Goal: Transaction & Acquisition: Purchase product/service

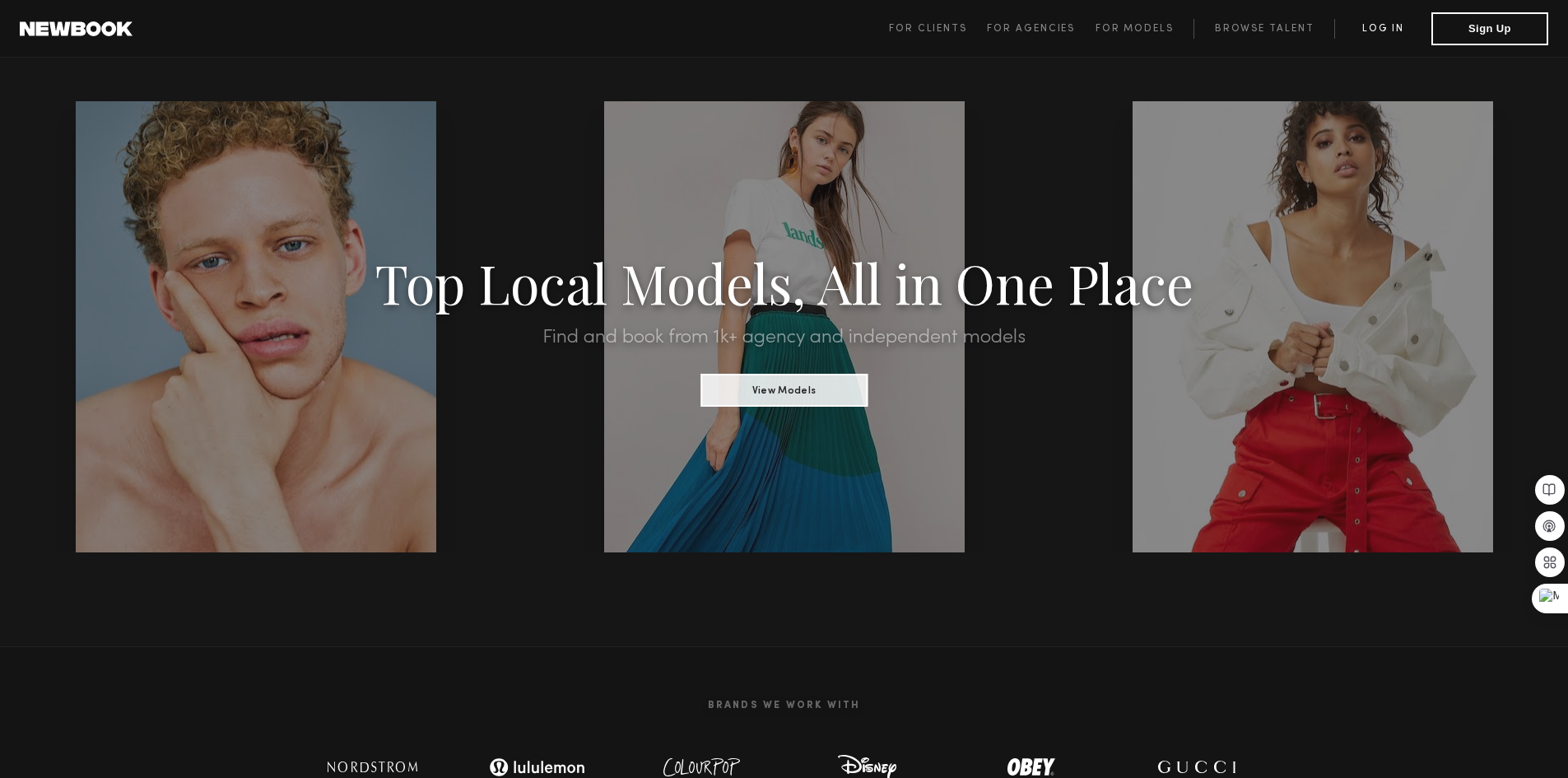
click at [1379, 31] on link "Log in" at bounding box center [1382, 28] width 98 height 20
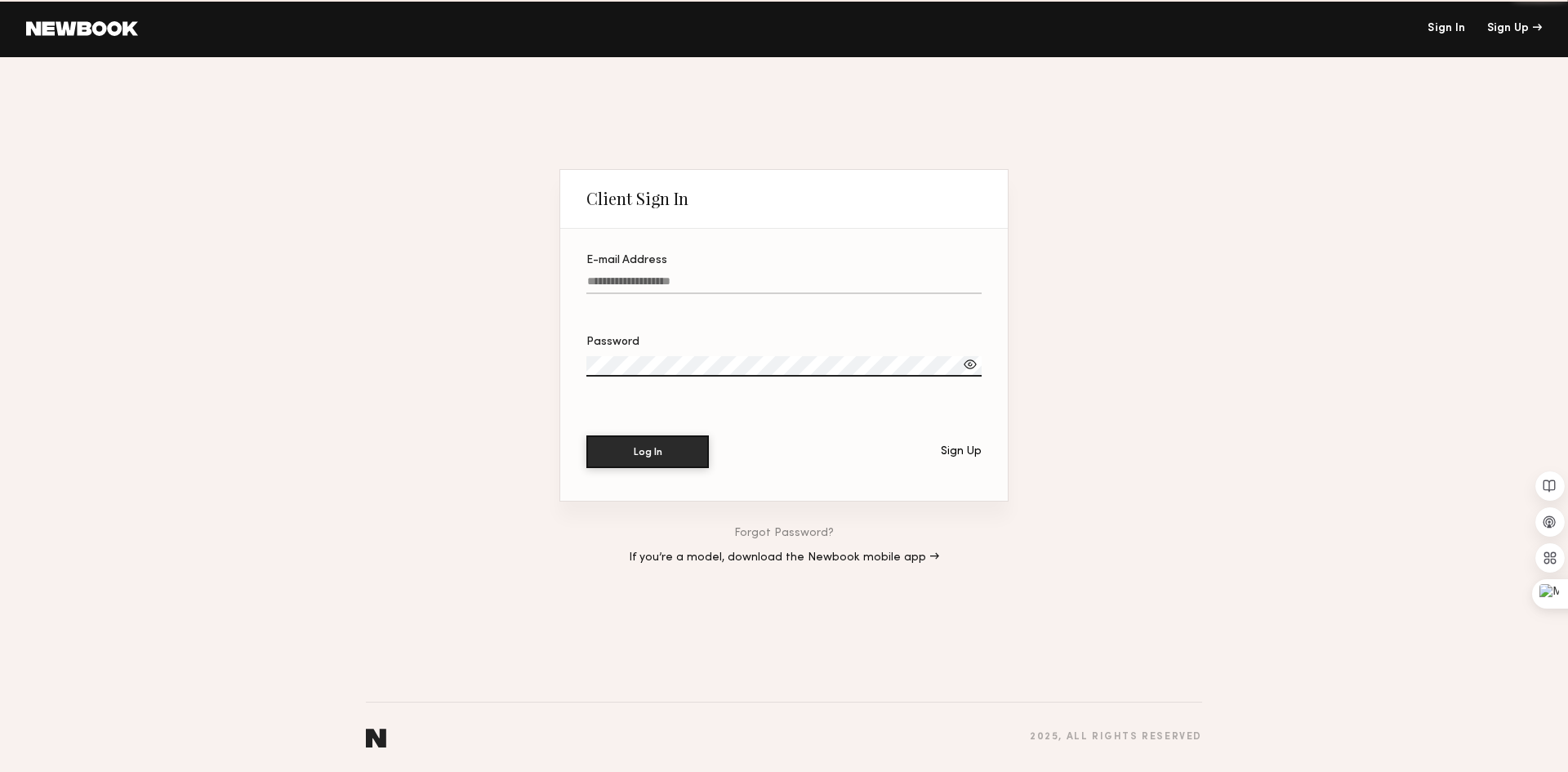
type input "**********"
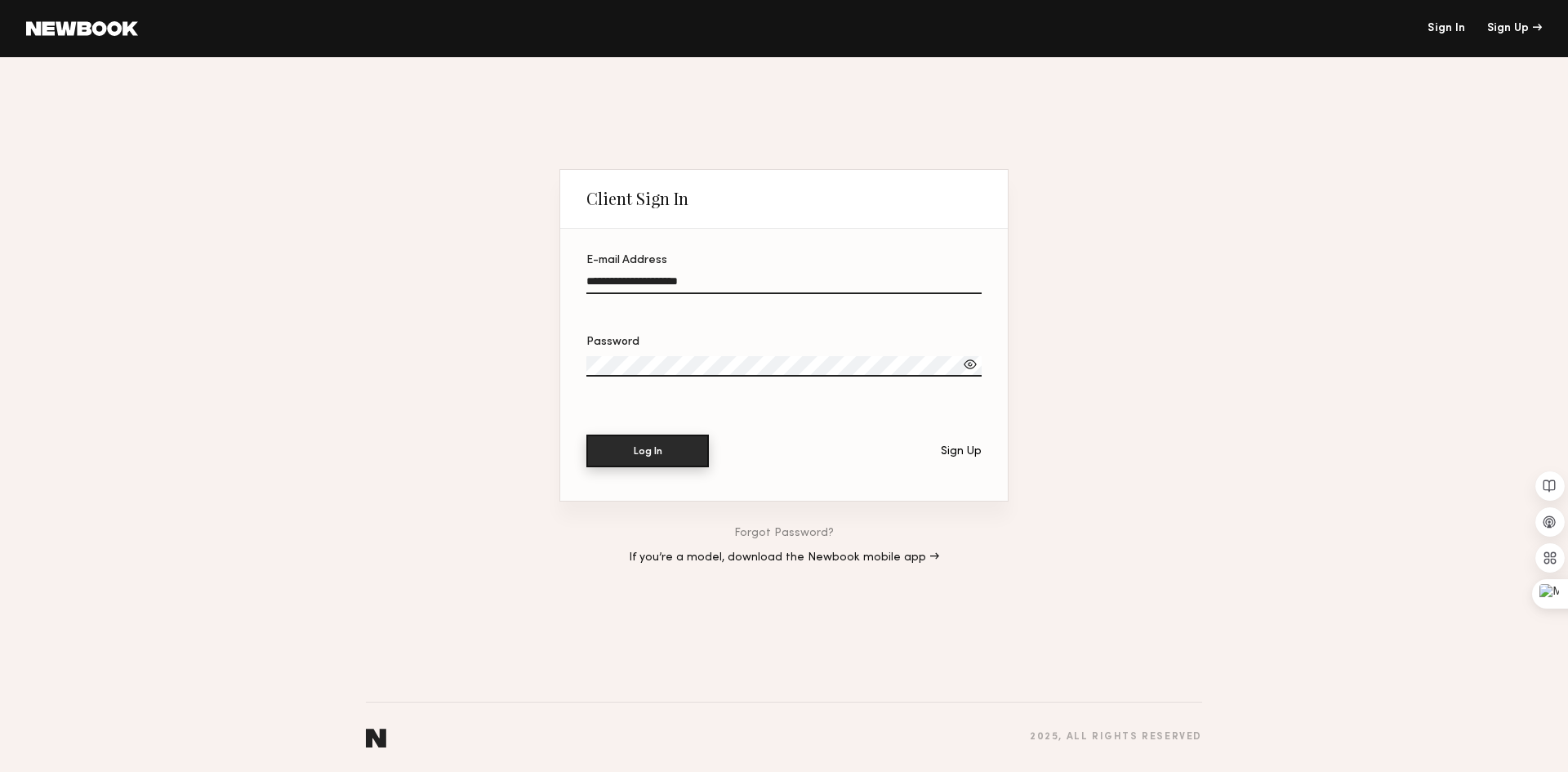
click at [646, 452] on button "Log In" at bounding box center [647, 451] width 122 height 33
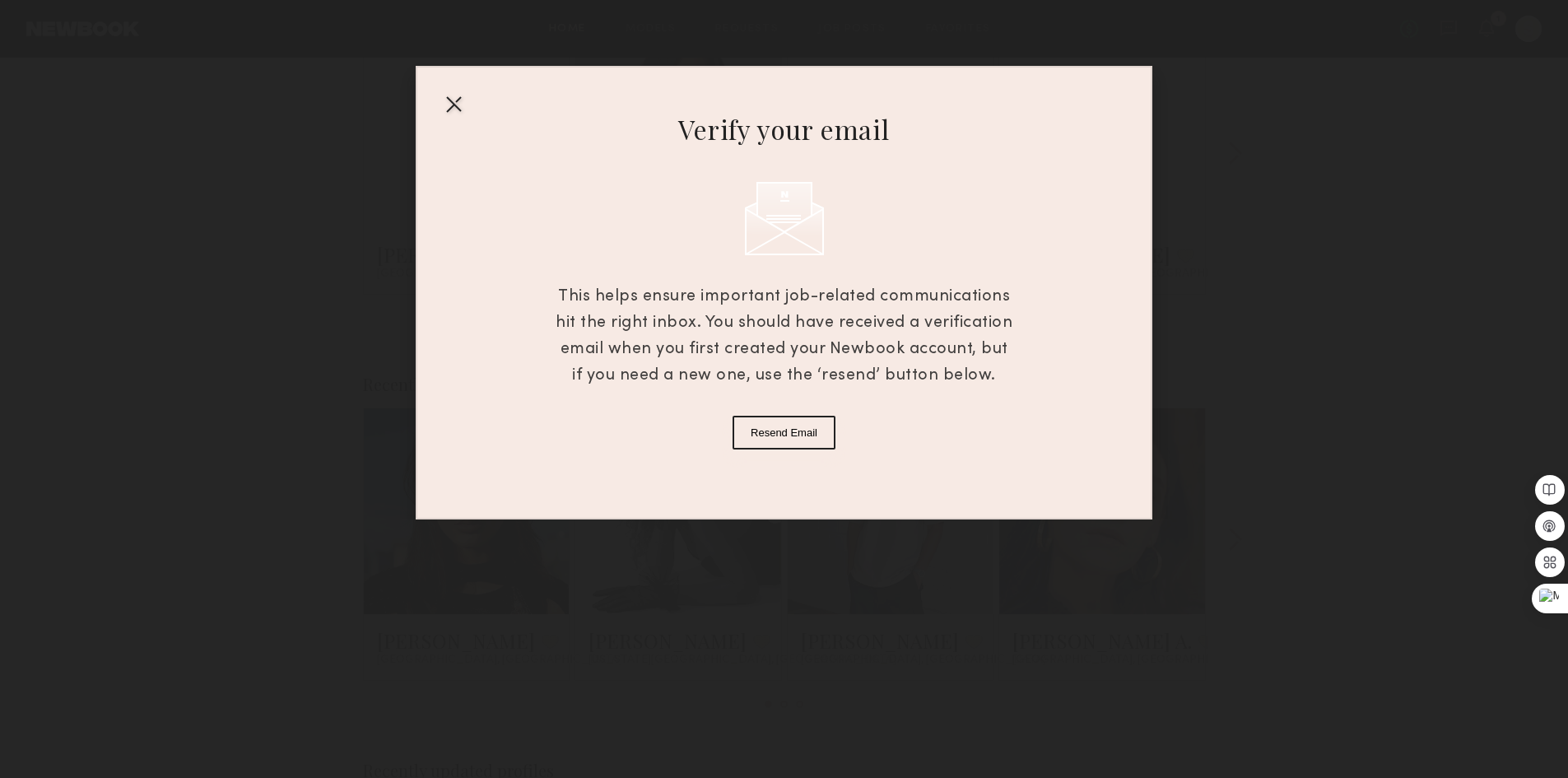
scroll to position [329, 0]
click at [443, 100] on div at bounding box center [454, 104] width 27 height 27
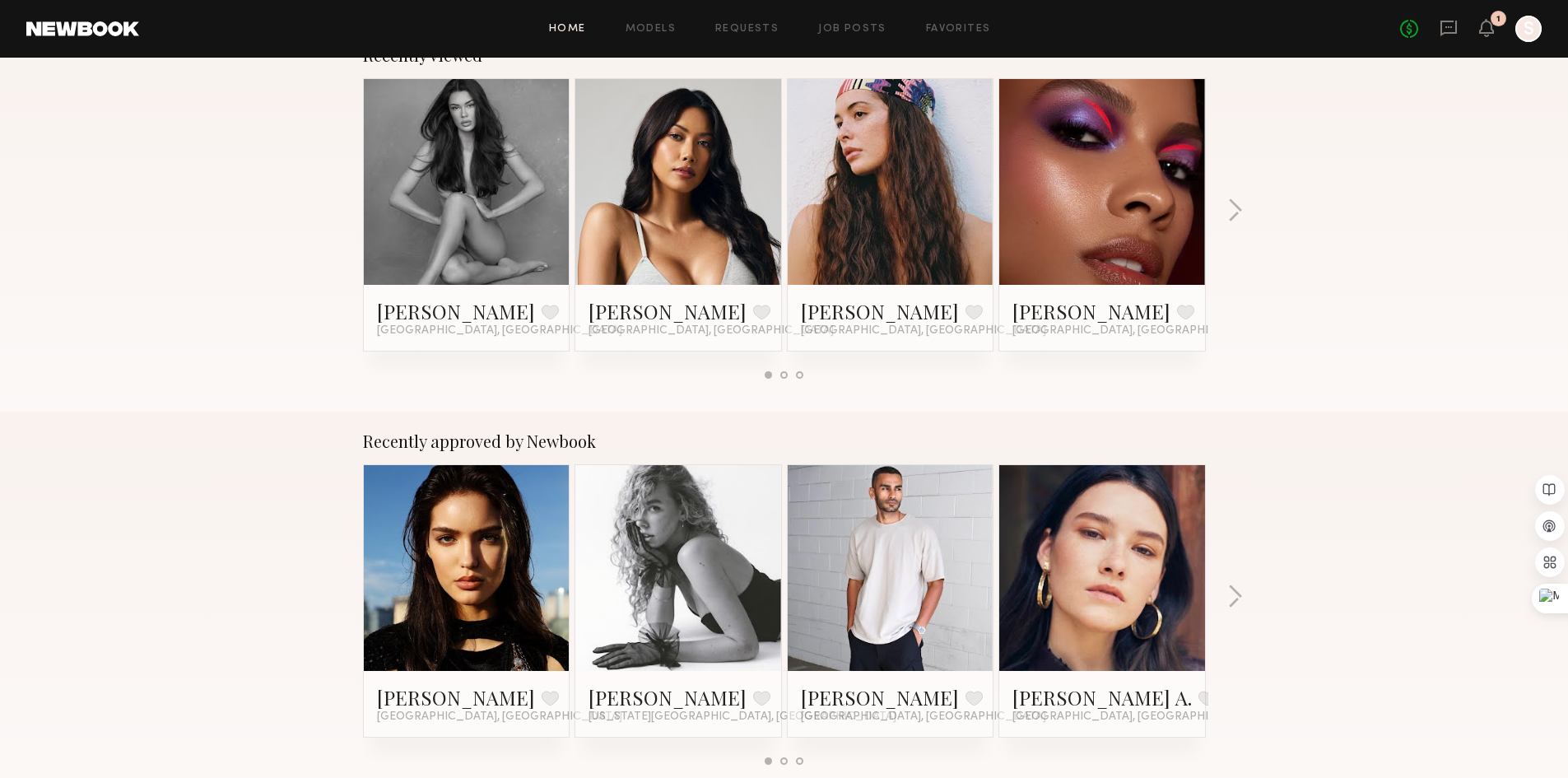
scroll to position [82, 0]
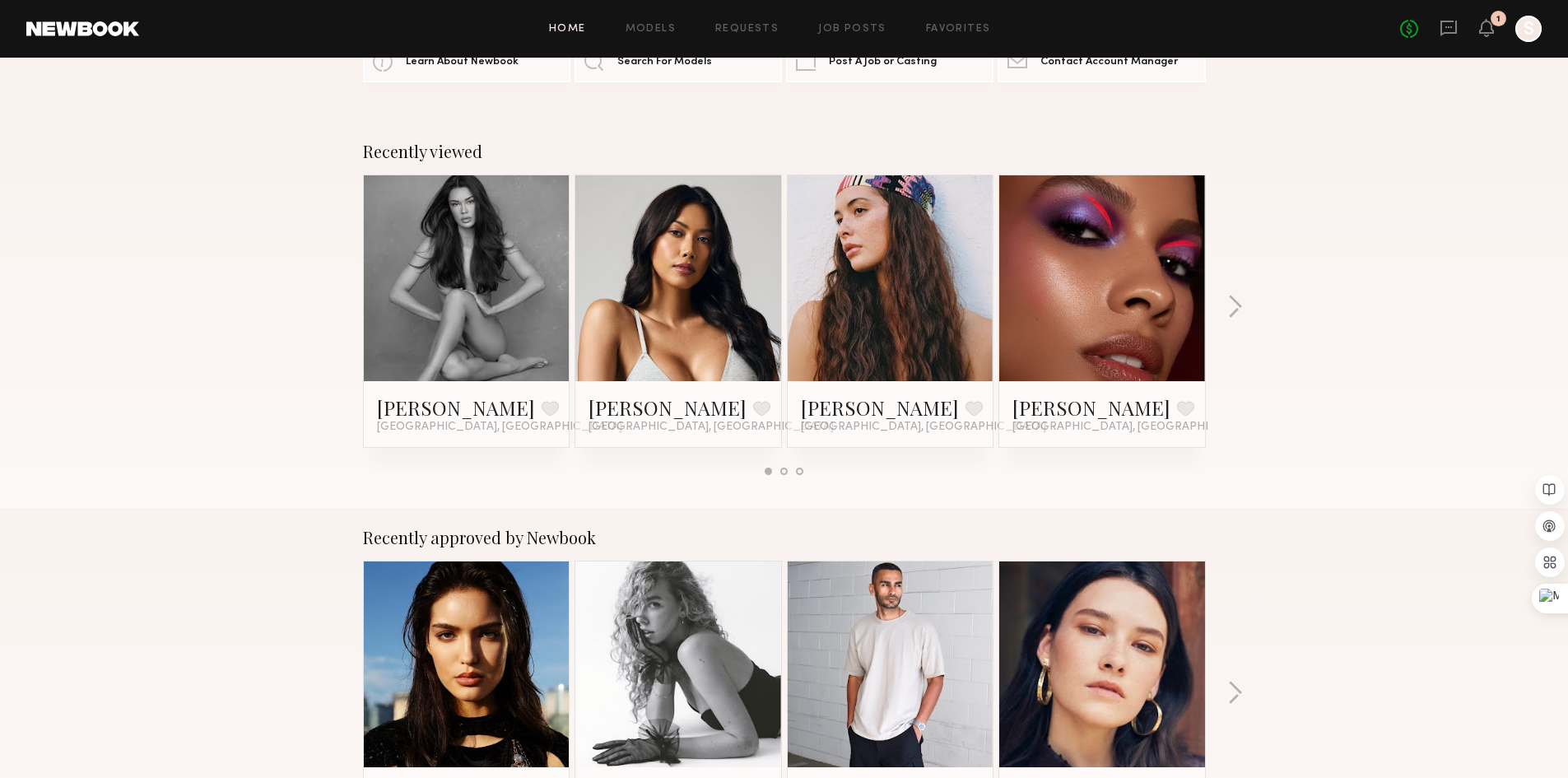
click at [463, 287] on link at bounding box center [467, 277] width 100 height 205
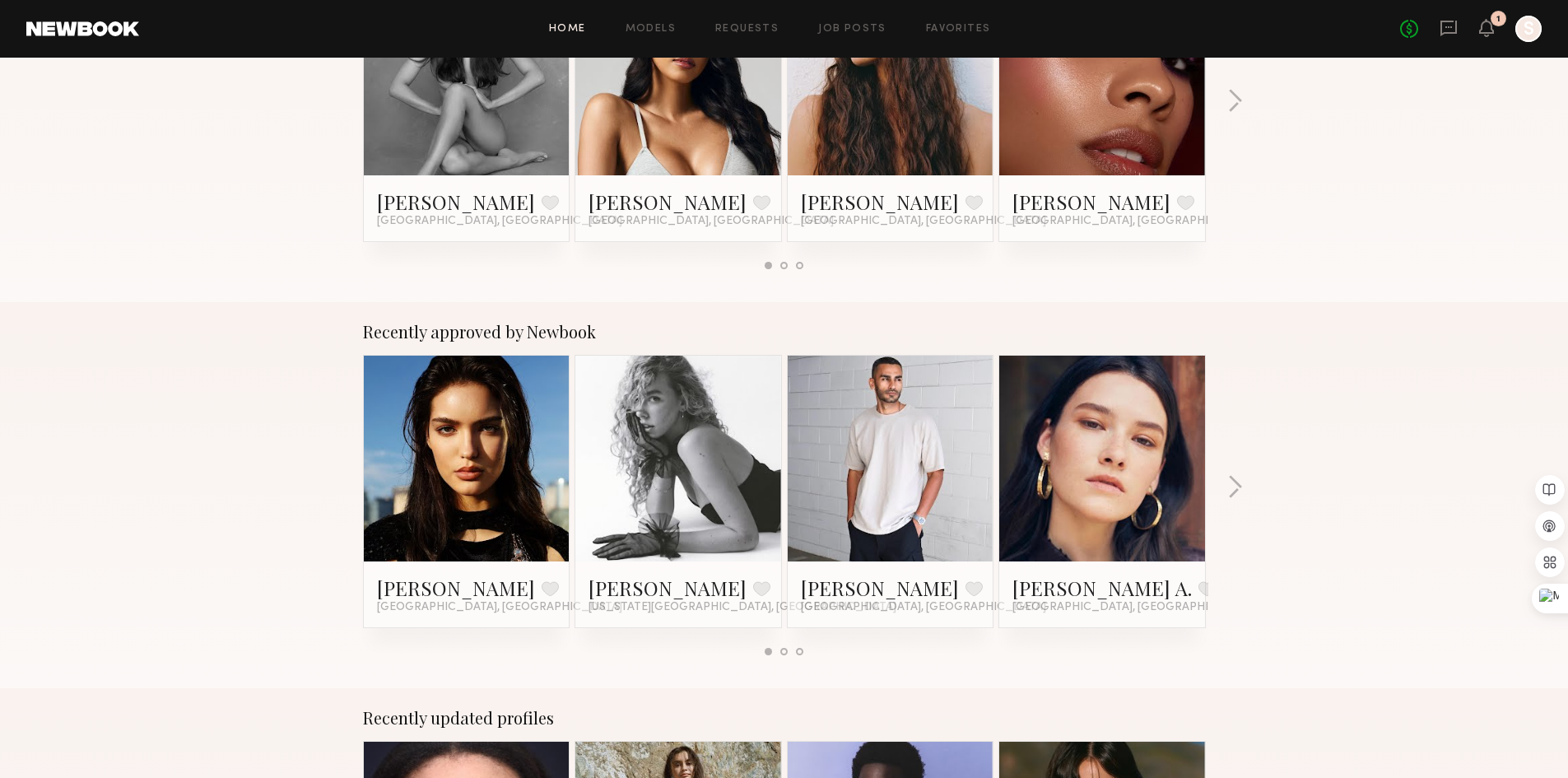
scroll to position [247, 0]
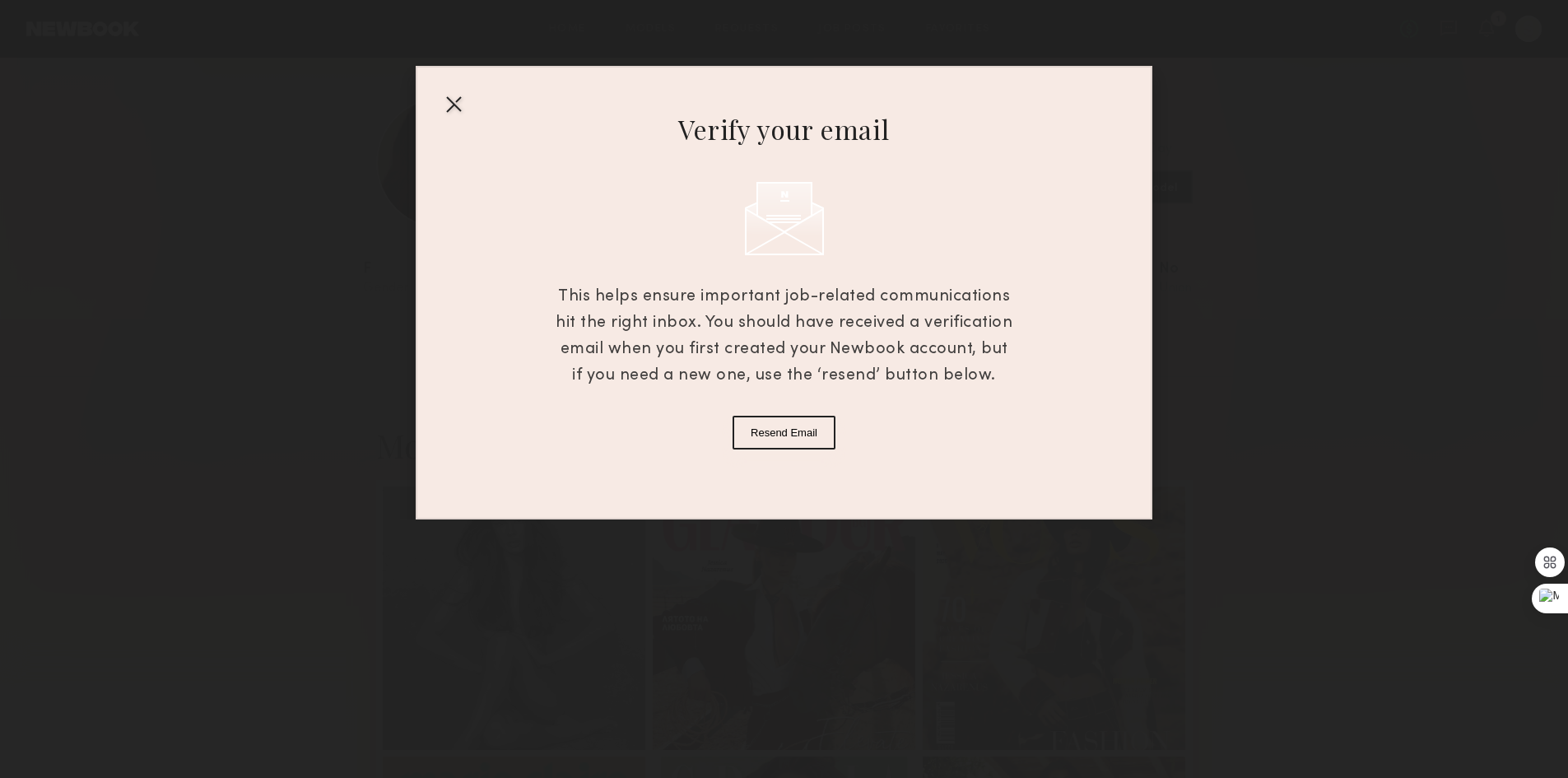
click at [448, 103] on div at bounding box center [454, 104] width 27 height 27
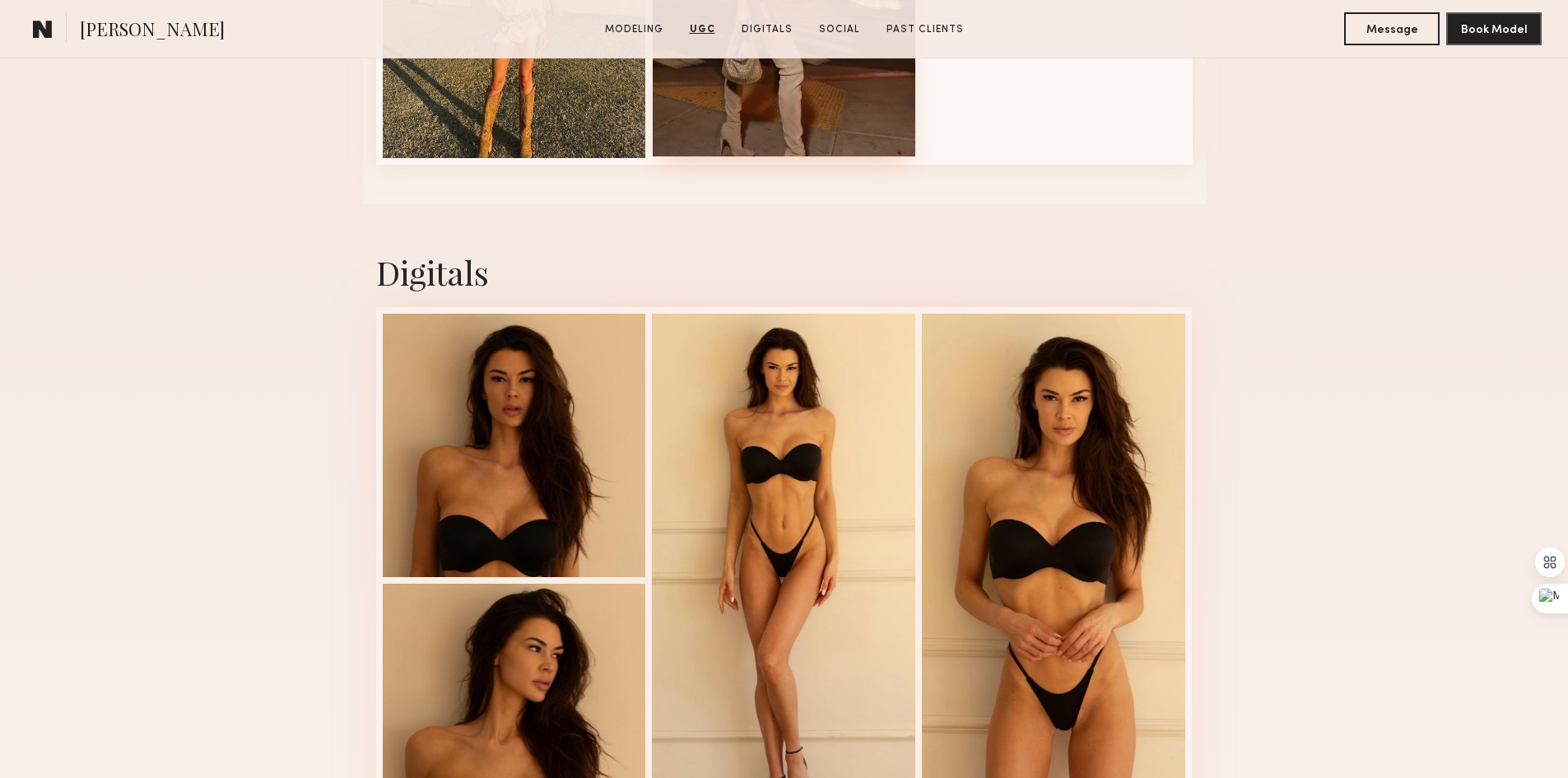
scroll to position [2551, 0]
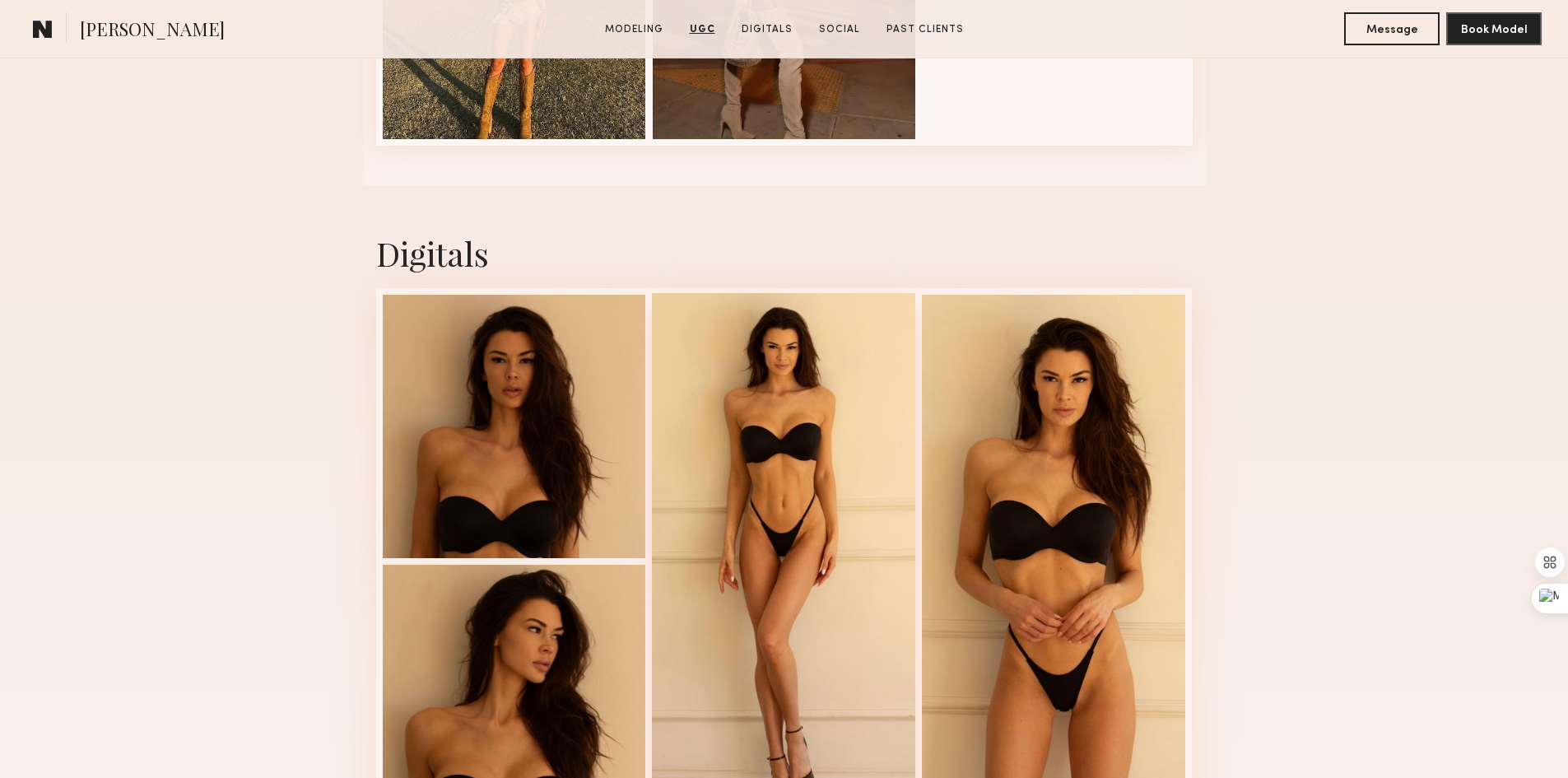
click at [815, 447] on div at bounding box center [784, 559] width 263 height 533
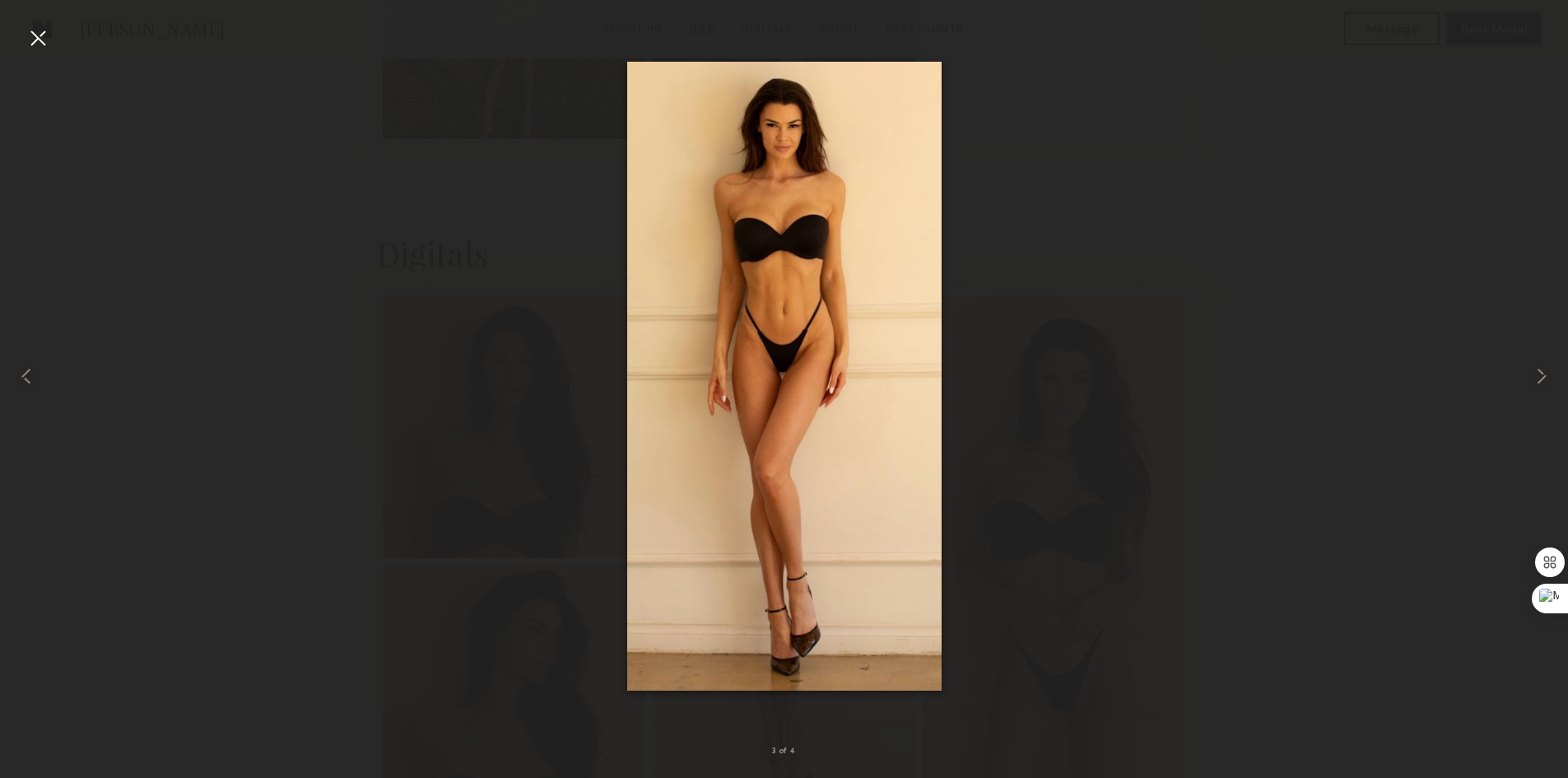
click at [35, 42] on div at bounding box center [38, 38] width 27 height 27
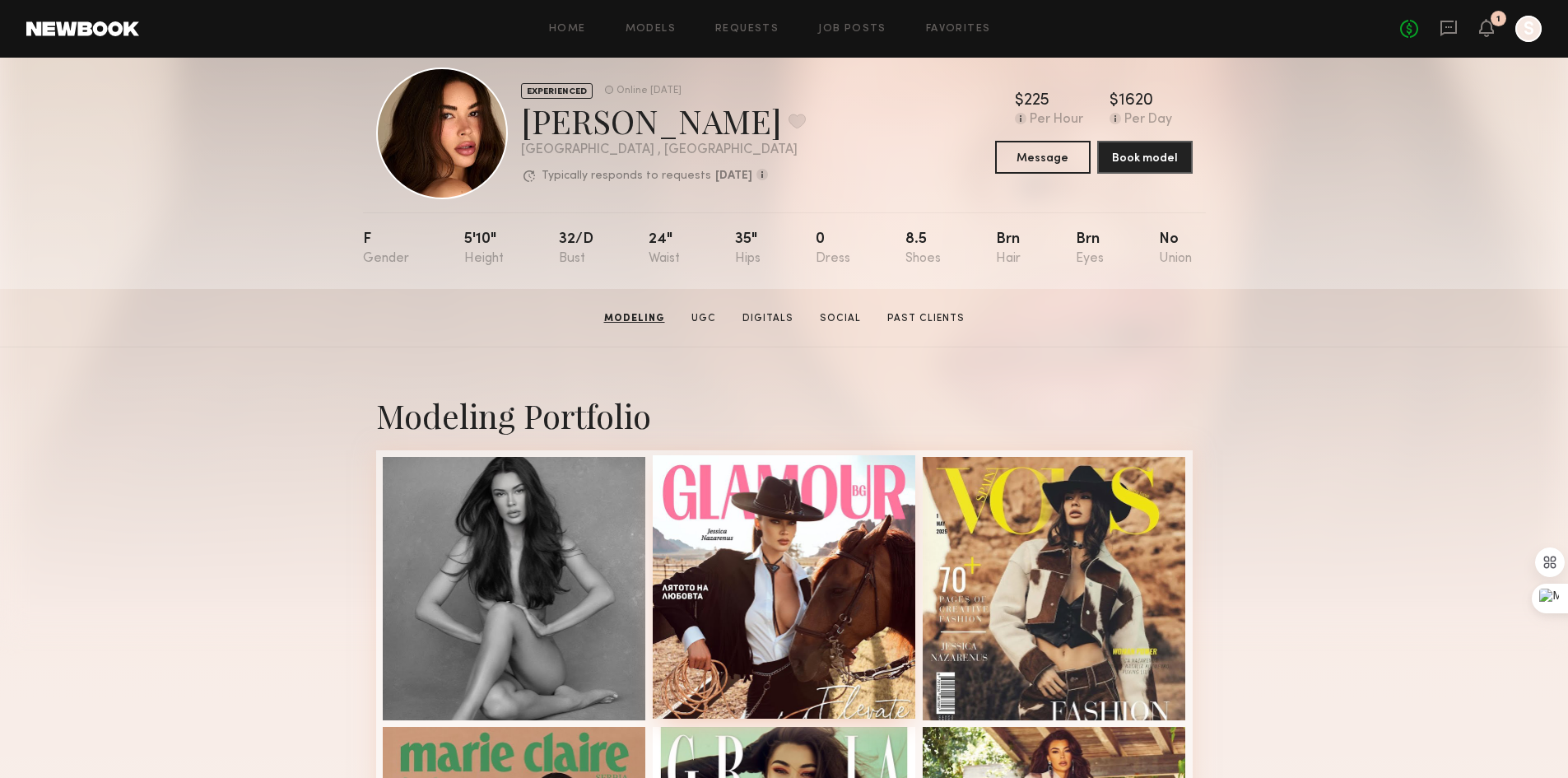
scroll to position [0, 0]
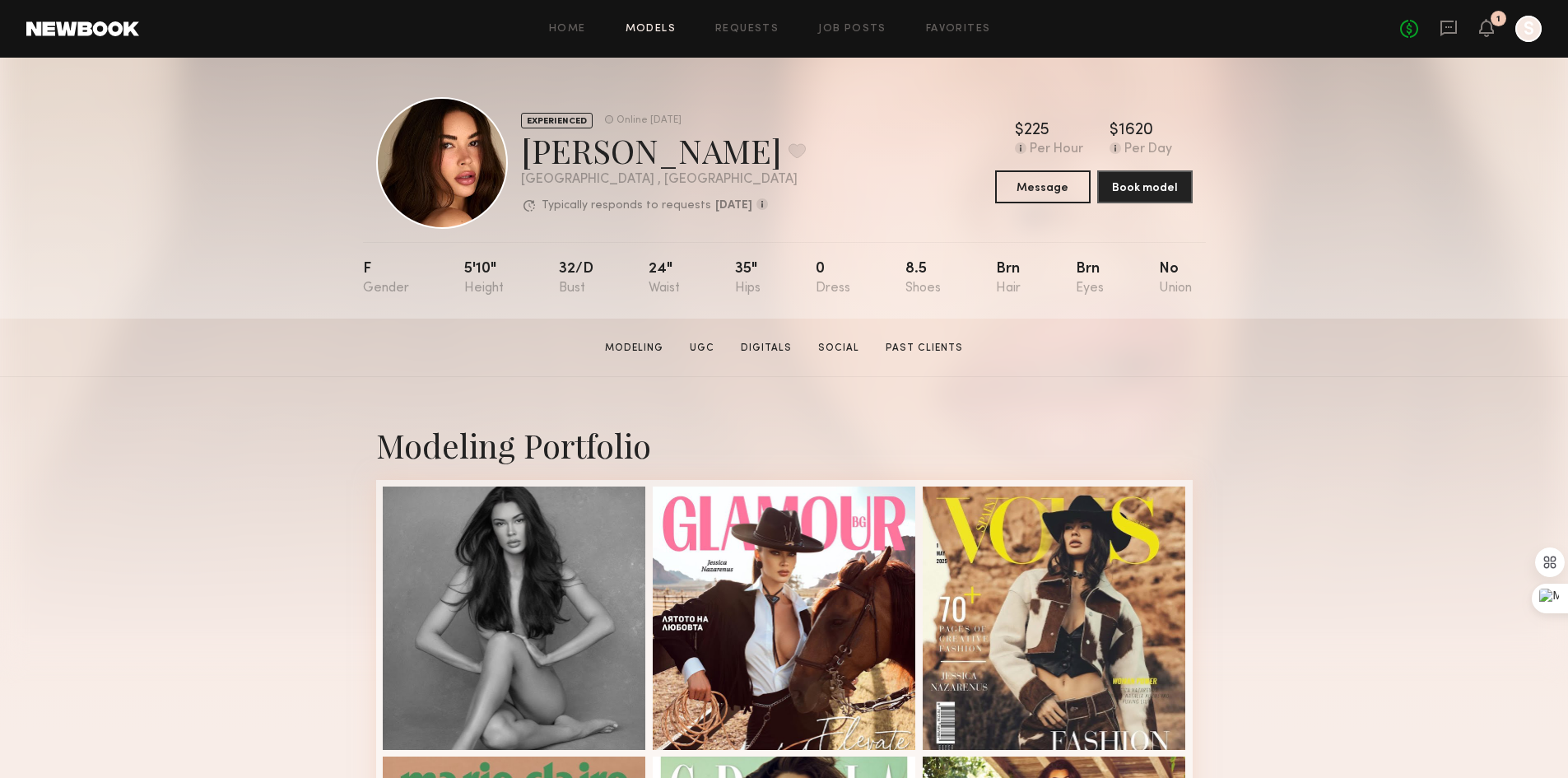
click at [640, 28] on link "Models" at bounding box center [650, 28] width 50 height 10
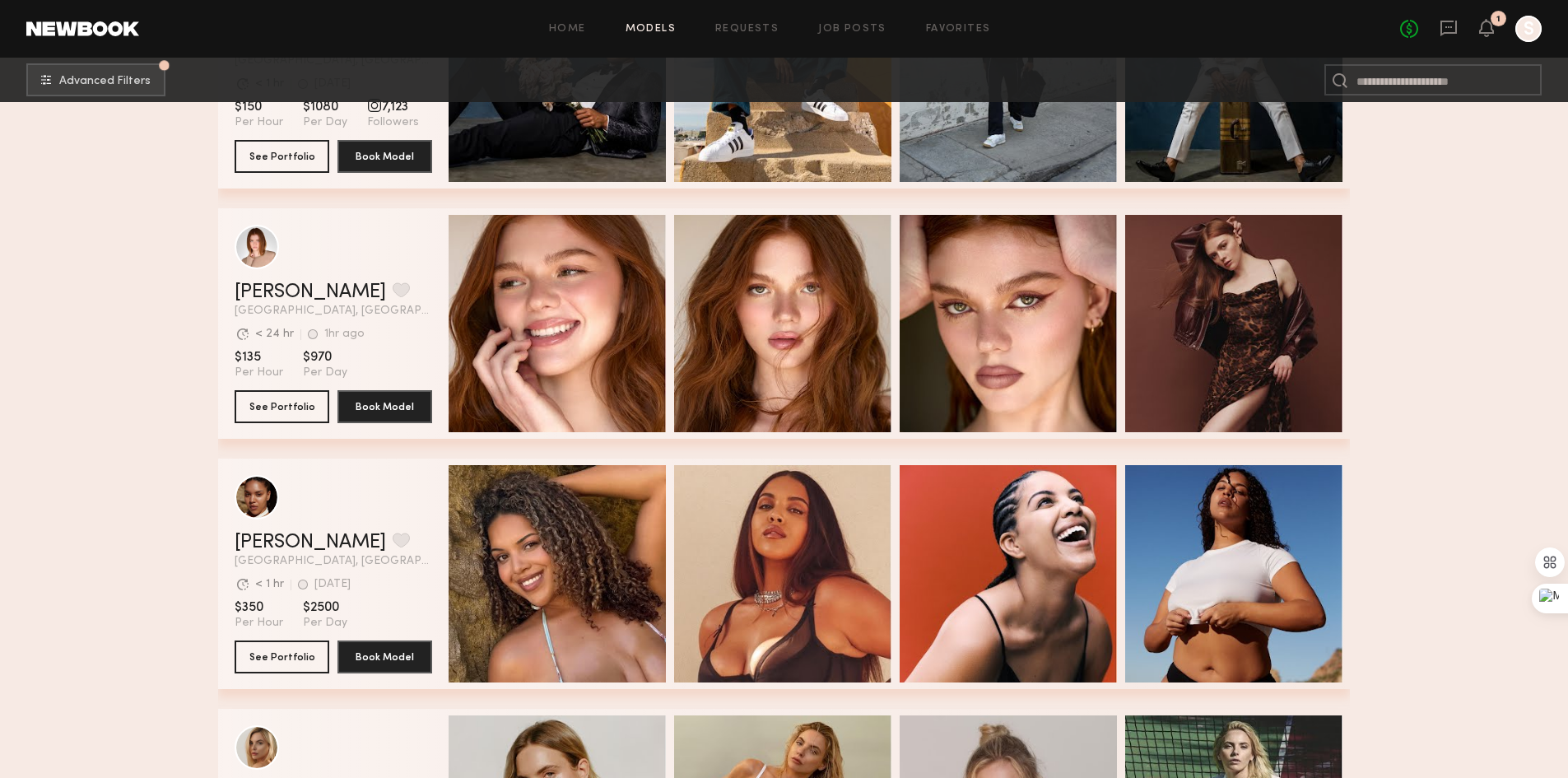
scroll to position [247, 0]
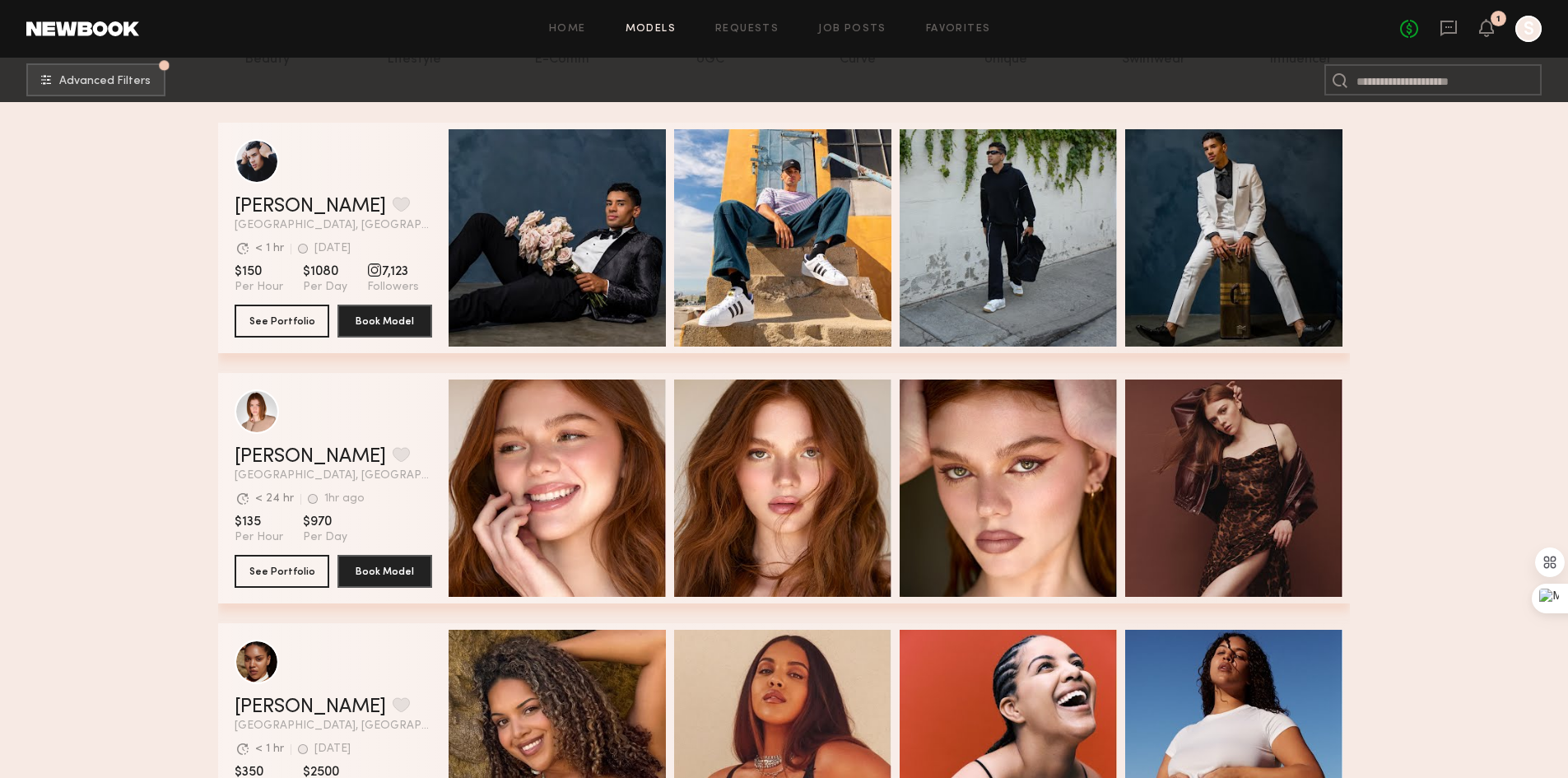
click at [1454, 44] on header "Home Models Requests Job Posts Favorites Sign Out No fees up to $5,000 1 S" at bounding box center [784, 28] width 1568 height 58
click at [1447, 27] on icon at bounding box center [1449, 27] width 7 height 2
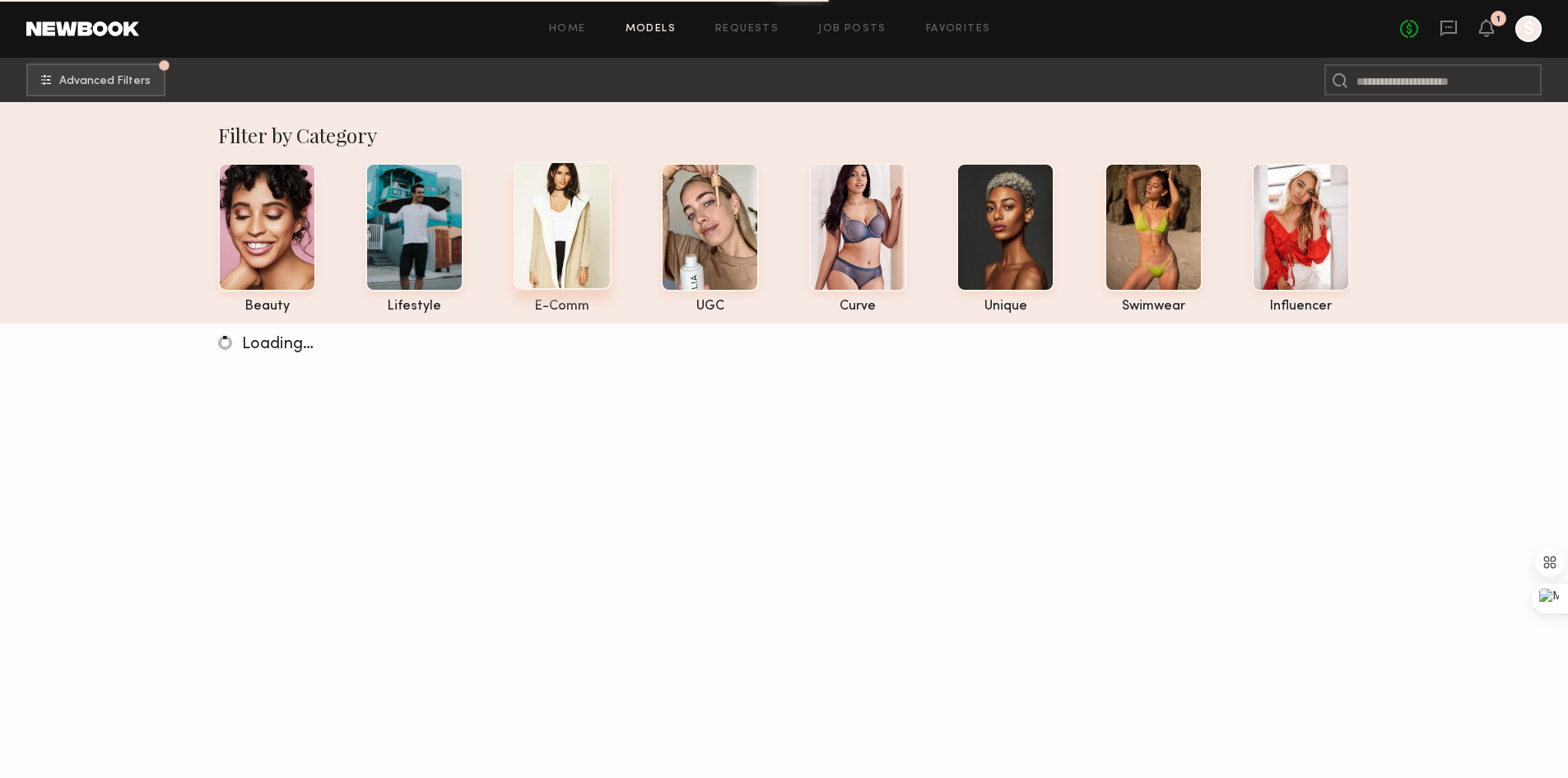
click at [547, 226] on div at bounding box center [562, 225] width 98 height 129
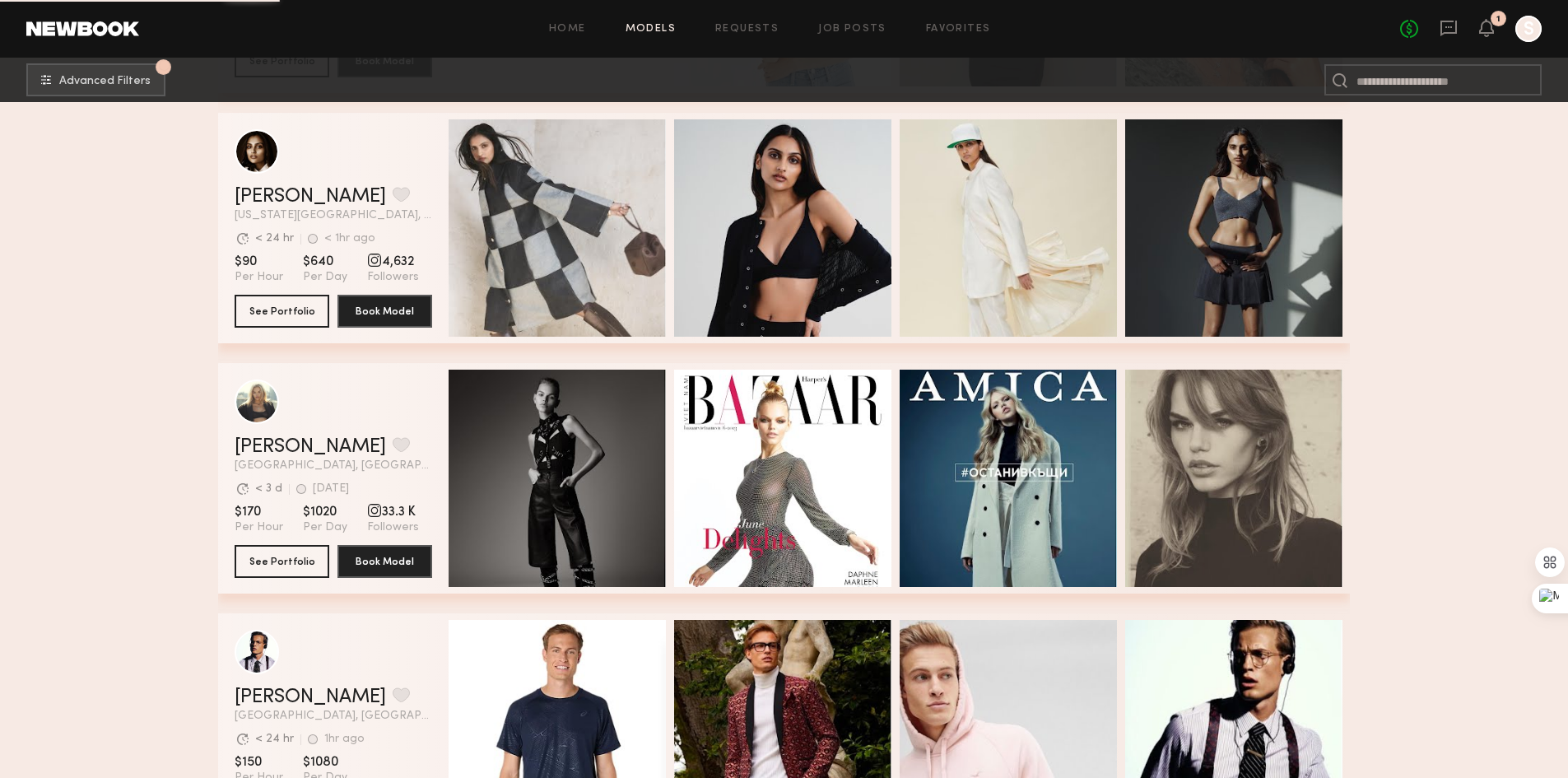
scroll to position [4855, 0]
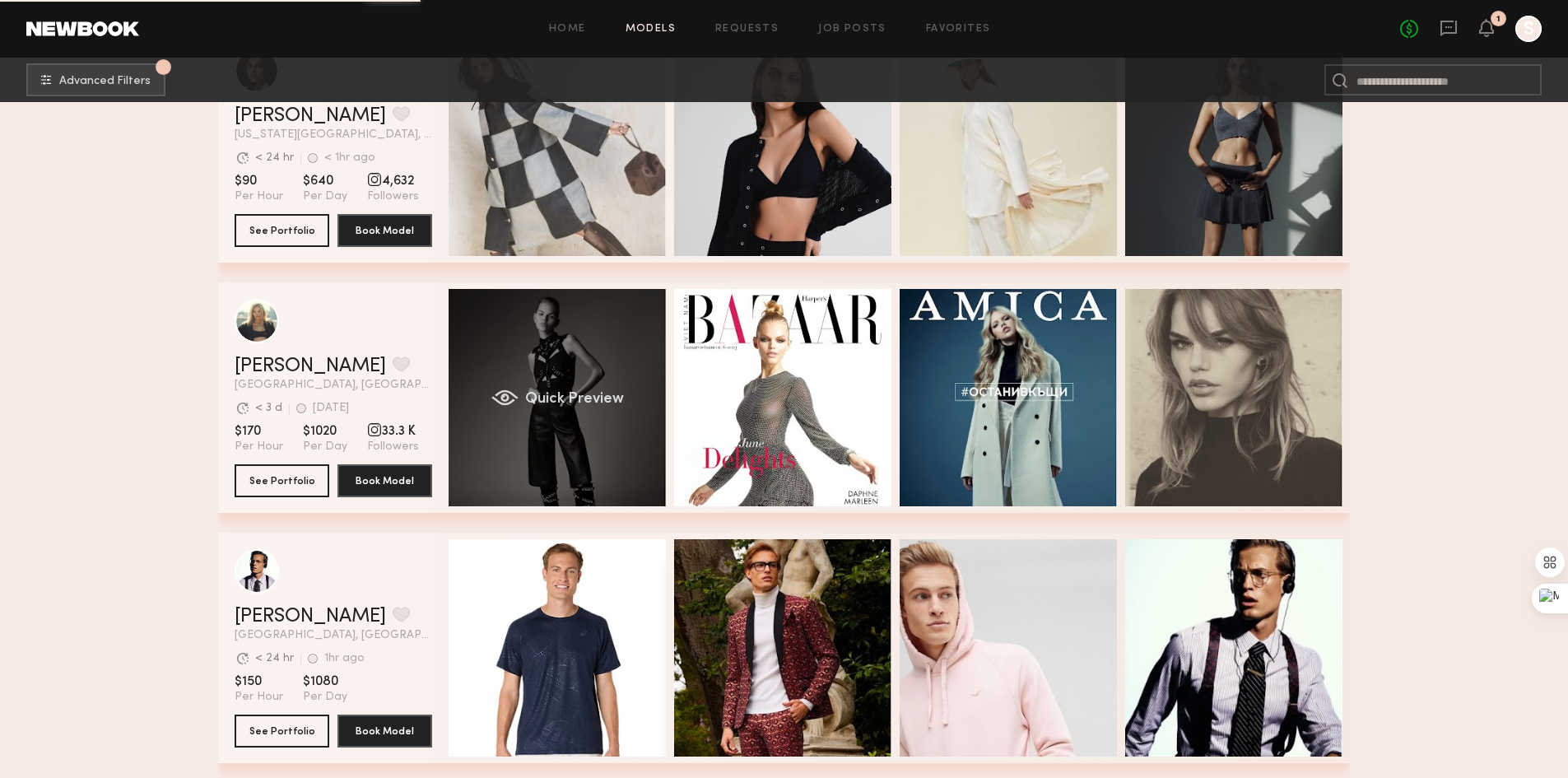
click at [554, 457] on div "Quick Preview" at bounding box center [558, 398] width 218 height 218
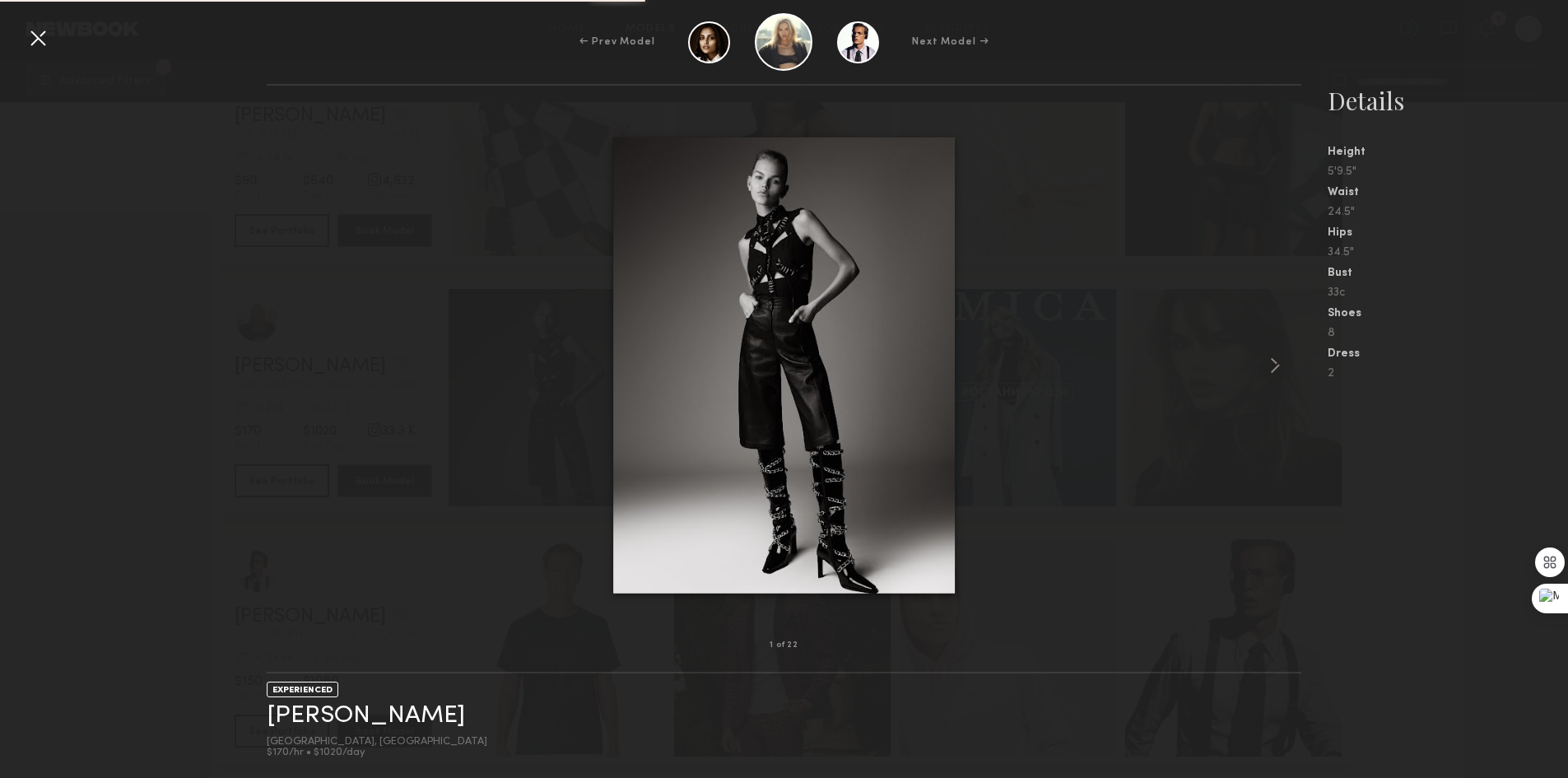
scroll to position [5102, 0]
click at [28, 26] on div at bounding box center [38, 38] width 27 height 27
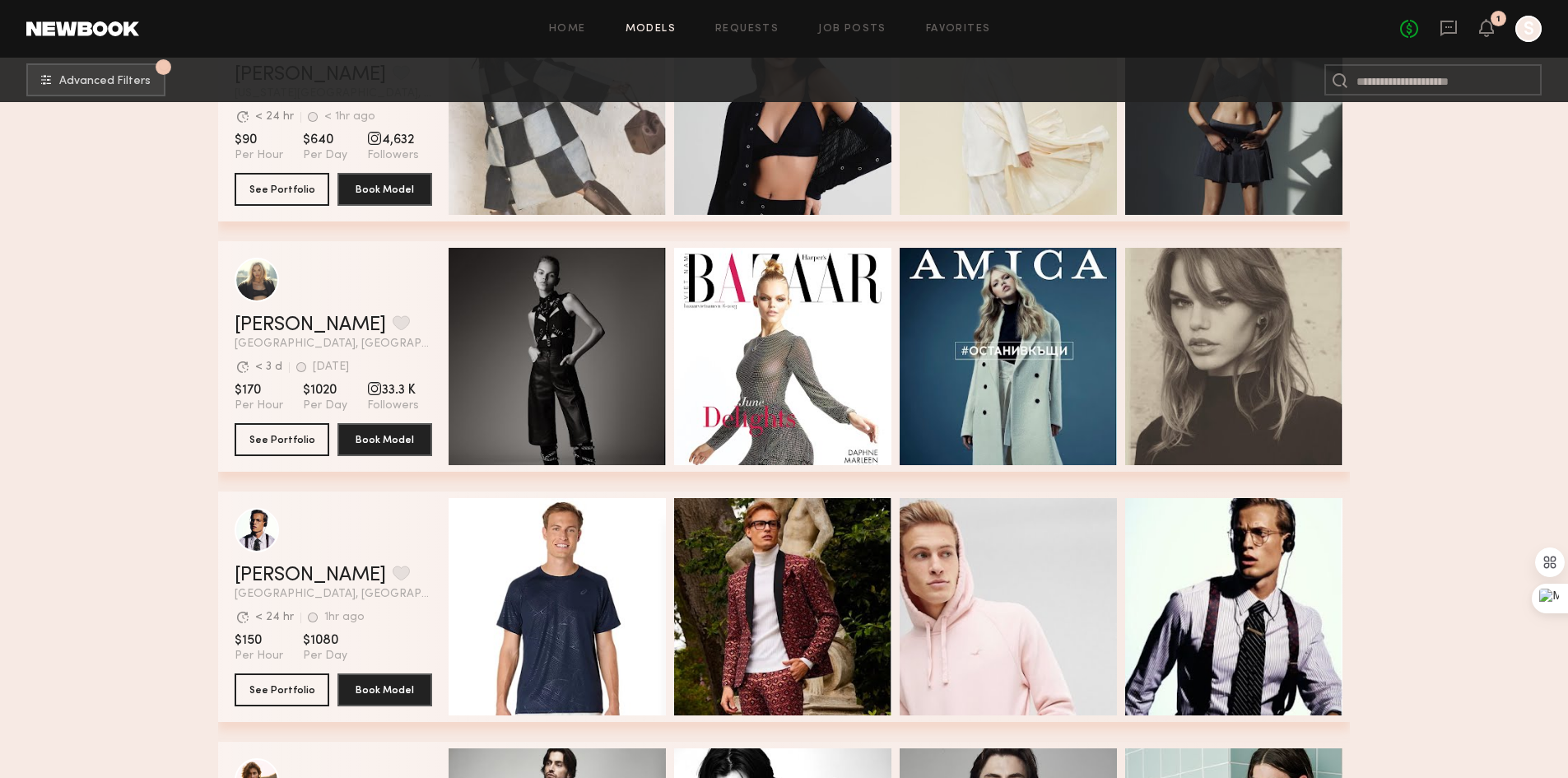
scroll to position [4855, 0]
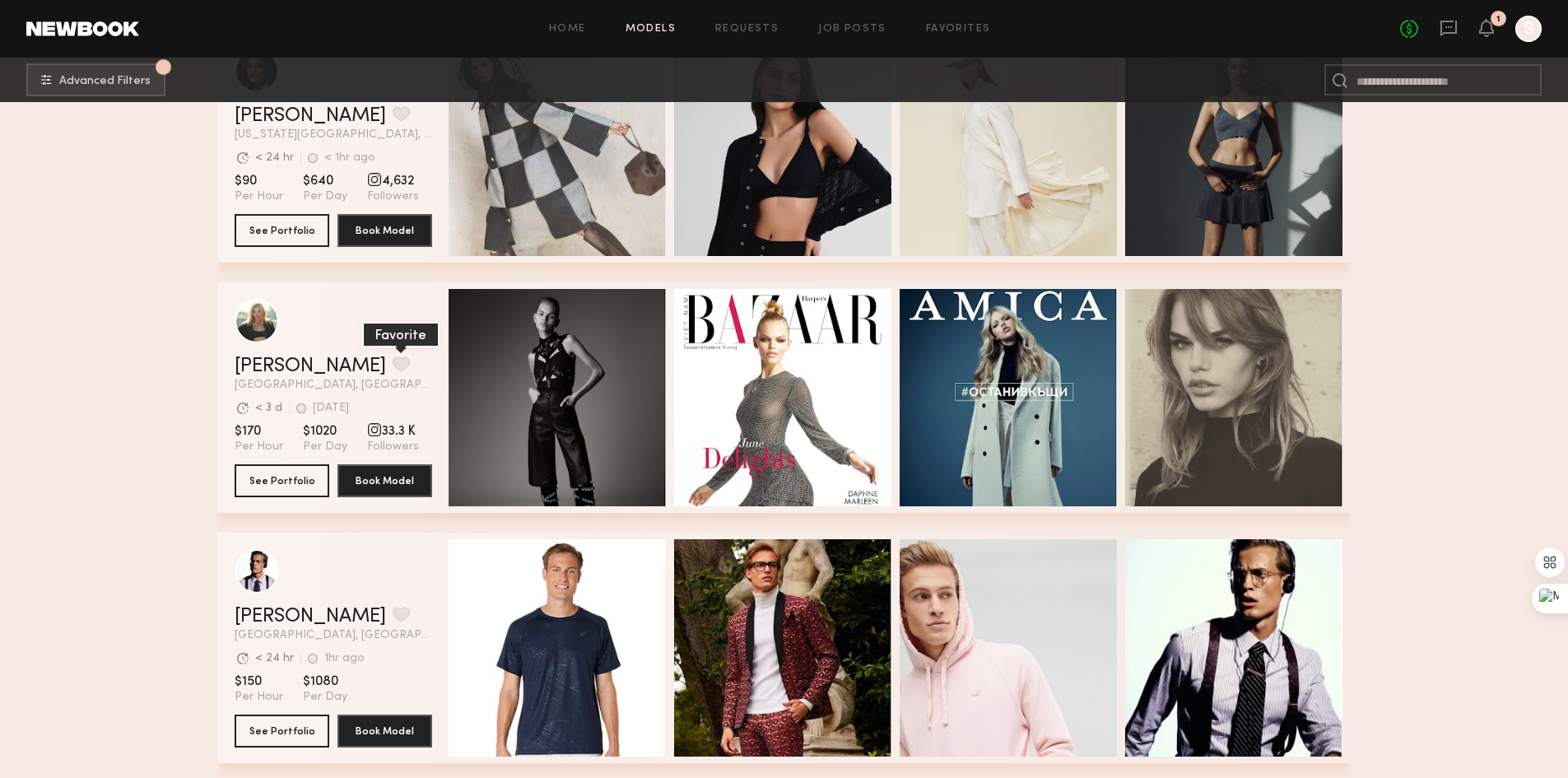
click at [393, 371] on button "grid" at bounding box center [401, 363] width 17 height 15
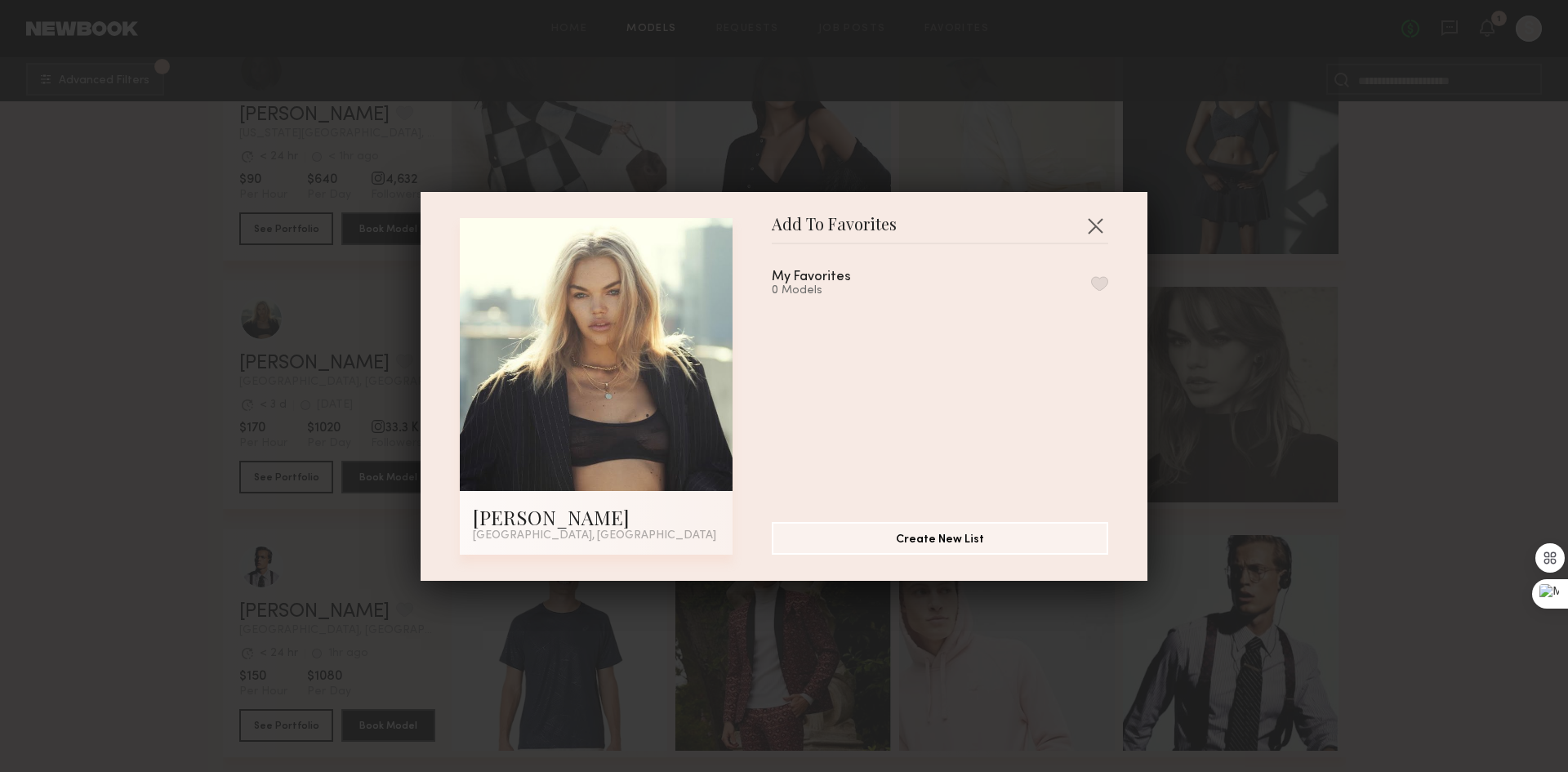
click at [1092, 281] on button "button" at bounding box center [1100, 284] width 17 height 15
click at [936, 541] on button "Create New List" at bounding box center [940, 537] width 336 height 33
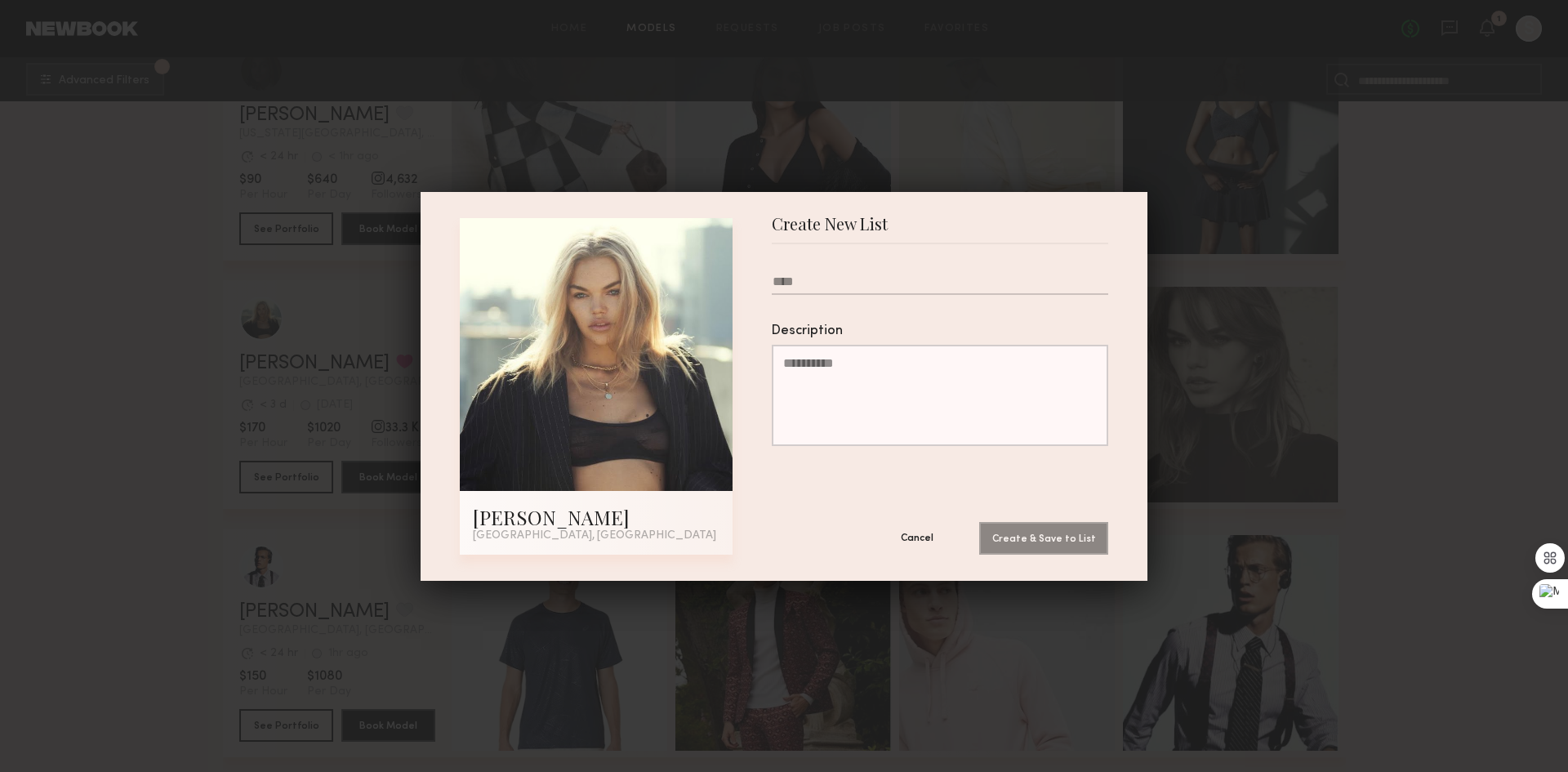
click at [932, 536] on button "Cancel" at bounding box center [917, 537] width 98 height 33
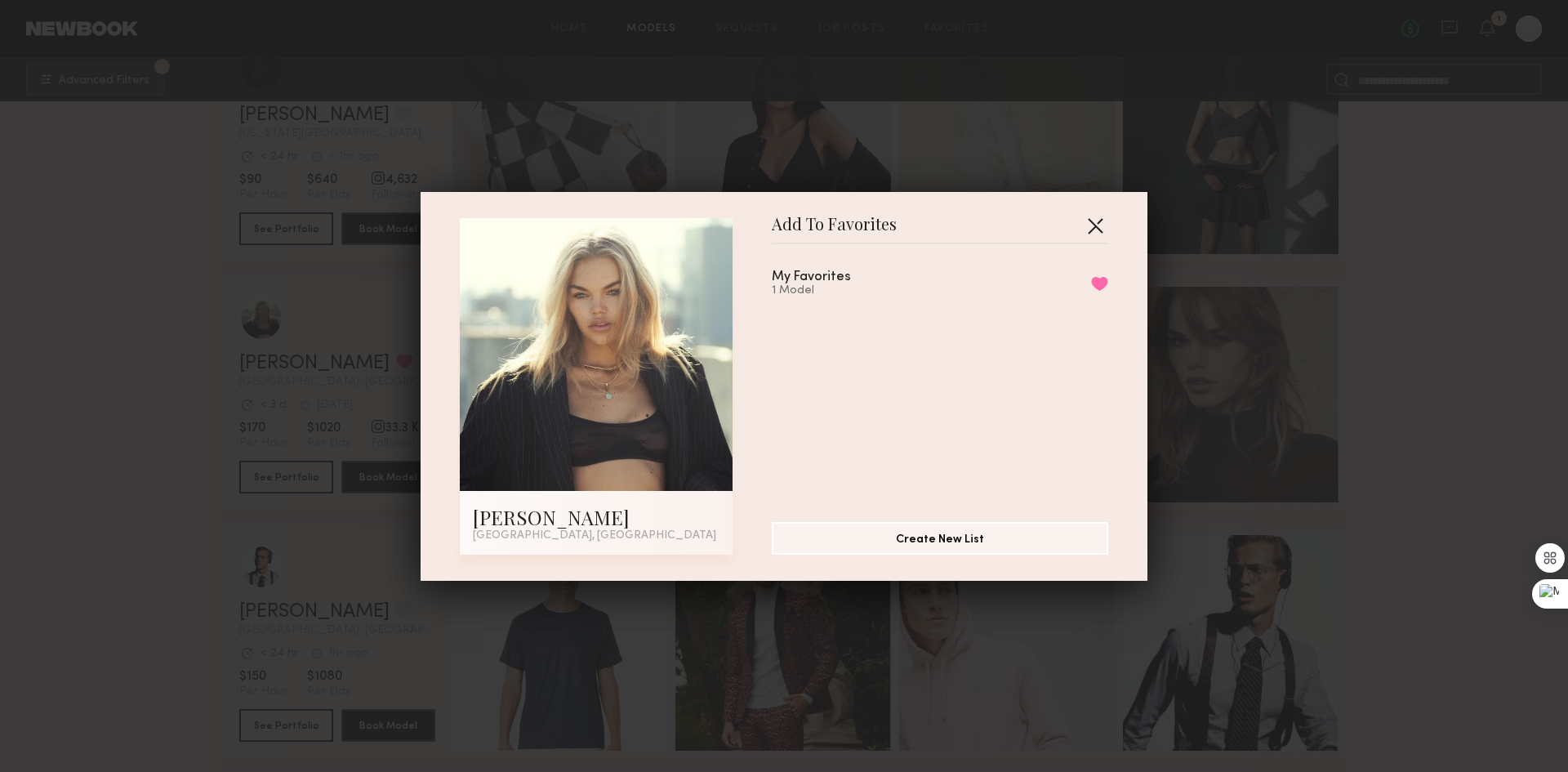
click at [1085, 224] on button "button" at bounding box center [1095, 225] width 26 height 26
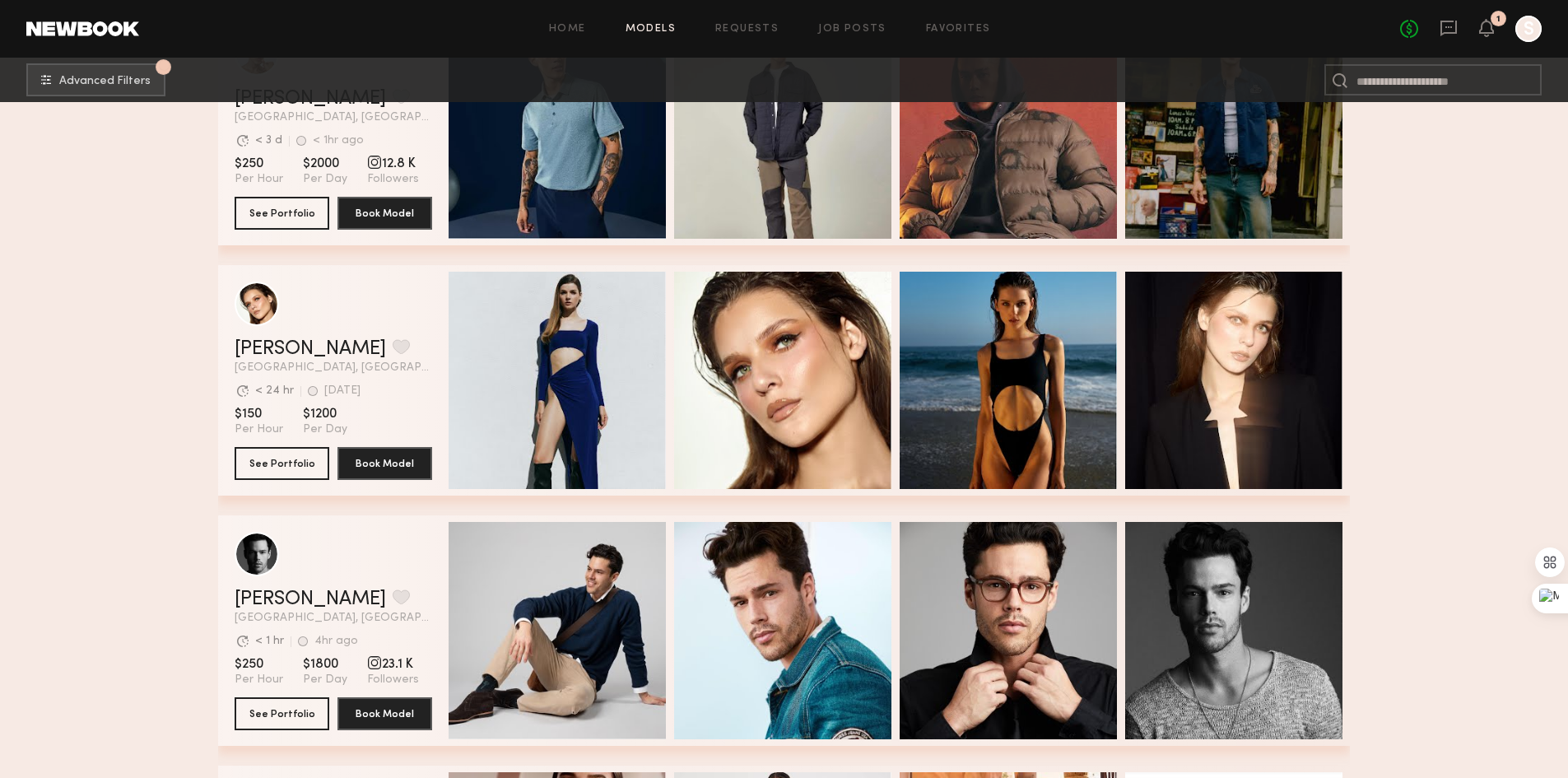
scroll to position [3621, 0]
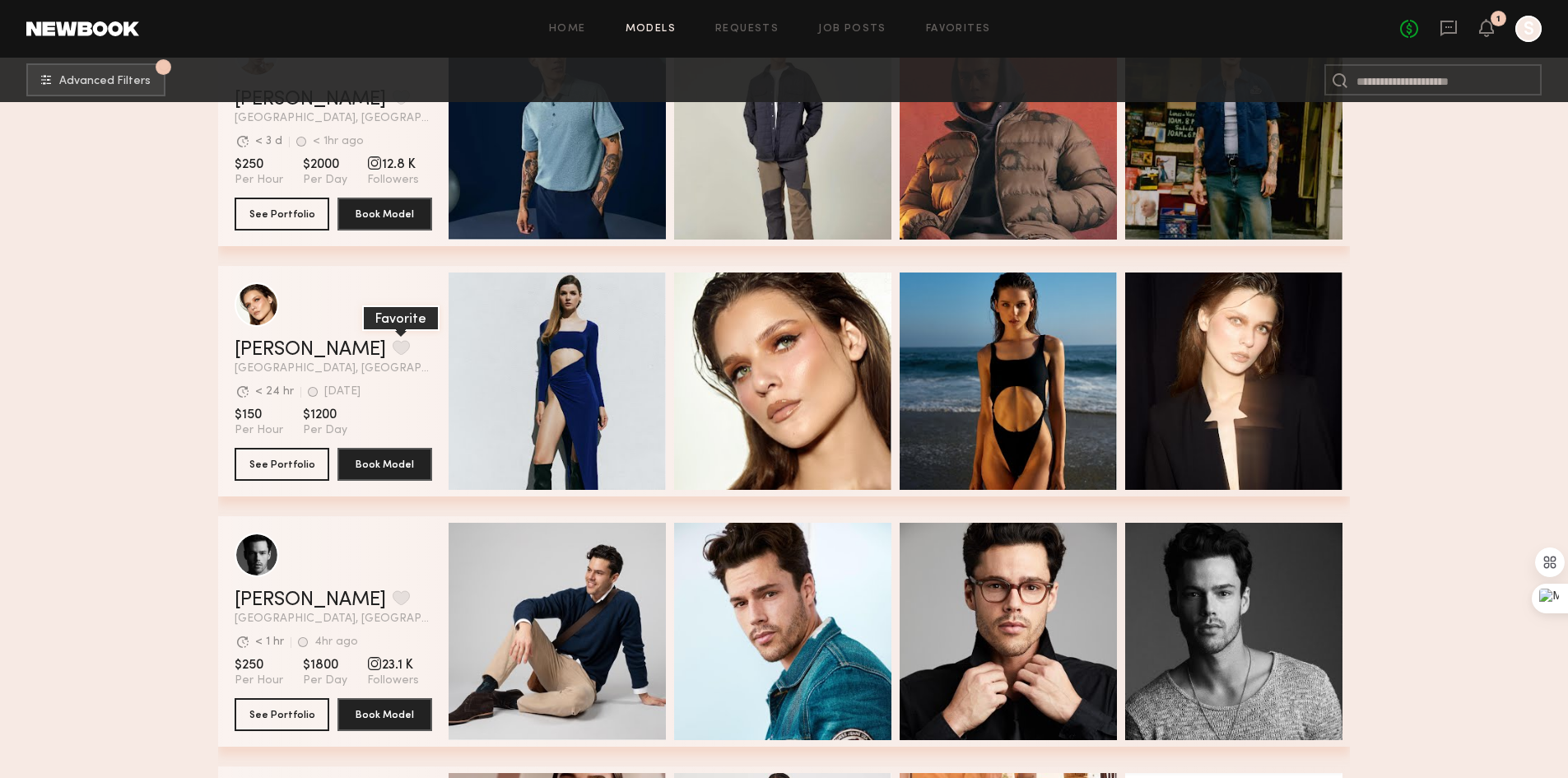
click at [393, 355] on button "grid" at bounding box center [401, 347] width 17 height 15
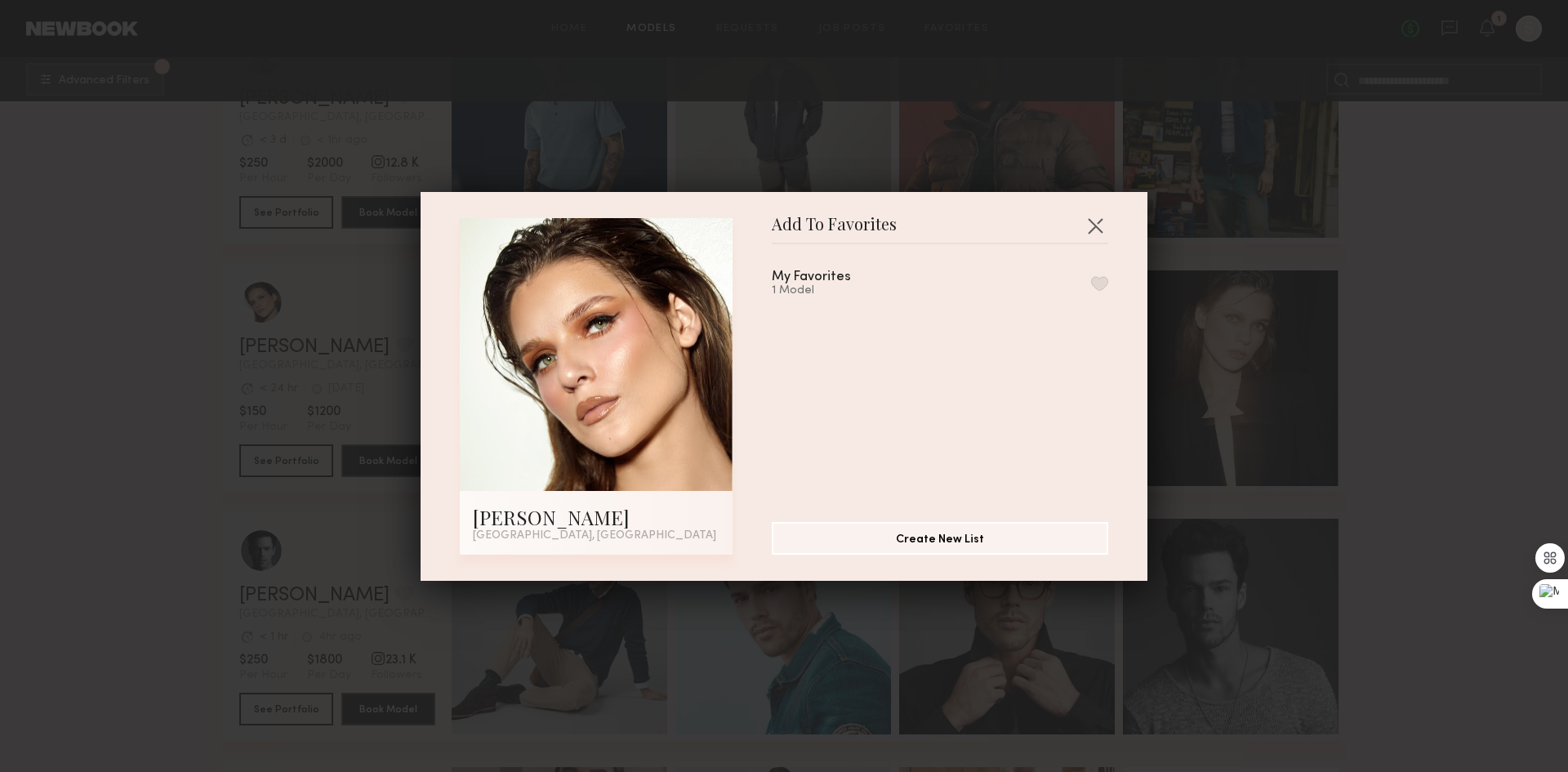
click at [1092, 286] on button "button" at bounding box center [1100, 284] width 17 height 15
click at [1095, 223] on button "button" at bounding box center [1095, 225] width 26 height 26
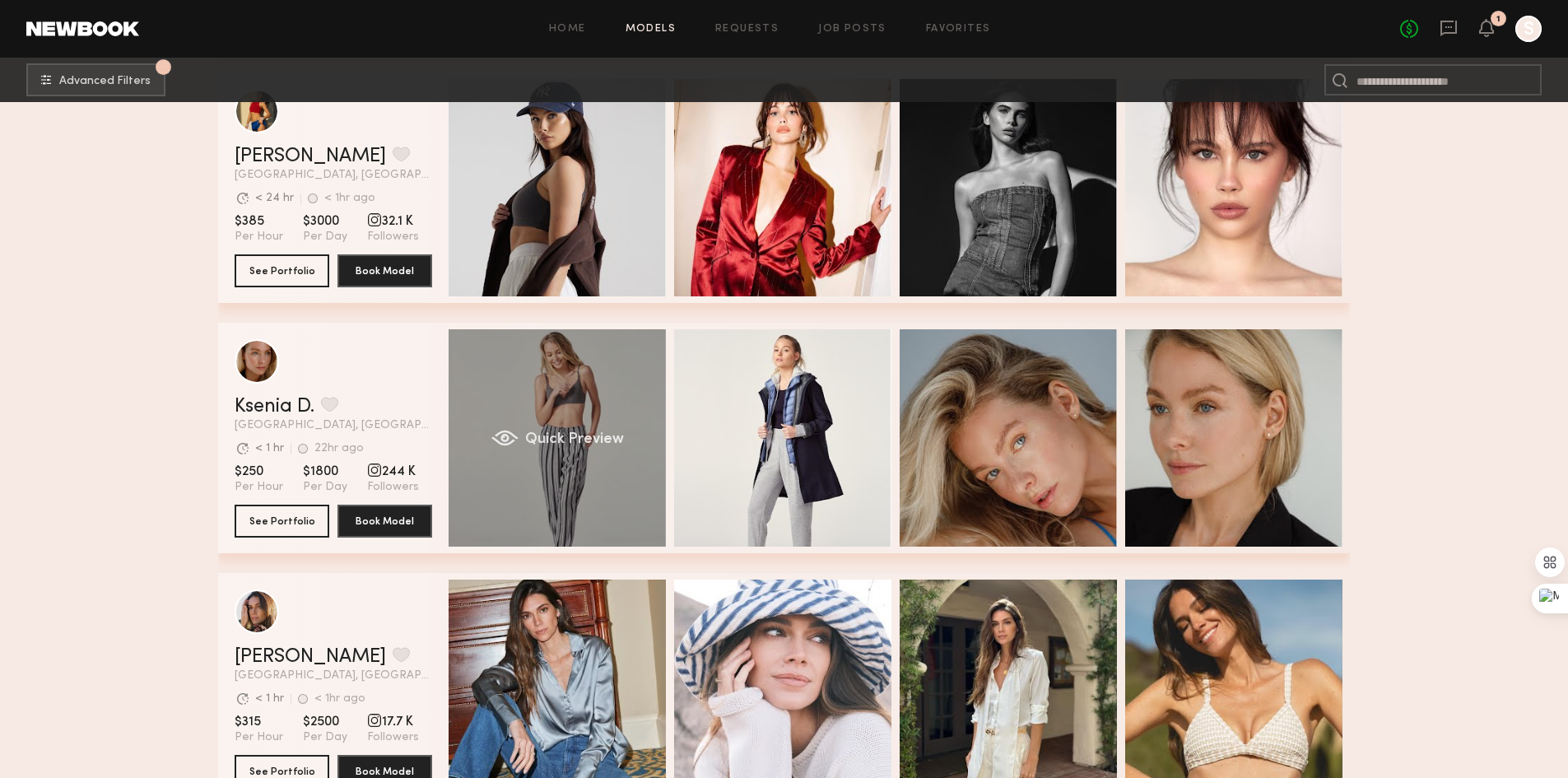
scroll to position [2551, 0]
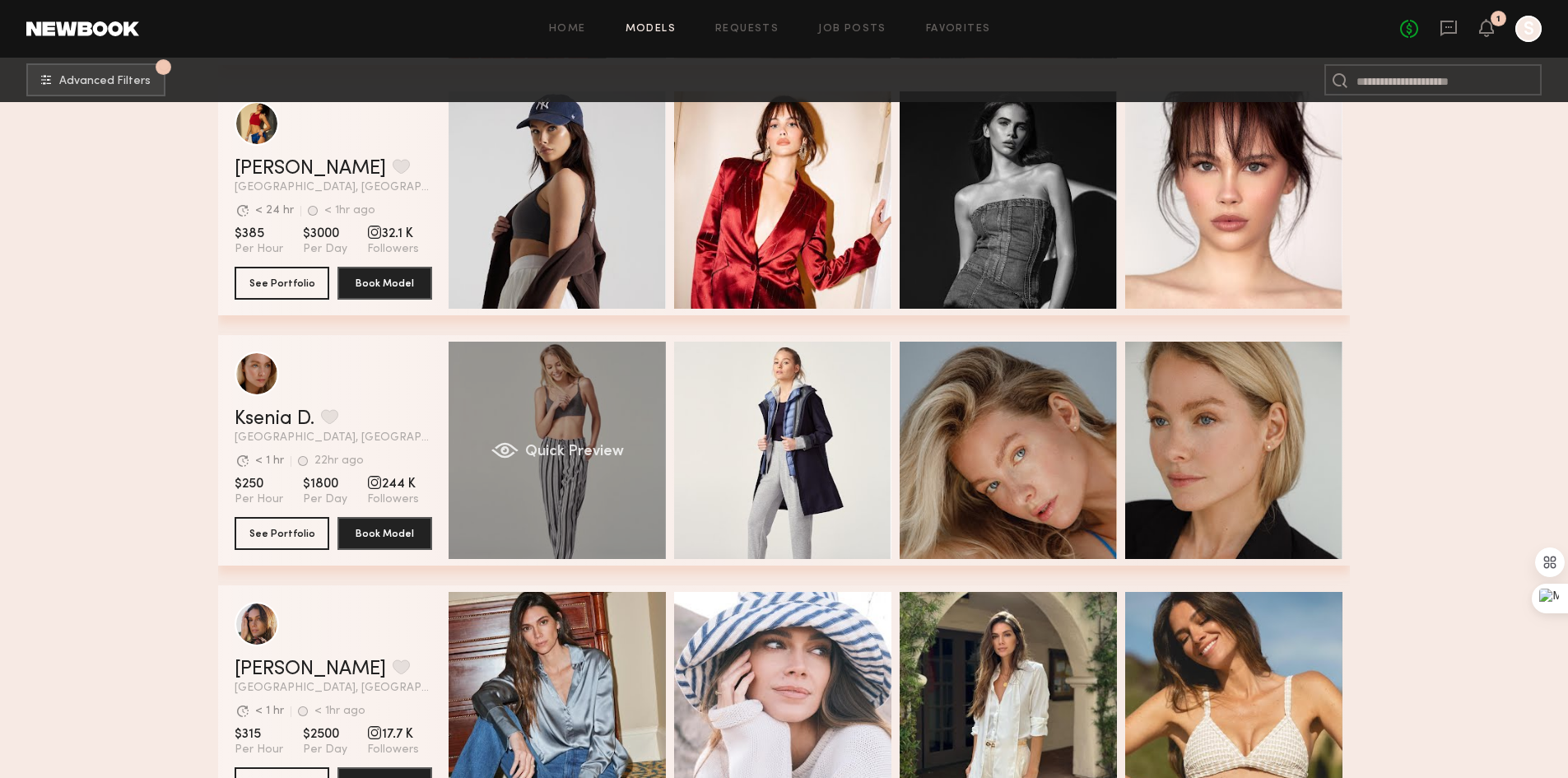
click at [605, 435] on div "Quick Preview" at bounding box center [558, 451] width 218 height 218
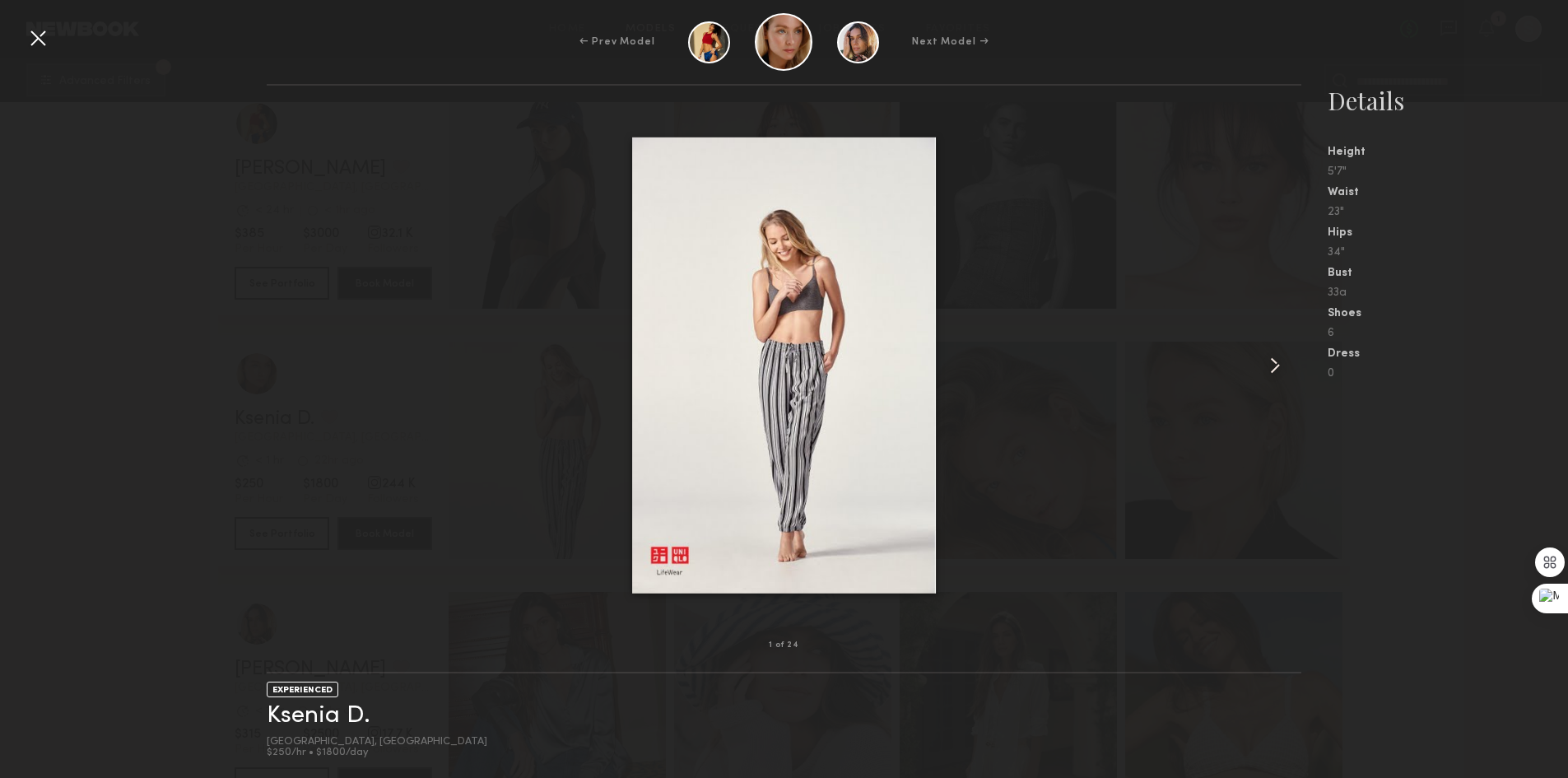
click at [1272, 370] on common-icon at bounding box center [1275, 365] width 27 height 27
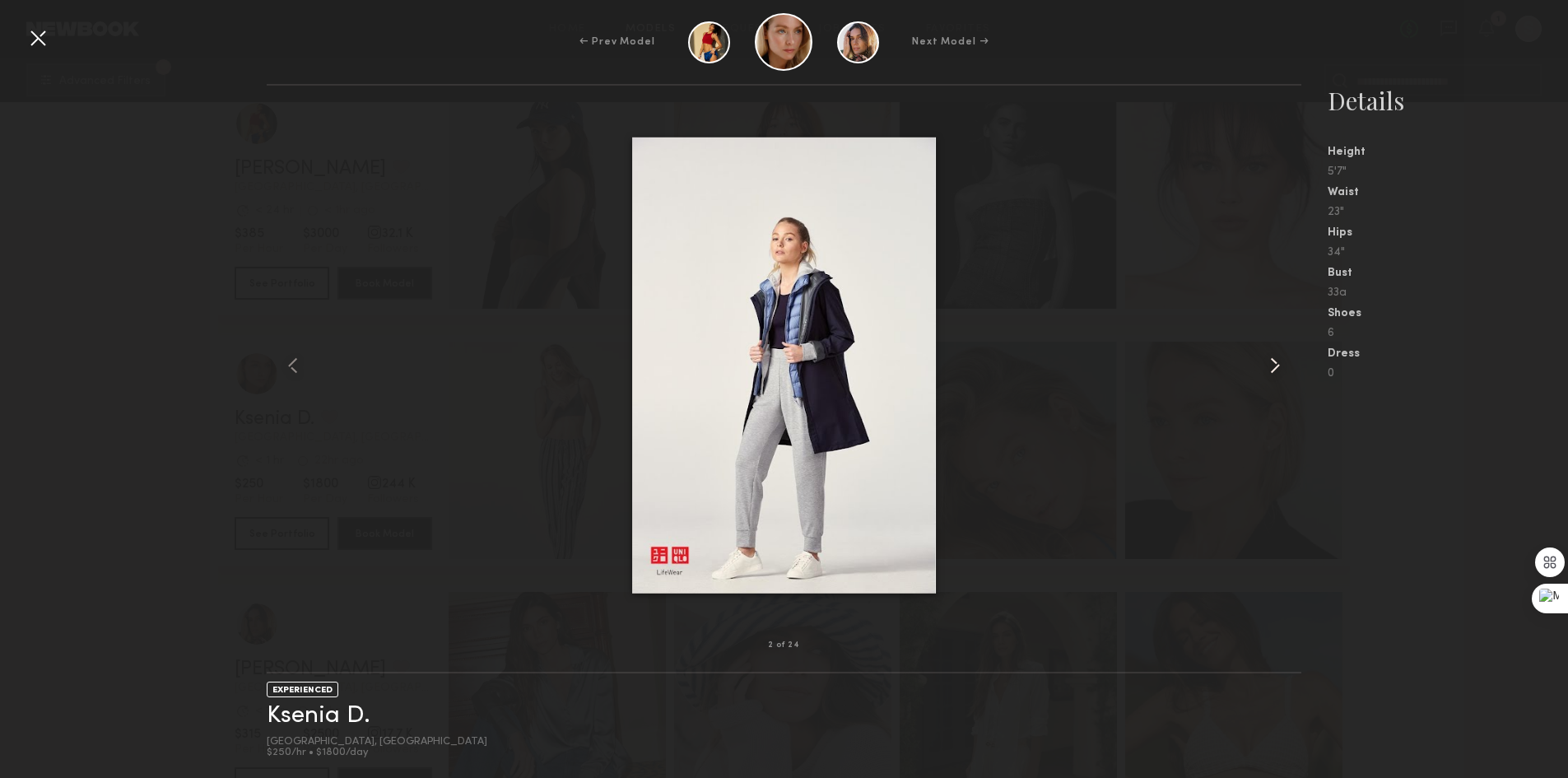
click at [1272, 370] on common-icon at bounding box center [1275, 365] width 27 height 27
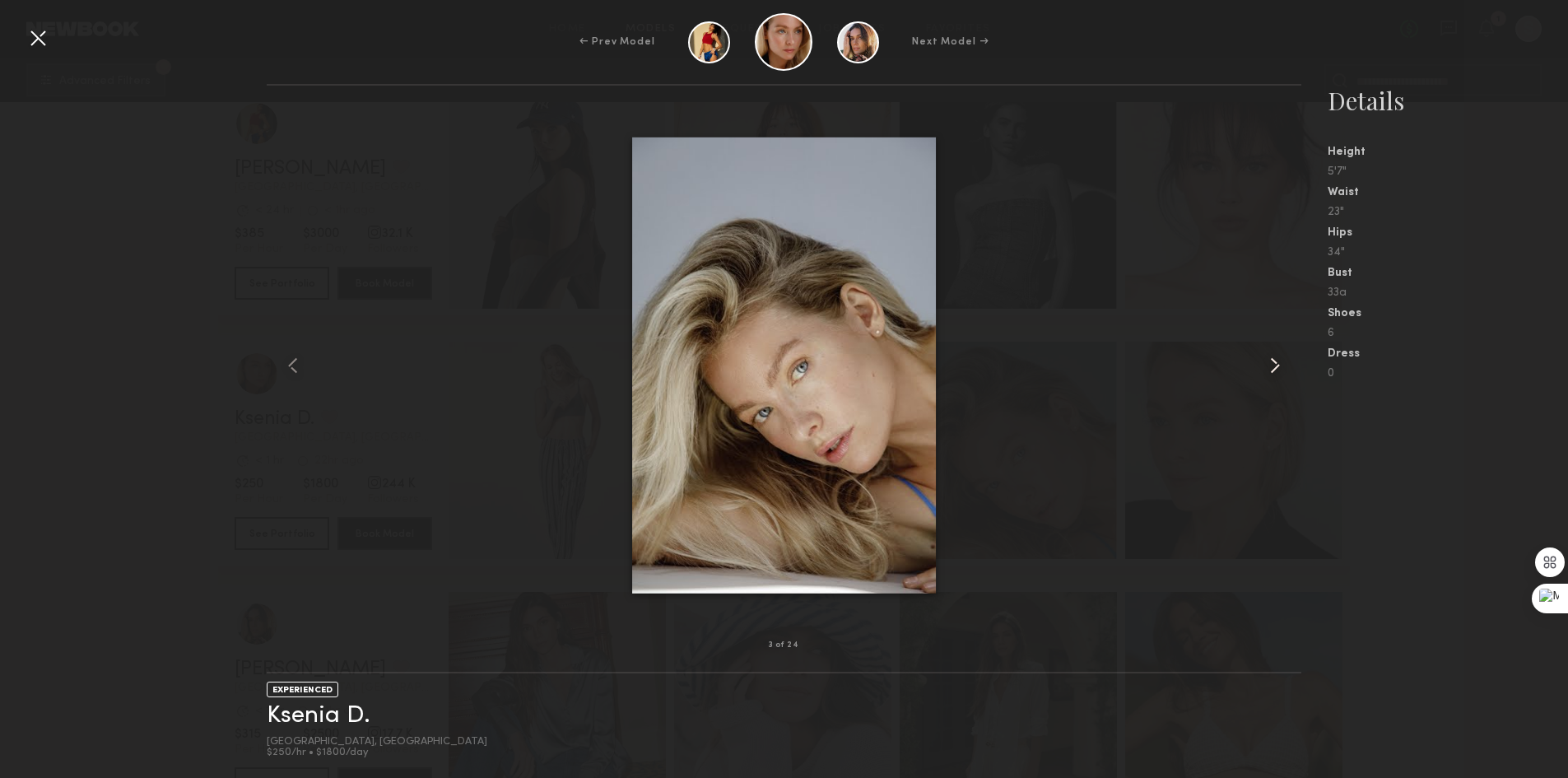
click at [1272, 370] on common-icon at bounding box center [1275, 365] width 27 height 27
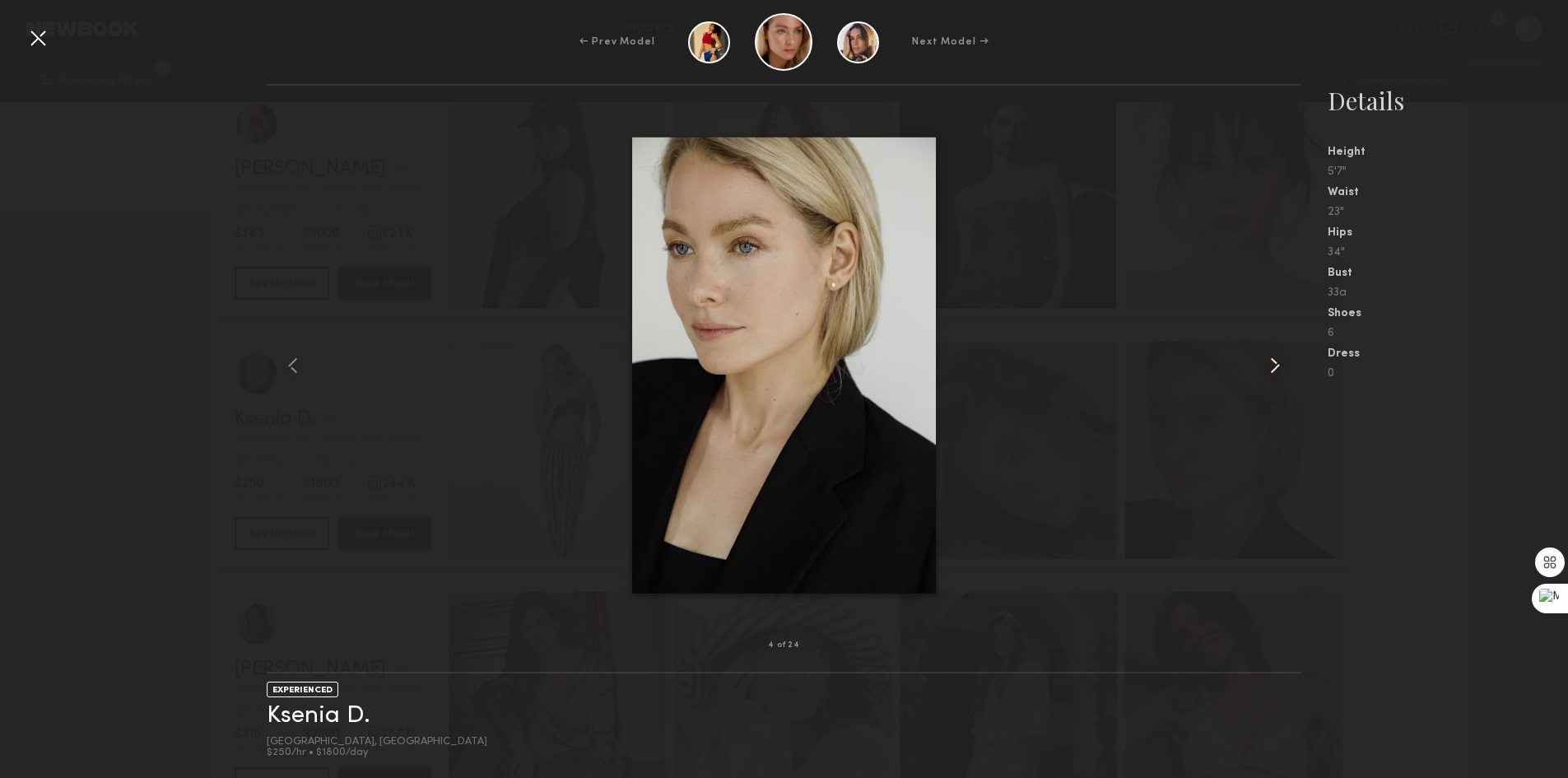
click at [1272, 370] on common-icon at bounding box center [1275, 365] width 27 height 27
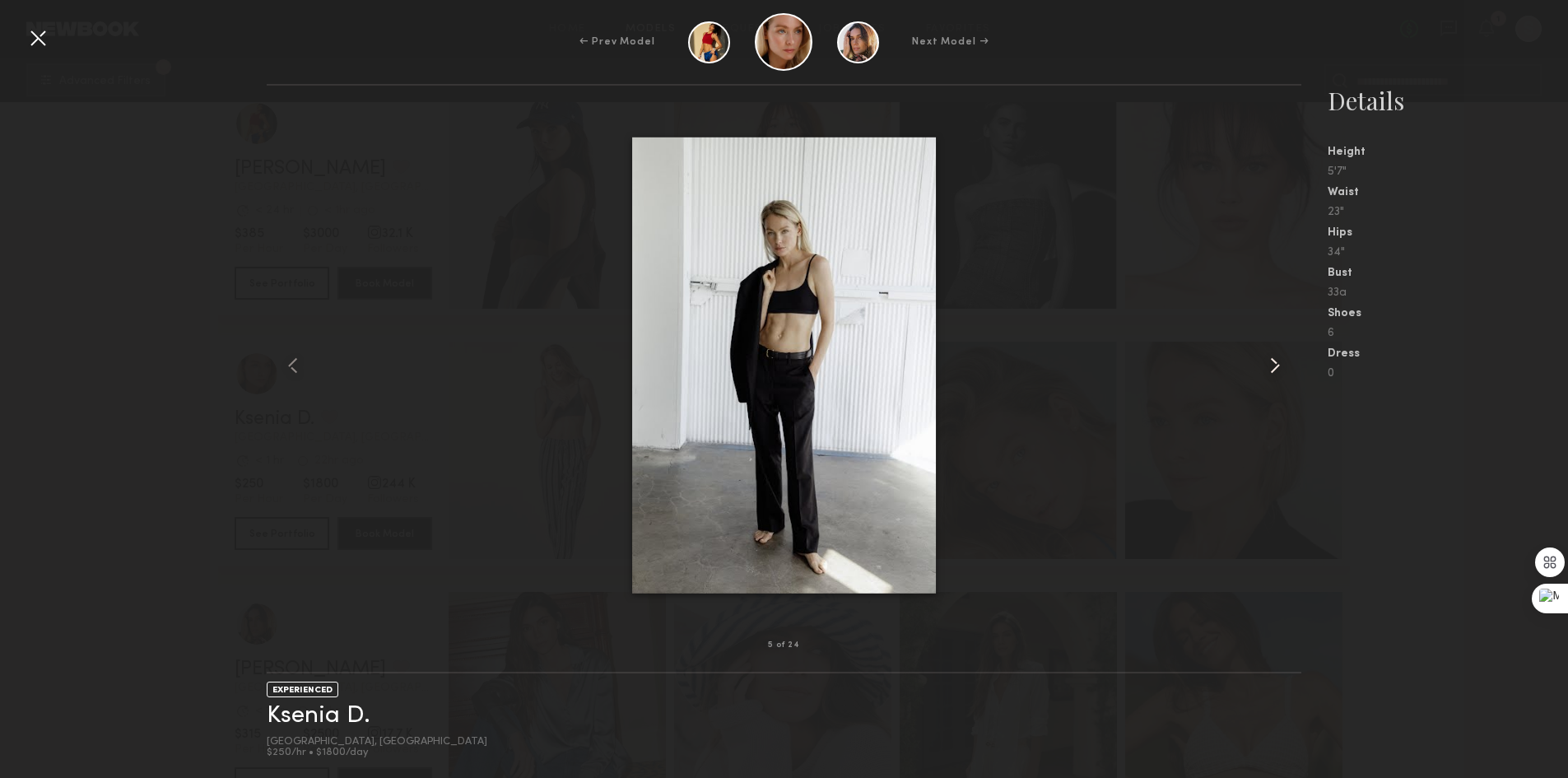
click at [1272, 370] on common-icon at bounding box center [1275, 365] width 27 height 27
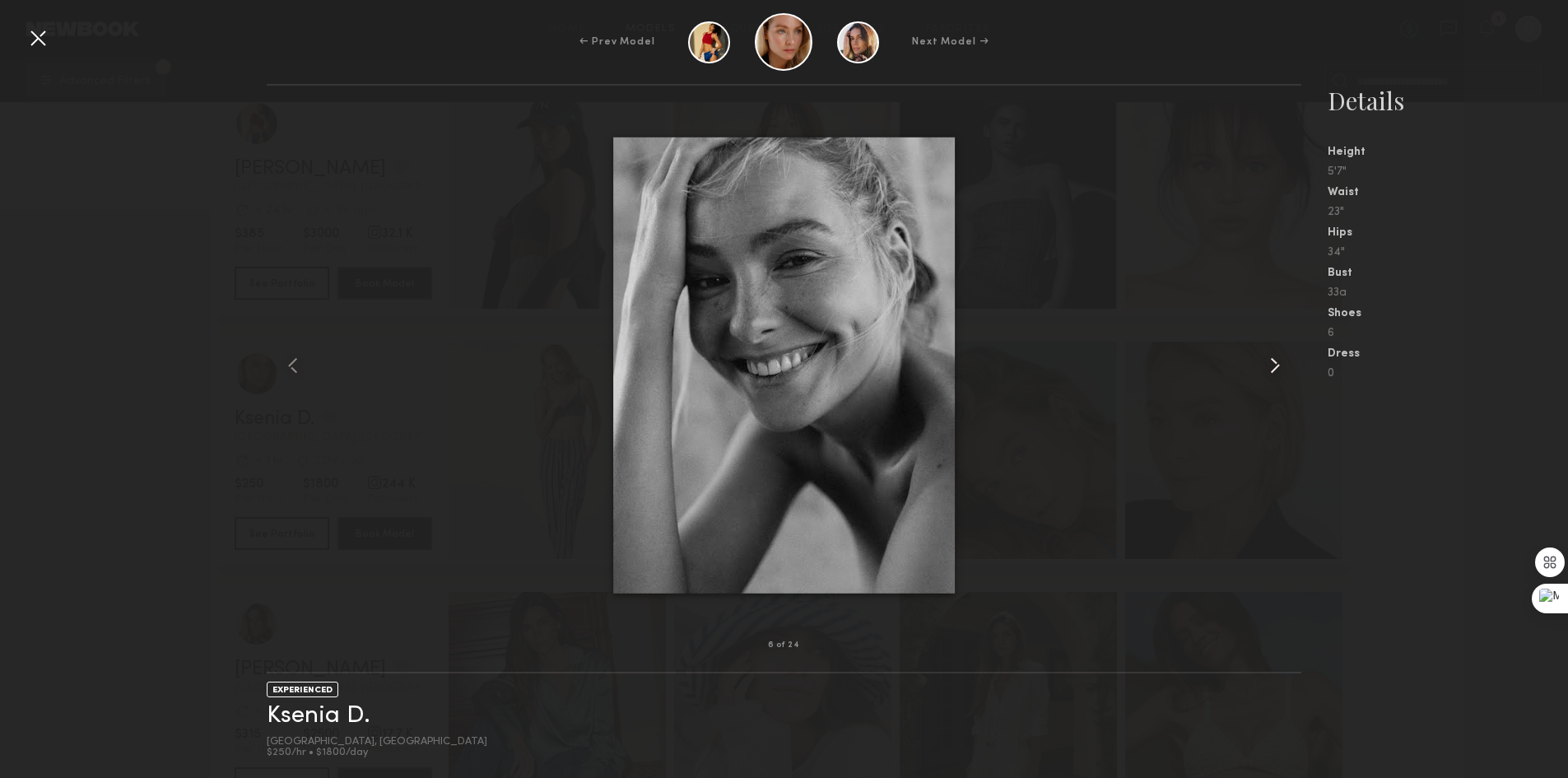
click at [1272, 370] on common-icon at bounding box center [1275, 365] width 27 height 27
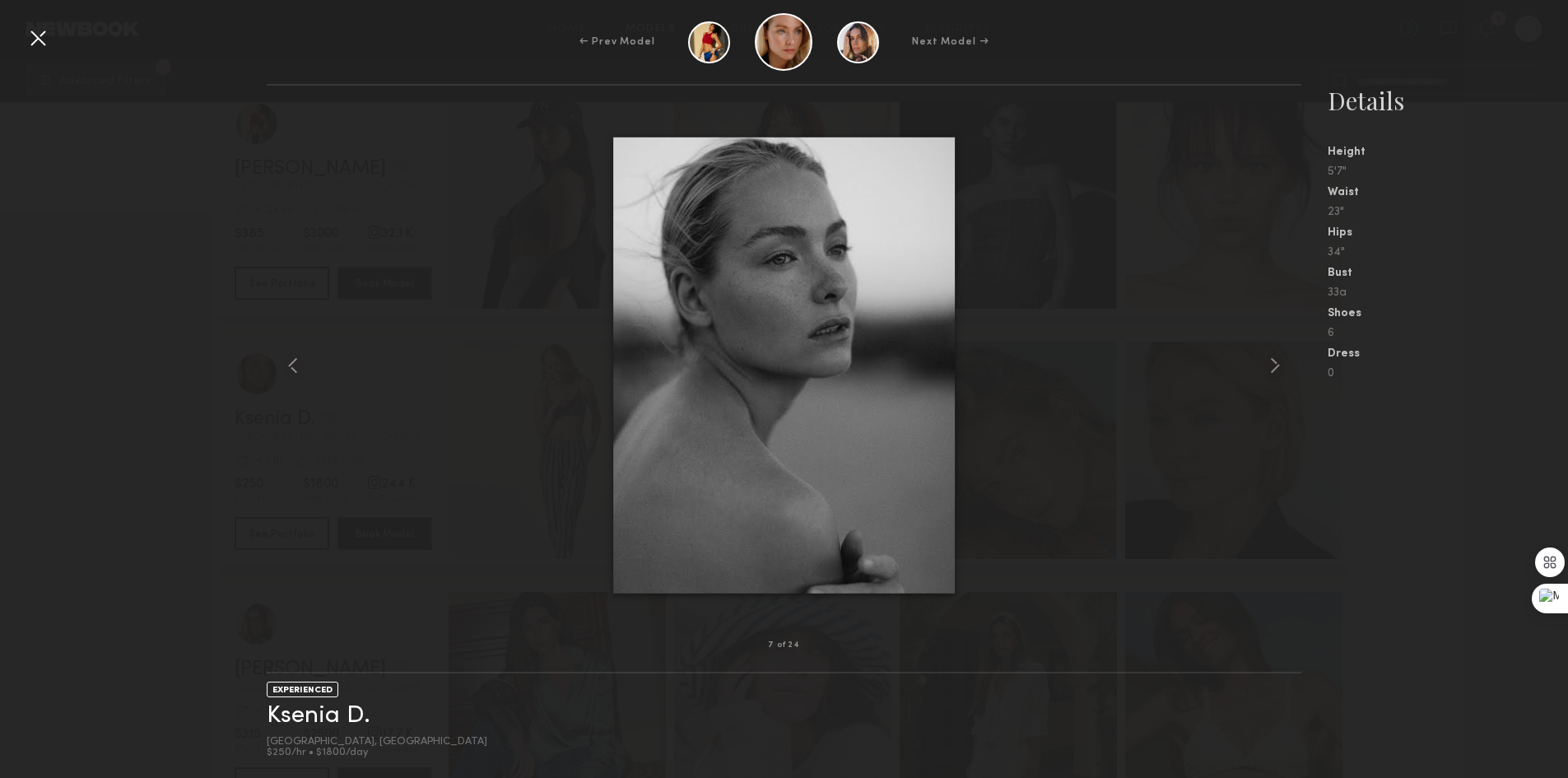
click at [38, 46] on div at bounding box center [38, 38] width 27 height 27
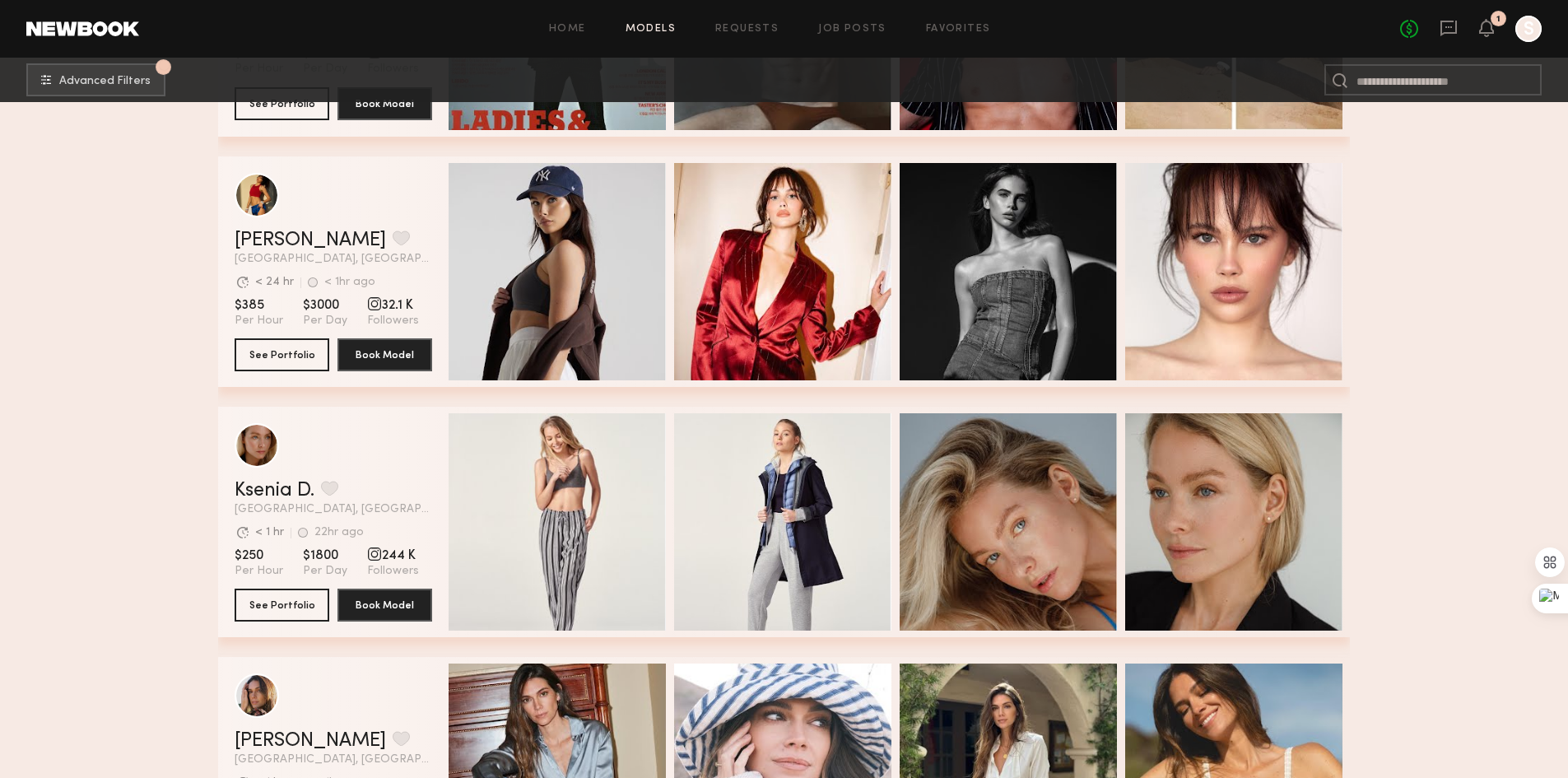
scroll to position [2468, 0]
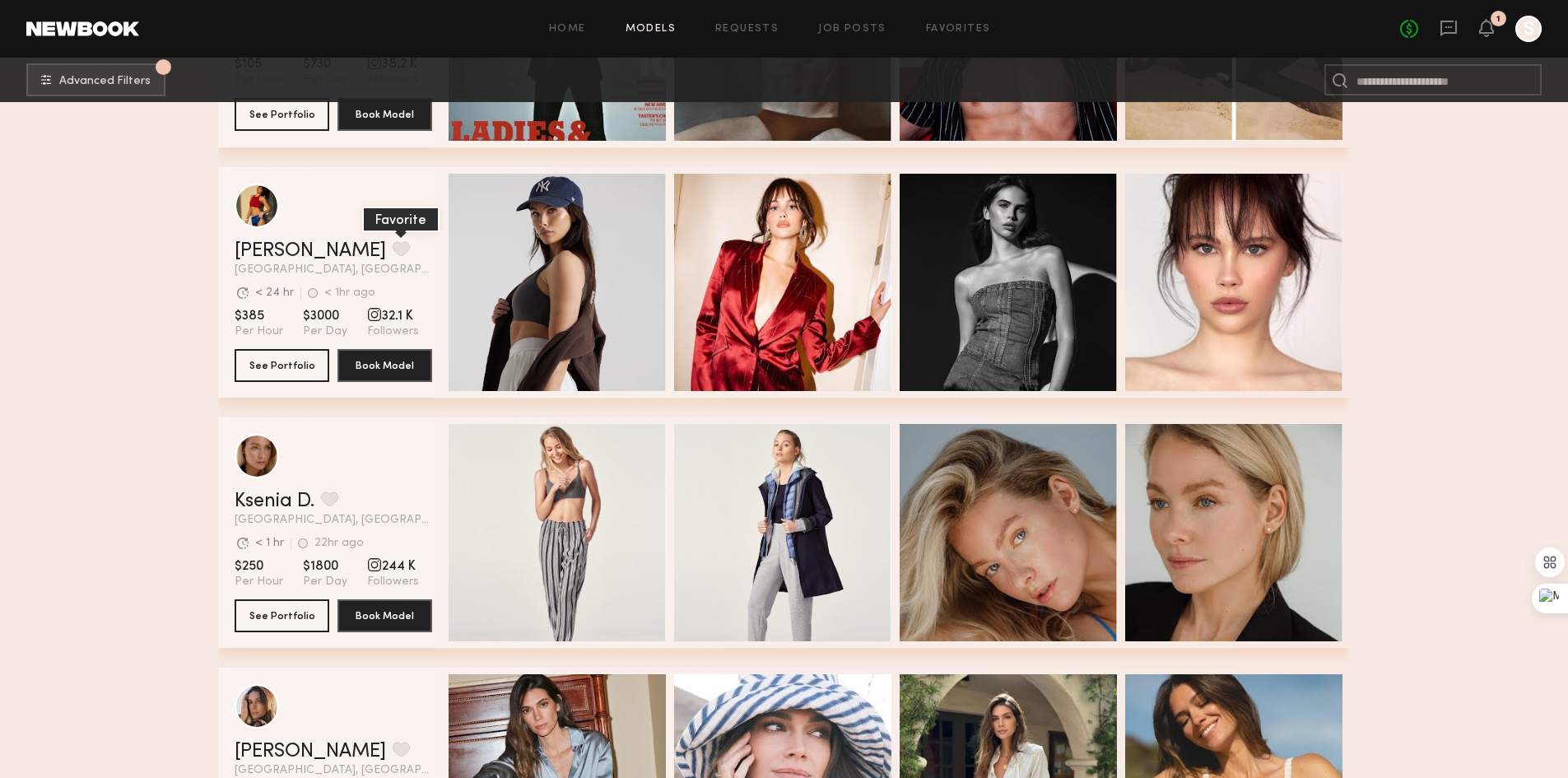
click at [393, 247] on button "grid" at bounding box center [401, 249] width 17 height 15
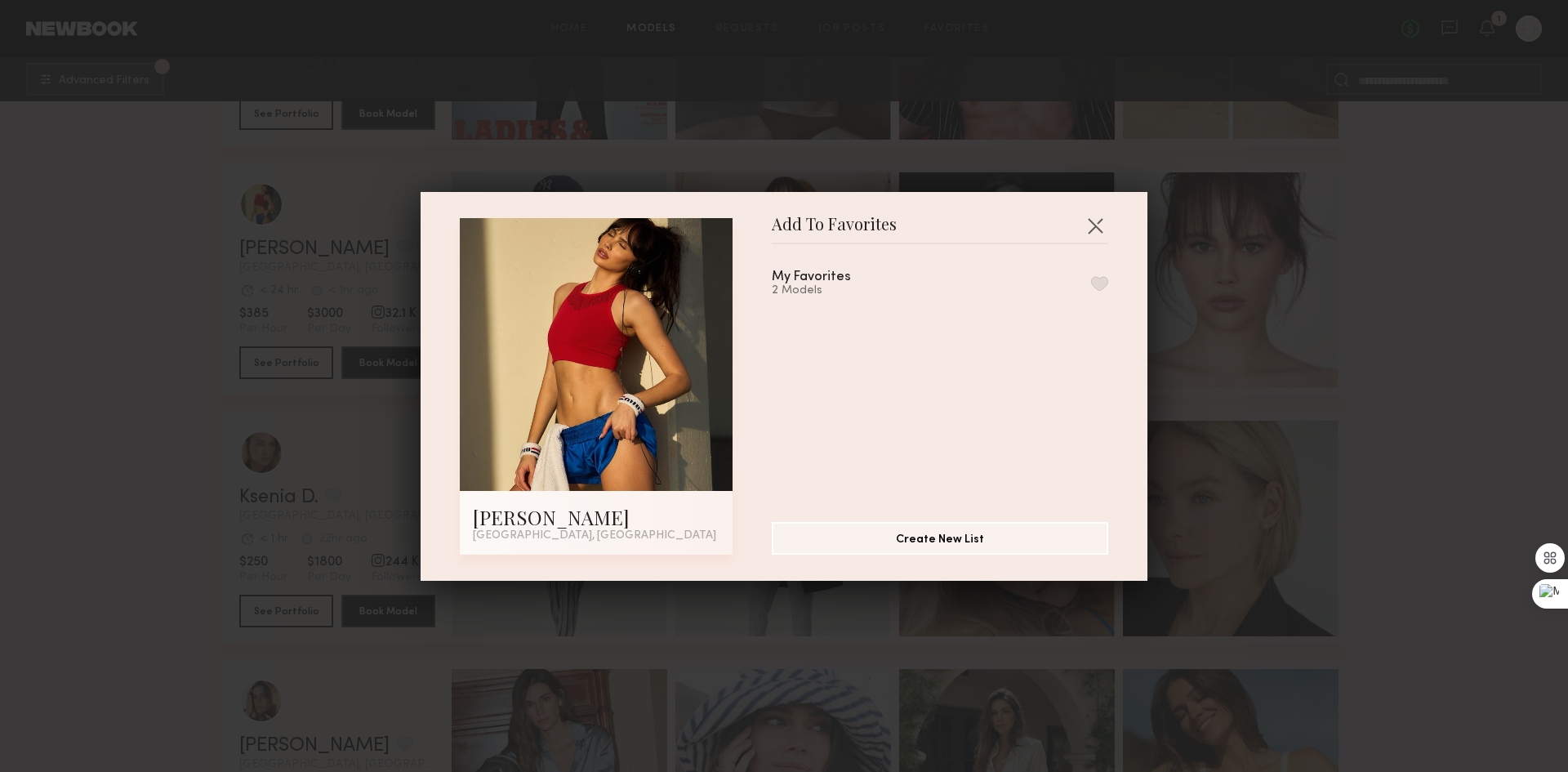
click at [1092, 285] on button "button" at bounding box center [1100, 284] width 17 height 15
click at [1089, 216] on button "button" at bounding box center [1095, 225] width 26 height 26
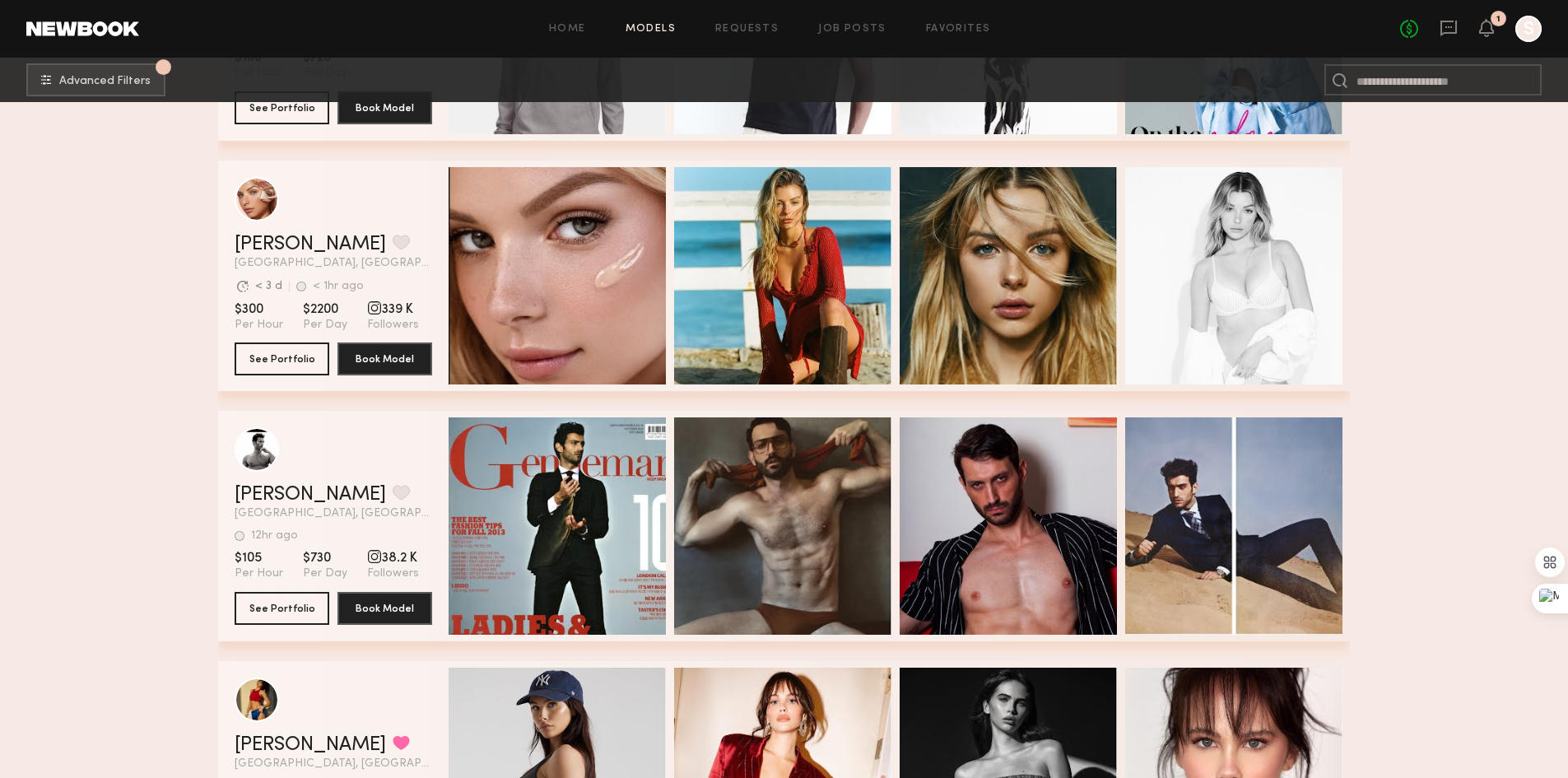
scroll to position [1893, 0]
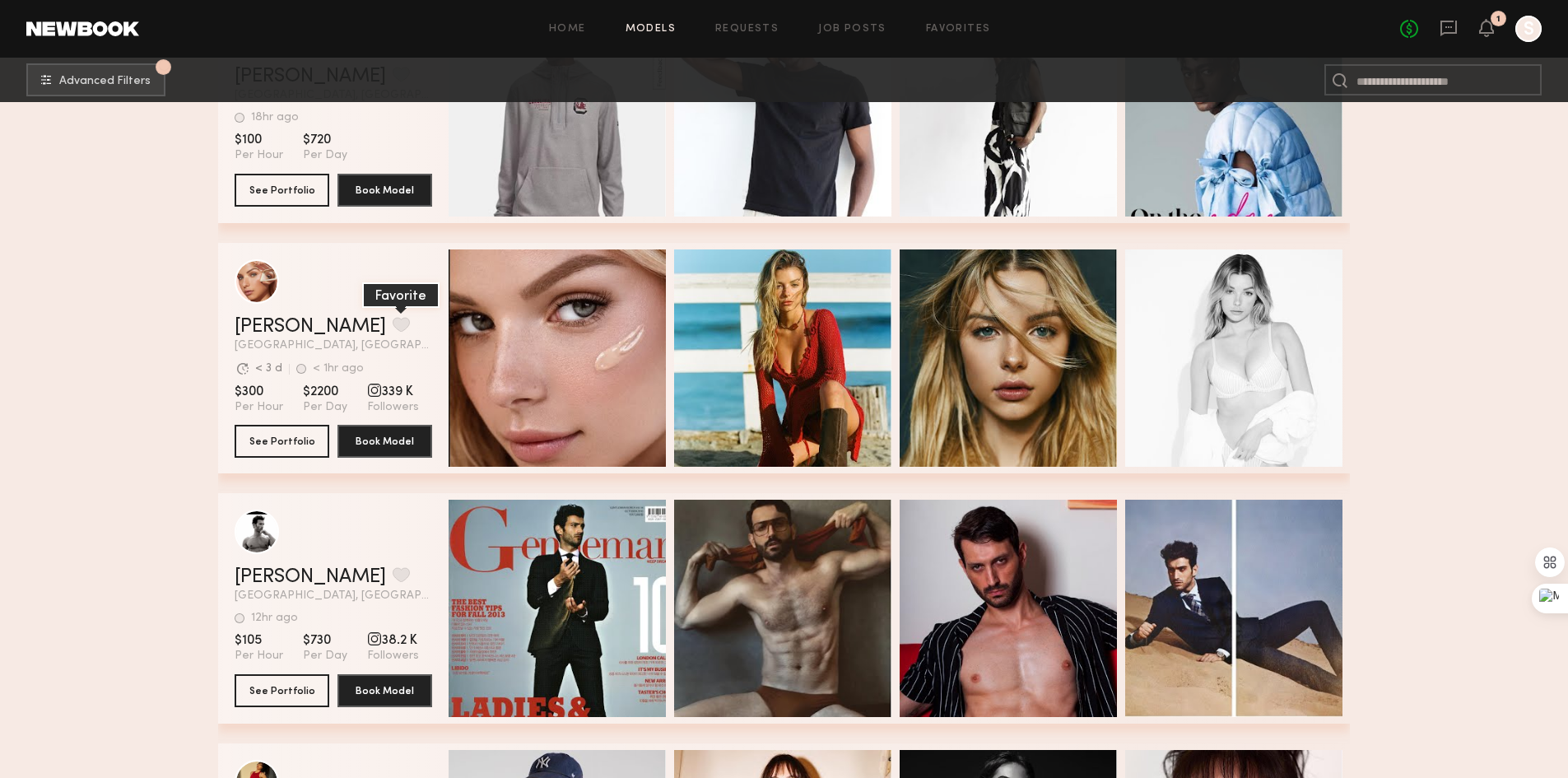
click at [393, 330] on button "grid" at bounding box center [401, 325] width 17 height 15
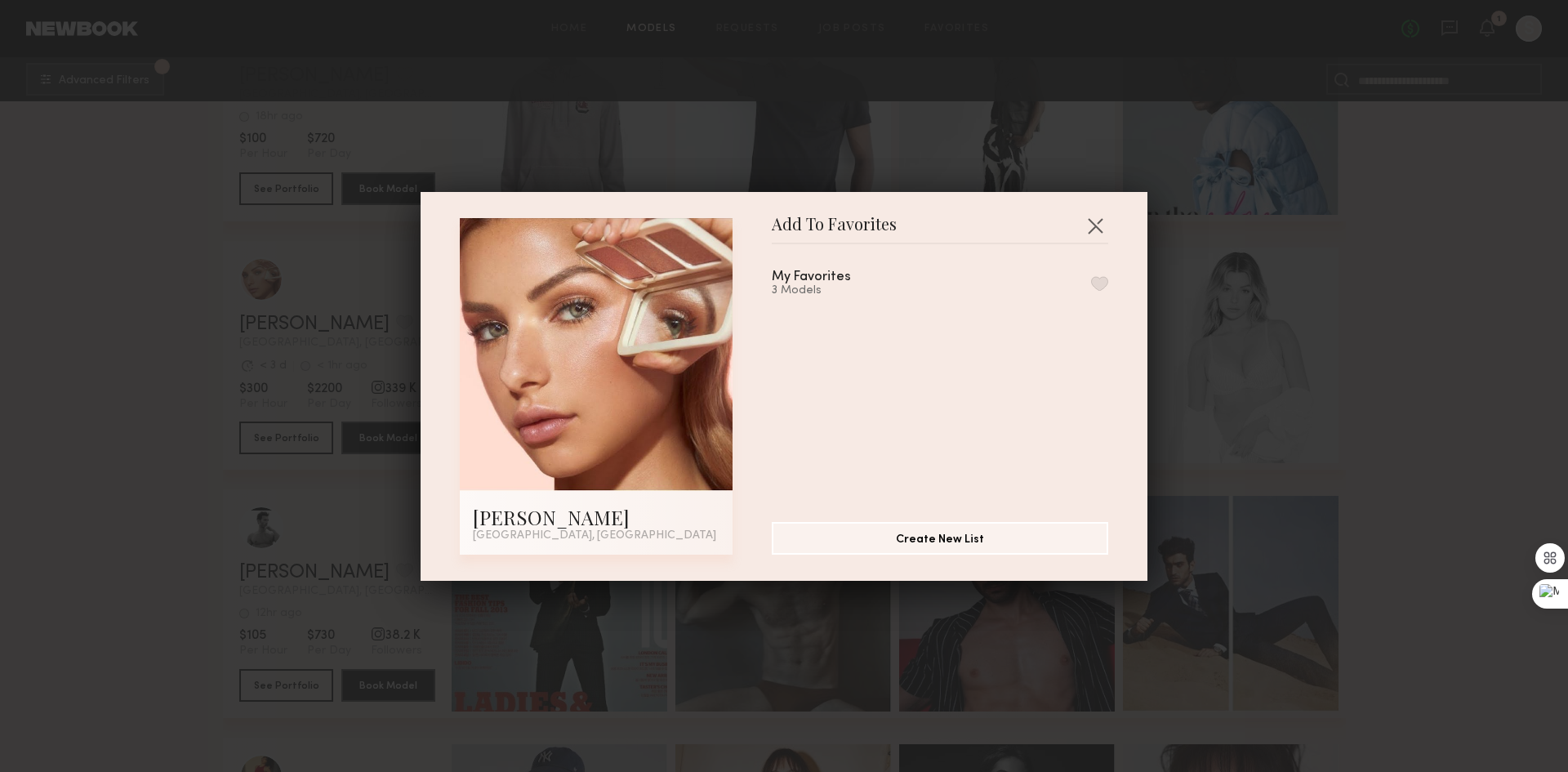
click at [1091, 282] on div "My Favorites 3 Models" at bounding box center [949, 377] width 353 height 239
click at [1092, 282] on button "button" at bounding box center [1100, 284] width 17 height 15
click at [1094, 218] on button "button" at bounding box center [1095, 225] width 26 height 26
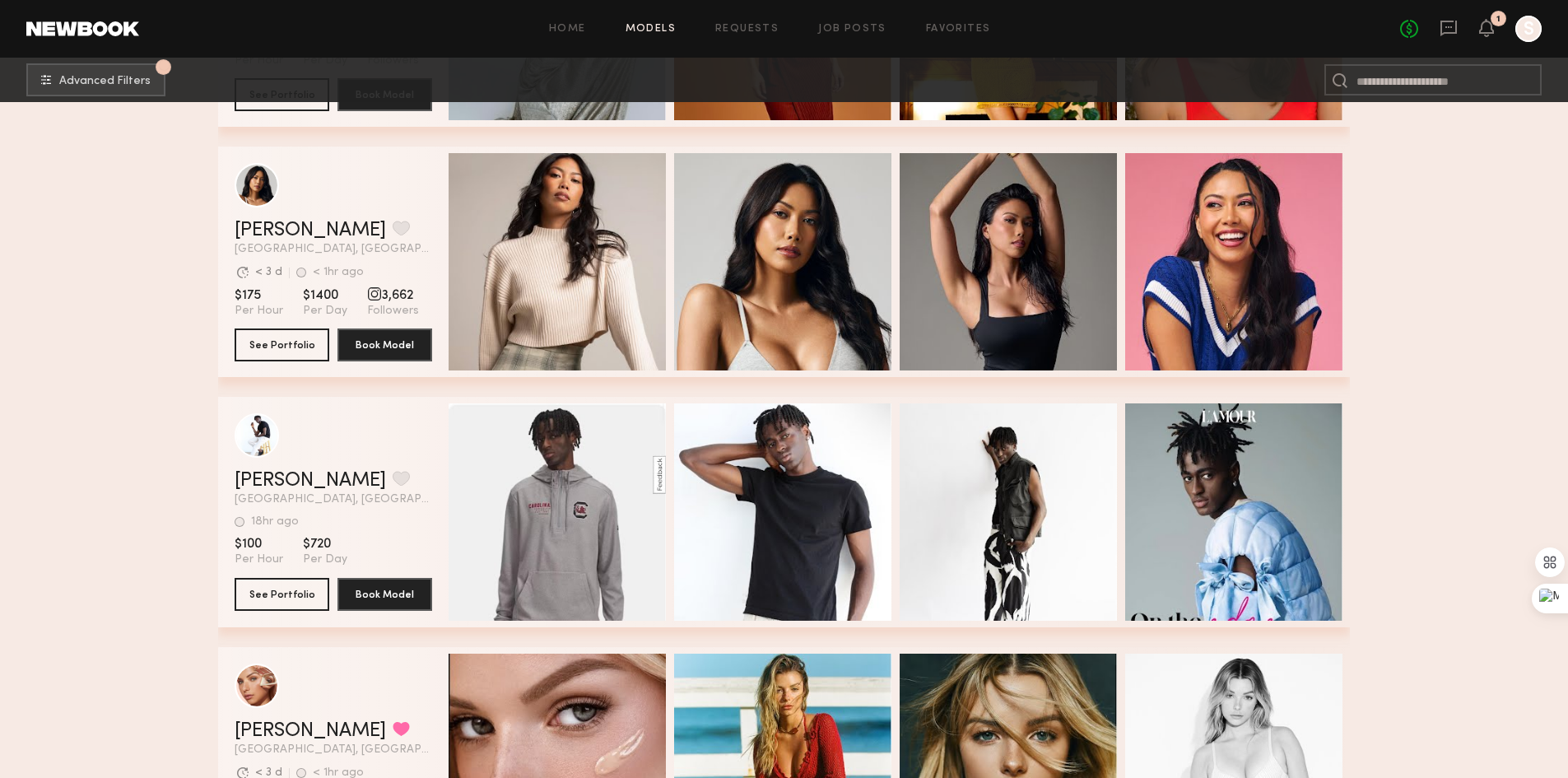
scroll to position [1481, 0]
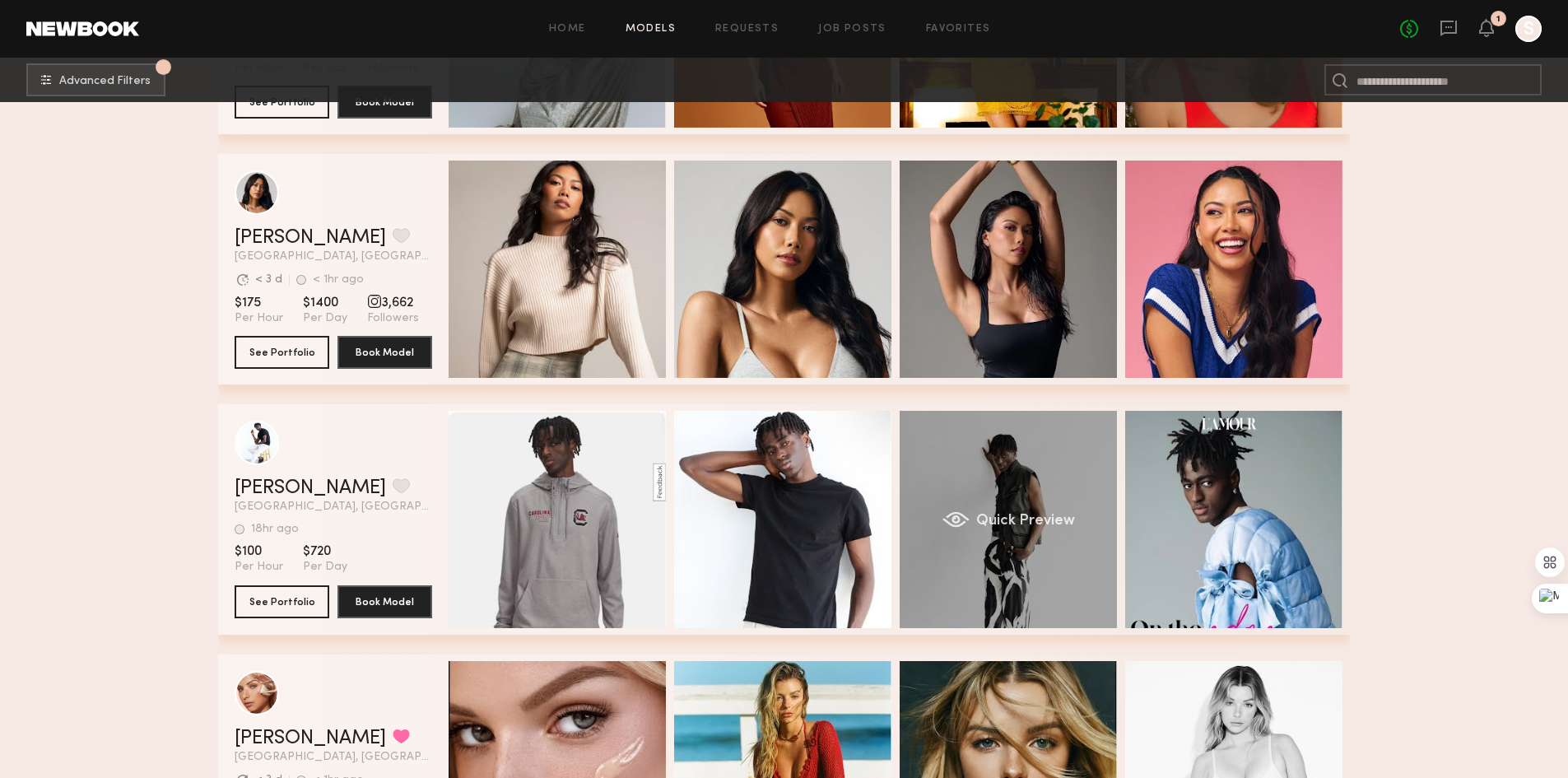
click at [1038, 486] on div "Quick Preview" at bounding box center [1008, 520] width 218 height 218
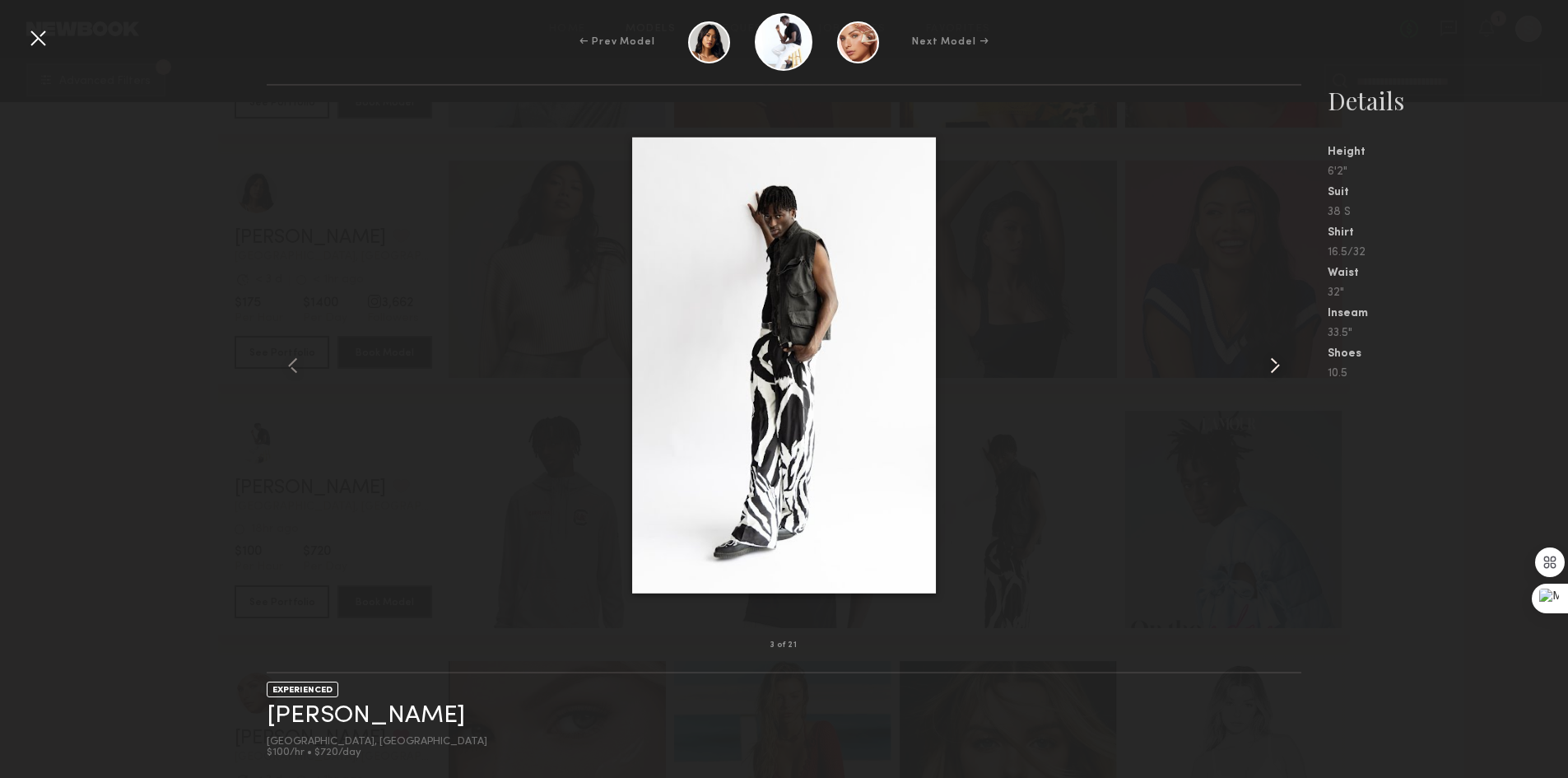
click at [1271, 362] on common-icon at bounding box center [1275, 365] width 27 height 27
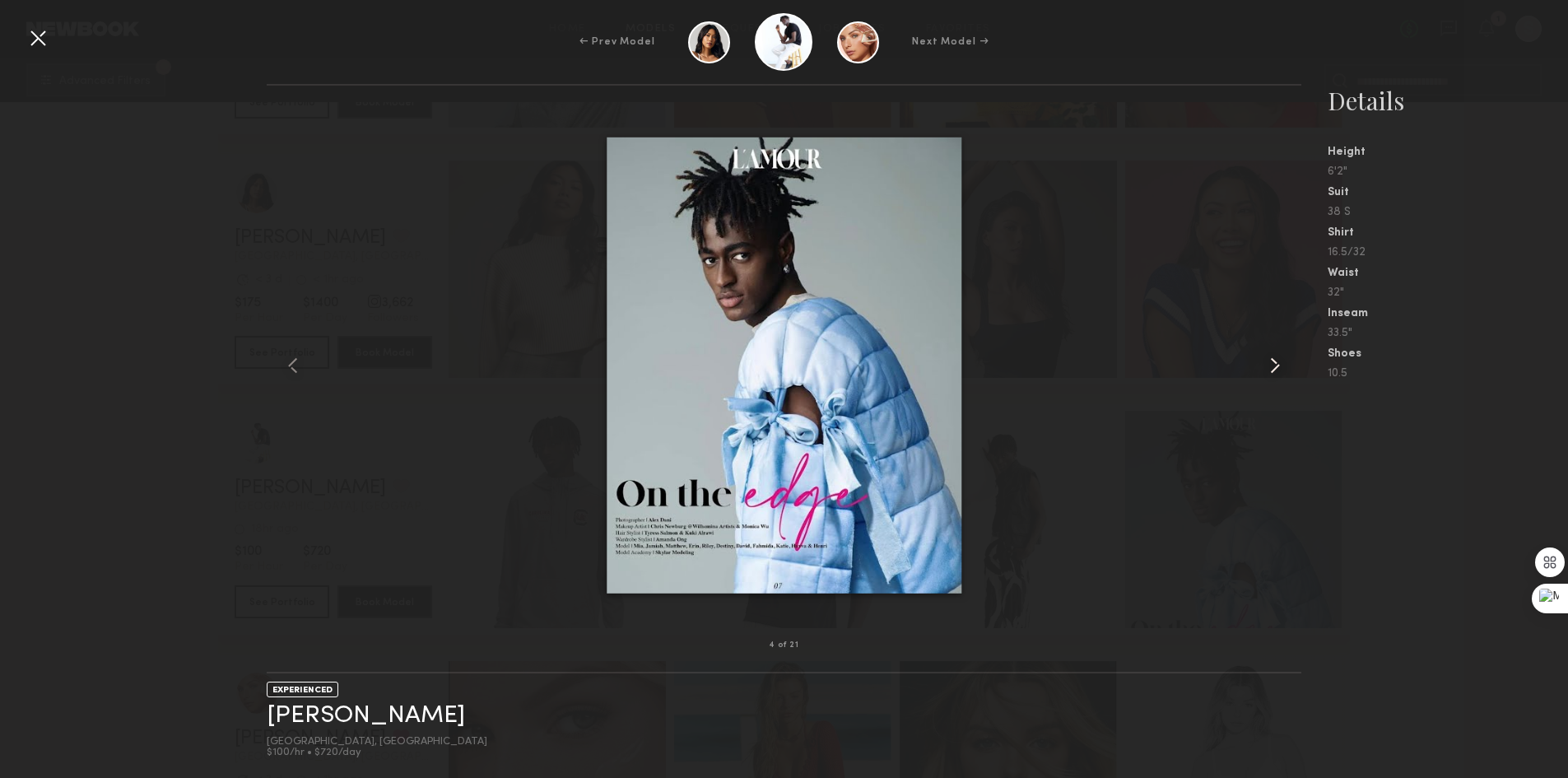
click at [1271, 362] on common-icon at bounding box center [1275, 365] width 27 height 27
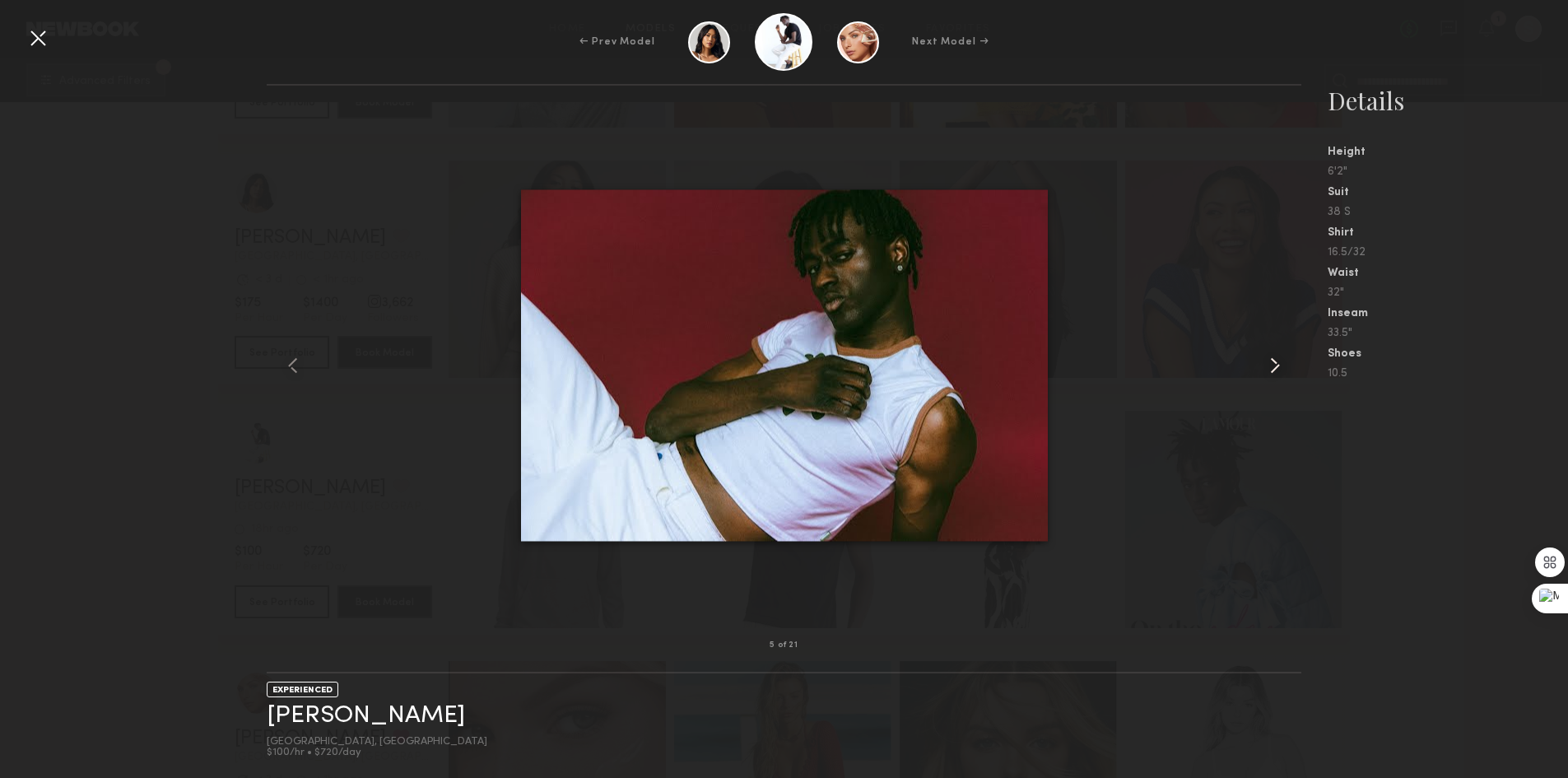
click at [1271, 362] on common-icon at bounding box center [1275, 365] width 27 height 27
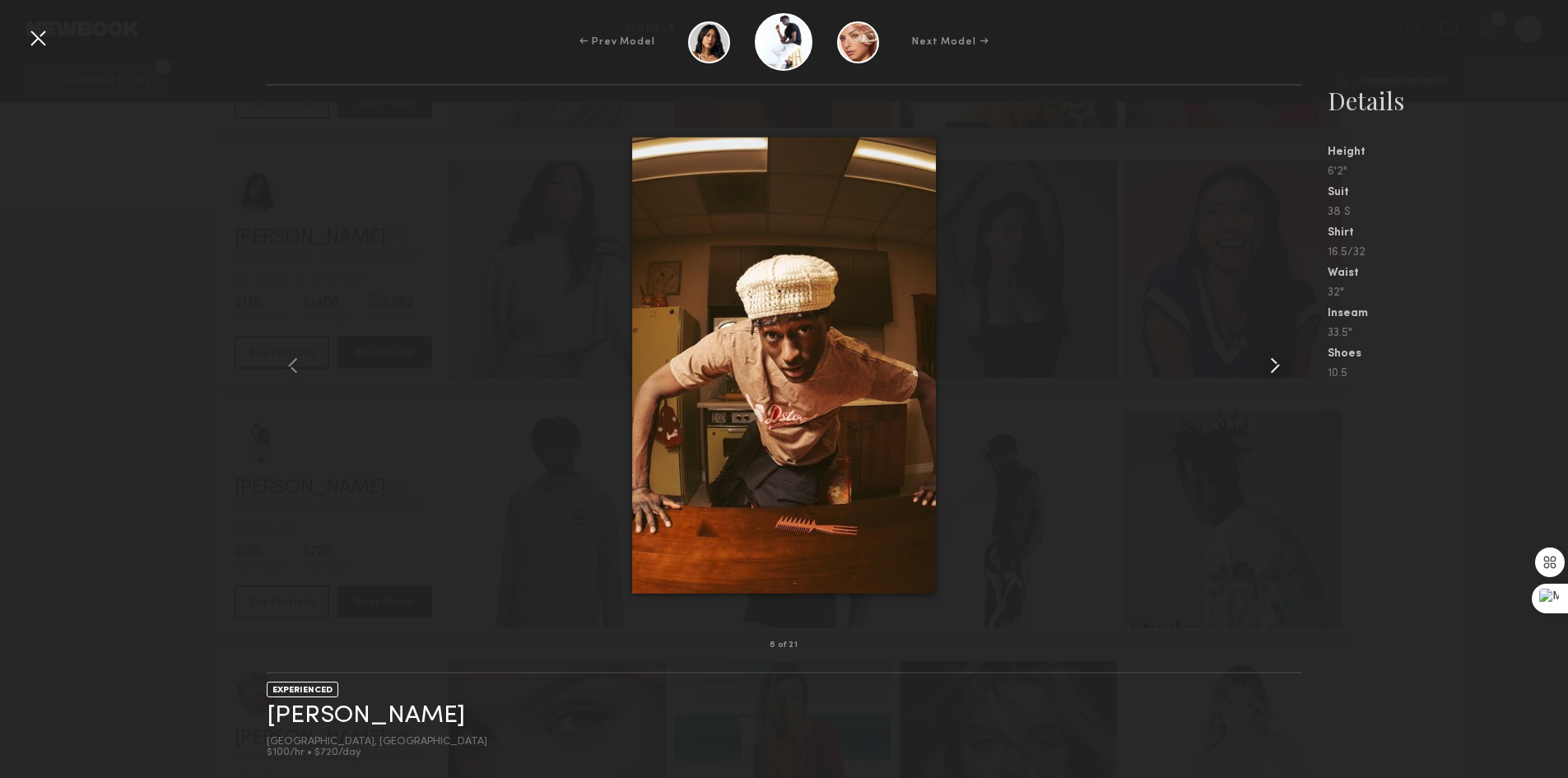
click at [1270, 362] on common-icon at bounding box center [1275, 365] width 27 height 27
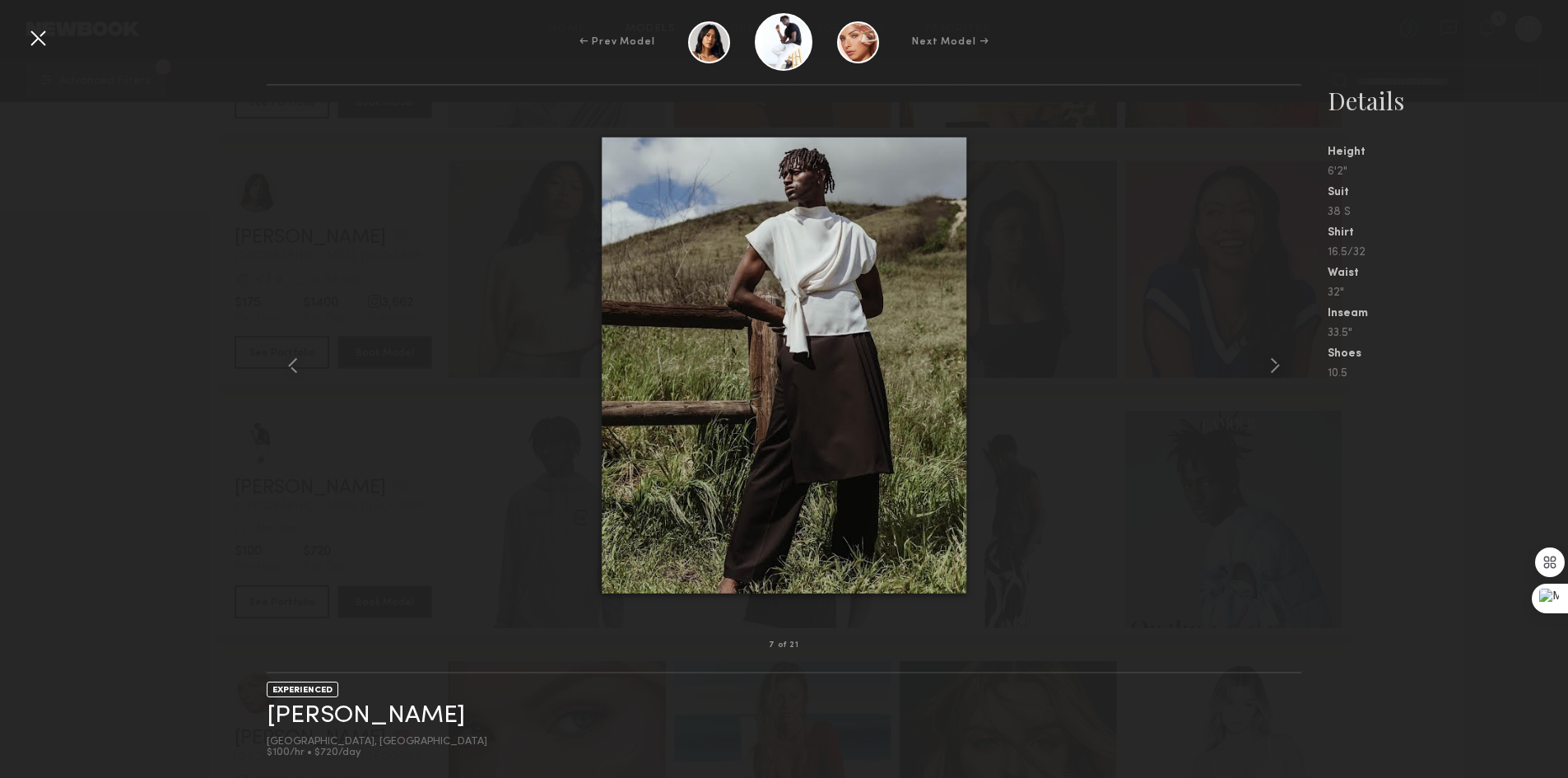
click at [41, 40] on div at bounding box center [38, 38] width 27 height 27
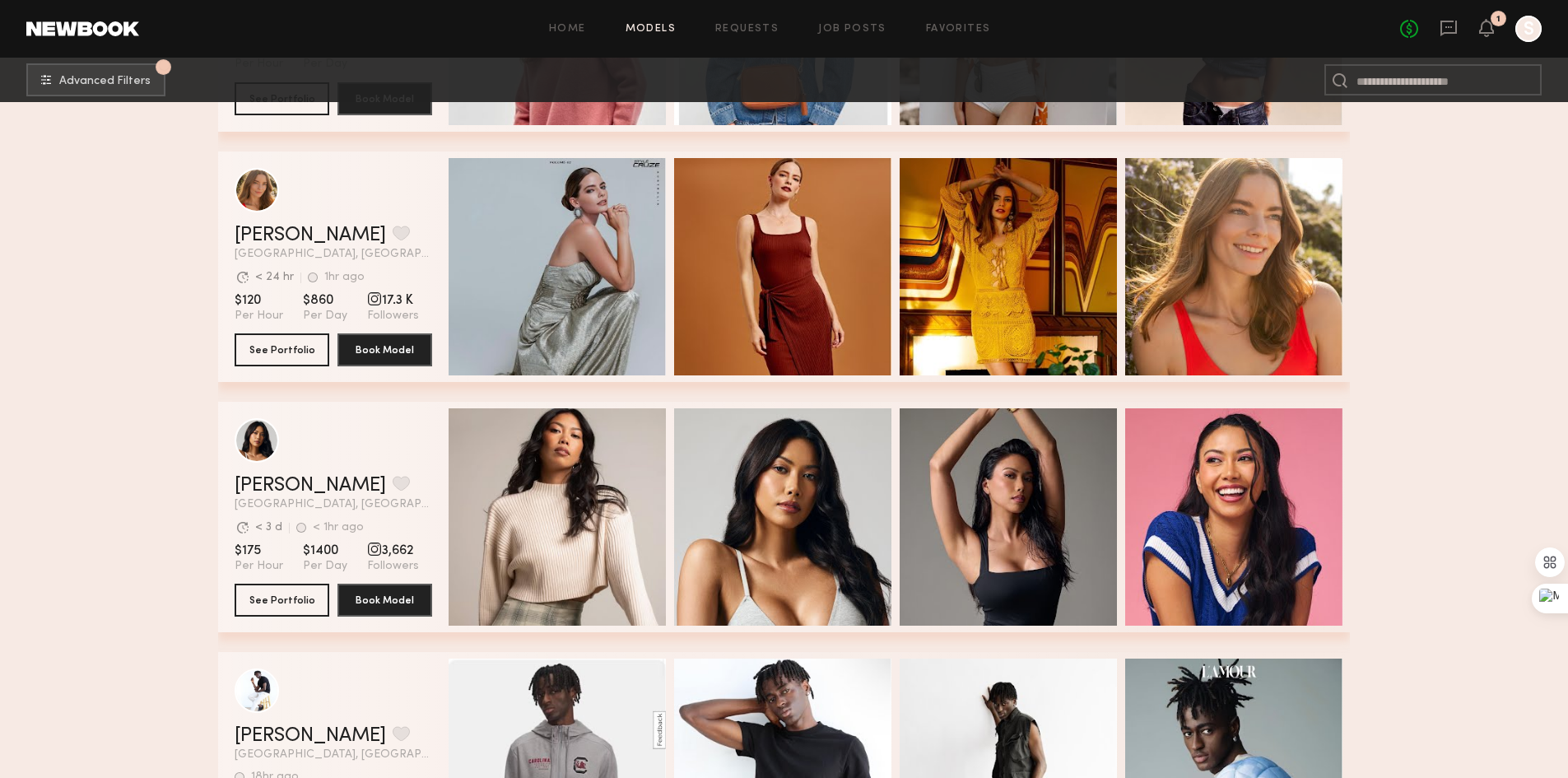
scroll to position [1234, 0]
click at [393, 485] on button "grid" at bounding box center [401, 483] width 17 height 15
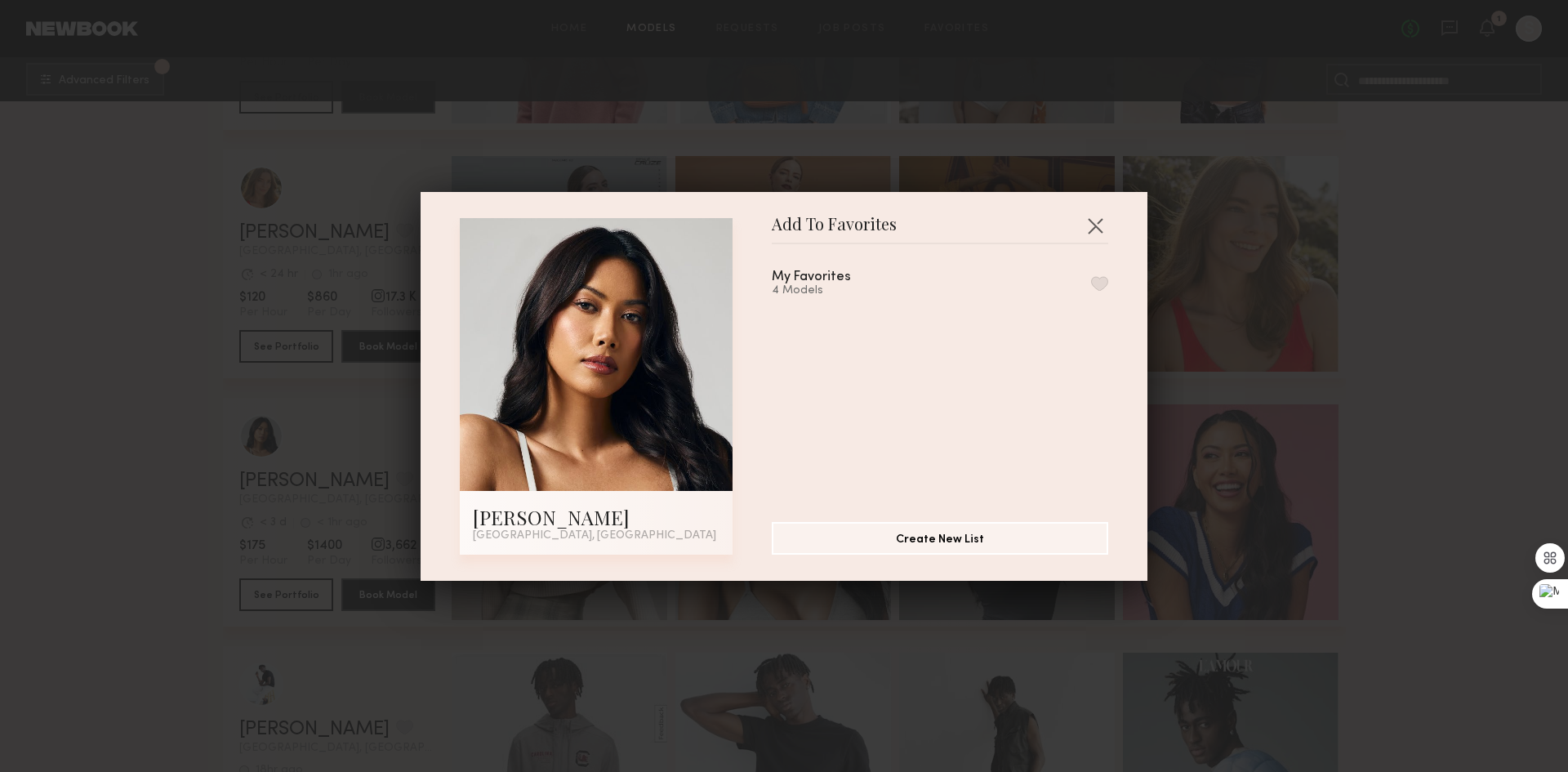
click at [1092, 282] on button "button" at bounding box center [1100, 284] width 17 height 15
click at [1094, 223] on button "button" at bounding box center [1095, 225] width 26 height 26
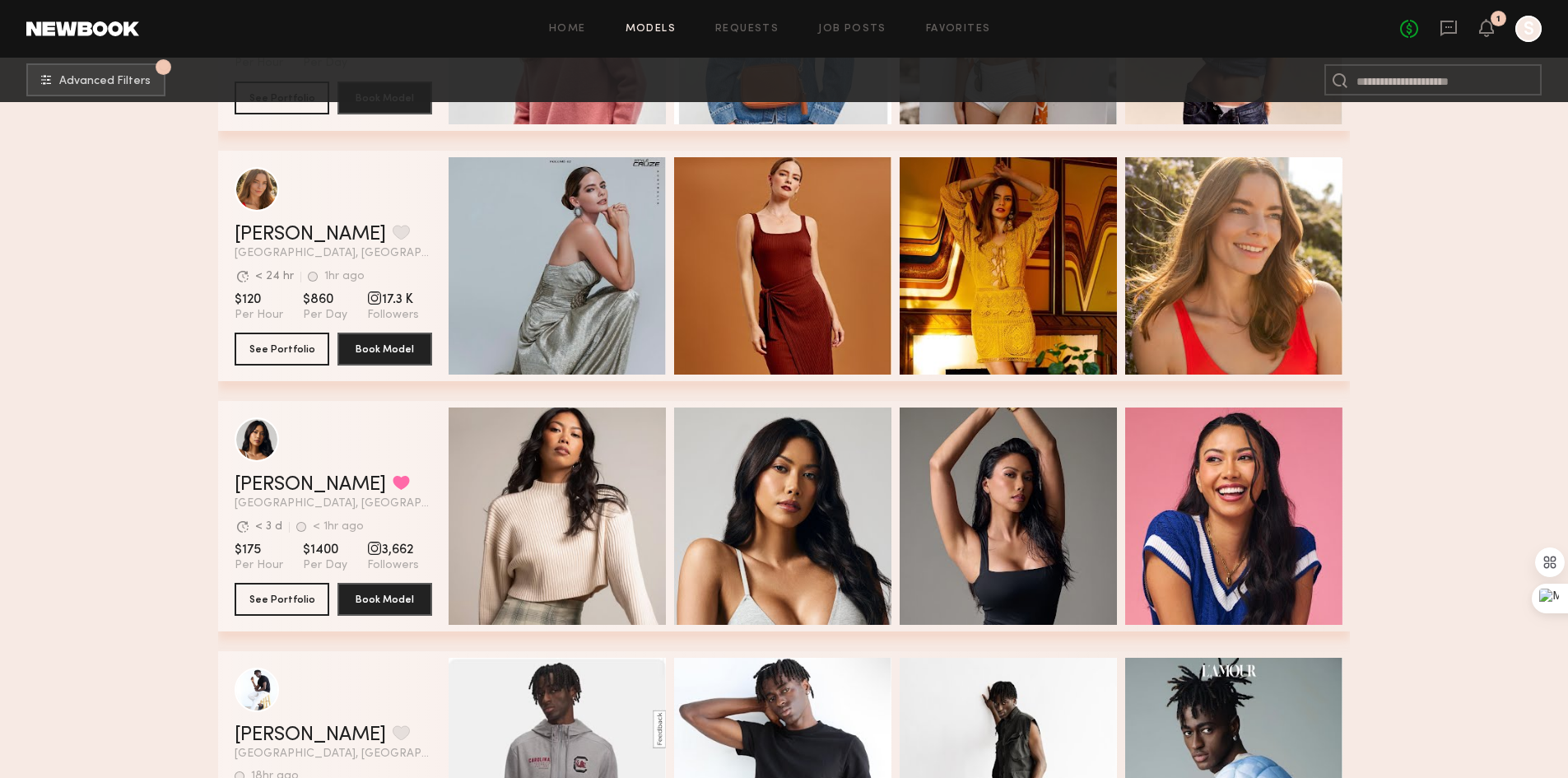
scroll to position [1152, 0]
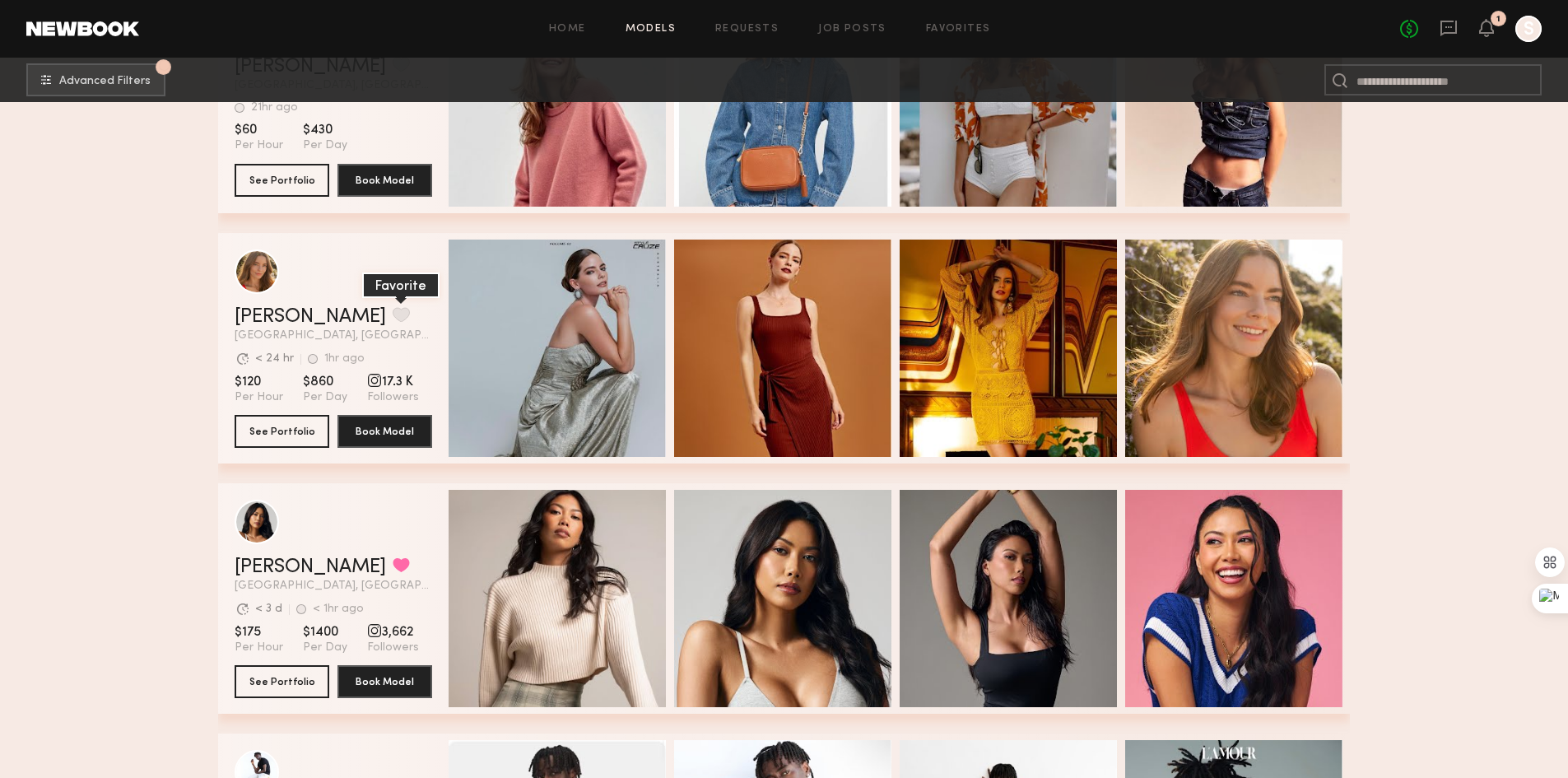
click at [393, 322] on button "grid" at bounding box center [401, 314] width 17 height 15
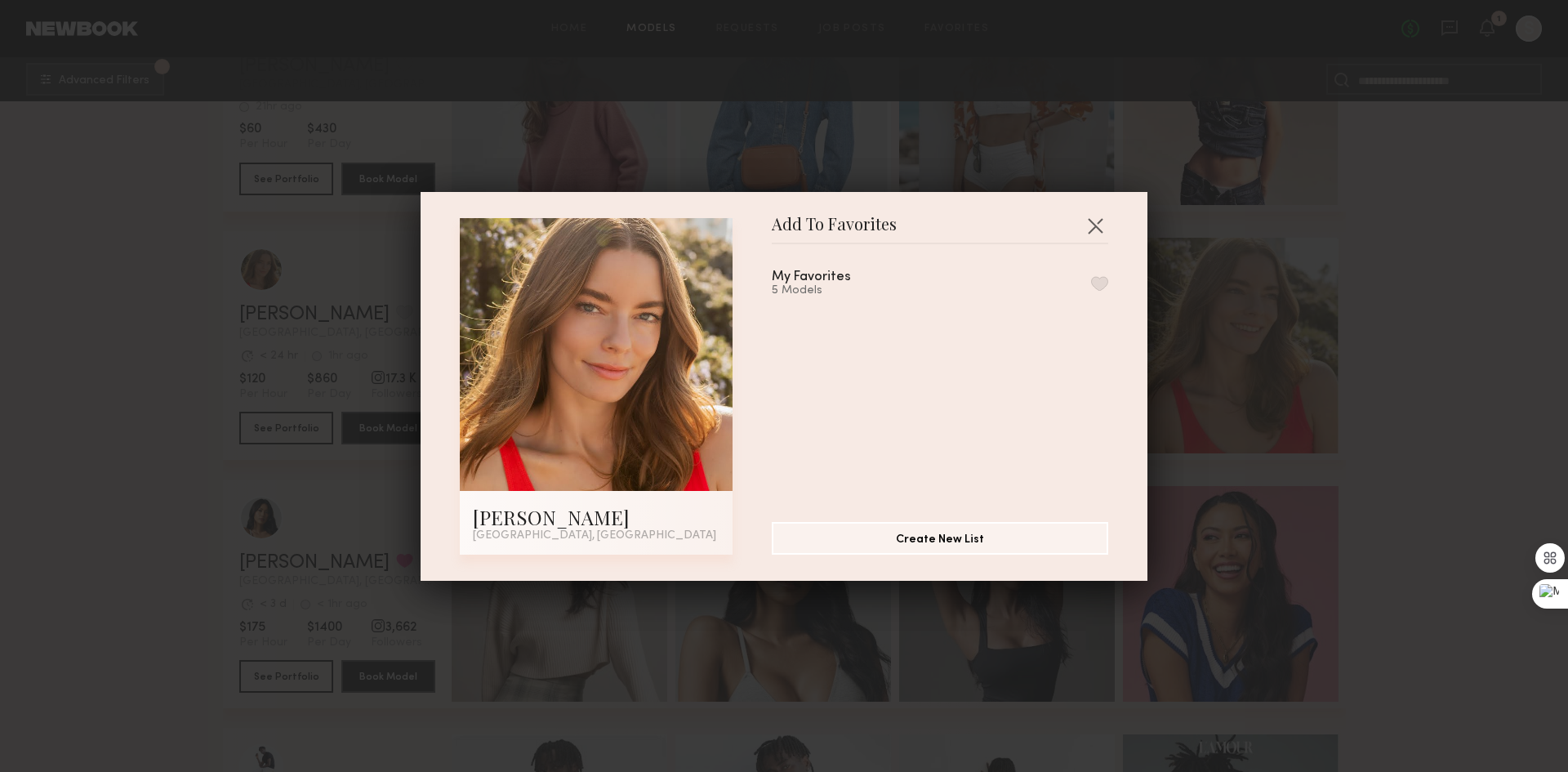
click at [1092, 278] on button "button" at bounding box center [1100, 284] width 17 height 15
click at [1091, 220] on button "button" at bounding box center [1095, 225] width 26 height 26
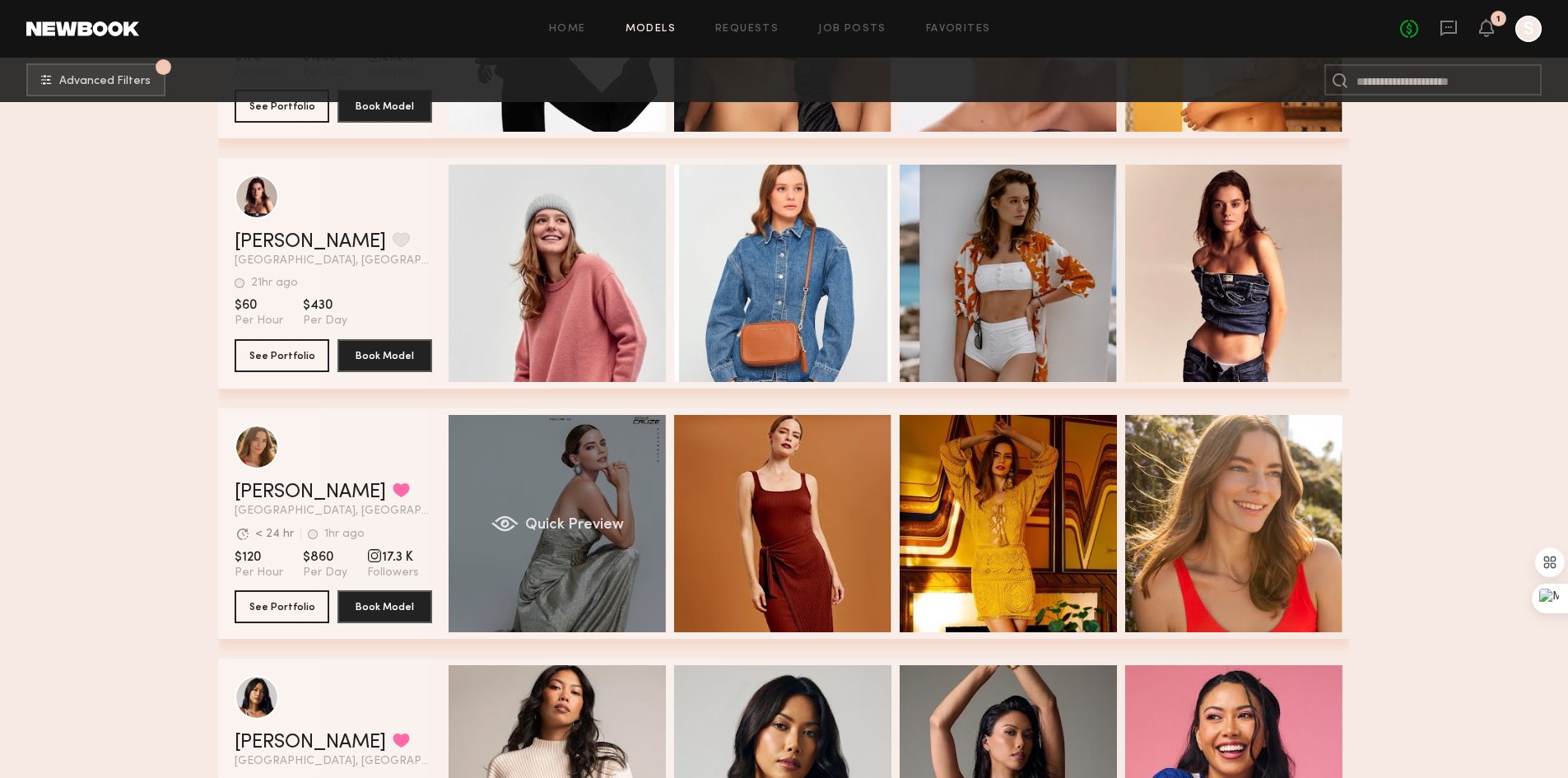
scroll to position [905, 0]
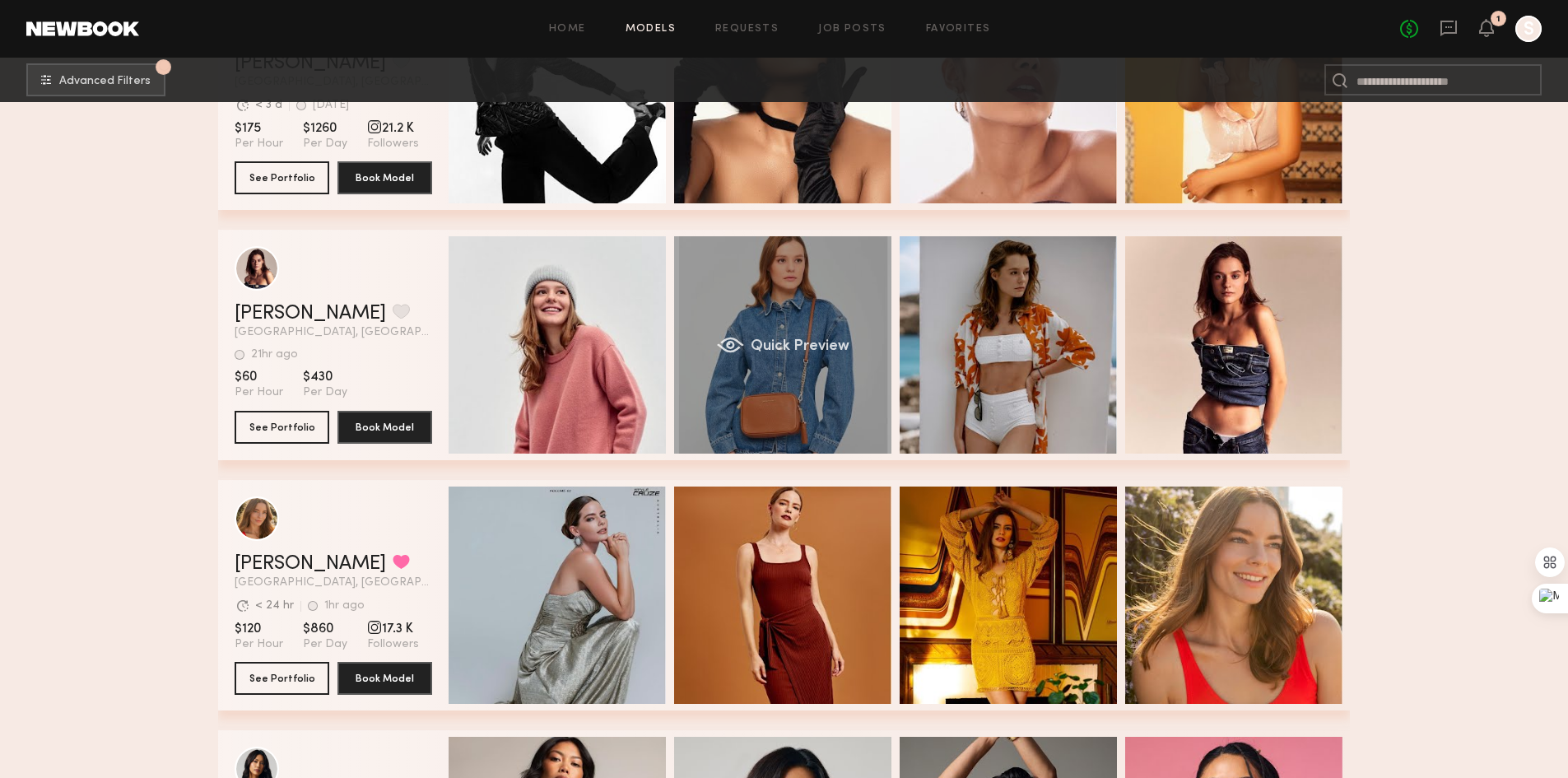
click at [842, 299] on div "Quick Preview" at bounding box center [783, 345] width 218 height 218
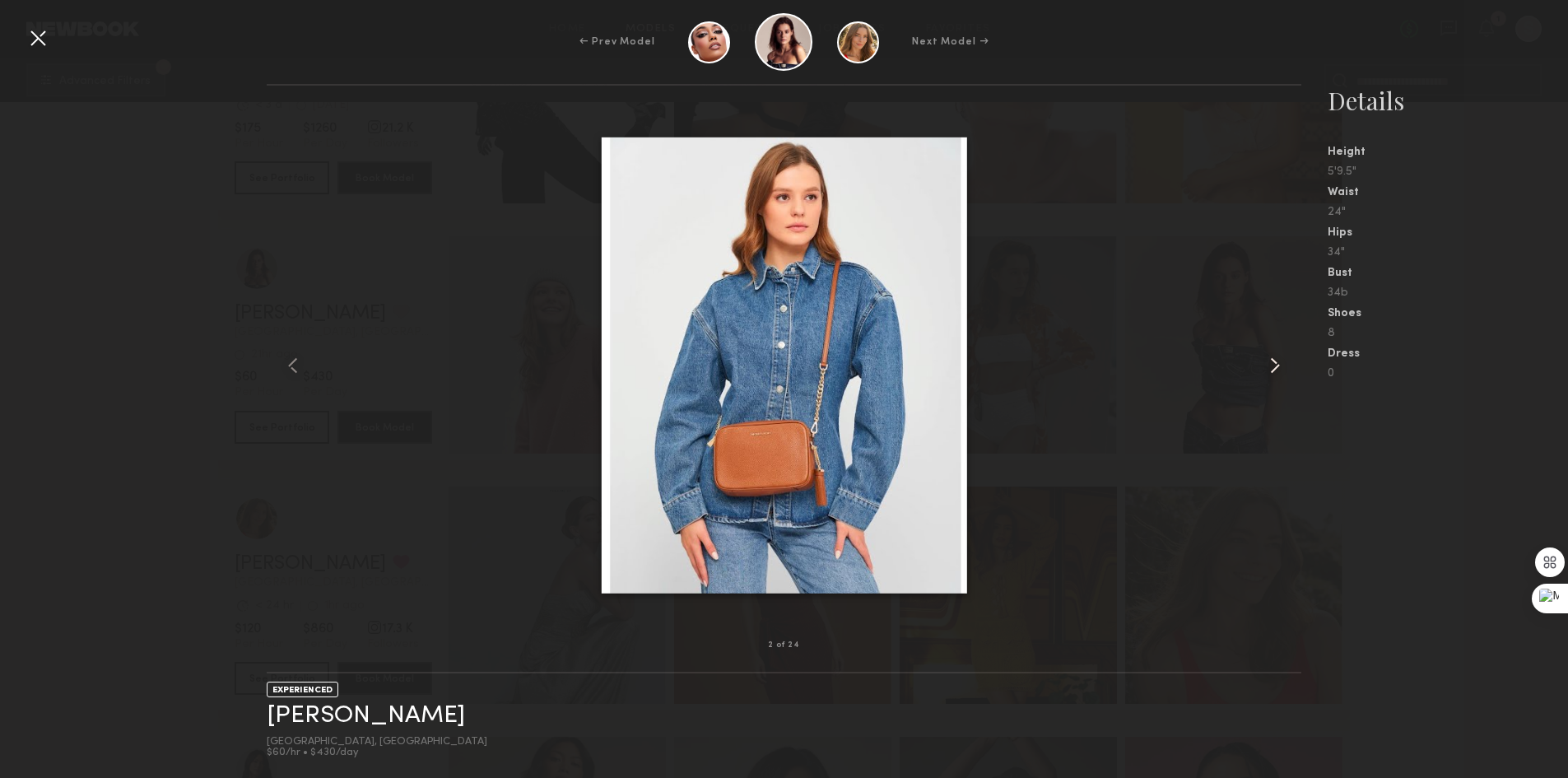
click at [1272, 369] on common-icon at bounding box center [1275, 365] width 27 height 27
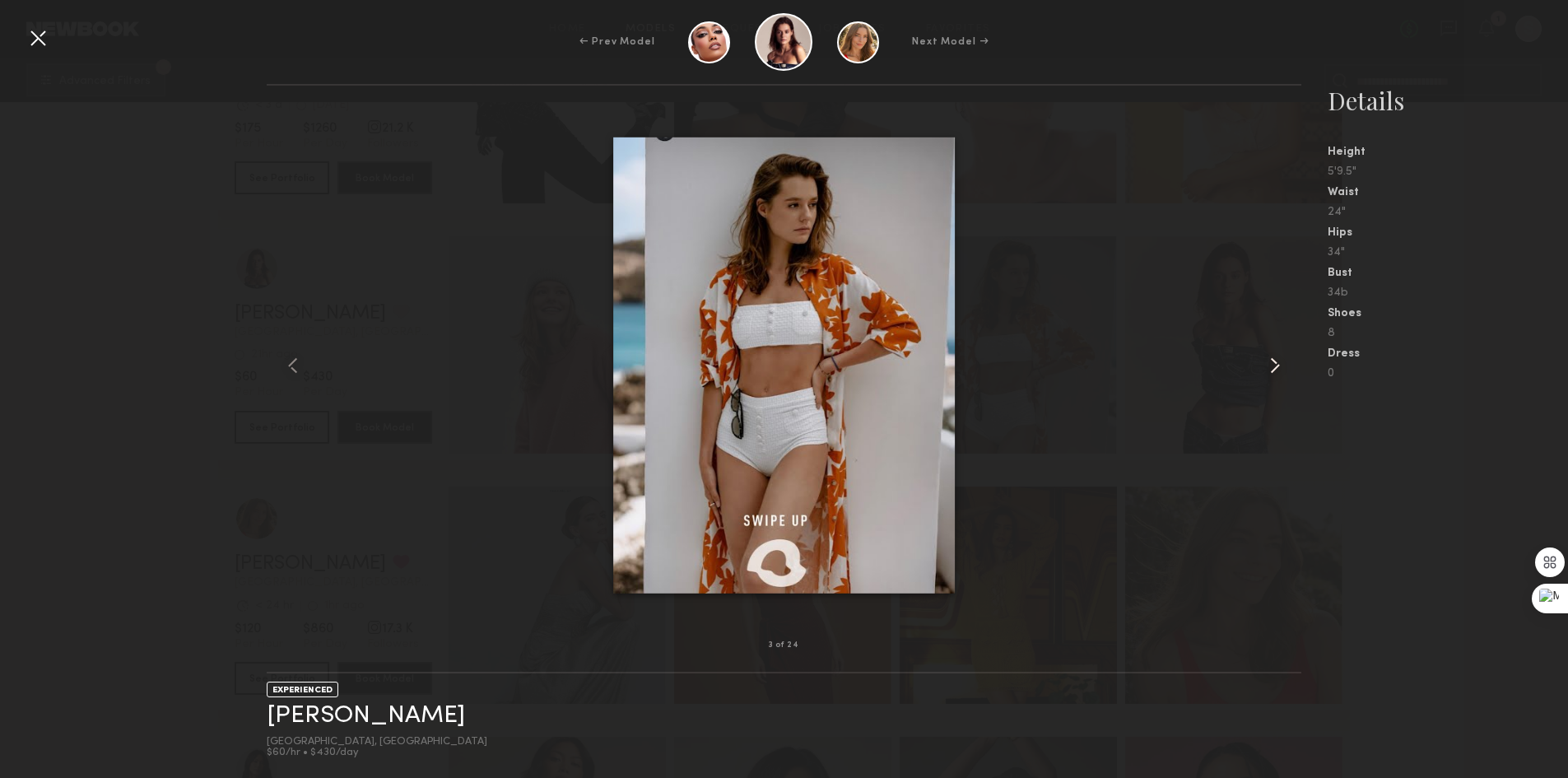
click at [1272, 369] on common-icon at bounding box center [1275, 365] width 27 height 27
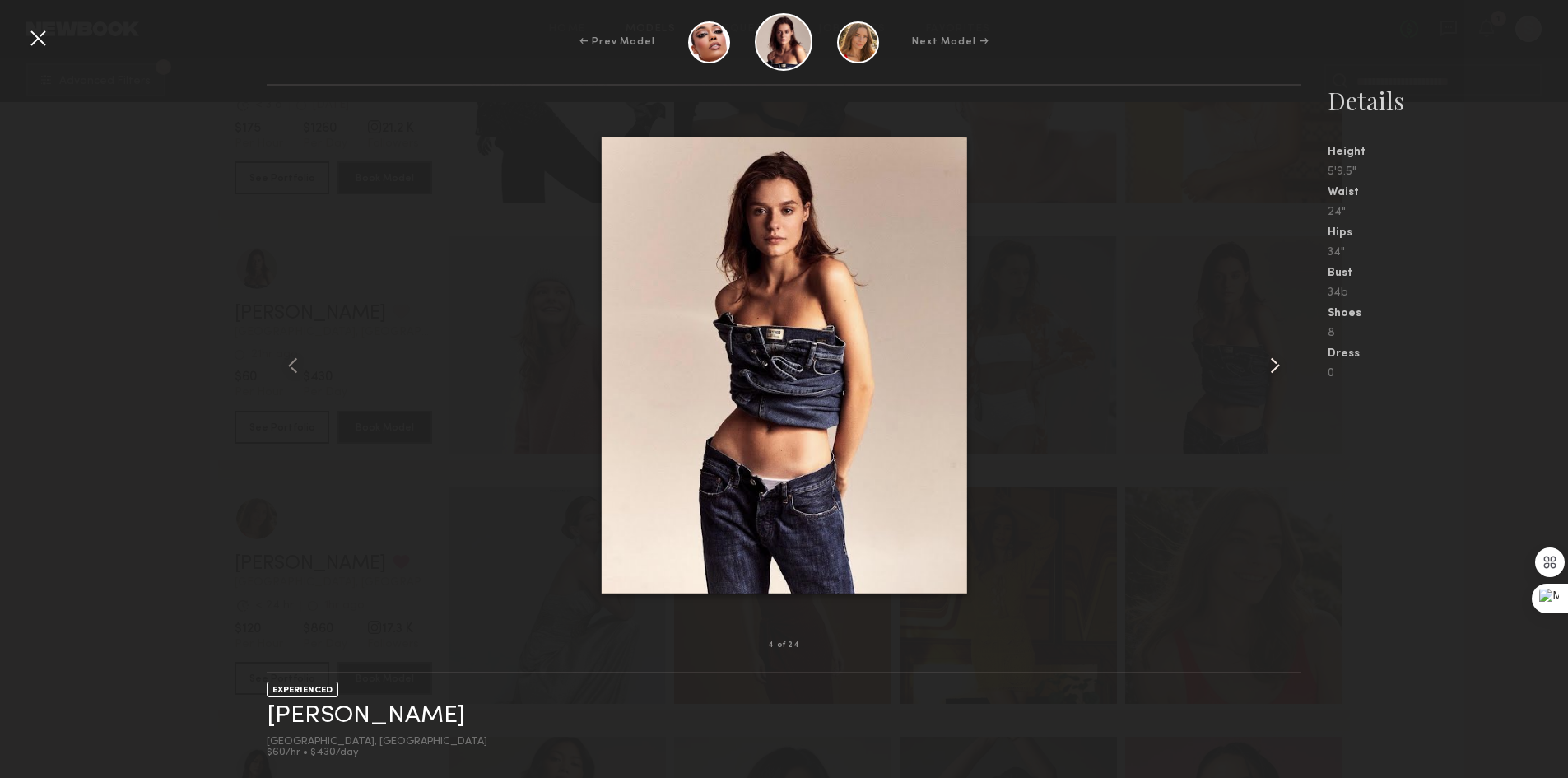
click at [1272, 369] on common-icon at bounding box center [1275, 365] width 27 height 27
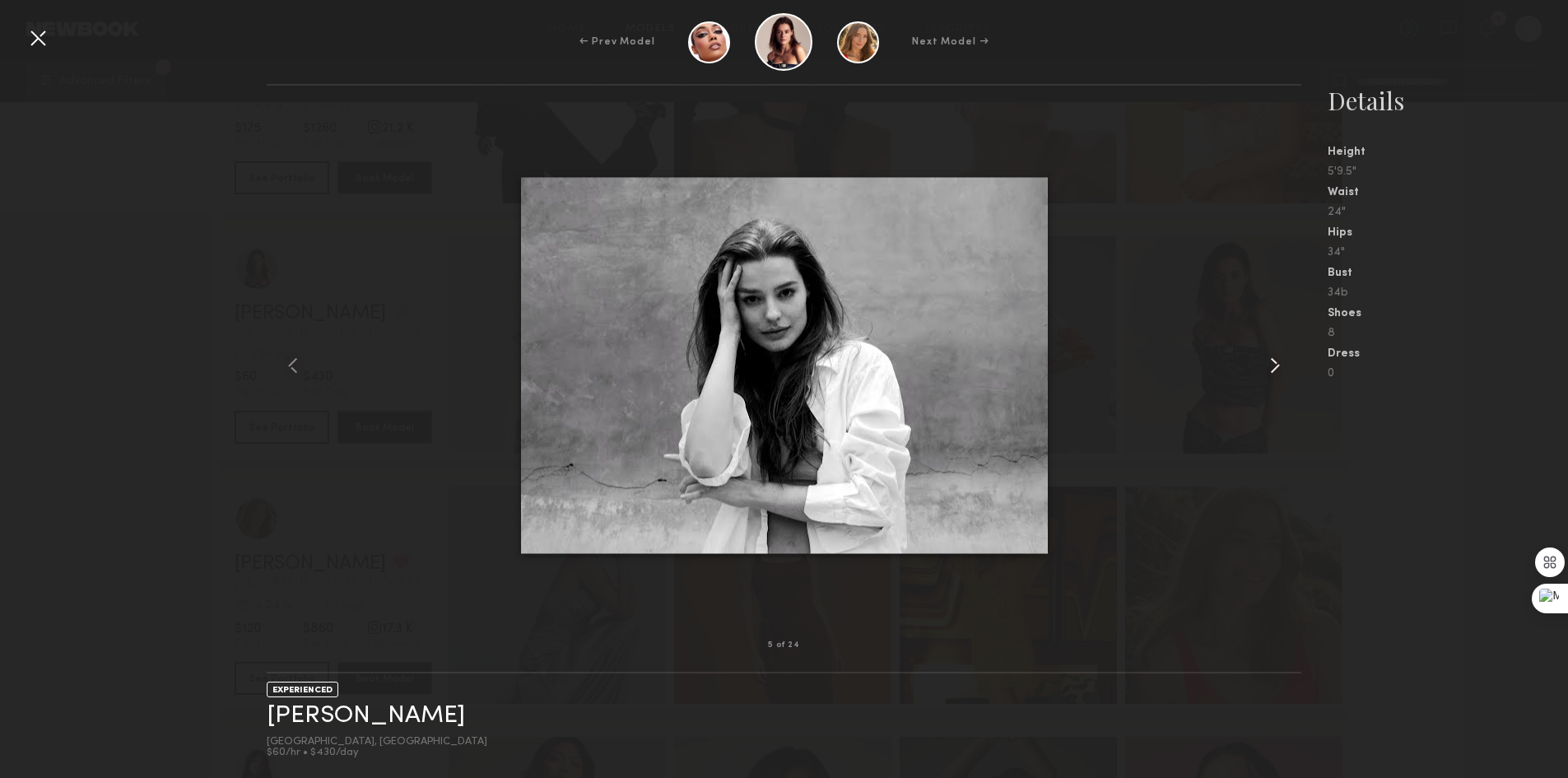
click at [1272, 369] on common-icon at bounding box center [1275, 365] width 27 height 27
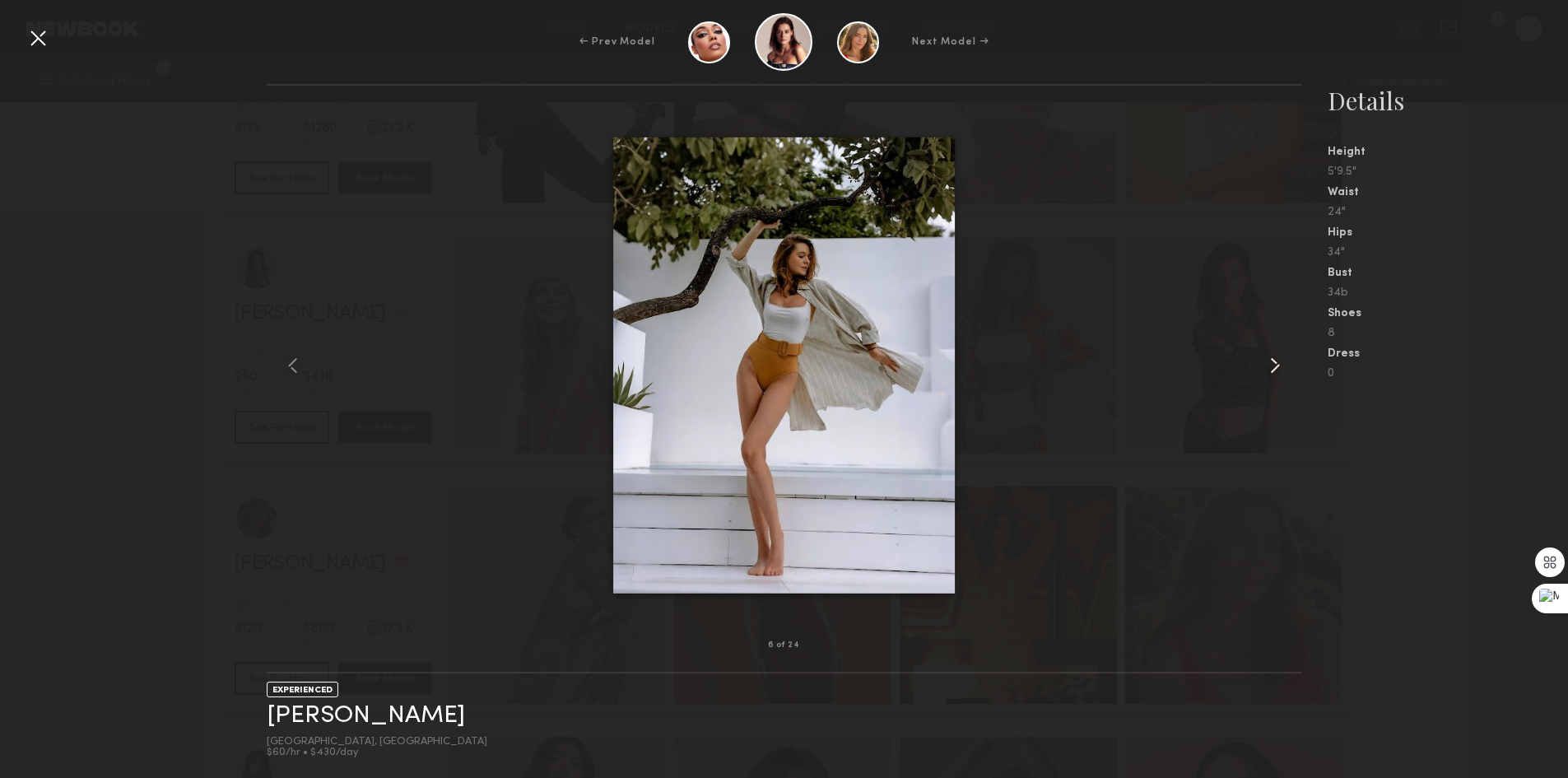
click at [1272, 369] on common-icon at bounding box center [1275, 365] width 27 height 27
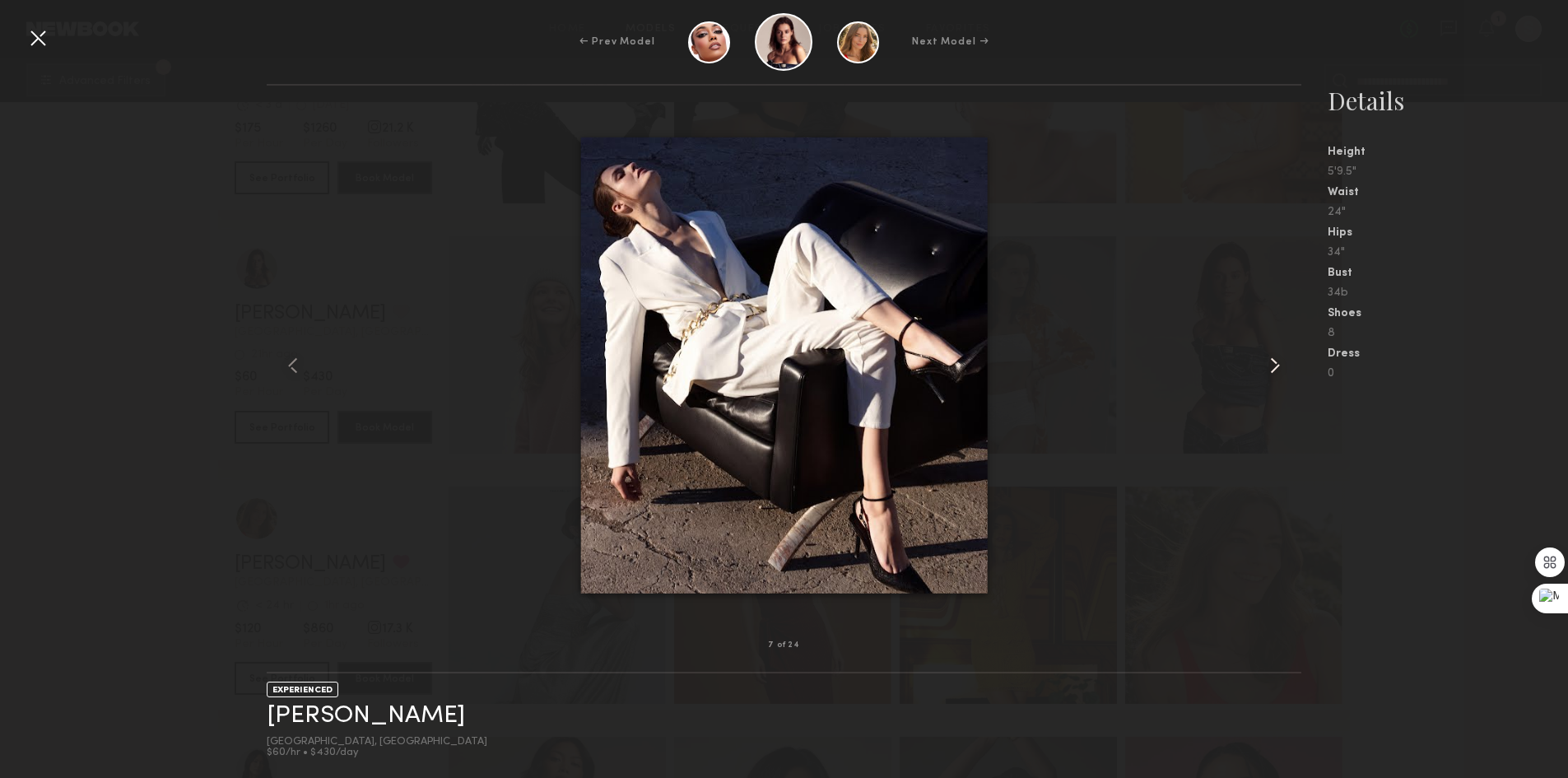
click at [1272, 369] on common-icon at bounding box center [1275, 365] width 27 height 27
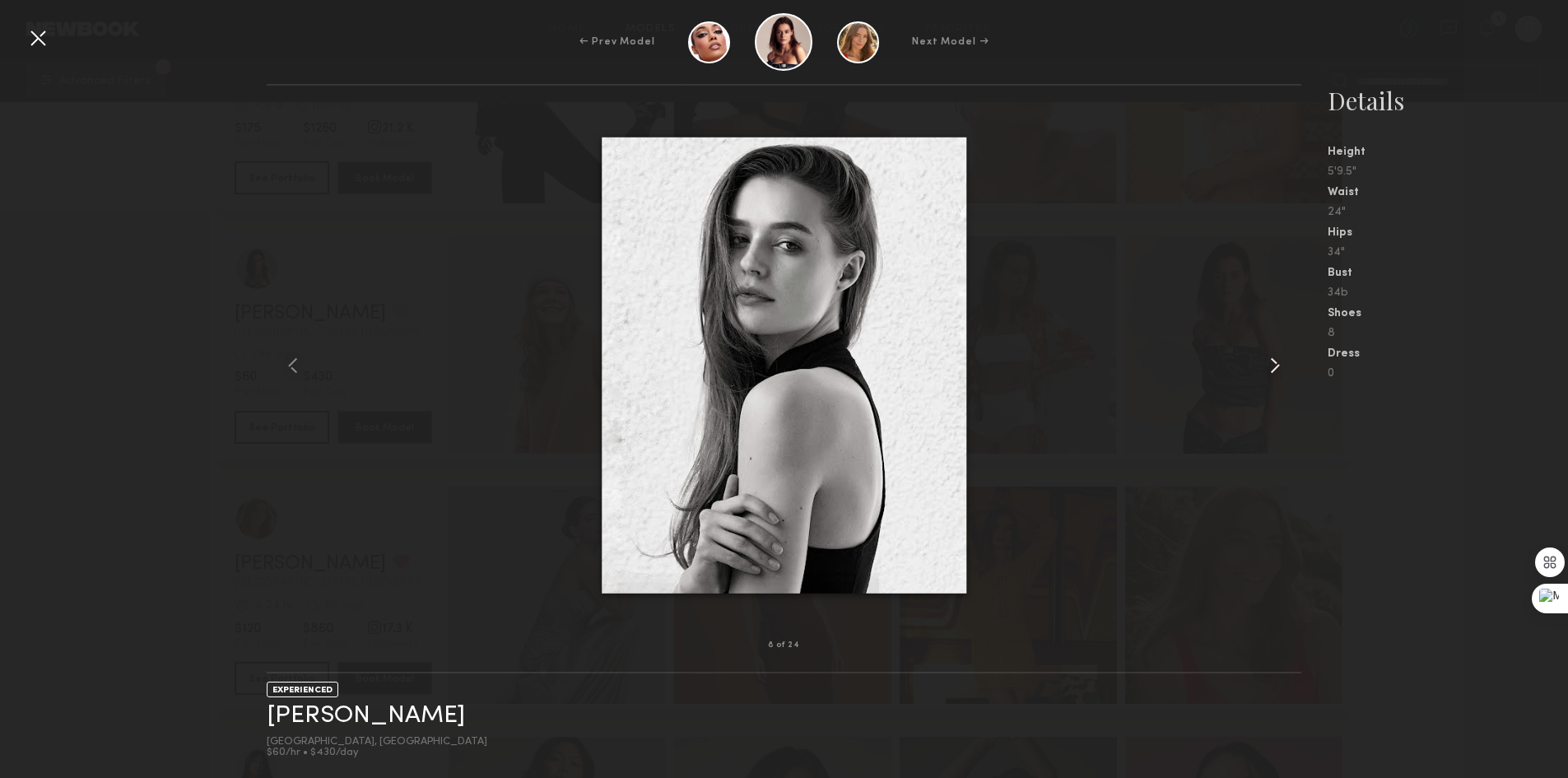
click at [1272, 368] on common-icon at bounding box center [1275, 365] width 27 height 27
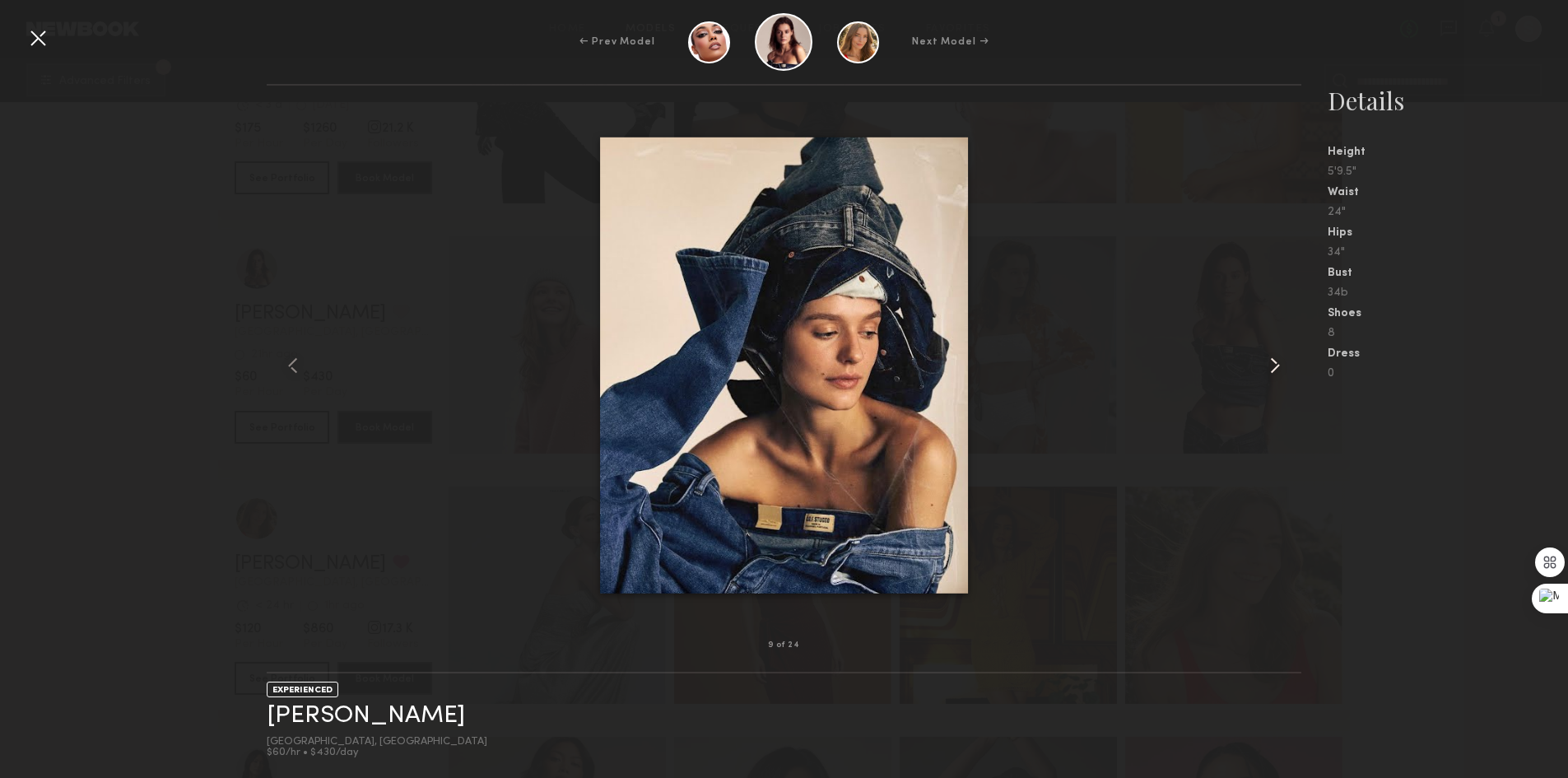
click at [1272, 364] on common-icon at bounding box center [1275, 365] width 27 height 27
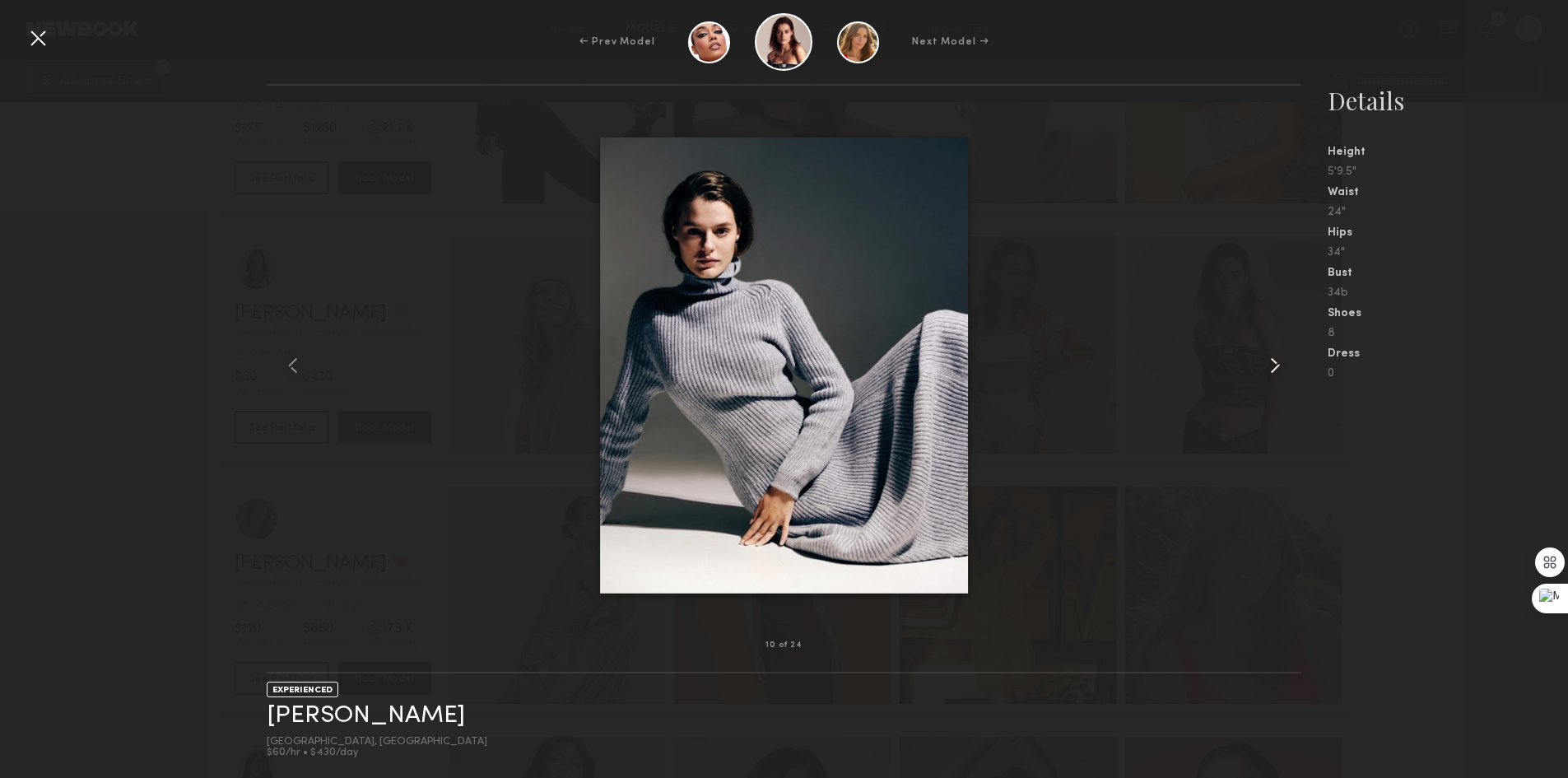
click at [1272, 364] on common-icon at bounding box center [1275, 365] width 27 height 27
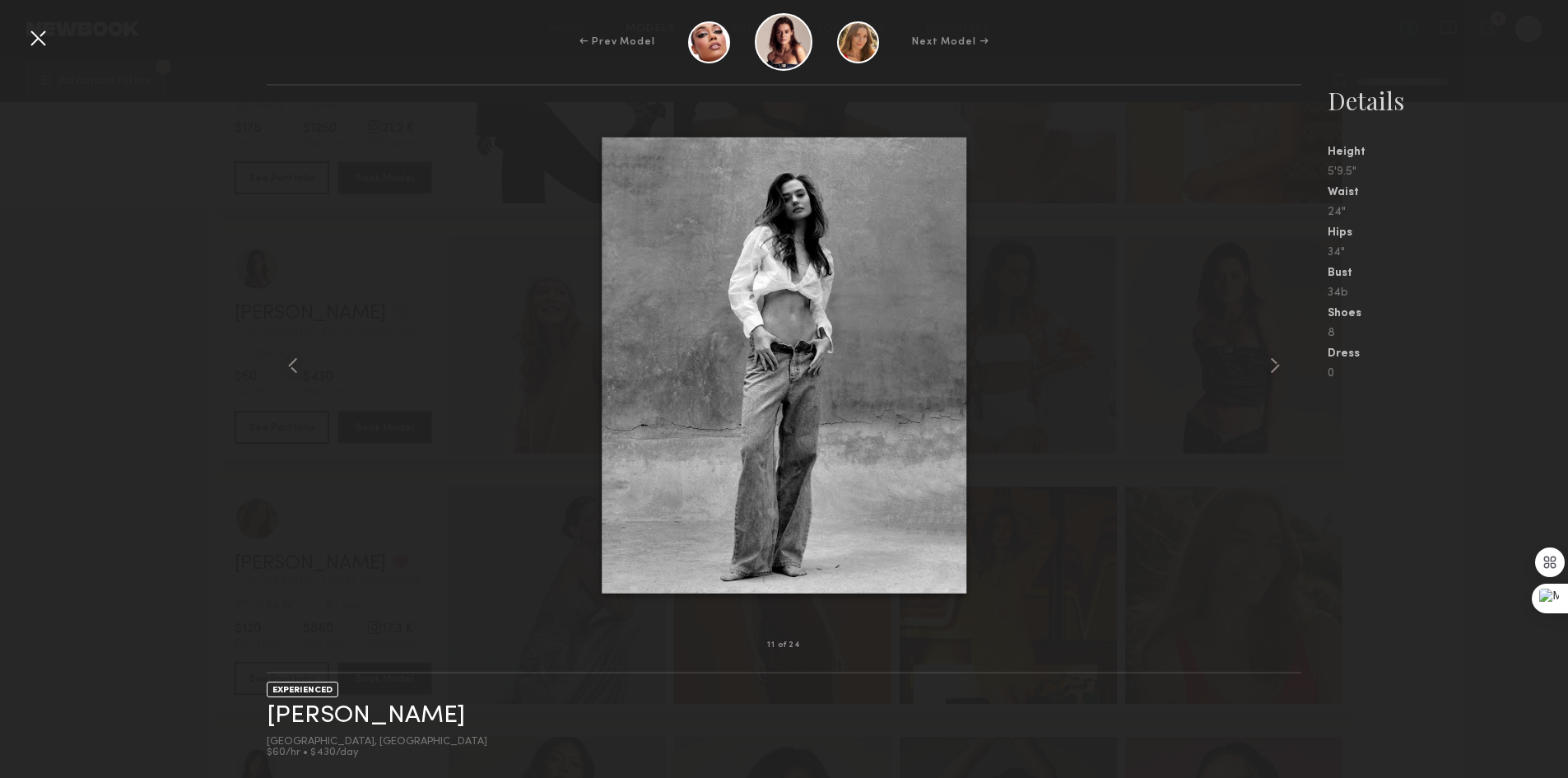
click at [37, 28] on div at bounding box center [38, 38] width 27 height 27
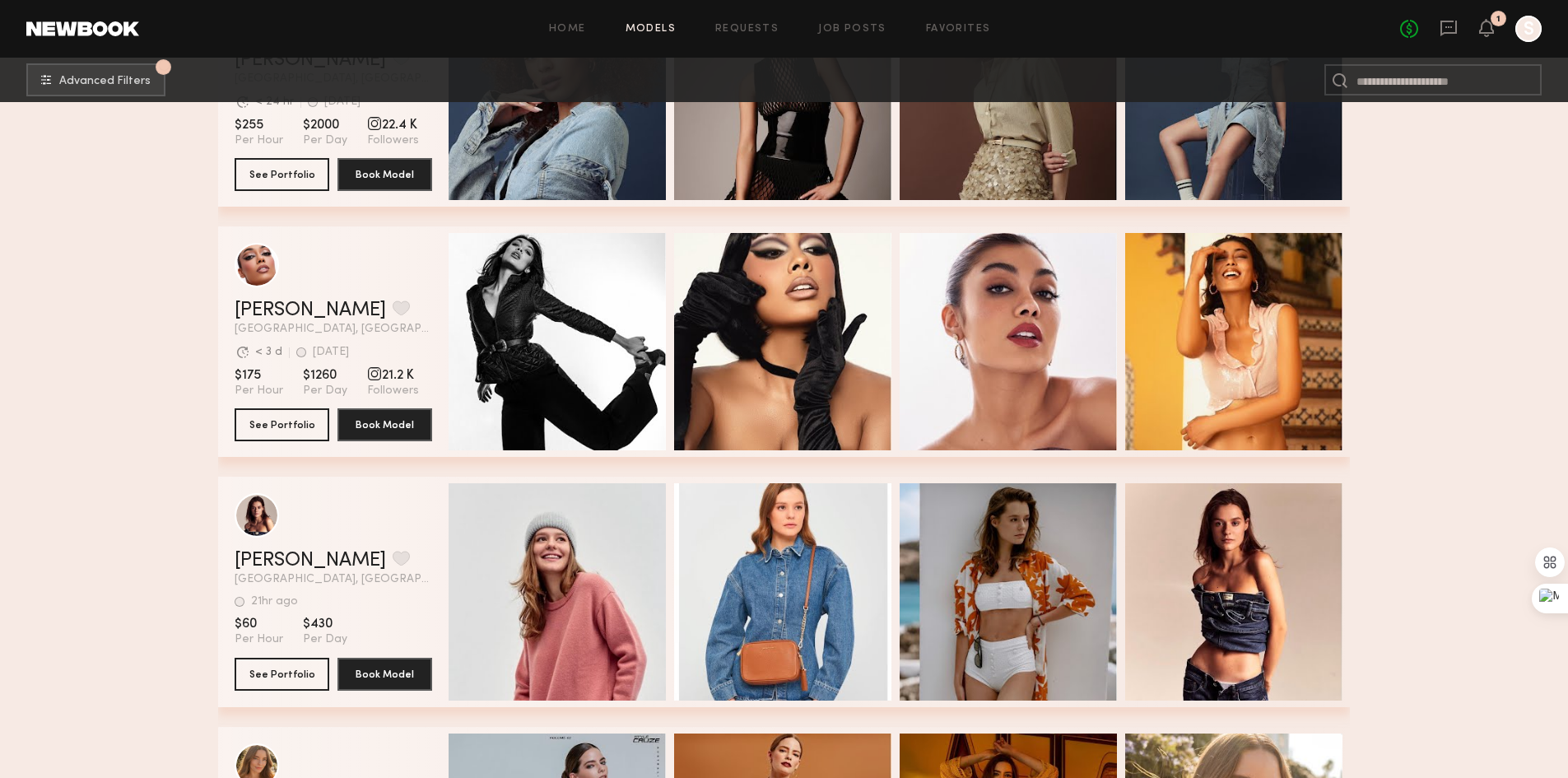
scroll to position [576, 0]
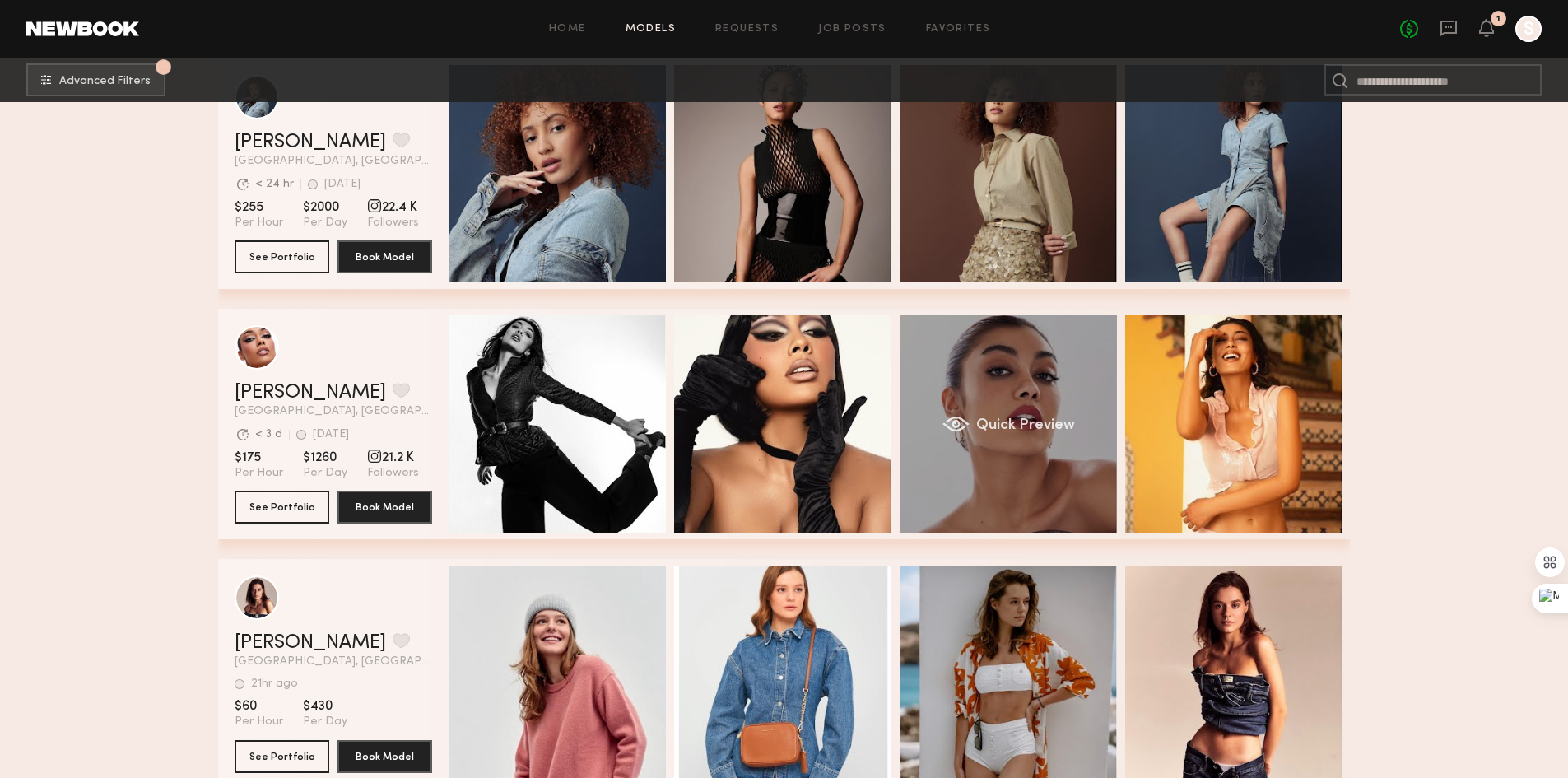
click at [974, 360] on div "Quick Preview" at bounding box center [1008, 424] width 218 height 218
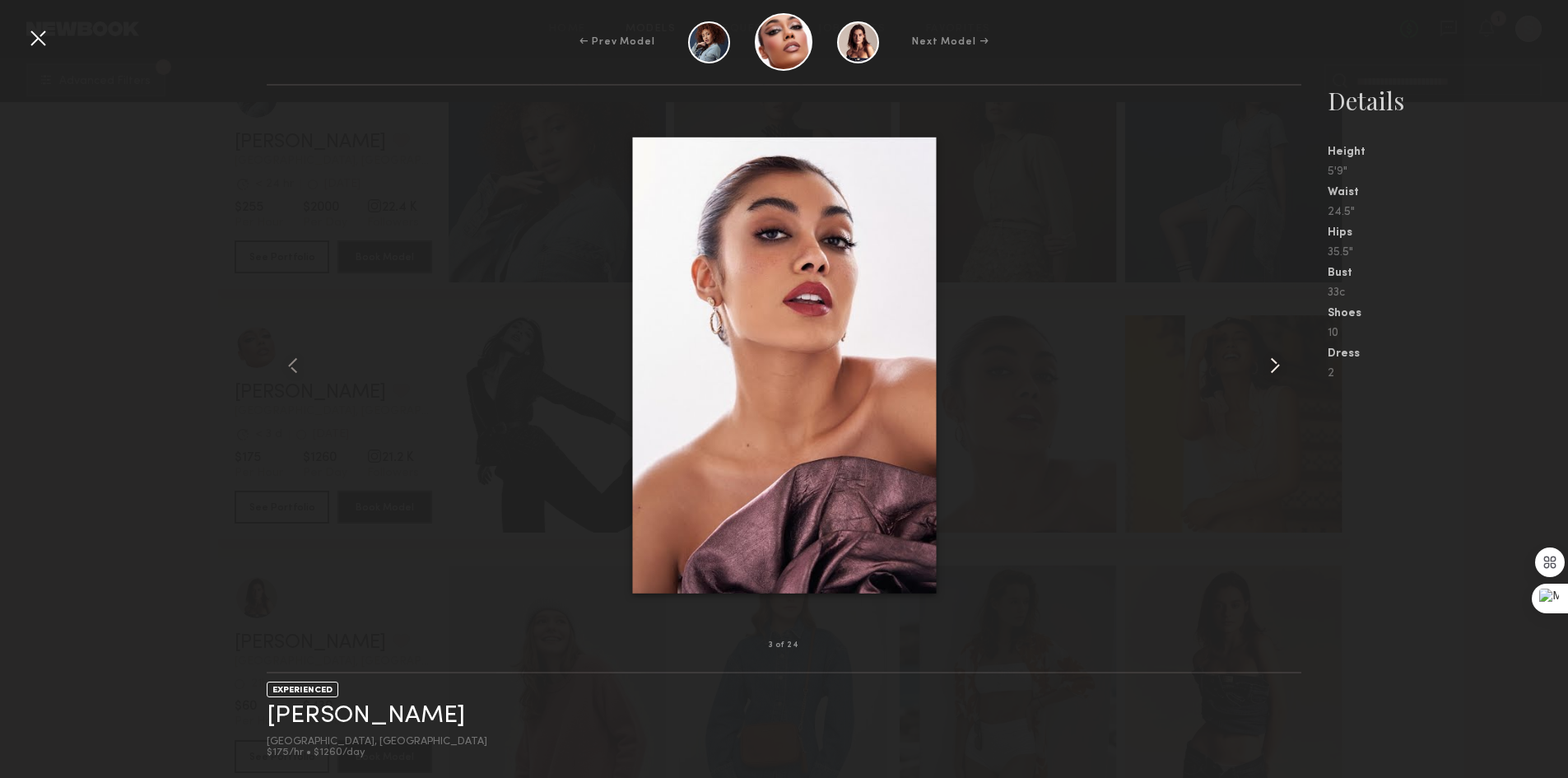
click at [1290, 363] on div at bounding box center [1280, 365] width 41 height 507
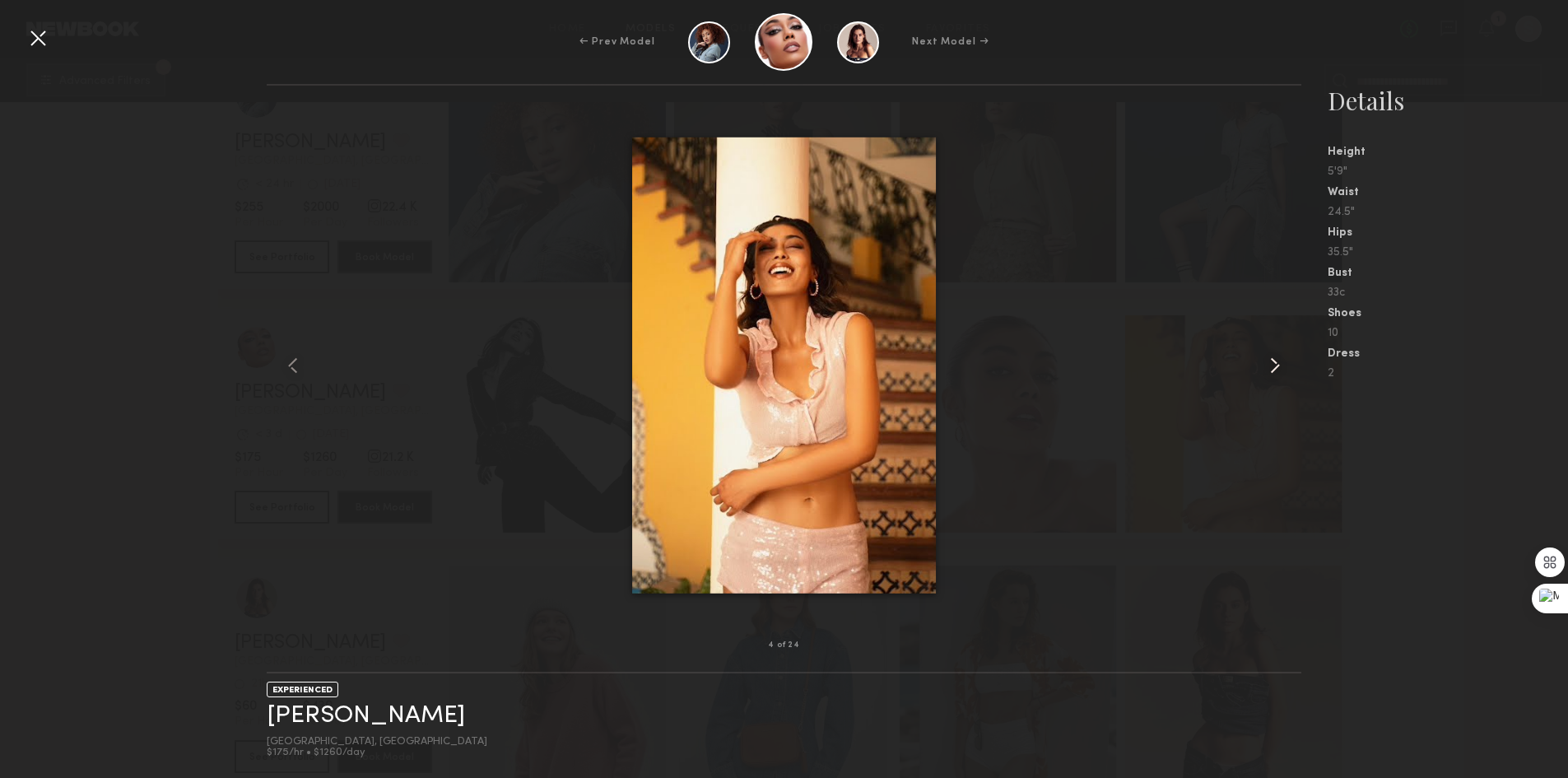
click at [1289, 363] on common-icon at bounding box center [1275, 365] width 27 height 27
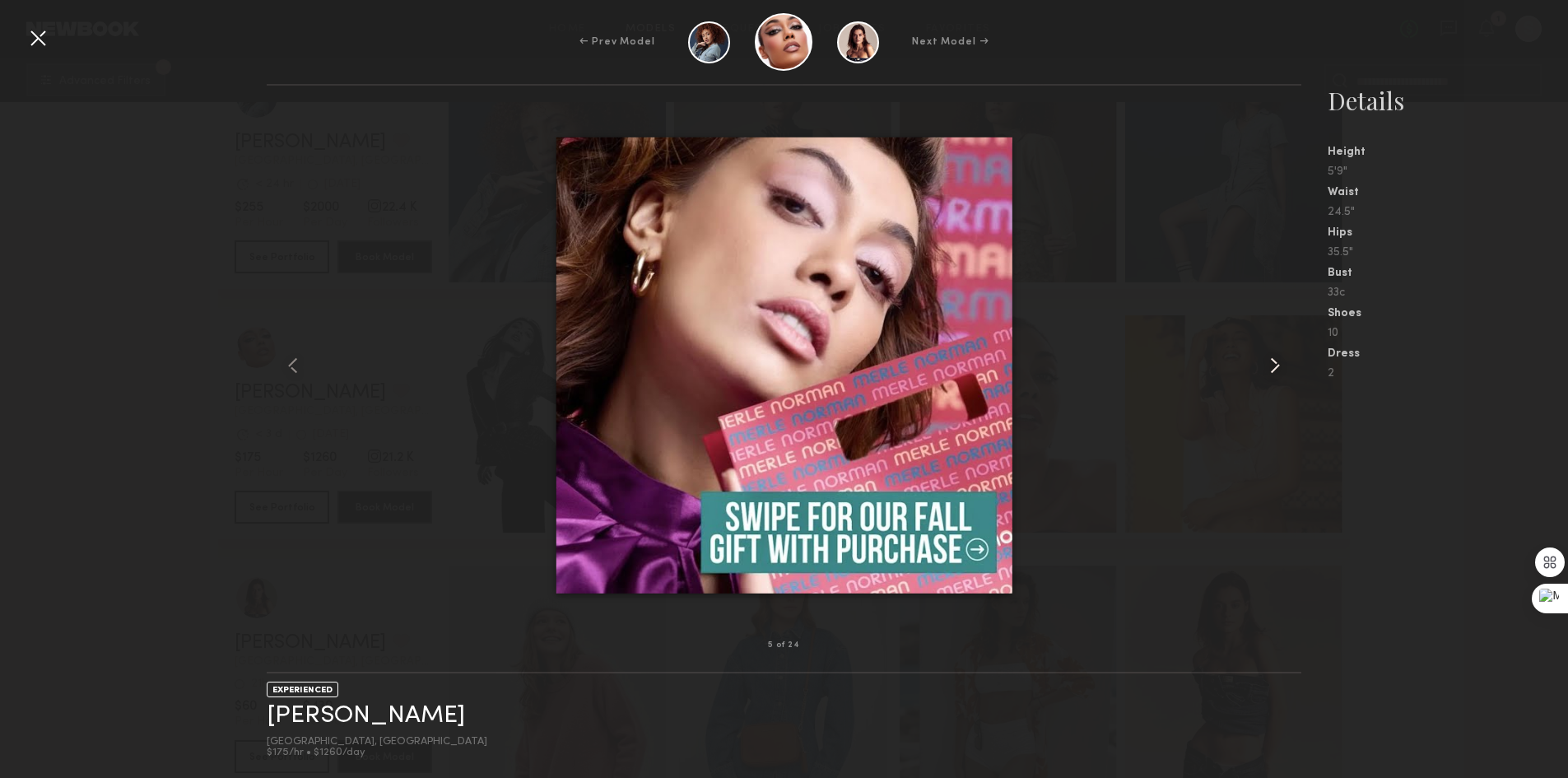
click at [1288, 363] on common-icon at bounding box center [1275, 365] width 27 height 27
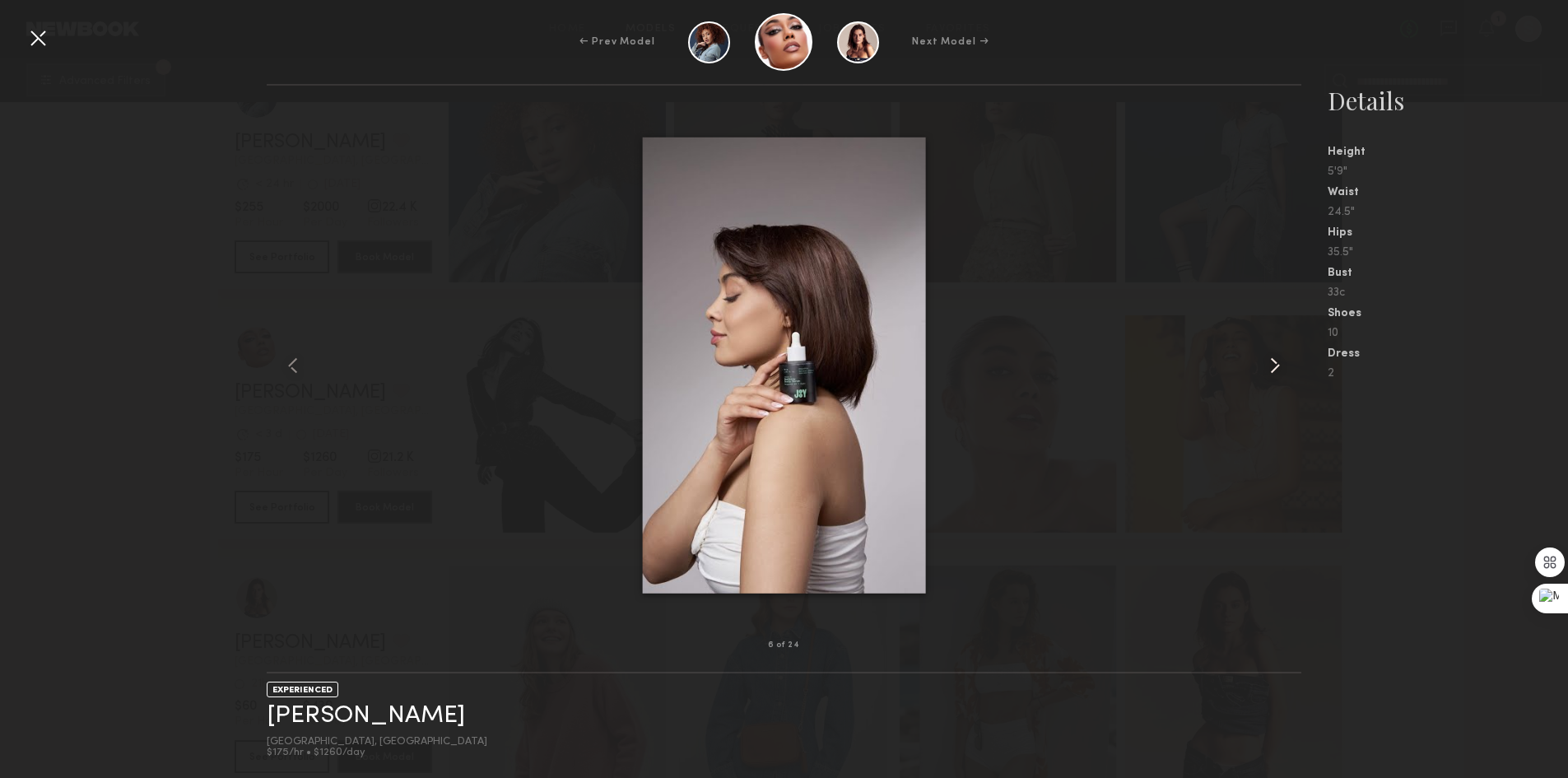
click at [1287, 363] on common-icon at bounding box center [1275, 365] width 27 height 27
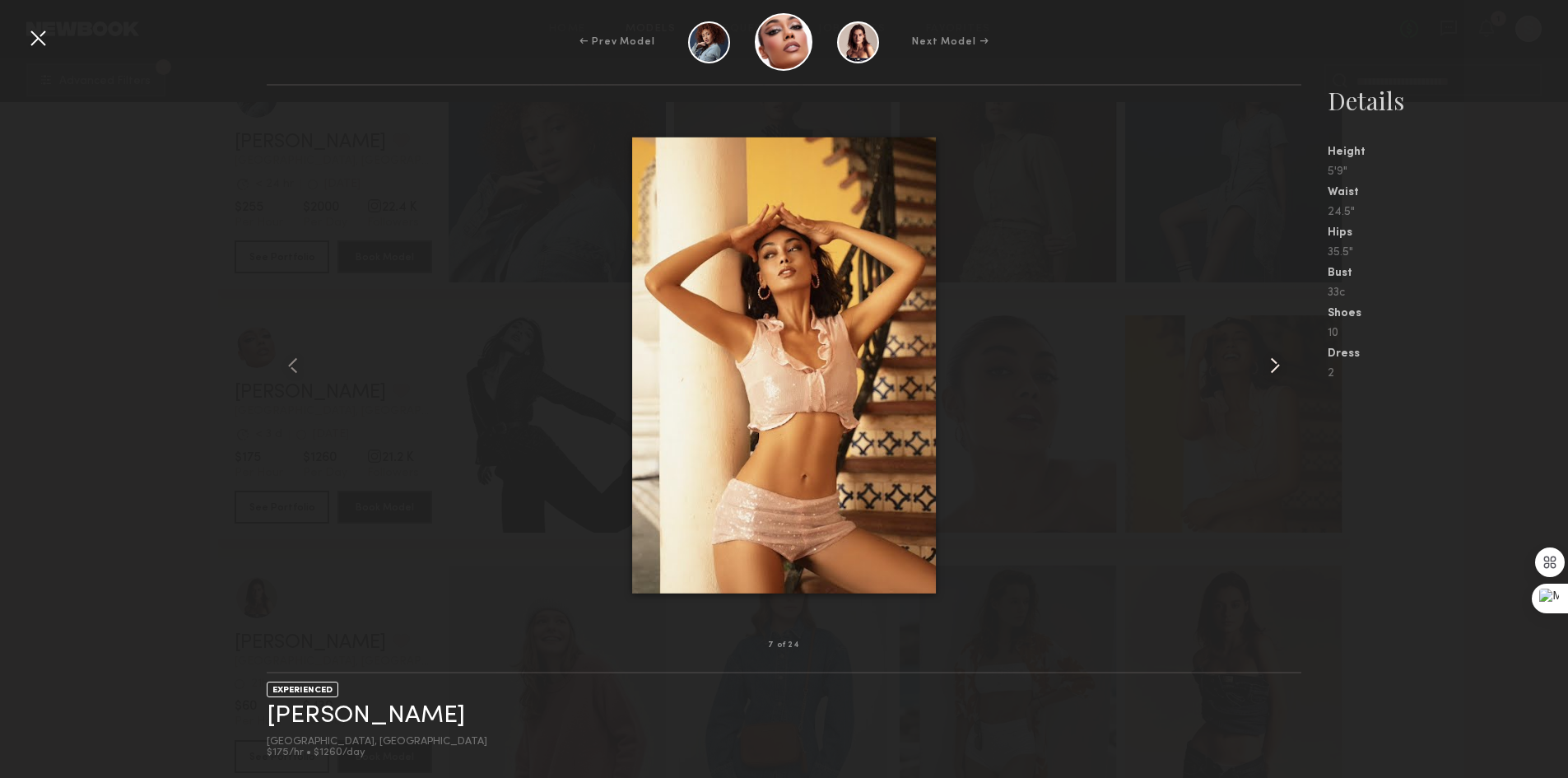
click at [1287, 363] on common-icon at bounding box center [1275, 365] width 27 height 27
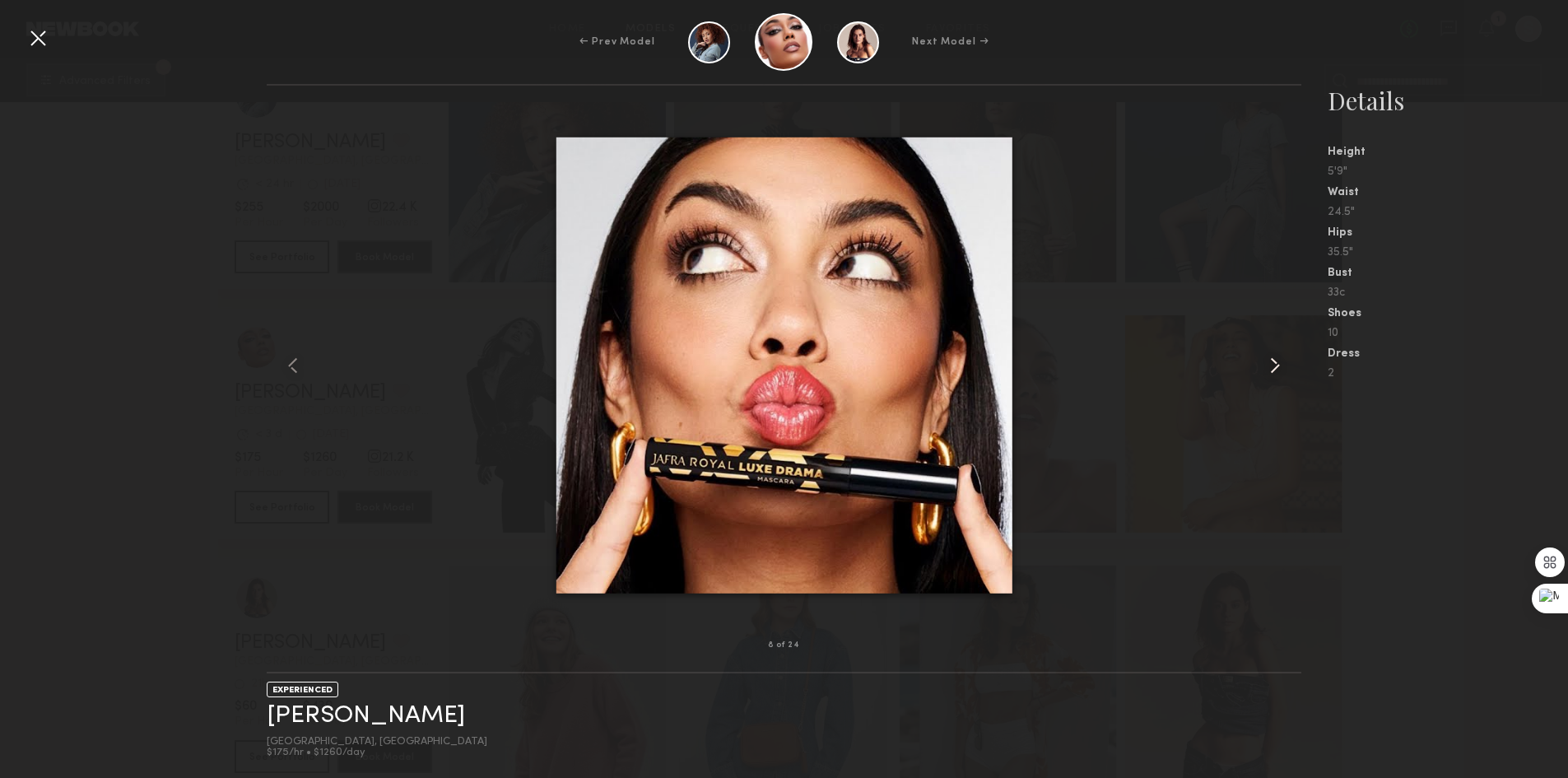
click at [1286, 360] on common-icon at bounding box center [1275, 365] width 27 height 27
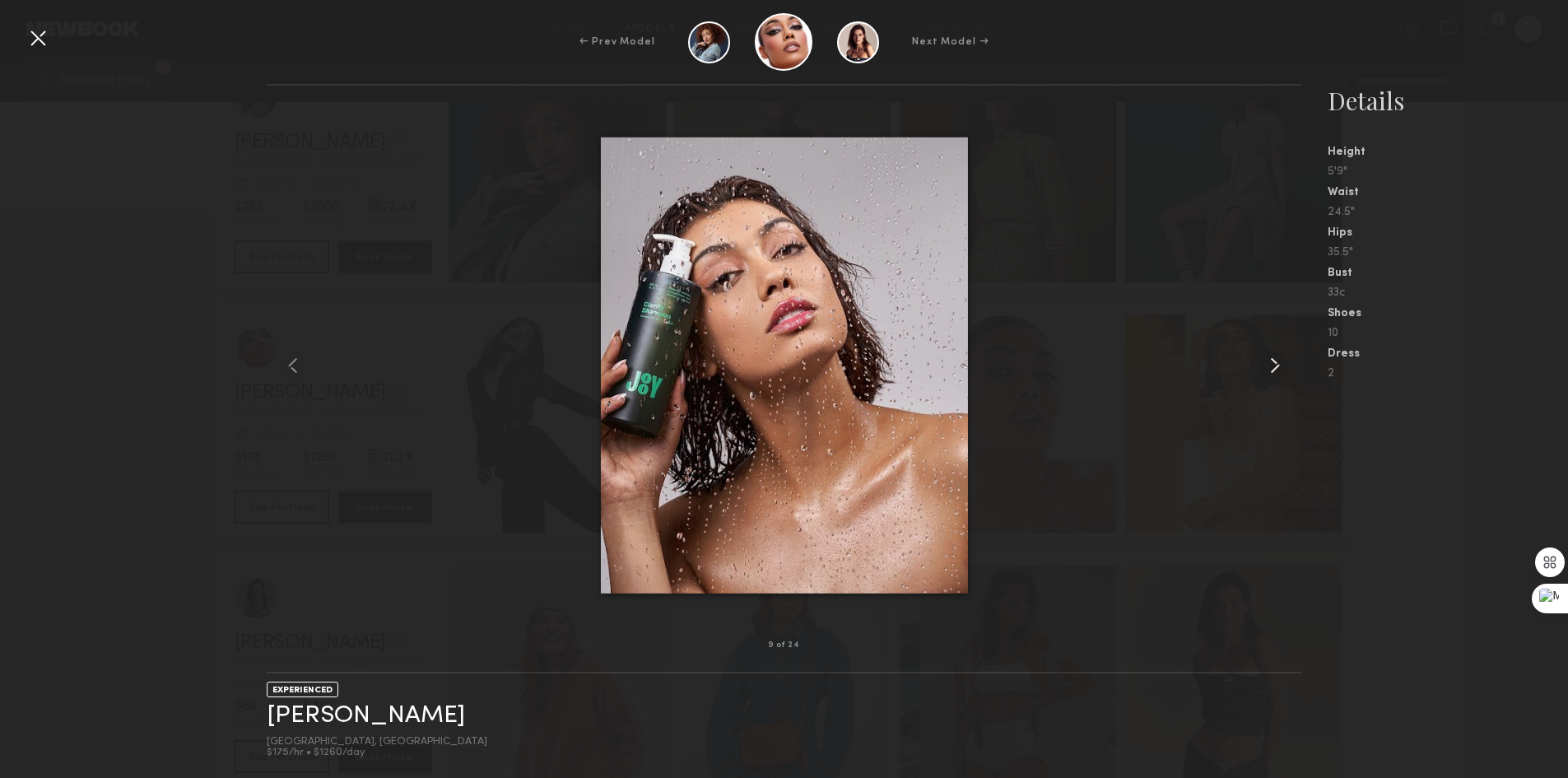
click at [1286, 360] on common-icon at bounding box center [1275, 365] width 27 height 27
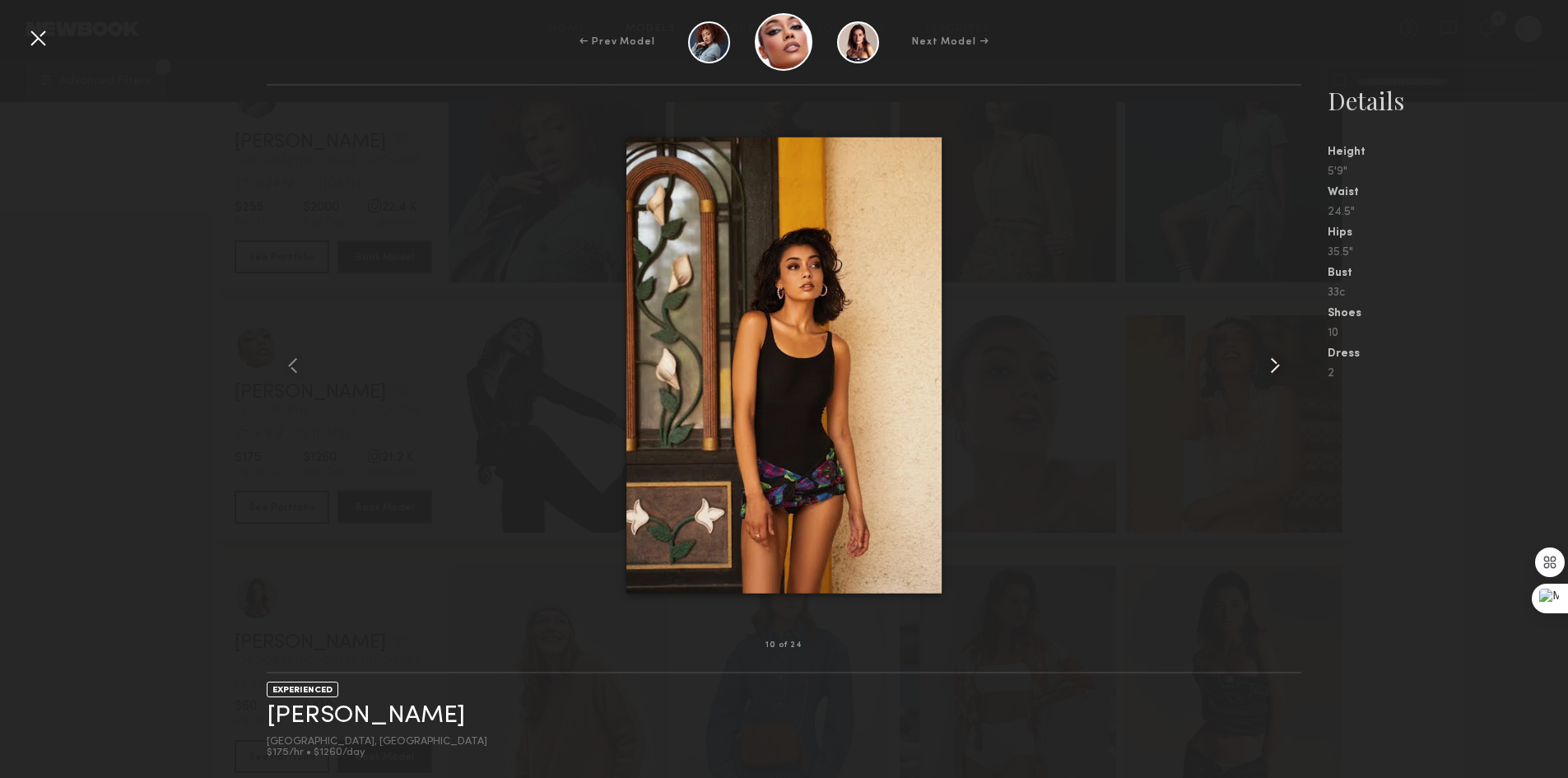
click at [1286, 360] on common-icon at bounding box center [1275, 365] width 27 height 27
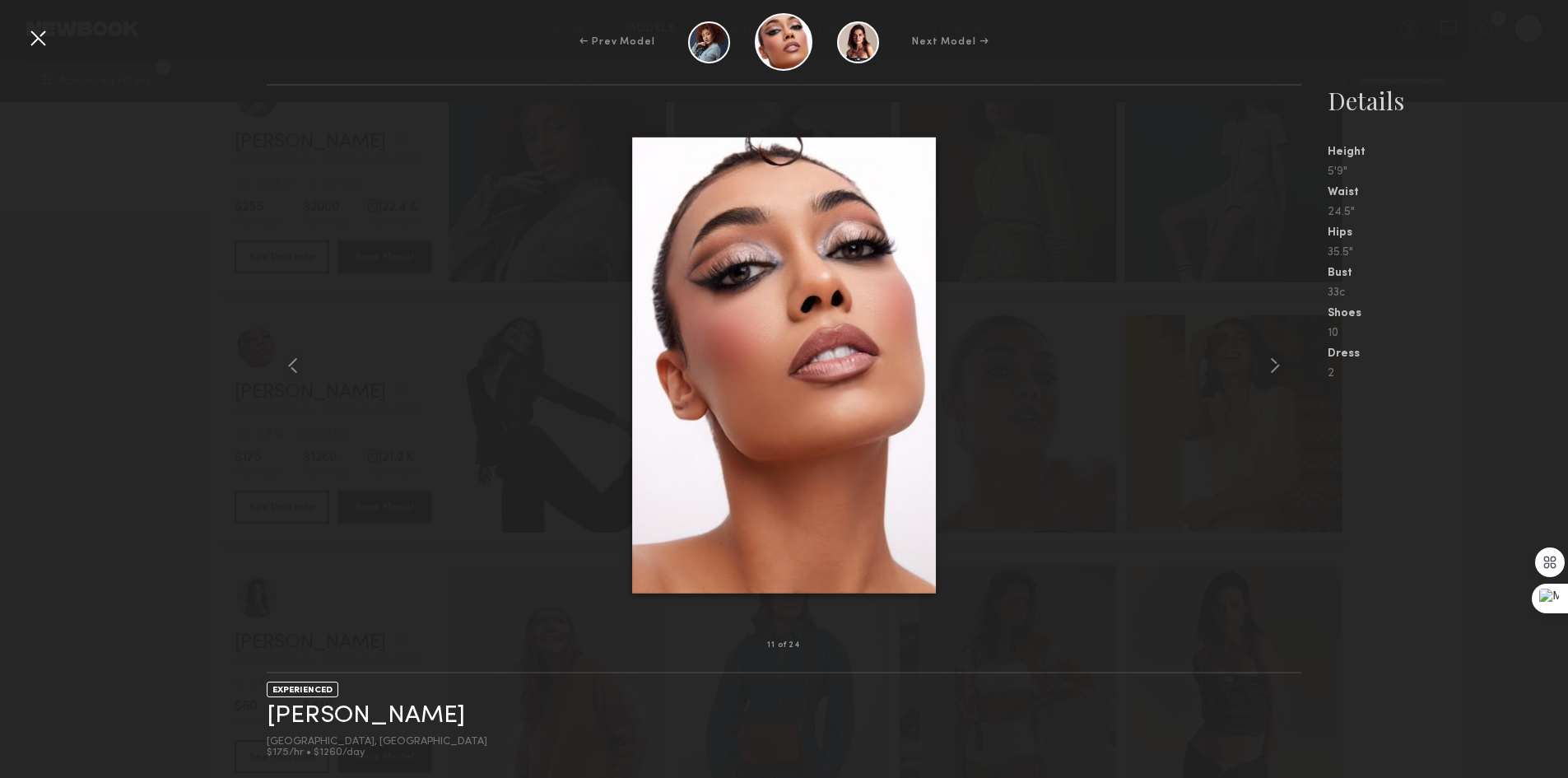
click at [37, 45] on div at bounding box center [38, 38] width 27 height 27
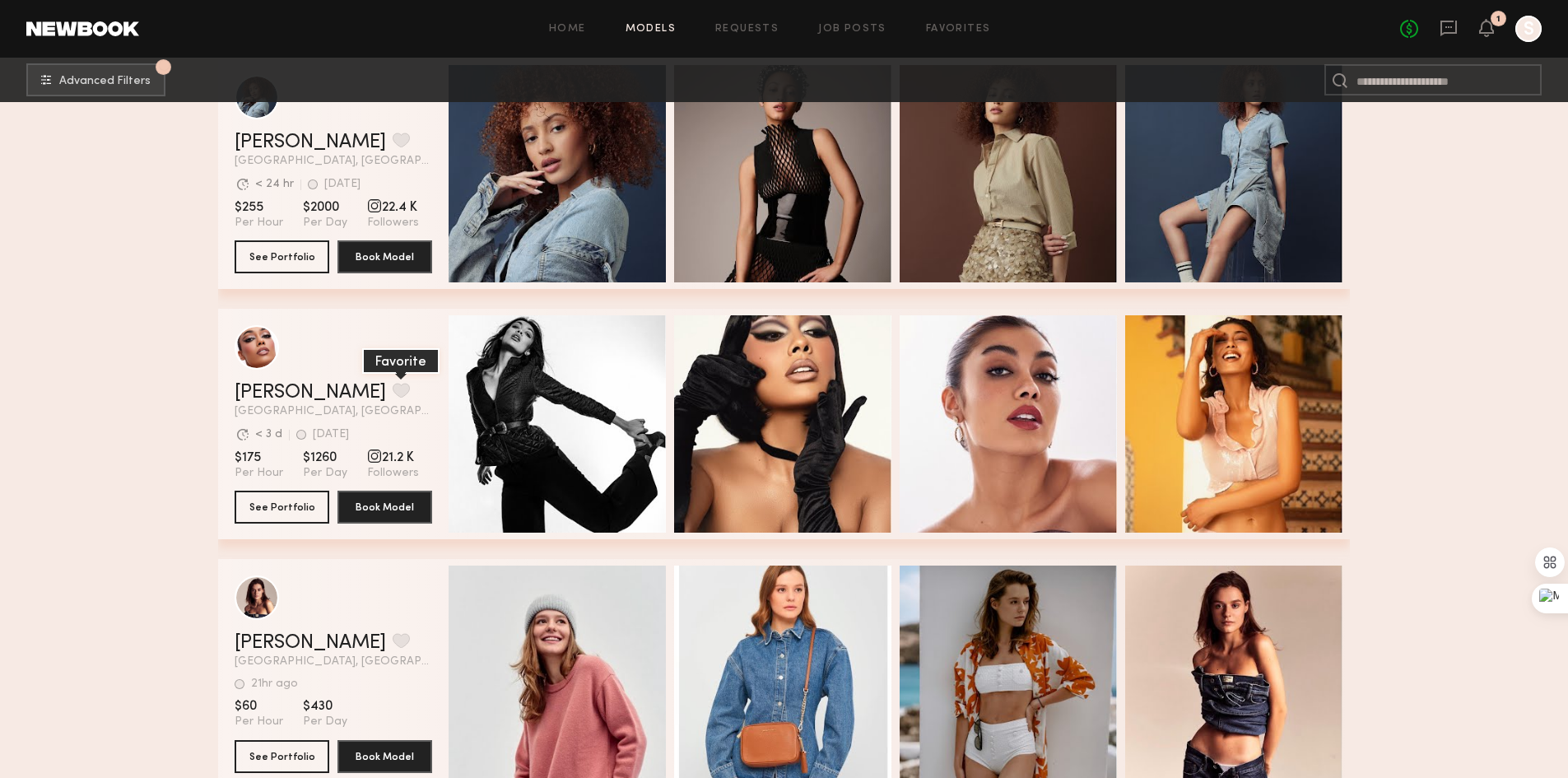
click at [393, 391] on button "grid" at bounding box center [401, 390] width 17 height 15
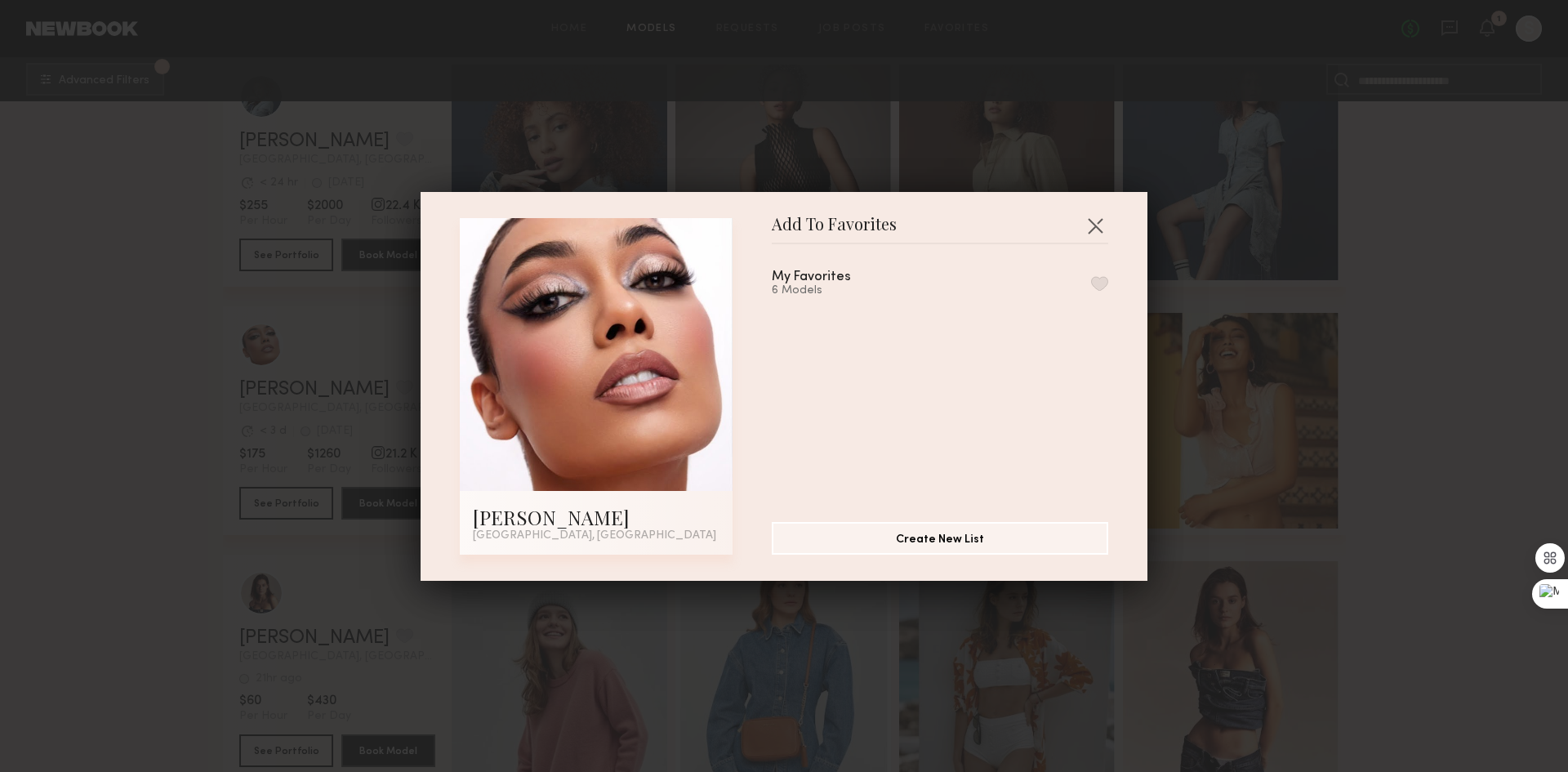
click at [1092, 285] on button "button" at bounding box center [1100, 284] width 17 height 15
click at [1087, 217] on button "button" at bounding box center [1095, 225] width 26 height 26
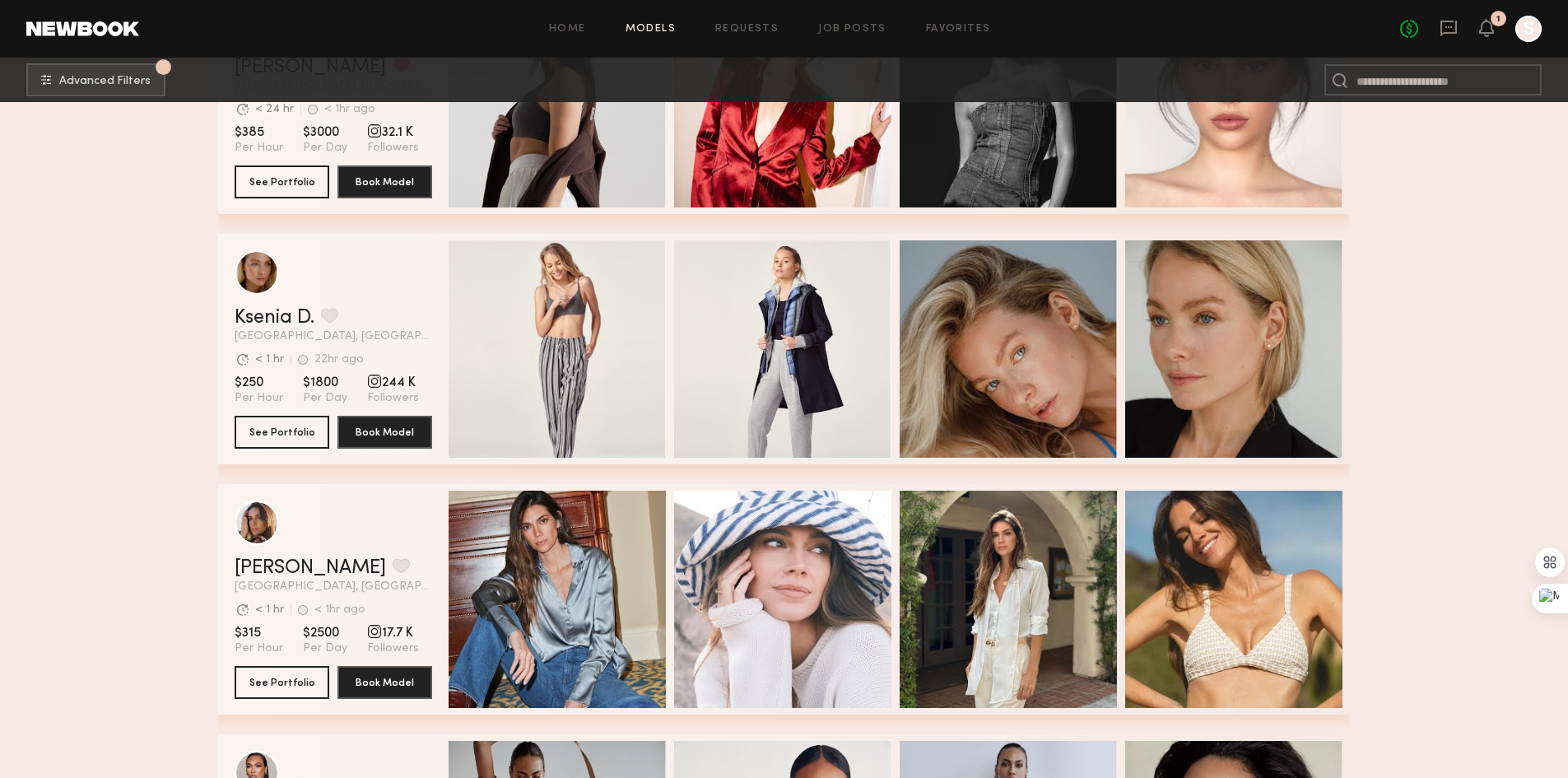
scroll to position [2715, 0]
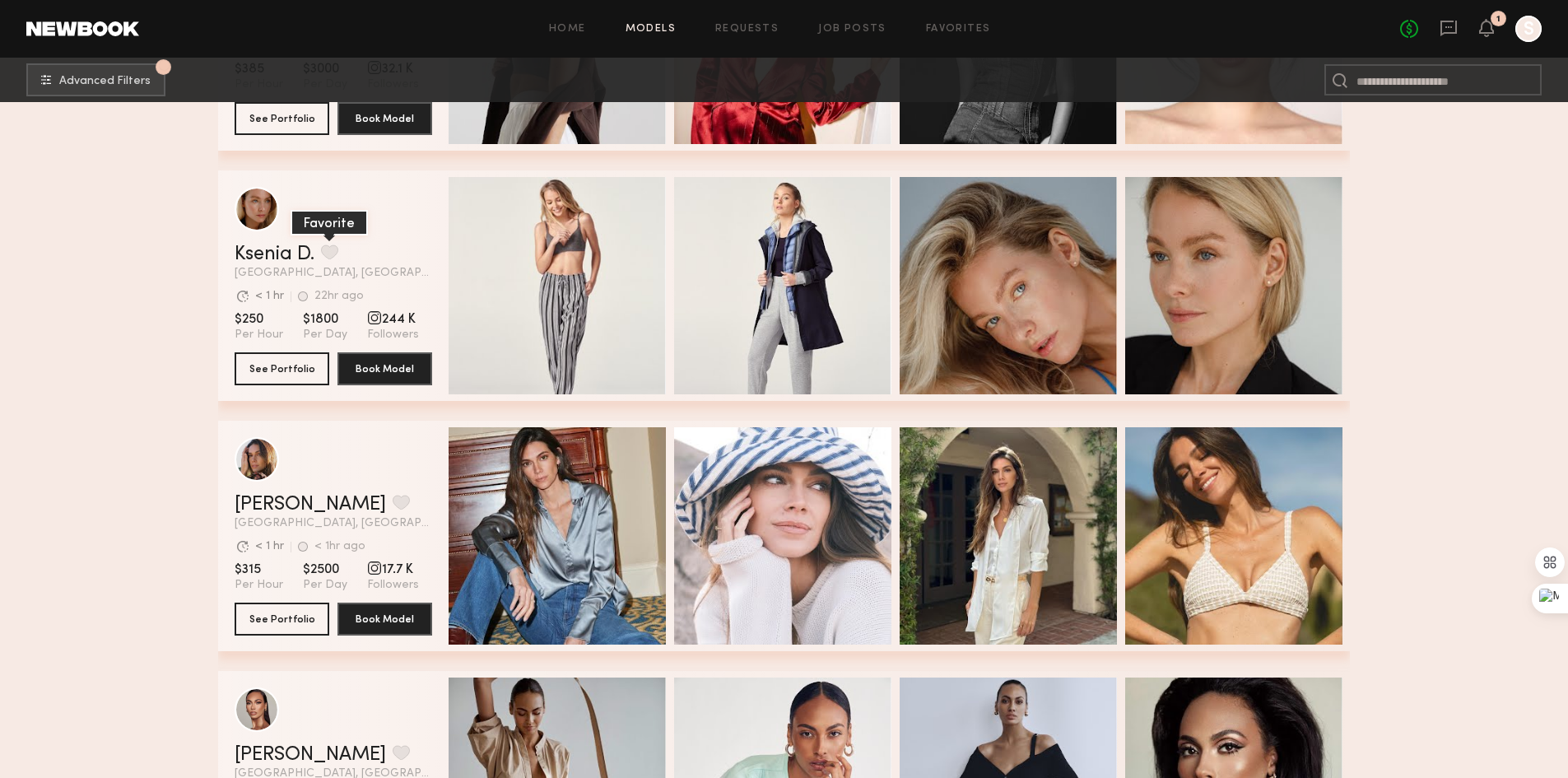
click at [338, 259] on button "grid" at bounding box center [330, 252] width 17 height 15
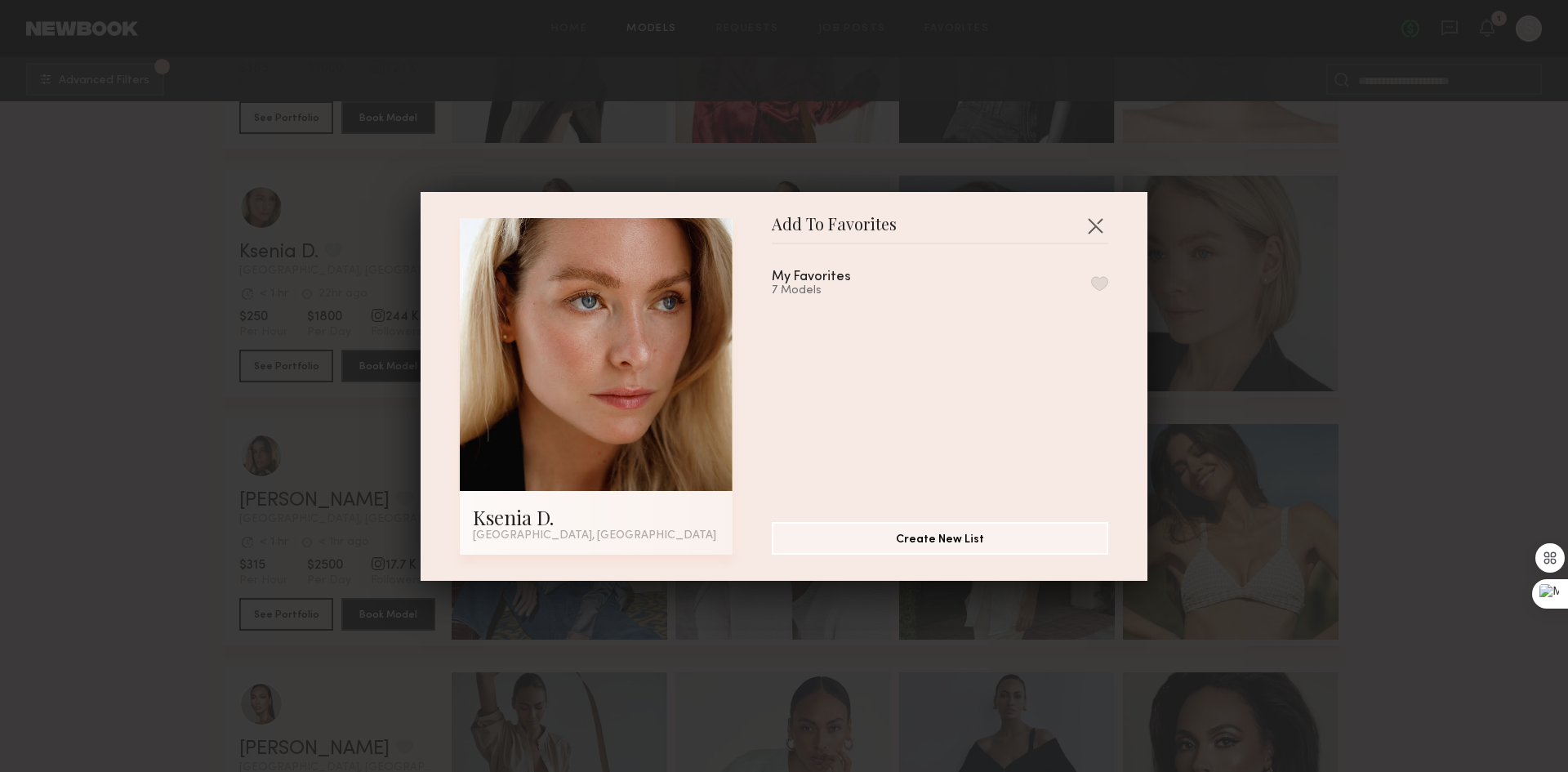
click at [1092, 284] on button "button" at bounding box center [1100, 284] width 17 height 15
click at [1091, 225] on button "button" at bounding box center [1095, 225] width 26 height 26
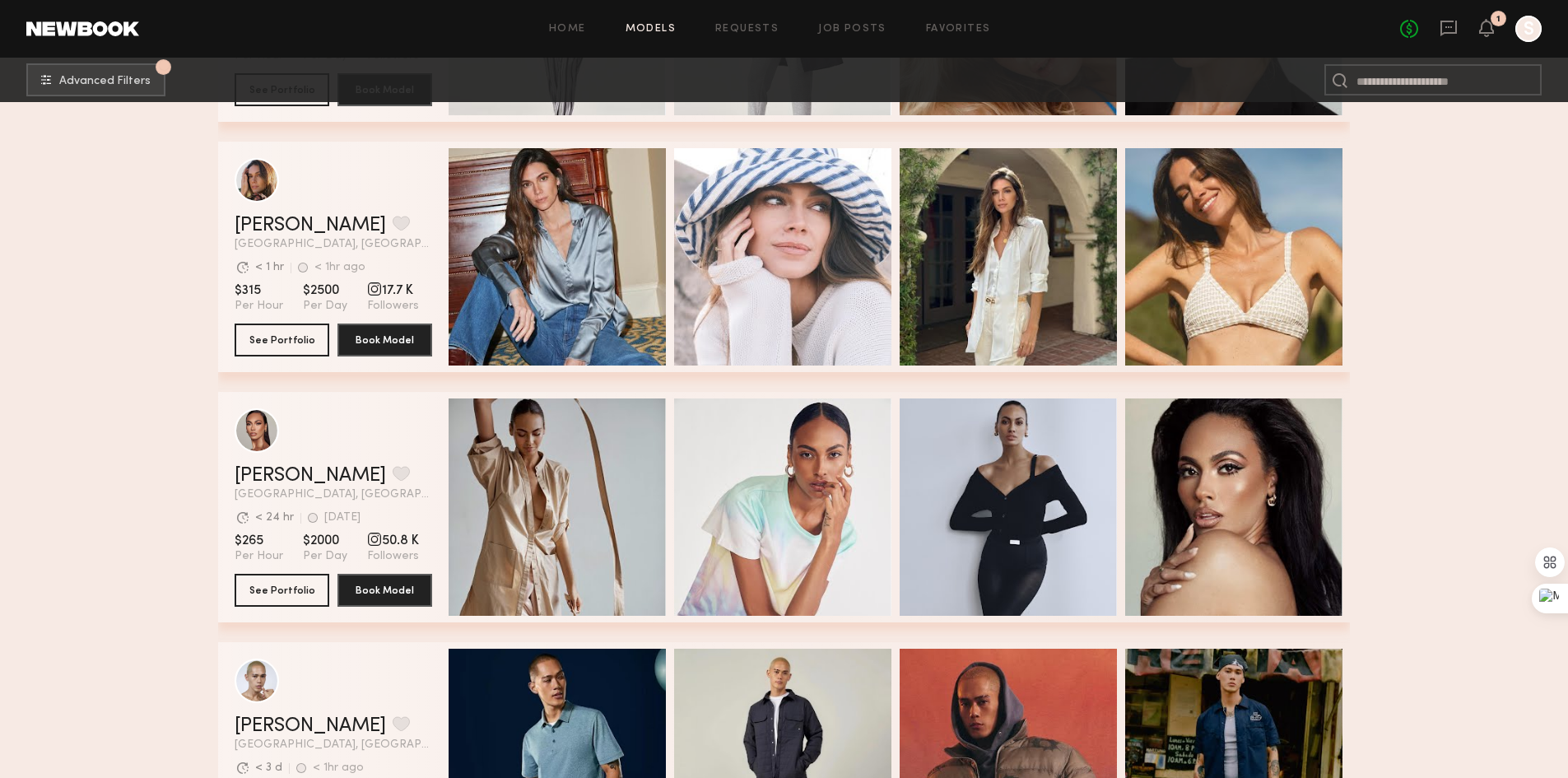
scroll to position [3127, 0]
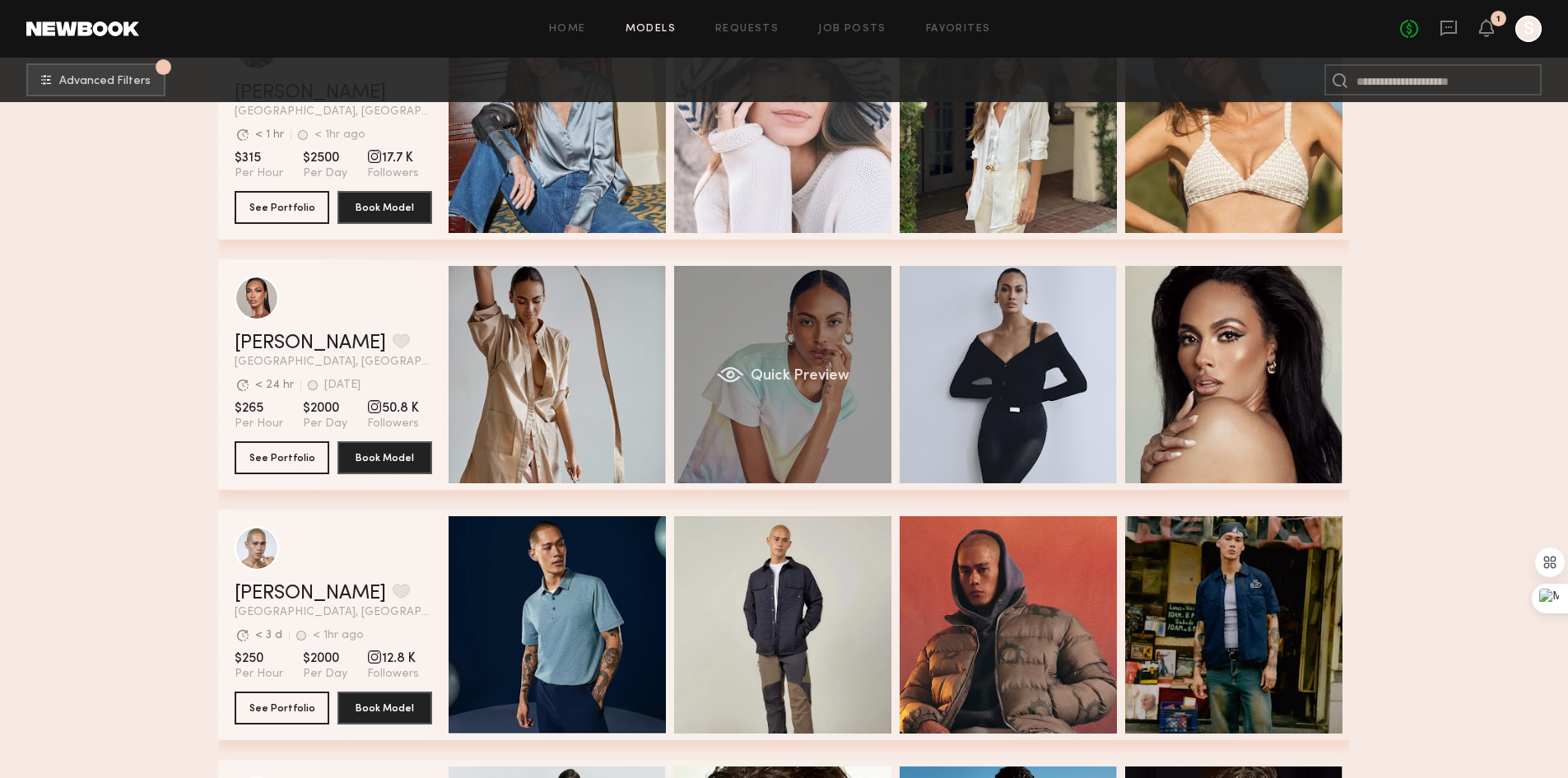
click at [871, 319] on div "Quick Preview" at bounding box center [783, 375] width 218 height 218
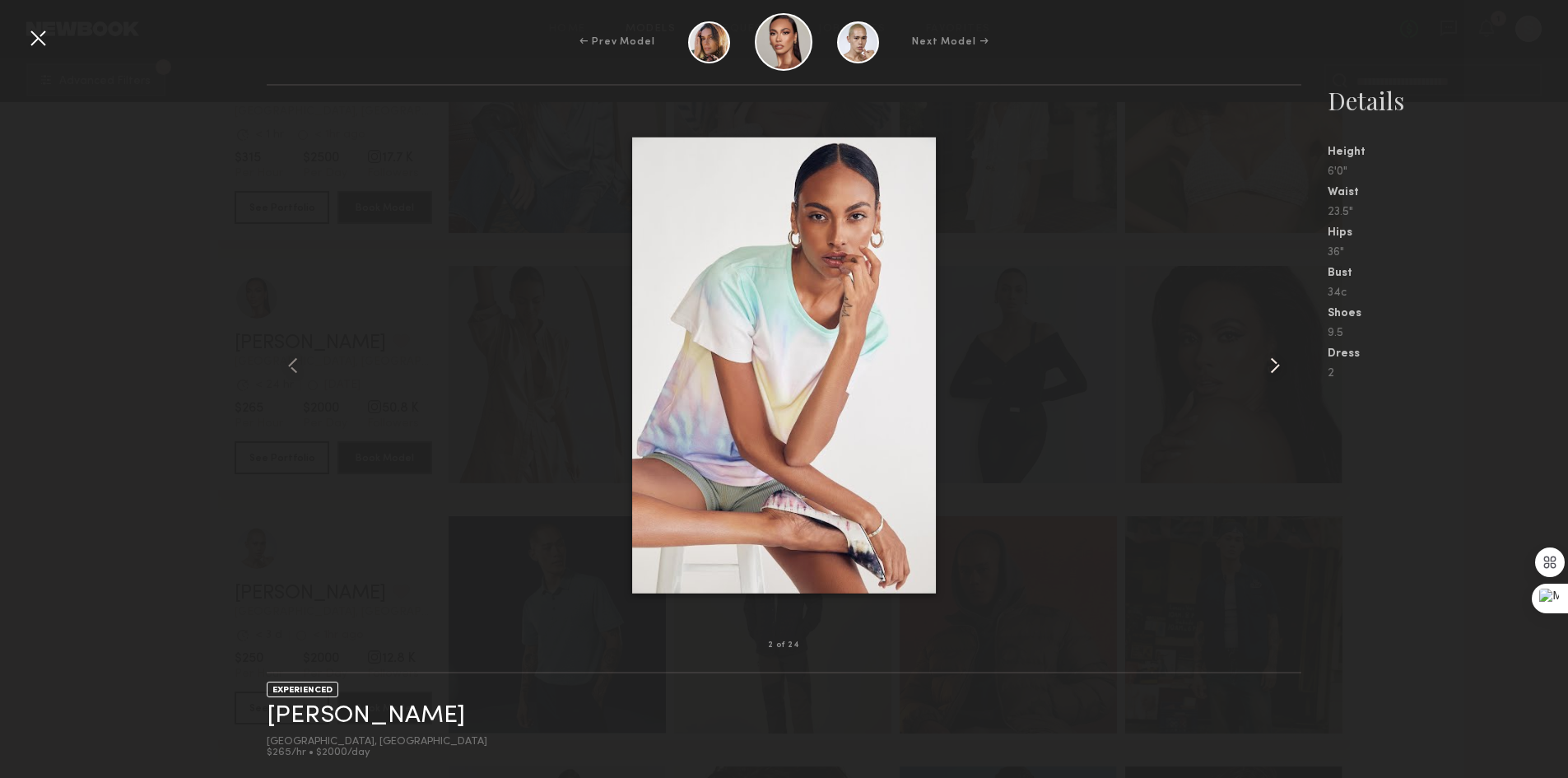
click at [1277, 357] on common-icon at bounding box center [1275, 365] width 27 height 27
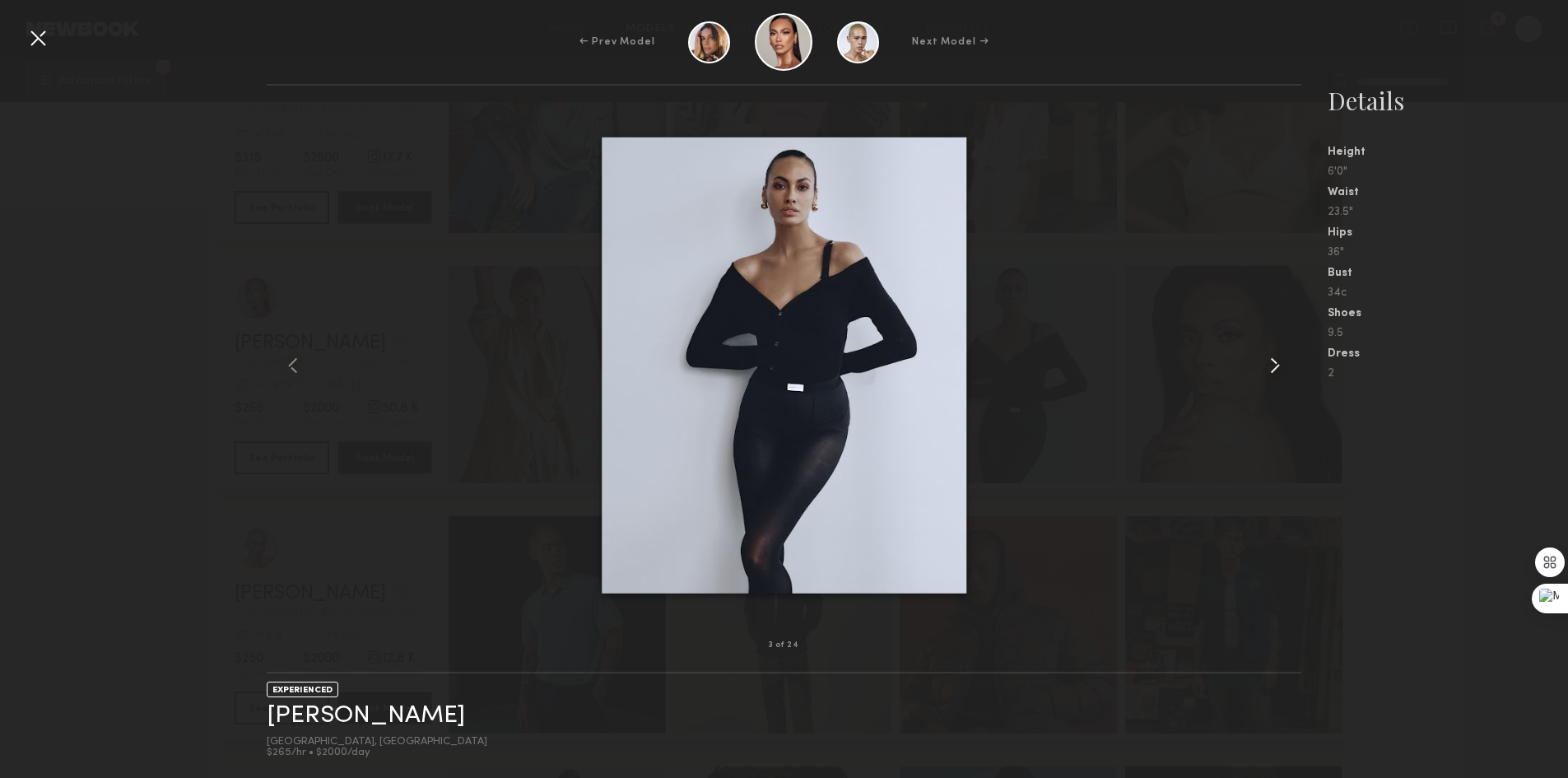
click at [1277, 356] on common-icon at bounding box center [1275, 365] width 27 height 27
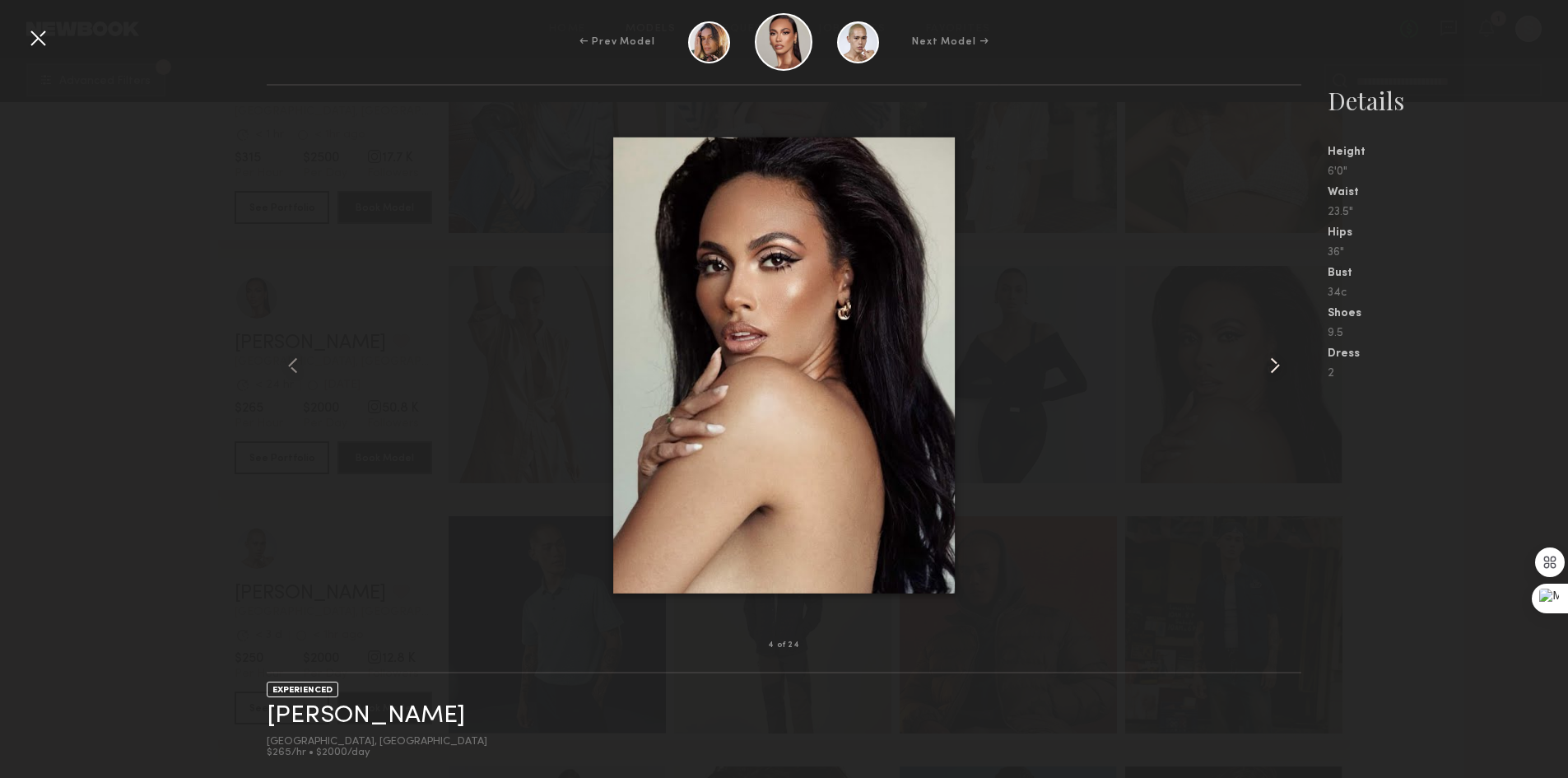
click at [1277, 356] on common-icon at bounding box center [1275, 365] width 27 height 27
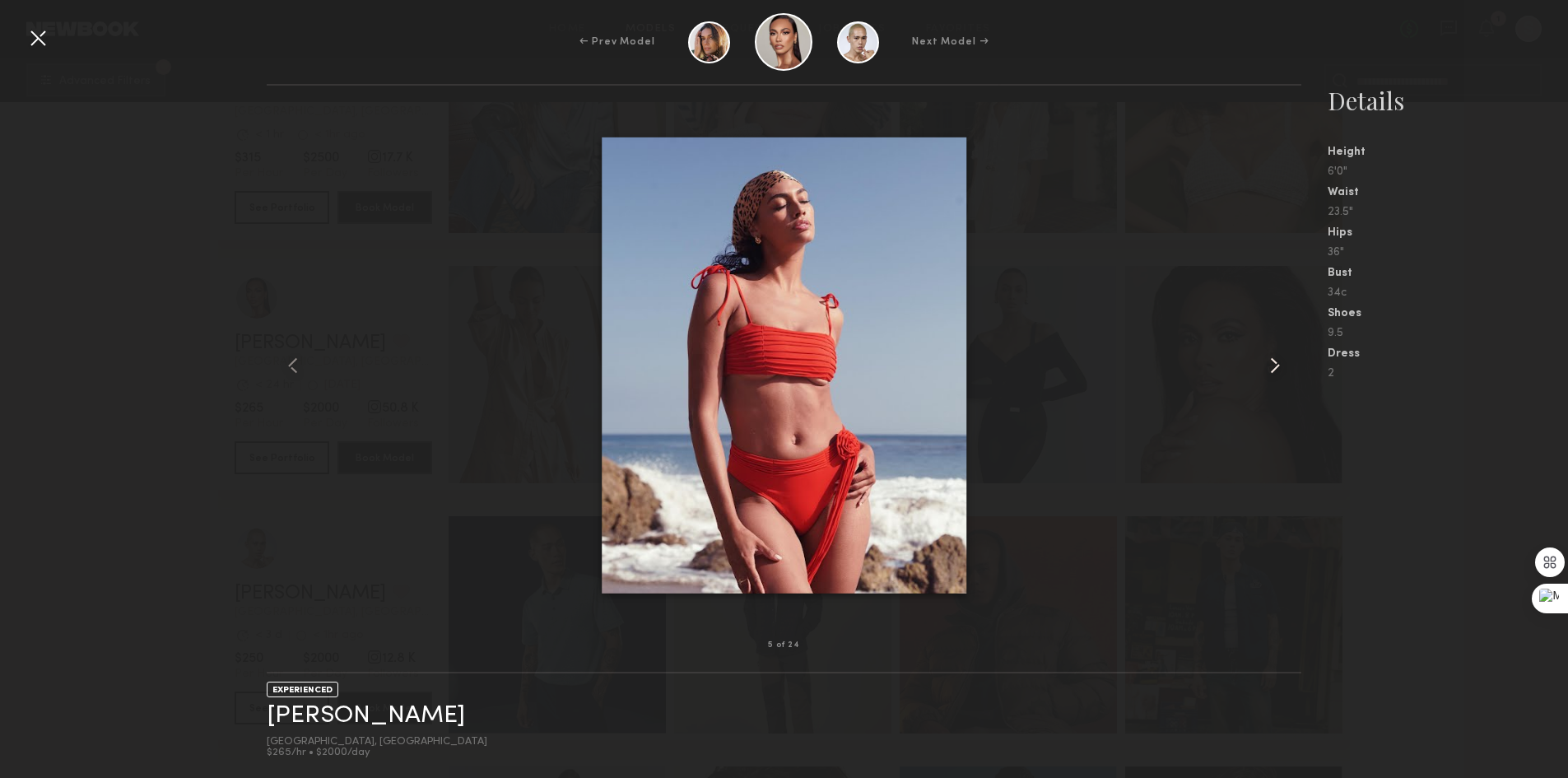
click at [1277, 356] on common-icon at bounding box center [1275, 365] width 27 height 27
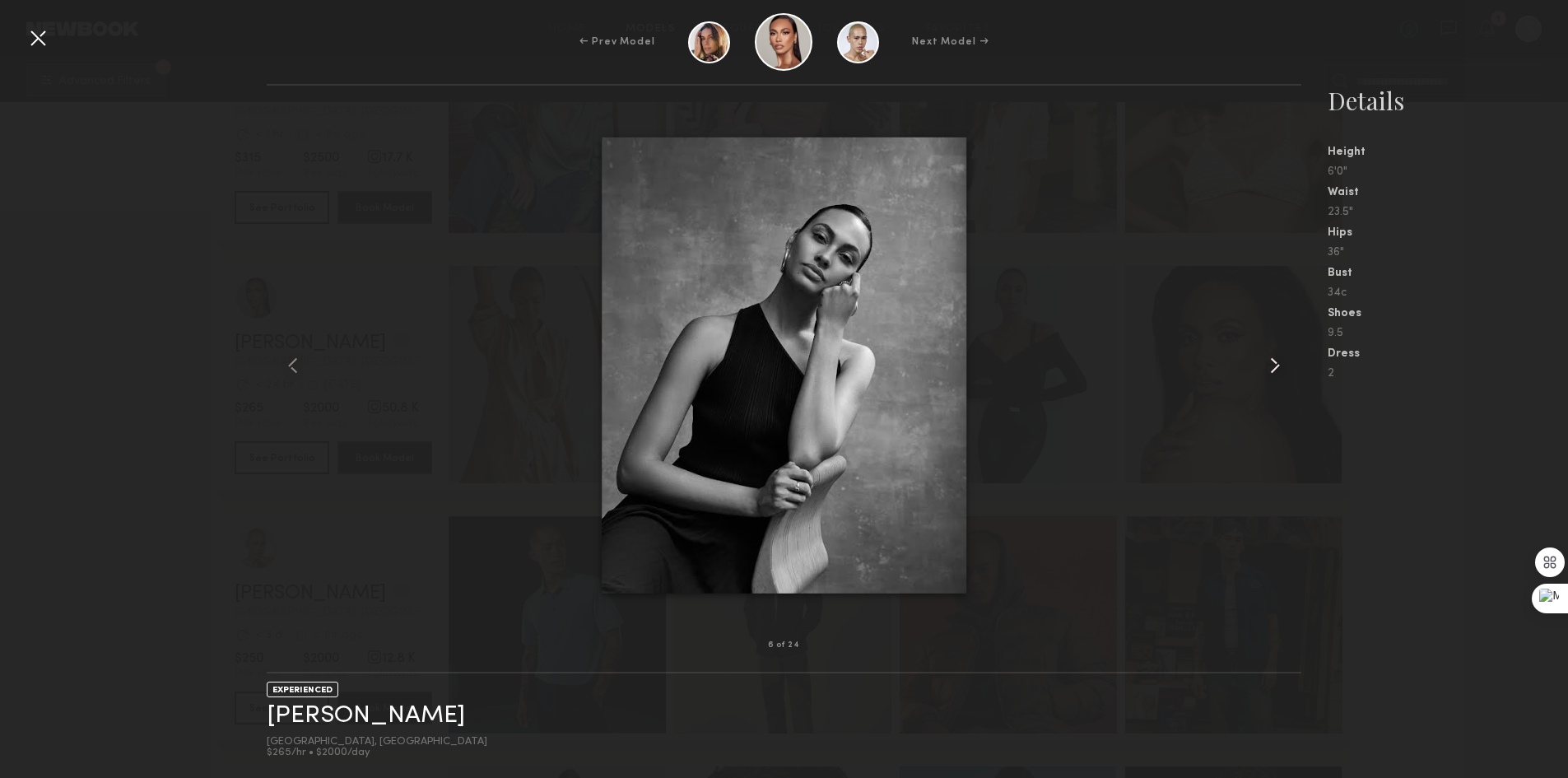
click at [1277, 356] on common-icon at bounding box center [1275, 365] width 27 height 27
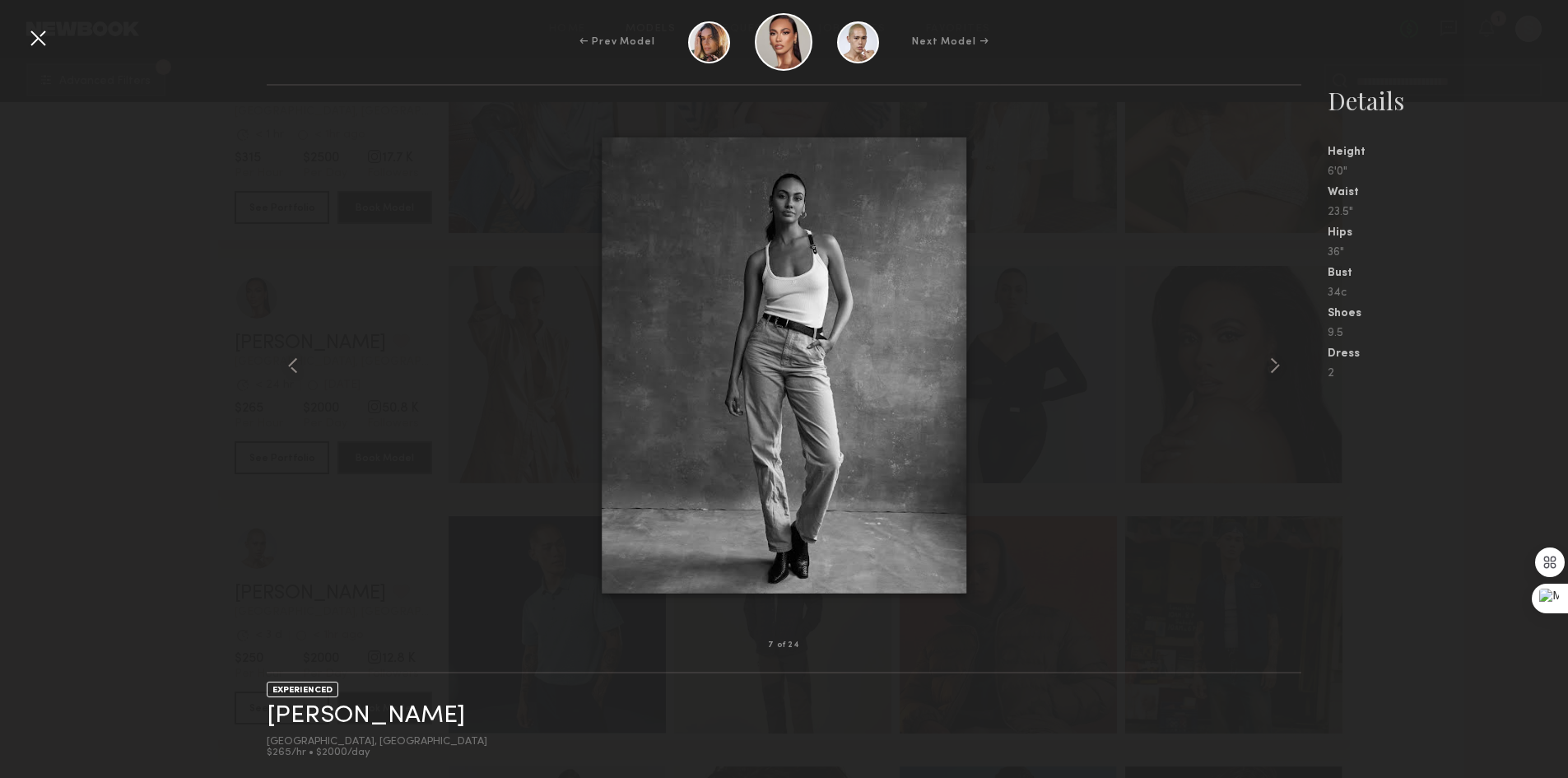
drag, startPoint x: 26, startPoint y: 35, endPoint x: 37, endPoint y: 33, distance: 11.2
click at [26, 35] on div at bounding box center [38, 38] width 27 height 27
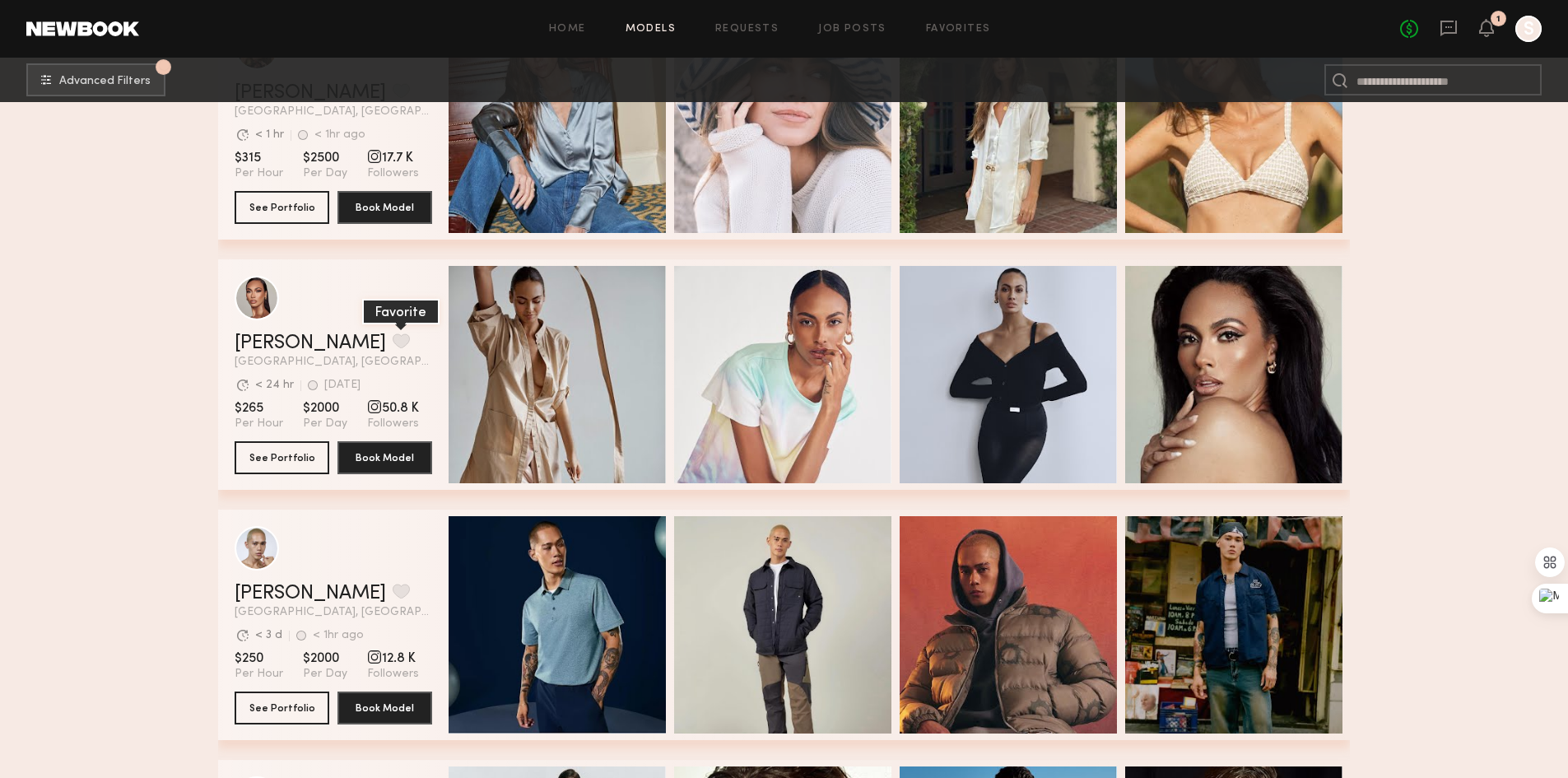
click at [393, 343] on button "grid" at bounding box center [401, 341] width 17 height 15
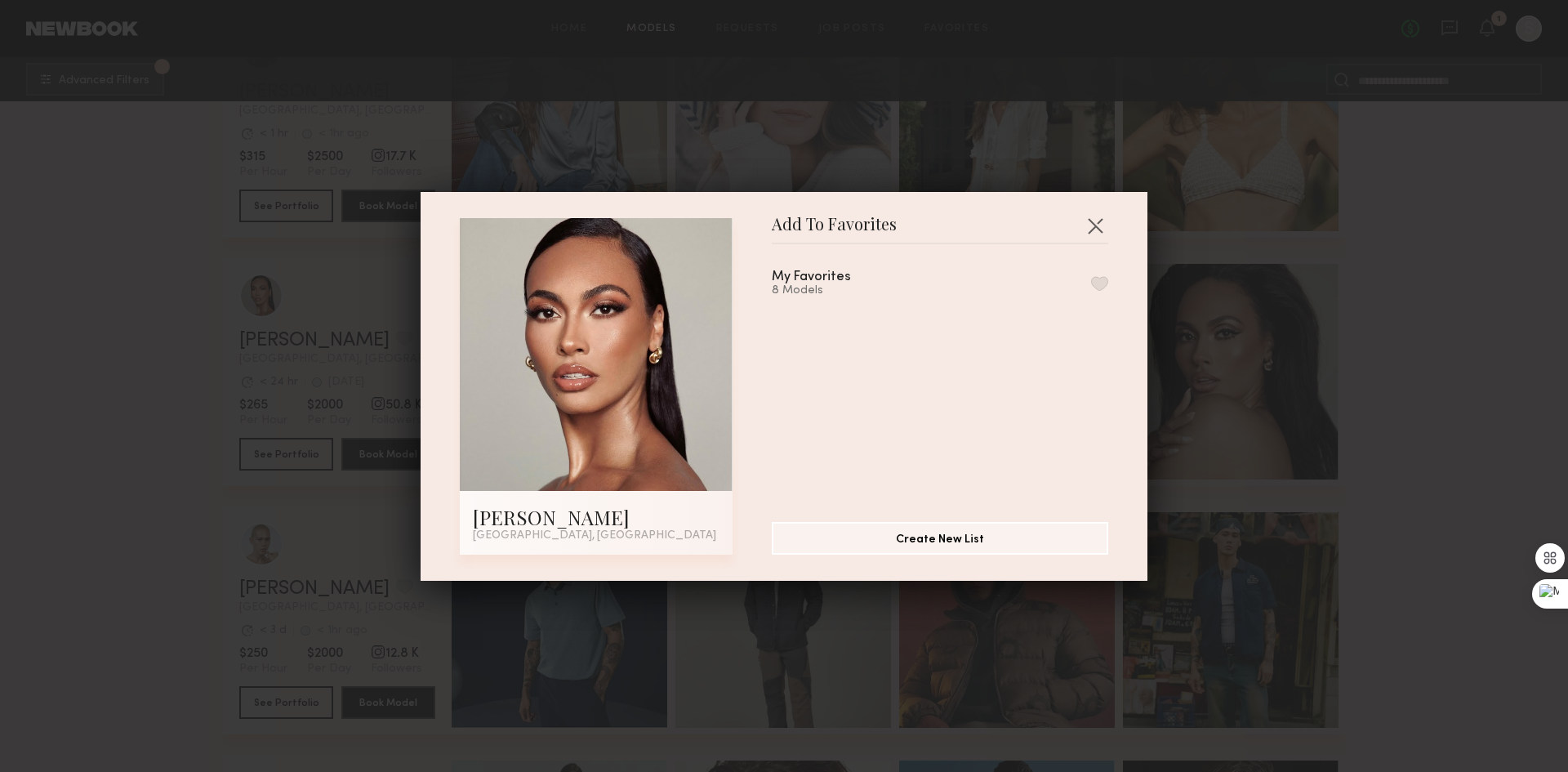
click at [1092, 282] on button "button" at bounding box center [1100, 284] width 17 height 15
click at [1094, 225] on button "button" at bounding box center [1095, 225] width 26 height 26
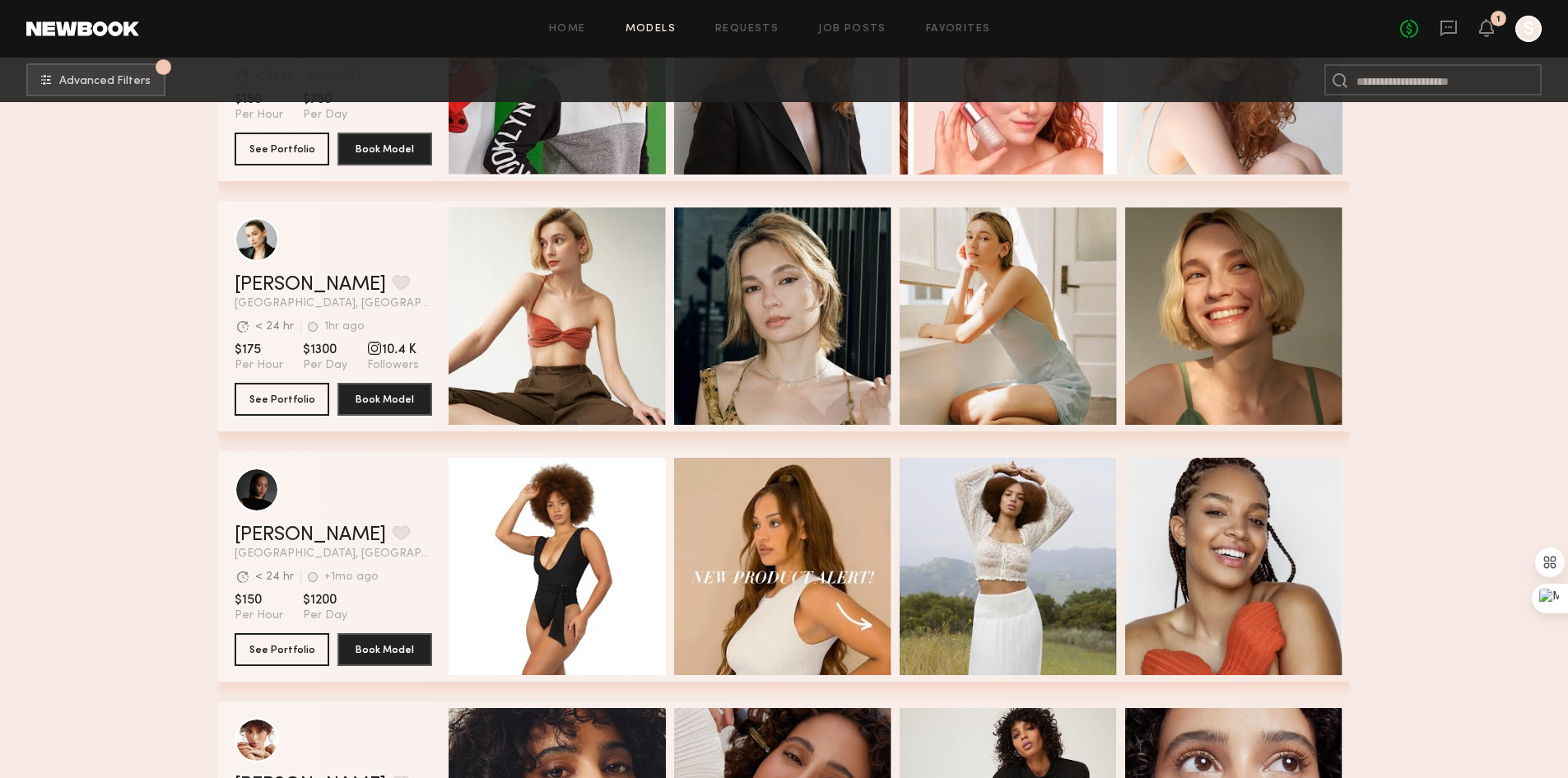
scroll to position [6007, 0]
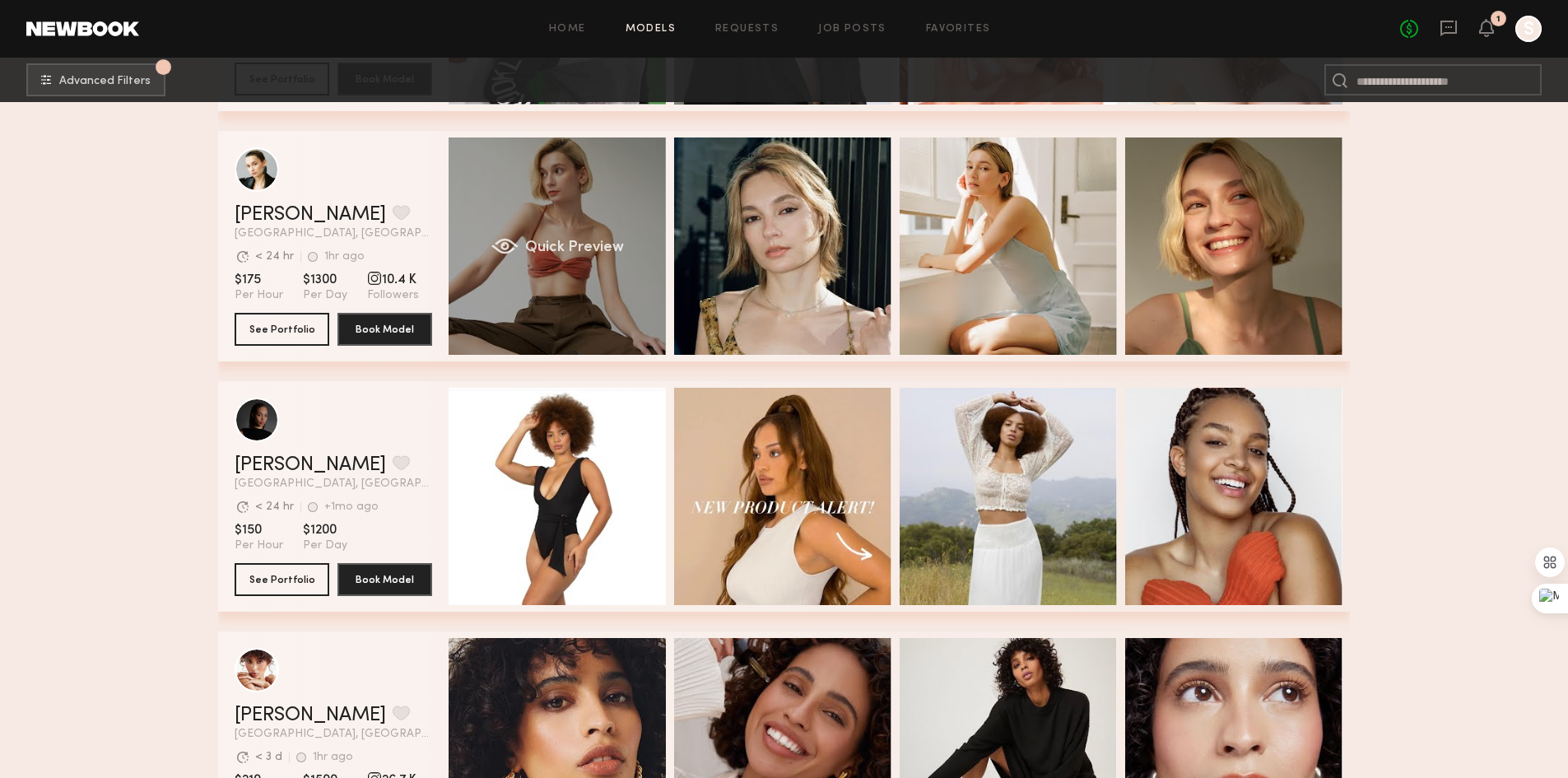
click at [631, 272] on div "Quick Preview" at bounding box center [558, 246] width 218 height 218
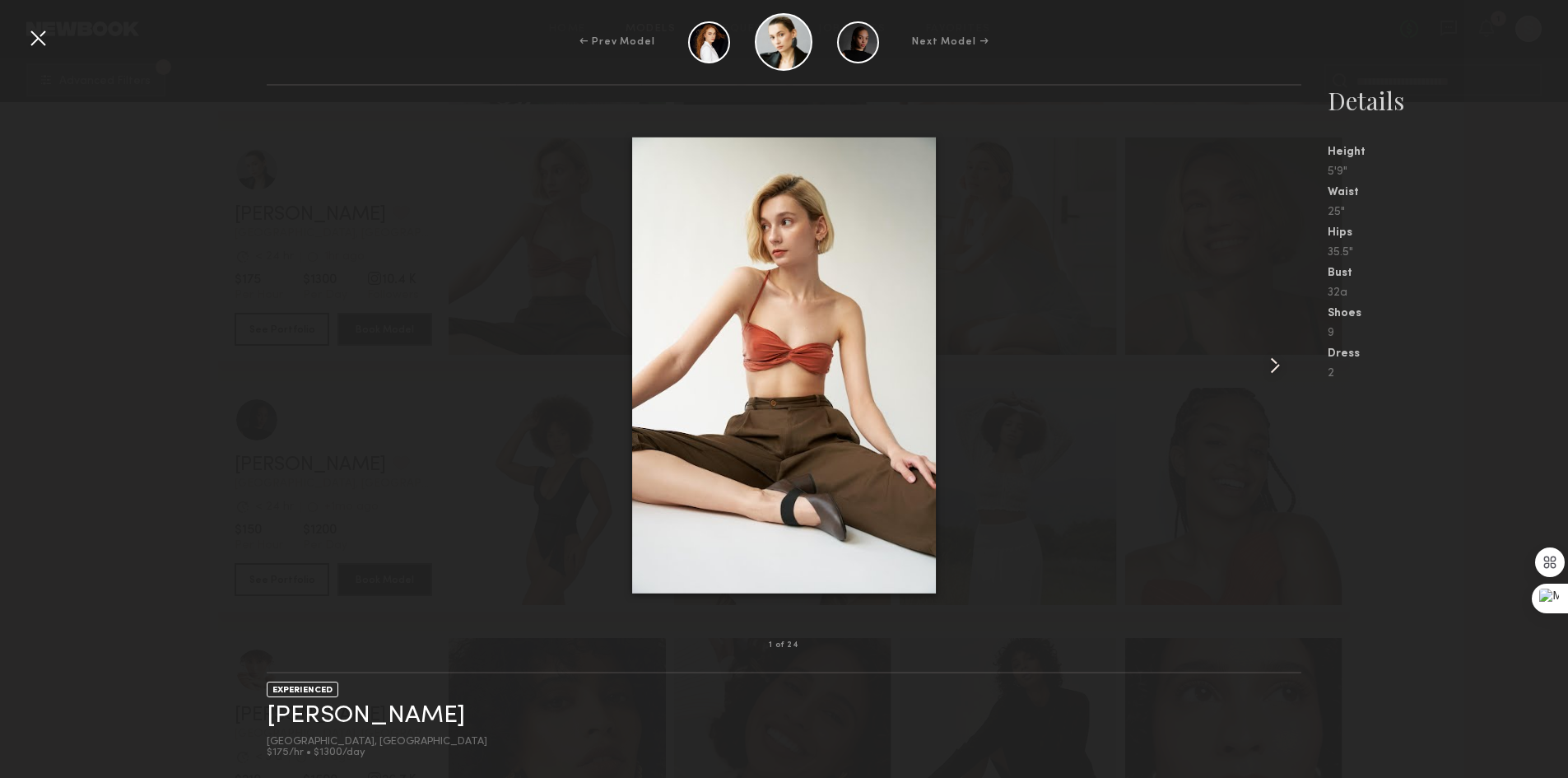
click at [1272, 370] on common-icon at bounding box center [1275, 365] width 27 height 27
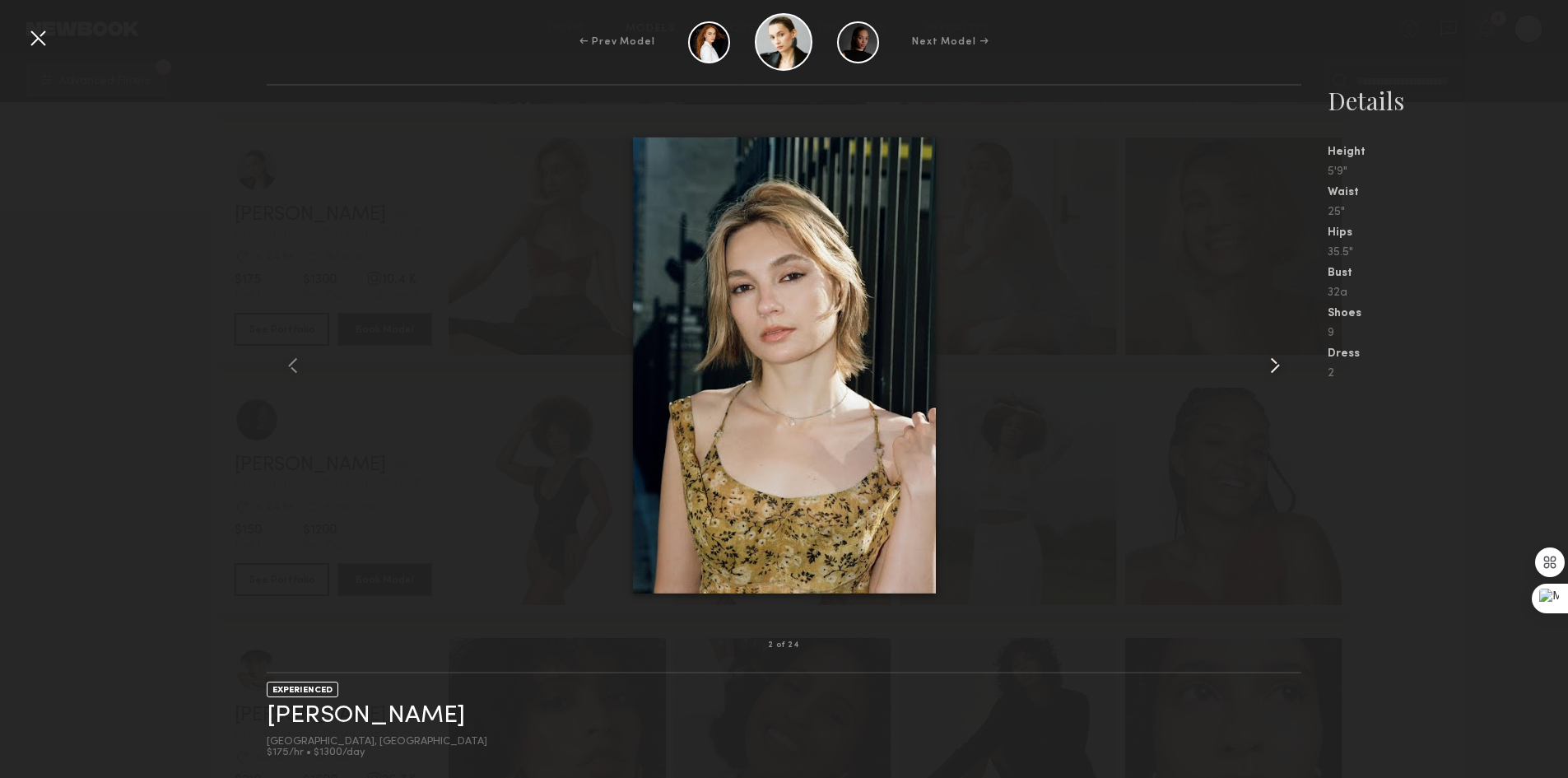
click at [1272, 370] on common-icon at bounding box center [1275, 365] width 27 height 27
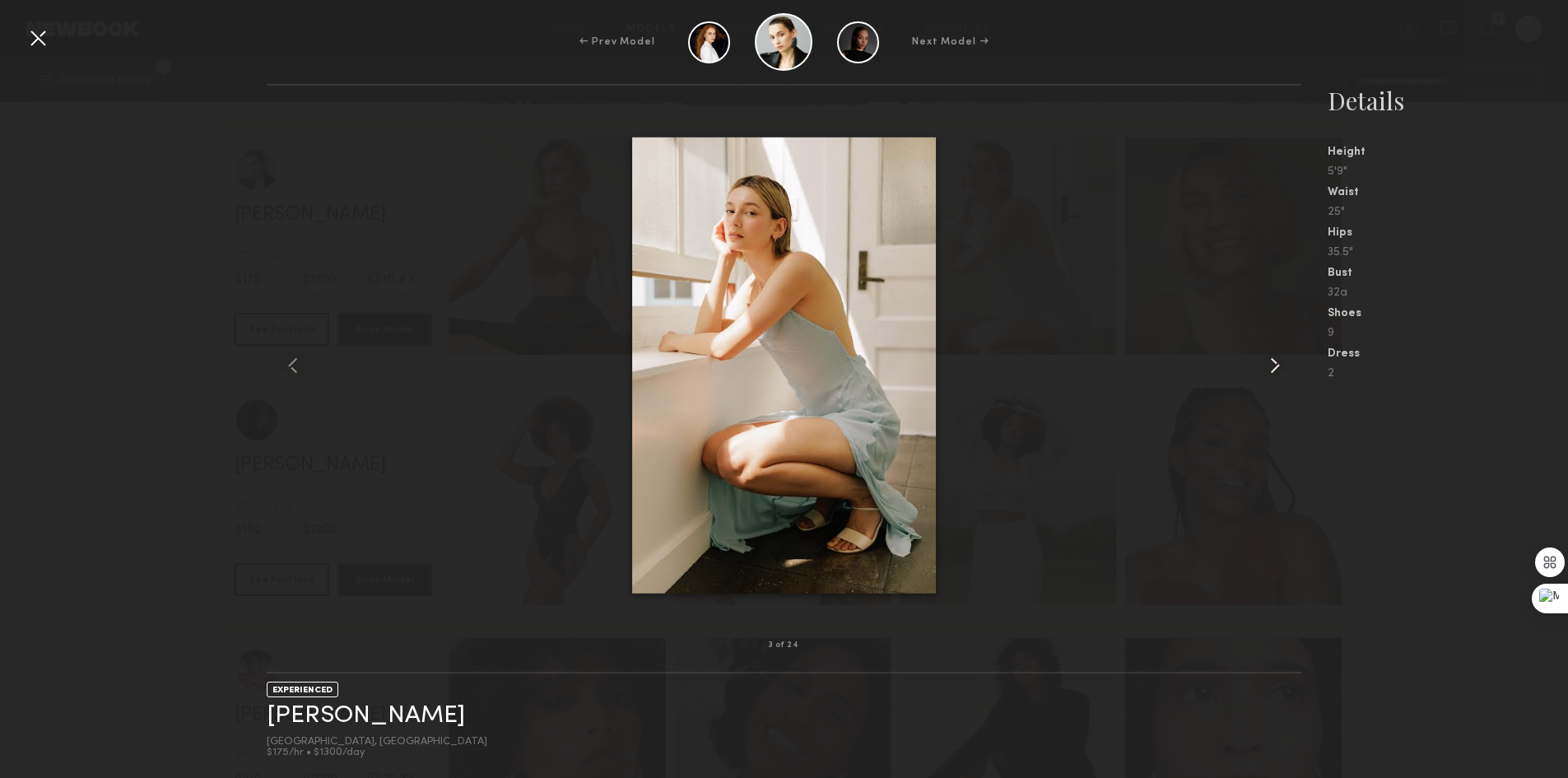
click at [1272, 370] on common-icon at bounding box center [1275, 365] width 27 height 27
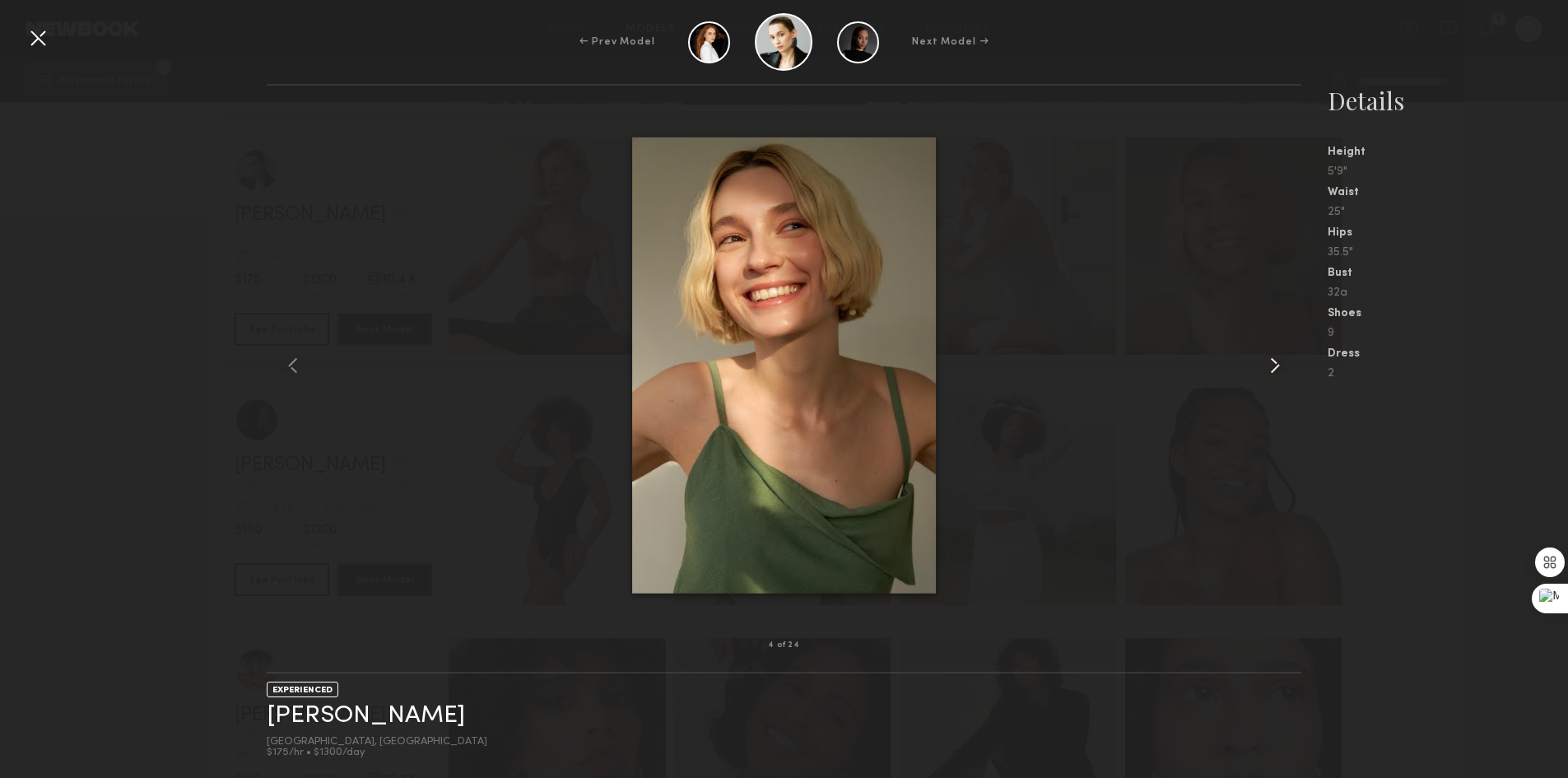
click at [1272, 370] on common-icon at bounding box center [1275, 365] width 27 height 27
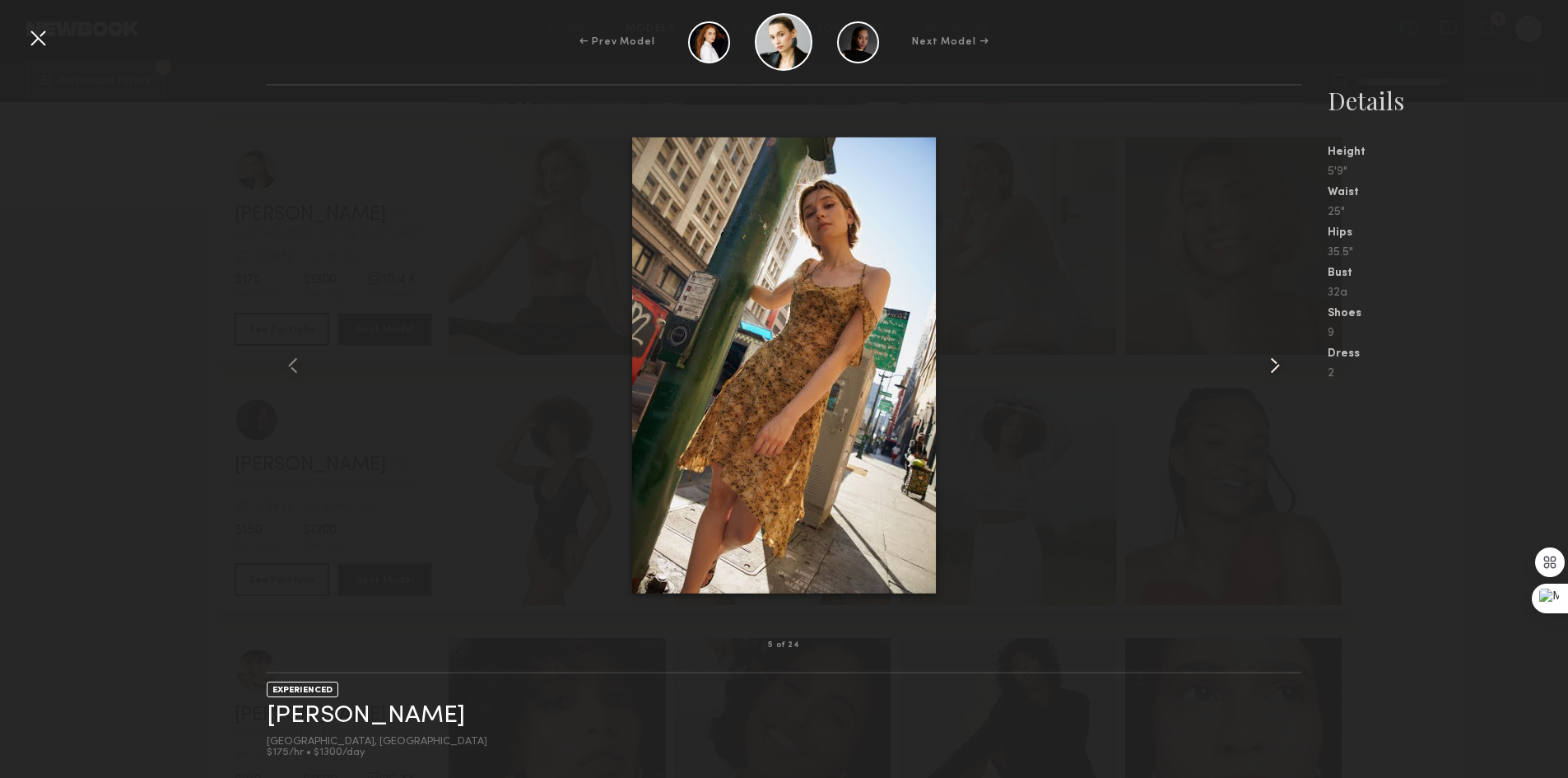
click at [1272, 370] on common-icon at bounding box center [1275, 365] width 27 height 27
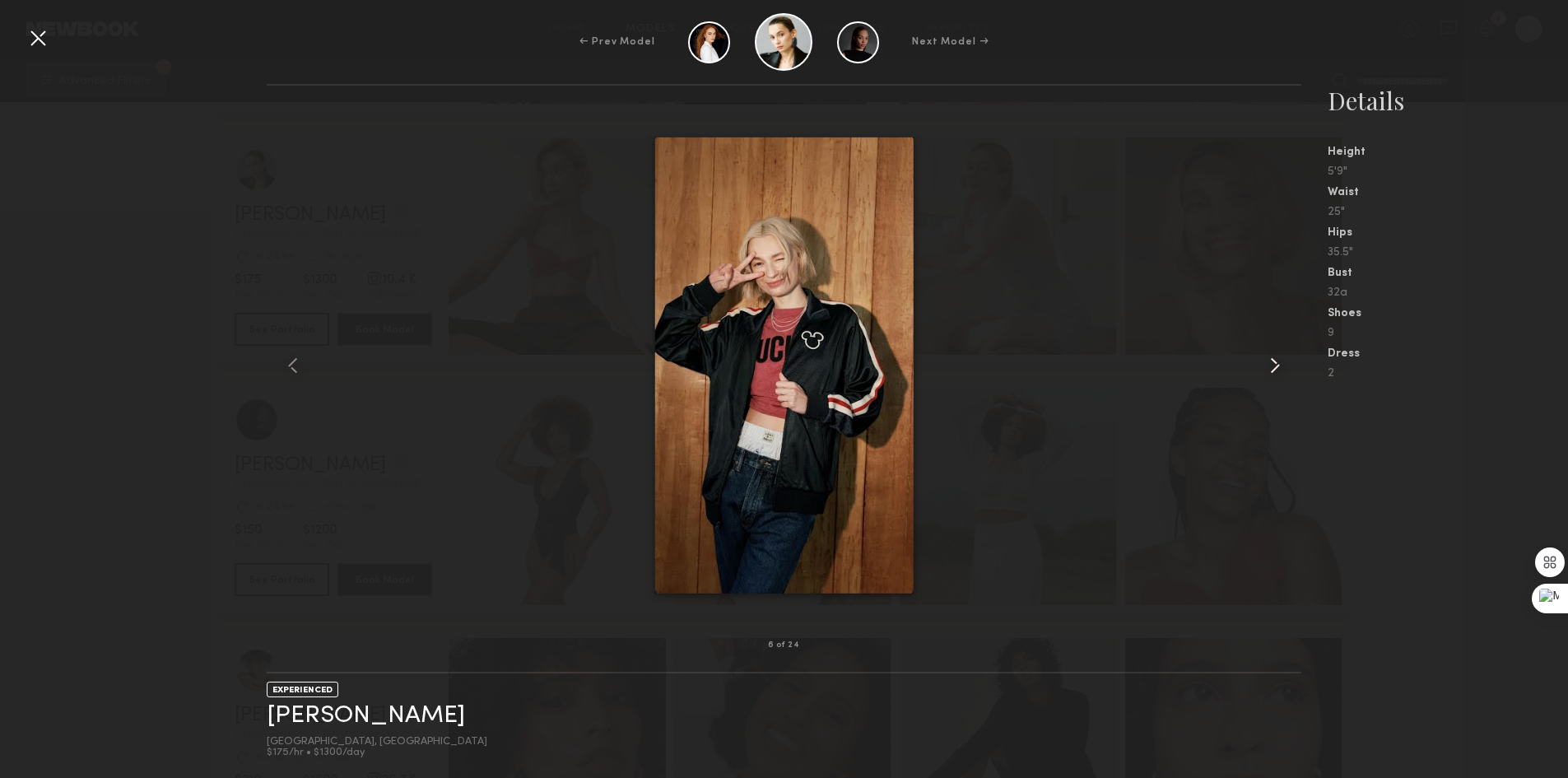
click at [1272, 370] on common-icon at bounding box center [1275, 365] width 27 height 27
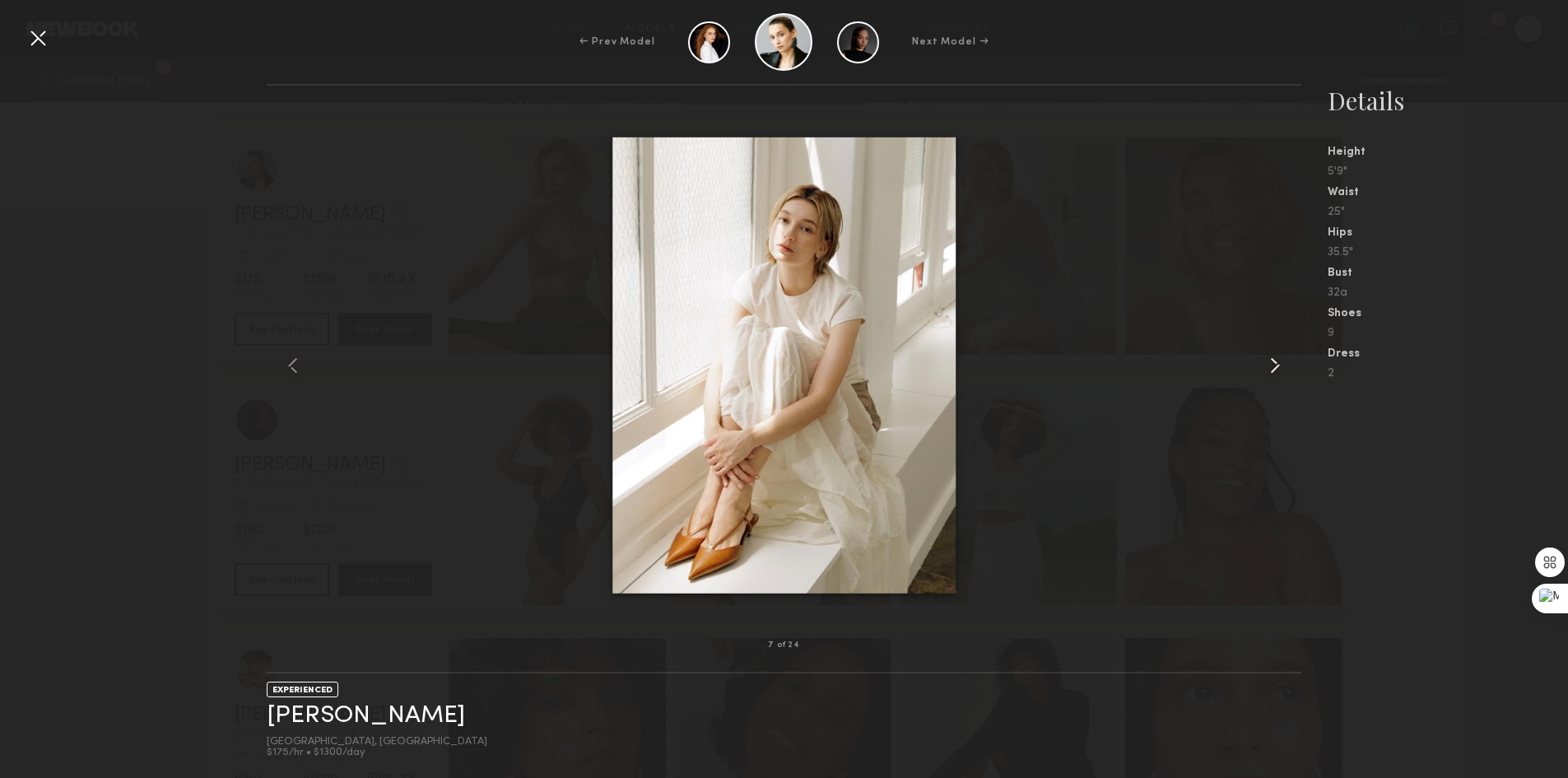
click at [1272, 370] on common-icon at bounding box center [1275, 365] width 27 height 27
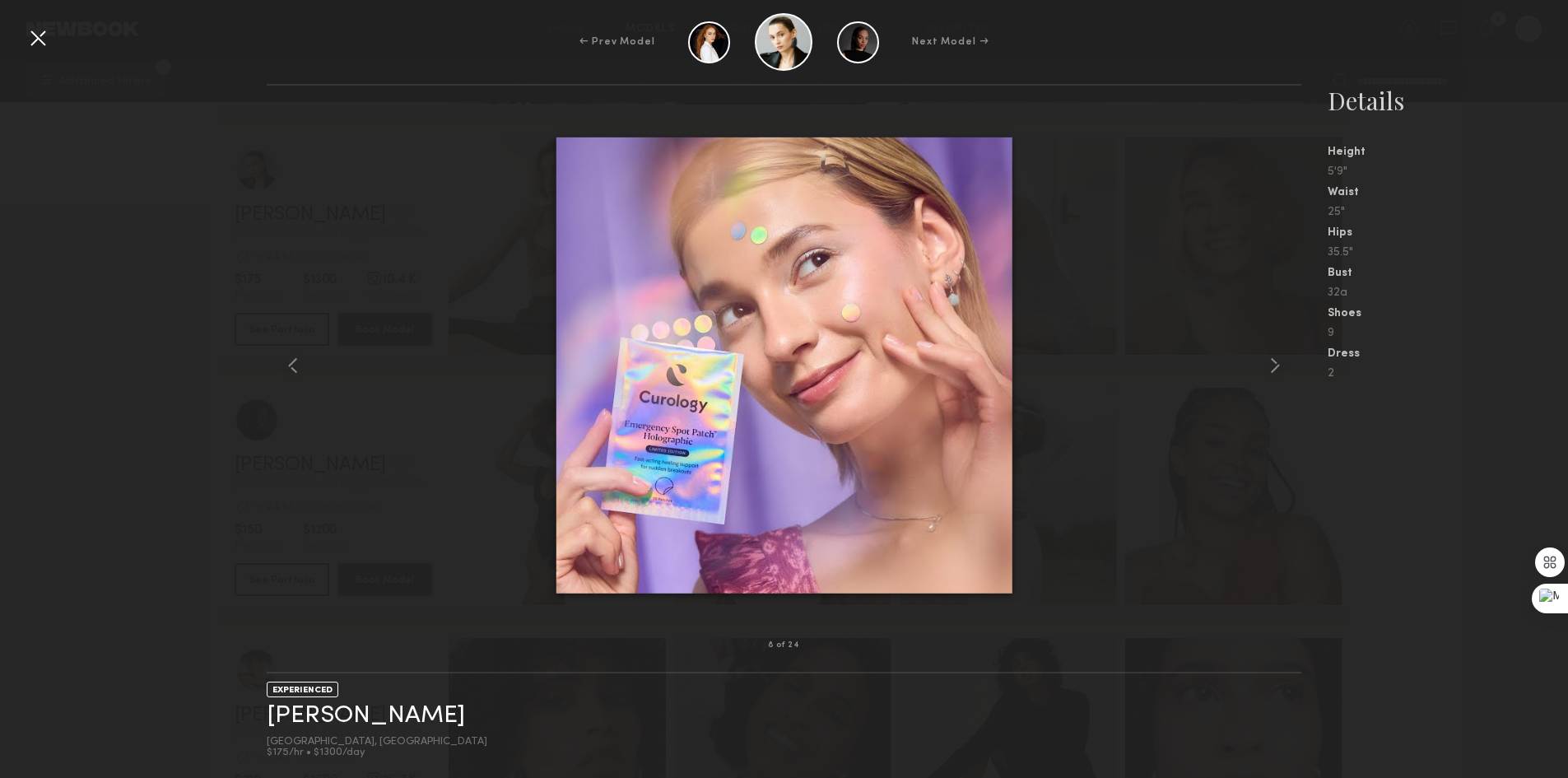
click at [30, 42] on div at bounding box center [38, 38] width 27 height 27
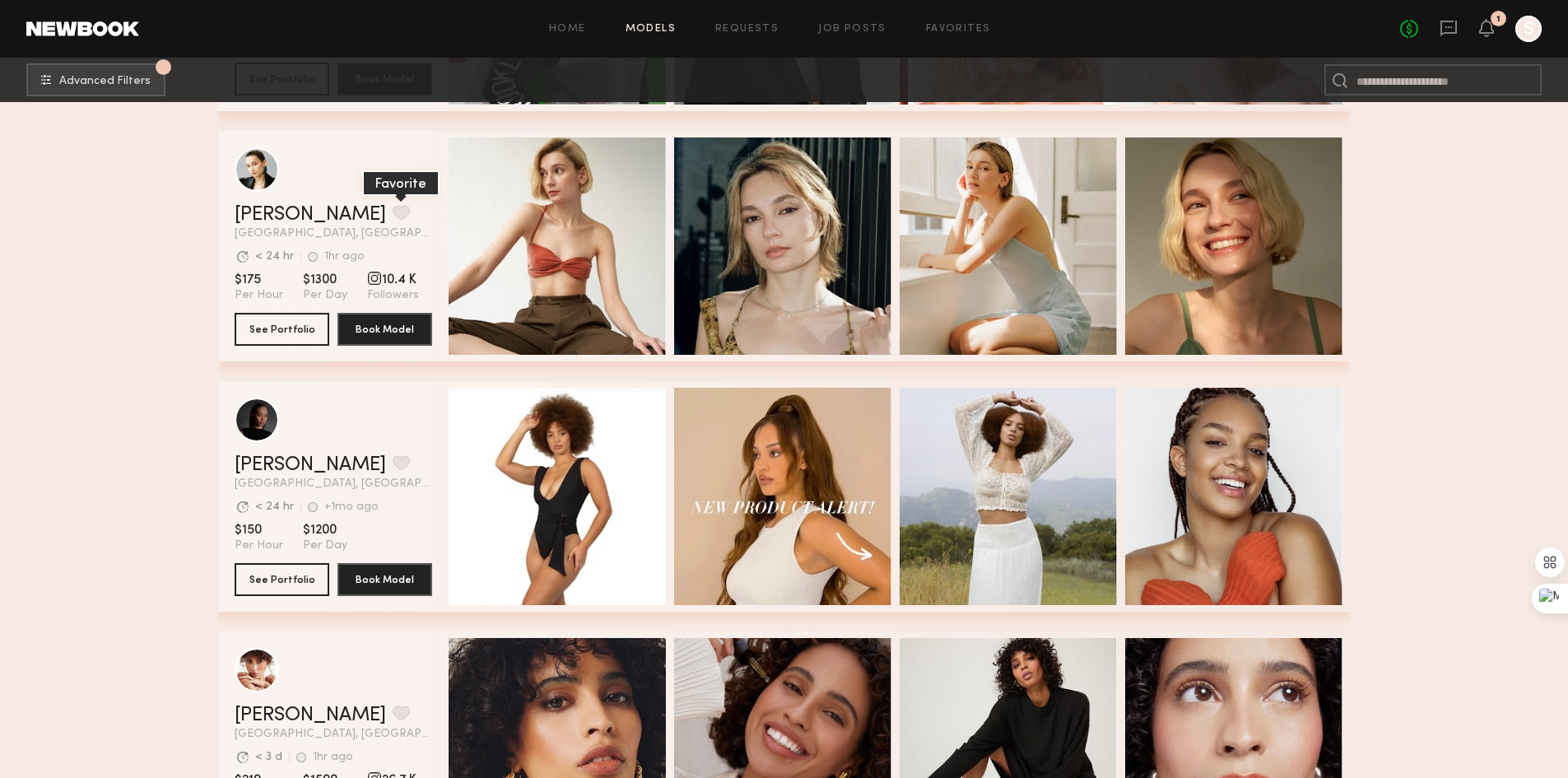
click at [393, 216] on button "grid" at bounding box center [401, 213] width 17 height 15
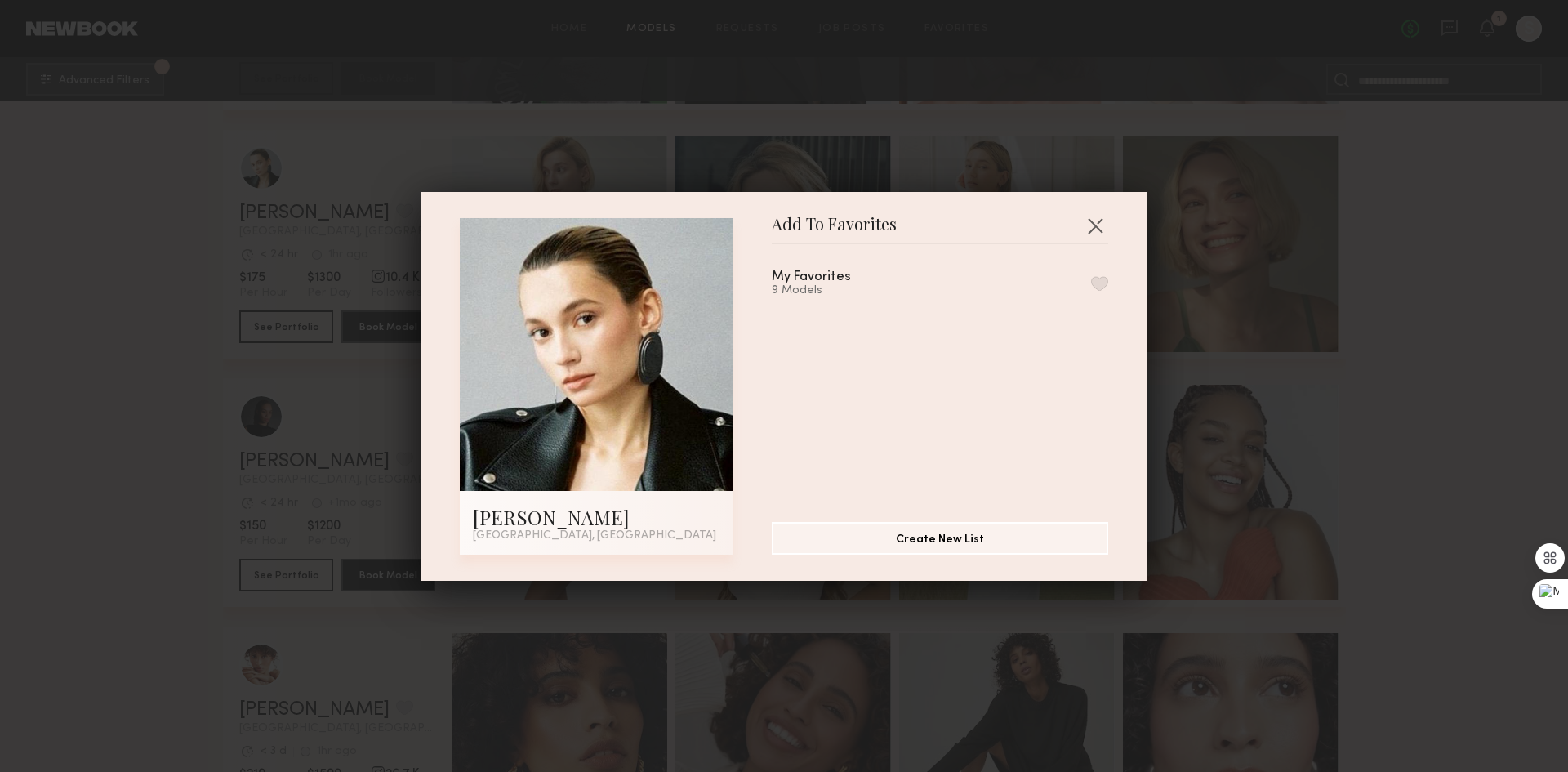
click at [1092, 278] on button "button" at bounding box center [1100, 284] width 17 height 15
click at [1093, 214] on button "button" at bounding box center [1095, 225] width 26 height 26
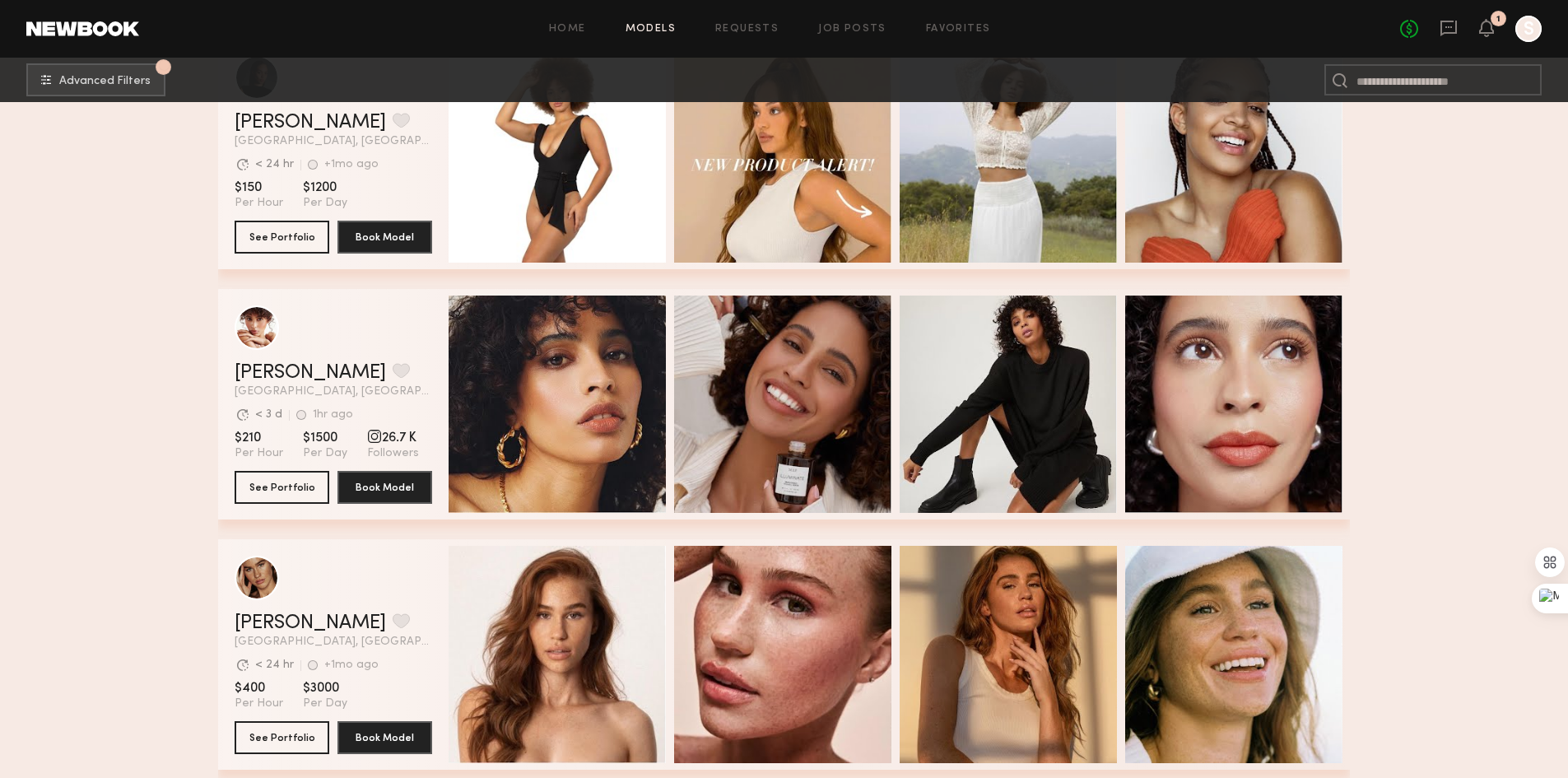
scroll to position [6419, 0]
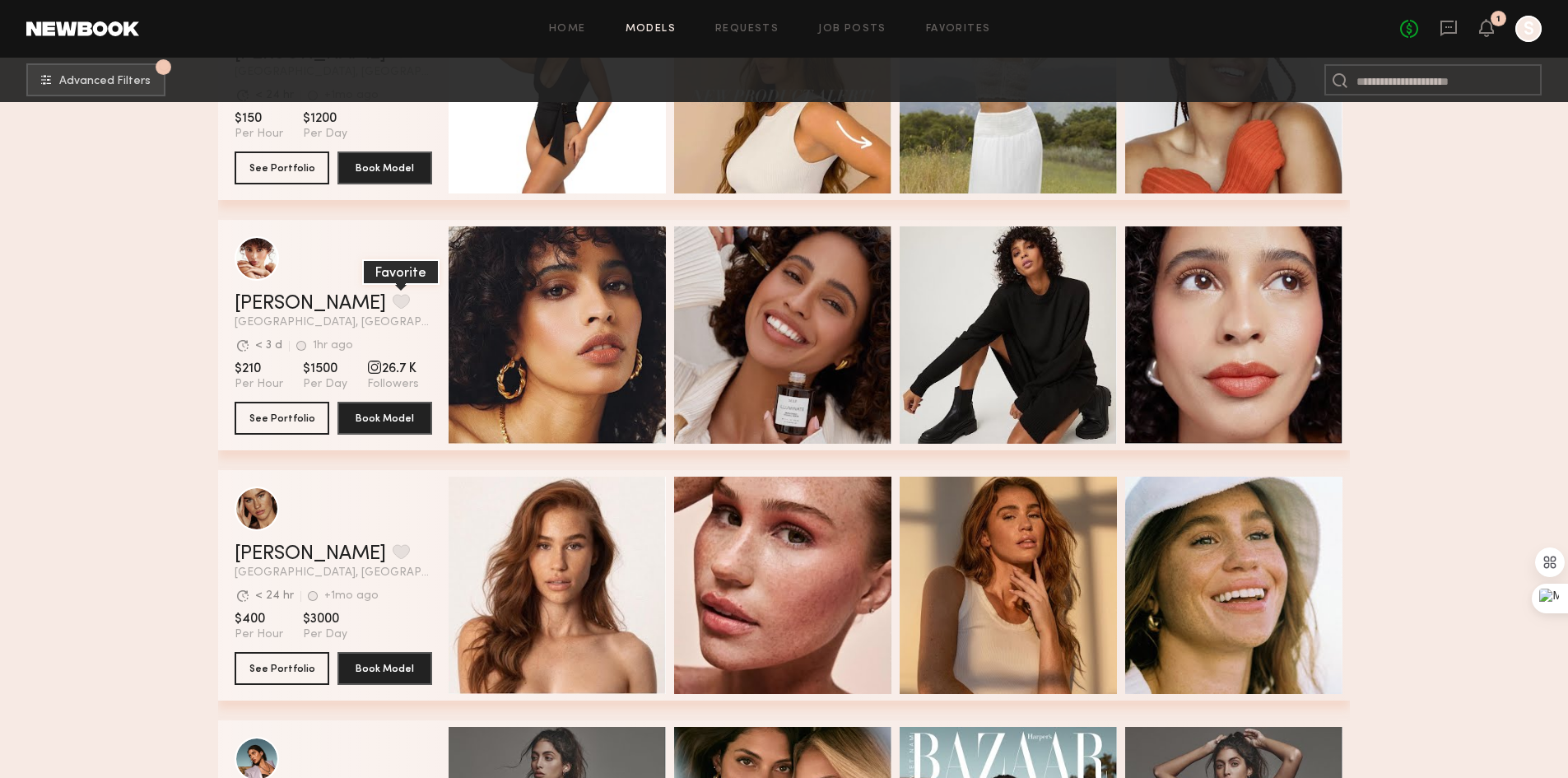
click at [393, 301] on button "grid" at bounding box center [401, 301] width 17 height 15
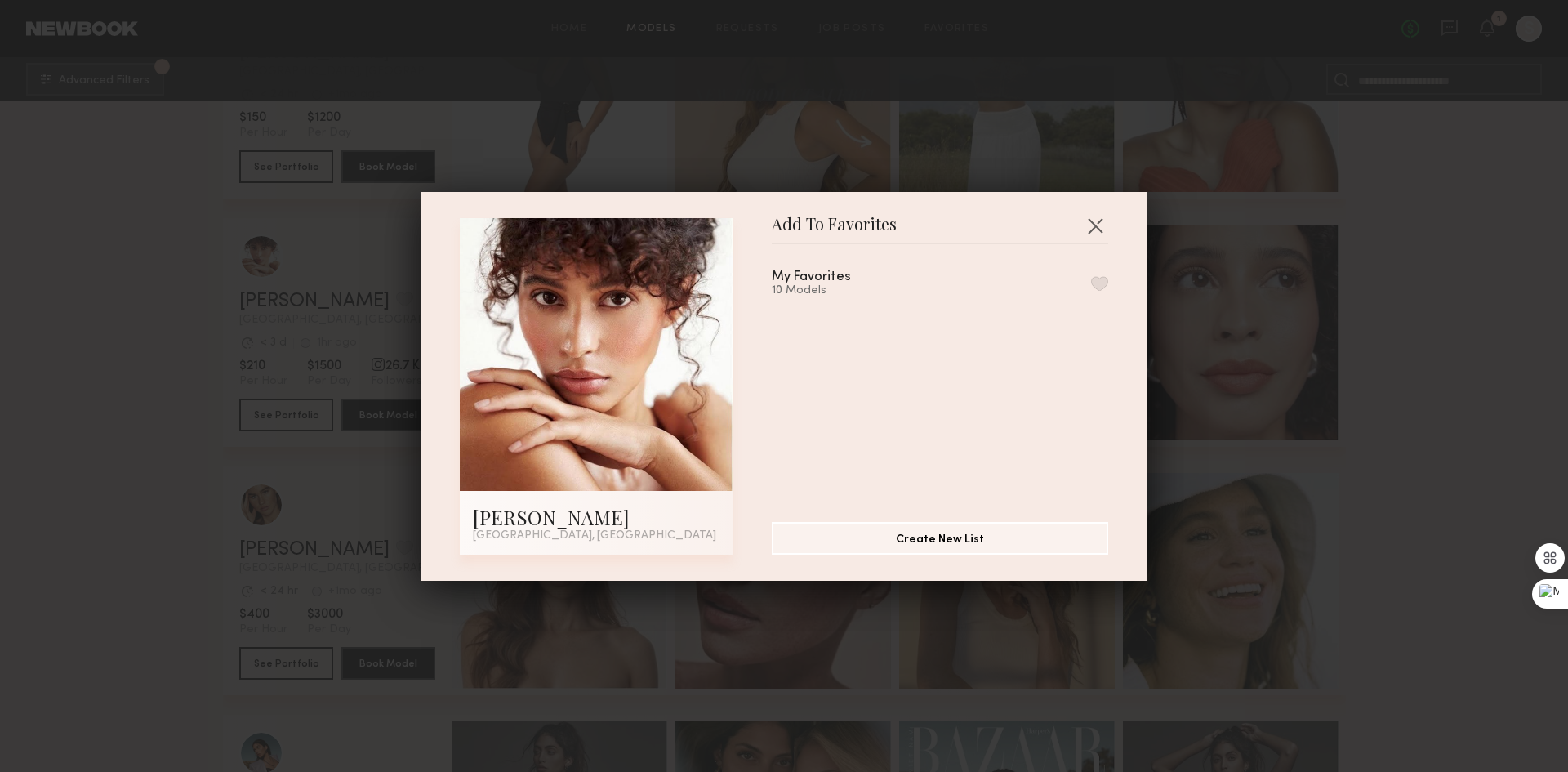
click at [1092, 281] on button "button" at bounding box center [1100, 284] width 17 height 15
click at [1086, 223] on button "button" at bounding box center [1095, 225] width 26 height 26
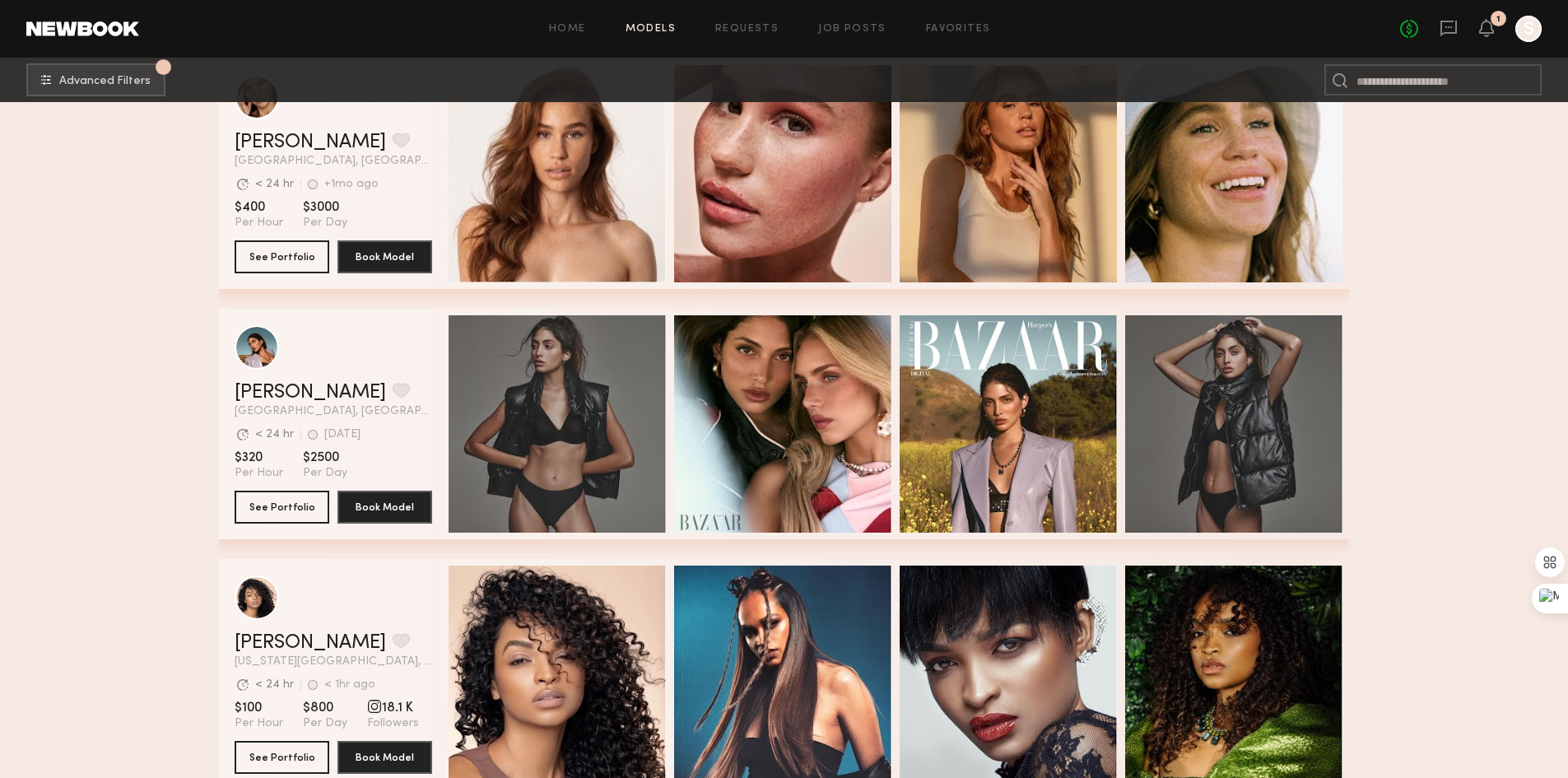
scroll to position [6995, 0]
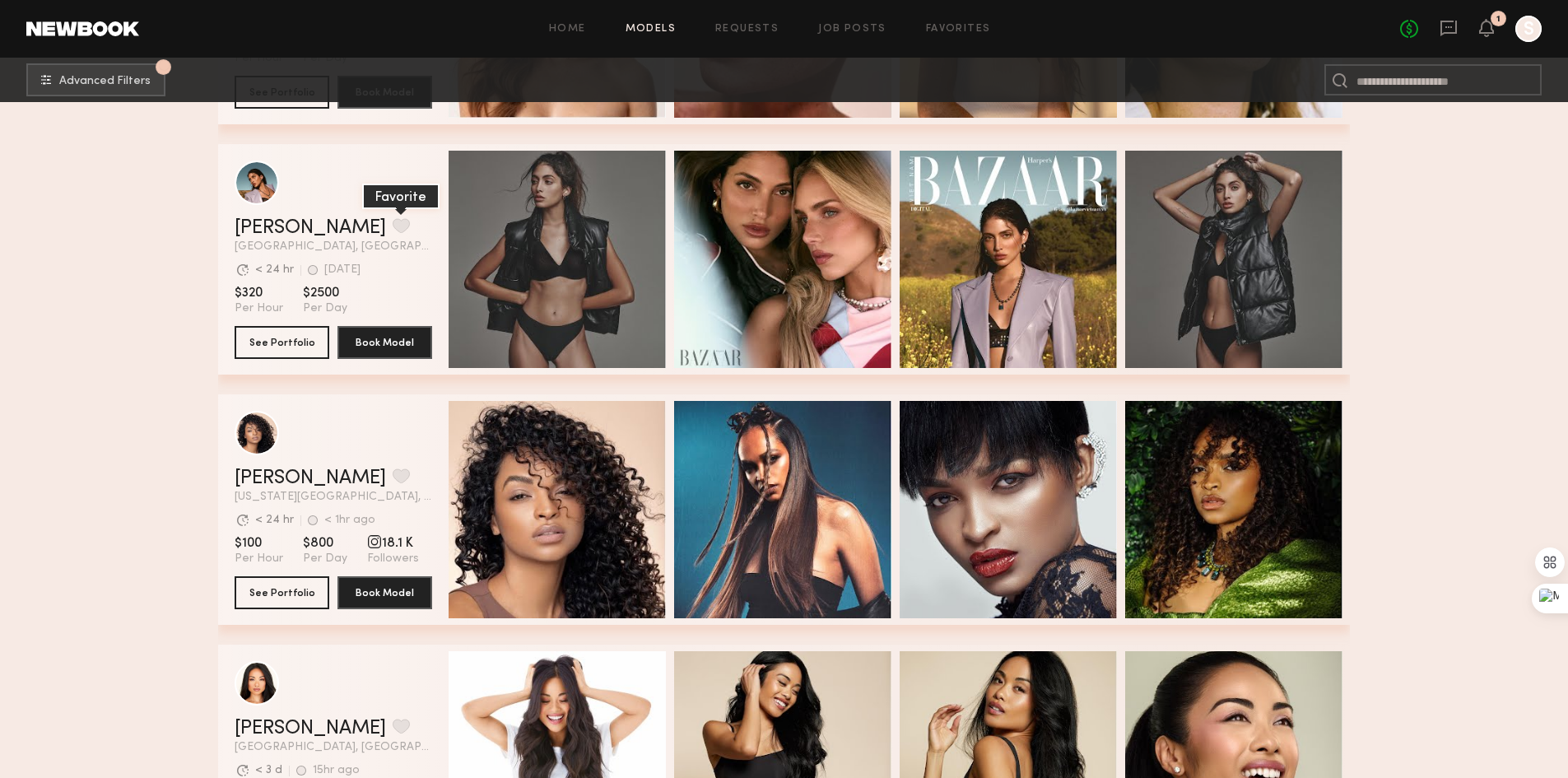
click at [393, 233] on button "grid" at bounding box center [401, 225] width 17 height 15
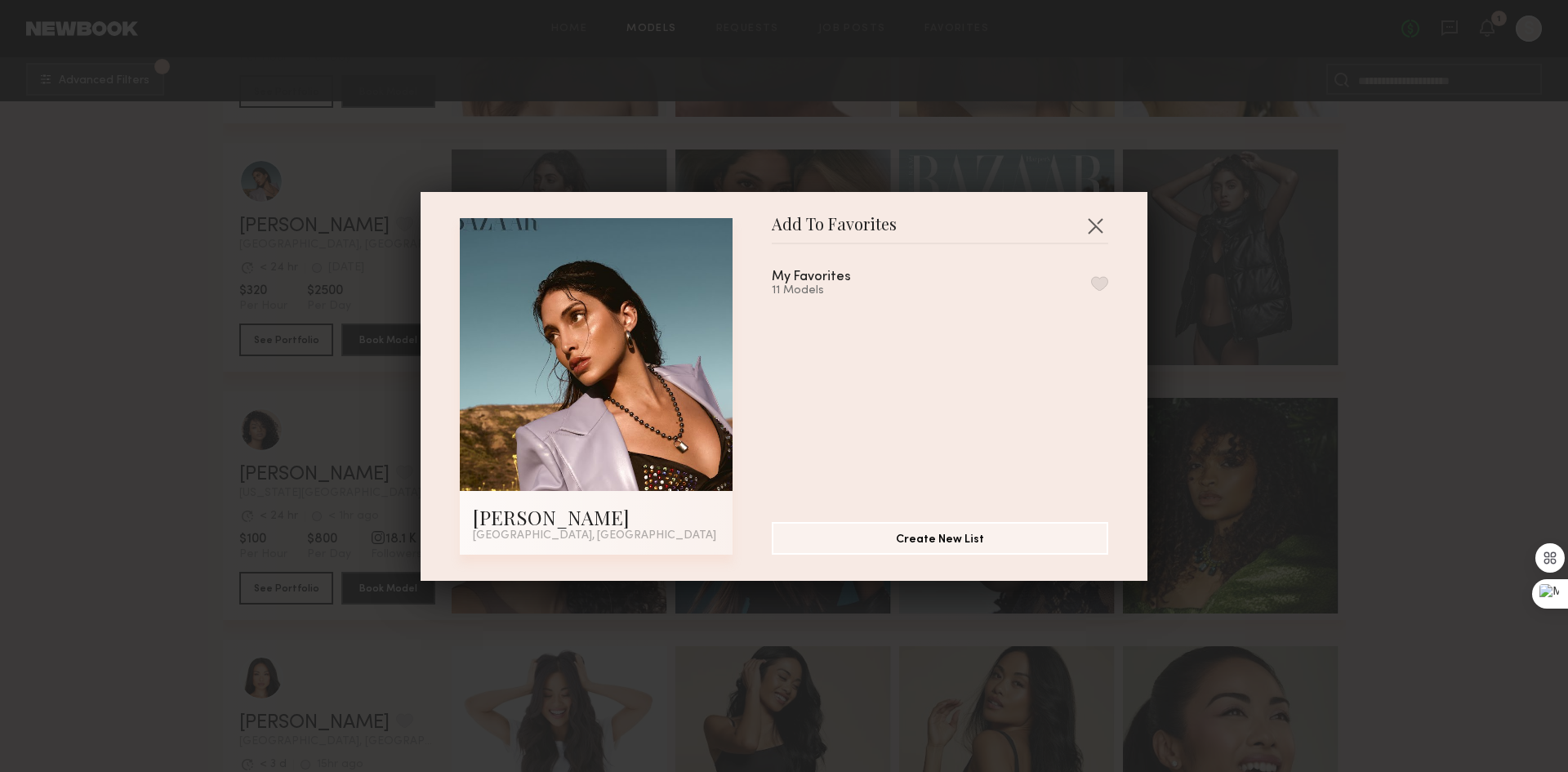
click at [1092, 281] on button "button" at bounding box center [1100, 284] width 17 height 15
click at [1093, 216] on button "button" at bounding box center [1095, 225] width 26 height 26
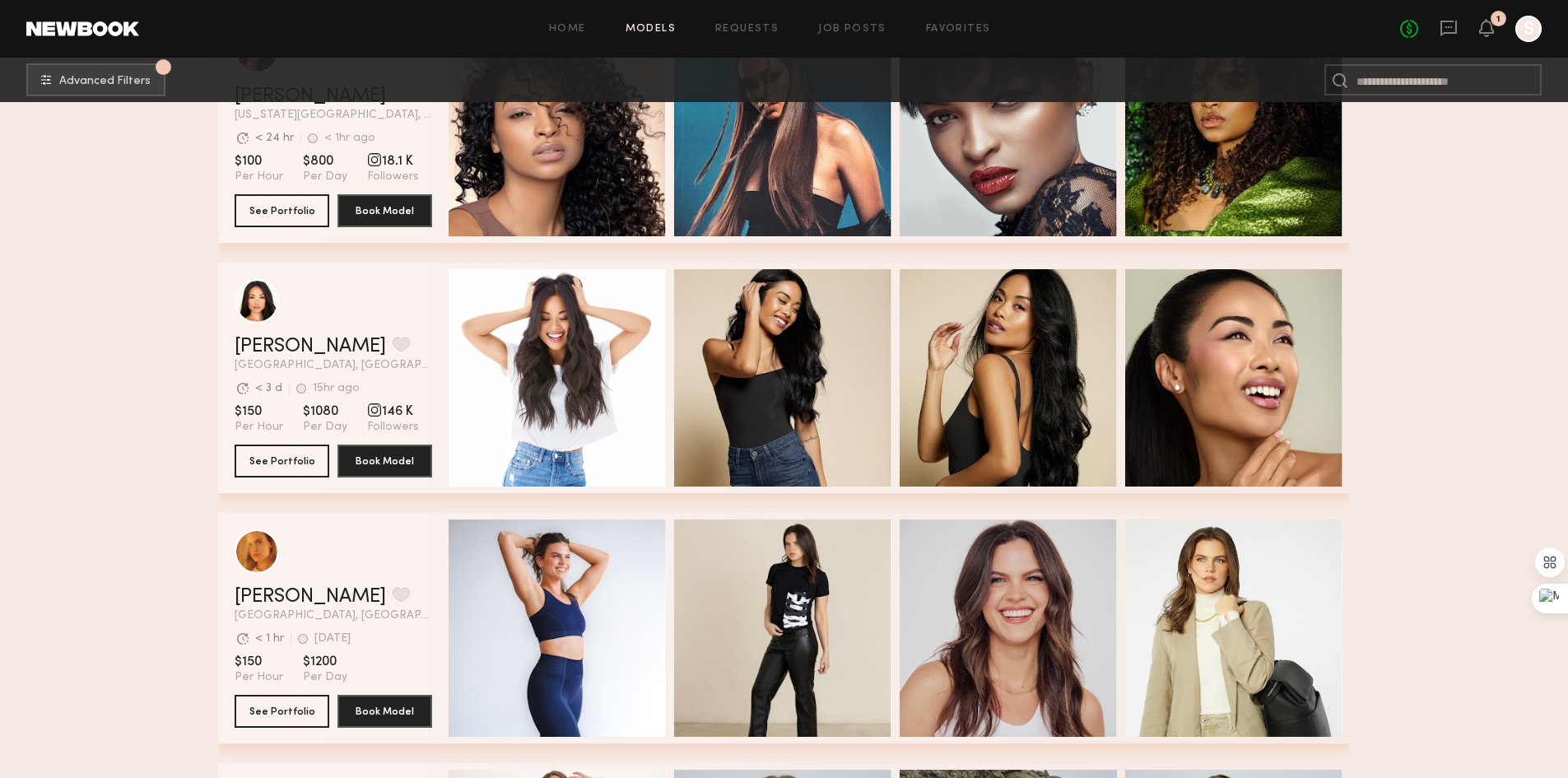
scroll to position [7406, 0]
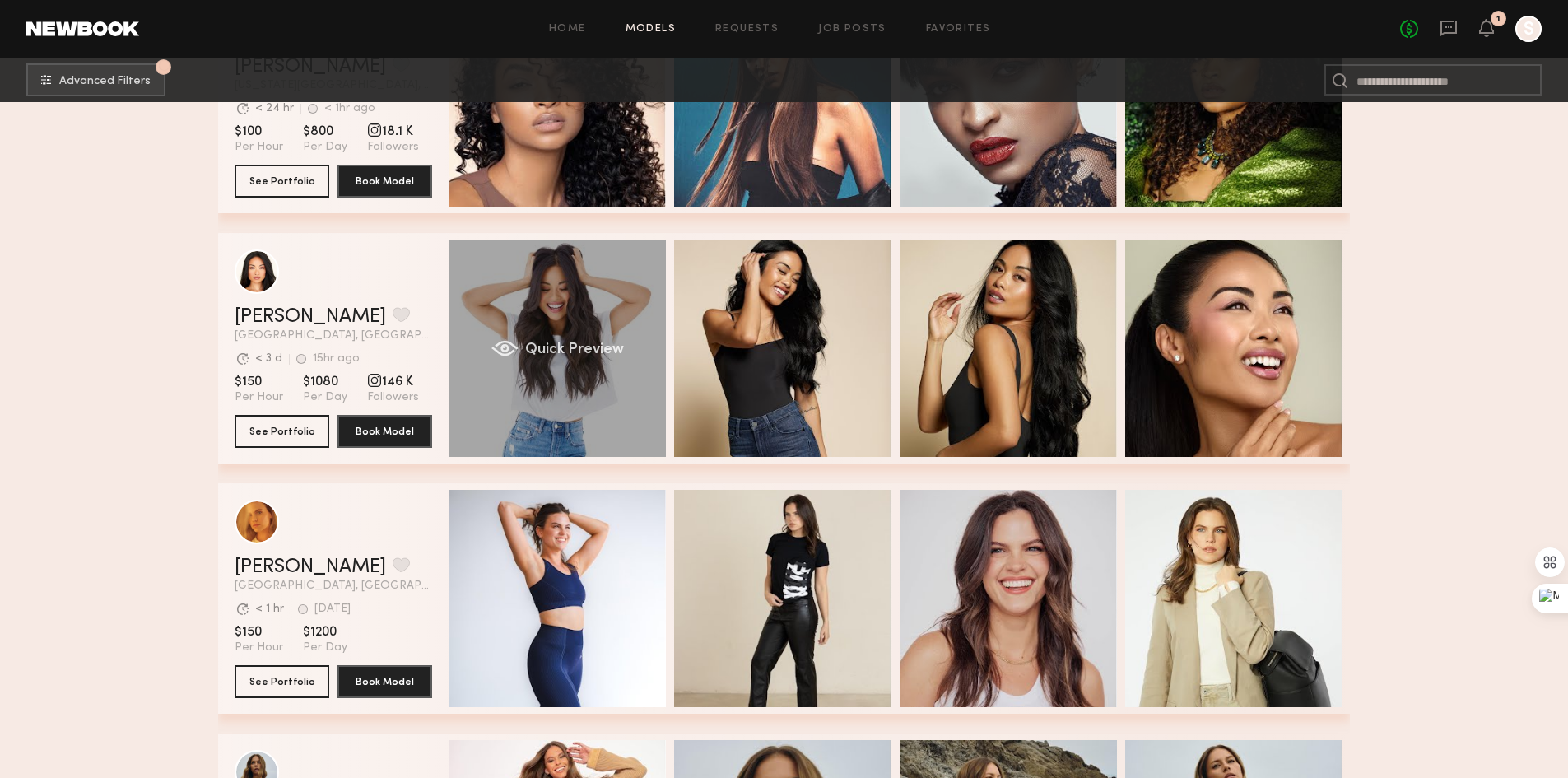
click at [563, 342] on div "Quick Preview" at bounding box center [558, 348] width 218 height 218
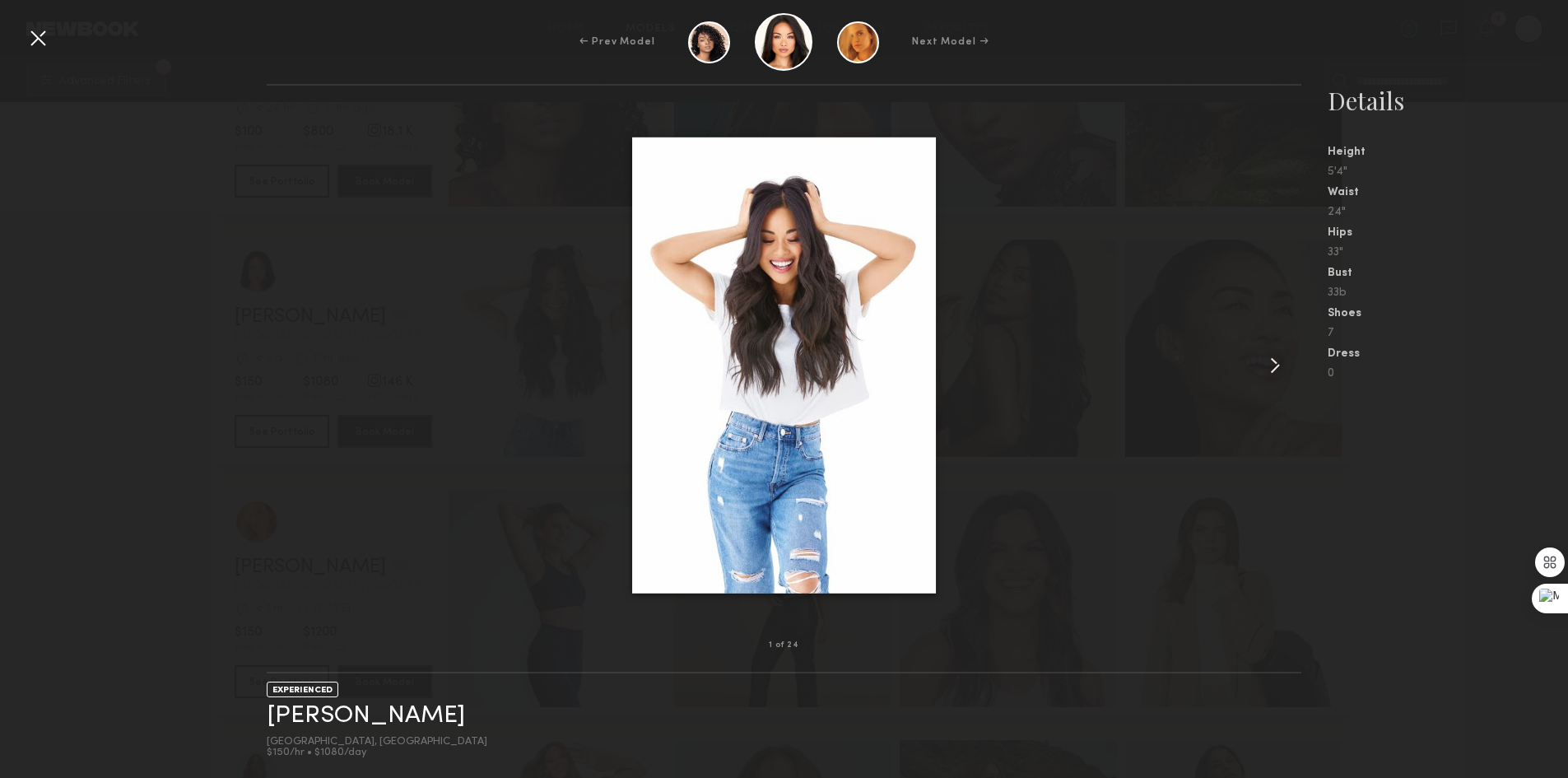
click at [1262, 369] on common-icon at bounding box center [1275, 365] width 27 height 27
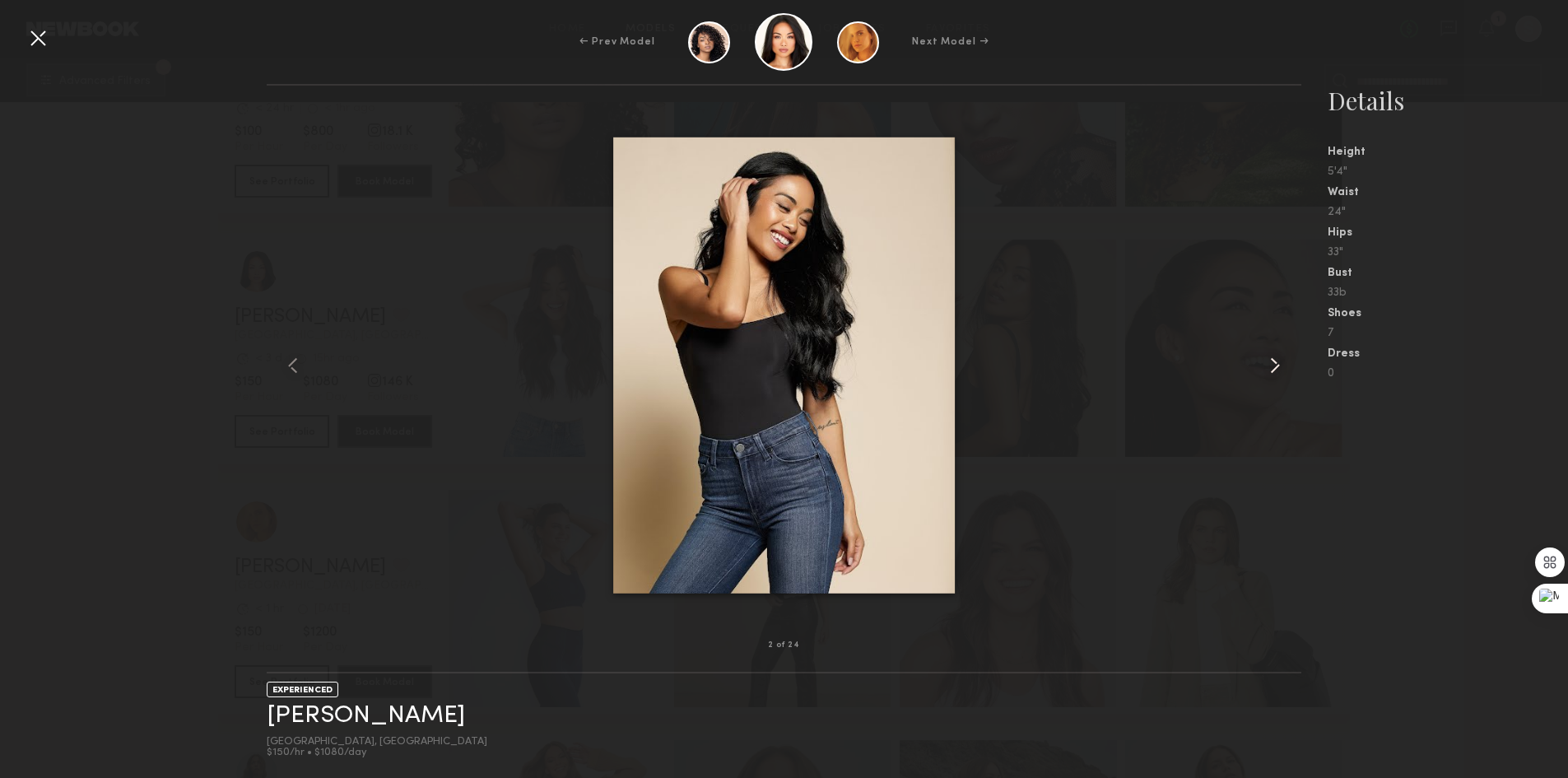
click at [1263, 369] on common-icon at bounding box center [1275, 365] width 27 height 27
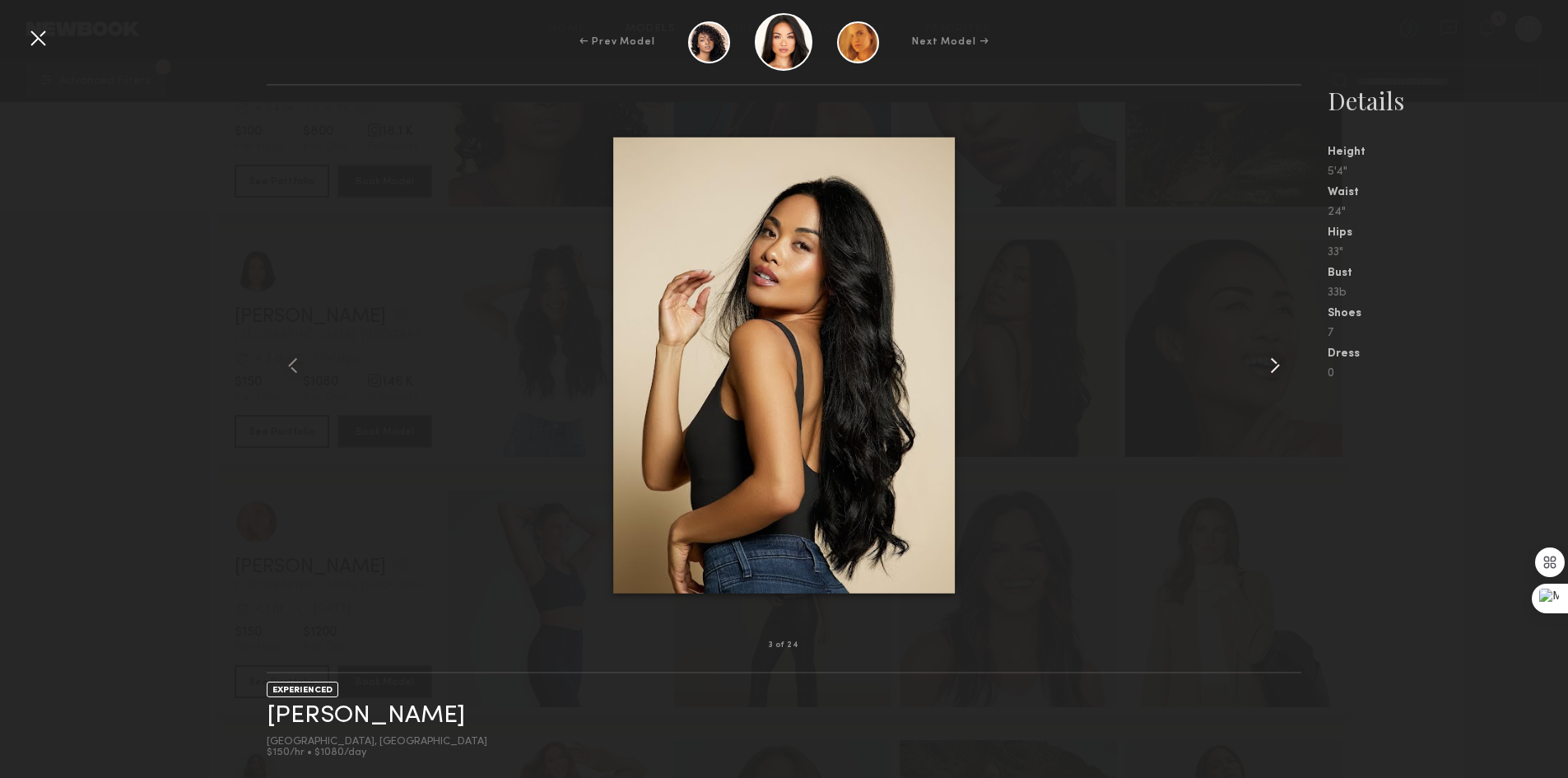
click at [1263, 369] on common-icon at bounding box center [1275, 365] width 27 height 27
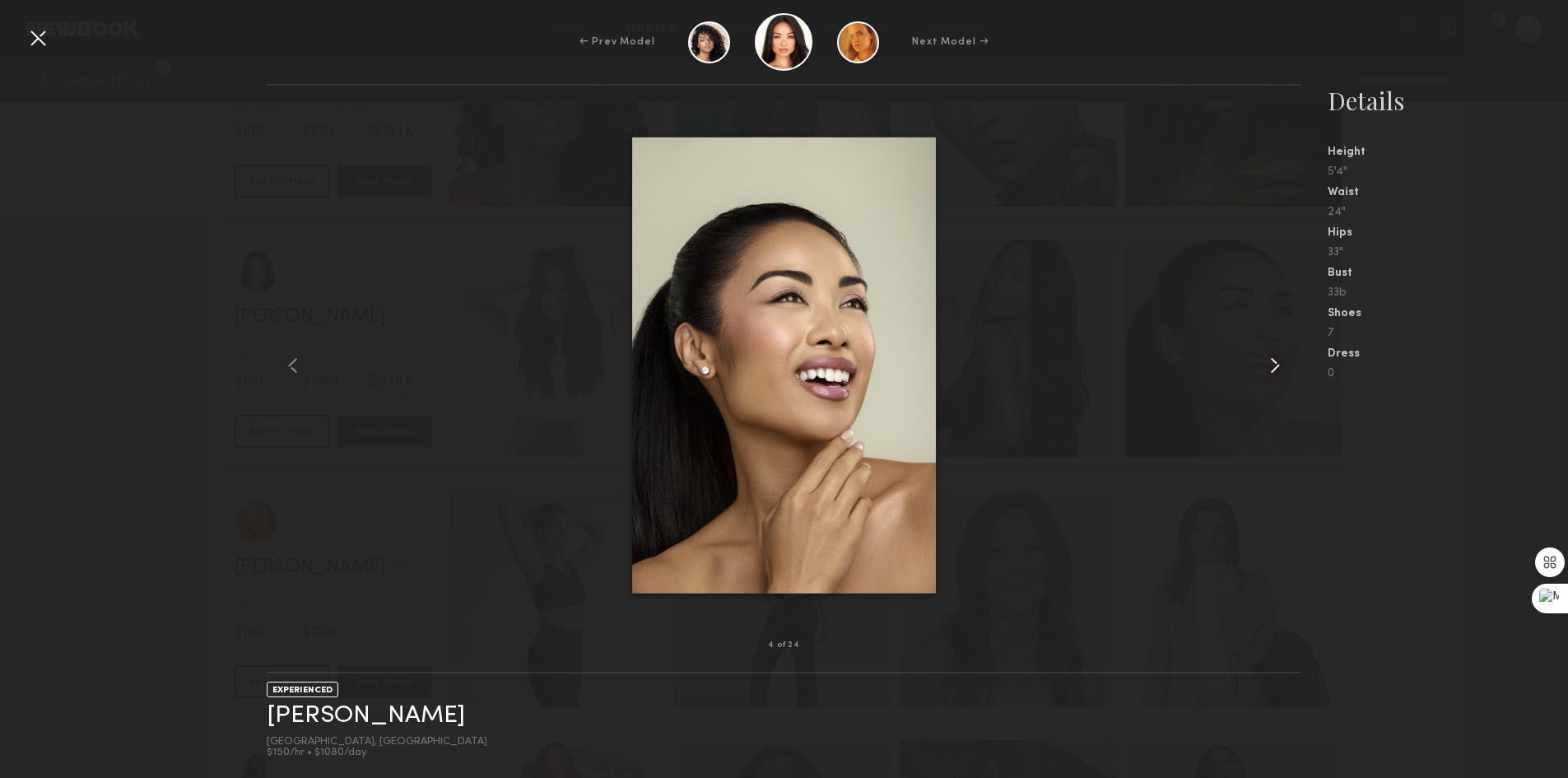
click at [1263, 369] on common-icon at bounding box center [1275, 365] width 27 height 27
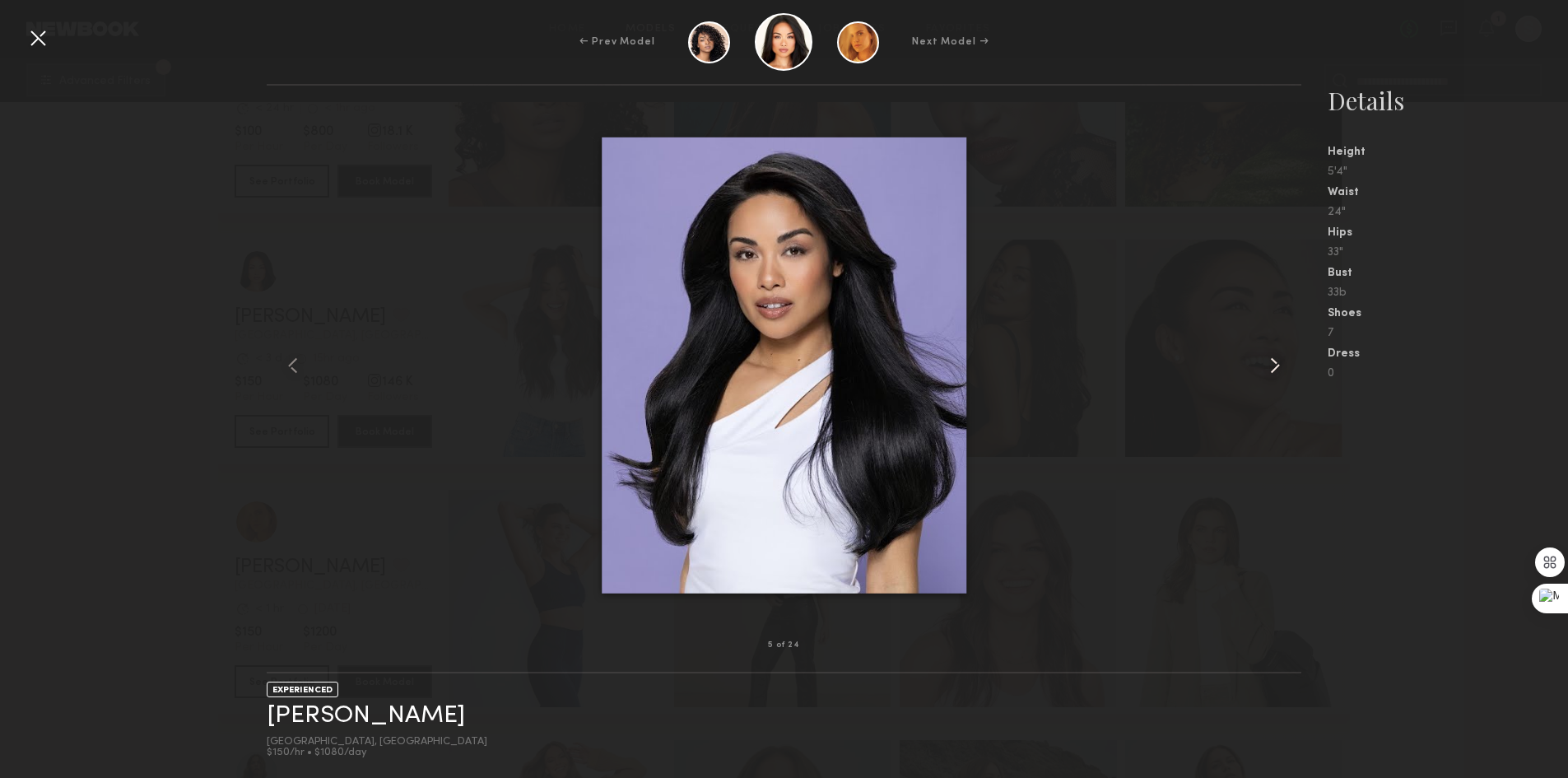
click at [1263, 369] on common-icon at bounding box center [1275, 365] width 27 height 27
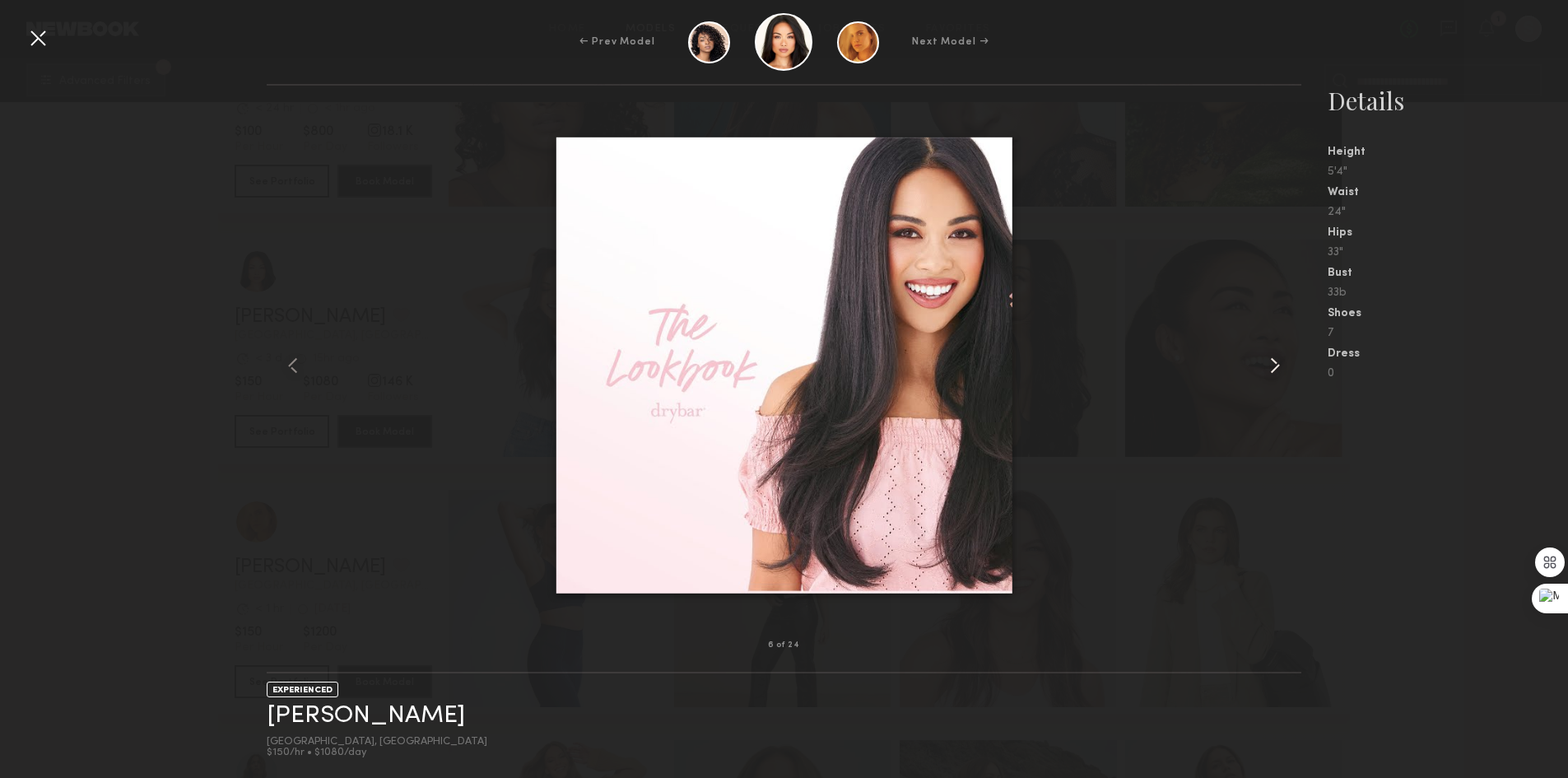
click at [1261, 369] on div at bounding box center [1280, 365] width 41 height 507
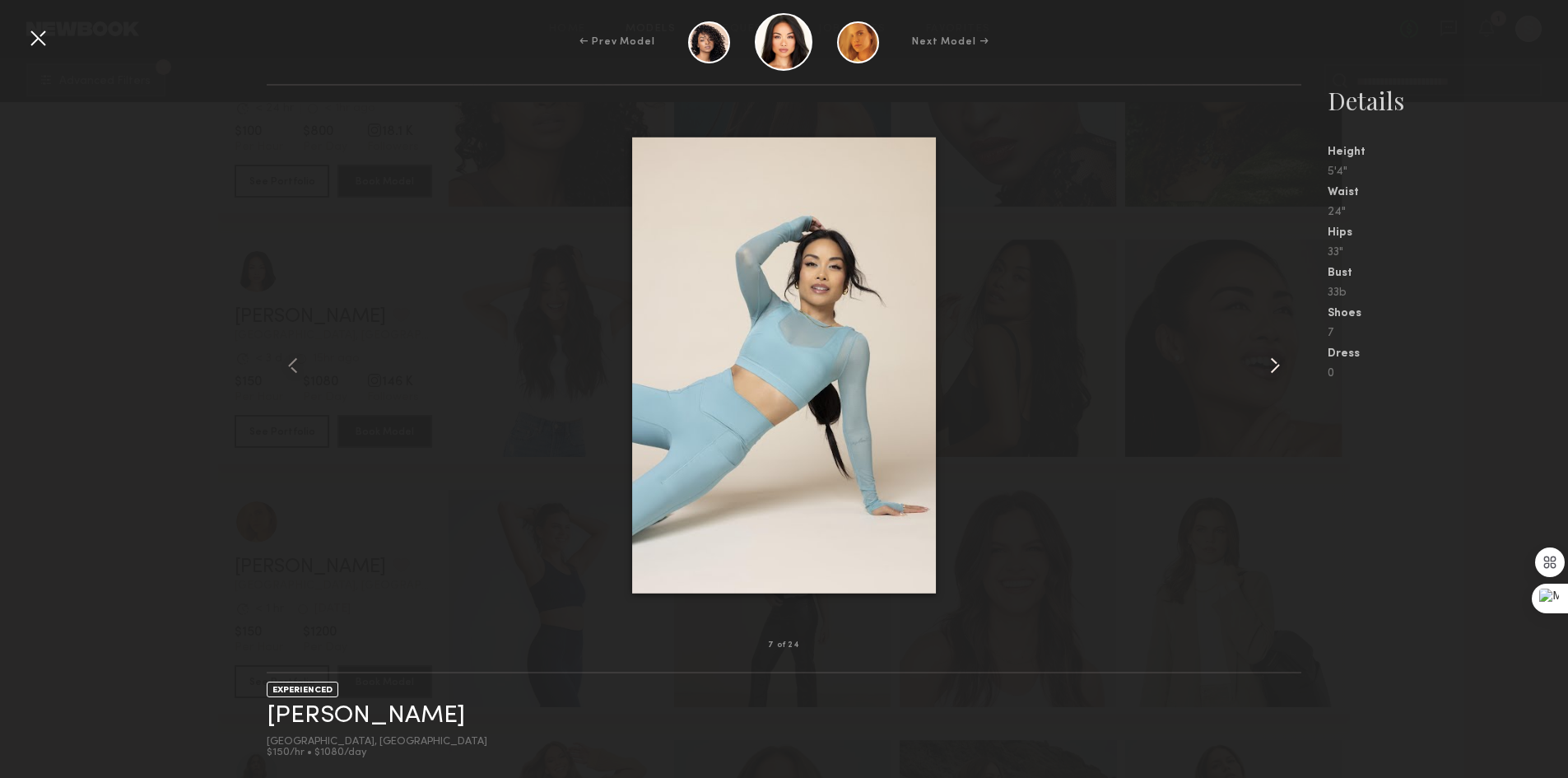
click at [1260, 369] on div at bounding box center [1280, 365] width 41 height 507
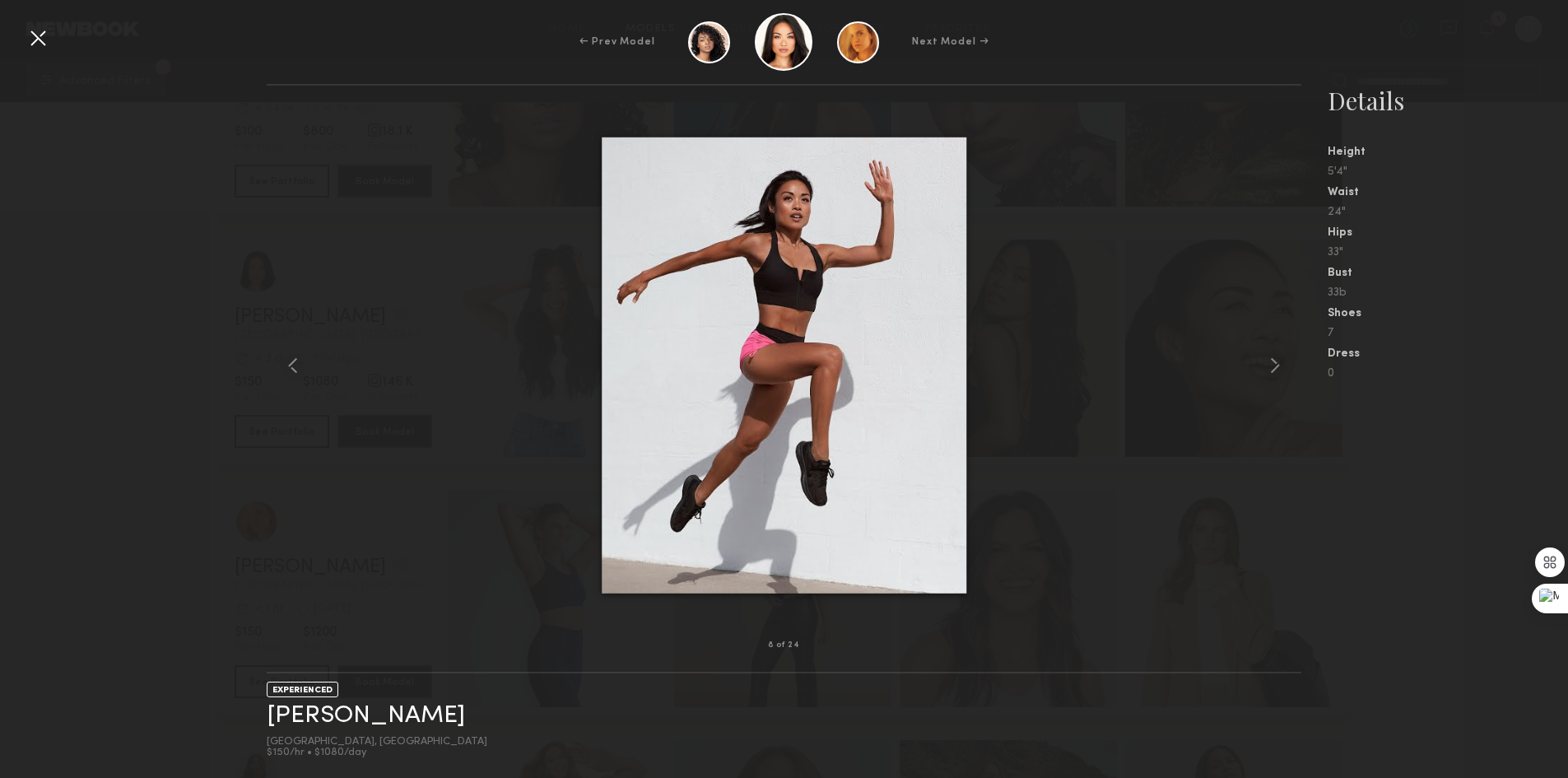
click at [44, 38] on div at bounding box center [38, 38] width 27 height 27
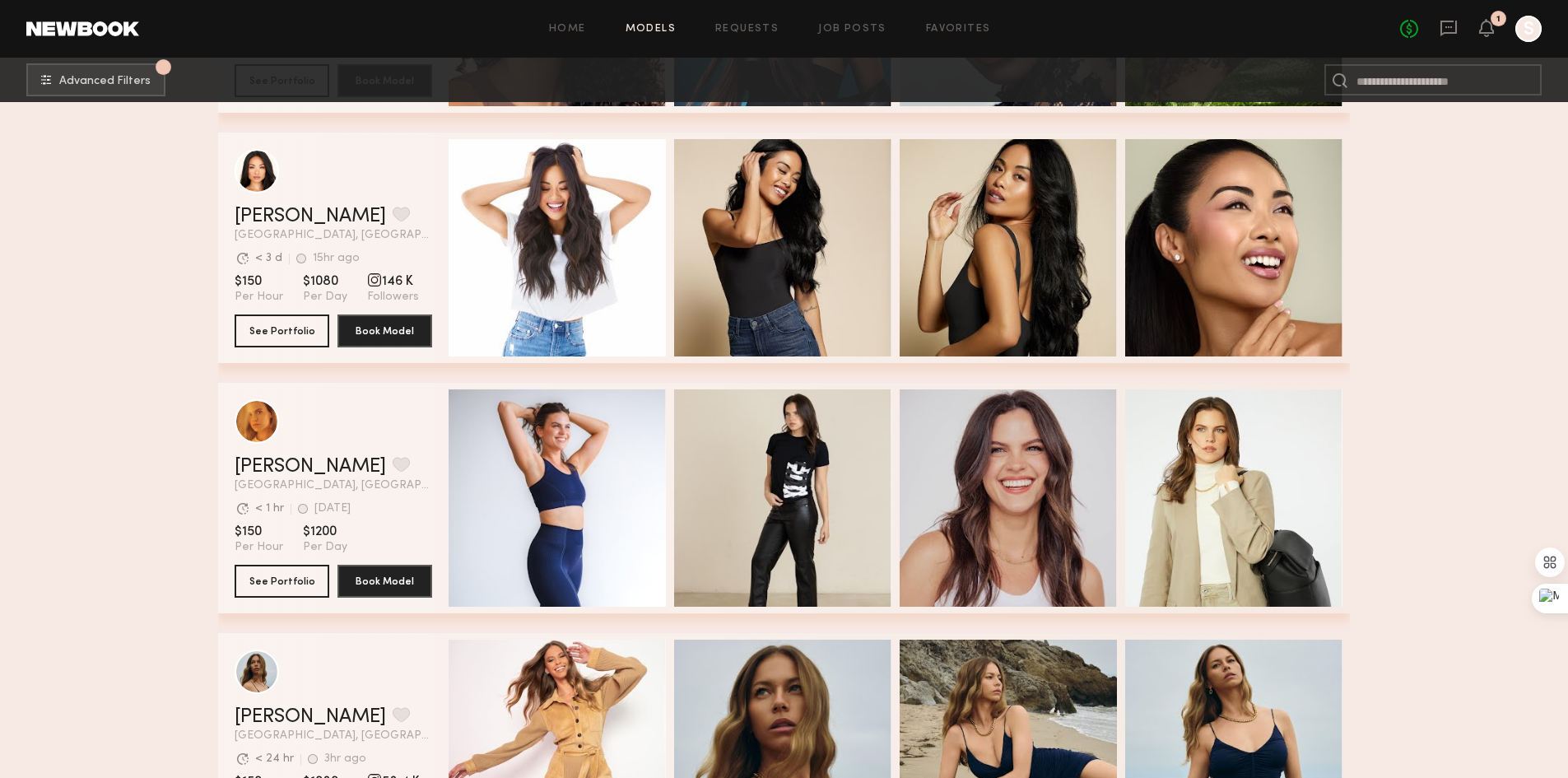
scroll to position [7571, 0]
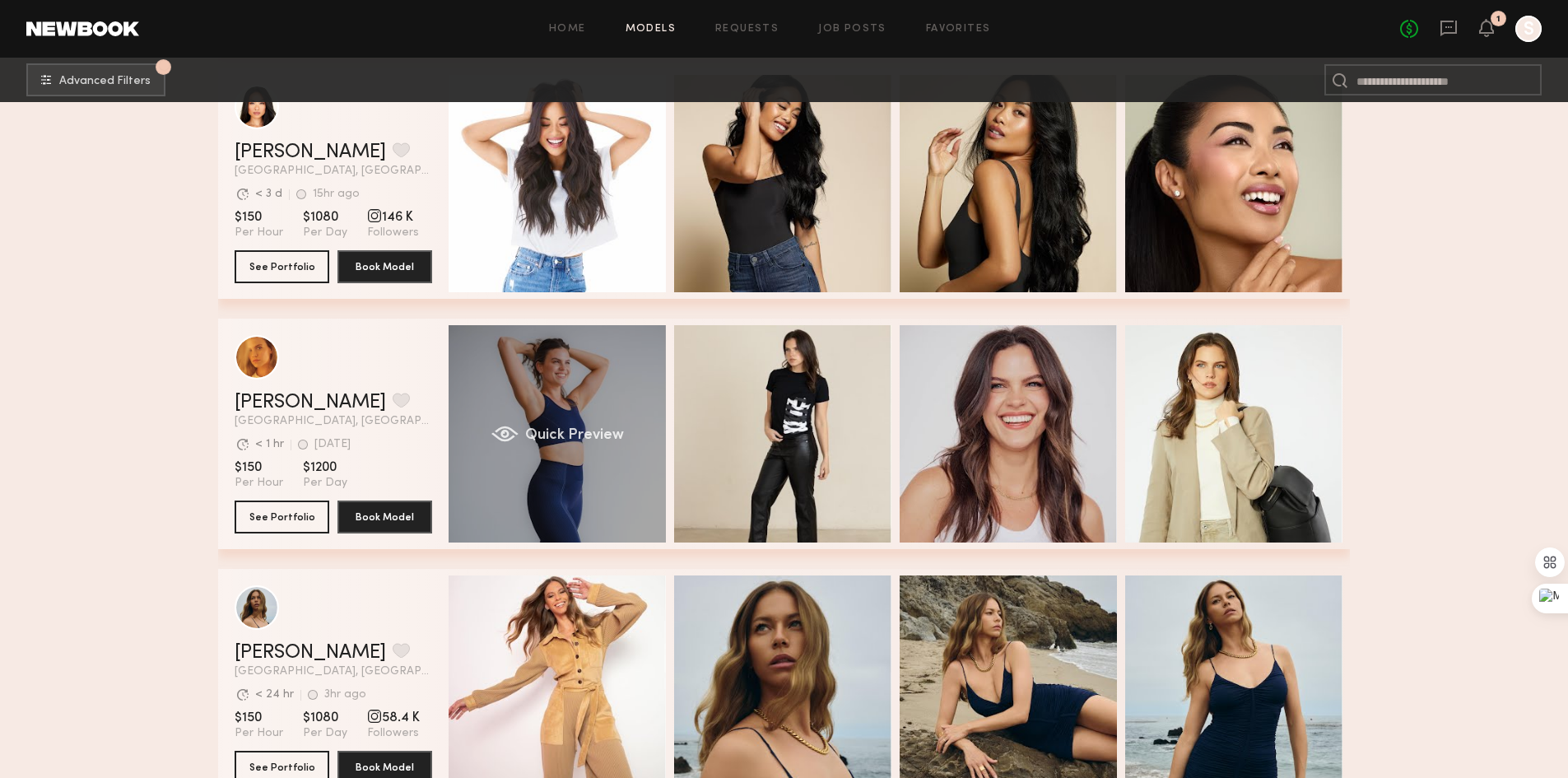
click at [652, 422] on div "Quick Preview" at bounding box center [558, 433] width 218 height 218
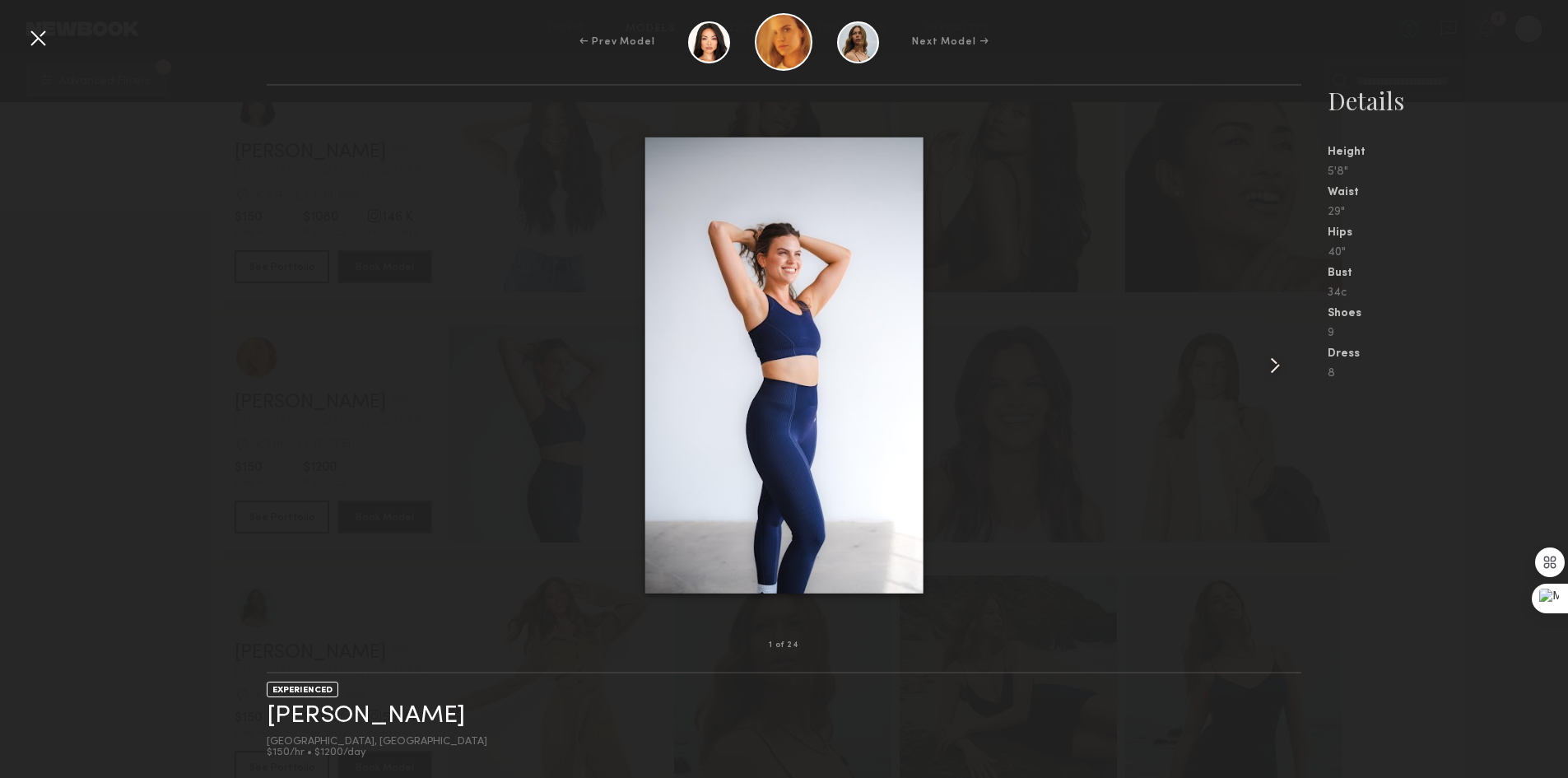
click at [1273, 368] on common-icon at bounding box center [1275, 365] width 27 height 27
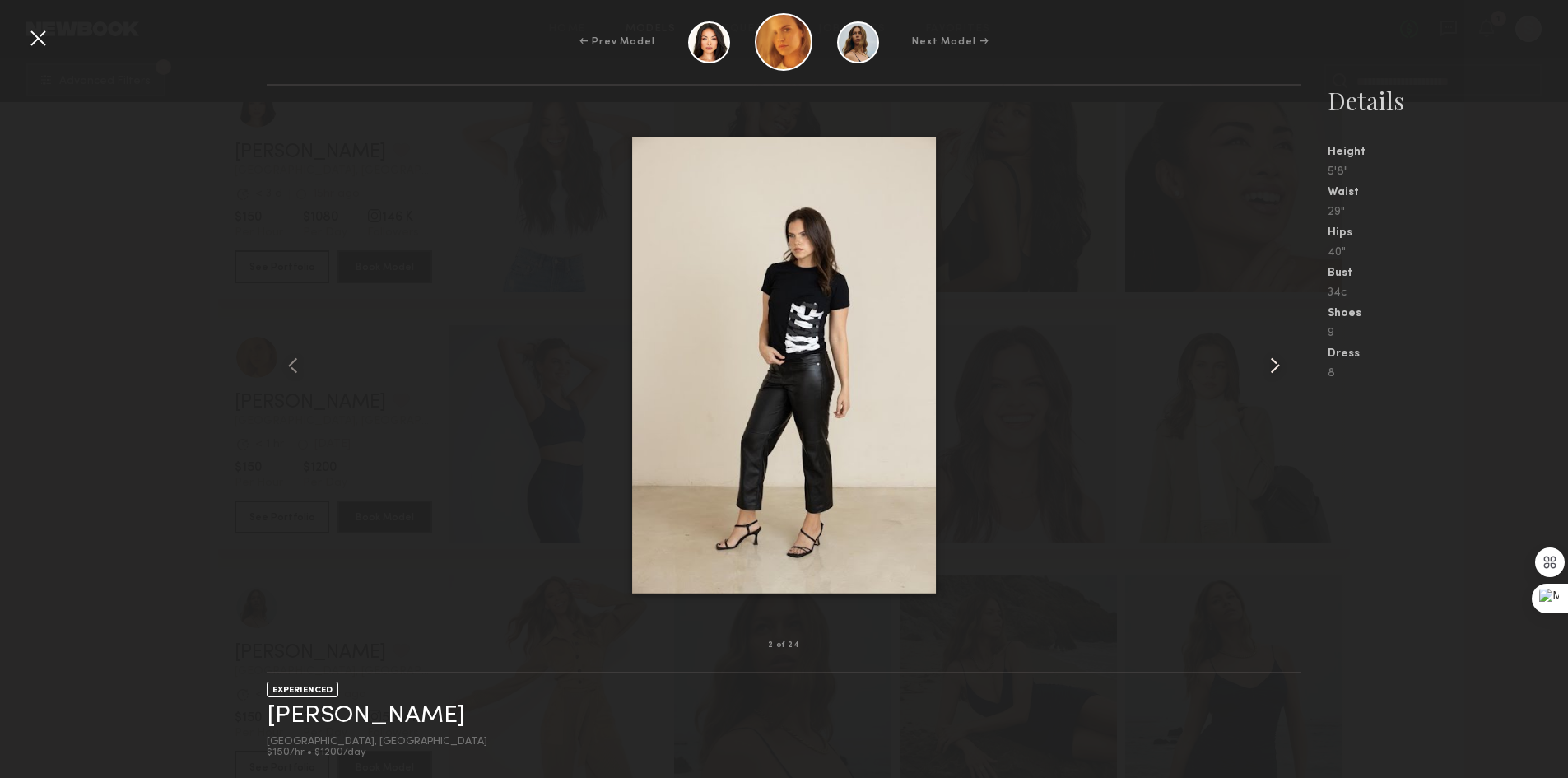
click at [1273, 368] on common-icon at bounding box center [1275, 365] width 27 height 27
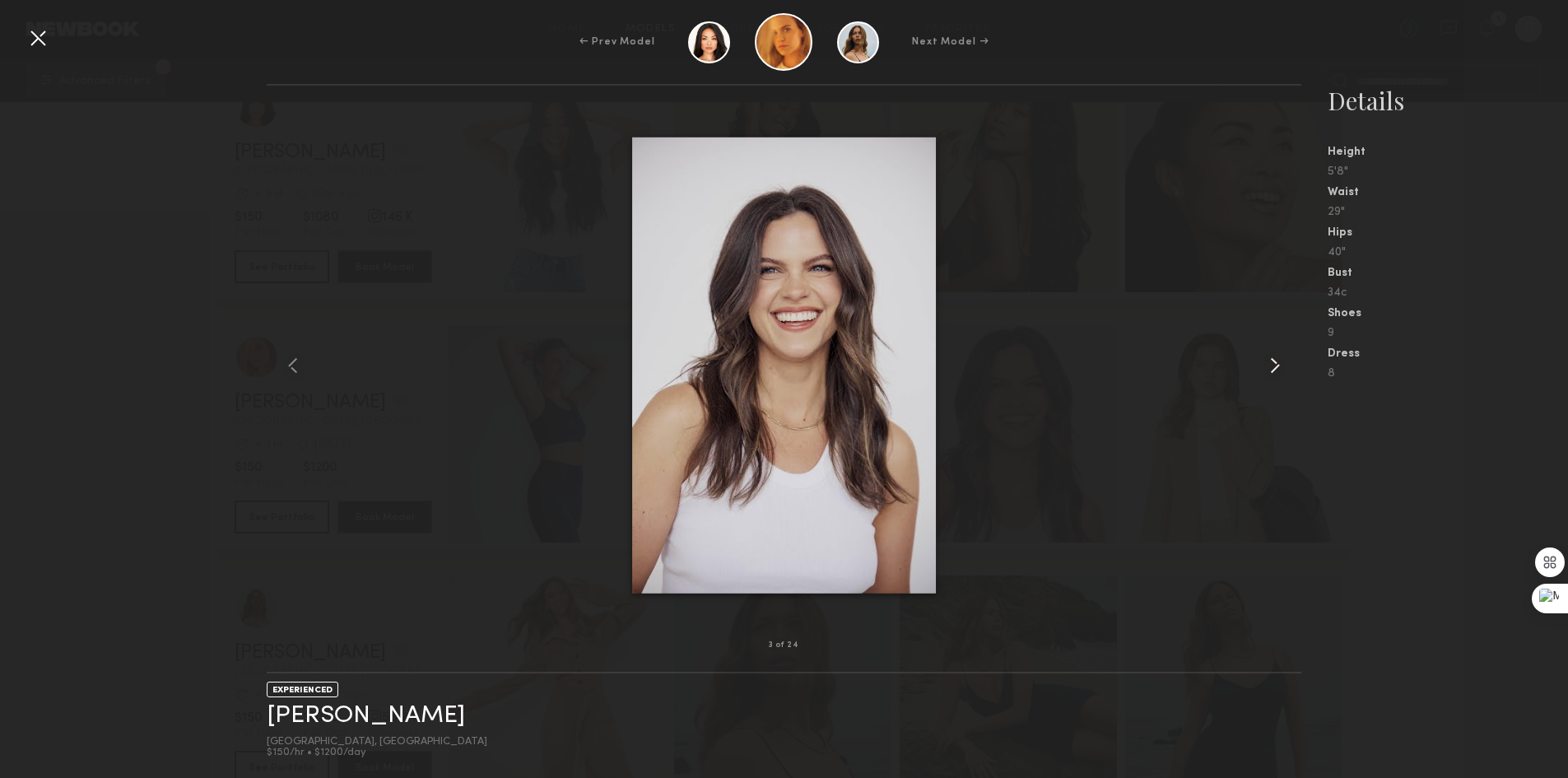
click at [1273, 368] on common-icon at bounding box center [1275, 365] width 27 height 27
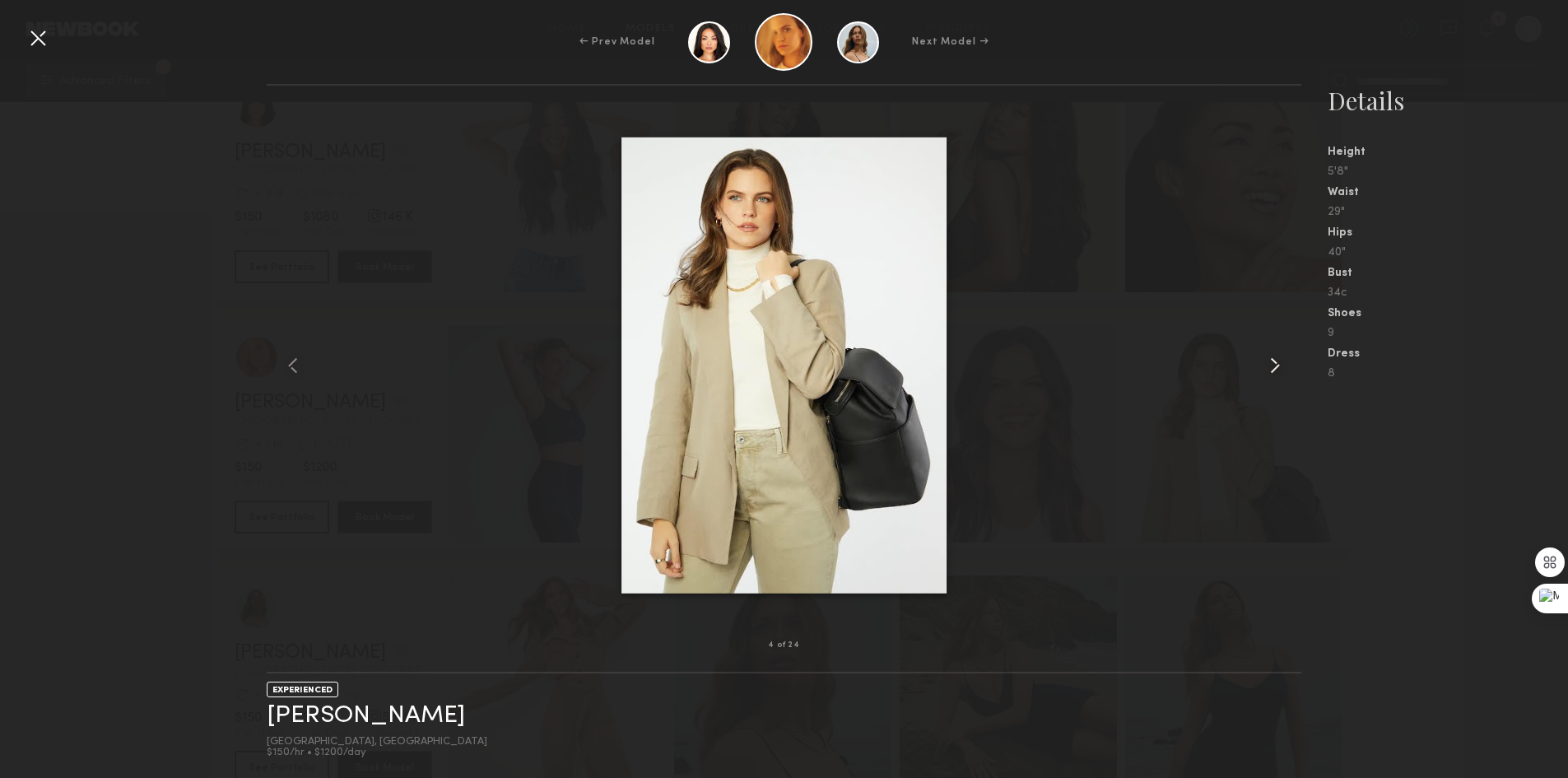
click at [1277, 364] on common-icon at bounding box center [1275, 365] width 27 height 27
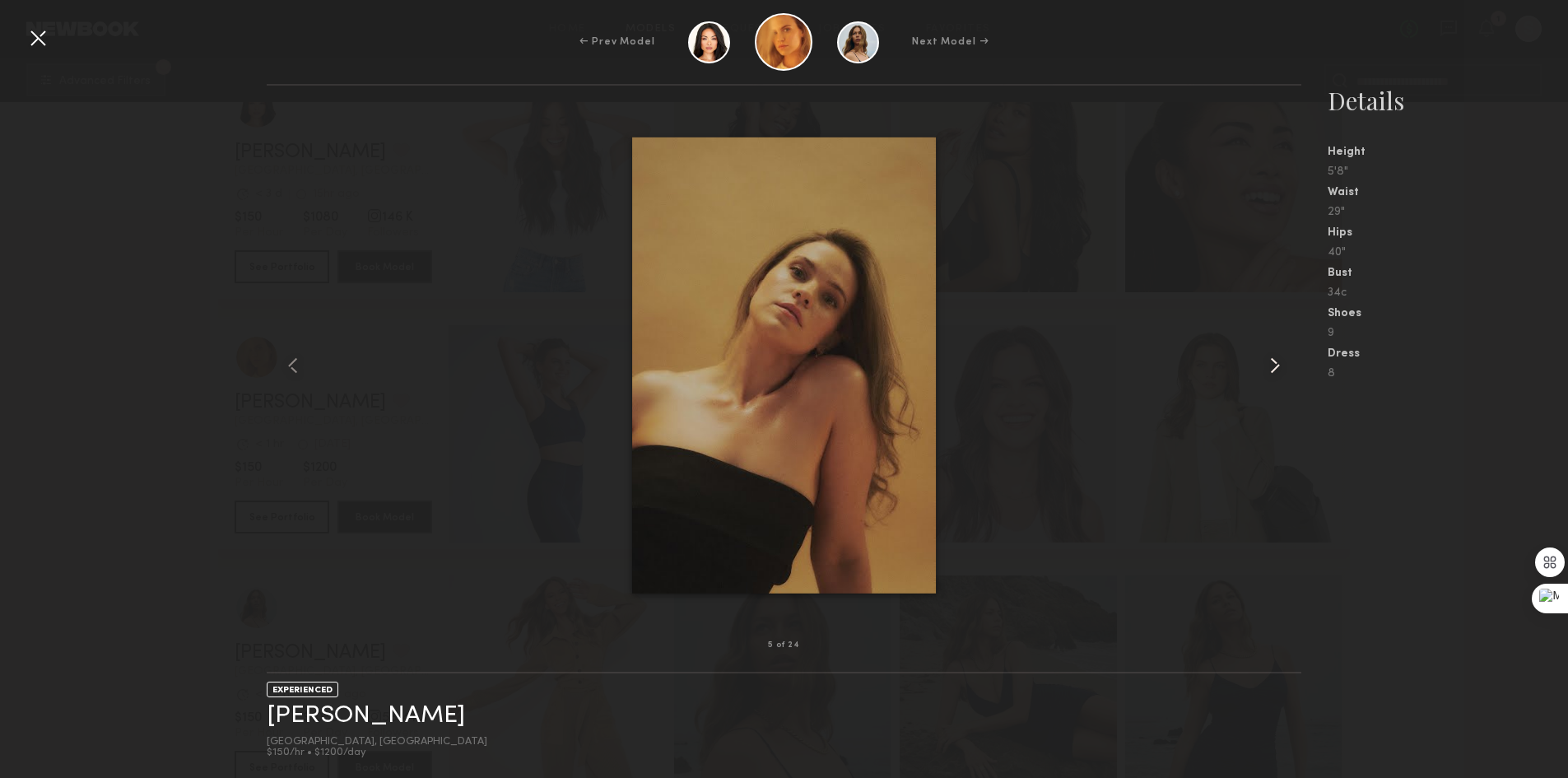
click at [1280, 364] on common-icon at bounding box center [1275, 365] width 27 height 27
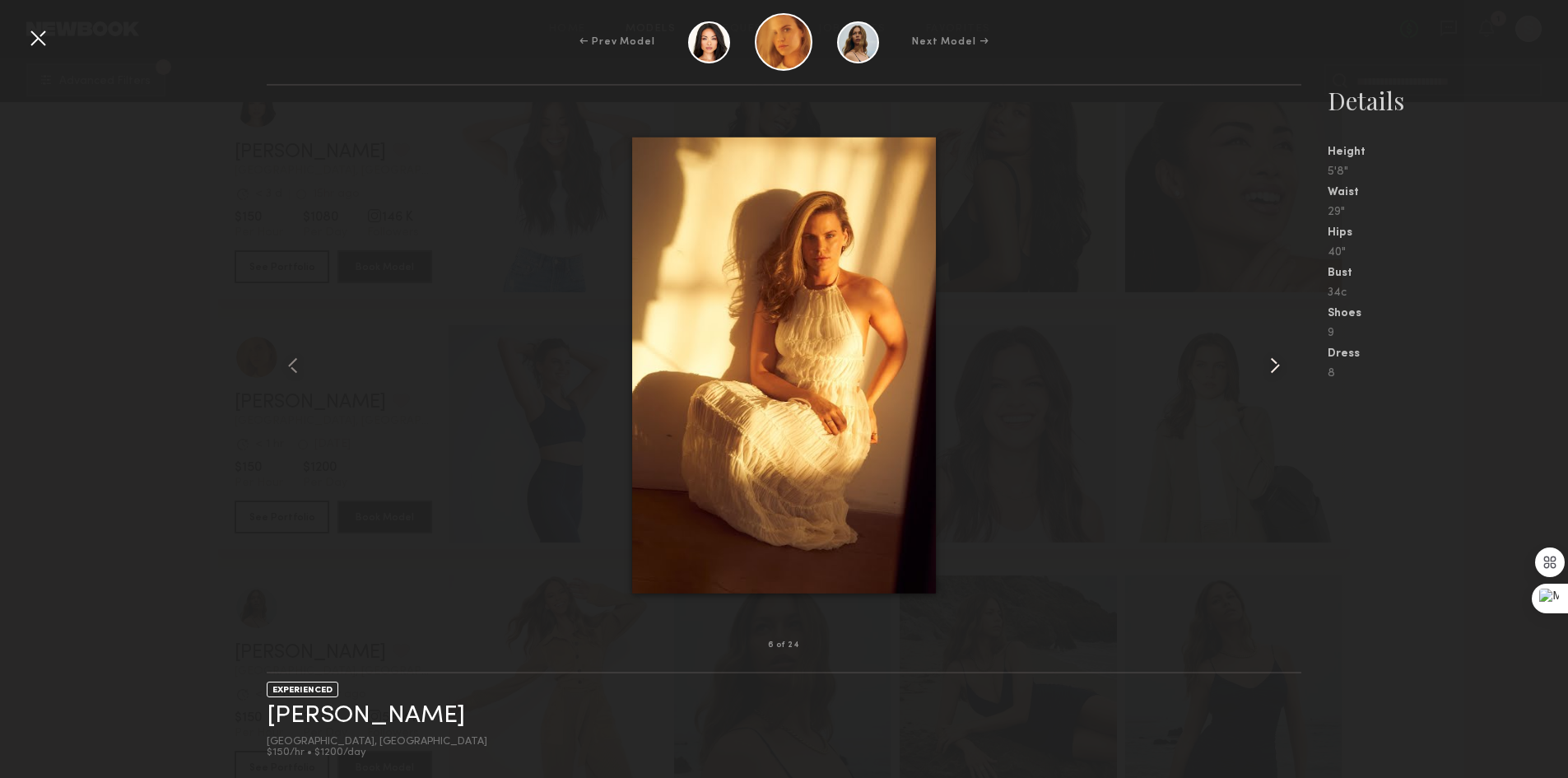
click at [1271, 366] on common-icon at bounding box center [1275, 365] width 27 height 27
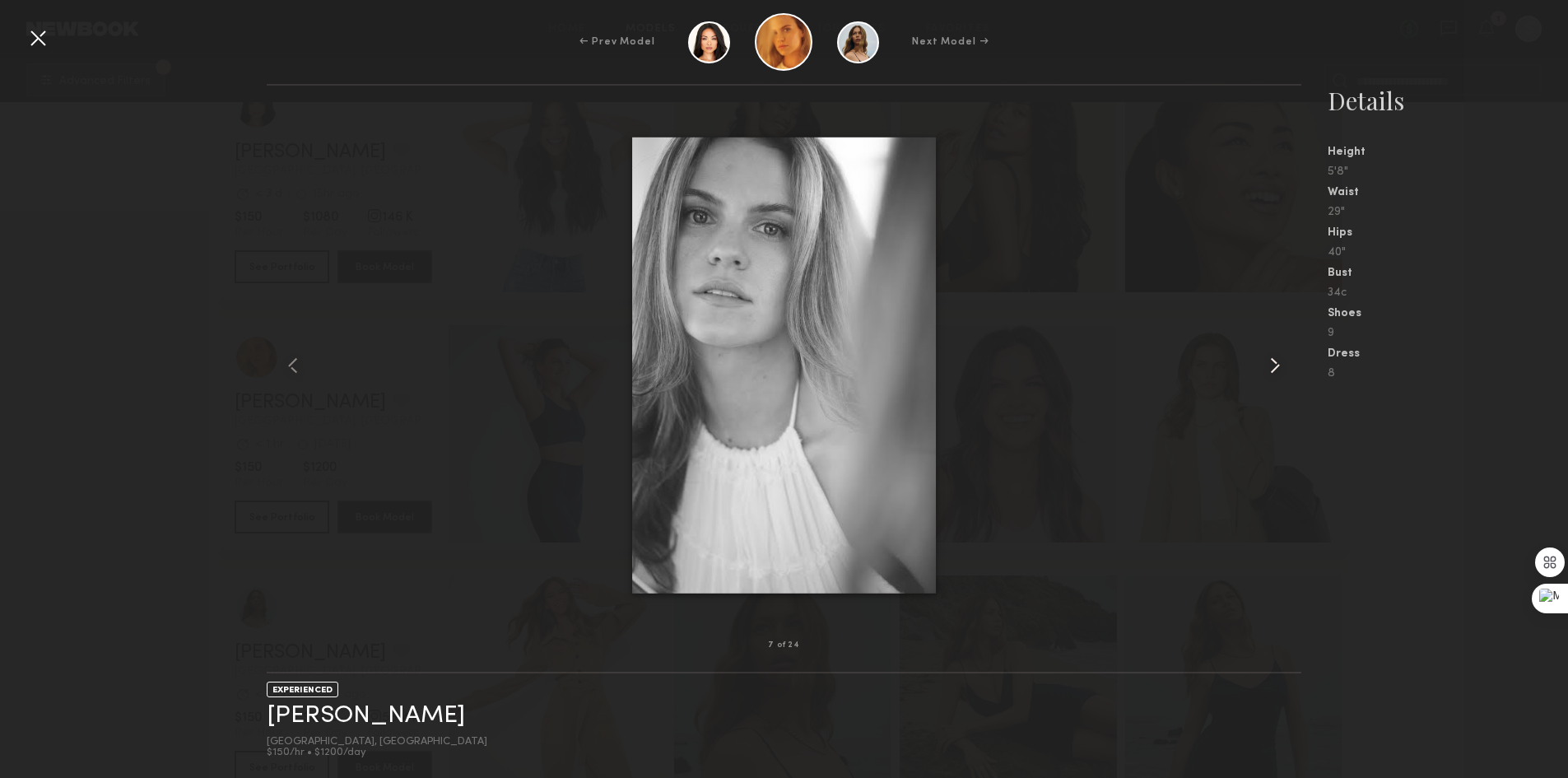
click at [1272, 369] on common-icon at bounding box center [1275, 365] width 27 height 27
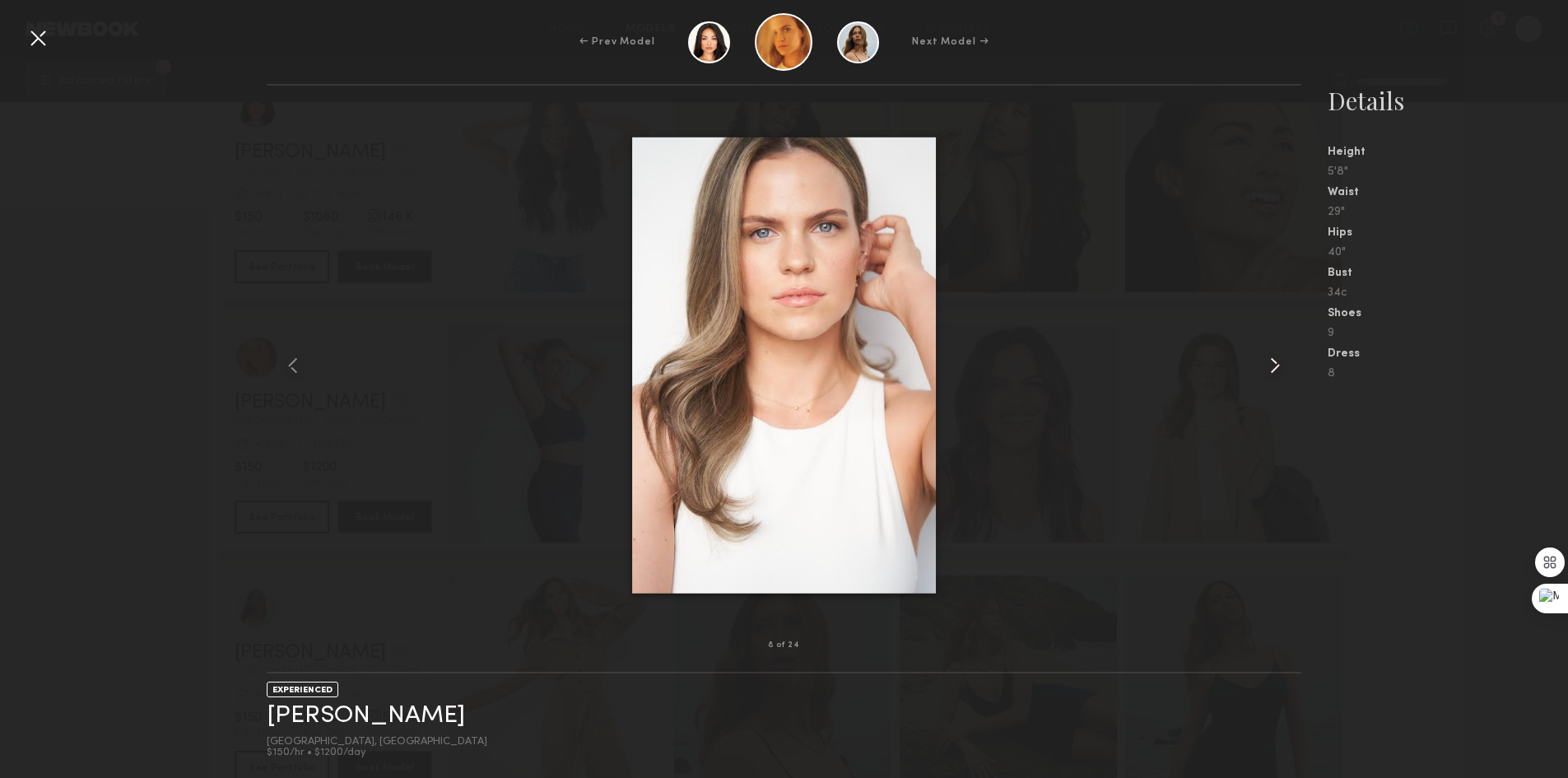
click at [1271, 371] on common-icon at bounding box center [1275, 365] width 27 height 27
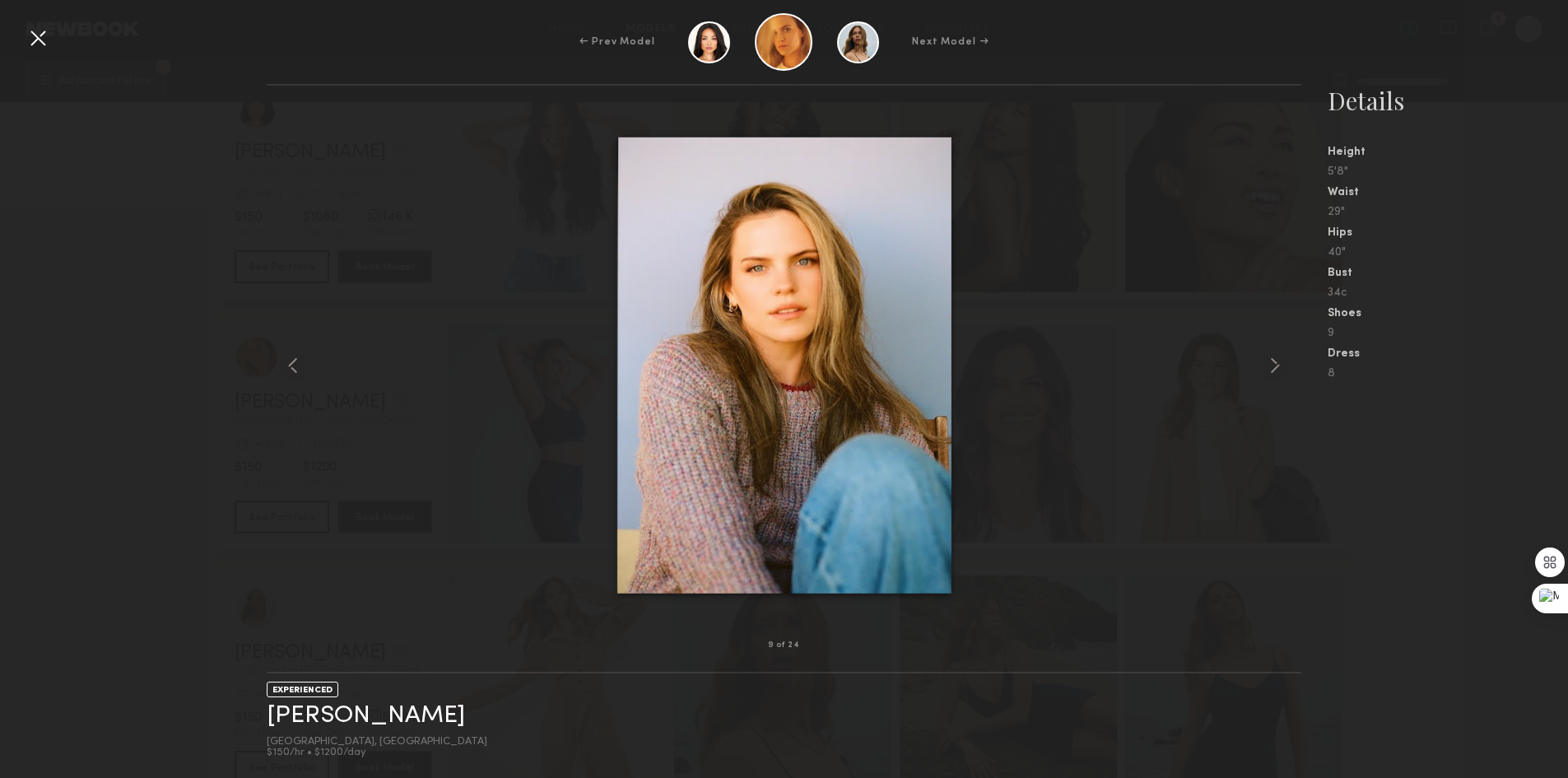
click at [43, 35] on div at bounding box center [38, 38] width 27 height 27
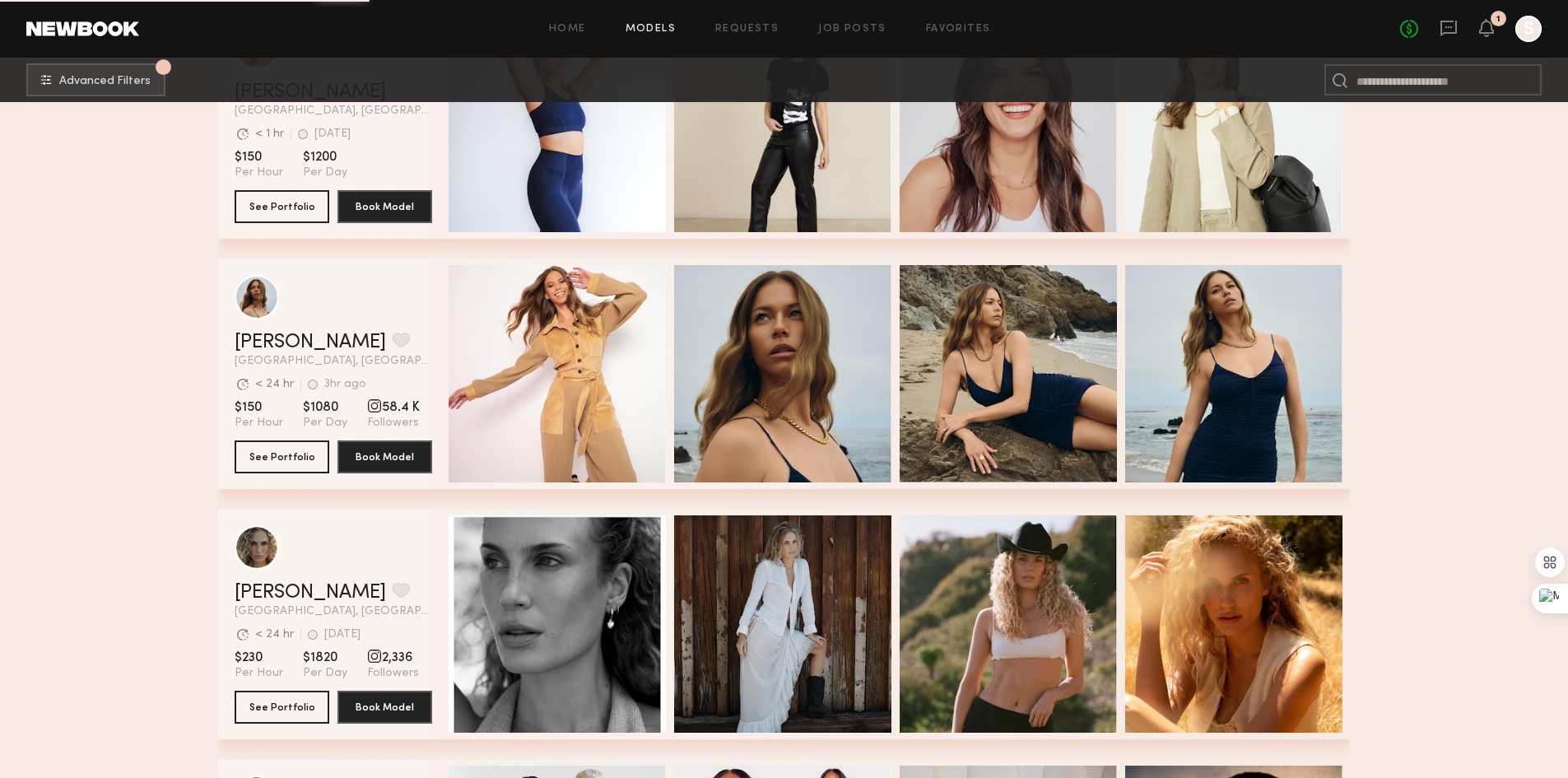
scroll to position [7900, 0]
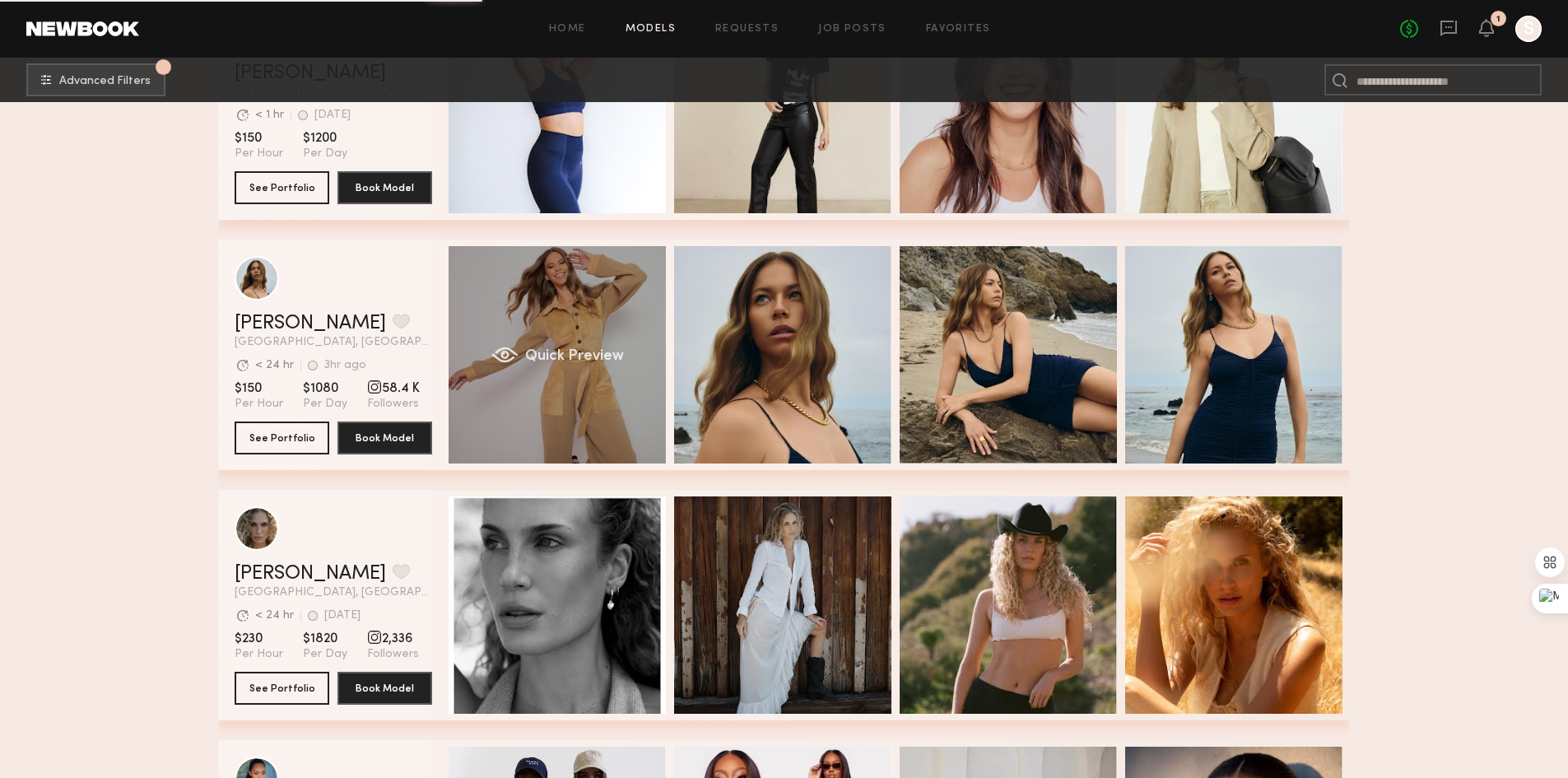
click at [579, 371] on div "Quick Preview" at bounding box center [558, 355] width 218 height 218
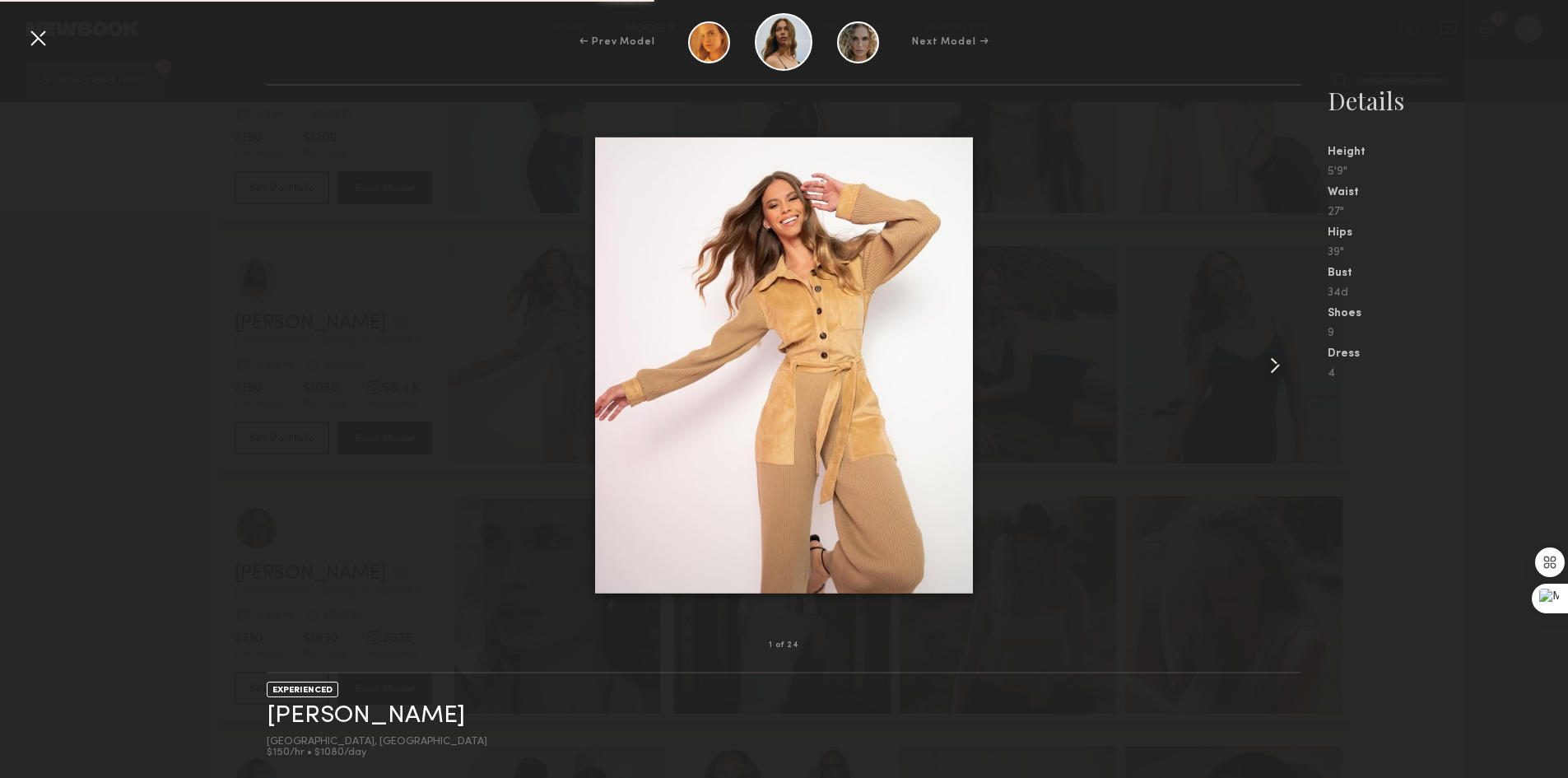
click at [1289, 345] on div at bounding box center [1280, 365] width 41 height 507
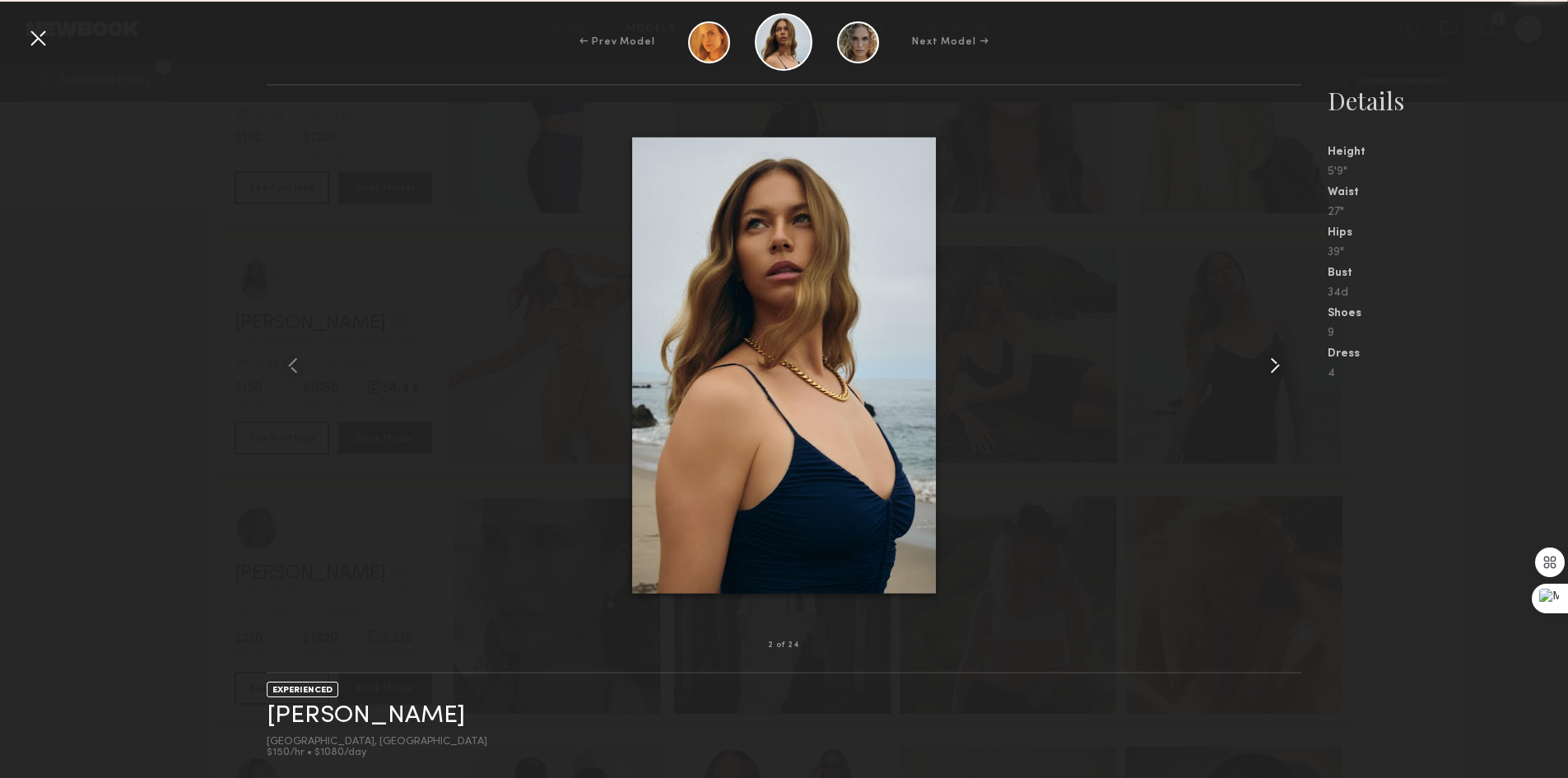
click at [1289, 345] on div at bounding box center [1280, 365] width 41 height 507
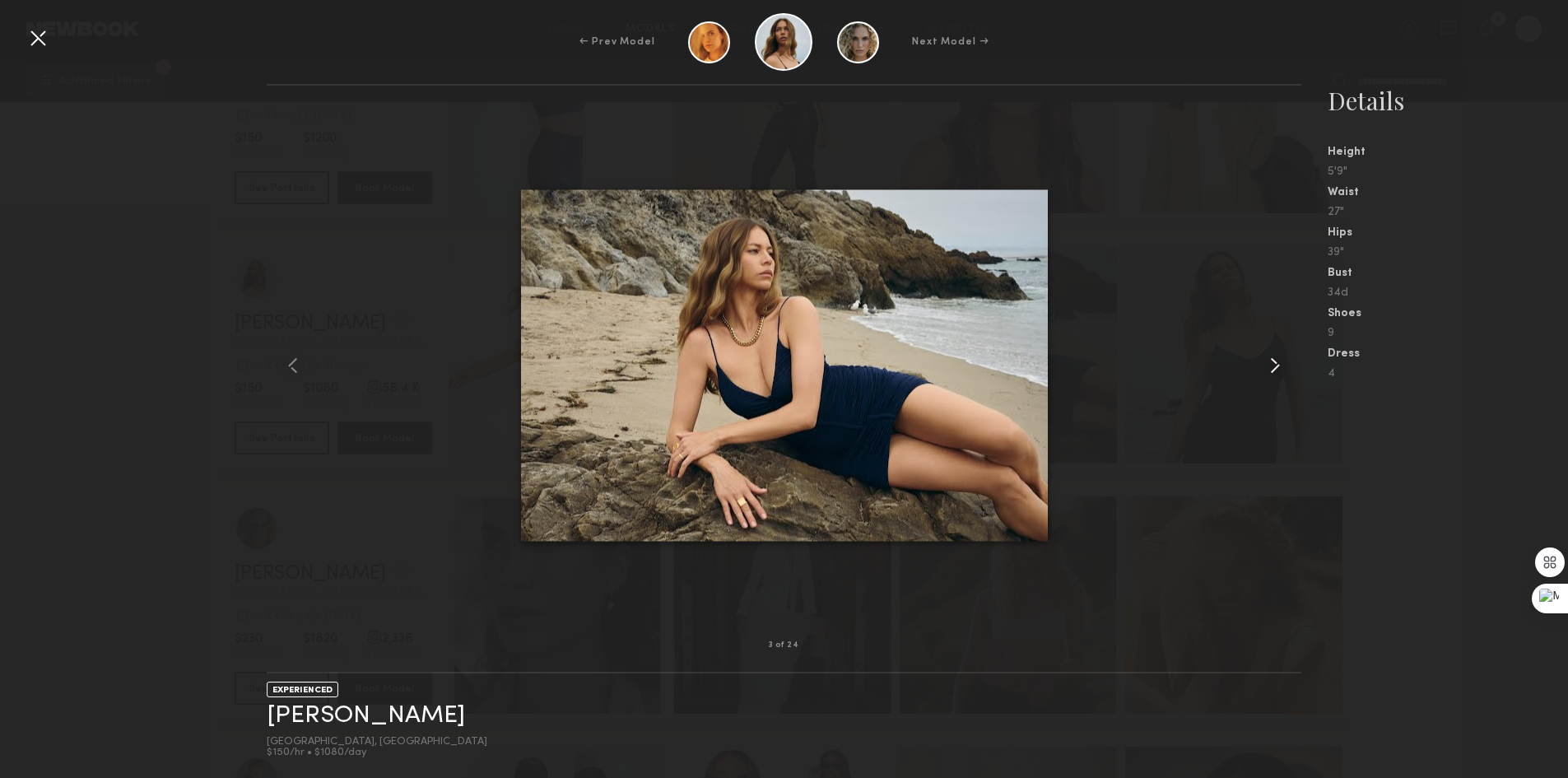
click at [1289, 345] on div at bounding box center [1280, 365] width 41 height 507
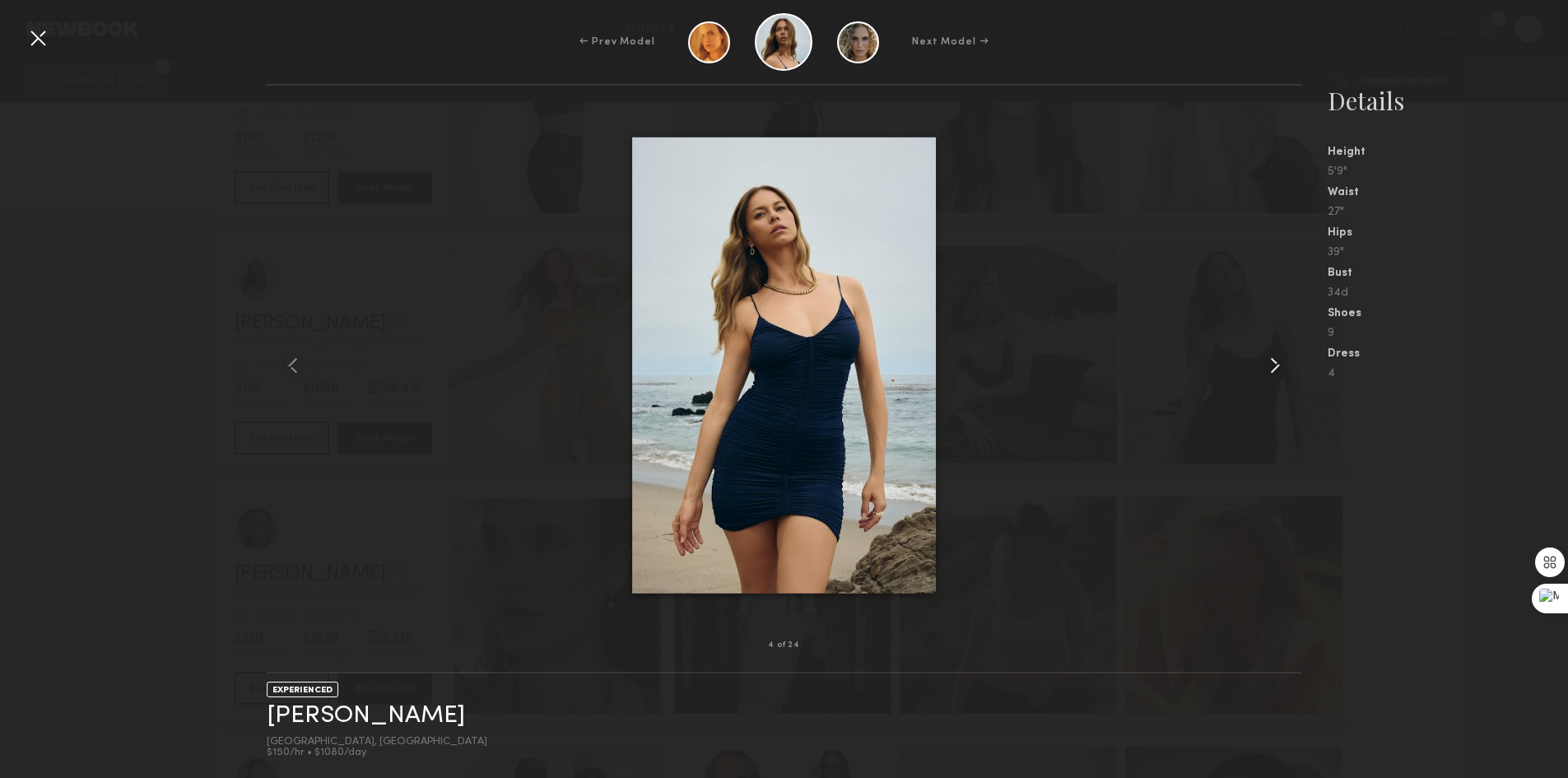
click at [1290, 341] on div at bounding box center [1280, 365] width 41 height 507
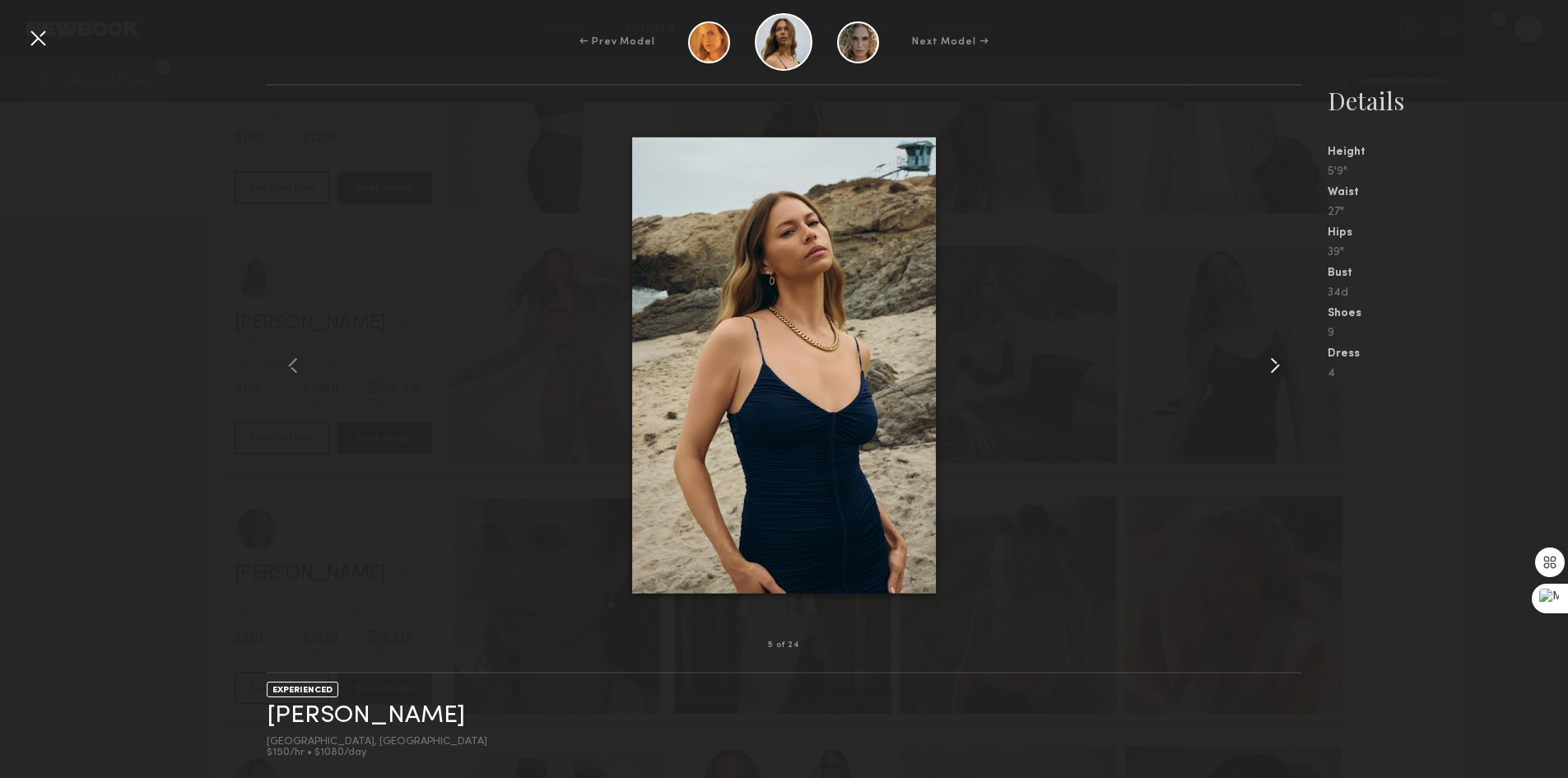
click at [1292, 337] on div at bounding box center [1280, 365] width 41 height 507
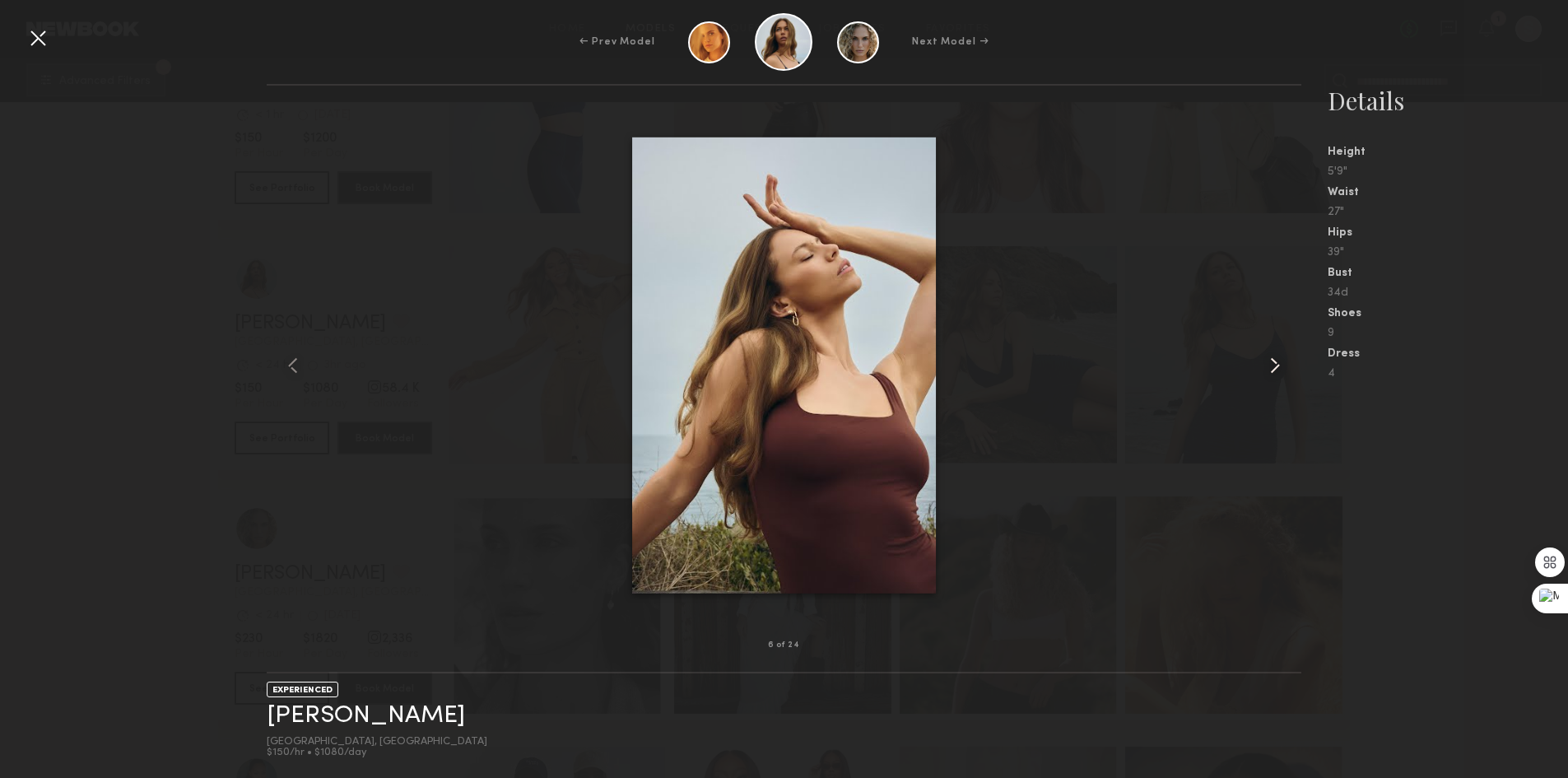
click at [1292, 337] on div at bounding box center [1280, 365] width 41 height 507
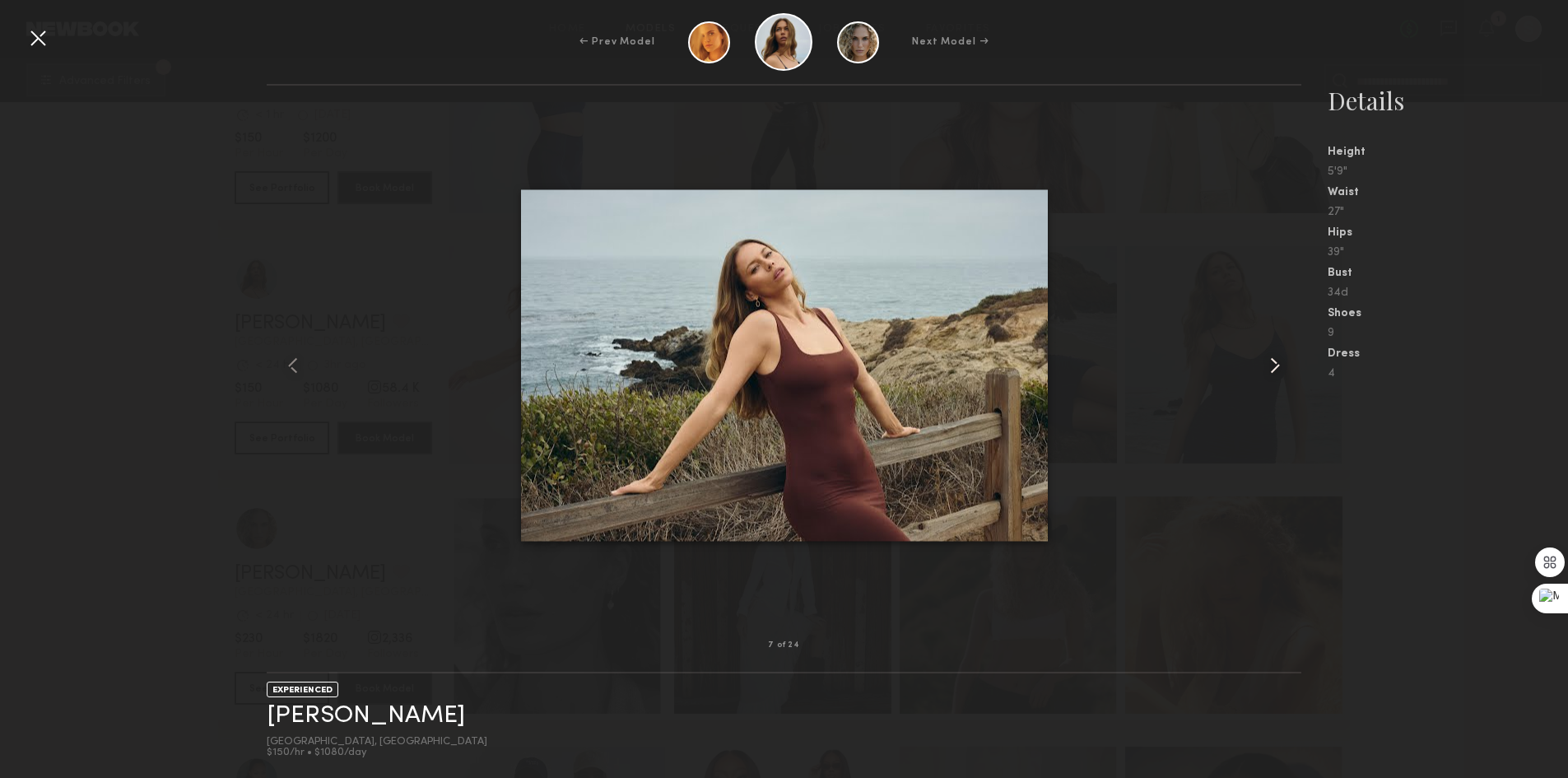
click at [1292, 337] on div at bounding box center [1280, 365] width 41 height 507
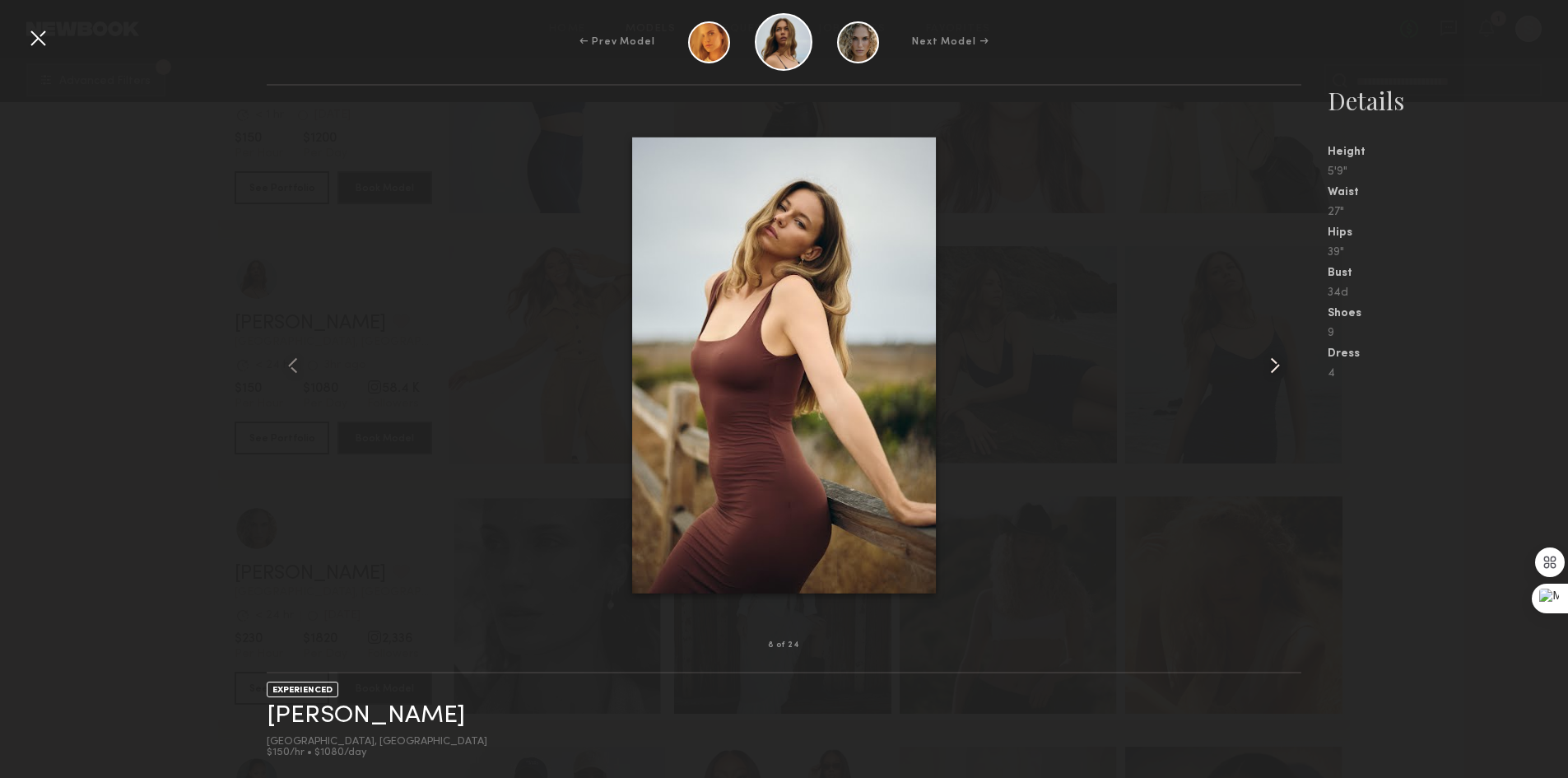
click at [1292, 337] on div at bounding box center [1280, 365] width 41 height 507
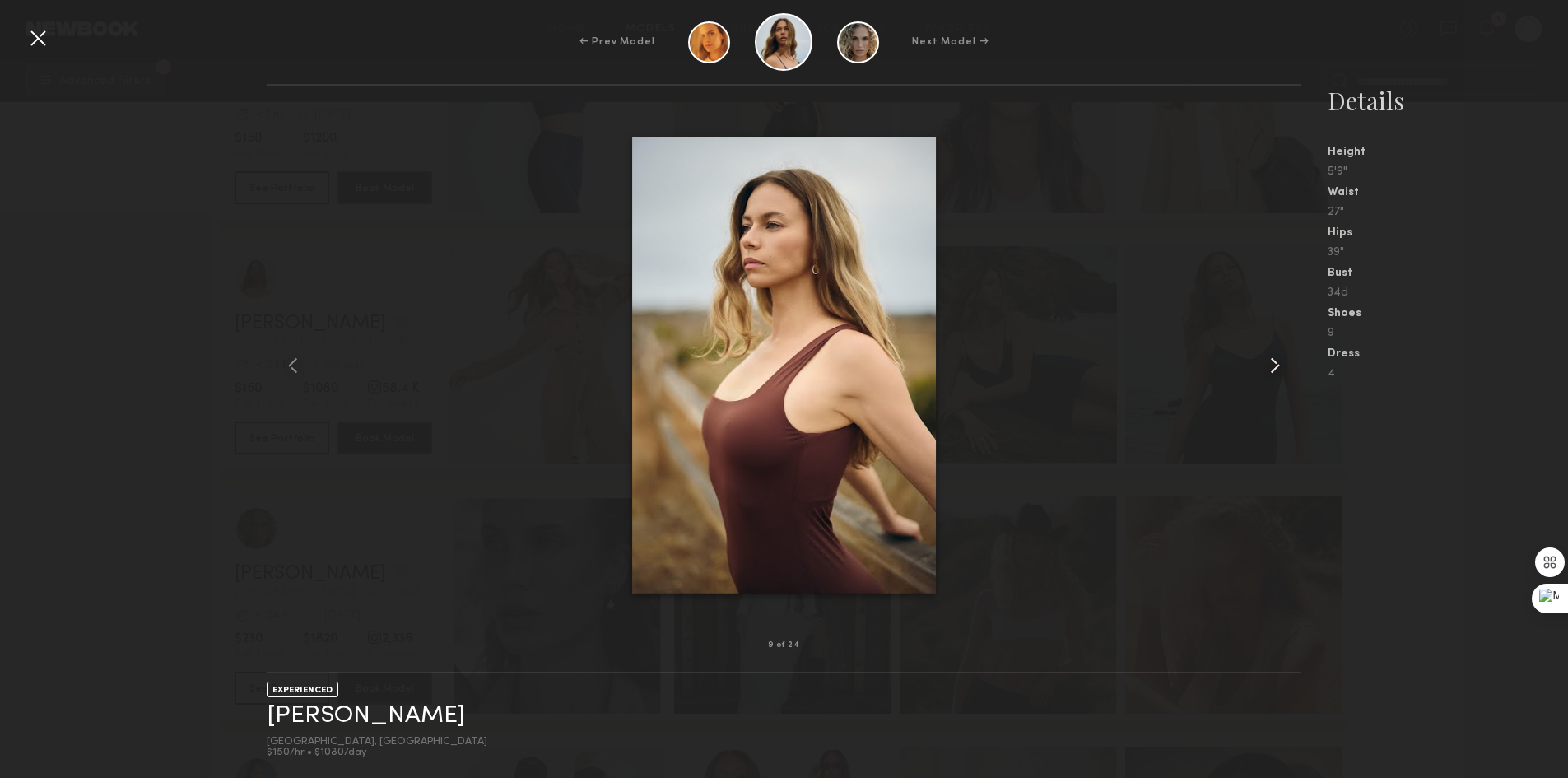
click at [1292, 337] on div at bounding box center [1280, 365] width 41 height 507
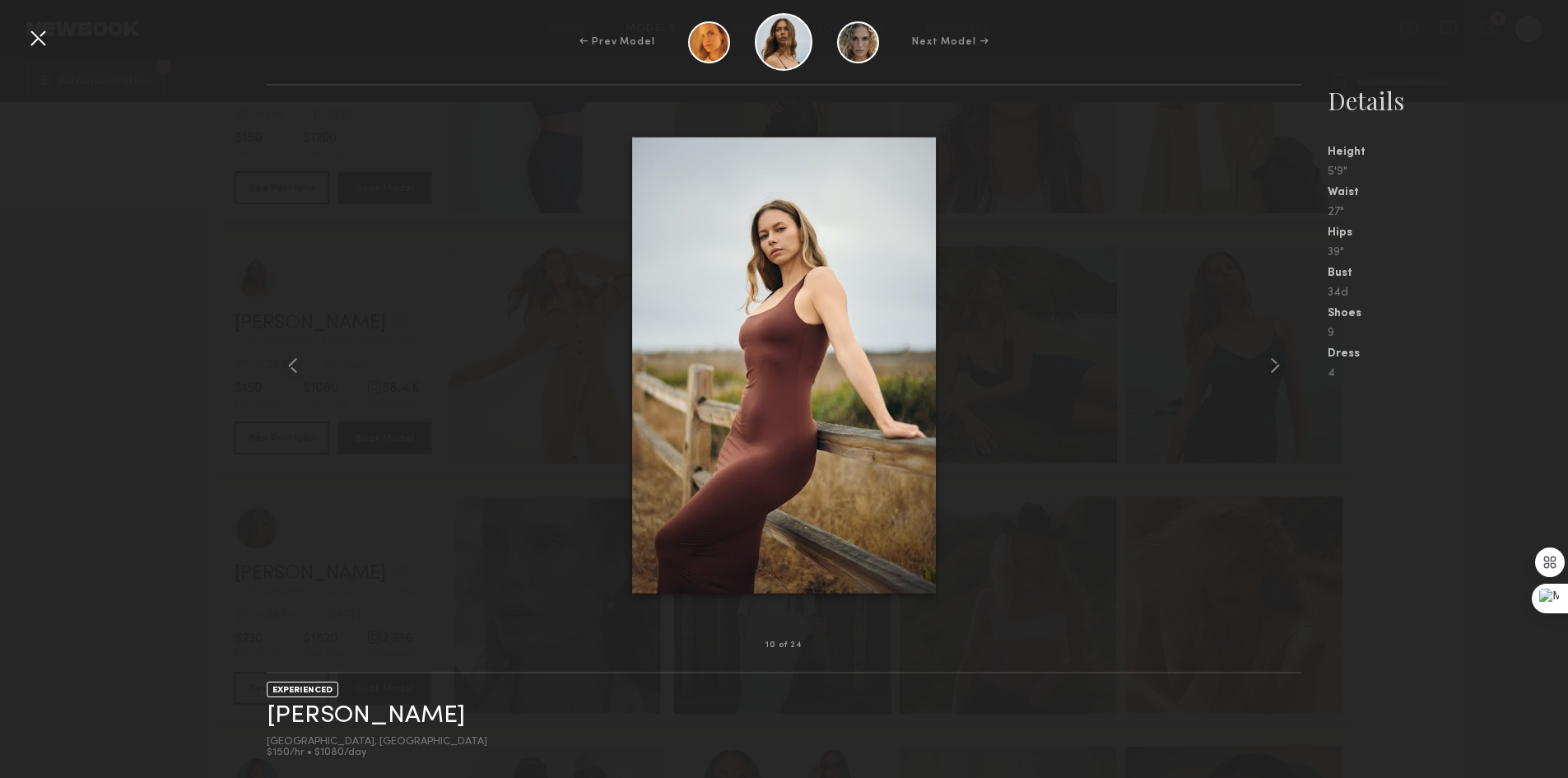
click at [41, 40] on div at bounding box center [38, 38] width 27 height 27
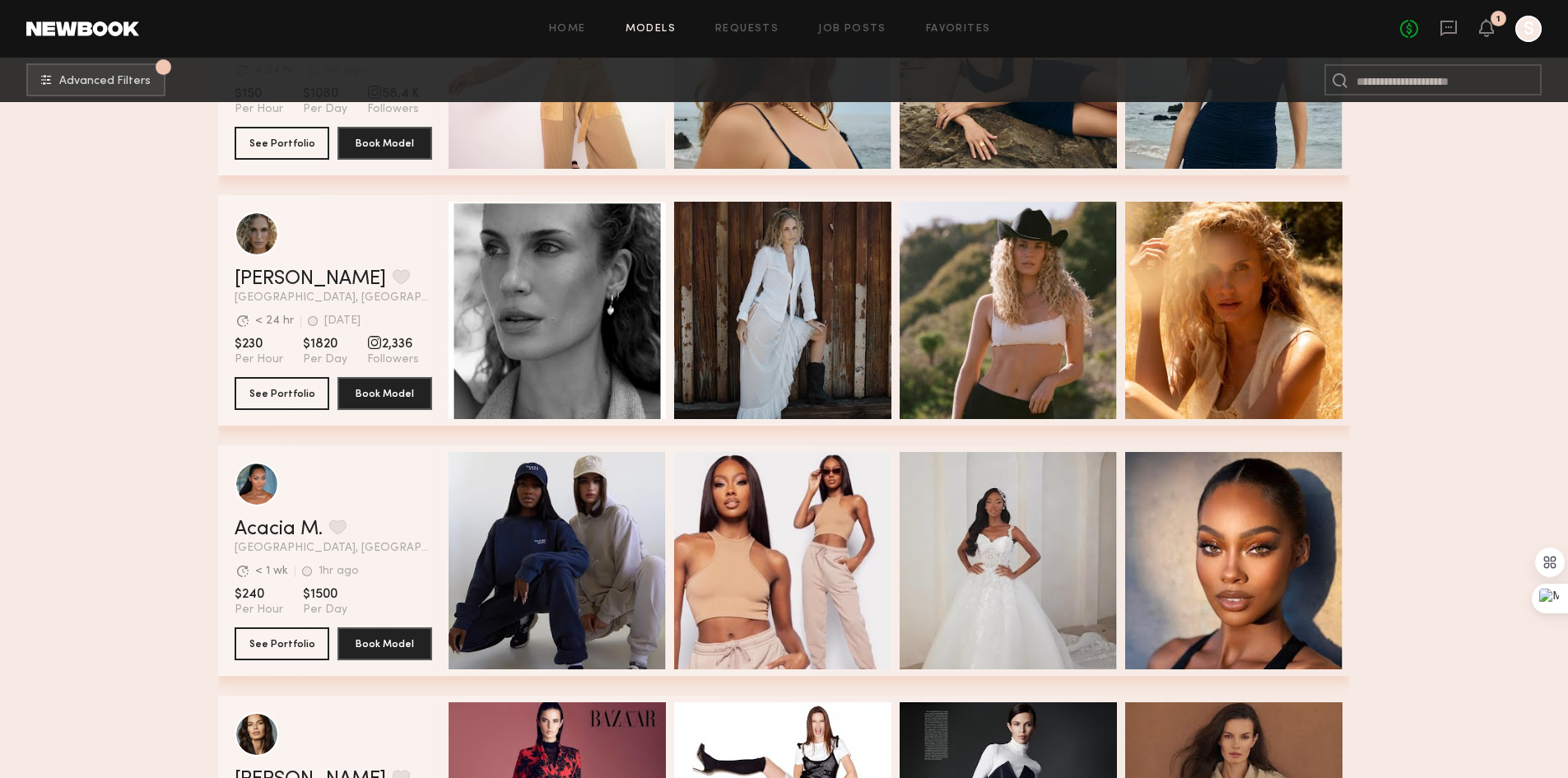
scroll to position [8230, 0]
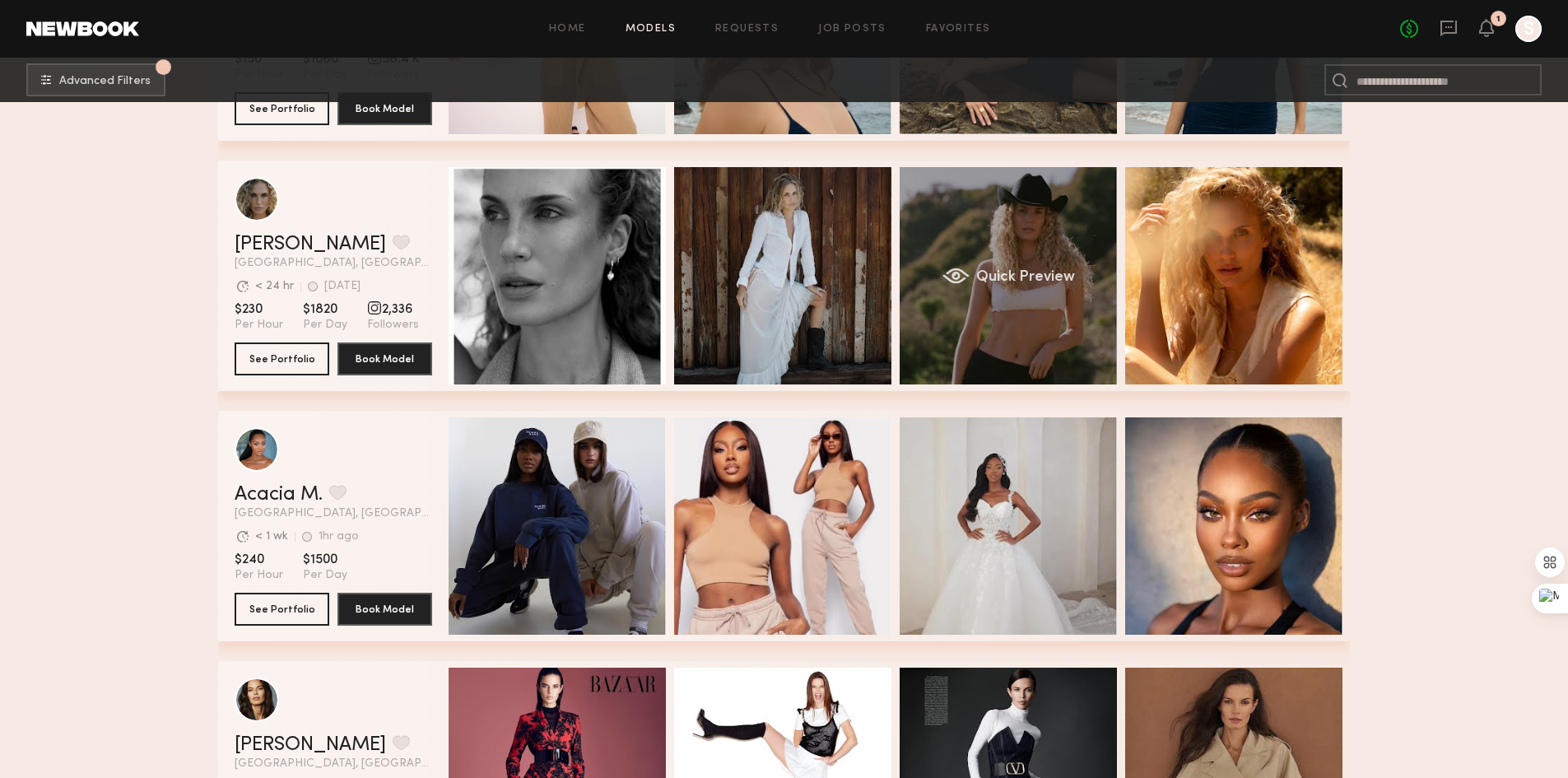
click at [1071, 248] on div "Quick Preview" at bounding box center [1008, 276] width 218 height 218
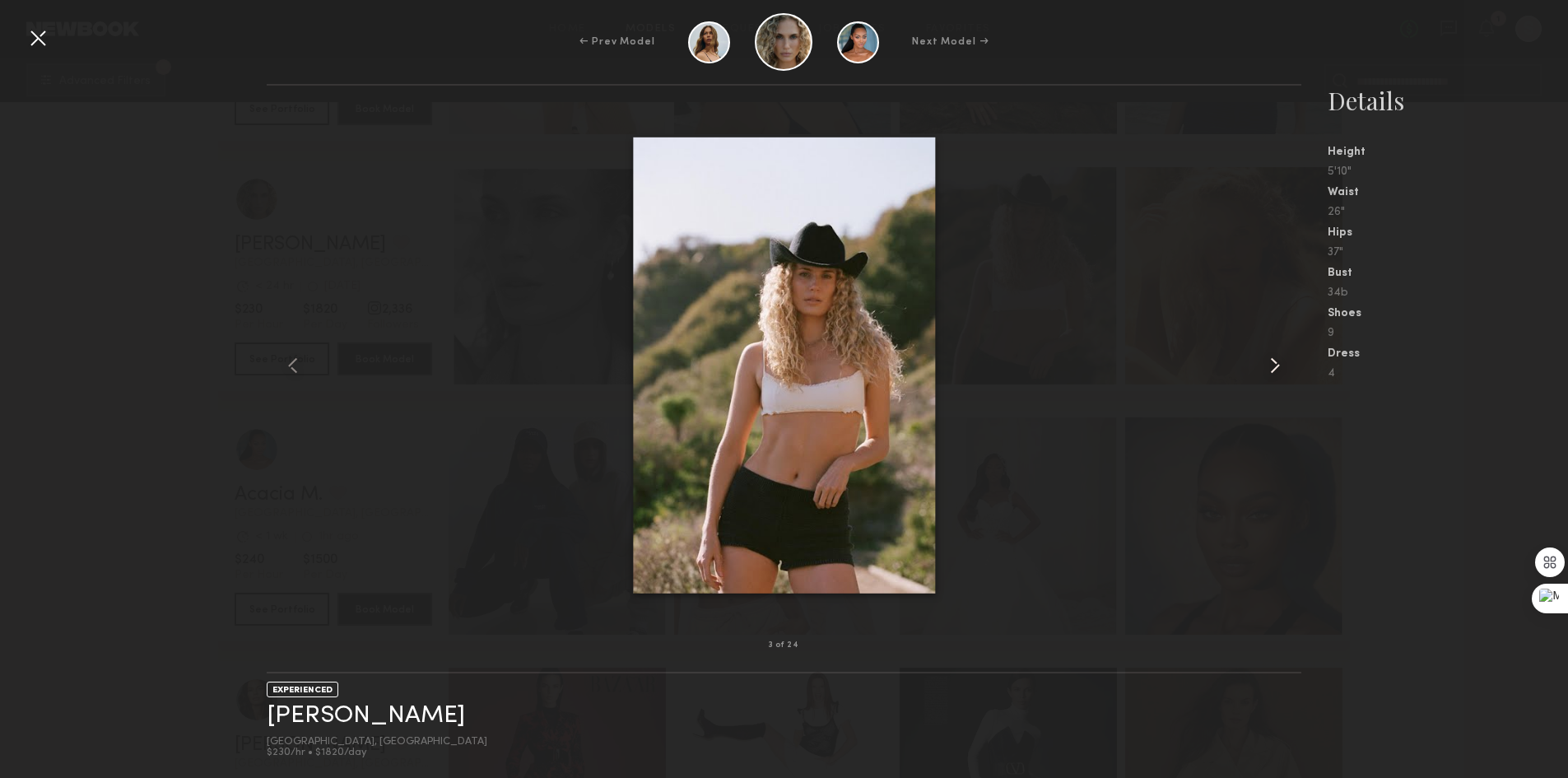
click at [1276, 355] on common-icon at bounding box center [1275, 365] width 27 height 27
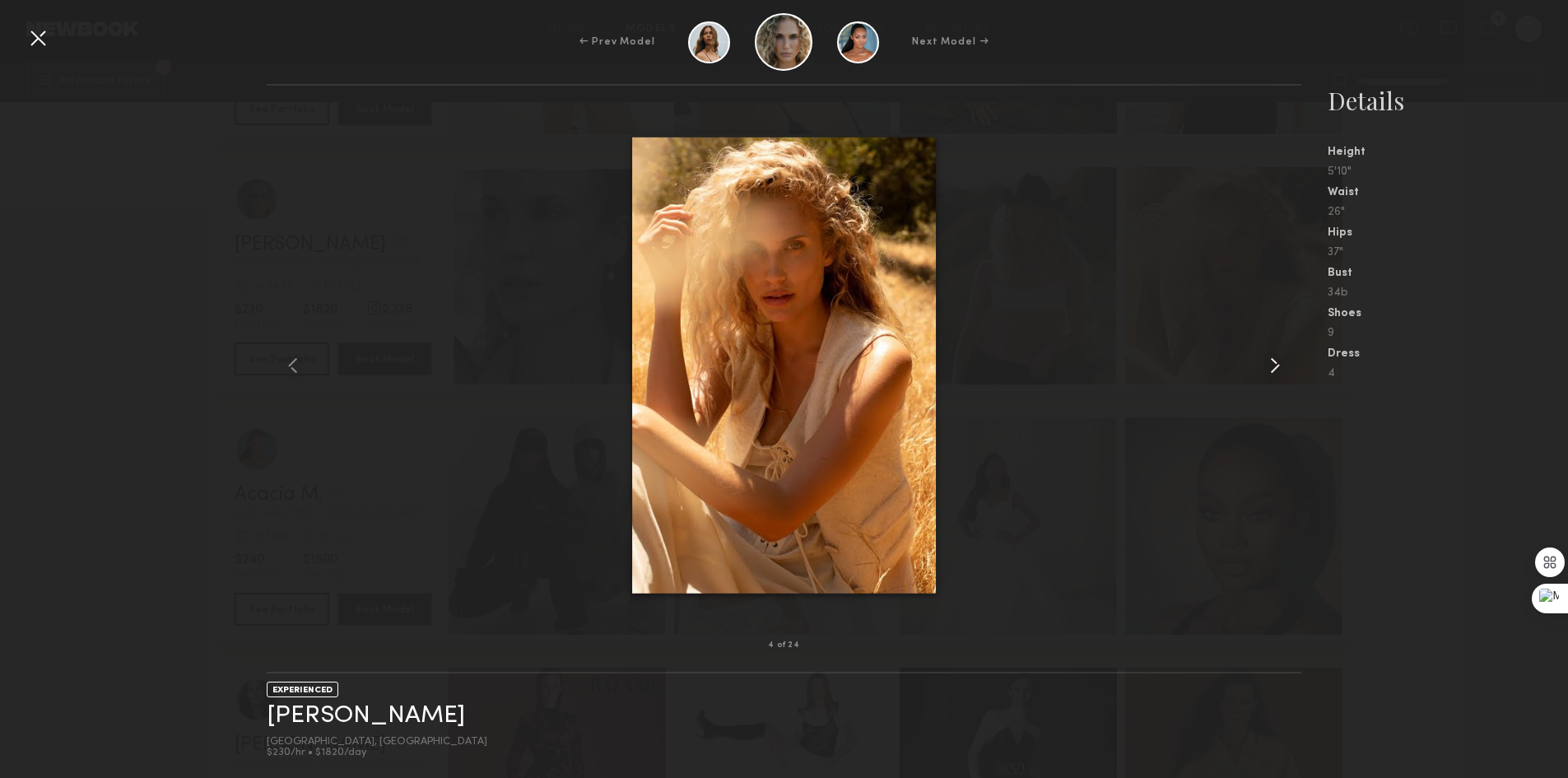
click at [1276, 355] on common-icon at bounding box center [1275, 365] width 27 height 27
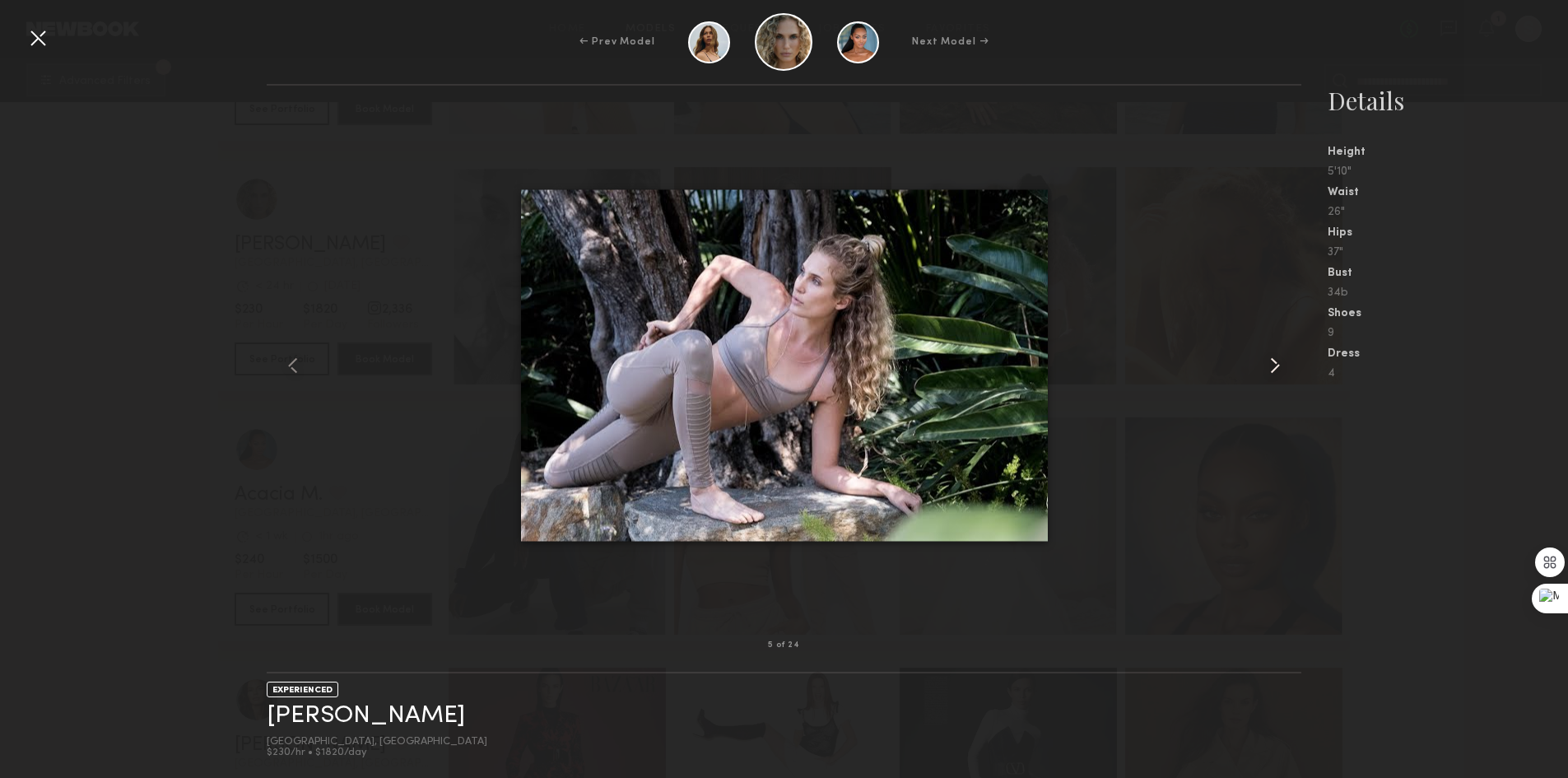
click at [1276, 354] on common-icon at bounding box center [1275, 365] width 27 height 27
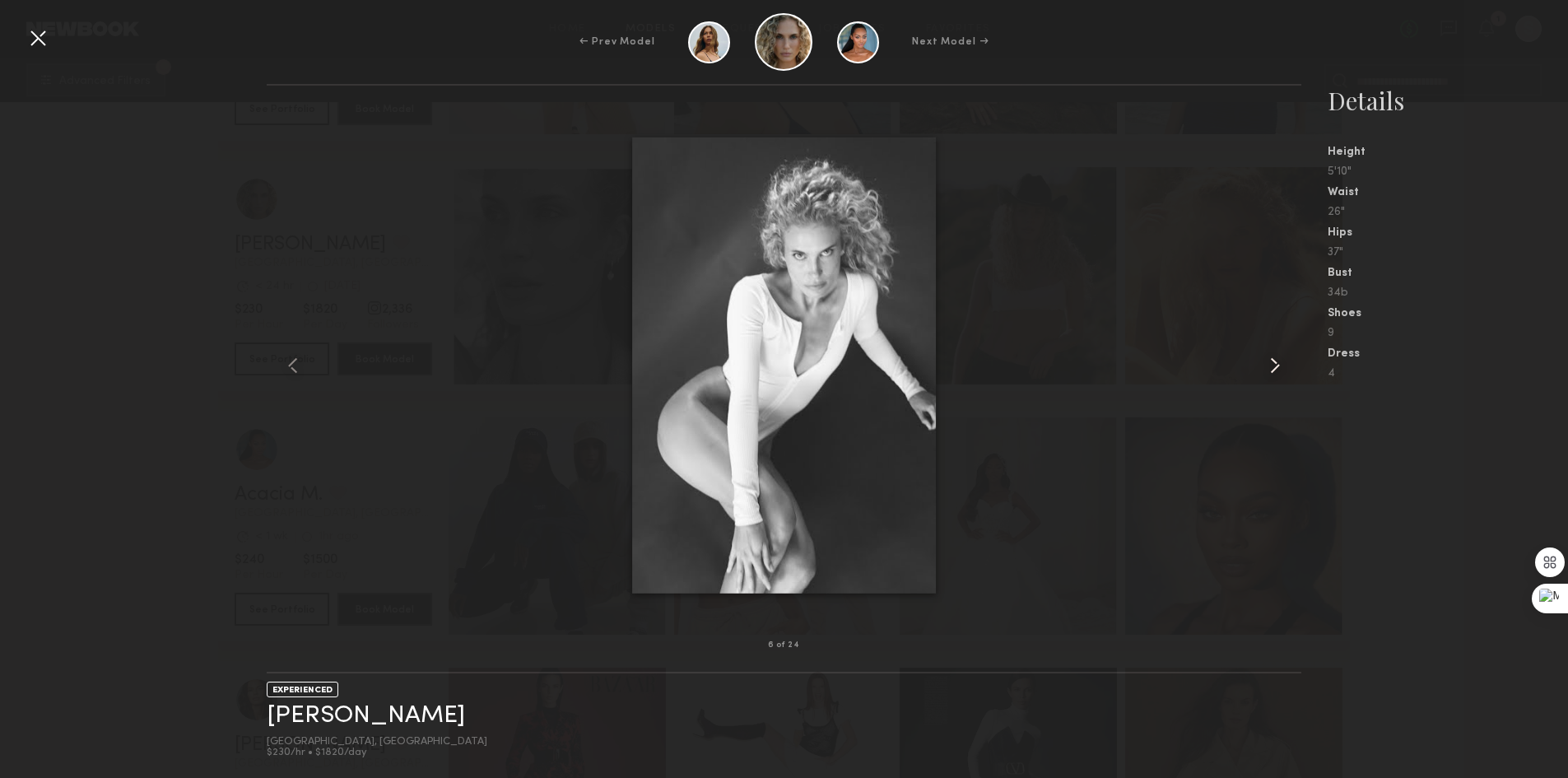
click at [1276, 354] on common-icon at bounding box center [1275, 365] width 27 height 27
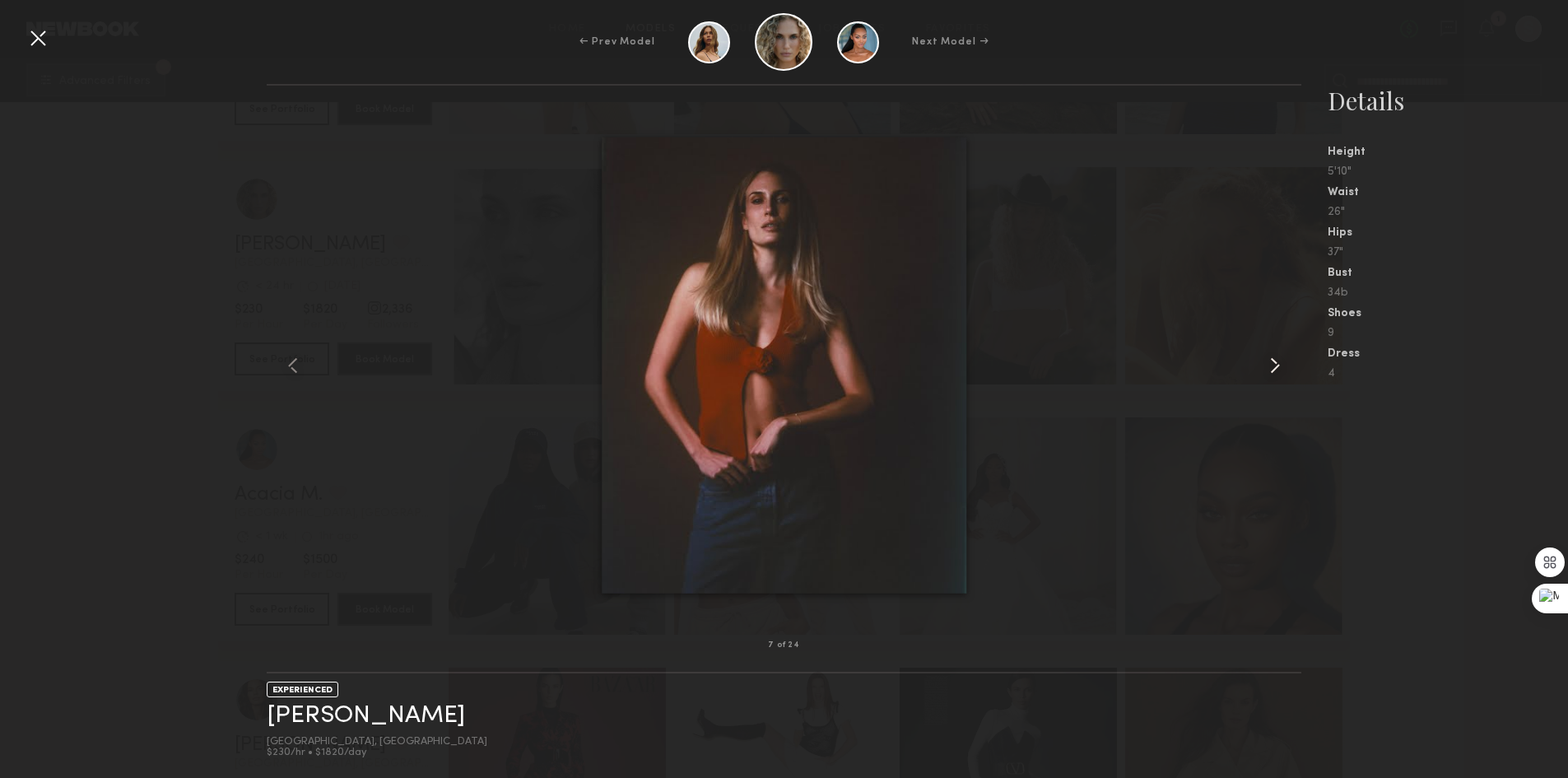
click at [1276, 354] on common-icon at bounding box center [1275, 365] width 27 height 27
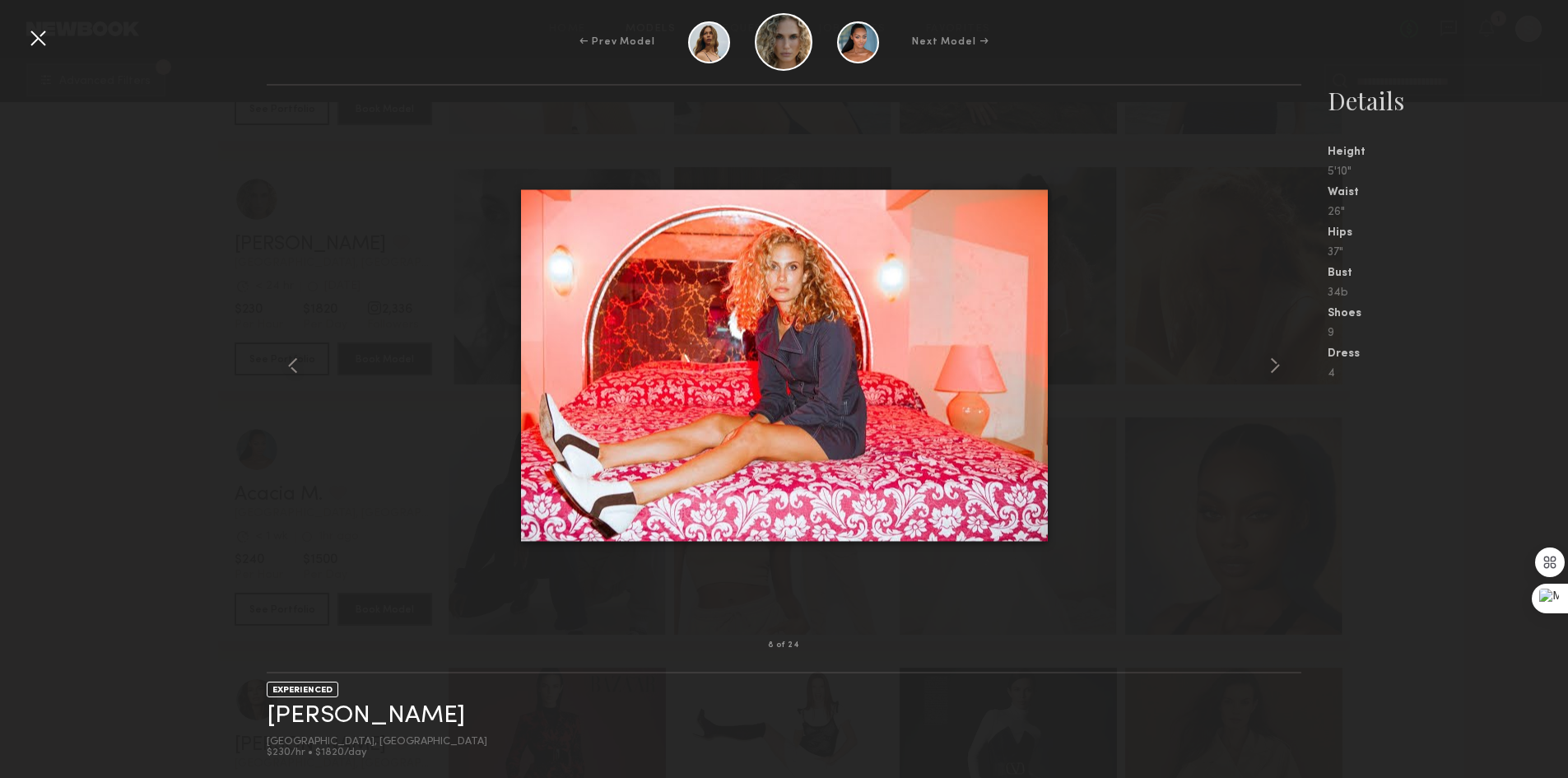
click at [34, 27] on div at bounding box center [38, 38] width 27 height 27
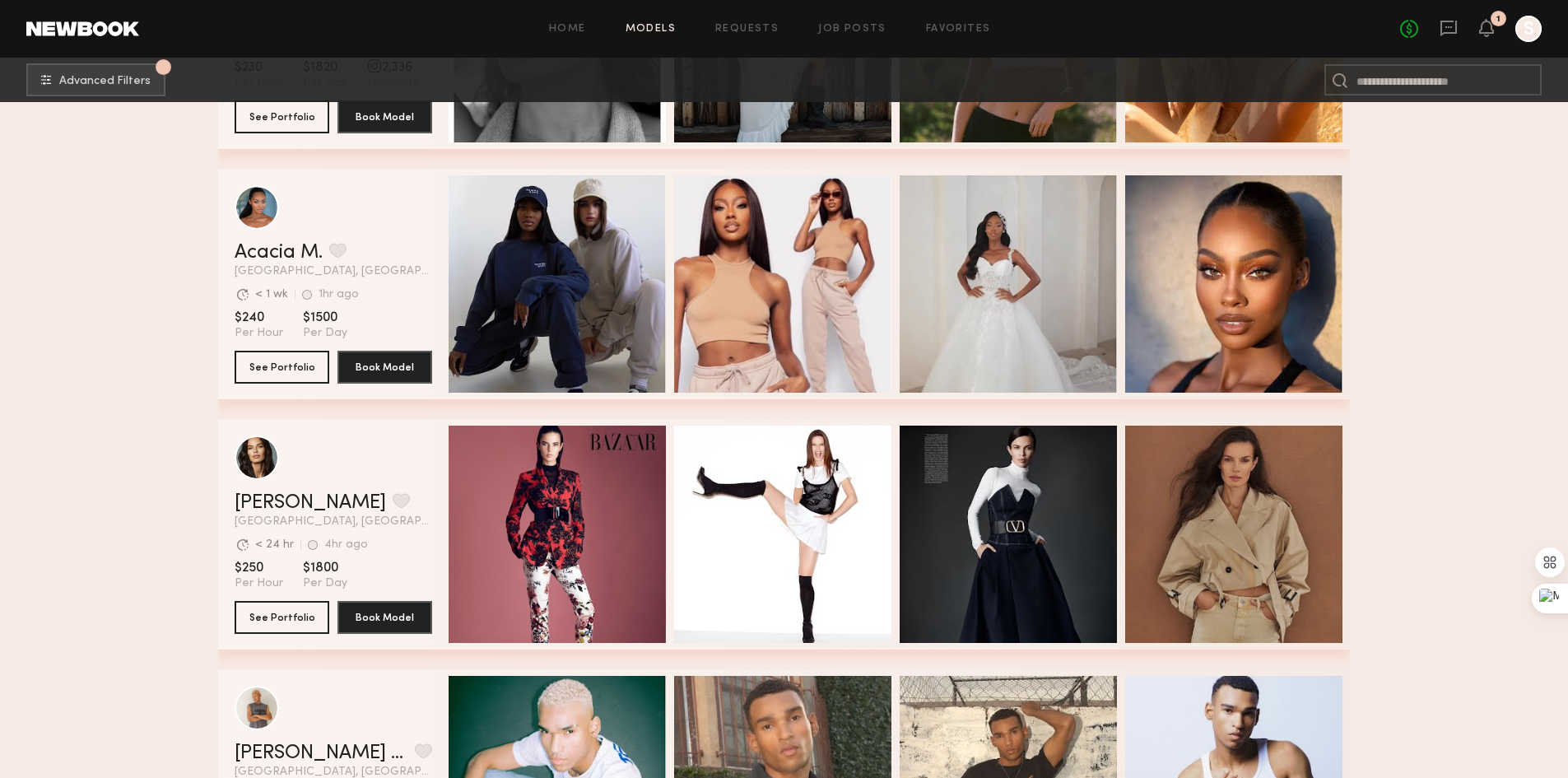
scroll to position [8477, 0]
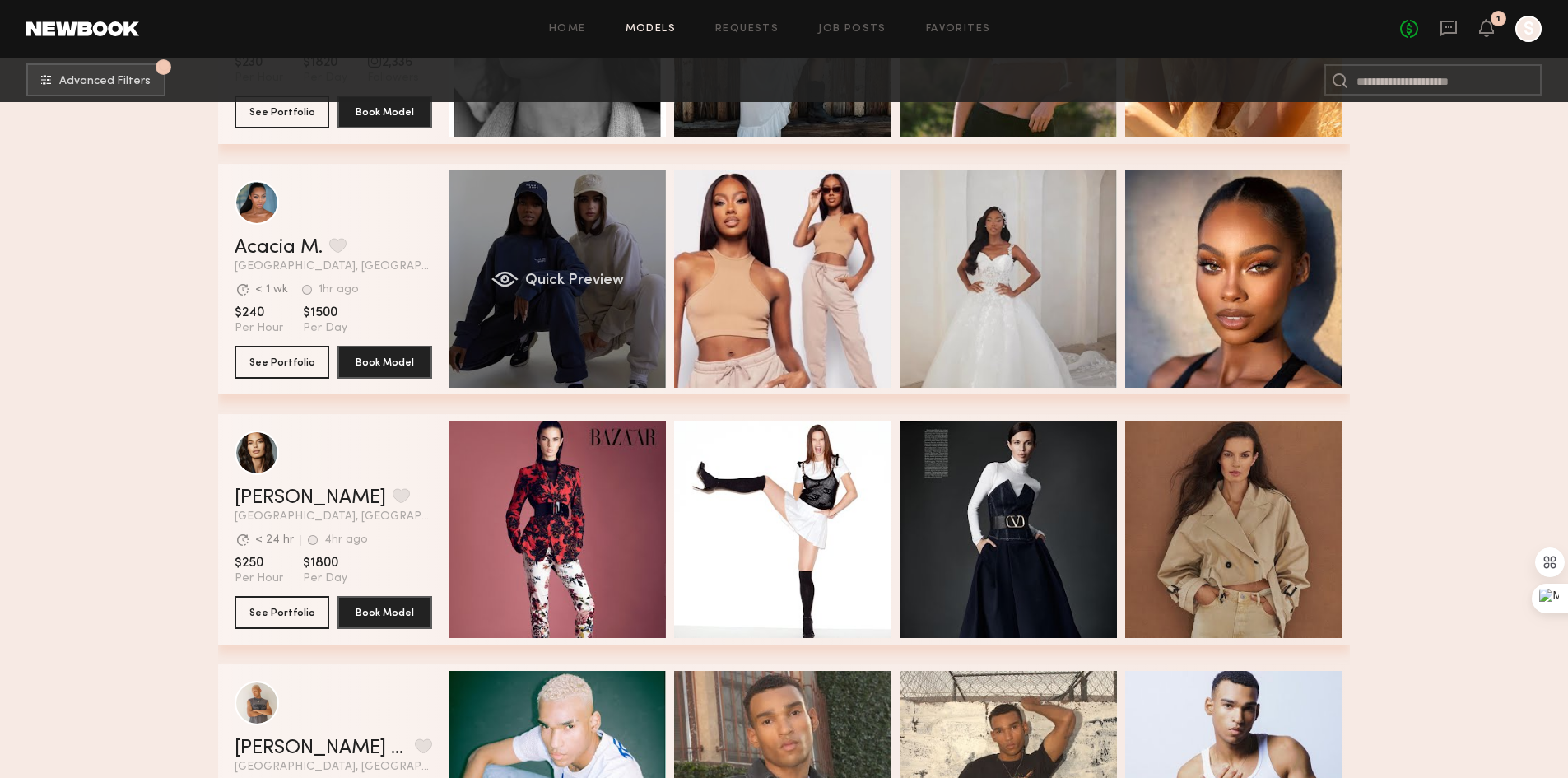
click at [562, 247] on div "Quick Preview" at bounding box center [558, 279] width 218 height 218
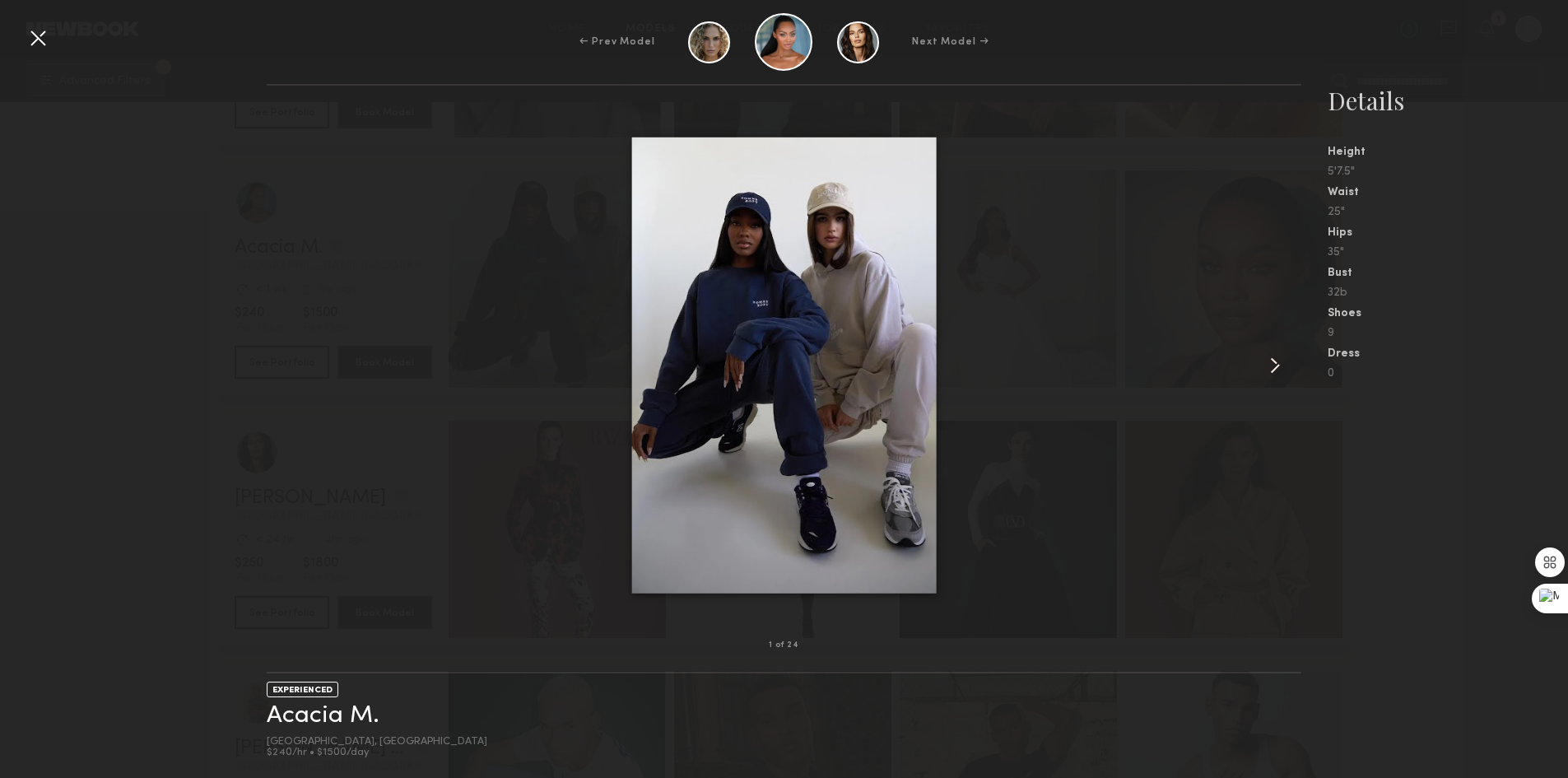
click at [1281, 367] on common-icon at bounding box center [1275, 365] width 27 height 27
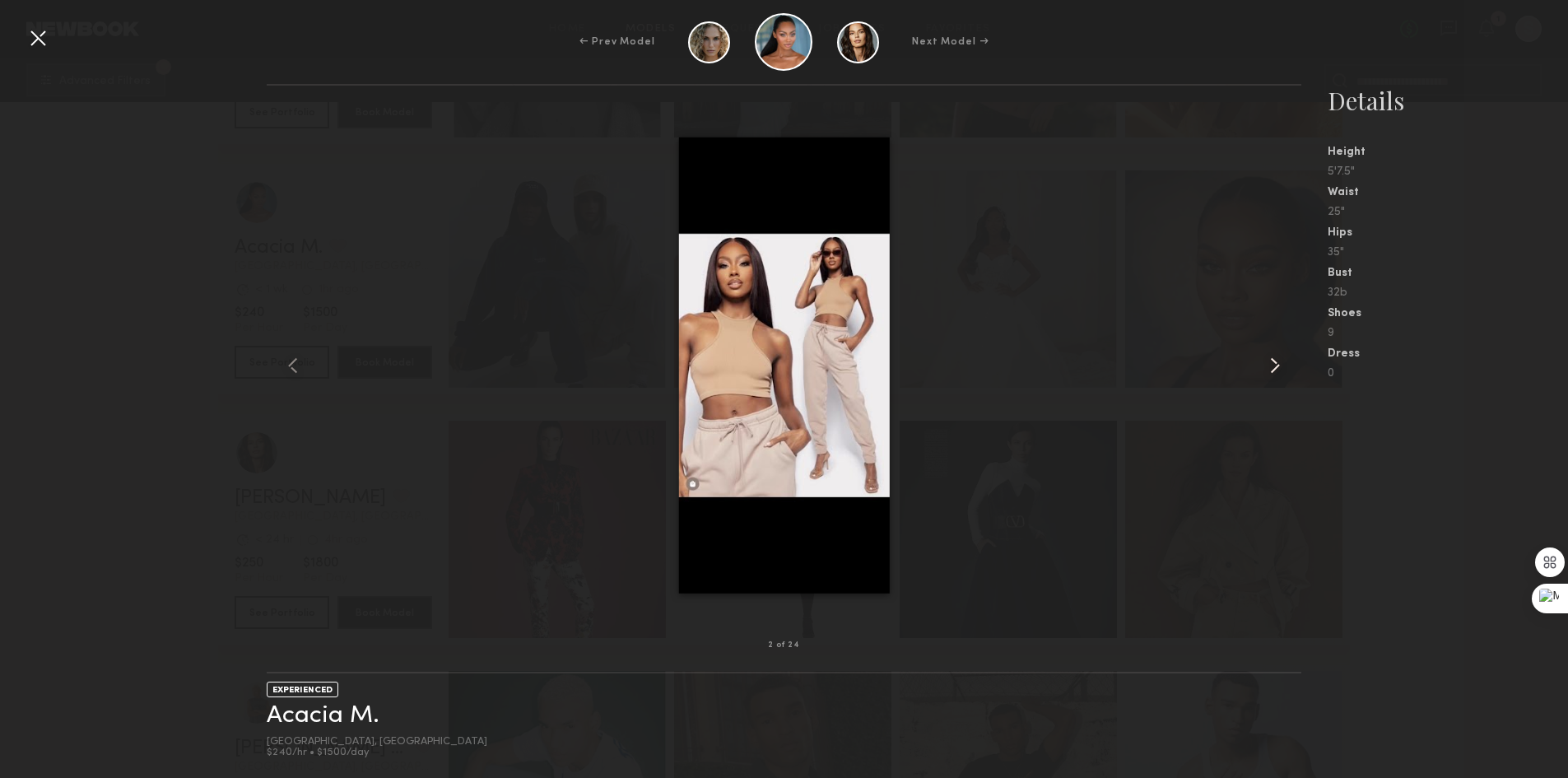
click at [1281, 367] on common-icon at bounding box center [1275, 365] width 27 height 27
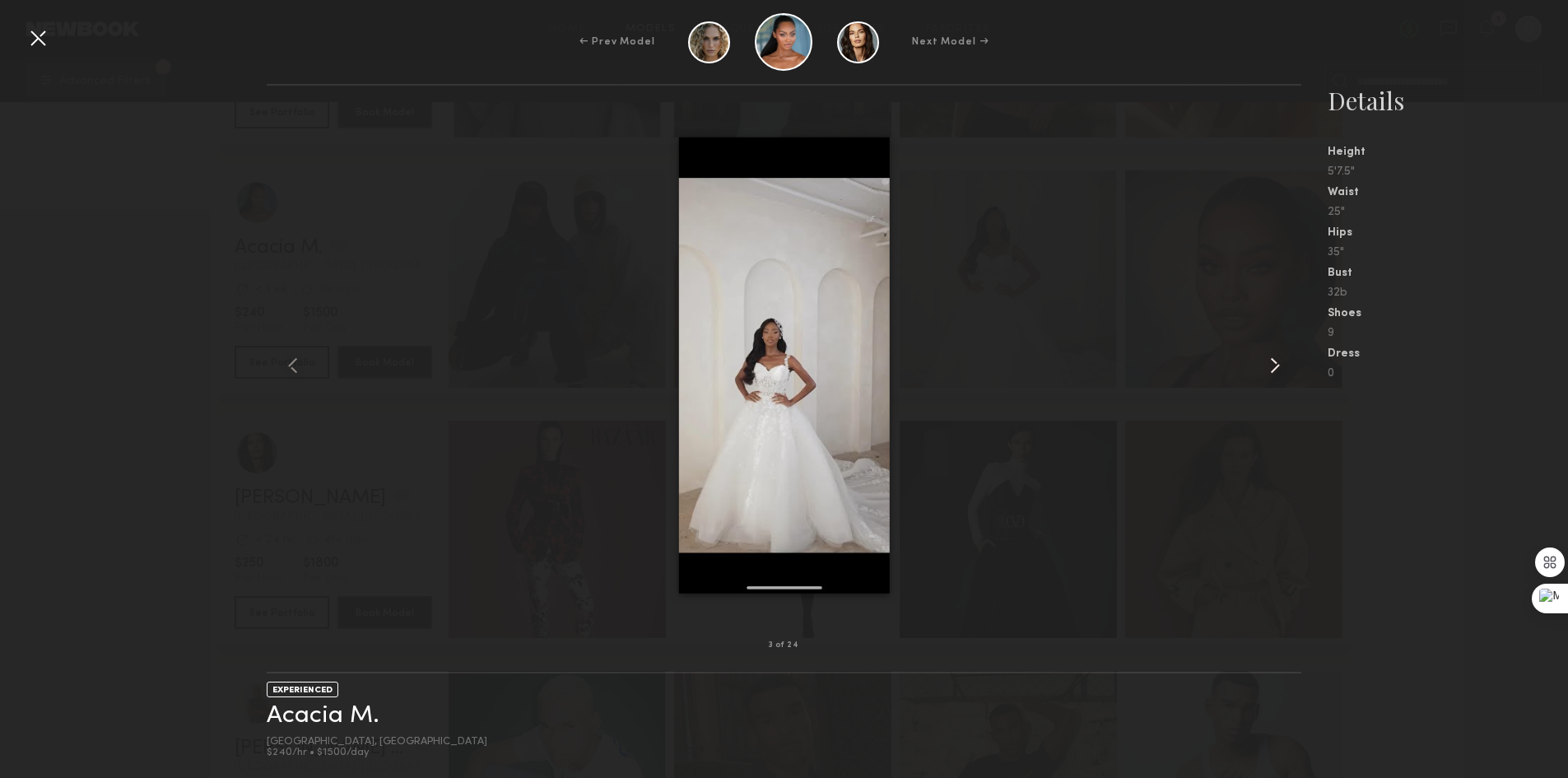
click at [1281, 367] on common-icon at bounding box center [1275, 365] width 27 height 27
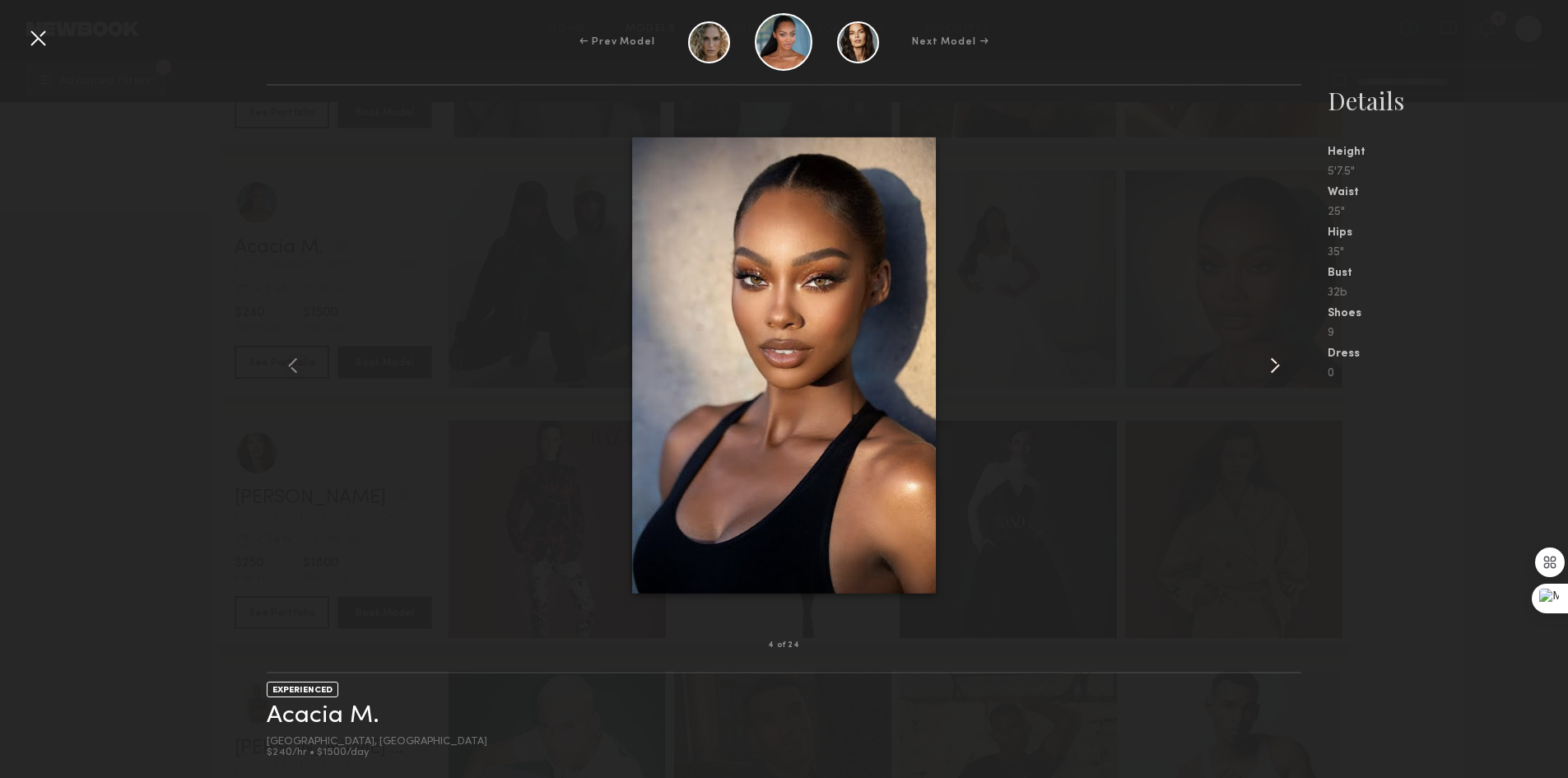
click at [1281, 367] on common-icon at bounding box center [1275, 365] width 27 height 27
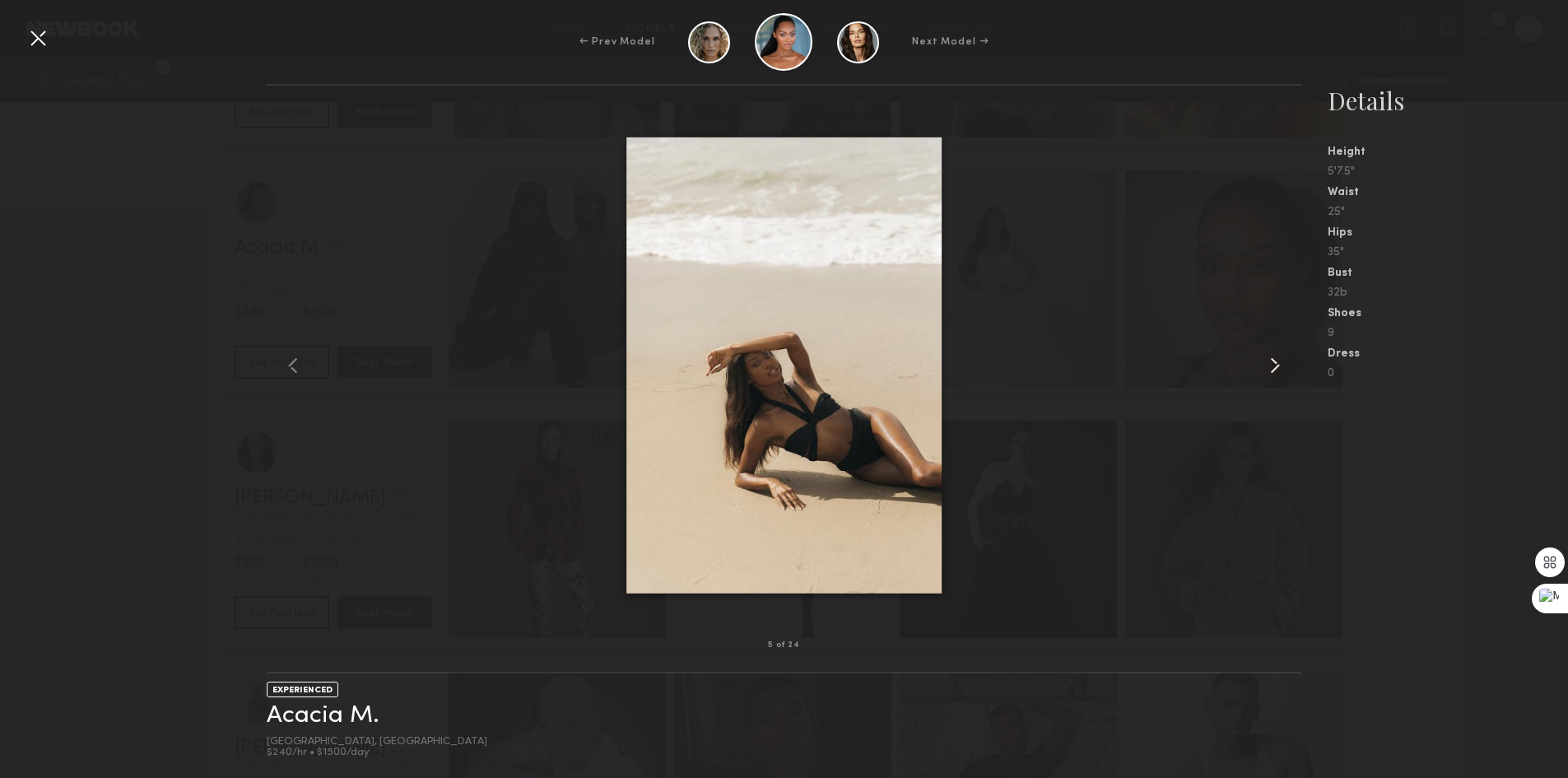
click at [1281, 367] on common-icon at bounding box center [1275, 365] width 27 height 27
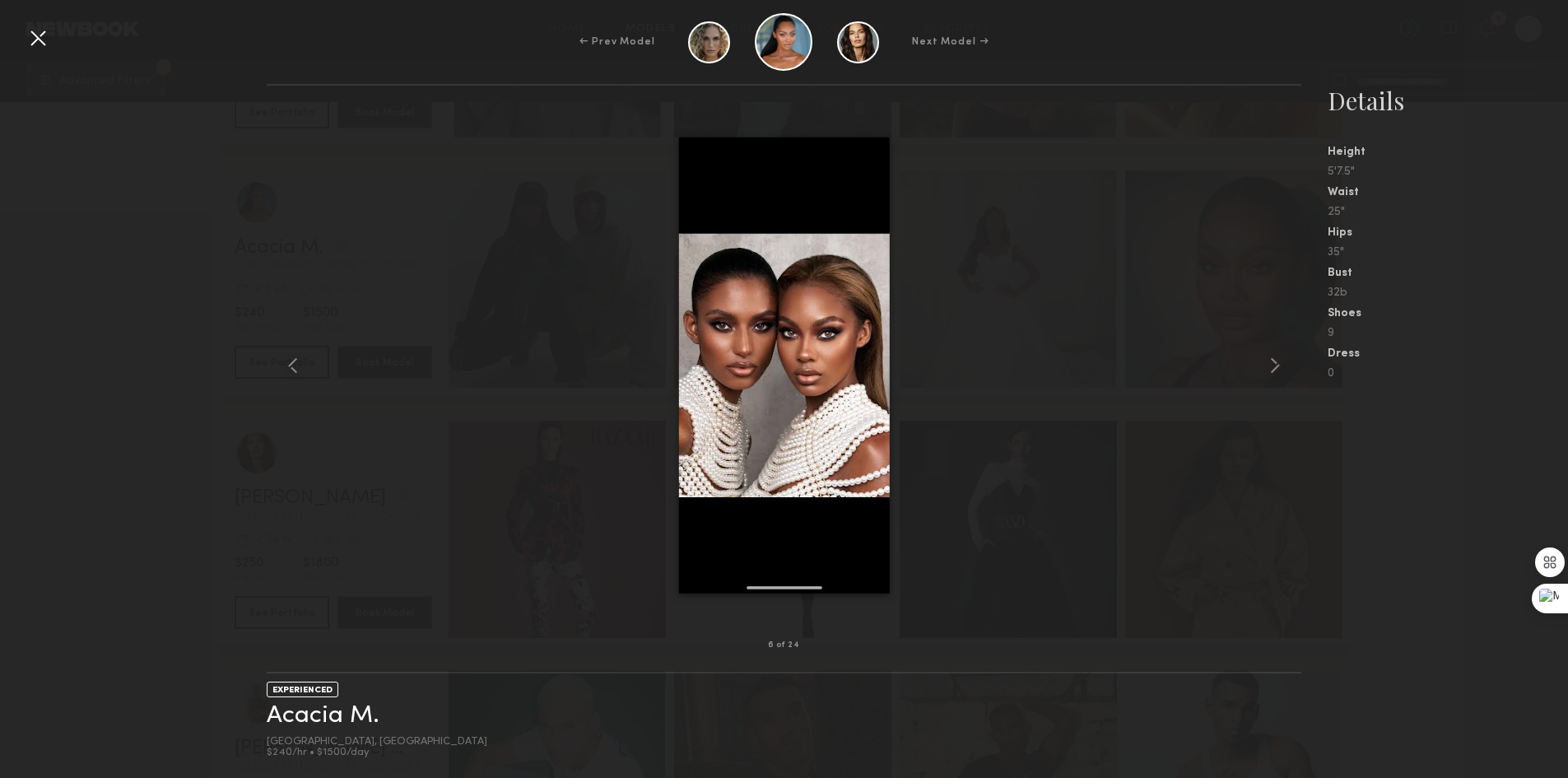
click at [43, 37] on div at bounding box center [38, 38] width 27 height 27
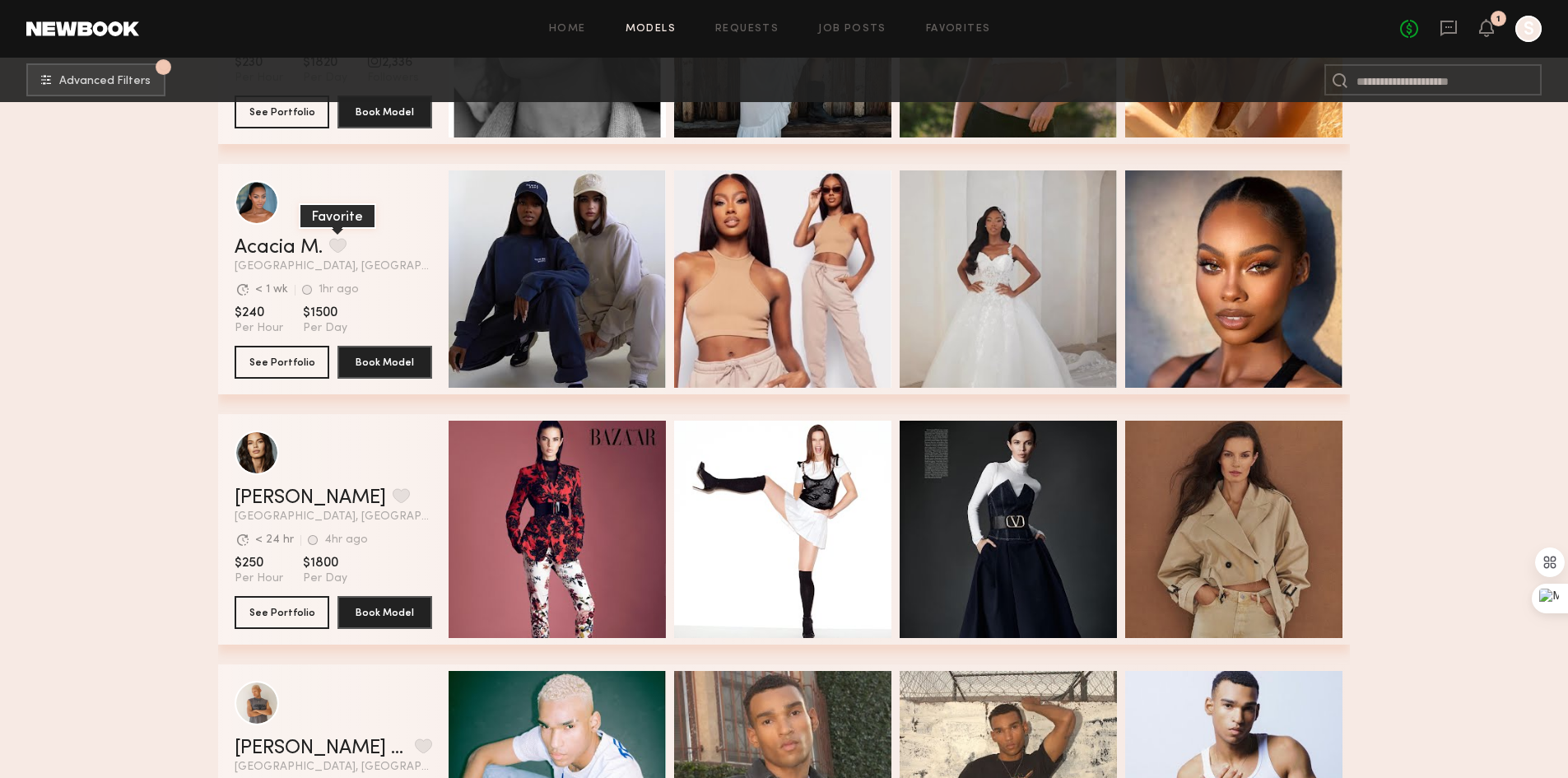
click at [347, 251] on button "grid" at bounding box center [338, 245] width 17 height 15
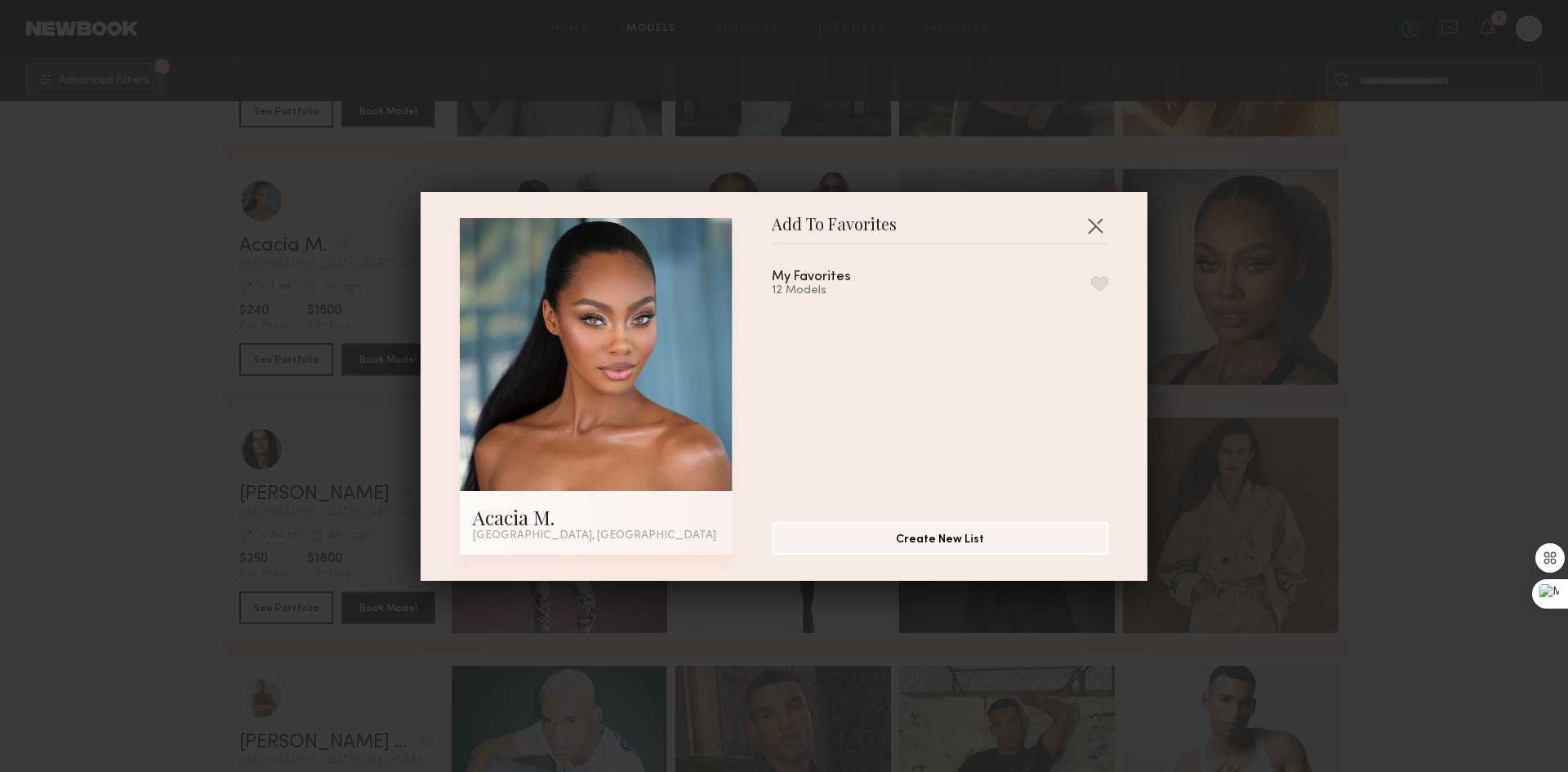
click at [1092, 284] on button "button" at bounding box center [1100, 284] width 17 height 15
click at [1093, 223] on button "button" at bounding box center [1095, 225] width 26 height 26
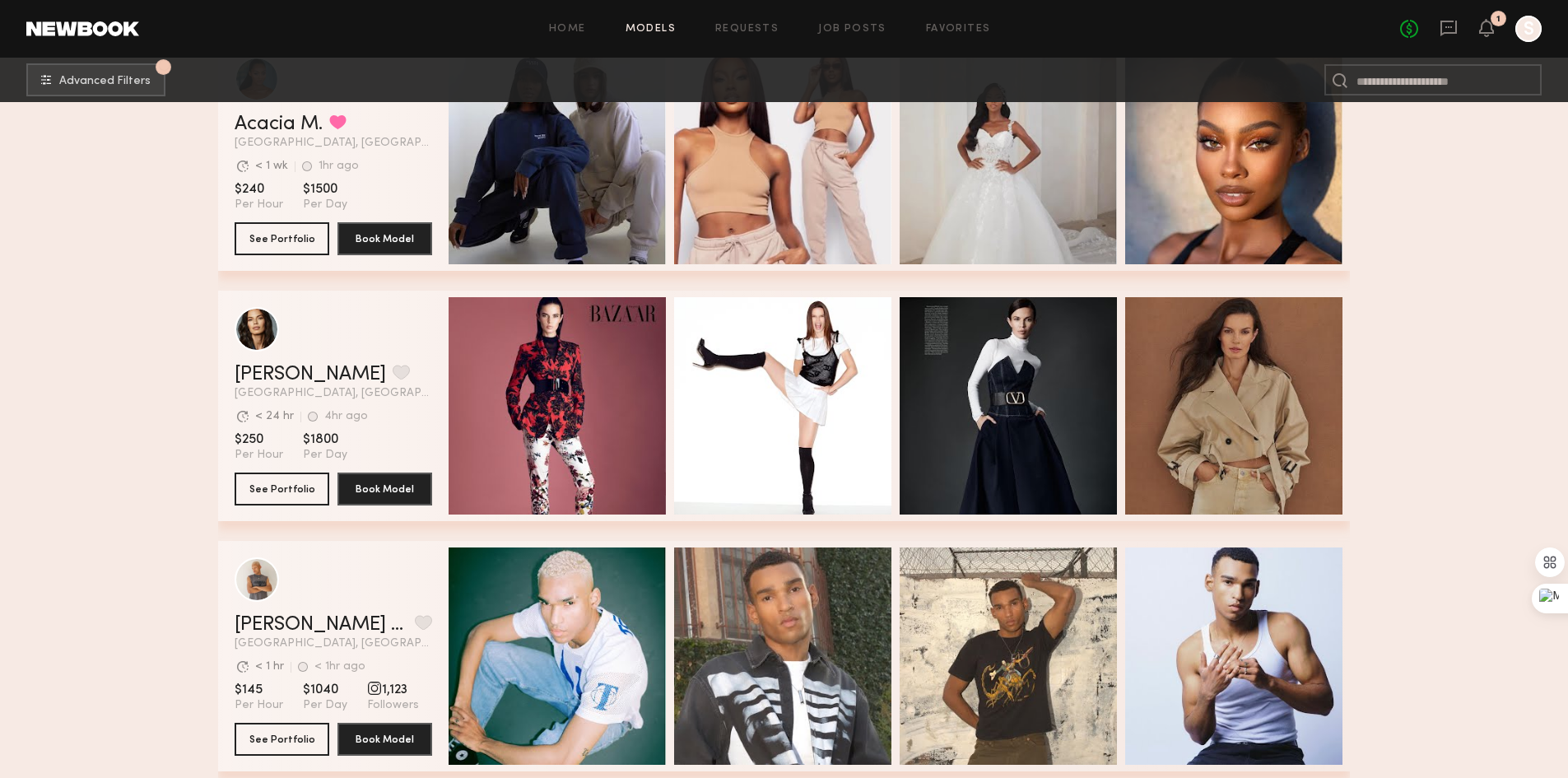
scroll to position [8724, 0]
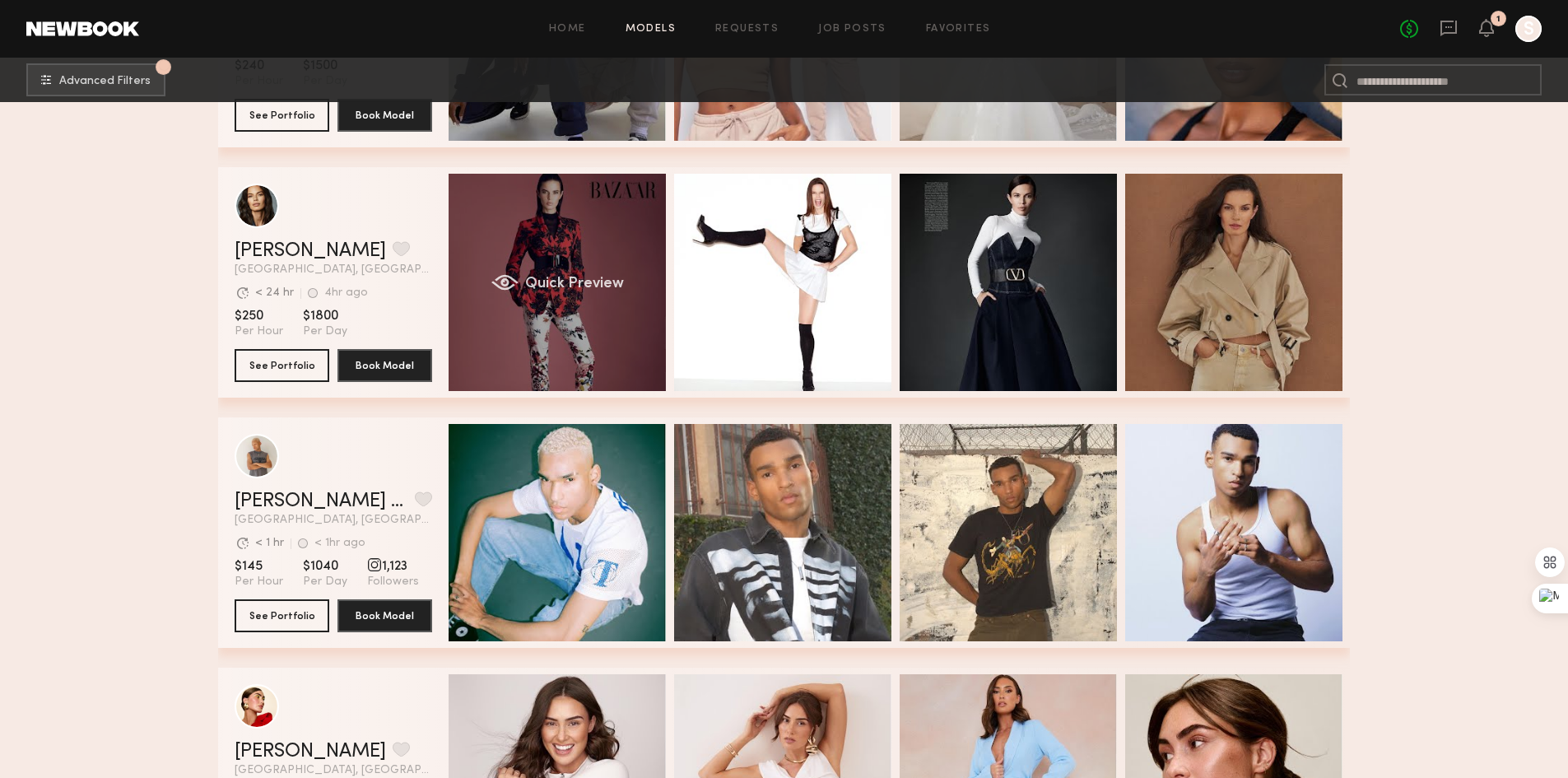
click at [544, 224] on div "Quick Preview" at bounding box center [558, 282] width 218 height 218
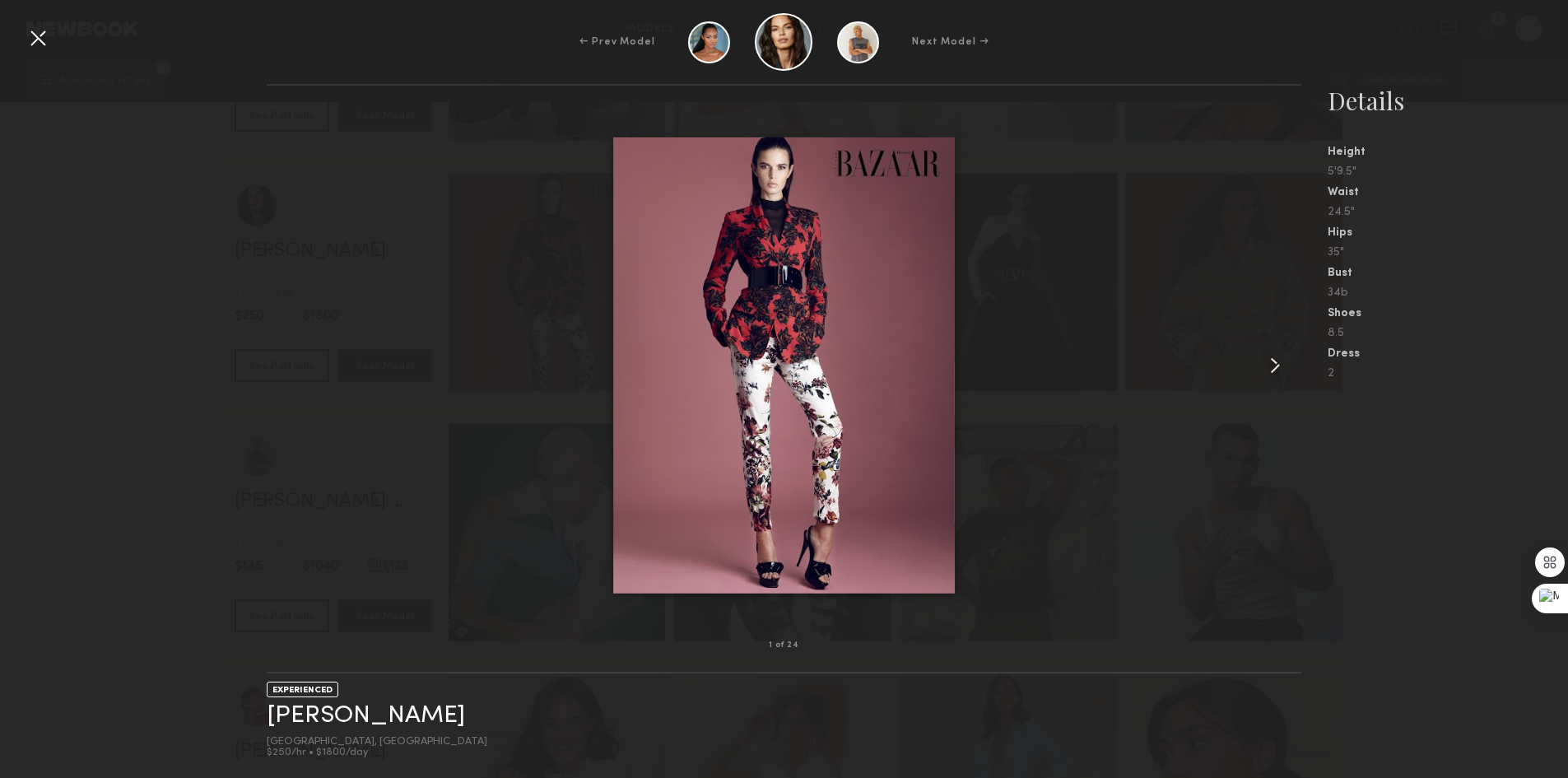
click at [1275, 367] on common-icon at bounding box center [1275, 365] width 27 height 27
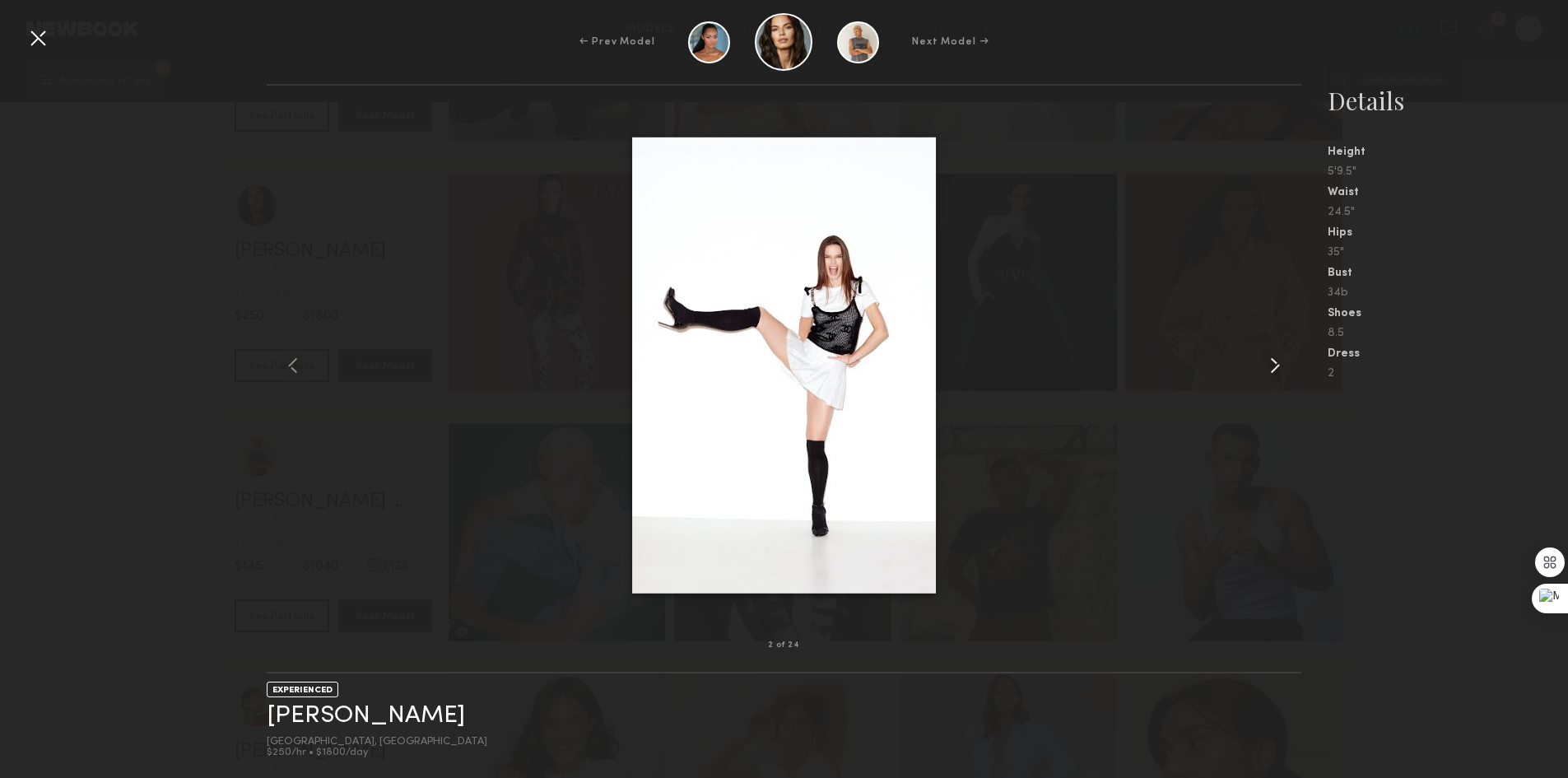
click at [1275, 367] on common-icon at bounding box center [1275, 365] width 27 height 27
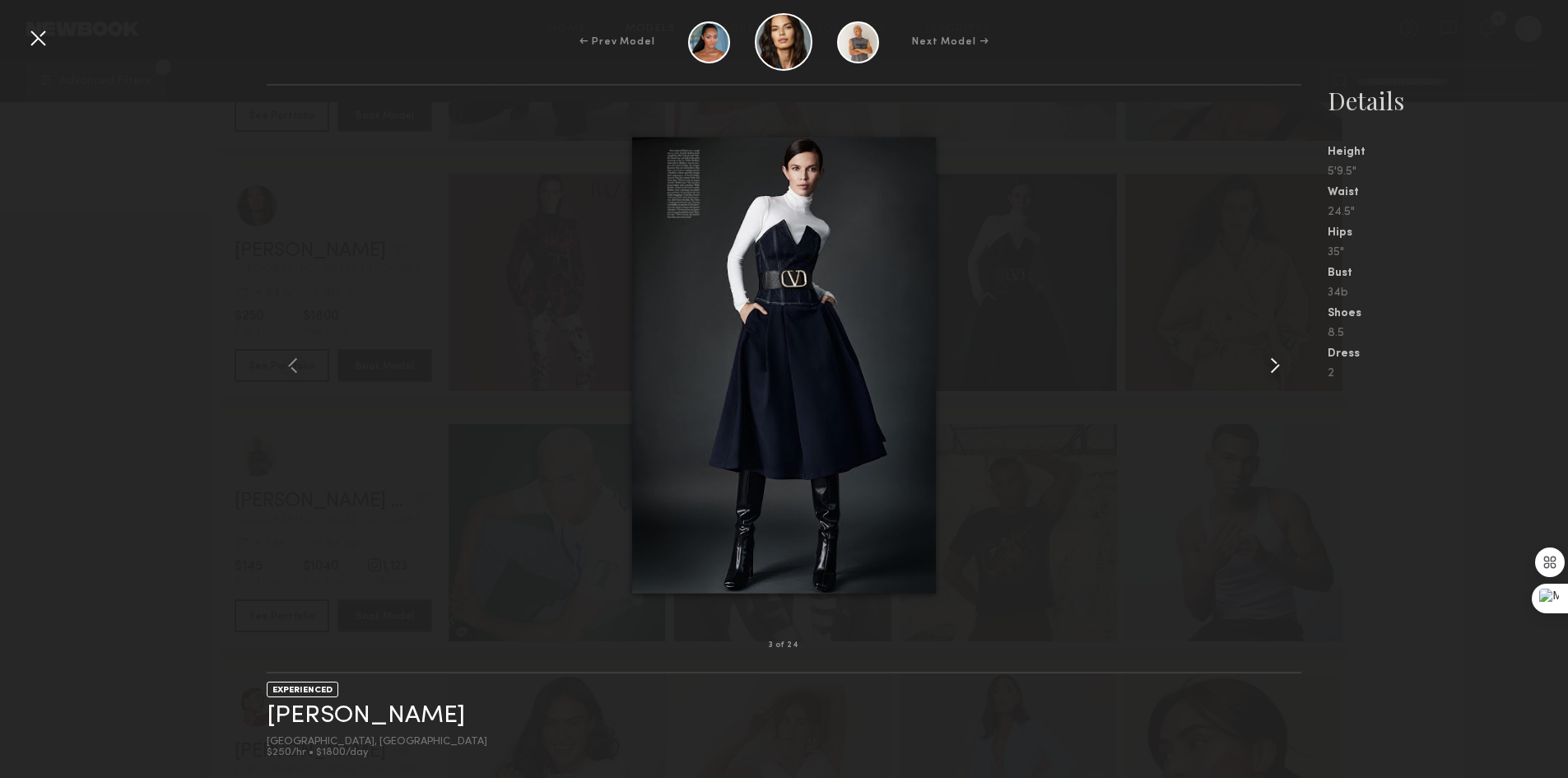
click at [1275, 367] on common-icon at bounding box center [1275, 365] width 27 height 27
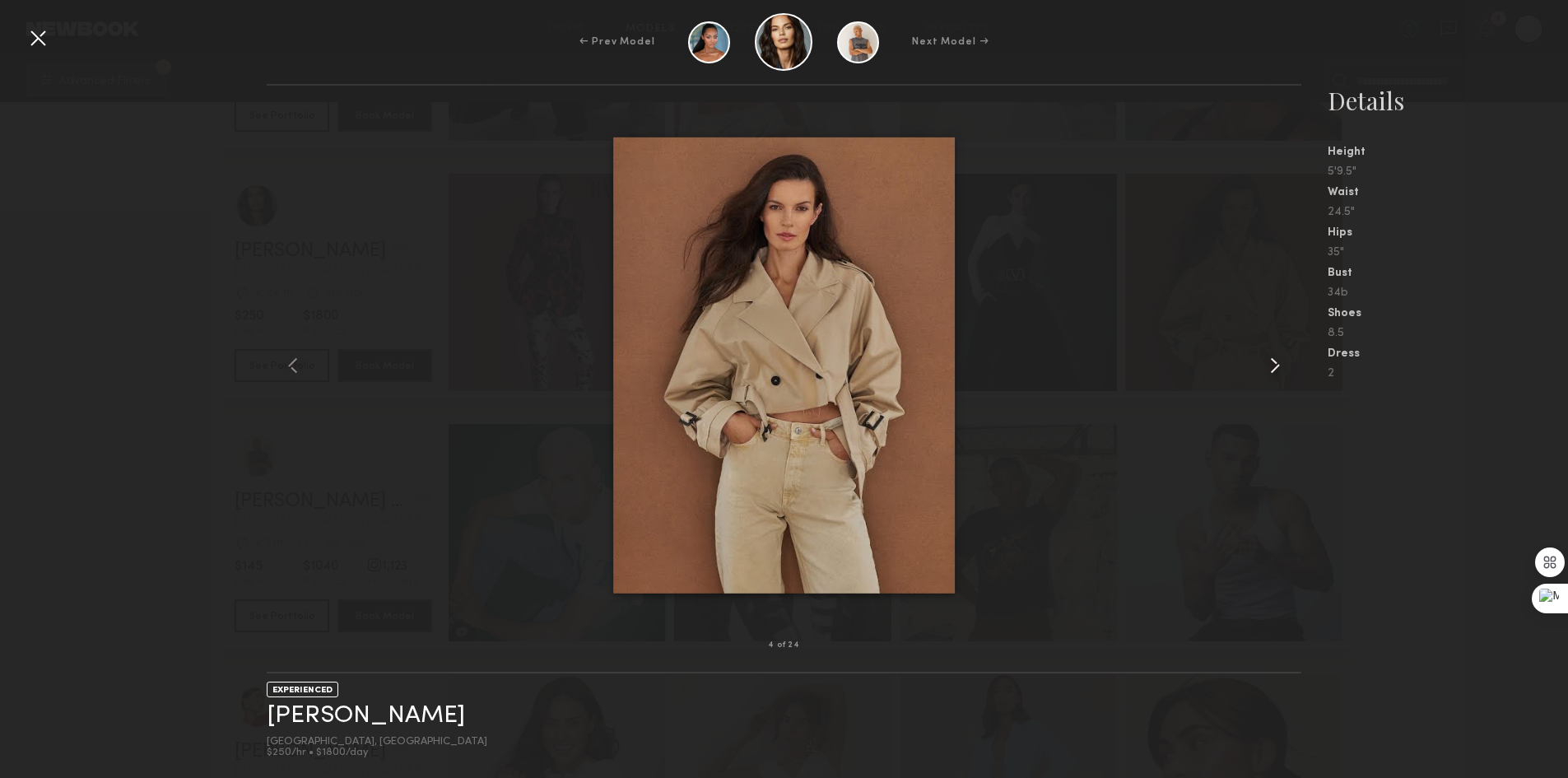
click at [1275, 367] on common-icon at bounding box center [1275, 365] width 27 height 27
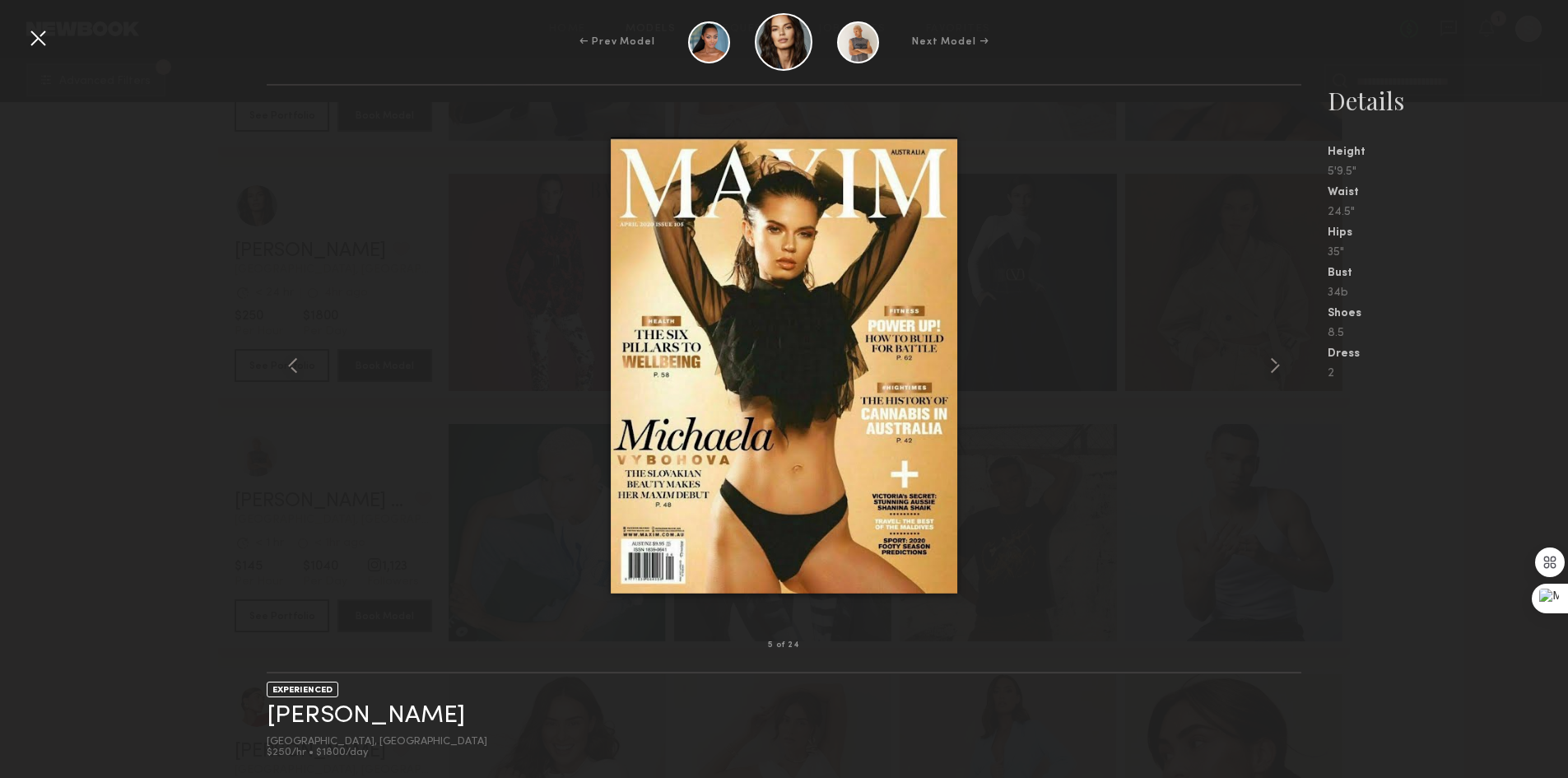
click at [38, 44] on div at bounding box center [38, 38] width 27 height 27
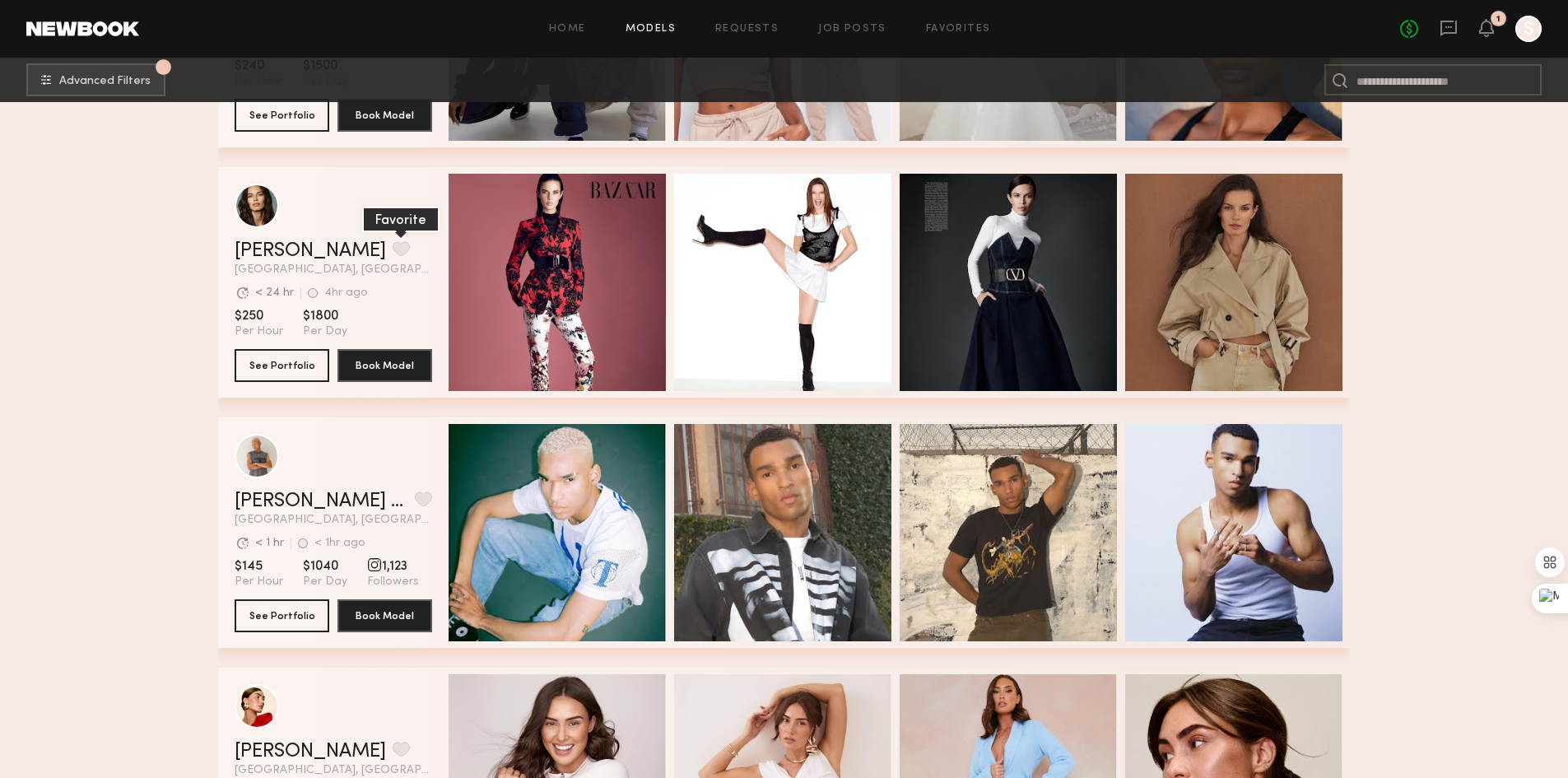
click at [393, 254] on button "grid" at bounding box center [401, 249] width 17 height 15
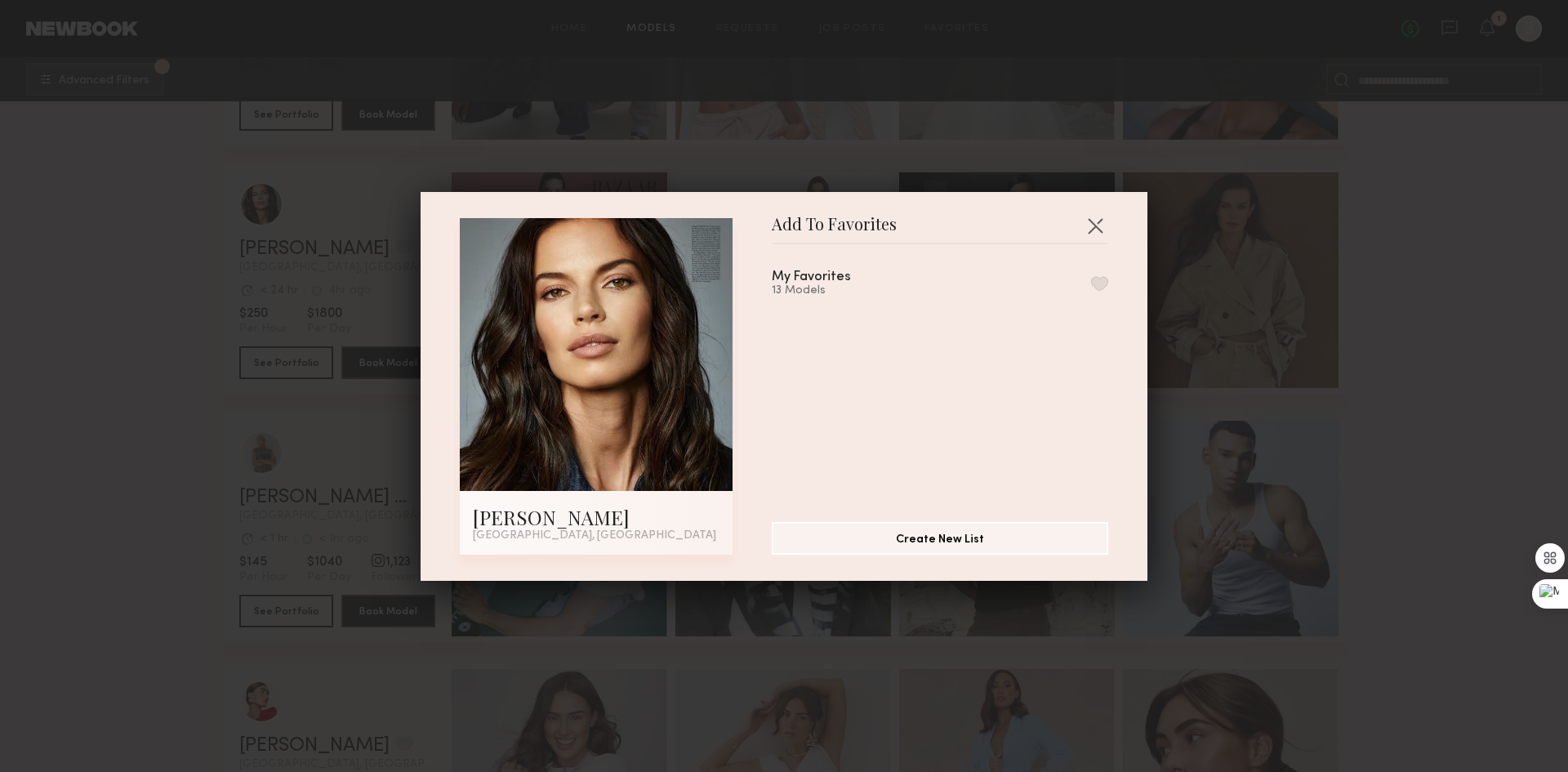
click at [1091, 283] on div "My Favorites 13 Models" at bounding box center [949, 377] width 353 height 239
click at [1092, 285] on button "button" at bounding box center [1100, 284] width 17 height 15
click at [1086, 217] on button "button" at bounding box center [1095, 225] width 26 height 26
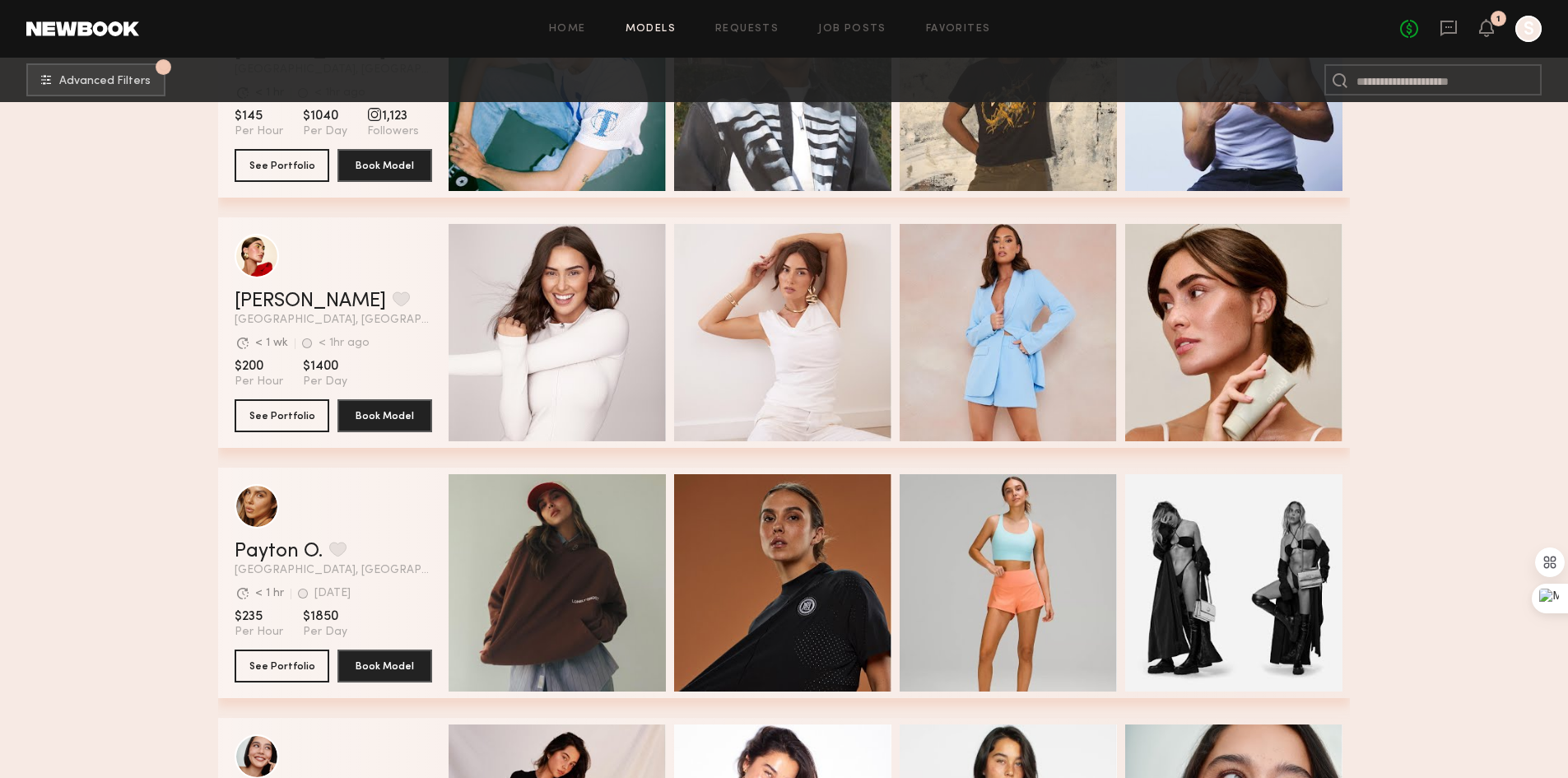
scroll to position [9217, 0]
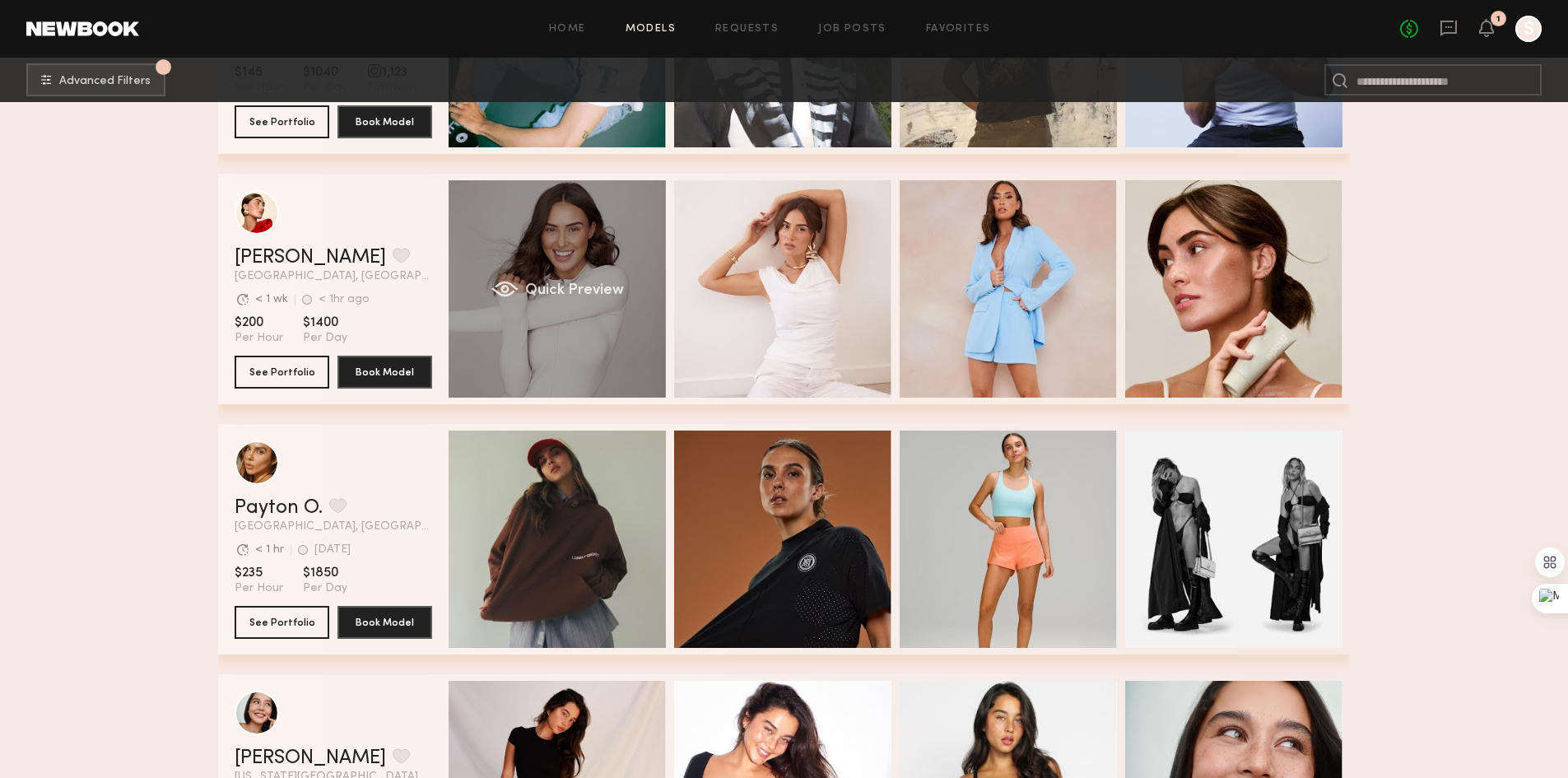
click at [588, 260] on div "Quick Preview" at bounding box center [558, 289] width 218 height 218
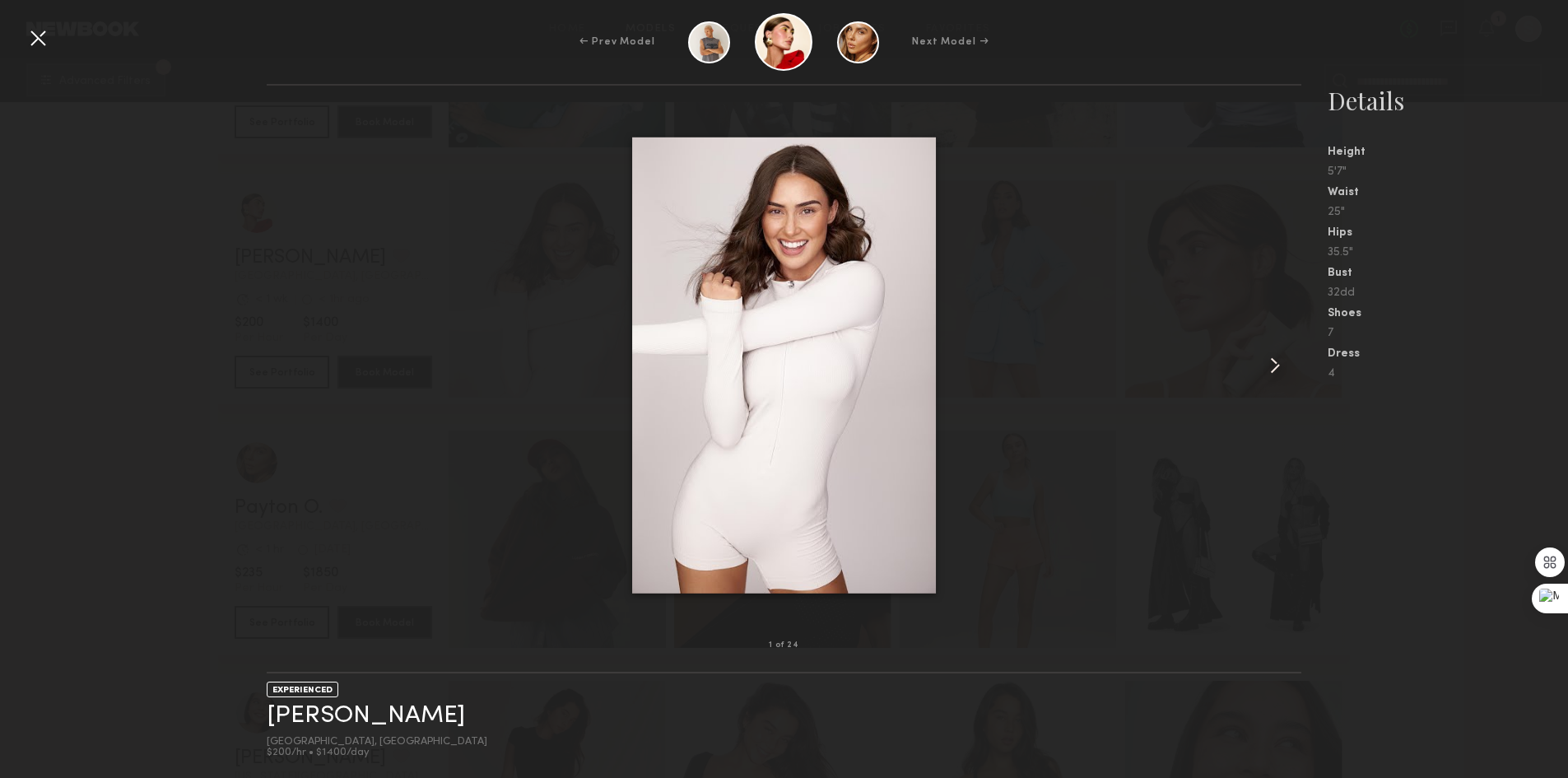
click at [1272, 372] on common-icon at bounding box center [1275, 365] width 27 height 27
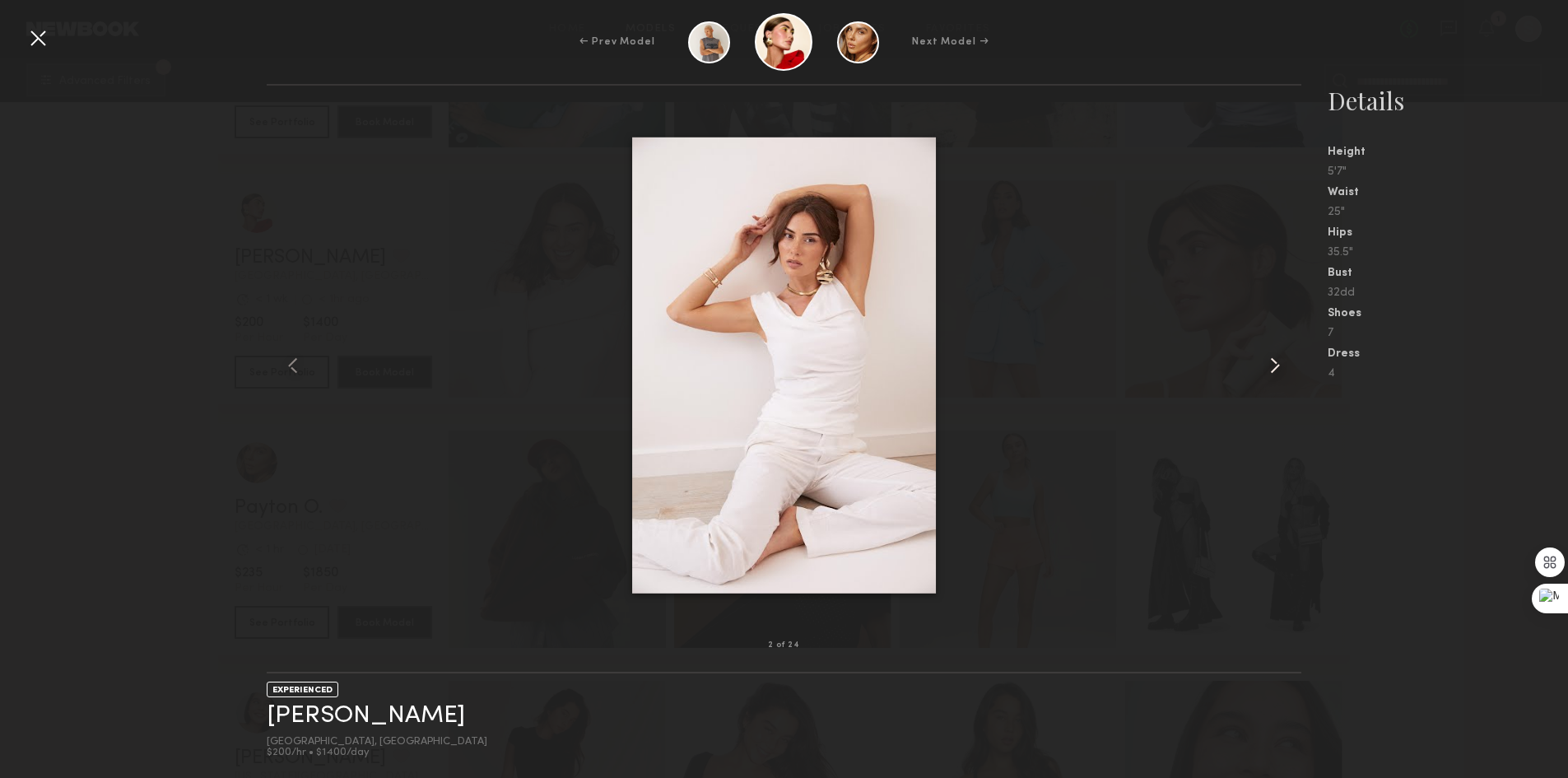
click at [1272, 372] on common-icon at bounding box center [1275, 365] width 27 height 27
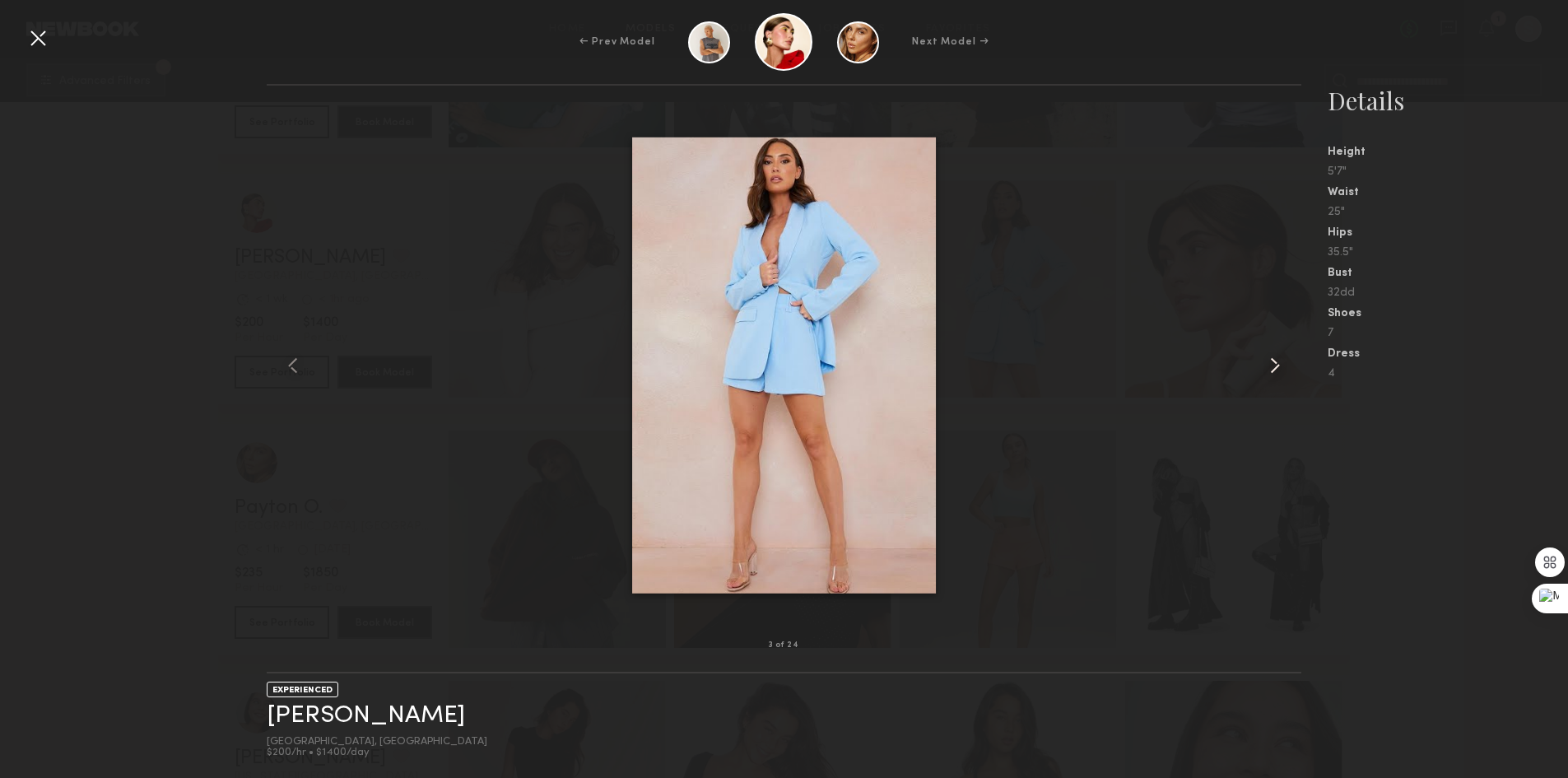
click at [1272, 372] on common-icon at bounding box center [1275, 365] width 27 height 27
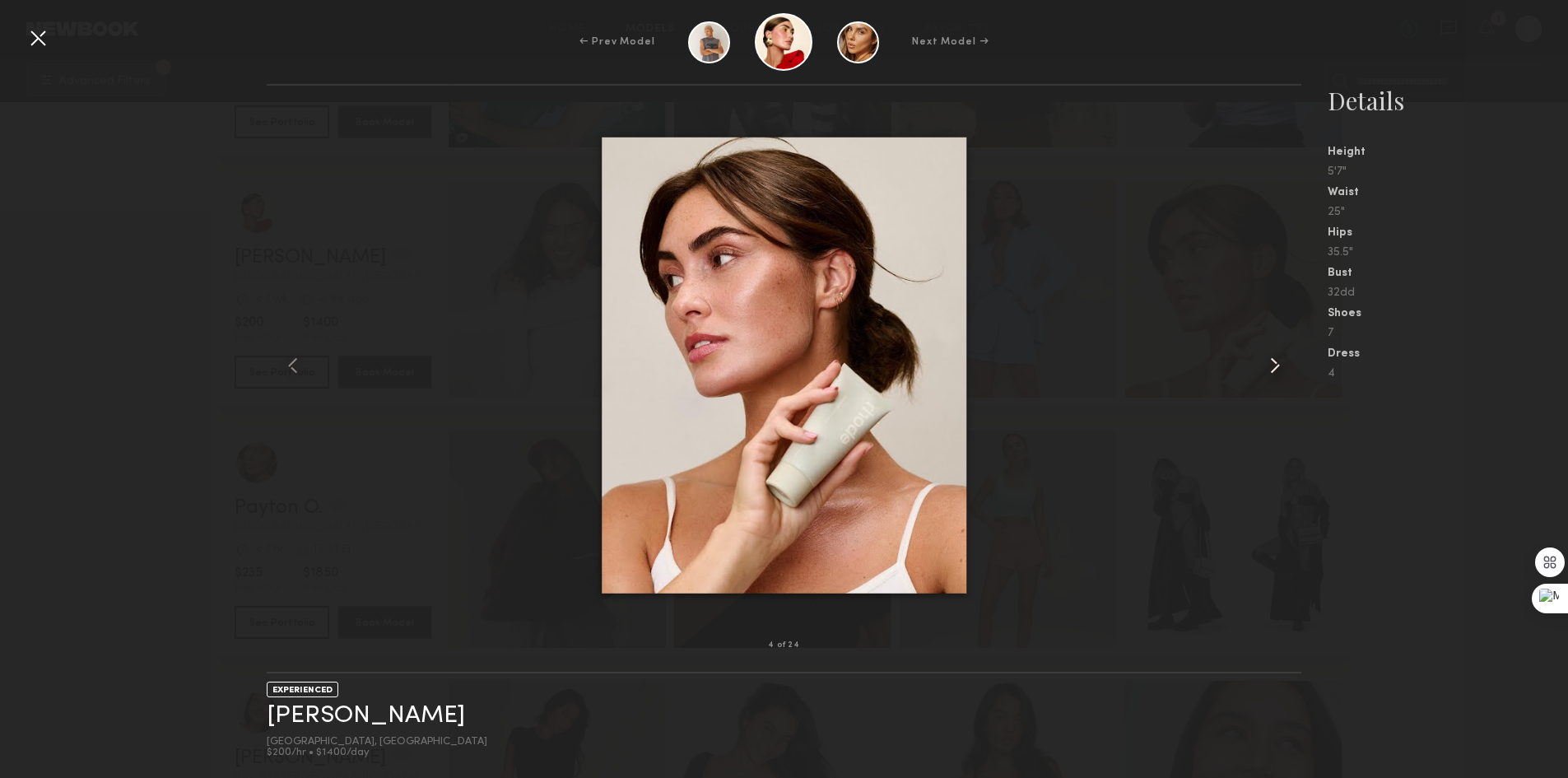
click at [1272, 372] on common-icon at bounding box center [1275, 365] width 27 height 27
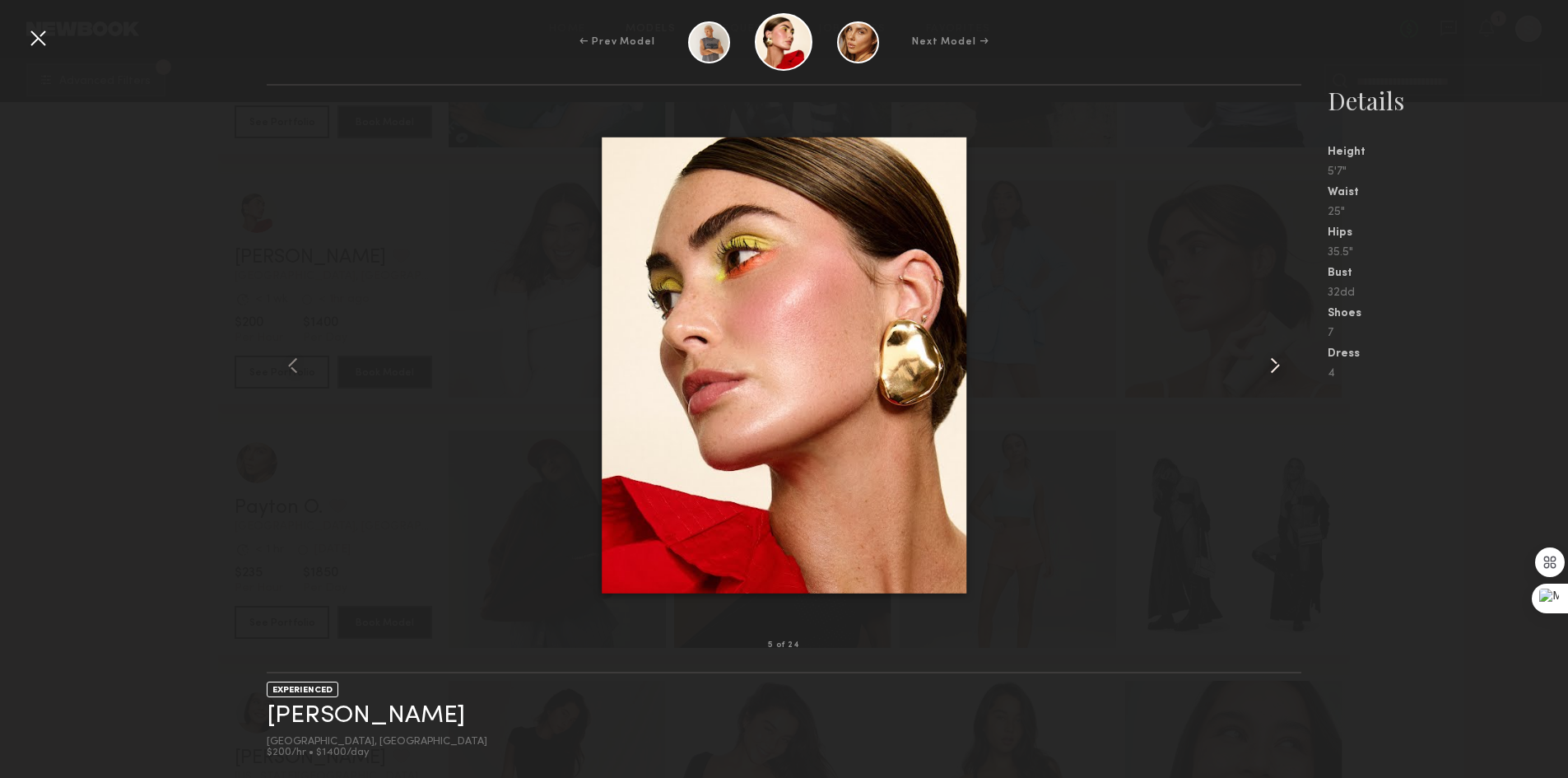
click at [1272, 372] on common-icon at bounding box center [1275, 365] width 27 height 27
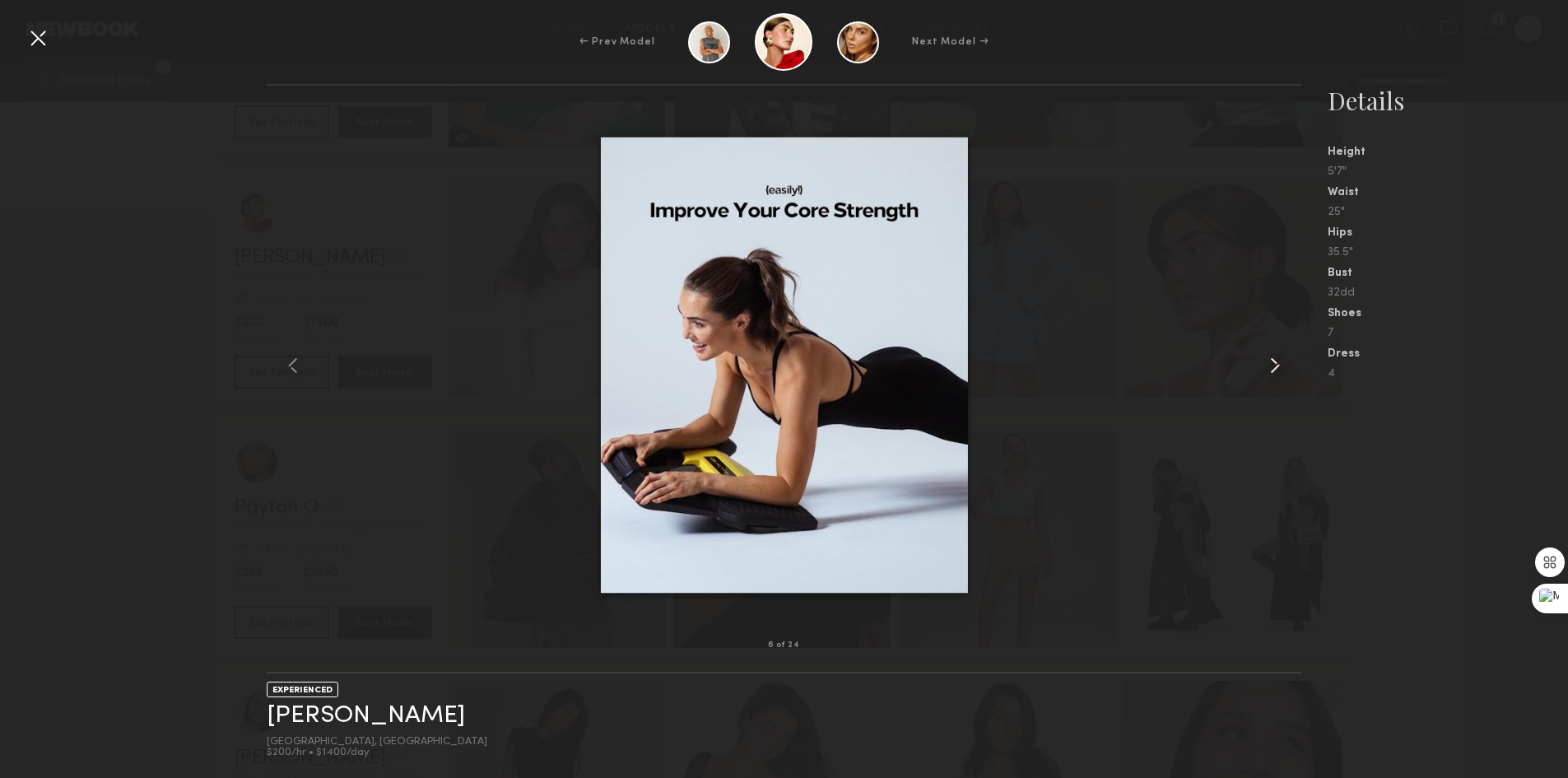
click at [1272, 372] on common-icon at bounding box center [1275, 365] width 27 height 27
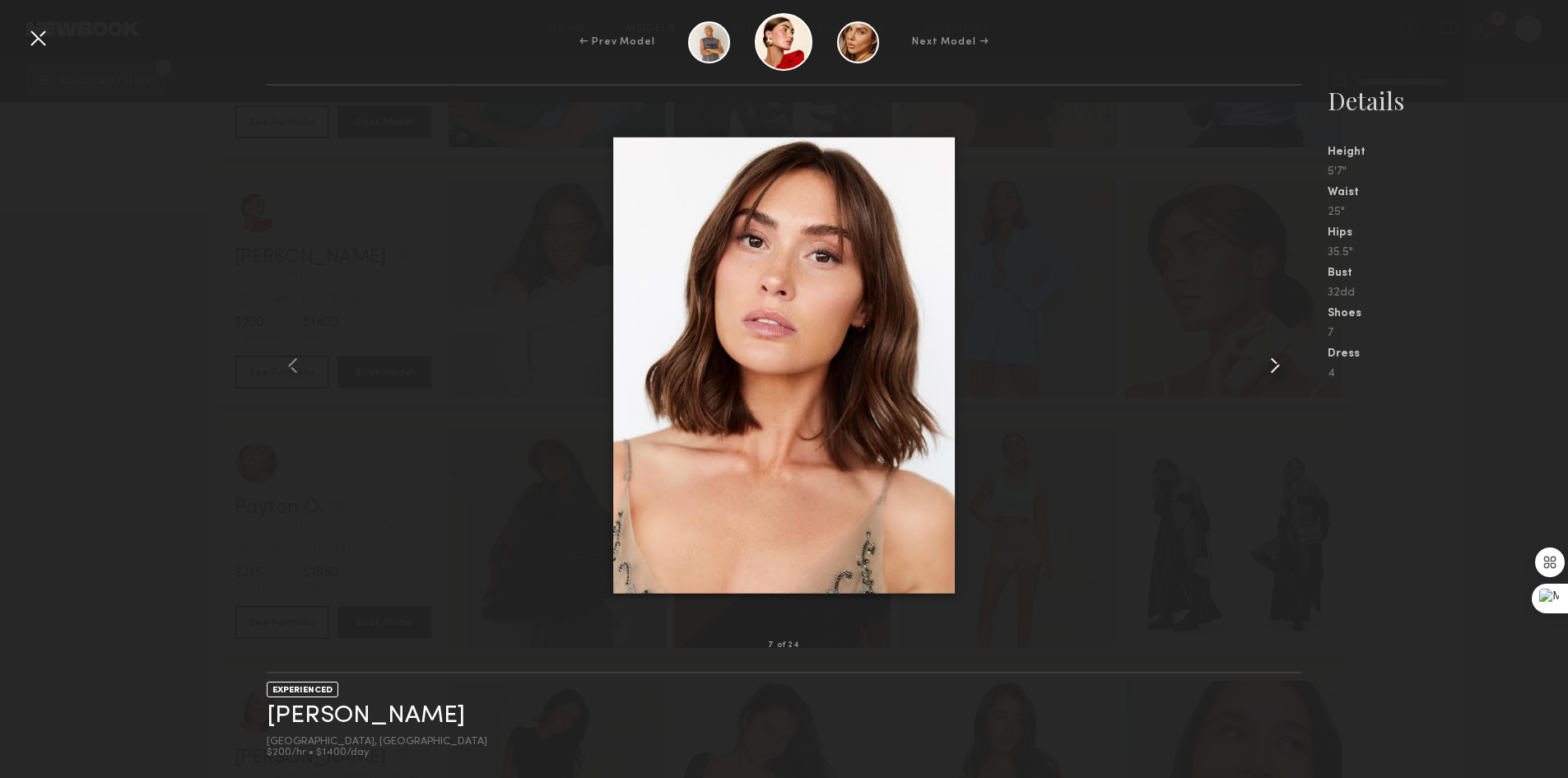
click at [1272, 372] on common-icon at bounding box center [1275, 365] width 27 height 27
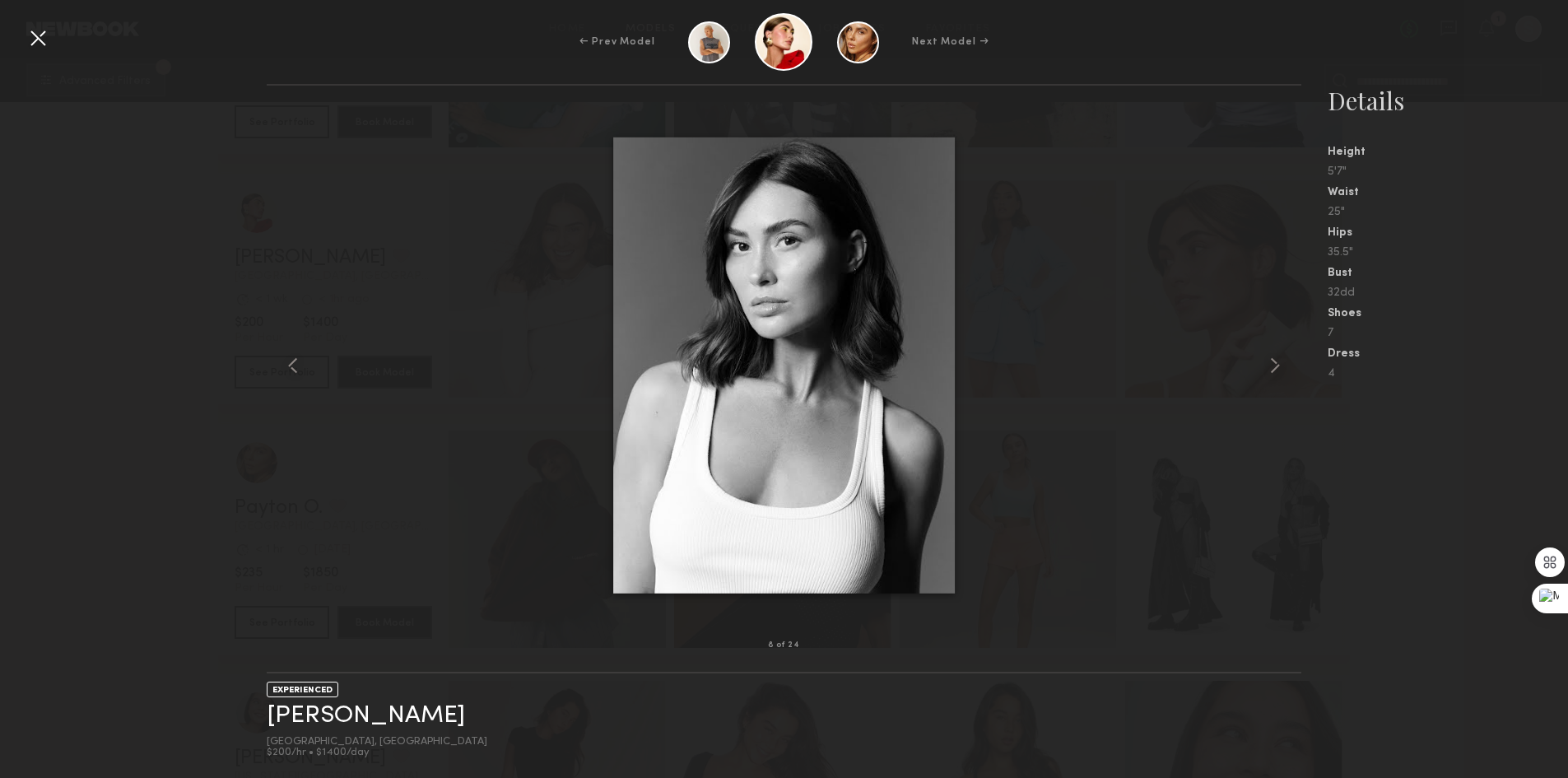
click at [41, 33] on div at bounding box center [38, 38] width 27 height 27
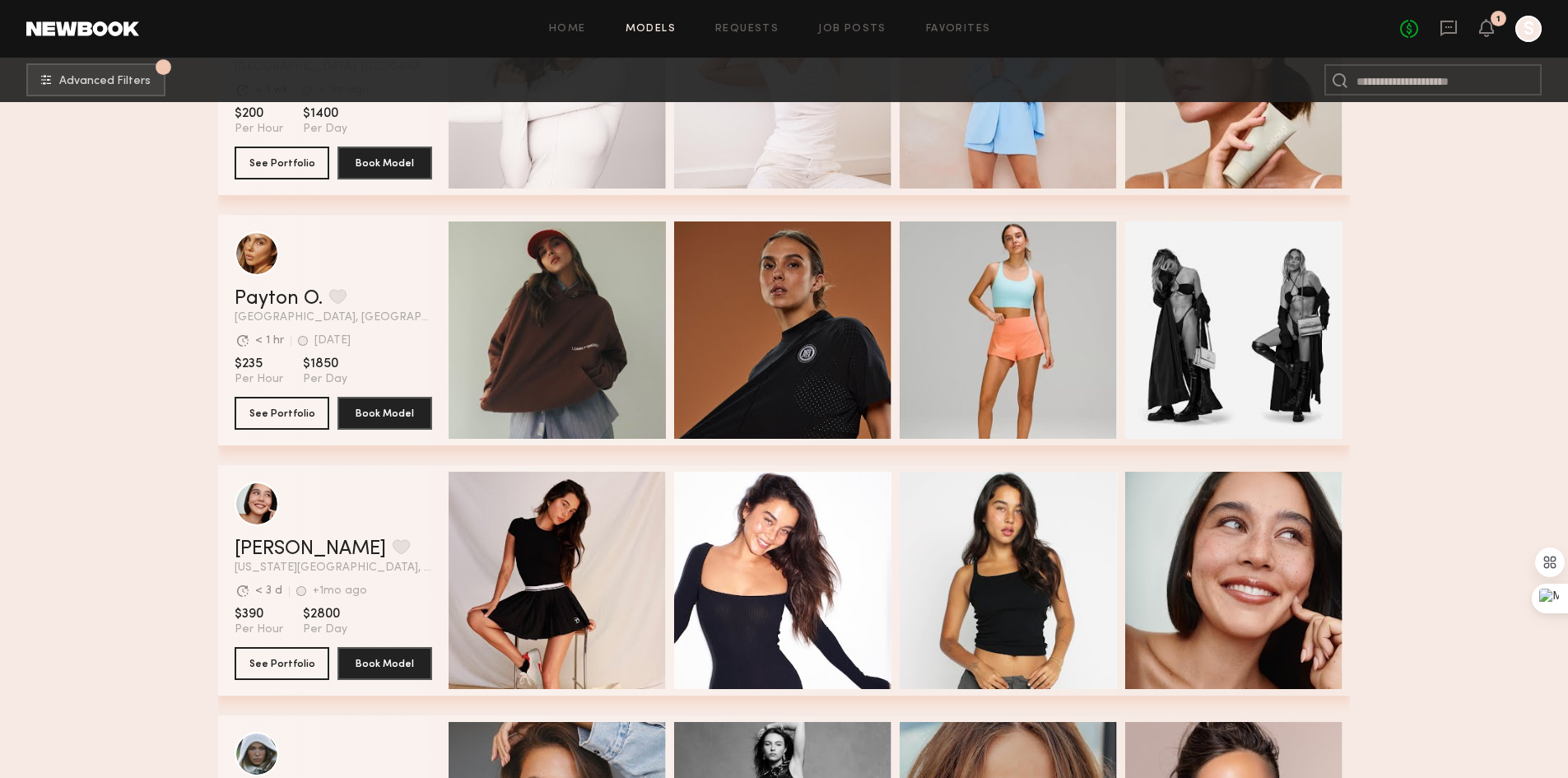
scroll to position [9464, 0]
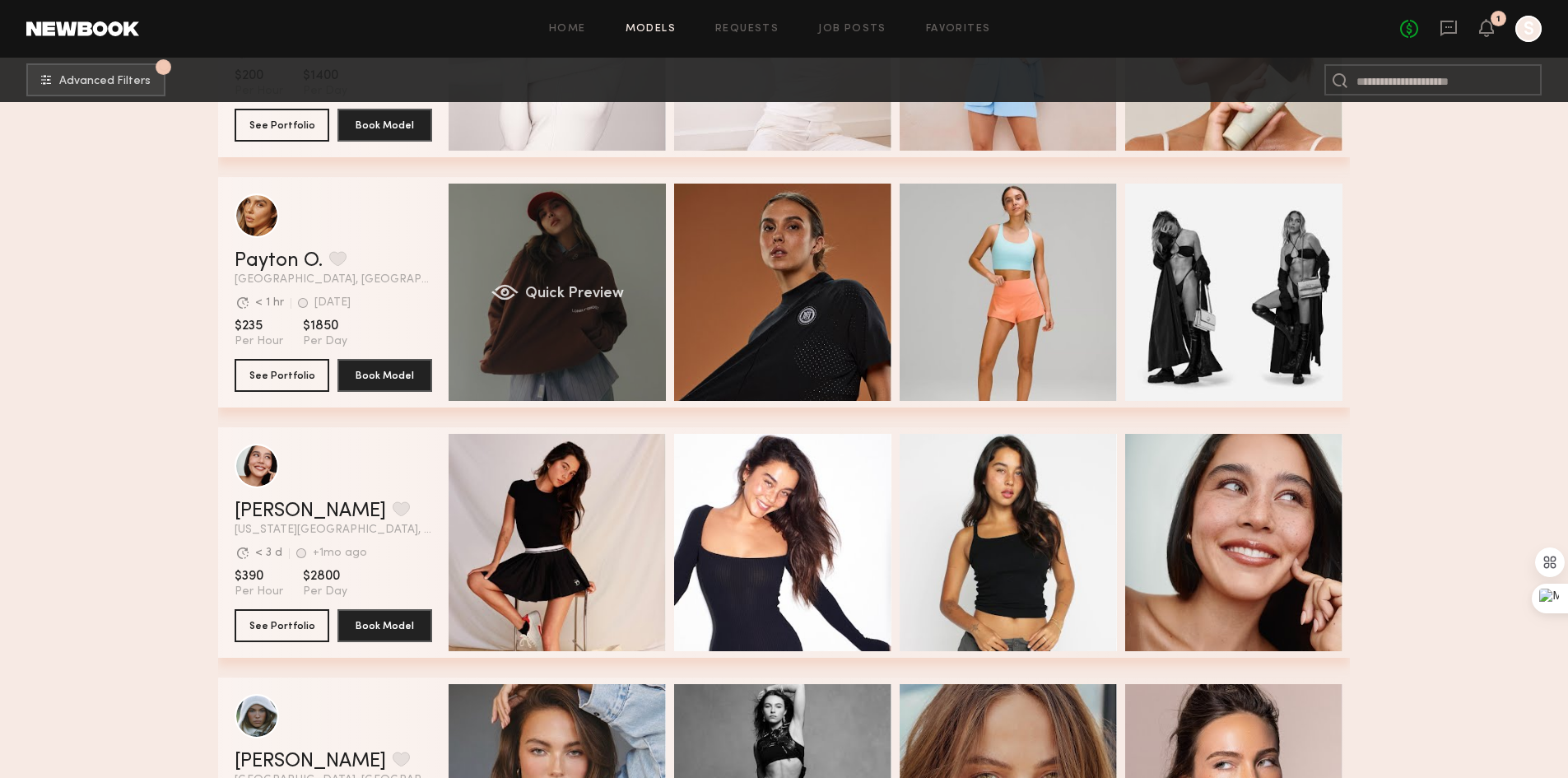
click at [595, 259] on div "Quick Preview" at bounding box center [558, 292] width 218 height 218
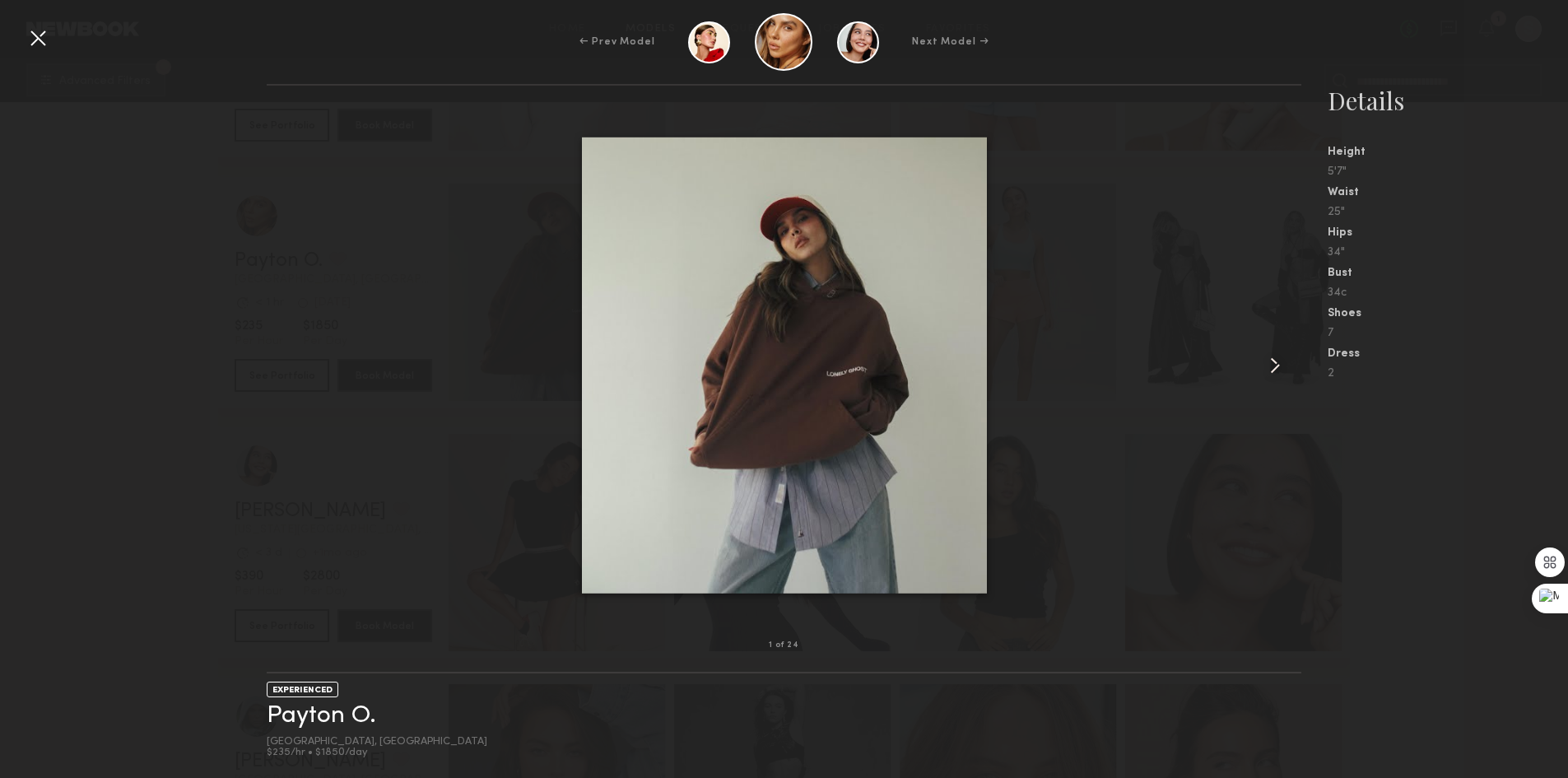
click at [1291, 375] on div at bounding box center [1280, 365] width 41 height 507
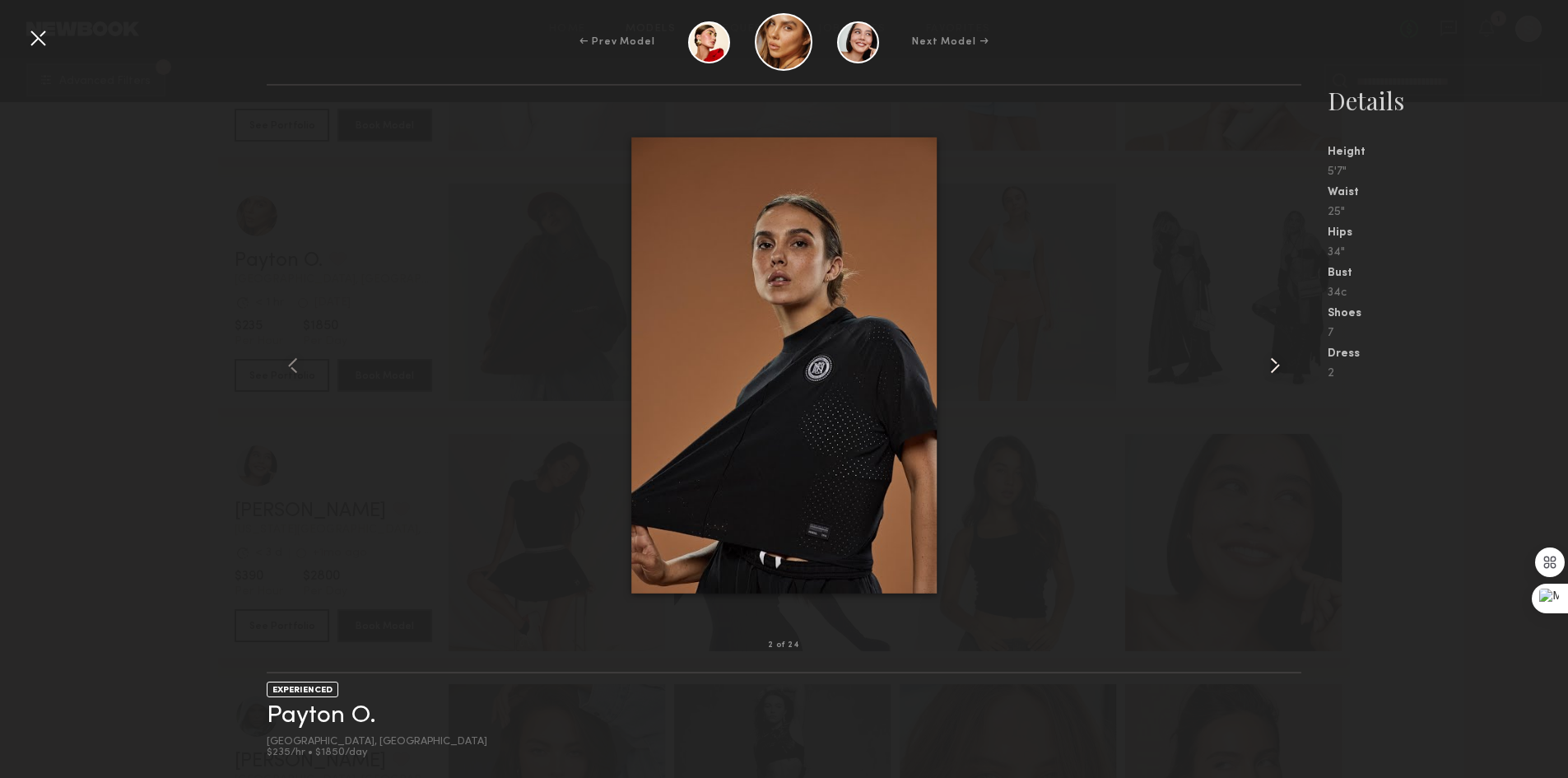
click at [1289, 375] on common-icon at bounding box center [1275, 365] width 27 height 27
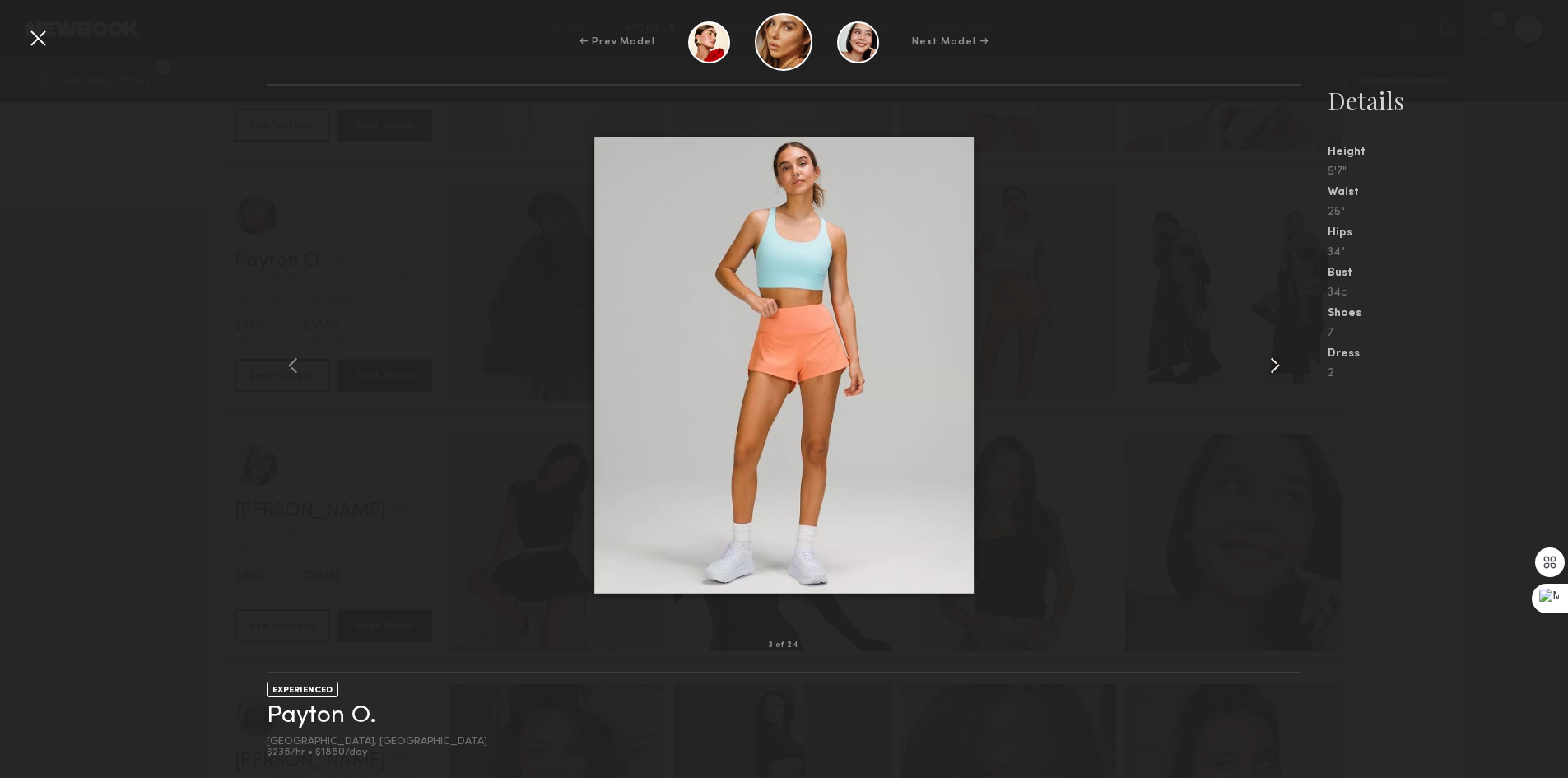
click at [1288, 366] on common-icon at bounding box center [1275, 365] width 27 height 27
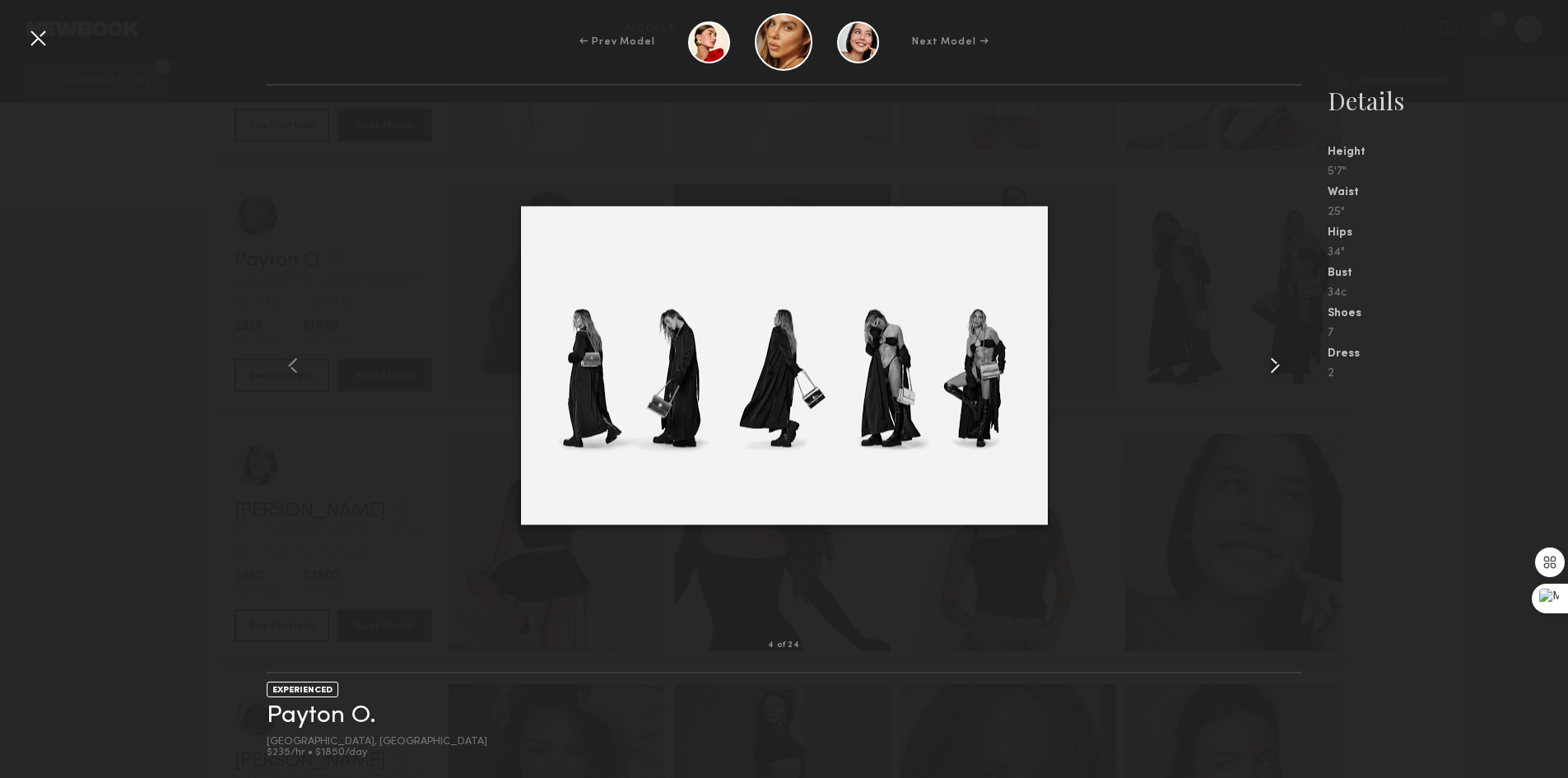
click at [1287, 366] on common-icon at bounding box center [1275, 365] width 27 height 27
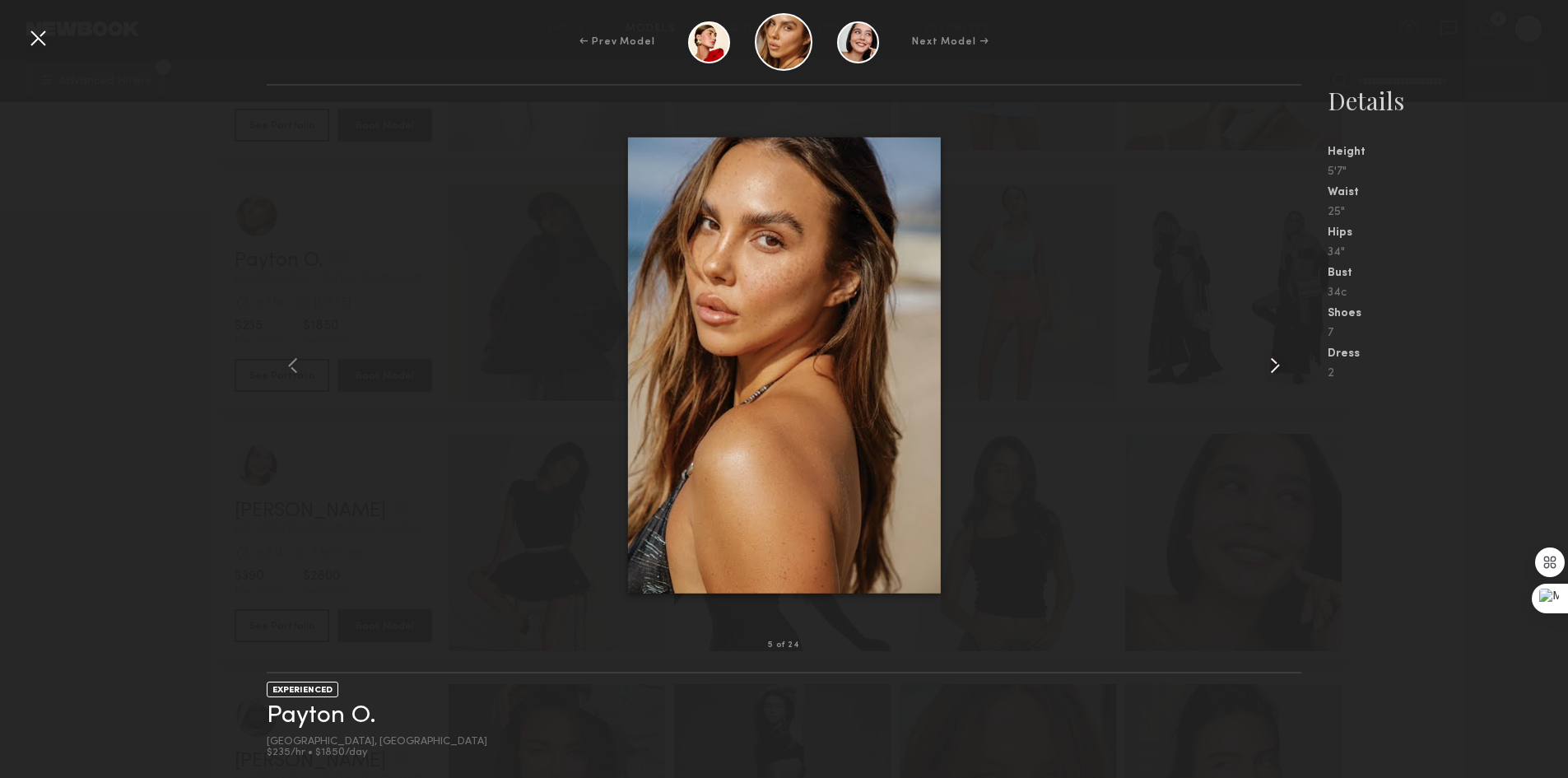
click at [1287, 366] on common-icon at bounding box center [1275, 365] width 27 height 27
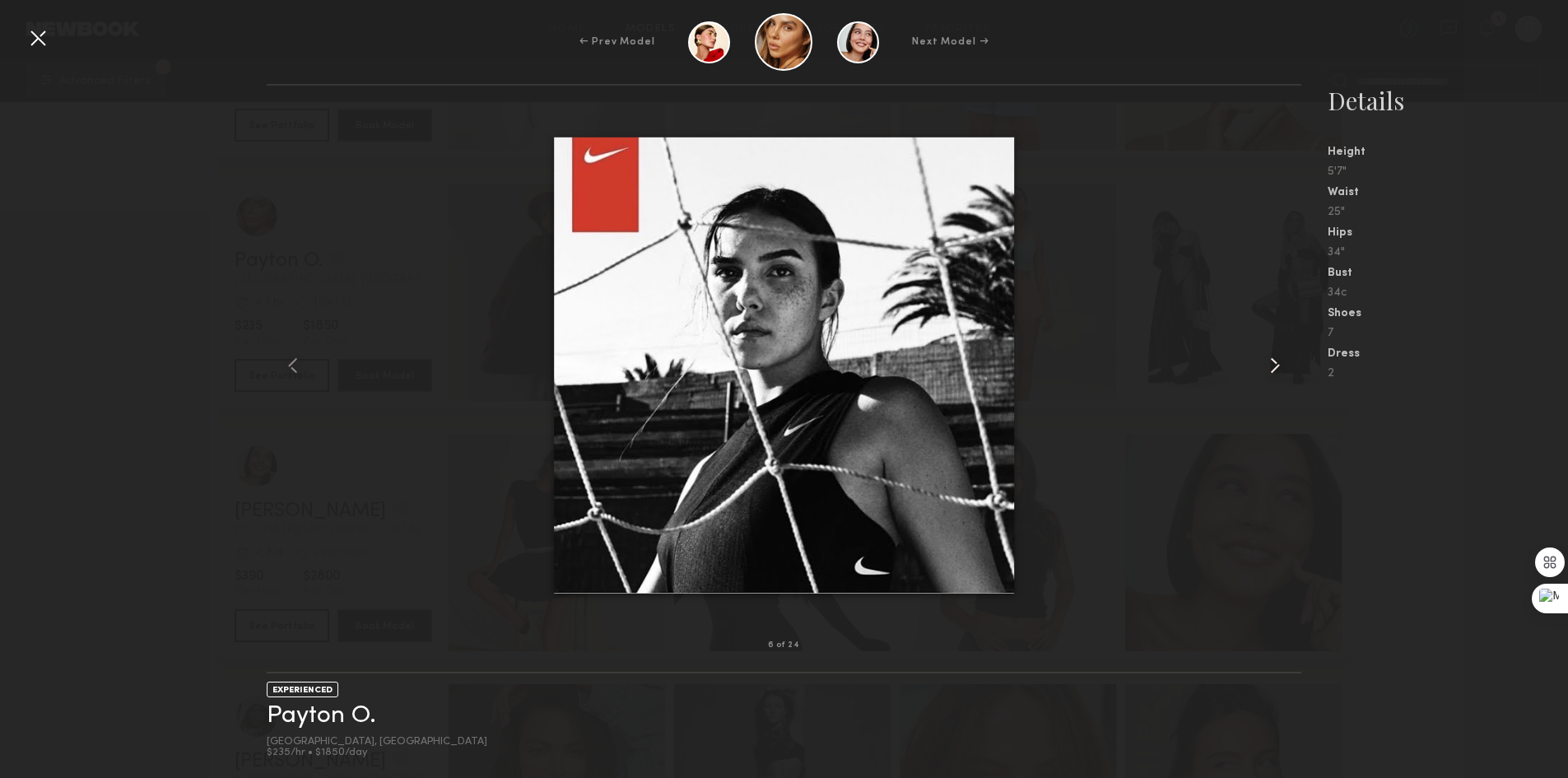
click at [1287, 366] on common-icon at bounding box center [1275, 365] width 27 height 27
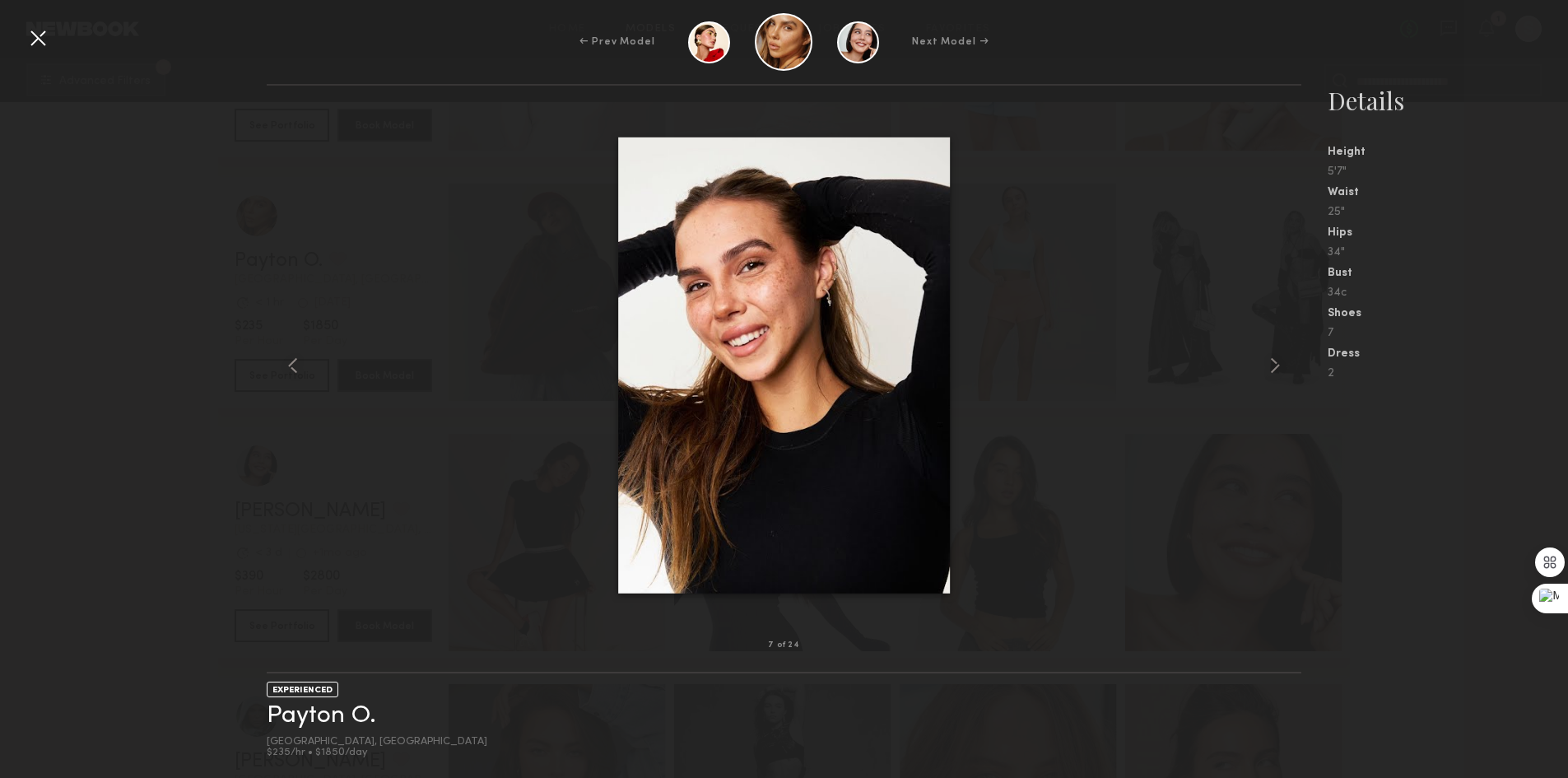
click at [31, 38] on div at bounding box center [38, 38] width 27 height 27
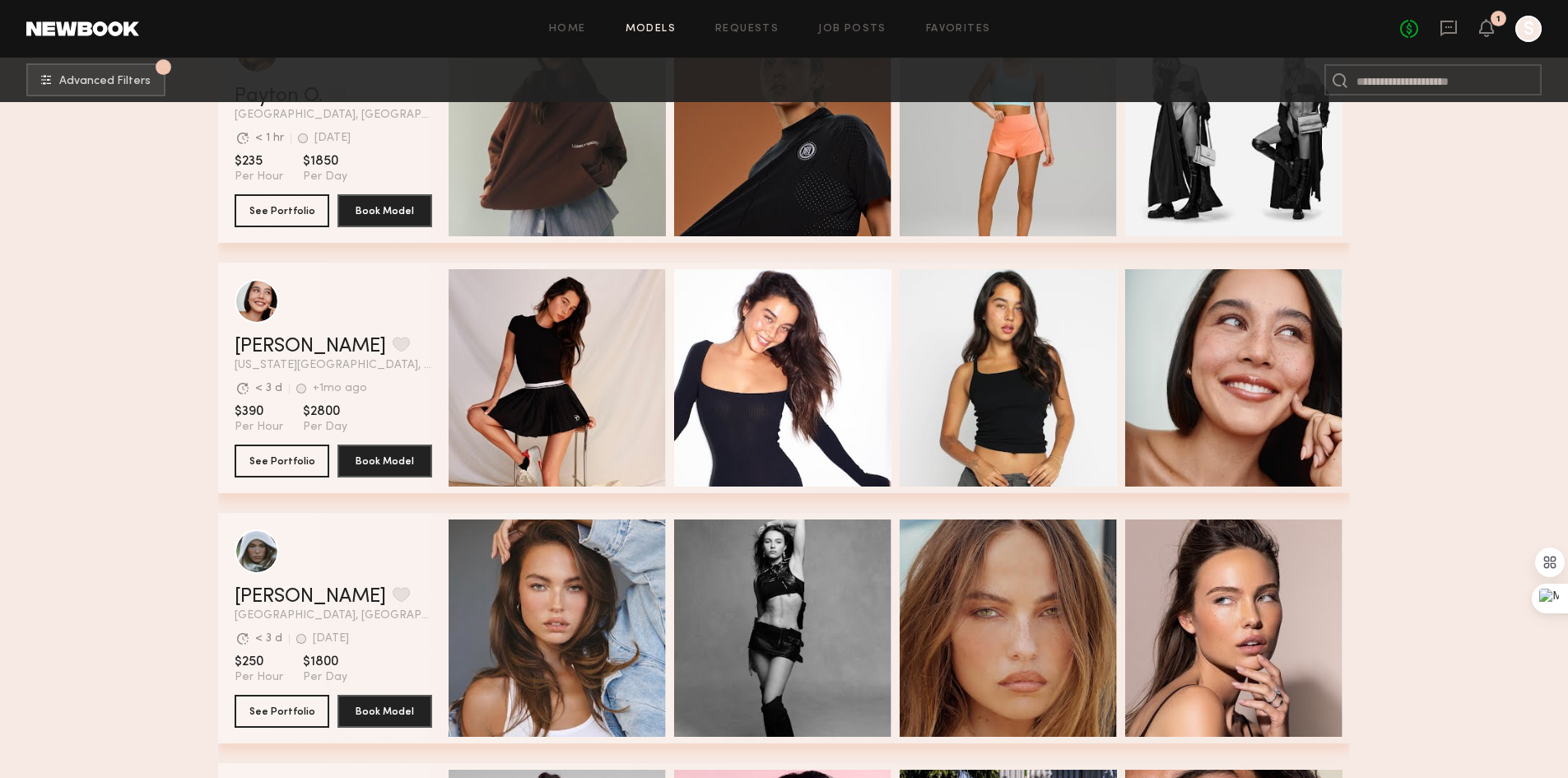
scroll to position [9711, 0]
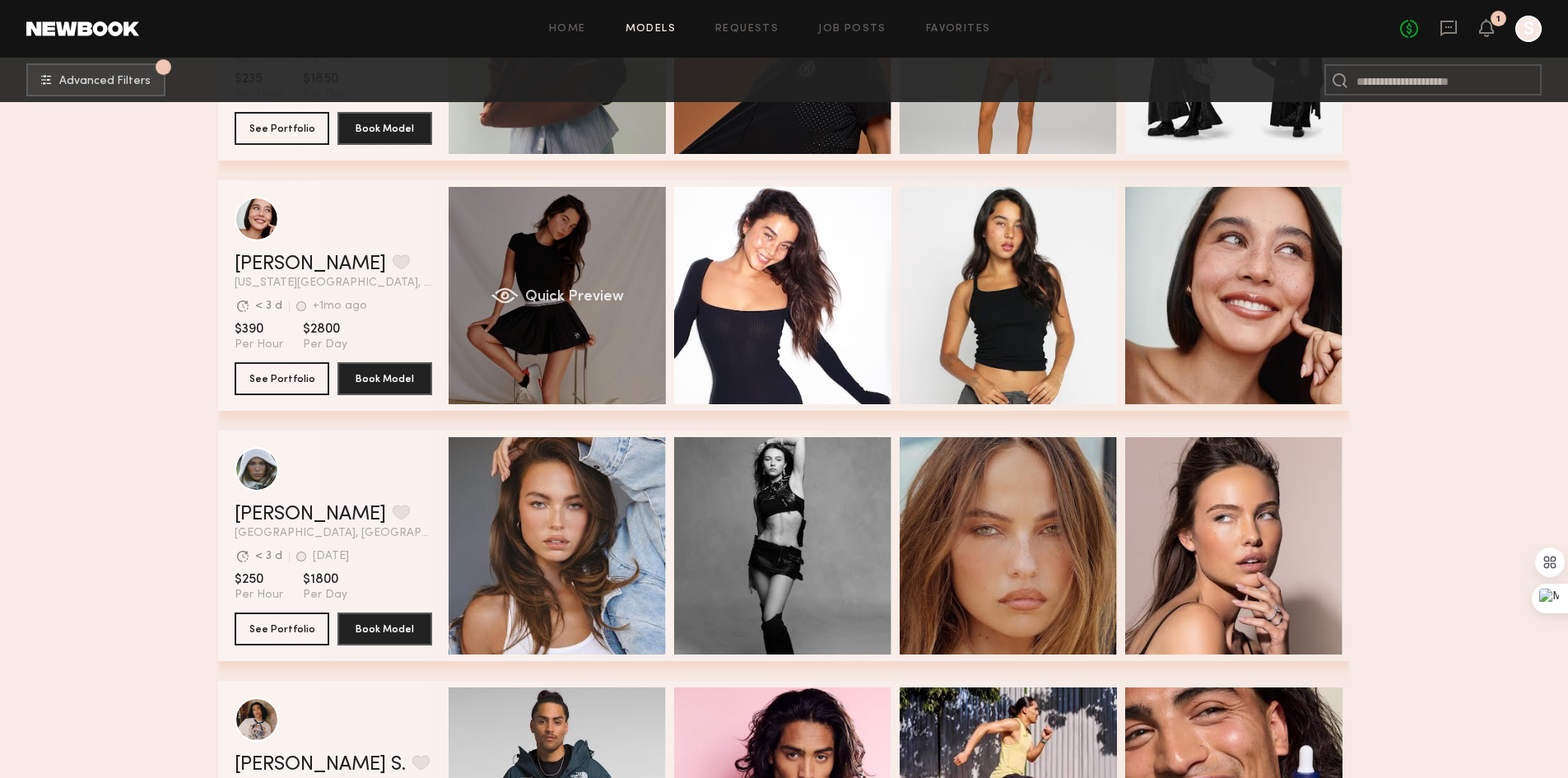
click at [572, 266] on div "Quick Preview" at bounding box center [558, 295] width 218 height 218
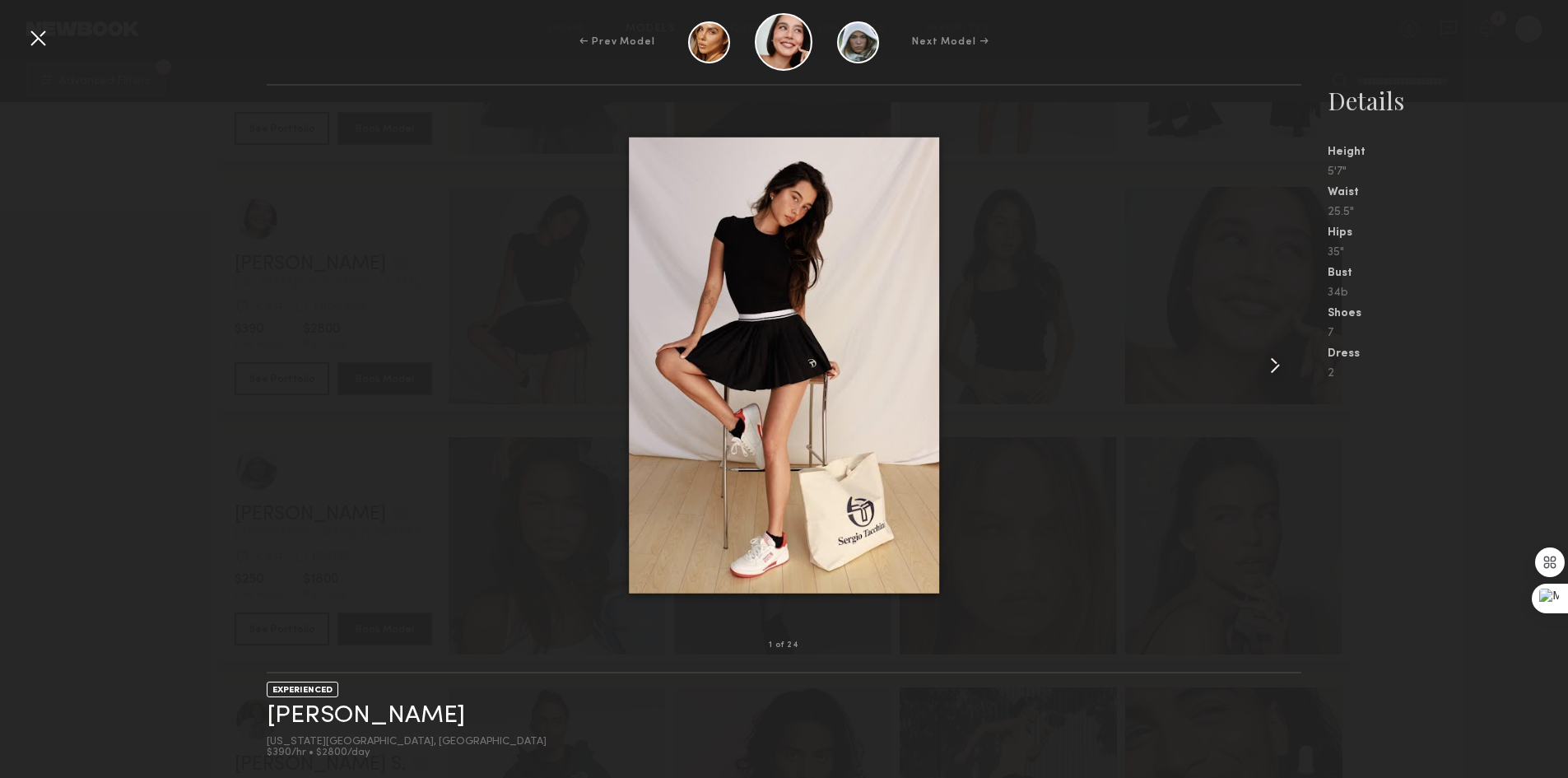
click at [1272, 357] on common-icon at bounding box center [1275, 365] width 27 height 27
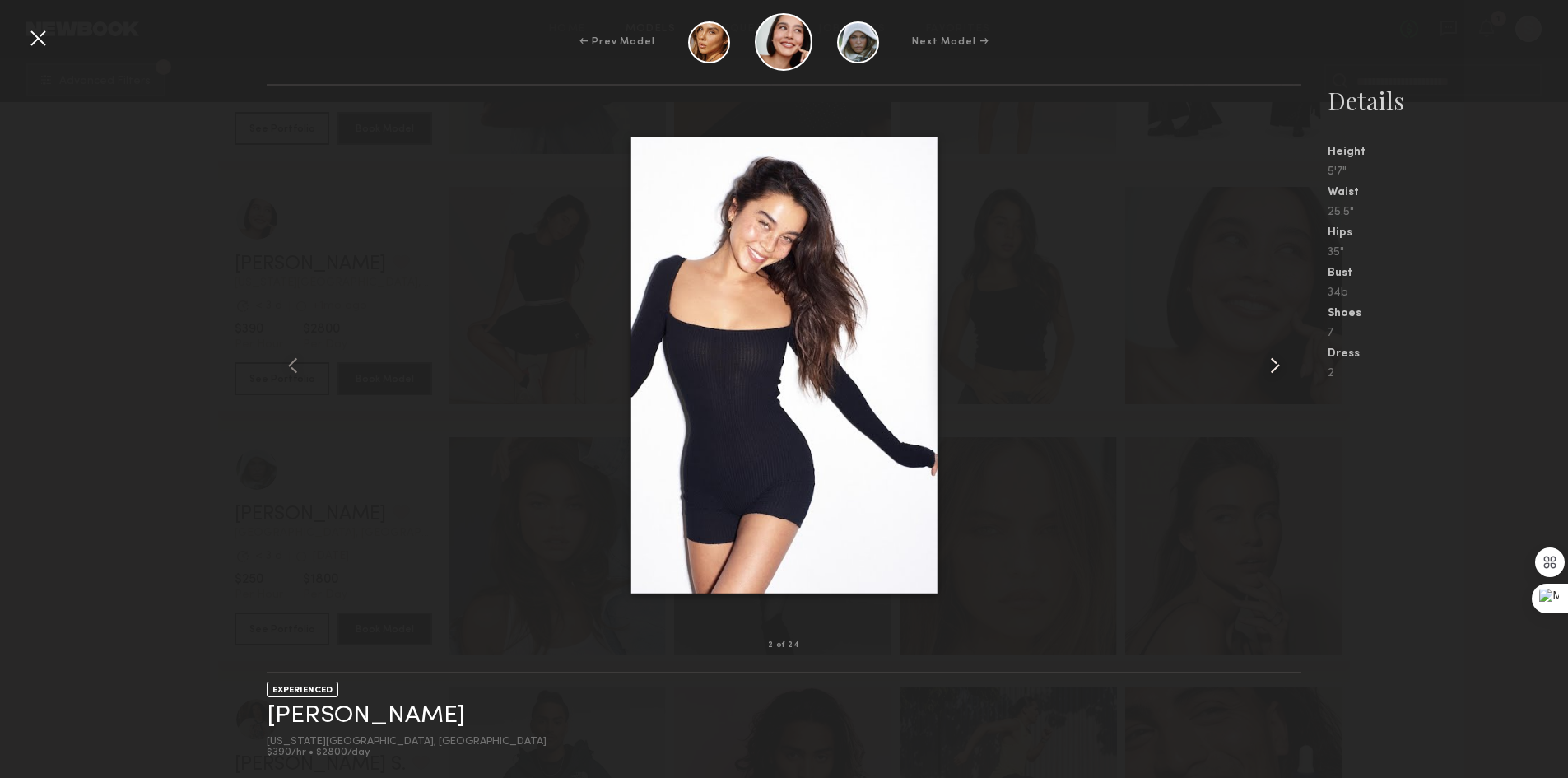
click at [1272, 357] on common-icon at bounding box center [1275, 365] width 27 height 27
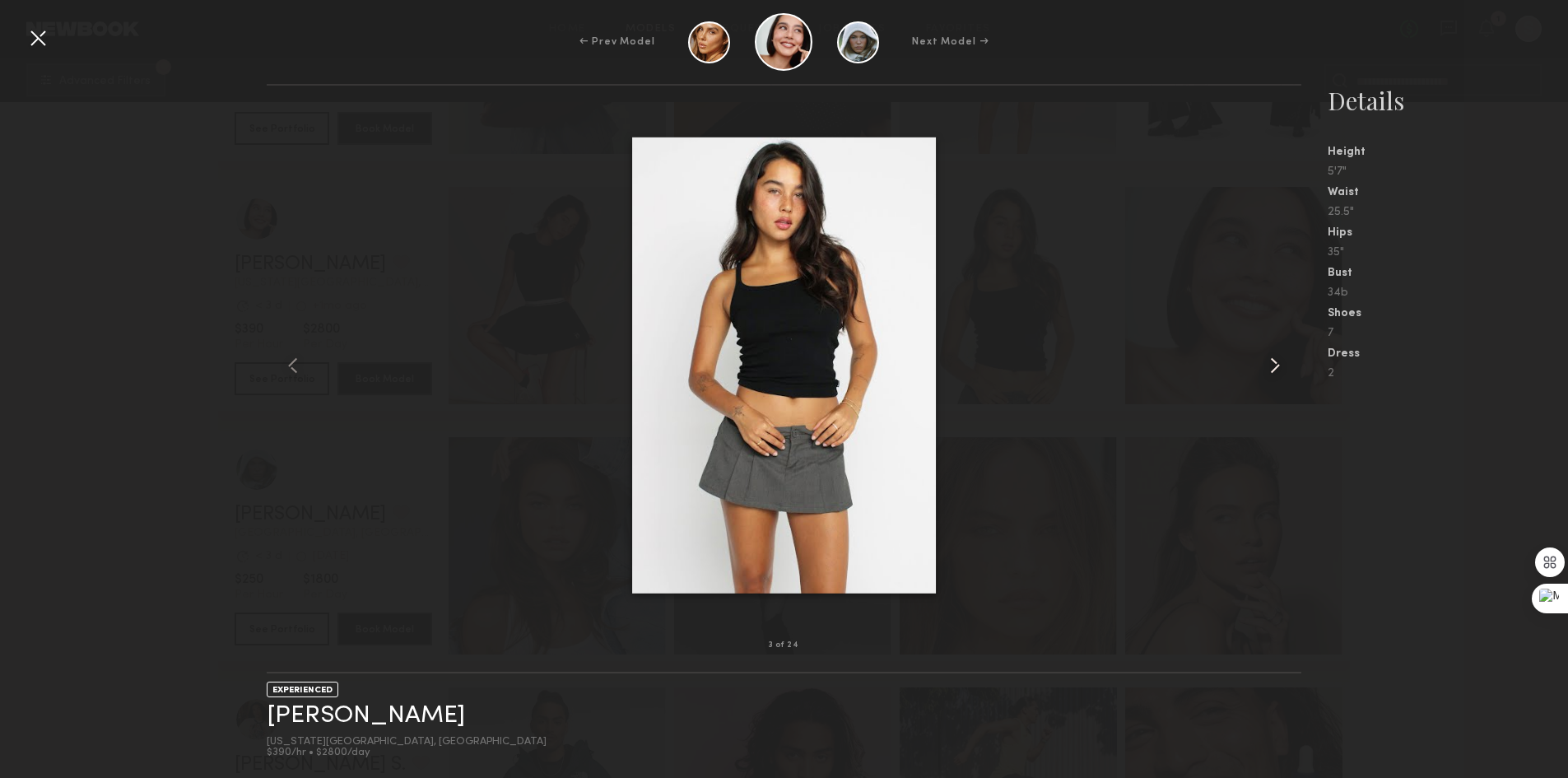
click at [1272, 357] on common-icon at bounding box center [1275, 365] width 27 height 27
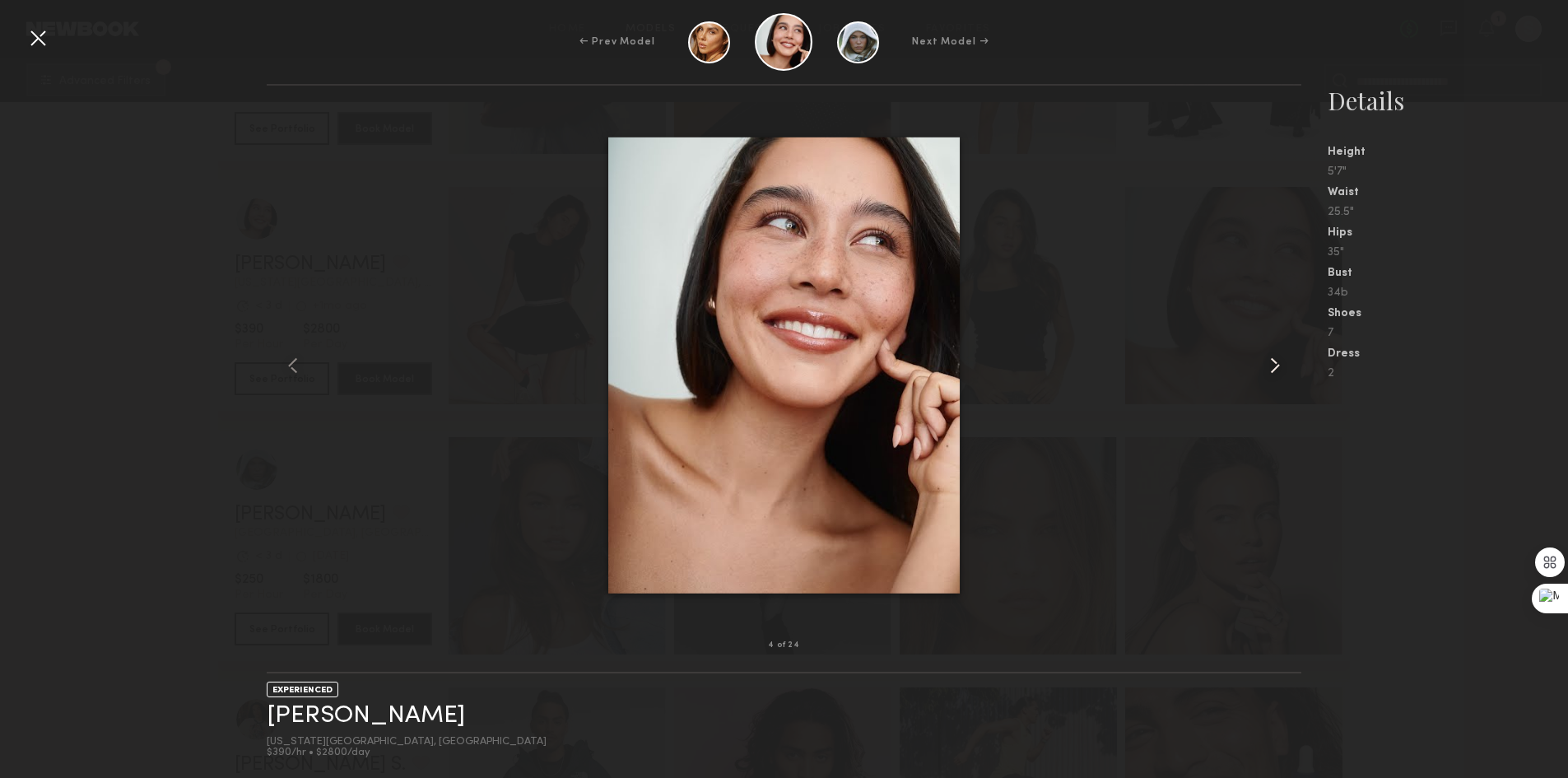
click at [1272, 357] on common-icon at bounding box center [1275, 365] width 27 height 27
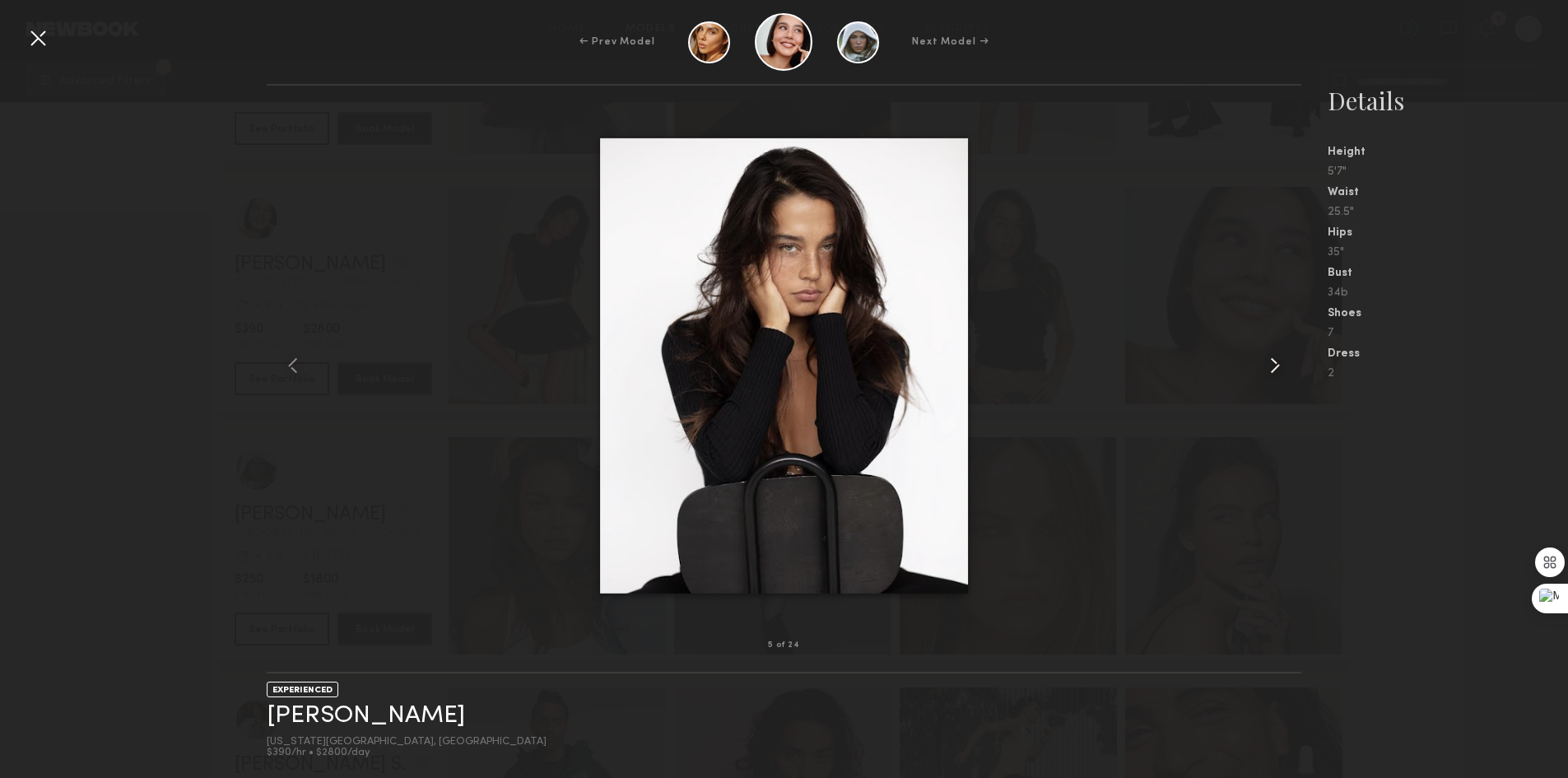
click at [1274, 356] on common-icon at bounding box center [1275, 365] width 27 height 27
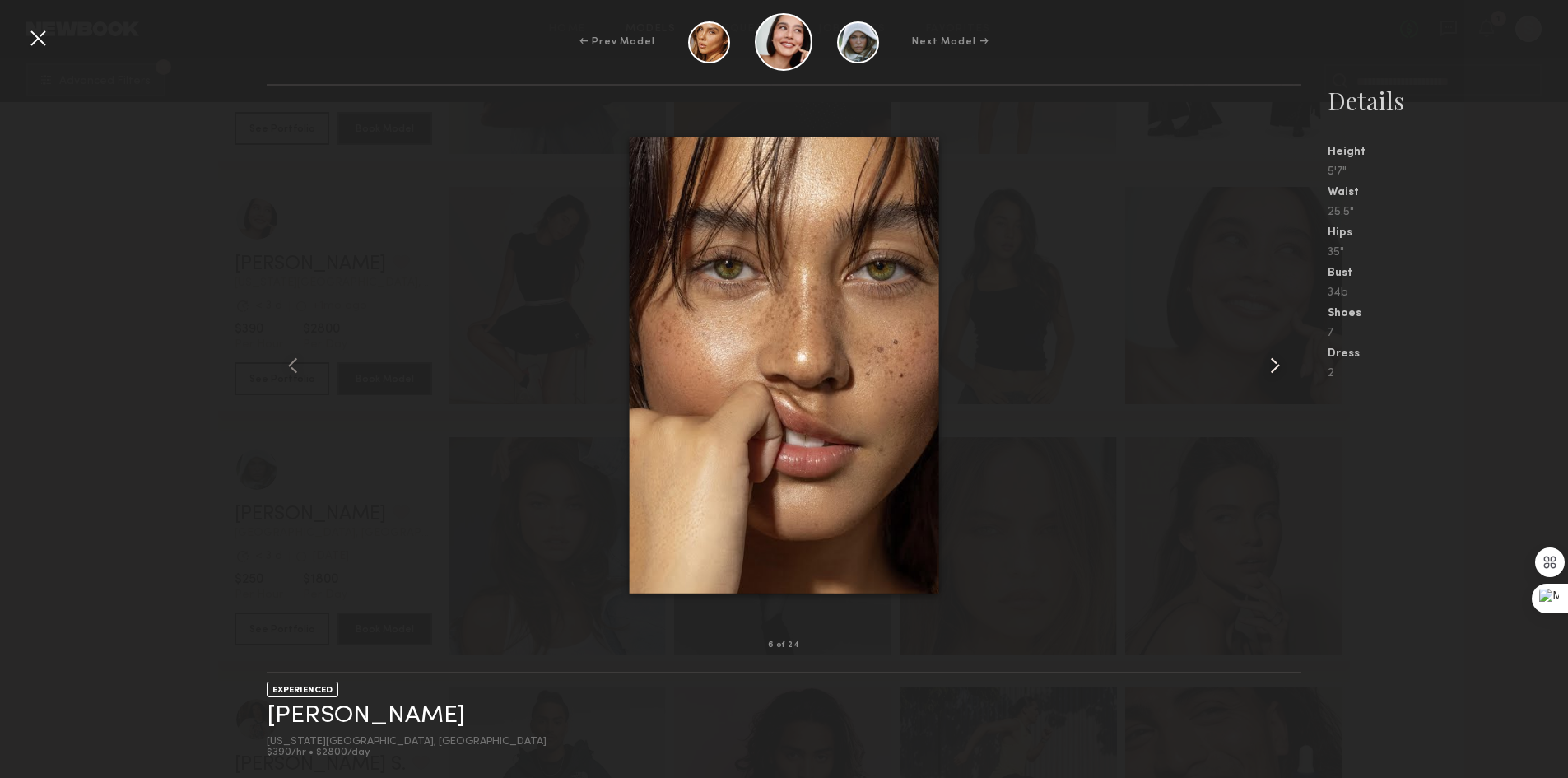
click at [1274, 356] on common-icon at bounding box center [1275, 365] width 27 height 27
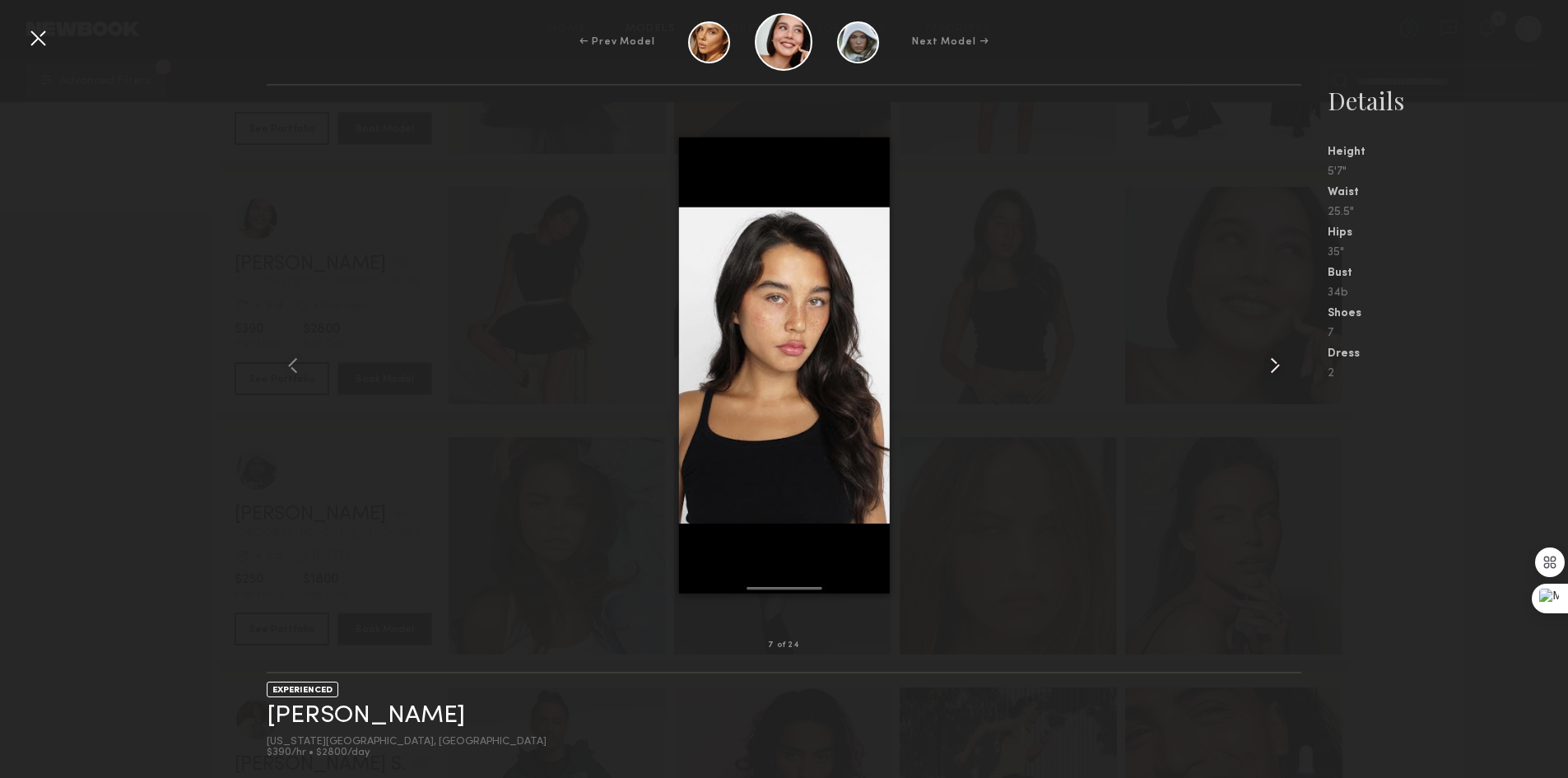
click at [1274, 356] on common-icon at bounding box center [1275, 365] width 27 height 27
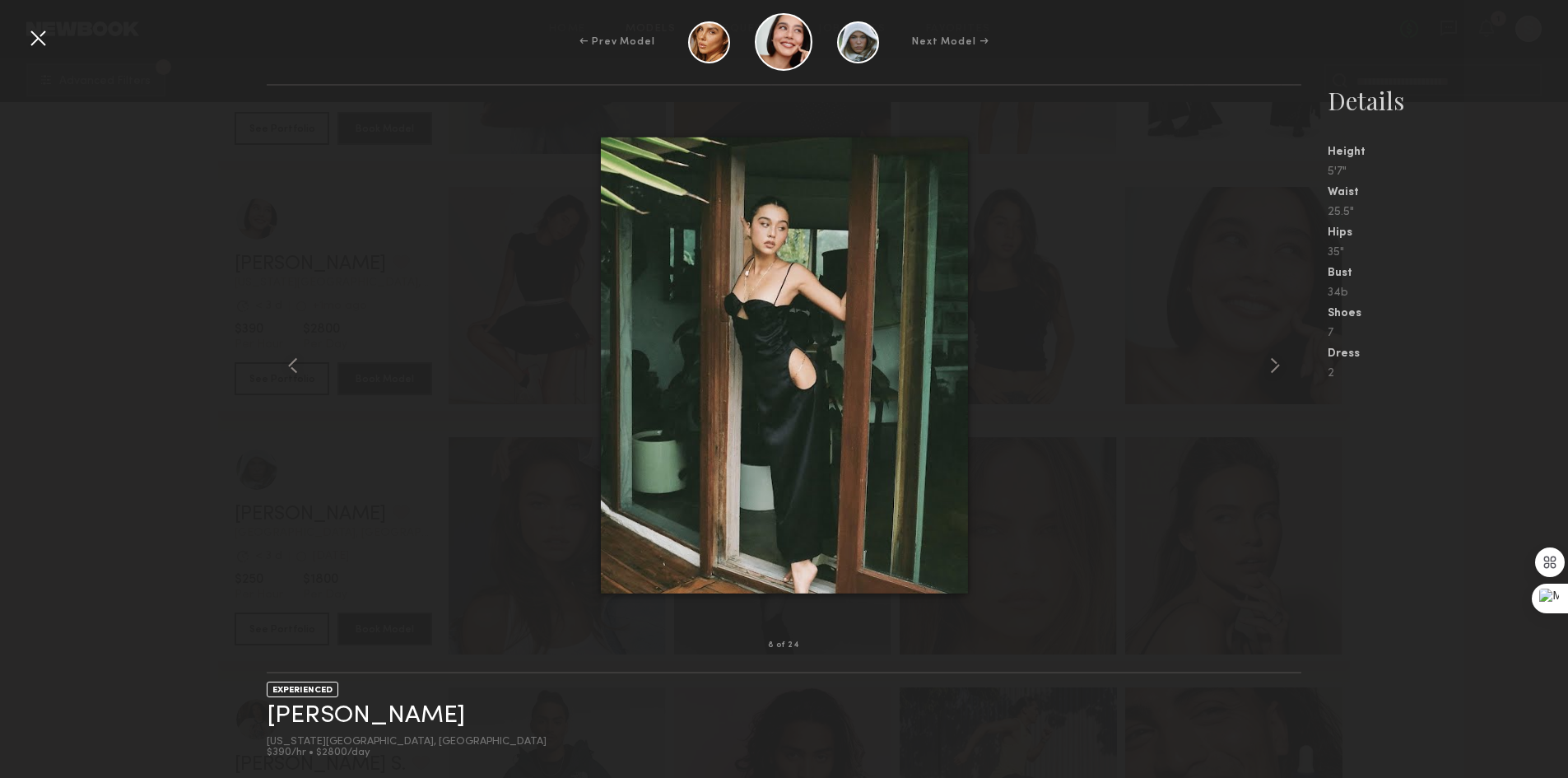
click at [30, 28] on div at bounding box center [38, 38] width 27 height 27
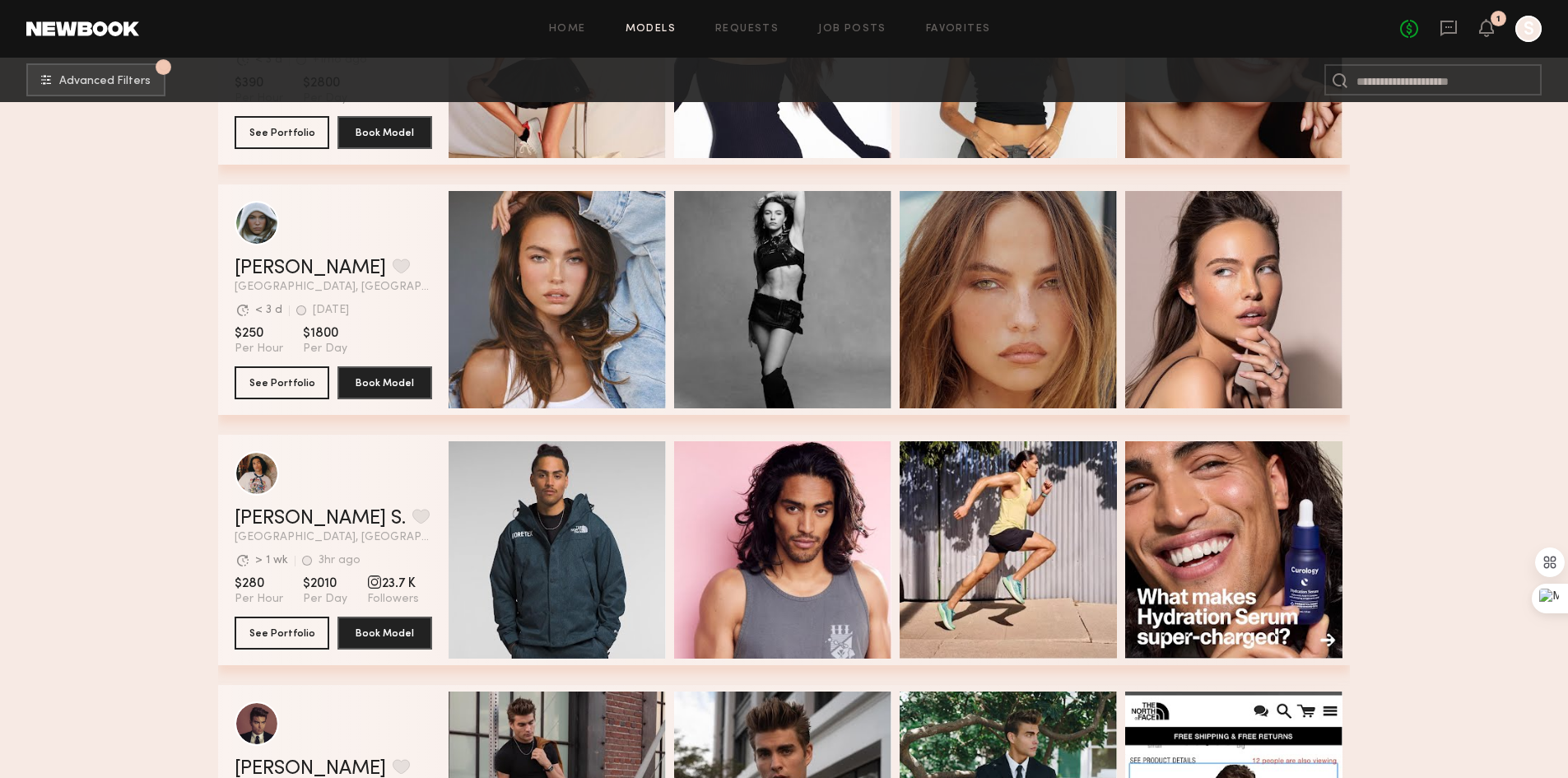
scroll to position [9958, 0]
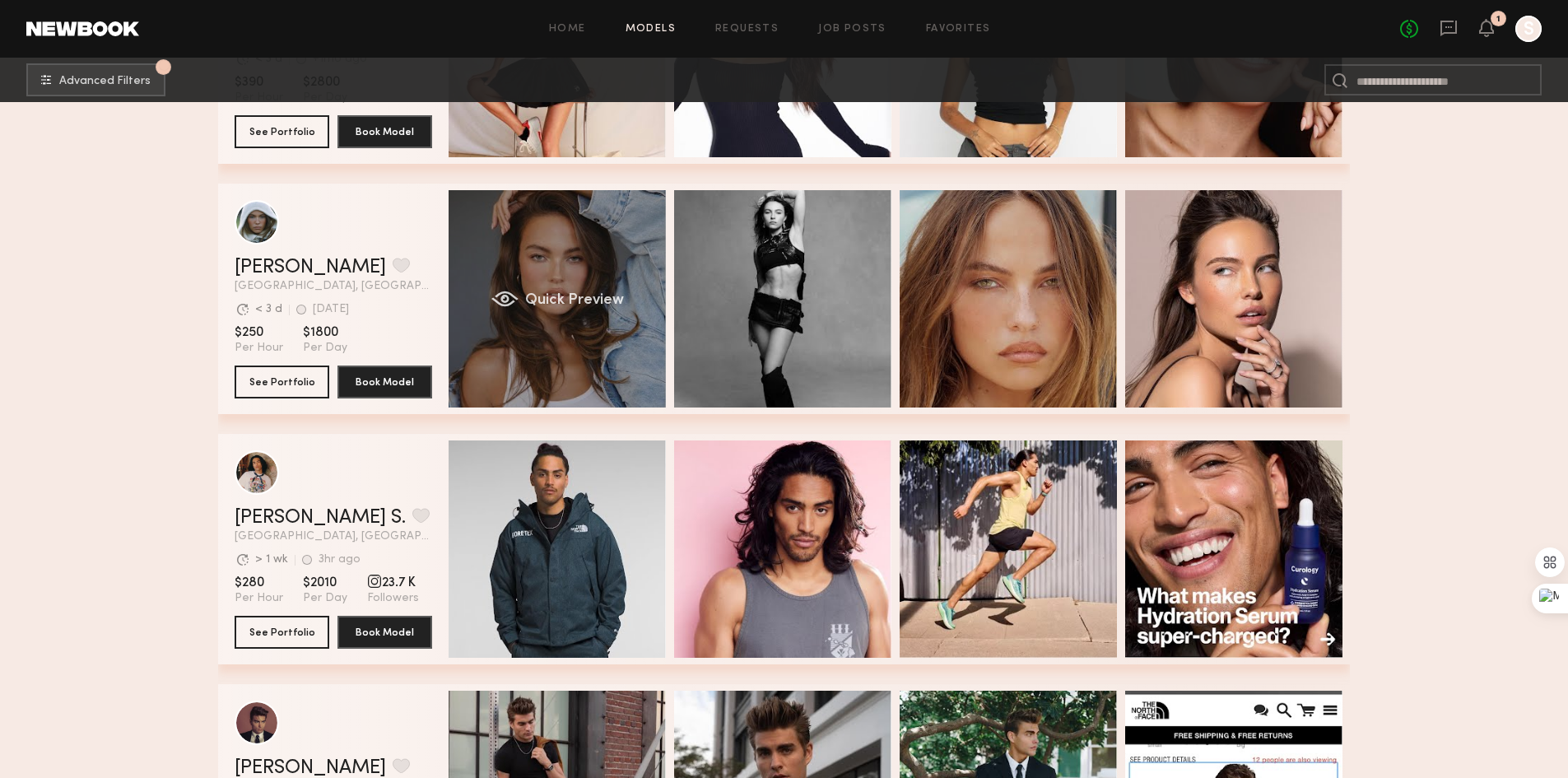
click at [592, 319] on div "Quick Preview" at bounding box center [558, 299] width 218 height 218
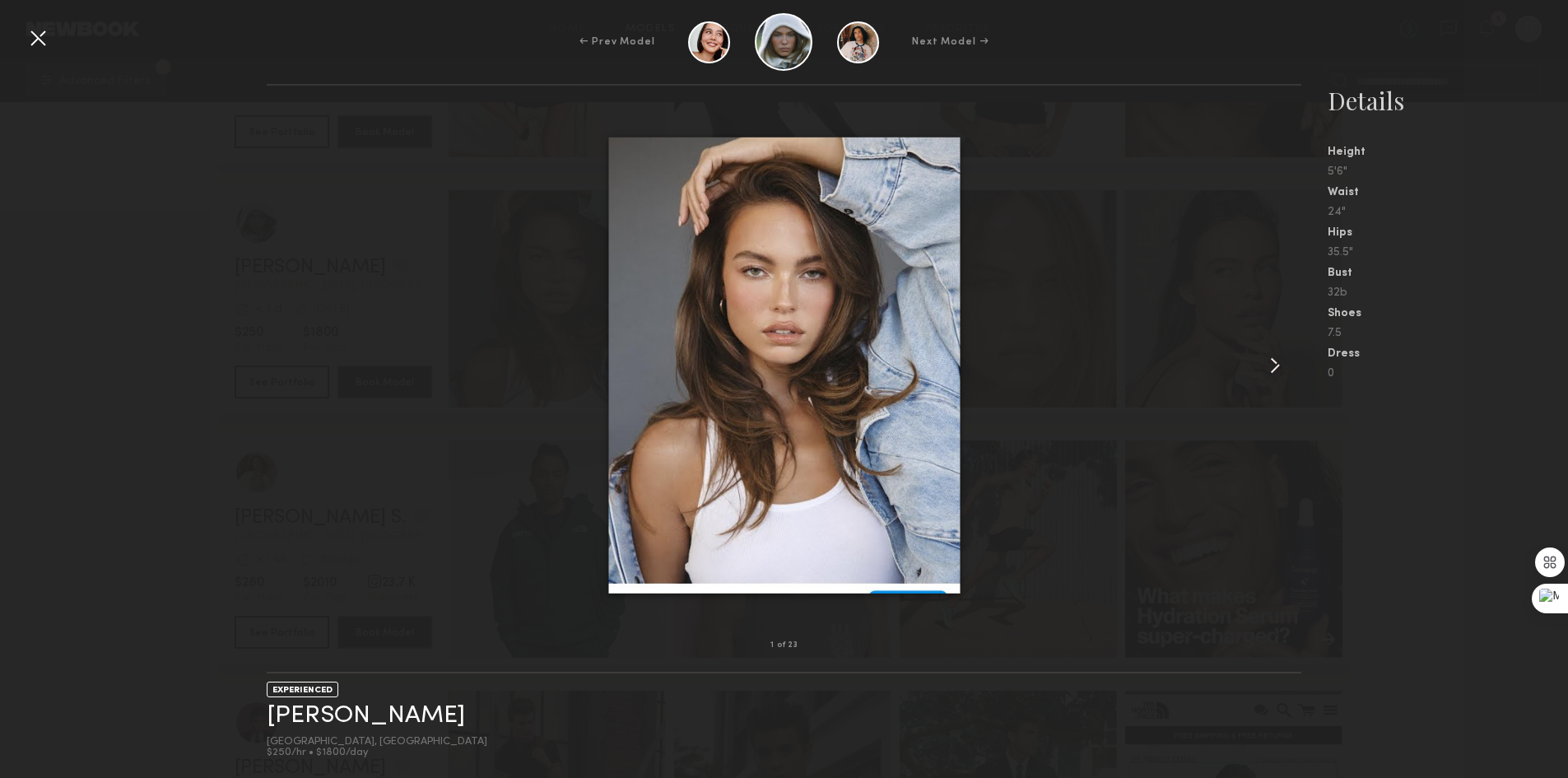
click at [1269, 356] on common-icon at bounding box center [1275, 365] width 27 height 27
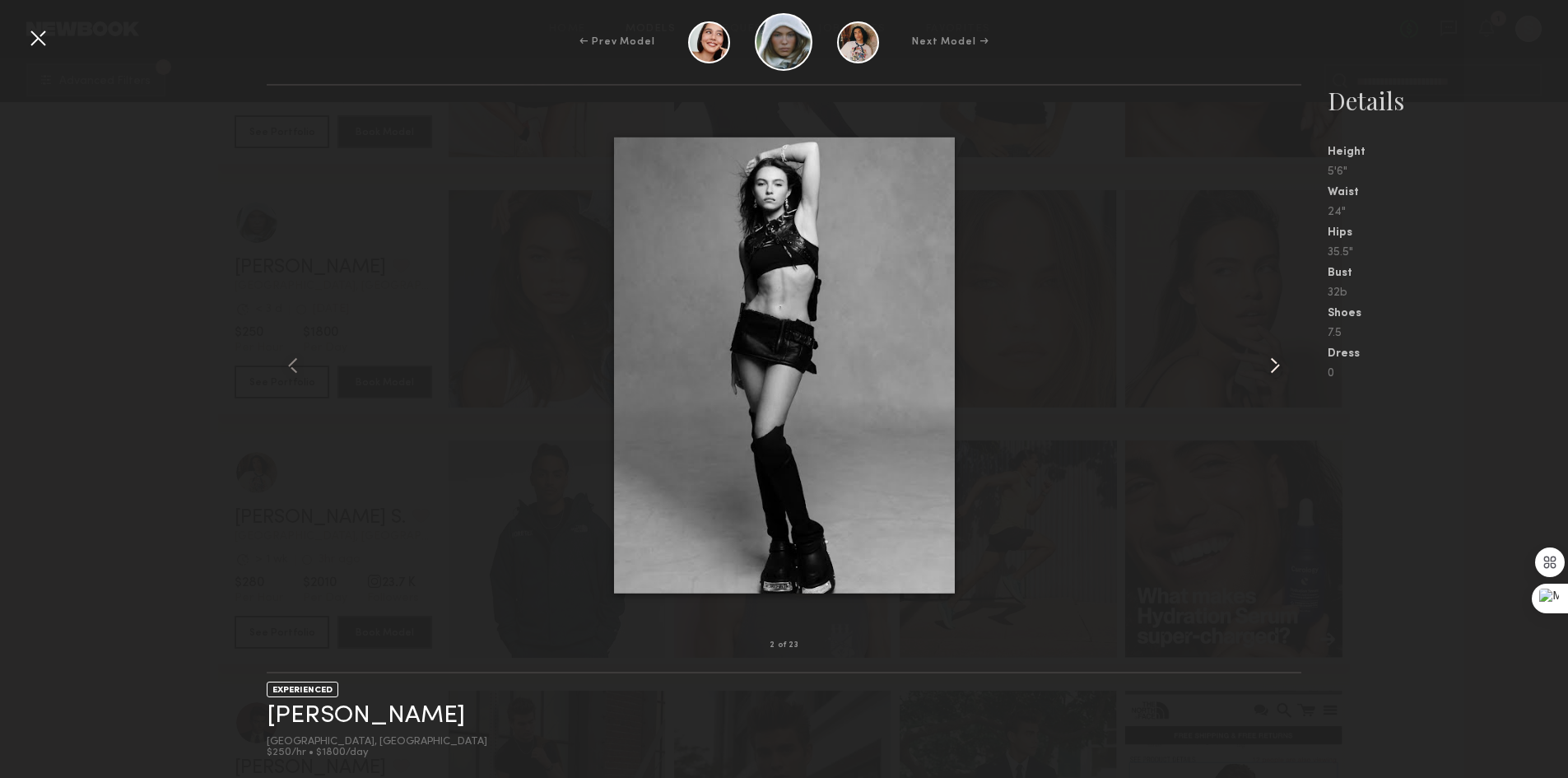
click at [1269, 356] on common-icon at bounding box center [1275, 365] width 27 height 27
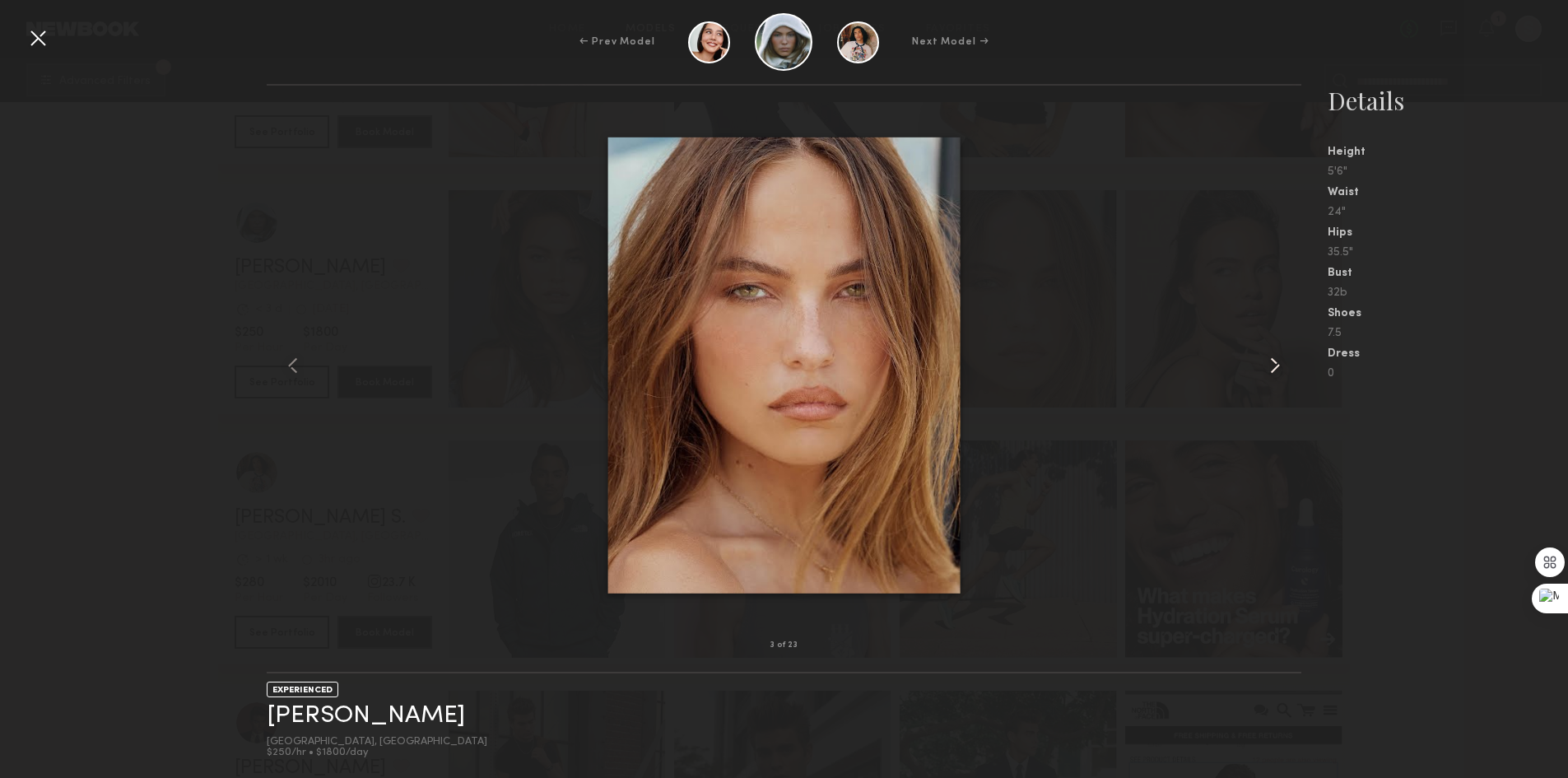
click at [1269, 356] on common-icon at bounding box center [1275, 365] width 27 height 27
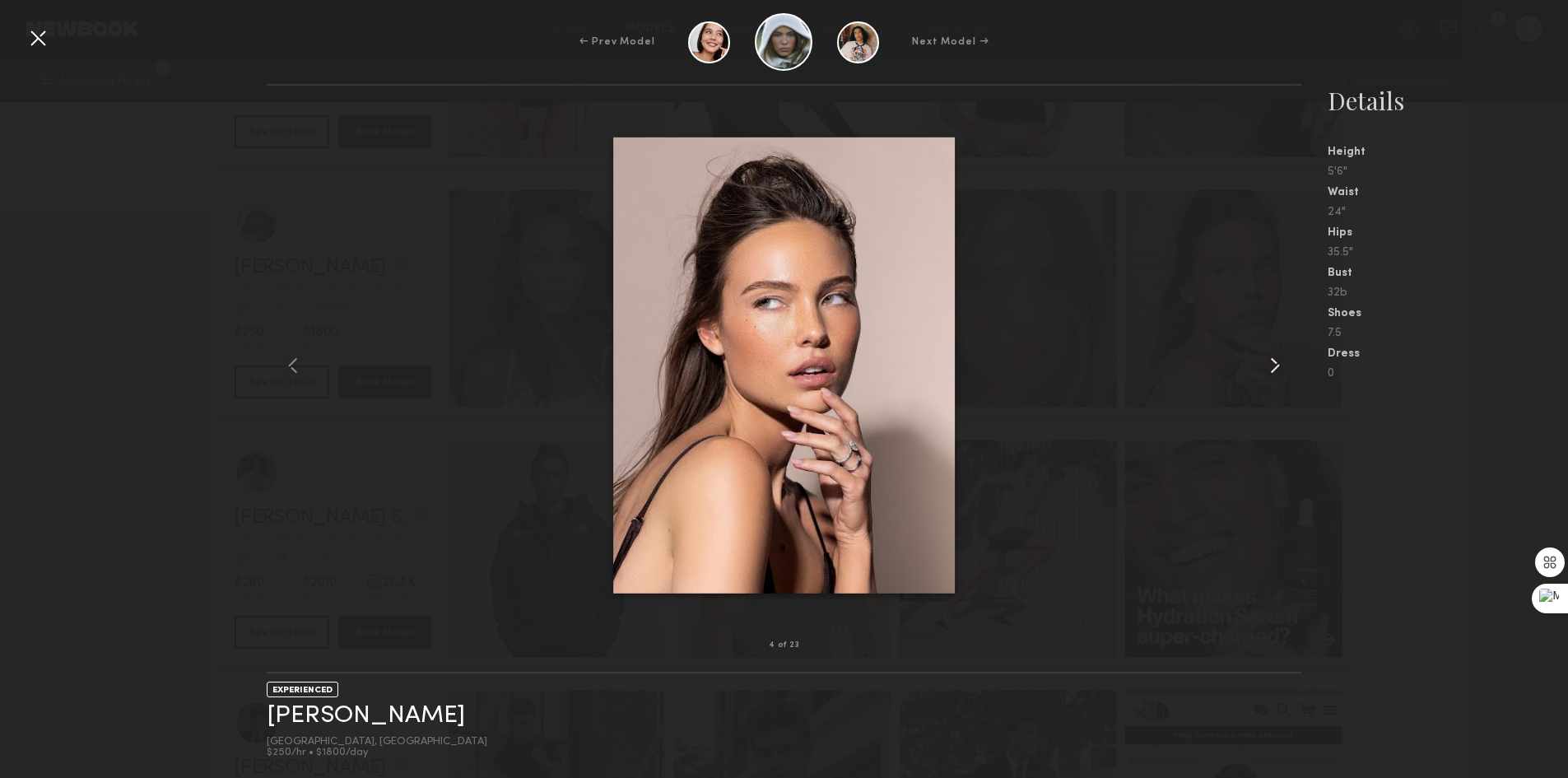
click at [1269, 356] on common-icon at bounding box center [1275, 365] width 27 height 27
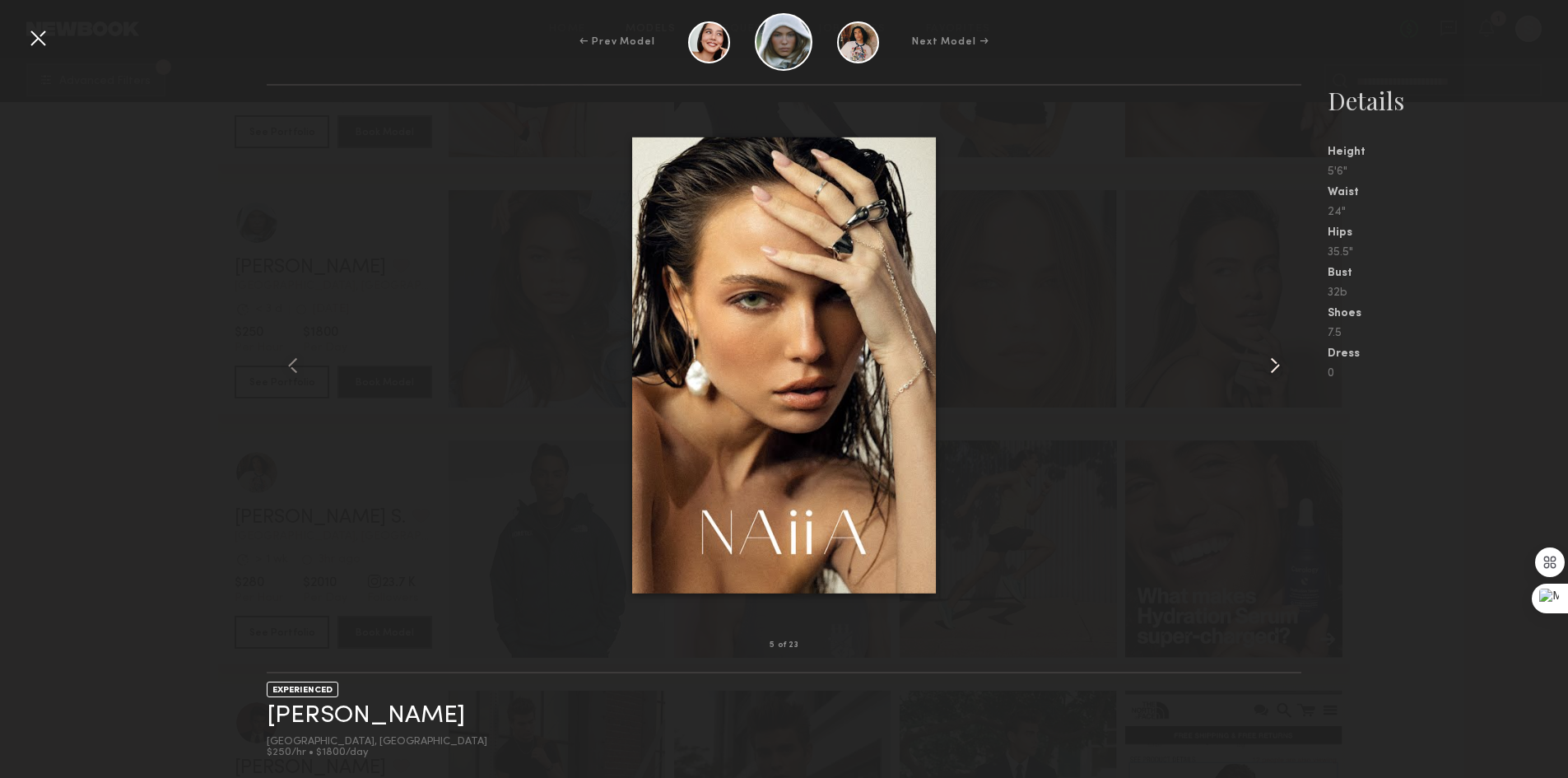
click at [1269, 356] on common-icon at bounding box center [1275, 365] width 27 height 27
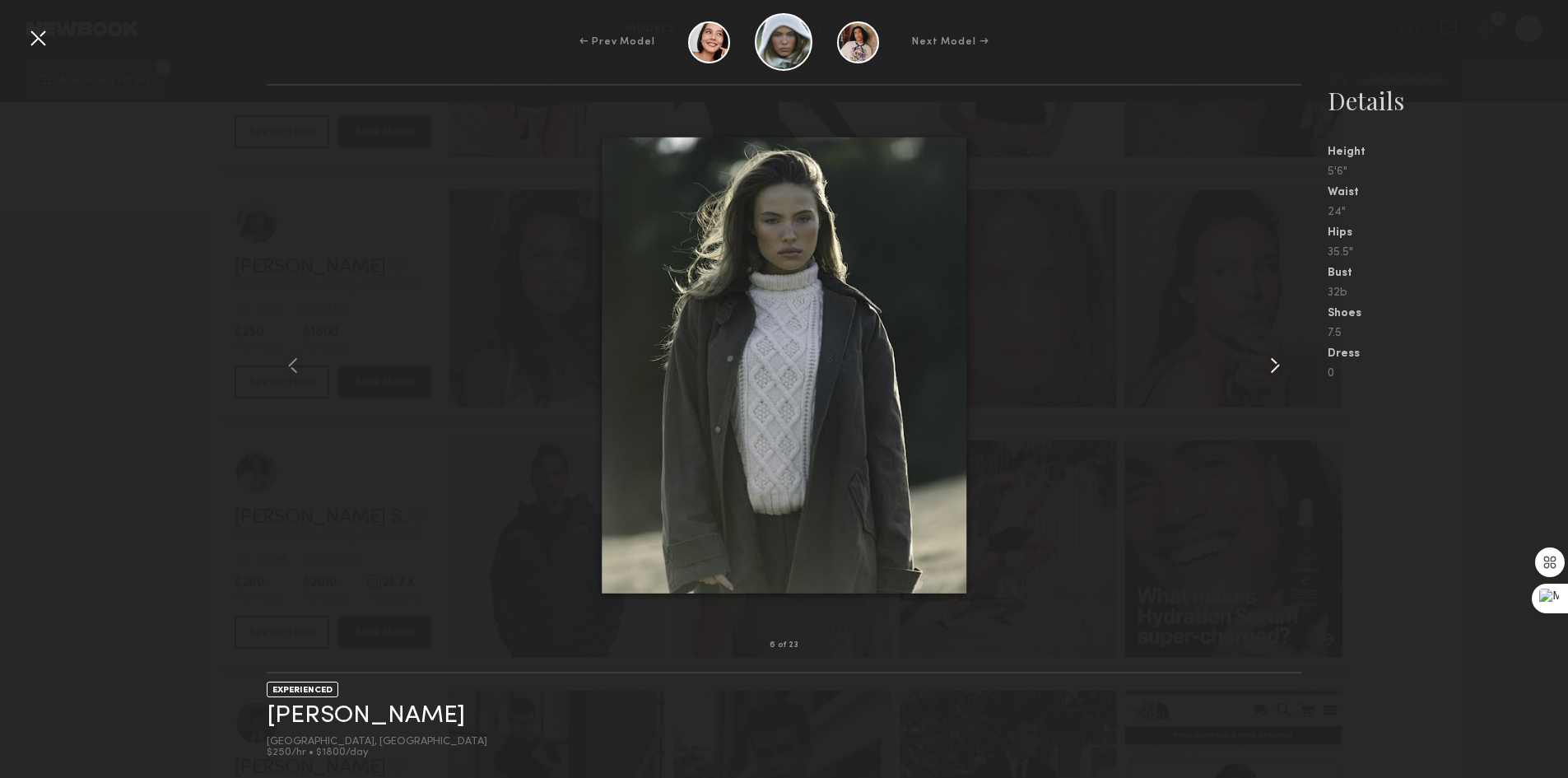
click at [1269, 356] on common-icon at bounding box center [1275, 365] width 27 height 27
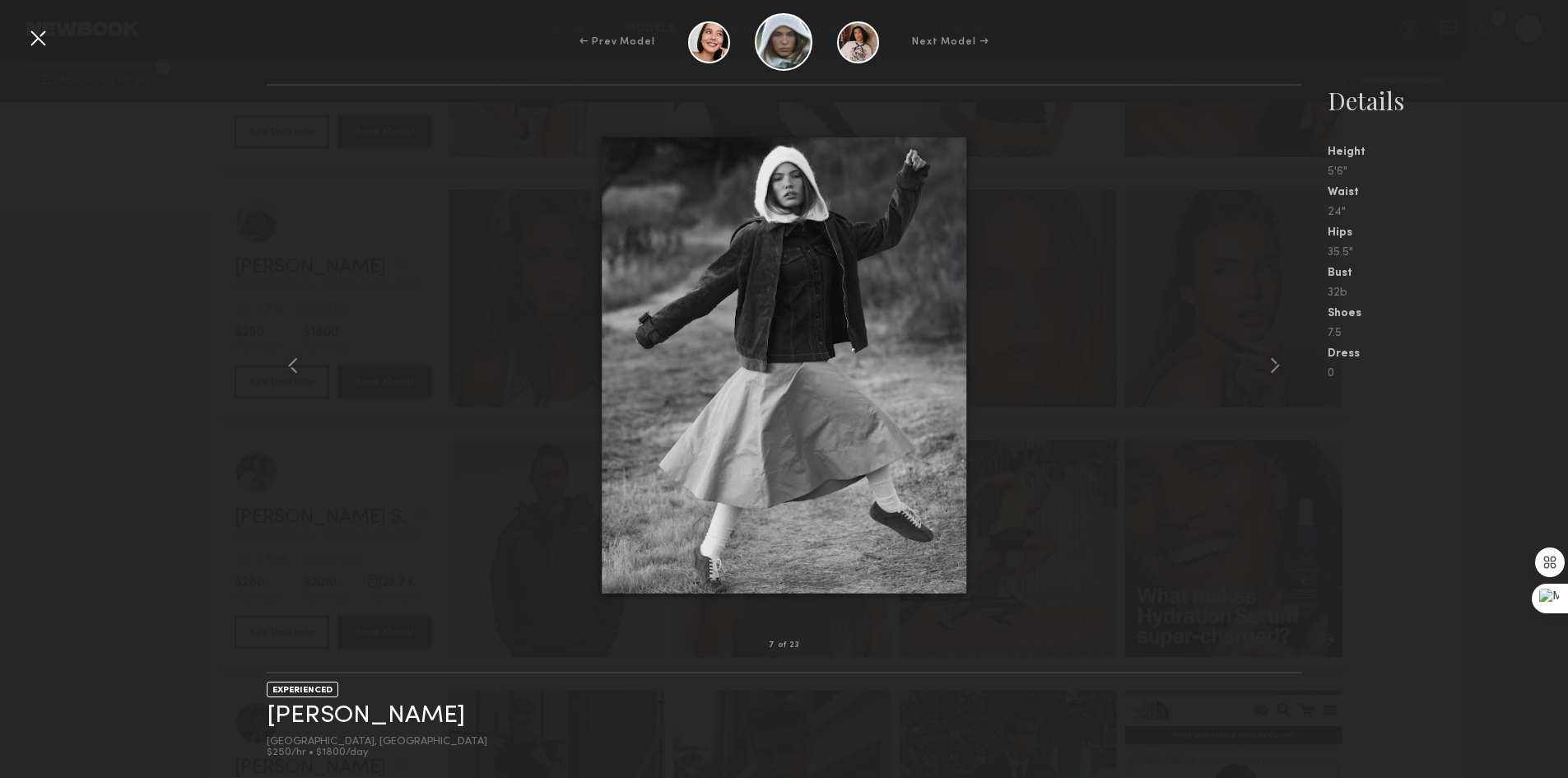
click at [38, 41] on div at bounding box center [38, 38] width 27 height 27
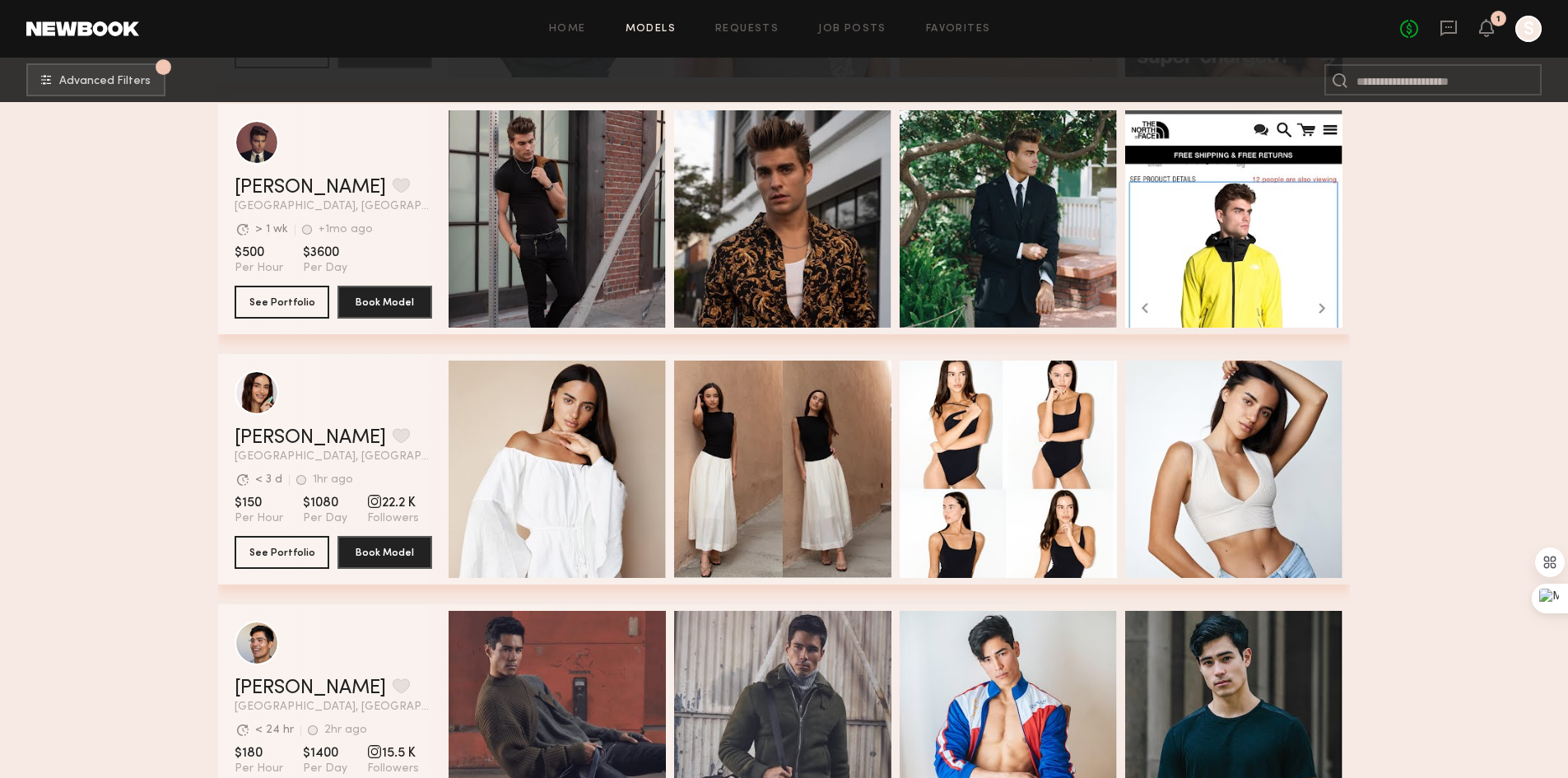
scroll to position [10534, 0]
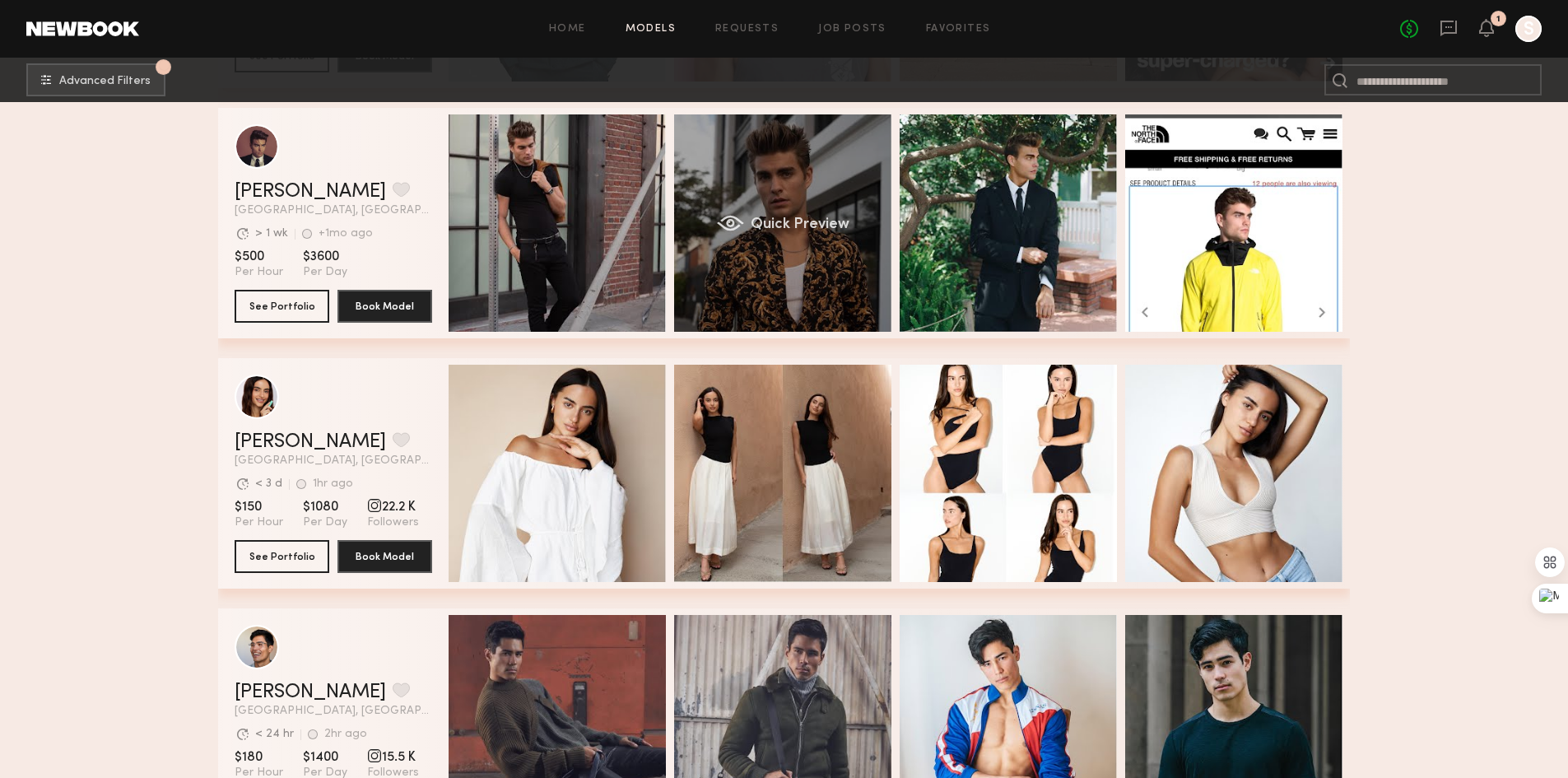
click at [801, 191] on div "Quick Preview" at bounding box center [783, 223] width 218 height 218
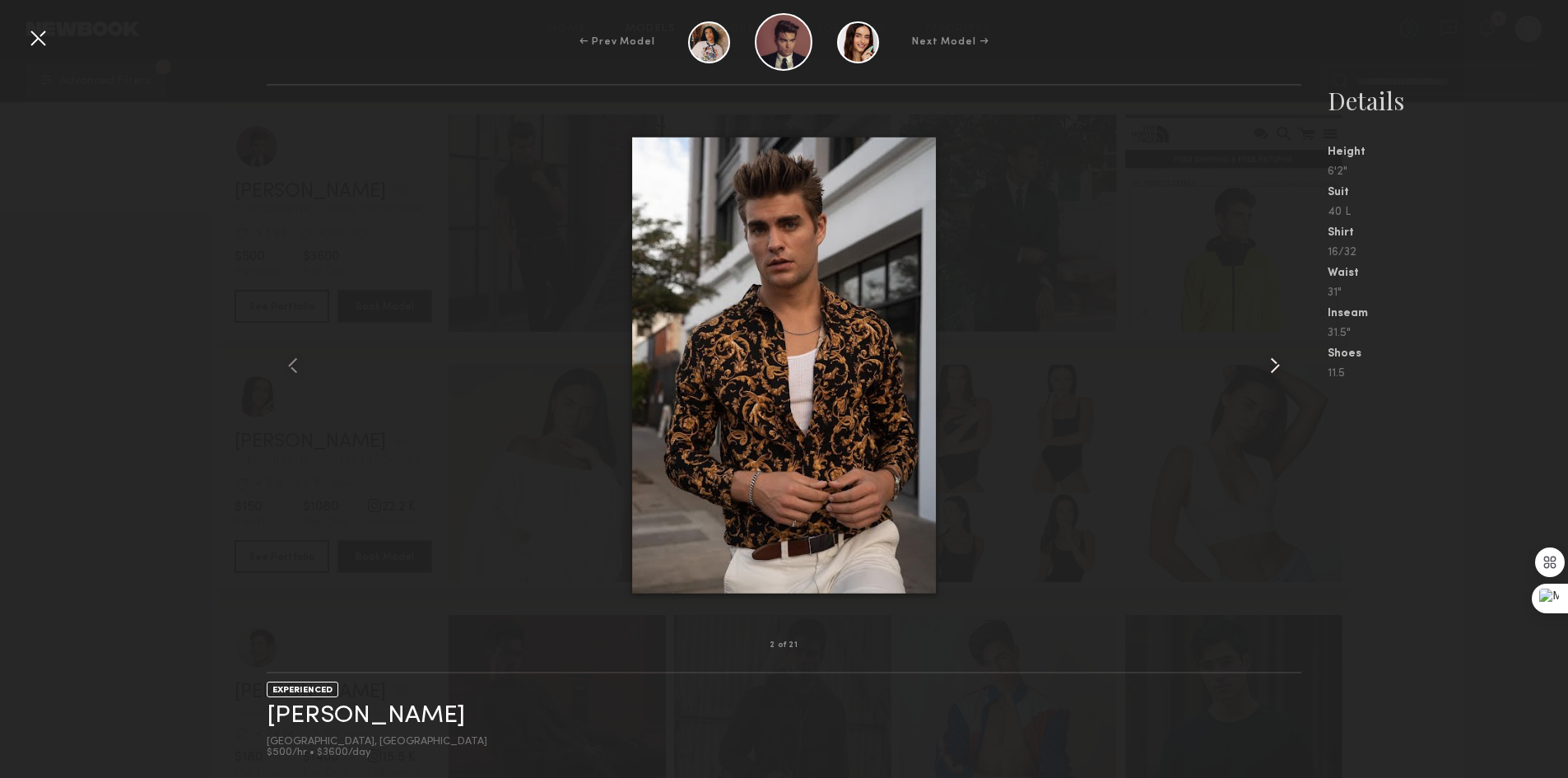
click at [1281, 363] on common-icon at bounding box center [1275, 365] width 27 height 27
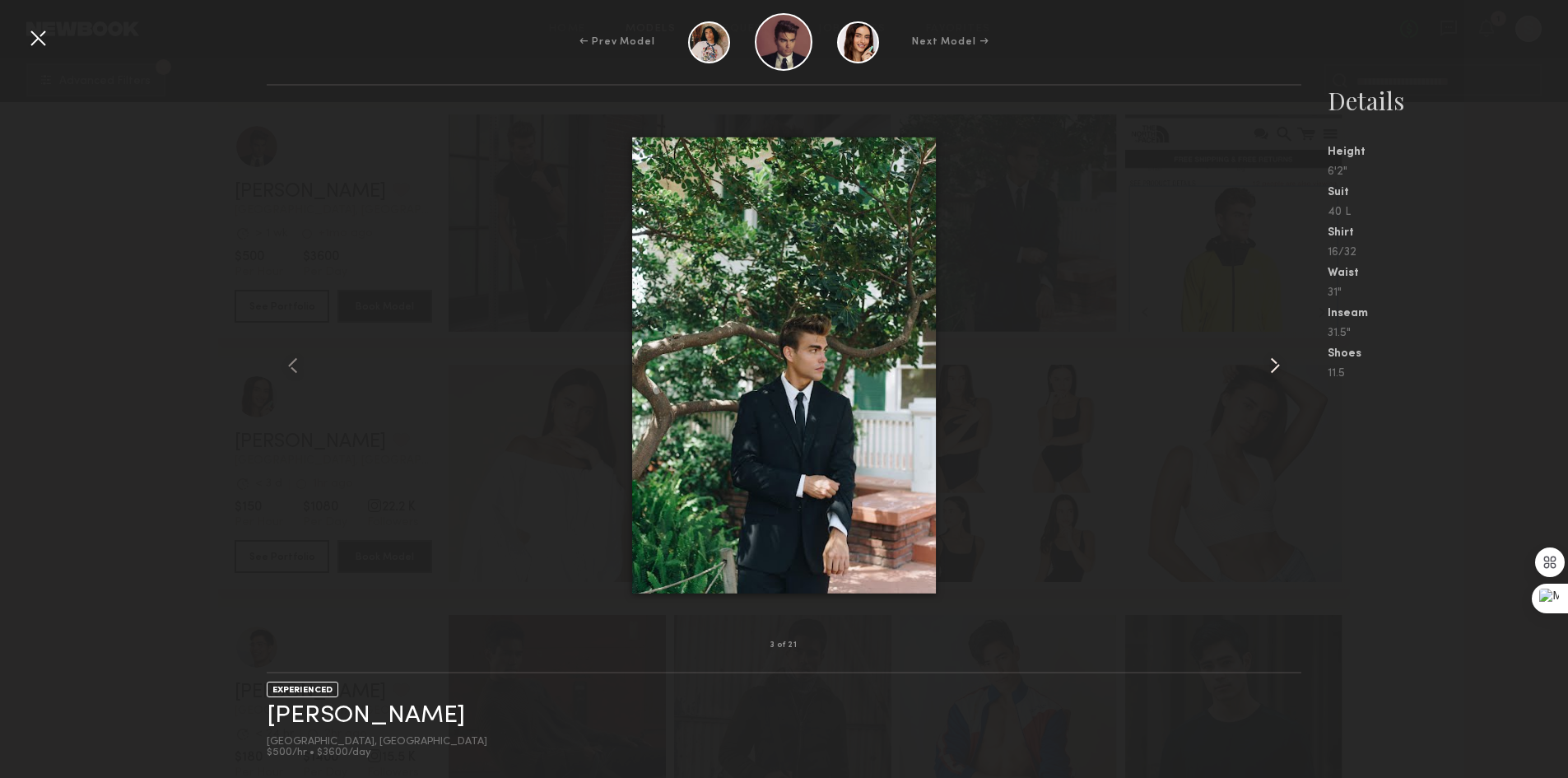
click at [1281, 363] on common-icon at bounding box center [1275, 365] width 27 height 27
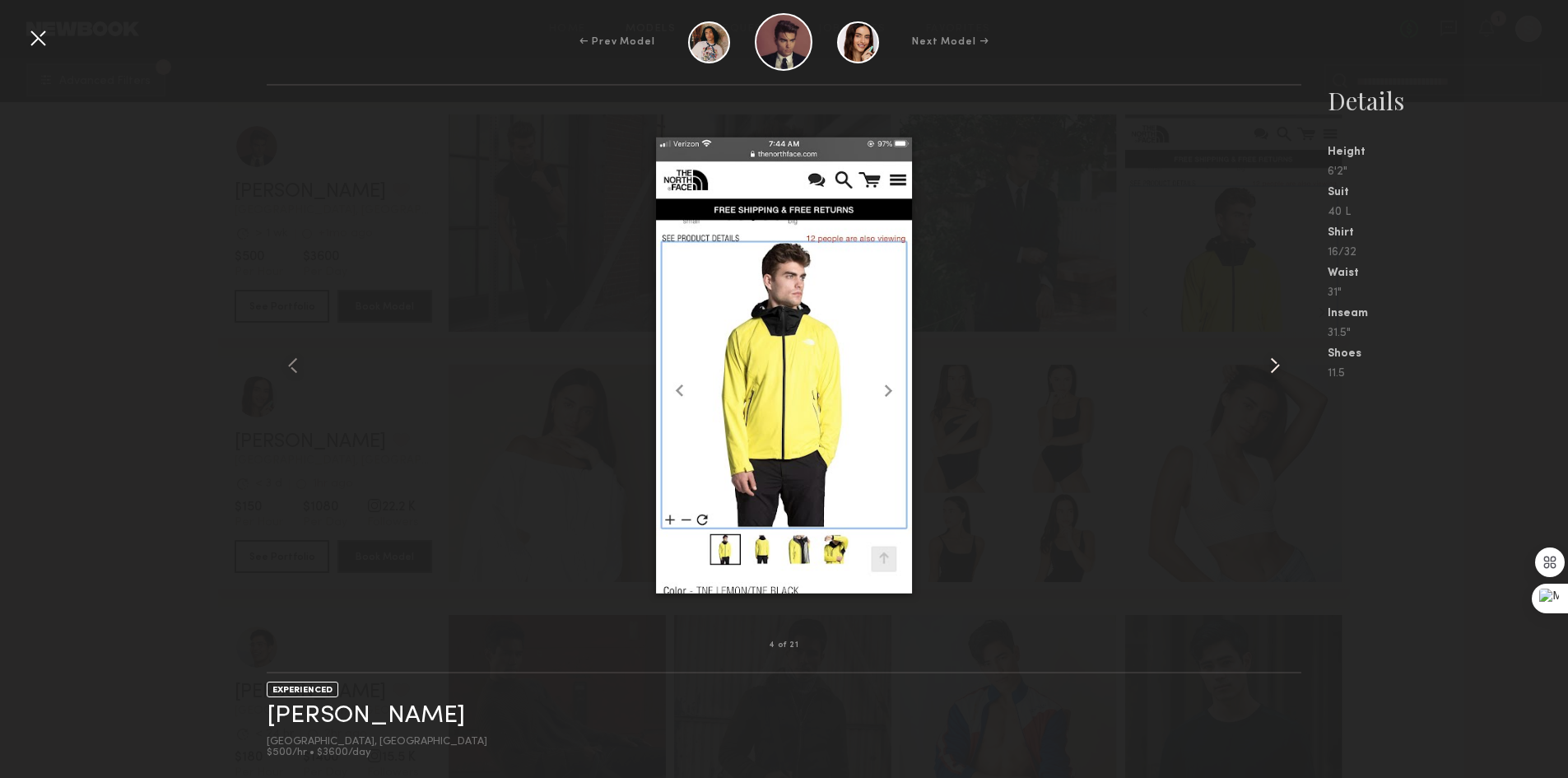
click at [1281, 363] on common-icon at bounding box center [1275, 365] width 27 height 27
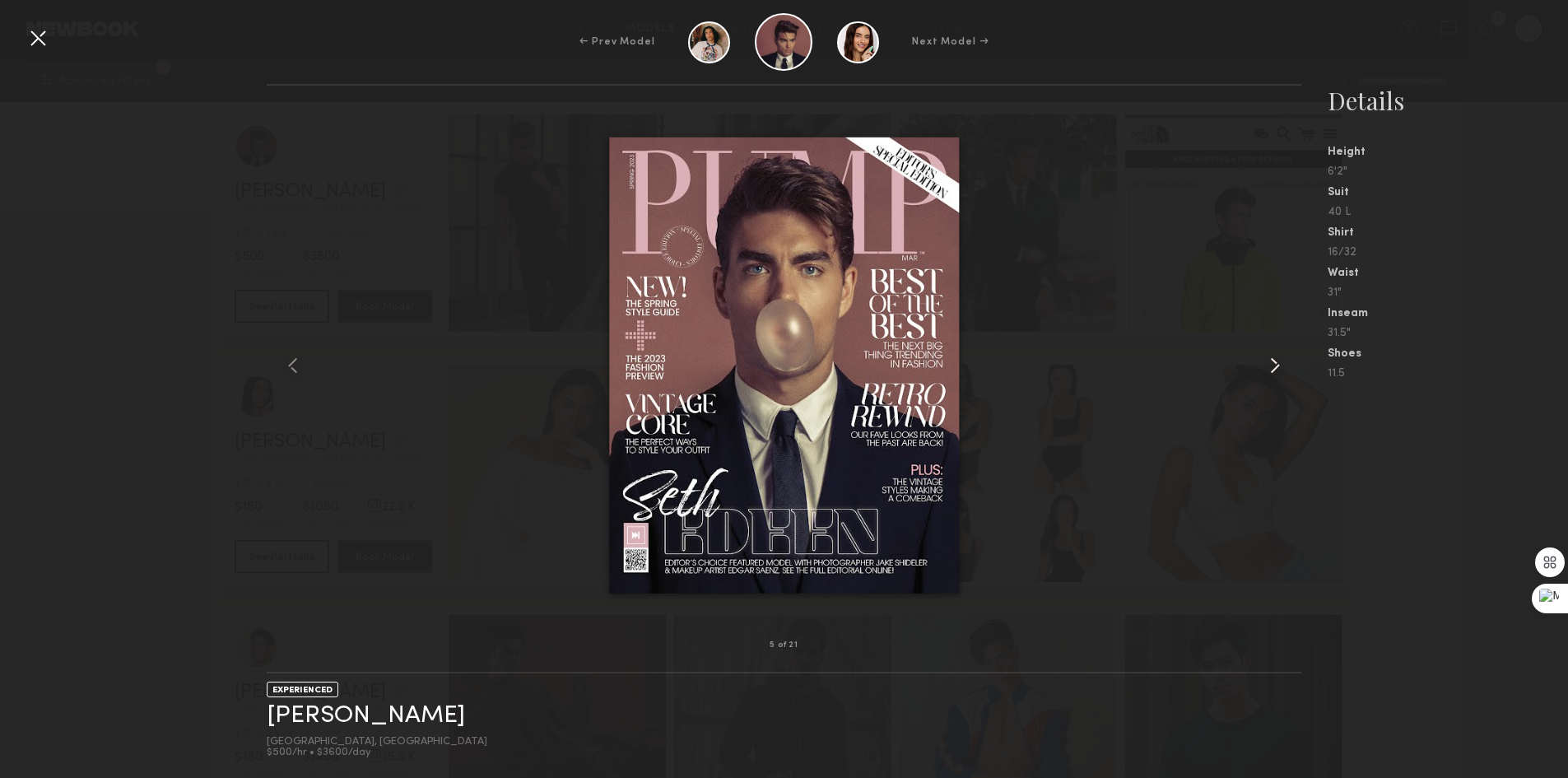
click at [1281, 363] on common-icon at bounding box center [1275, 365] width 27 height 27
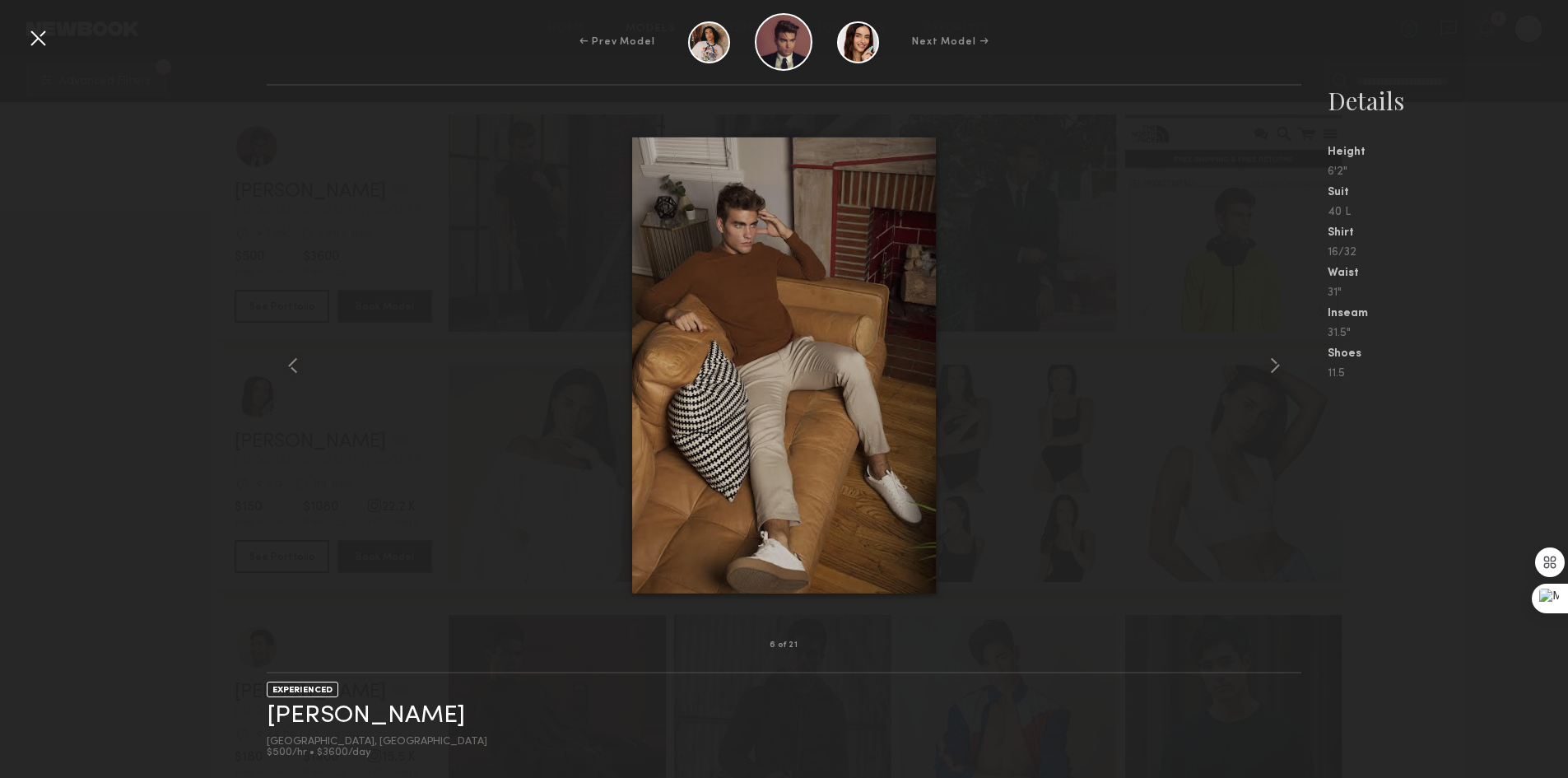
click at [47, 35] on div at bounding box center [38, 38] width 27 height 27
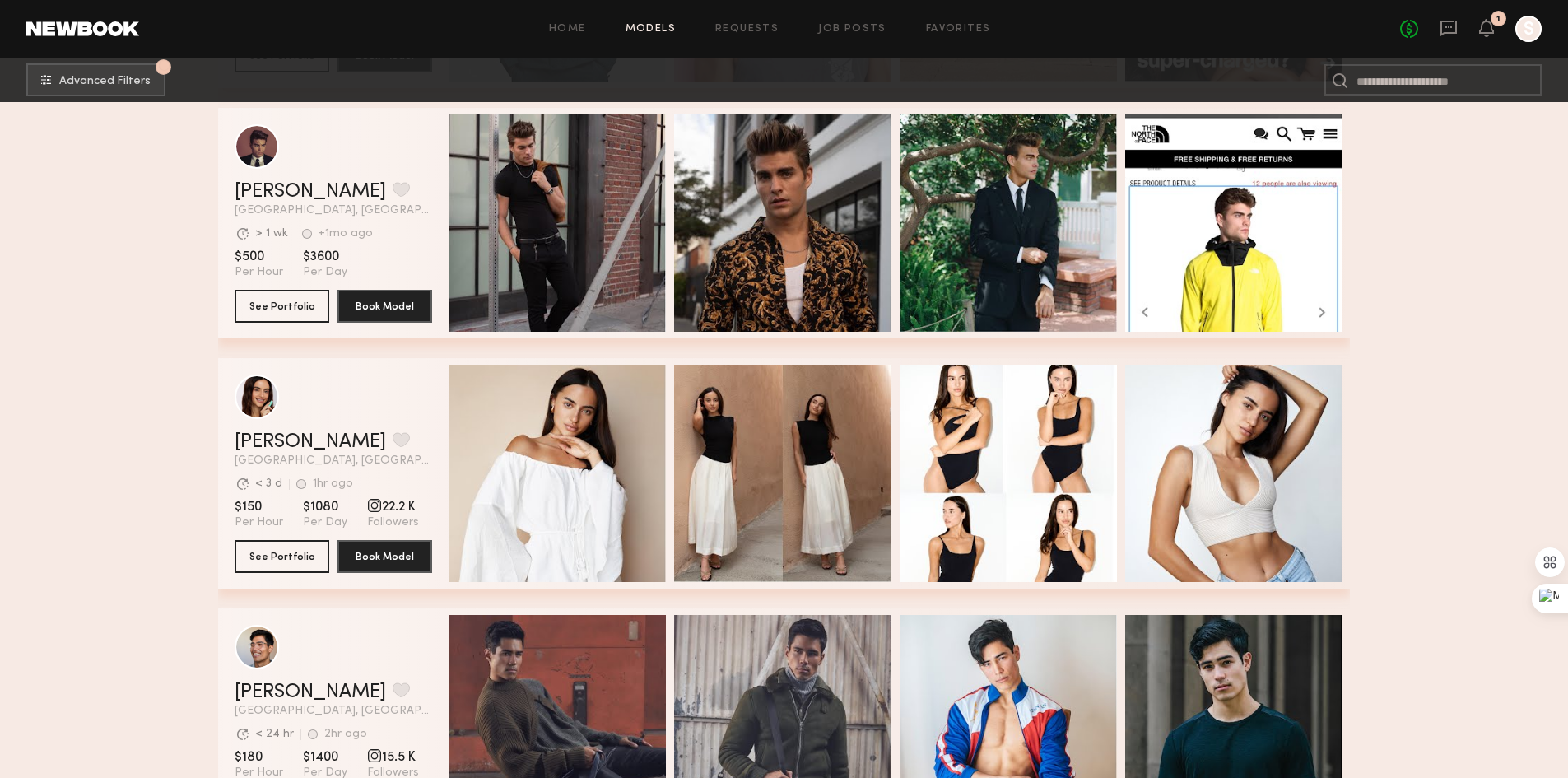
scroll to position [10617, 0]
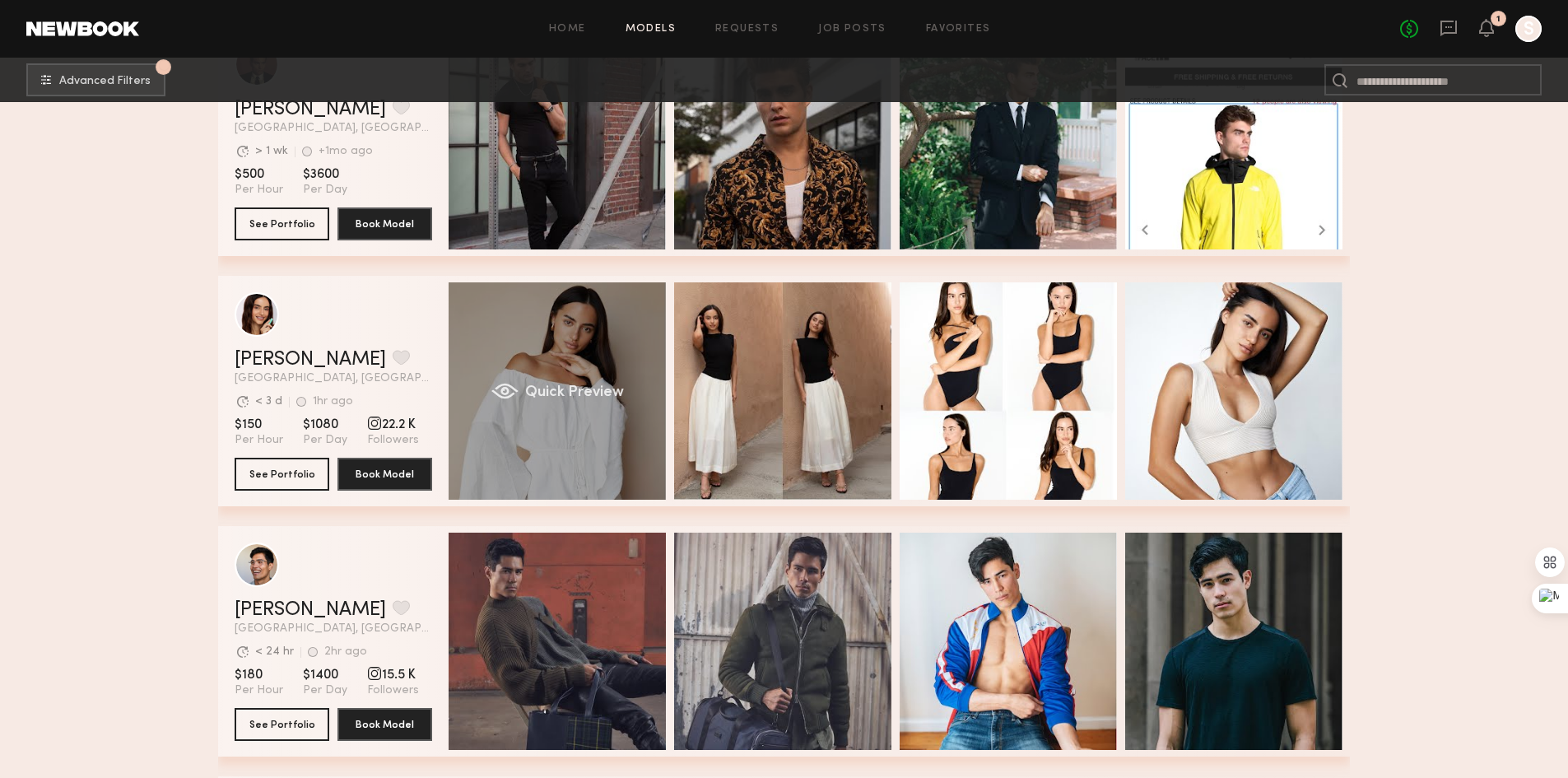
click at [597, 357] on div "Quick Preview" at bounding box center [558, 391] width 218 height 218
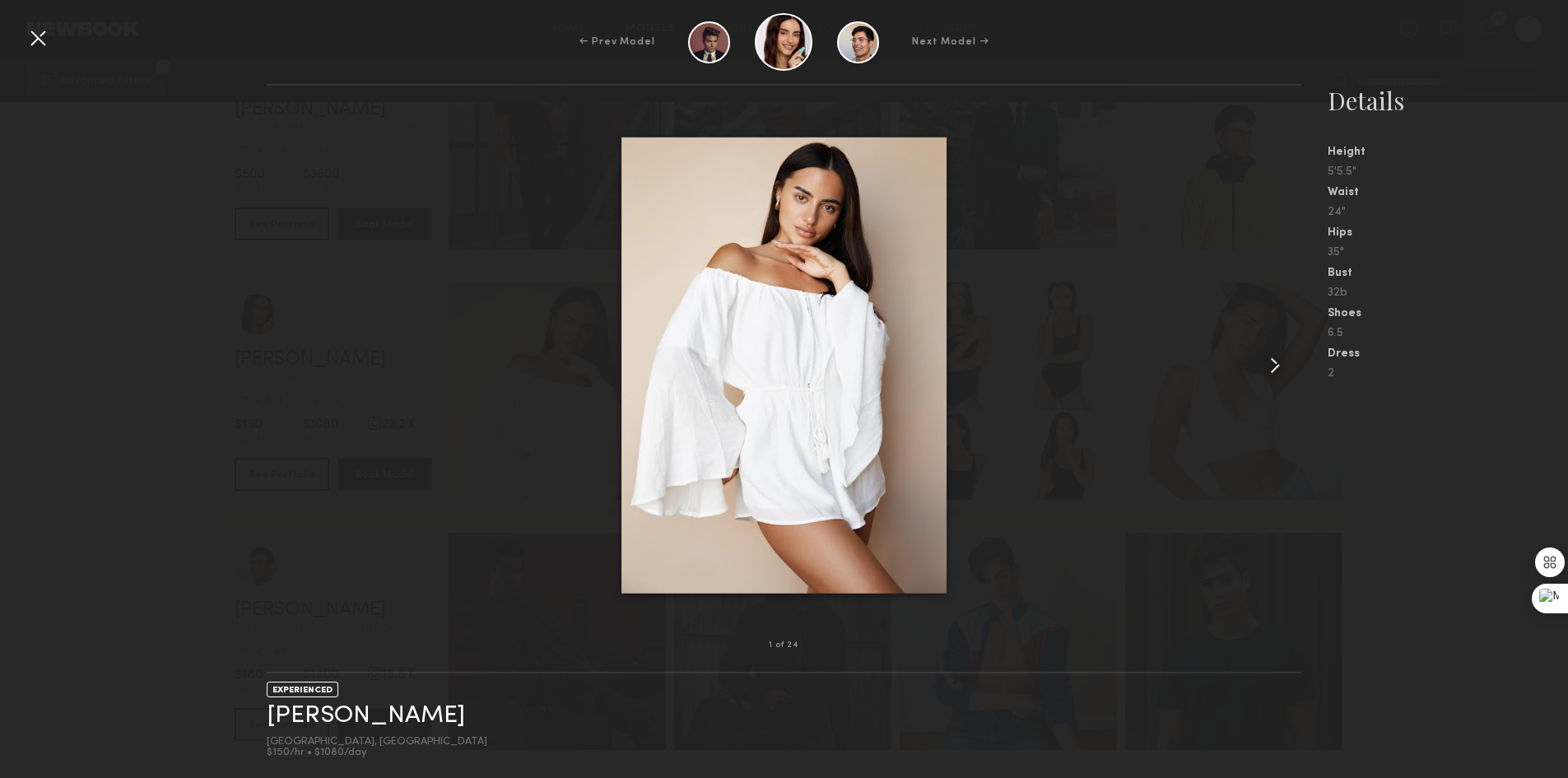
click at [1278, 344] on div at bounding box center [1280, 365] width 41 height 507
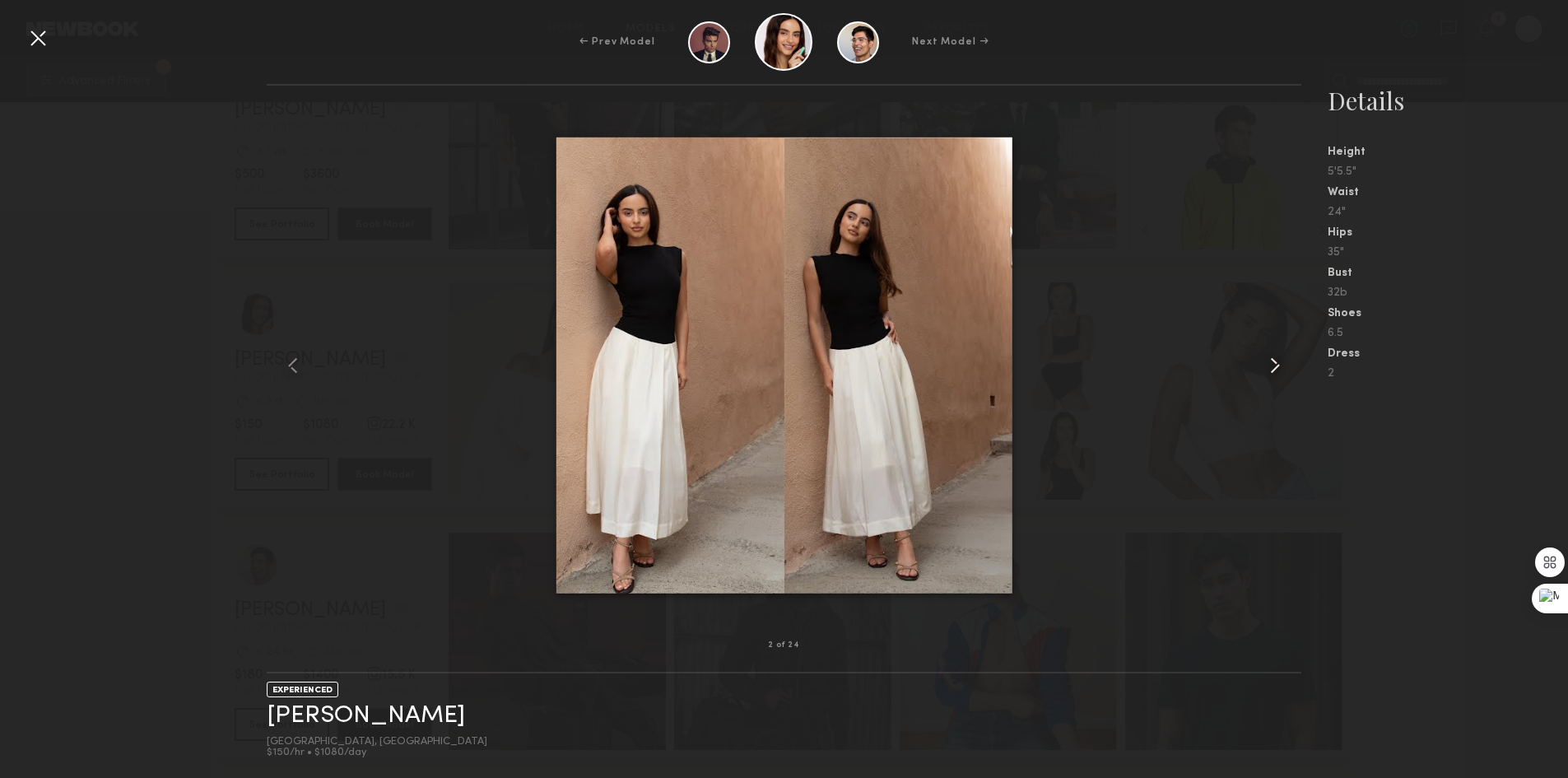
click at [1278, 344] on div at bounding box center [1280, 365] width 41 height 507
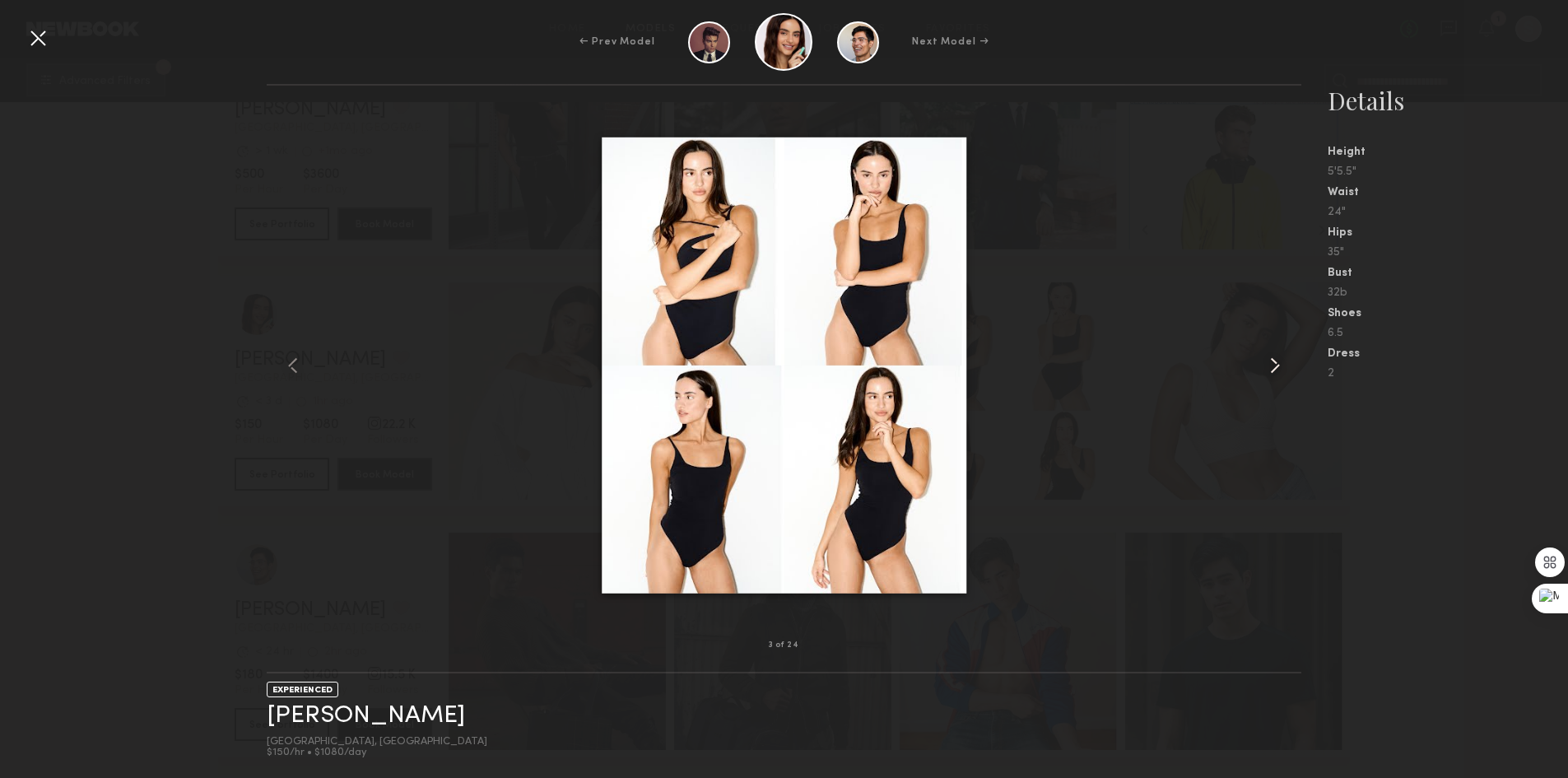
click at [1279, 343] on div at bounding box center [1280, 365] width 41 height 507
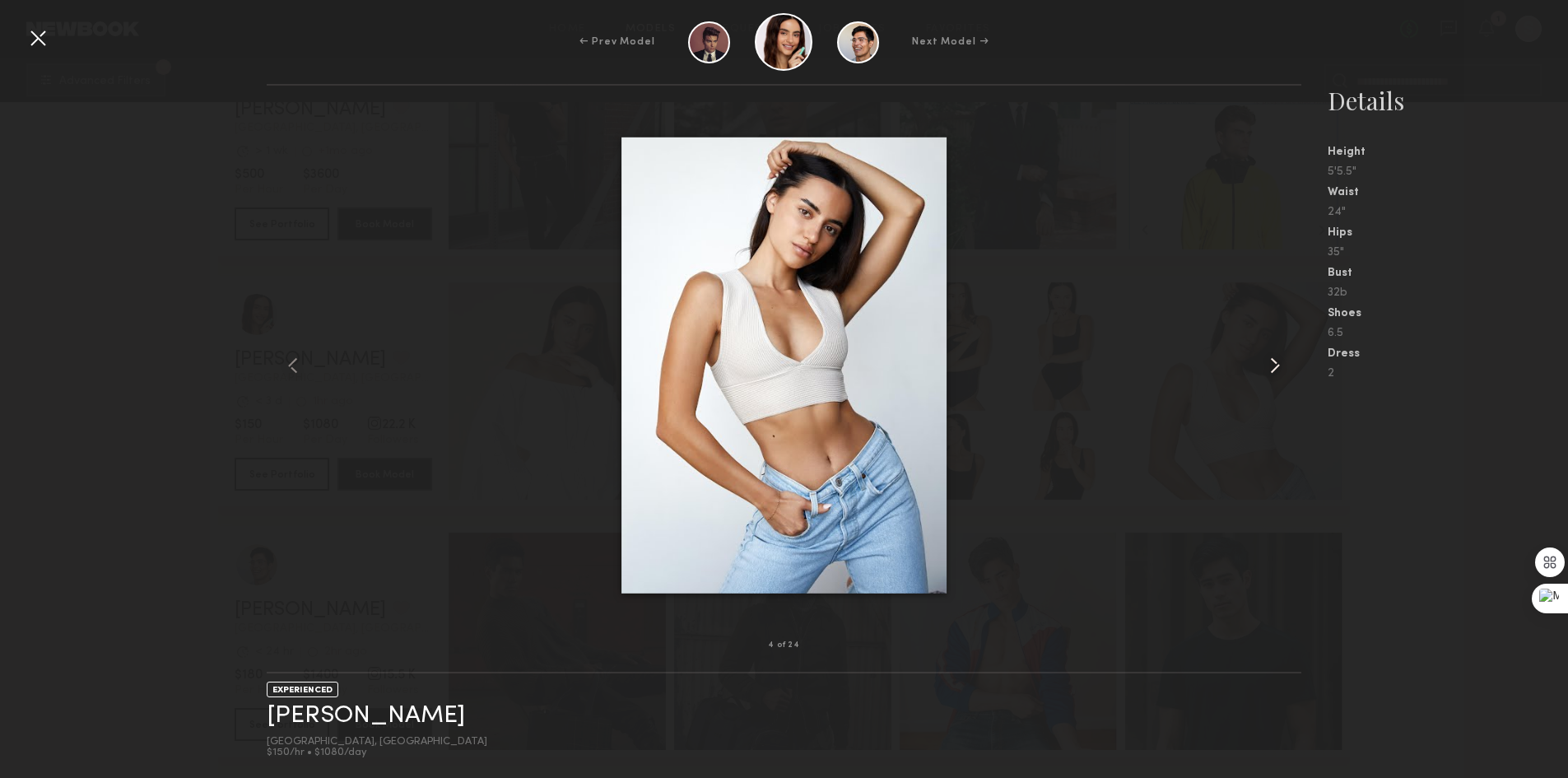
click at [1279, 343] on div at bounding box center [1280, 365] width 41 height 507
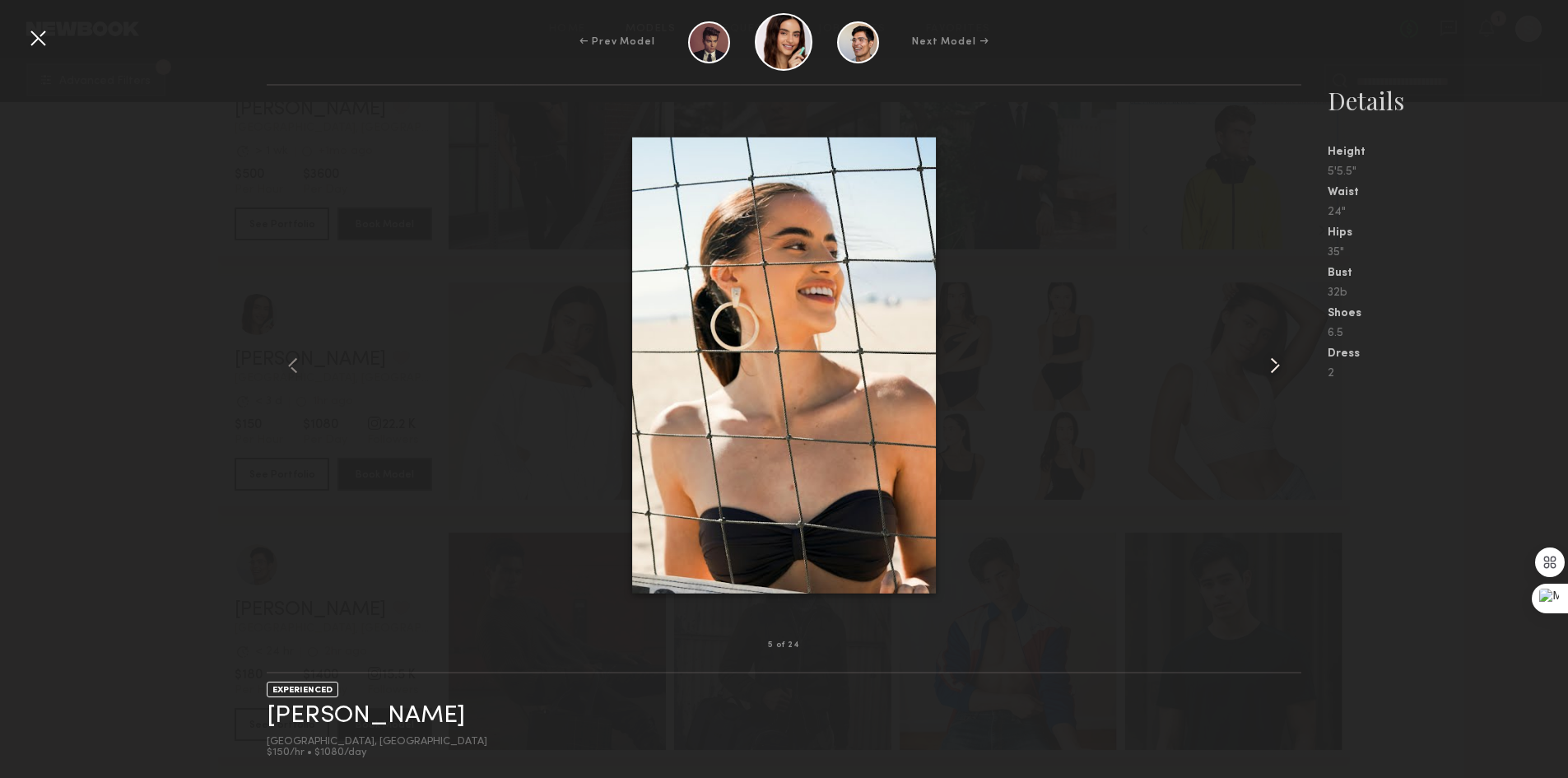
click at [1279, 343] on div at bounding box center [1280, 365] width 41 height 507
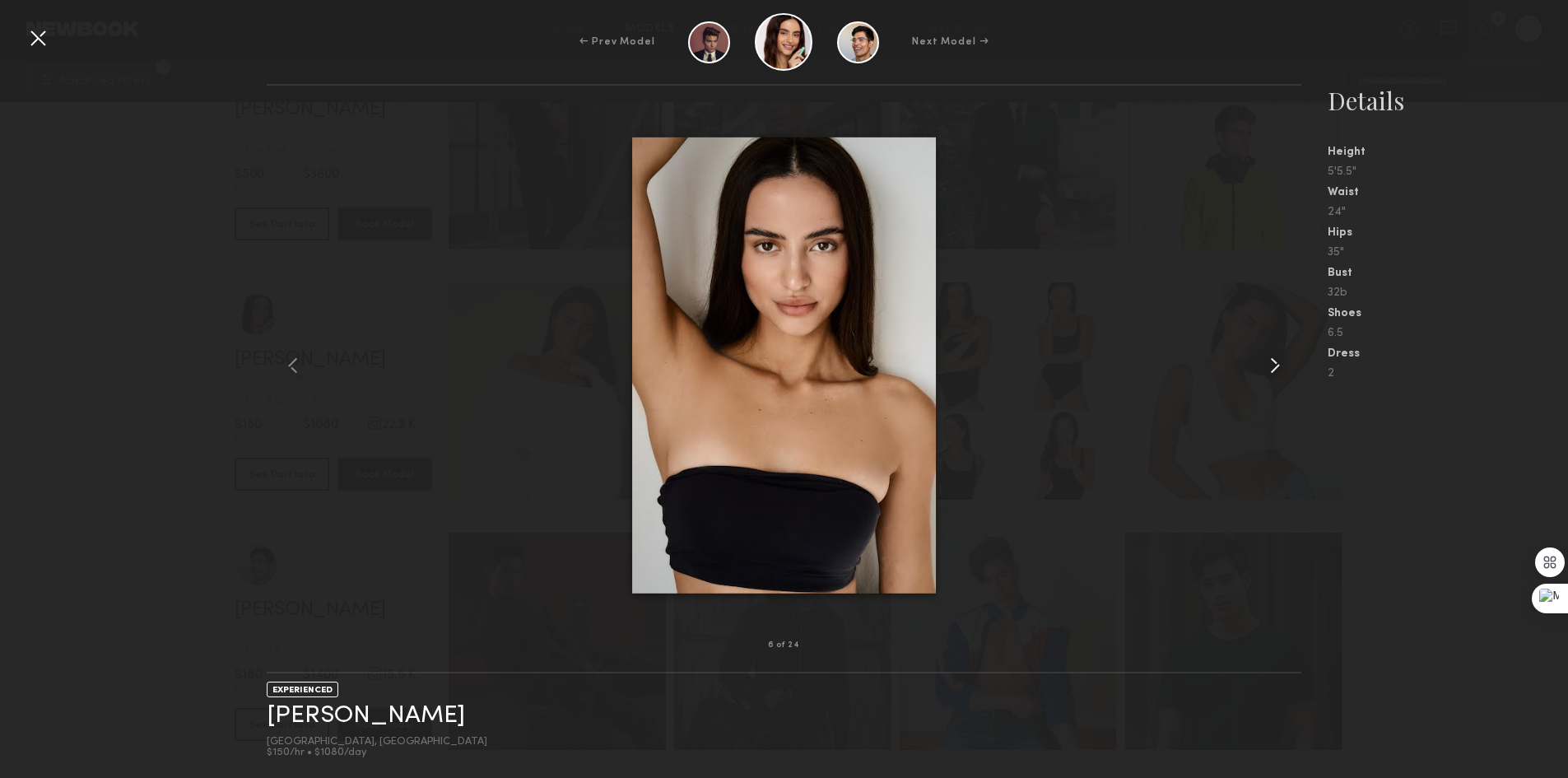
click at [1279, 343] on div at bounding box center [1280, 365] width 41 height 507
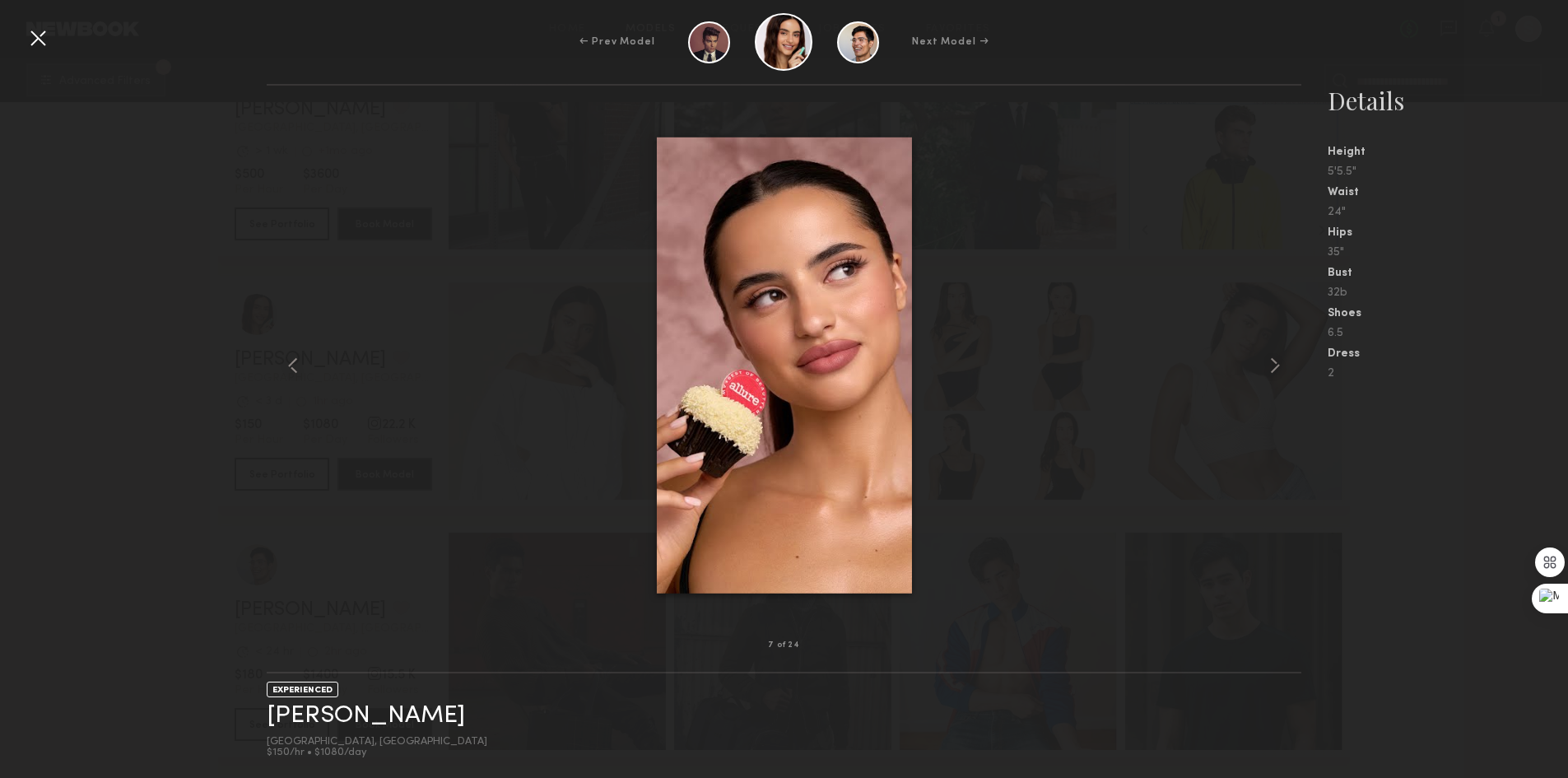
click at [36, 27] on div at bounding box center [38, 38] width 27 height 27
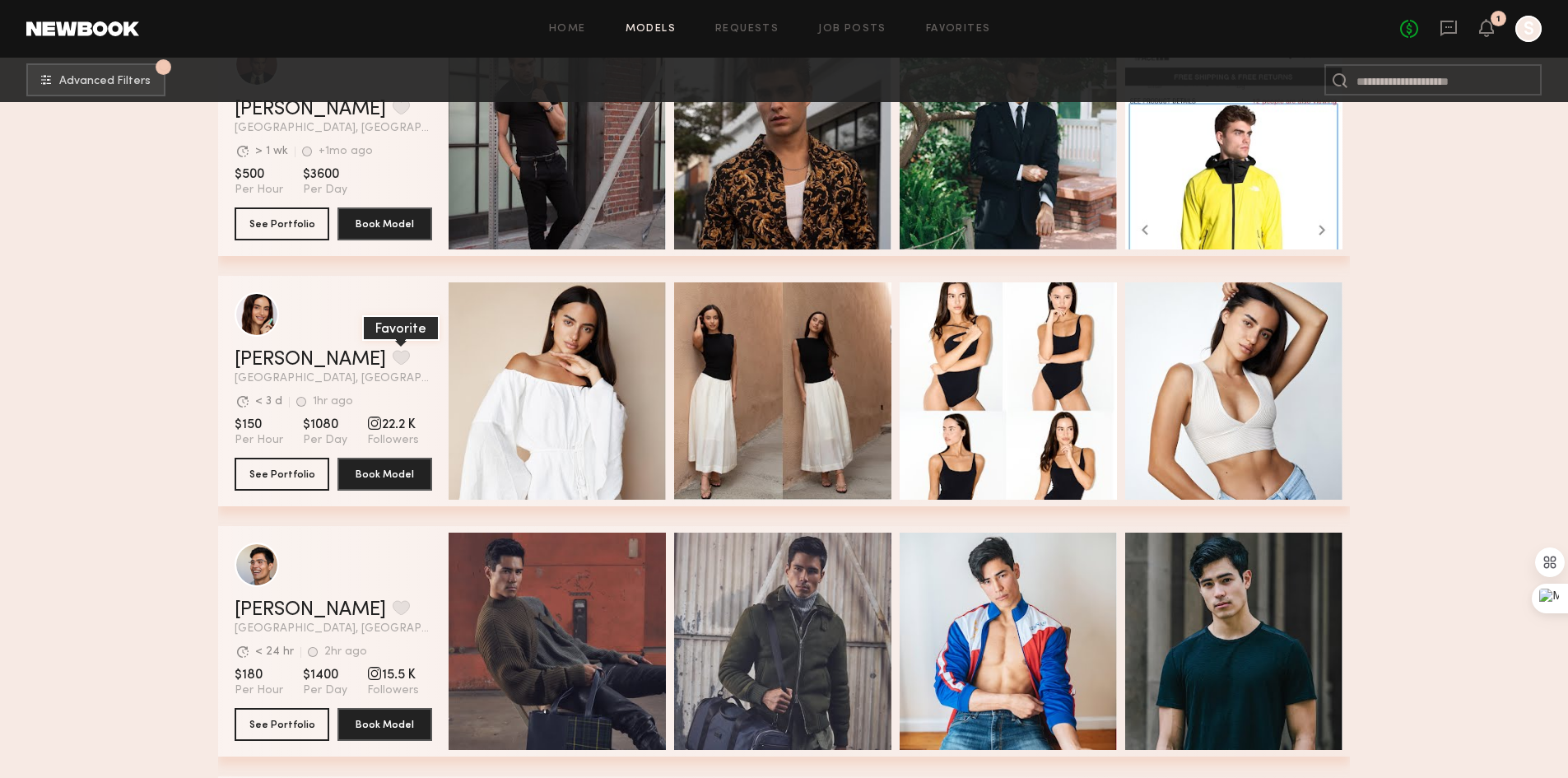
click at [393, 357] on button "grid" at bounding box center [401, 358] width 17 height 15
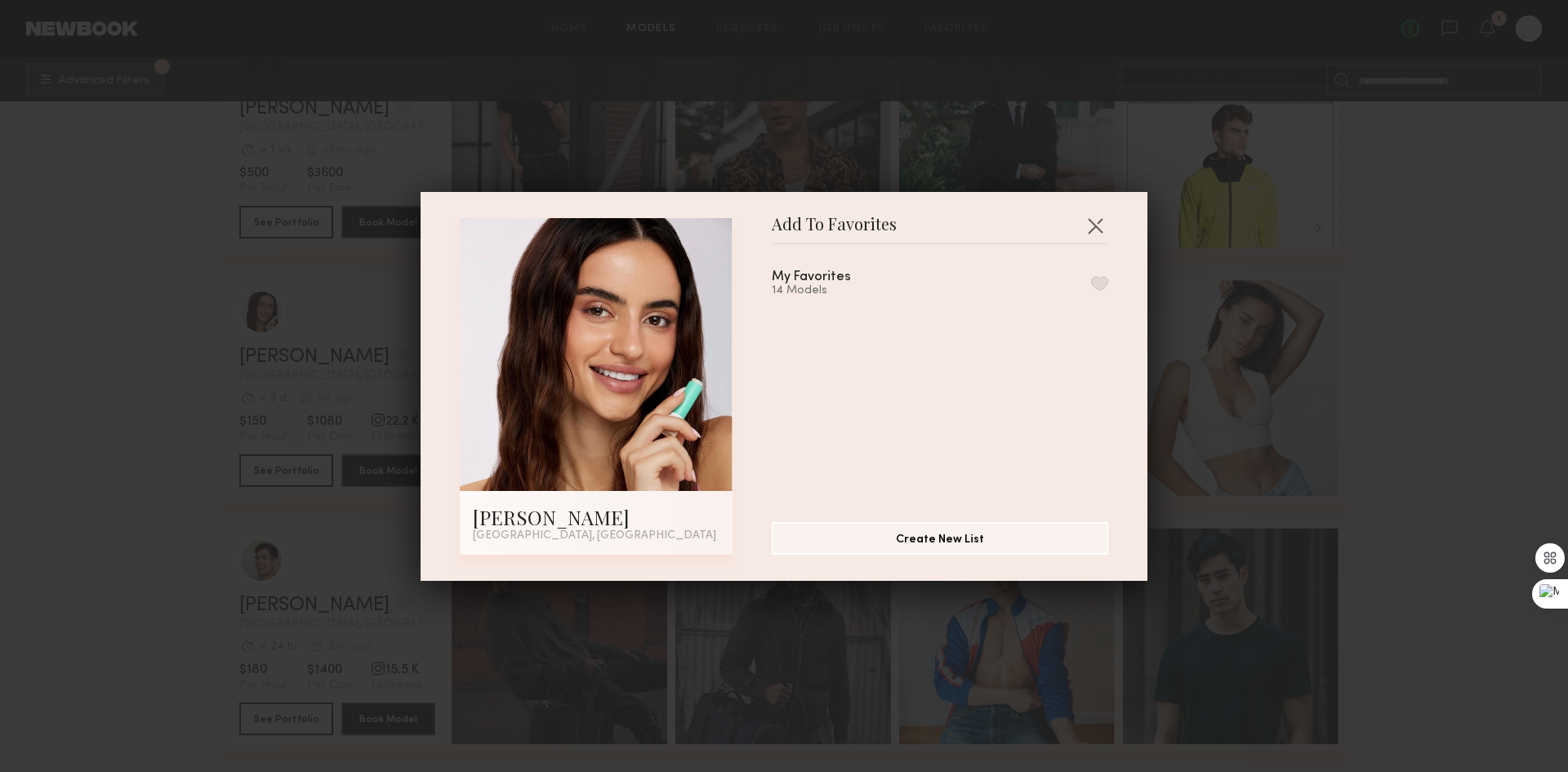
click at [1092, 281] on button "button" at bounding box center [1100, 284] width 17 height 15
click at [1090, 221] on button "button" at bounding box center [1095, 225] width 26 height 26
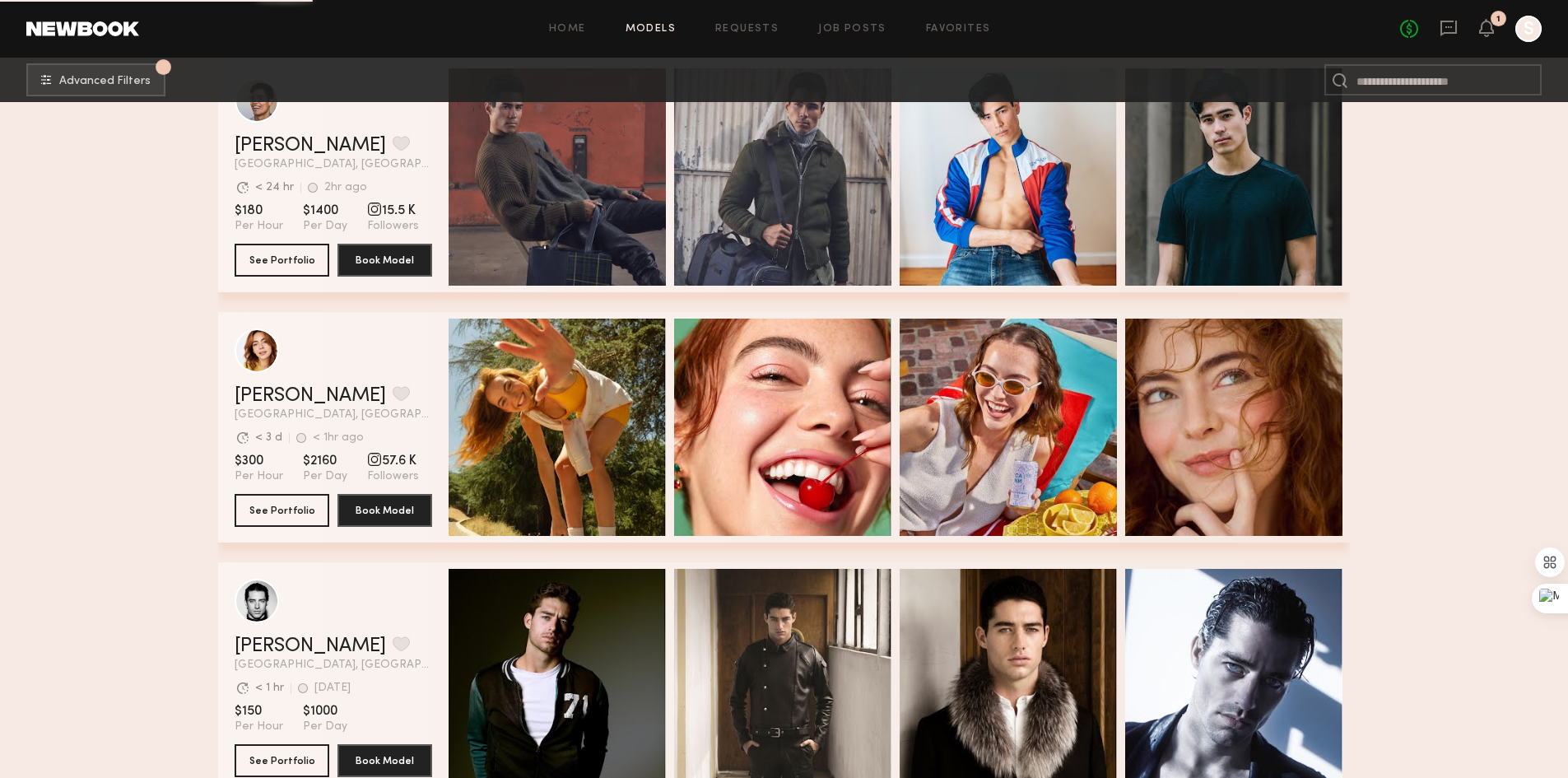
scroll to position [11110, 0]
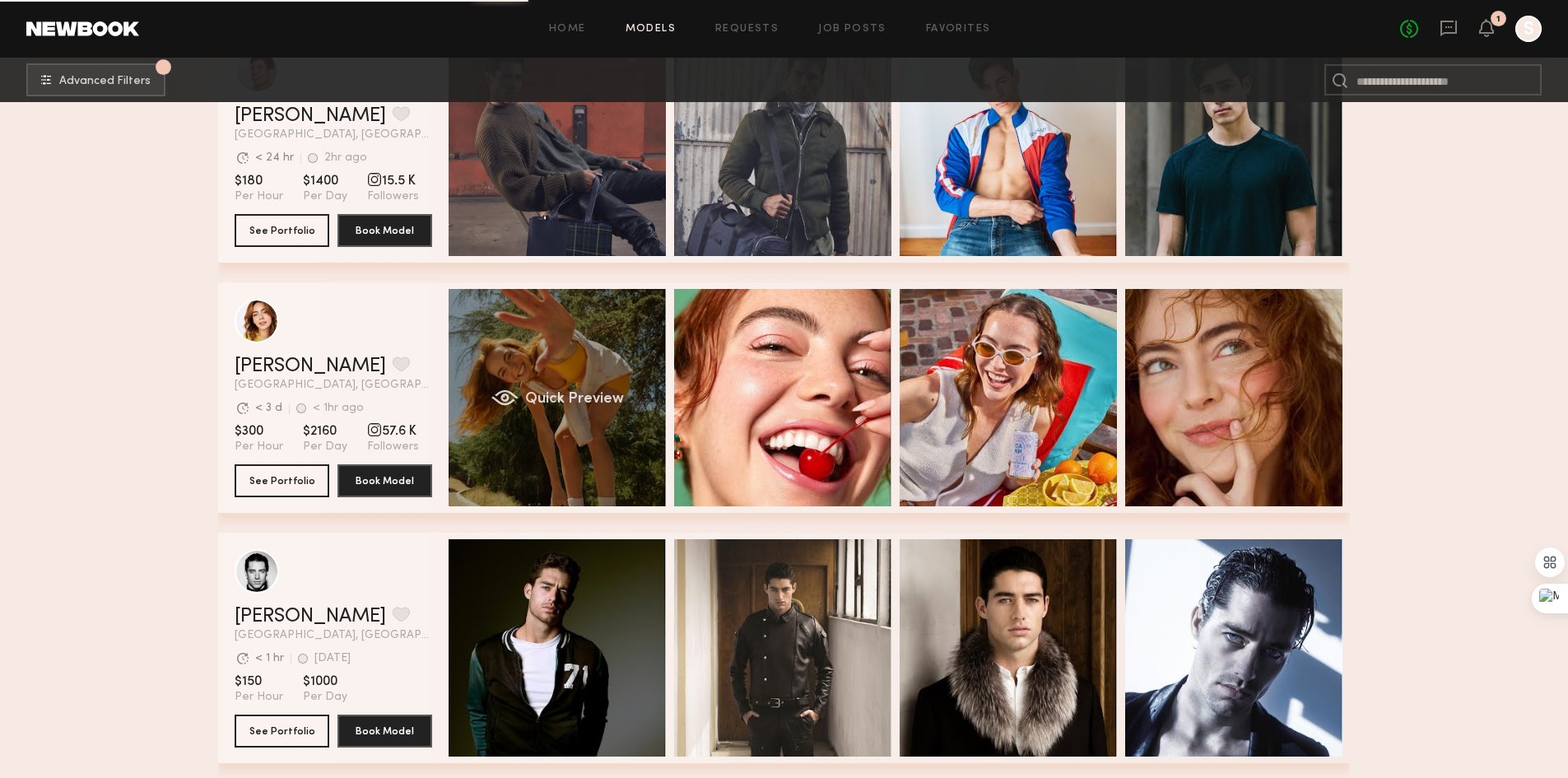
click at [616, 407] on span "Quick Preview" at bounding box center [575, 399] width 98 height 15
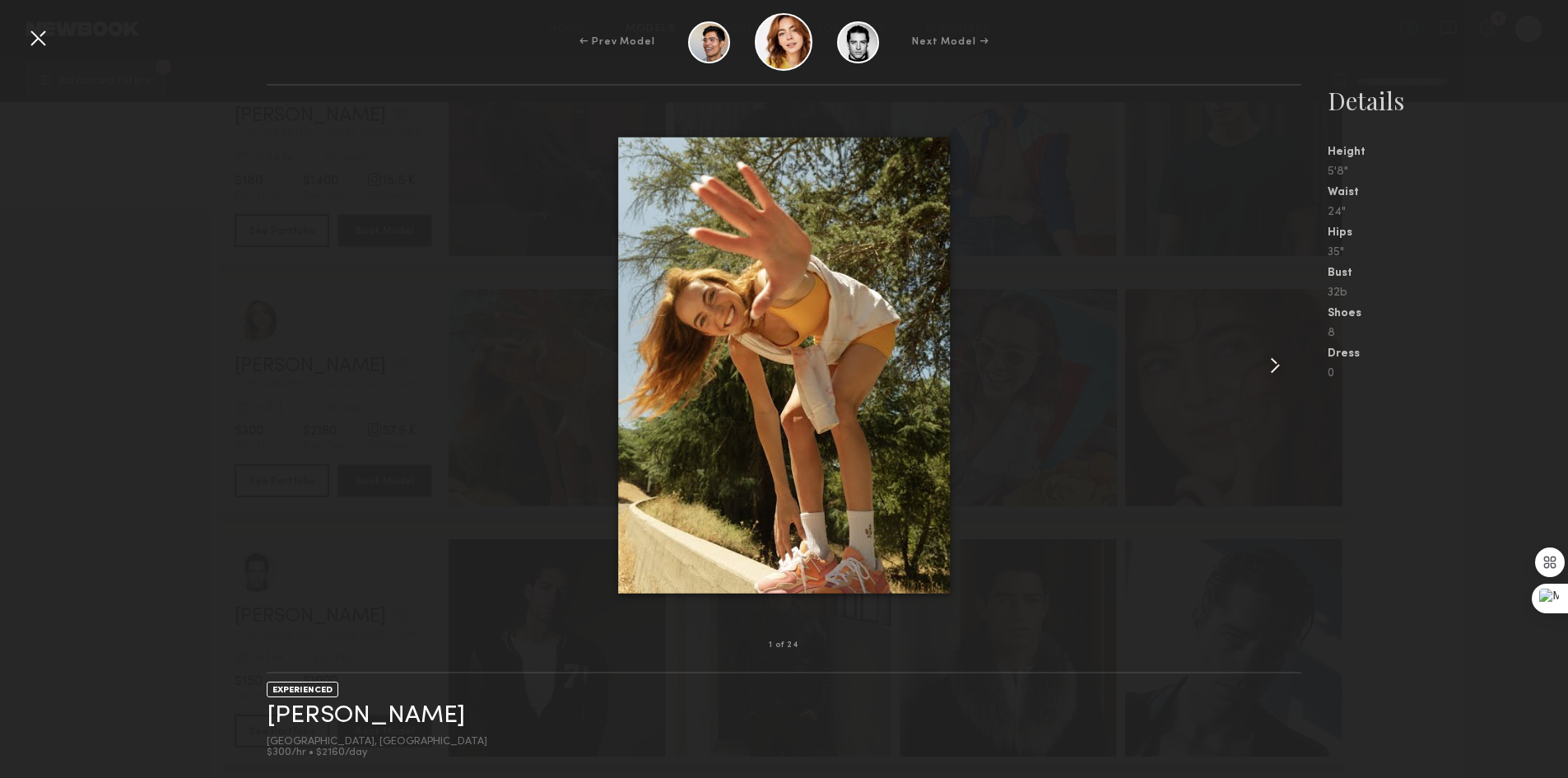
click at [1277, 362] on common-icon at bounding box center [1275, 365] width 27 height 27
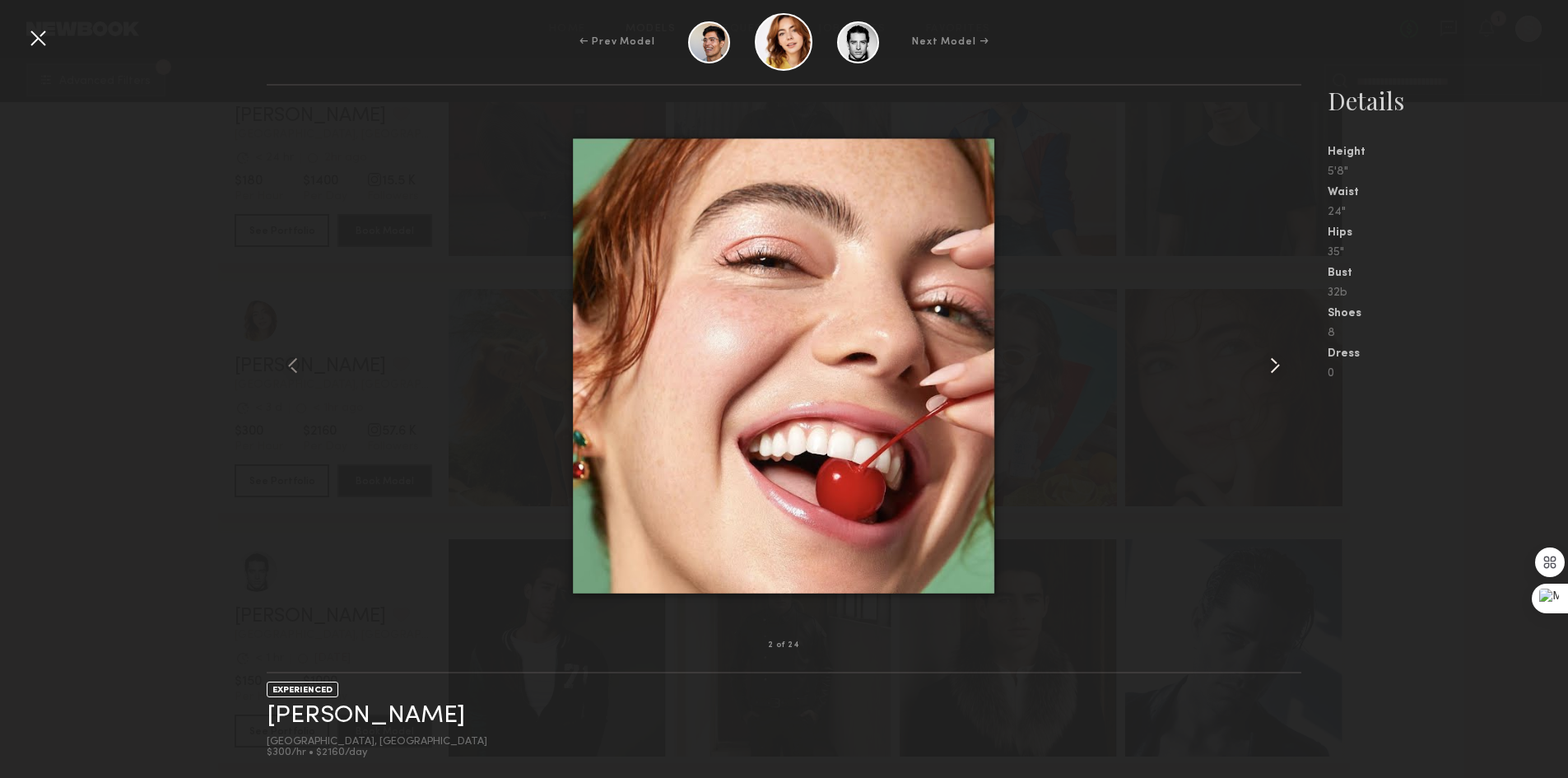
click at [1283, 362] on common-icon at bounding box center [1275, 365] width 27 height 27
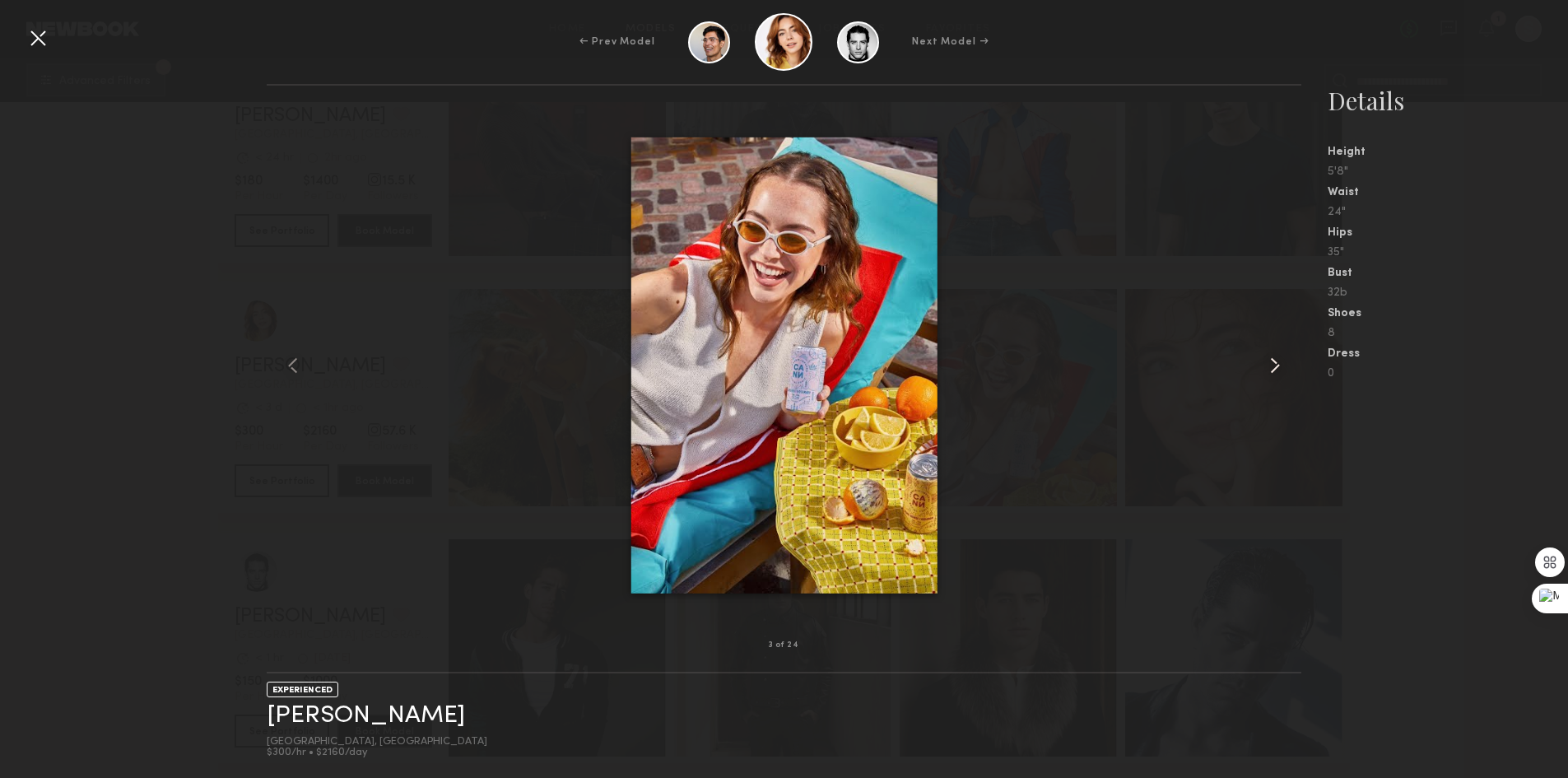
click at [1282, 362] on common-icon at bounding box center [1275, 365] width 27 height 27
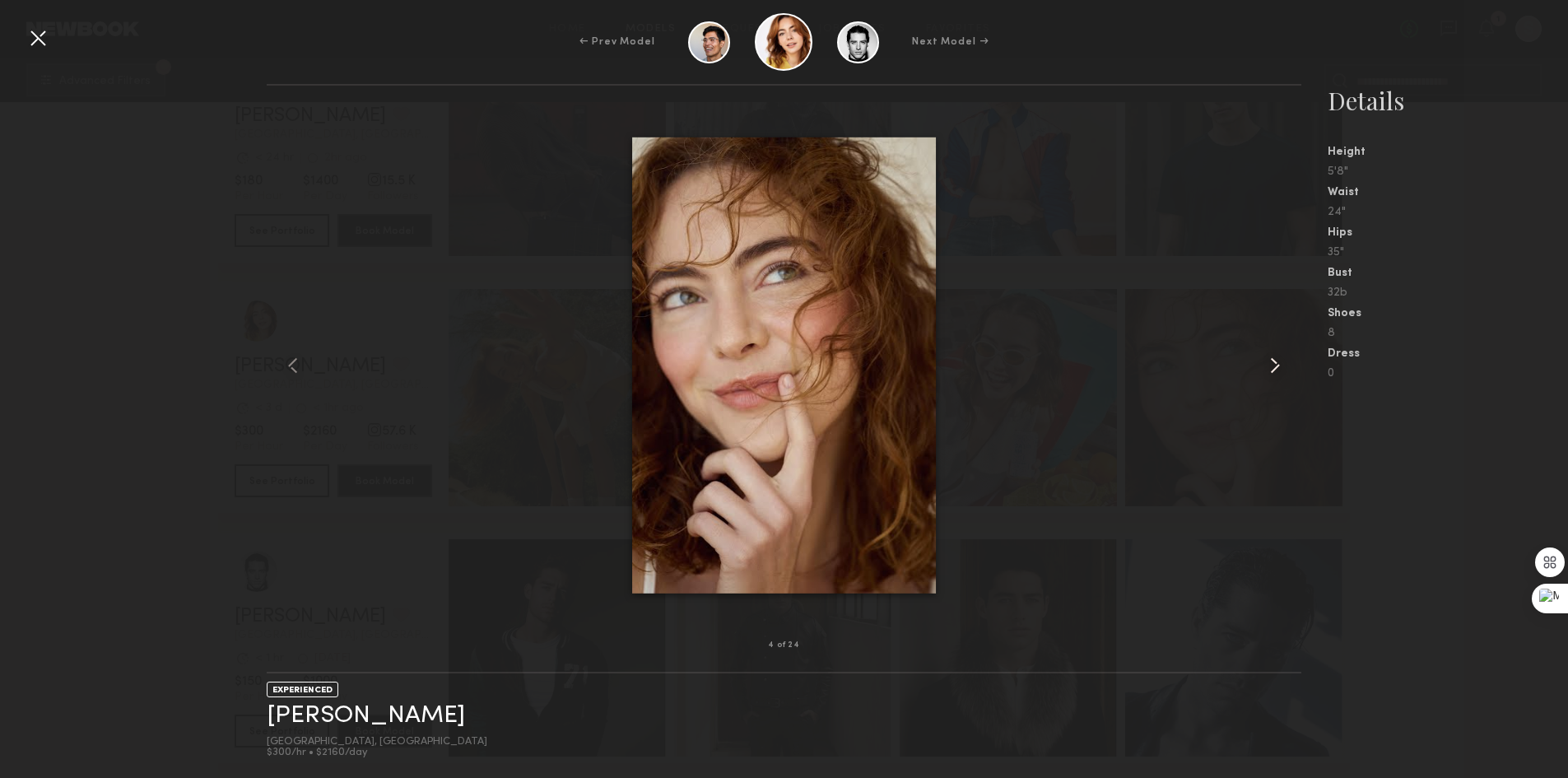
click at [1280, 362] on common-icon at bounding box center [1275, 365] width 27 height 27
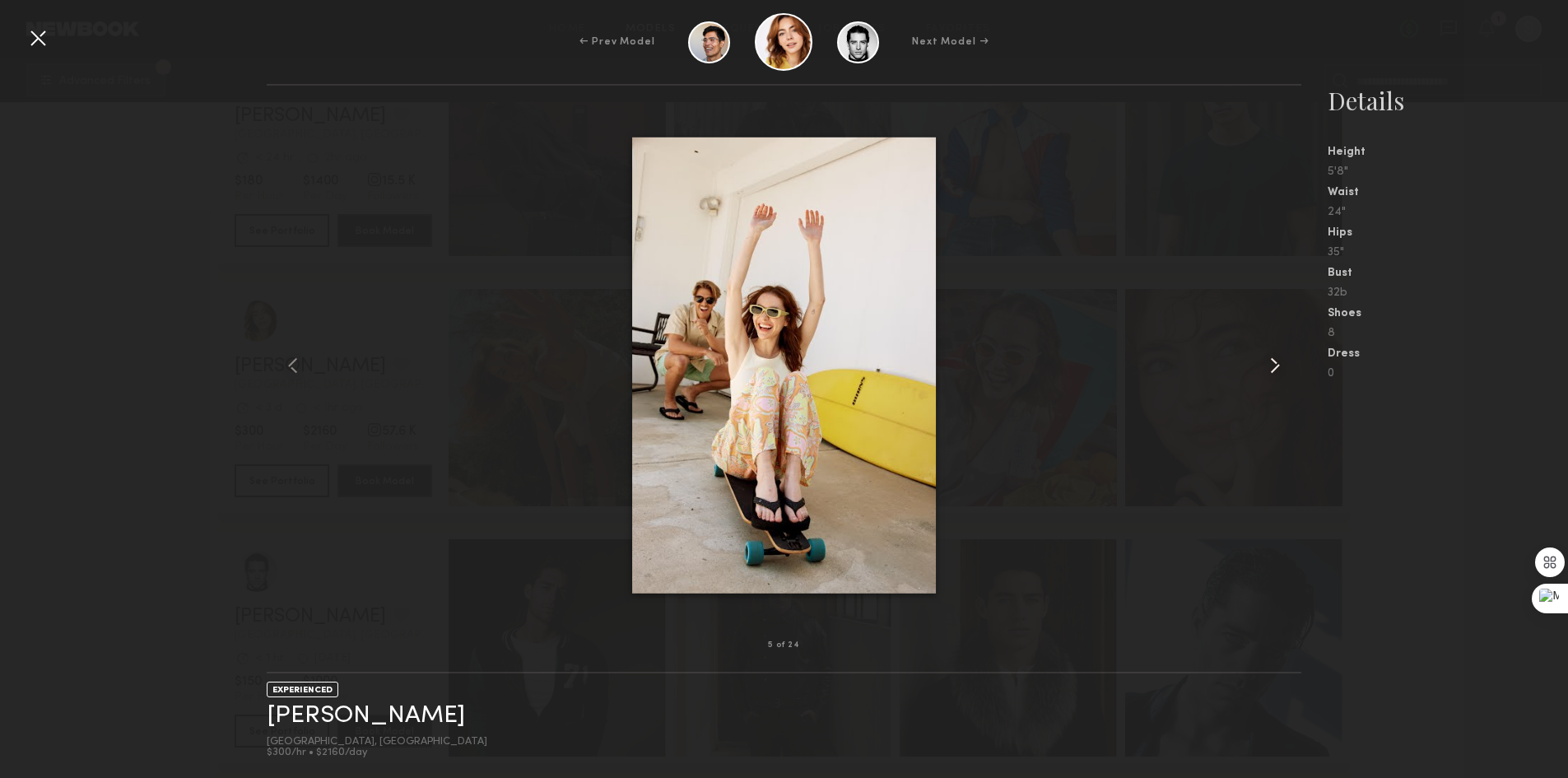
click at [1283, 362] on common-icon at bounding box center [1275, 365] width 27 height 27
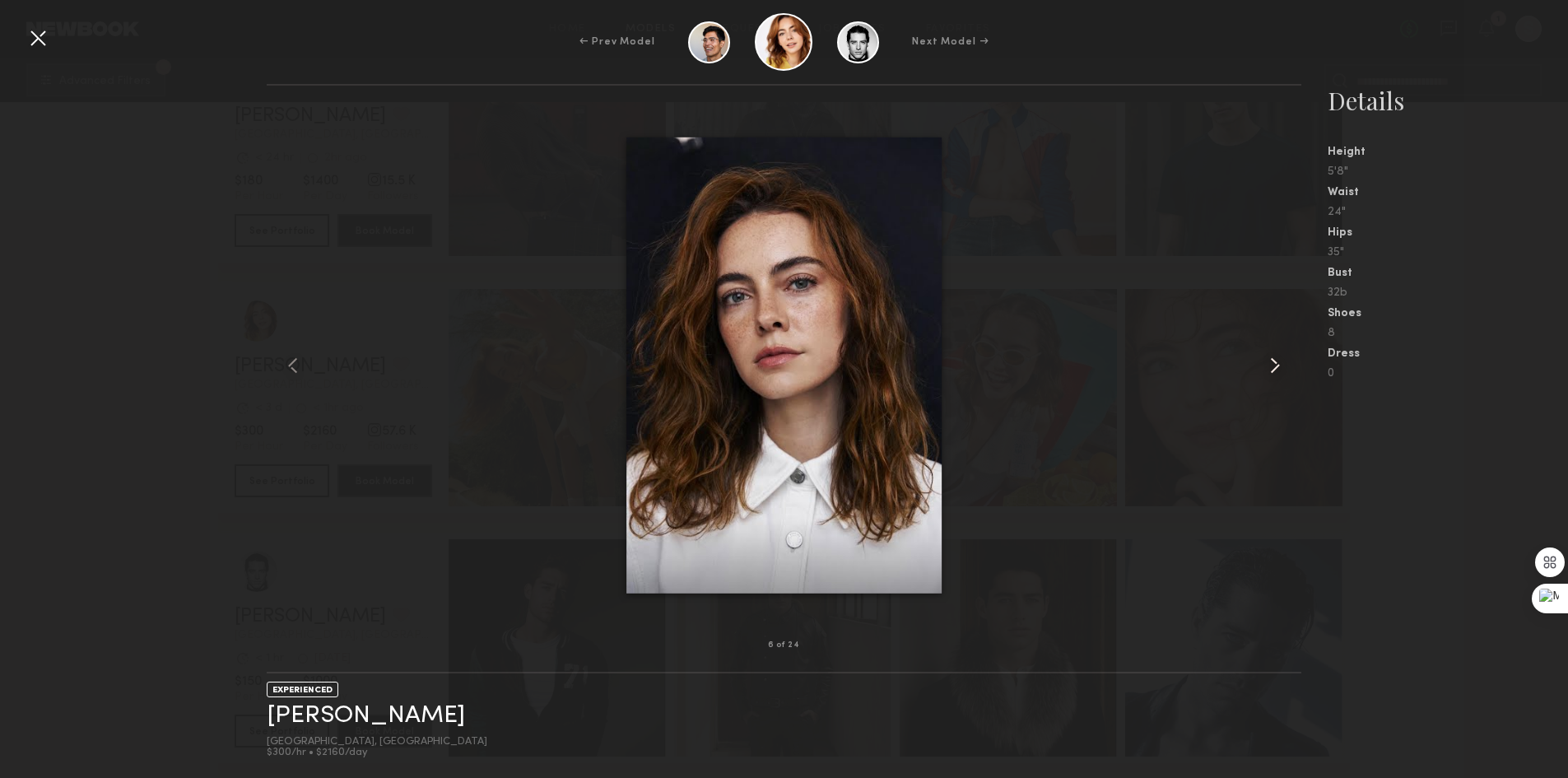
click at [1280, 362] on common-icon at bounding box center [1275, 365] width 27 height 27
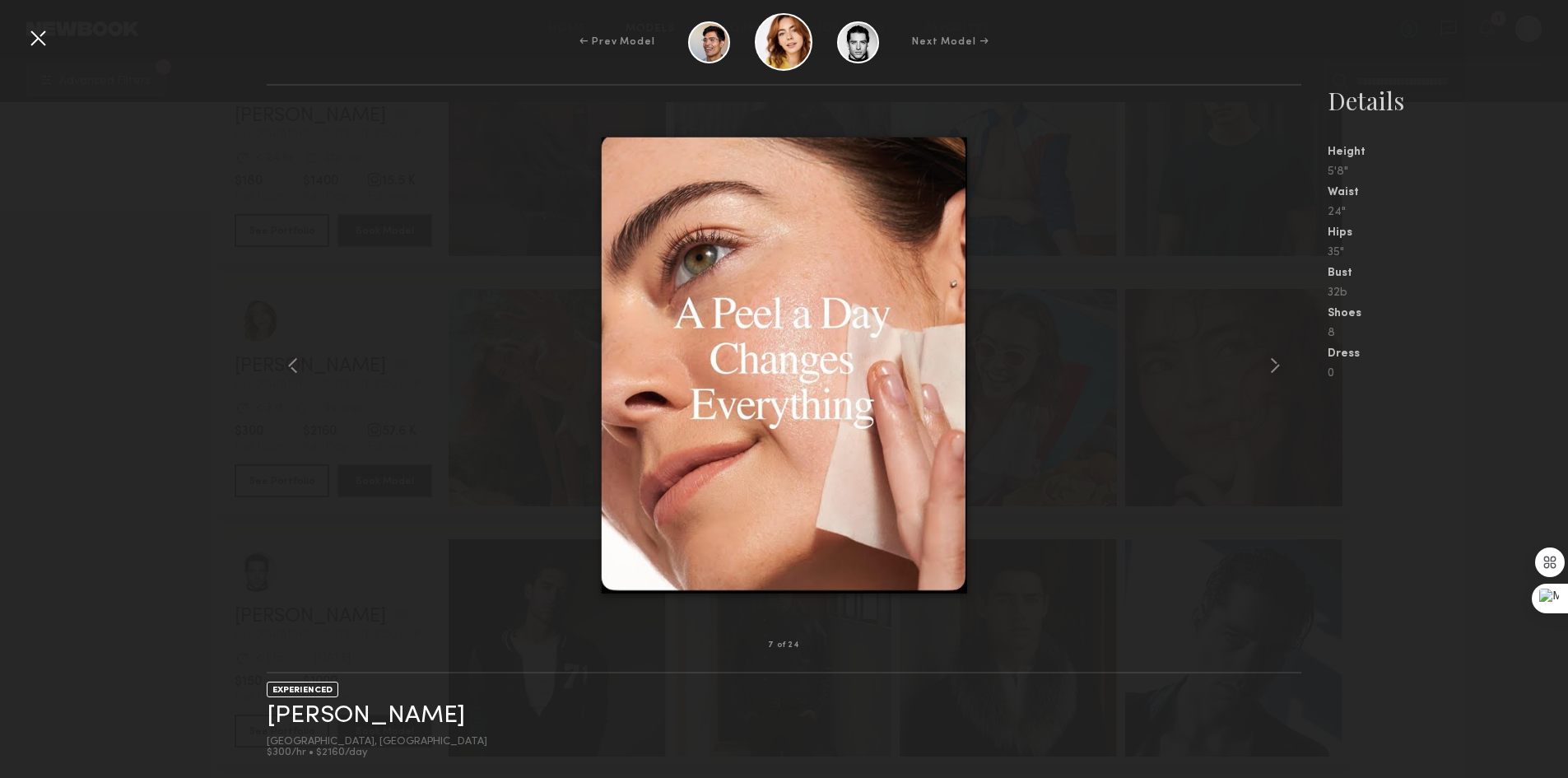
click at [29, 41] on div at bounding box center [38, 38] width 27 height 27
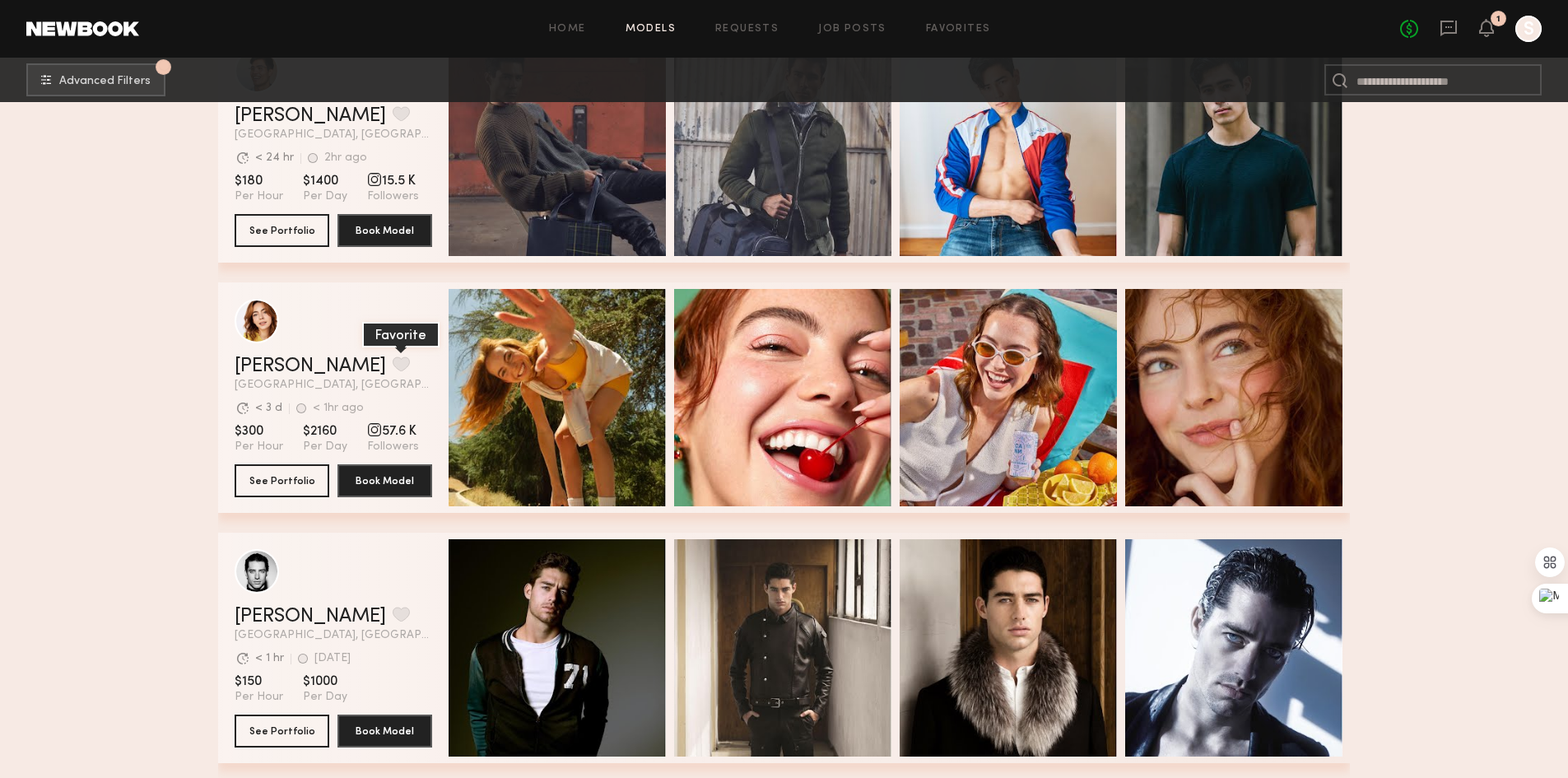
click at [393, 368] on button "grid" at bounding box center [401, 363] width 17 height 15
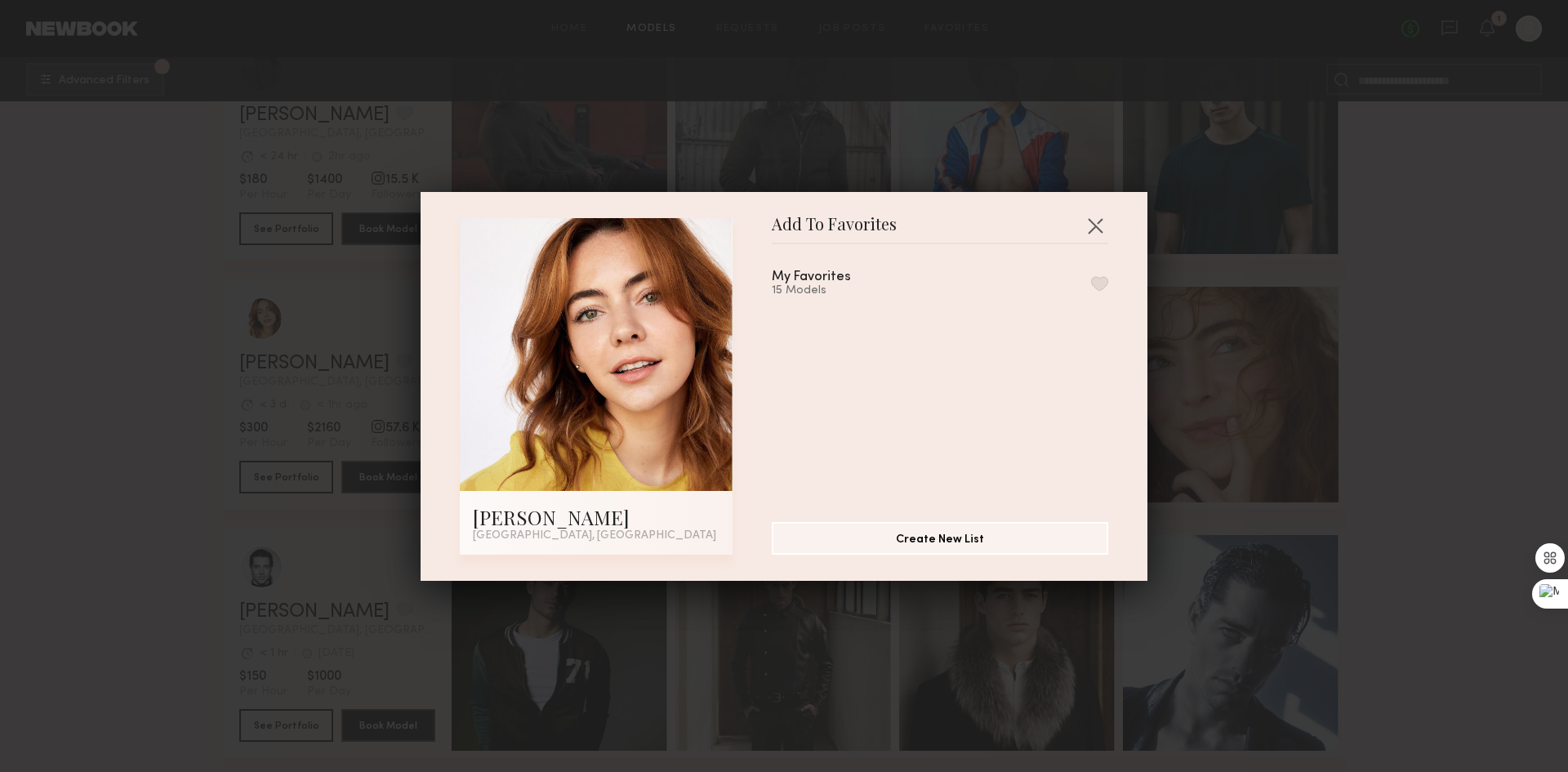
click at [1092, 286] on button "button" at bounding box center [1100, 284] width 17 height 15
click at [1086, 217] on button "button" at bounding box center [1095, 225] width 26 height 26
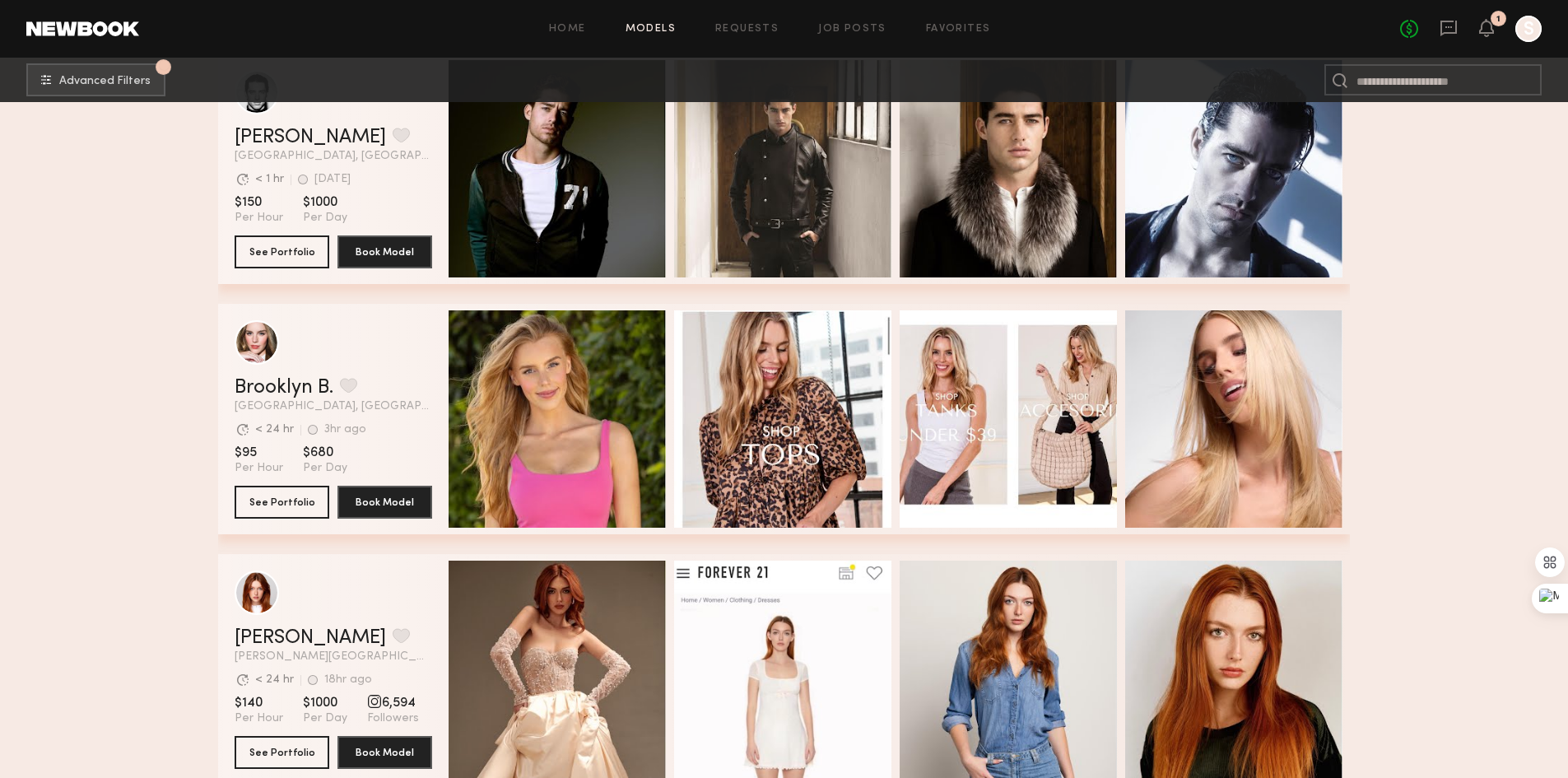
scroll to position [11686, 0]
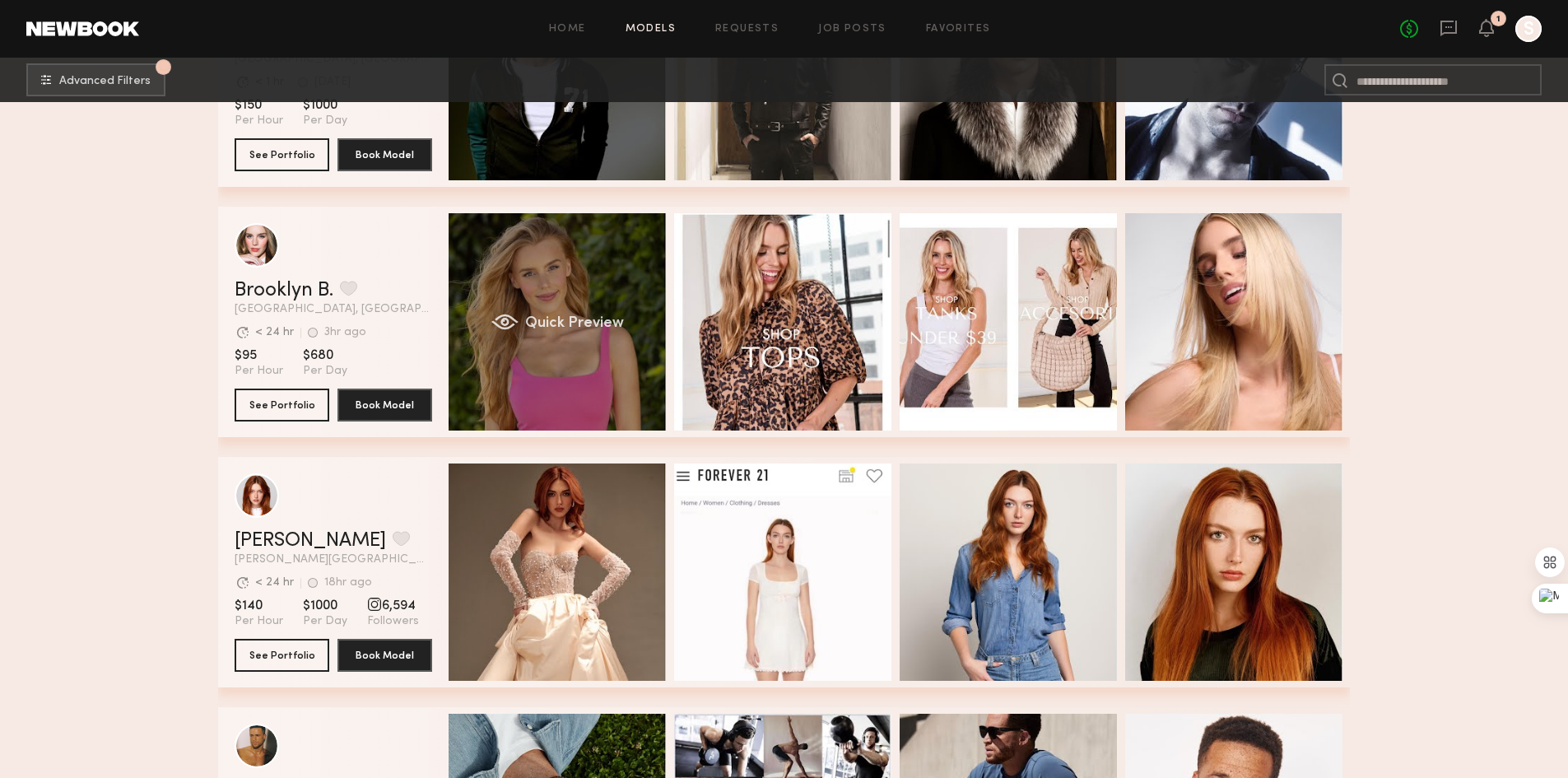
click at [564, 331] on span "Quick Preview" at bounding box center [575, 324] width 98 height 15
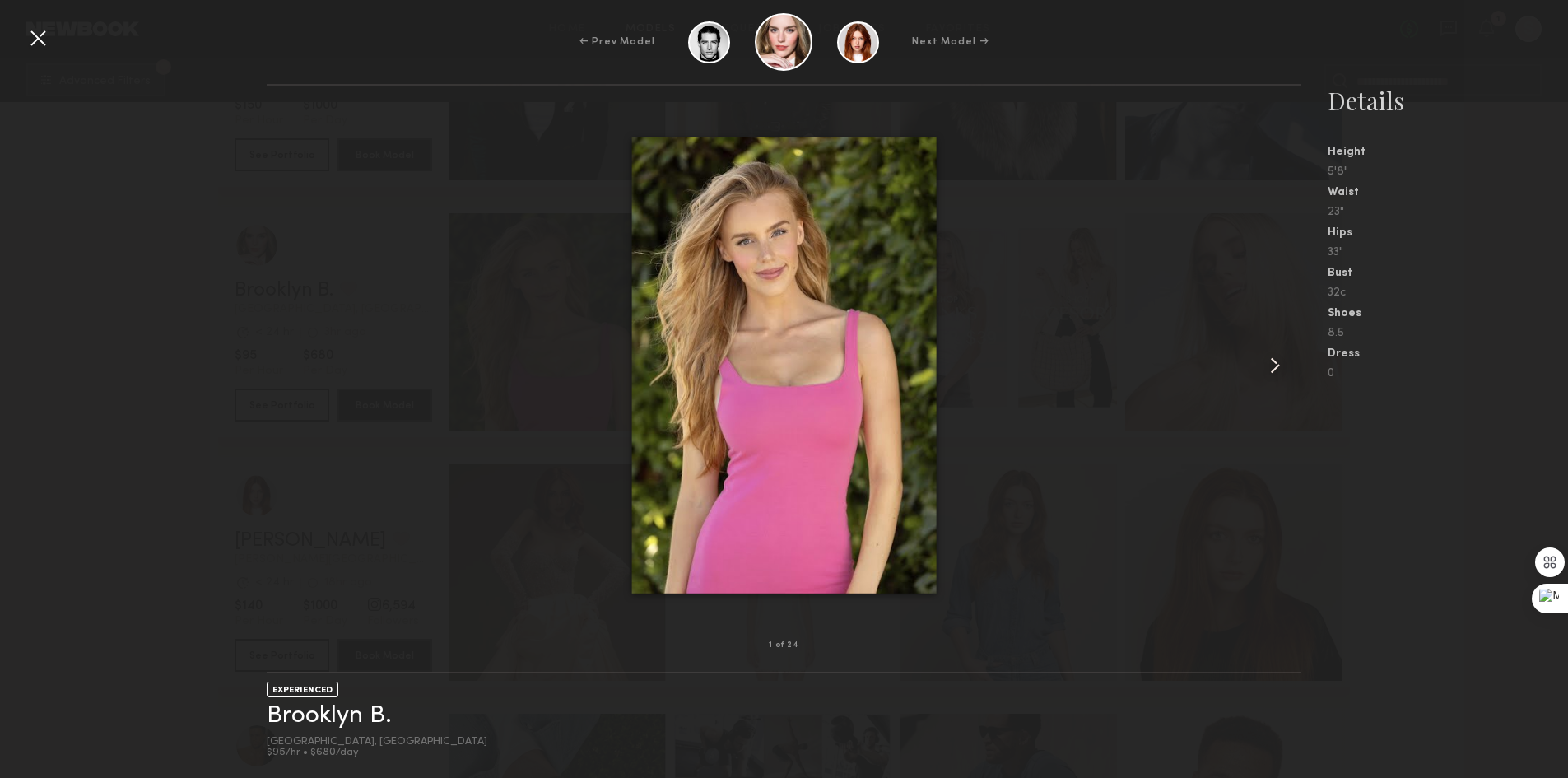
click at [1290, 388] on div at bounding box center [1280, 365] width 41 height 507
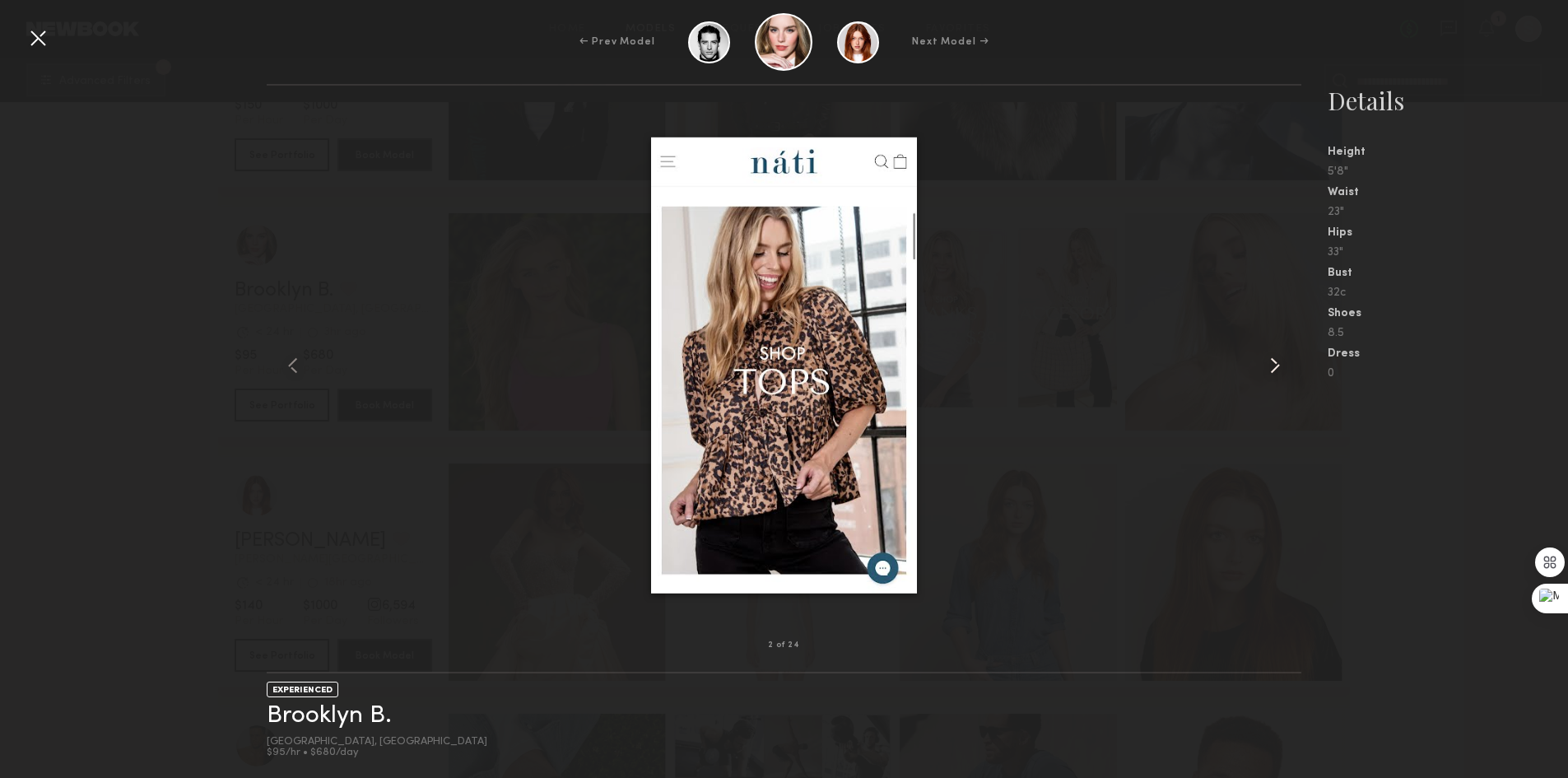
click at [1291, 387] on div at bounding box center [1280, 365] width 41 height 507
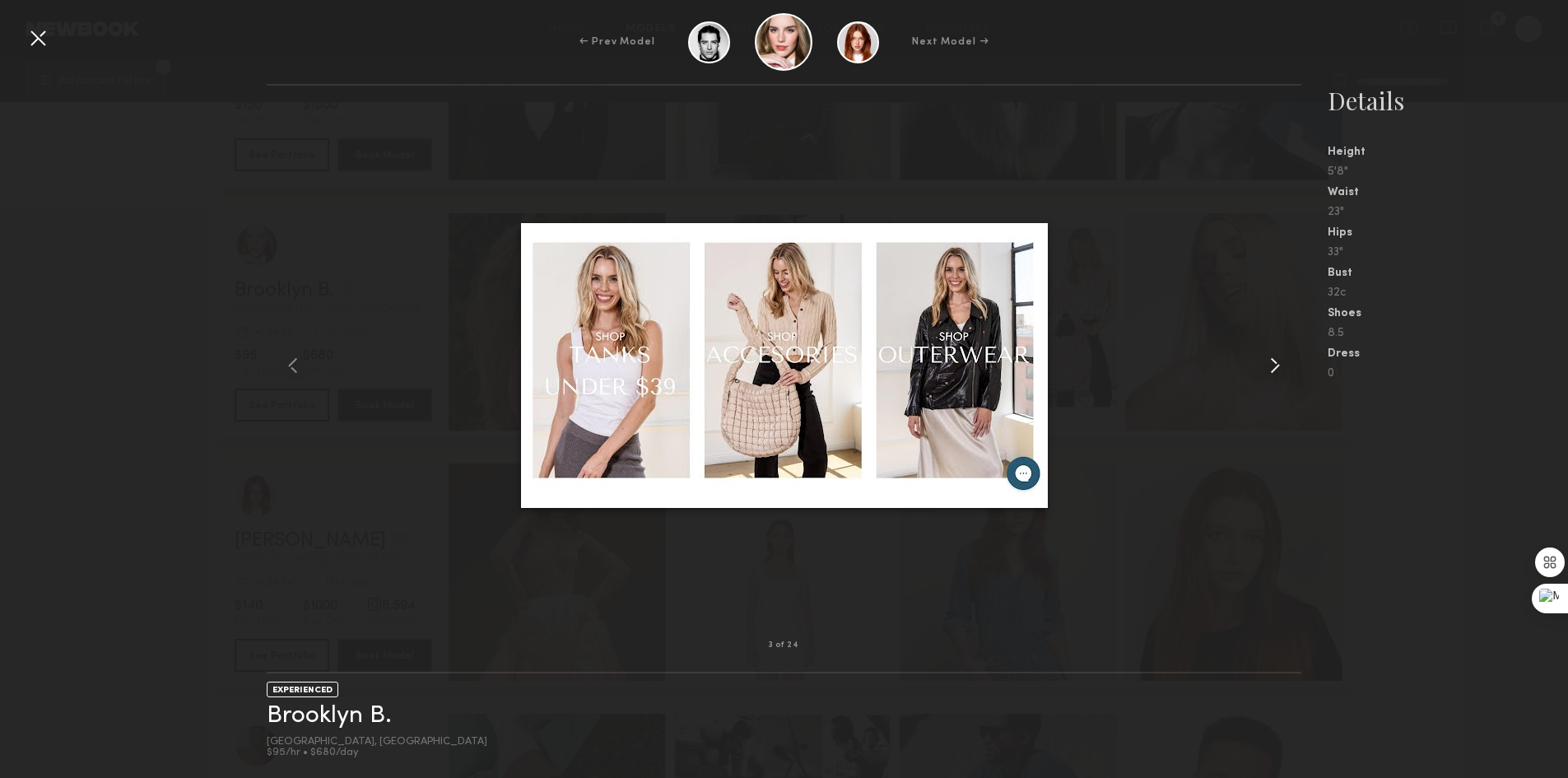
click at [1291, 387] on div at bounding box center [1280, 365] width 41 height 507
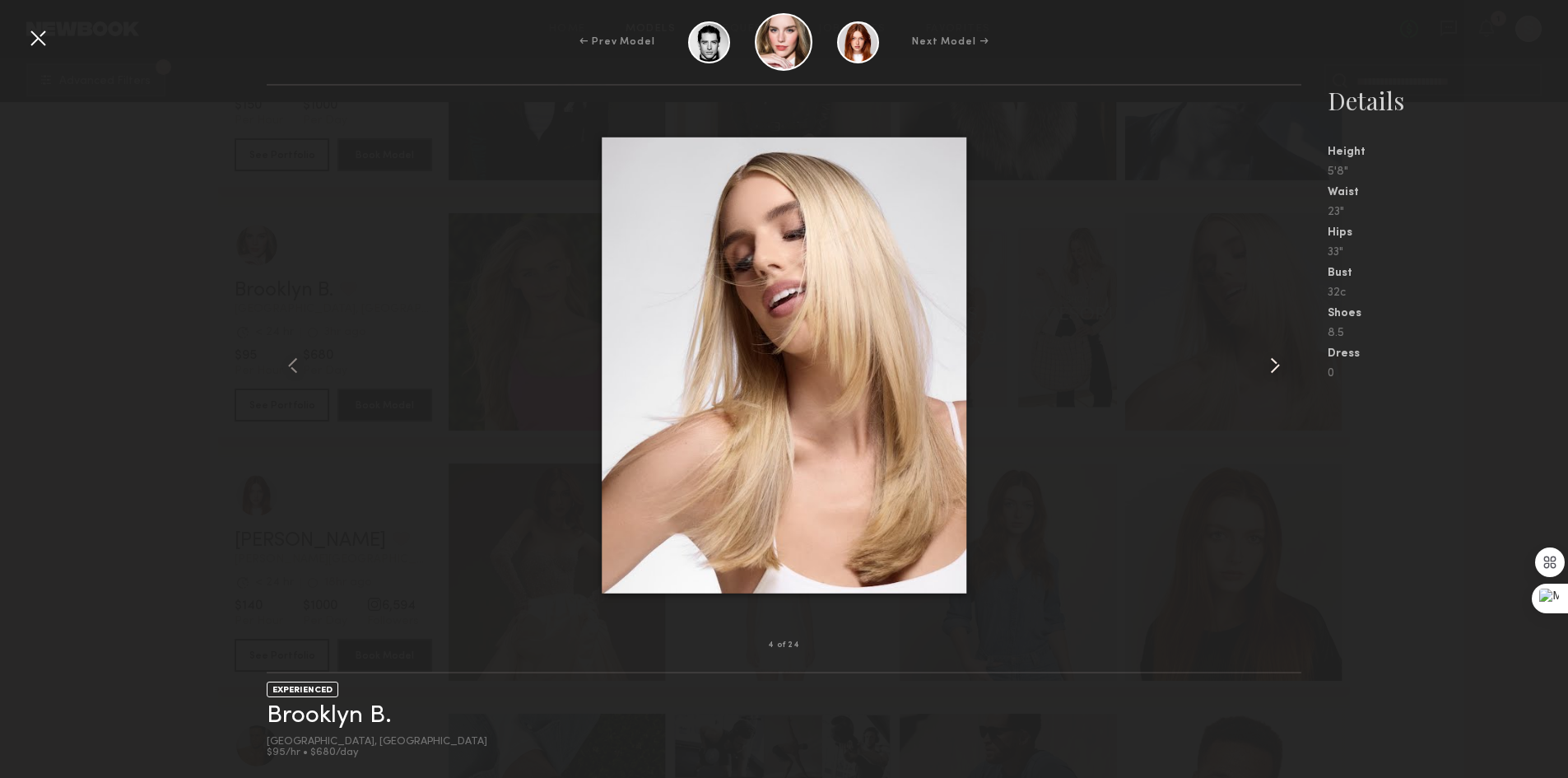
click at [1291, 387] on div at bounding box center [1280, 365] width 41 height 507
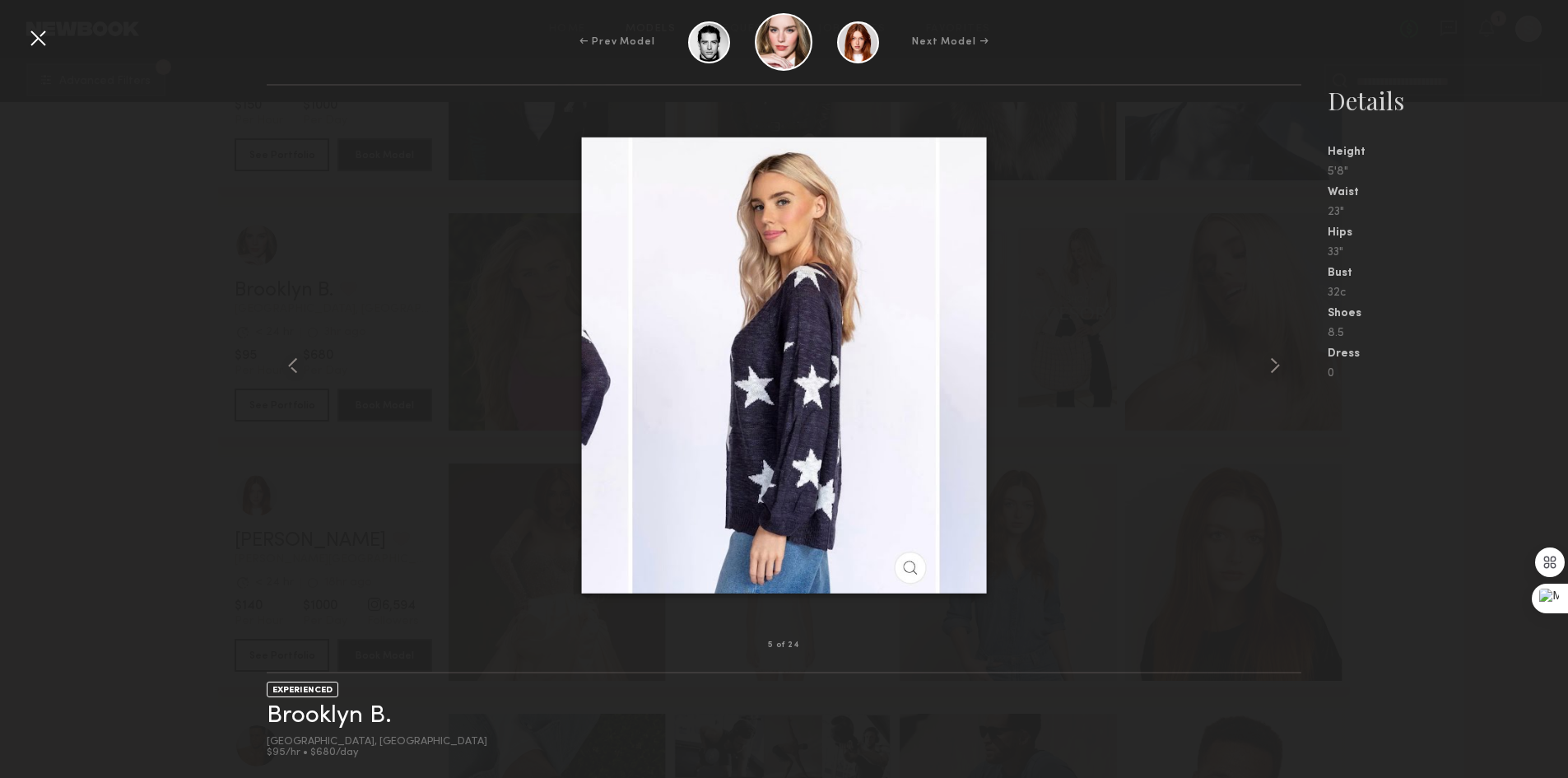
drag, startPoint x: 38, startPoint y: 37, endPoint x: 43, endPoint y: 51, distance: 14.9
click at [37, 37] on div at bounding box center [38, 38] width 27 height 27
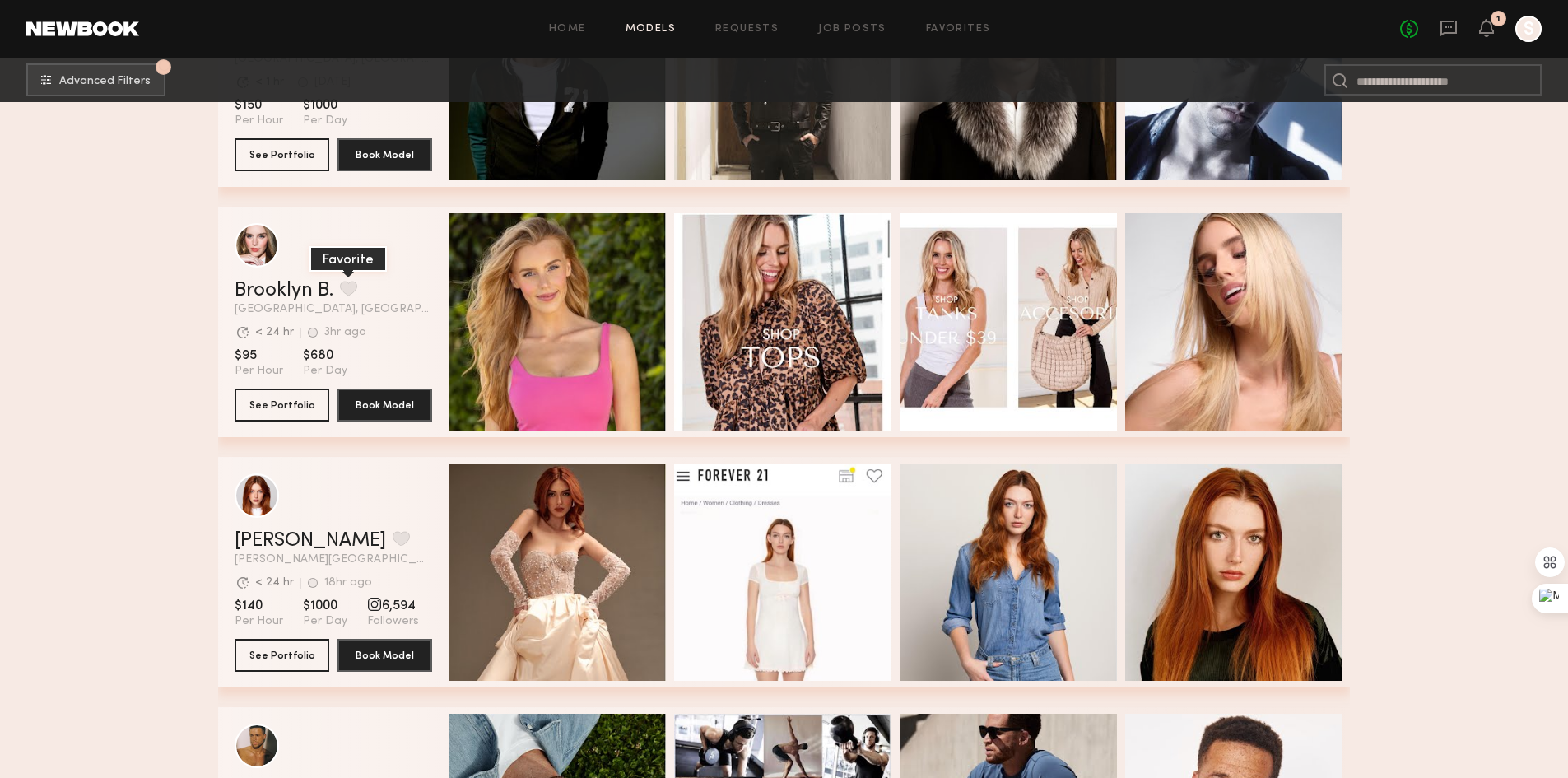
click at [350, 293] on button "grid" at bounding box center [348, 288] width 17 height 15
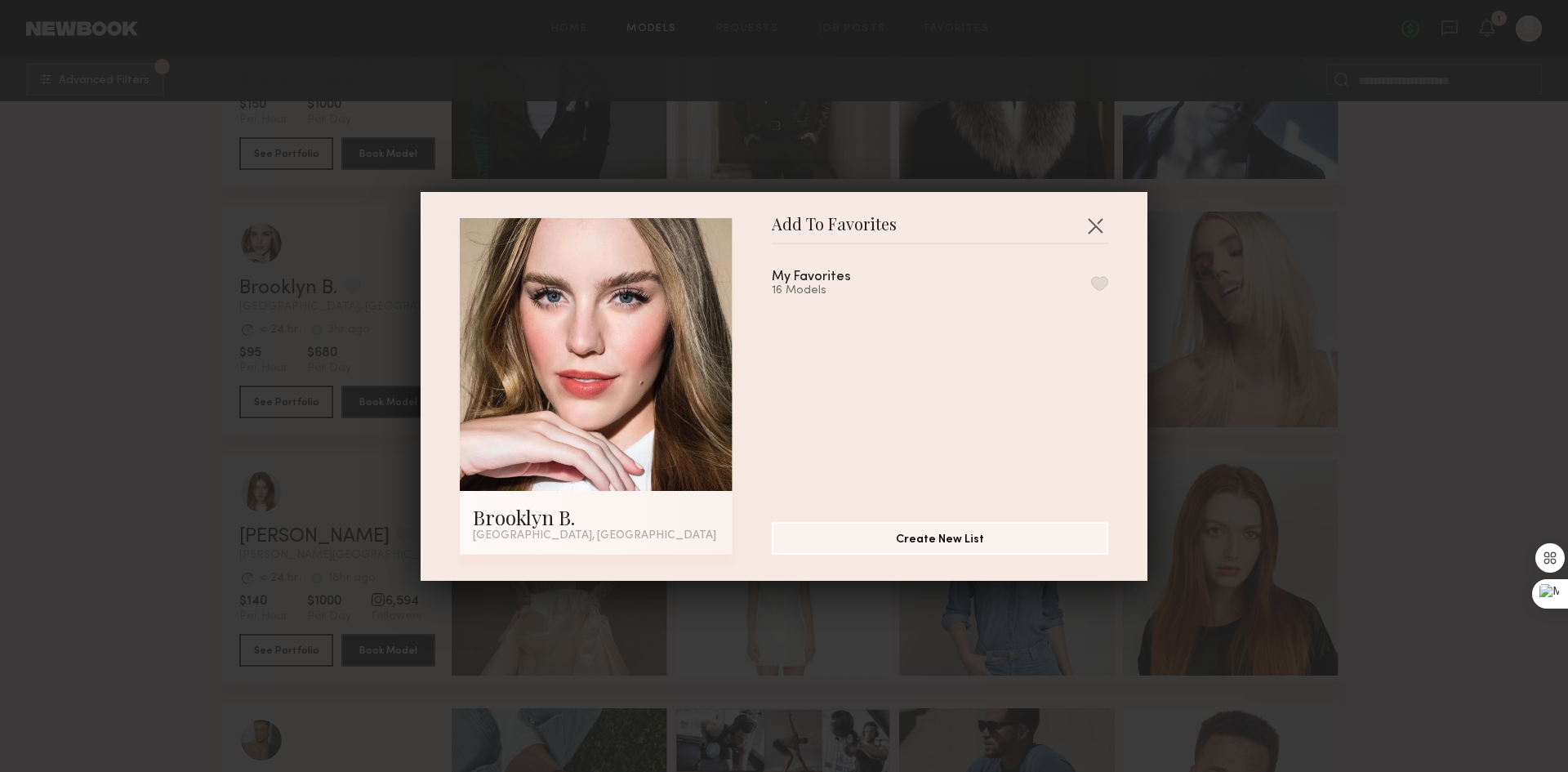
click at [1092, 283] on button "button" at bounding box center [1100, 284] width 17 height 15
click at [1096, 222] on button "button" at bounding box center [1095, 225] width 26 height 26
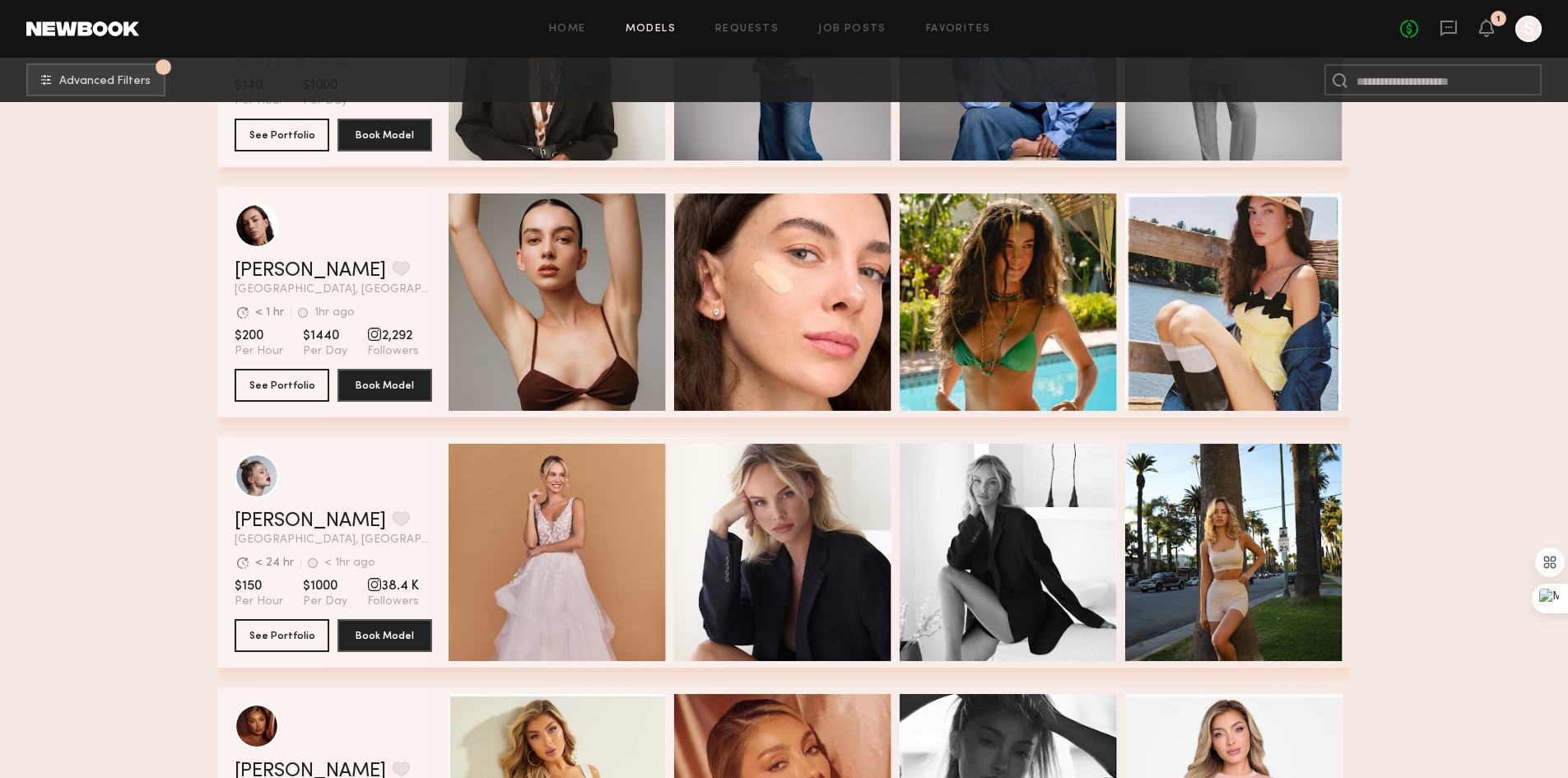
scroll to position [12673, 0]
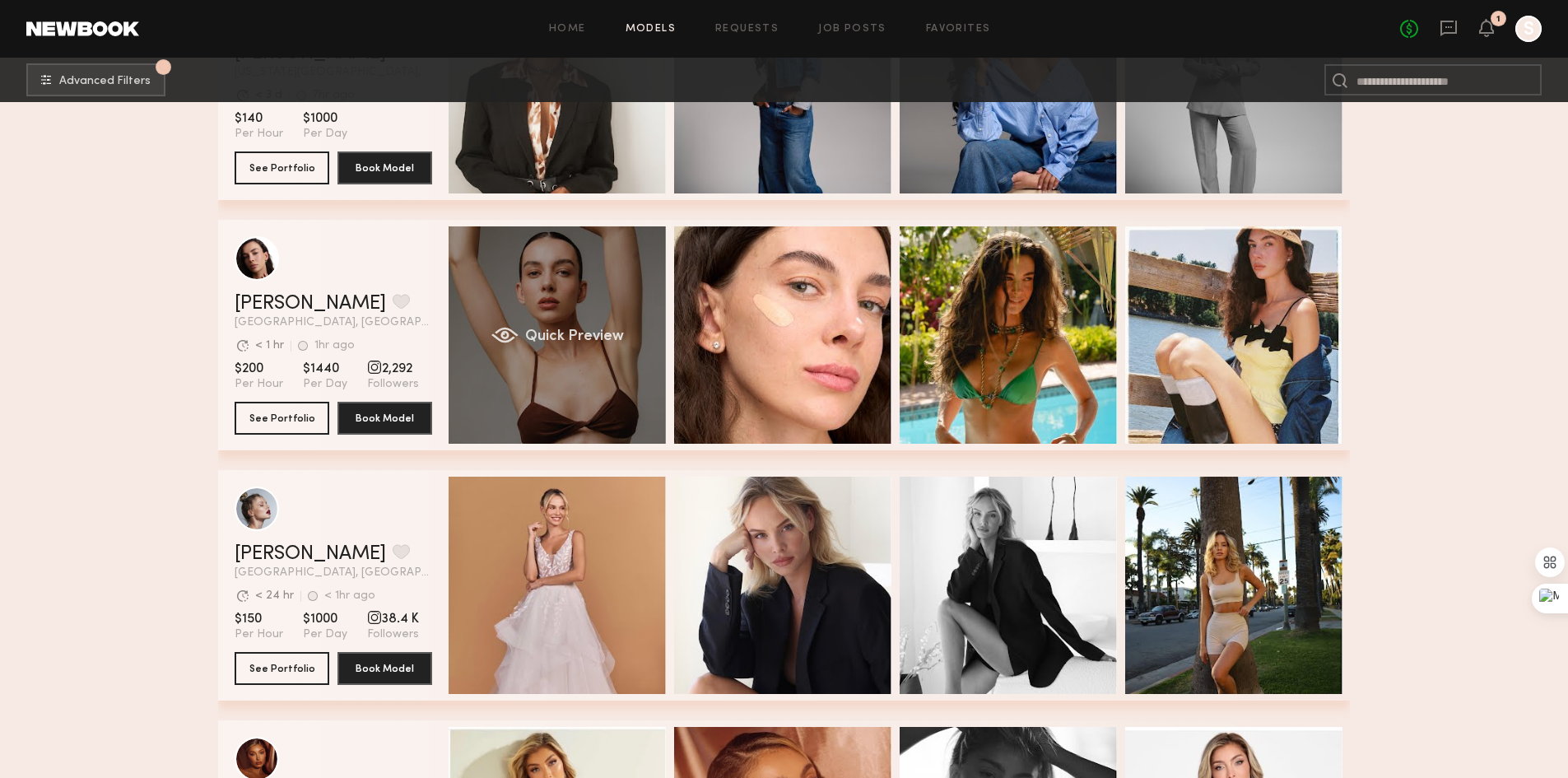
click at [529, 287] on div "Quick Preview" at bounding box center [558, 335] width 218 height 218
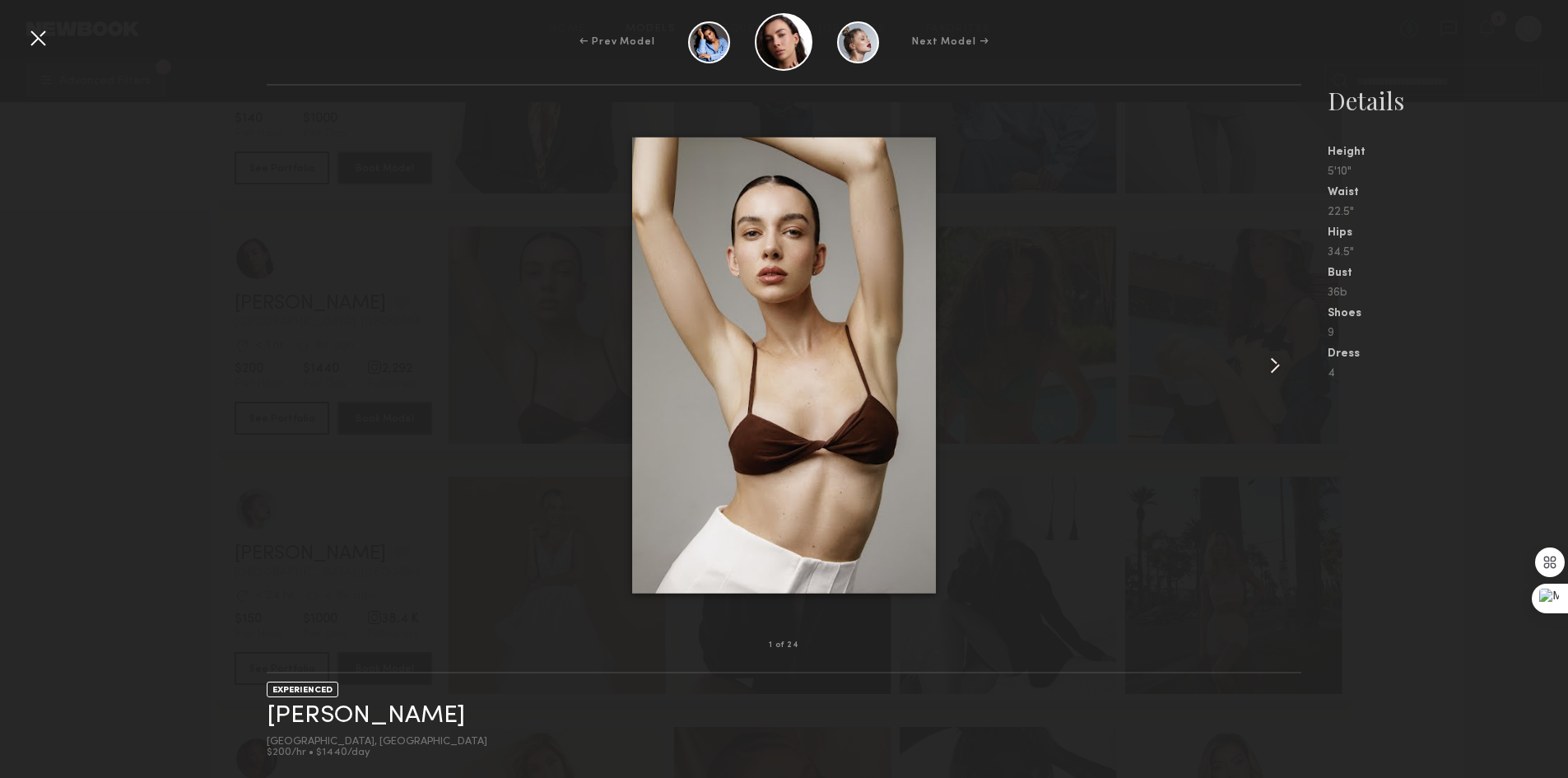
click at [1290, 362] on div at bounding box center [1280, 365] width 41 height 507
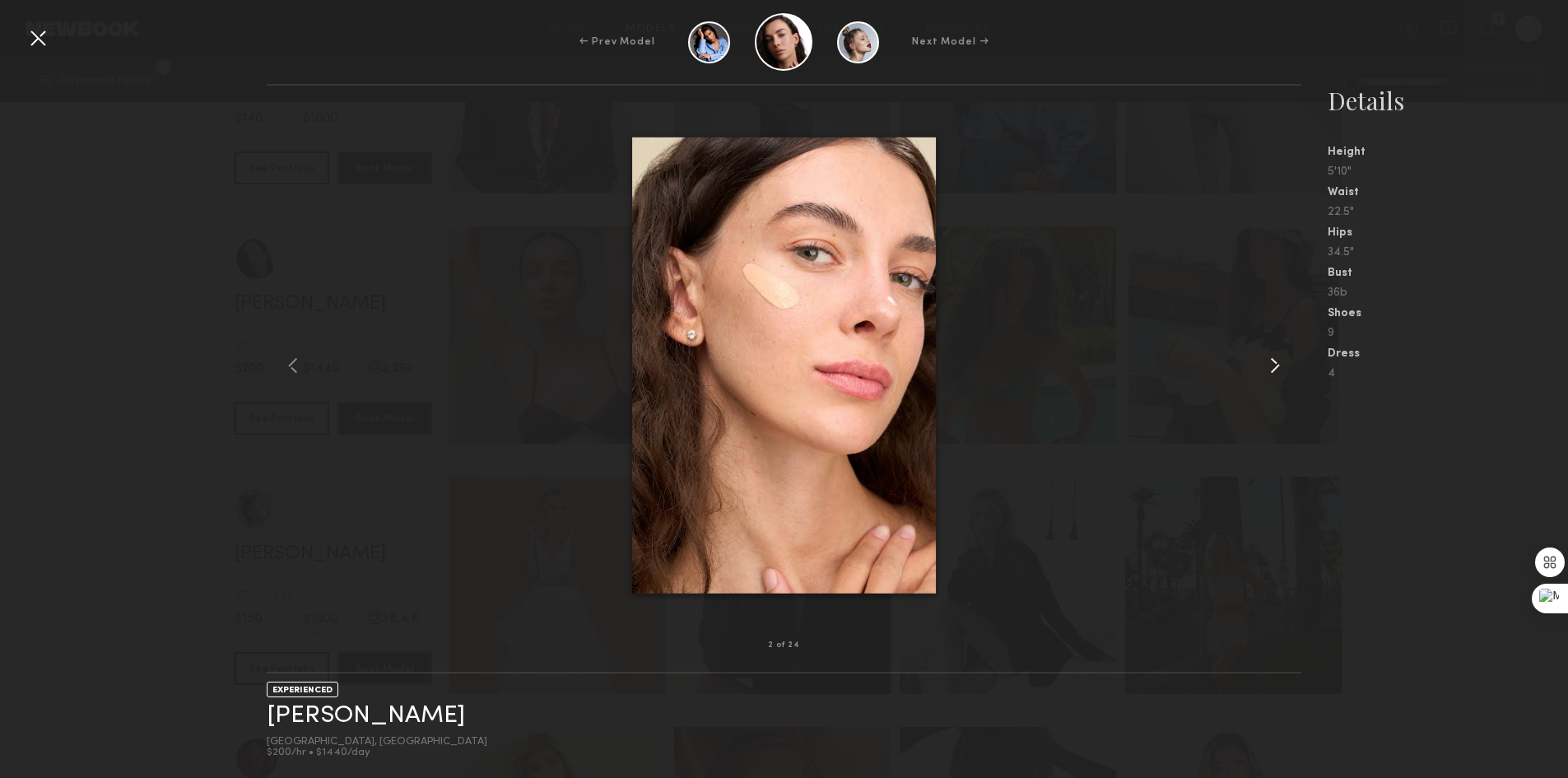
click at [1286, 362] on common-icon at bounding box center [1275, 365] width 27 height 27
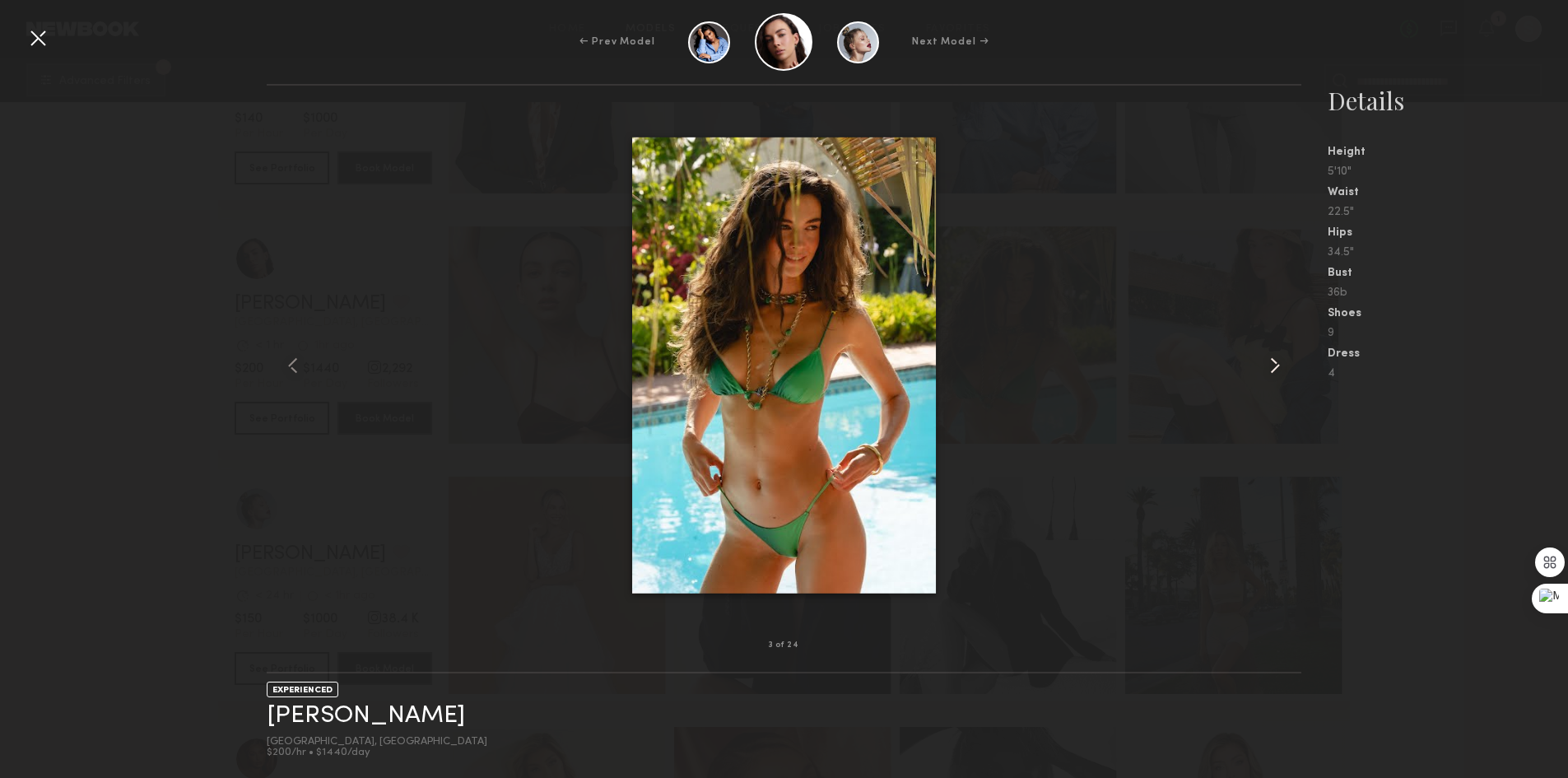
click at [1287, 362] on common-icon at bounding box center [1275, 365] width 27 height 27
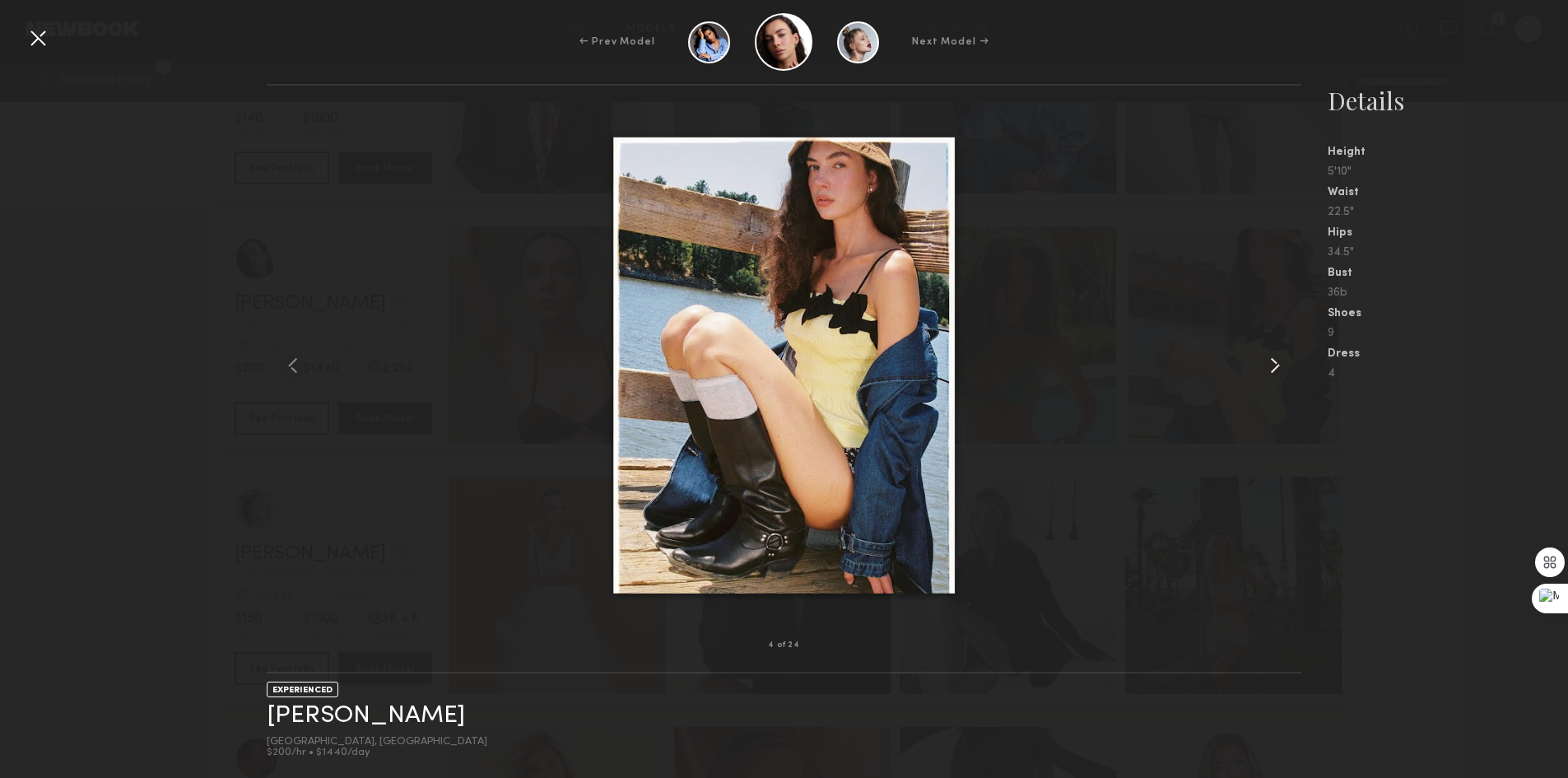
click at [1285, 361] on common-icon at bounding box center [1275, 365] width 27 height 27
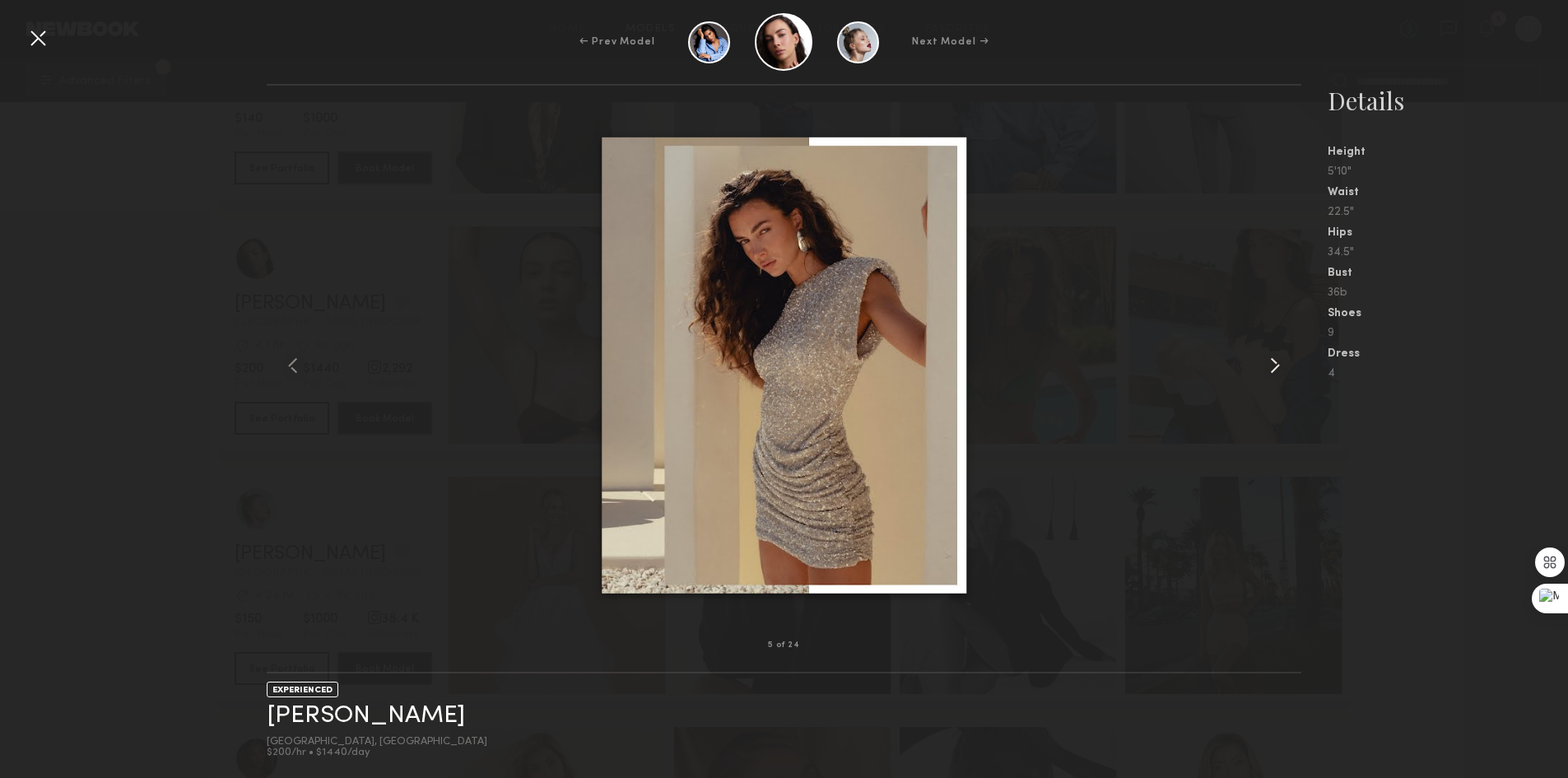
click at [1284, 361] on common-icon at bounding box center [1275, 365] width 27 height 27
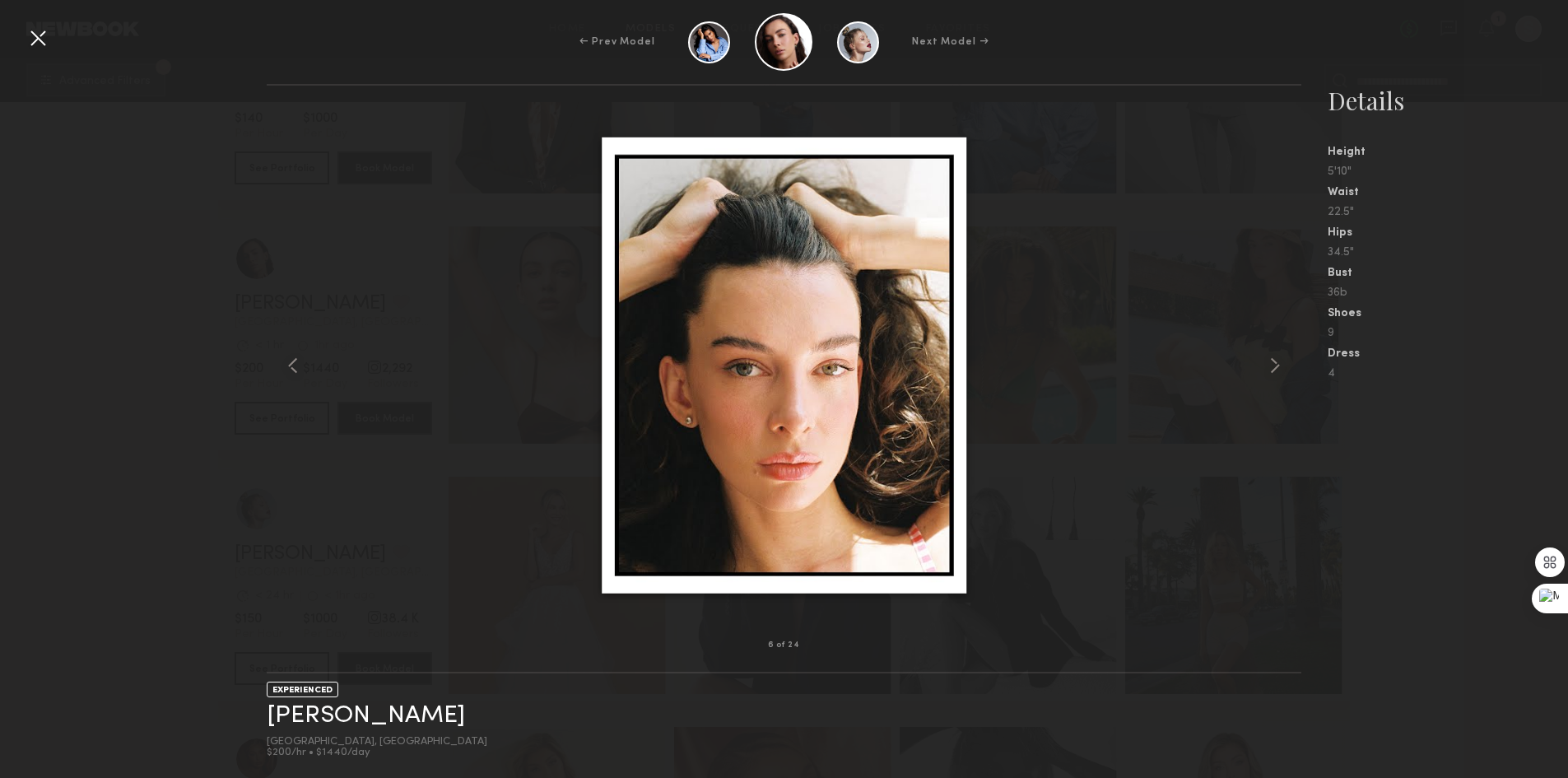
click at [42, 35] on div at bounding box center [38, 38] width 27 height 27
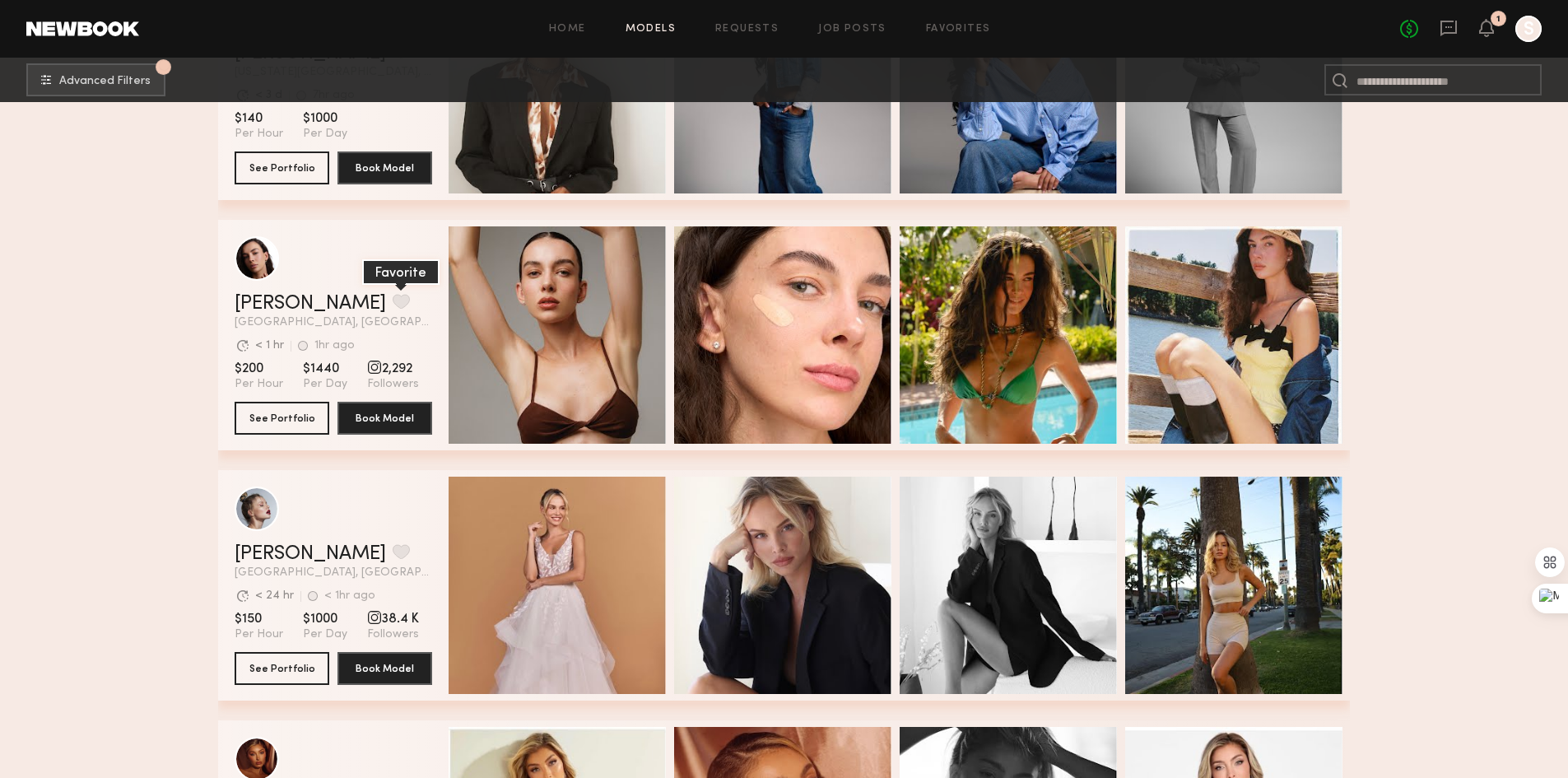
click at [393, 303] on button "grid" at bounding box center [401, 301] width 17 height 15
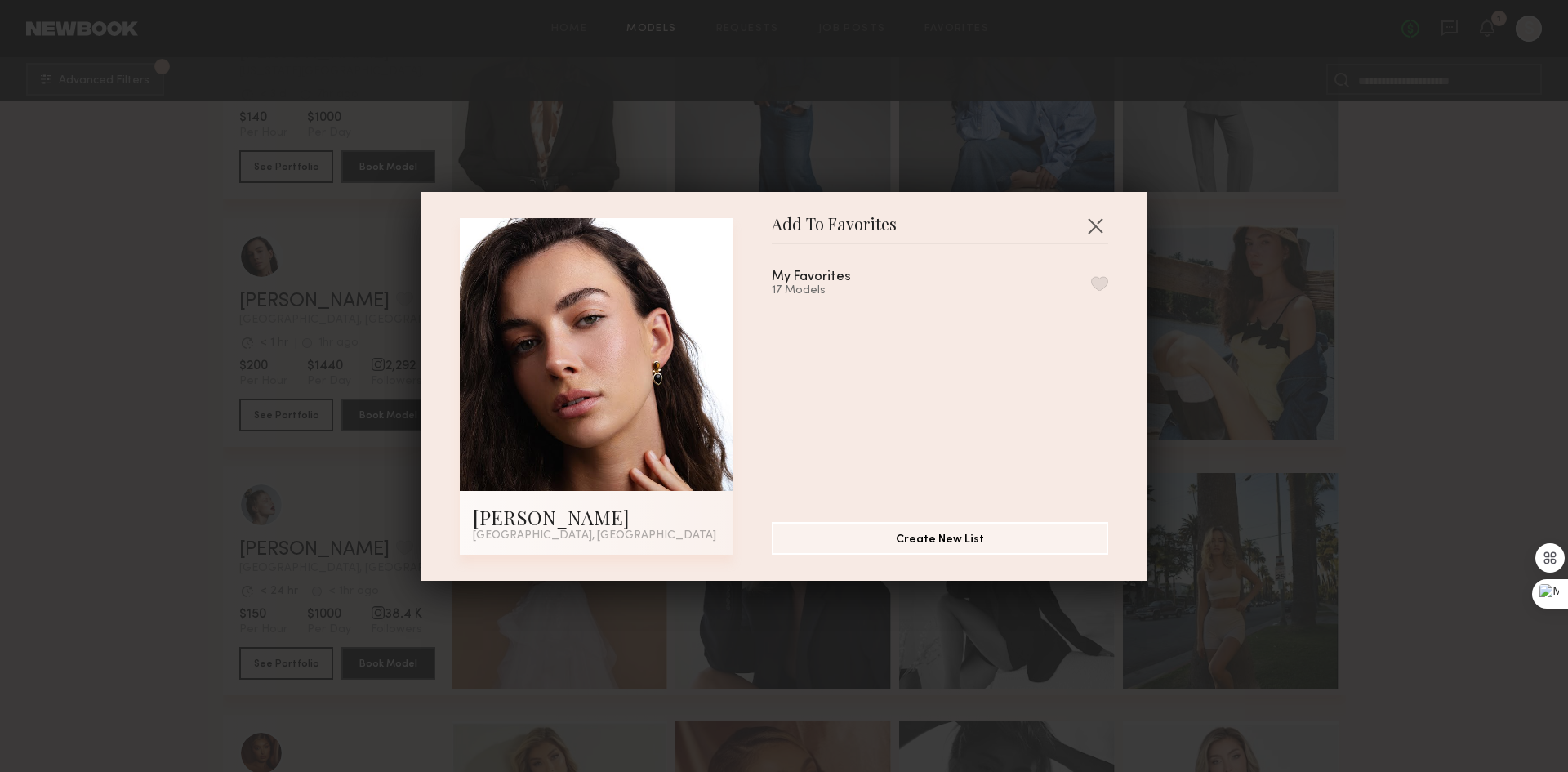
click at [1069, 278] on div "My Favorites 17 Models" at bounding box center [940, 284] width 336 height 27
click at [1092, 285] on button "button" at bounding box center [1100, 284] width 17 height 15
click at [1085, 222] on button "button" at bounding box center [1095, 225] width 26 height 26
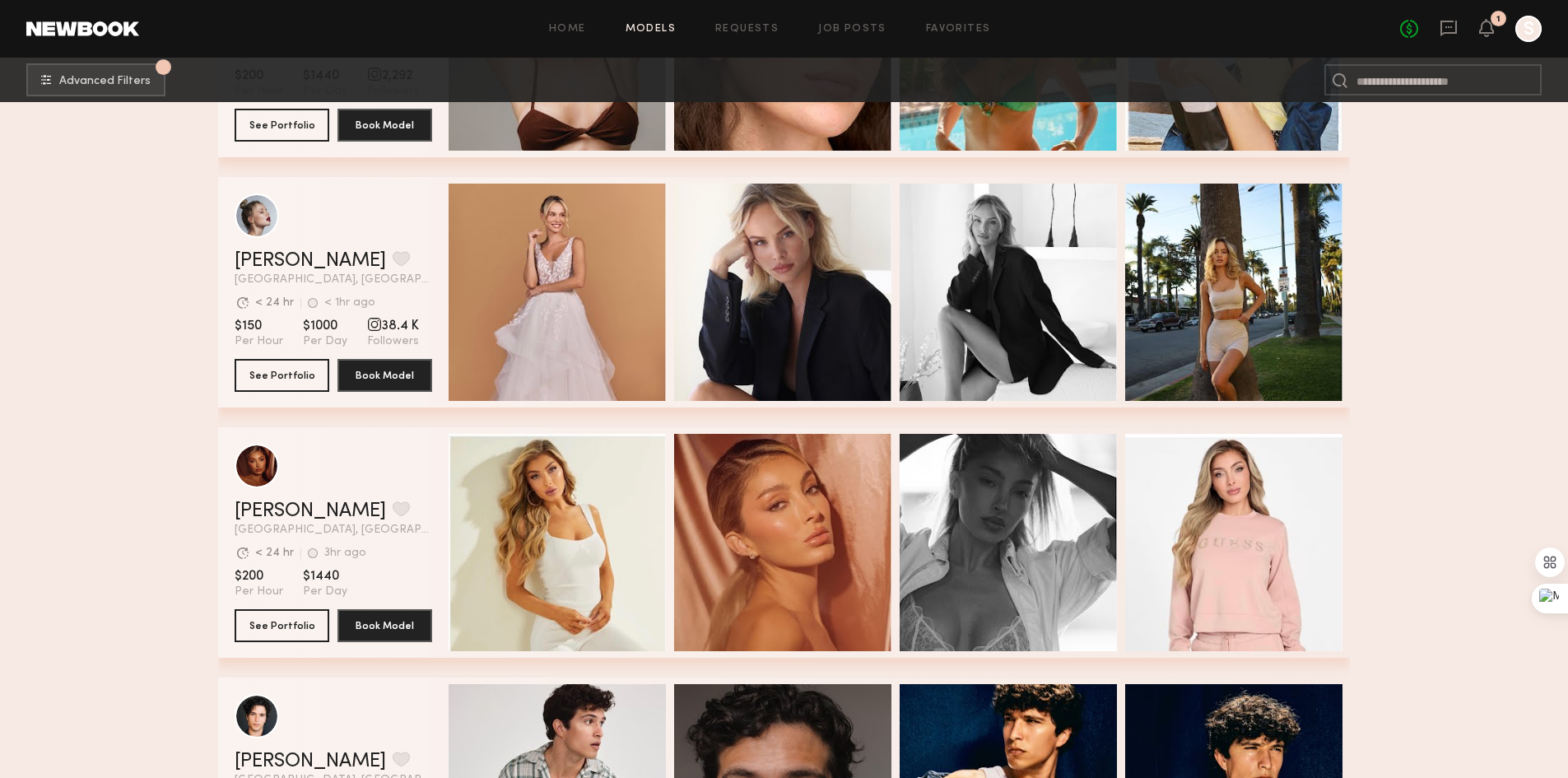
scroll to position [13003, 0]
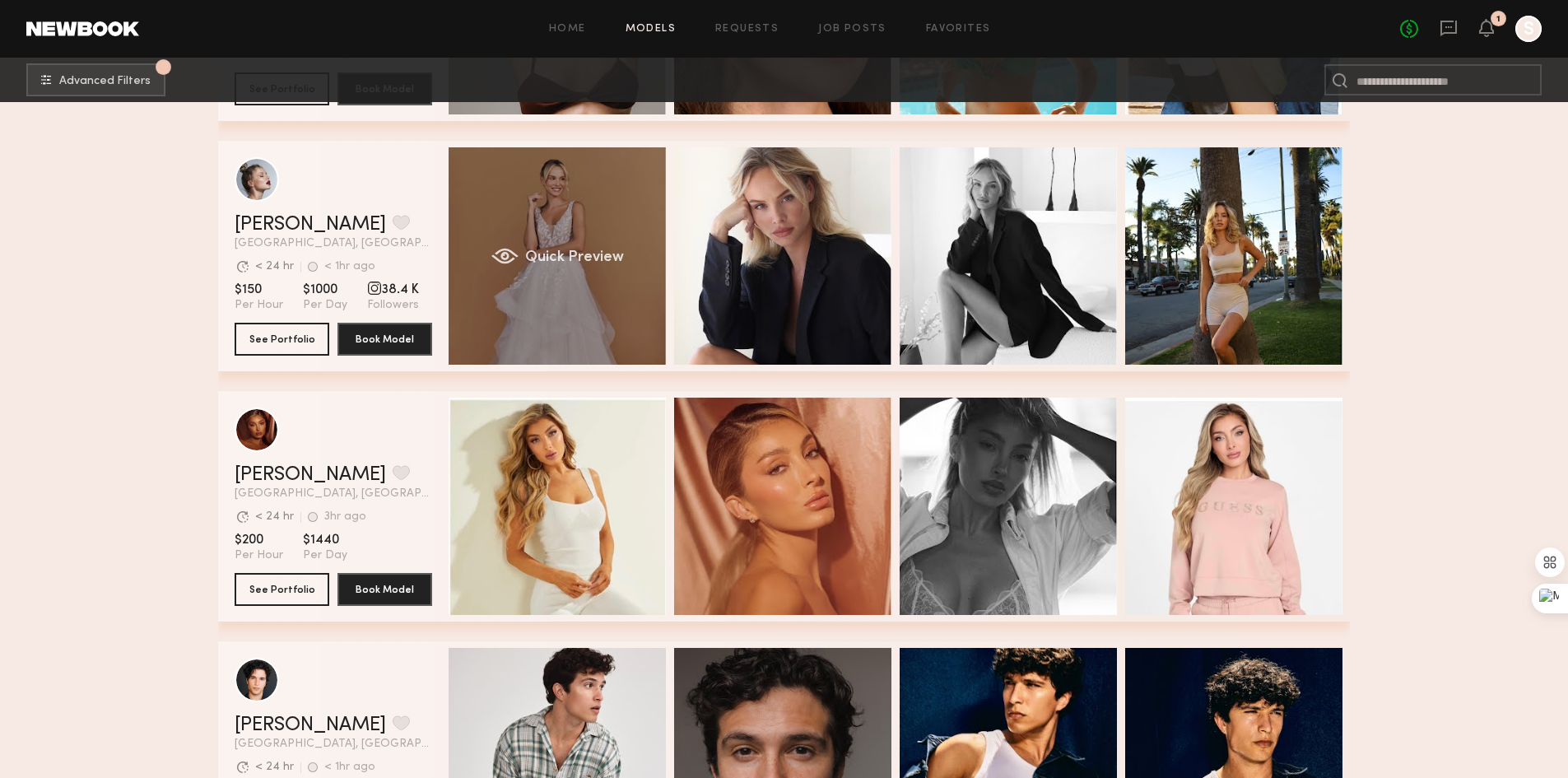
click at [566, 242] on div "Quick Preview" at bounding box center [558, 256] width 218 height 218
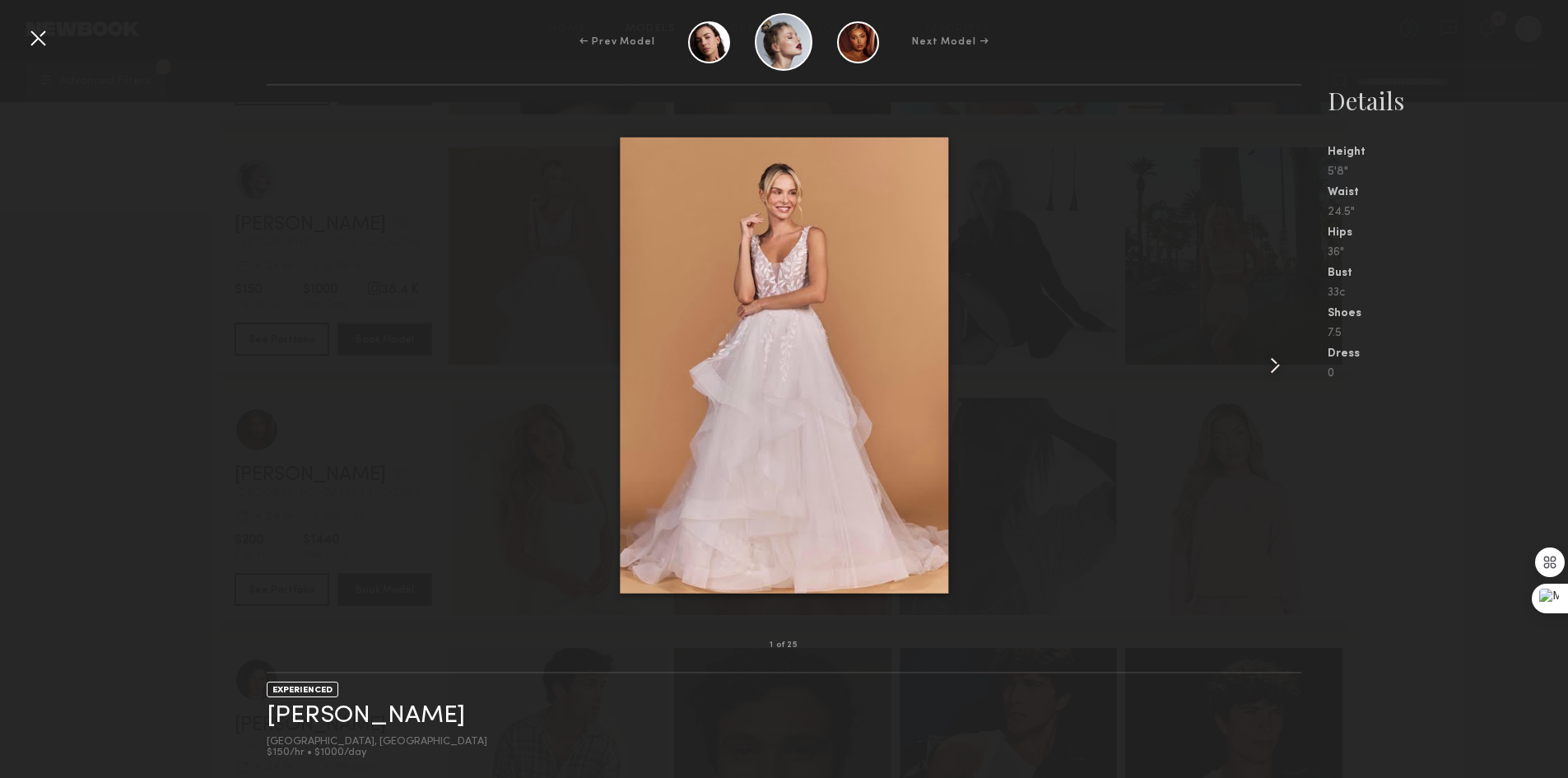
click at [1276, 371] on common-icon at bounding box center [1275, 365] width 27 height 27
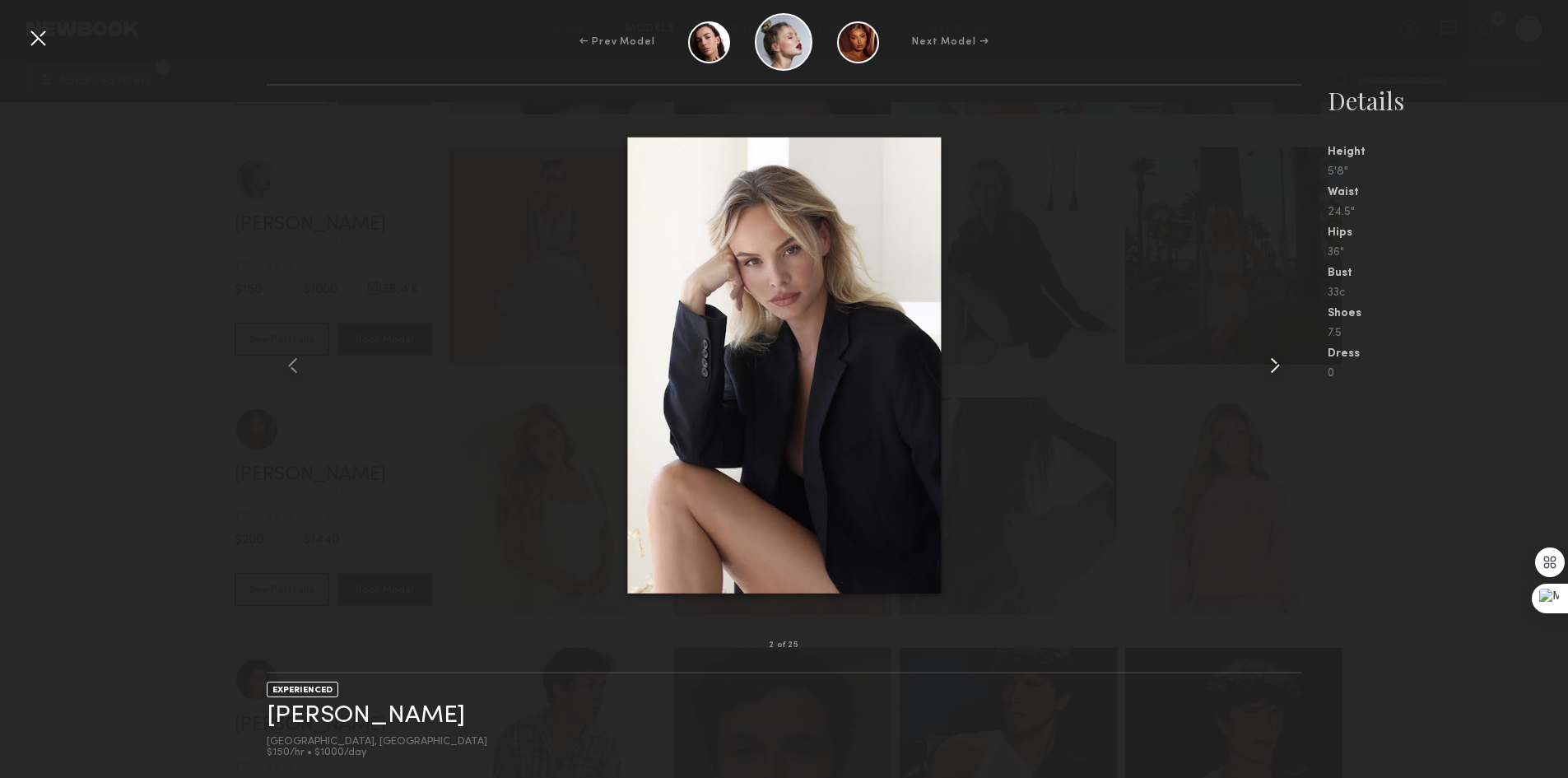
click at [1276, 372] on common-icon at bounding box center [1275, 365] width 27 height 27
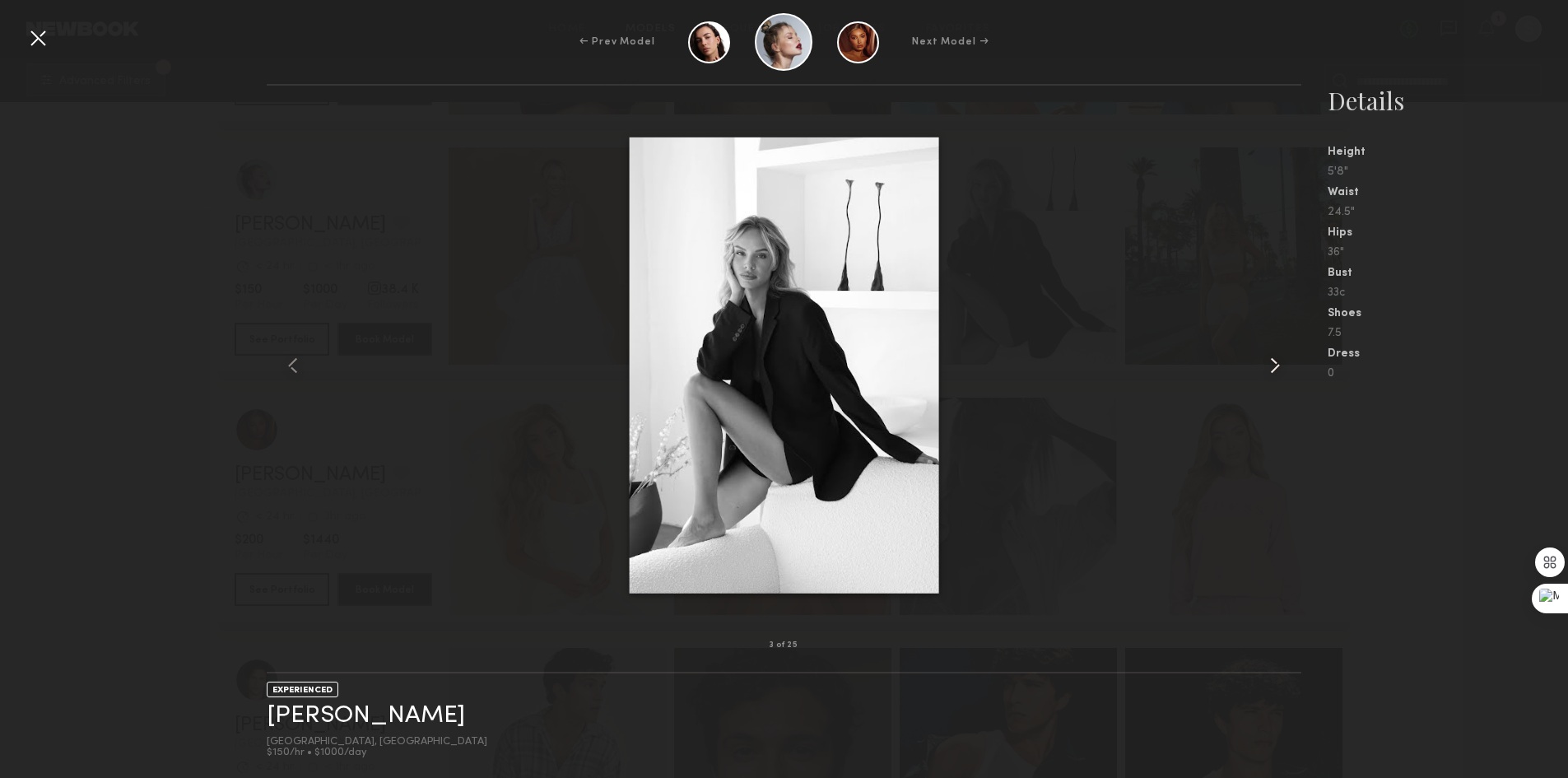
click at [1276, 372] on common-icon at bounding box center [1275, 365] width 27 height 27
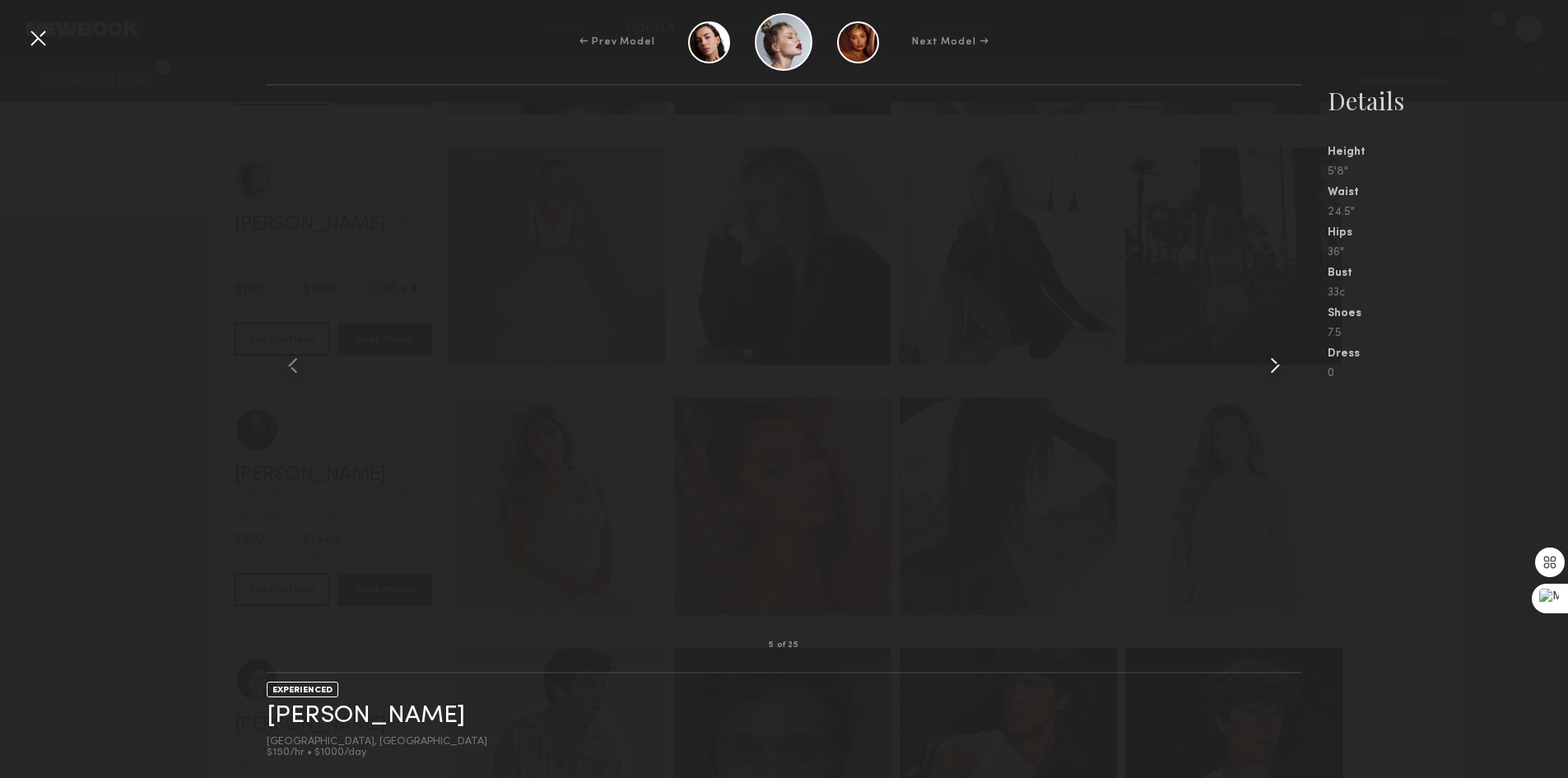
click at [1276, 372] on common-icon at bounding box center [1275, 365] width 27 height 27
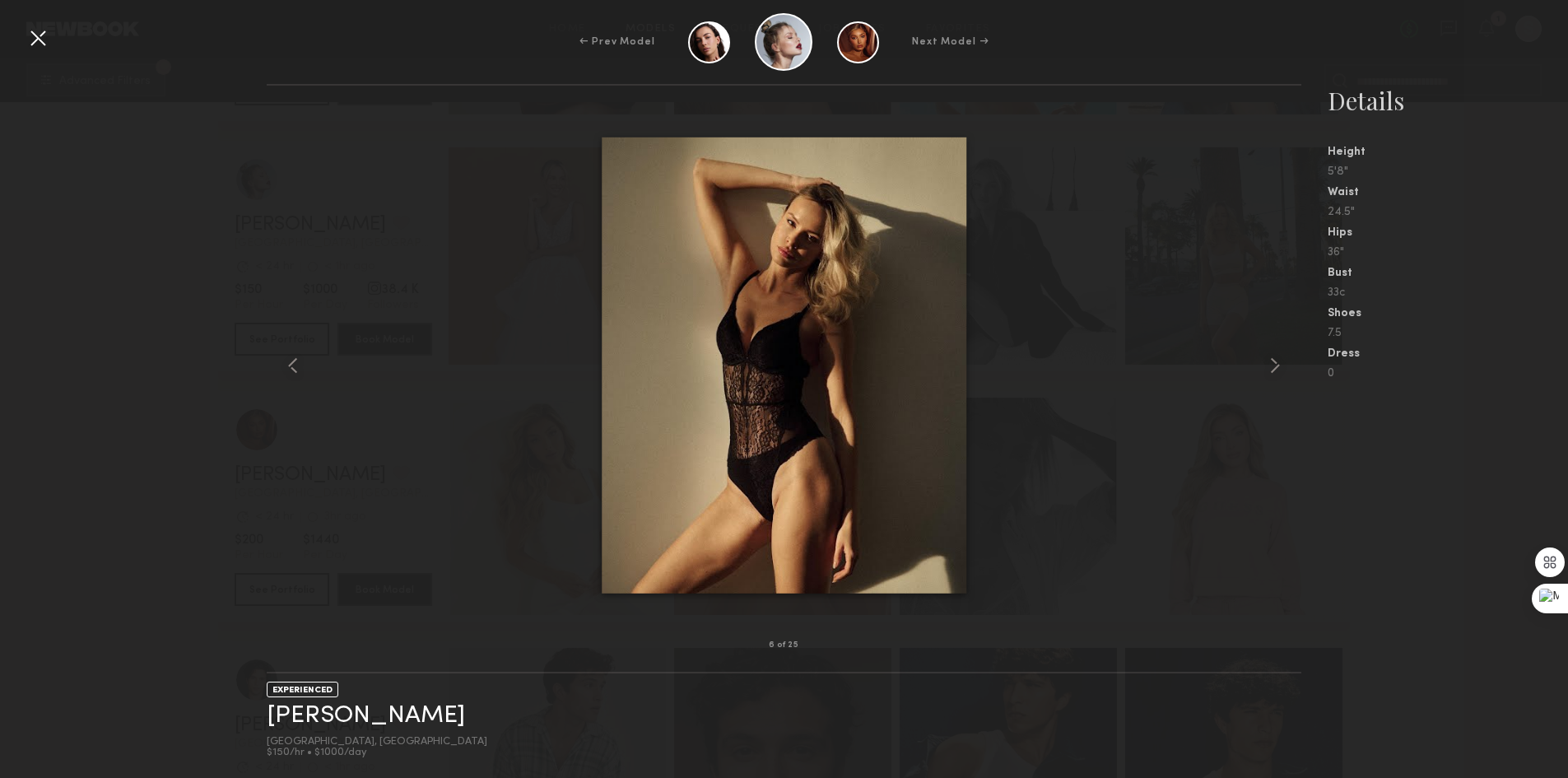
click at [40, 35] on div at bounding box center [38, 38] width 27 height 27
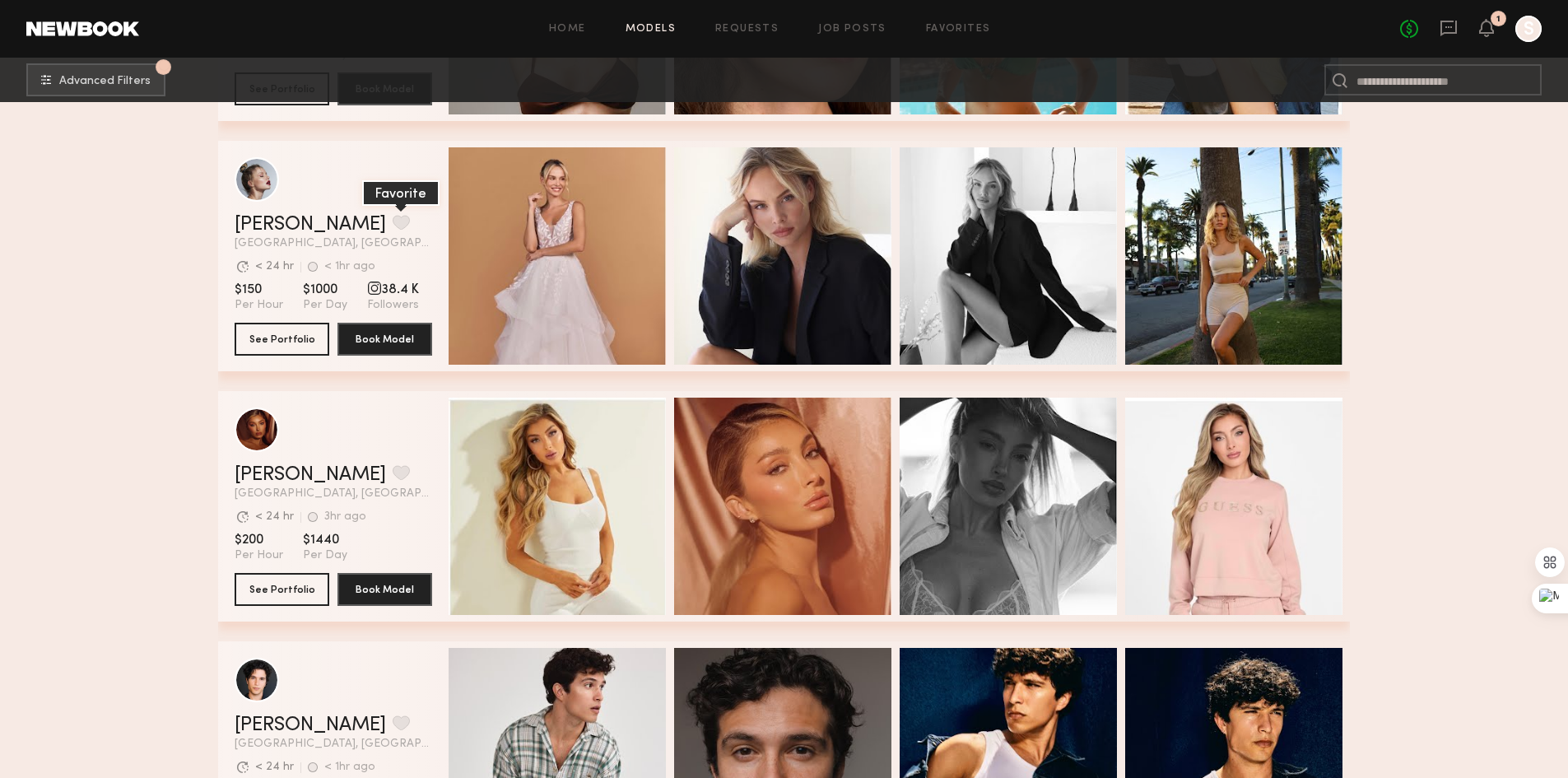
click at [393, 227] on button "grid" at bounding box center [401, 222] width 17 height 15
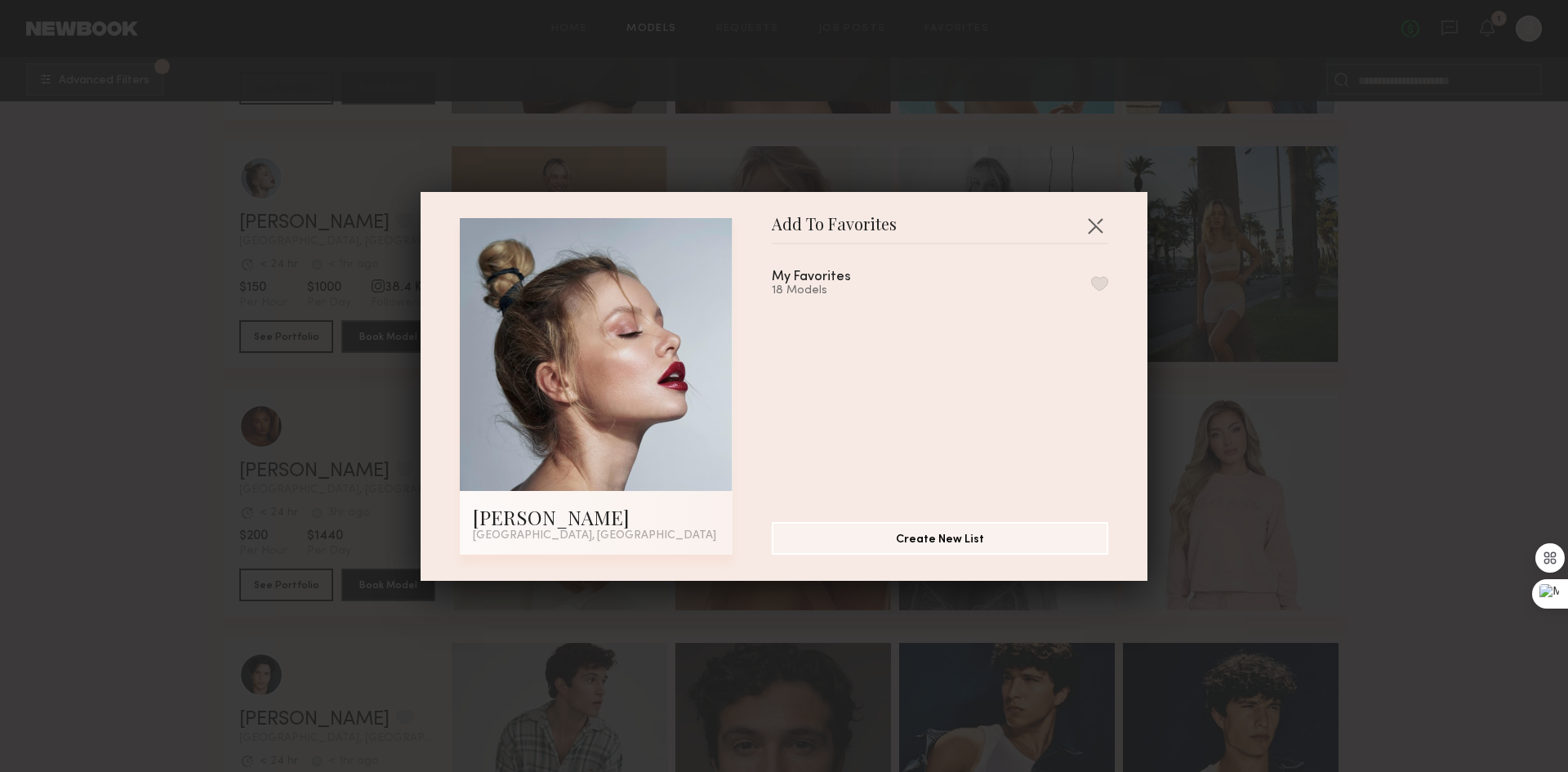
click at [1092, 283] on button "button" at bounding box center [1100, 284] width 17 height 15
click at [1086, 221] on button "button" at bounding box center [1095, 225] width 26 height 26
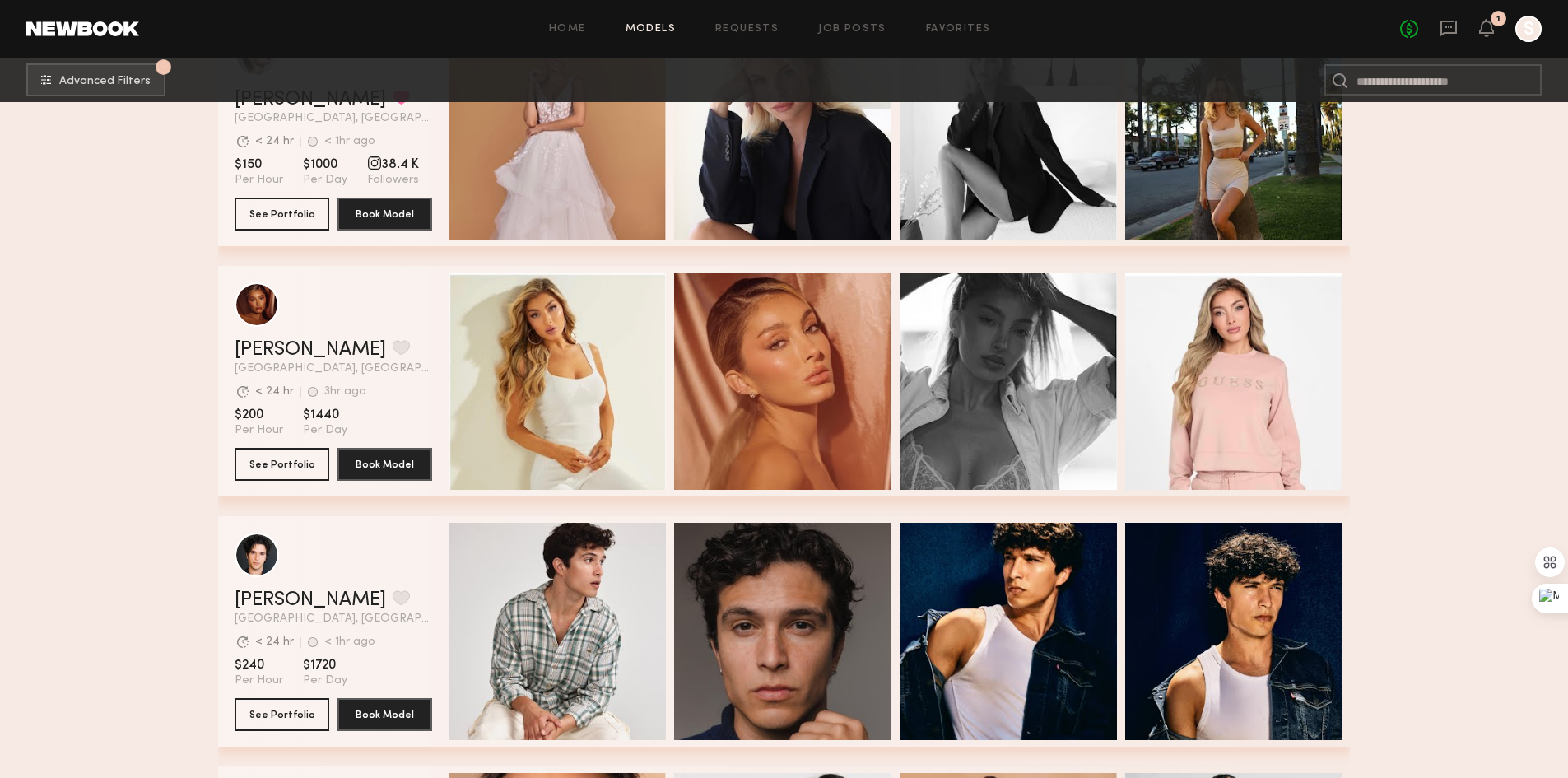
scroll to position [13167, 0]
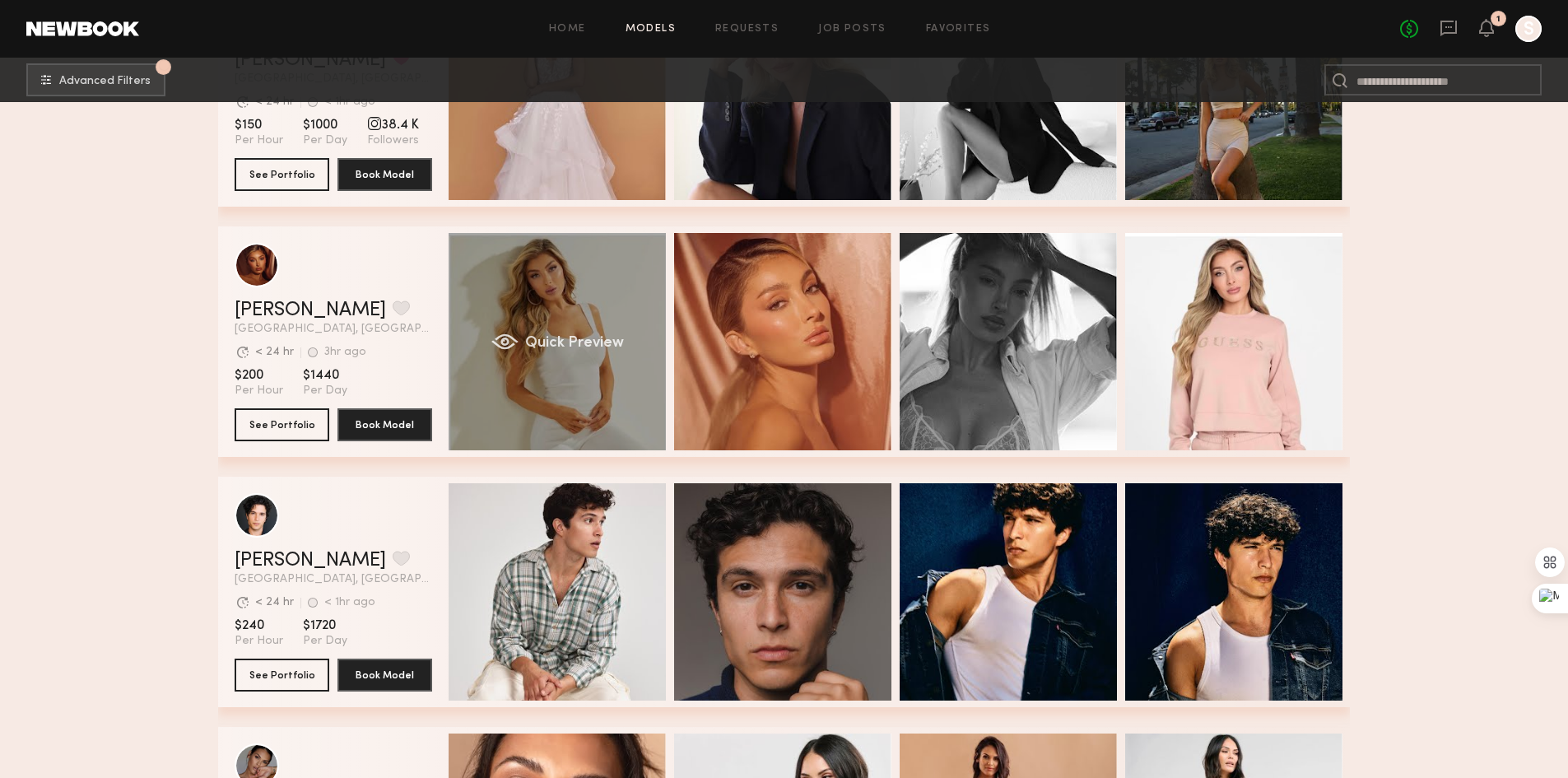
click at [623, 354] on div "Quick Preview" at bounding box center [558, 342] width 218 height 218
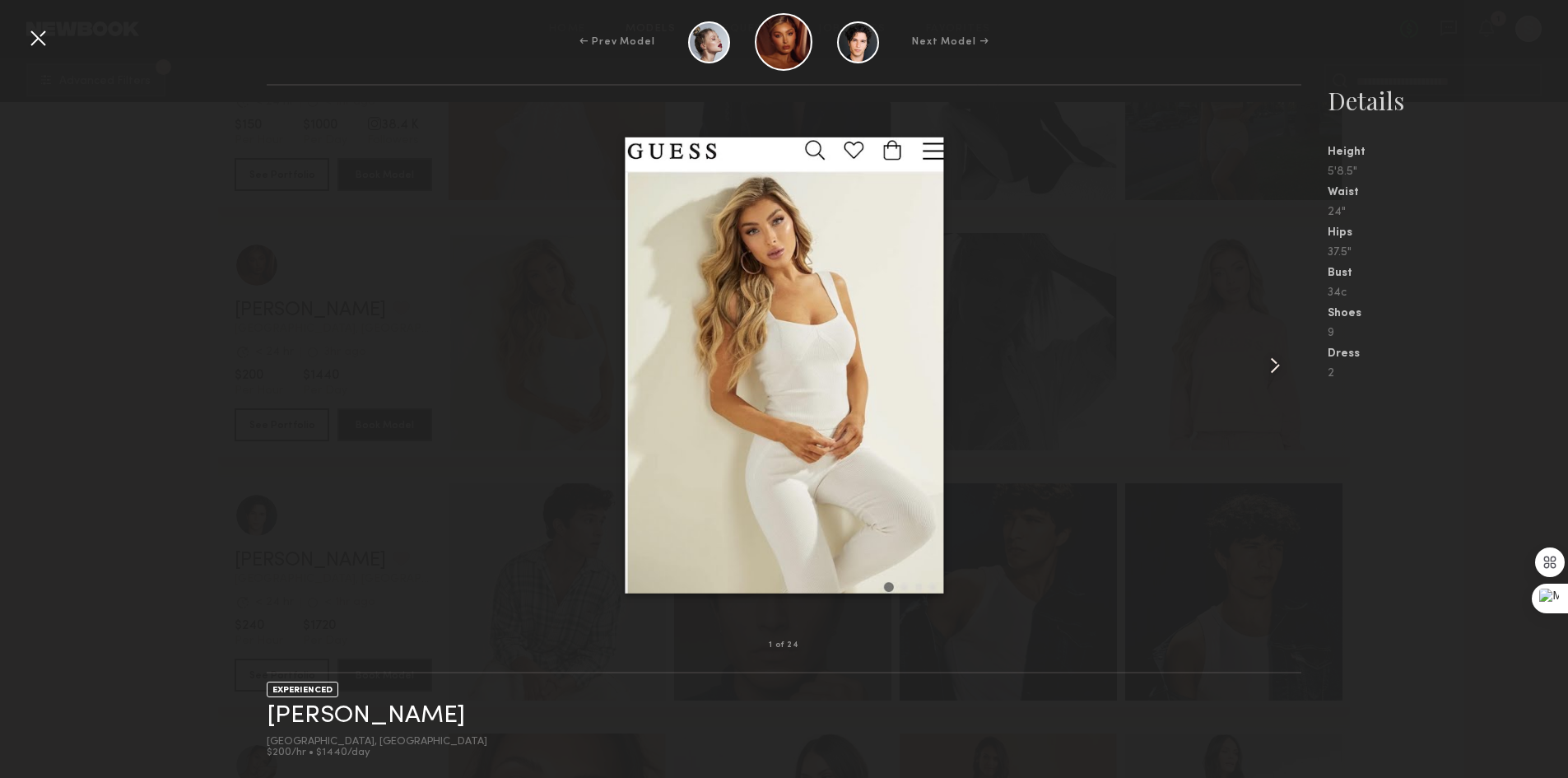
click at [1276, 367] on common-icon at bounding box center [1275, 365] width 27 height 27
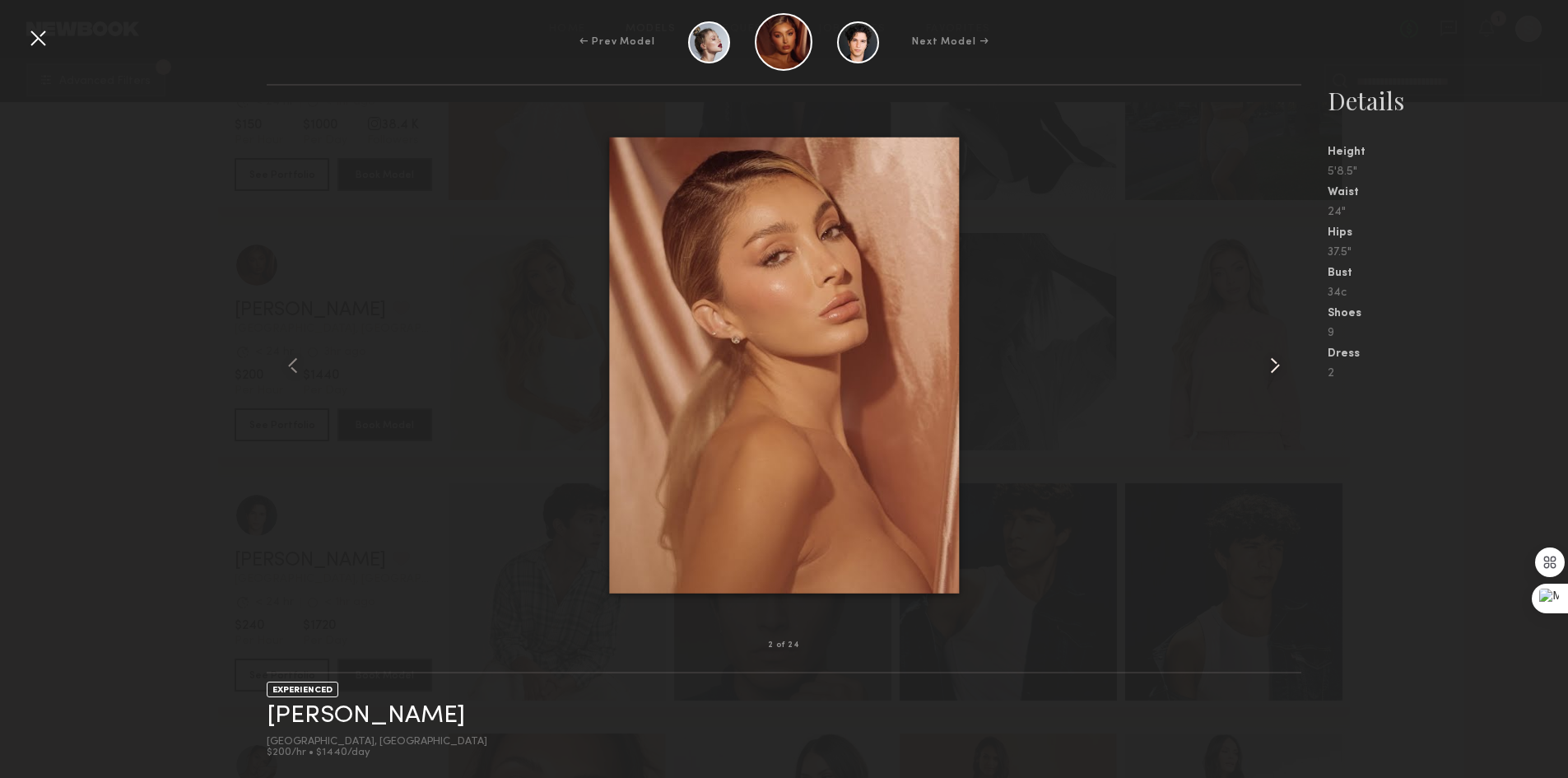
click at [1275, 367] on common-icon at bounding box center [1275, 365] width 27 height 27
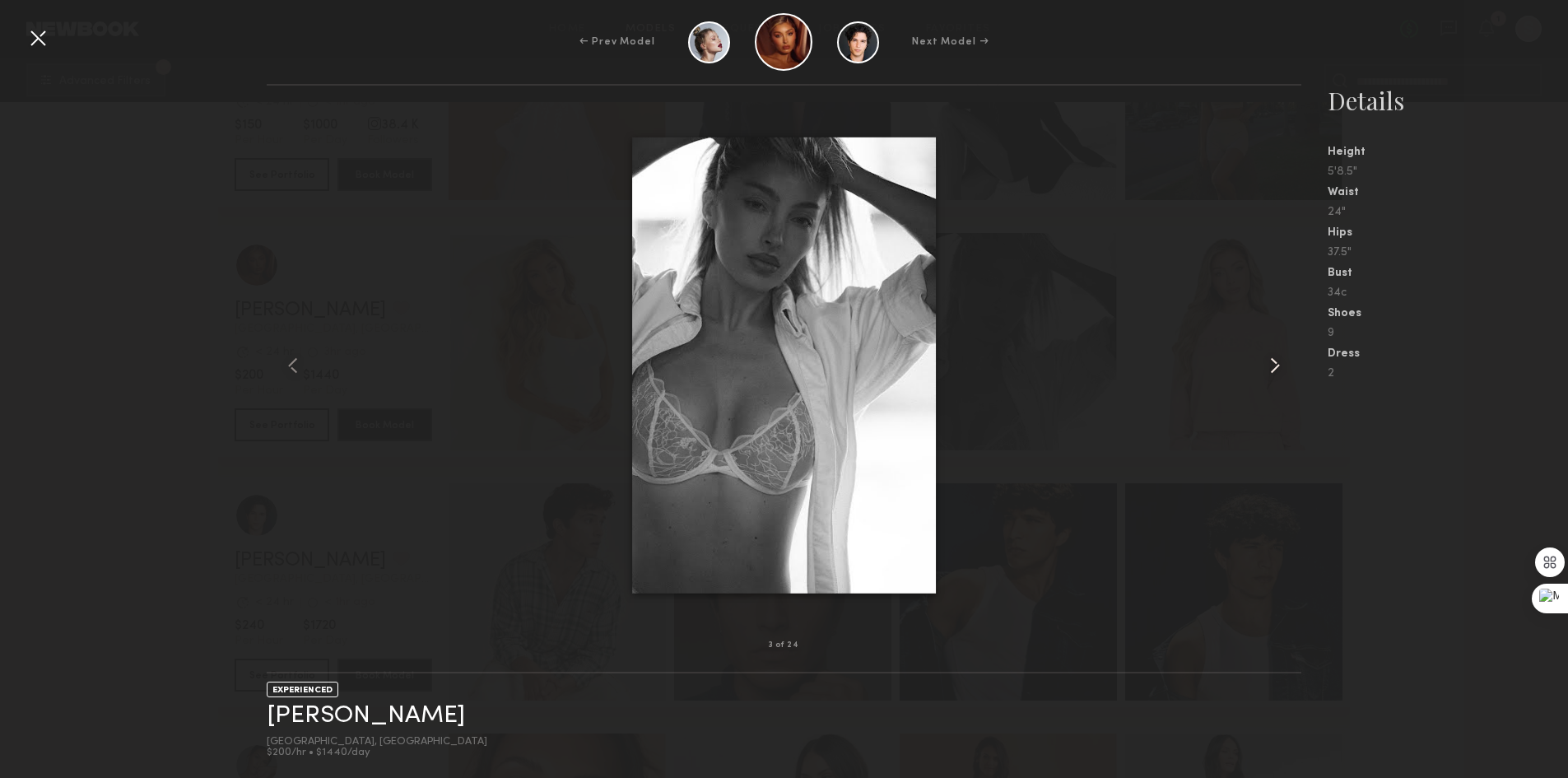
click at [1275, 367] on common-icon at bounding box center [1275, 365] width 27 height 27
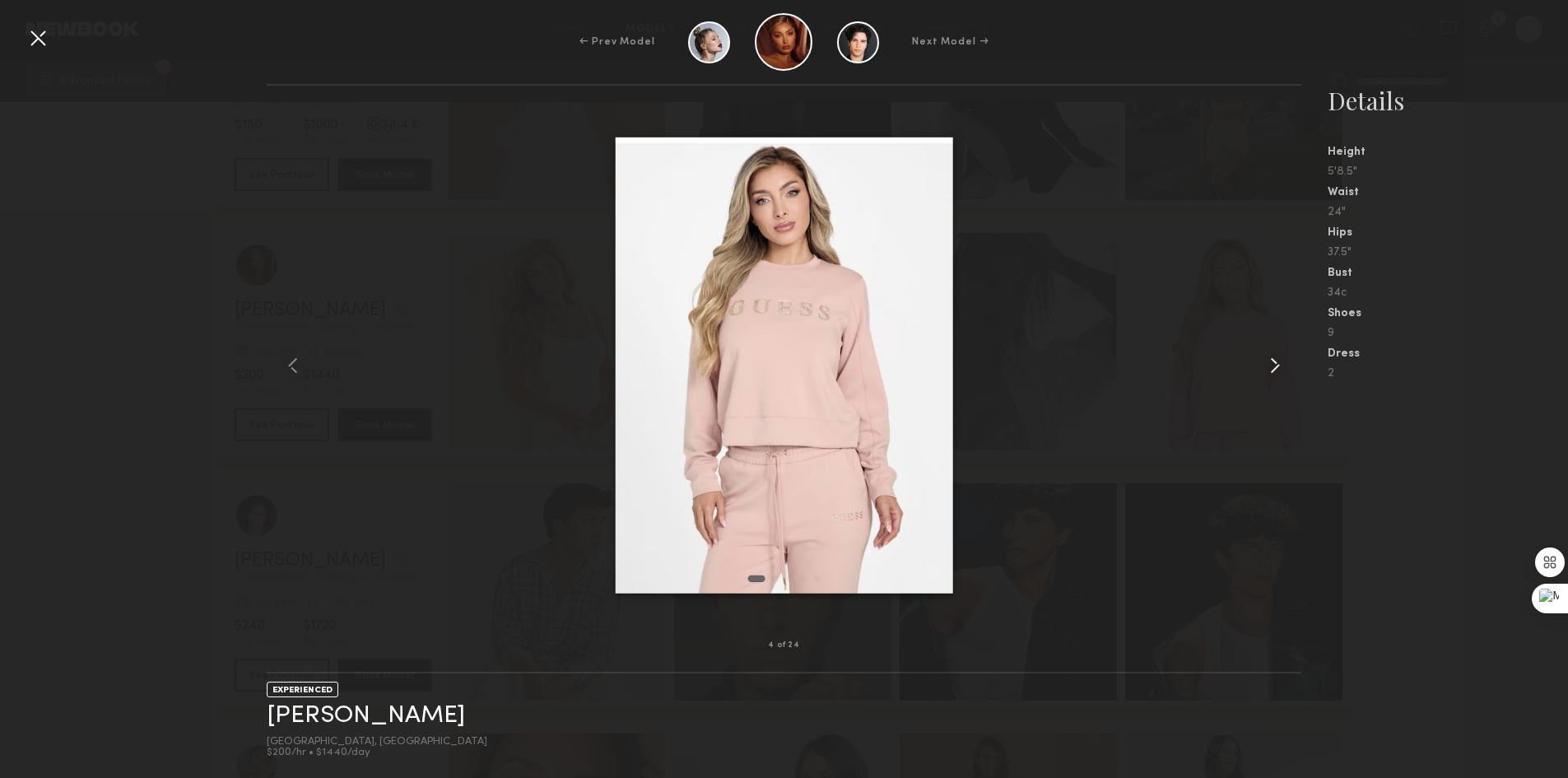
click at [1275, 367] on common-icon at bounding box center [1275, 365] width 27 height 27
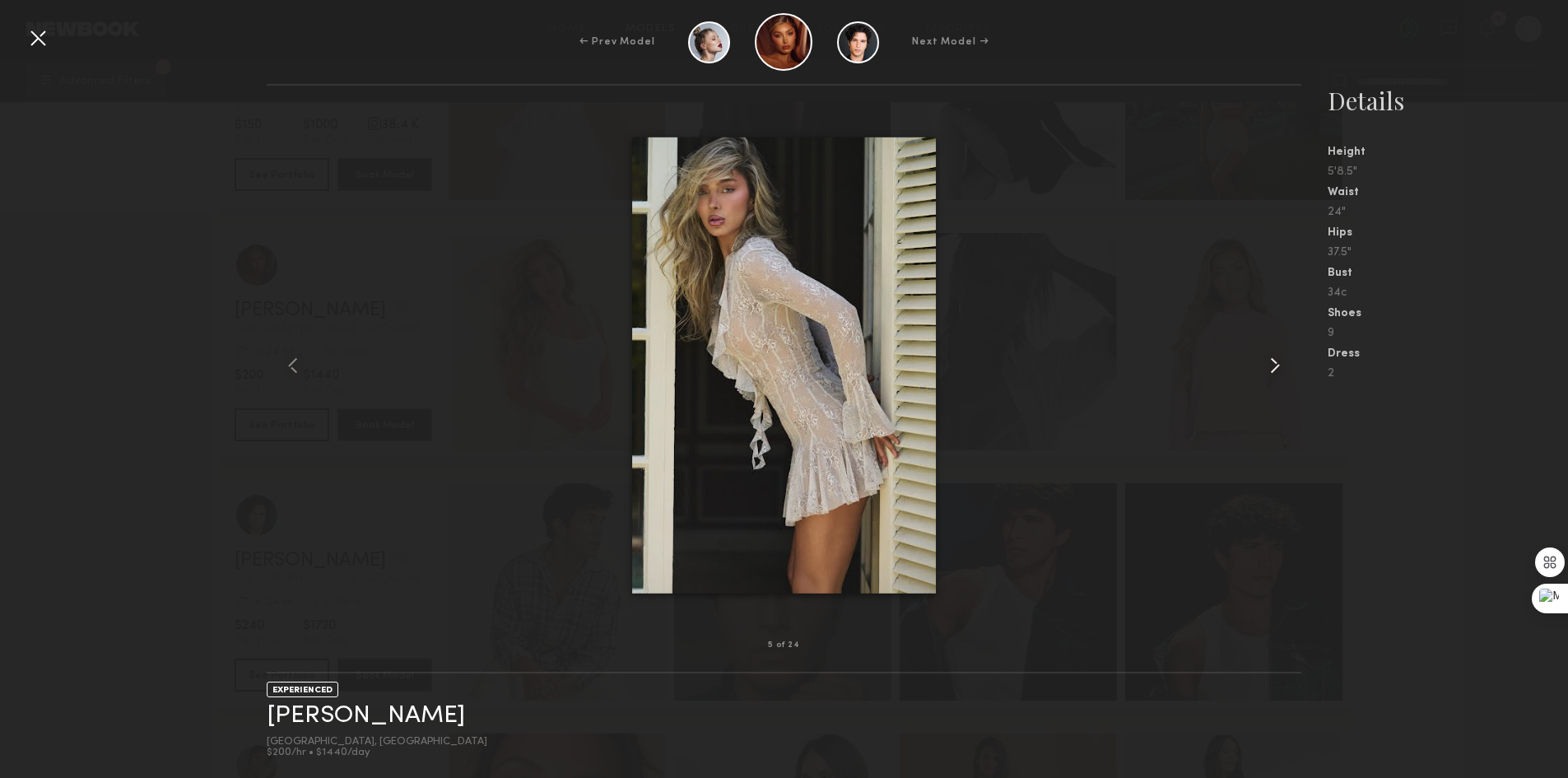
click at [1275, 367] on common-icon at bounding box center [1275, 365] width 27 height 27
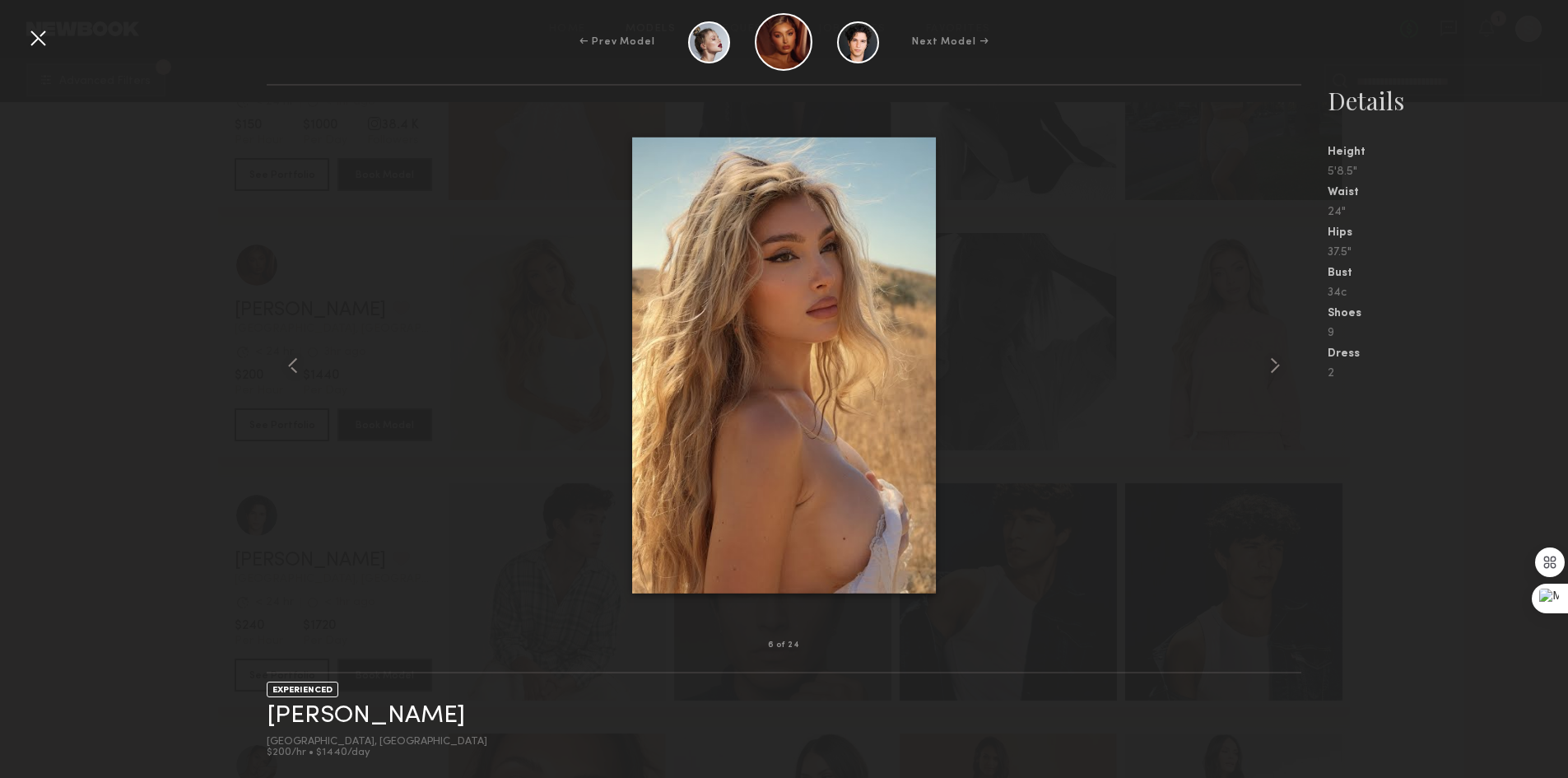
click at [40, 35] on div at bounding box center [38, 38] width 27 height 27
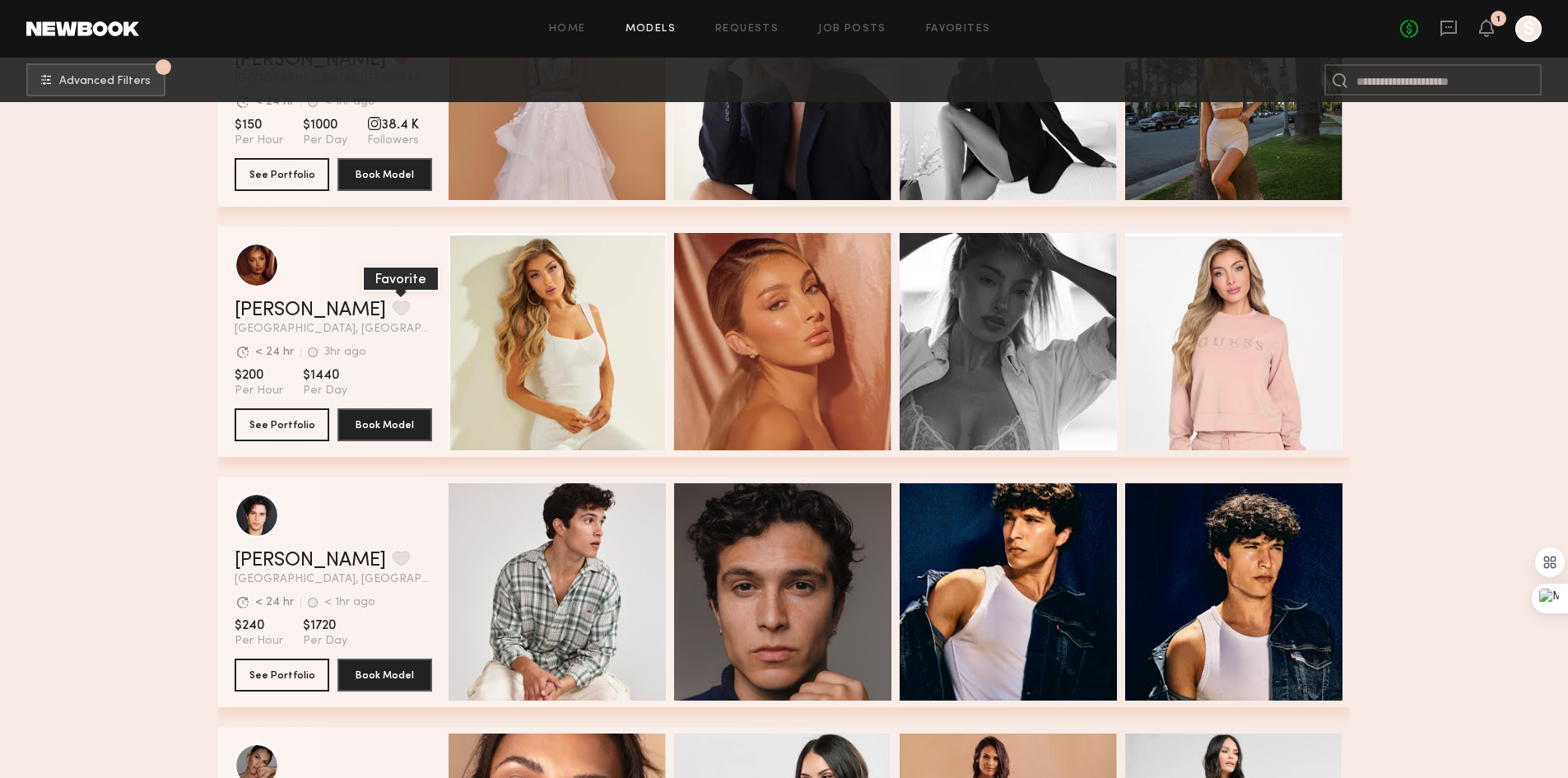
click at [393, 311] on button "grid" at bounding box center [401, 308] width 17 height 15
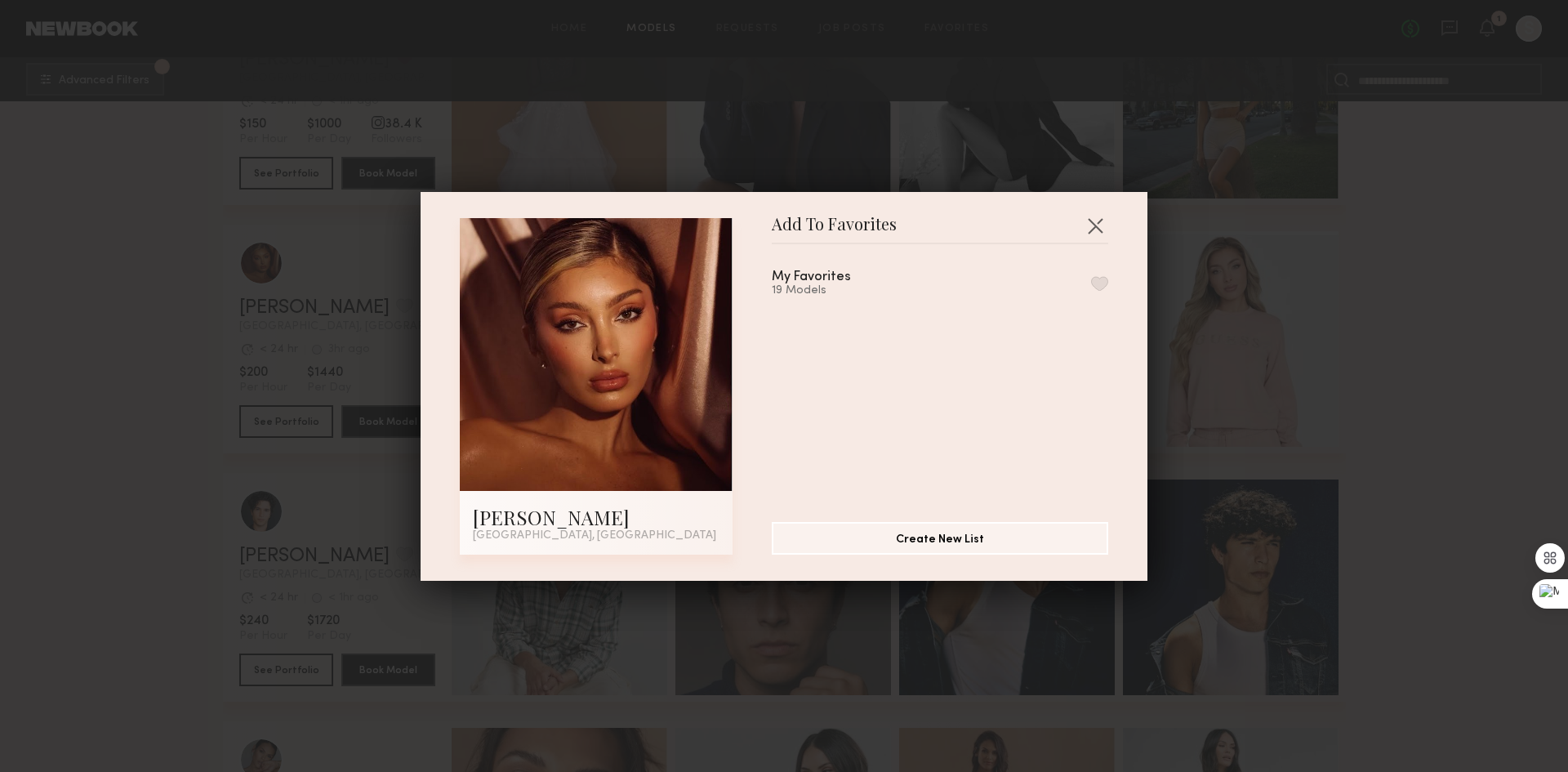
click at [1092, 278] on button "button" at bounding box center [1100, 284] width 17 height 15
click at [1087, 218] on button "button" at bounding box center [1095, 225] width 26 height 26
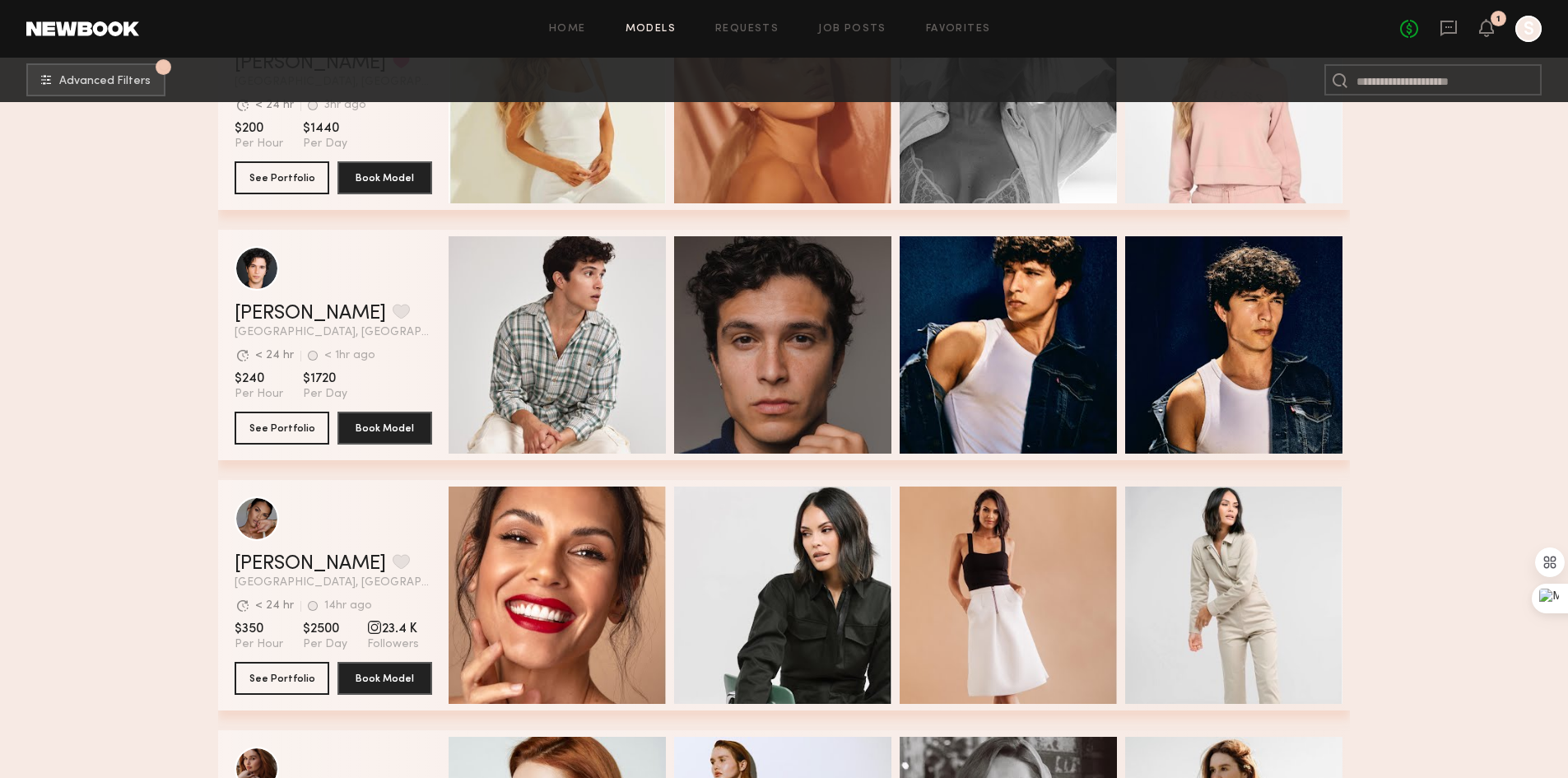
scroll to position [13579, 0]
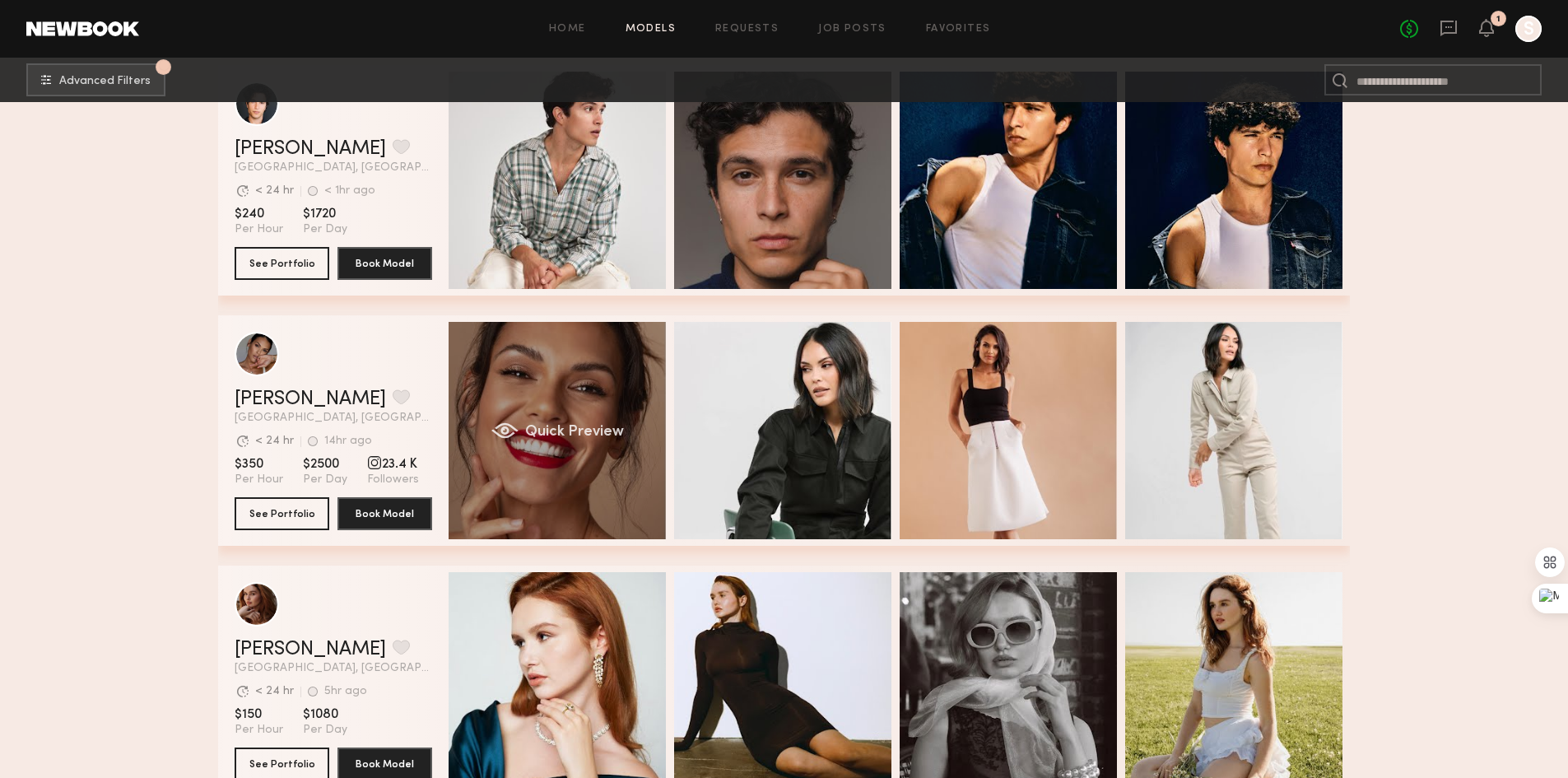
click at [564, 410] on div "Quick Preview" at bounding box center [558, 431] width 218 height 218
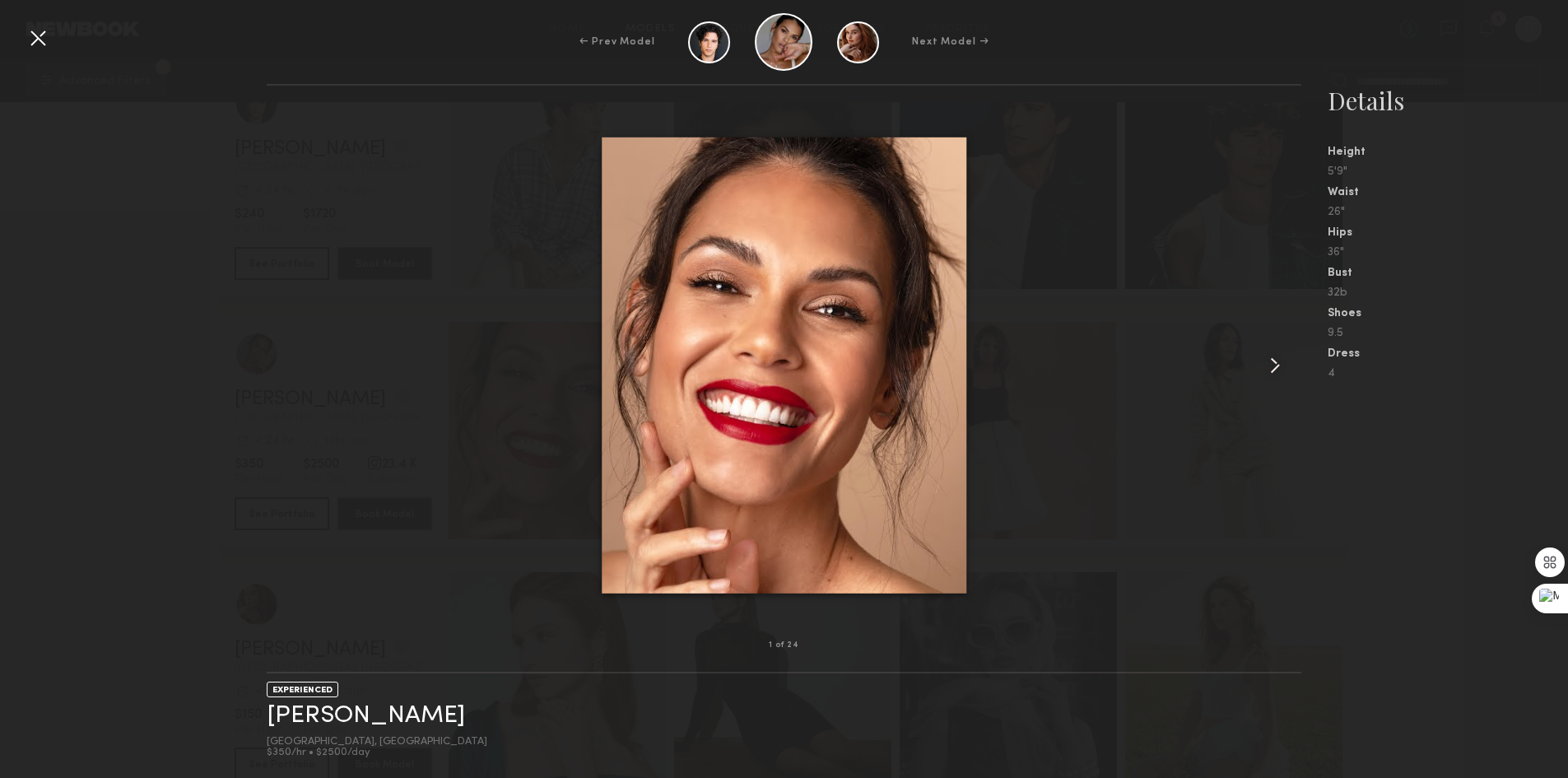
click at [1285, 362] on common-icon at bounding box center [1275, 365] width 27 height 27
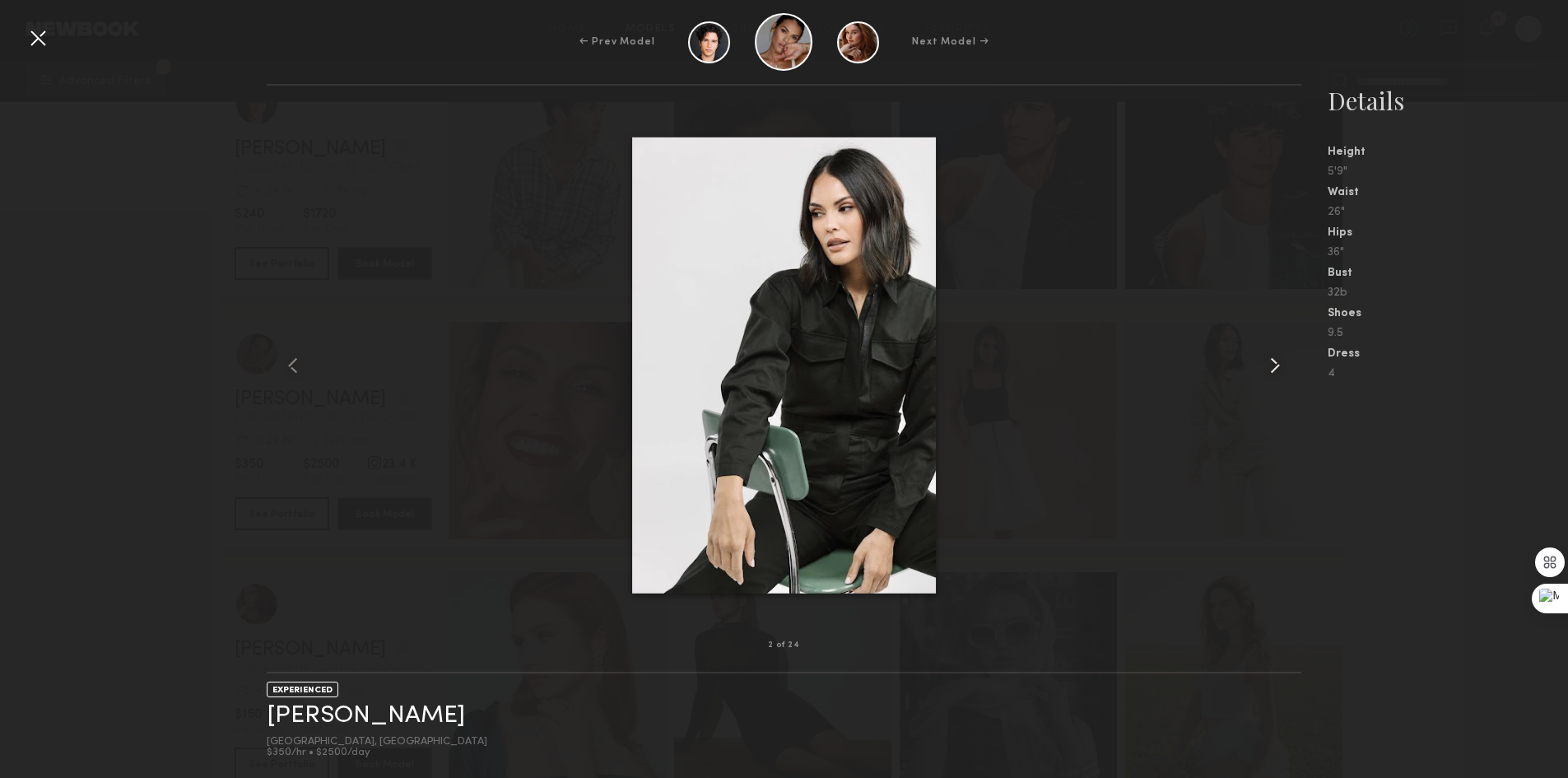
click at [1285, 362] on common-icon at bounding box center [1275, 365] width 27 height 27
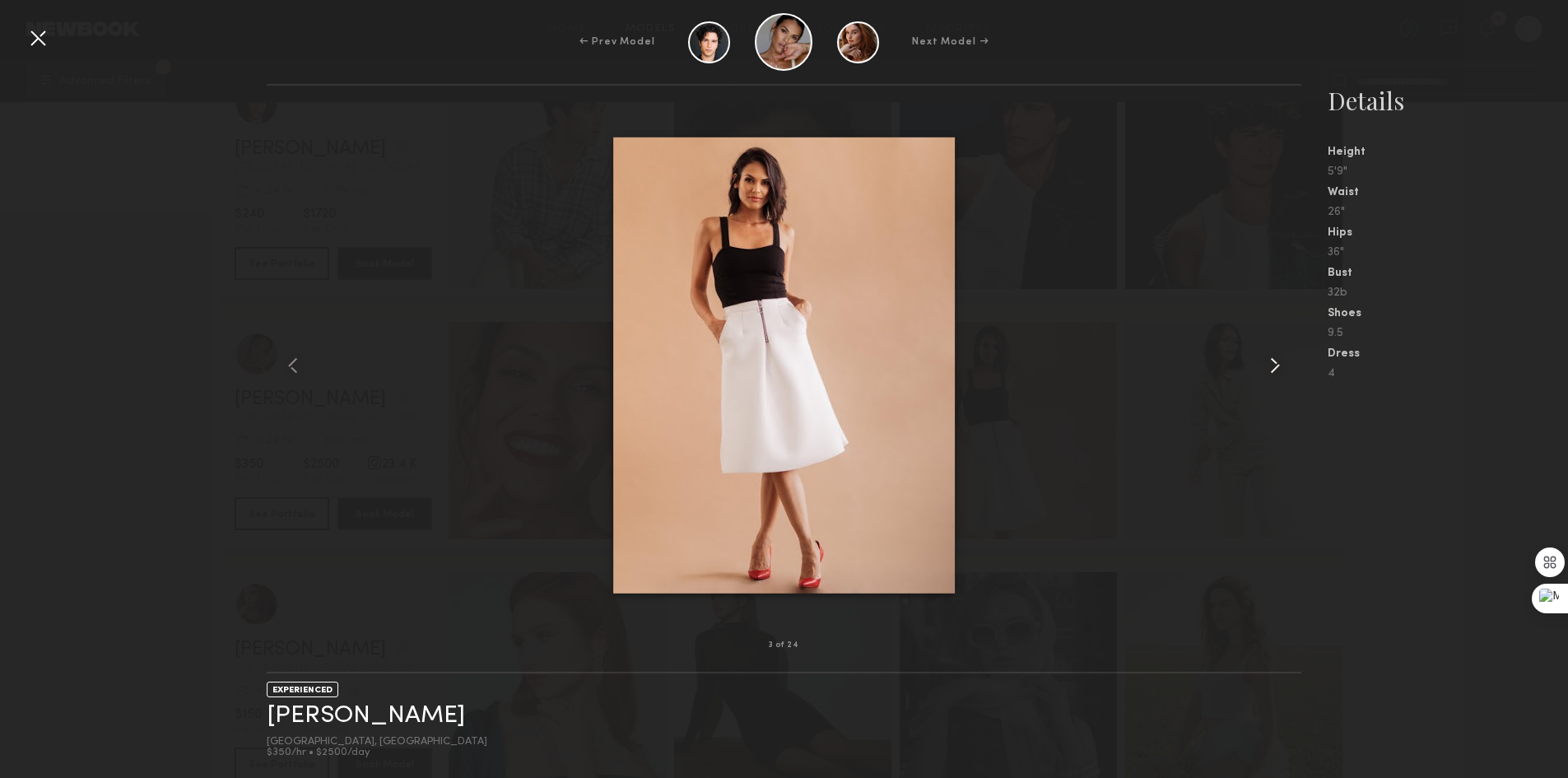
click at [1291, 362] on div at bounding box center [1280, 365] width 41 height 507
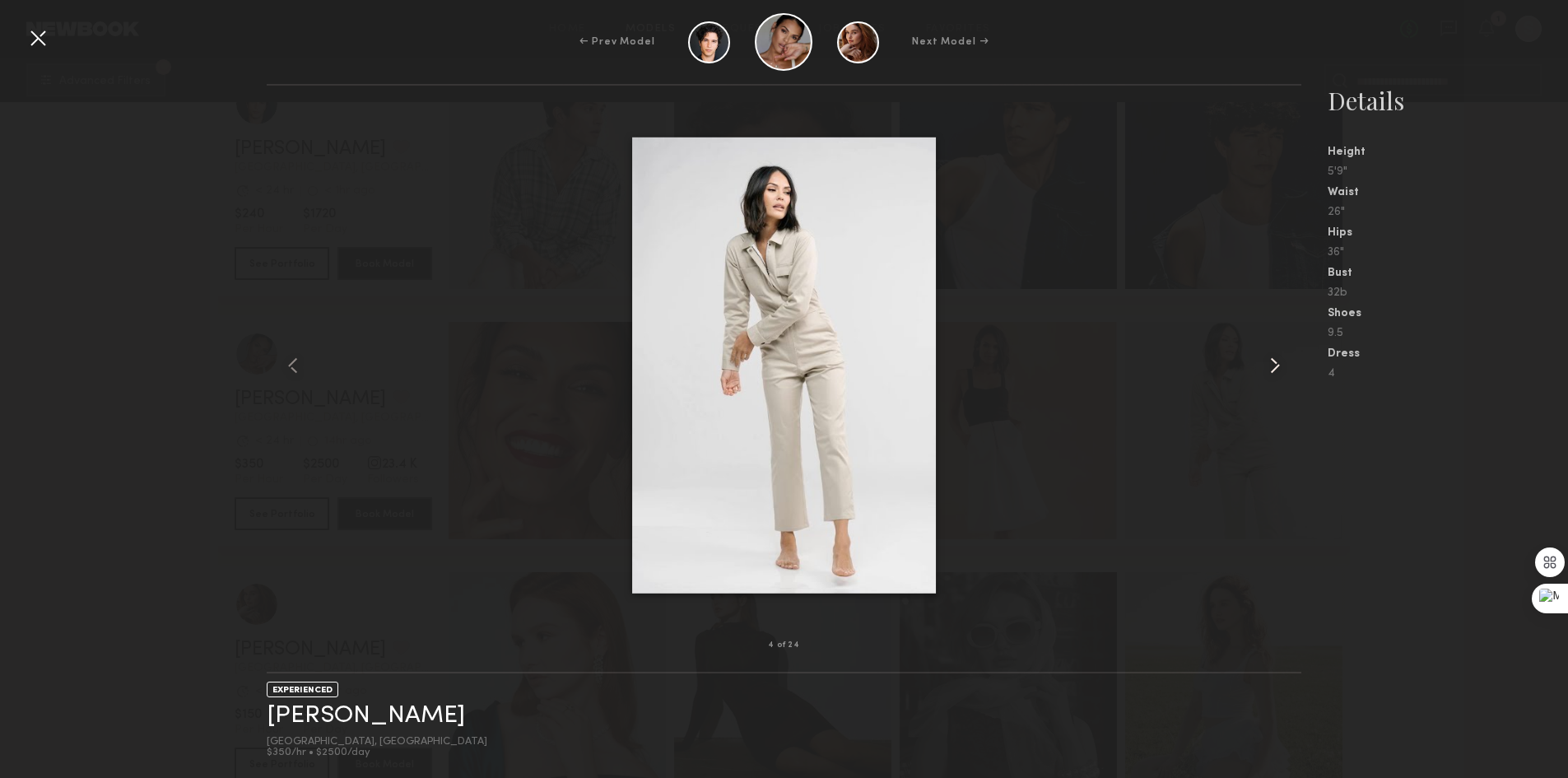
click at [1291, 362] on div at bounding box center [1280, 365] width 41 height 507
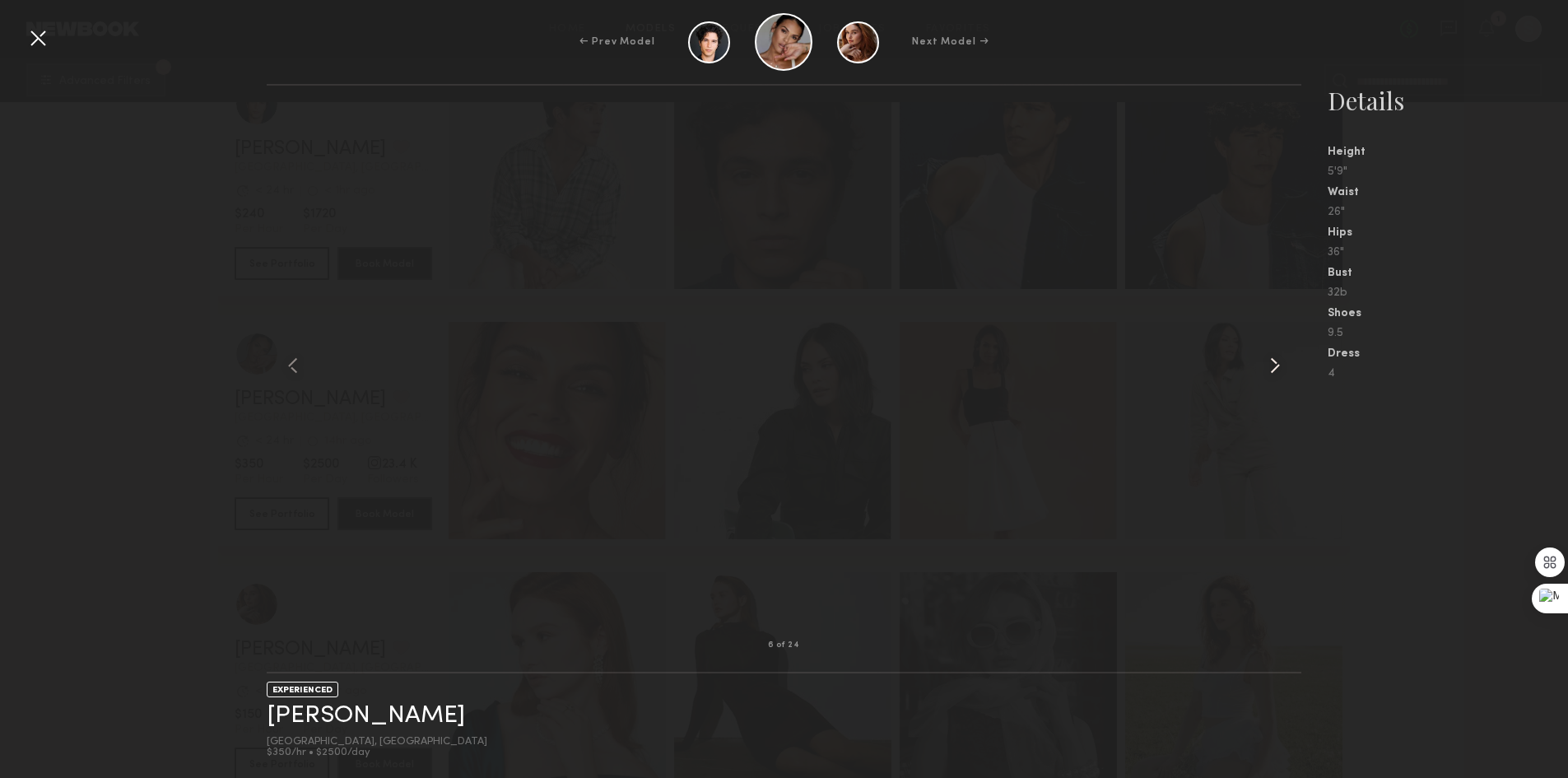
click at [1296, 366] on div at bounding box center [1280, 365] width 41 height 507
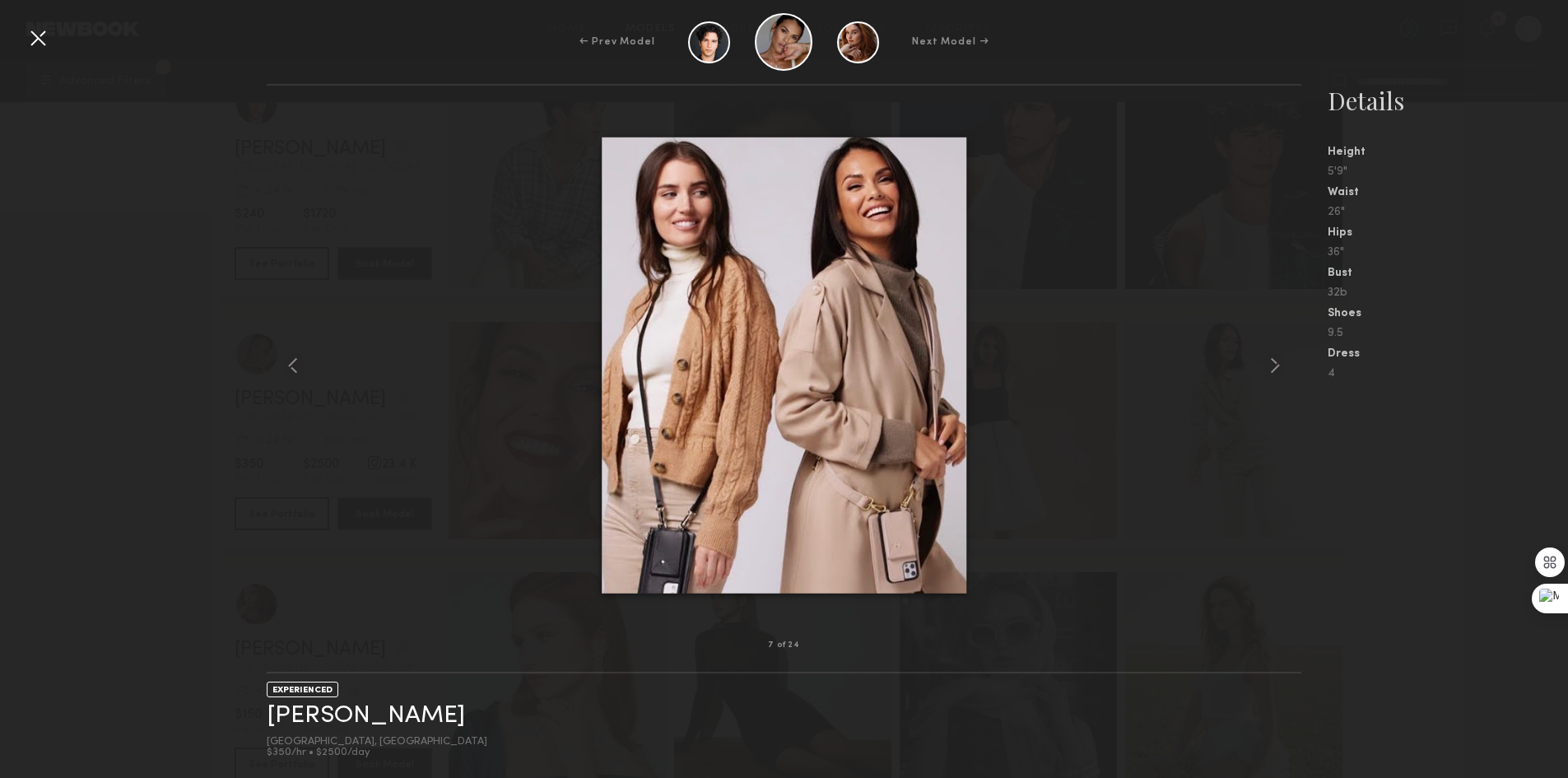
click at [39, 40] on div at bounding box center [38, 38] width 27 height 27
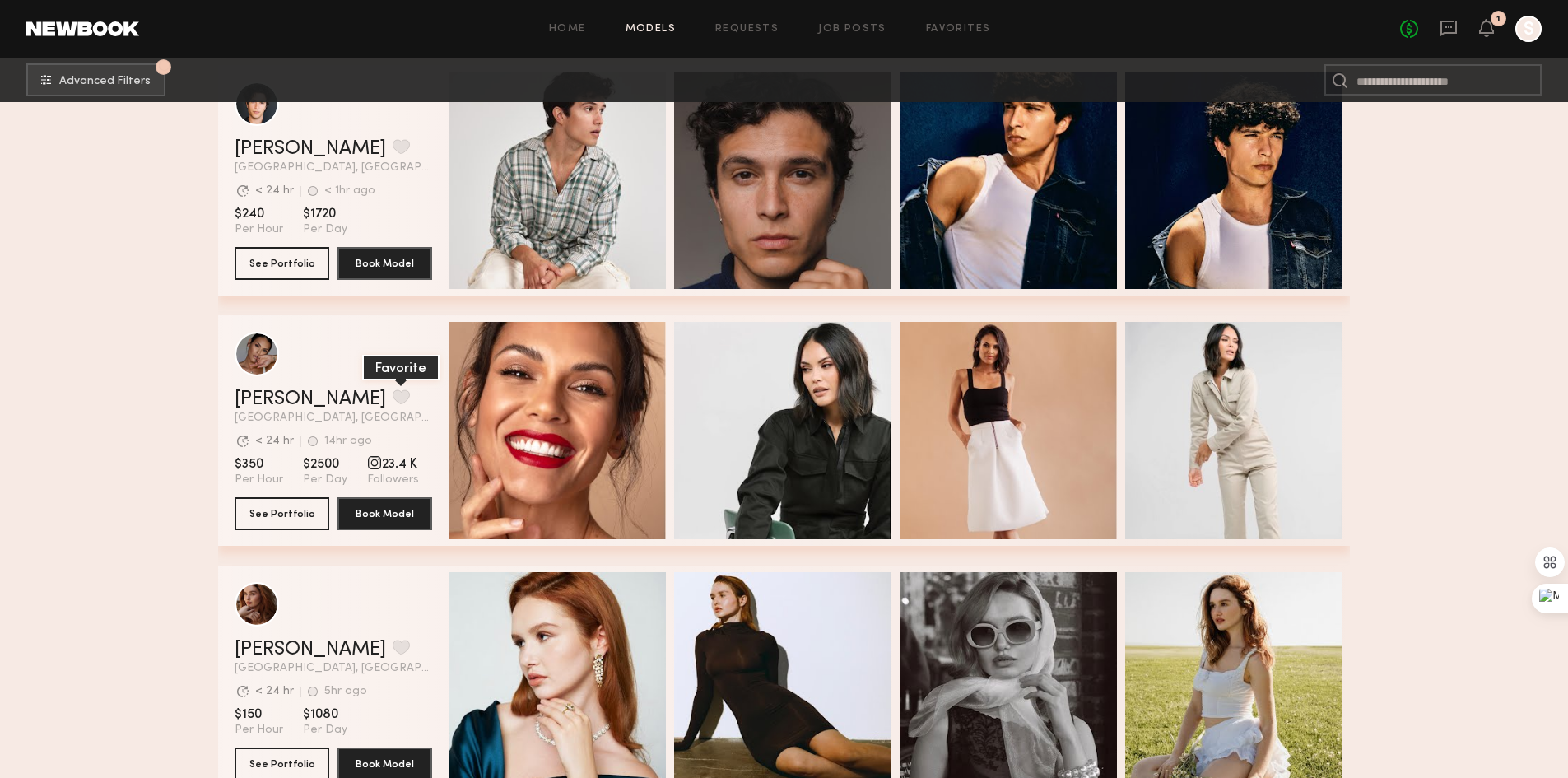
click at [393, 394] on button "grid" at bounding box center [401, 397] width 17 height 15
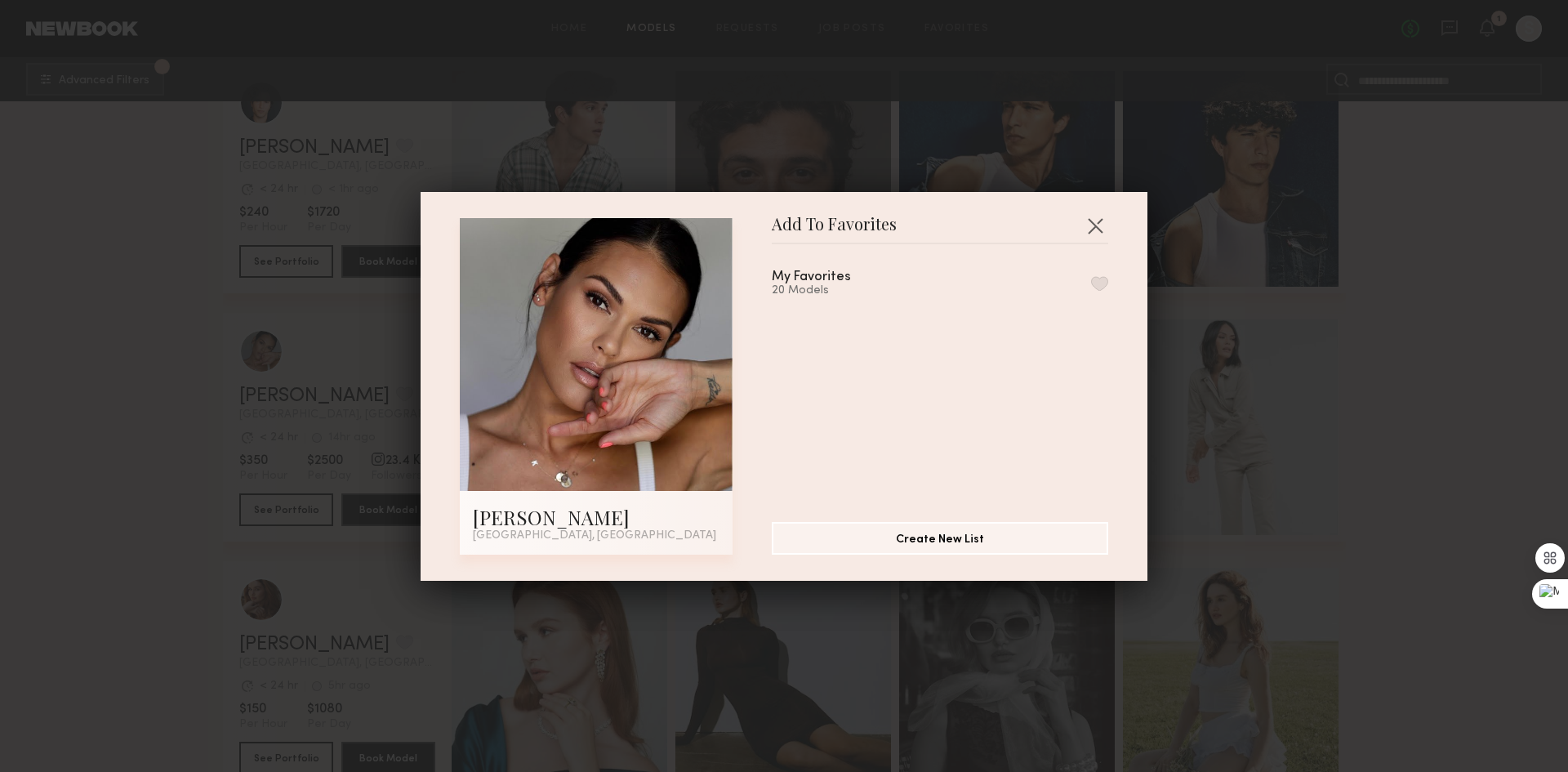
click at [1092, 280] on button "button" at bounding box center [1100, 284] width 17 height 15
click at [1086, 223] on button "button" at bounding box center [1095, 225] width 26 height 26
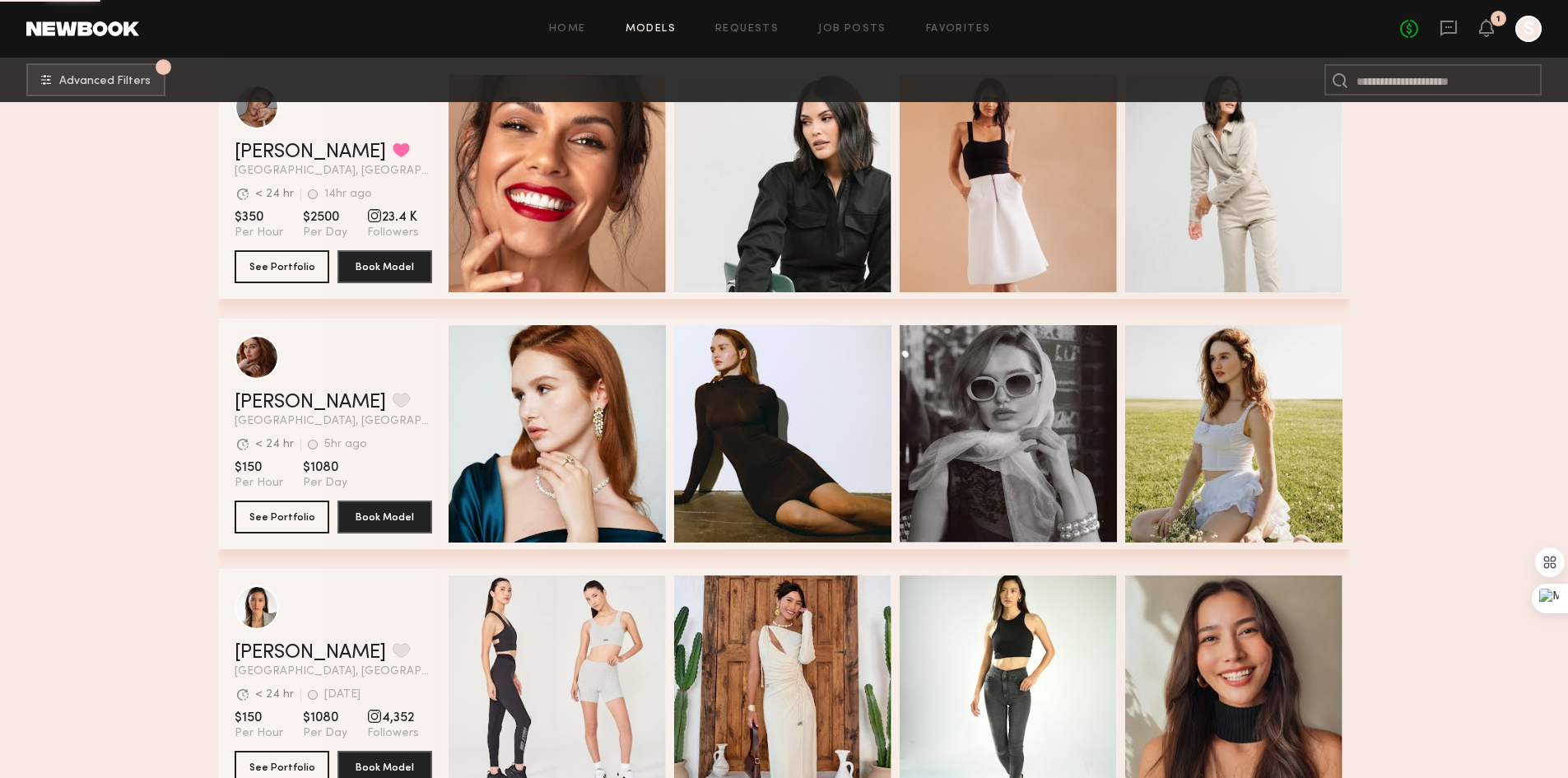
scroll to position [13908, 0]
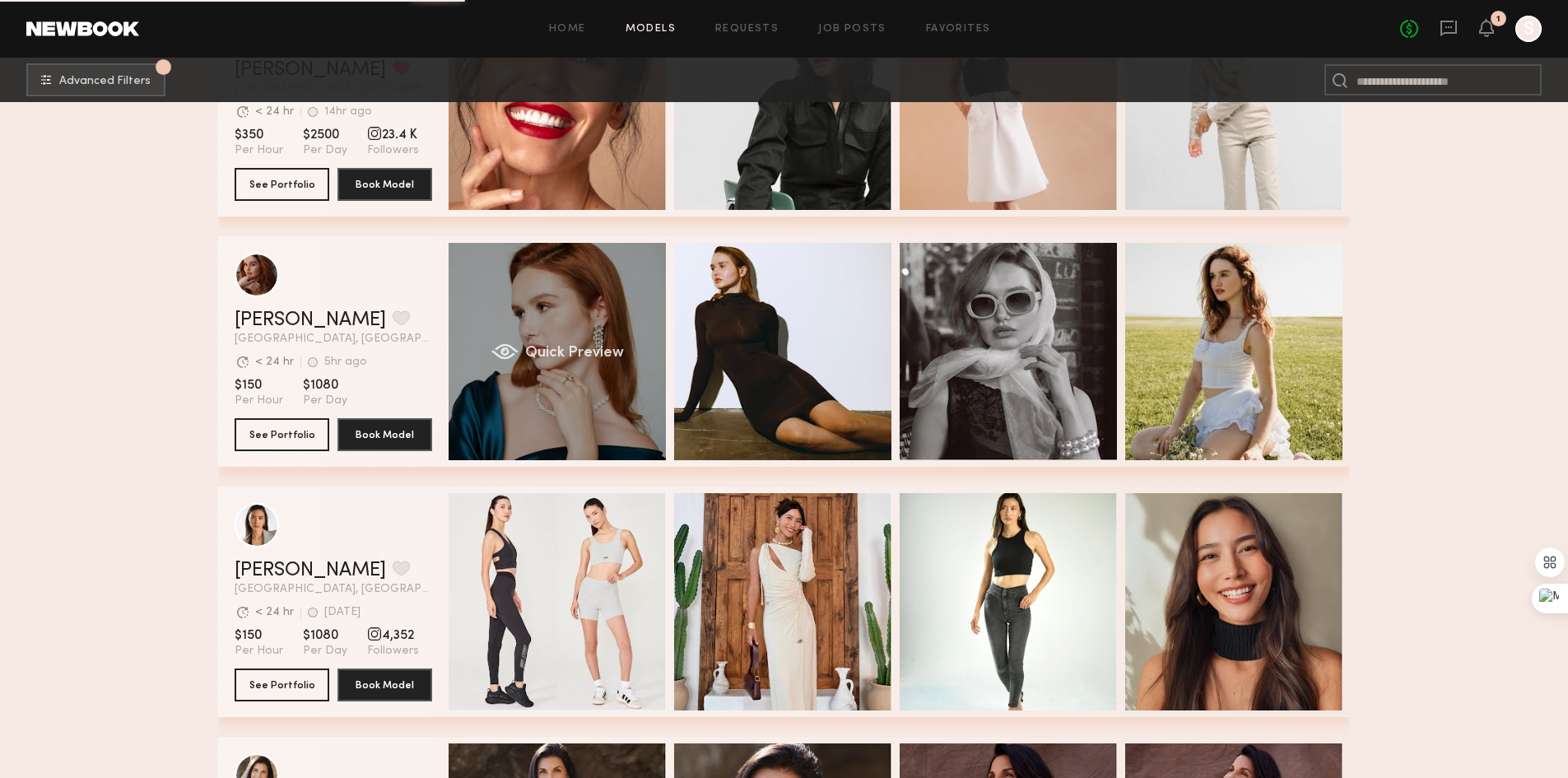
click at [579, 298] on div "Quick Preview" at bounding box center [558, 352] width 218 height 218
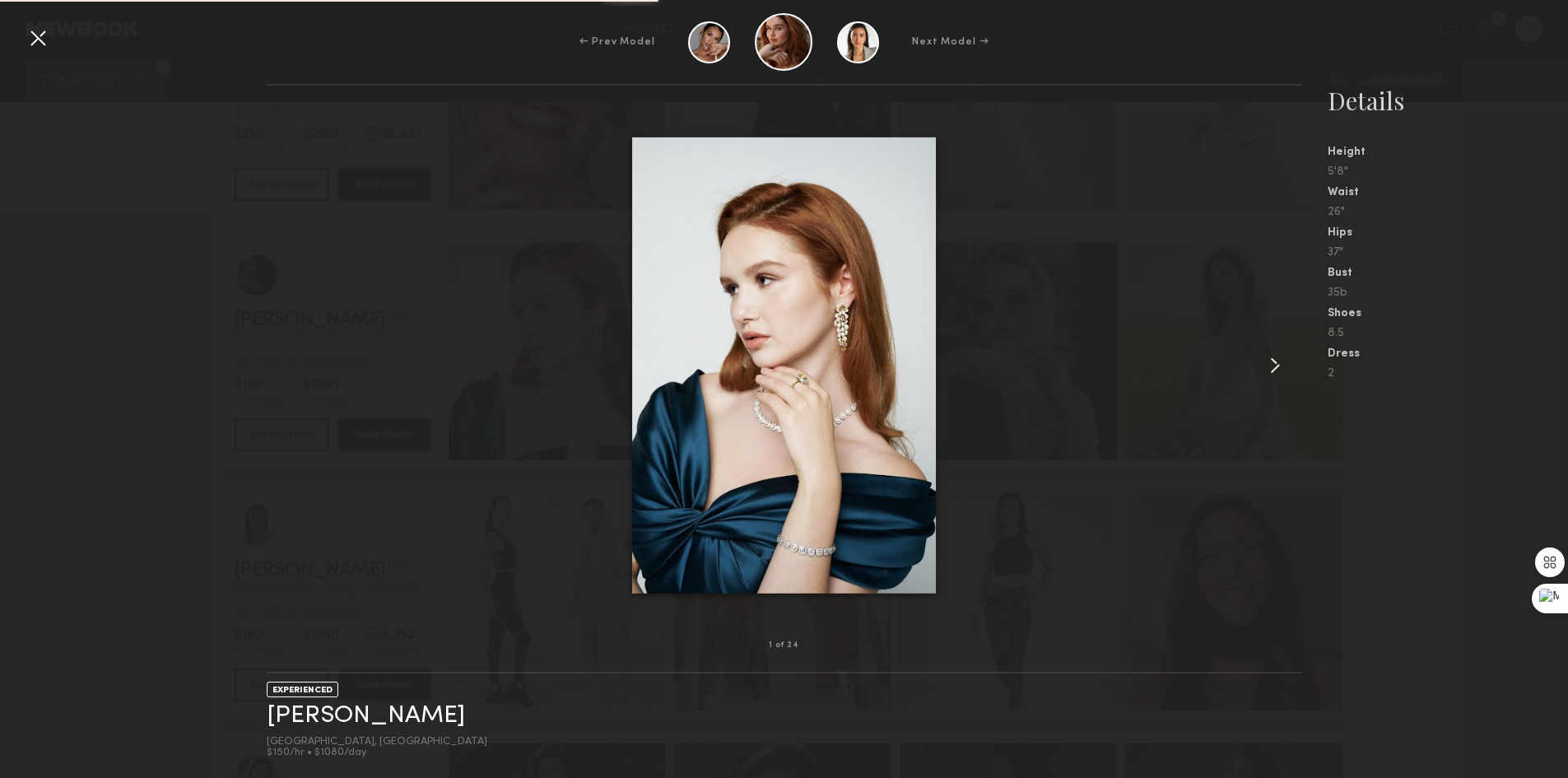
click at [1268, 363] on common-icon at bounding box center [1275, 365] width 27 height 27
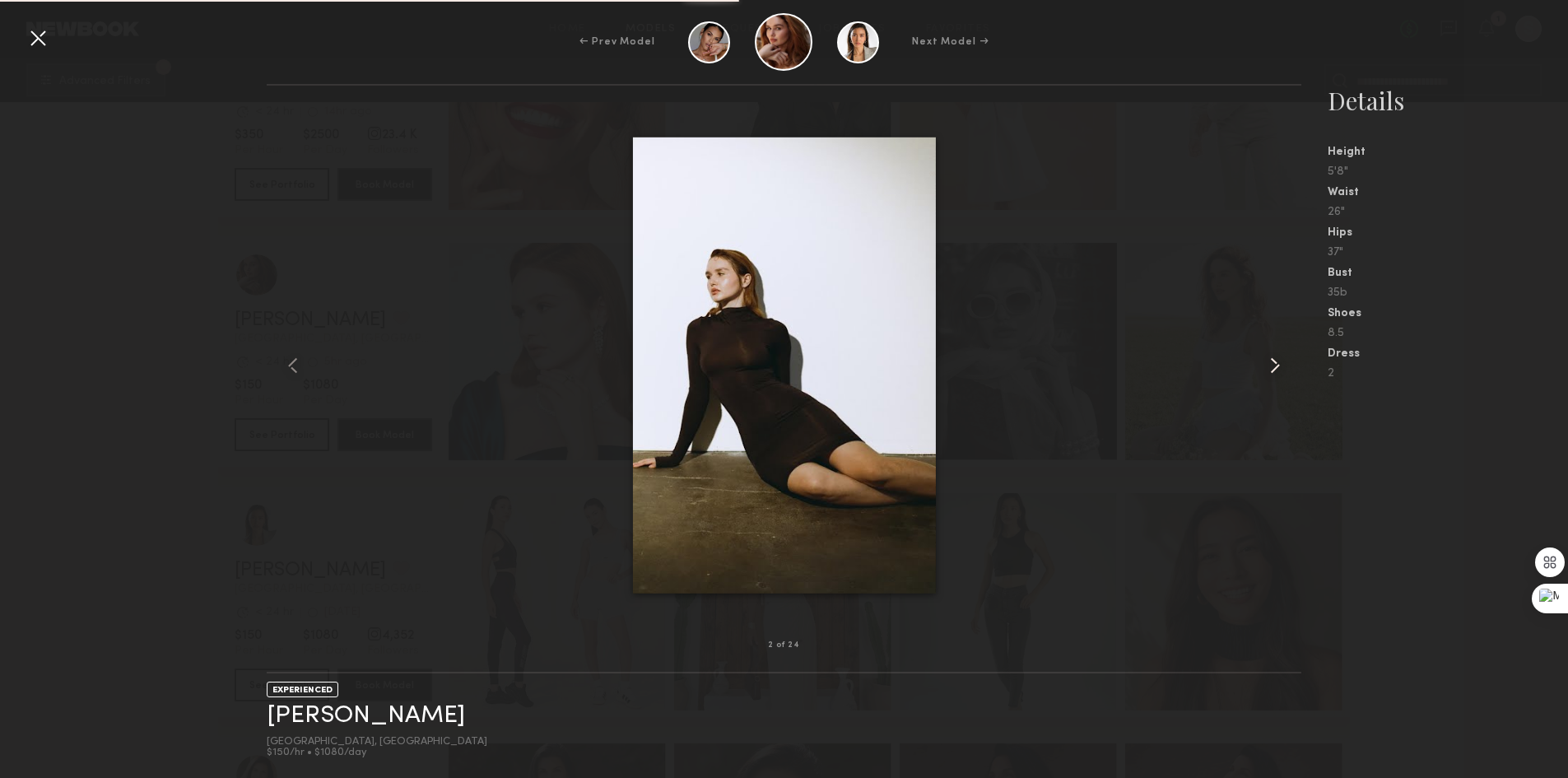
click at [1262, 365] on common-icon at bounding box center [1275, 365] width 27 height 27
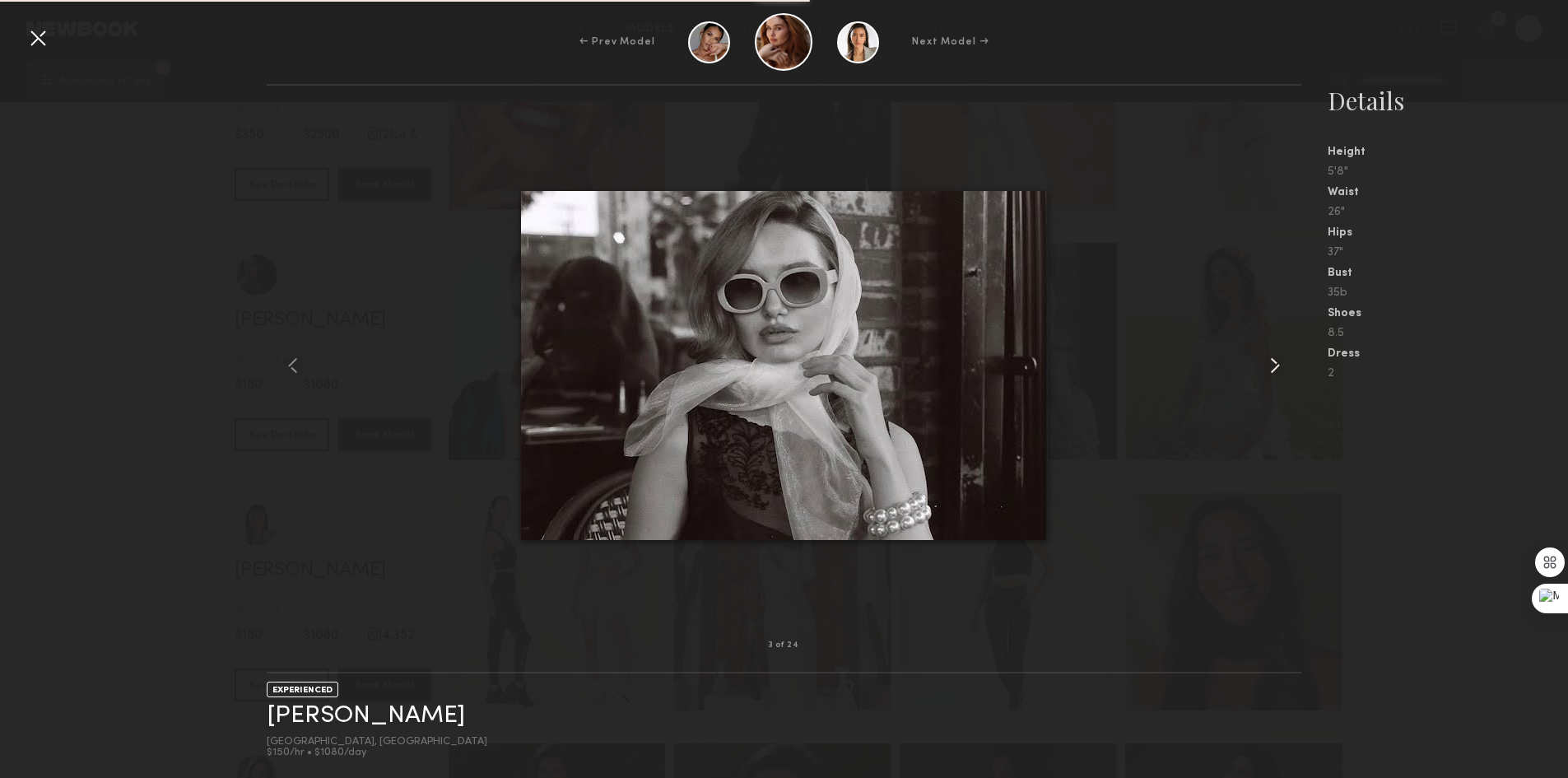
click at [1265, 365] on common-icon at bounding box center [1275, 365] width 27 height 27
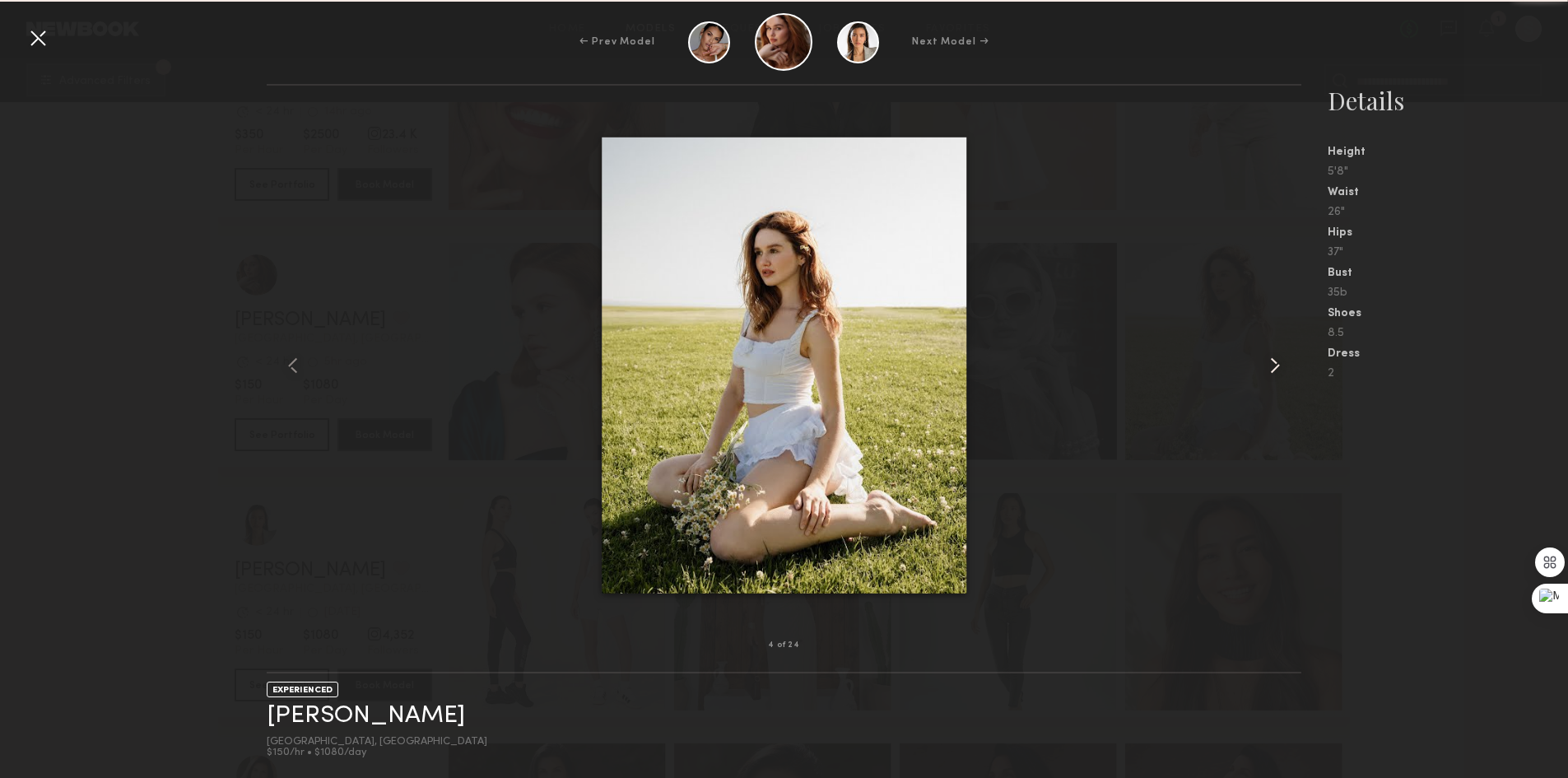
click at [1265, 365] on common-icon at bounding box center [1275, 365] width 27 height 27
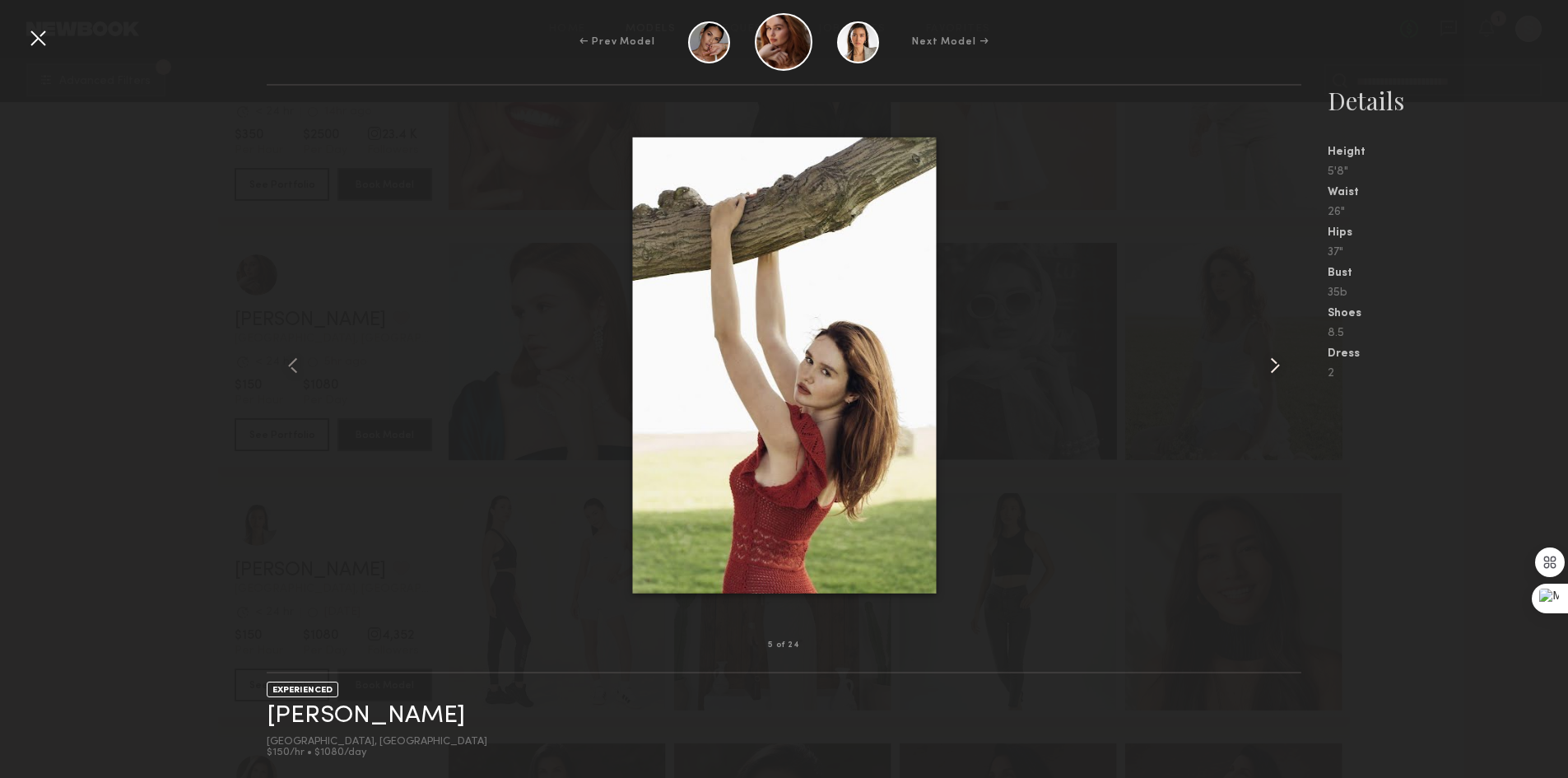
click at [1265, 366] on common-icon at bounding box center [1275, 365] width 27 height 27
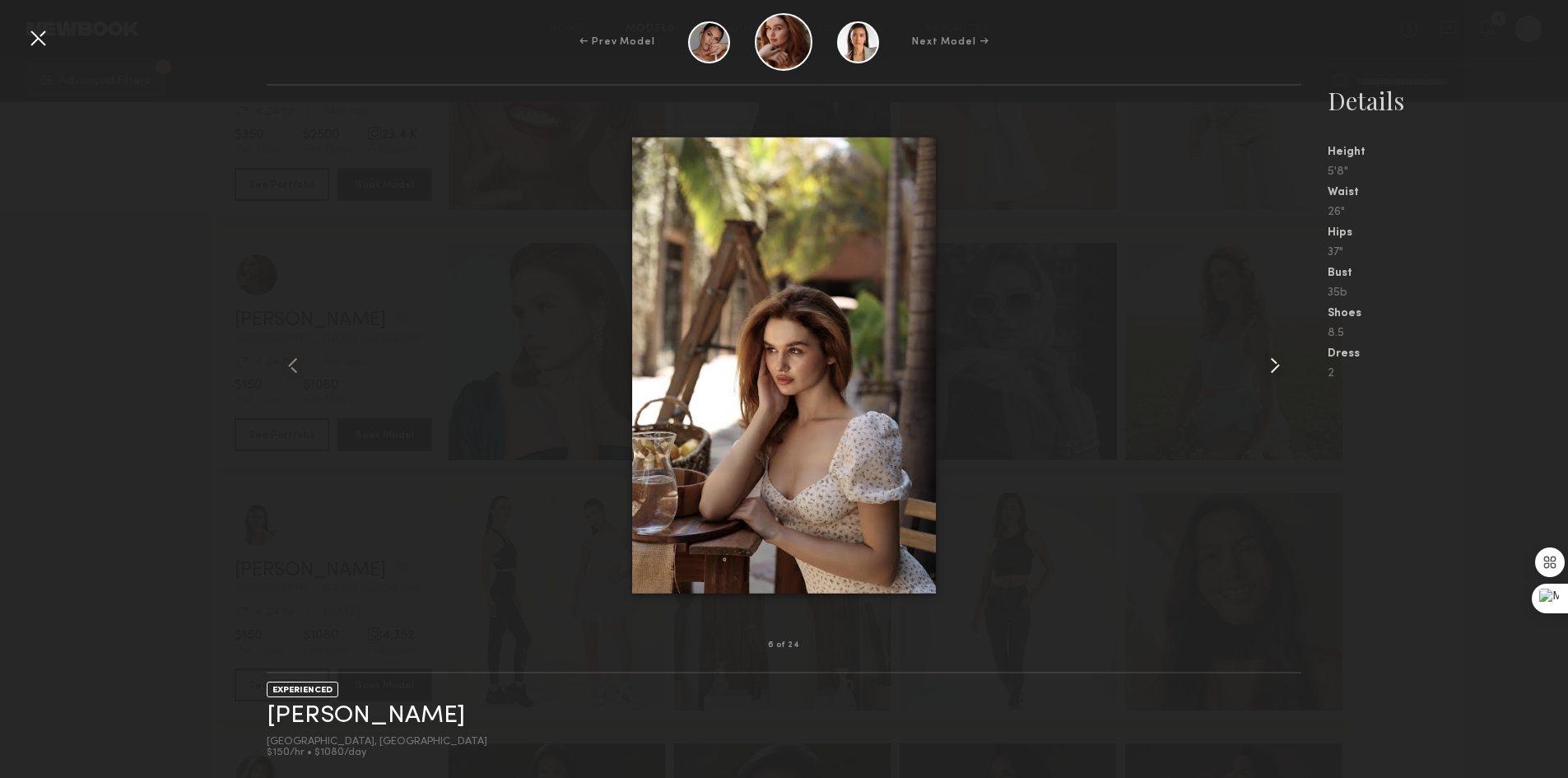
click at [1266, 365] on common-icon at bounding box center [1275, 365] width 27 height 27
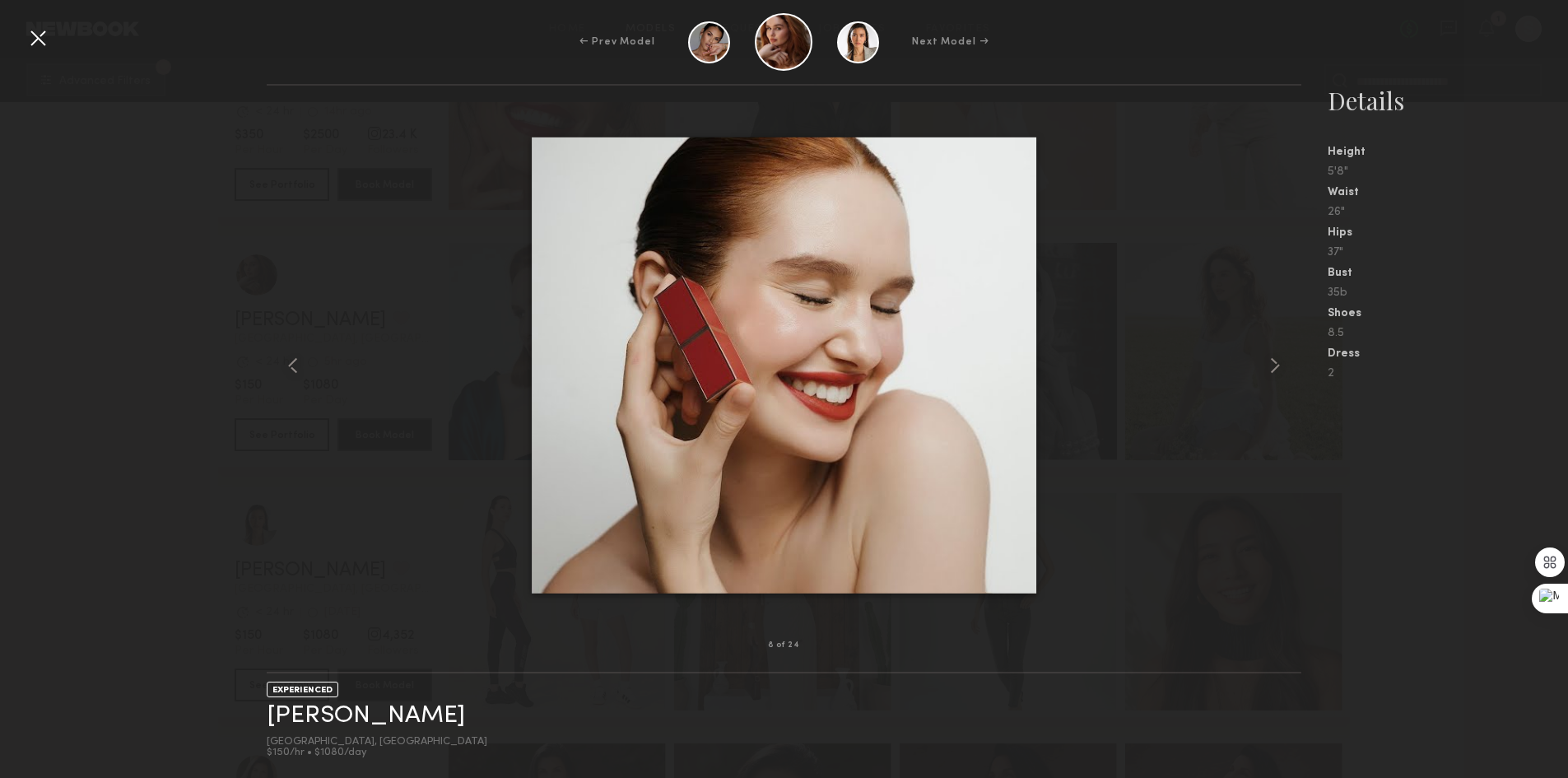
click at [48, 41] on div at bounding box center [38, 38] width 27 height 27
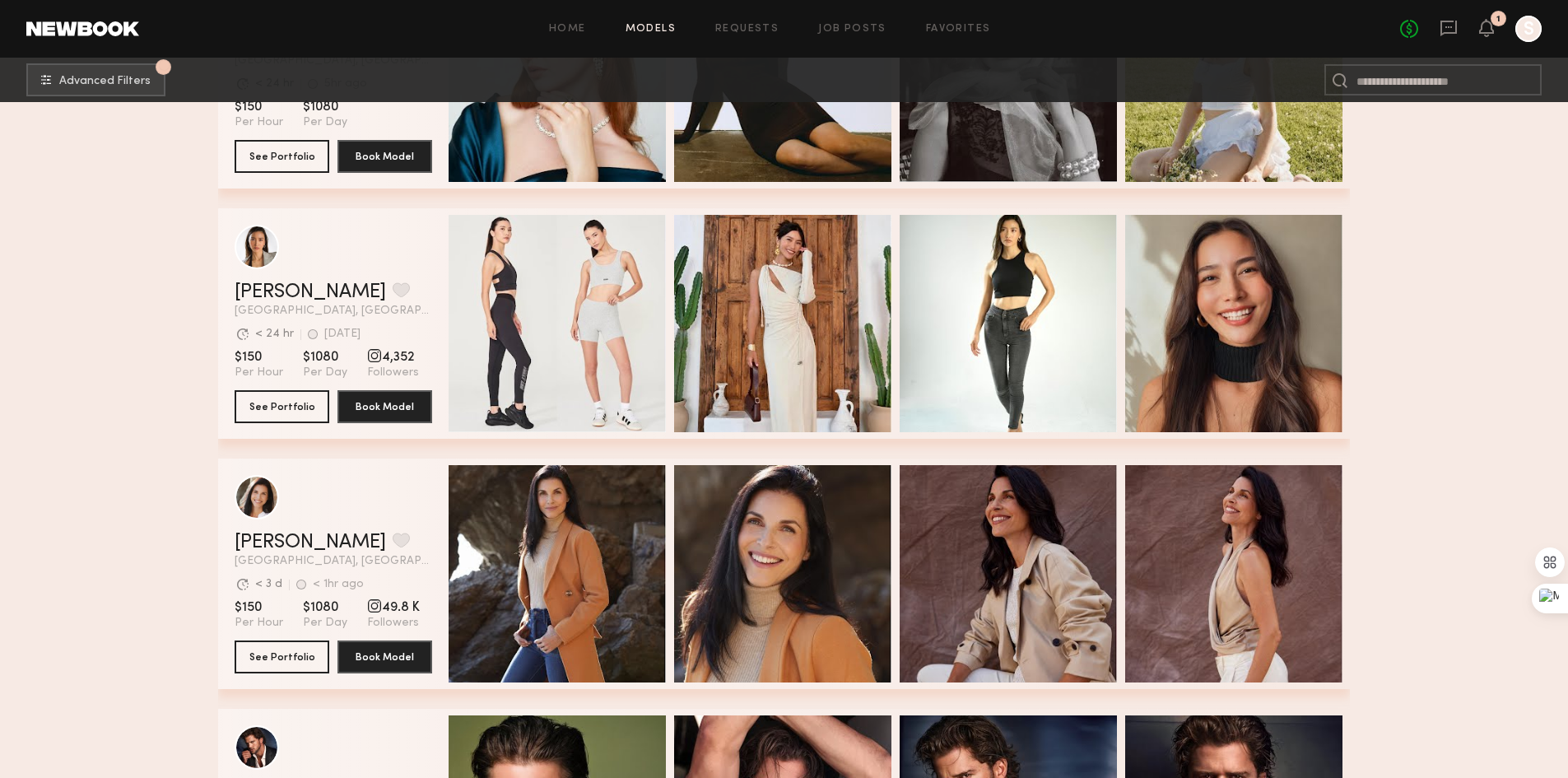
scroll to position [14237, 0]
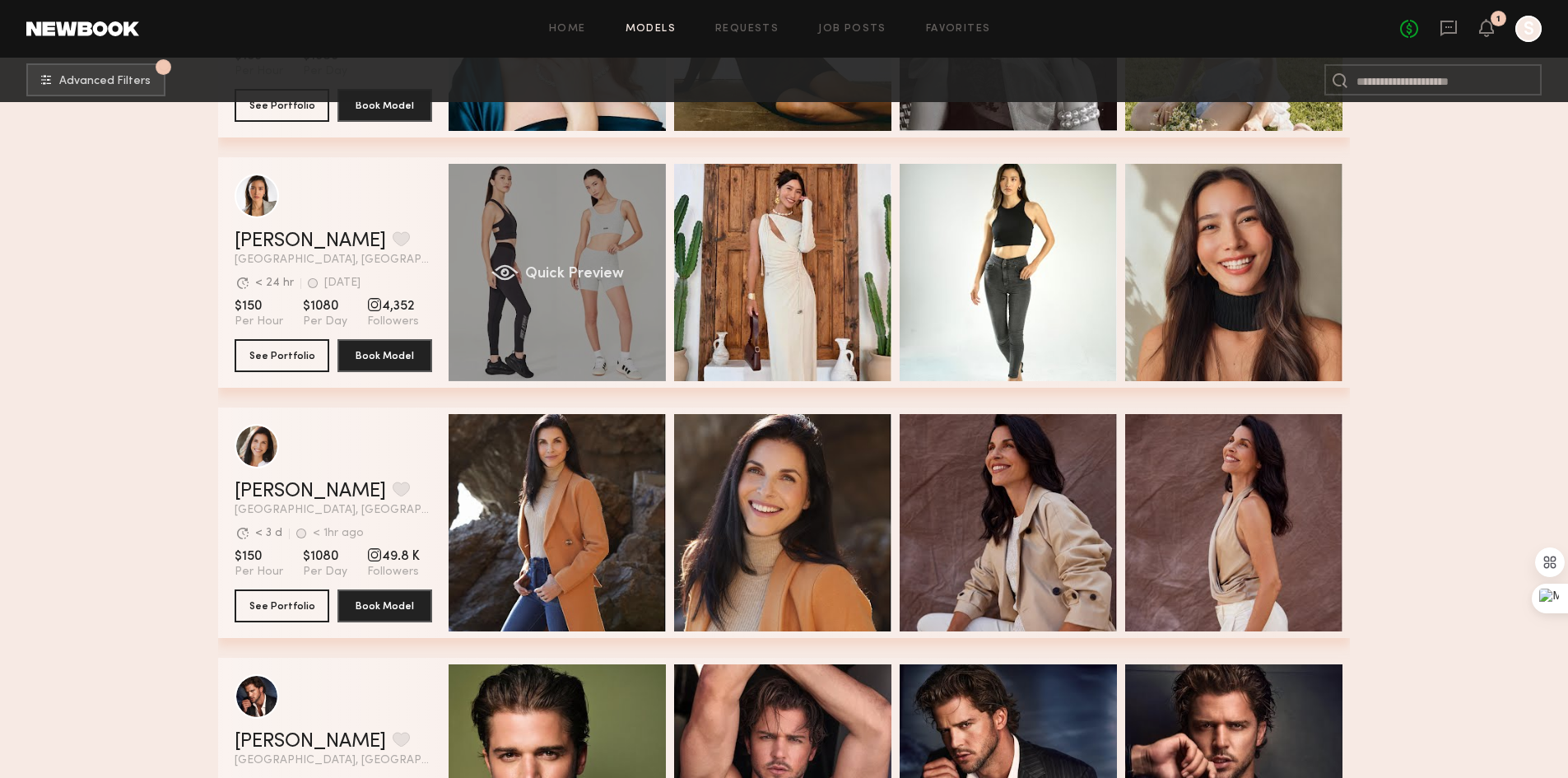
click at [554, 232] on div "Quick Preview" at bounding box center [558, 273] width 218 height 218
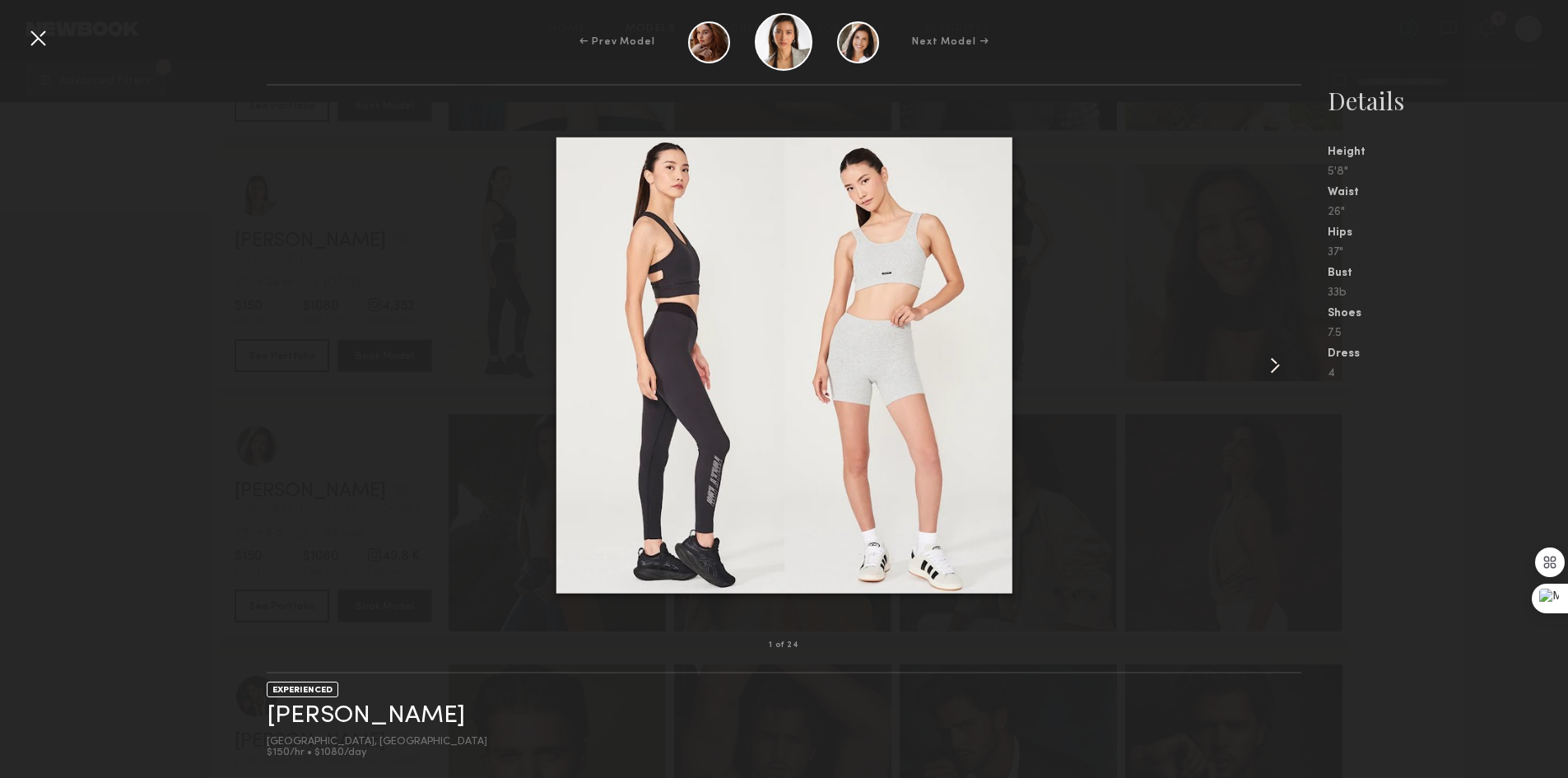
click at [1267, 372] on common-icon at bounding box center [1275, 365] width 27 height 27
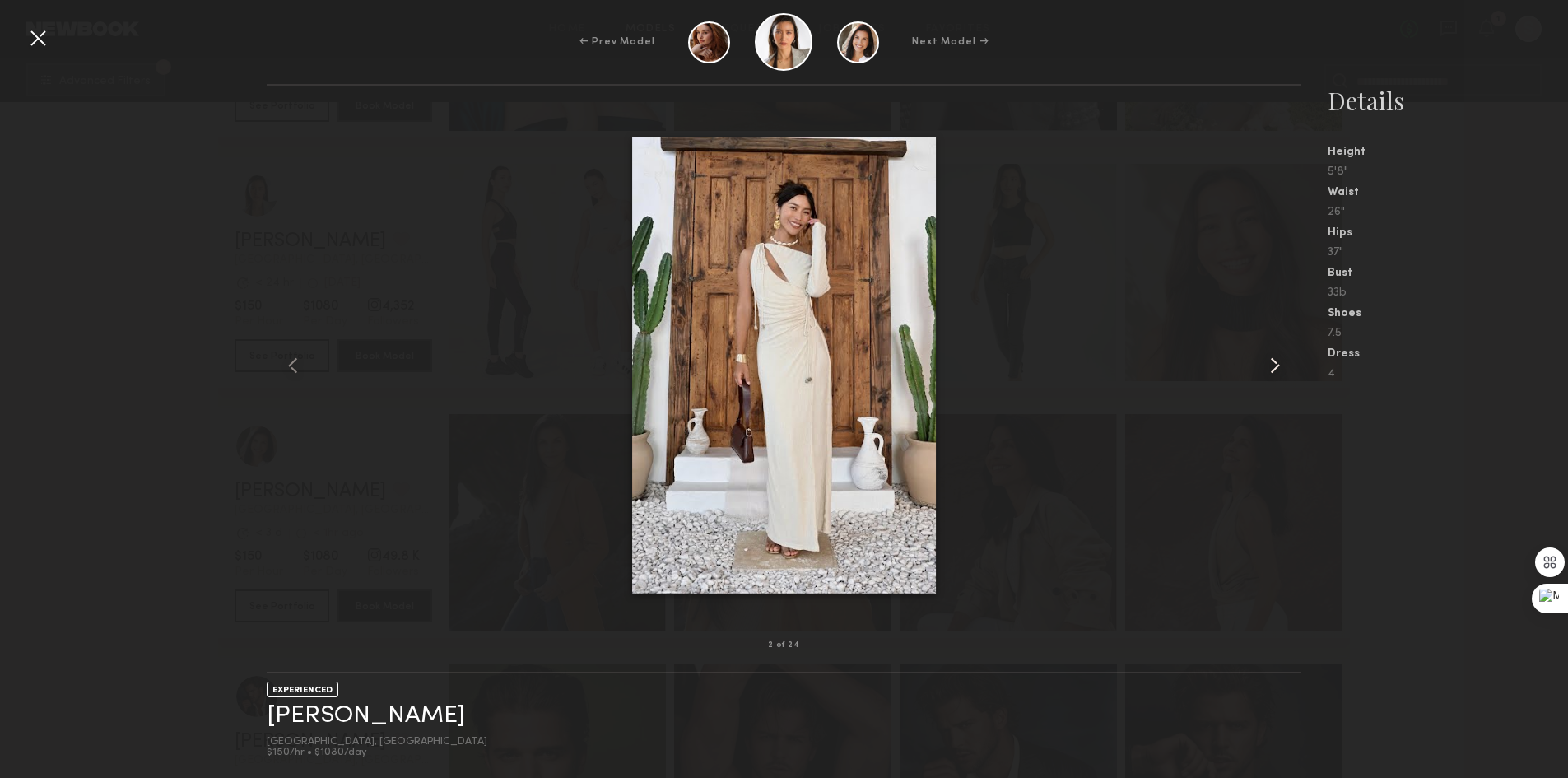
click at [1267, 372] on common-icon at bounding box center [1275, 365] width 27 height 27
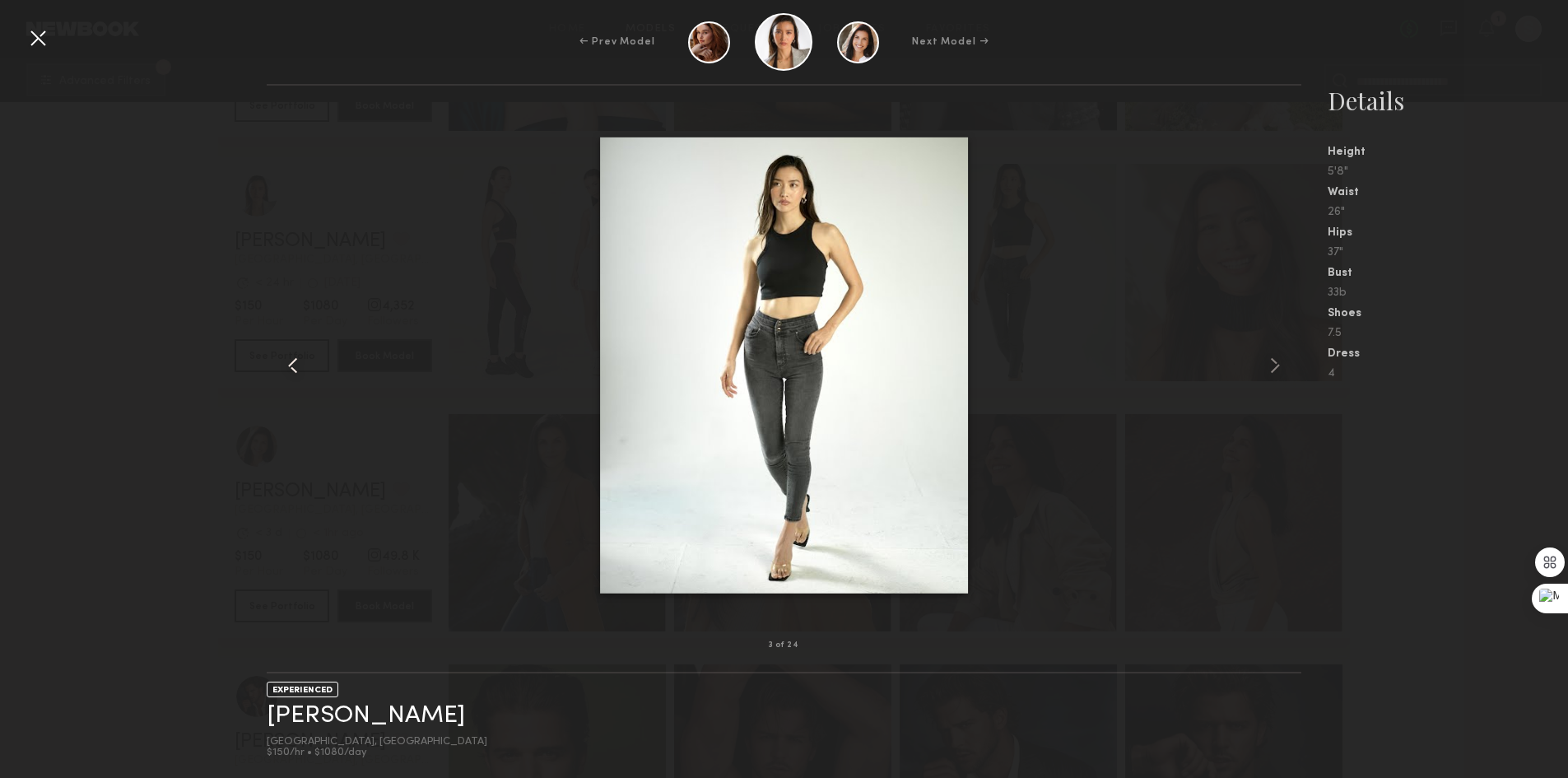
click at [294, 365] on common-icon at bounding box center [294, 365] width 27 height 27
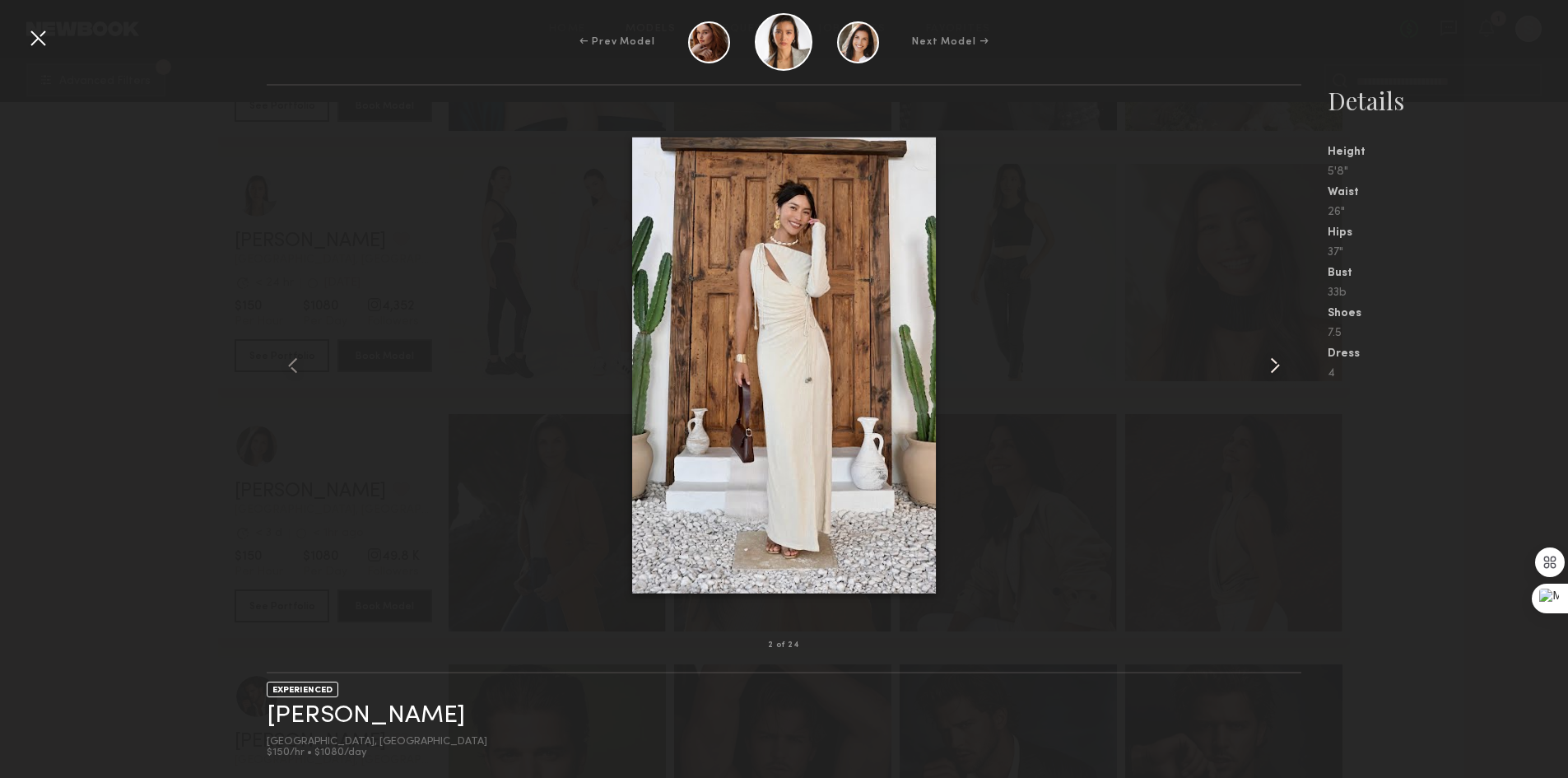
click at [1278, 362] on common-icon at bounding box center [1275, 365] width 27 height 27
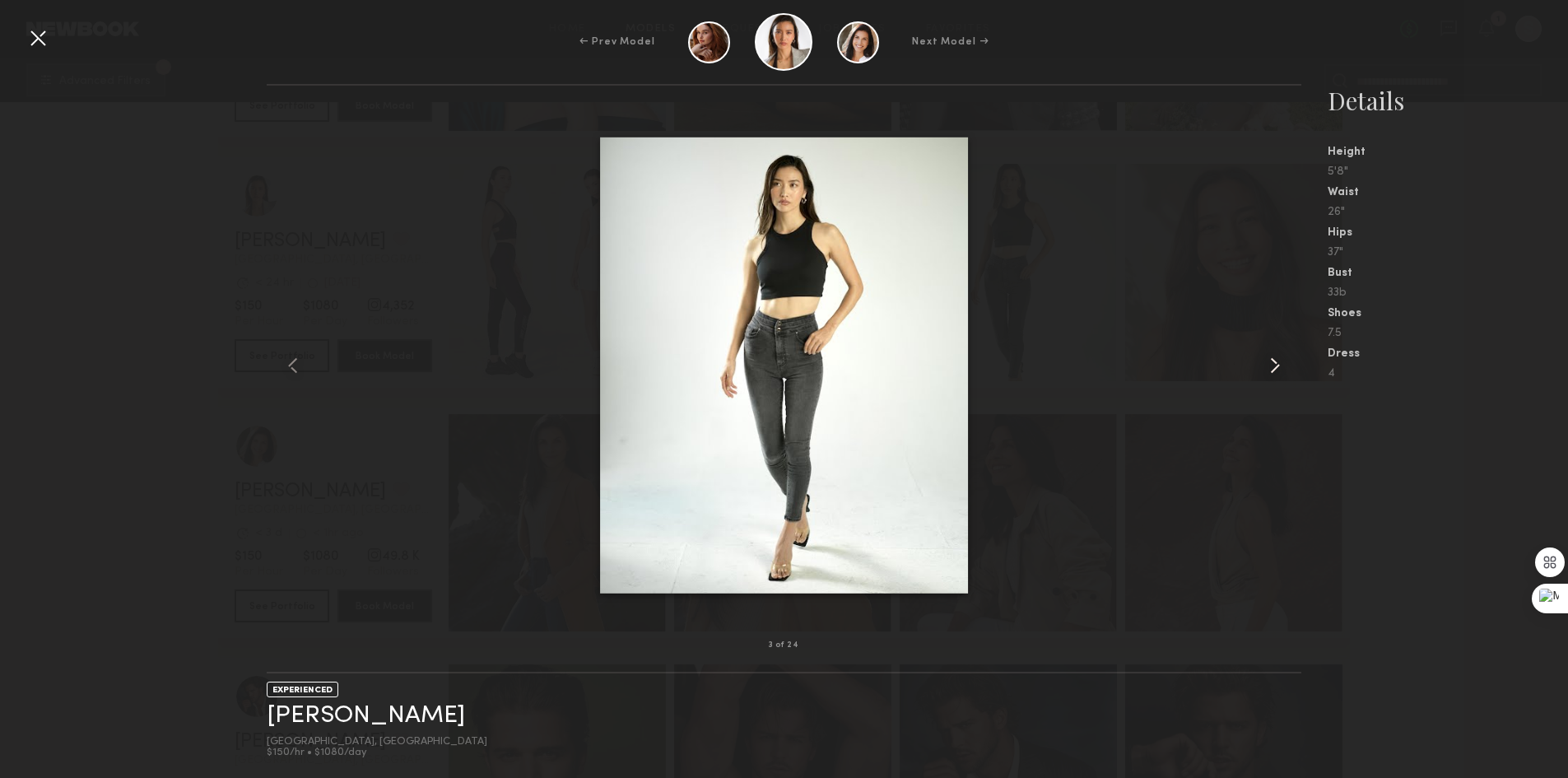
click at [1278, 362] on common-icon at bounding box center [1275, 365] width 27 height 27
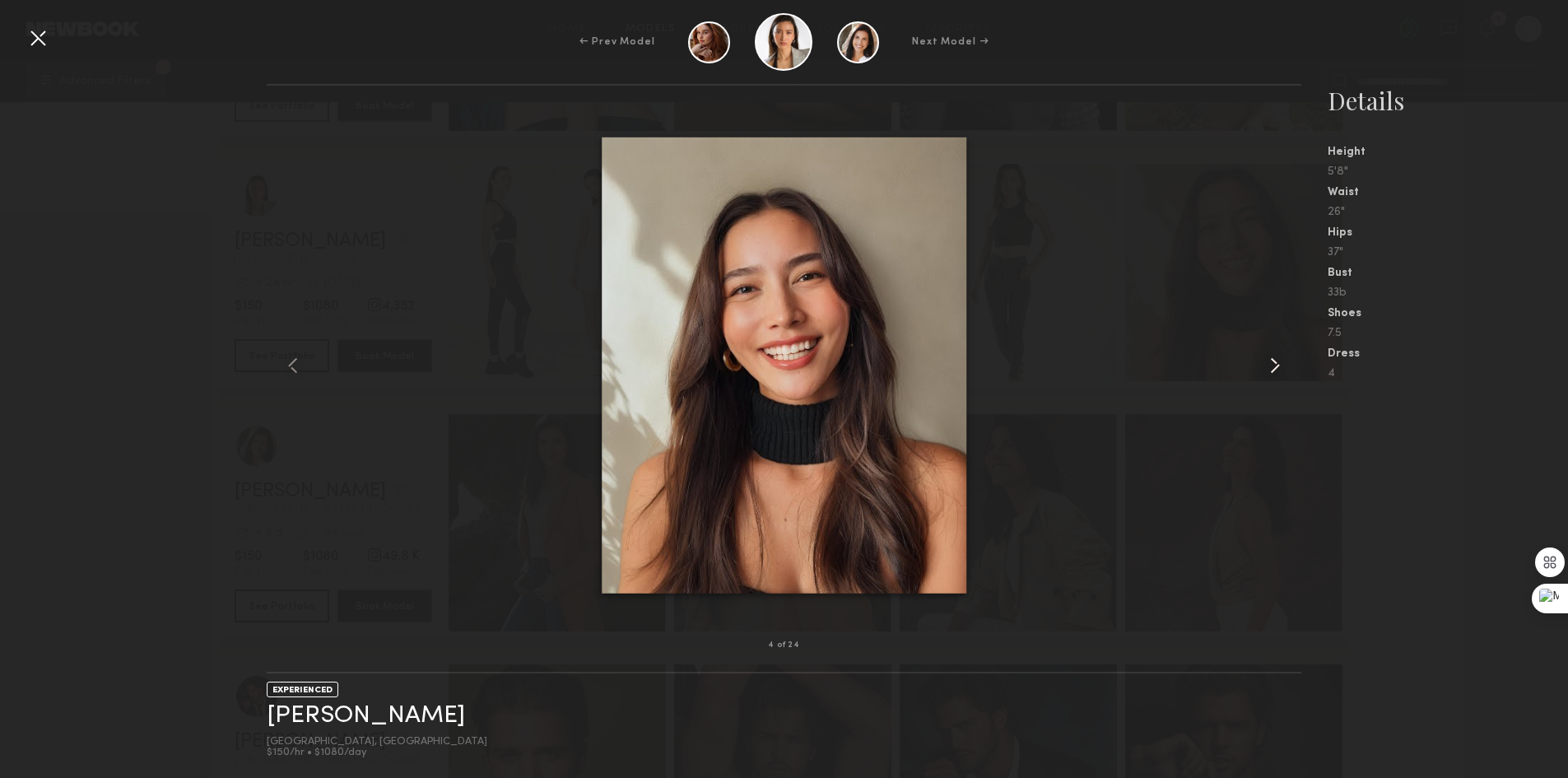
click at [1278, 362] on common-icon at bounding box center [1275, 365] width 27 height 27
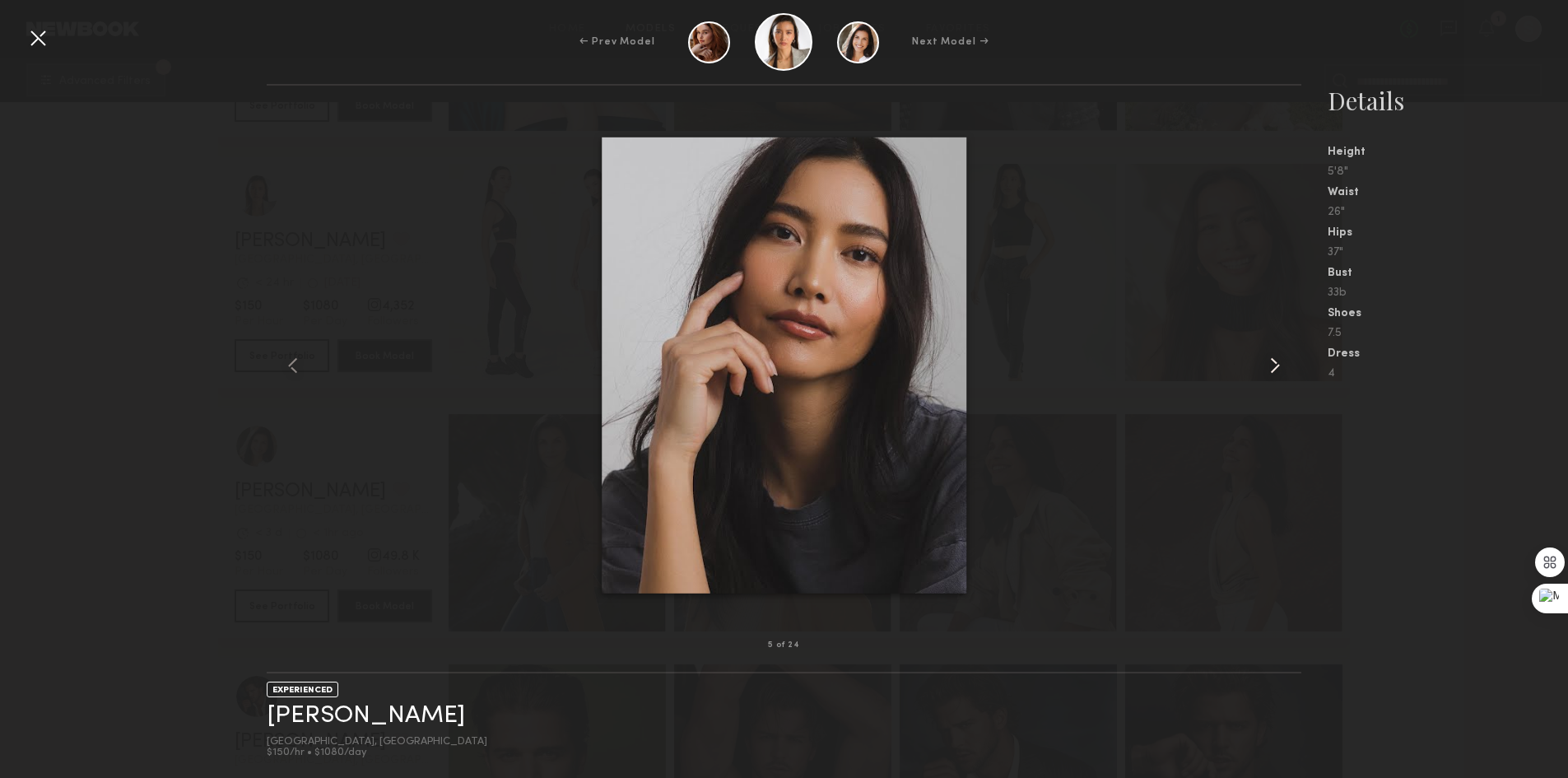
click at [1278, 362] on common-icon at bounding box center [1275, 365] width 27 height 27
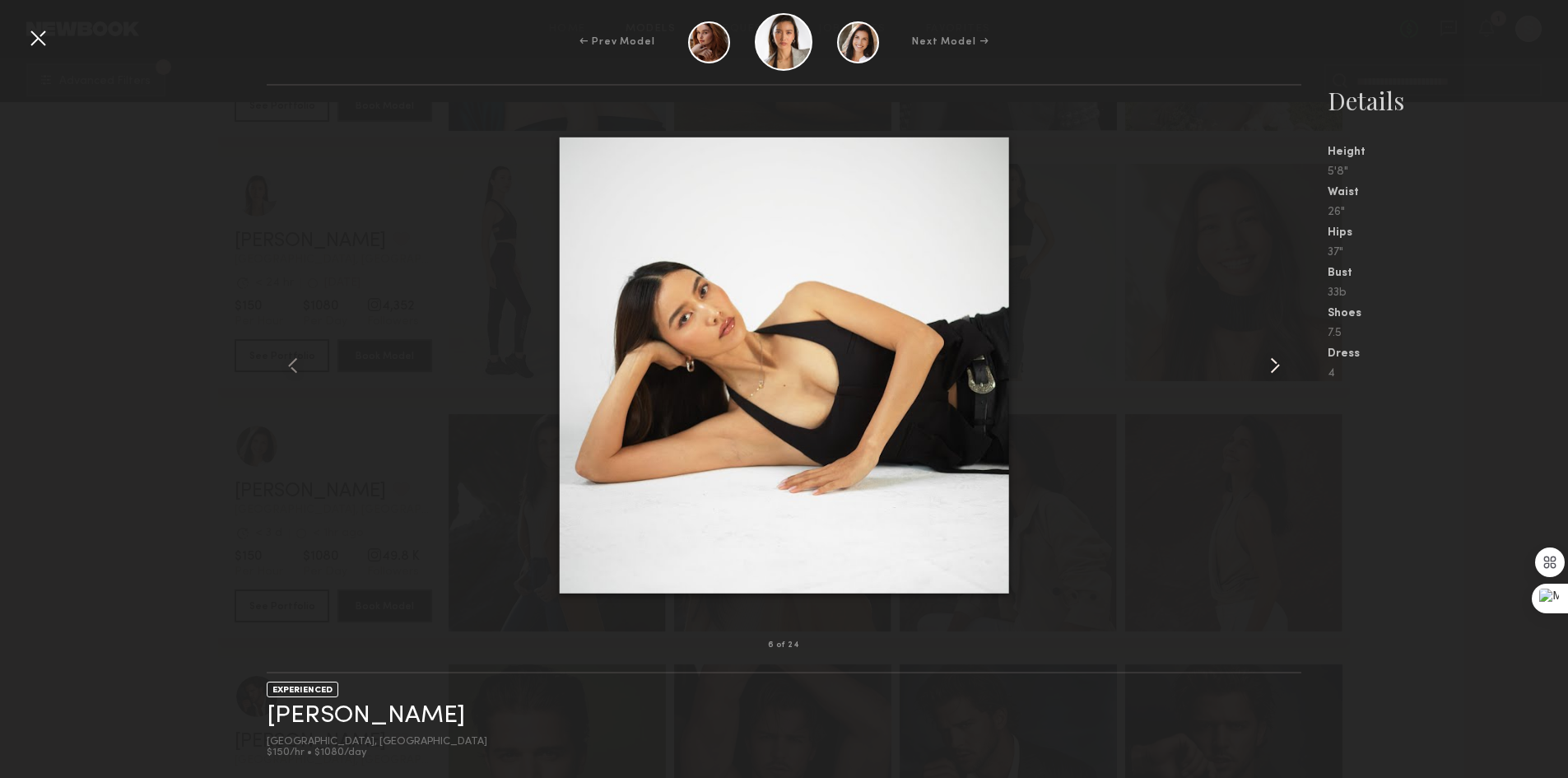
click at [1278, 362] on common-icon at bounding box center [1275, 365] width 27 height 27
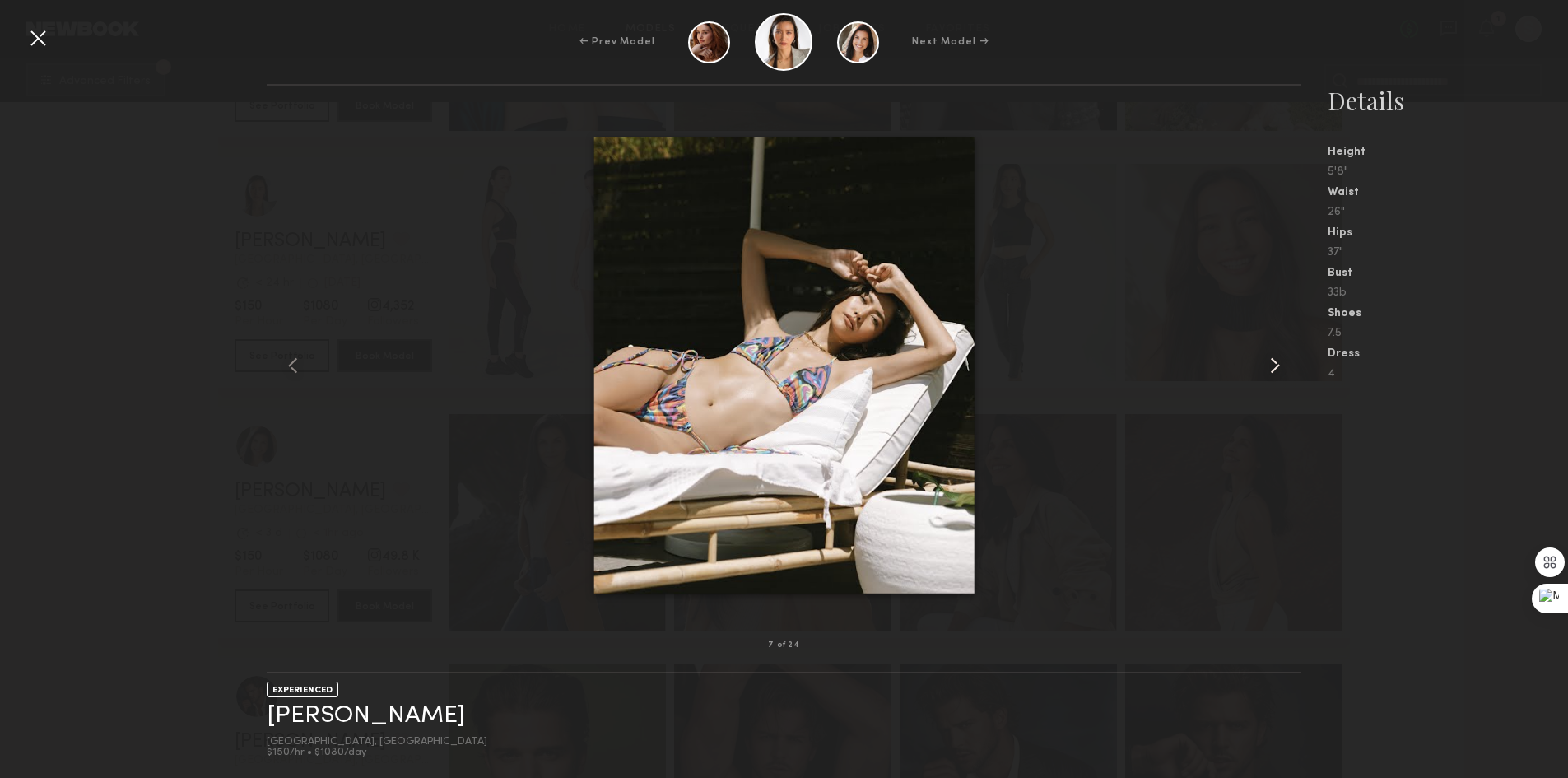
click at [1278, 362] on common-icon at bounding box center [1275, 365] width 27 height 27
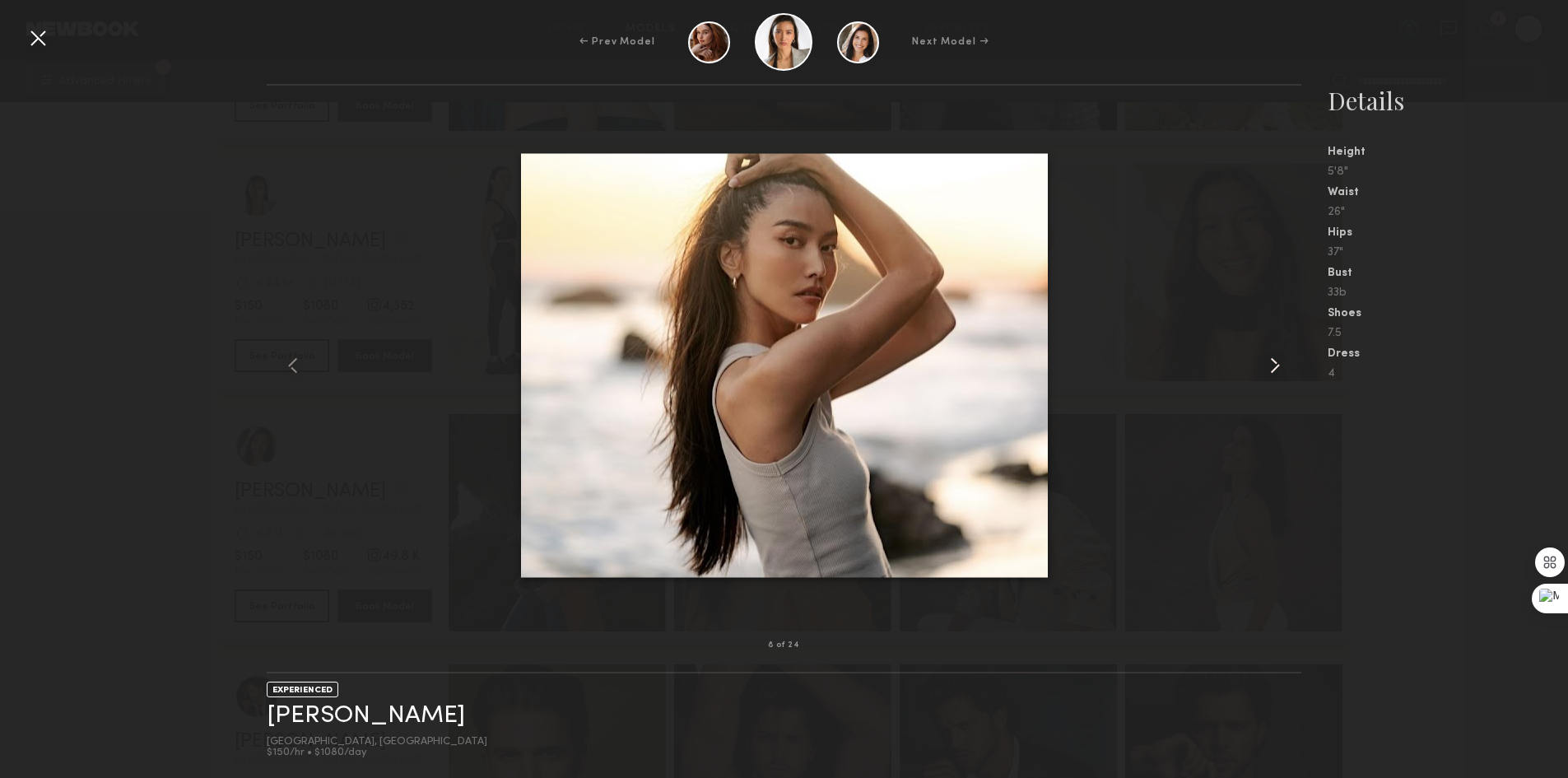
click at [1278, 362] on common-icon at bounding box center [1275, 365] width 27 height 27
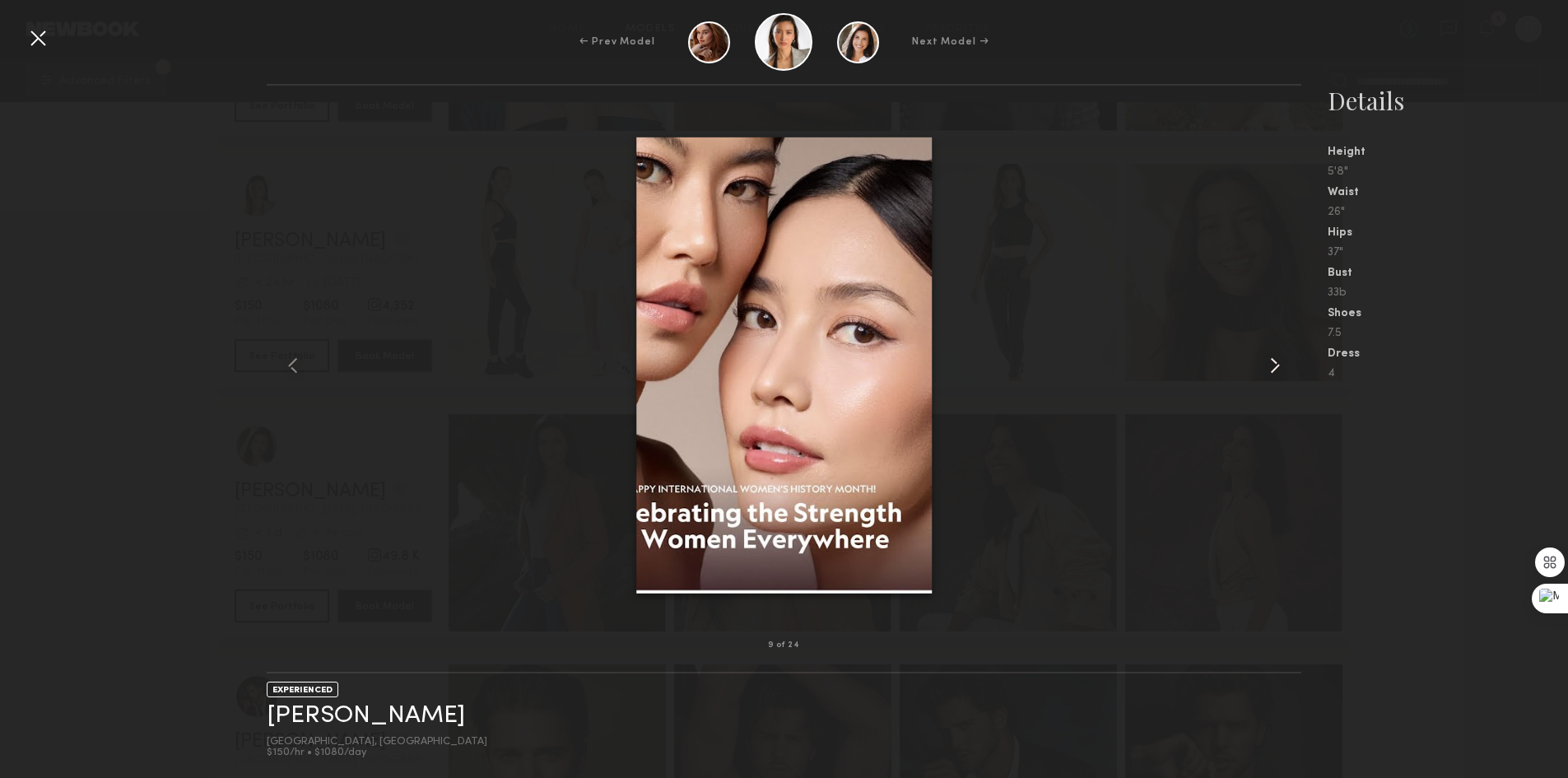
click at [1278, 362] on common-icon at bounding box center [1275, 365] width 27 height 27
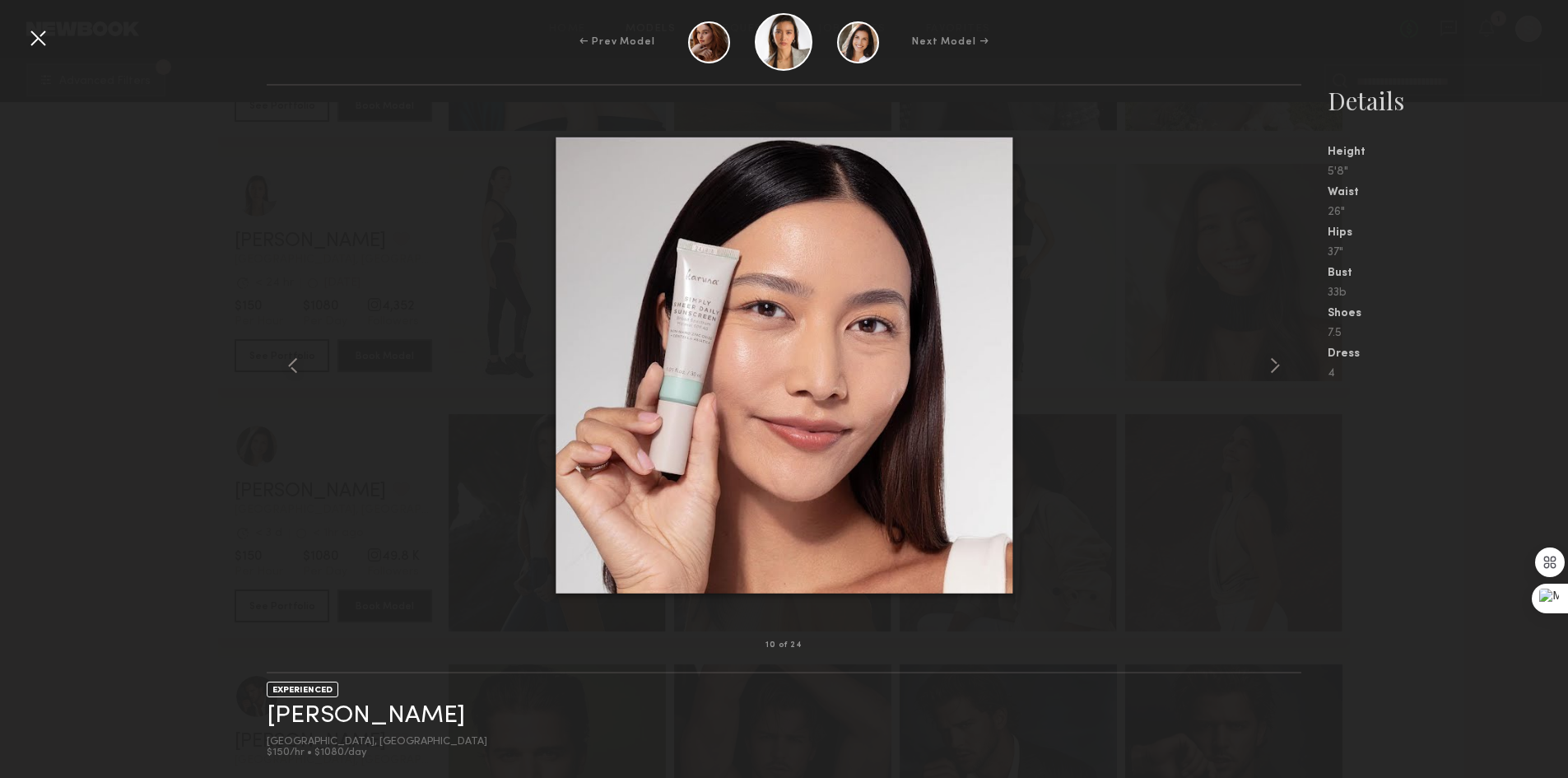
click at [33, 30] on div at bounding box center [38, 38] width 27 height 27
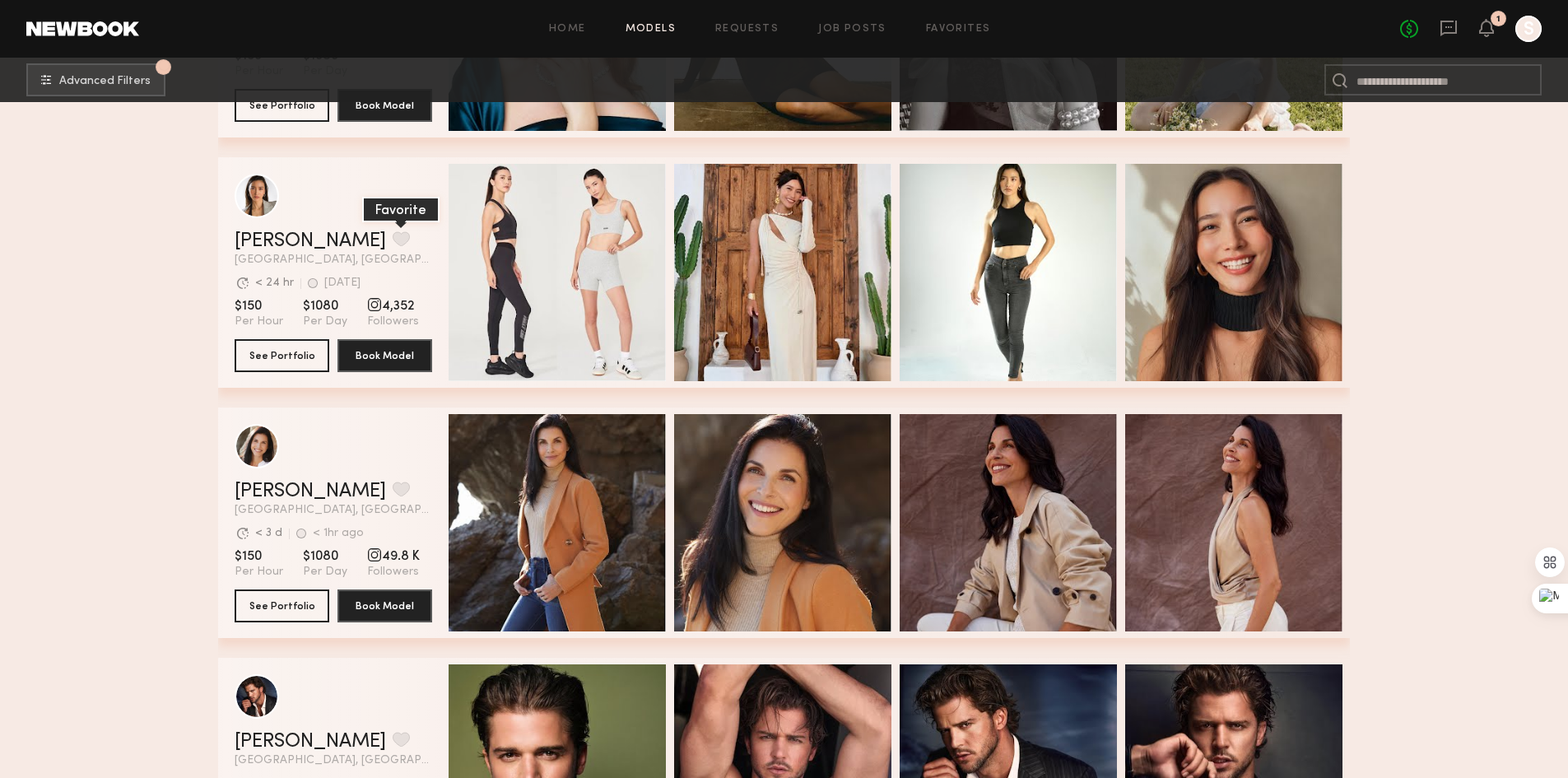
click at [393, 246] on button "grid" at bounding box center [401, 239] width 17 height 15
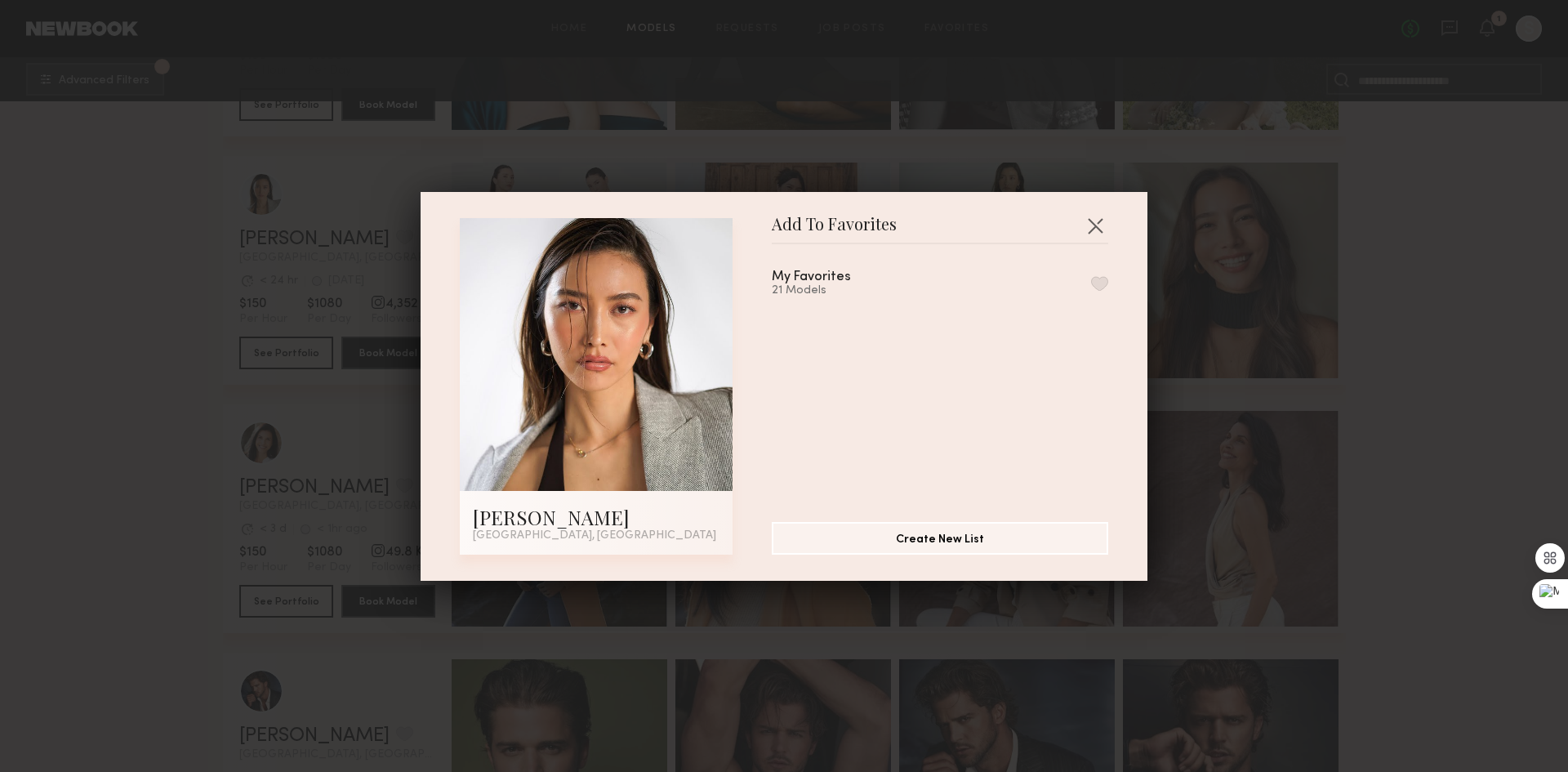
click at [1092, 278] on button "button" at bounding box center [1100, 284] width 17 height 15
click at [1101, 221] on button "button" at bounding box center [1095, 225] width 26 height 26
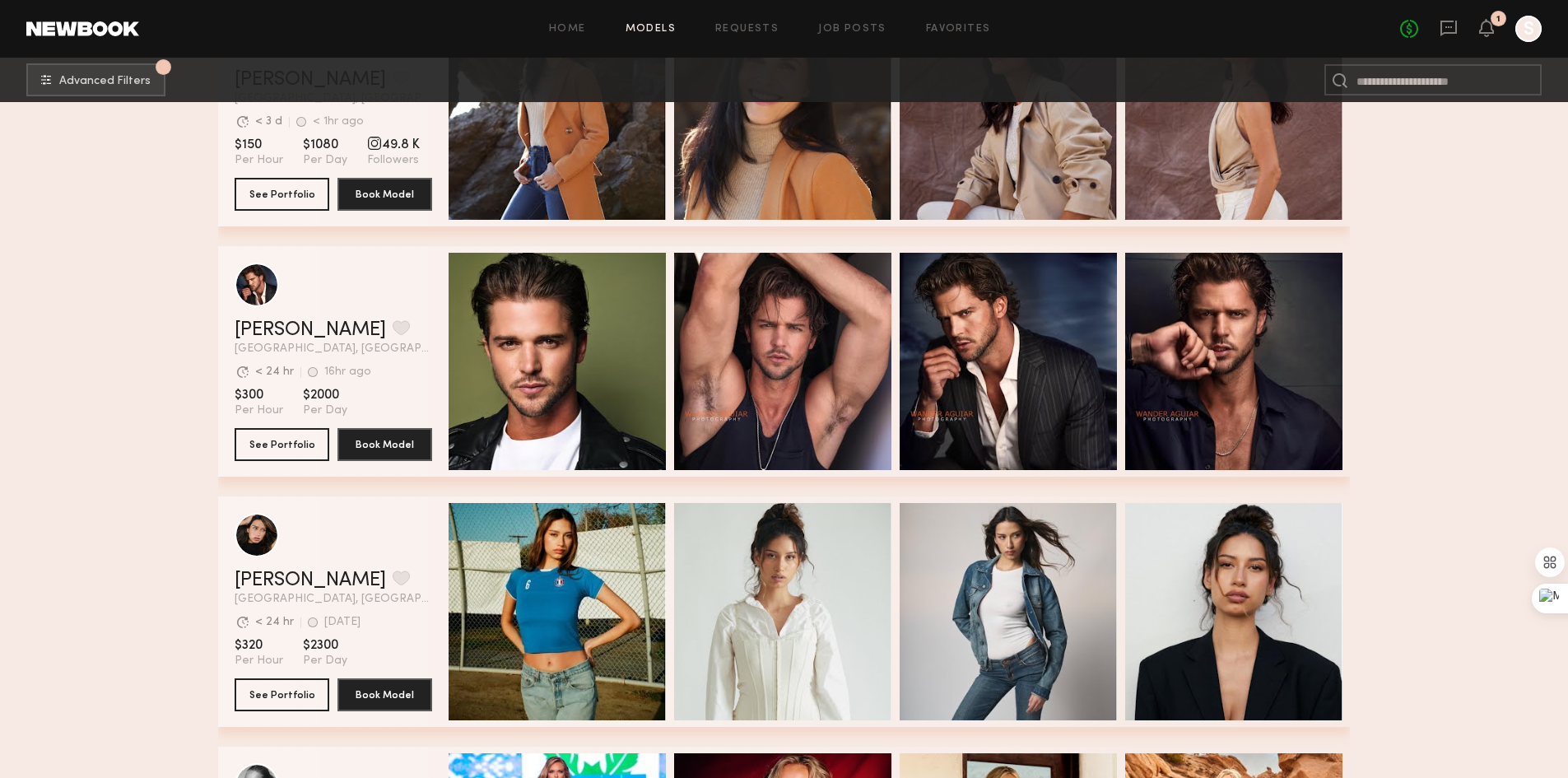
scroll to position [14896, 0]
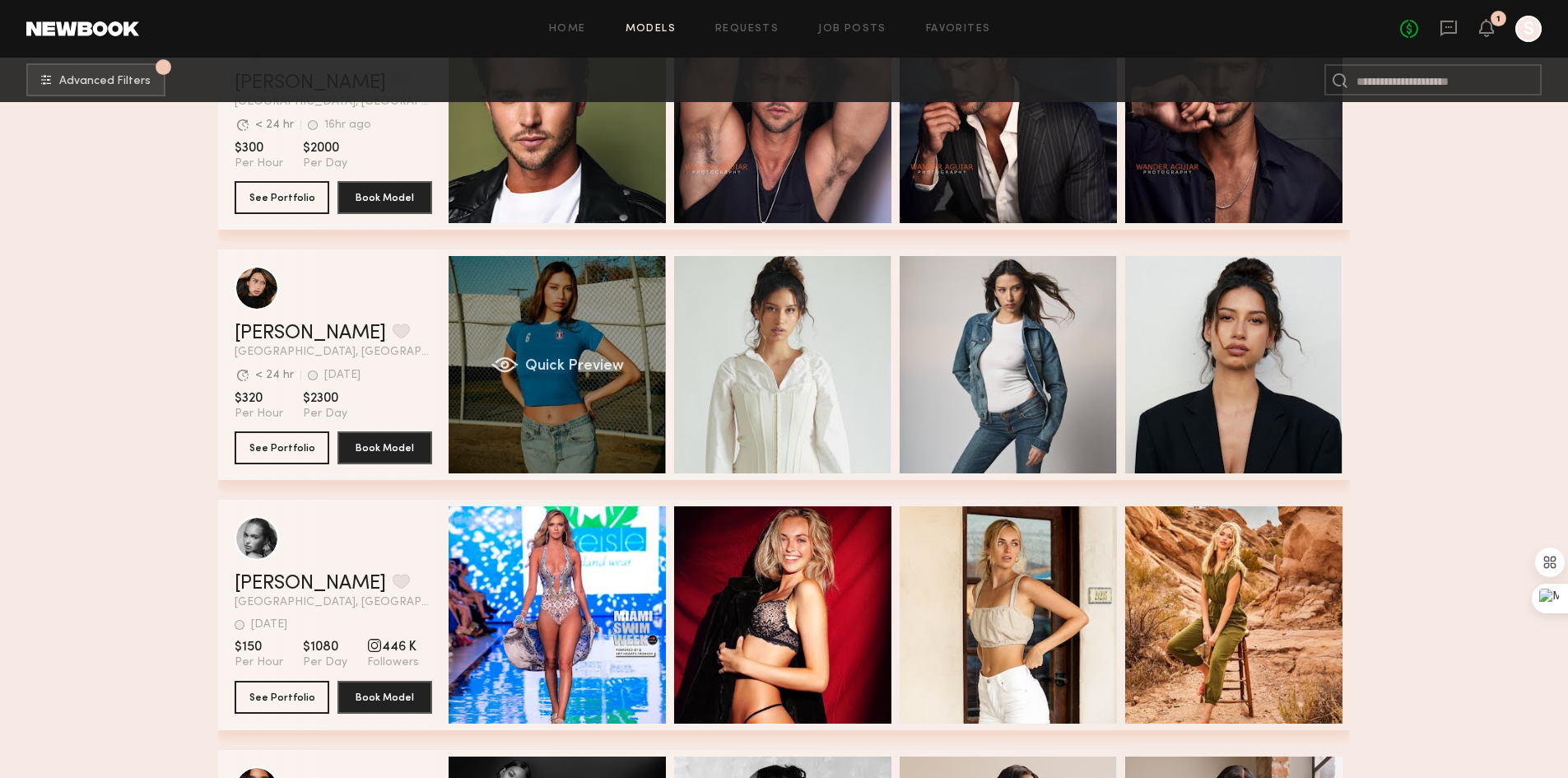
click at [621, 407] on div "Quick Preview" at bounding box center [558, 364] width 218 height 218
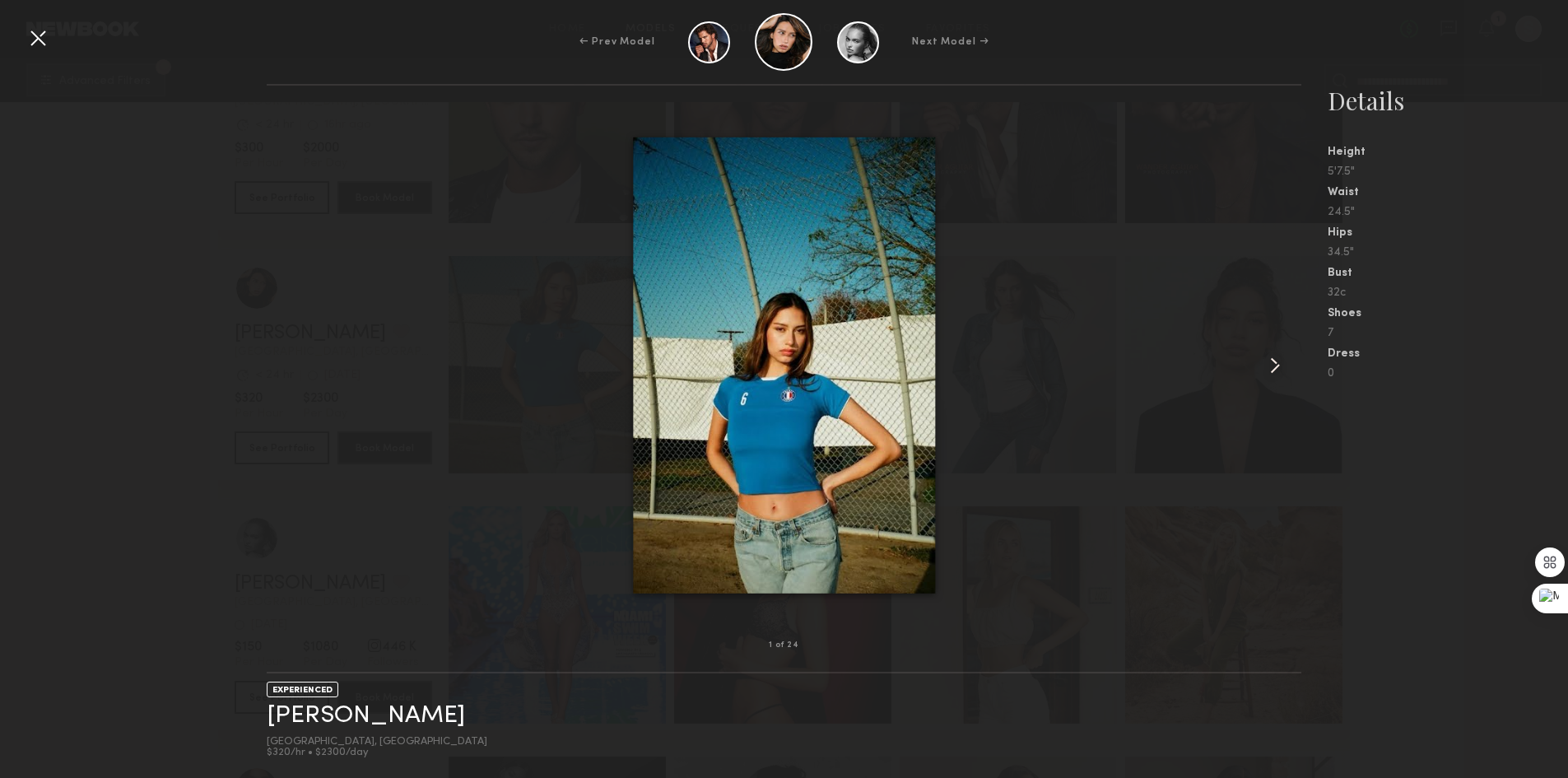
click at [1270, 367] on common-icon at bounding box center [1275, 365] width 27 height 27
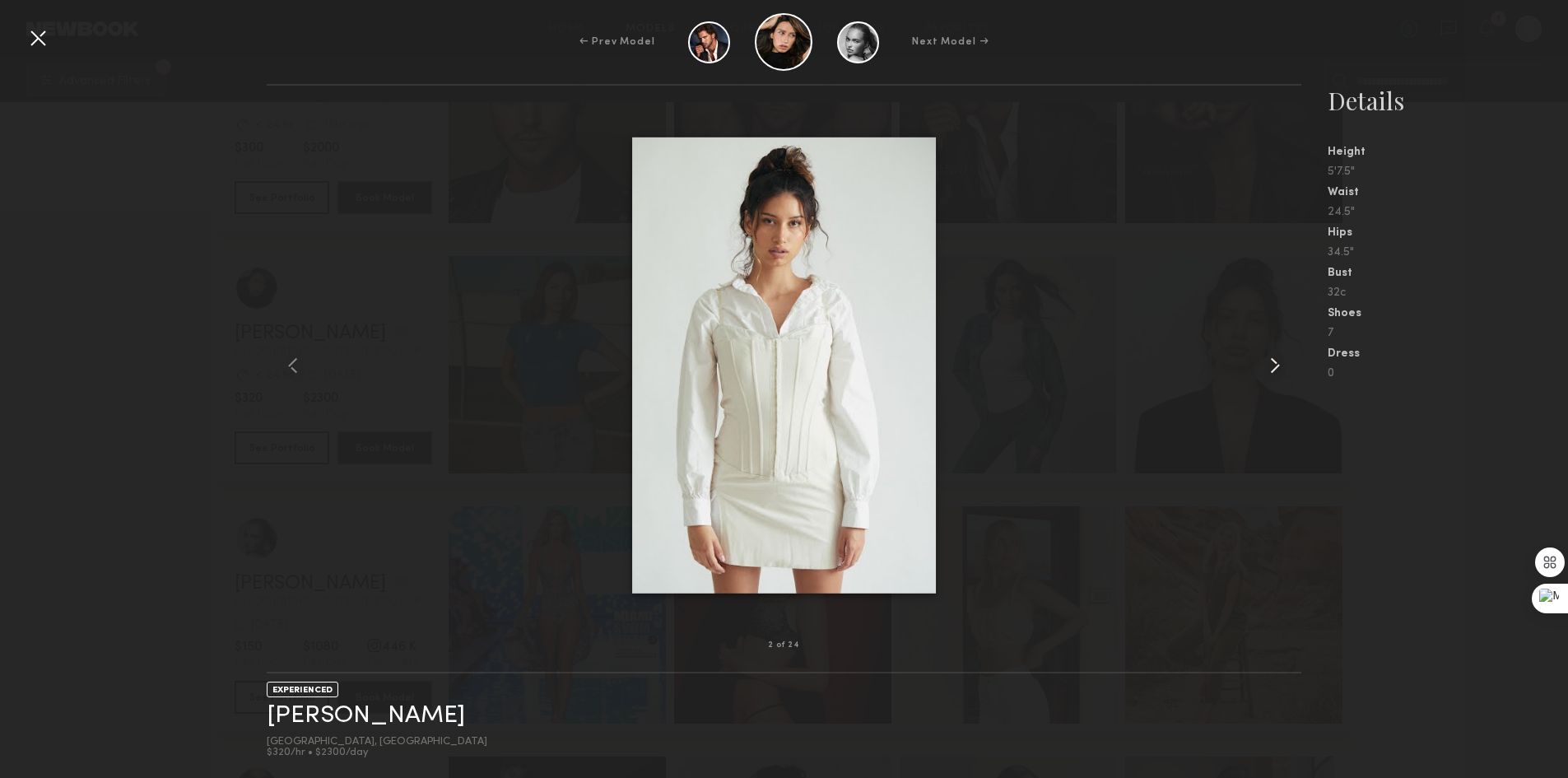
click at [1270, 367] on common-icon at bounding box center [1275, 365] width 27 height 27
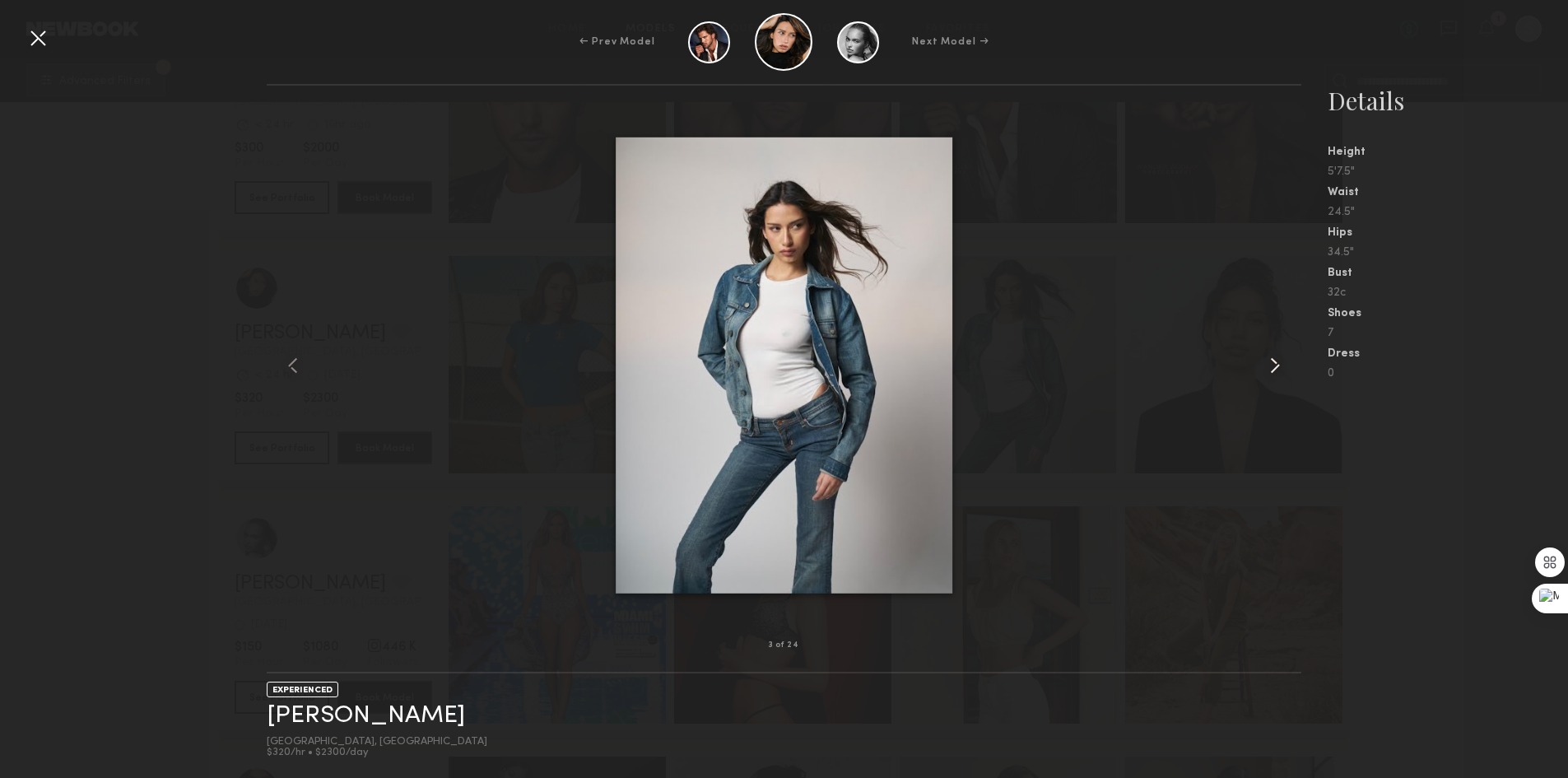
click at [1270, 367] on common-icon at bounding box center [1275, 365] width 27 height 27
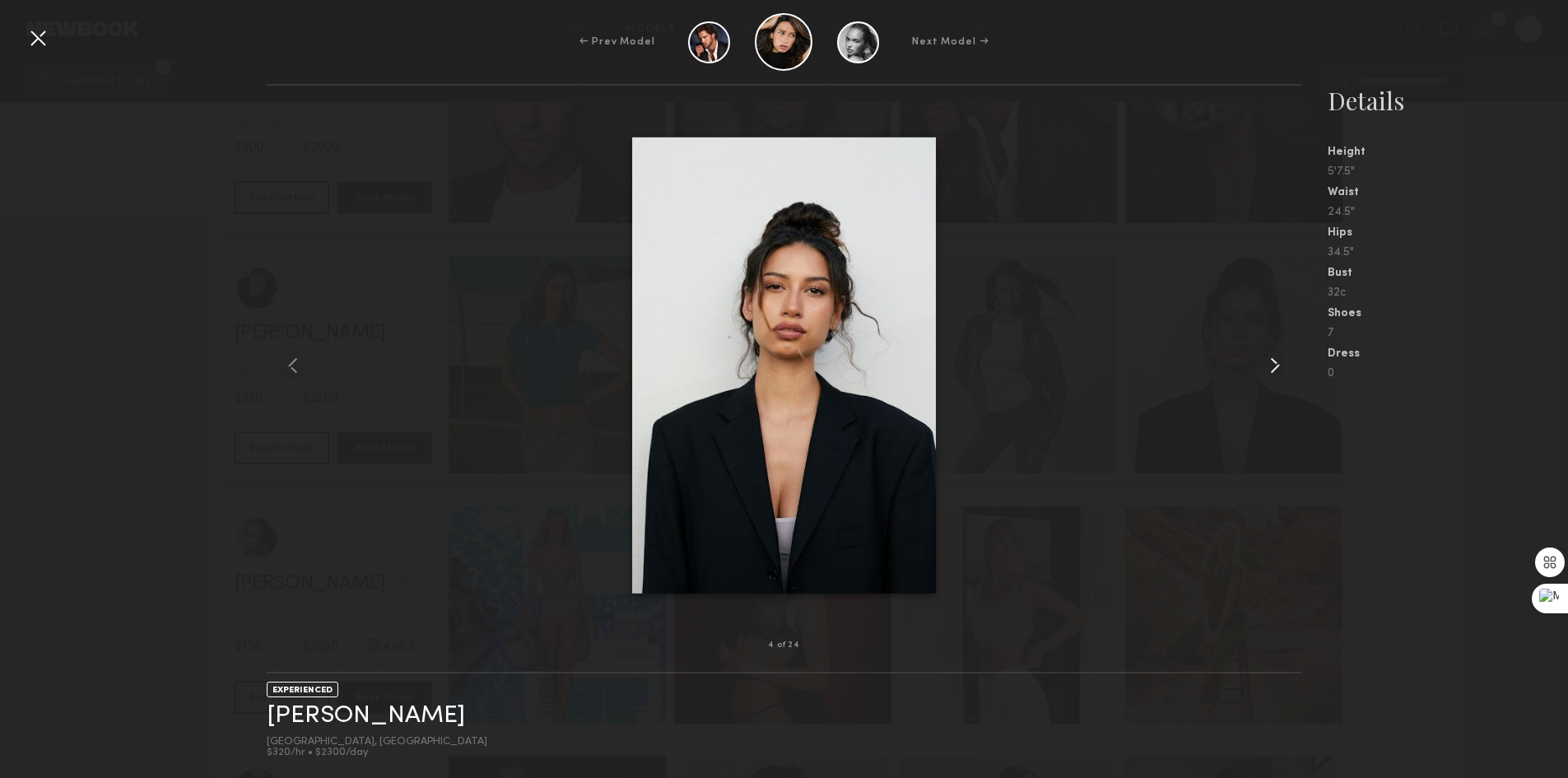
click at [1270, 367] on common-icon at bounding box center [1275, 365] width 27 height 27
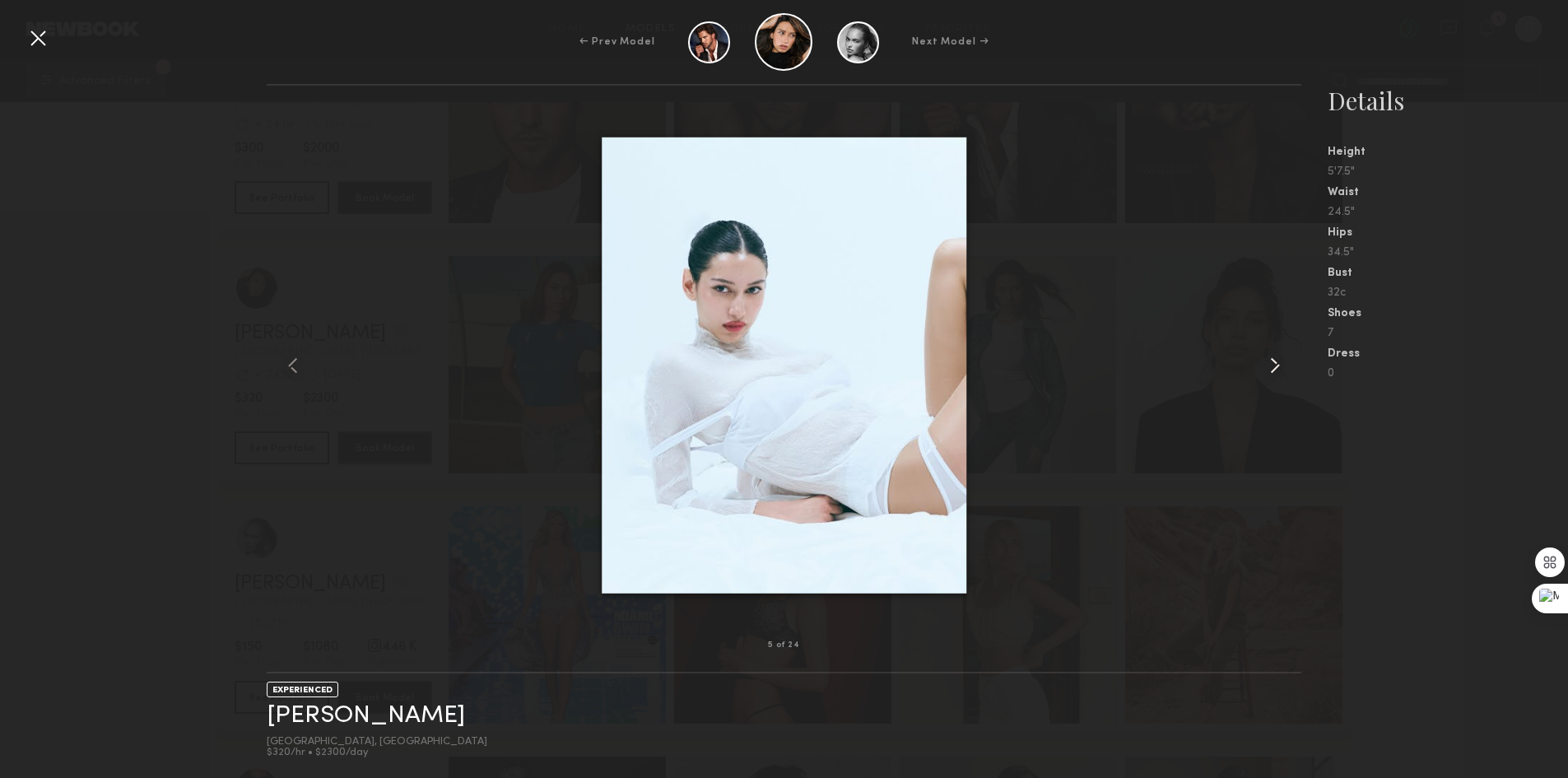
click at [1270, 367] on common-icon at bounding box center [1275, 365] width 27 height 27
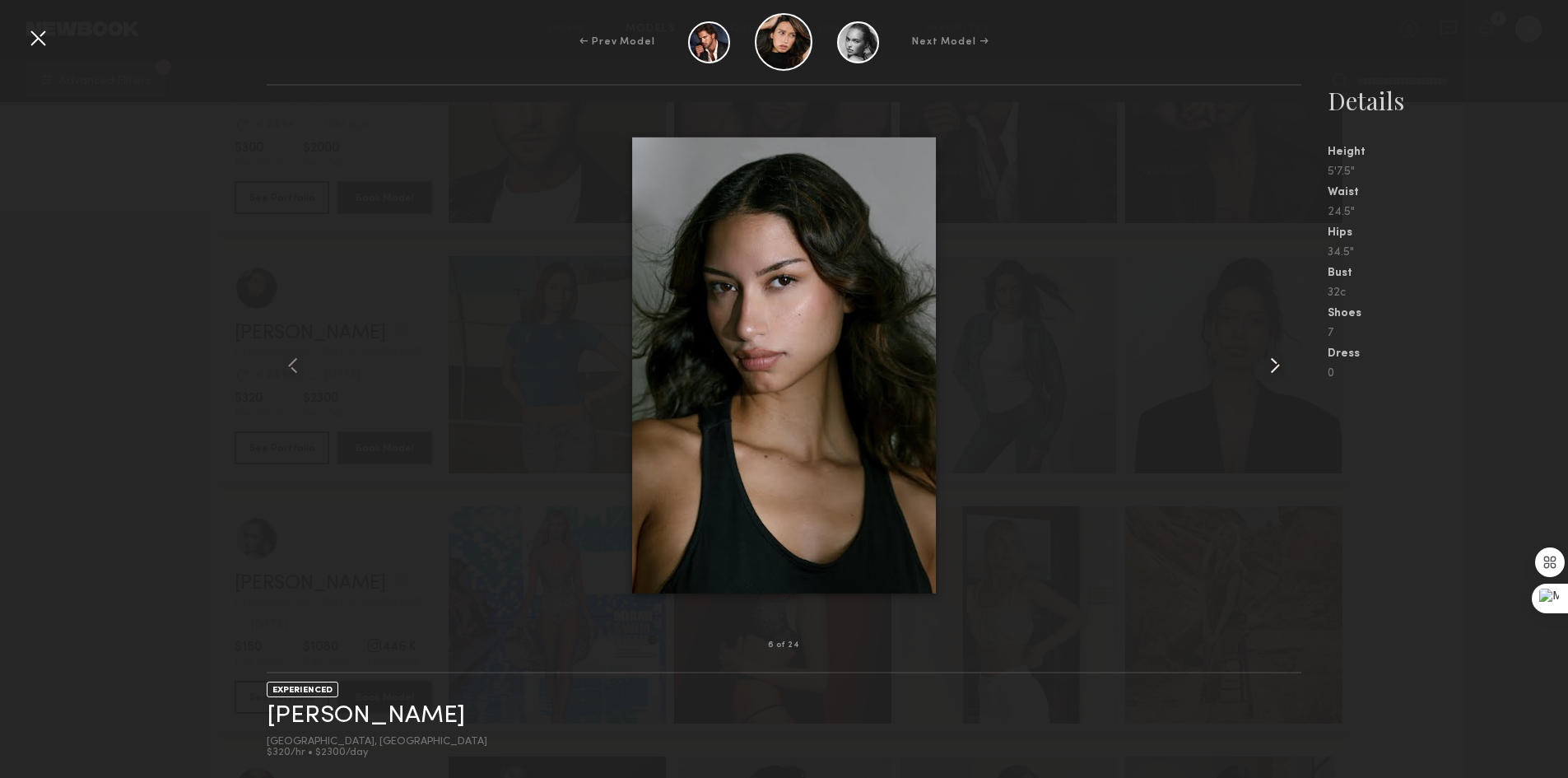
click at [1270, 367] on common-icon at bounding box center [1275, 365] width 27 height 27
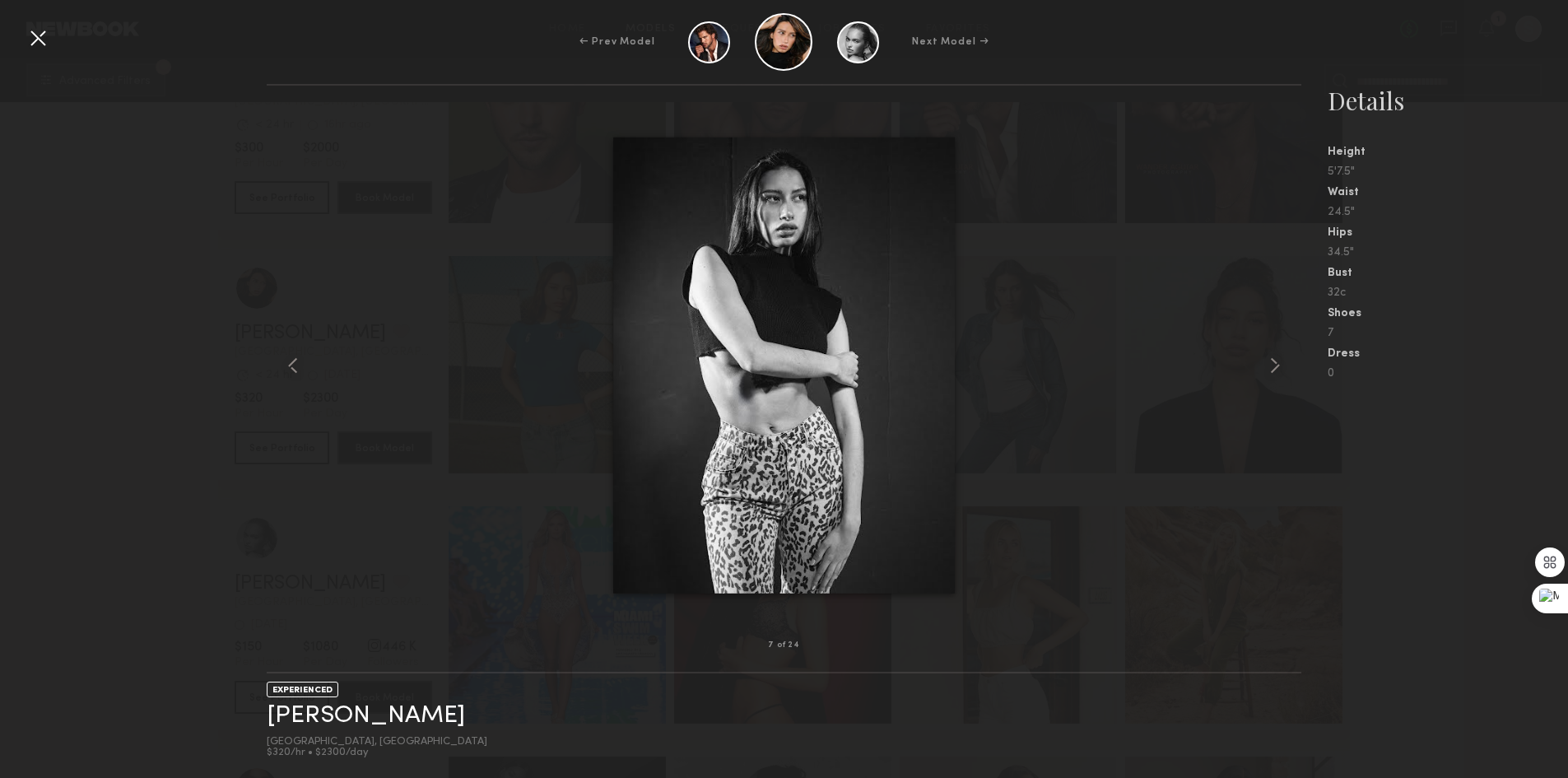
click at [42, 44] on div at bounding box center [38, 38] width 27 height 27
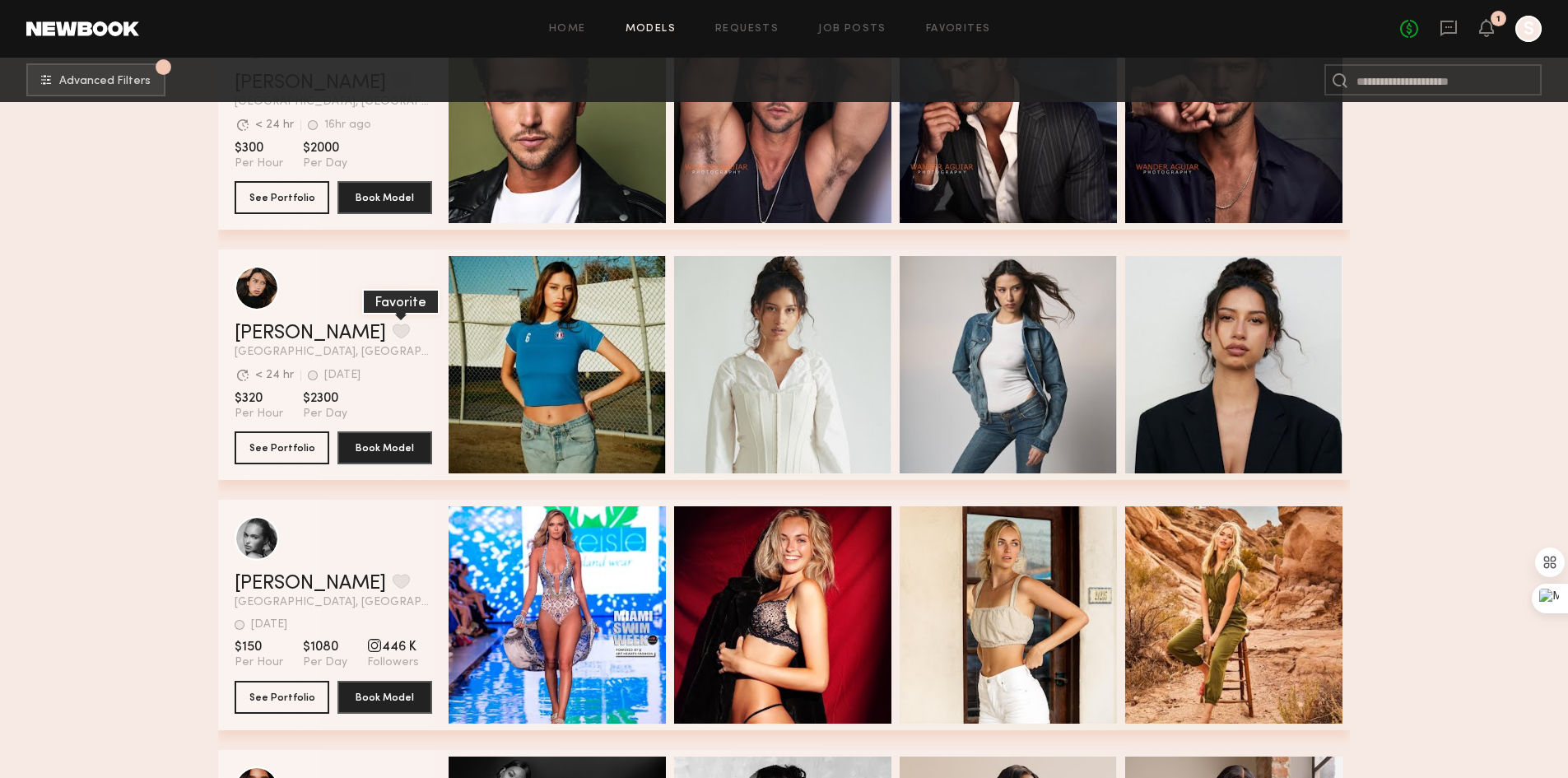
click at [393, 335] on button "grid" at bounding box center [401, 331] width 17 height 15
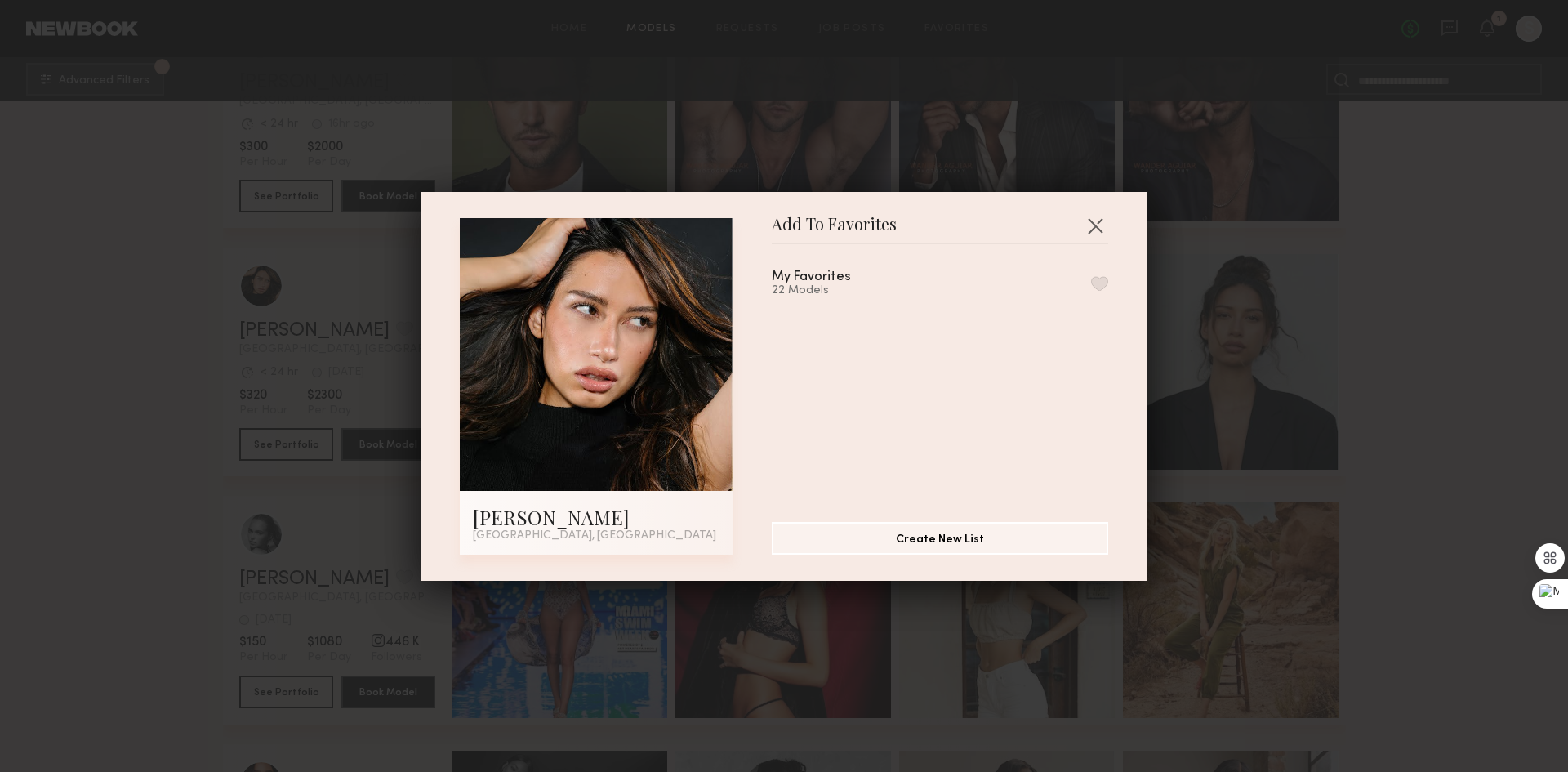
click at [1092, 283] on button "button" at bounding box center [1100, 284] width 17 height 15
click at [1091, 218] on button "button" at bounding box center [1095, 225] width 26 height 26
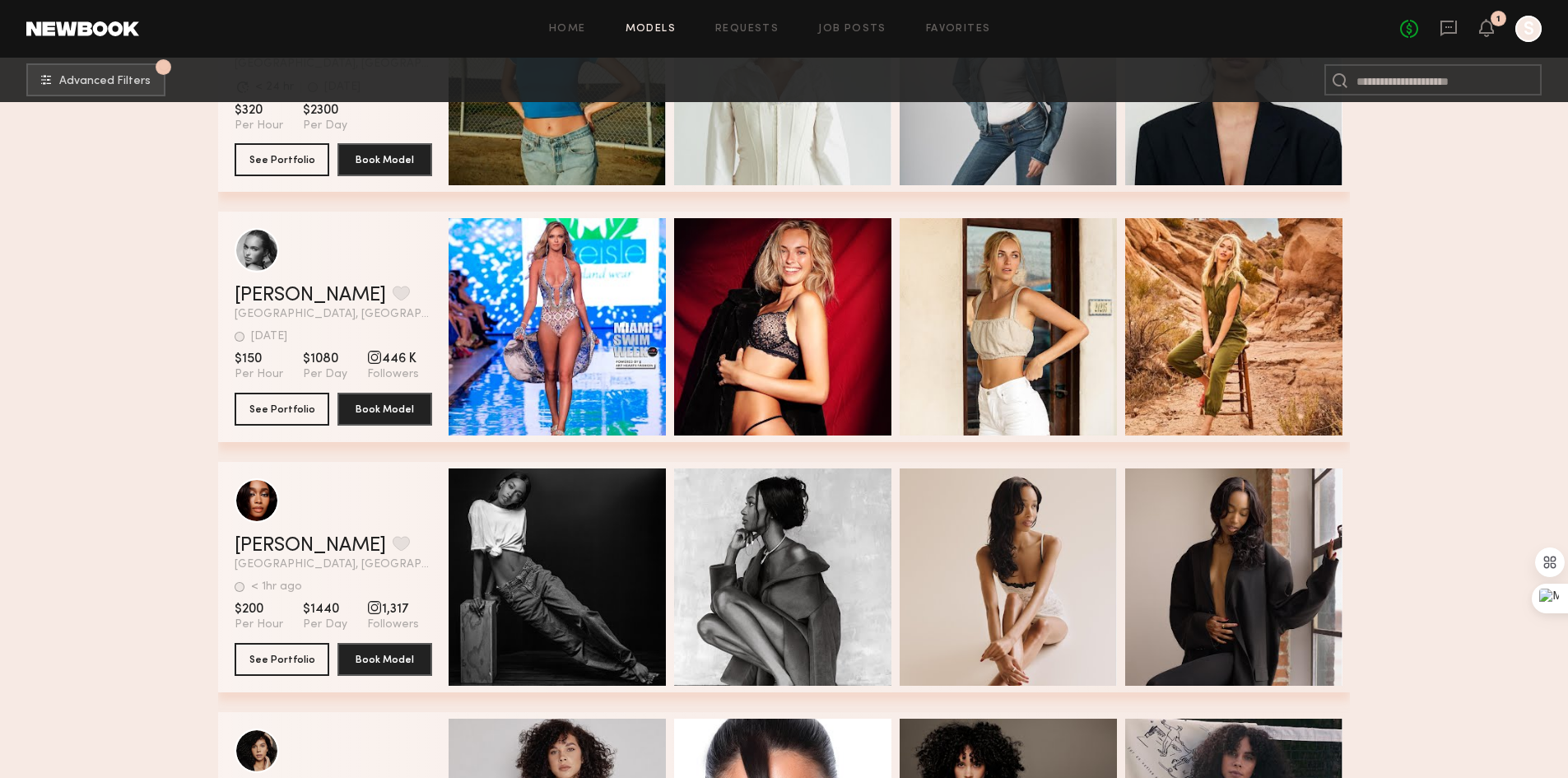
scroll to position [15225, 0]
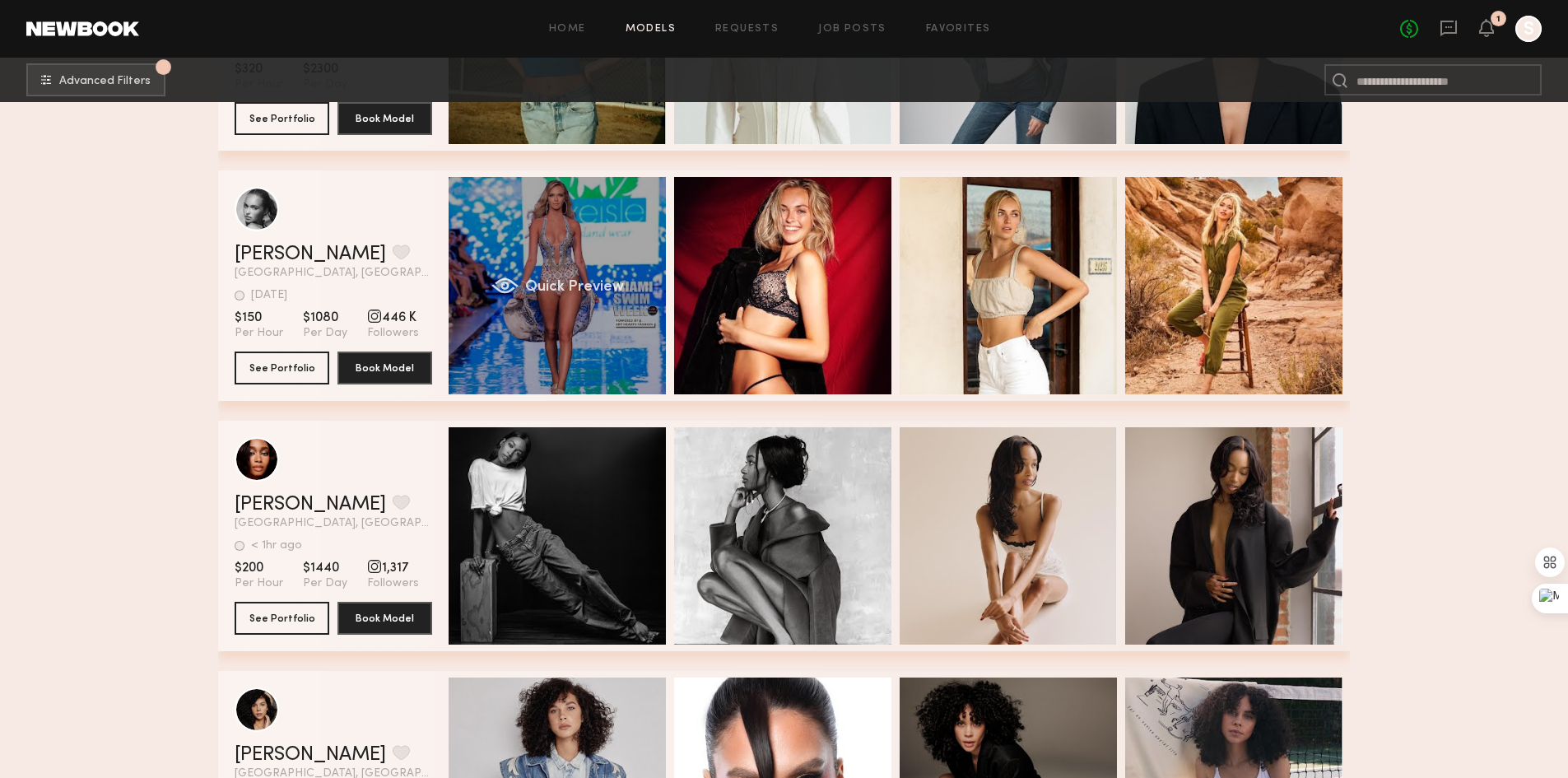
click at [559, 256] on div "Quick Preview" at bounding box center [558, 286] width 218 height 218
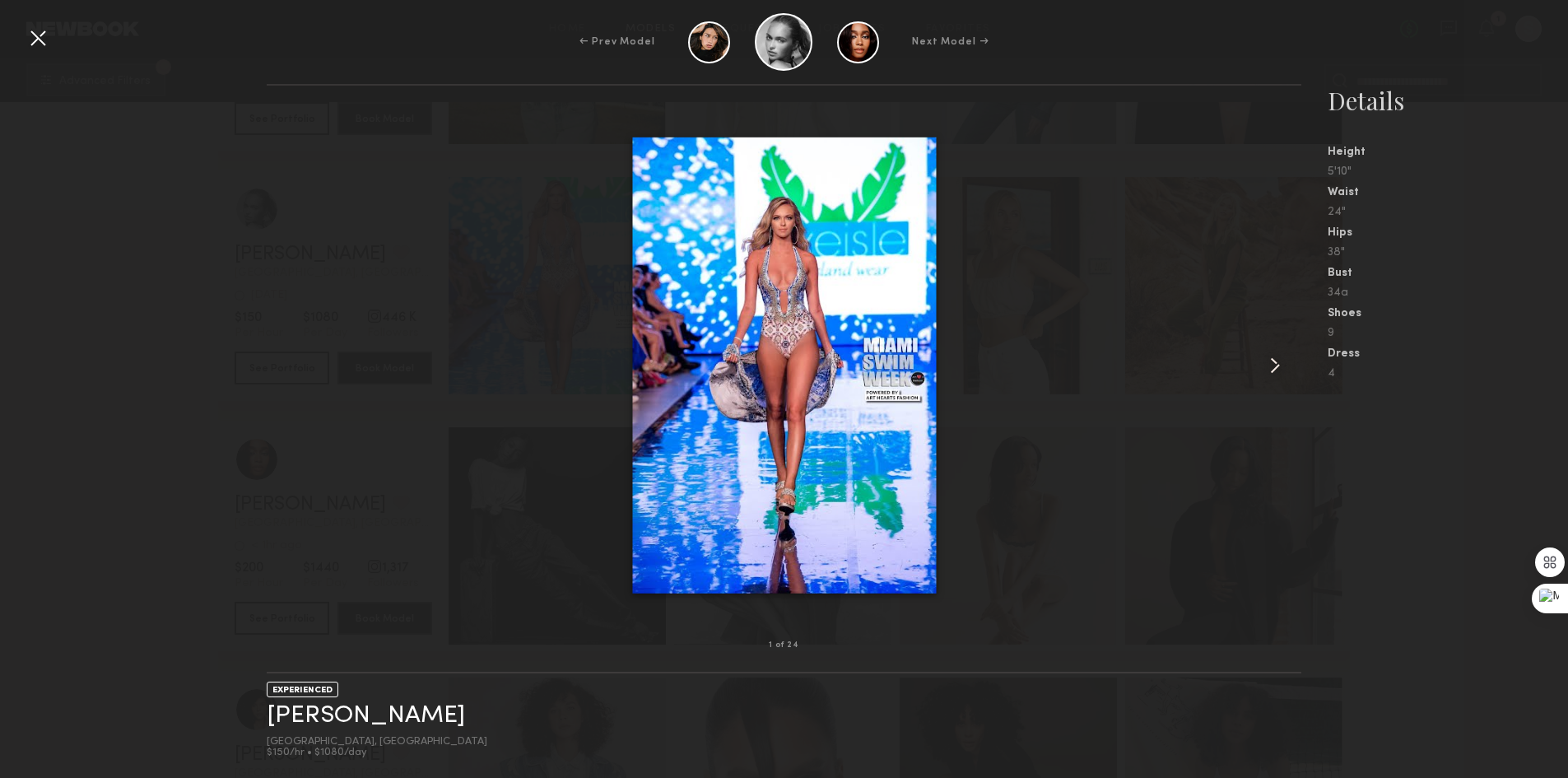
click at [1275, 357] on common-icon at bounding box center [1275, 365] width 27 height 27
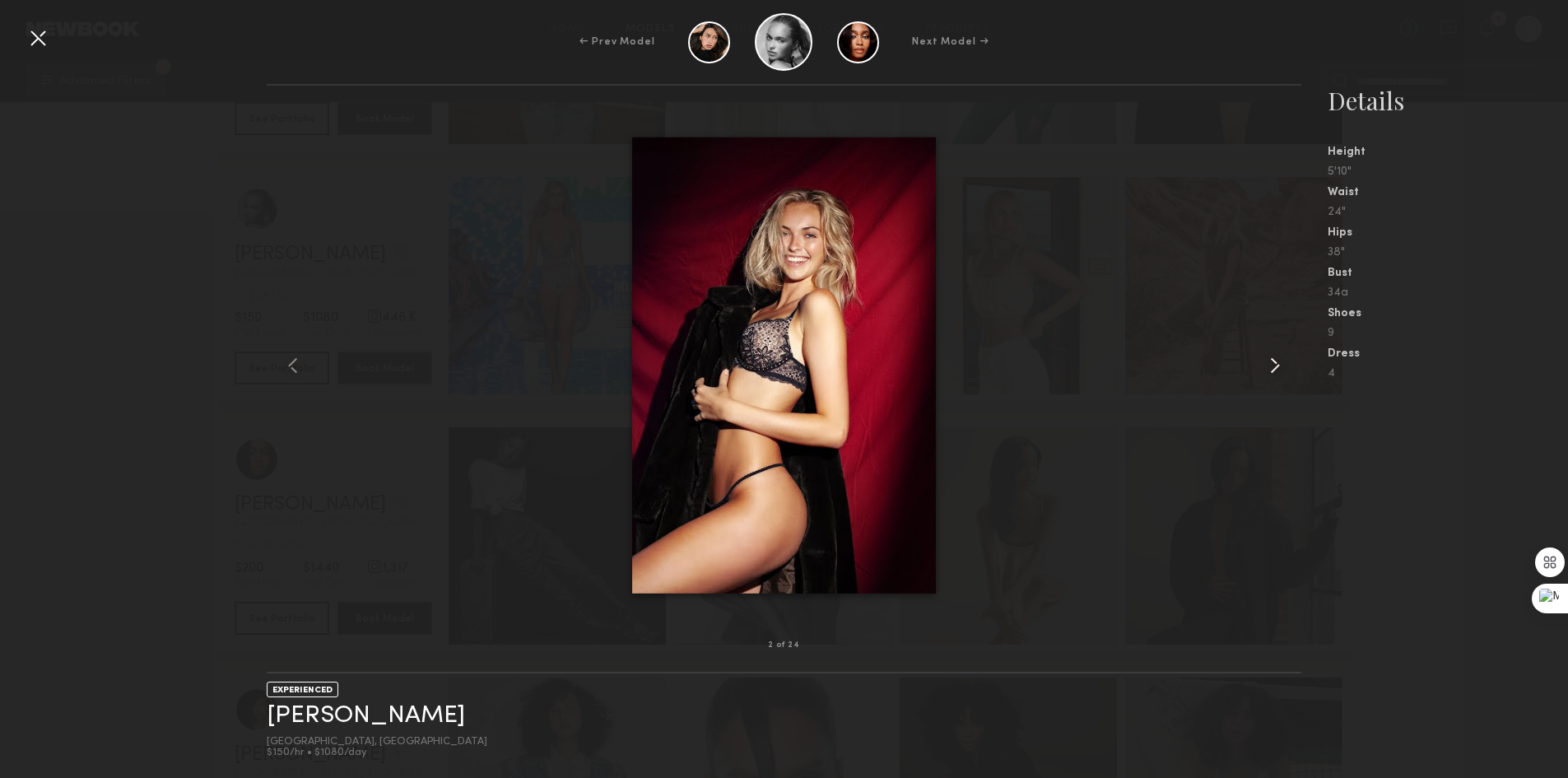
click at [1268, 358] on common-icon at bounding box center [1275, 365] width 27 height 27
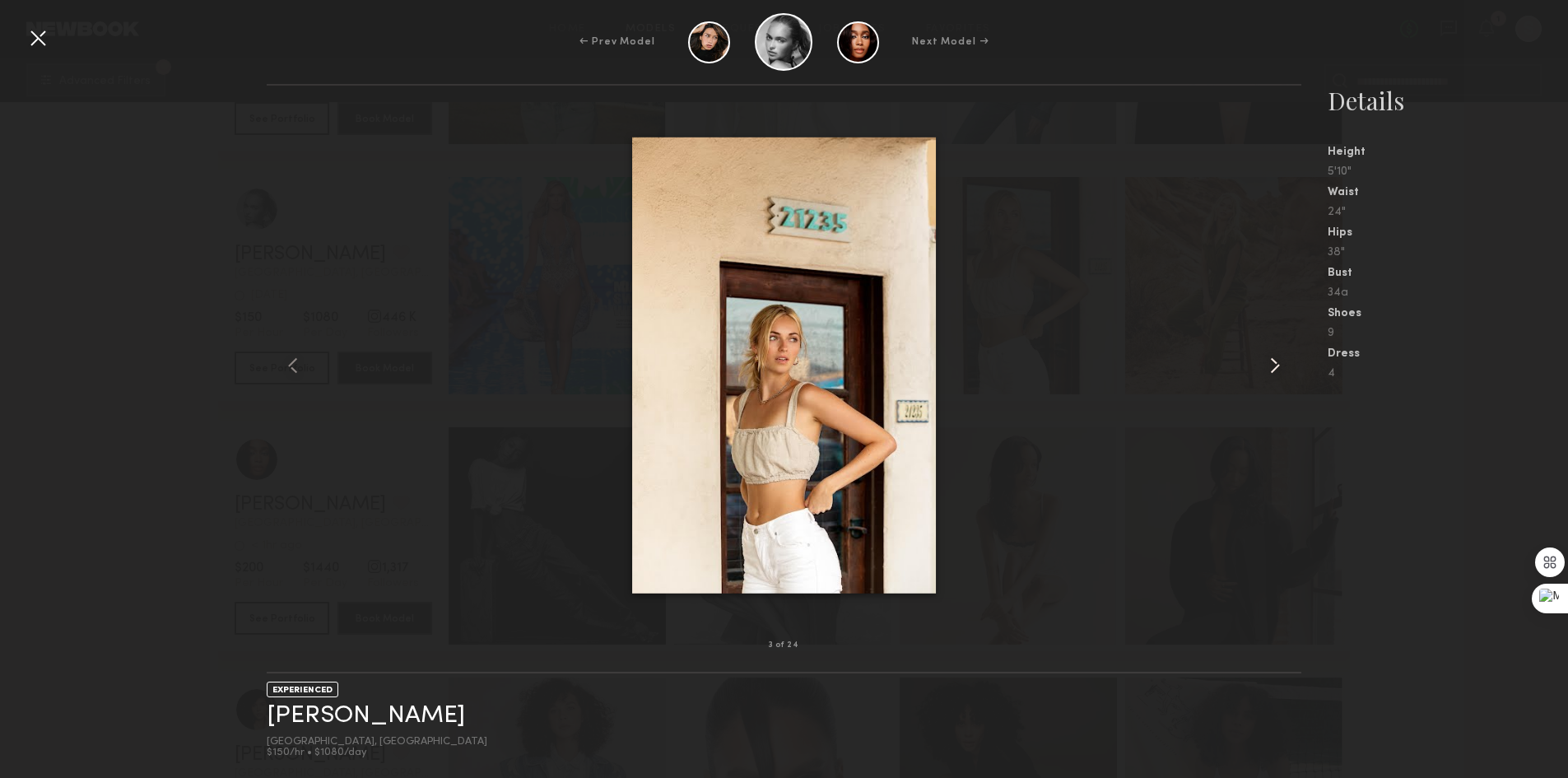
click at [1268, 358] on common-icon at bounding box center [1275, 365] width 27 height 27
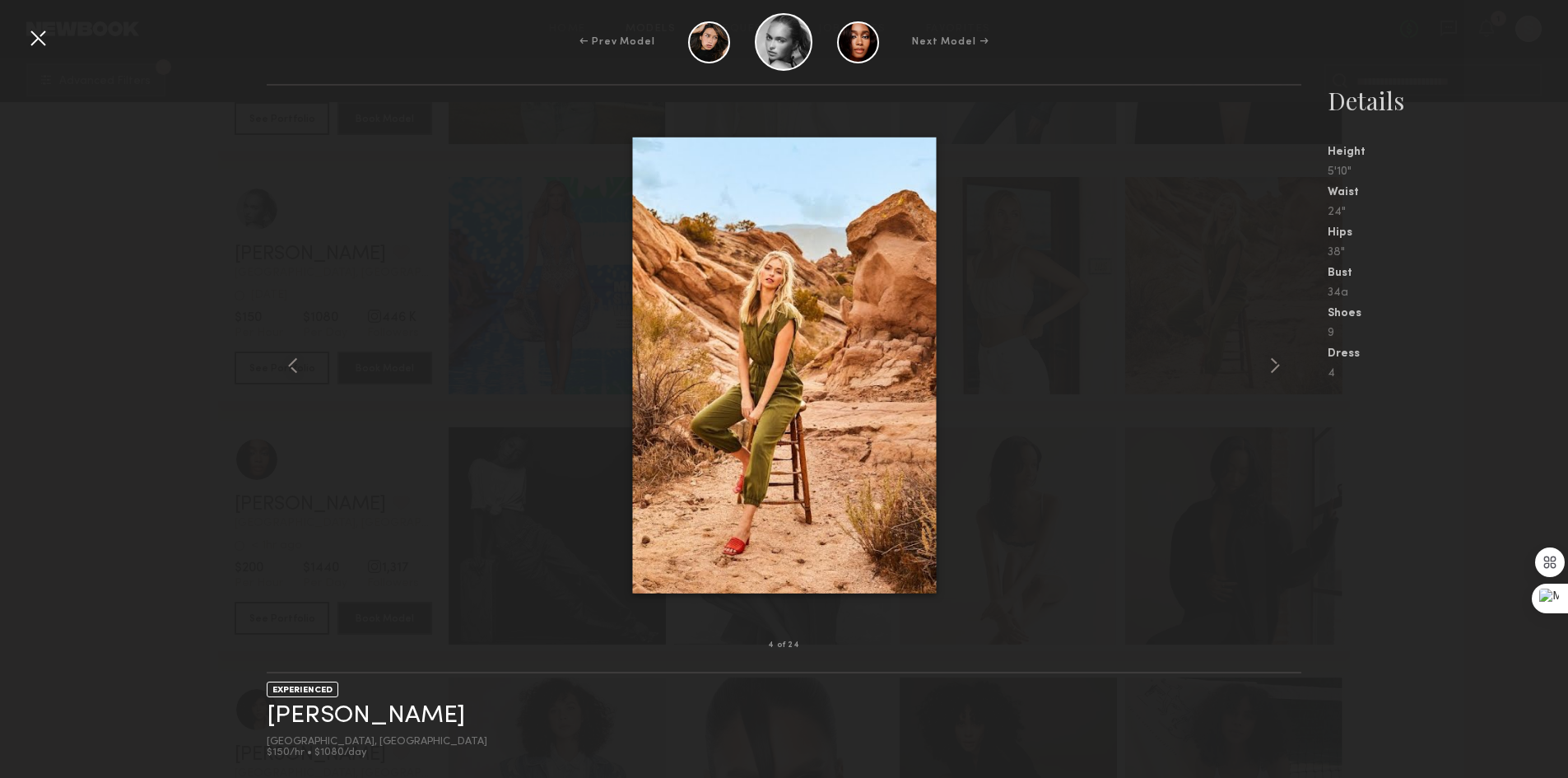
click at [20, 41] on div "← Prev Model Next Model →" at bounding box center [784, 42] width 1568 height 58
click at [41, 36] on div at bounding box center [38, 38] width 27 height 27
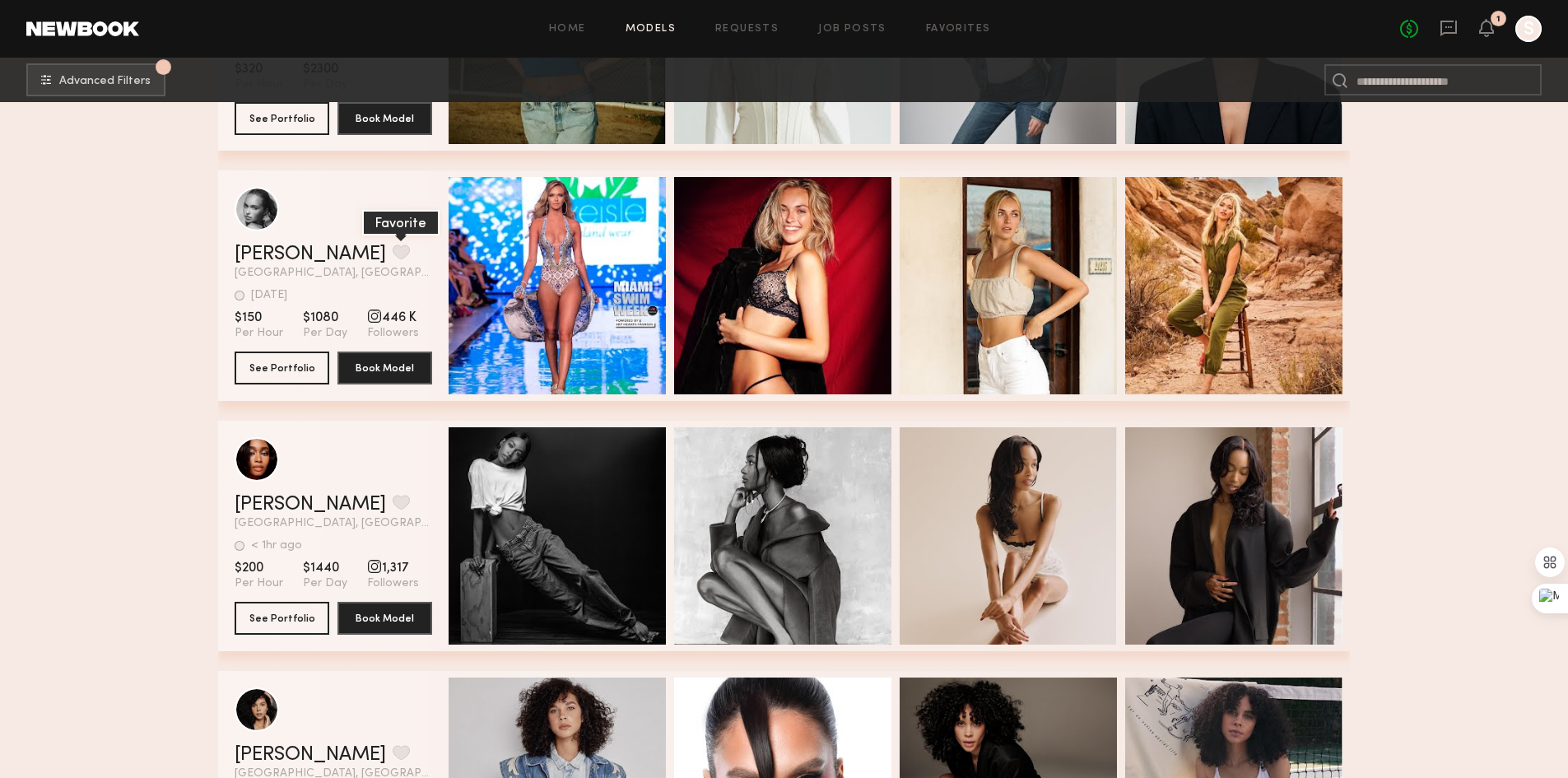
click at [393, 256] on button "grid" at bounding box center [401, 252] width 17 height 15
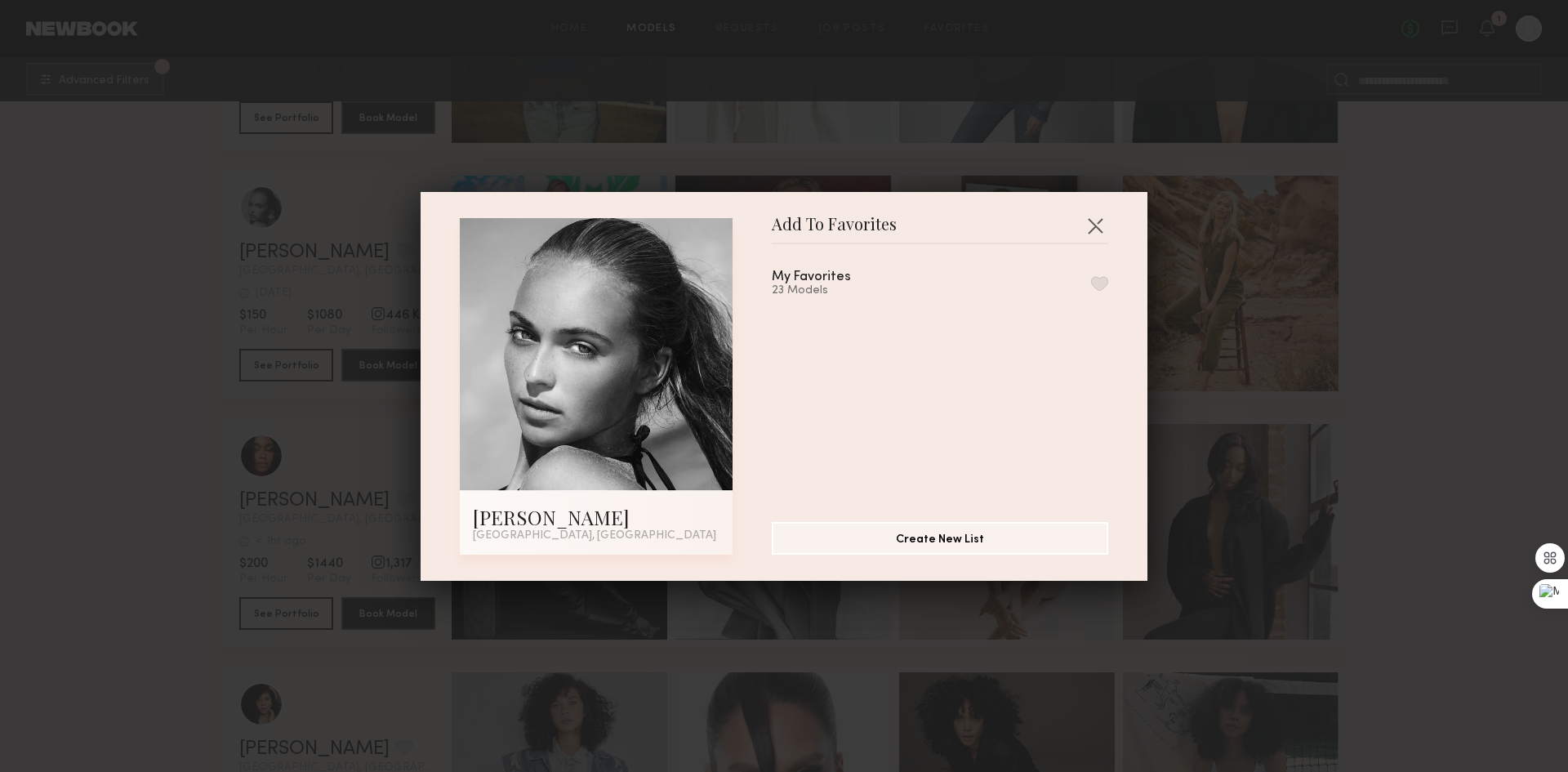
click at [1092, 285] on button "button" at bounding box center [1100, 284] width 17 height 15
click at [1090, 214] on button "button" at bounding box center [1095, 225] width 26 height 26
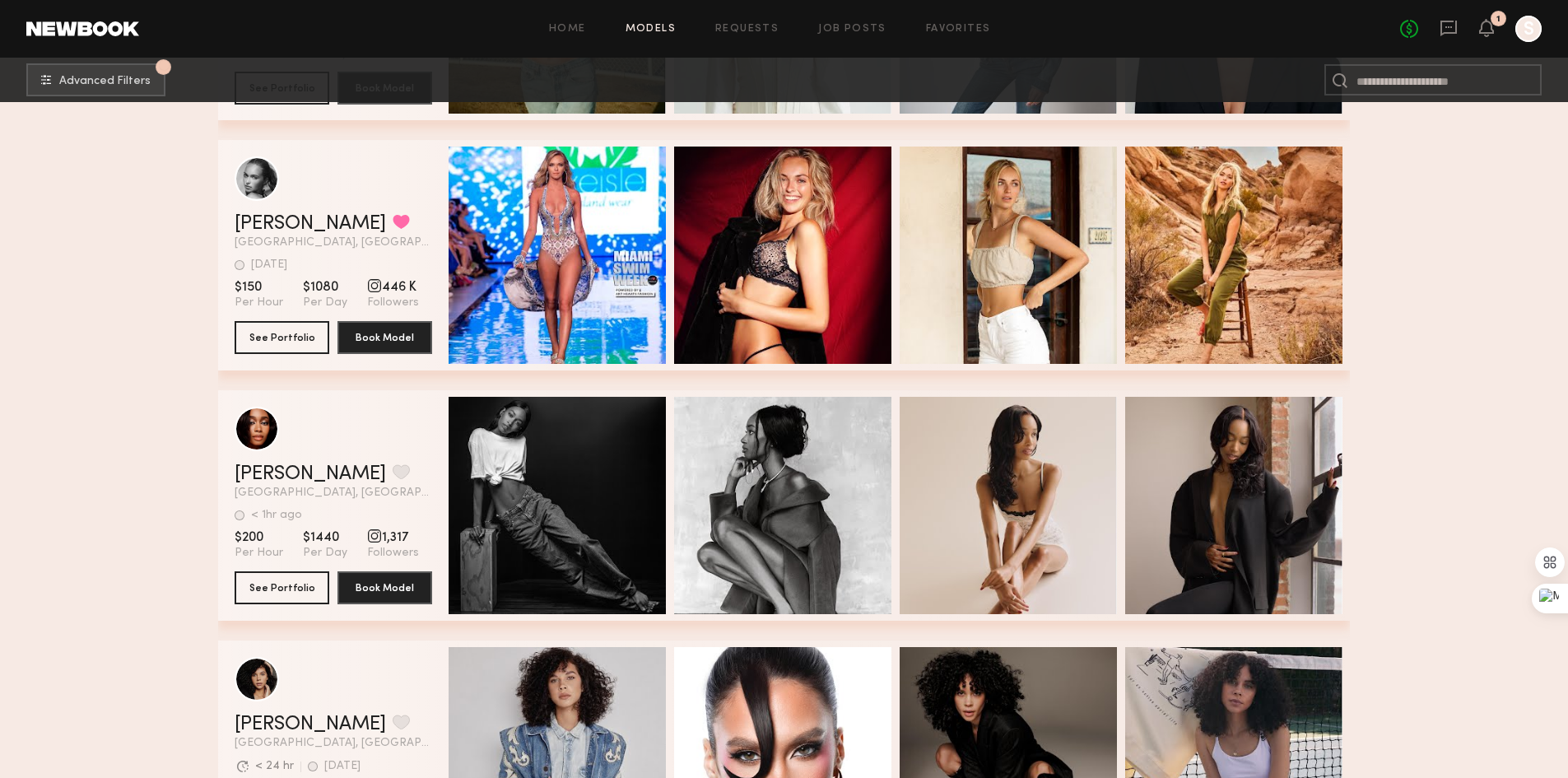
scroll to position [15390, 0]
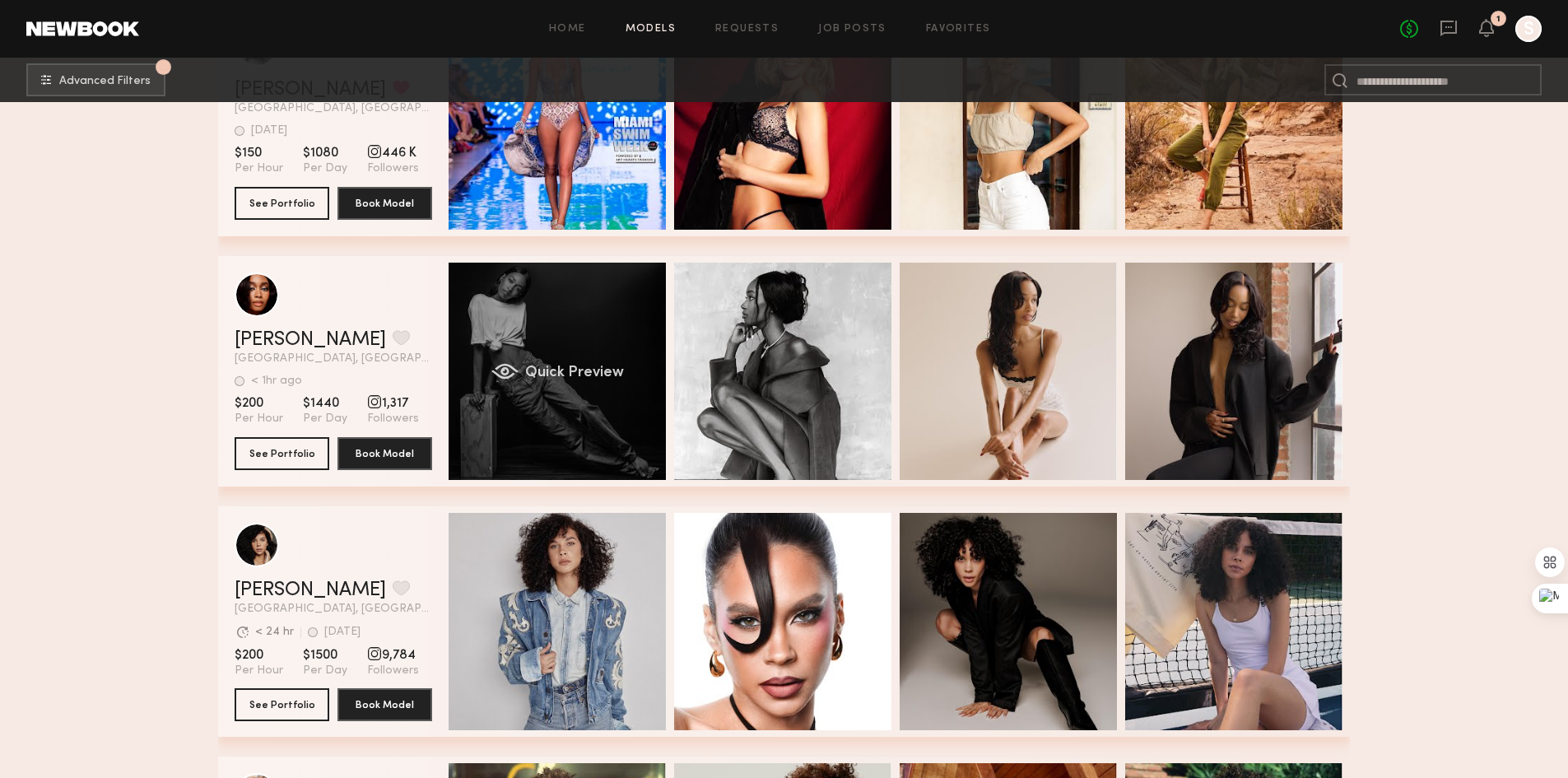
click at [509, 358] on div "Quick Preview" at bounding box center [558, 371] width 218 height 218
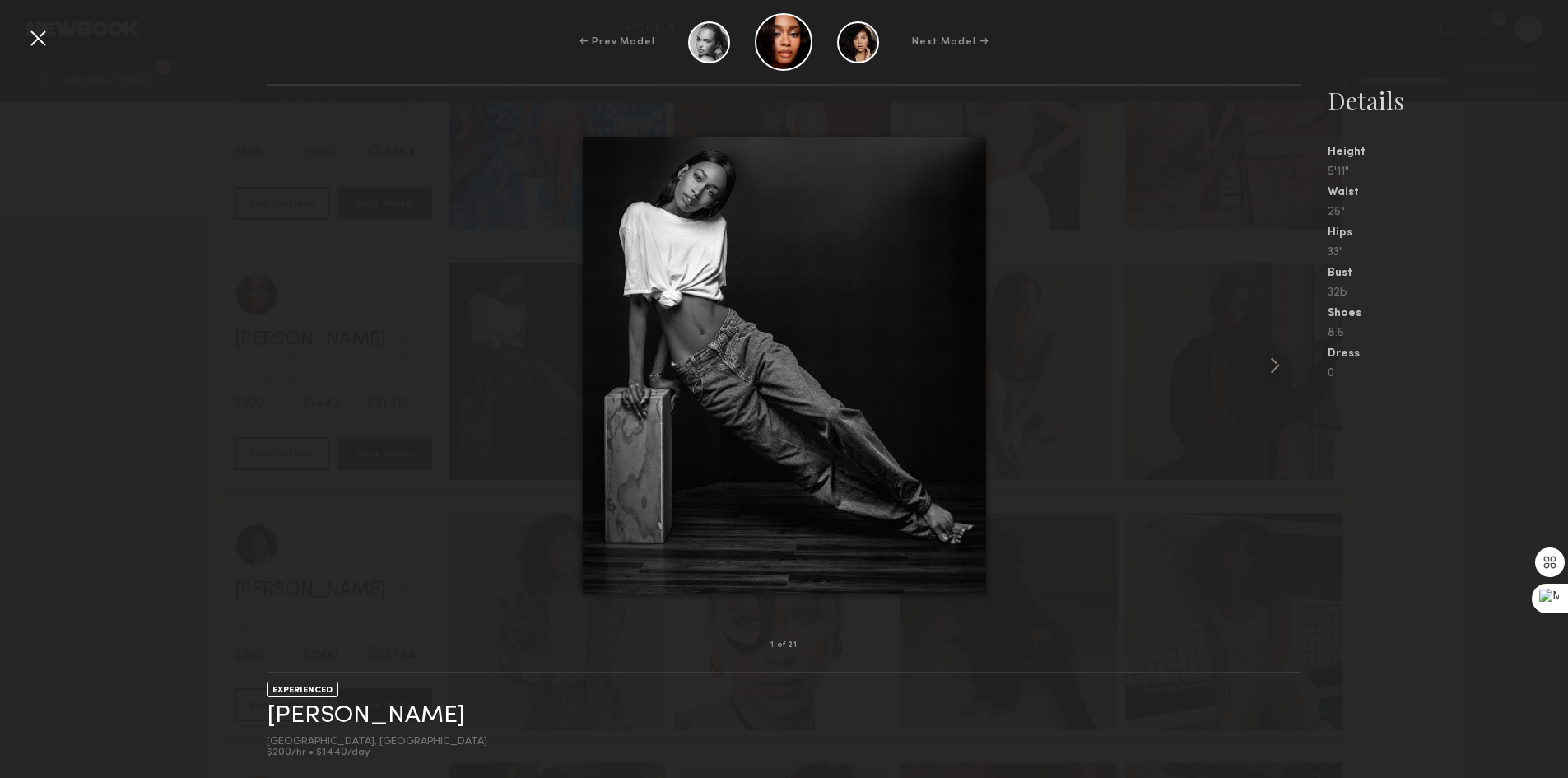
click at [1245, 370] on div at bounding box center [784, 365] width 1035 height 507
click at [1254, 360] on div at bounding box center [784, 365] width 1035 height 507
click at [1275, 361] on common-icon at bounding box center [1275, 365] width 27 height 27
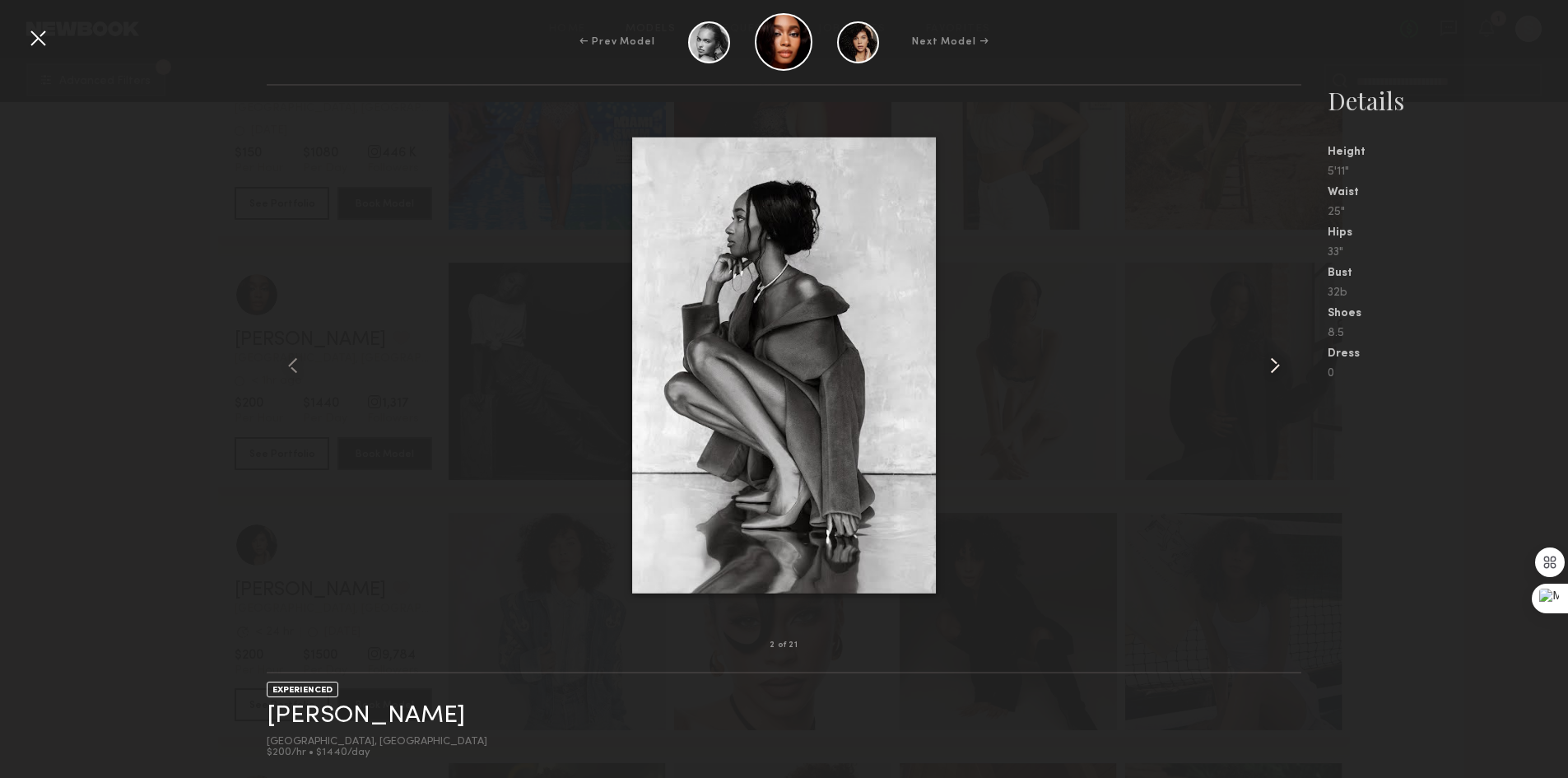
click at [1275, 361] on common-icon at bounding box center [1275, 365] width 27 height 27
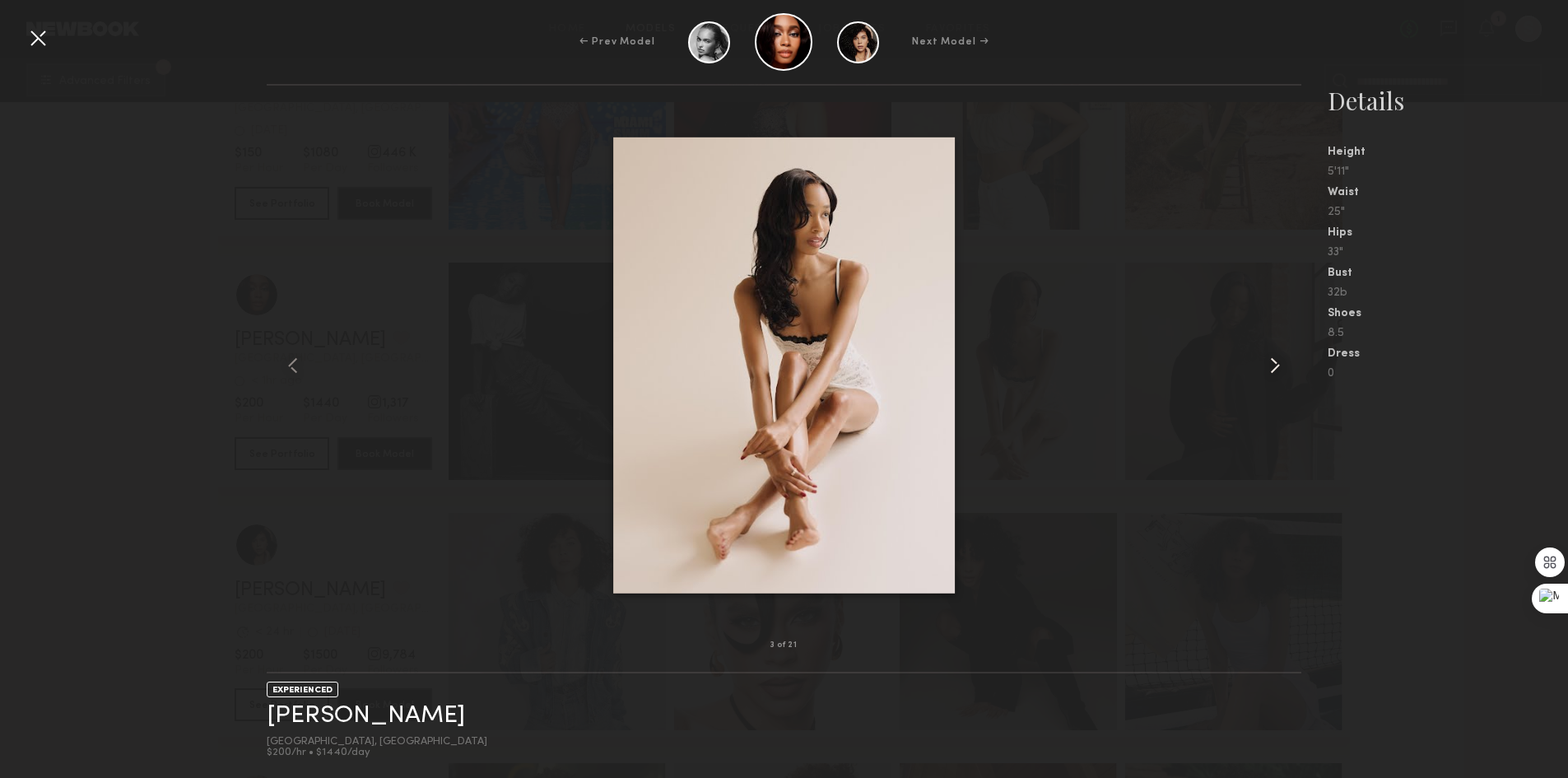
click at [1270, 362] on common-icon at bounding box center [1275, 365] width 27 height 27
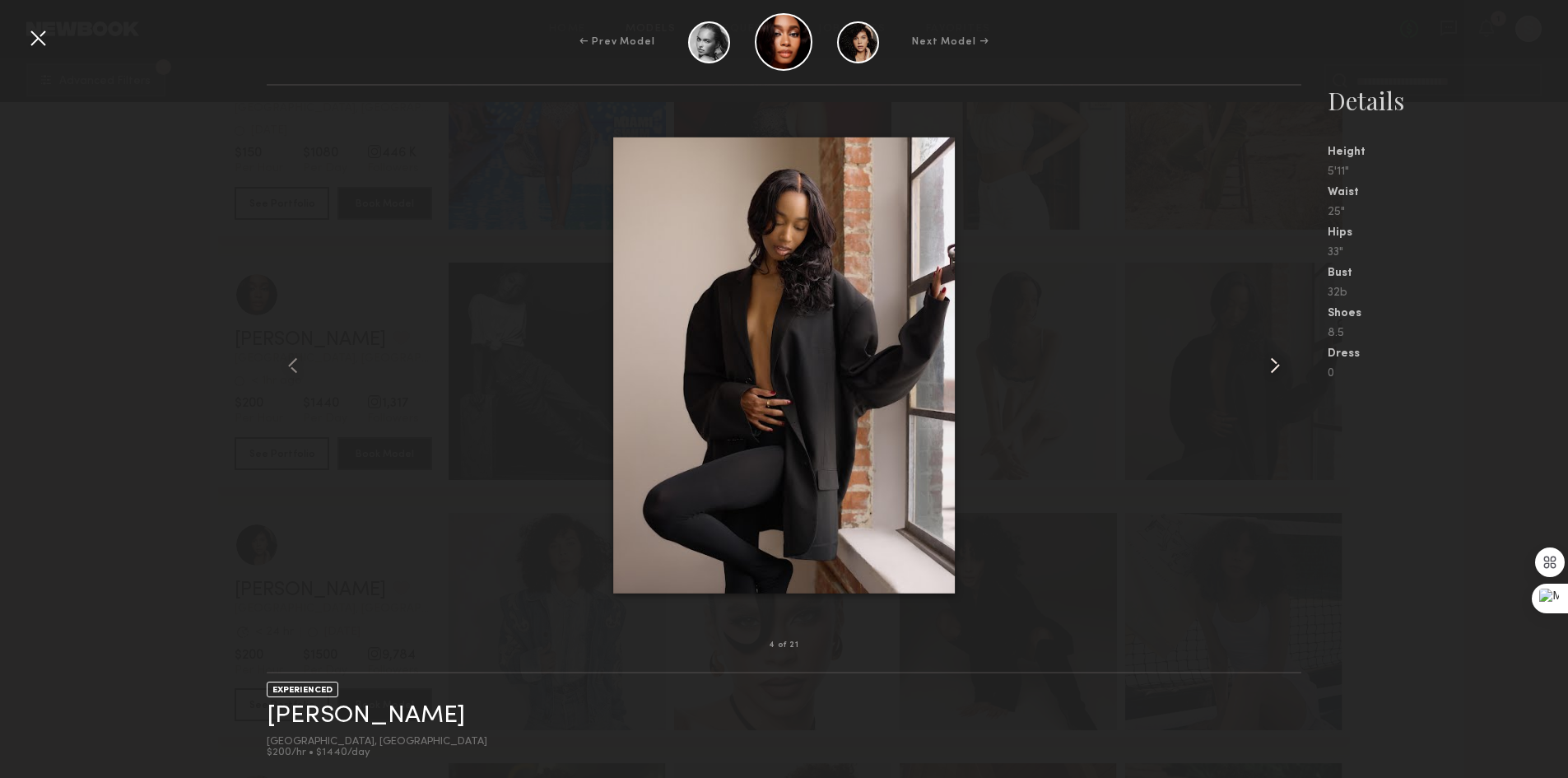
click at [1270, 362] on common-icon at bounding box center [1275, 365] width 27 height 27
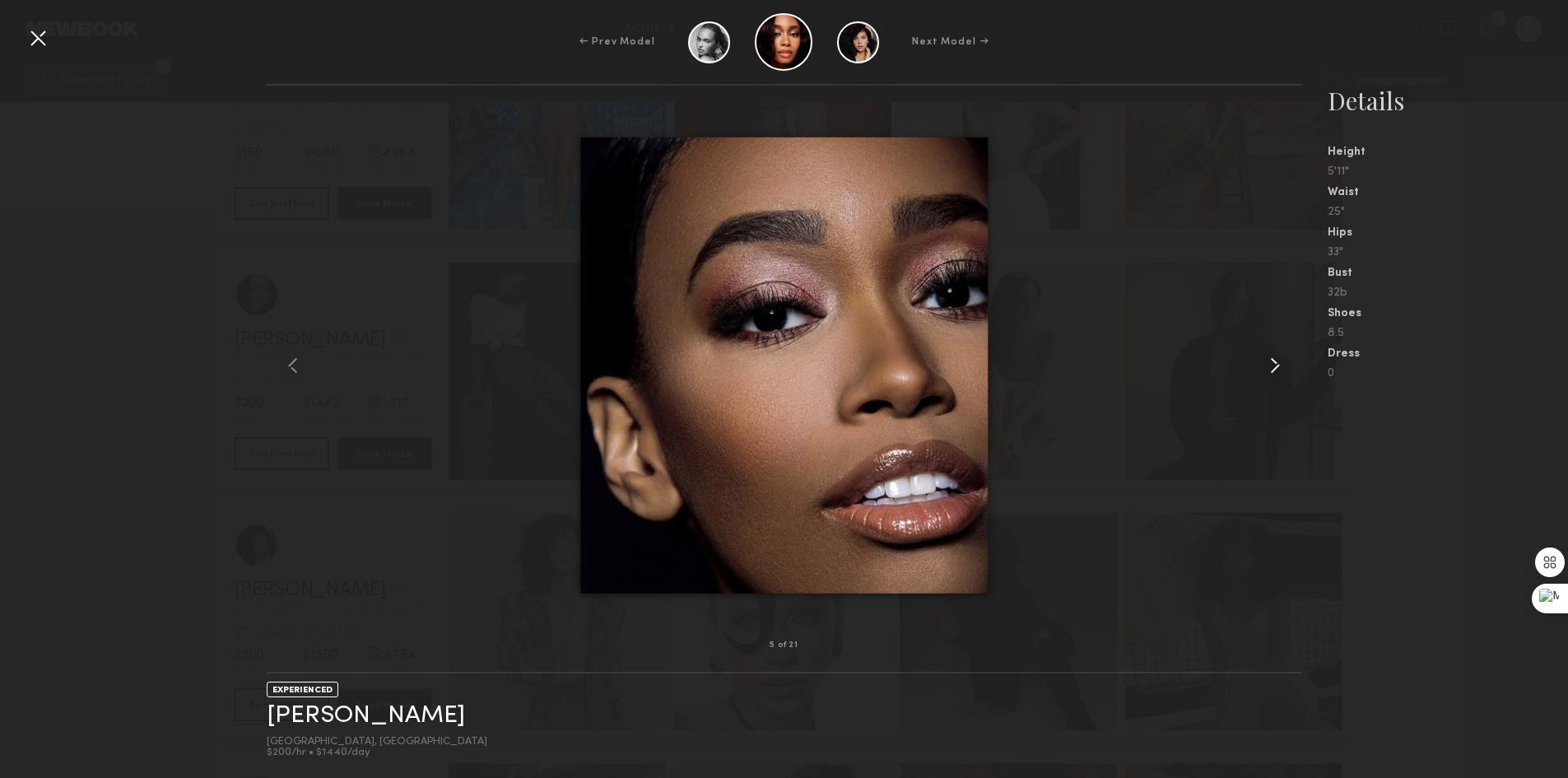
click at [1270, 362] on common-icon at bounding box center [1275, 365] width 27 height 27
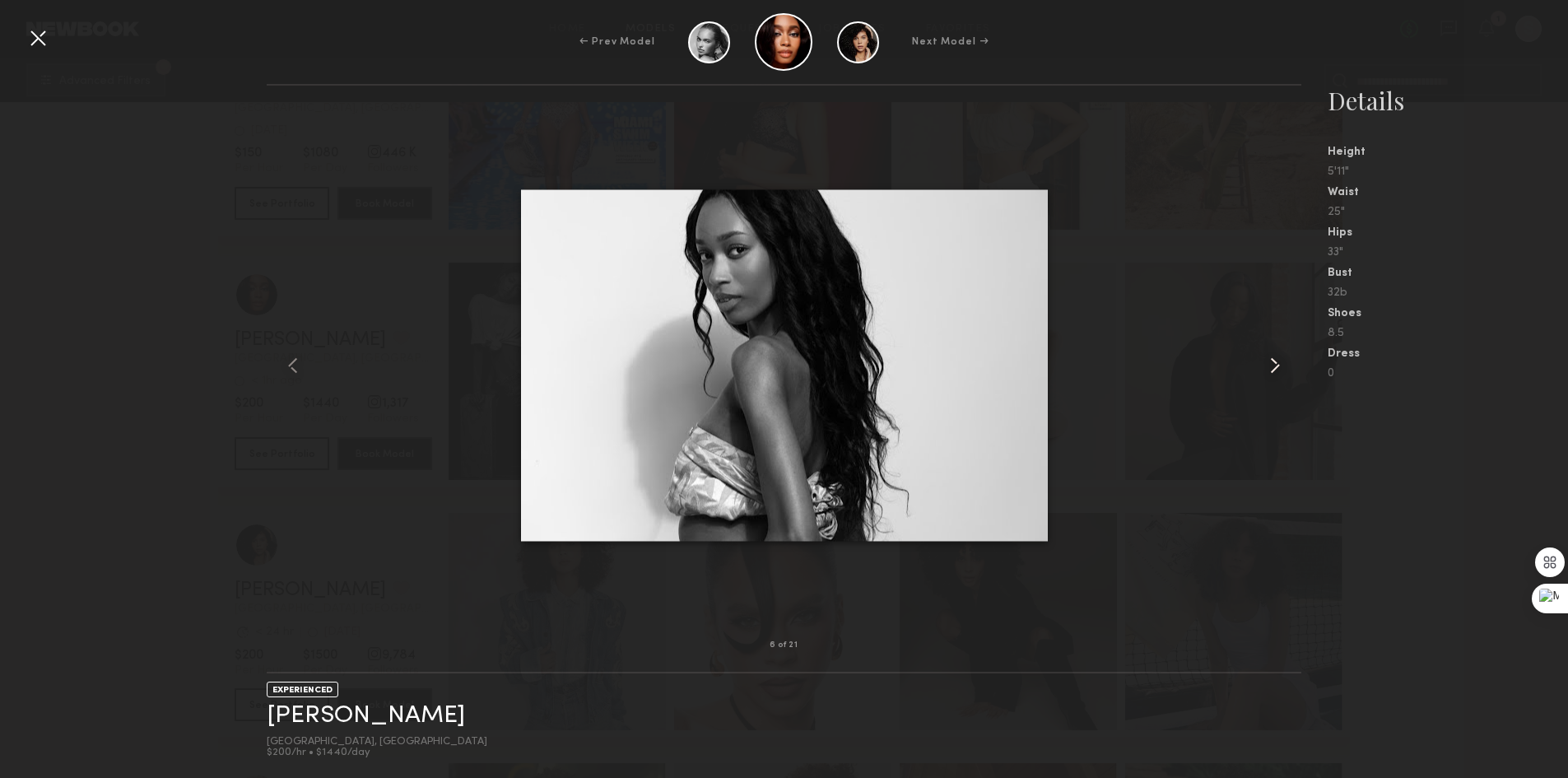
click at [1267, 362] on common-icon at bounding box center [1275, 365] width 27 height 27
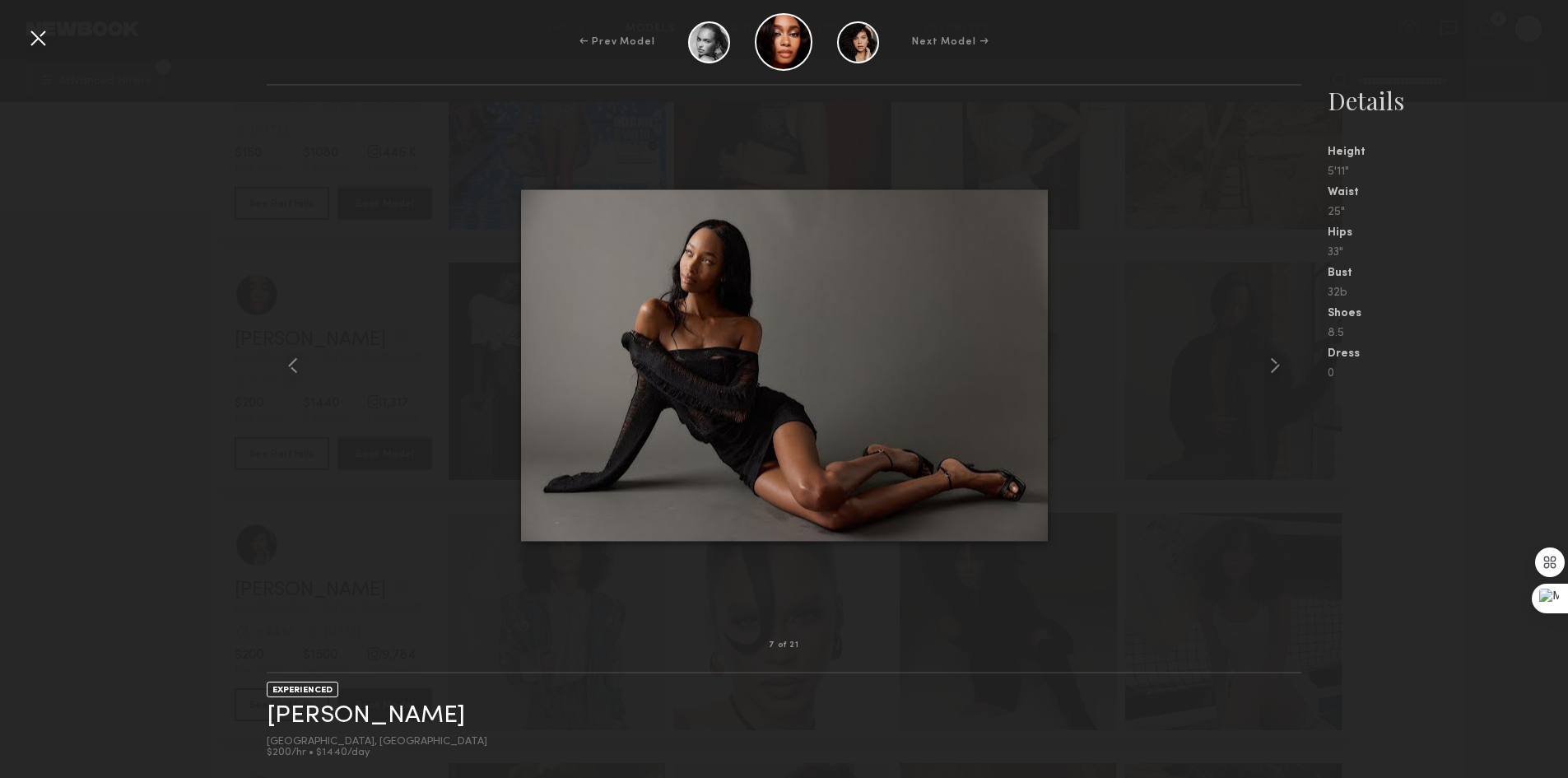
click at [38, 34] on div at bounding box center [38, 38] width 27 height 27
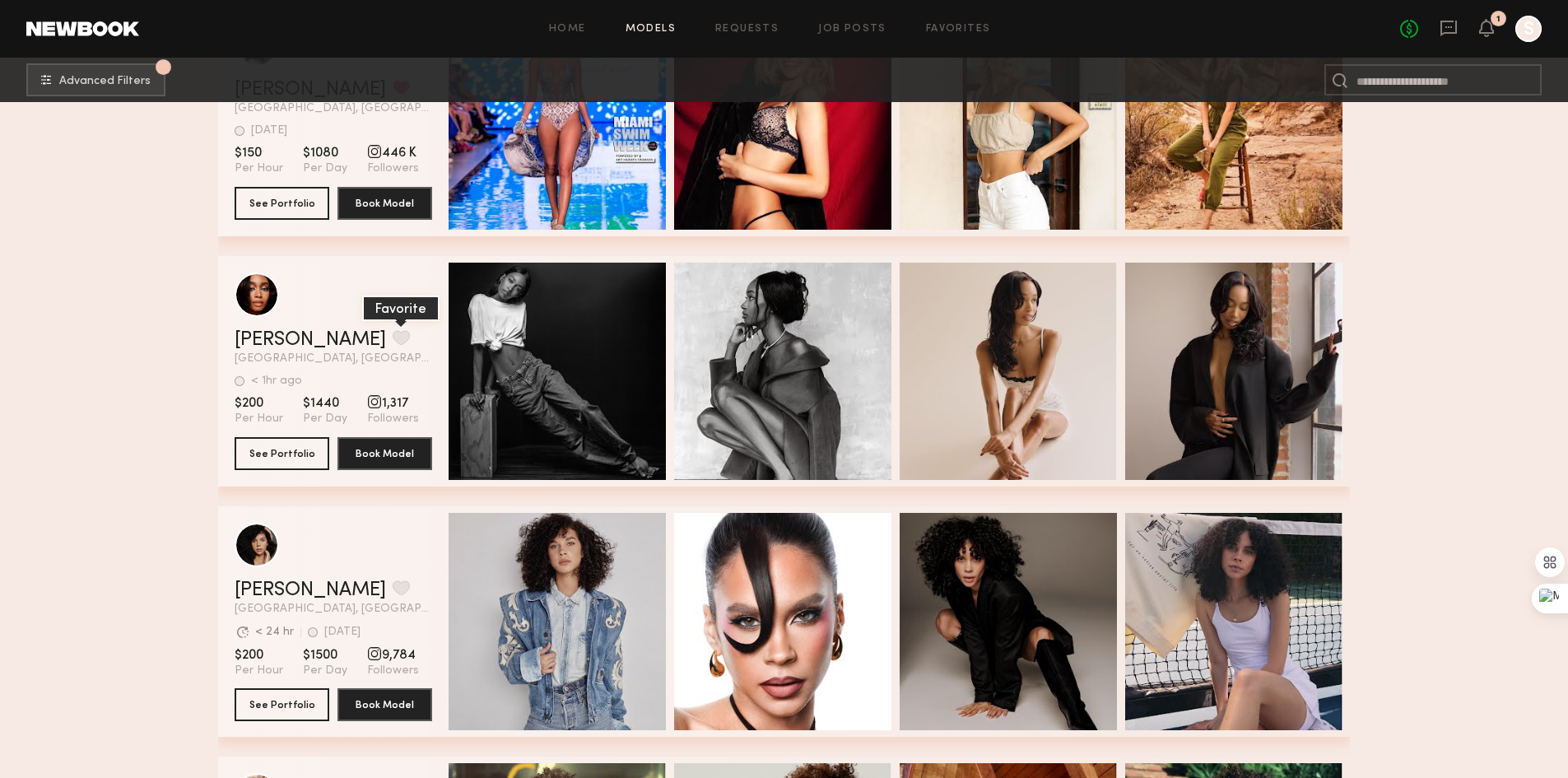
click at [393, 341] on button "grid" at bounding box center [401, 338] width 17 height 15
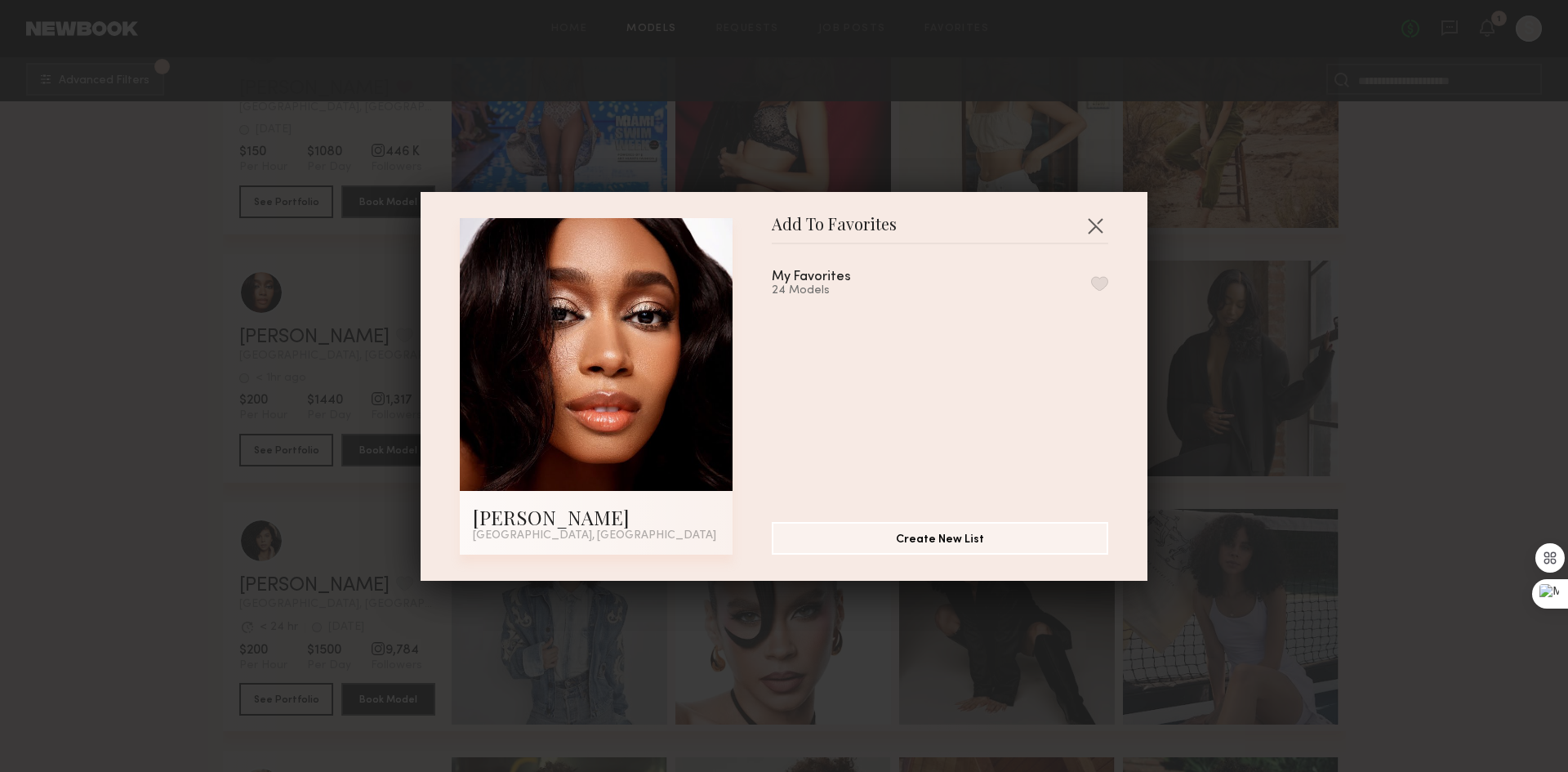
click at [1092, 278] on button "button" at bounding box center [1100, 284] width 17 height 15
click at [1093, 223] on button "button" at bounding box center [1095, 225] width 26 height 26
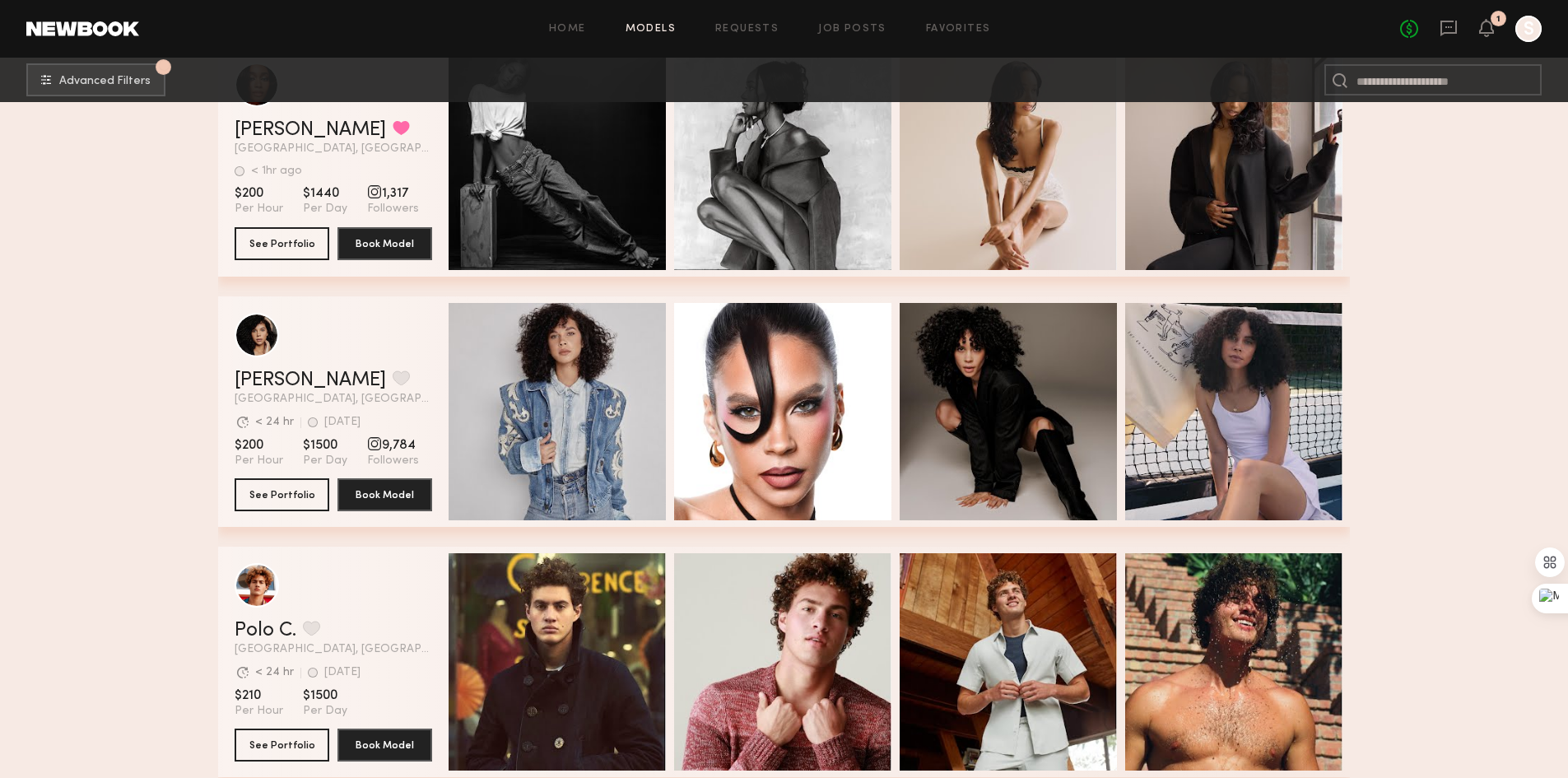
scroll to position [15636, 0]
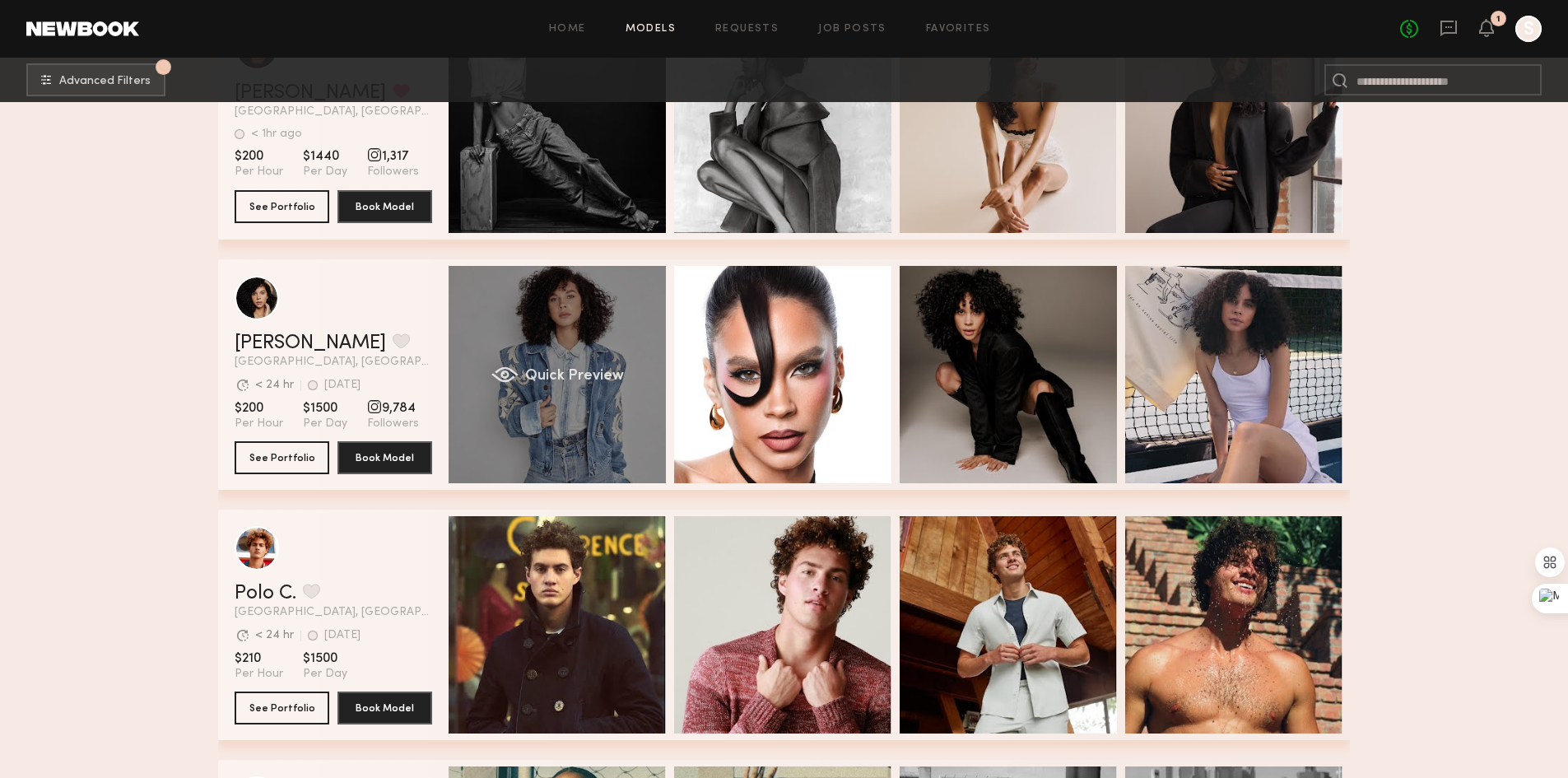
click at [585, 373] on span "Quick Preview" at bounding box center [575, 377] width 98 height 15
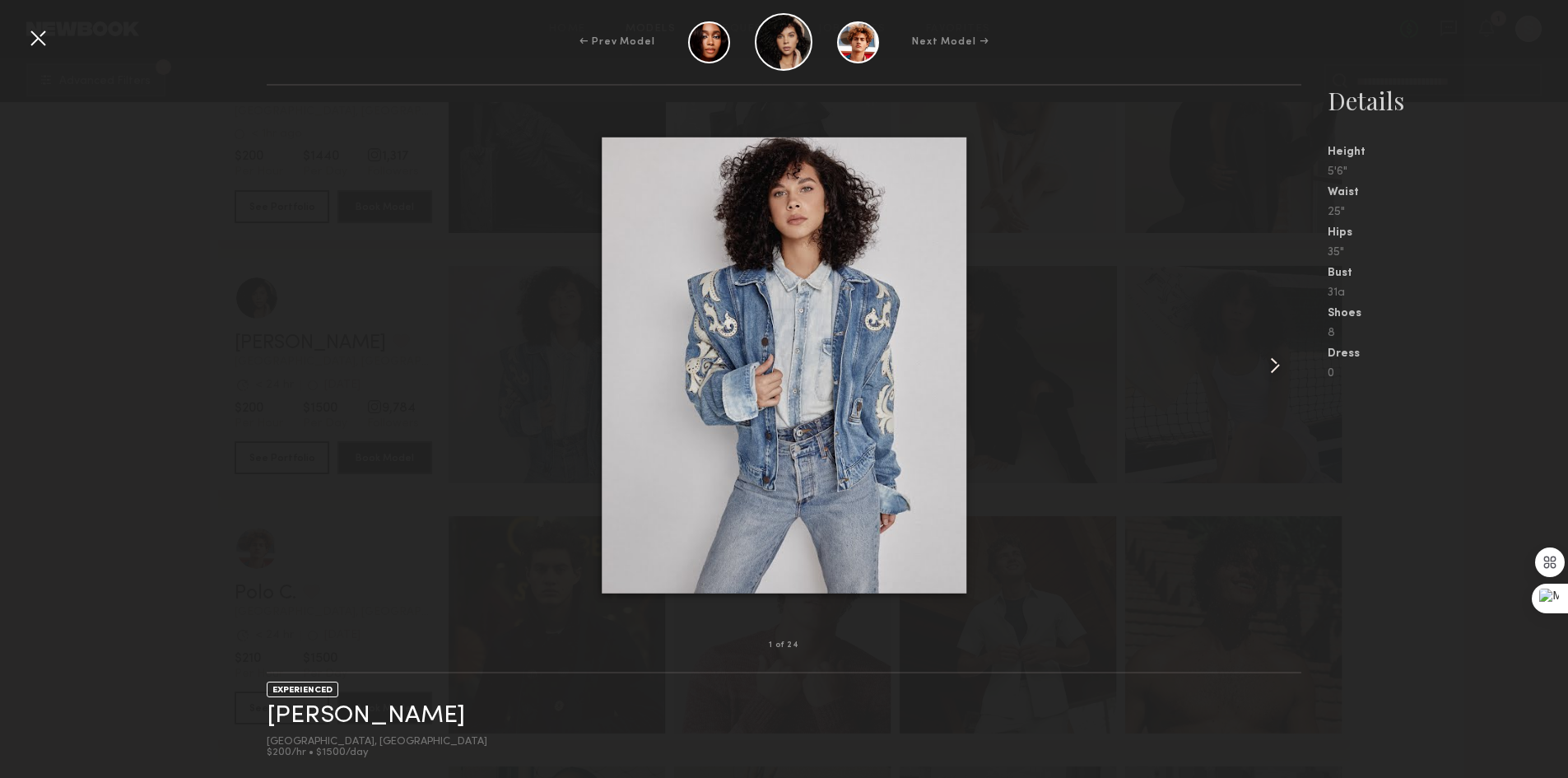
click at [1267, 356] on common-icon at bounding box center [1275, 365] width 27 height 27
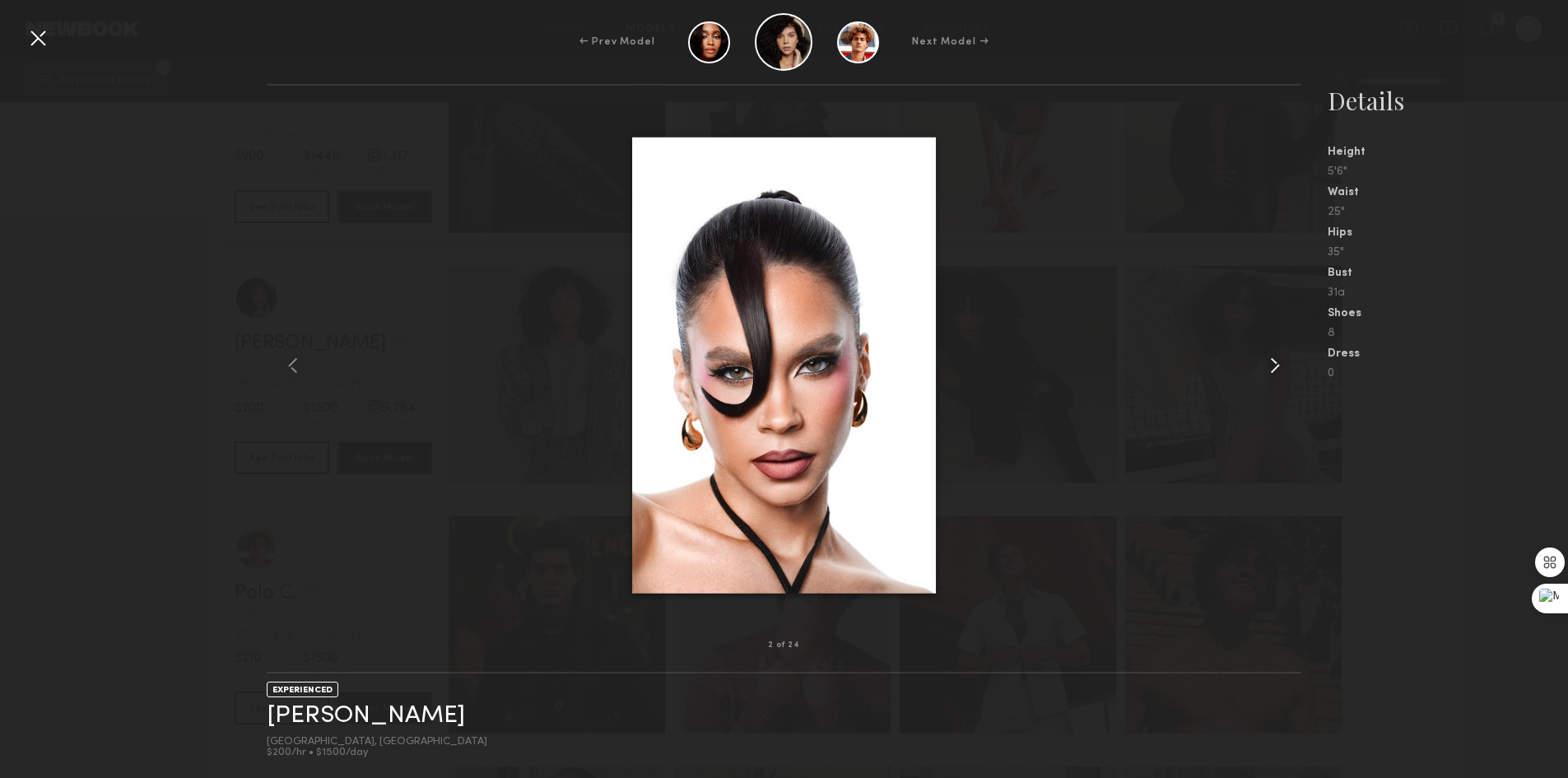
click at [1267, 356] on common-icon at bounding box center [1275, 365] width 27 height 27
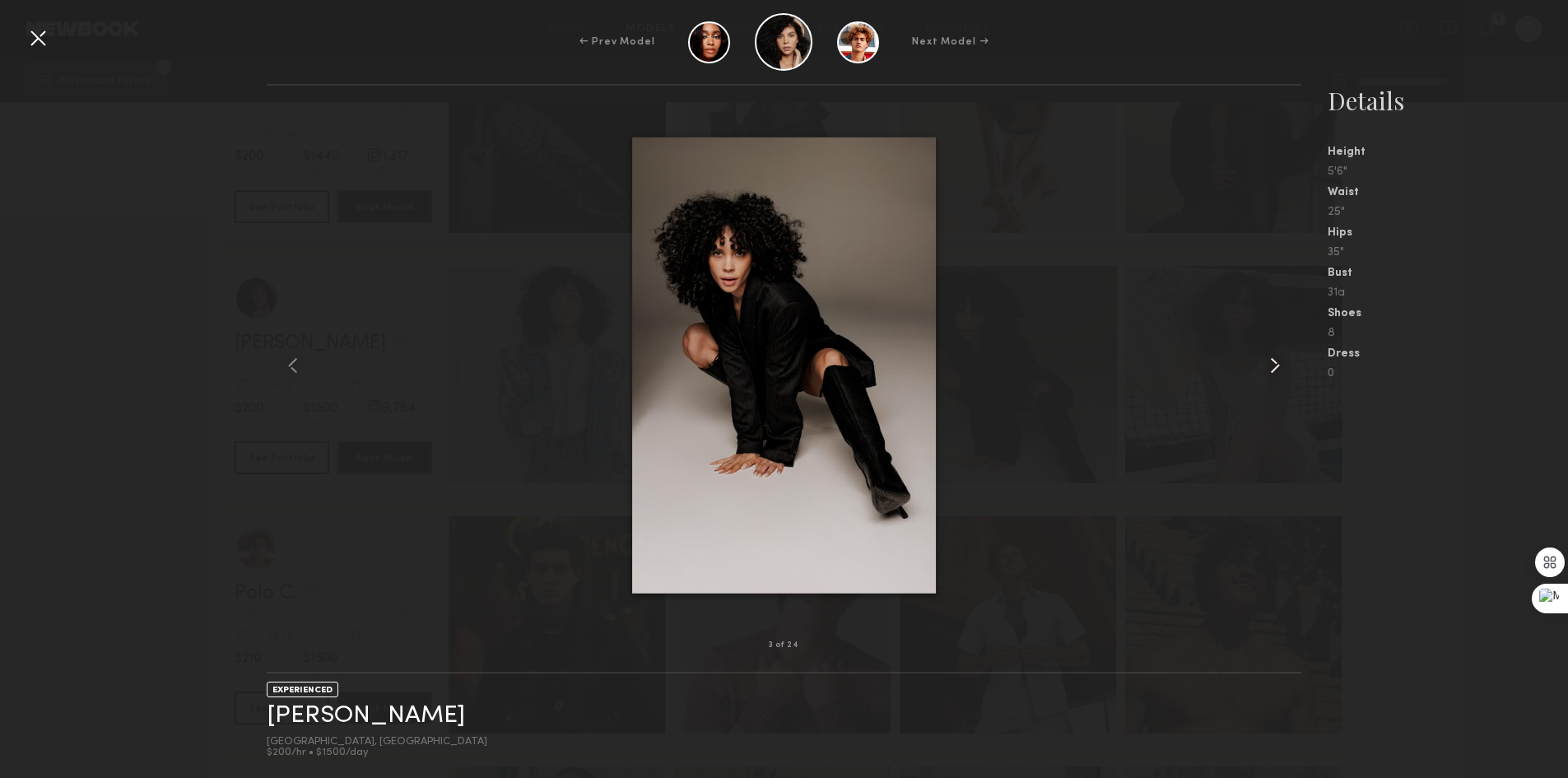
click at [1267, 356] on common-icon at bounding box center [1275, 365] width 27 height 27
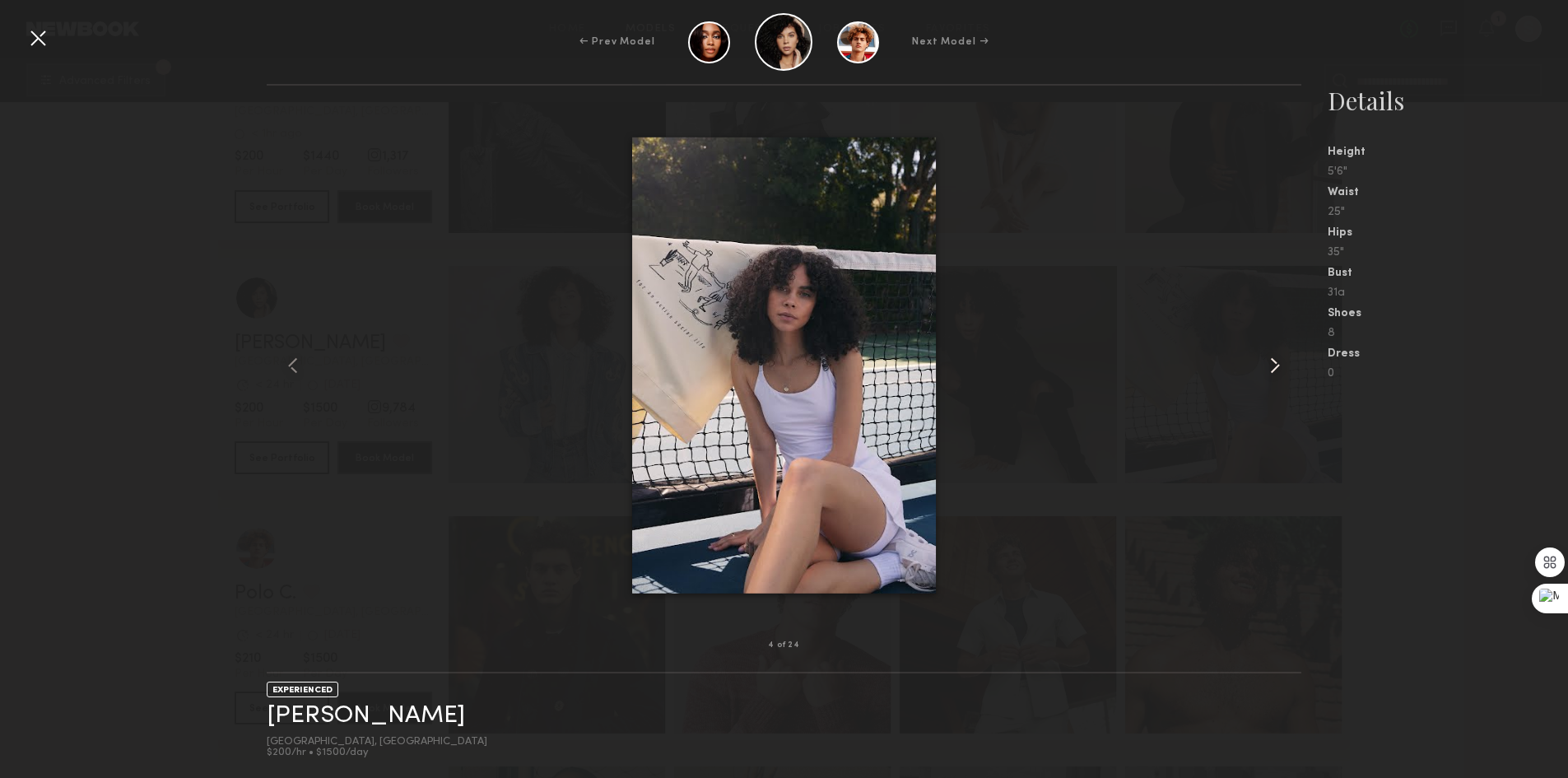
click at [1267, 356] on common-icon at bounding box center [1275, 365] width 27 height 27
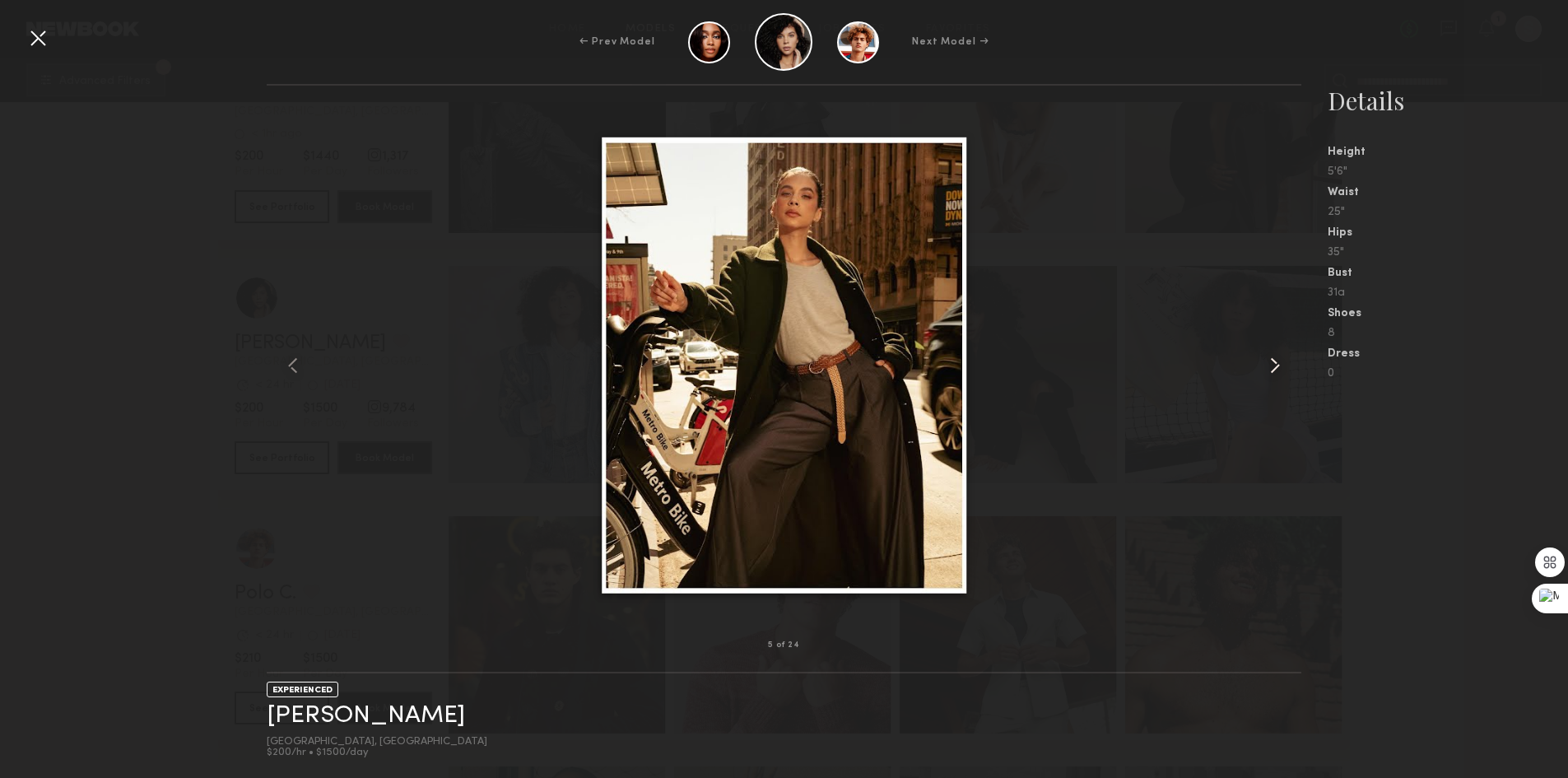
click at [1267, 356] on common-icon at bounding box center [1275, 365] width 27 height 27
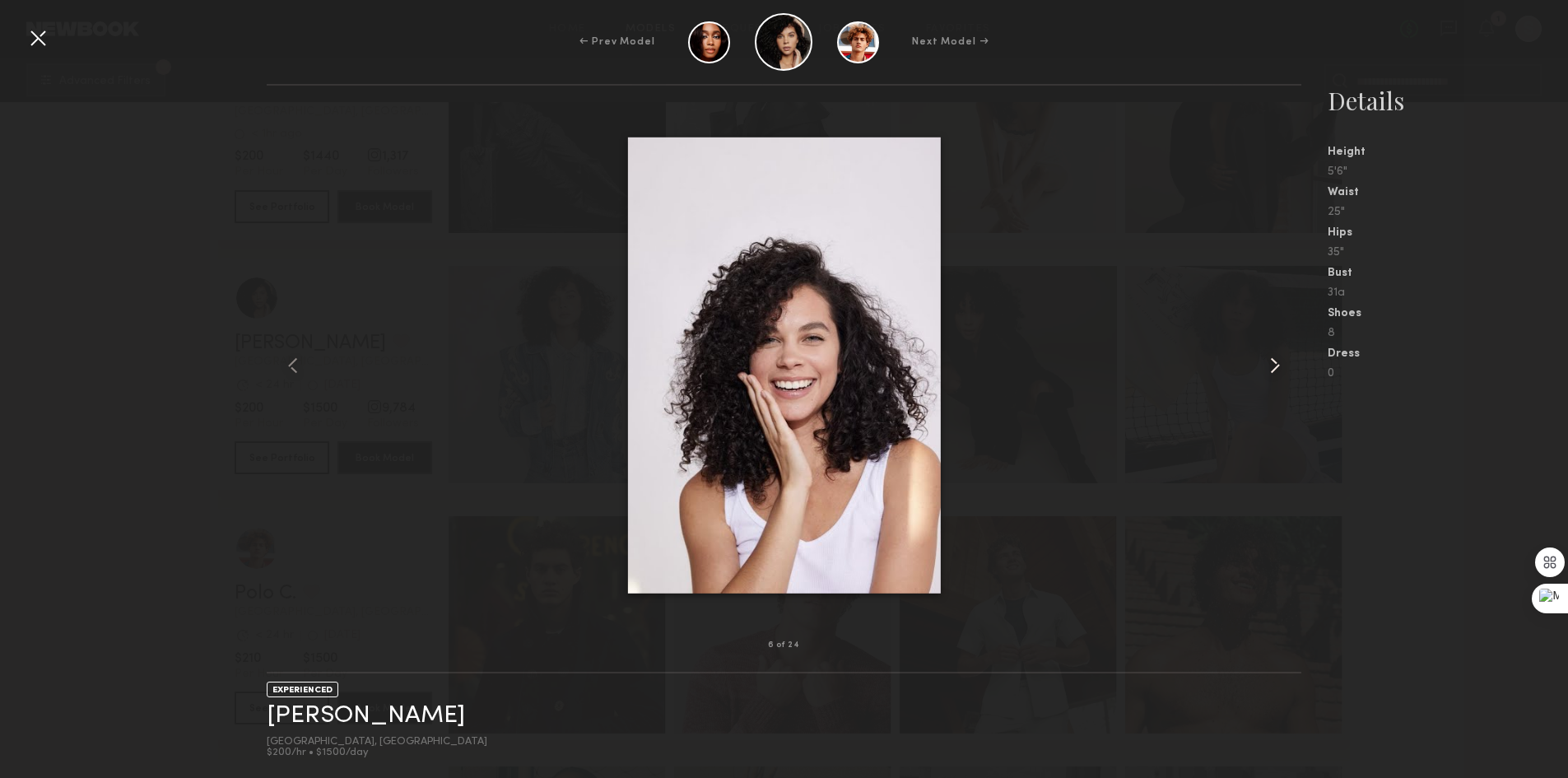
click at [1267, 356] on common-icon at bounding box center [1275, 365] width 27 height 27
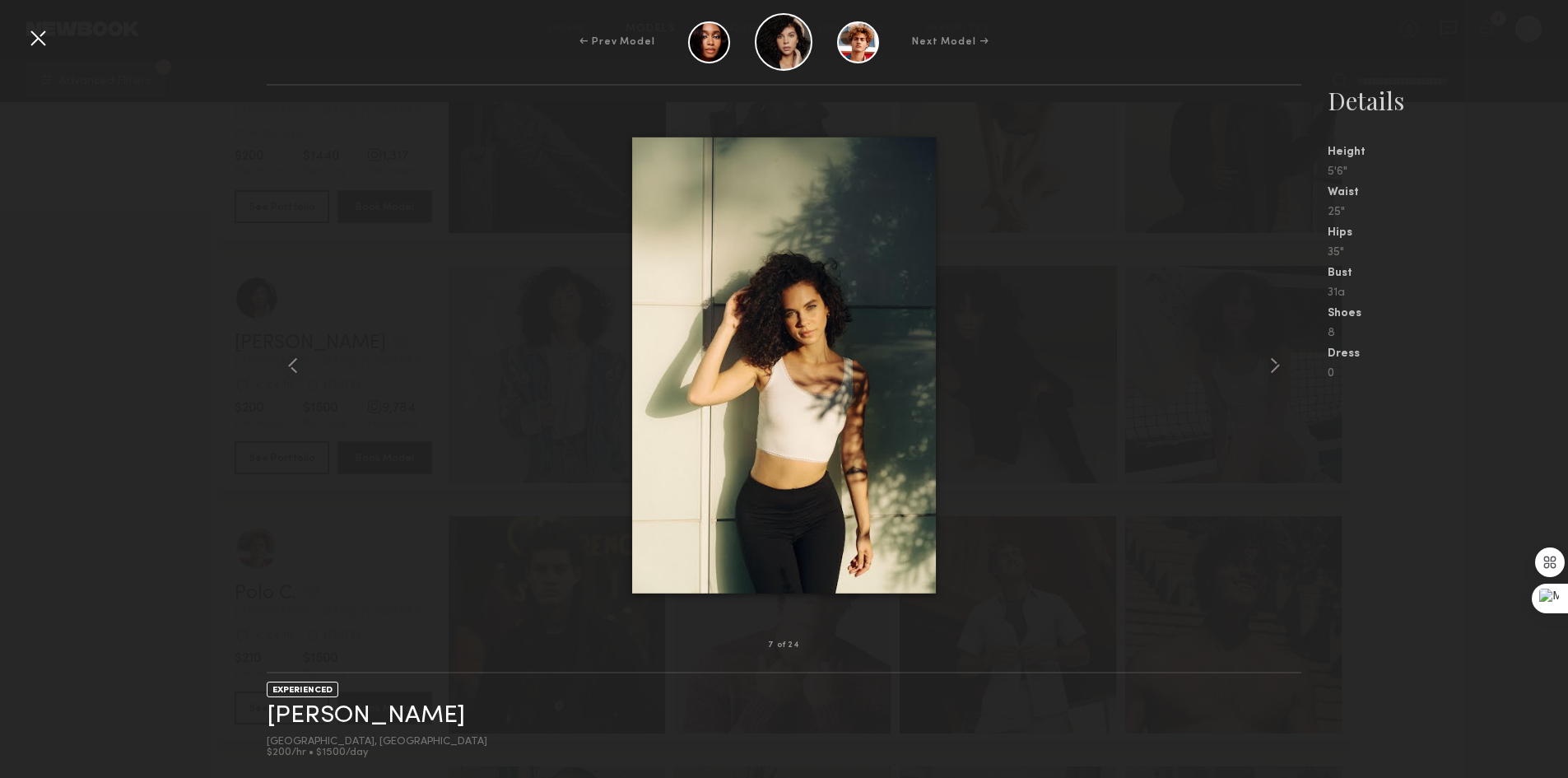
click at [35, 41] on div at bounding box center [38, 38] width 27 height 27
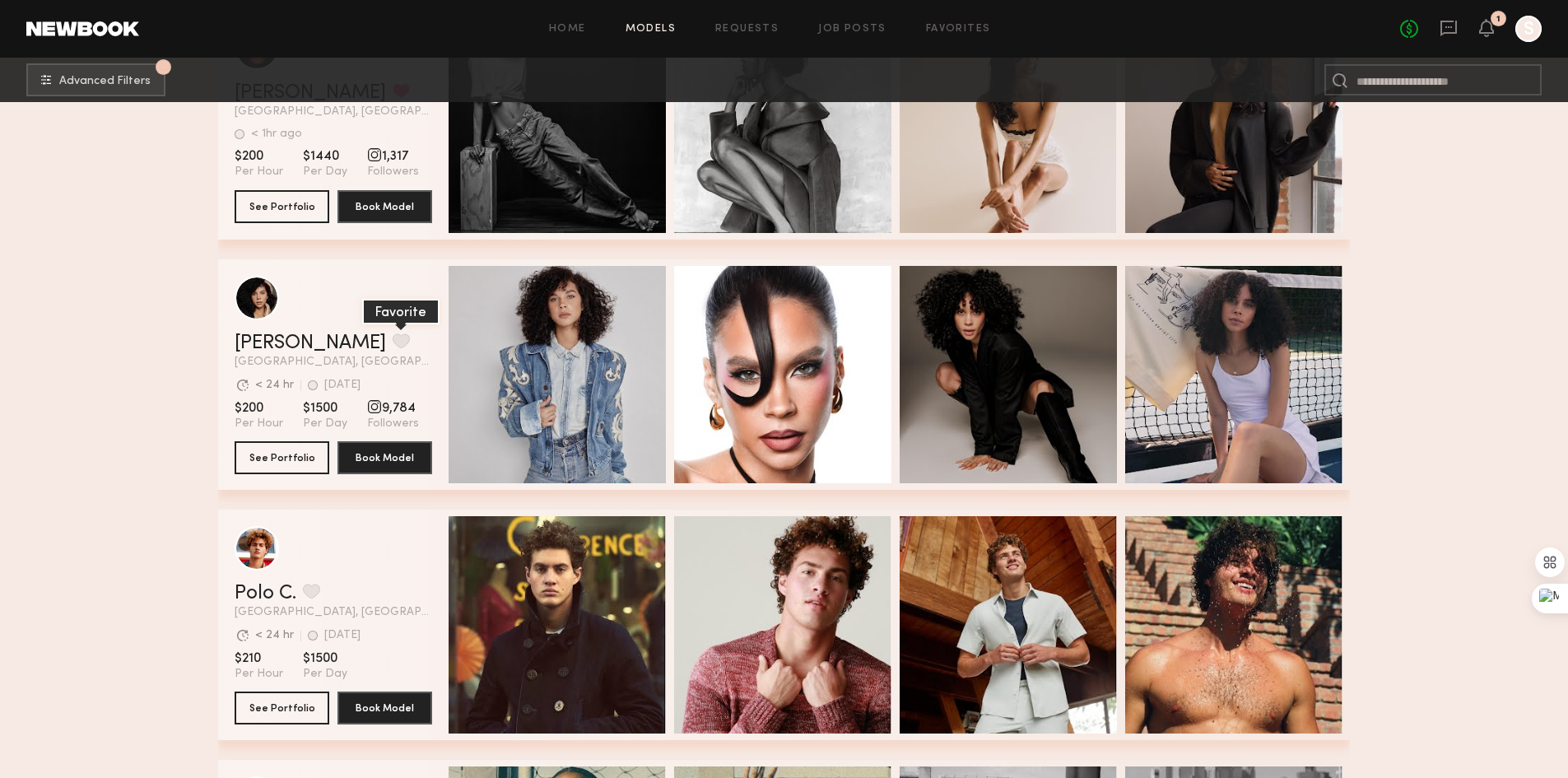
click at [393, 344] on button "grid" at bounding box center [401, 341] width 17 height 15
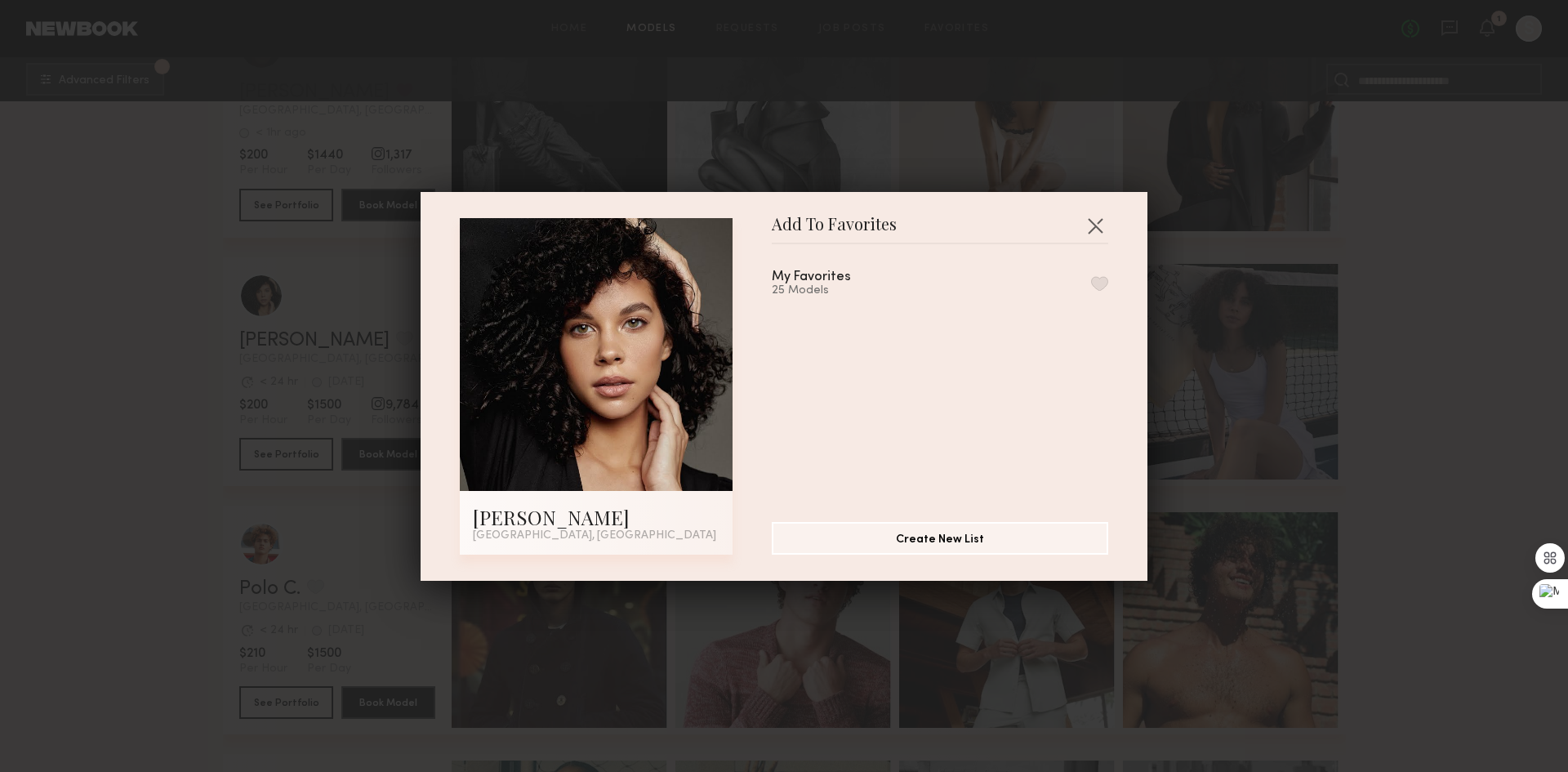
click at [1092, 287] on button "button" at bounding box center [1100, 284] width 17 height 15
click at [1089, 213] on button "button" at bounding box center [1095, 225] width 26 height 26
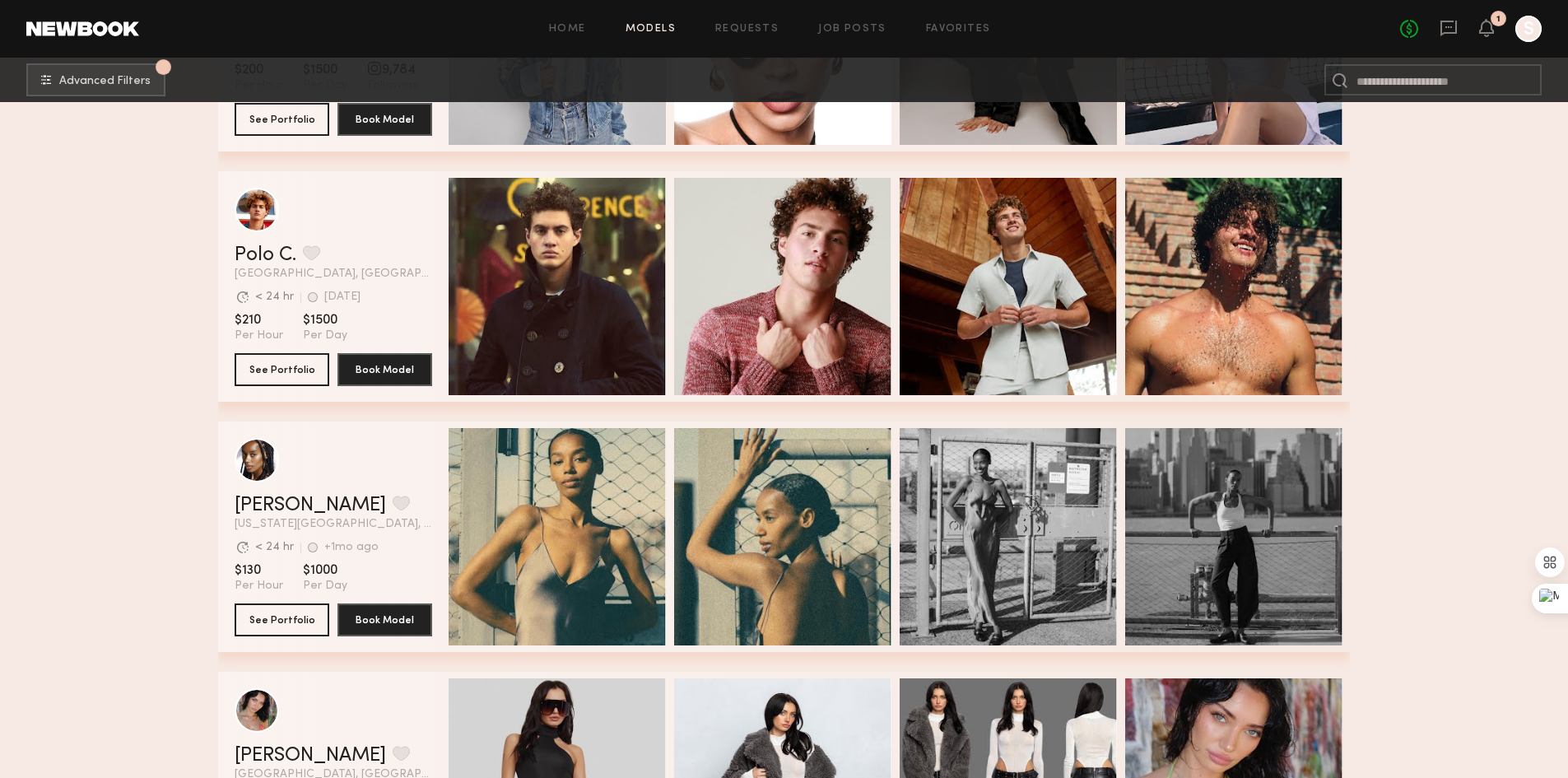
scroll to position [16130, 0]
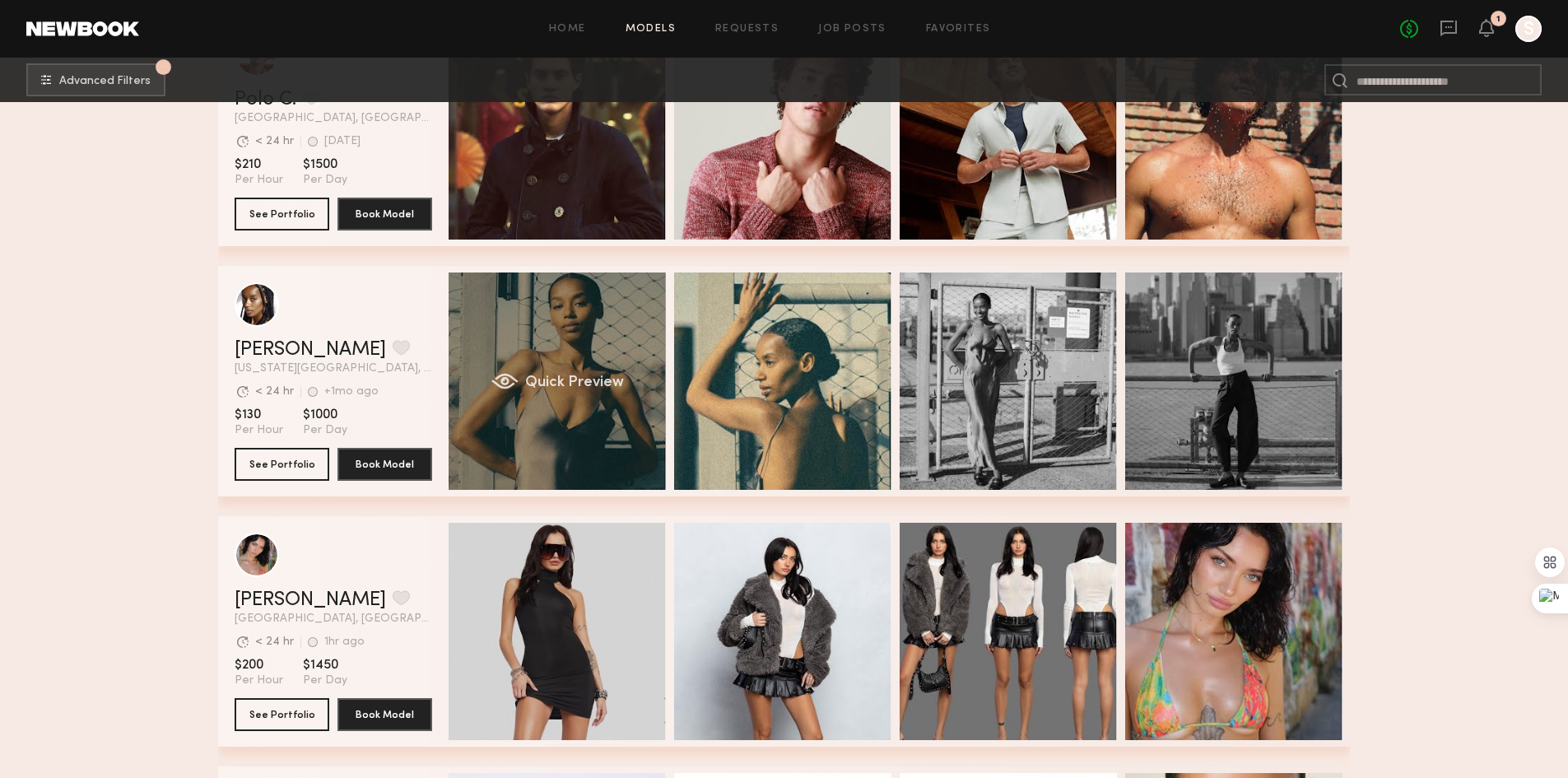
click at [552, 413] on div "Quick Preview" at bounding box center [558, 381] width 218 height 218
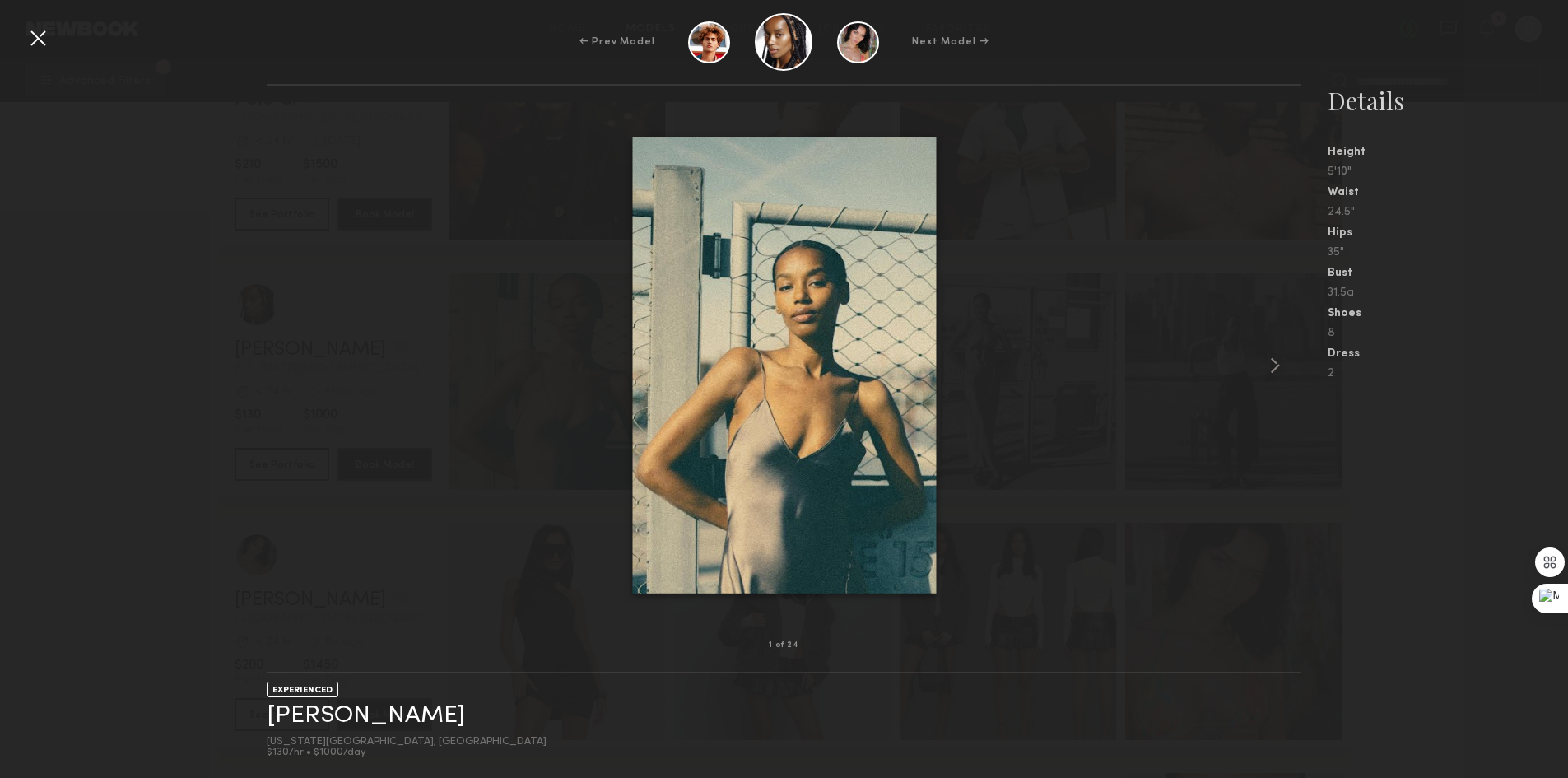
drag, startPoint x: 1226, startPoint y: 372, endPoint x: 1233, endPoint y: 378, distance: 9.2
click at [1226, 373] on div at bounding box center [784, 365] width 1035 height 507
click at [1266, 362] on common-icon at bounding box center [1275, 365] width 27 height 27
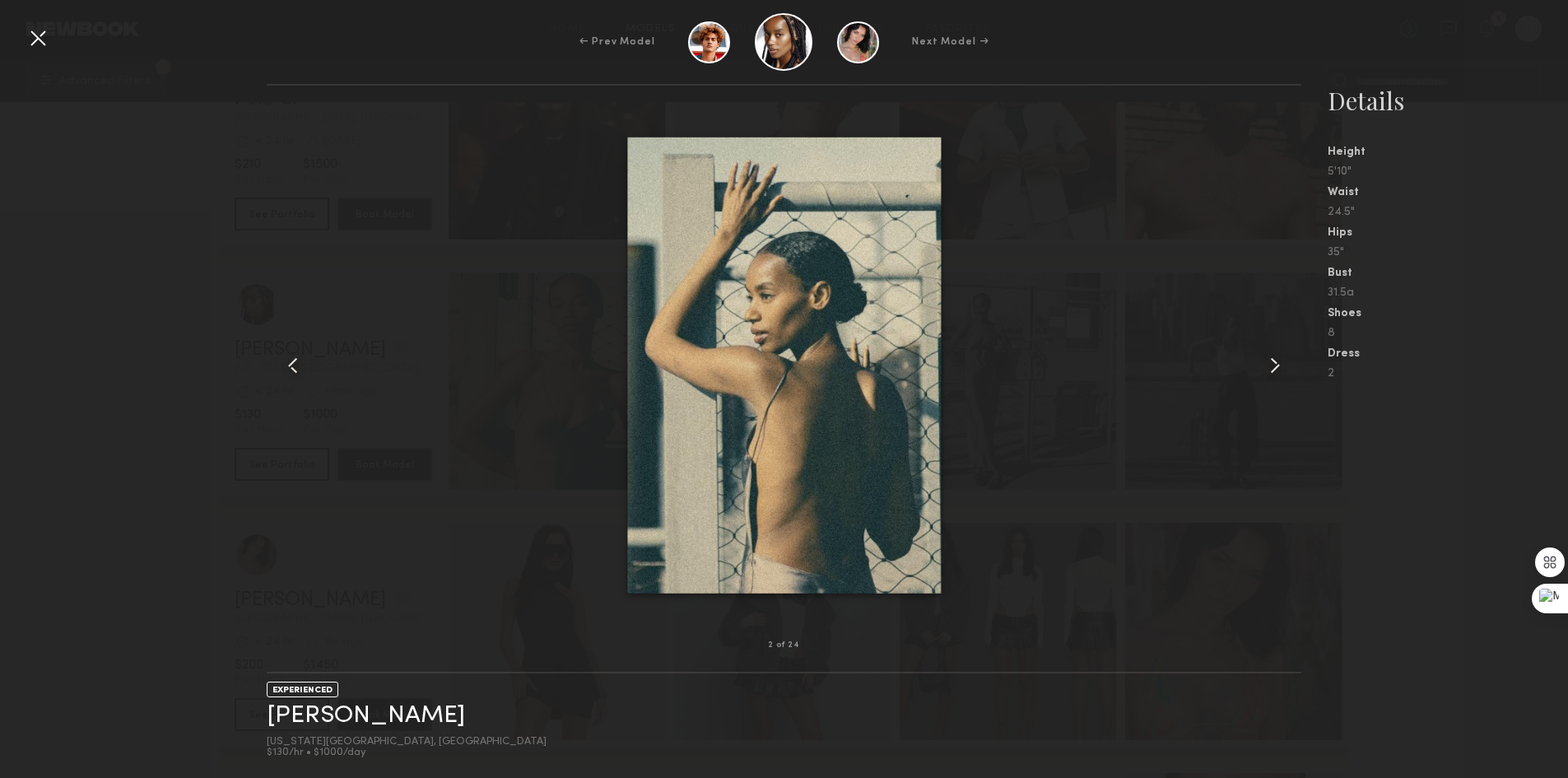
click at [1269, 363] on common-icon at bounding box center [1275, 365] width 27 height 27
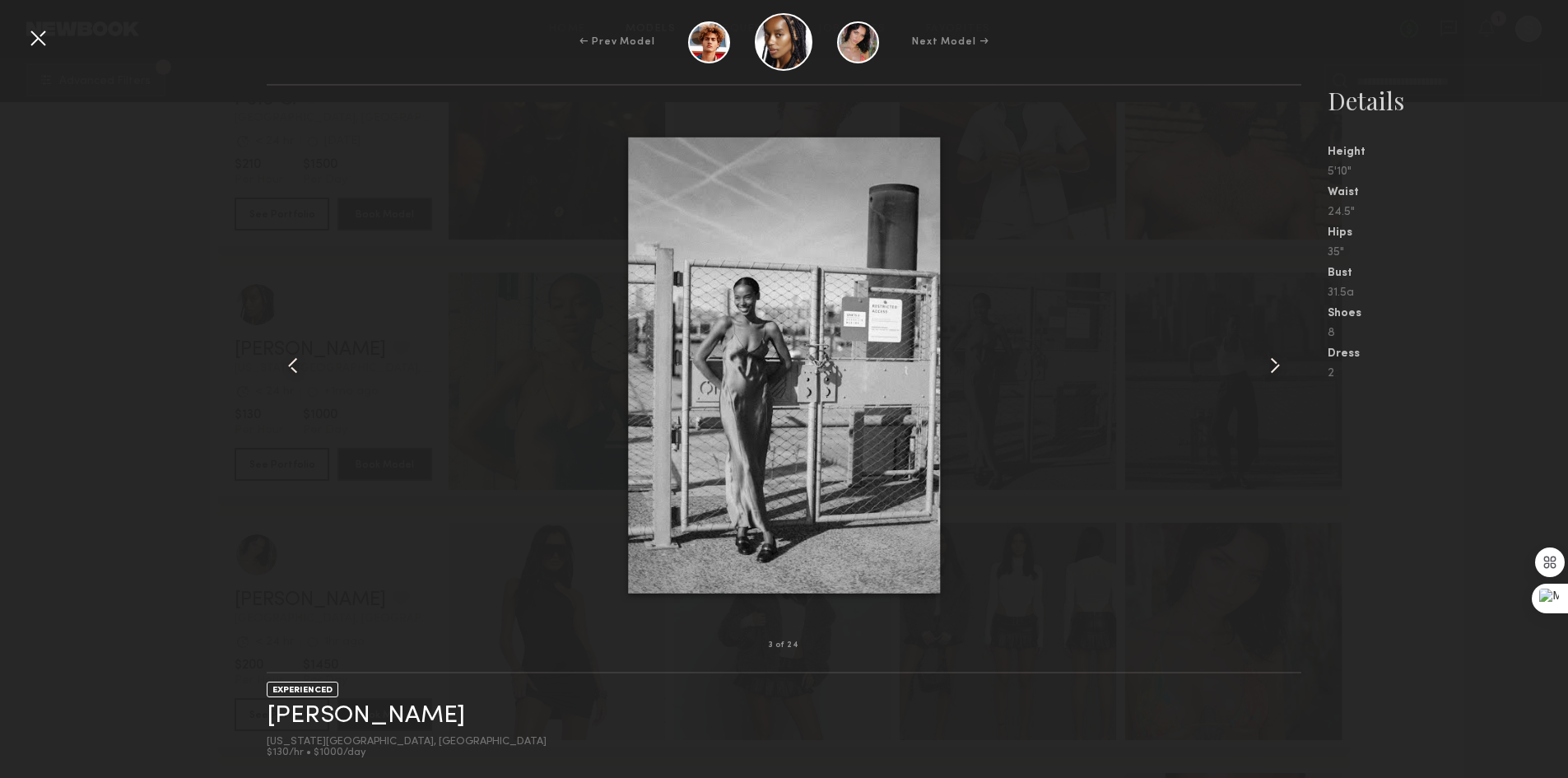
click at [1269, 363] on common-icon at bounding box center [1275, 365] width 27 height 27
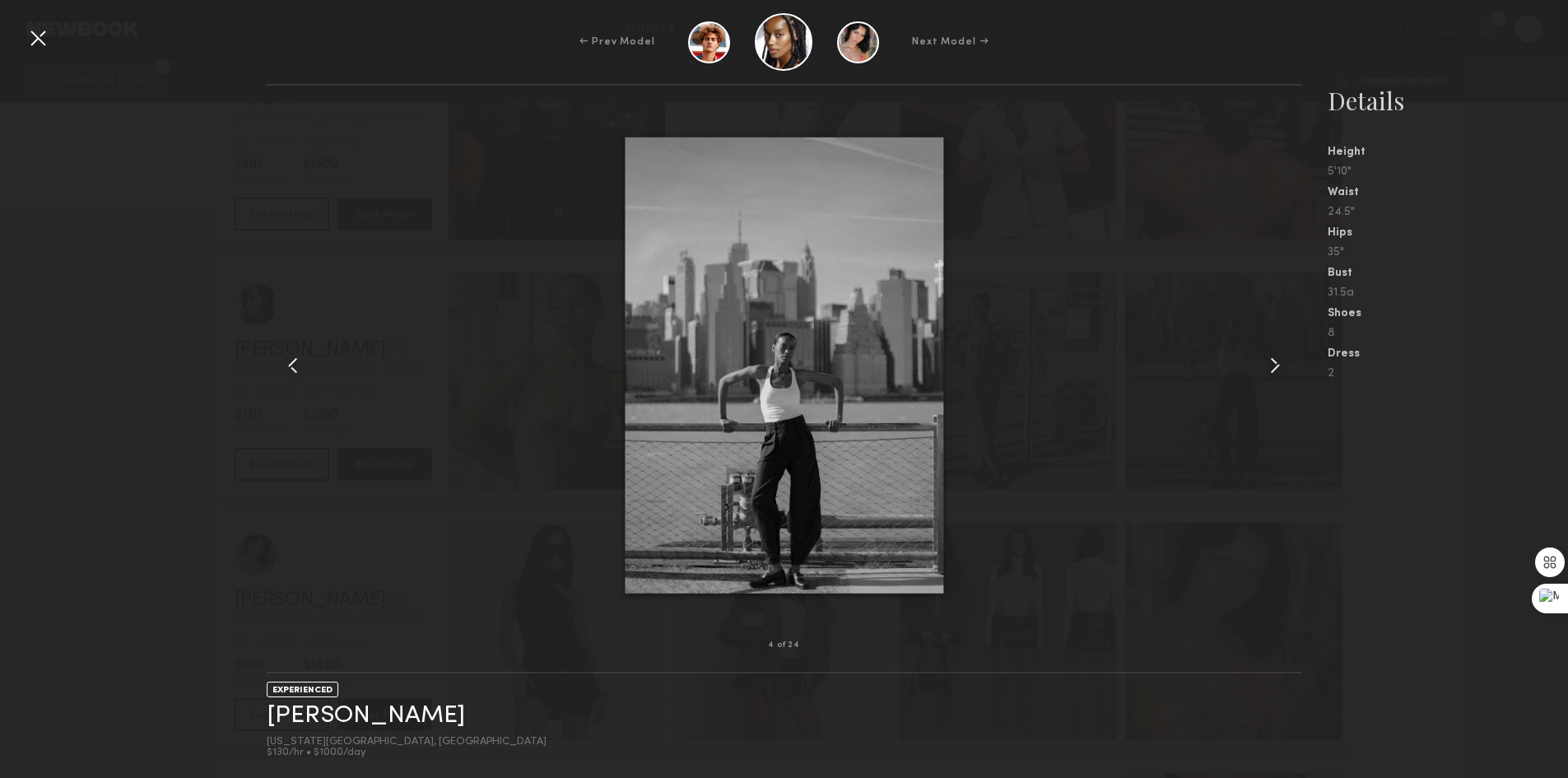
click at [1269, 364] on common-icon at bounding box center [1275, 365] width 27 height 27
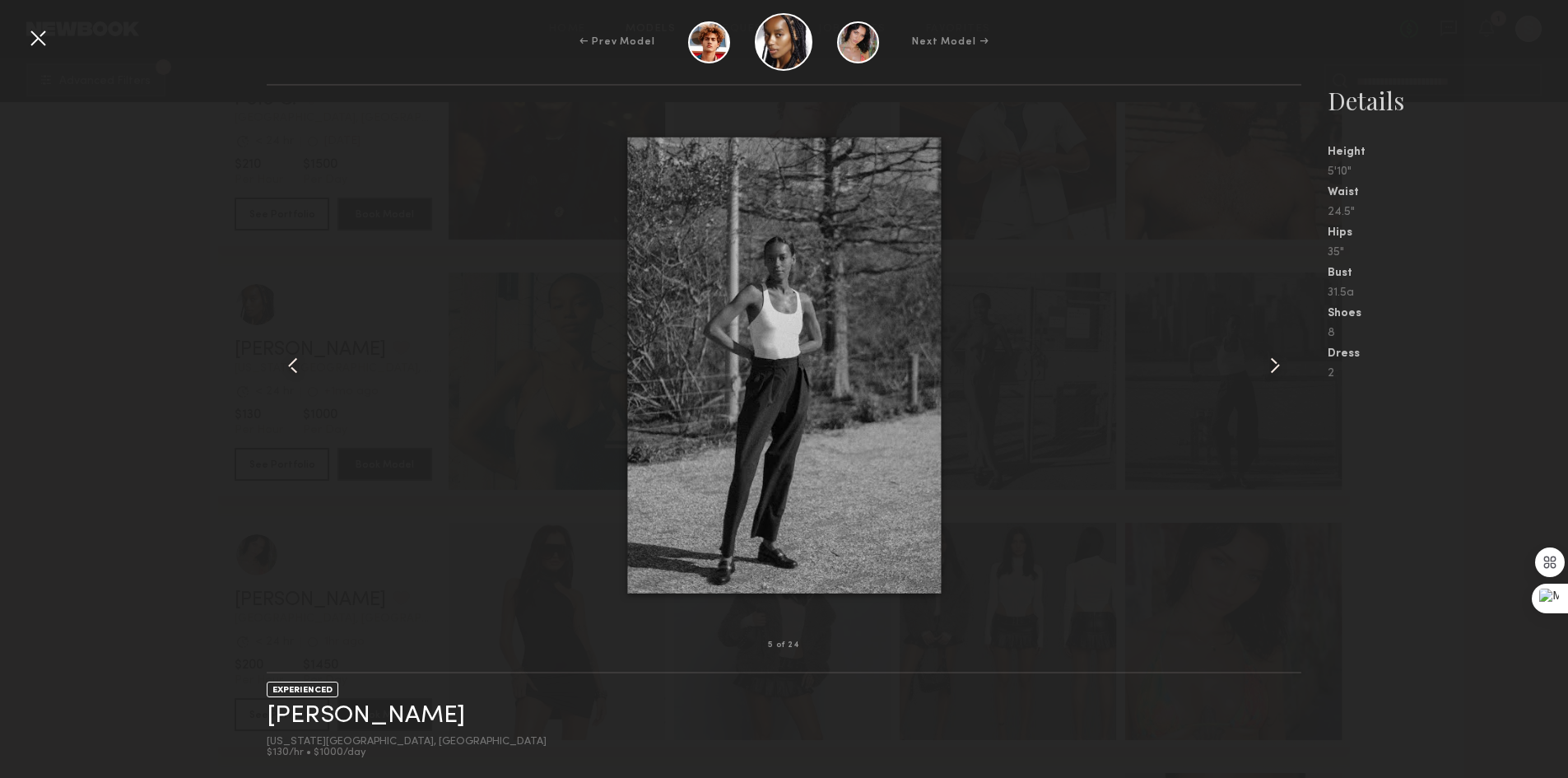
click at [299, 353] on common-icon at bounding box center [294, 365] width 27 height 27
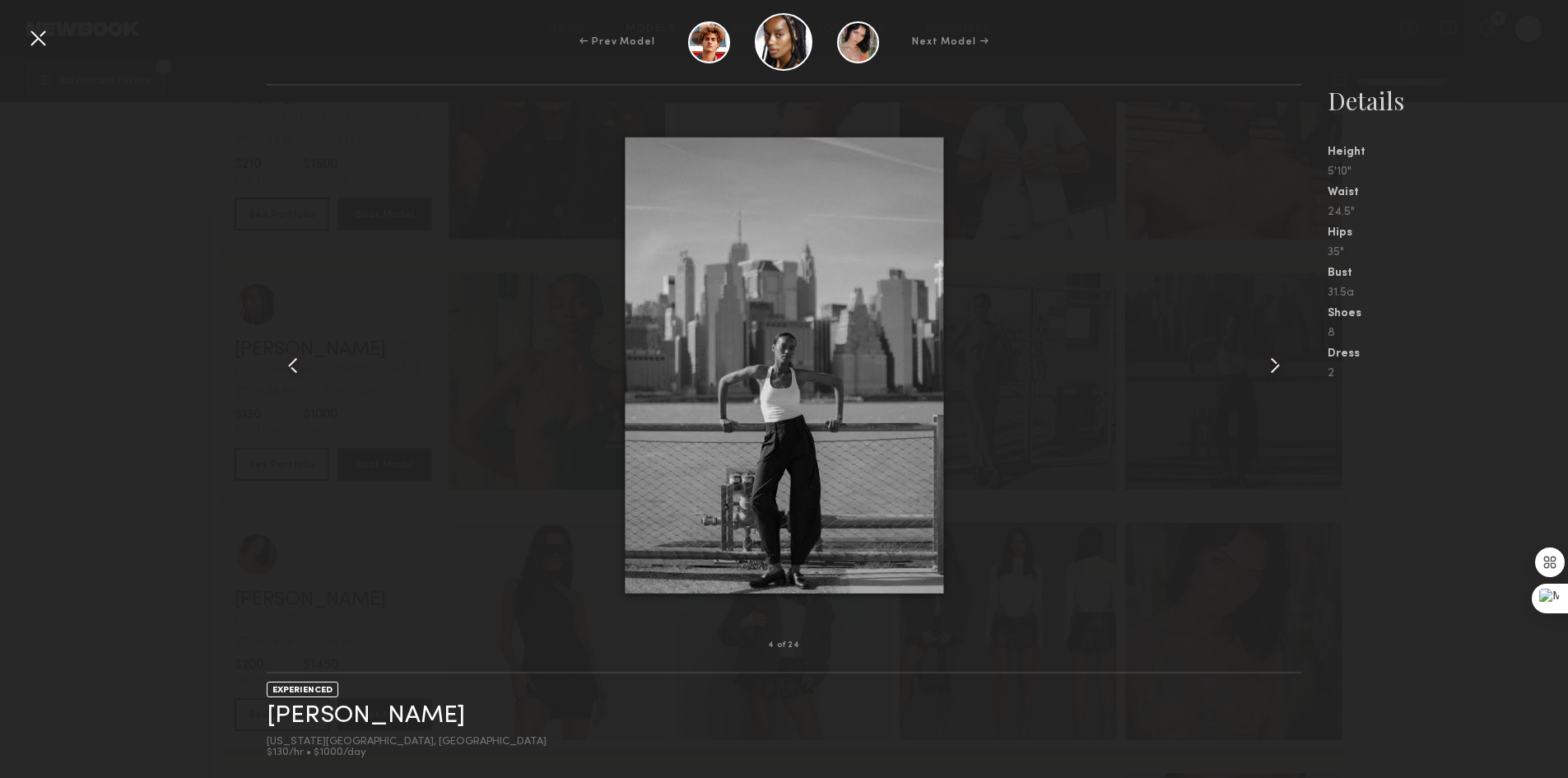
click at [1276, 363] on common-icon at bounding box center [1275, 365] width 27 height 27
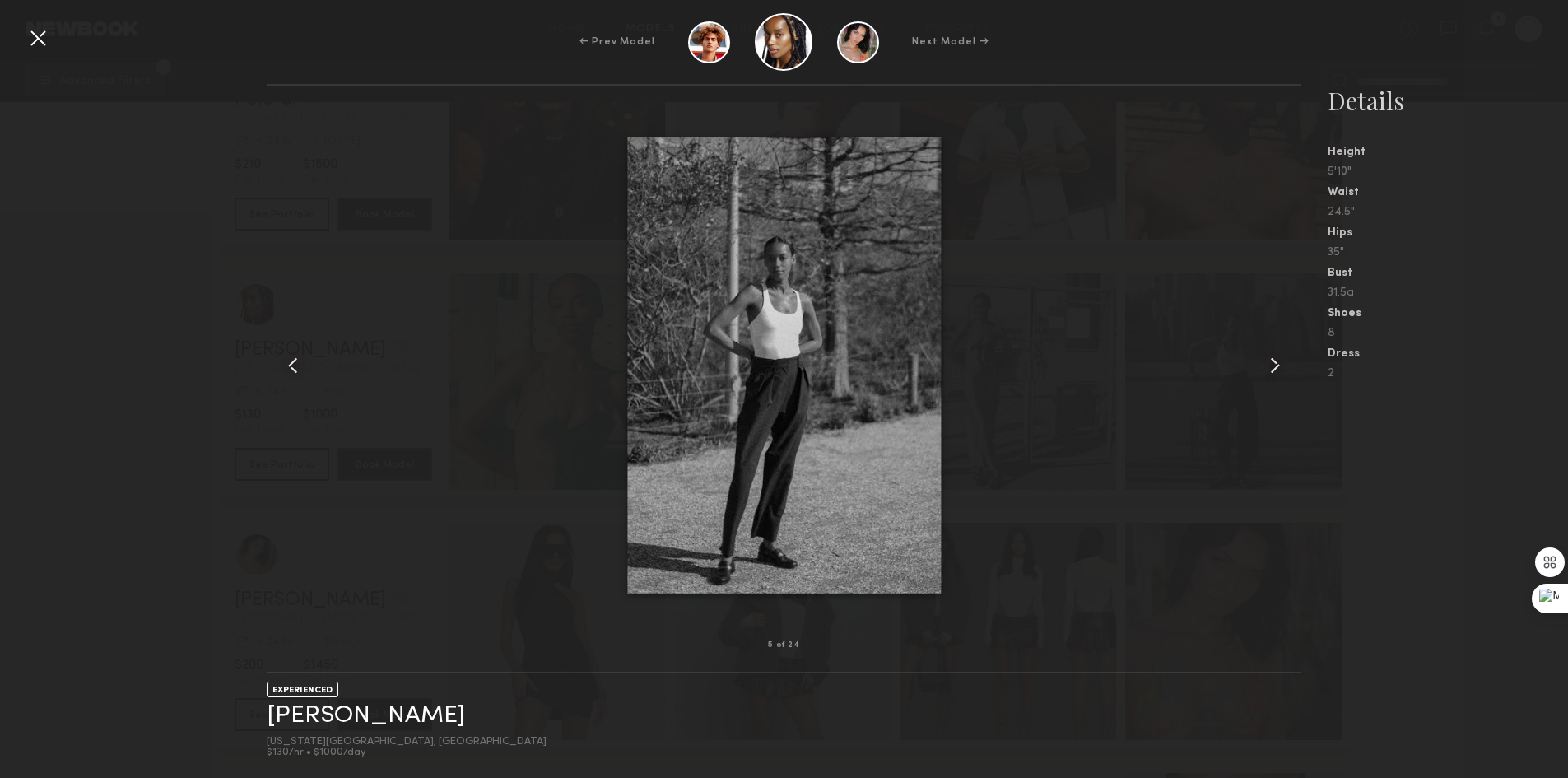
click at [32, 40] on div at bounding box center [38, 38] width 27 height 27
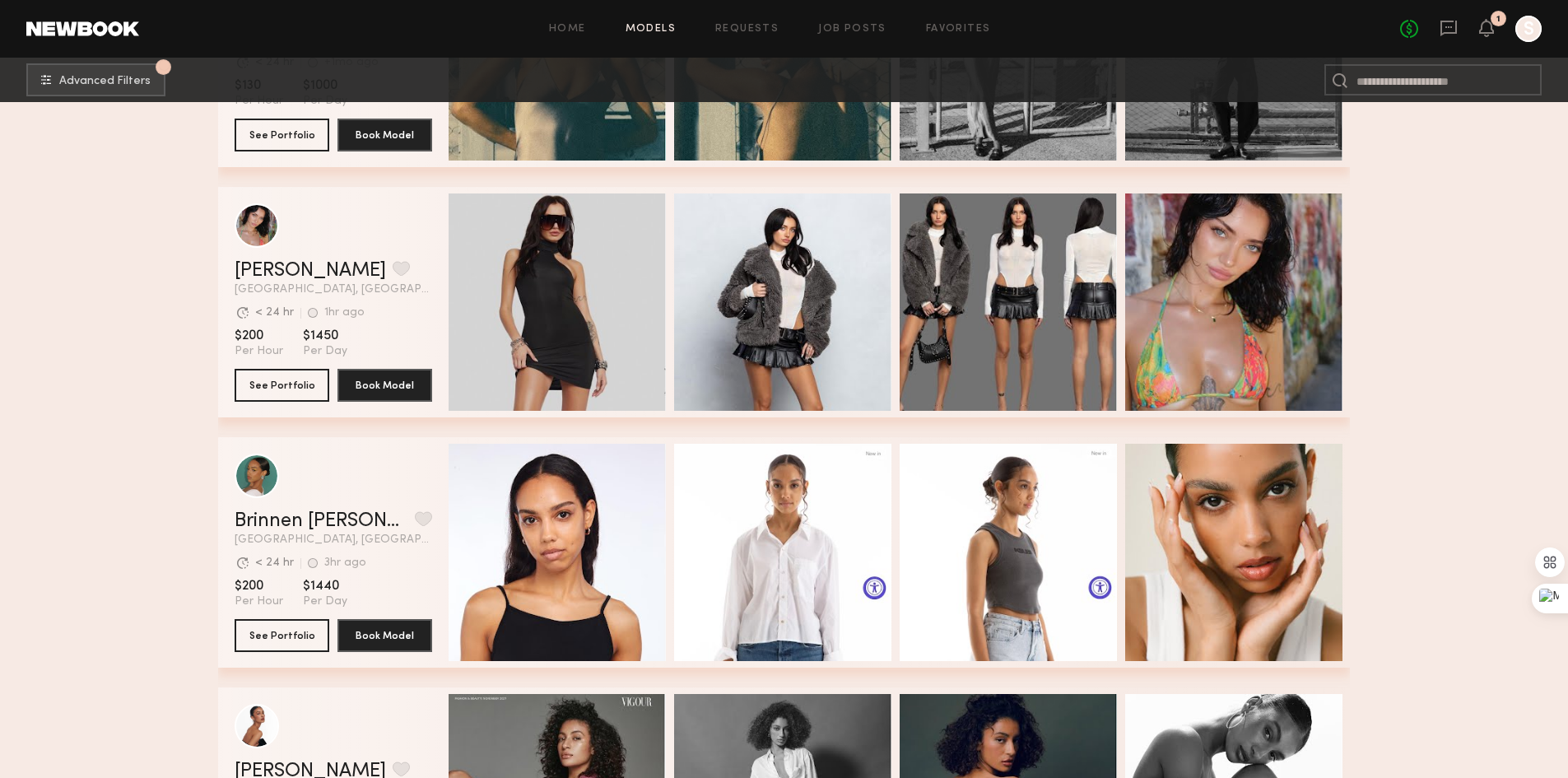
scroll to position [16377, 0]
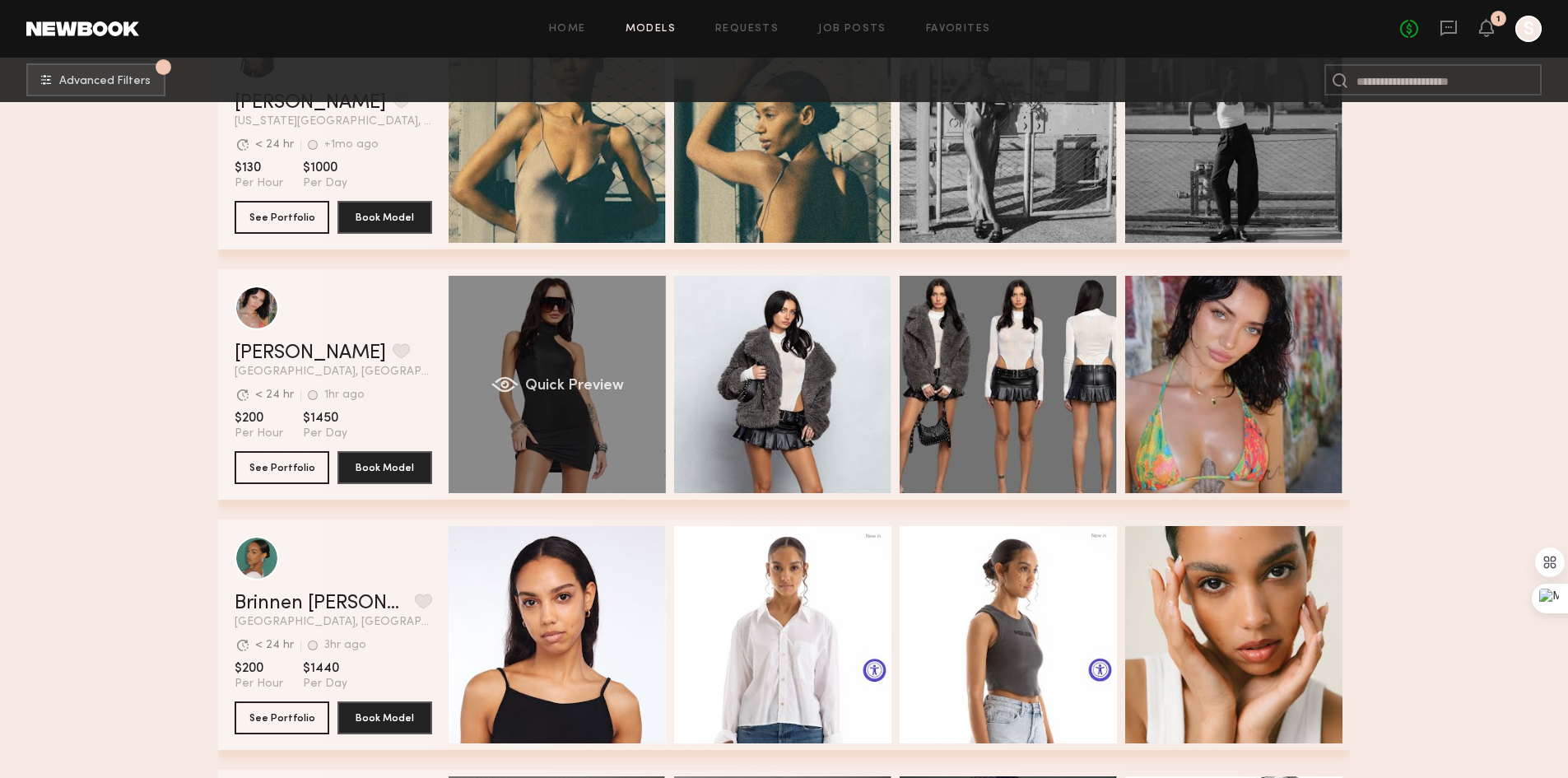
click at [582, 381] on div "Quick Preview" at bounding box center [558, 384] width 218 height 218
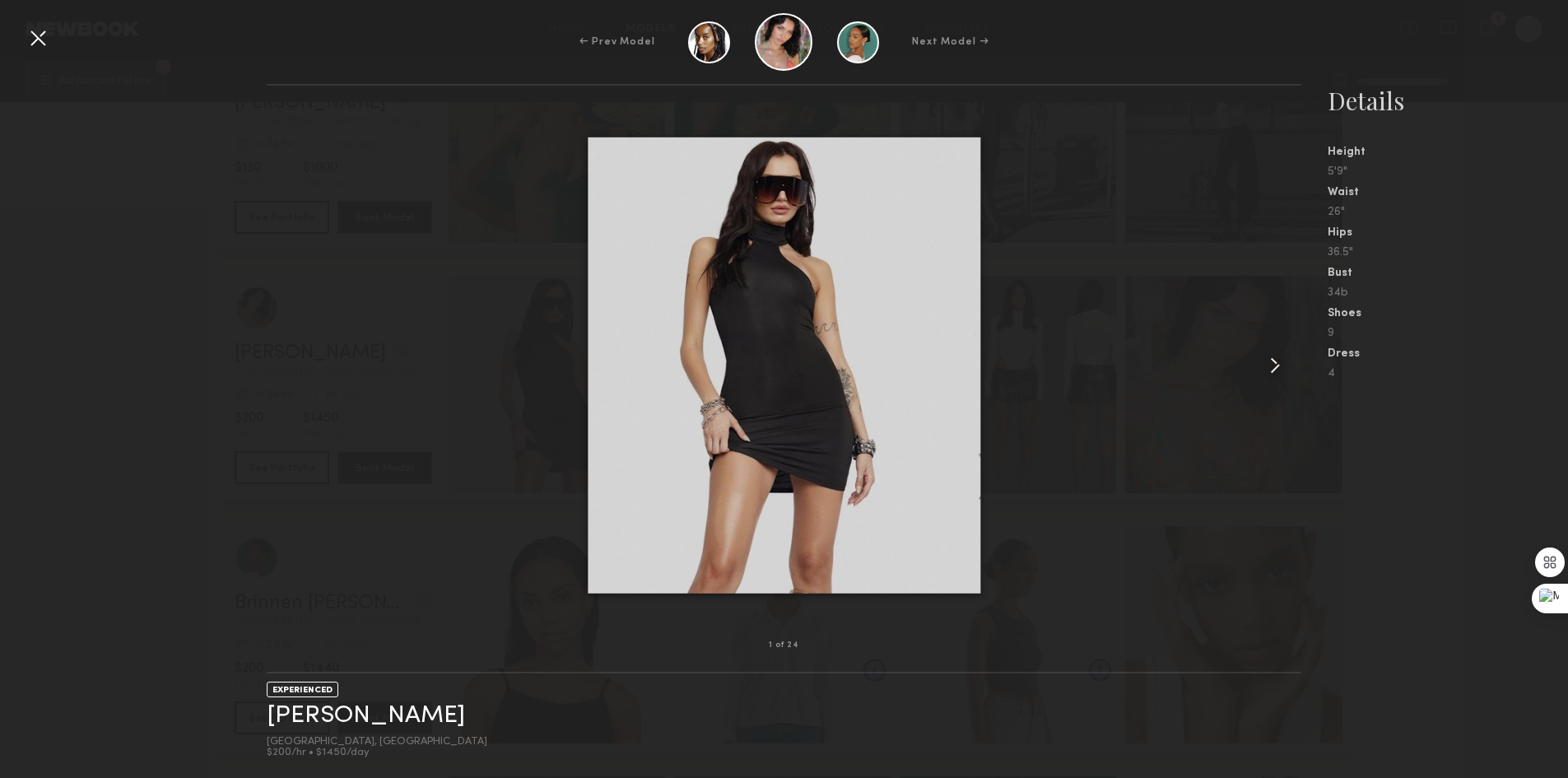
click at [1275, 364] on common-icon at bounding box center [1275, 365] width 27 height 27
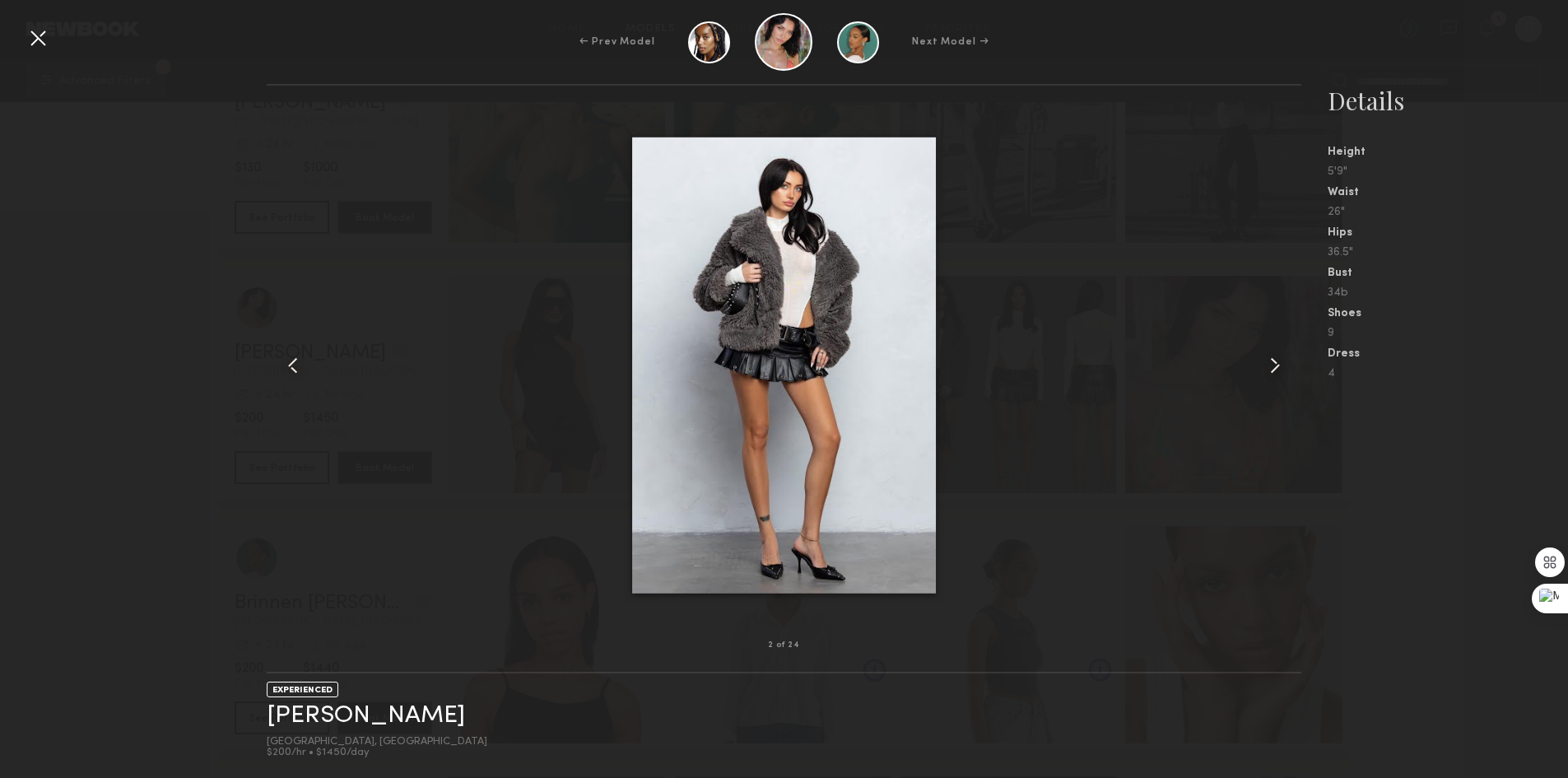
click at [1275, 364] on common-icon at bounding box center [1275, 365] width 27 height 27
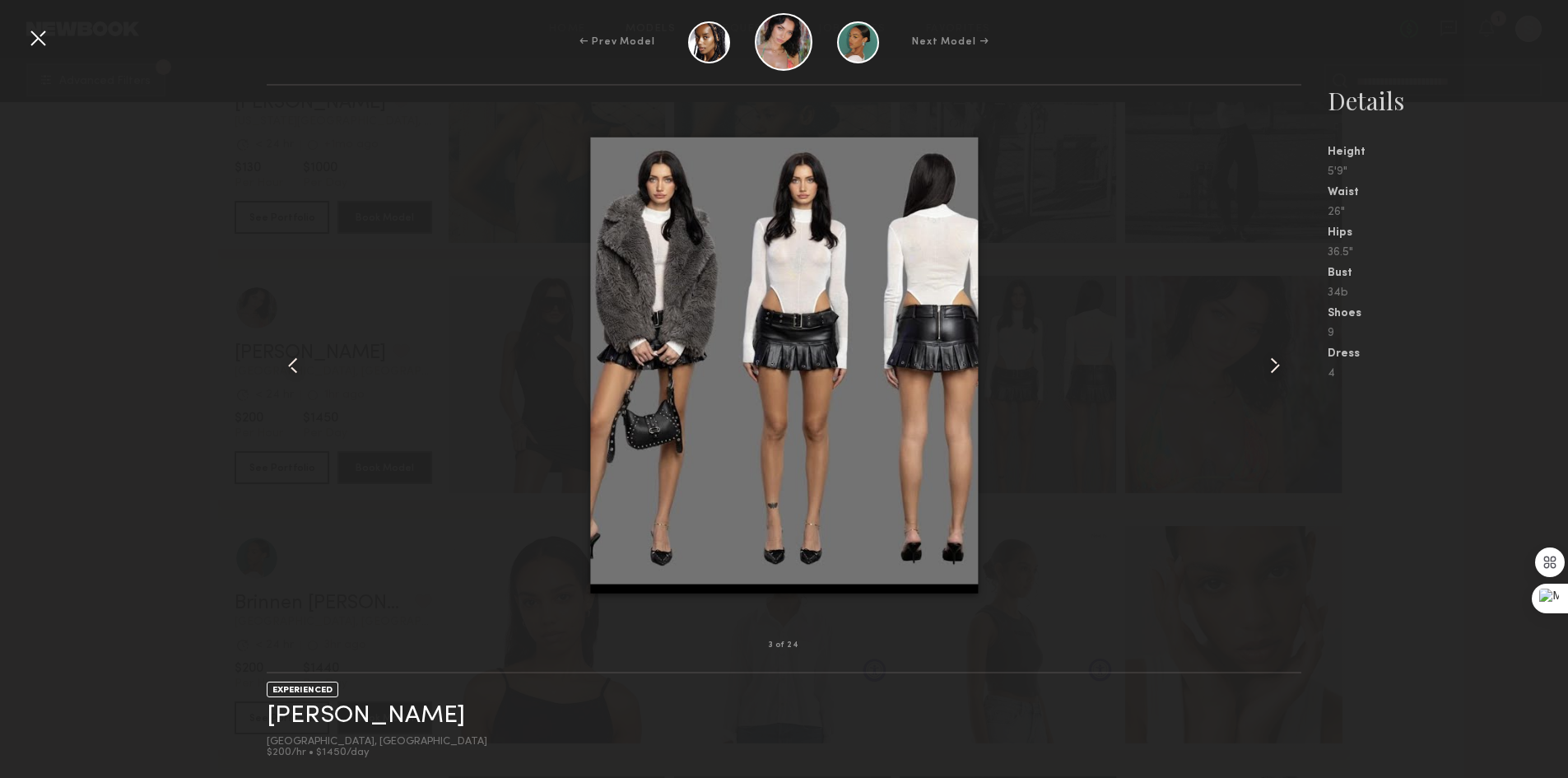
click at [1275, 364] on common-icon at bounding box center [1275, 365] width 27 height 27
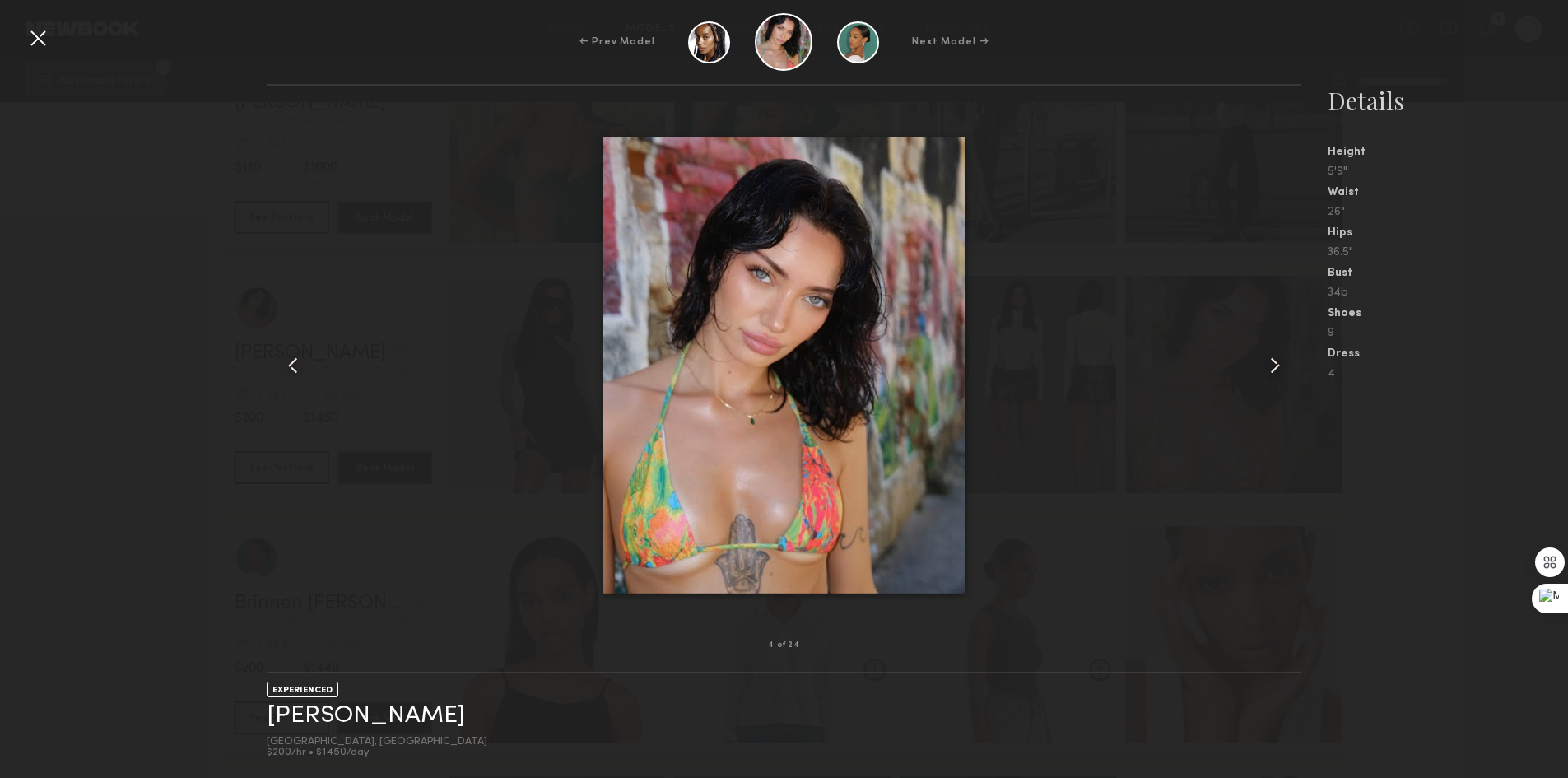
click at [1275, 364] on common-icon at bounding box center [1275, 365] width 27 height 27
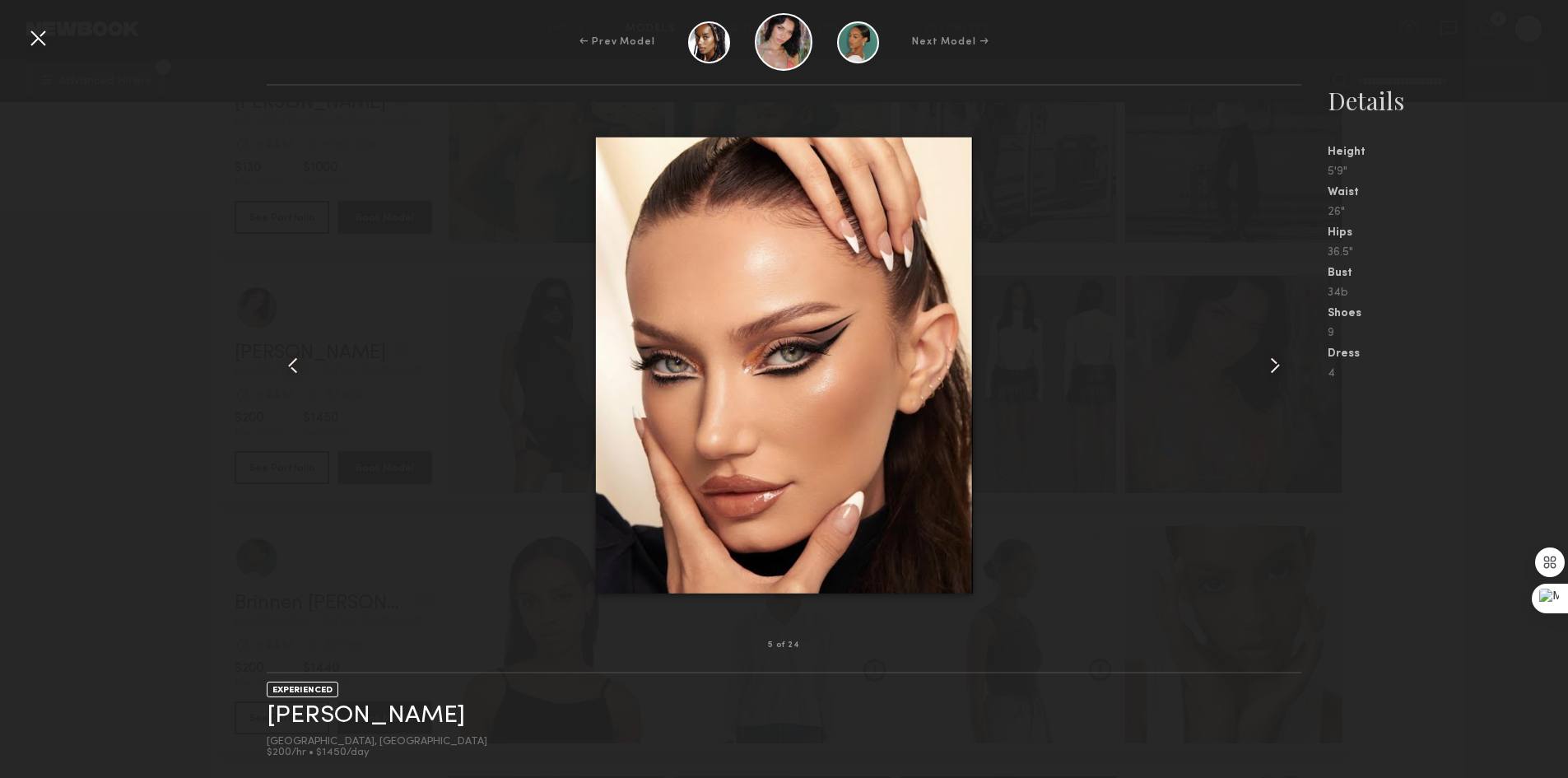
drag, startPoint x: 45, startPoint y: 37, endPoint x: 135, endPoint y: 205, distance: 190.6
click at [43, 37] on div at bounding box center [38, 38] width 27 height 27
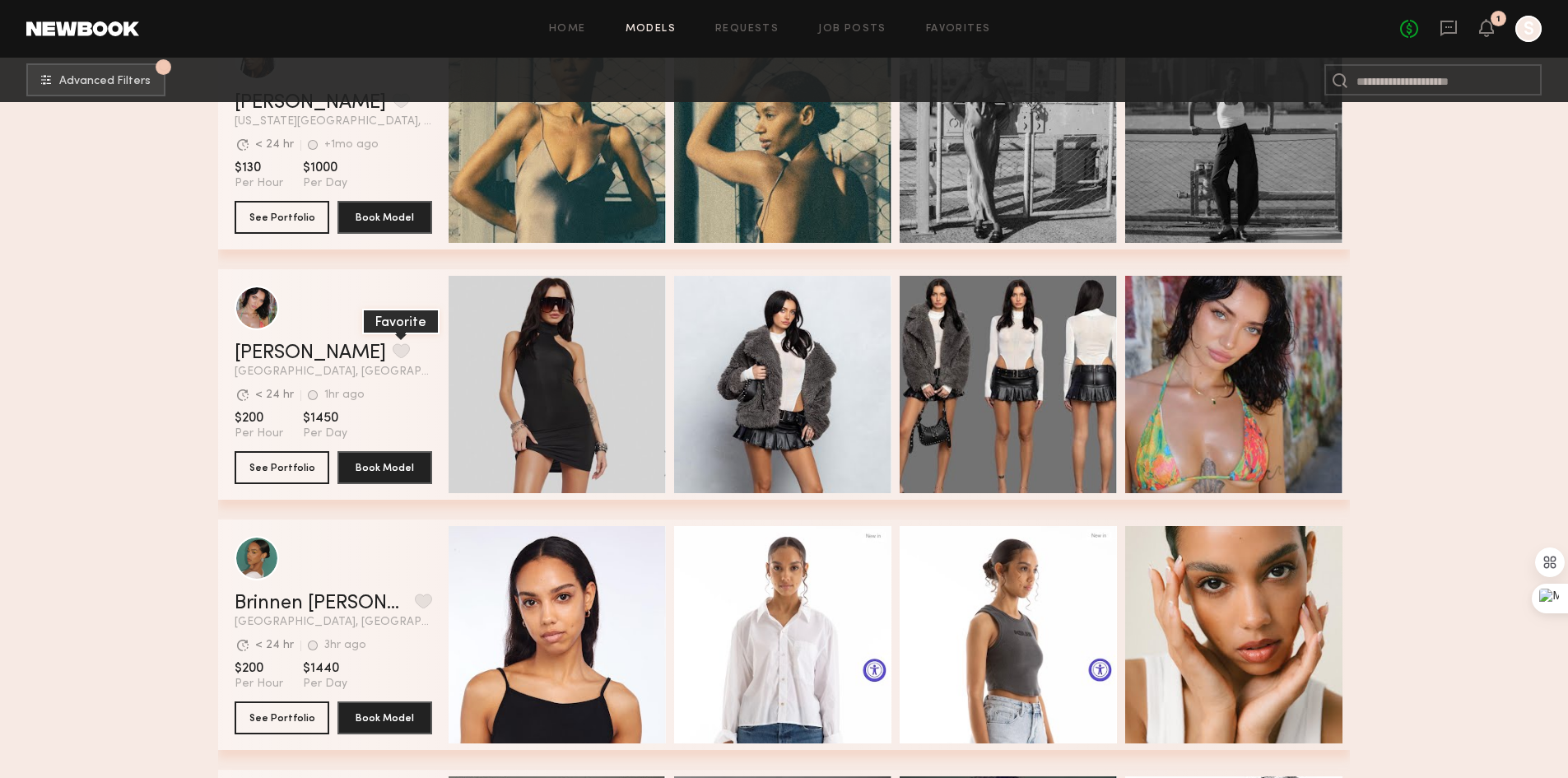
click at [393, 358] on button "grid" at bounding box center [401, 351] width 17 height 15
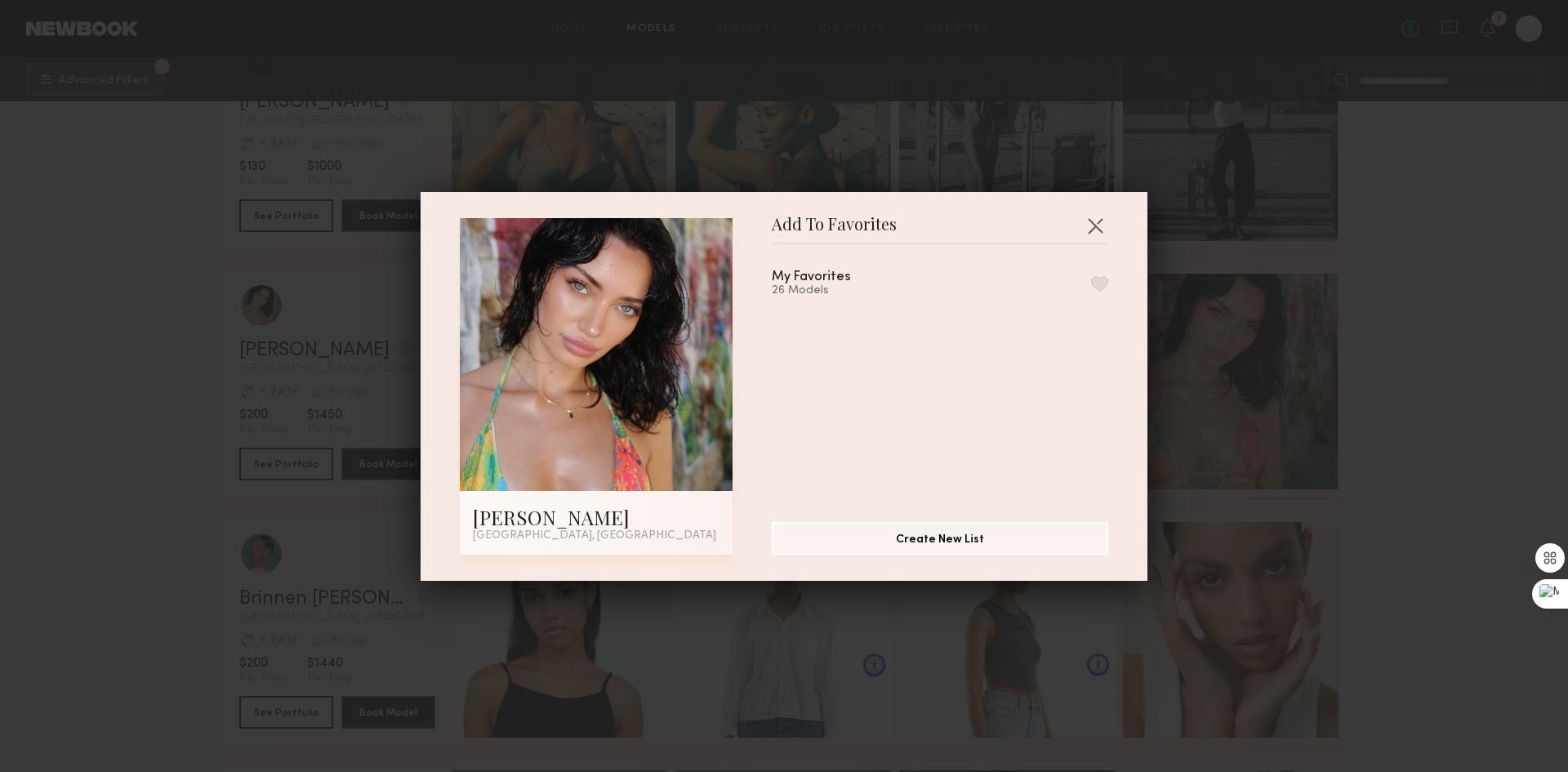
click at [1092, 281] on button "button" at bounding box center [1100, 284] width 17 height 15
click at [1093, 214] on button "button" at bounding box center [1095, 225] width 26 height 26
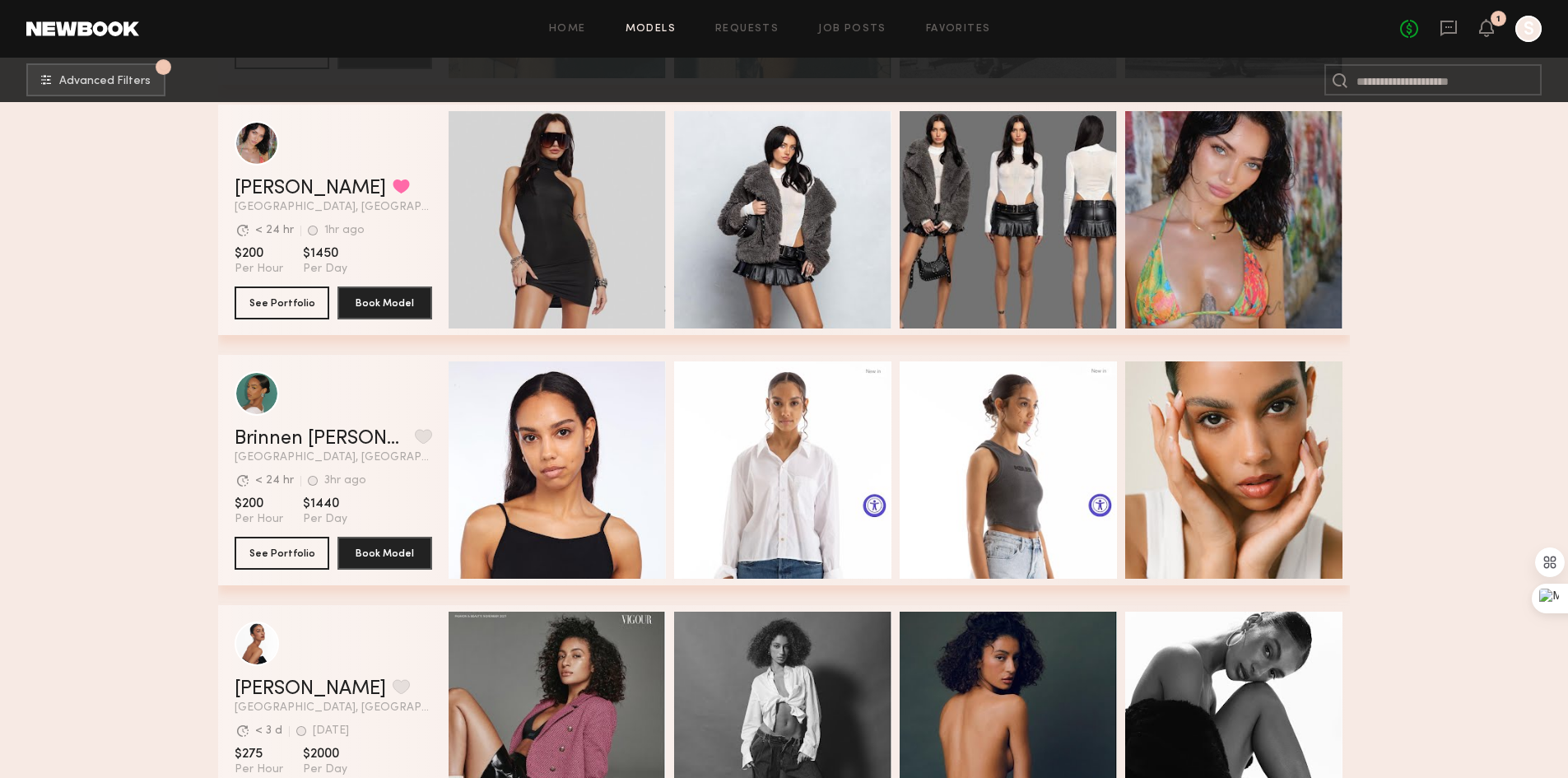
scroll to position [16706, 0]
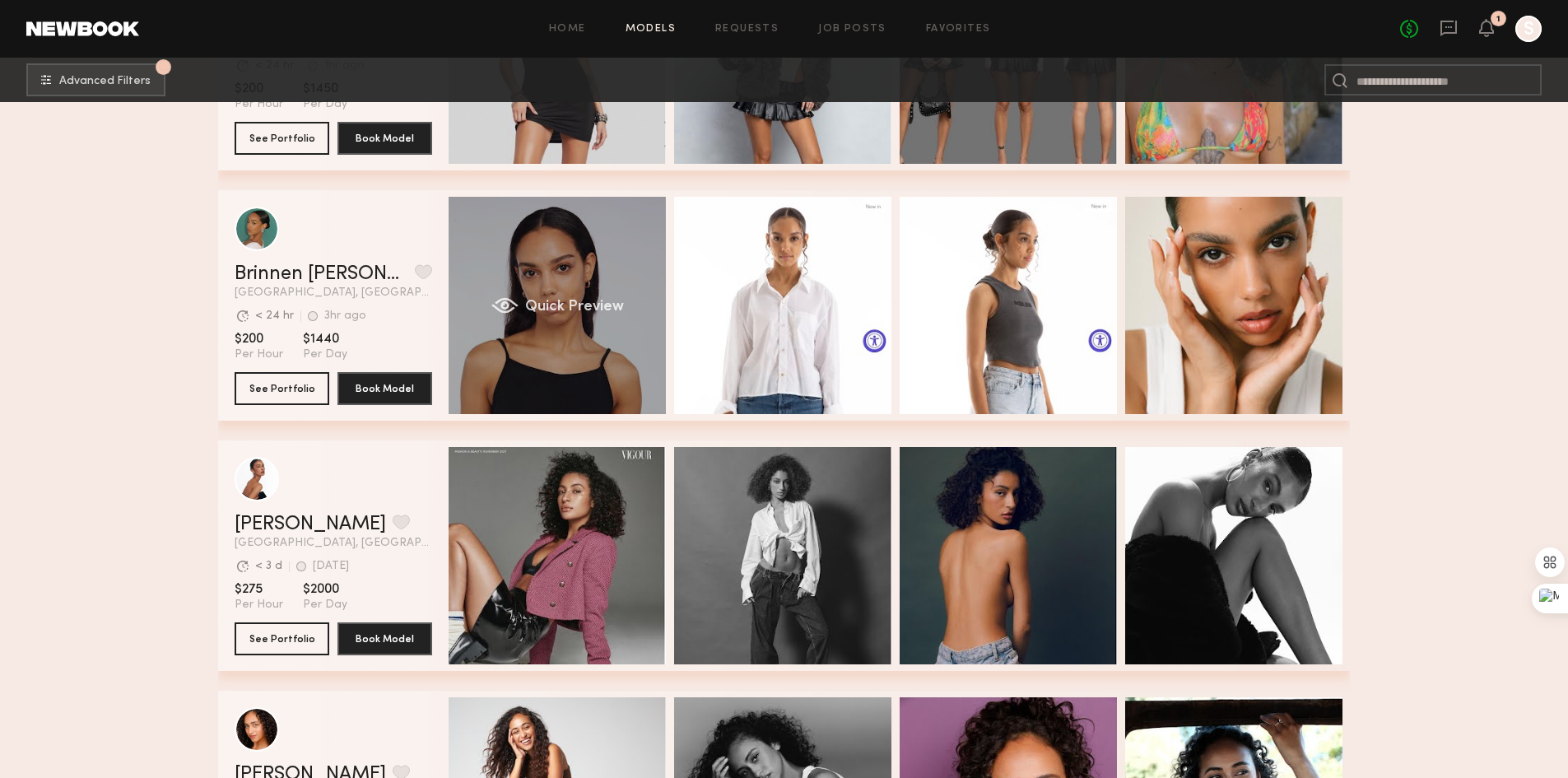
click at [555, 293] on div "Quick Preview" at bounding box center [558, 306] width 218 height 218
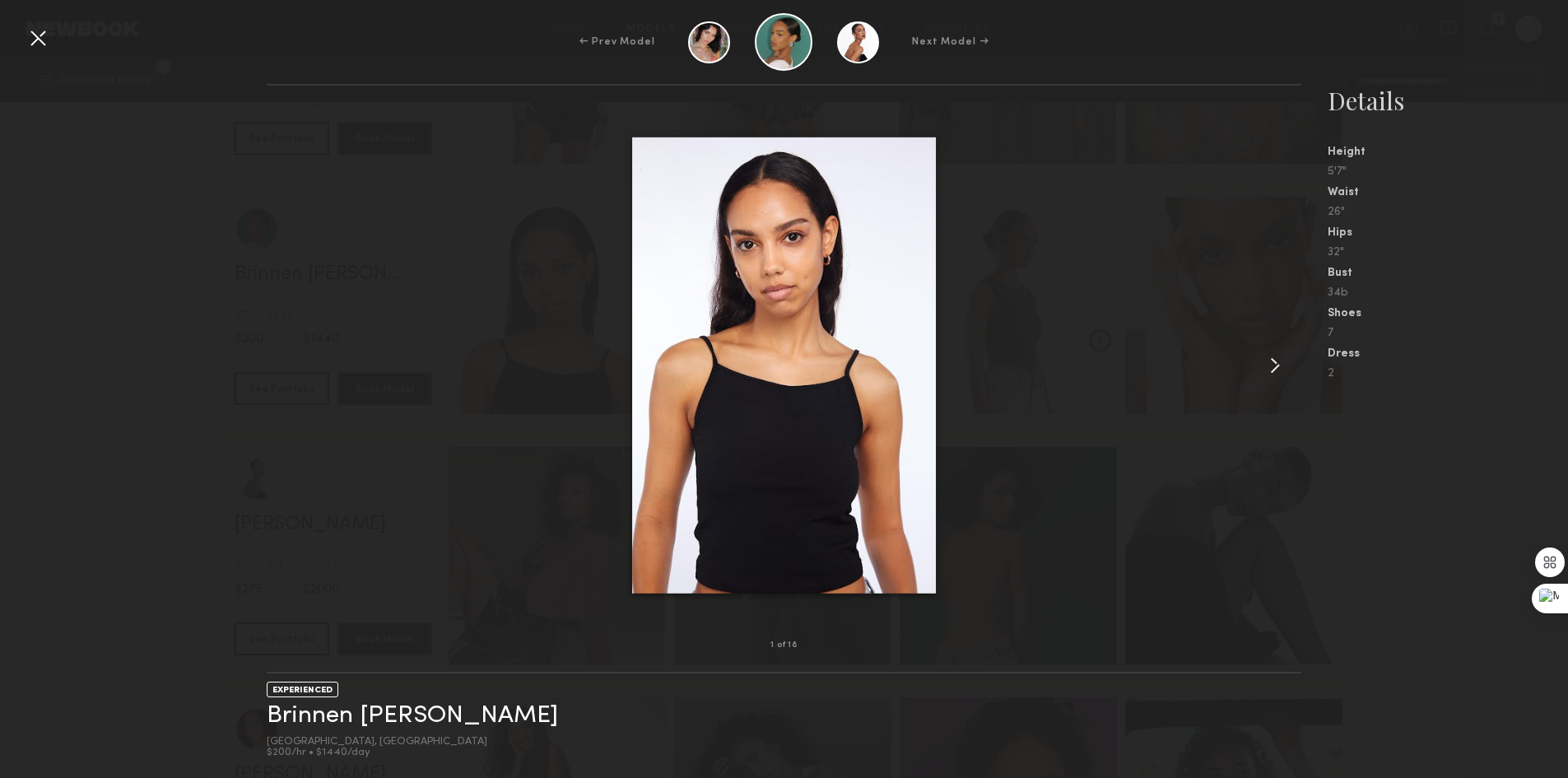
click at [1274, 357] on common-icon at bounding box center [1275, 365] width 27 height 27
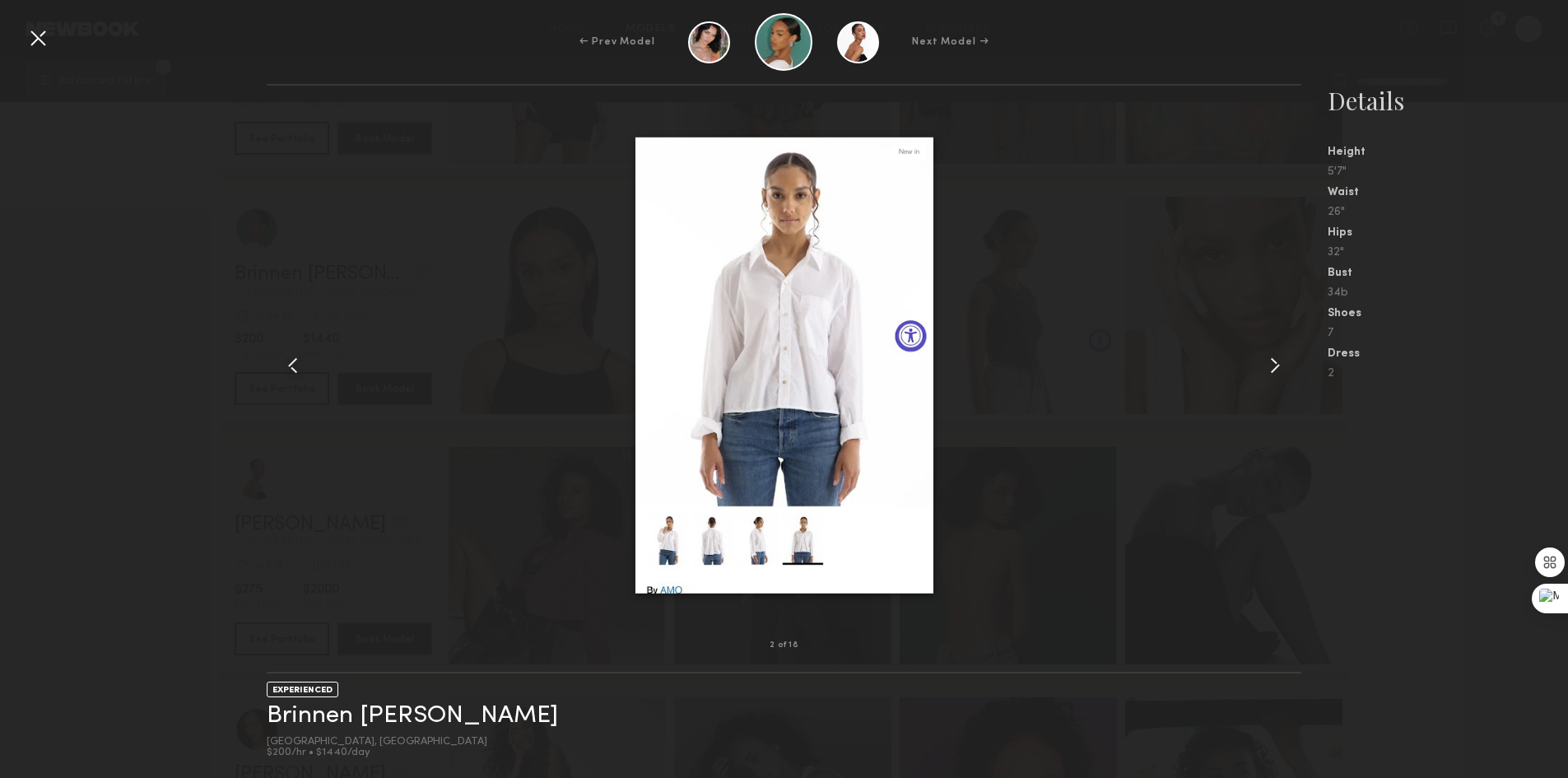
click at [1274, 357] on common-icon at bounding box center [1275, 365] width 27 height 27
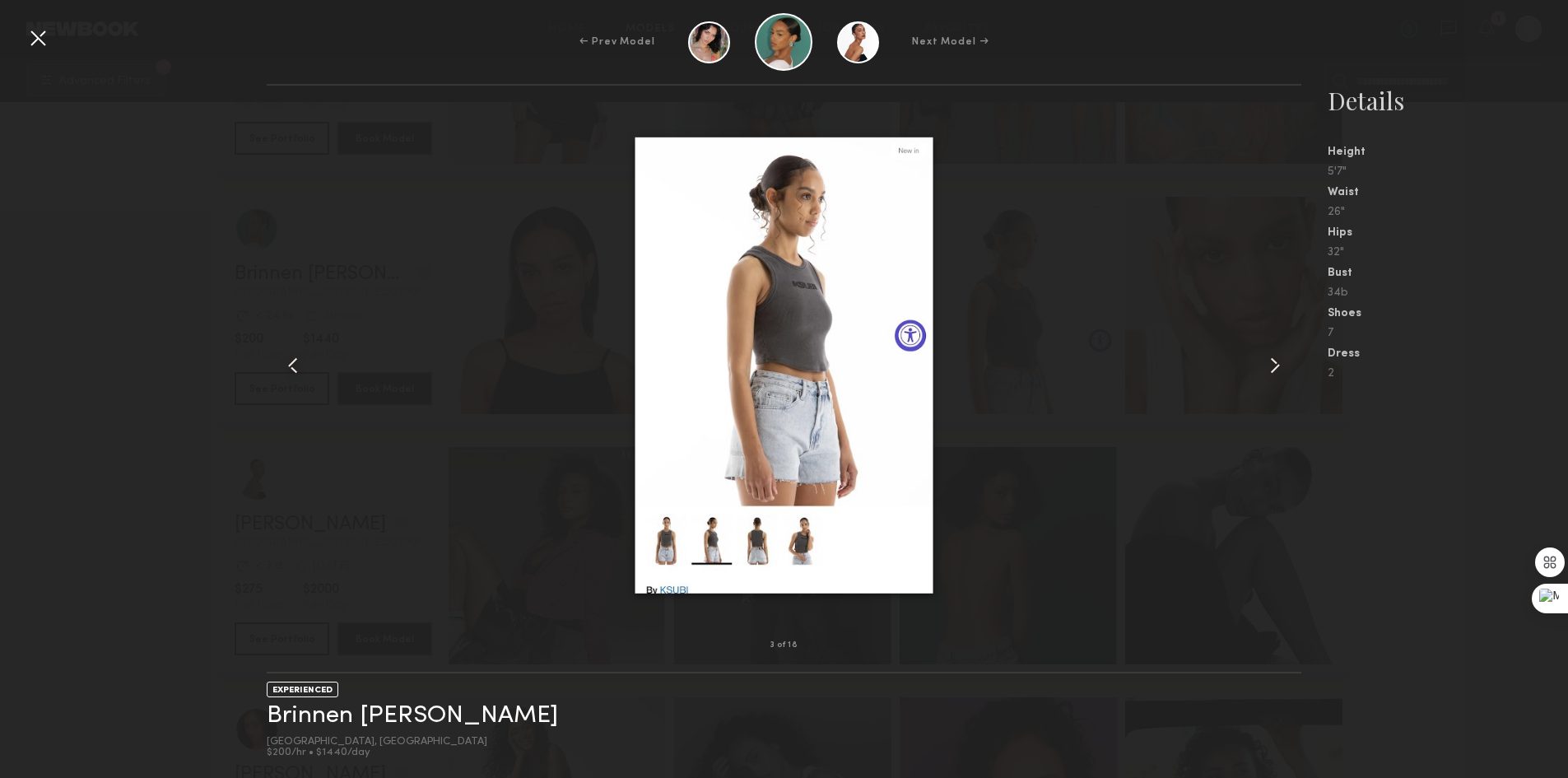
click at [1274, 357] on common-icon at bounding box center [1275, 365] width 27 height 27
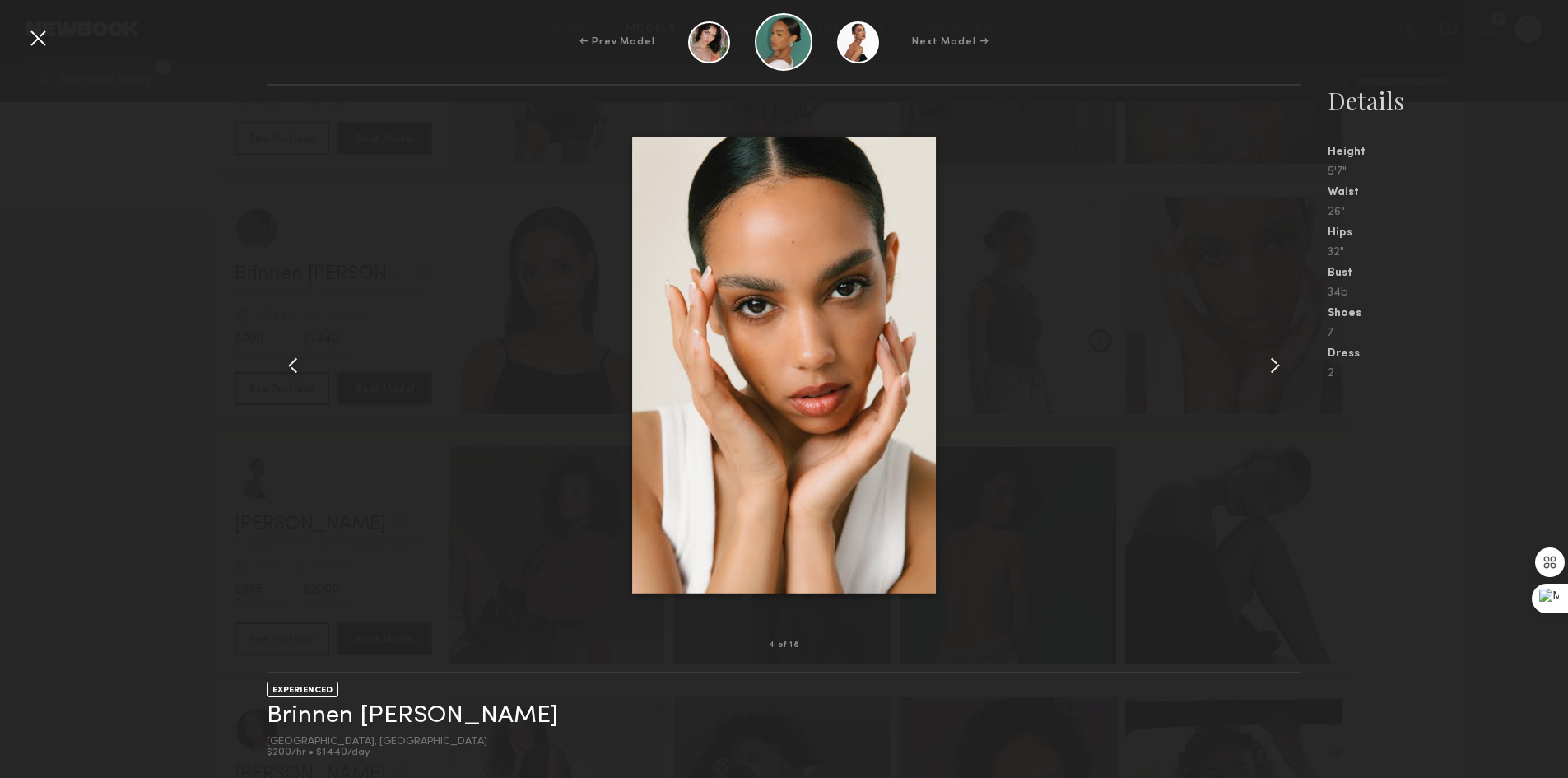
click at [1274, 357] on common-icon at bounding box center [1275, 365] width 27 height 27
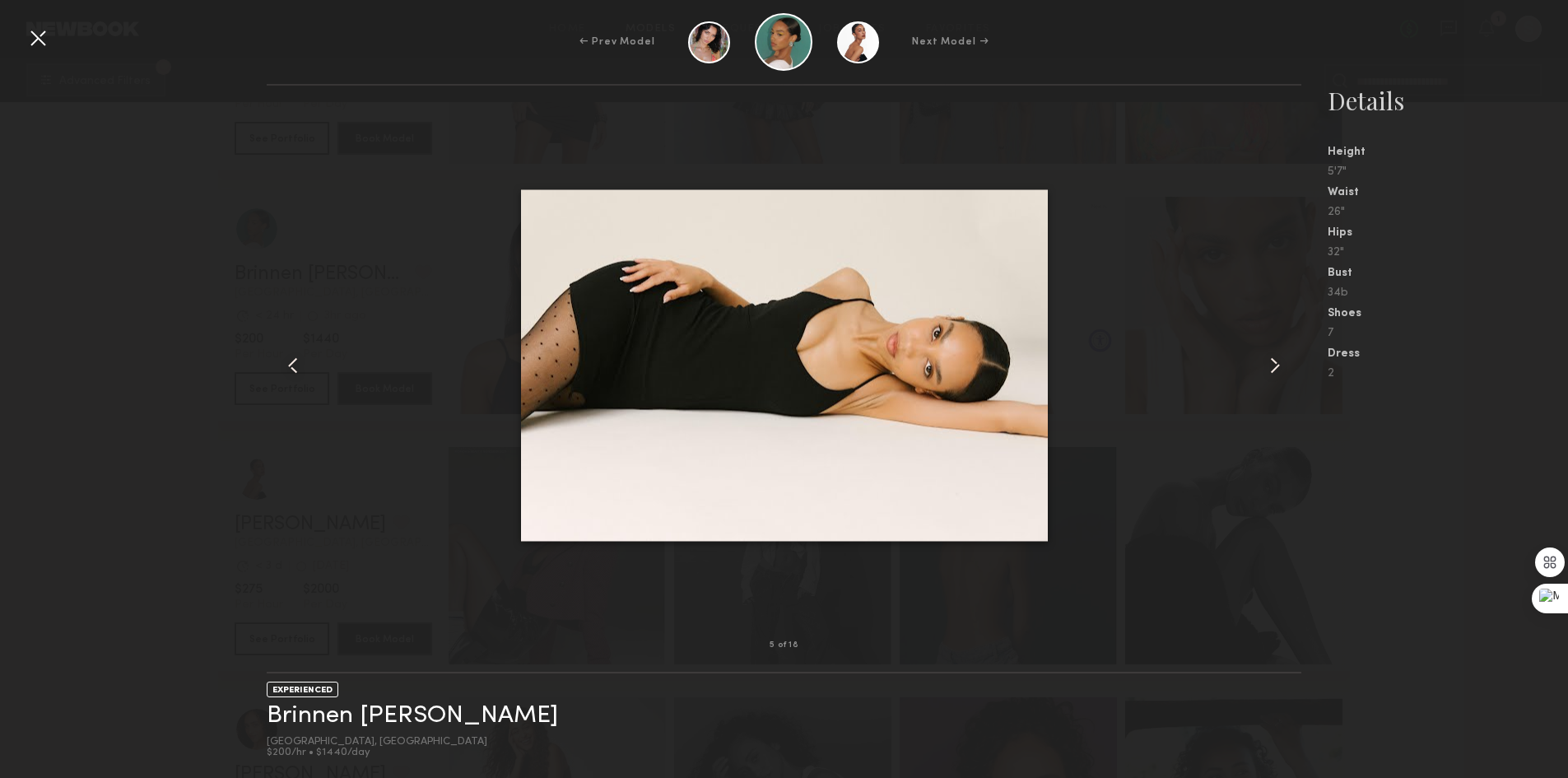
click at [1274, 357] on common-icon at bounding box center [1275, 365] width 27 height 27
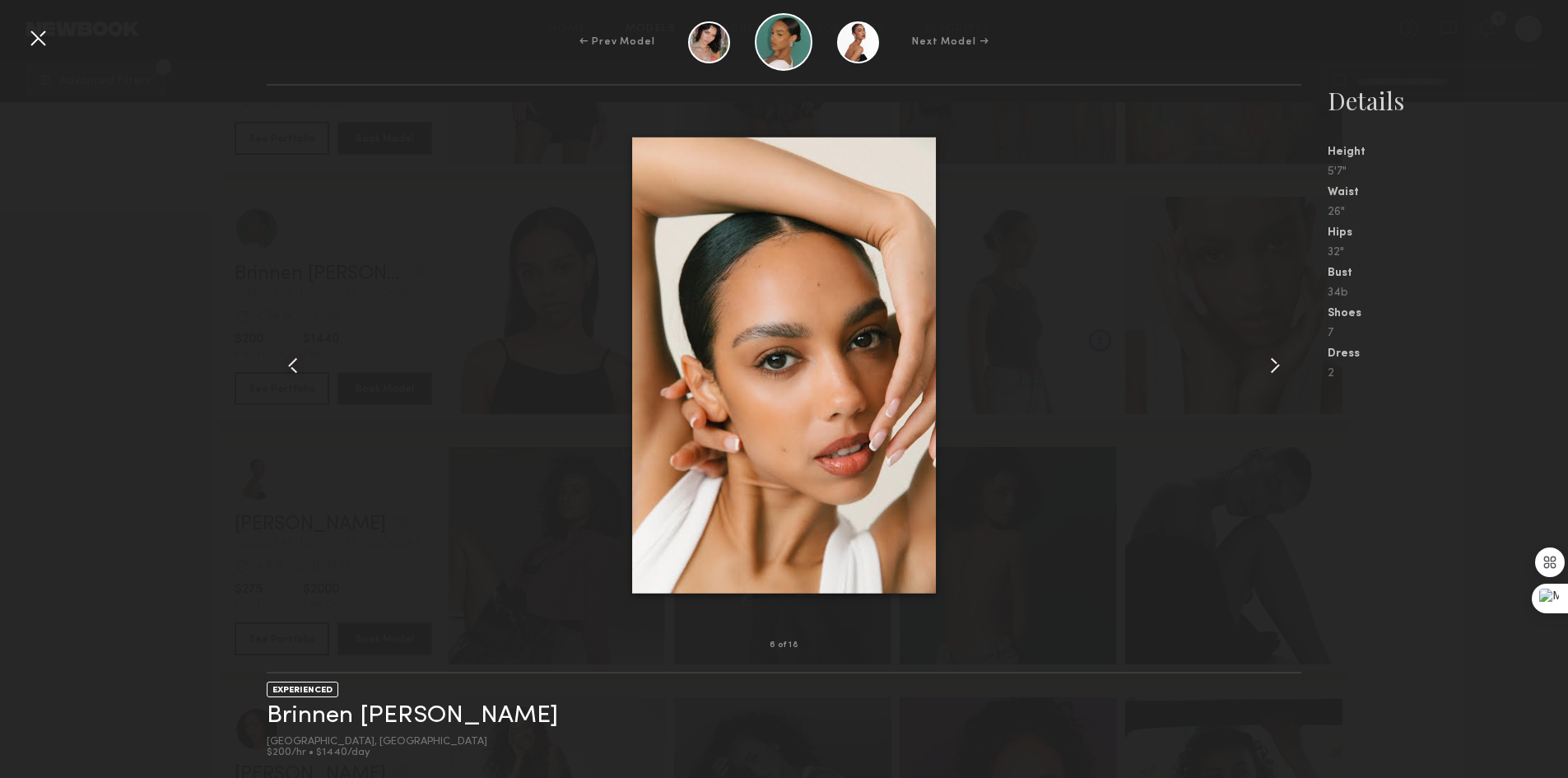
click at [42, 39] on div at bounding box center [38, 38] width 27 height 27
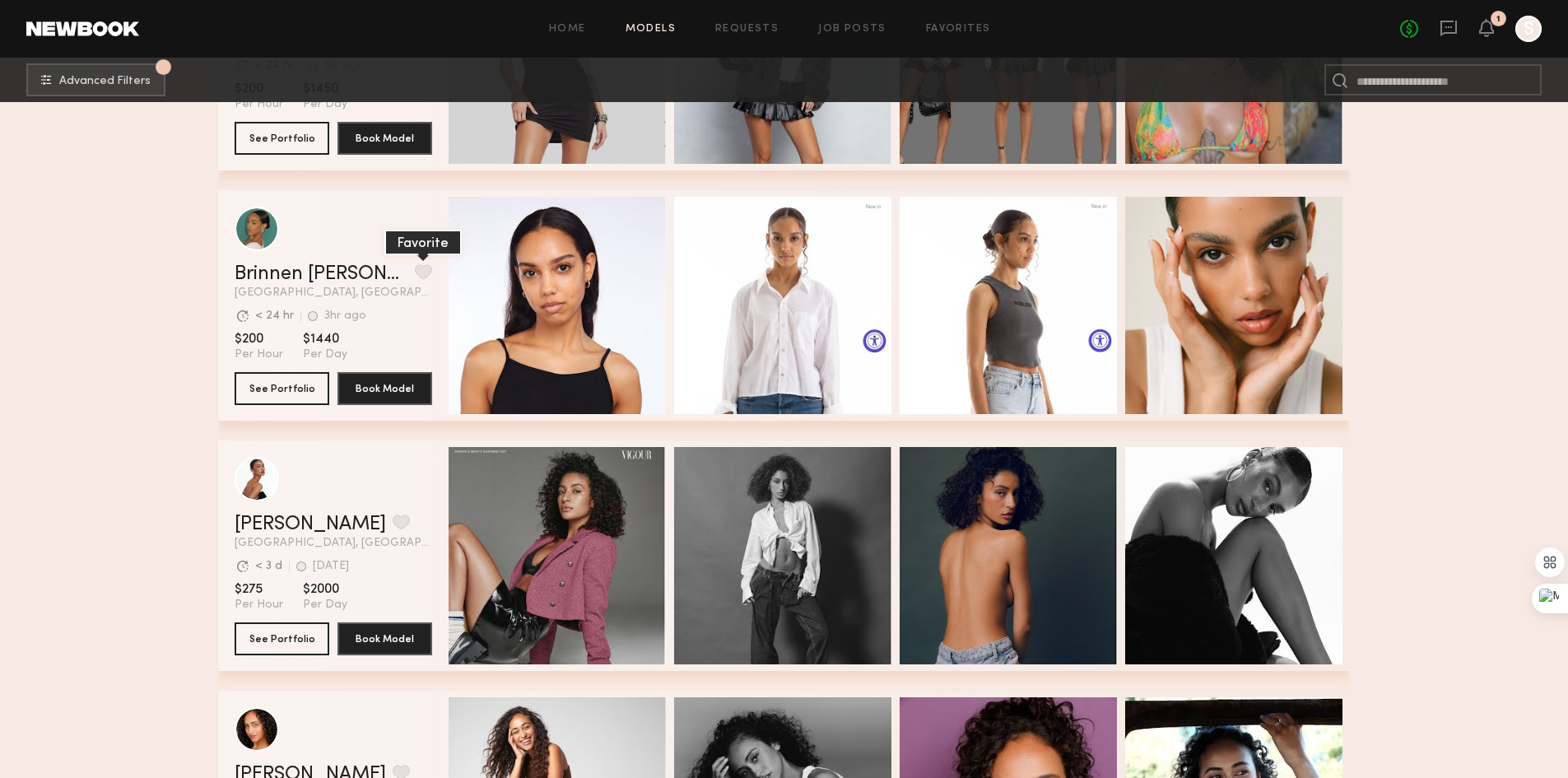
click at [415, 274] on button "grid" at bounding box center [423, 272] width 17 height 15
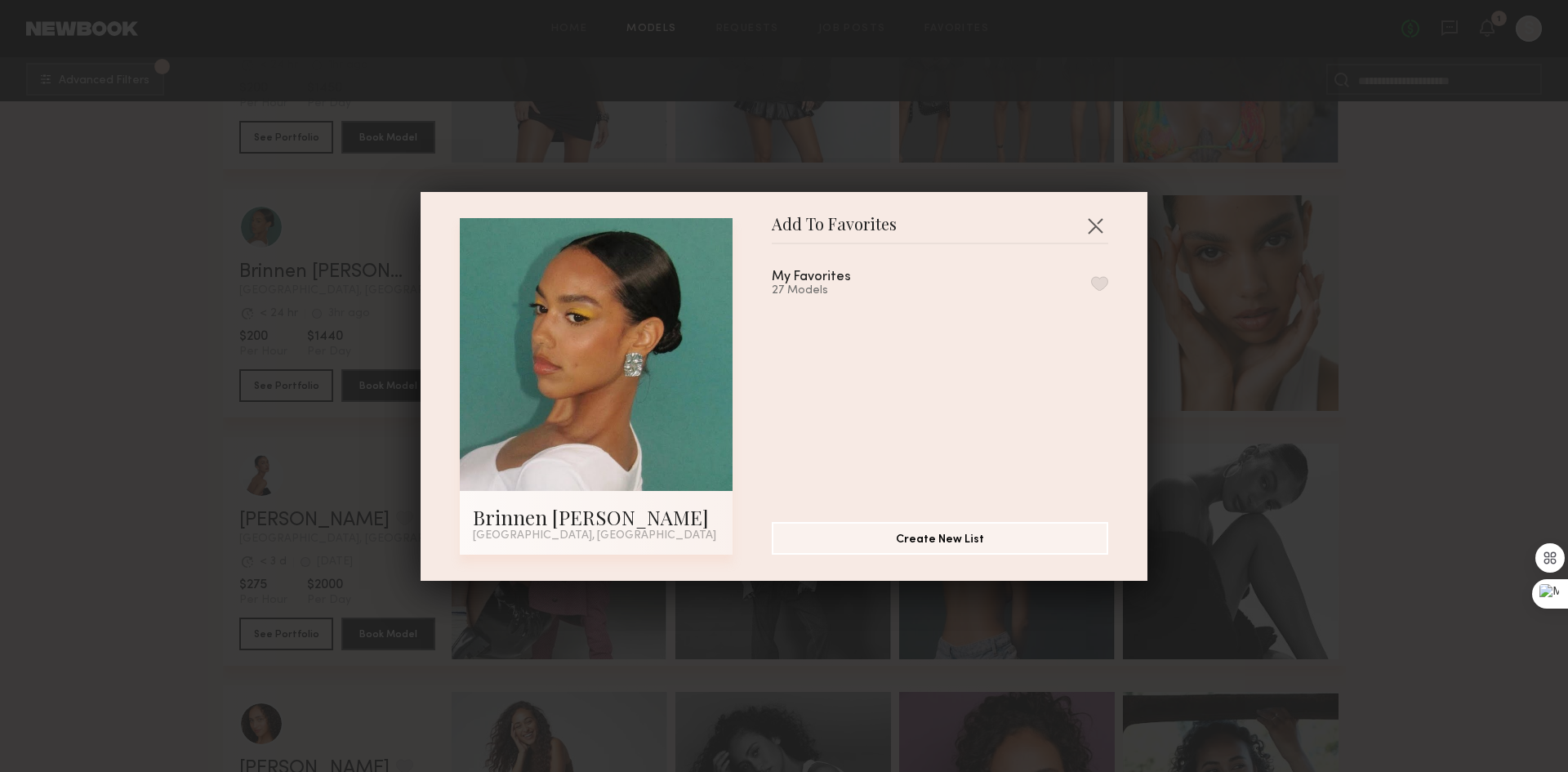
click at [1092, 280] on button "button" at bounding box center [1100, 284] width 17 height 15
click at [1091, 224] on button "button" at bounding box center [1095, 225] width 26 height 26
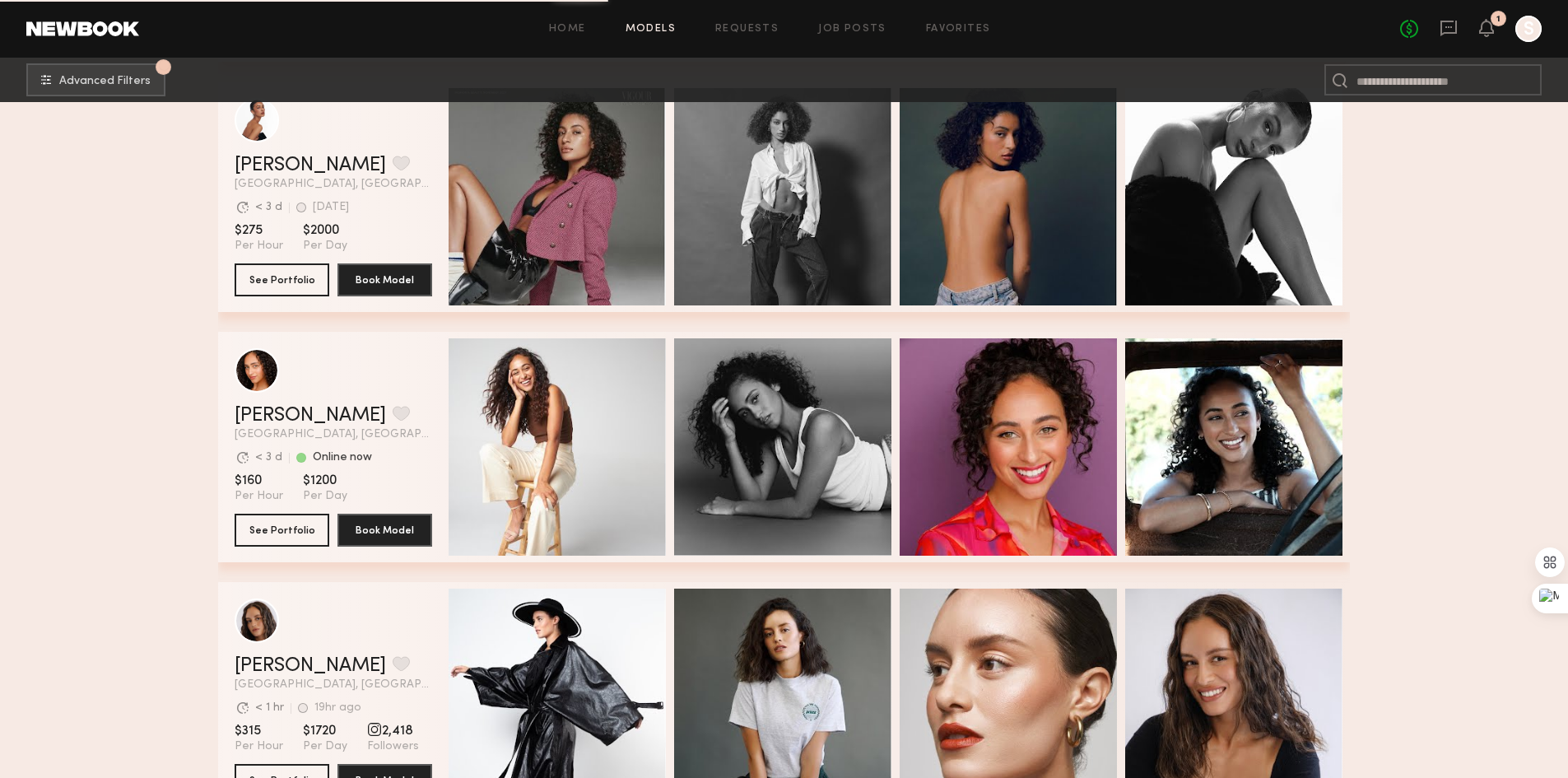
scroll to position [17036, 0]
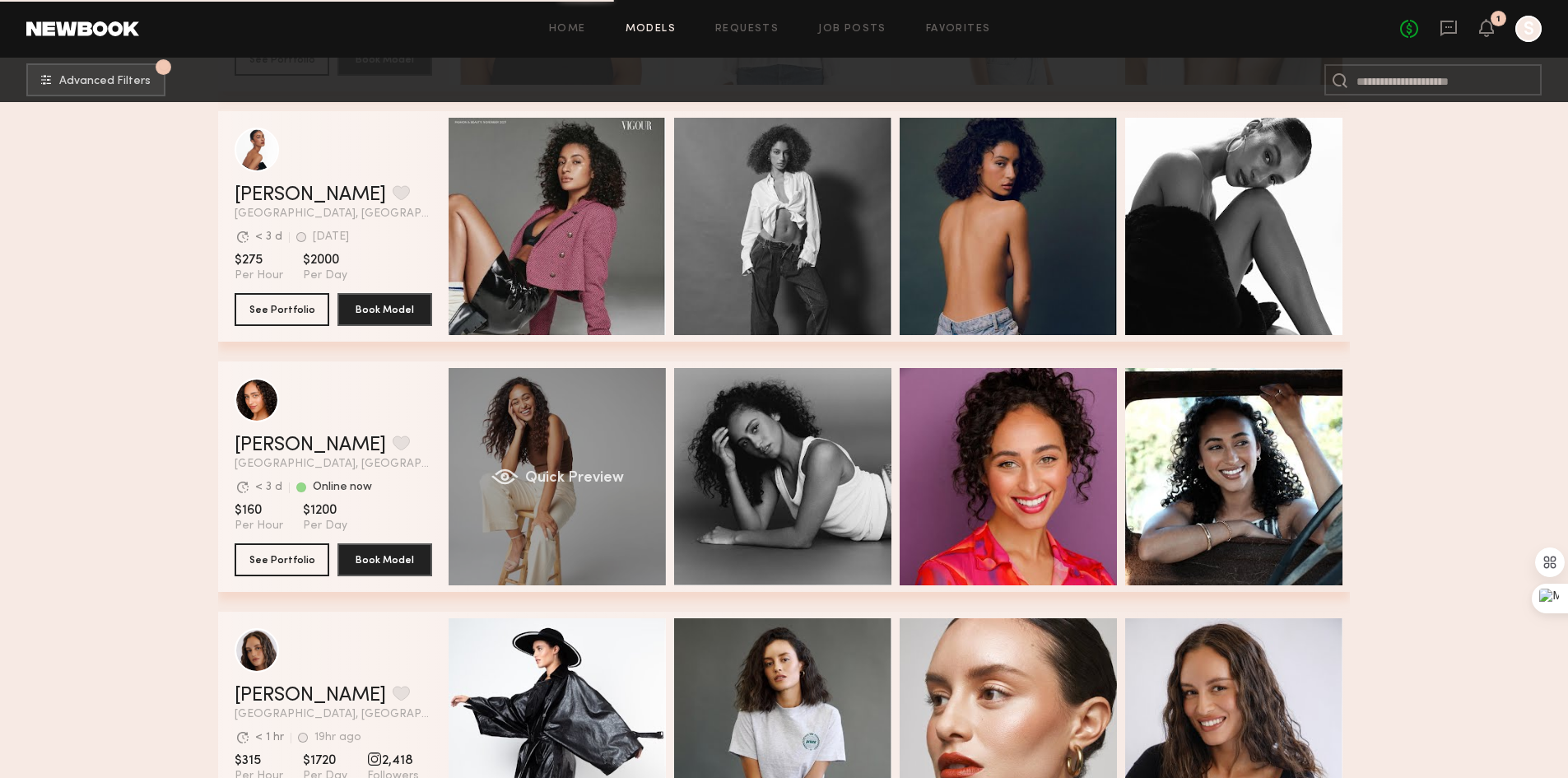
click at [579, 453] on div "Quick Preview" at bounding box center [558, 477] width 218 height 218
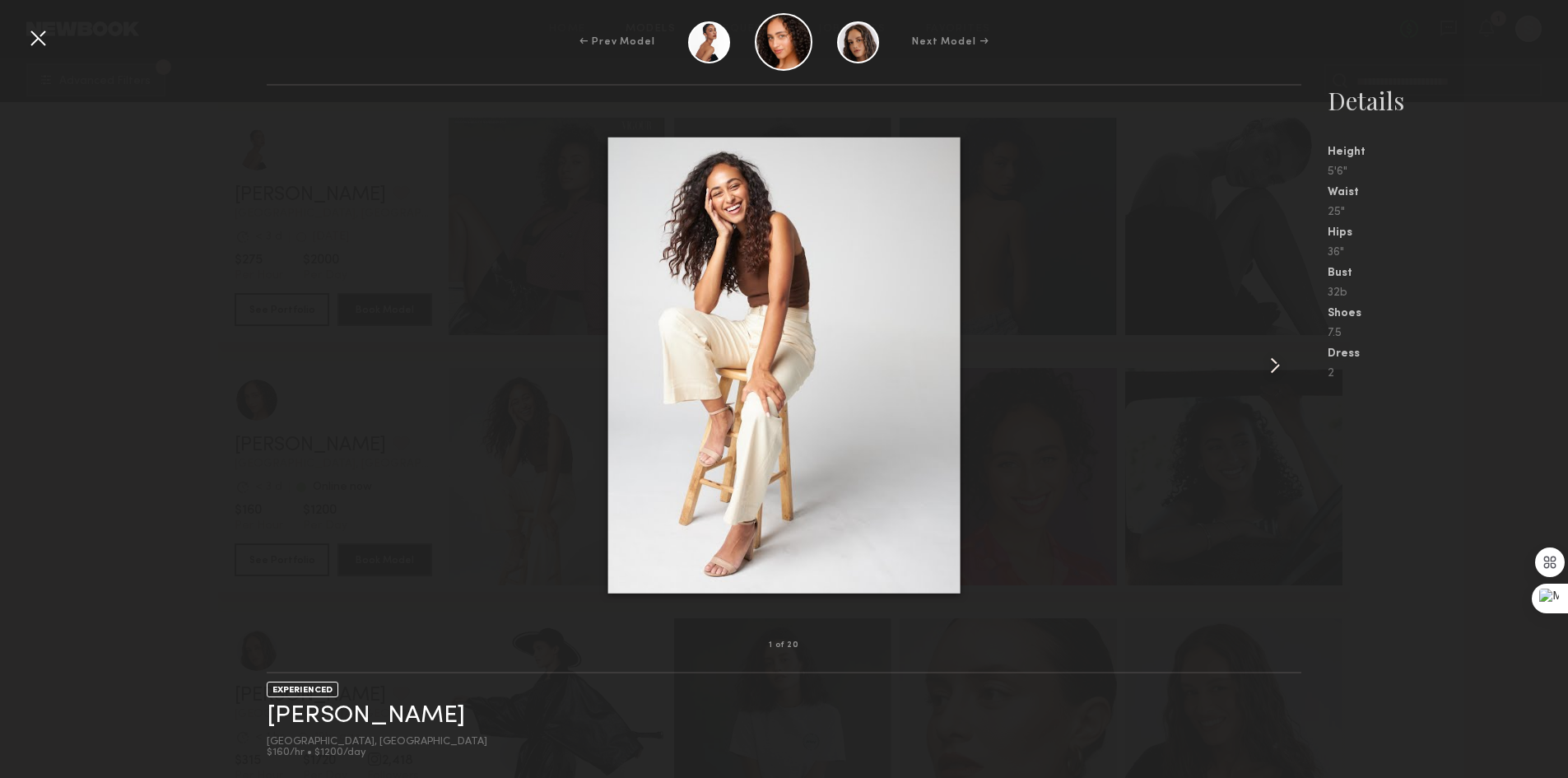
click at [1281, 358] on common-icon at bounding box center [1275, 365] width 27 height 27
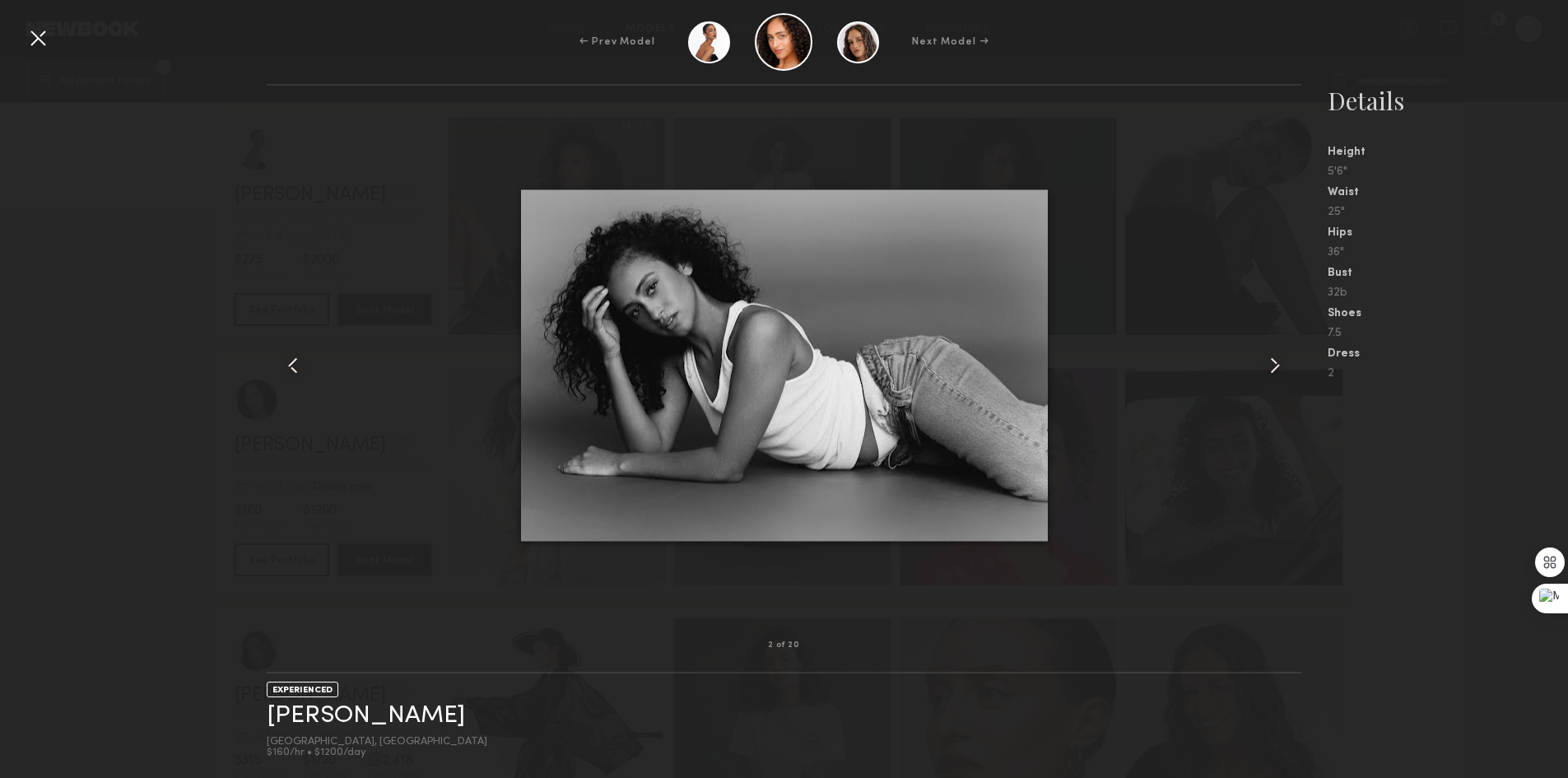
click at [1281, 358] on common-icon at bounding box center [1275, 365] width 27 height 27
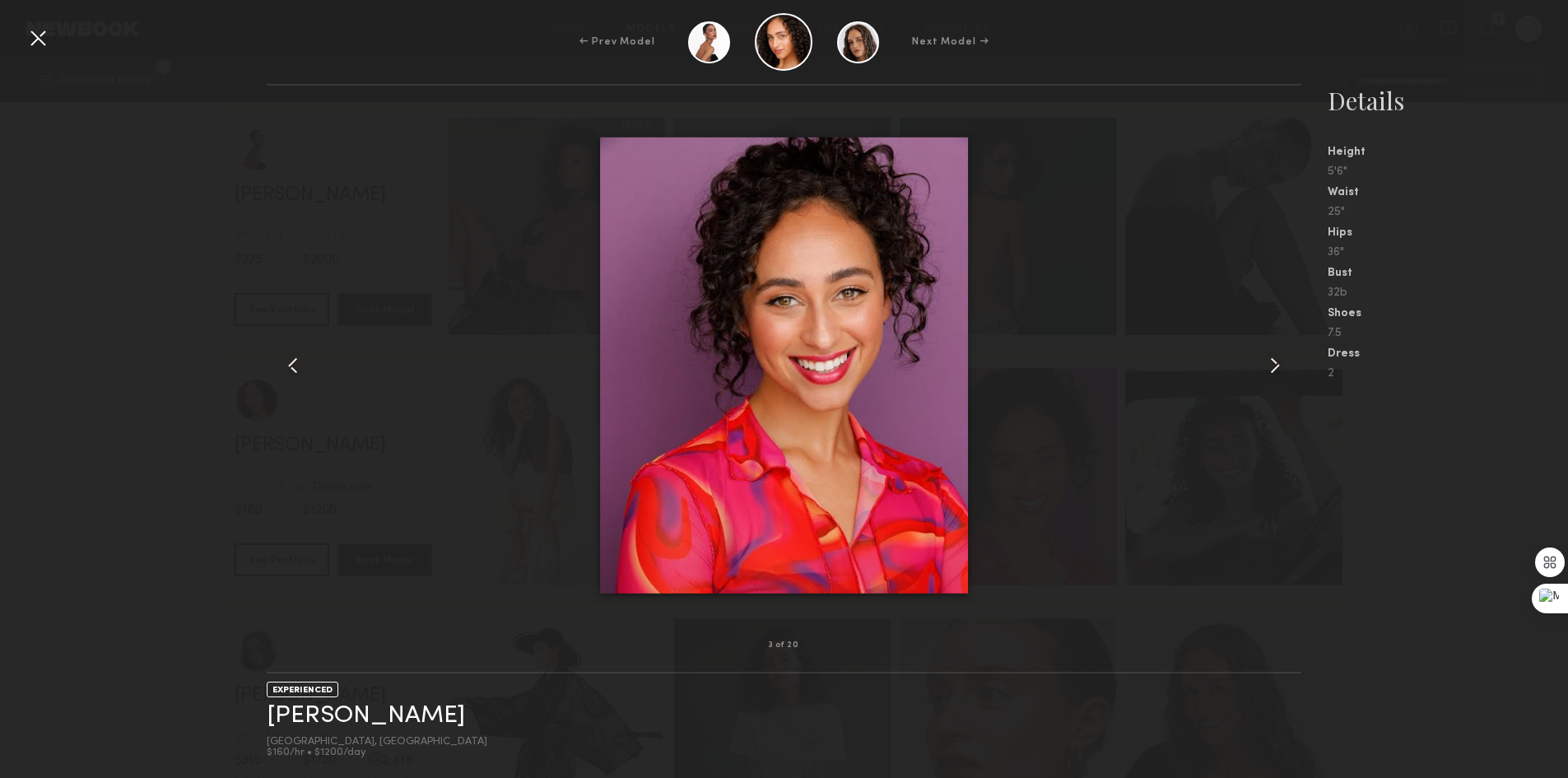
click at [1281, 358] on common-icon at bounding box center [1275, 365] width 27 height 27
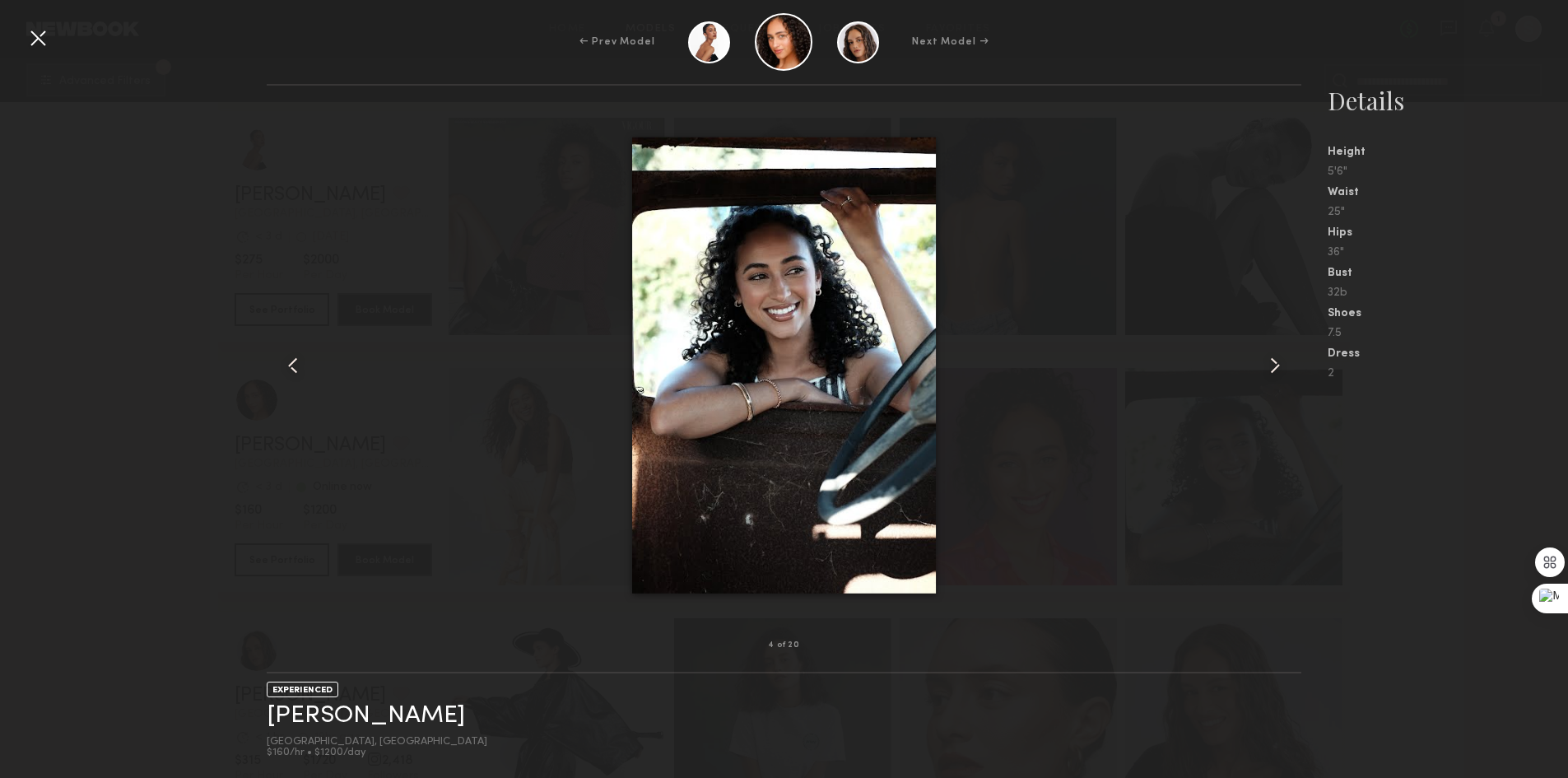
click at [1281, 357] on common-icon at bounding box center [1275, 365] width 27 height 27
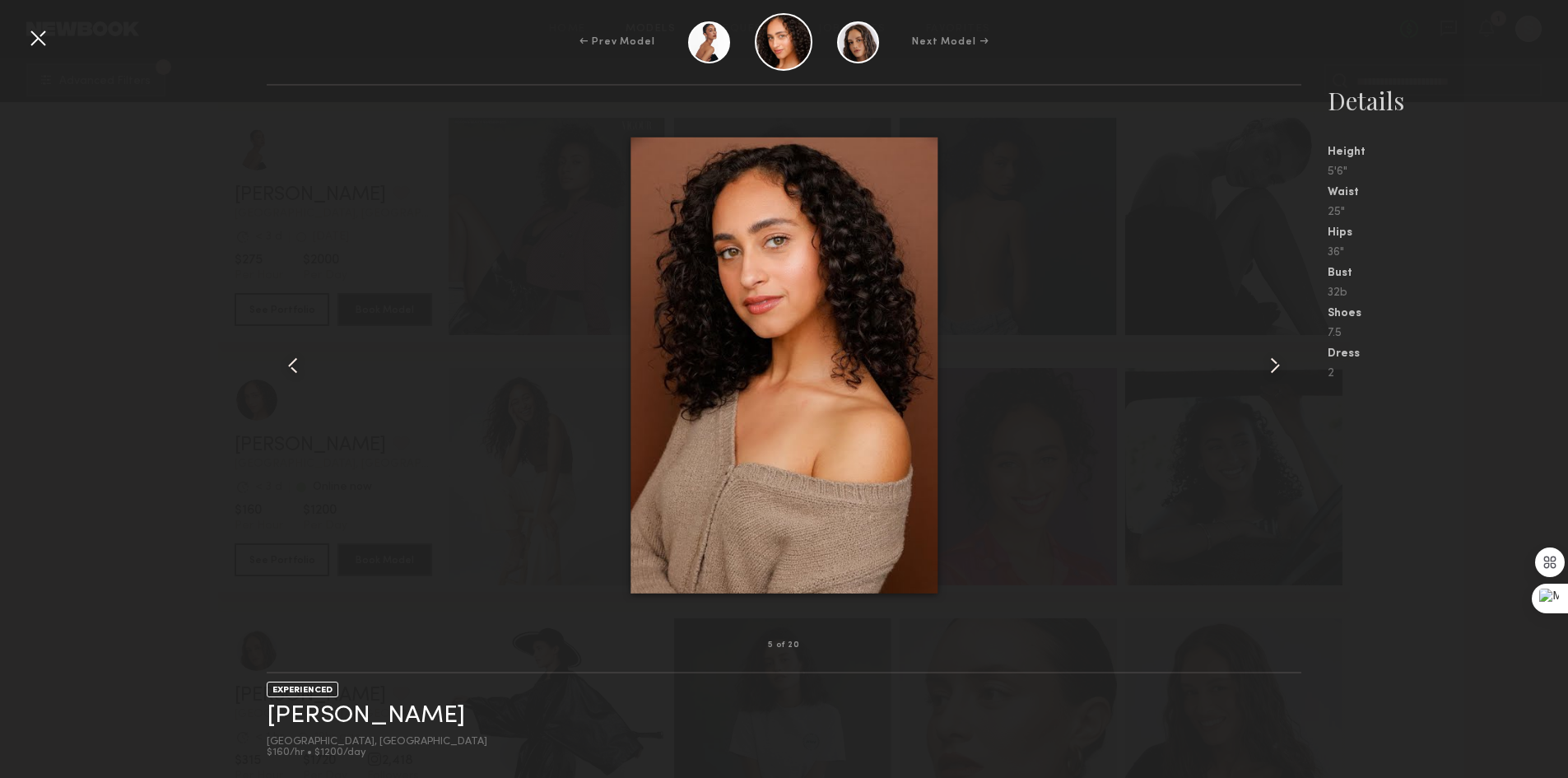
click at [1281, 357] on common-icon at bounding box center [1275, 365] width 27 height 27
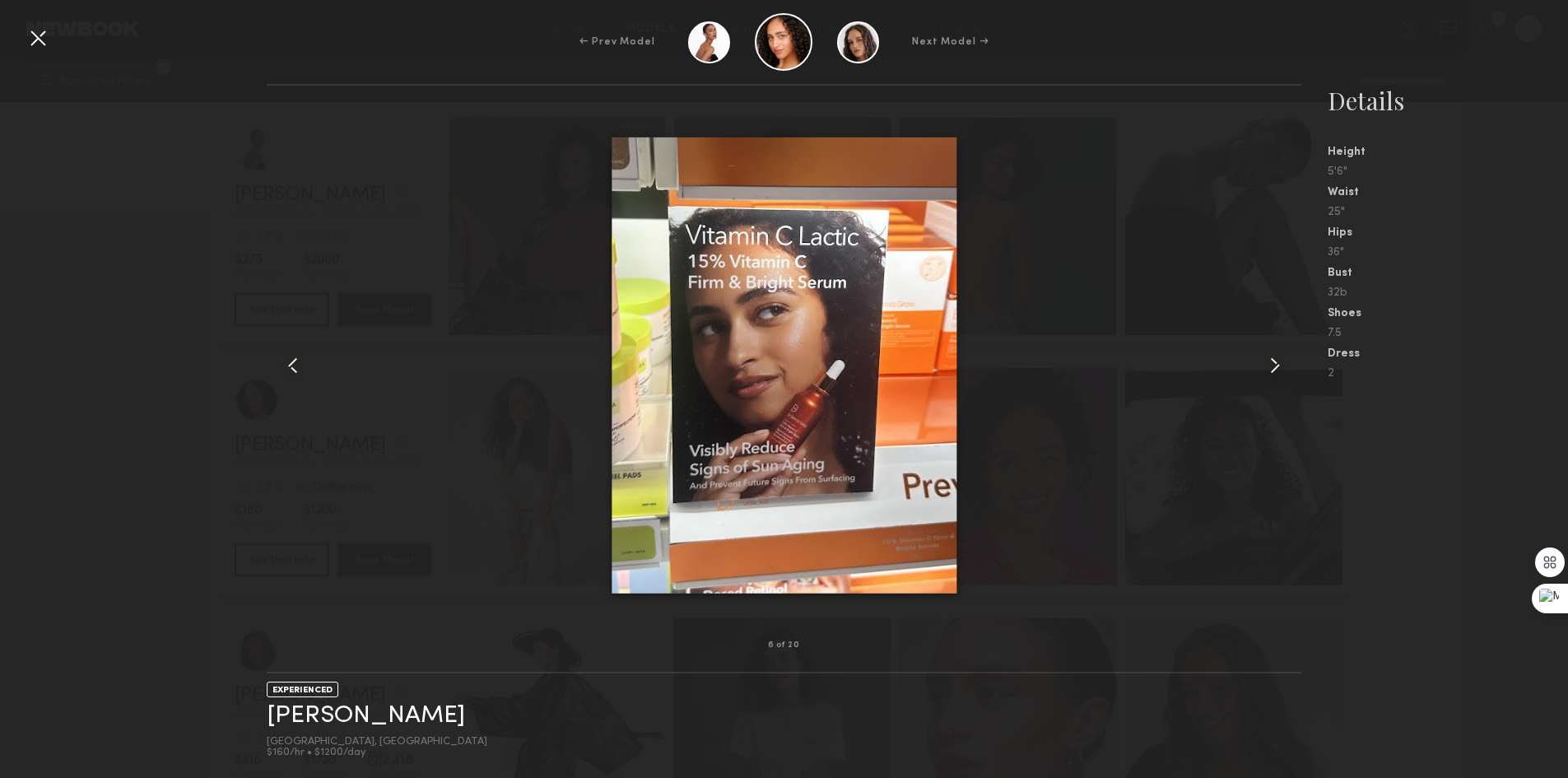
click at [1281, 357] on common-icon at bounding box center [1275, 365] width 27 height 27
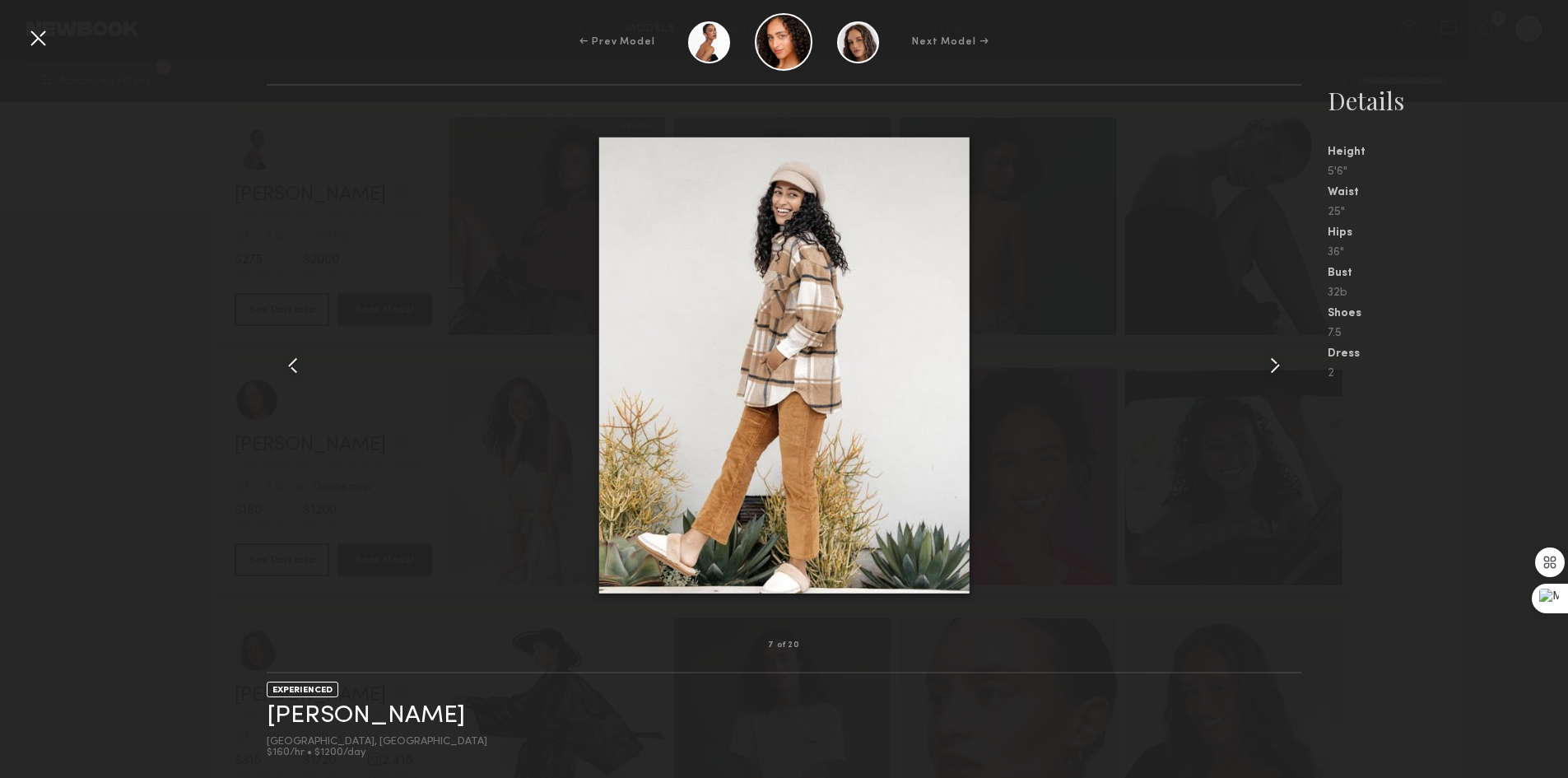
click at [36, 43] on div at bounding box center [38, 38] width 27 height 27
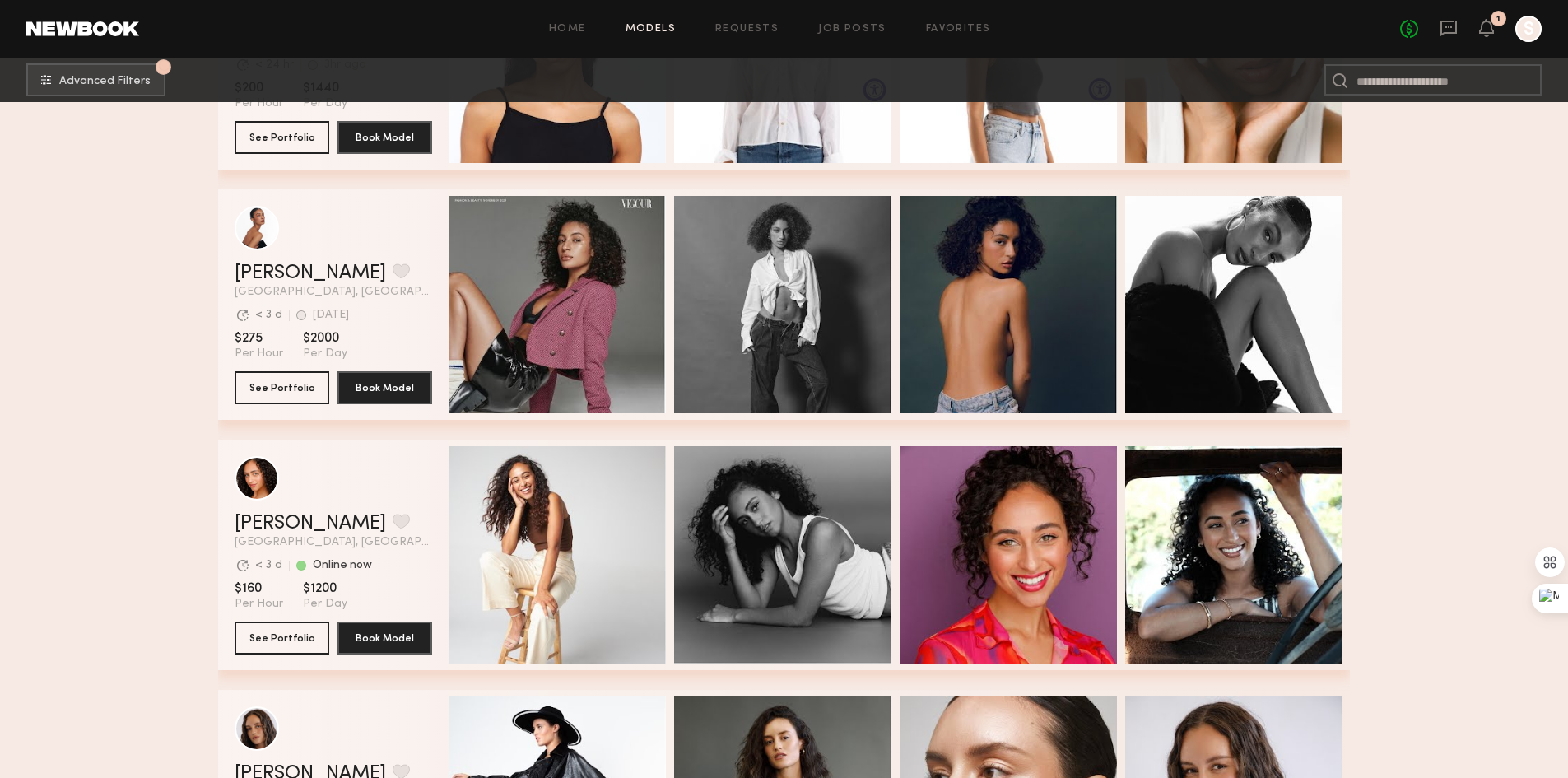
scroll to position [16953, 0]
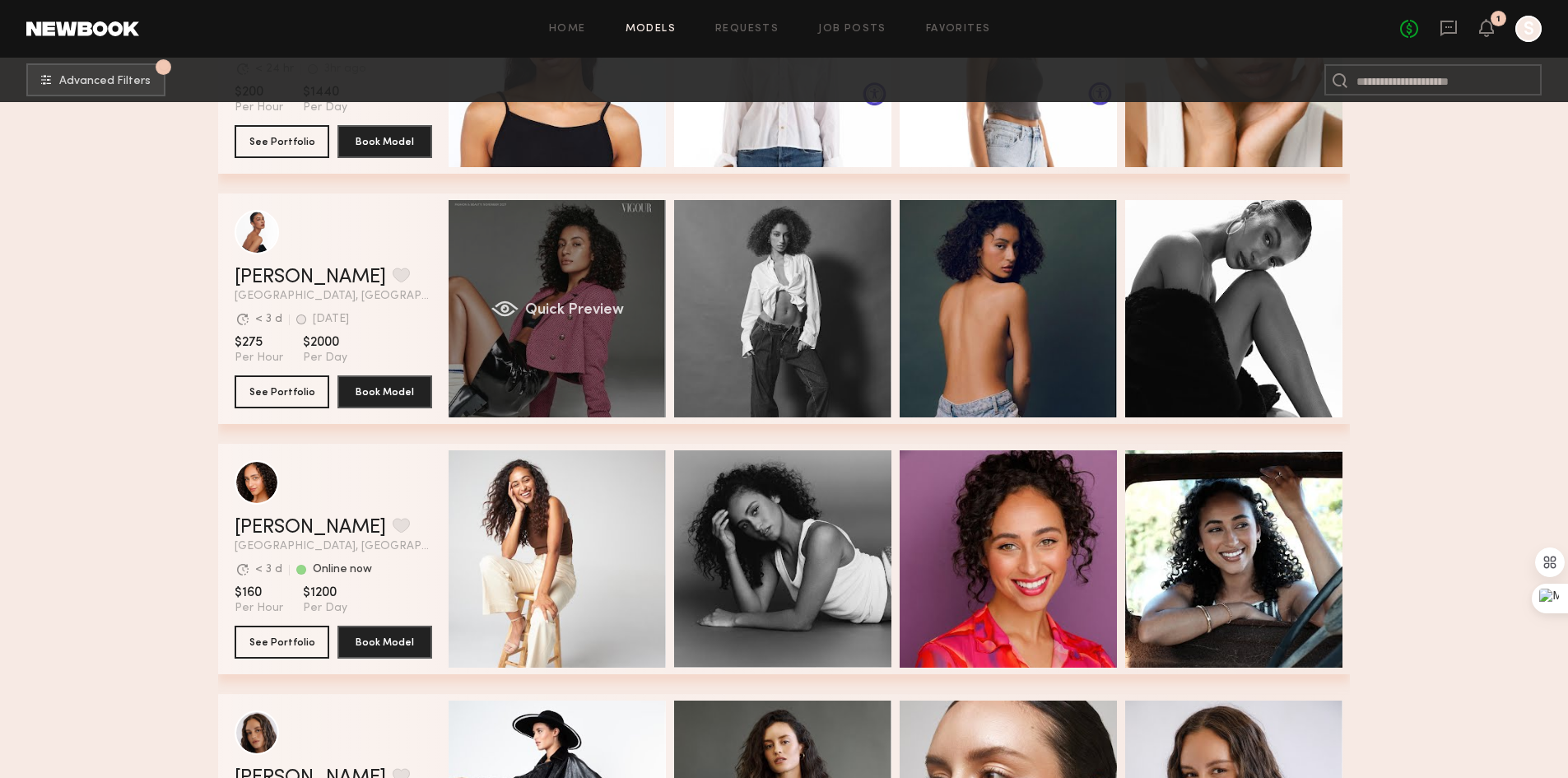
click at [584, 294] on div "Quick Preview" at bounding box center [558, 309] width 218 height 218
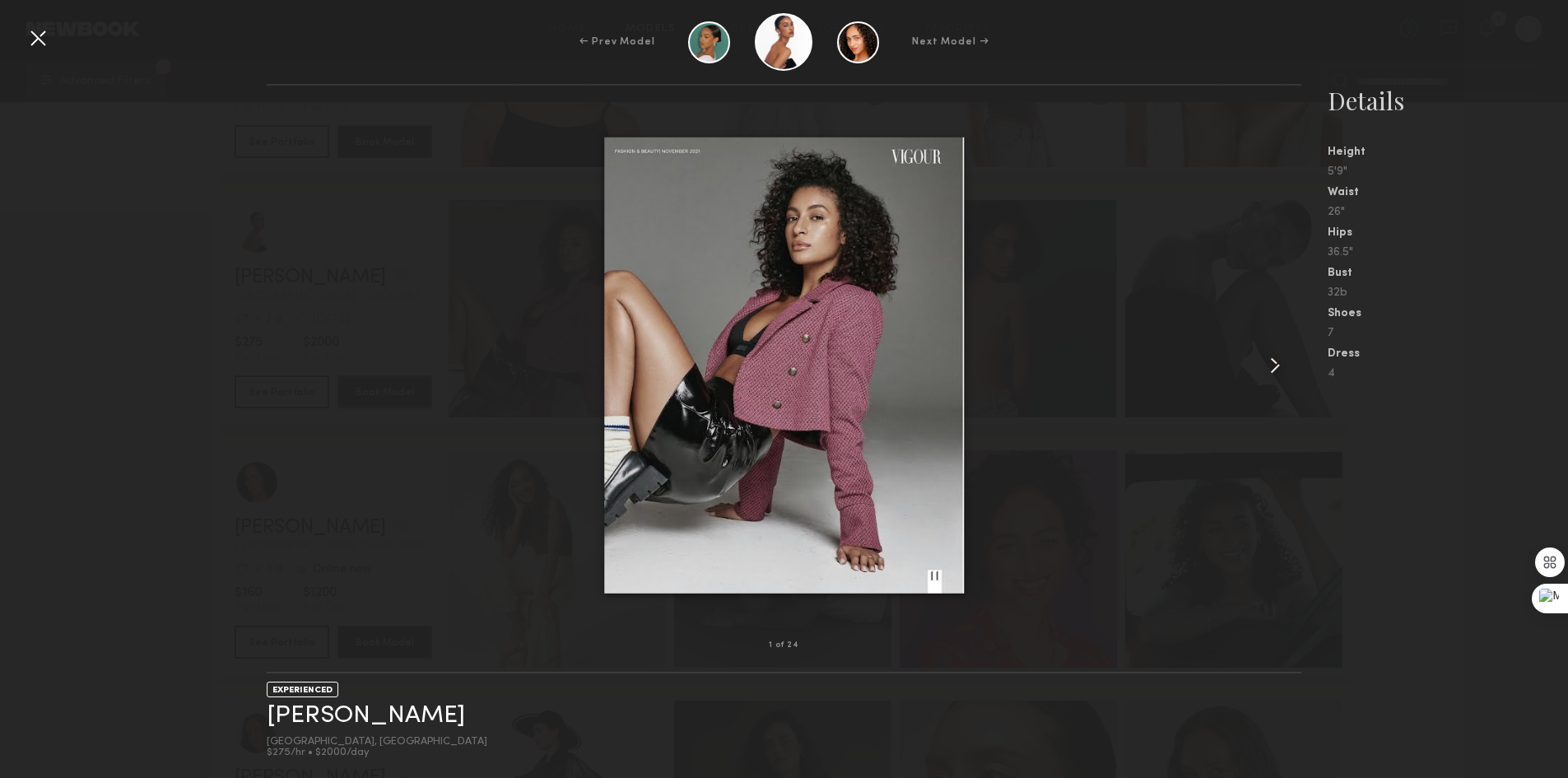
click at [1267, 356] on common-icon at bounding box center [1275, 365] width 27 height 27
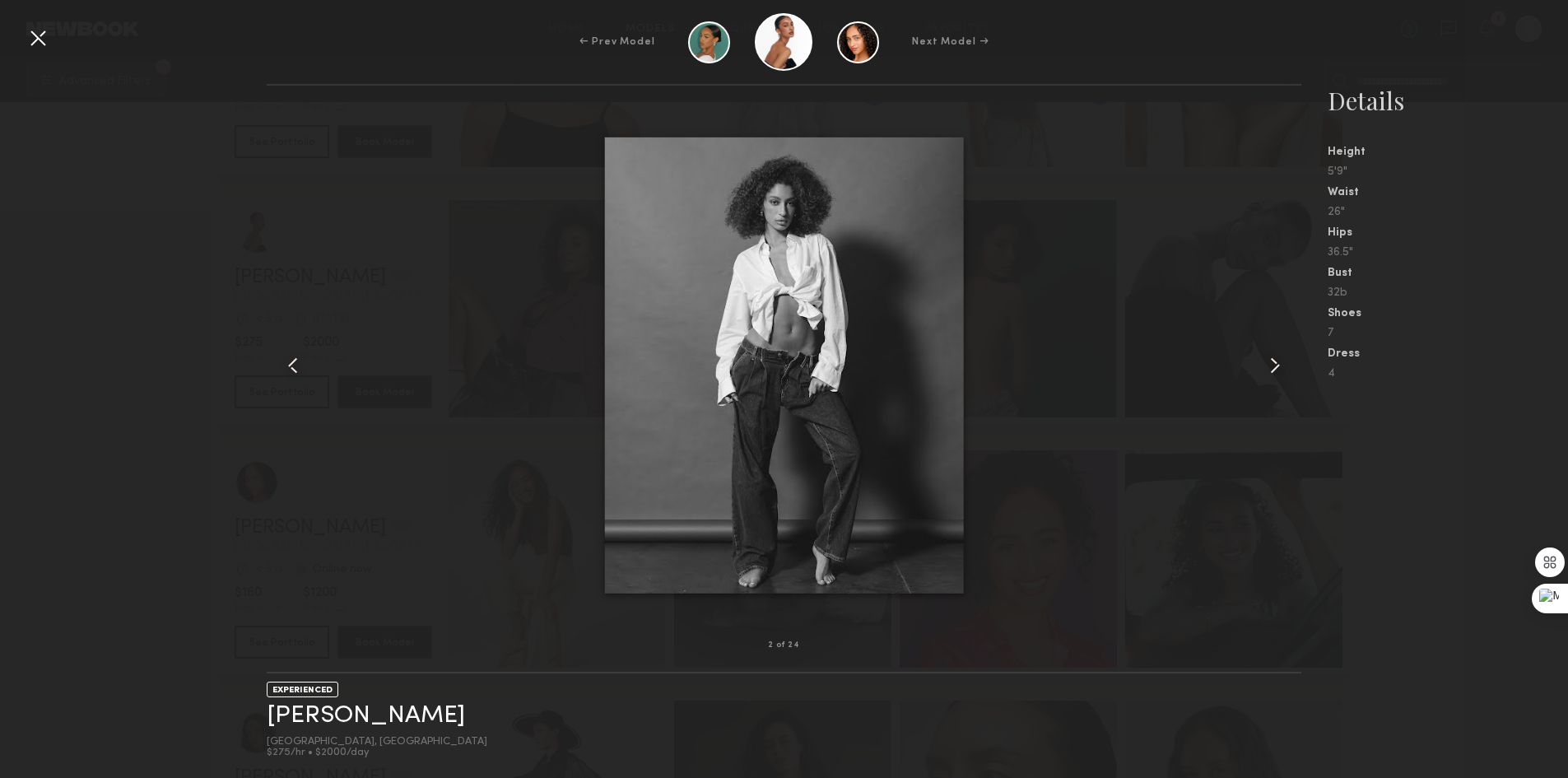
click at [1267, 356] on common-icon at bounding box center [1275, 365] width 27 height 27
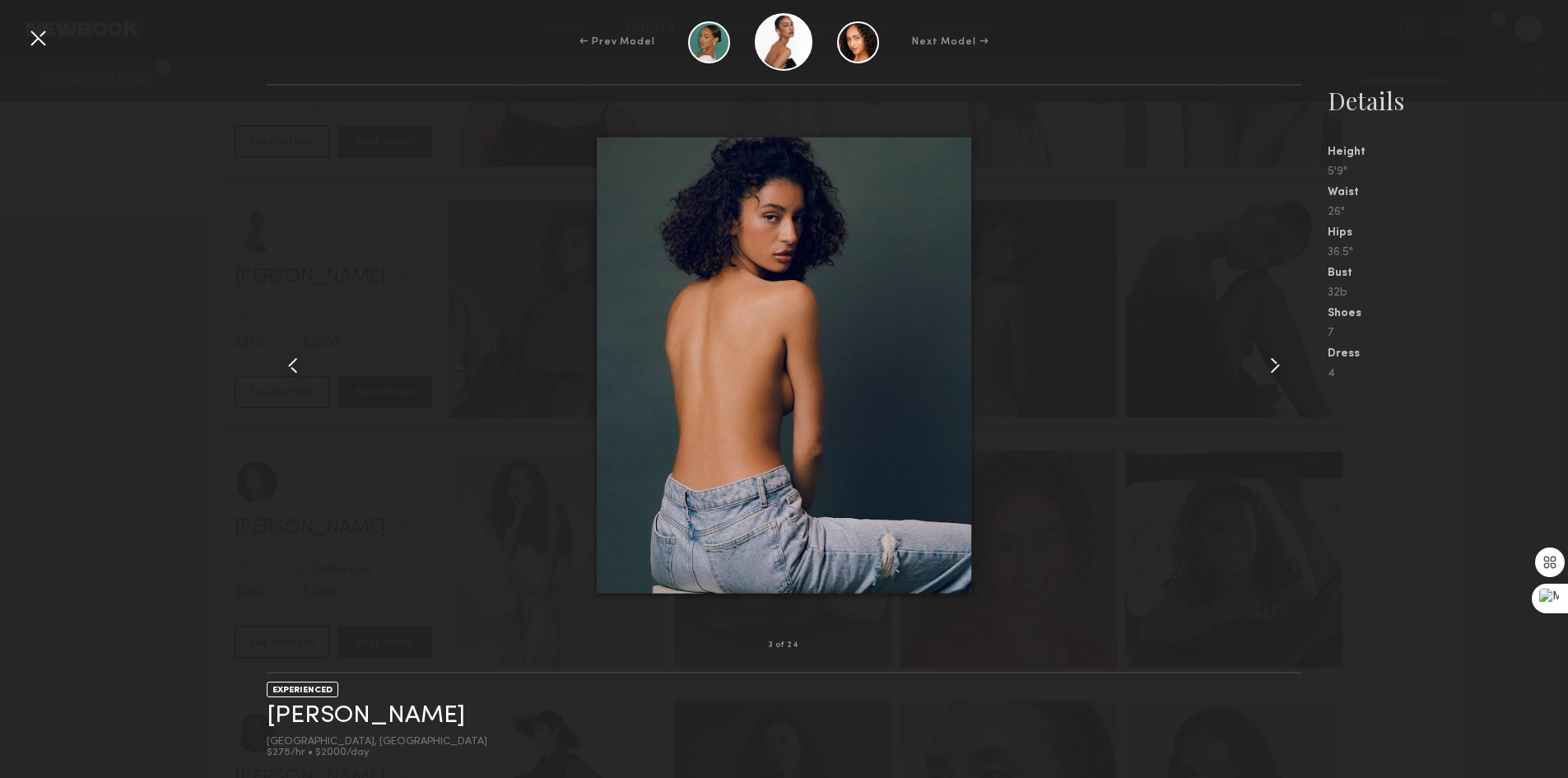
click at [1267, 356] on common-icon at bounding box center [1275, 365] width 27 height 27
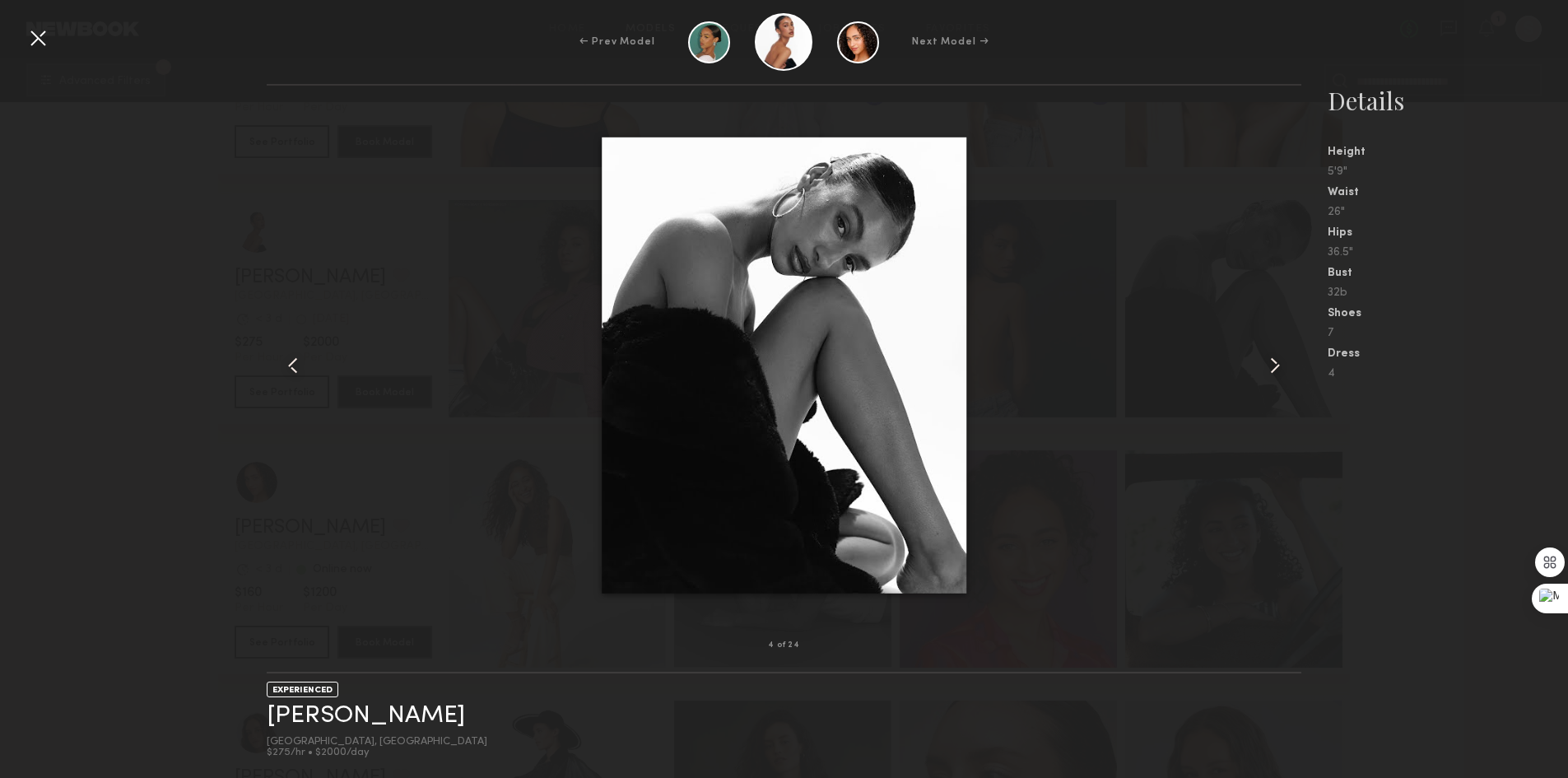
click at [1269, 357] on common-icon at bounding box center [1275, 365] width 27 height 27
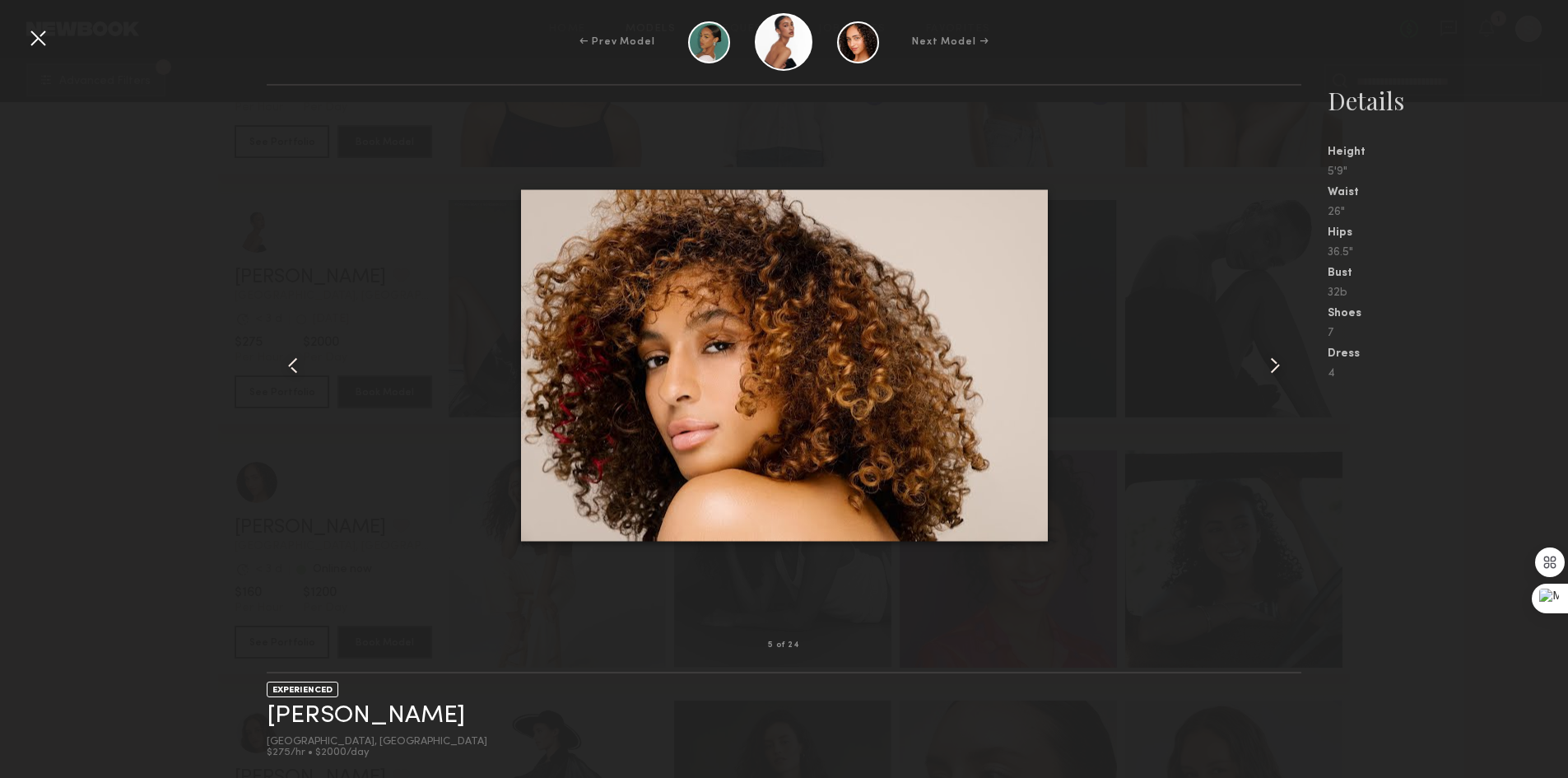
drag, startPoint x: 47, startPoint y: 48, endPoint x: 65, endPoint y: 61, distance: 22.2
click at [47, 48] on div at bounding box center [38, 38] width 27 height 27
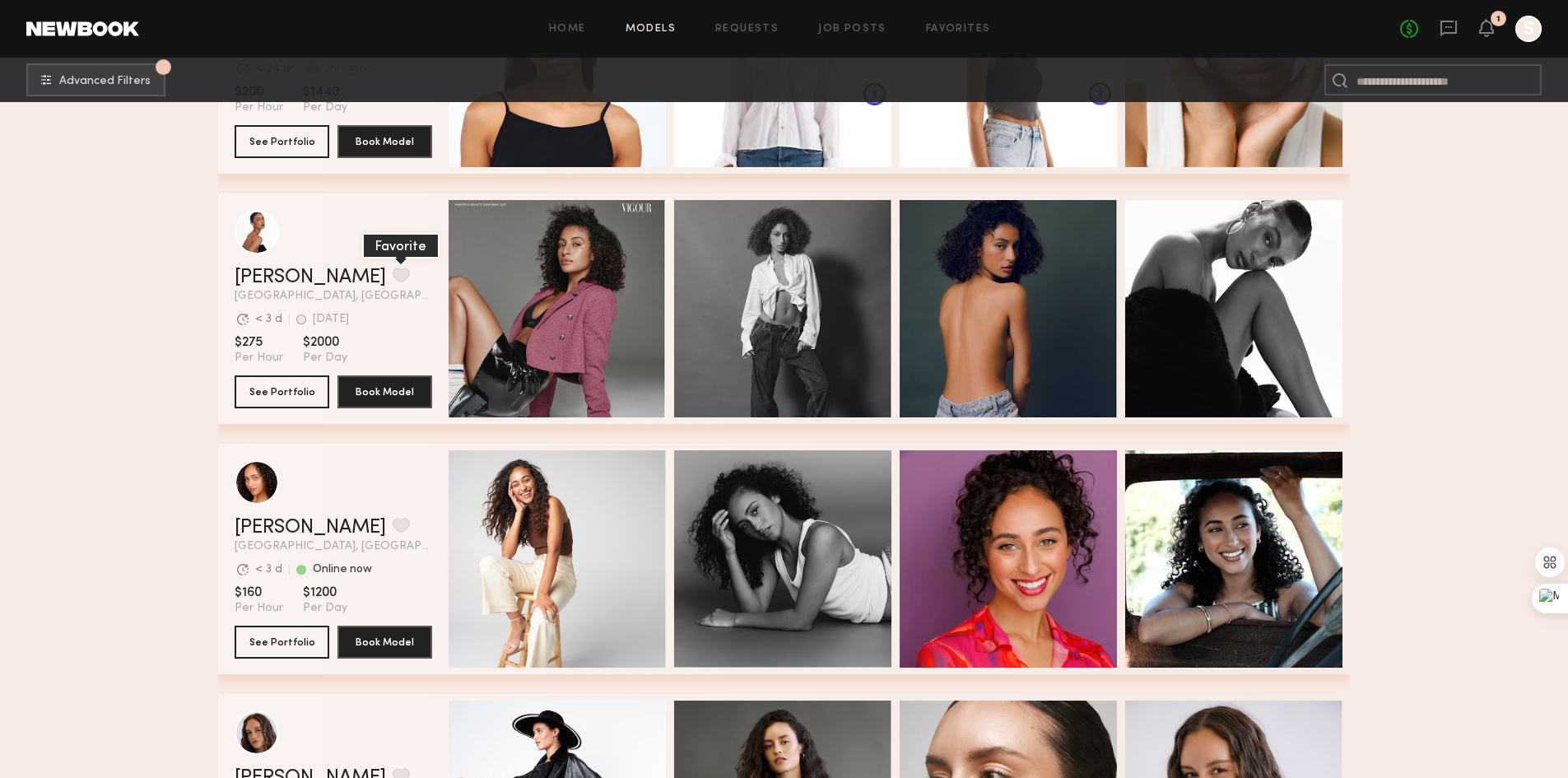
click at [393, 276] on button "grid" at bounding box center [401, 275] width 17 height 15
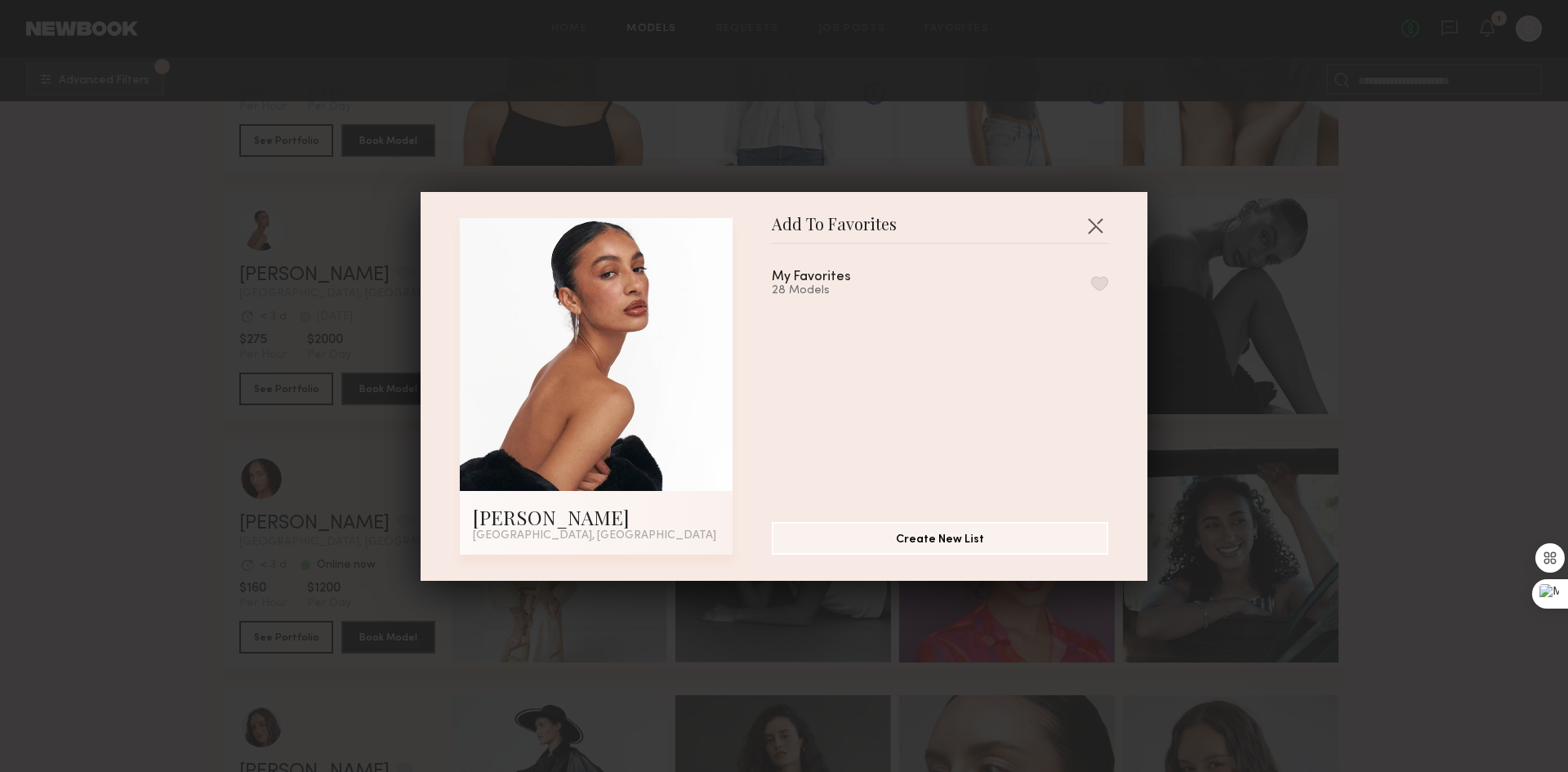
click at [1092, 280] on button "button" at bounding box center [1100, 284] width 17 height 15
click at [1094, 223] on button "button" at bounding box center [1095, 225] width 26 height 26
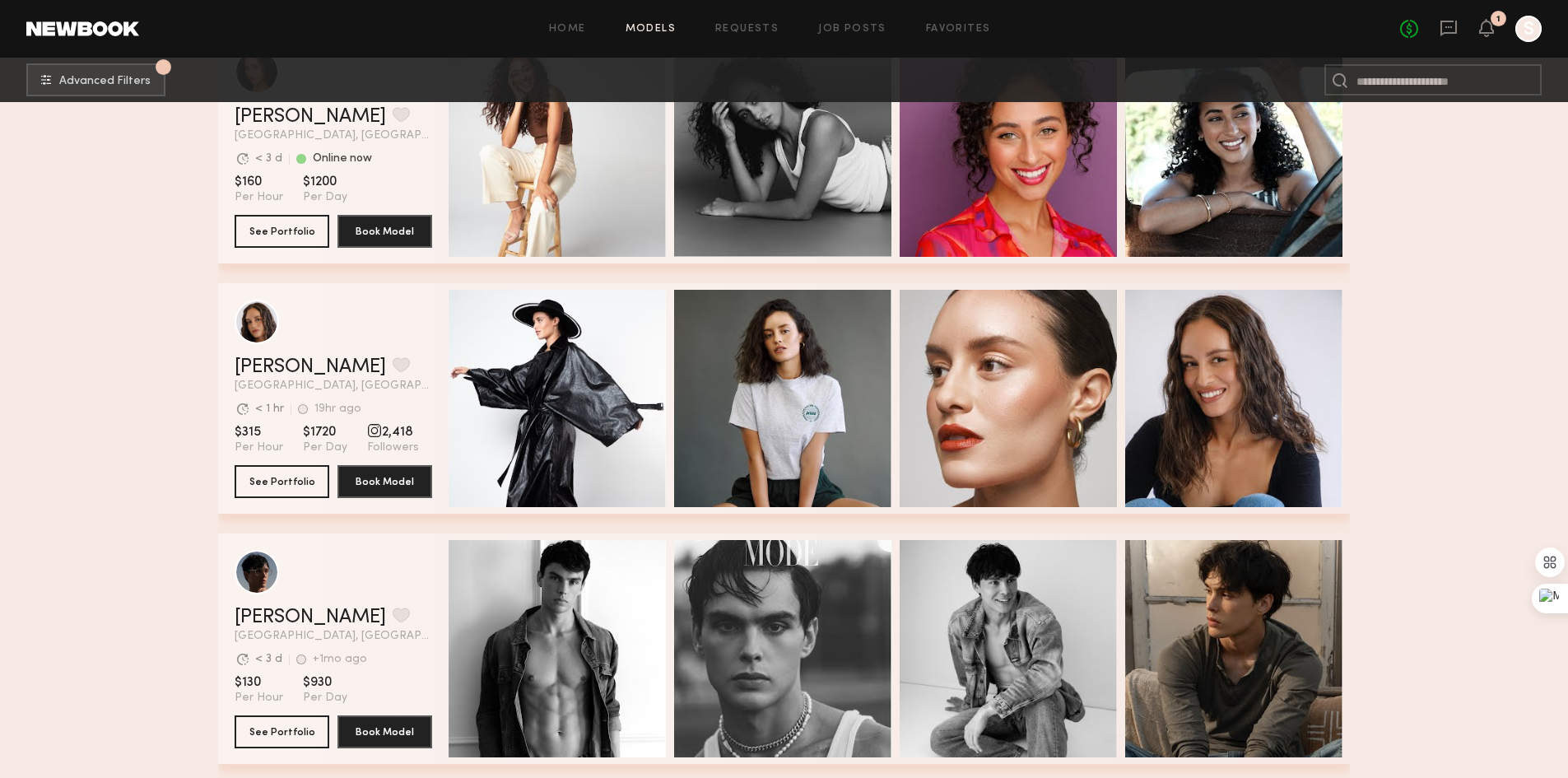
scroll to position [17364, 0]
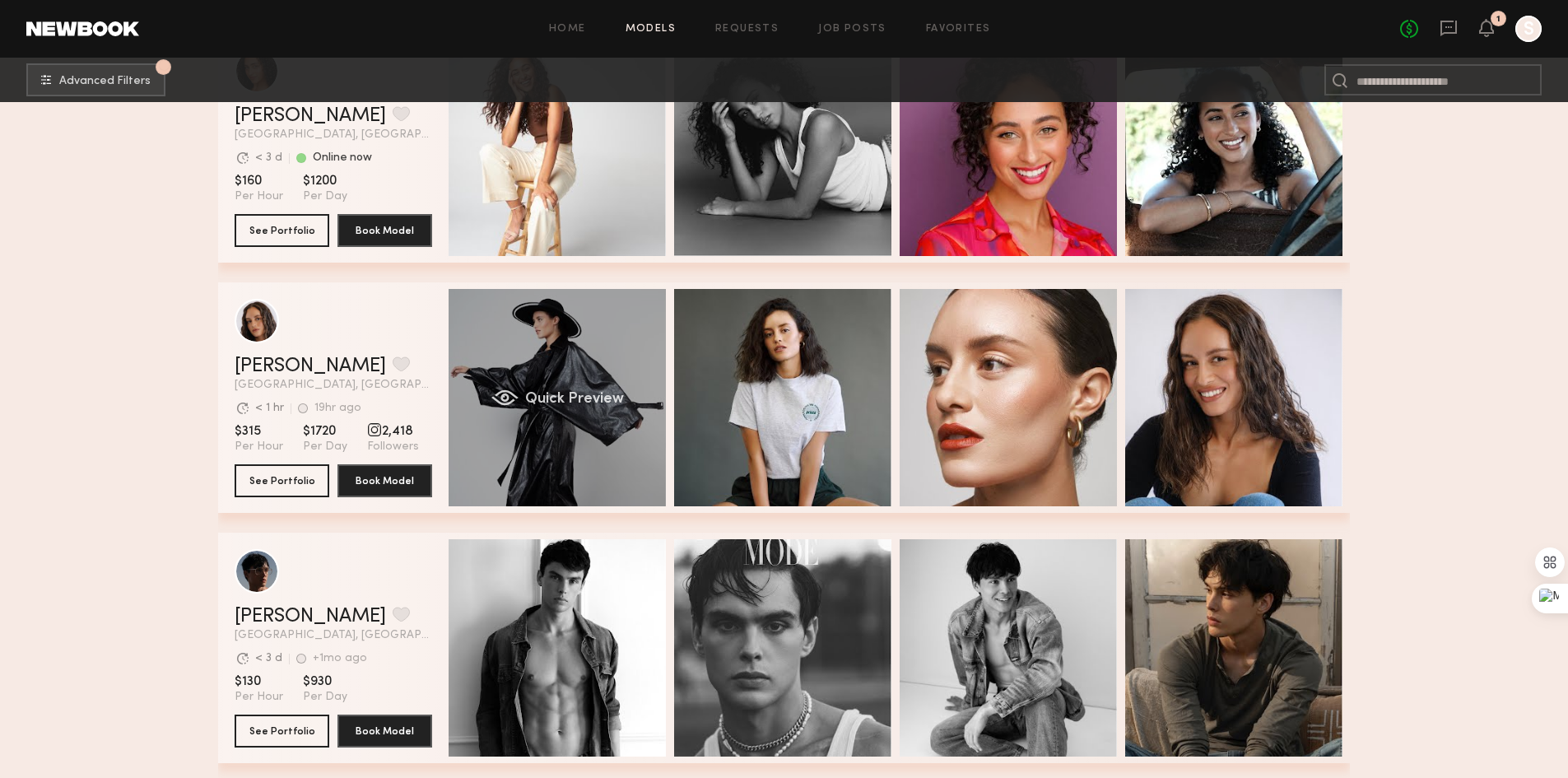
click at [606, 416] on div "Quick Preview" at bounding box center [558, 398] width 218 height 218
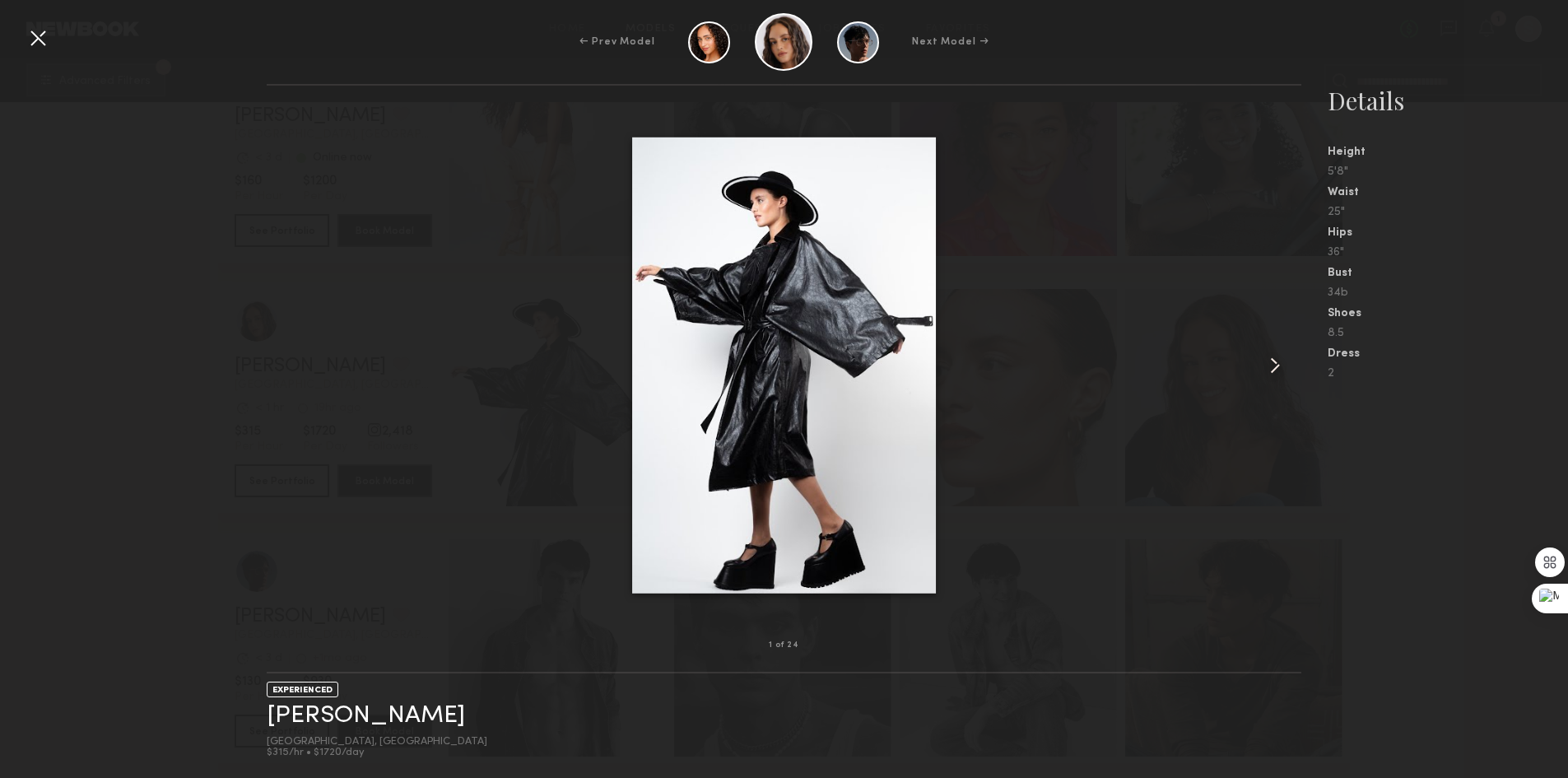
click at [1280, 369] on common-icon at bounding box center [1275, 365] width 27 height 27
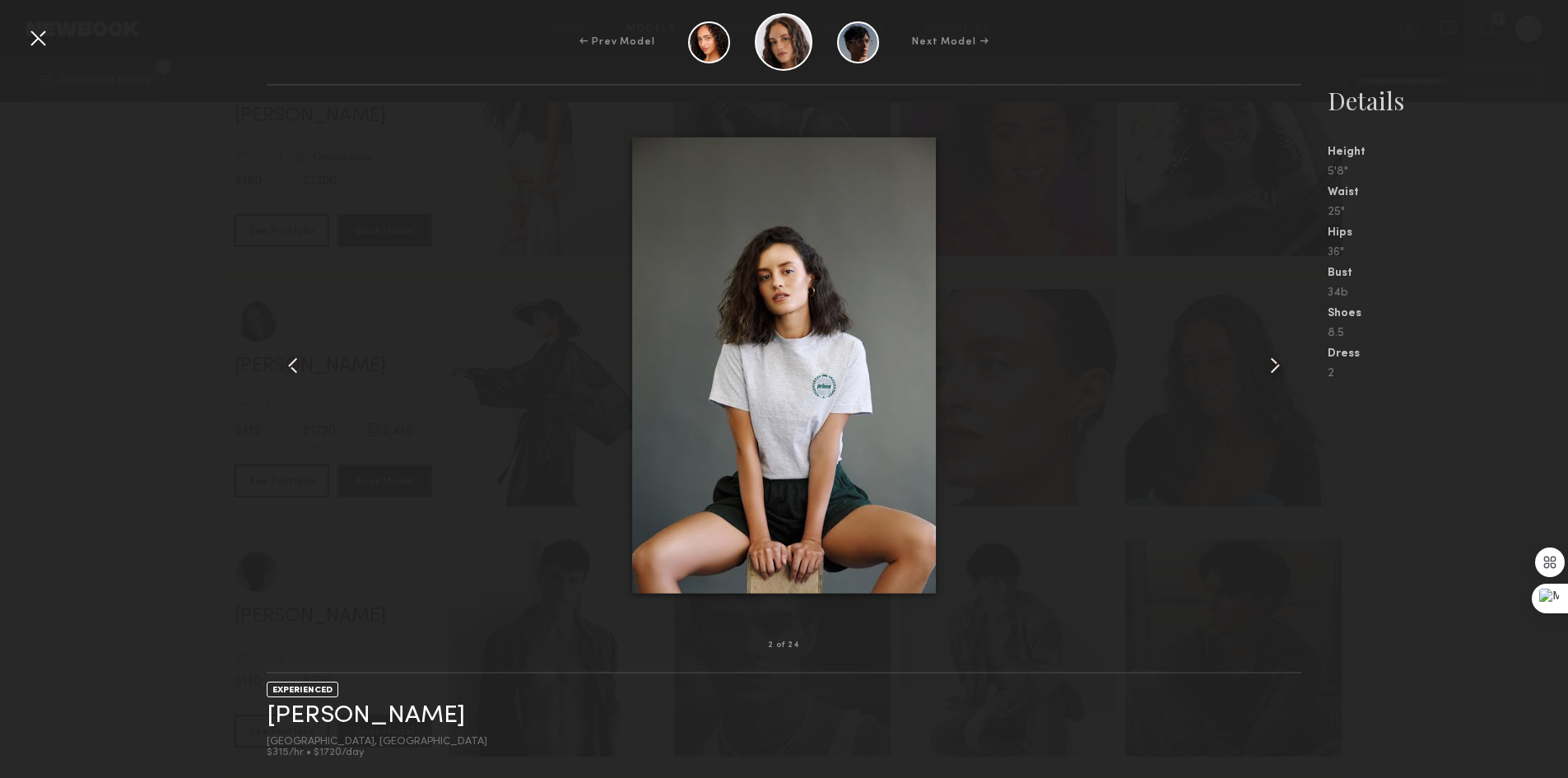
click at [1280, 369] on common-icon at bounding box center [1275, 365] width 27 height 27
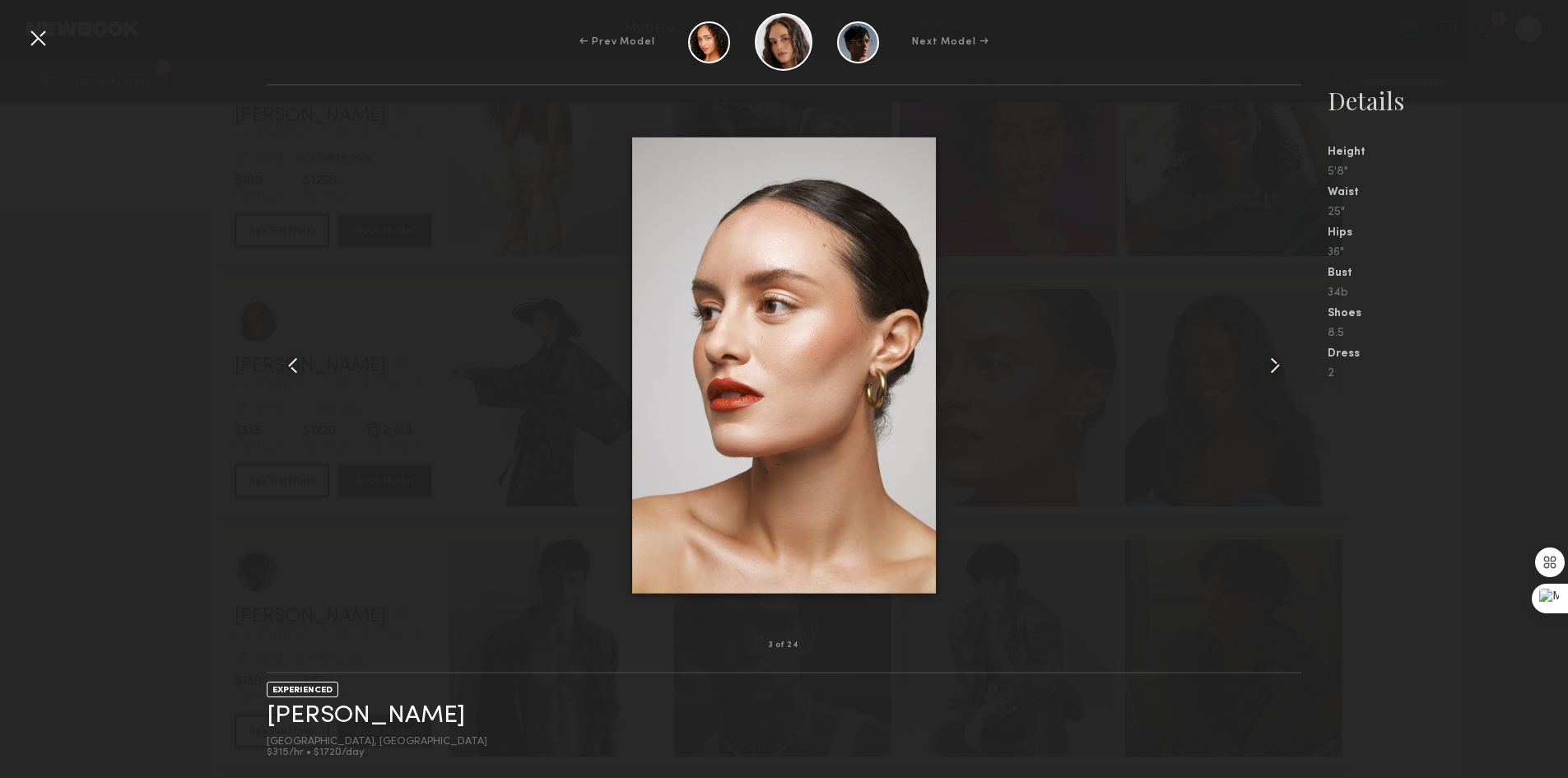
click at [1280, 369] on common-icon at bounding box center [1275, 365] width 27 height 27
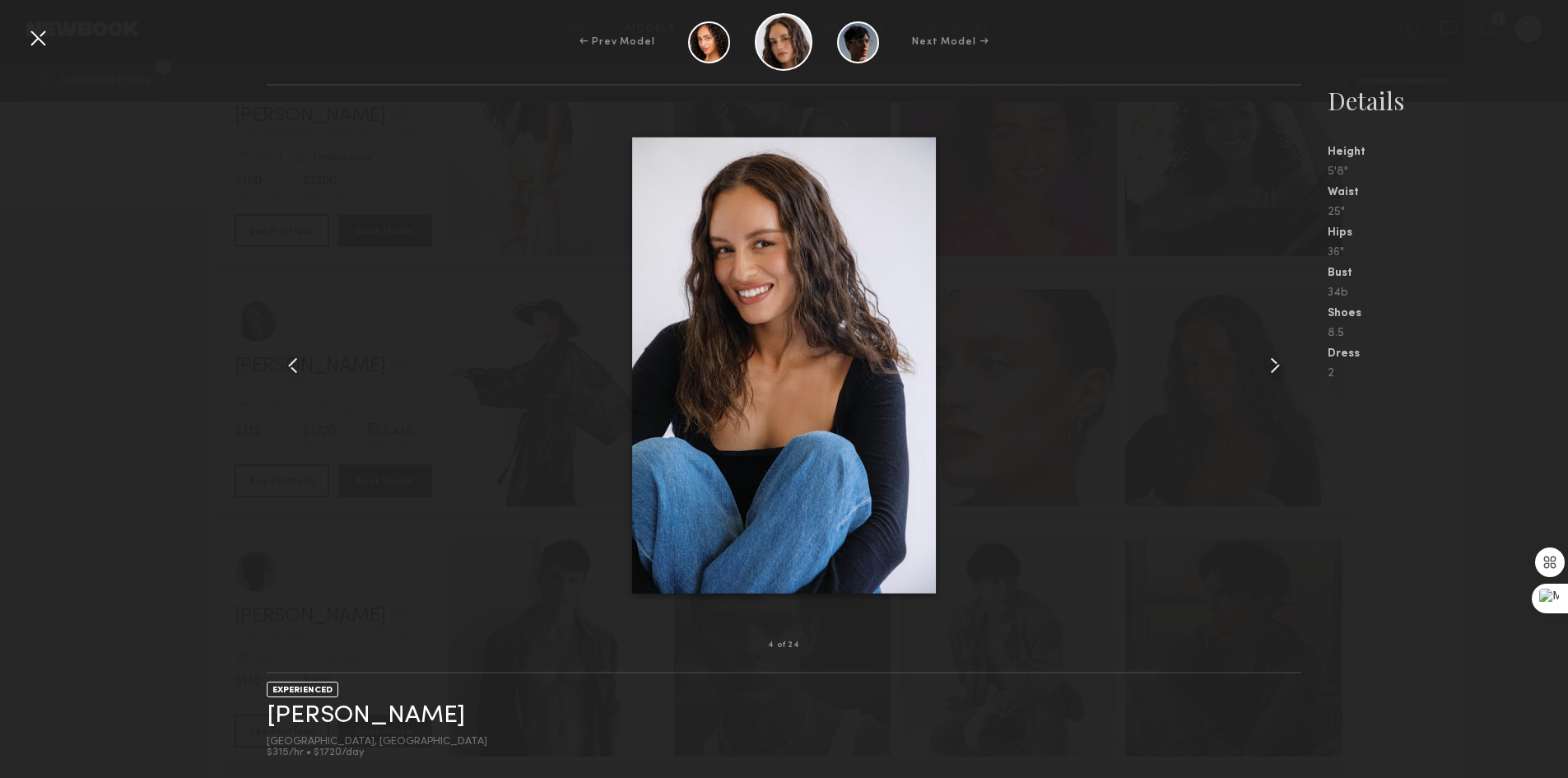
click at [1280, 369] on common-icon at bounding box center [1275, 365] width 27 height 27
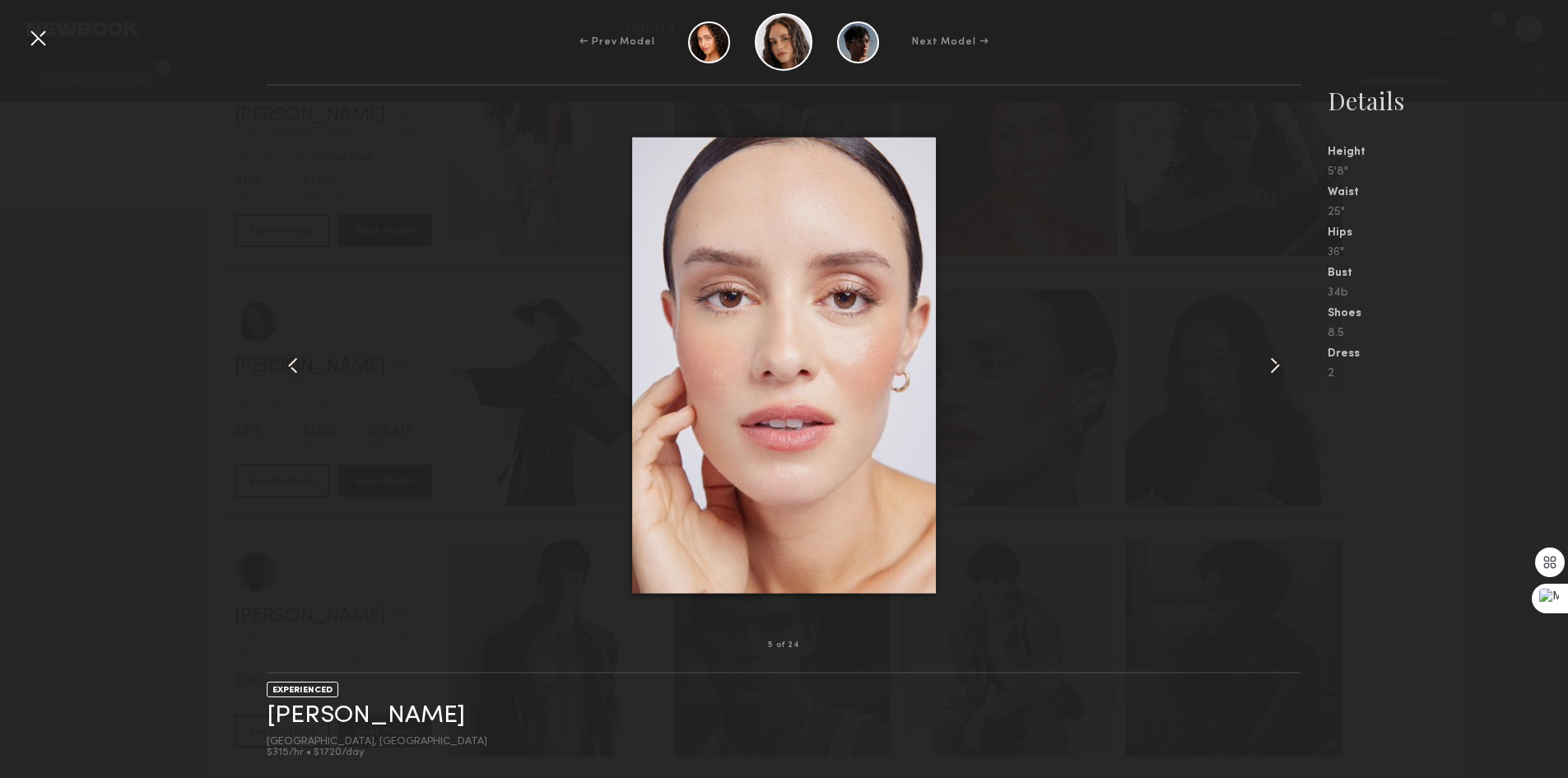
click at [1280, 364] on common-icon at bounding box center [1275, 365] width 27 height 27
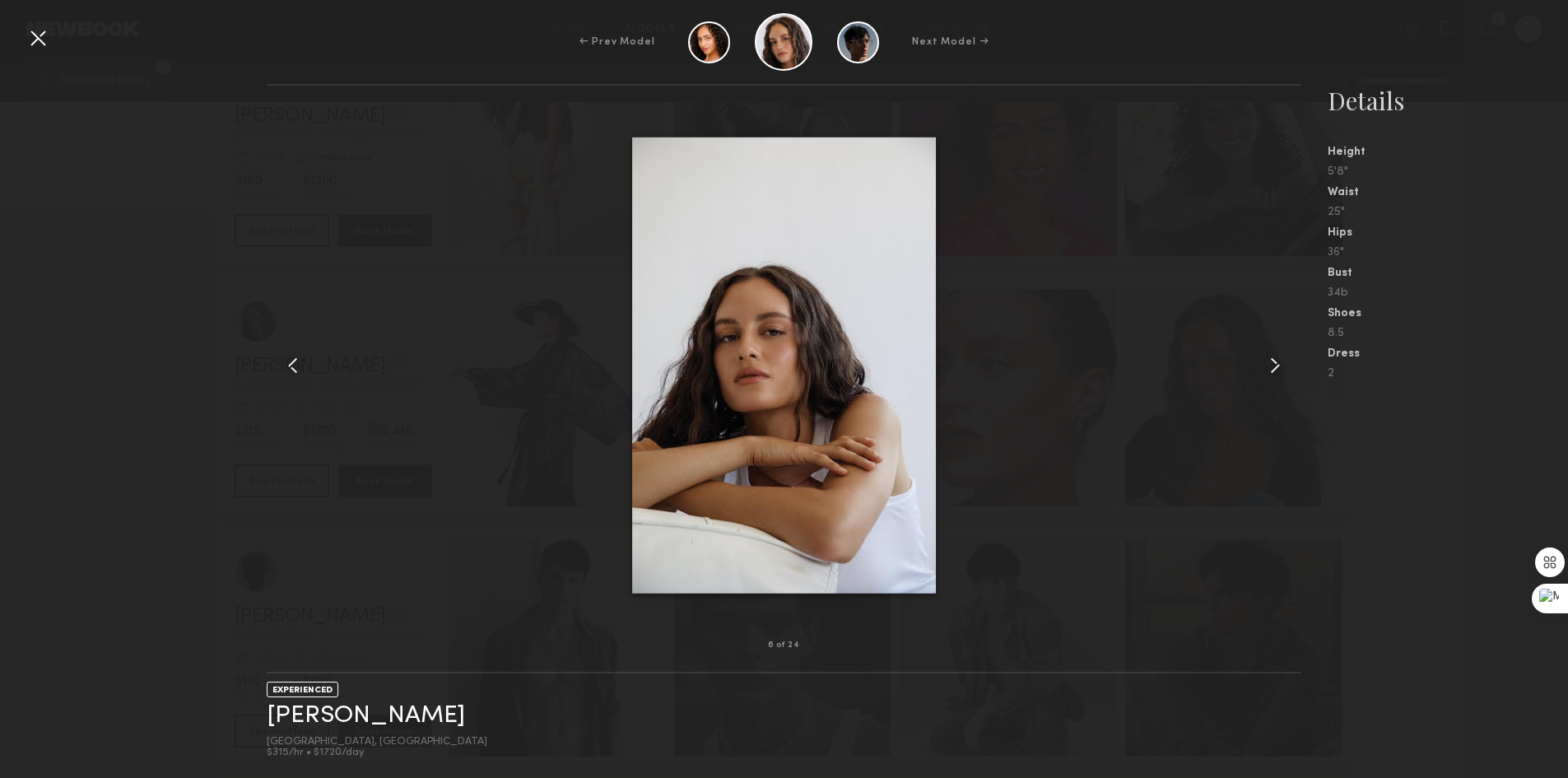
click at [39, 31] on div at bounding box center [38, 38] width 27 height 27
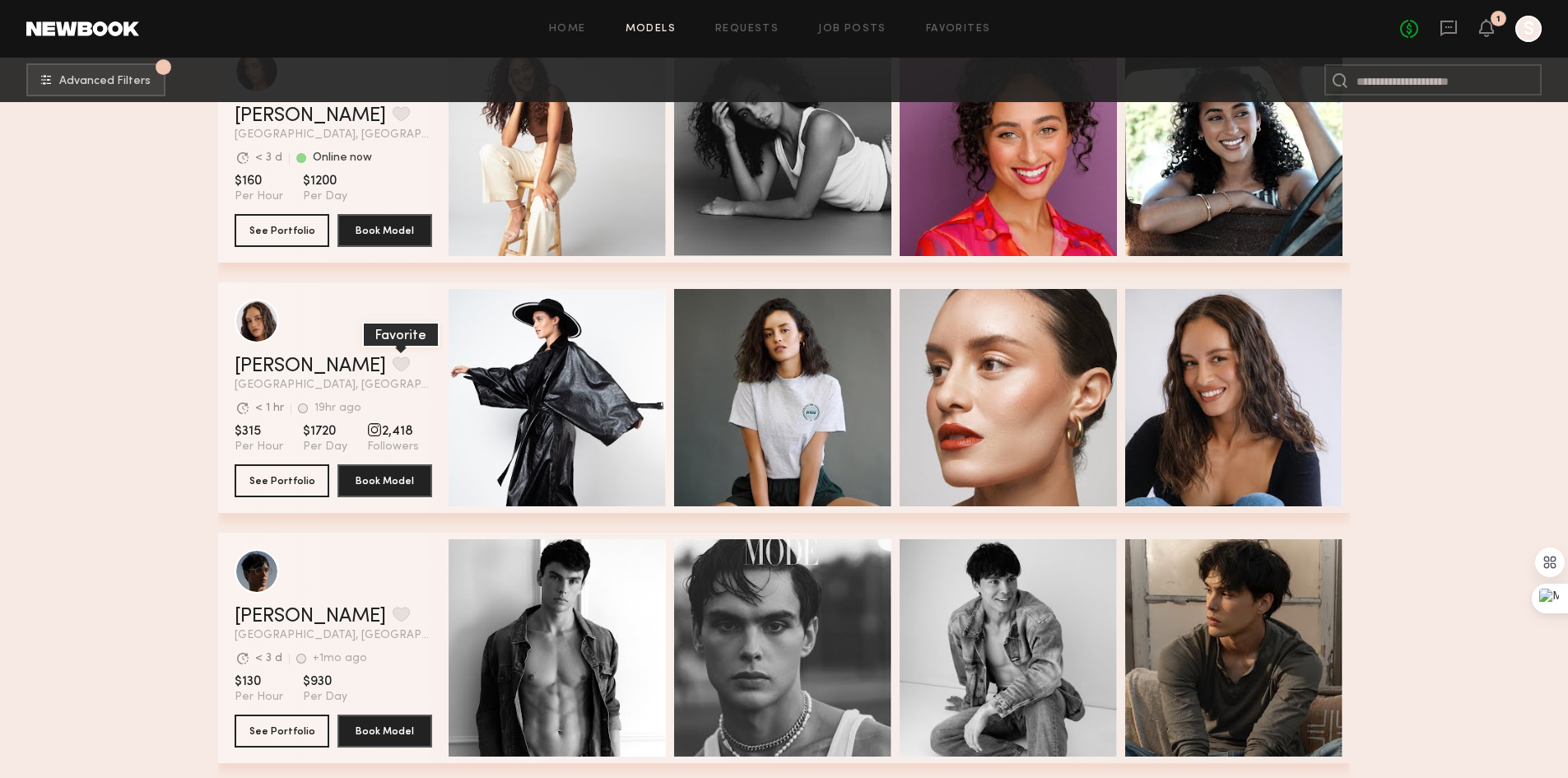
click at [393, 368] on button "grid" at bounding box center [401, 363] width 17 height 15
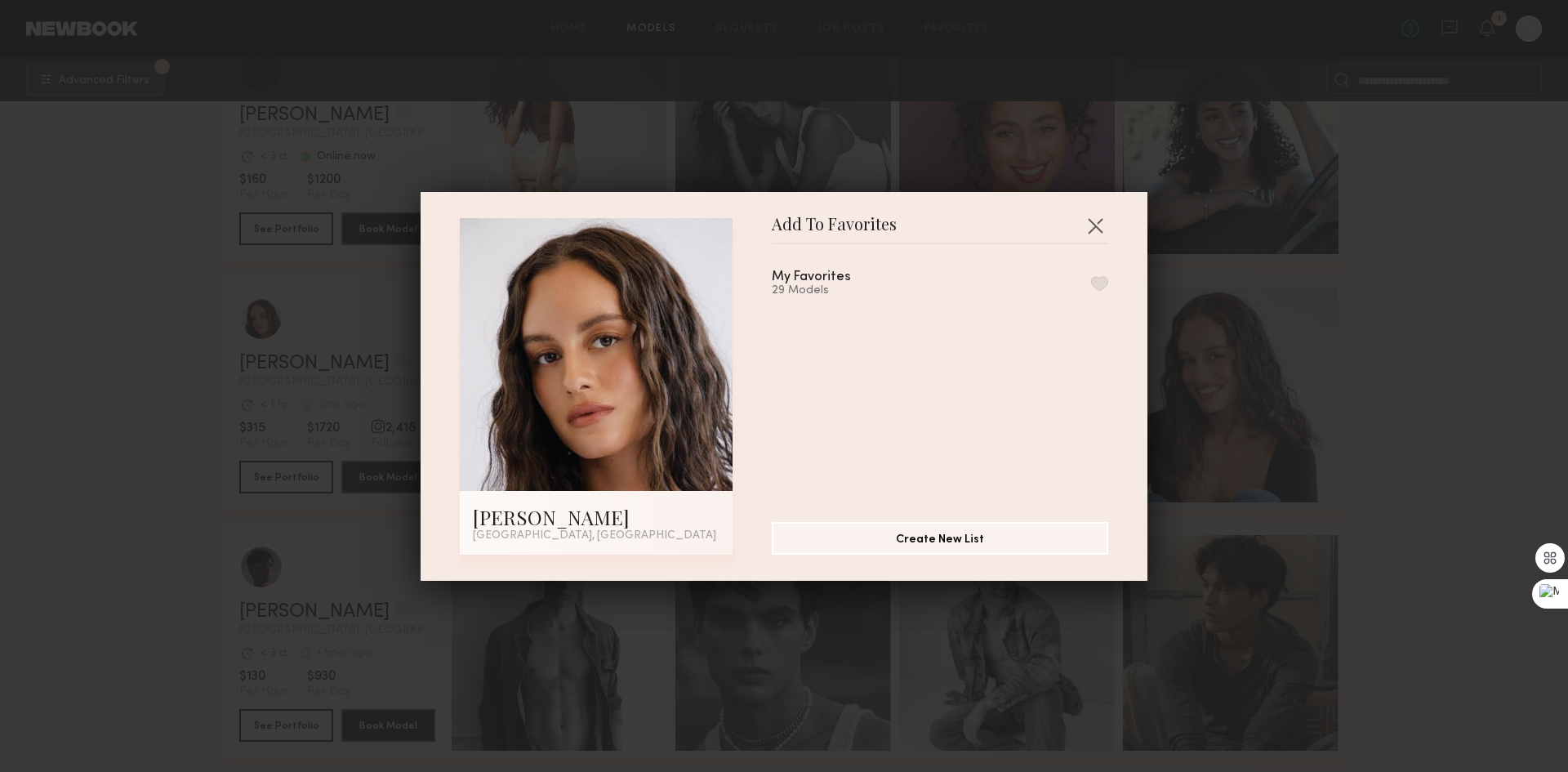
click at [1092, 278] on button "button" at bounding box center [1100, 284] width 17 height 15
click at [1092, 216] on button "button" at bounding box center [1095, 225] width 26 height 26
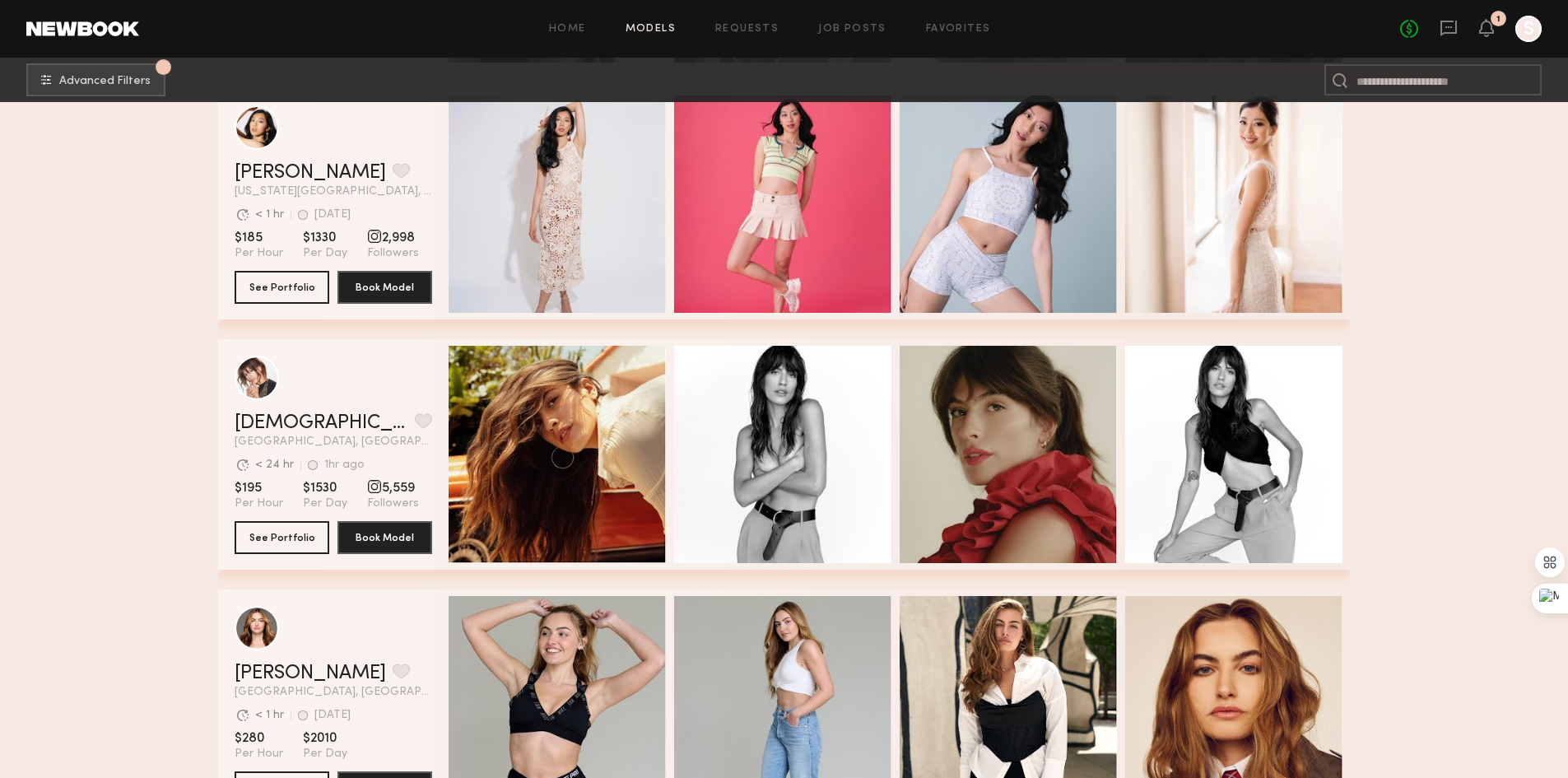
scroll to position [18105, 0]
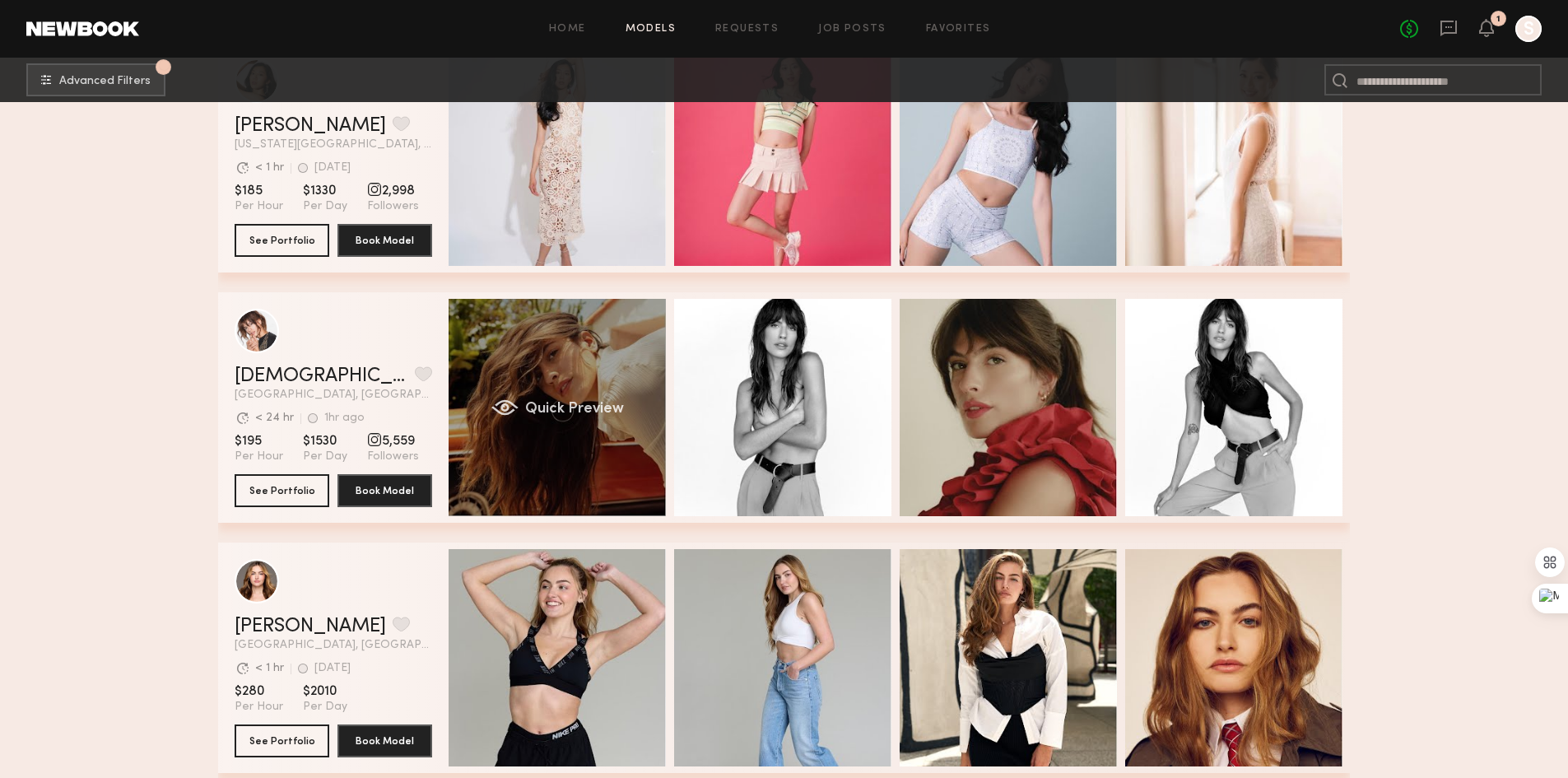
click at [605, 426] on div "Quick Preview" at bounding box center [558, 408] width 218 height 218
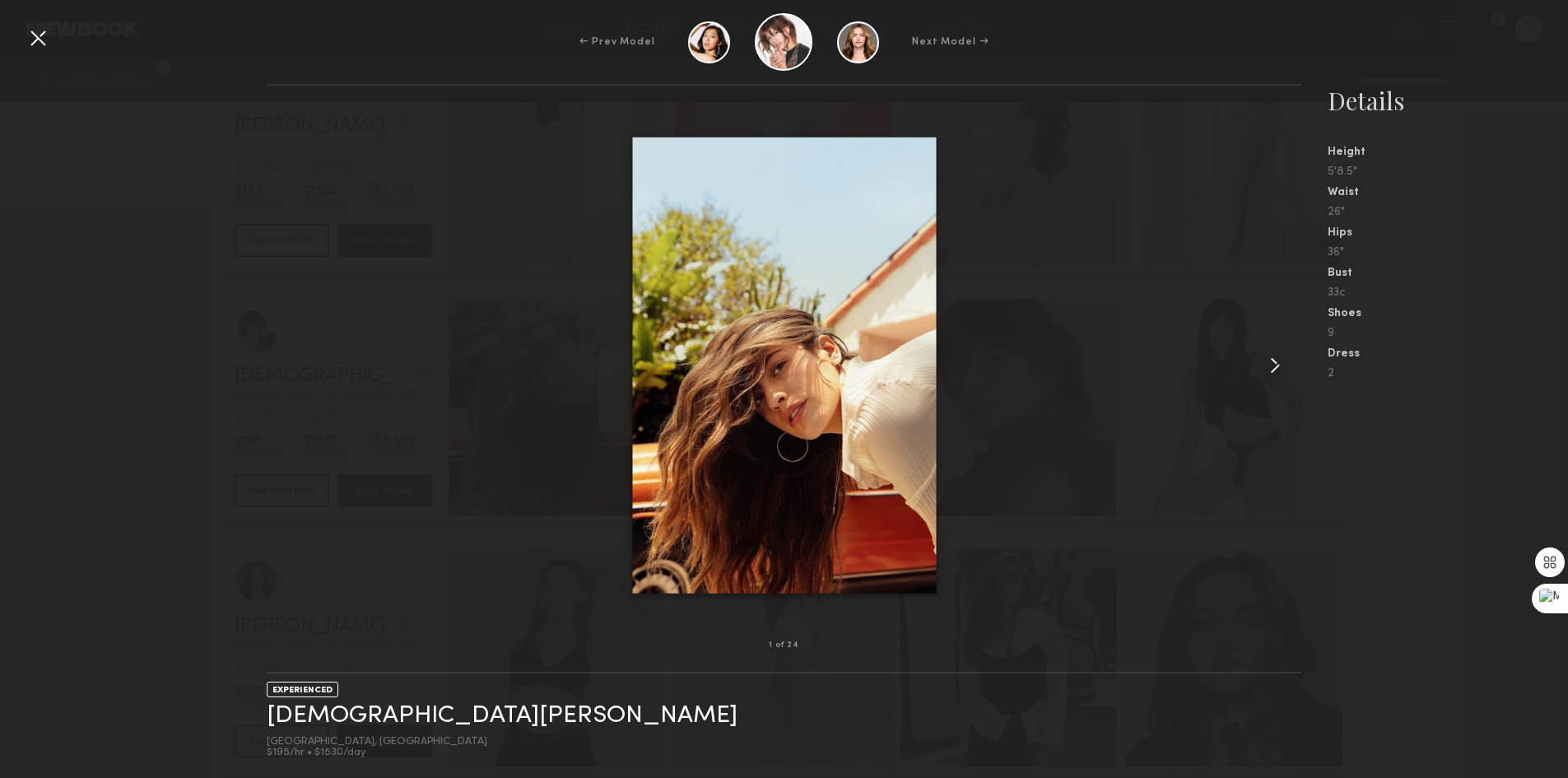
click at [1275, 361] on common-icon at bounding box center [1275, 365] width 27 height 27
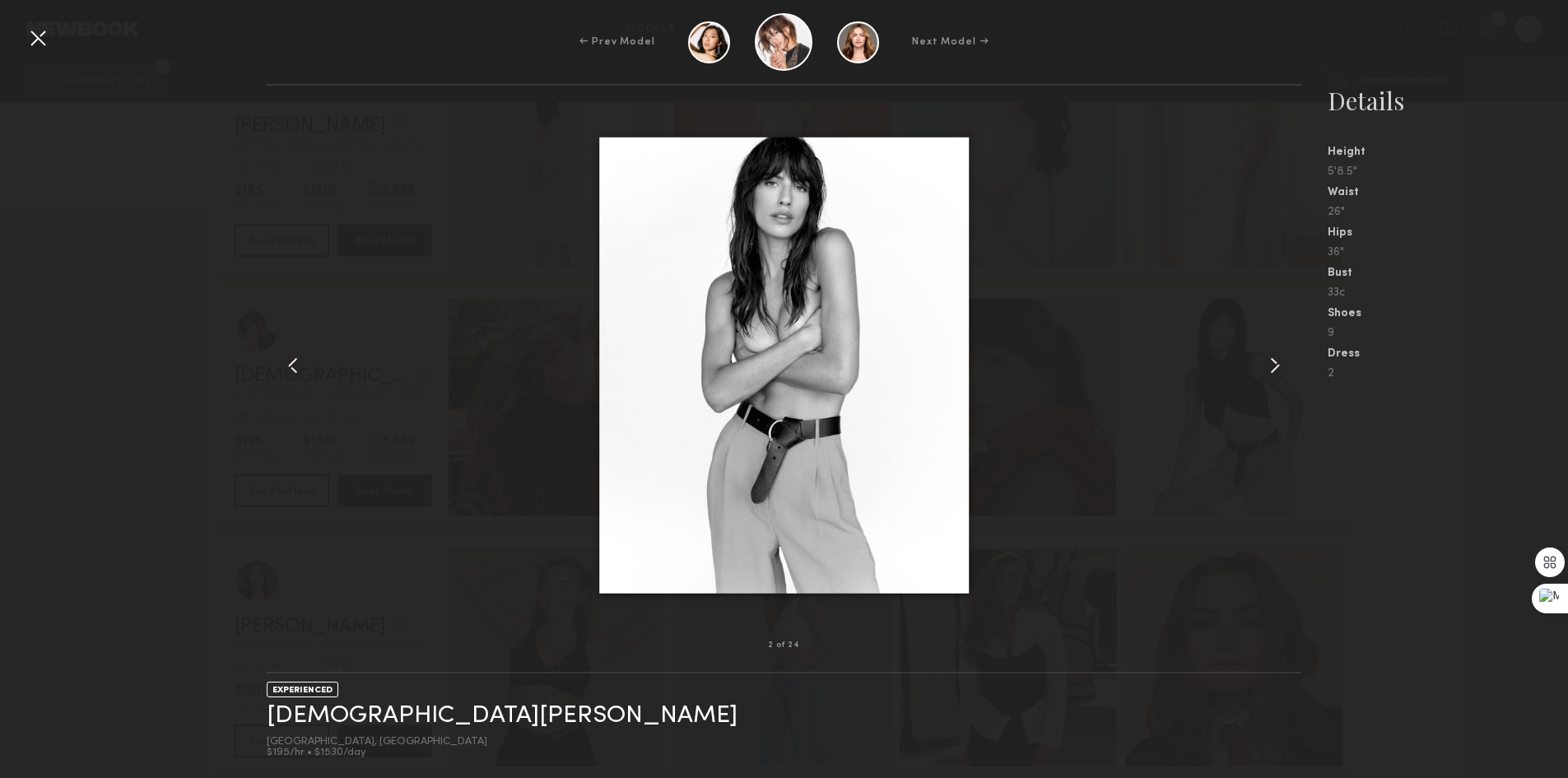
click at [1275, 361] on common-icon at bounding box center [1275, 365] width 27 height 27
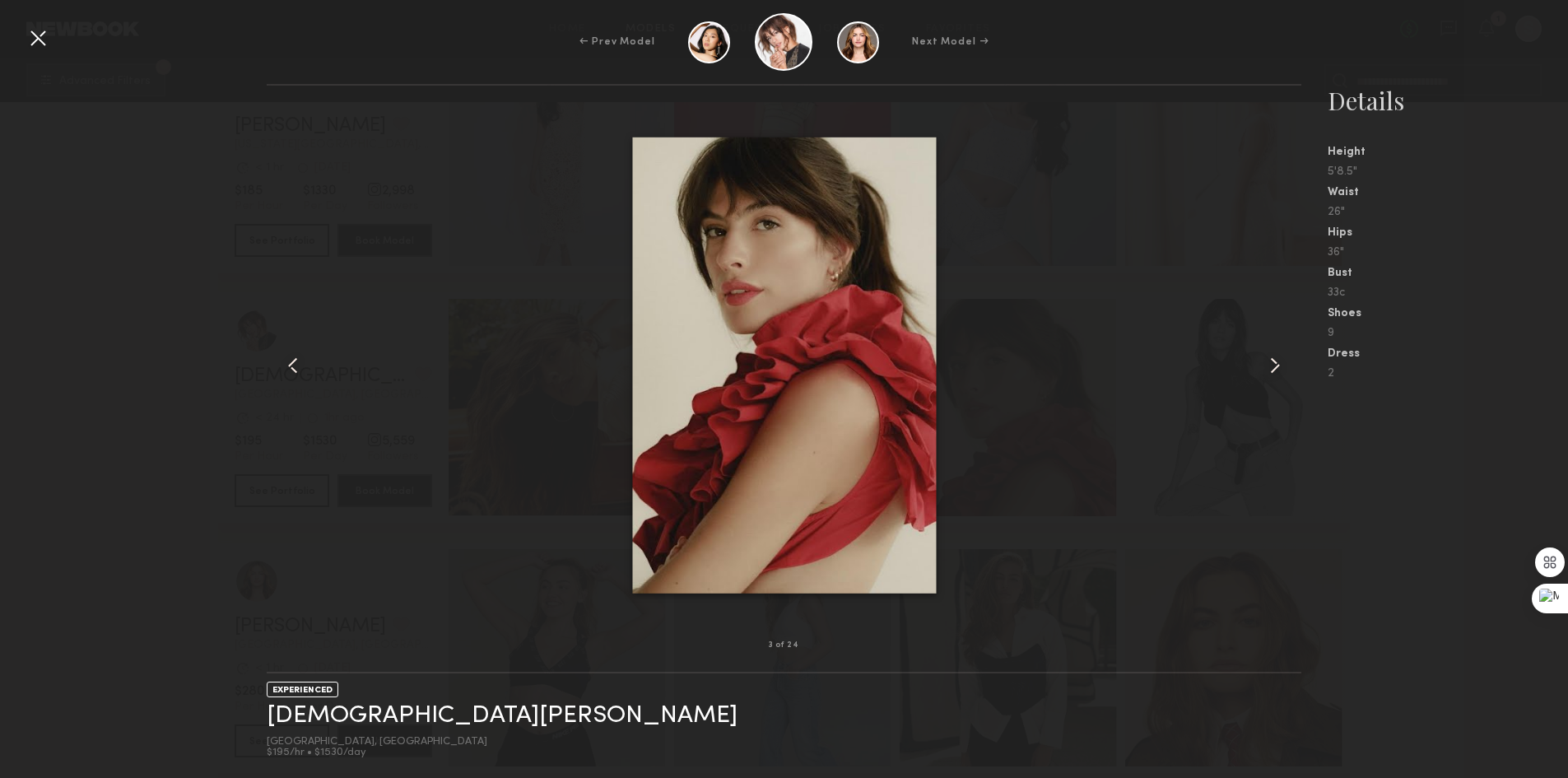
click at [1275, 361] on common-icon at bounding box center [1275, 365] width 27 height 27
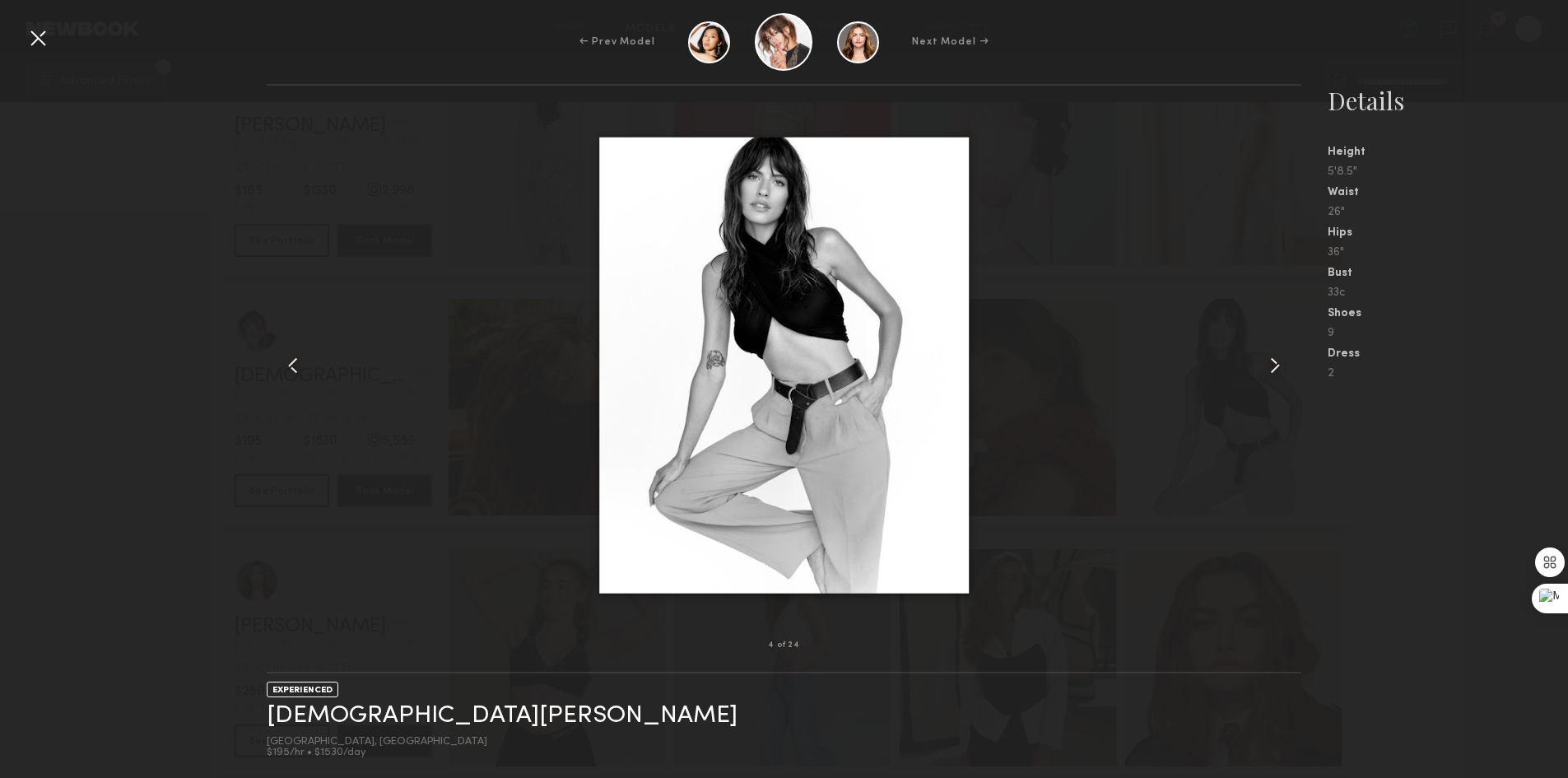
click at [1275, 361] on common-icon at bounding box center [1275, 365] width 27 height 27
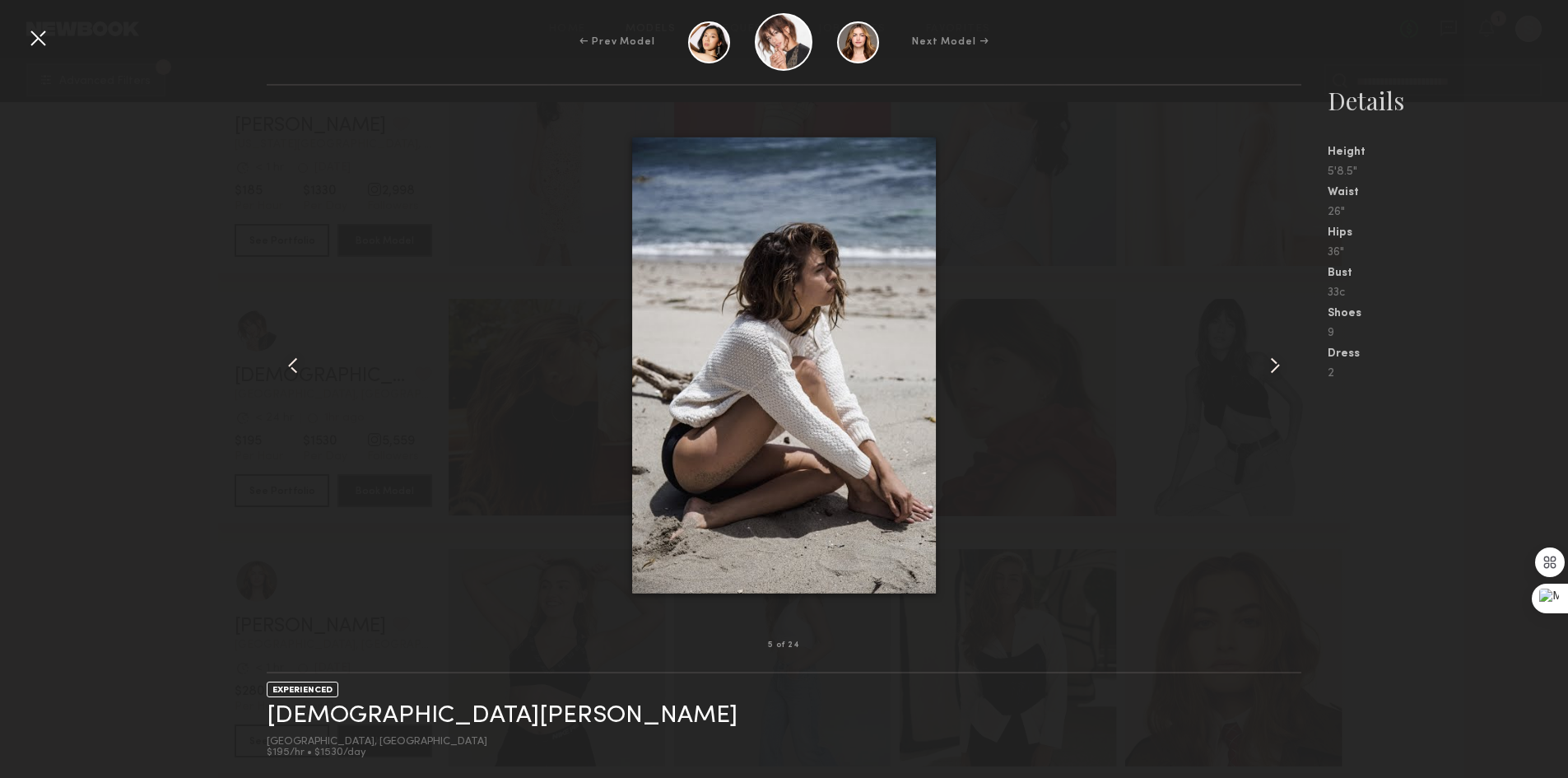
click at [39, 41] on div at bounding box center [38, 38] width 27 height 27
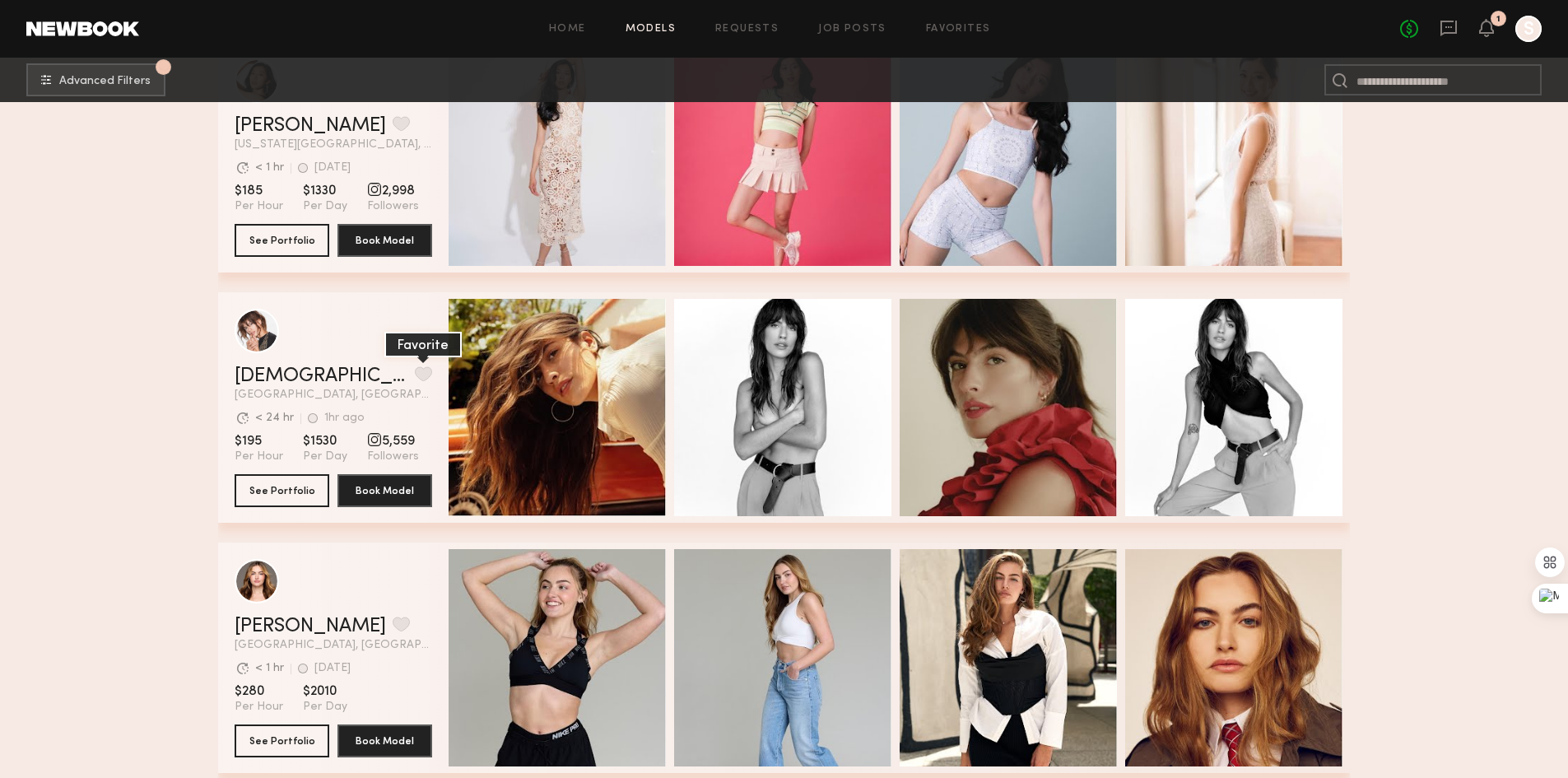
click at [415, 374] on button "grid" at bounding box center [423, 374] width 17 height 15
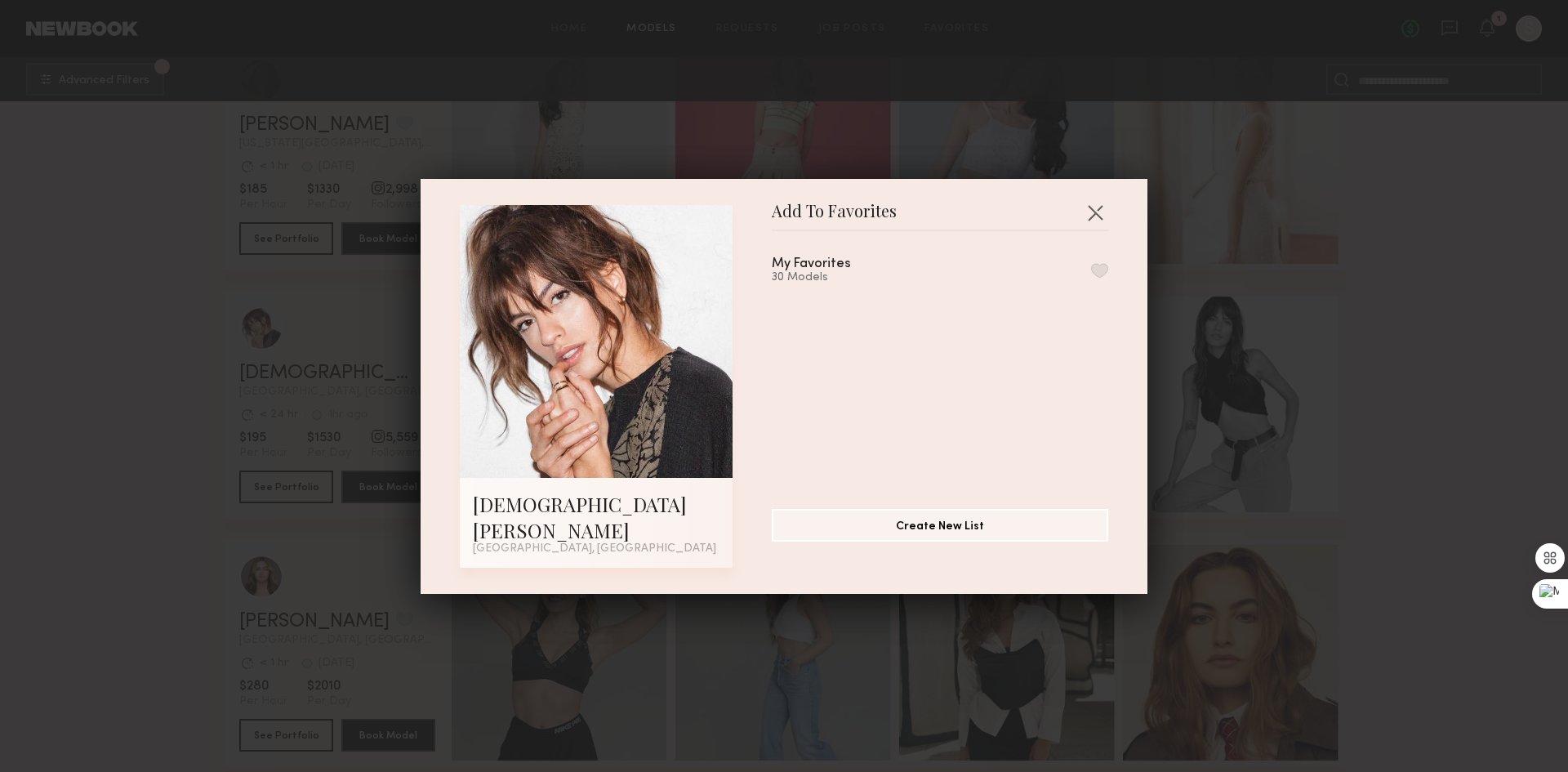
click at [1092, 278] on button "button" at bounding box center [1100, 270] width 17 height 15
click at [1096, 224] on button "button" at bounding box center [1095, 212] width 26 height 26
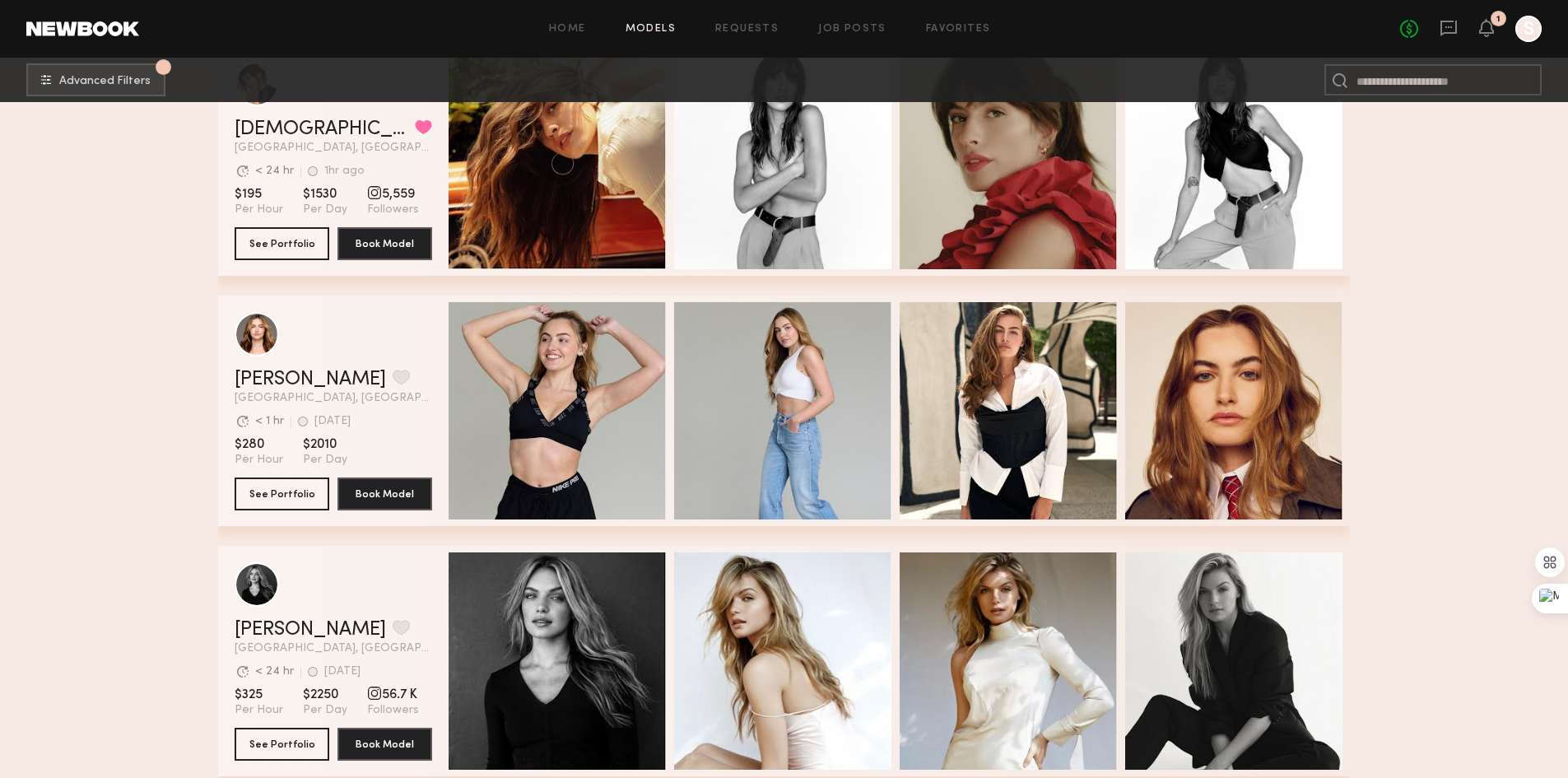
scroll to position [18517, 0]
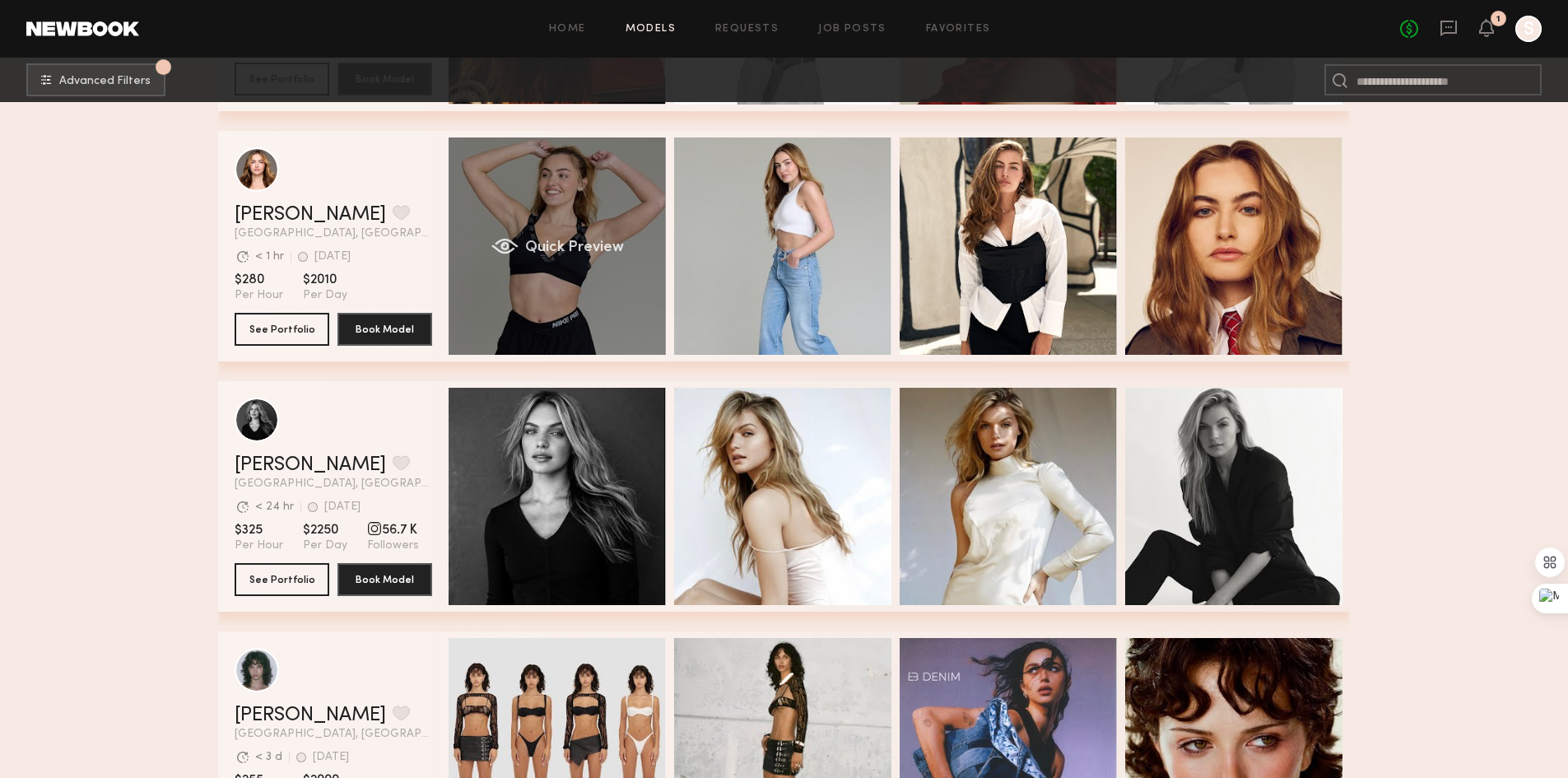
click at [621, 256] on span "Quick Preview" at bounding box center [575, 248] width 98 height 15
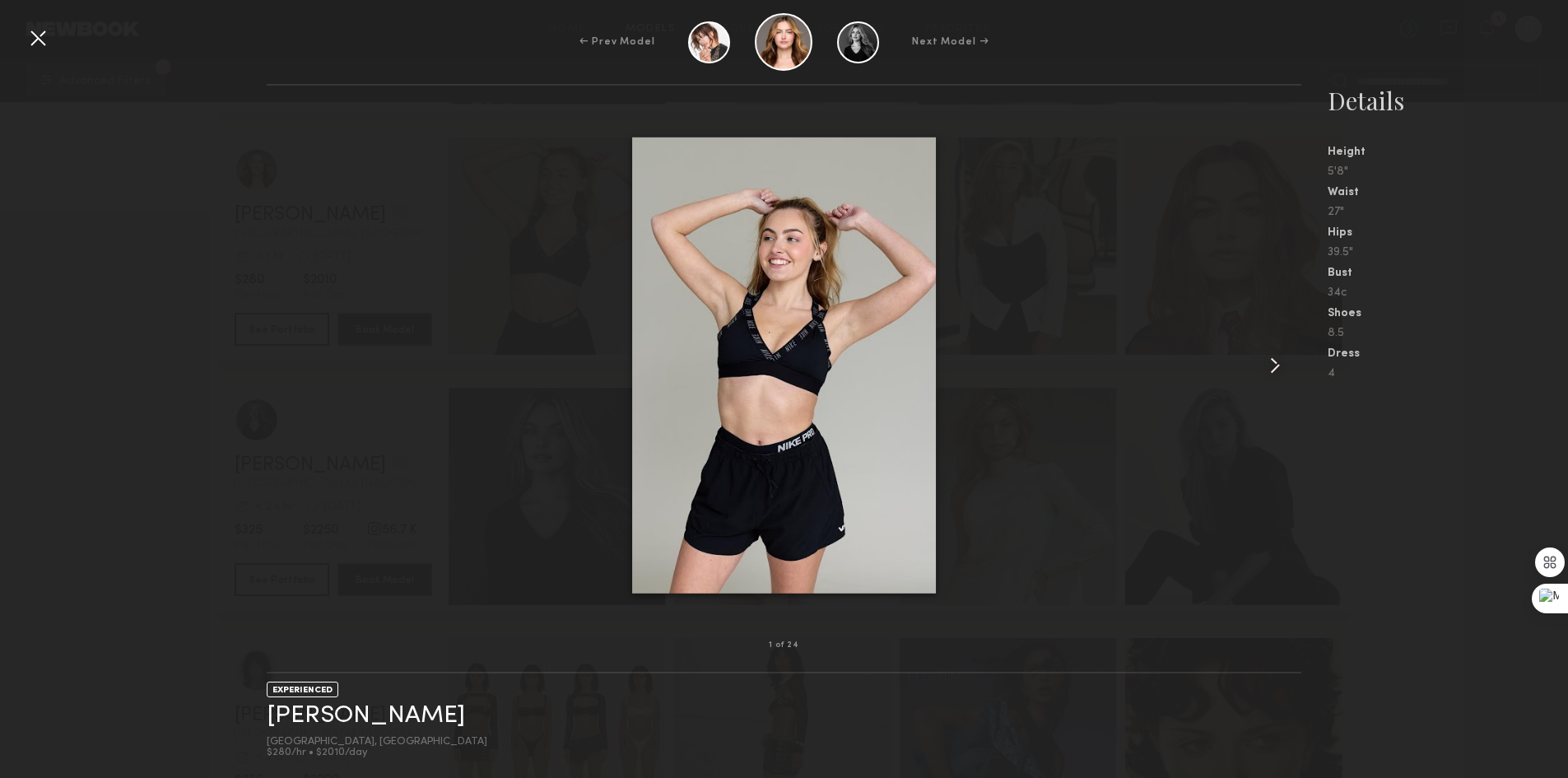
click at [1277, 369] on common-icon at bounding box center [1275, 365] width 27 height 27
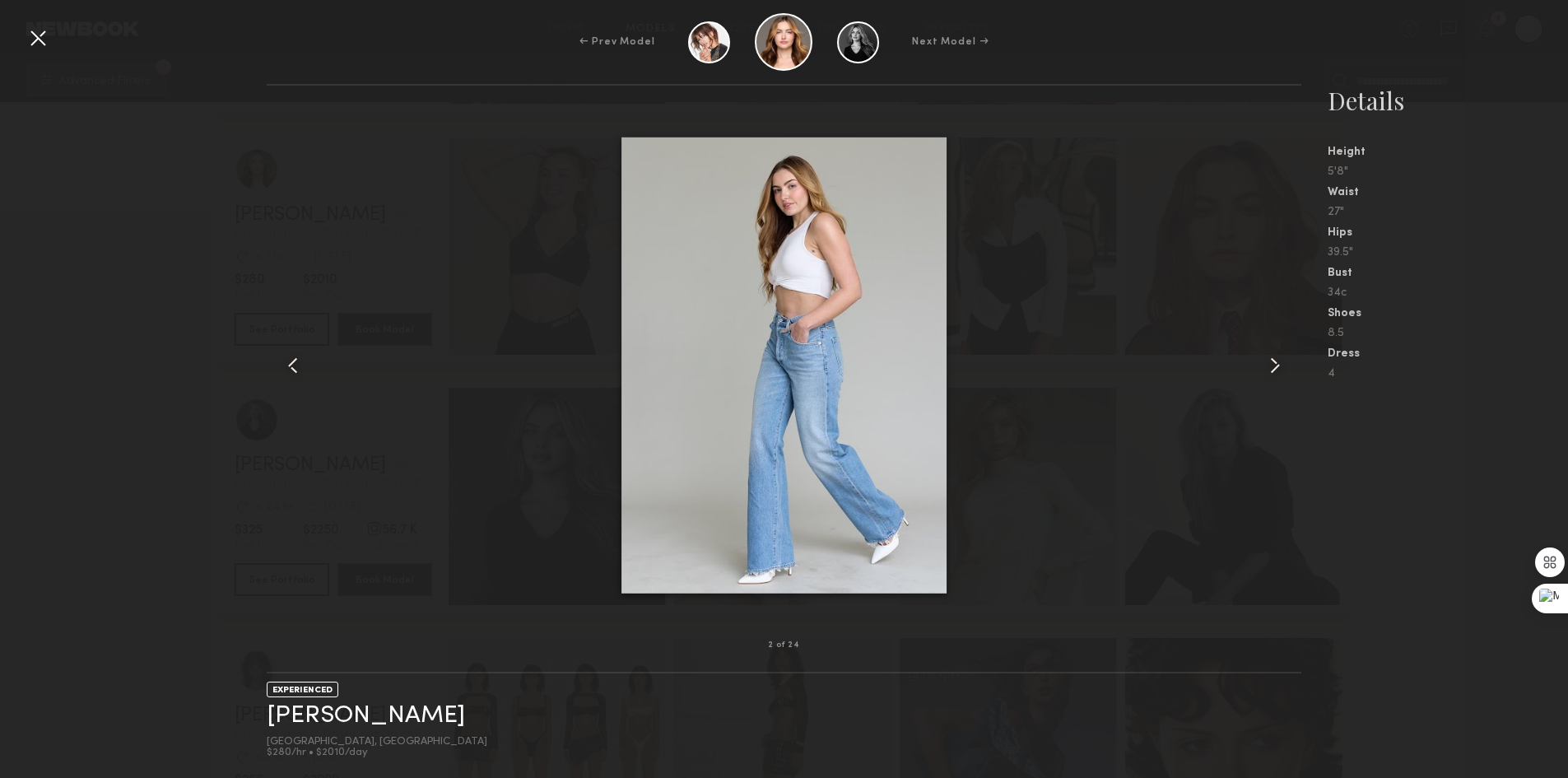
click at [1277, 369] on common-icon at bounding box center [1275, 365] width 27 height 27
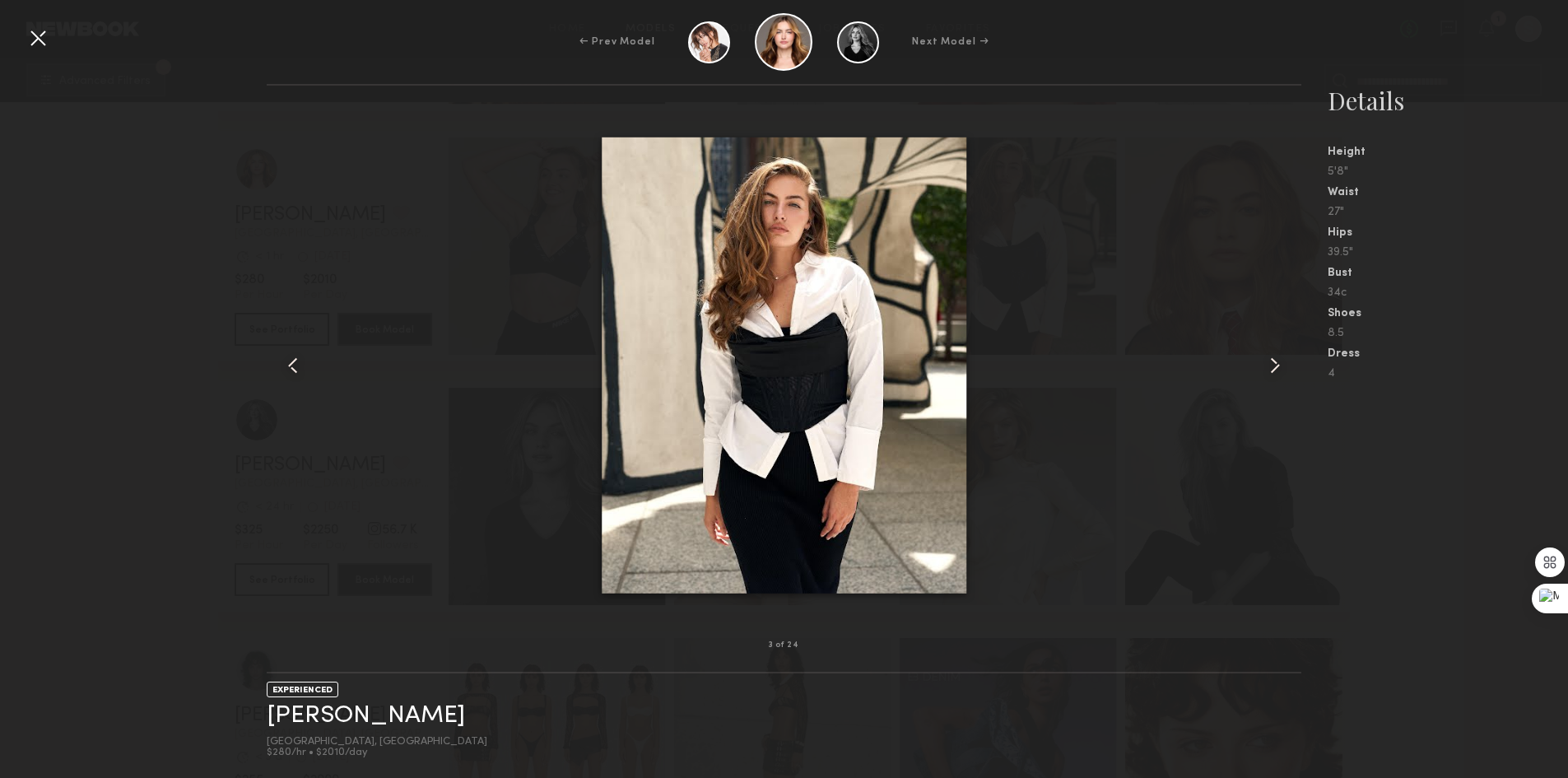
click at [1277, 369] on common-icon at bounding box center [1275, 365] width 27 height 27
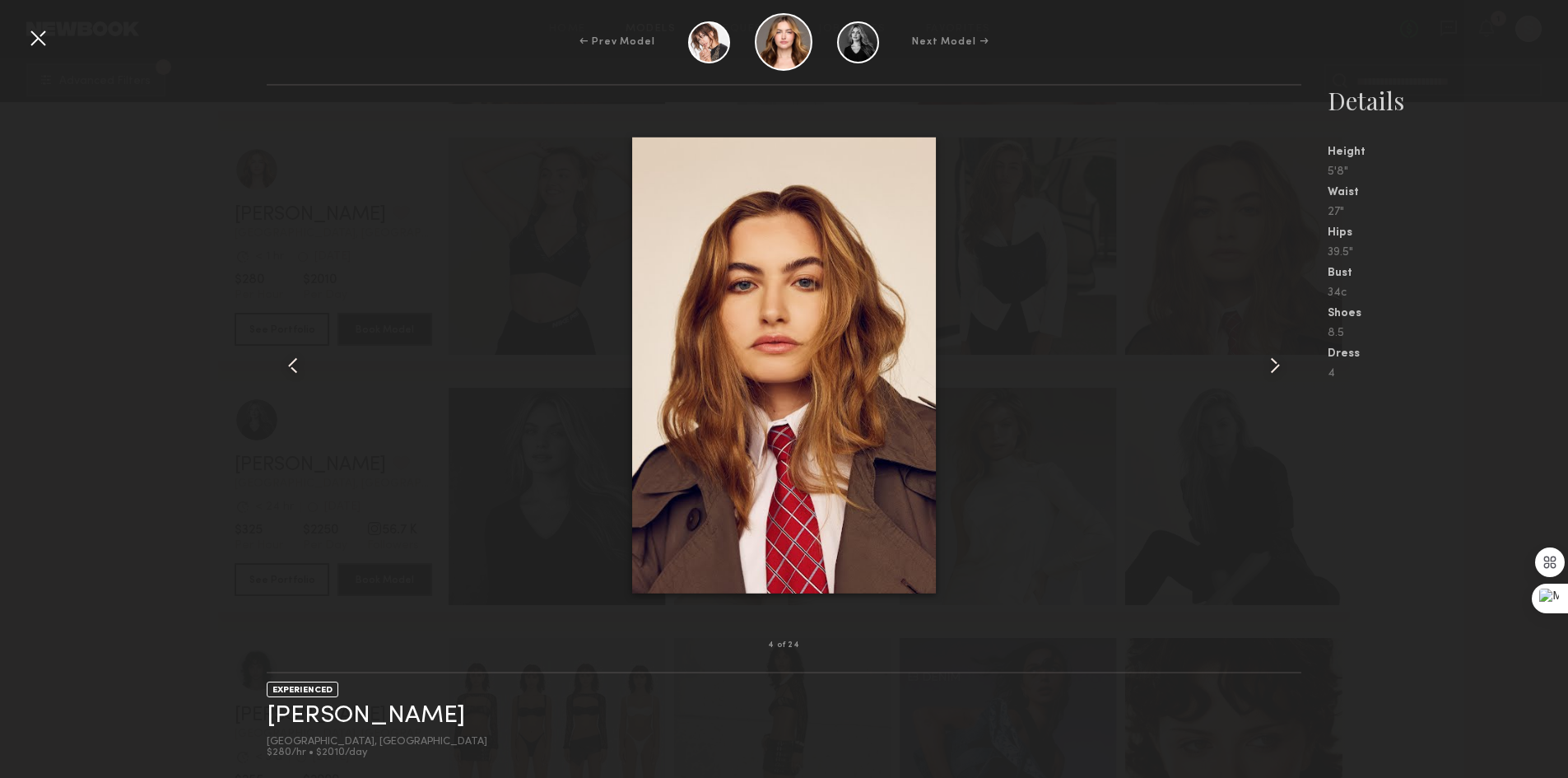
click at [1277, 369] on common-icon at bounding box center [1275, 365] width 27 height 27
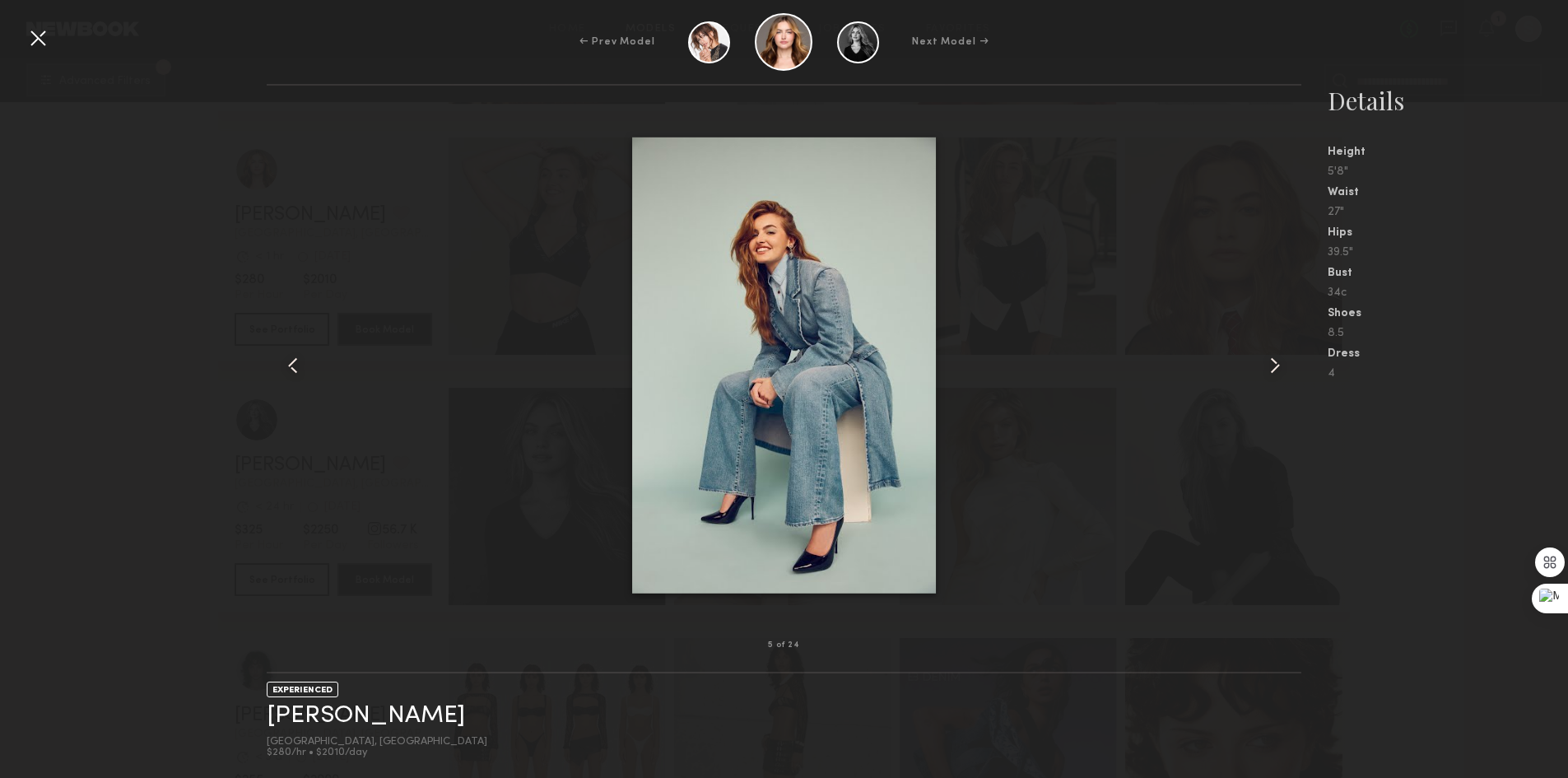
click at [1277, 369] on common-icon at bounding box center [1275, 365] width 27 height 27
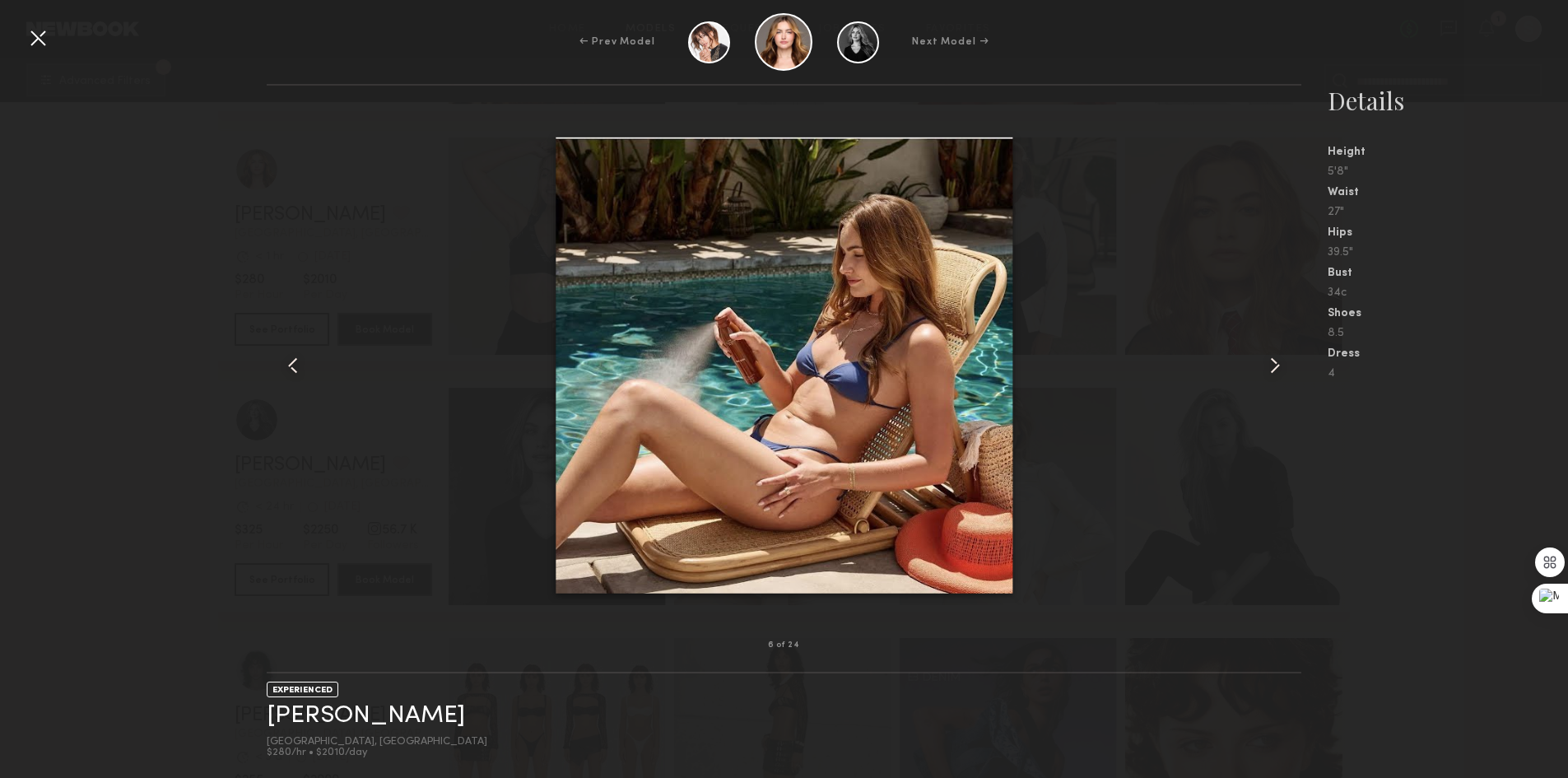
click at [1277, 369] on common-icon at bounding box center [1275, 365] width 27 height 27
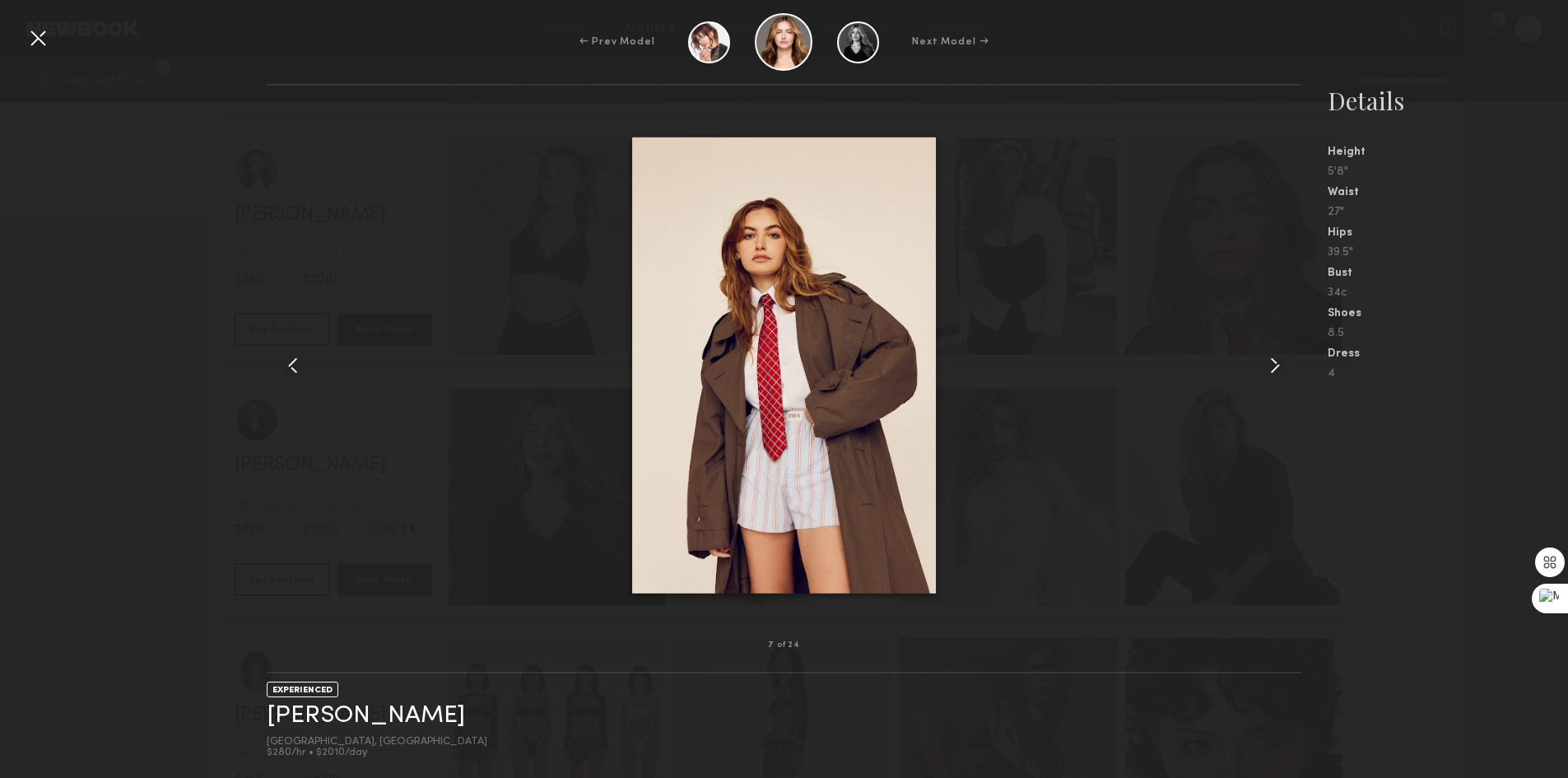
click at [287, 360] on common-icon at bounding box center [294, 365] width 27 height 27
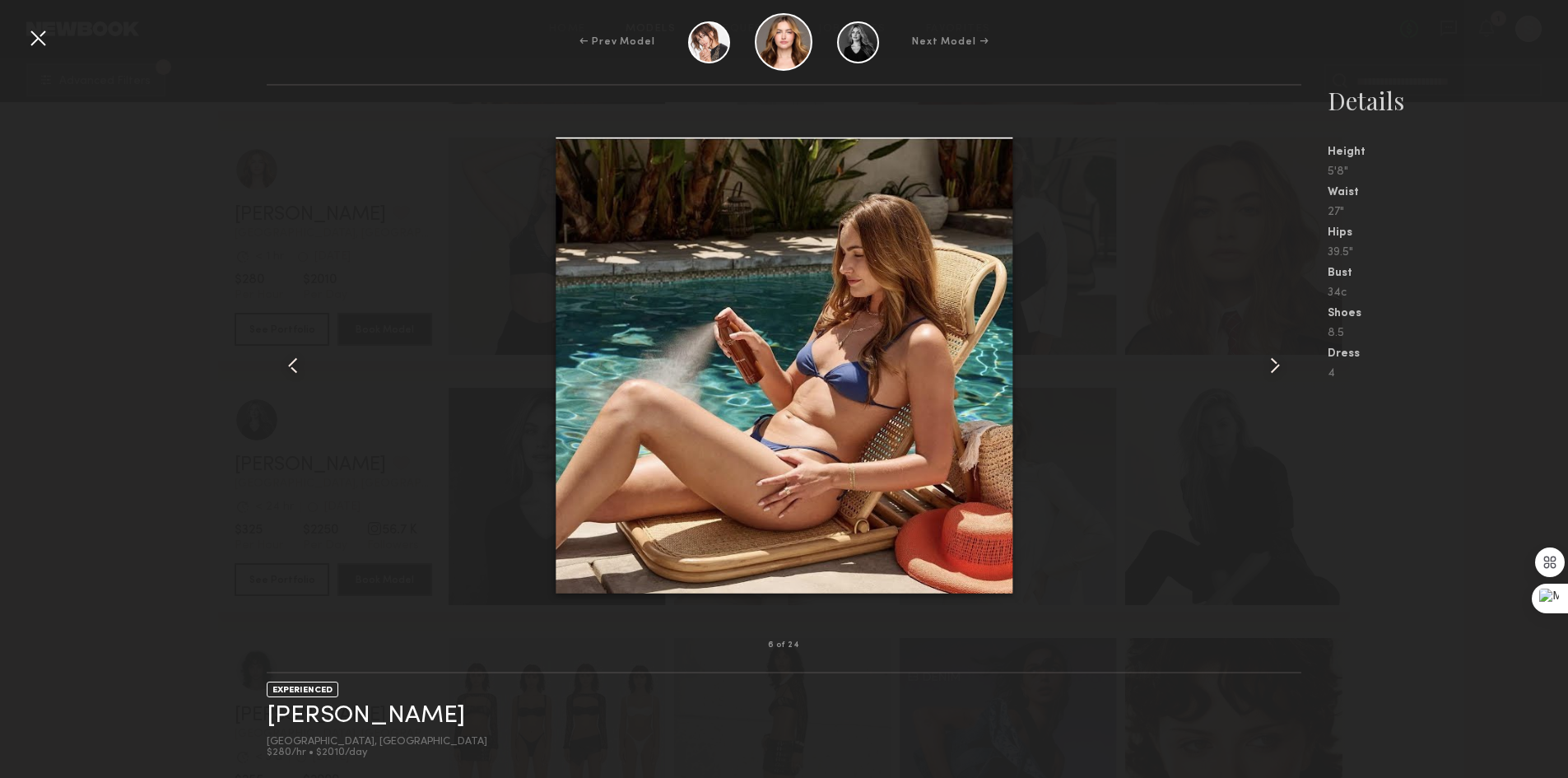
click at [1260, 363] on div at bounding box center [1280, 365] width 41 height 507
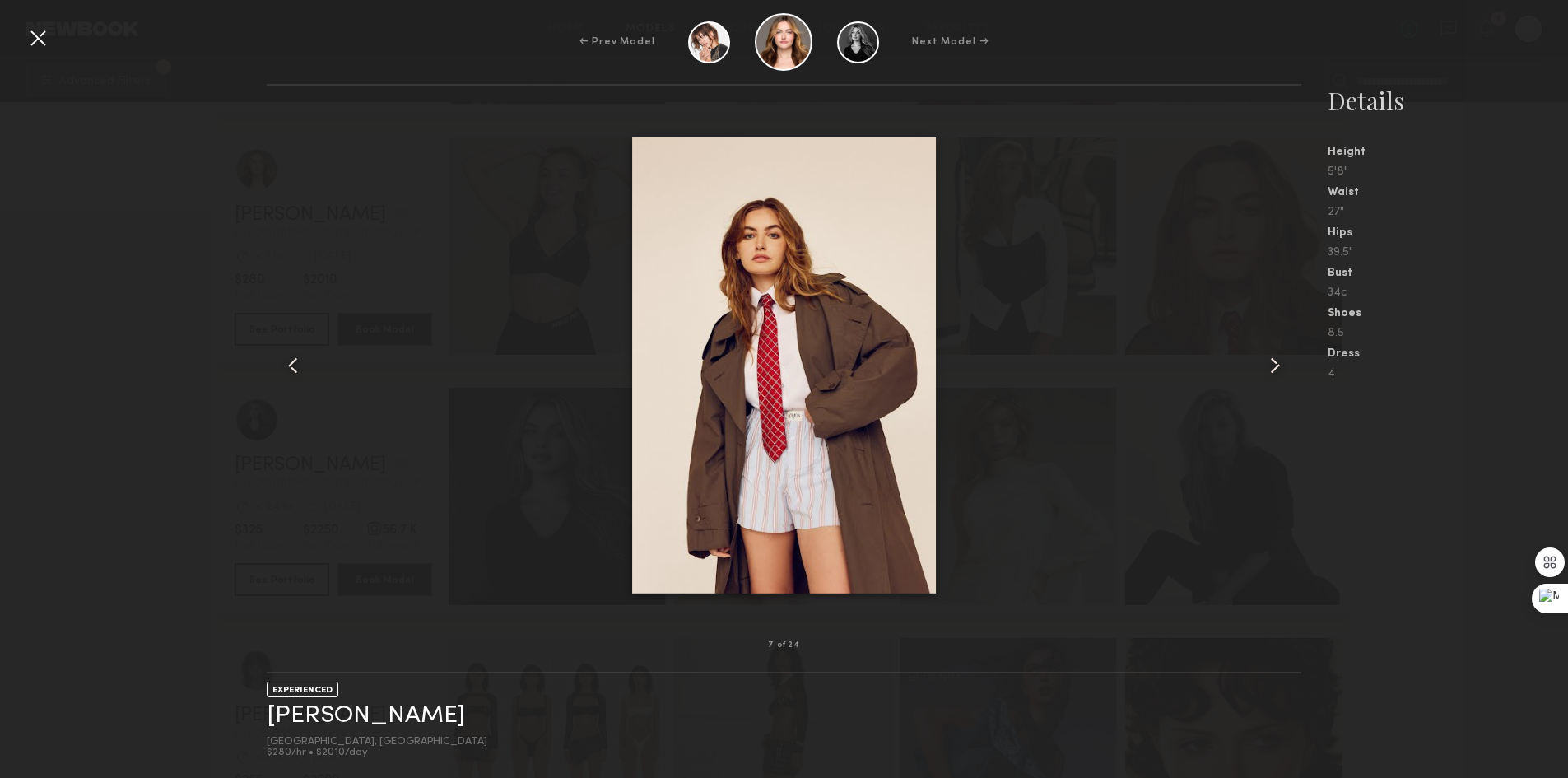
click at [1260, 363] on div at bounding box center [1280, 365] width 41 height 507
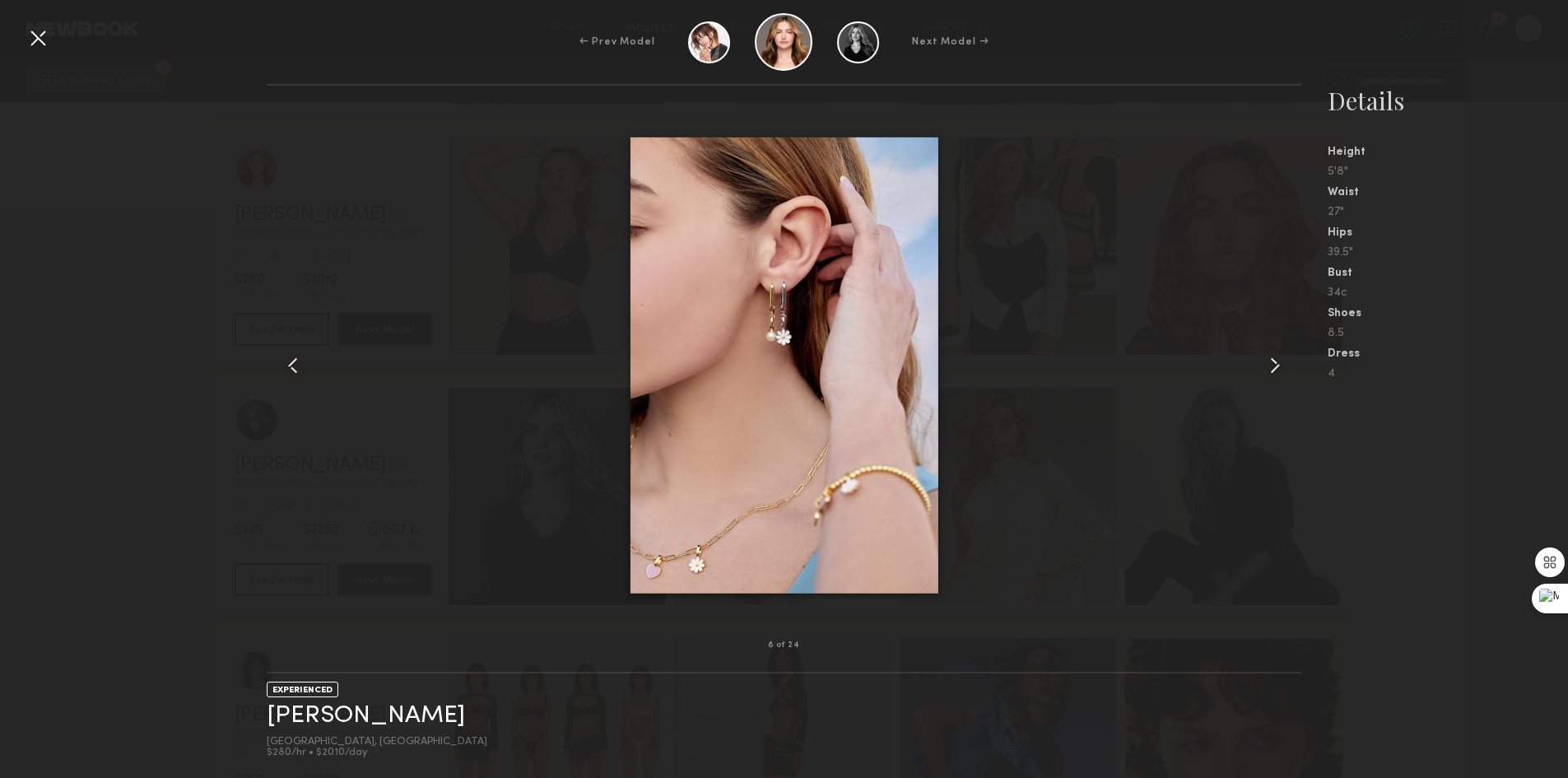
click at [1260, 363] on div at bounding box center [1280, 365] width 41 height 507
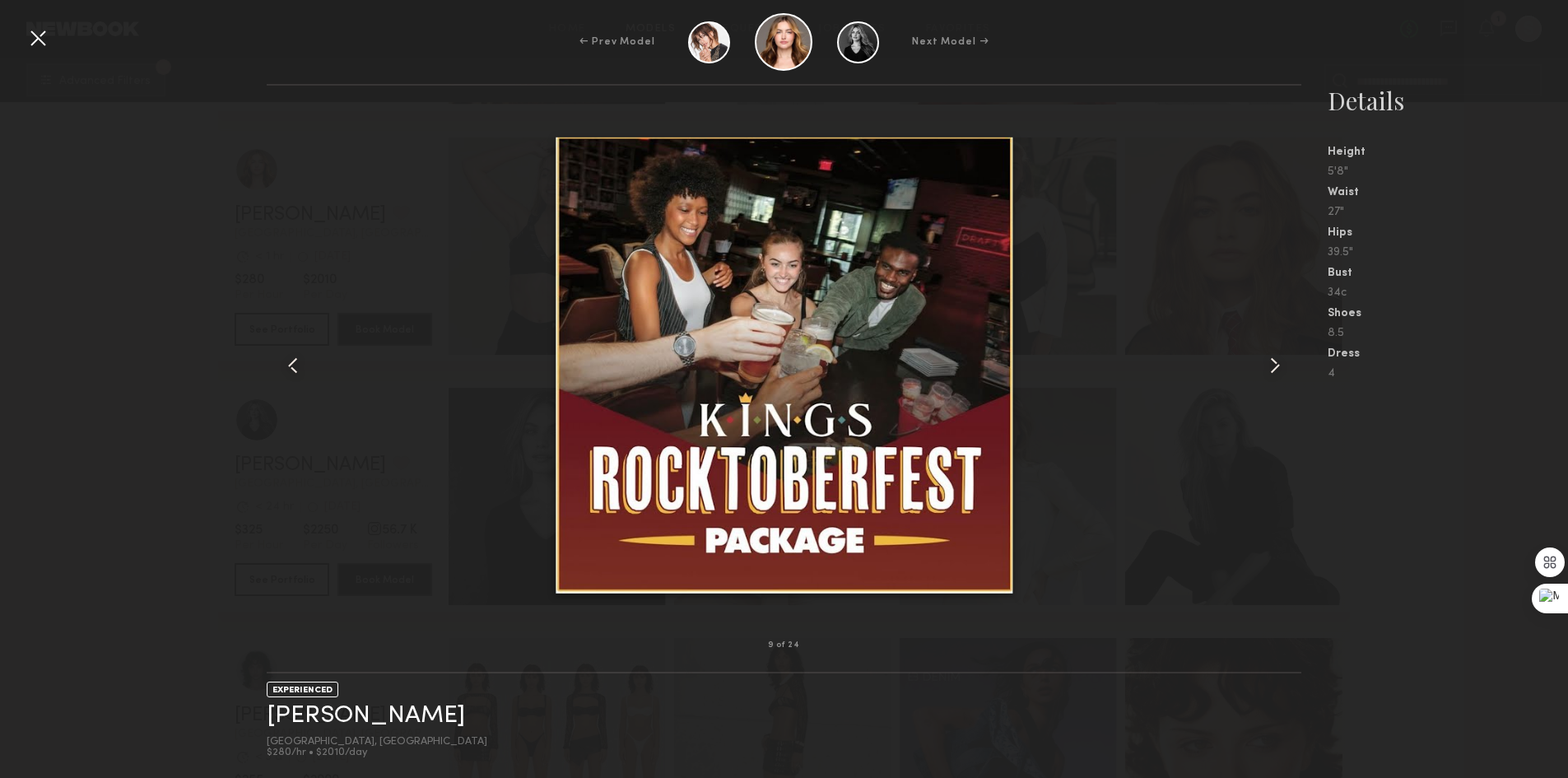
click at [1260, 363] on div at bounding box center [1280, 365] width 41 height 507
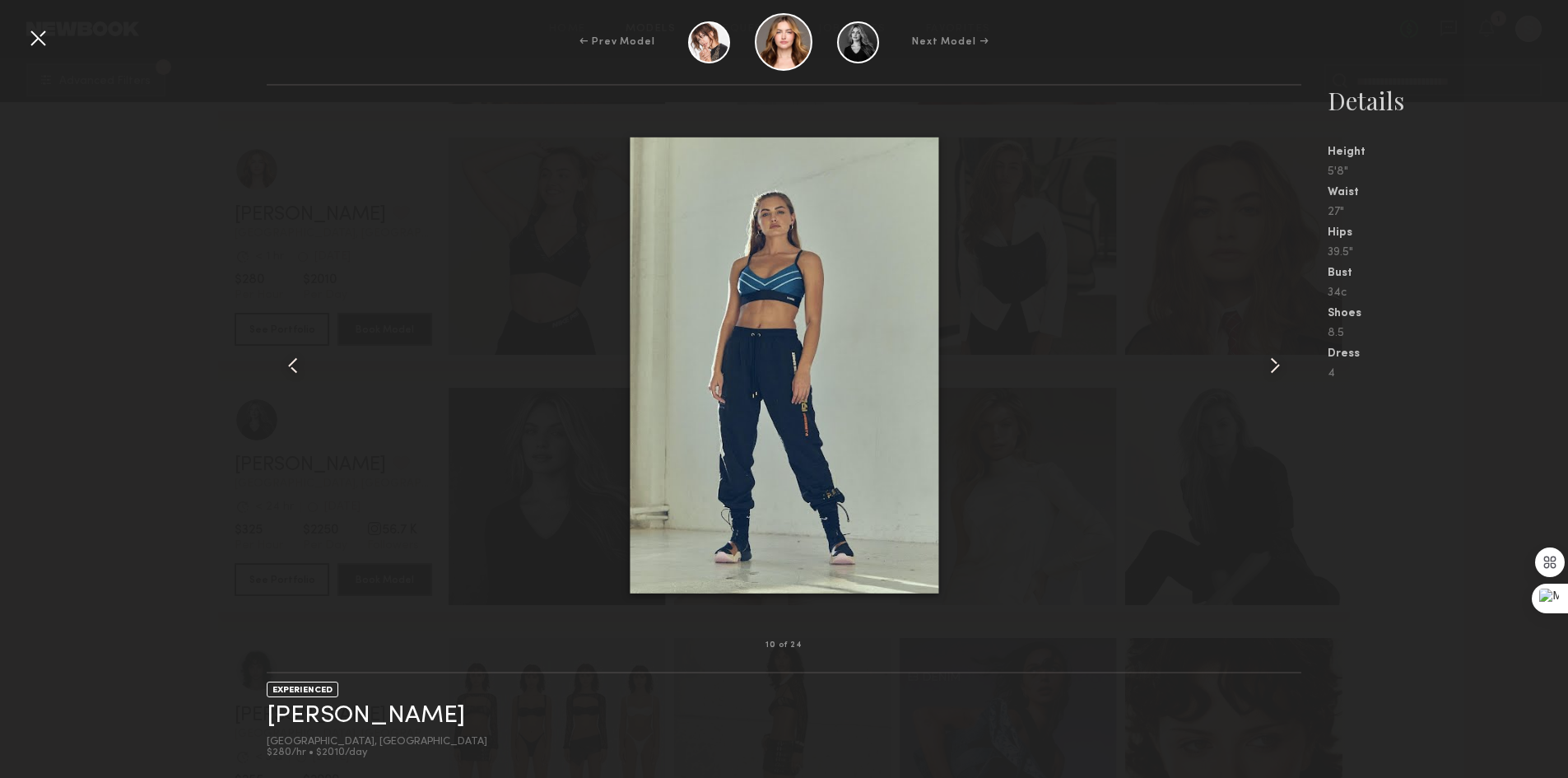
click at [42, 32] on div at bounding box center [38, 38] width 27 height 27
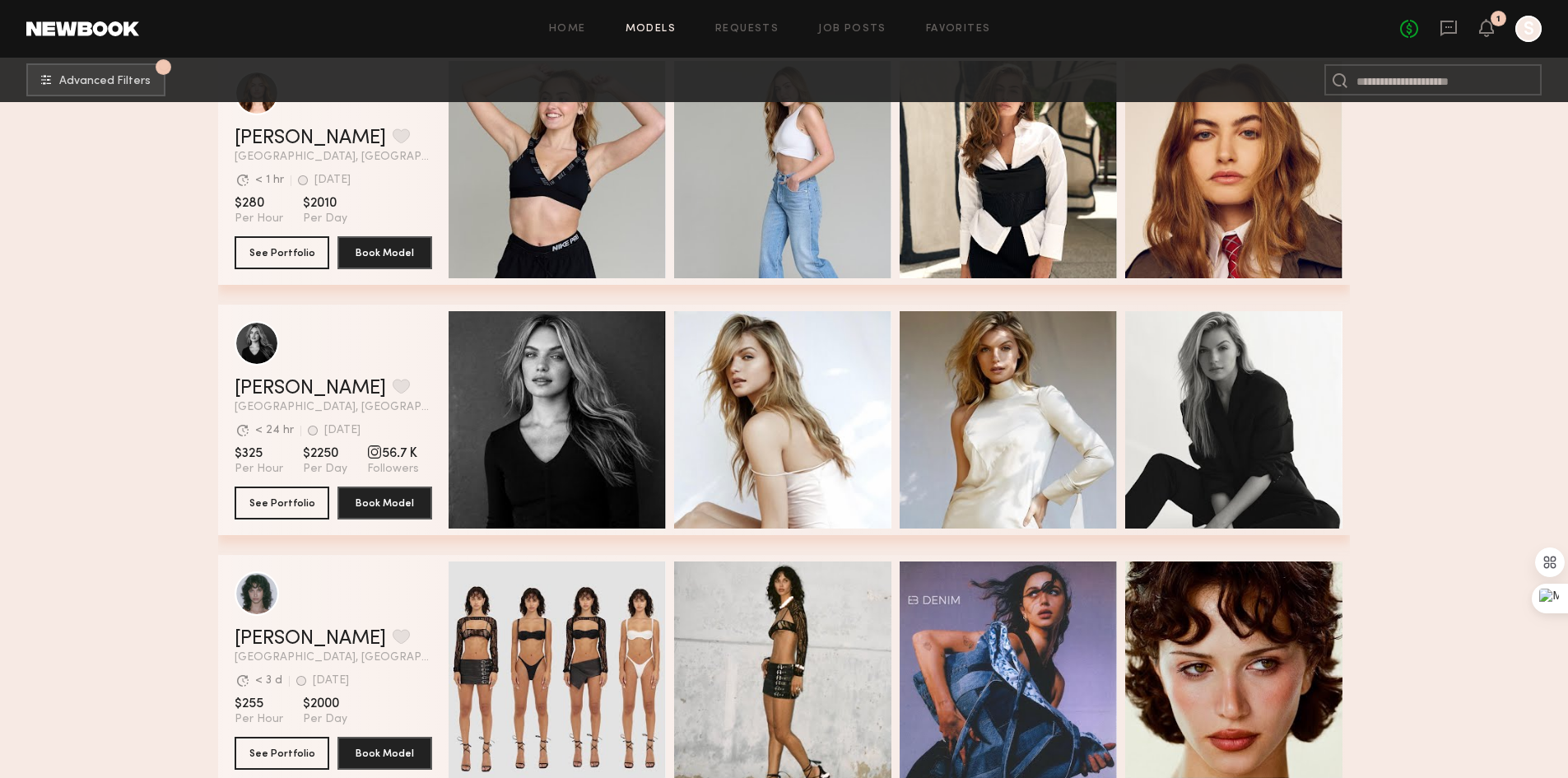
scroll to position [18681, 0]
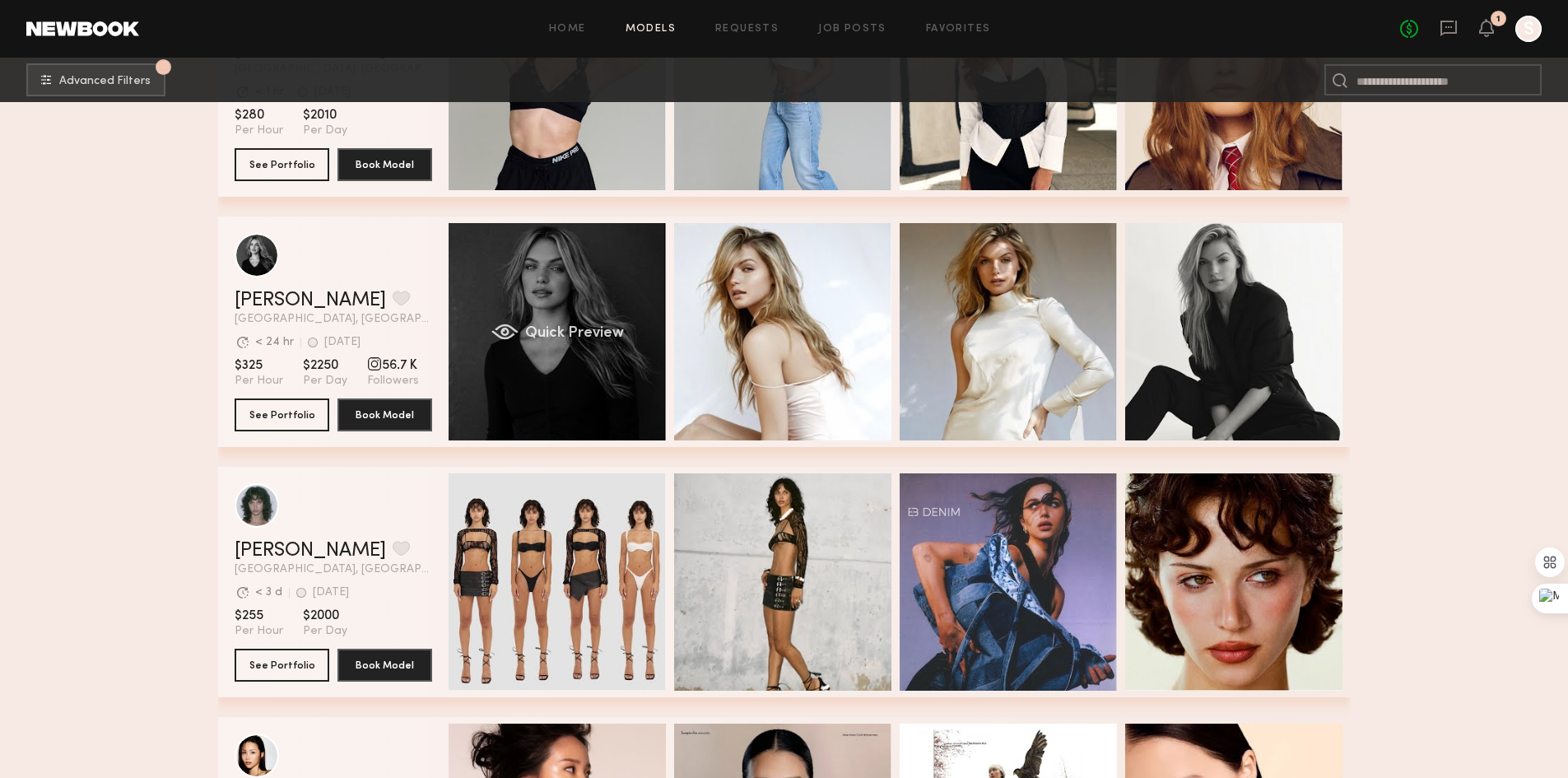
click at [567, 336] on span "Quick Preview" at bounding box center [575, 333] width 98 height 15
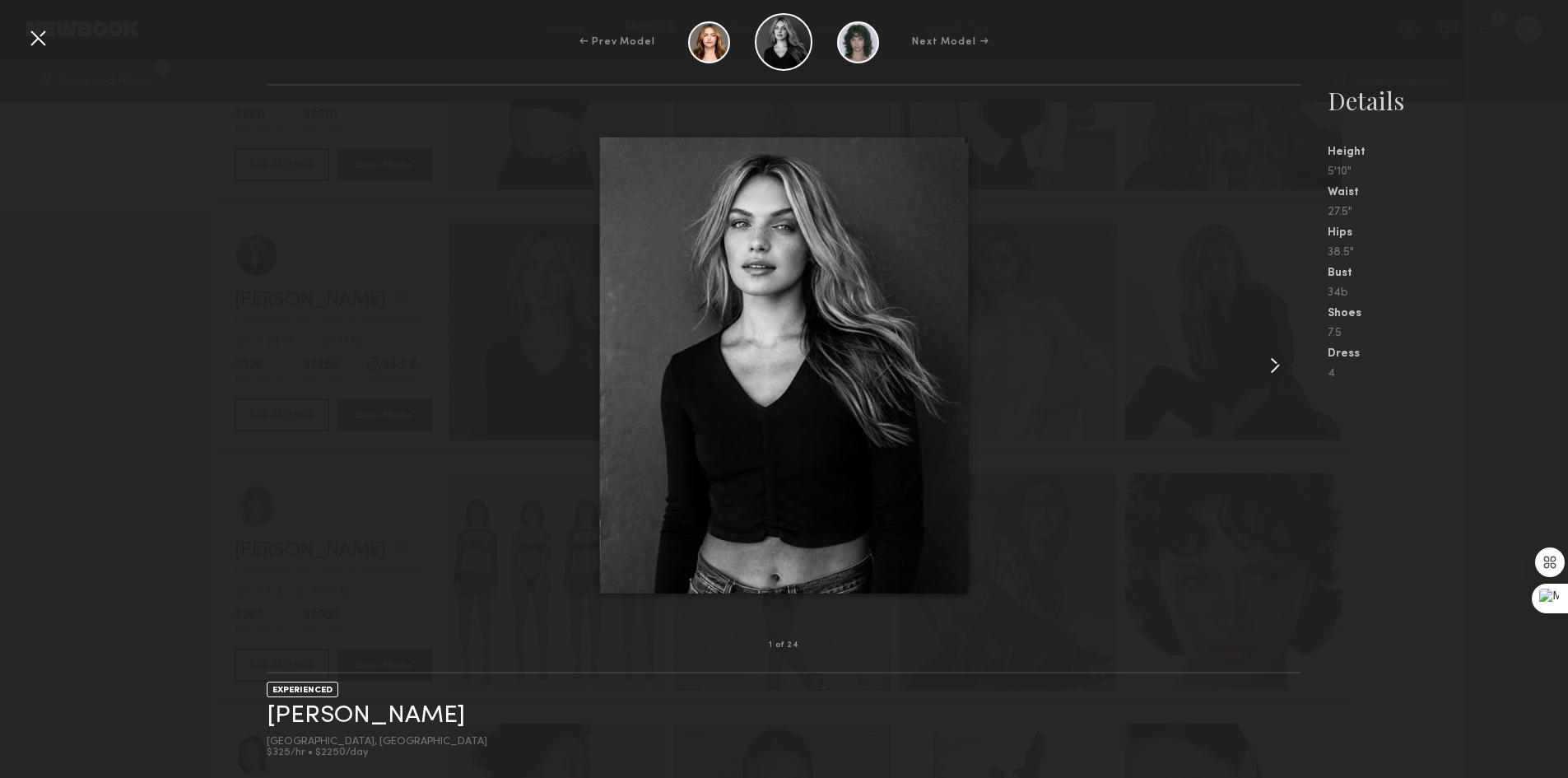
click at [1263, 362] on common-icon at bounding box center [1275, 365] width 27 height 27
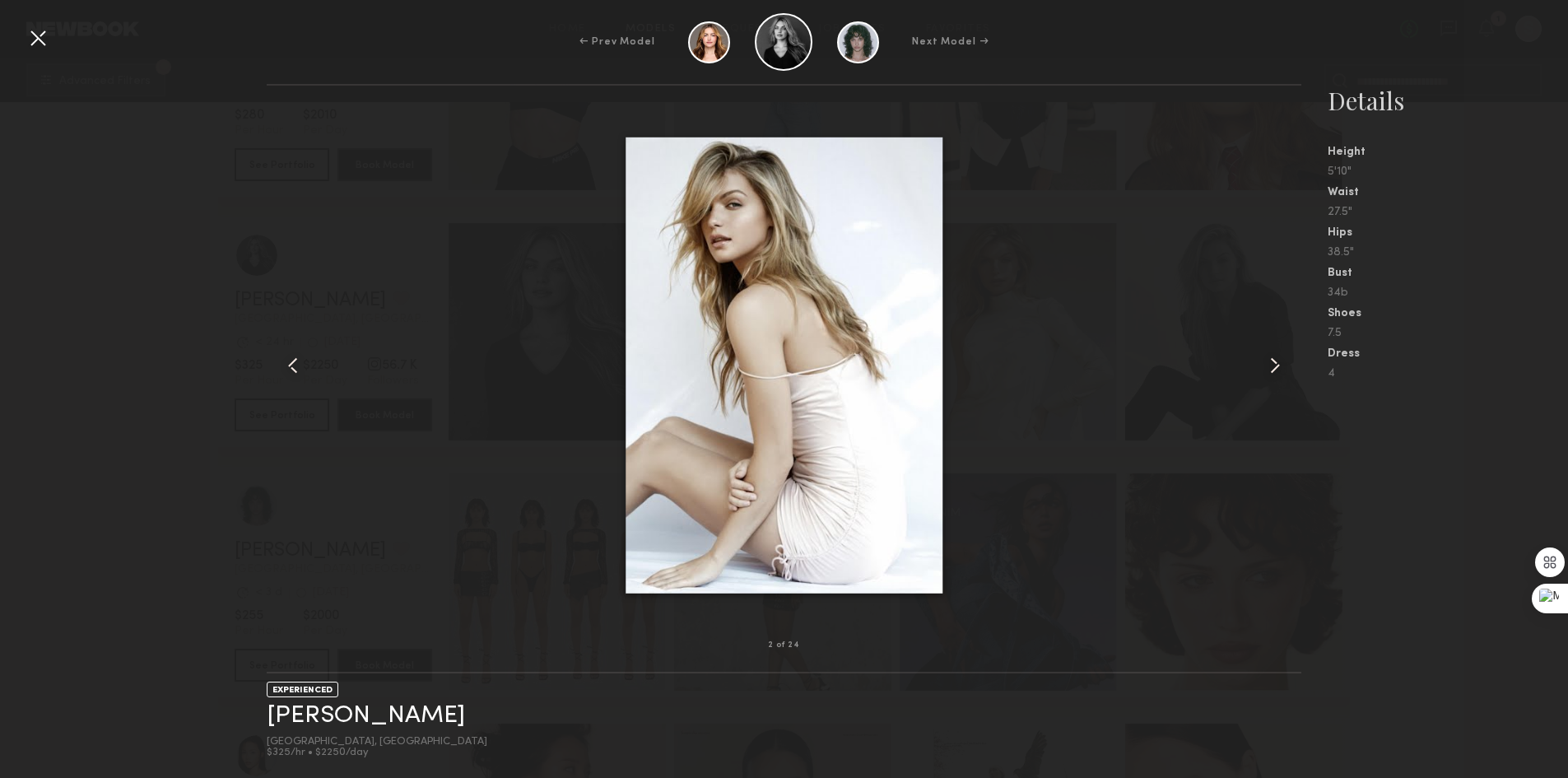
click at [1263, 362] on common-icon at bounding box center [1275, 365] width 27 height 27
click at [1256, 362] on div at bounding box center [784, 365] width 1035 height 507
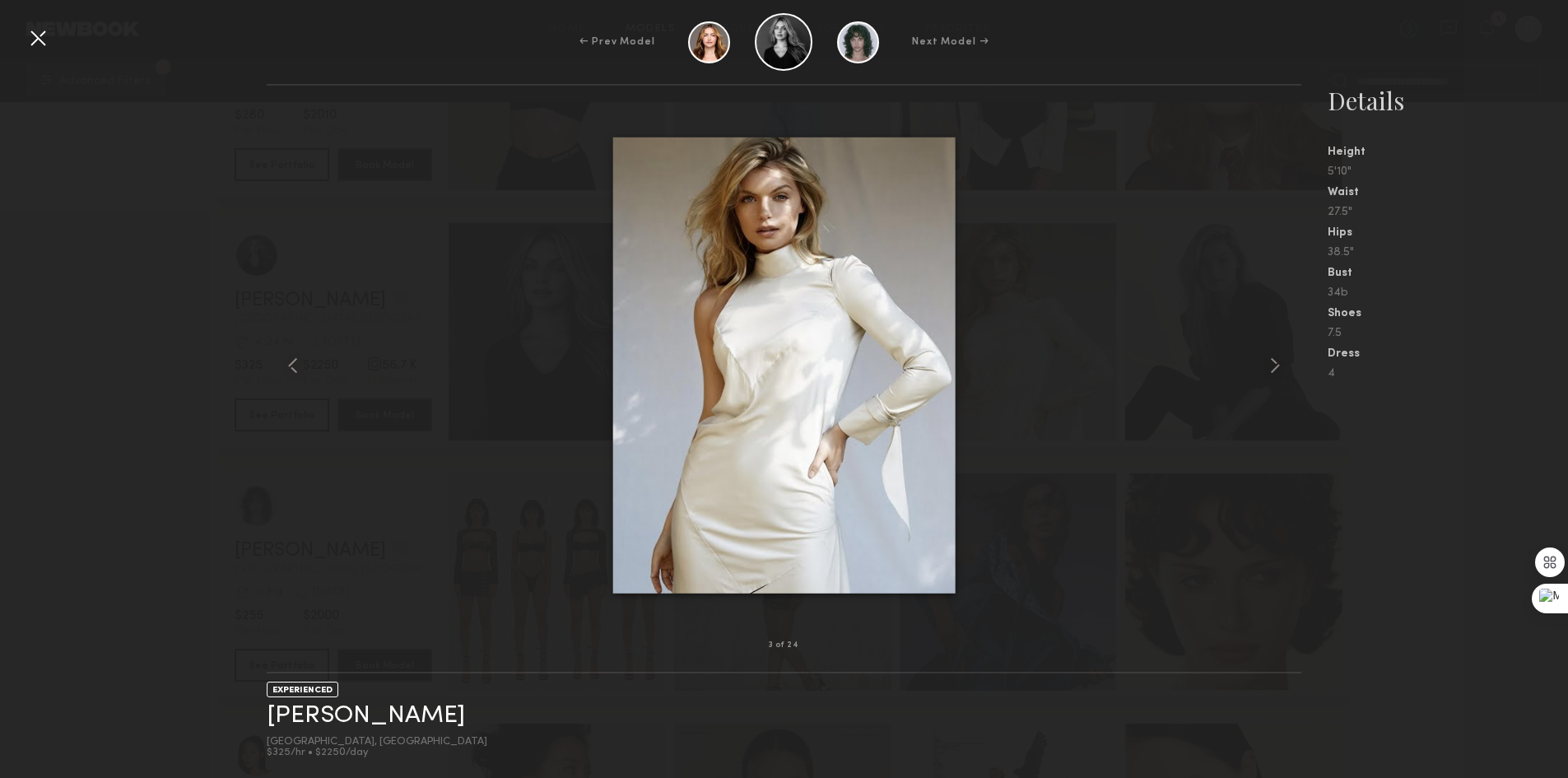
click at [1254, 361] on div at bounding box center [784, 365] width 1035 height 507
click at [41, 30] on div at bounding box center [38, 38] width 27 height 27
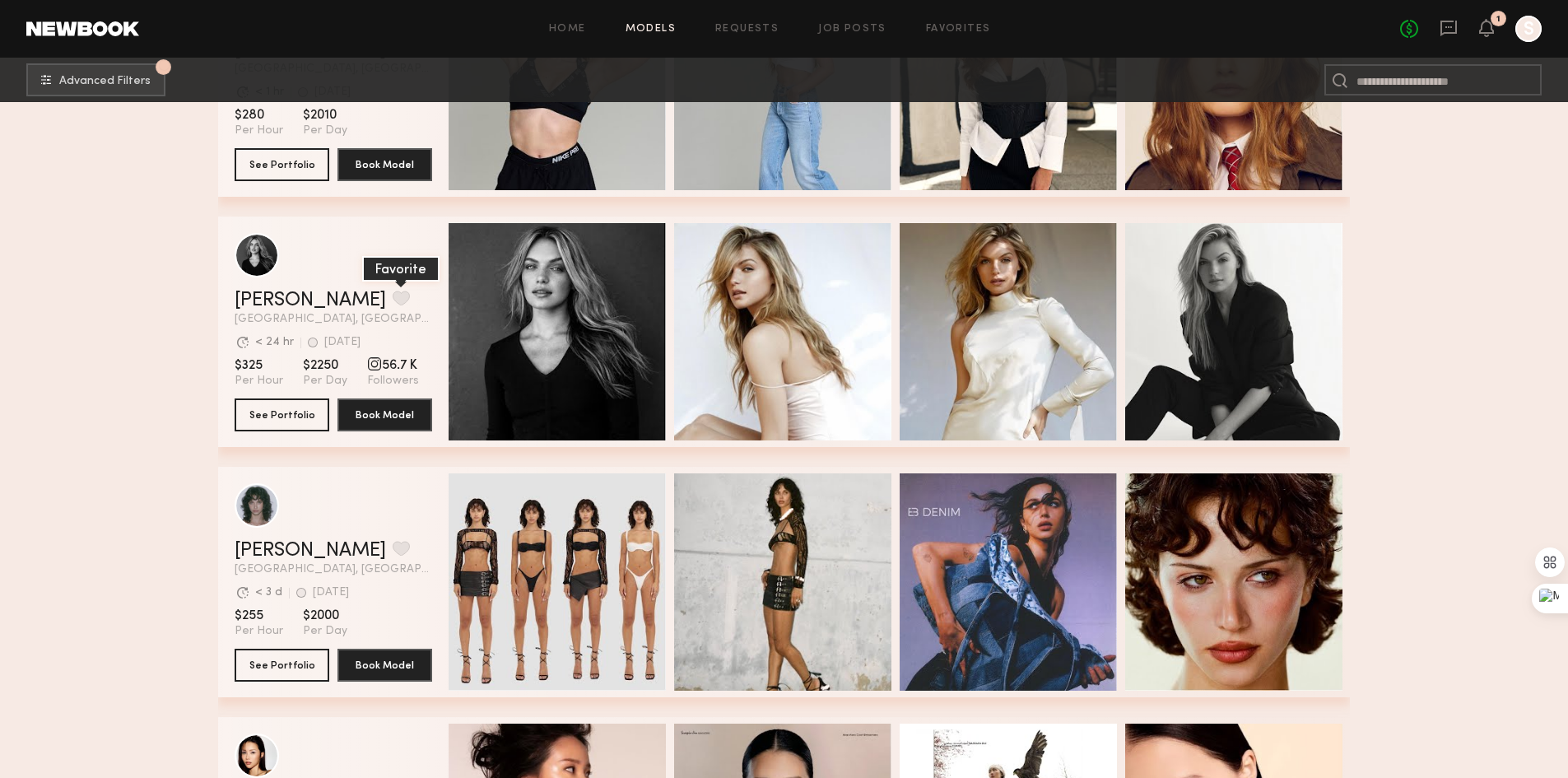
click at [393, 304] on button "grid" at bounding box center [401, 298] width 17 height 15
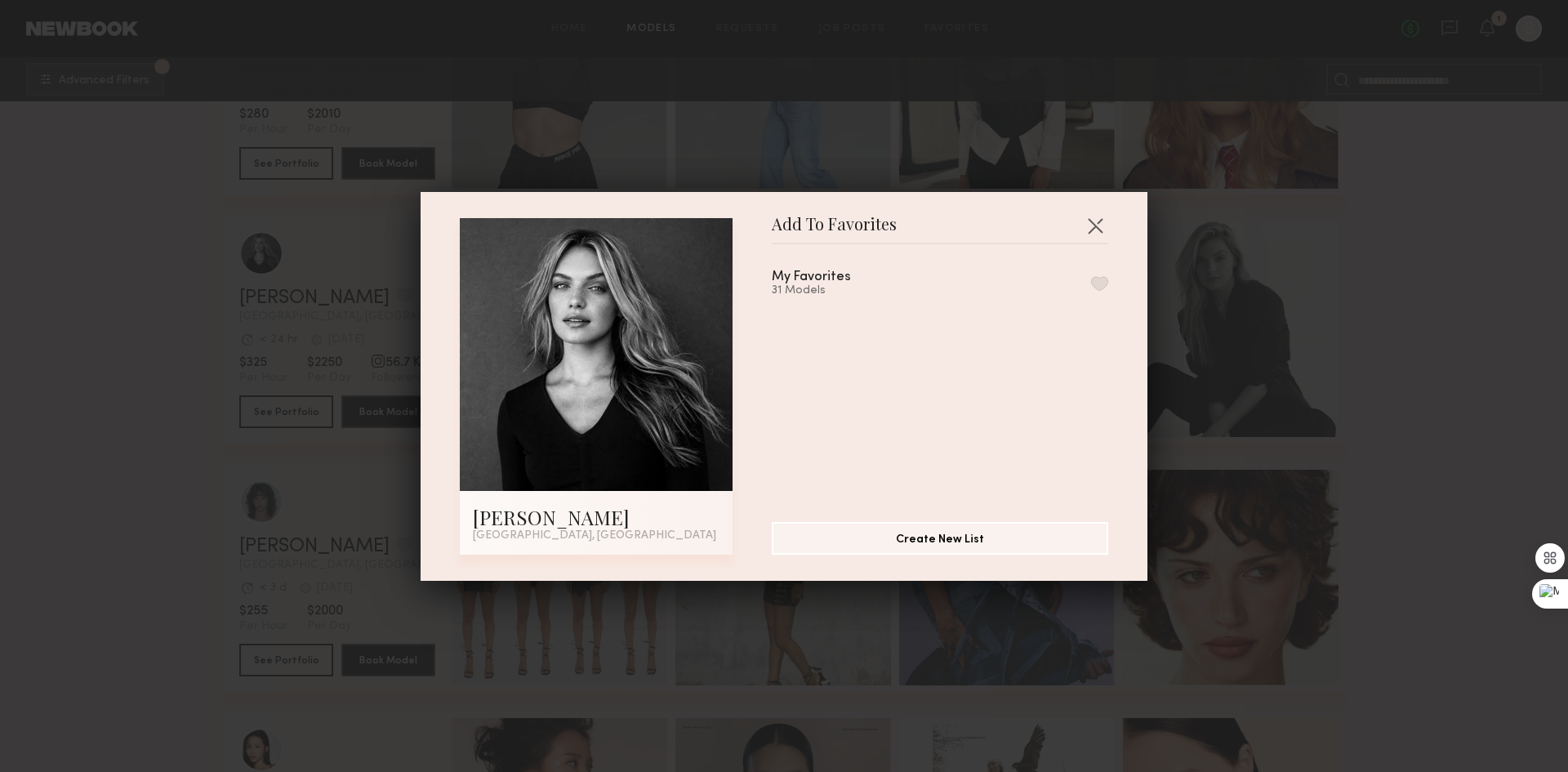
click at [1092, 283] on button "button" at bounding box center [1100, 284] width 17 height 15
click at [1088, 224] on button "button" at bounding box center [1095, 225] width 26 height 26
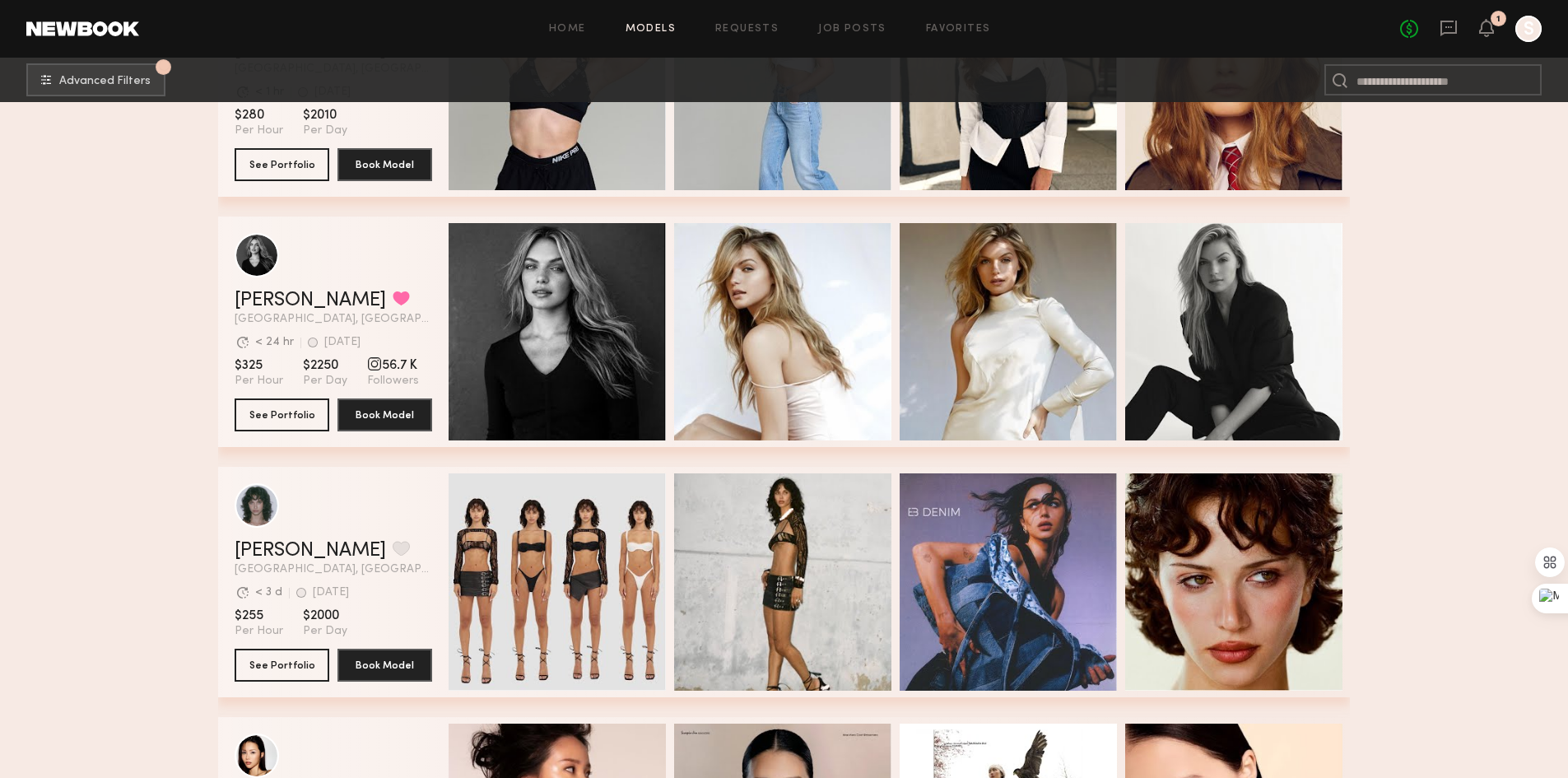
scroll to position [18928, 0]
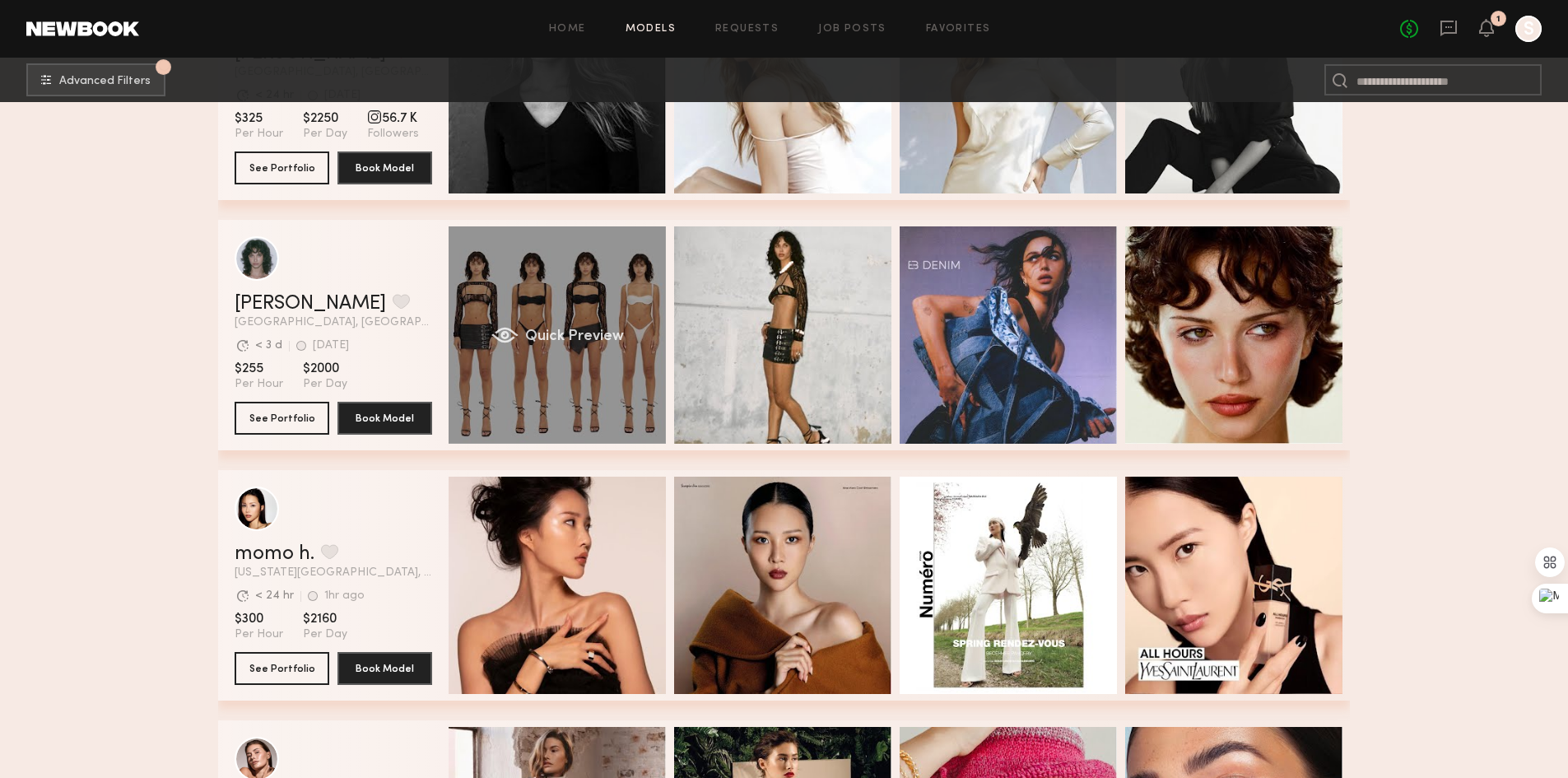
click at [578, 320] on div "Quick Preview" at bounding box center [558, 335] width 218 height 218
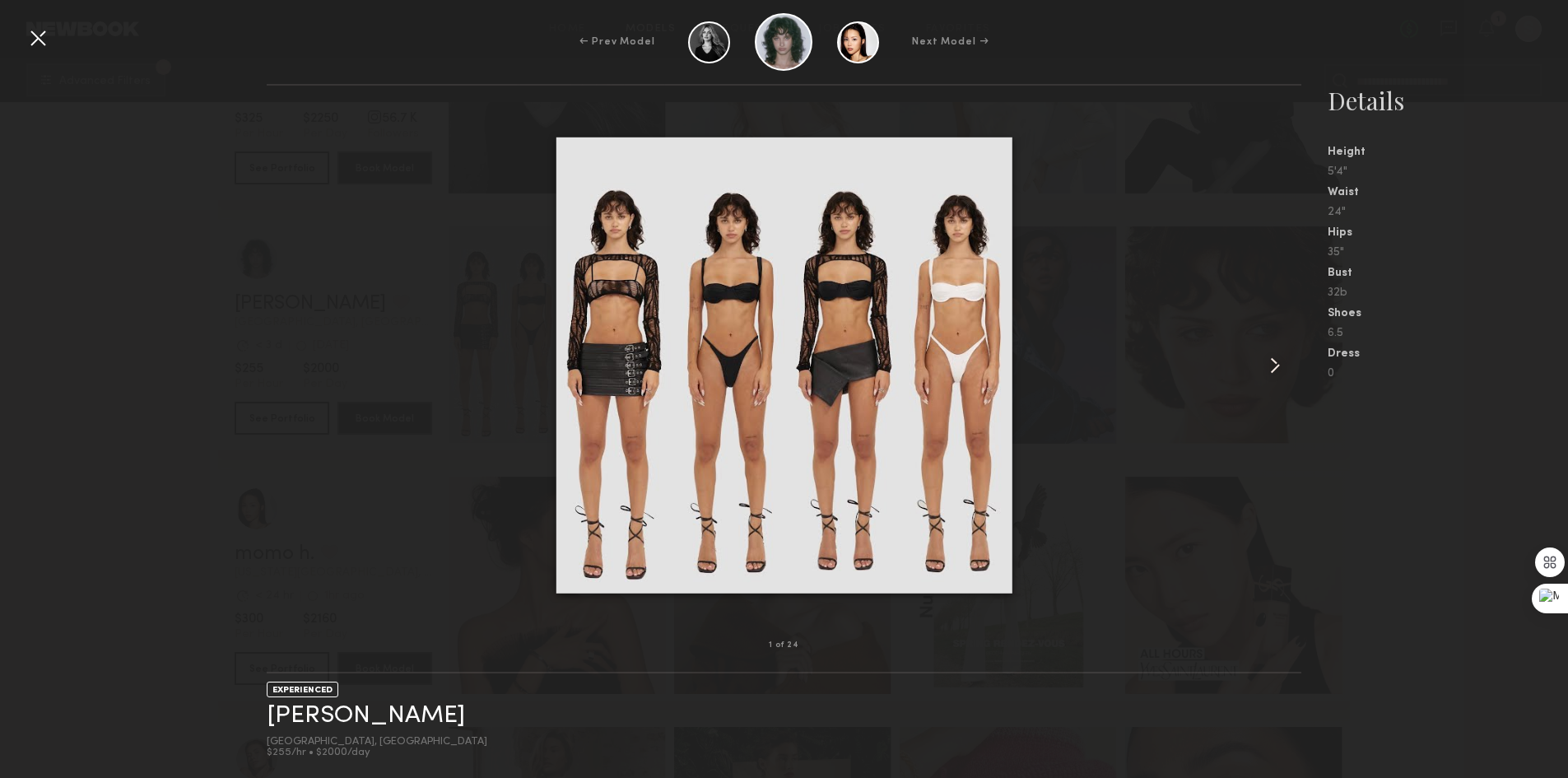
click at [1265, 362] on common-icon at bounding box center [1275, 365] width 27 height 27
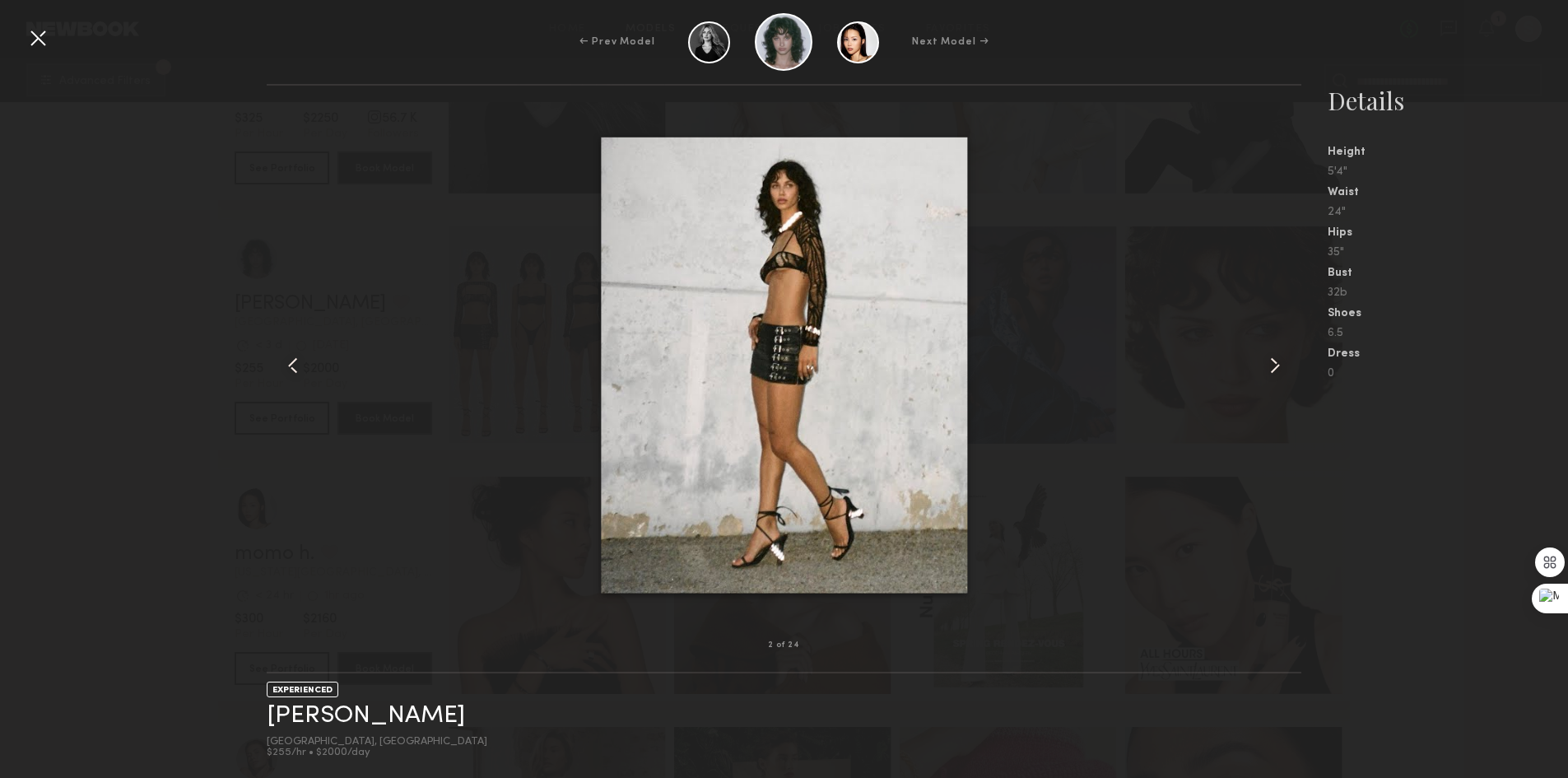
click at [1265, 362] on common-icon at bounding box center [1275, 365] width 27 height 27
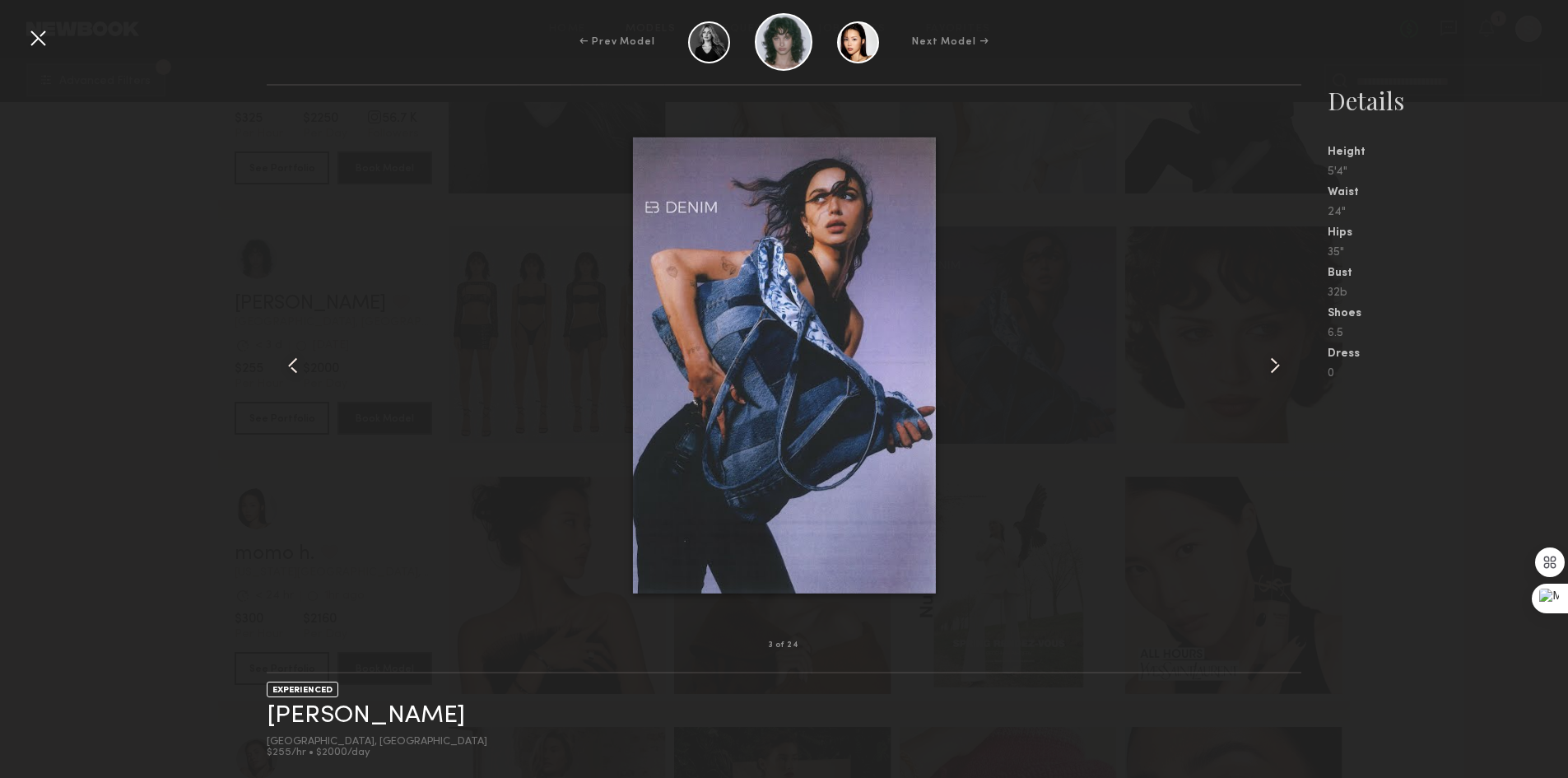
click at [1265, 362] on common-icon at bounding box center [1275, 365] width 27 height 27
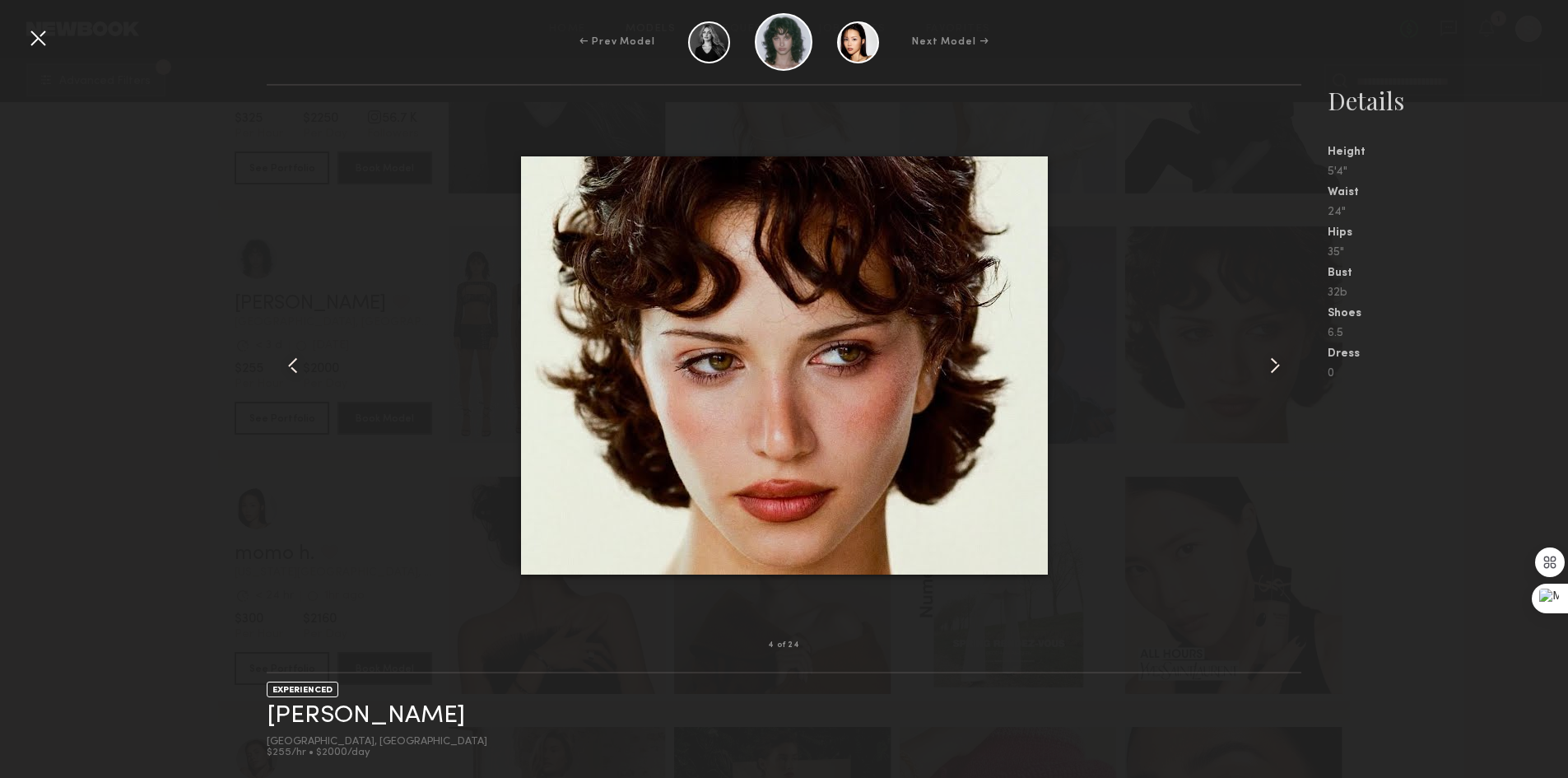
click at [1265, 362] on common-icon at bounding box center [1275, 365] width 27 height 27
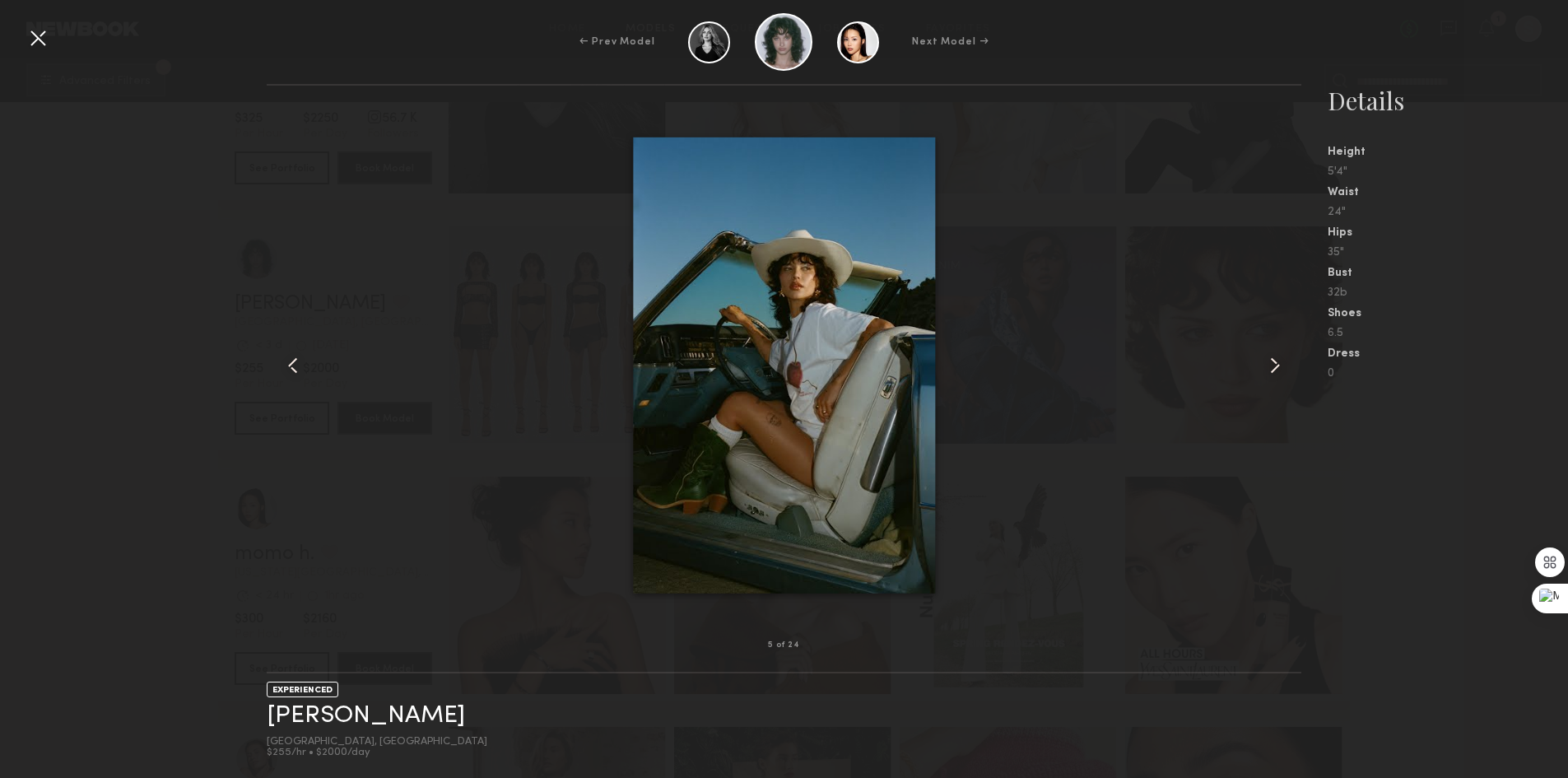
click at [1265, 362] on common-icon at bounding box center [1275, 365] width 27 height 27
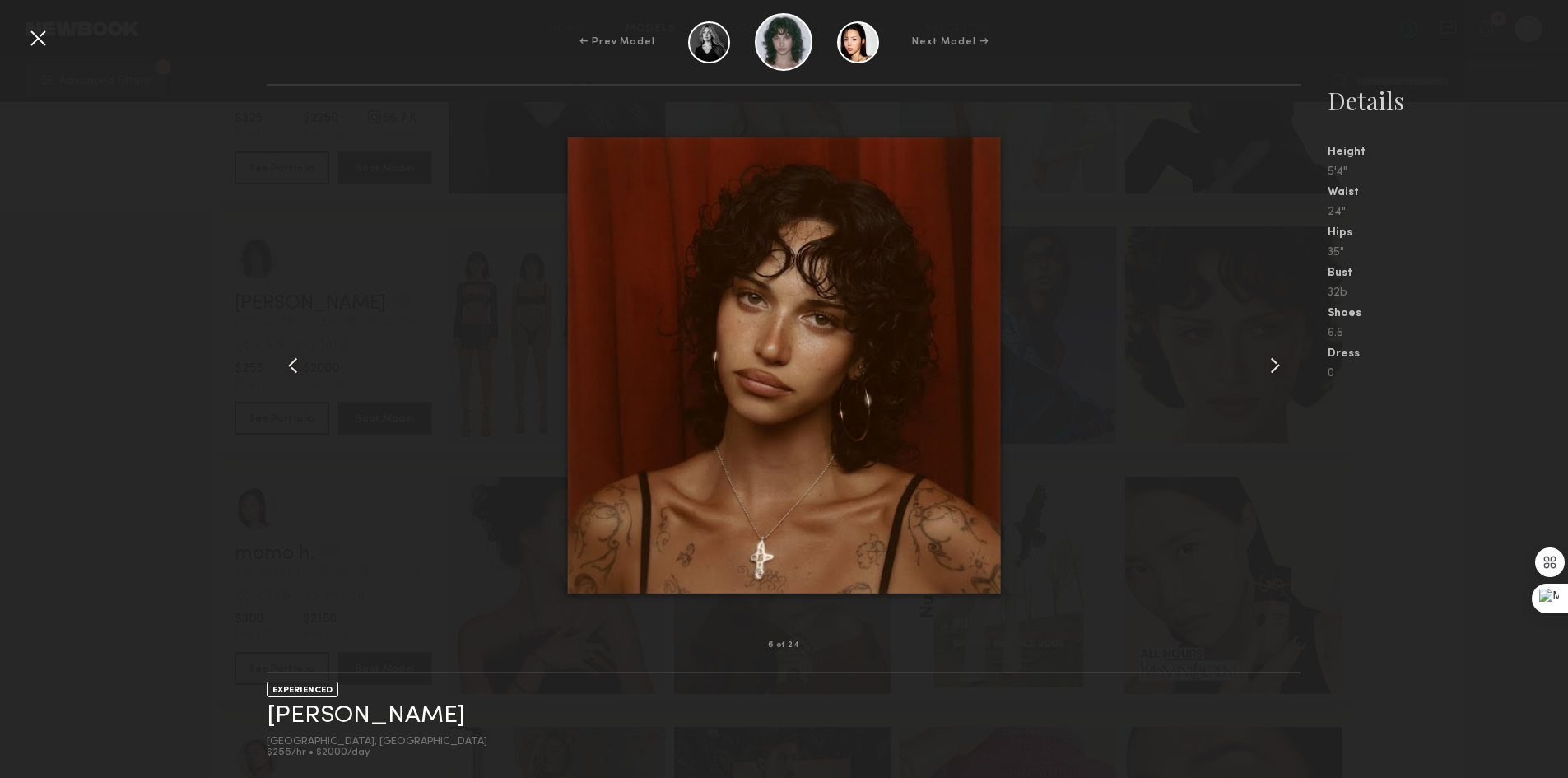
click at [37, 44] on div at bounding box center [38, 38] width 27 height 27
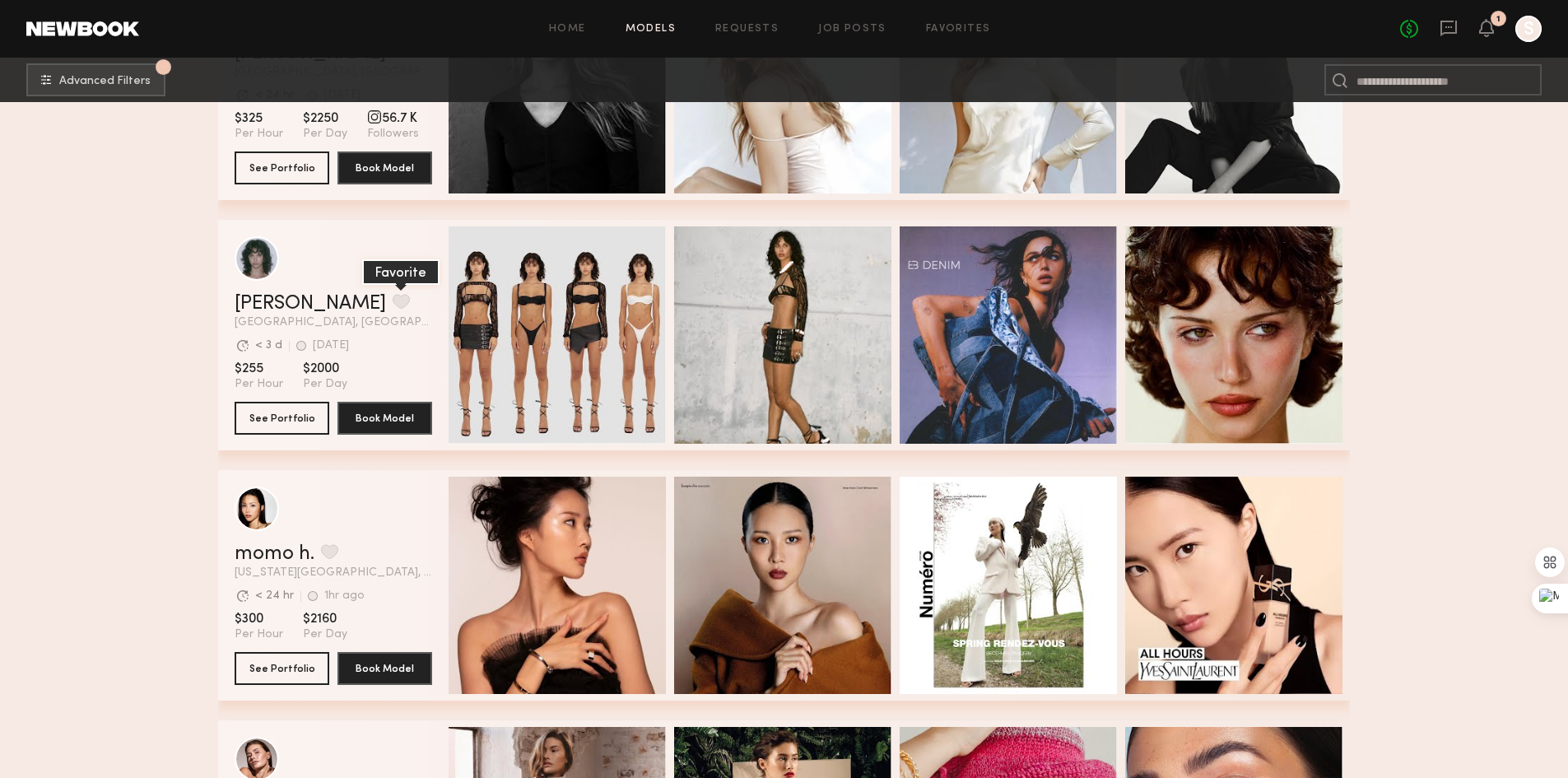
click at [393, 307] on button "grid" at bounding box center [401, 301] width 17 height 15
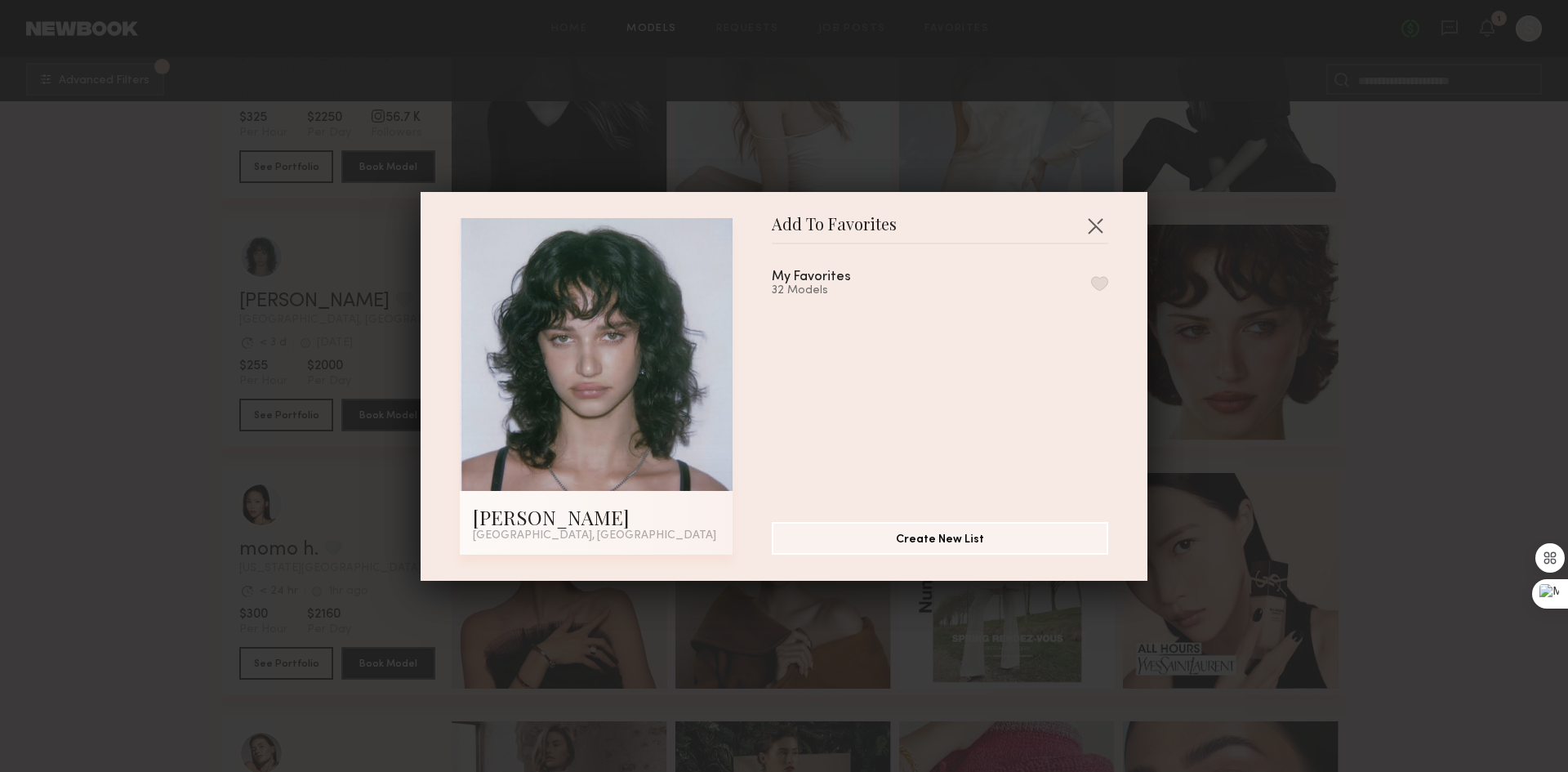
click at [1072, 273] on div "My Favorites 32 Models" at bounding box center [940, 284] width 336 height 27
click at [1092, 283] on button "button" at bounding box center [1100, 284] width 17 height 15
click at [1088, 220] on button "button" at bounding box center [1095, 225] width 26 height 26
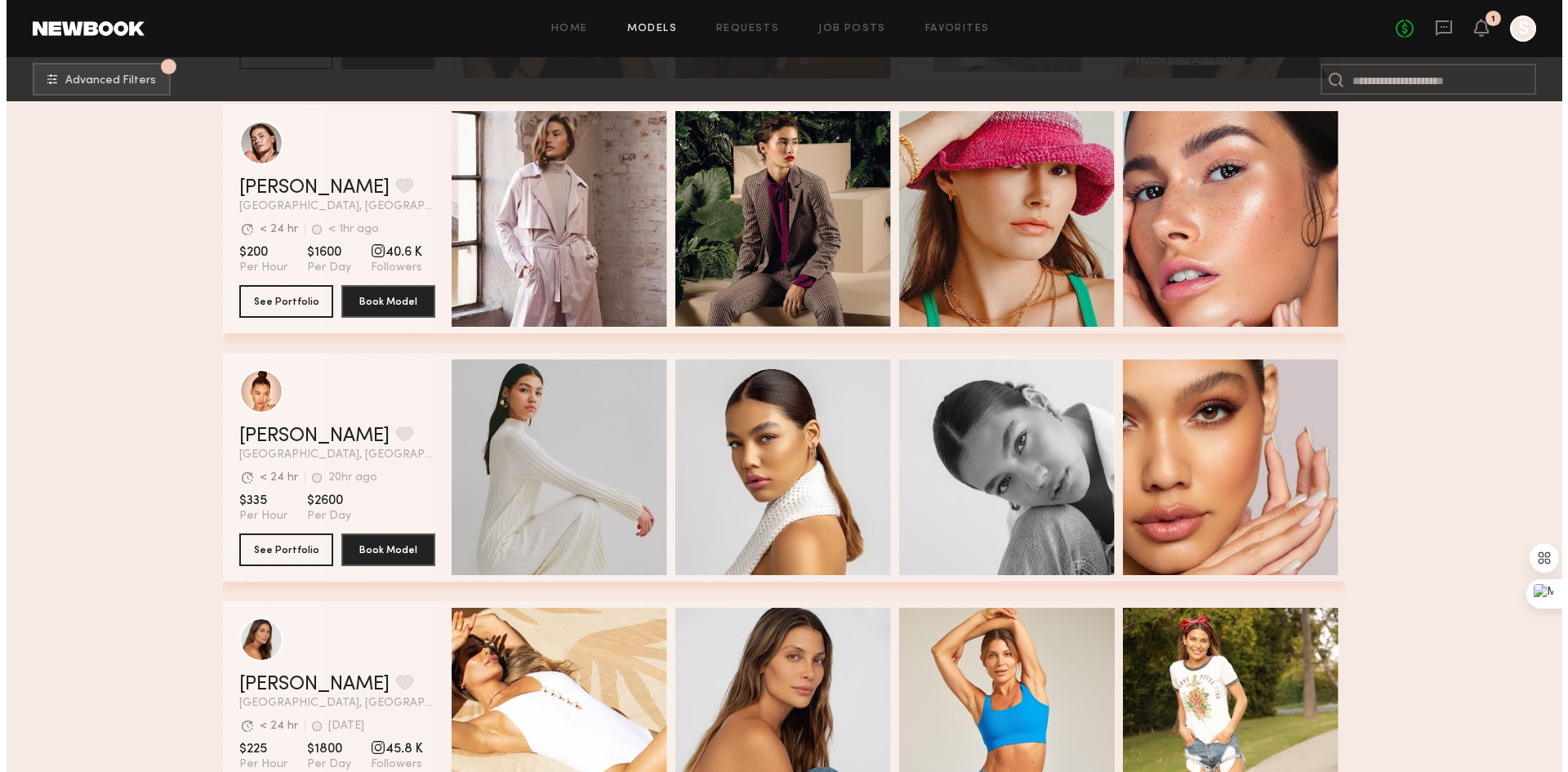
scroll to position [19435, 0]
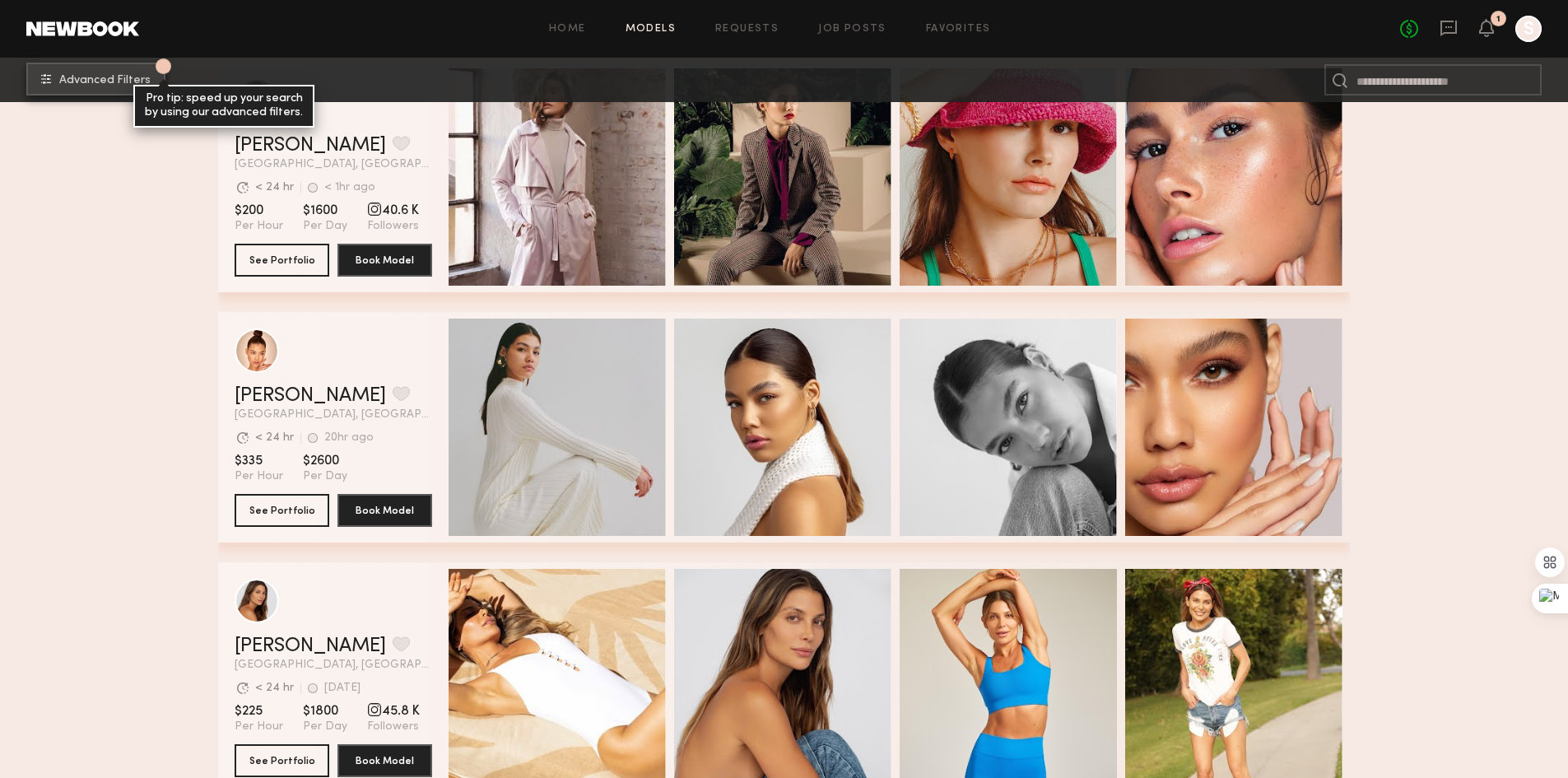
click at [155, 79] on button "1 Advanced Filters Pro tip: speed up your search by using our advanced filters." at bounding box center [96, 79] width 139 height 33
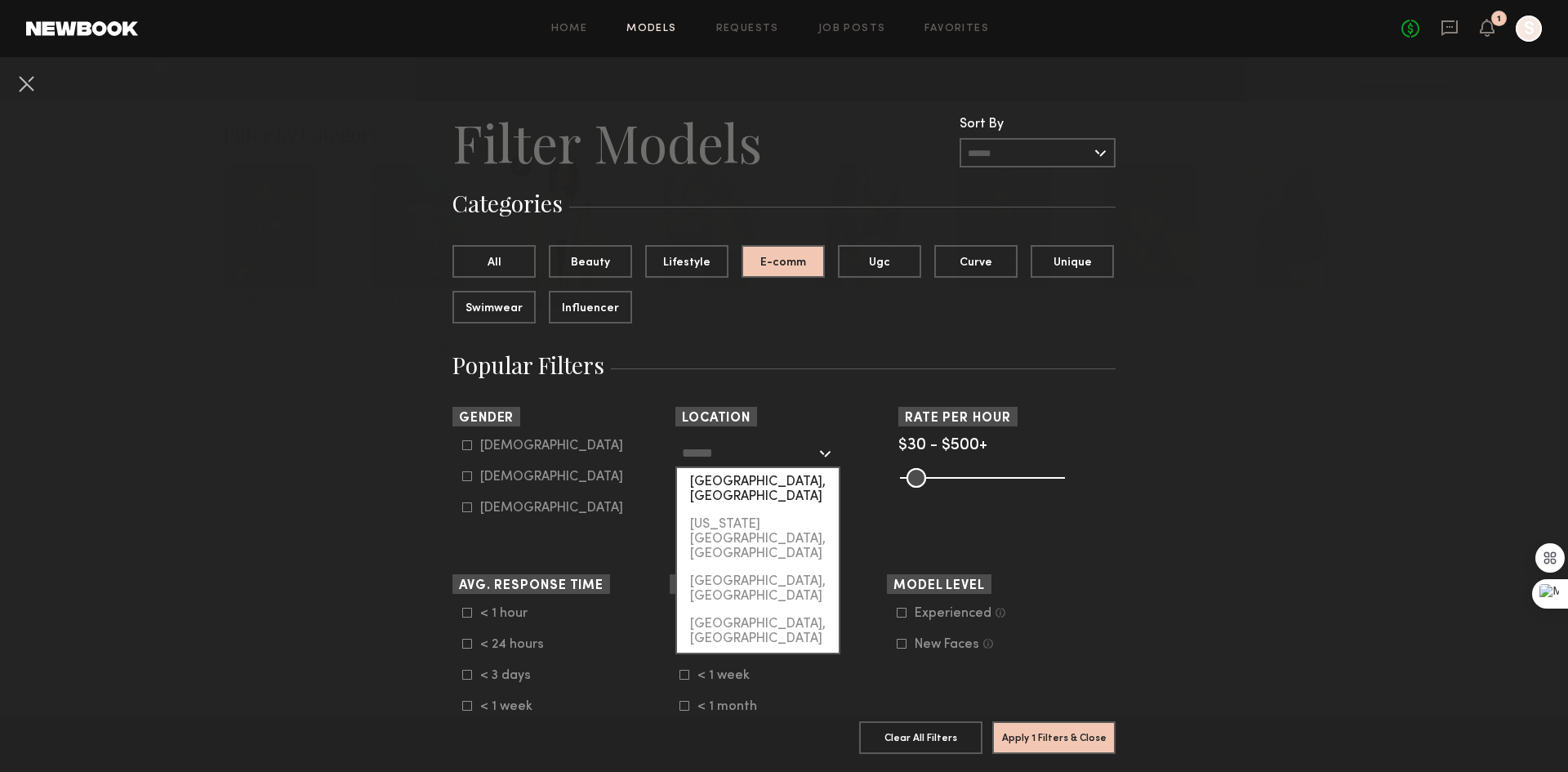
scroll to position [19435, 0]
click at [784, 479] on div "[GEOGRAPHIC_DATA], [GEOGRAPHIC_DATA]" at bounding box center [758, 488] width 162 height 42
type input "**********"
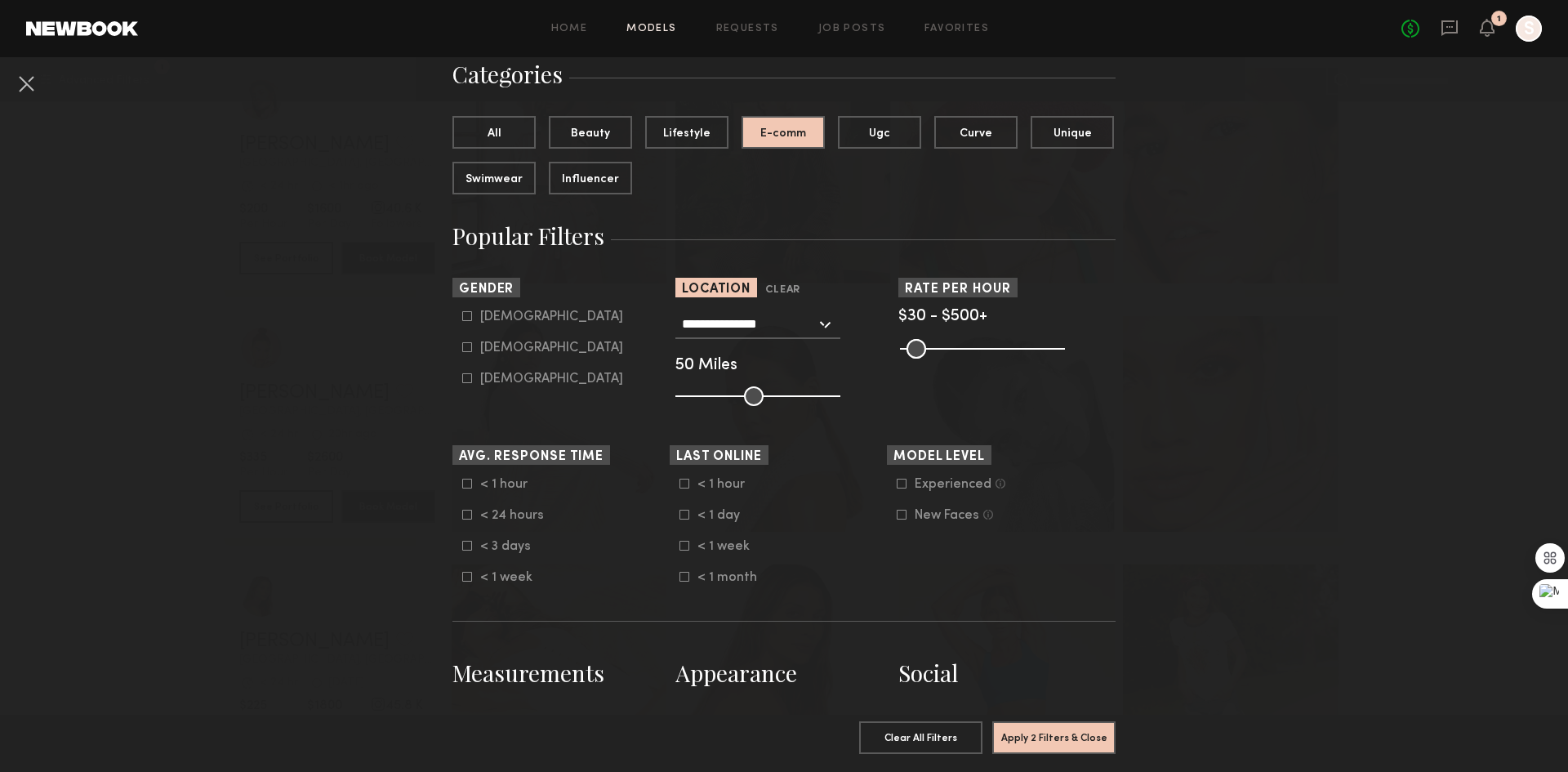
scroll to position [245, 0]
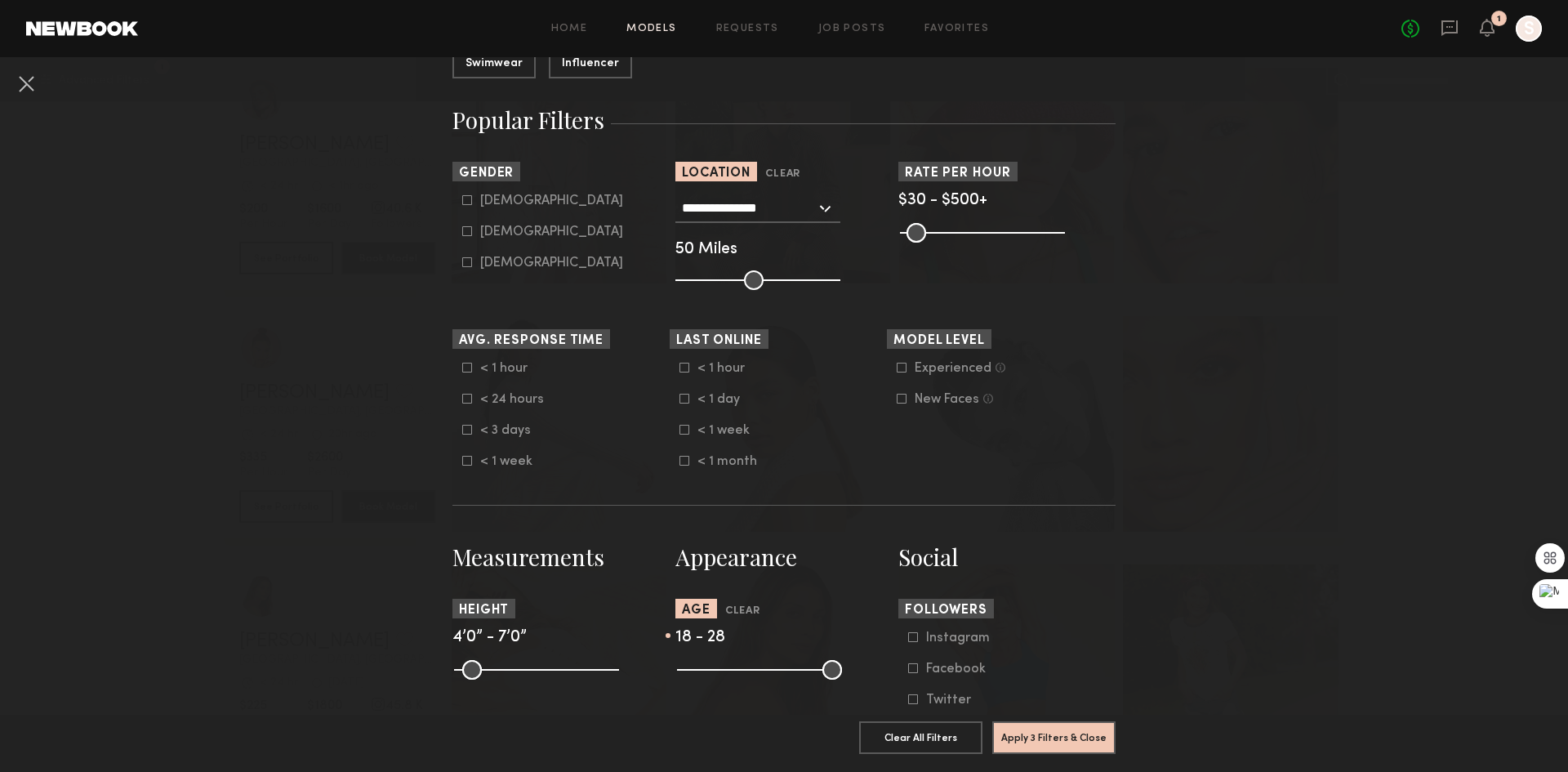
drag, startPoint x: 829, startPoint y: 682, endPoint x: 726, endPoint y: 677, distance: 103.1
type input "**"
click at [726, 677] on input "range" at bounding box center [760, 670] width 165 height 20
drag, startPoint x: 458, startPoint y: 682, endPoint x: 534, endPoint y: 698, distance: 77.7
type input "**"
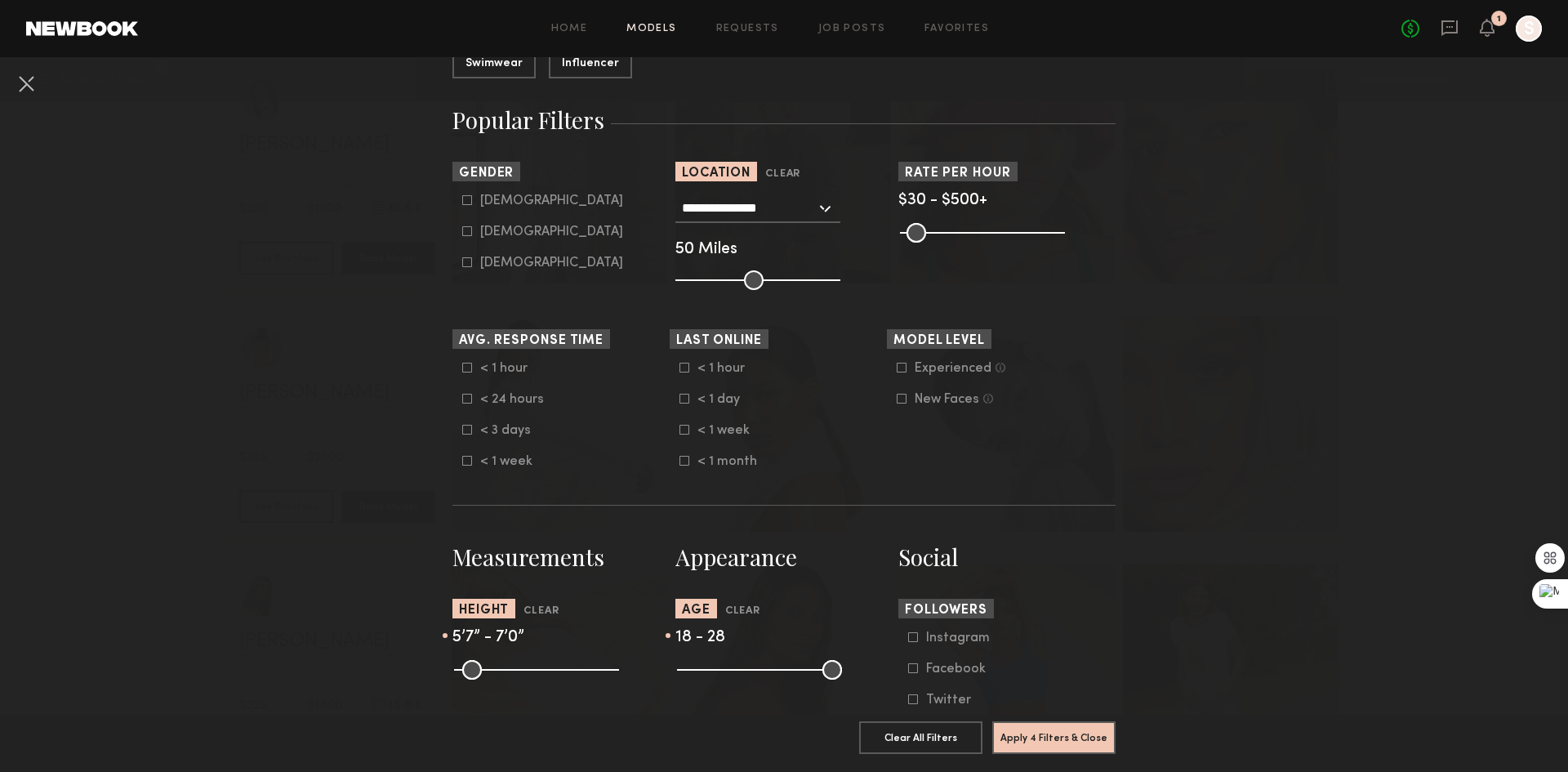
click at [534, 679] on input "range" at bounding box center [536, 670] width 165 height 20
click at [1054, 726] on button "Apply 4 Filters & Close" at bounding box center [1053, 736] width 123 height 33
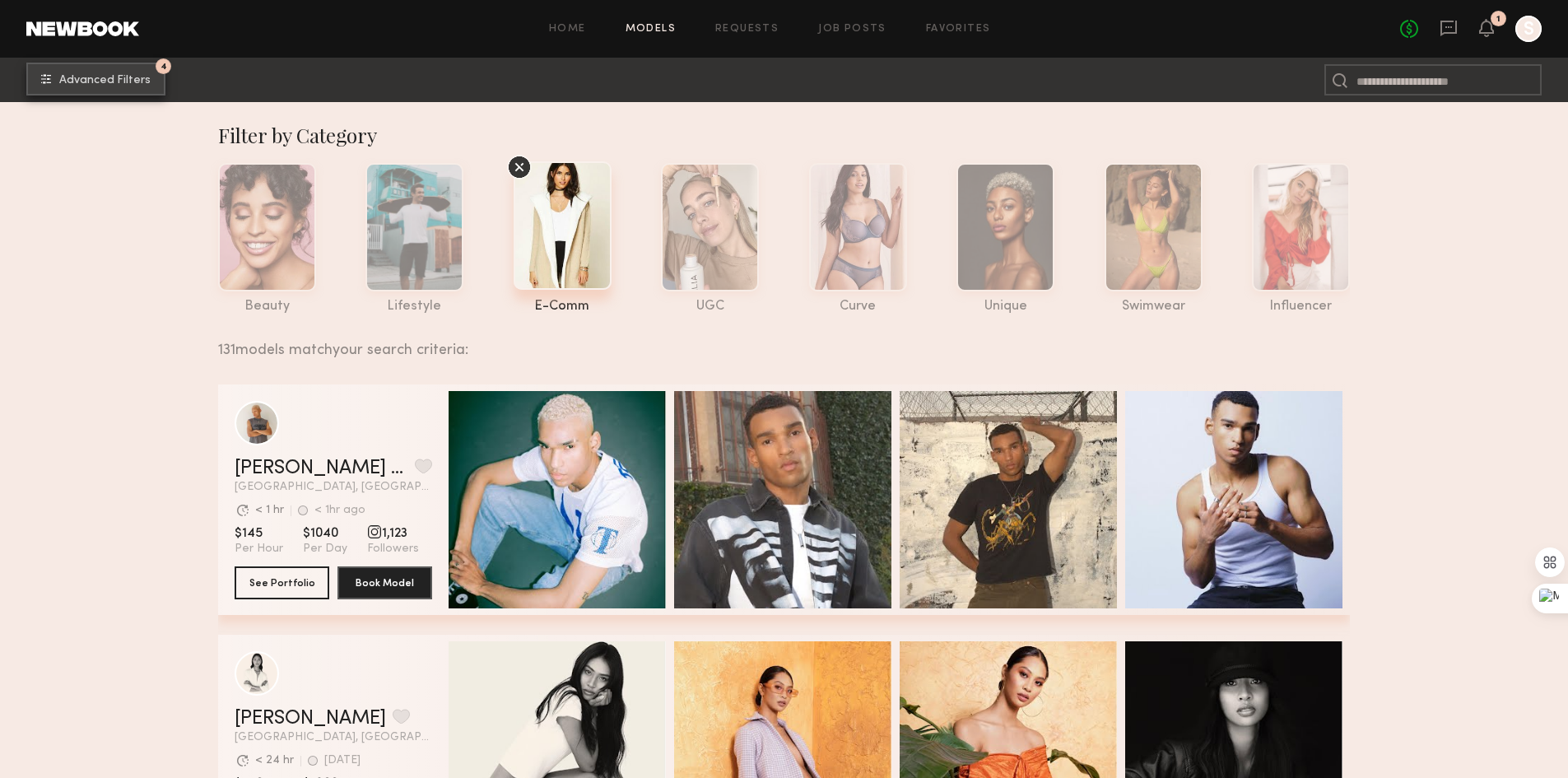
click at [125, 75] on span "Advanced Filters" at bounding box center [105, 80] width 92 height 11
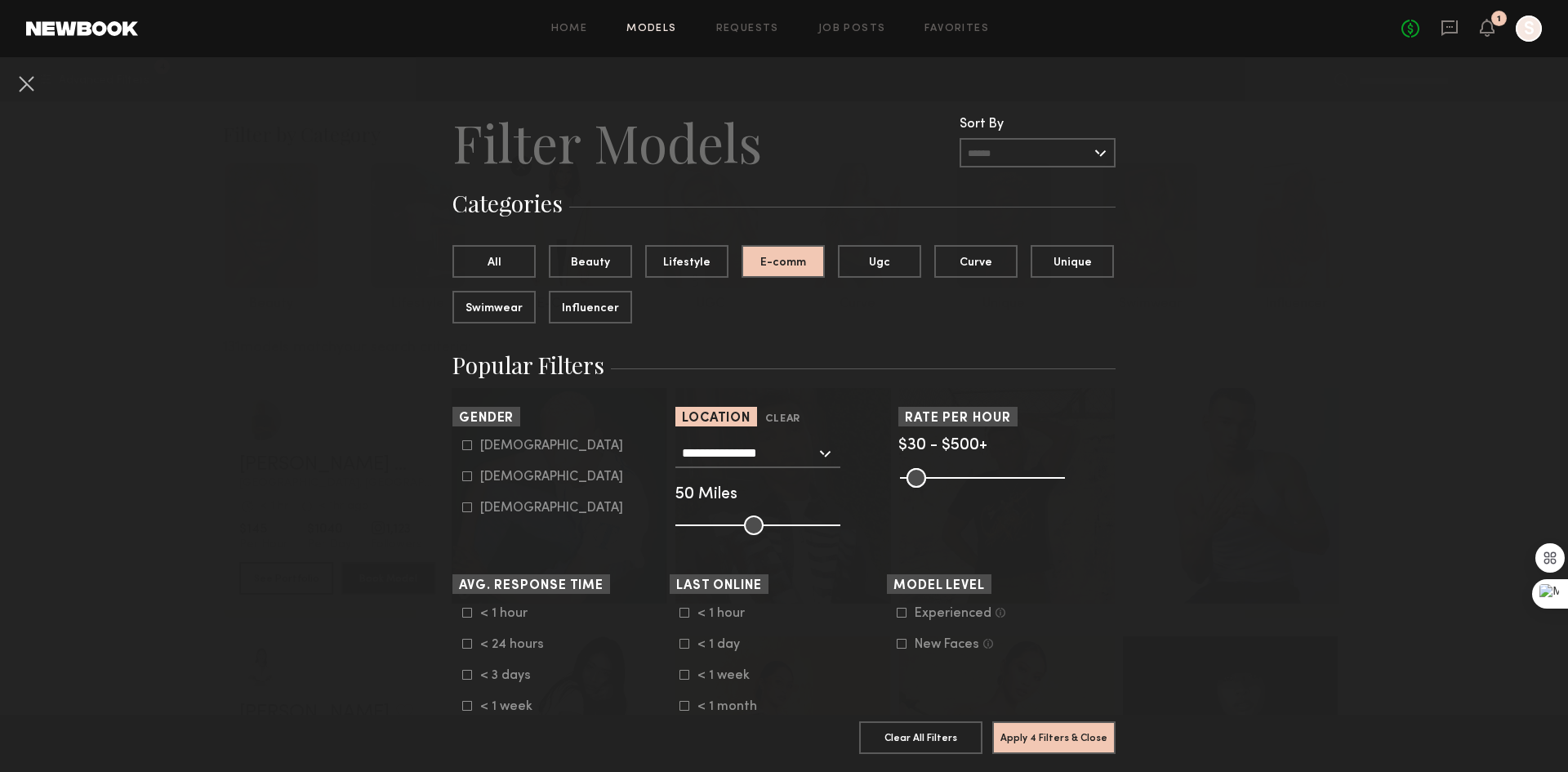
click at [473, 481] on label "Female" at bounding box center [542, 476] width 161 height 9
type input "**"
click at [1103, 733] on button "Apply 5 Filters & Close" at bounding box center [1053, 736] width 123 height 33
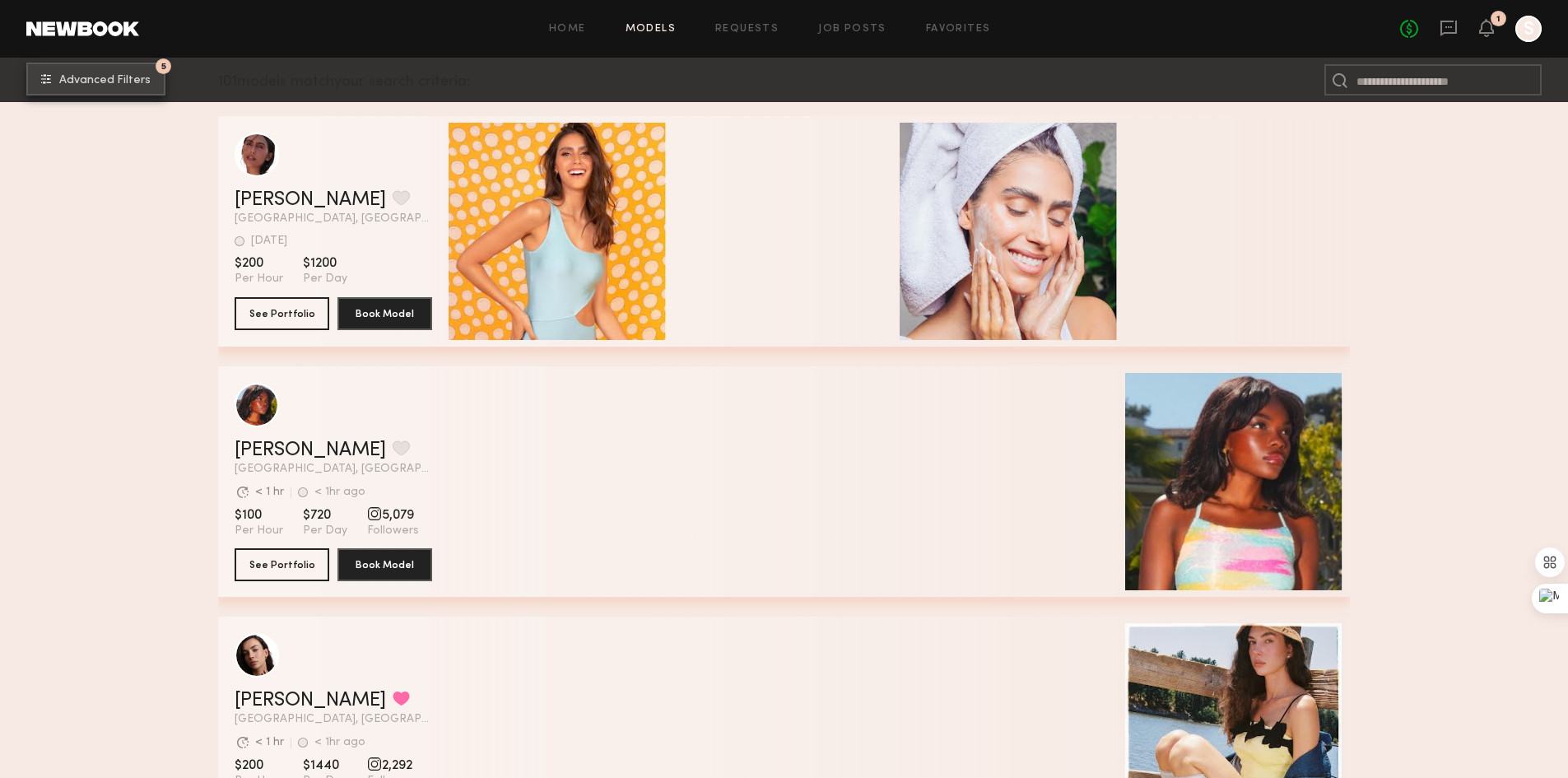
scroll to position [247, 0]
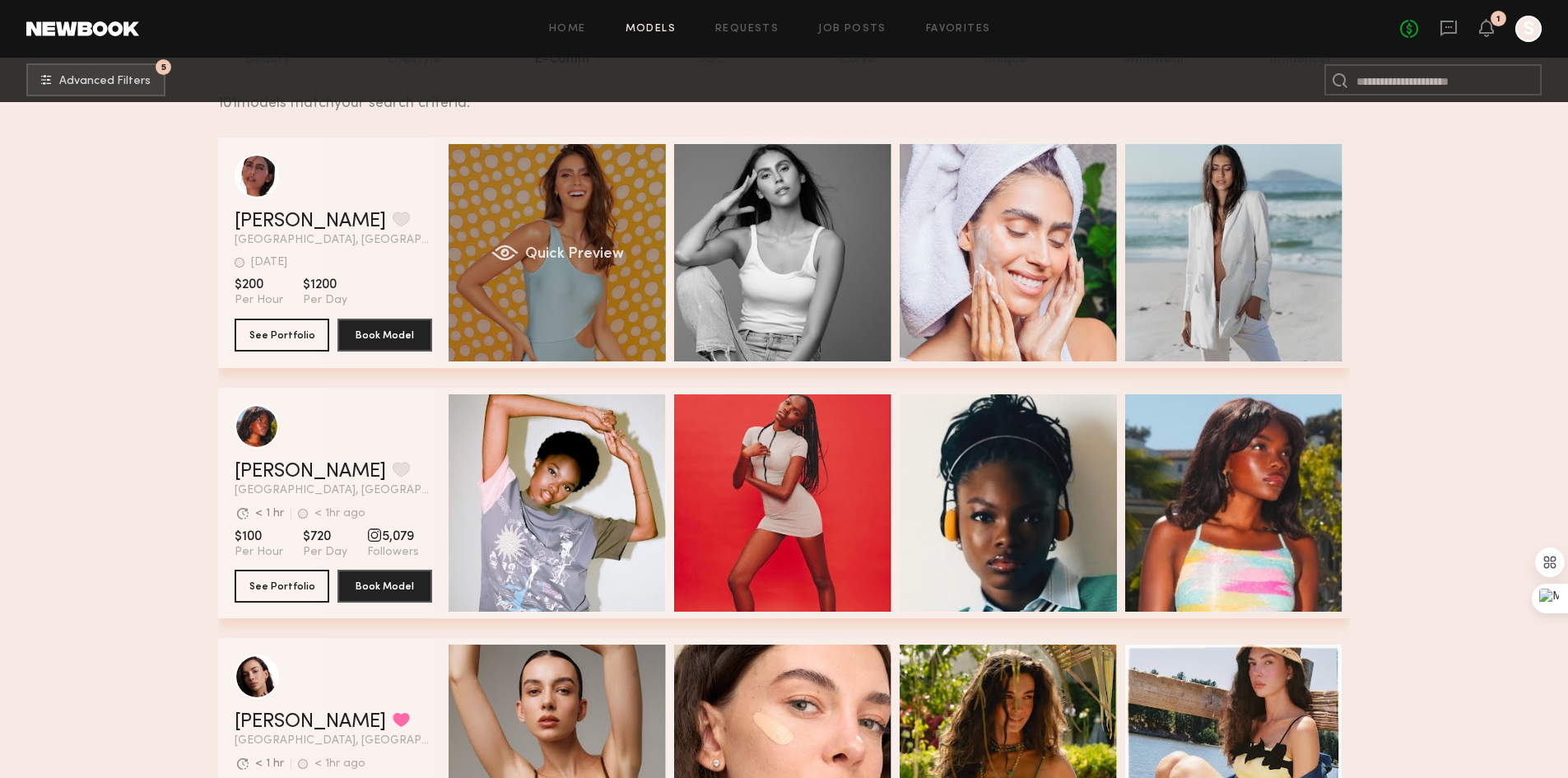
click at [600, 287] on div "Quick Preview" at bounding box center [558, 253] width 218 height 218
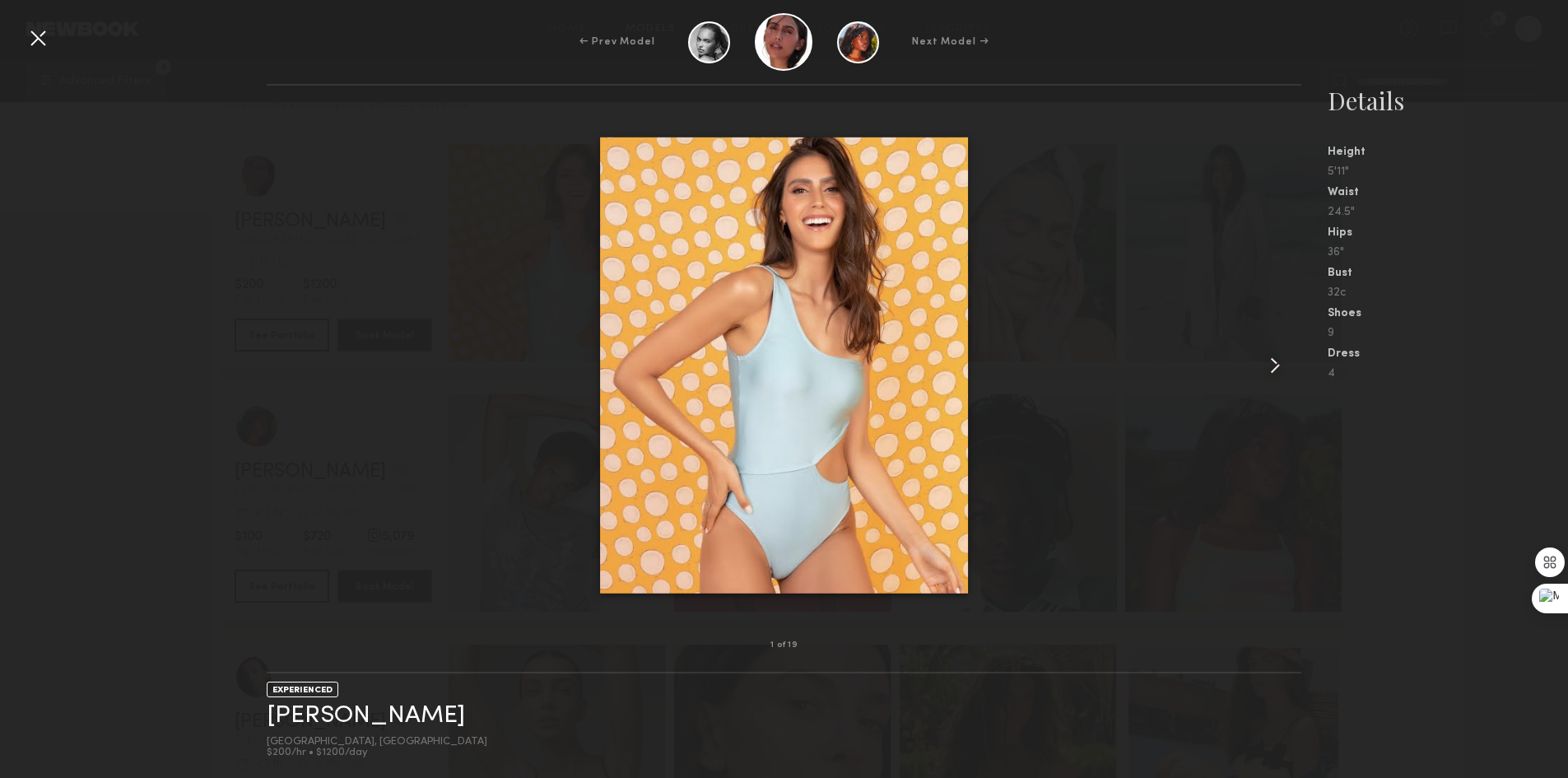
click at [1267, 360] on common-icon at bounding box center [1275, 365] width 27 height 27
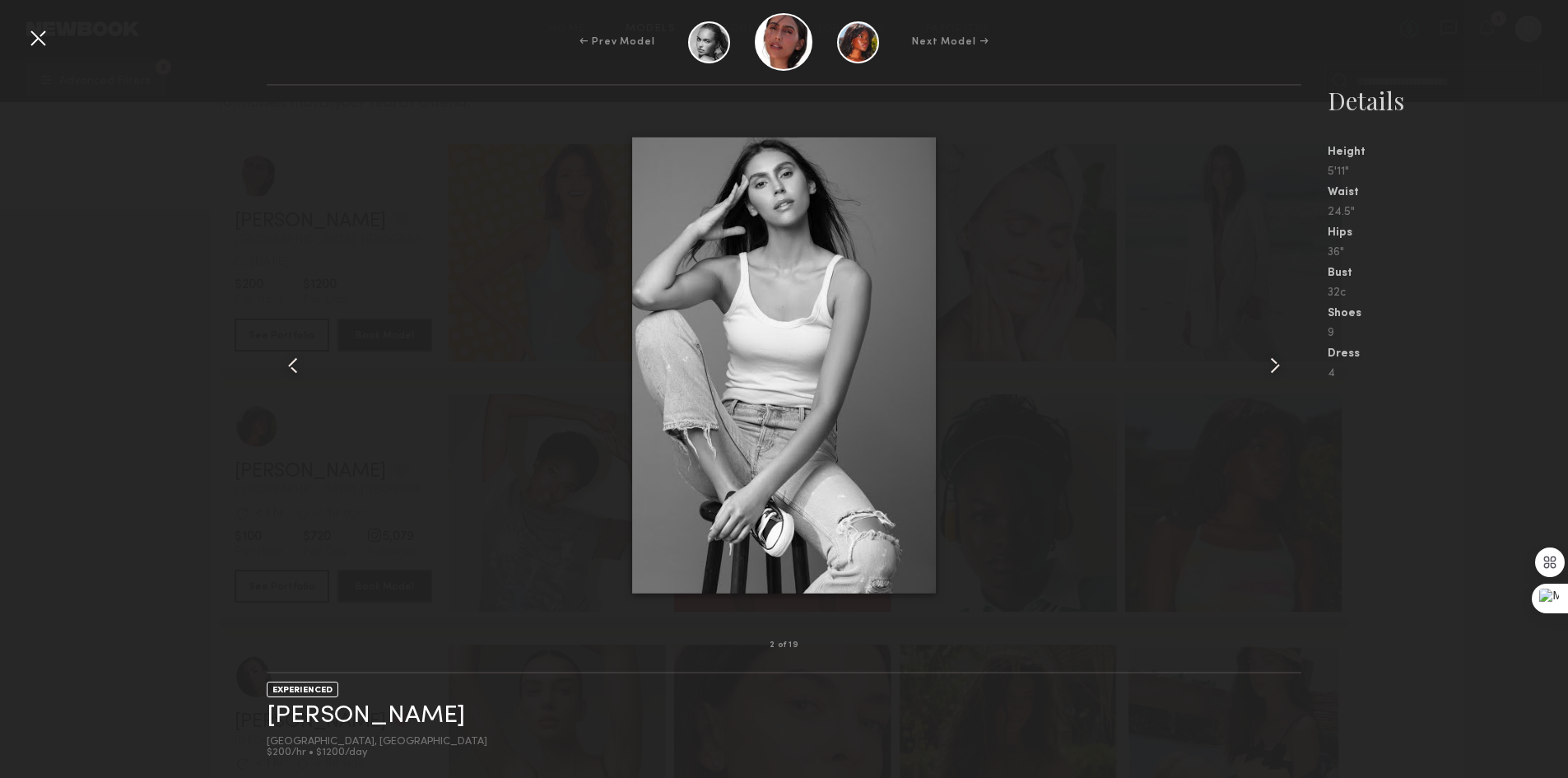
click at [1267, 360] on common-icon at bounding box center [1275, 365] width 27 height 27
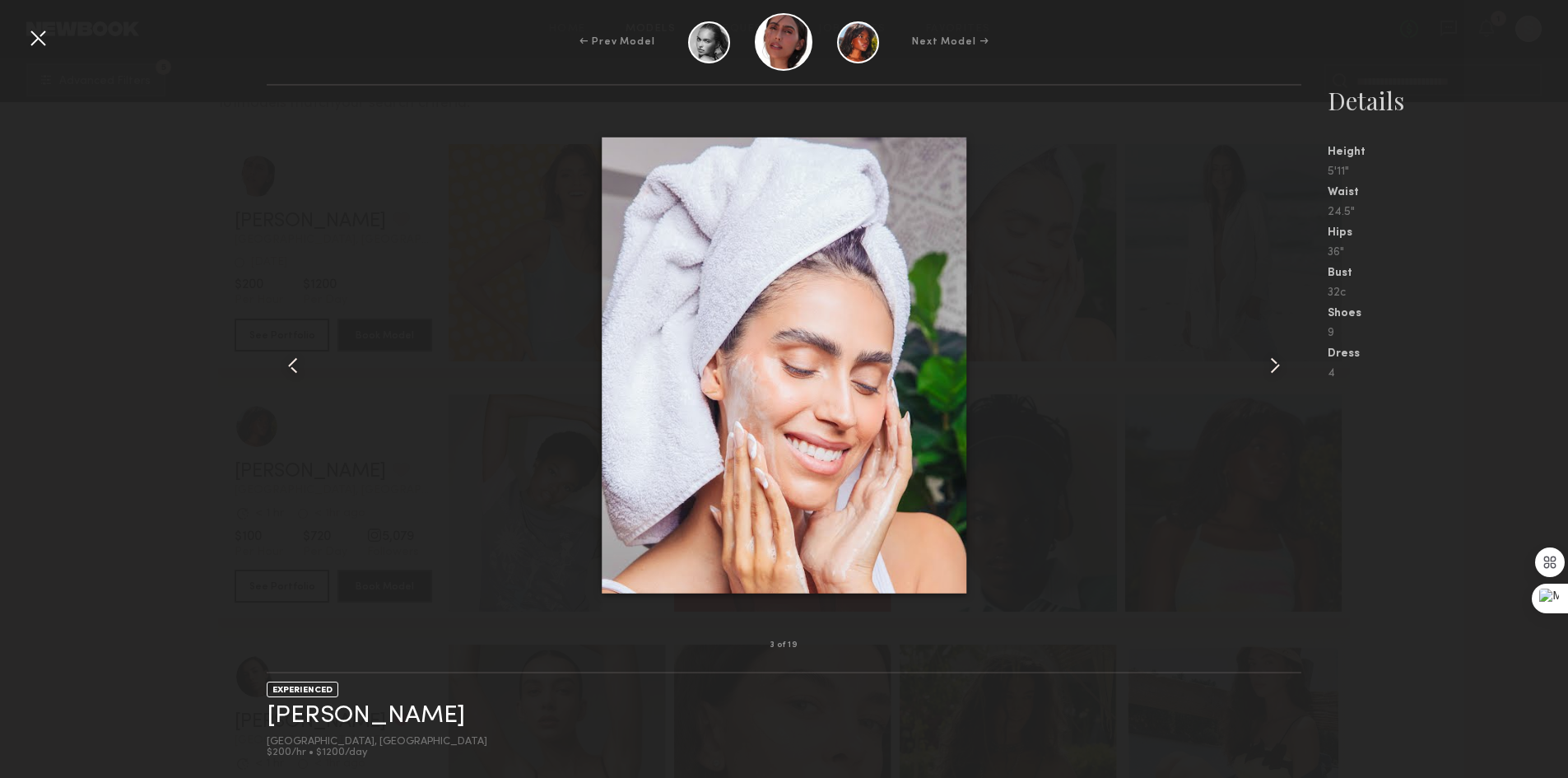
click at [1268, 360] on common-icon at bounding box center [1275, 365] width 27 height 27
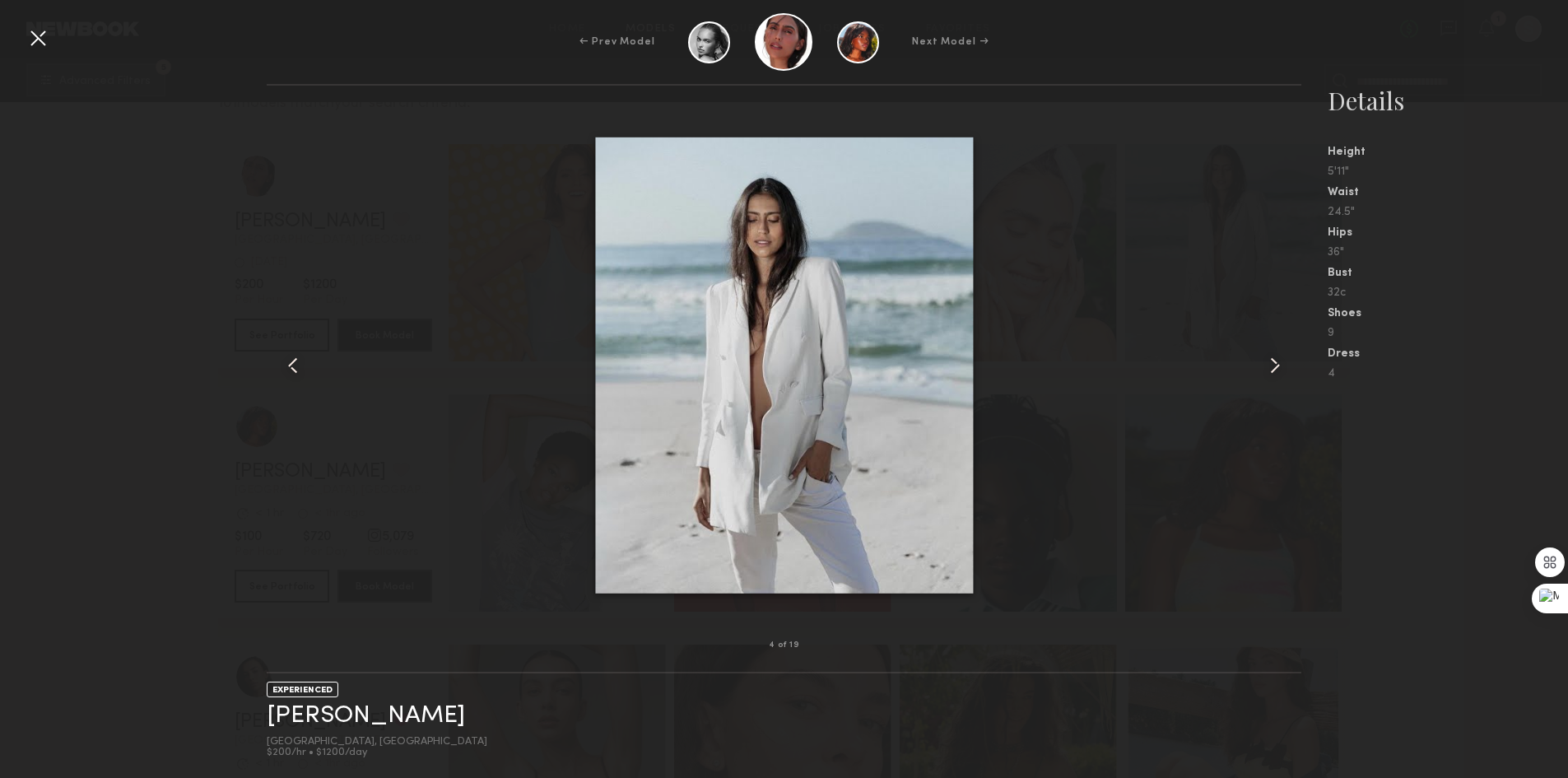
click at [1265, 377] on common-icon at bounding box center [1275, 365] width 27 height 27
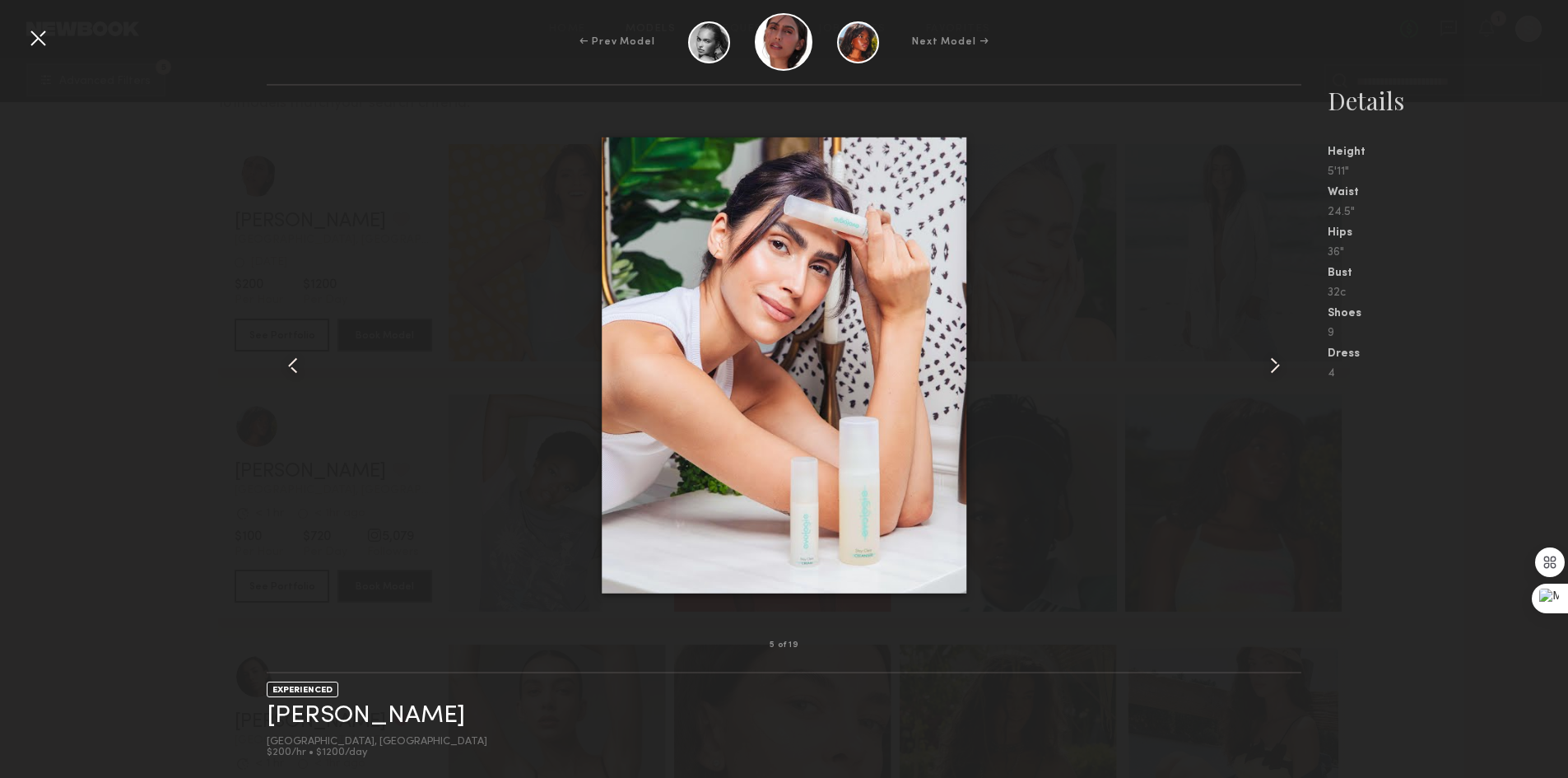
click at [37, 43] on div at bounding box center [38, 38] width 27 height 27
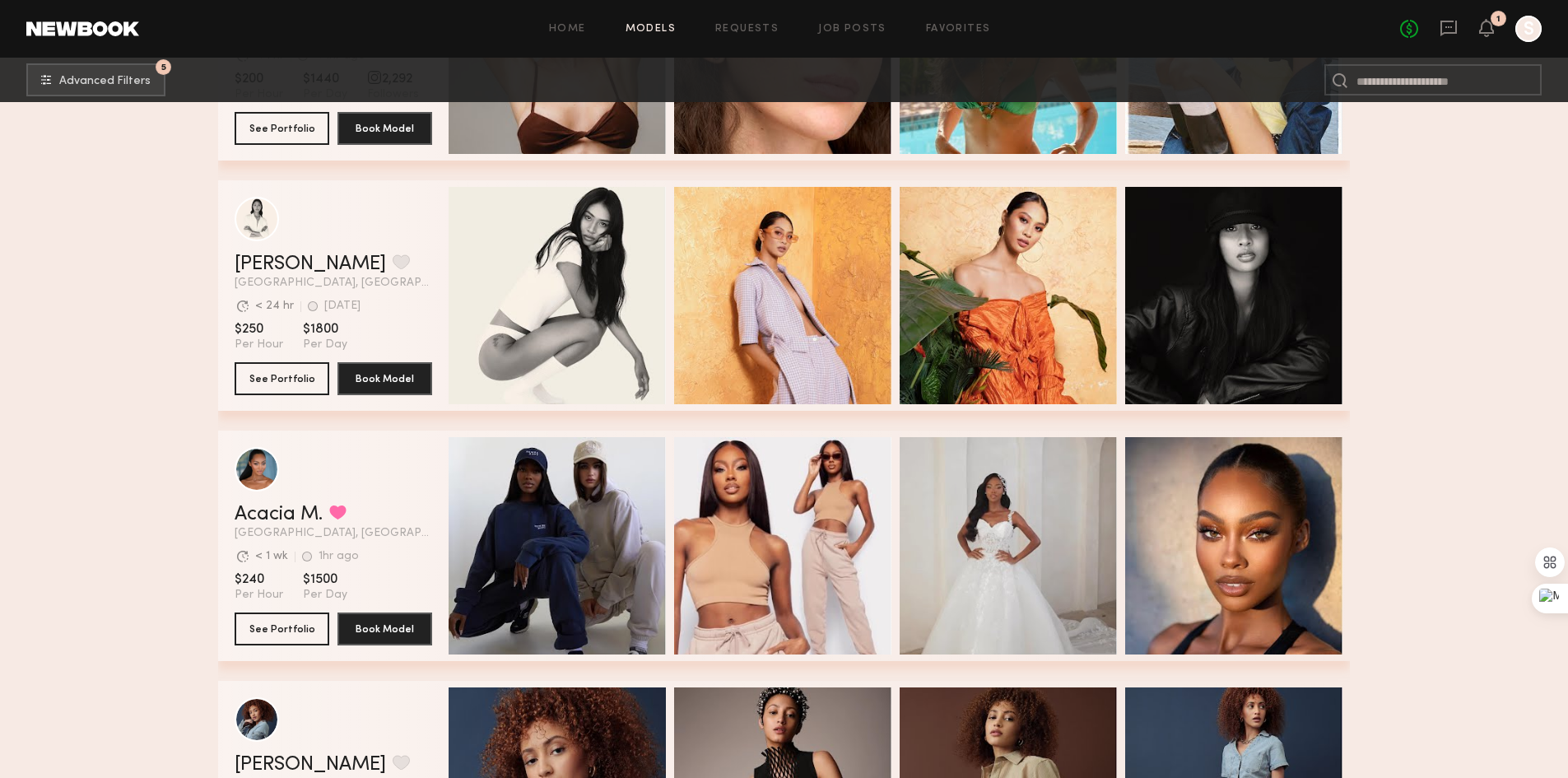
scroll to position [987, 0]
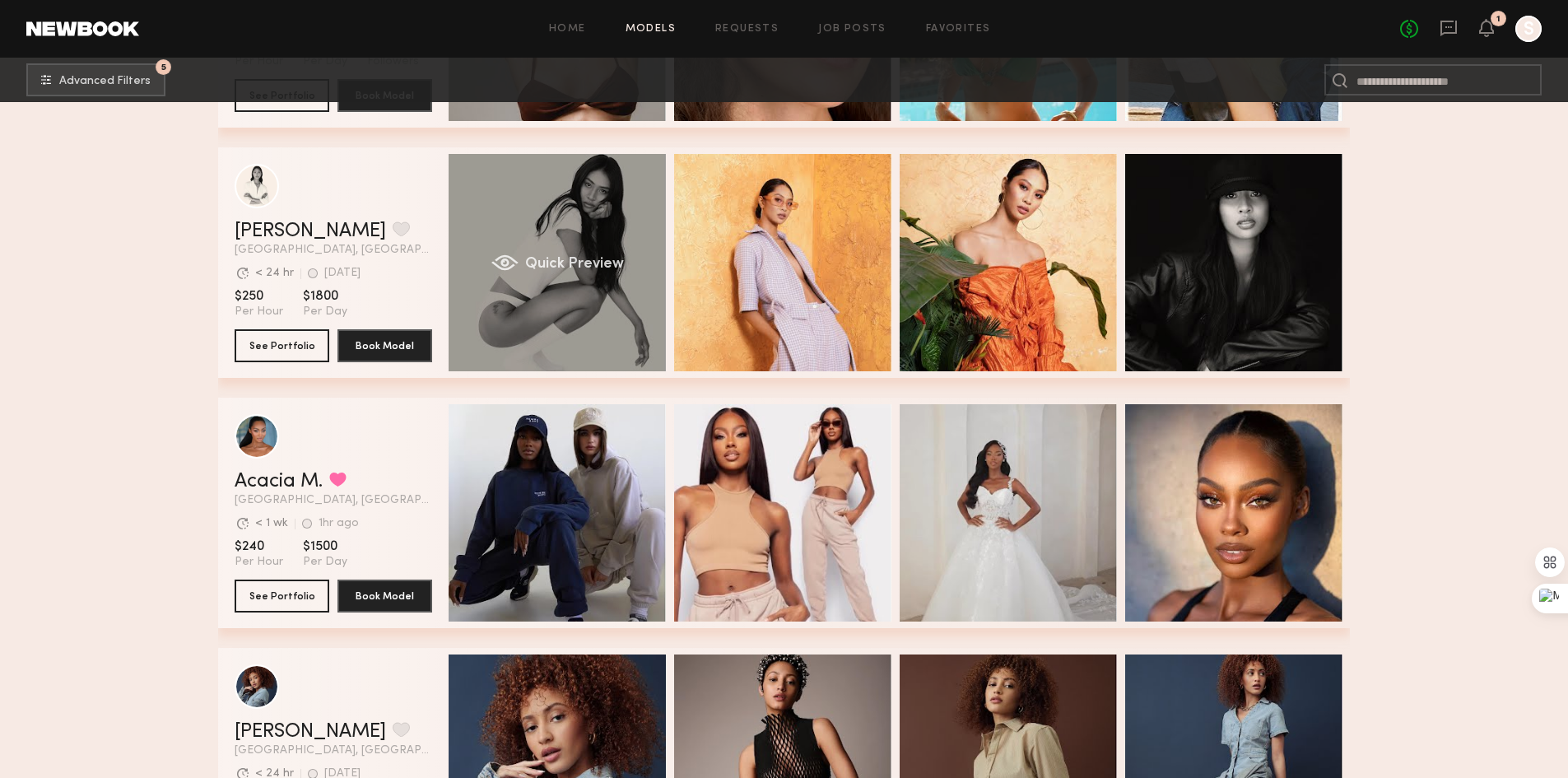
click at [585, 312] on div "Quick Preview" at bounding box center [558, 263] width 218 height 218
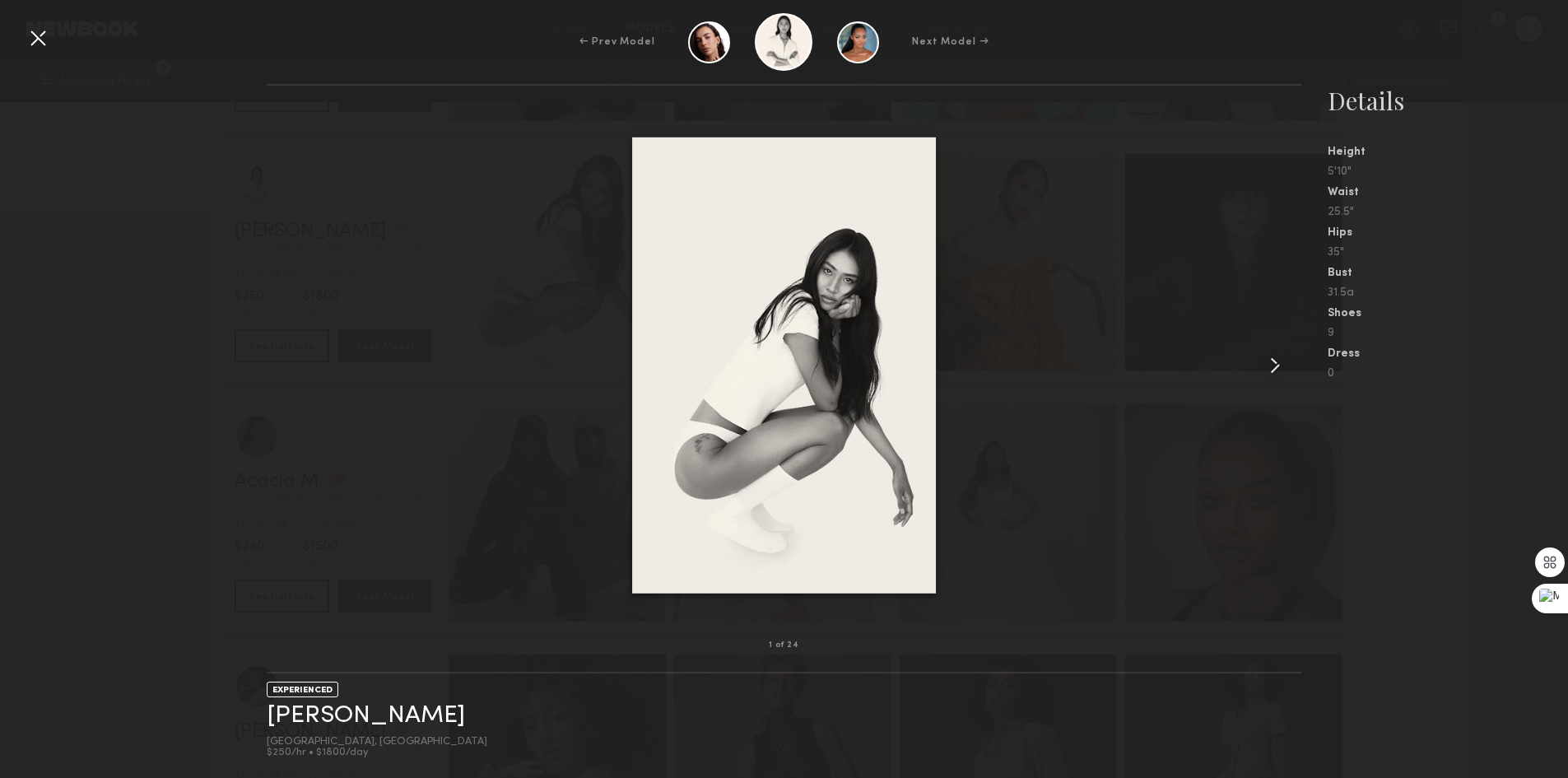
click at [1278, 370] on common-icon at bounding box center [1275, 365] width 27 height 27
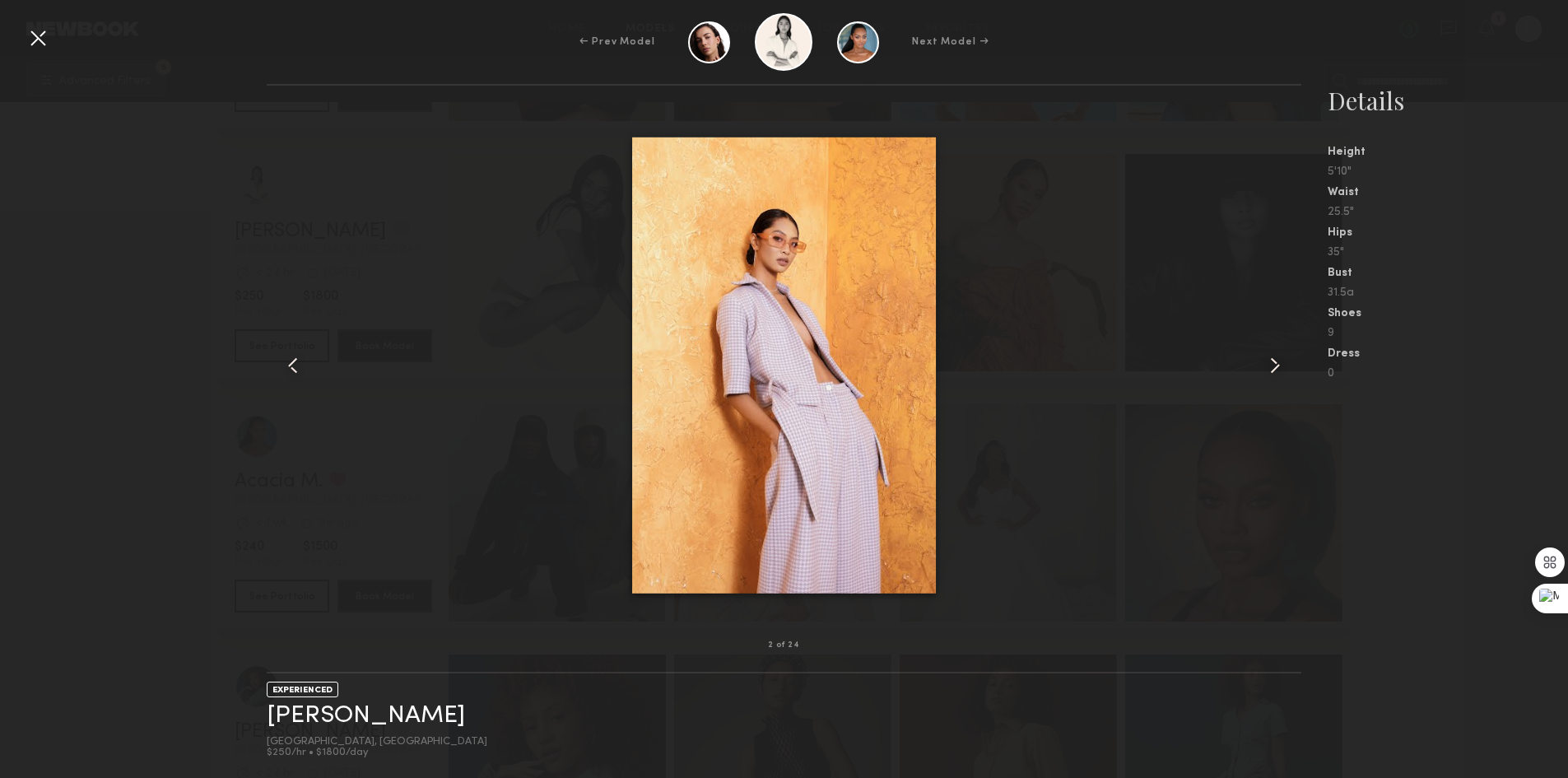
click at [1278, 370] on common-icon at bounding box center [1275, 365] width 27 height 27
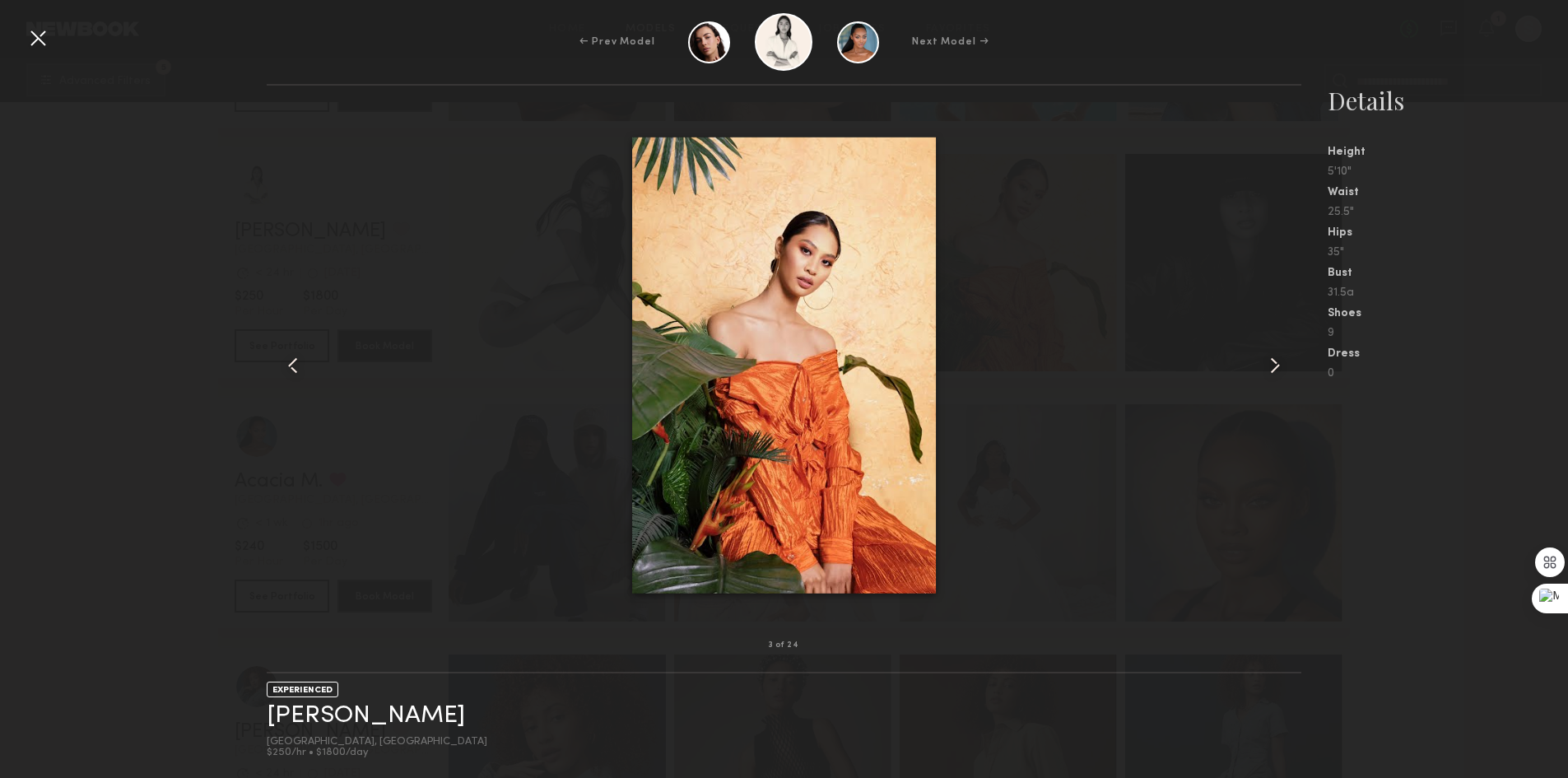
click at [1278, 370] on common-icon at bounding box center [1275, 365] width 27 height 27
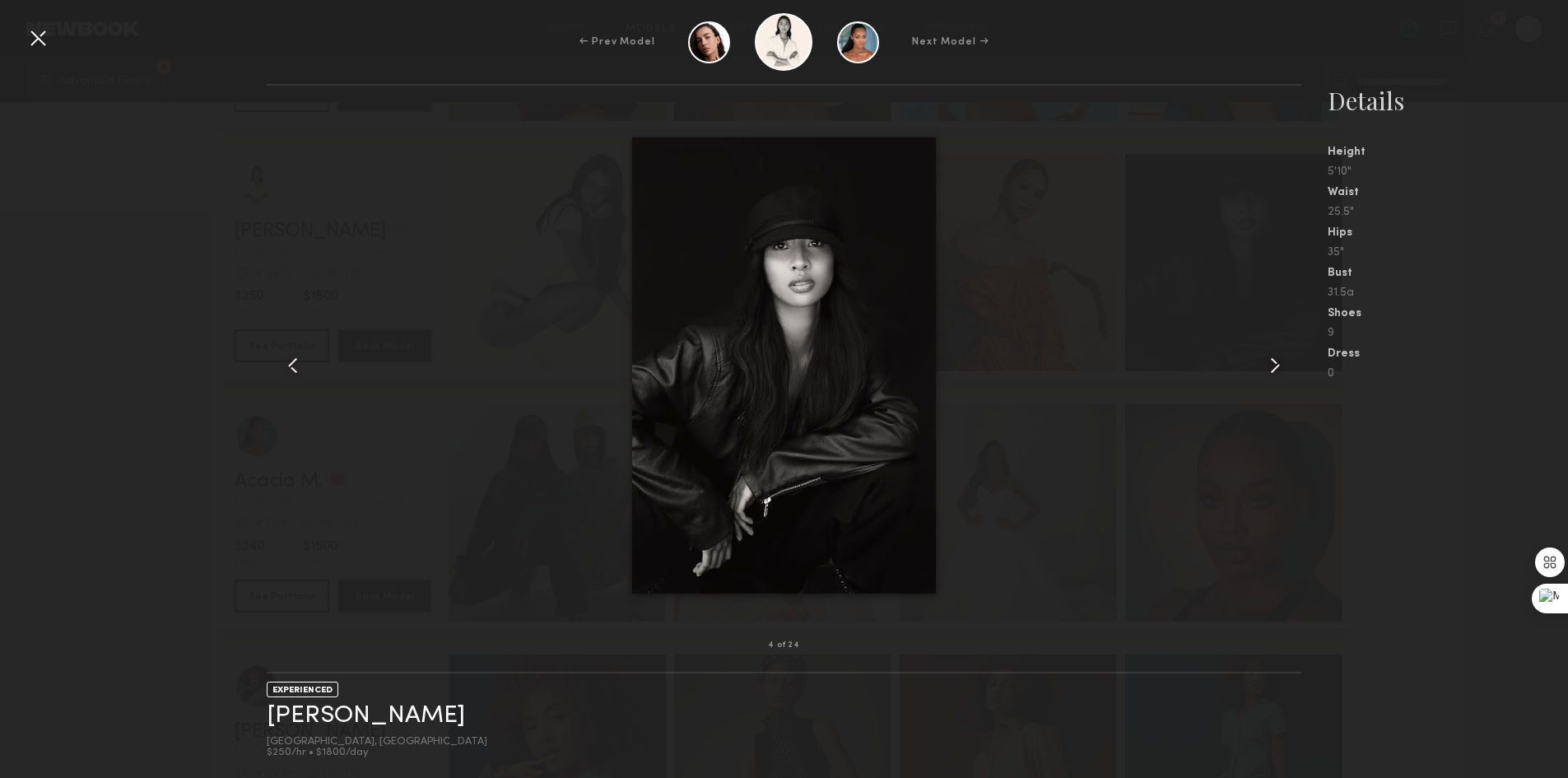
click at [34, 44] on div at bounding box center [38, 38] width 27 height 27
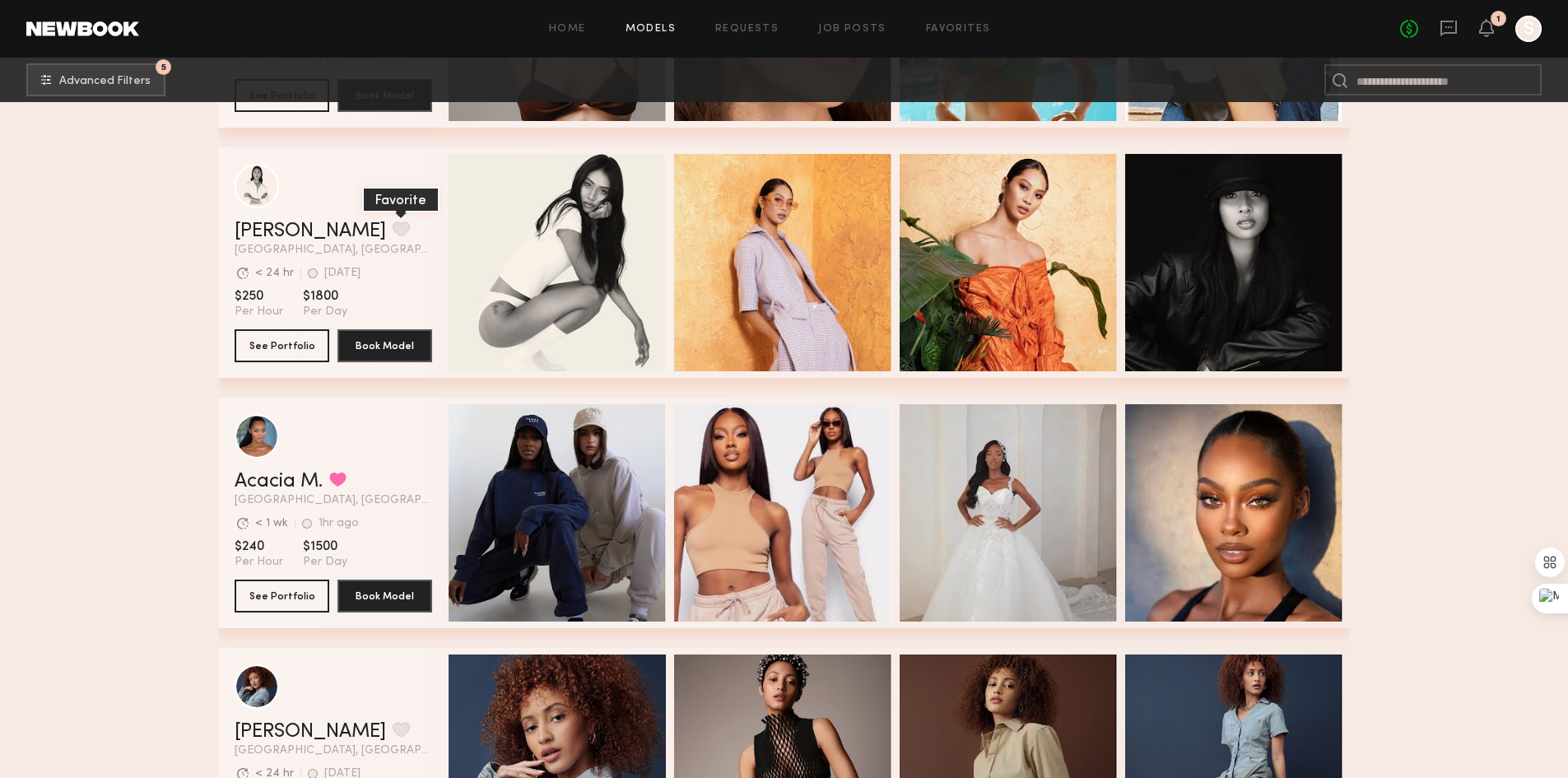
click at [393, 232] on button "grid" at bounding box center [401, 229] width 17 height 15
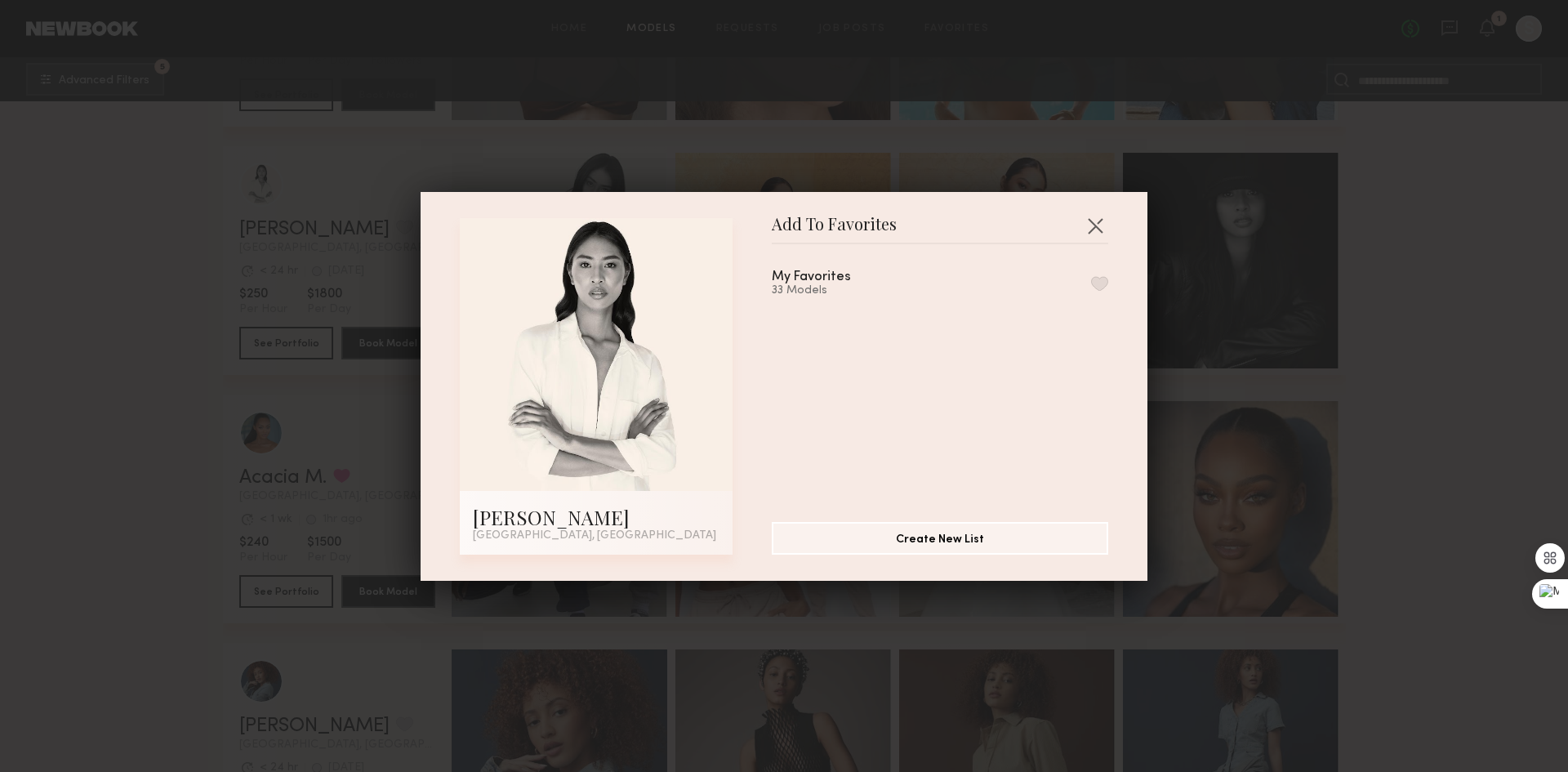
click at [1092, 285] on button "button" at bounding box center [1100, 284] width 17 height 15
click at [1086, 223] on button "button" at bounding box center [1095, 225] width 26 height 26
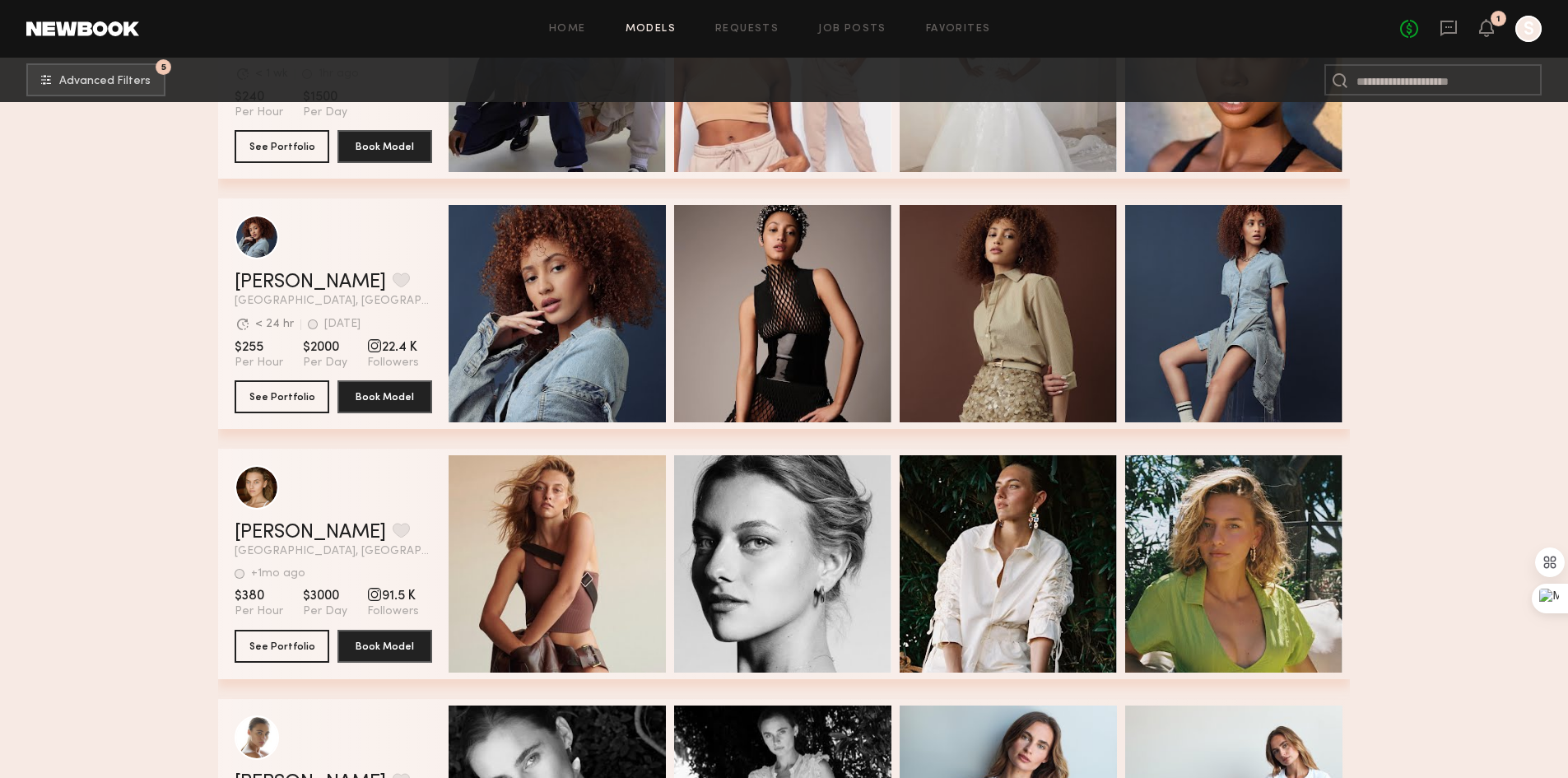
scroll to position [1564, 0]
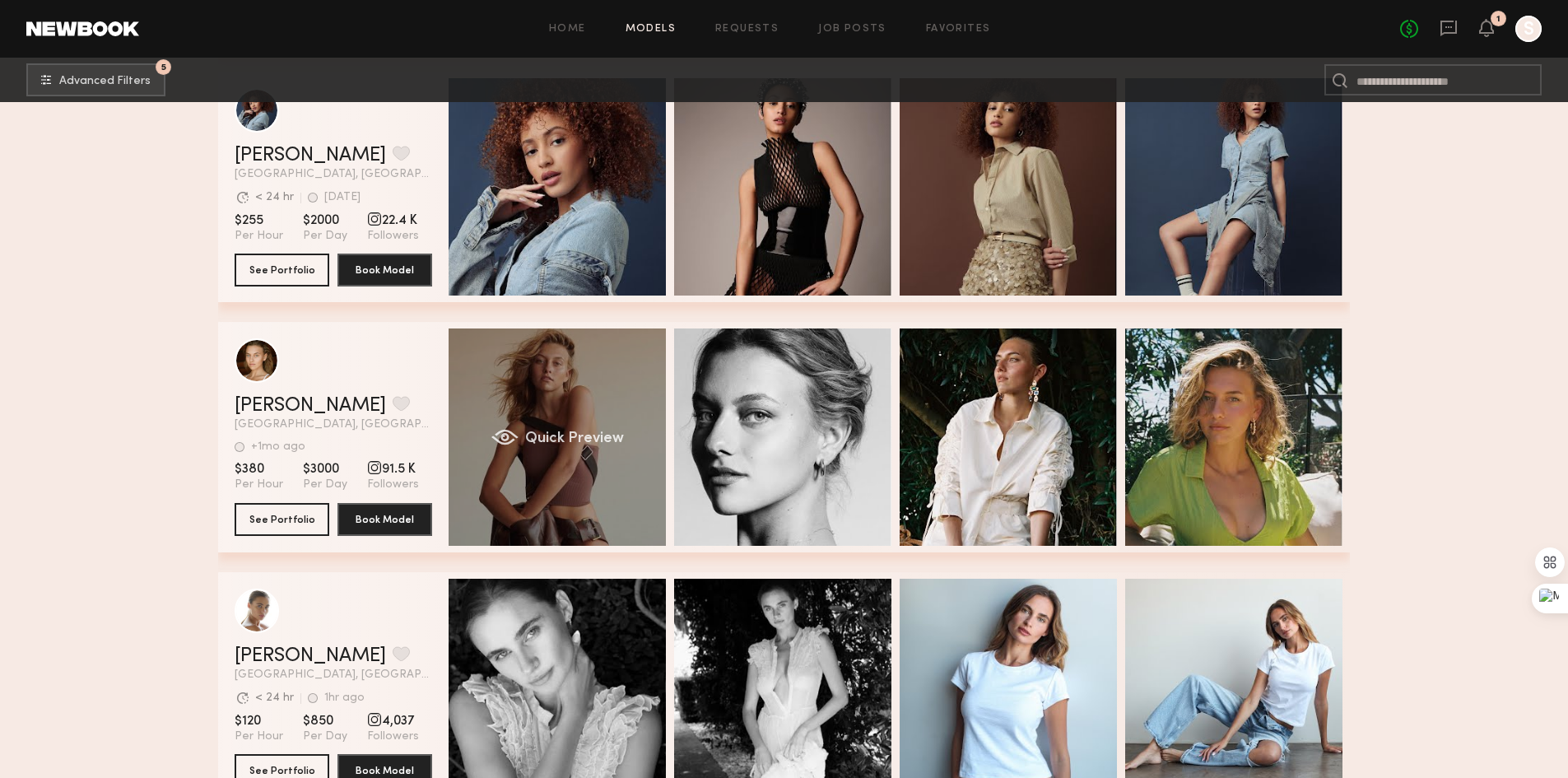
click at [568, 433] on div "Quick Preview" at bounding box center [558, 437] width 218 height 218
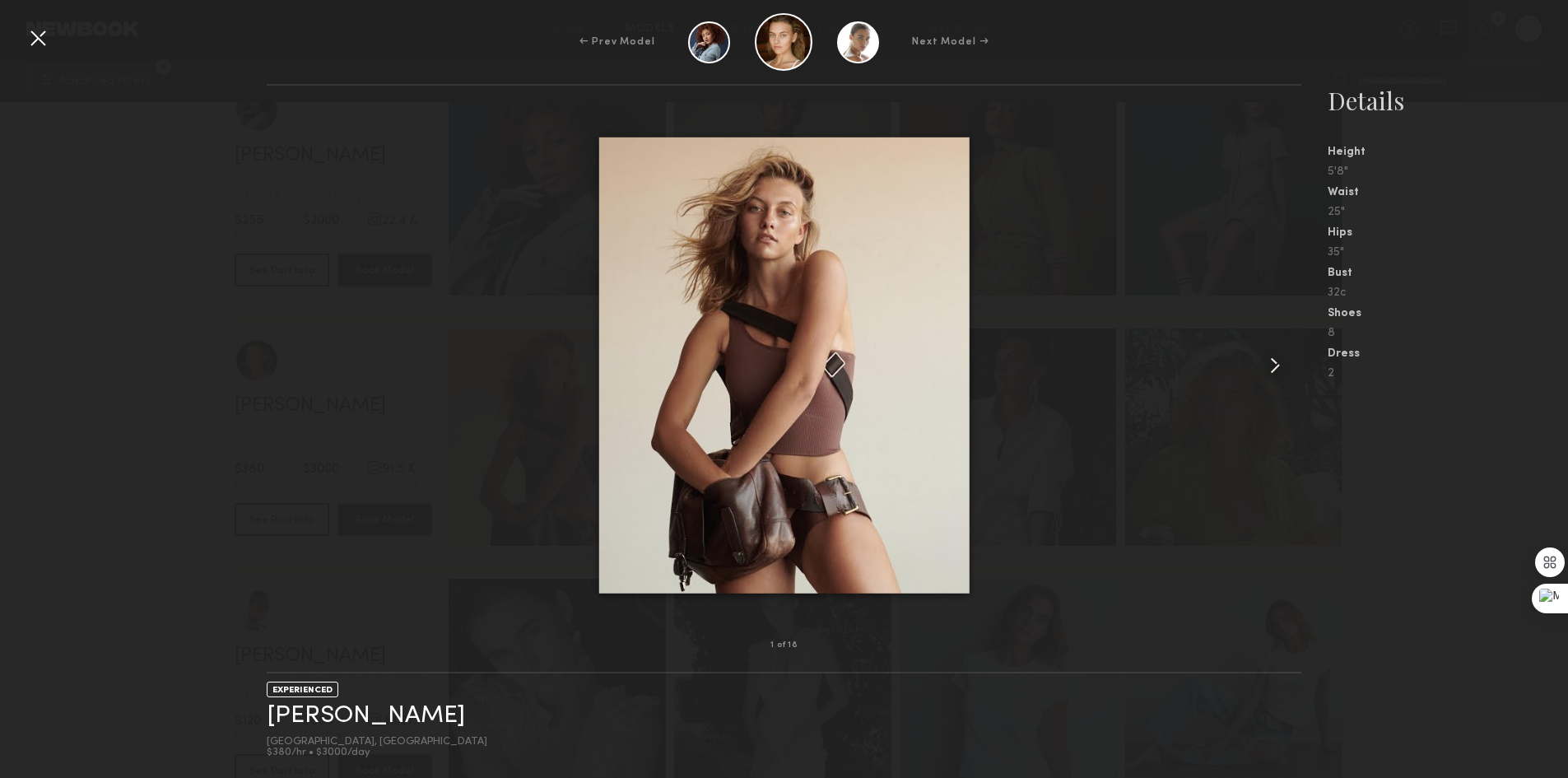
click at [1266, 356] on common-icon at bounding box center [1275, 365] width 27 height 27
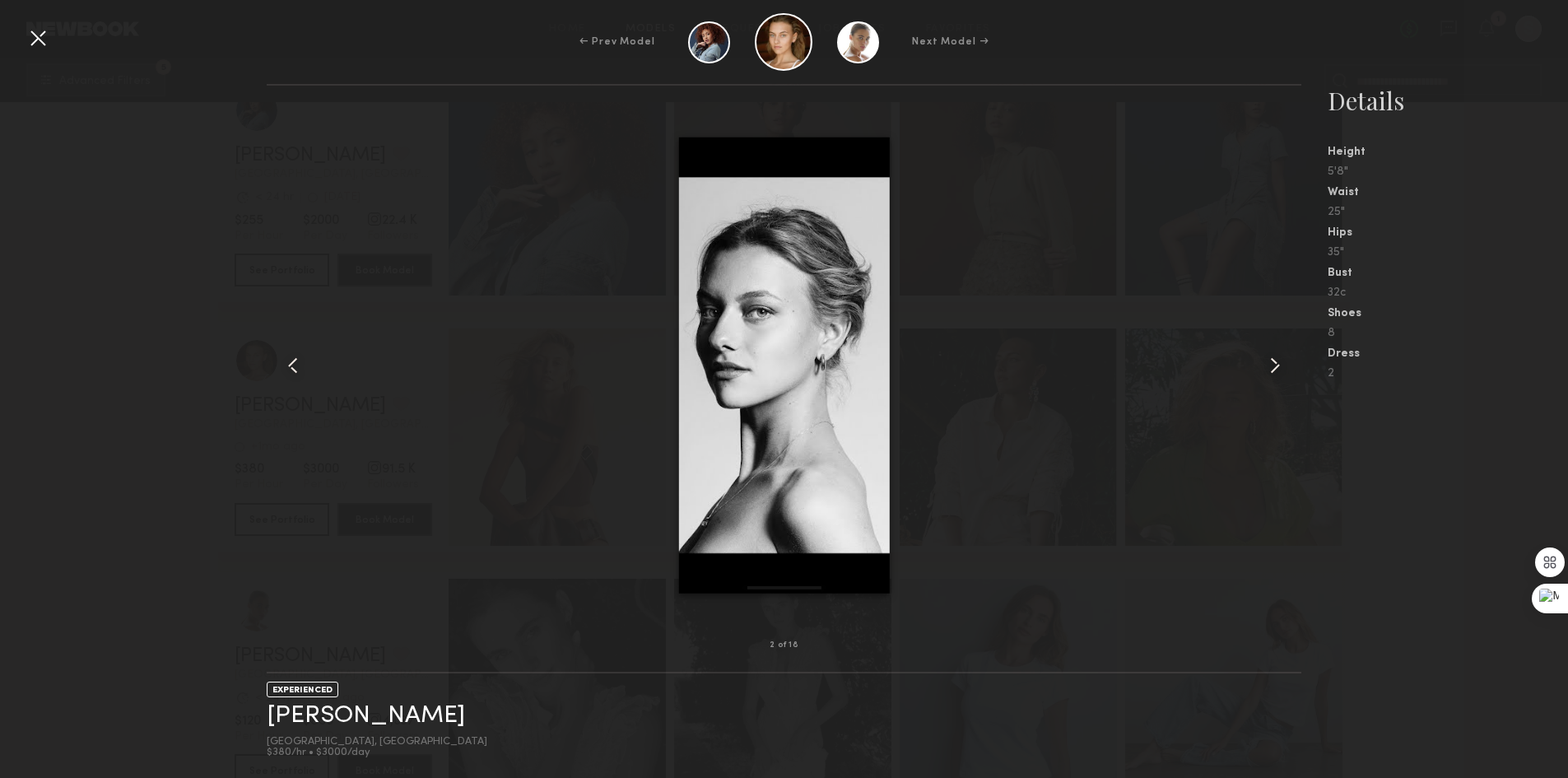
click at [1266, 356] on common-icon at bounding box center [1275, 365] width 27 height 27
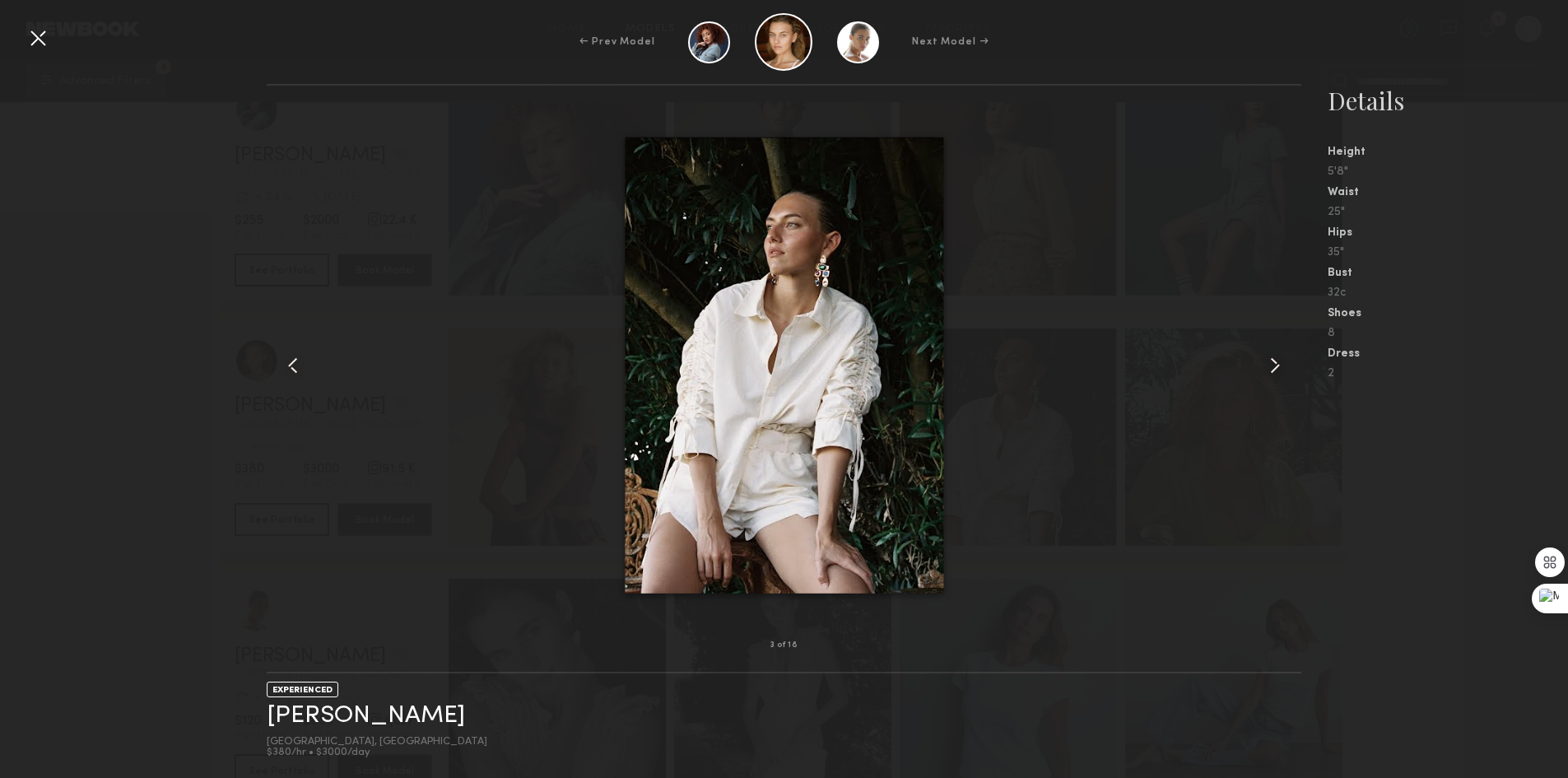
click at [1268, 352] on common-icon at bounding box center [1275, 365] width 27 height 27
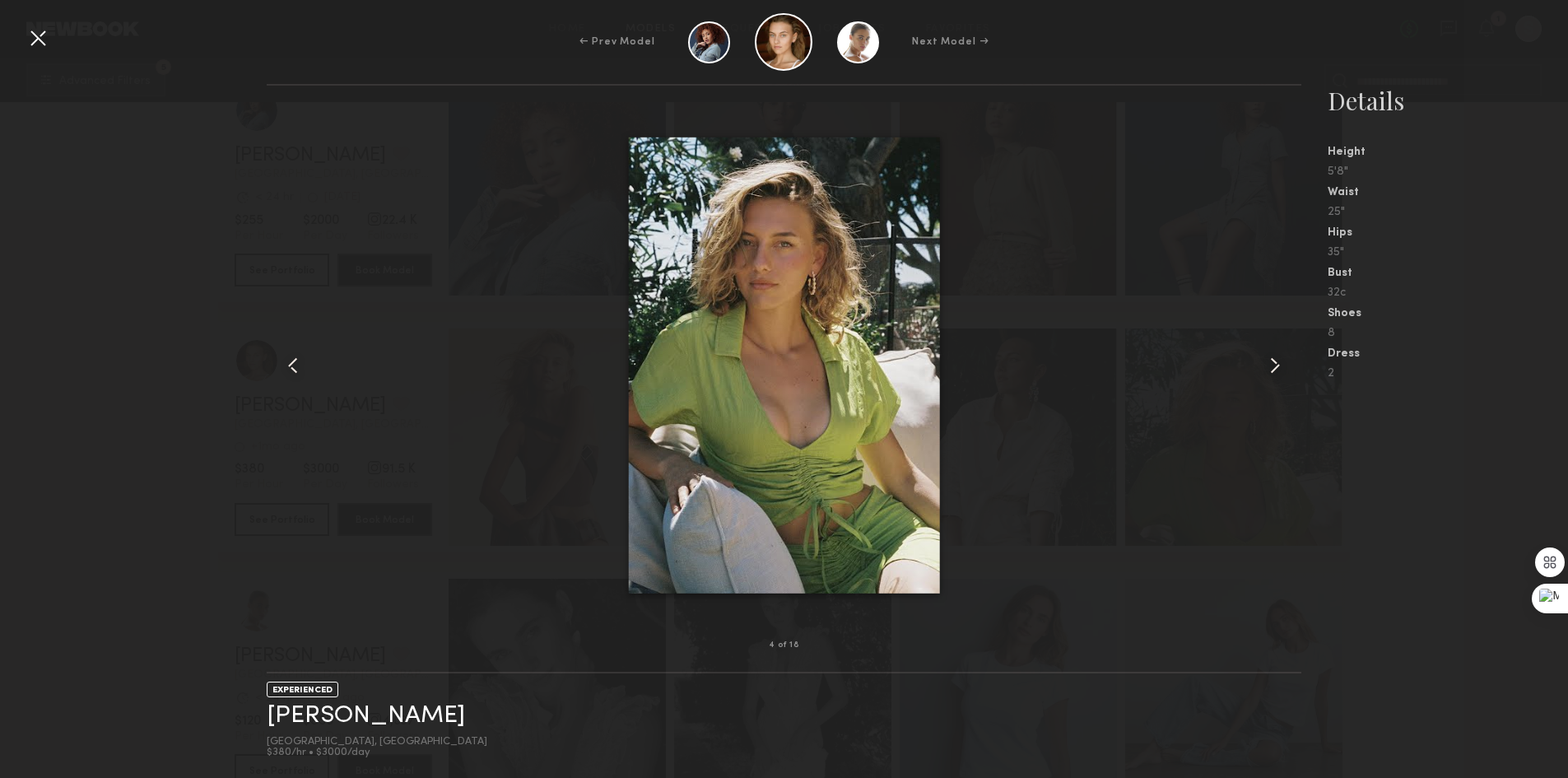
click at [1268, 352] on common-icon at bounding box center [1275, 365] width 27 height 27
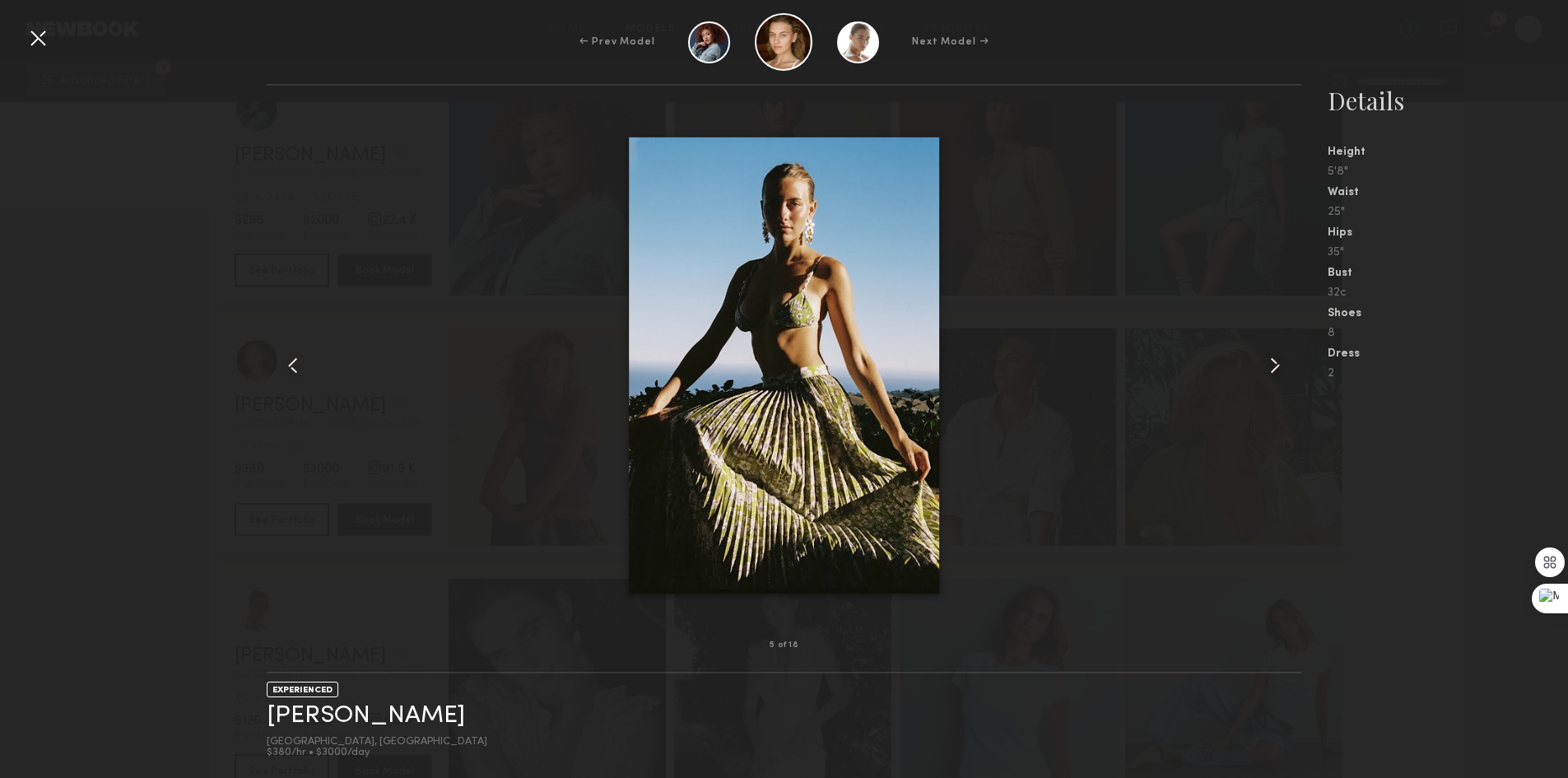
click at [44, 40] on div at bounding box center [38, 38] width 27 height 27
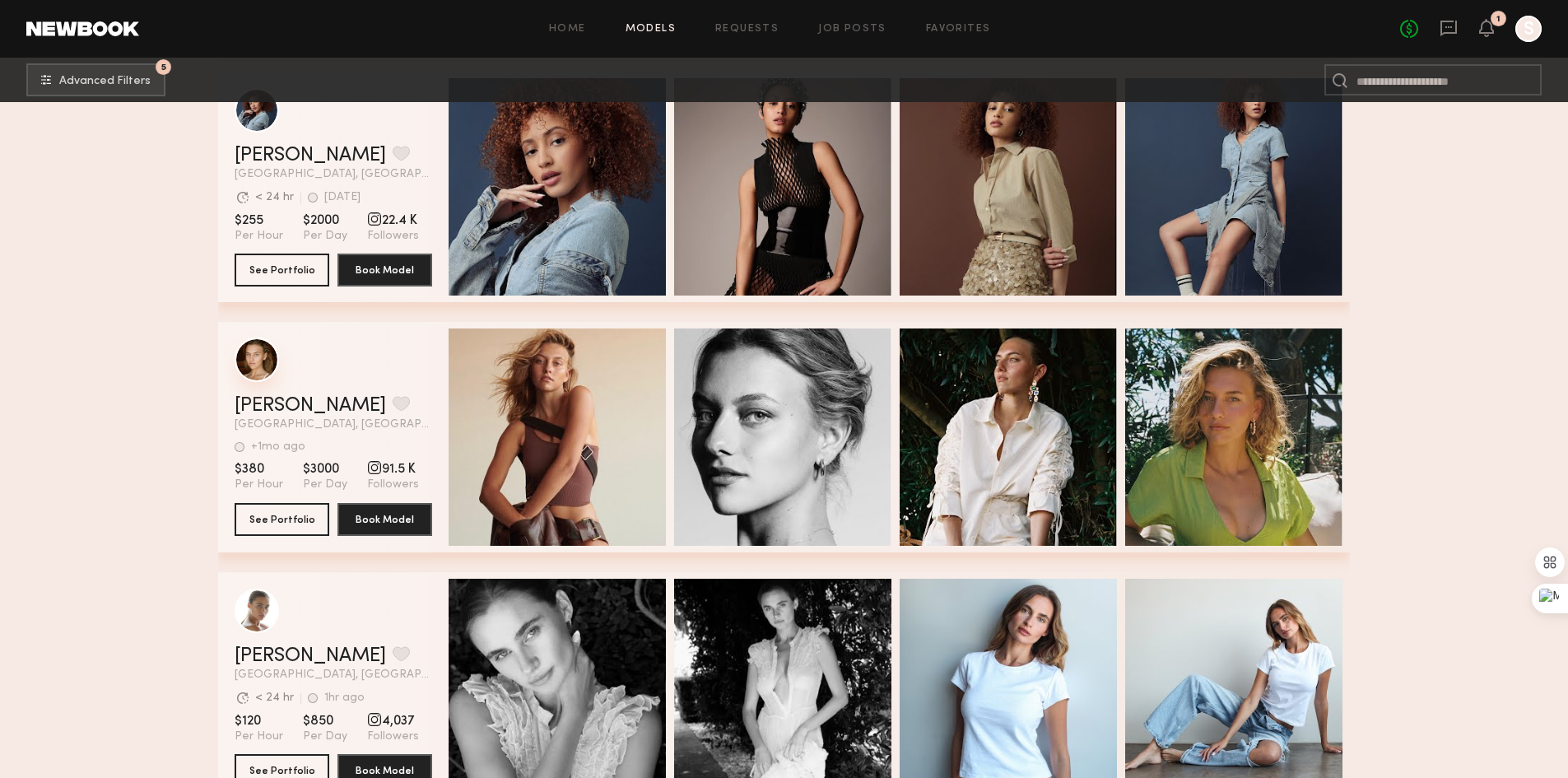
click at [258, 370] on div "grid" at bounding box center [257, 359] width 45 height 44
click at [393, 406] on button "grid" at bounding box center [401, 403] width 17 height 15
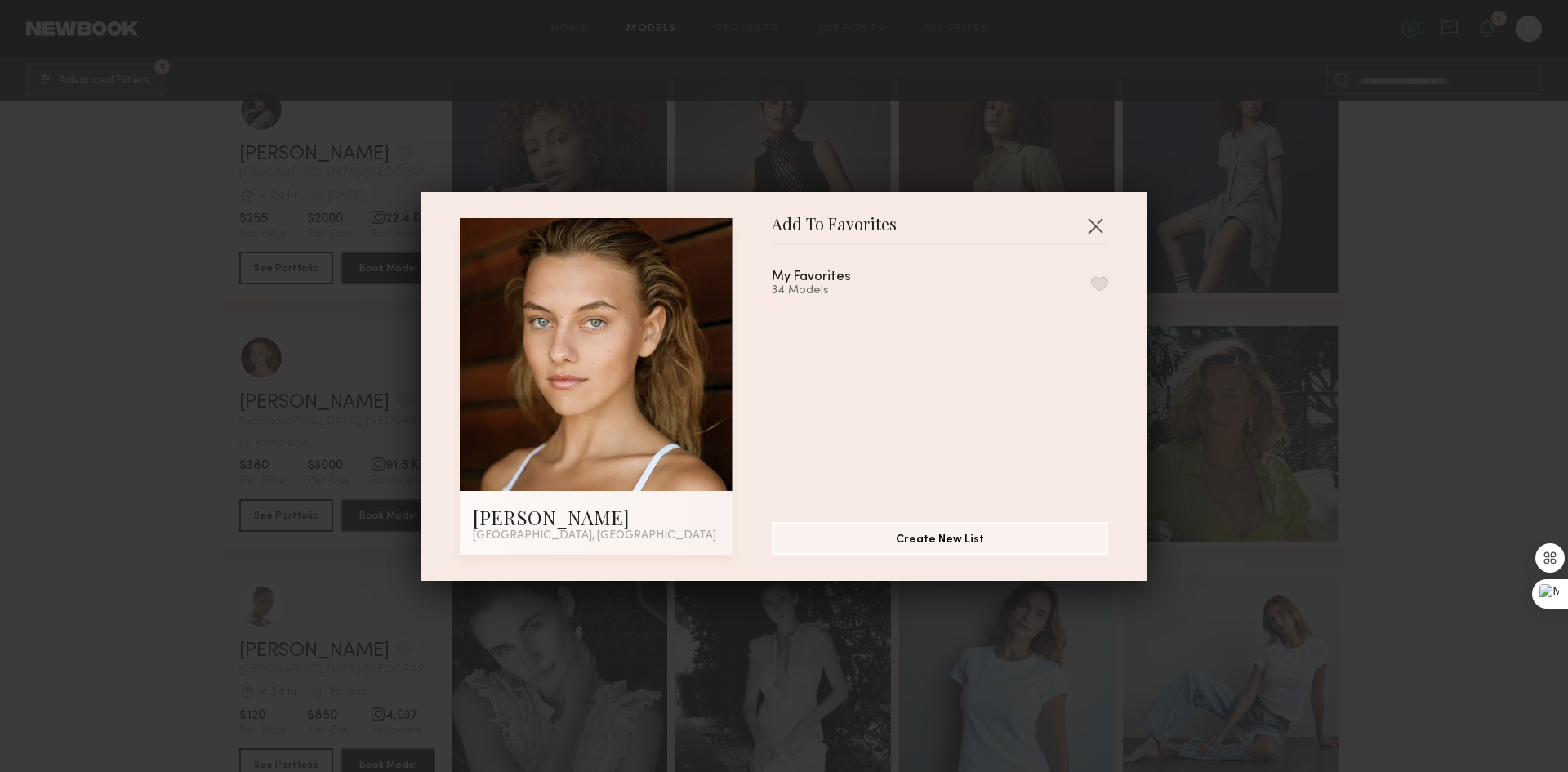
click at [1092, 282] on button "button" at bounding box center [1100, 284] width 17 height 15
click at [1085, 226] on button "button" at bounding box center [1095, 225] width 26 height 26
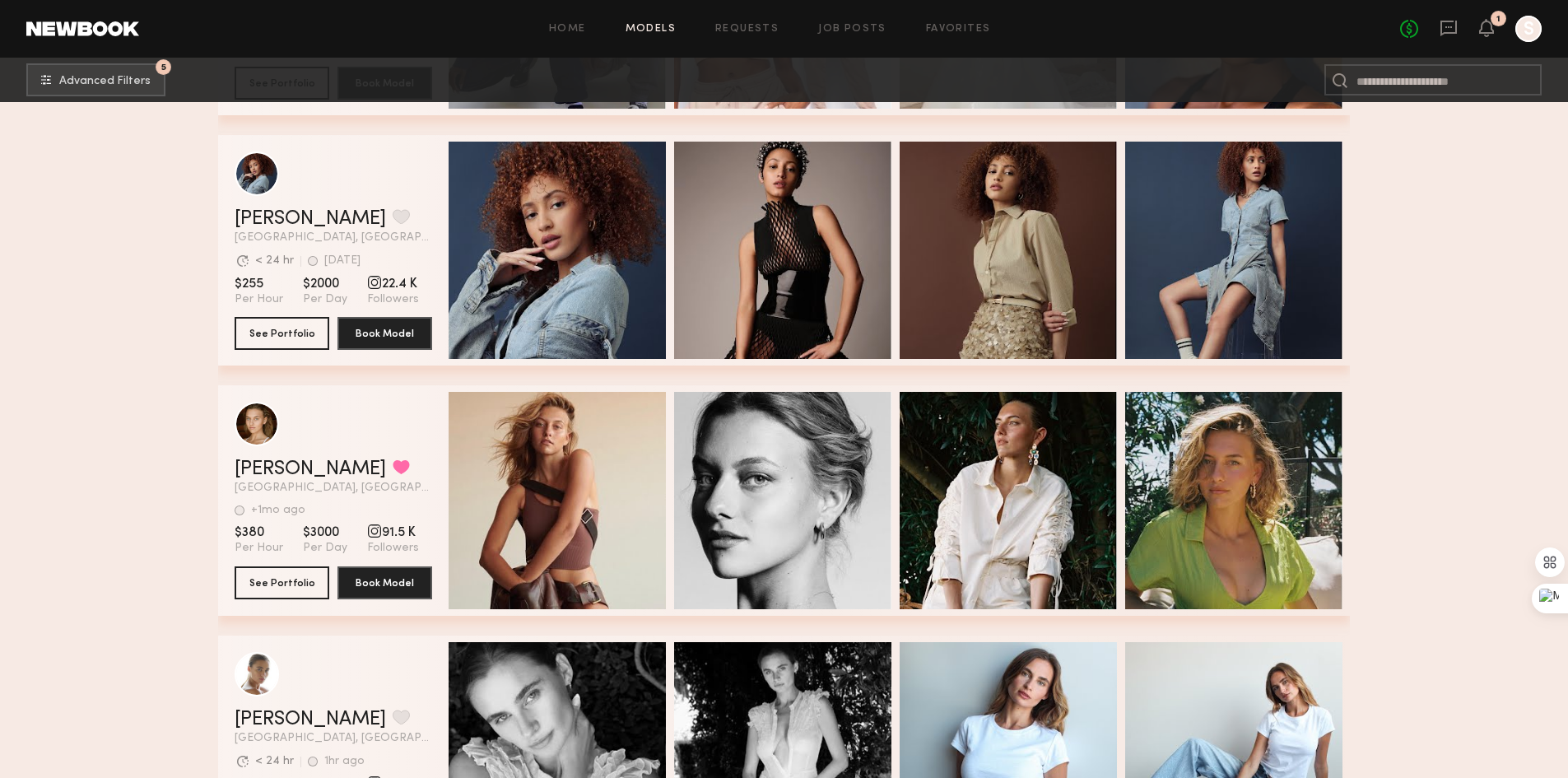
scroll to position [1481, 0]
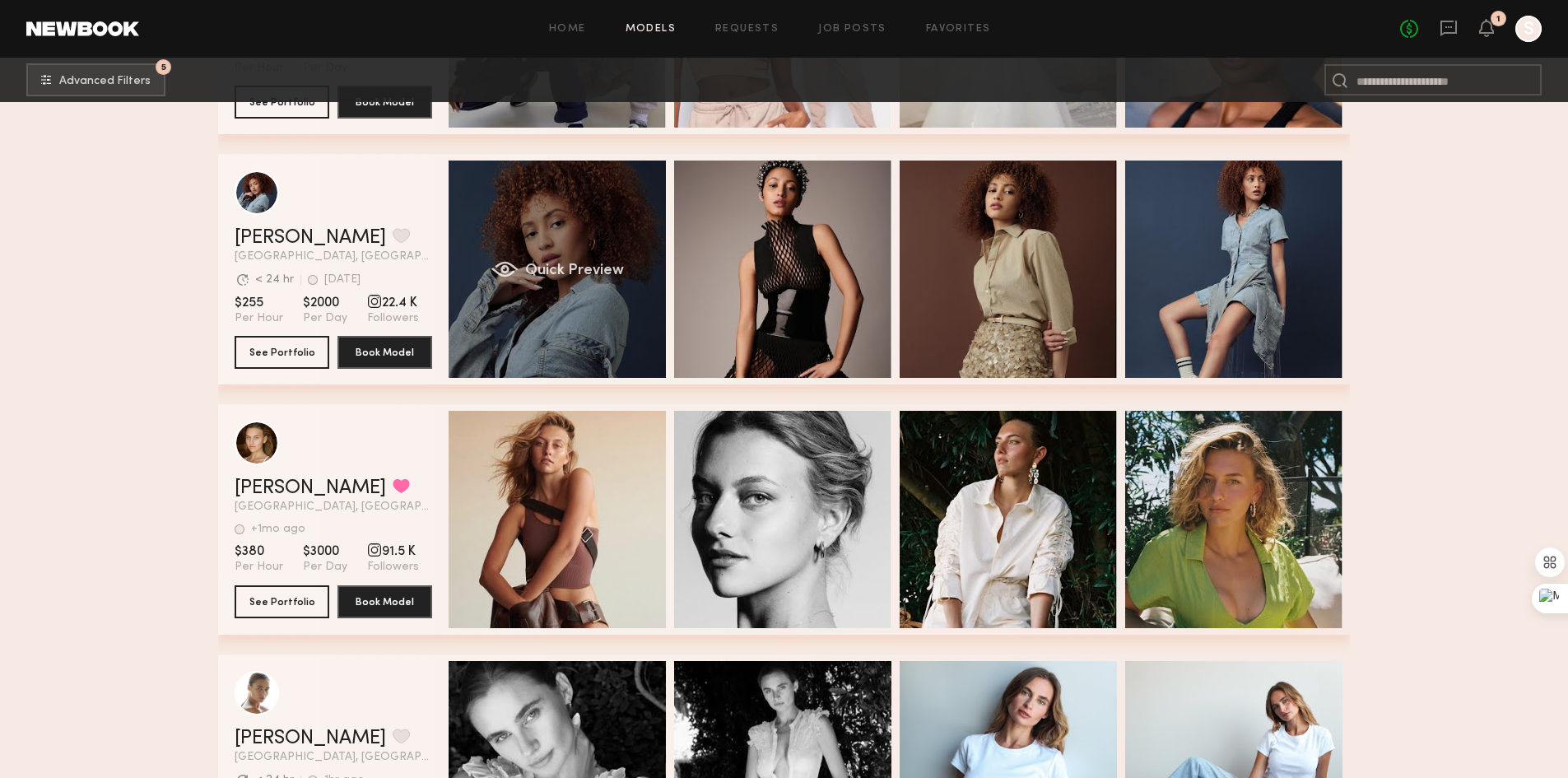
click at [610, 256] on div "Quick Preview" at bounding box center [558, 270] width 218 height 218
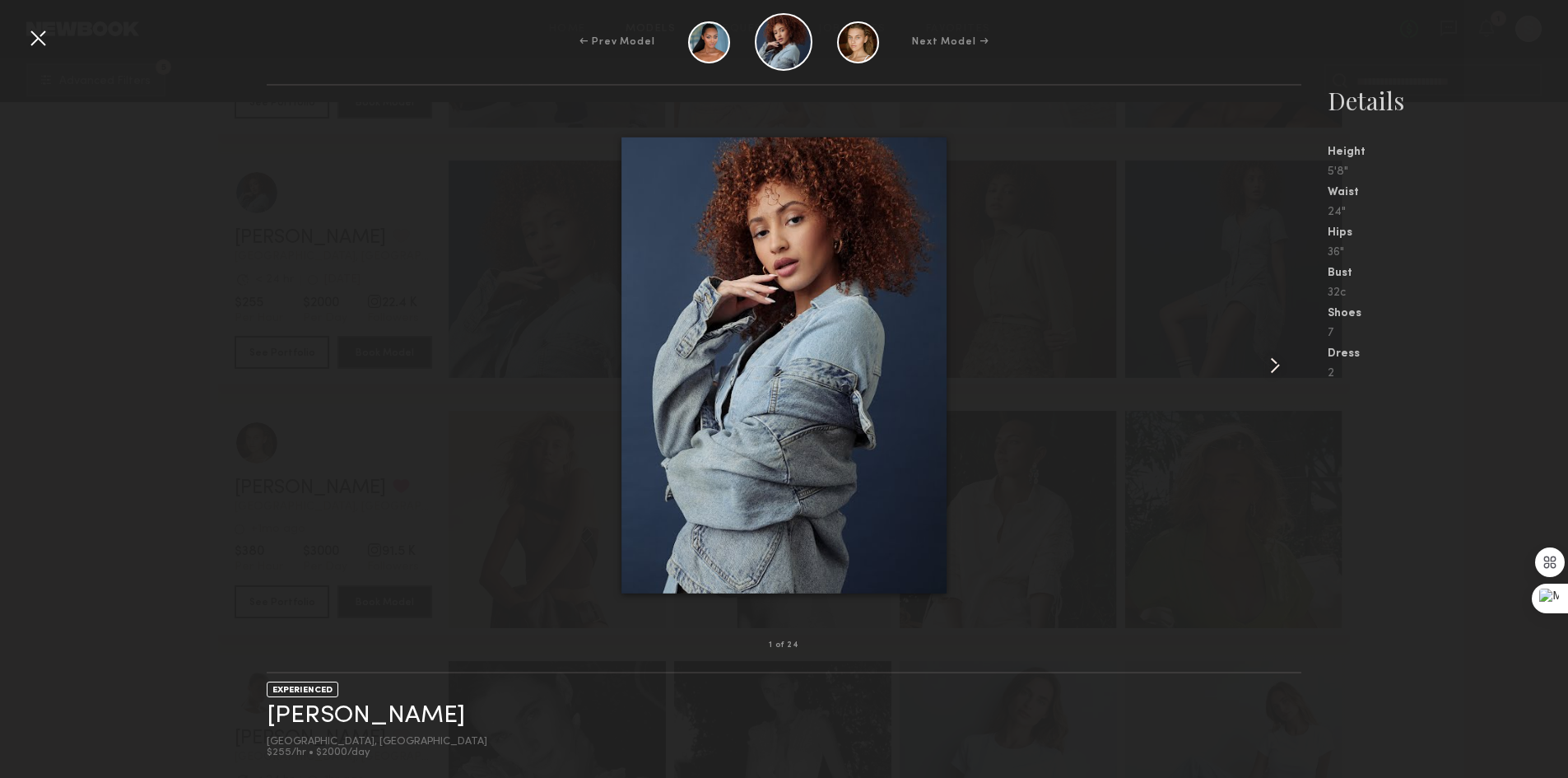
click at [1260, 359] on div at bounding box center [1280, 365] width 41 height 507
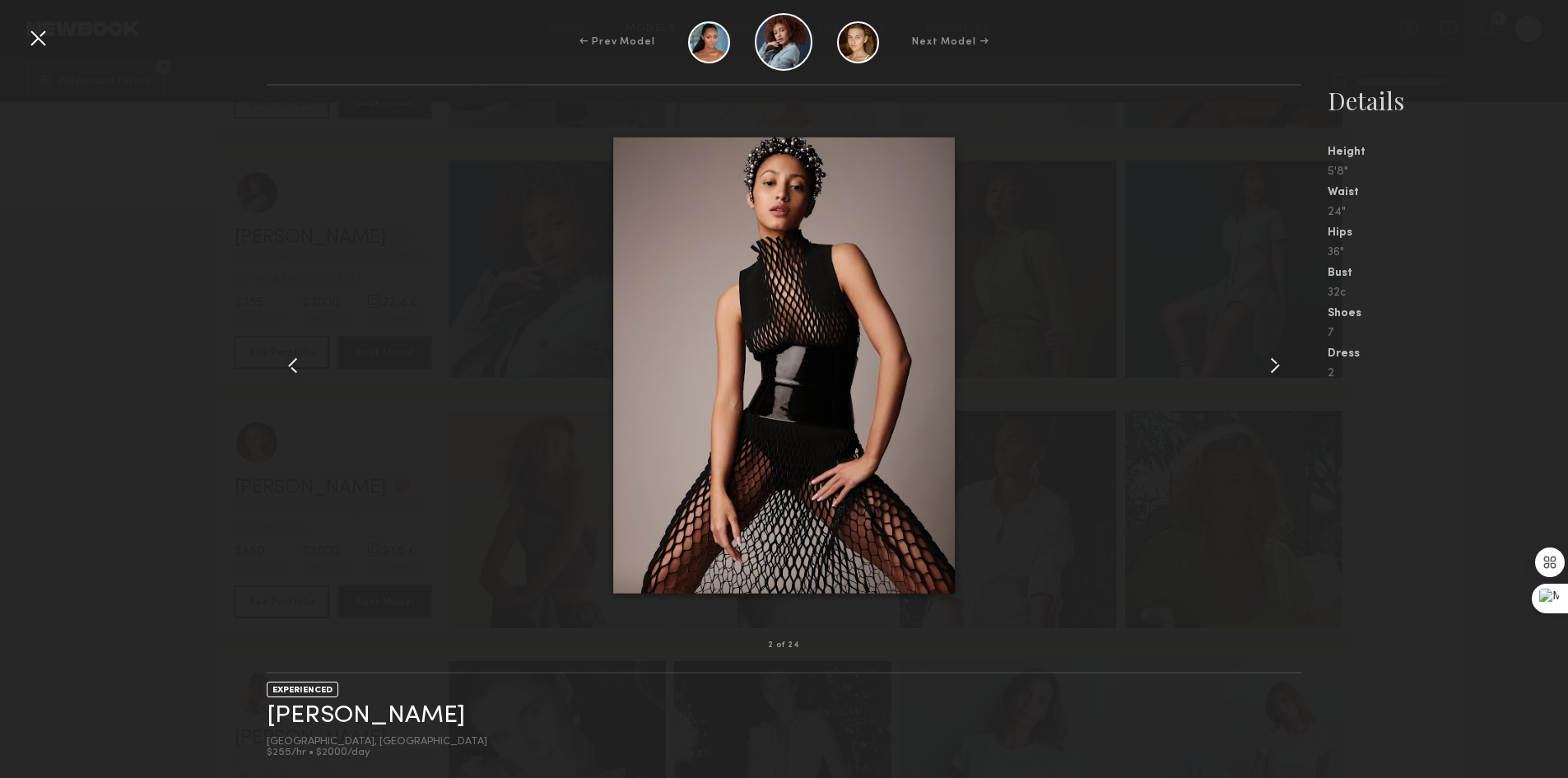
click at [1260, 359] on div at bounding box center [1280, 365] width 41 height 507
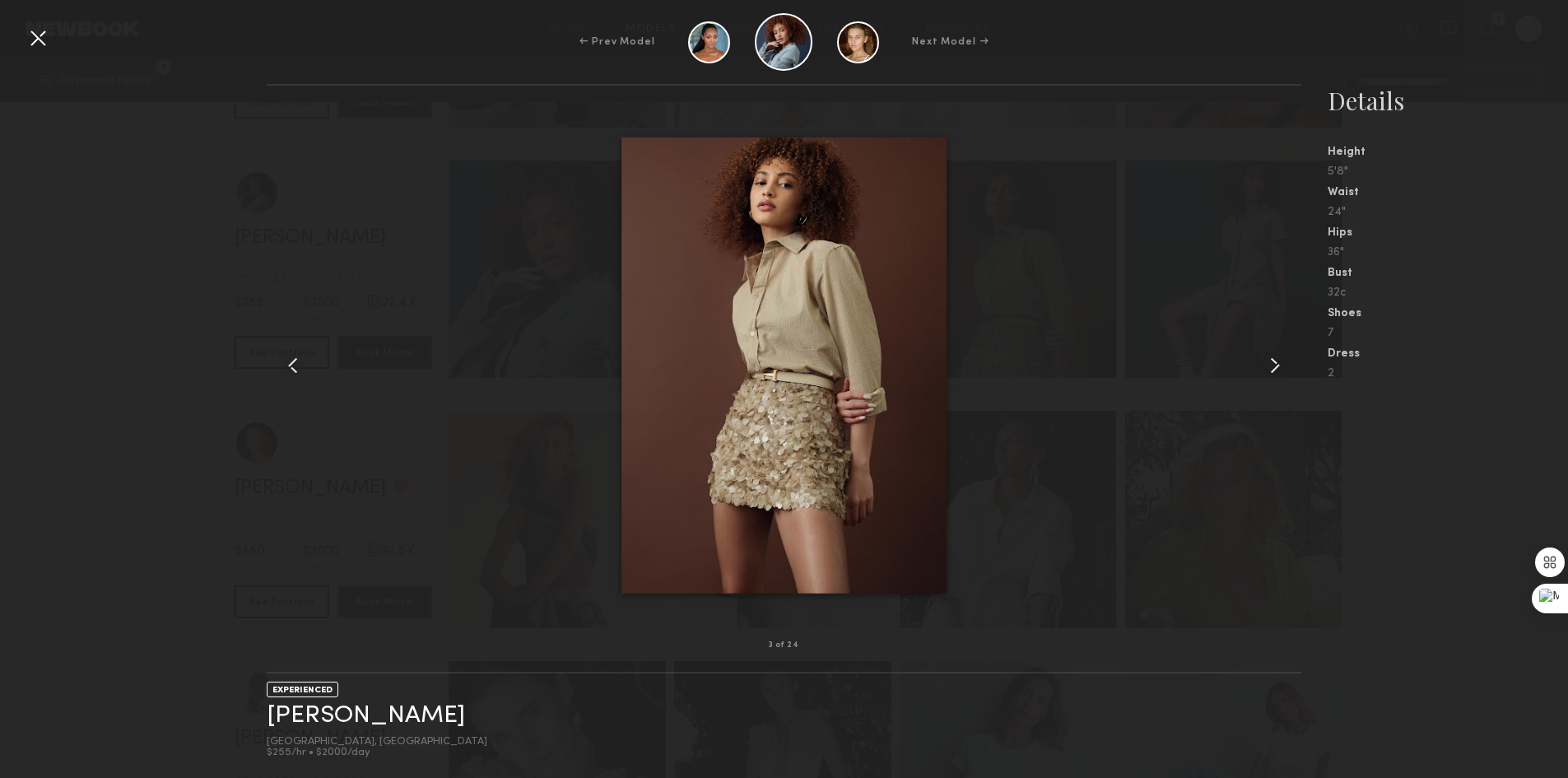
click at [1260, 359] on div at bounding box center [1280, 365] width 41 height 507
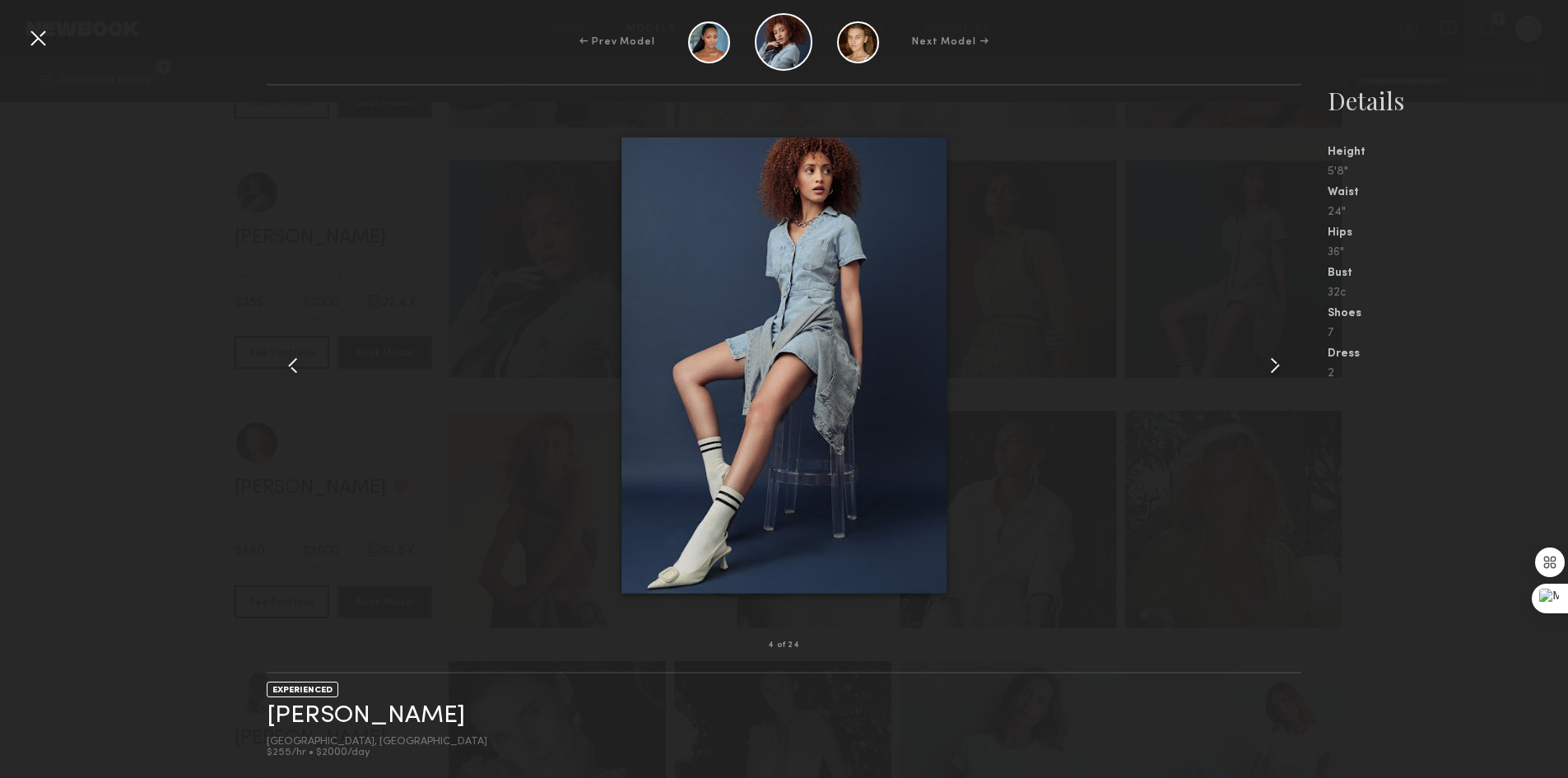
click at [1260, 359] on div at bounding box center [1280, 365] width 41 height 507
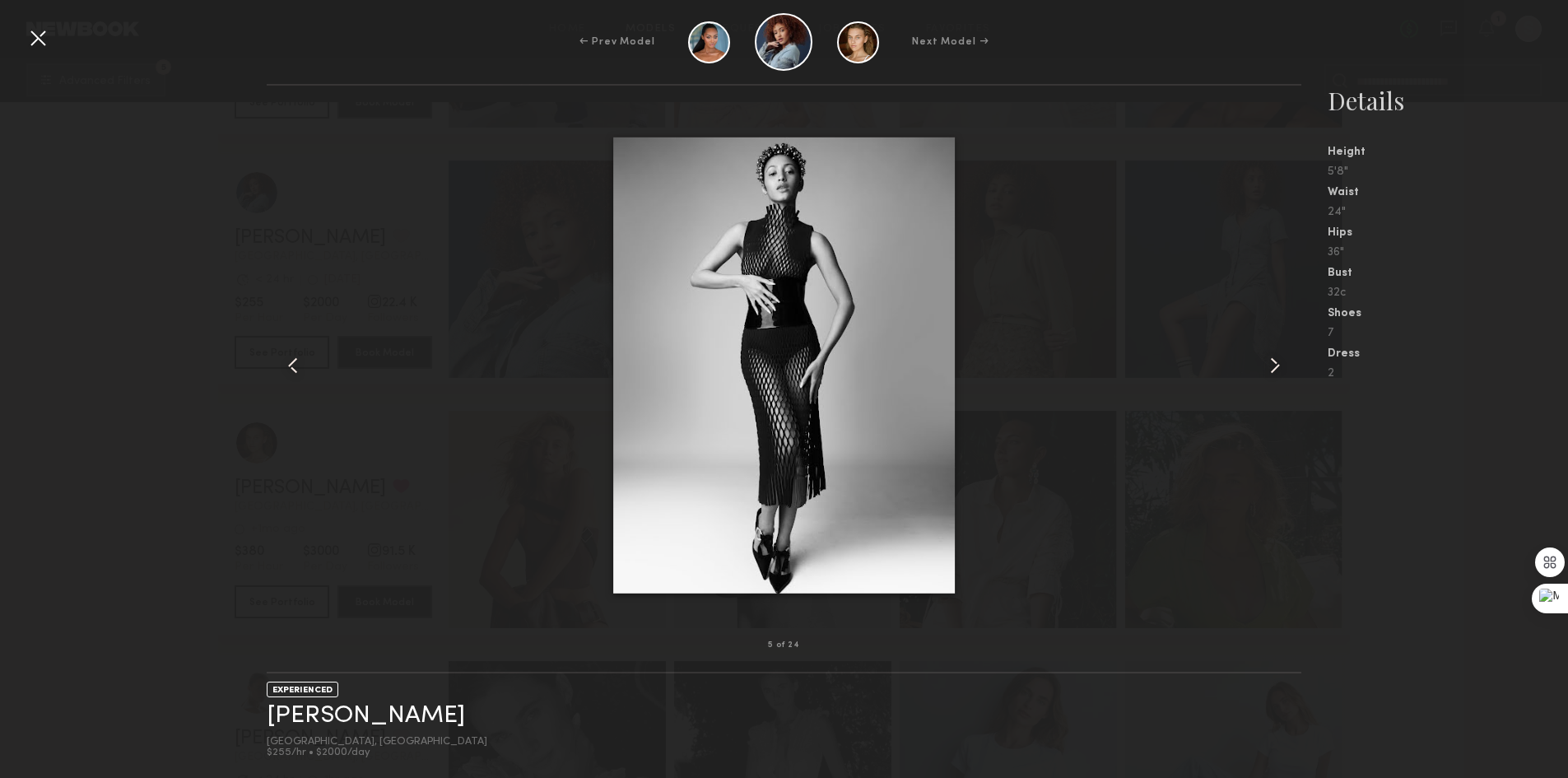
click at [1260, 359] on div at bounding box center [1280, 365] width 41 height 507
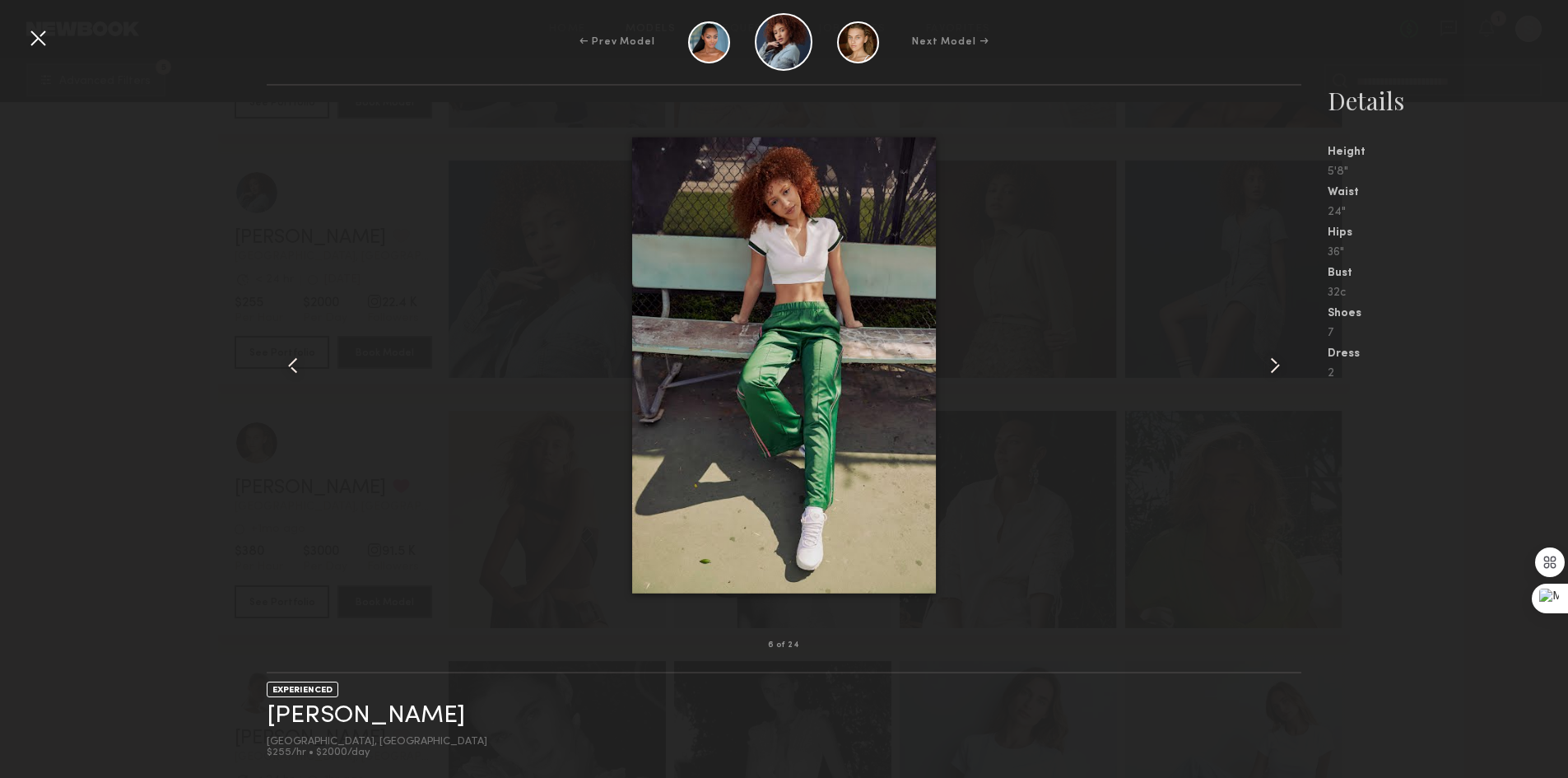
click at [28, 26] on div at bounding box center [38, 38] width 27 height 27
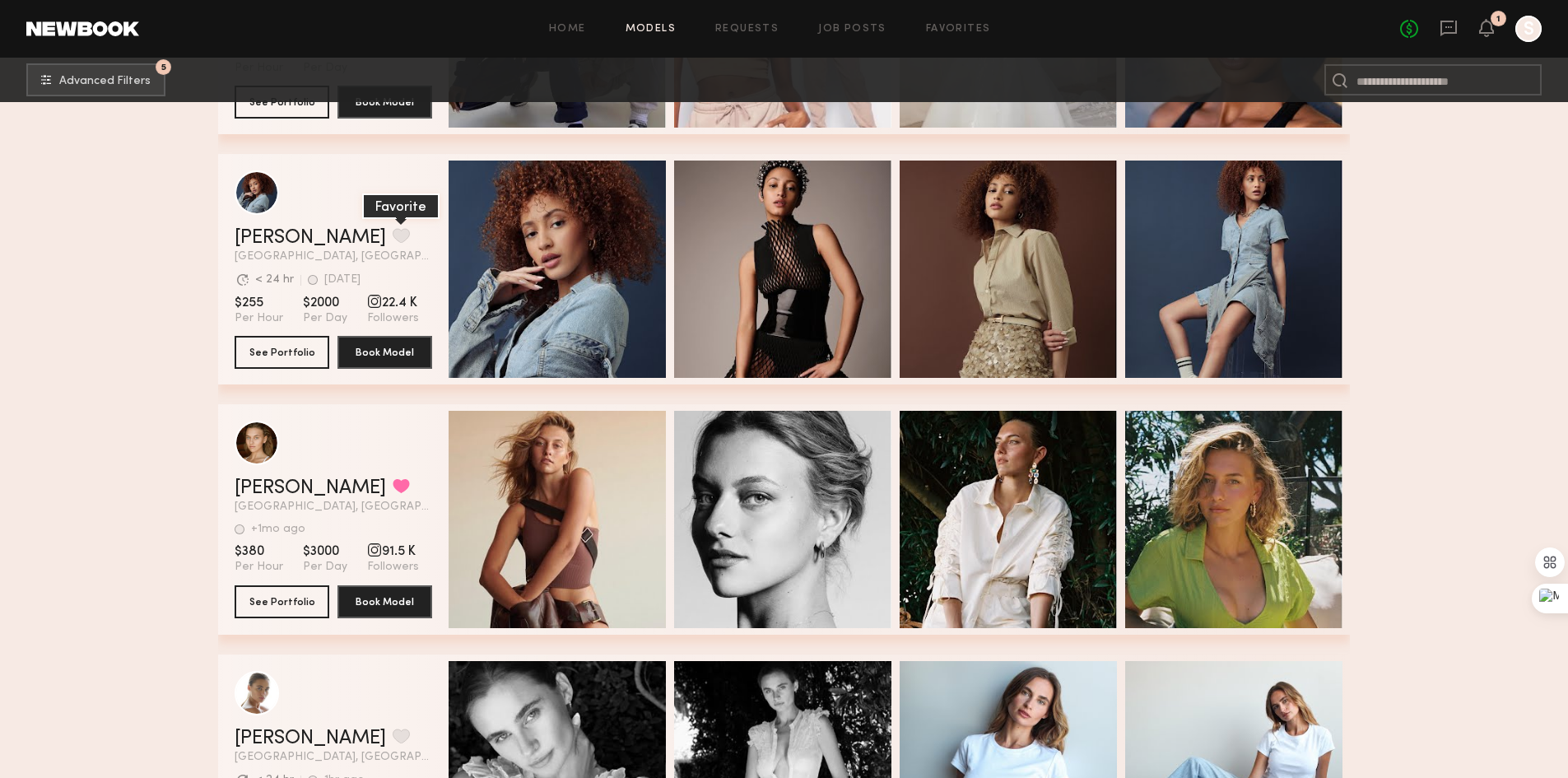
click at [393, 235] on button "grid" at bounding box center [401, 236] width 17 height 15
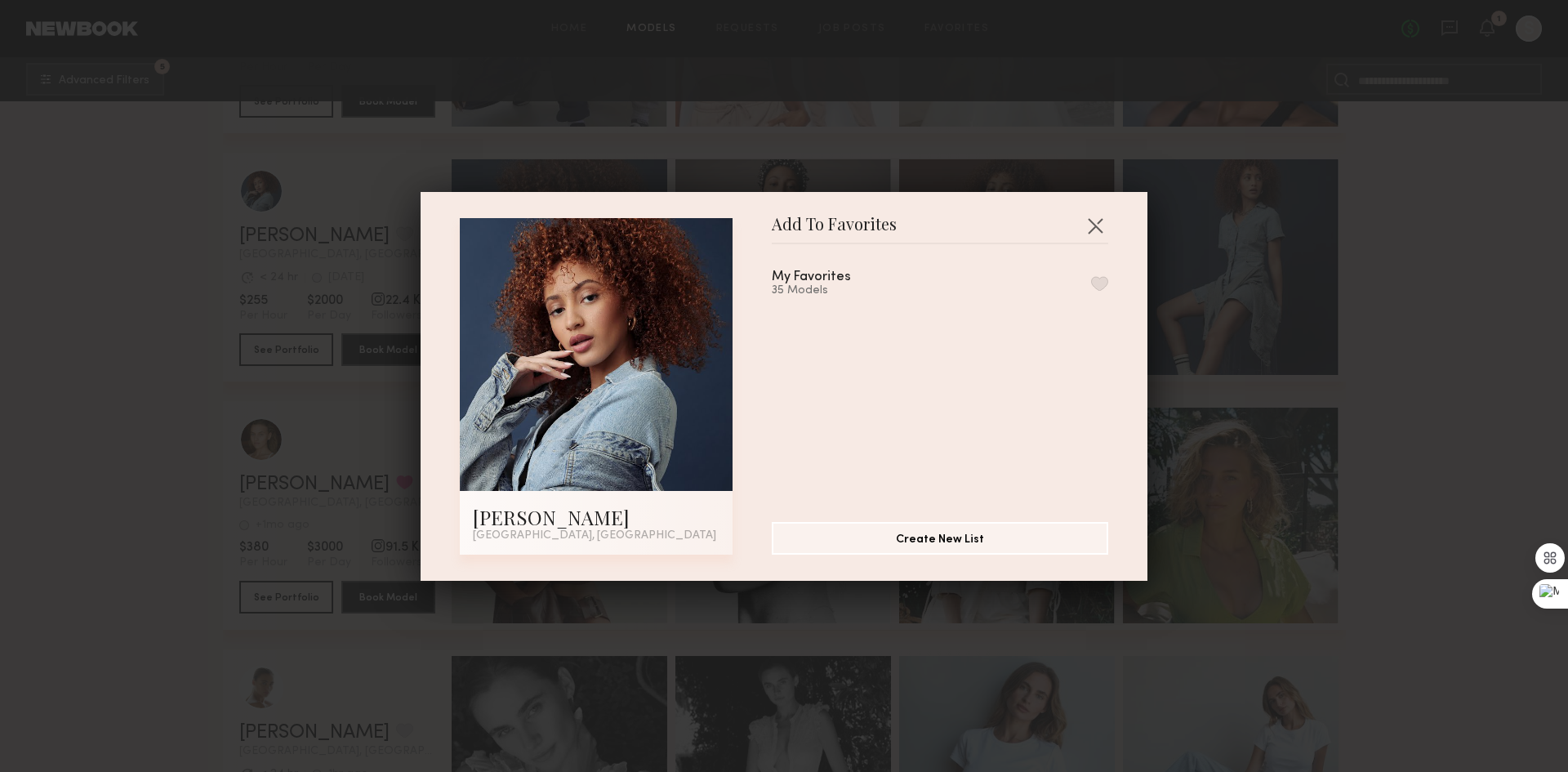
click at [1092, 285] on button "button" at bounding box center [1100, 284] width 17 height 15
click at [1093, 218] on button "button" at bounding box center [1095, 225] width 26 height 26
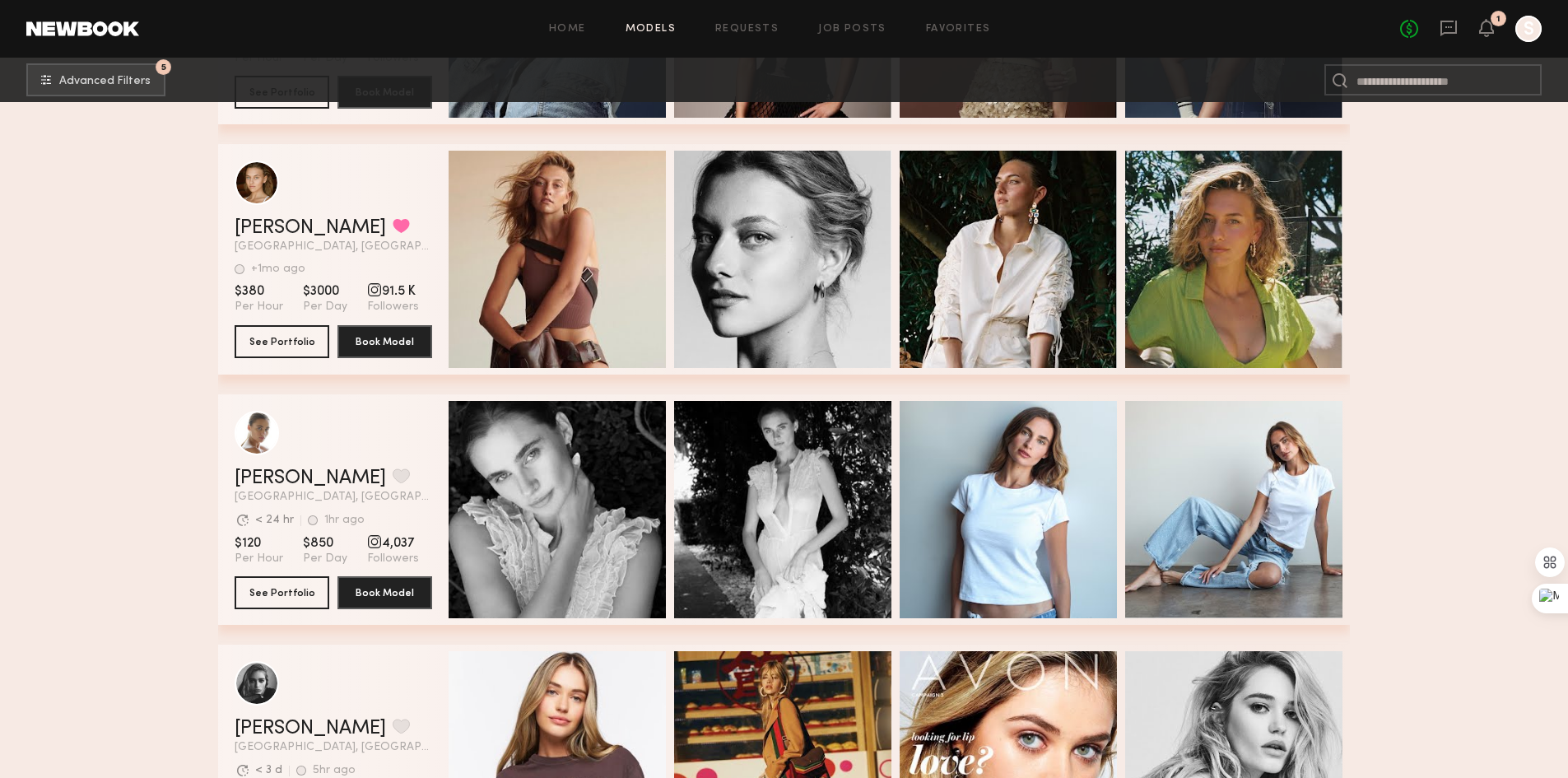
scroll to position [1893, 0]
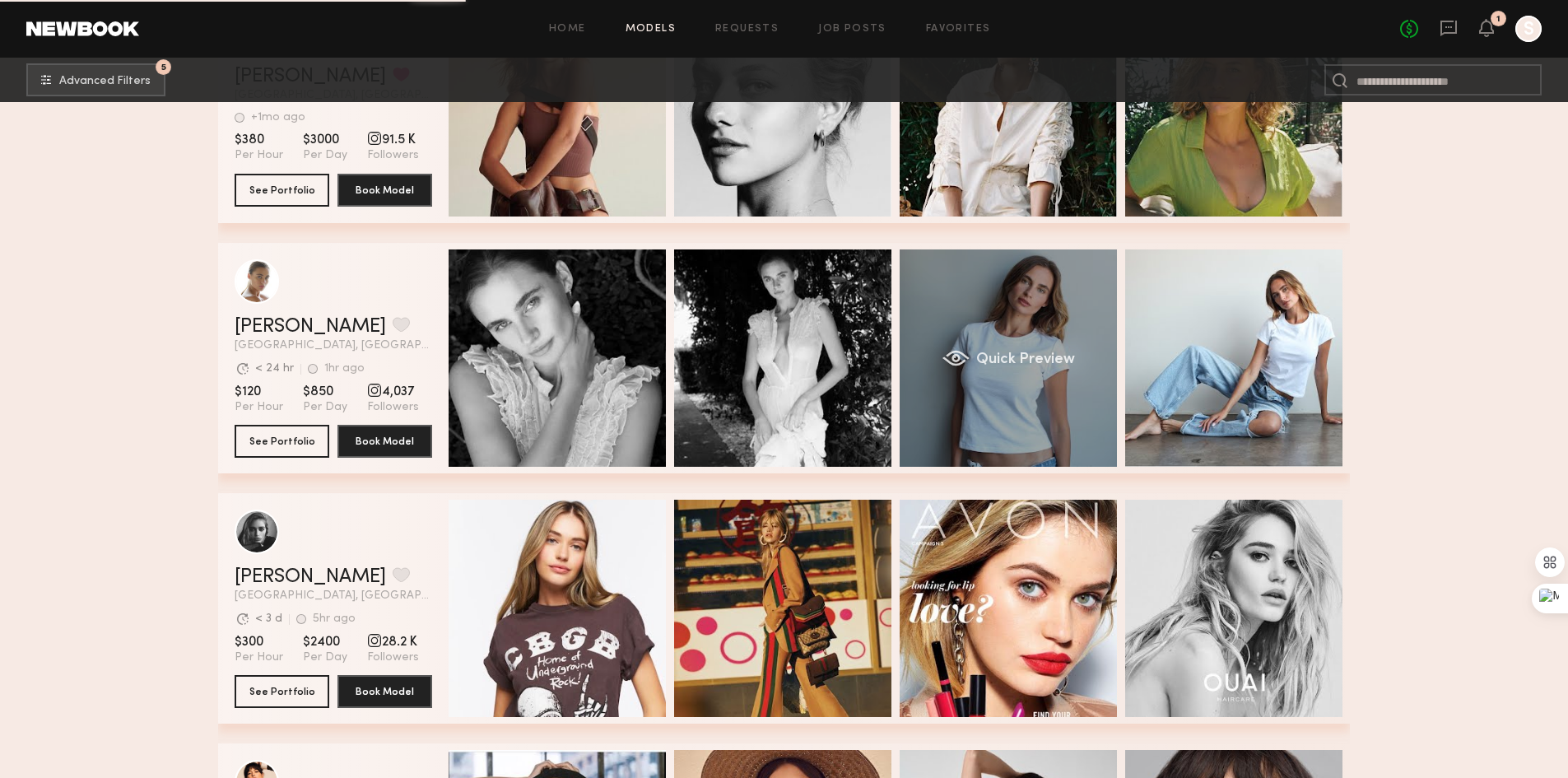
click at [977, 334] on div "Quick Preview" at bounding box center [1008, 358] width 218 height 218
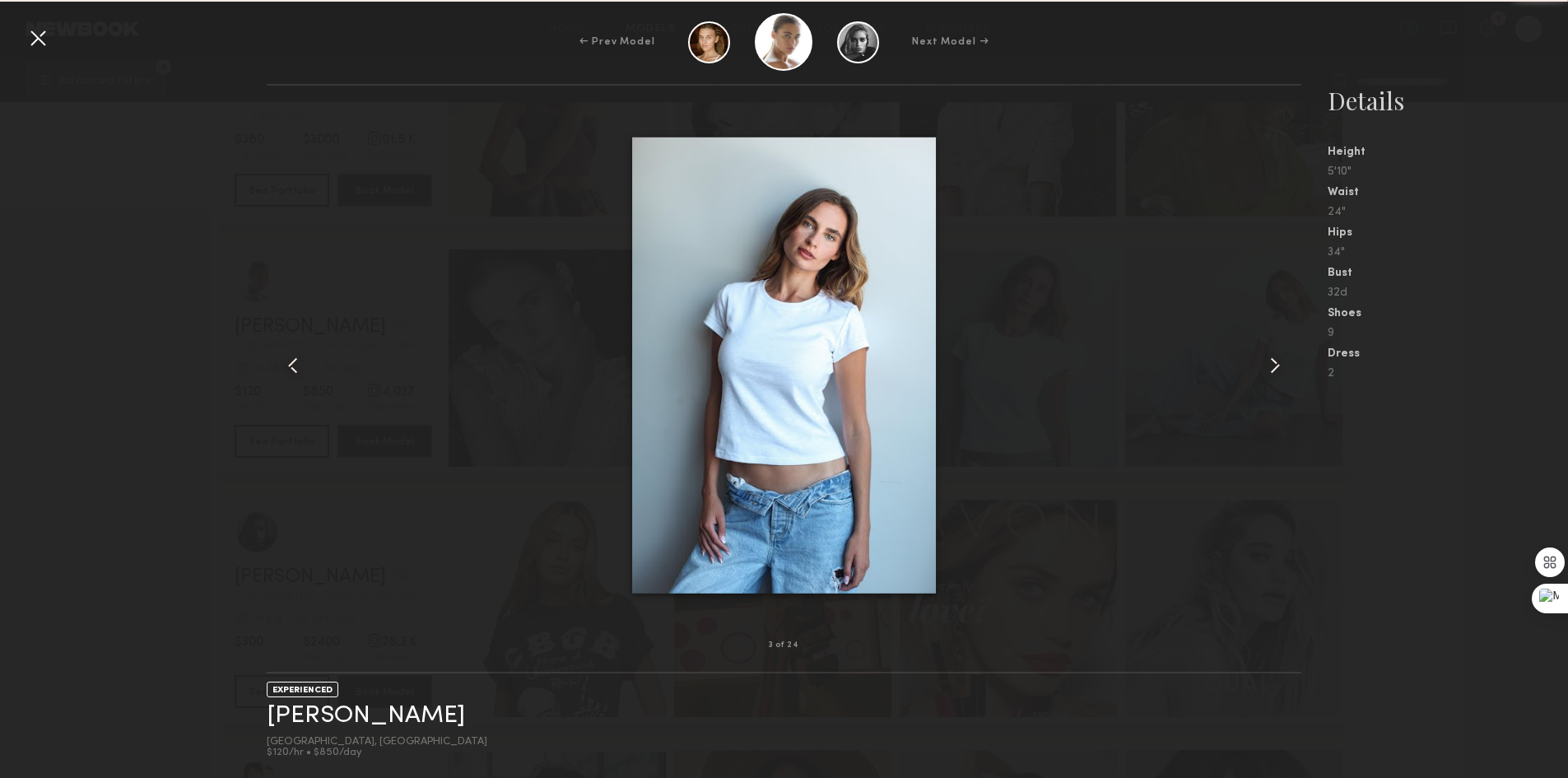
click at [1281, 366] on common-icon at bounding box center [1275, 365] width 27 height 27
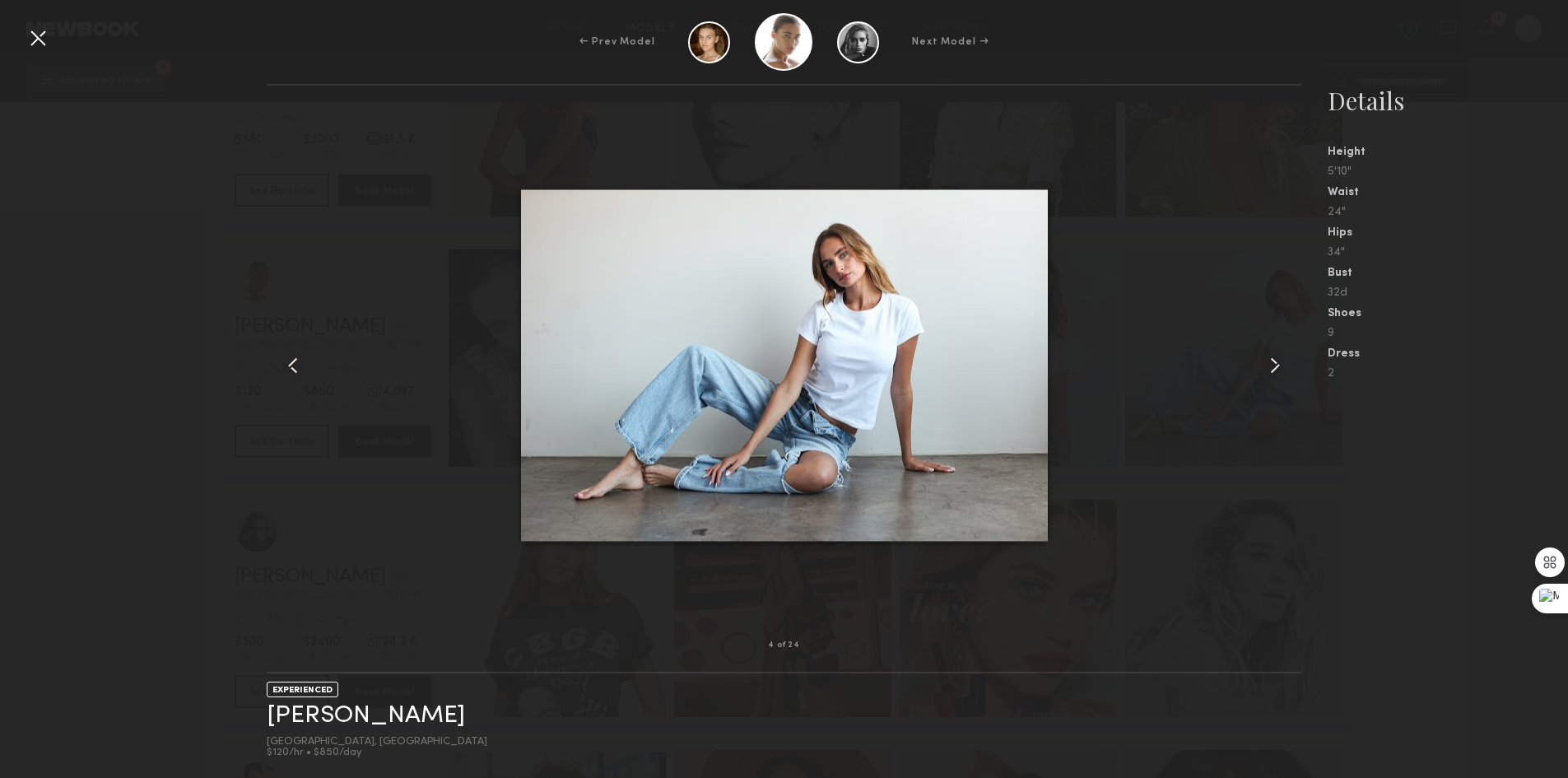
click at [1281, 366] on common-icon at bounding box center [1275, 365] width 27 height 27
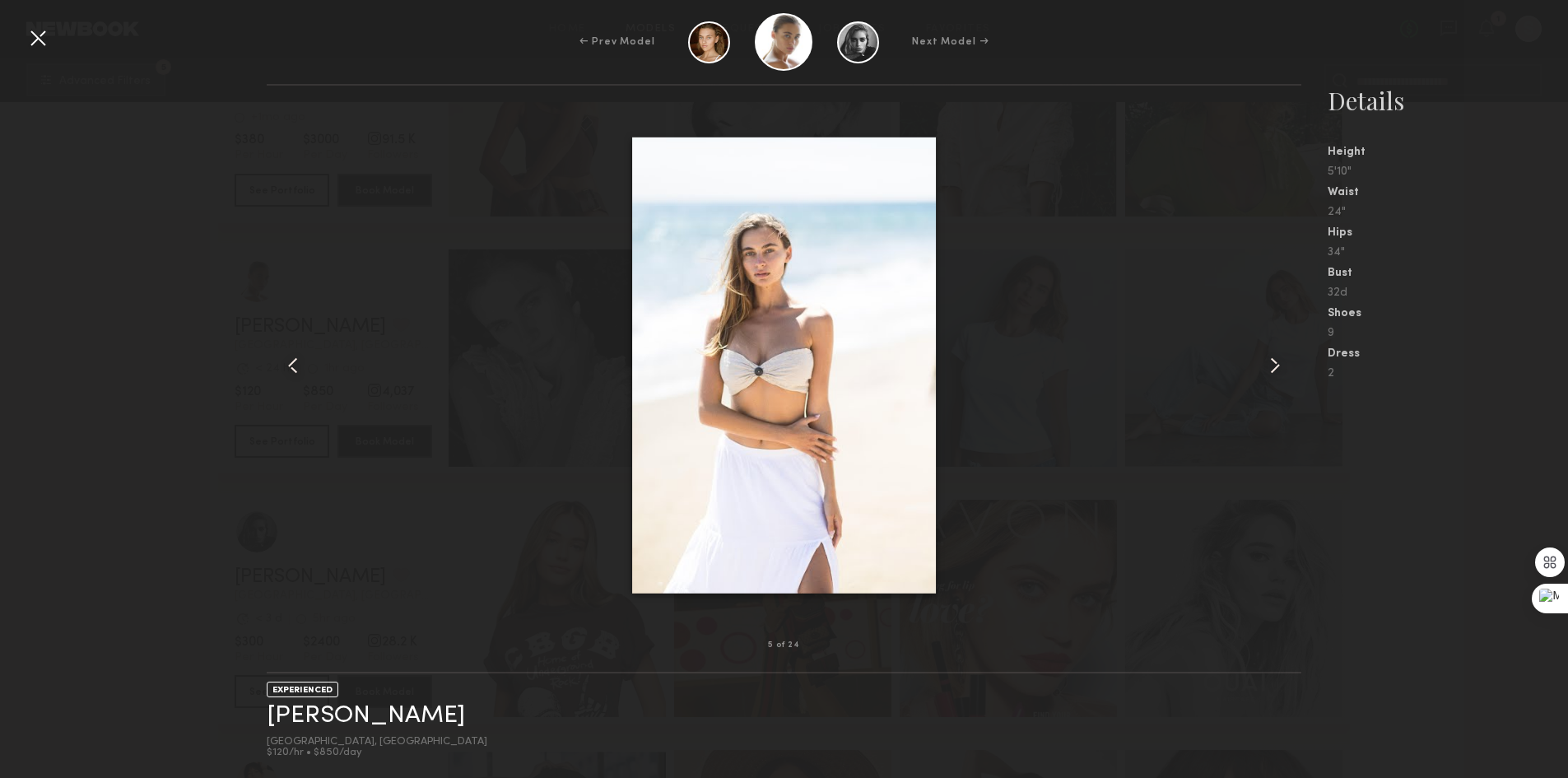
click at [1281, 366] on common-icon at bounding box center [1275, 365] width 27 height 27
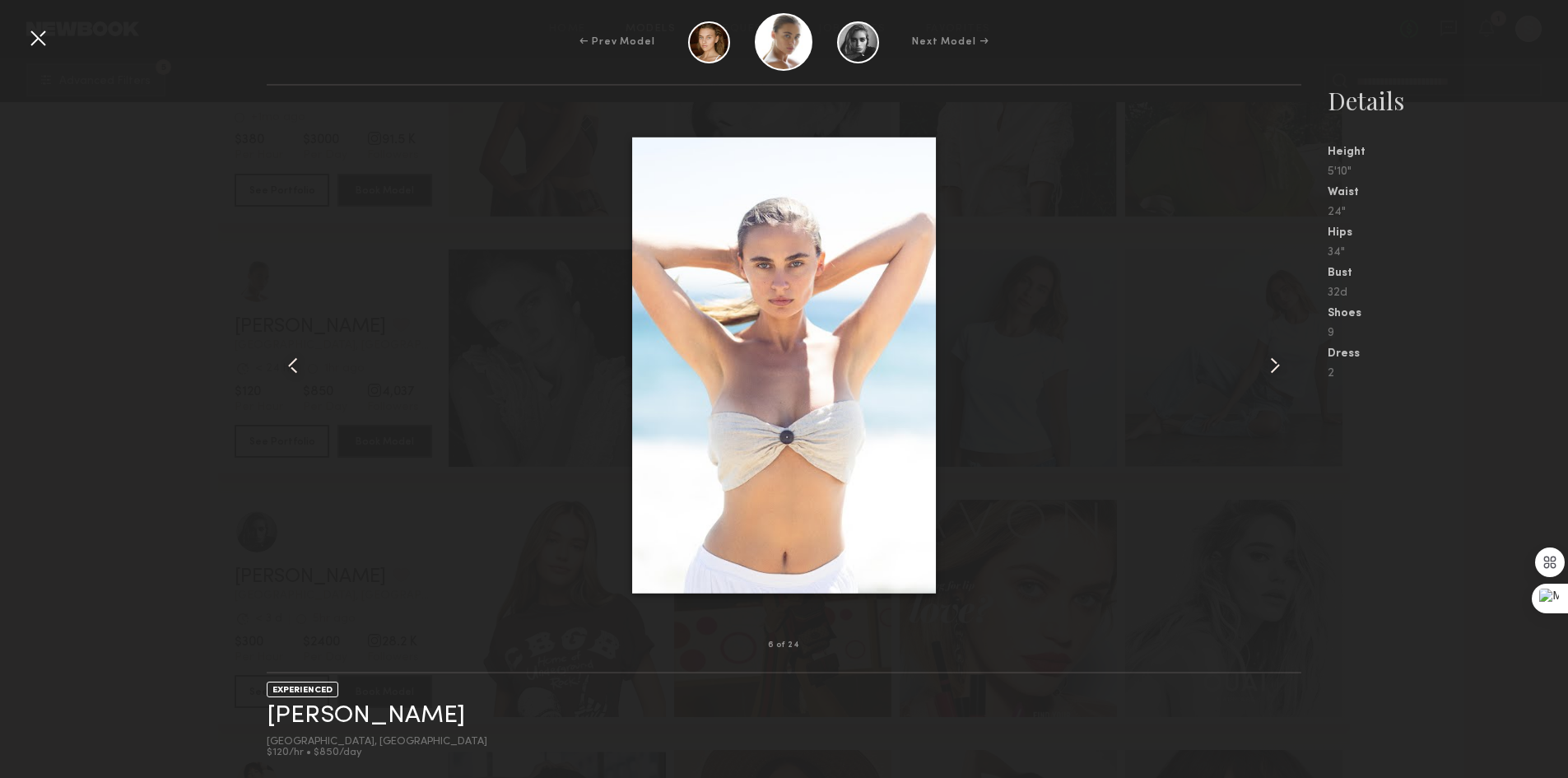
click at [33, 39] on div at bounding box center [38, 38] width 27 height 27
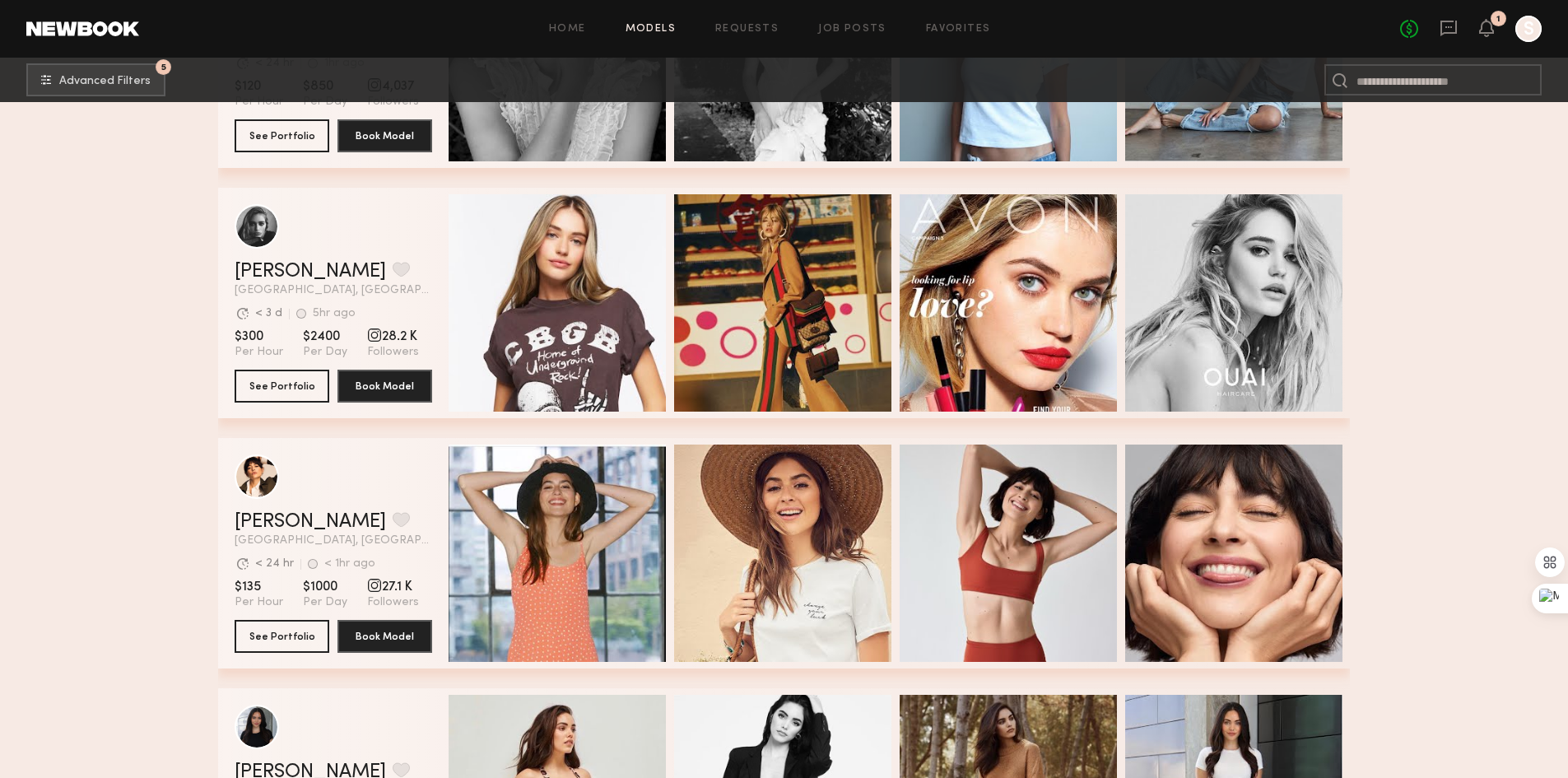
scroll to position [2222, 0]
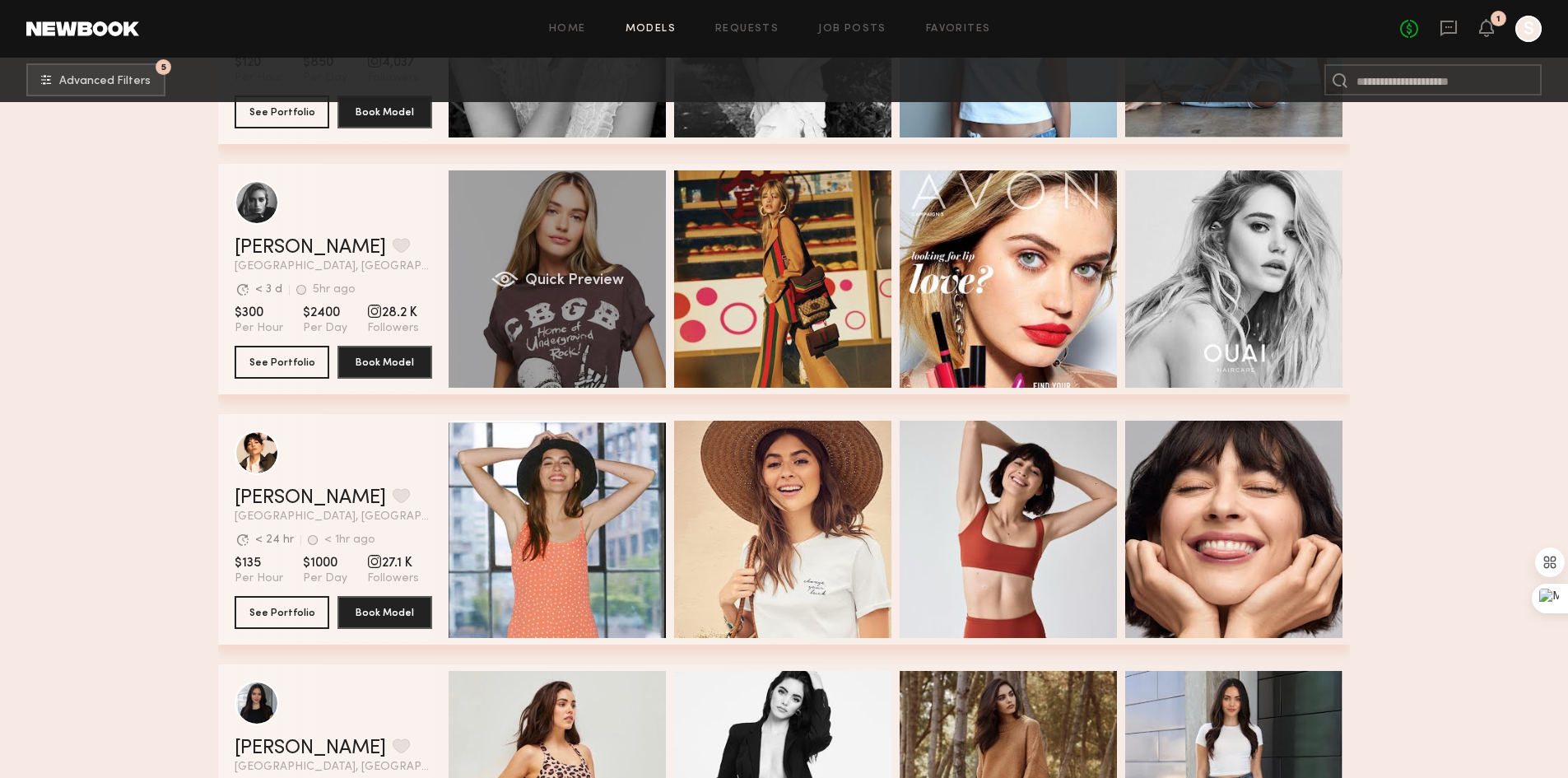
click at [596, 274] on div "Quick Preview" at bounding box center [558, 279] width 218 height 218
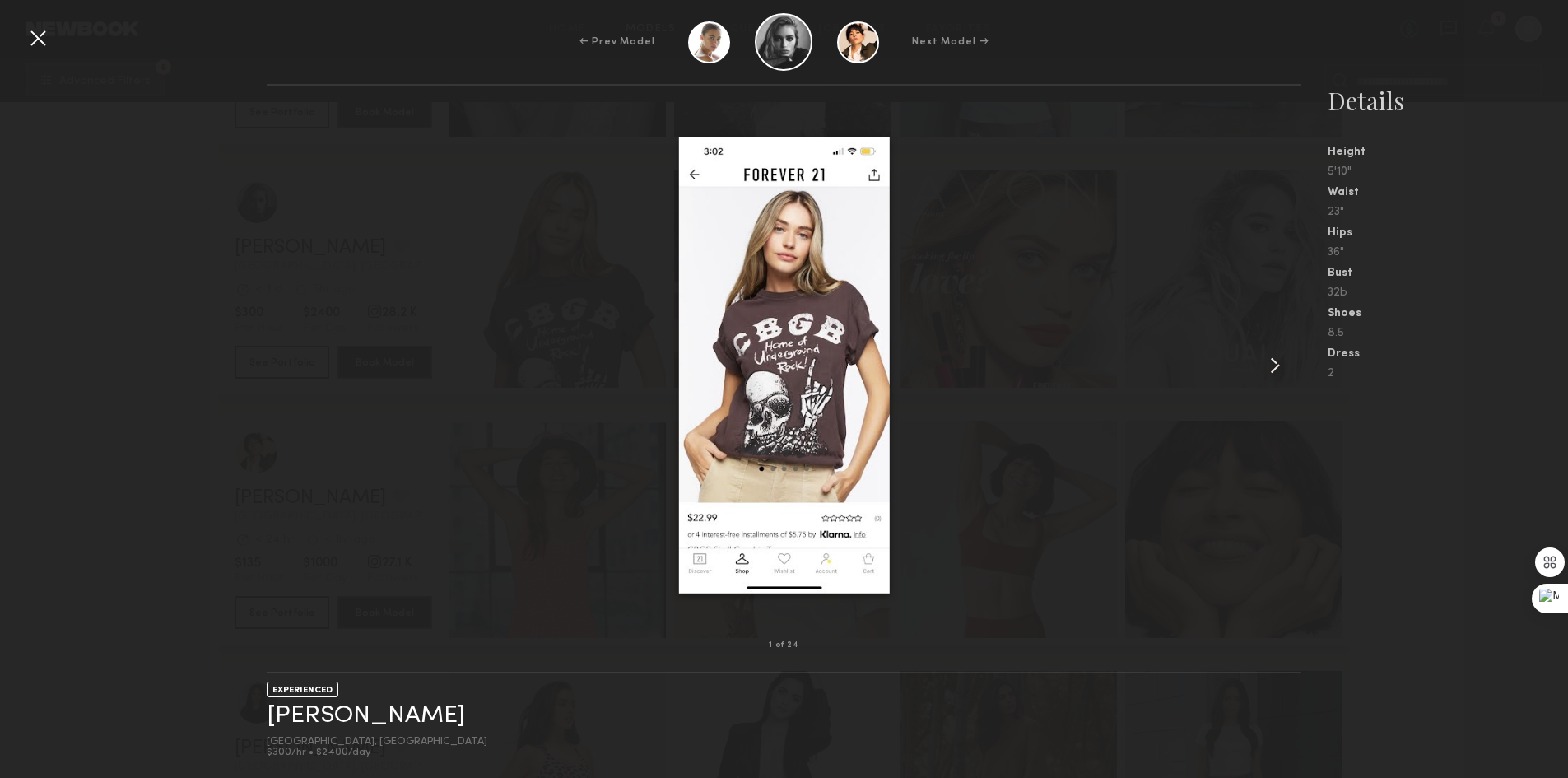
click at [1264, 355] on common-icon at bounding box center [1275, 365] width 27 height 27
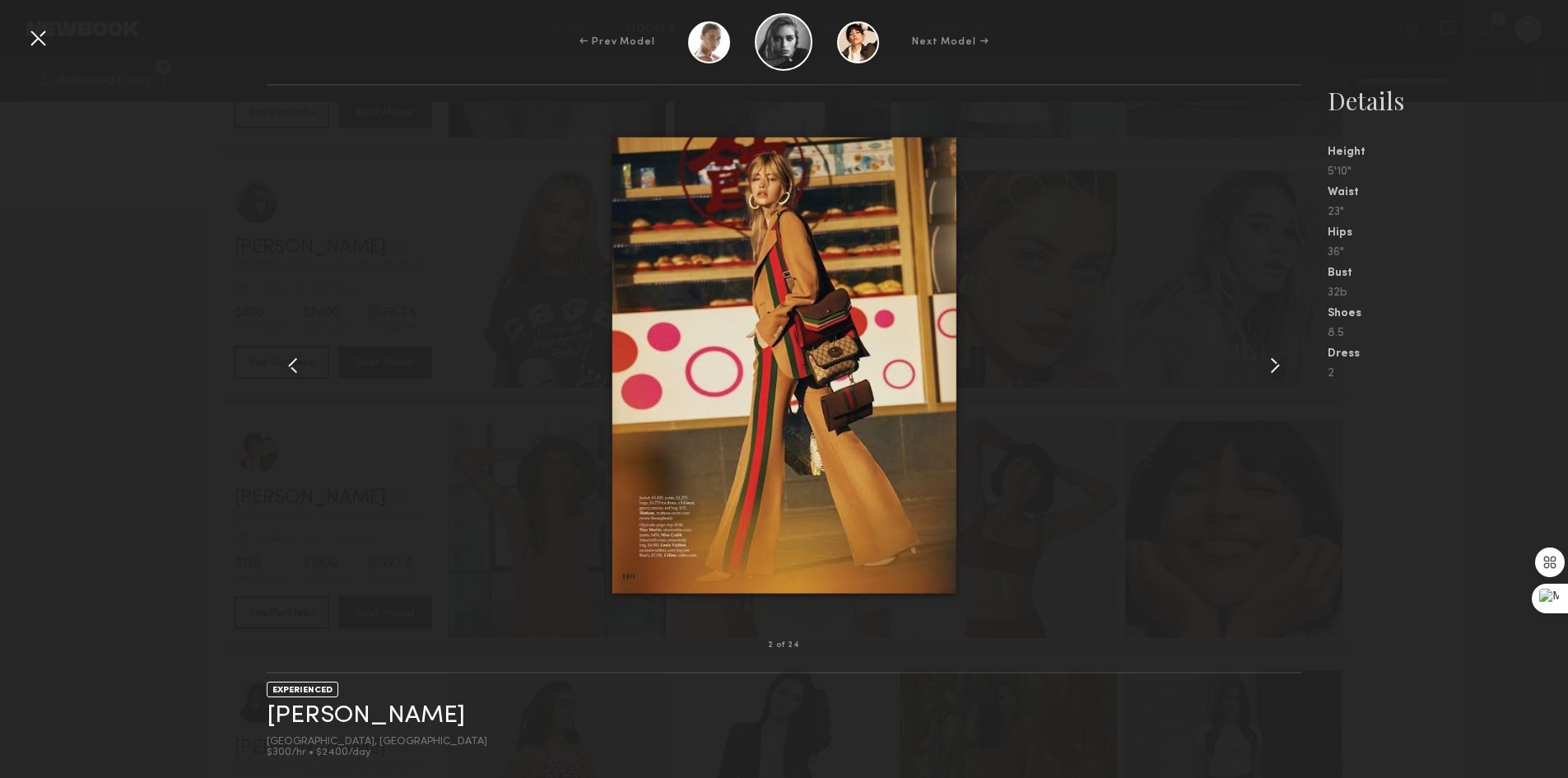
click at [286, 366] on common-icon at bounding box center [294, 365] width 27 height 27
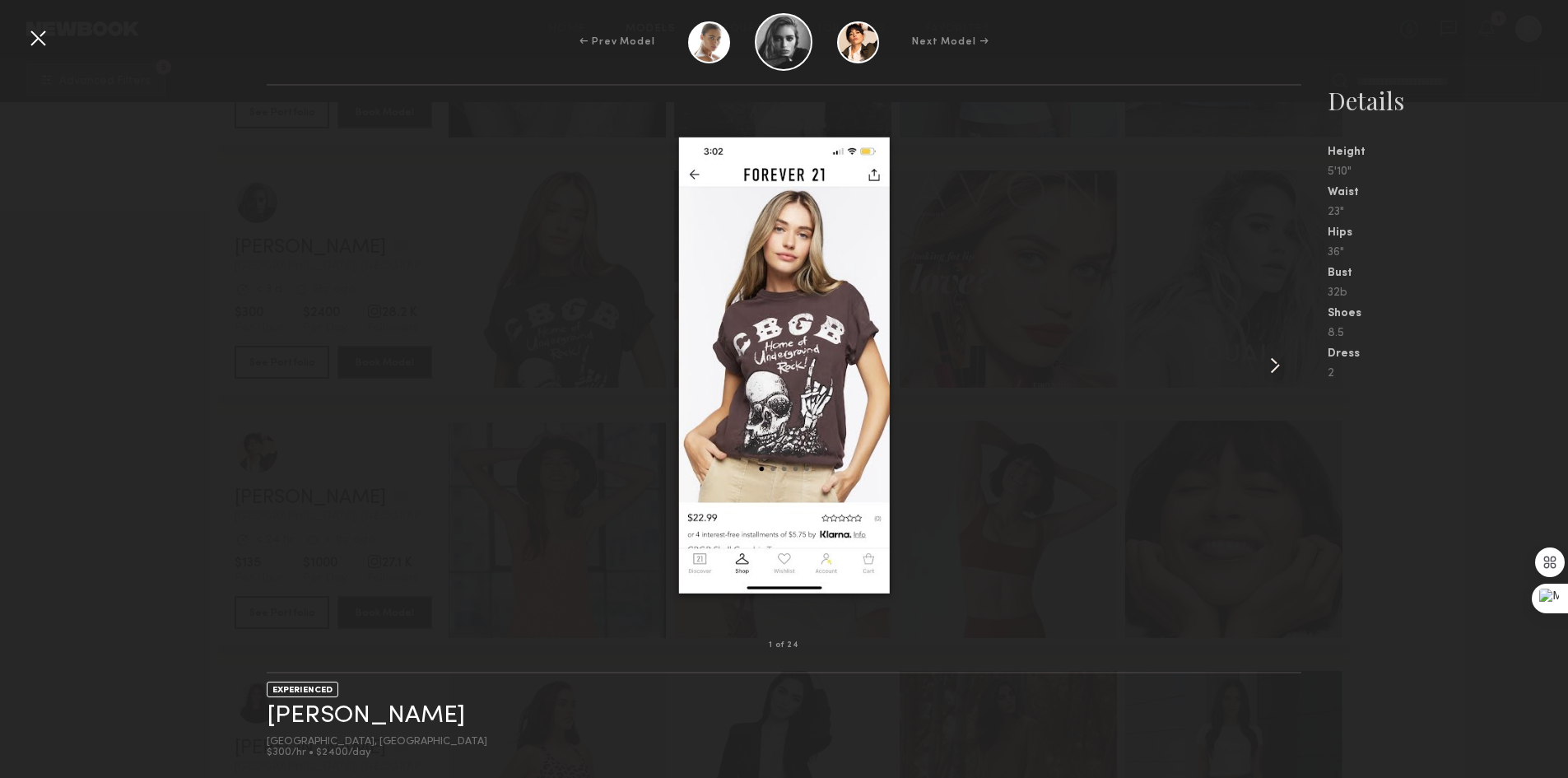
click at [1273, 347] on div at bounding box center [1280, 365] width 41 height 507
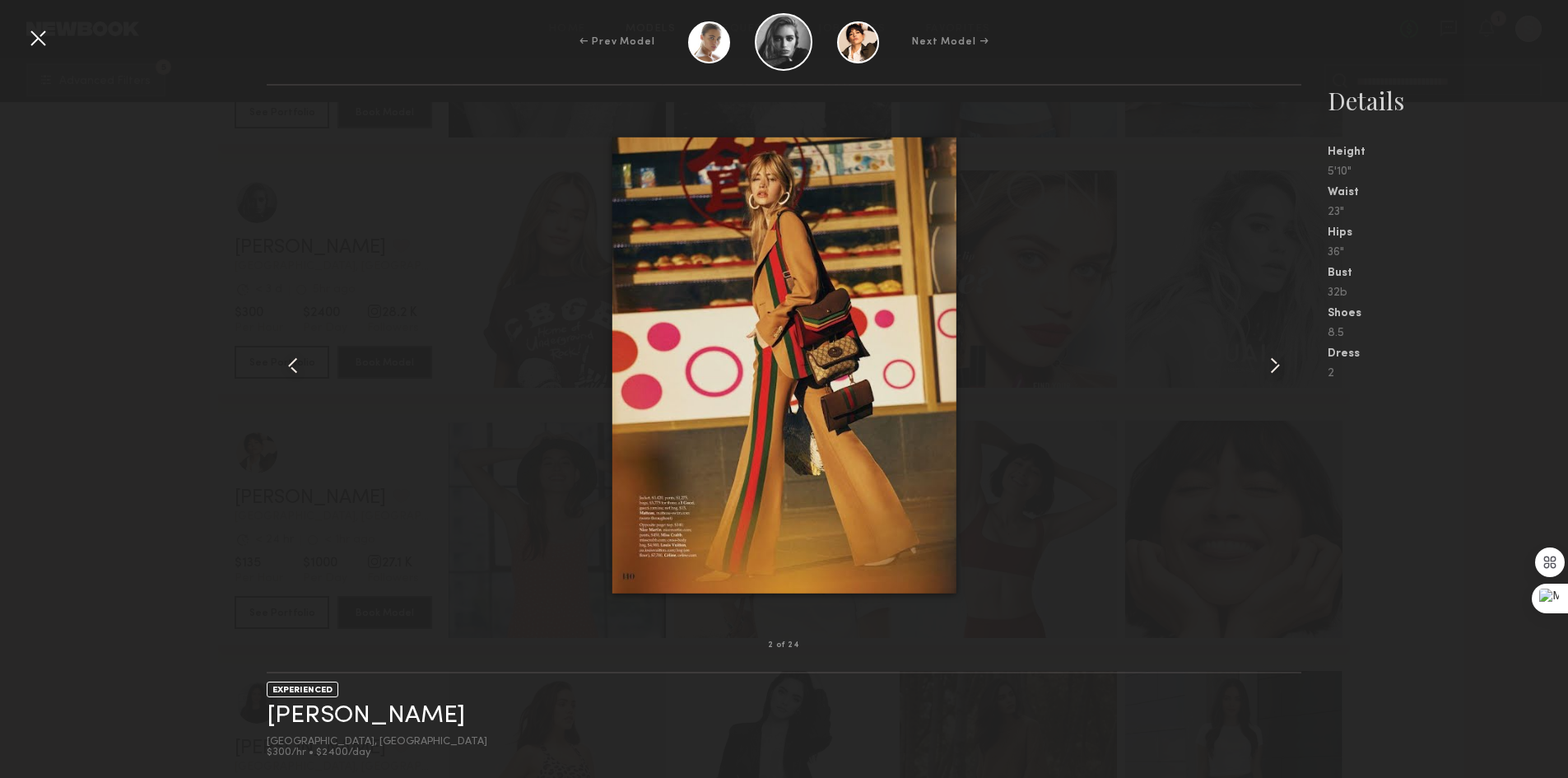
click at [1273, 347] on div at bounding box center [1280, 365] width 41 height 507
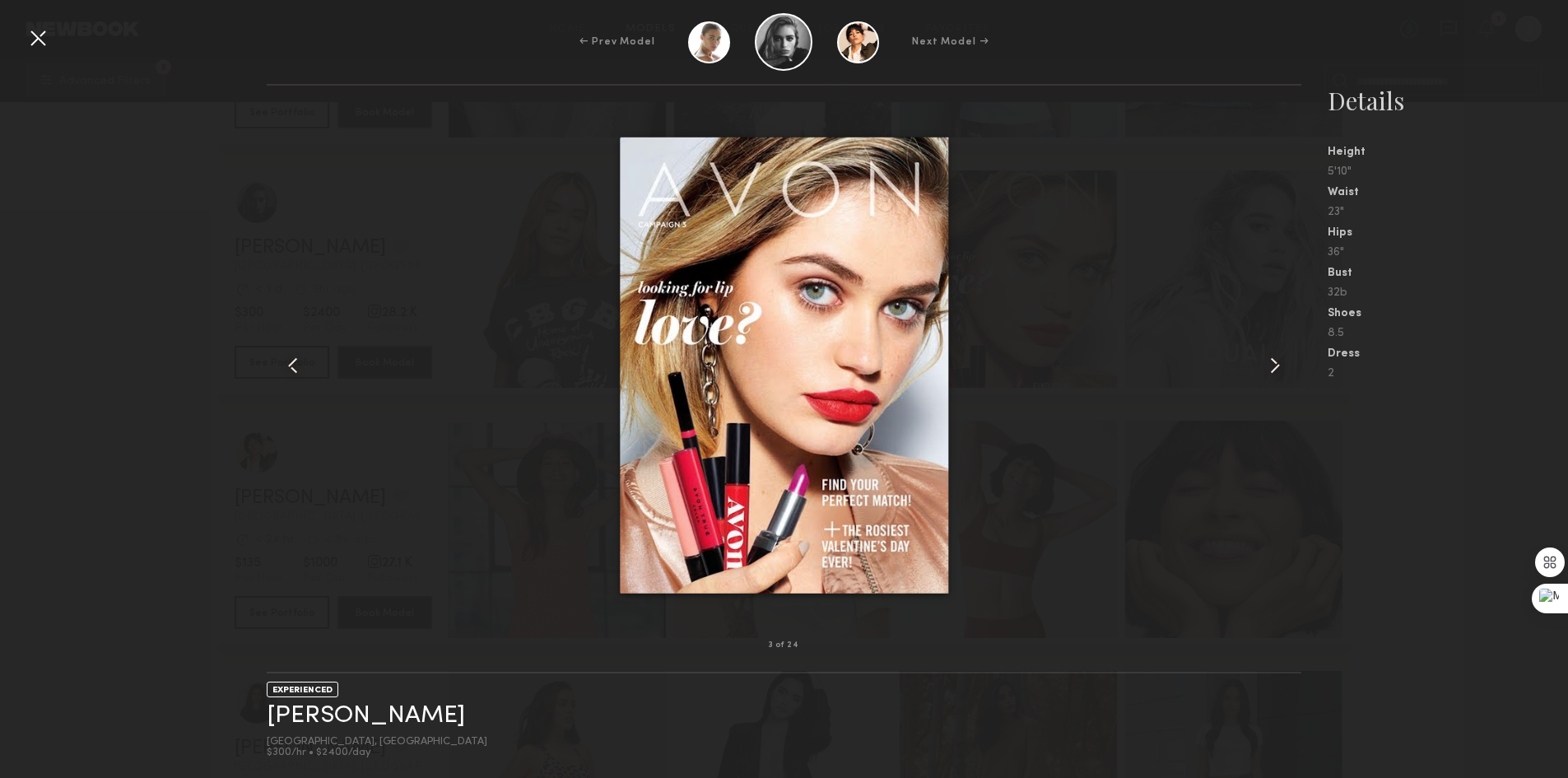
click at [1273, 347] on div at bounding box center [1280, 365] width 41 height 507
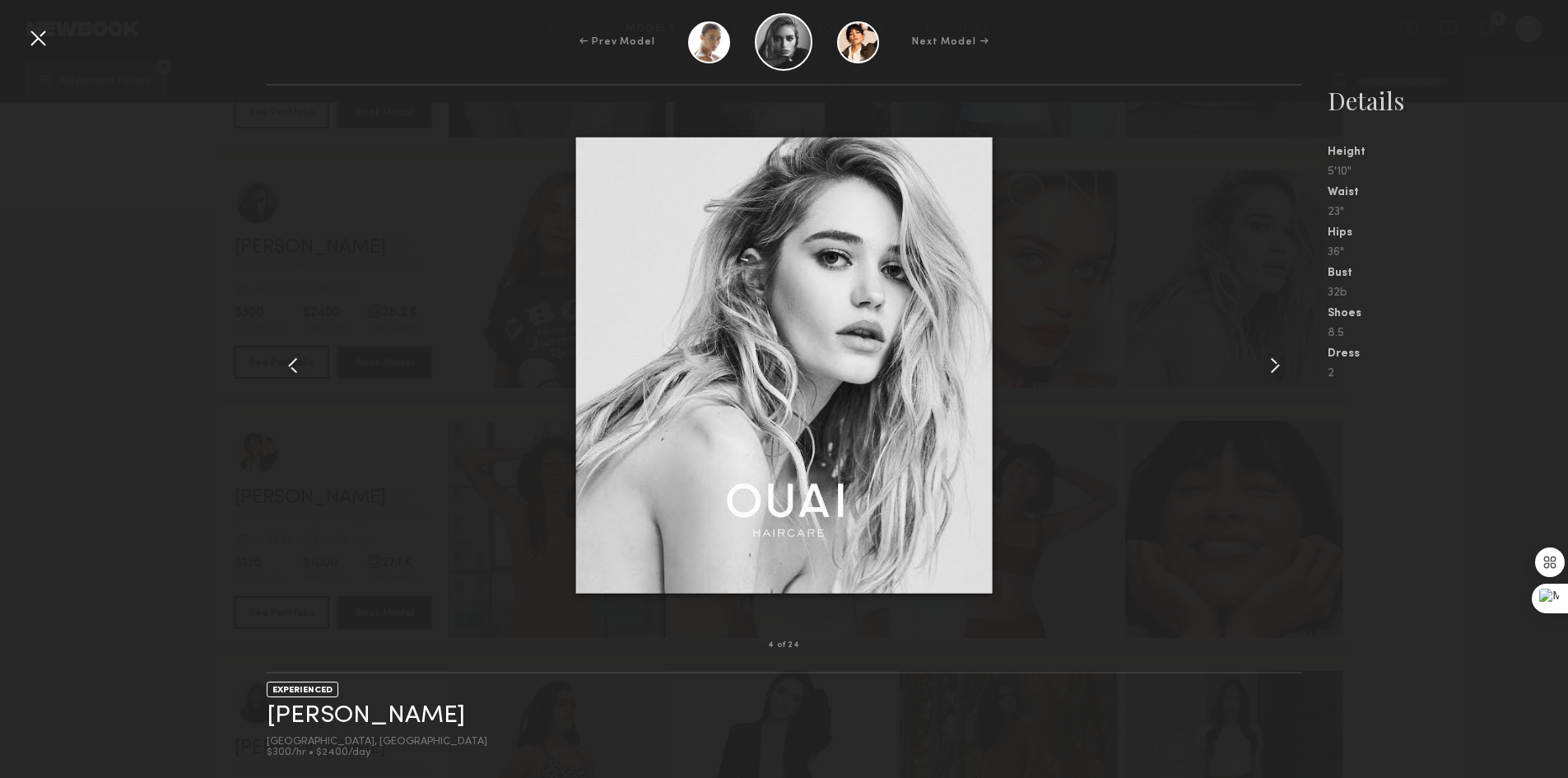
click at [1273, 347] on div at bounding box center [1280, 365] width 41 height 507
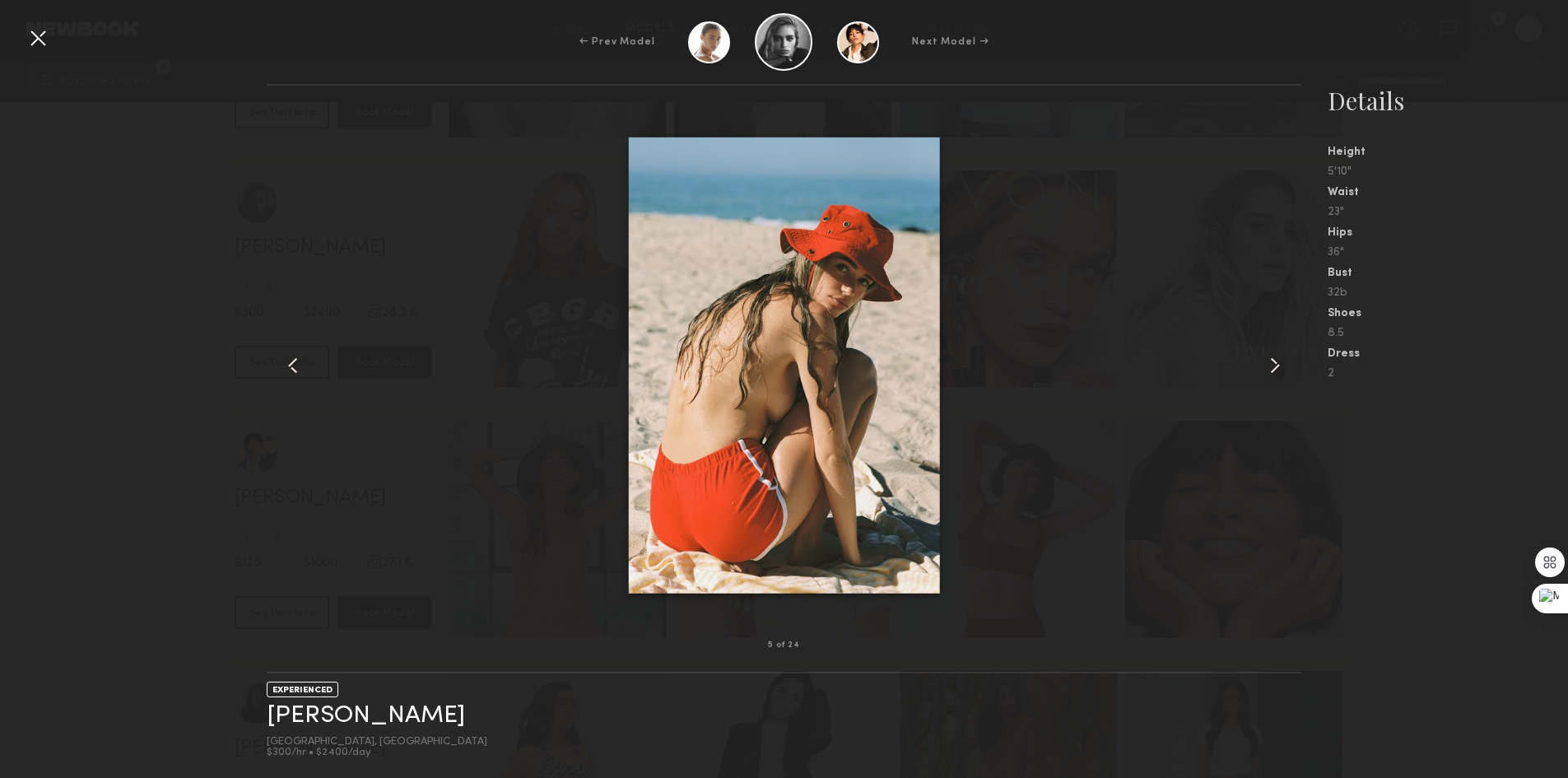
click at [1273, 347] on div at bounding box center [1280, 365] width 41 height 507
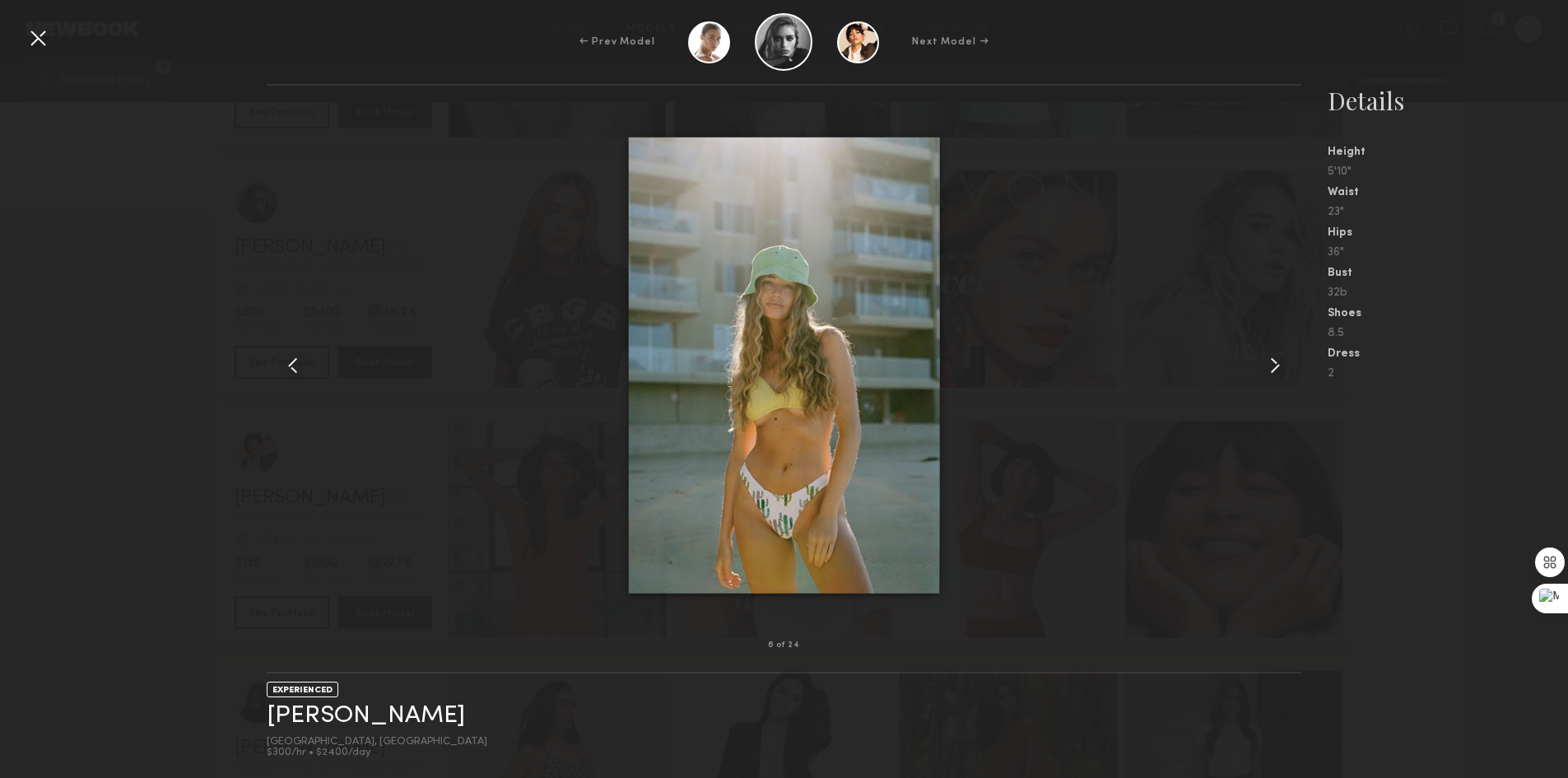
click at [48, 27] on div at bounding box center [38, 38] width 27 height 27
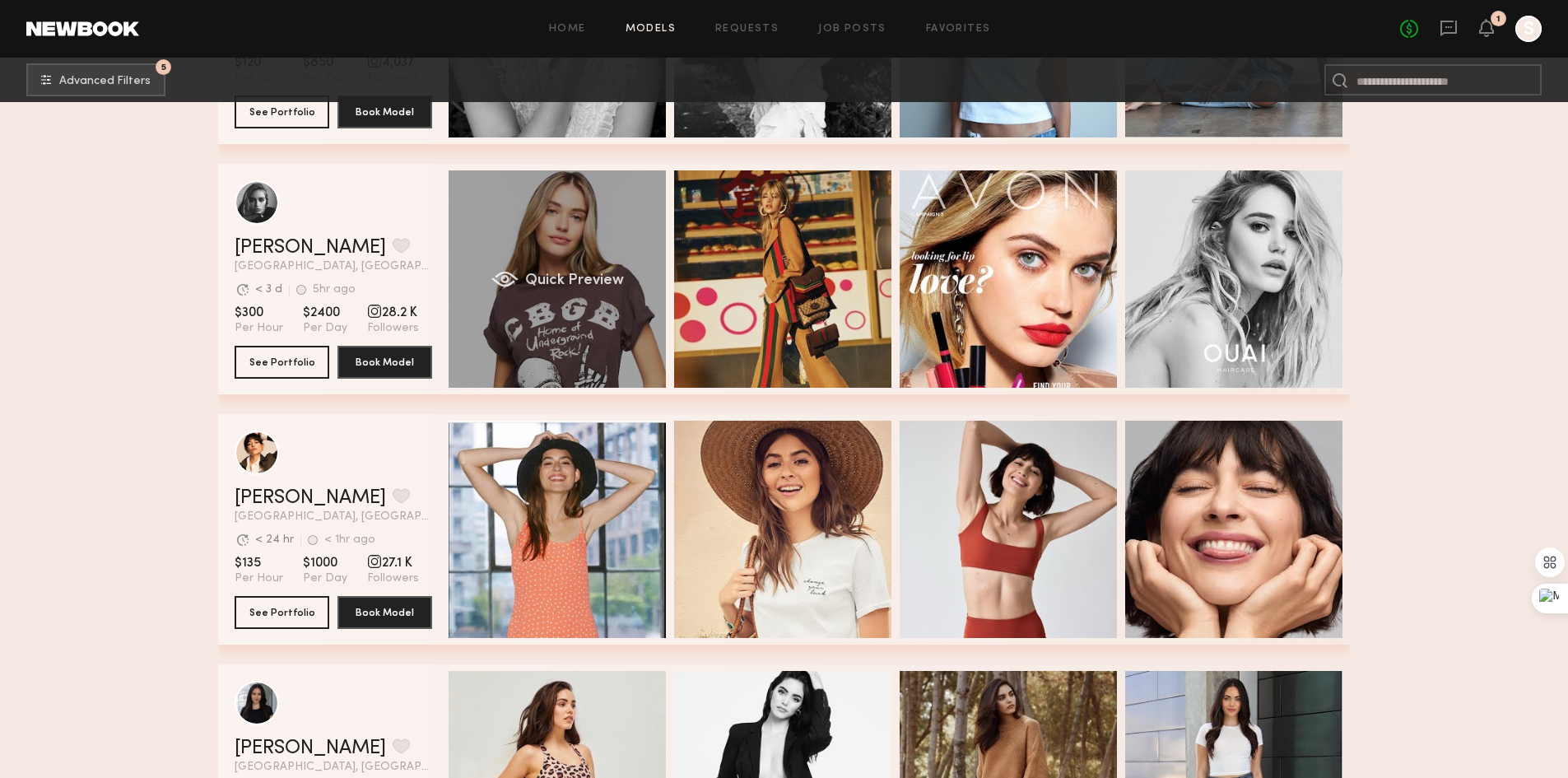
click at [599, 323] on div "Quick Preview" at bounding box center [558, 279] width 218 height 218
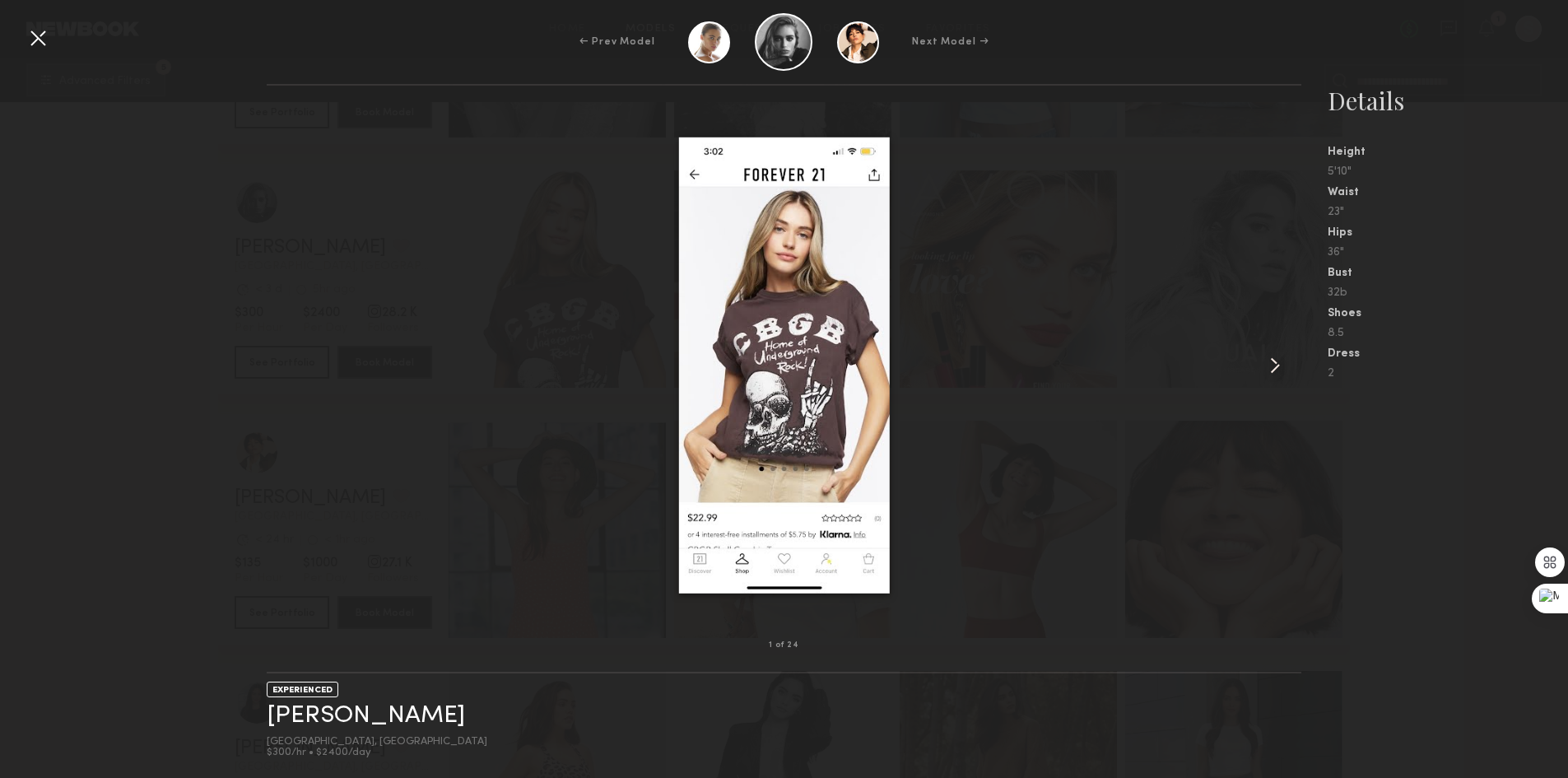
click at [45, 38] on div at bounding box center [38, 38] width 27 height 27
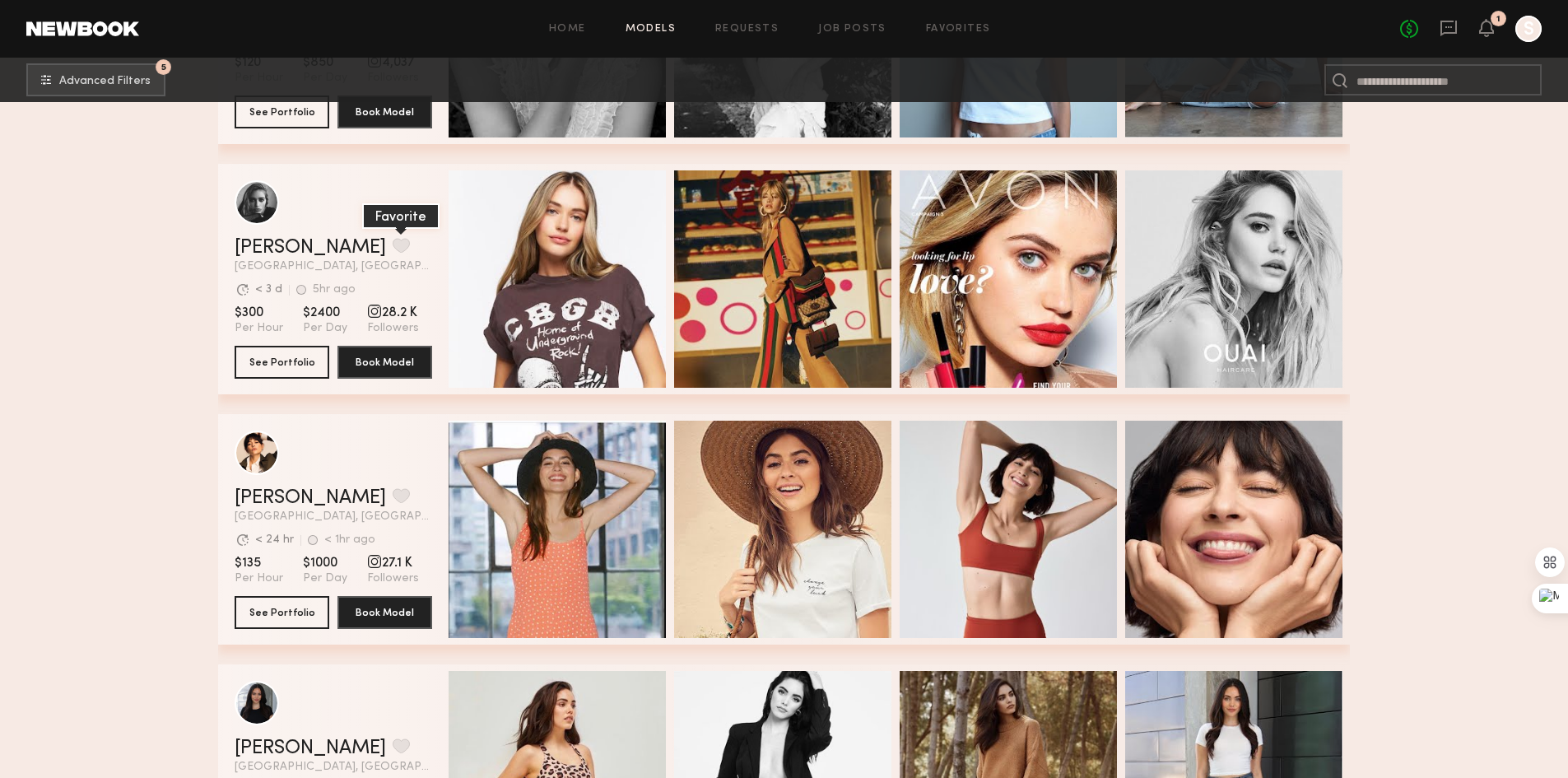
click at [393, 244] on button "grid" at bounding box center [401, 245] width 17 height 15
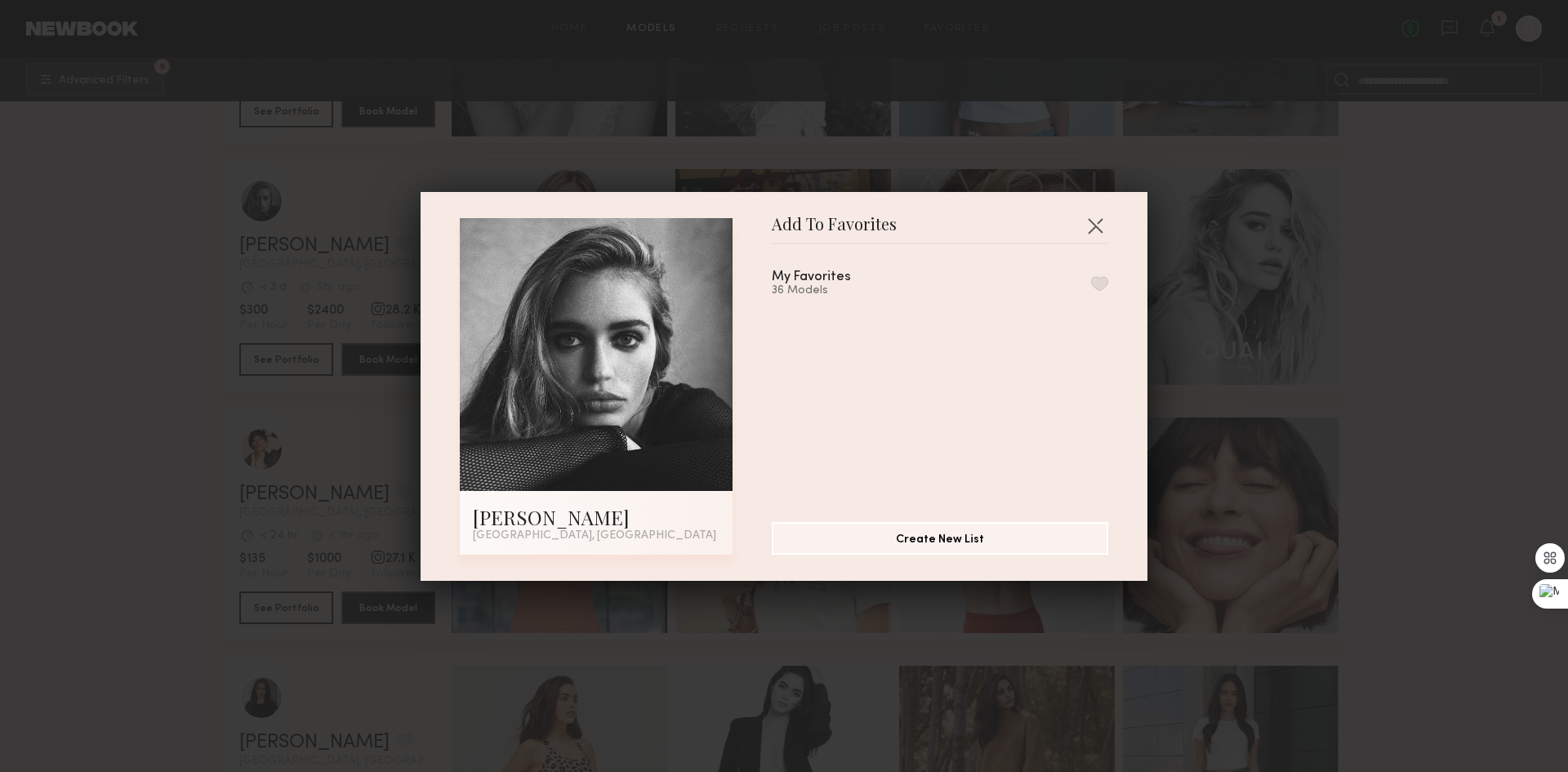
click at [1092, 284] on button "button" at bounding box center [1100, 284] width 17 height 15
click at [1091, 218] on button "button" at bounding box center [1095, 225] width 26 height 26
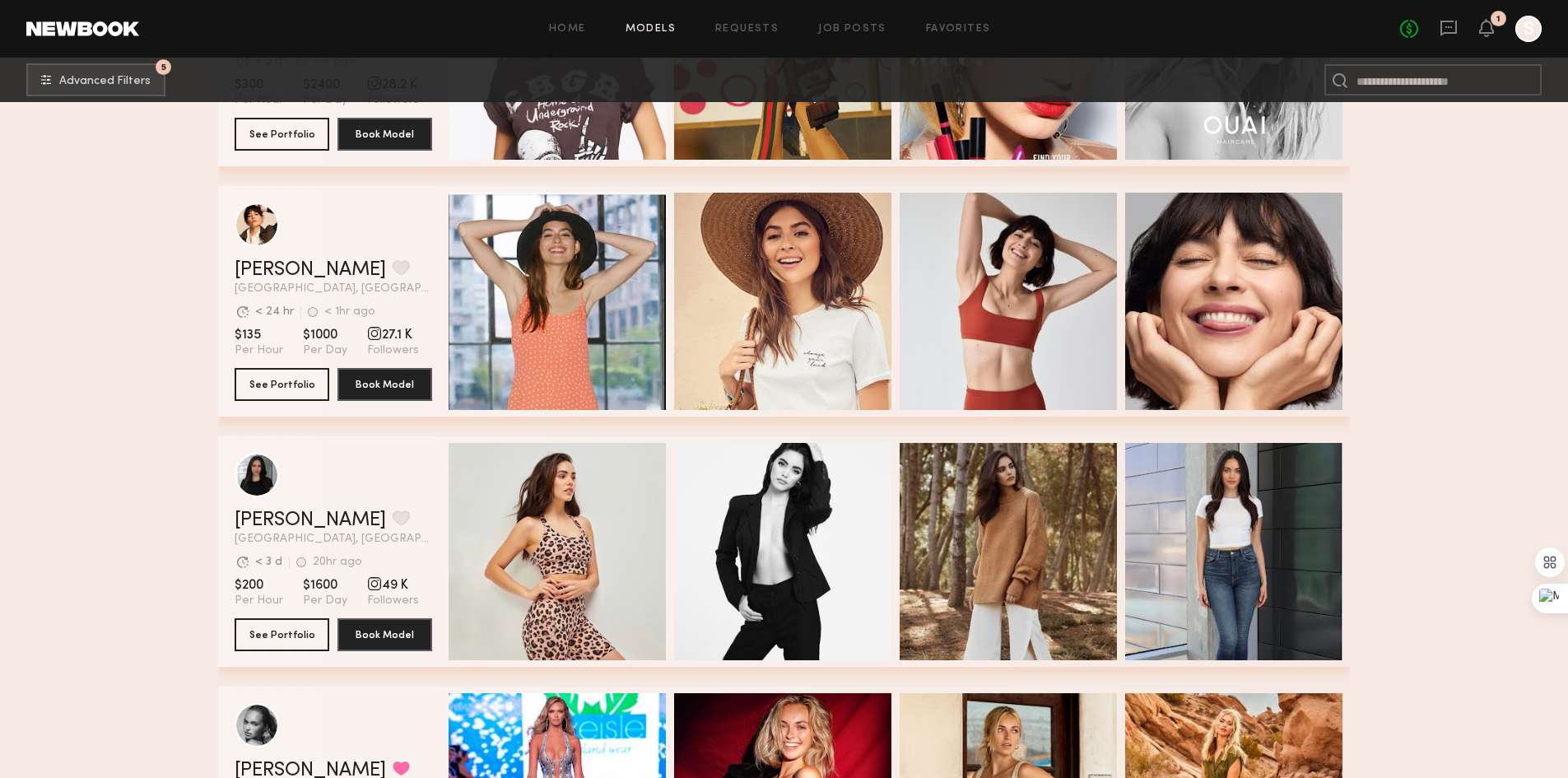
scroll to position [2468, 0]
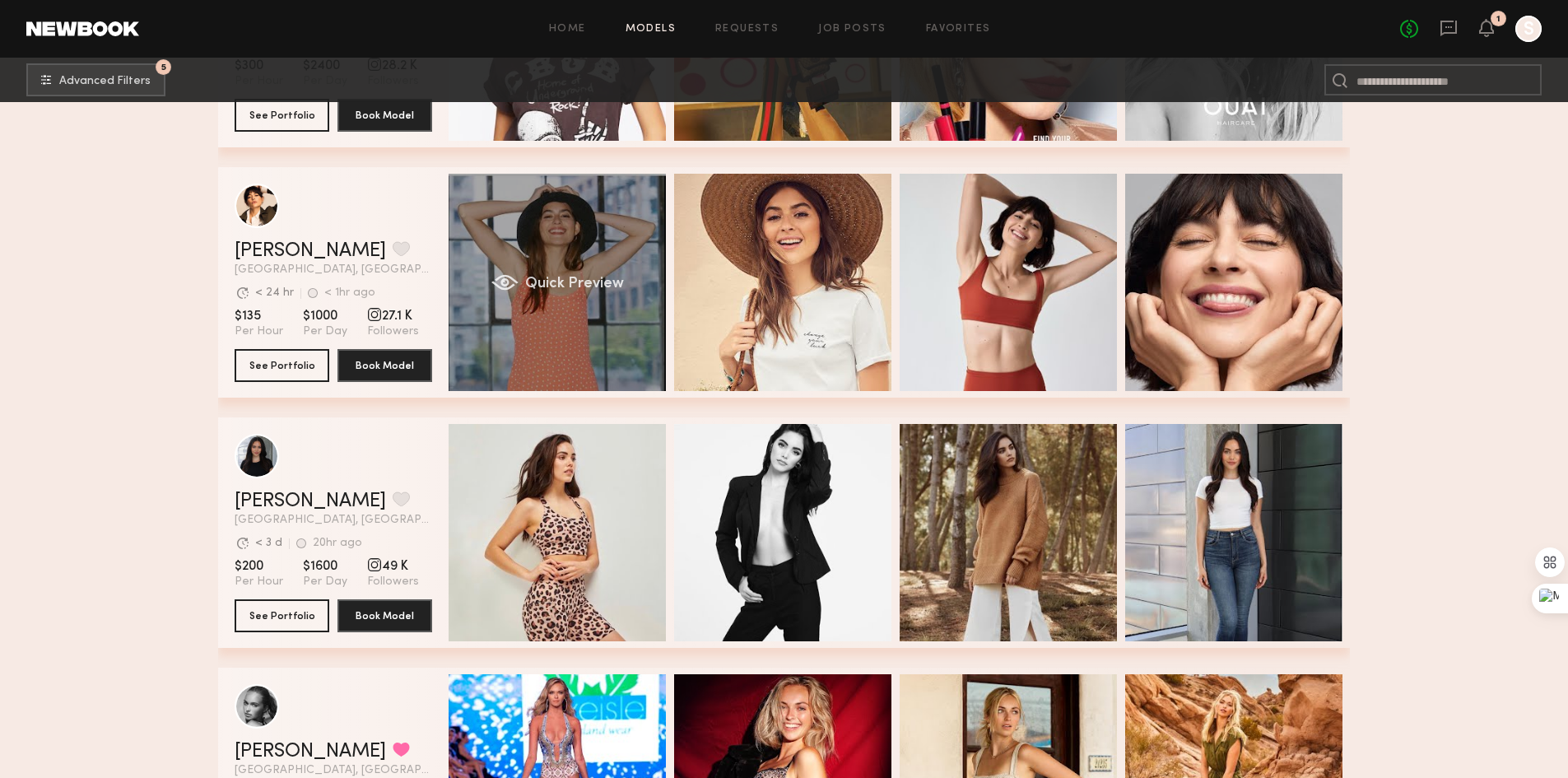
click at [578, 289] on span "Quick Preview" at bounding box center [575, 284] width 98 height 15
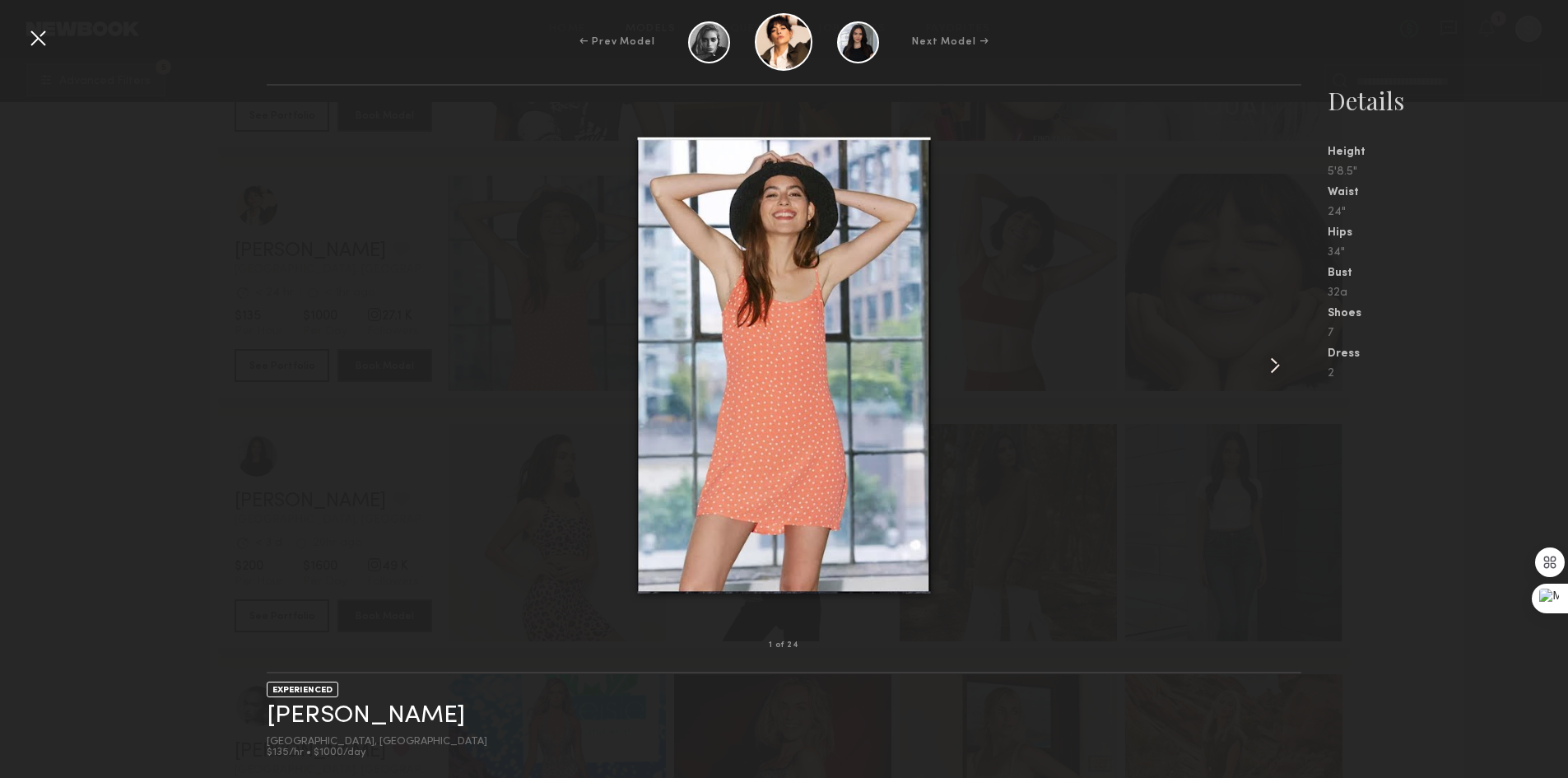
click at [1283, 369] on common-icon at bounding box center [1275, 365] width 27 height 27
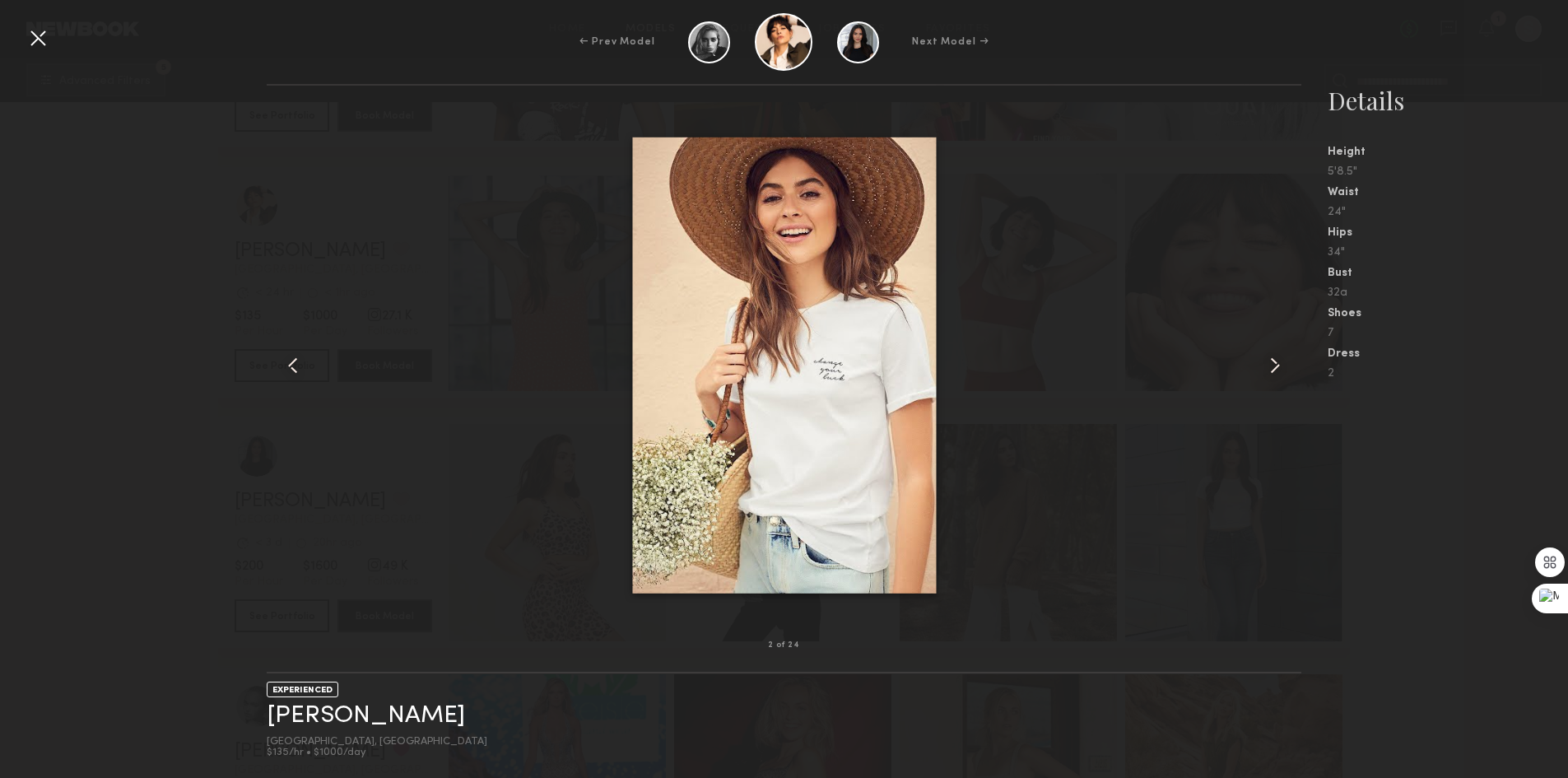
click at [1283, 369] on common-icon at bounding box center [1275, 365] width 27 height 27
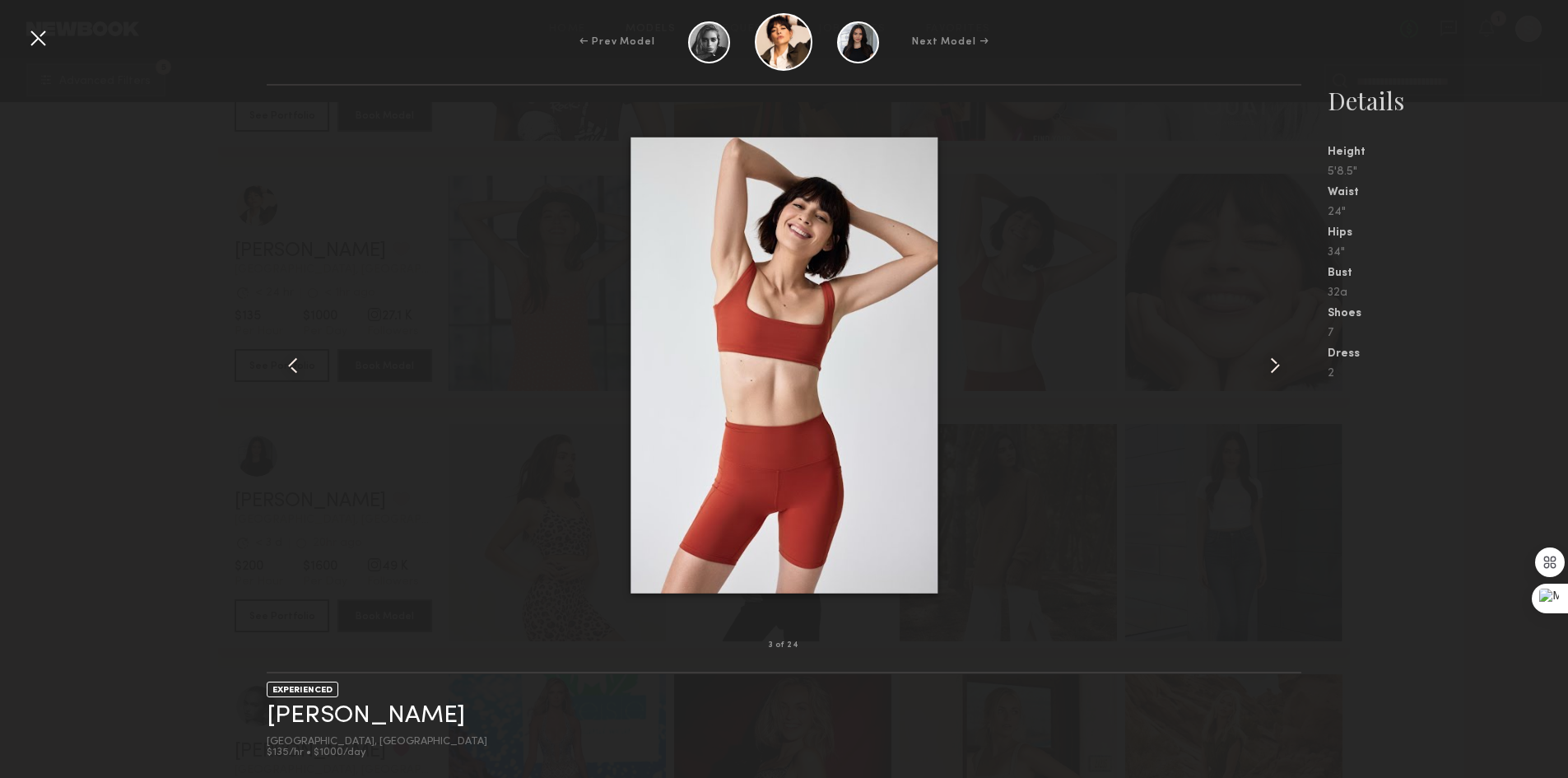
click at [1283, 369] on common-icon at bounding box center [1275, 365] width 27 height 27
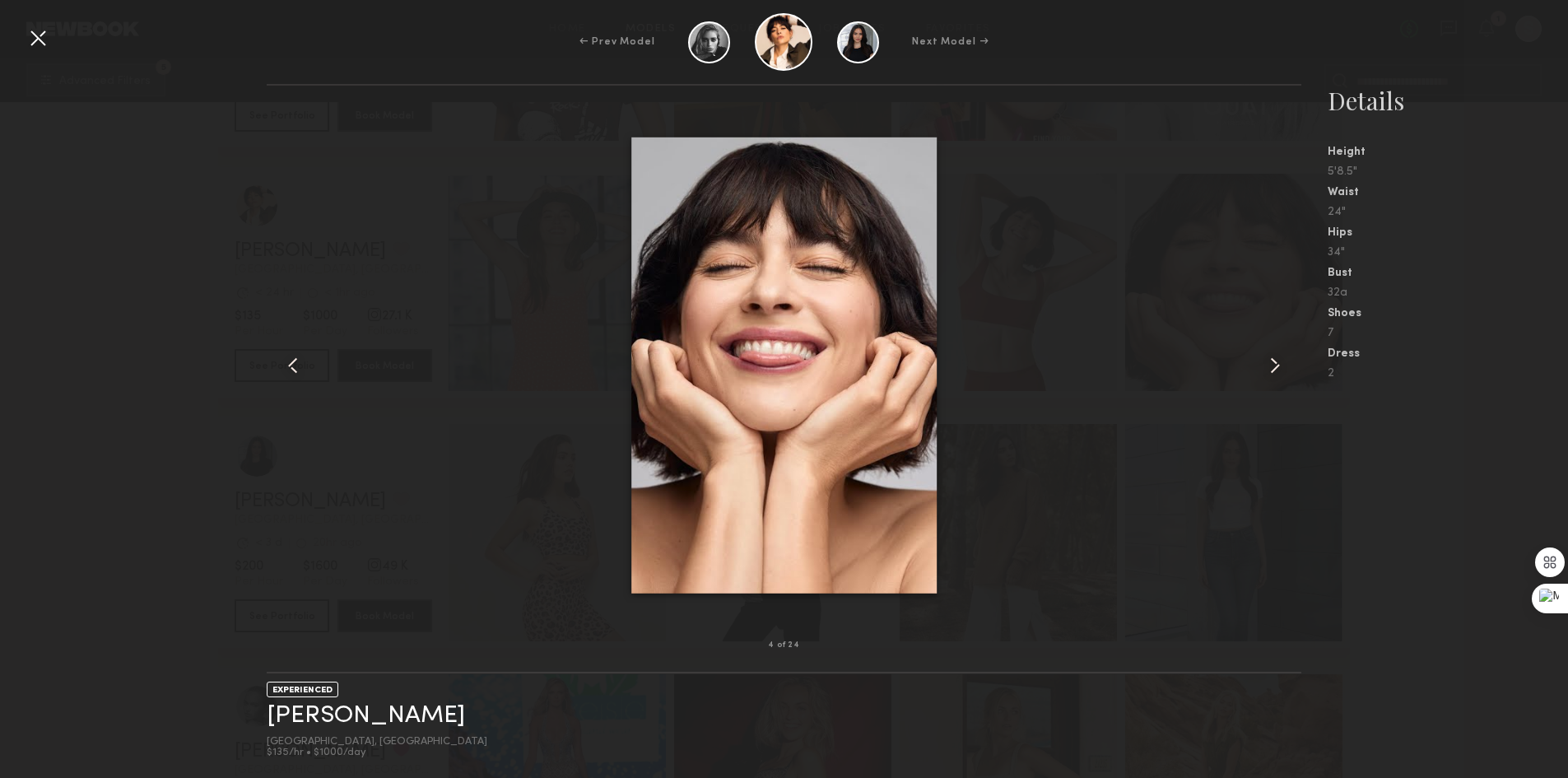
click at [1283, 369] on common-icon at bounding box center [1275, 365] width 27 height 27
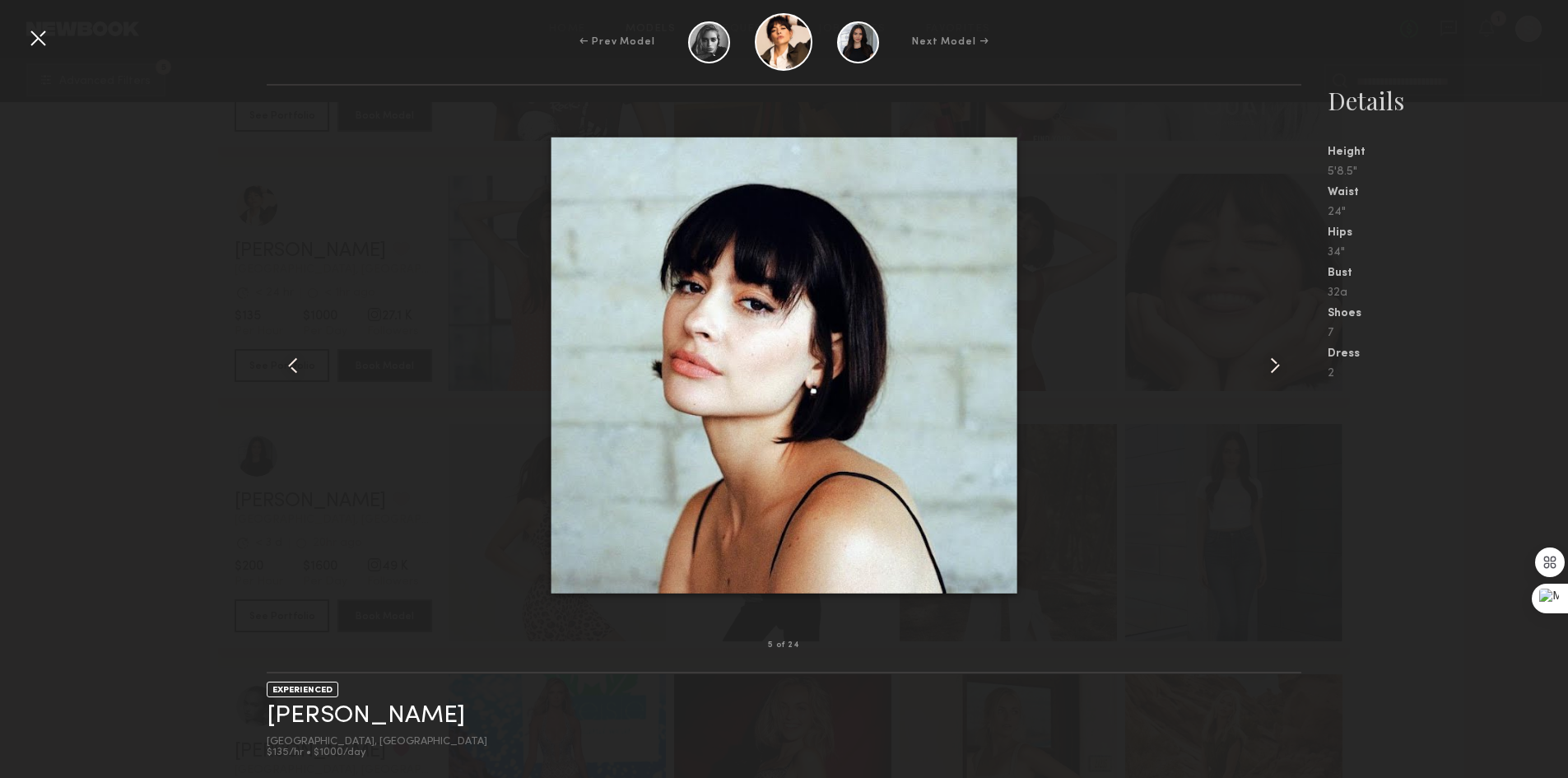
click at [1283, 369] on common-icon at bounding box center [1275, 365] width 27 height 27
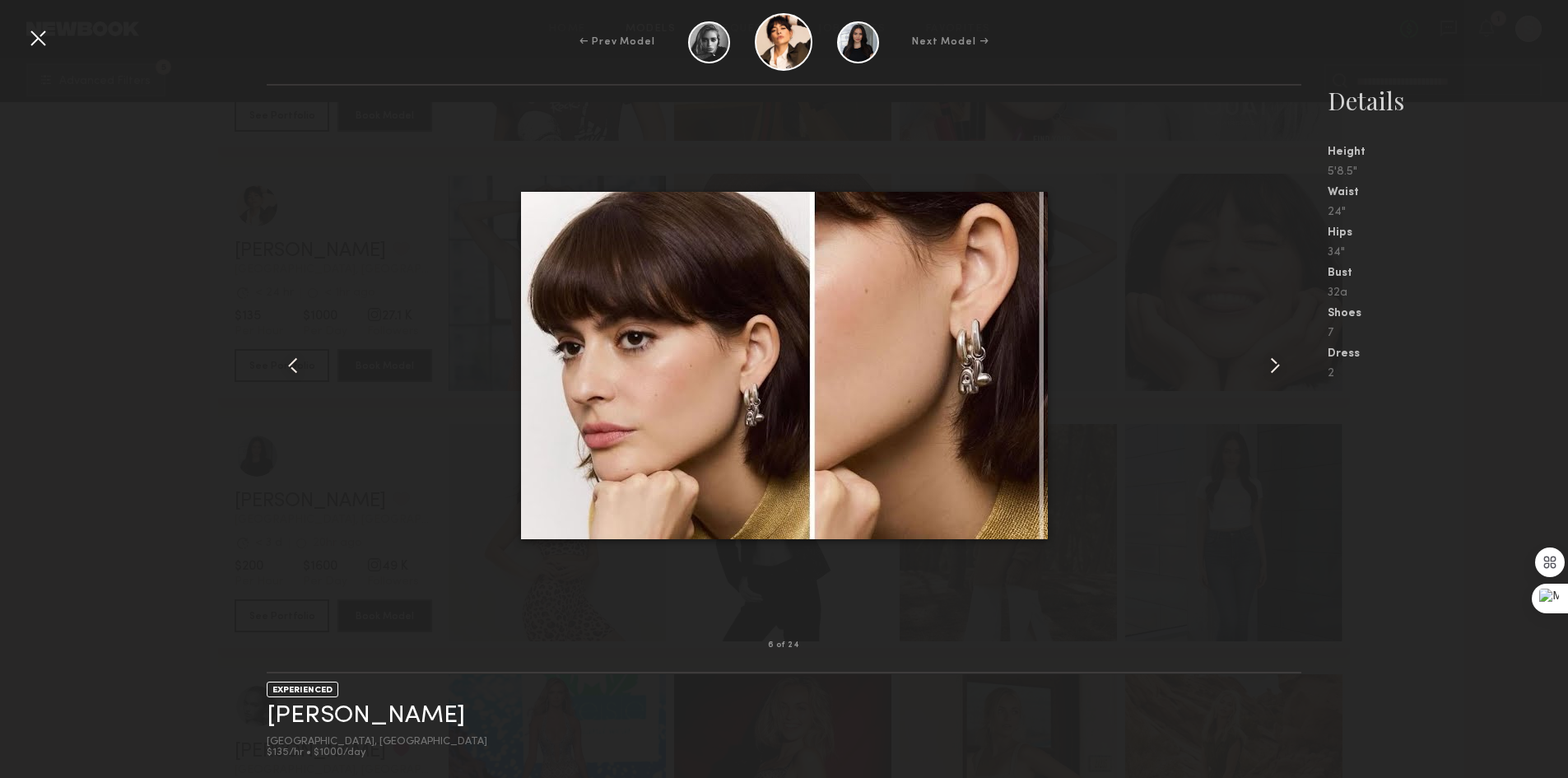
click at [1283, 369] on common-icon at bounding box center [1275, 365] width 27 height 27
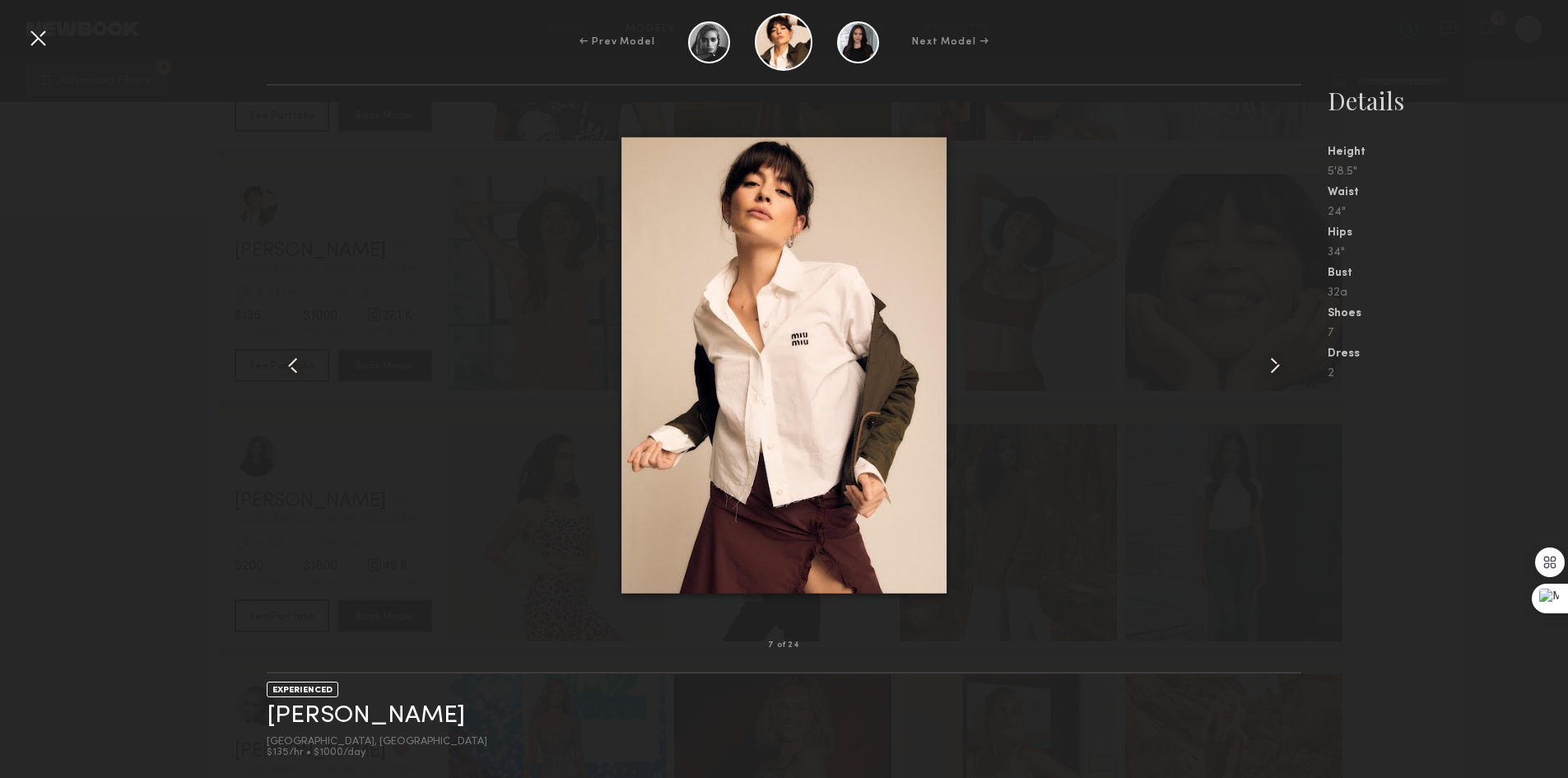
click at [41, 29] on div at bounding box center [38, 38] width 27 height 27
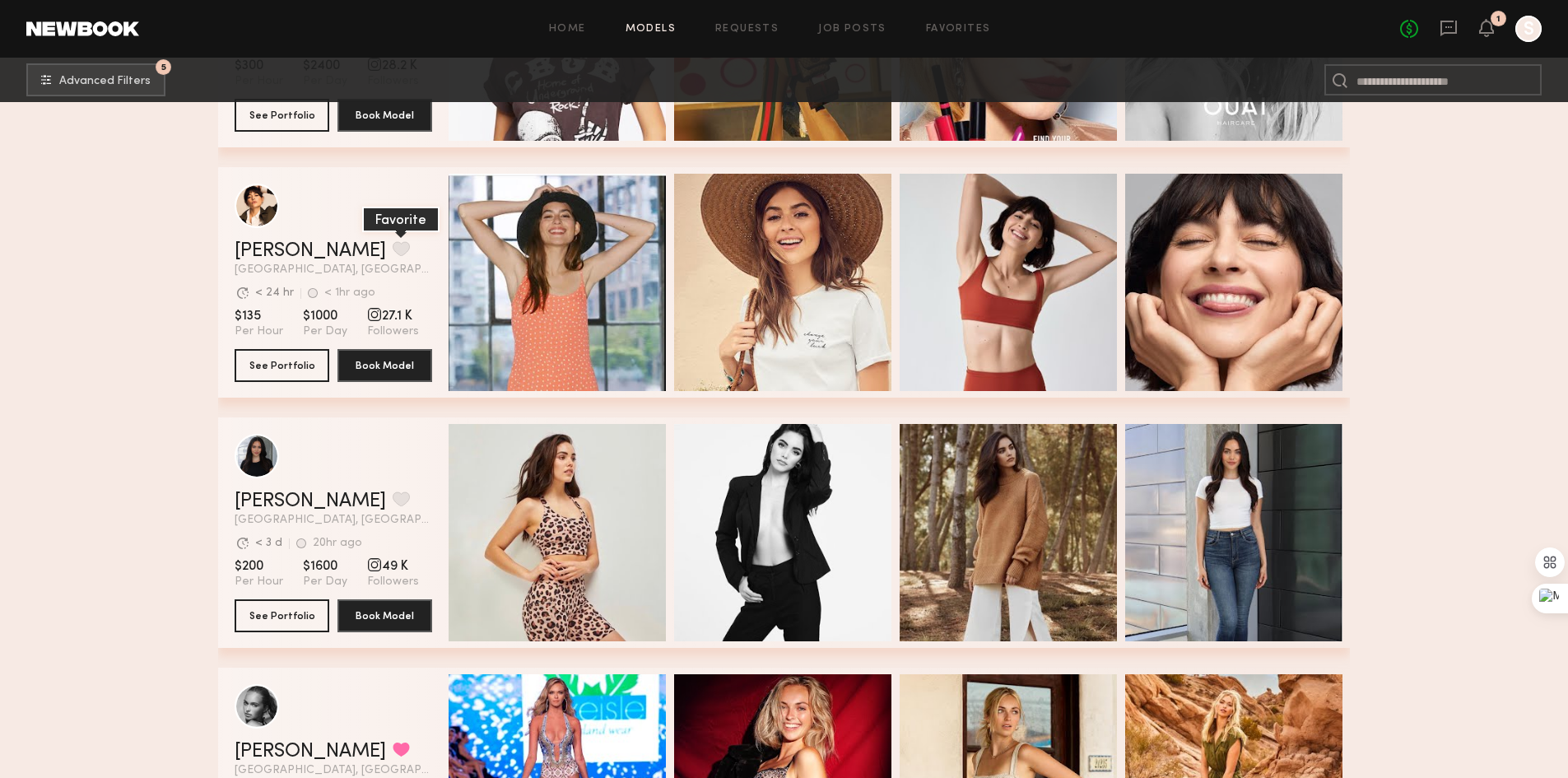
click at [393, 256] on button "grid" at bounding box center [401, 249] width 17 height 15
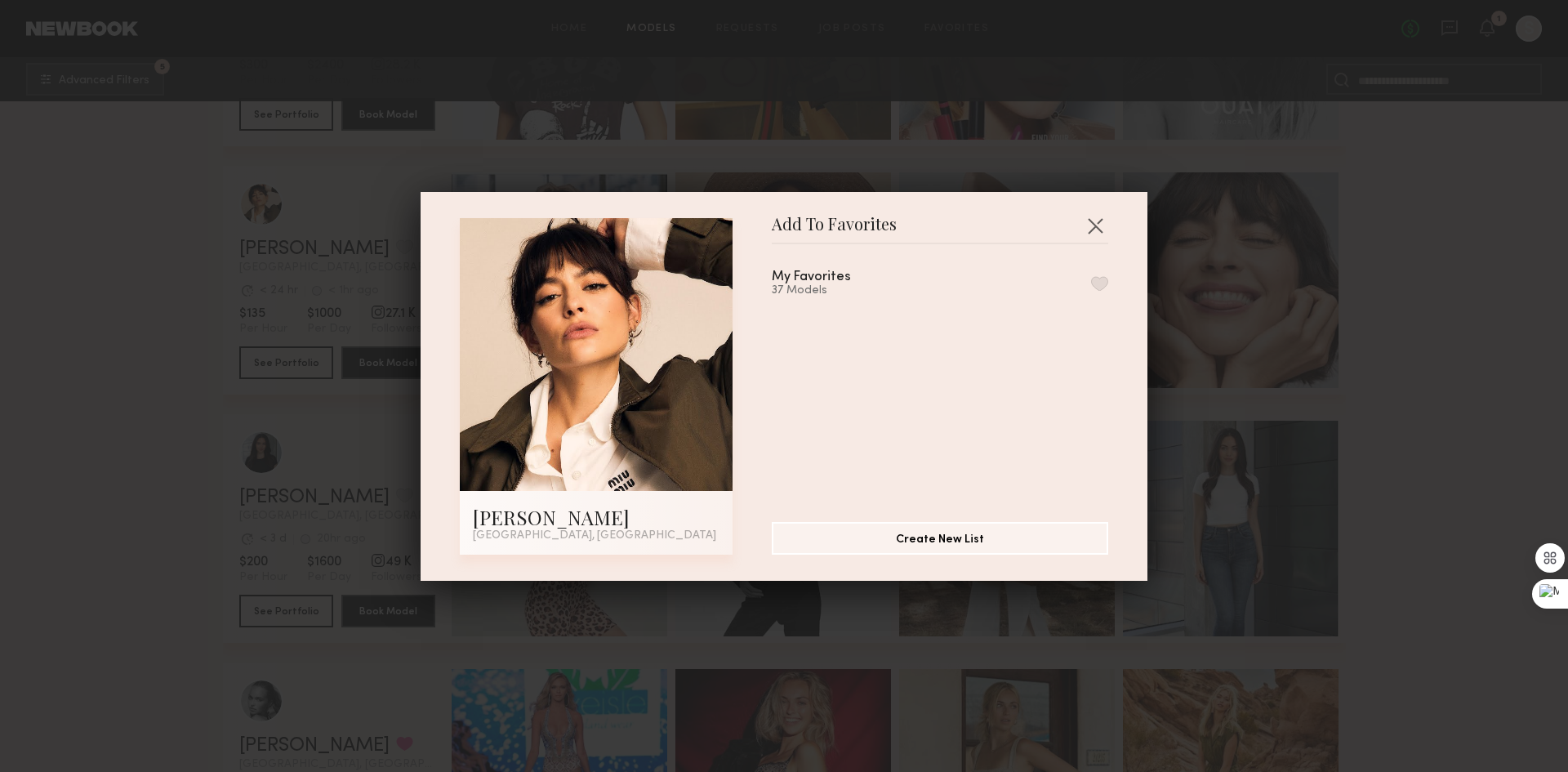
click at [1092, 279] on button "button" at bounding box center [1100, 284] width 17 height 15
click at [1090, 216] on button "button" at bounding box center [1095, 225] width 26 height 26
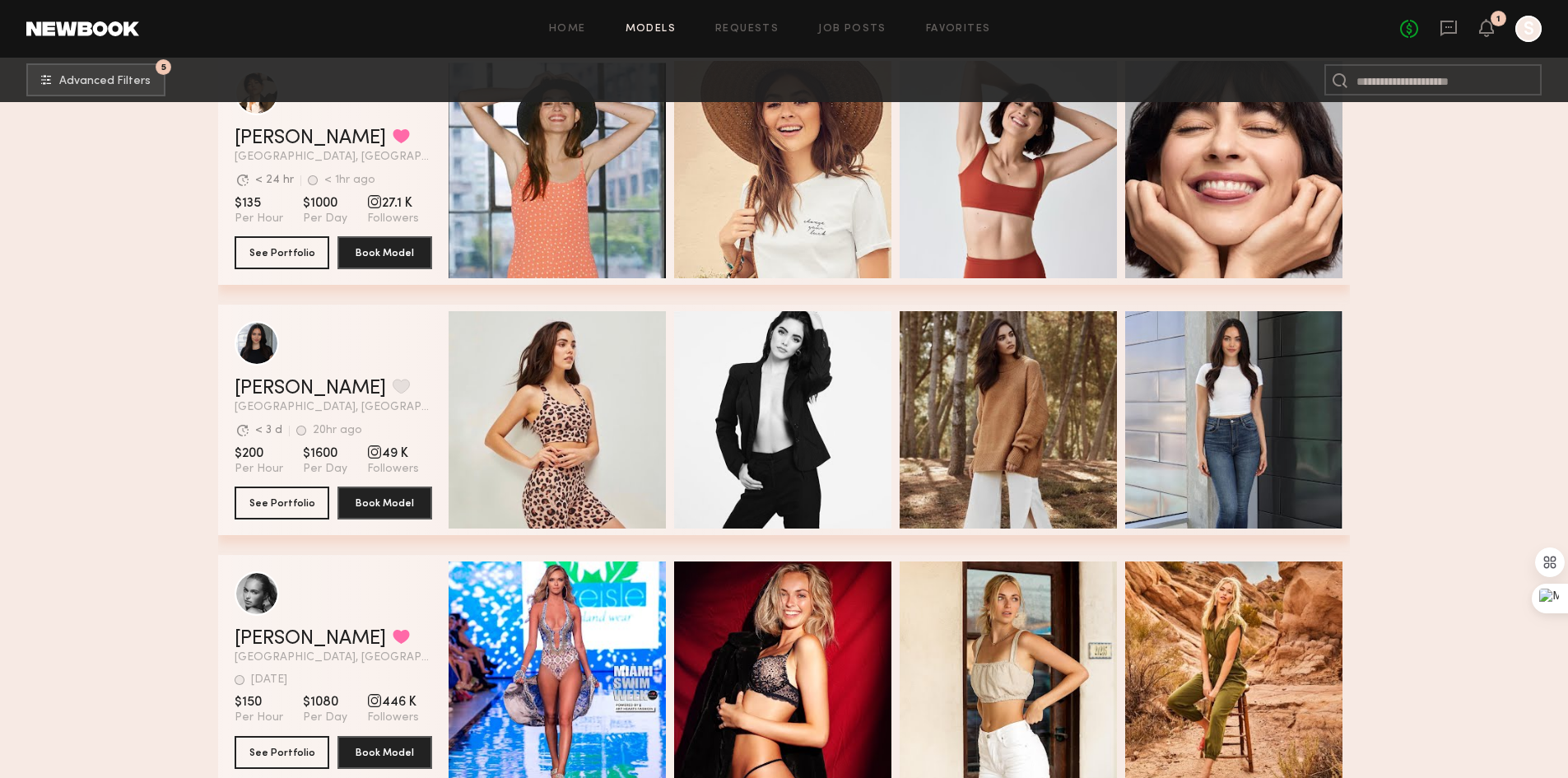
scroll to position [2633, 0]
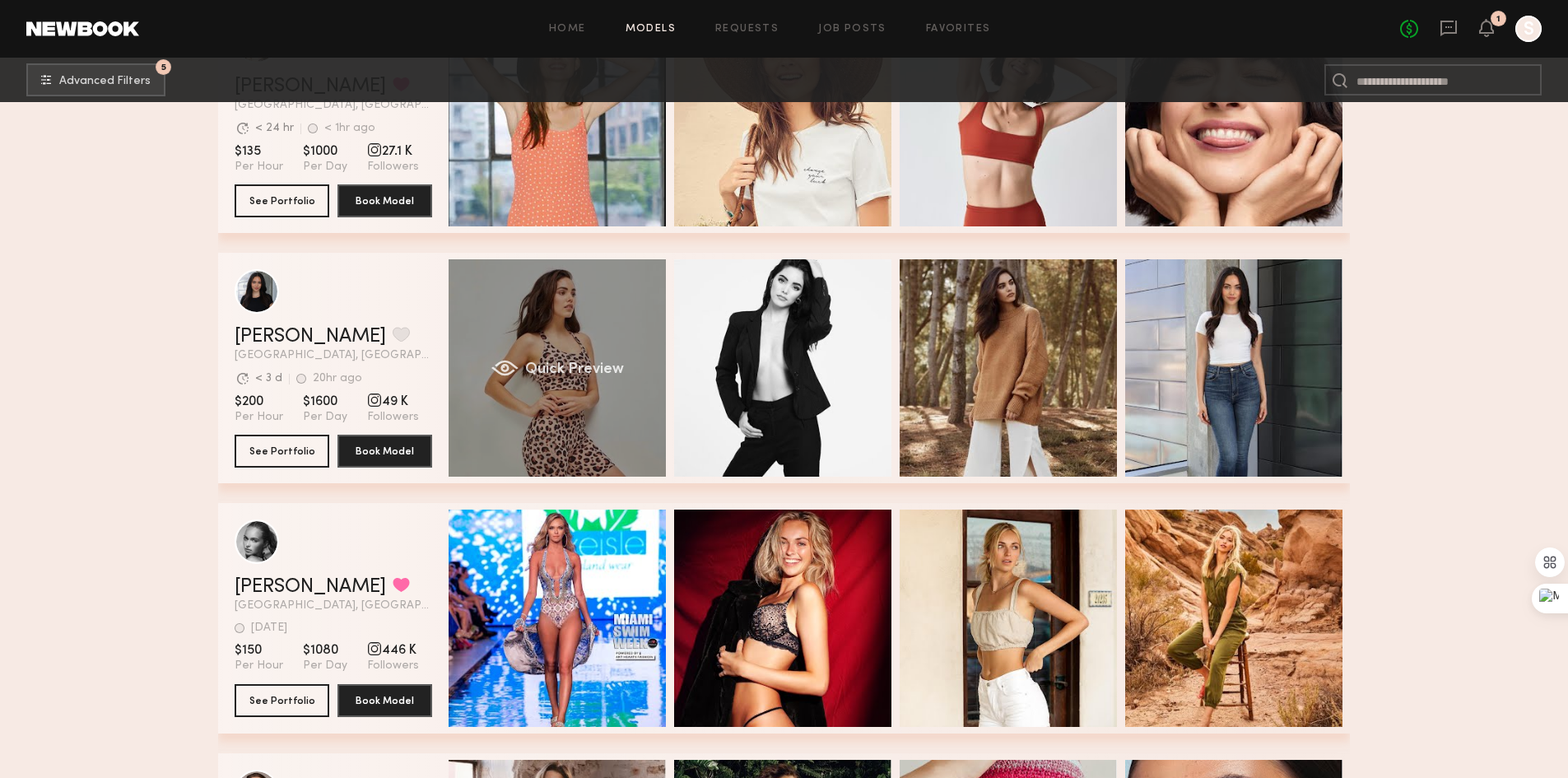
click at [570, 327] on div "Quick Preview" at bounding box center [558, 368] width 218 height 218
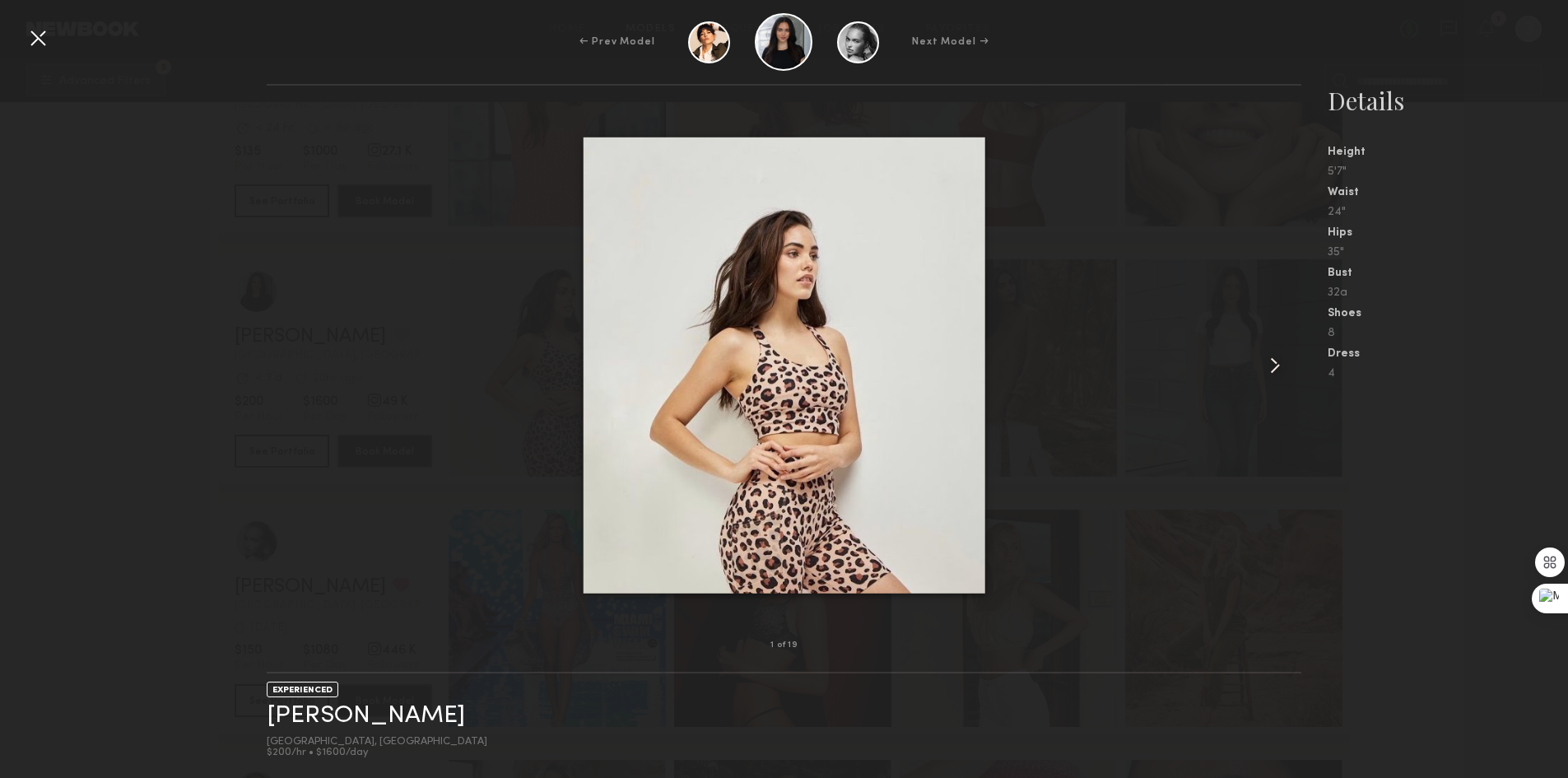
click at [1271, 366] on common-icon at bounding box center [1275, 365] width 27 height 27
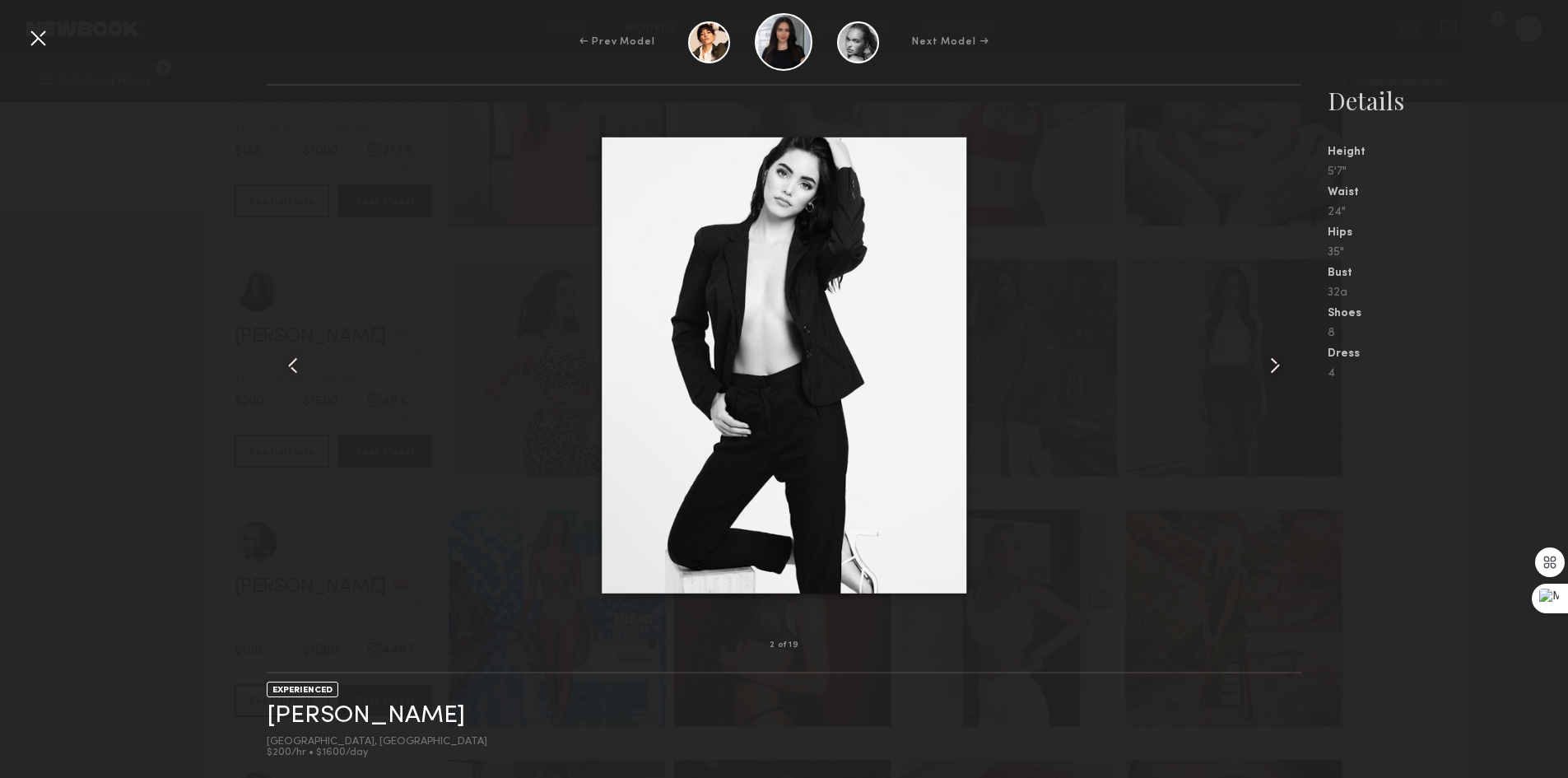
click at [1271, 366] on common-icon at bounding box center [1275, 365] width 27 height 27
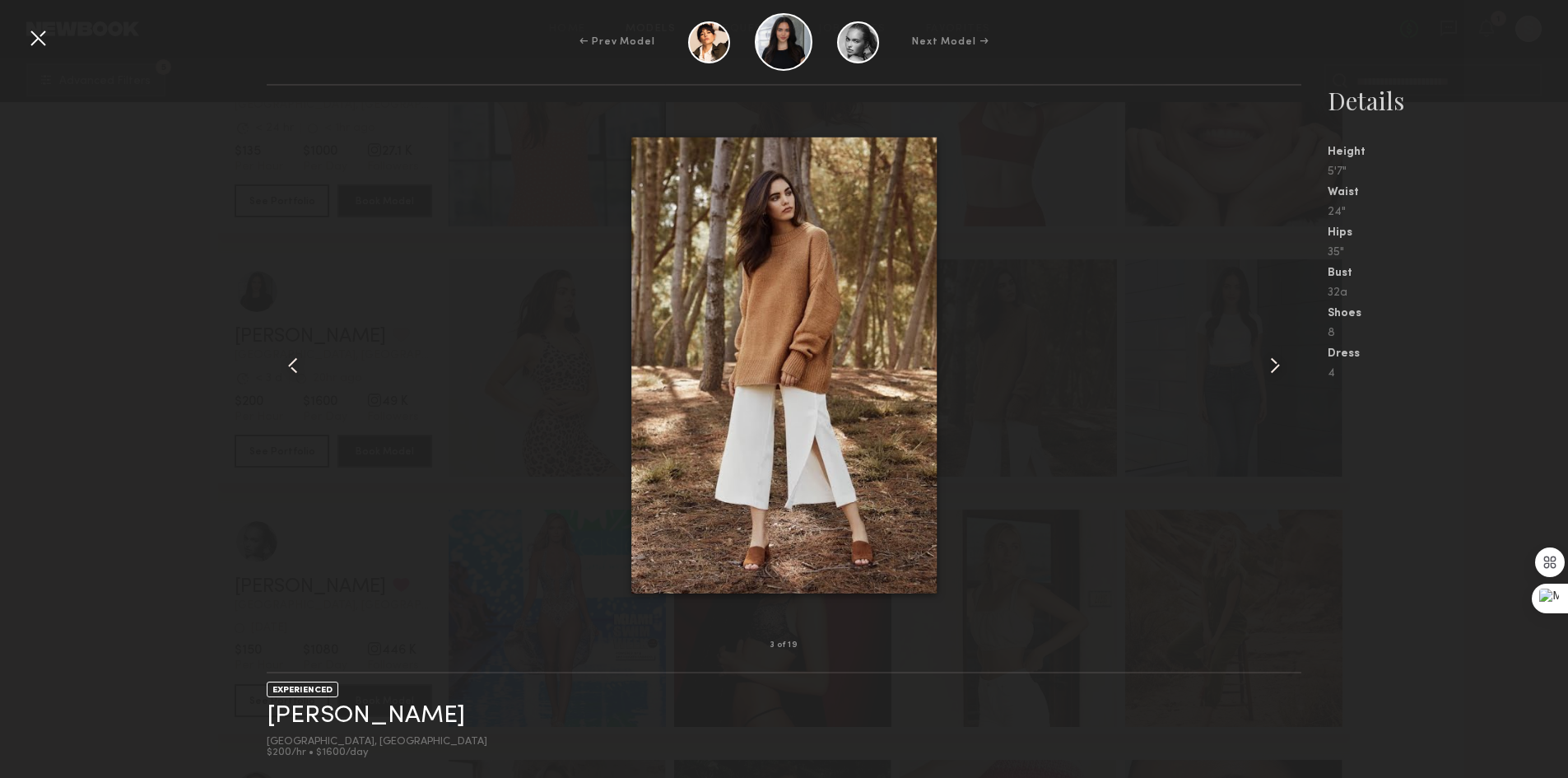
click at [1270, 362] on common-icon at bounding box center [1275, 365] width 27 height 27
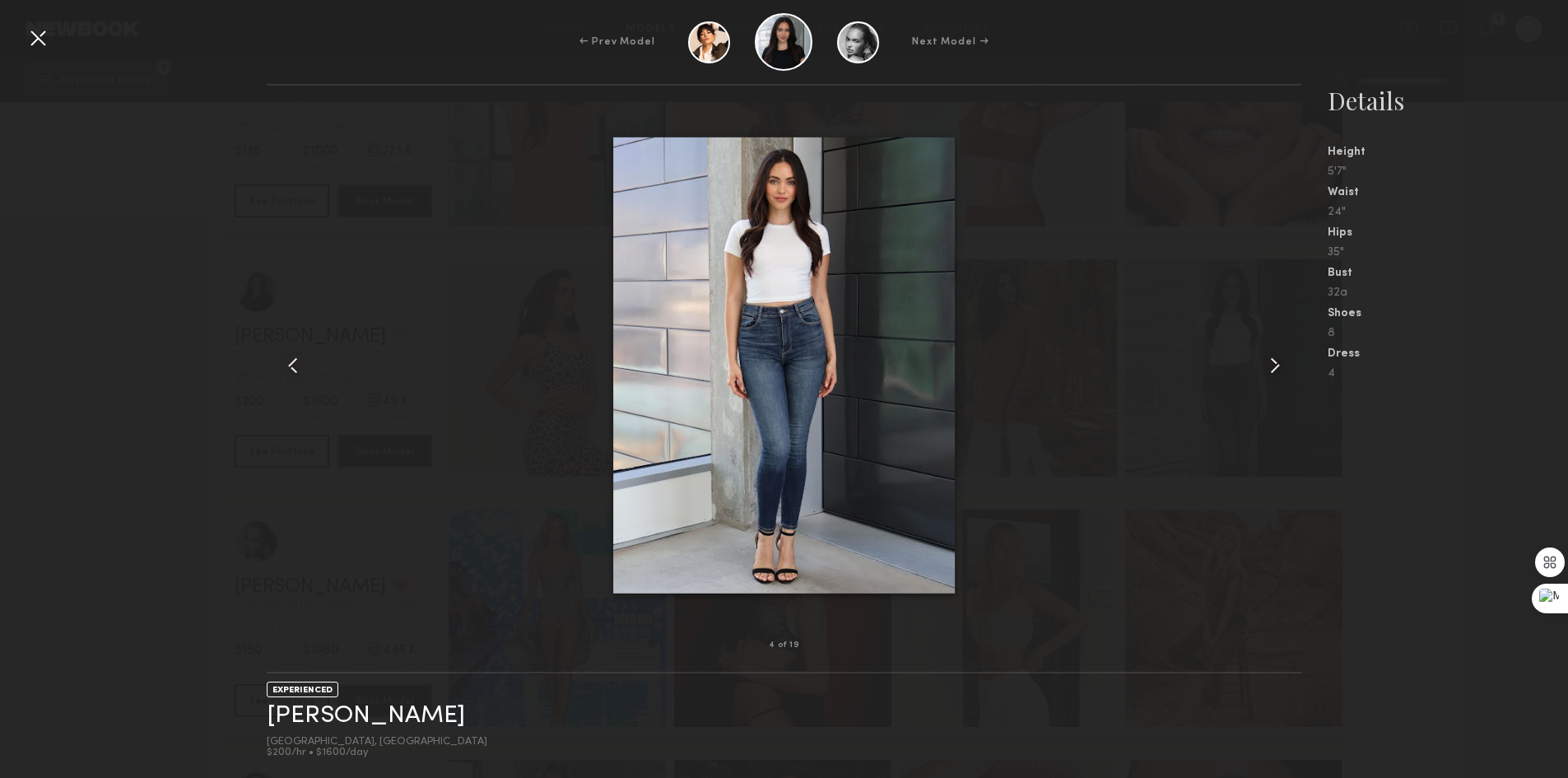
click at [1267, 361] on common-icon at bounding box center [1275, 365] width 27 height 27
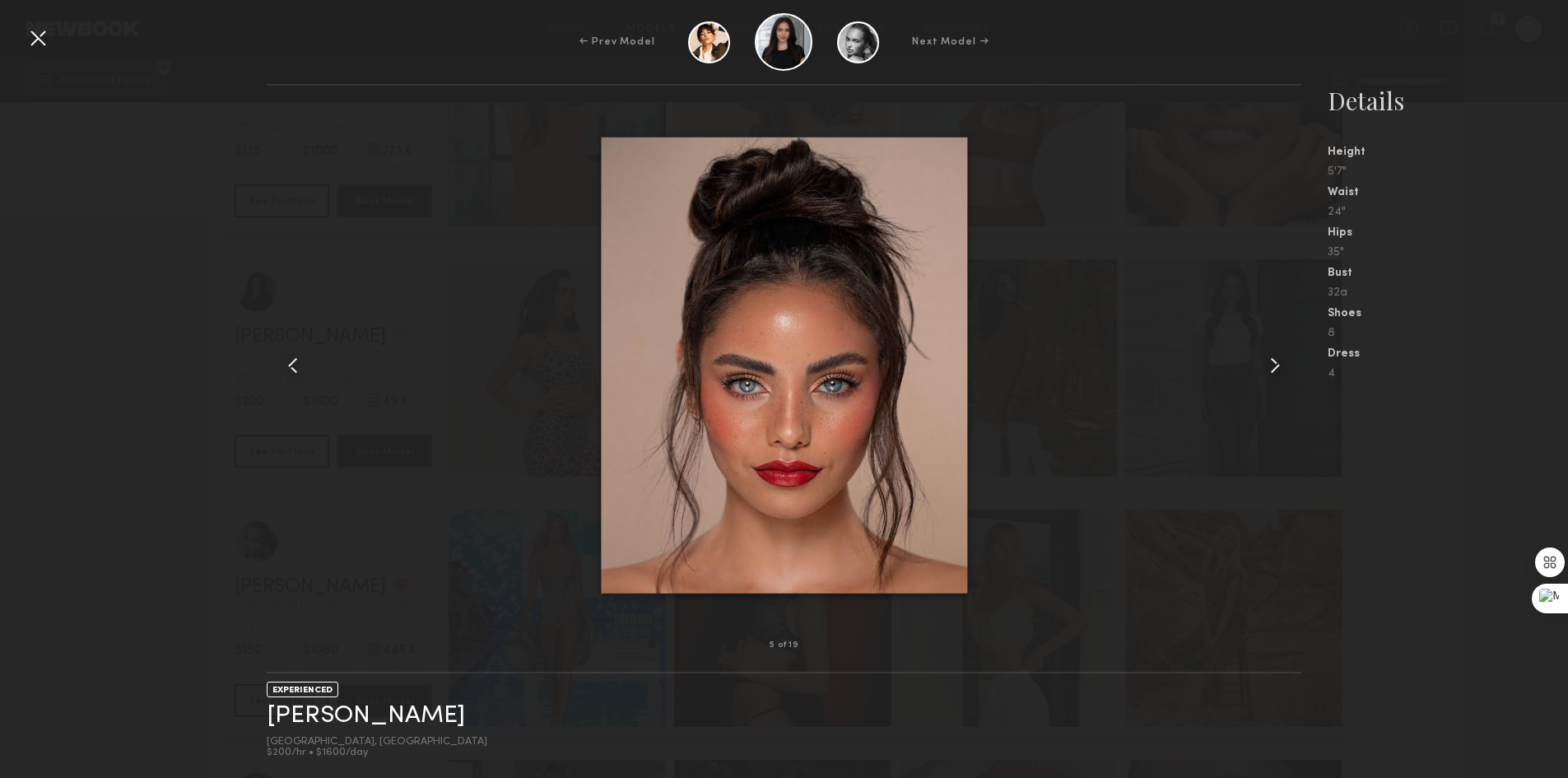
click at [1265, 361] on common-icon at bounding box center [1275, 365] width 27 height 27
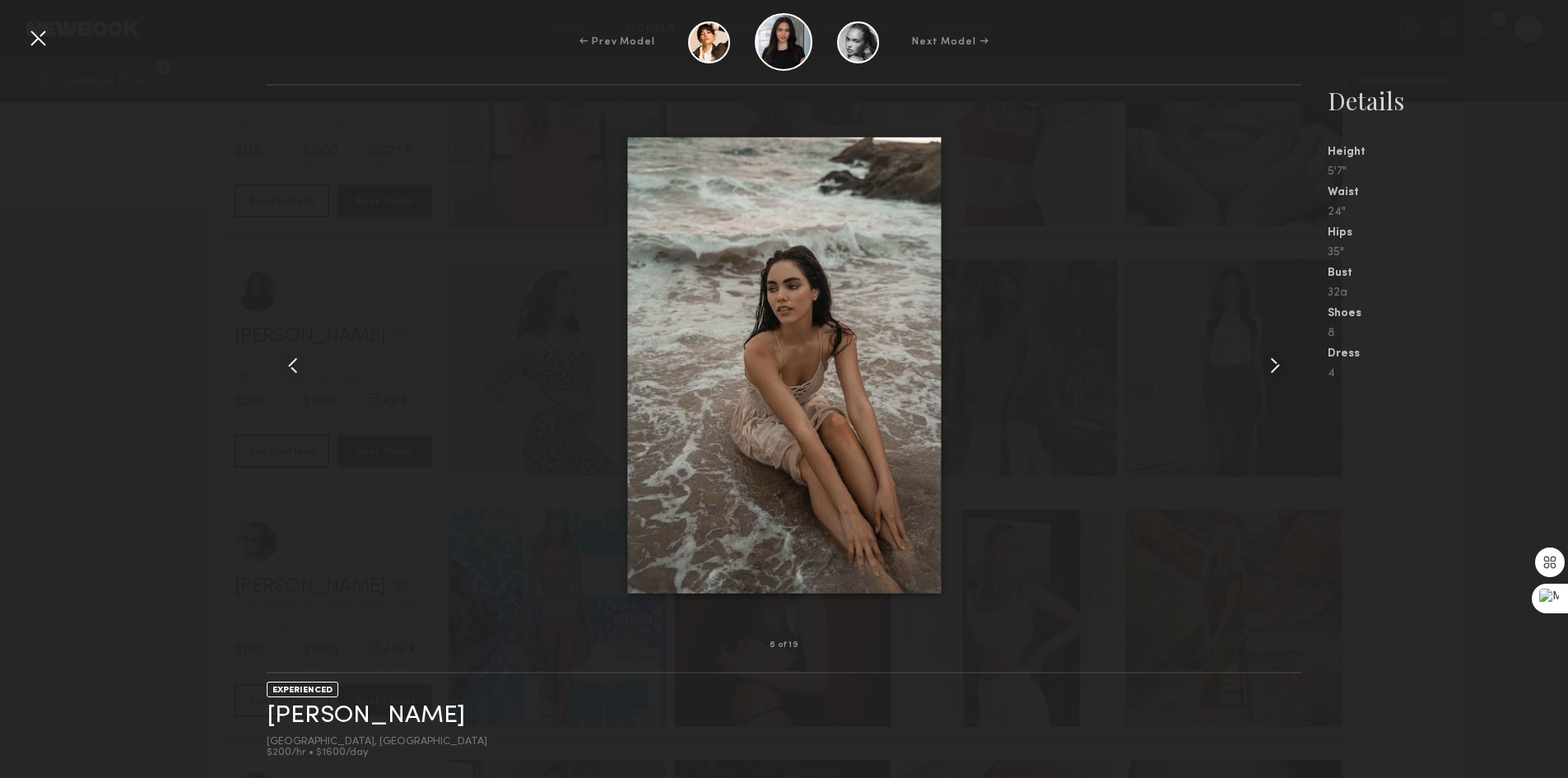
click at [1263, 362] on common-icon at bounding box center [1275, 365] width 27 height 27
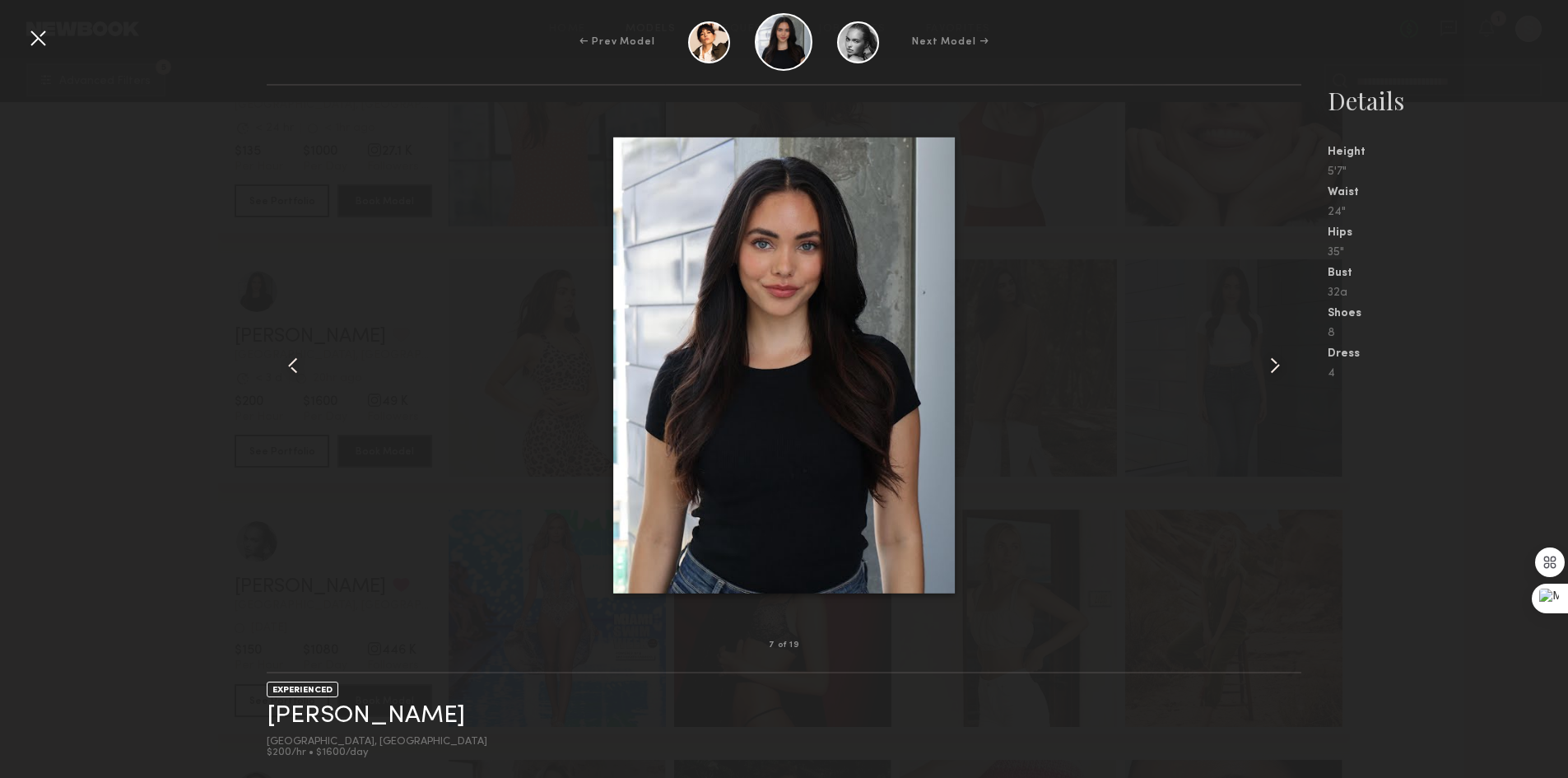
click at [36, 41] on div at bounding box center [38, 38] width 27 height 27
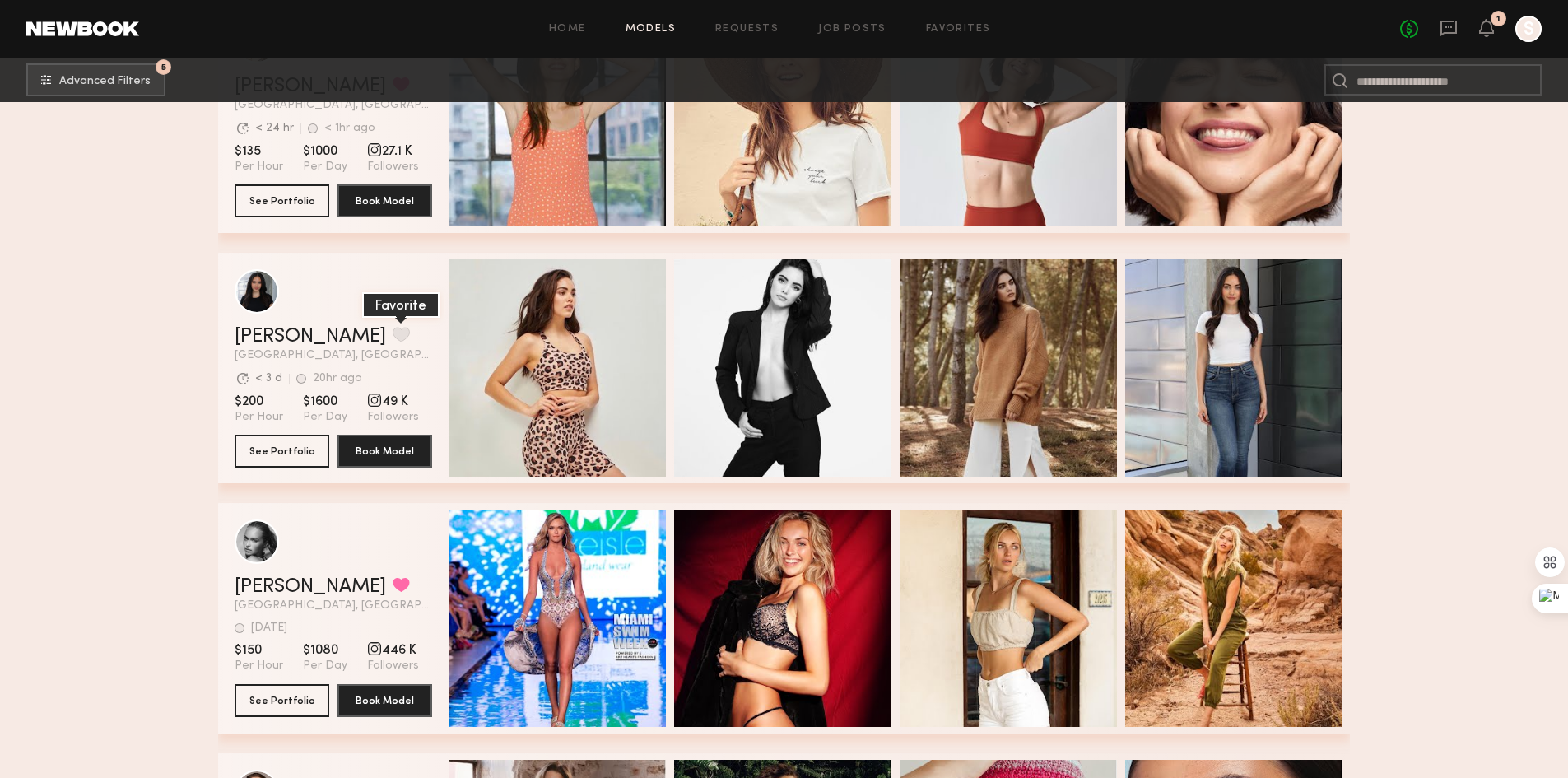
click at [393, 342] on button "grid" at bounding box center [401, 334] width 17 height 15
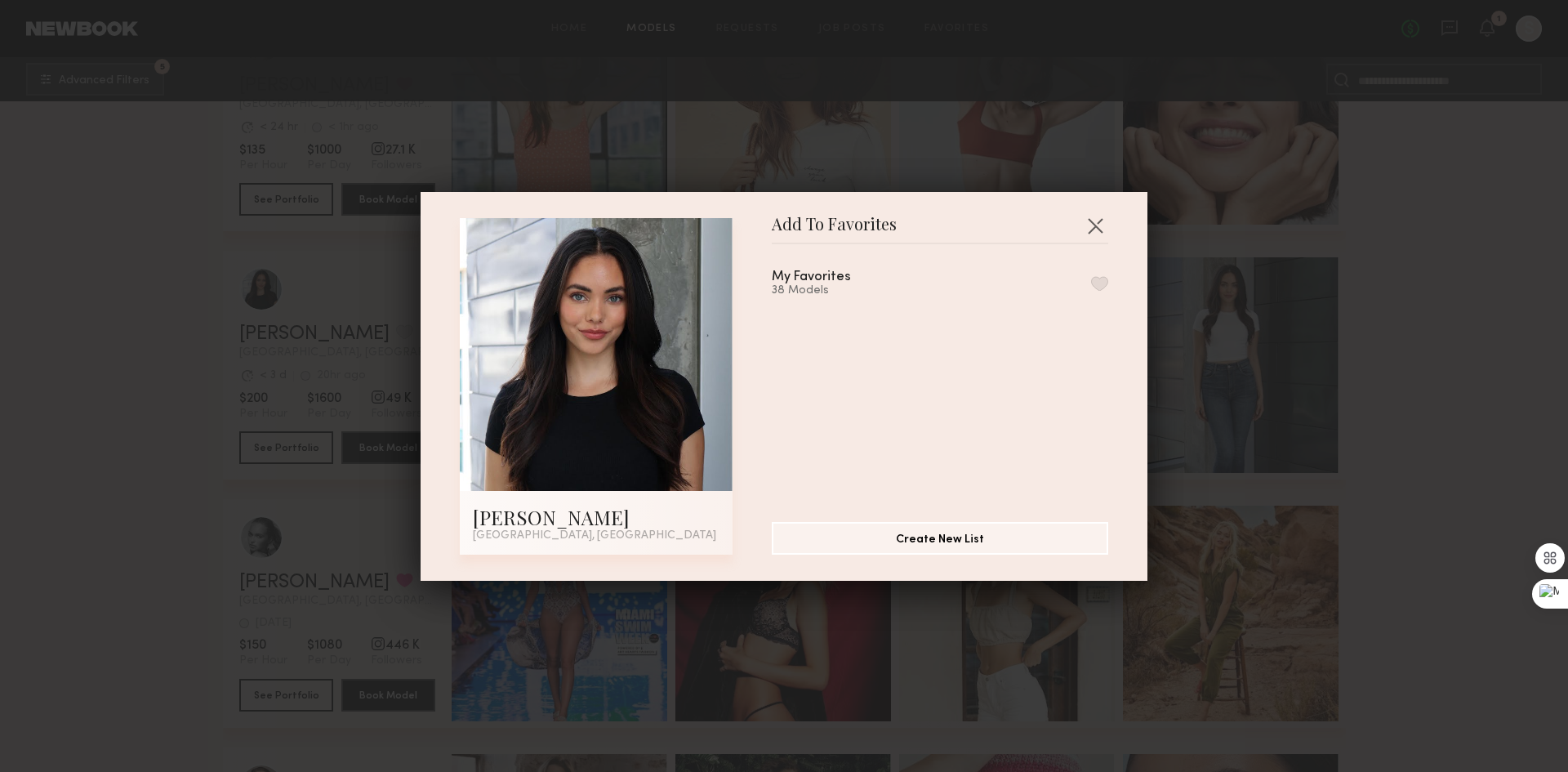
click at [1092, 281] on button "button" at bounding box center [1100, 284] width 17 height 15
click at [1089, 224] on button "button" at bounding box center [1095, 225] width 26 height 26
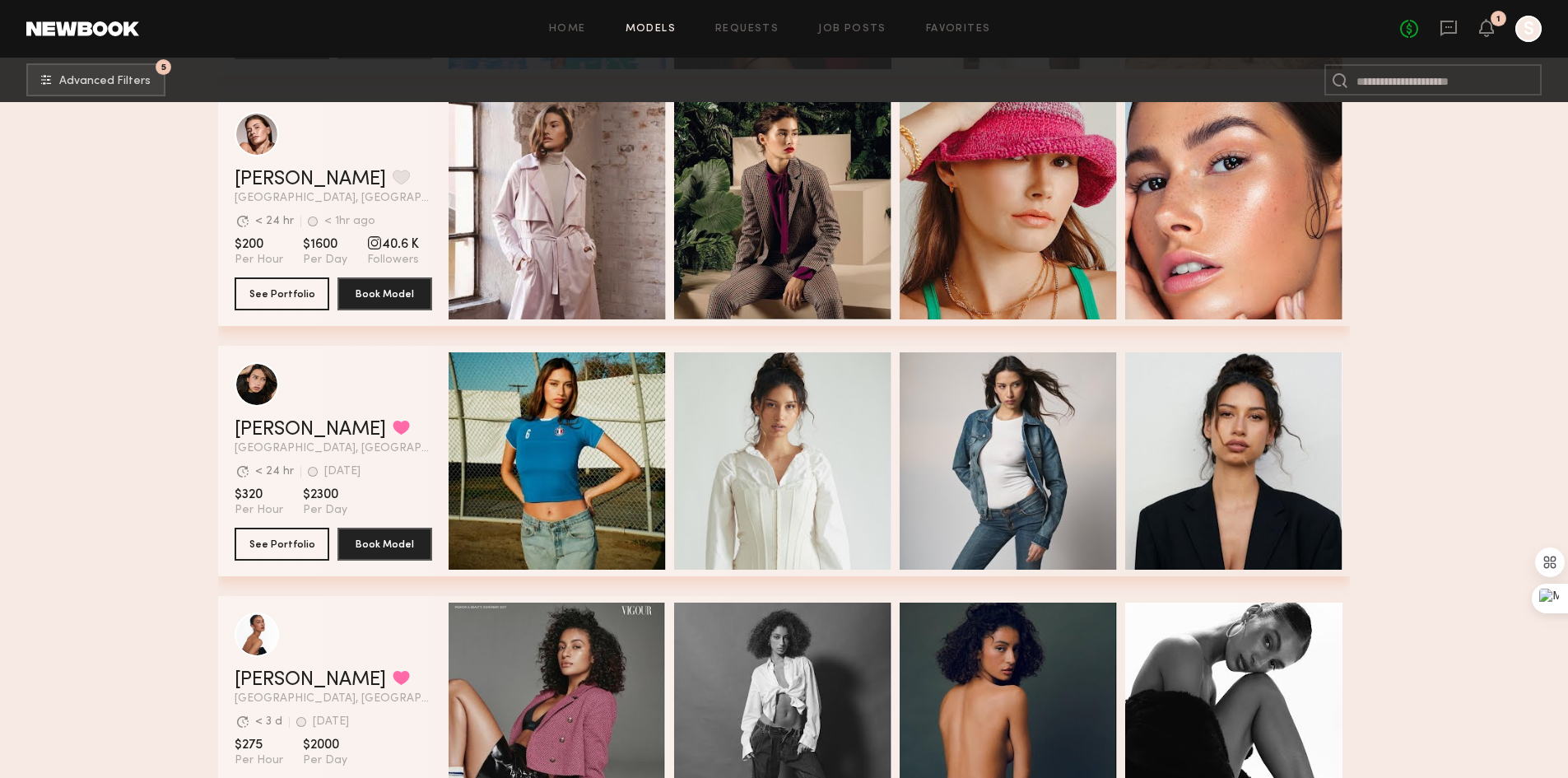
scroll to position [3292, 0]
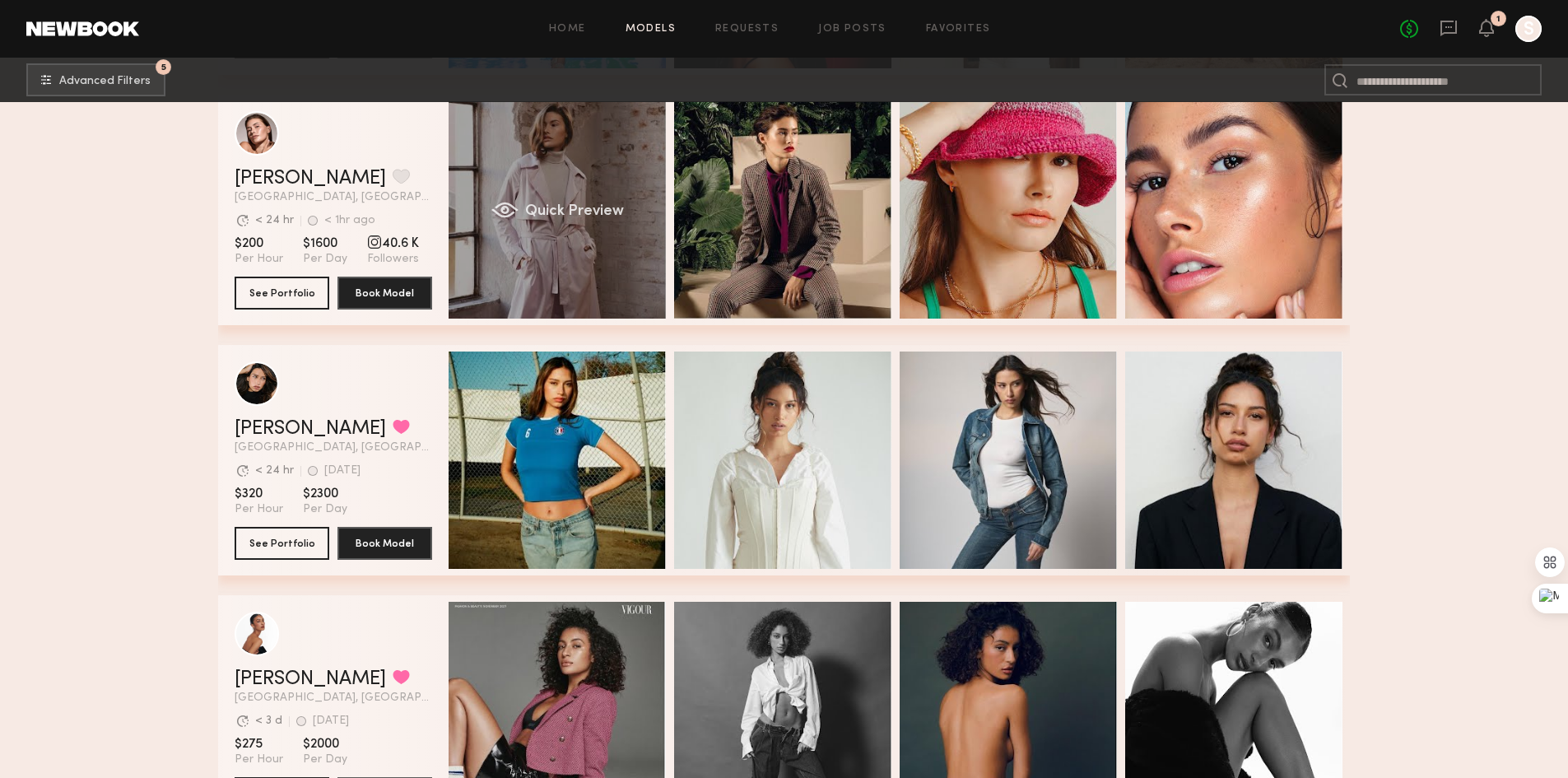
click at [580, 158] on div "Quick Preview" at bounding box center [558, 210] width 218 height 218
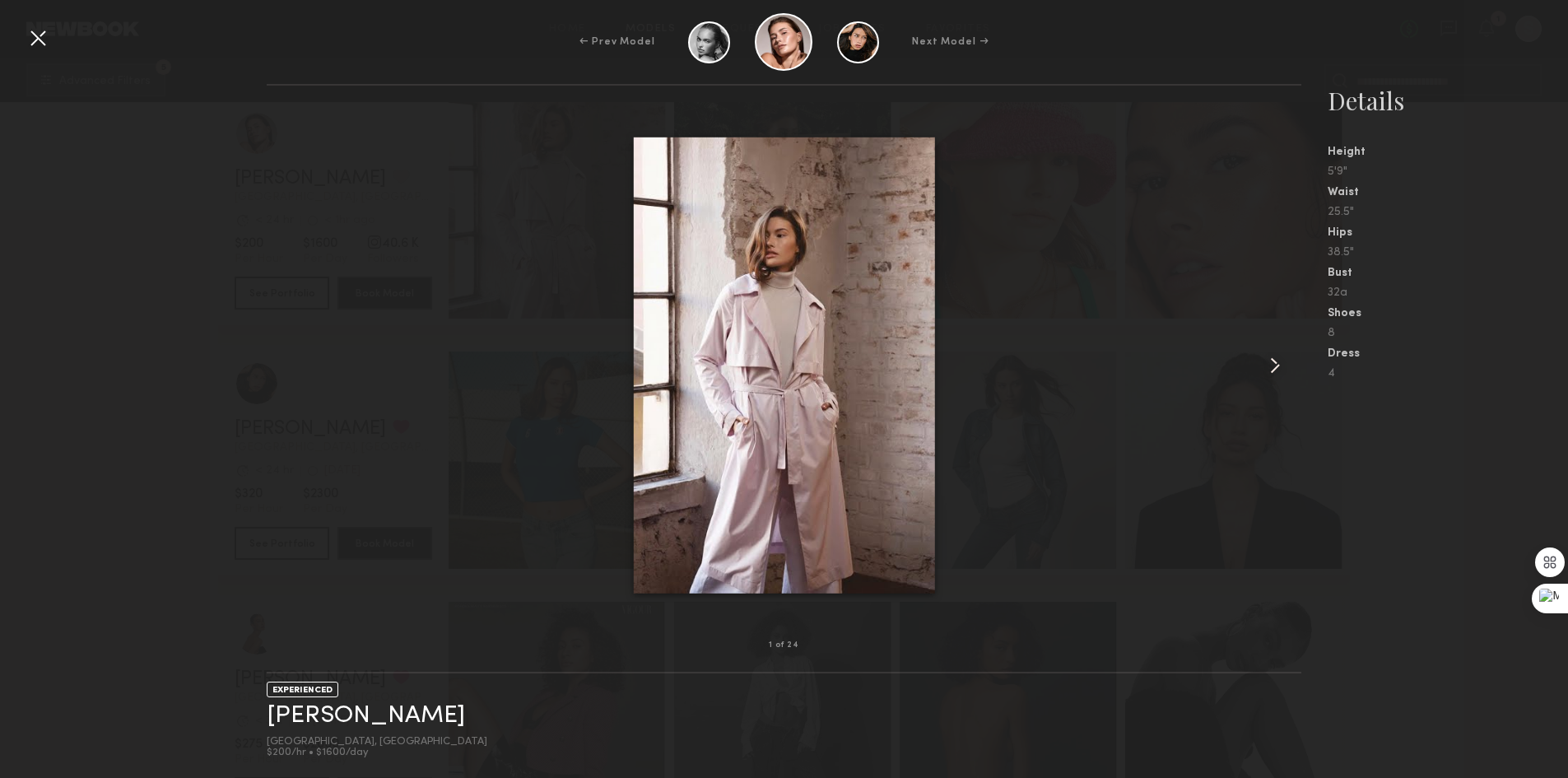
click at [42, 38] on div at bounding box center [38, 38] width 27 height 27
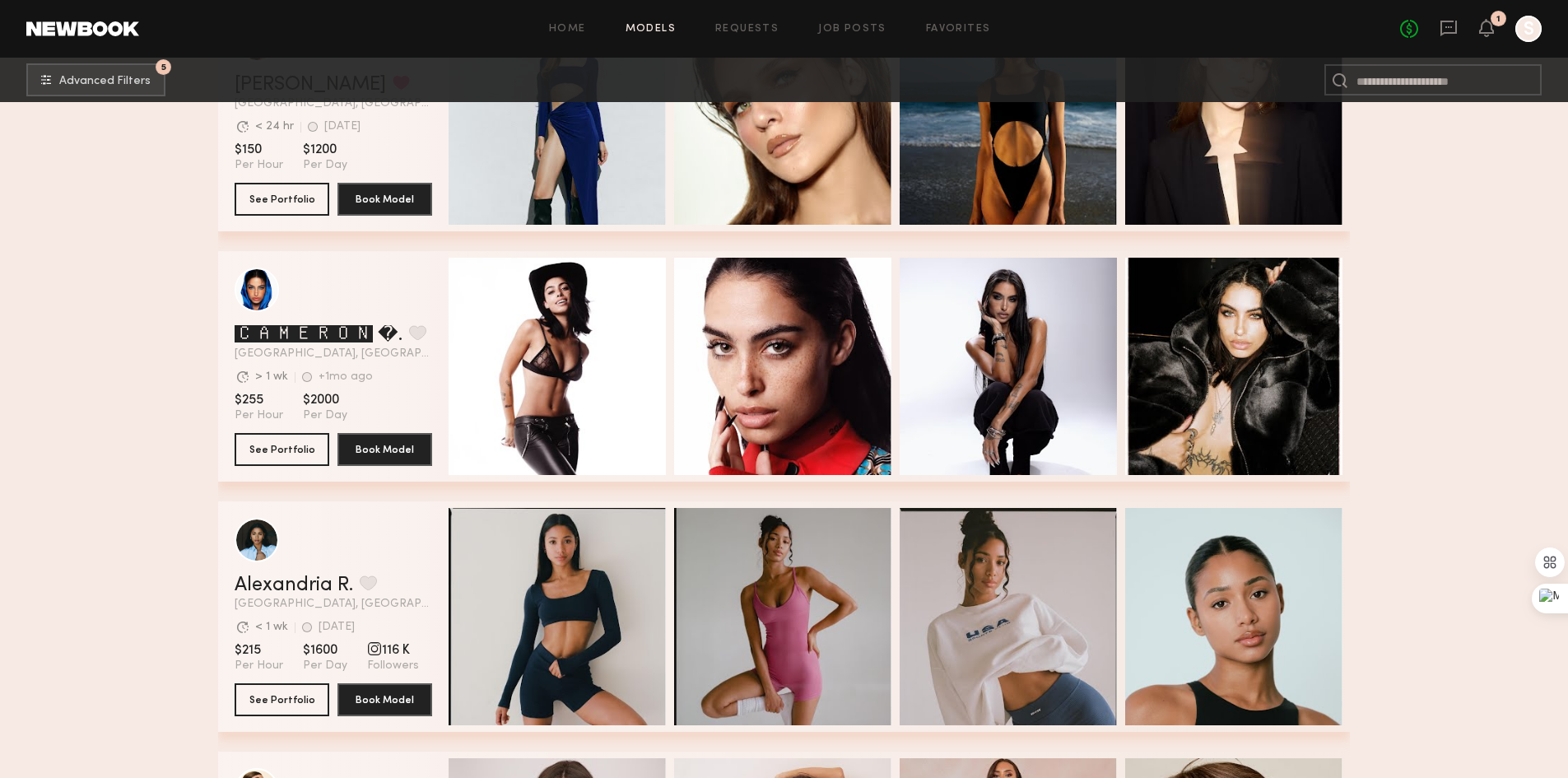
scroll to position [5925, 0]
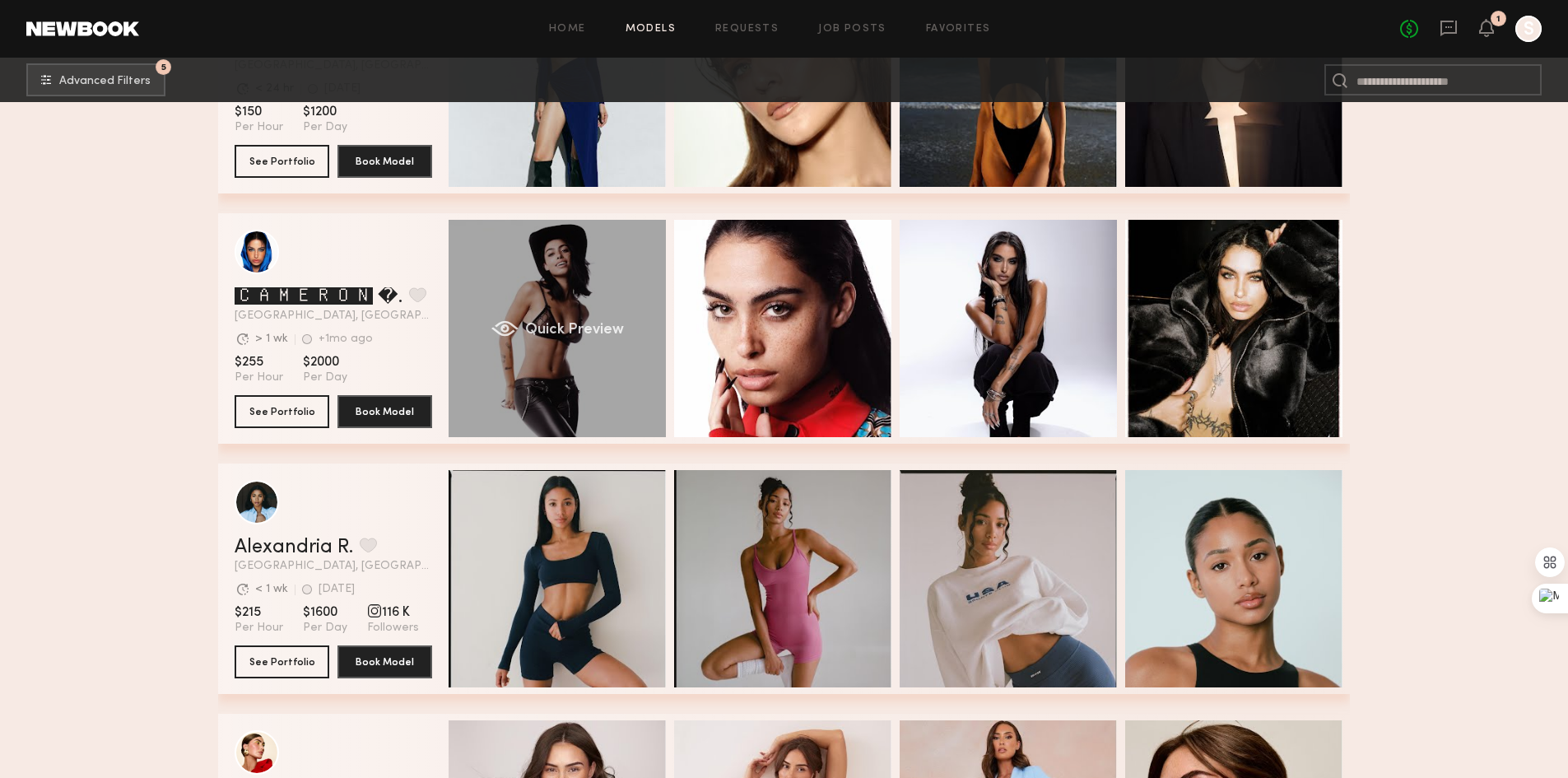
click at [564, 322] on div "Quick Preview" at bounding box center [558, 328] width 218 height 218
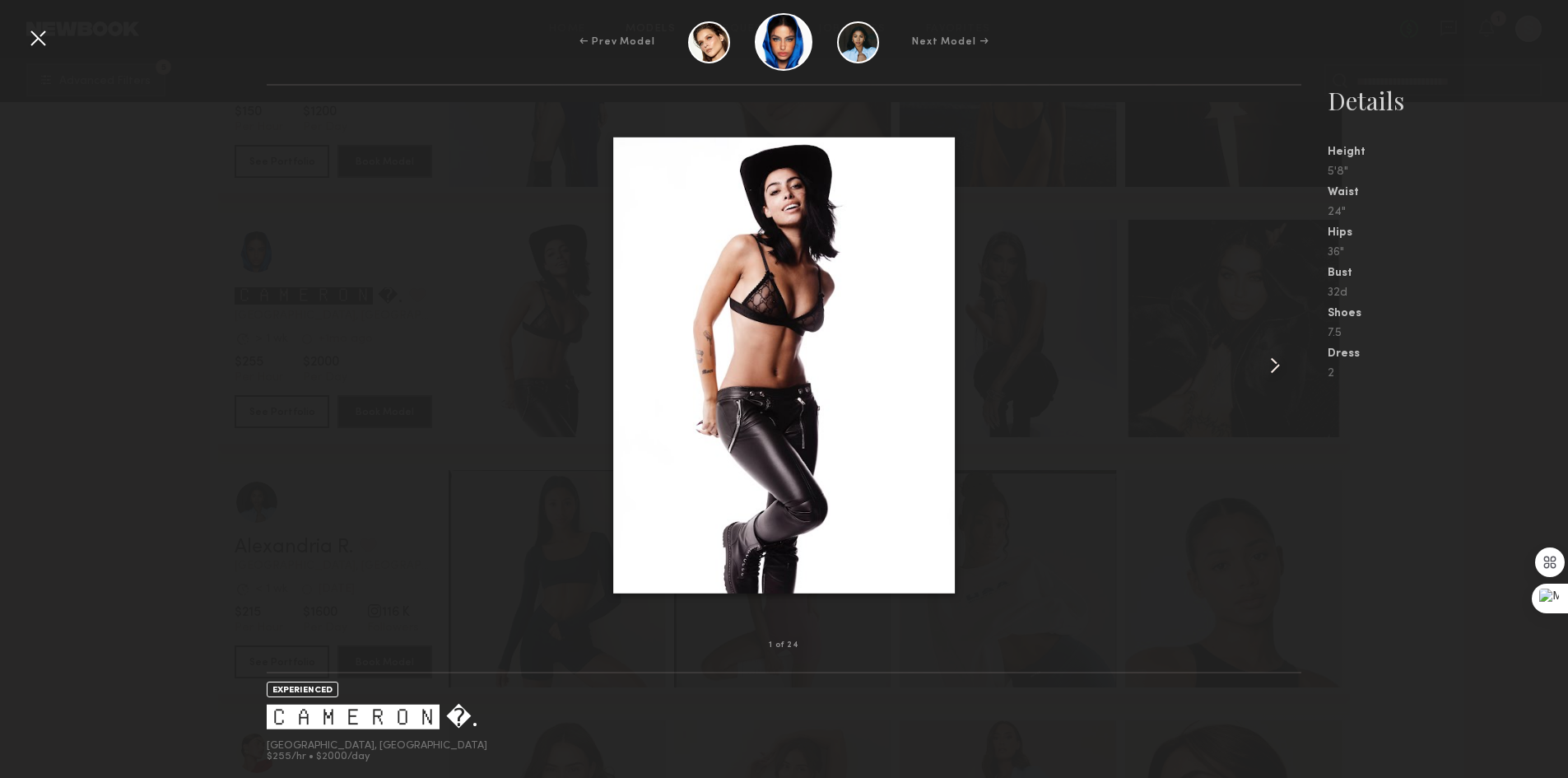
click at [1271, 355] on common-icon at bounding box center [1275, 365] width 27 height 27
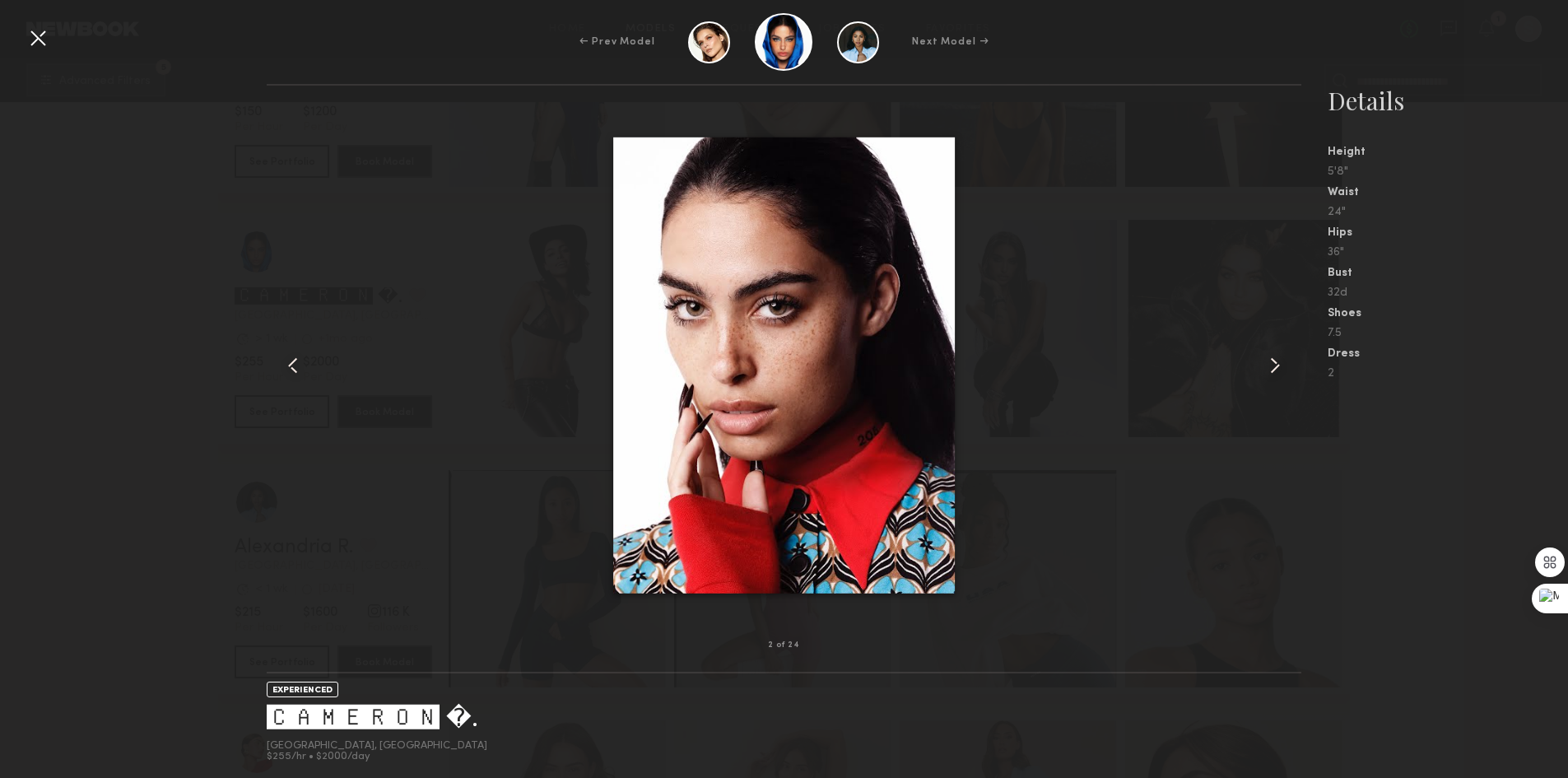
click at [1271, 356] on common-icon at bounding box center [1275, 365] width 27 height 27
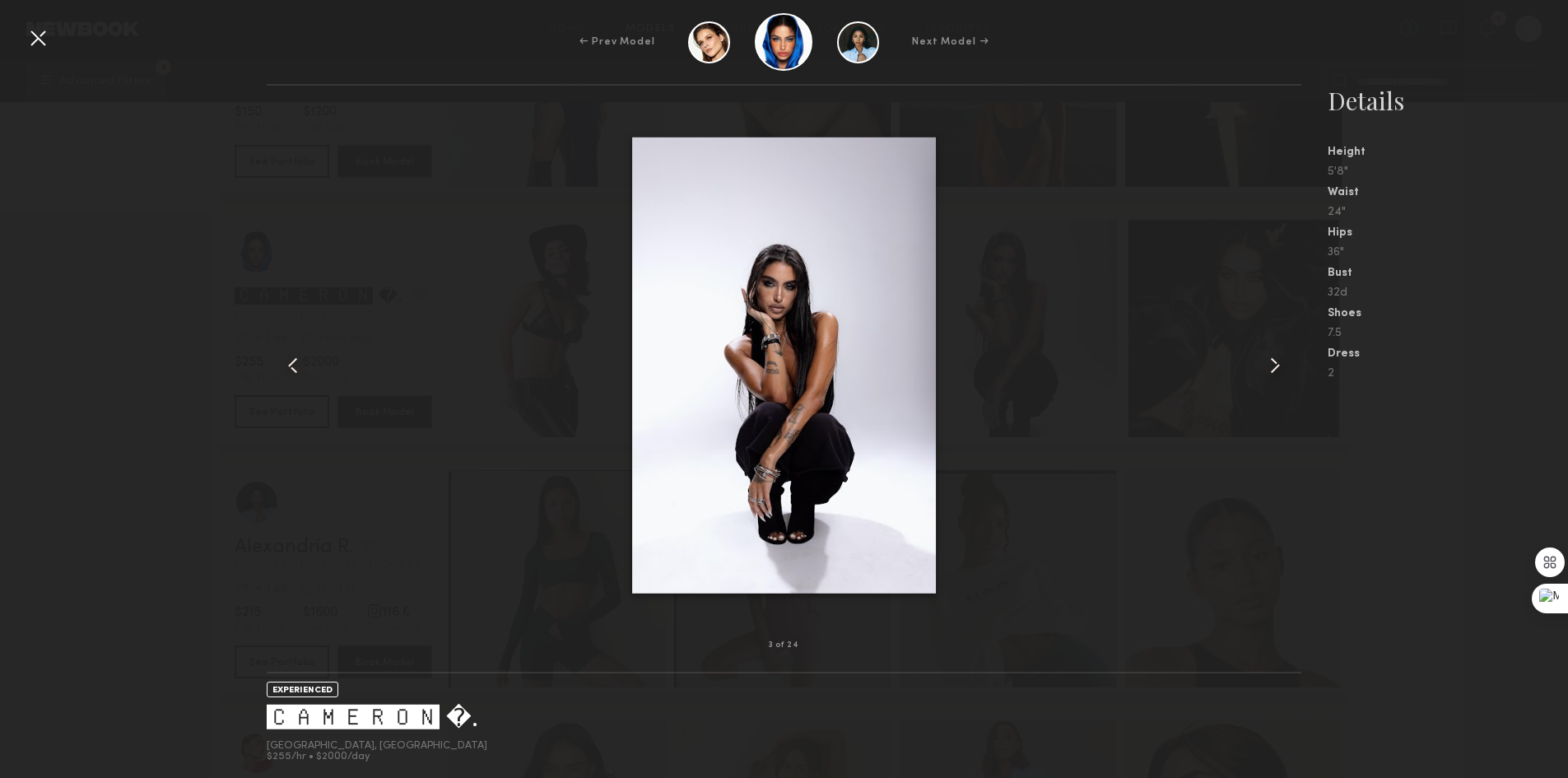
click at [1271, 356] on common-icon at bounding box center [1275, 365] width 27 height 27
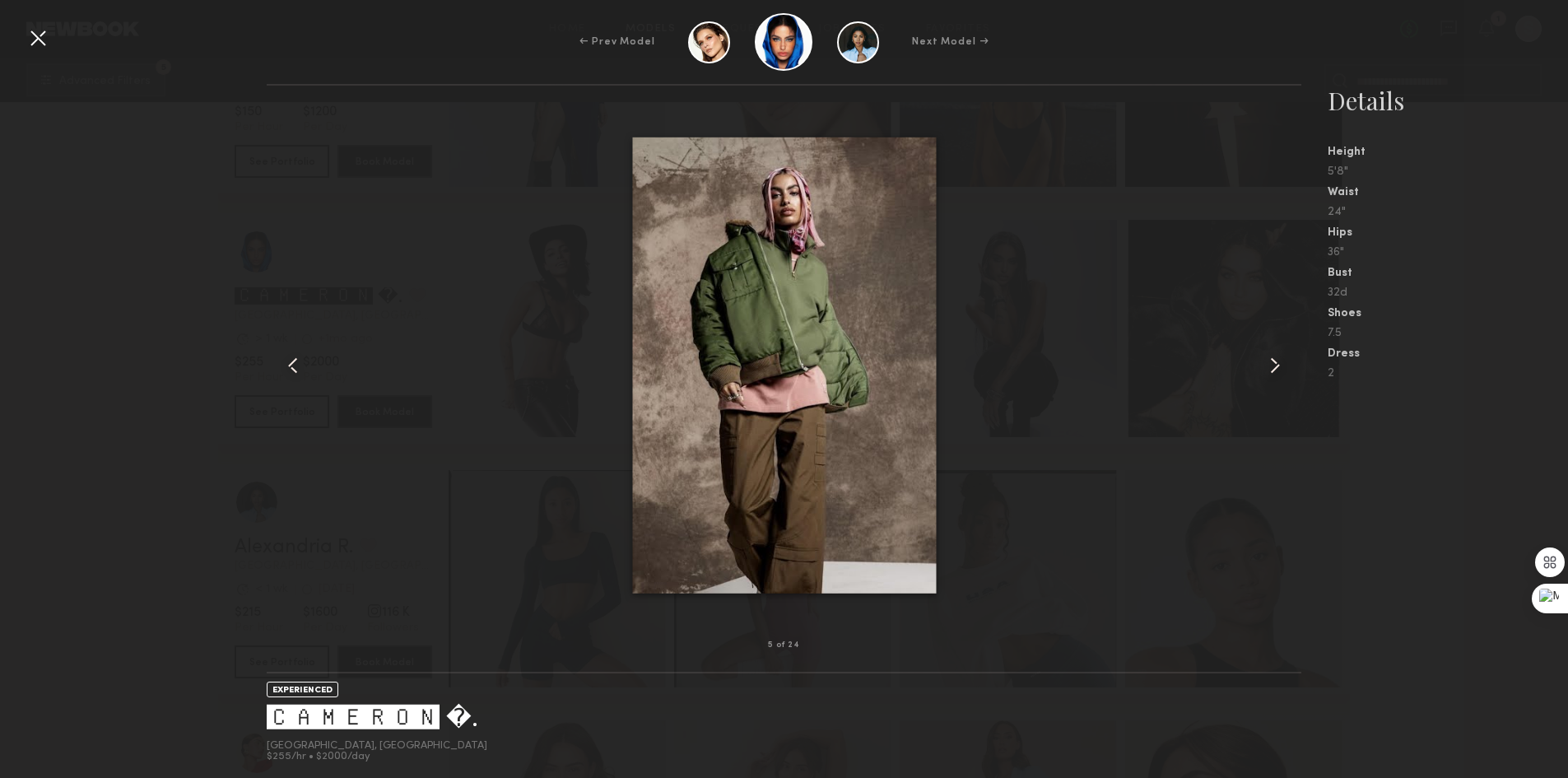
click at [1271, 356] on common-icon at bounding box center [1275, 365] width 27 height 27
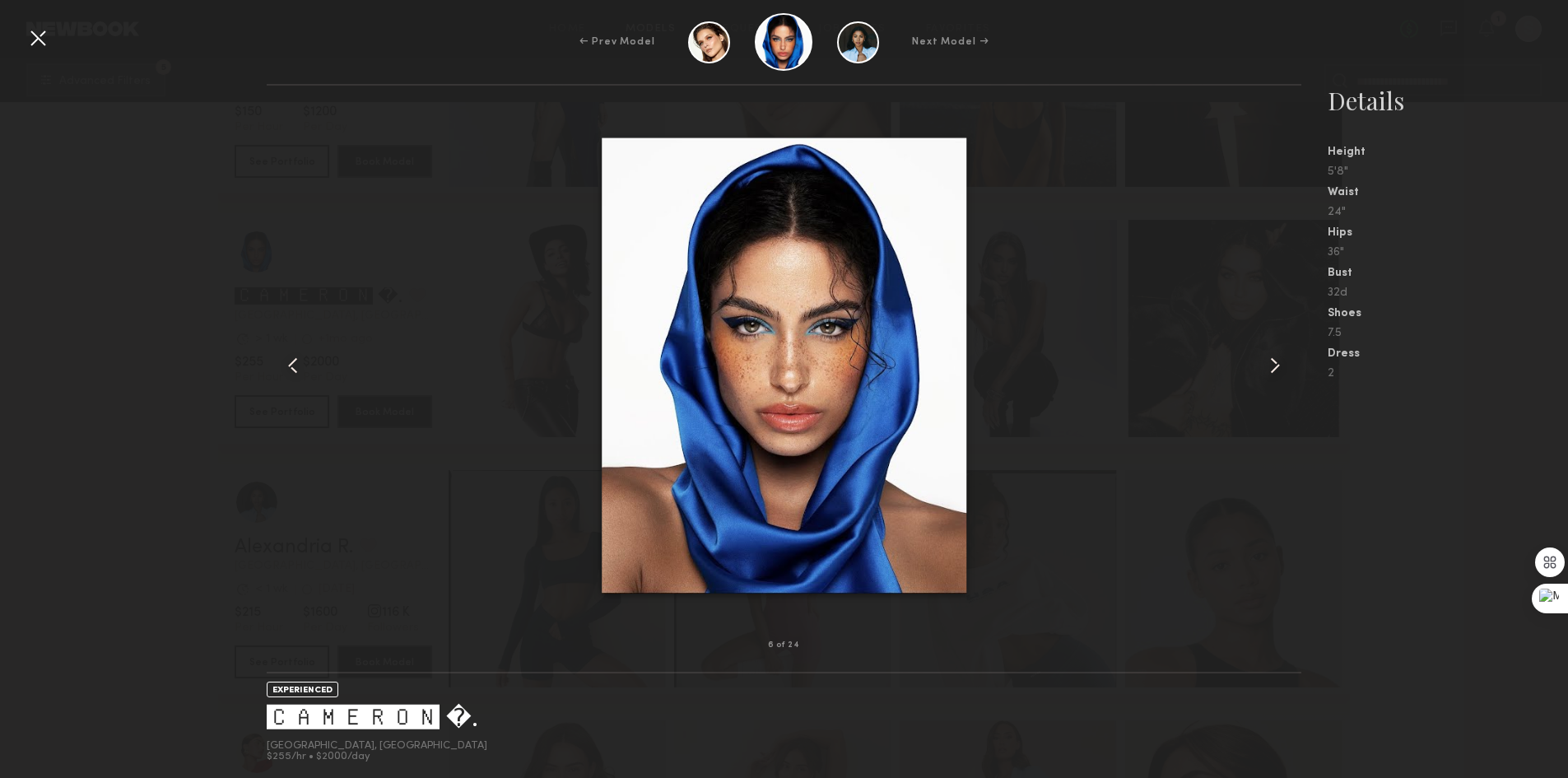
click at [41, 41] on div at bounding box center [38, 38] width 27 height 27
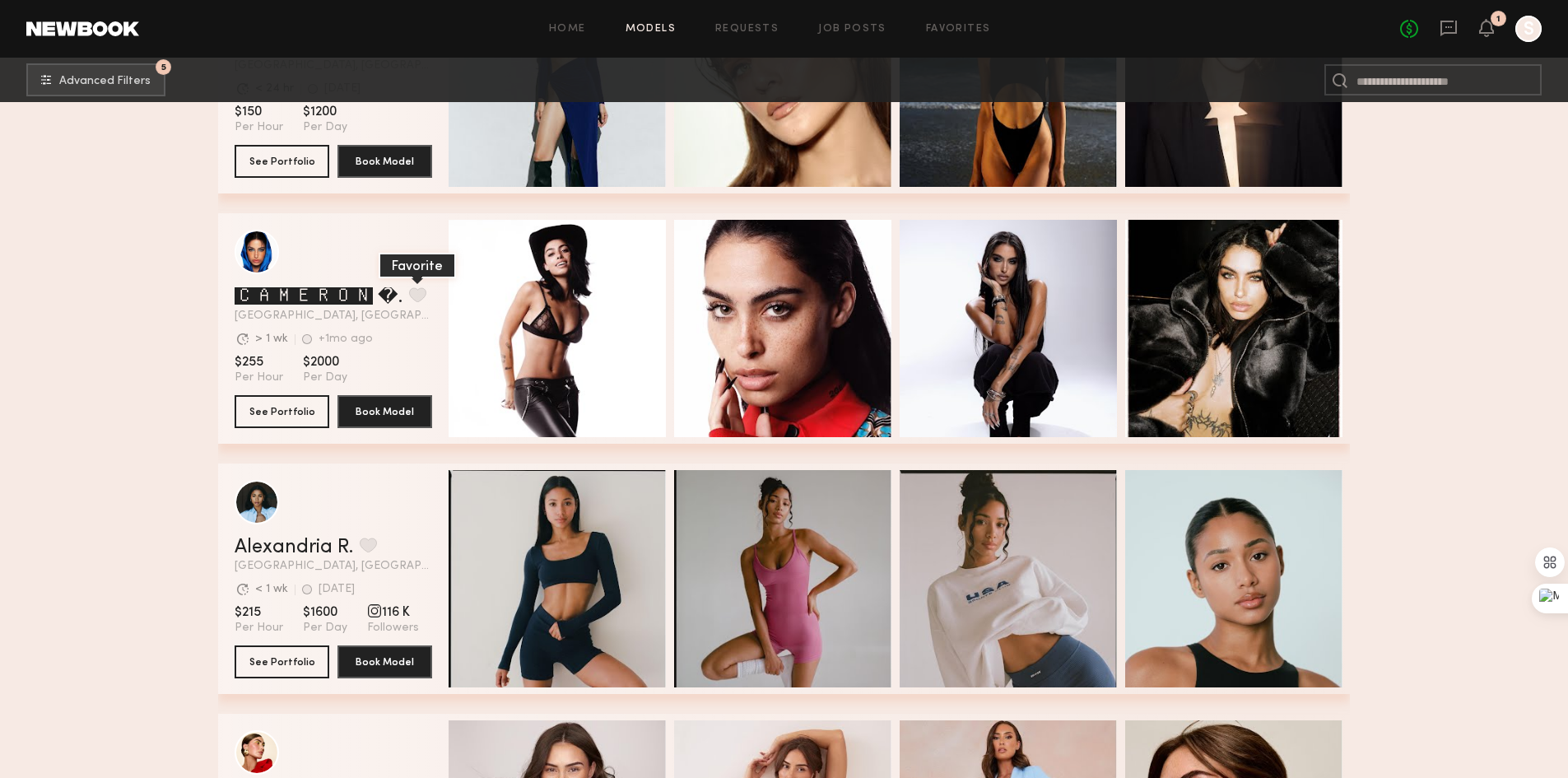
click at [409, 302] on button "grid" at bounding box center [418, 294] width 17 height 15
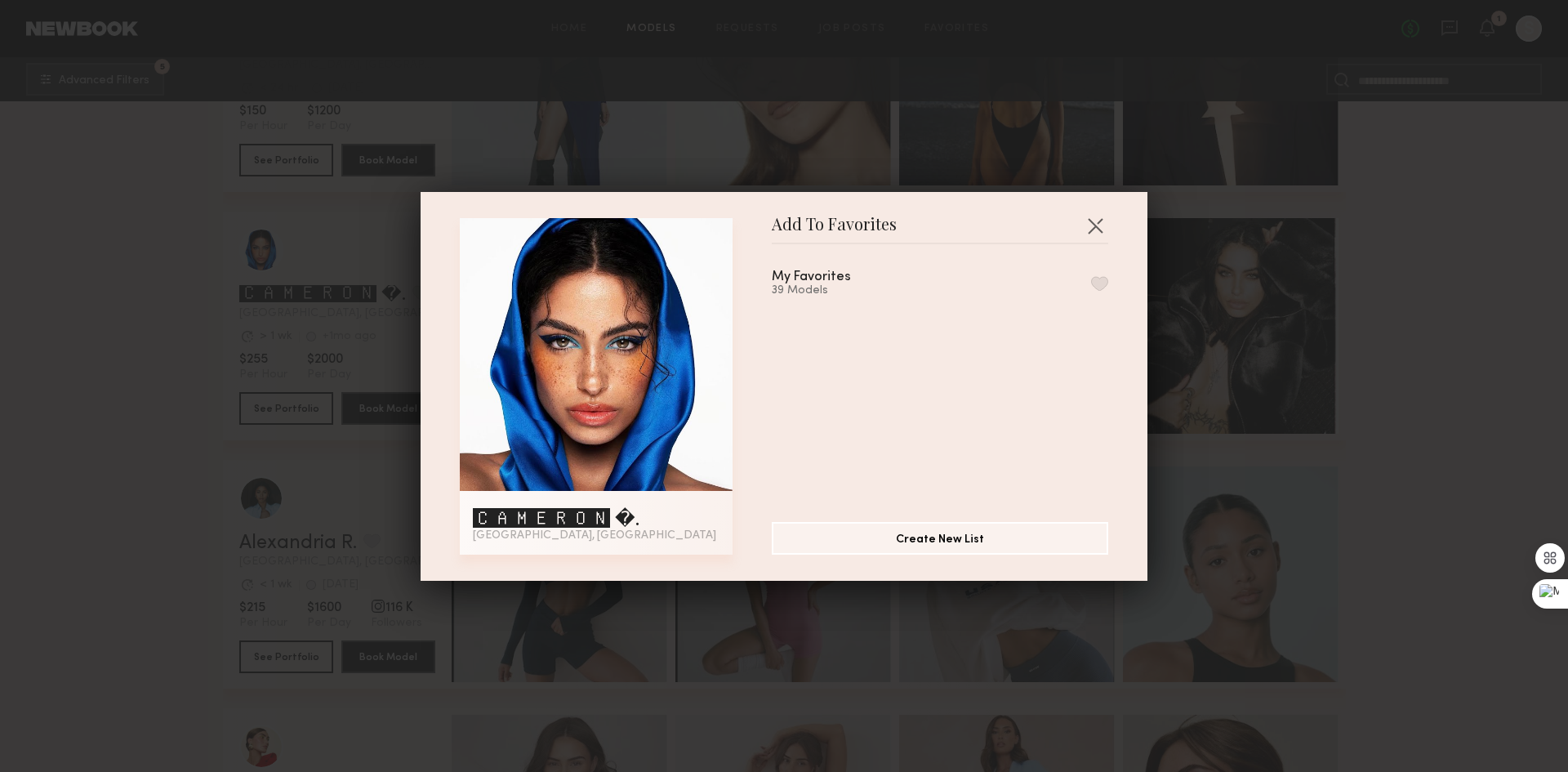
click at [1092, 282] on button "button" at bounding box center [1100, 284] width 17 height 15
click at [1089, 223] on button "button" at bounding box center [1095, 225] width 26 height 26
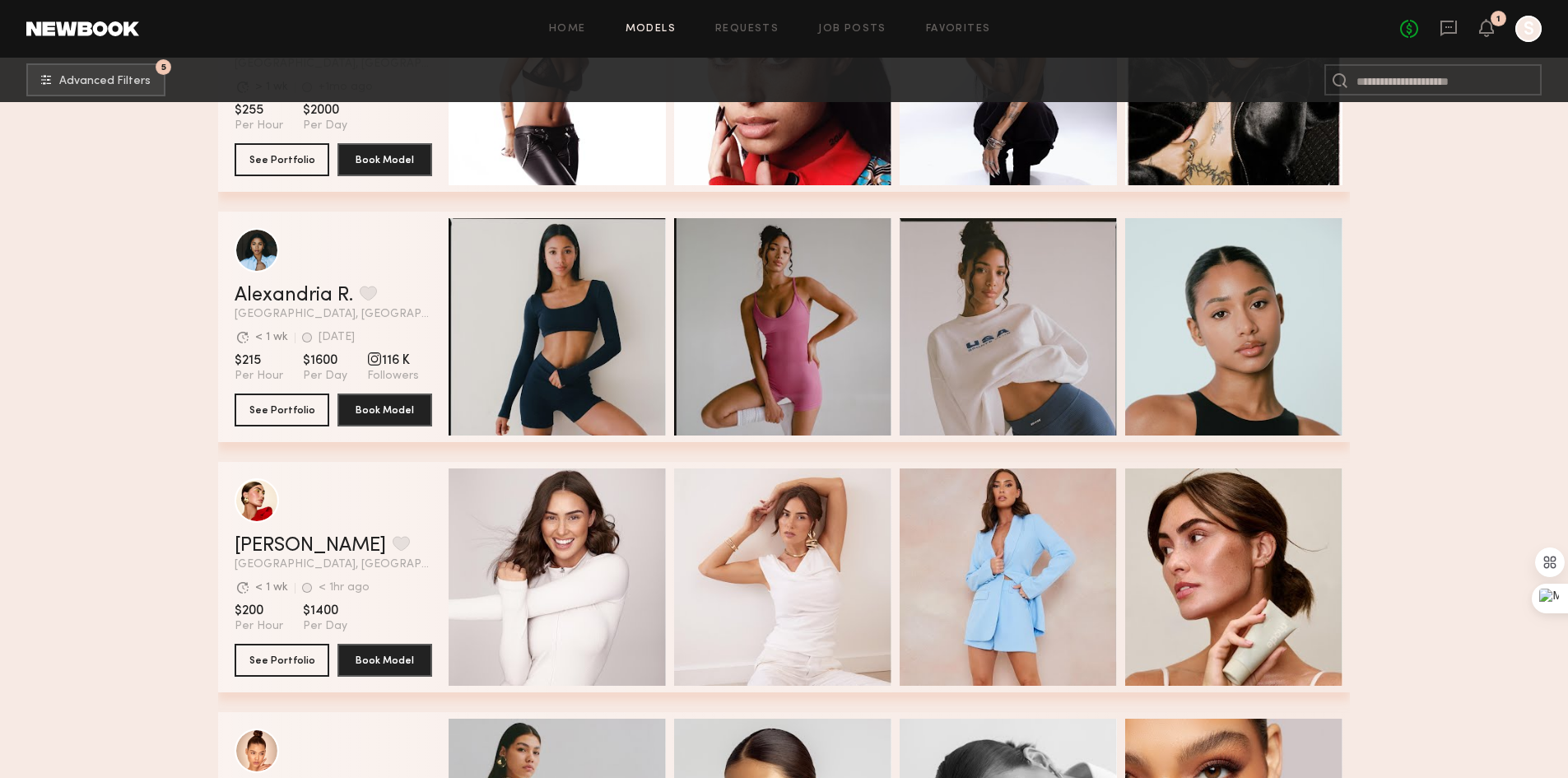
scroll to position [6172, 0]
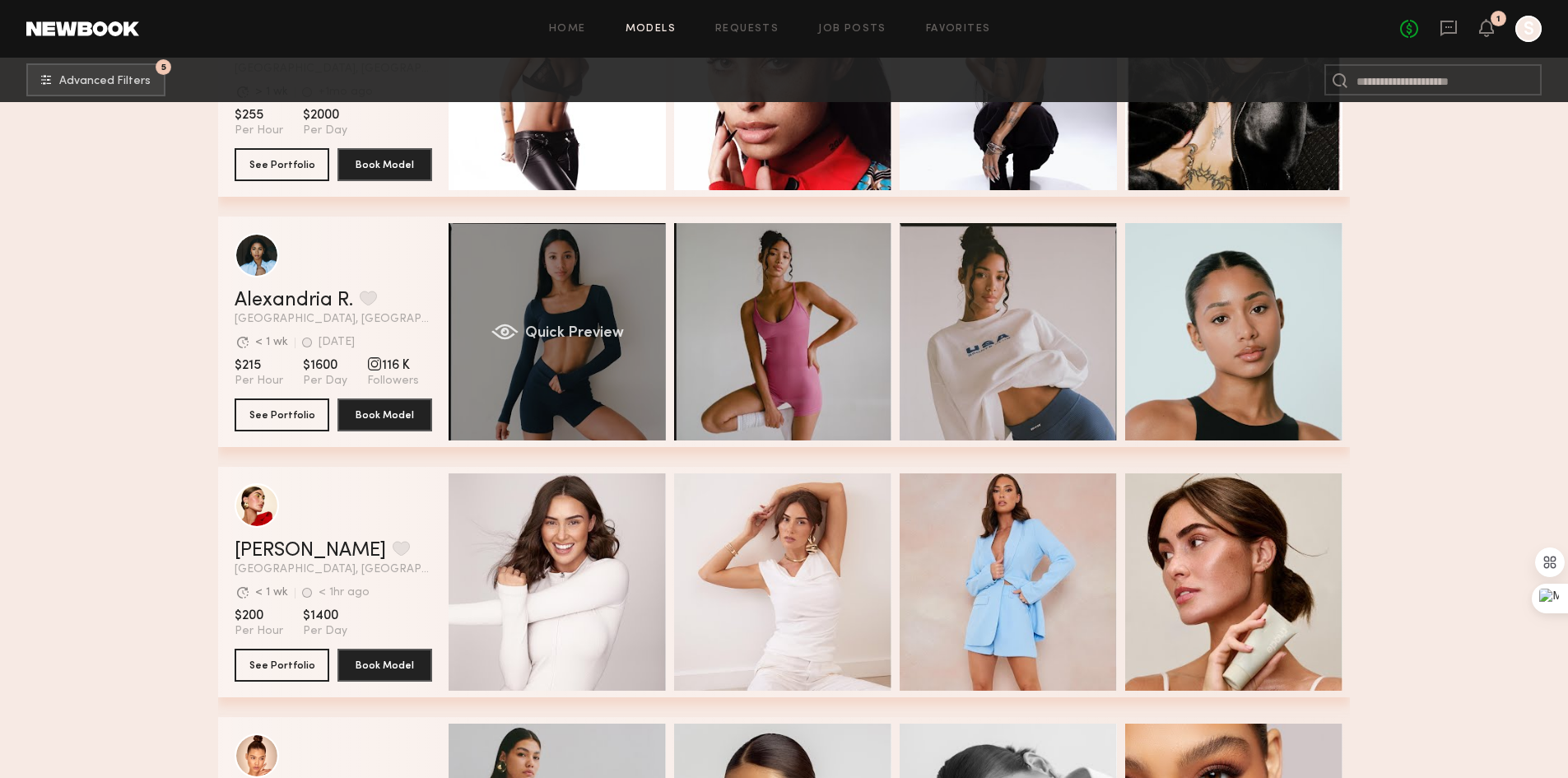
click at [583, 341] on span "Quick Preview" at bounding box center [575, 333] width 98 height 15
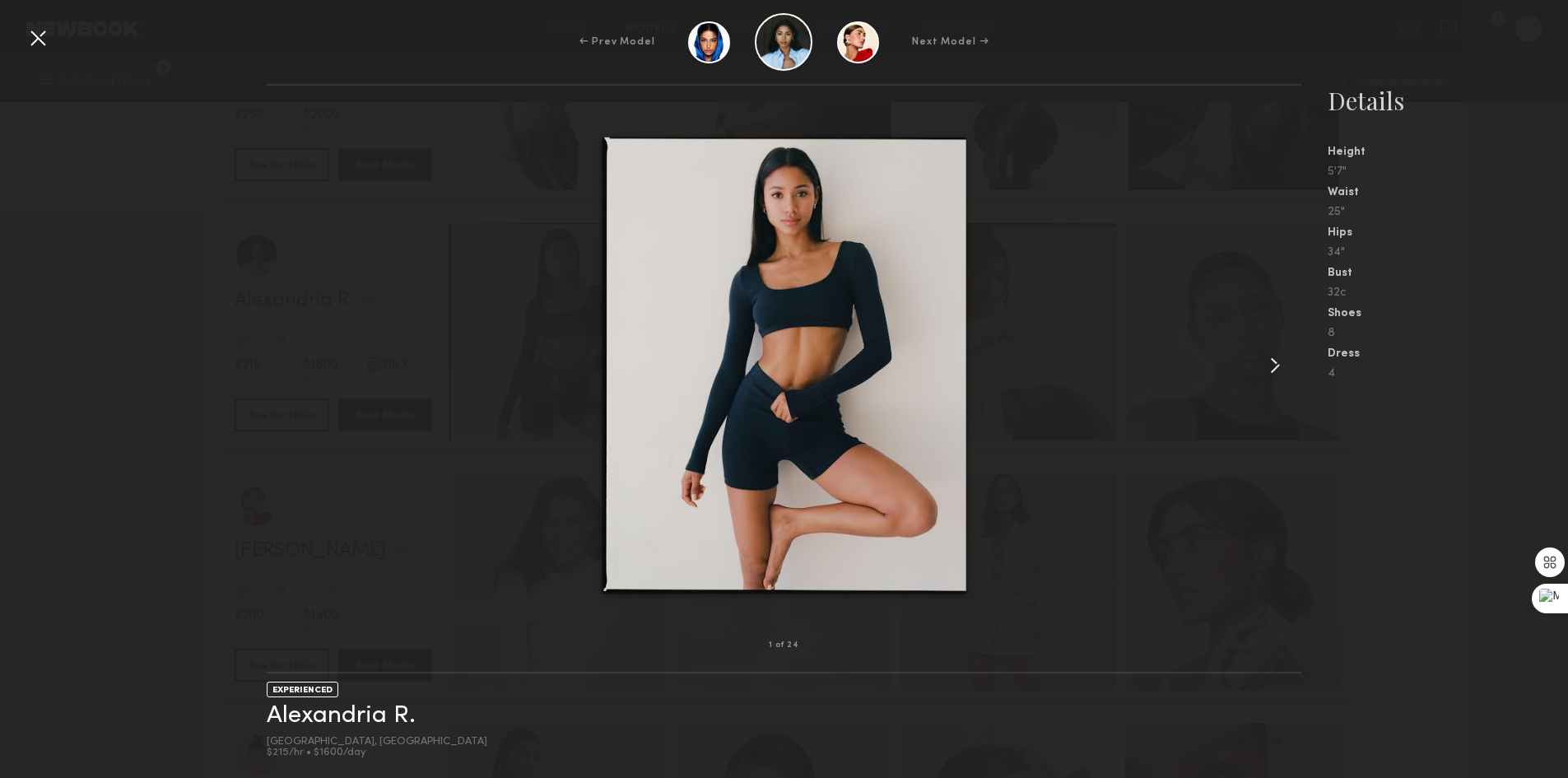
click at [1228, 362] on div at bounding box center [784, 365] width 1035 height 507
click at [1268, 362] on common-icon at bounding box center [1275, 365] width 27 height 27
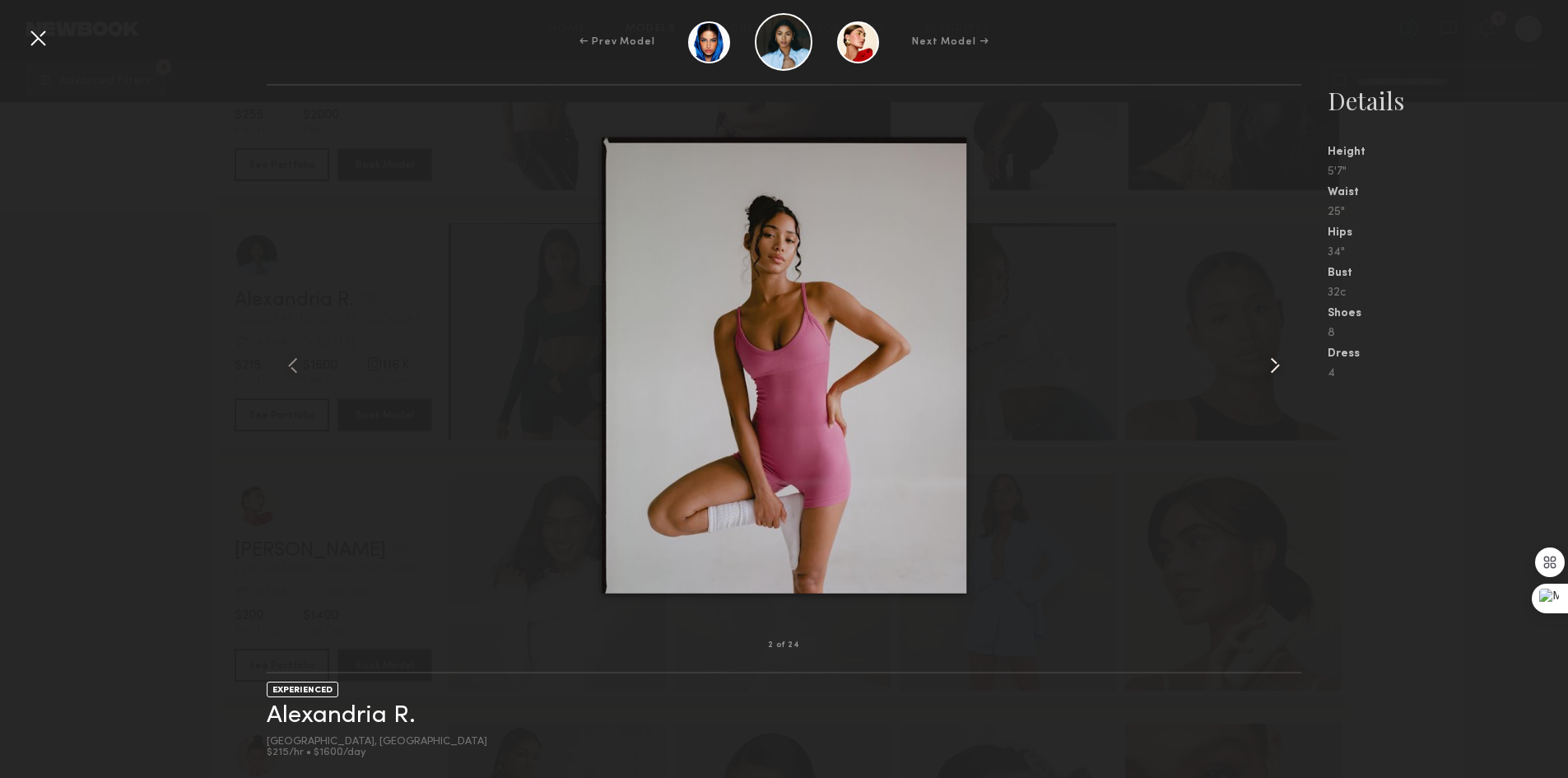
click at [1268, 362] on common-icon at bounding box center [1275, 365] width 27 height 27
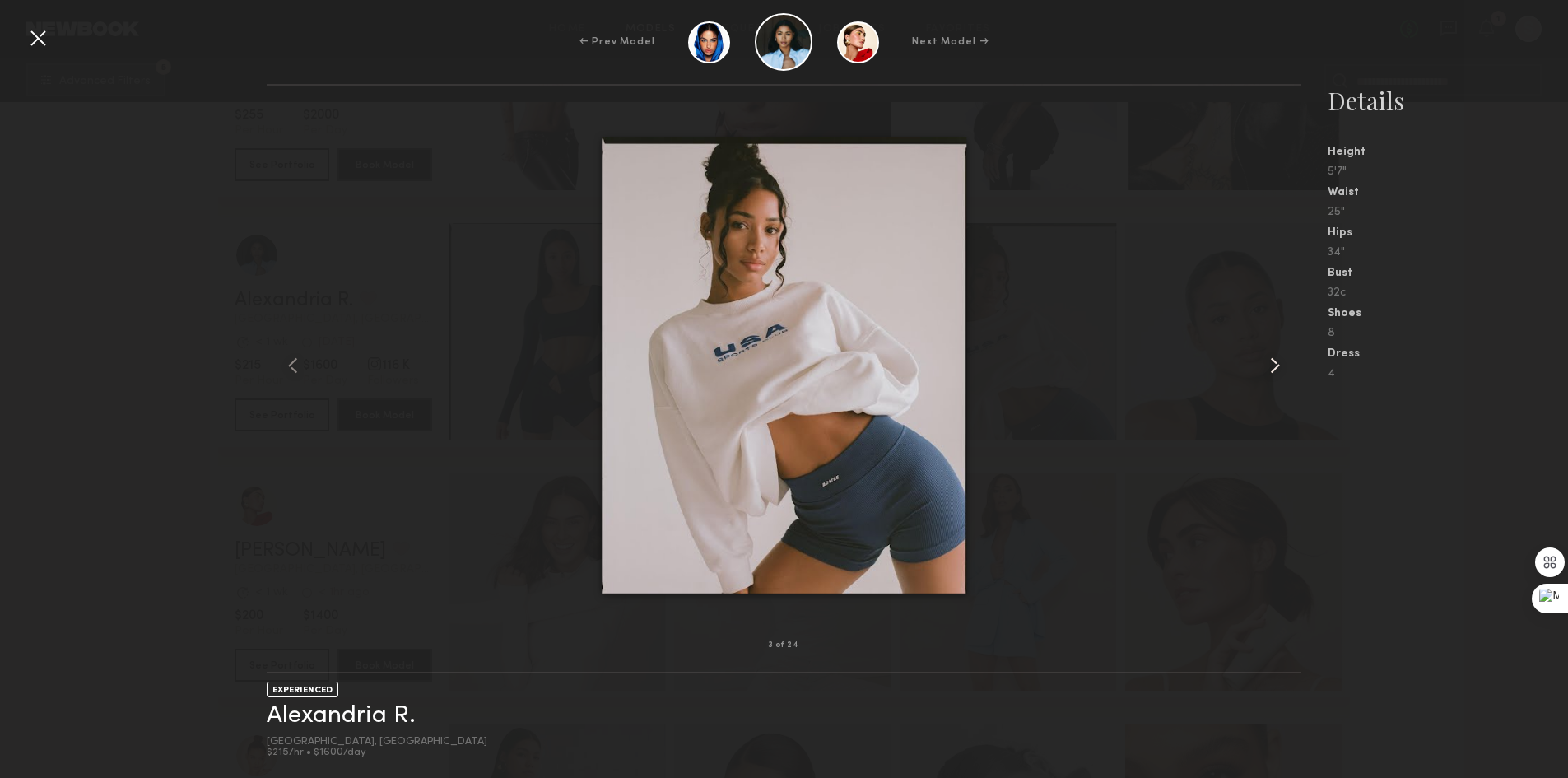
click at [1268, 362] on common-icon at bounding box center [1275, 365] width 27 height 27
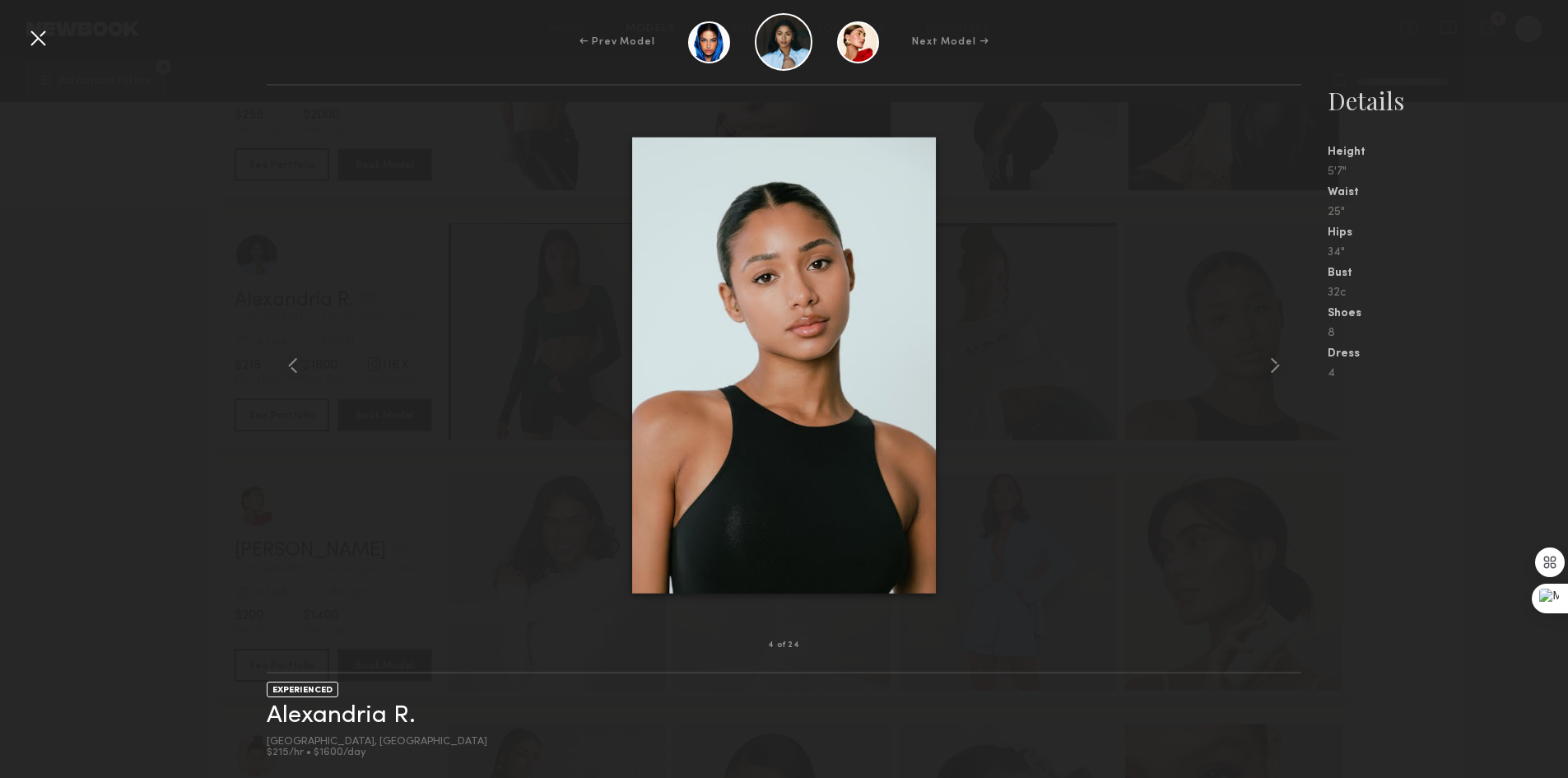
click at [43, 41] on div at bounding box center [38, 38] width 27 height 27
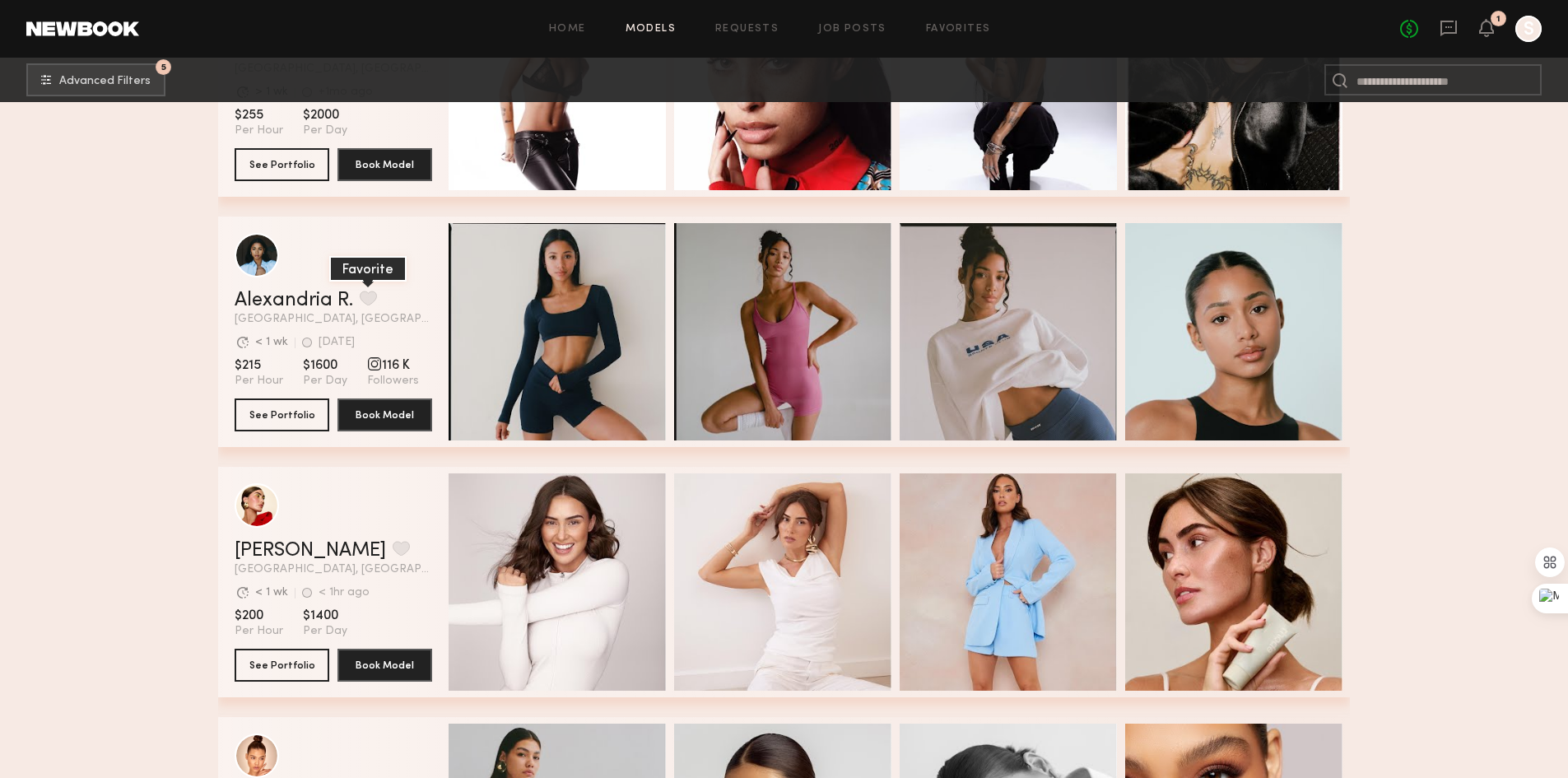
click at [368, 301] on button "grid" at bounding box center [368, 298] width 17 height 15
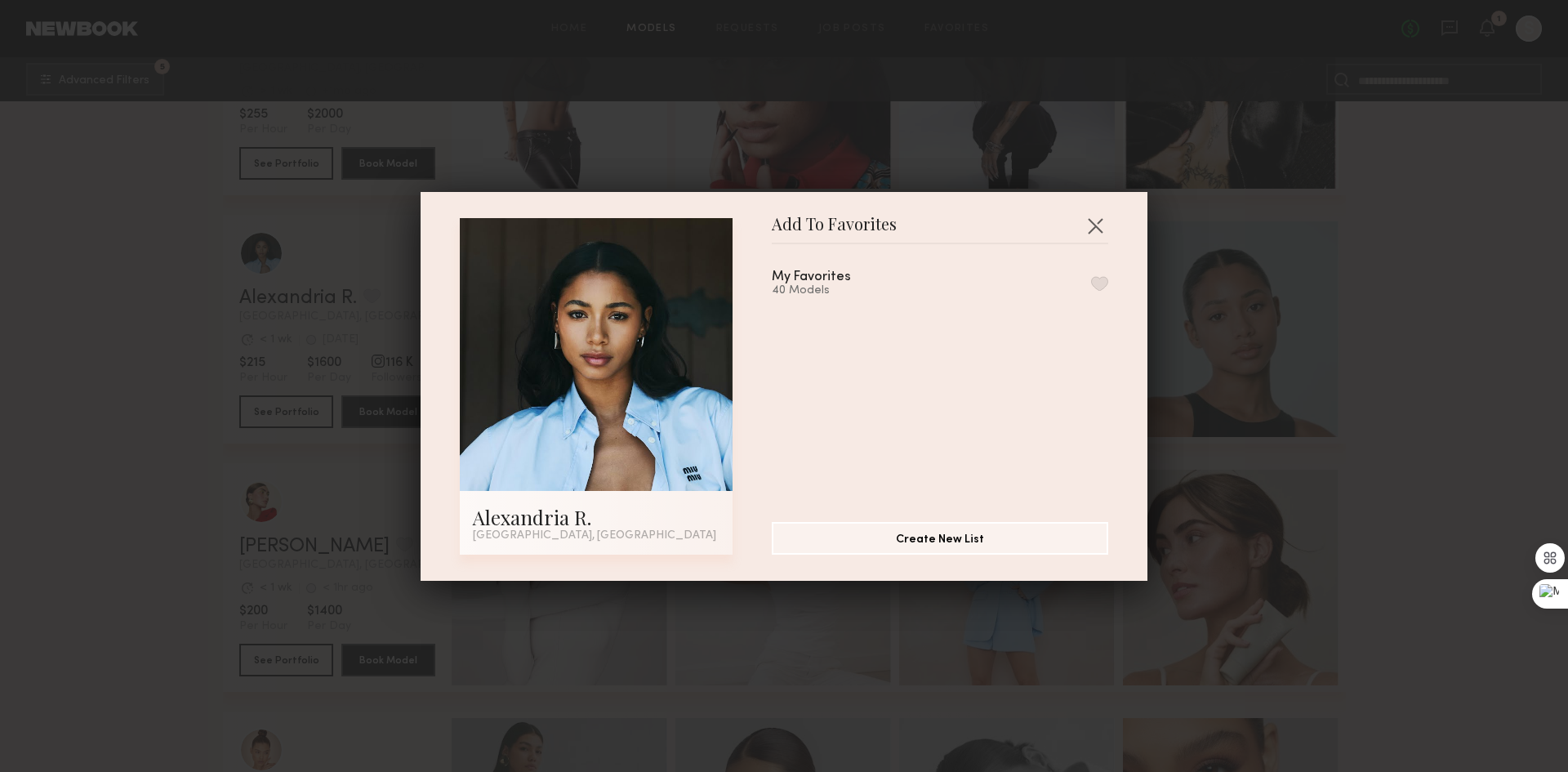
click at [1092, 283] on button "button" at bounding box center [1100, 284] width 17 height 15
click at [1095, 216] on button "button" at bounding box center [1095, 225] width 26 height 26
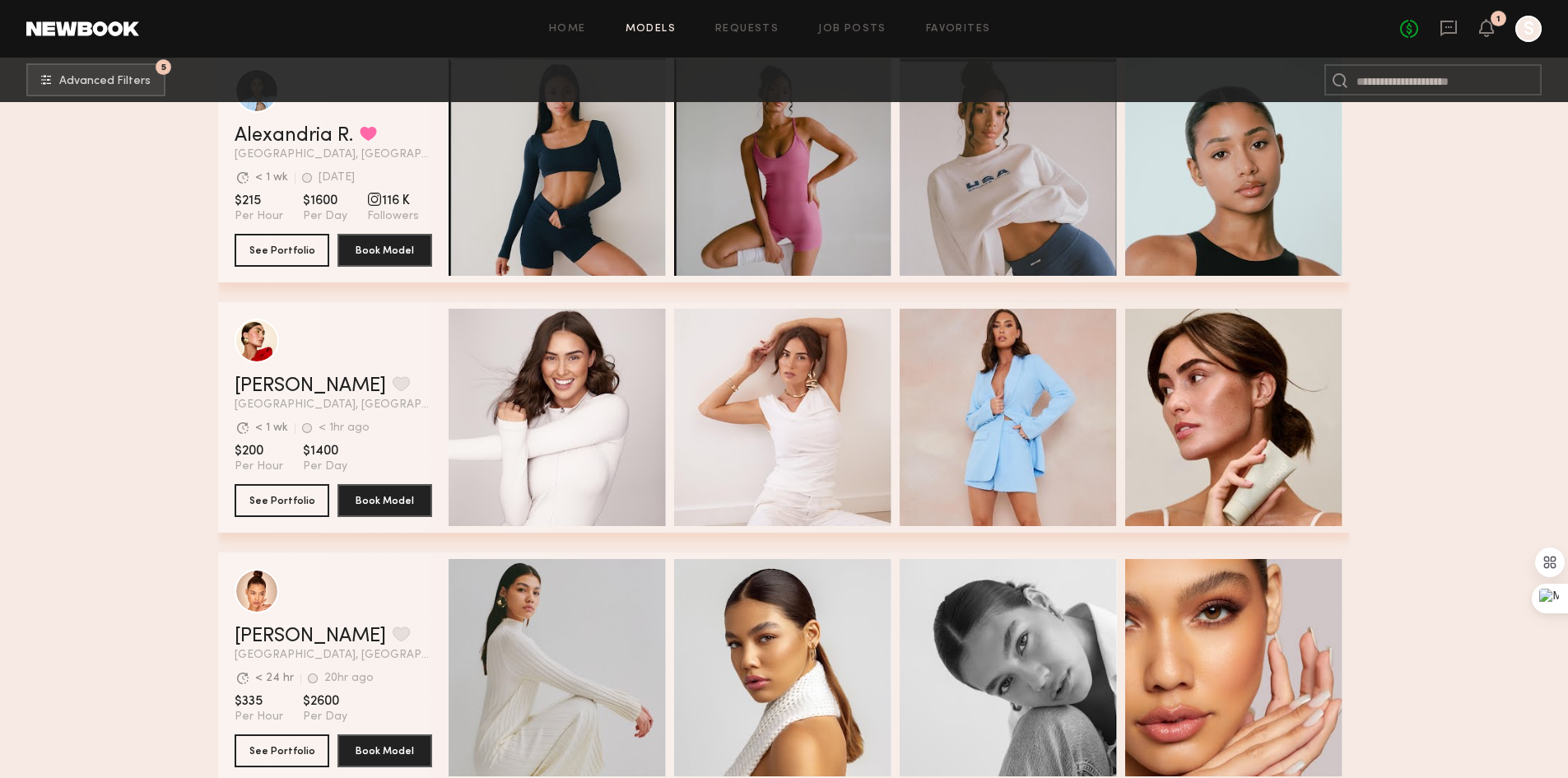
scroll to position [6501, 0]
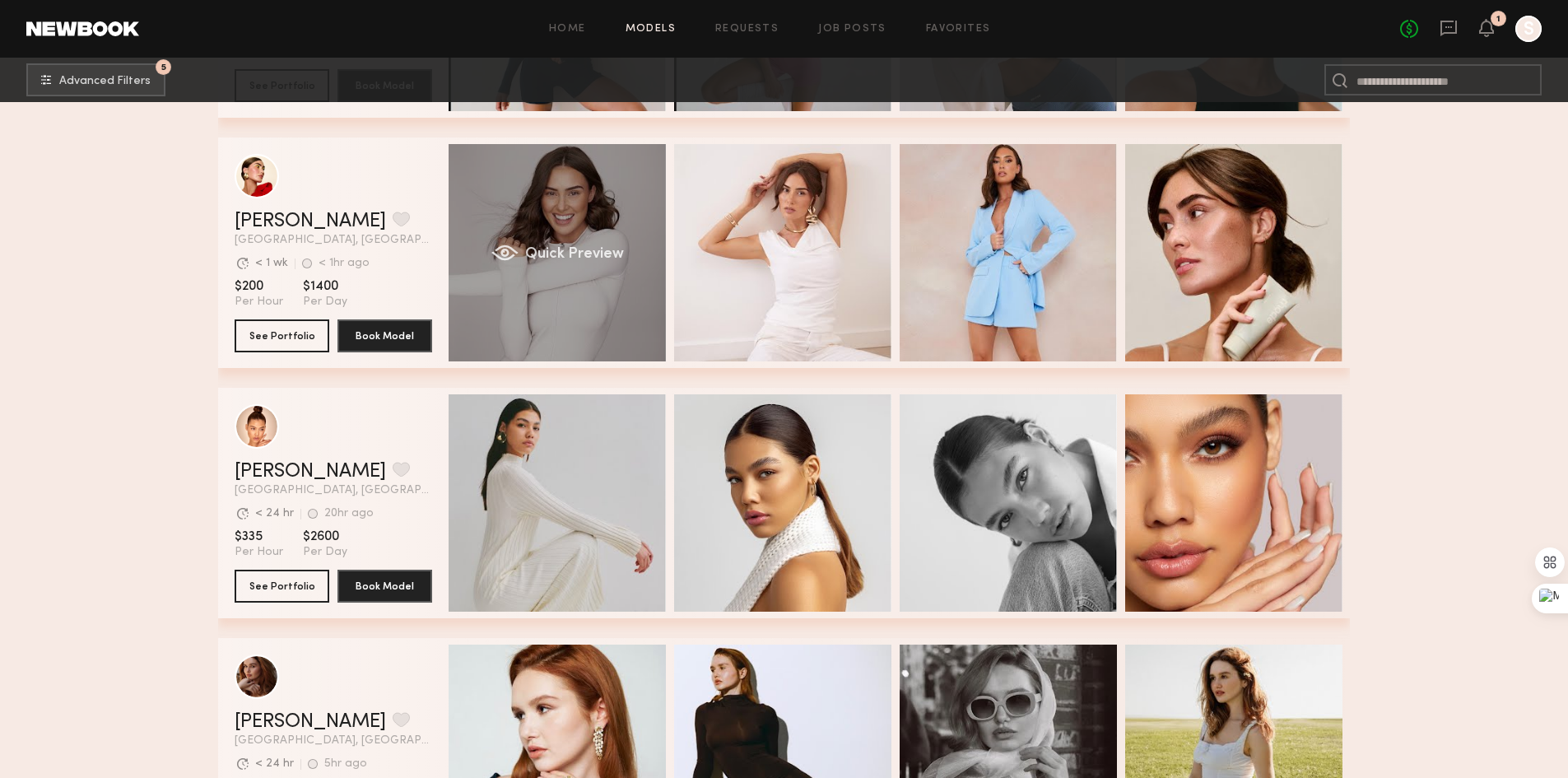
click at [544, 230] on div "Quick Preview" at bounding box center [558, 253] width 218 height 218
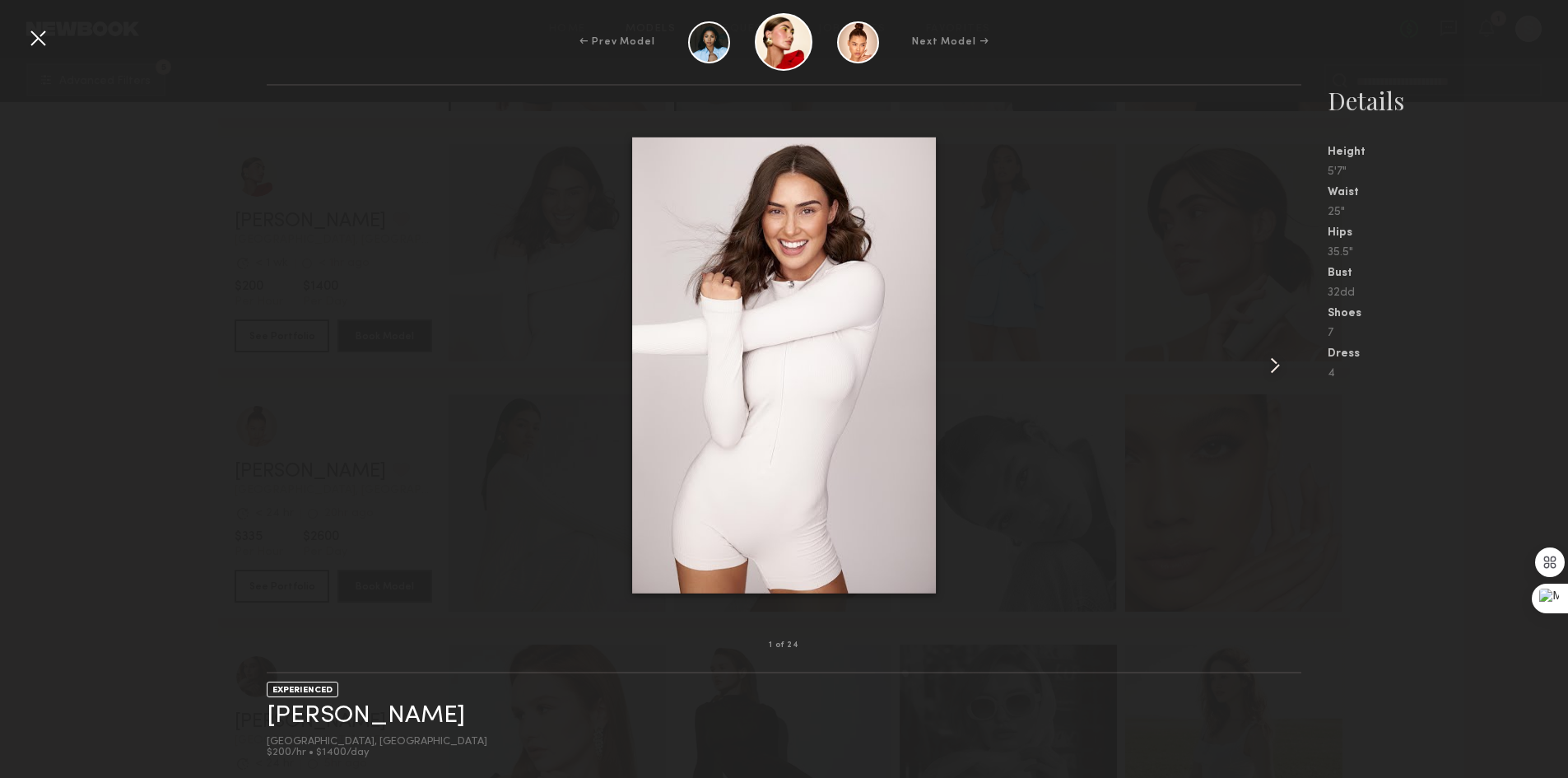
click at [1274, 354] on common-icon at bounding box center [1275, 365] width 27 height 27
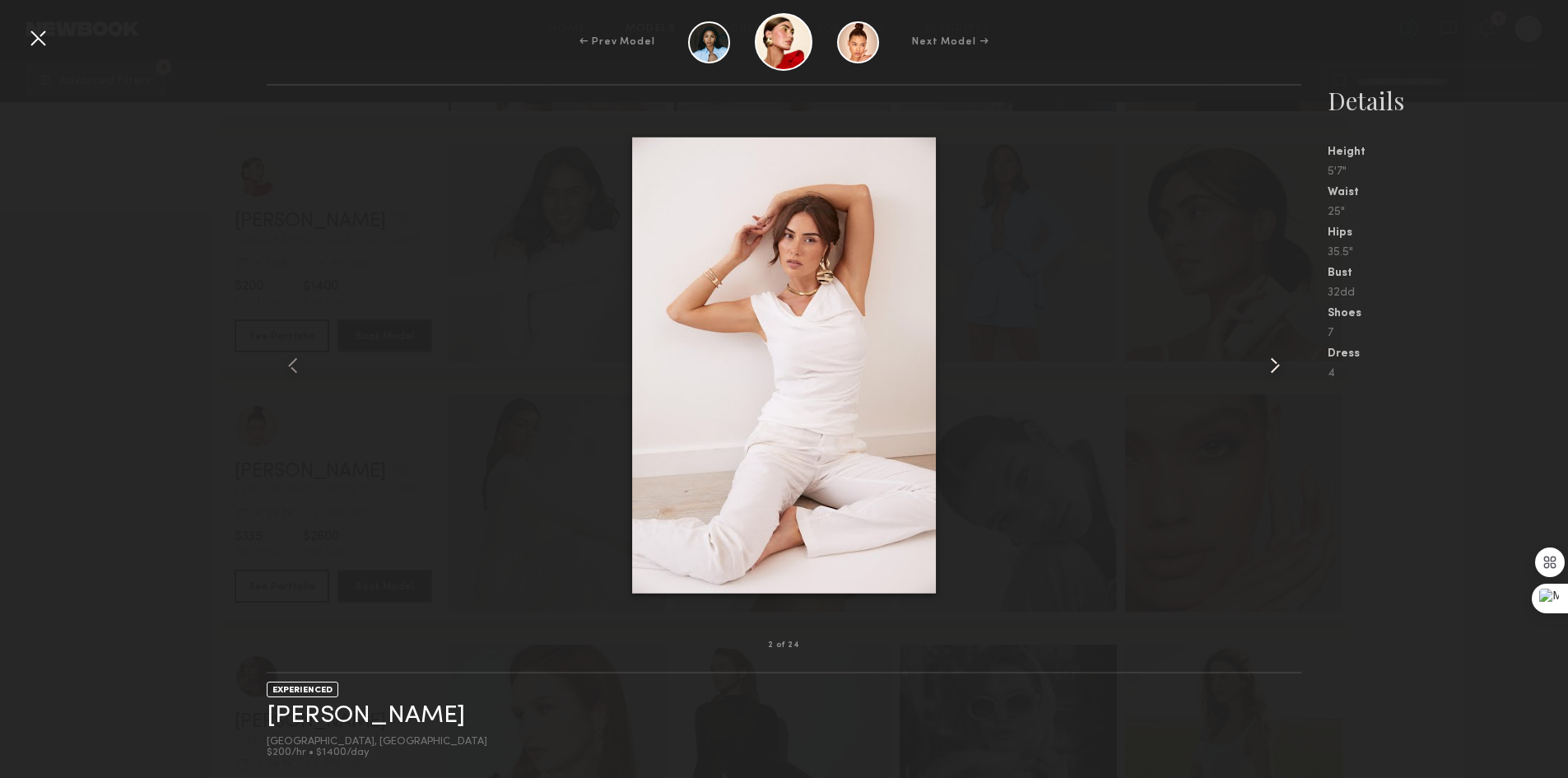
click at [1274, 356] on common-icon at bounding box center [1275, 365] width 27 height 27
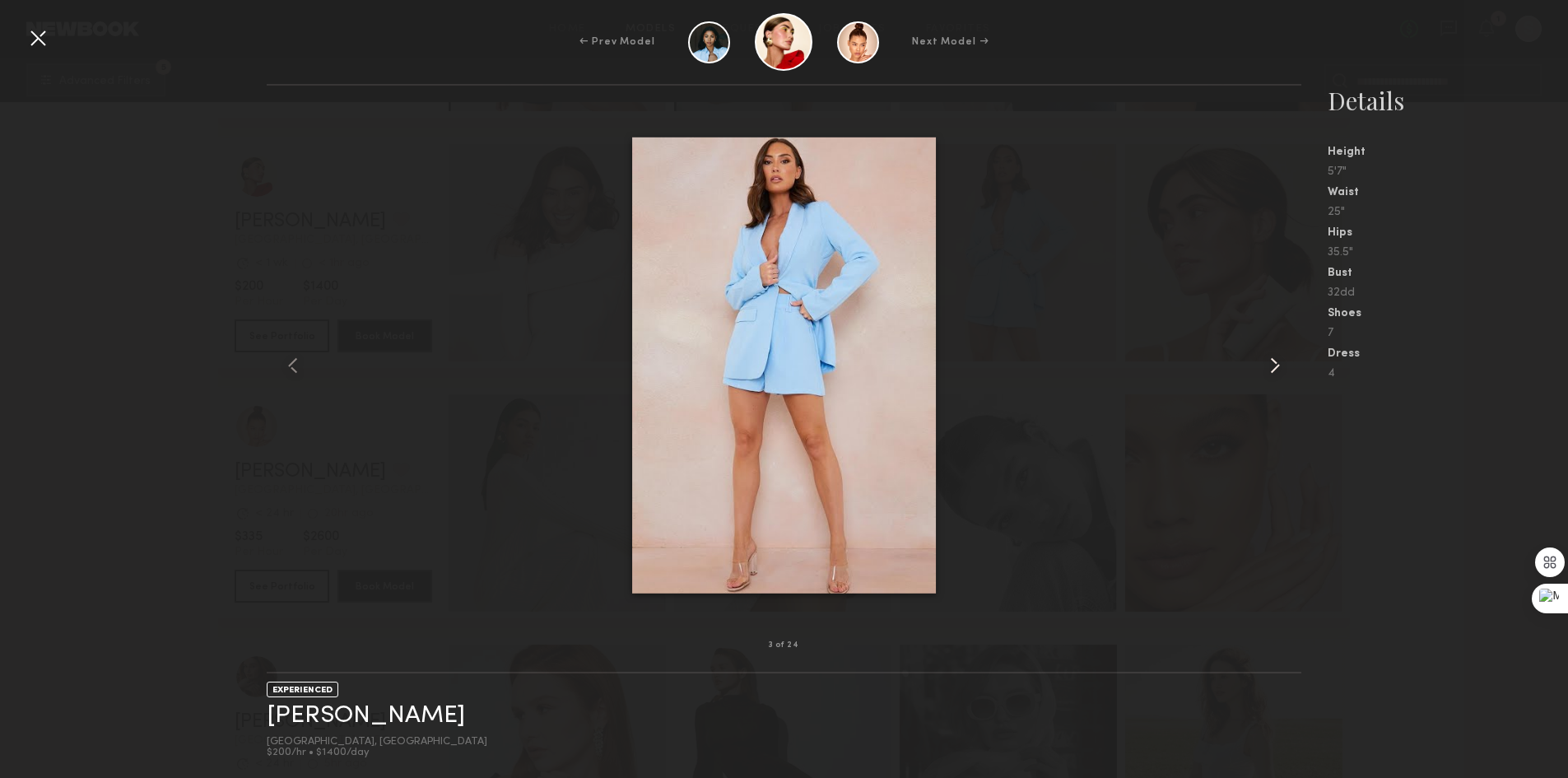
click at [1274, 356] on common-icon at bounding box center [1275, 365] width 27 height 27
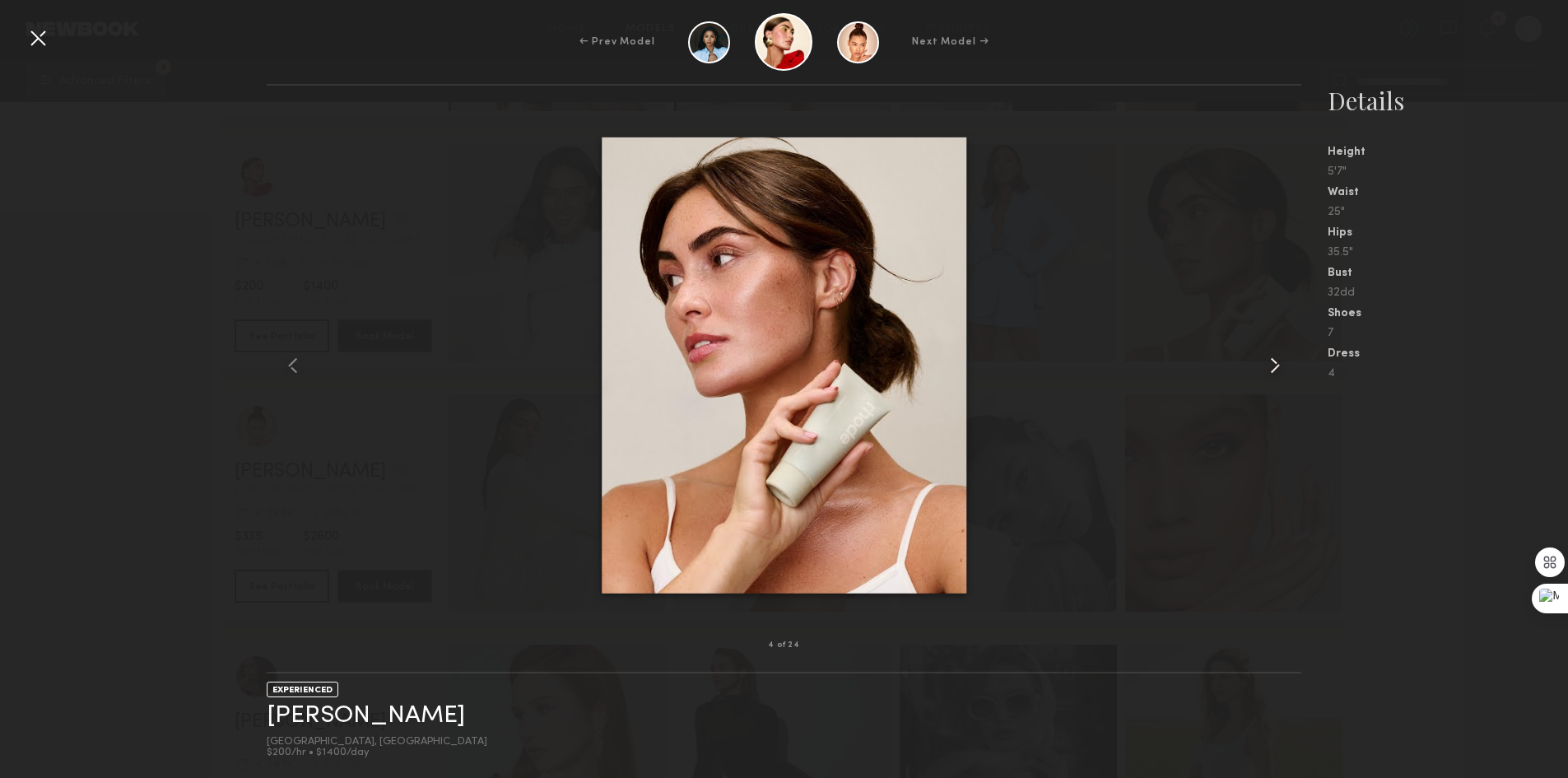
click at [1274, 356] on common-icon at bounding box center [1275, 365] width 27 height 27
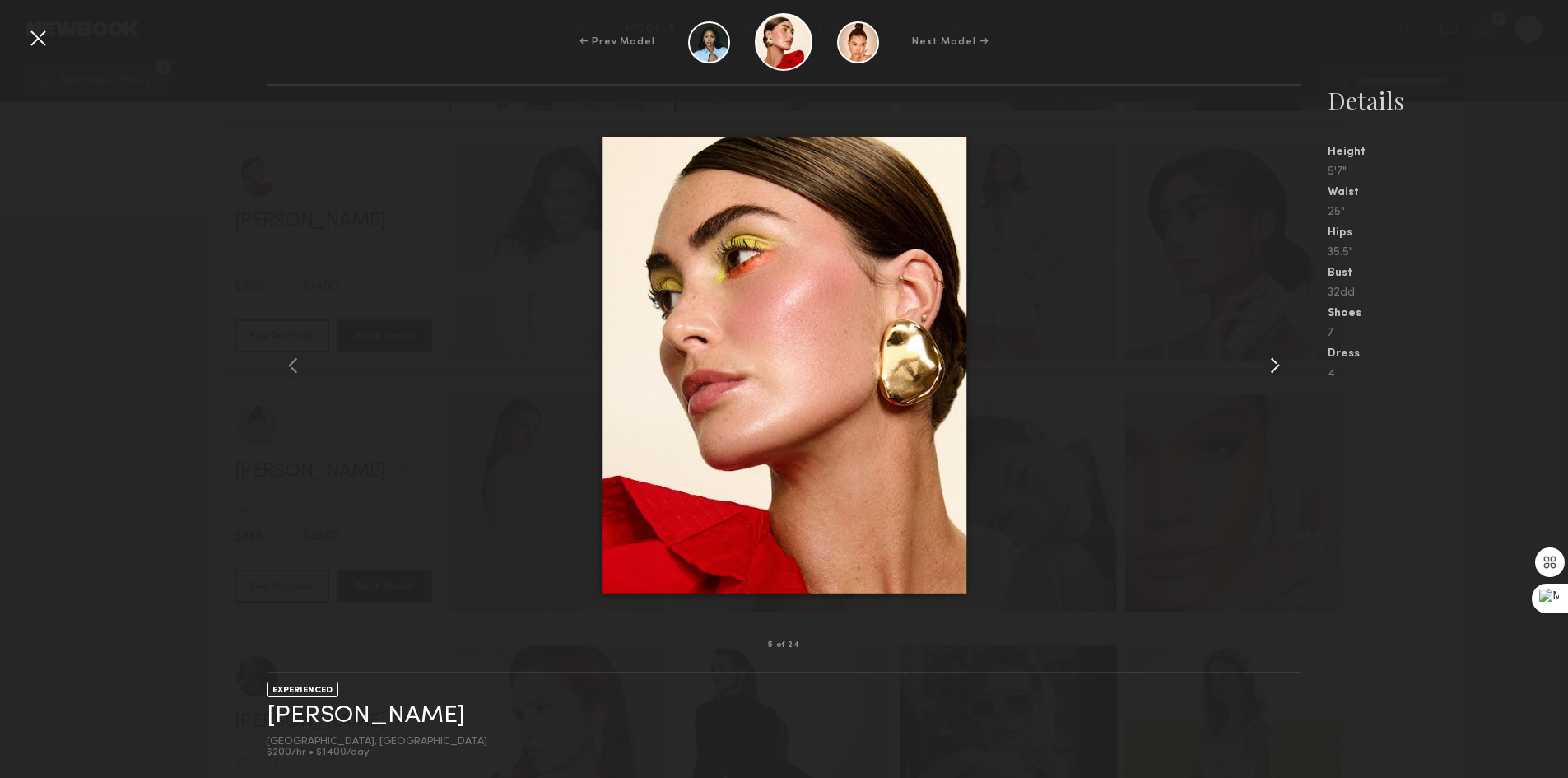
click at [1274, 356] on common-icon at bounding box center [1275, 365] width 27 height 27
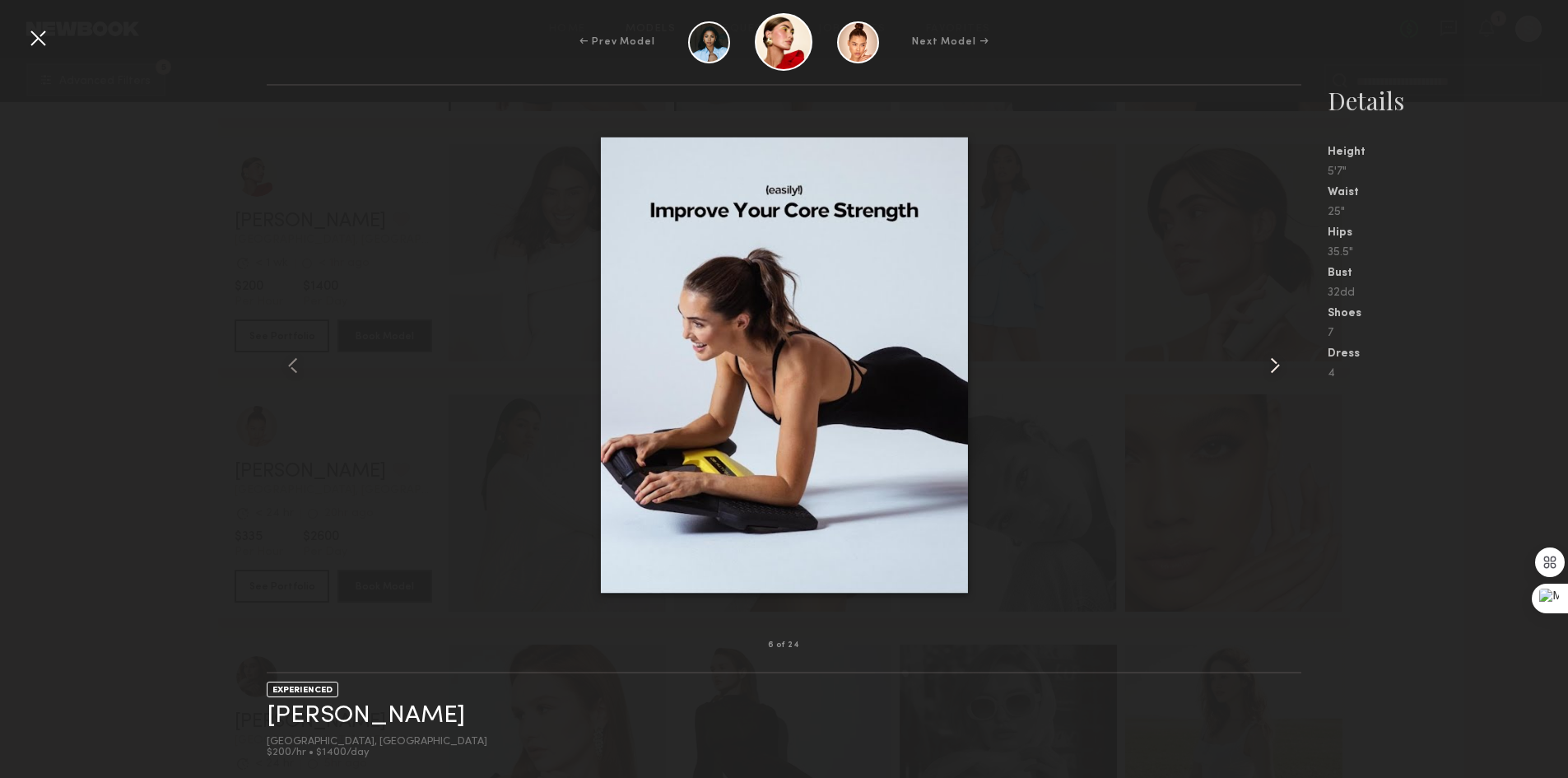
click at [1274, 356] on common-icon at bounding box center [1275, 365] width 27 height 27
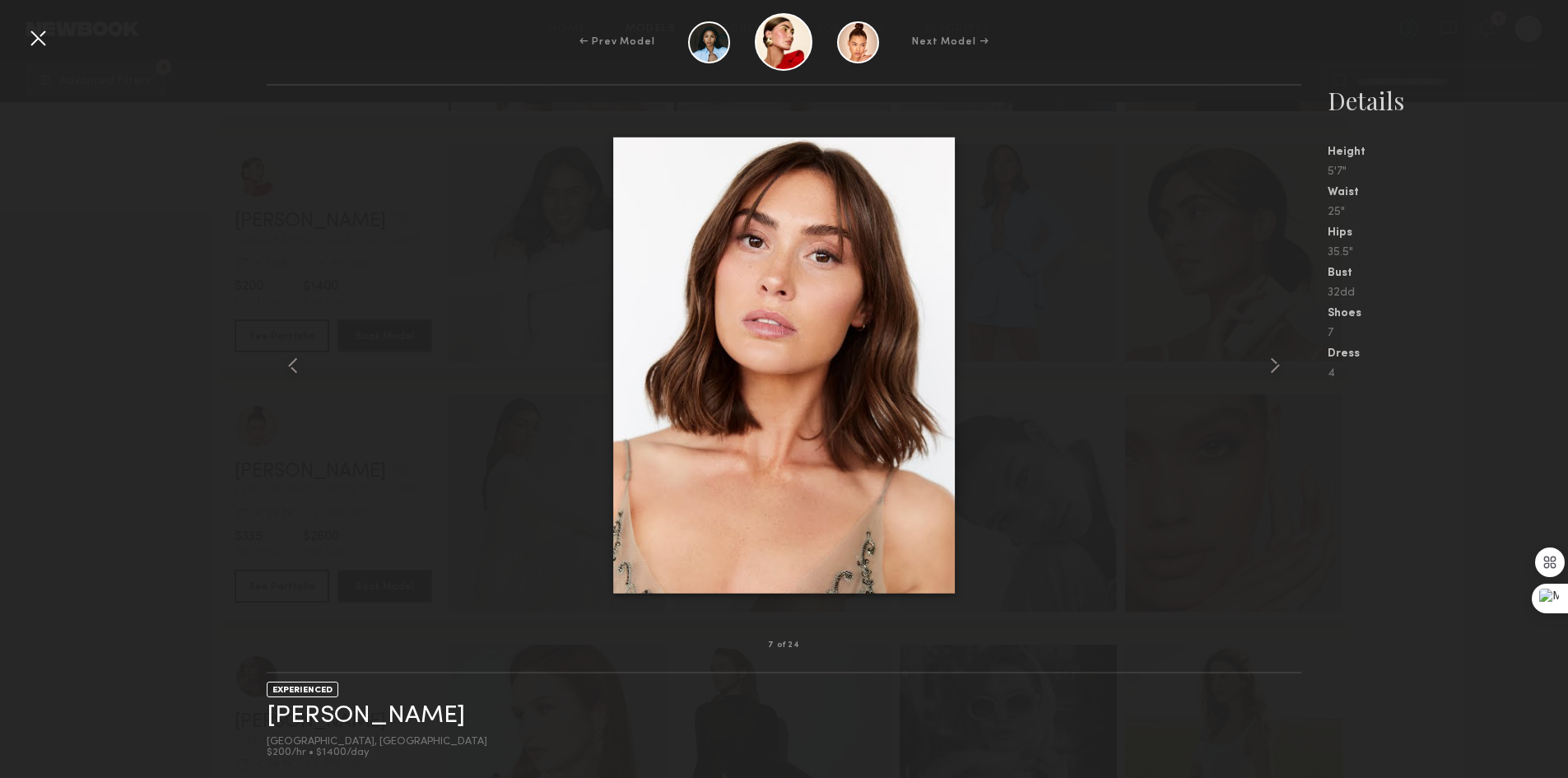
click at [40, 30] on div at bounding box center [38, 38] width 27 height 27
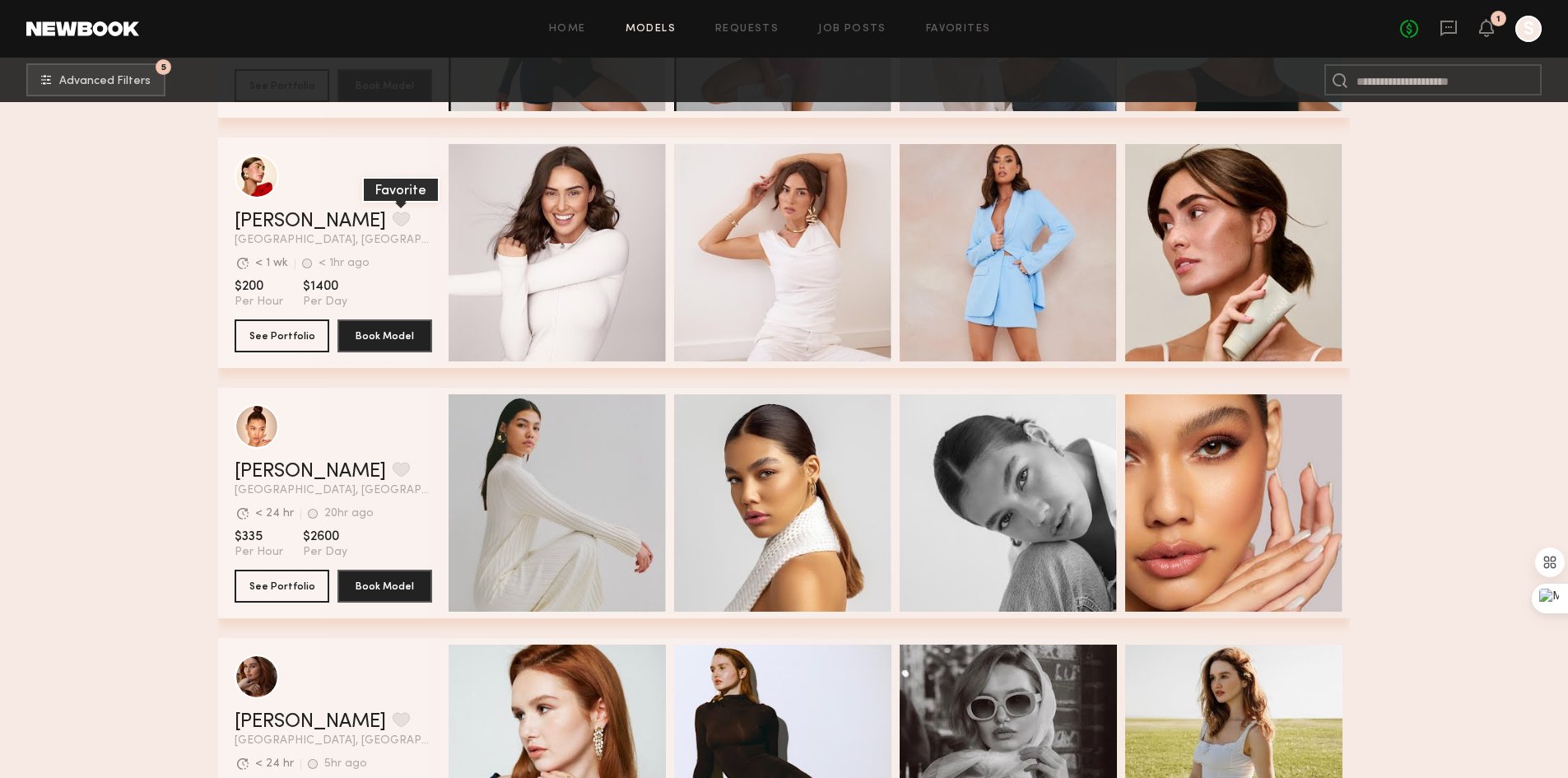
click at [393, 221] on button "grid" at bounding box center [401, 219] width 17 height 15
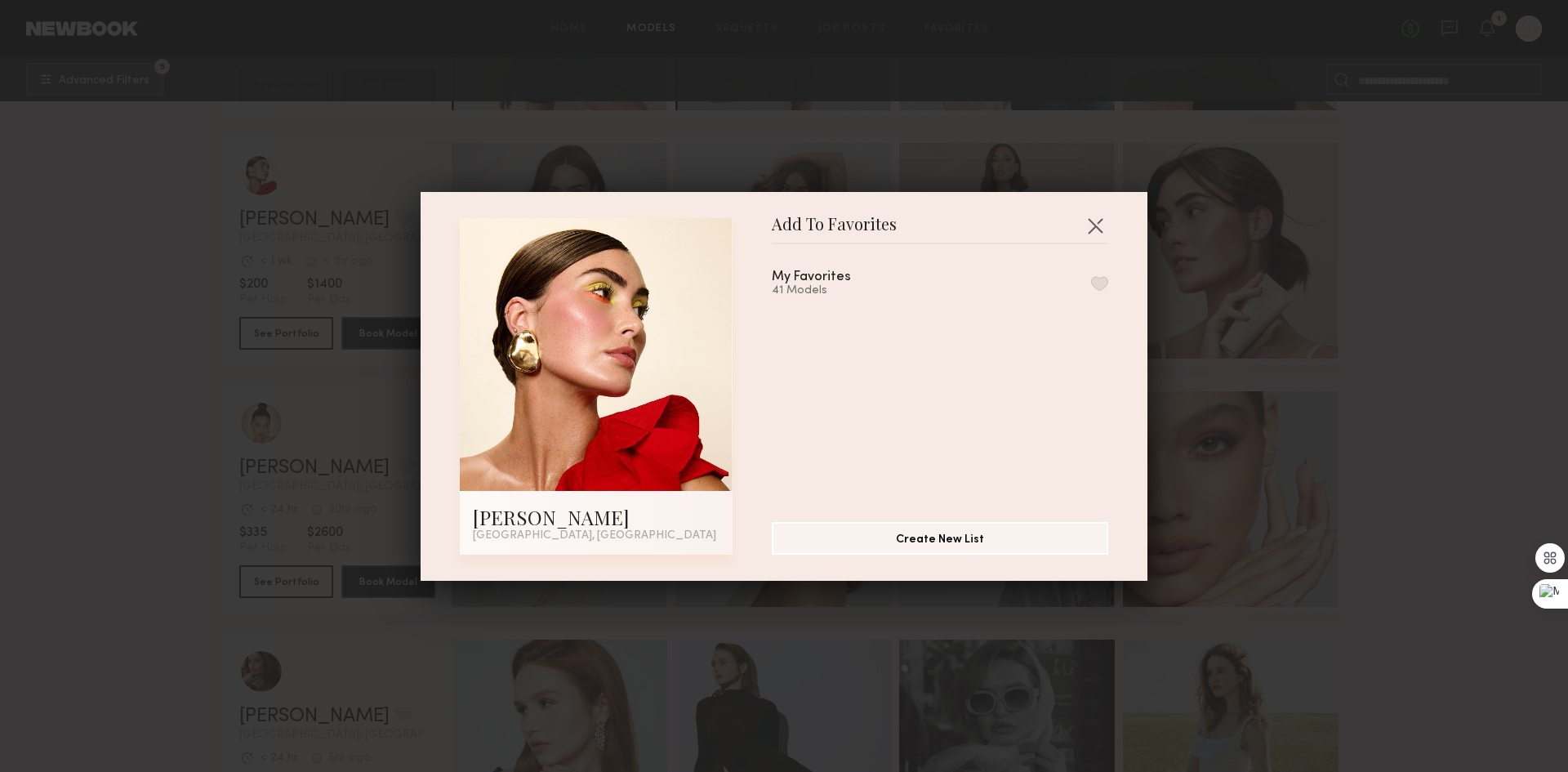
click at [1068, 282] on div "My Favorites 41 Models" at bounding box center [940, 284] width 336 height 27
click at [1092, 281] on button "button" at bounding box center [1100, 284] width 17 height 15
click at [1086, 223] on button "button" at bounding box center [1095, 225] width 26 height 26
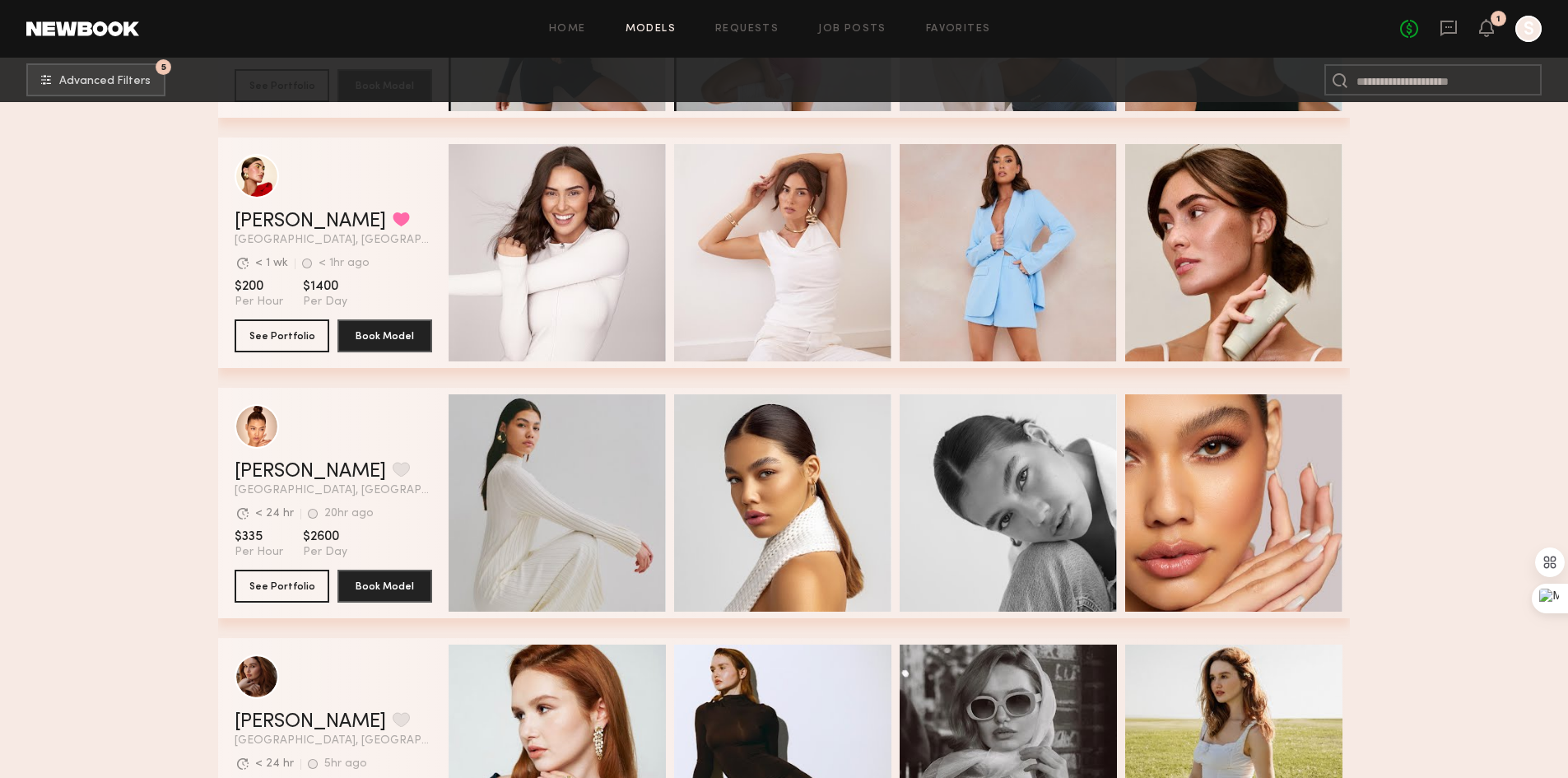
scroll to position [6748, 0]
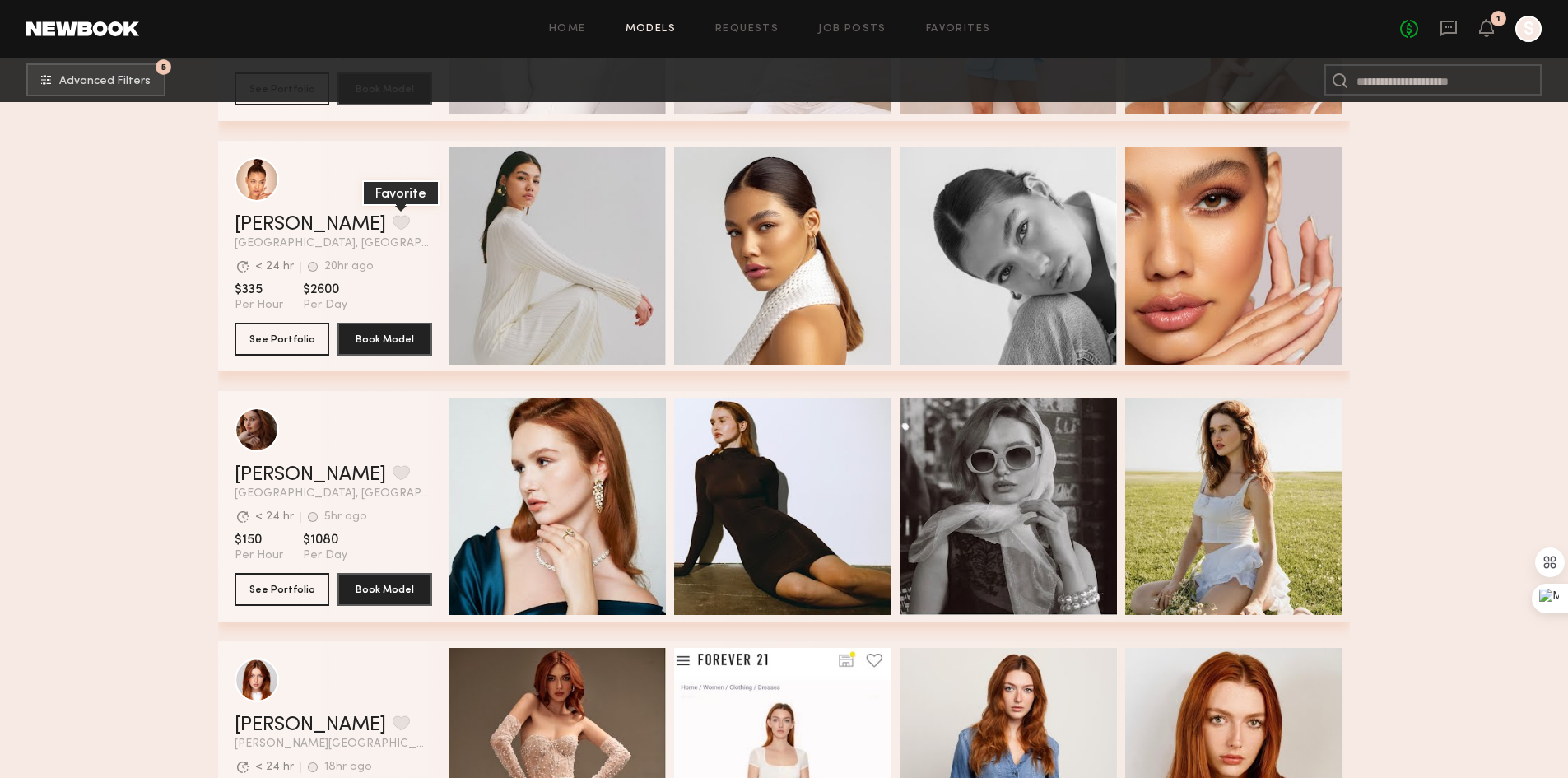
click at [393, 224] on button "grid" at bounding box center [401, 222] width 17 height 15
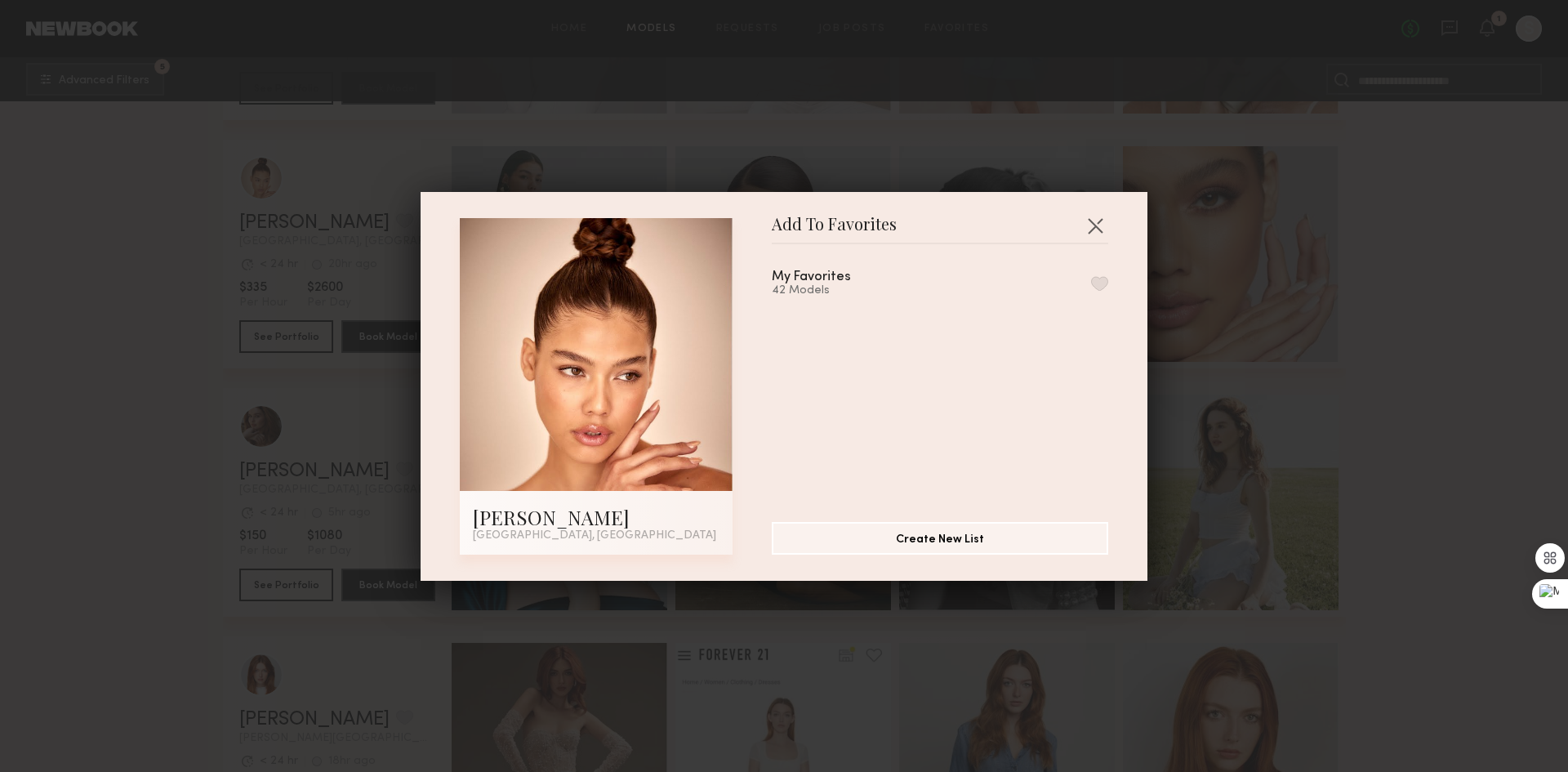
click at [1092, 278] on button "button" at bounding box center [1100, 284] width 17 height 15
click at [1094, 215] on button "button" at bounding box center [1095, 225] width 26 height 26
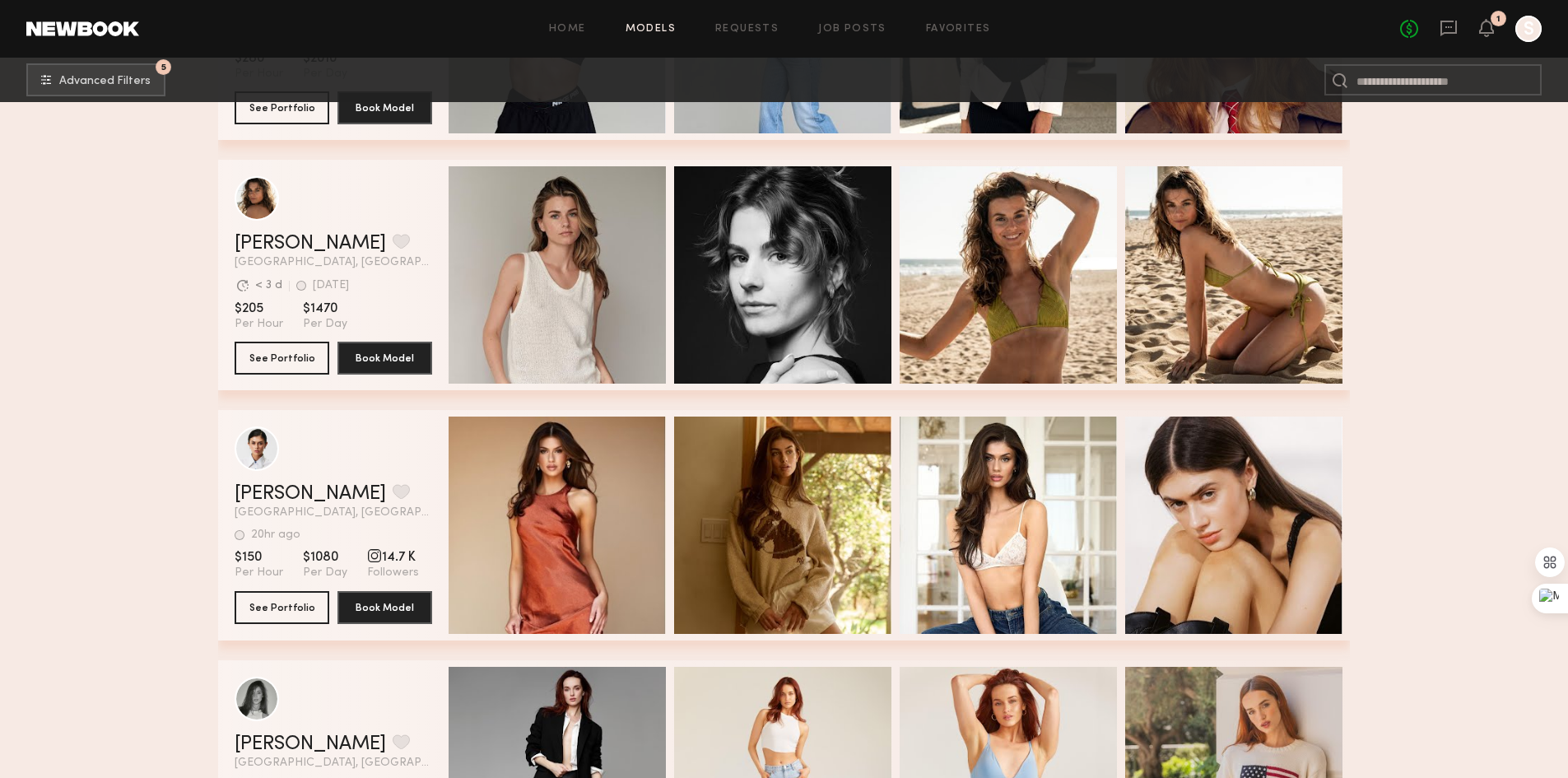
scroll to position [7736, 0]
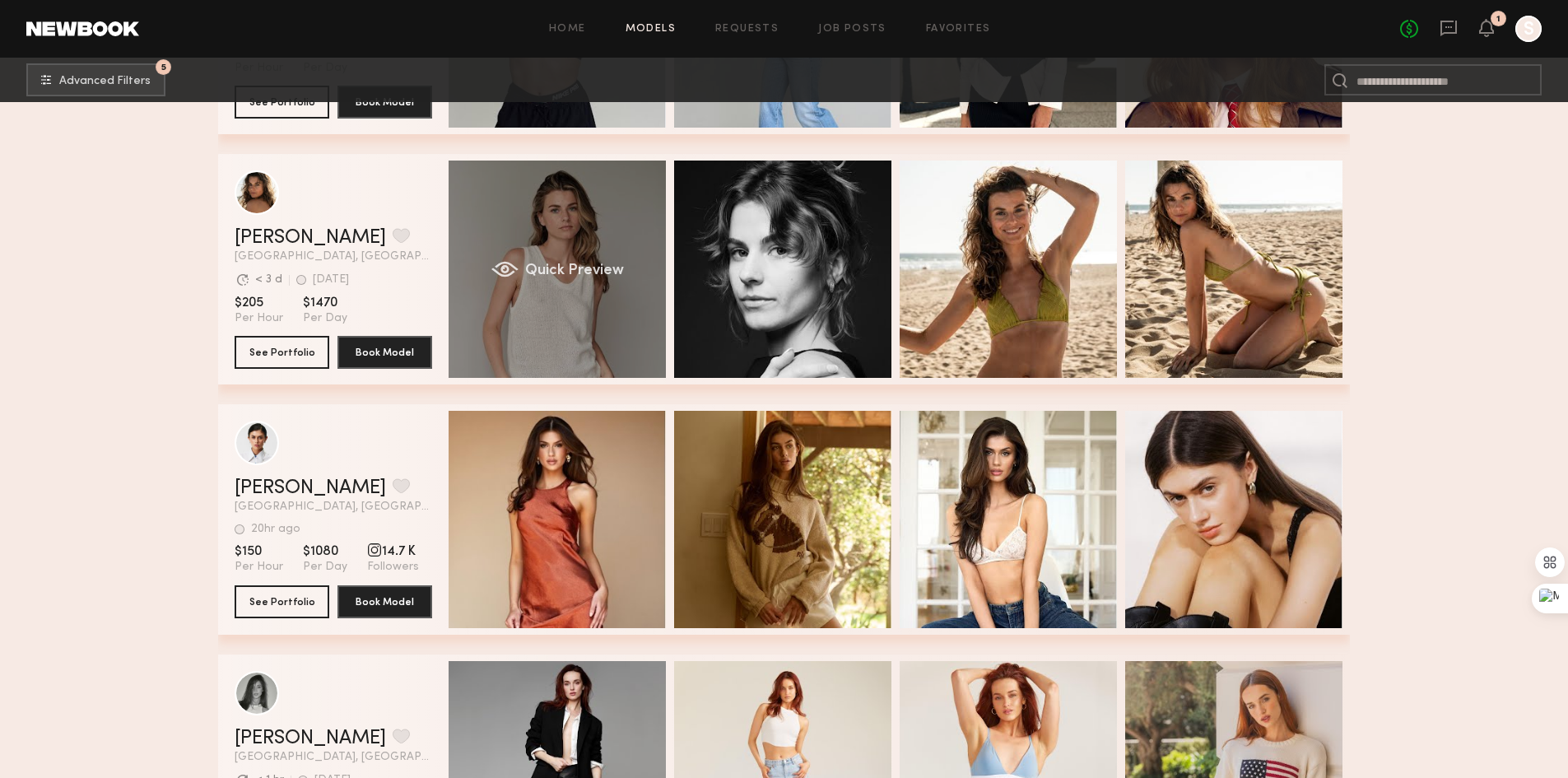
click at [585, 320] on div "Quick Preview" at bounding box center [558, 270] width 218 height 218
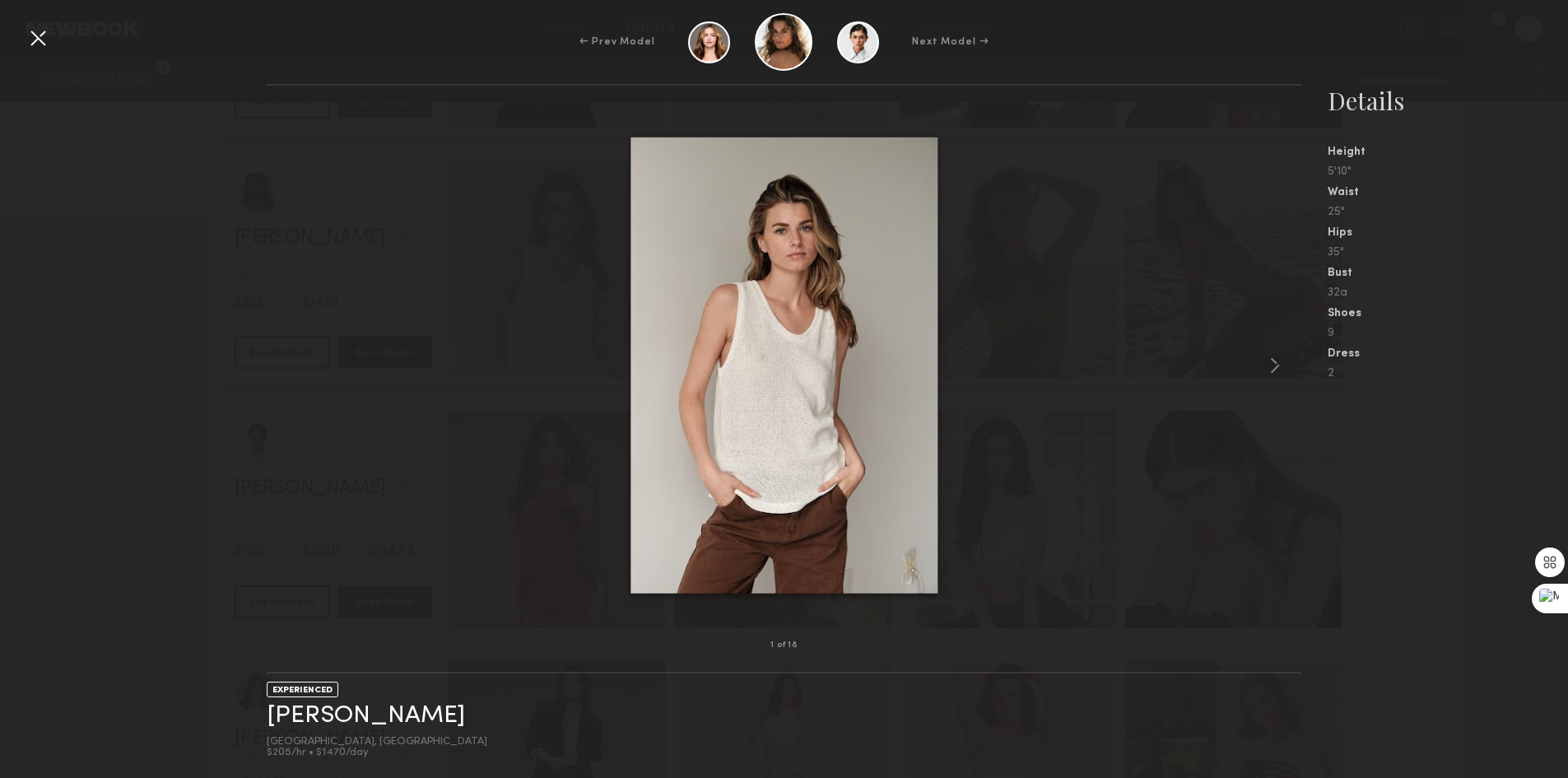
click at [34, 35] on div at bounding box center [38, 38] width 27 height 27
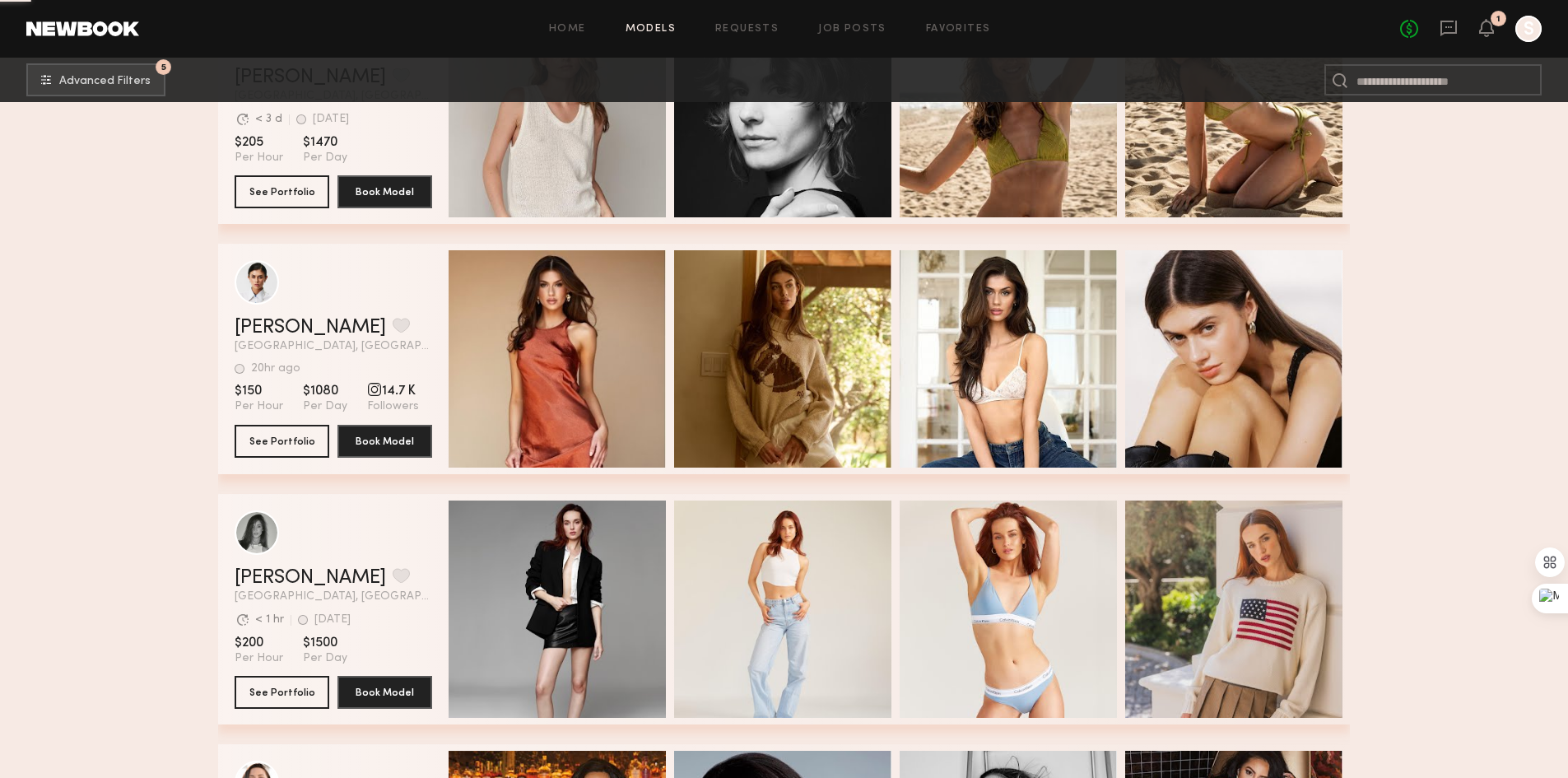
scroll to position [7900, 0]
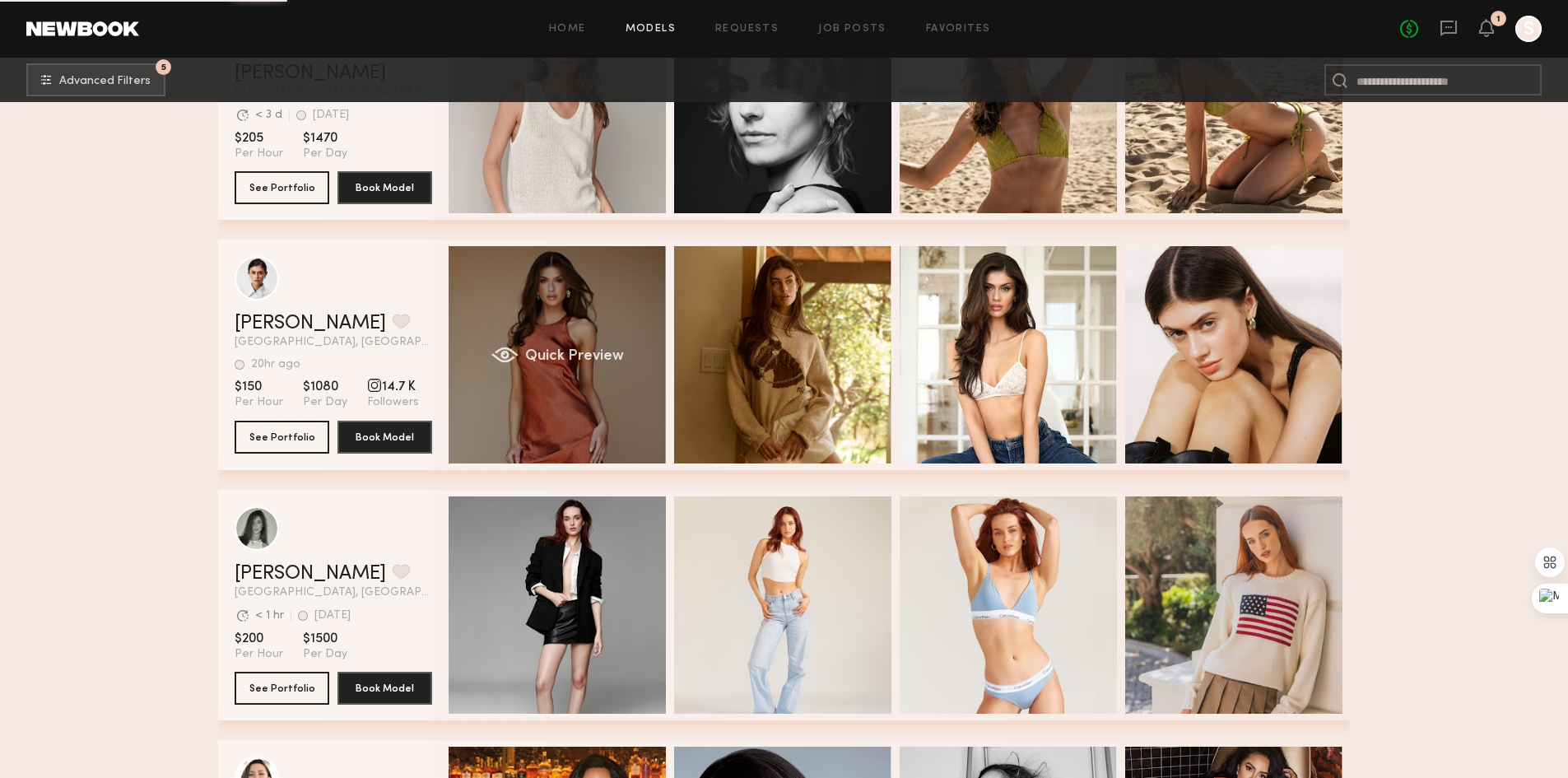
click at [590, 340] on div "Quick Preview" at bounding box center [558, 355] width 218 height 218
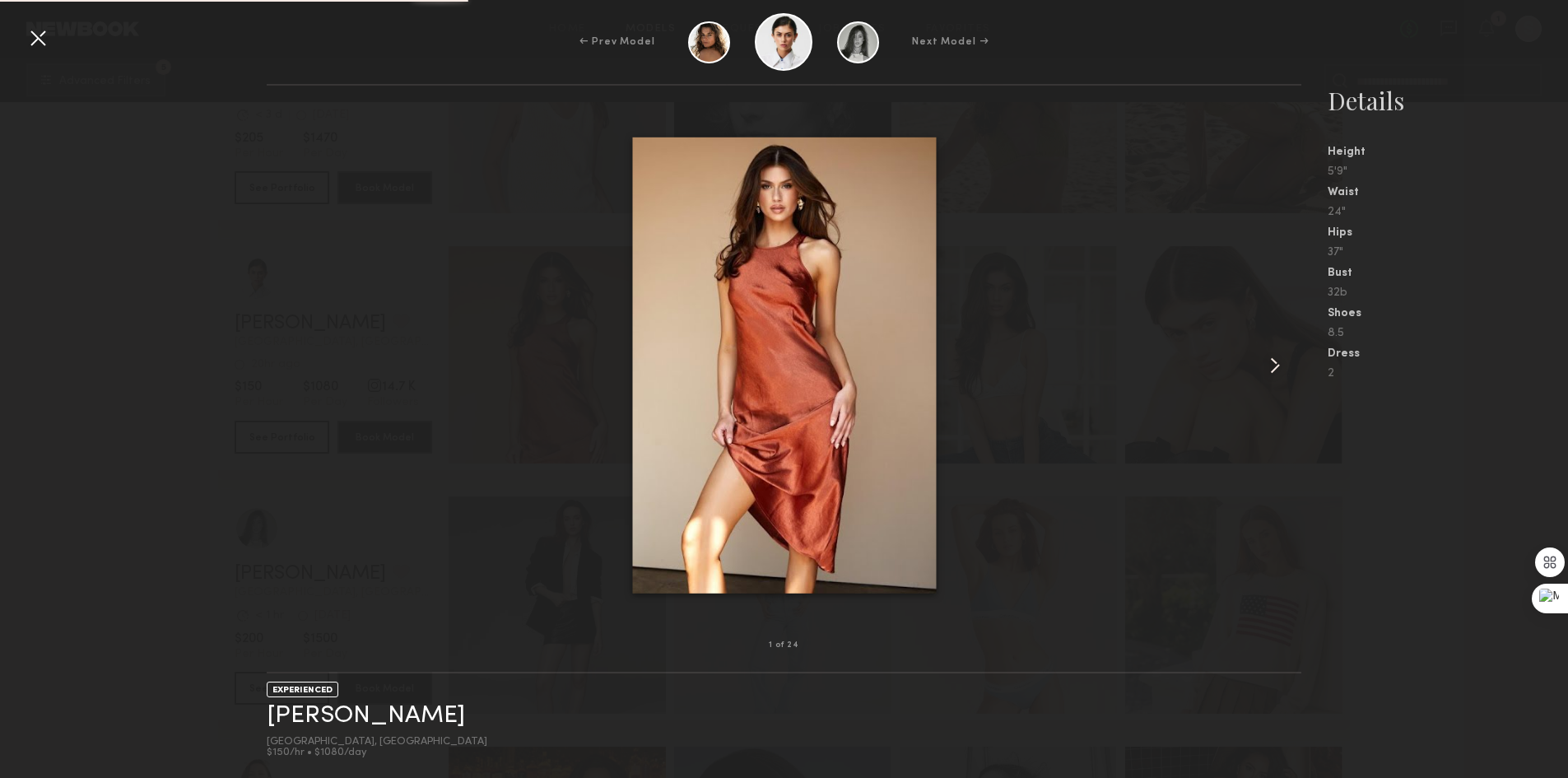
click at [1274, 368] on common-icon at bounding box center [1275, 365] width 27 height 27
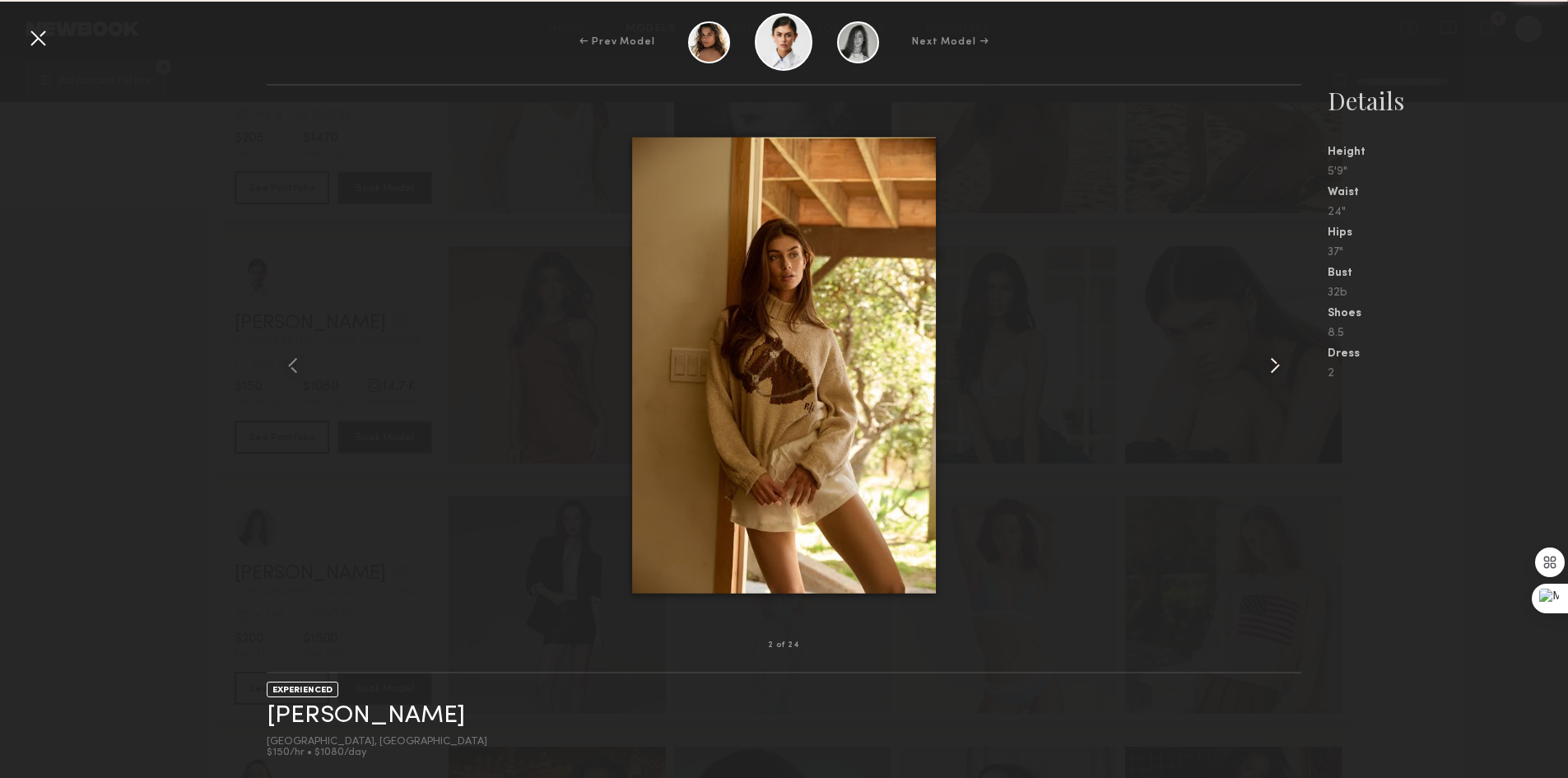
click at [1274, 368] on common-icon at bounding box center [1275, 365] width 27 height 27
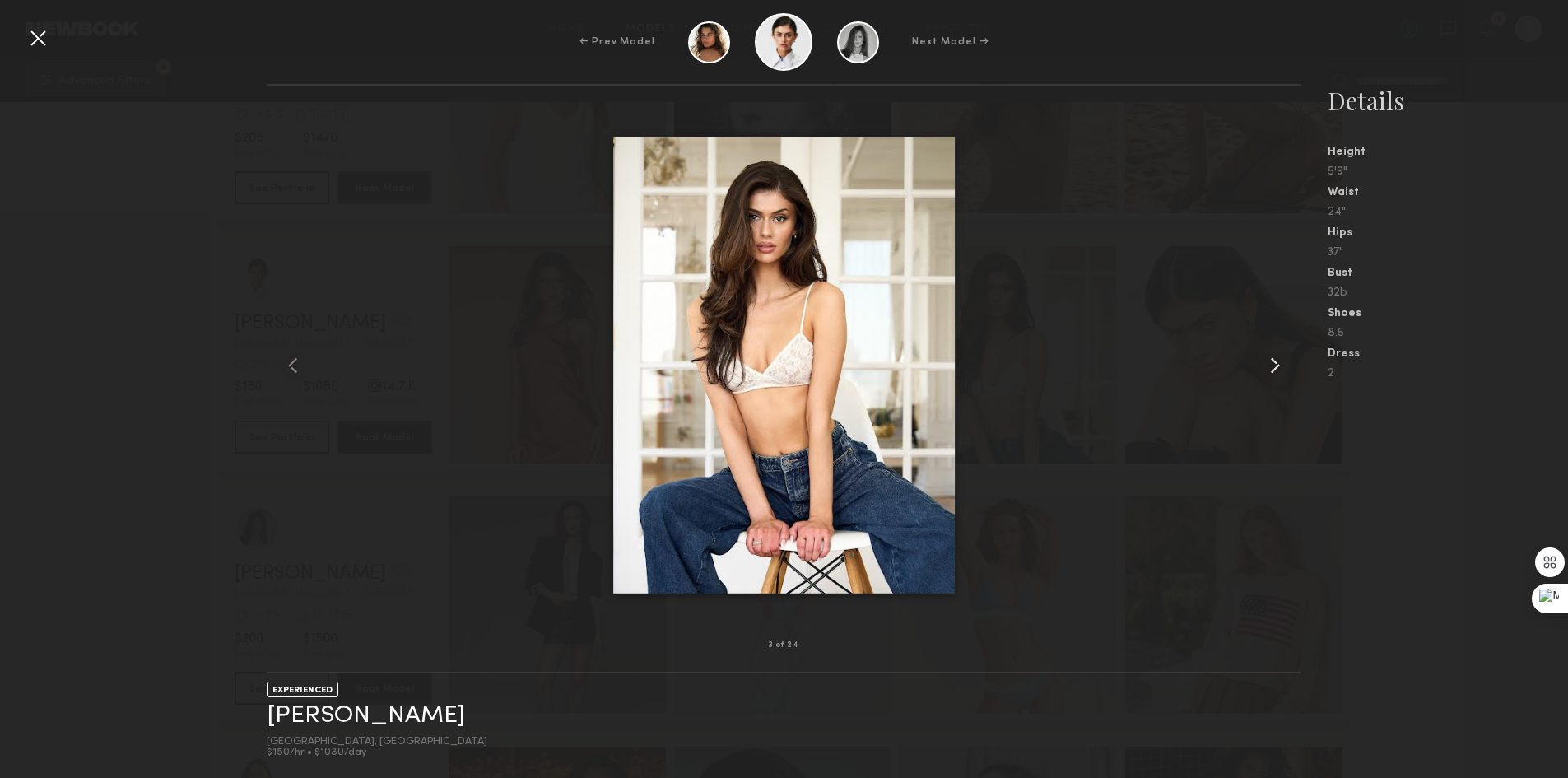
click at [1274, 368] on common-icon at bounding box center [1275, 365] width 27 height 27
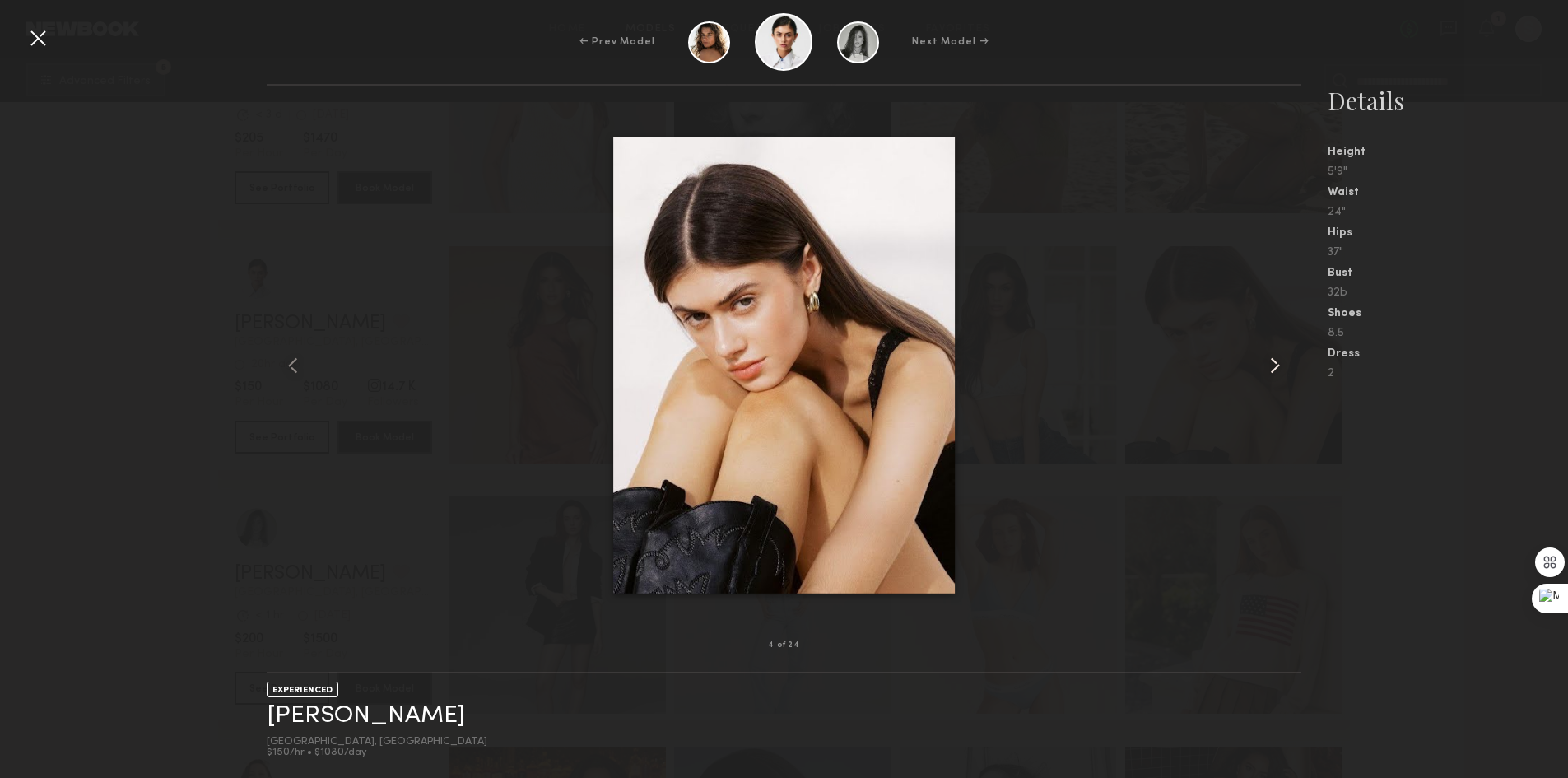
click at [1274, 368] on common-icon at bounding box center [1275, 365] width 27 height 27
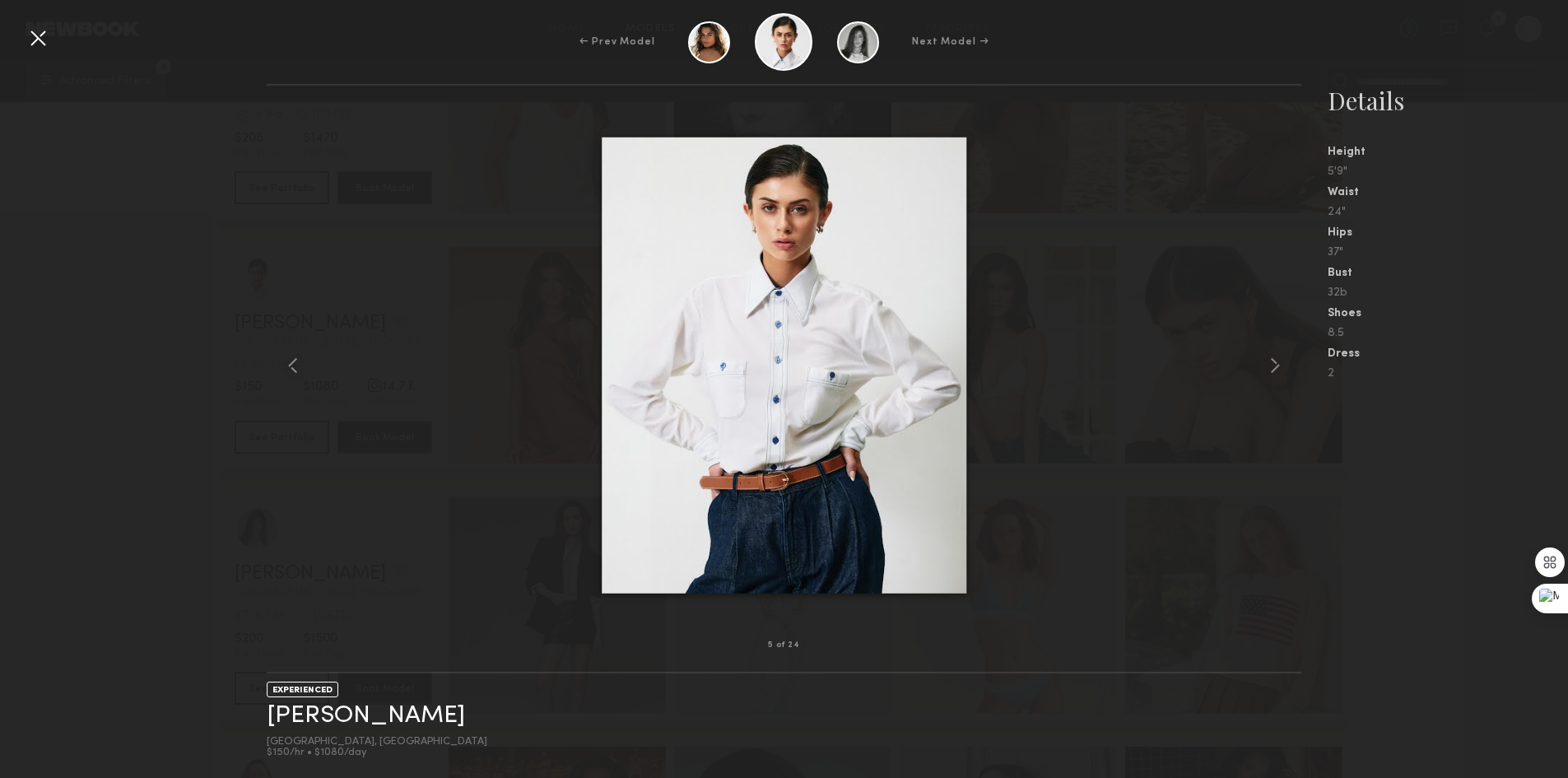
click at [38, 32] on div at bounding box center [38, 38] width 27 height 27
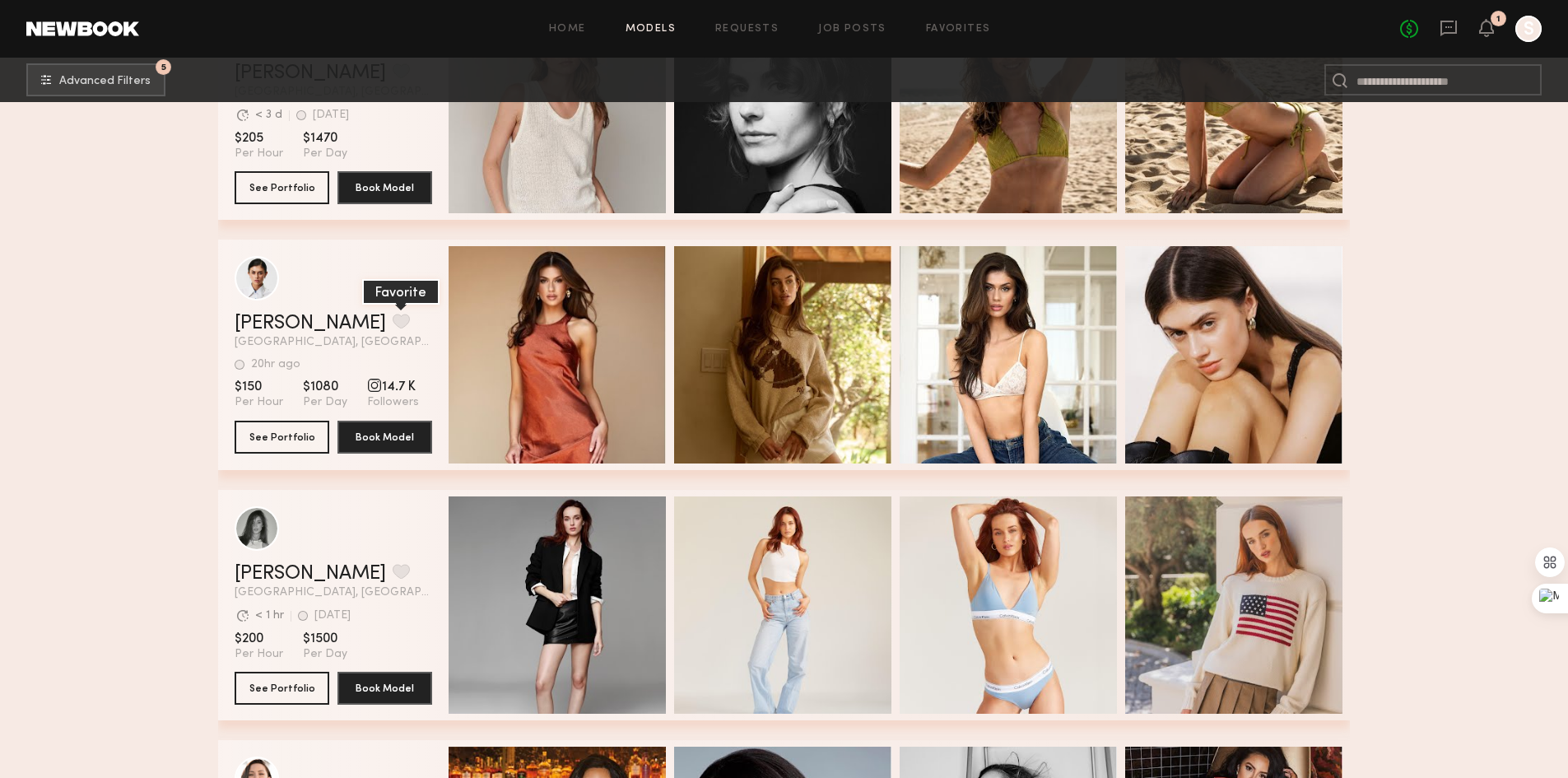
click at [393, 328] on button "grid" at bounding box center [401, 321] width 17 height 15
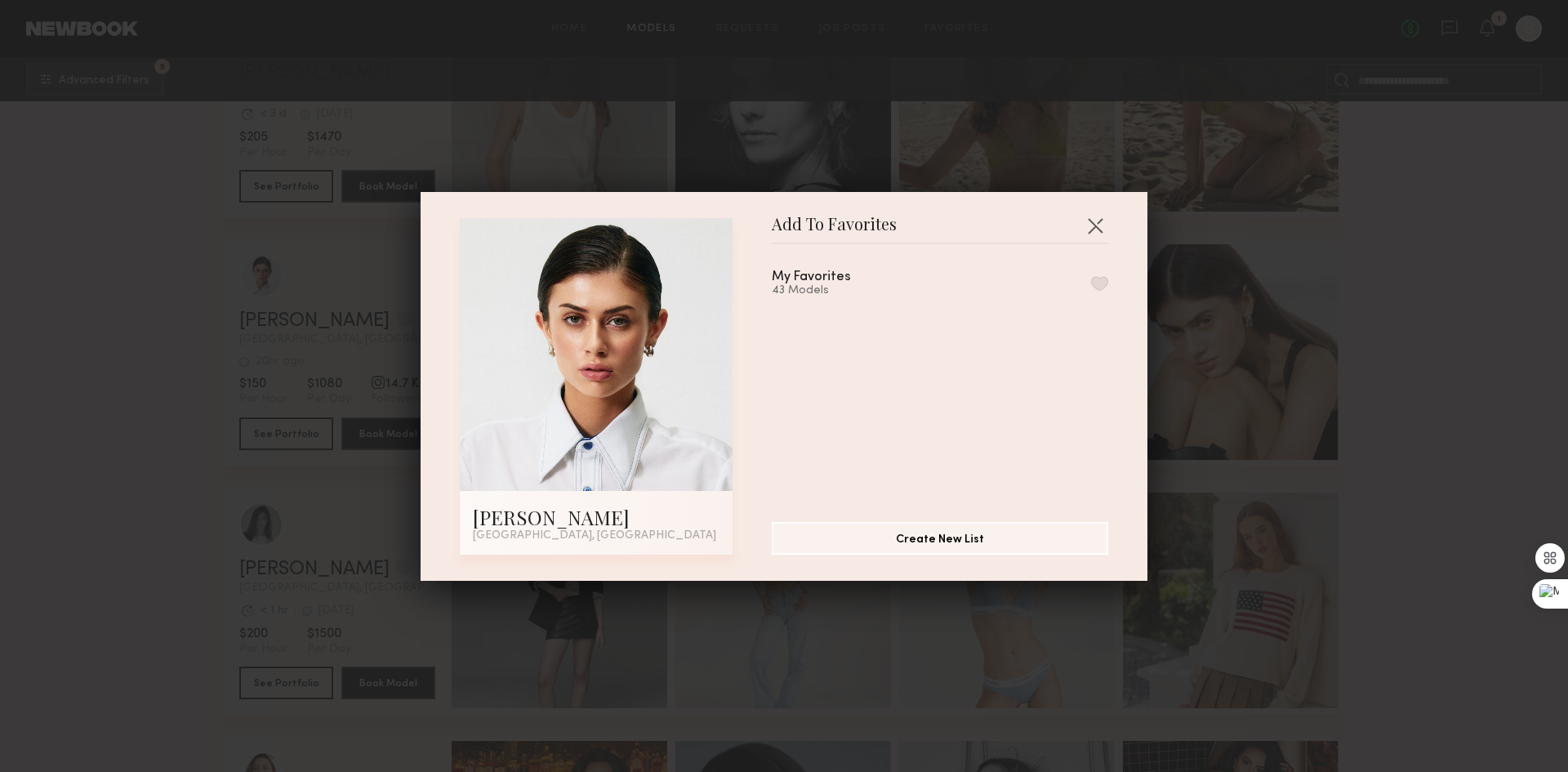
click at [1092, 281] on button "button" at bounding box center [1100, 284] width 17 height 15
click at [1086, 222] on button "button" at bounding box center [1095, 225] width 26 height 26
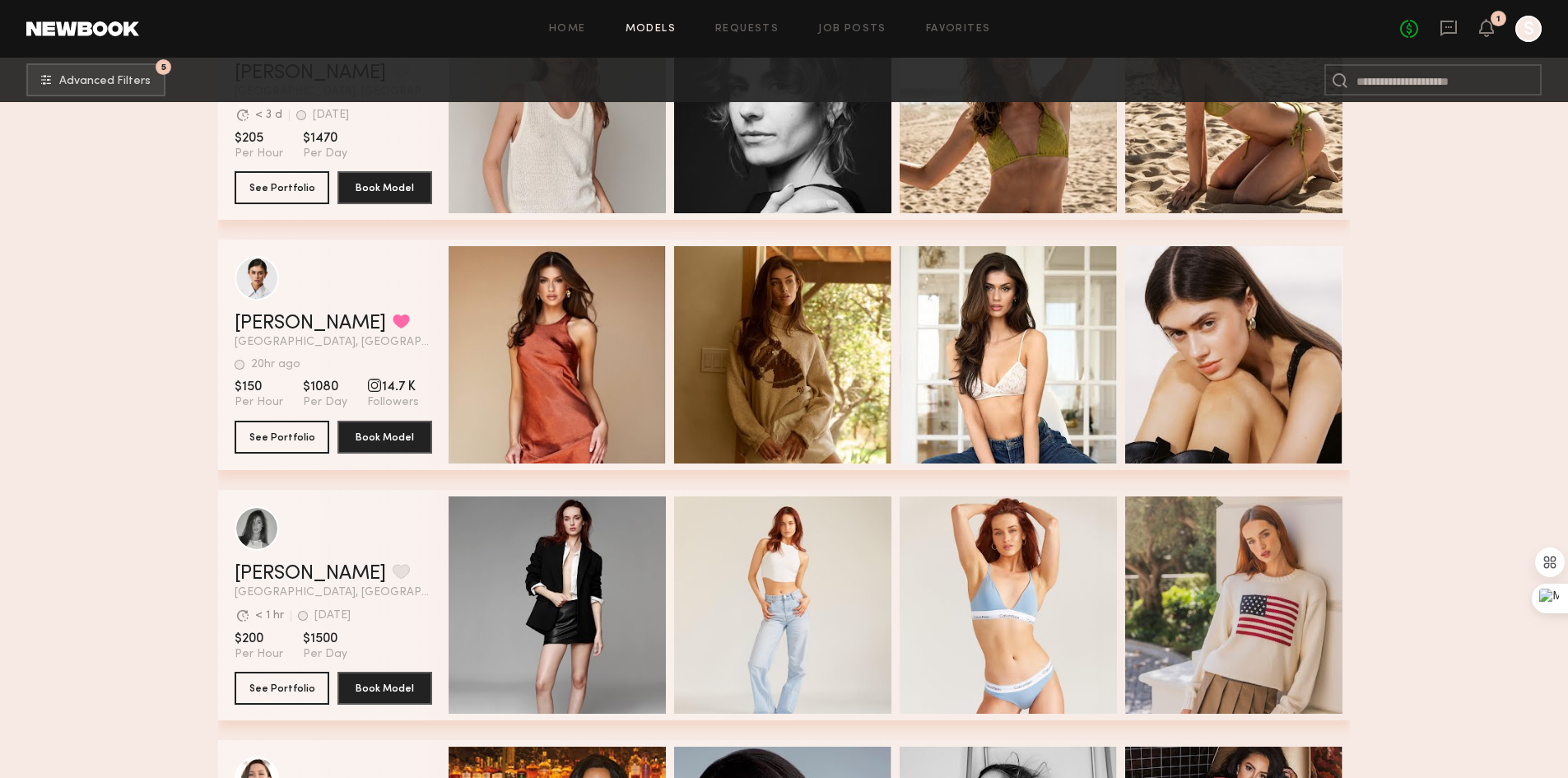
scroll to position [8147, 0]
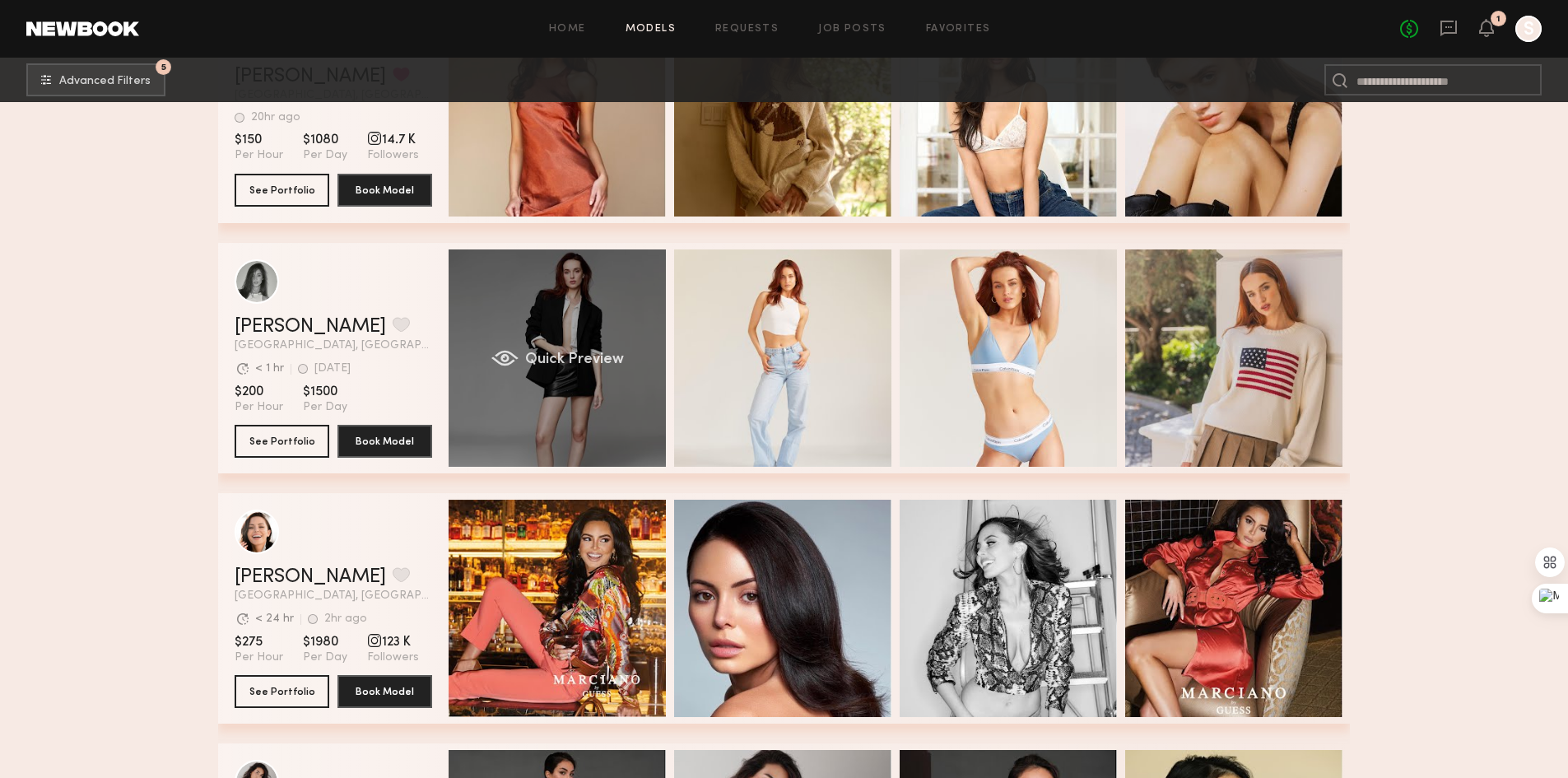
click at [555, 359] on span "Quick Preview" at bounding box center [575, 360] width 98 height 15
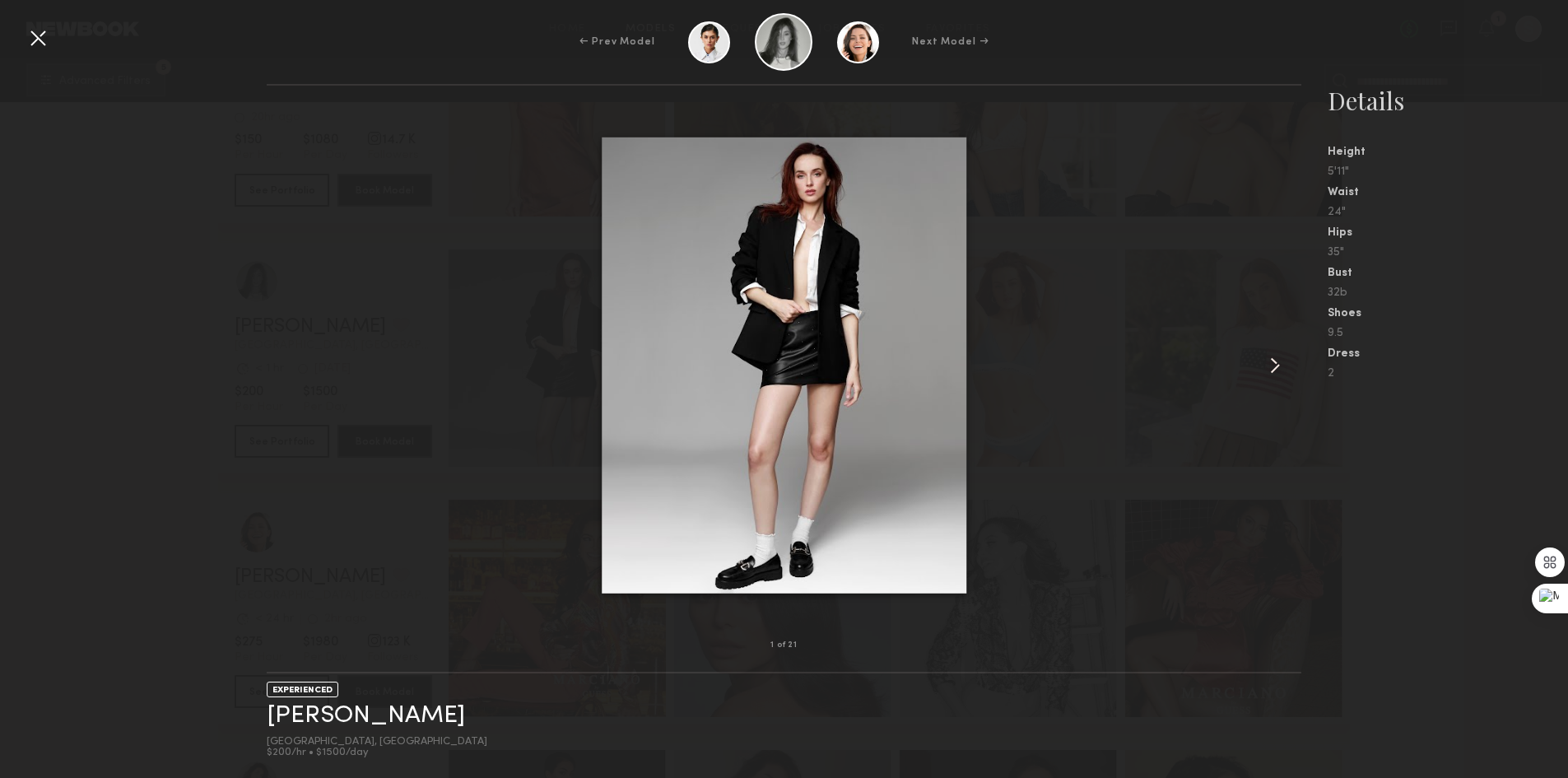
click at [1264, 359] on common-icon at bounding box center [1275, 365] width 27 height 27
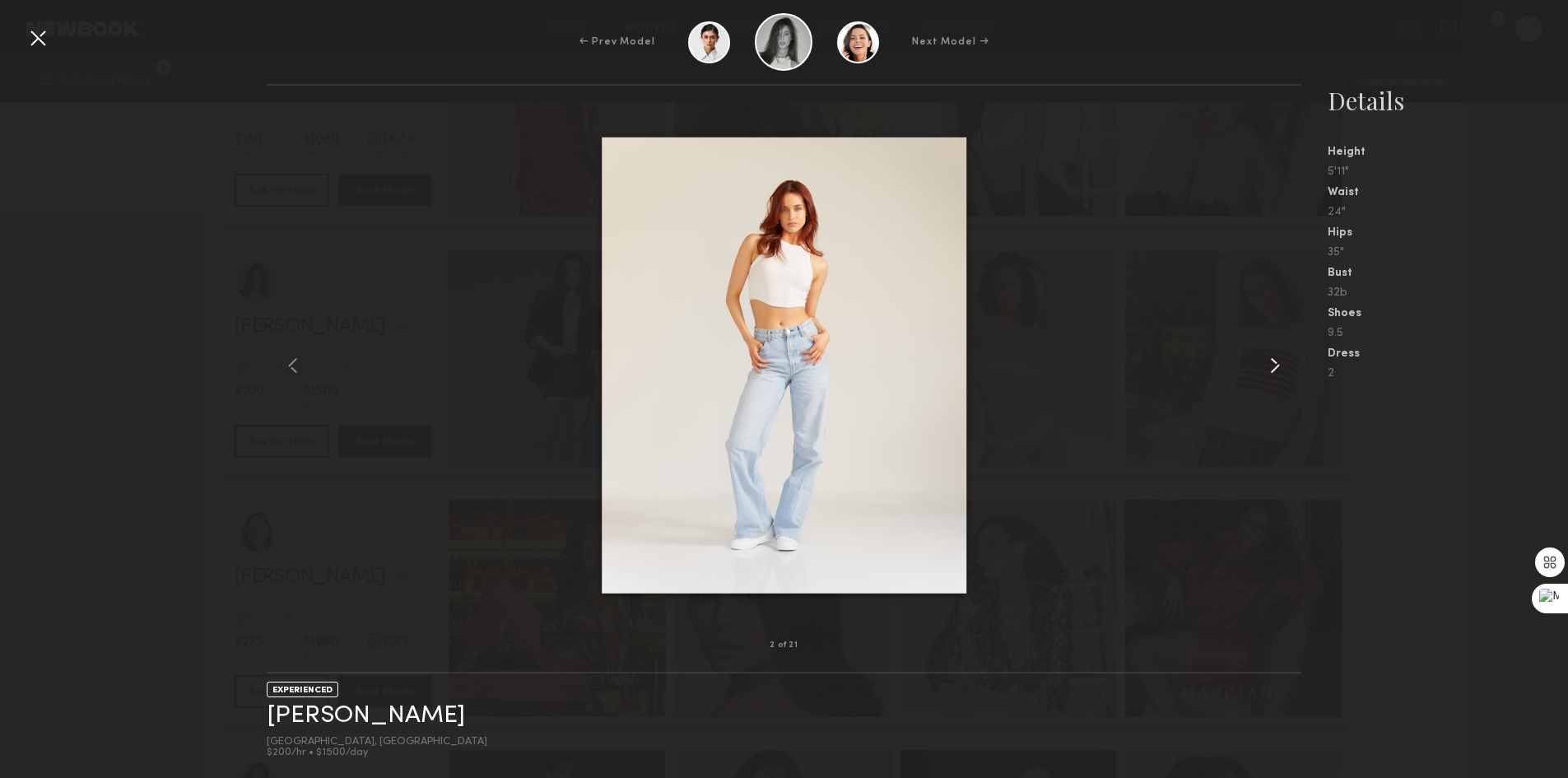
click at [1264, 359] on common-icon at bounding box center [1275, 365] width 27 height 27
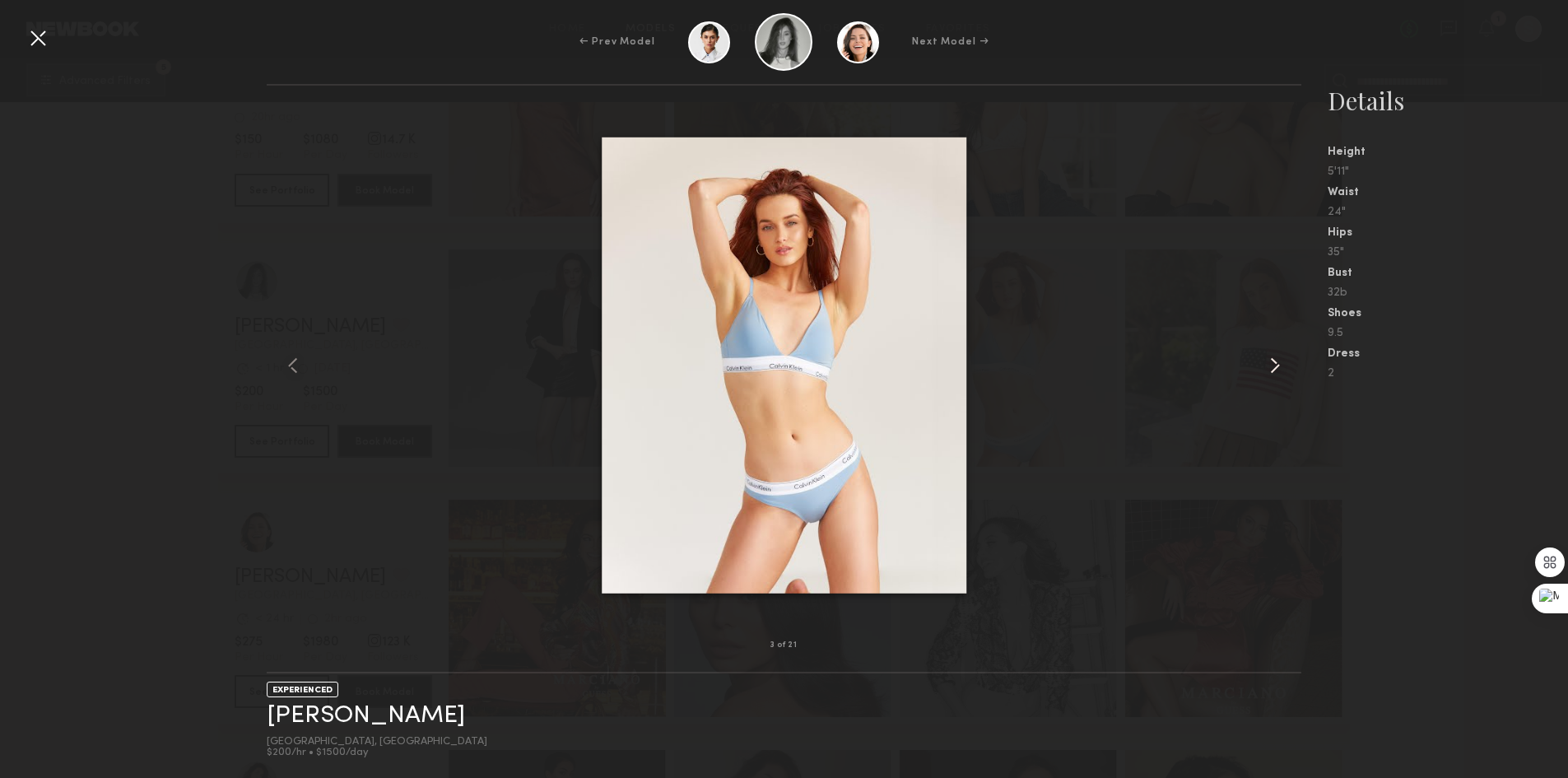
click at [1264, 359] on common-icon at bounding box center [1275, 365] width 27 height 27
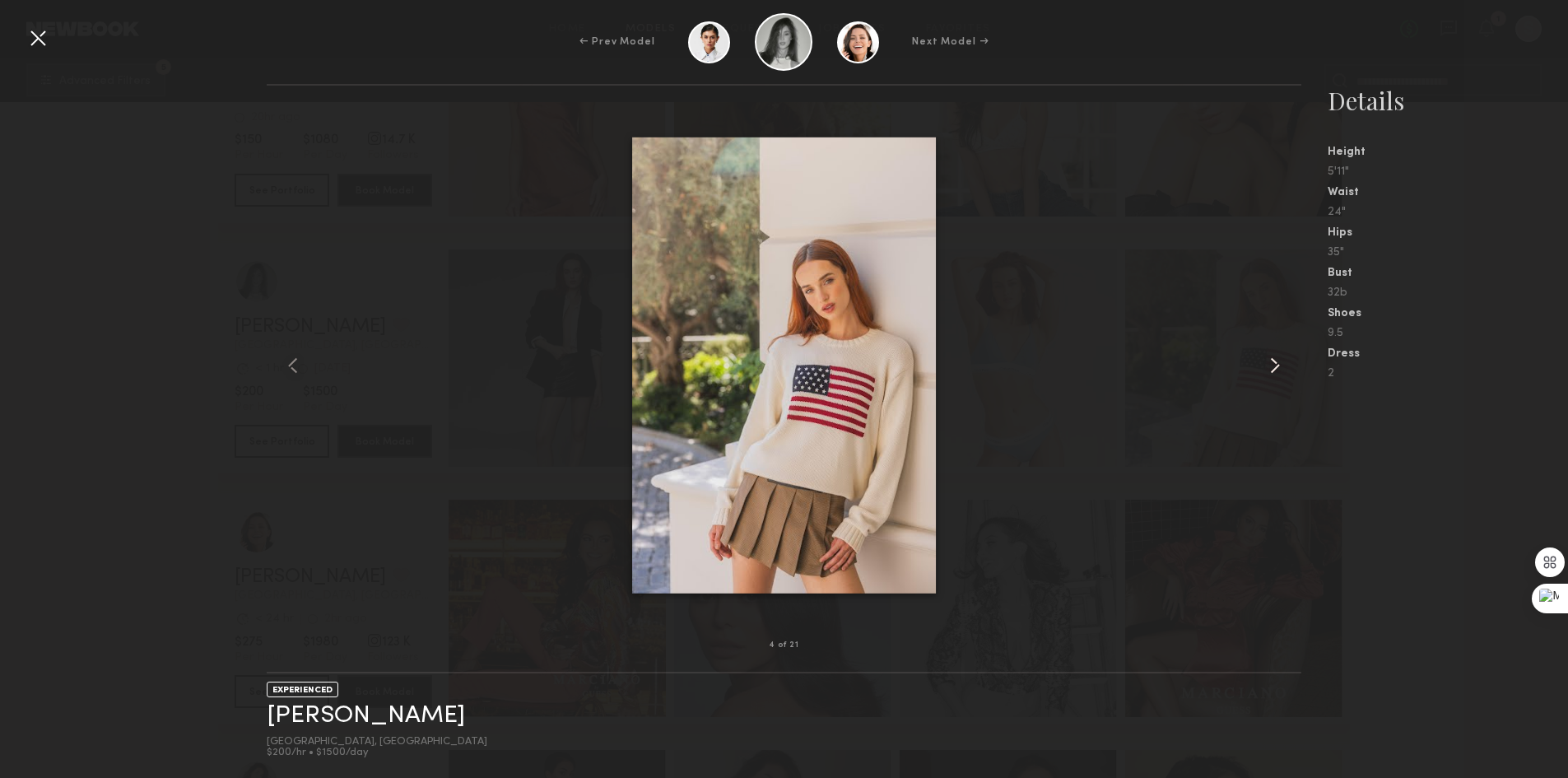
click at [1264, 359] on common-icon at bounding box center [1275, 365] width 27 height 27
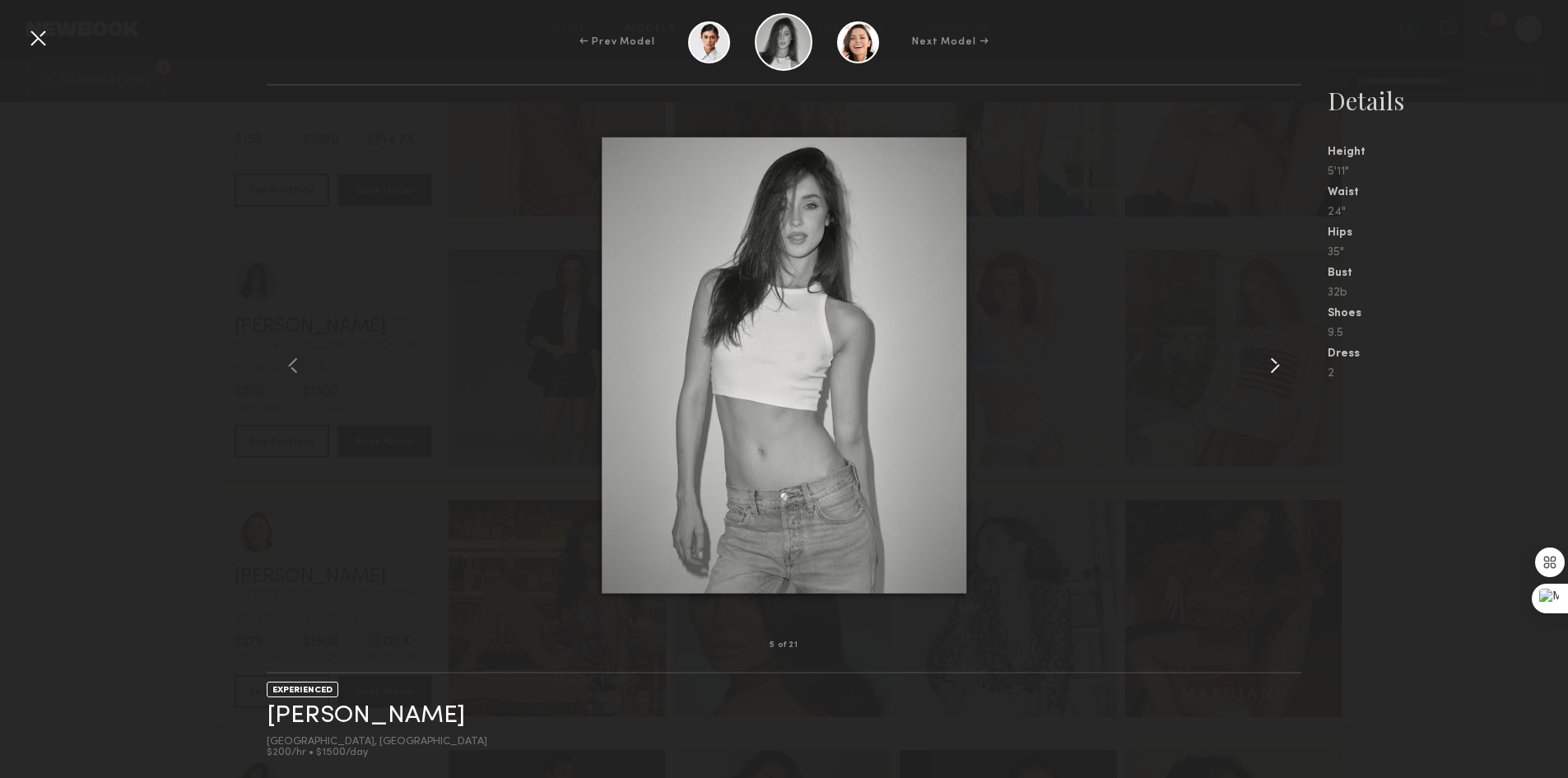
click at [1264, 359] on common-icon at bounding box center [1275, 365] width 27 height 27
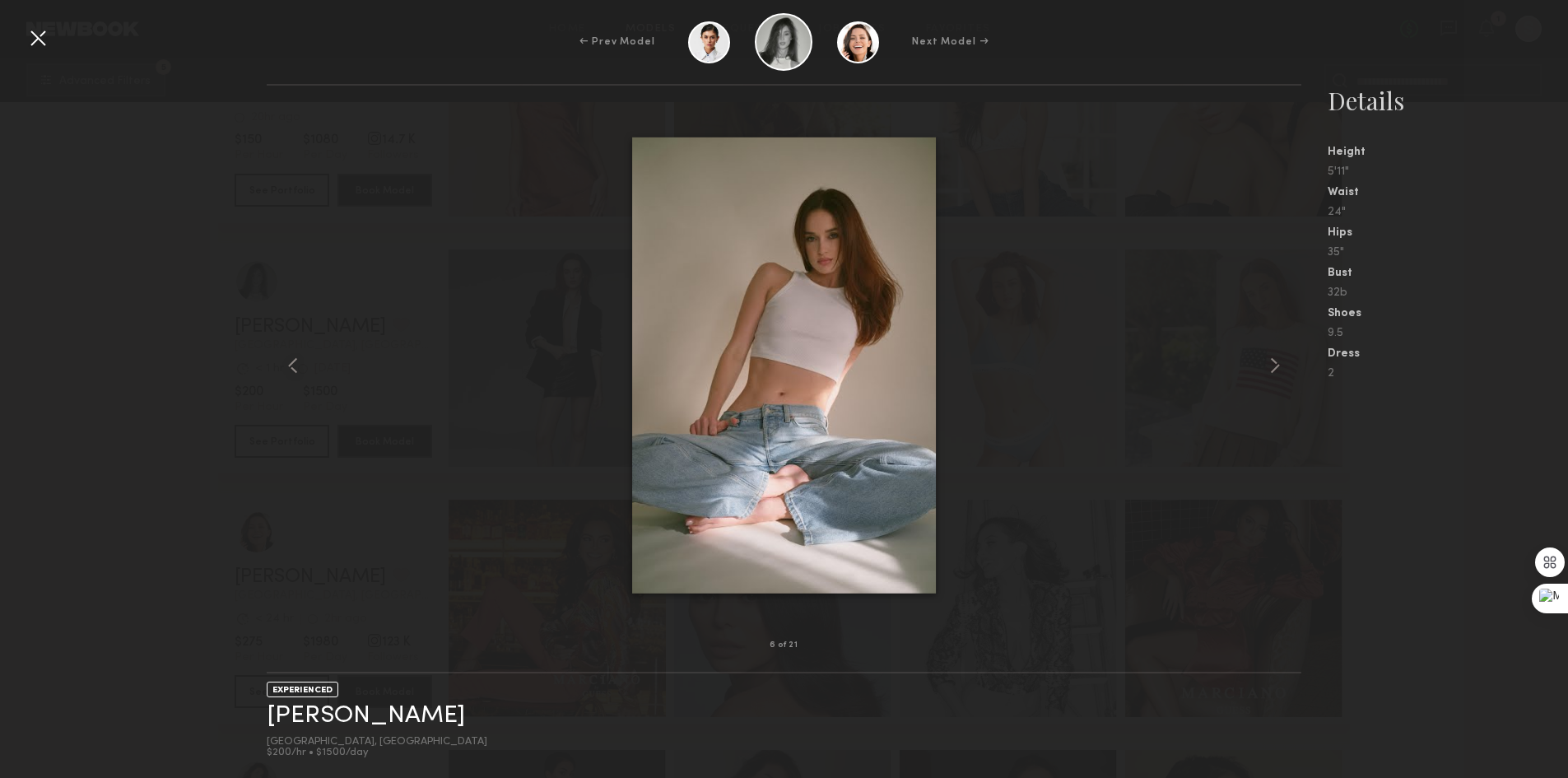
click at [45, 47] on div at bounding box center [38, 38] width 27 height 27
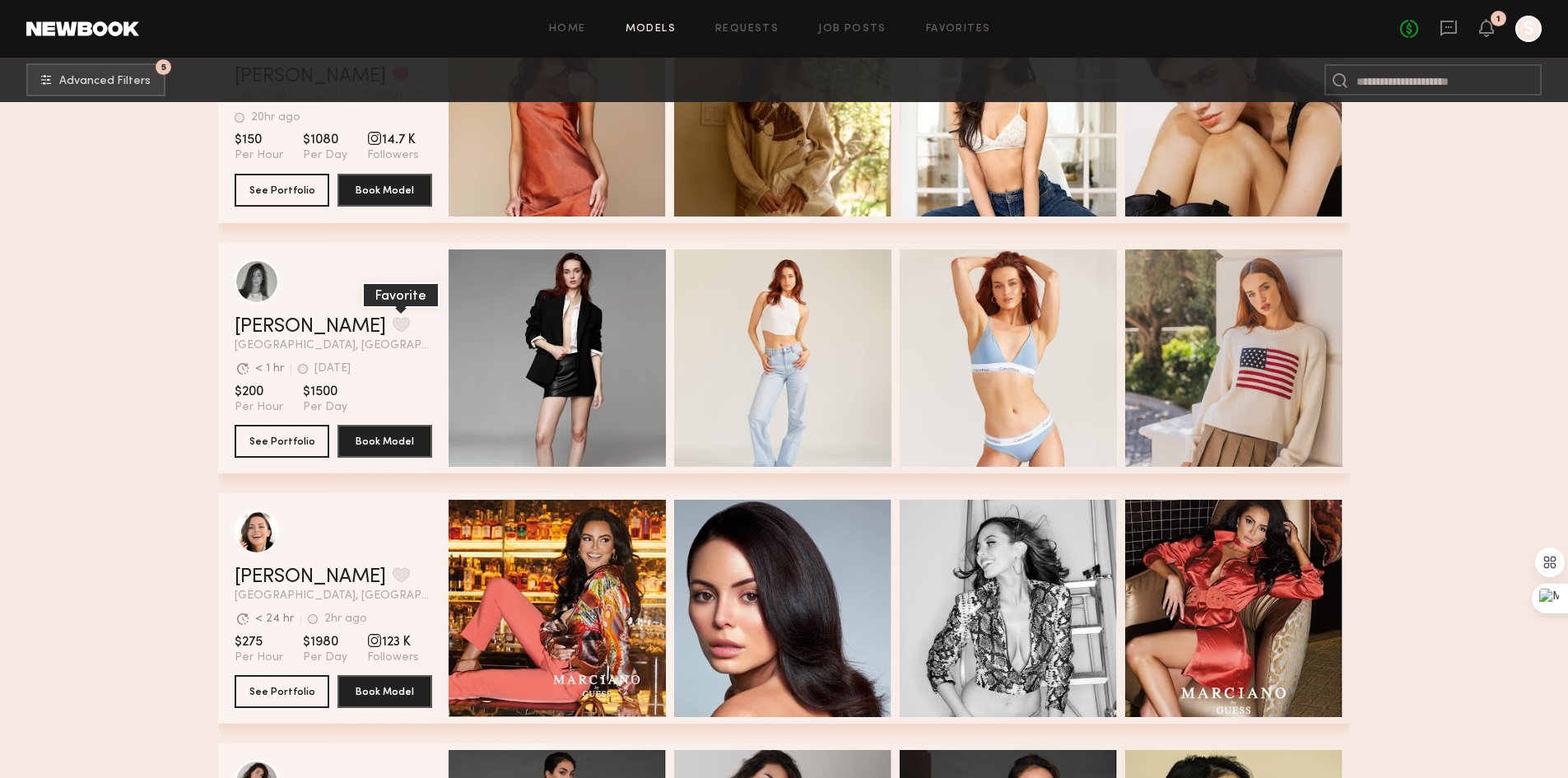
click at [393, 326] on button "grid" at bounding box center [401, 325] width 17 height 15
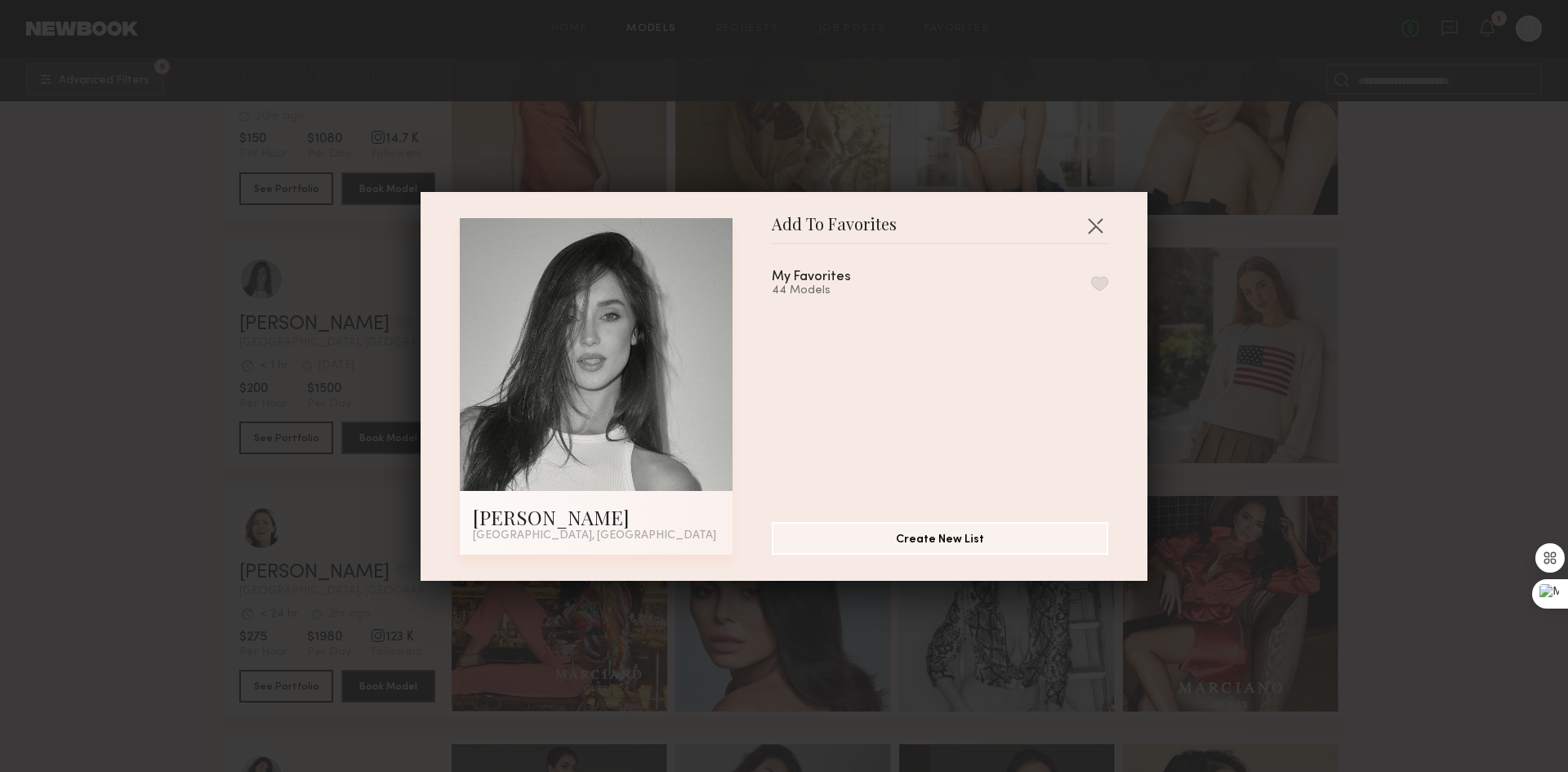
click at [1092, 280] on button "button" at bounding box center [1100, 284] width 17 height 15
click at [1092, 222] on button "button" at bounding box center [1095, 225] width 26 height 26
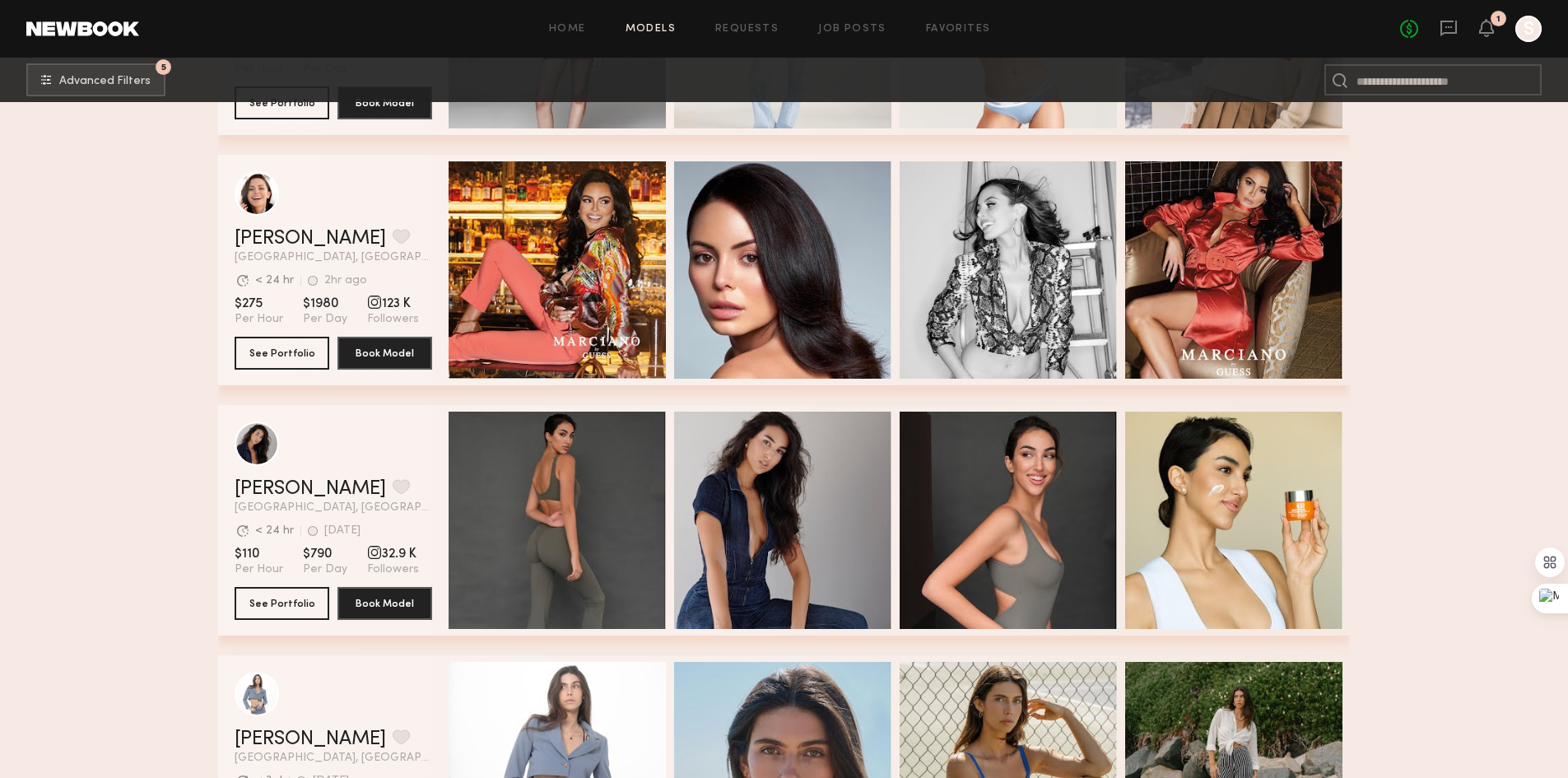
scroll to position [8477, 0]
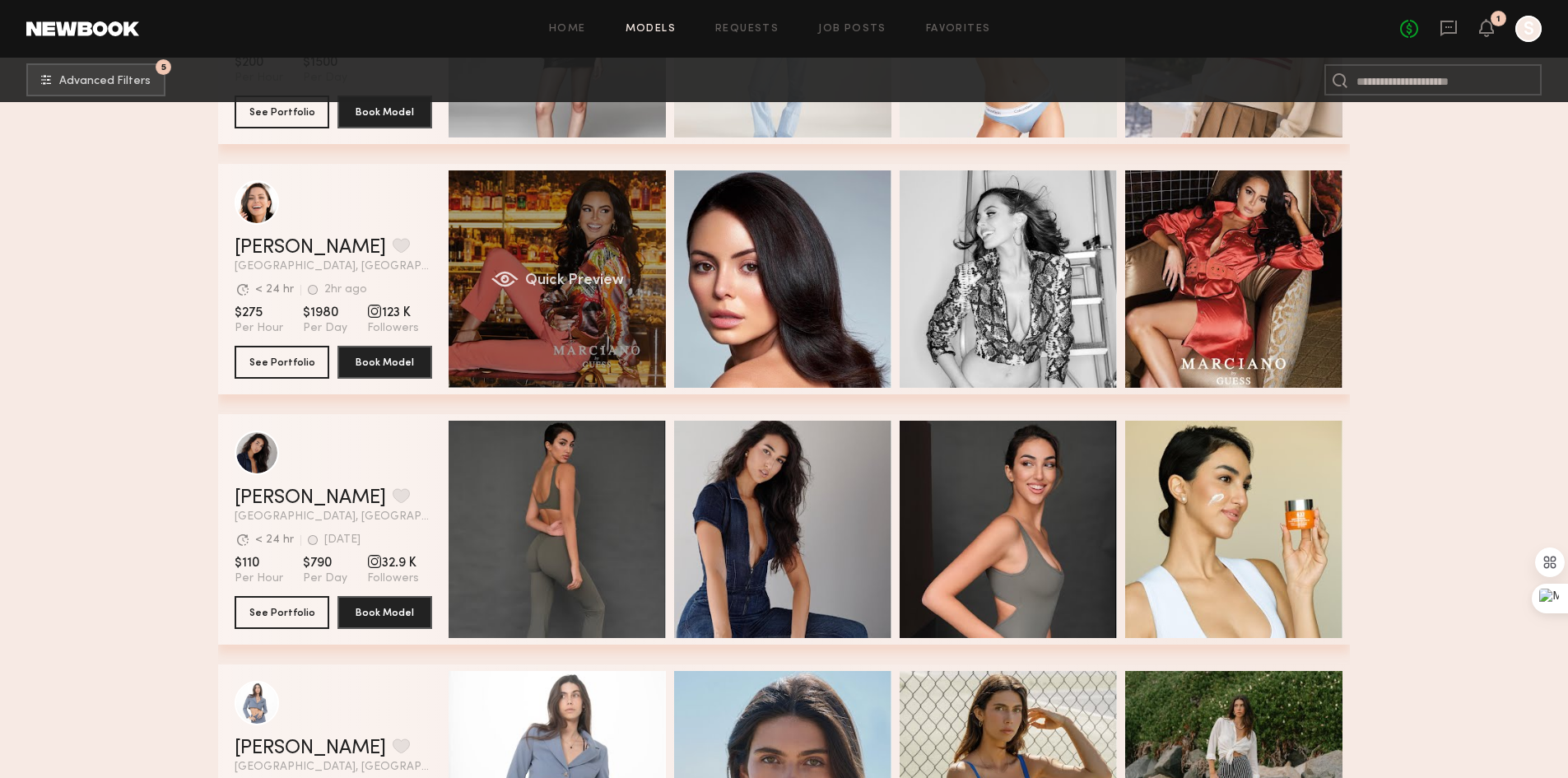
click at [630, 260] on div "Quick Preview" at bounding box center [558, 279] width 218 height 218
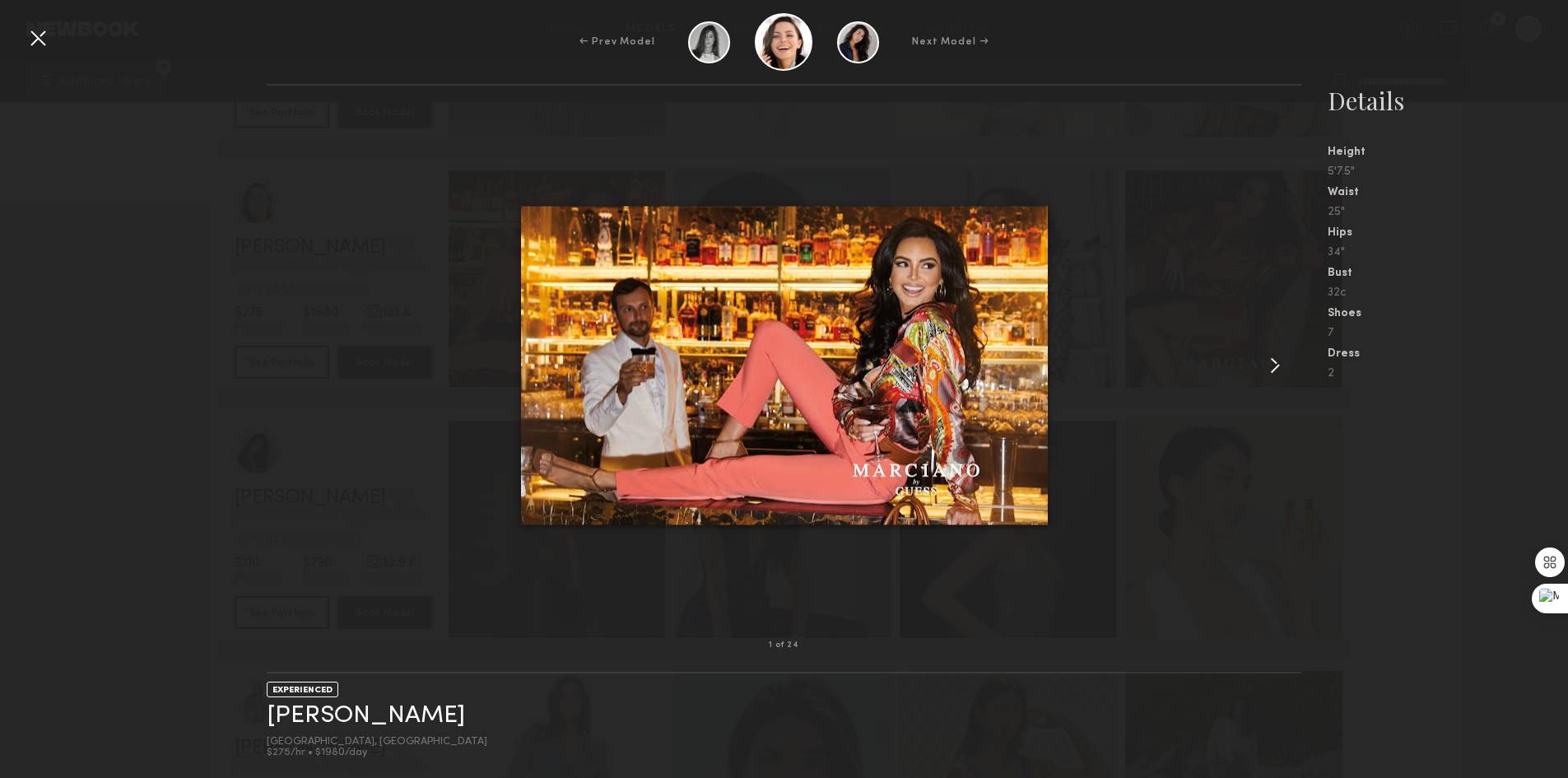
click at [1287, 372] on common-icon at bounding box center [1275, 365] width 27 height 27
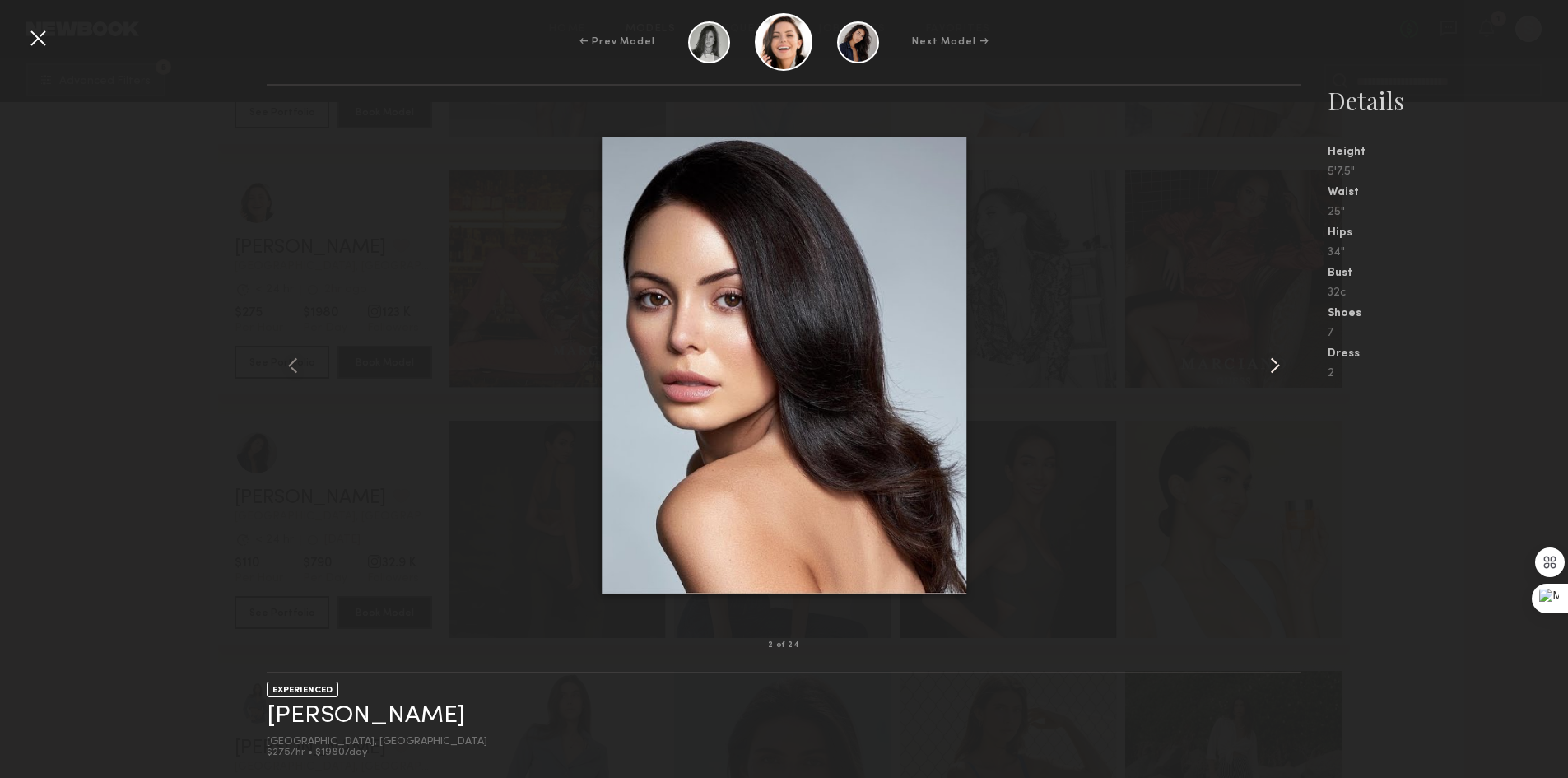
click at [1285, 370] on common-icon at bounding box center [1275, 365] width 27 height 27
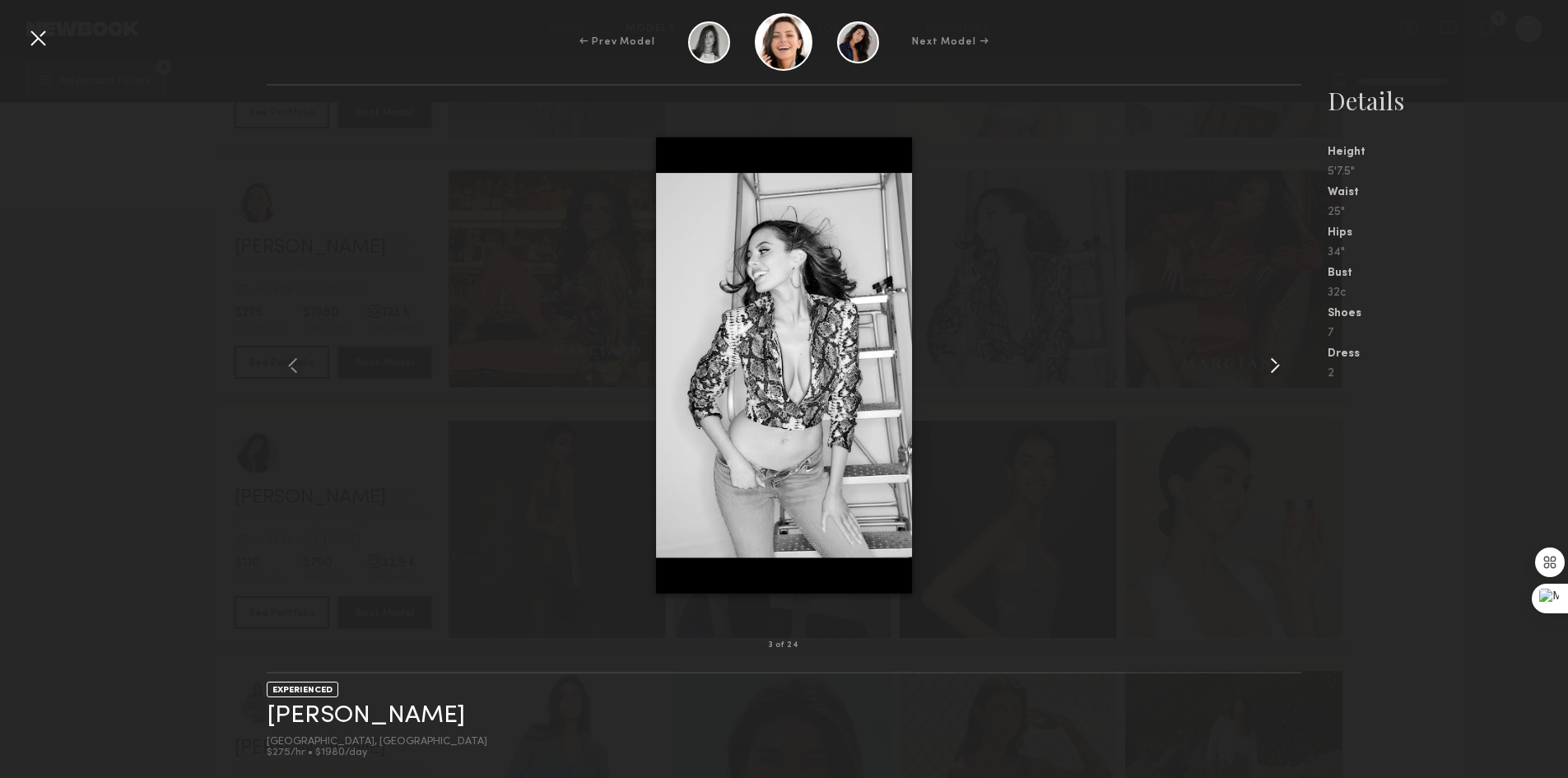
click at [1280, 364] on common-icon at bounding box center [1275, 365] width 27 height 27
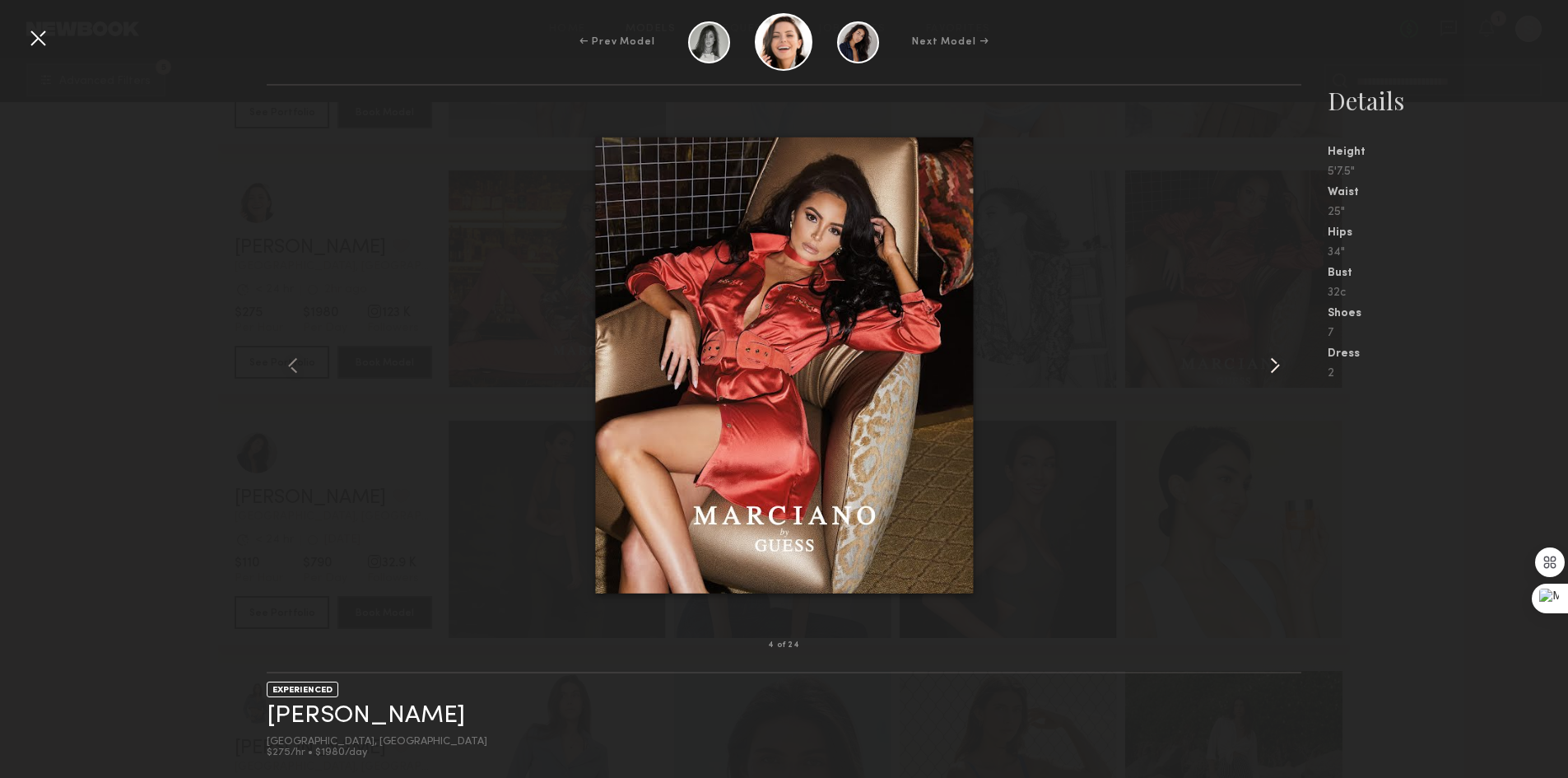
click at [1280, 364] on common-icon at bounding box center [1275, 365] width 27 height 27
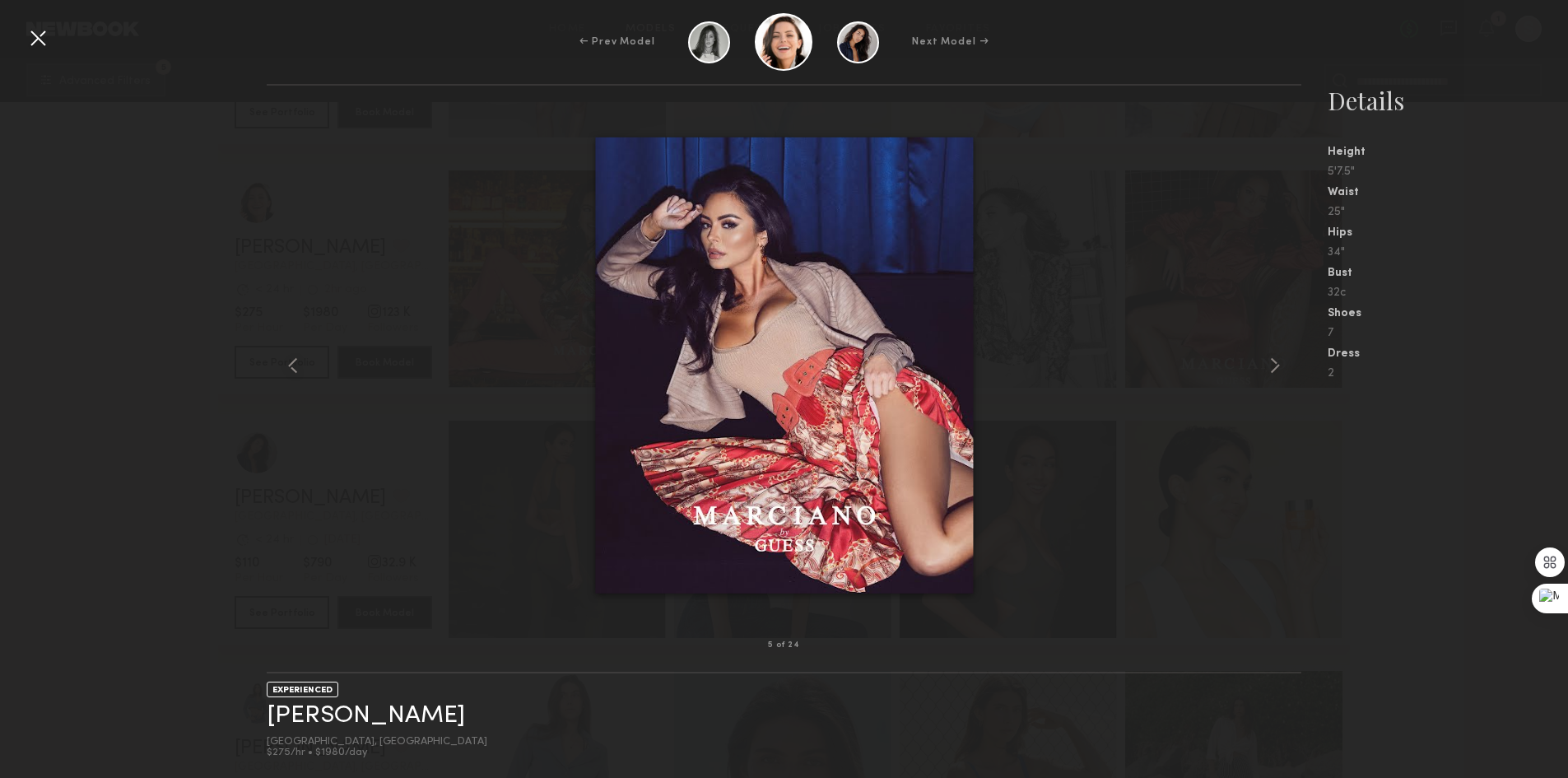
click at [38, 28] on div at bounding box center [38, 38] width 27 height 27
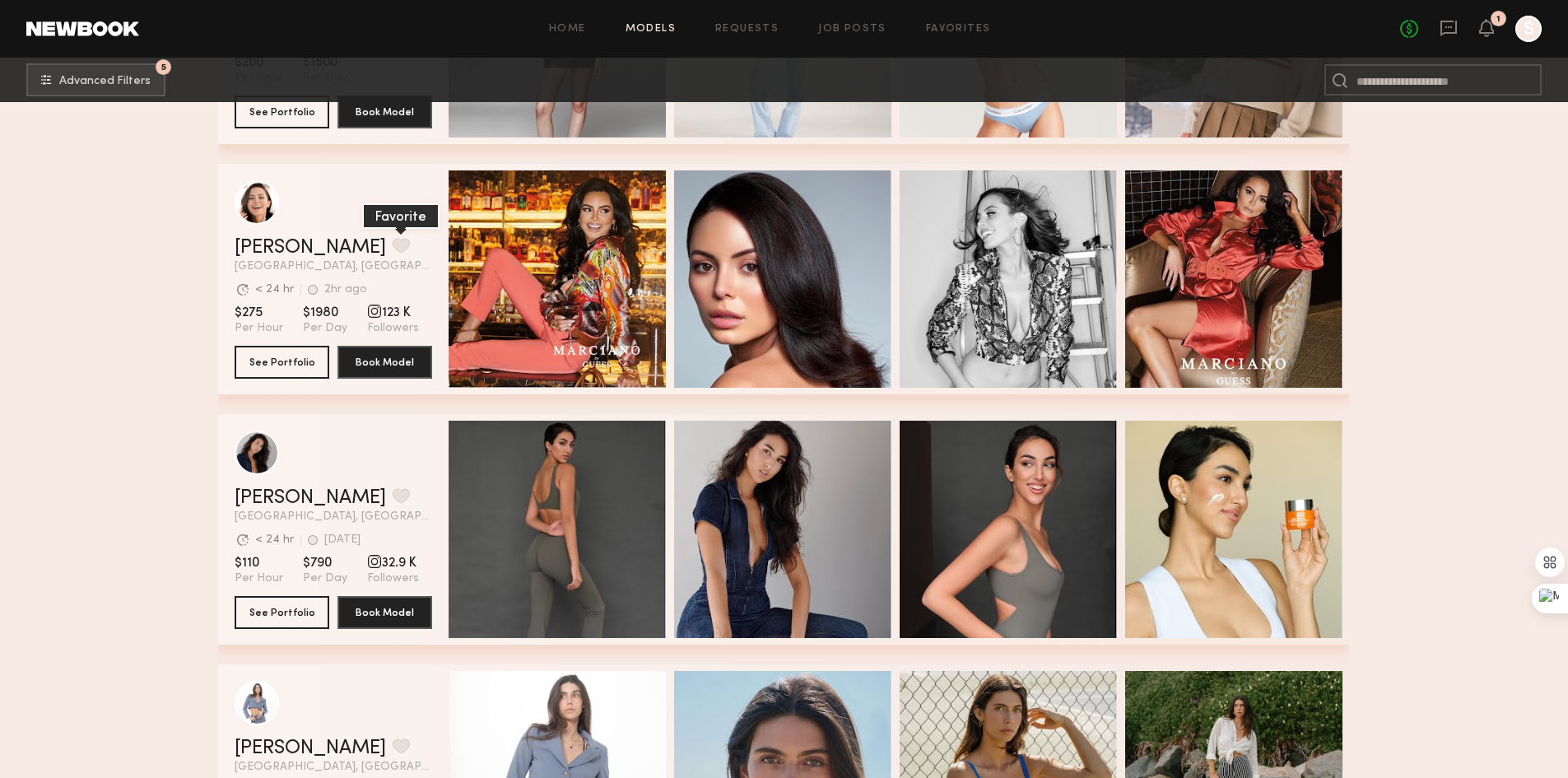
click at [393, 250] on button "grid" at bounding box center [401, 245] width 17 height 15
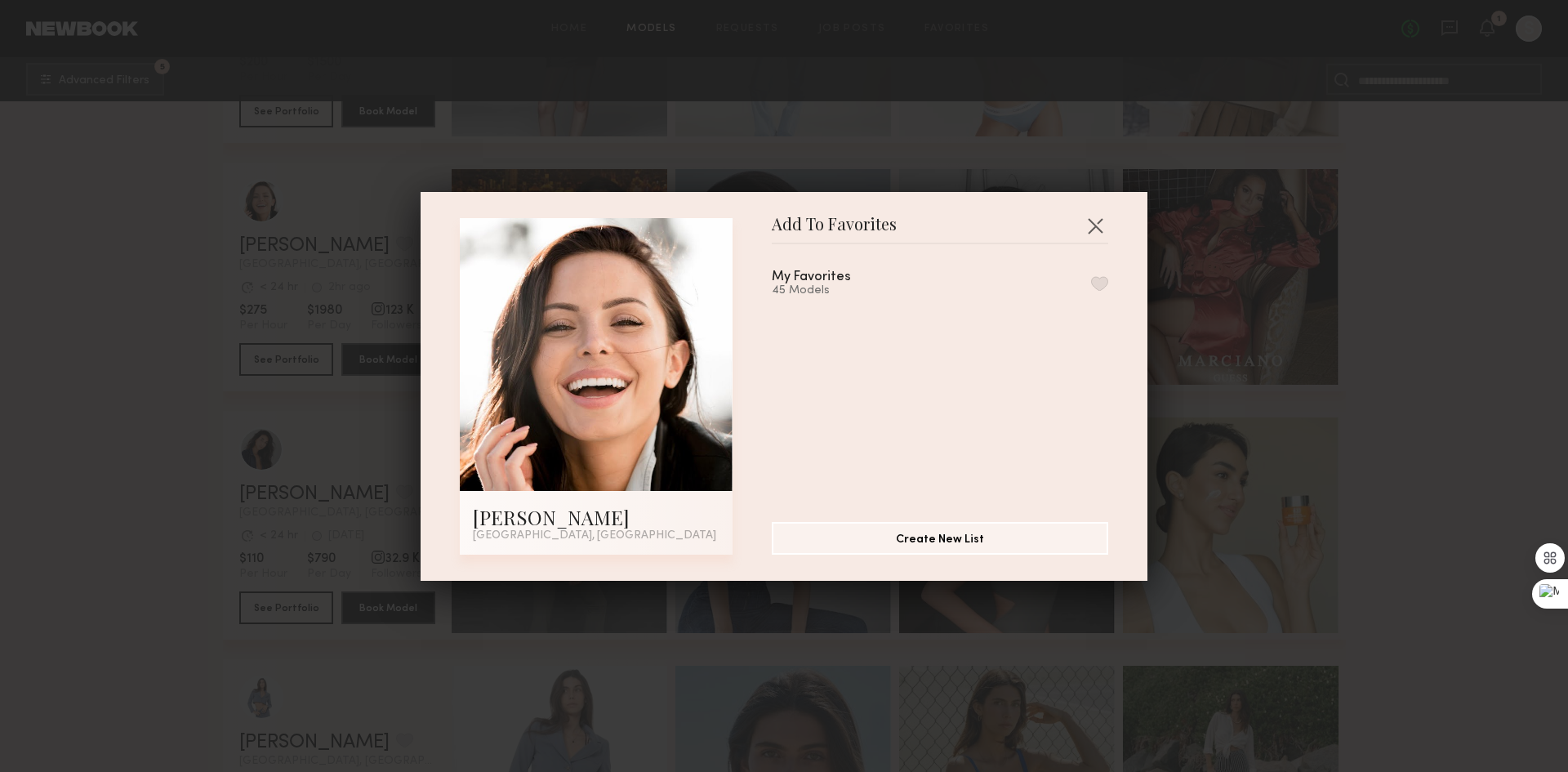
click at [1092, 280] on button "button" at bounding box center [1100, 284] width 17 height 15
click at [1082, 227] on button "button" at bounding box center [1095, 225] width 26 height 26
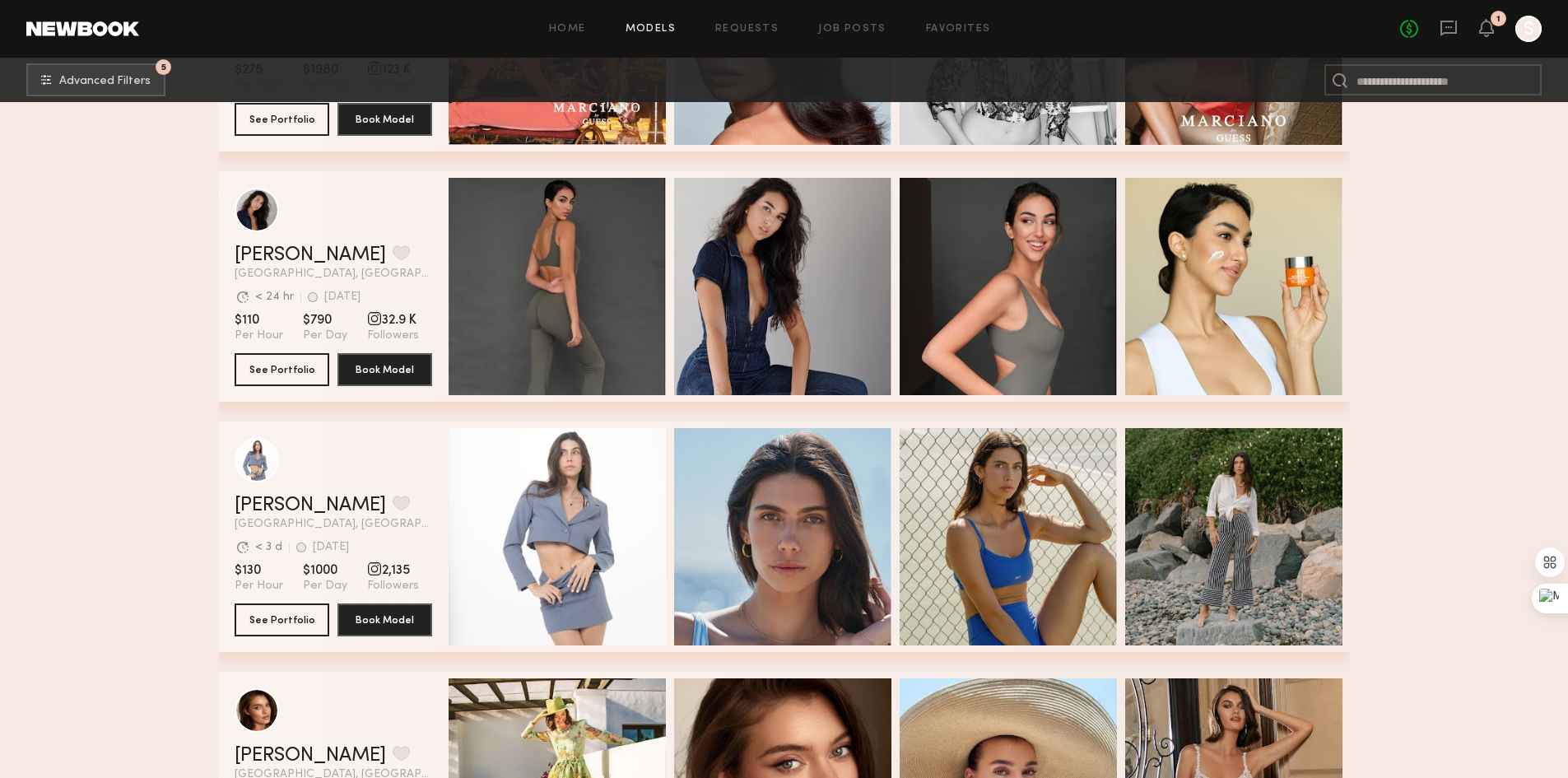
scroll to position [8724, 0]
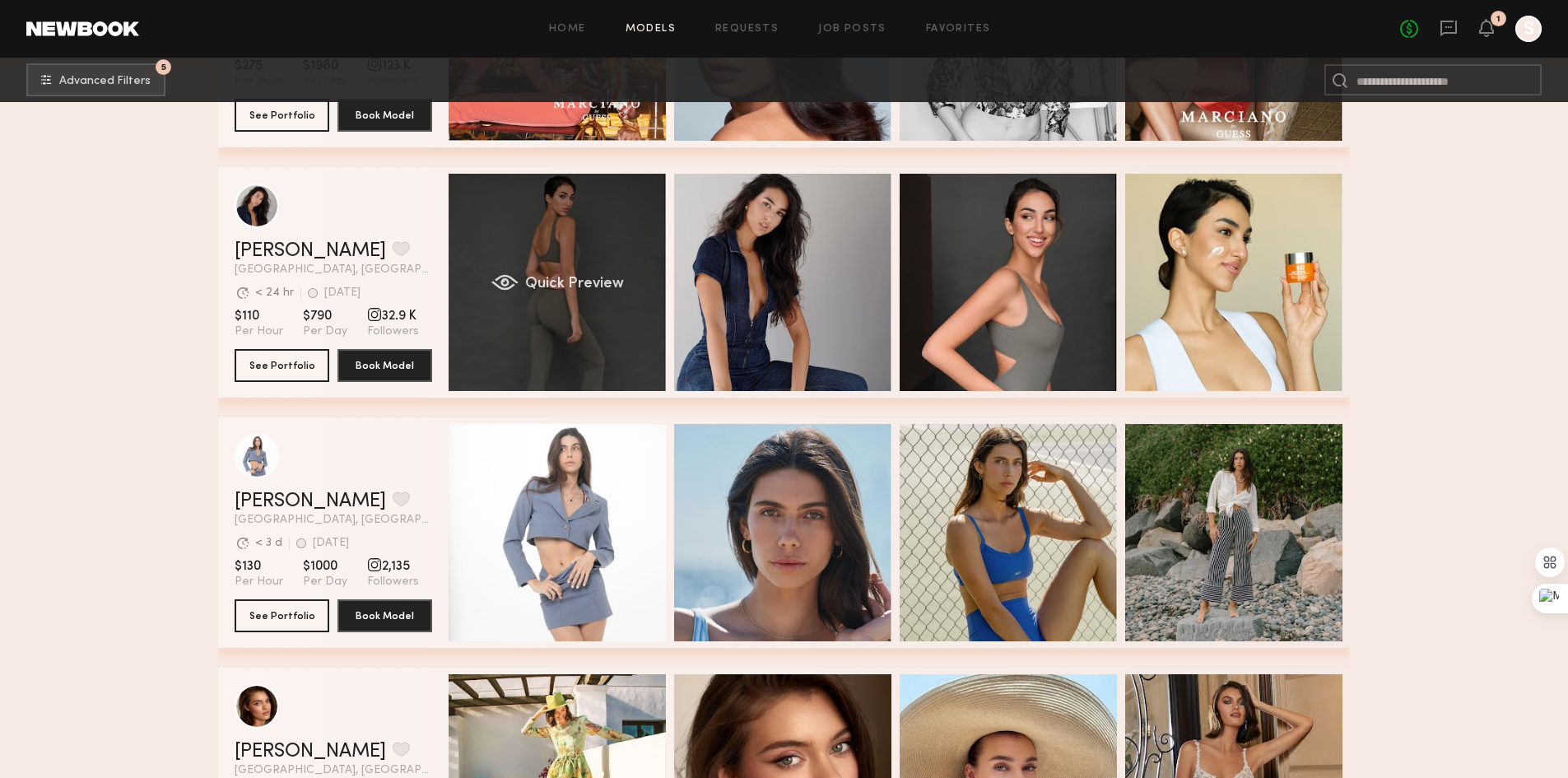
click at [567, 263] on div "Quick Preview" at bounding box center [558, 282] width 218 height 218
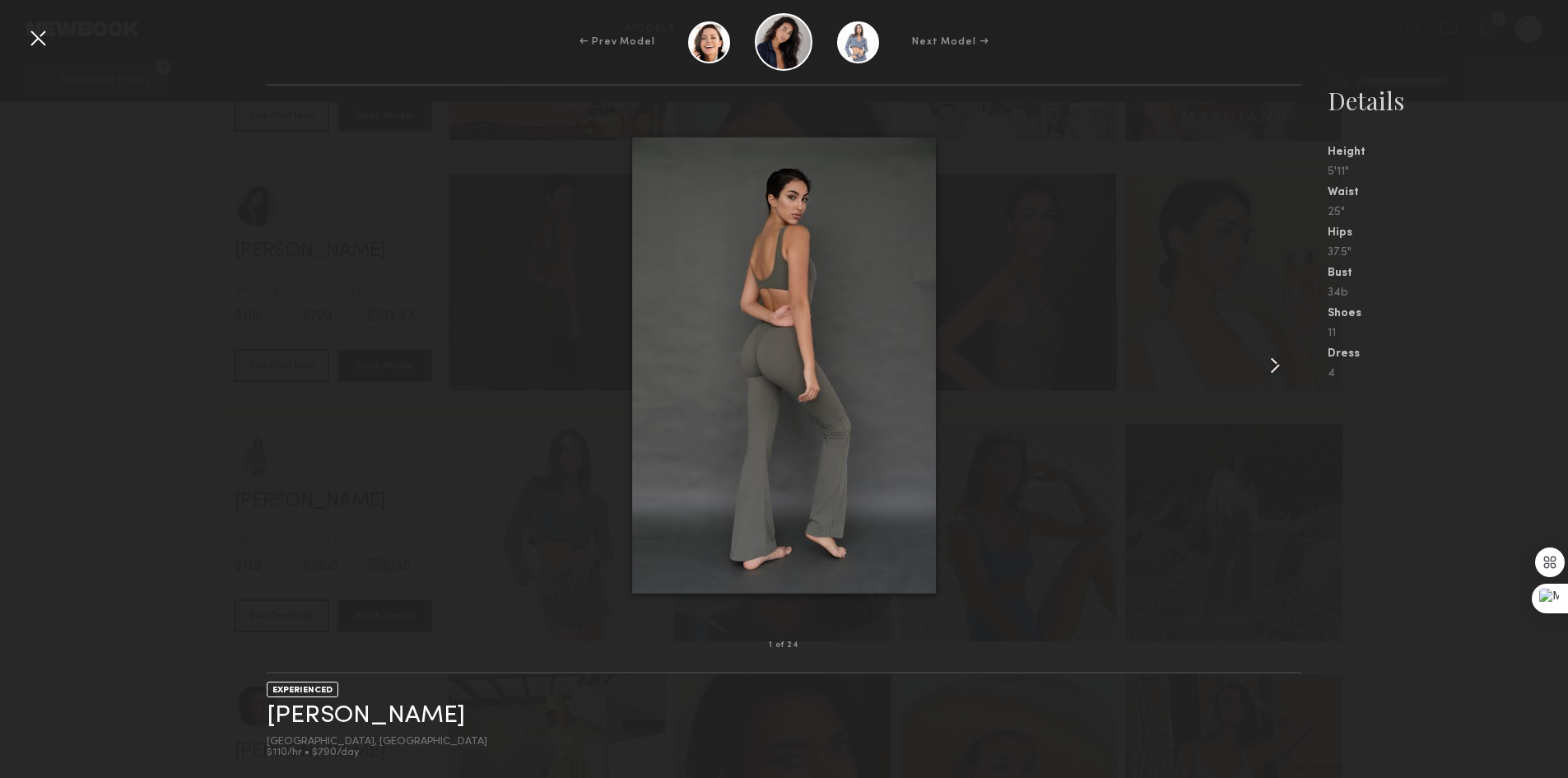
click at [1260, 362] on div at bounding box center [1280, 365] width 41 height 507
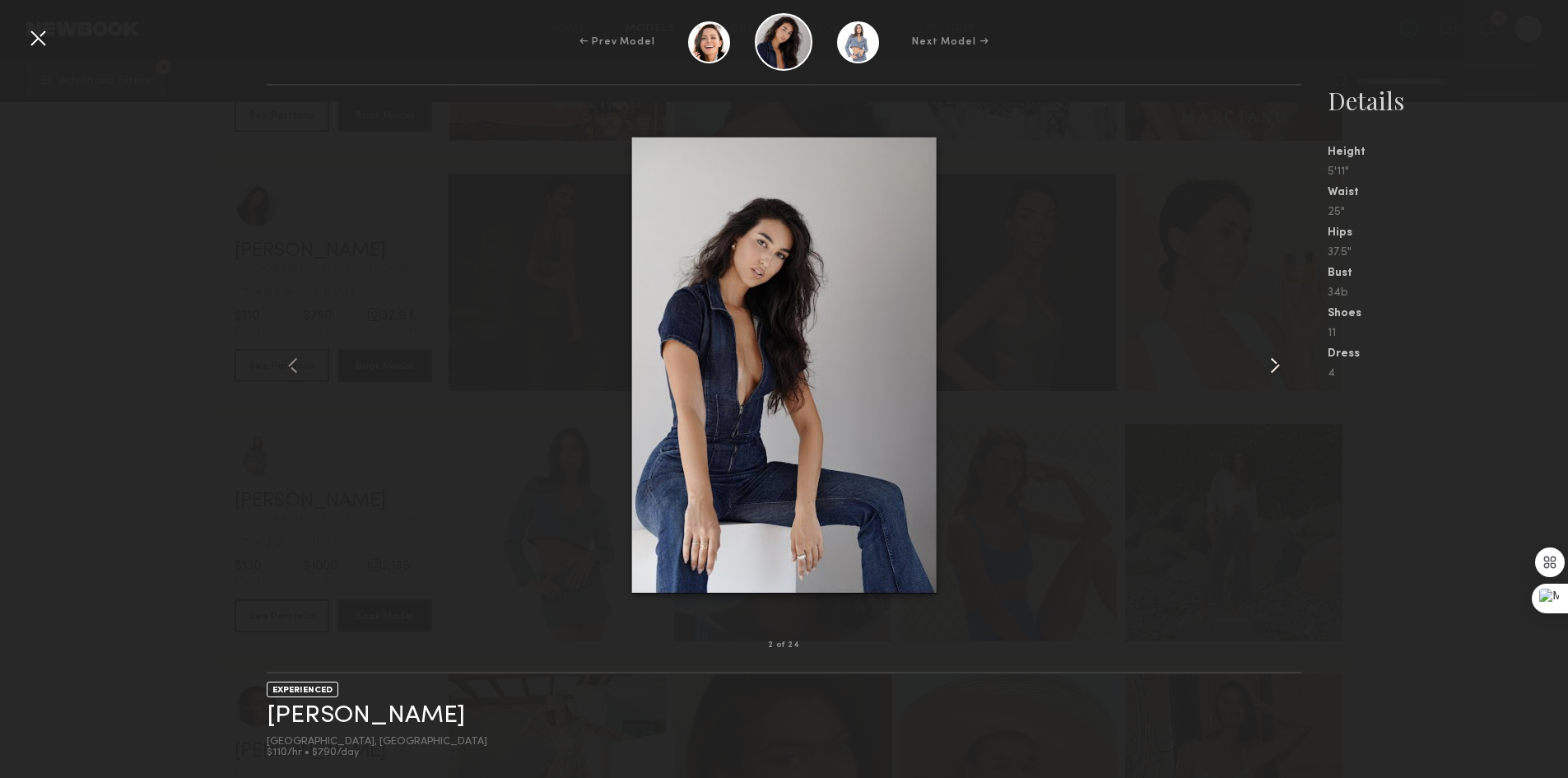
click at [1260, 360] on div at bounding box center [1280, 365] width 41 height 507
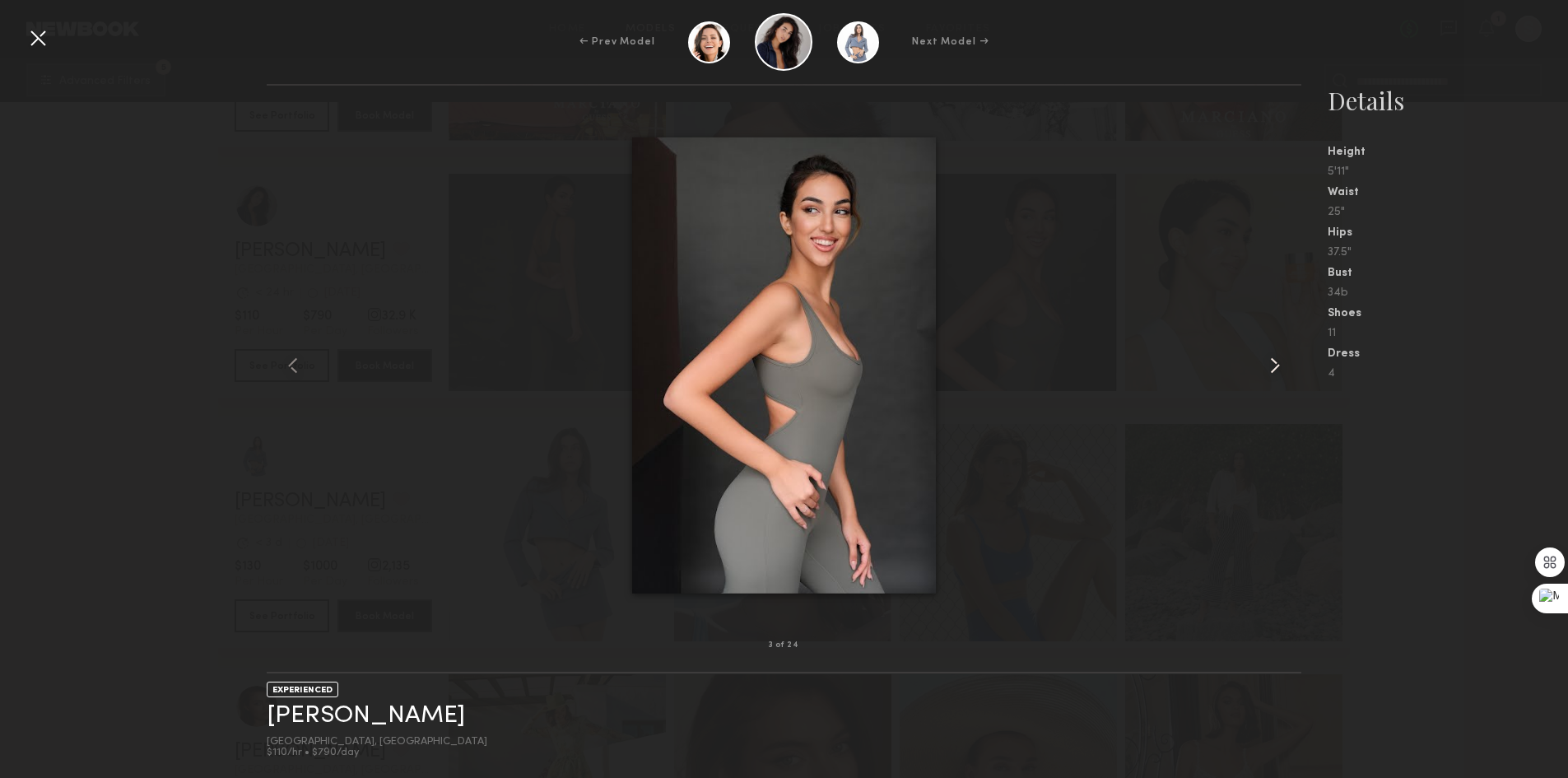
click at [1260, 356] on div at bounding box center [1280, 365] width 41 height 507
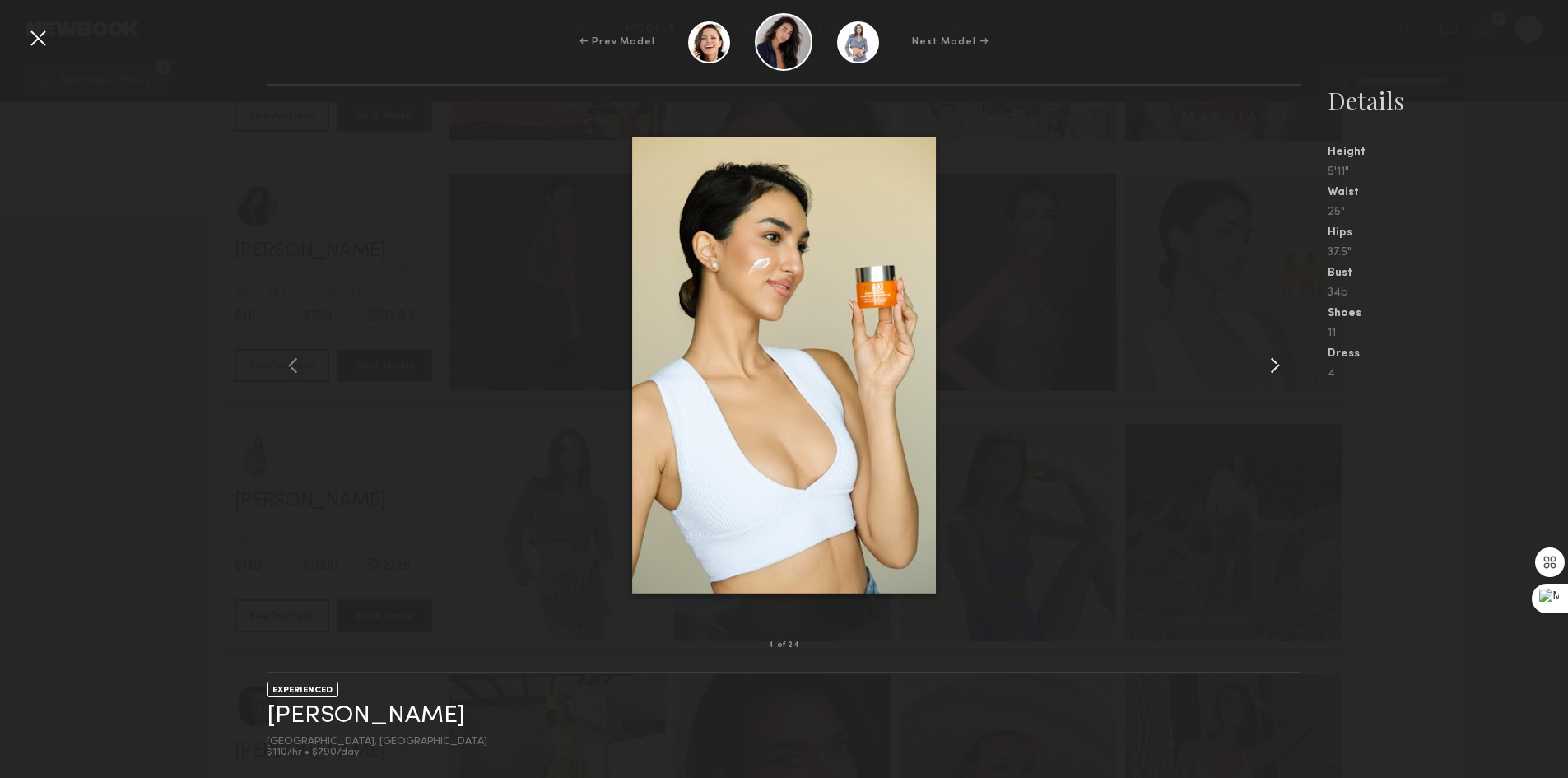
click at [1260, 356] on div at bounding box center [1280, 365] width 41 height 507
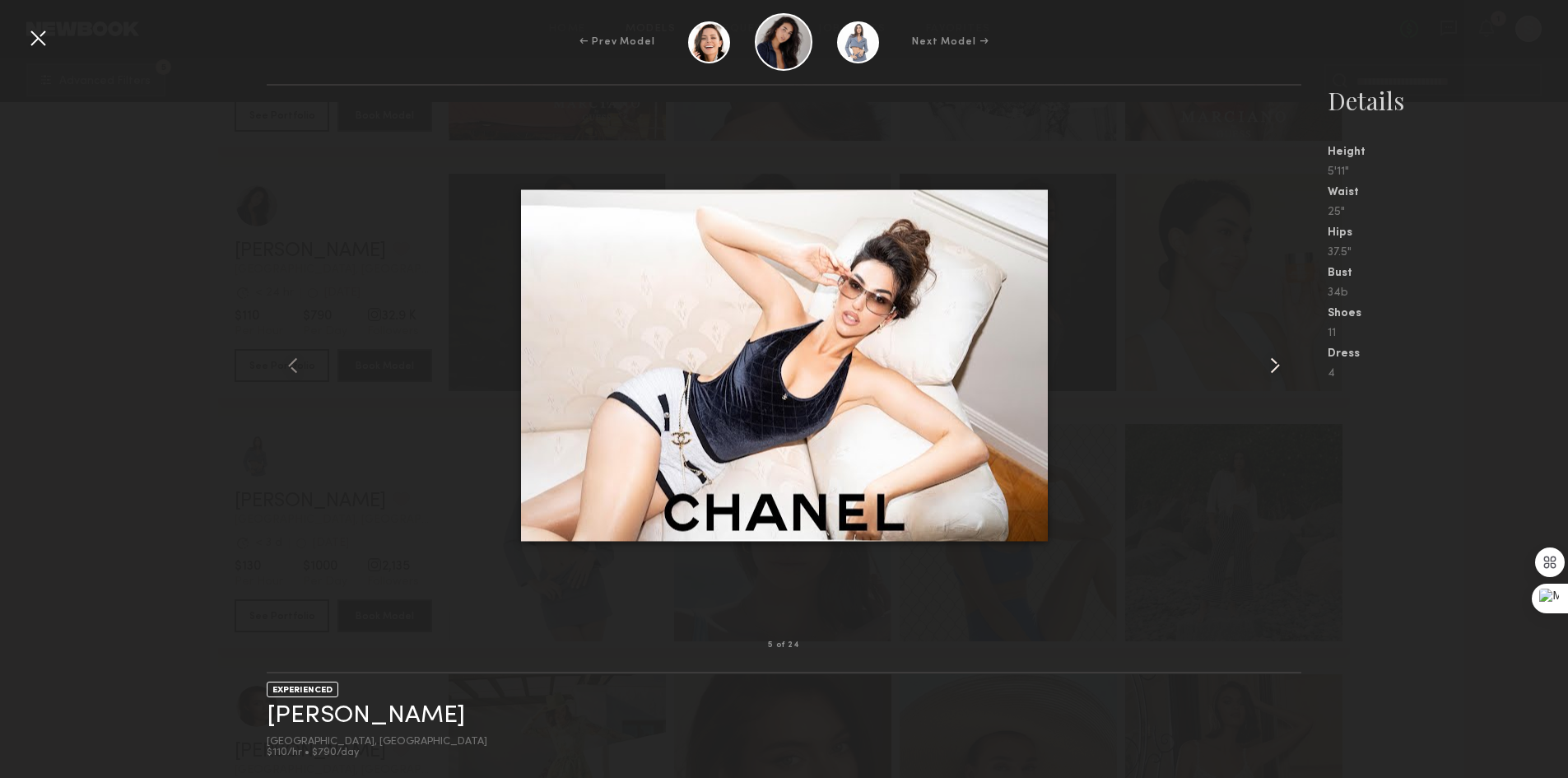
click at [1260, 356] on div at bounding box center [1280, 365] width 41 height 507
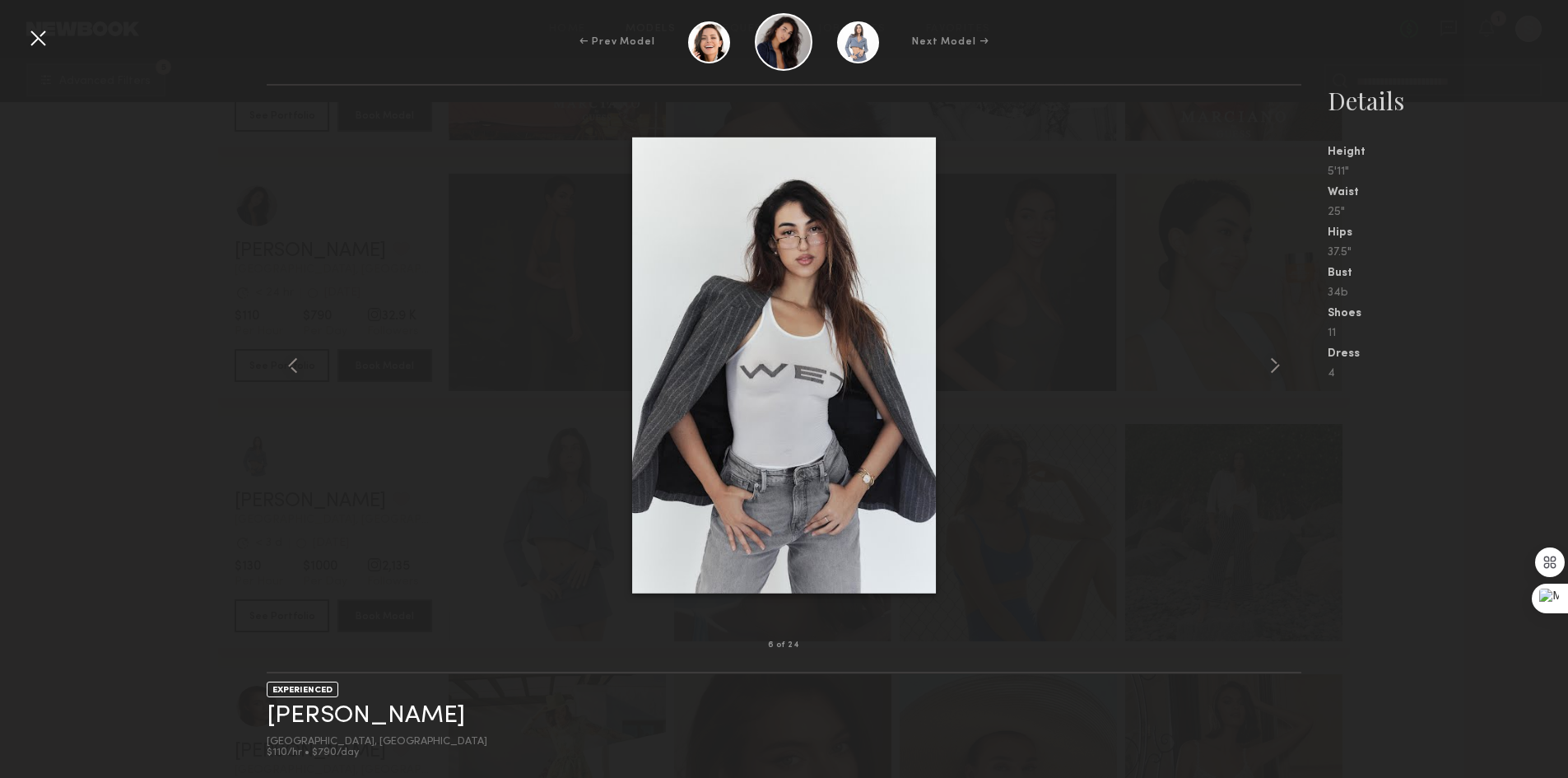
click at [35, 30] on div at bounding box center [38, 38] width 27 height 27
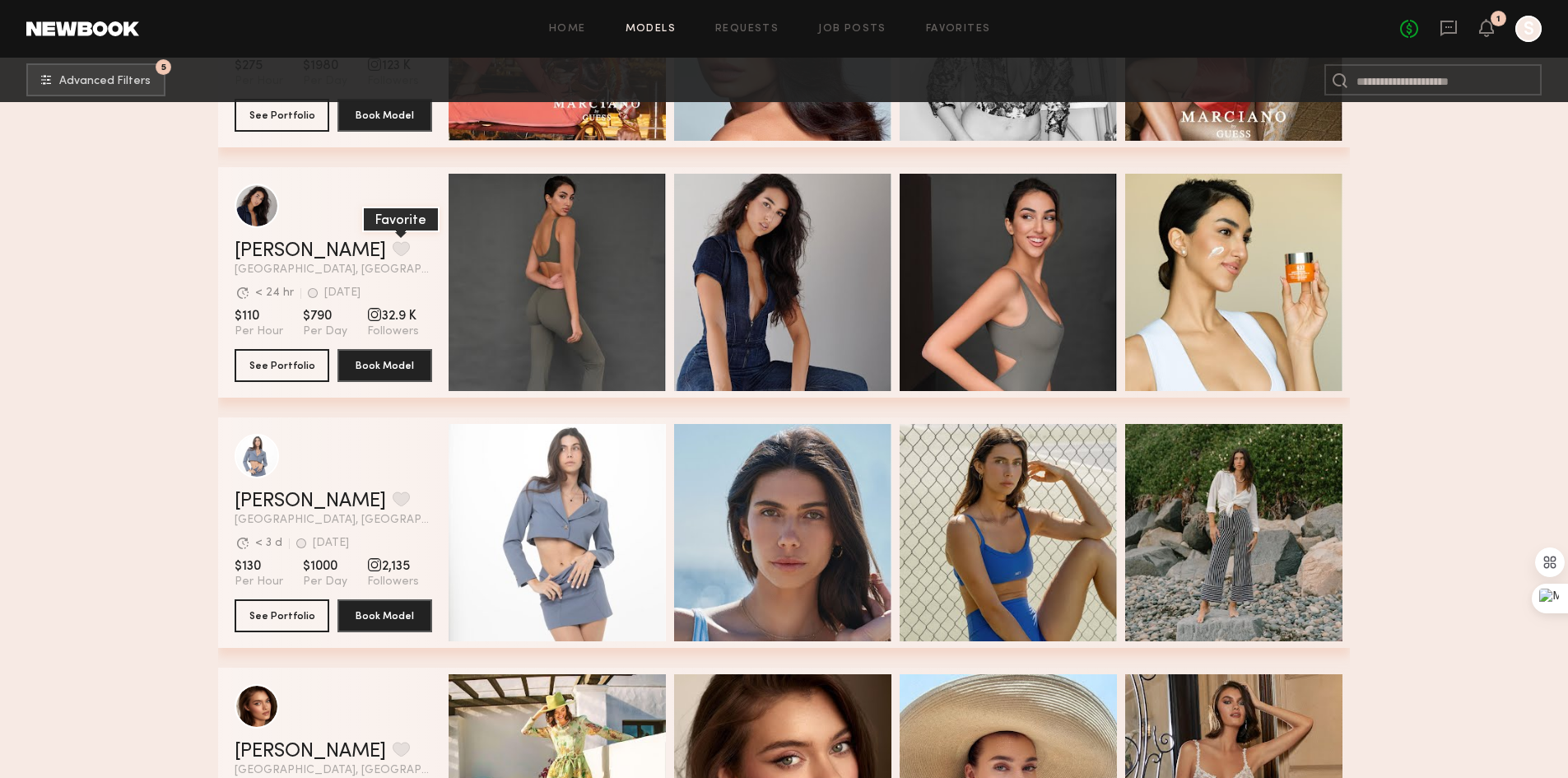
click at [393, 256] on button "grid" at bounding box center [401, 249] width 17 height 15
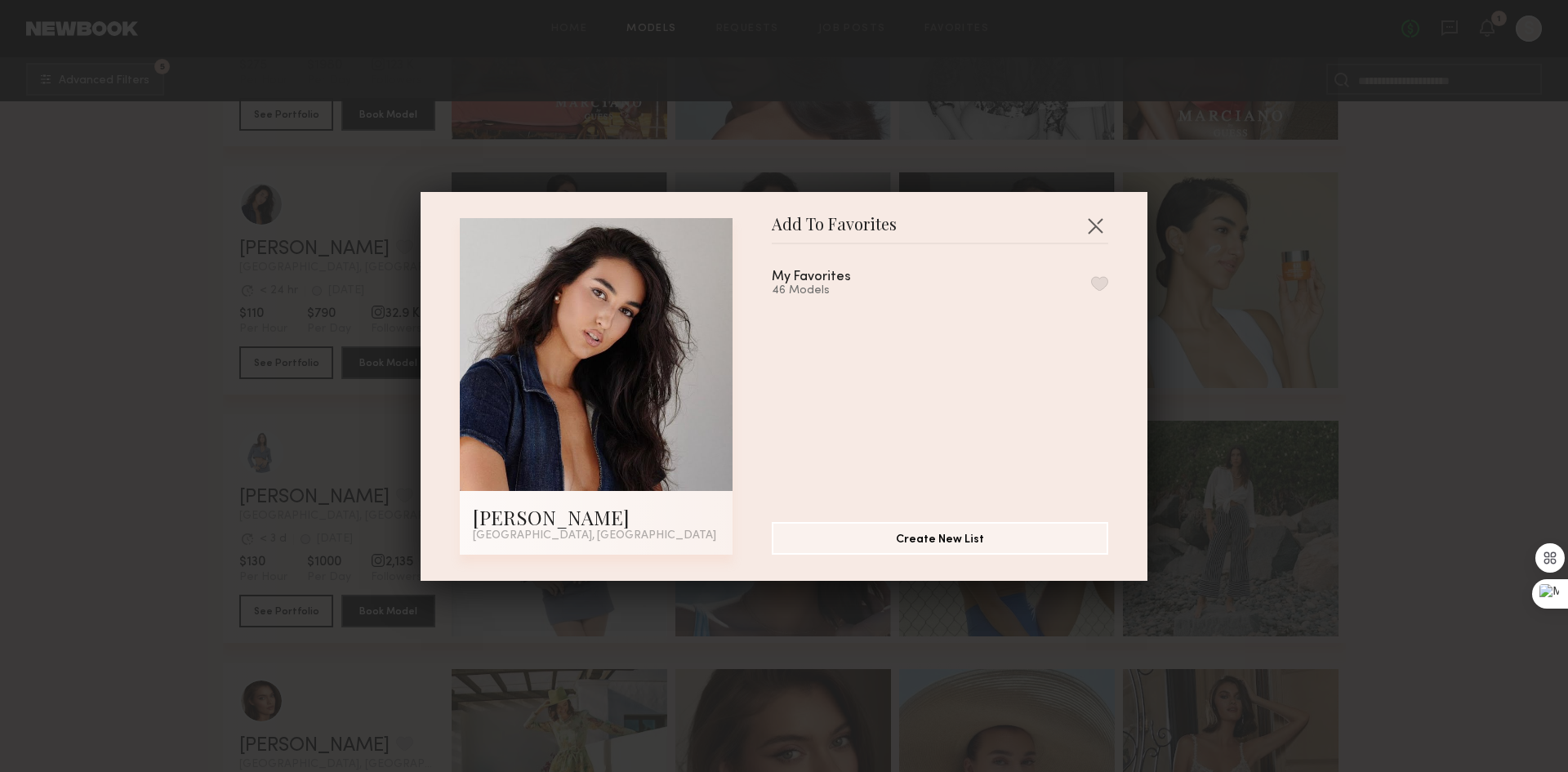
click at [1092, 282] on button "button" at bounding box center [1100, 284] width 17 height 15
click at [1088, 221] on button "button" at bounding box center [1095, 225] width 26 height 26
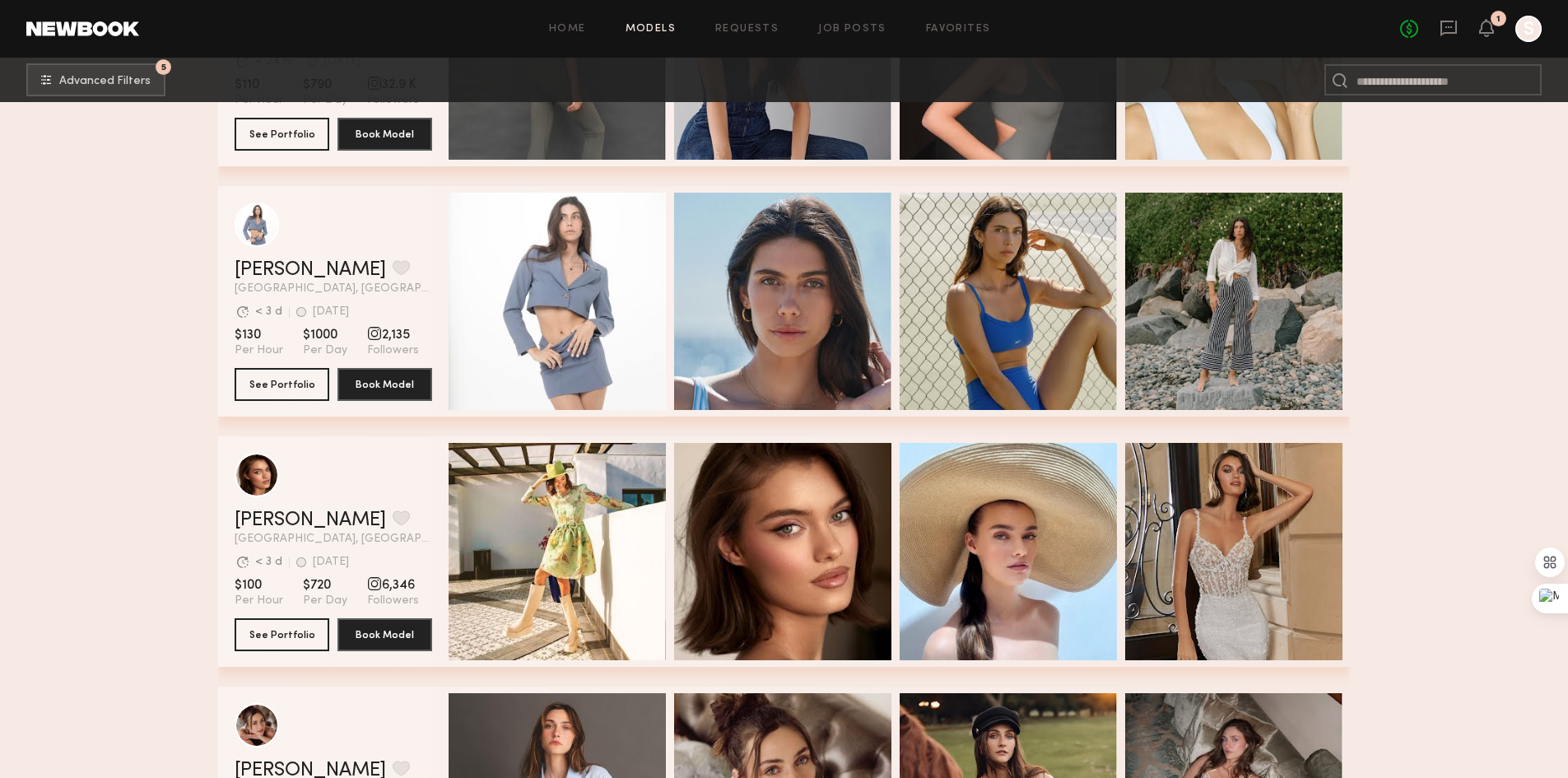
scroll to position [8971, 0]
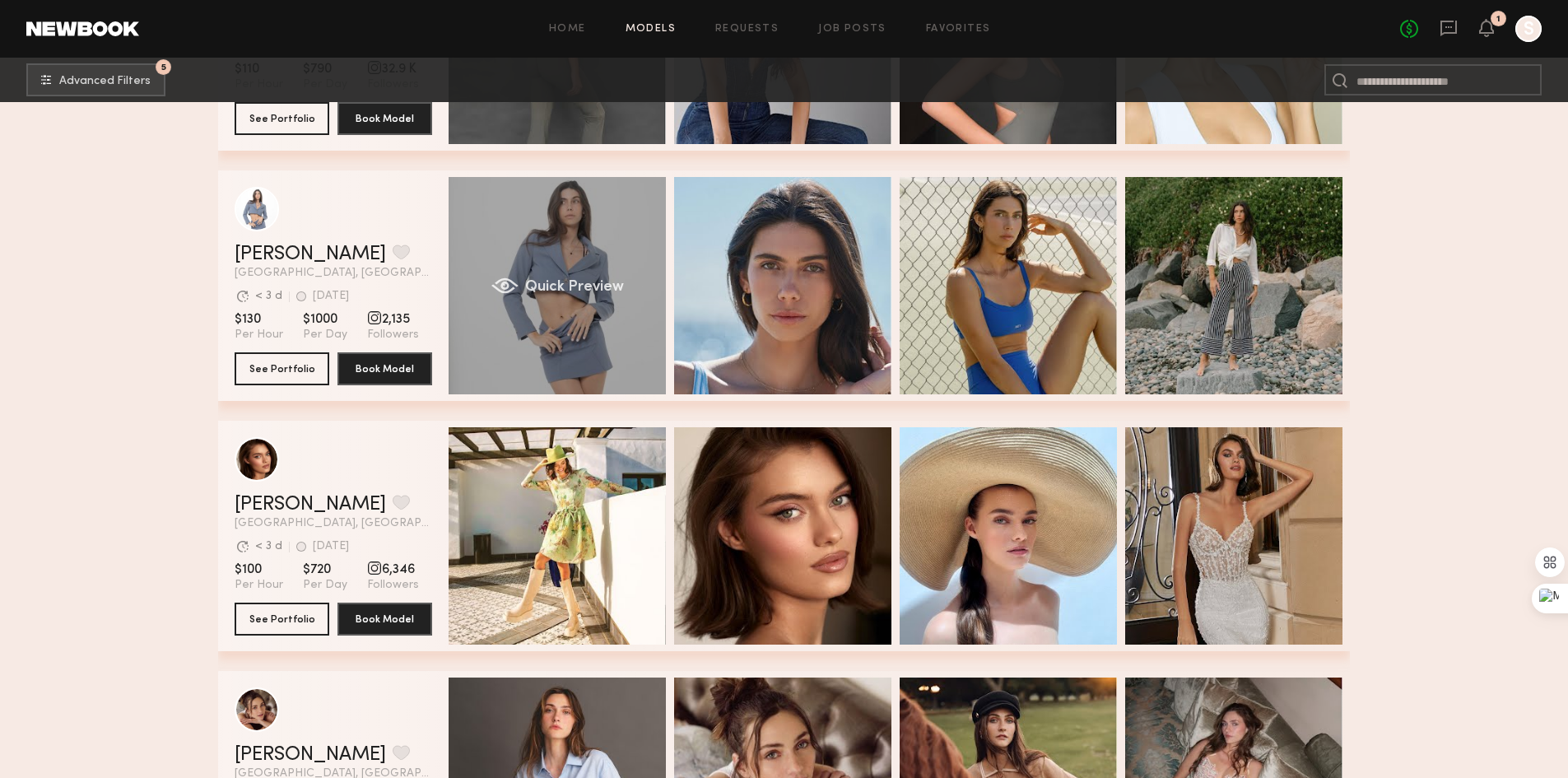
click at [594, 280] on div "Quick Preview" at bounding box center [558, 286] width 218 height 218
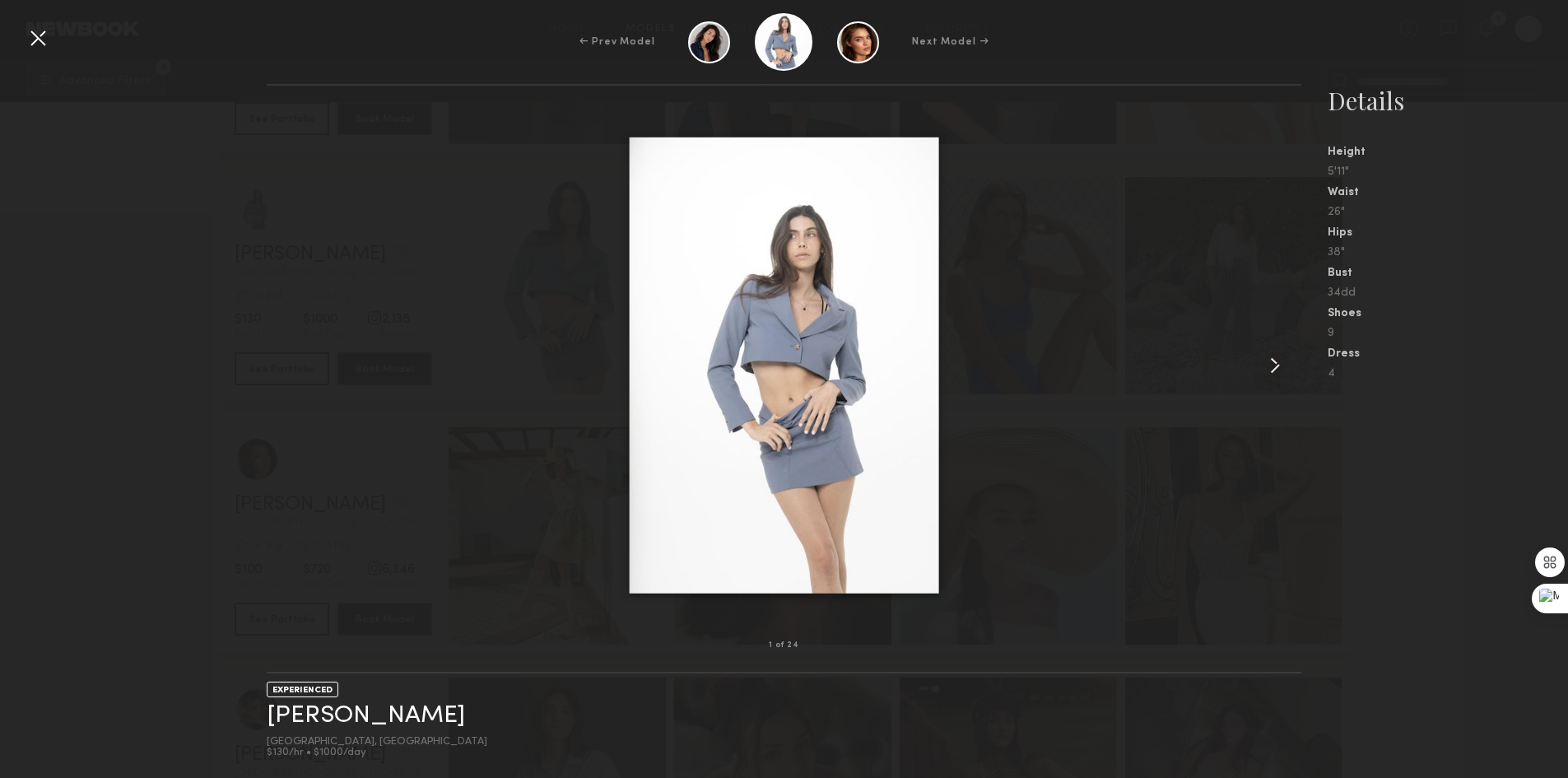
click at [1265, 375] on common-icon at bounding box center [1275, 365] width 27 height 27
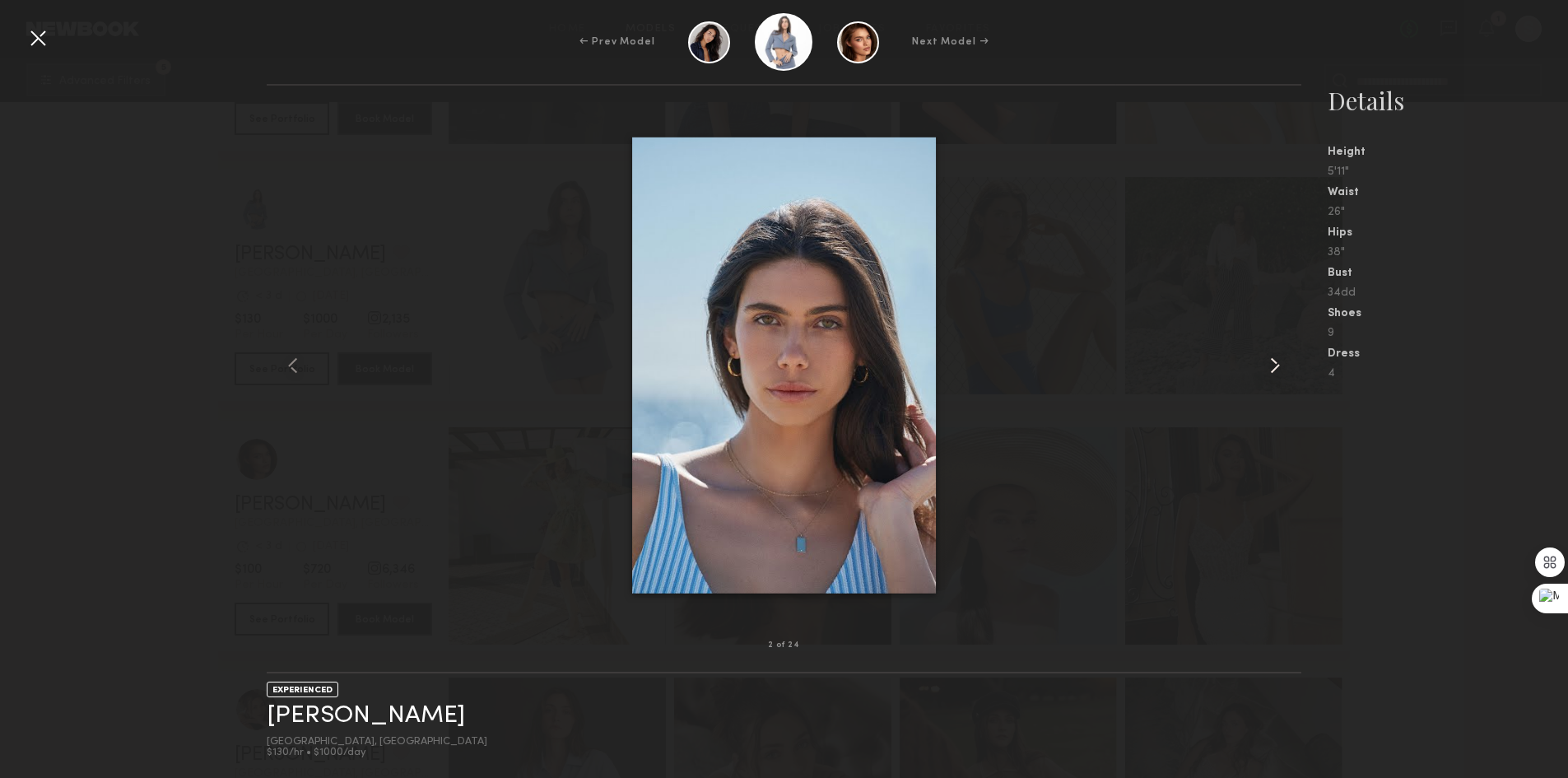
click at [1265, 375] on common-icon at bounding box center [1275, 365] width 27 height 27
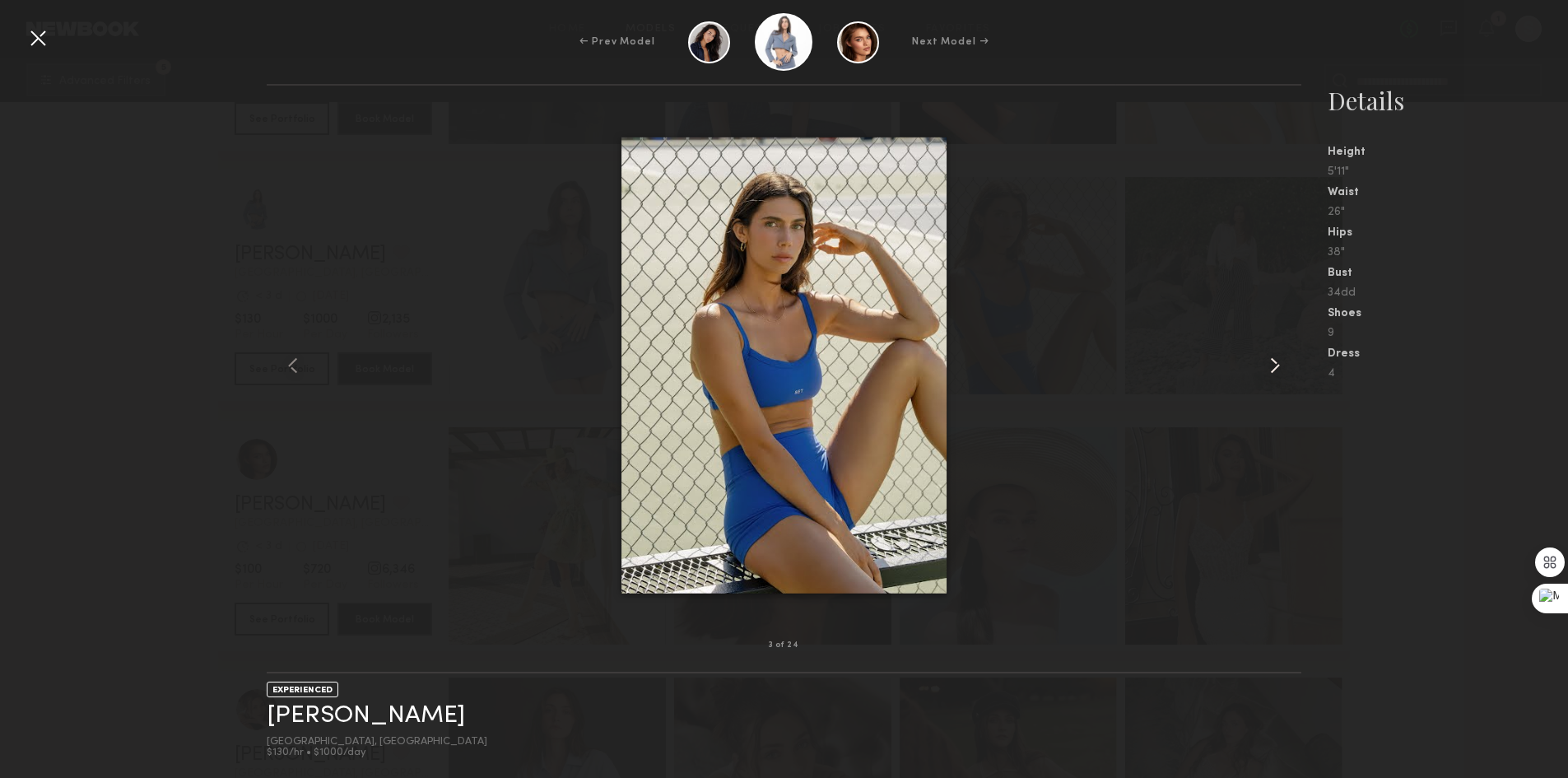
click at [1265, 369] on common-icon at bounding box center [1275, 365] width 27 height 27
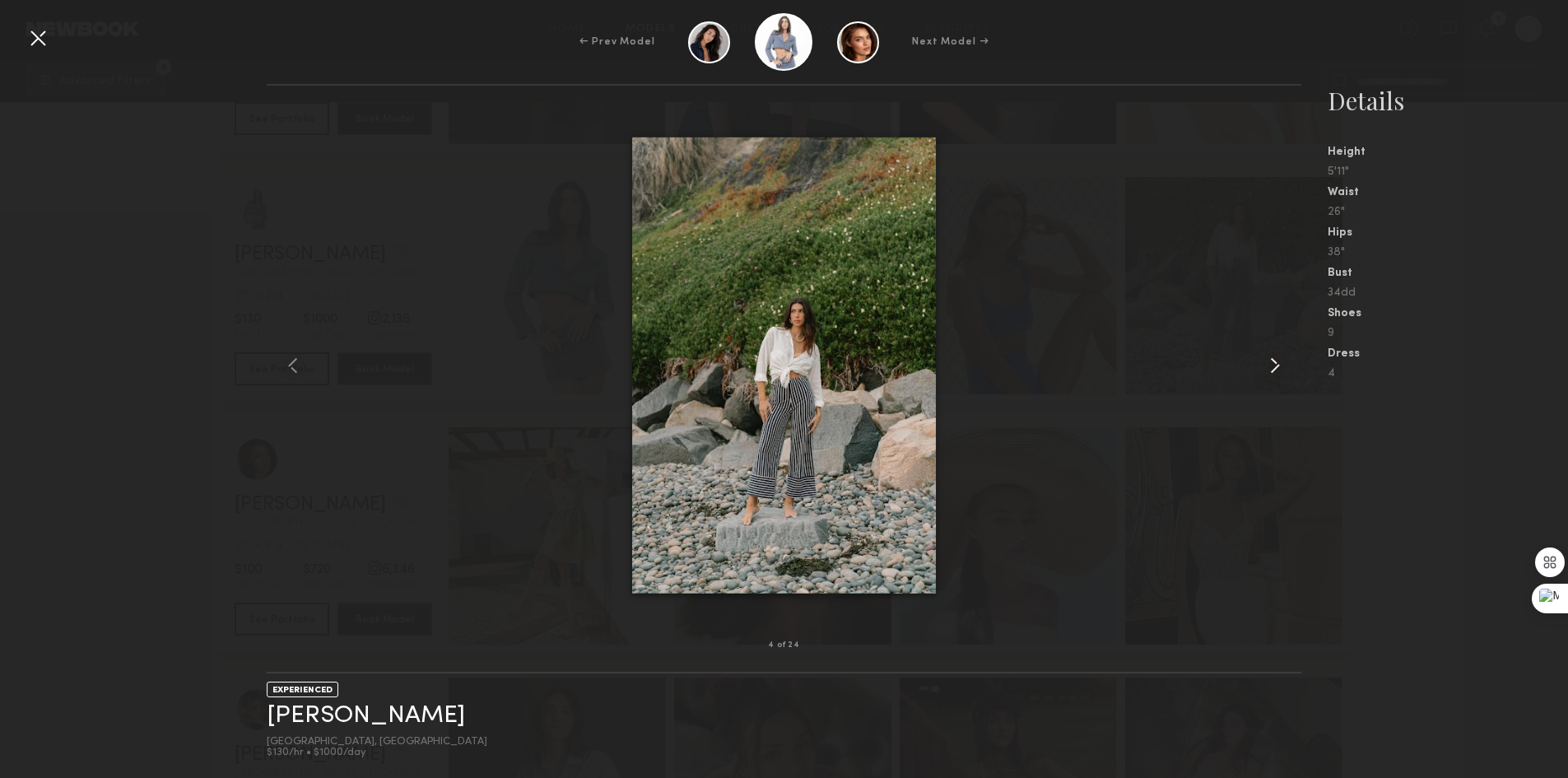
click at [1265, 369] on common-icon at bounding box center [1275, 365] width 27 height 27
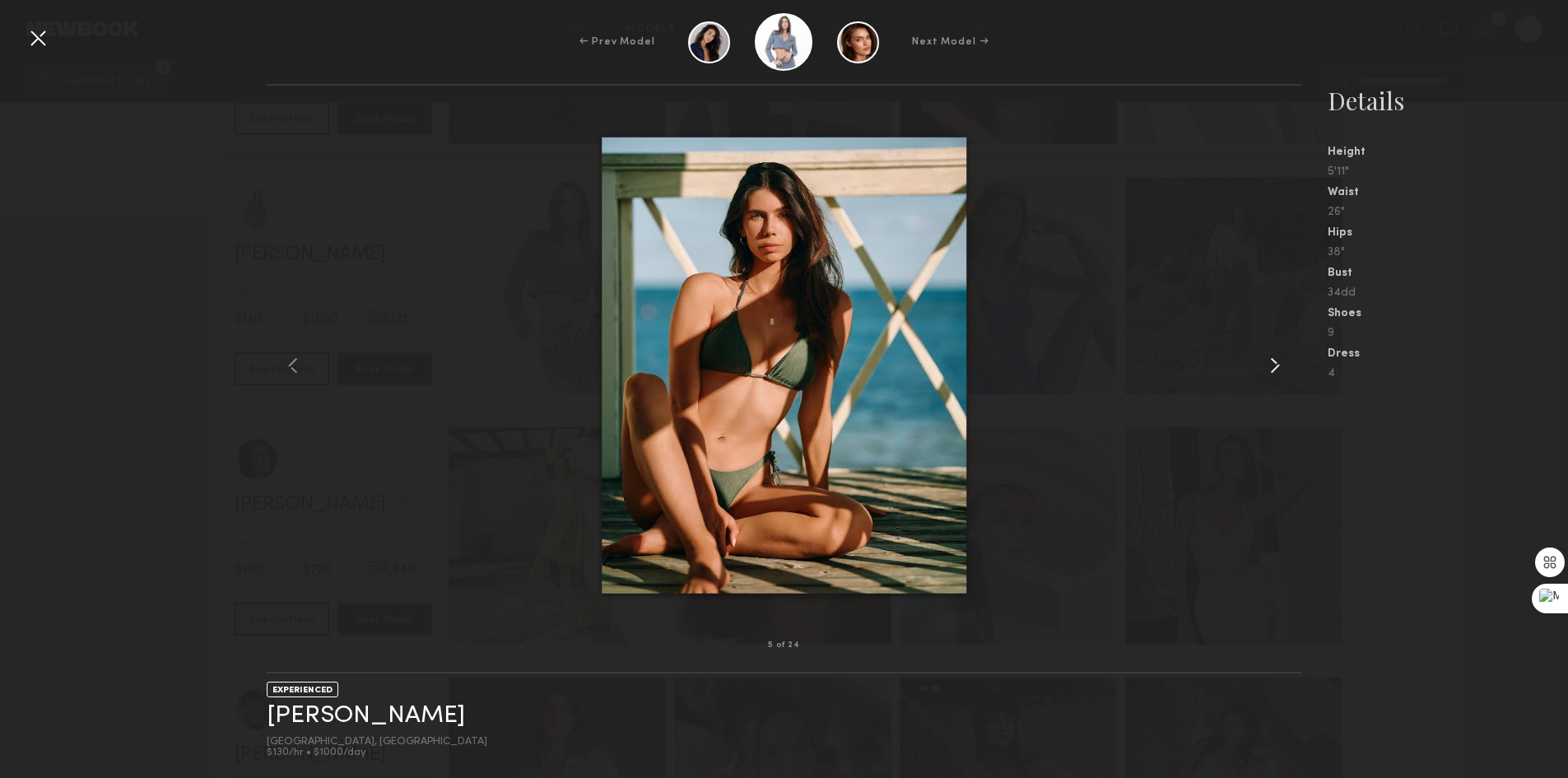
click at [1265, 369] on common-icon at bounding box center [1275, 365] width 27 height 27
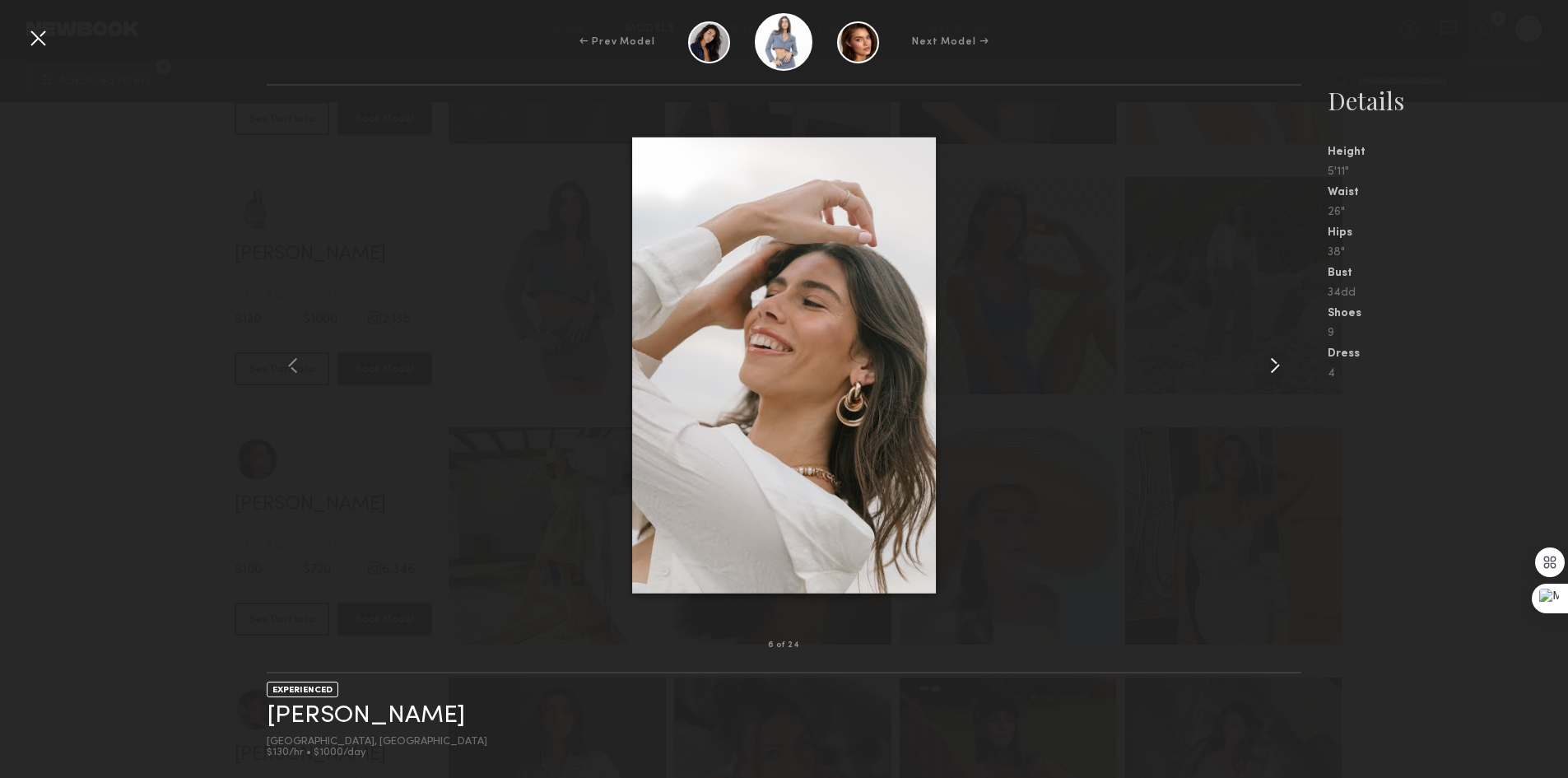
click at [1265, 369] on common-icon at bounding box center [1275, 365] width 27 height 27
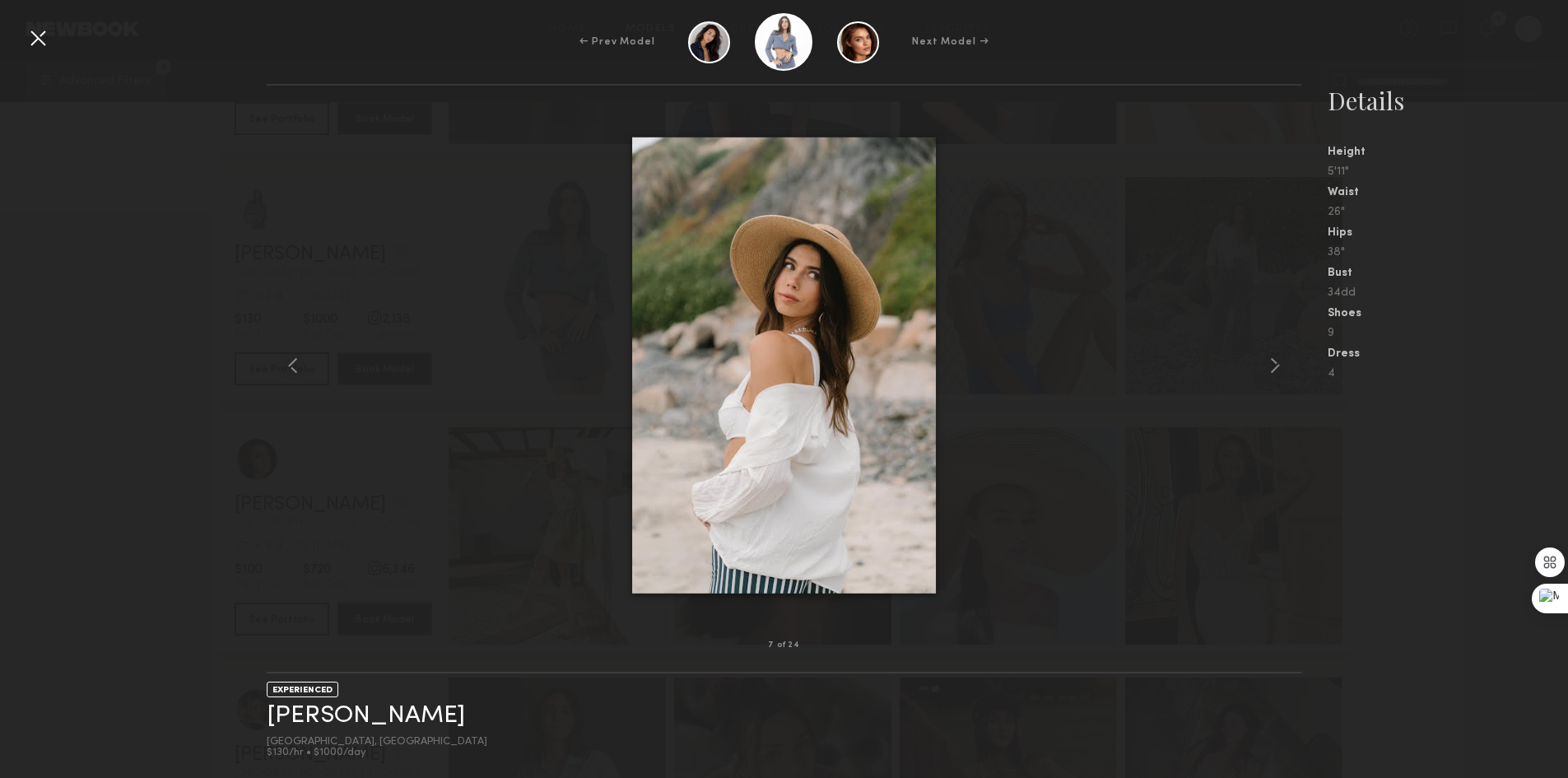
click at [27, 33] on div at bounding box center [38, 38] width 27 height 27
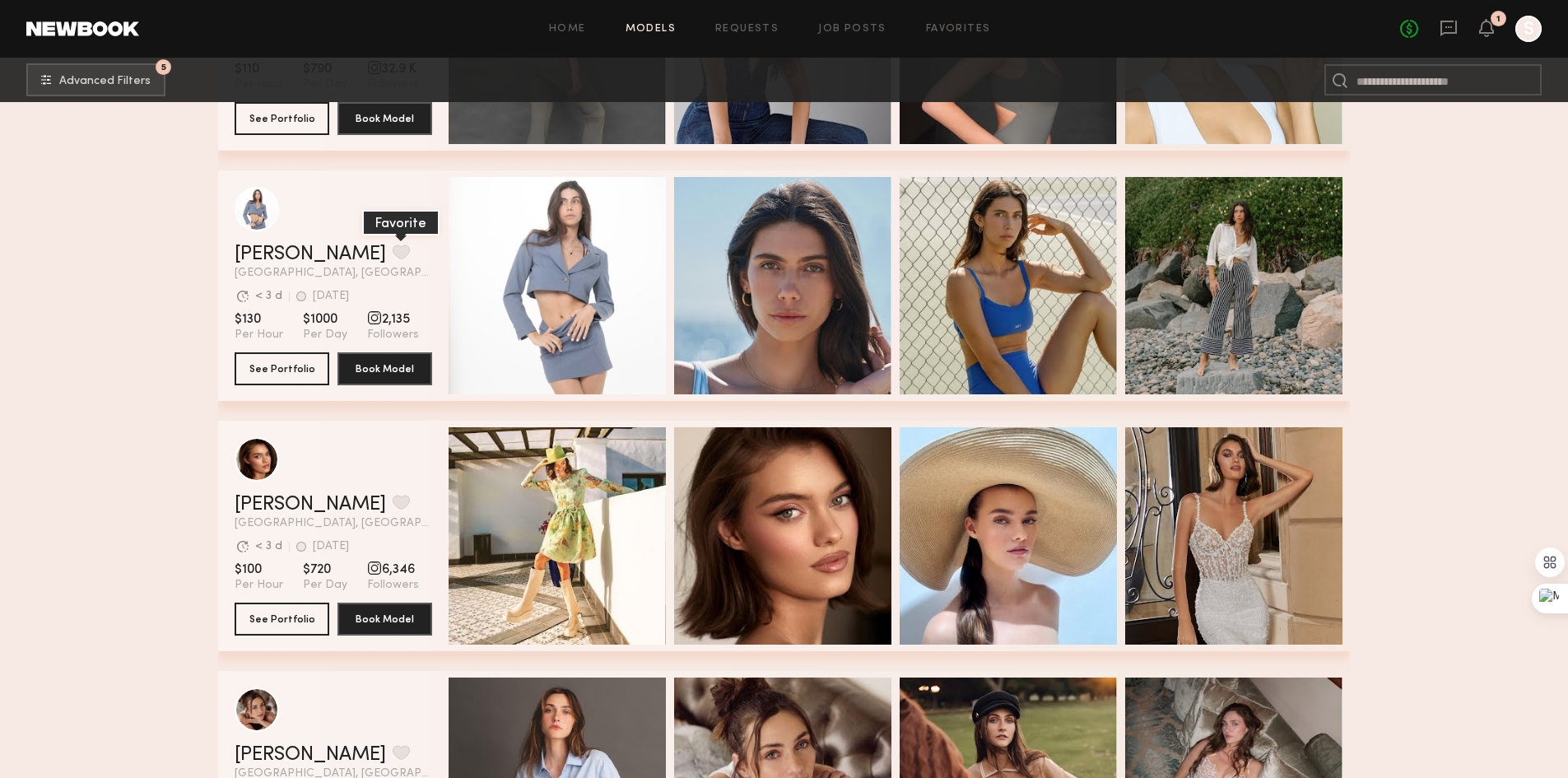
click at [393, 257] on button "grid" at bounding box center [401, 252] width 17 height 15
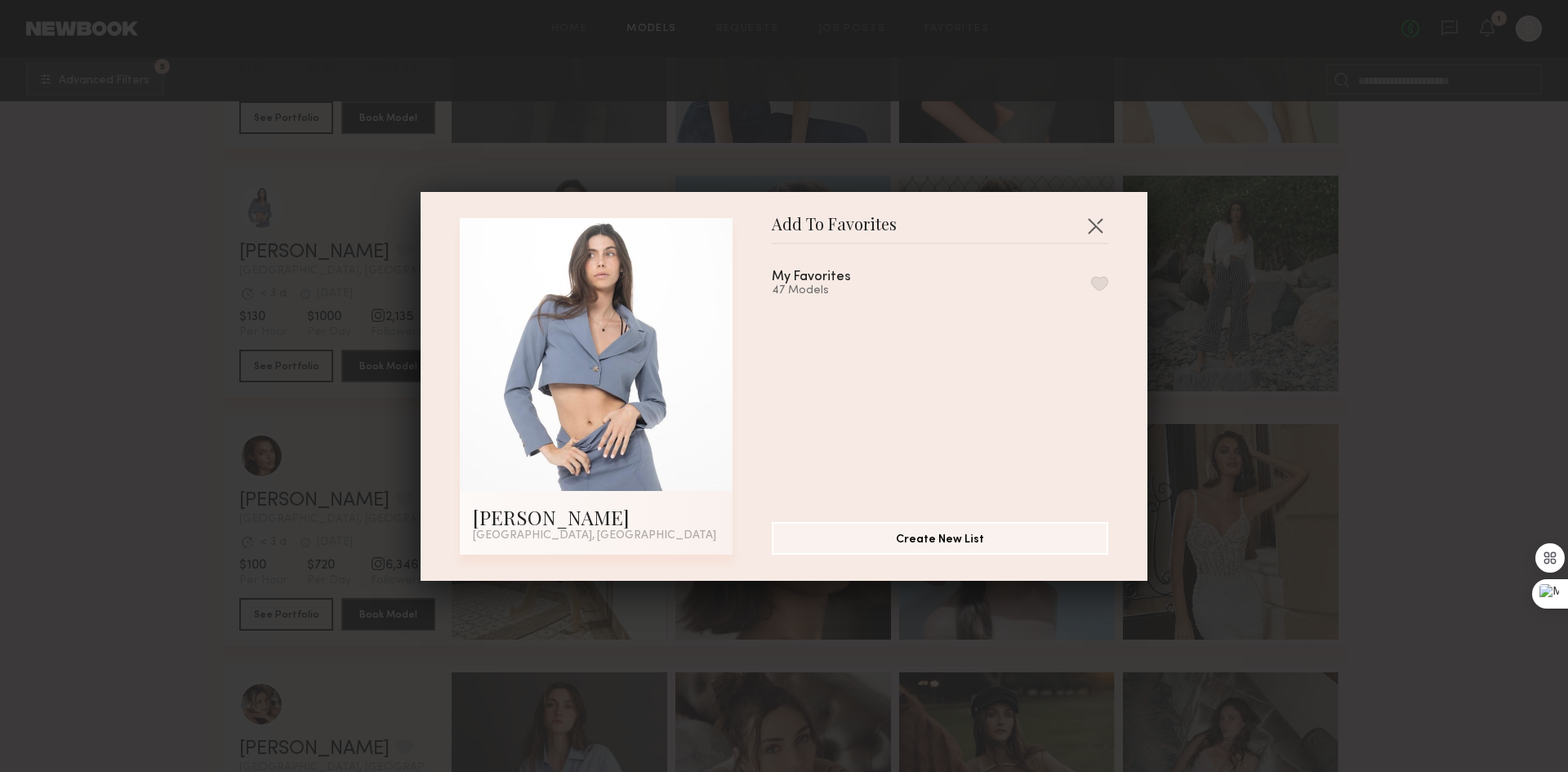
click at [1092, 283] on button "button" at bounding box center [1100, 284] width 17 height 15
click at [1088, 218] on button "button" at bounding box center [1095, 225] width 26 height 26
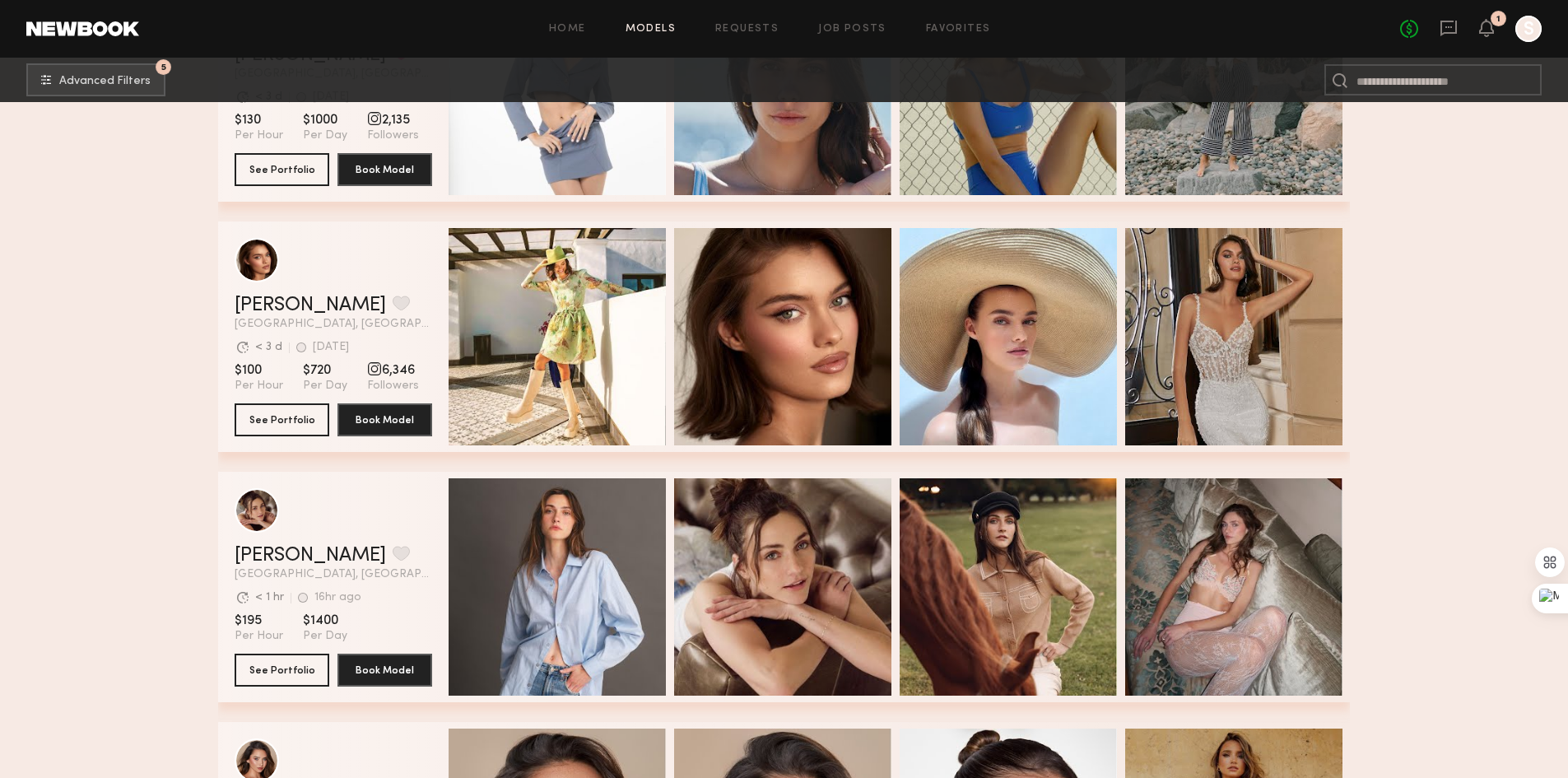
scroll to position [9217, 0]
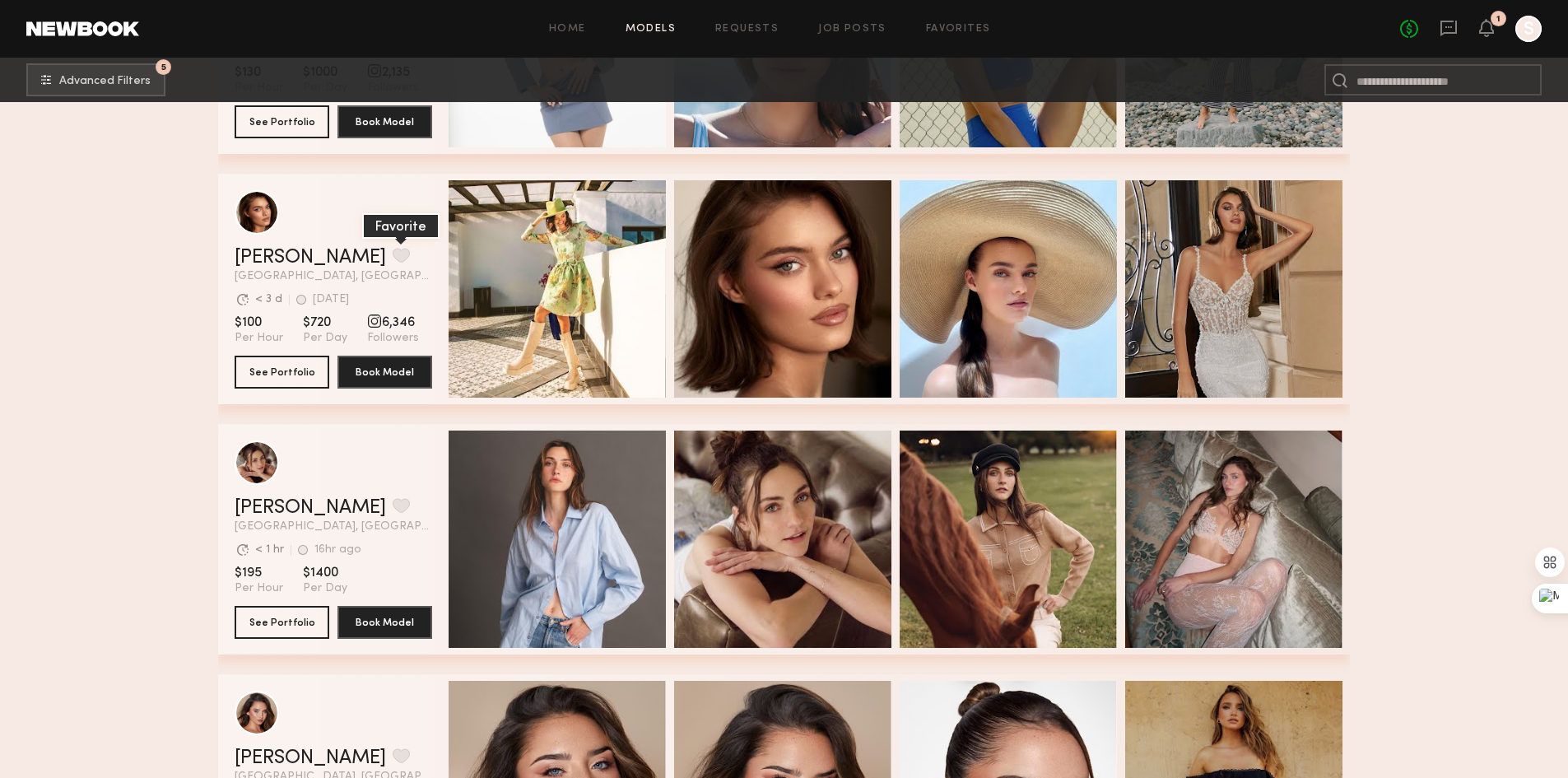
click at [393, 262] on button "grid" at bounding box center [401, 256] width 17 height 15
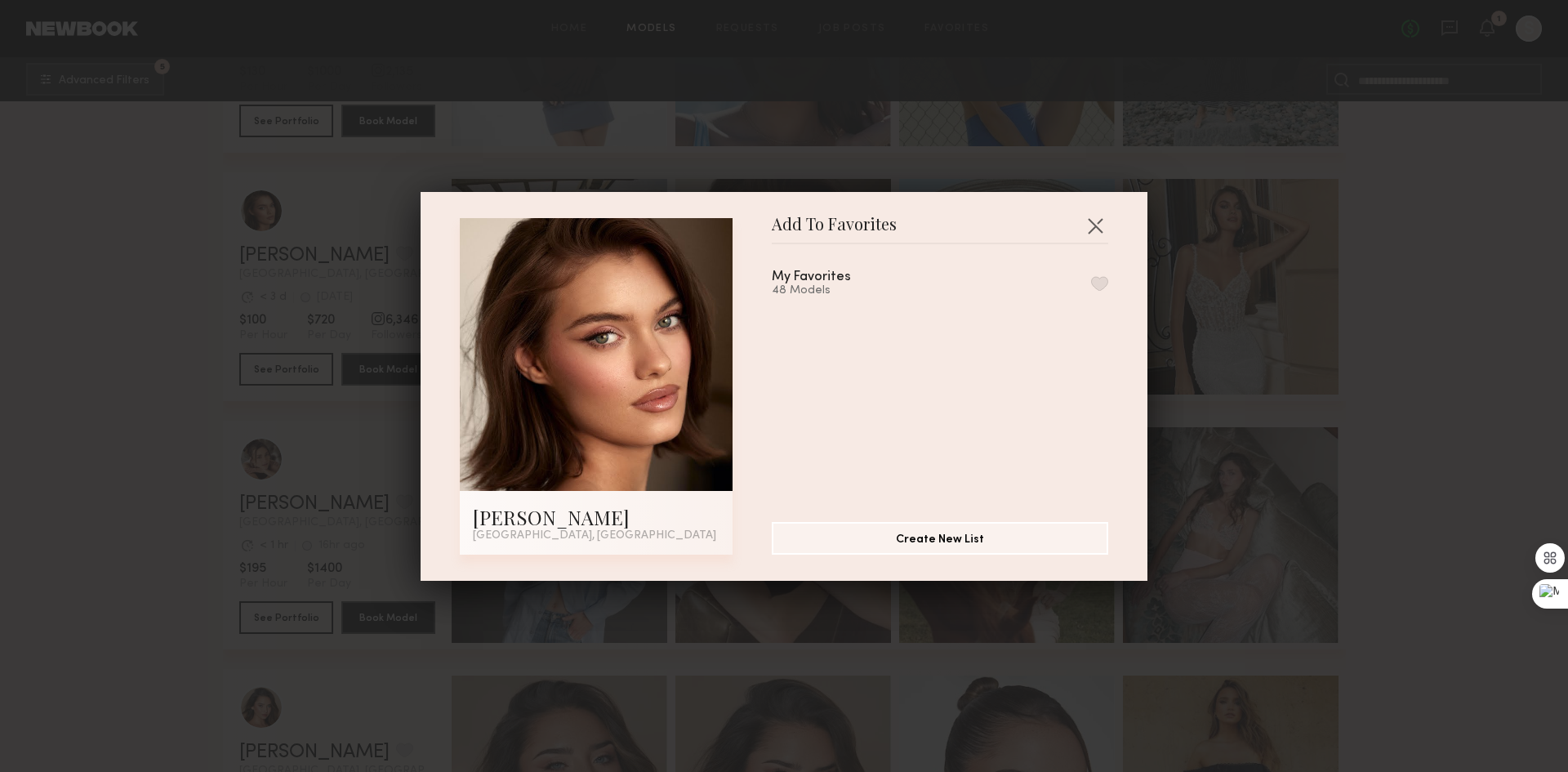
click at [1092, 286] on button "button" at bounding box center [1100, 284] width 17 height 15
click at [1094, 223] on button "button" at bounding box center [1095, 225] width 26 height 26
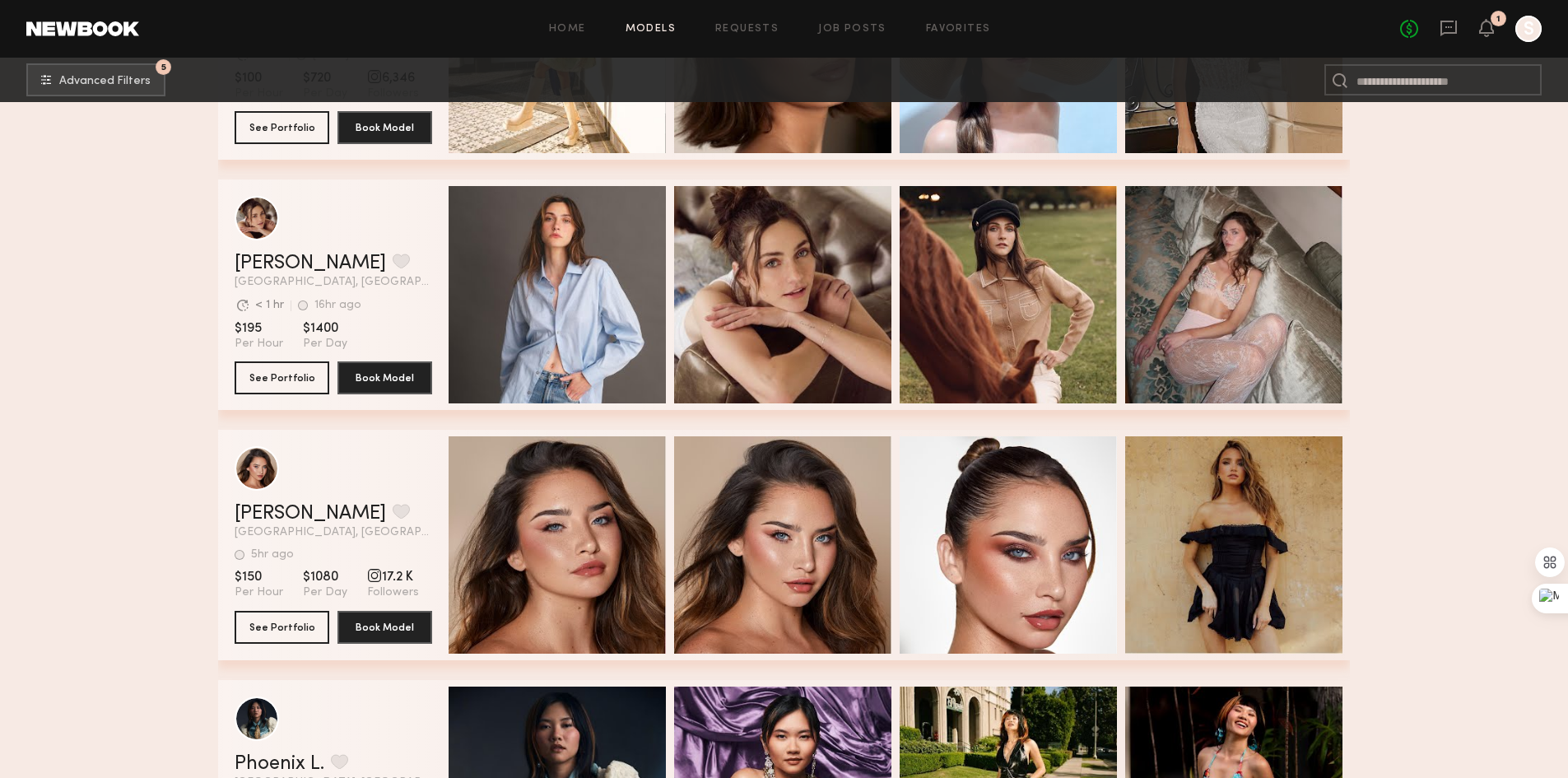
scroll to position [9464, 0]
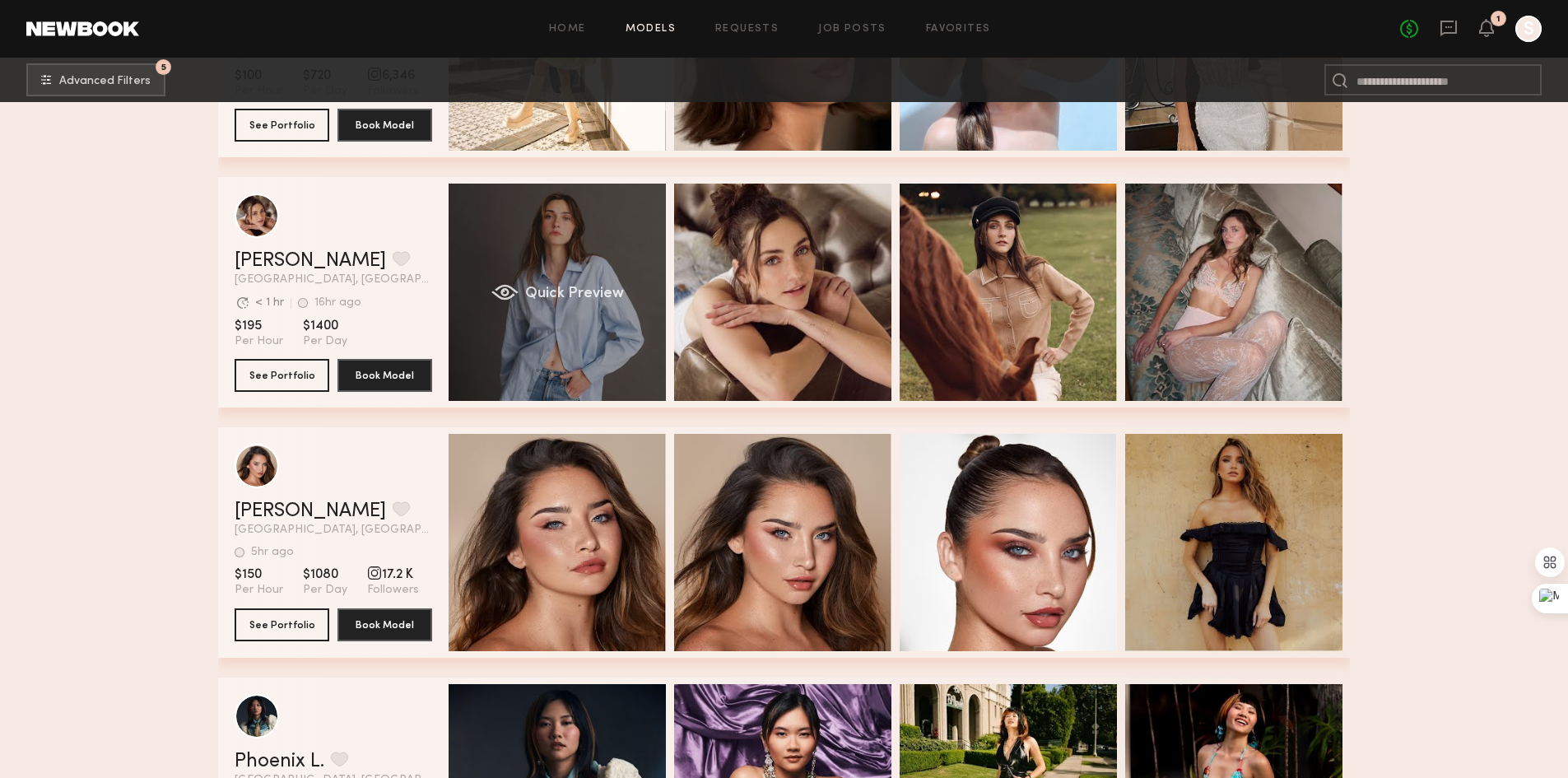
click at [590, 294] on span "Quick Preview" at bounding box center [575, 294] width 98 height 15
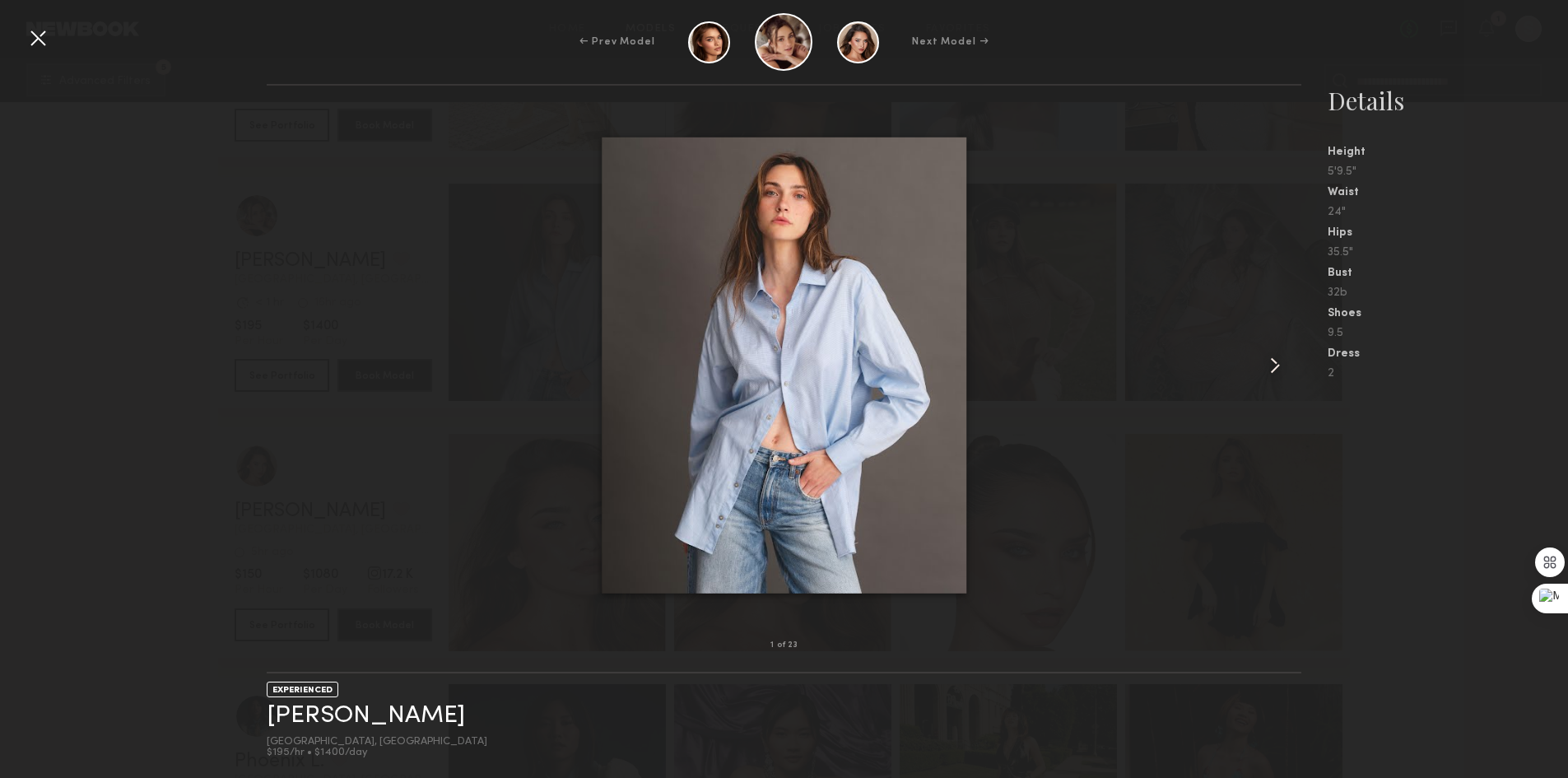
click at [1269, 367] on common-icon at bounding box center [1275, 365] width 27 height 27
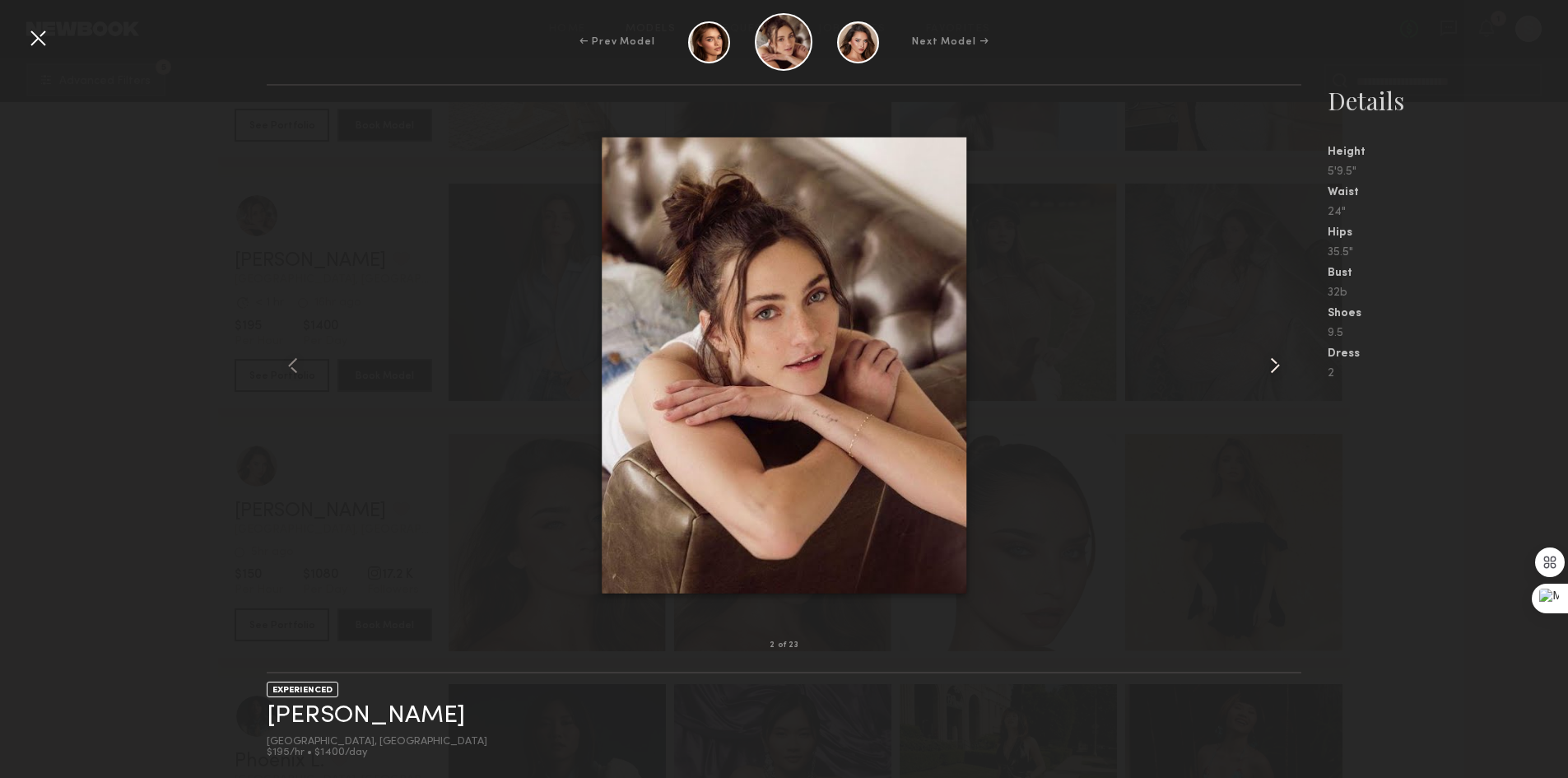
click at [1269, 367] on common-icon at bounding box center [1275, 365] width 27 height 27
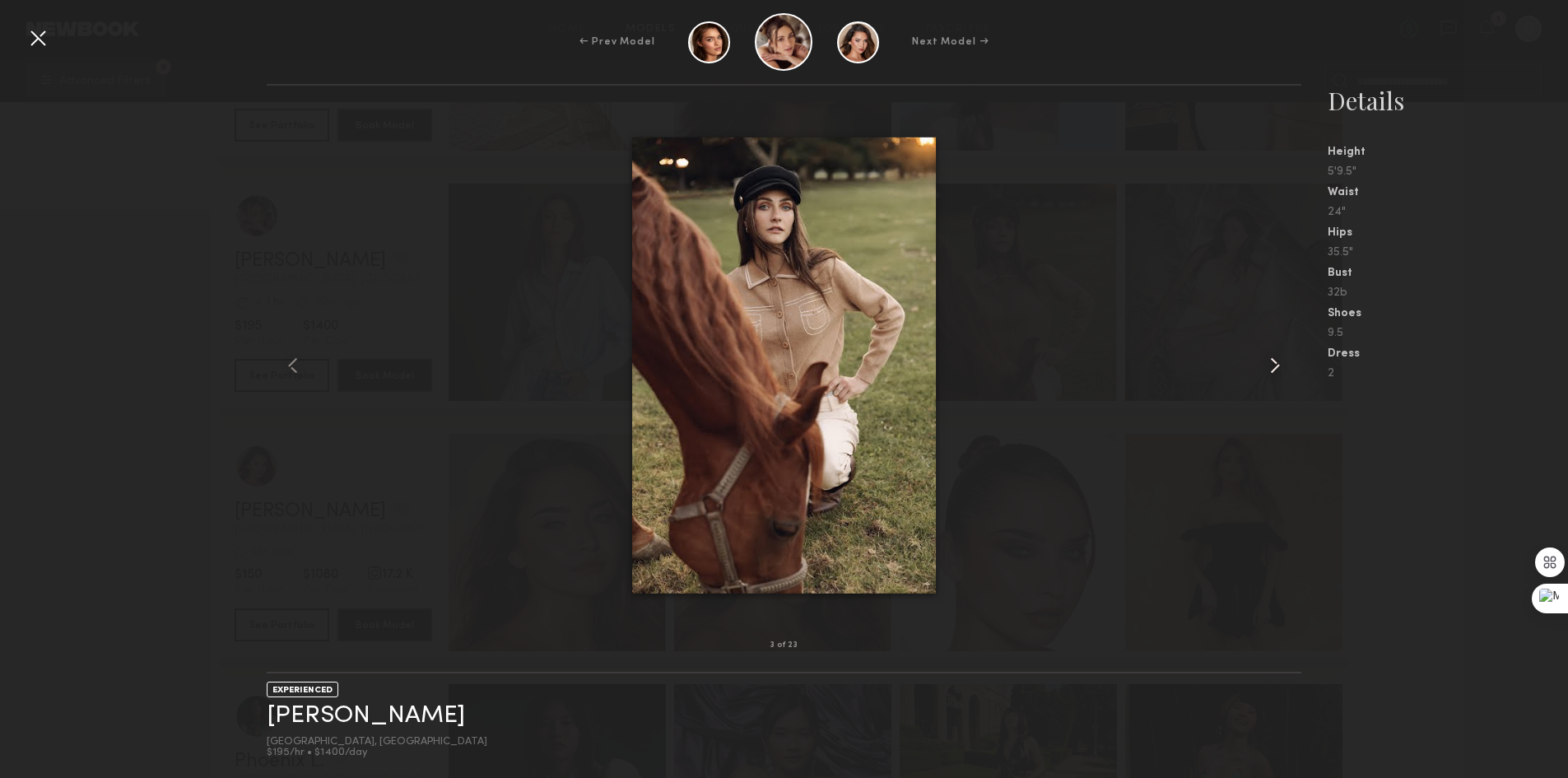
click at [1267, 366] on common-icon at bounding box center [1275, 365] width 27 height 27
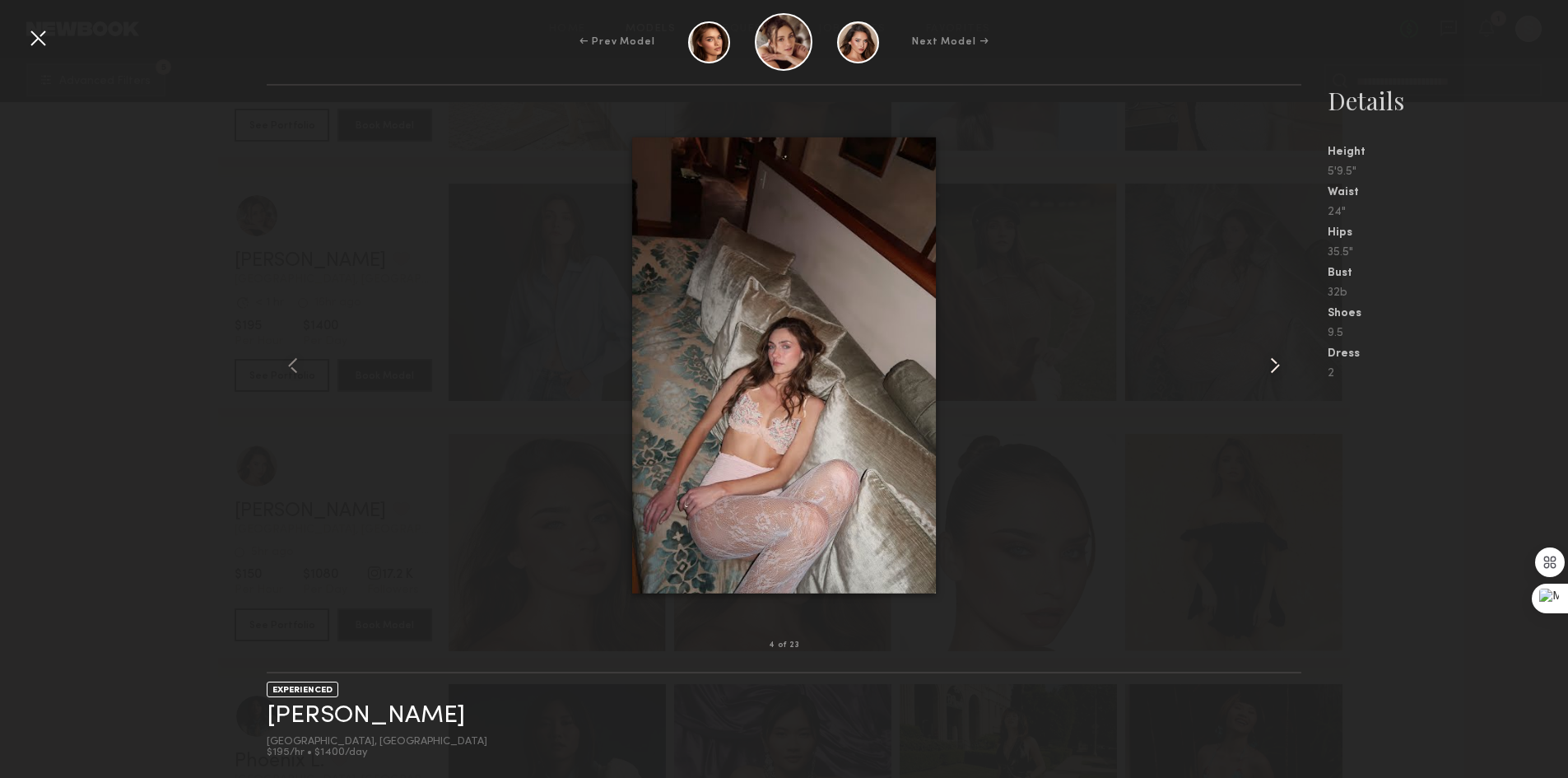
click at [1267, 366] on common-icon at bounding box center [1275, 365] width 27 height 27
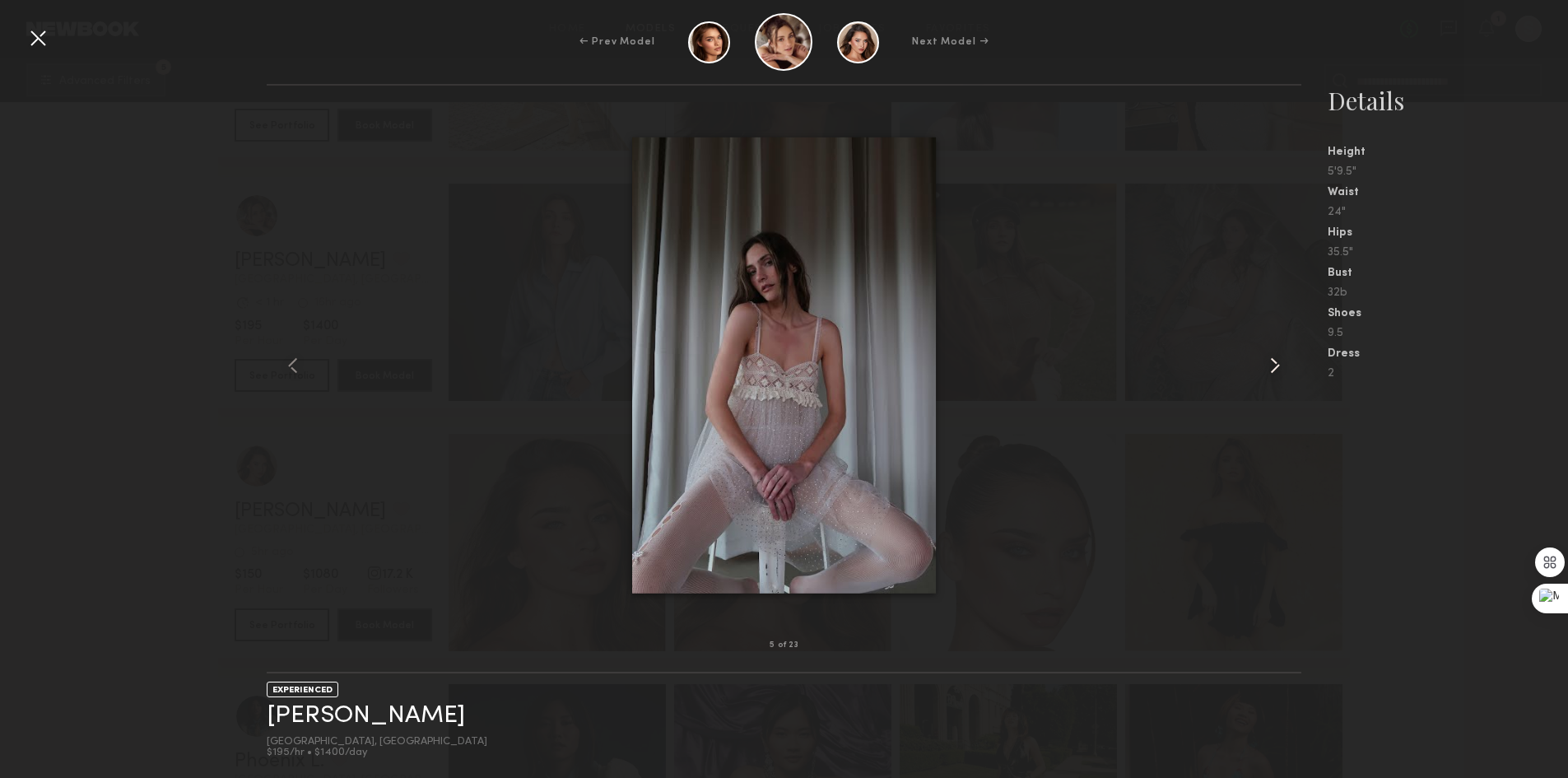
click at [1266, 366] on common-icon at bounding box center [1275, 365] width 27 height 27
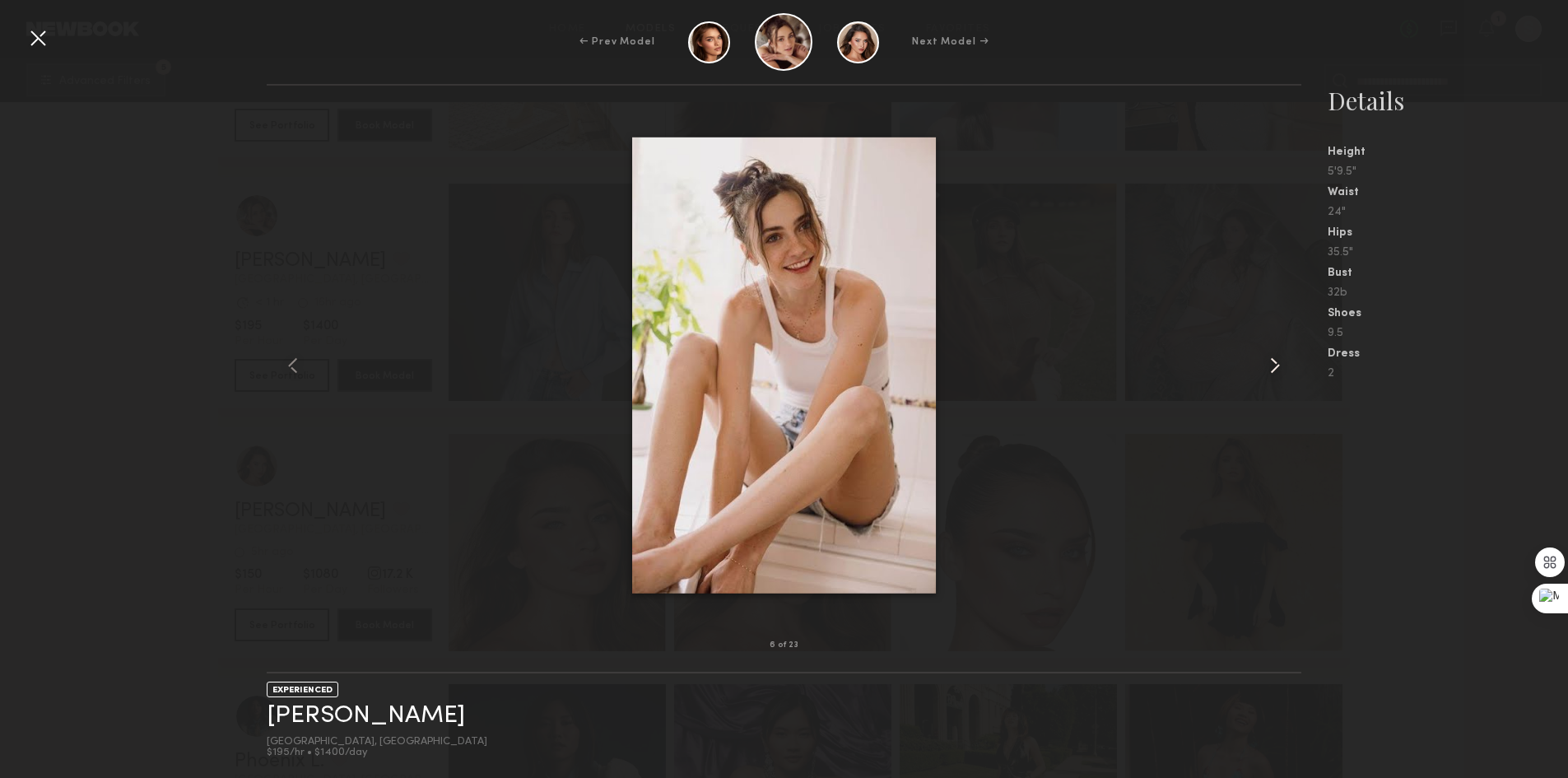
click at [1265, 363] on common-icon at bounding box center [1275, 365] width 27 height 27
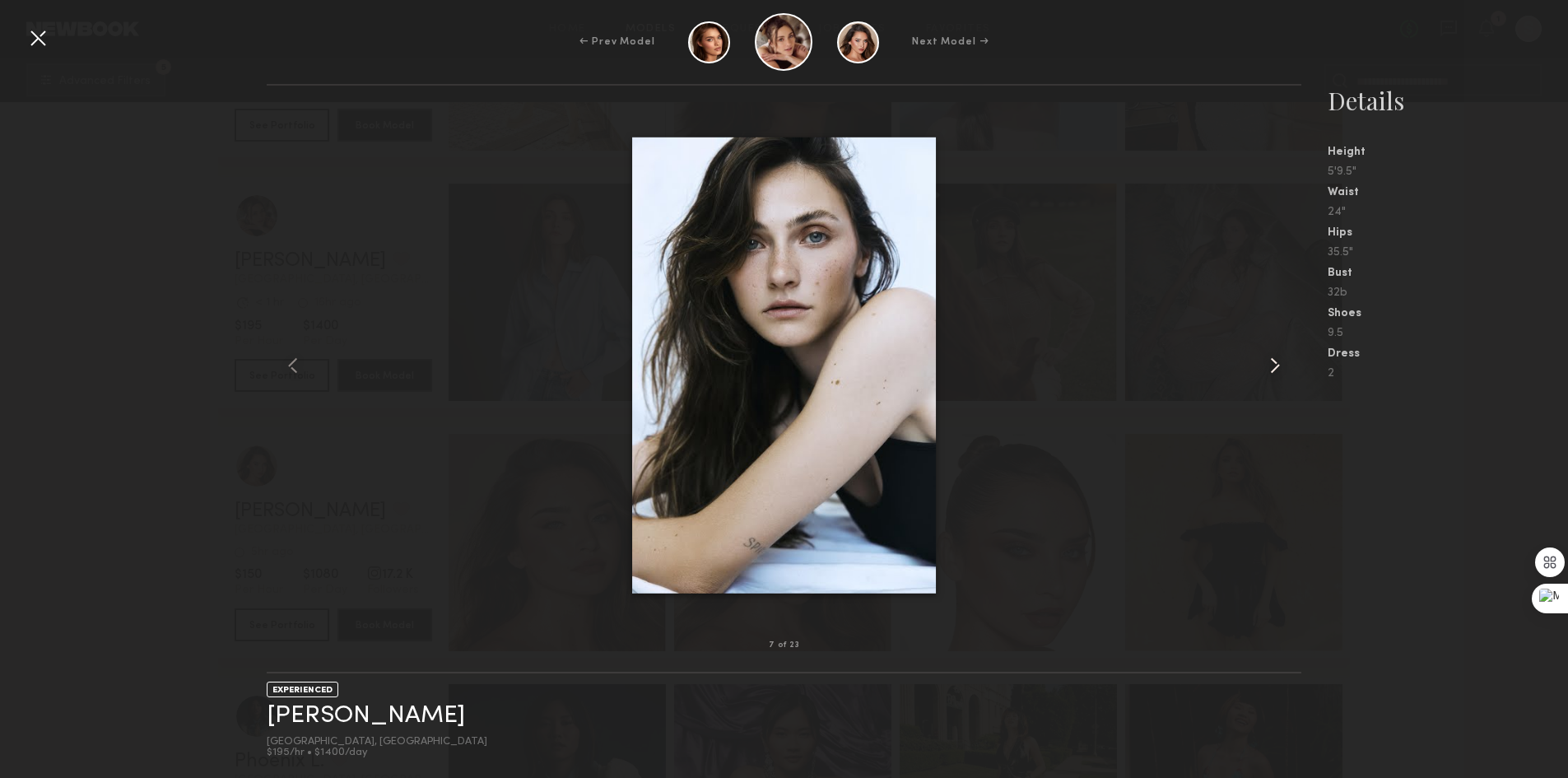
click at [1262, 362] on common-icon at bounding box center [1275, 365] width 27 height 27
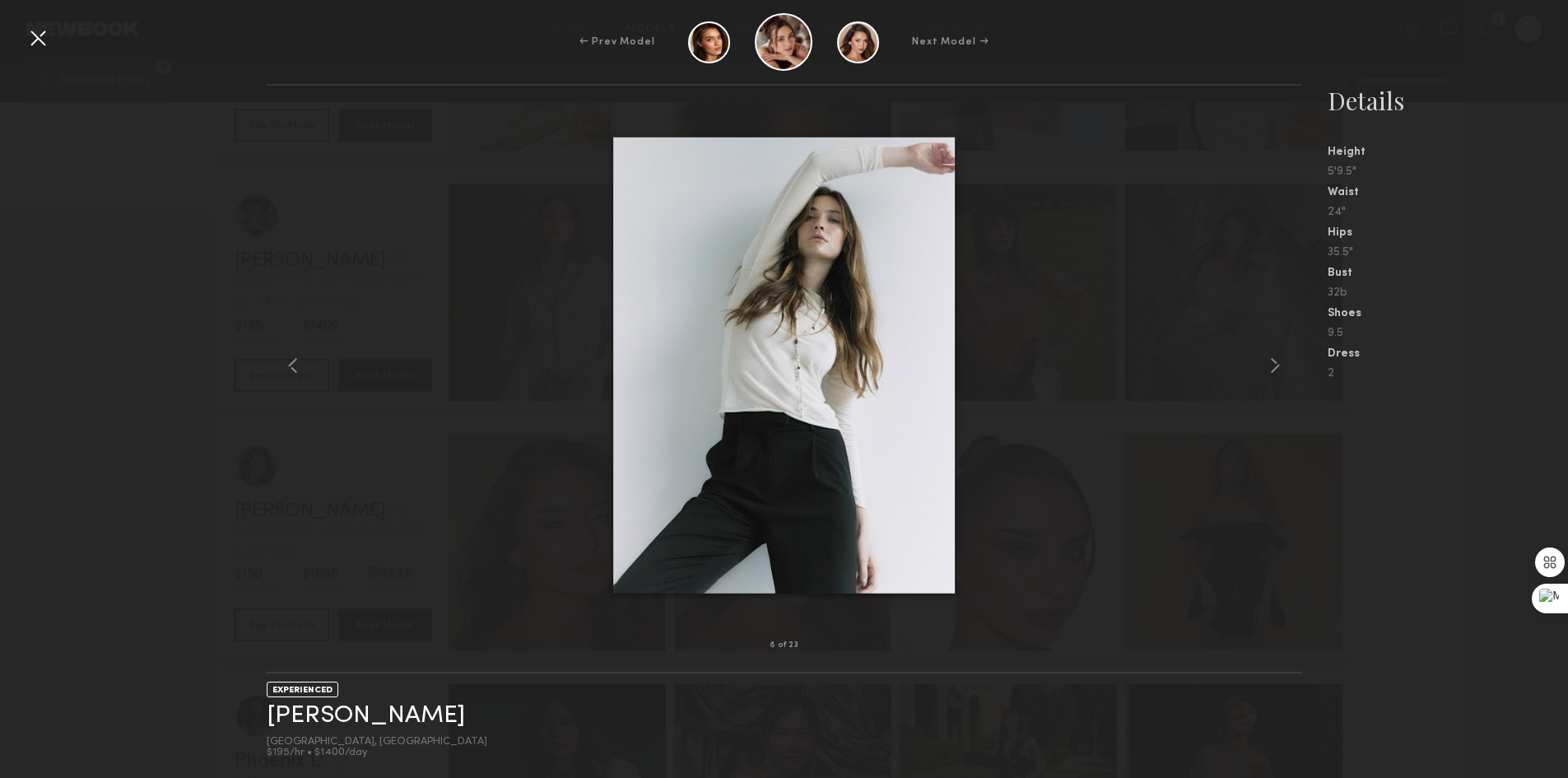
click at [28, 26] on div at bounding box center [38, 38] width 27 height 27
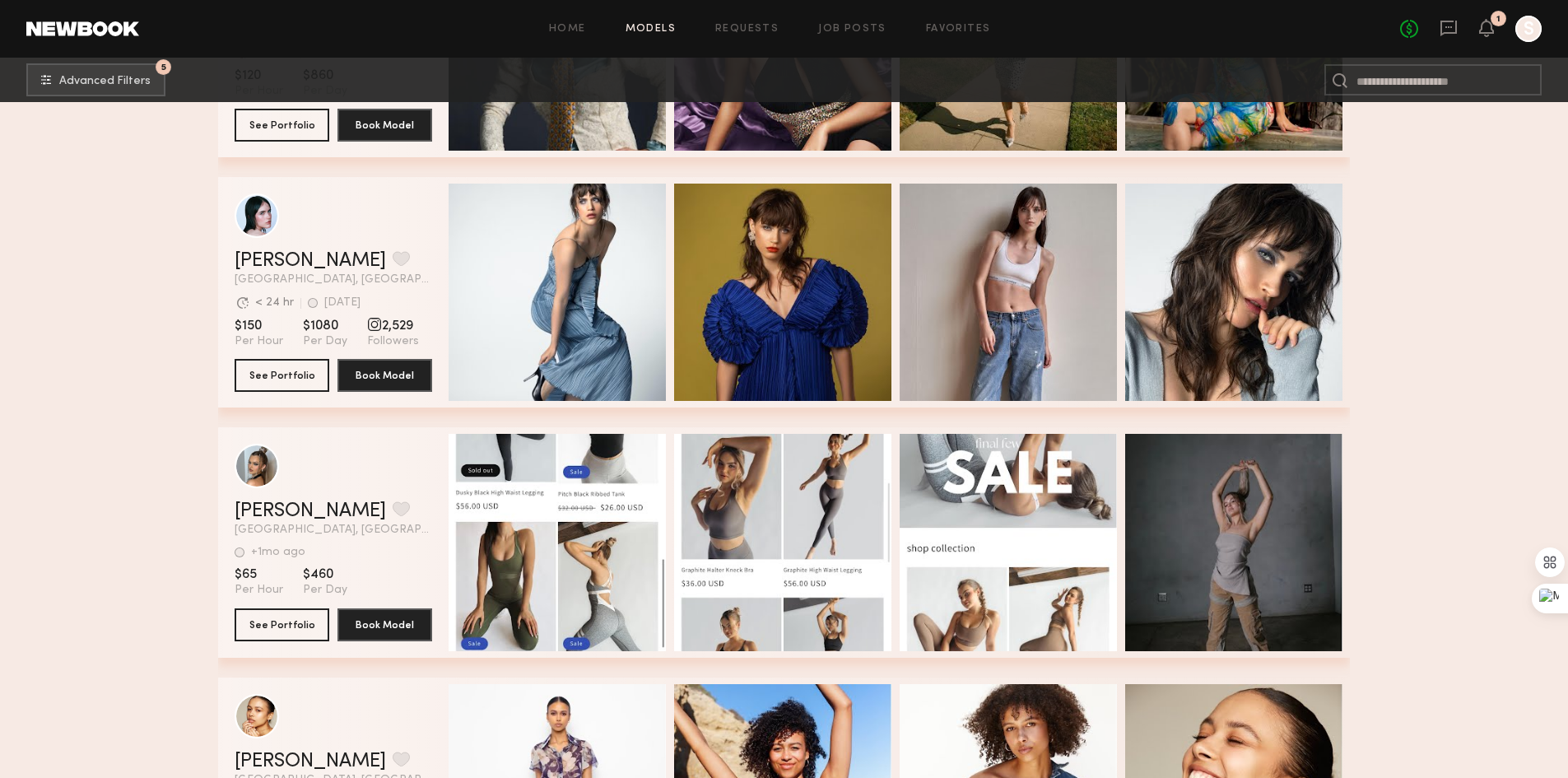
scroll to position [10205, 0]
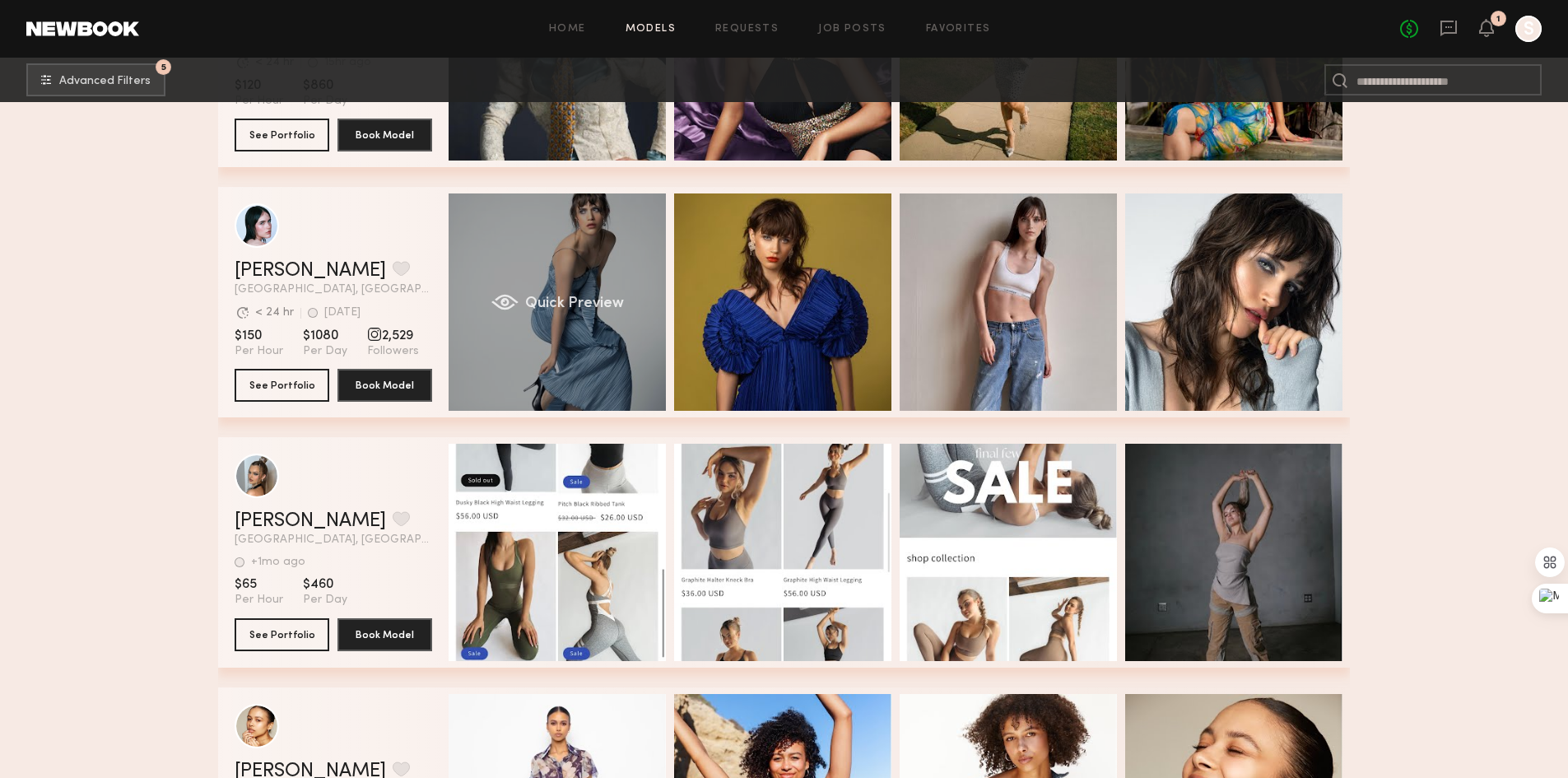
click at [583, 292] on div "Quick Preview" at bounding box center [558, 302] width 218 height 218
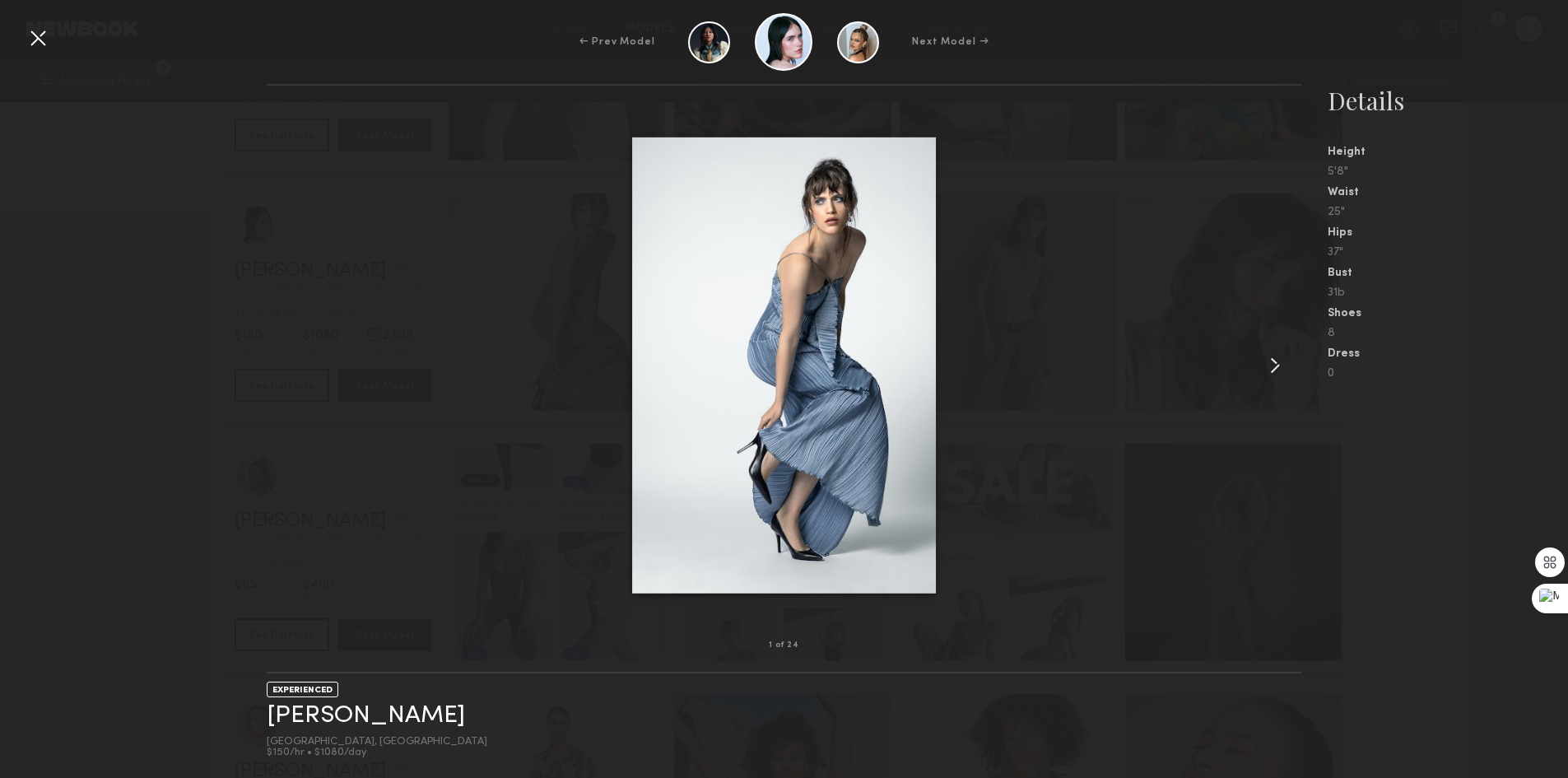
click at [1278, 371] on common-icon at bounding box center [1275, 365] width 27 height 27
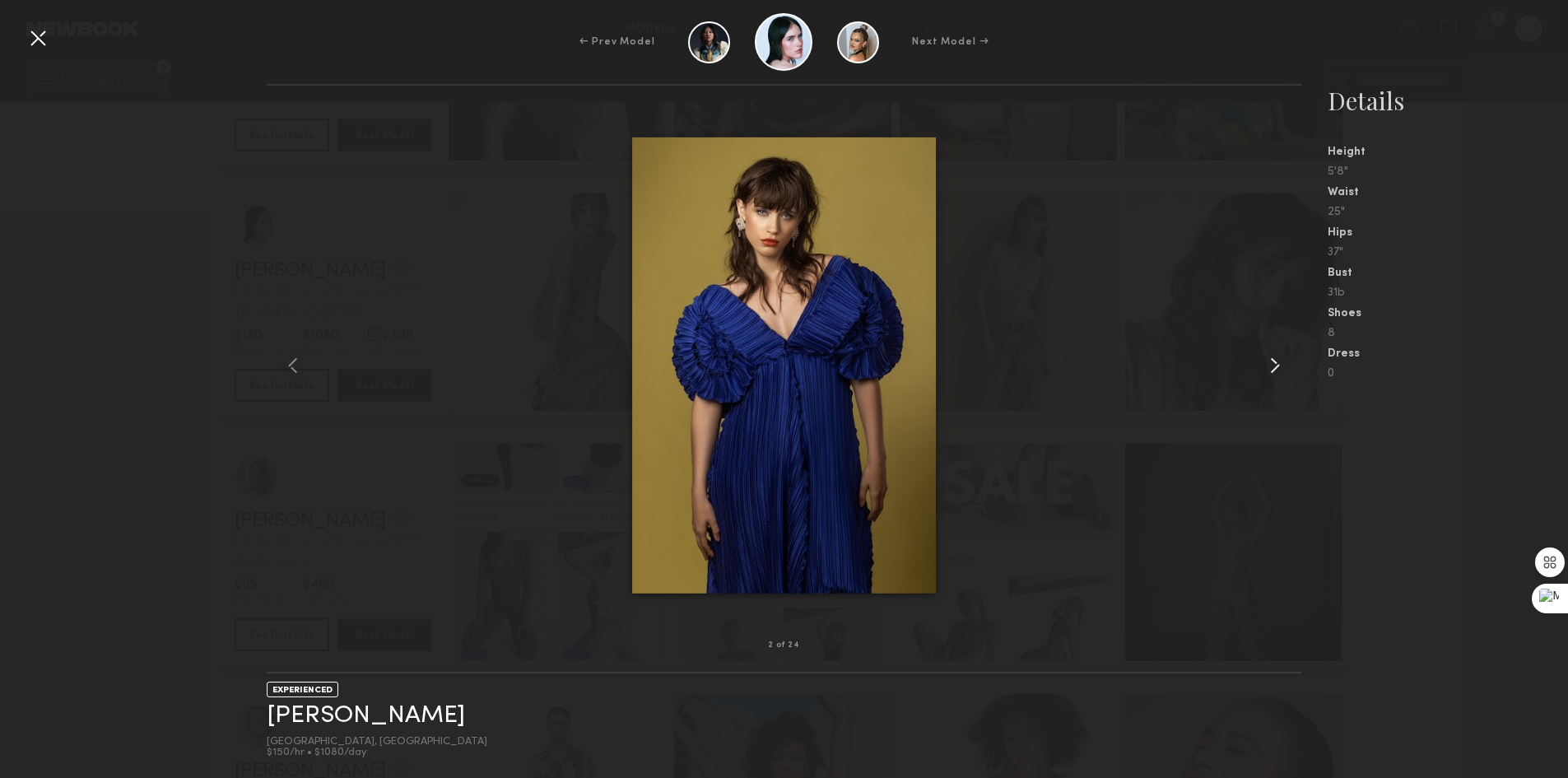
click at [1283, 369] on common-icon at bounding box center [1275, 365] width 27 height 27
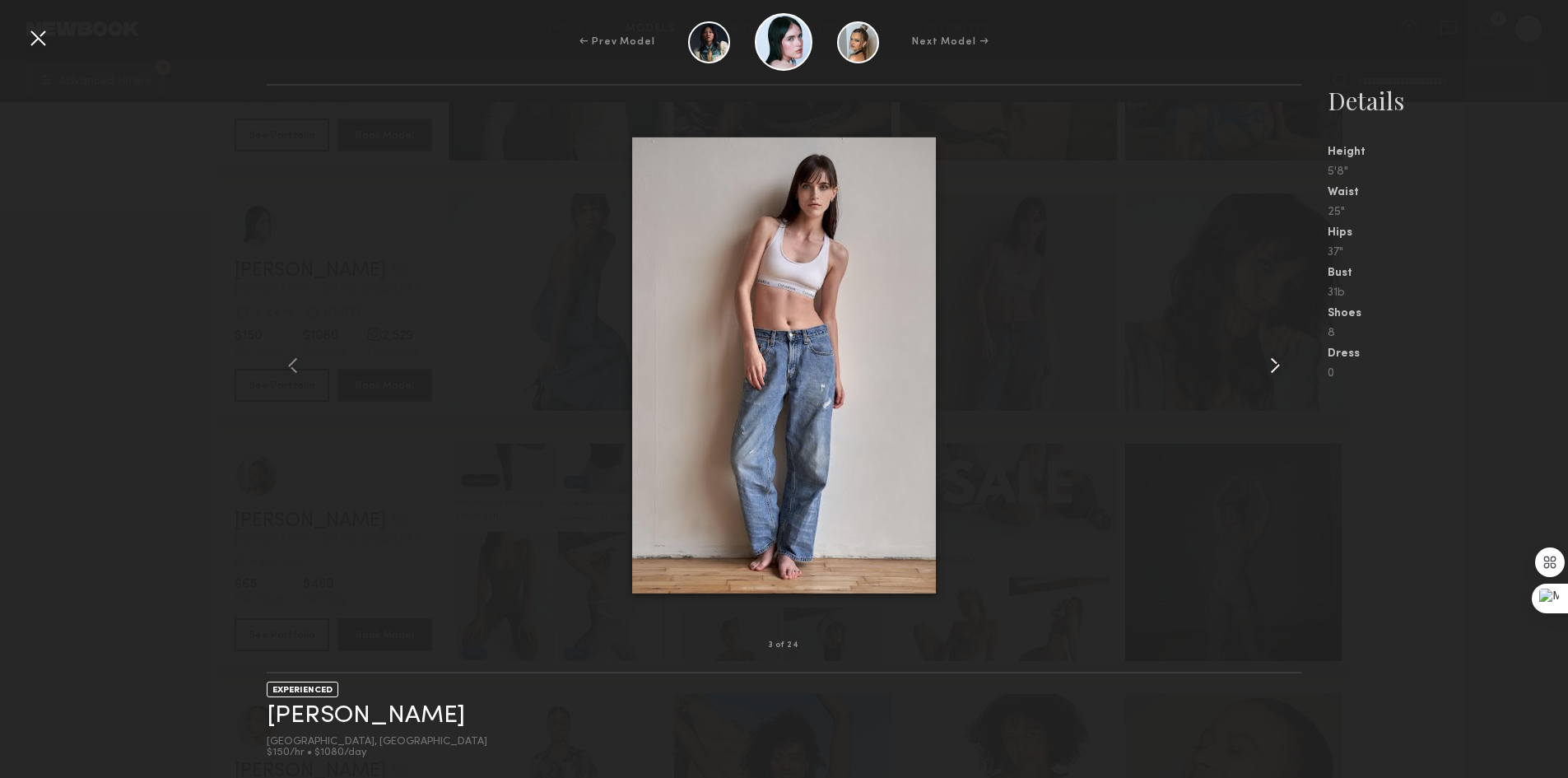
click at [1284, 362] on common-icon at bounding box center [1275, 365] width 27 height 27
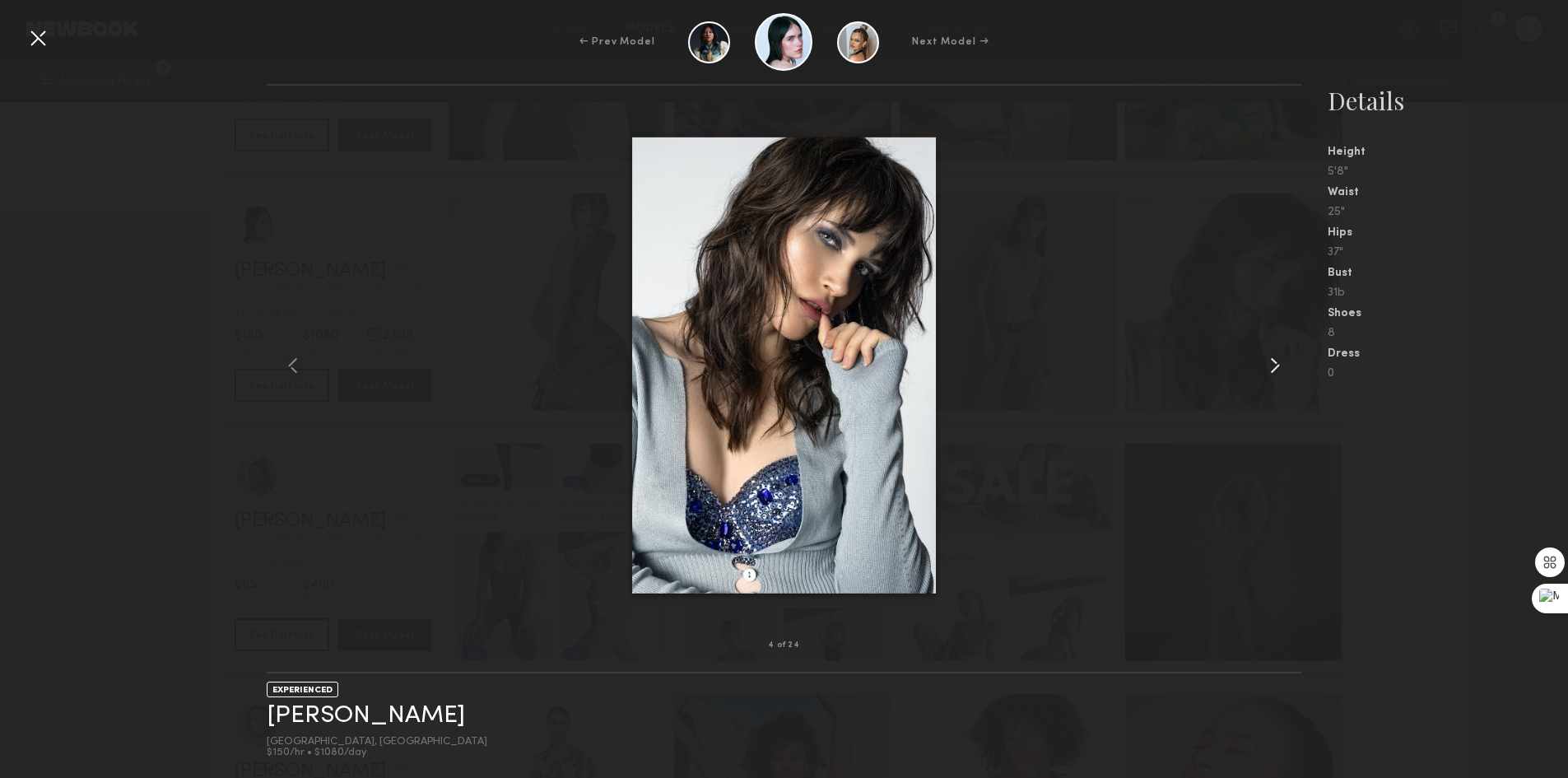
click at [1284, 362] on common-icon at bounding box center [1275, 365] width 27 height 27
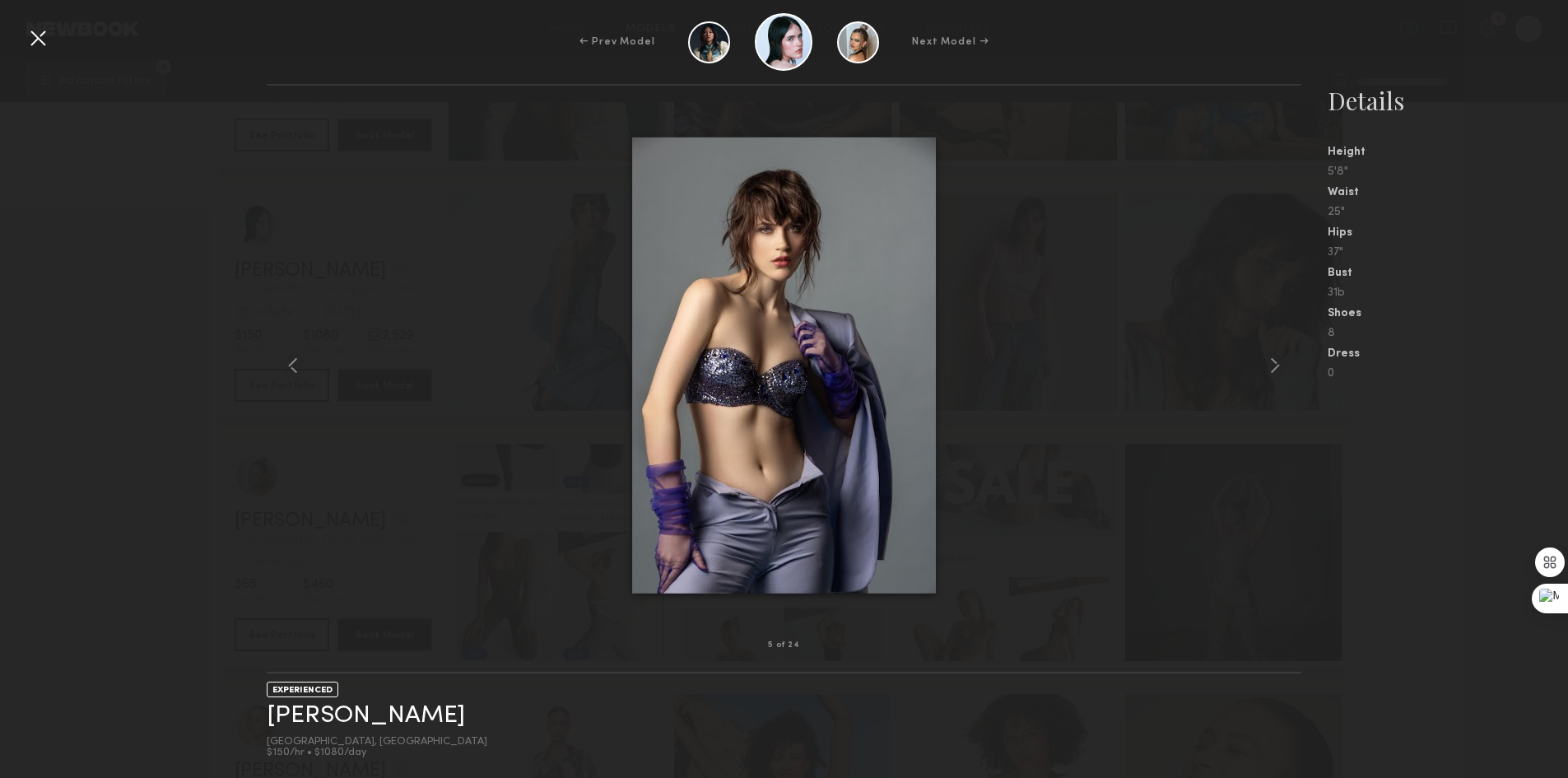
click at [45, 31] on div at bounding box center [38, 38] width 27 height 27
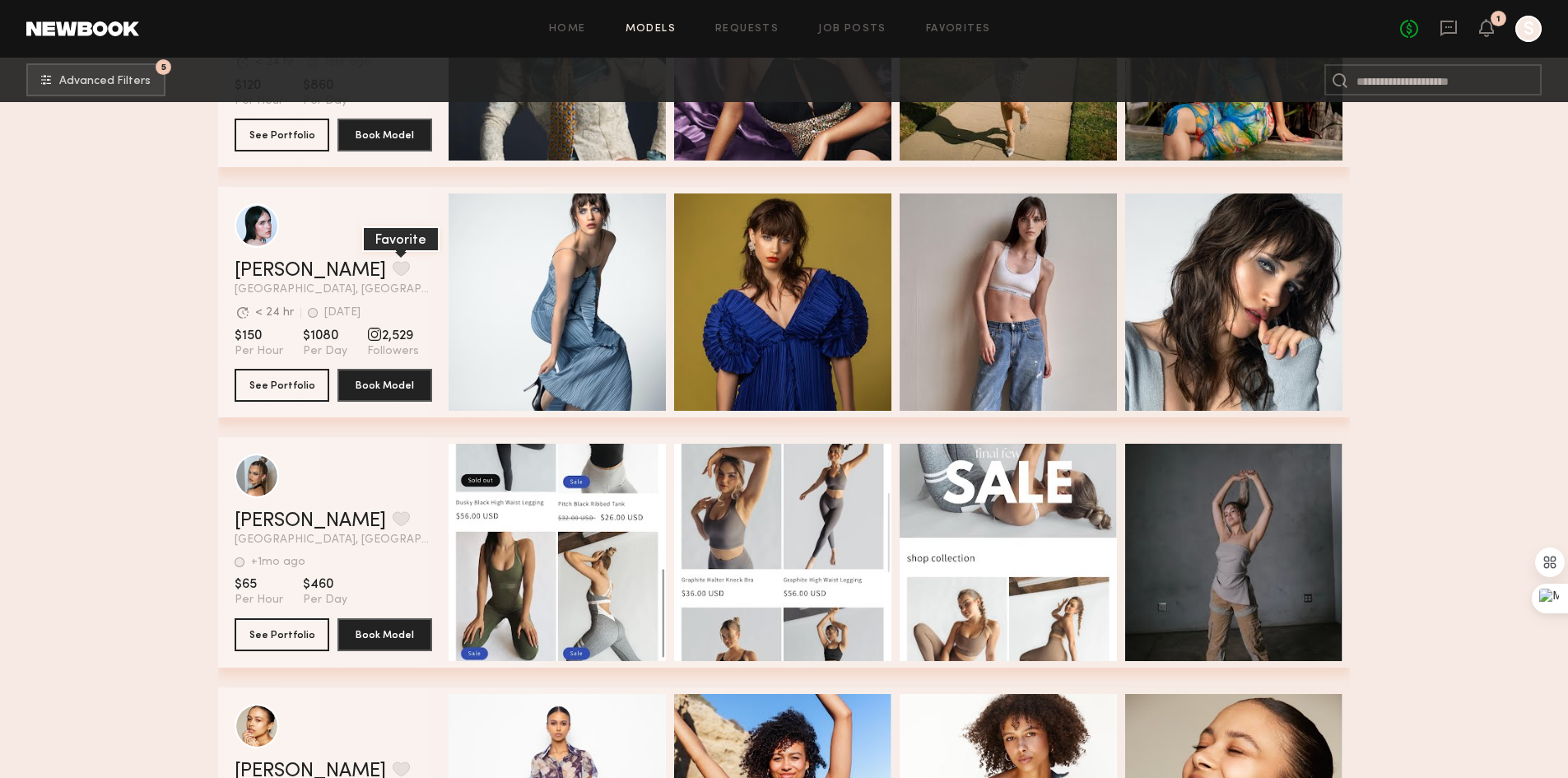
click at [393, 272] on button "grid" at bounding box center [401, 269] width 17 height 15
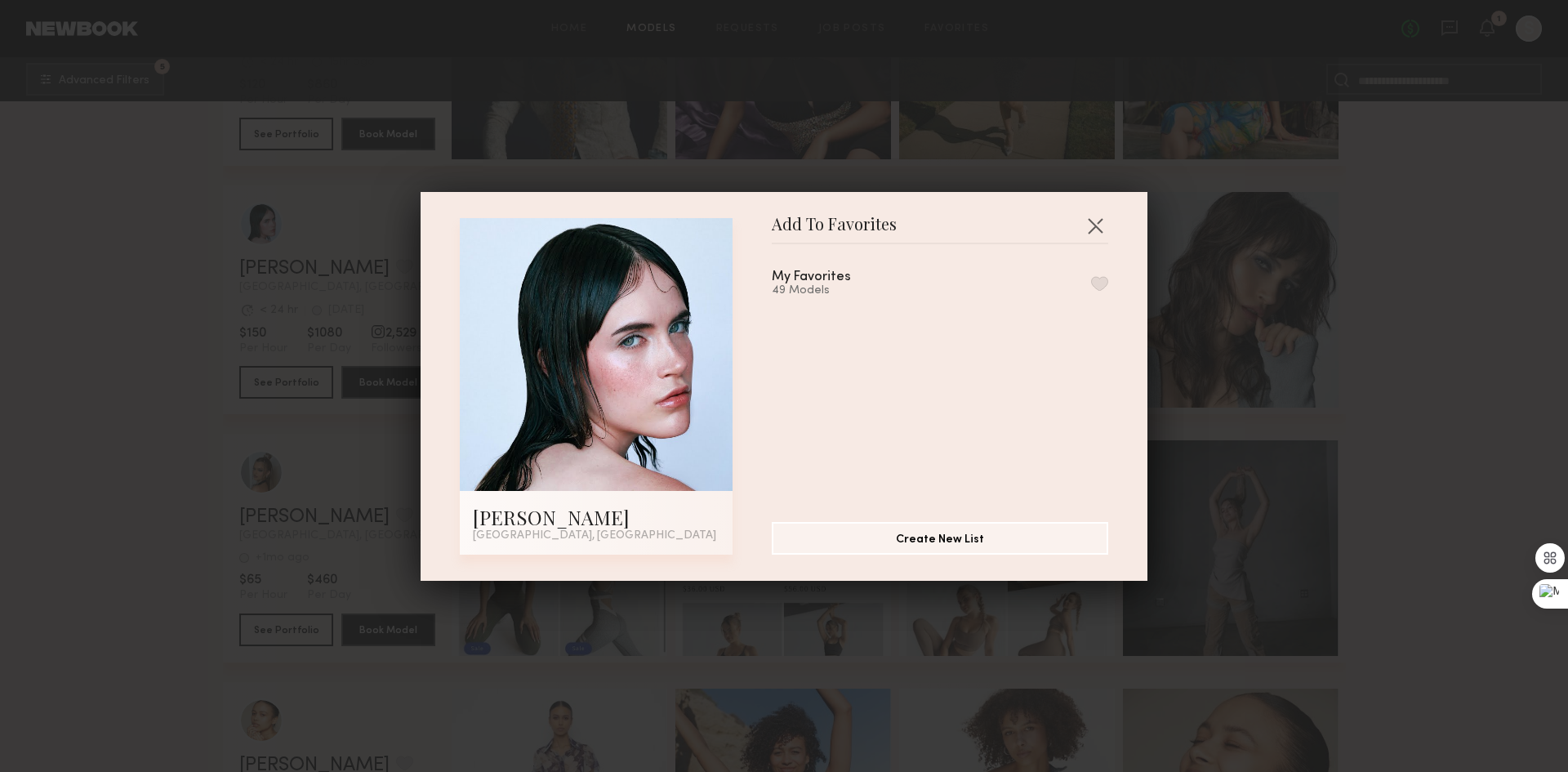
click at [1092, 278] on button "button" at bounding box center [1100, 284] width 17 height 15
click at [1088, 223] on button "button" at bounding box center [1095, 225] width 26 height 26
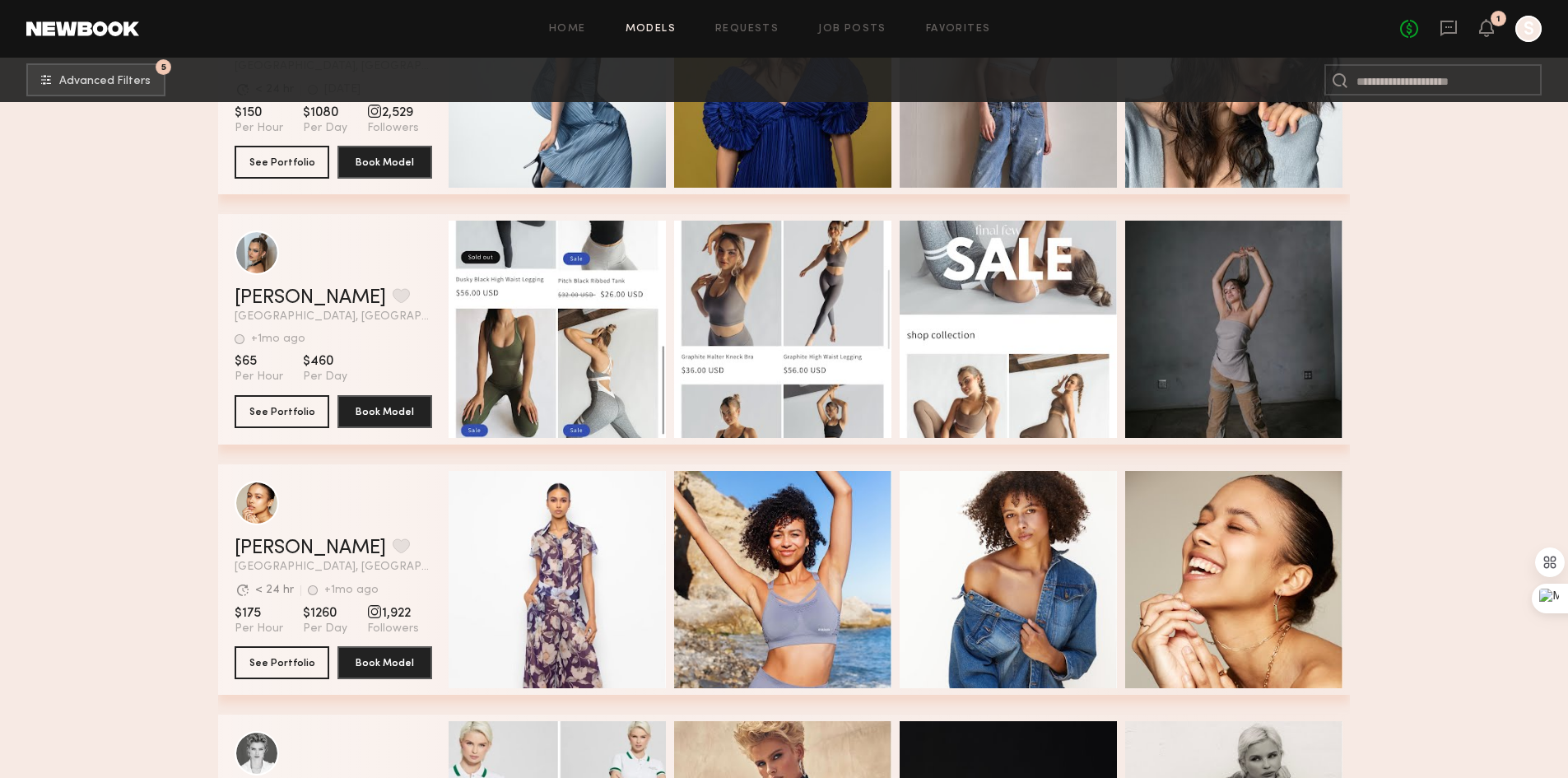
scroll to position [10452, 0]
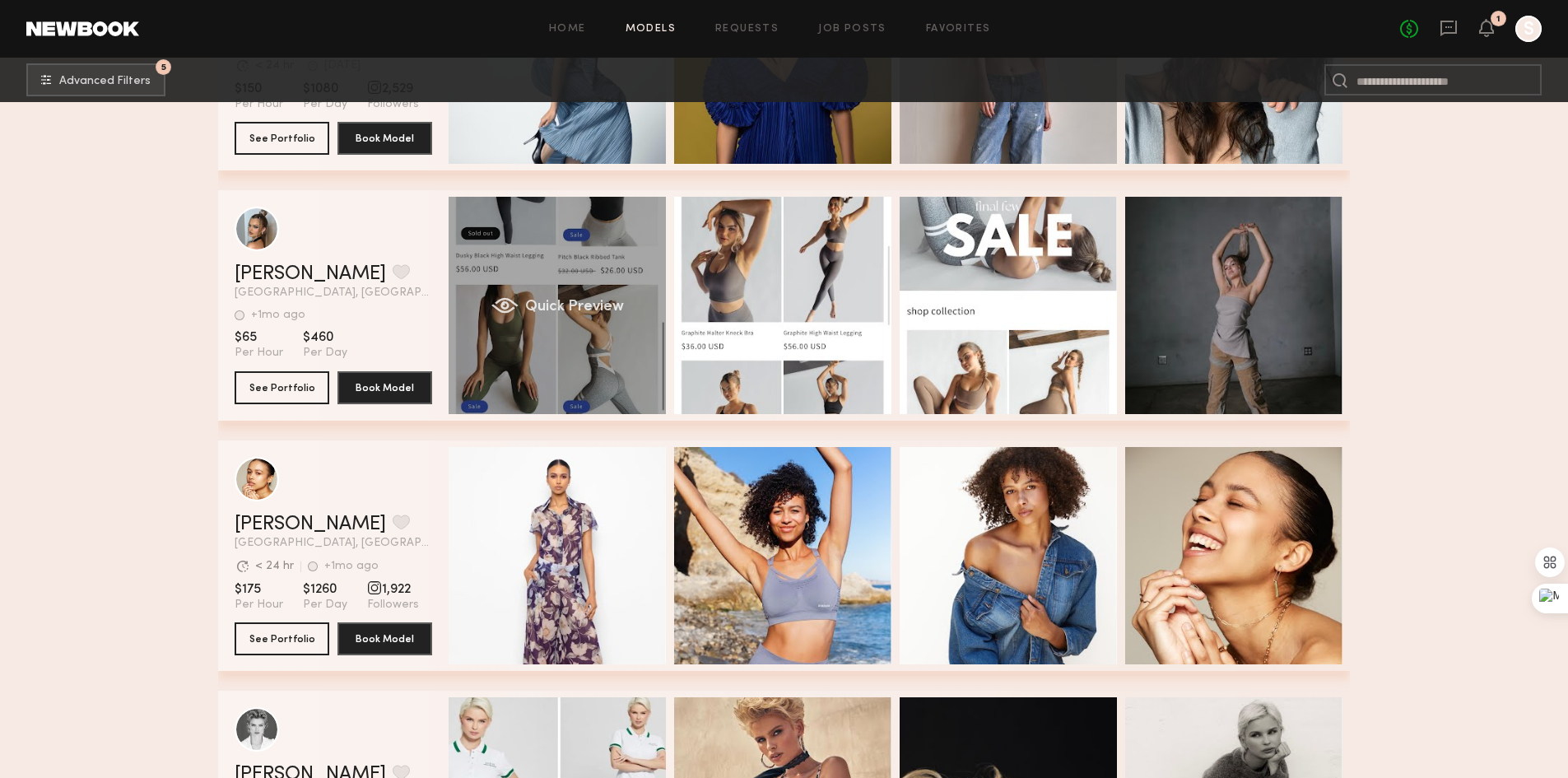
drag, startPoint x: 615, startPoint y: 293, endPoint x: 630, endPoint y: 293, distance: 15.0
click at [615, 293] on div "Quick Preview" at bounding box center [558, 306] width 218 height 218
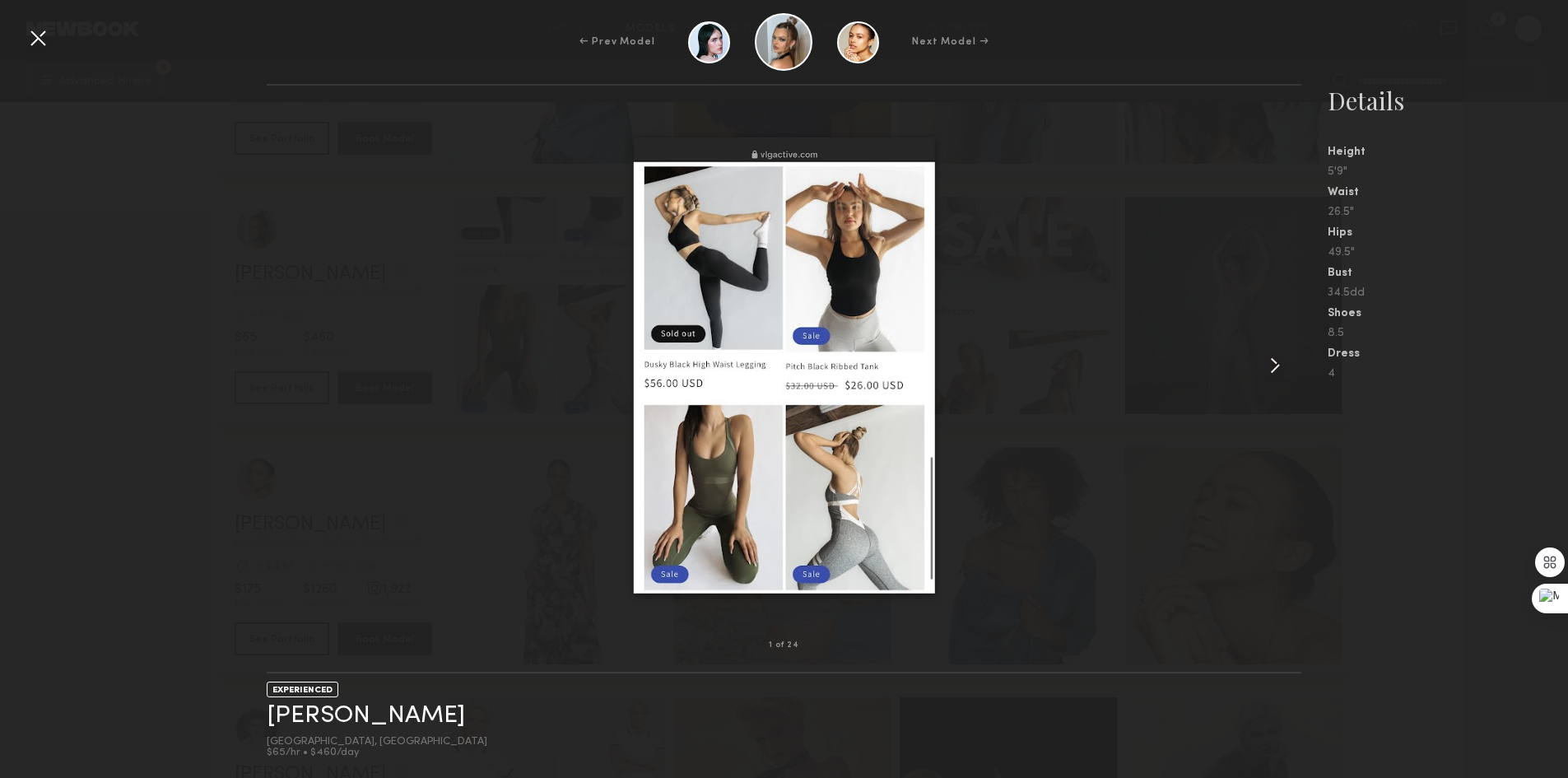
click at [1275, 362] on common-icon at bounding box center [1275, 365] width 27 height 27
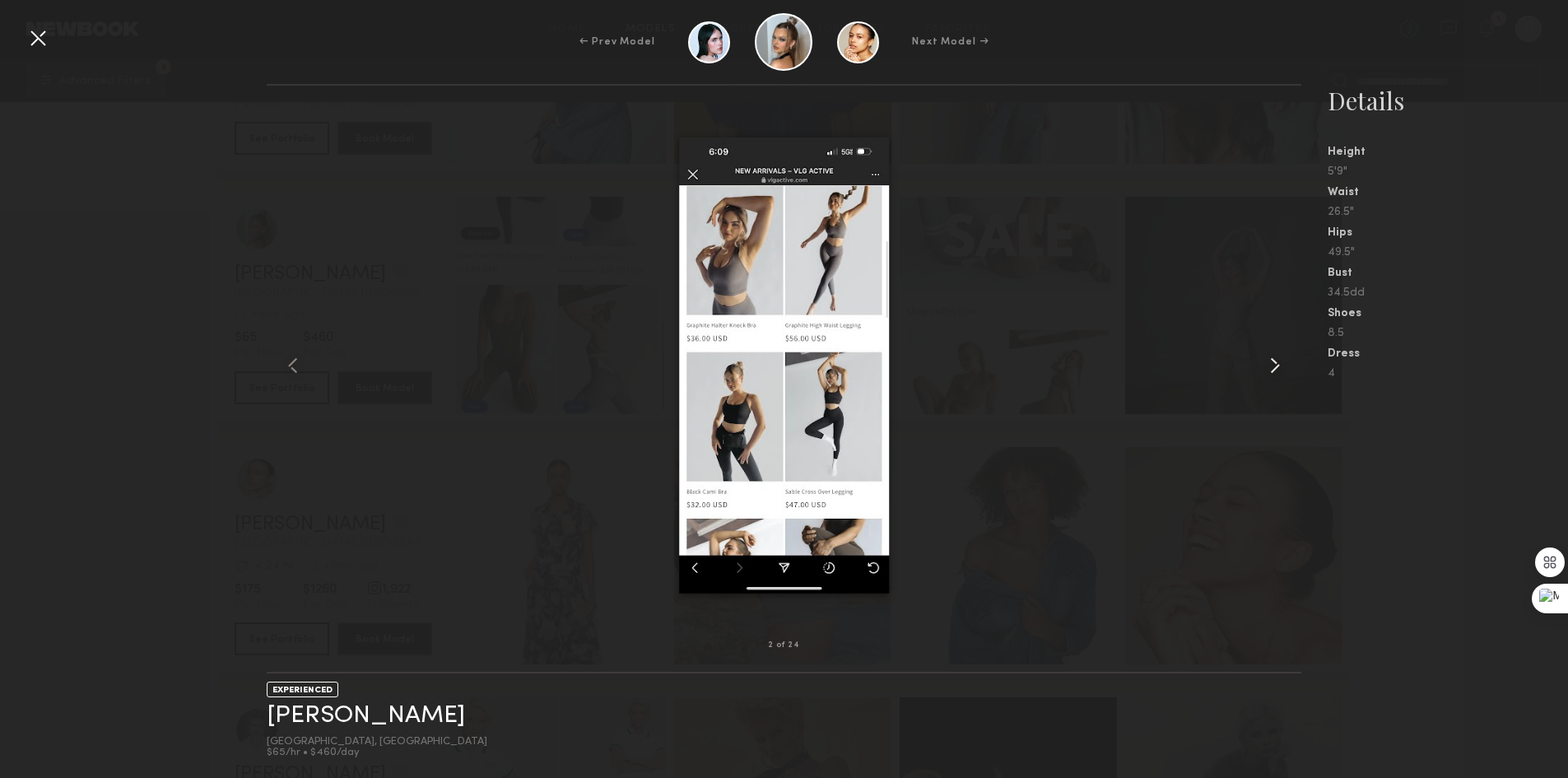
click at [1275, 362] on common-icon at bounding box center [1275, 365] width 27 height 27
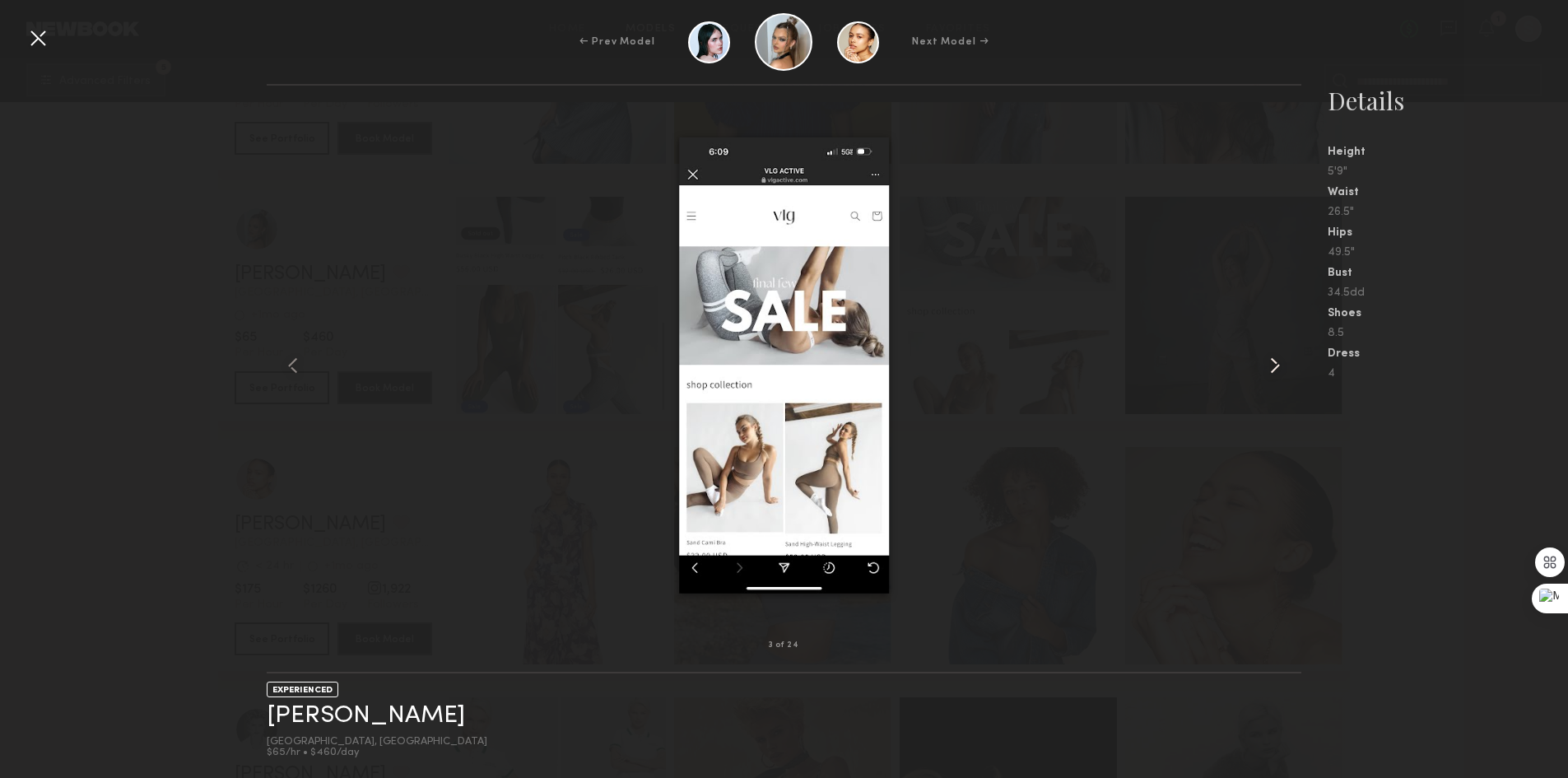
click at [1278, 362] on common-icon at bounding box center [1275, 365] width 27 height 27
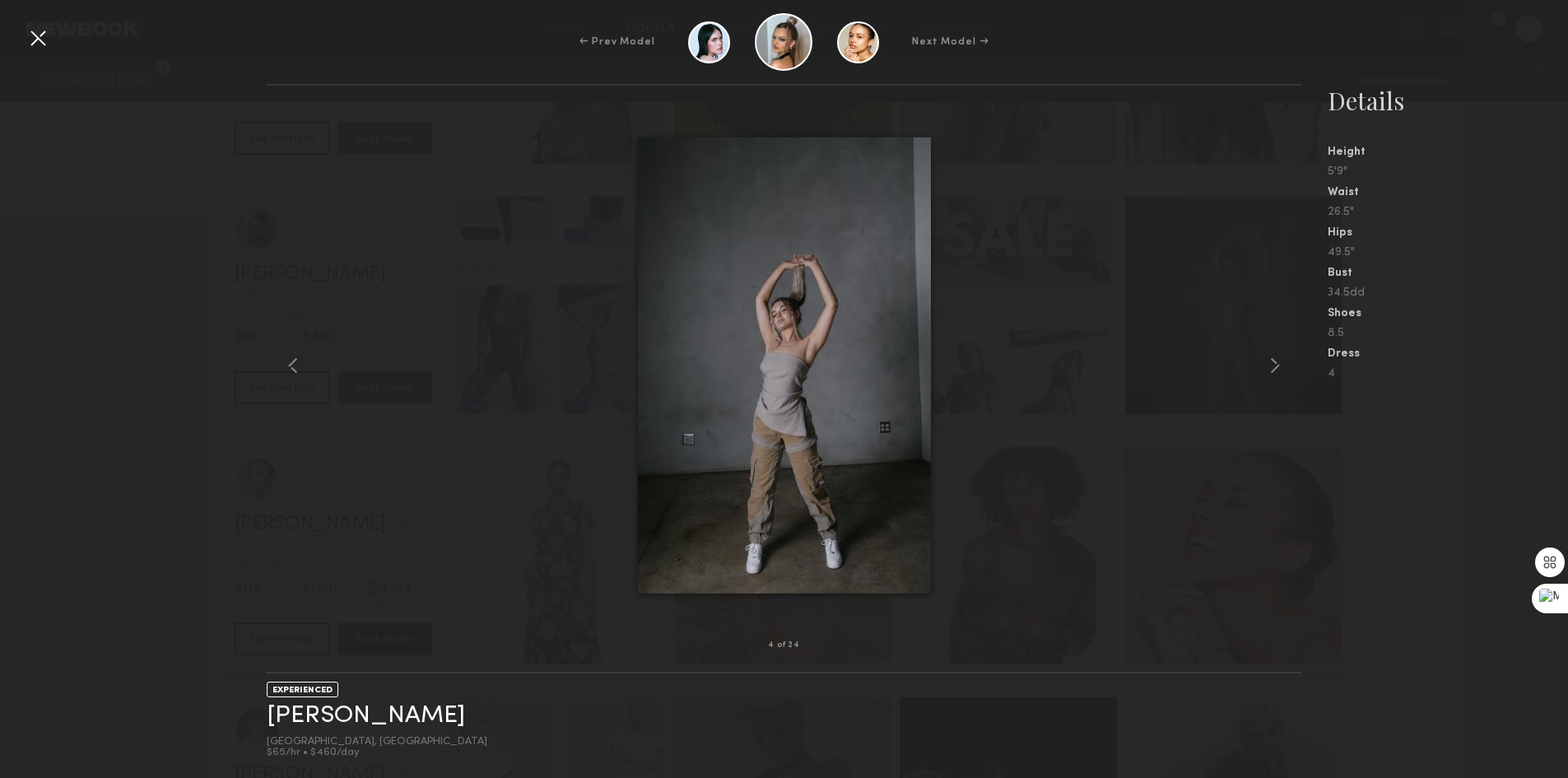
click at [43, 44] on div at bounding box center [38, 38] width 27 height 27
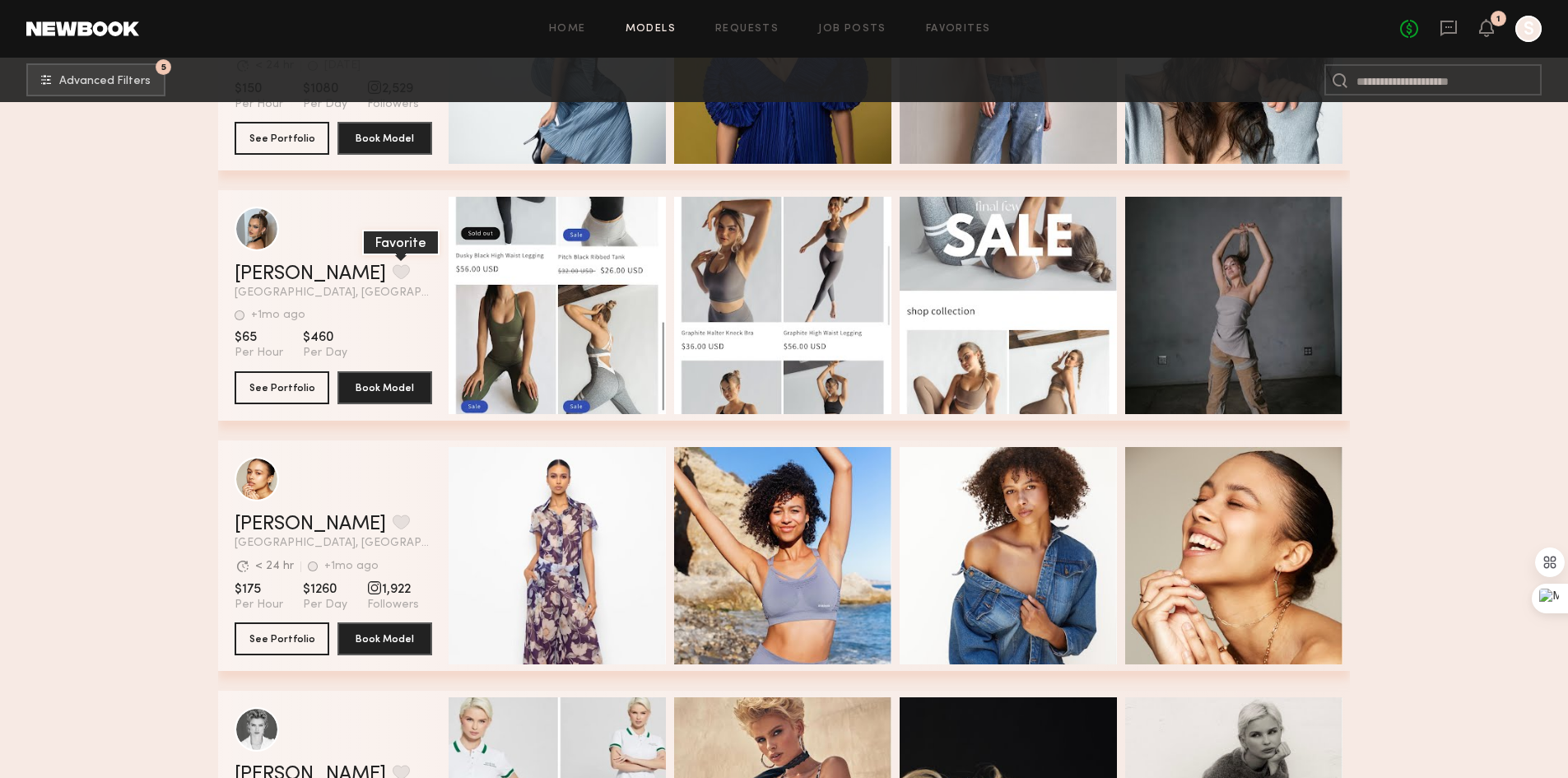
click at [393, 279] on button "grid" at bounding box center [401, 272] width 17 height 15
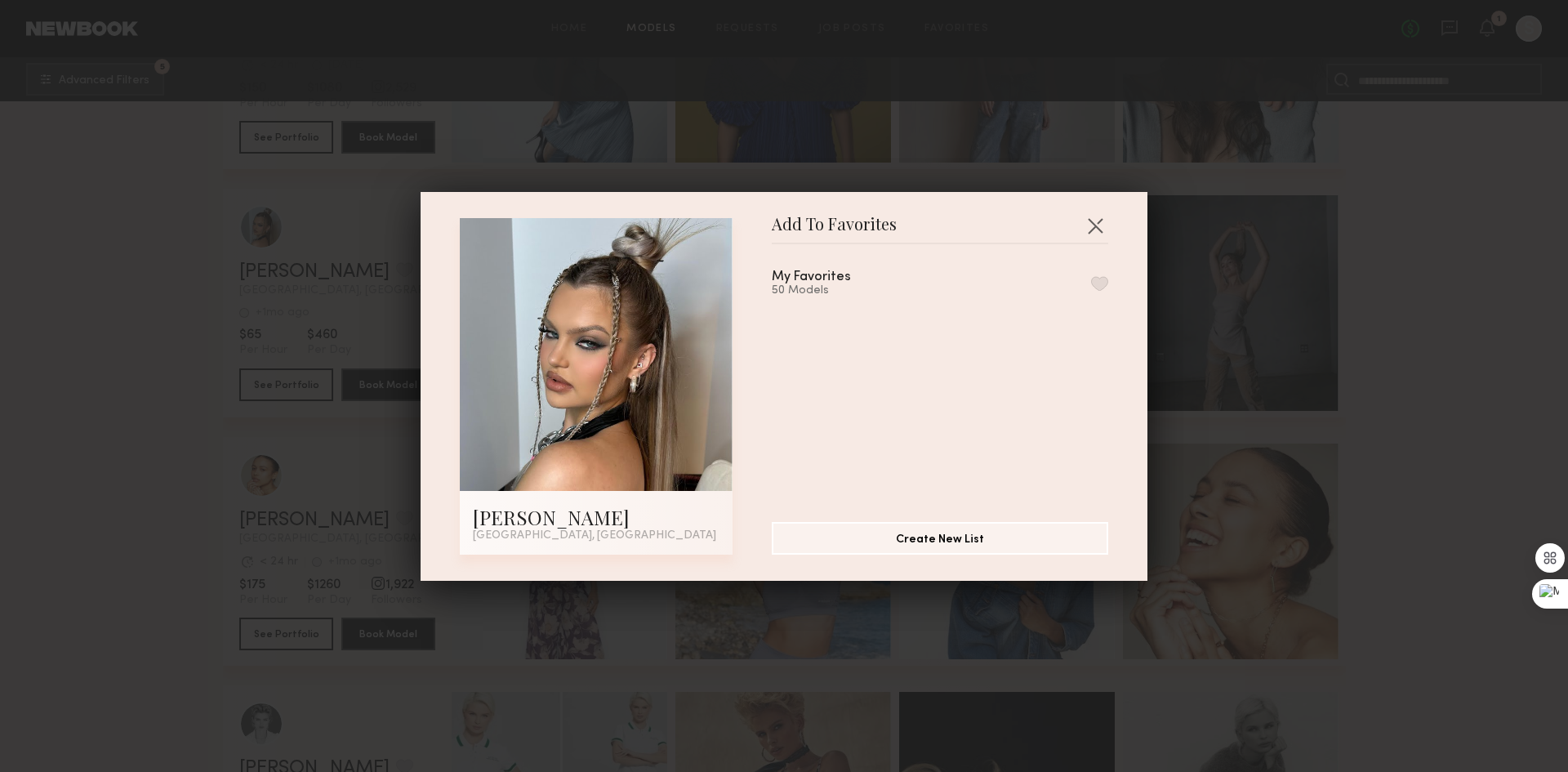
click at [1092, 284] on button "button" at bounding box center [1100, 284] width 17 height 15
click at [1092, 224] on button "button" at bounding box center [1095, 225] width 26 height 26
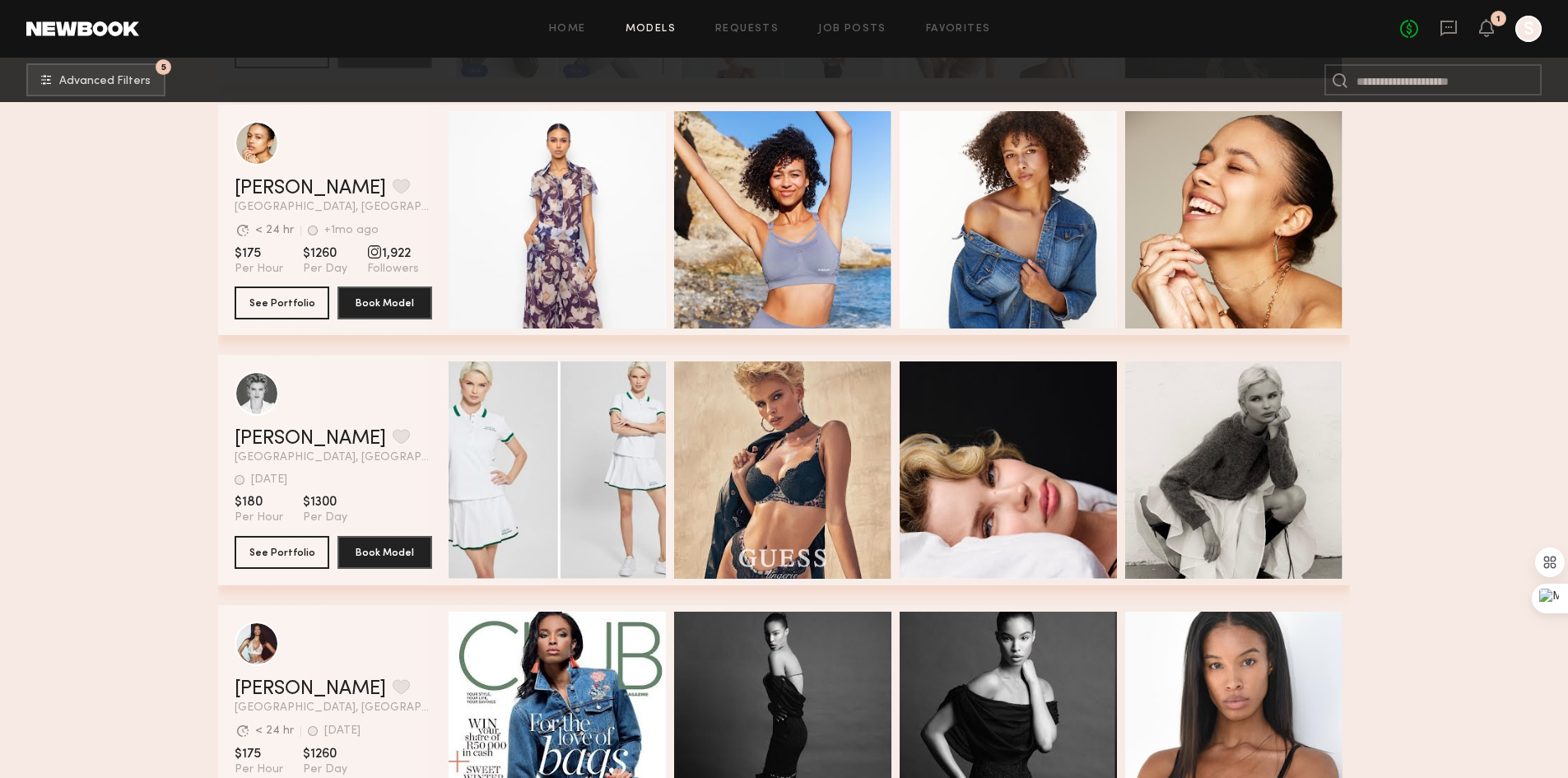
scroll to position [10780, 0]
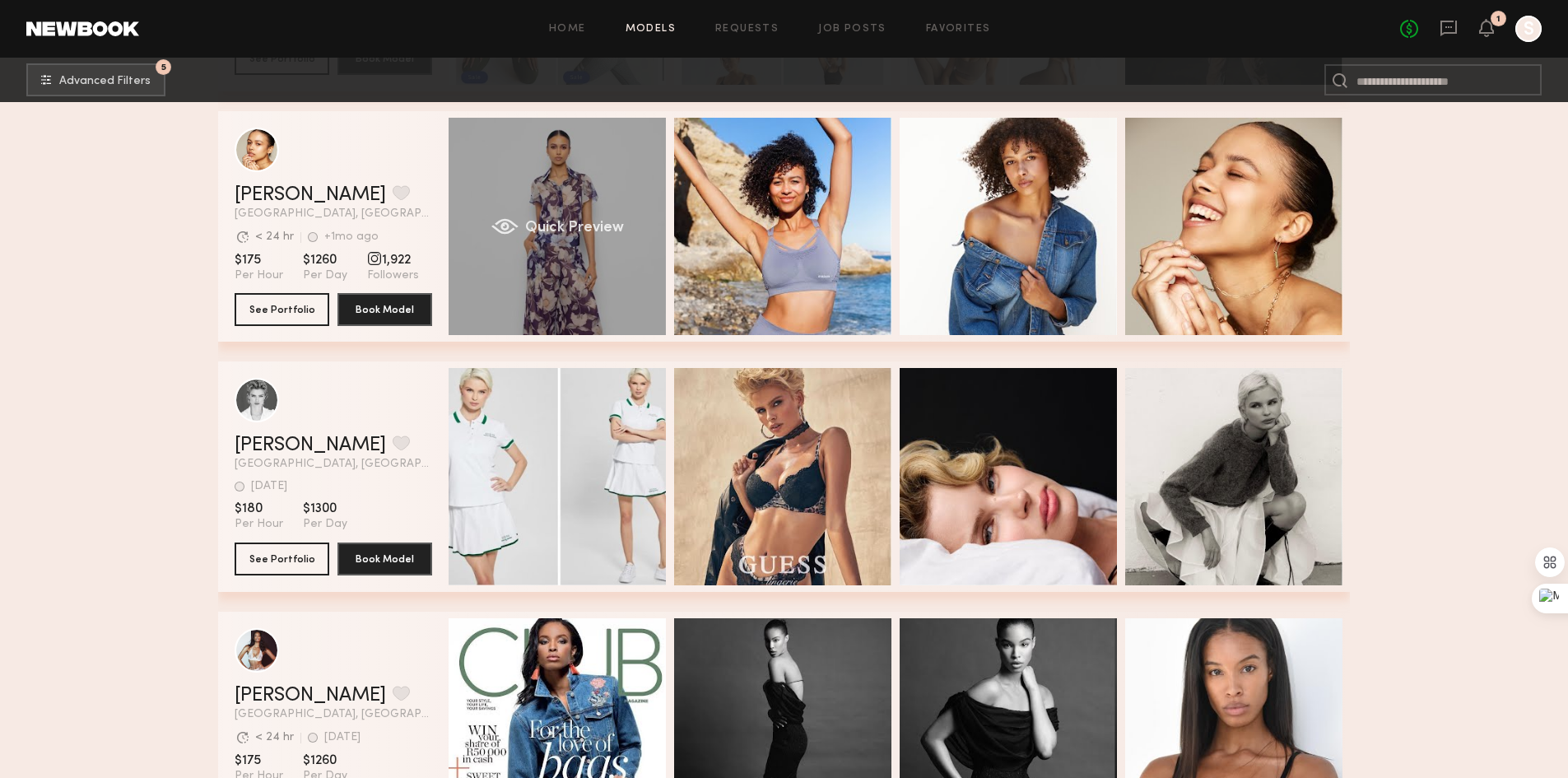
click at [606, 194] on div "Quick Preview" at bounding box center [558, 226] width 218 height 218
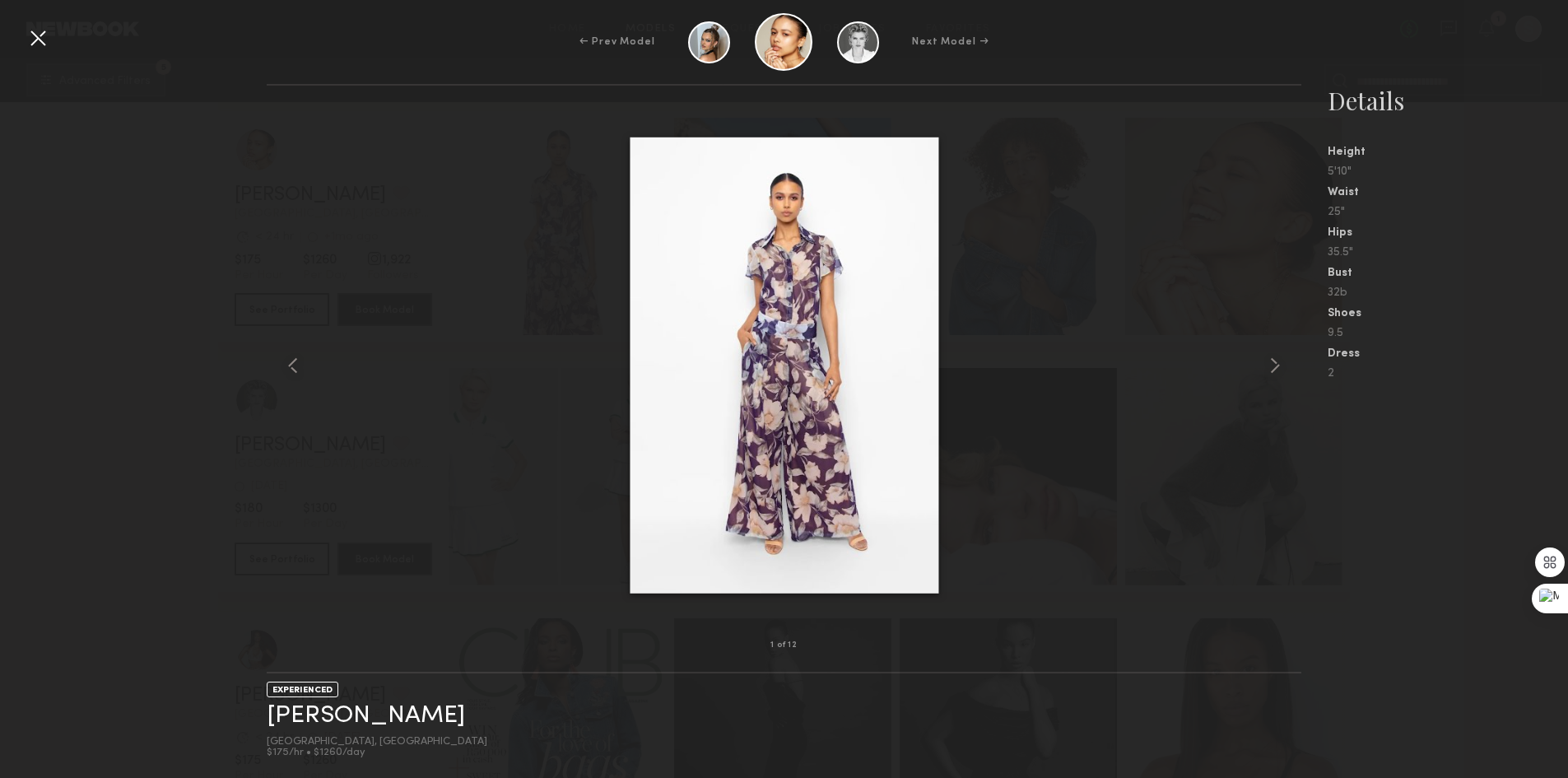
click at [1256, 345] on div at bounding box center [784, 365] width 1035 height 507
click at [1272, 365] on common-icon at bounding box center [1275, 365] width 27 height 27
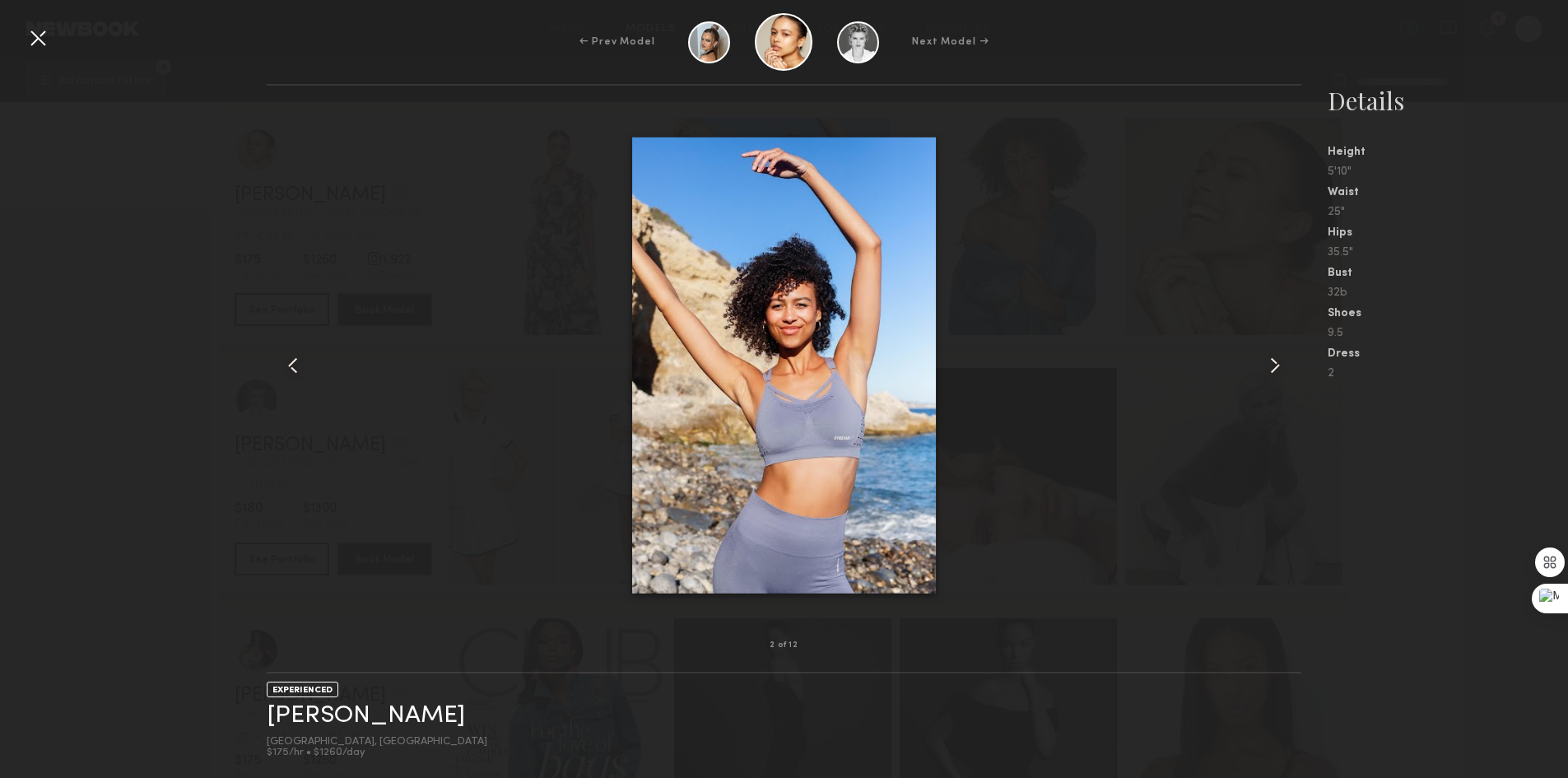
click at [1273, 362] on common-icon at bounding box center [1275, 365] width 27 height 27
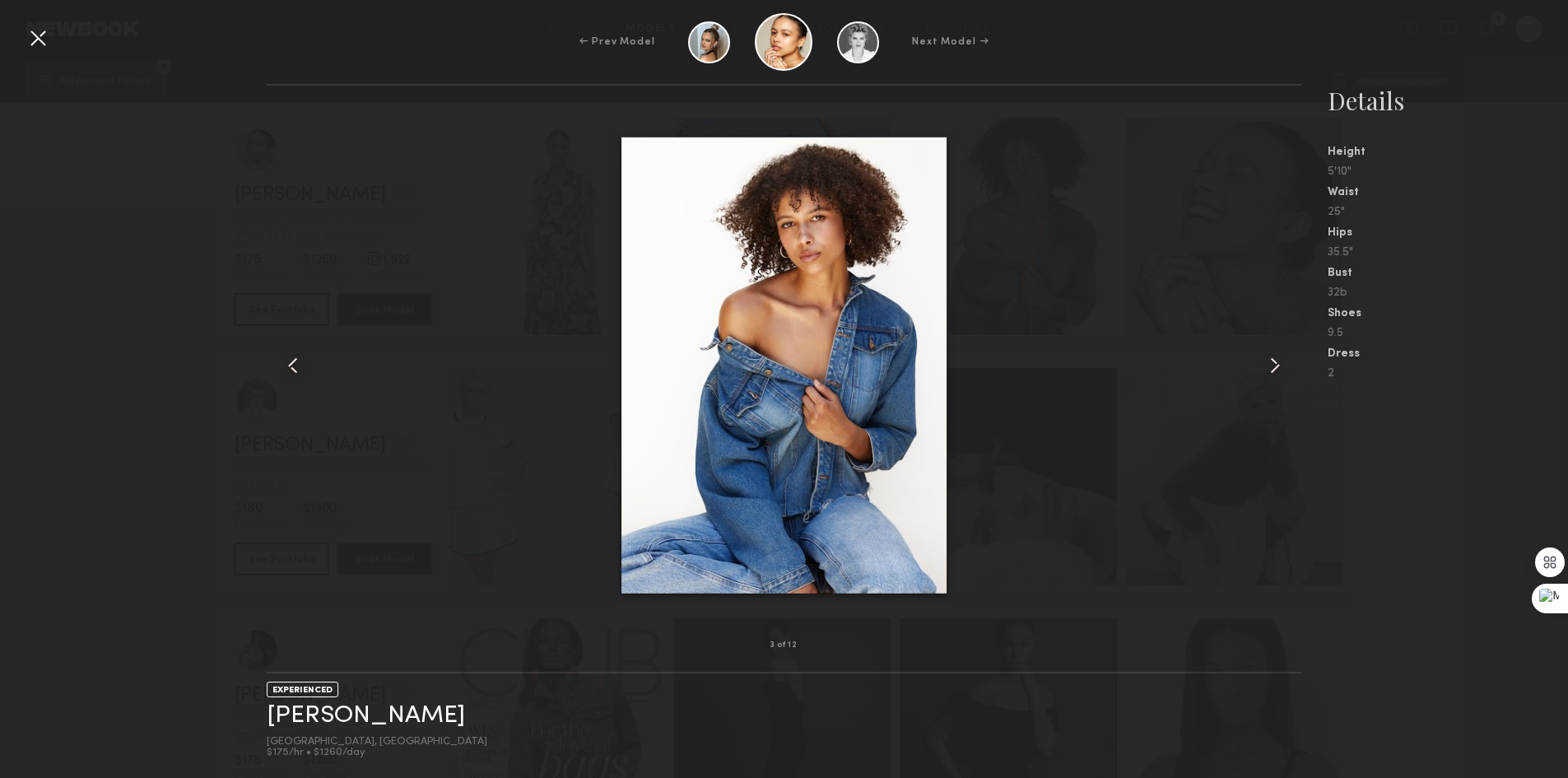
click at [1273, 362] on common-icon at bounding box center [1275, 365] width 27 height 27
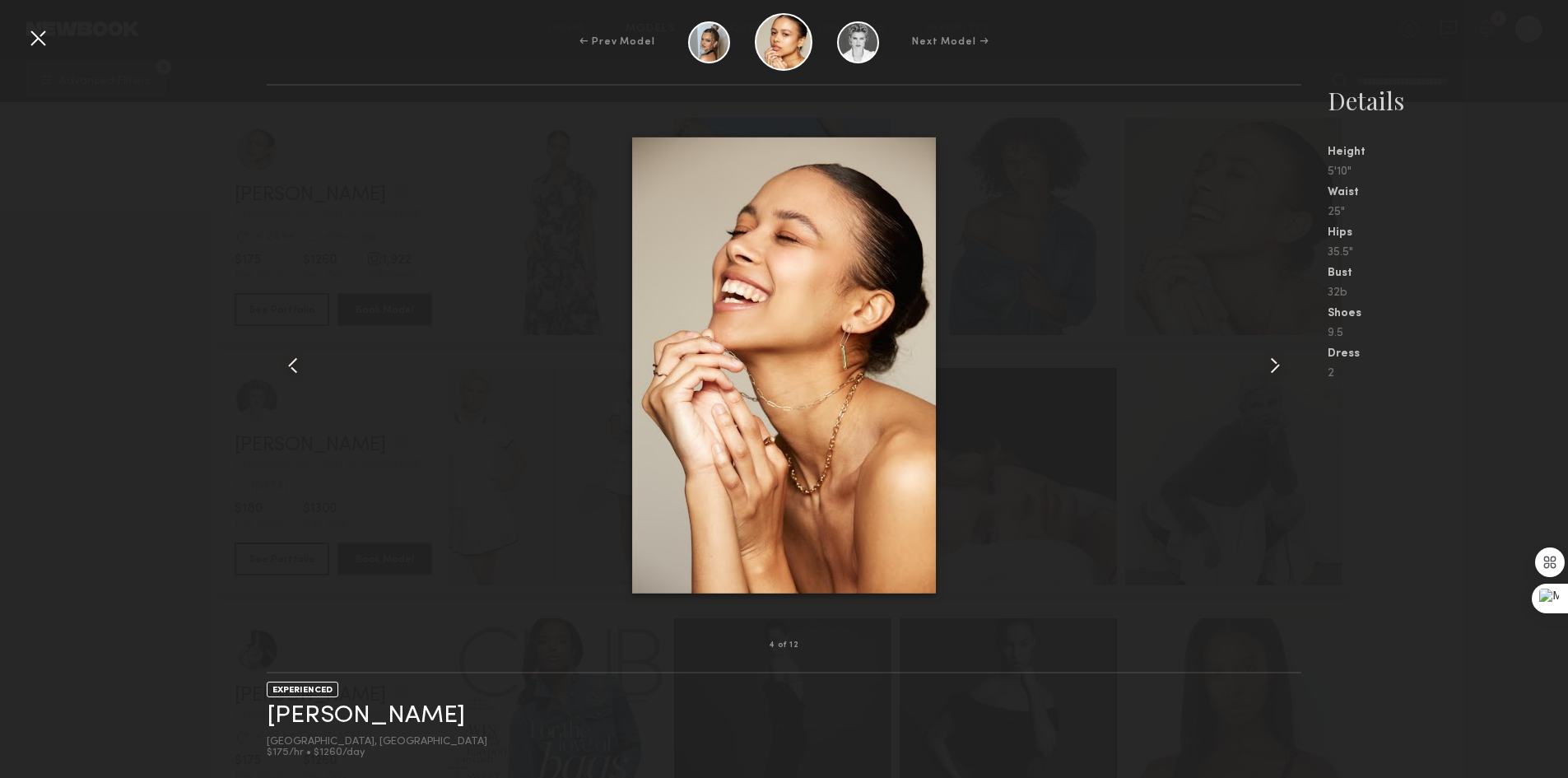
click at [1273, 362] on common-icon at bounding box center [1275, 365] width 27 height 27
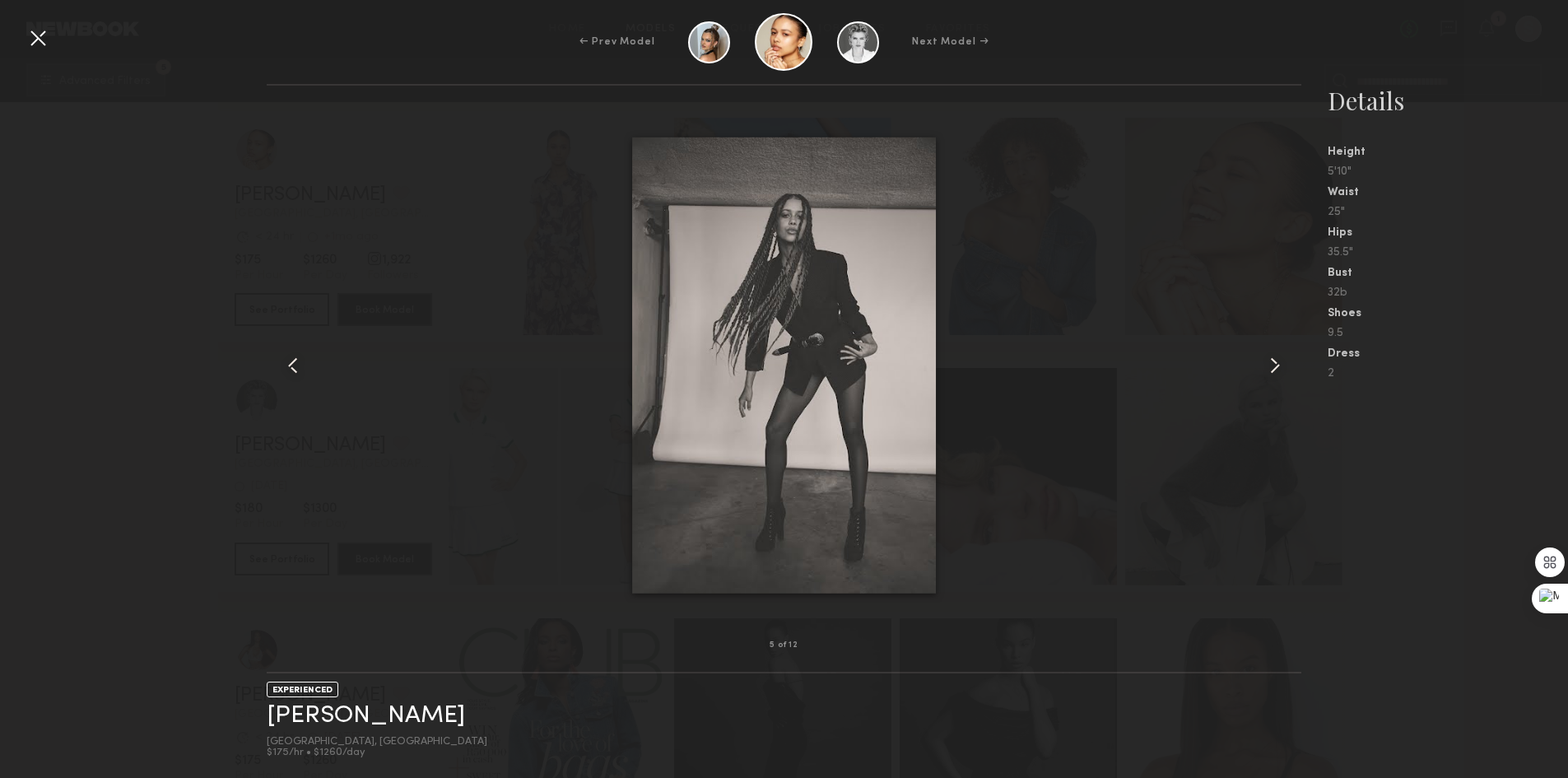
click at [1273, 362] on common-icon at bounding box center [1275, 365] width 27 height 27
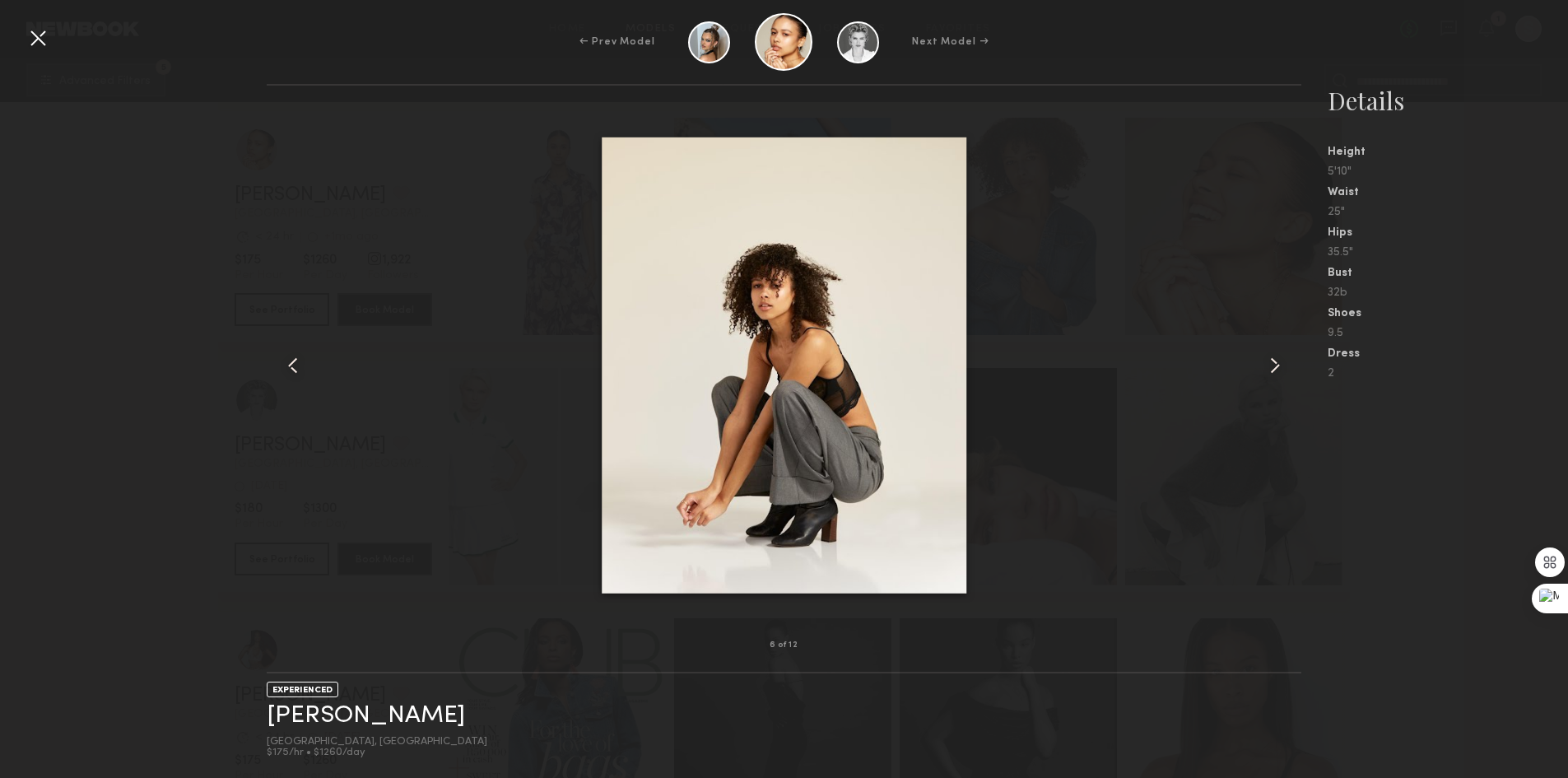
click at [47, 40] on div at bounding box center [38, 38] width 27 height 27
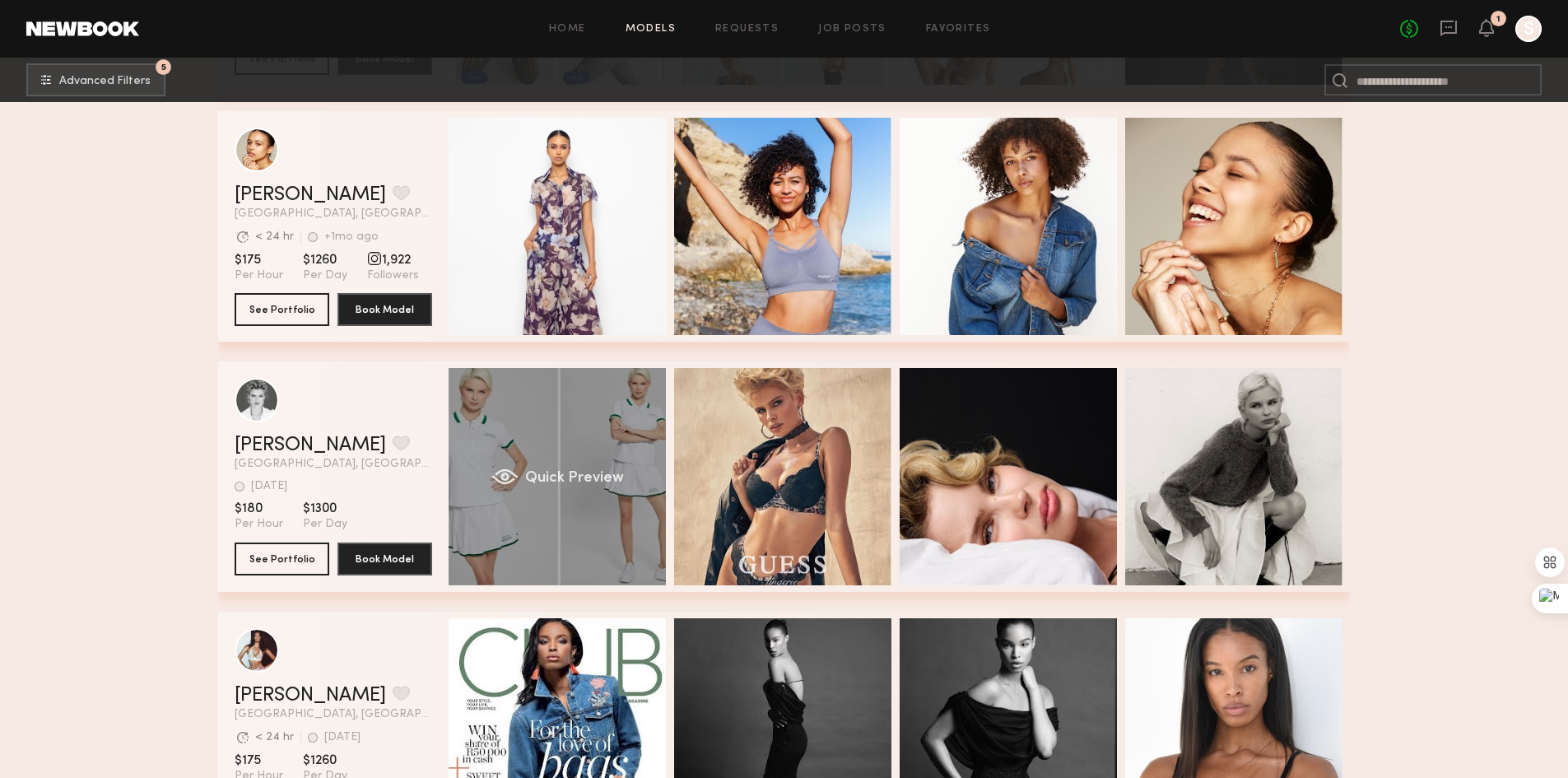
click at [539, 411] on div "Quick Preview" at bounding box center [558, 477] width 218 height 218
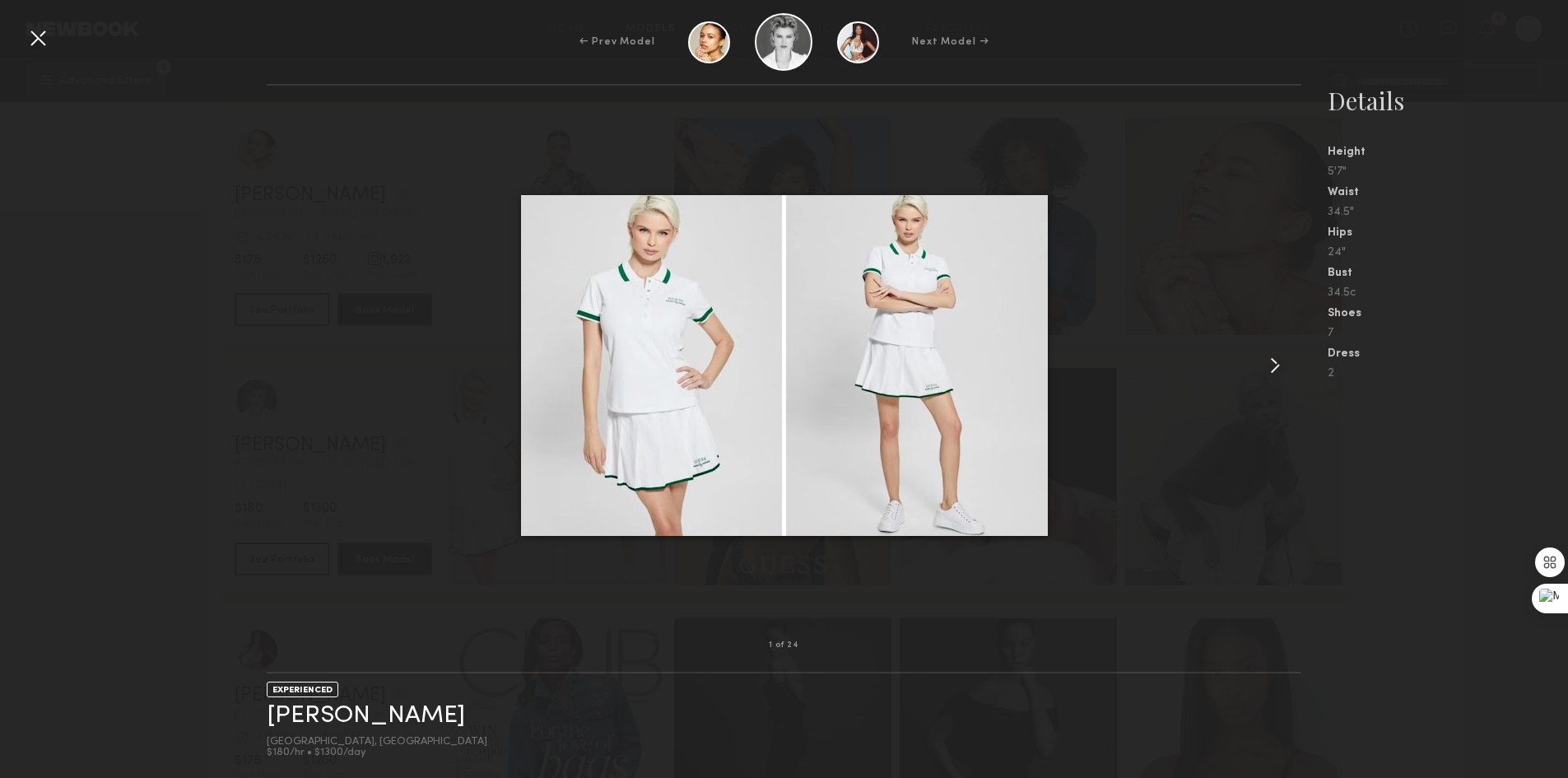
click at [1258, 361] on div at bounding box center [784, 365] width 1035 height 507
click at [1260, 361] on div at bounding box center [1280, 365] width 41 height 507
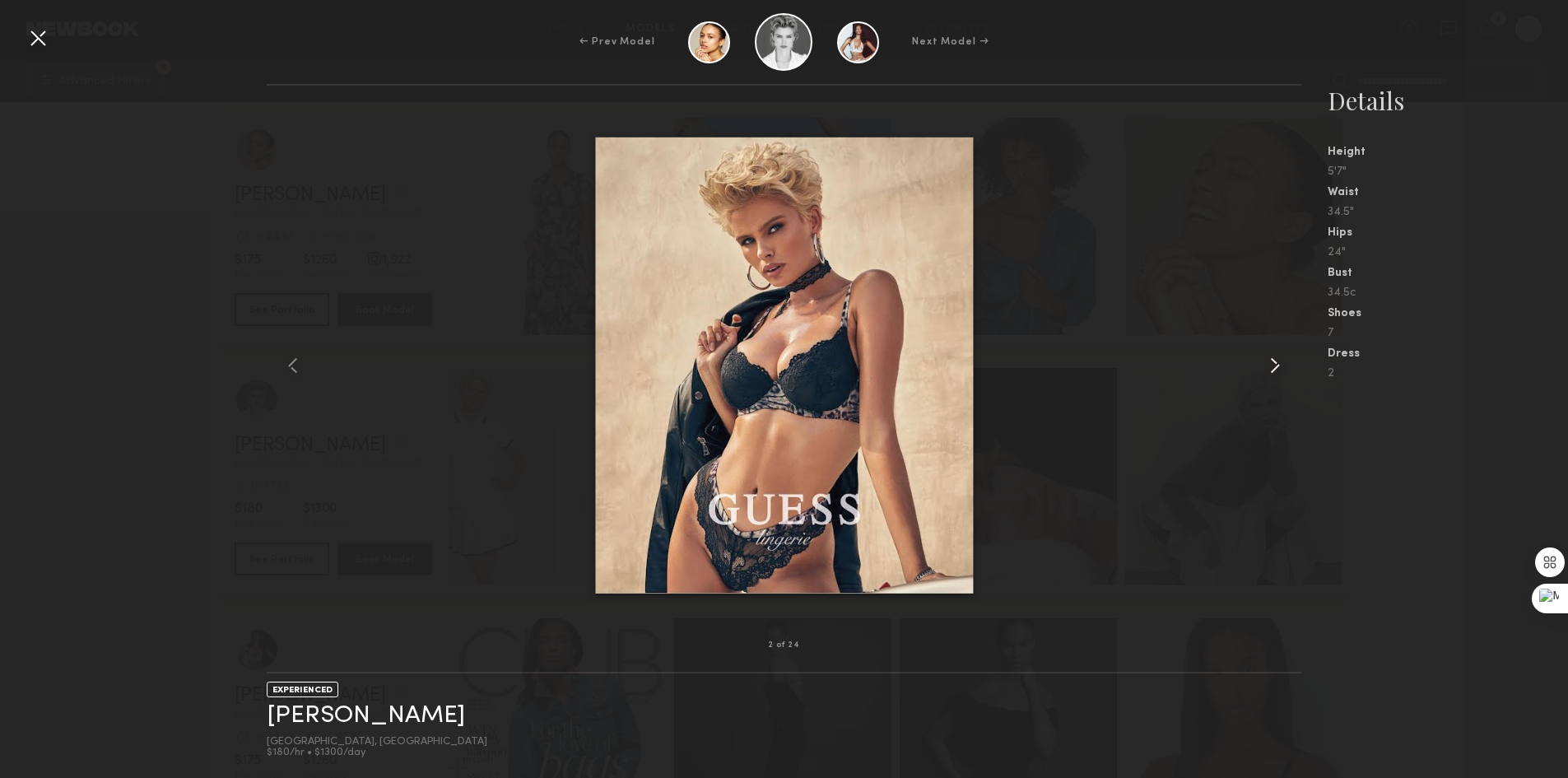
click at [1260, 361] on div at bounding box center [1280, 365] width 41 height 507
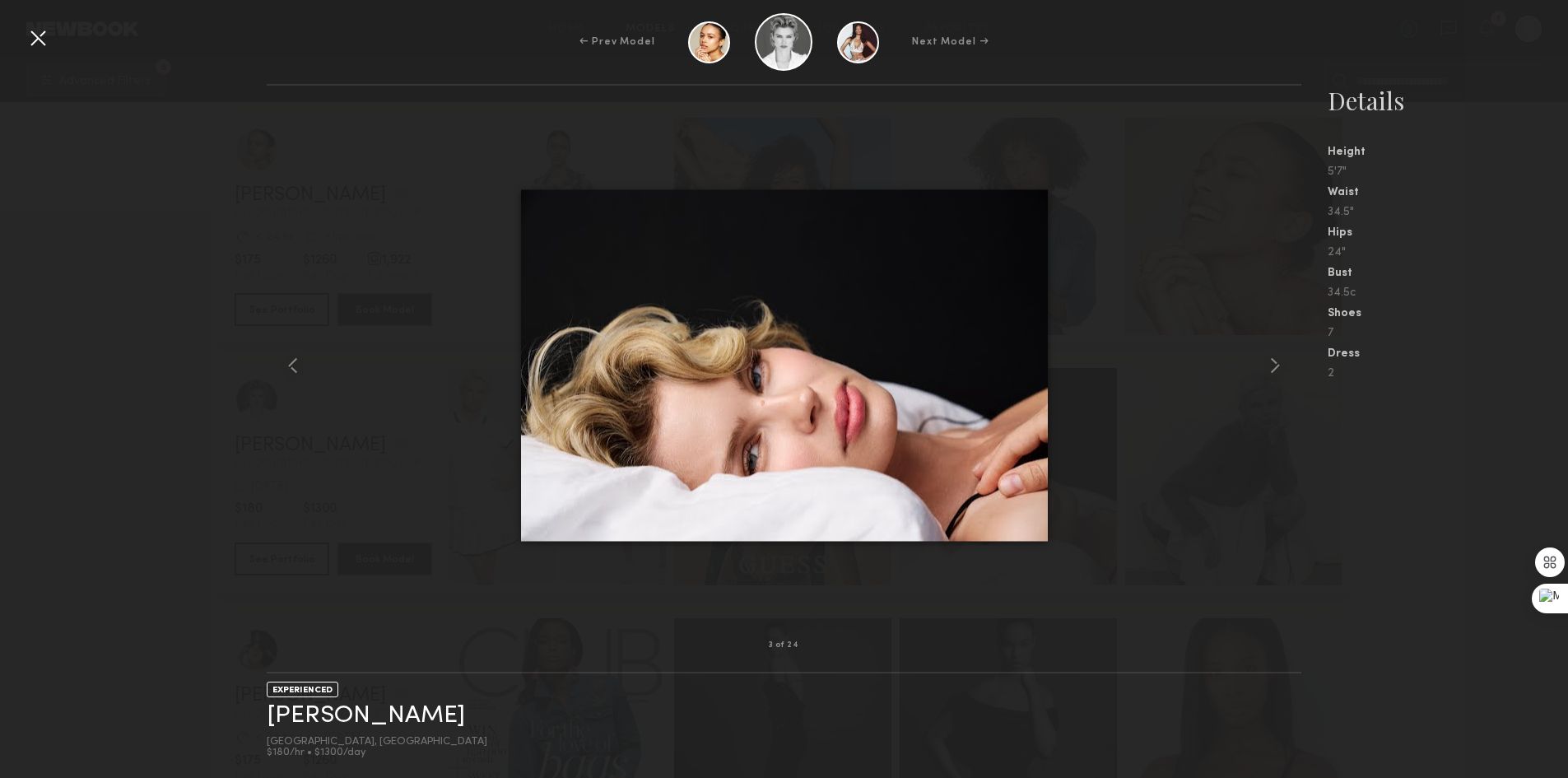
click at [27, 37] on div at bounding box center [38, 38] width 27 height 27
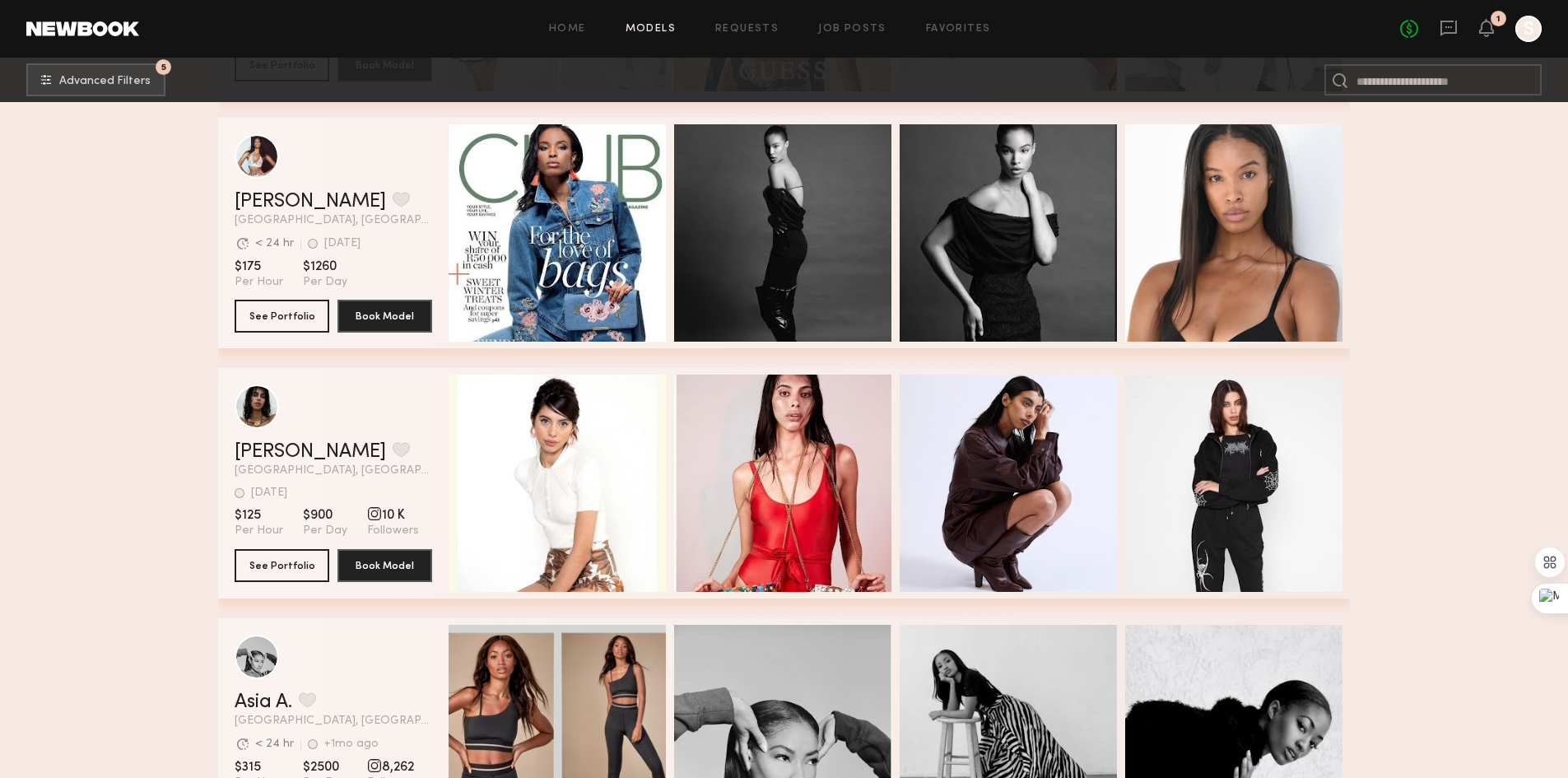
scroll to position [11192, 0]
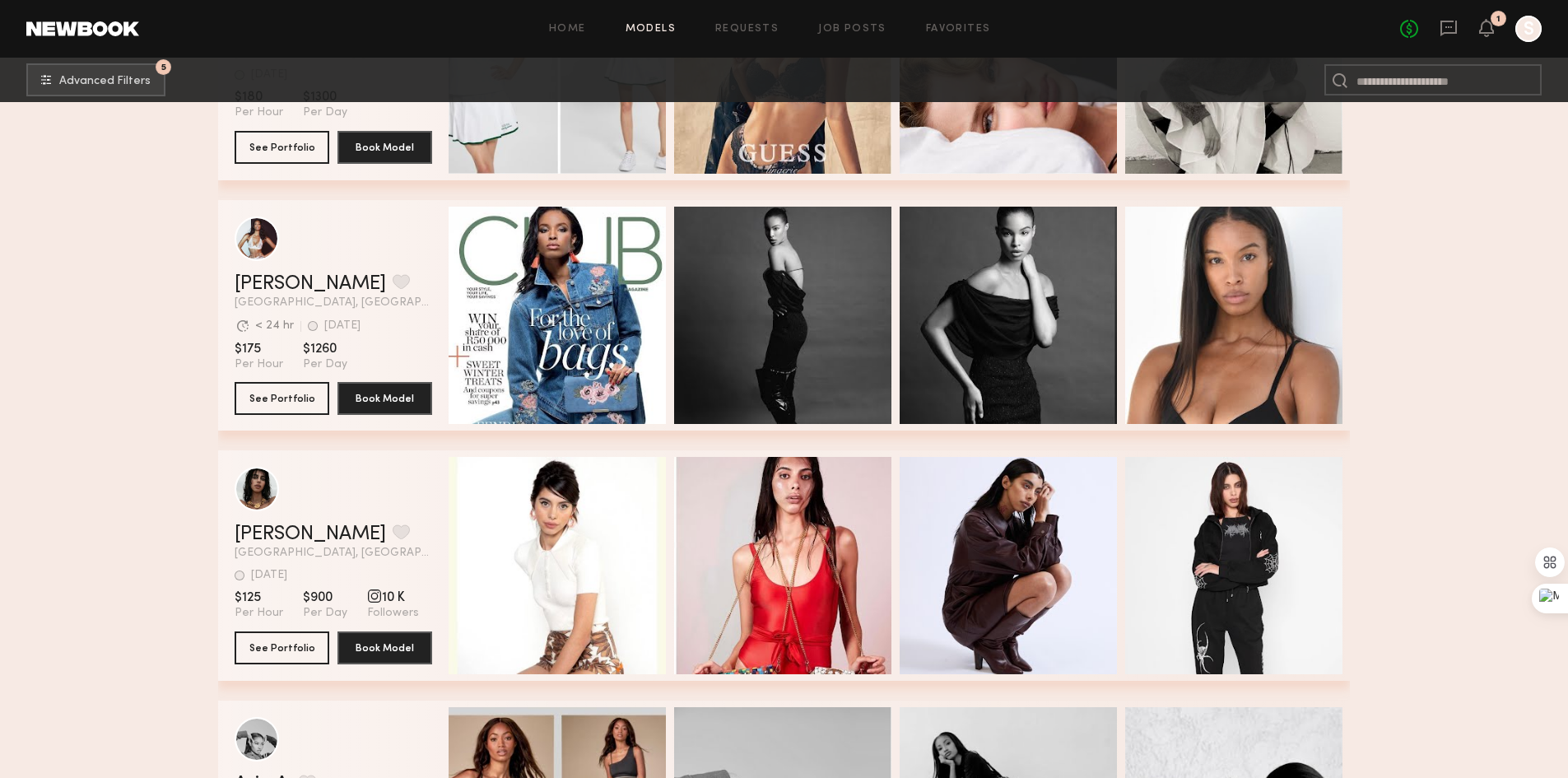
click at [628, 318] on div "Quick Preview" at bounding box center [558, 315] width 218 height 218
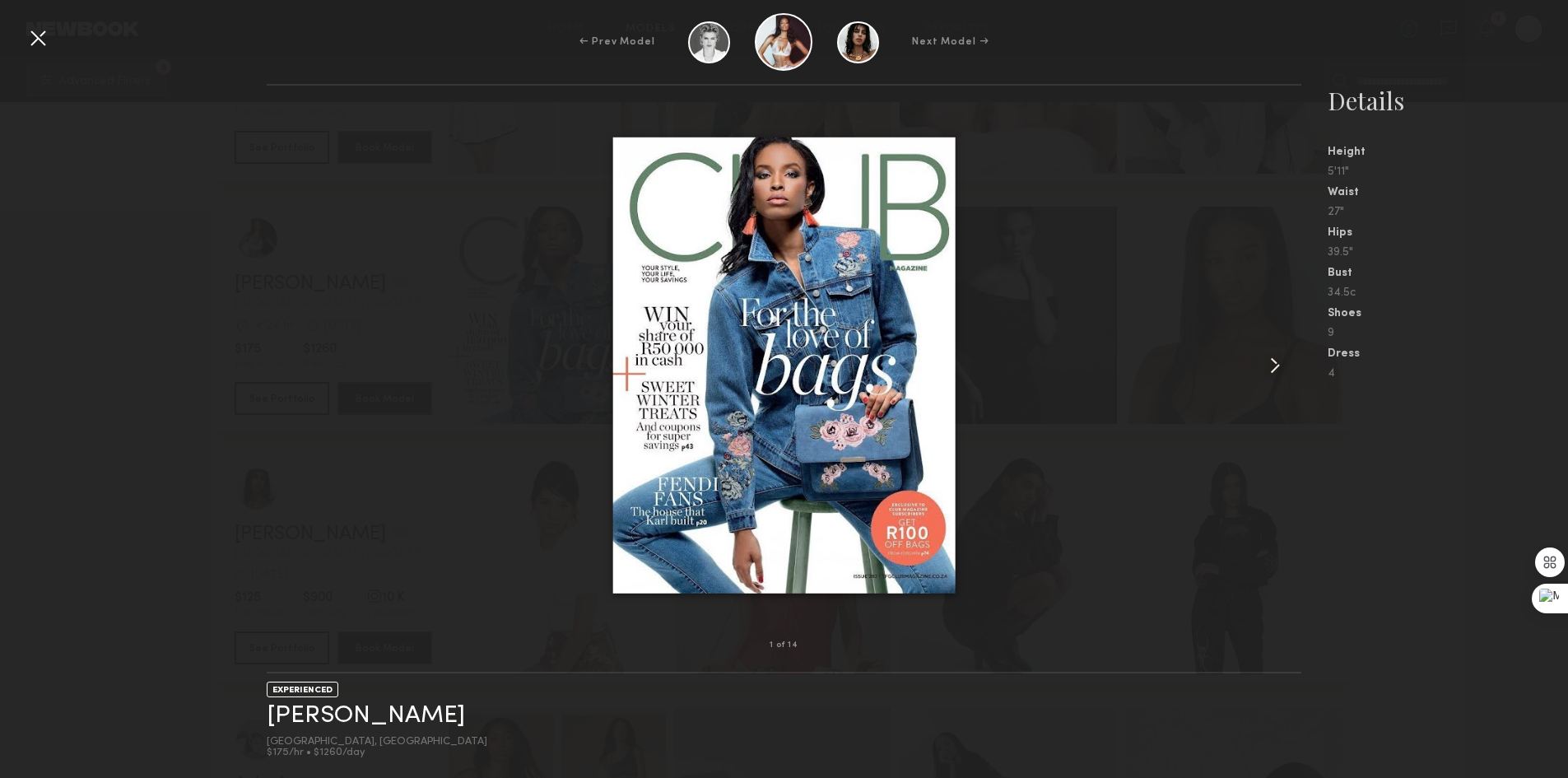
click at [1274, 357] on common-icon at bounding box center [1275, 365] width 27 height 27
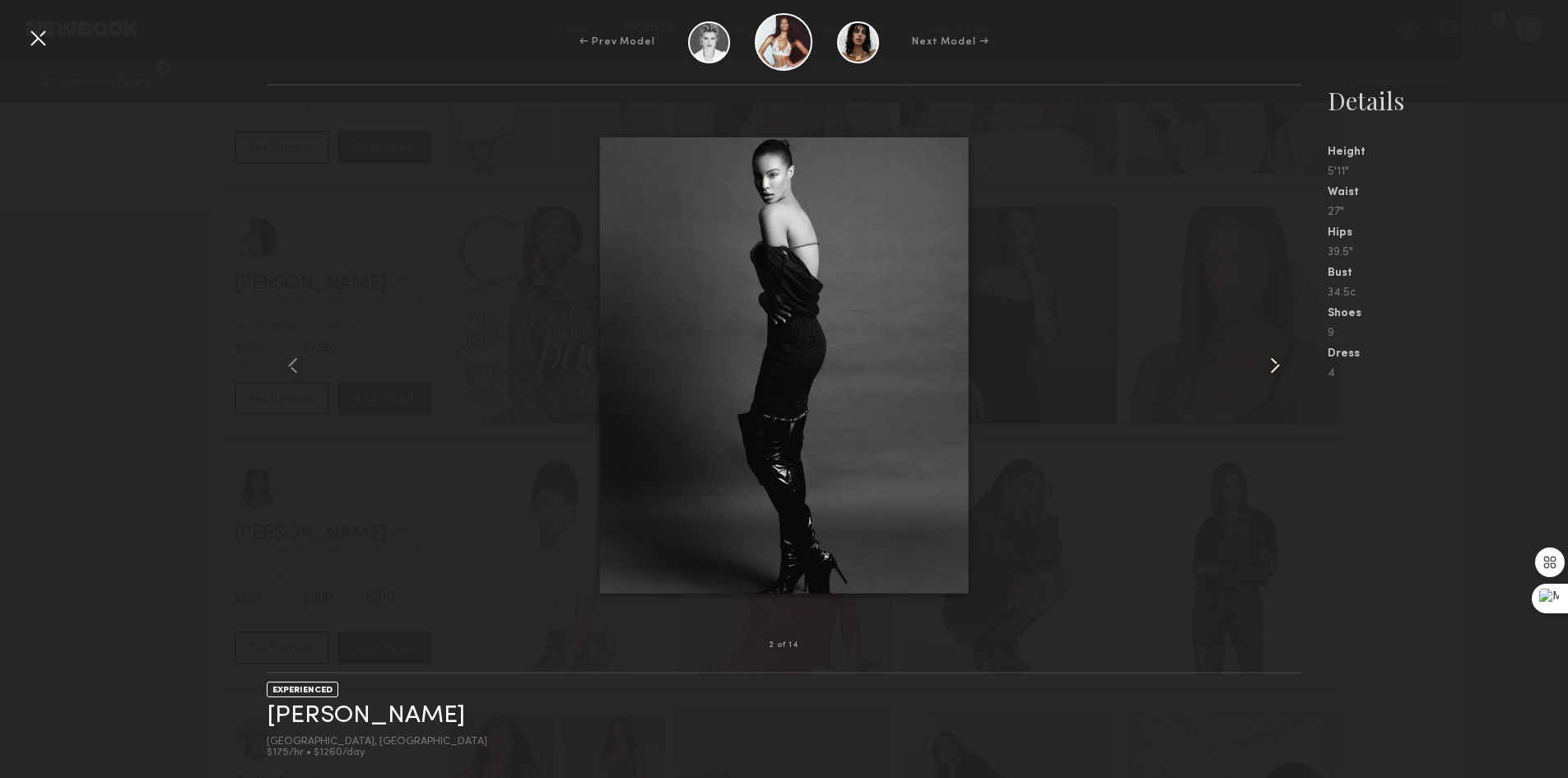
click at [1275, 360] on common-icon at bounding box center [1275, 365] width 27 height 27
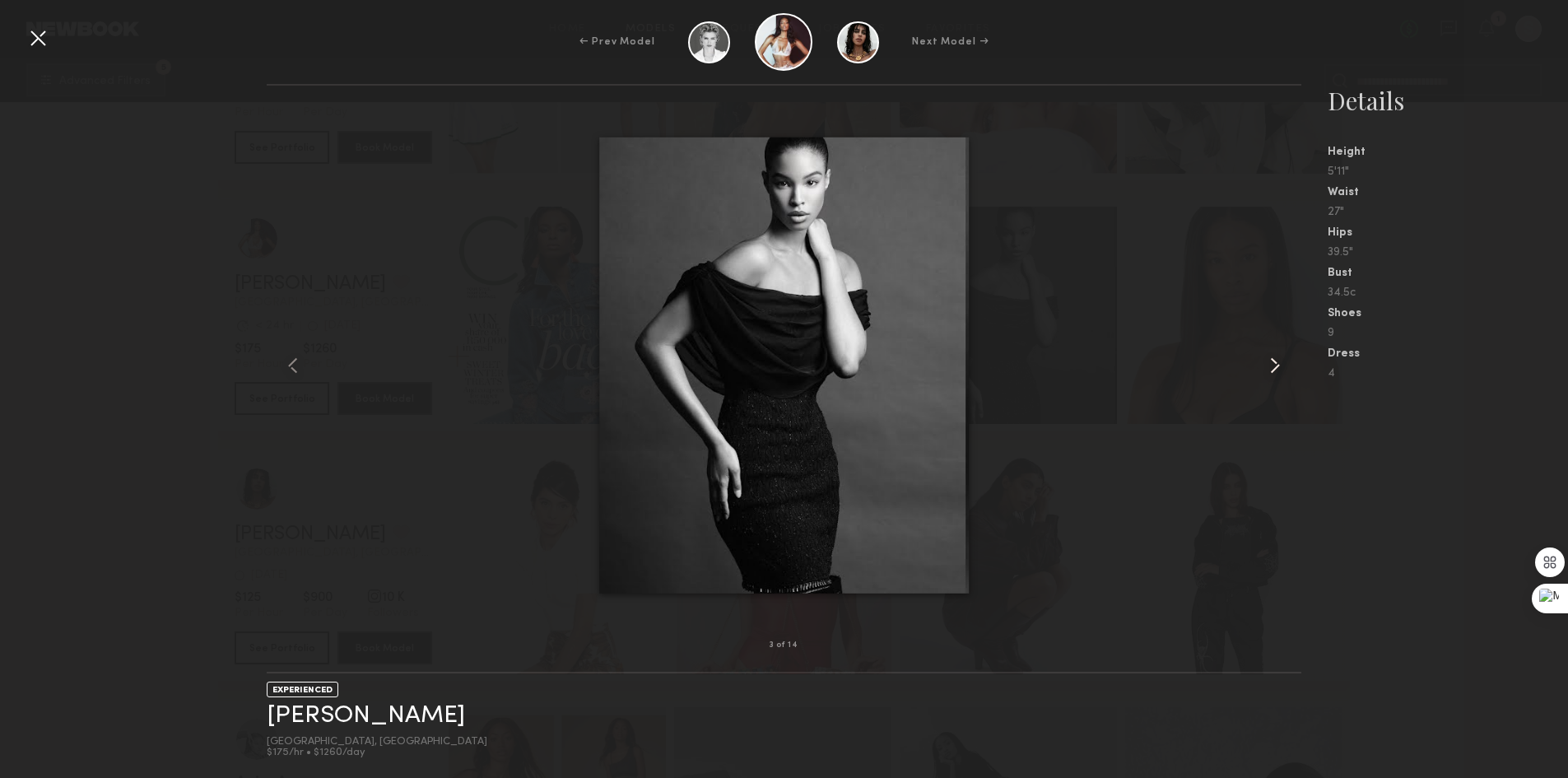
click at [1275, 360] on common-icon at bounding box center [1275, 365] width 27 height 27
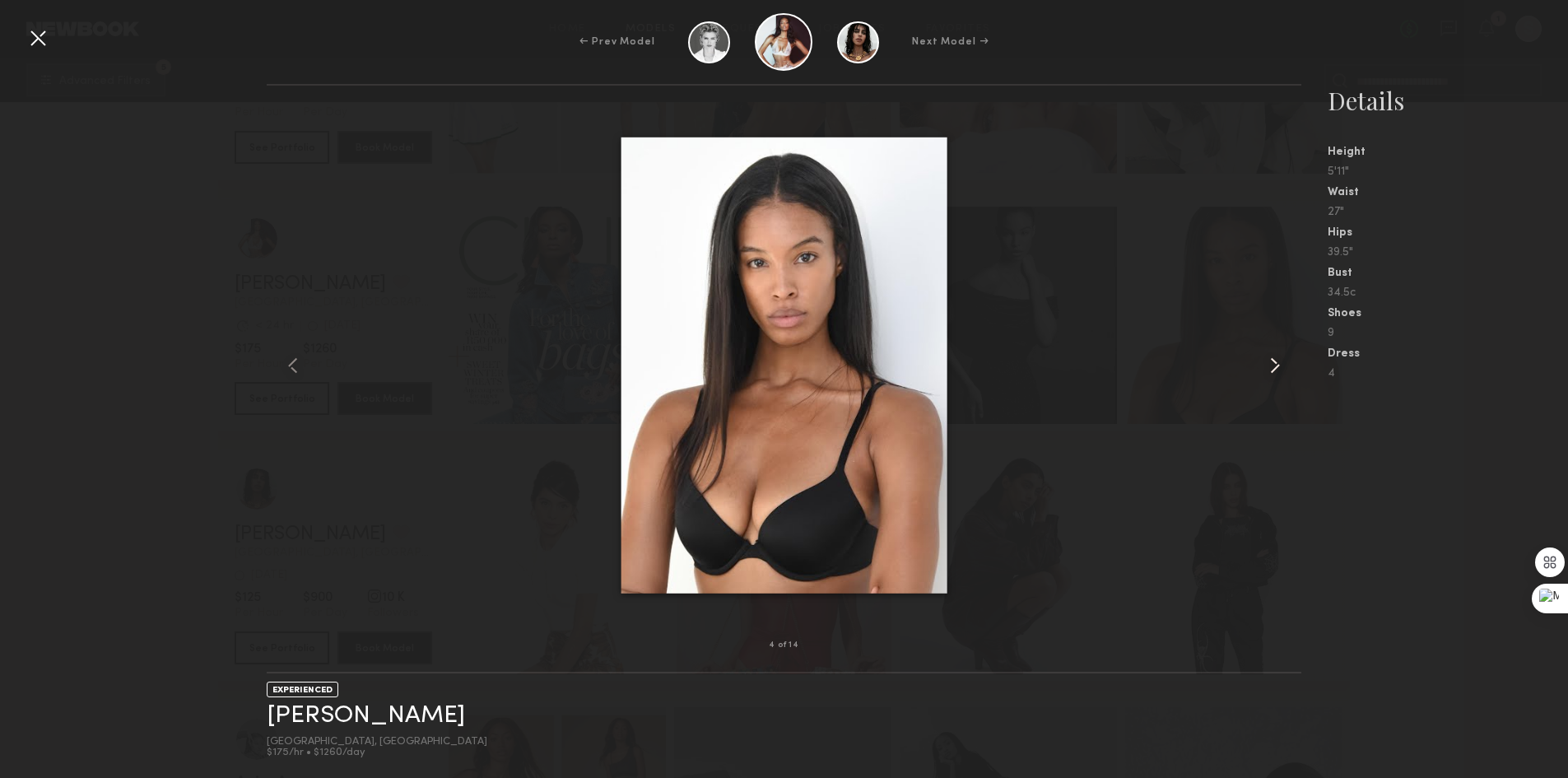
click at [1266, 359] on common-icon at bounding box center [1275, 365] width 27 height 27
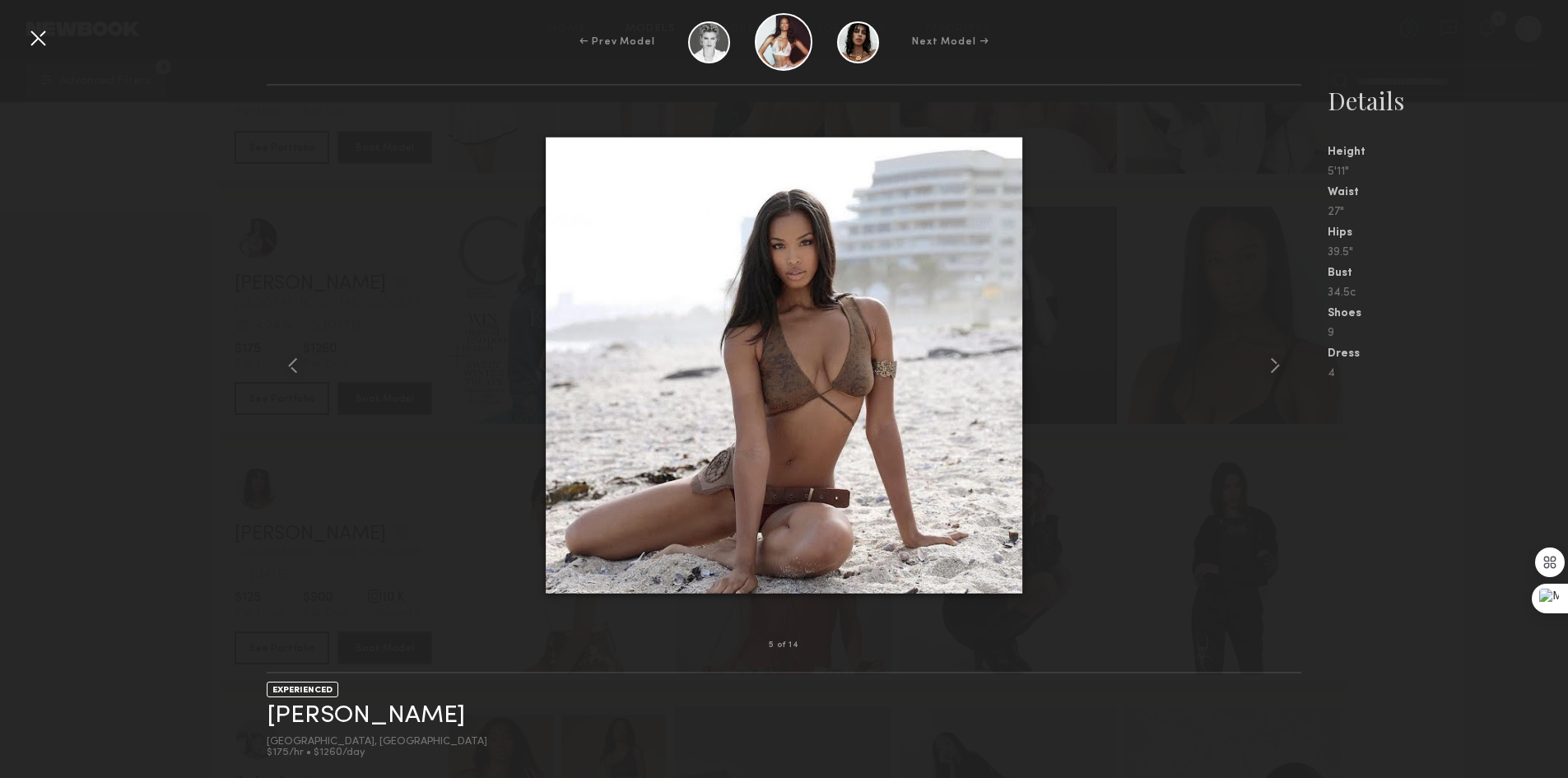
click at [46, 35] on div at bounding box center [38, 38] width 27 height 27
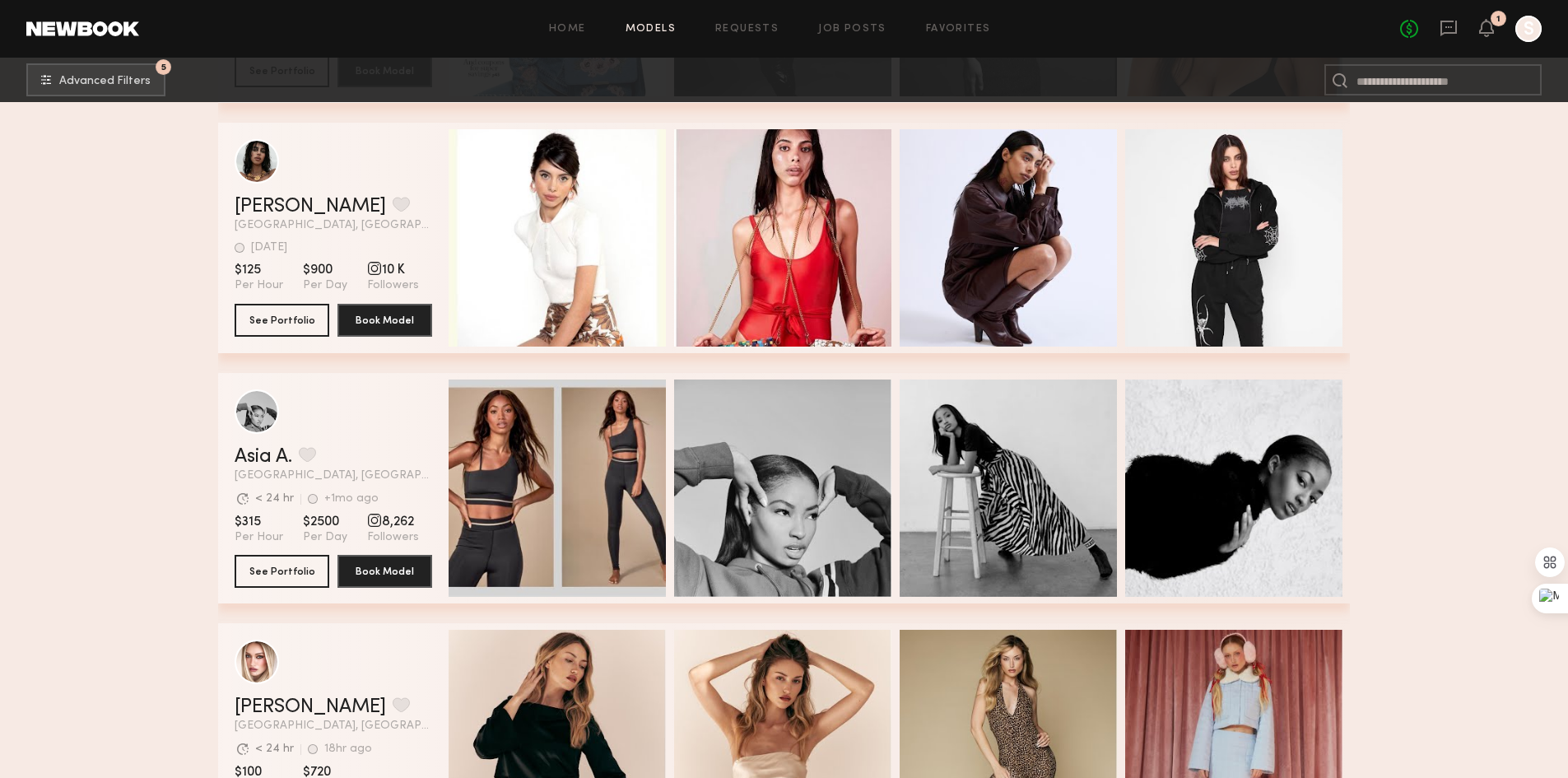
scroll to position [11686, 0]
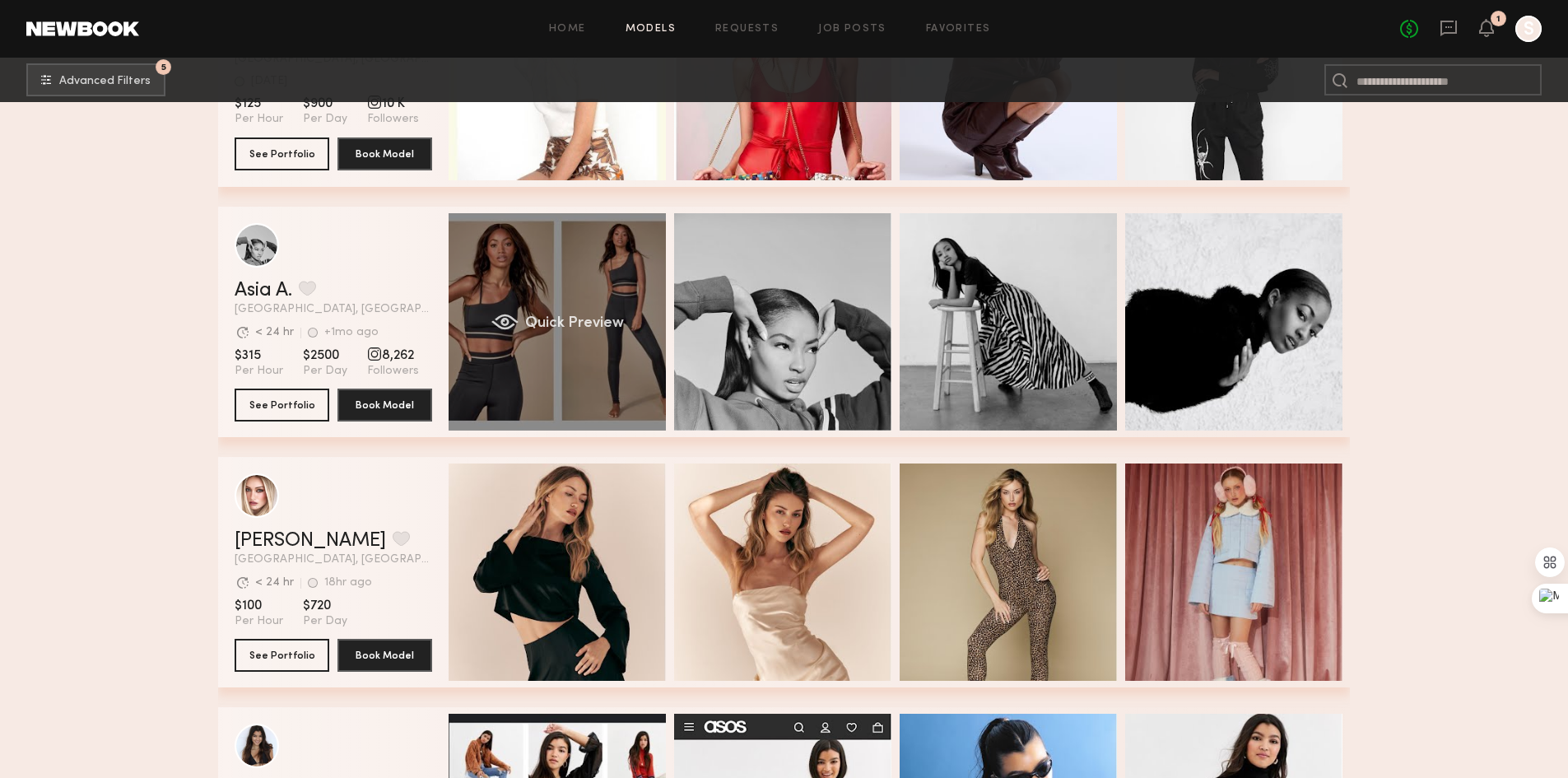
click at [609, 303] on div "Quick Preview" at bounding box center [558, 322] width 218 height 218
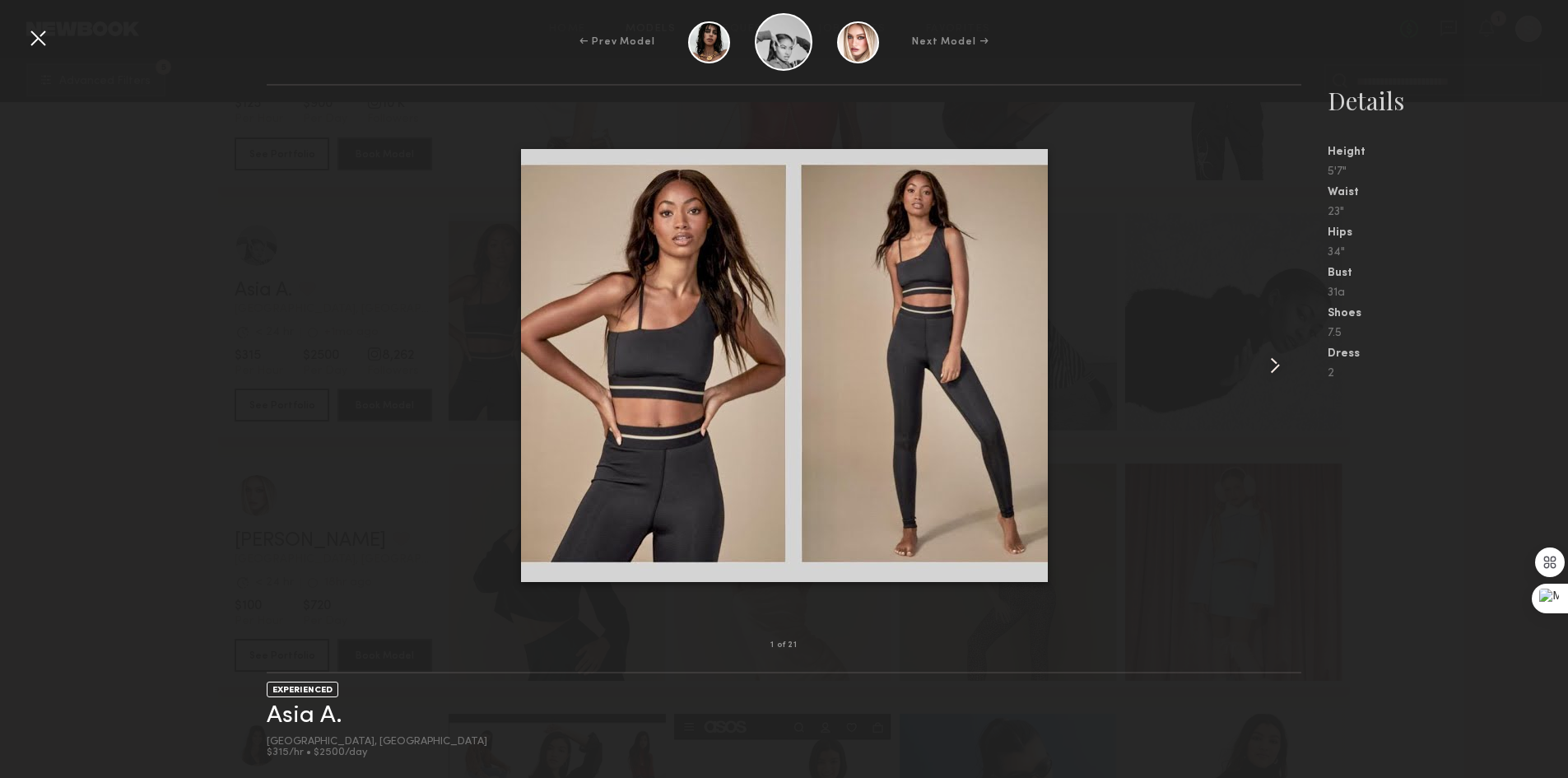
click at [1274, 356] on common-icon at bounding box center [1275, 365] width 27 height 27
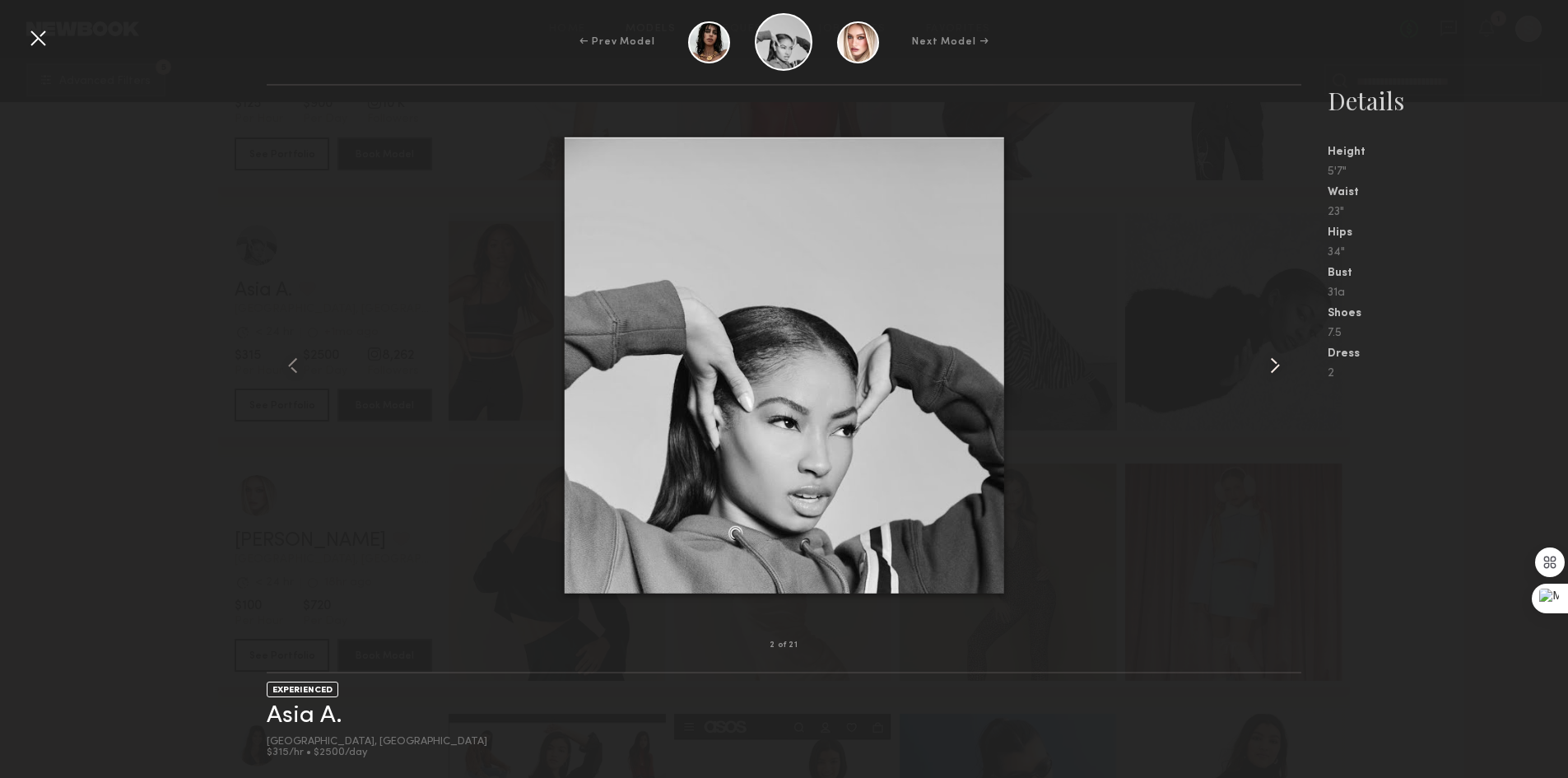
click at [1274, 356] on common-icon at bounding box center [1275, 365] width 27 height 27
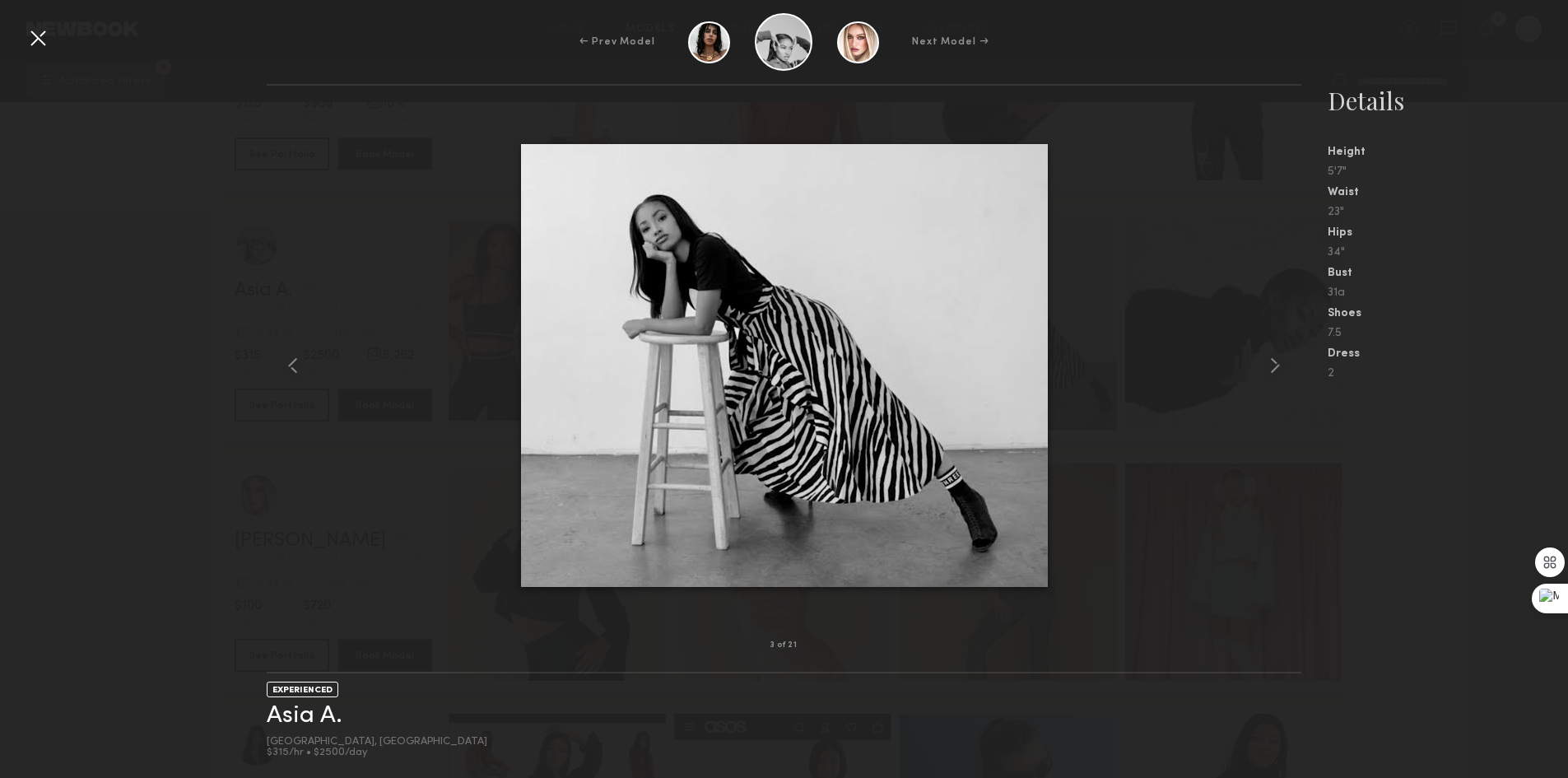
click at [45, 35] on div at bounding box center [38, 38] width 27 height 27
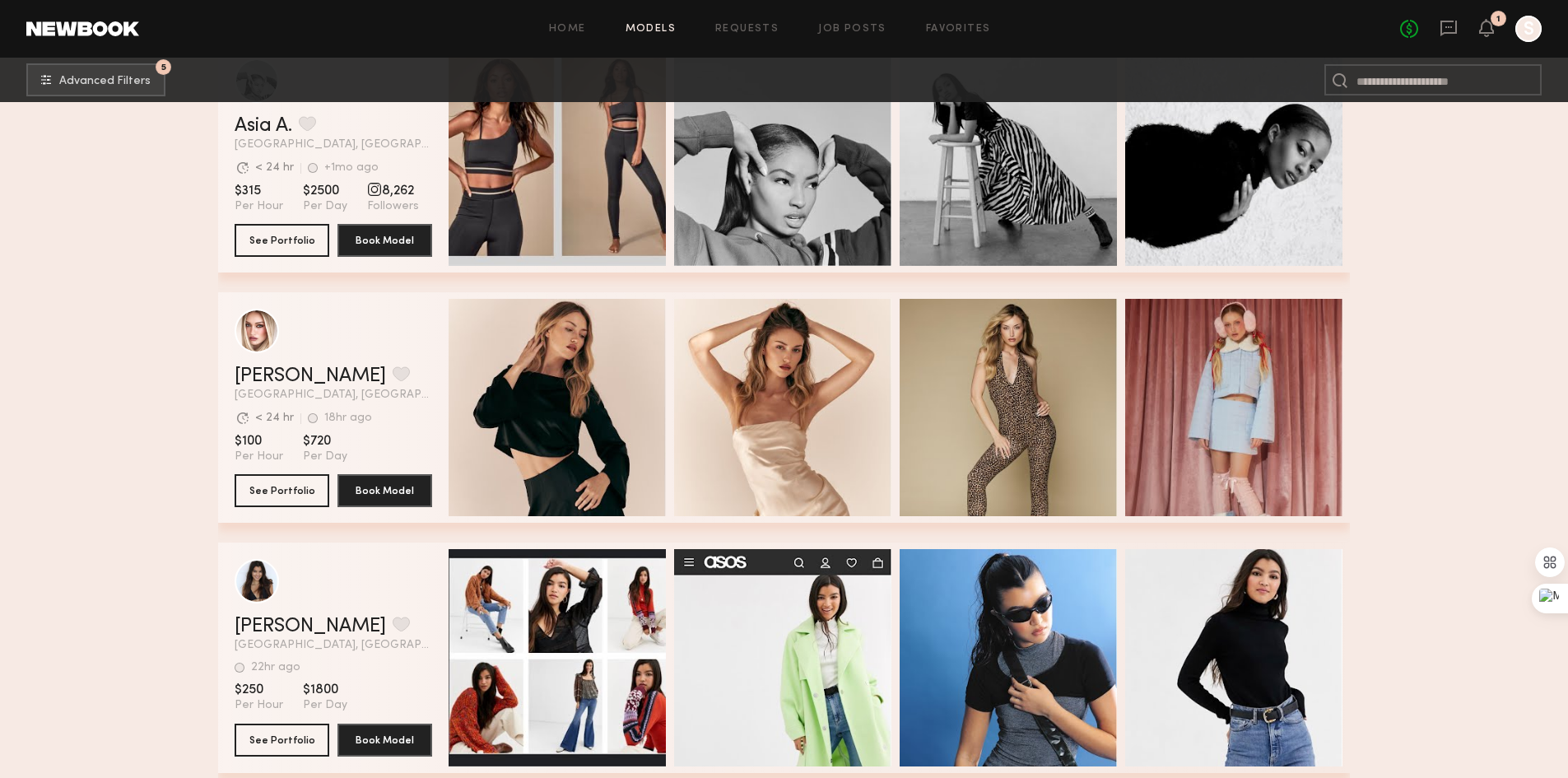
scroll to position [11933, 0]
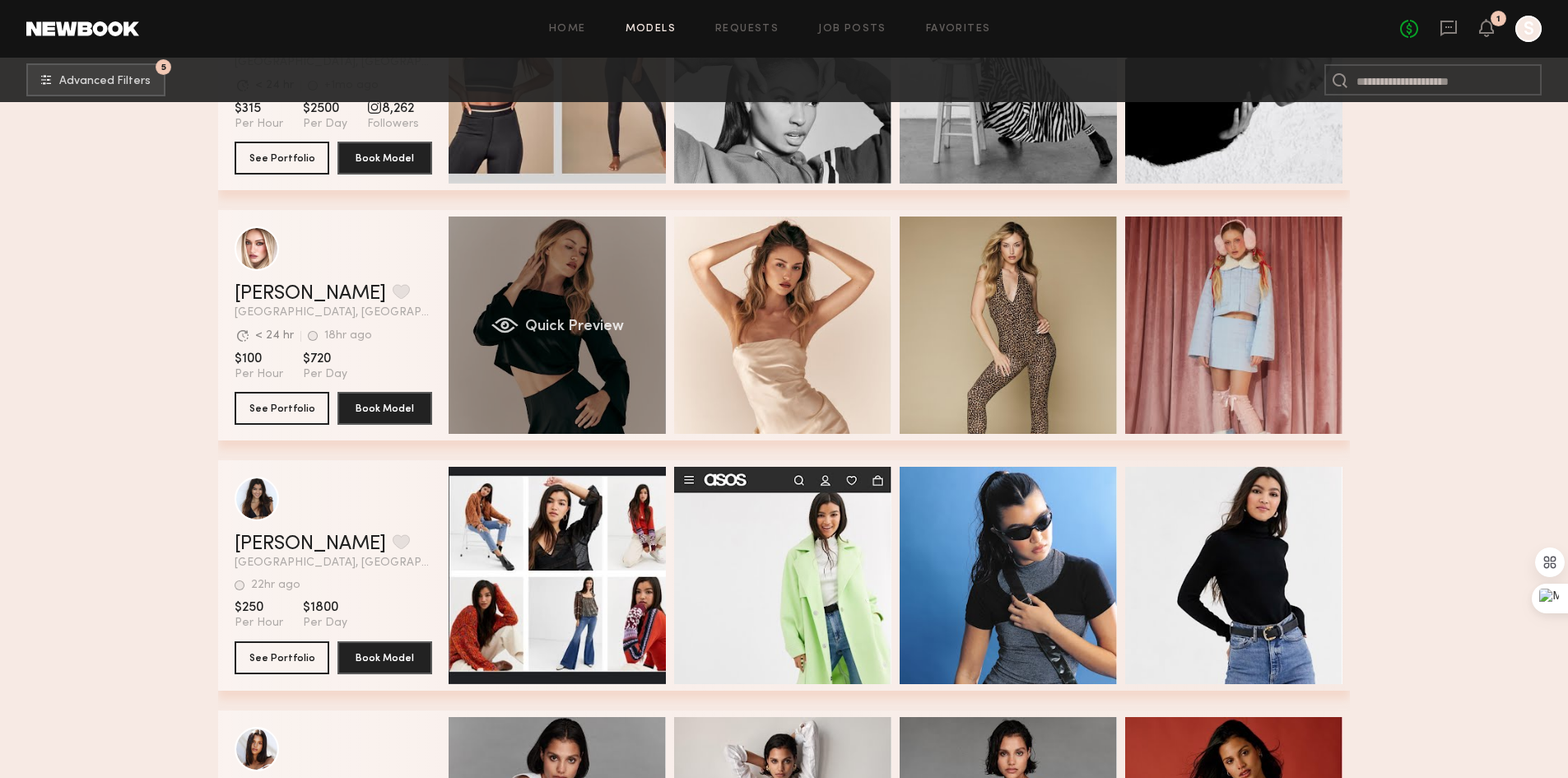
click at [575, 306] on div "Quick Preview" at bounding box center [558, 326] width 218 height 218
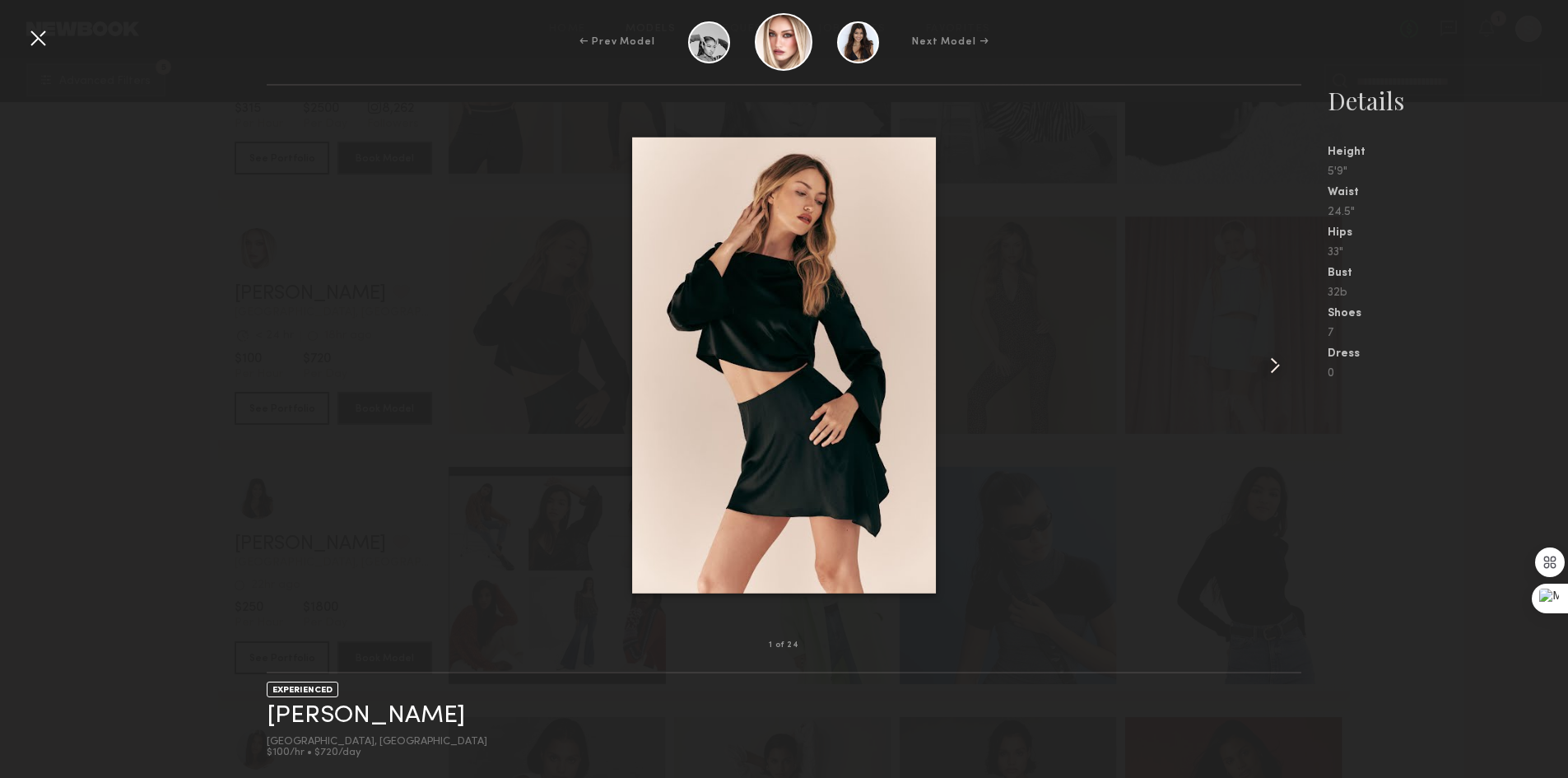
click at [1271, 358] on common-icon at bounding box center [1275, 365] width 27 height 27
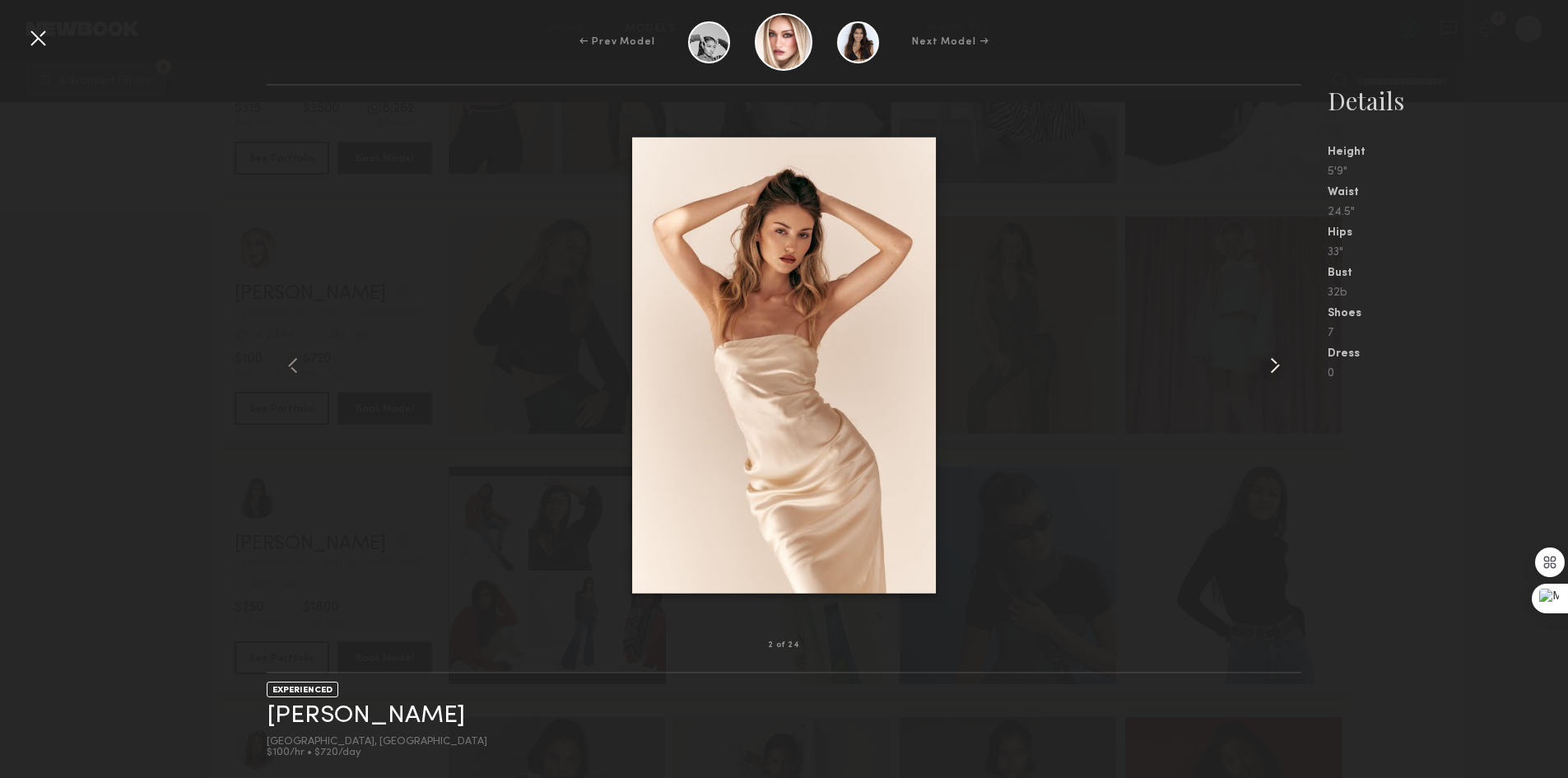
click at [1272, 357] on common-icon at bounding box center [1275, 365] width 27 height 27
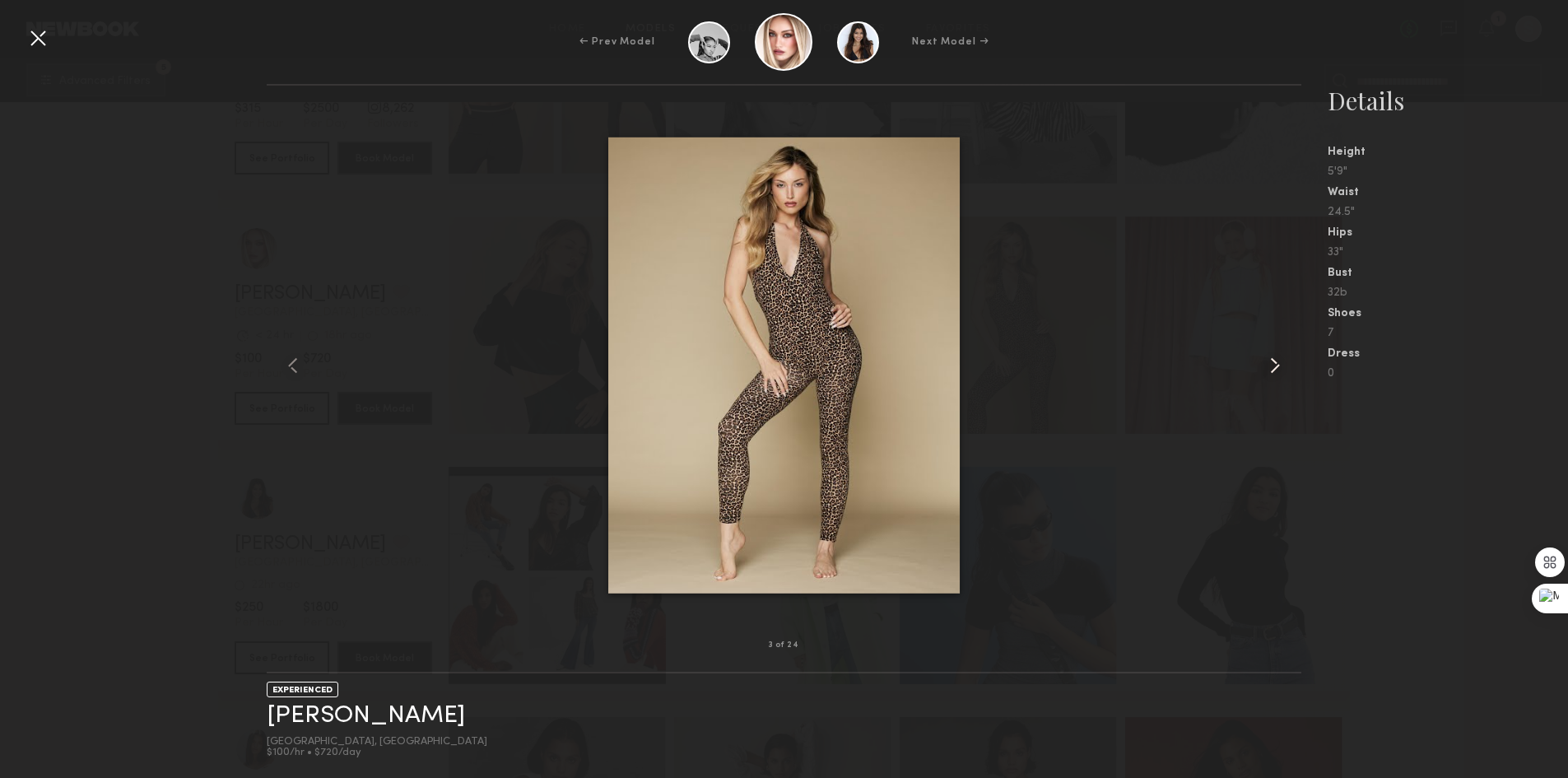
click at [1272, 357] on common-icon at bounding box center [1275, 365] width 27 height 27
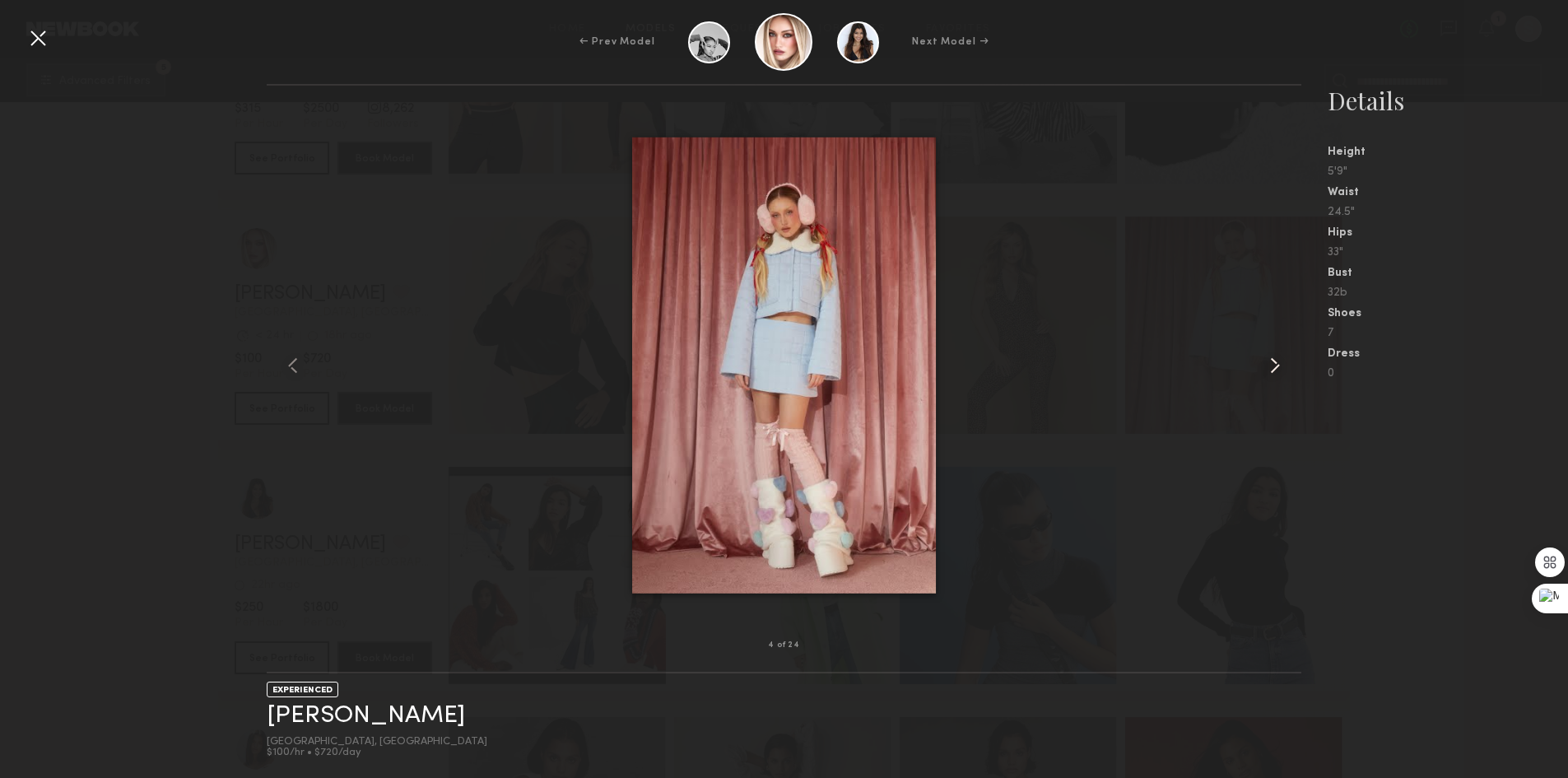
click at [1272, 357] on common-icon at bounding box center [1275, 365] width 27 height 27
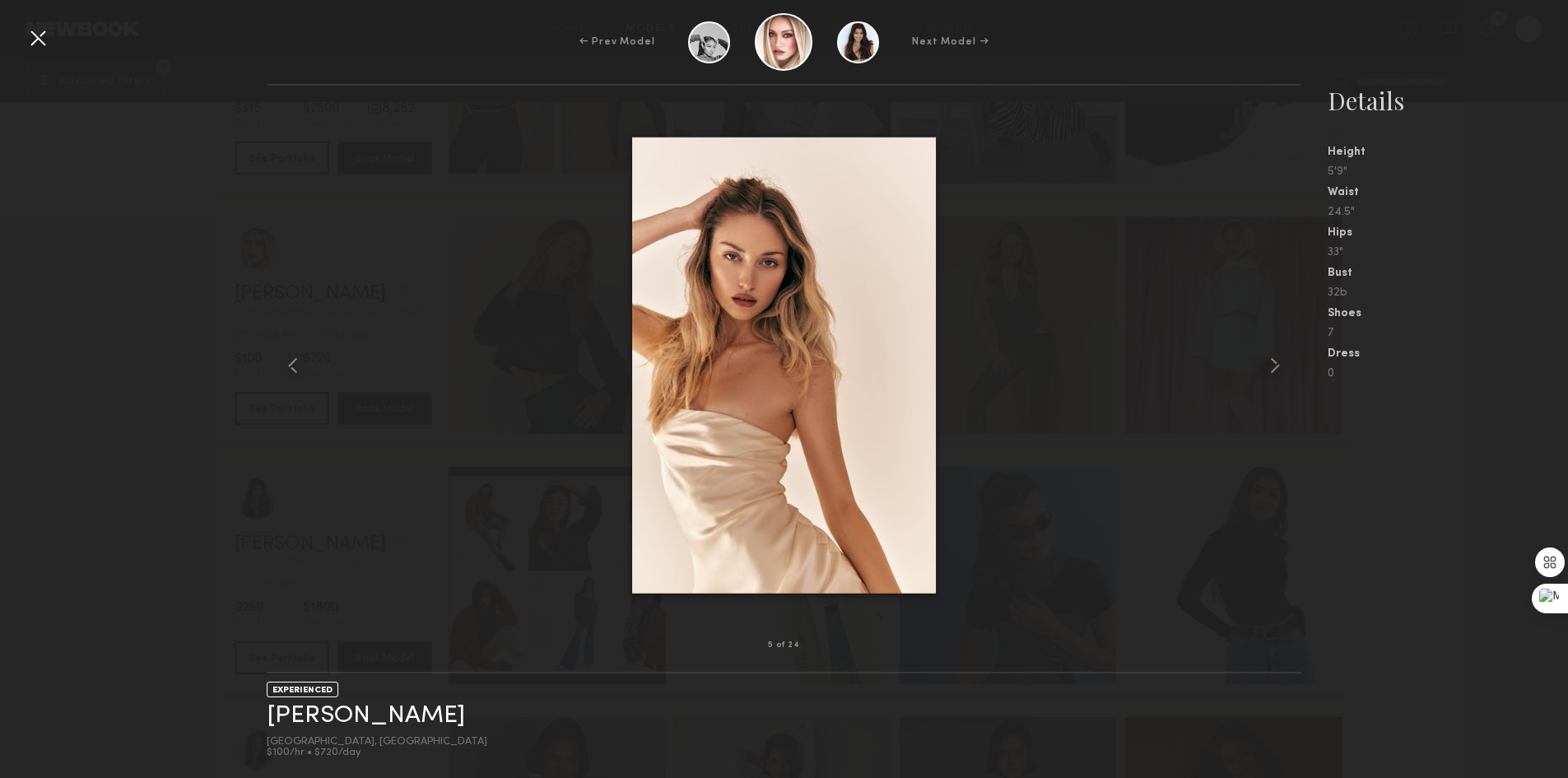
click at [45, 28] on div at bounding box center [38, 38] width 27 height 27
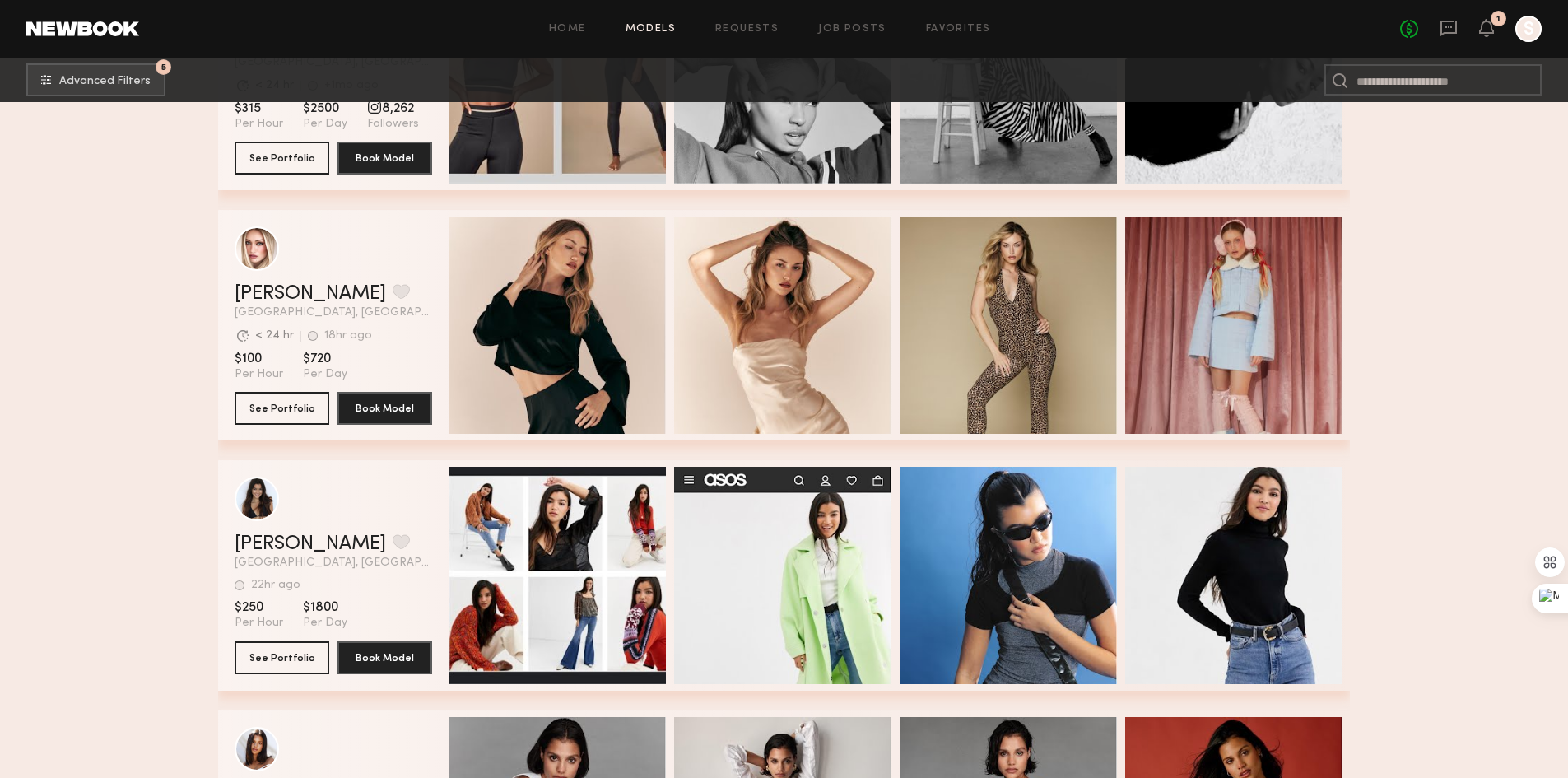
scroll to position [12015, 0]
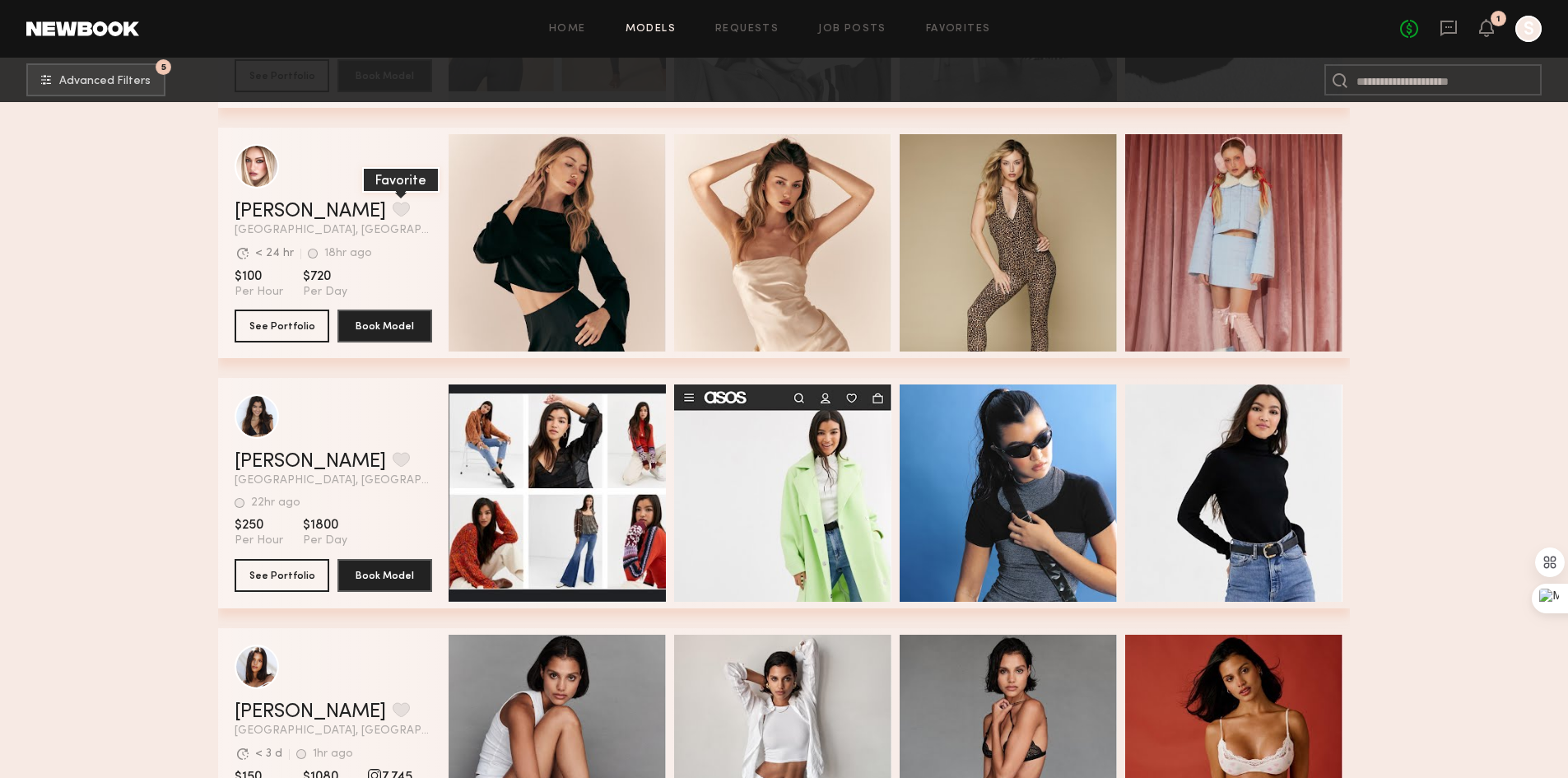
click at [393, 213] on button "grid" at bounding box center [401, 209] width 17 height 15
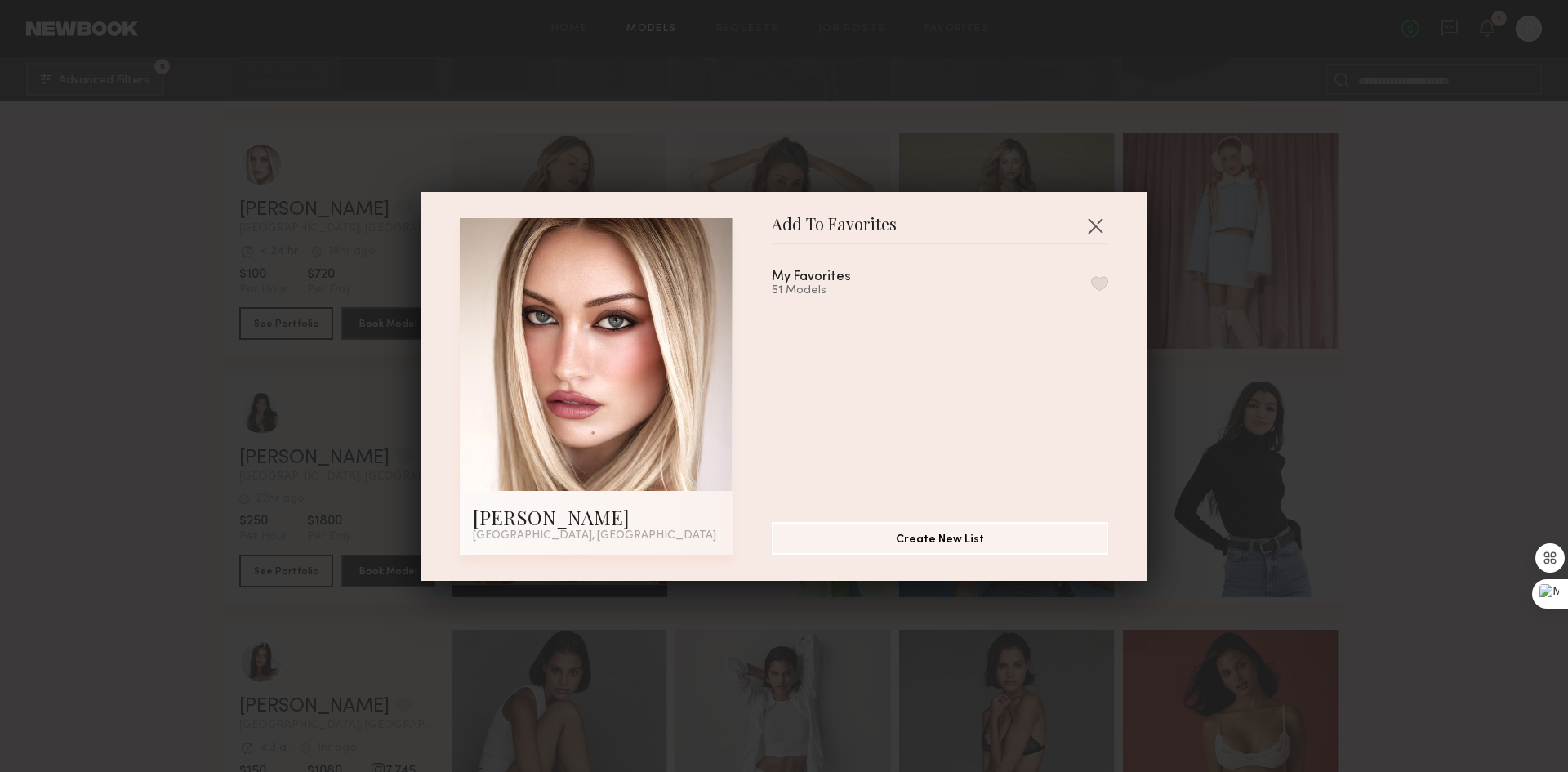
click at [1092, 286] on button "button" at bounding box center [1100, 284] width 17 height 15
click at [1086, 217] on button "button" at bounding box center [1095, 225] width 26 height 26
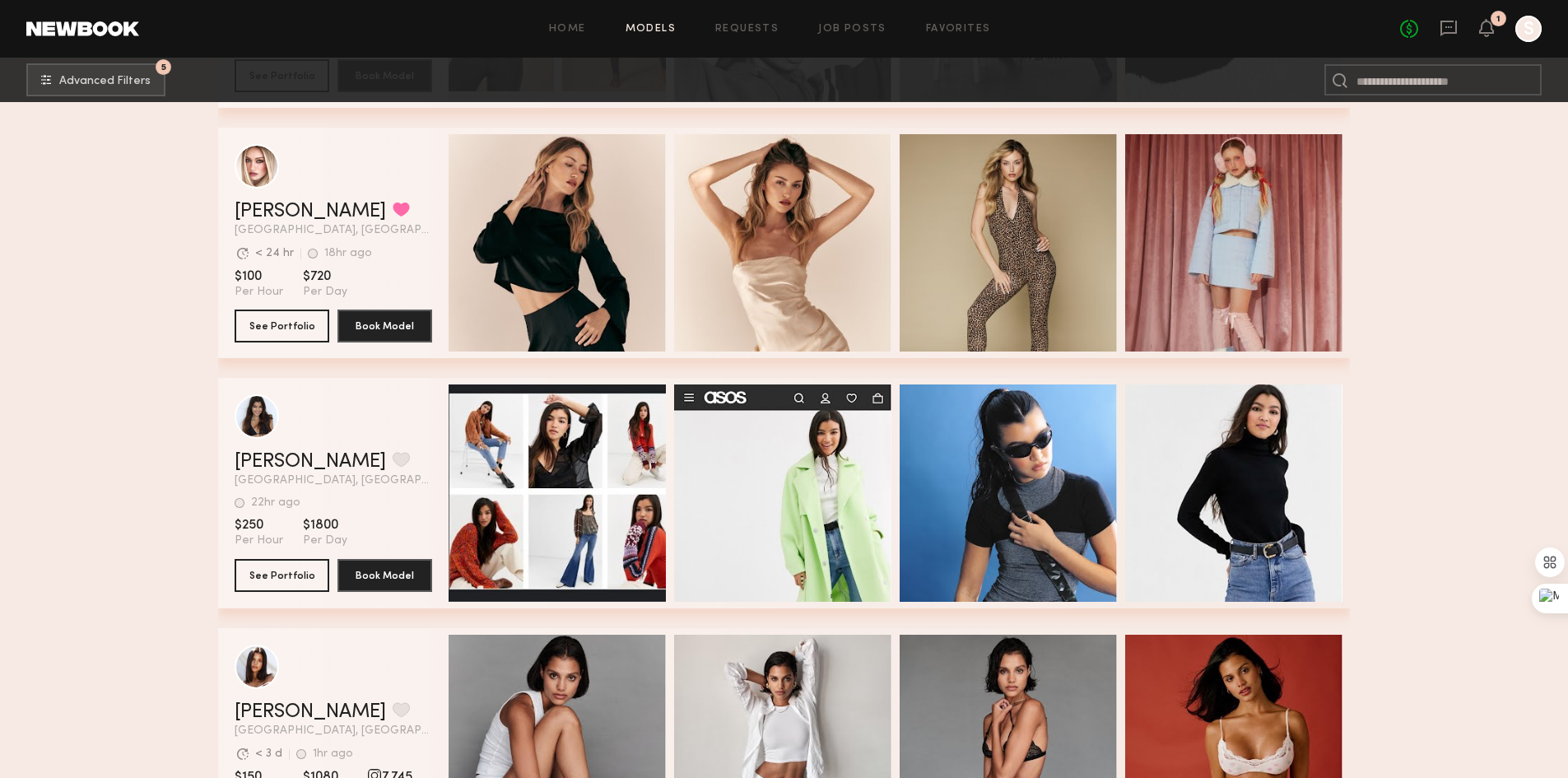
scroll to position [12262, 0]
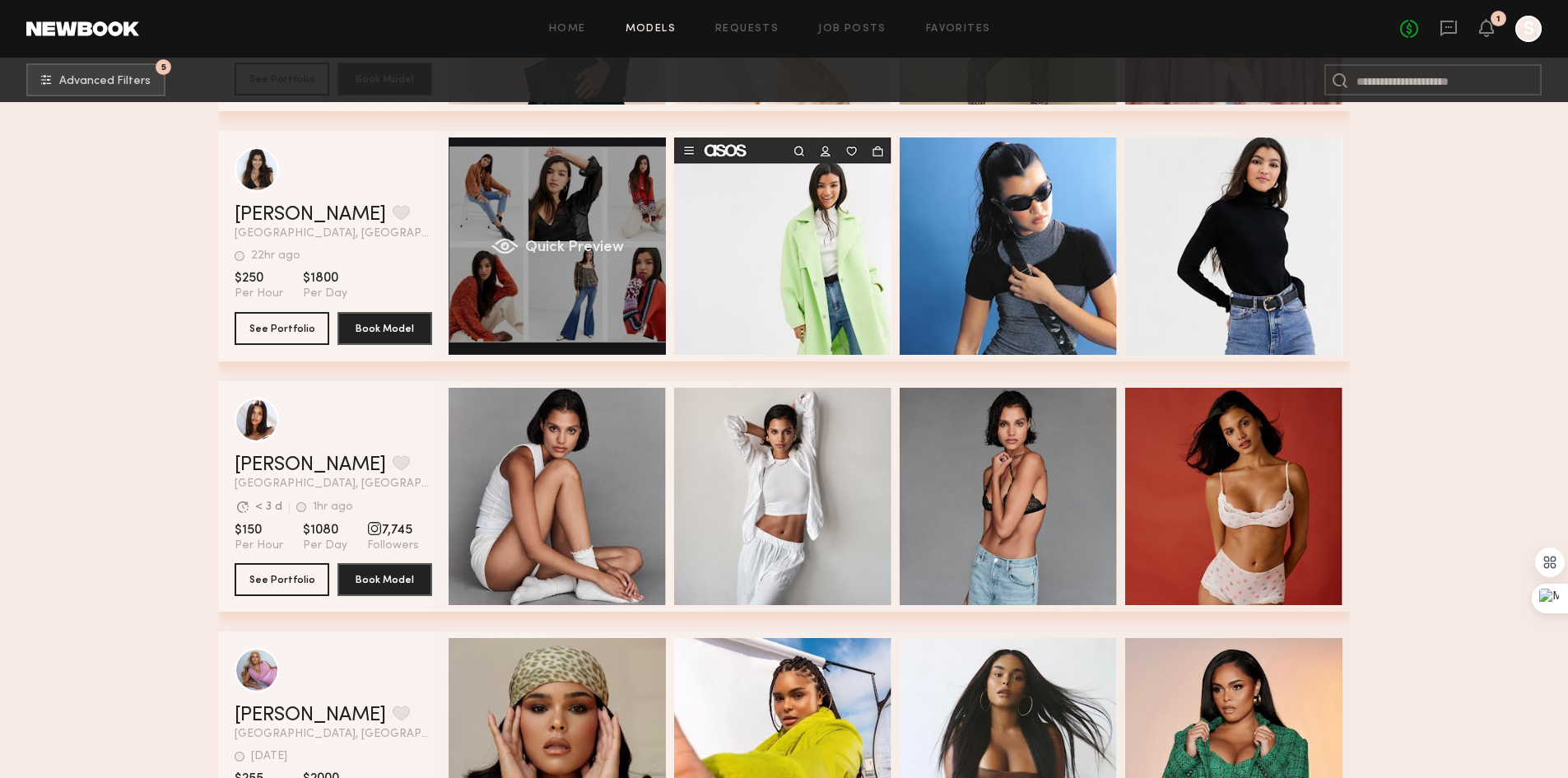
click at [583, 252] on span "Quick Preview" at bounding box center [575, 248] width 98 height 15
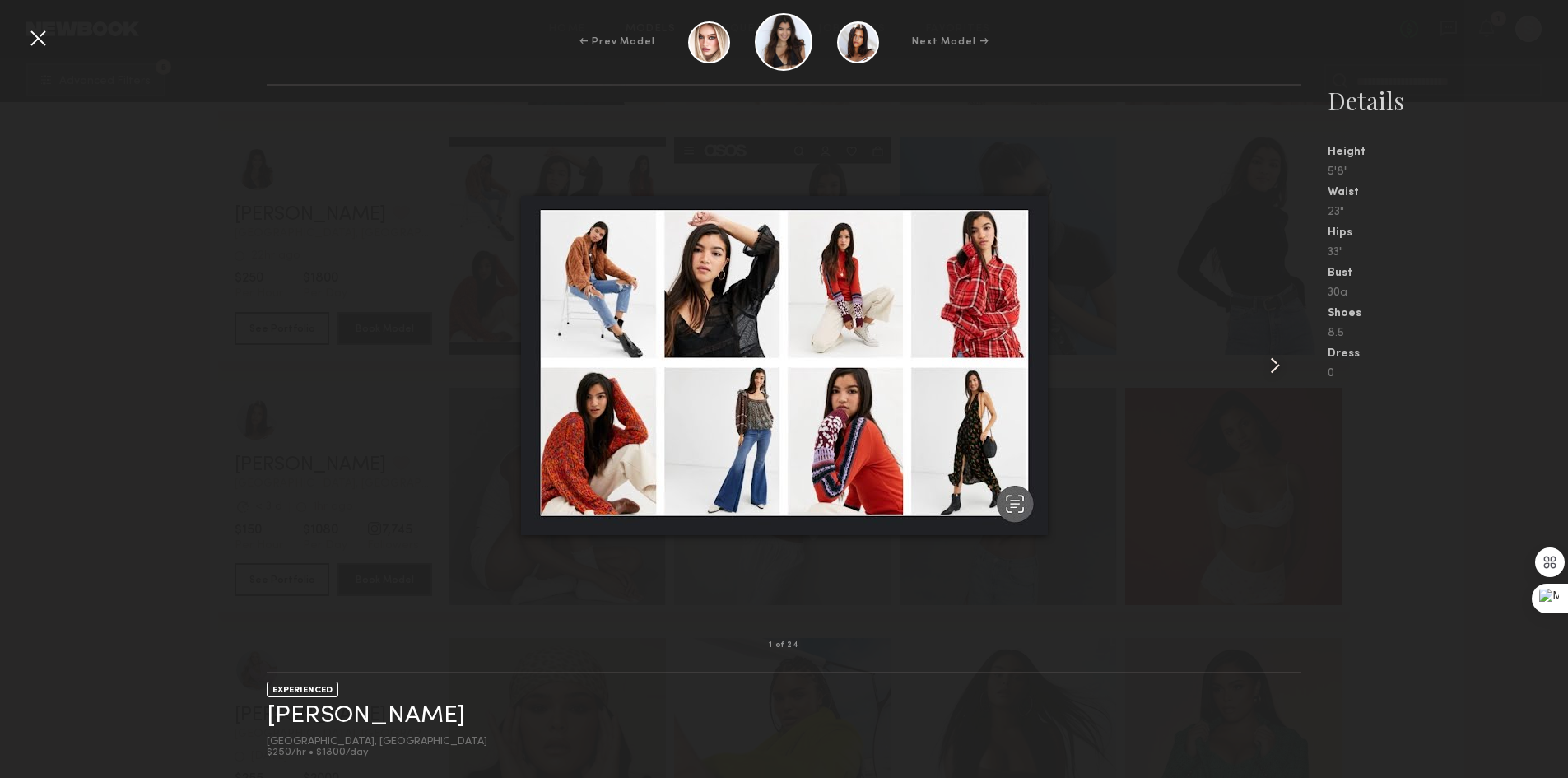
click at [1276, 353] on common-icon at bounding box center [1275, 365] width 27 height 27
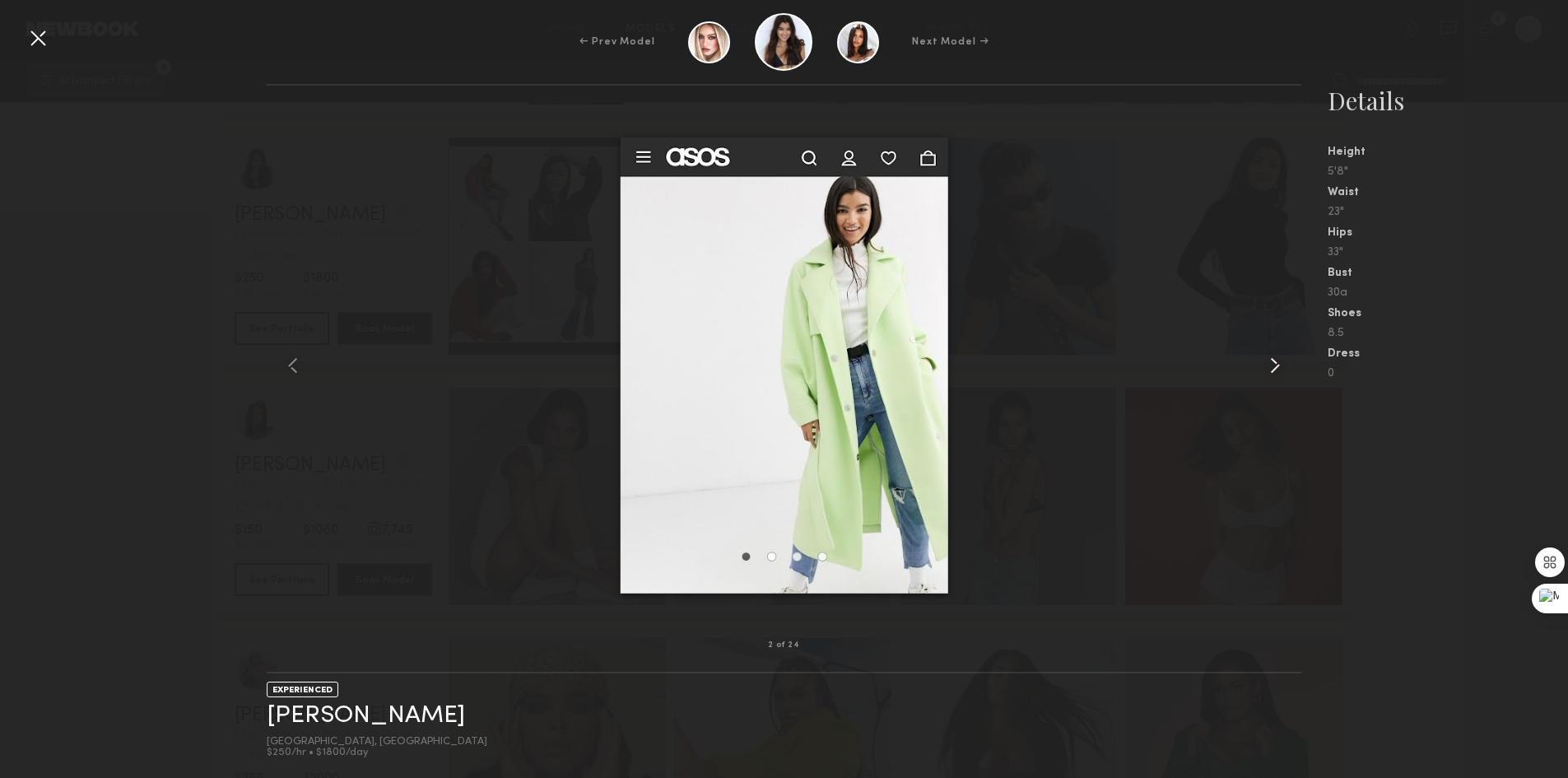
click at [1276, 353] on common-icon at bounding box center [1275, 365] width 27 height 27
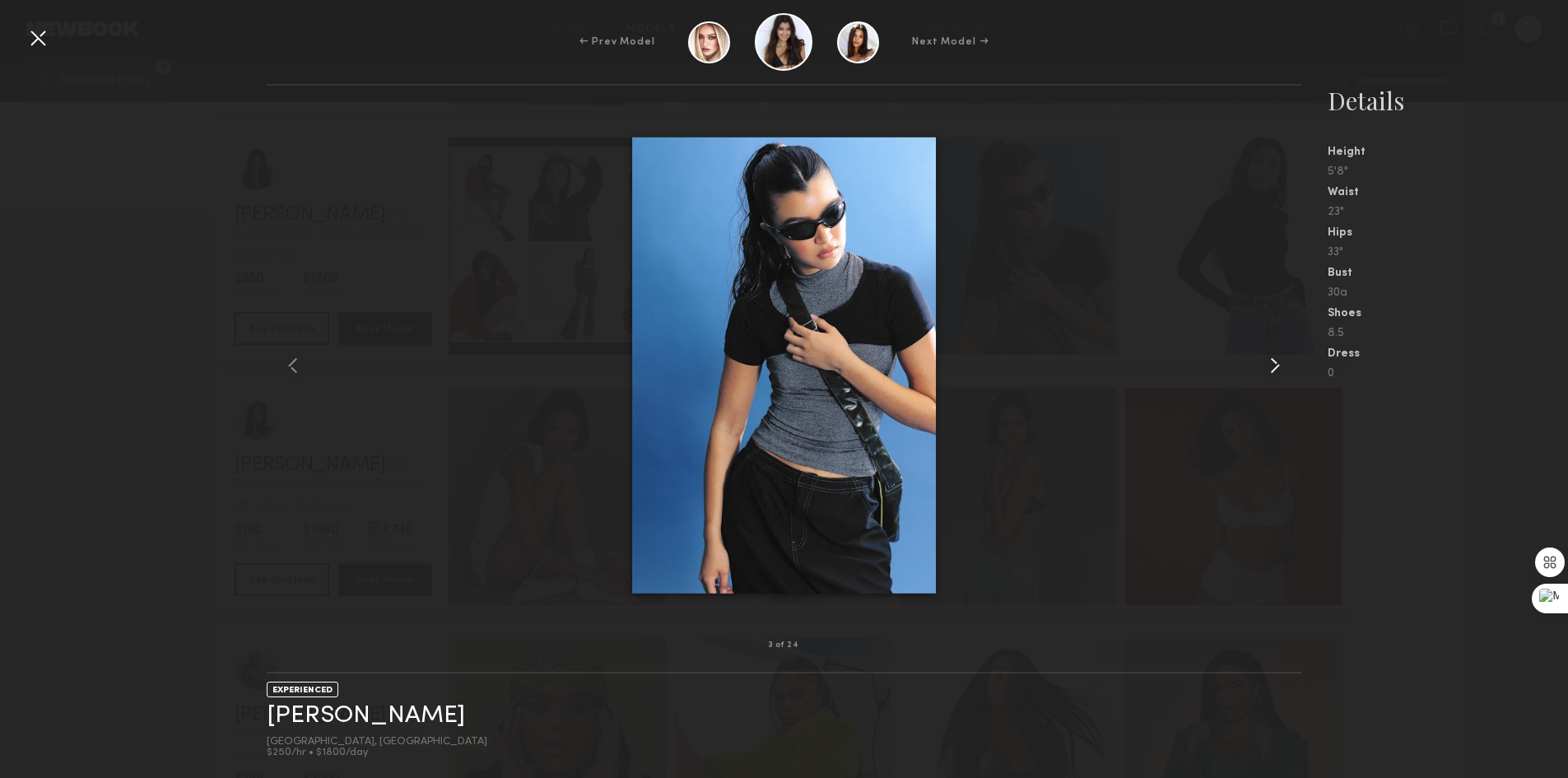
click at [1276, 353] on common-icon at bounding box center [1275, 365] width 27 height 27
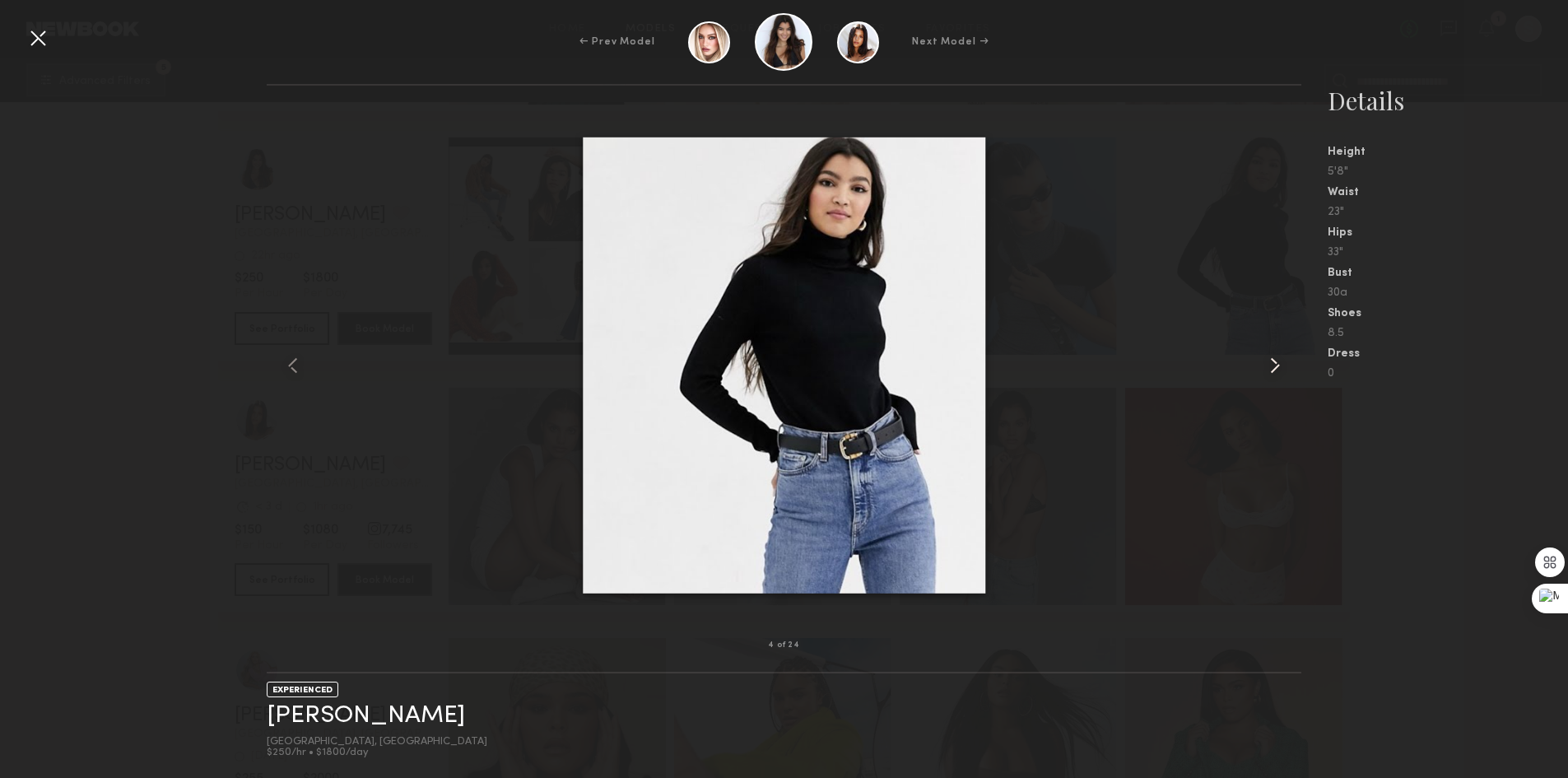
click at [1276, 353] on common-icon at bounding box center [1275, 365] width 27 height 27
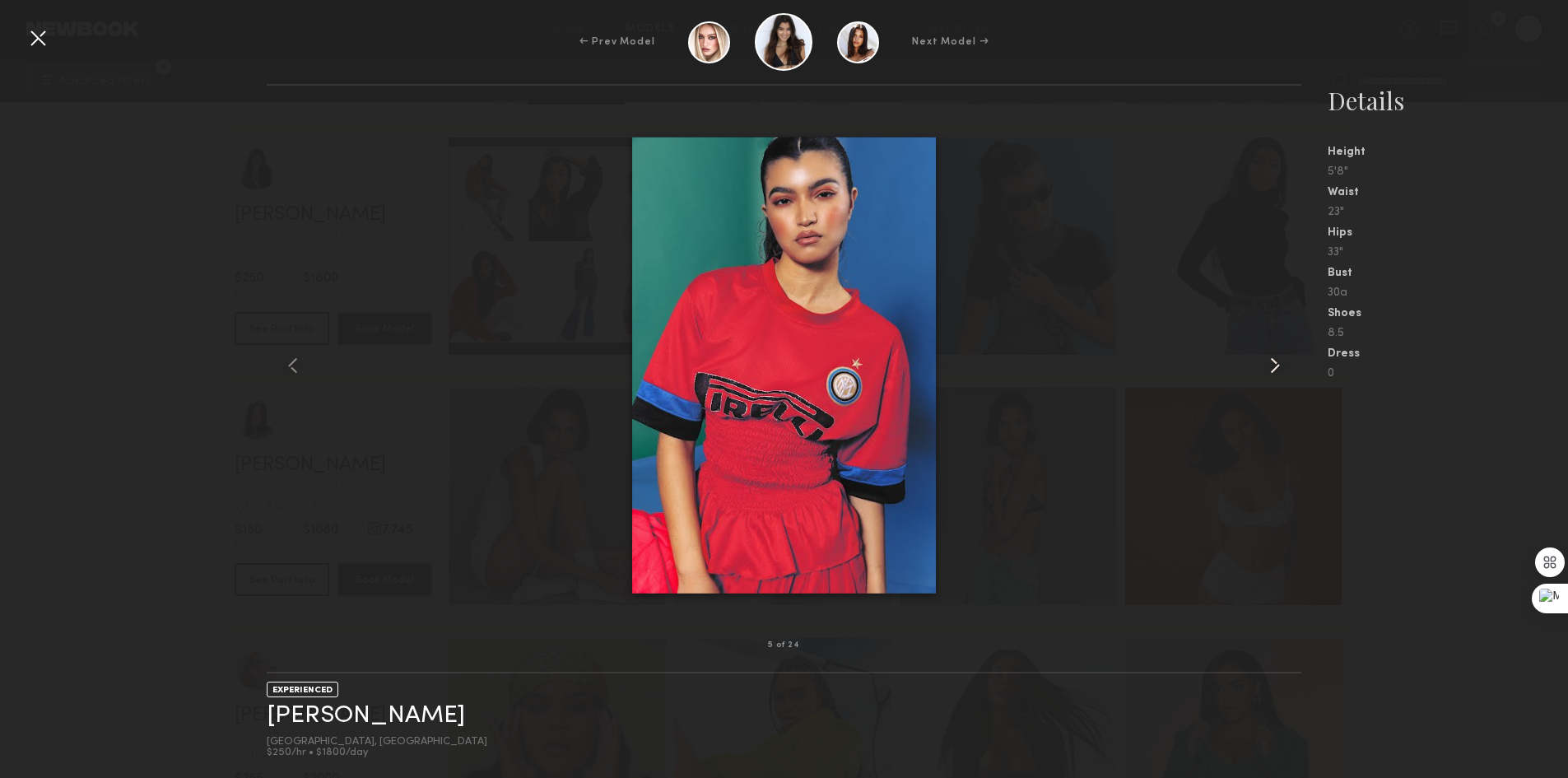
drag, startPoint x: 1271, startPoint y: 350, endPoint x: 1283, endPoint y: 380, distance: 32.3
click at [1285, 373] on div at bounding box center [1280, 365] width 41 height 507
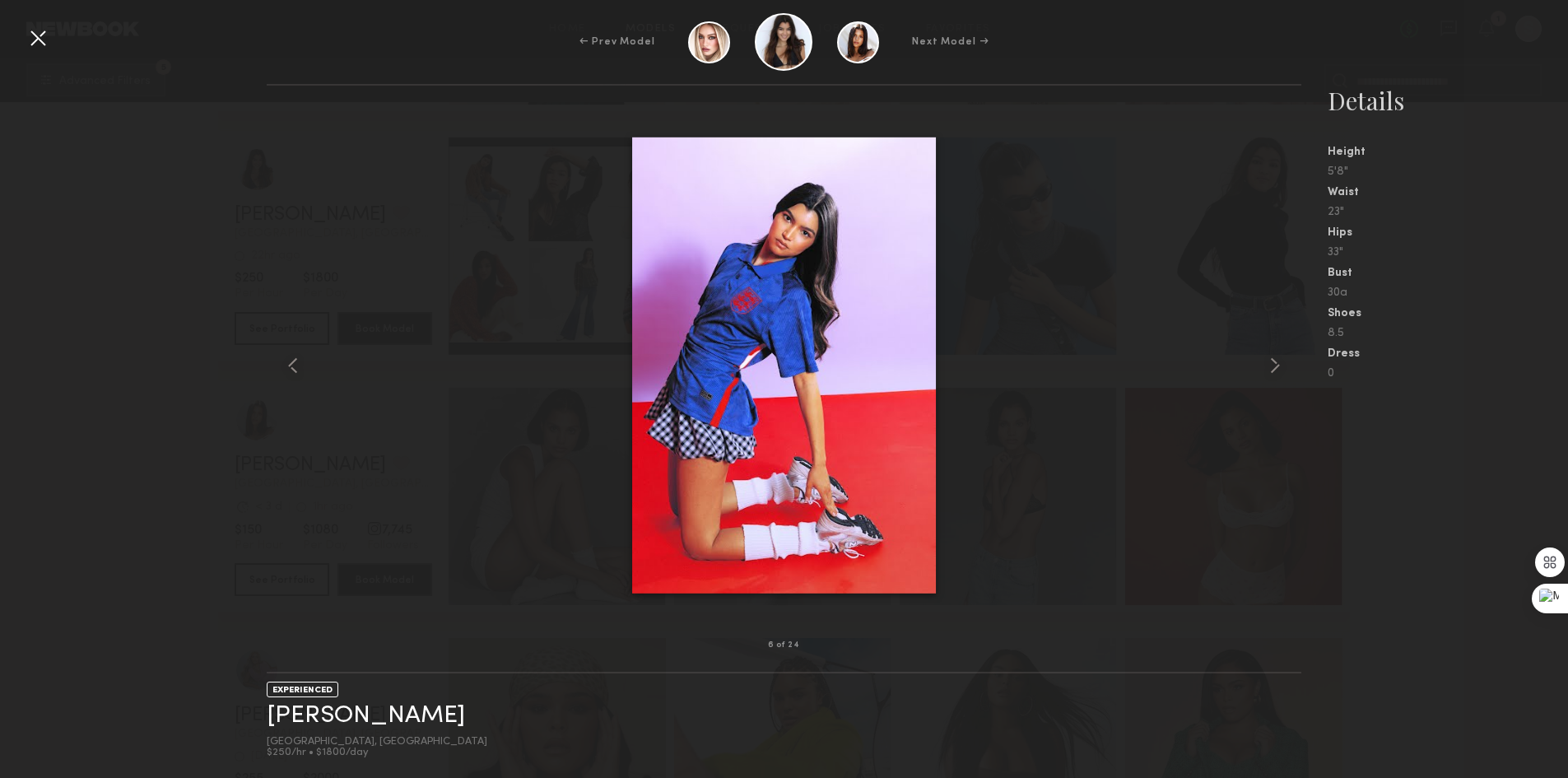
click at [44, 41] on div at bounding box center [38, 38] width 27 height 27
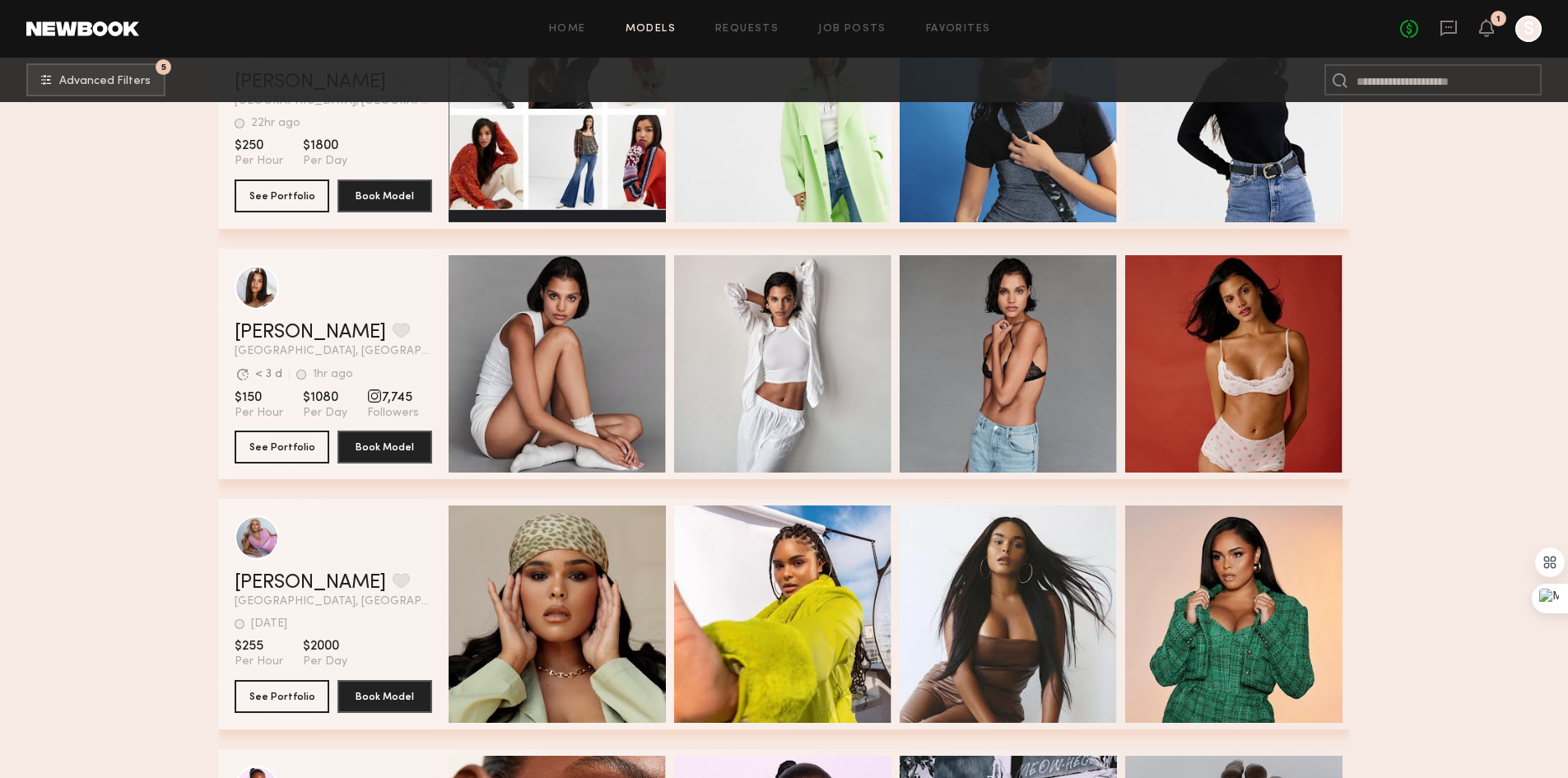
scroll to position [12426, 0]
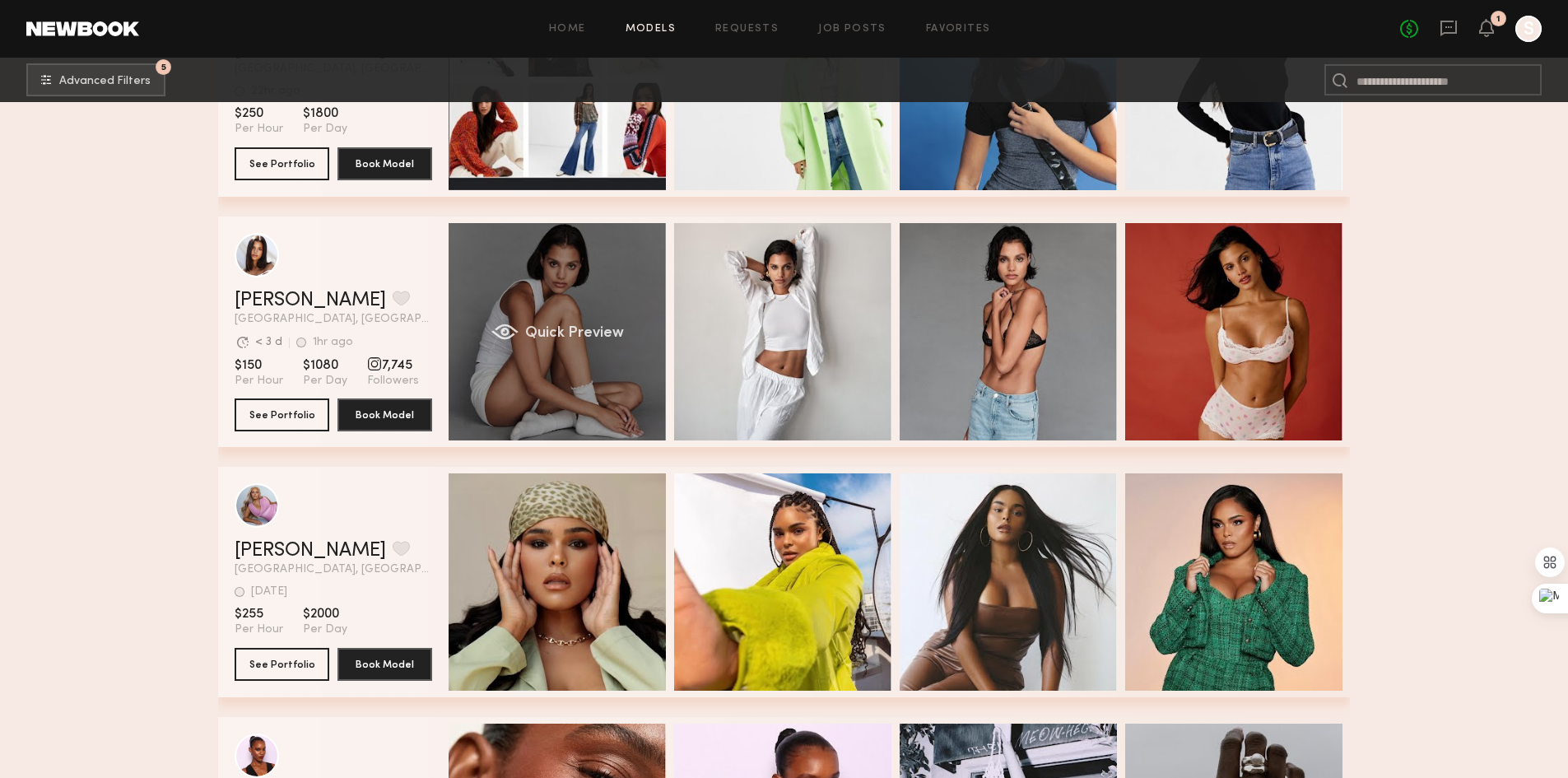
click at [581, 320] on div "Quick Preview" at bounding box center [558, 332] width 218 height 218
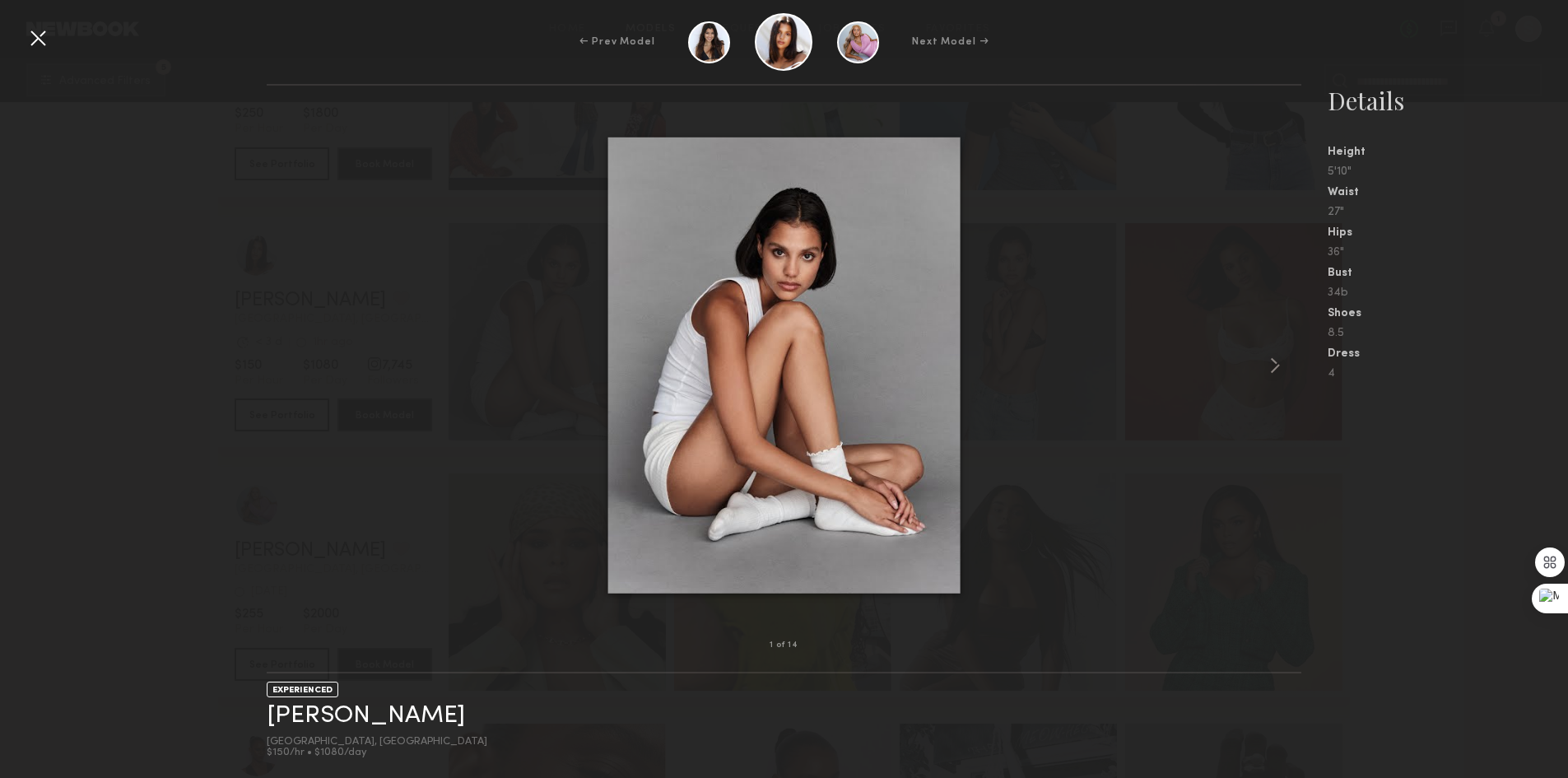
click at [1253, 345] on div at bounding box center [784, 365] width 1035 height 507
click at [1249, 345] on div at bounding box center [784, 365] width 1035 height 507
click at [1243, 352] on div at bounding box center [784, 365] width 1035 height 507
click at [1269, 363] on common-icon at bounding box center [1275, 365] width 27 height 27
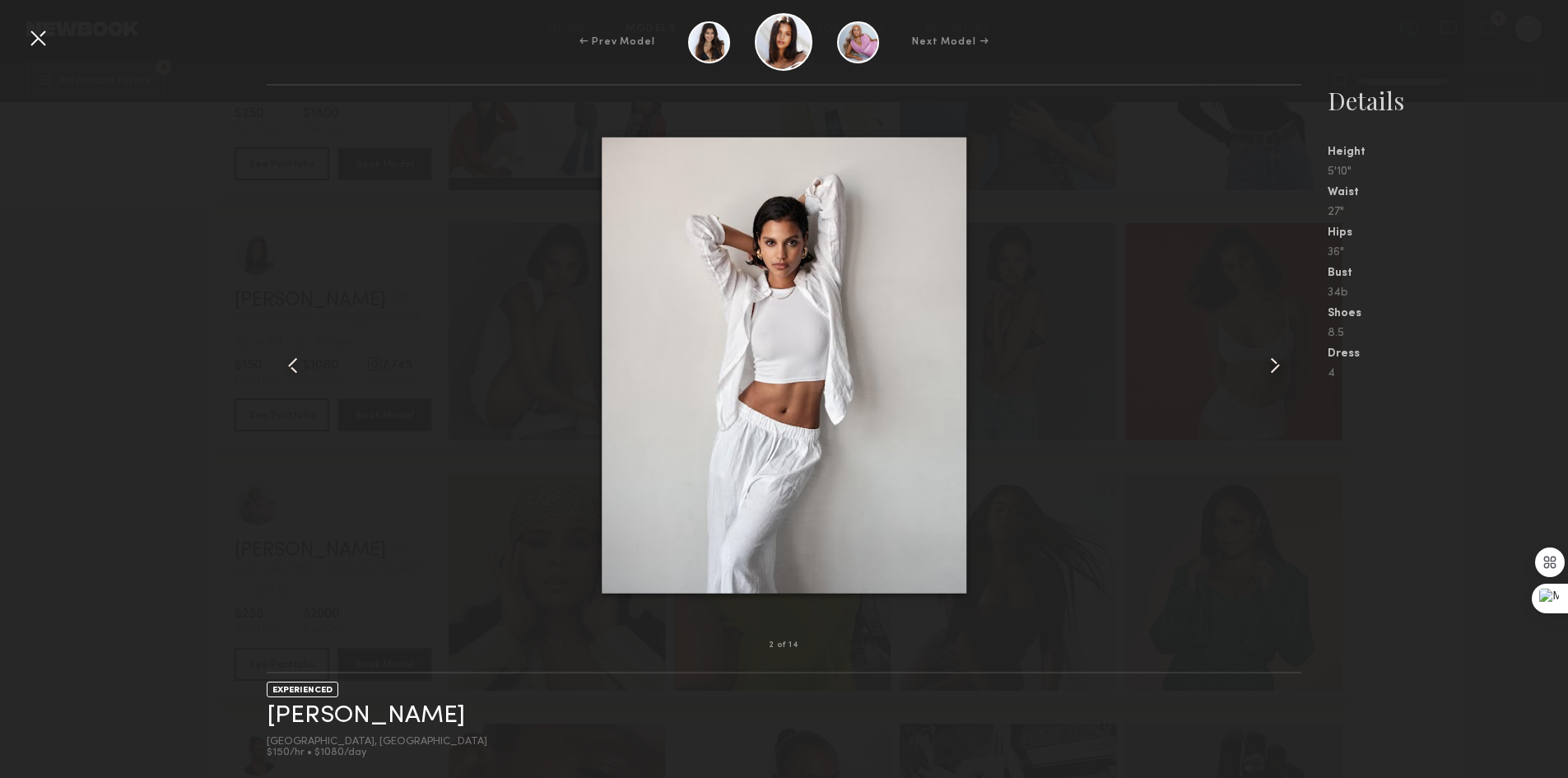
click at [1269, 362] on common-icon at bounding box center [1275, 365] width 27 height 27
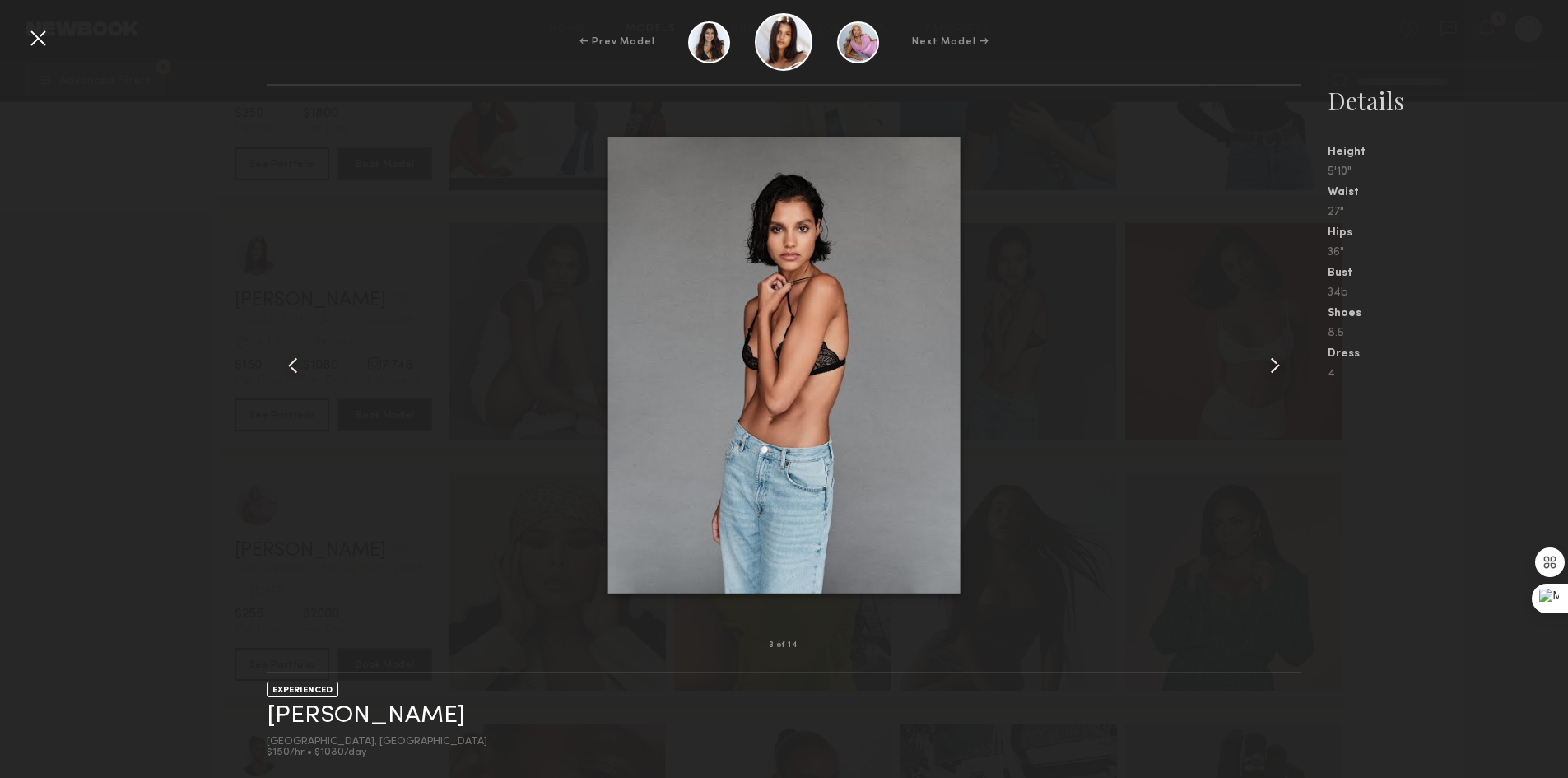
click at [1267, 362] on common-icon at bounding box center [1275, 365] width 27 height 27
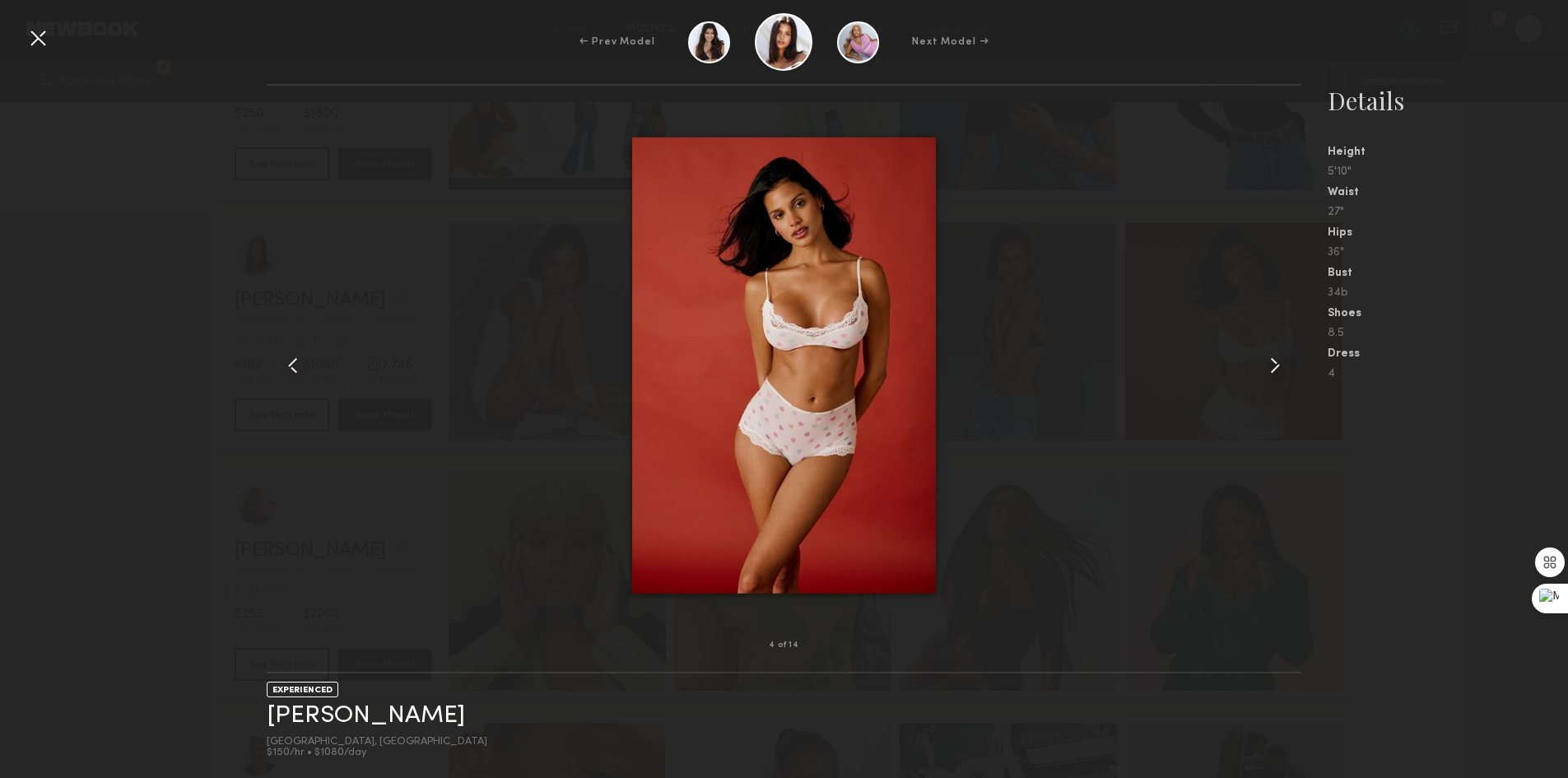
click at [1263, 356] on common-icon at bounding box center [1275, 365] width 27 height 27
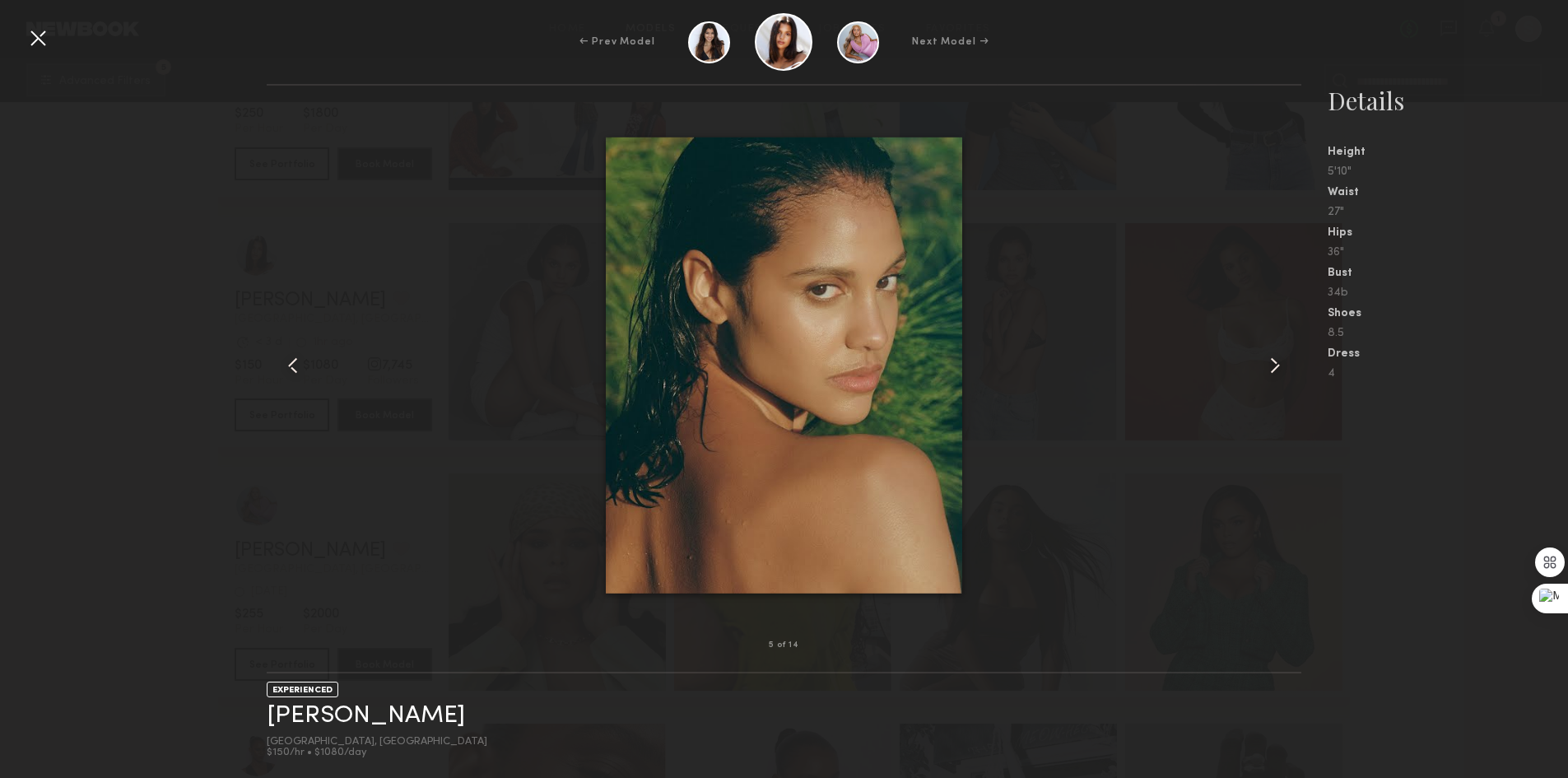
click at [34, 38] on div at bounding box center [38, 38] width 27 height 27
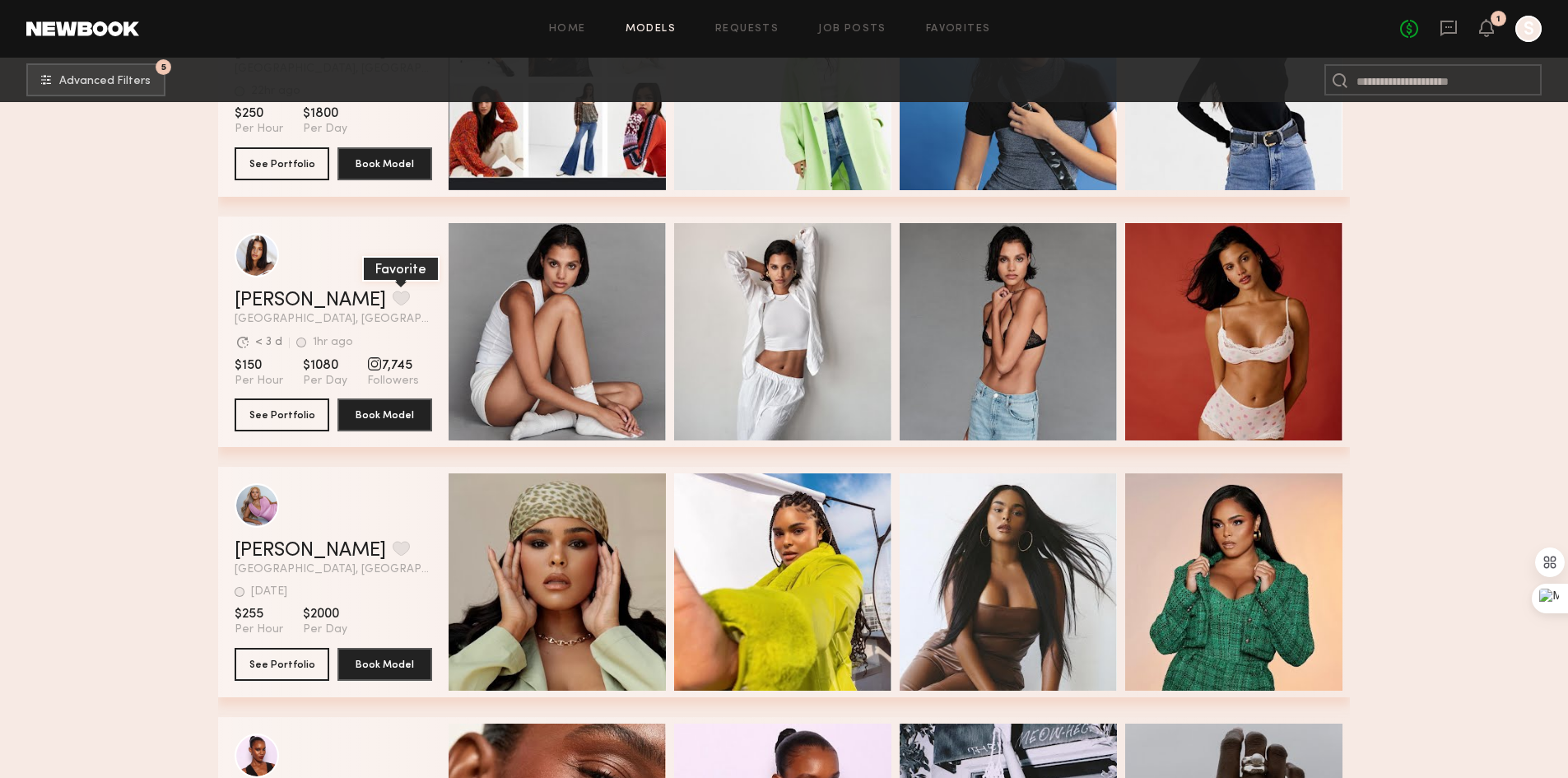
click at [393, 301] on button "grid" at bounding box center [401, 298] width 17 height 15
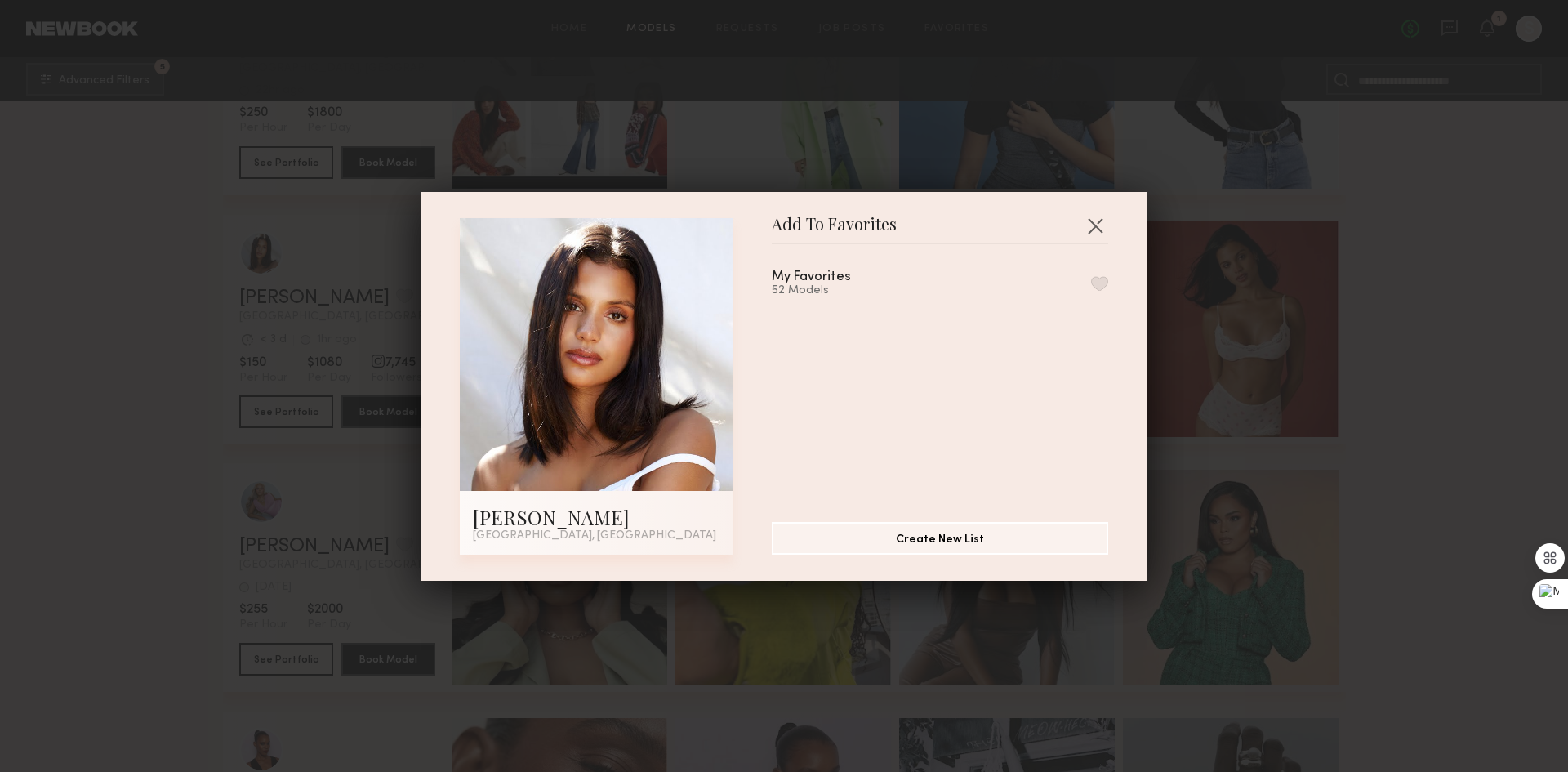
click at [1092, 278] on button "button" at bounding box center [1100, 284] width 17 height 15
click at [1092, 223] on button "button" at bounding box center [1095, 225] width 26 height 26
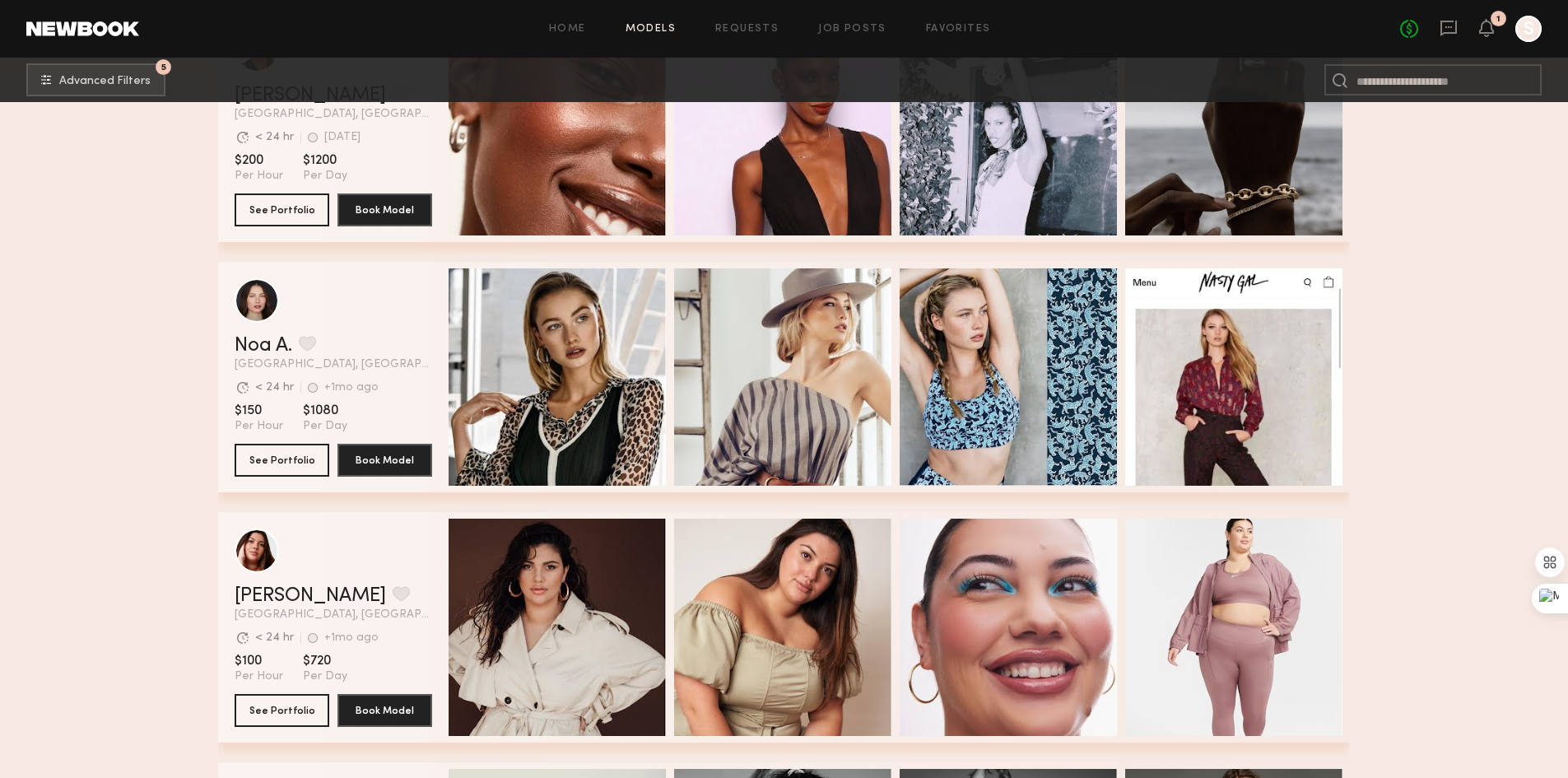
scroll to position [13167, 0]
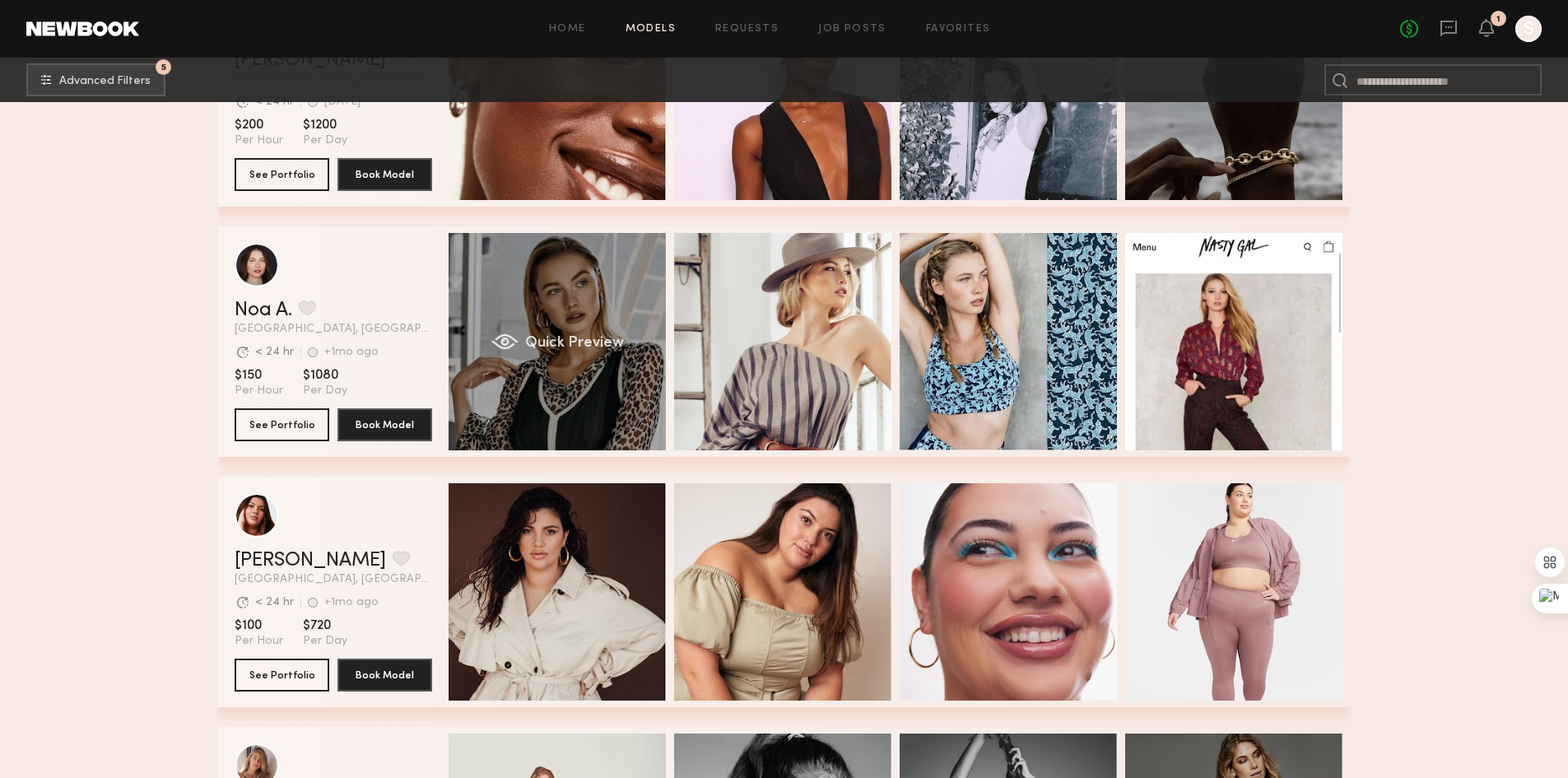
click at [602, 315] on div "Quick Preview" at bounding box center [558, 342] width 218 height 218
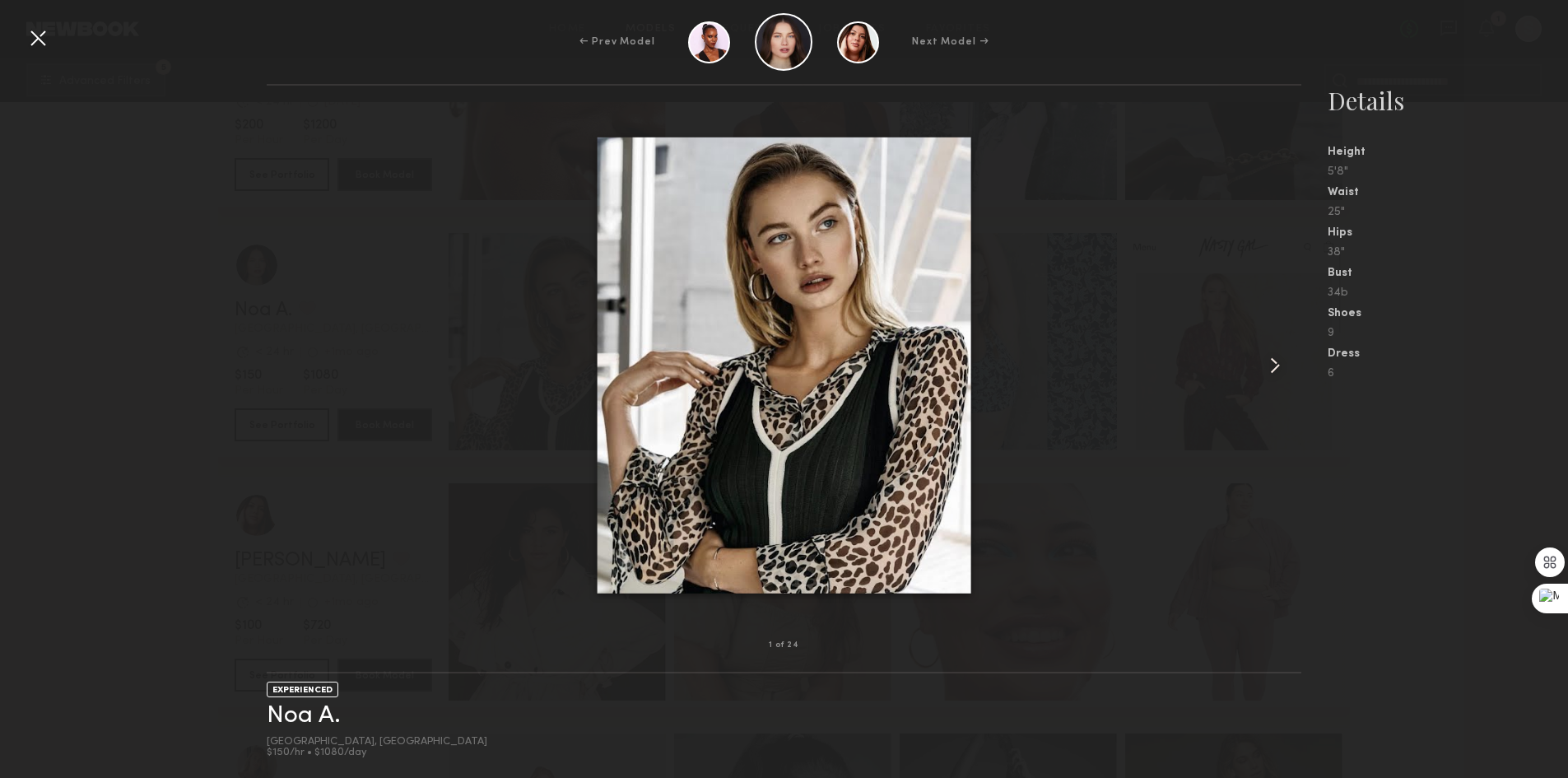
click at [1268, 369] on common-icon at bounding box center [1275, 365] width 27 height 27
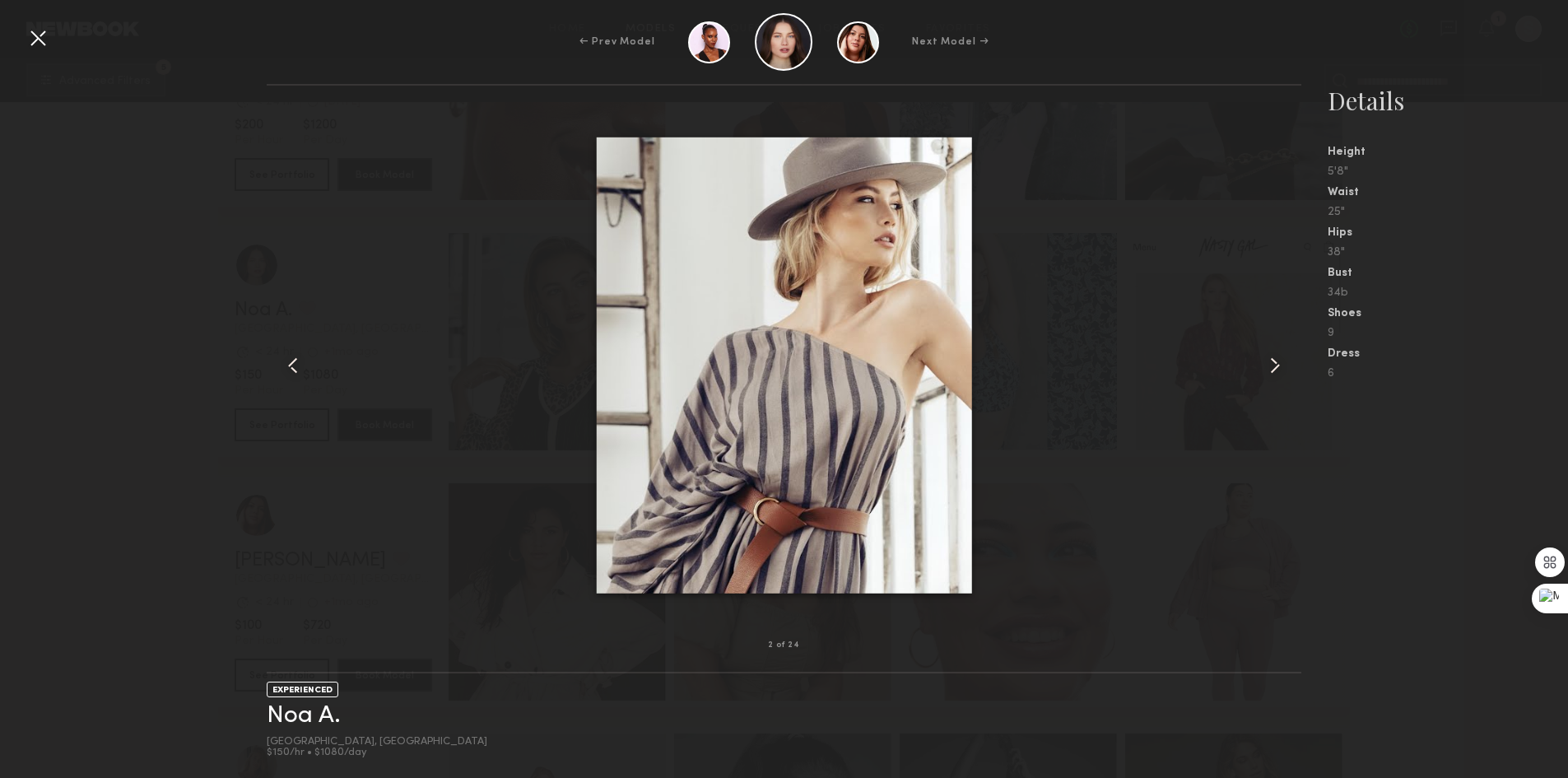
click at [1269, 366] on common-icon at bounding box center [1275, 365] width 27 height 27
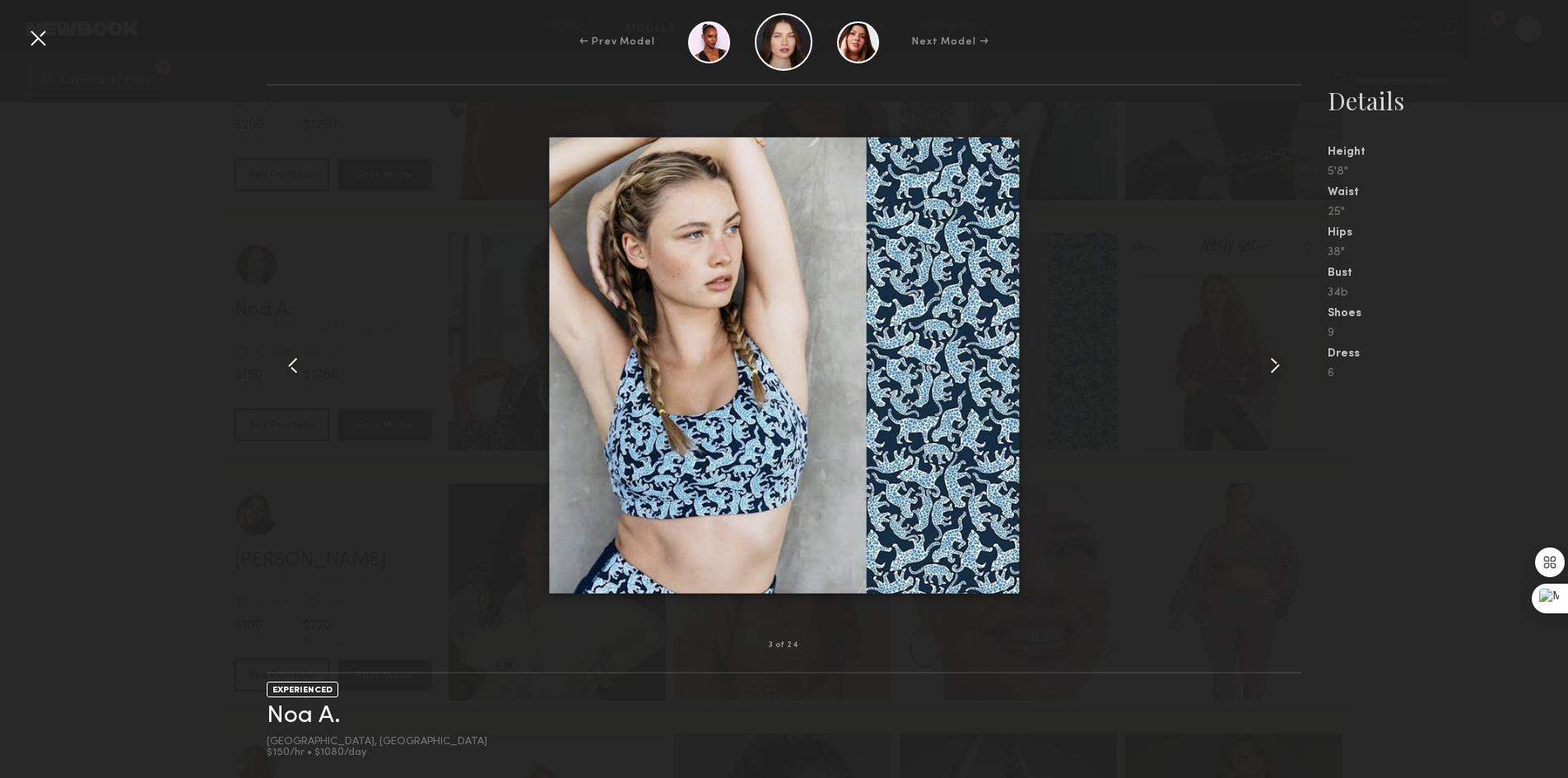
click at [1267, 367] on common-icon at bounding box center [1275, 365] width 27 height 27
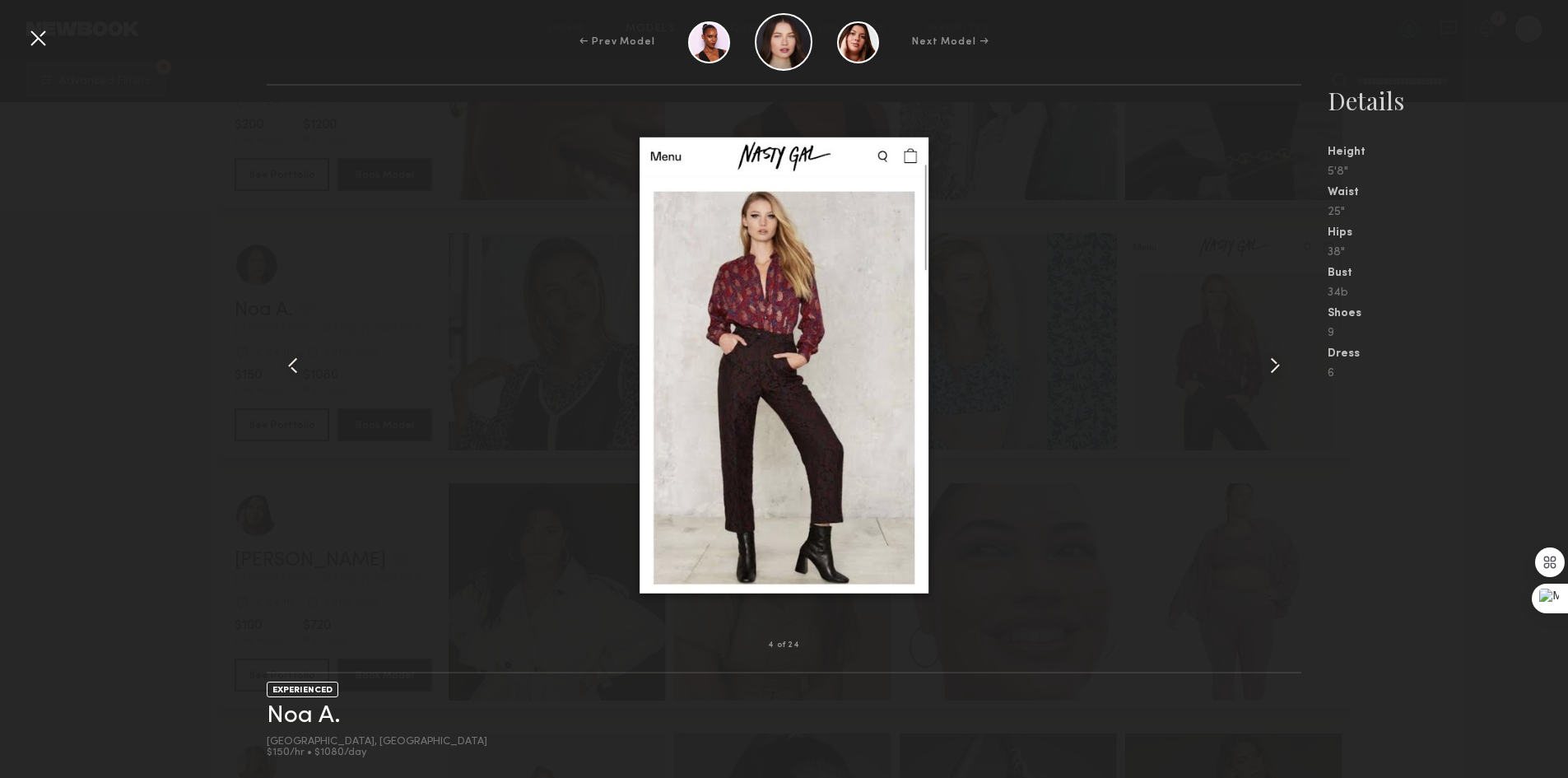
click at [1267, 367] on common-icon at bounding box center [1275, 365] width 27 height 27
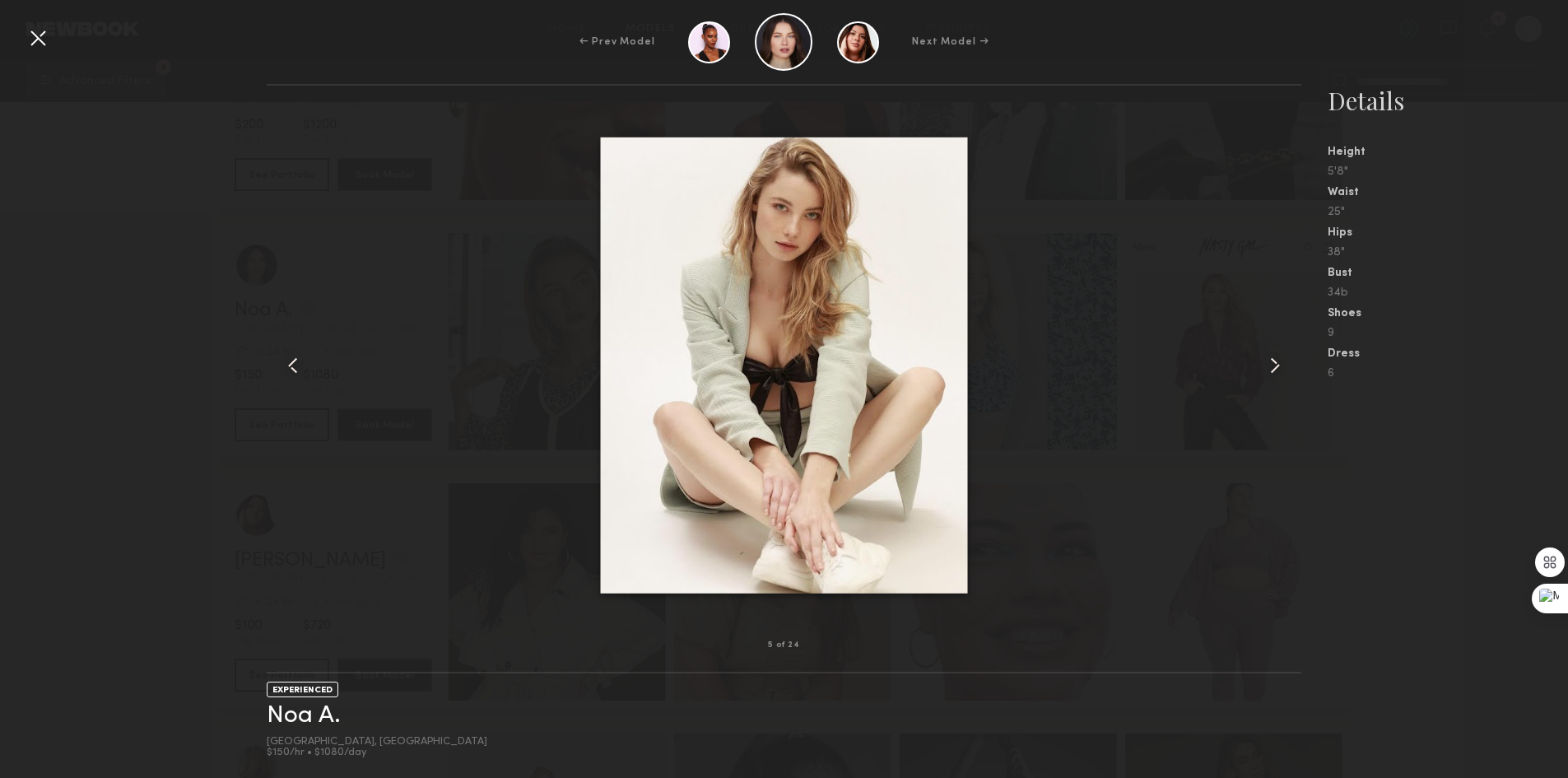
click at [36, 37] on div at bounding box center [38, 38] width 27 height 27
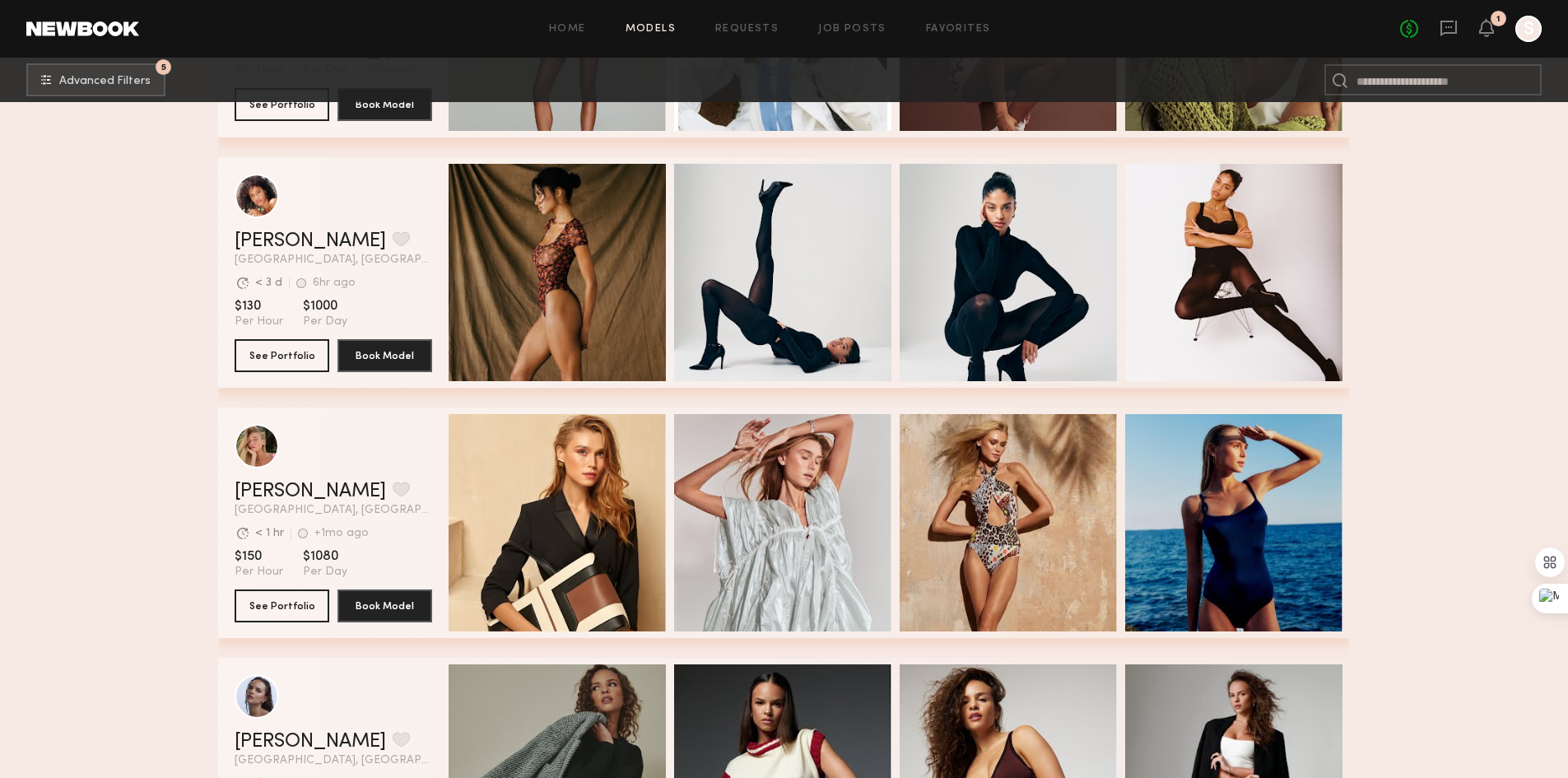
scroll to position [14402, 0]
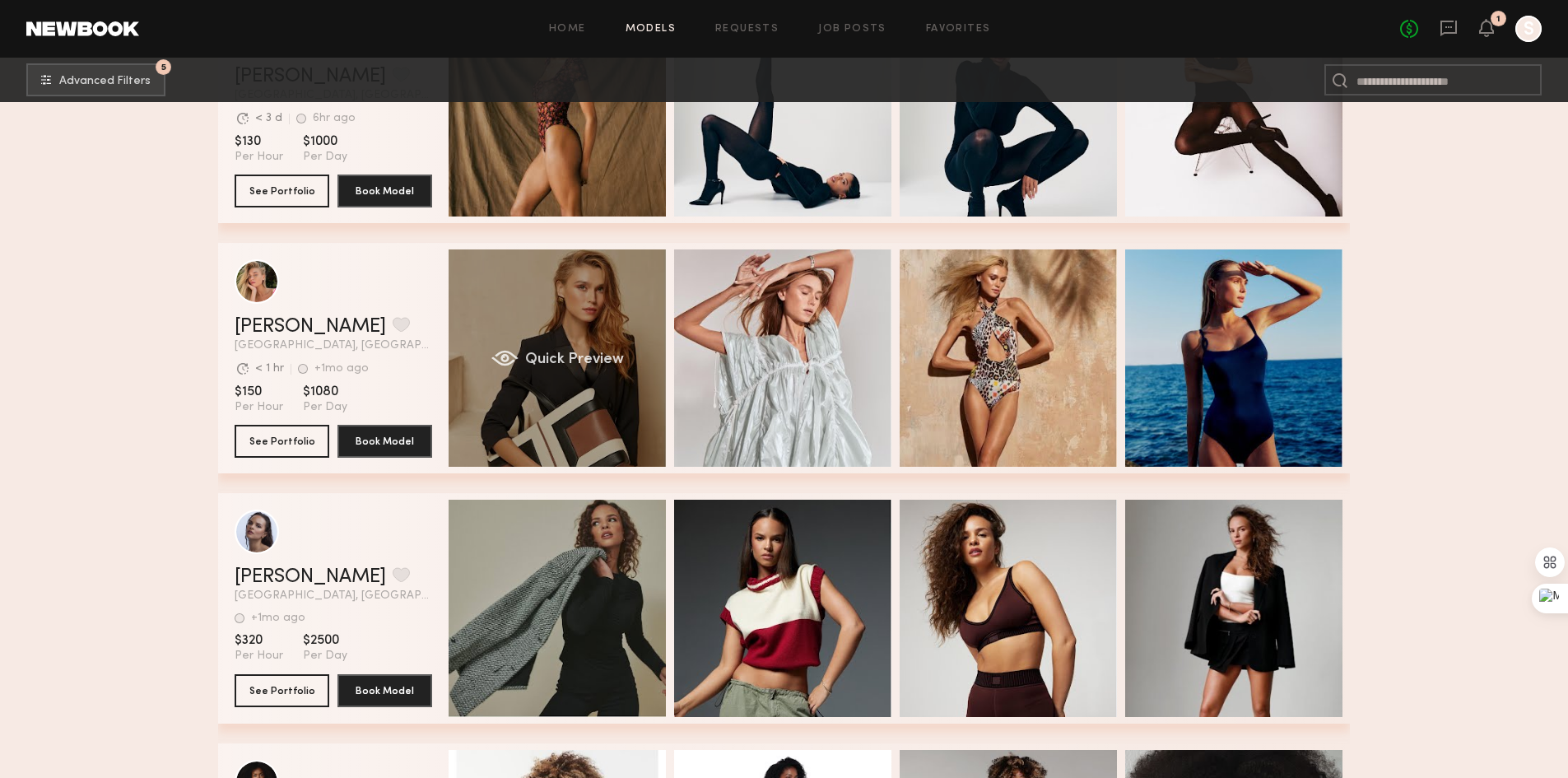
click at [615, 345] on div "Quick Preview" at bounding box center [558, 358] width 218 height 218
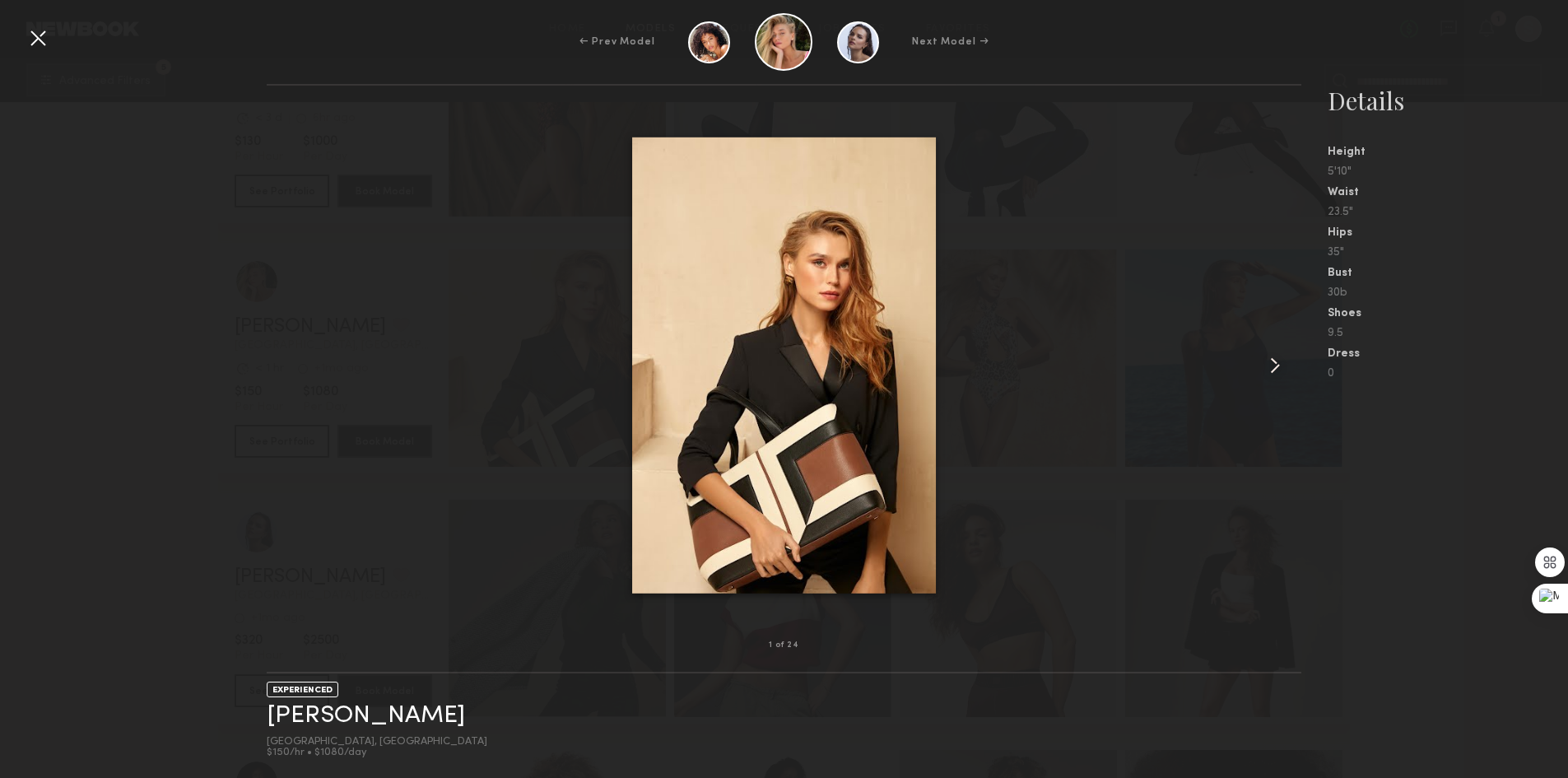
click at [1274, 349] on div at bounding box center [1280, 365] width 41 height 507
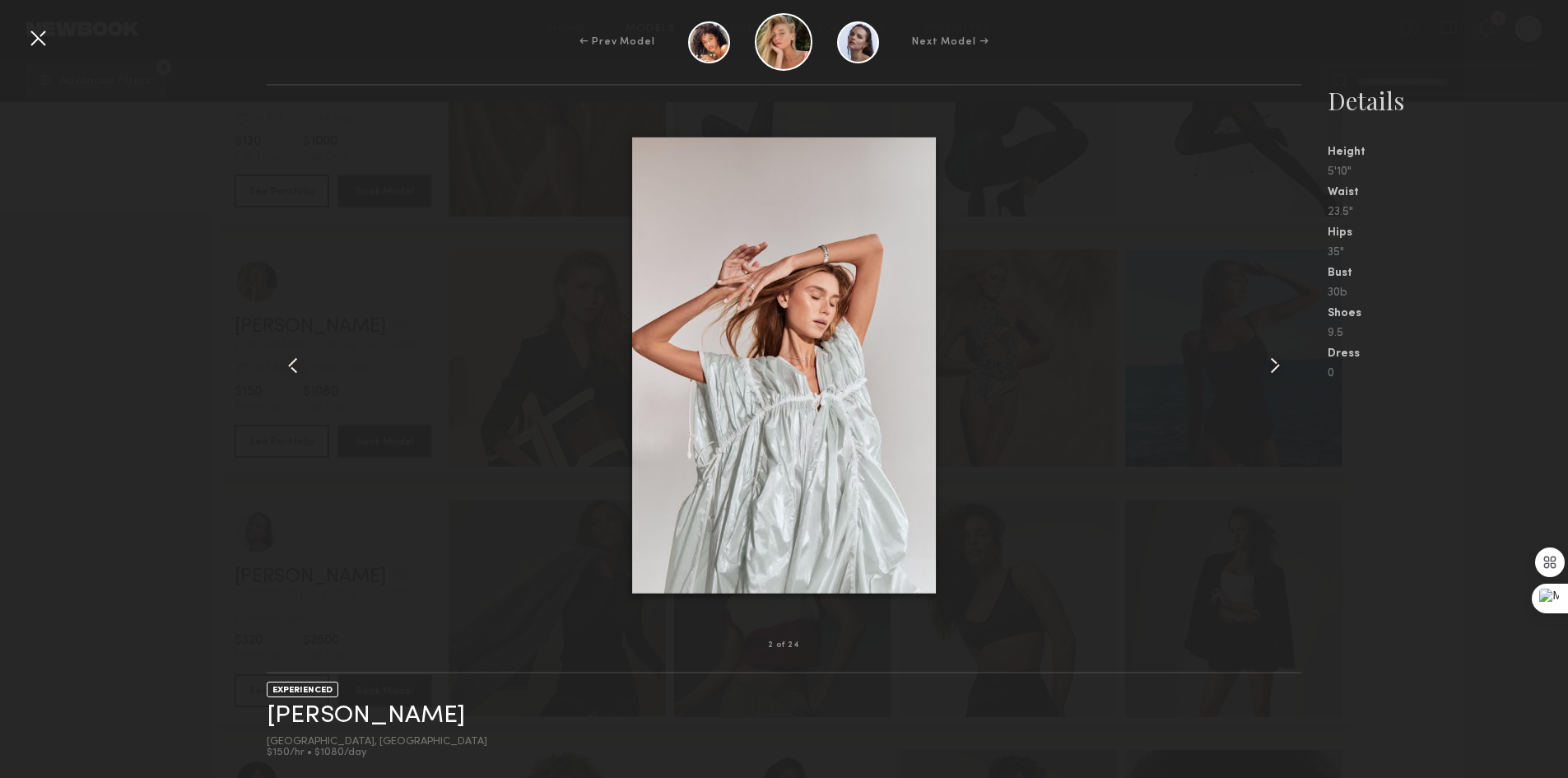
click at [1274, 354] on common-icon at bounding box center [1275, 365] width 27 height 27
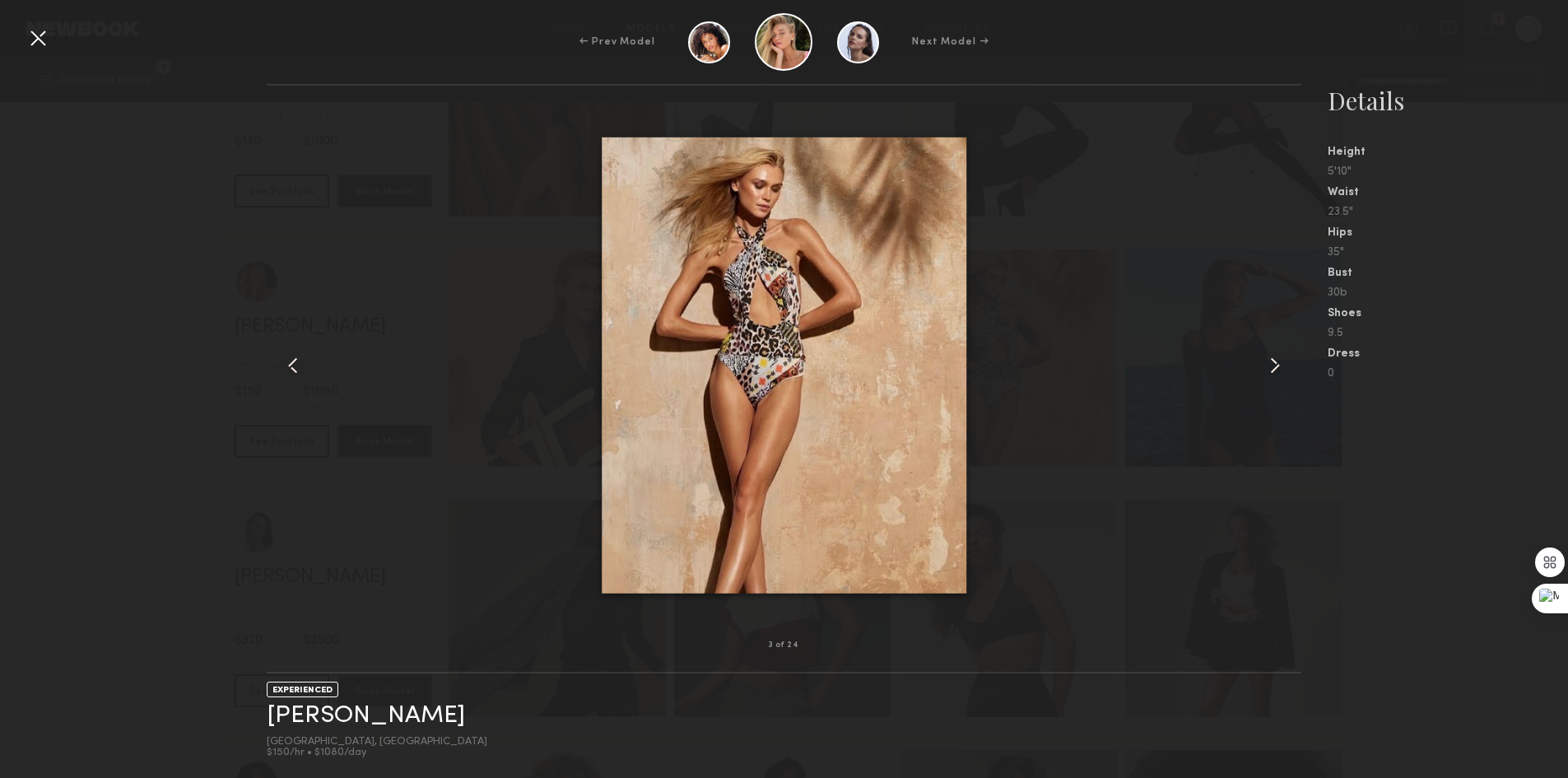
click at [1270, 352] on common-icon at bounding box center [1275, 365] width 27 height 27
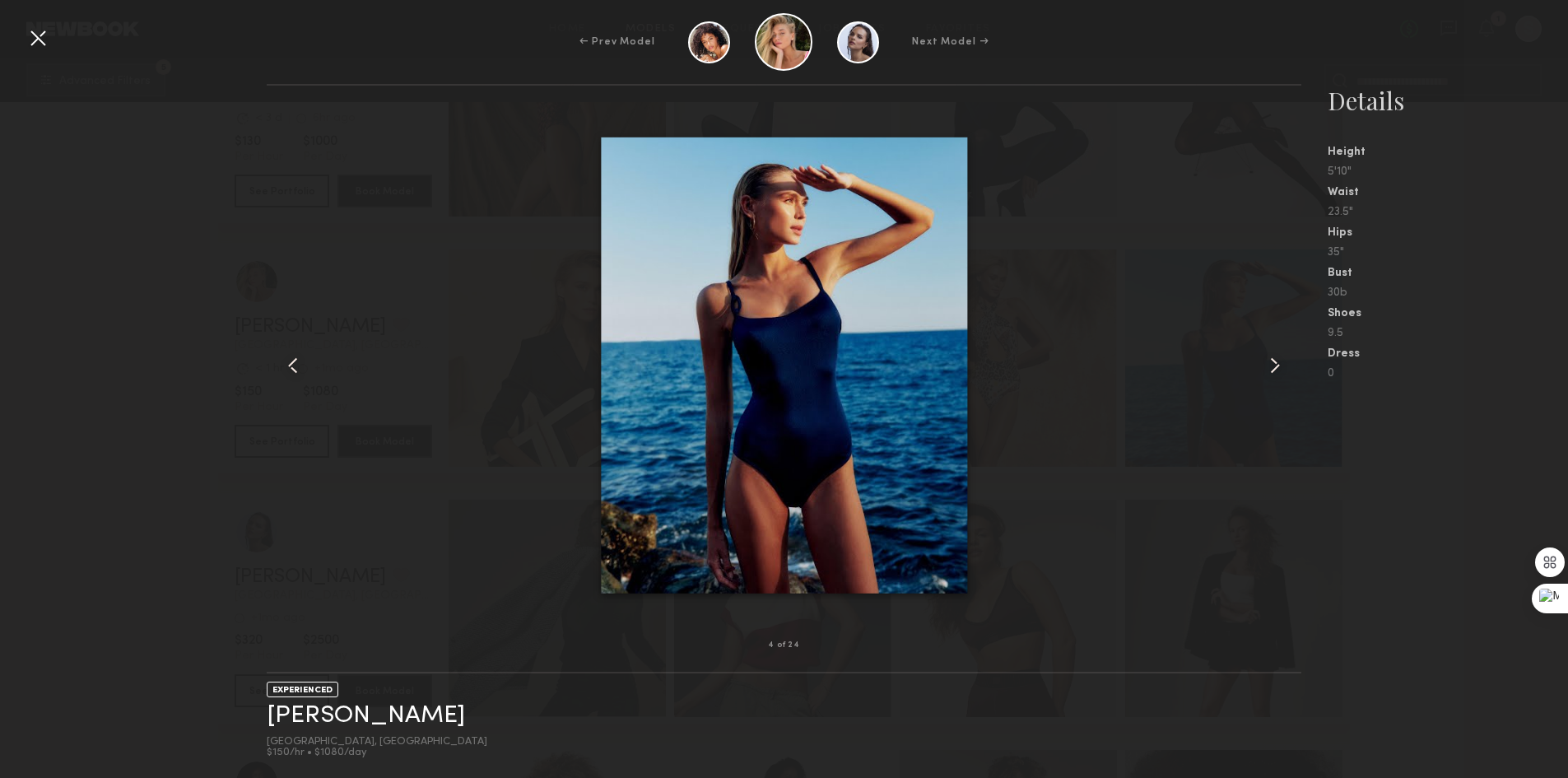
click at [1267, 348] on div at bounding box center [1280, 365] width 41 height 507
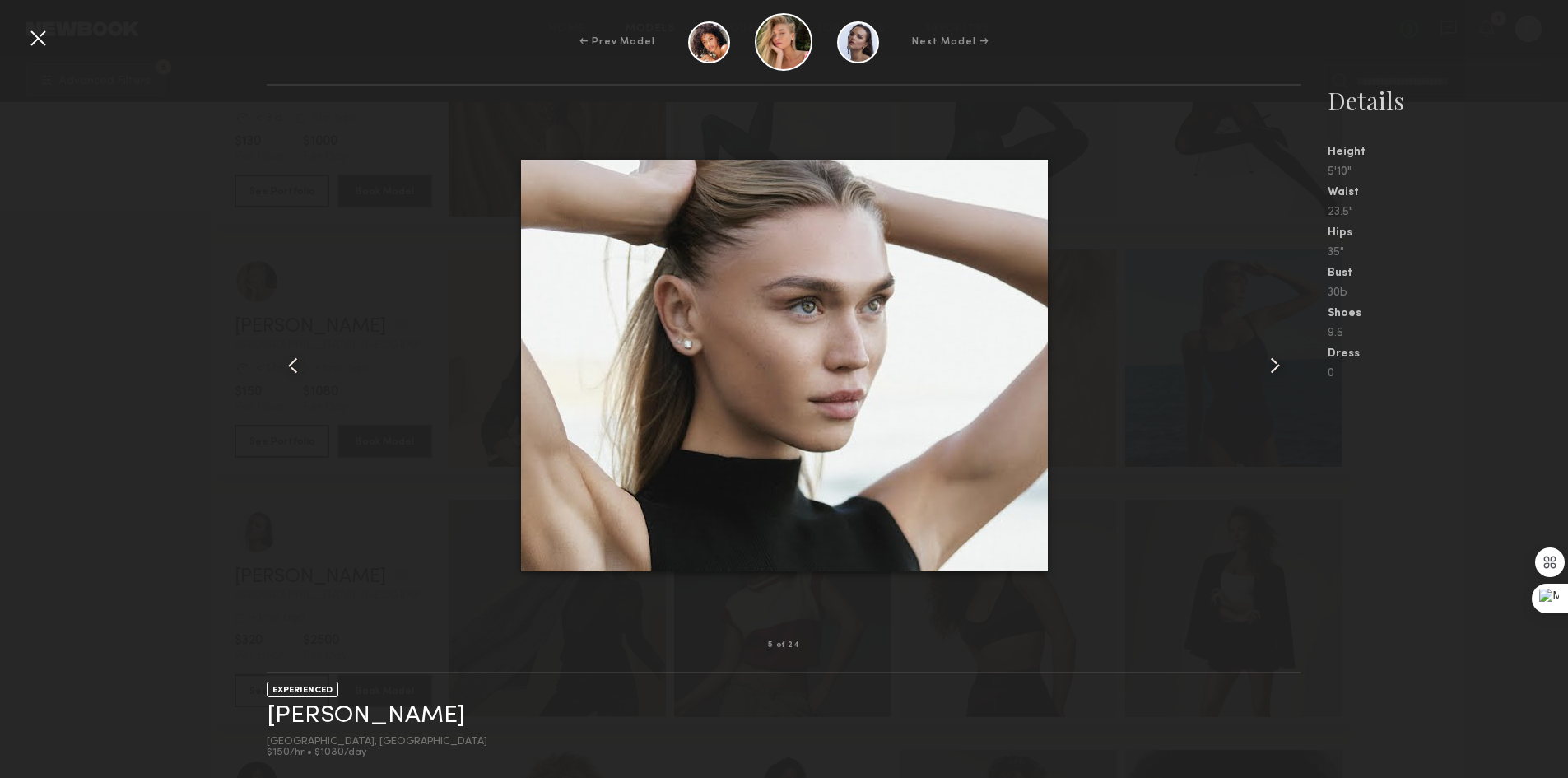
click at [1266, 348] on div at bounding box center [1280, 365] width 41 height 507
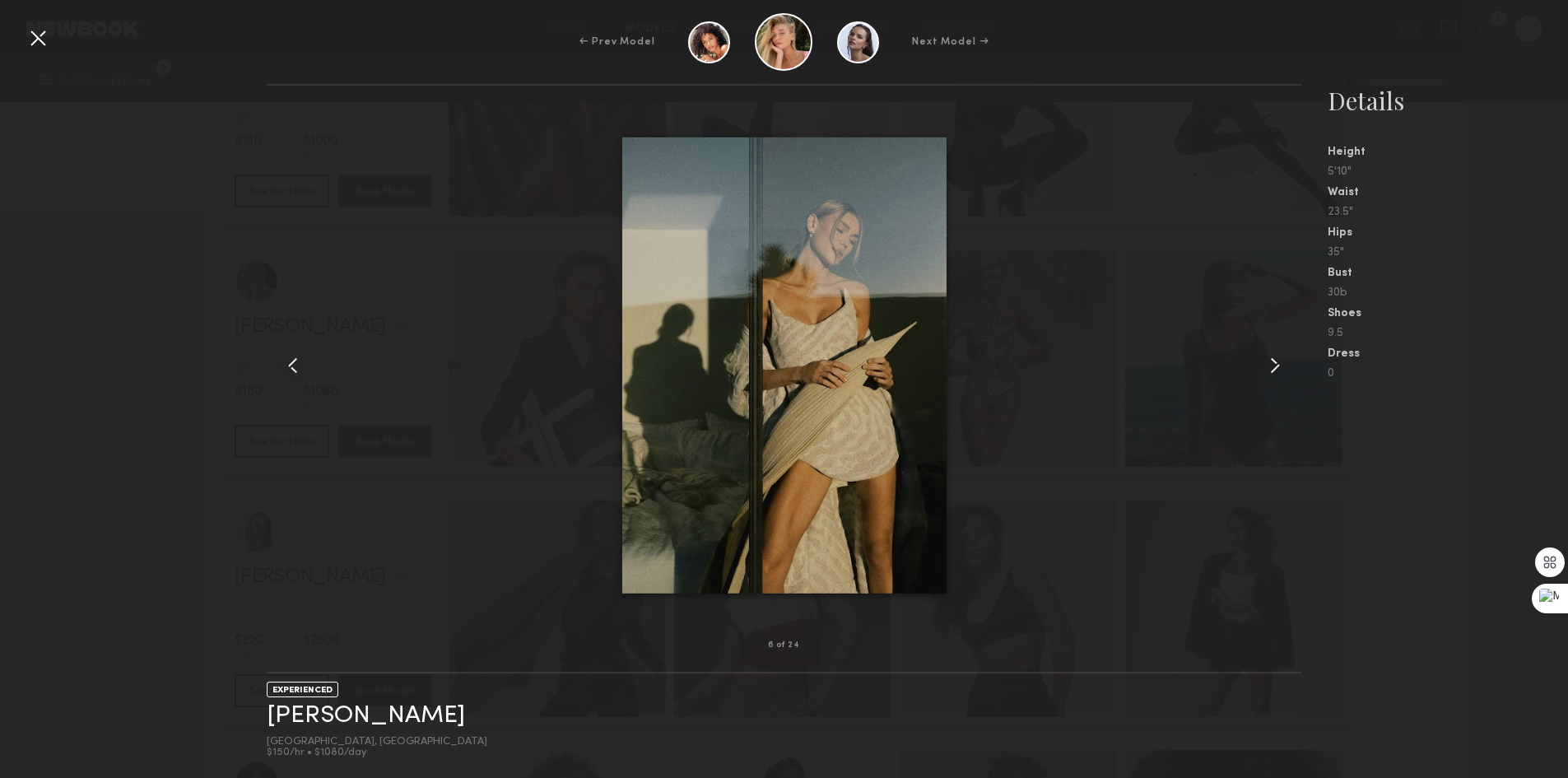
click at [1265, 350] on div at bounding box center [1280, 365] width 41 height 507
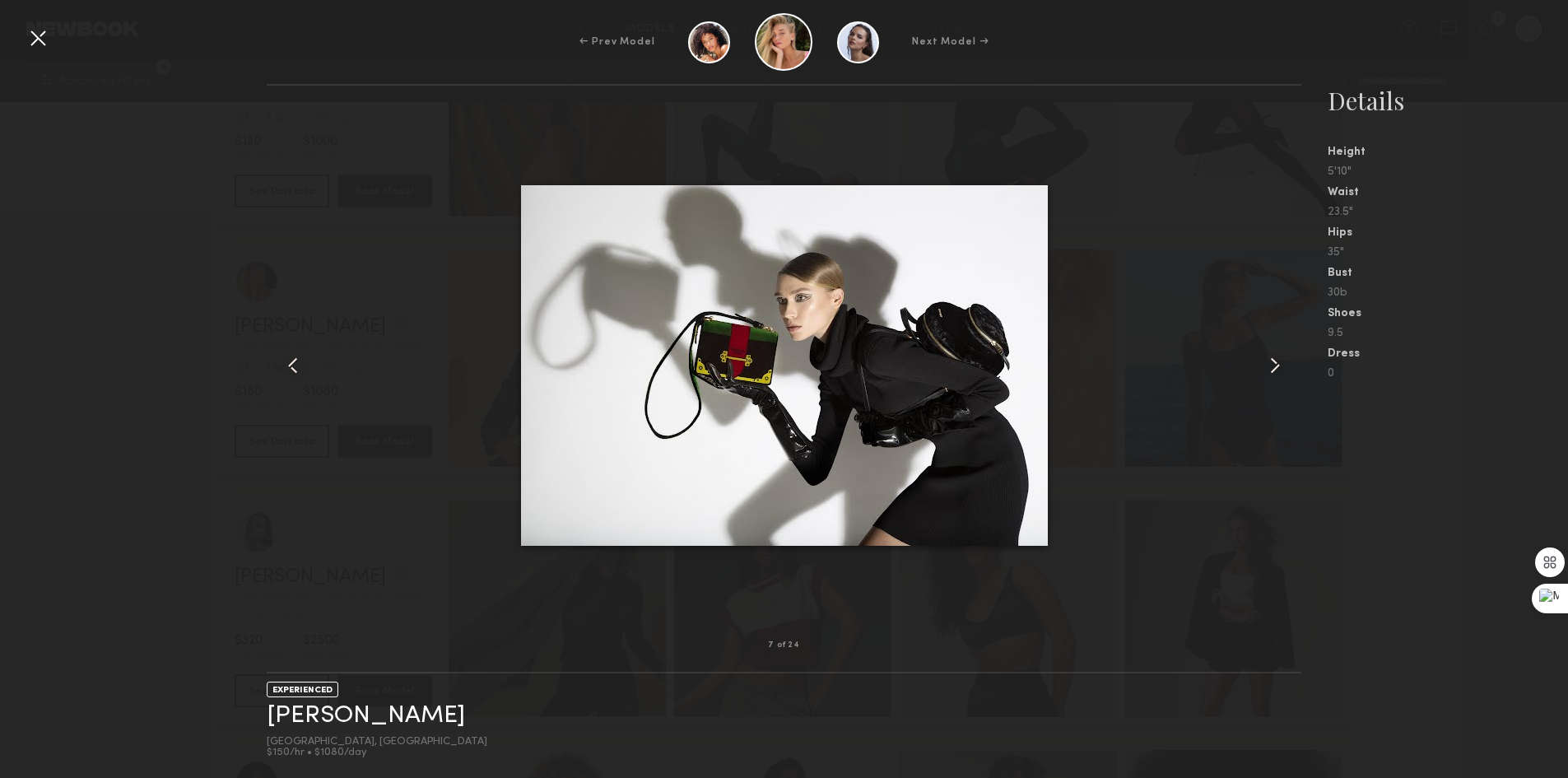
click at [37, 35] on div at bounding box center [38, 38] width 27 height 27
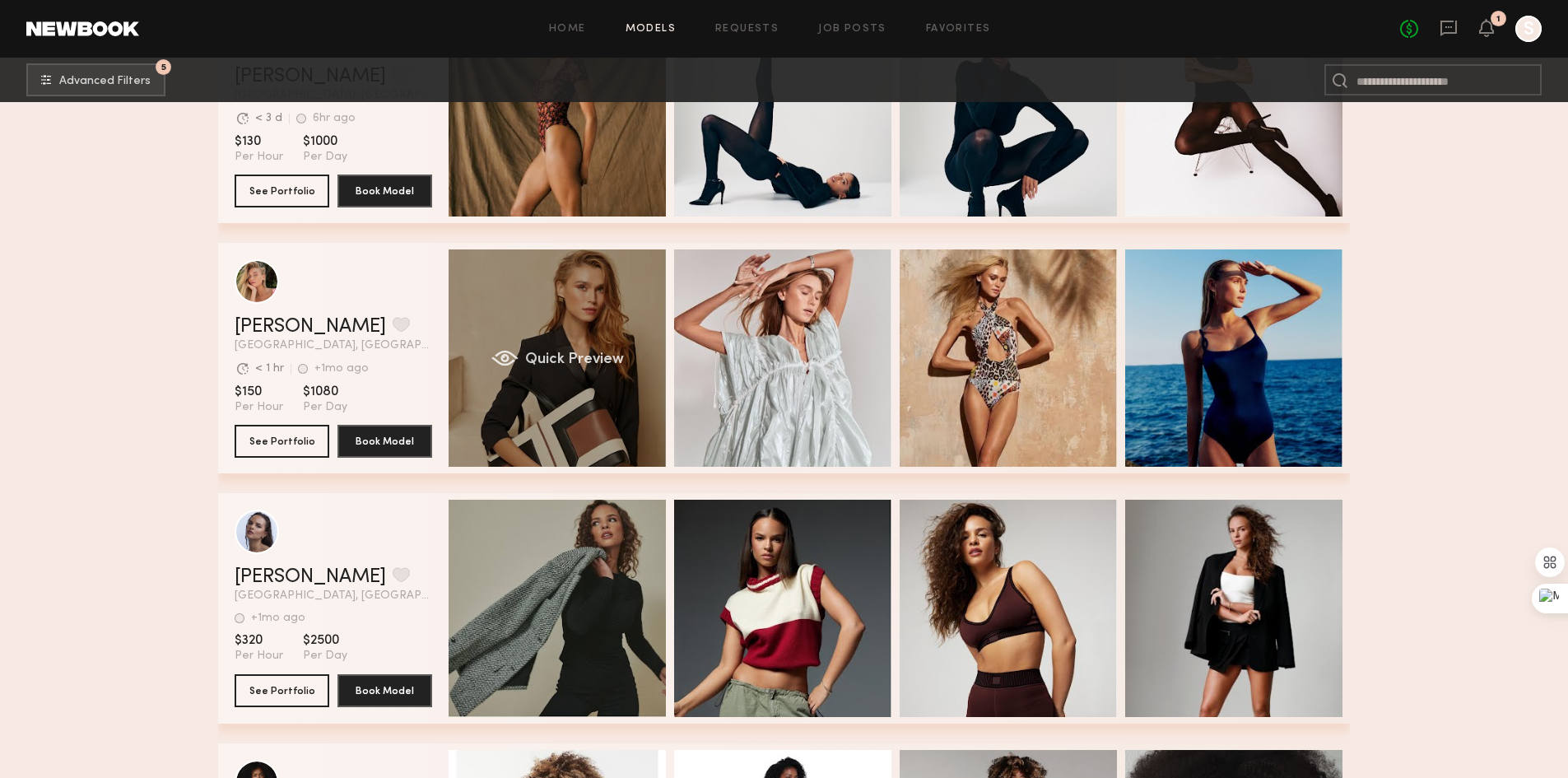
click at [629, 333] on div "Quick Preview" at bounding box center [558, 358] width 218 height 218
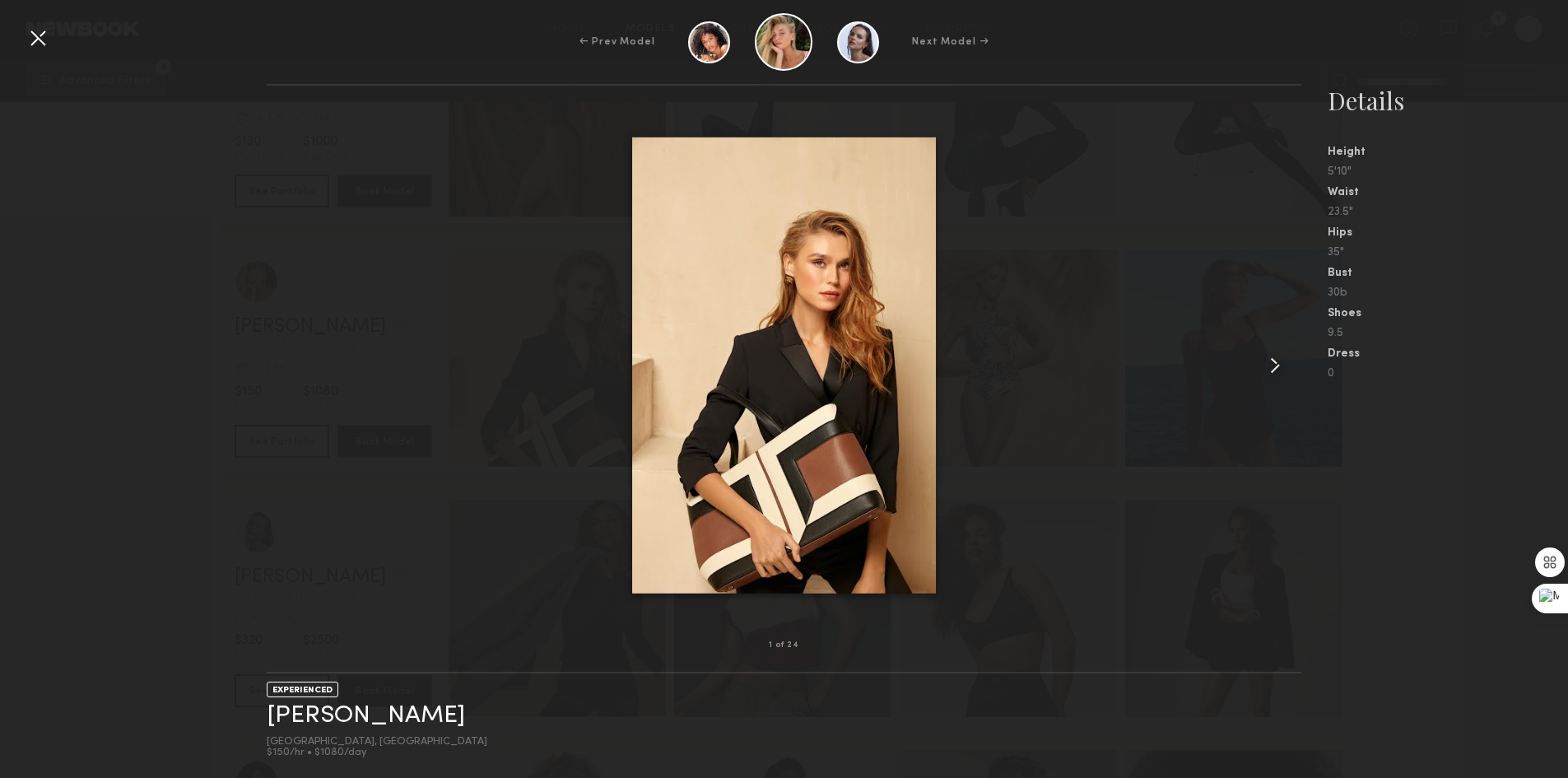
click at [1258, 358] on div at bounding box center [784, 365] width 1035 height 507
click at [1264, 356] on common-icon at bounding box center [1275, 365] width 27 height 27
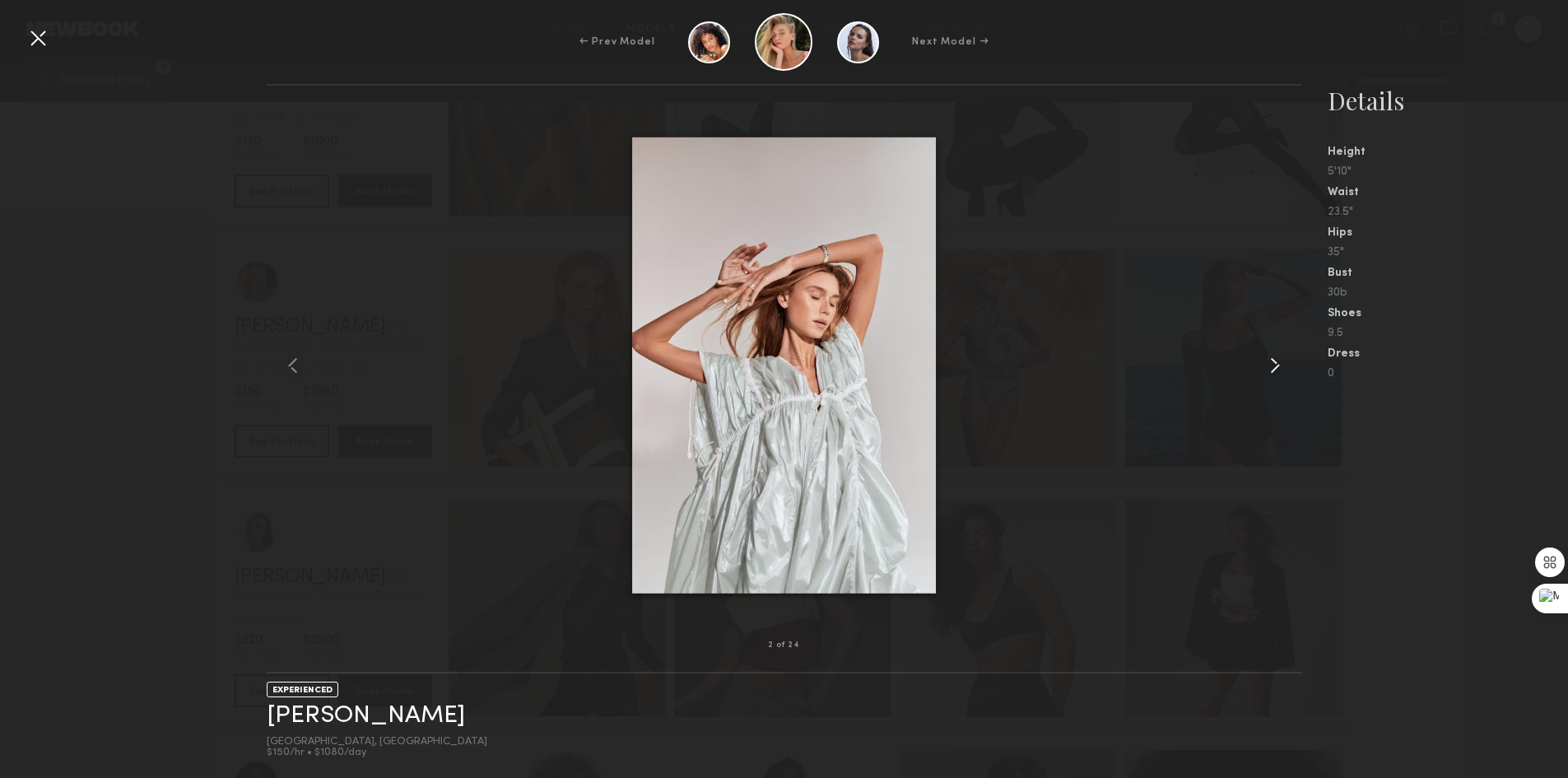
click at [1263, 356] on common-icon at bounding box center [1275, 365] width 27 height 27
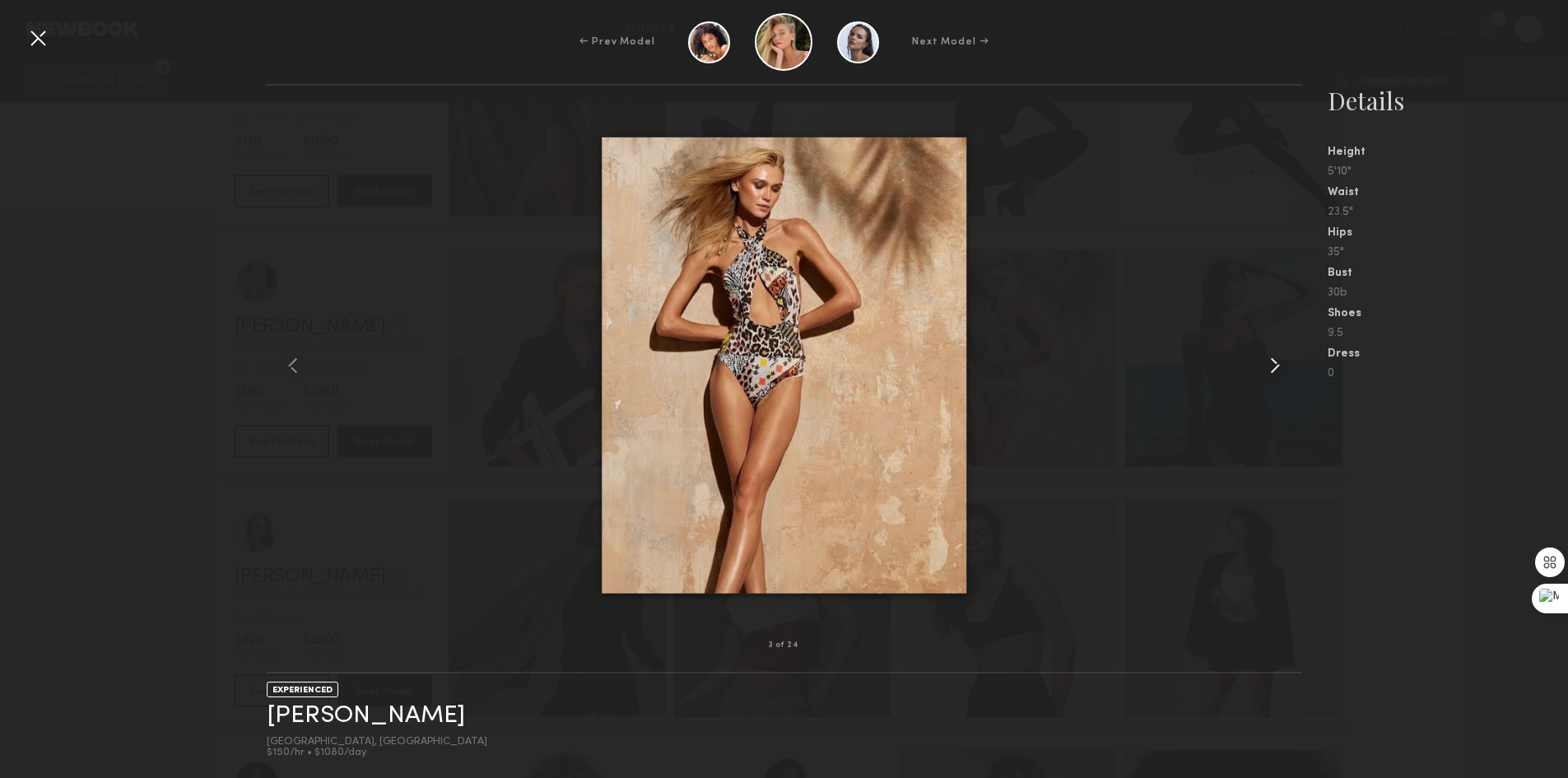
click at [1260, 356] on div at bounding box center [1280, 365] width 41 height 507
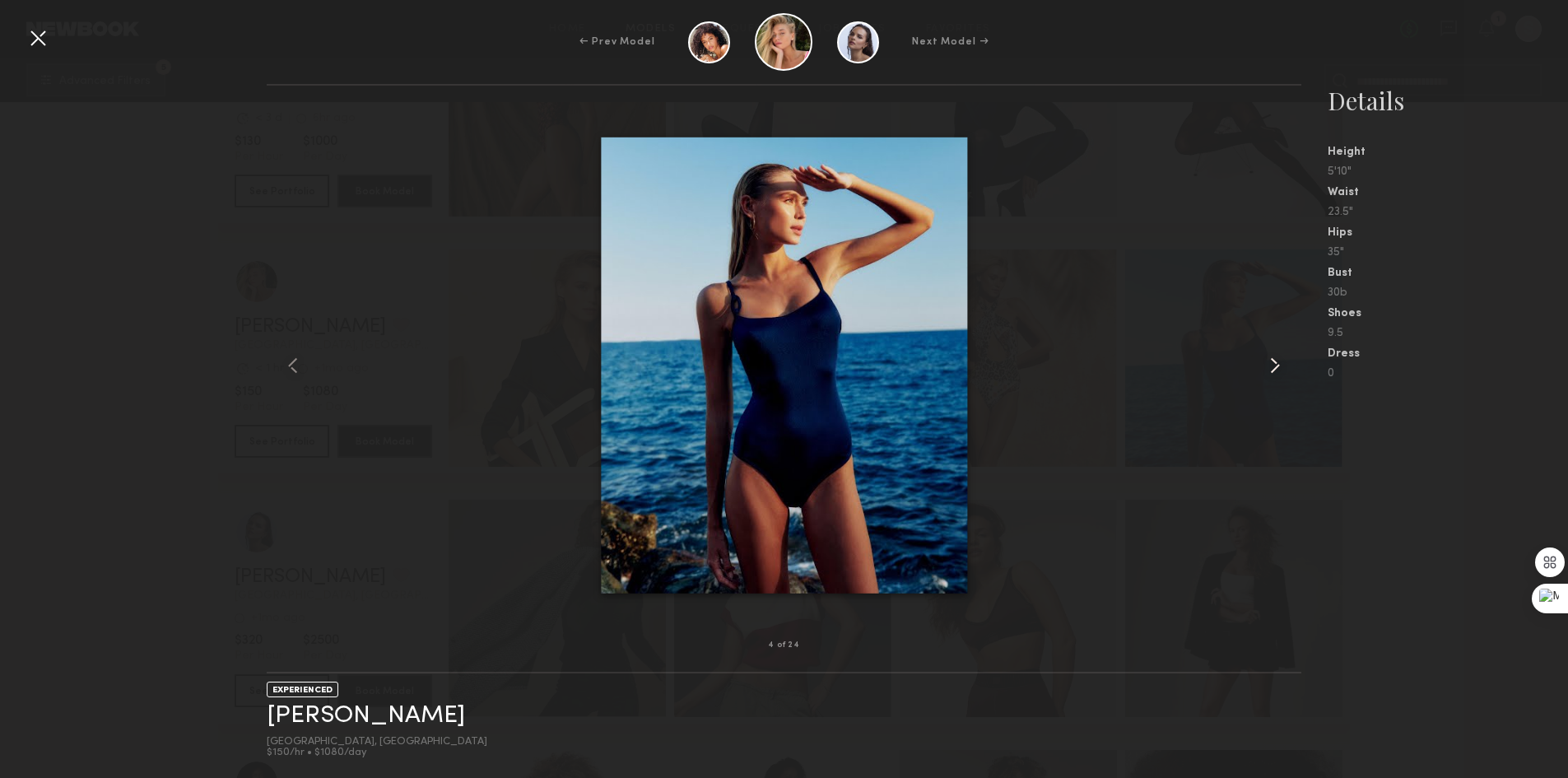
click at [1260, 356] on div at bounding box center [1280, 365] width 41 height 507
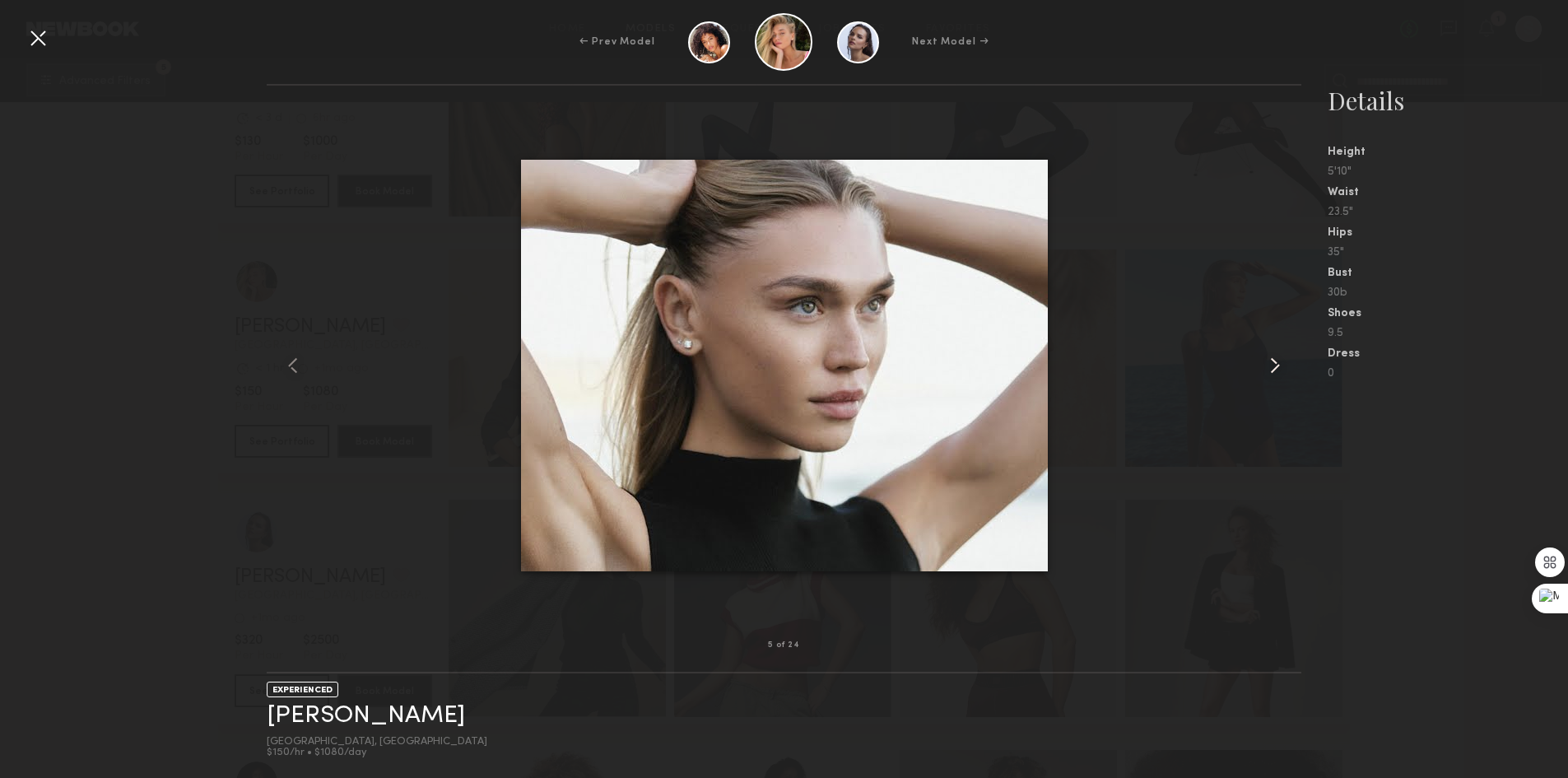
click at [1260, 356] on div at bounding box center [1280, 365] width 41 height 507
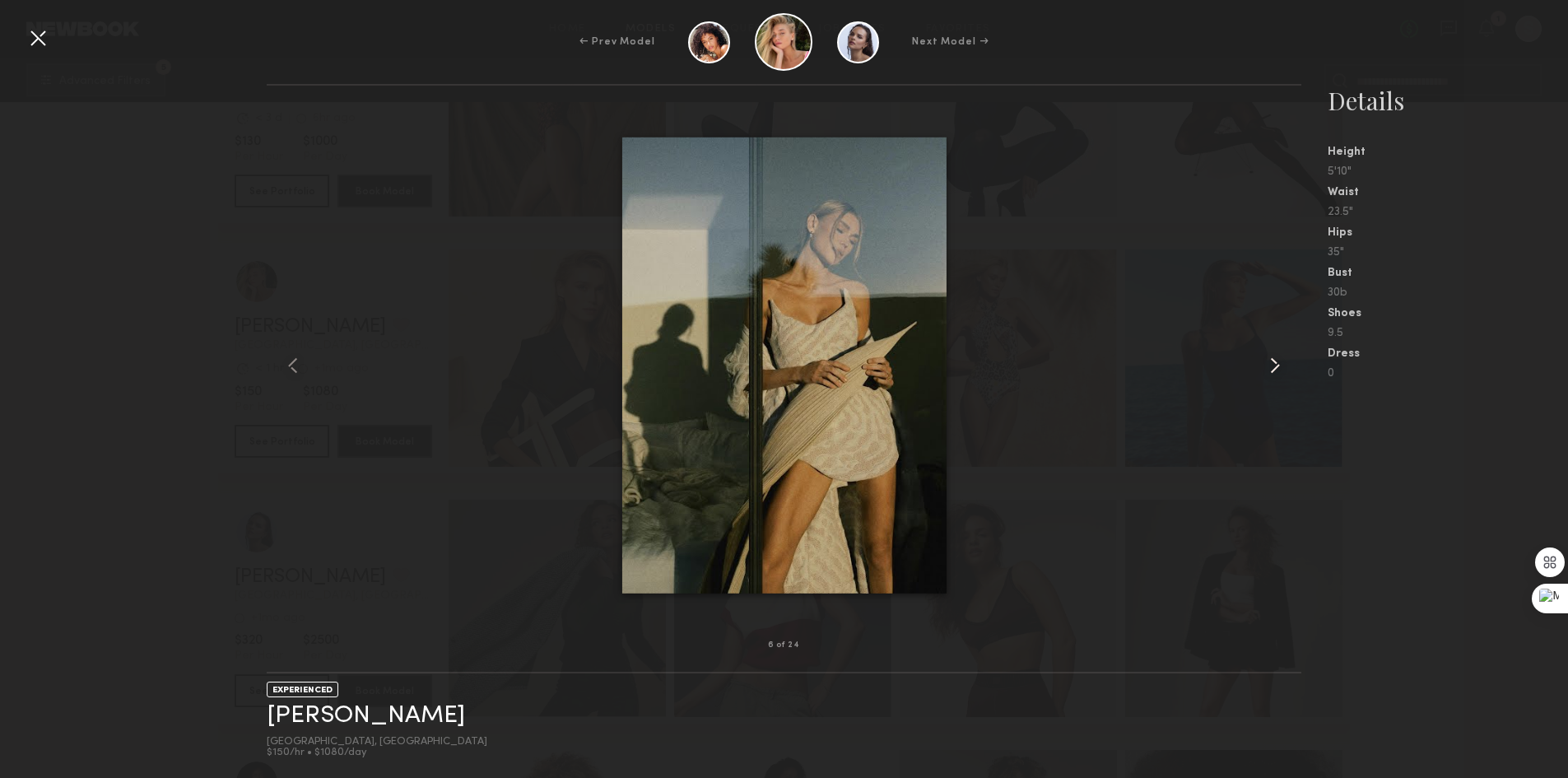
click at [1260, 355] on div at bounding box center [1280, 365] width 41 height 507
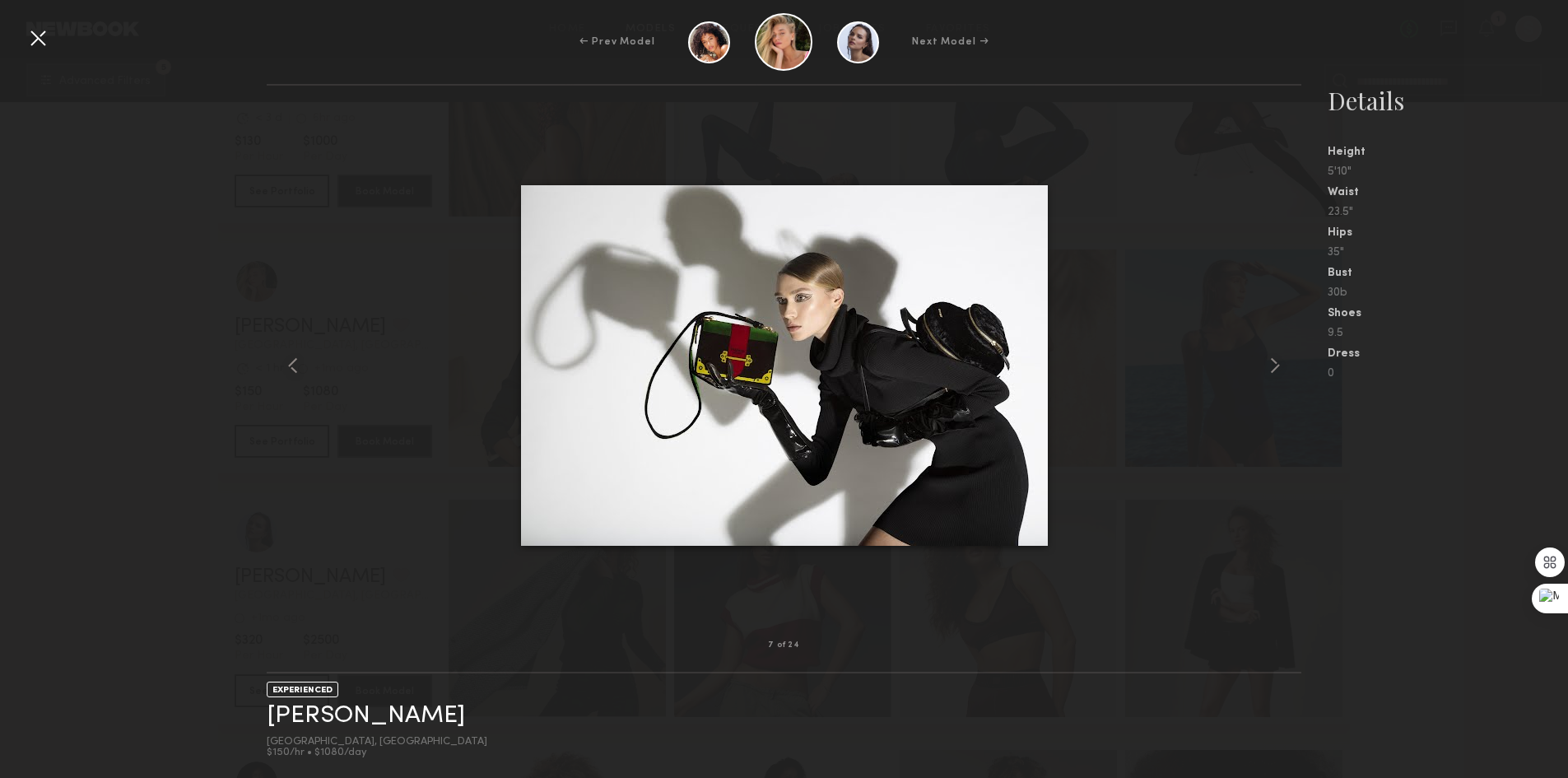
click at [1258, 354] on div at bounding box center [784, 365] width 1035 height 507
click at [1268, 368] on common-icon at bounding box center [1275, 365] width 27 height 27
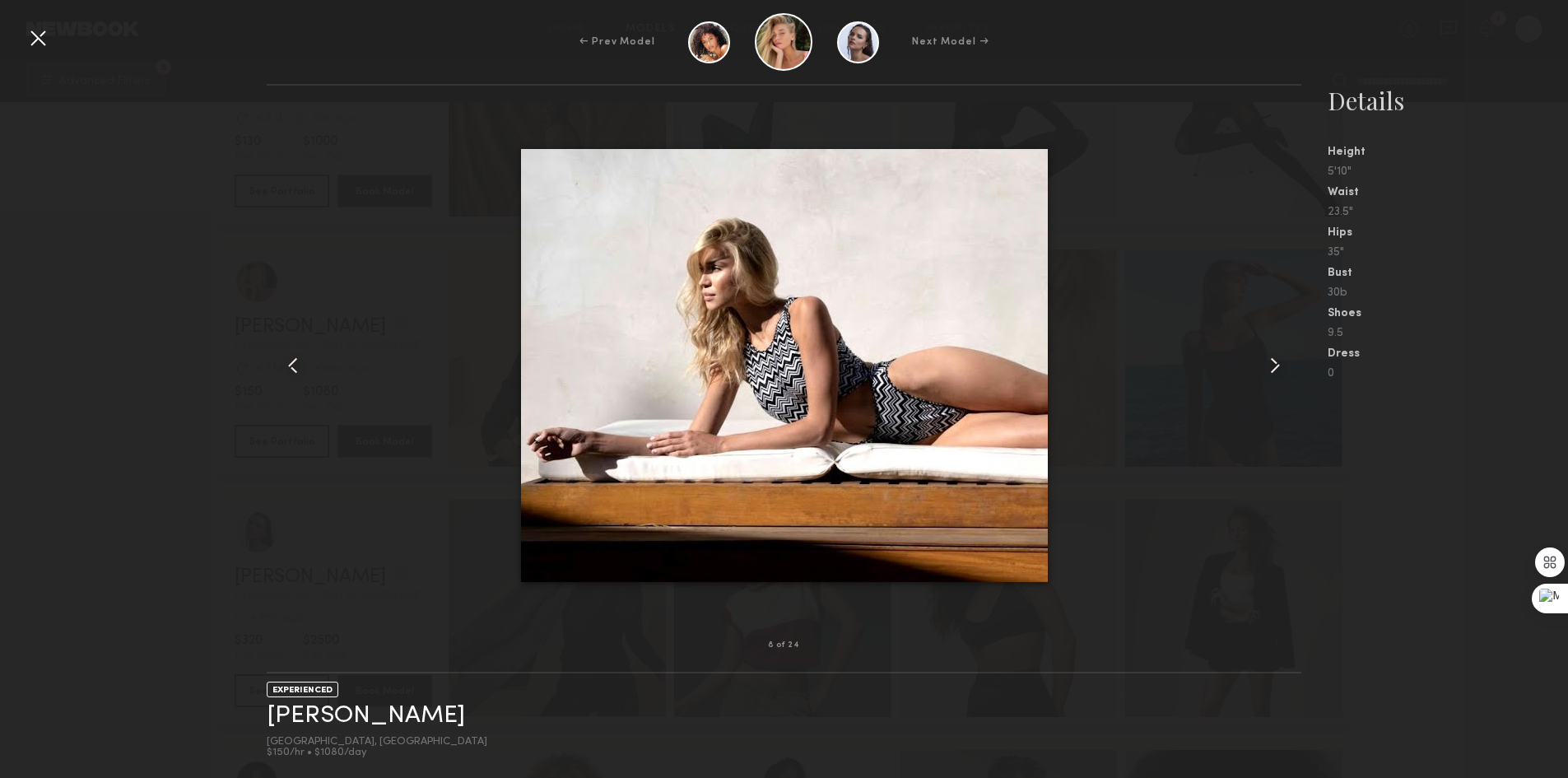
click at [1274, 366] on common-icon at bounding box center [1275, 365] width 27 height 27
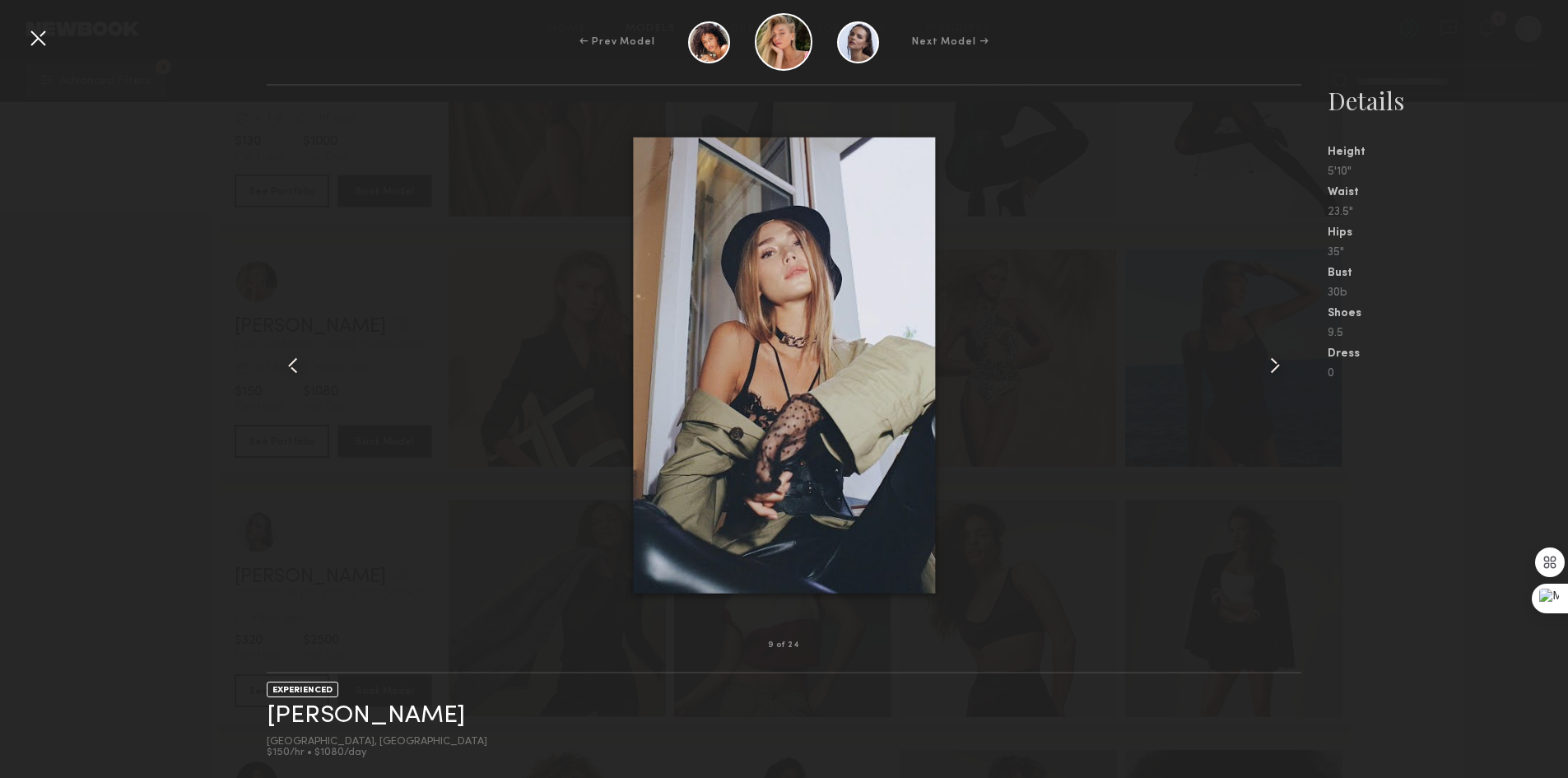
click at [1274, 362] on common-icon at bounding box center [1275, 365] width 27 height 27
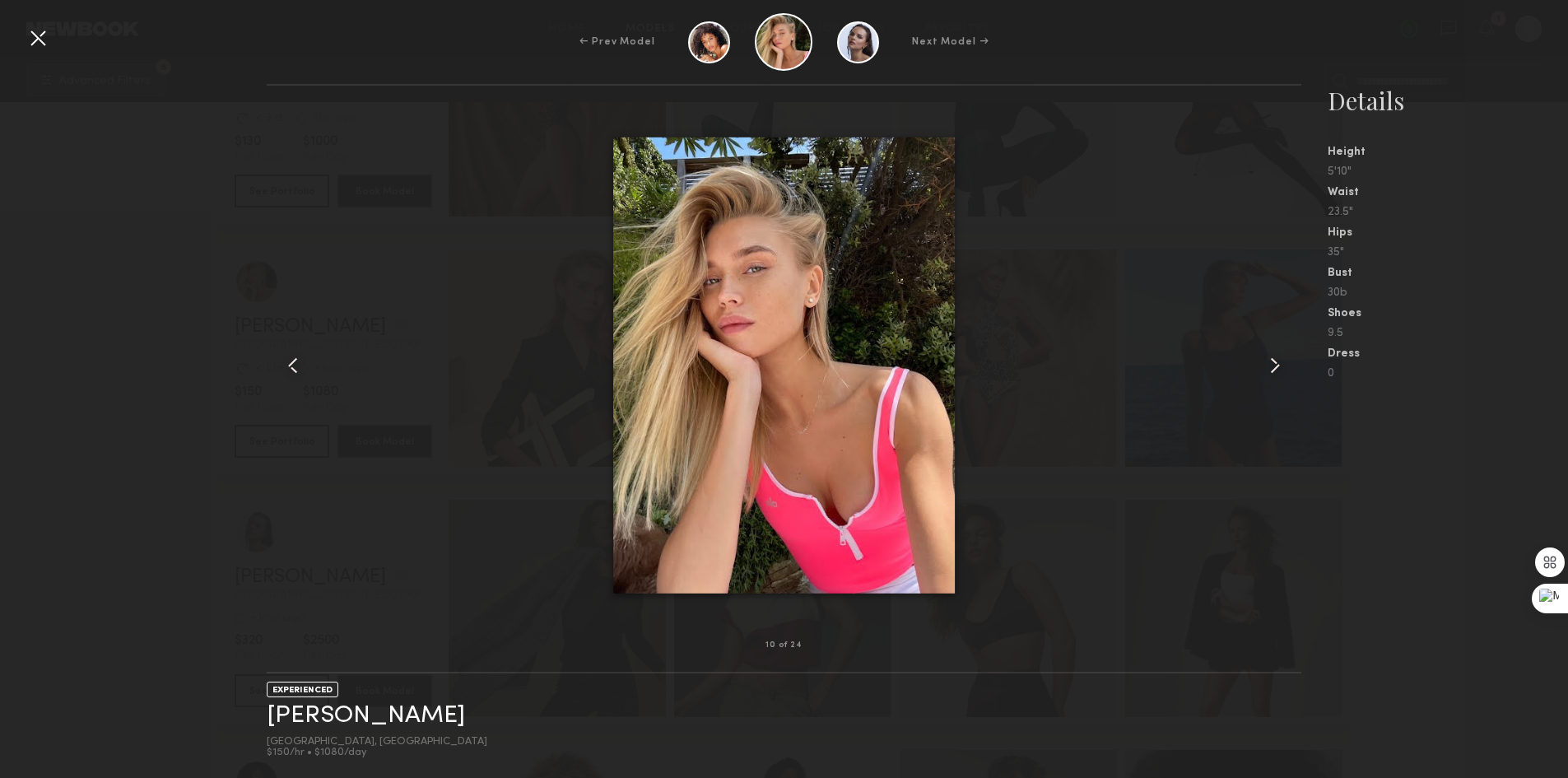
click at [1274, 362] on common-icon at bounding box center [1275, 365] width 27 height 27
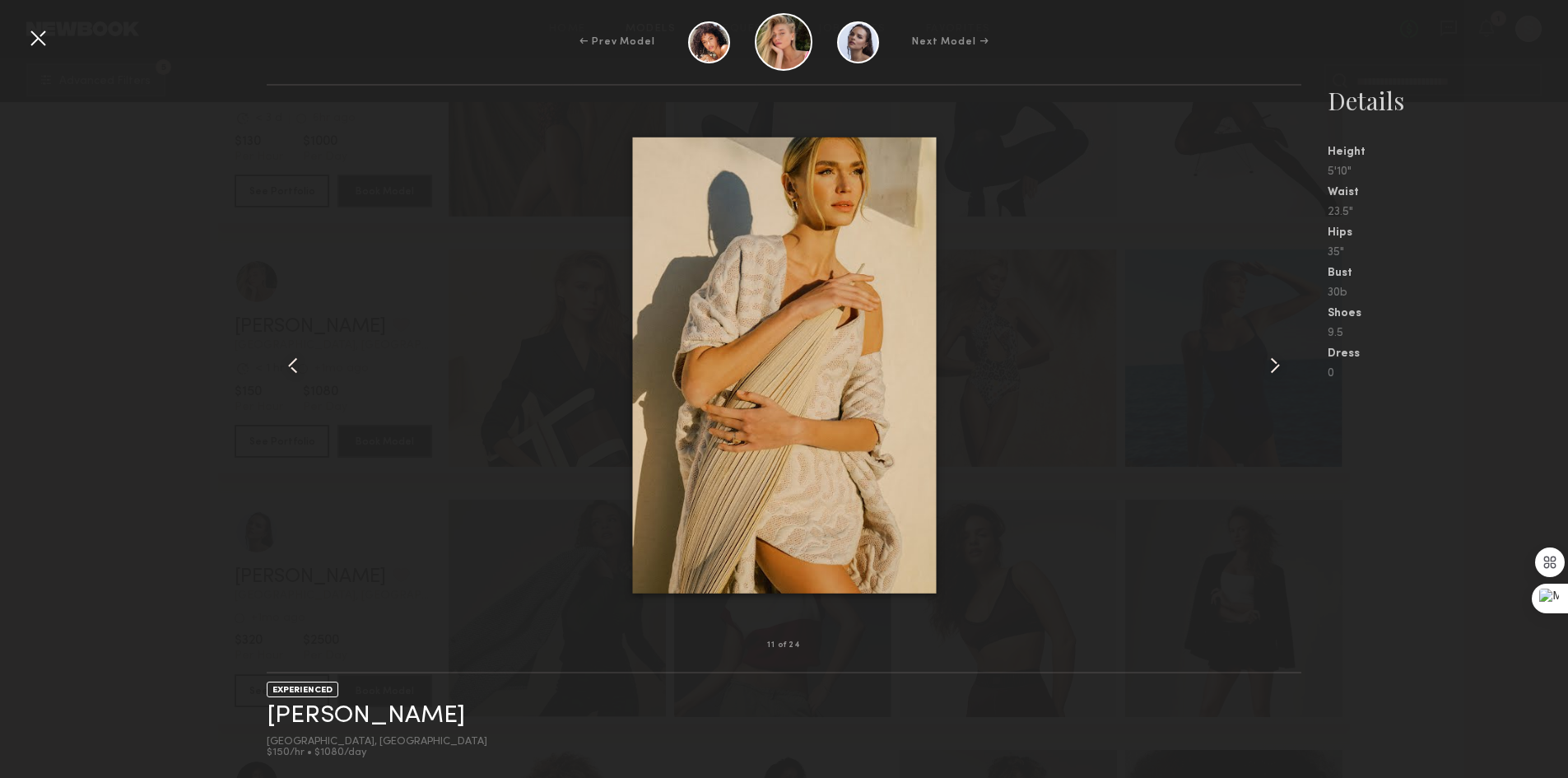
click at [40, 36] on div at bounding box center [38, 38] width 27 height 27
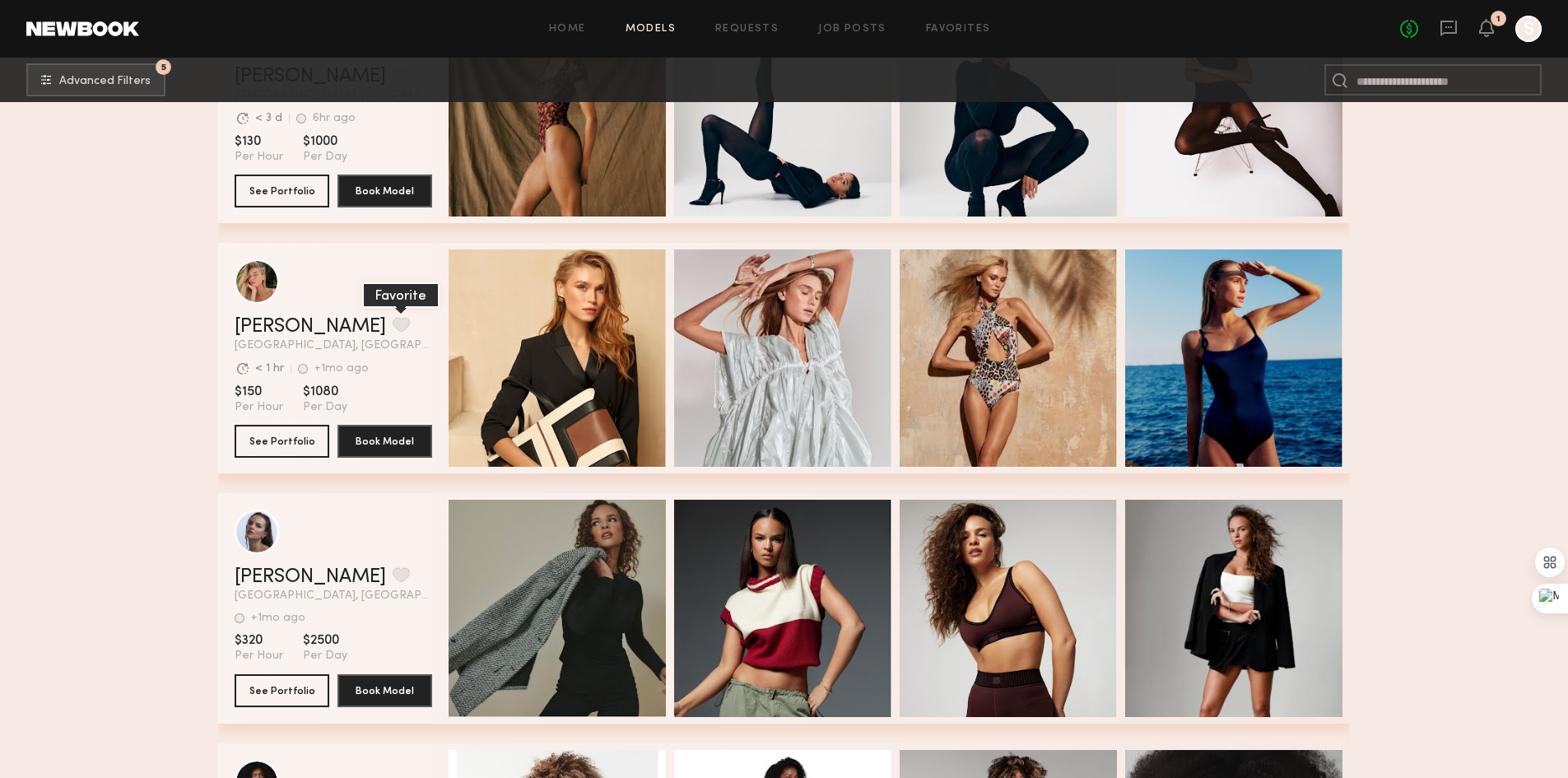
click at [393, 328] on button "grid" at bounding box center [401, 325] width 17 height 15
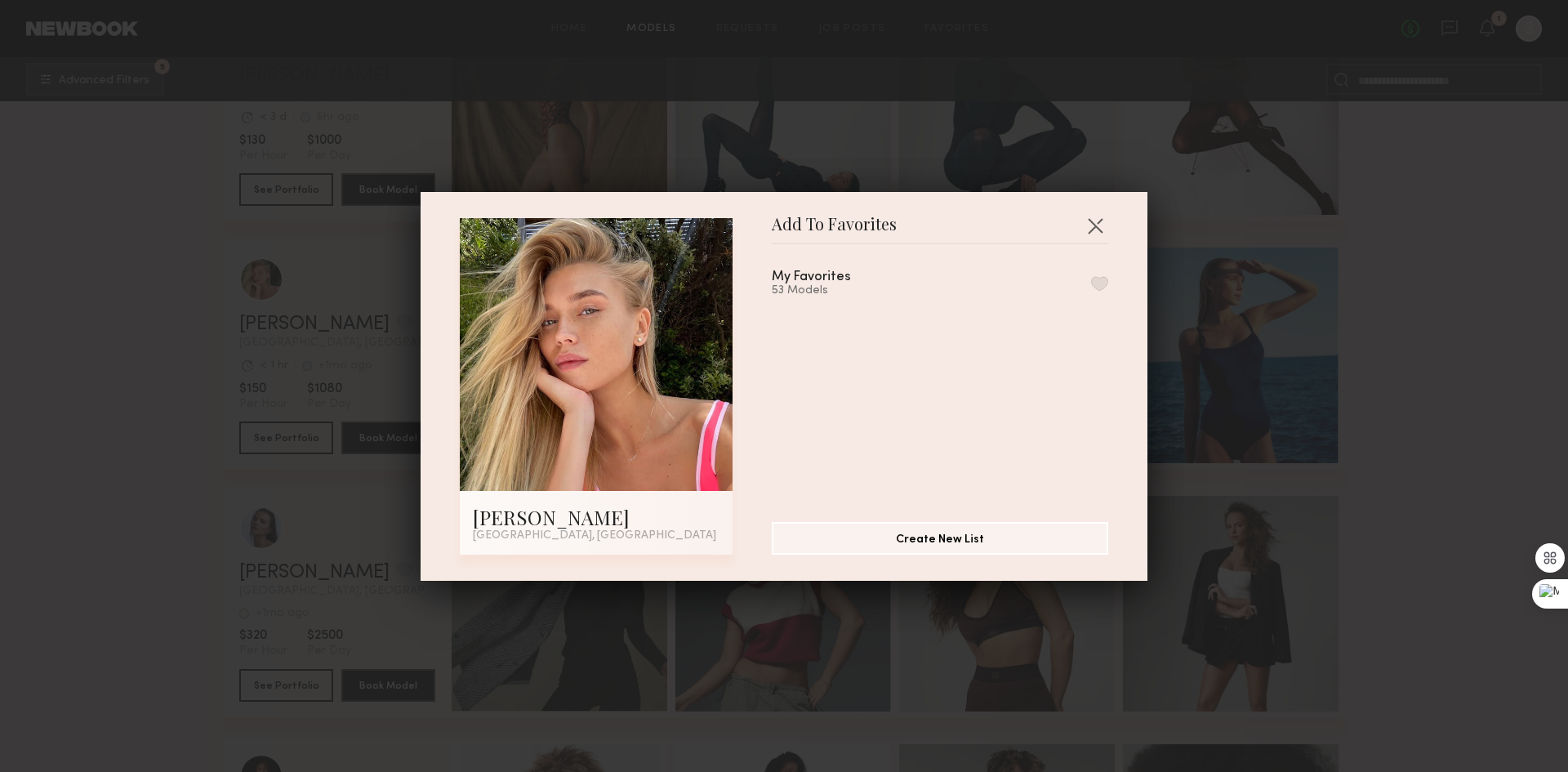
click at [1092, 285] on button "button" at bounding box center [1100, 284] width 17 height 15
click at [1087, 212] on button "button" at bounding box center [1095, 225] width 26 height 26
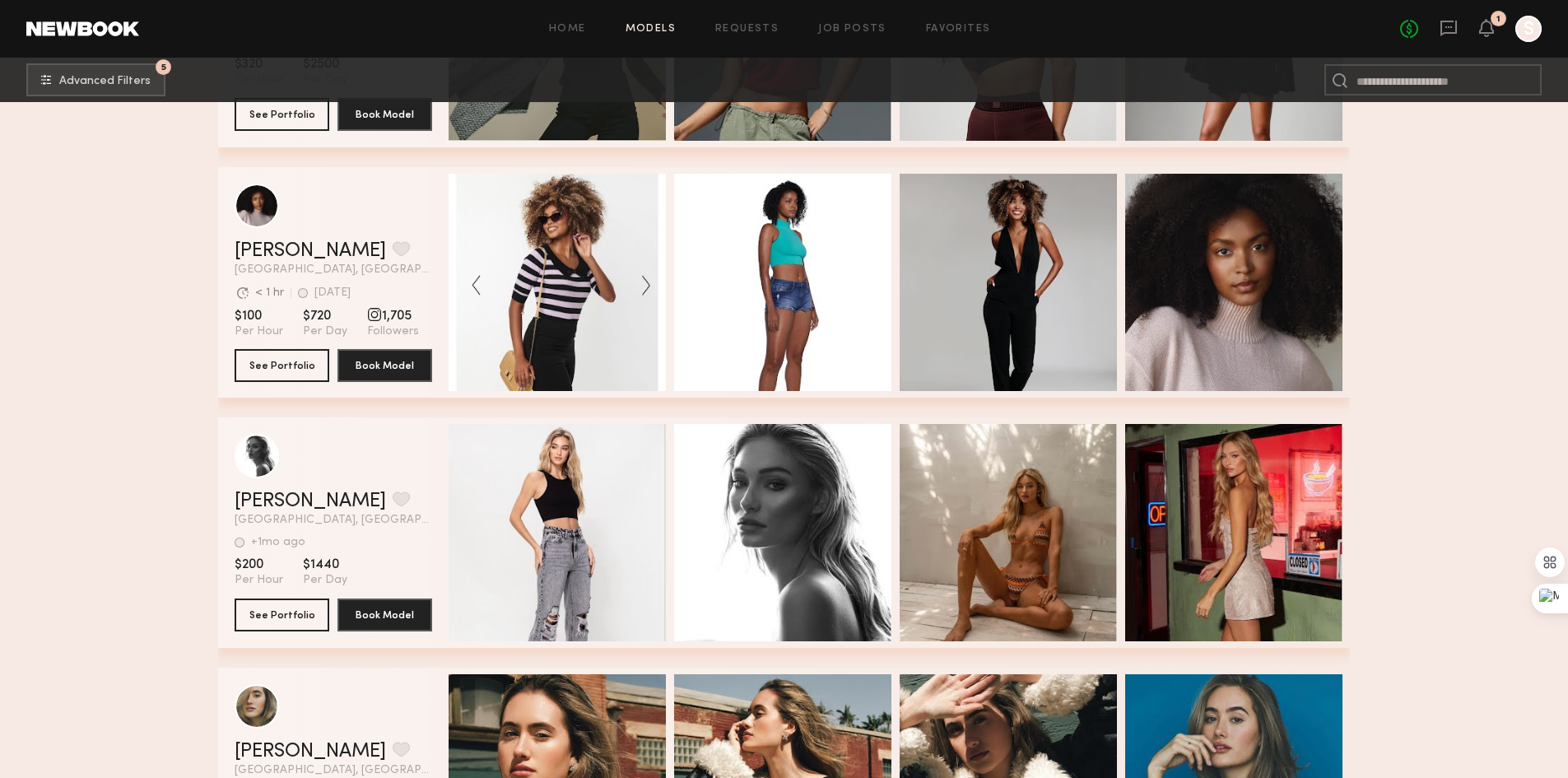
scroll to position [15225, 0]
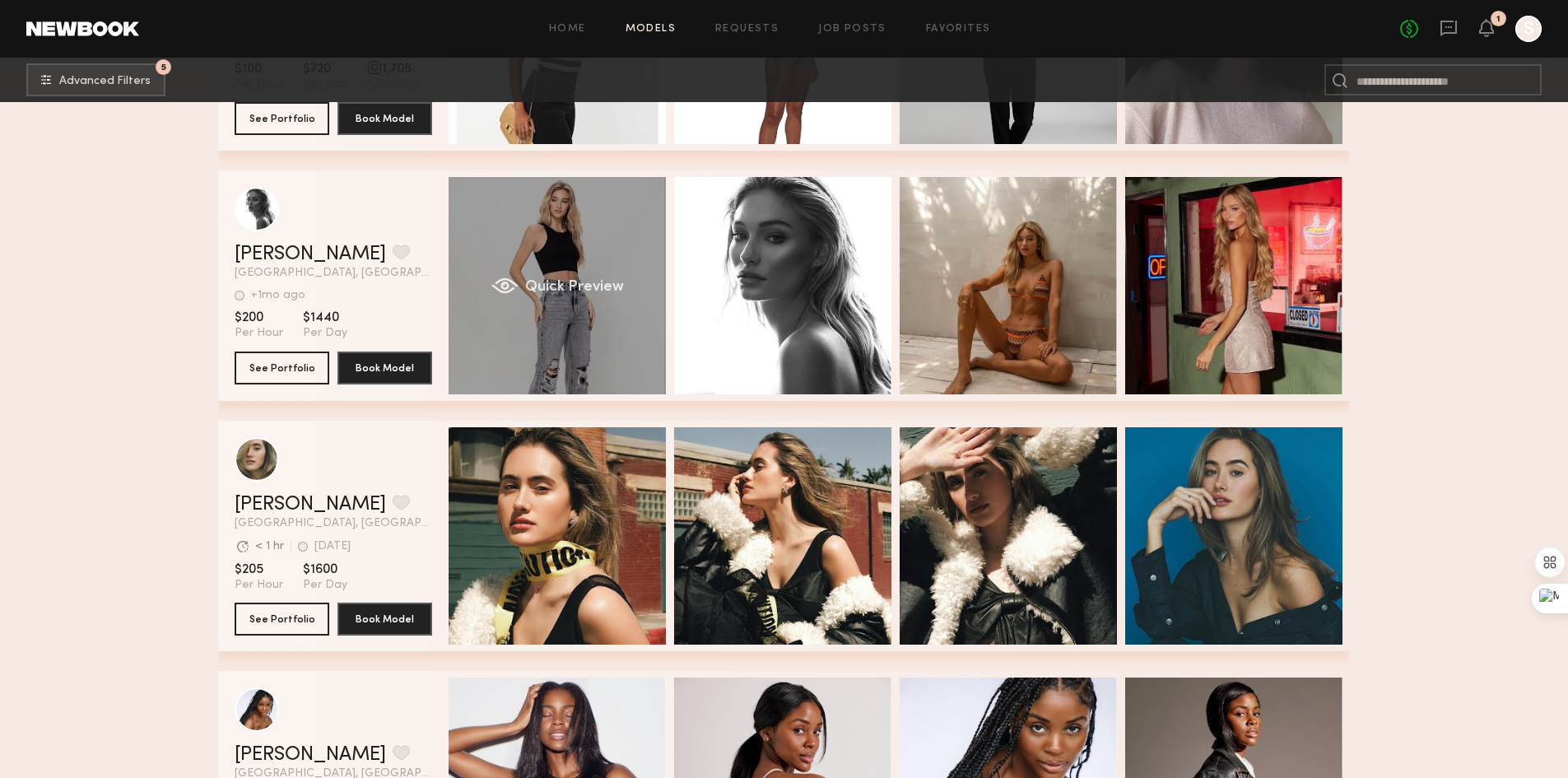
click at [578, 334] on div "Quick Preview" at bounding box center [558, 286] width 218 height 218
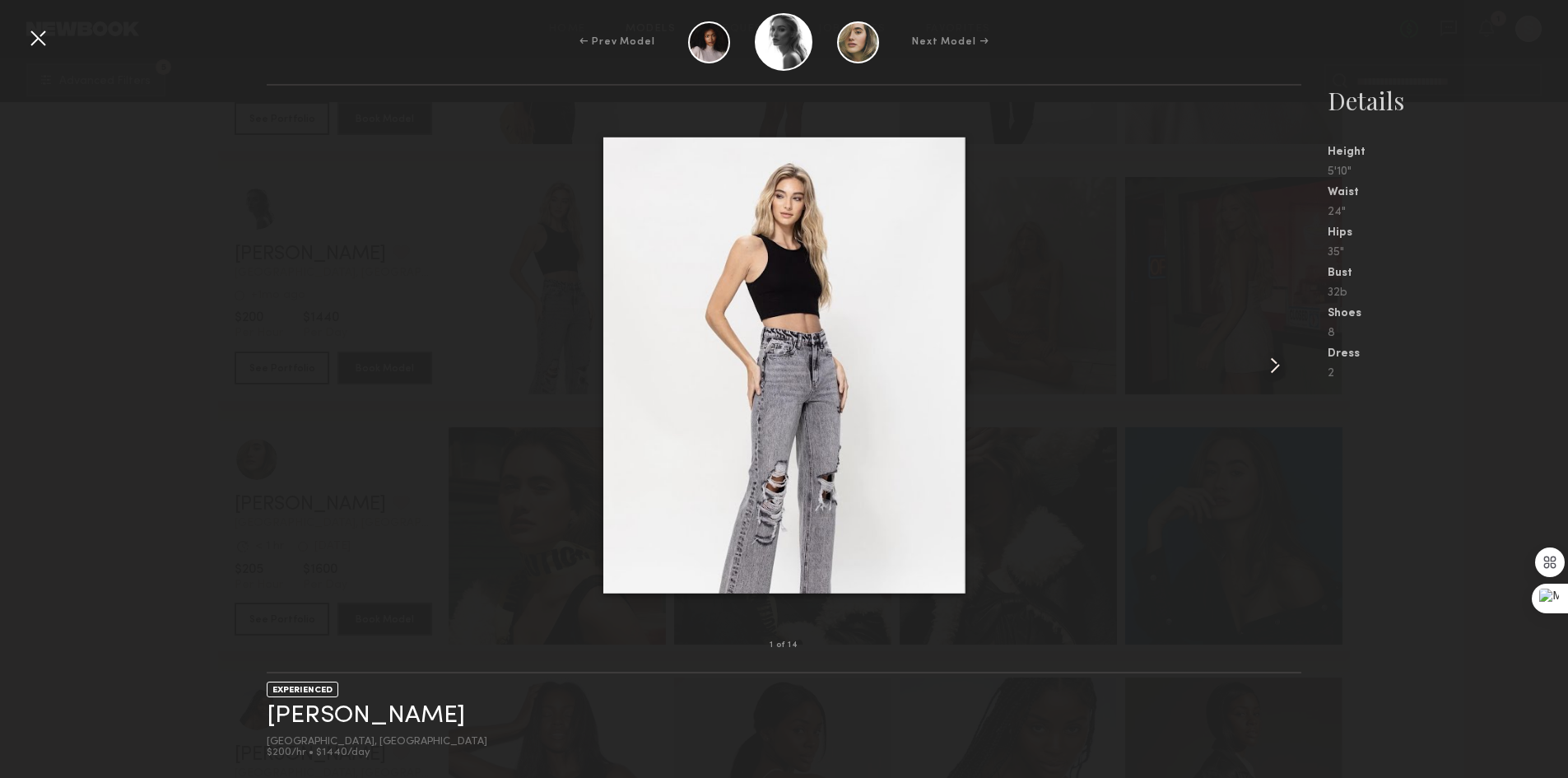
click at [1281, 365] on common-icon at bounding box center [1275, 365] width 27 height 27
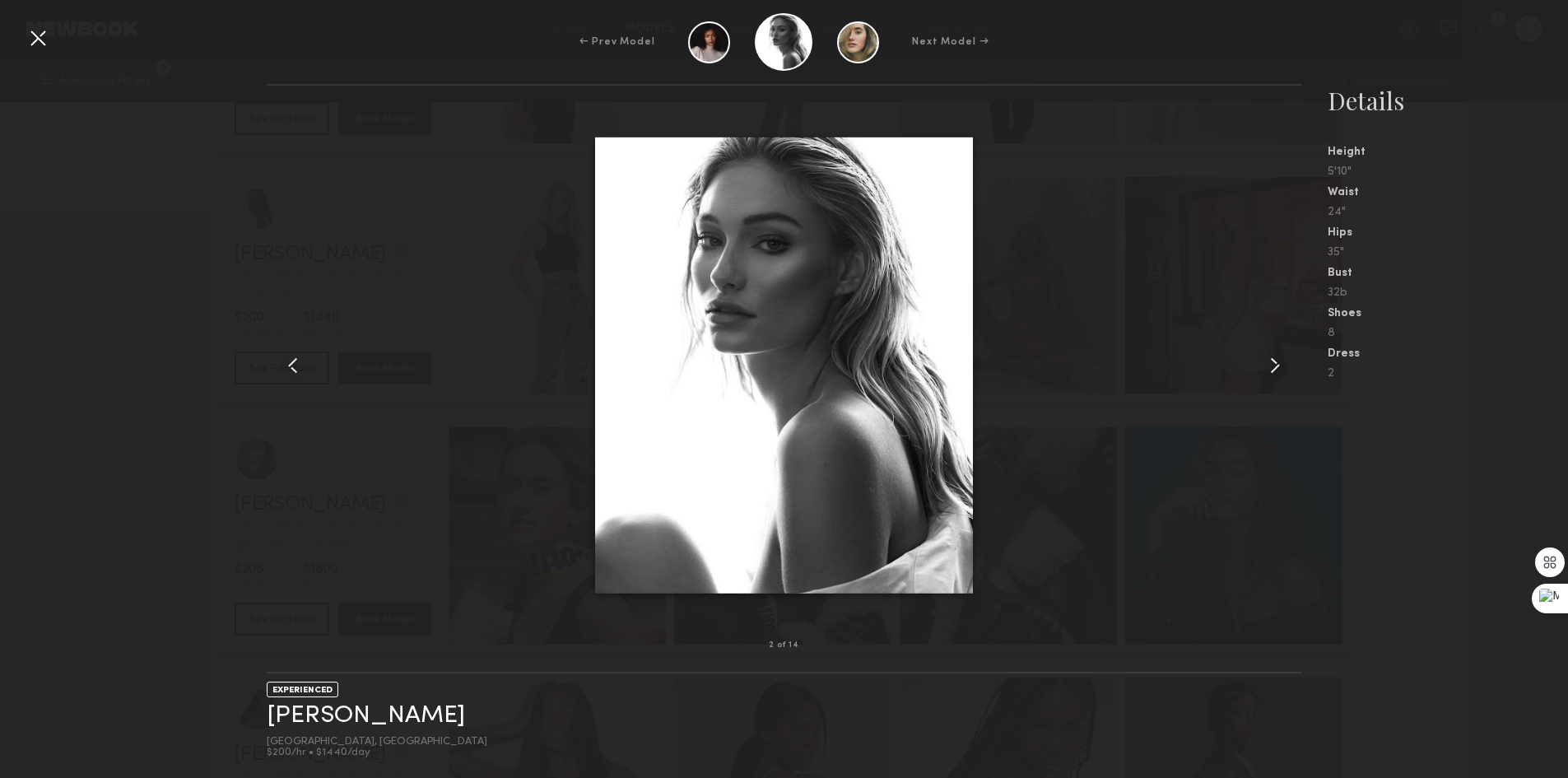
click at [1281, 368] on common-icon at bounding box center [1275, 365] width 27 height 27
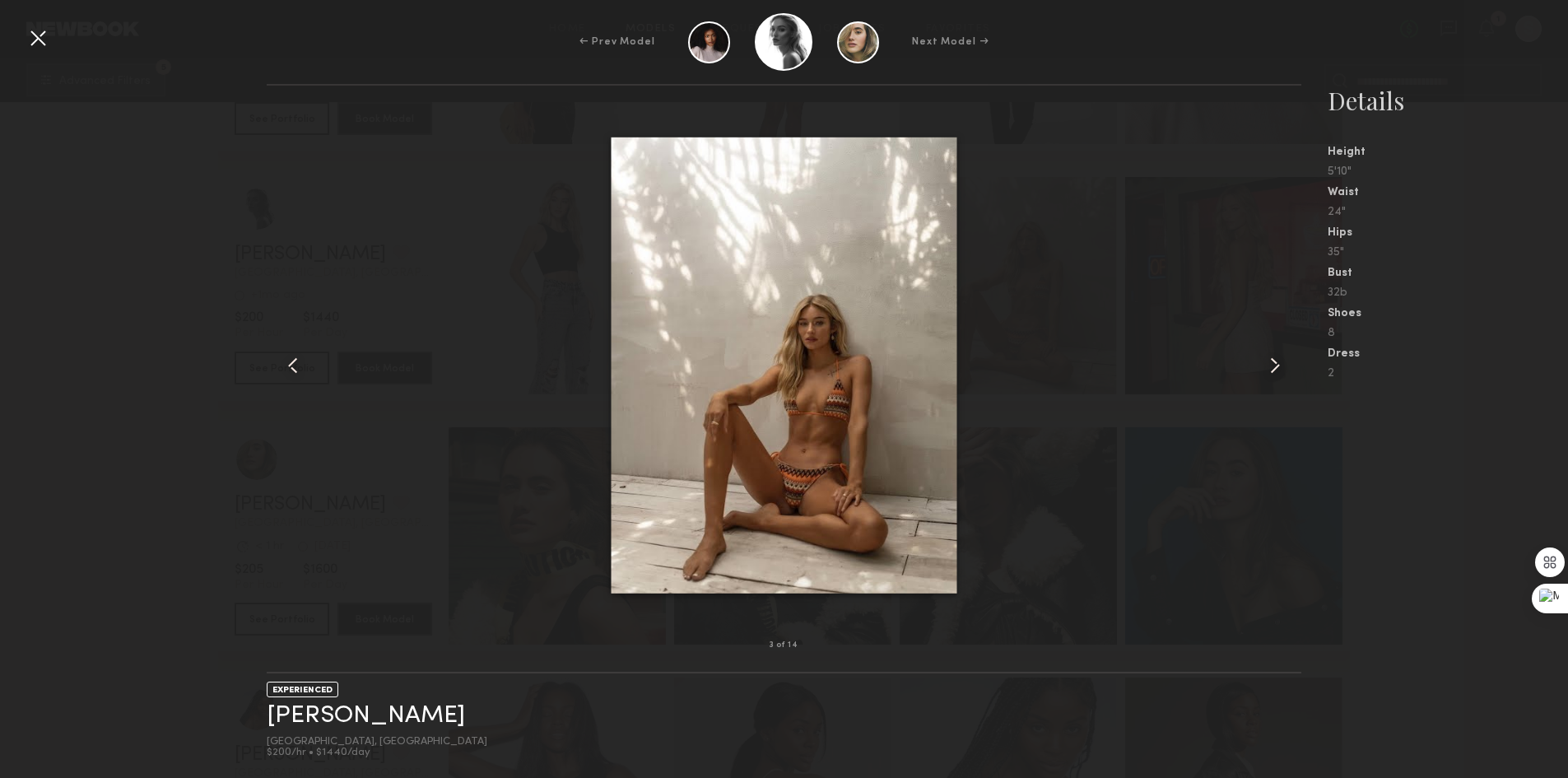
click at [1281, 368] on common-icon at bounding box center [1275, 365] width 27 height 27
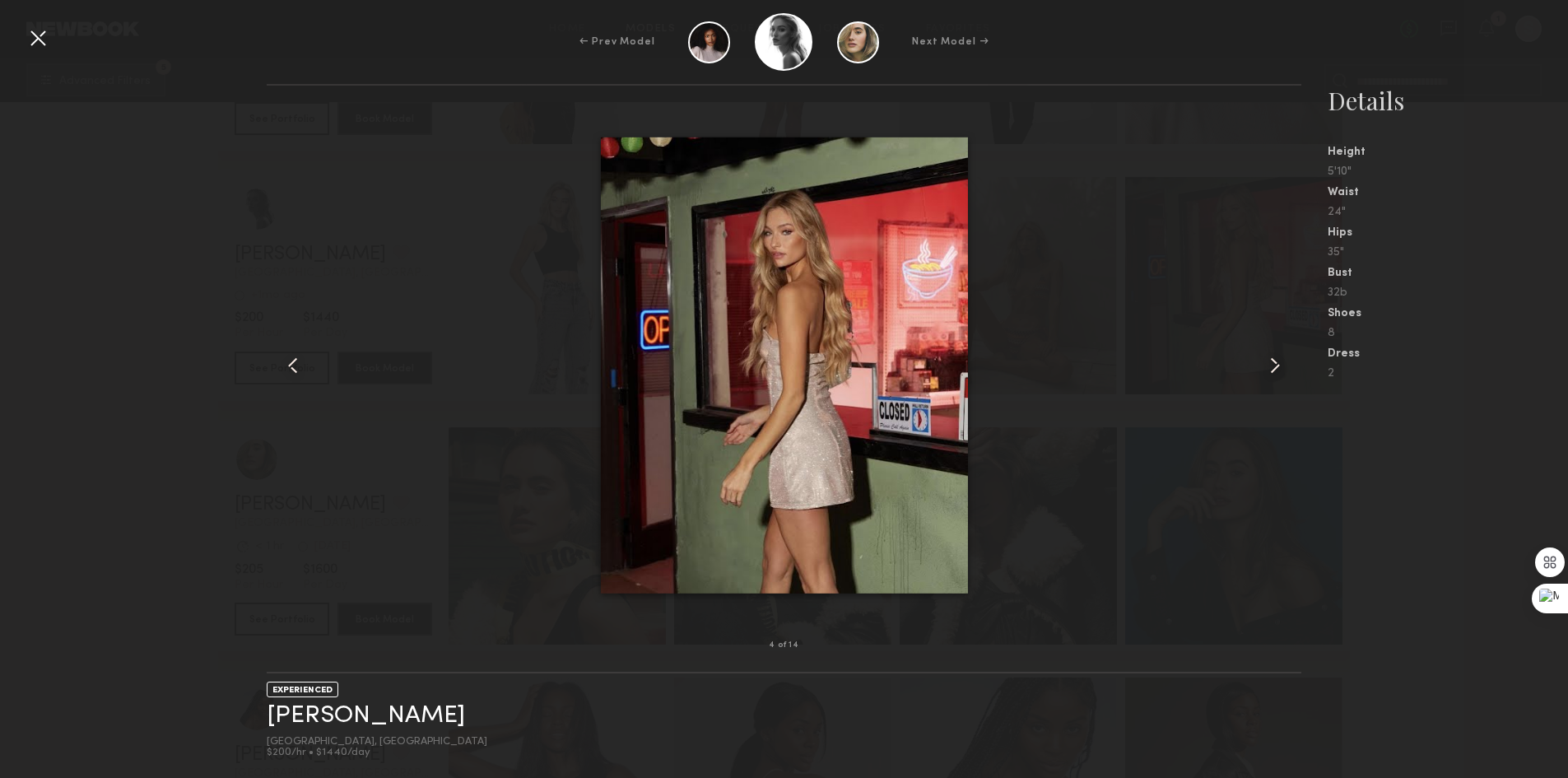
click at [1280, 368] on common-icon at bounding box center [1275, 365] width 27 height 27
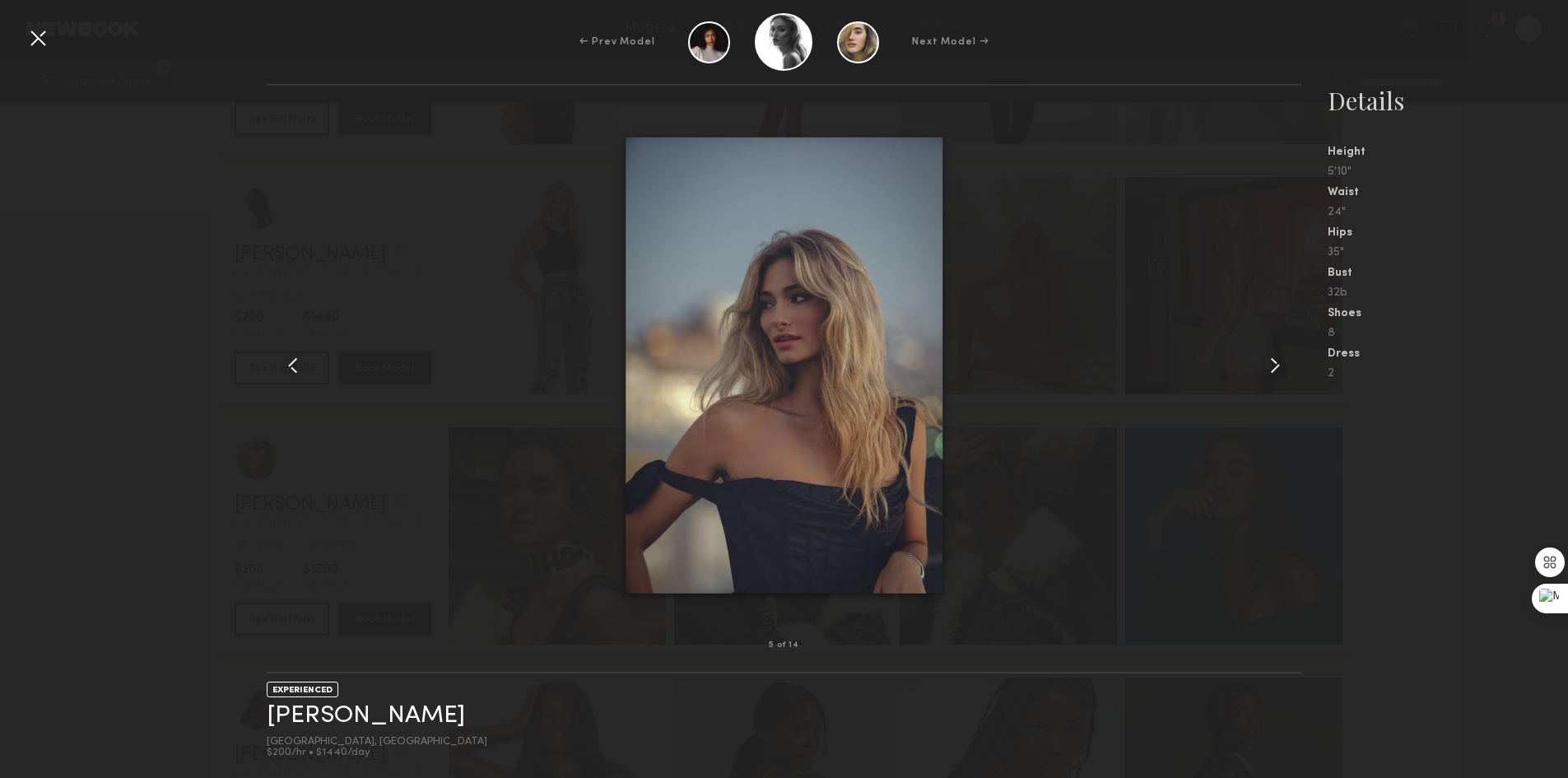
click at [33, 35] on div at bounding box center [38, 38] width 27 height 27
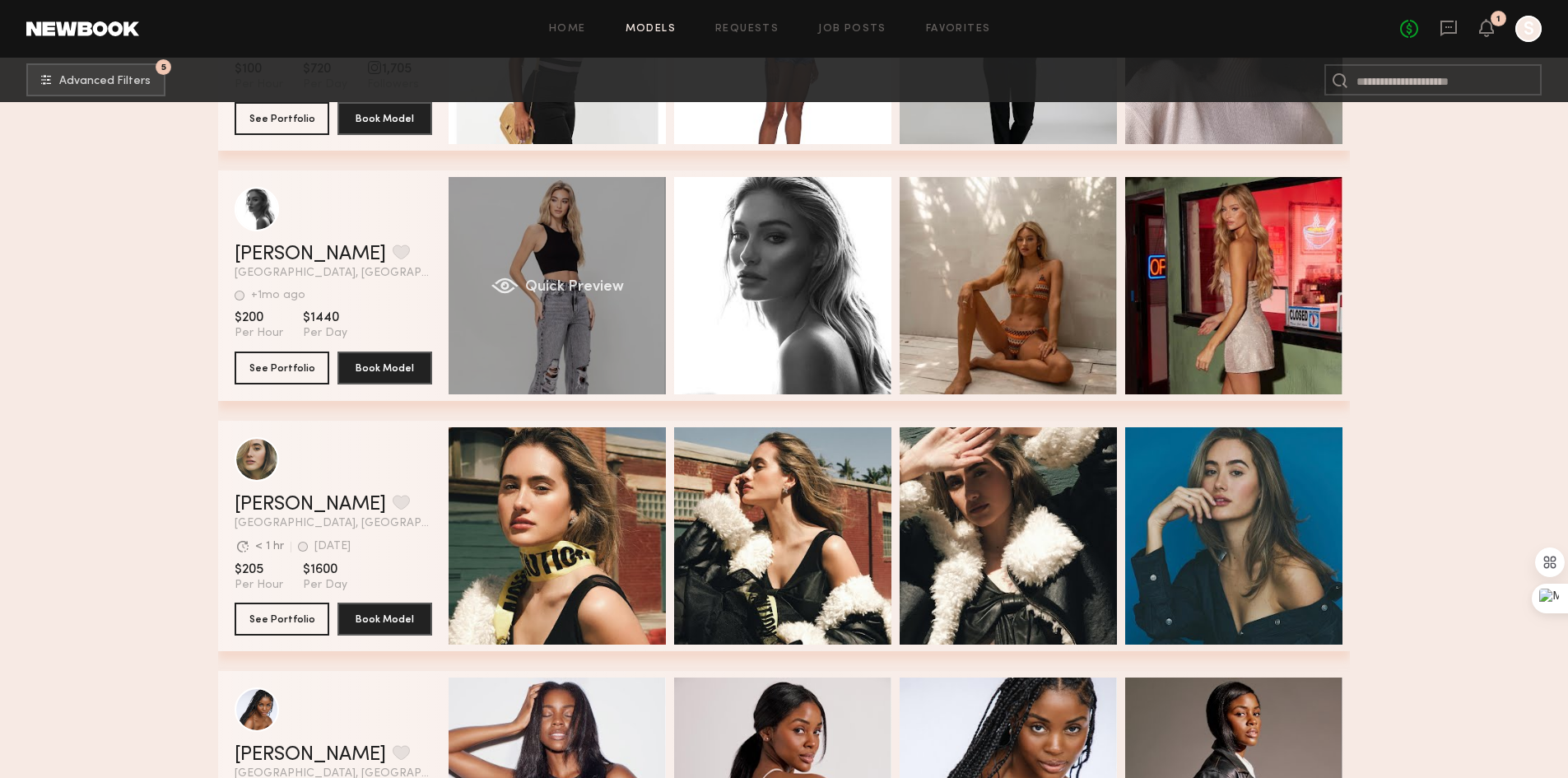
click at [524, 277] on div "Quick Preview" at bounding box center [558, 286] width 218 height 218
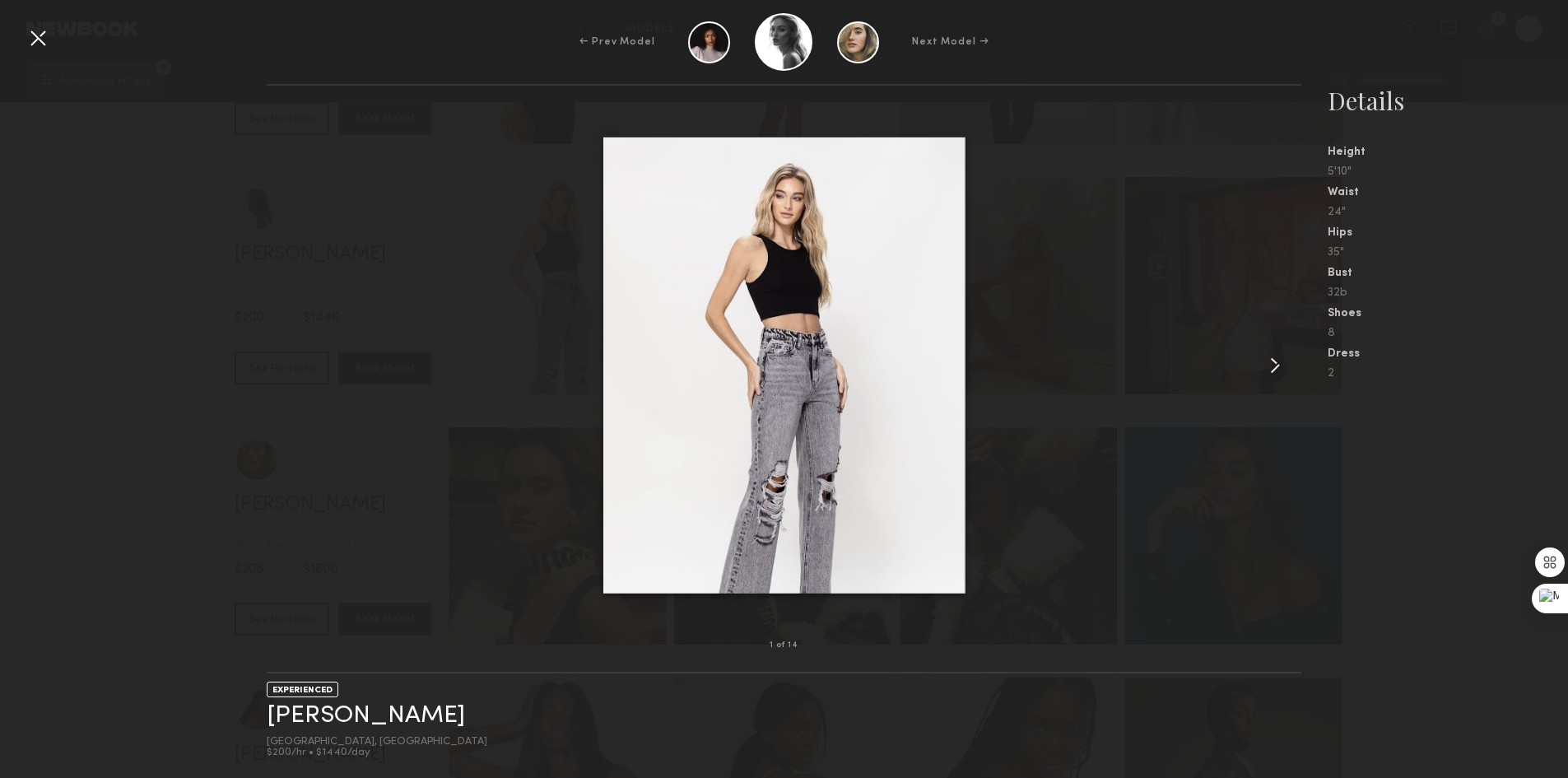
click at [1275, 356] on common-icon at bounding box center [1275, 365] width 27 height 27
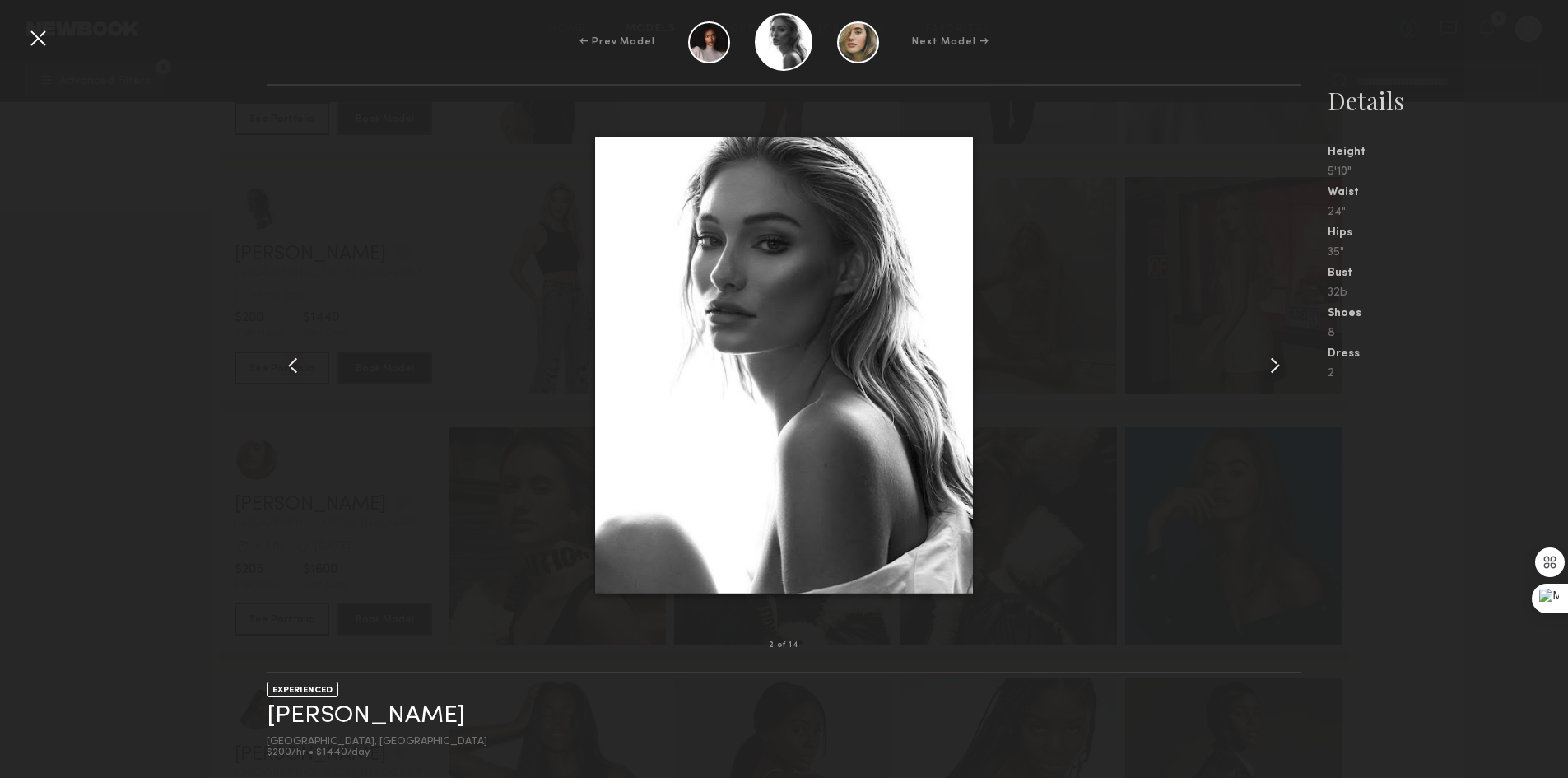
click at [1275, 356] on common-icon at bounding box center [1275, 365] width 27 height 27
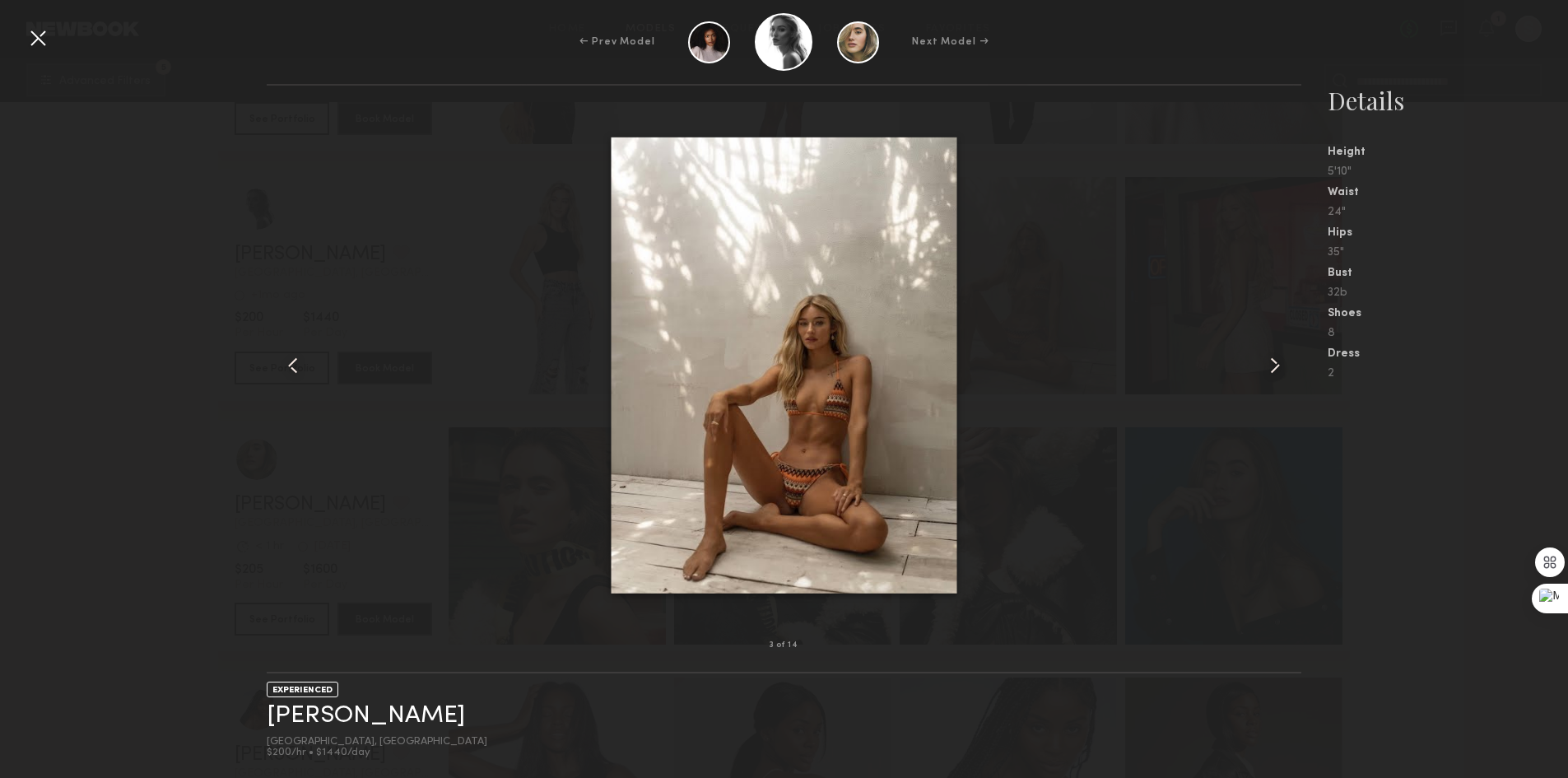
click at [42, 34] on div at bounding box center [38, 38] width 27 height 27
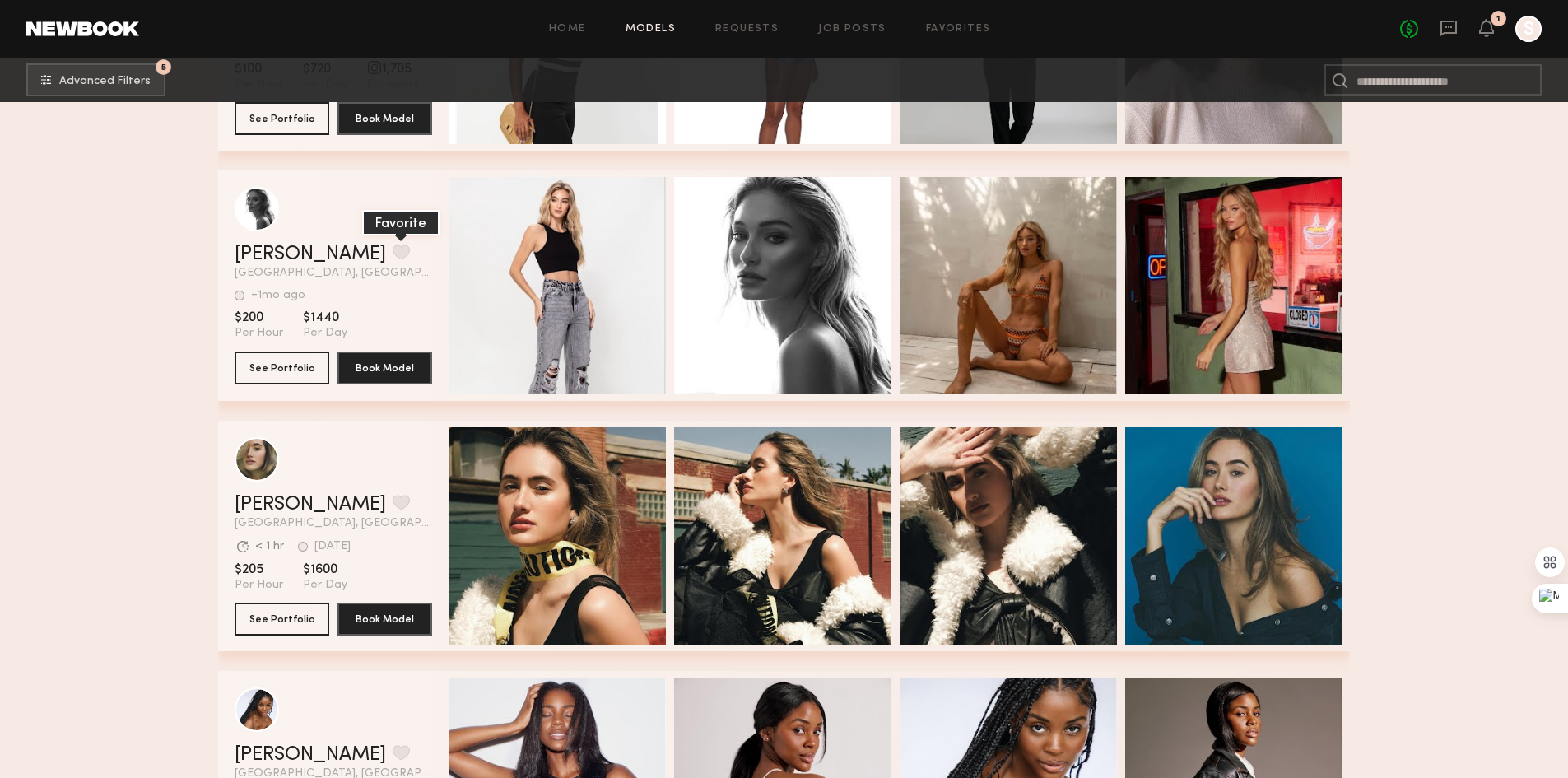
click at [393, 256] on button "grid" at bounding box center [401, 252] width 17 height 15
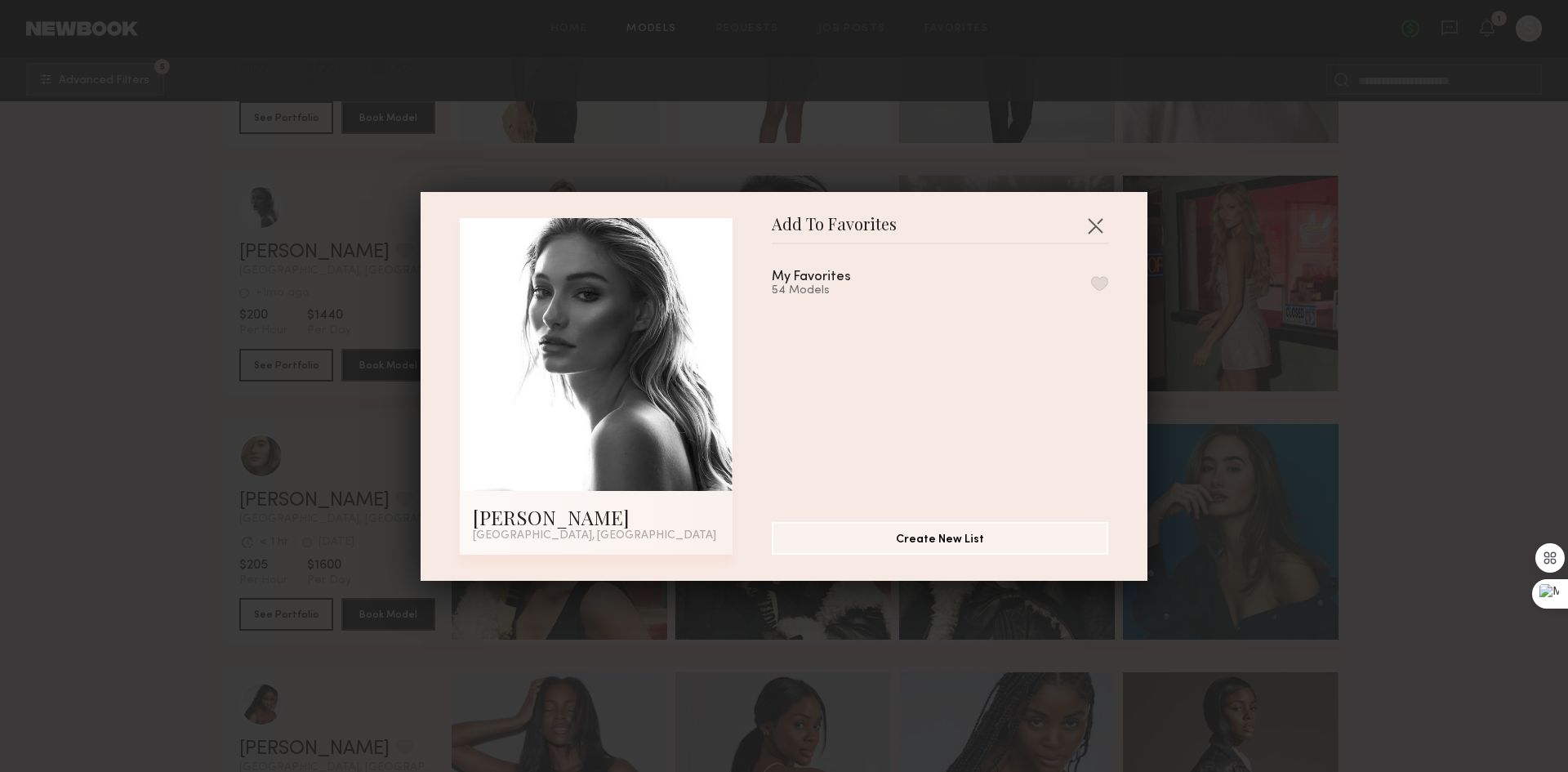
click at [1092, 285] on button "button" at bounding box center [1100, 284] width 17 height 15
click at [1086, 217] on button "button" at bounding box center [1095, 225] width 26 height 26
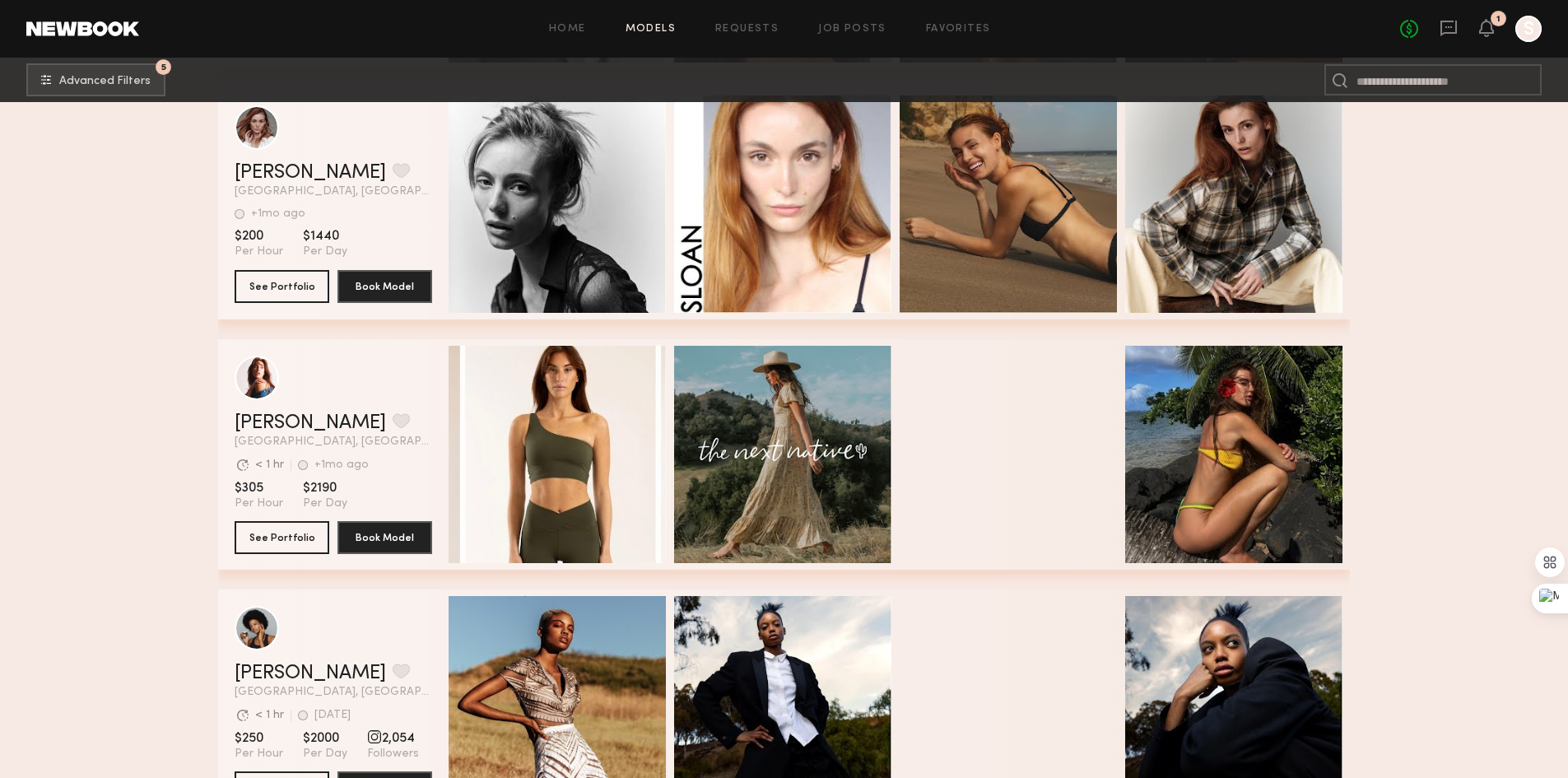
scroll to position [18023, 0]
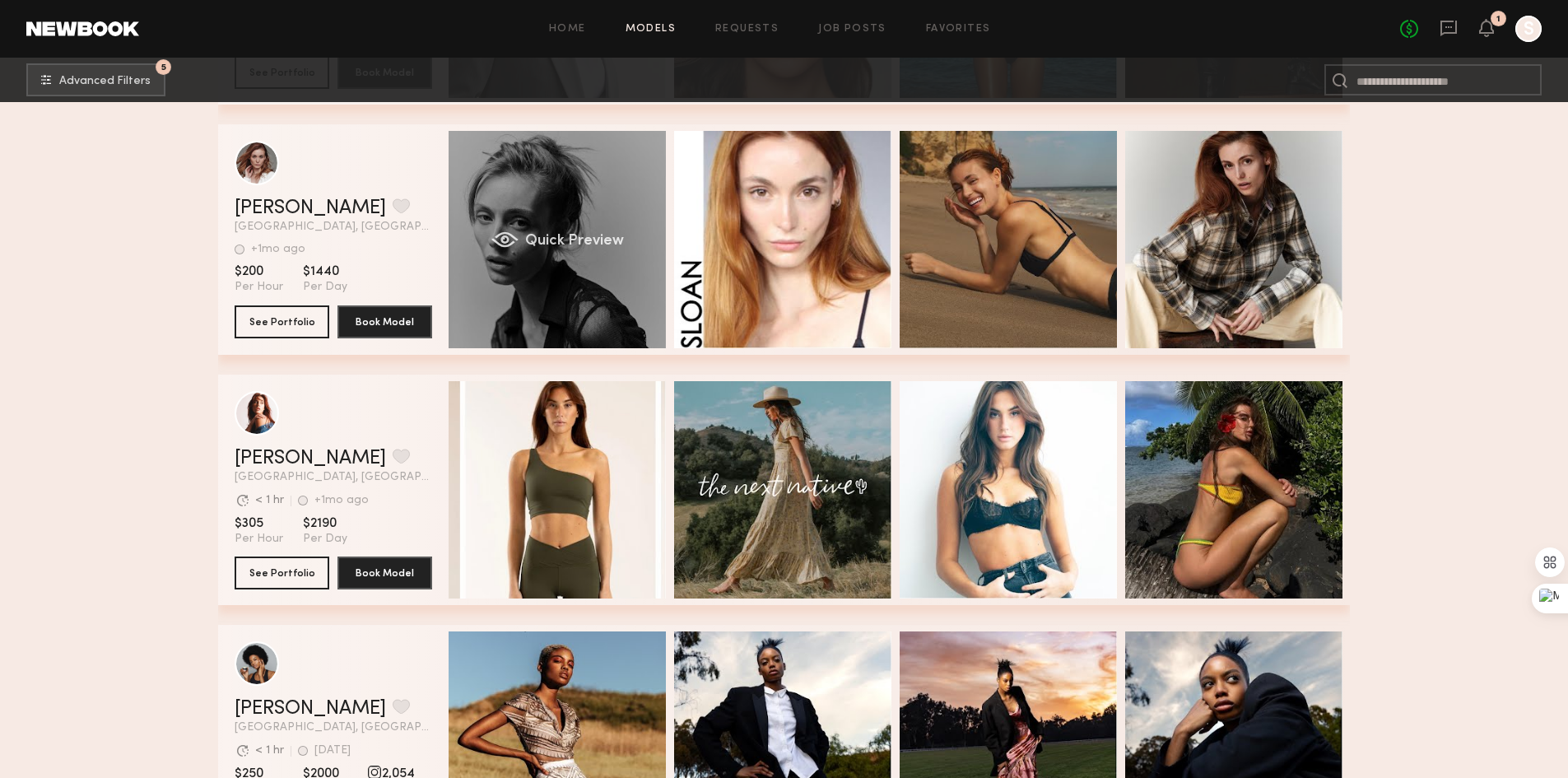
click at [609, 240] on span "Quick Preview" at bounding box center [575, 241] width 98 height 15
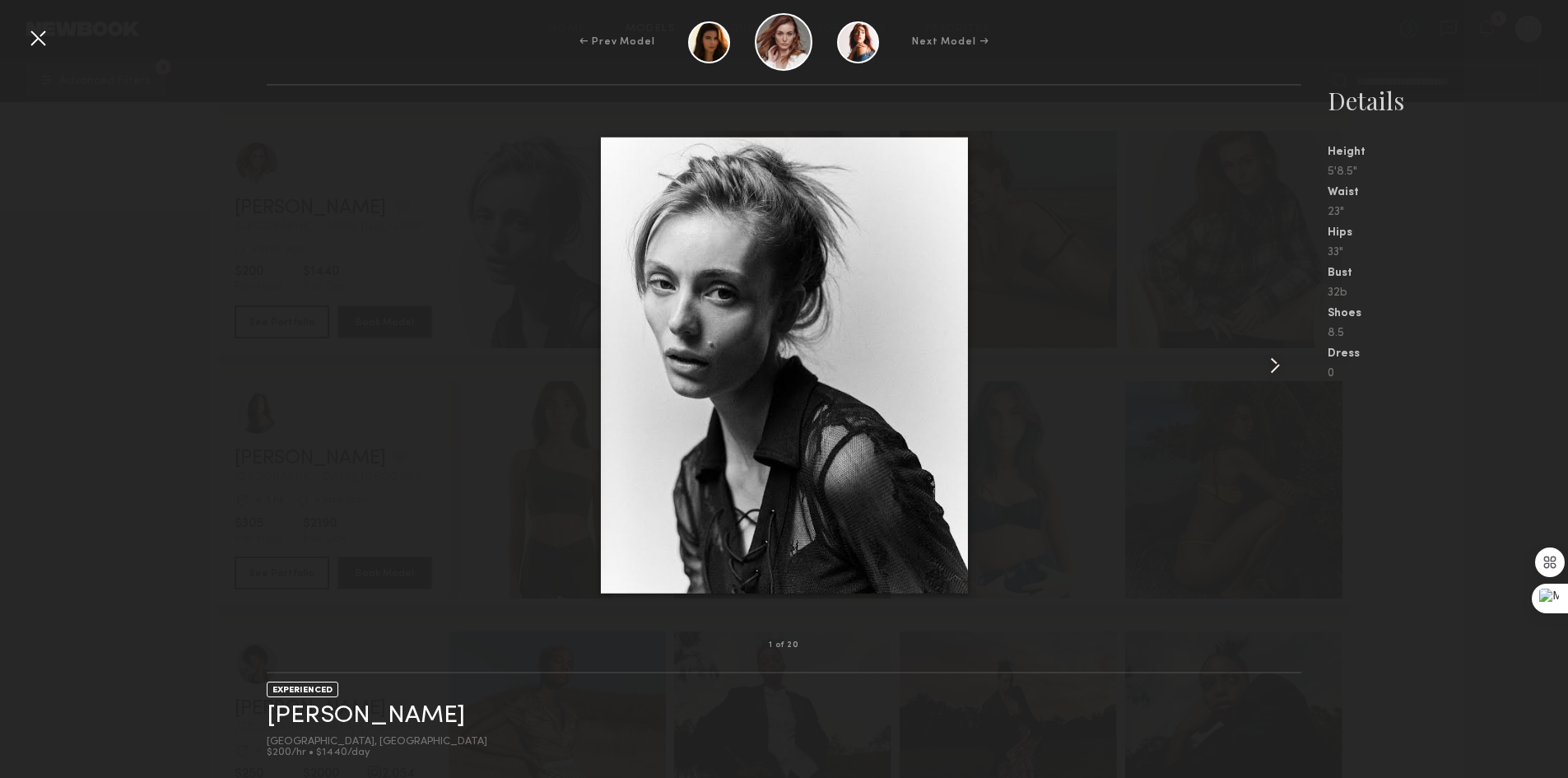
click at [1277, 369] on common-icon at bounding box center [1275, 365] width 27 height 27
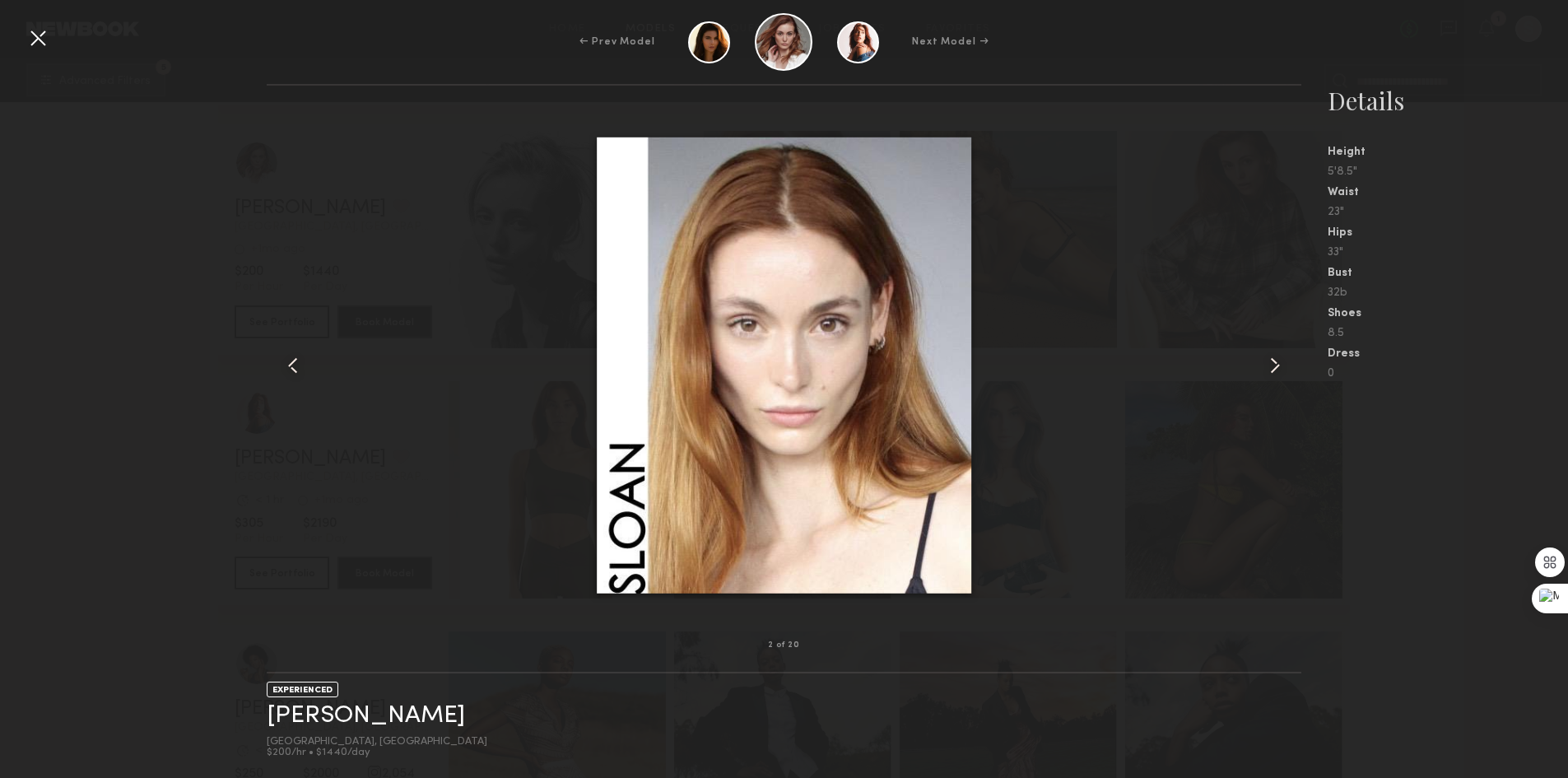
click at [1277, 369] on common-icon at bounding box center [1275, 365] width 27 height 27
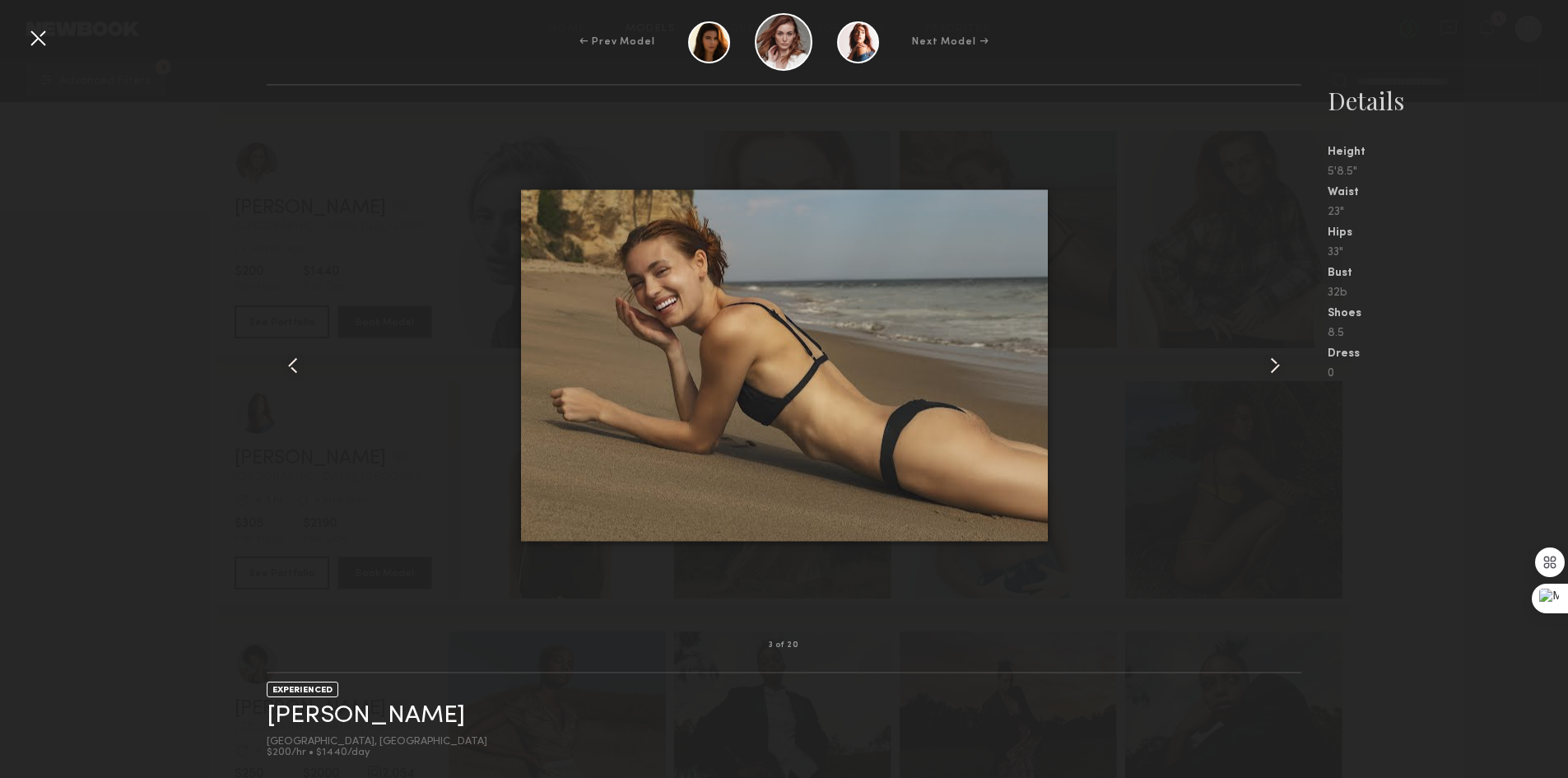
click at [1277, 369] on common-icon at bounding box center [1275, 365] width 27 height 27
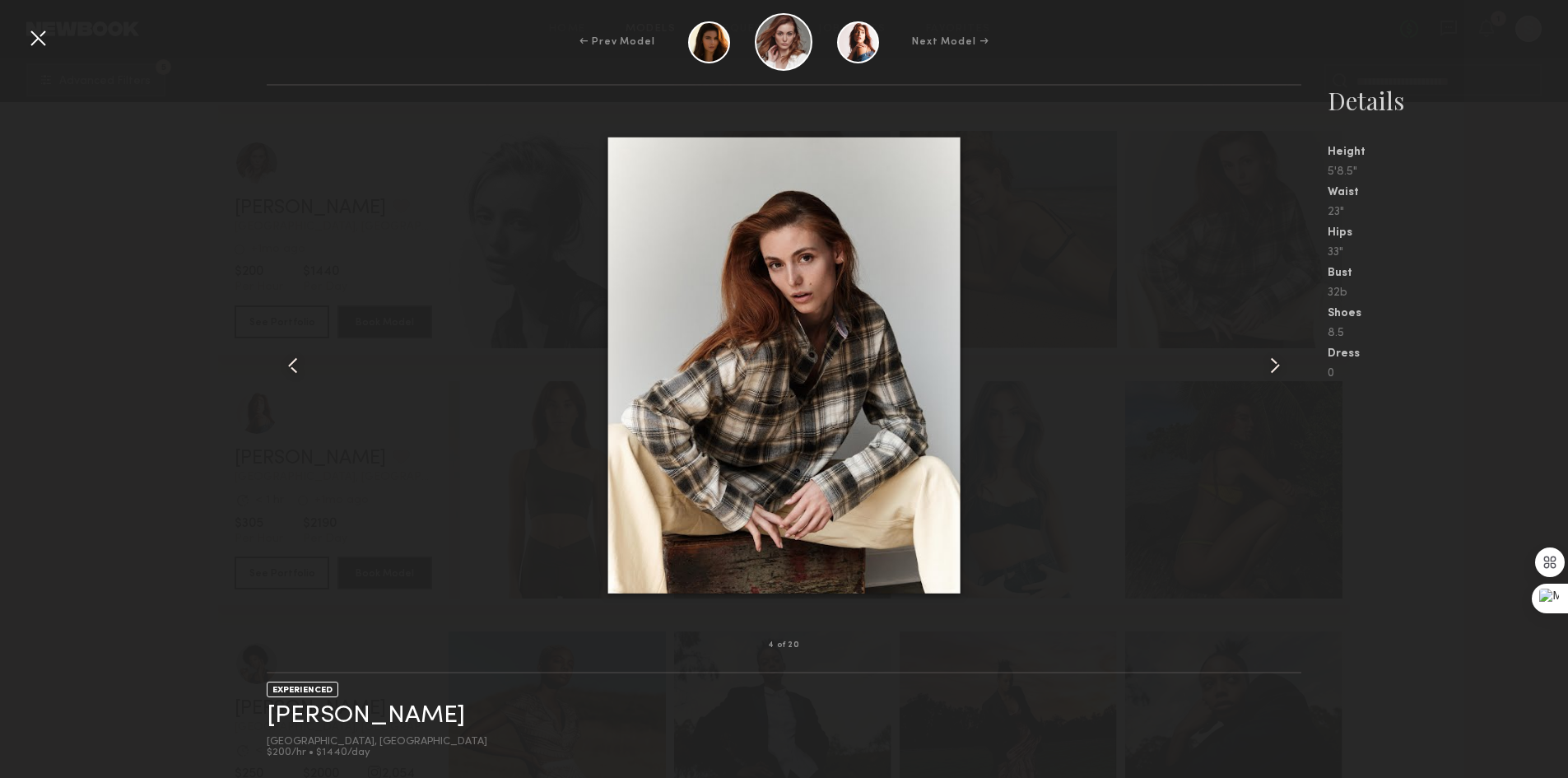
click at [1277, 369] on common-icon at bounding box center [1275, 365] width 27 height 27
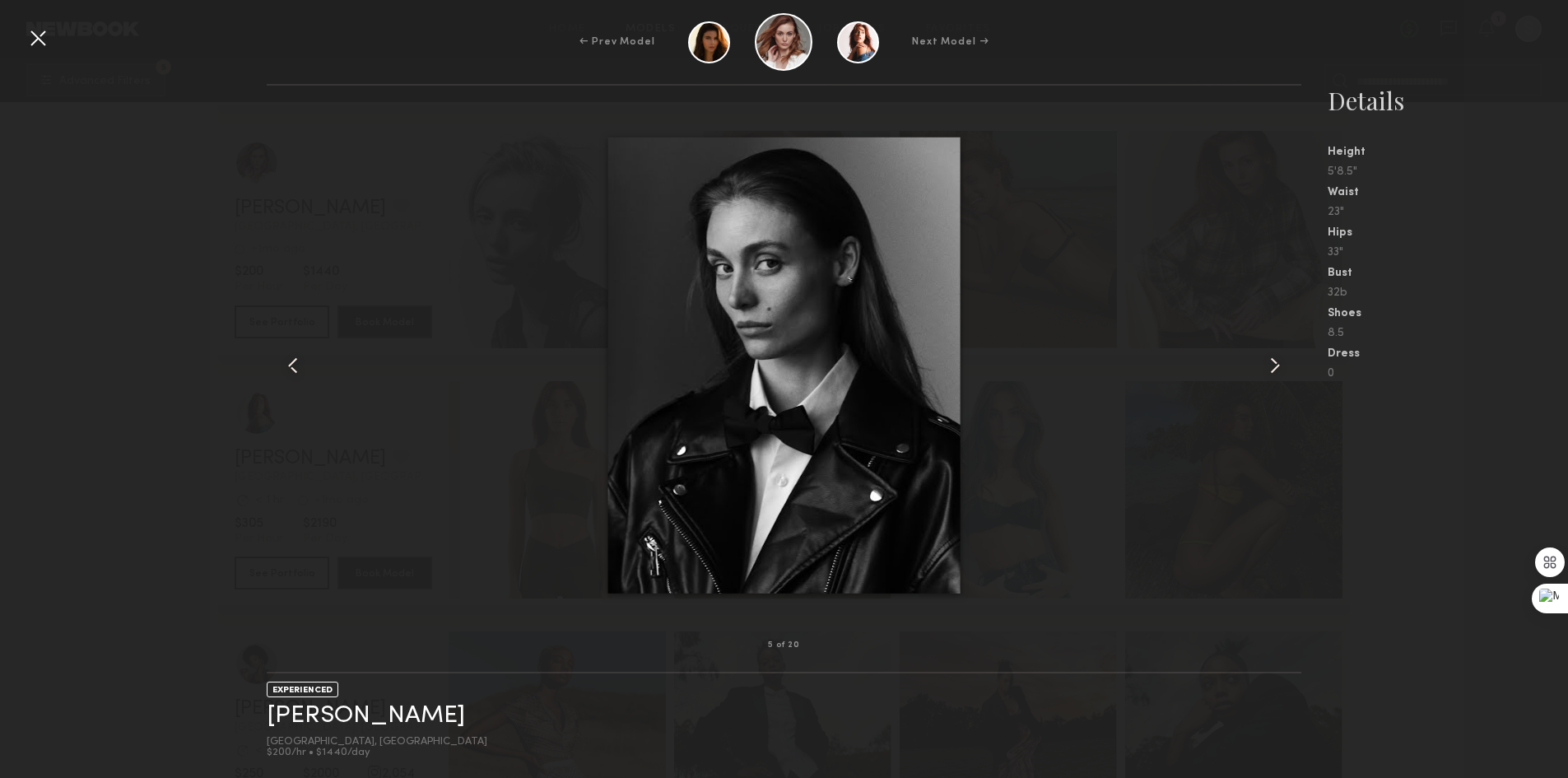
click at [1277, 369] on common-icon at bounding box center [1275, 365] width 27 height 27
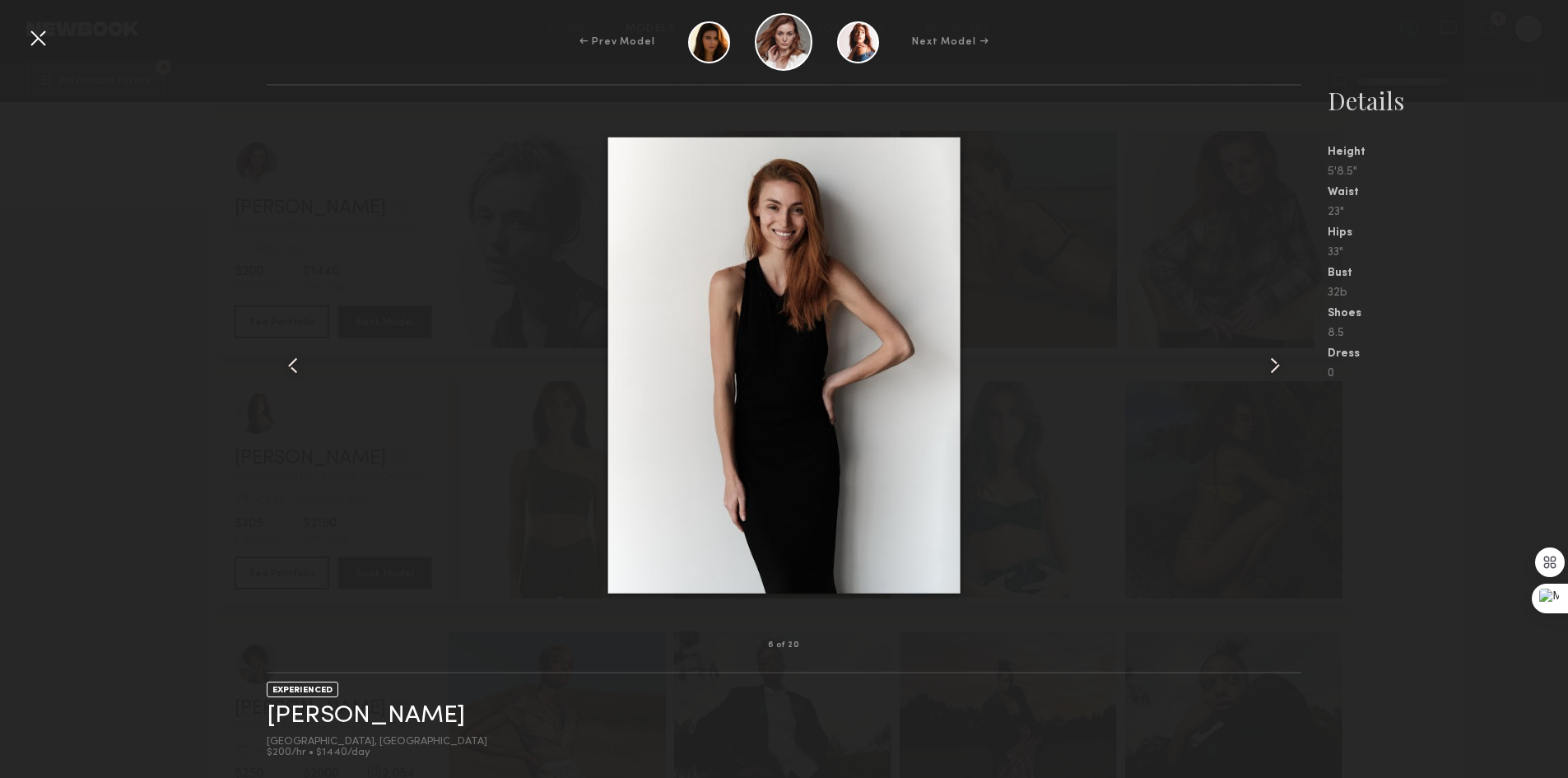
click at [40, 40] on div at bounding box center [38, 38] width 27 height 27
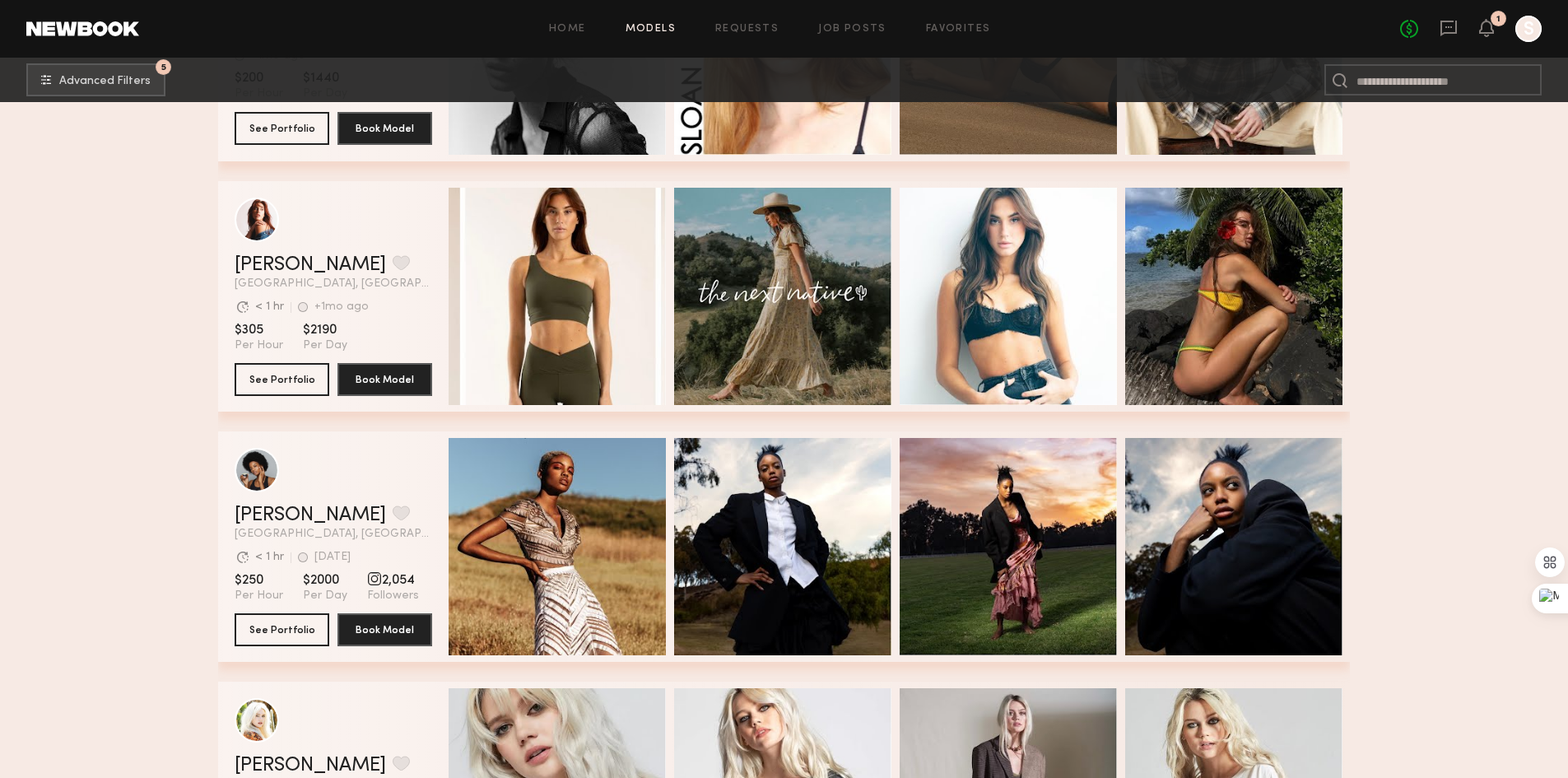
scroll to position [18187, 0]
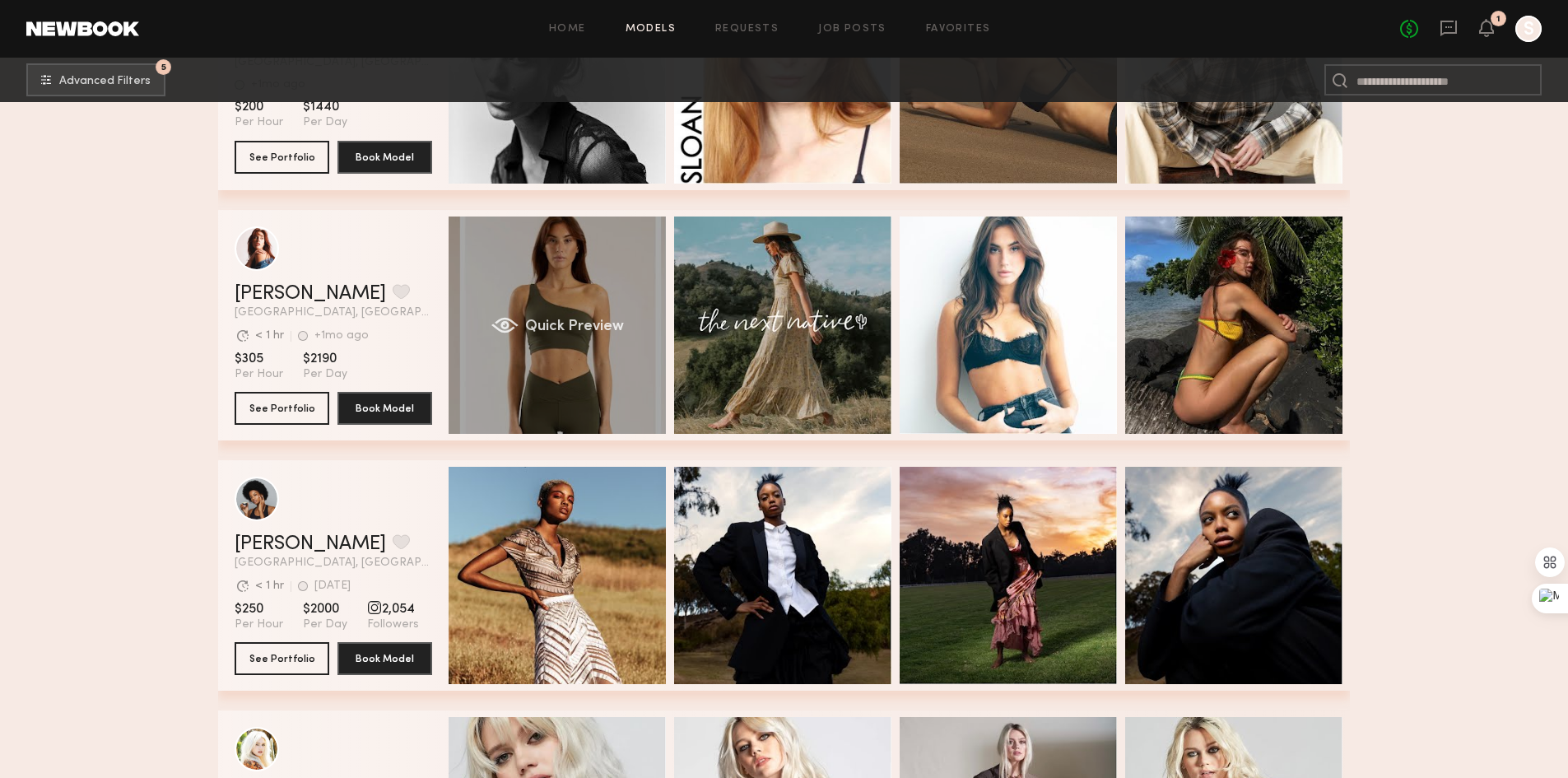
click at [578, 327] on span "Quick Preview" at bounding box center [575, 327] width 98 height 15
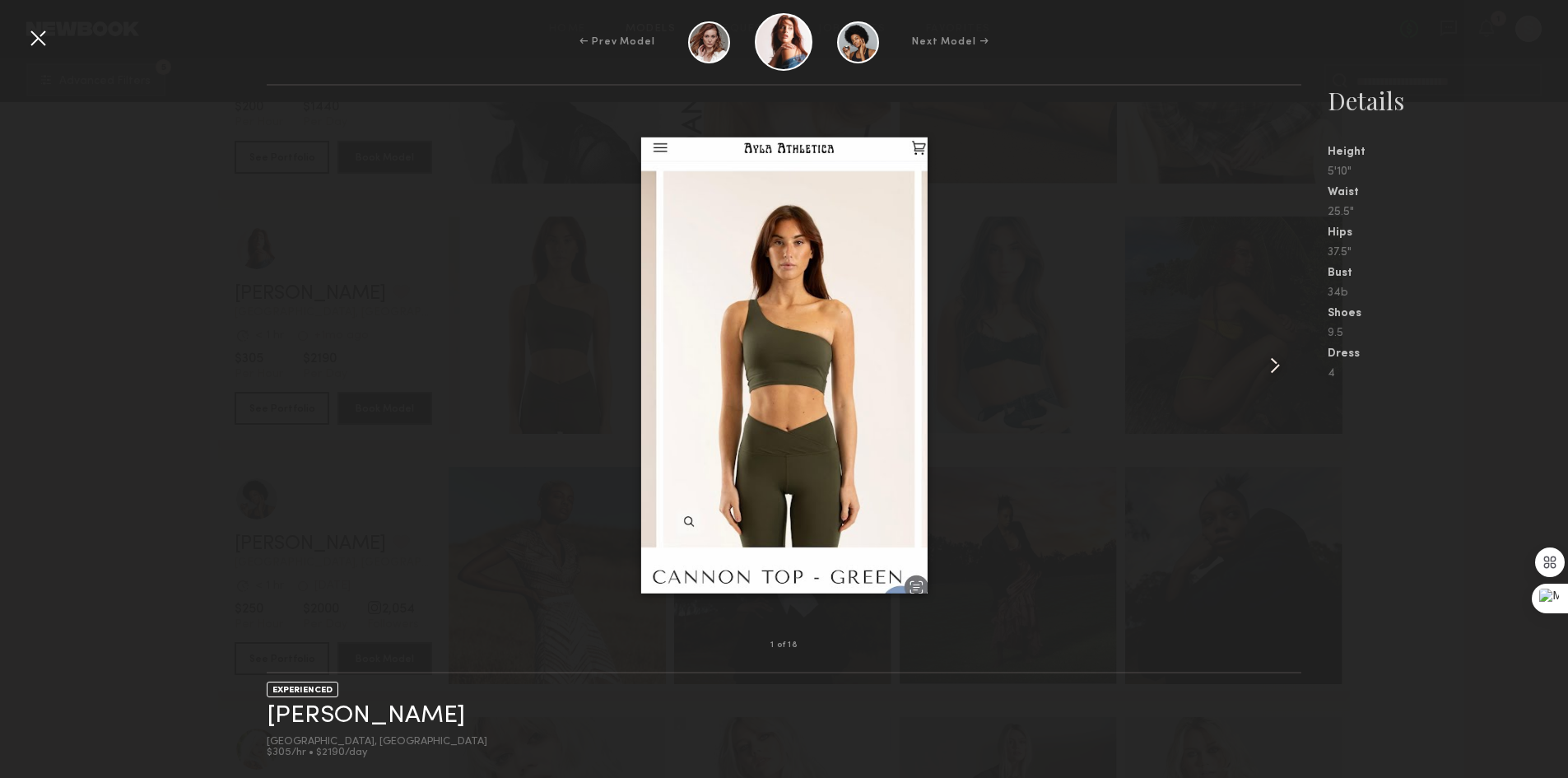
click at [1271, 363] on common-icon at bounding box center [1275, 365] width 27 height 27
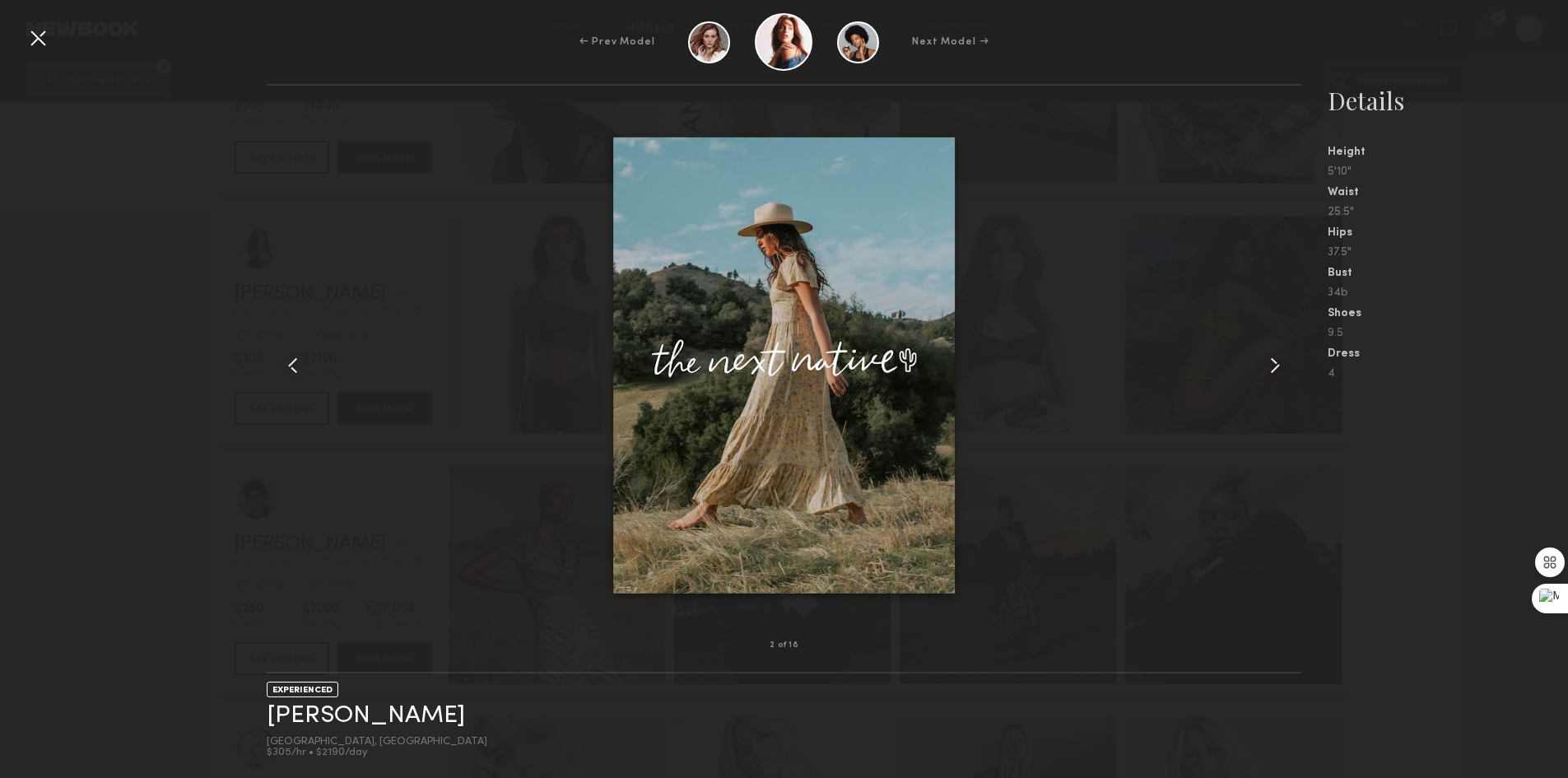
click at [1271, 363] on common-icon at bounding box center [1275, 365] width 27 height 27
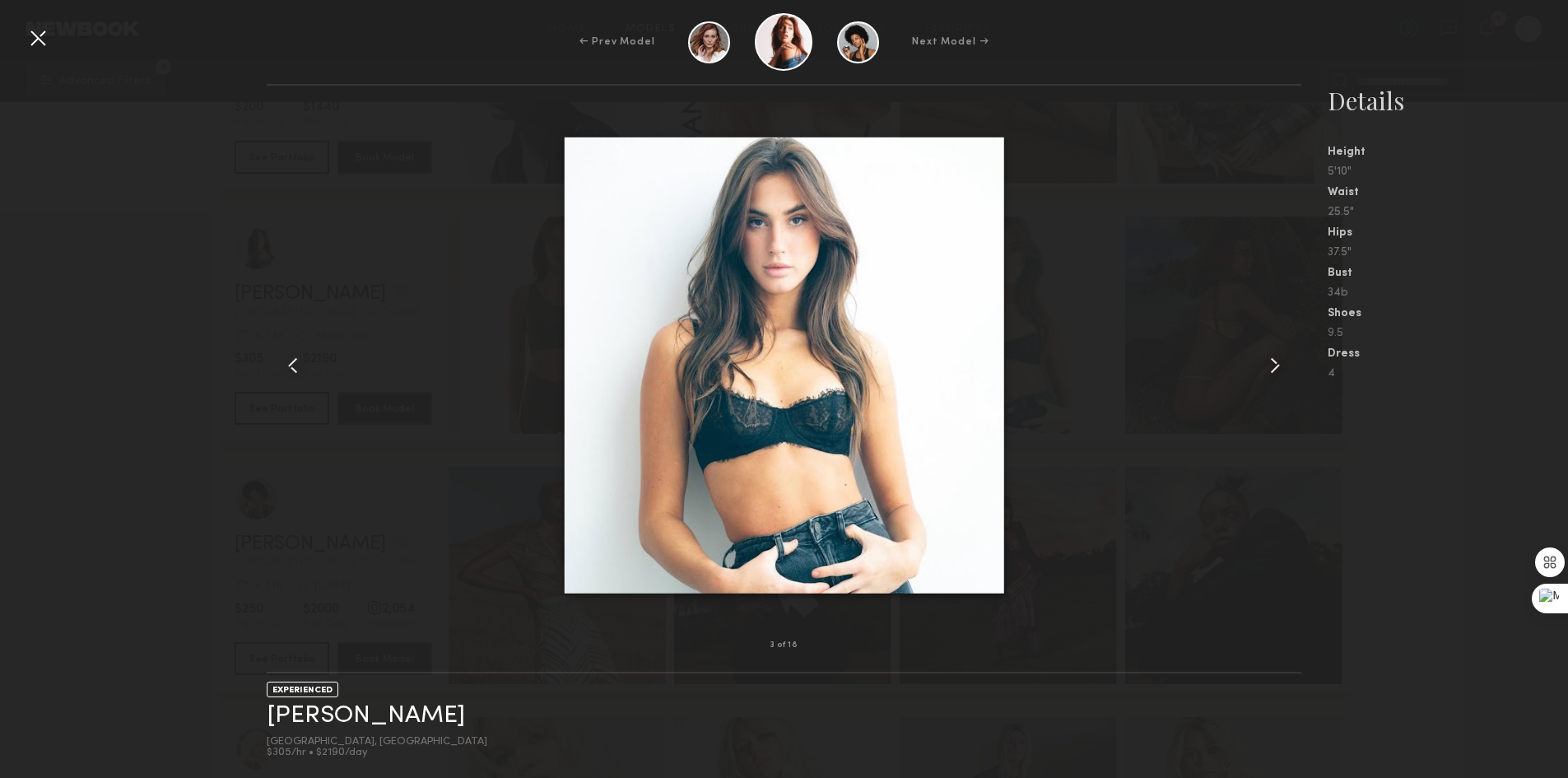
click at [1271, 363] on common-icon at bounding box center [1275, 365] width 27 height 27
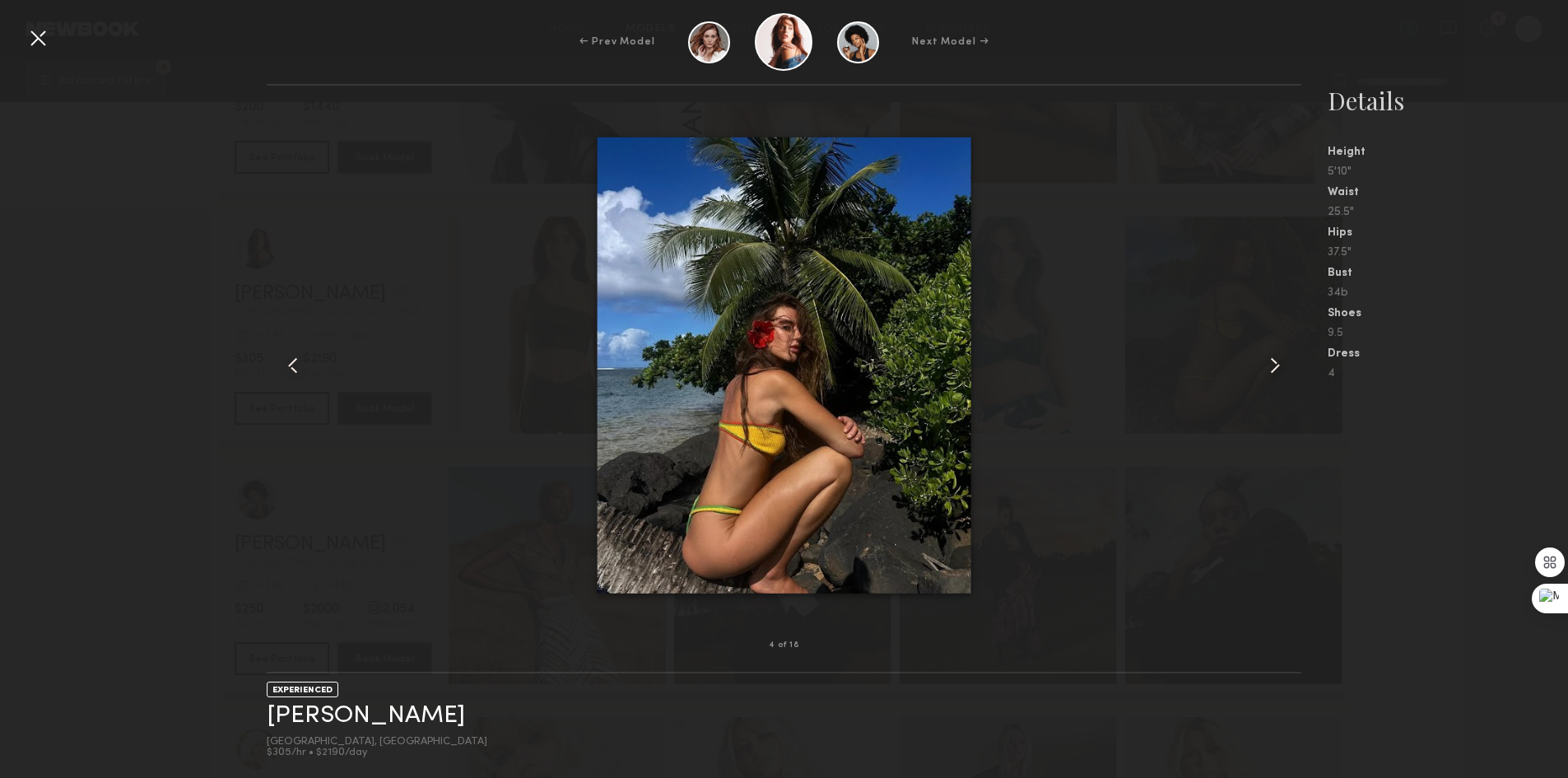
click at [1271, 363] on common-icon at bounding box center [1275, 365] width 27 height 27
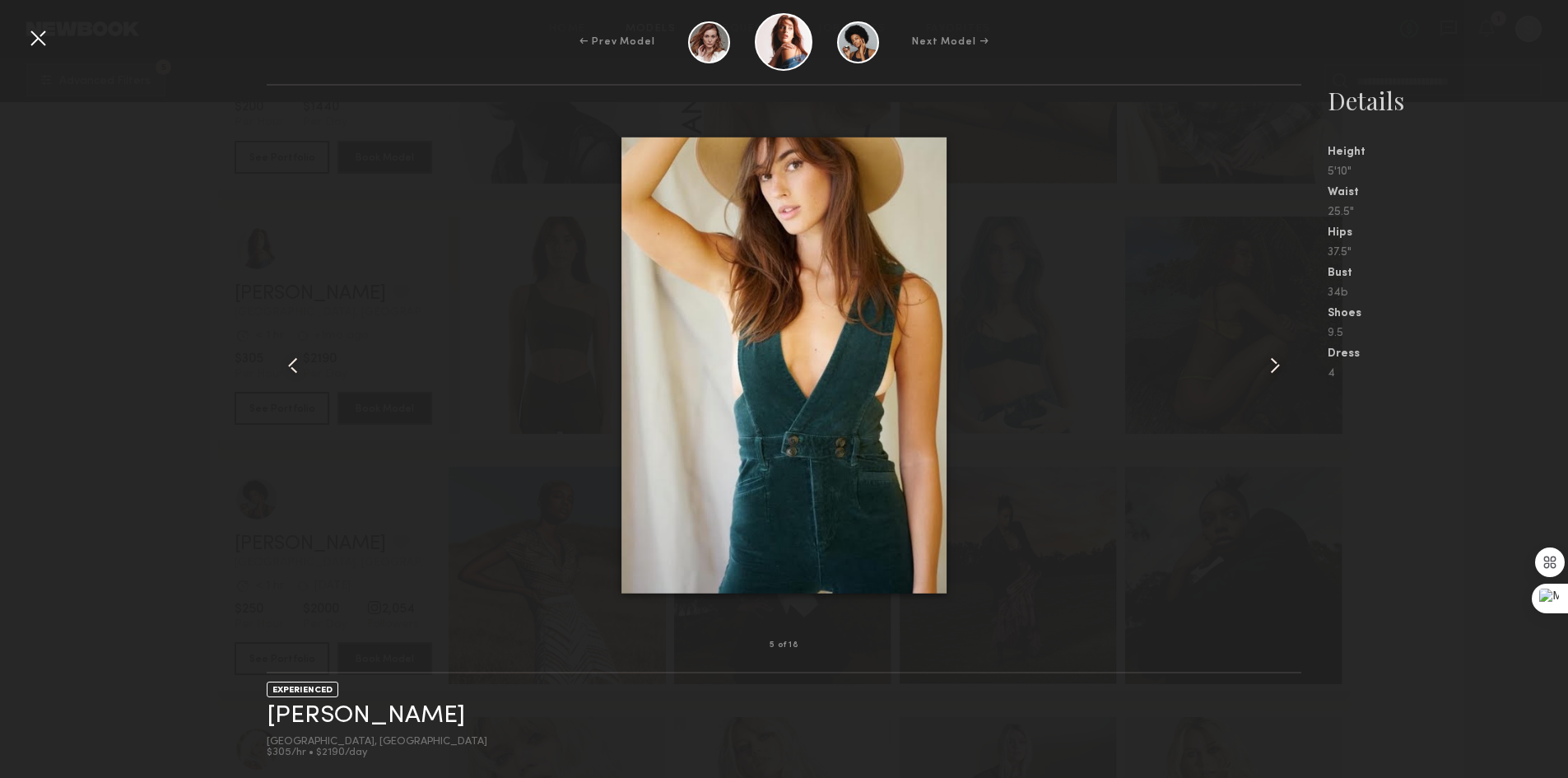
click at [1271, 363] on common-icon at bounding box center [1275, 365] width 27 height 27
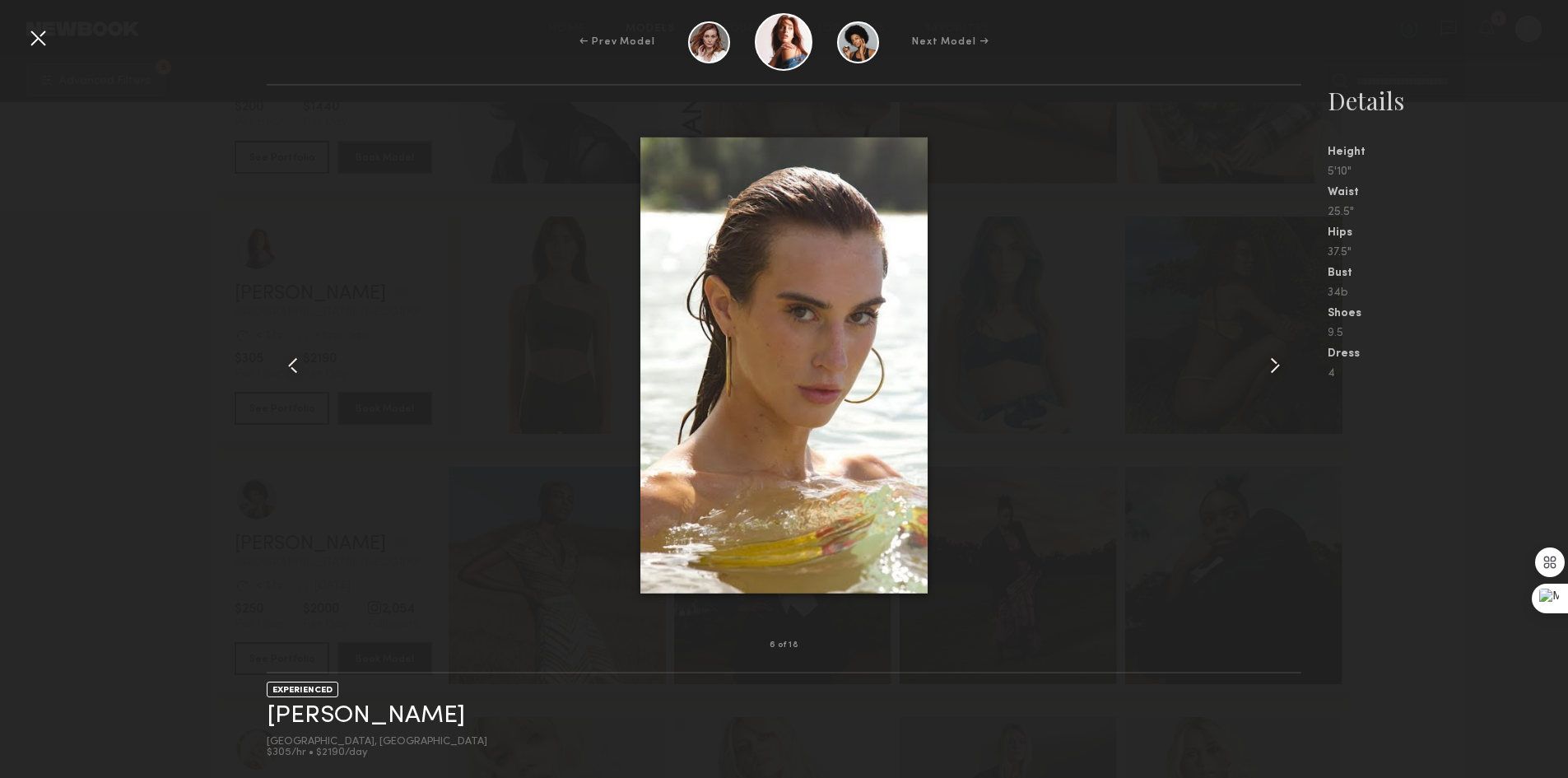
click at [38, 28] on div at bounding box center [38, 38] width 27 height 27
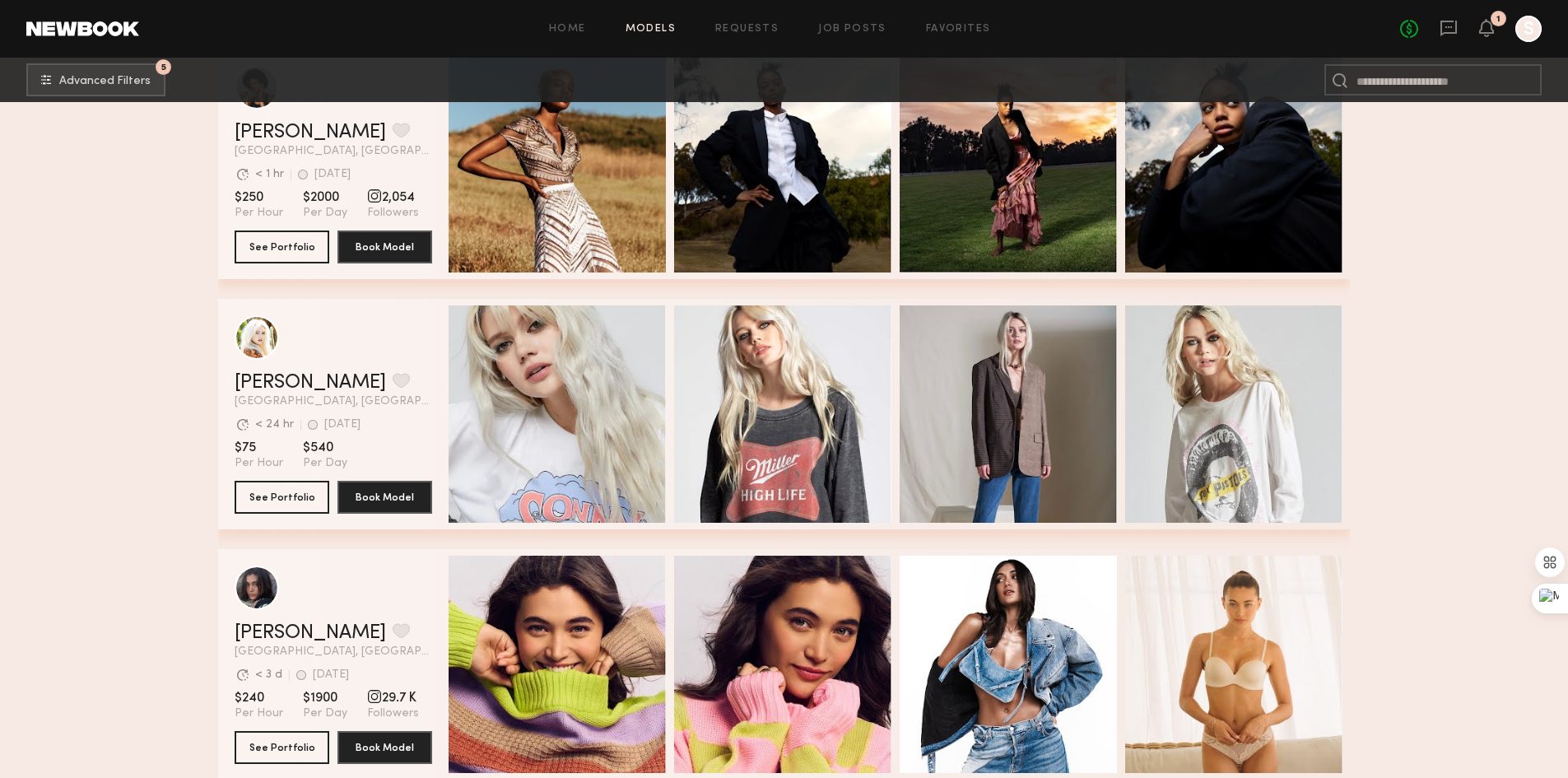
scroll to position [18845, 0]
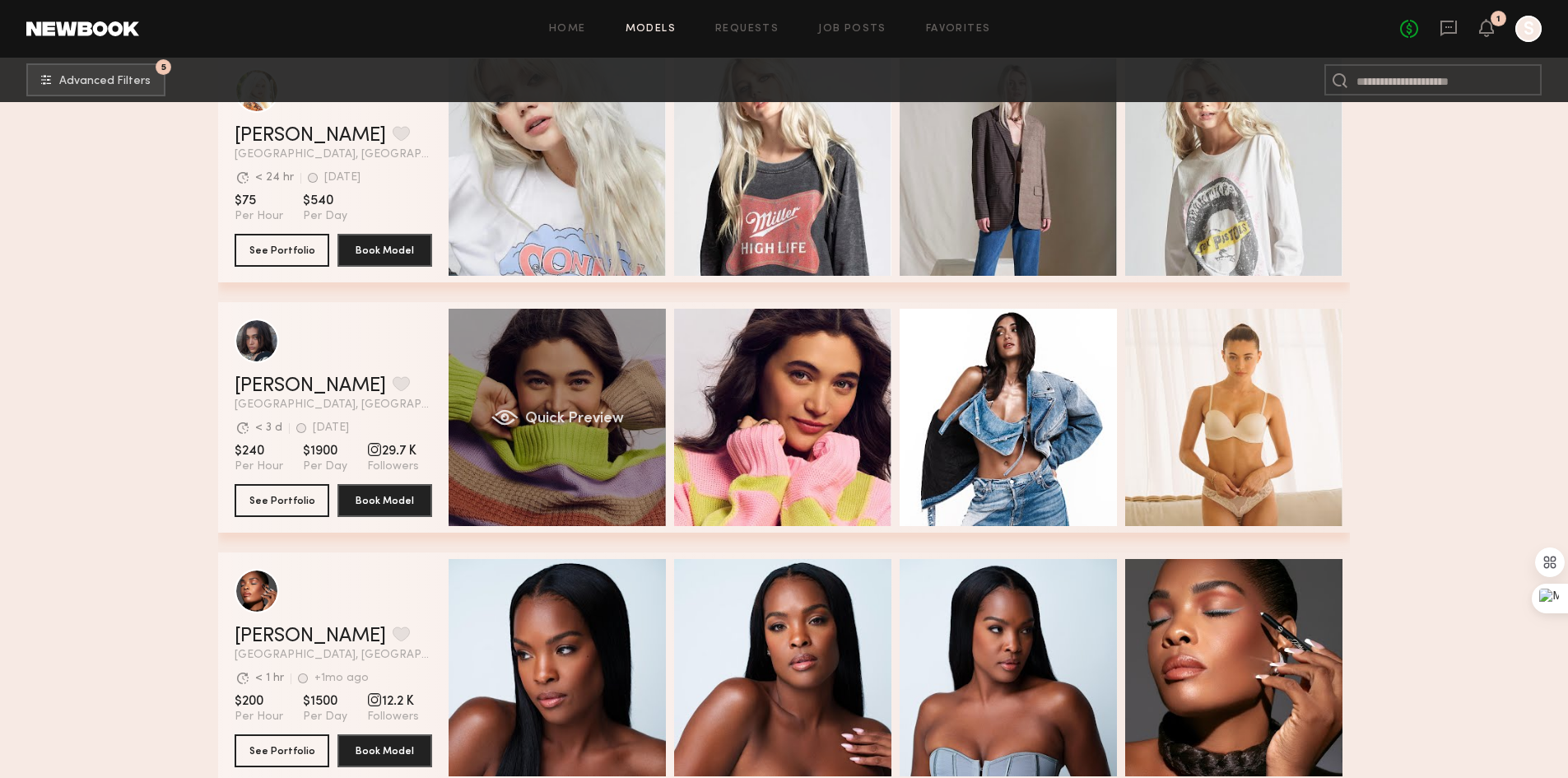
click at [578, 435] on div "Quick Preview" at bounding box center [558, 417] width 218 height 218
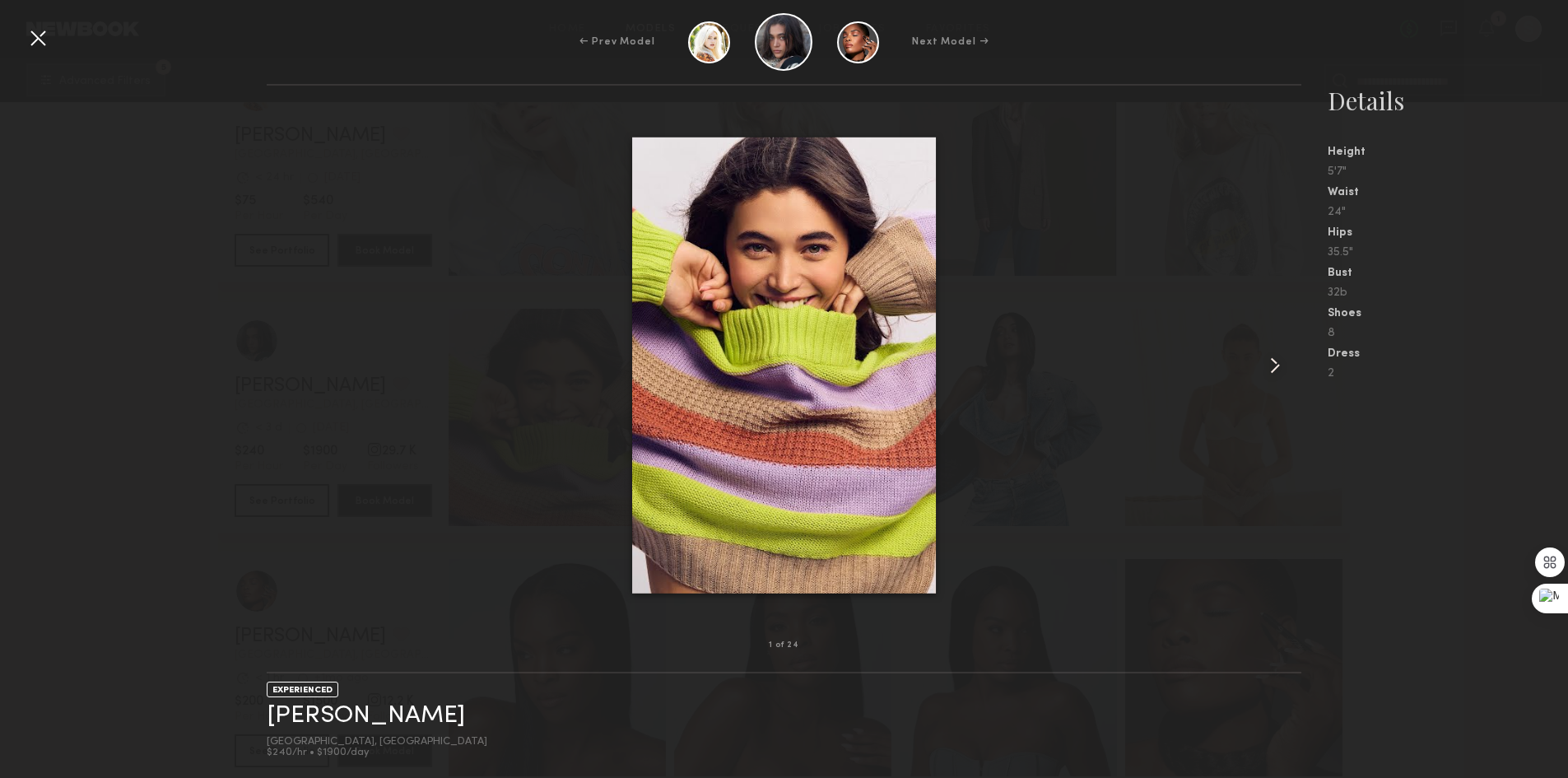
click at [1291, 369] on div at bounding box center [1280, 365] width 41 height 507
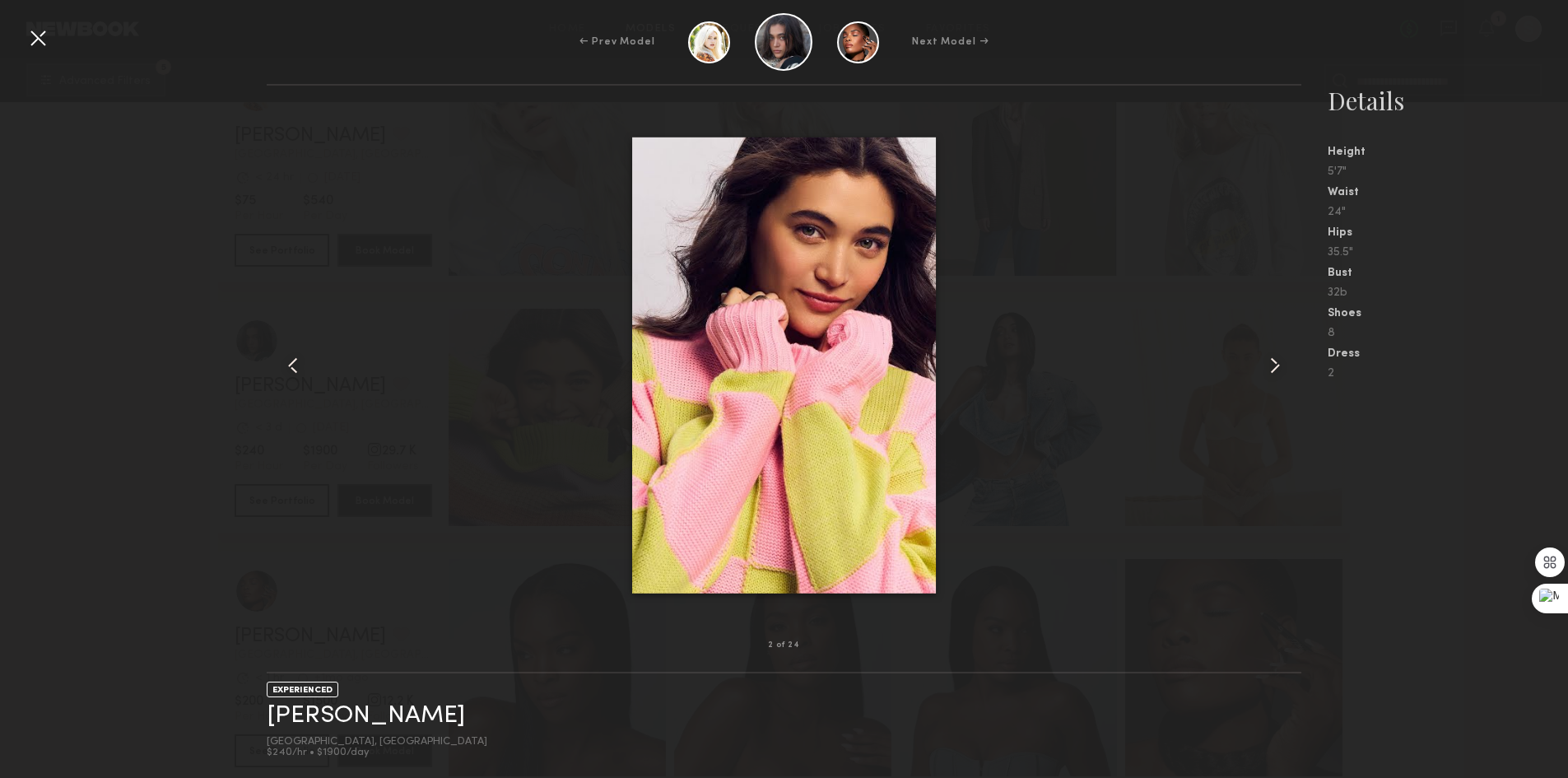
click at [1291, 371] on div at bounding box center [1280, 365] width 41 height 507
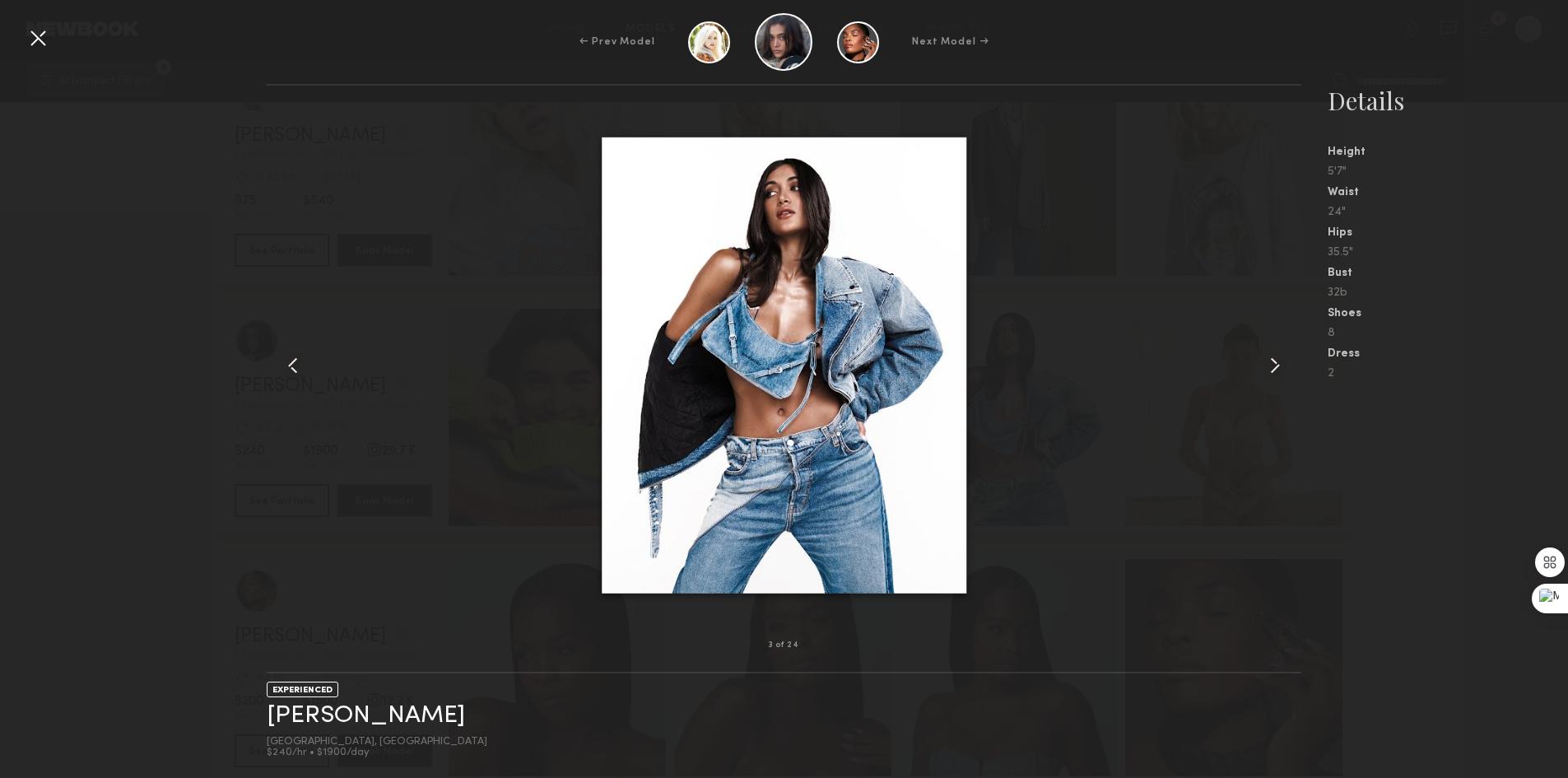
click at [1291, 374] on div at bounding box center [1280, 365] width 41 height 507
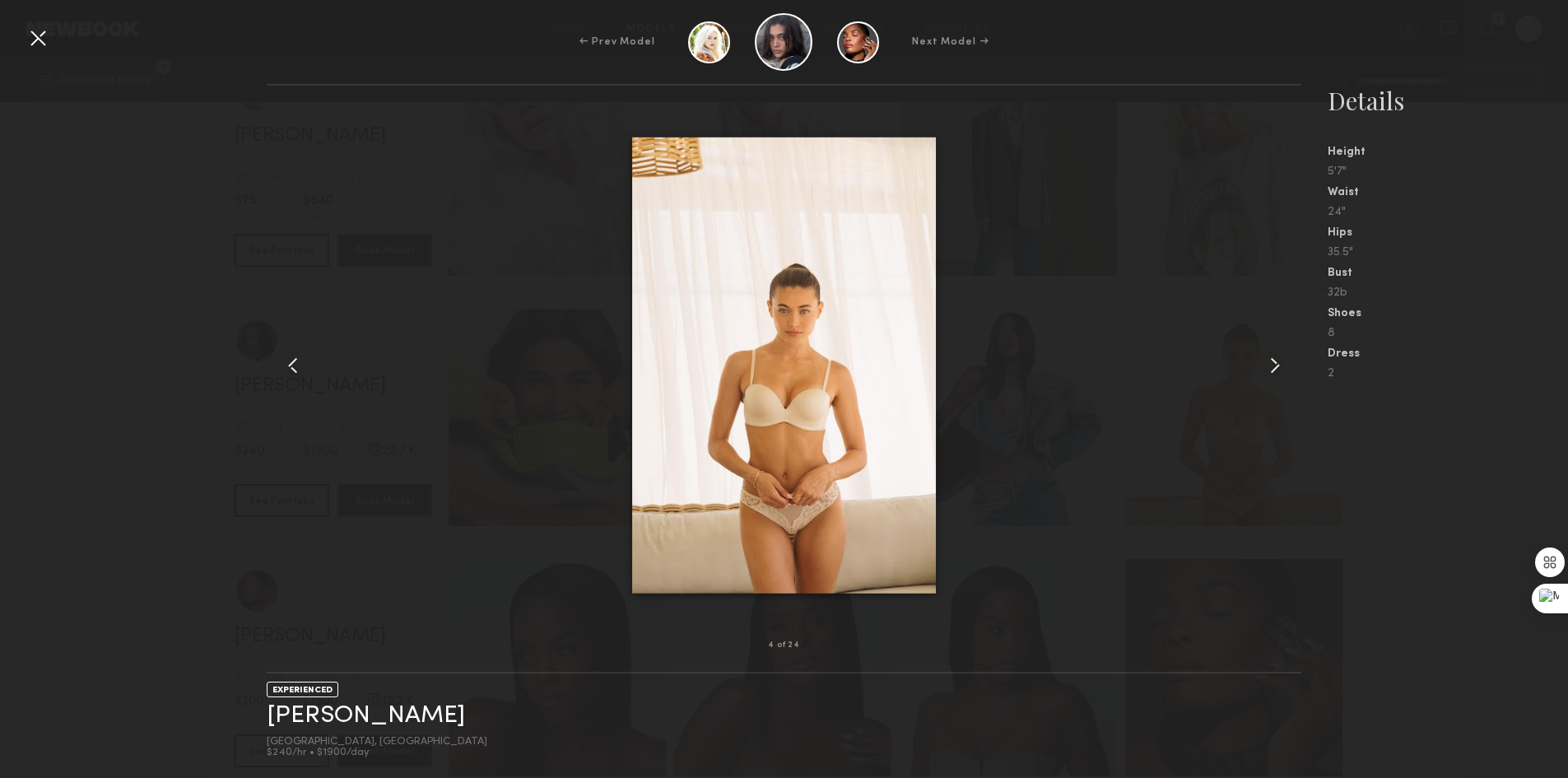
click at [1291, 364] on div at bounding box center [1280, 365] width 41 height 507
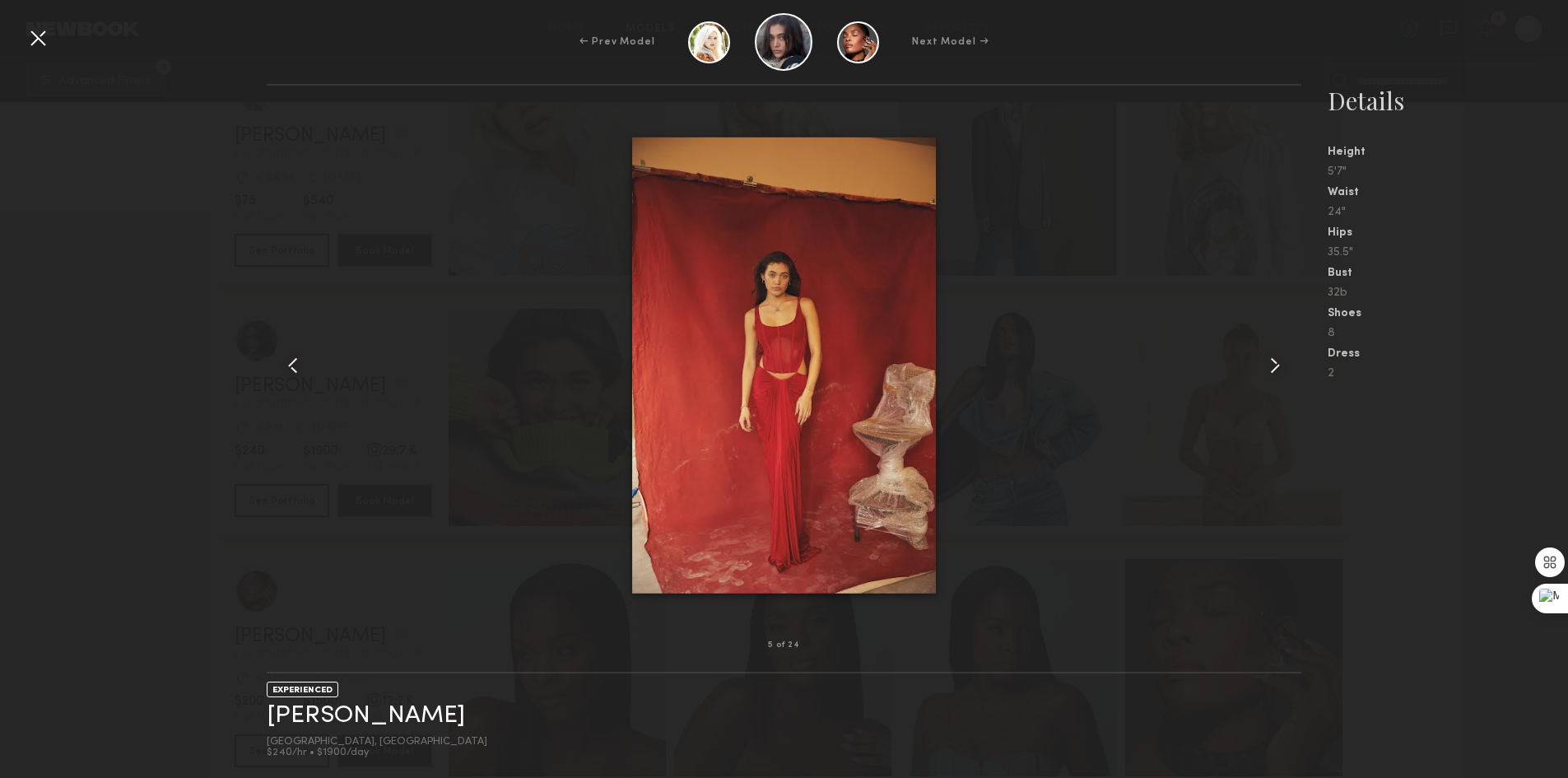
click at [1291, 375] on div at bounding box center [1280, 365] width 41 height 507
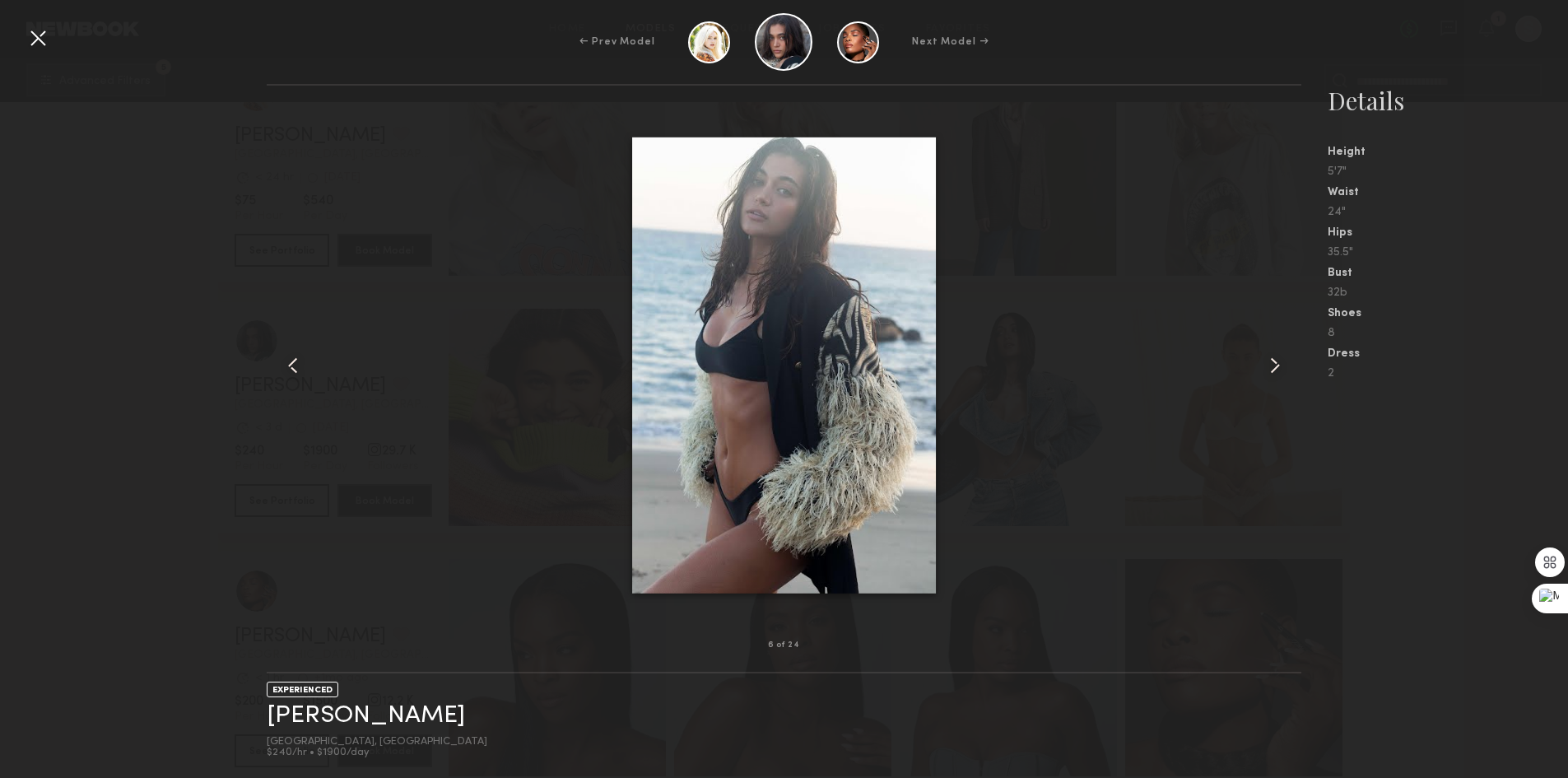
click at [1291, 375] on div at bounding box center [1280, 365] width 41 height 507
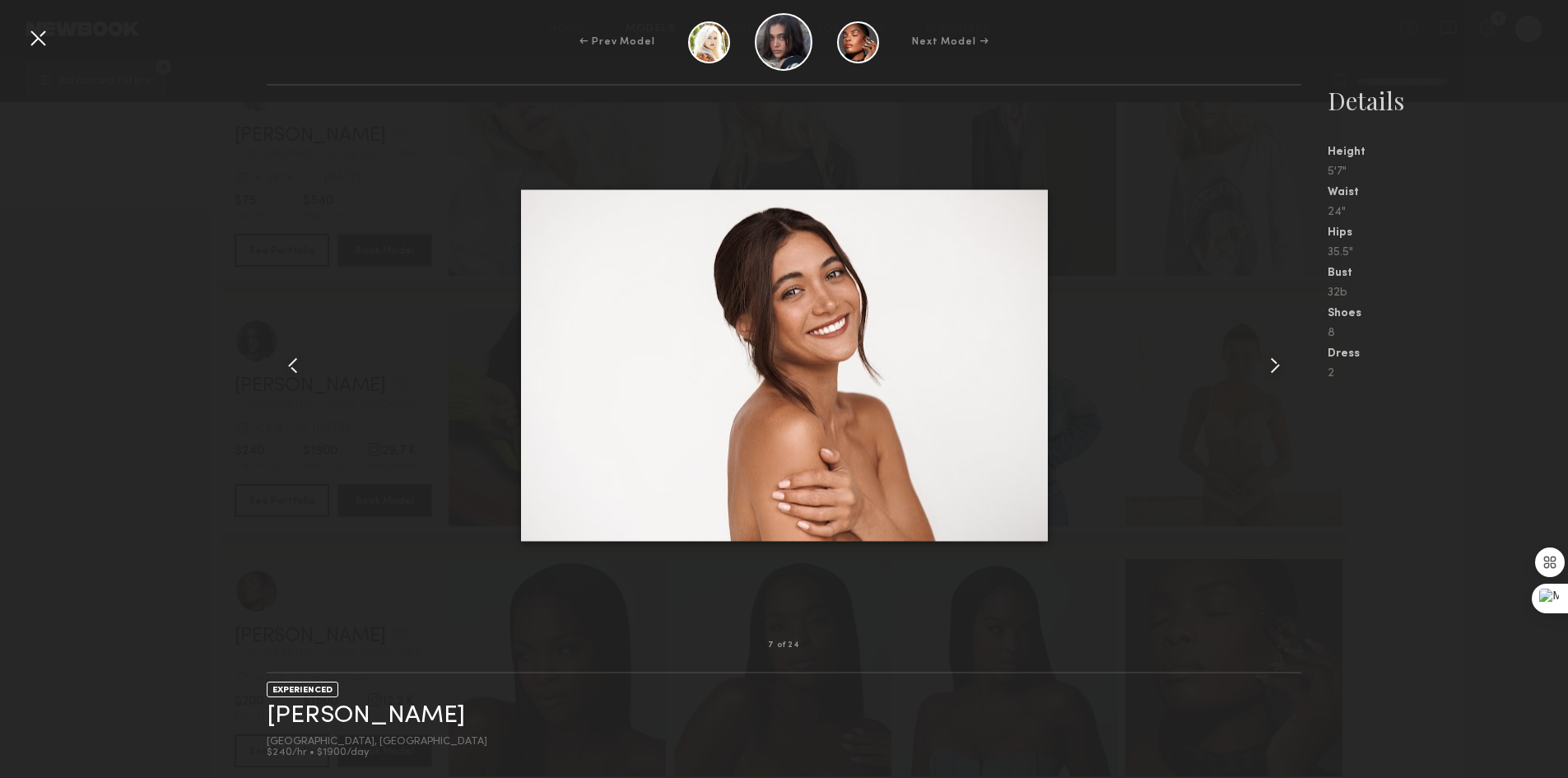
click at [32, 35] on div at bounding box center [38, 38] width 27 height 27
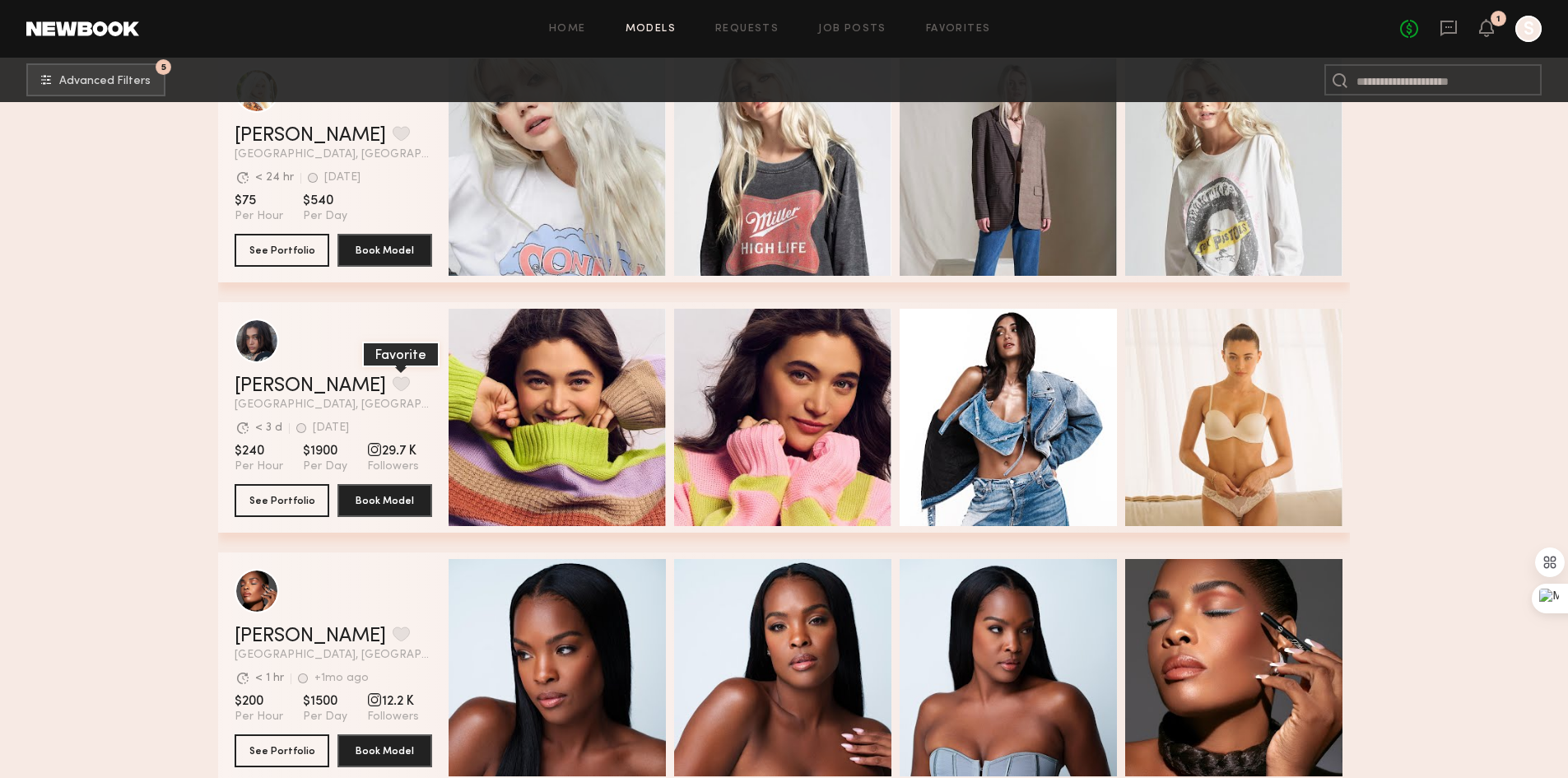
click at [393, 389] on button "grid" at bounding box center [401, 383] width 17 height 15
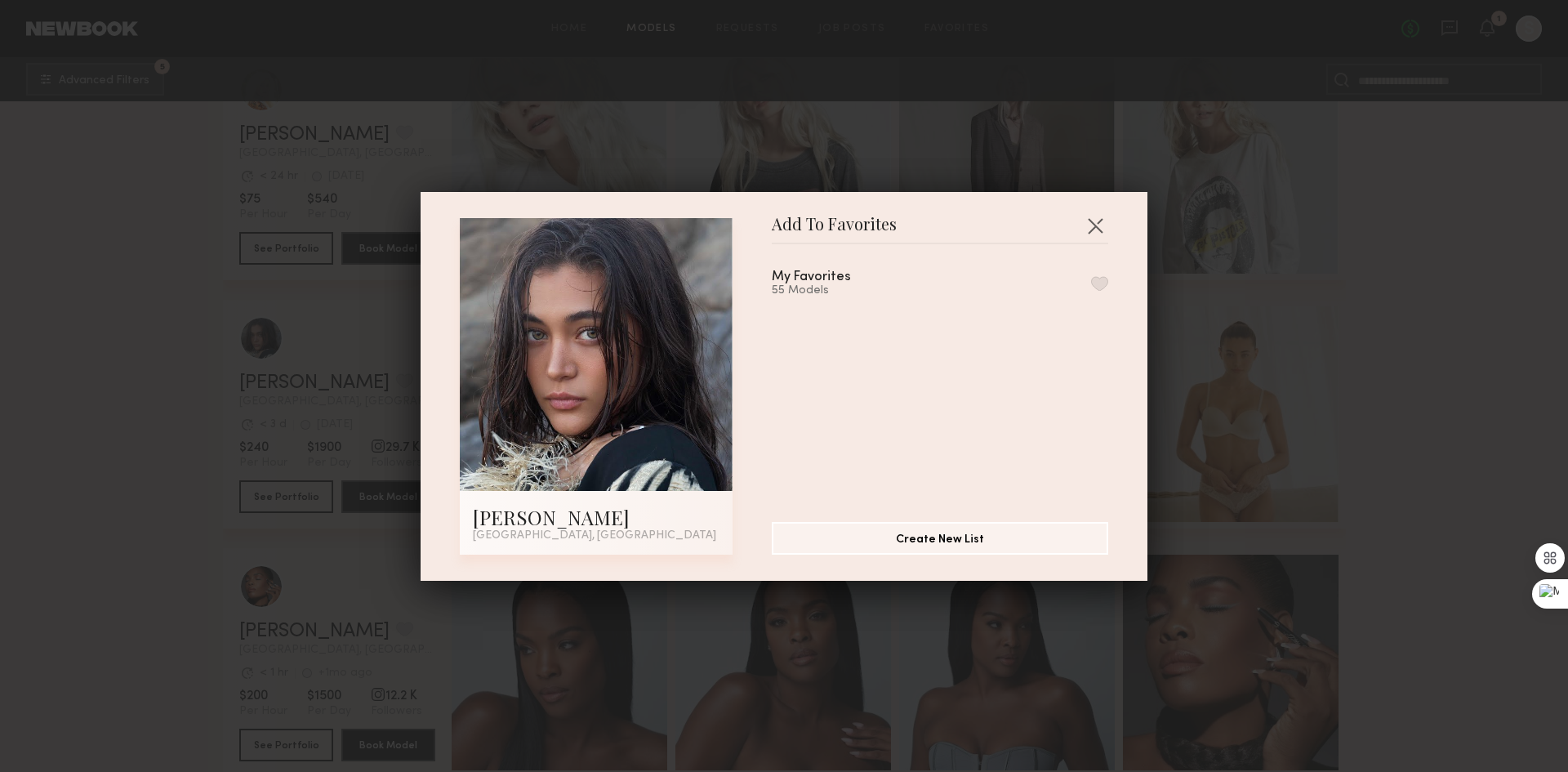
click at [1079, 273] on div "My Favorites 55 Models" at bounding box center [940, 284] width 336 height 27
click at [1079, 291] on div "My Favorites 55 Models" at bounding box center [940, 284] width 336 height 27
click at [1092, 285] on button "button" at bounding box center [1100, 284] width 17 height 15
click at [1086, 219] on button "button" at bounding box center [1095, 225] width 26 height 26
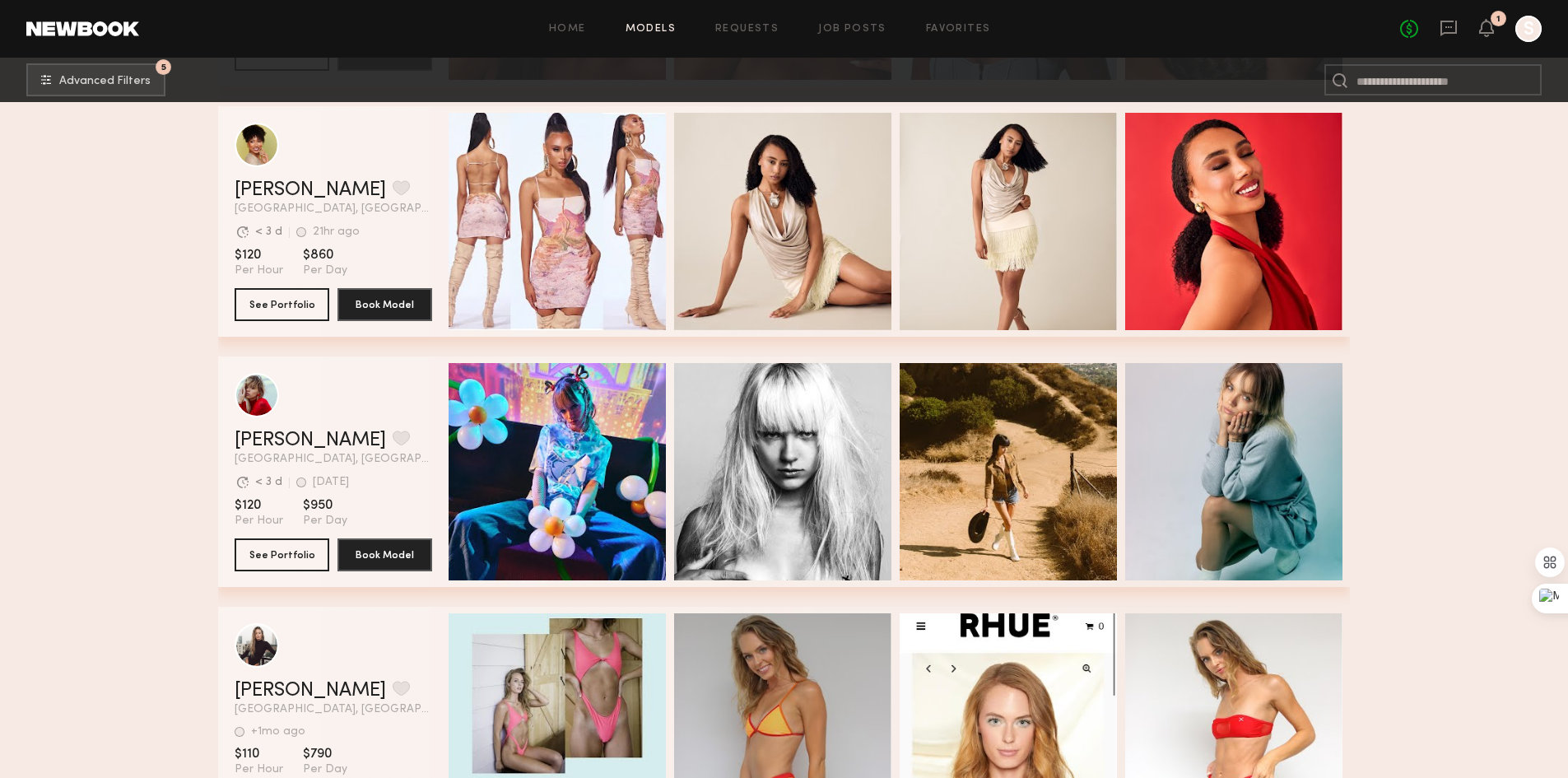
scroll to position [19751, 0]
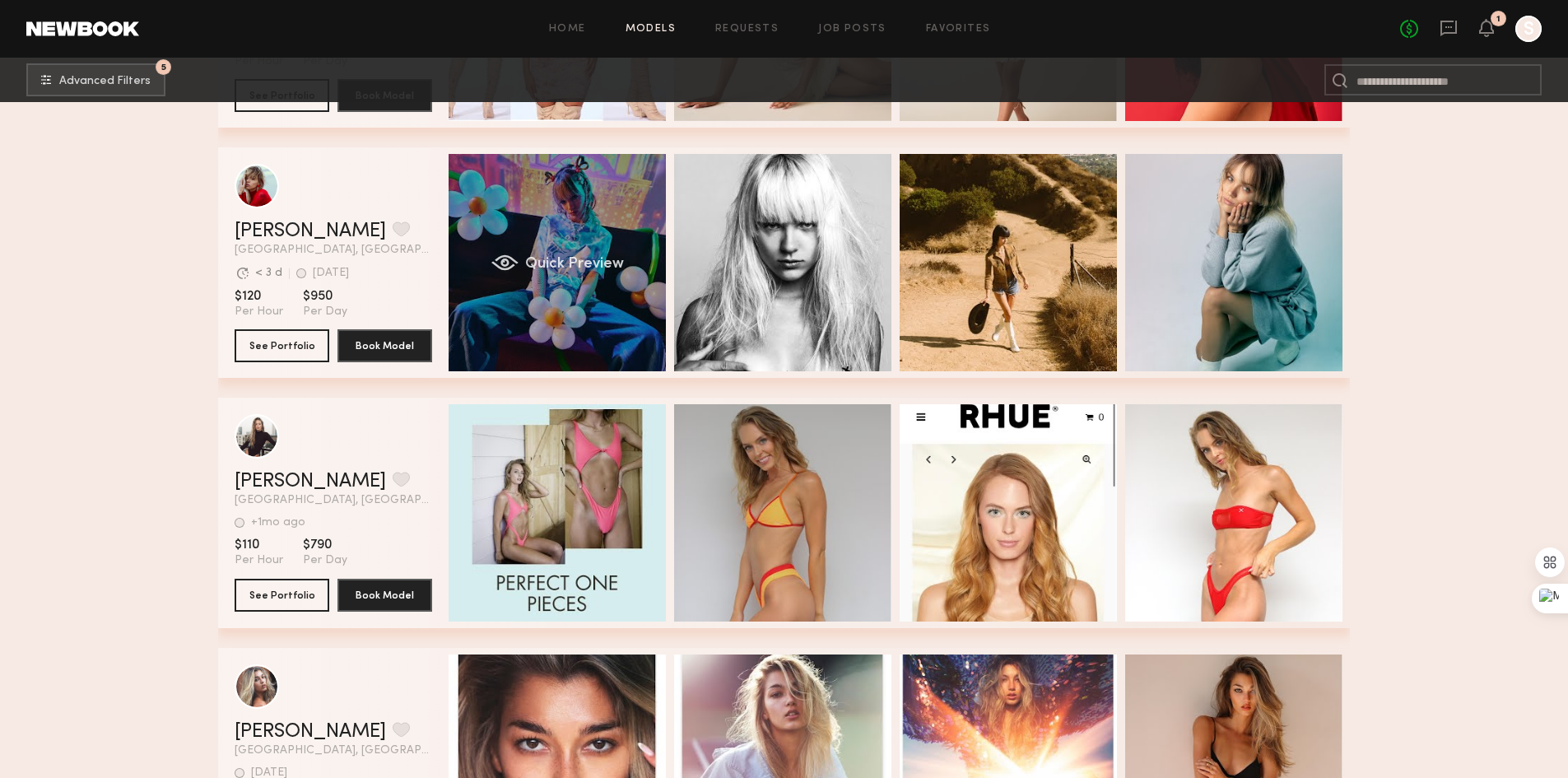
click at [587, 254] on div "Quick Preview" at bounding box center [558, 263] width 218 height 218
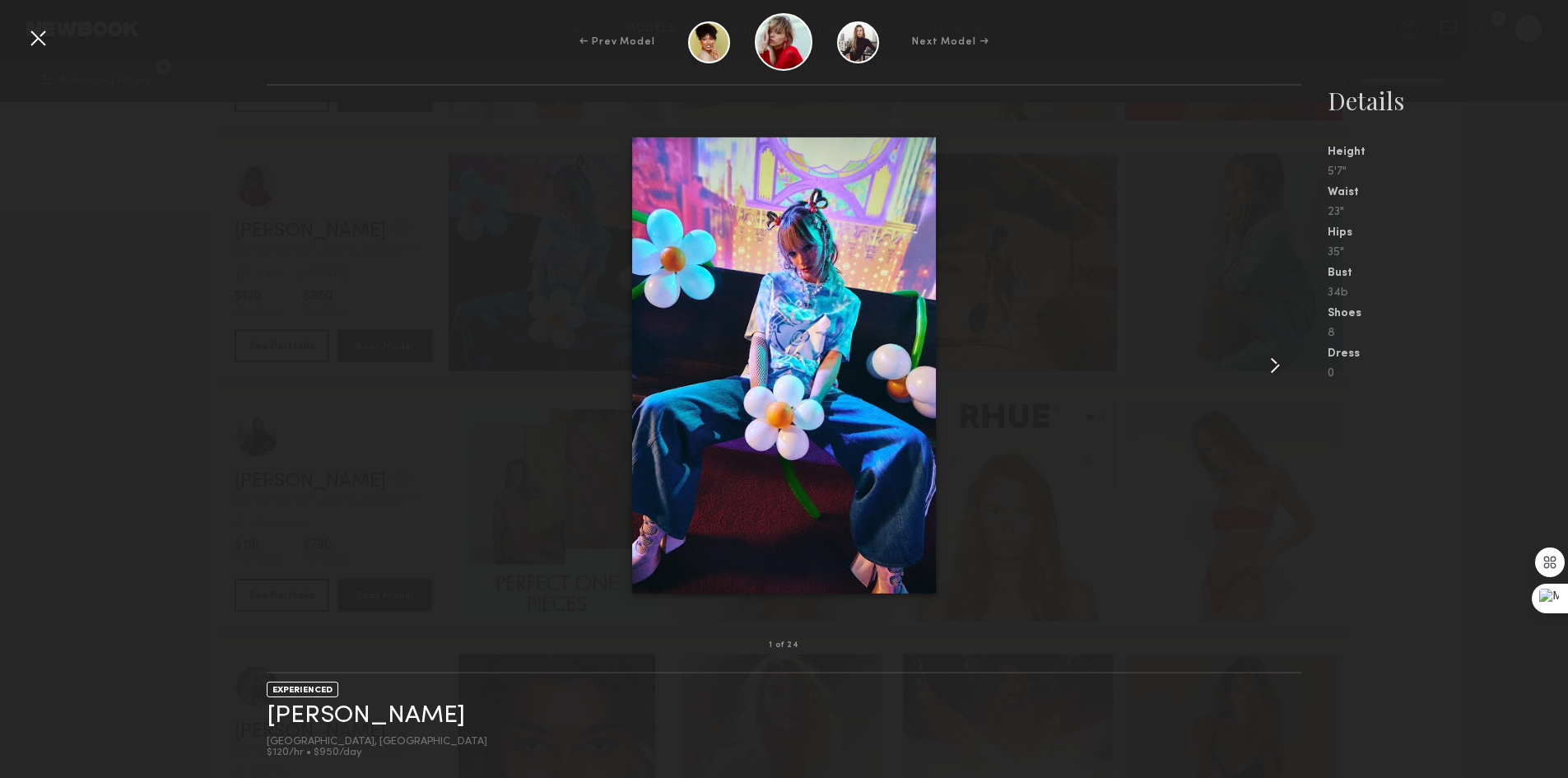
click at [1279, 367] on common-icon at bounding box center [1275, 365] width 27 height 27
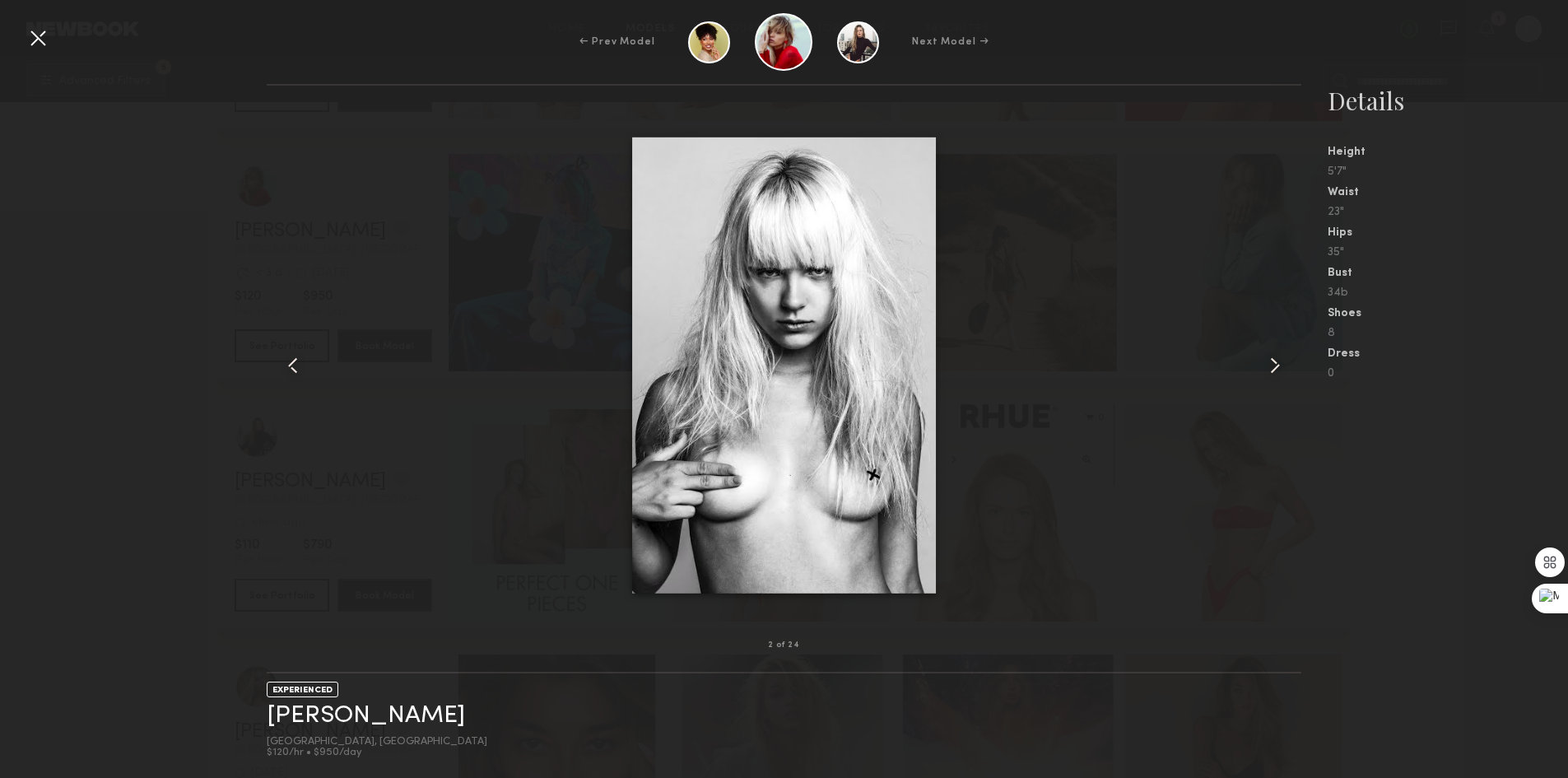
click at [1279, 367] on common-icon at bounding box center [1275, 365] width 27 height 27
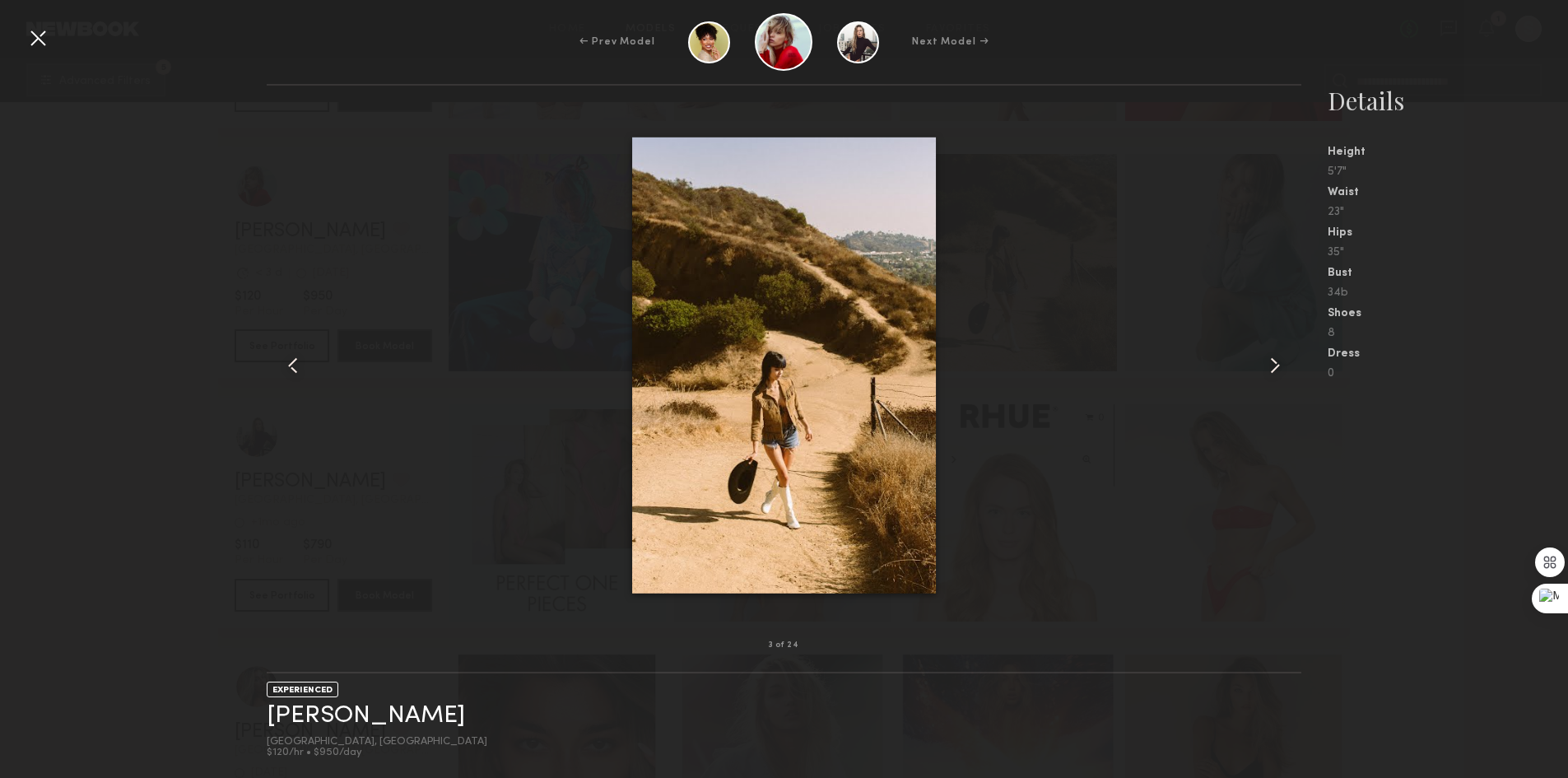
click at [1279, 367] on common-icon at bounding box center [1275, 365] width 27 height 27
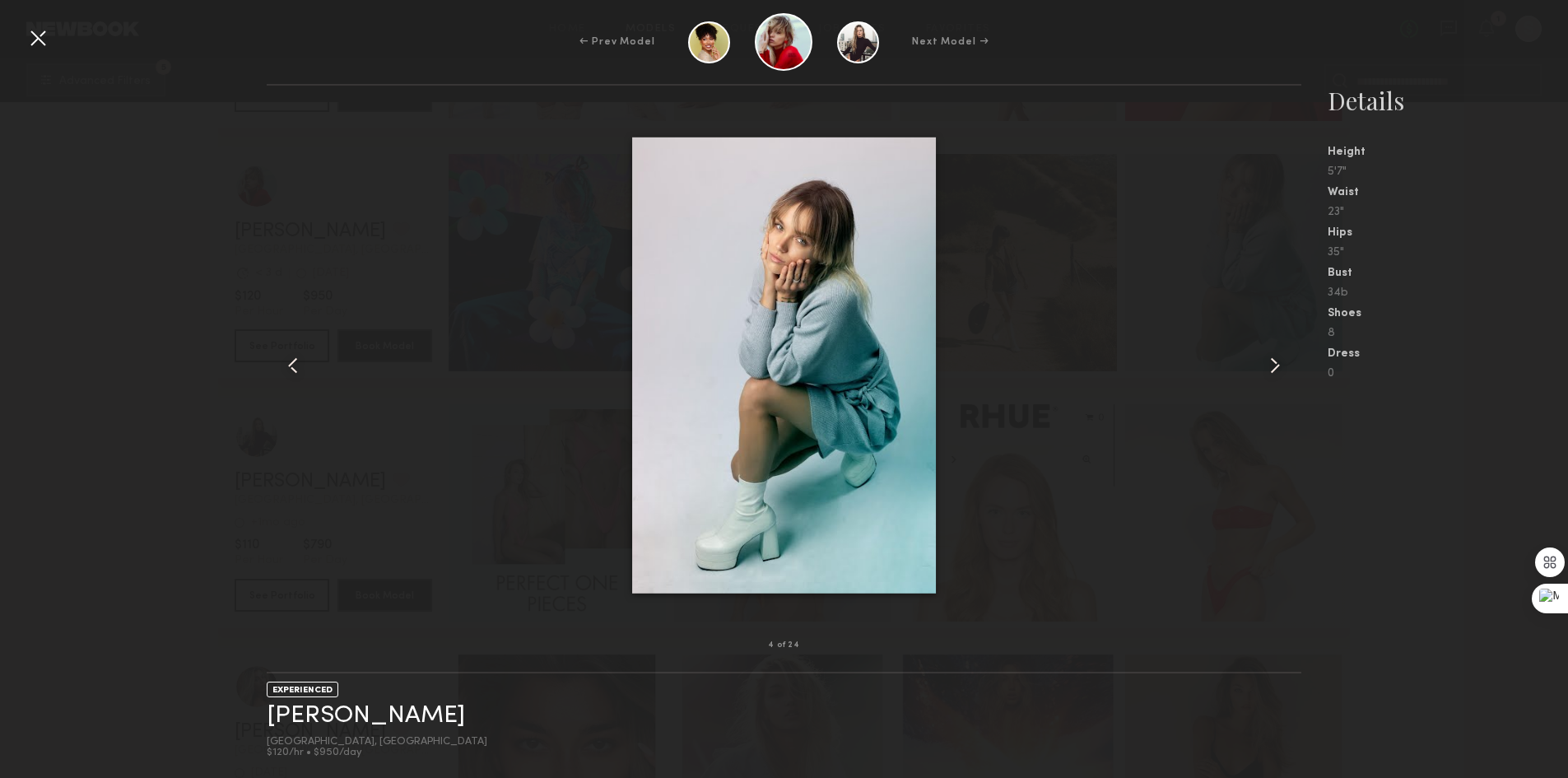
click at [1277, 367] on common-icon at bounding box center [1275, 365] width 27 height 27
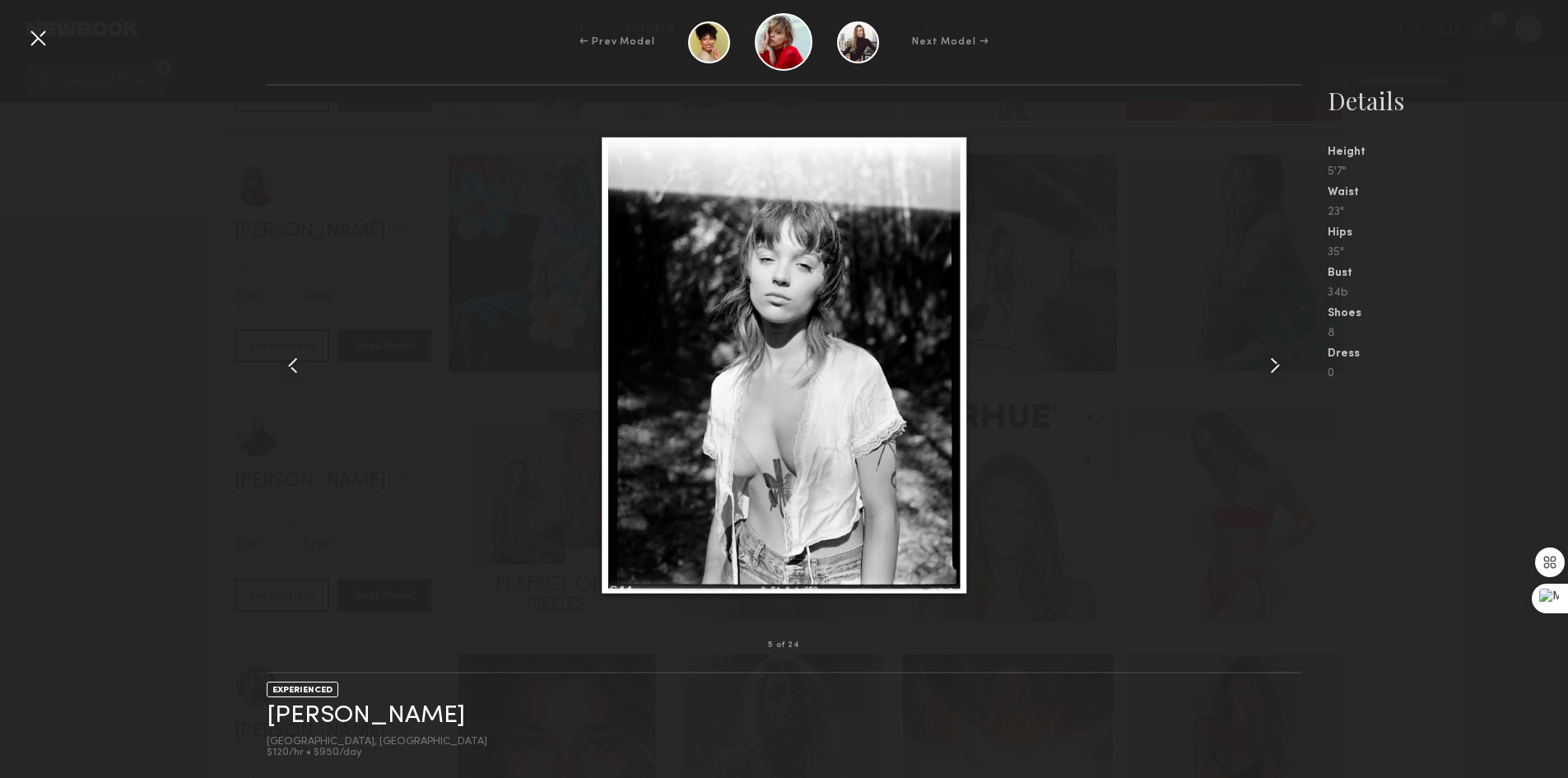
click at [1277, 367] on common-icon at bounding box center [1275, 365] width 27 height 27
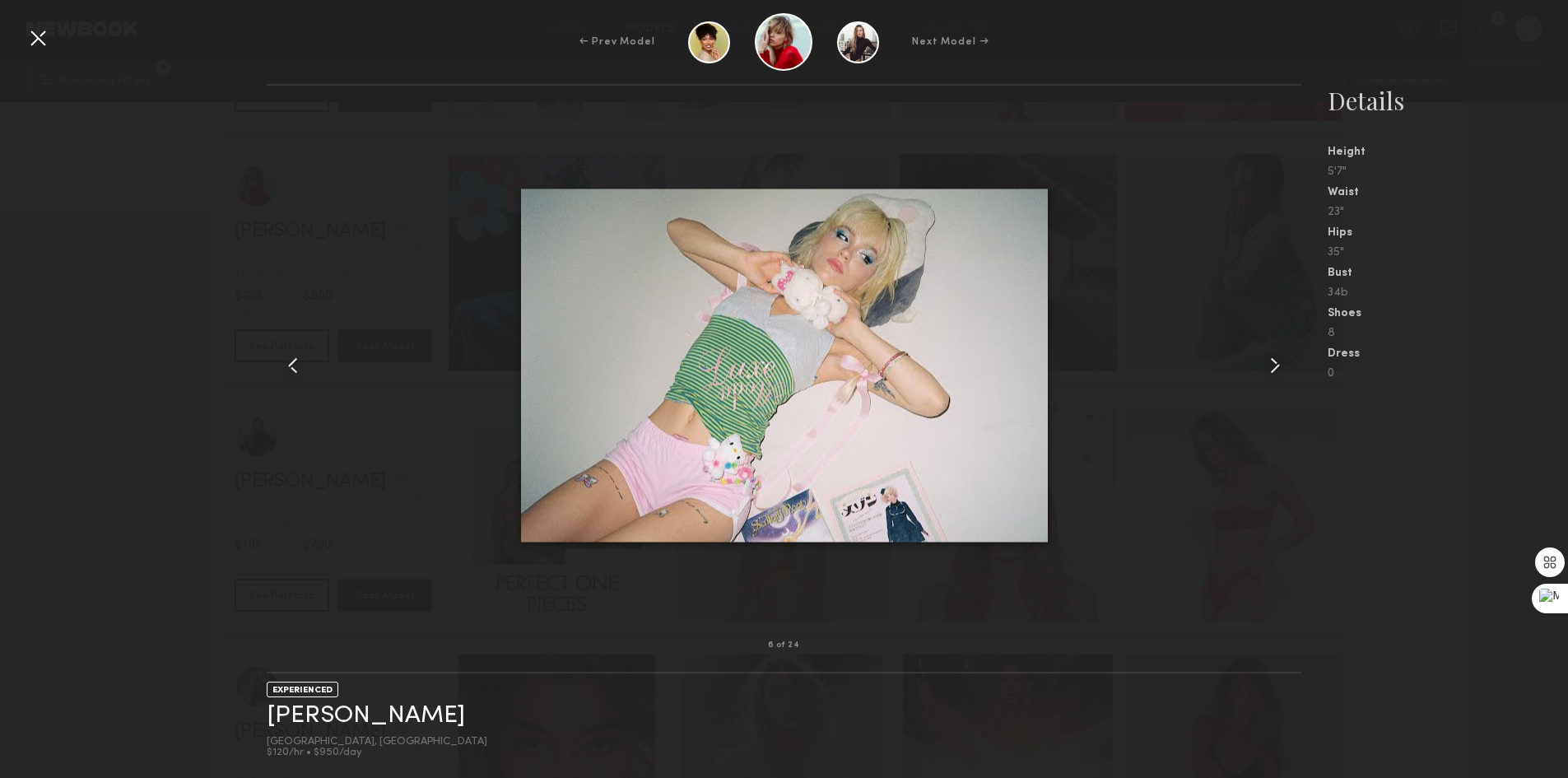
click at [1277, 367] on common-icon at bounding box center [1275, 365] width 27 height 27
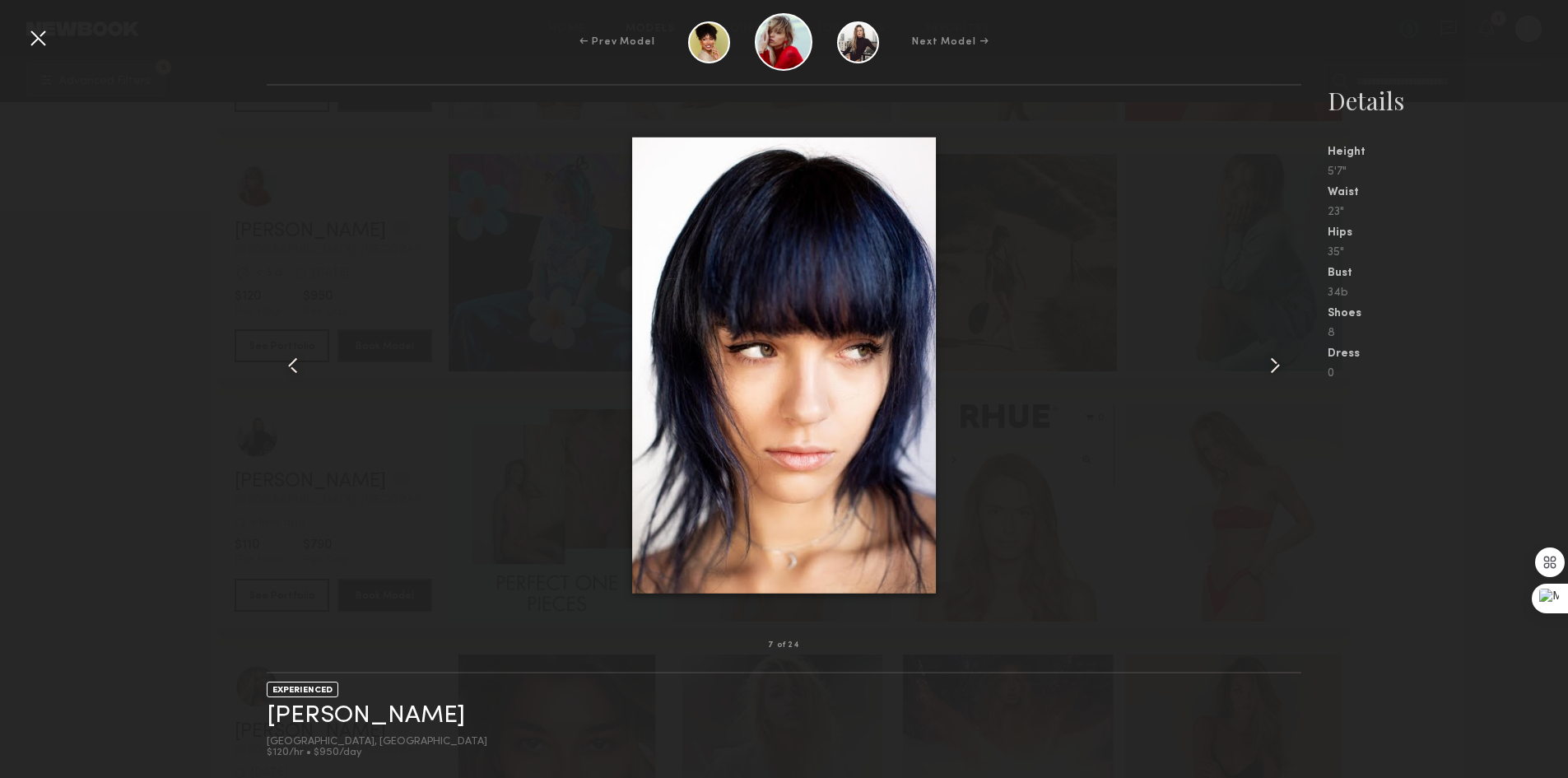
click at [1276, 356] on common-icon at bounding box center [1275, 365] width 27 height 27
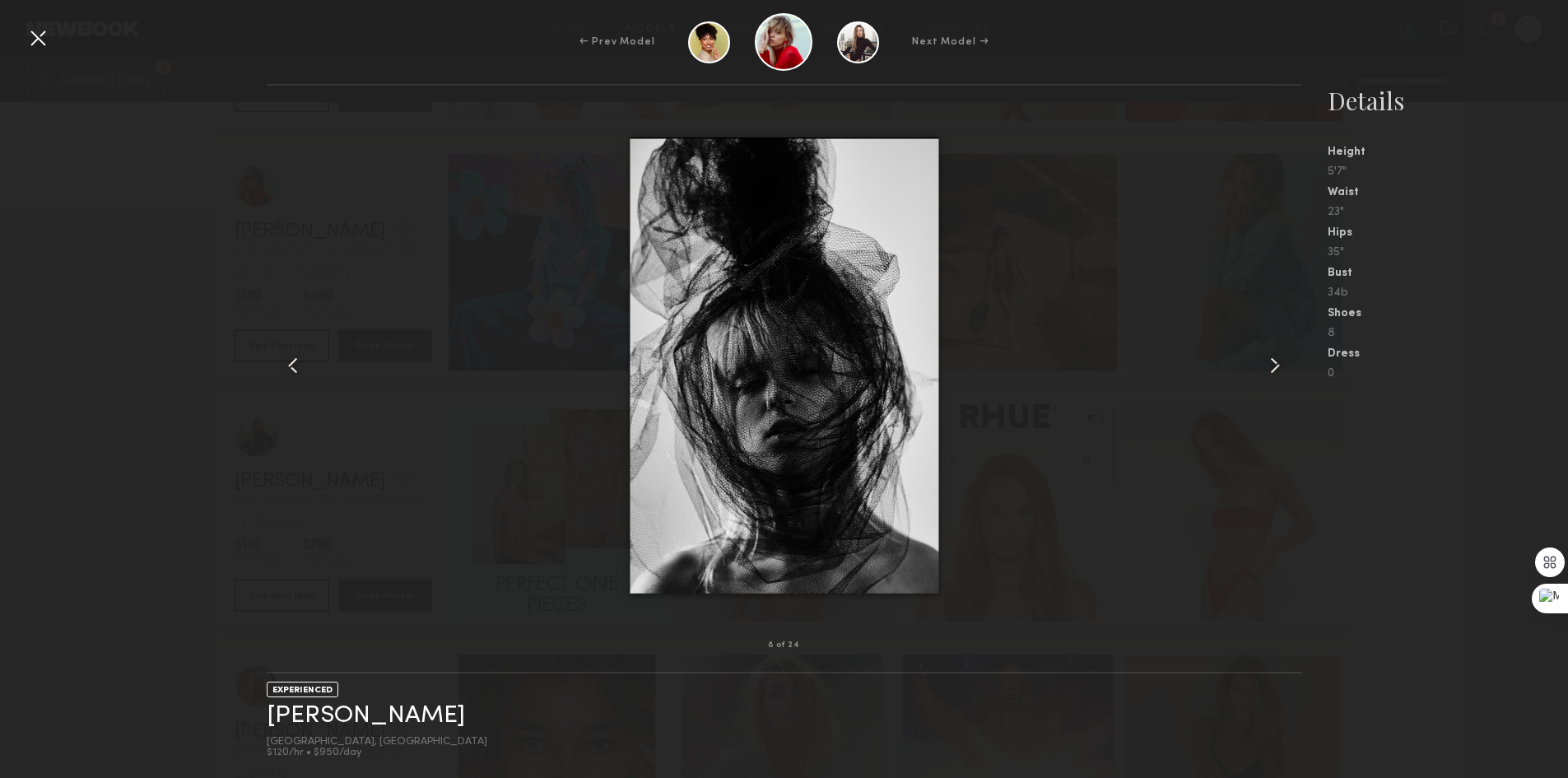
click at [1276, 356] on common-icon at bounding box center [1275, 365] width 27 height 27
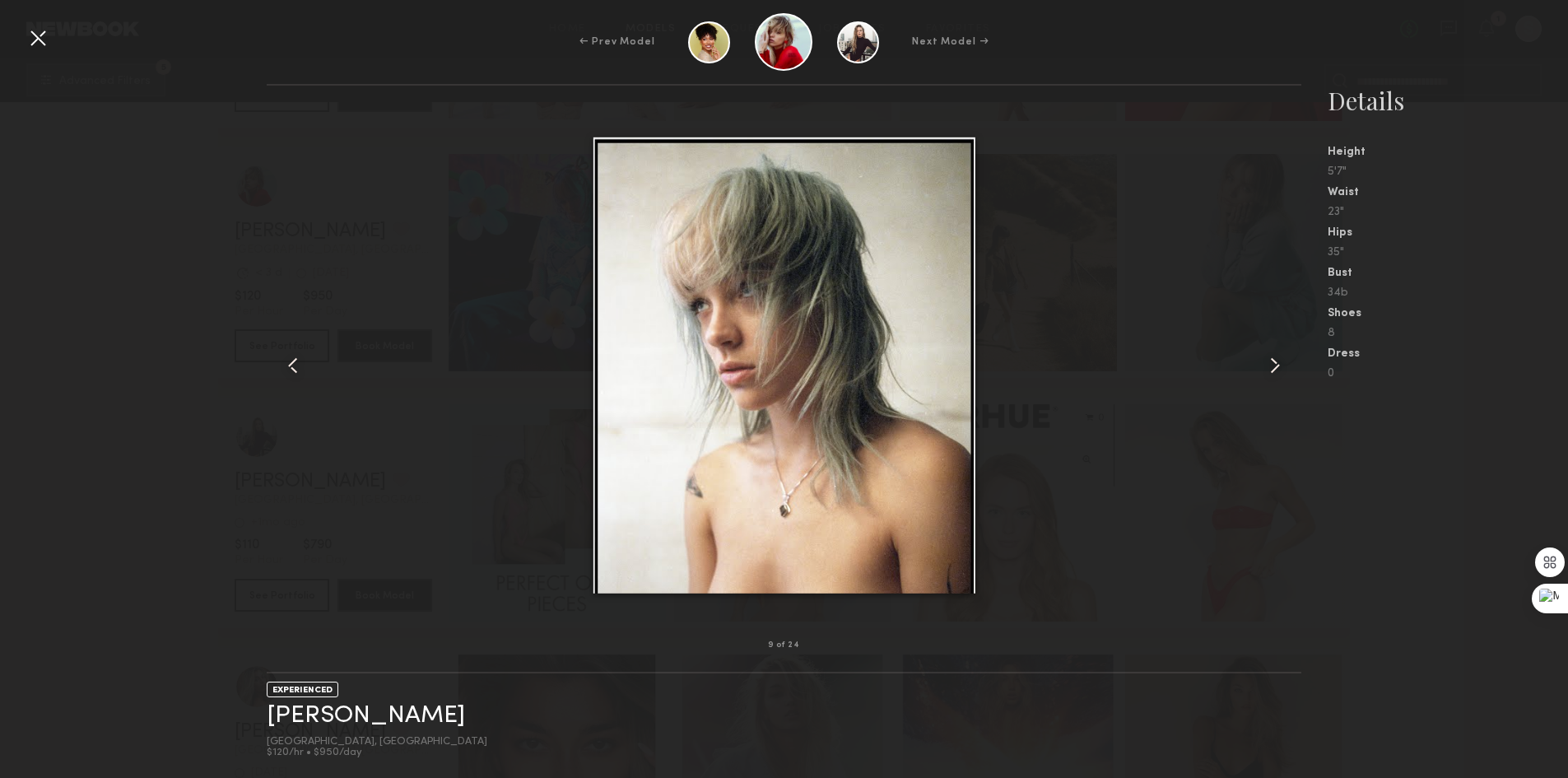
click at [1274, 356] on common-icon at bounding box center [1275, 365] width 27 height 27
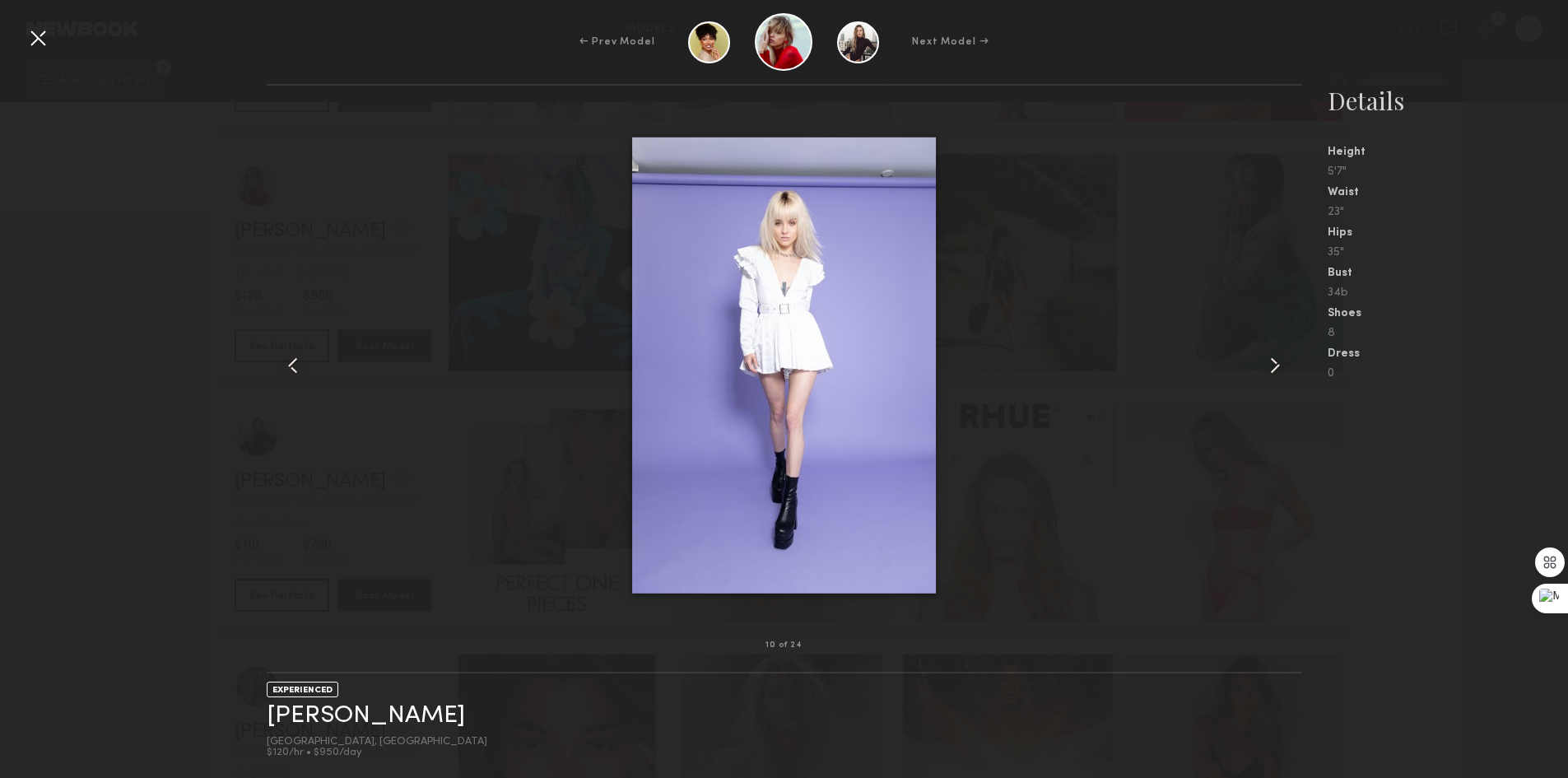
click at [1273, 356] on common-icon at bounding box center [1275, 365] width 27 height 27
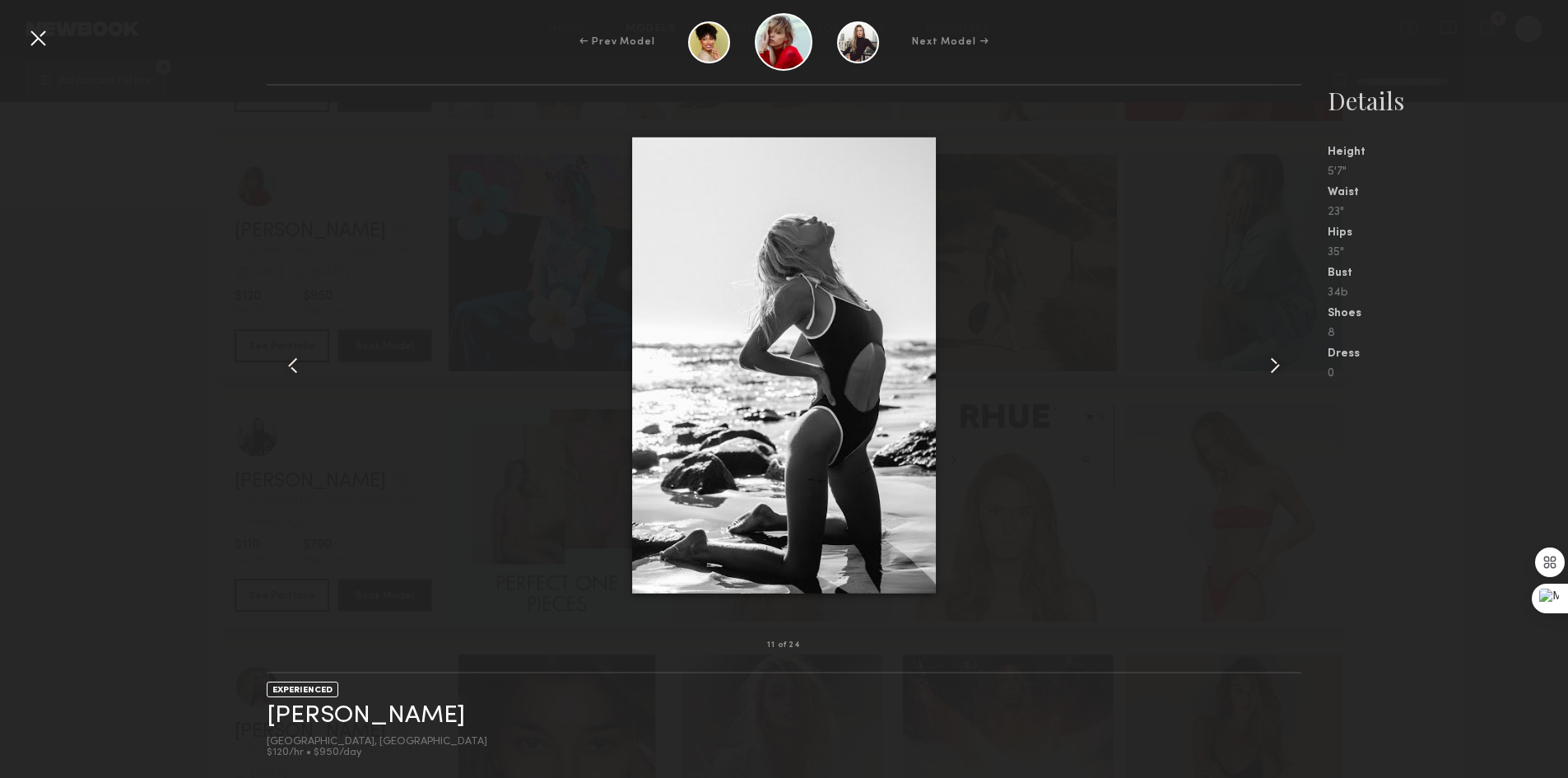
click at [1270, 356] on common-icon at bounding box center [1275, 365] width 27 height 27
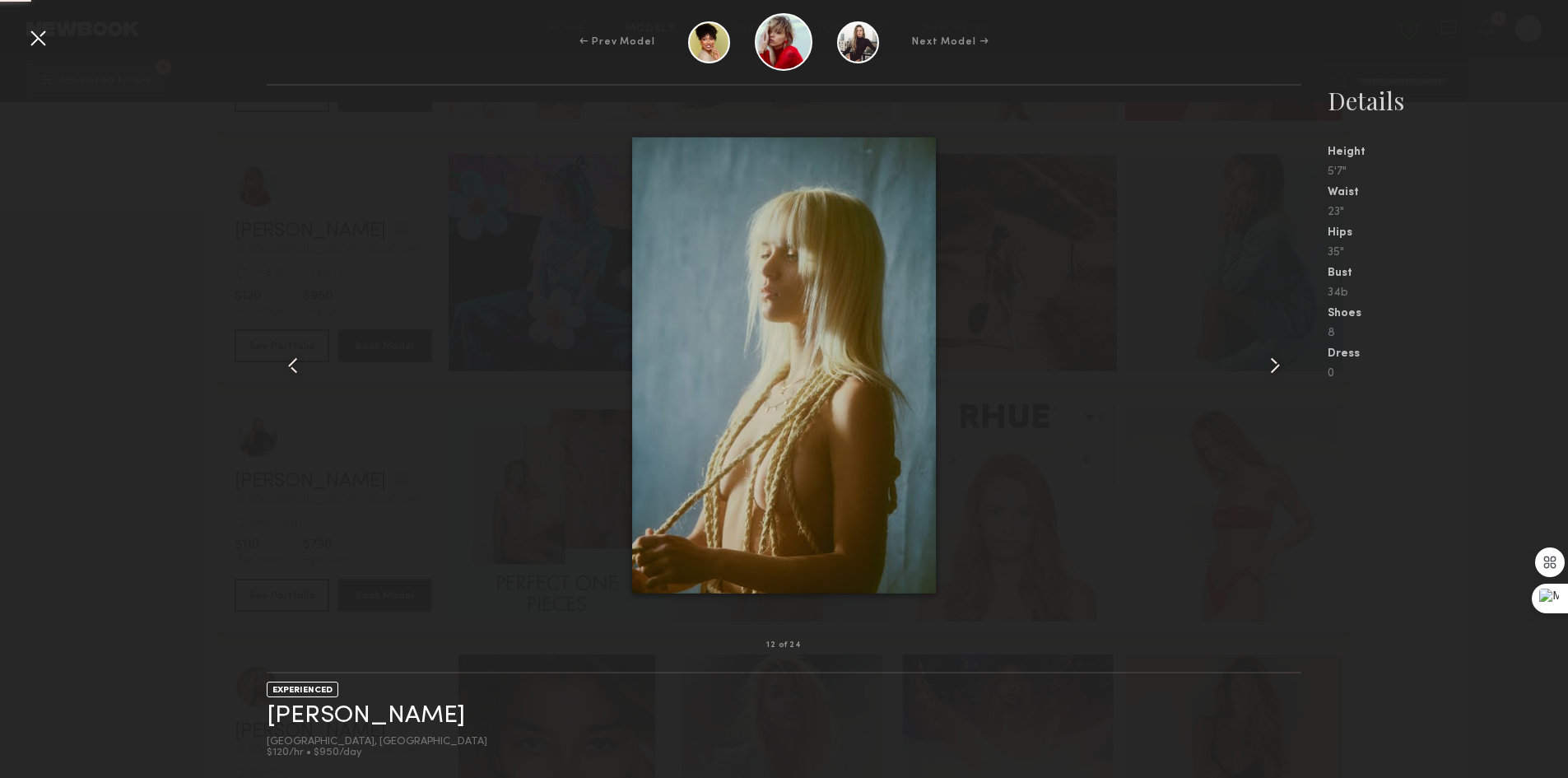
click at [1267, 356] on common-icon at bounding box center [1275, 365] width 27 height 27
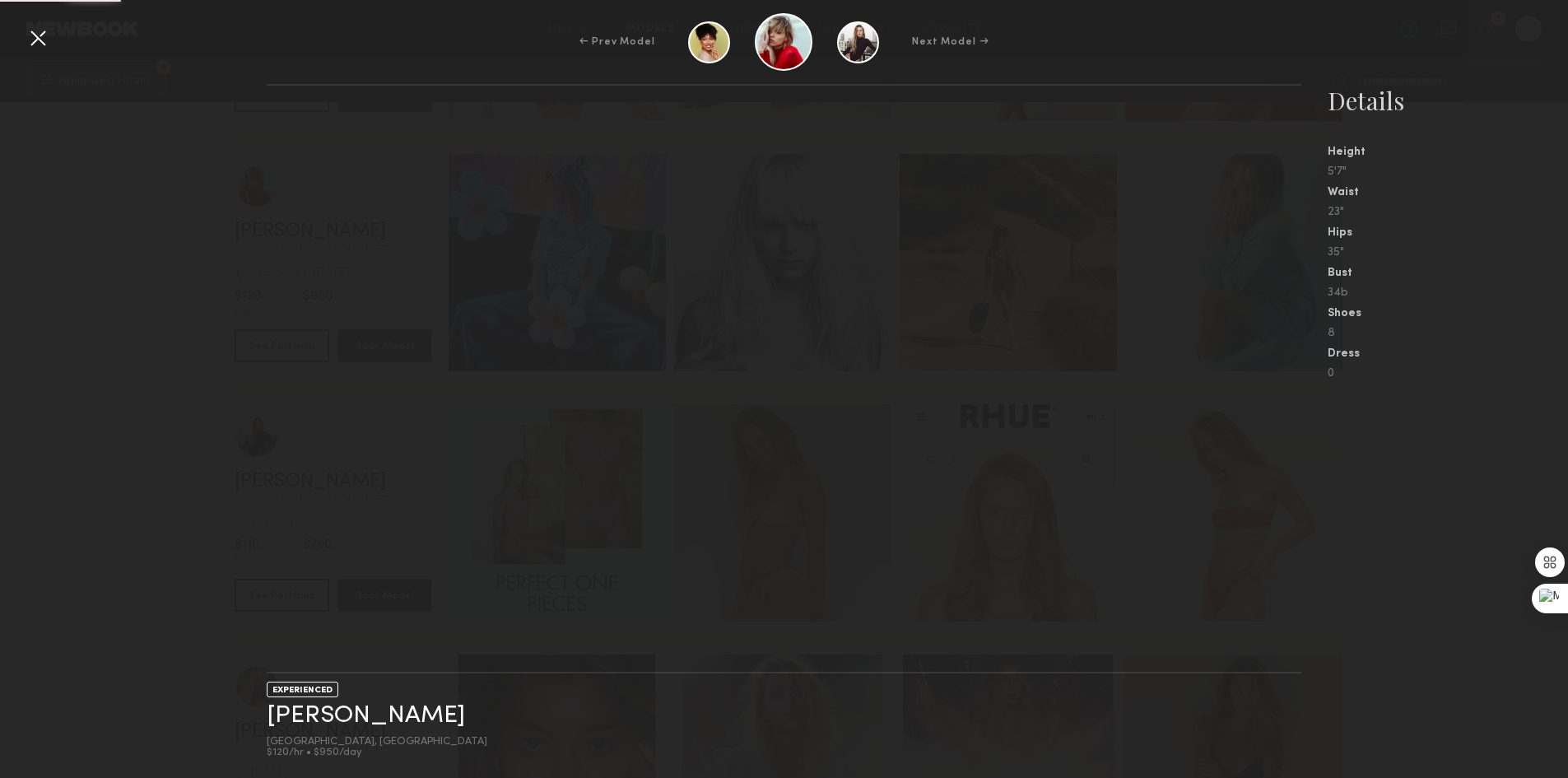
click at [1264, 354] on nb-gallery-light at bounding box center [784, 379] width 1035 height 590
click at [1261, 354] on nb-gallery-light at bounding box center [784, 379] width 1035 height 590
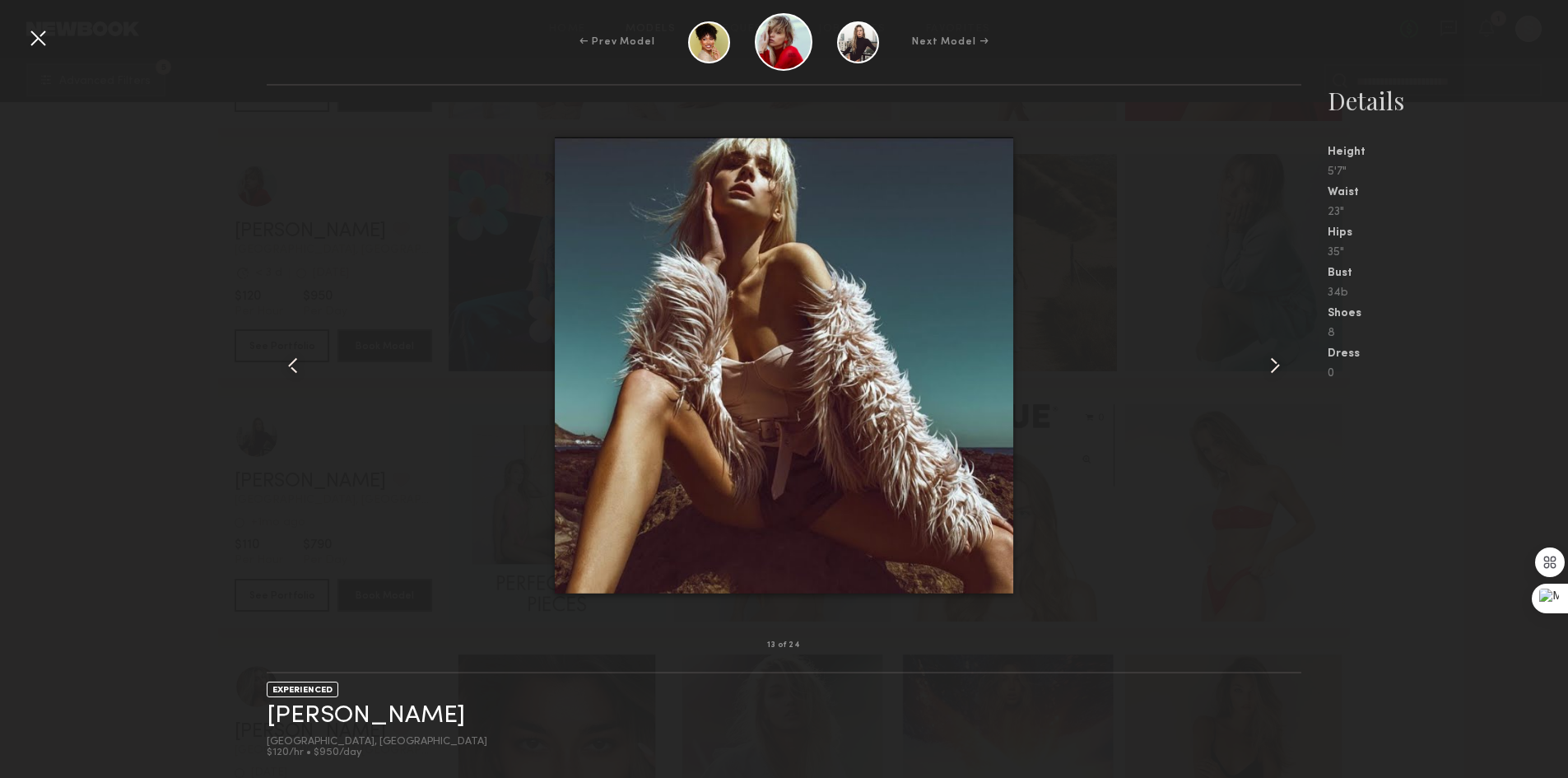
click at [44, 35] on div at bounding box center [38, 38] width 27 height 27
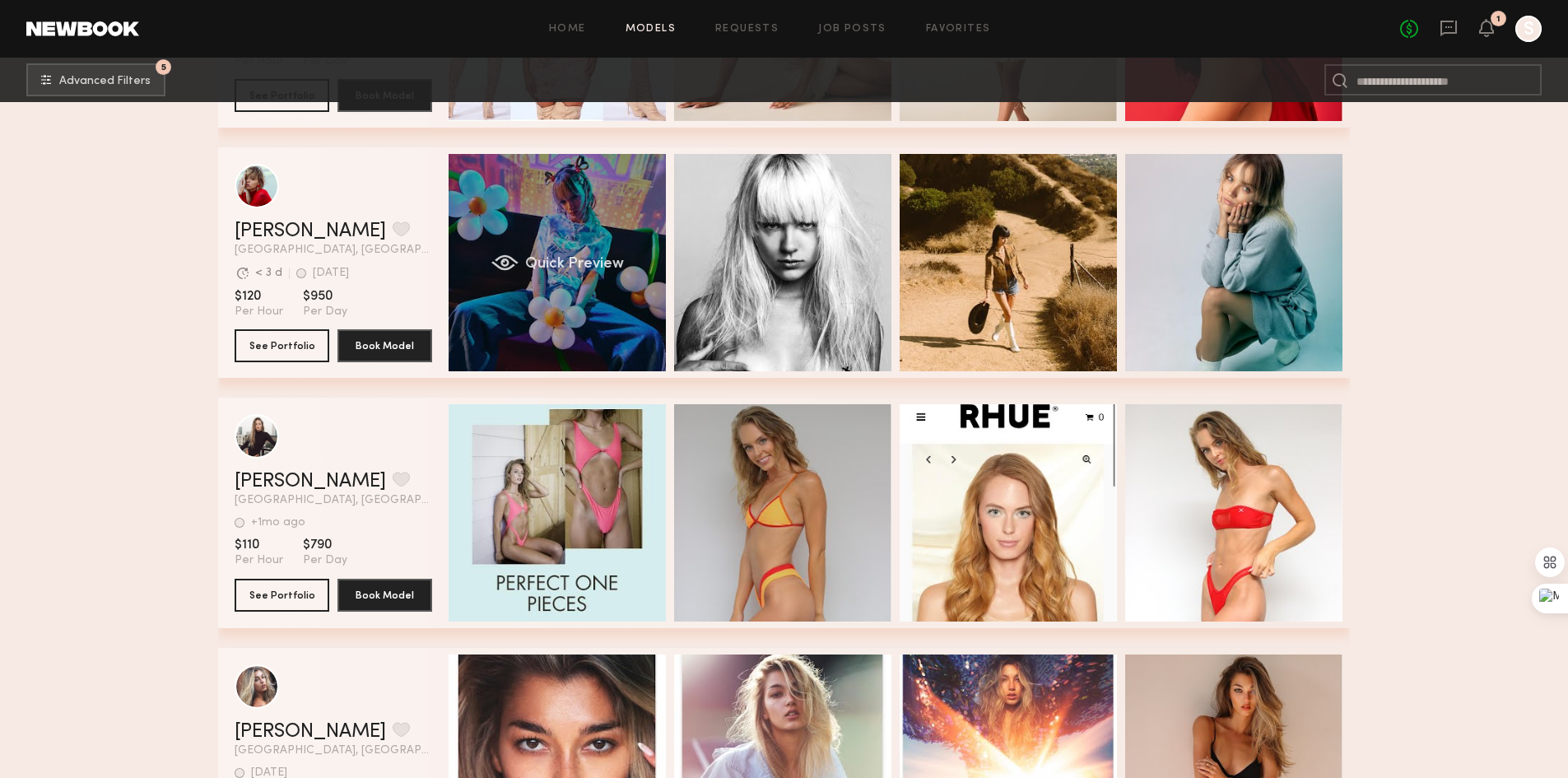
click at [578, 256] on div "Quick Preview" at bounding box center [558, 263] width 218 height 218
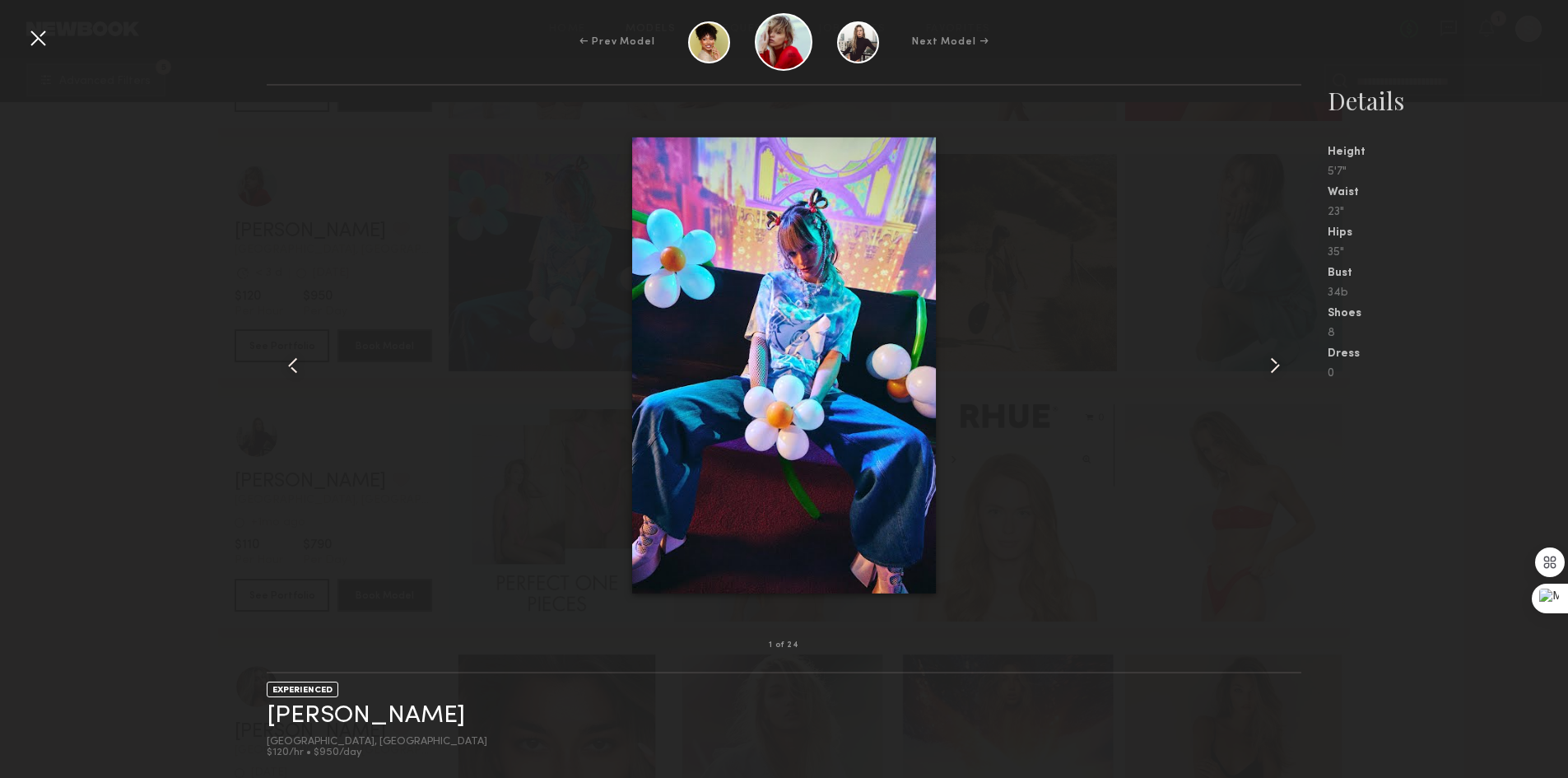
click at [1272, 356] on common-icon at bounding box center [1275, 365] width 27 height 27
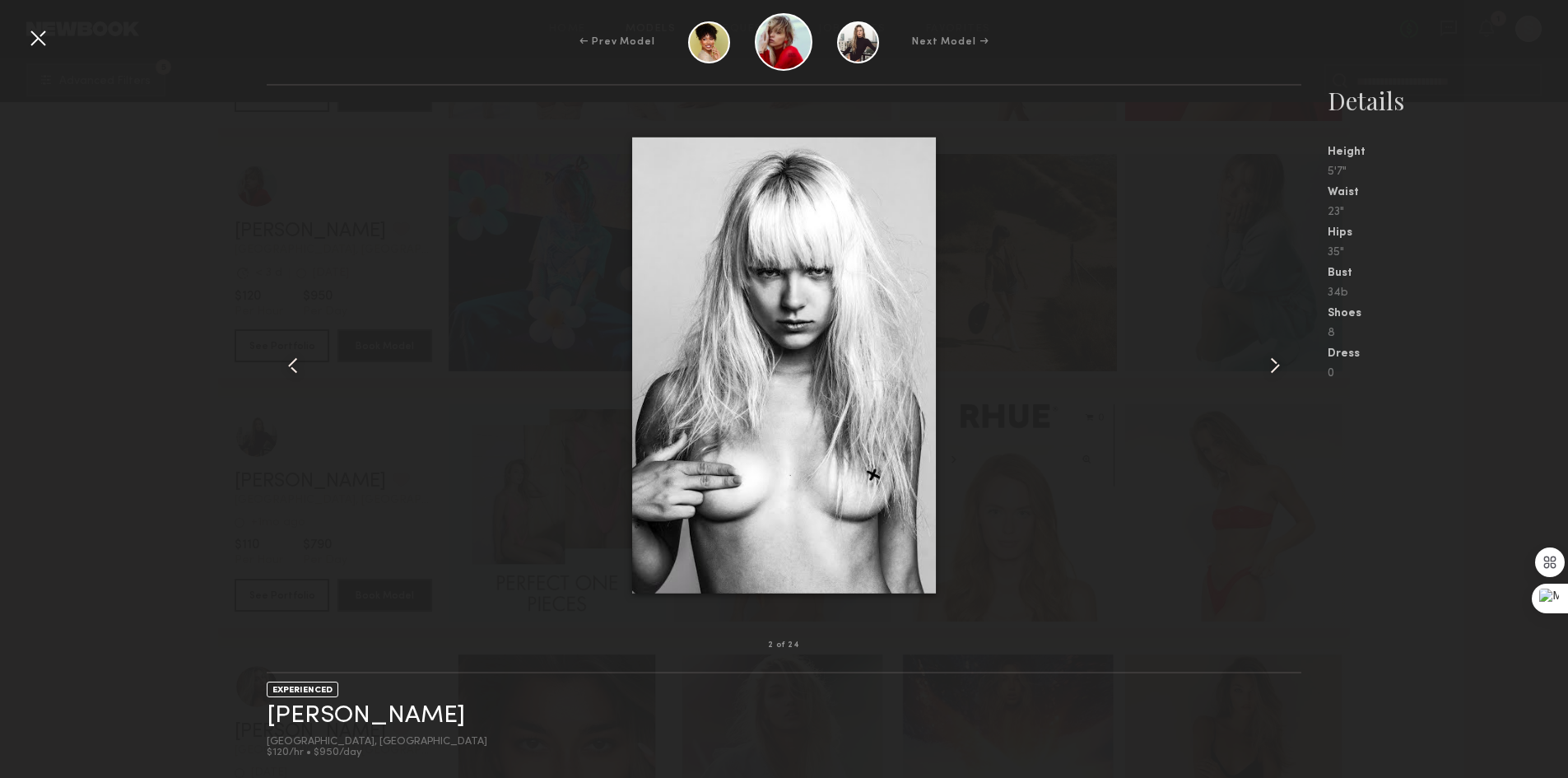
click at [37, 27] on div at bounding box center [38, 38] width 27 height 27
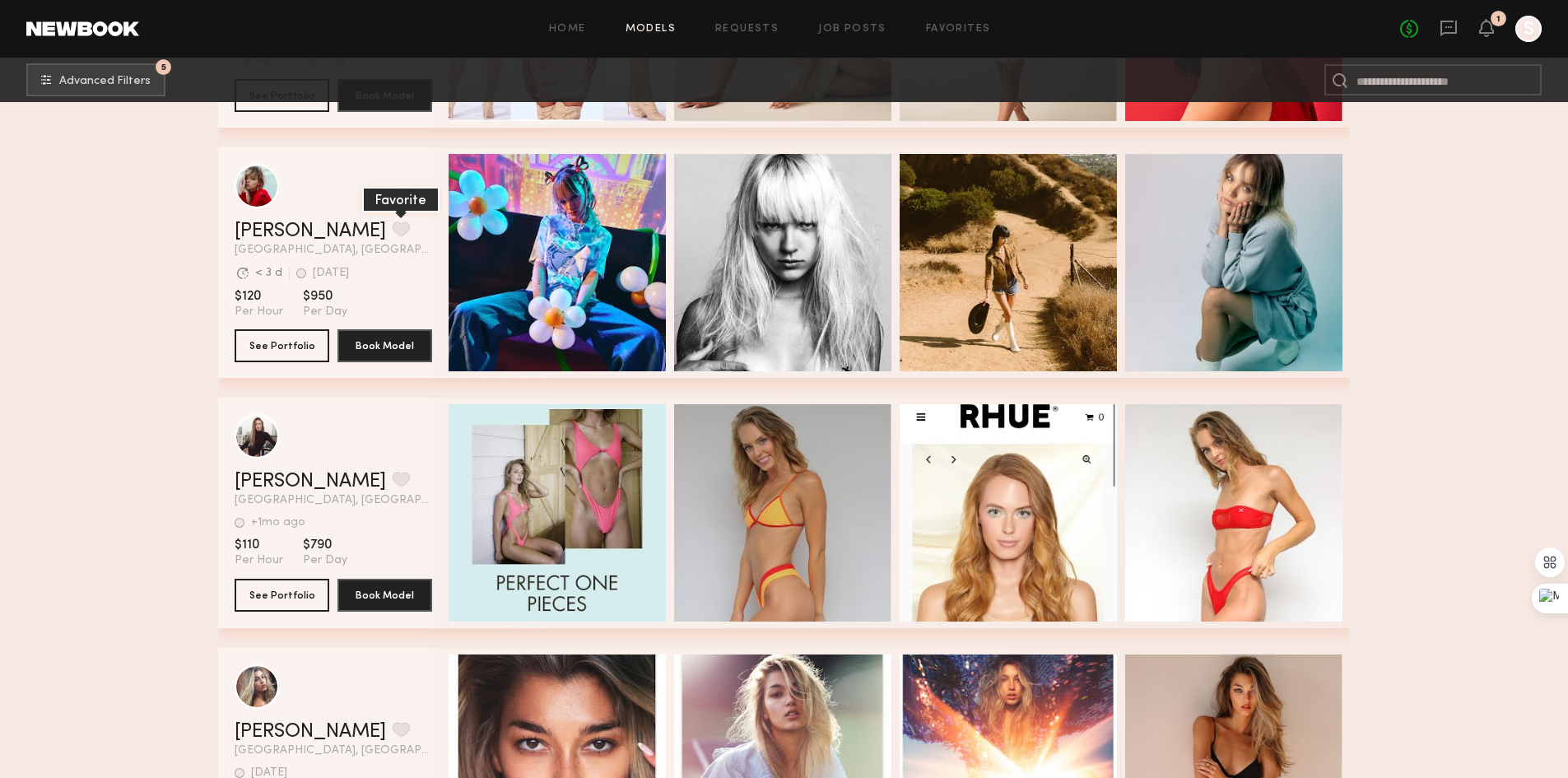
click at [393, 231] on button "grid" at bounding box center [401, 229] width 17 height 15
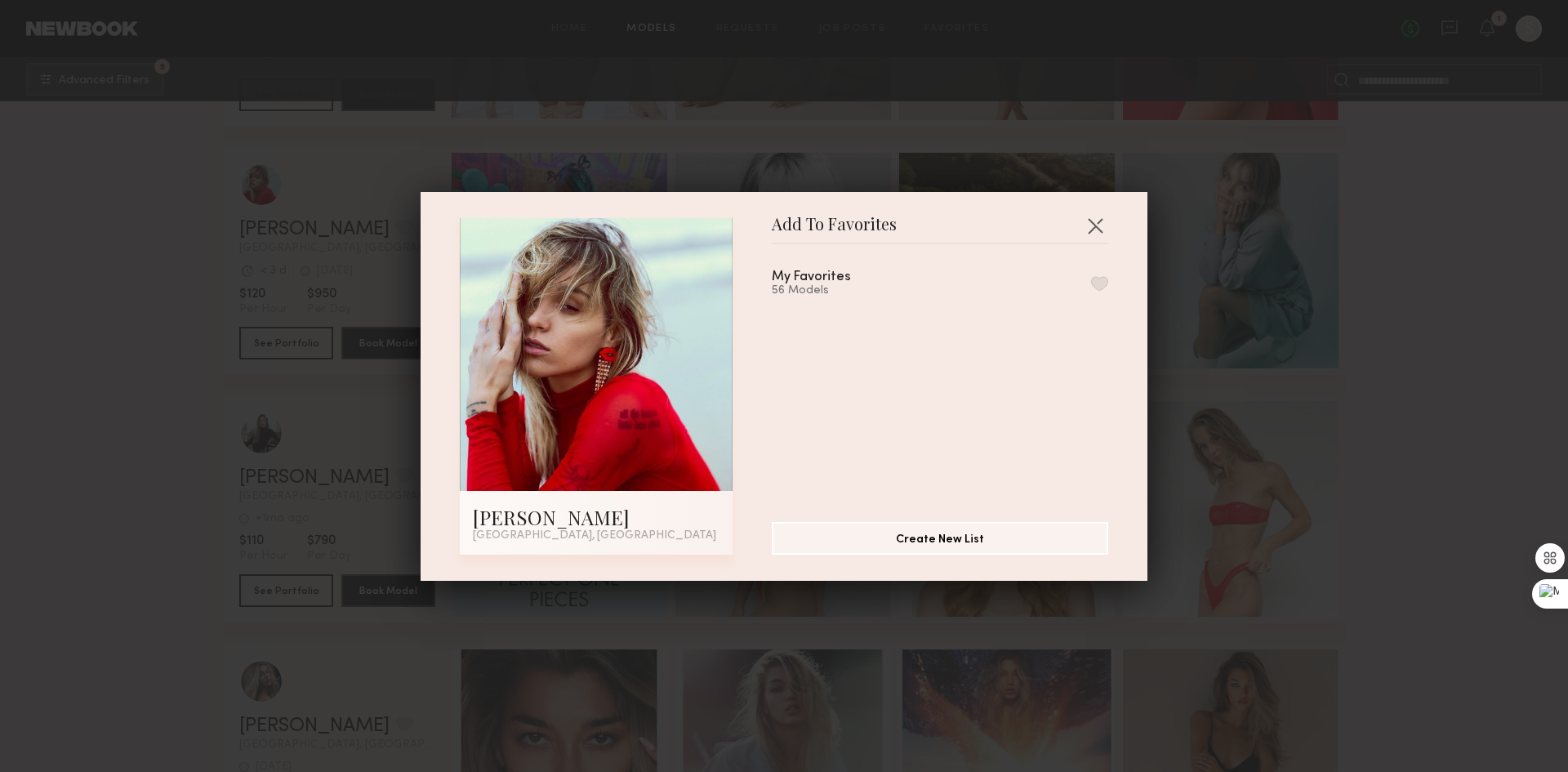
click at [1080, 274] on div "My Favorites 56 Models" at bounding box center [940, 284] width 336 height 27
click at [1092, 284] on button "button" at bounding box center [1100, 284] width 17 height 15
click at [1088, 224] on button "button" at bounding box center [1095, 225] width 26 height 26
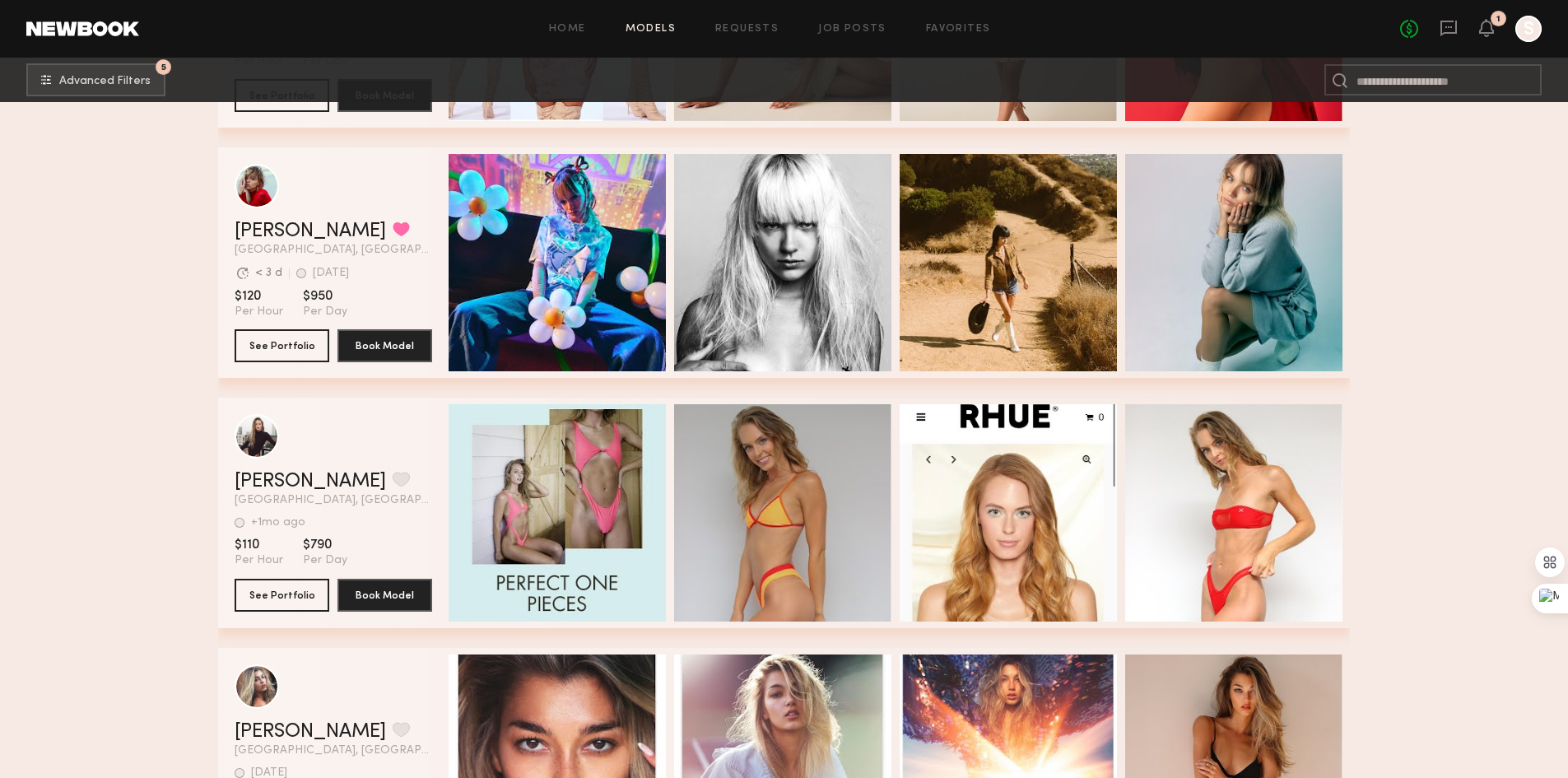
scroll to position [19998, 0]
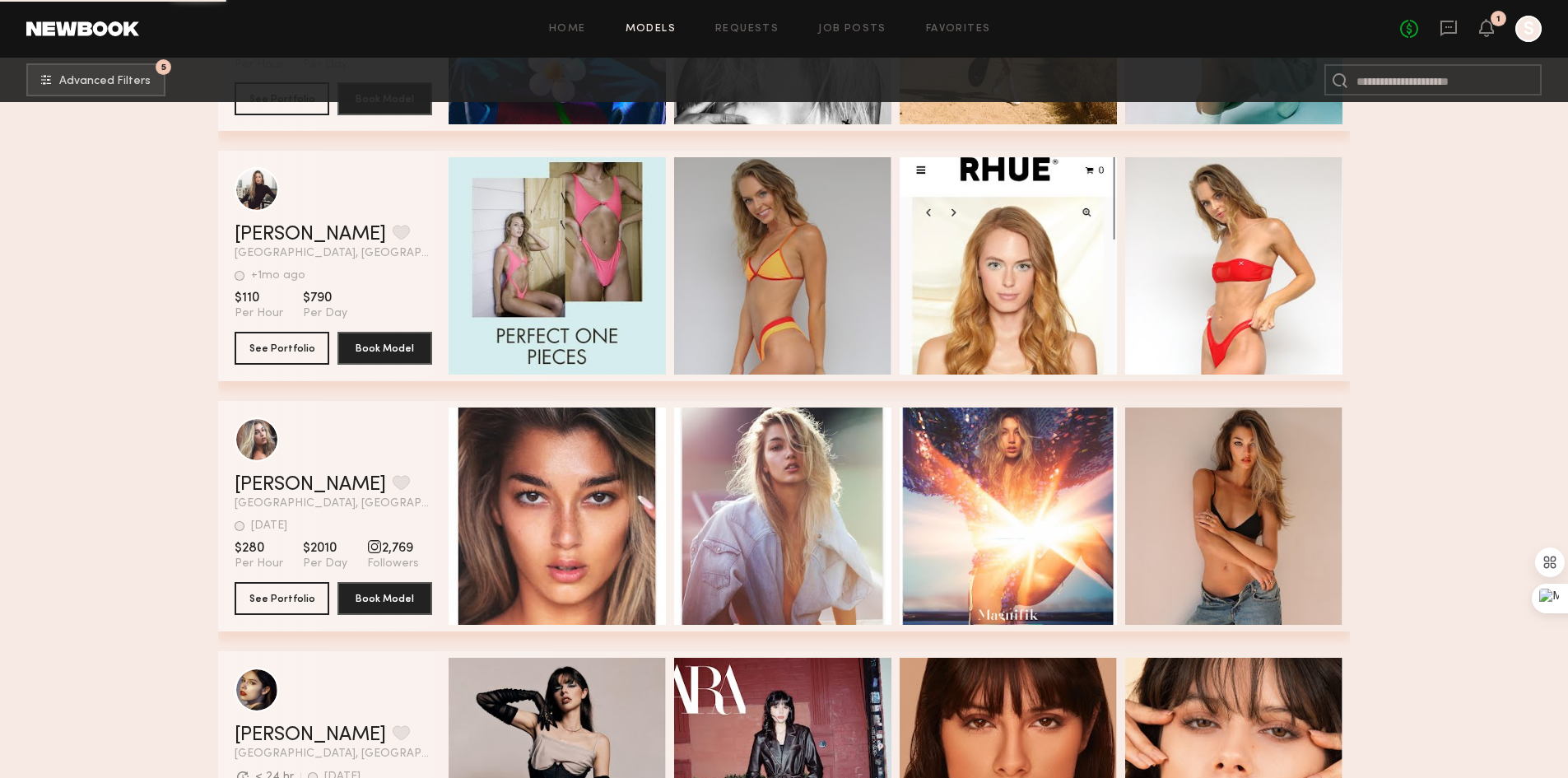
drag, startPoint x: 569, startPoint y: 256, endPoint x: 662, endPoint y: 287, distance: 98.0
click at [570, 256] on div "Quick Preview" at bounding box center [558, 266] width 218 height 218
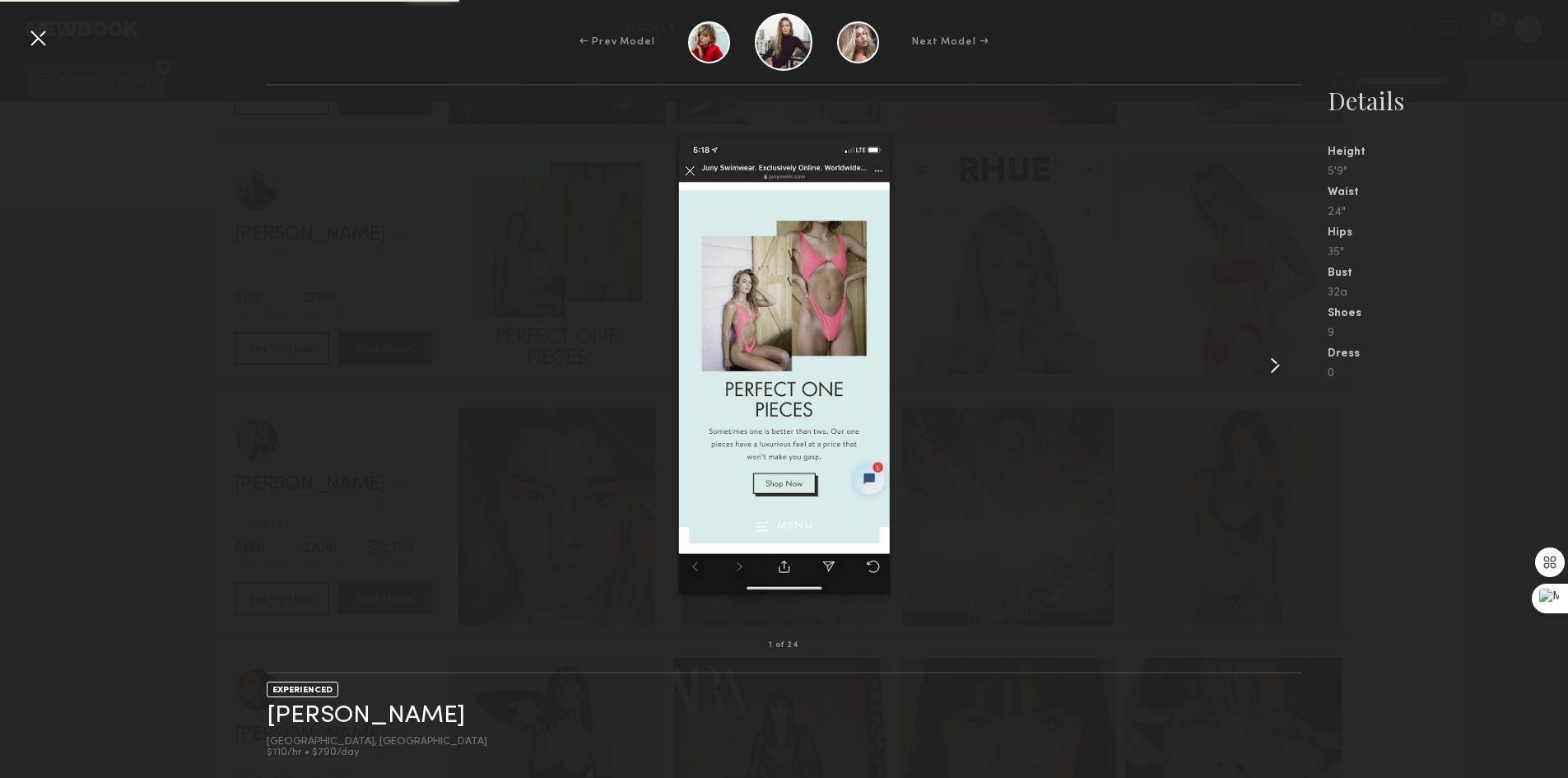
click at [1274, 356] on common-icon at bounding box center [1275, 365] width 27 height 27
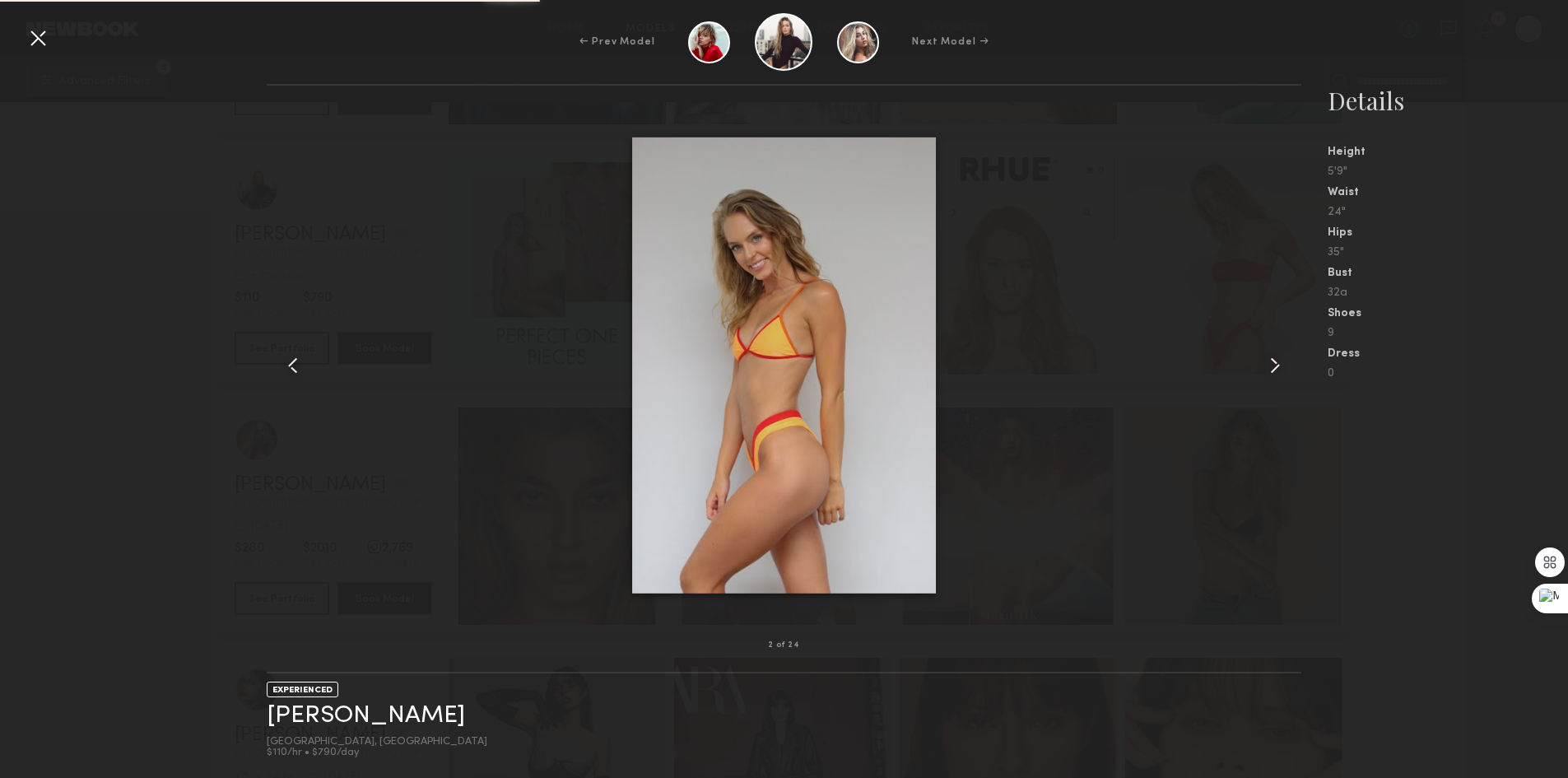
click at [1274, 356] on common-icon at bounding box center [1275, 365] width 27 height 27
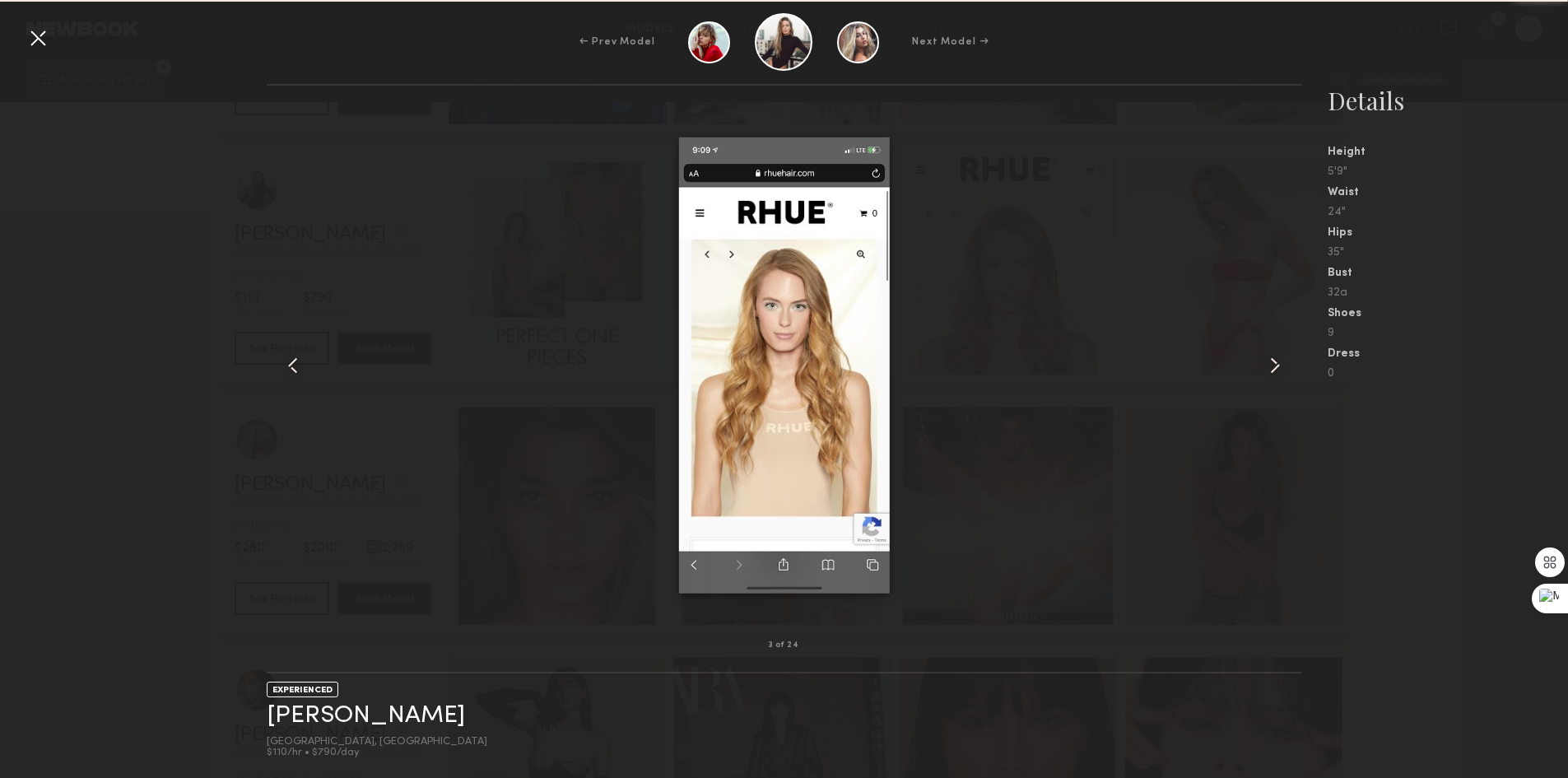
click at [1274, 356] on common-icon at bounding box center [1275, 365] width 27 height 27
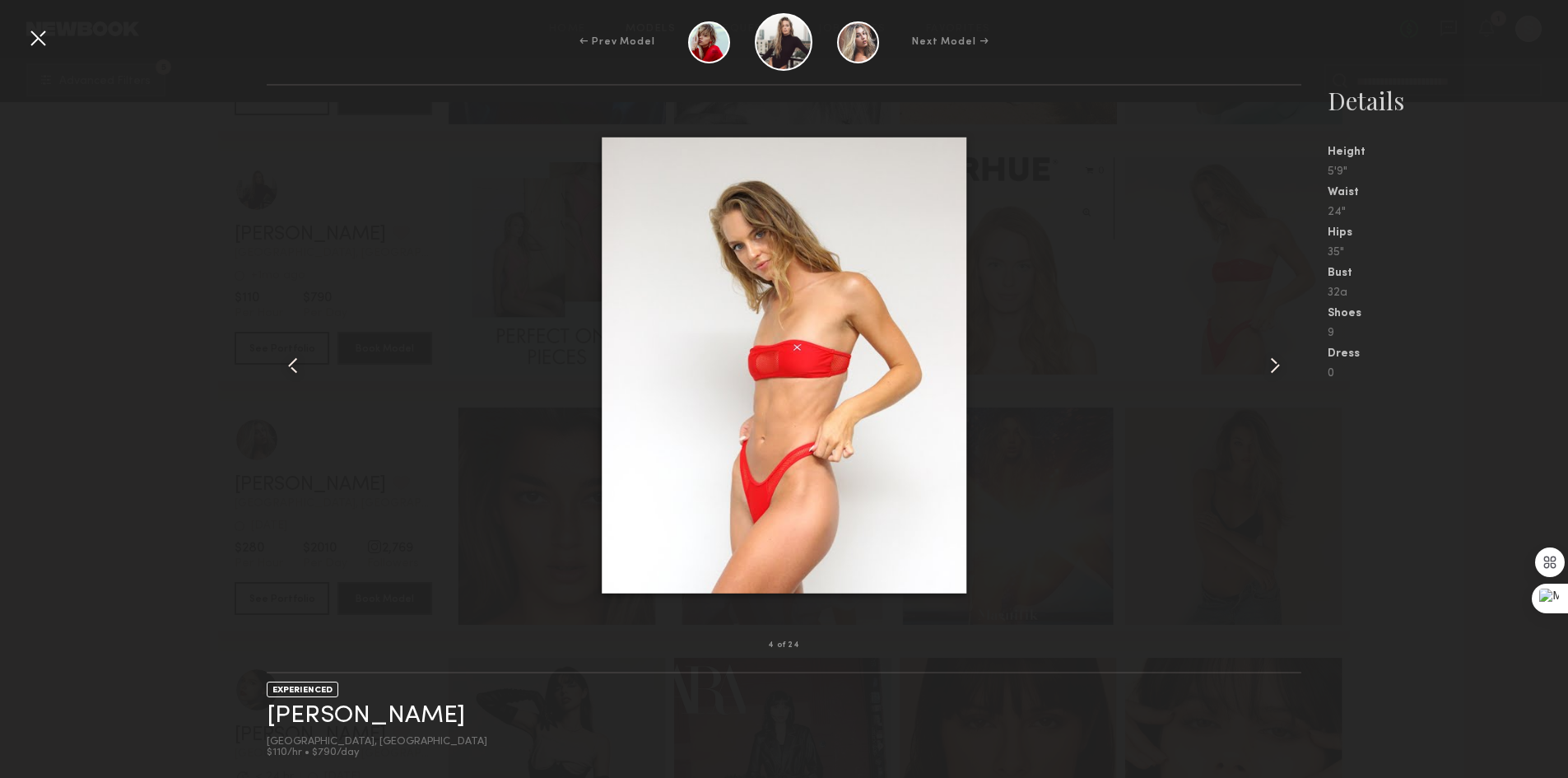
click at [1274, 356] on common-icon at bounding box center [1275, 365] width 27 height 27
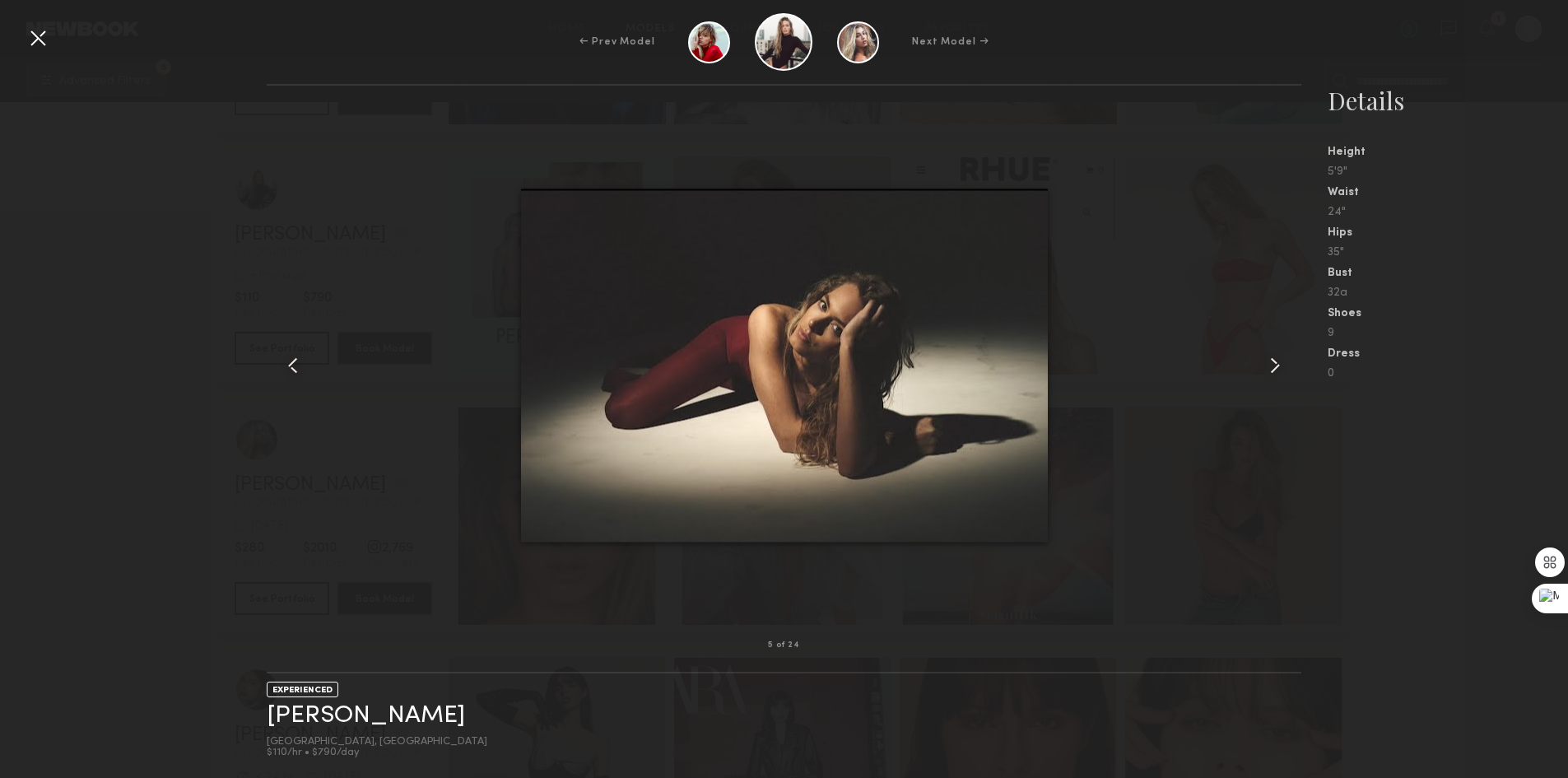
click at [32, 40] on div at bounding box center [38, 38] width 27 height 27
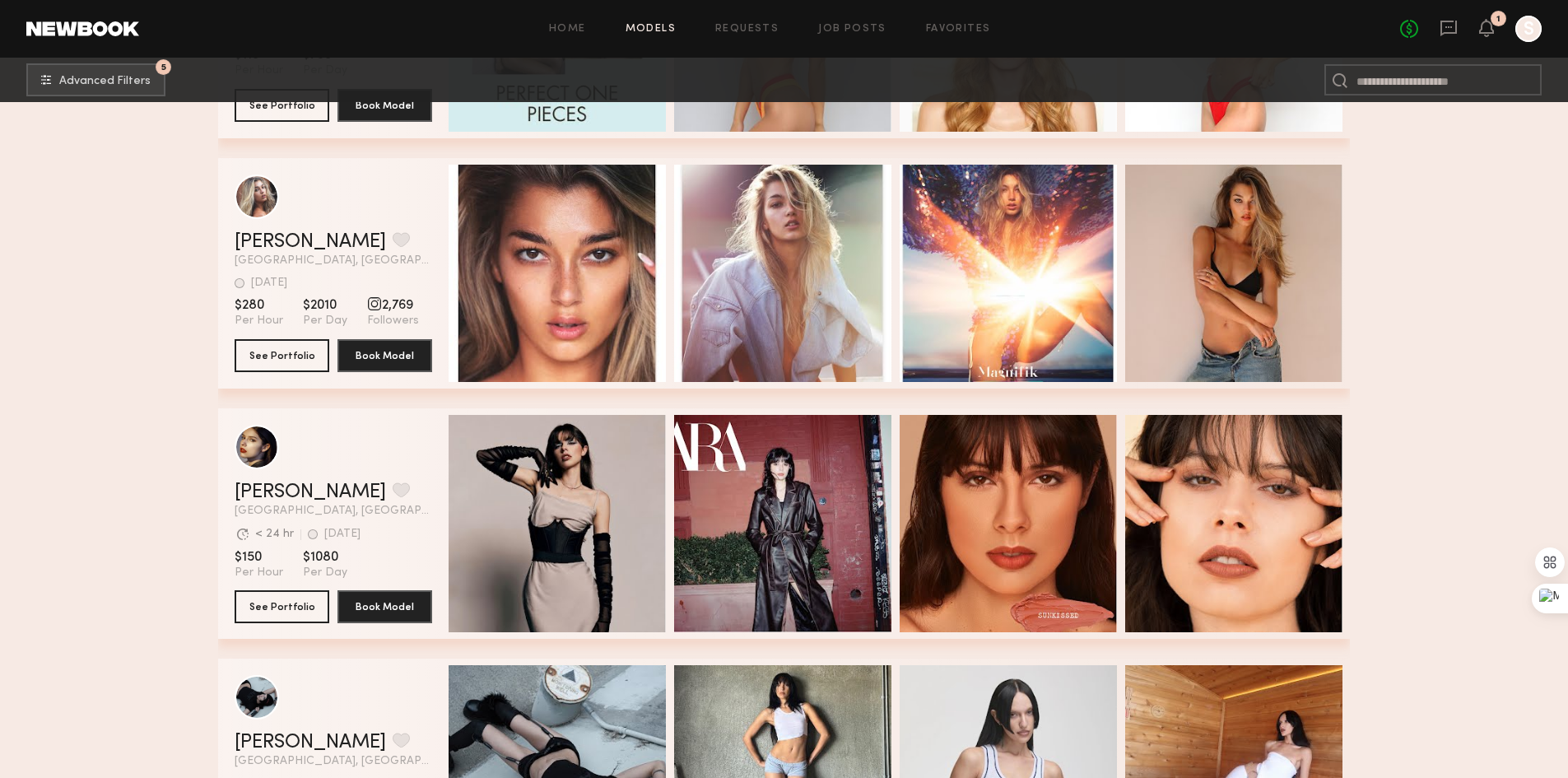
scroll to position [20245, 0]
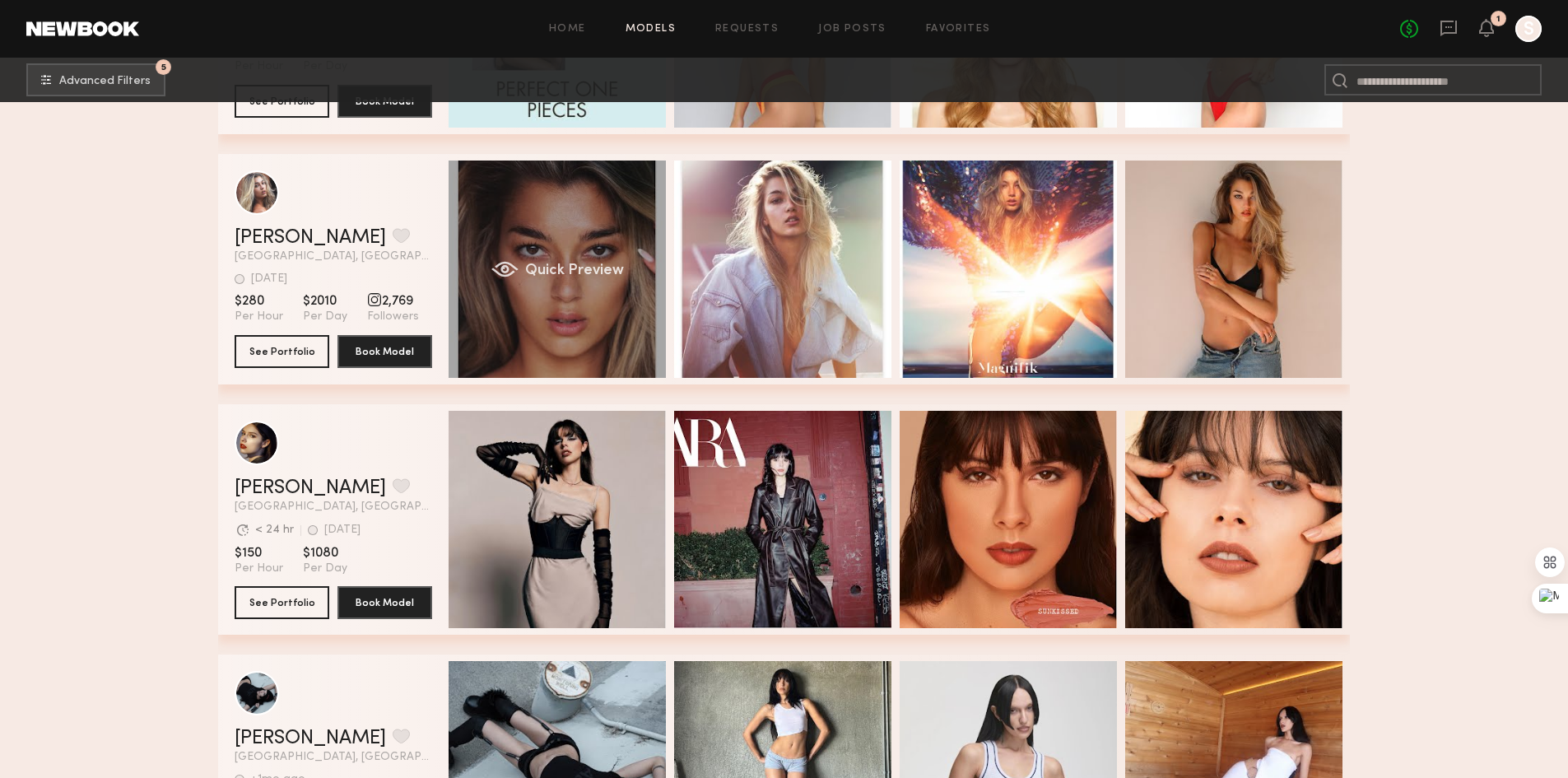
click at [538, 262] on div "Quick Preview" at bounding box center [558, 270] width 218 height 218
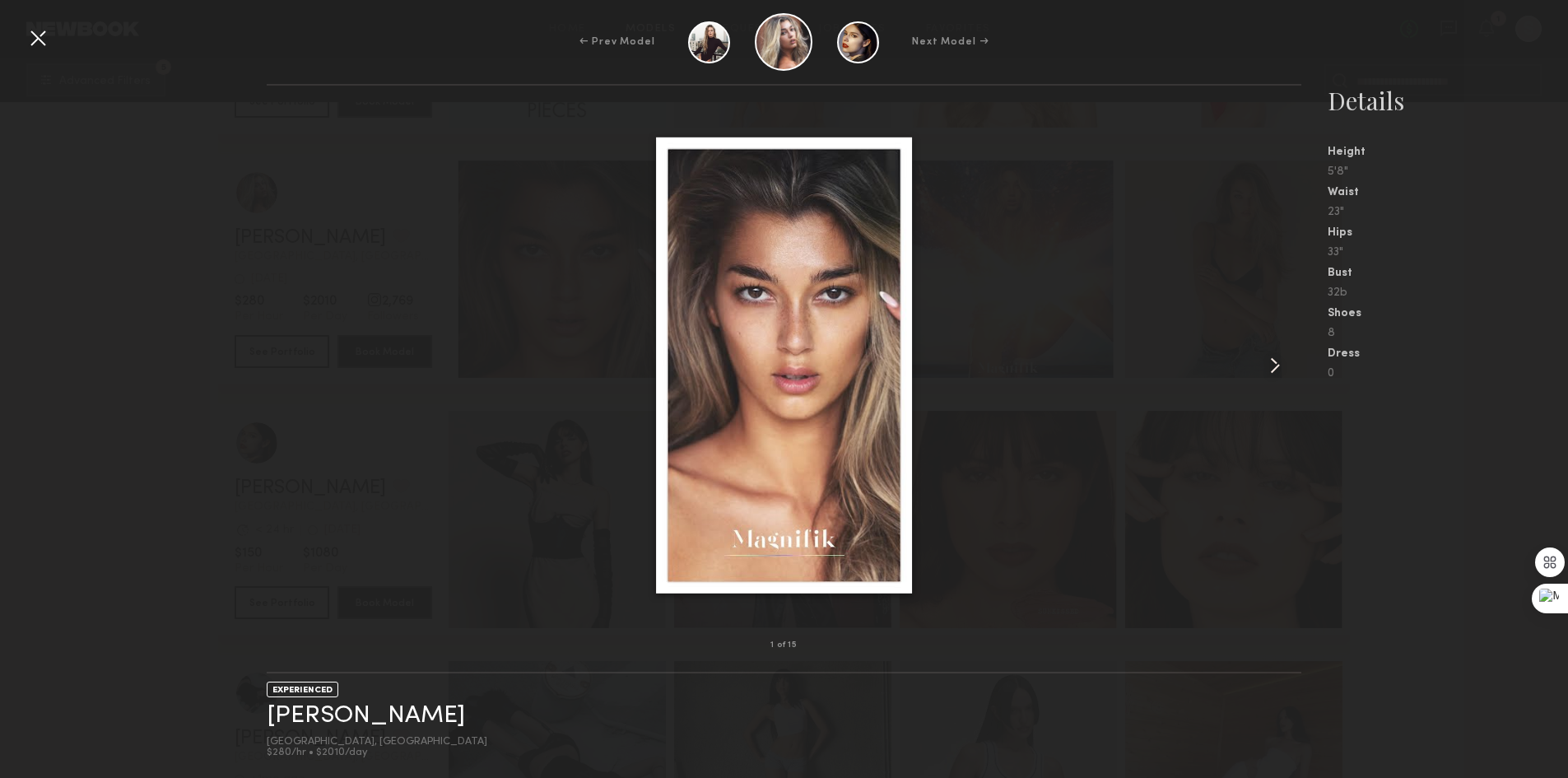
click at [1272, 367] on common-icon at bounding box center [1275, 365] width 27 height 27
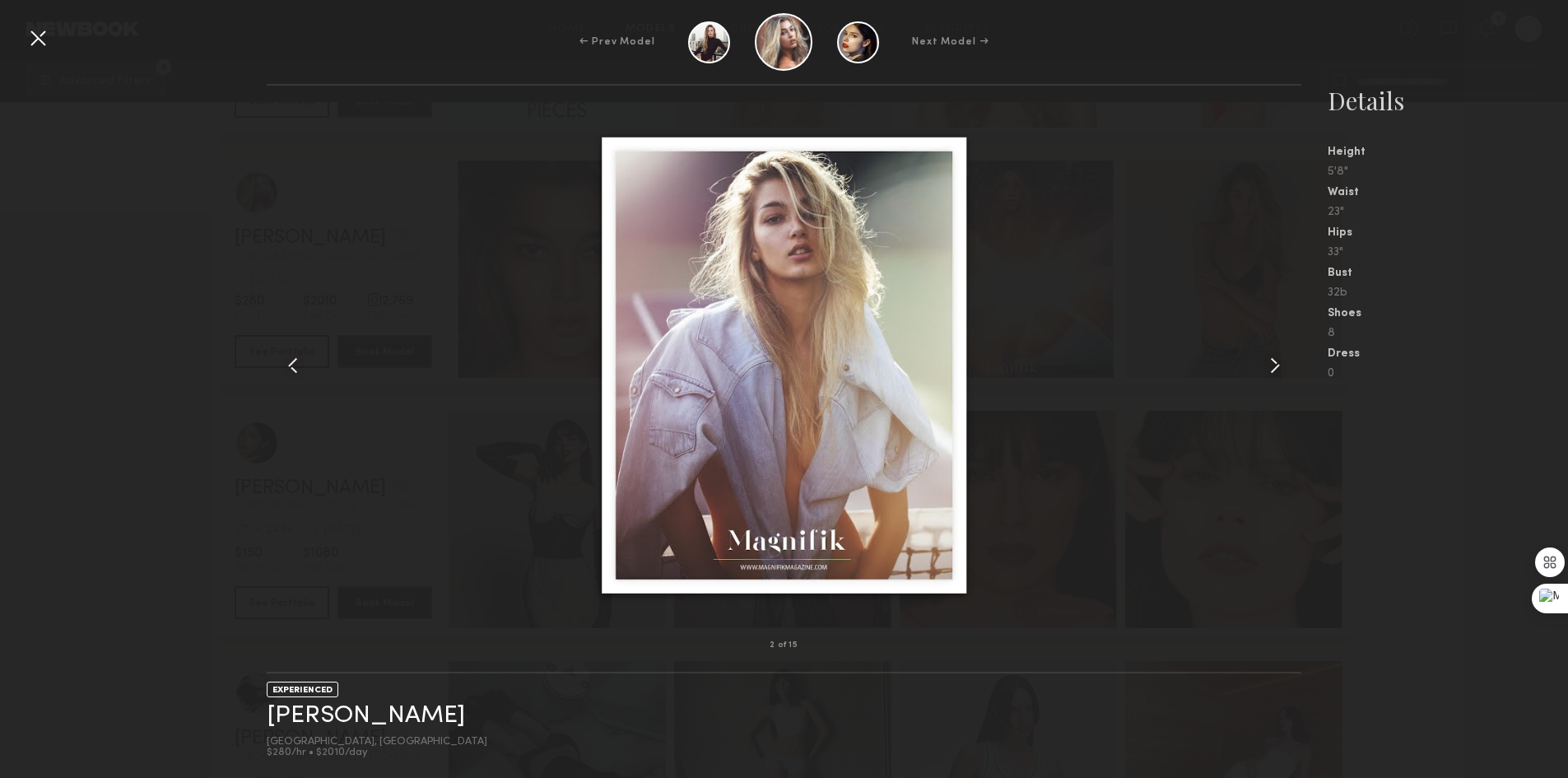
click at [1272, 367] on common-icon at bounding box center [1275, 365] width 27 height 27
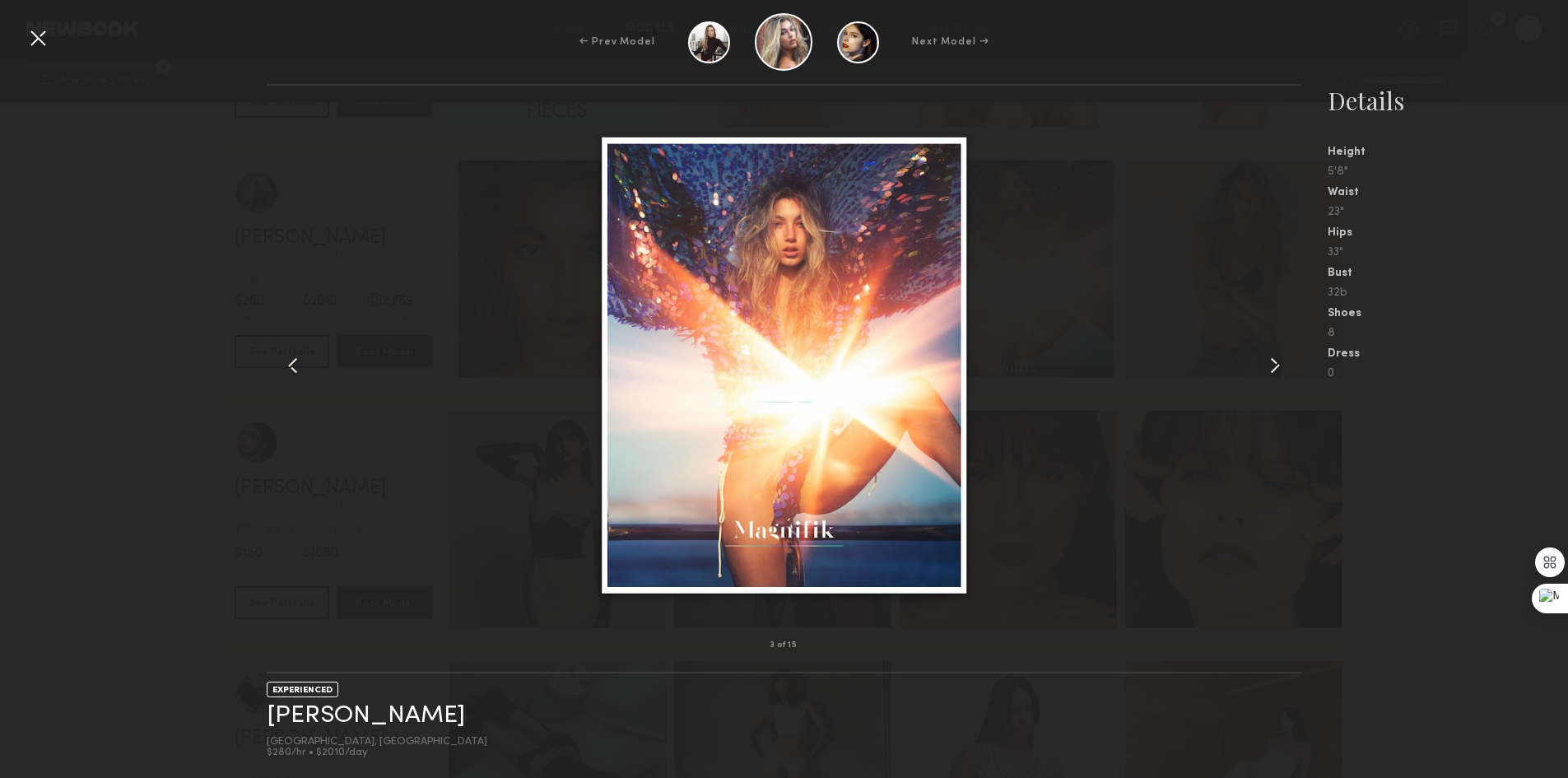
click at [1272, 367] on common-icon at bounding box center [1275, 365] width 27 height 27
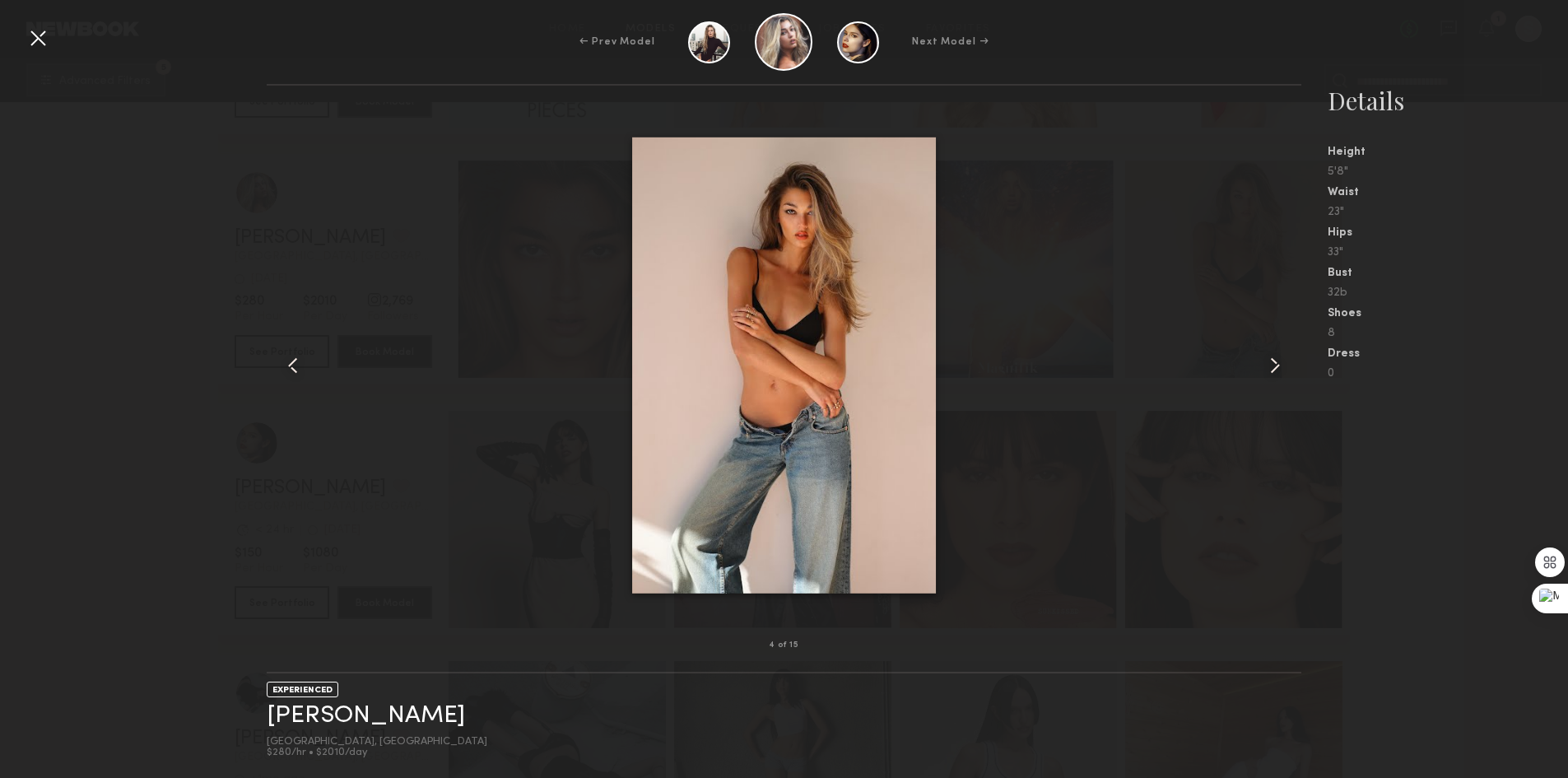
click at [1262, 375] on common-icon at bounding box center [1275, 365] width 27 height 27
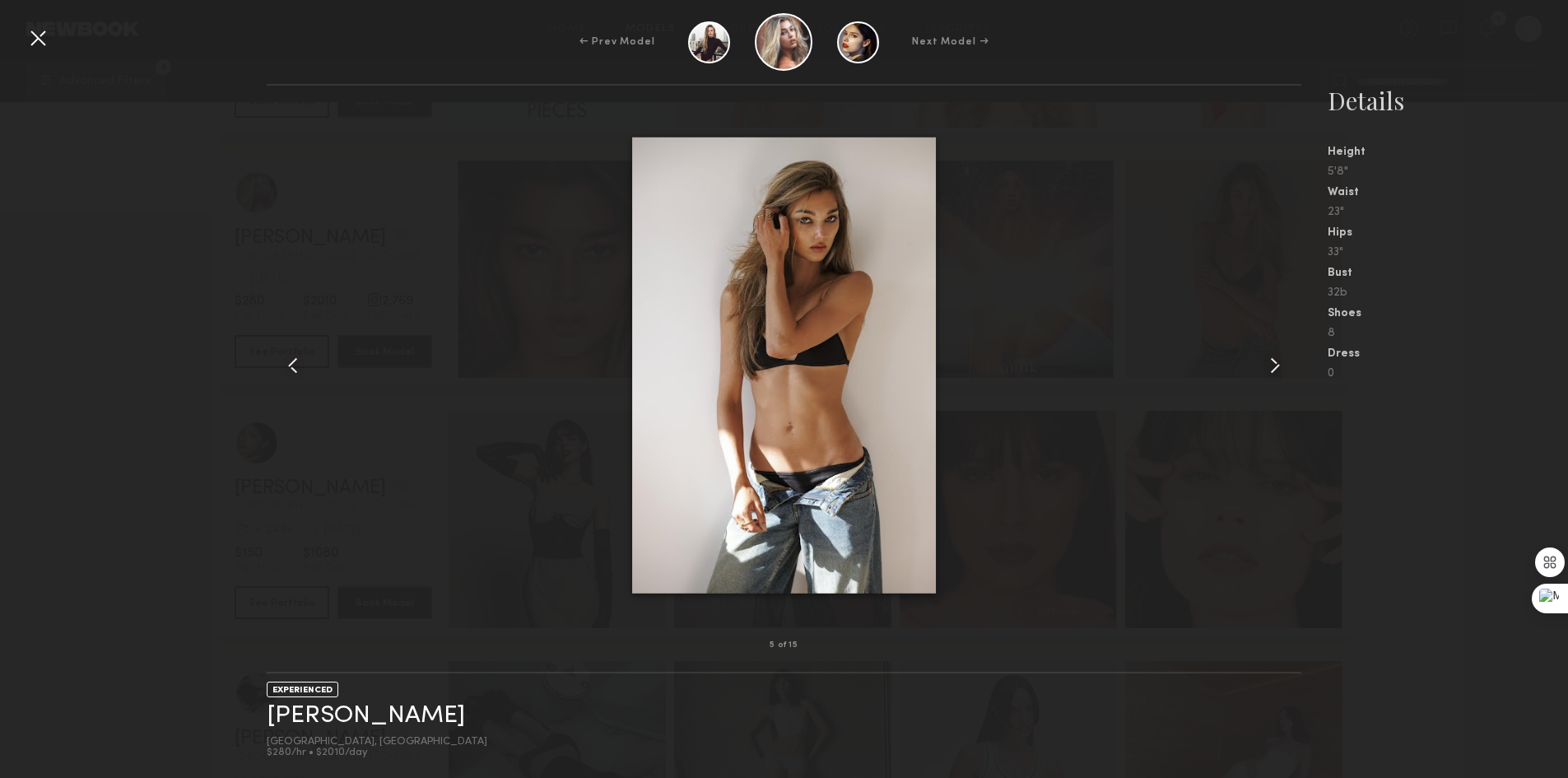
click at [1261, 375] on div at bounding box center [1280, 365] width 41 height 507
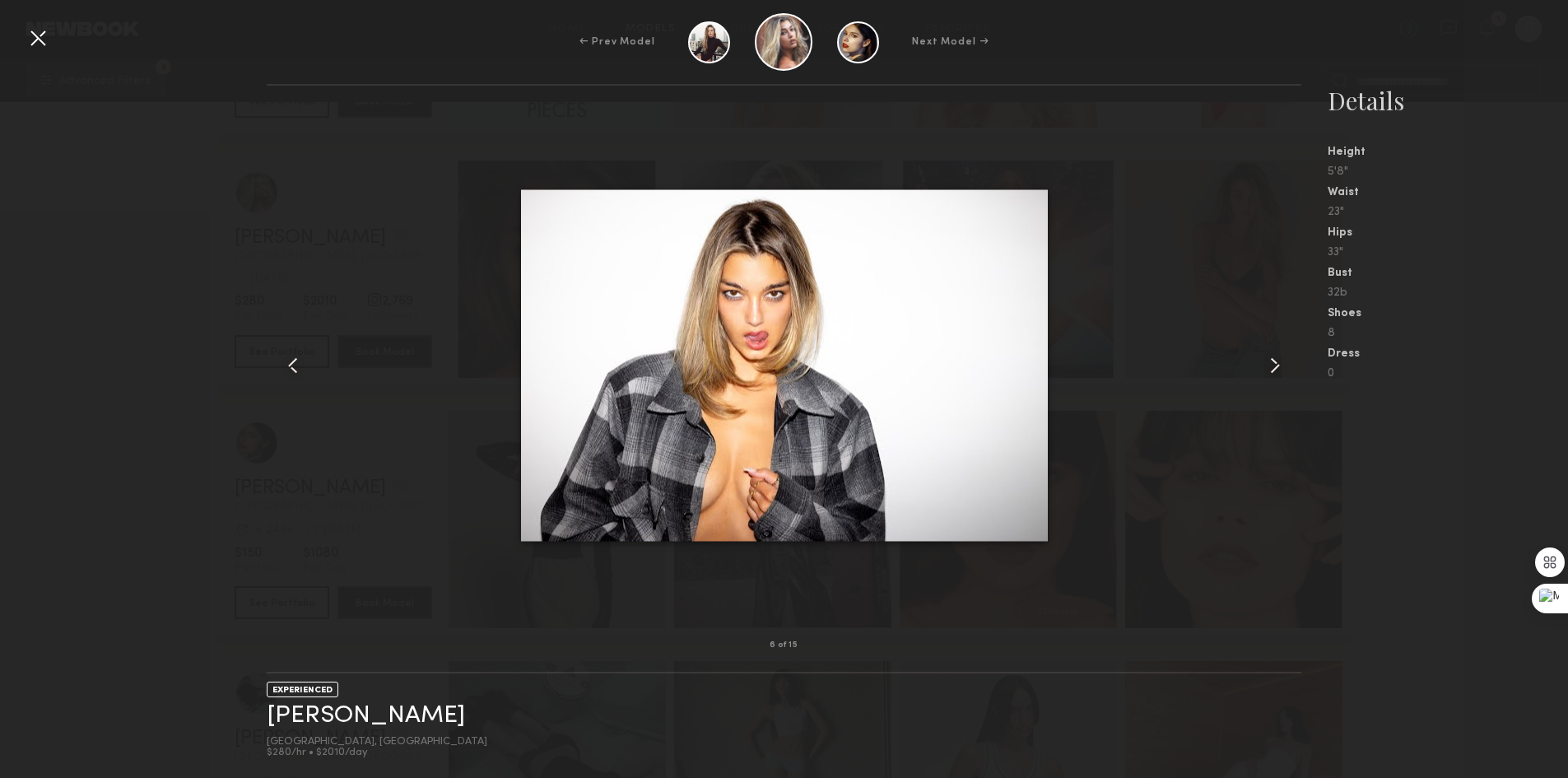
click at [41, 32] on div at bounding box center [38, 38] width 27 height 27
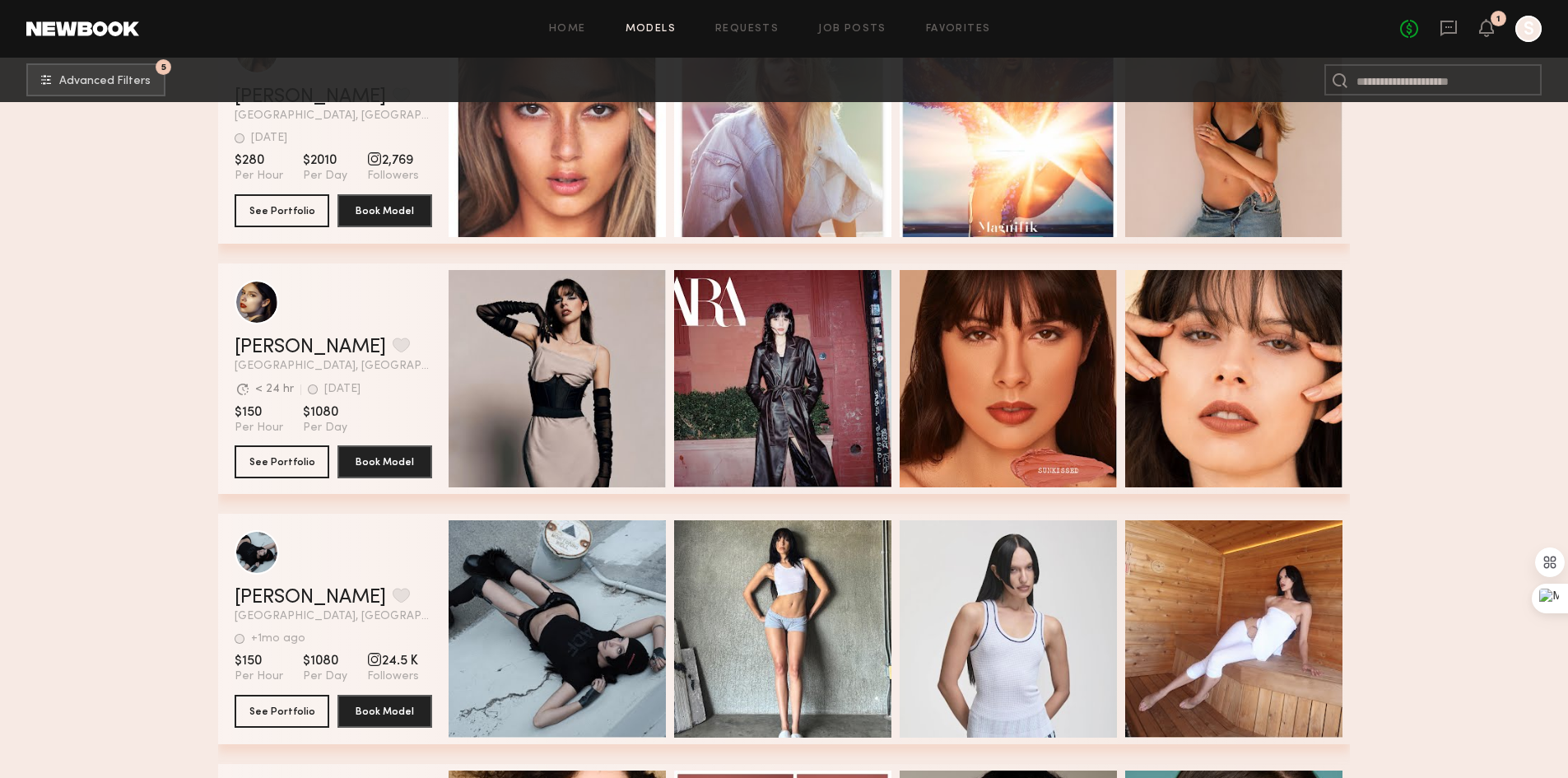
scroll to position [20491, 0]
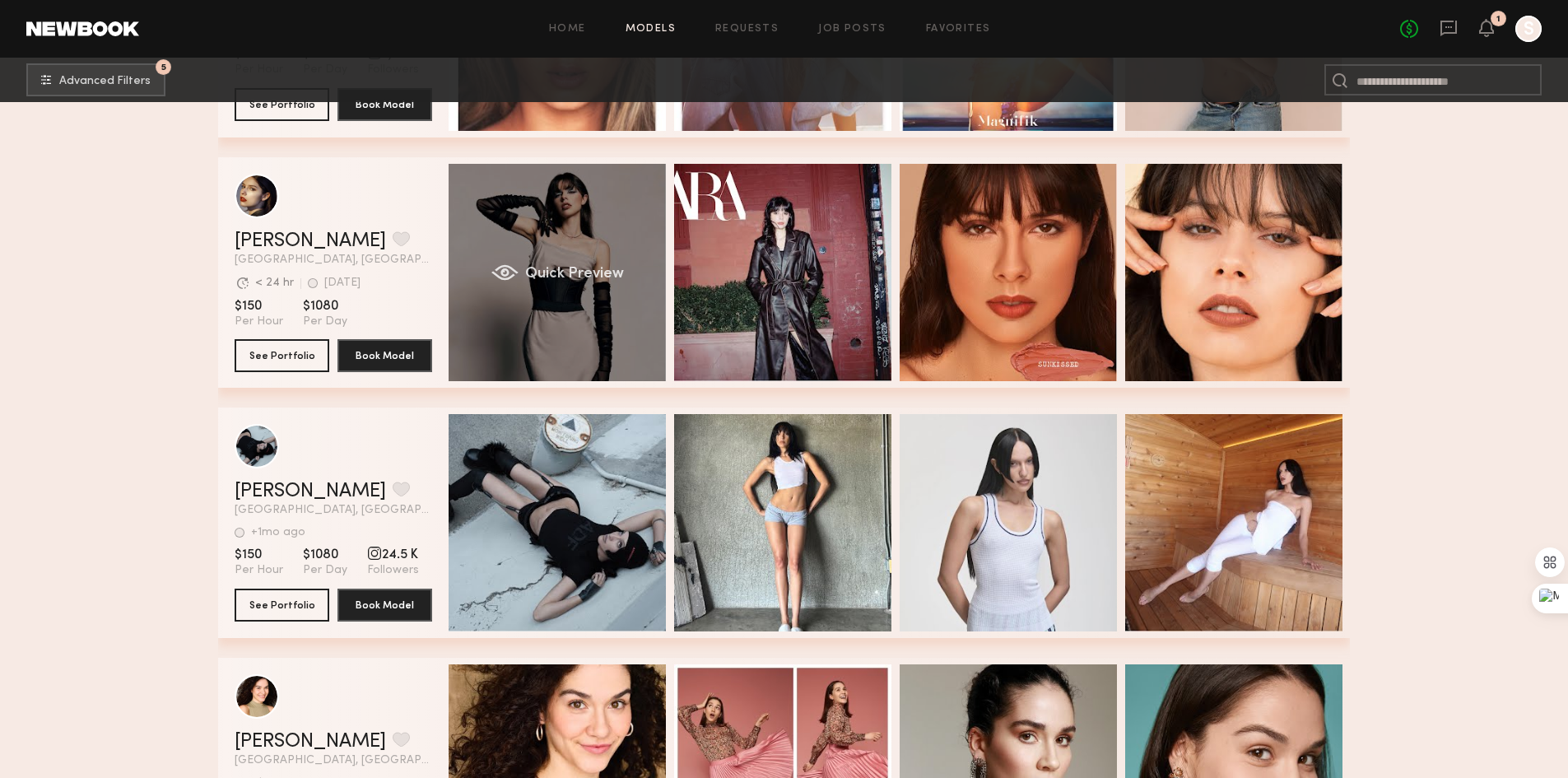
click at [594, 294] on div "Quick Preview" at bounding box center [558, 273] width 218 height 218
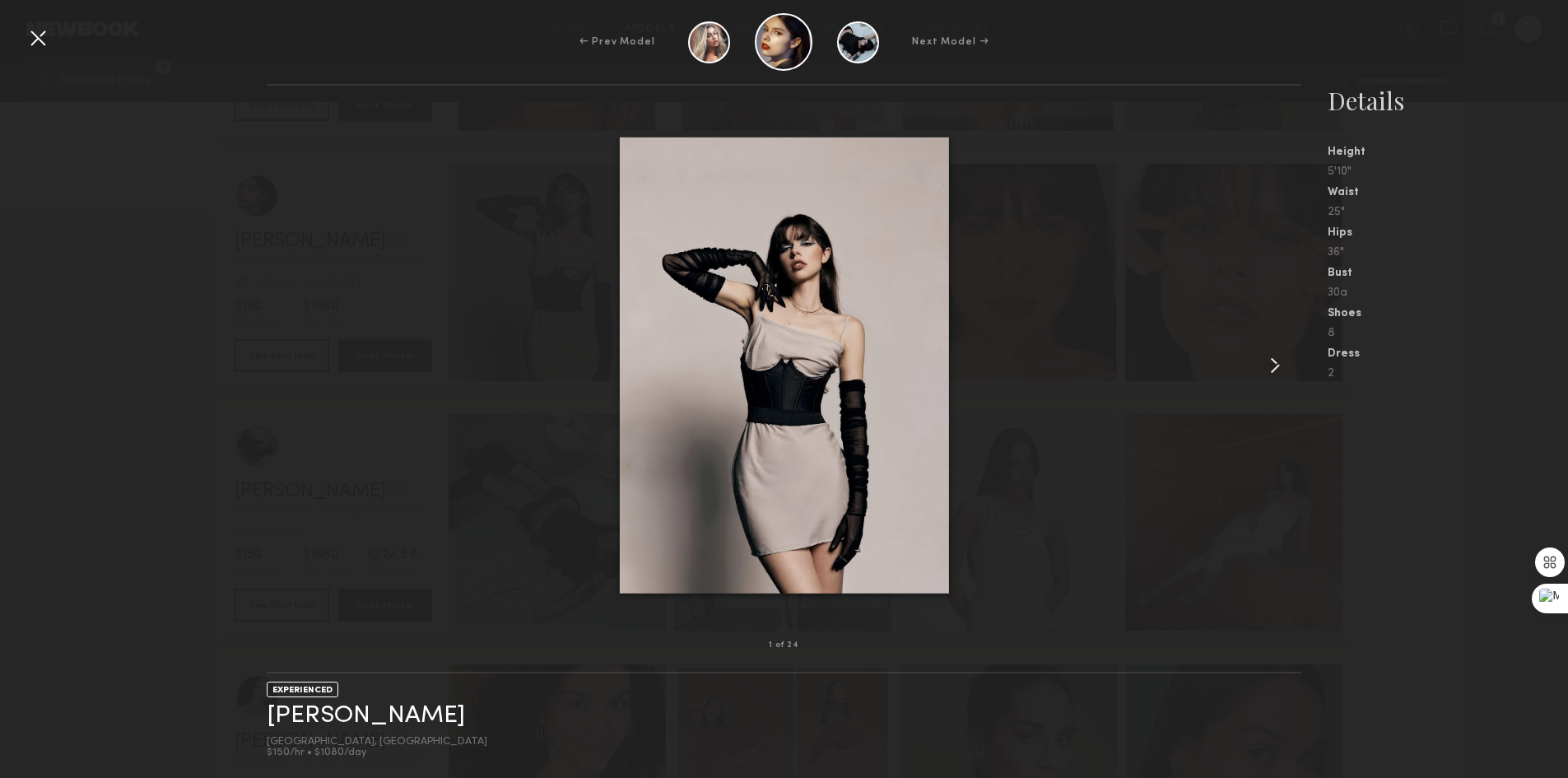
click at [1269, 362] on common-icon at bounding box center [1275, 365] width 27 height 27
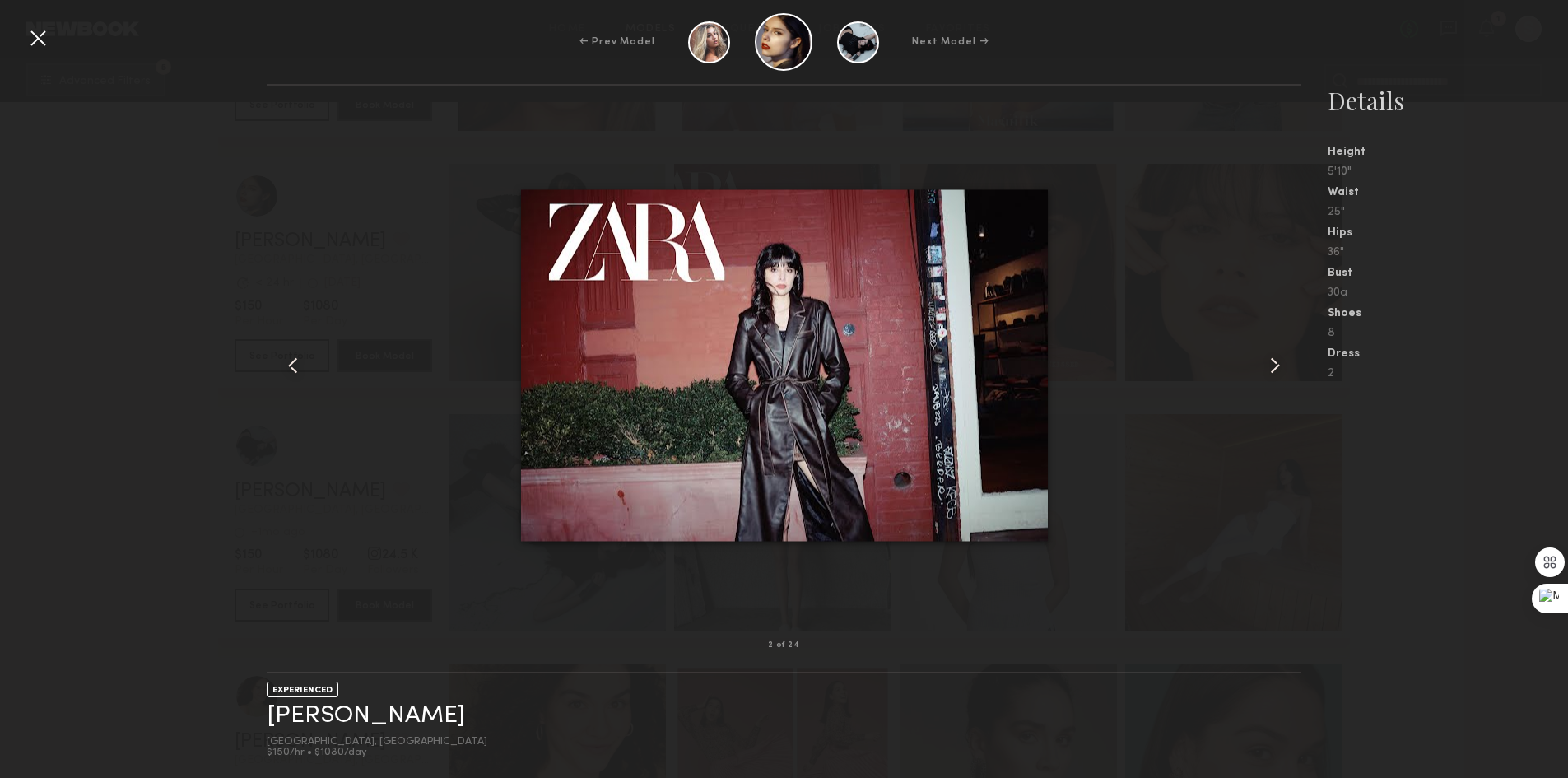
click at [1269, 362] on common-icon at bounding box center [1275, 365] width 27 height 27
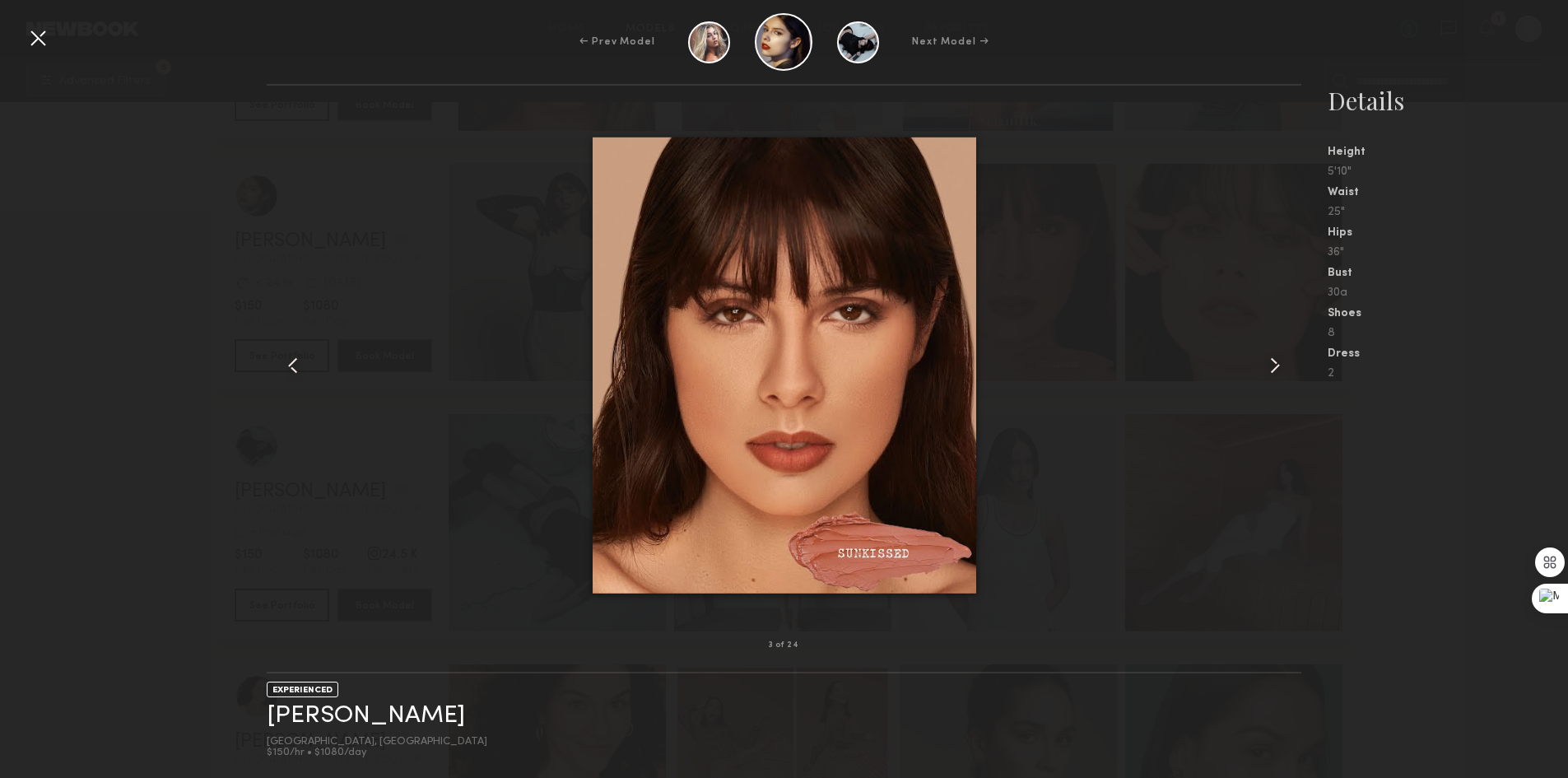
click at [295, 366] on common-icon at bounding box center [294, 365] width 27 height 27
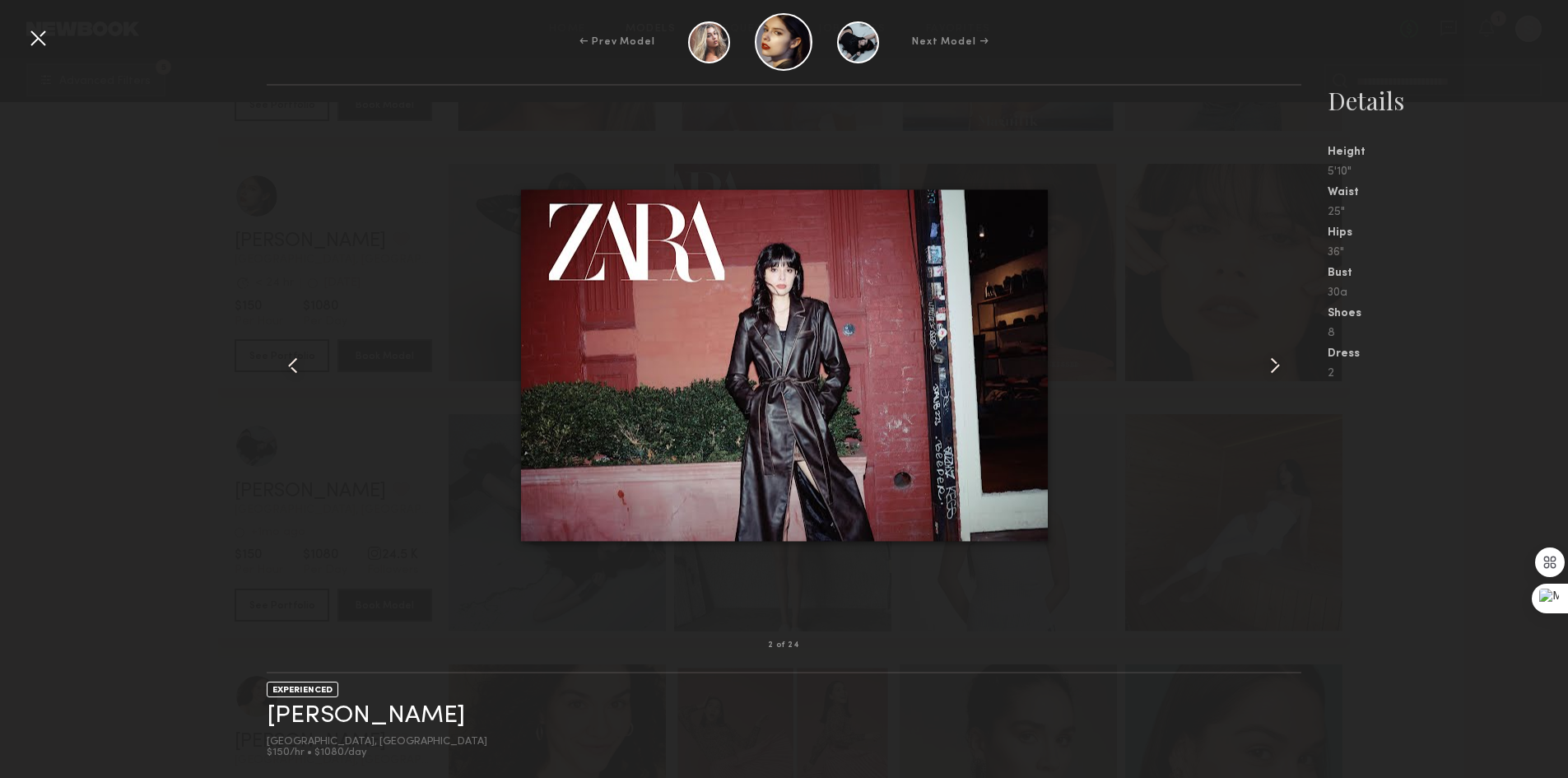
click at [1269, 363] on common-icon at bounding box center [1275, 365] width 27 height 27
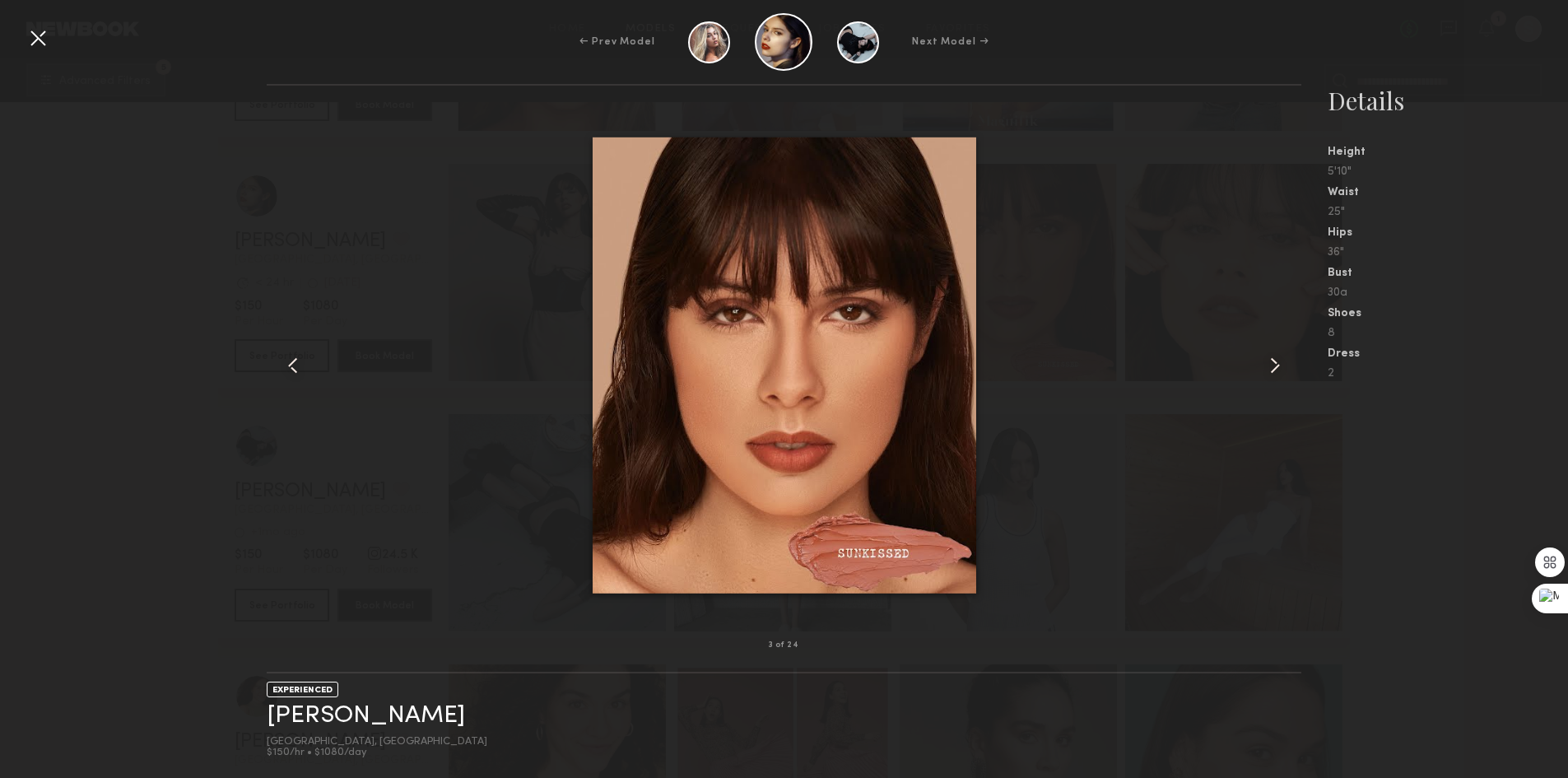
click at [1272, 353] on common-icon at bounding box center [1275, 365] width 27 height 27
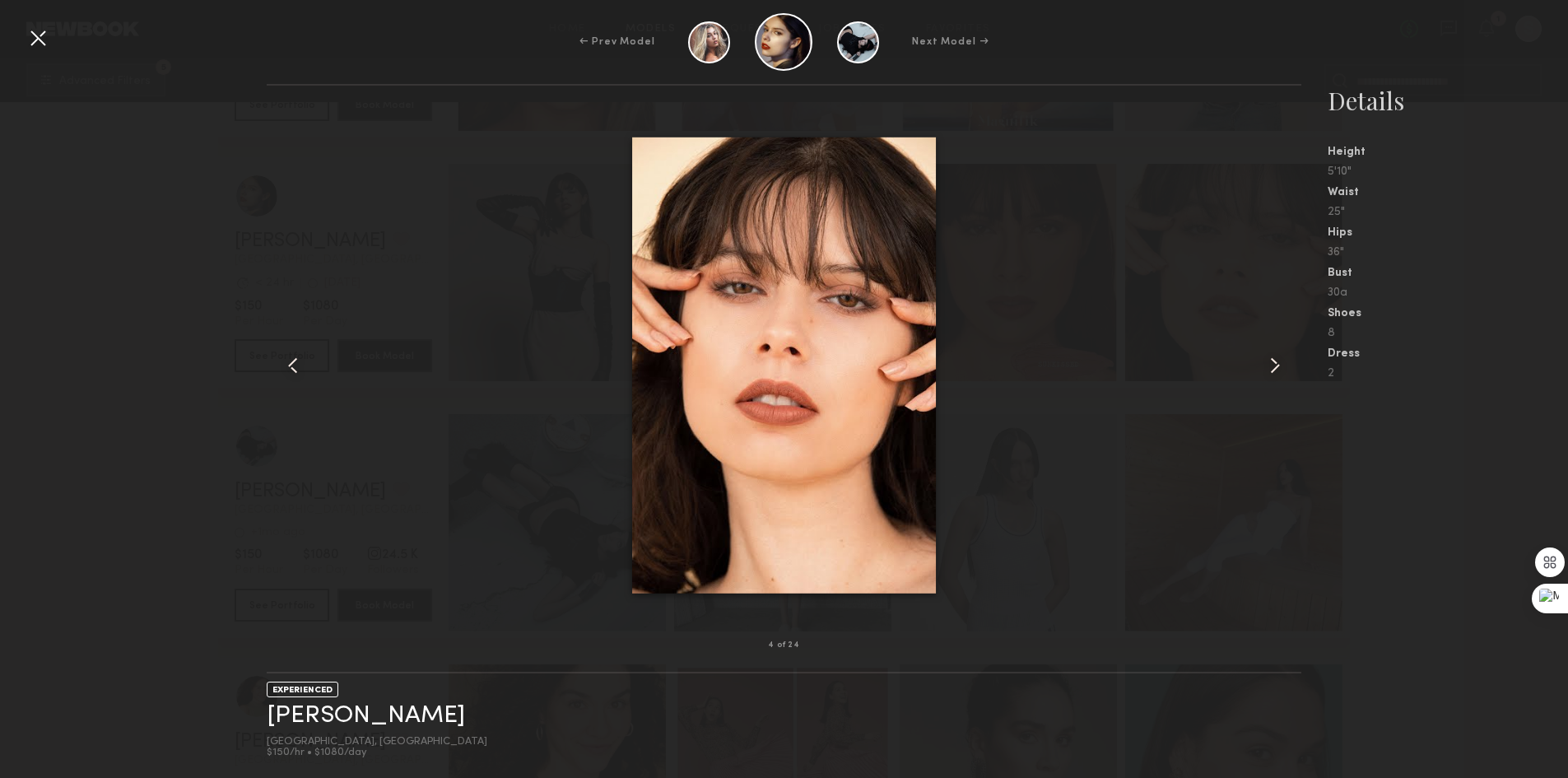
click at [1272, 353] on common-icon at bounding box center [1275, 365] width 27 height 27
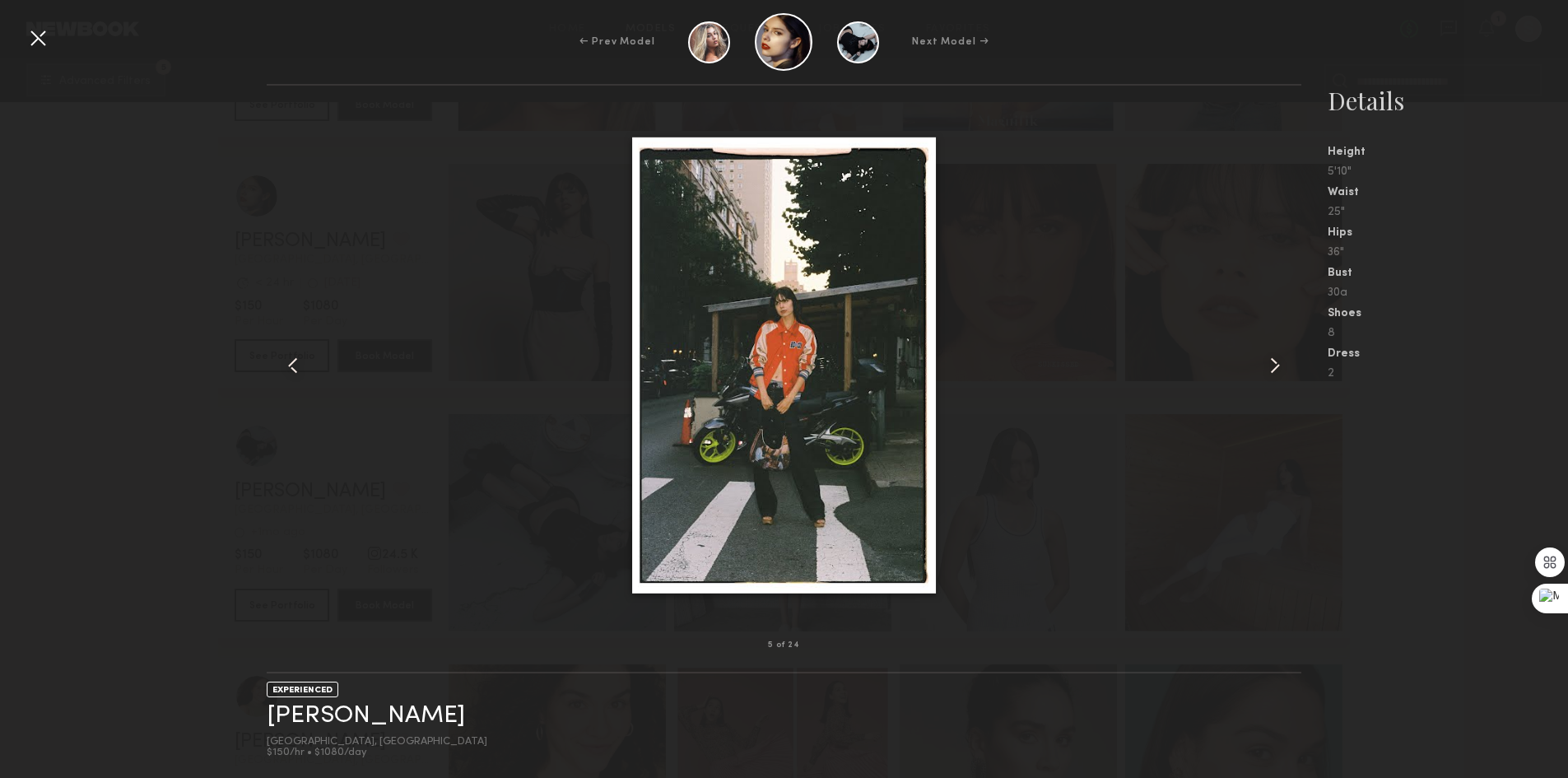
click at [1272, 353] on common-icon at bounding box center [1275, 365] width 27 height 27
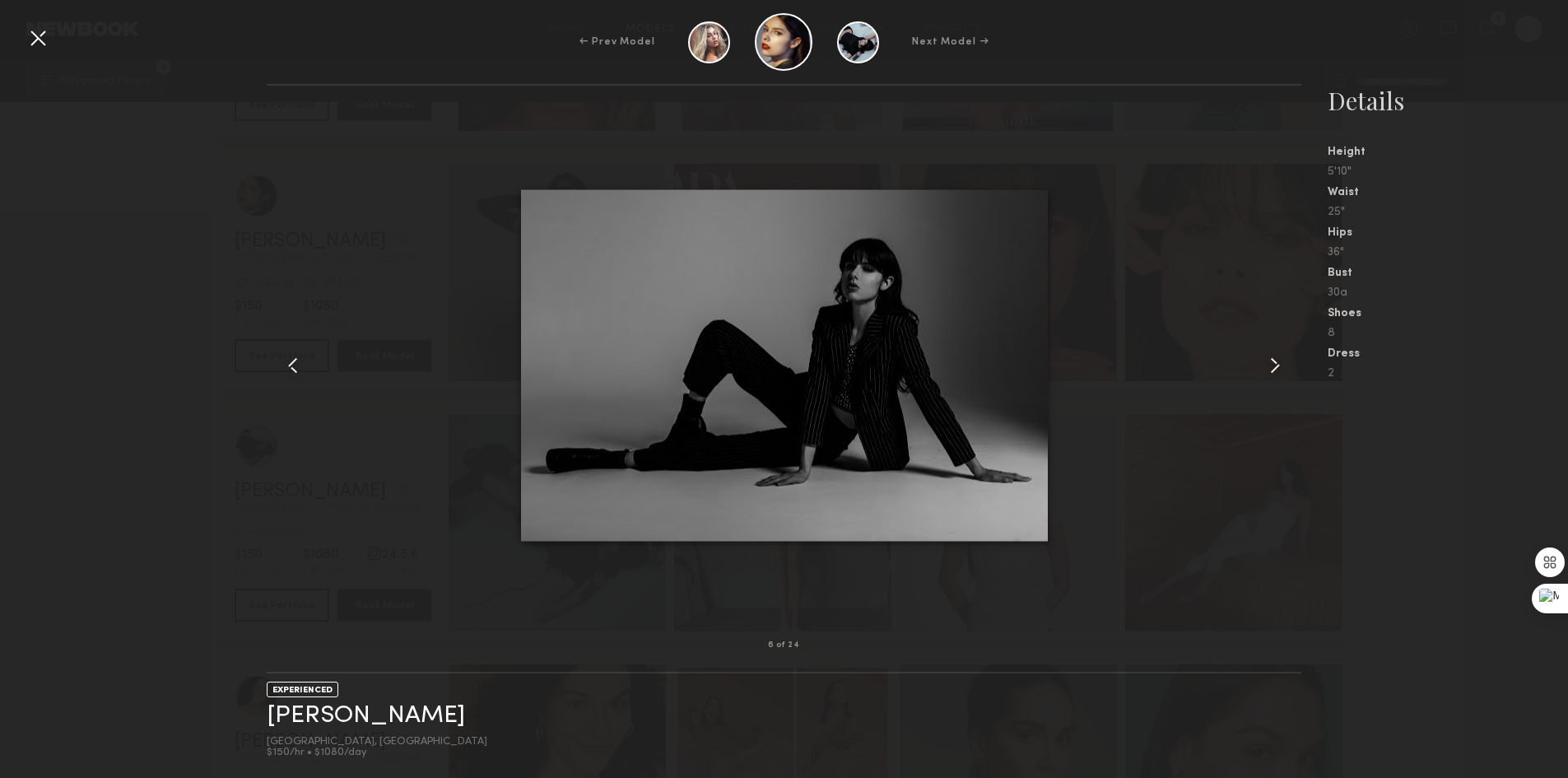
click at [1271, 350] on div at bounding box center [1280, 365] width 41 height 507
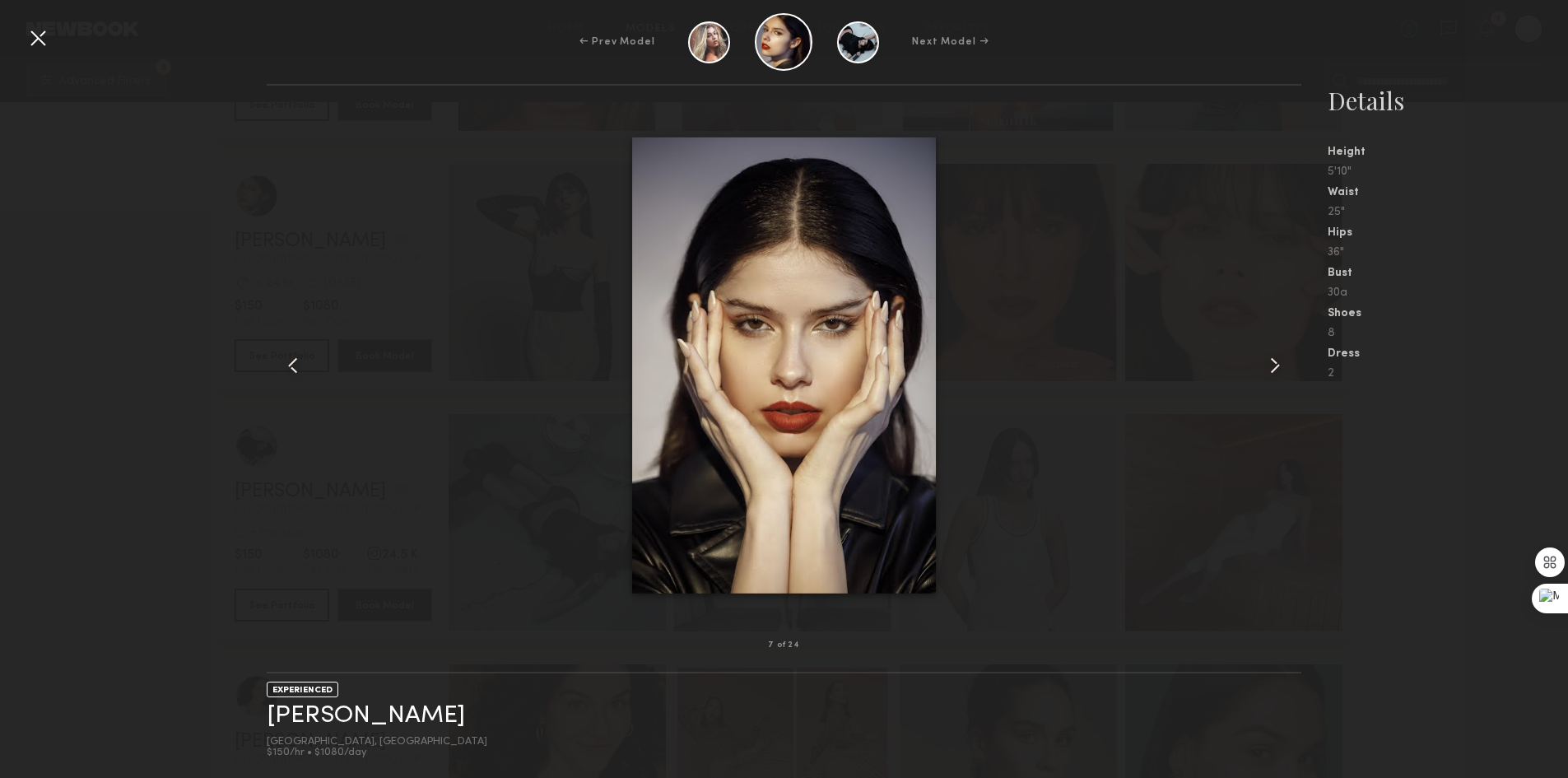
click at [39, 41] on div at bounding box center [38, 38] width 27 height 27
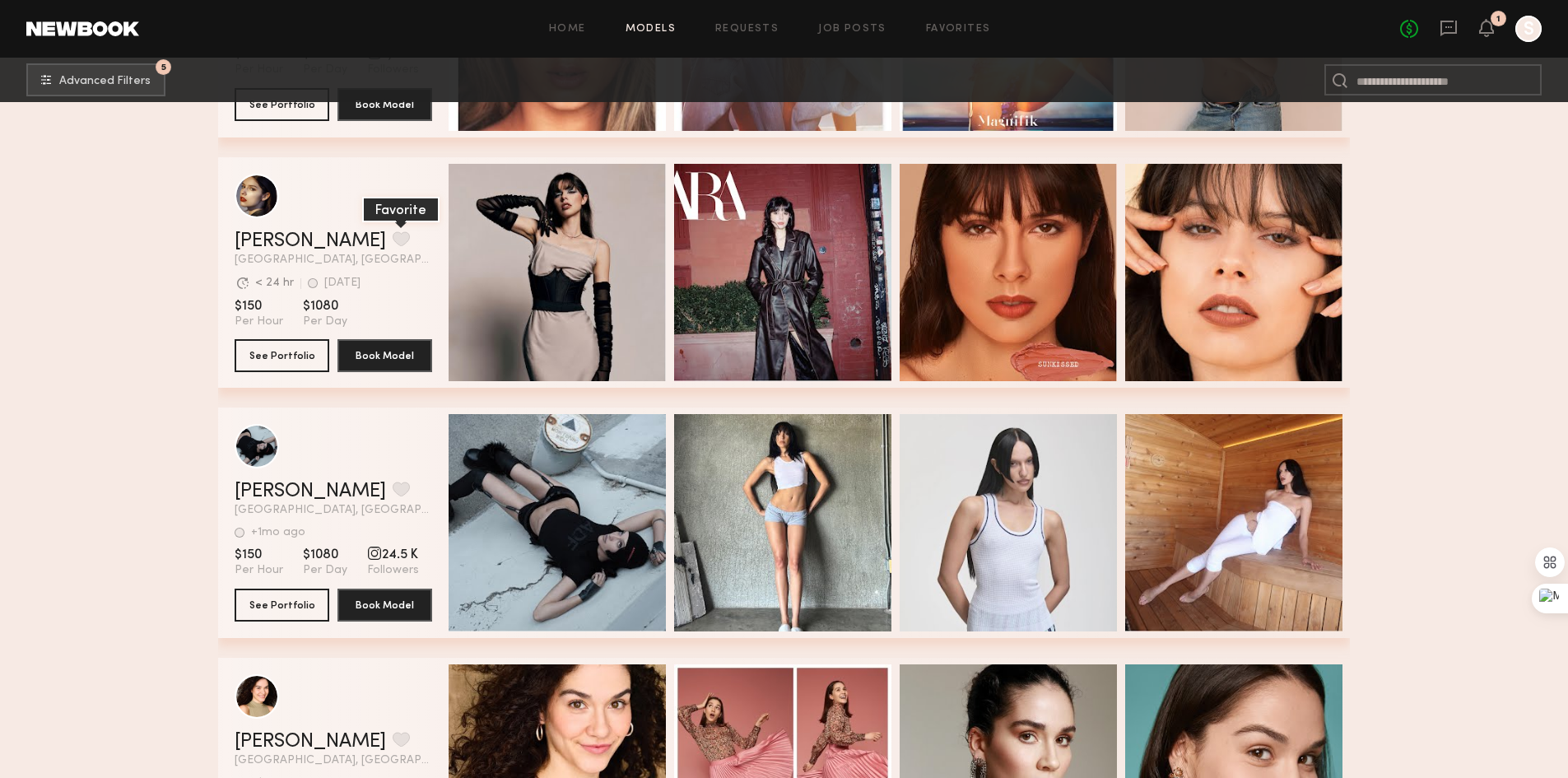
click at [393, 237] on button "grid" at bounding box center [401, 239] width 17 height 15
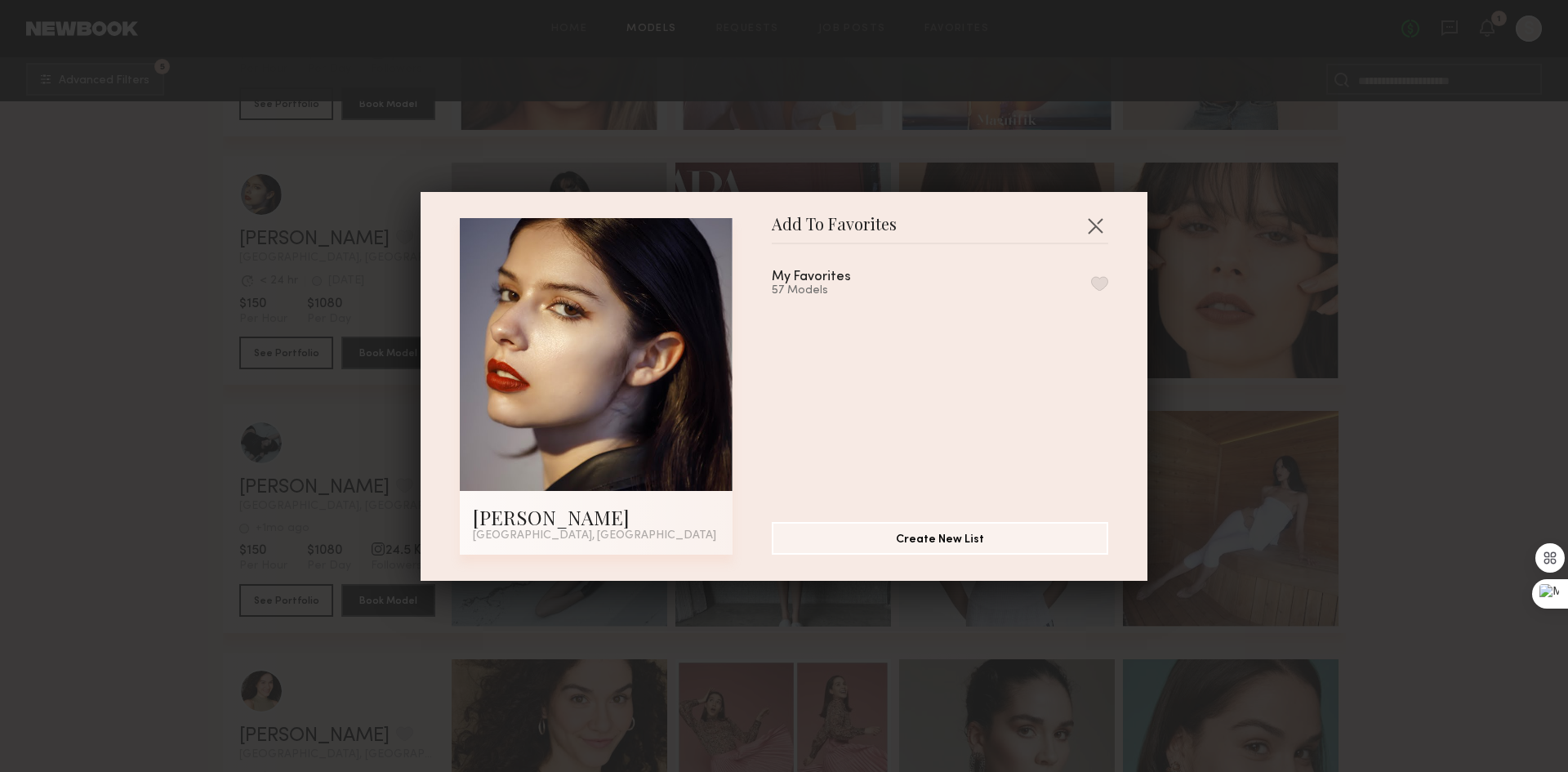
click at [1092, 284] on button "button" at bounding box center [1100, 284] width 17 height 15
click at [1091, 216] on button "button" at bounding box center [1095, 225] width 26 height 26
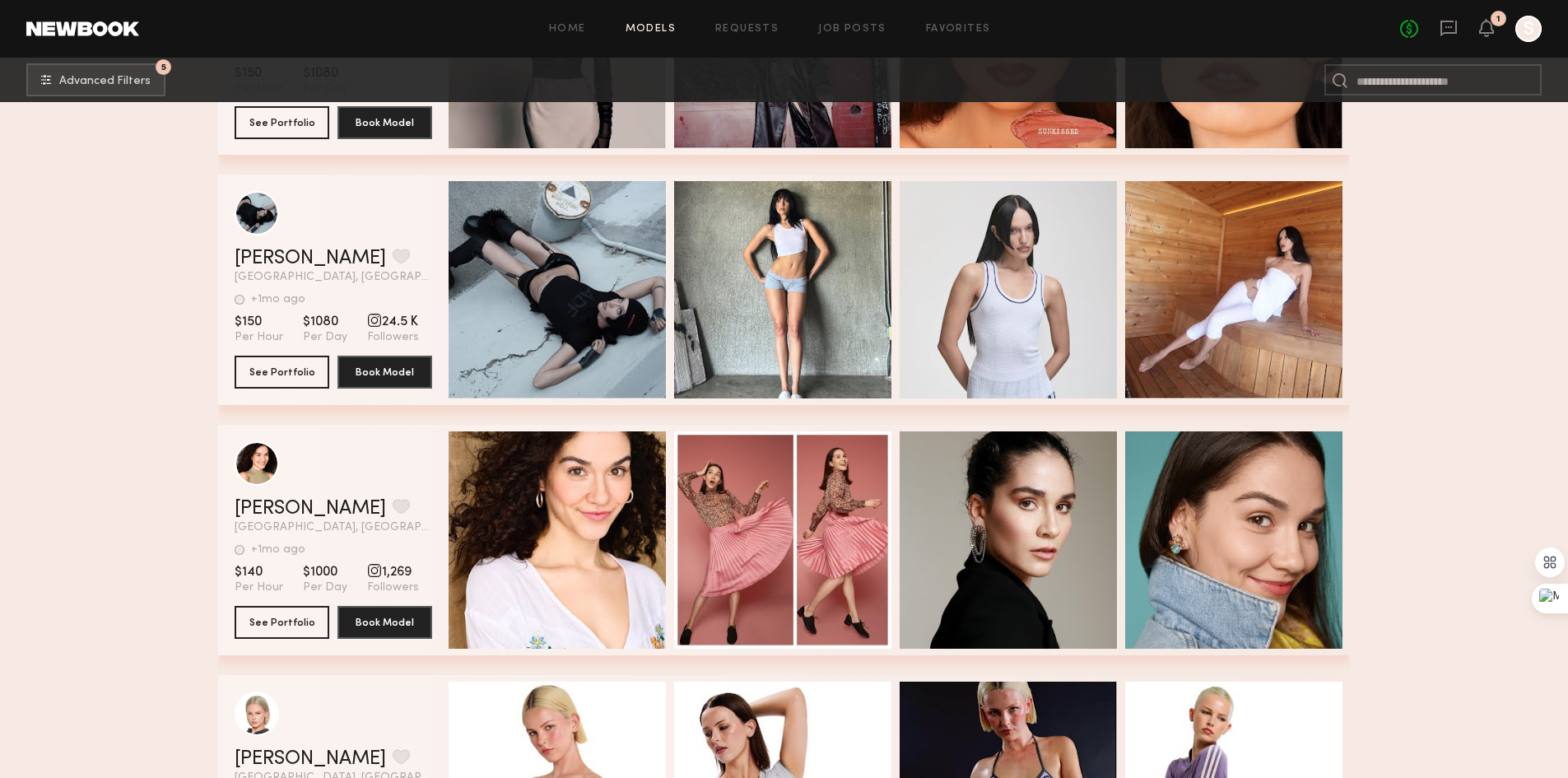
scroll to position [20738, 0]
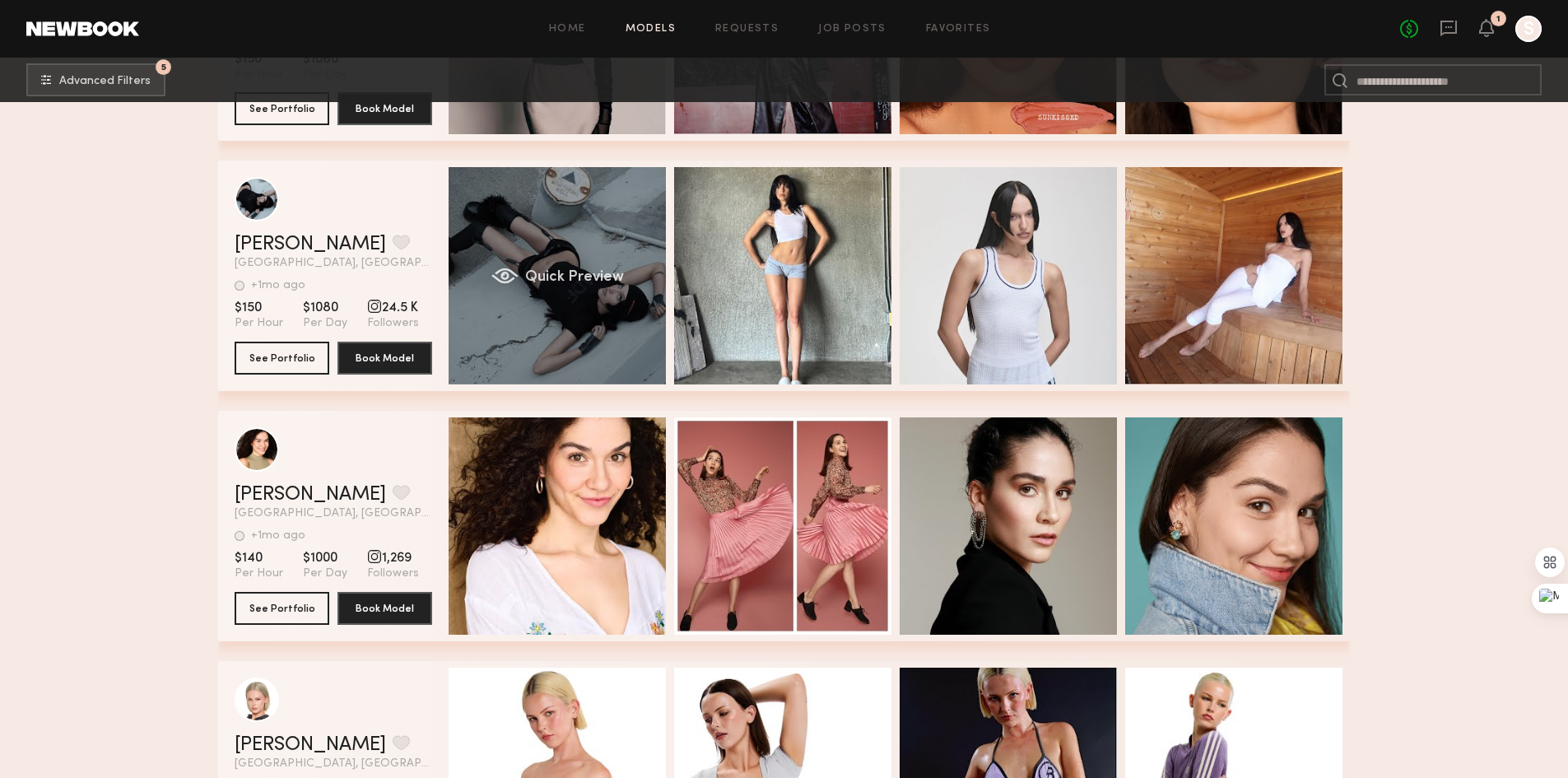
click at [564, 285] on span "Quick Preview" at bounding box center [575, 277] width 98 height 15
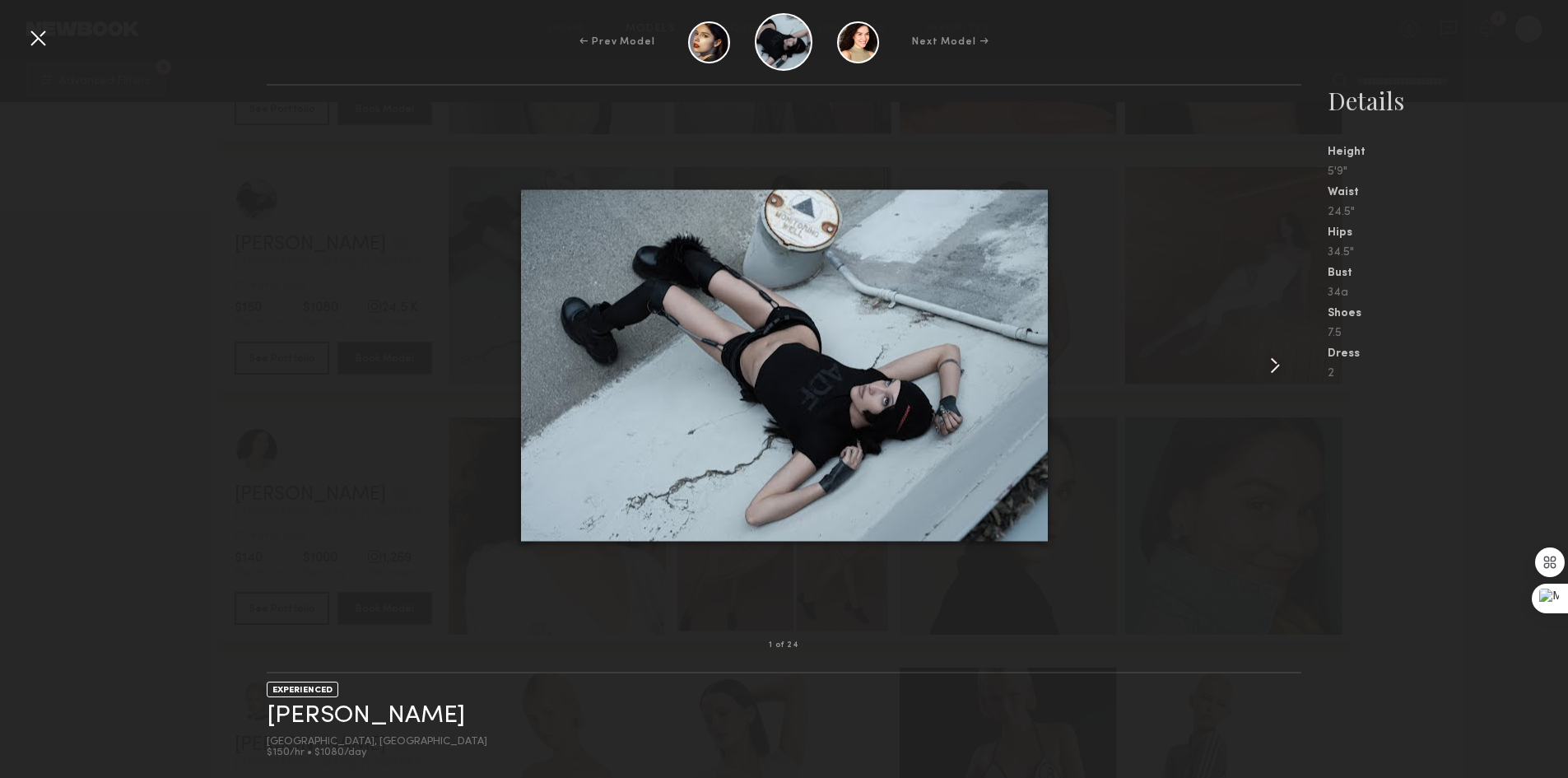
click at [1269, 358] on common-icon at bounding box center [1275, 365] width 27 height 27
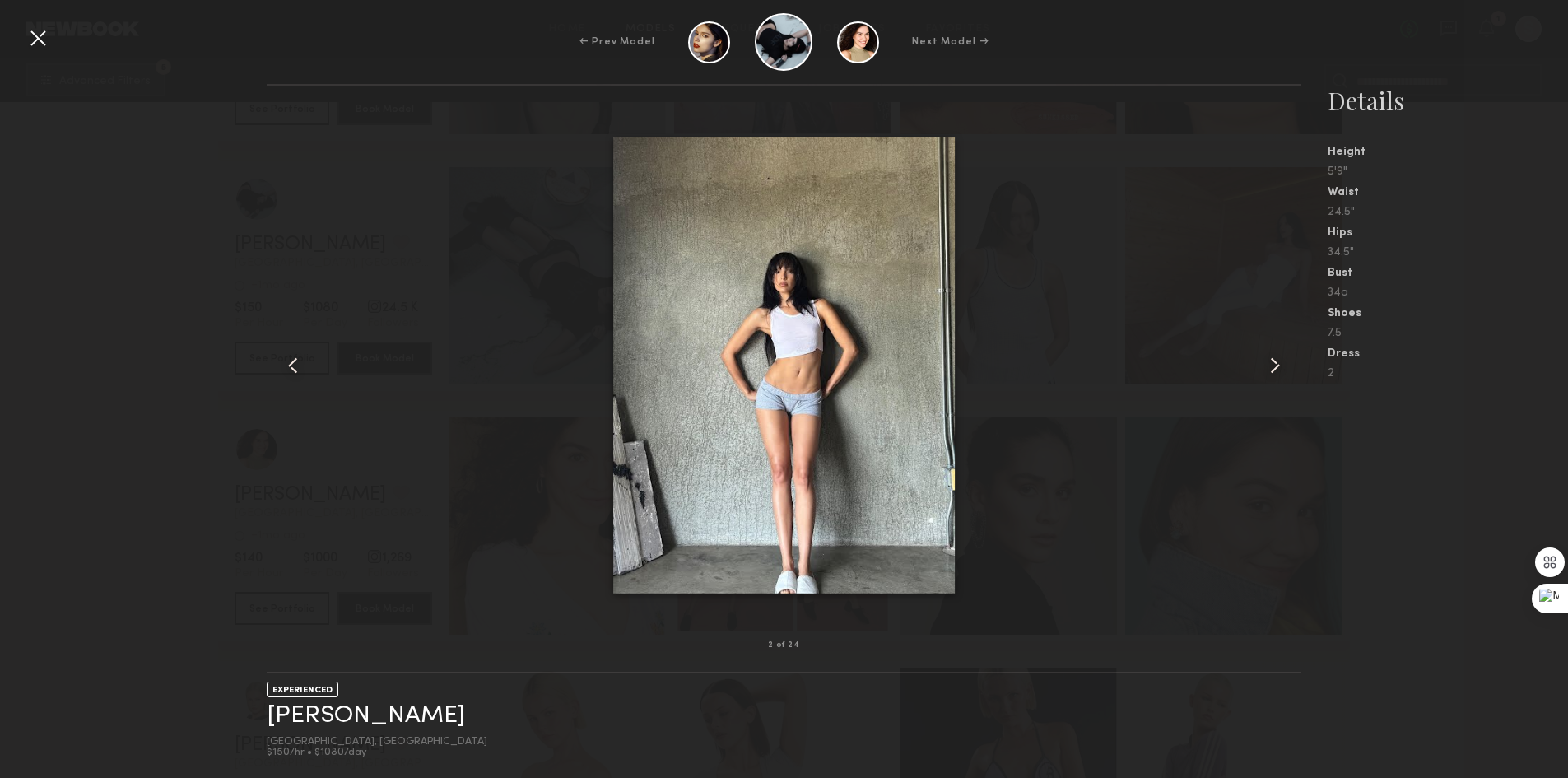
click at [1269, 358] on common-icon at bounding box center [1275, 365] width 27 height 27
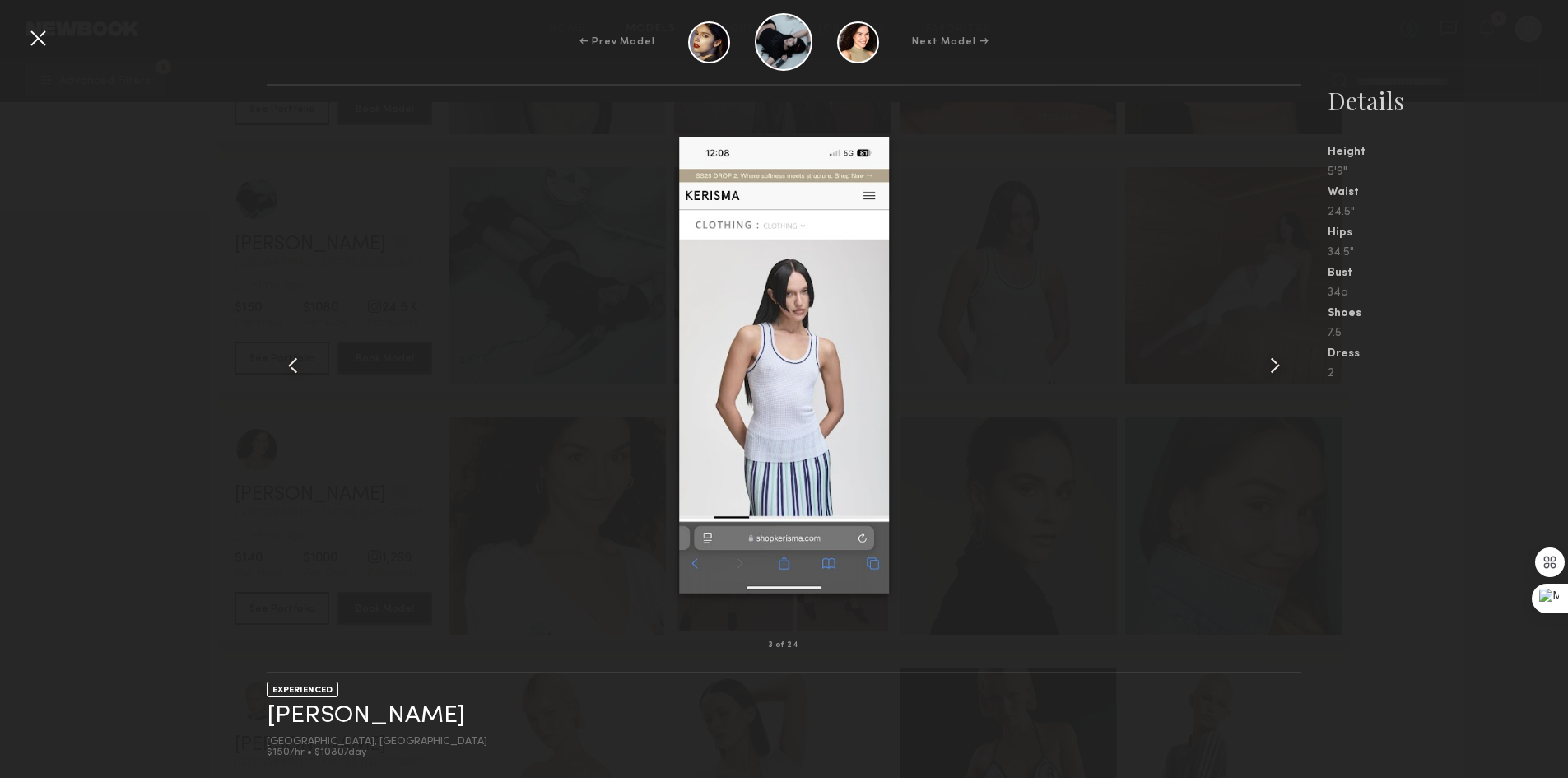
click at [1269, 358] on common-icon at bounding box center [1275, 365] width 27 height 27
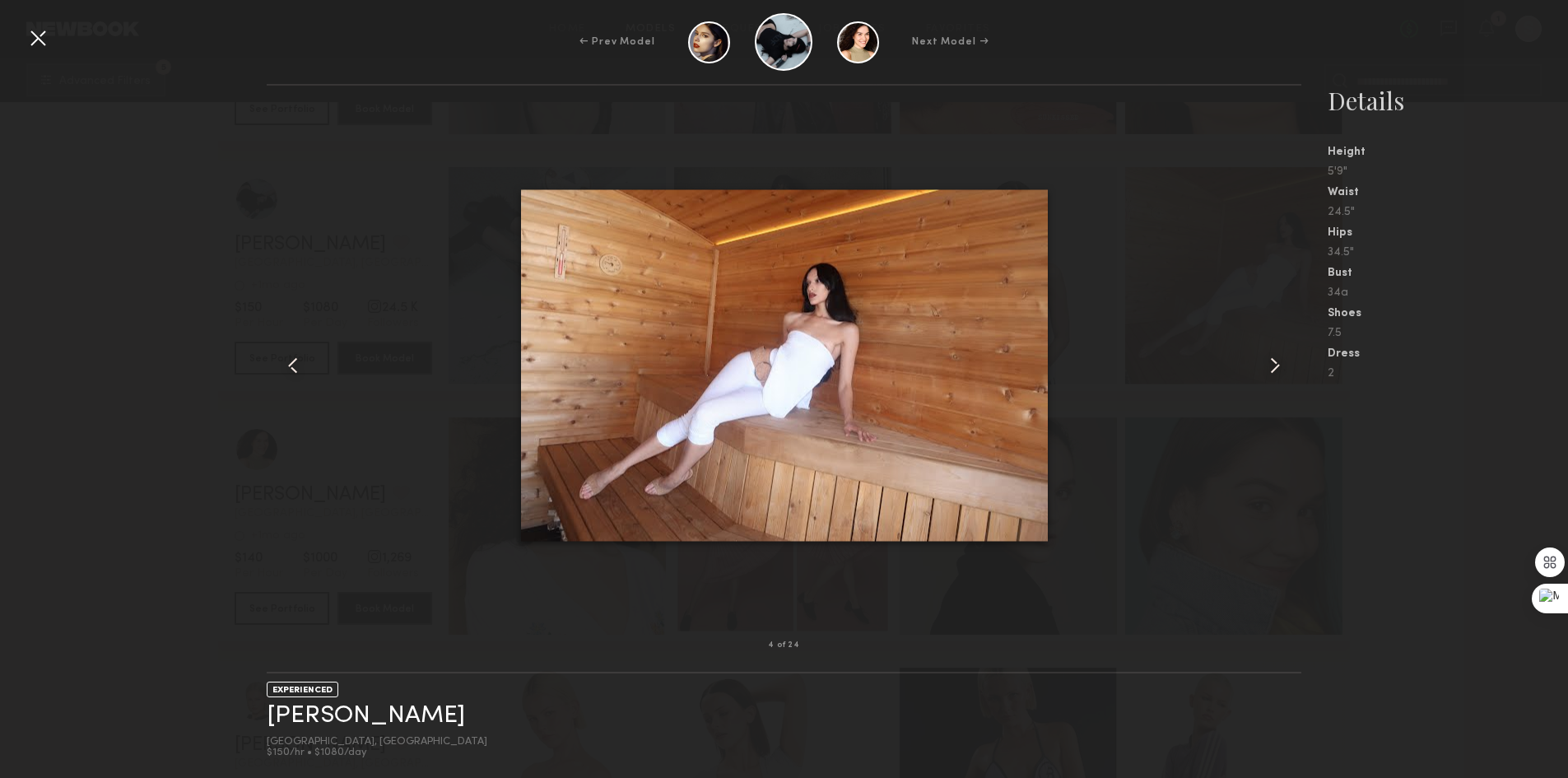
click at [42, 39] on div at bounding box center [38, 38] width 27 height 27
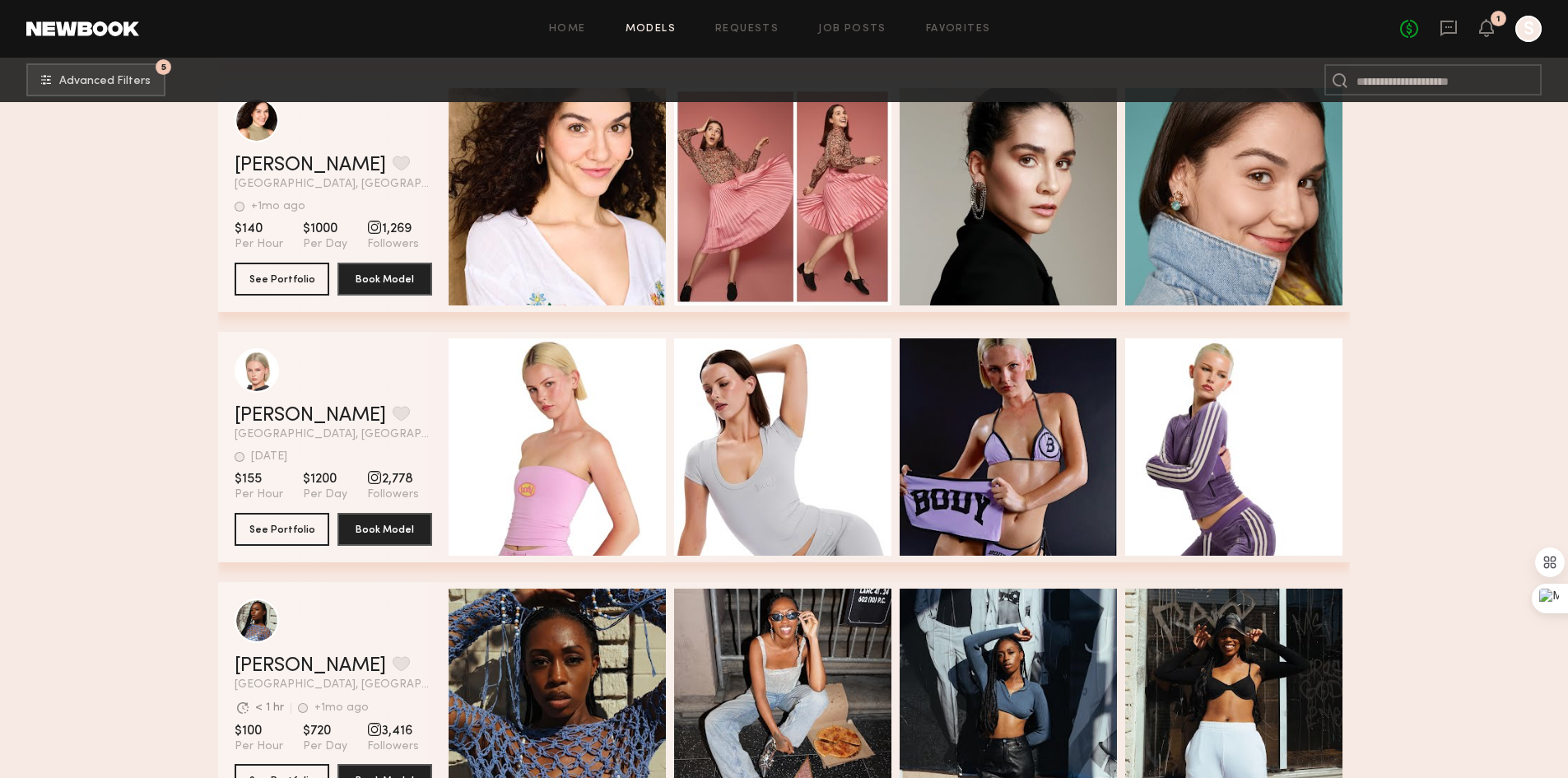
scroll to position [21232, 0]
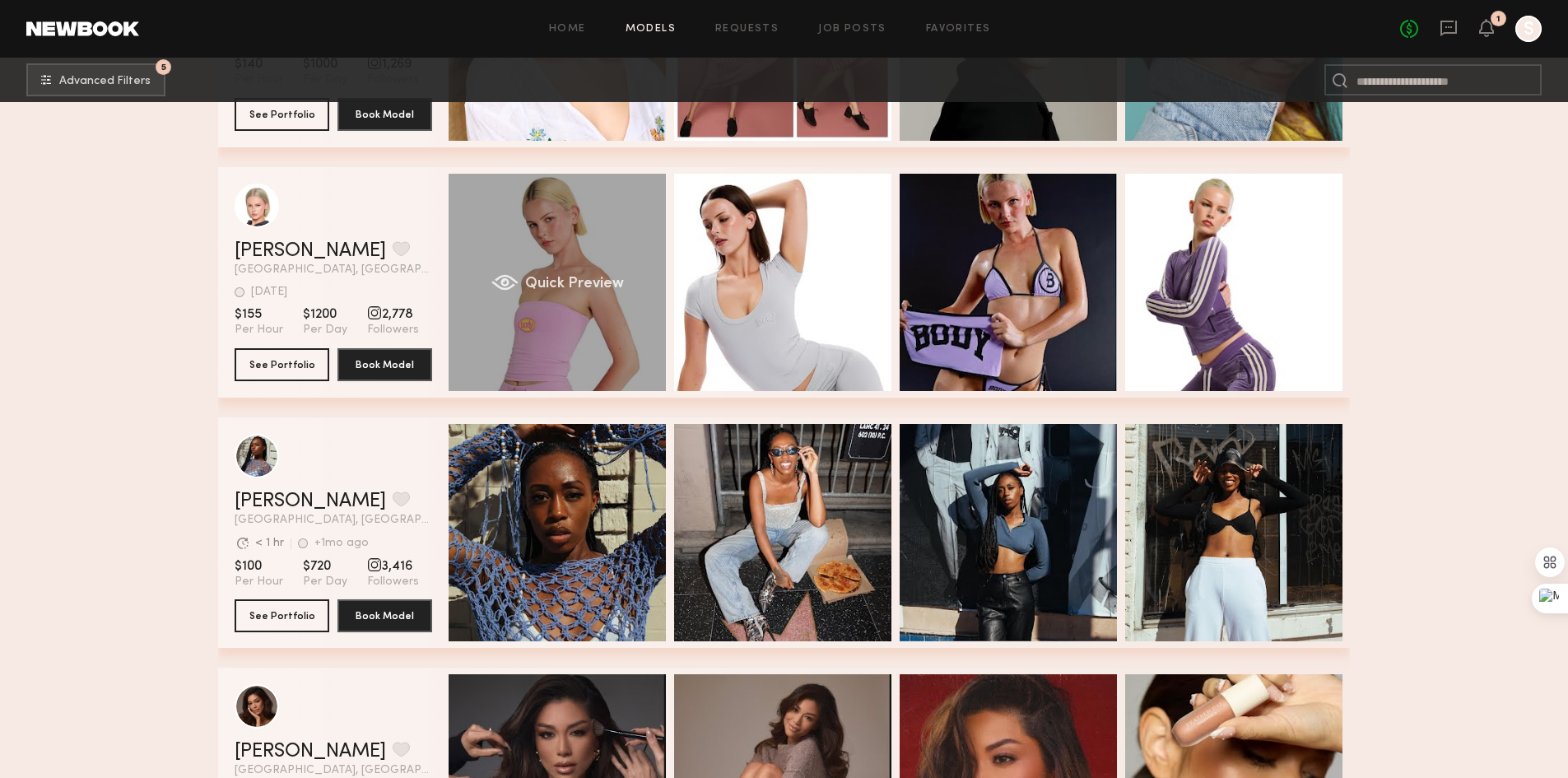
click at [602, 280] on div "Quick Preview" at bounding box center [558, 282] width 218 height 218
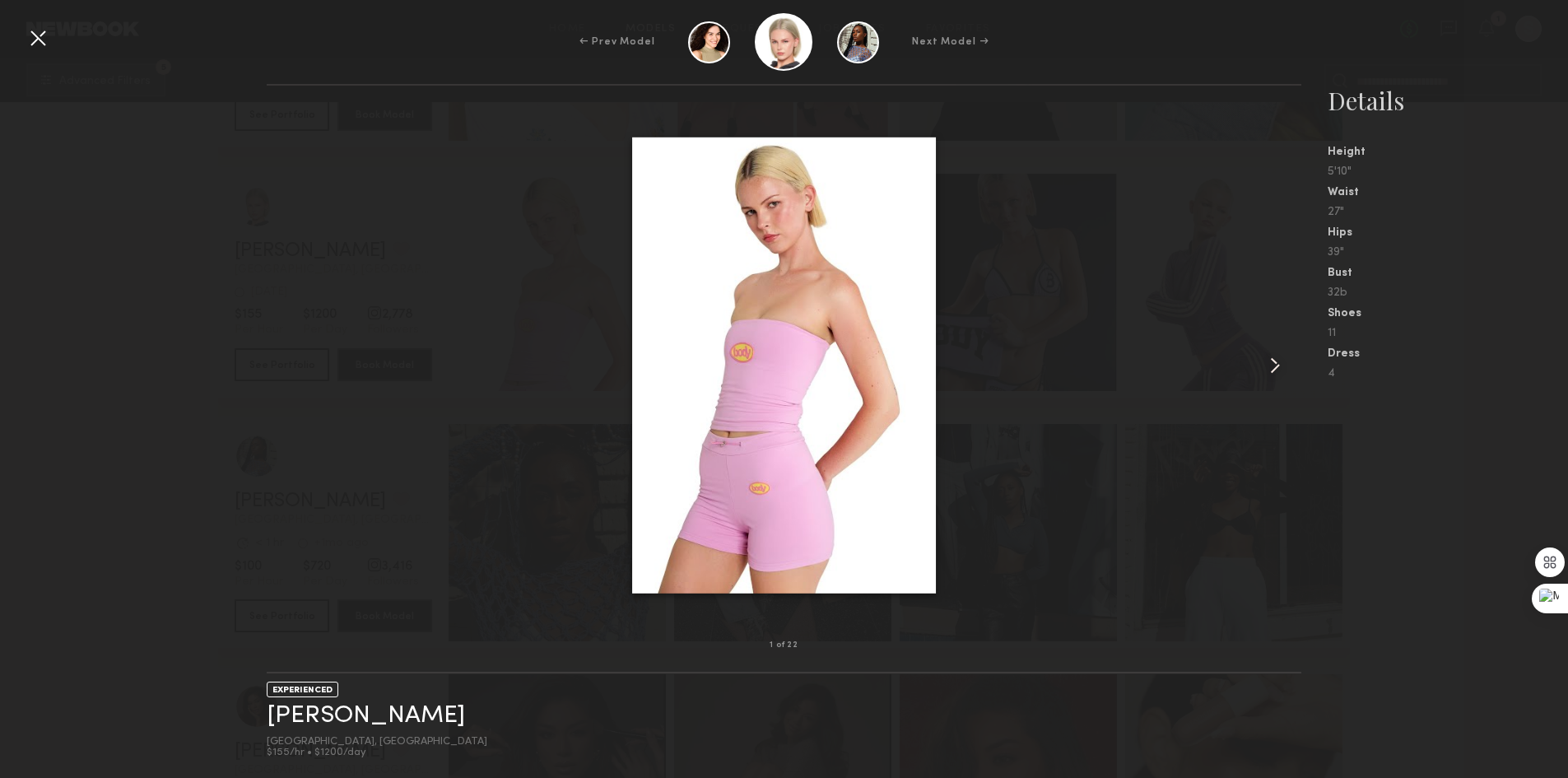
click at [1272, 362] on common-icon at bounding box center [1275, 365] width 27 height 27
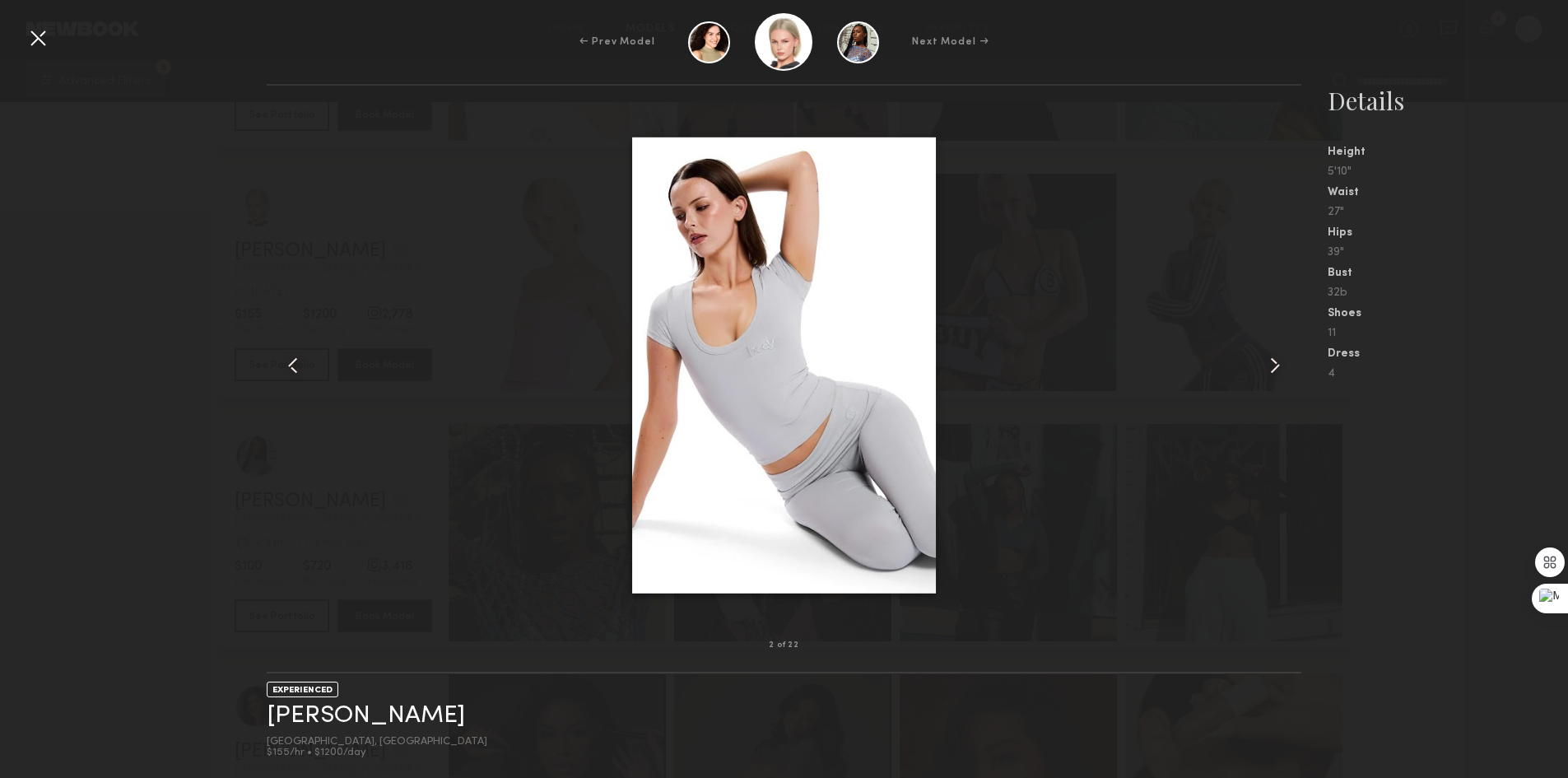
click at [1272, 362] on common-icon at bounding box center [1275, 365] width 27 height 27
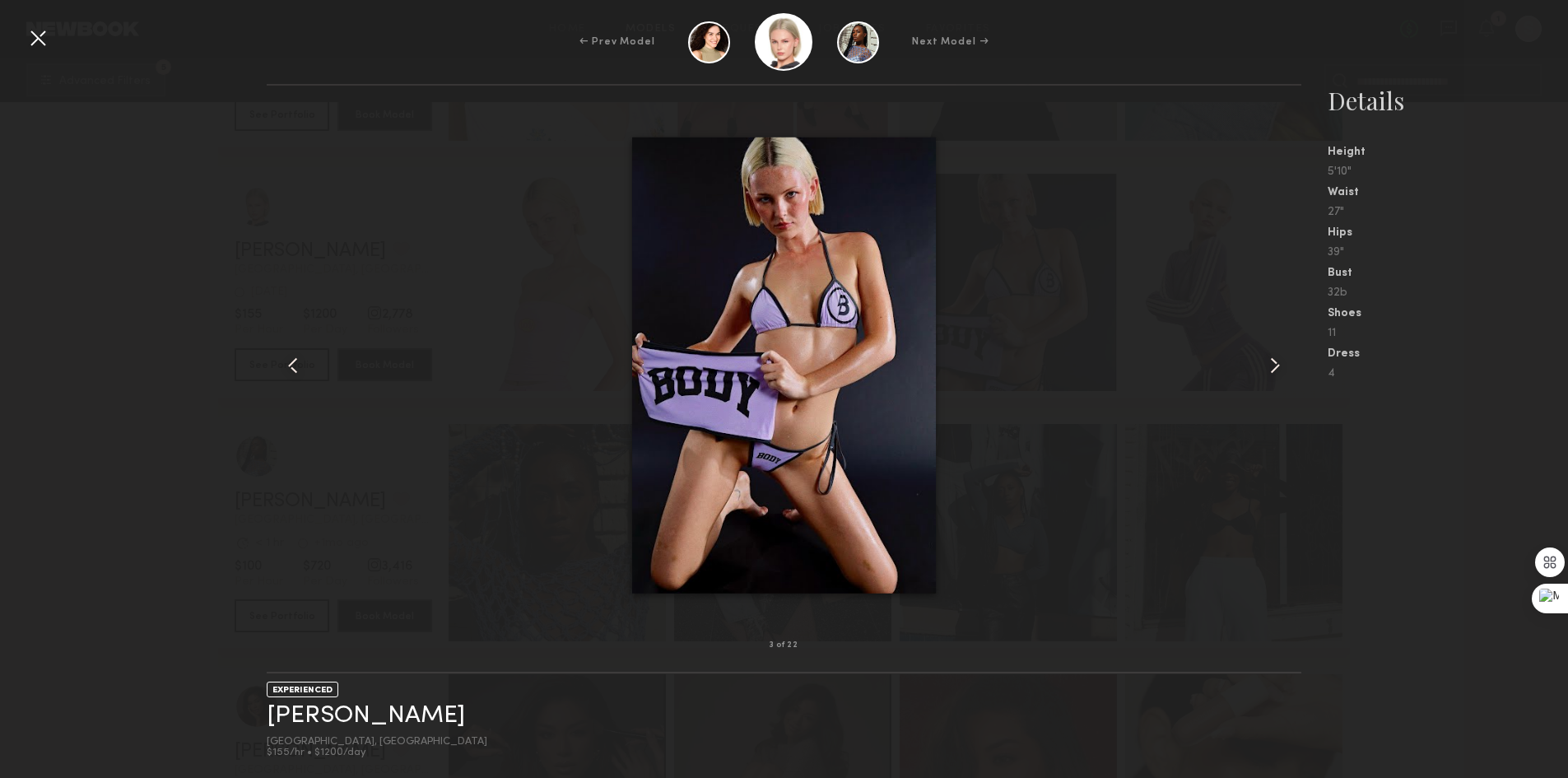
click at [1272, 362] on common-icon at bounding box center [1275, 365] width 27 height 27
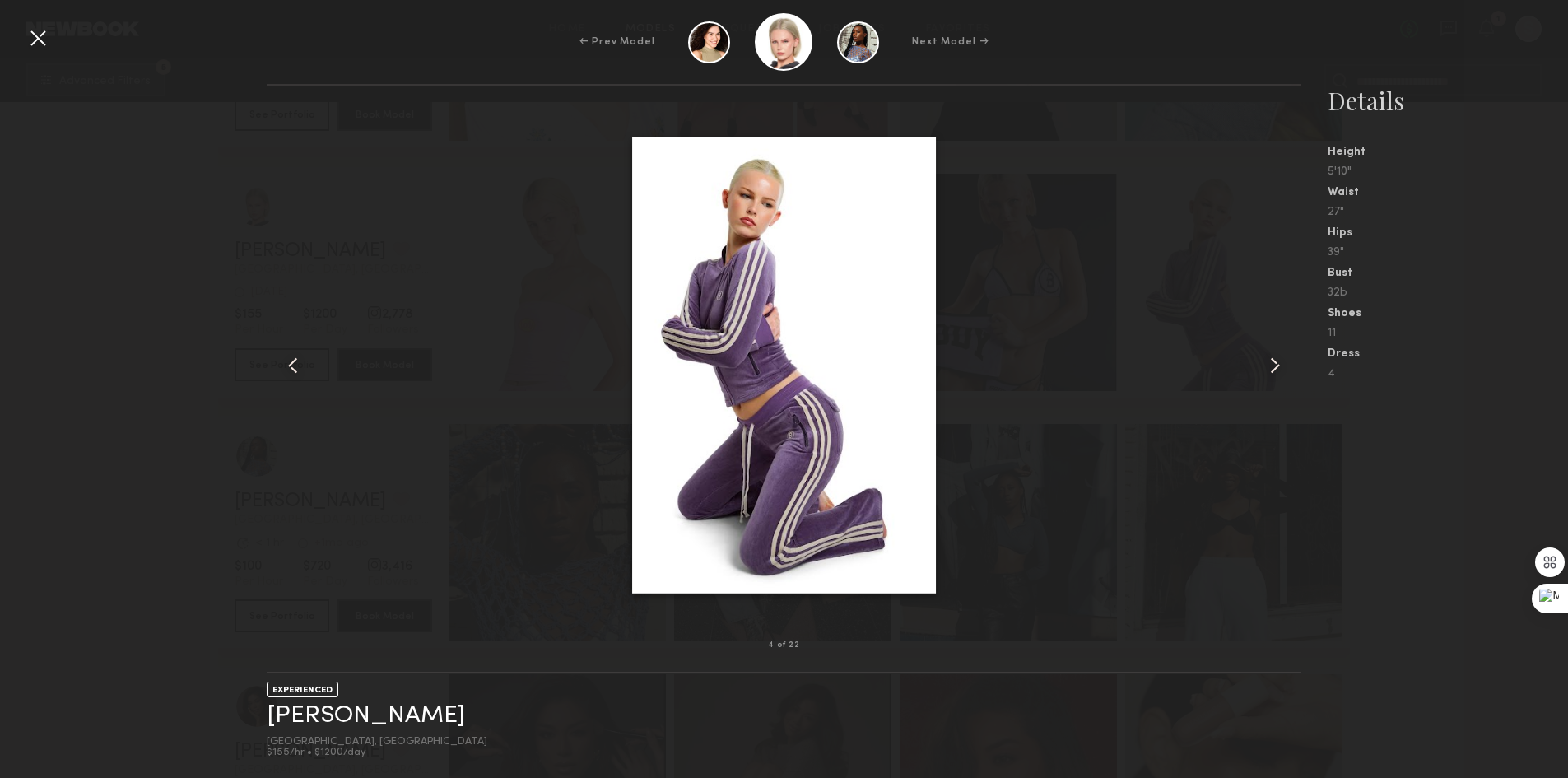
click at [1272, 362] on common-icon at bounding box center [1275, 365] width 27 height 27
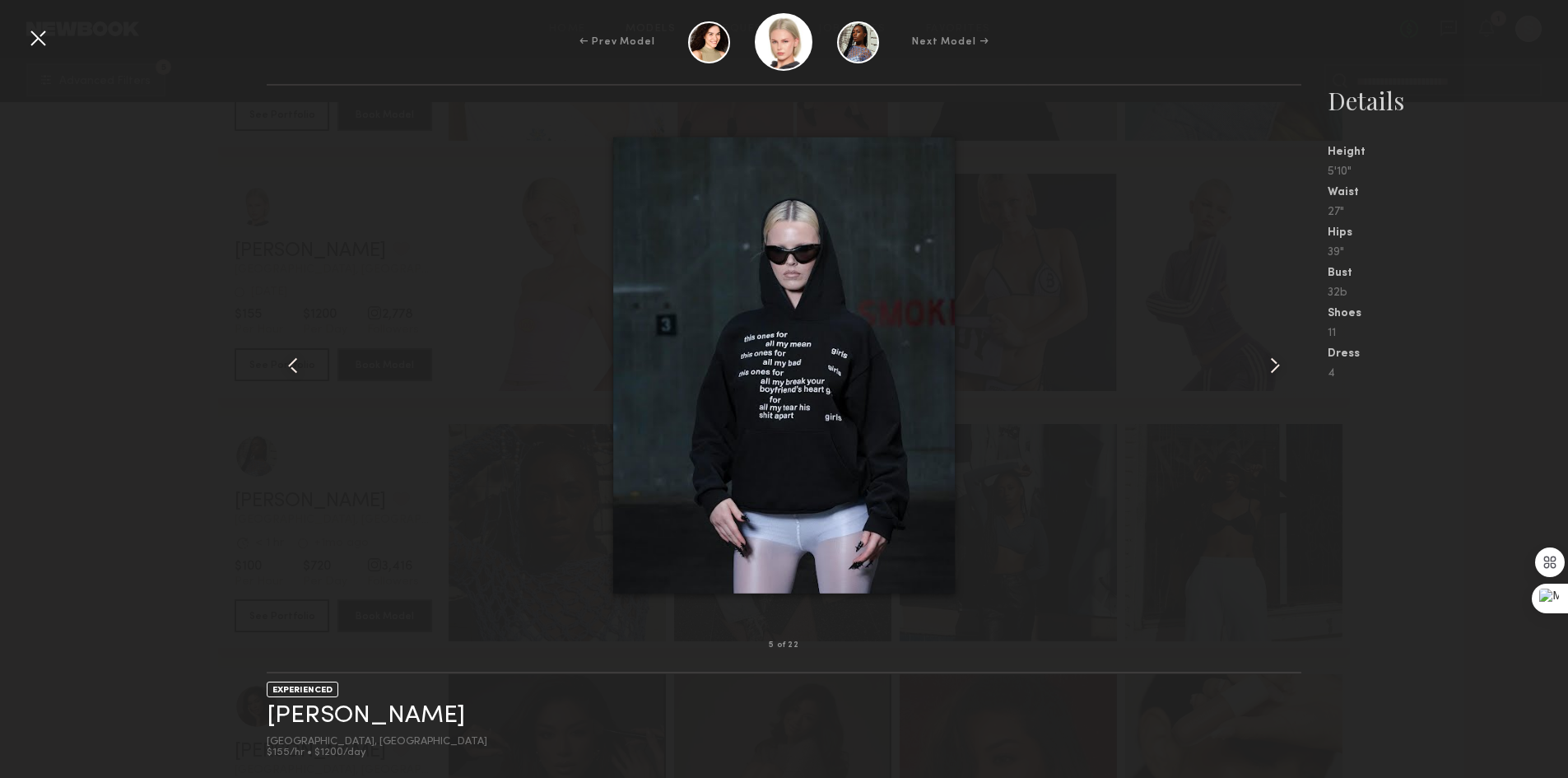
click at [1272, 362] on common-icon at bounding box center [1275, 365] width 27 height 27
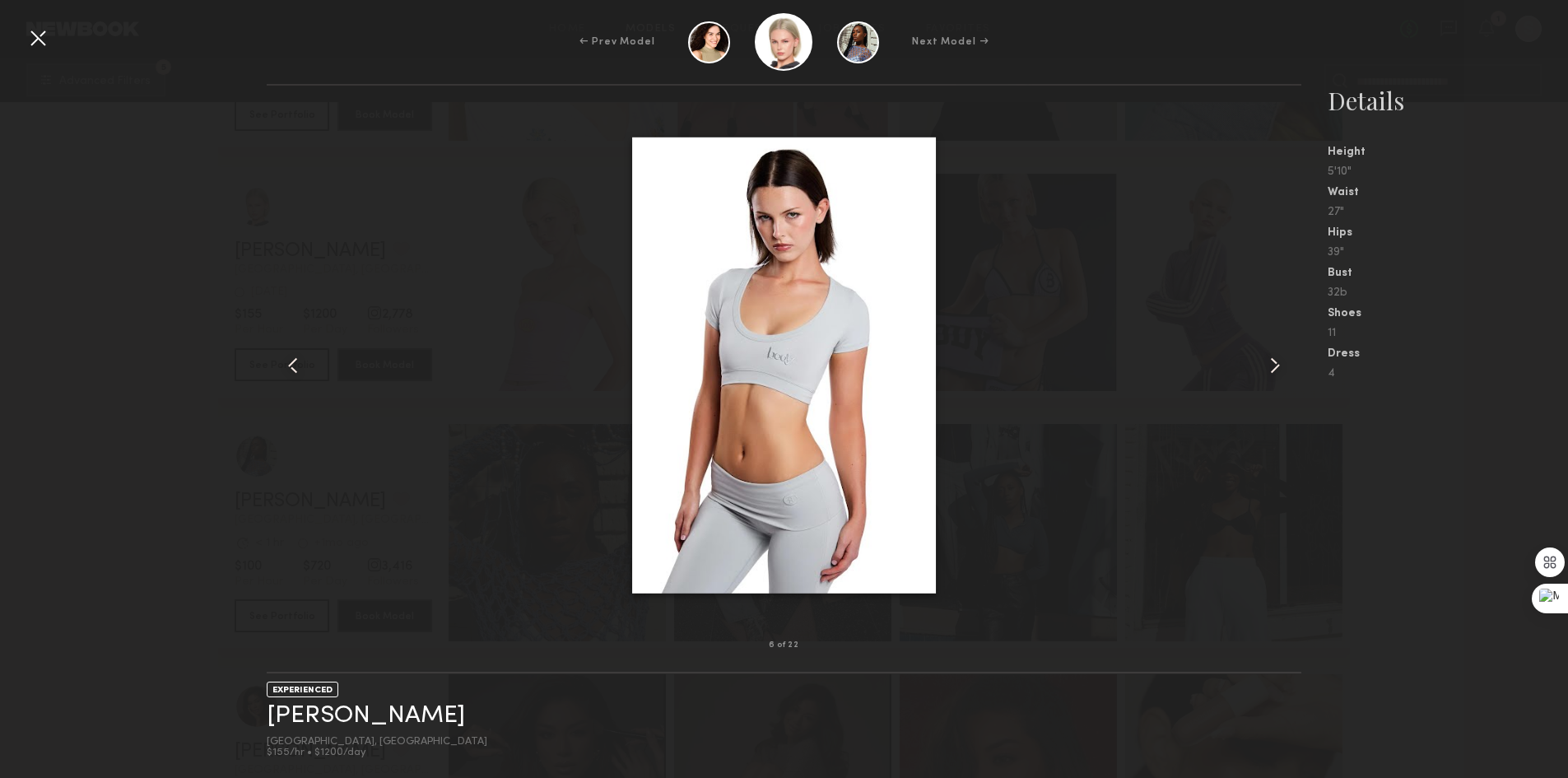
click at [1272, 362] on common-icon at bounding box center [1275, 365] width 27 height 27
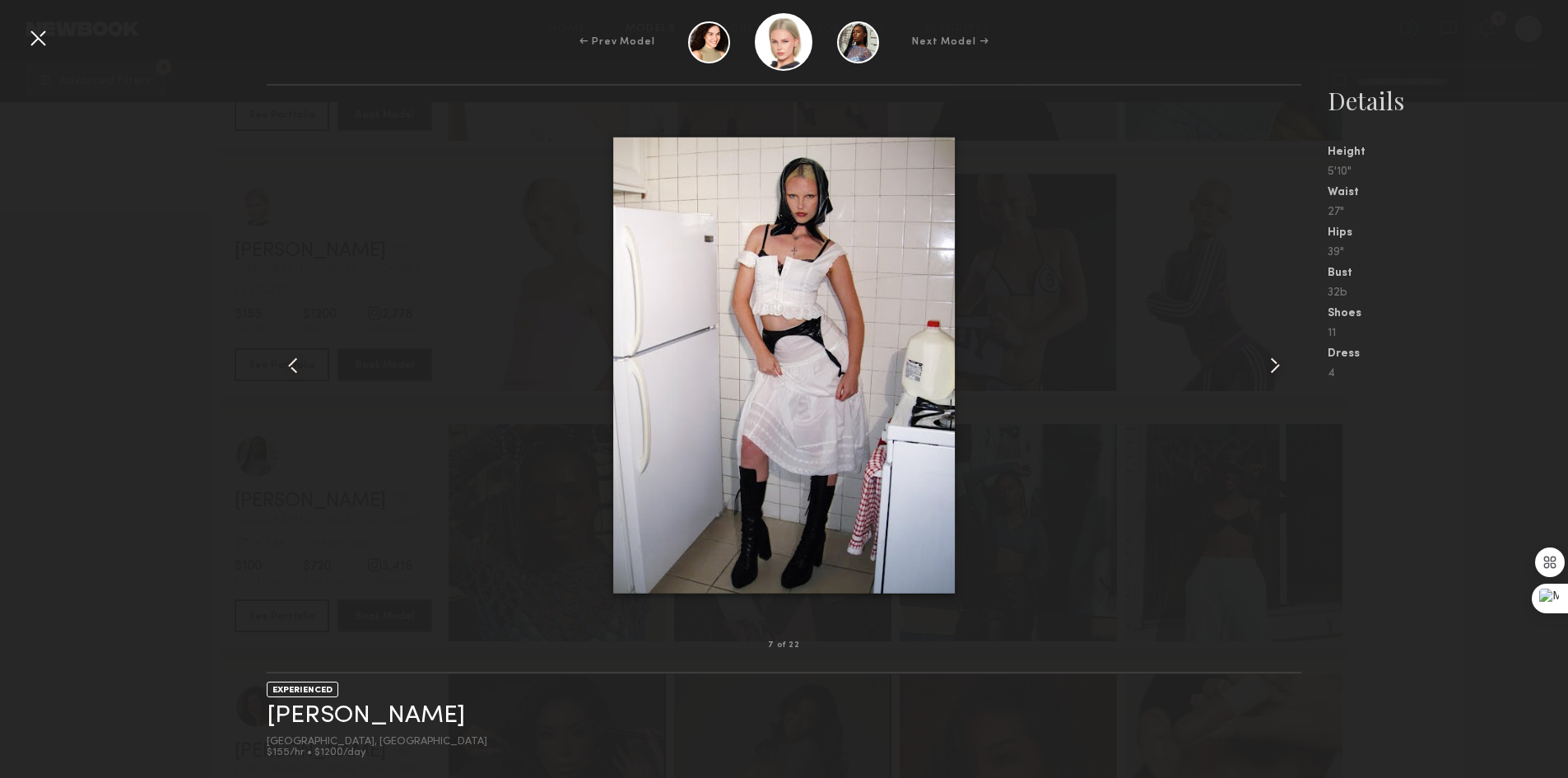
click at [40, 28] on div at bounding box center [38, 38] width 27 height 27
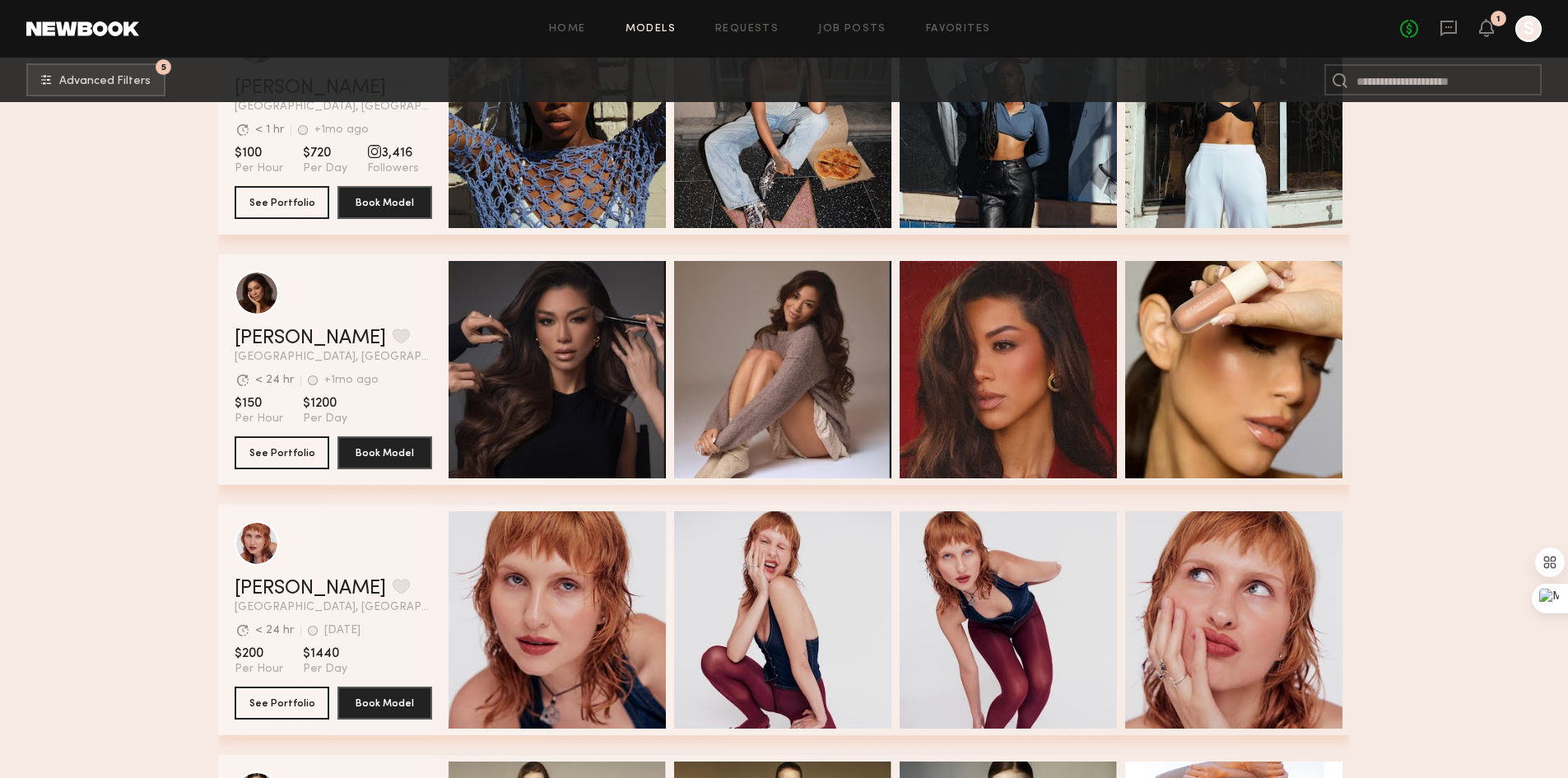
scroll to position [21726, 0]
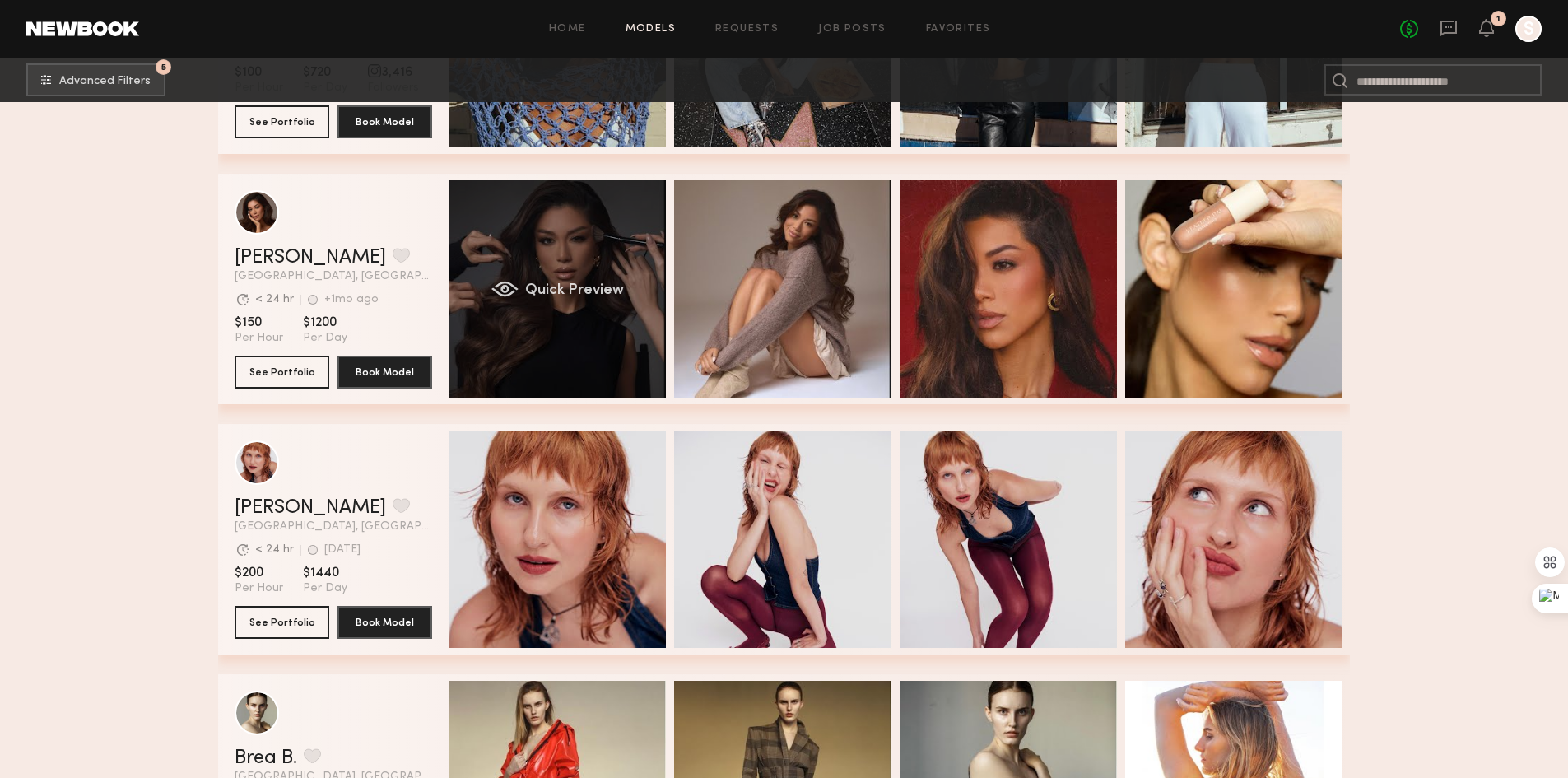
click at [597, 265] on div "Quick Preview" at bounding box center [558, 289] width 218 height 218
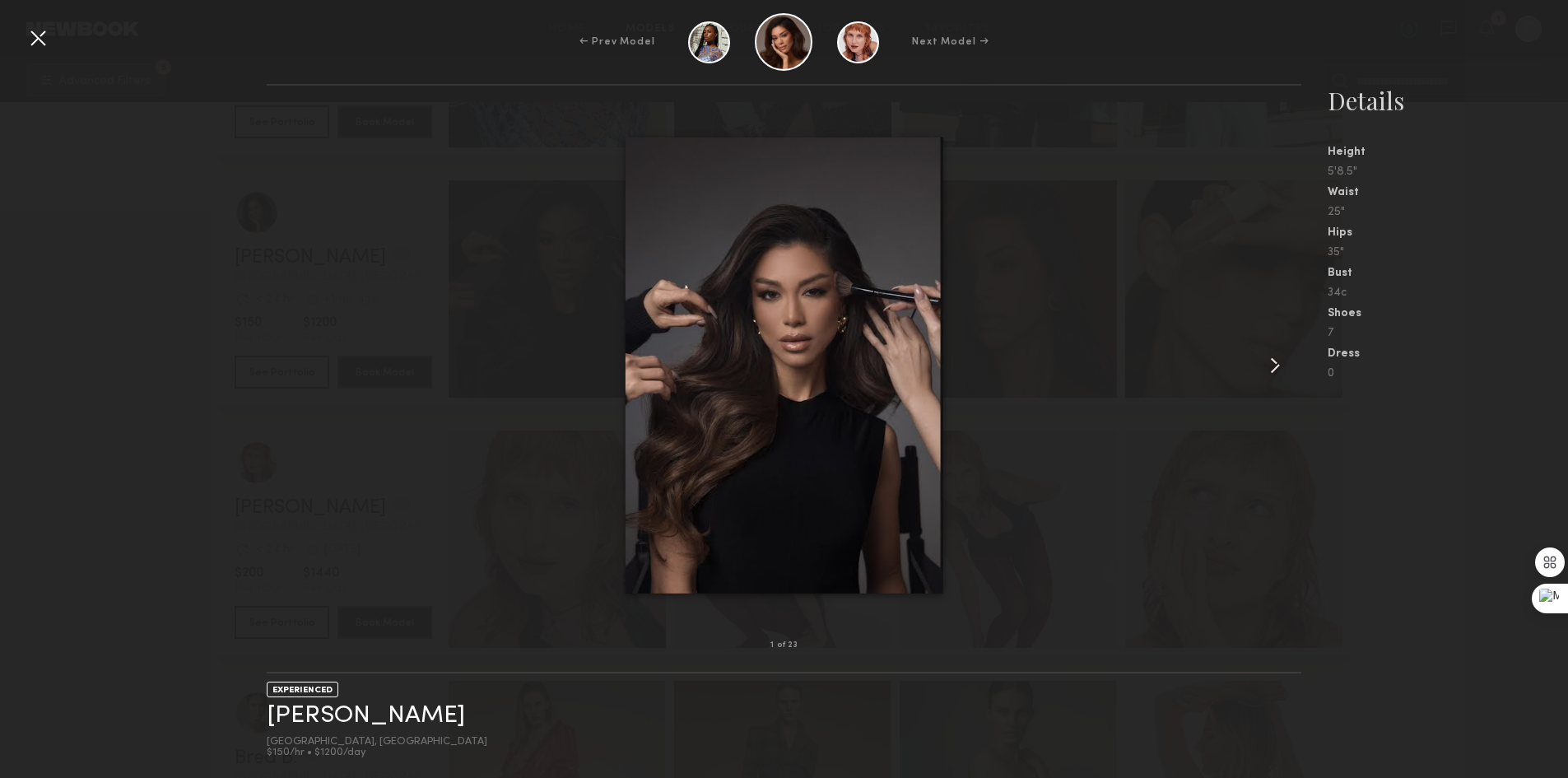
click at [1273, 361] on common-icon at bounding box center [1275, 365] width 27 height 27
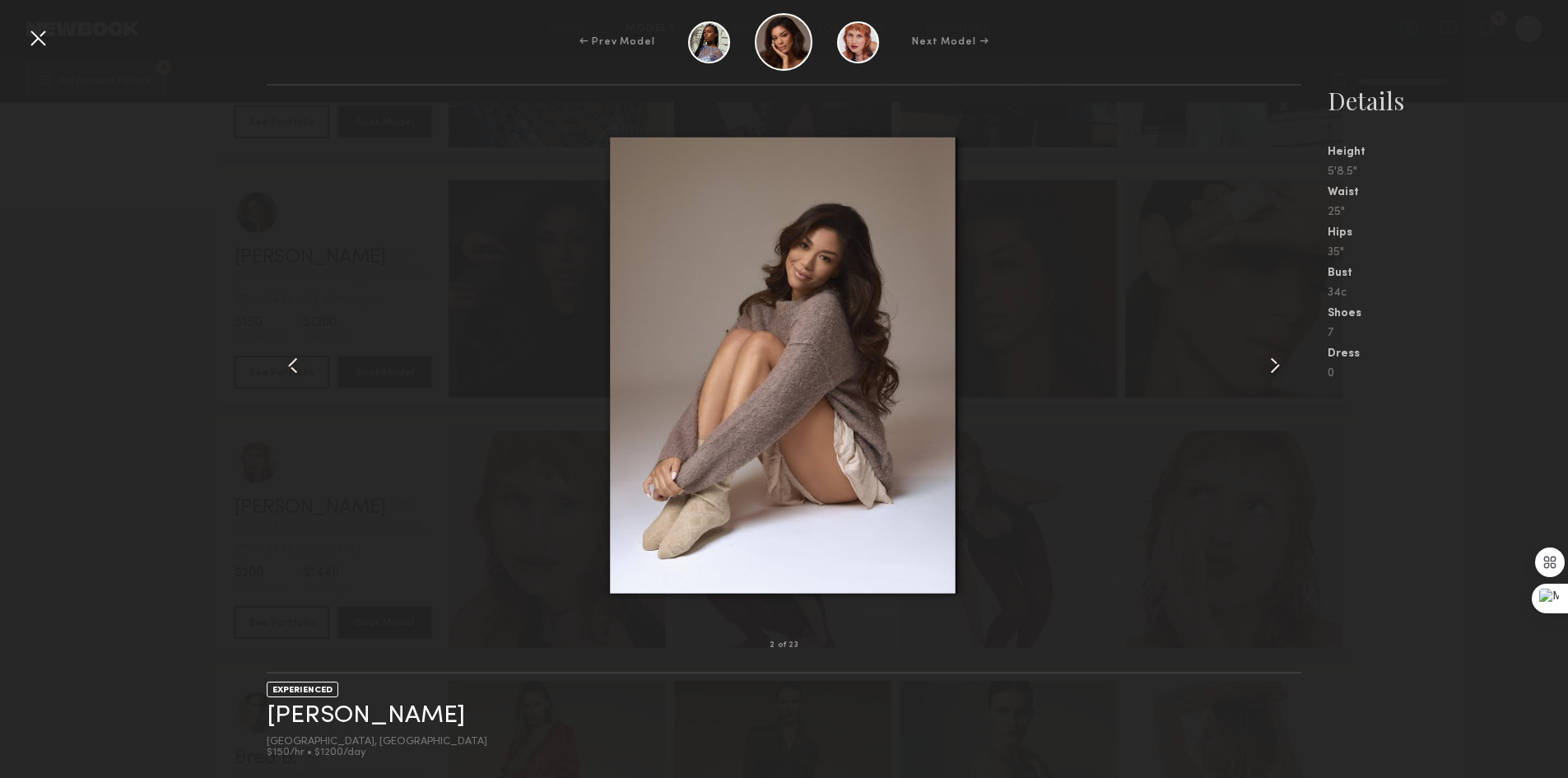
click at [1273, 361] on common-icon at bounding box center [1275, 365] width 27 height 27
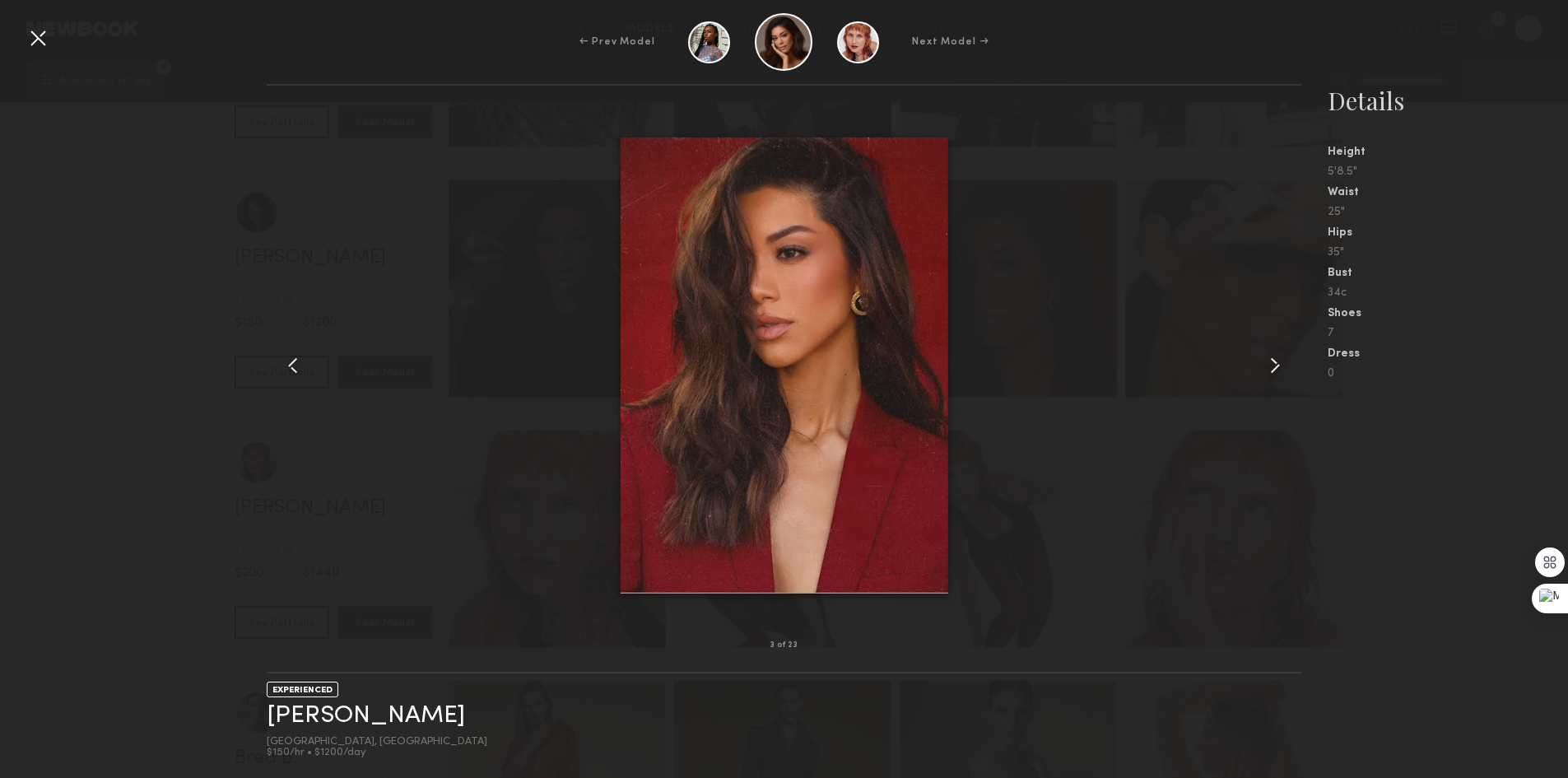
click at [1273, 361] on common-icon at bounding box center [1275, 365] width 27 height 27
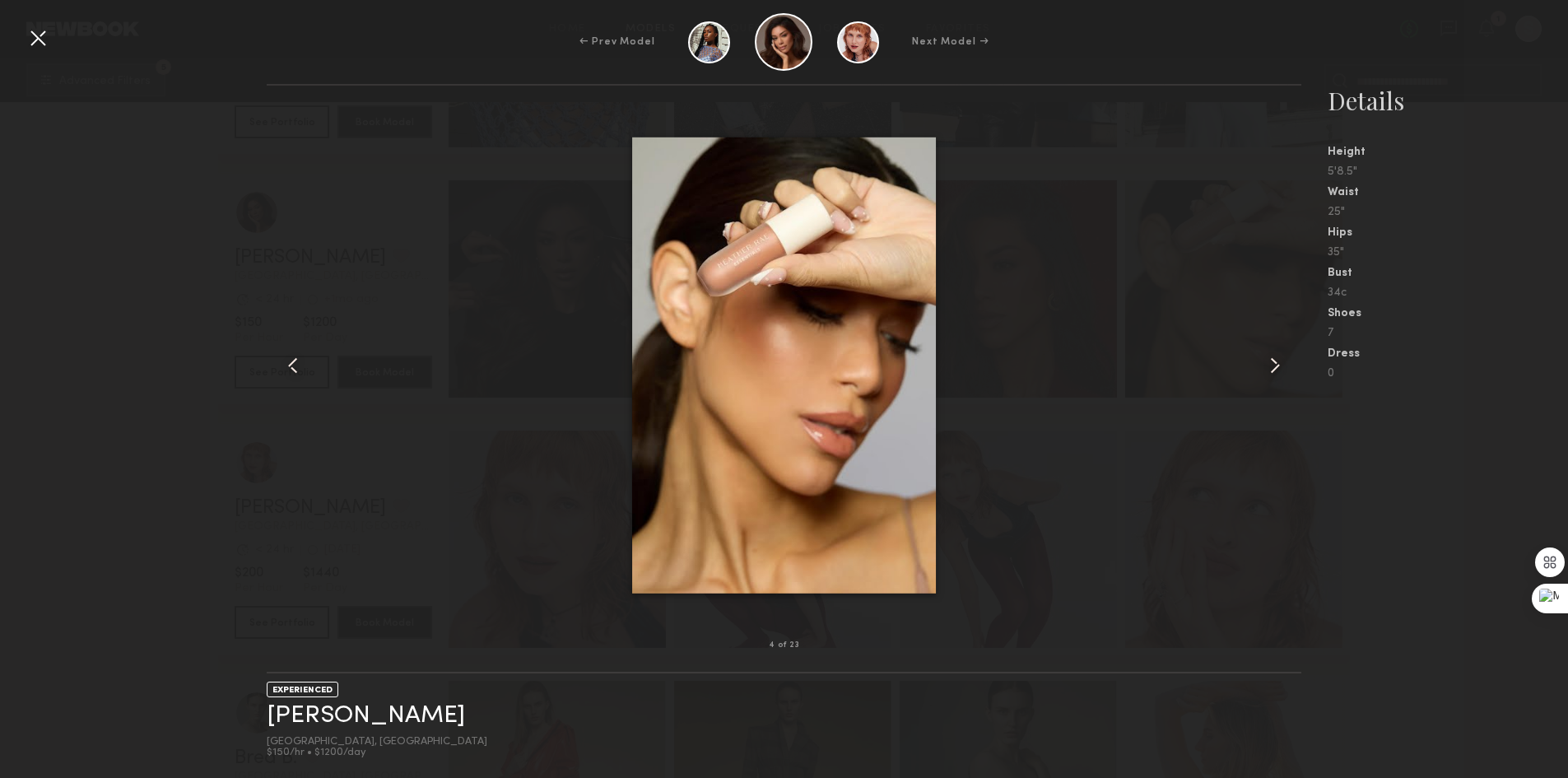
click at [1272, 361] on common-icon at bounding box center [1275, 365] width 27 height 27
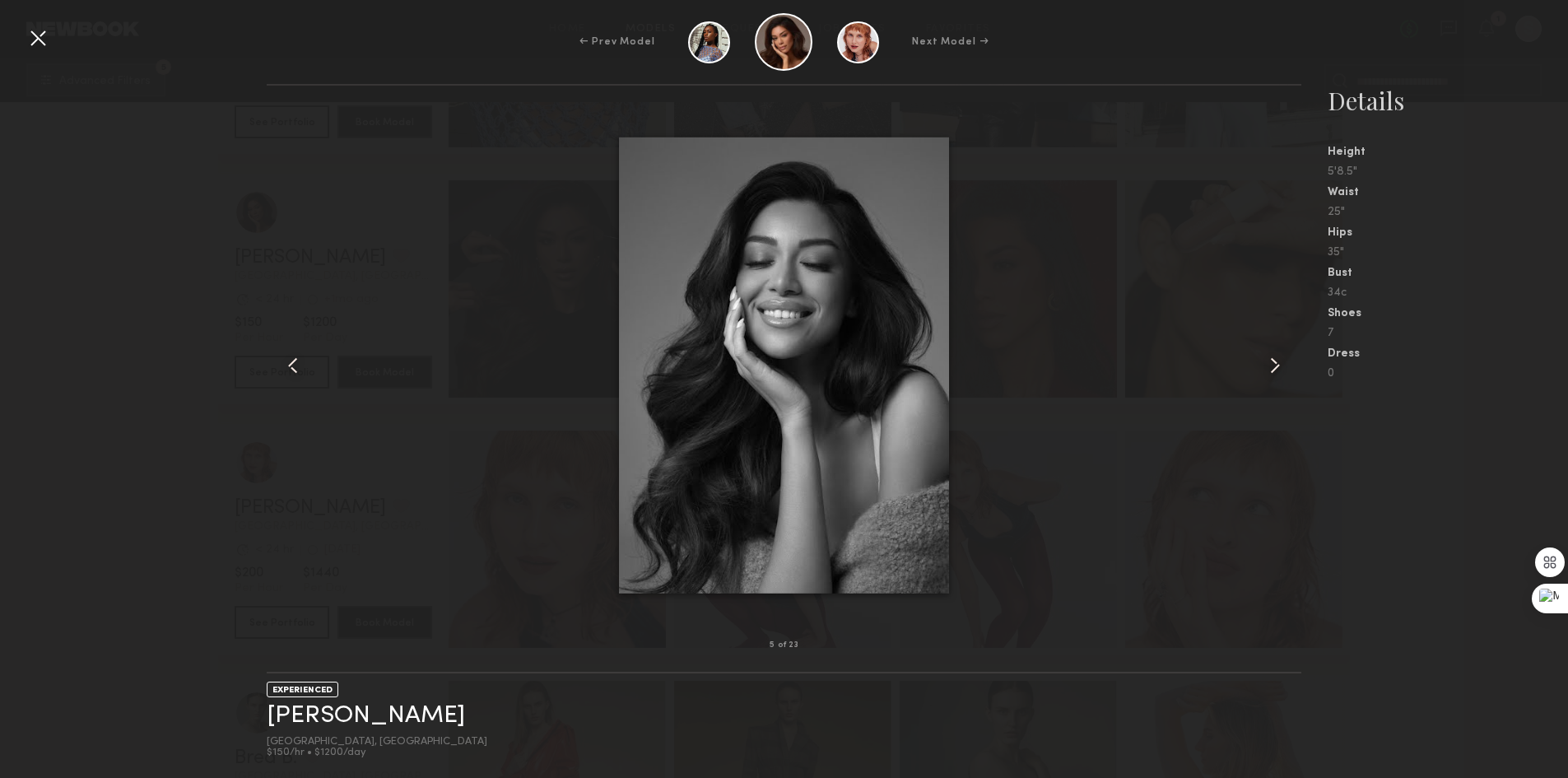
click at [26, 26] on div at bounding box center [38, 38] width 27 height 27
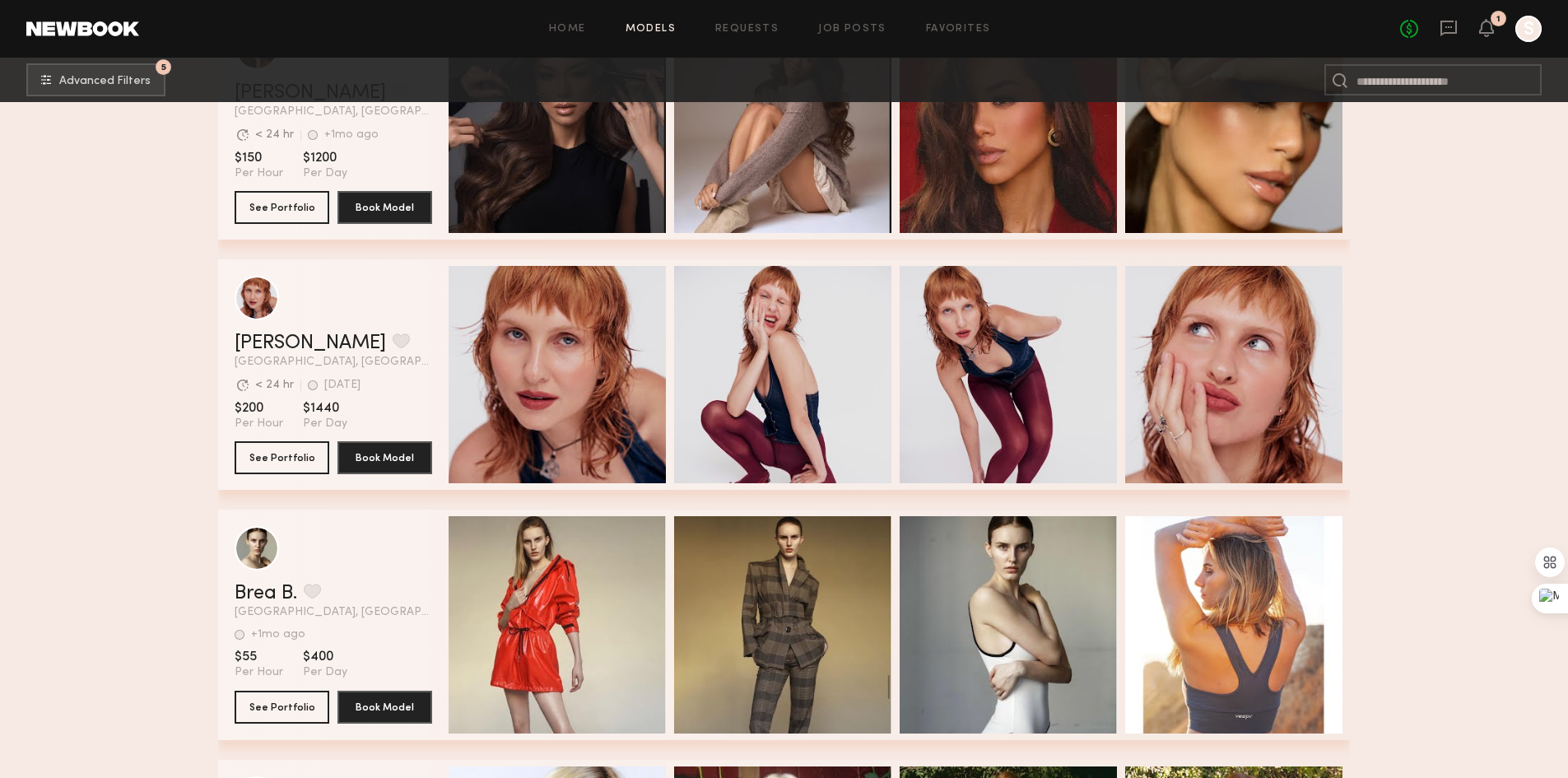
scroll to position [21644, 0]
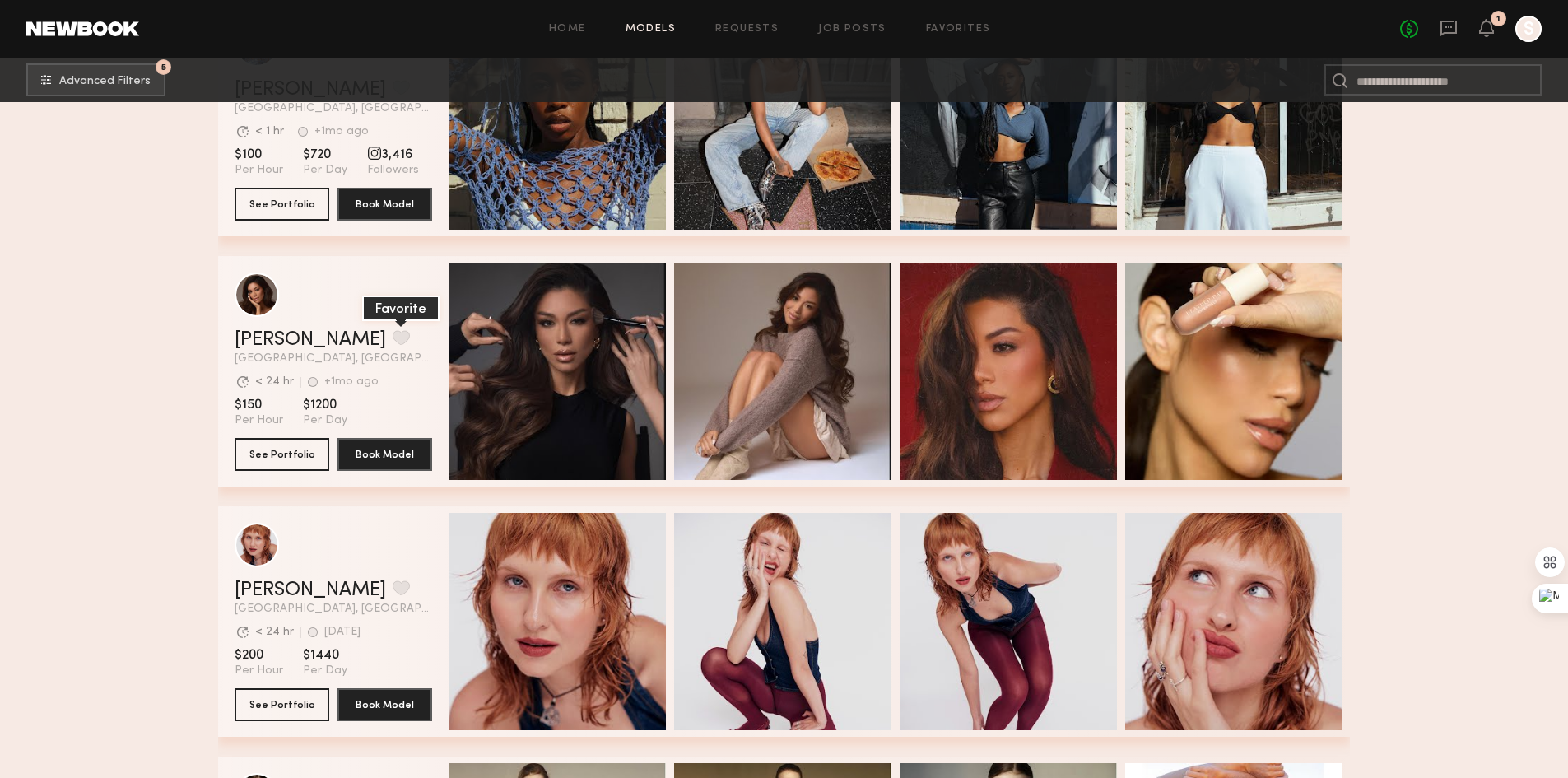
click at [393, 337] on button "grid" at bounding box center [401, 338] width 17 height 15
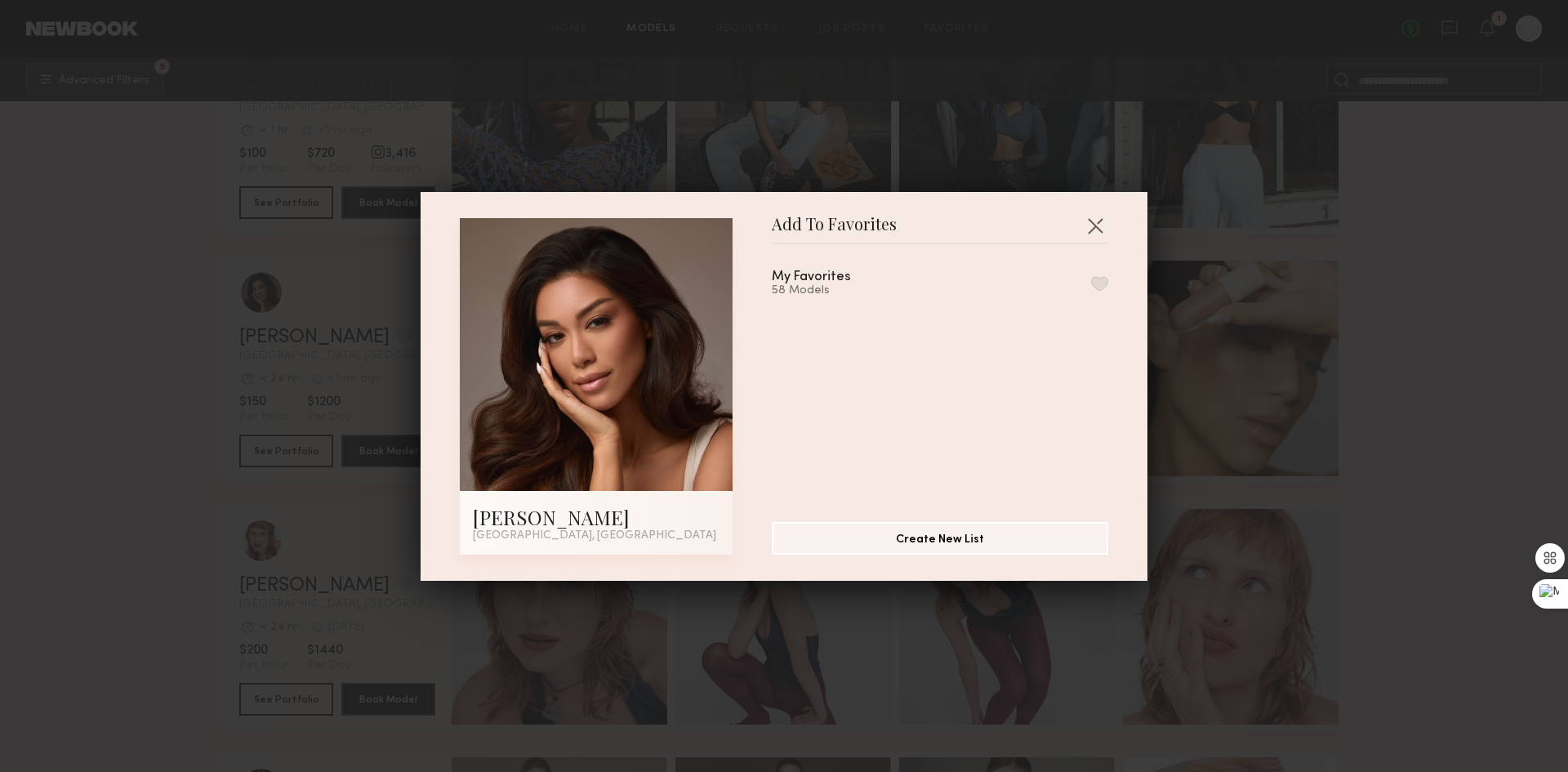
click at [1092, 283] on button "button" at bounding box center [1100, 284] width 17 height 15
click at [1098, 216] on button "button" at bounding box center [1095, 225] width 26 height 26
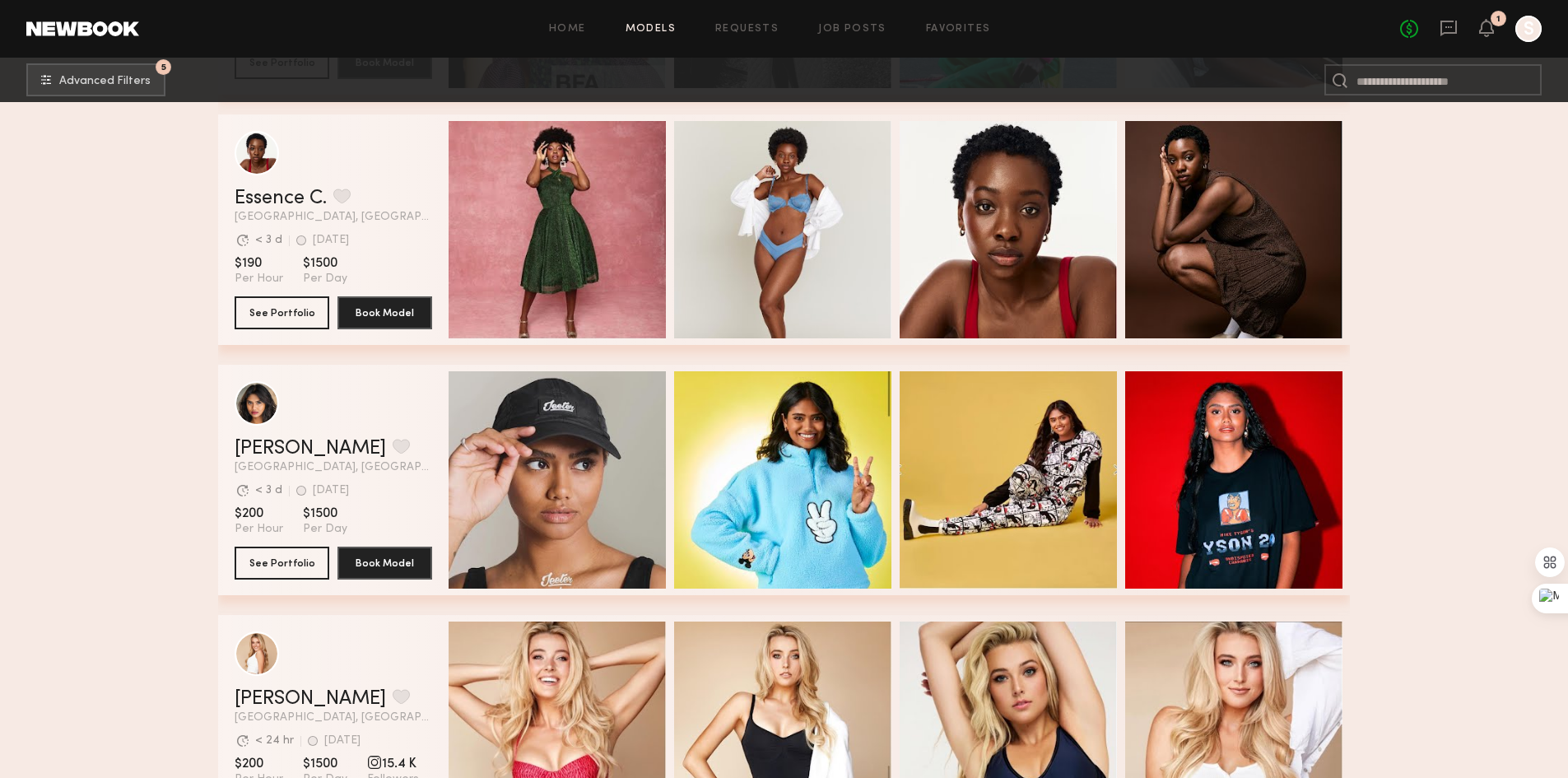
scroll to position [23290, 0]
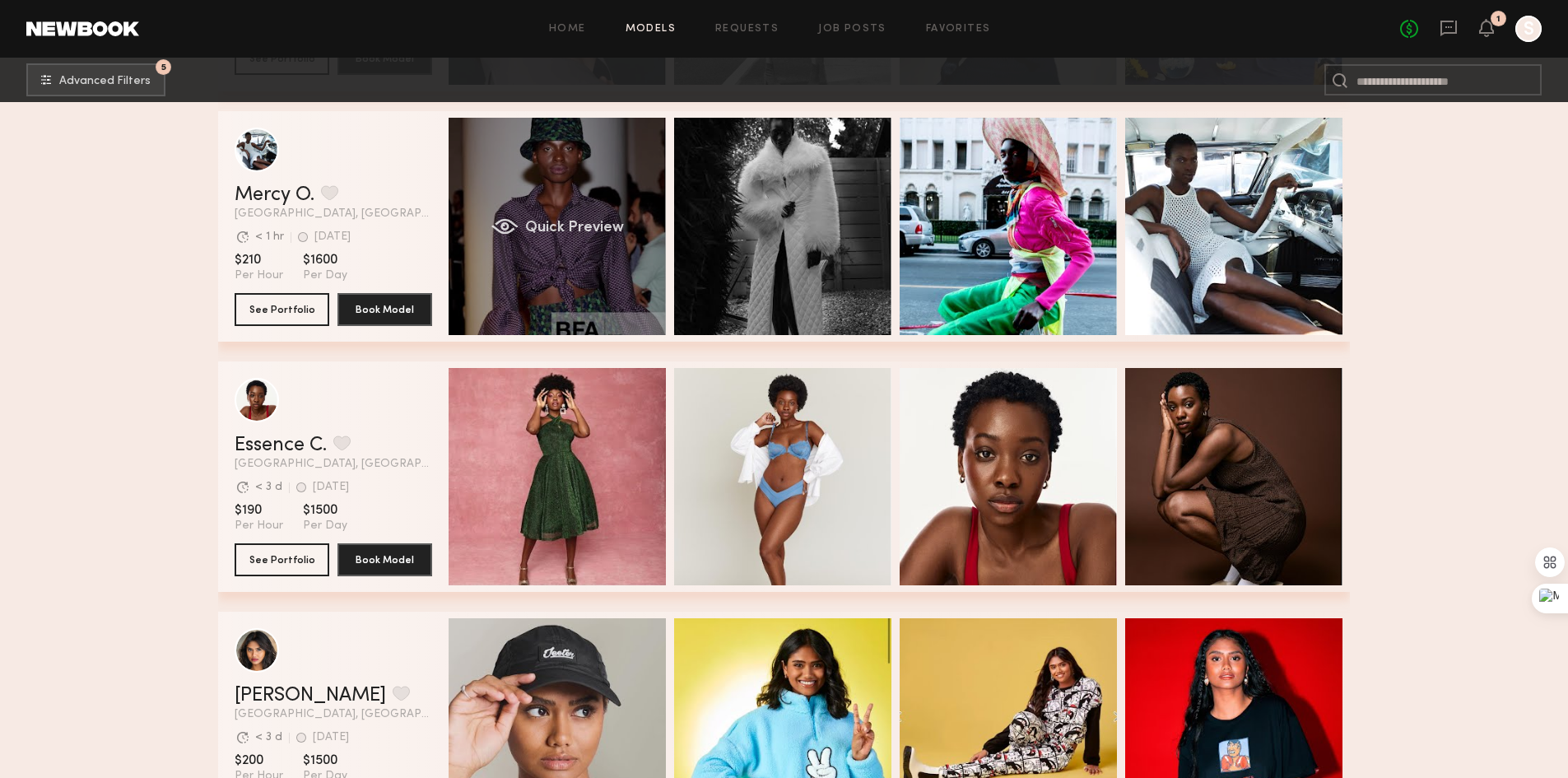
click at [584, 243] on div "Quick Preview" at bounding box center [558, 226] width 218 height 218
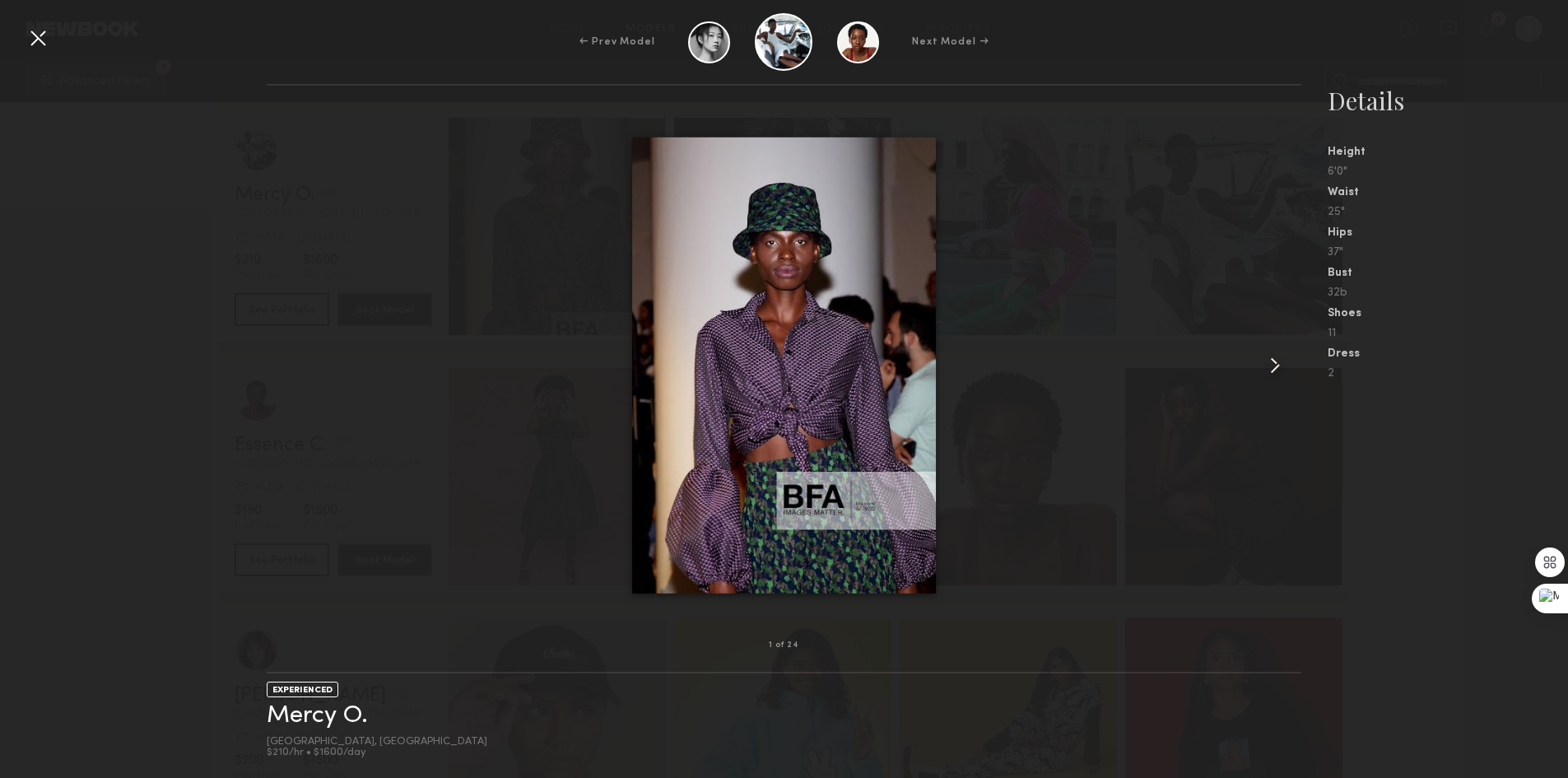
click at [1274, 362] on common-icon at bounding box center [1275, 365] width 27 height 27
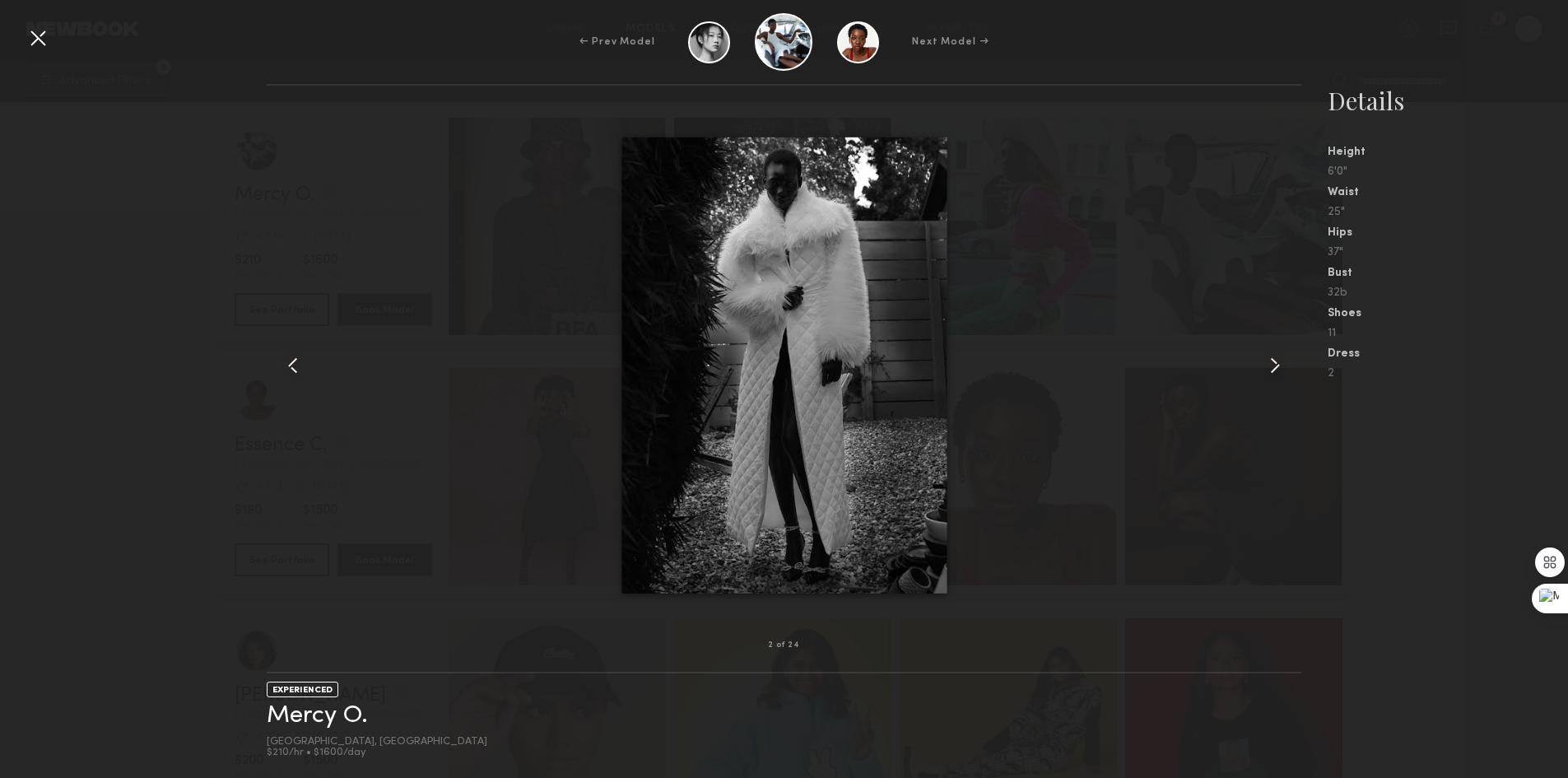
click at [1274, 362] on common-icon at bounding box center [1275, 365] width 27 height 27
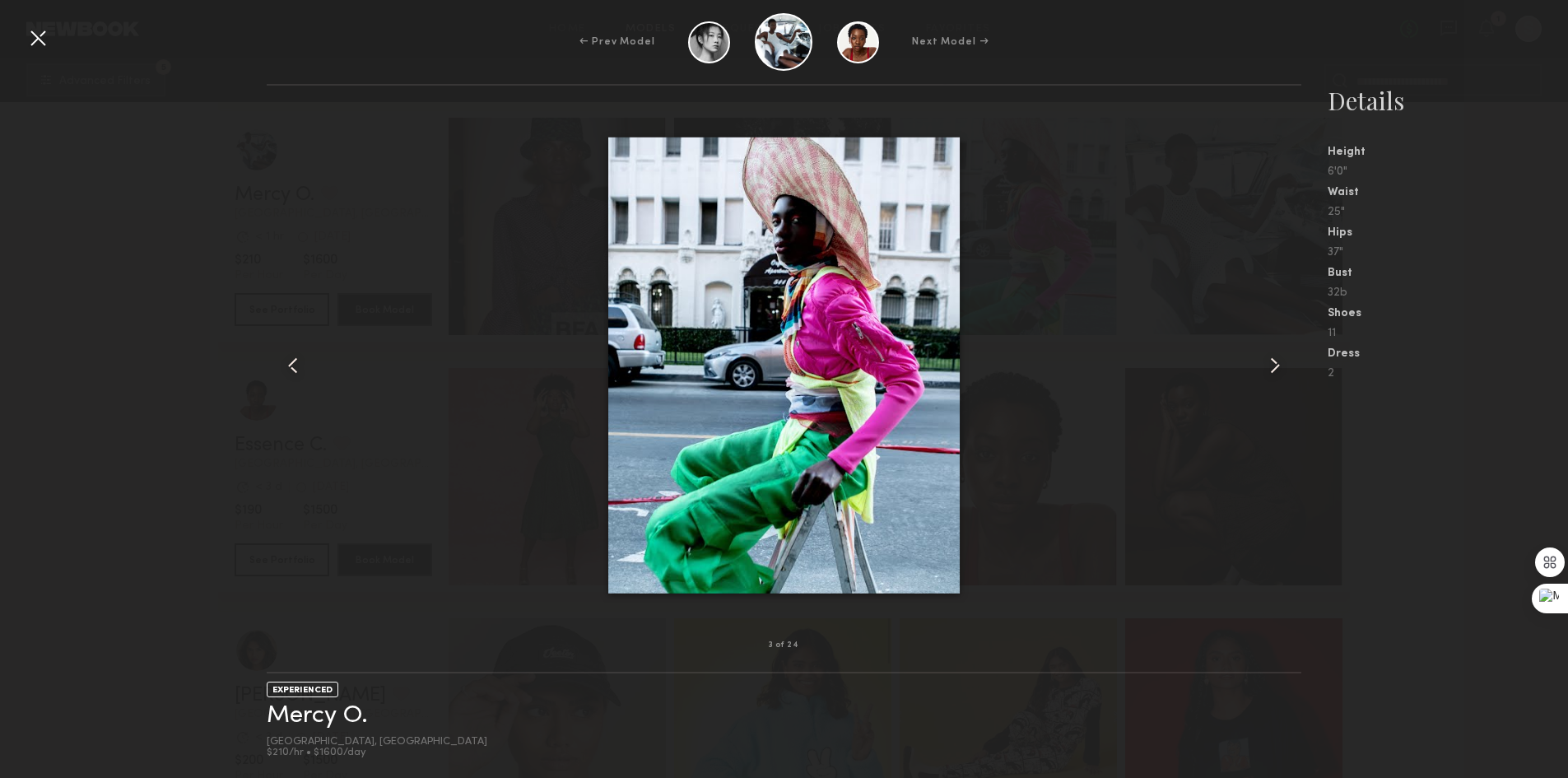
click at [1274, 362] on common-icon at bounding box center [1275, 365] width 27 height 27
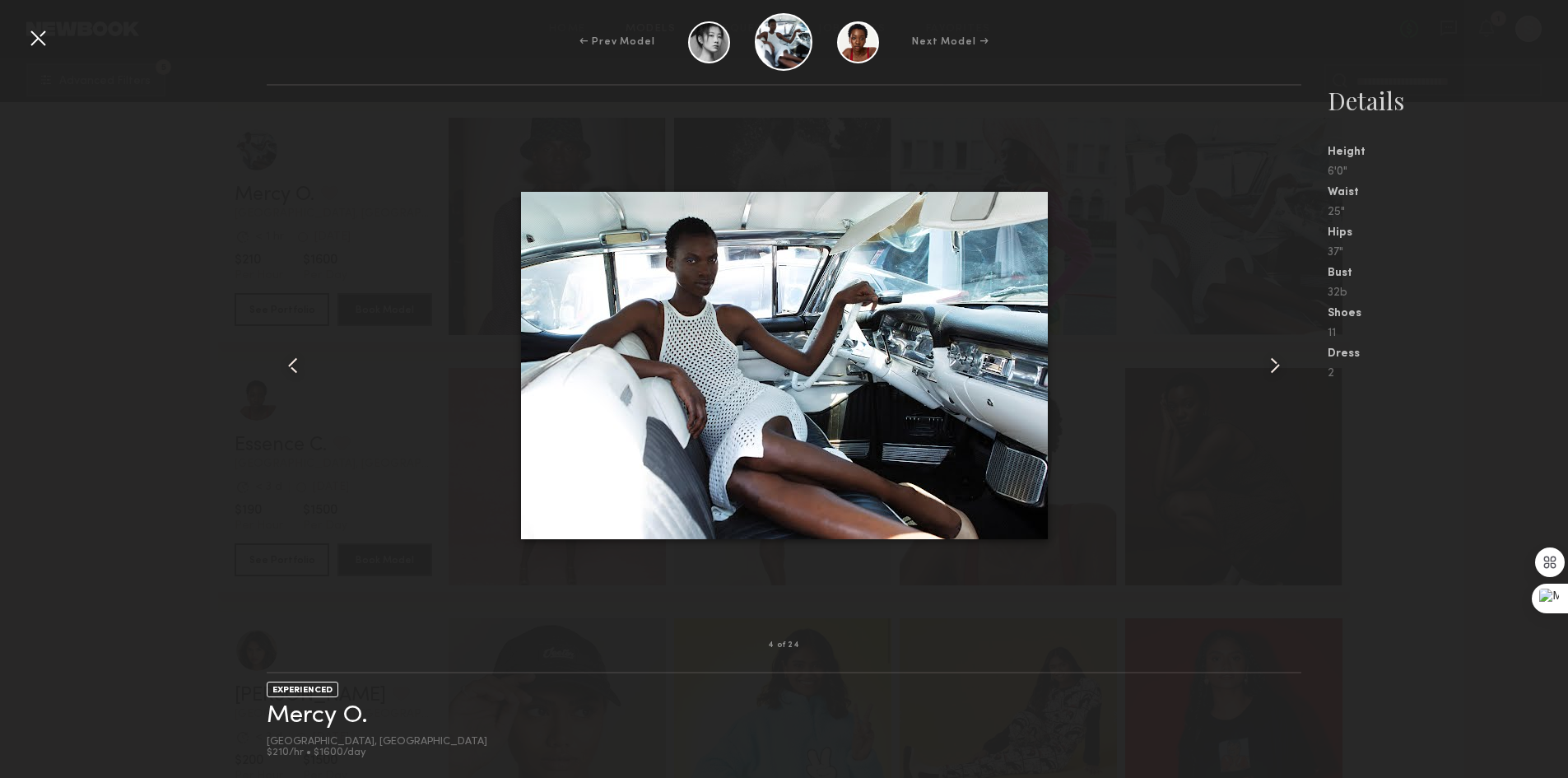
click at [1274, 354] on common-icon at bounding box center [1275, 365] width 27 height 27
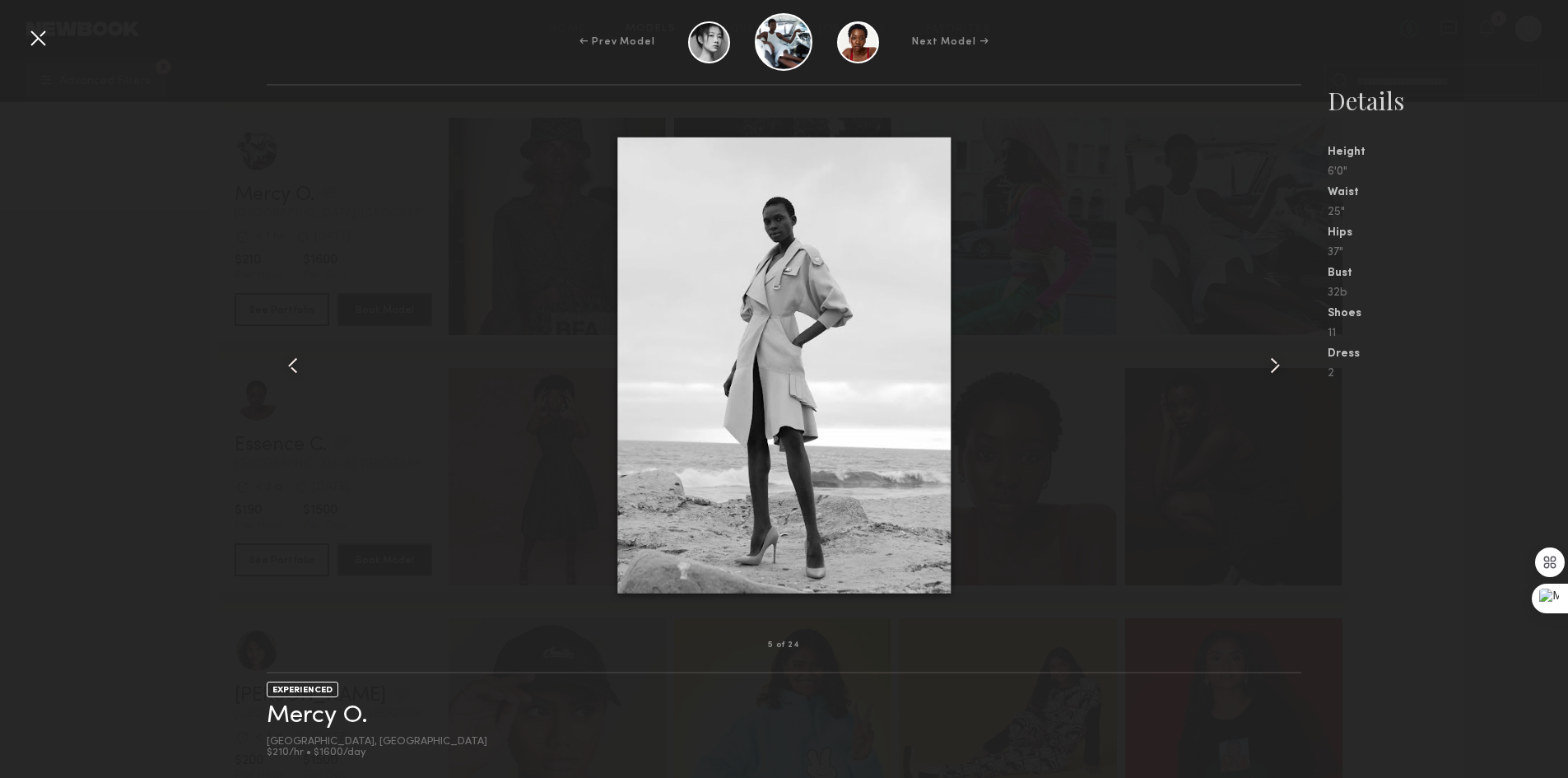
click at [41, 32] on div at bounding box center [38, 38] width 27 height 27
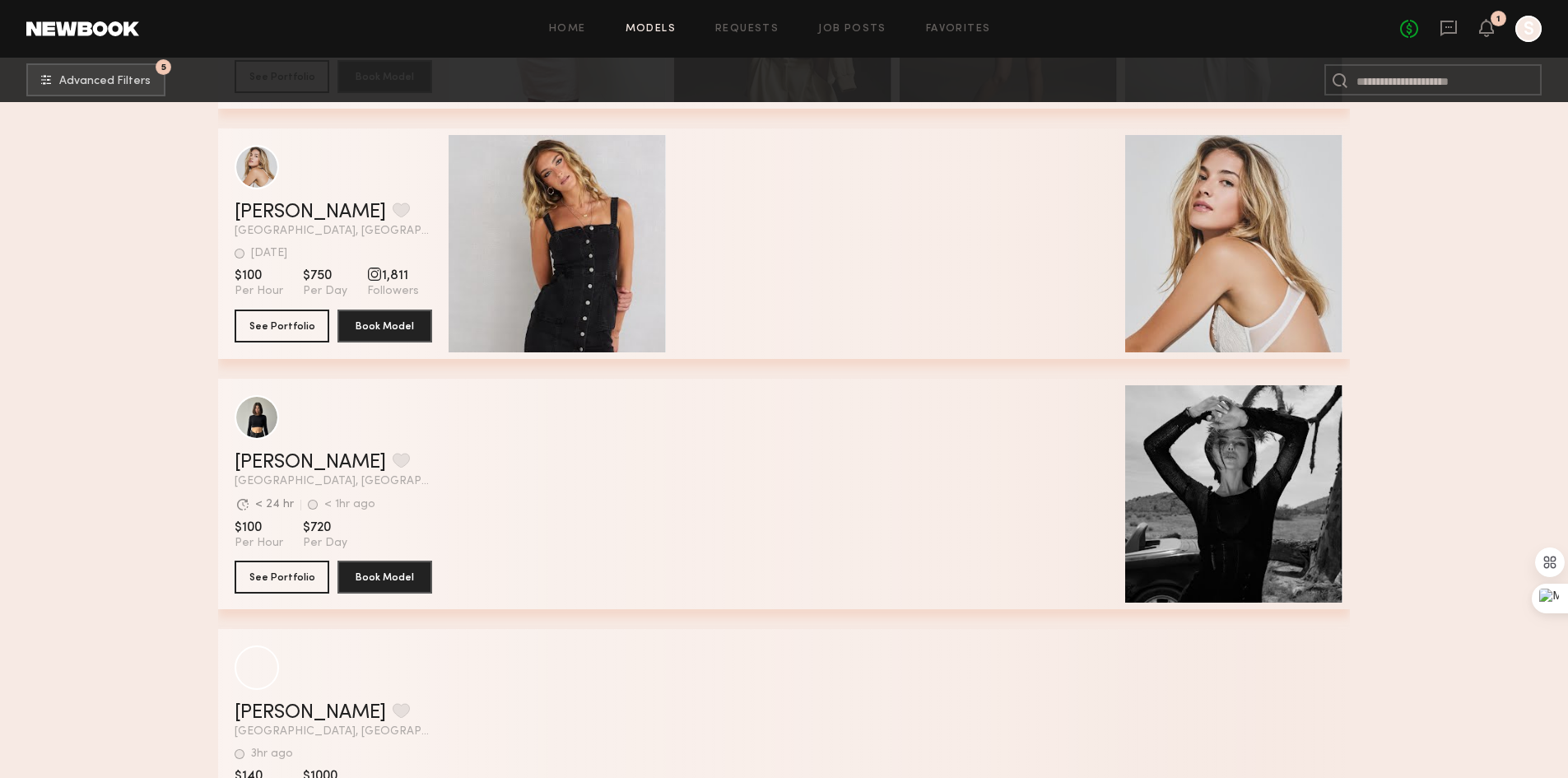
scroll to position [24524, 0]
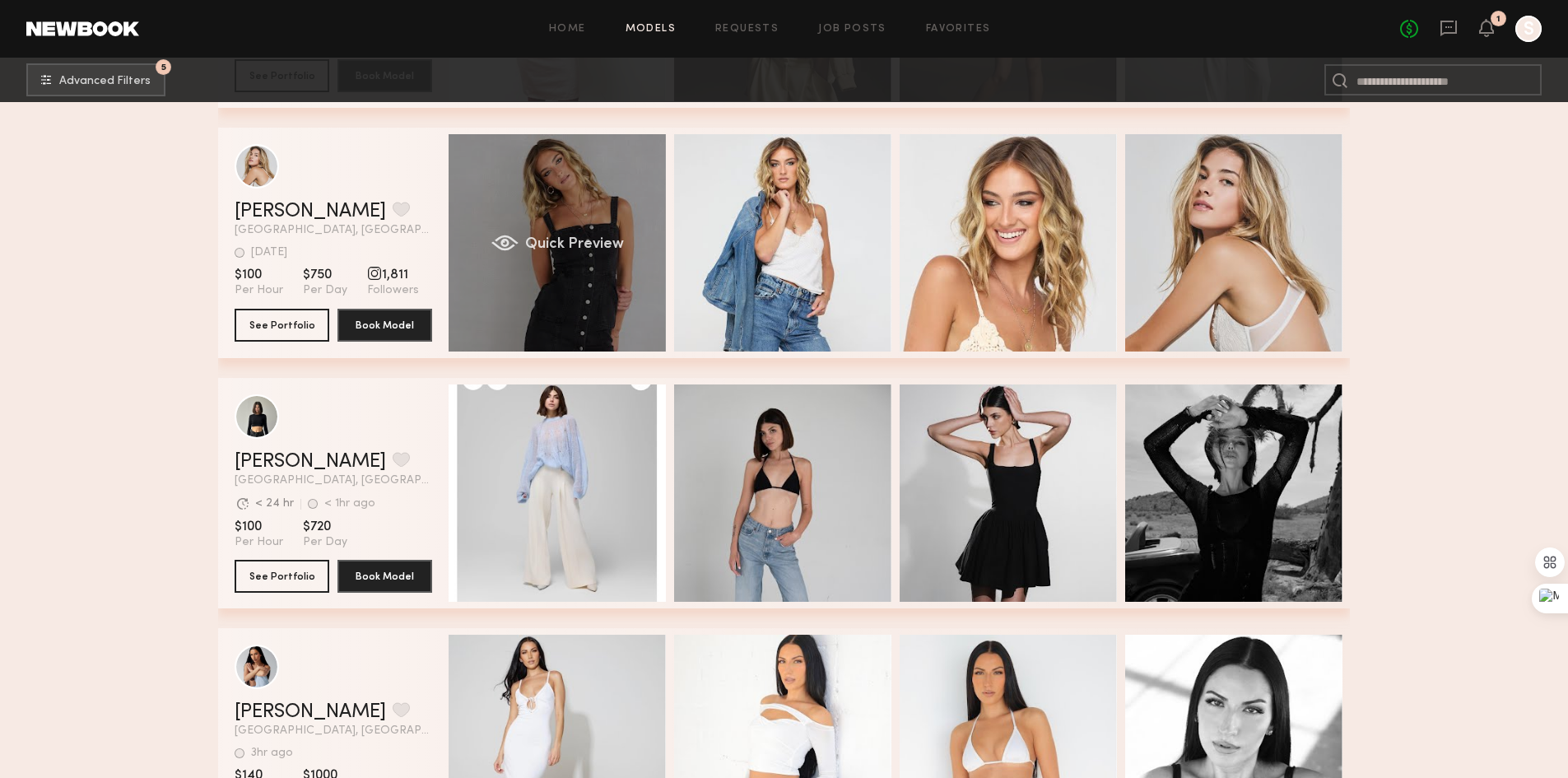
click at [592, 237] on div "Quick Preview" at bounding box center [558, 243] width 218 height 218
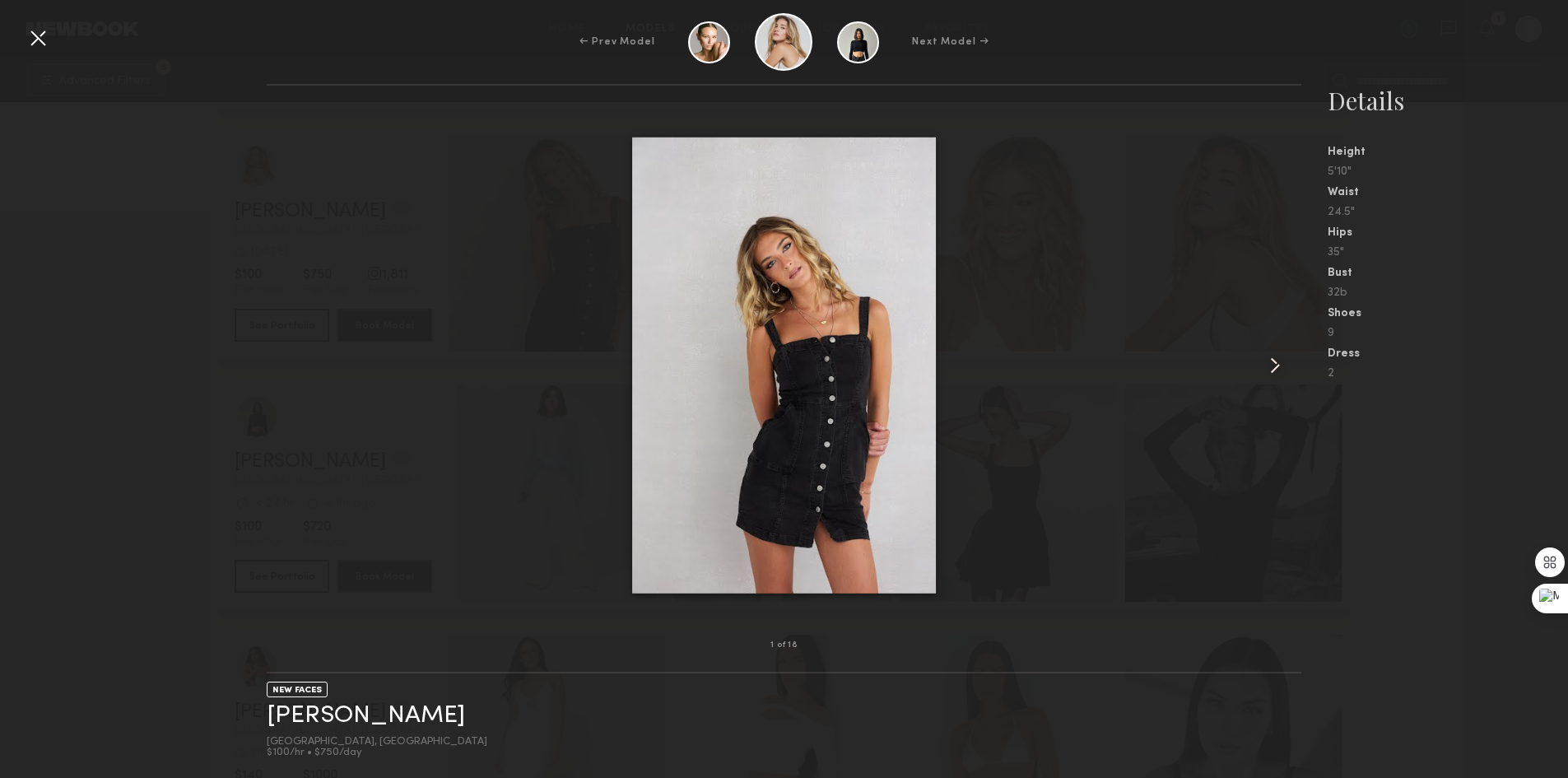
click at [1282, 357] on common-icon at bounding box center [1275, 365] width 27 height 27
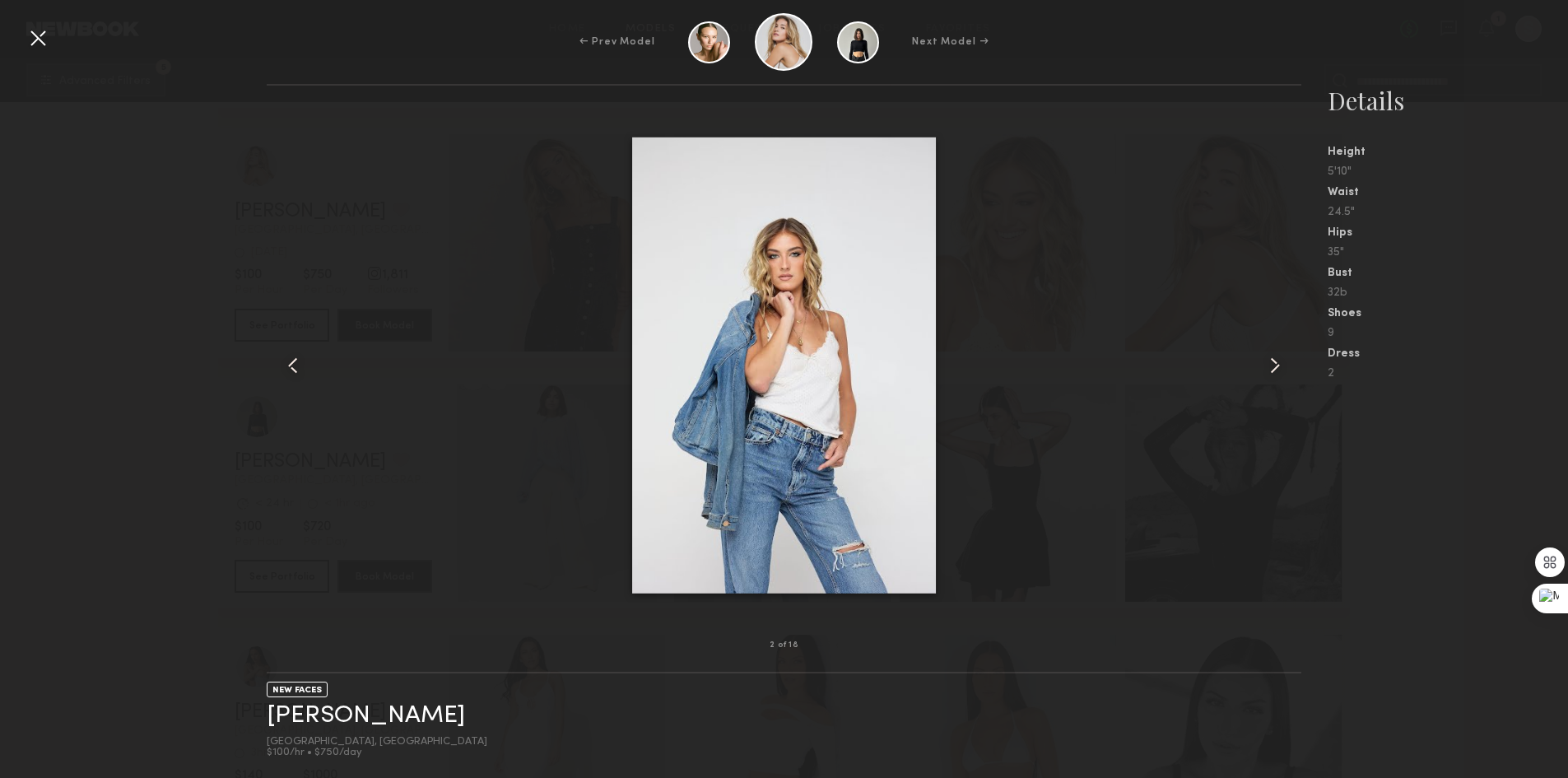
click at [1282, 357] on common-icon at bounding box center [1275, 365] width 27 height 27
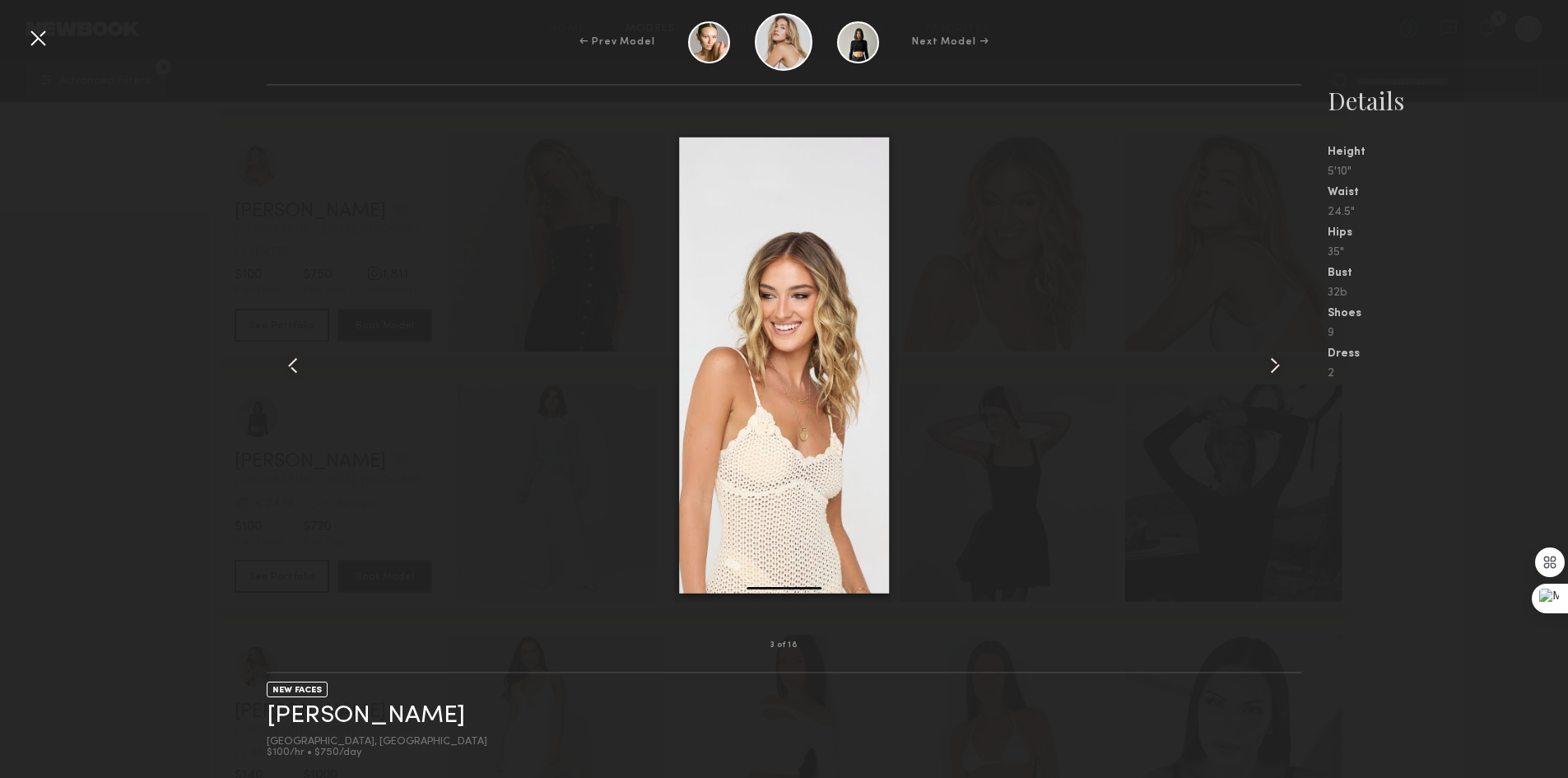
click at [1282, 357] on common-icon at bounding box center [1275, 365] width 27 height 27
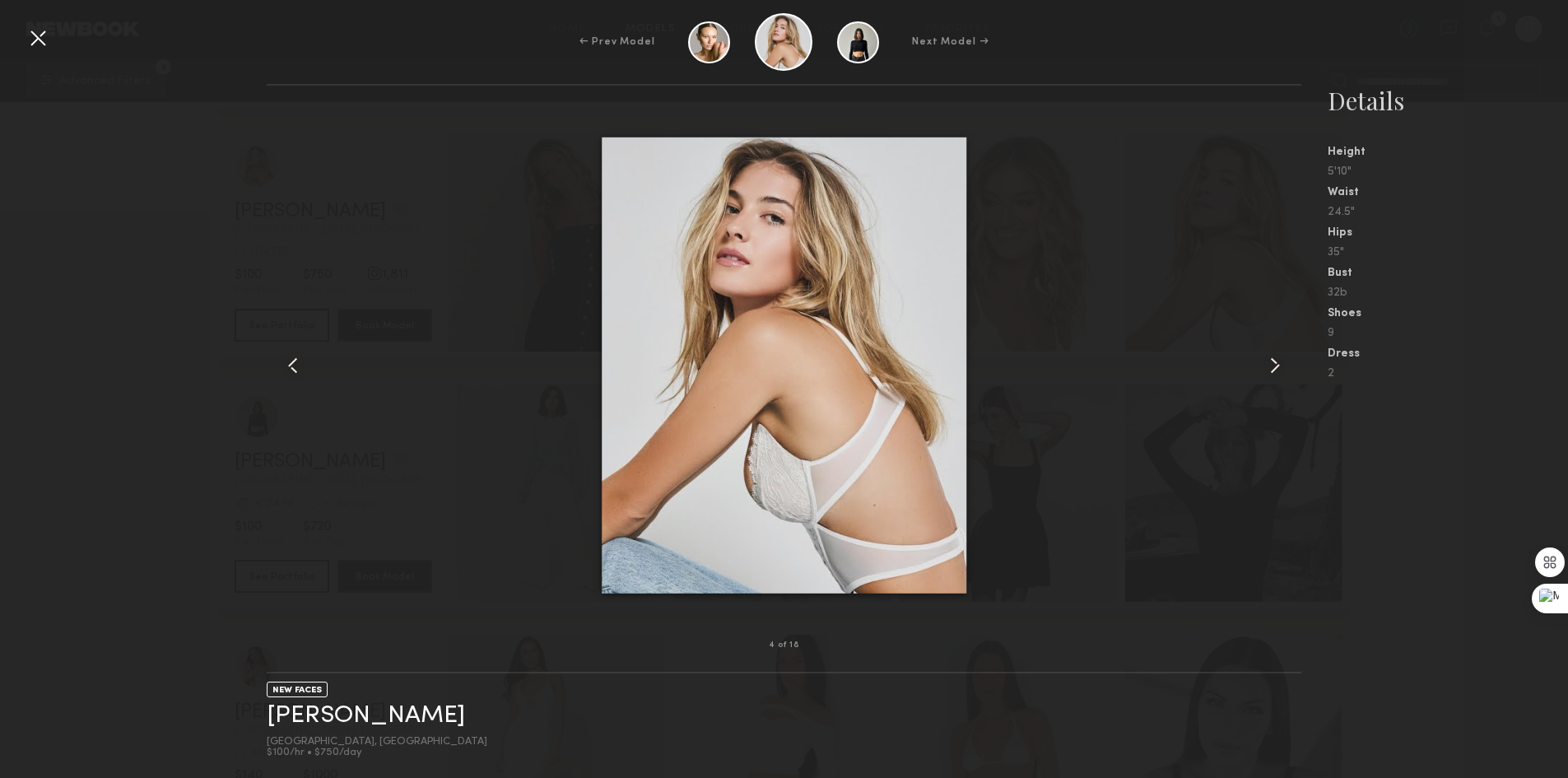
click at [1282, 357] on common-icon at bounding box center [1275, 365] width 27 height 27
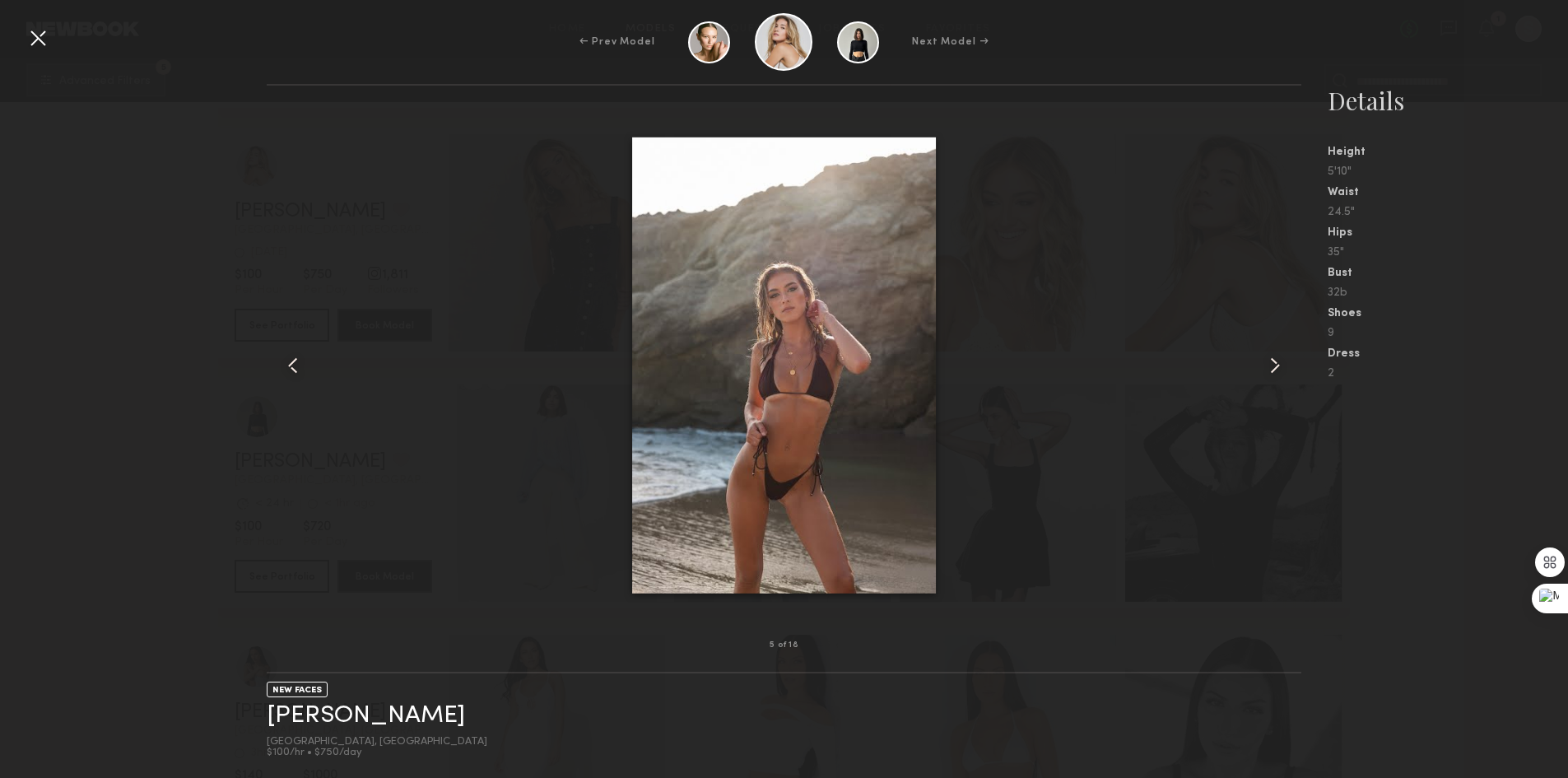
click at [1282, 357] on common-icon at bounding box center [1275, 365] width 27 height 27
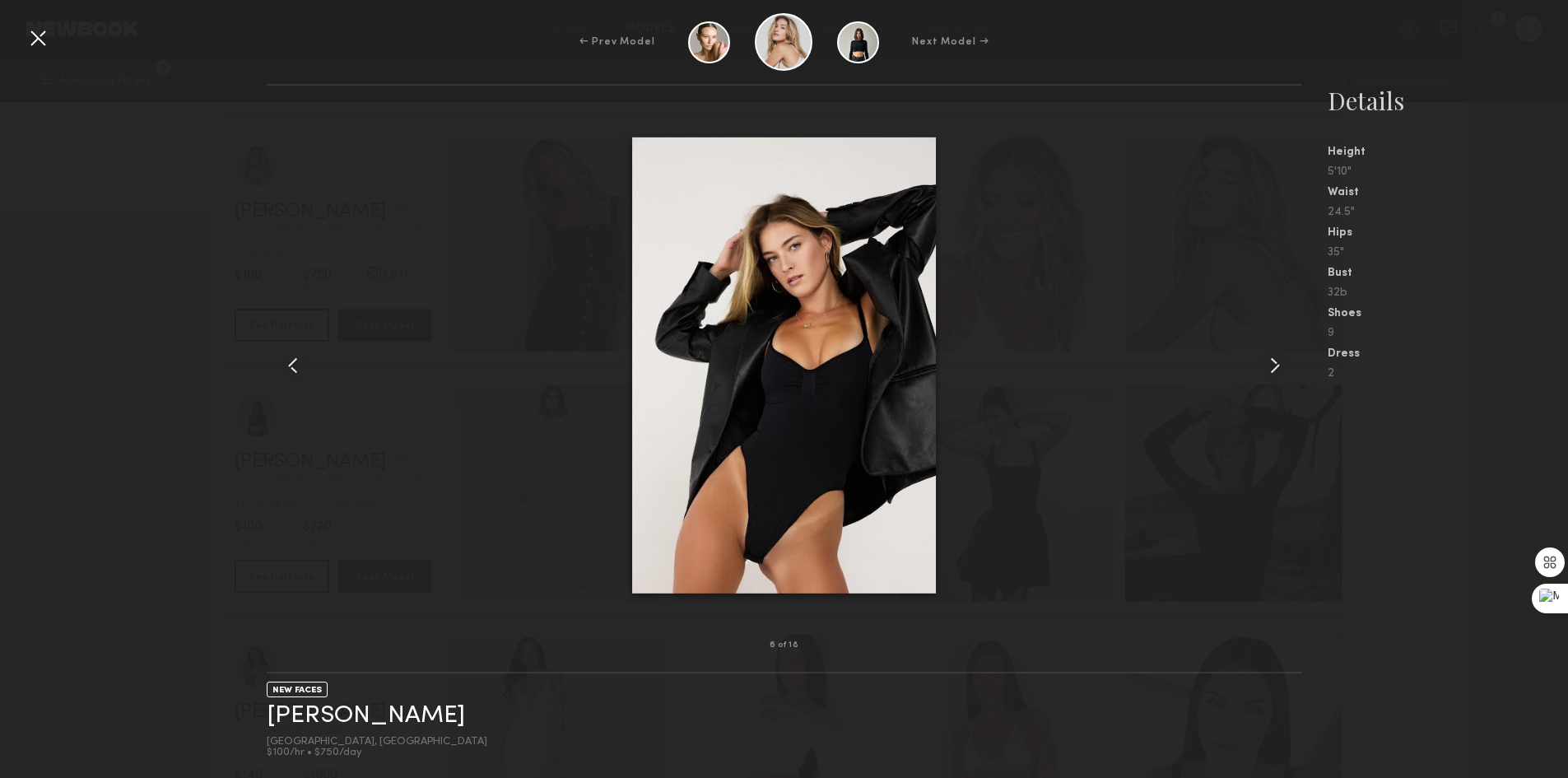
click at [43, 37] on div at bounding box center [38, 38] width 27 height 27
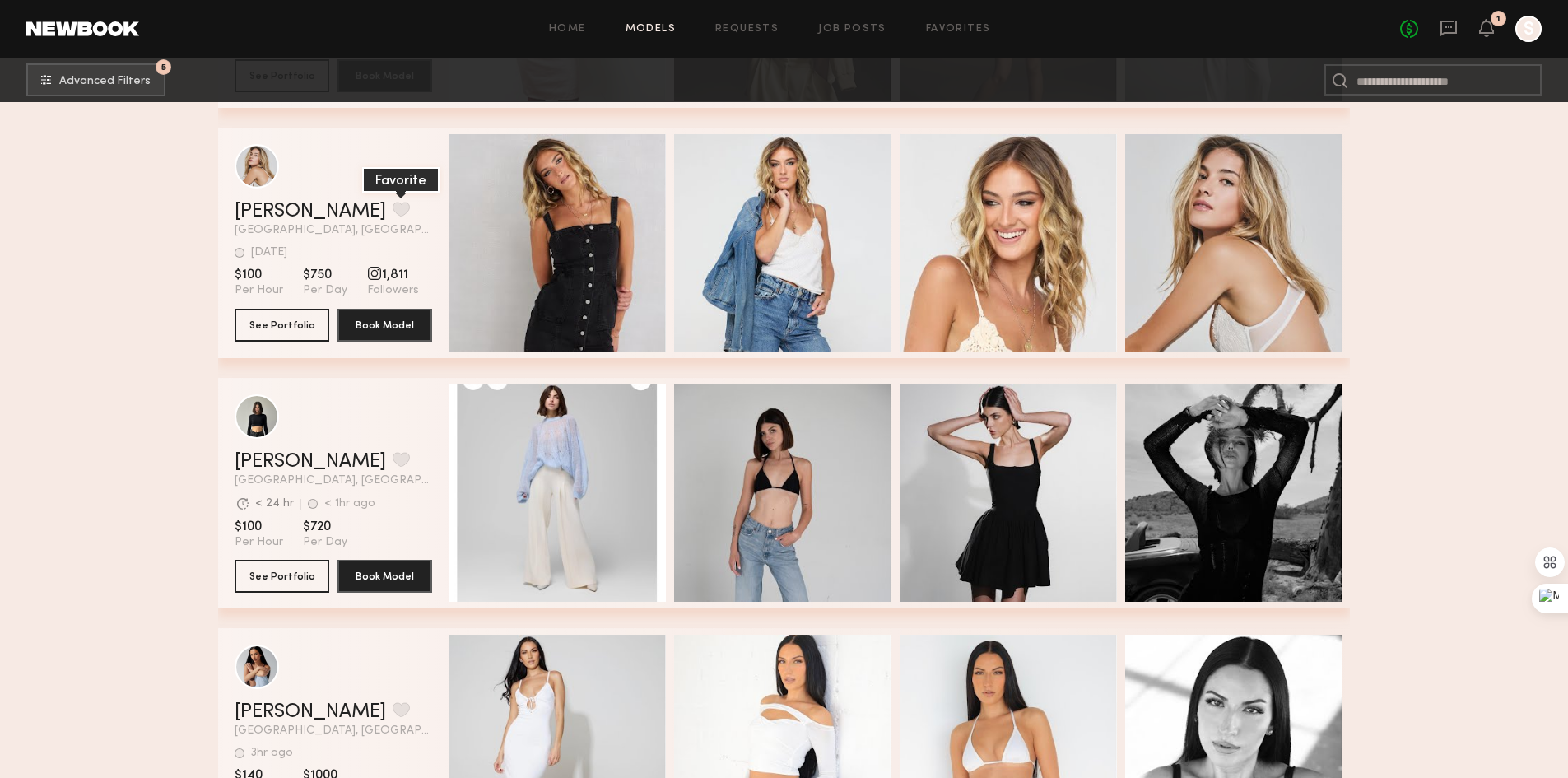
click at [393, 213] on button "grid" at bounding box center [401, 209] width 17 height 15
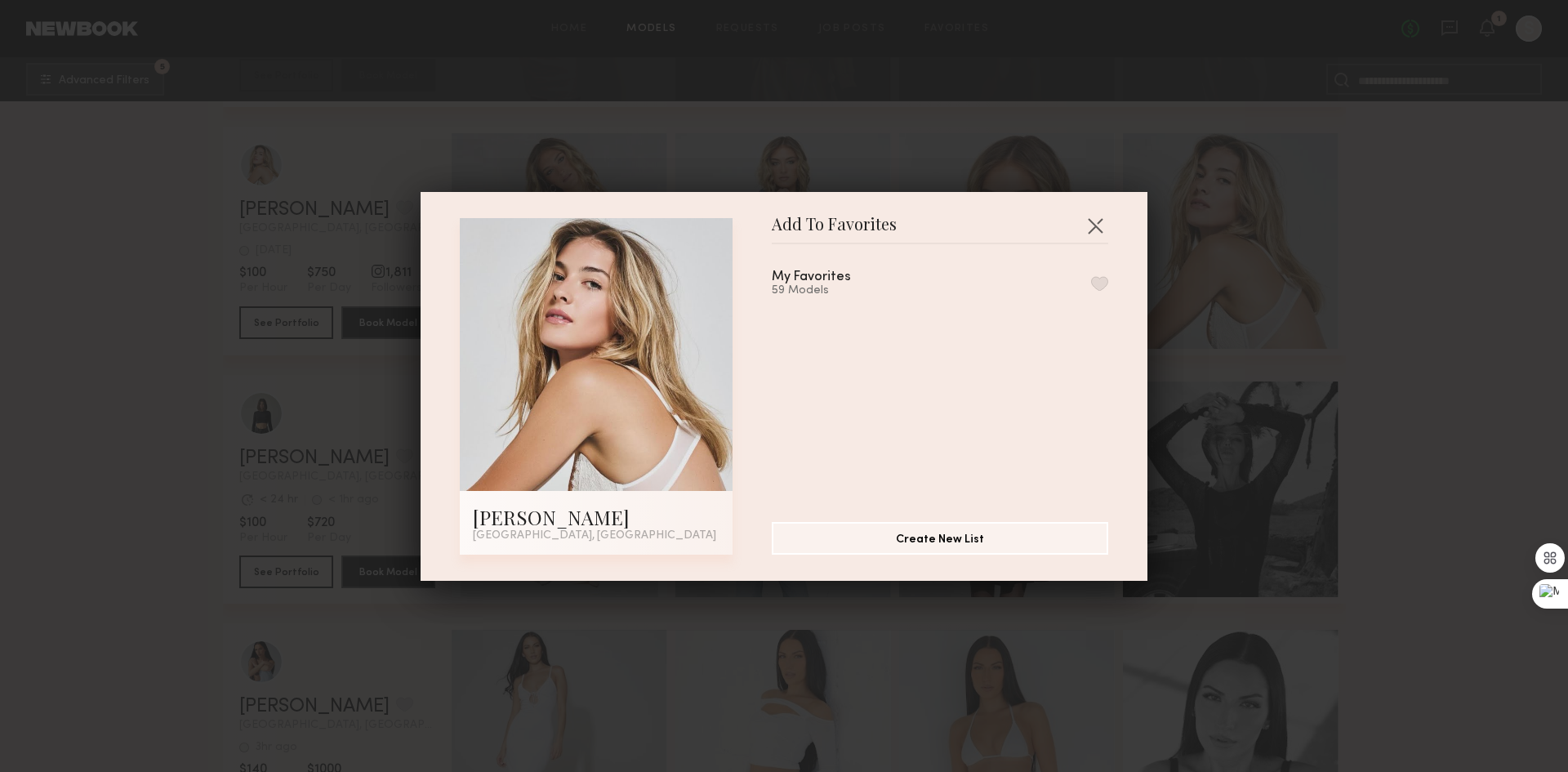
click at [1092, 279] on button "button" at bounding box center [1100, 284] width 17 height 15
click at [1084, 218] on button "button" at bounding box center [1095, 225] width 26 height 26
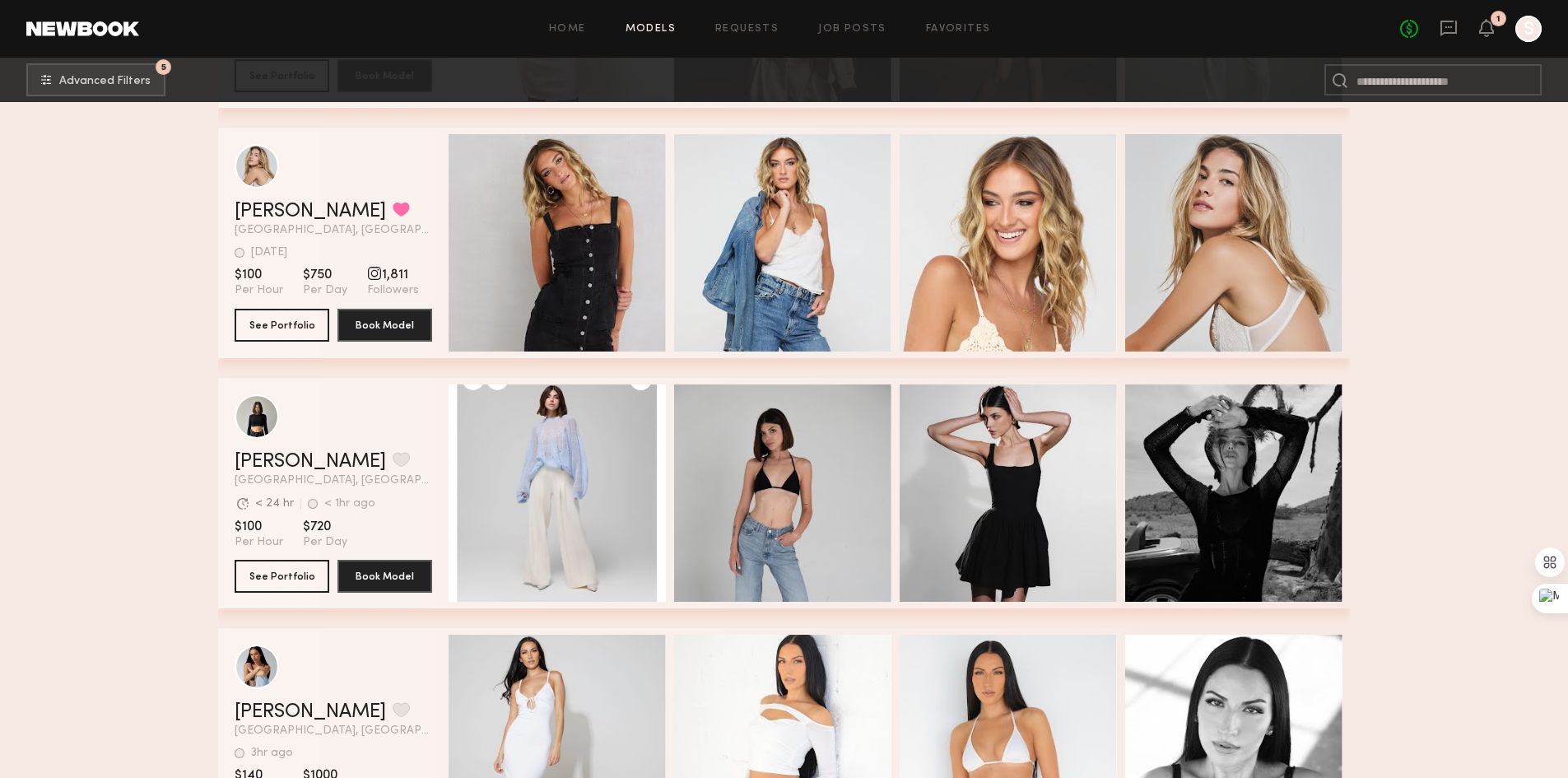
scroll to position [24771, 0]
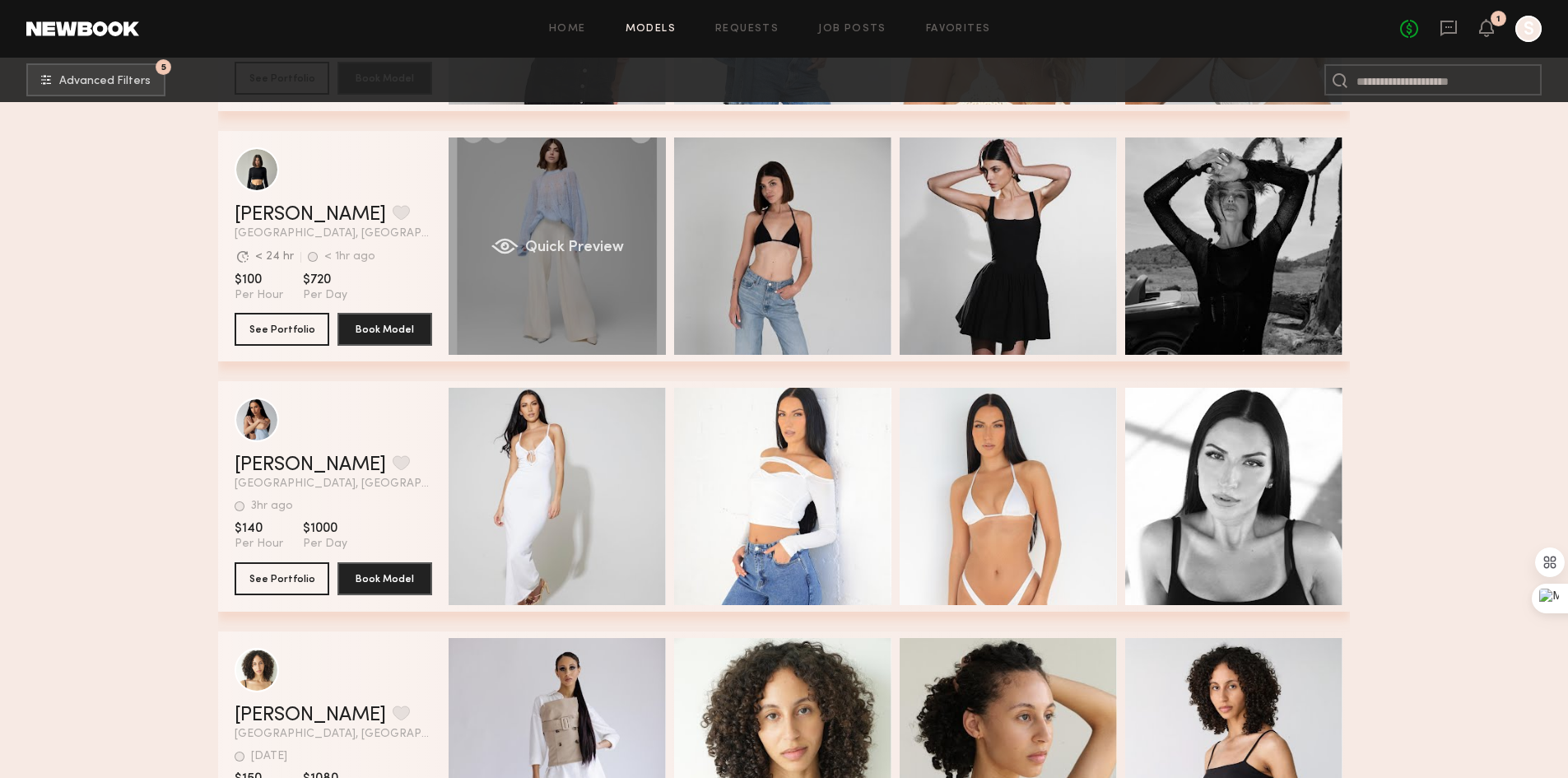
click at [572, 234] on div "Quick Preview" at bounding box center [558, 246] width 218 height 218
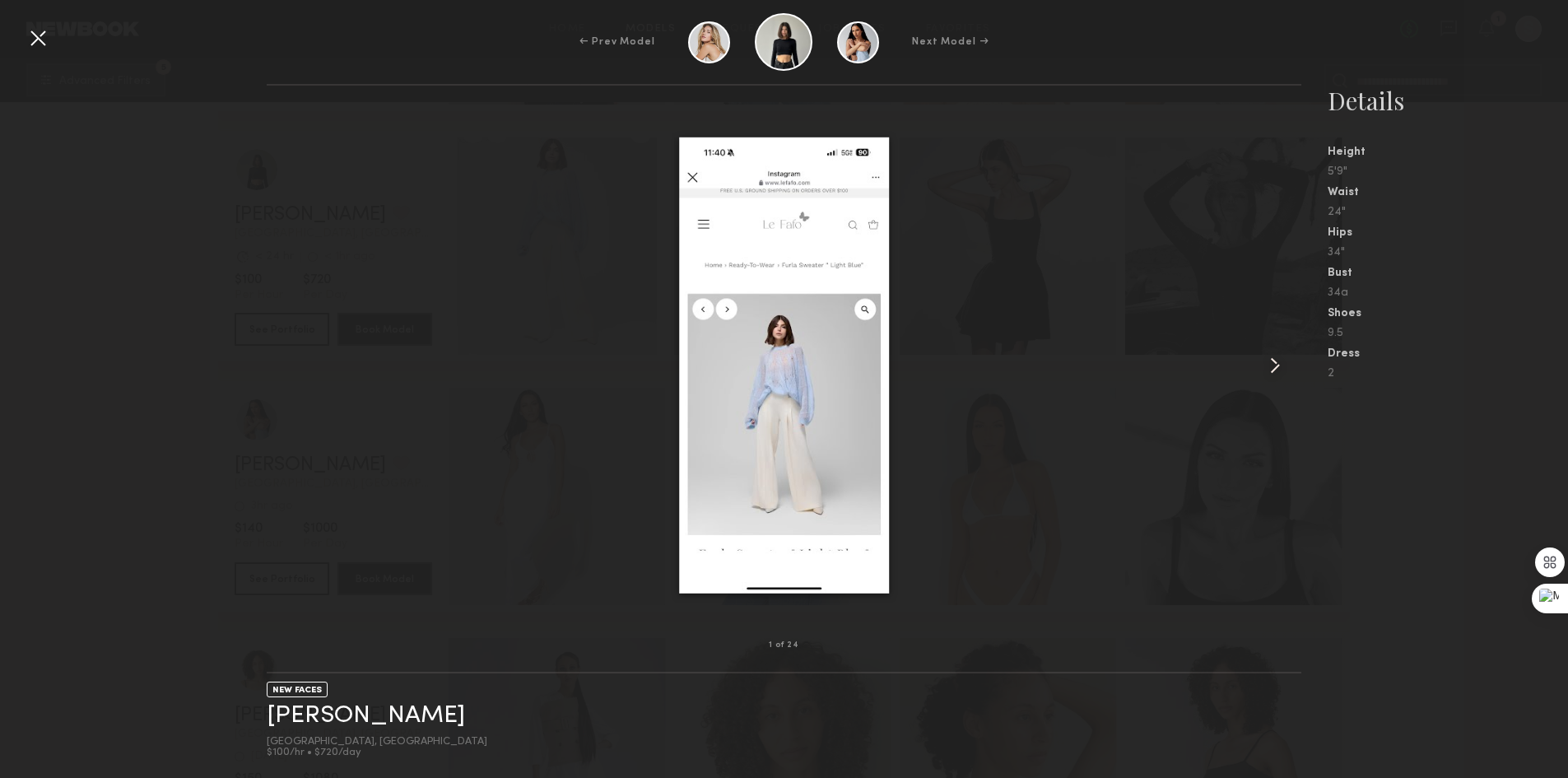
click at [1279, 362] on common-icon at bounding box center [1275, 365] width 27 height 27
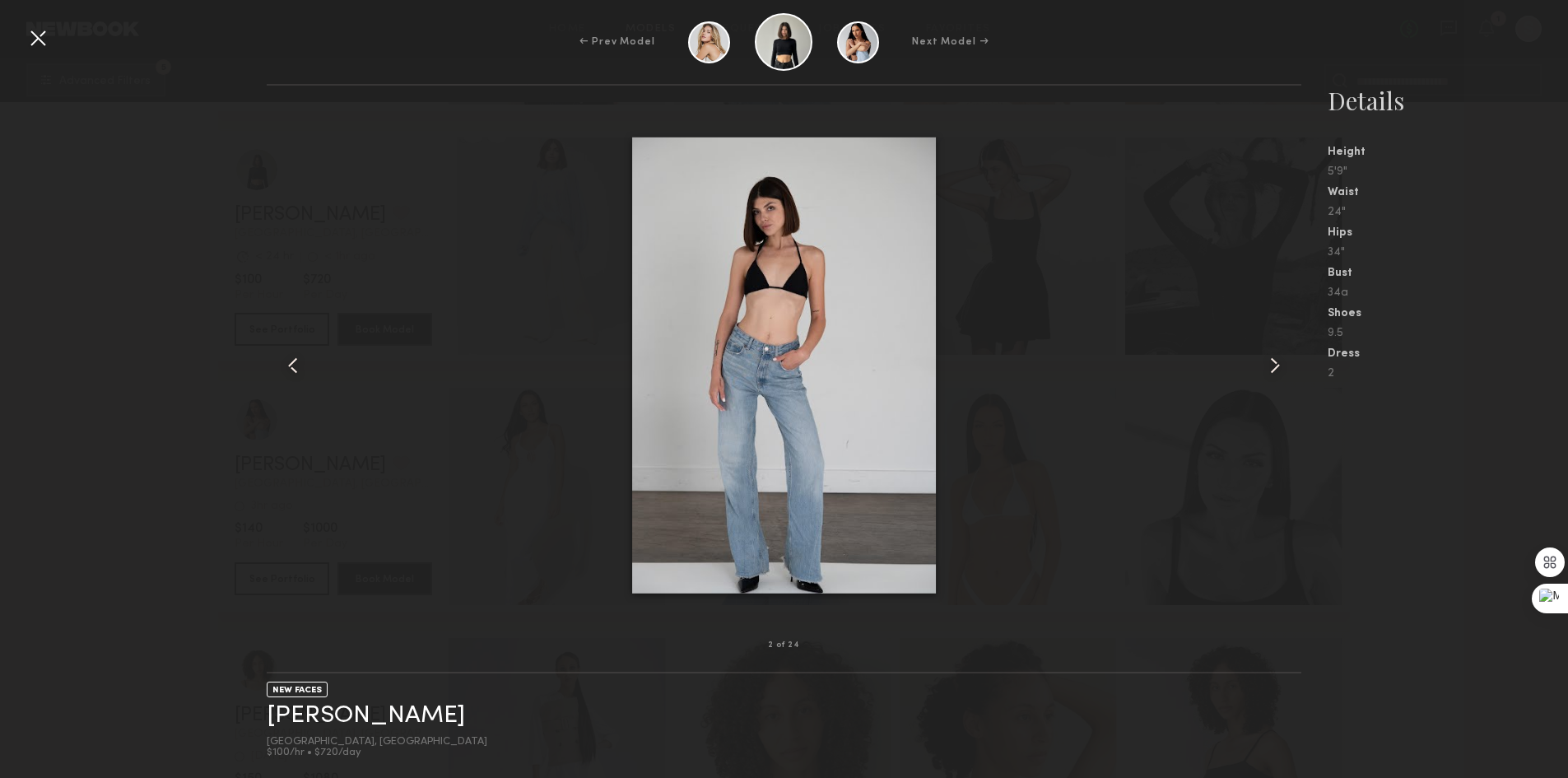
click at [1276, 355] on common-icon at bounding box center [1275, 365] width 27 height 27
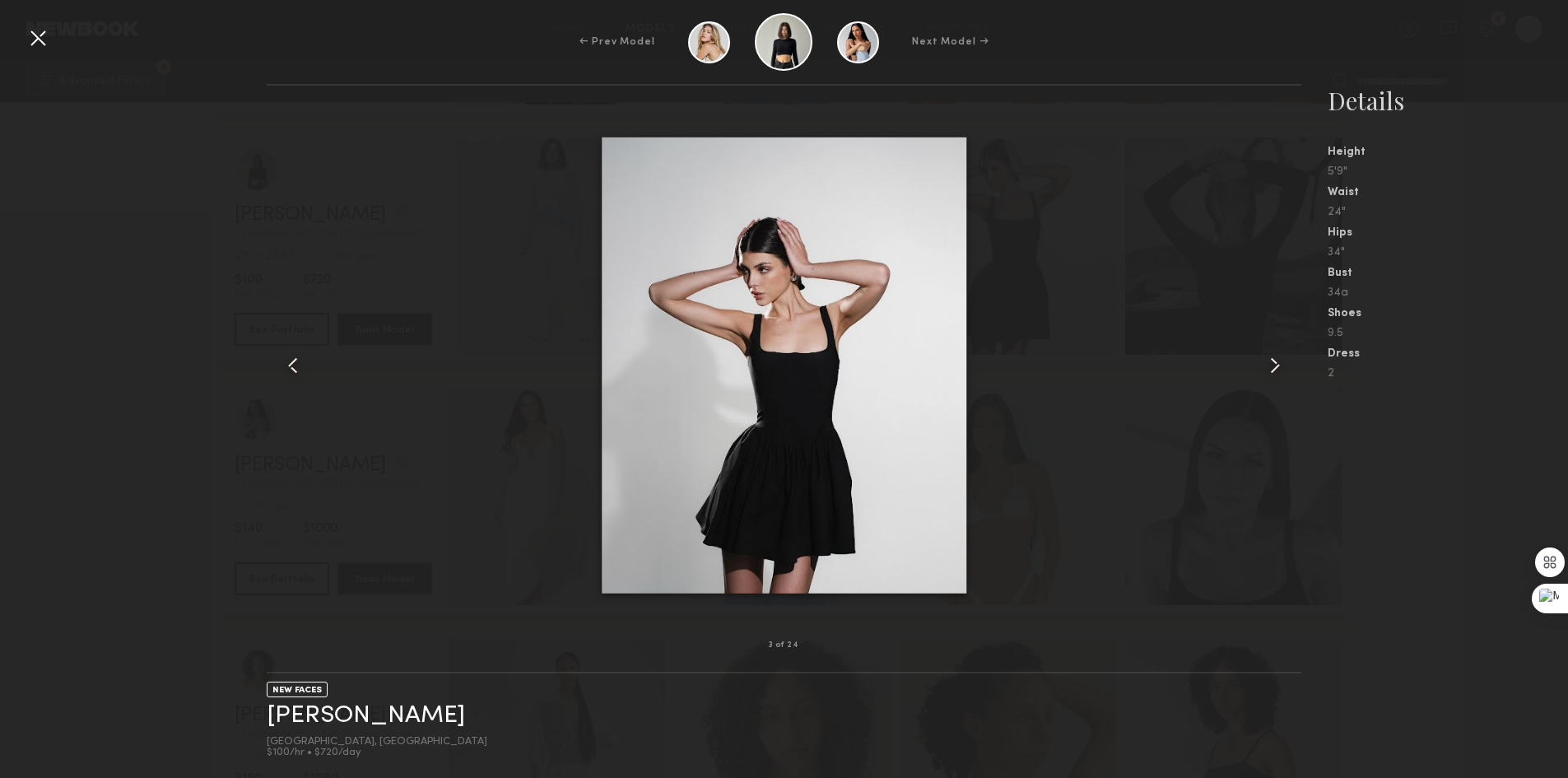
click at [1276, 355] on common-icon at bounding box center [1275, 365] width 27 height 27
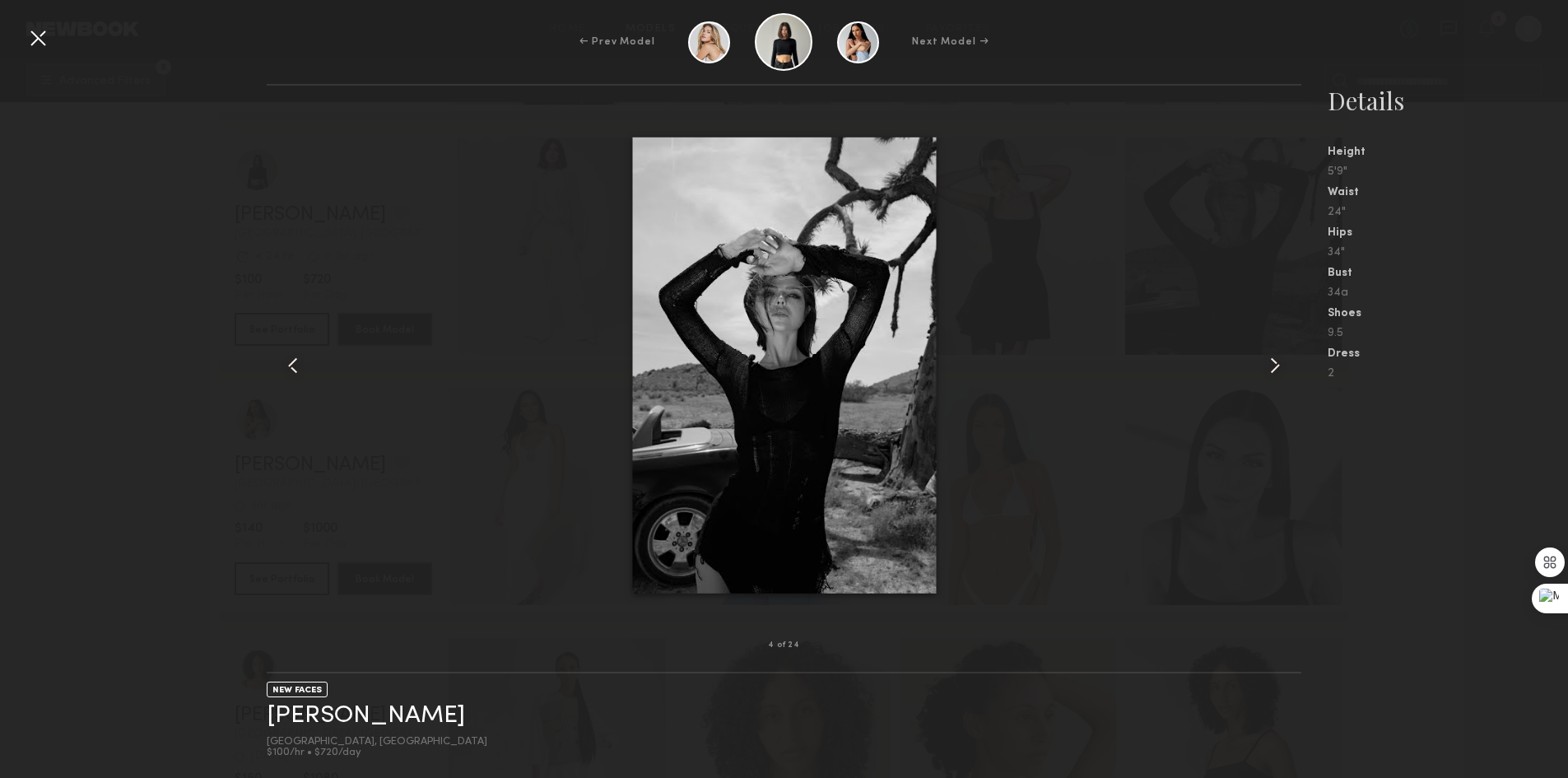
click at [1276, 355] on common-icon at bounding box center [1275, 365] width 27 height 27
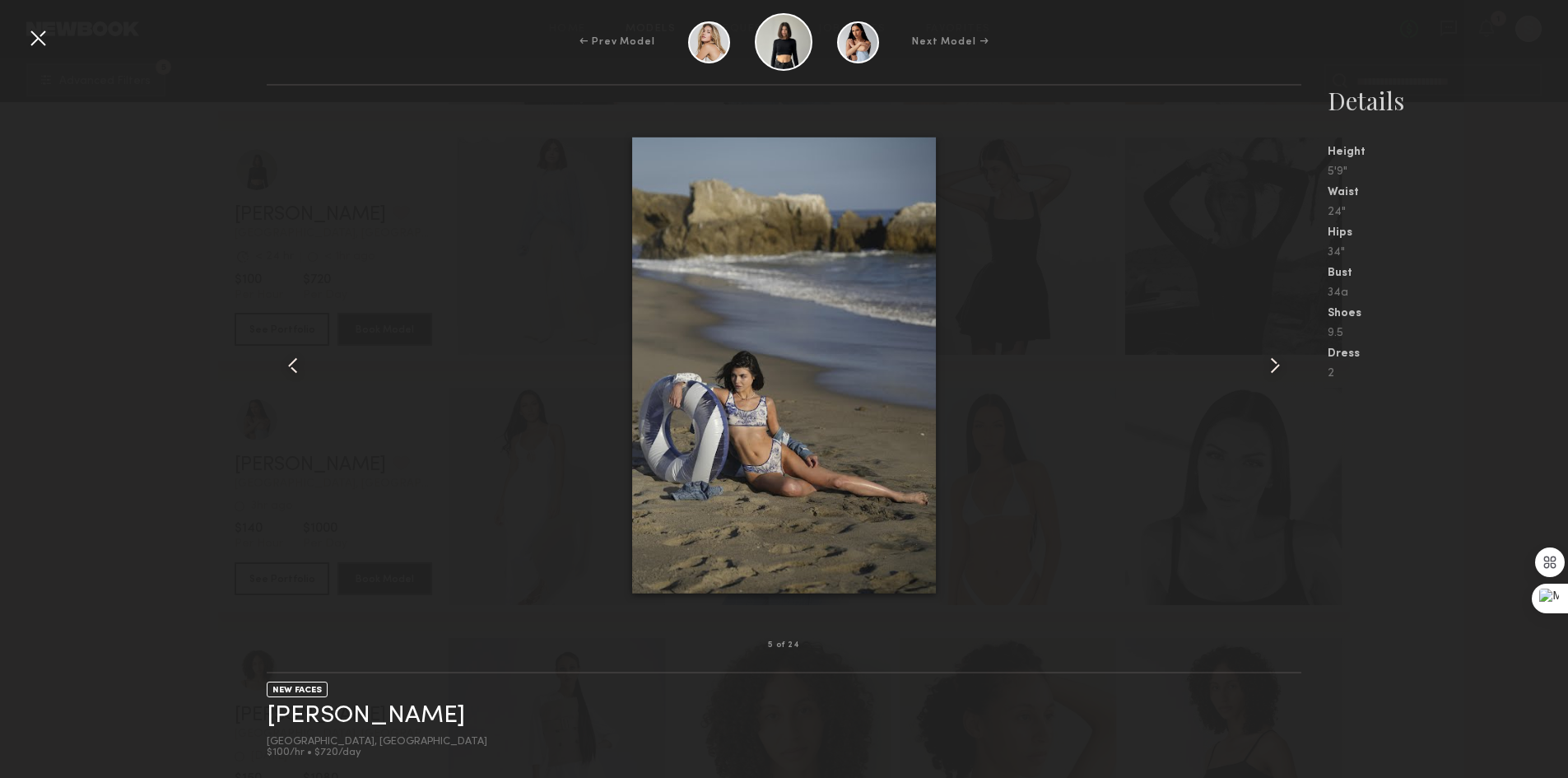
click at [31, 37] on div at bounding box center [38, 38] width 27 height 27
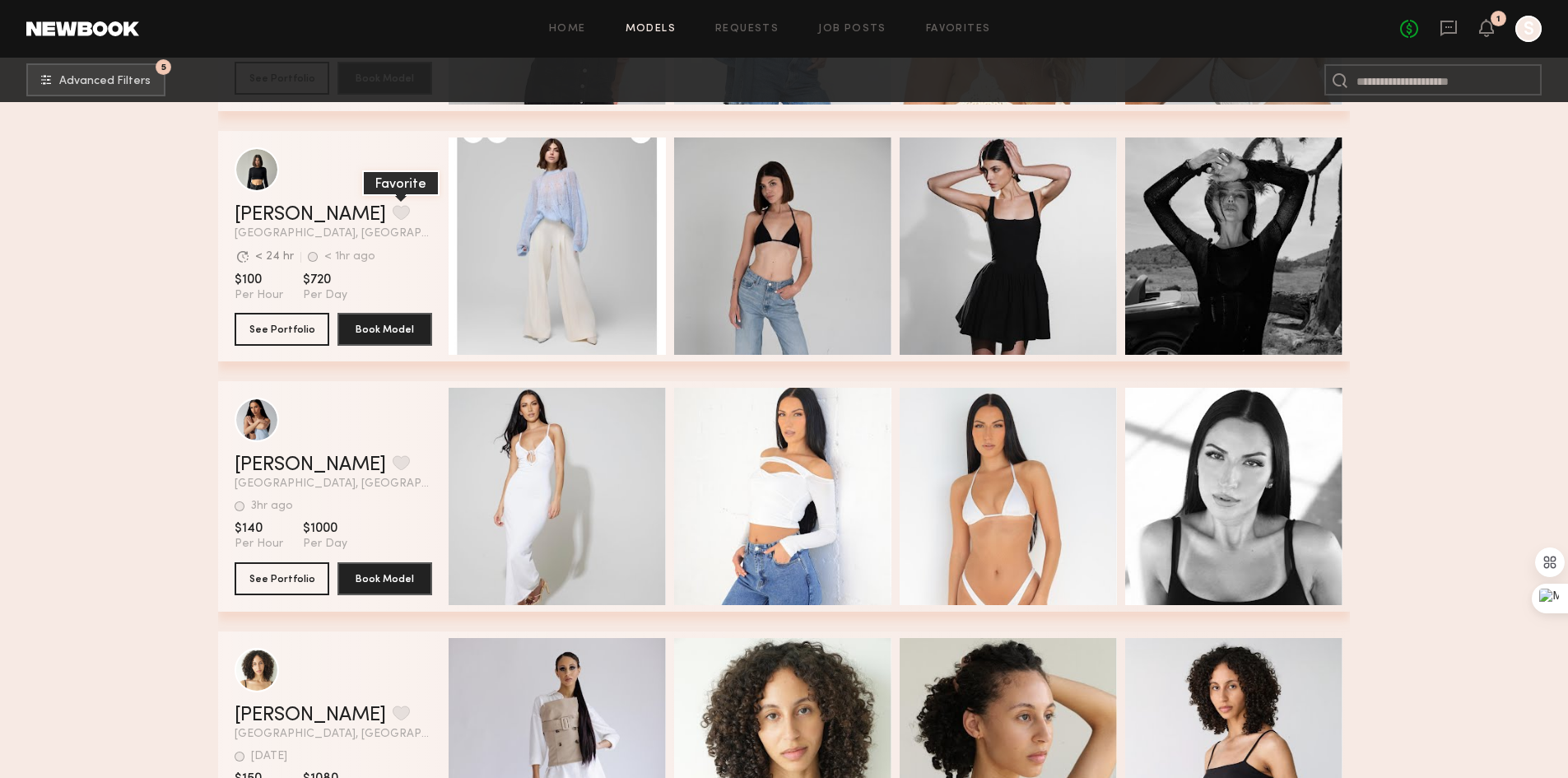
click at [393, 215] on button "grid" at bounding box center [401, 213] width 17 height 15
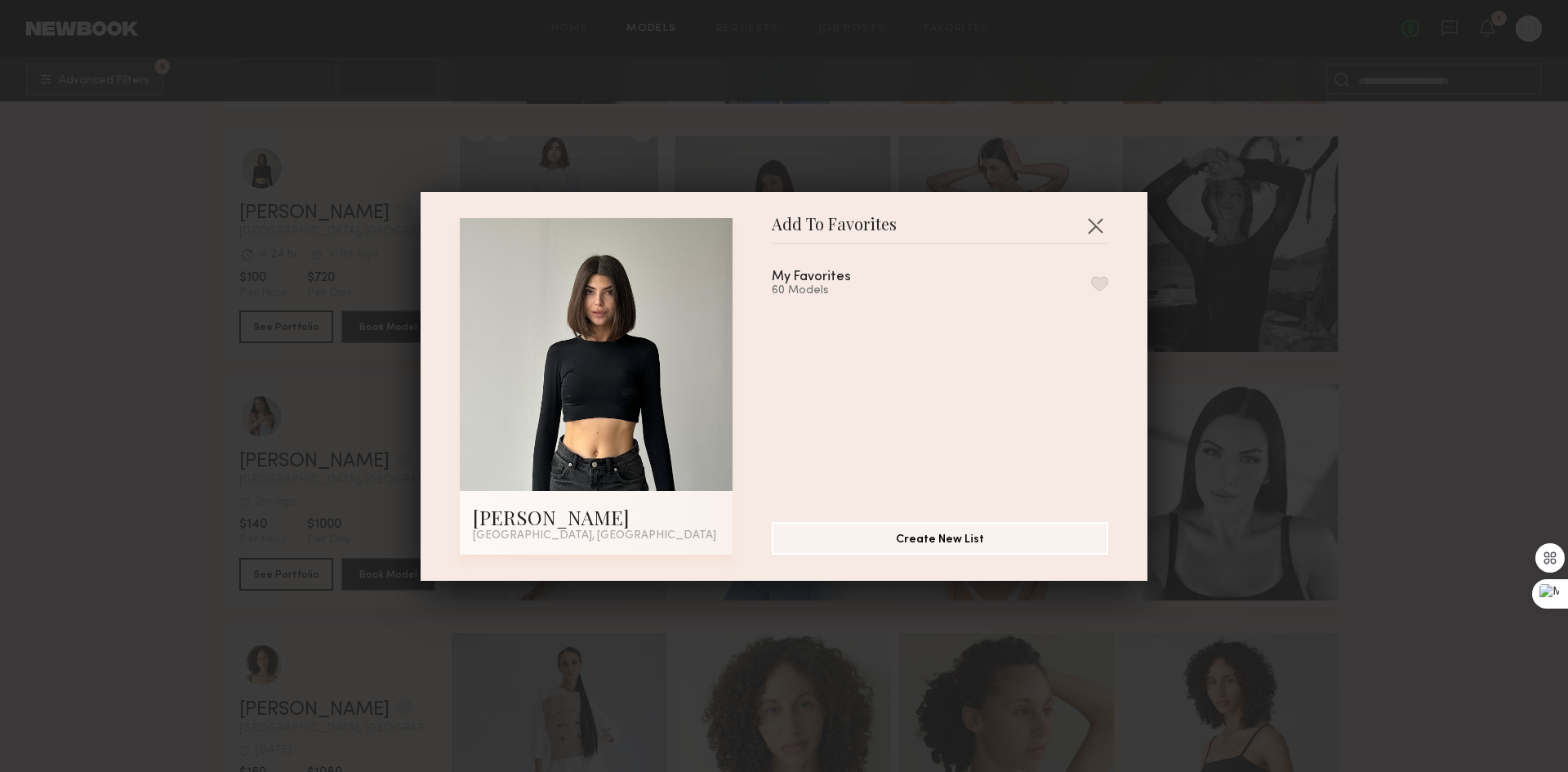
click at [1092, 276] on button "button" at bounding box center [1100, 284] width 17 height 15
click at [1087, 228] on button "button" at bounding box center [1095, 225] width 26 height 26
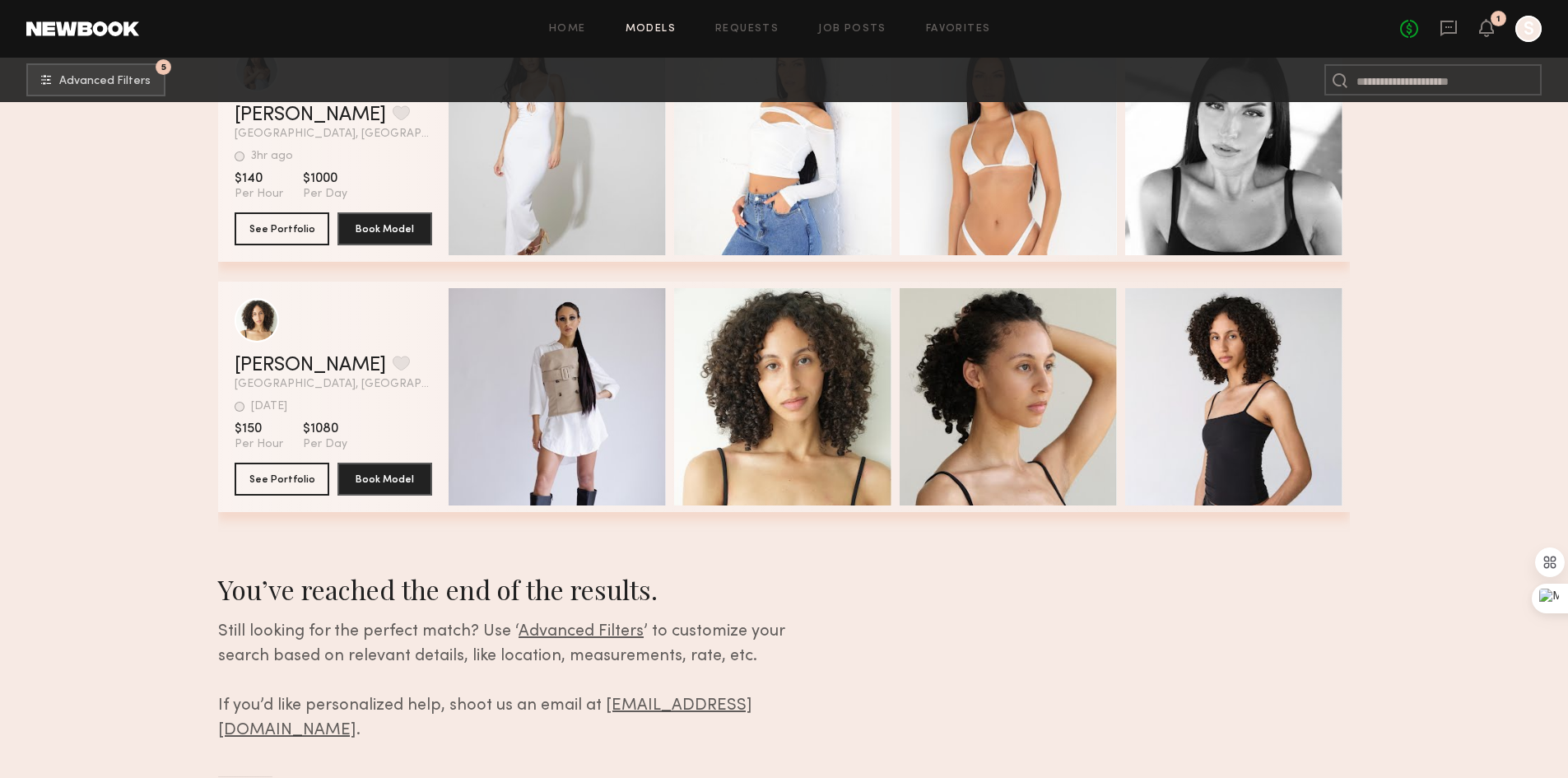
scroll to position [25140, 0]
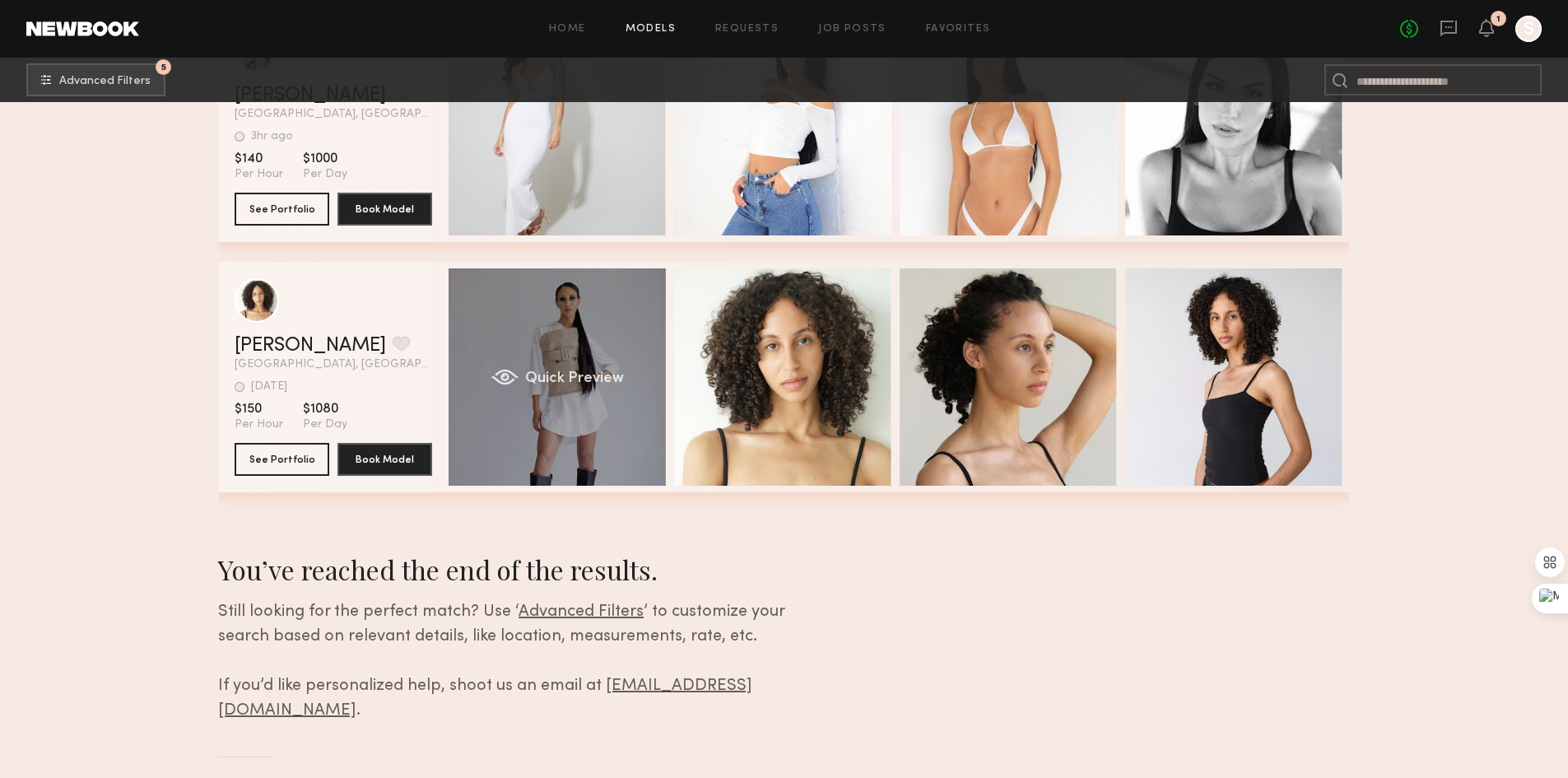
click at [555, 378] on span "Quick Preview" at bounding box center [575, 379] width 98 height 15
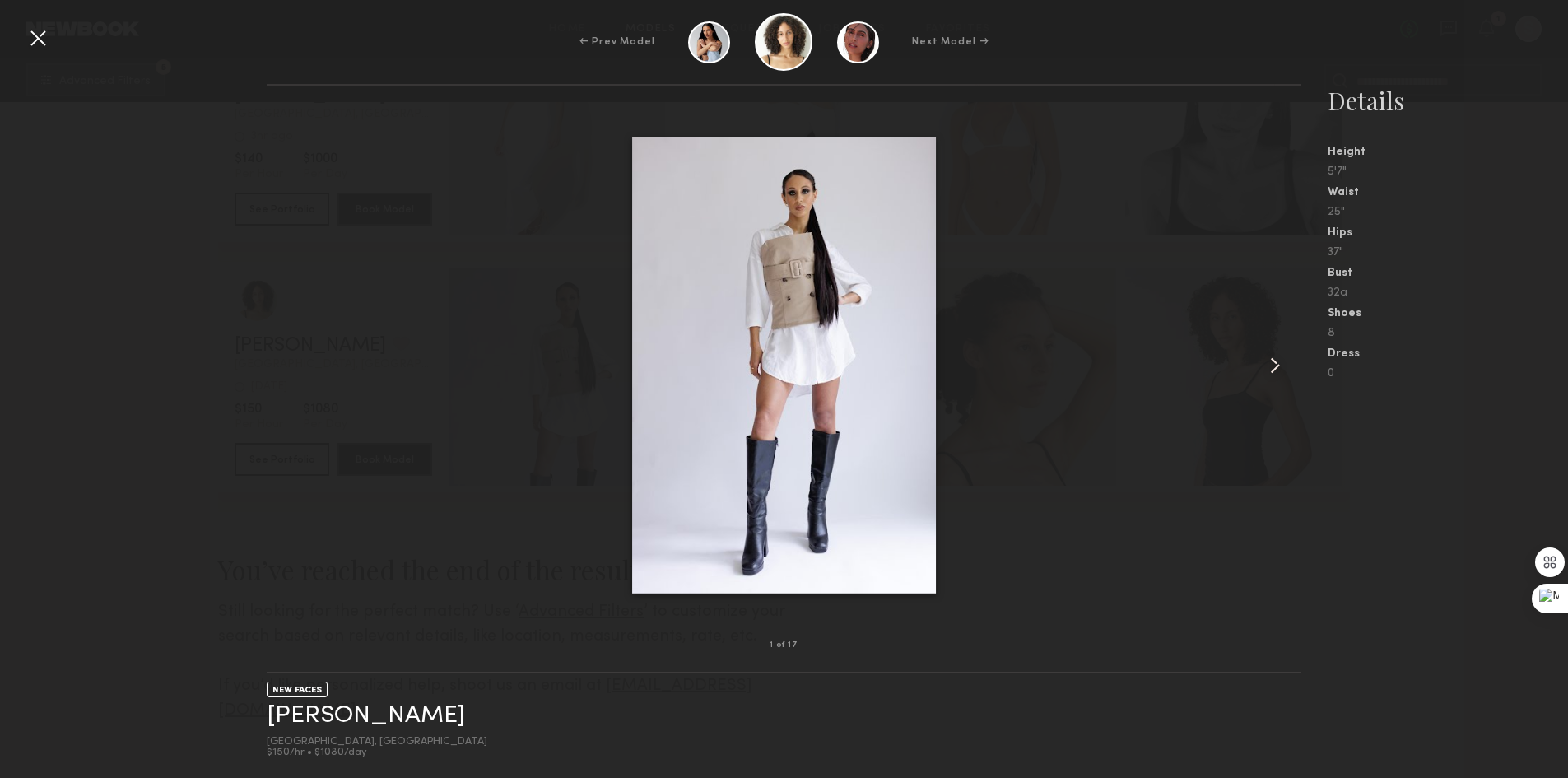
click at [1274, 363] on common-icon at bounding box center [1275, 365] width 27 height 27
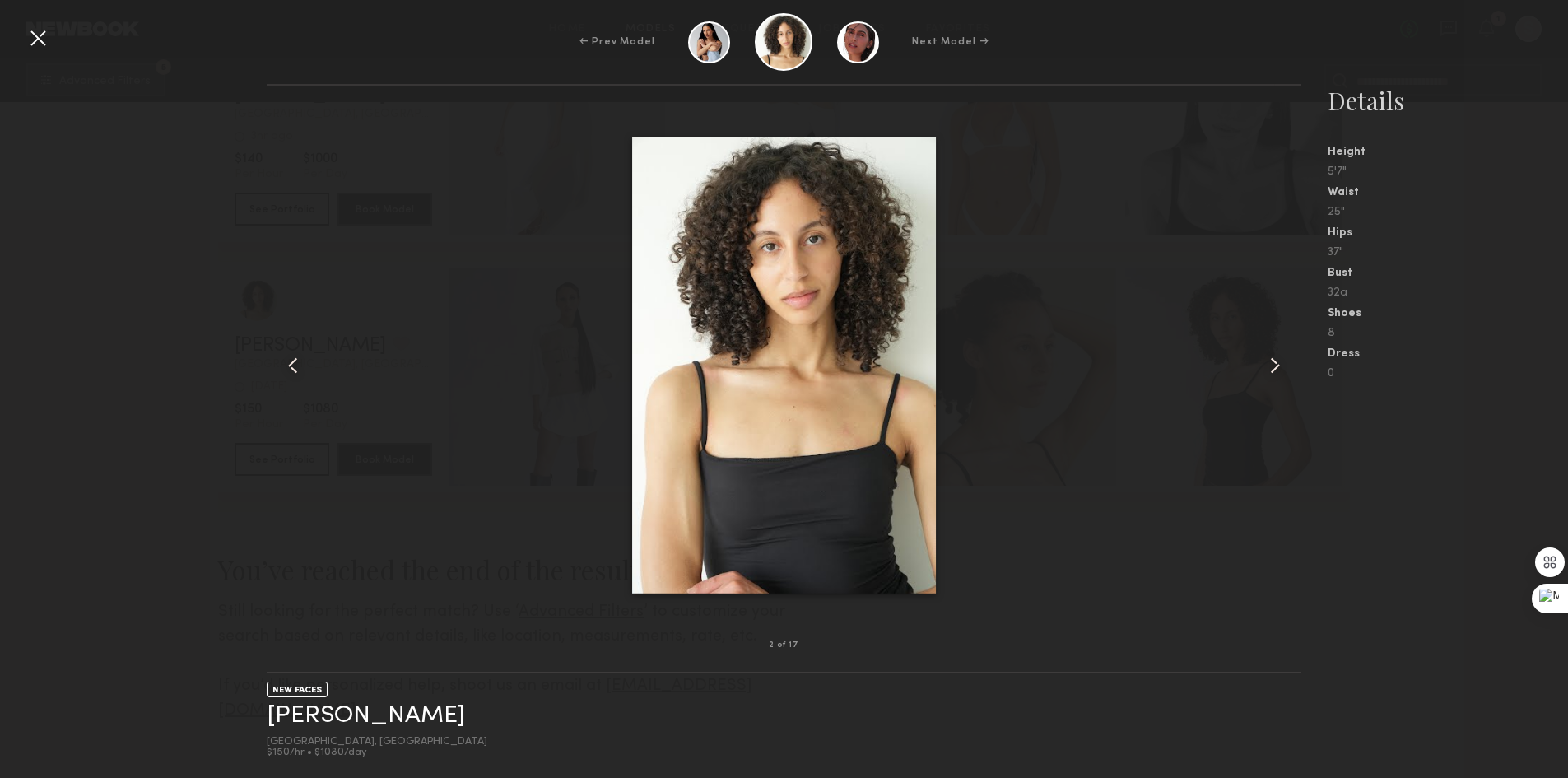
click at [1274, 362] on common-icon at bounding box center [1275, 365] width 27 height 27
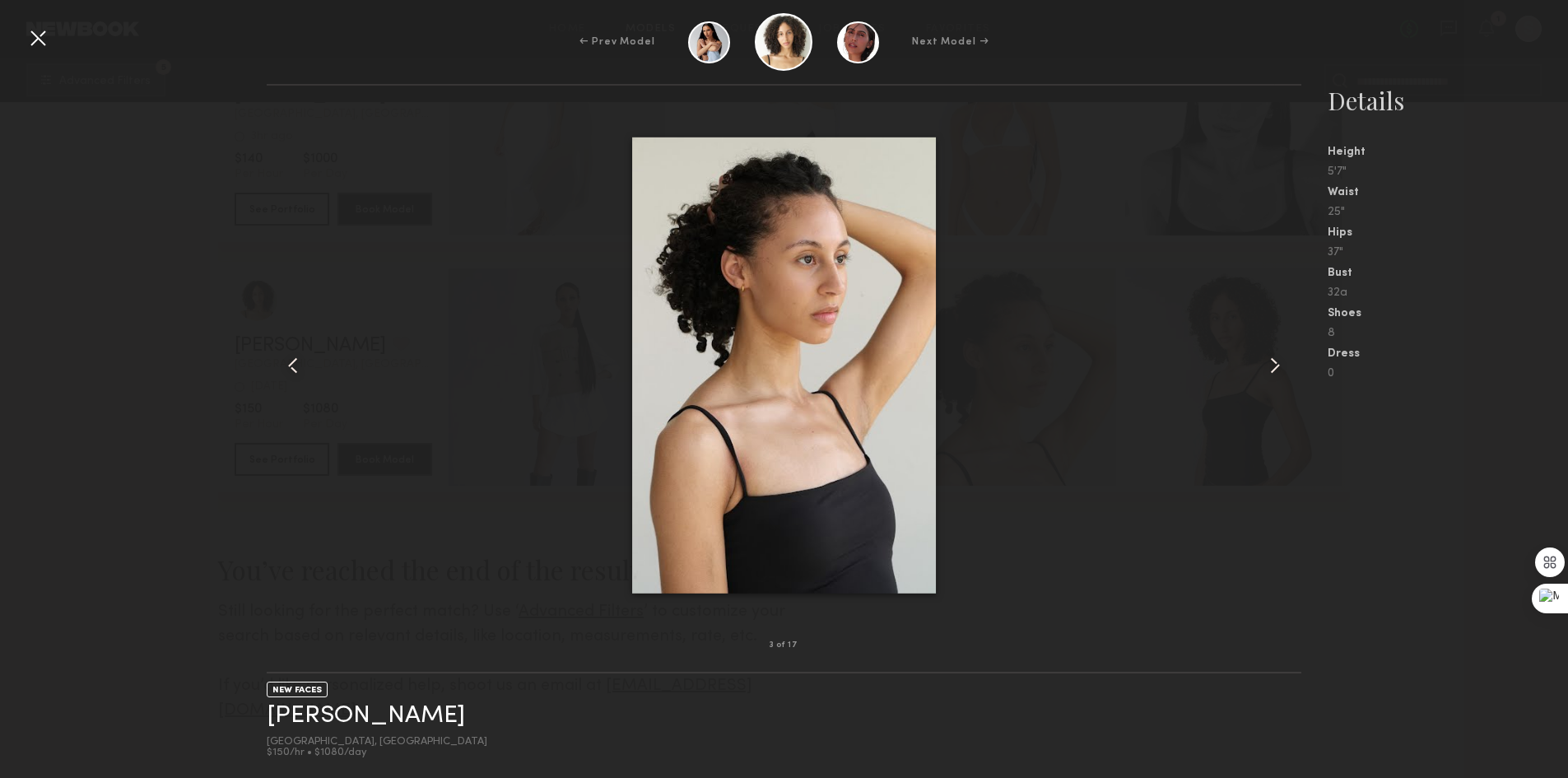
click at [1274, 362] on common-icon at bounding box center [1275, 365] width 27 height 27
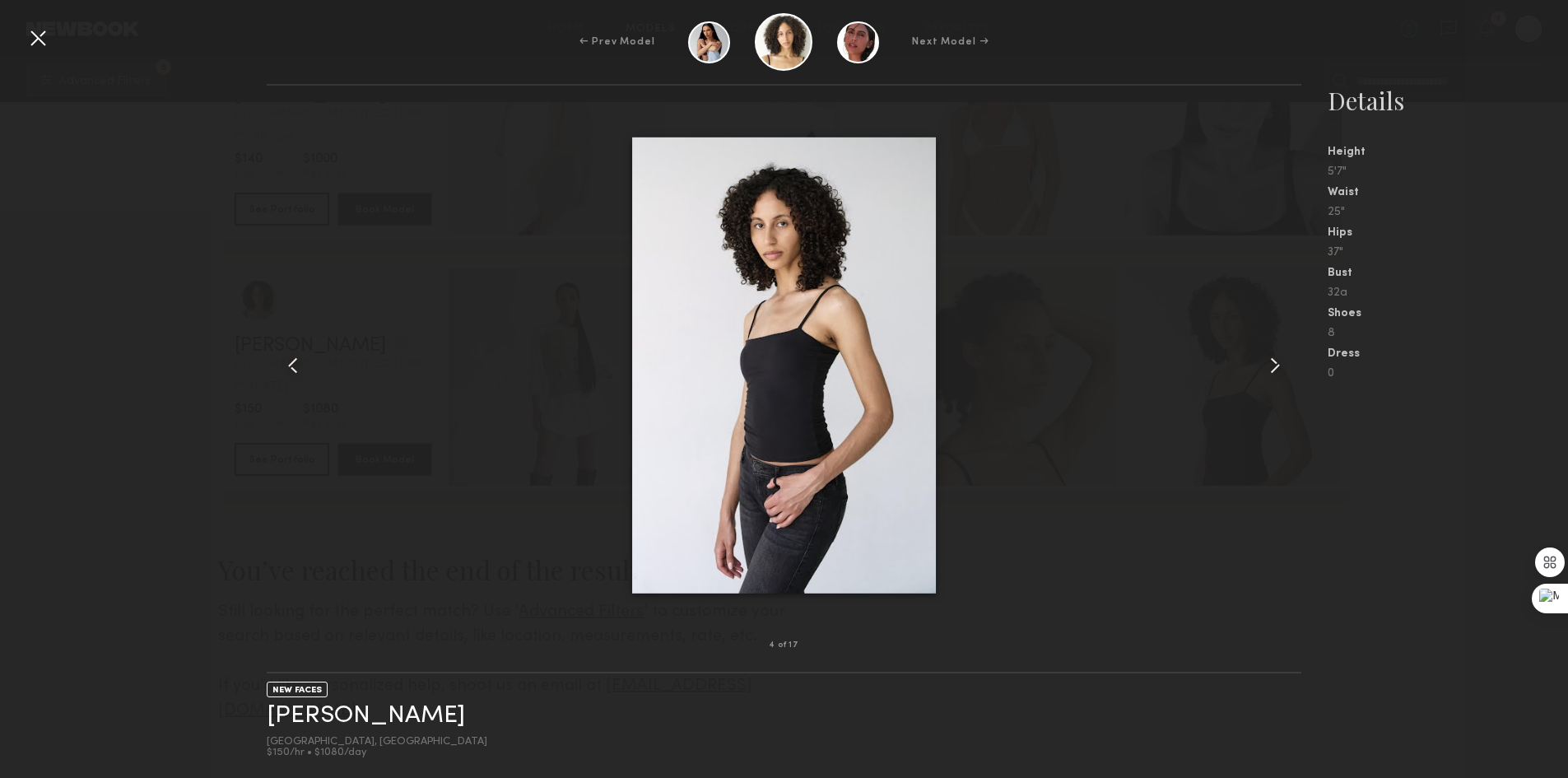
click at [1258, 356] on div at bounding box center [784, 365] width 1035 height 507
click at [38, 28] on div at bounding box center [38, 38] width 27 height 27
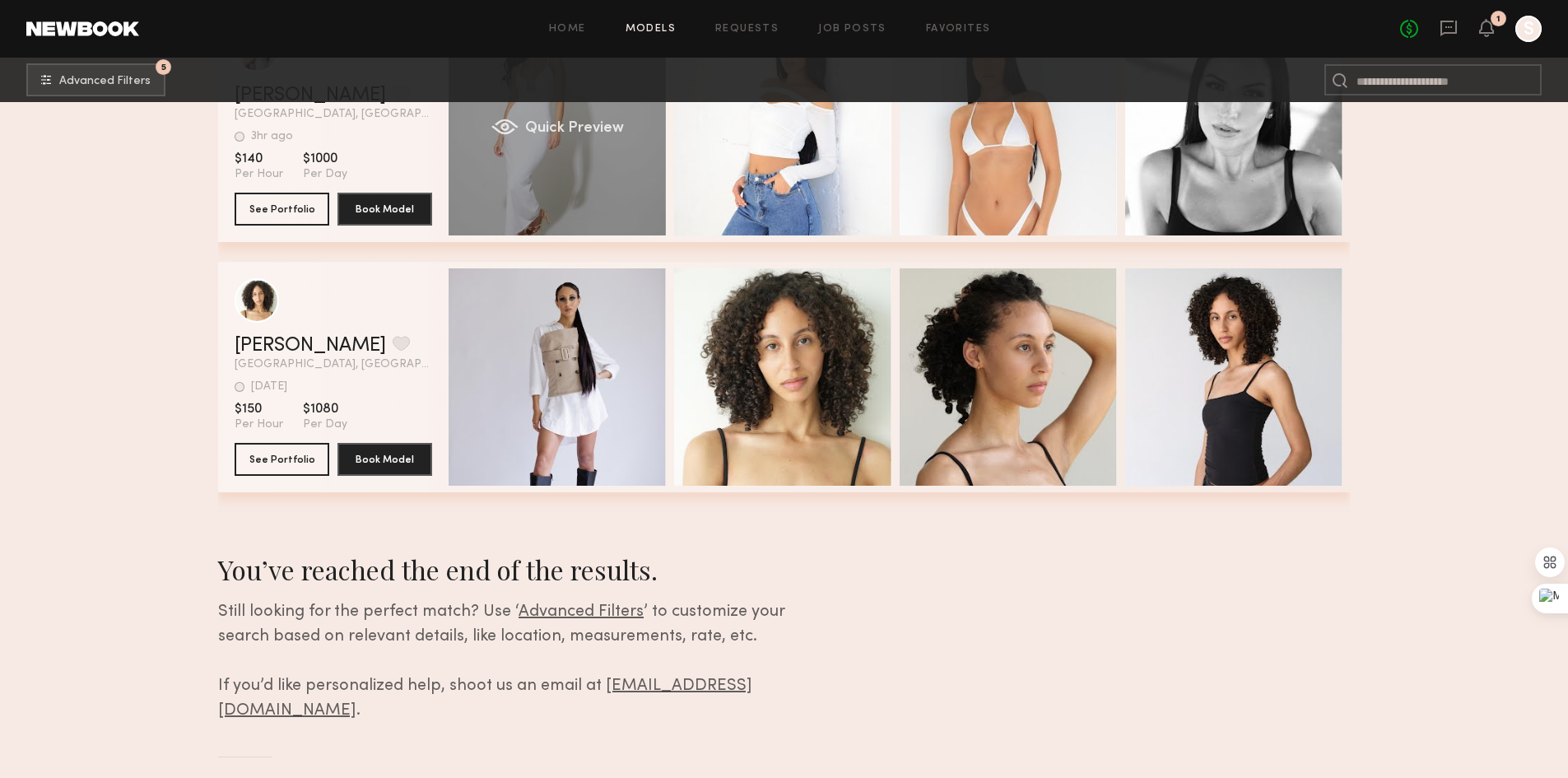
click at [553, 172] on div "Quick Preview" at bounding box center [558, 127] width 218 height 218
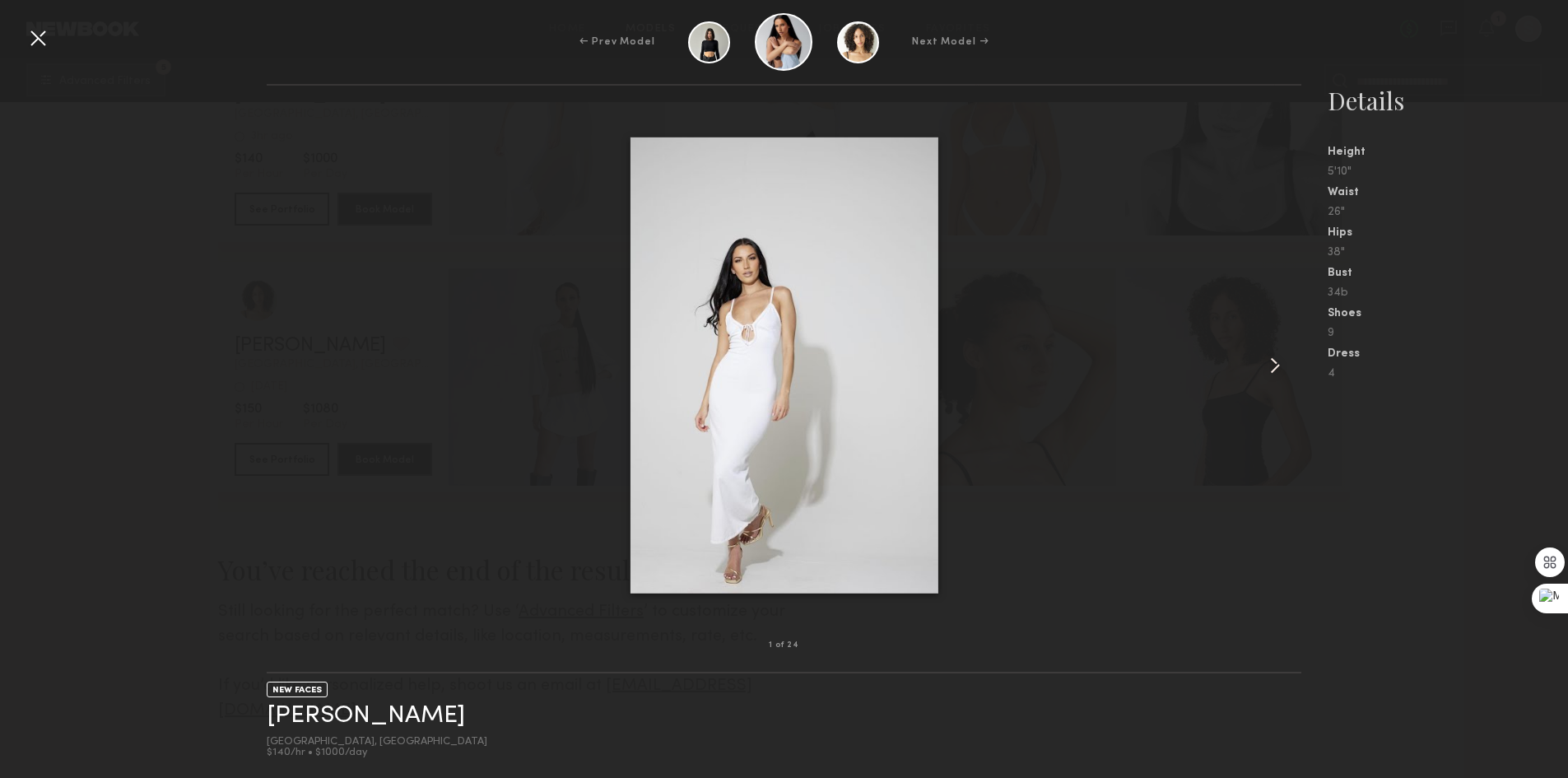
click at [1277, 362] on common-icon at bounding box center [1275, 365] width 27 height 27
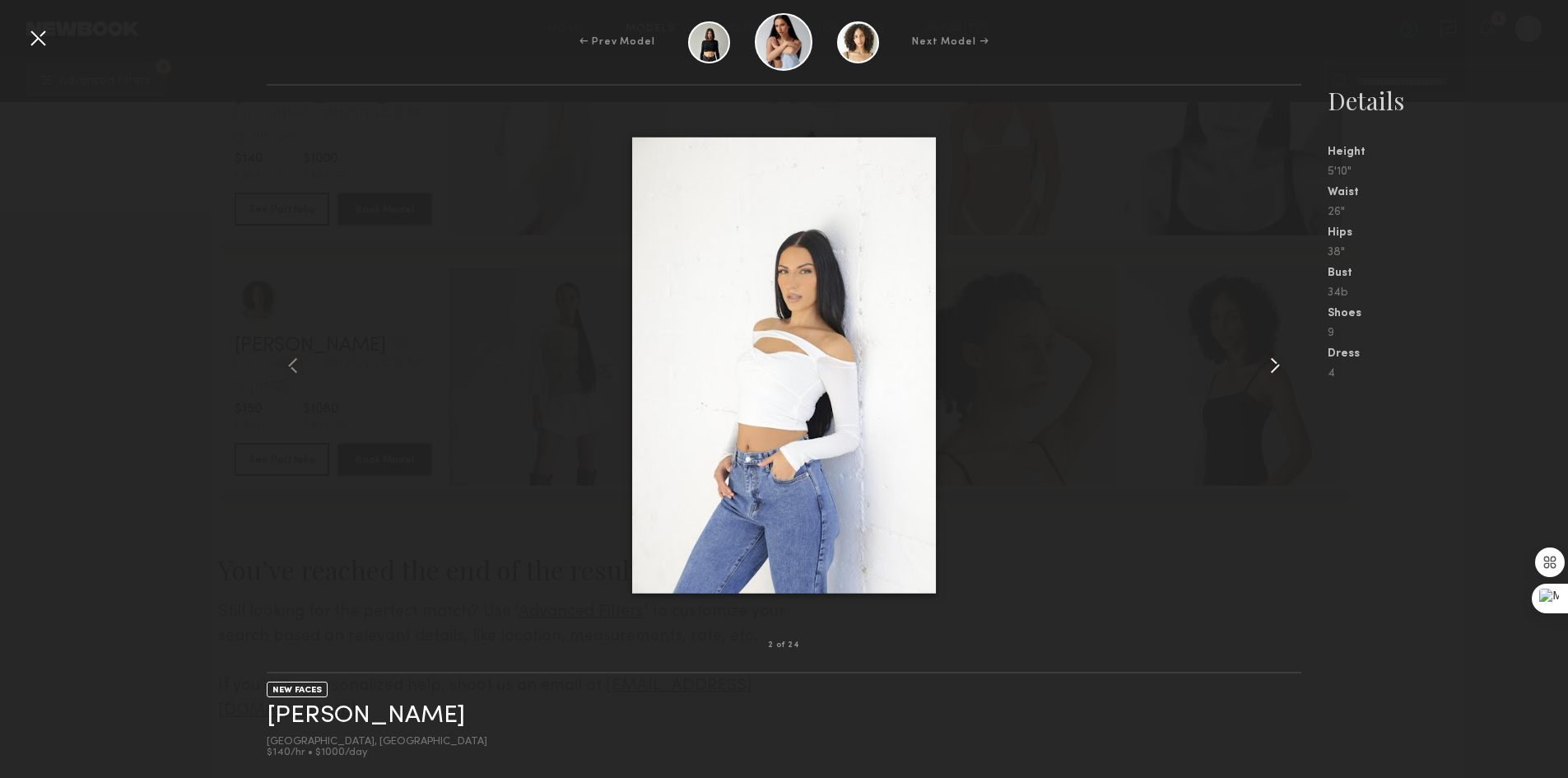
click at [1277, 362] on common-icon at bounding box center [1275, 365] width 27 height 27
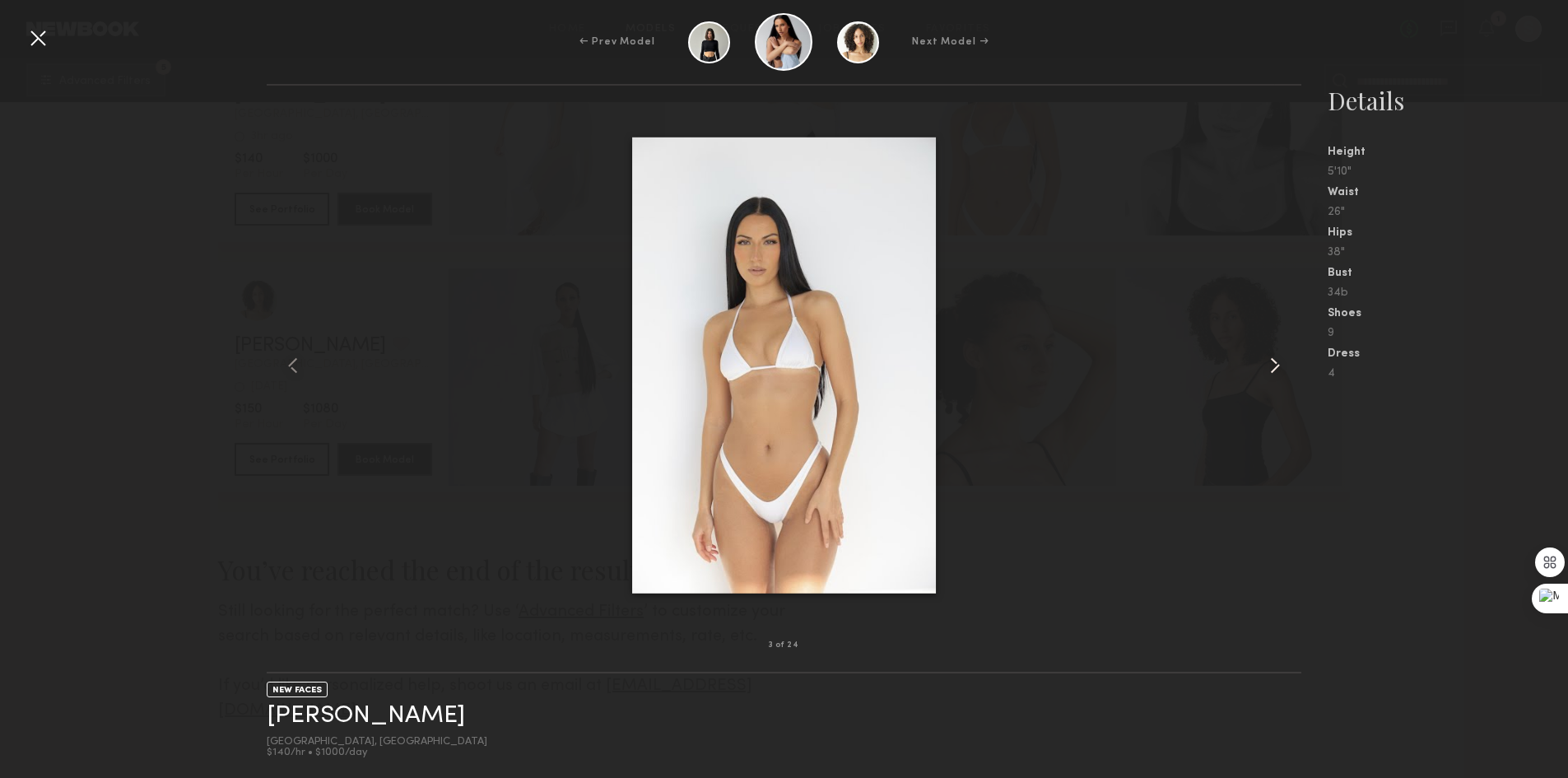
click at [1277, 360] on common-icon at bounding box center [1275, 365] width 27 height 27
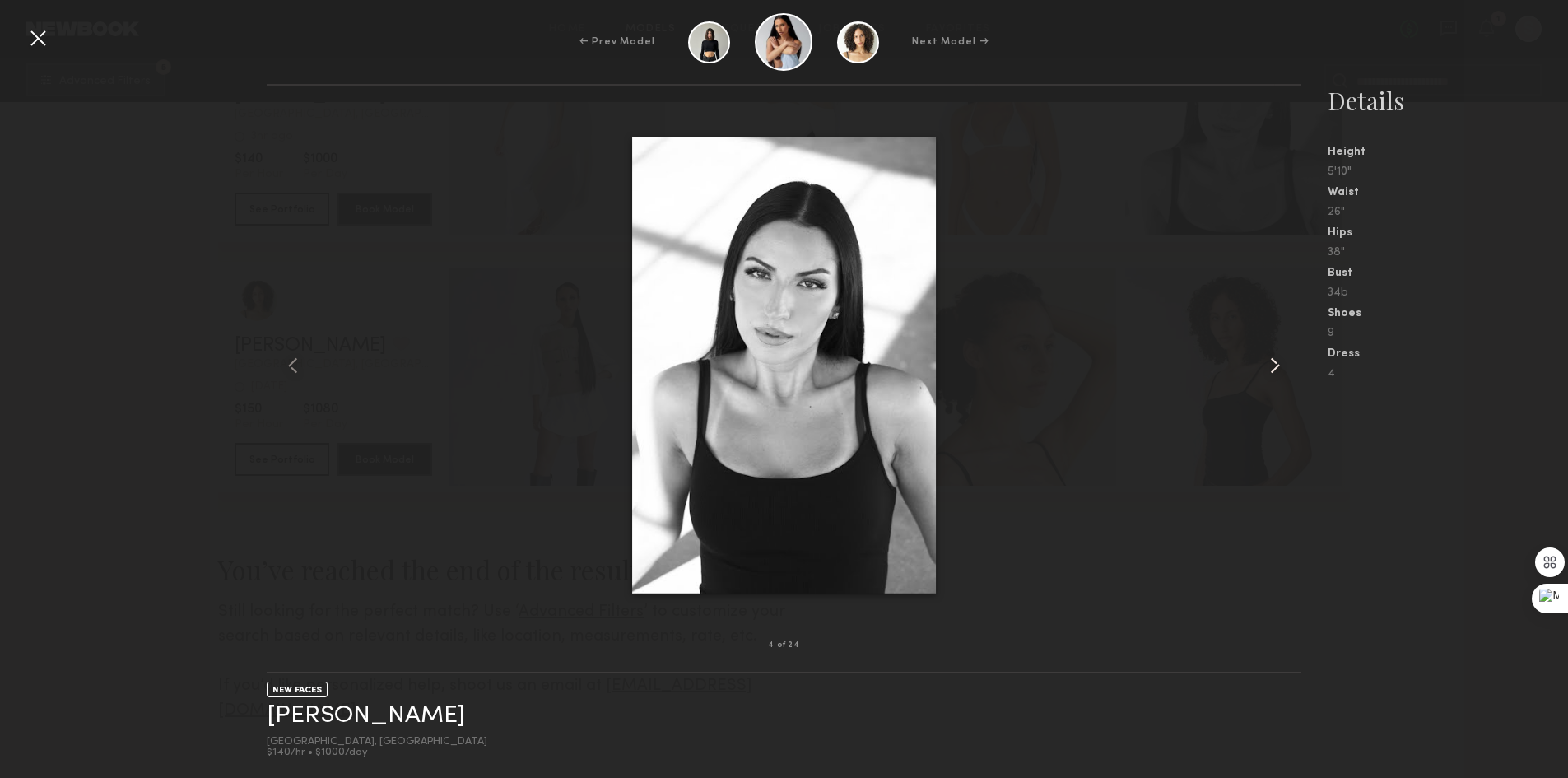
click at [1277, 360] on common-icon at bounding box center [1275, 365] width 27 height 27
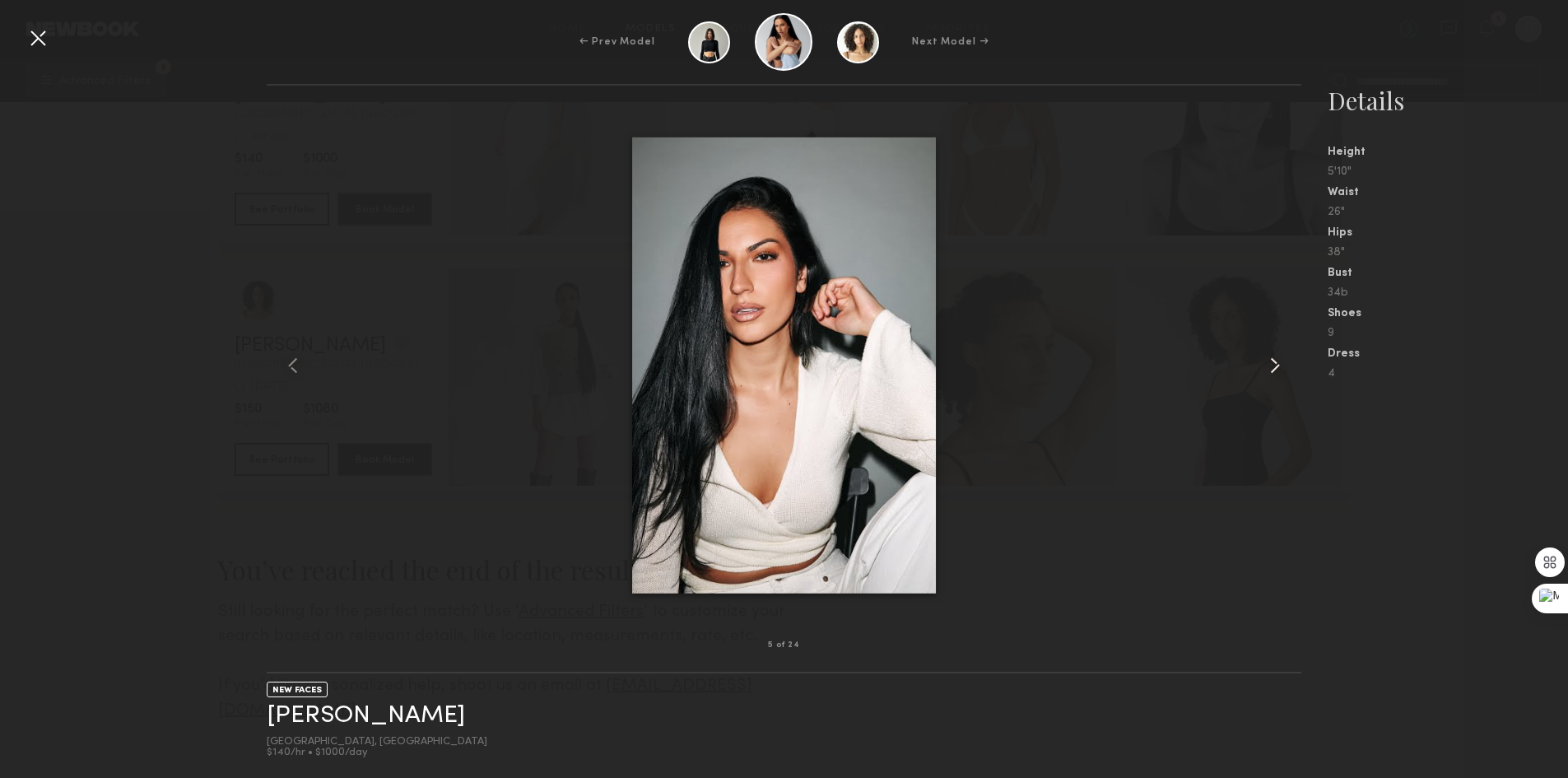
click at [1277, 360] on common-icon at bounding box center [1275, 365] width 27 height 27
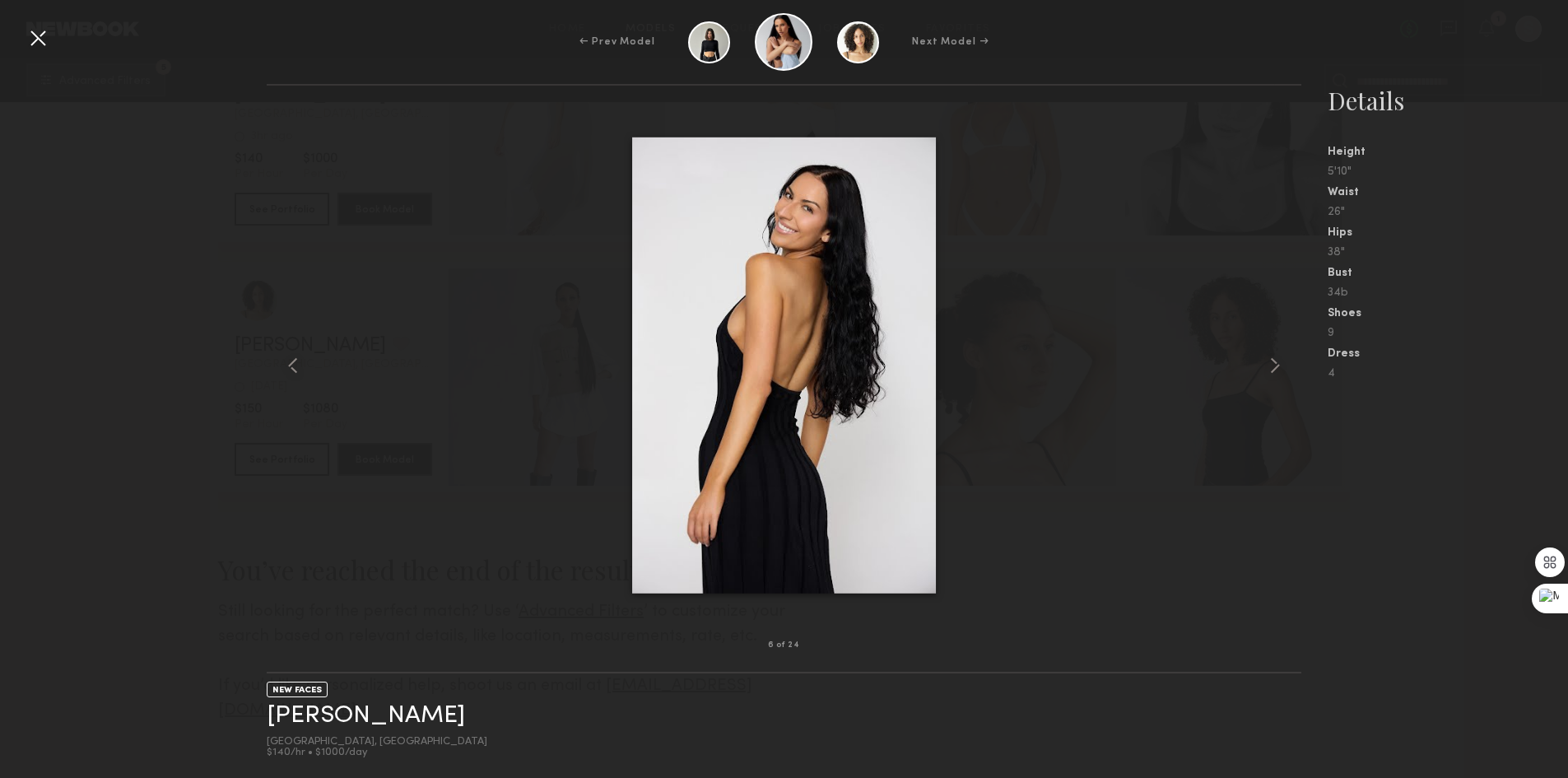
click at [45, 36] on div at bounding box center [38, 38] width 27 height 27
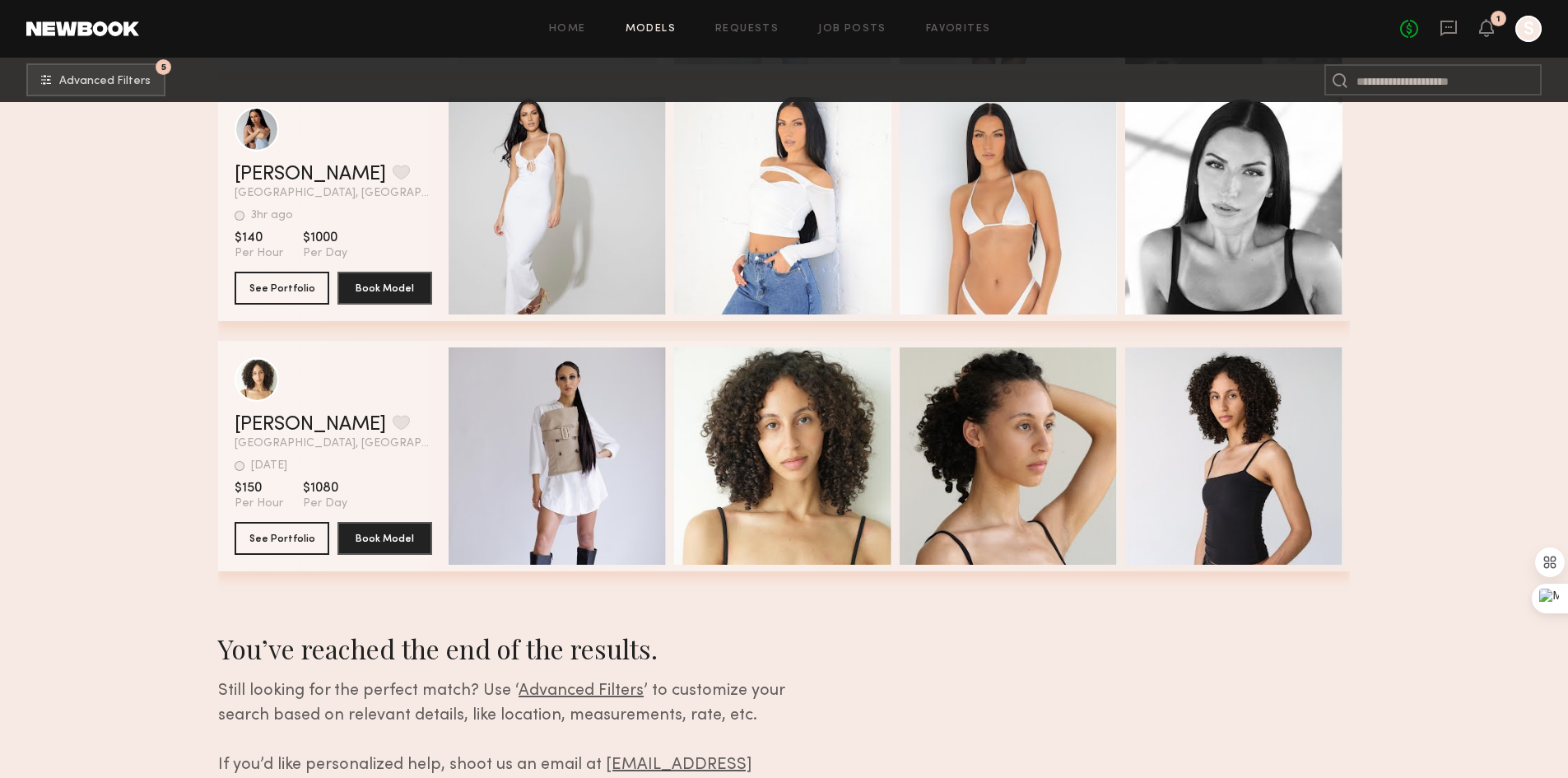
scroll to position [24893, 0]
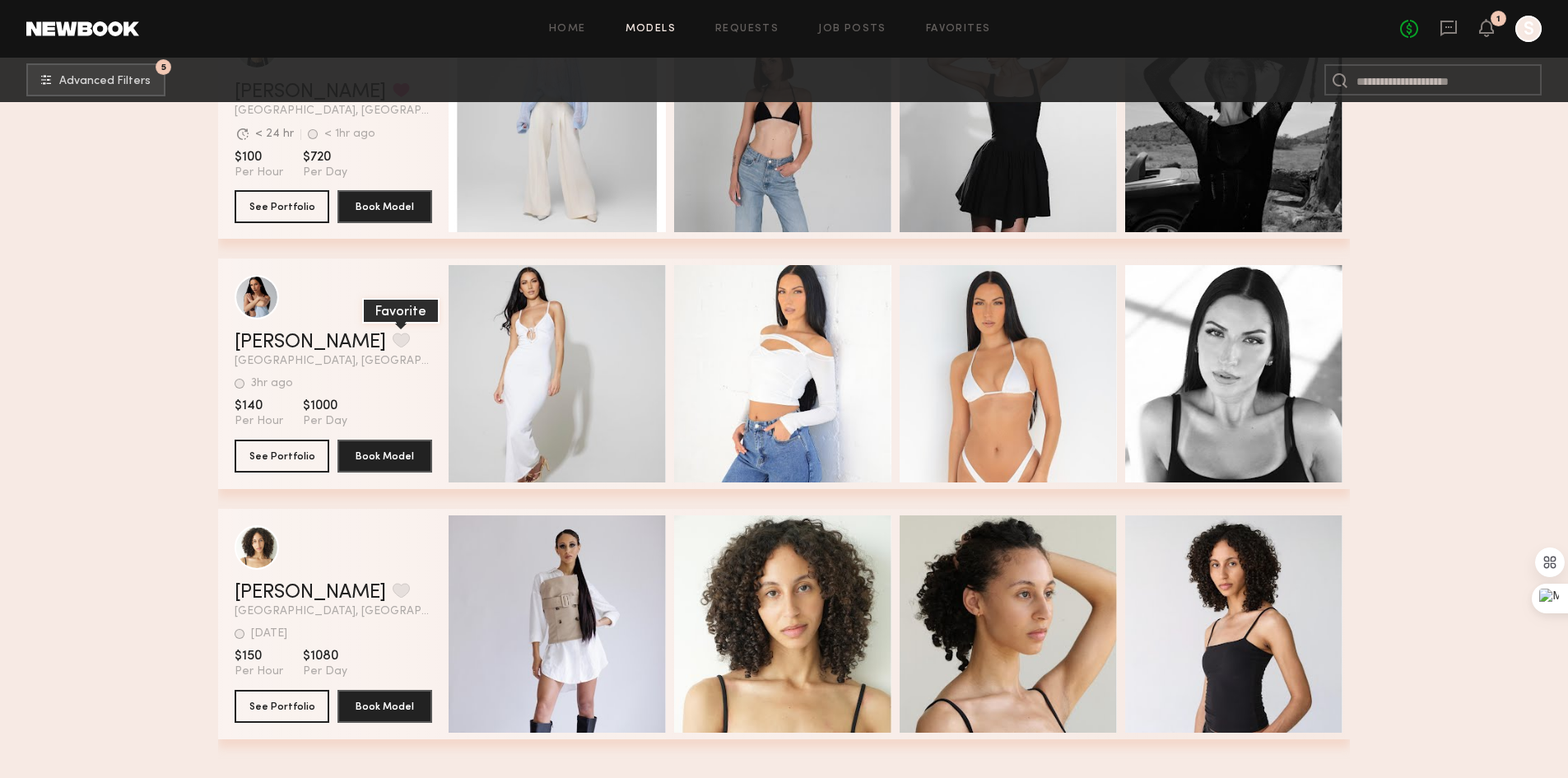
click at [393, 342] on button "grid" at bounding box center [401, 340] width 17 height 15
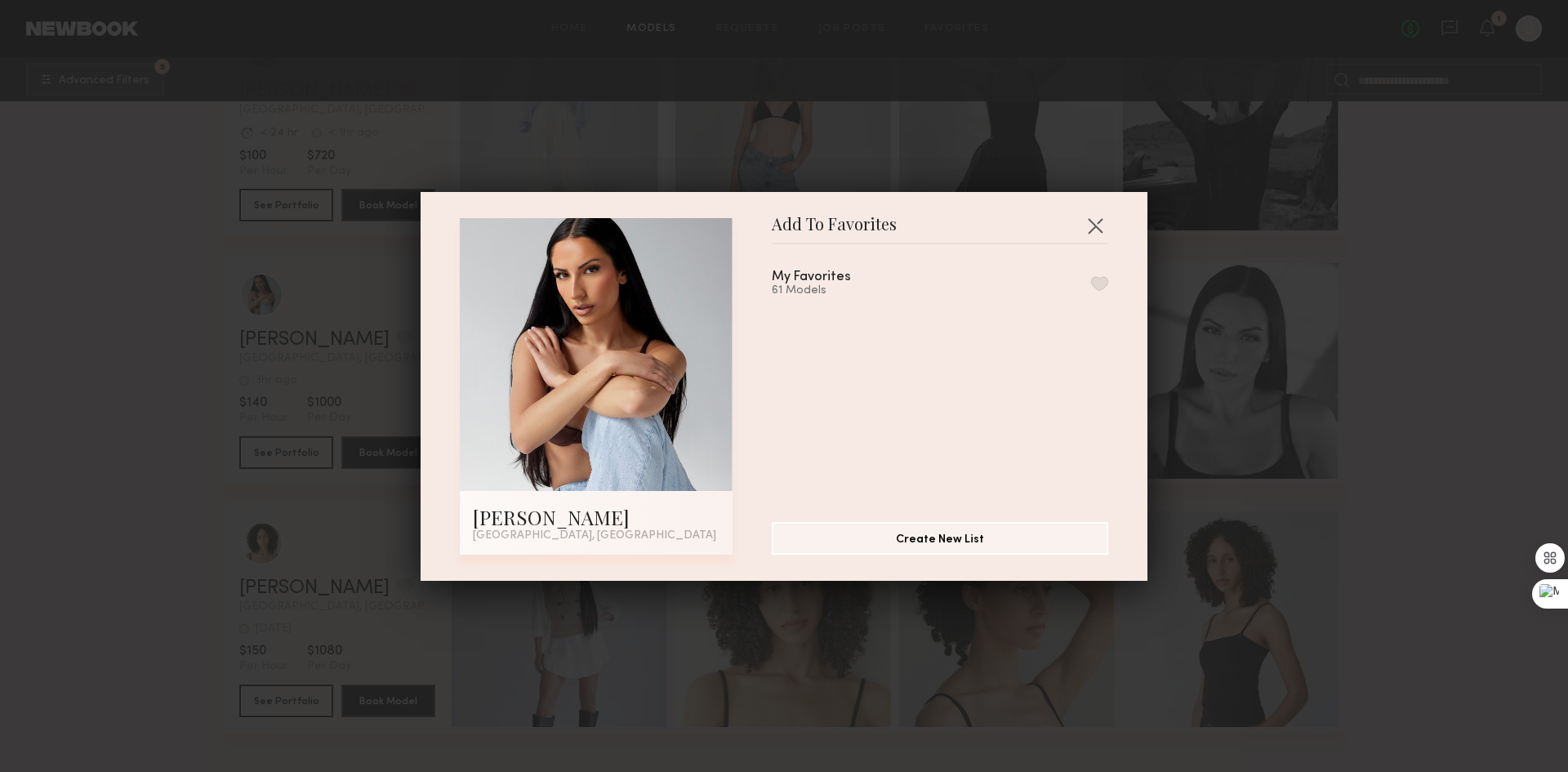
click at [1092, 280] on button "button" at bounding box center [1100, 284] width 17 height 15
click at [1086, 215] on button "button" at bounding box center [1095, 225] width 26 height 26
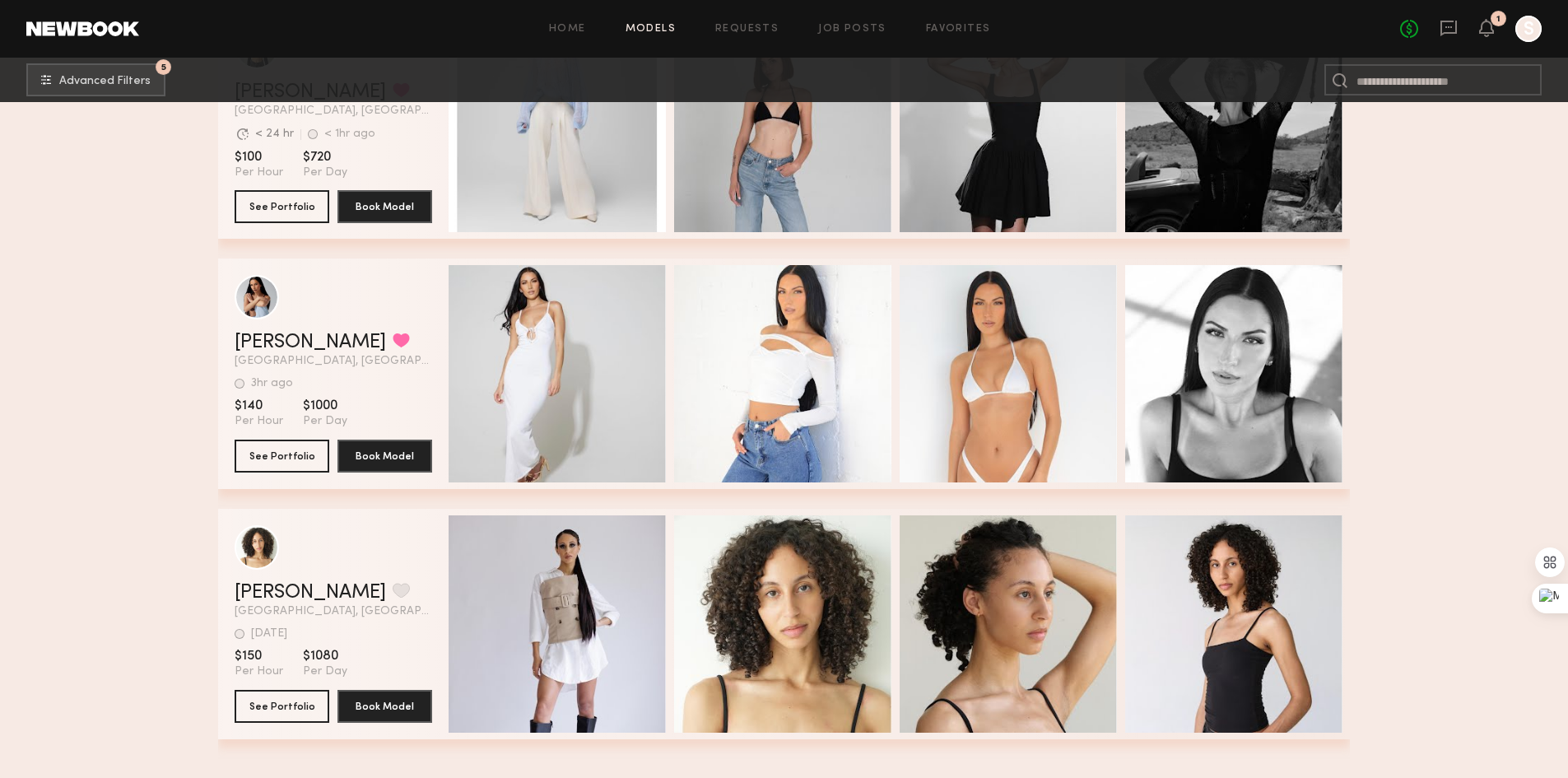
click at [1521, 38] on div at bounding box center [1529, 29] width 27 height 27
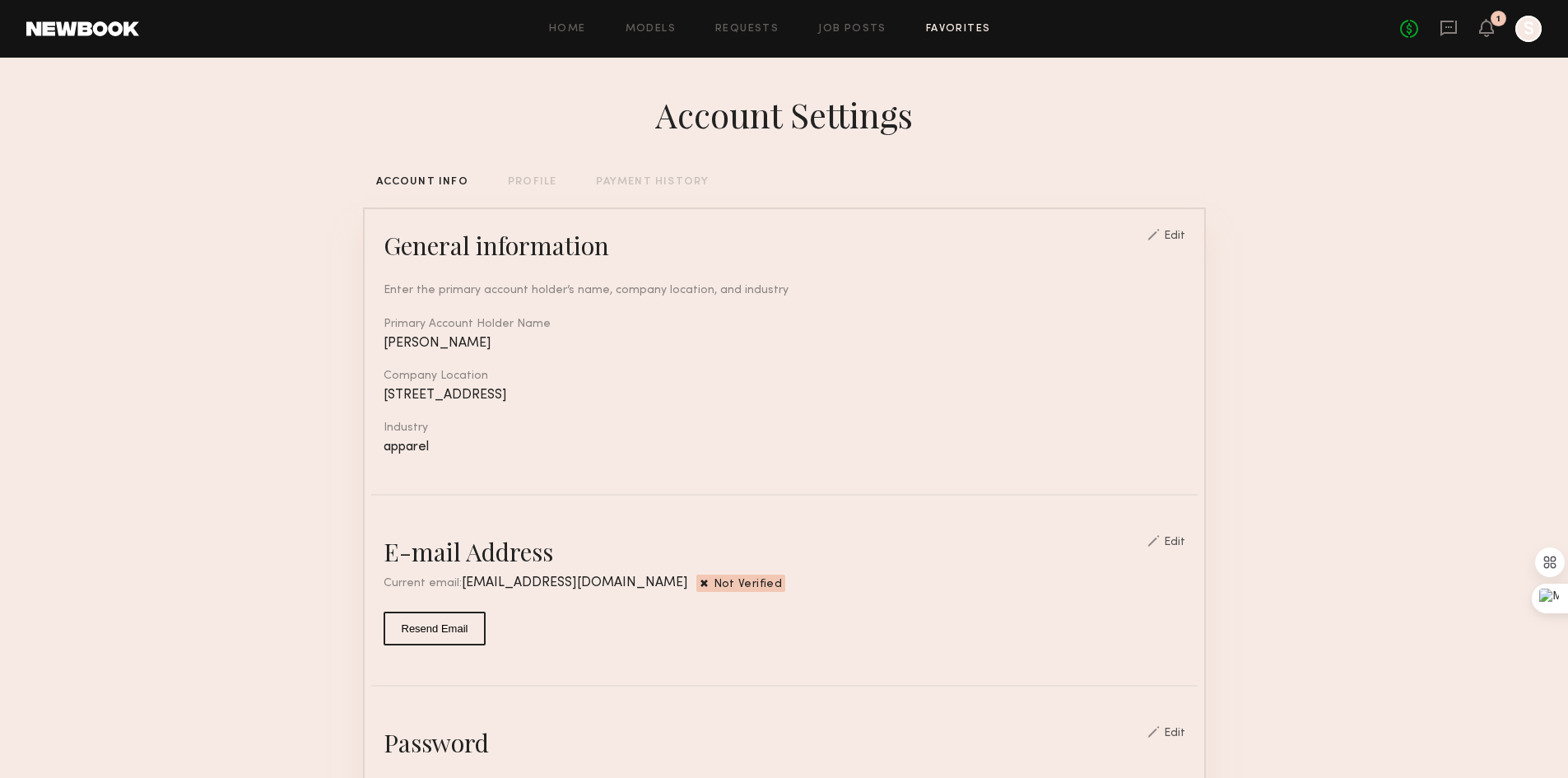
click at [945, 24] on link "Favorites" at bounding box center [958, 28] width 65 height 10
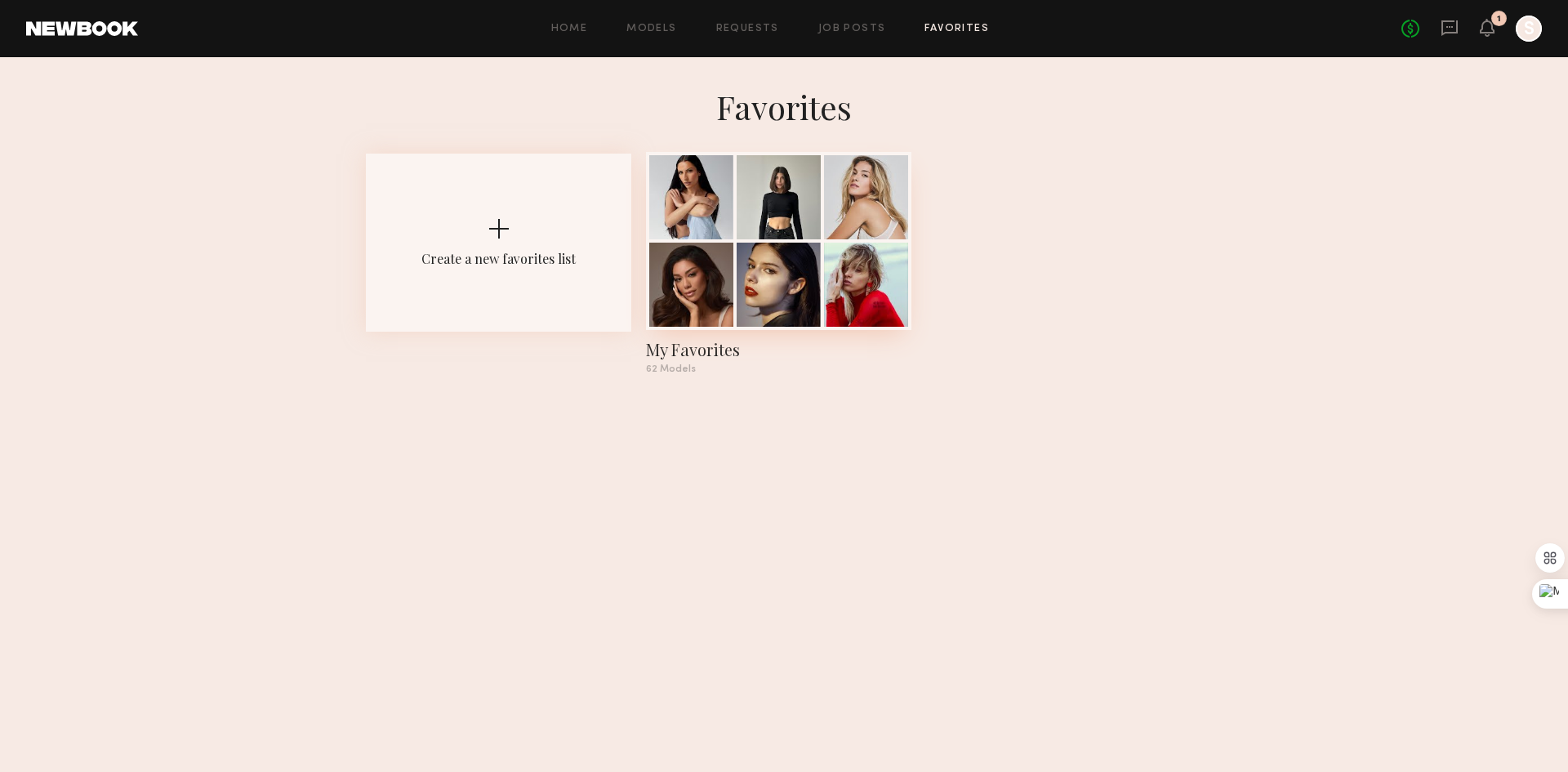
click at [786, 195] on div at bounding box center [779, 197] width 85 height 85
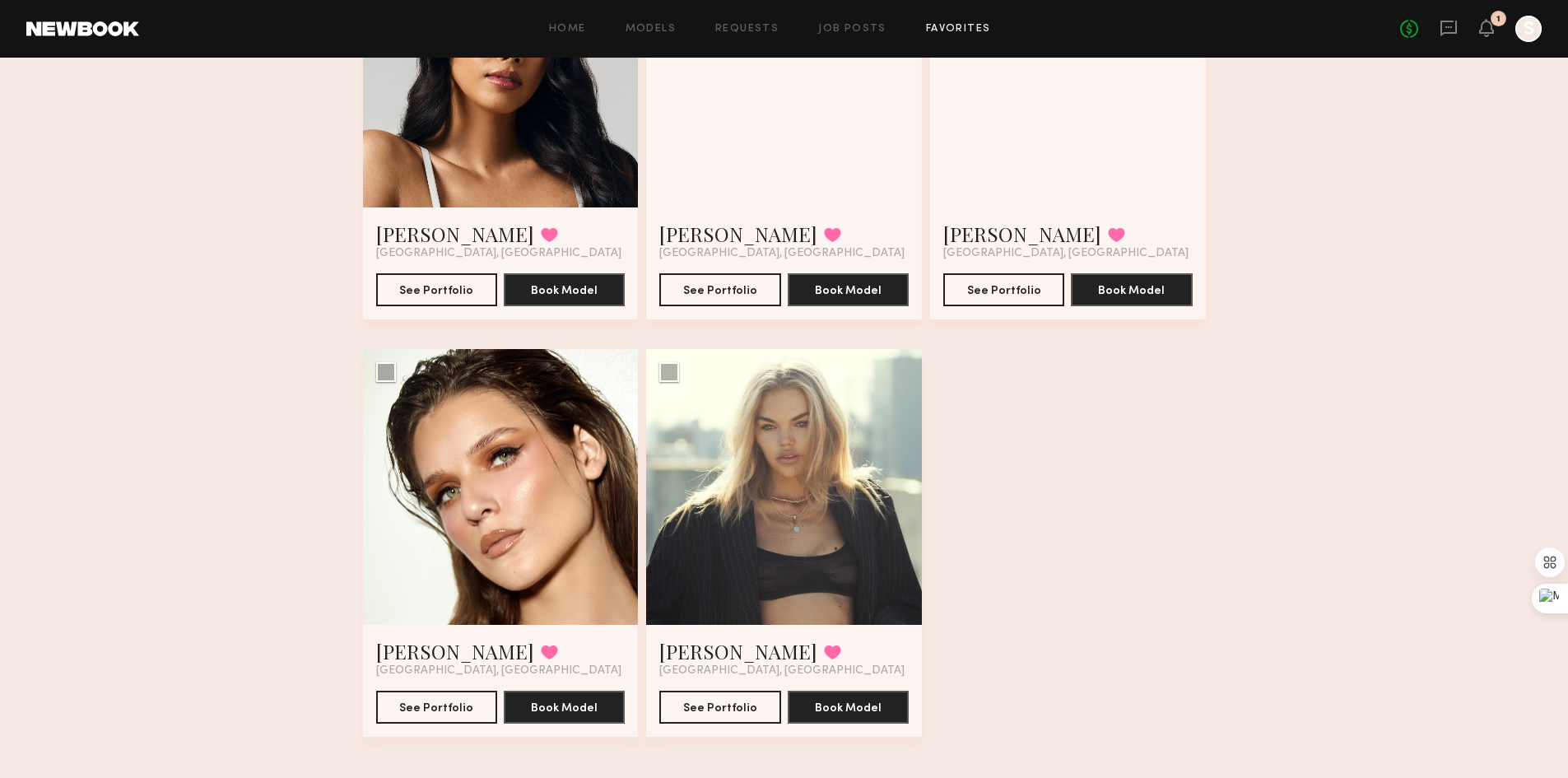
scroll to position [8198, 0]
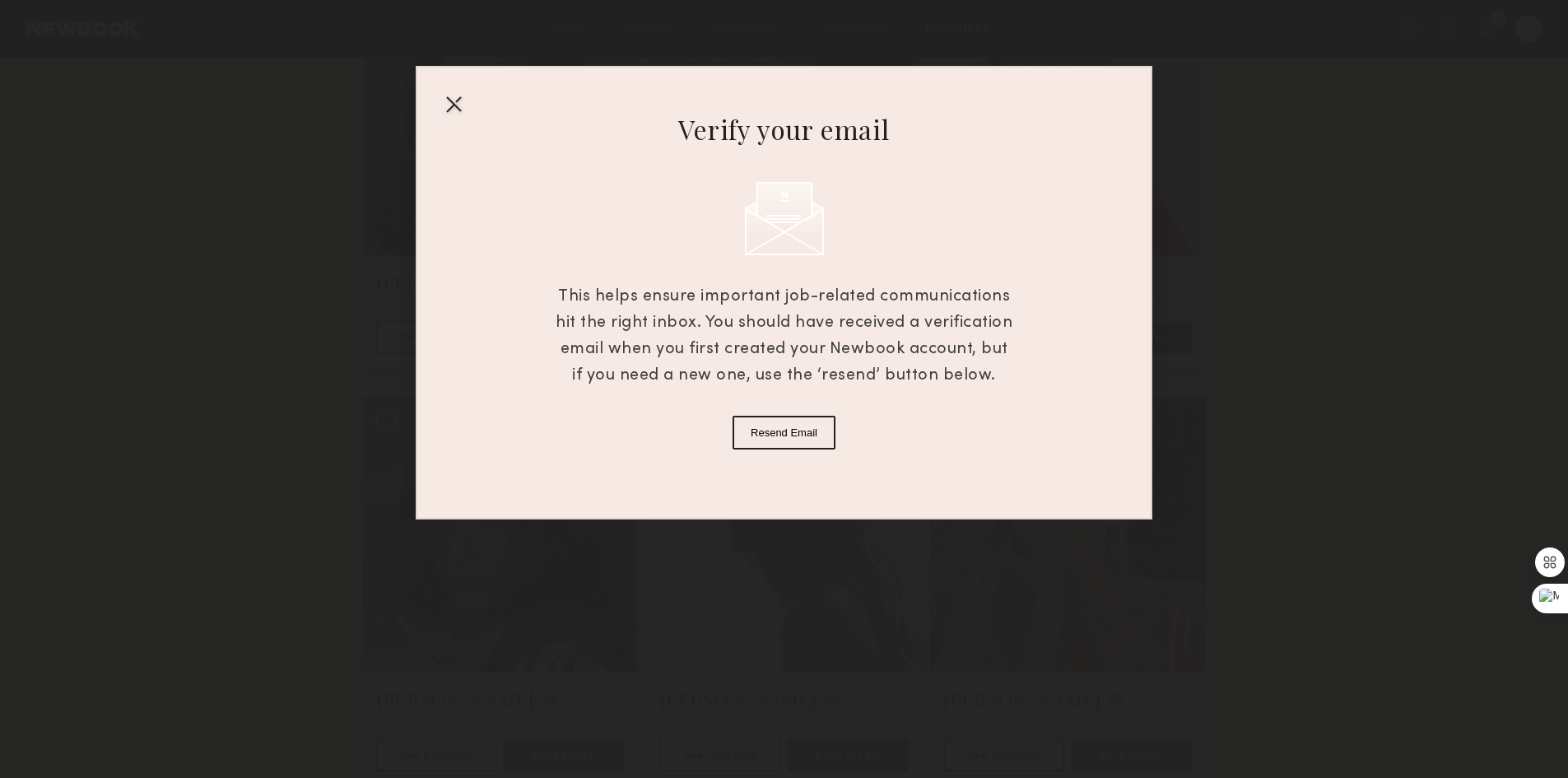
scroll to position [659, 0]
click at [452, 104] on div at bounding box center [454, 104] width 27 height 27
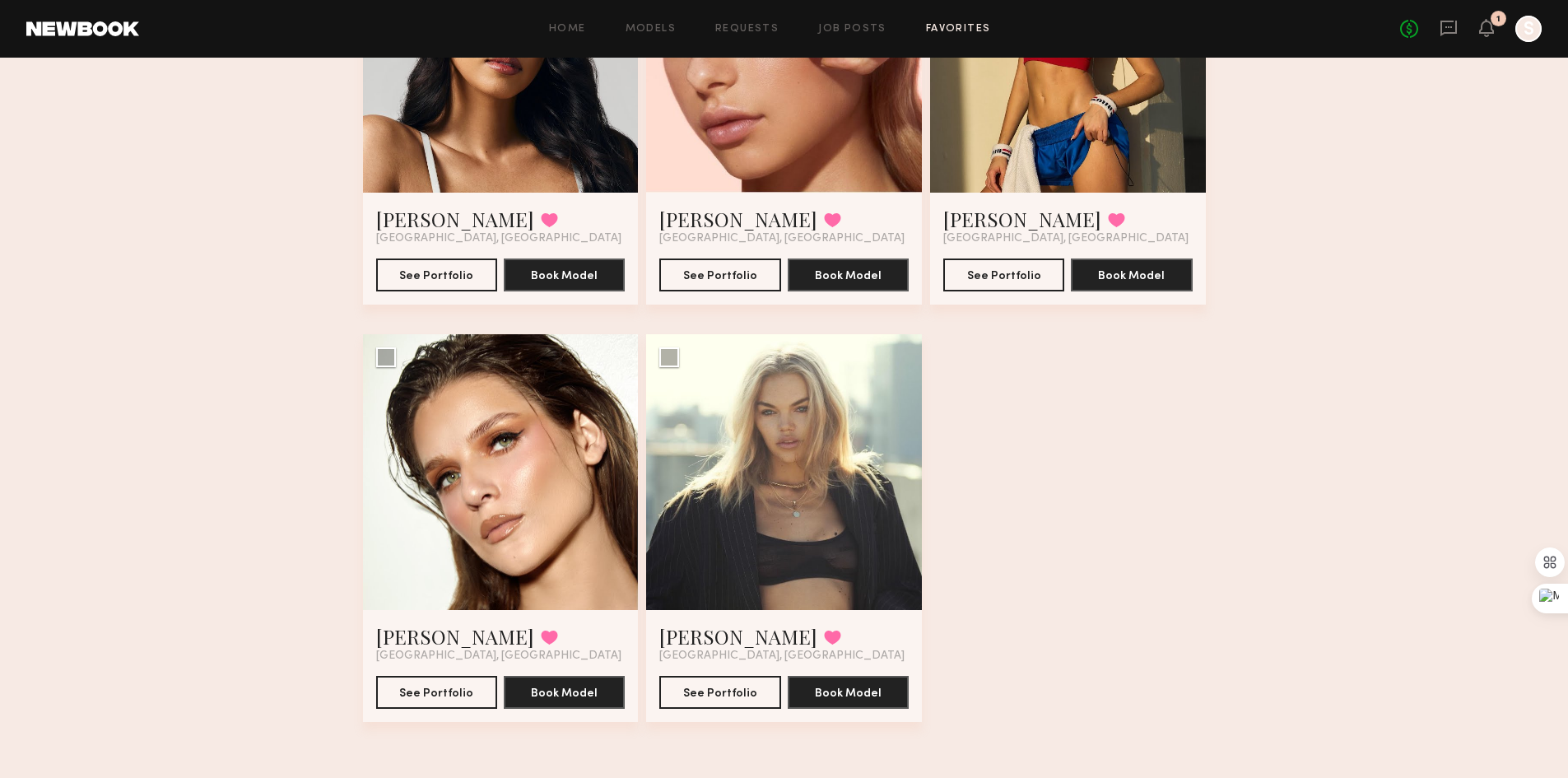
scroll to position [8198, 0]
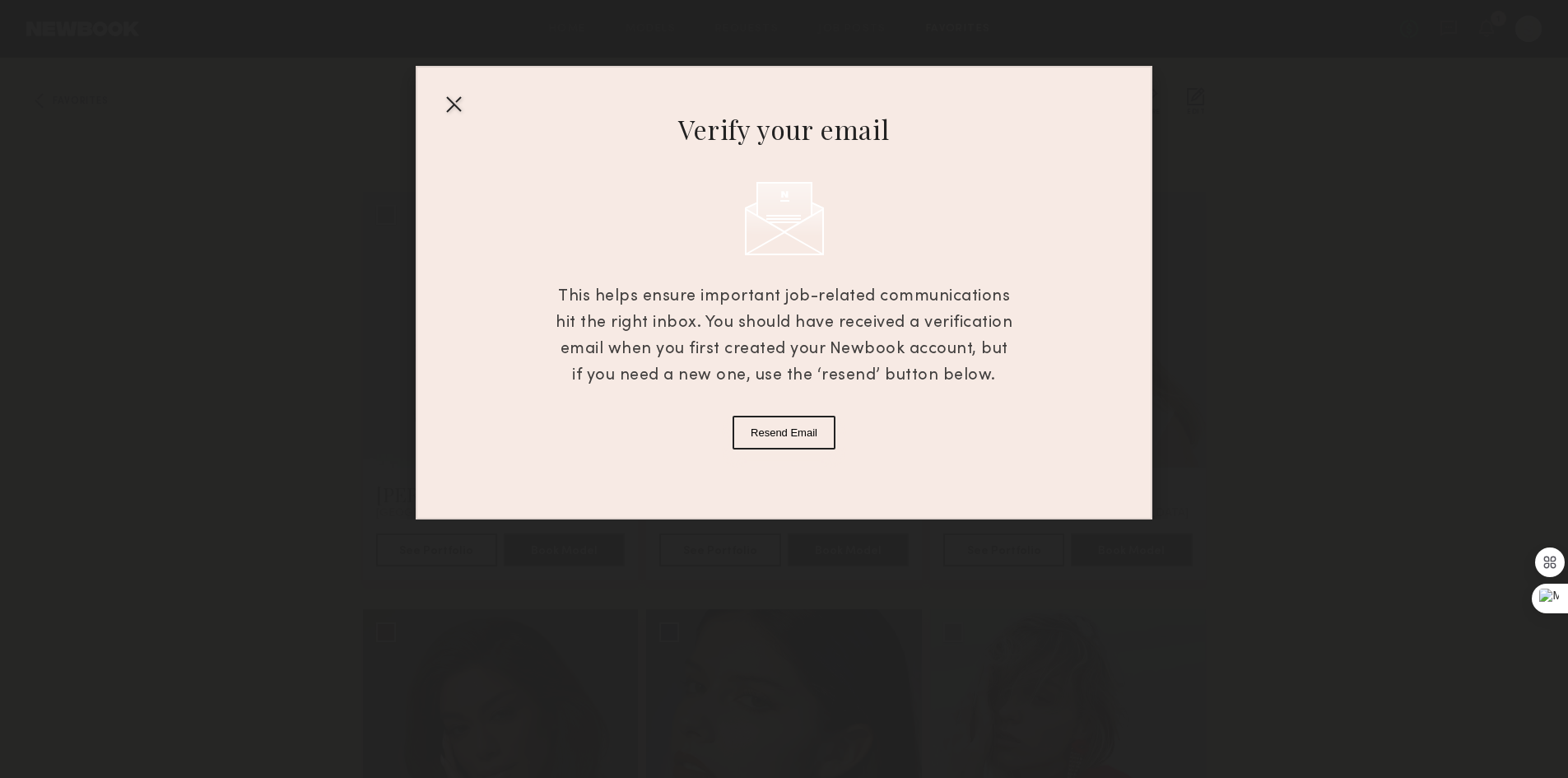
click at [454, 106] on div at bounding box center [454, 104] width 27 height 27
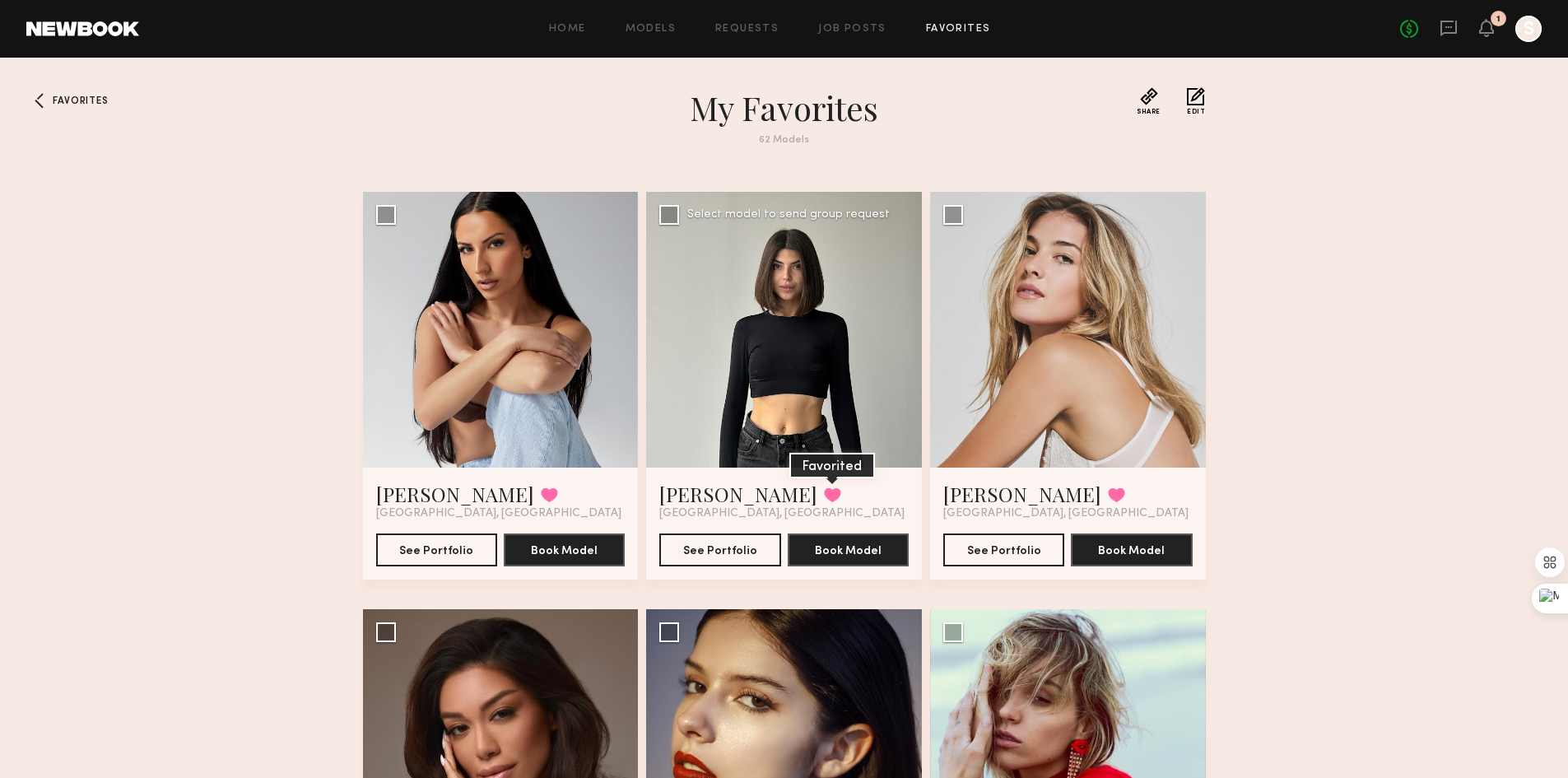
click at [824, 500] on button at bounding box center [832, 495] width 17 height 15
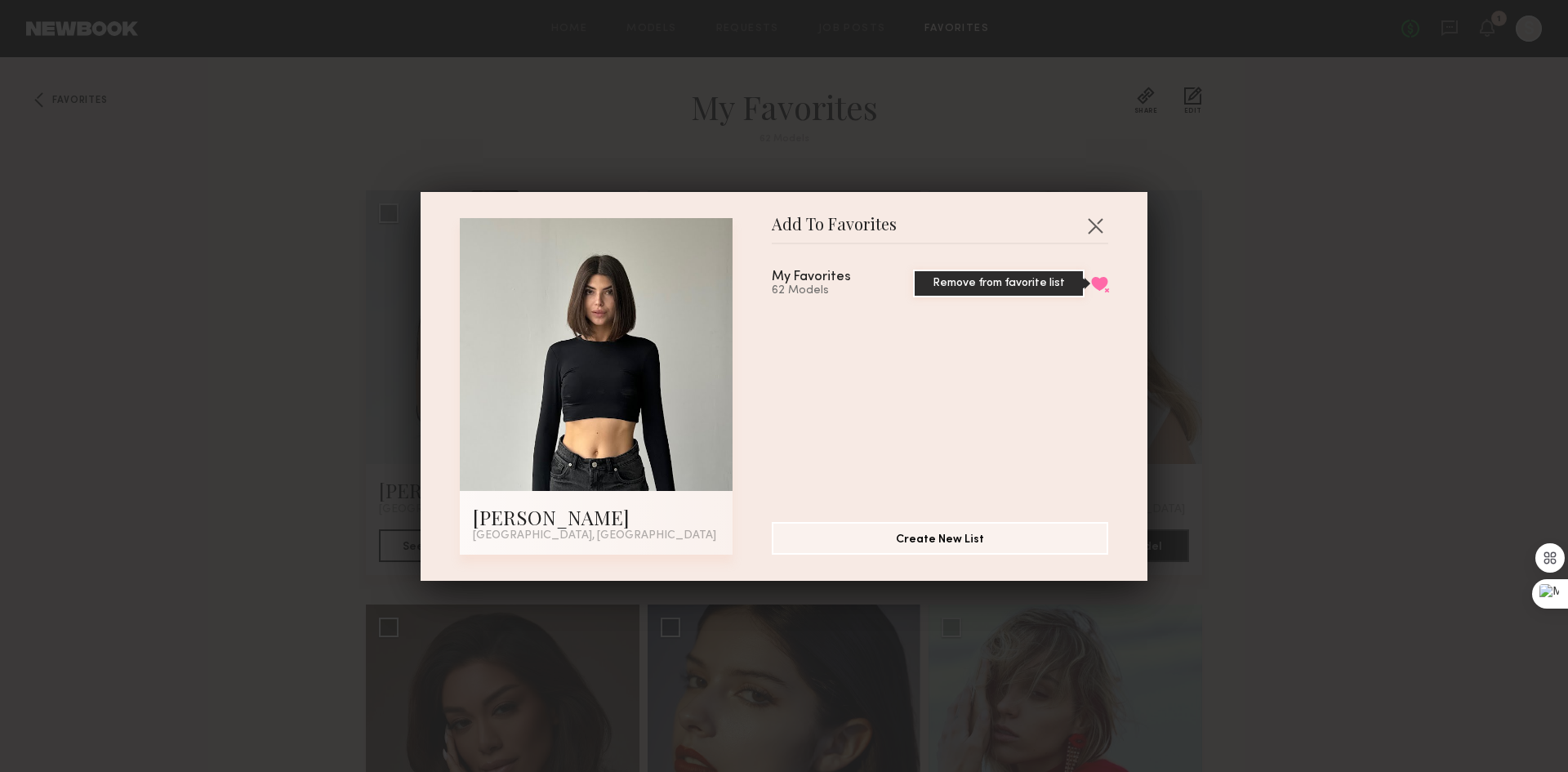
click at [1092, 286] on button "Remove from favorite list" at bounding box center [1100, 284] width 17 height 15
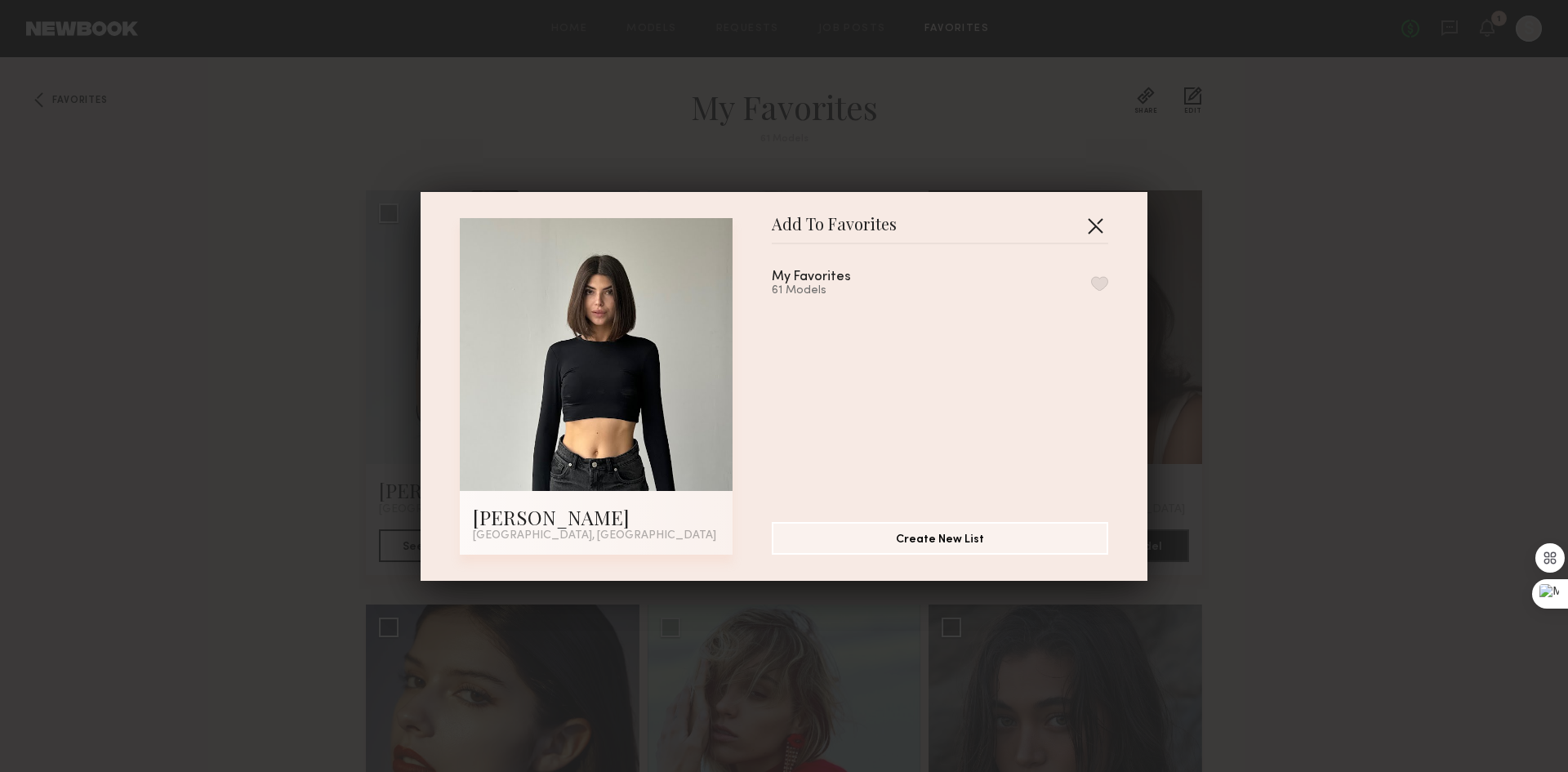
click at [1086, 221] on button "button" at bounding box center [1095, 225] width 26 height 26
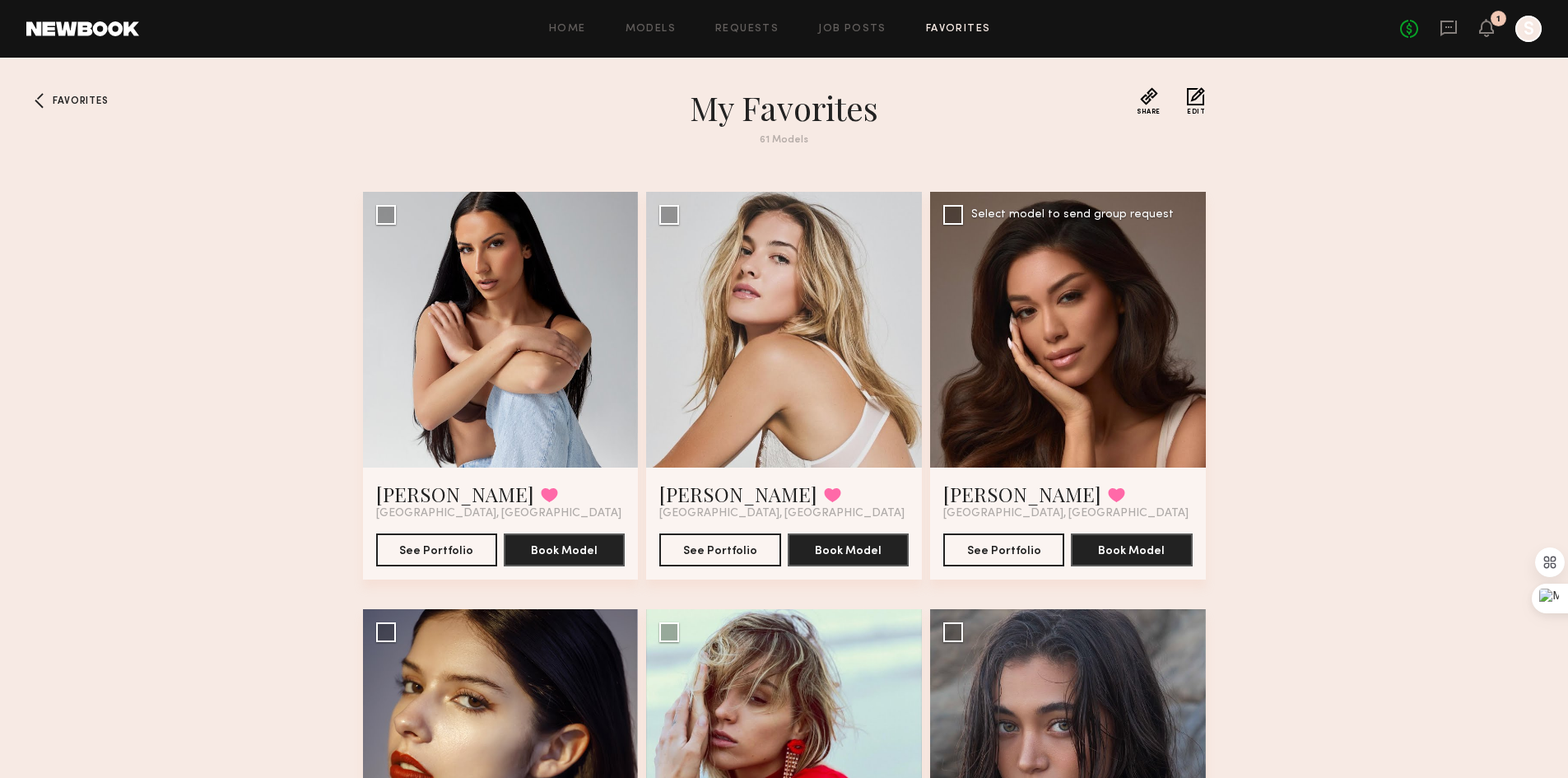
click at [1044, 375] on div at bounding box center [1068, 329] width 276 height 275
click at [1105, 342] on div at bounding box center [1068, 329] width 276 height 275
click at [1115, 218] on div "Select model to send group request" at bounding box center [1073, 215] width 203 height 11
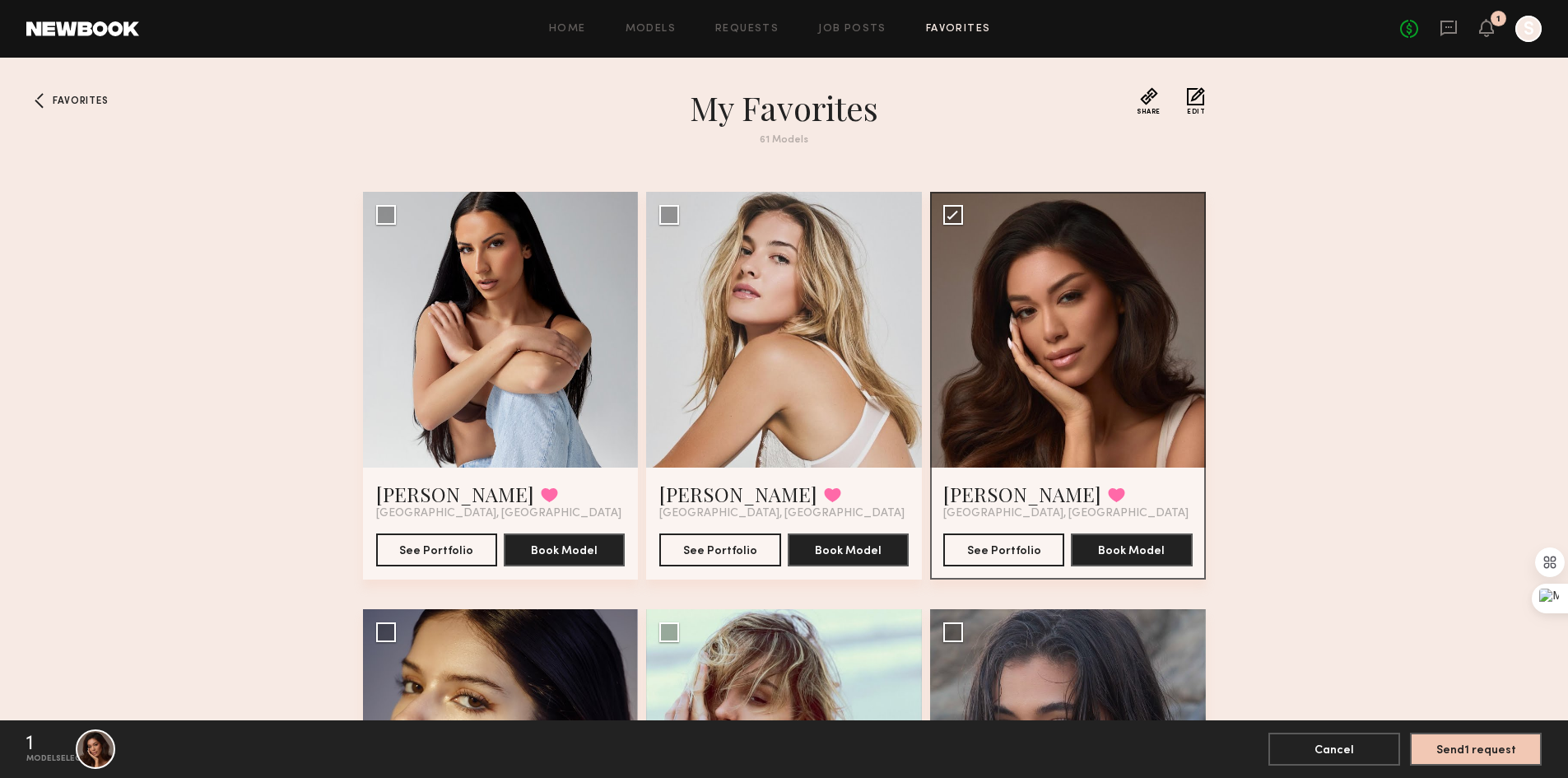
click at [1012, 551] on button "See Portfolio" at bounding box center [1004, 549] width 121 height 33
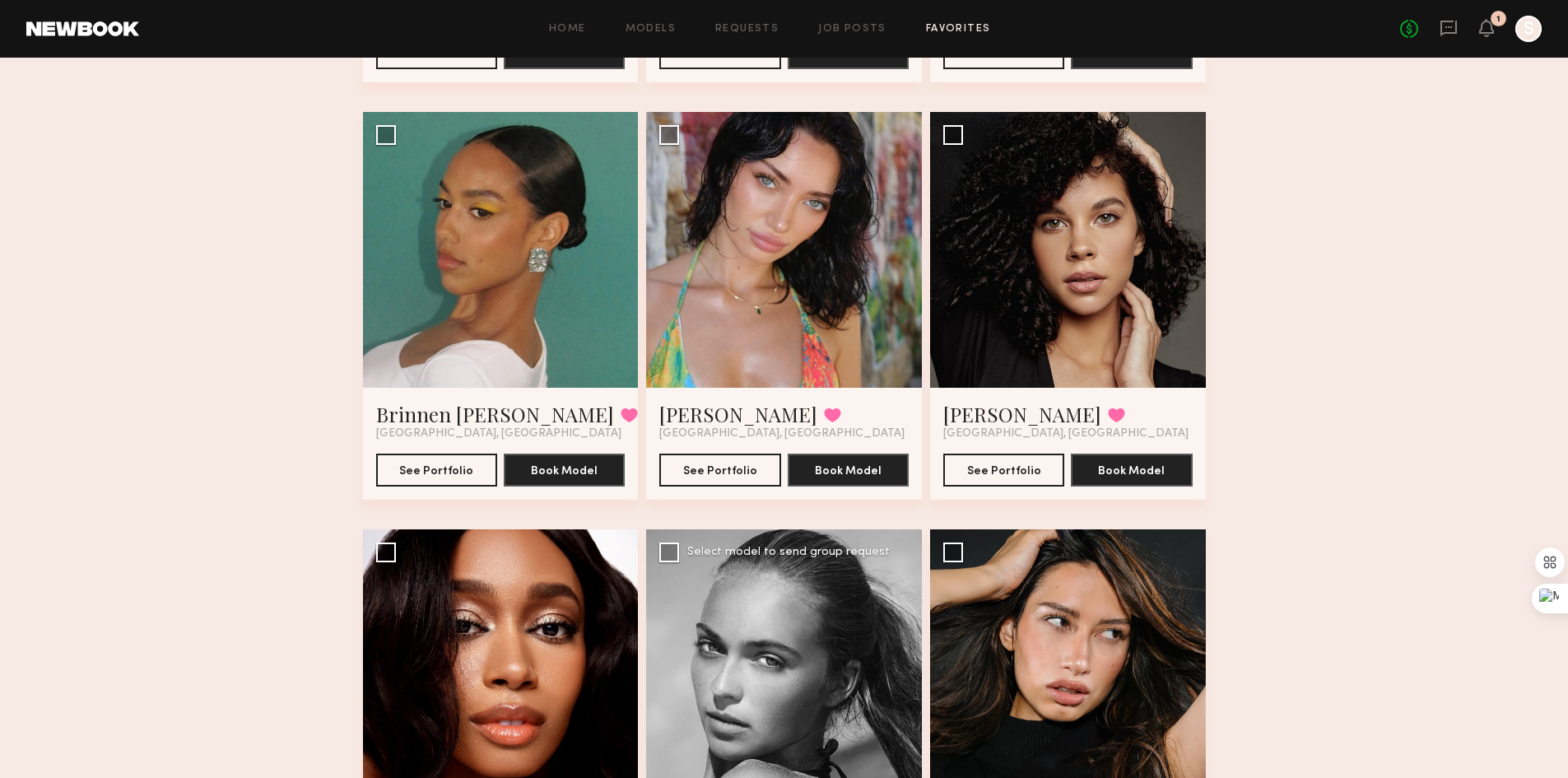
scroll to position [4659, 0]
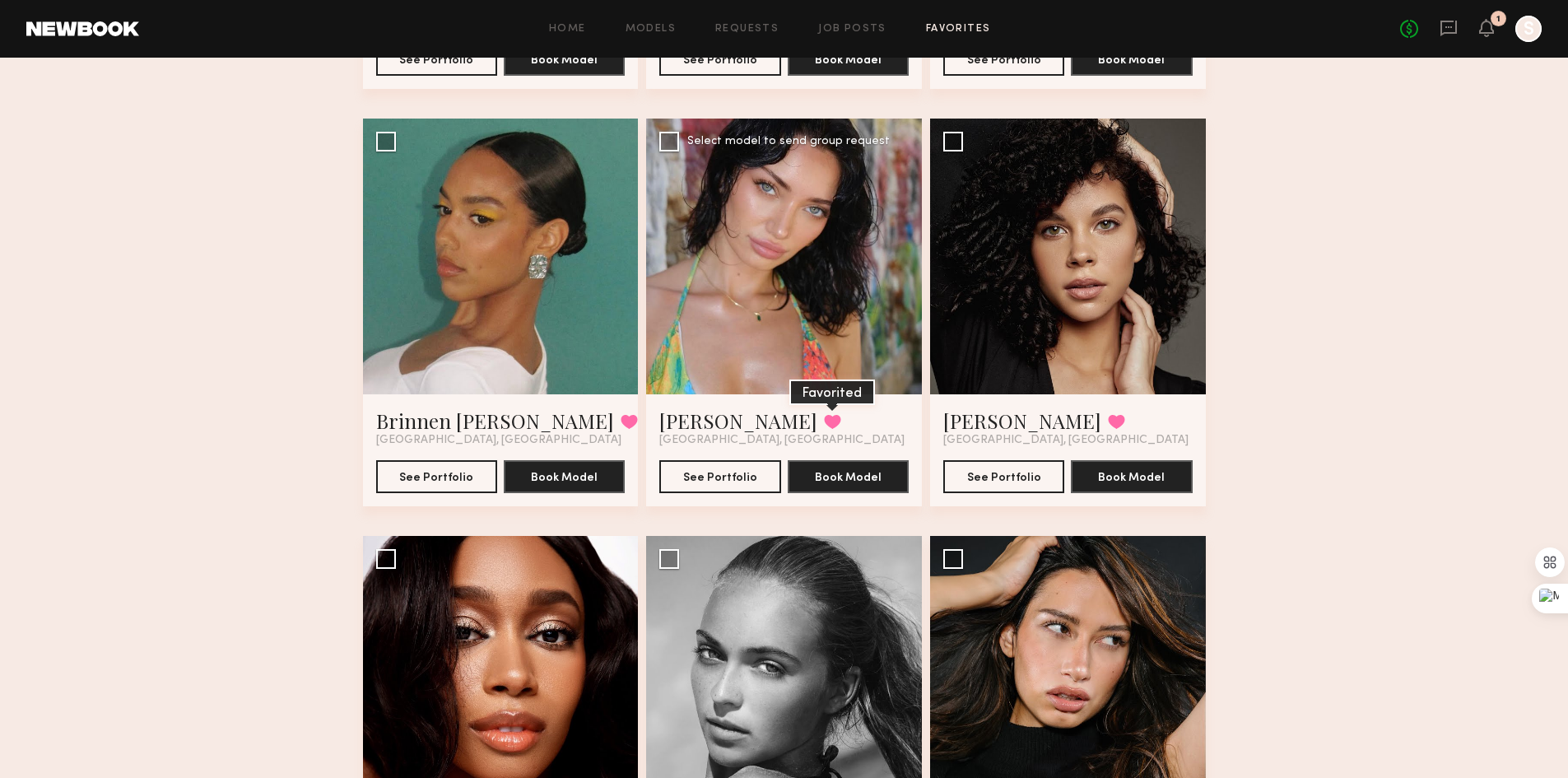
click at [824, 422] on button at bounding box center [832, 421] width 17 height 15
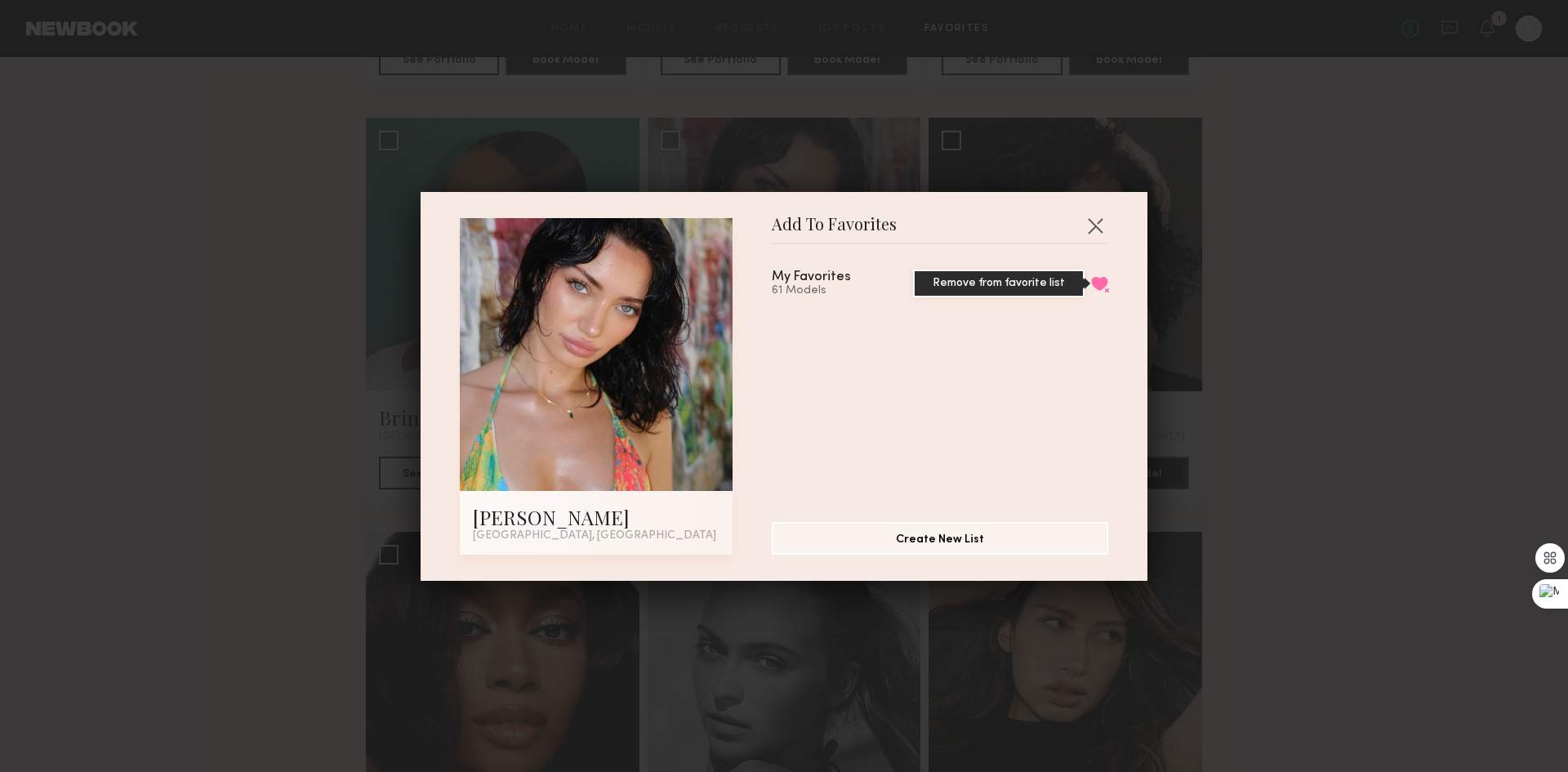
click at [1092, 281] on button "Remove from favorite list" at bounding box center [1100, 284] width 17 height 15
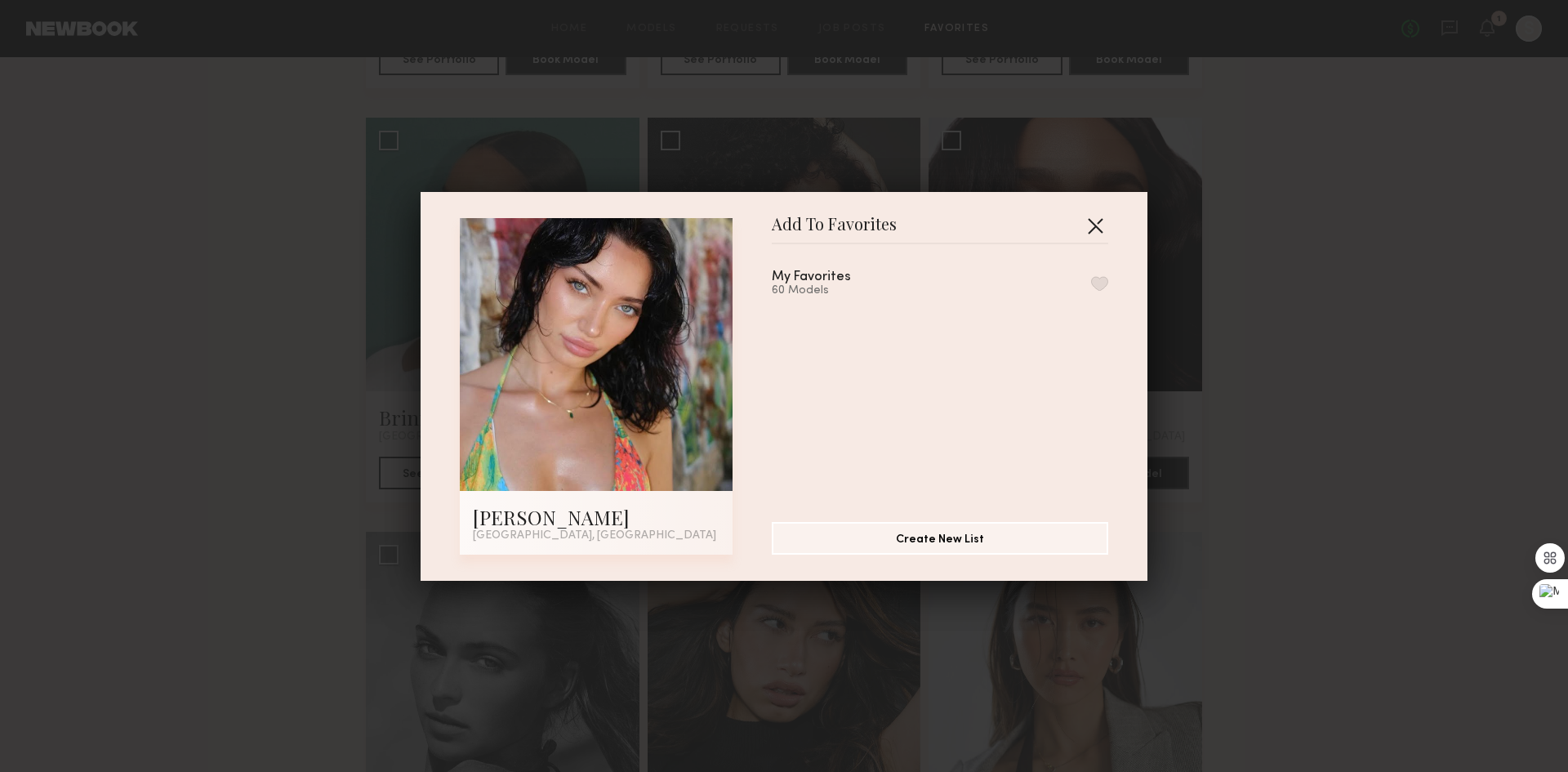
click at [1086, 221] on button "button" at bounding box center [1095, 225] width 26 height 26
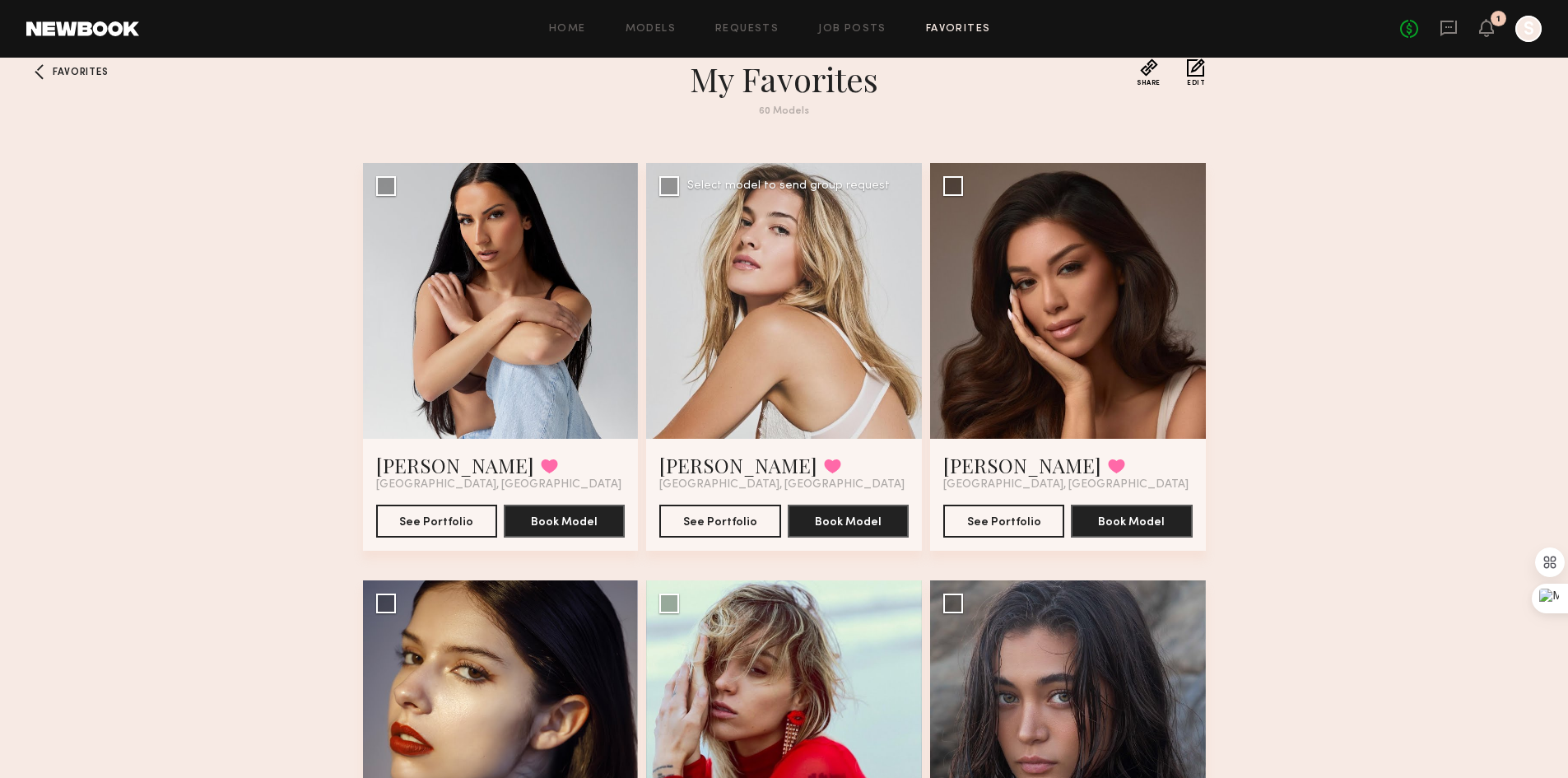
scroll to position [0, 0]
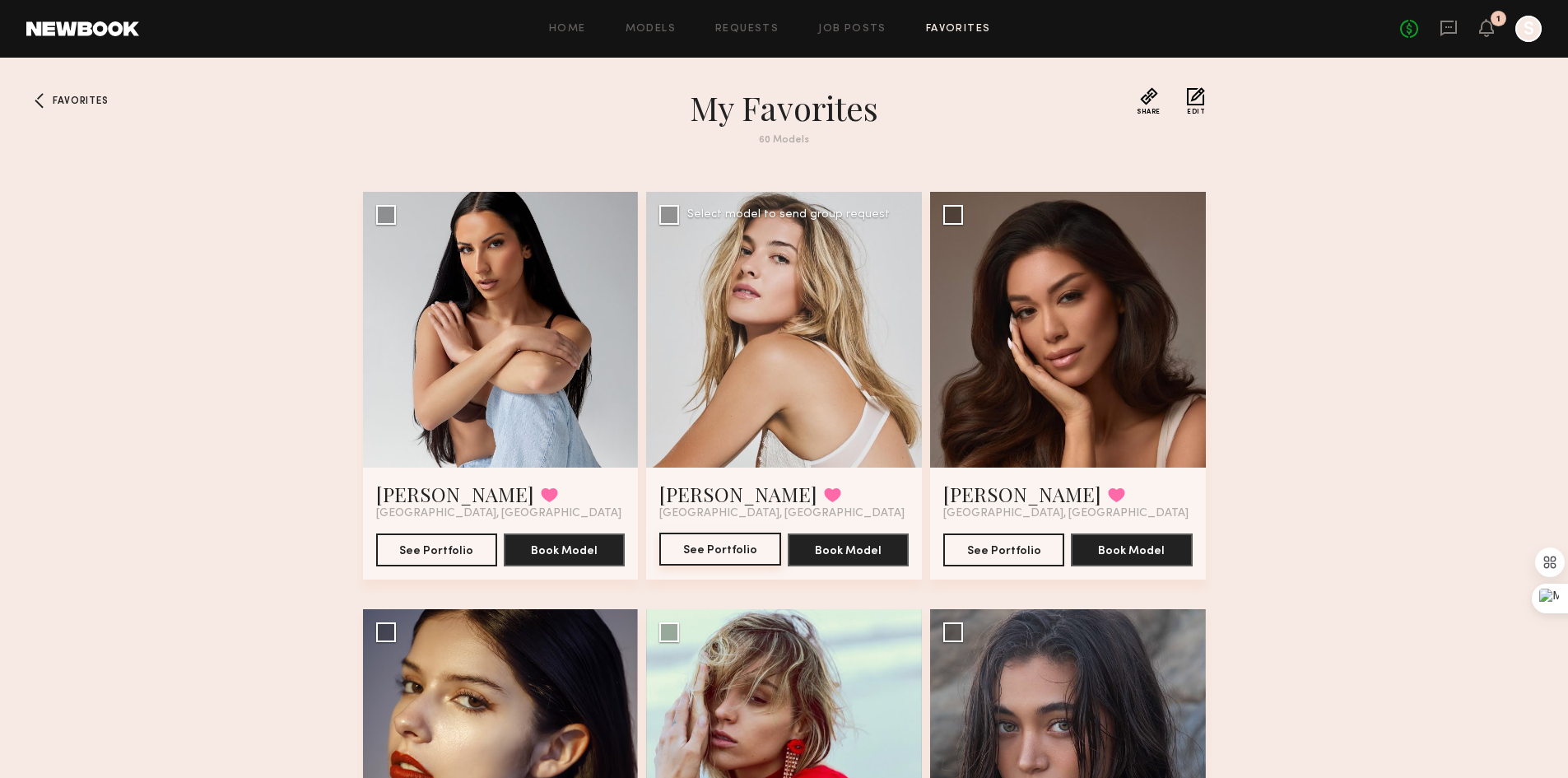
click at [740, 564] on button "See Portfolio" at bounding box center [720, 549] width 121 height 33
click at [62, 97] on span "Favorites" at bounding box center [80, 101] width 55 height 9
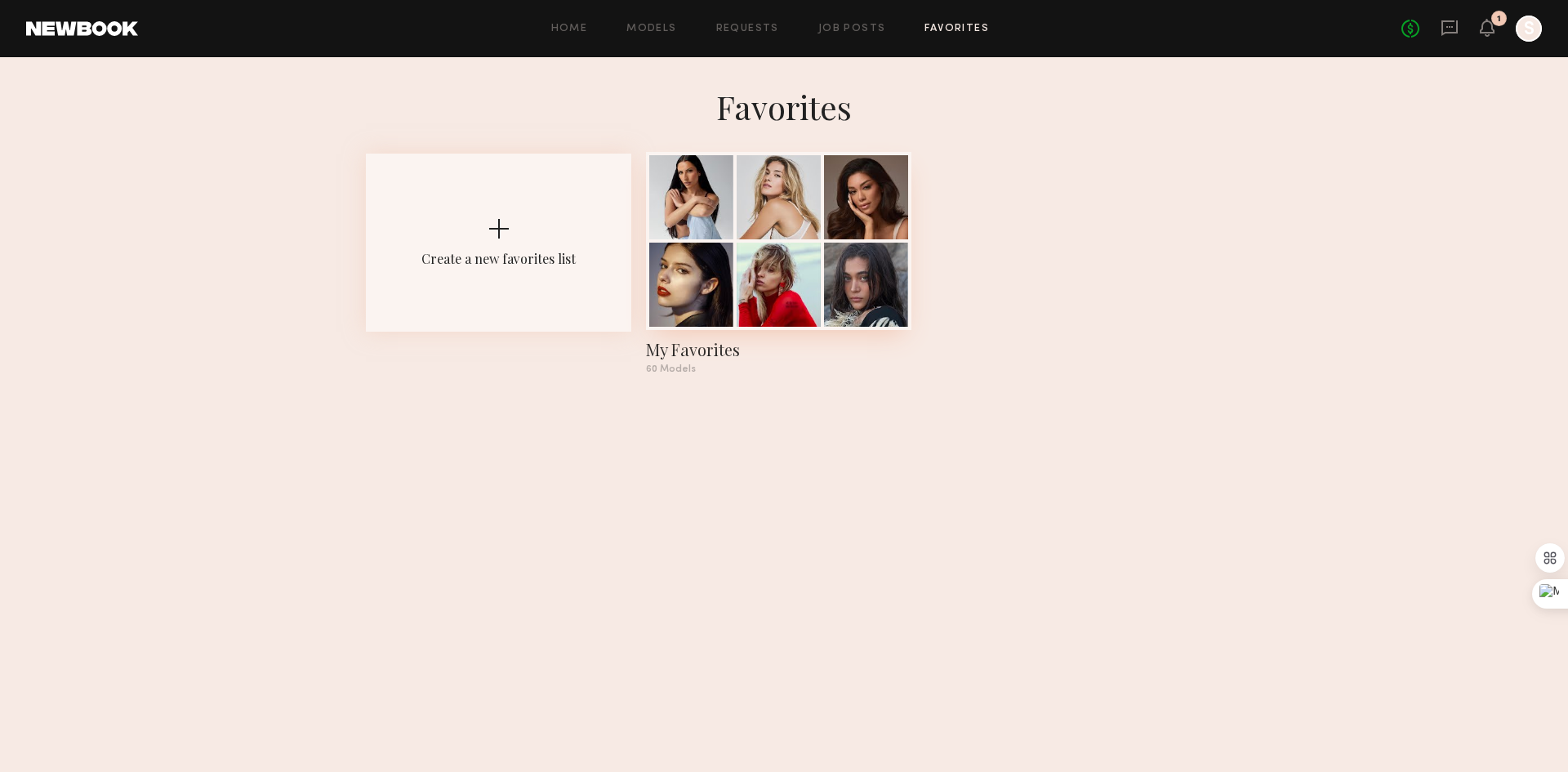
click at [770, 234] on div at bounding box center [779, 197] width 85 height 85
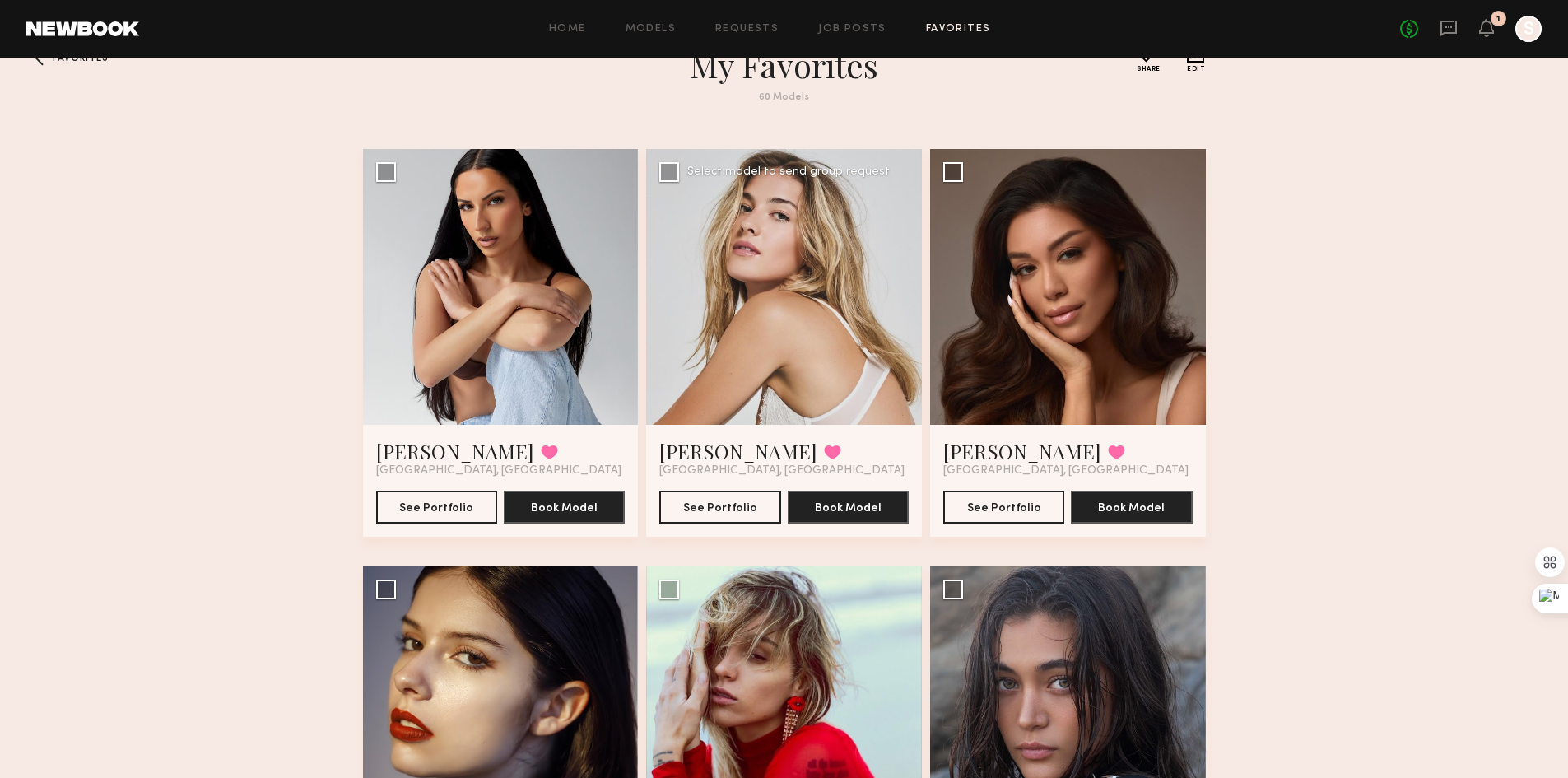
scroll to position [82, 0]
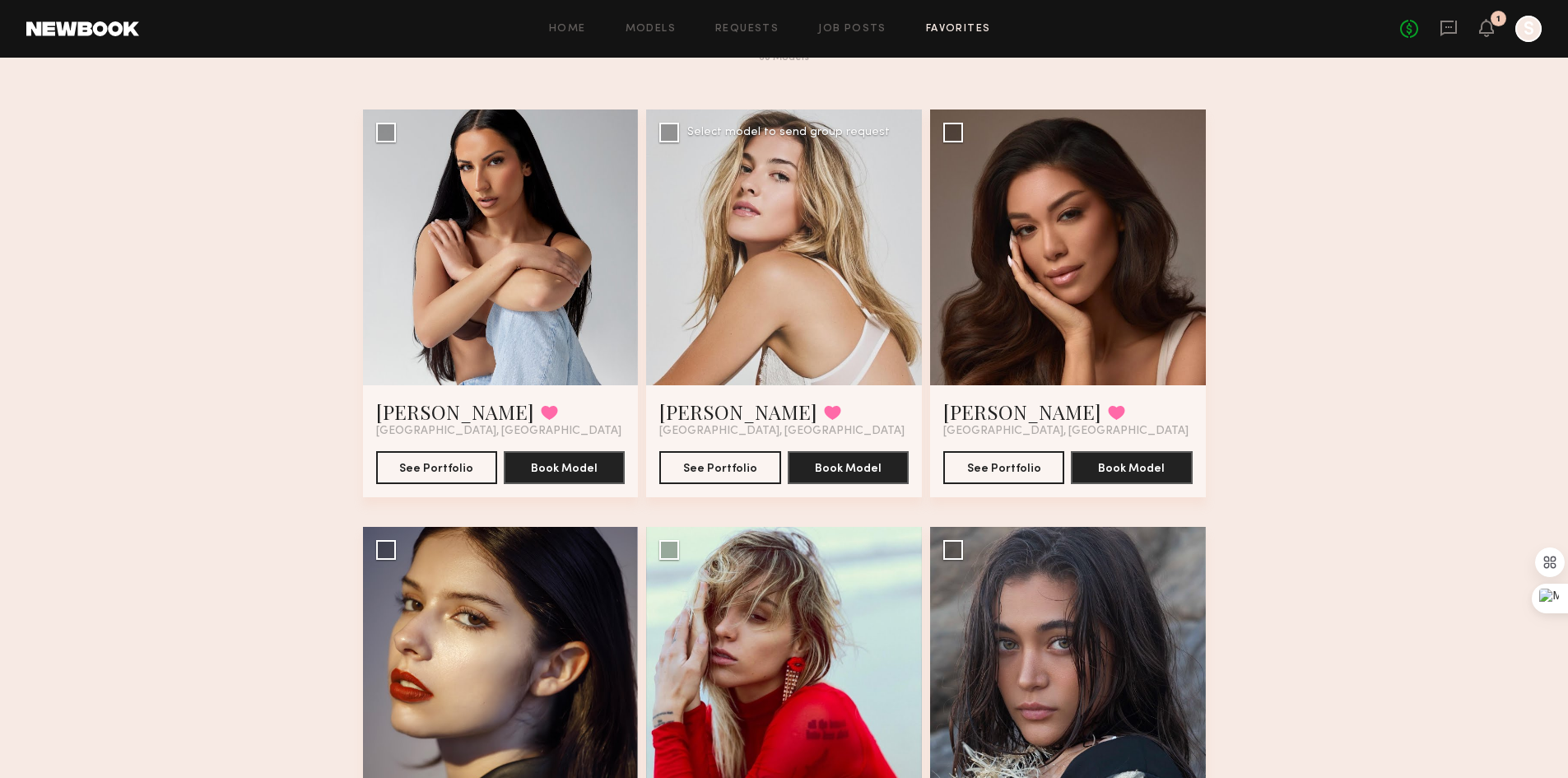
click at [841, 292] on div at bounding box center [784, 247] width 276 height 275
click at [433, 477] on button "See Portfolio" at bounding box center [437, 467] width 121 height 33
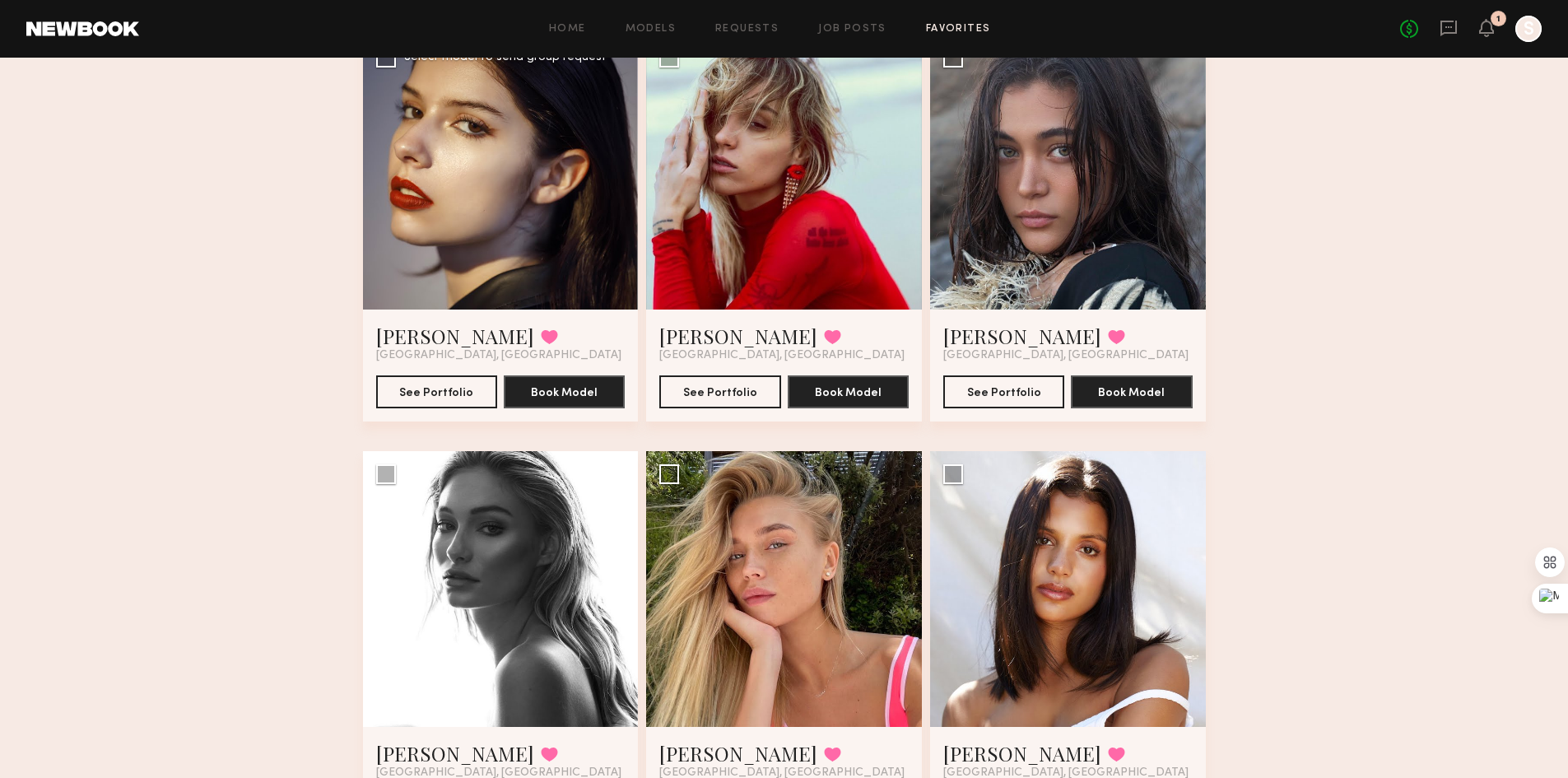
scroll to position [576, 0]
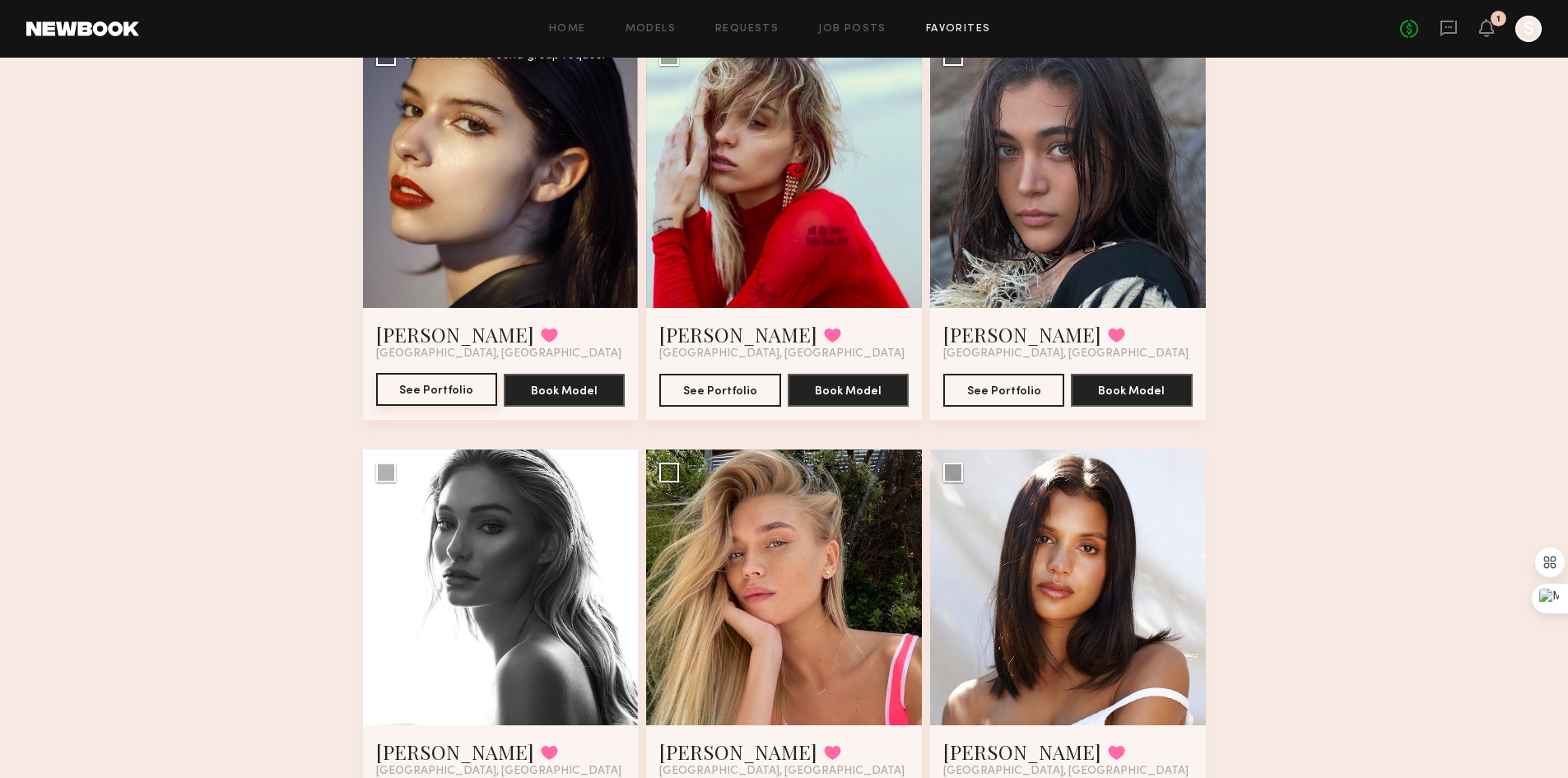
click at [437, 392] on button "See Portfolio" at bounding box center [437, 389] width 121 height 33
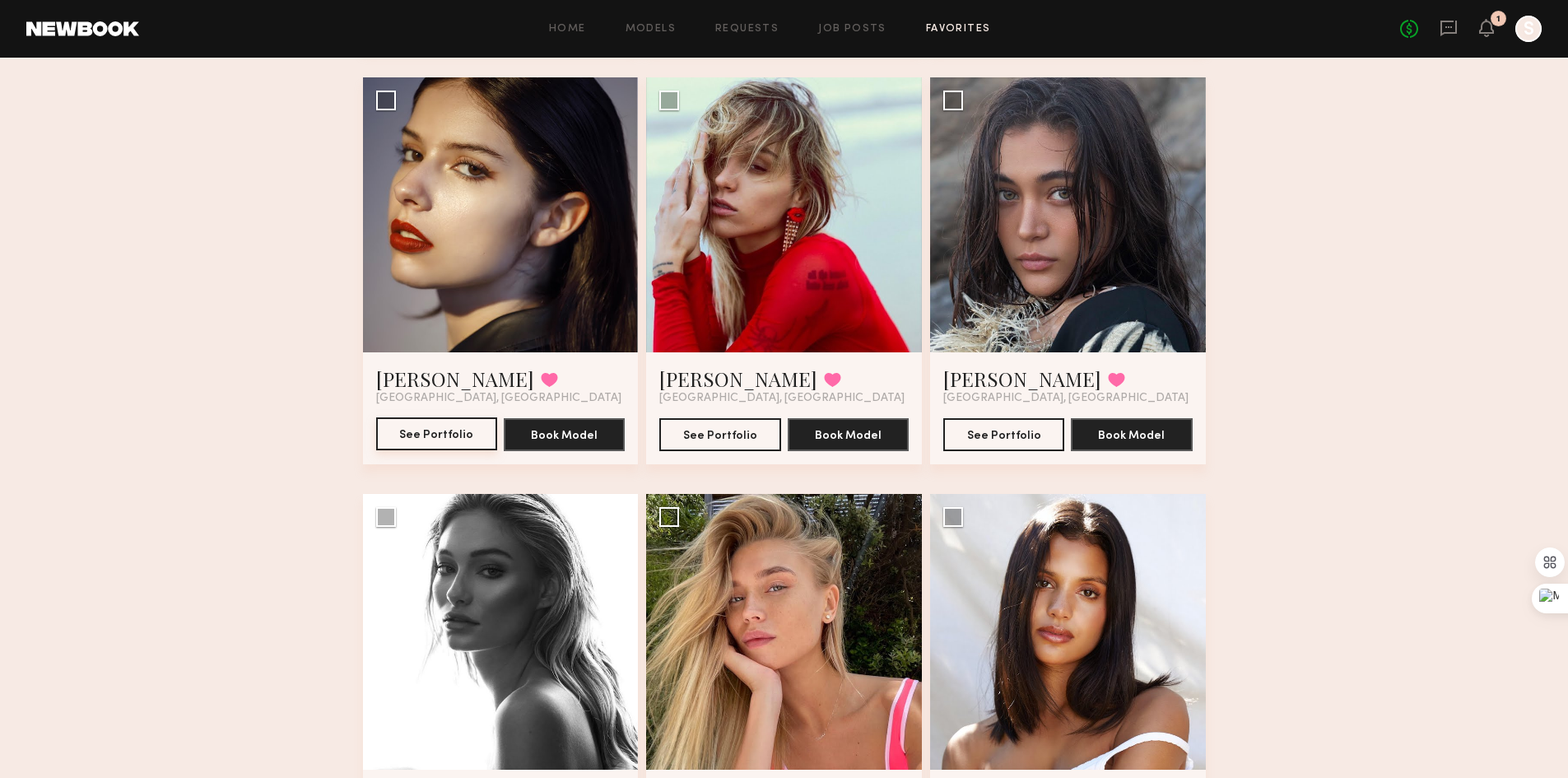
scroll to position [494, 0]
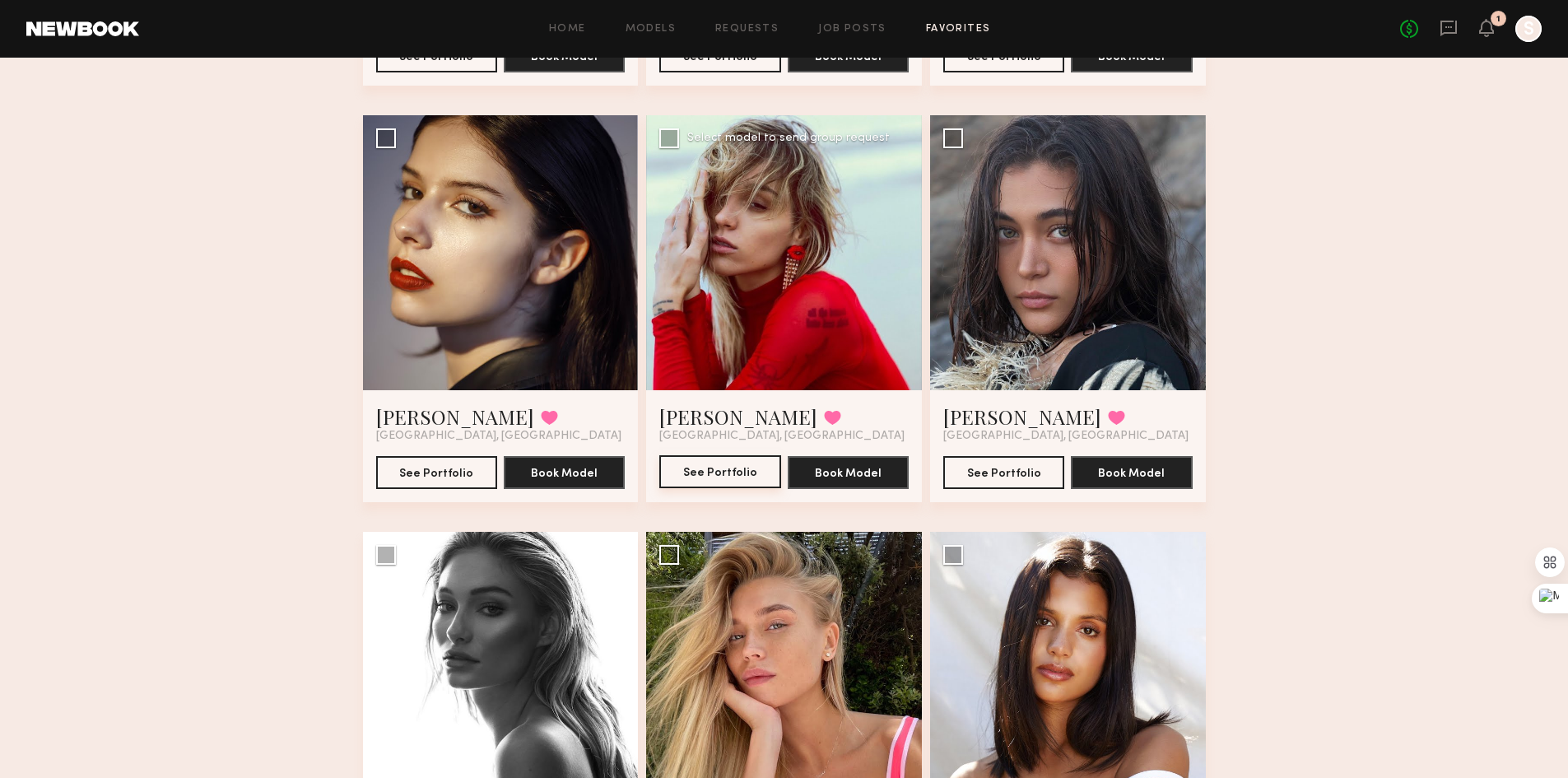
click at [723, 483] on button "See Portfolio" at bounding box center [720, 471] width 121 height 33
click at [1019, 471] on button "See Portfolio" at bounding box center [1004, 471] width 121 height 33
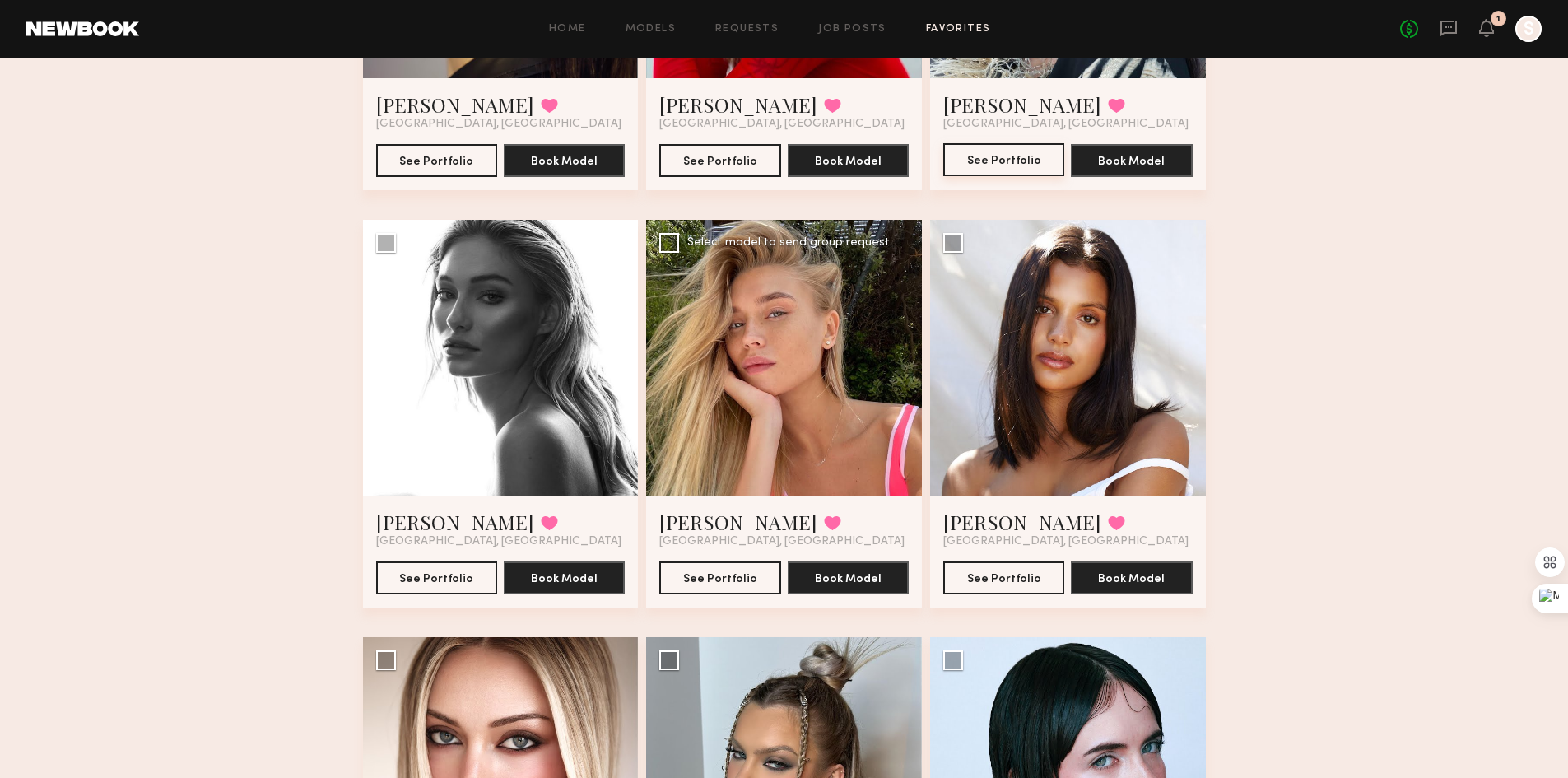
scroll to position [905, 0]
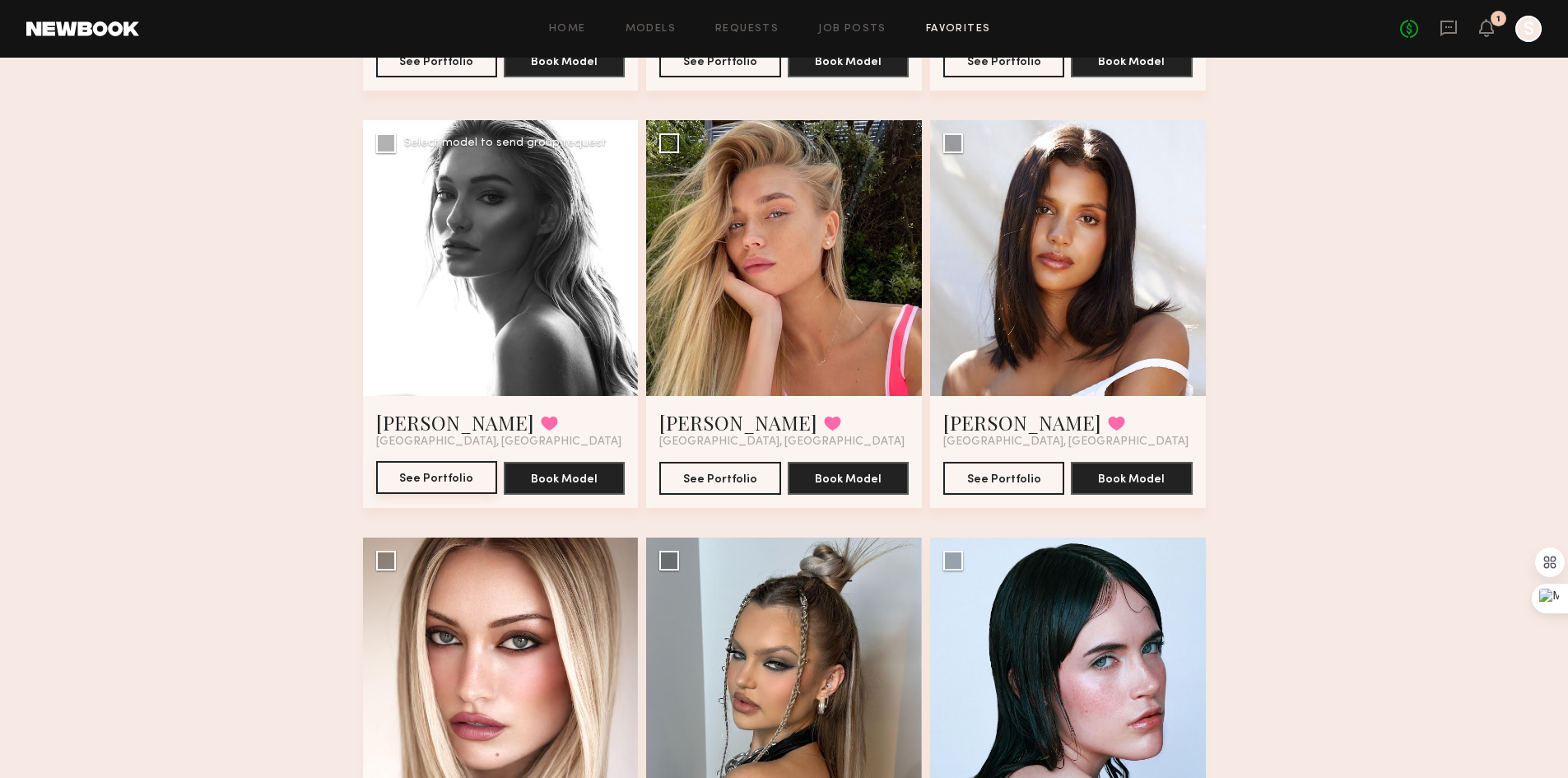
click at [454, 488] on button "See Portfolio" at bounding box center [437, 477] width 121 height 33
click at [741, 482] on button "See Portfolio" at bounding box center [720, 477] width 121 height 33
click at [1011, 492] on button "See Portfolio" at bounding box center [1004, 477] width 121 height 33
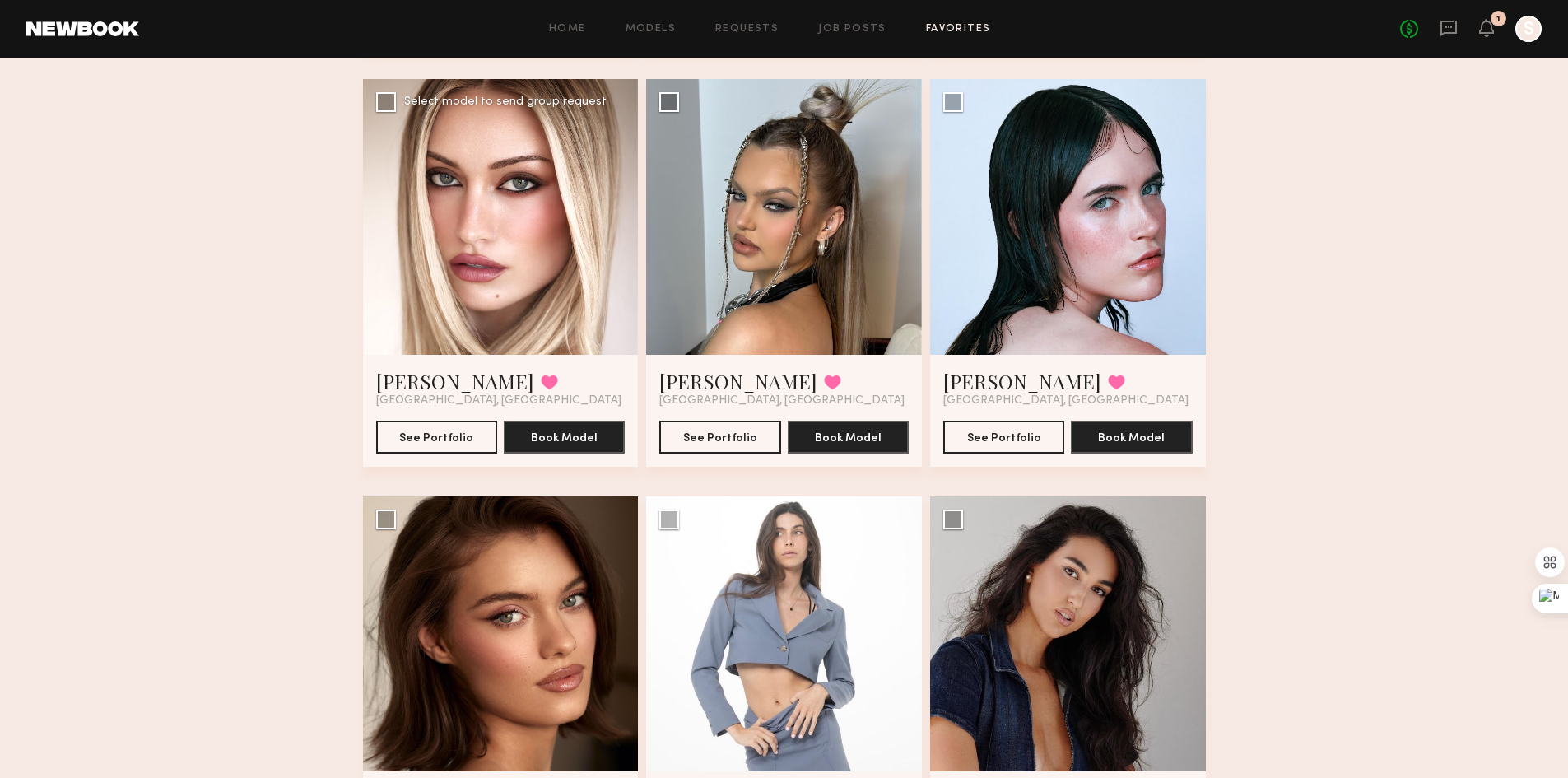
scroll to position [1399, 0]
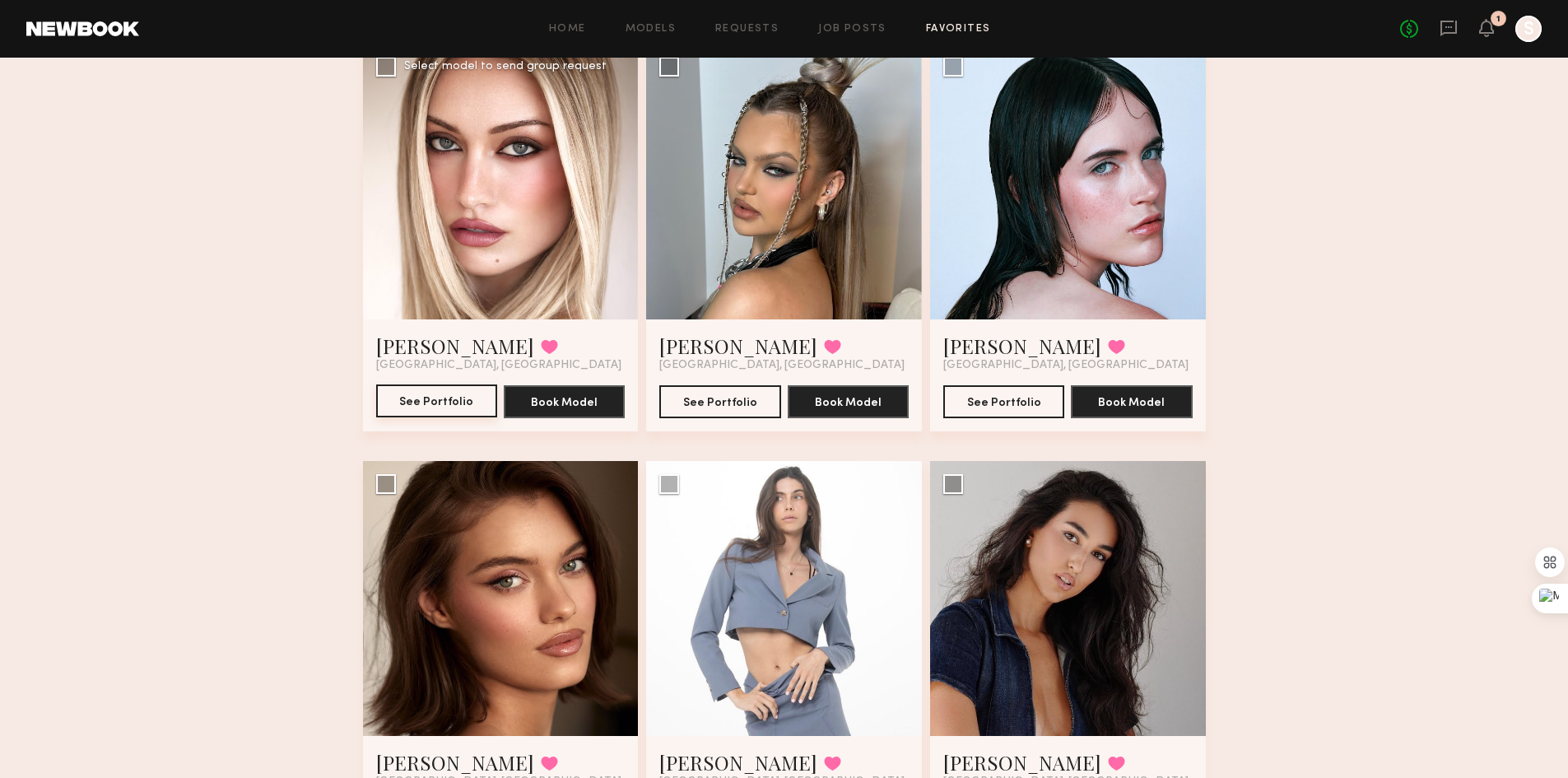
click at [441, 415] on button "See Portfolio" at bounding box center [437, 400] width 121 height 33
click at [763, 404] on button "See Portfolio" at bounding box center [720, 400] width 121 height 33
click at [1009, 411] on button "See Portfolio" at bounding box center [1004, 400] width 121 height 33
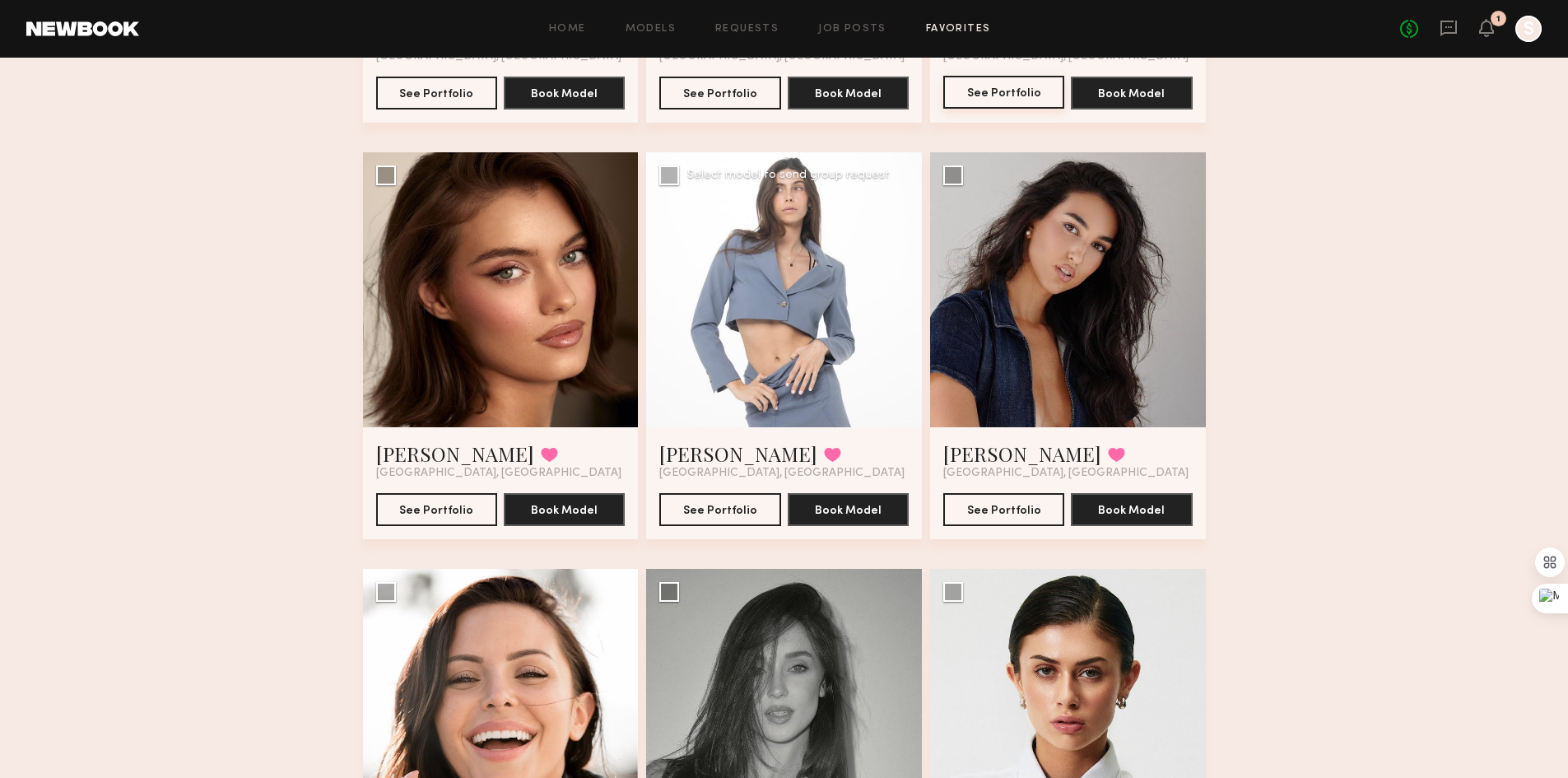
scroll to position [1728, 0]
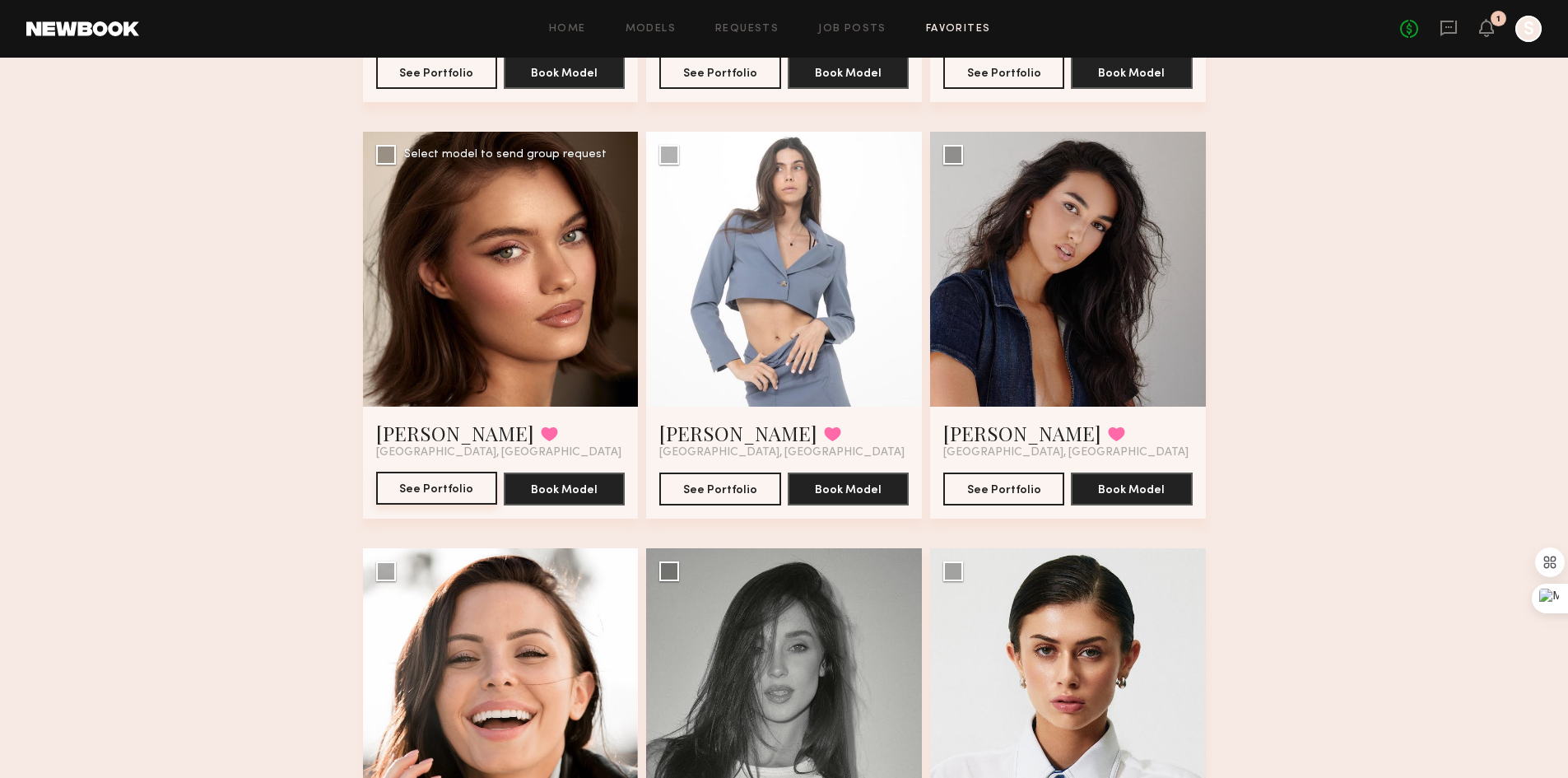
click at [465, 498] on button "See Portfolio" at bounding box center [437, 487] width 121 height 33
click at [735, 495] on button "See Portfolio" at bounding box center [720, 487] width 121 height 33
click at [741, 495] on button "See Portfolio" at bounding box center [720, 487] width 121 height 33
click at [1011, 491] on button "See Portfolio" at bounding box center [1004, 487] width 121 height 33
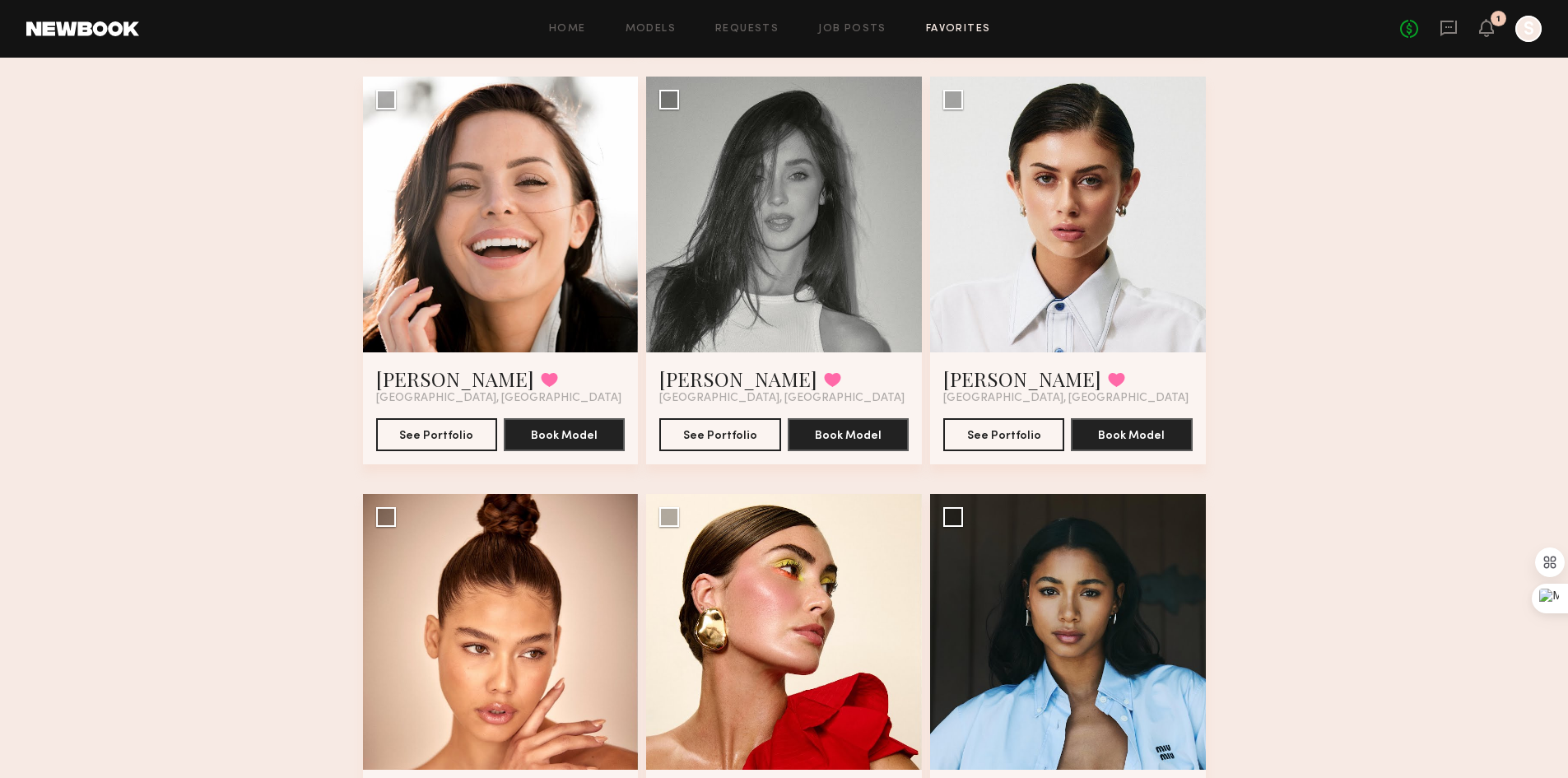
scroll to position [2222, 0]
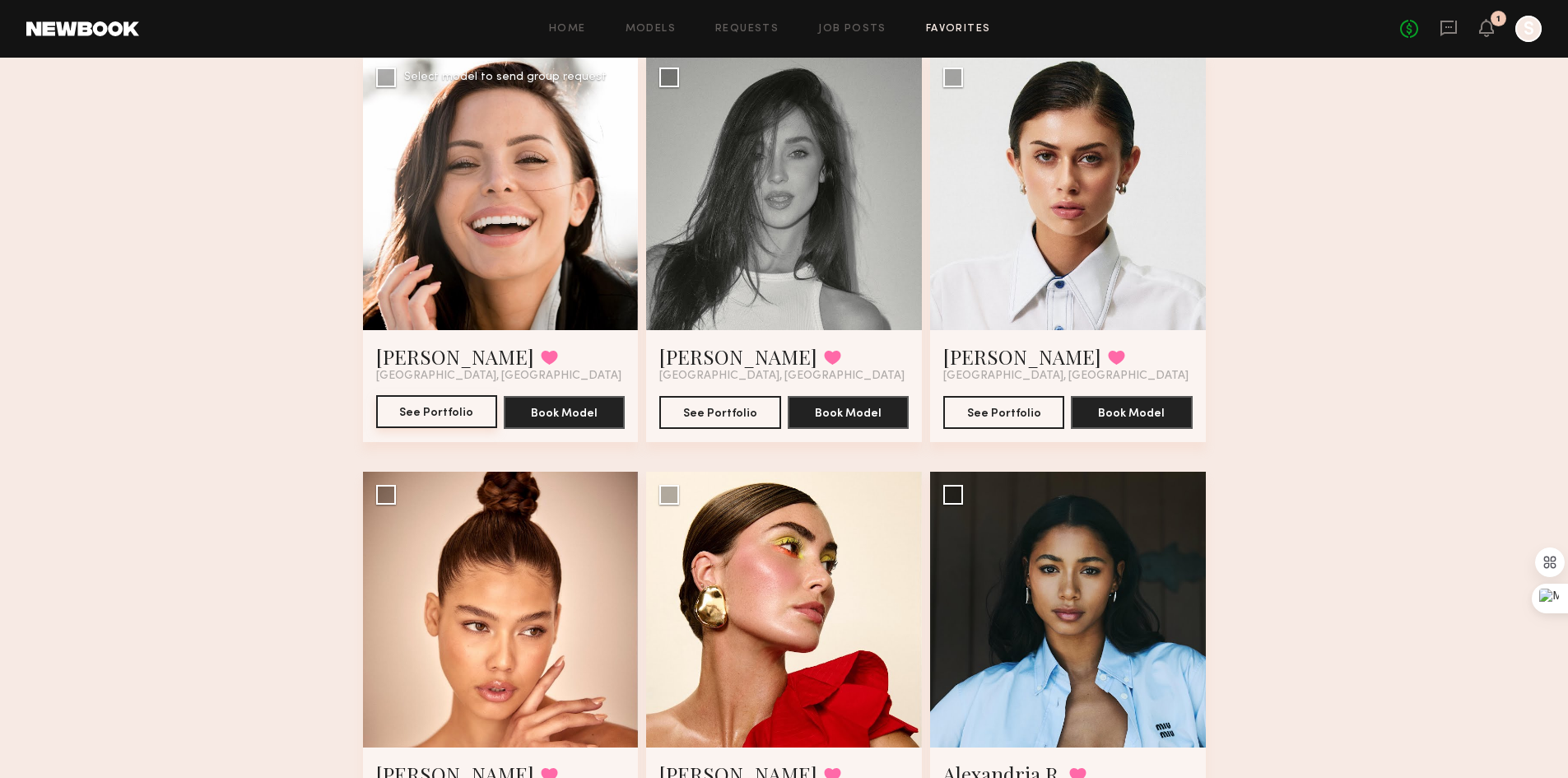
click at [425, 416] on button "See Portfolio" at bounding box center [437, 411] width 121 height 33
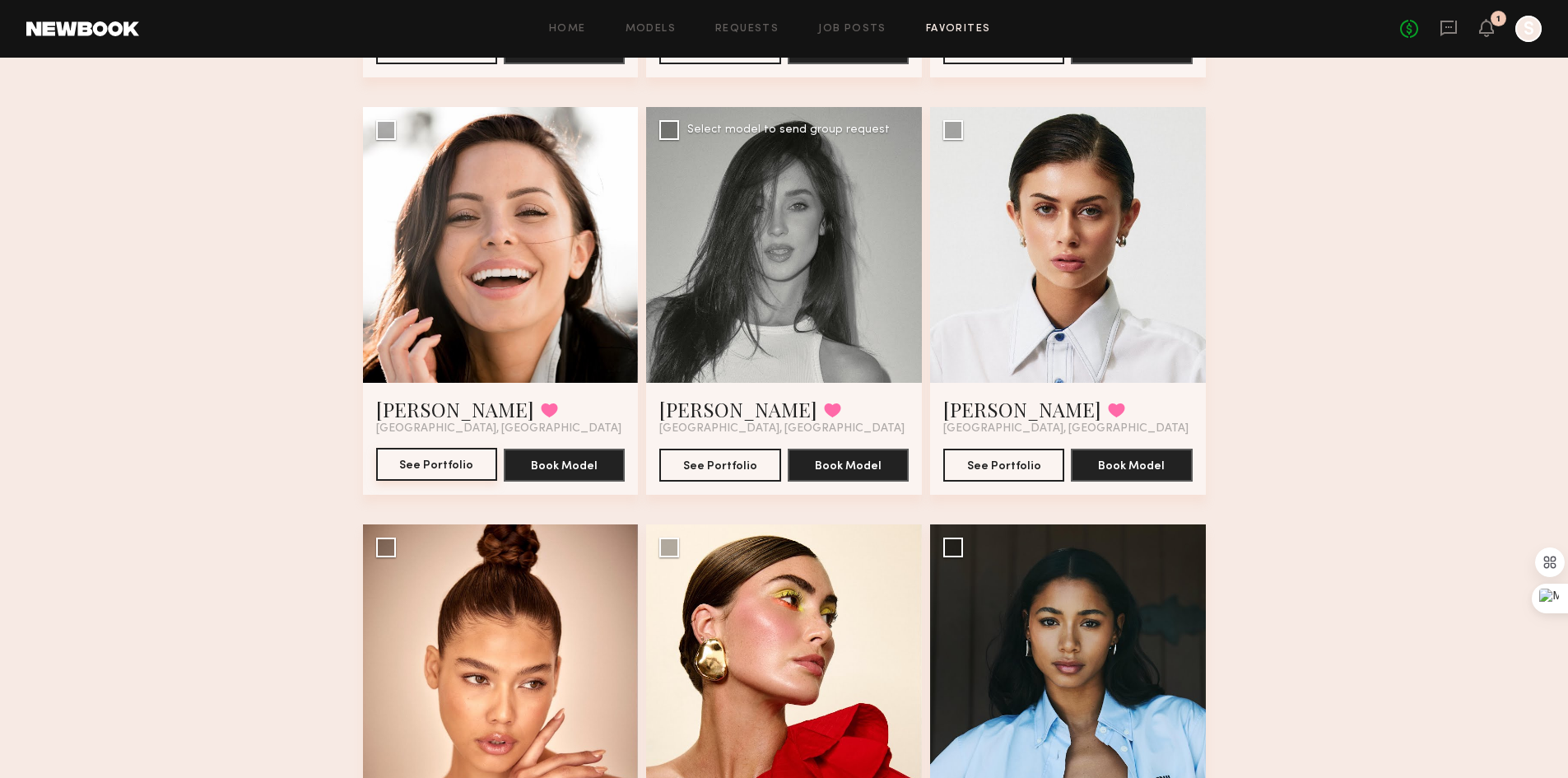
scroll to position [2140, 0]
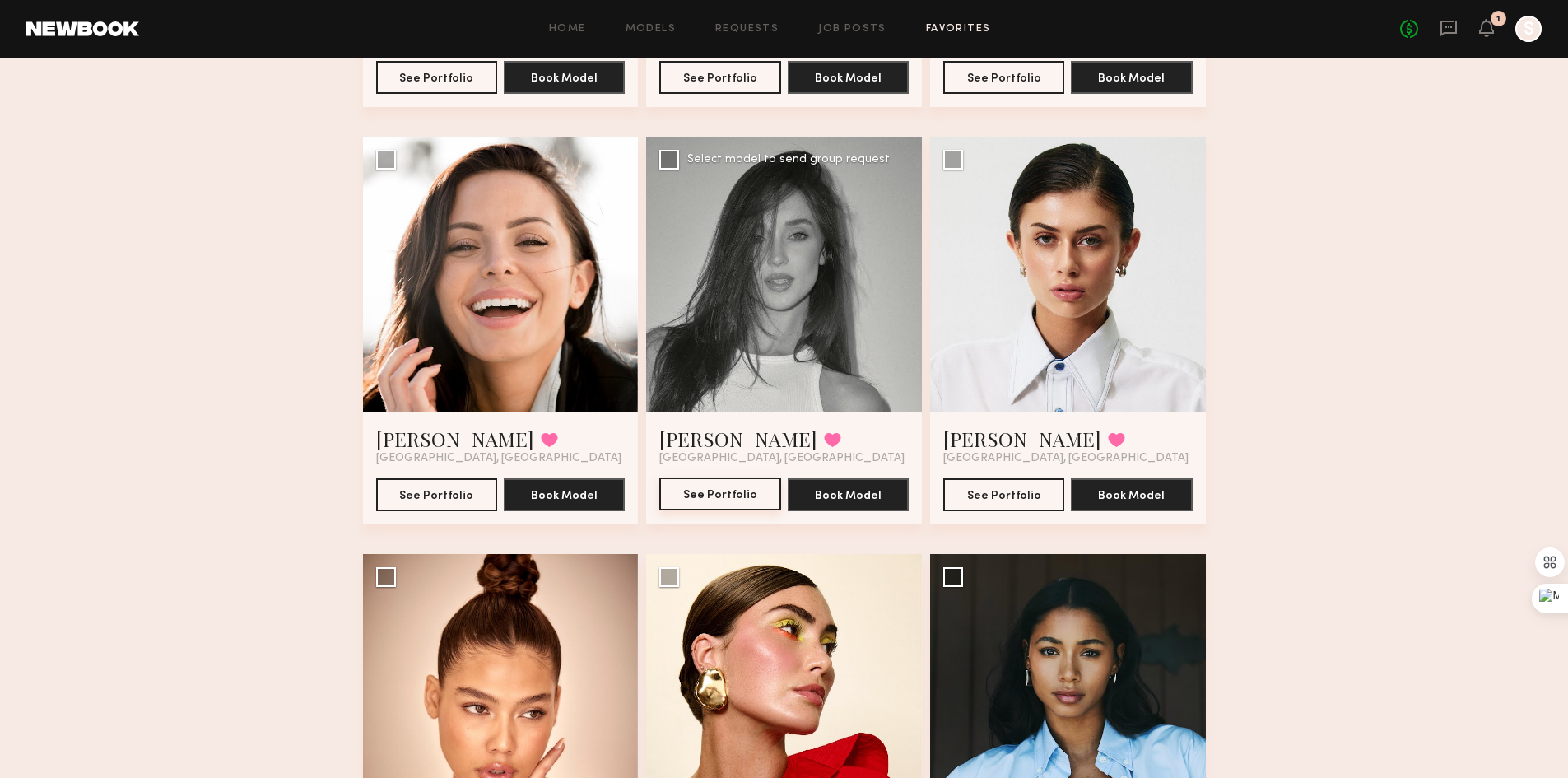
click at [704, 494] on button "See Portfolio" at bounding box center [720, 493] width 121 height 33
click at [1003, 497] on button "See Portfolio" at bounding box center [1004, 493] width 121 height 33
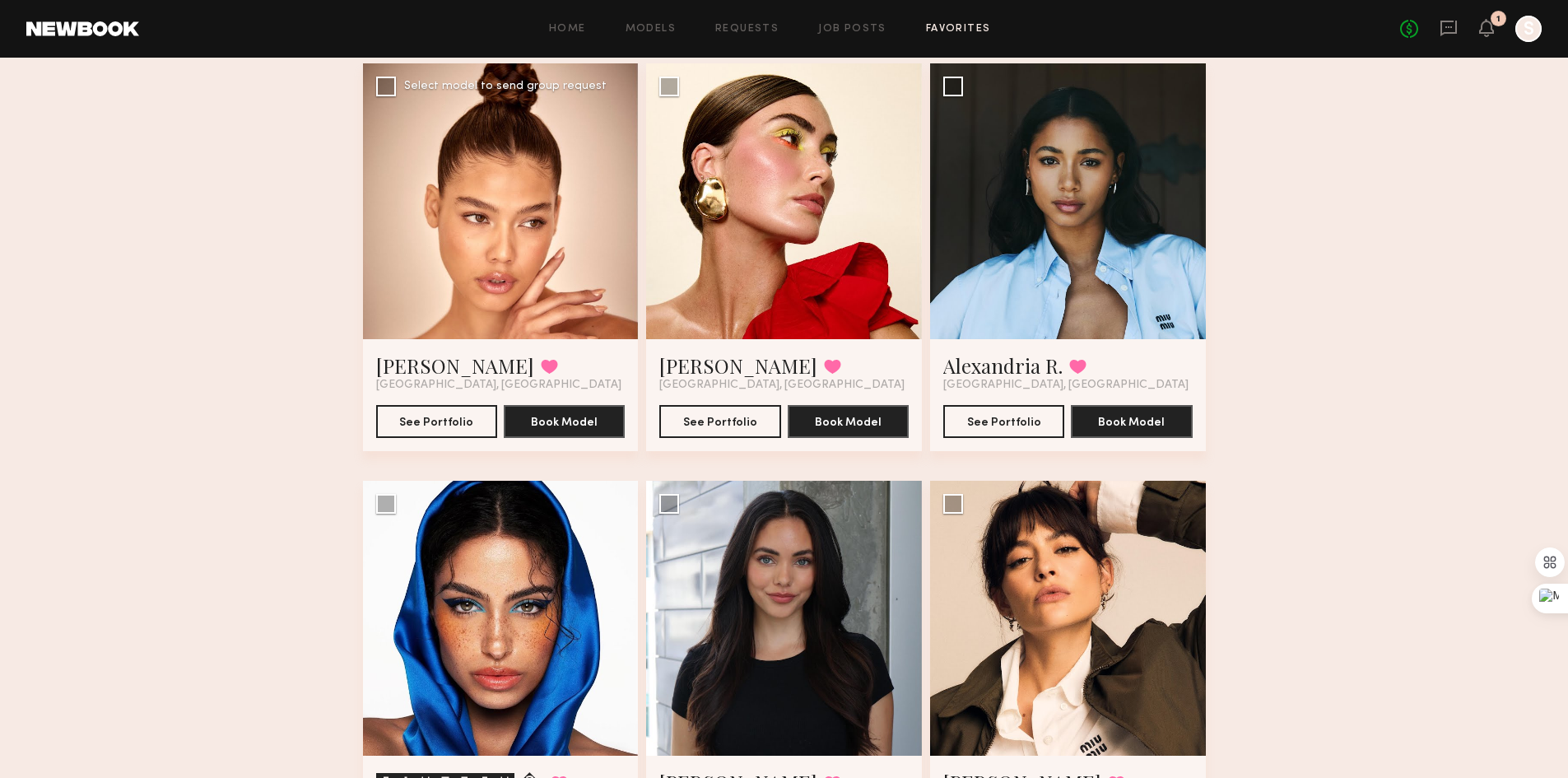
scroll to position [2633, 0]
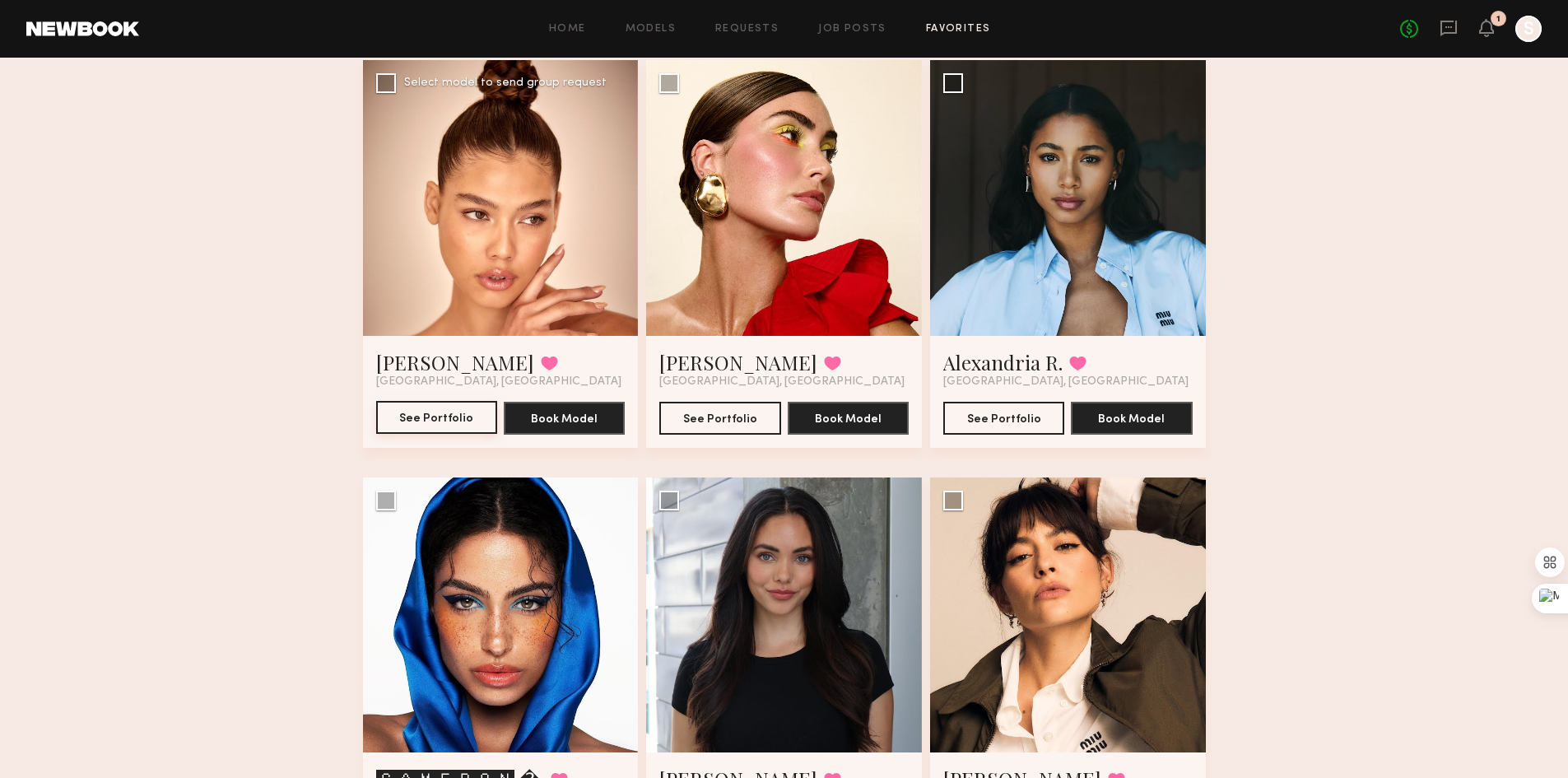
click at [432, 420] on button "See Portfolio" at bounding box center [437, 416] width 121 height 33
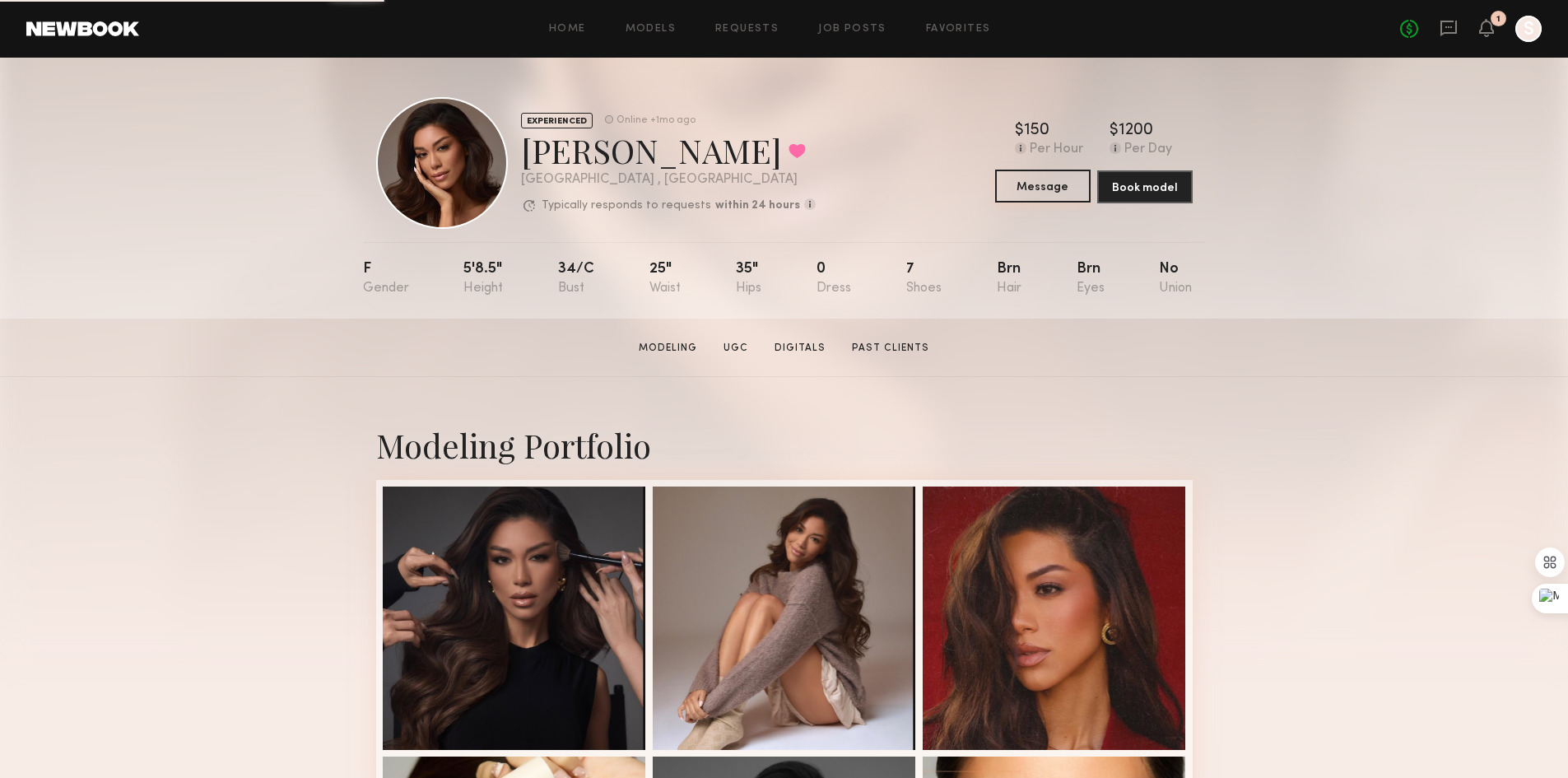
click at [1031, 195] on button "Message" at bounding box center [1042, 186] width 96 height 33
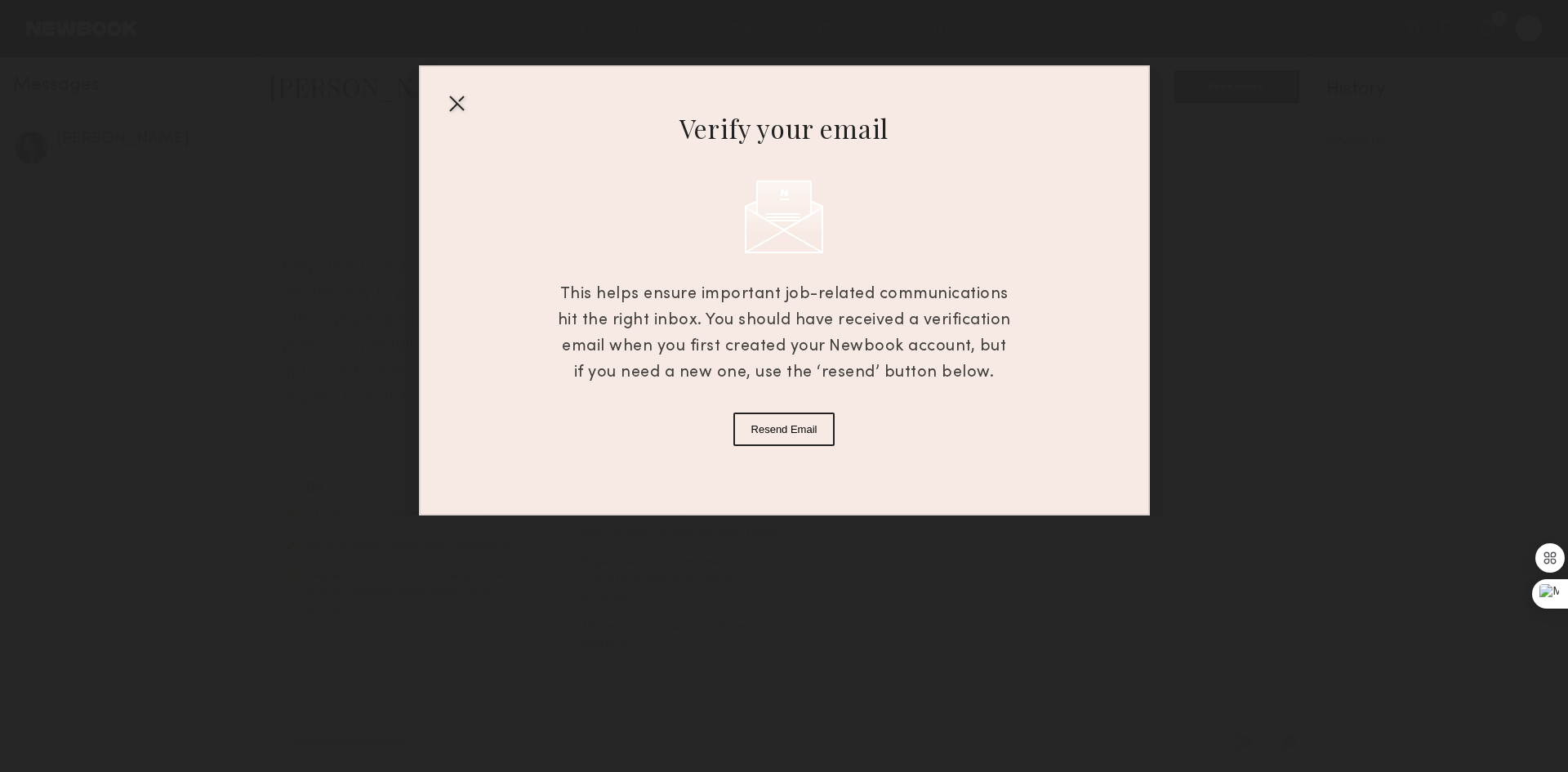
click at [452, 103] on div at bounding box center [457, 103] width 26 height 26
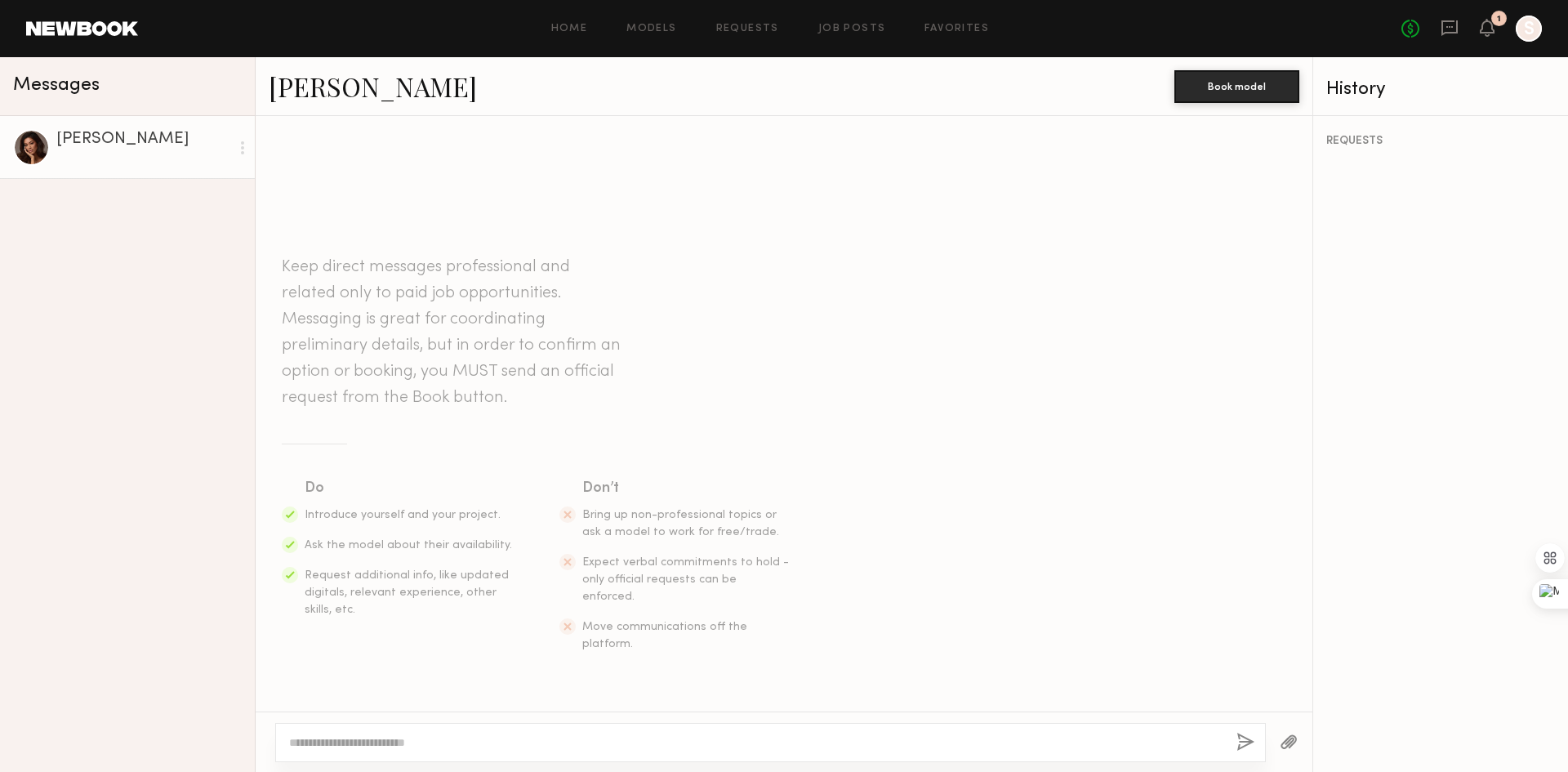
click at [523, 741] on textarea at bounding box center [756, 742] width 935 height 16
click at [523, 744] on textarea at bounding box center [756, 742] width 935 height 16
click at [505, 748] on textarea at bounding box center [756, 742] width 935 height 16
click at [505, 747] on textarea at bounding box center [756, 742] width 935 height 16
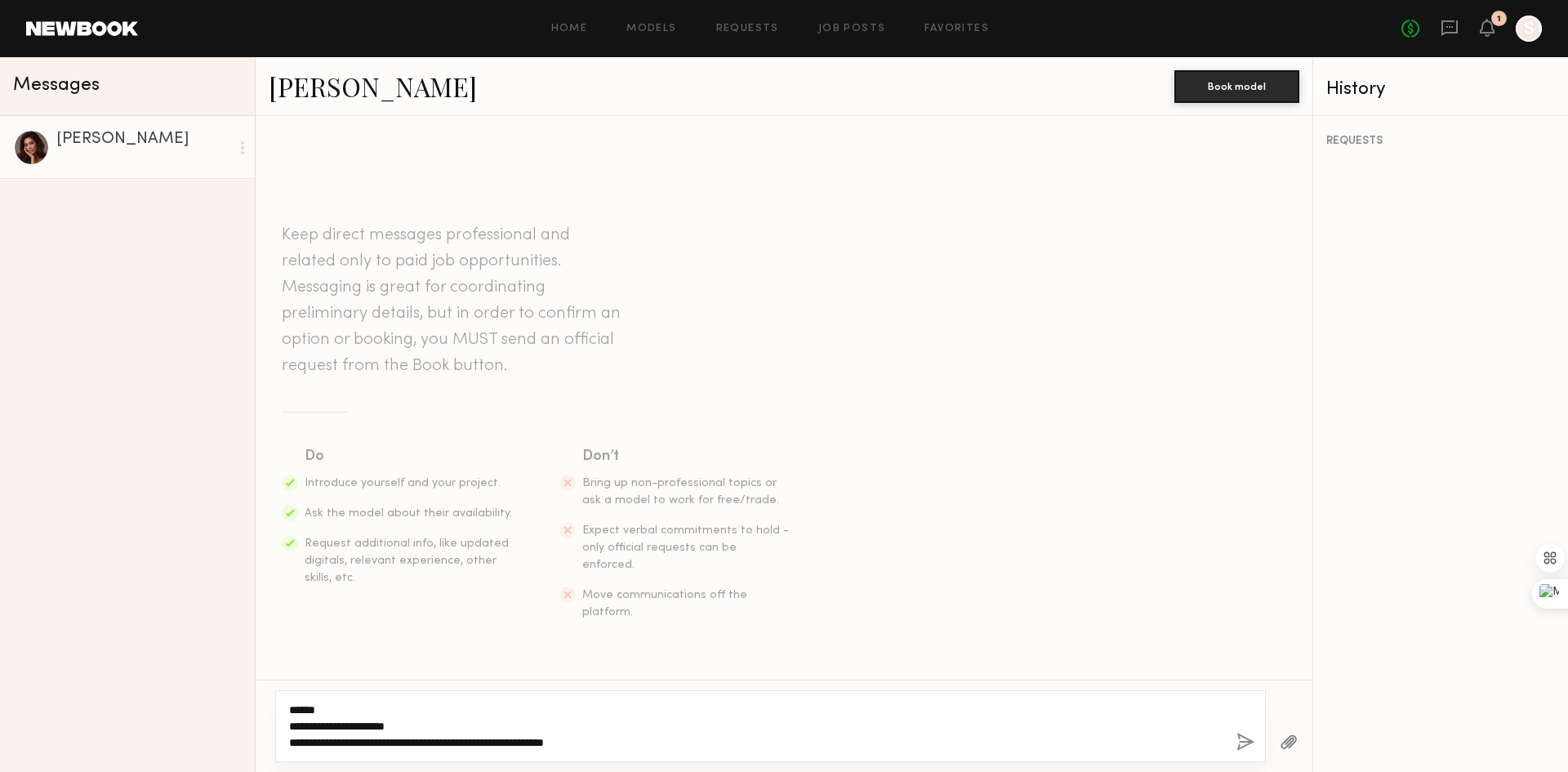
click at [515, 742] on textarea "**********" at bounding box center [756, 726] width 935 height 49
click at [311, 742] on textarea "**********" at bounding box center [756, 726] width 935 height 49
click at [407, 732] on textarea "**********" at bounding box center [756, 726] width 935 height 49
click at [450, 746] on textarea "**********" at bounding box center [756, 726] width 935 height 49
click at [533, 735] on textarea "**********" at bounding box center [756, 726] width 935 height 49
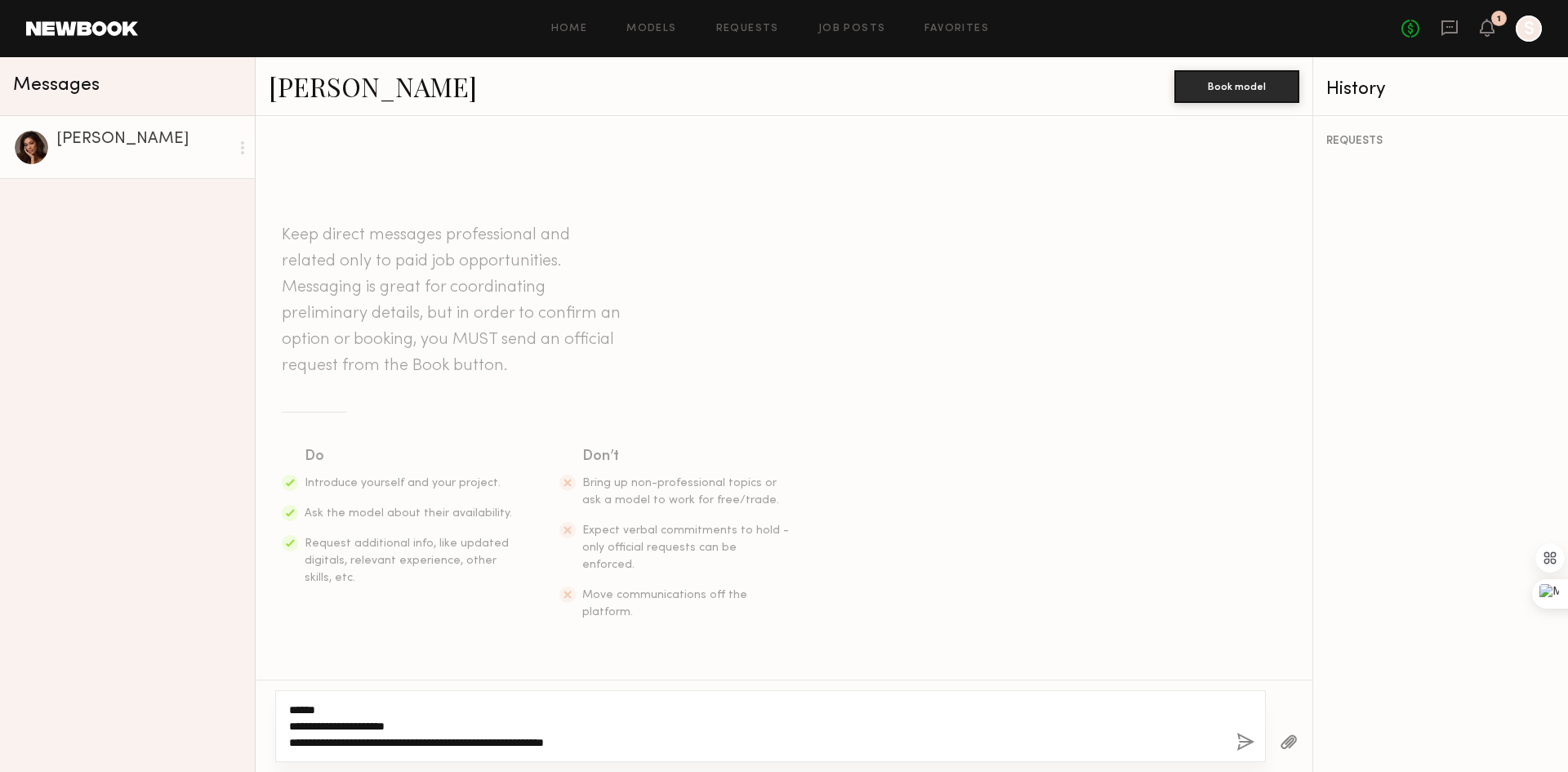
click at [663, 733] on textarea "**********" at bounding box center [756, 726] width 935 height 49
click at [652, 742] on textarea "**********" at bounding box center [756, 726] width 935 height 49
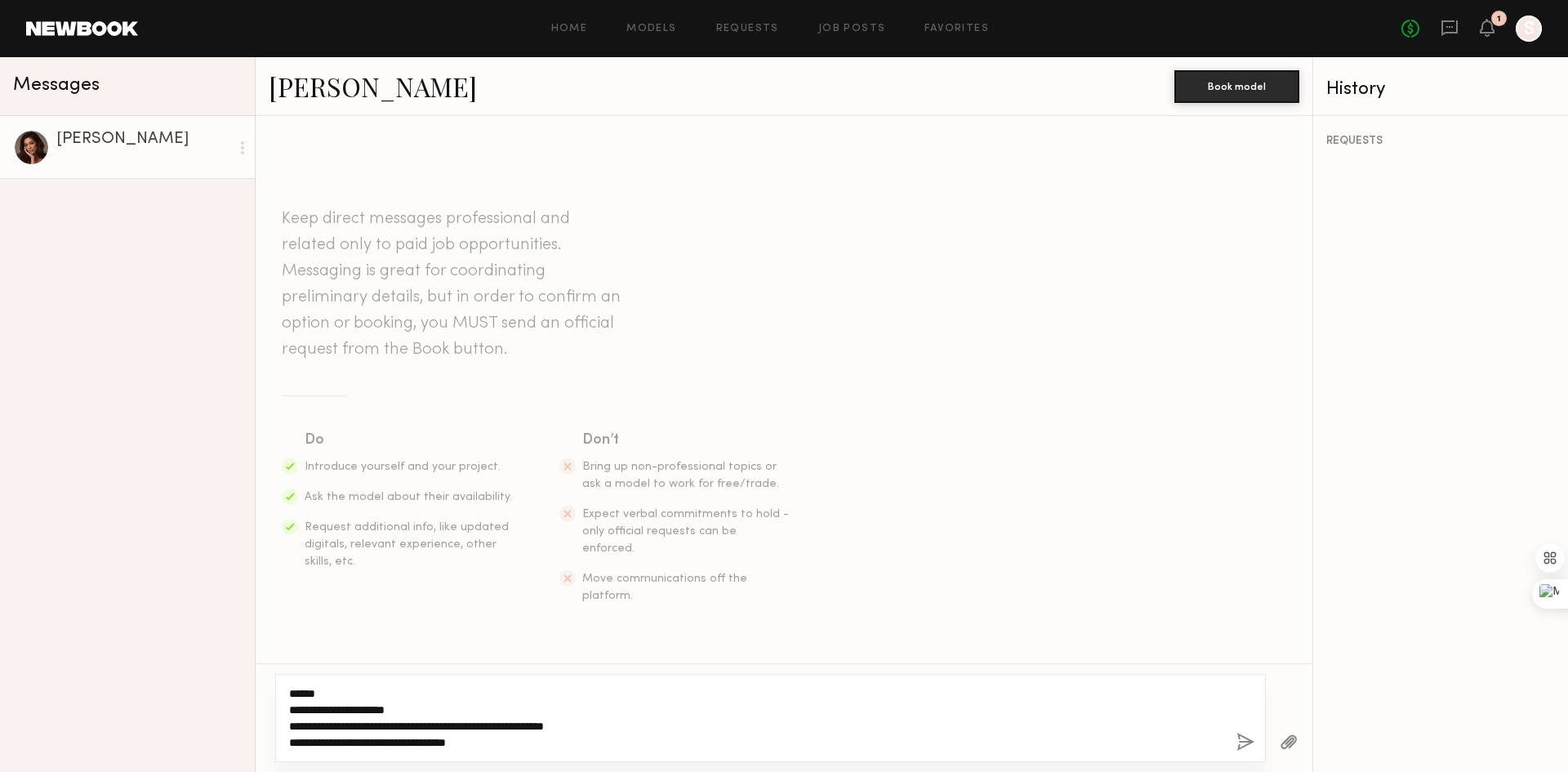
type textarea "**********"
click at [1237, 741] on button "button" at bounding box center [1245, 743] width 18 height 21
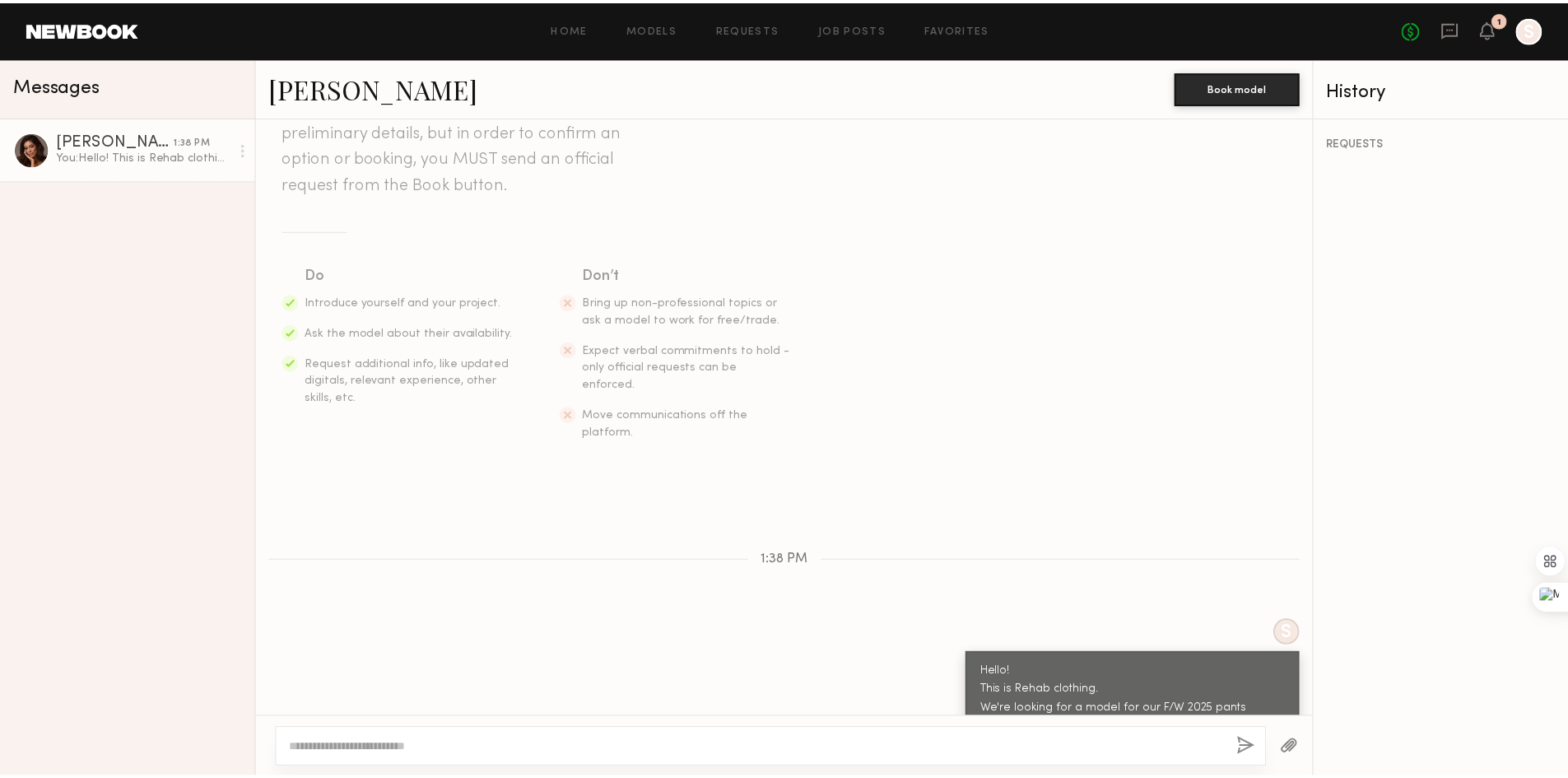
scroll to position [173, 0]
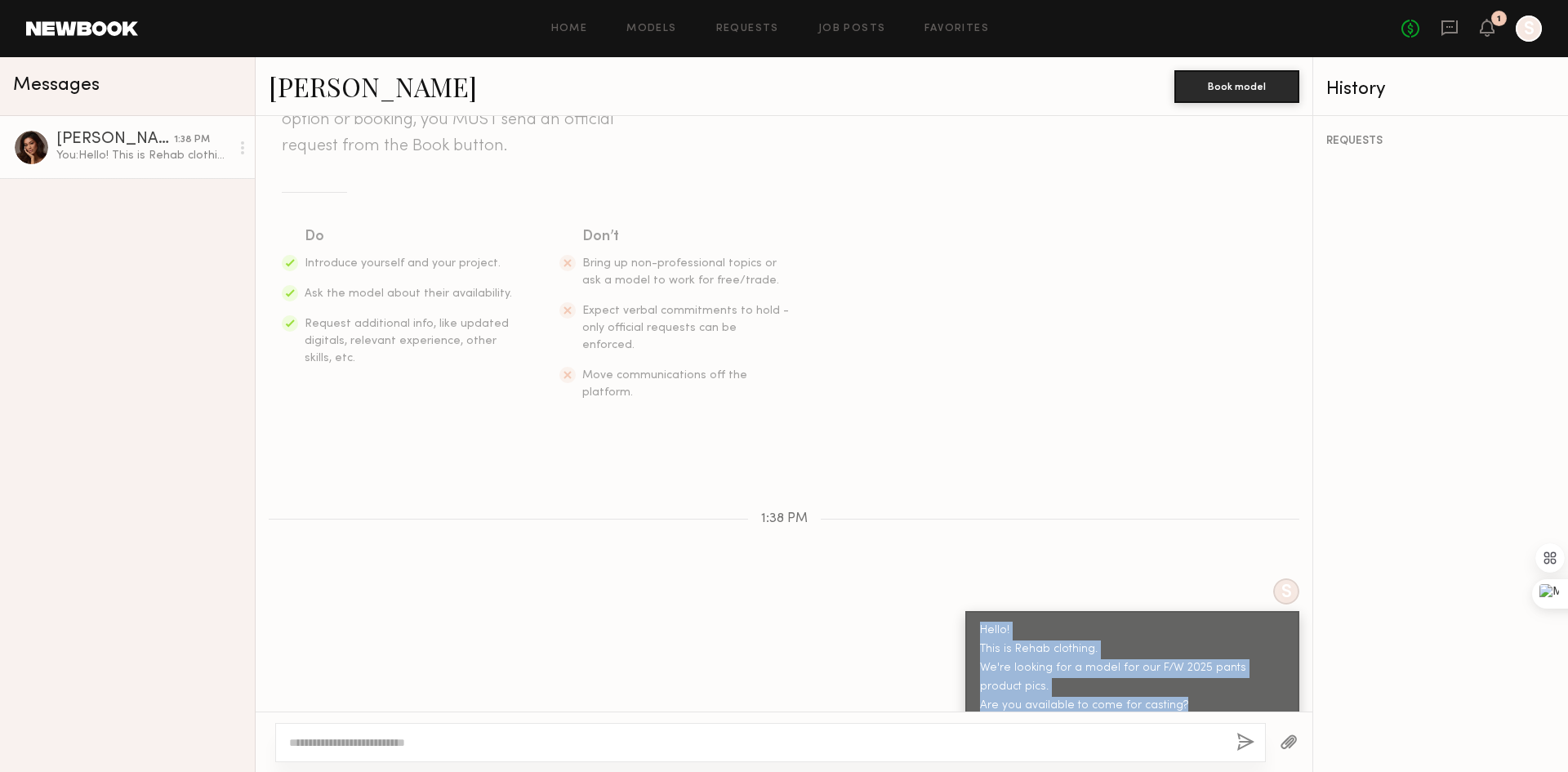
drag, startPoint x: 1153, startPoint y: 675, endPoint x: 955, endPoint y: 585, distance: 217.5
click at [966, 610] on div "Hello! This is Rehab clothing. We're looking for a model for our F/W 2025 pants…" at bounding box center [1133, 668] width 334 height 115
copy div "Hello! This is Rehab clothing. We're looking for a model for our F/W 2025 pants…"
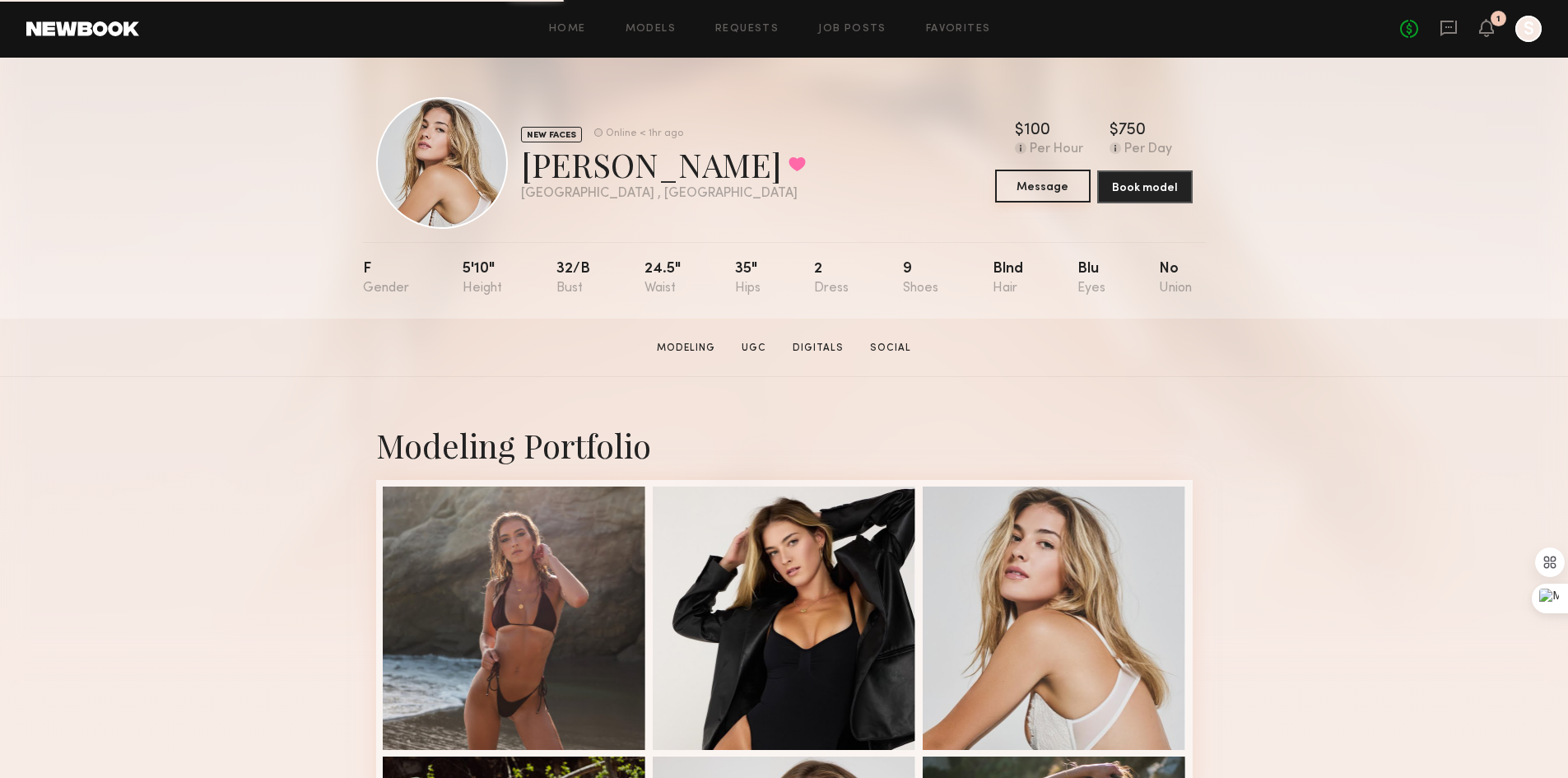
drag, startPoint x: 1031, startPoint y: 189, endPoint x: 1031, endPoint y: 198, distance: 9.0
click at [1031, 189] on button "Message" at bounding box center [1042, 186] width 96 height 33
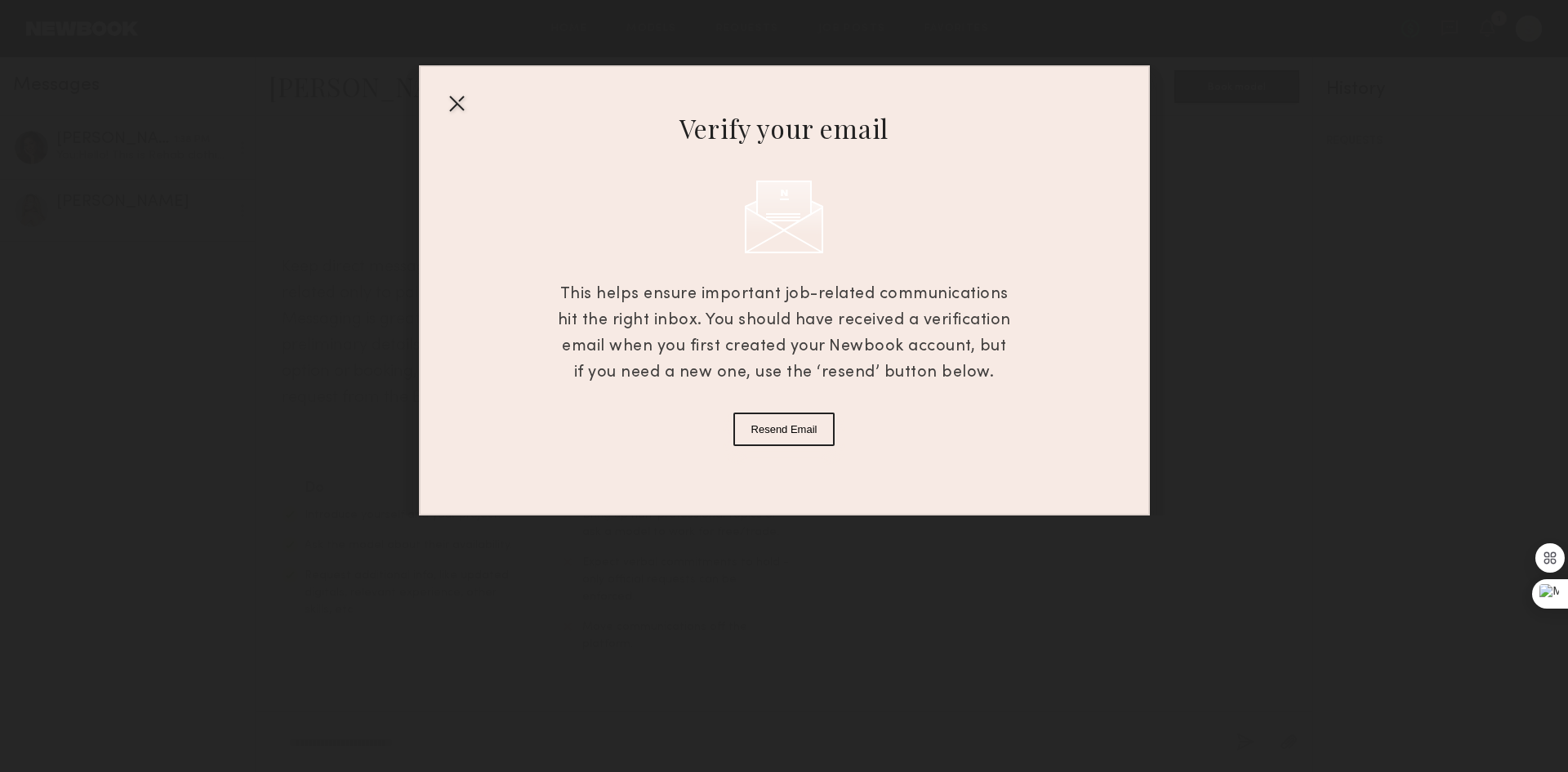
click at [454, 100] on div at bounding box center [457, 103] width 26 height 26
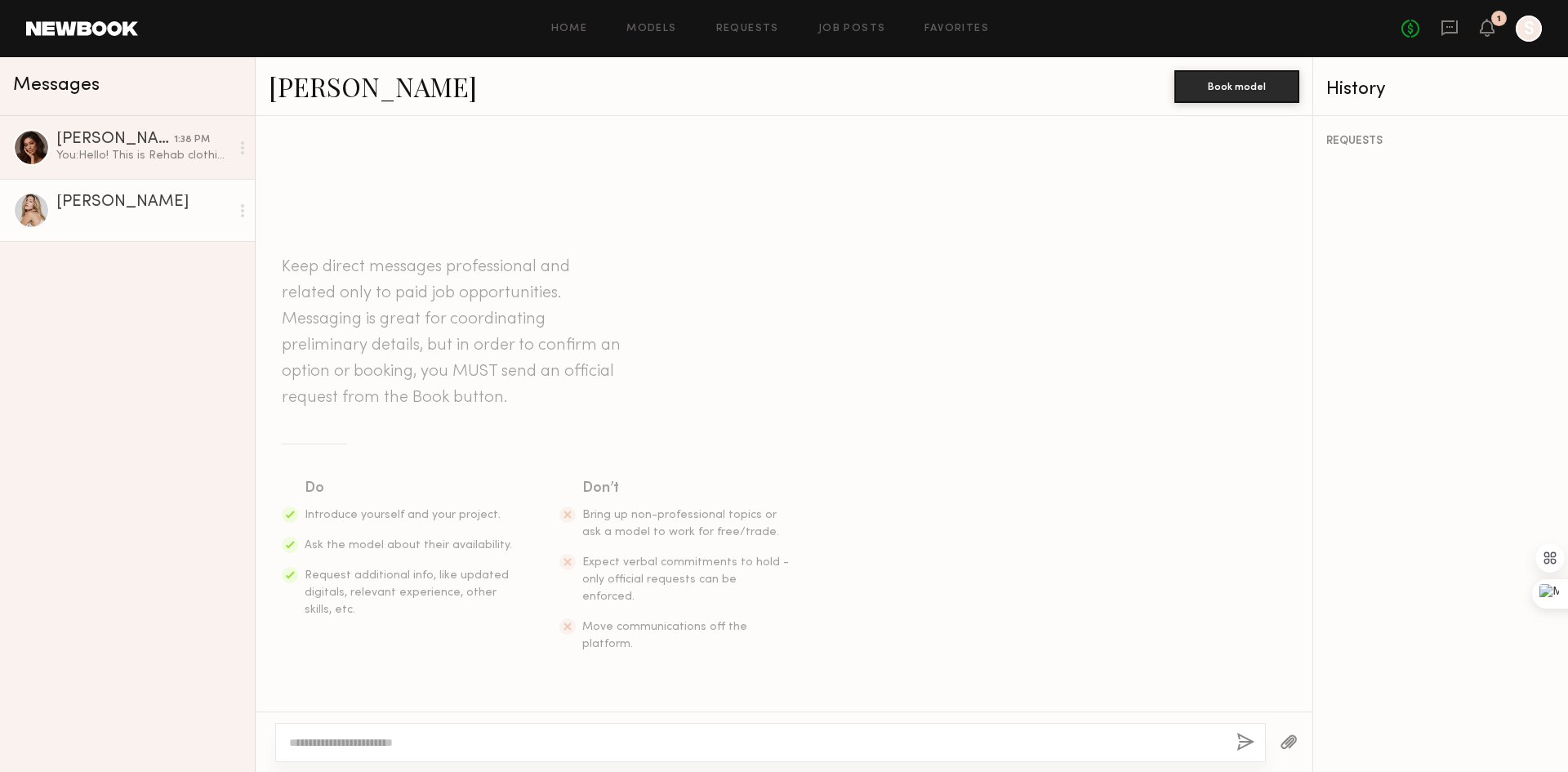
click at [567, 748] on textarea at bounding box center [756, 742] width 935 height 16
paste textarea "**********"
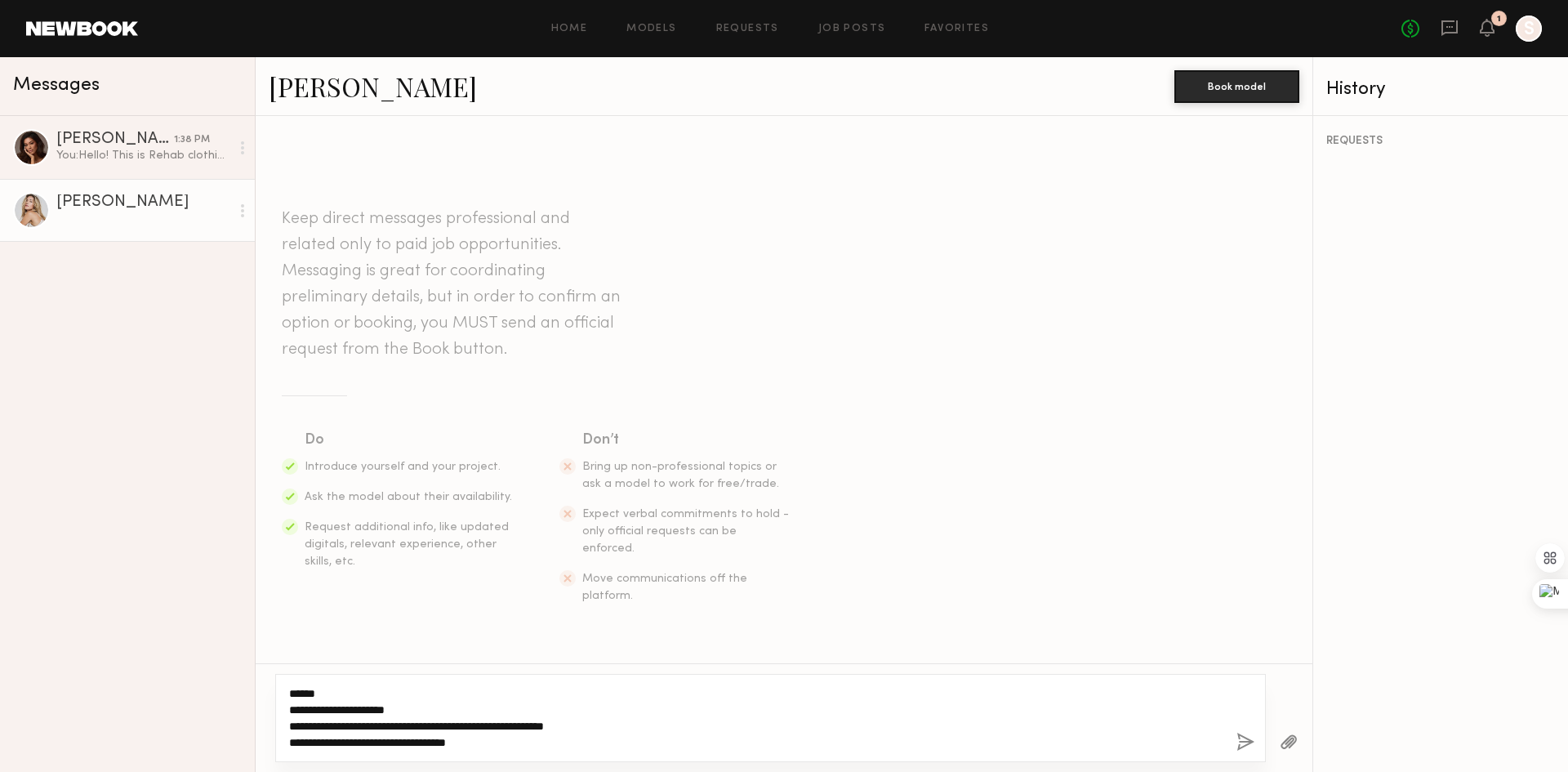
drag, startPoint x: 510, startPoint y: 725, endPoint x: 457, endPoint y: 725, distance: 53.0
click at [457, 725] on textarea "**********" at bounding box center [756, 718] width 935 height 66
drag, startPoint x: 535, startPoint y: 749, endPoint x: 193, endPoint y: 649, distance: 356.3
click at [193, 649] on div "**********" at bounding box center [784, 414] width 1568 height 715
click at [491, 729] on textarea "**********" at bounding box center [756, 718] width 935 height 66
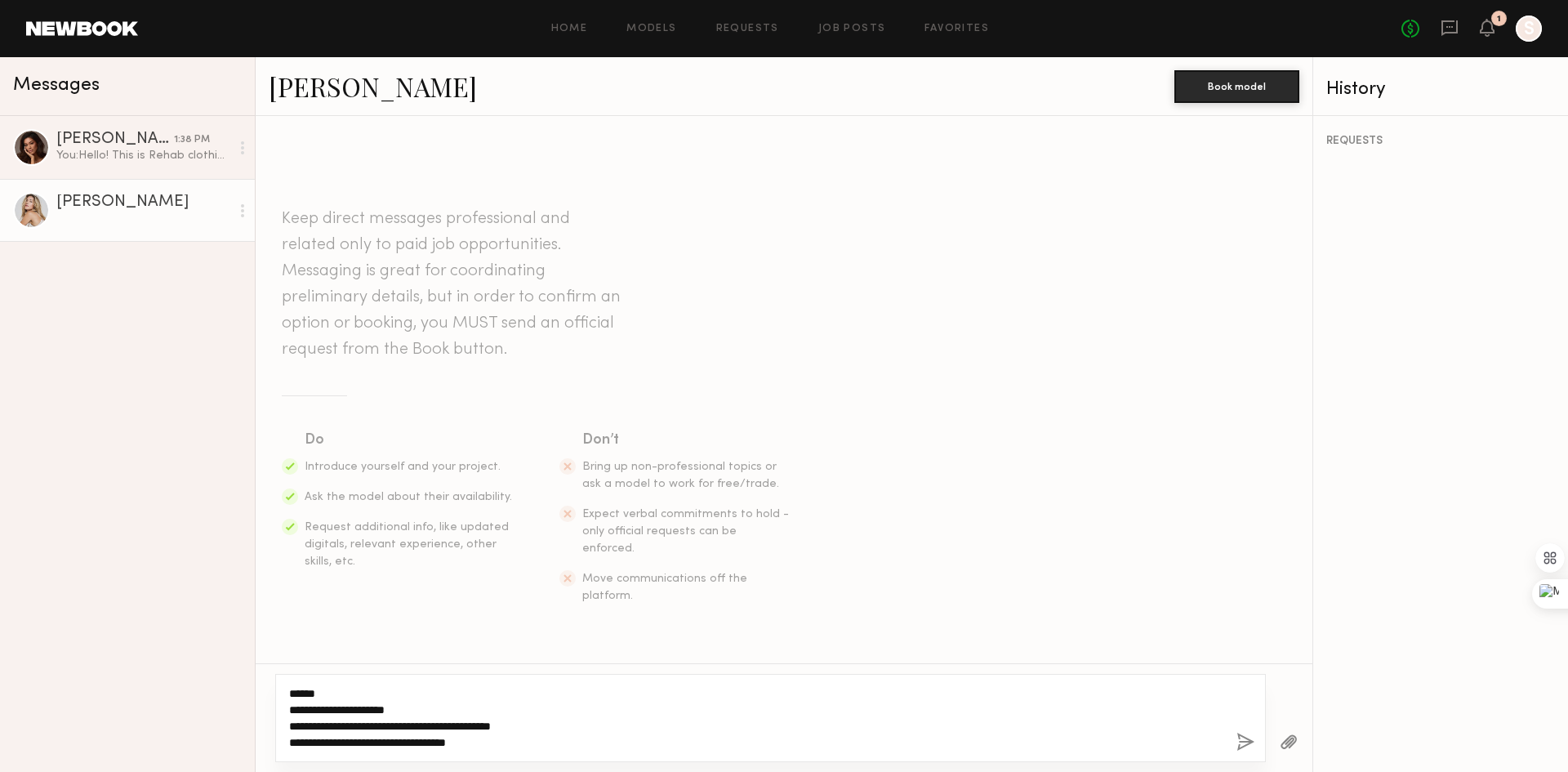
type textarea "**********"
click at [1246, 736] on button "button" at bounding box center [1245, 743] width 18 height 21
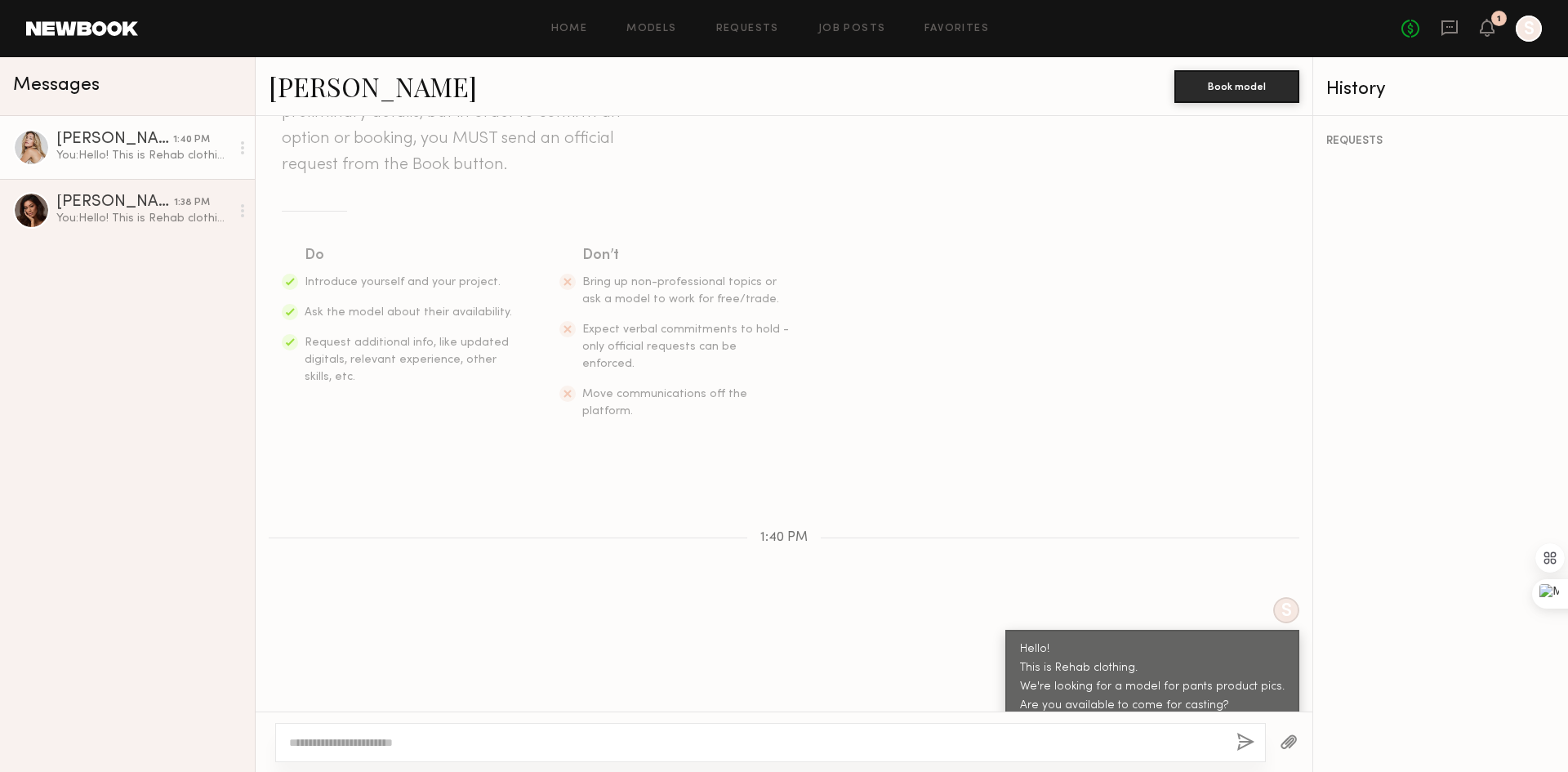
scroll to position [199, 0]
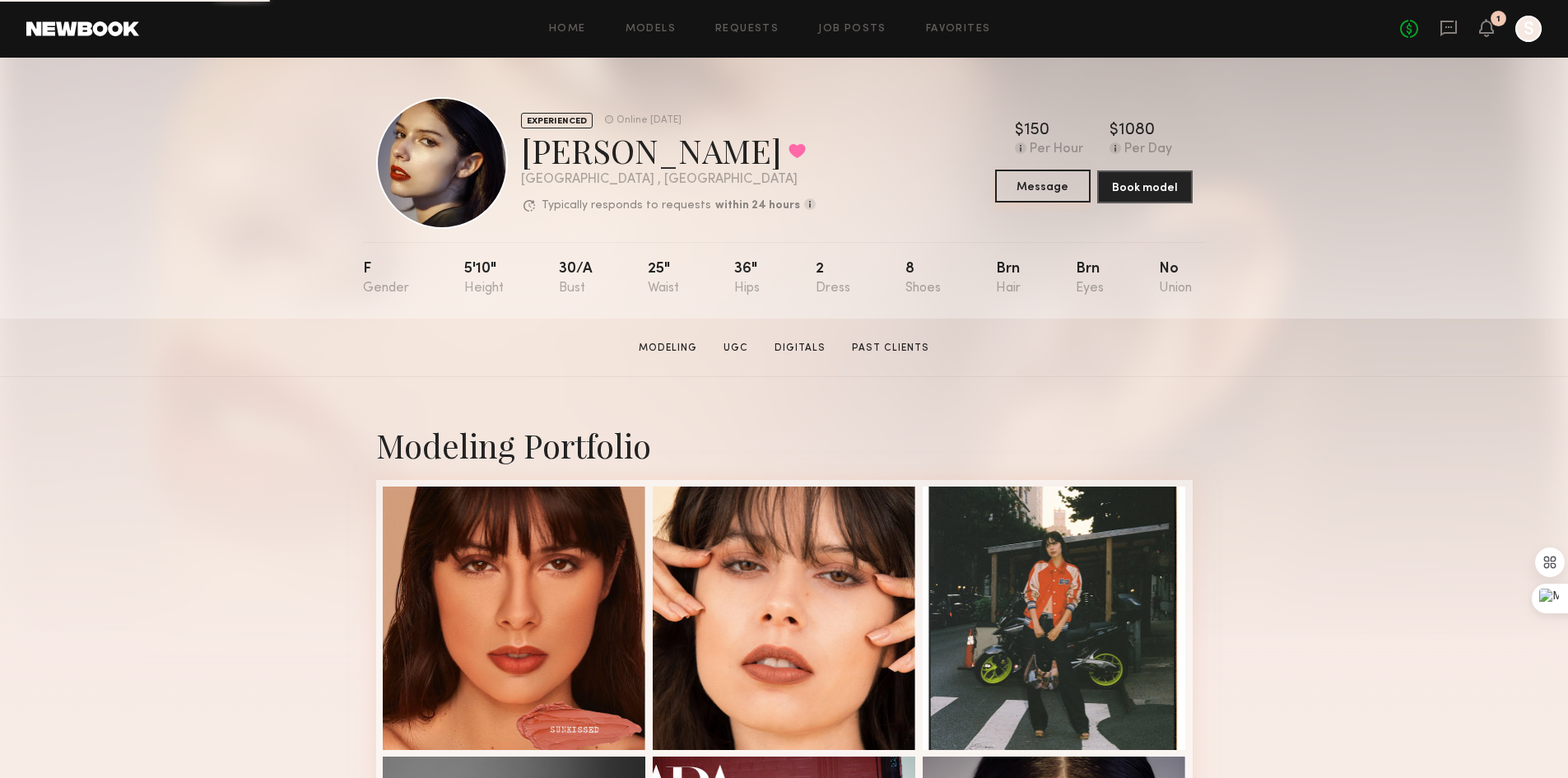
click at [1062, 190] on button "Message" at bounding box center [1042, 186] width 96 height 33
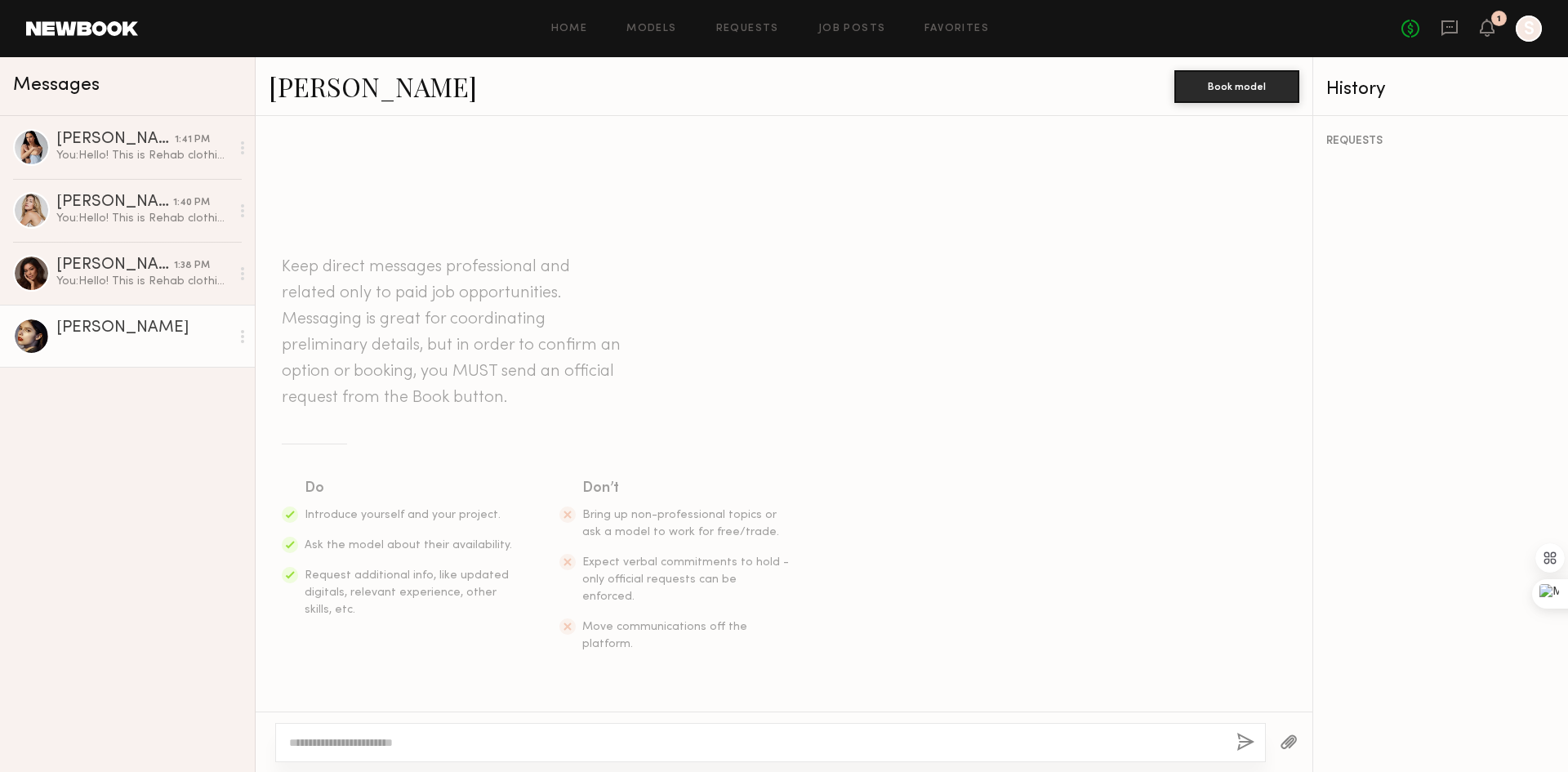
click at [720, 750] on div at bounding box center [770, 743] width 991 height 39
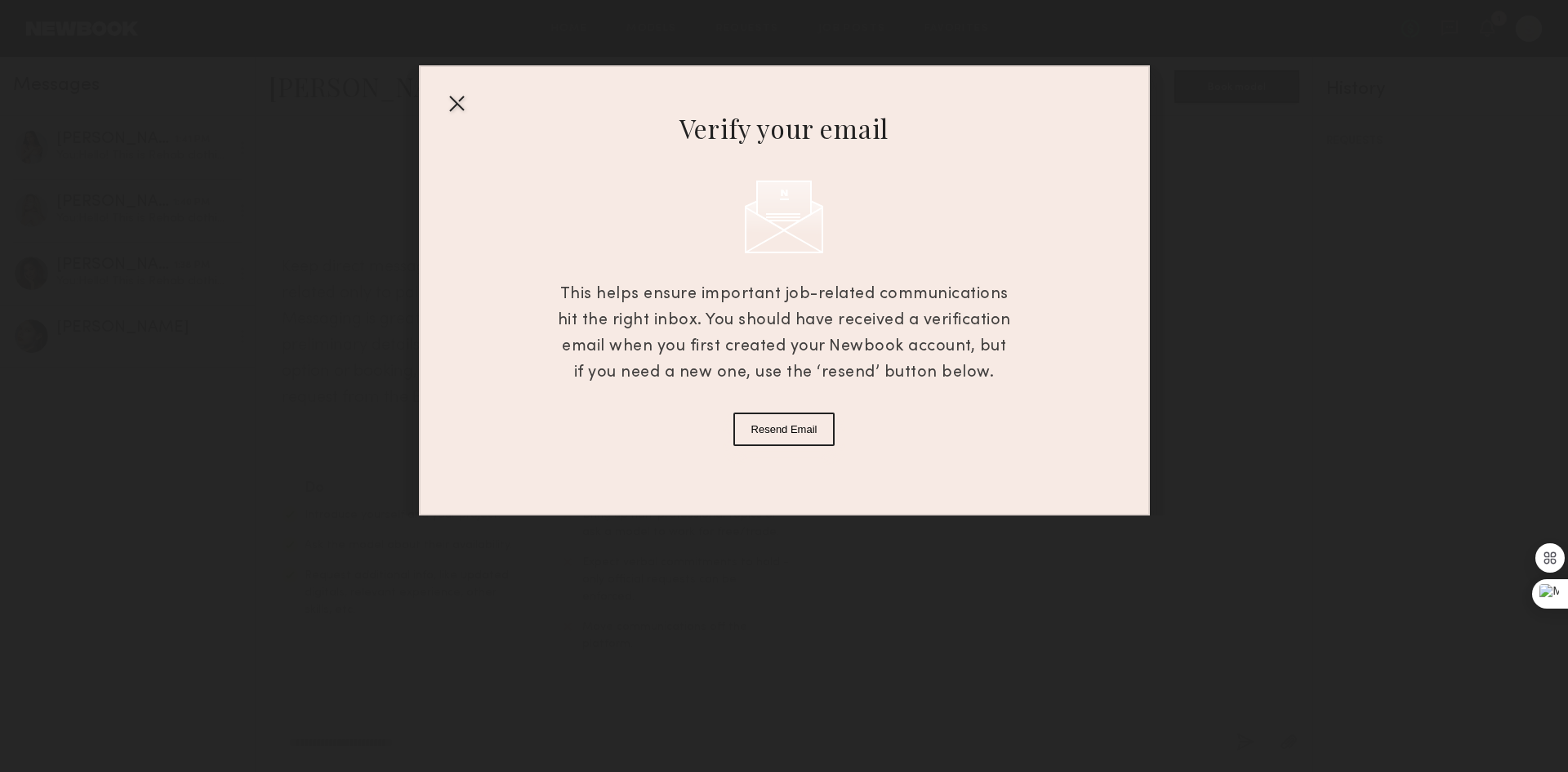
click at [453, 103] on div at bounding box center [457, 103] width 26 height 26
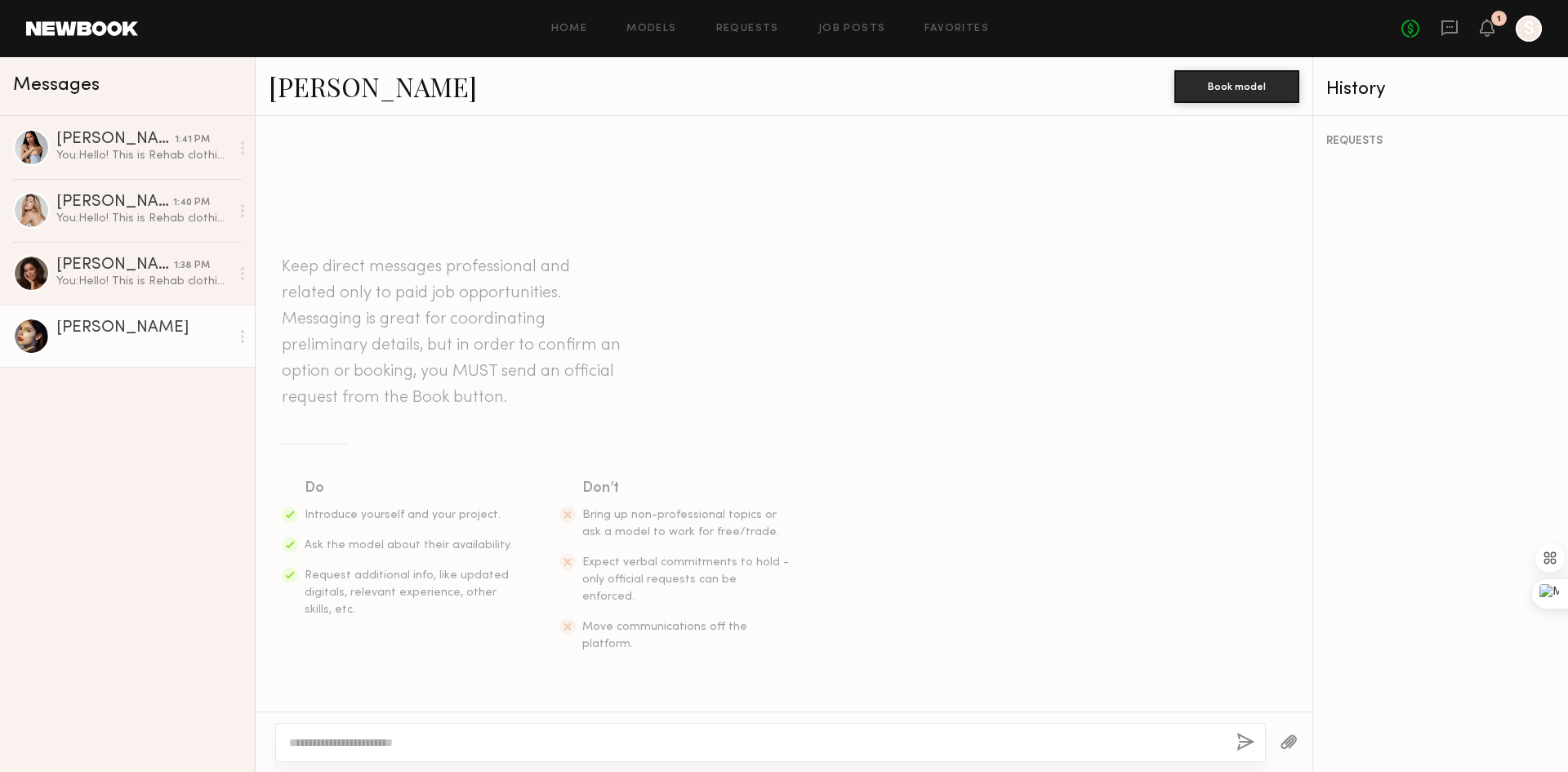
click at [469, 742] on textarea at bounding box center [756, 742] width 935 height 16
paste textarea "**********"
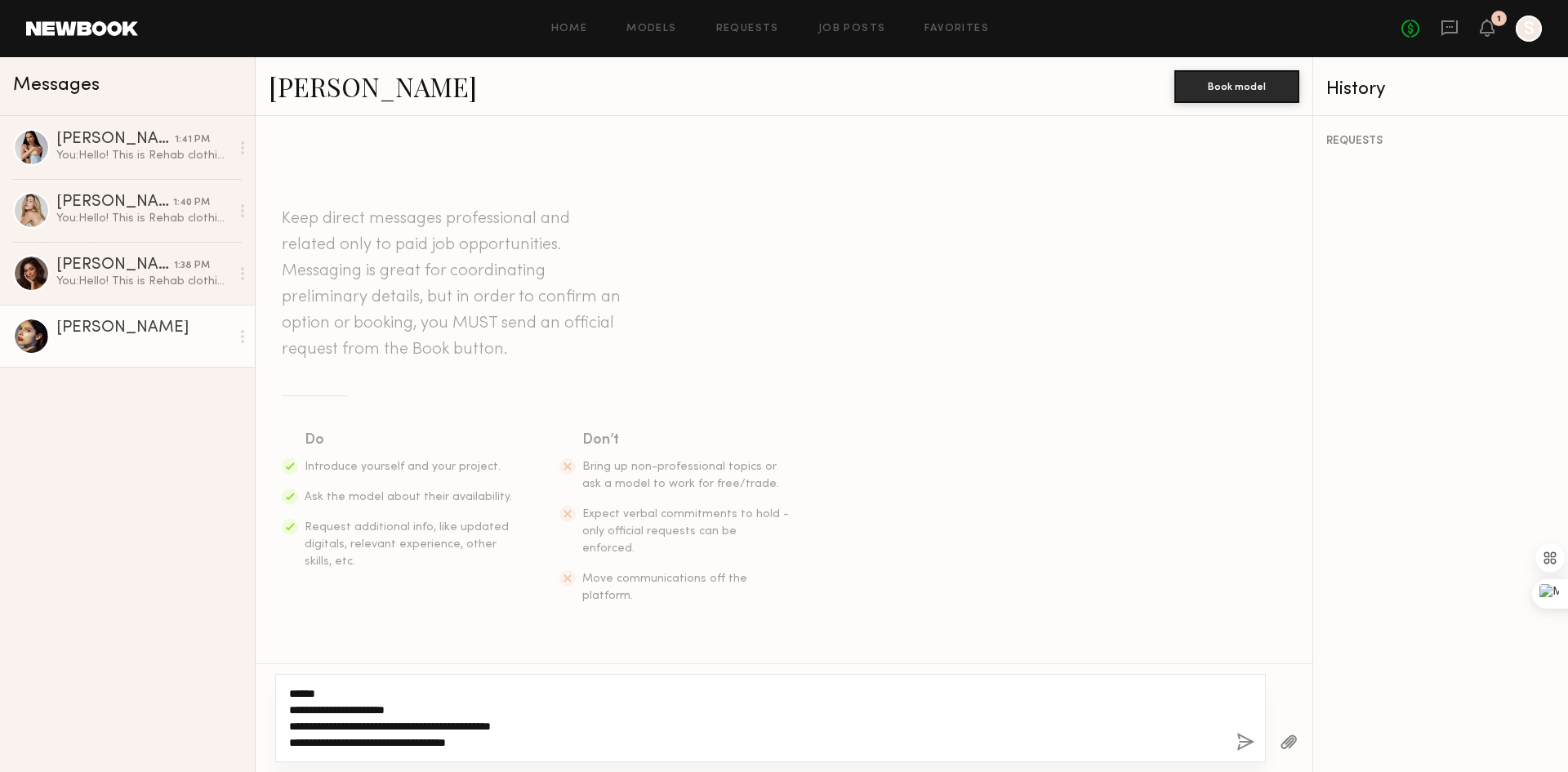
type textarea "**********"
click at [1251, 741] on button "button" at bounding box center [1245, 743] width 18 height 21
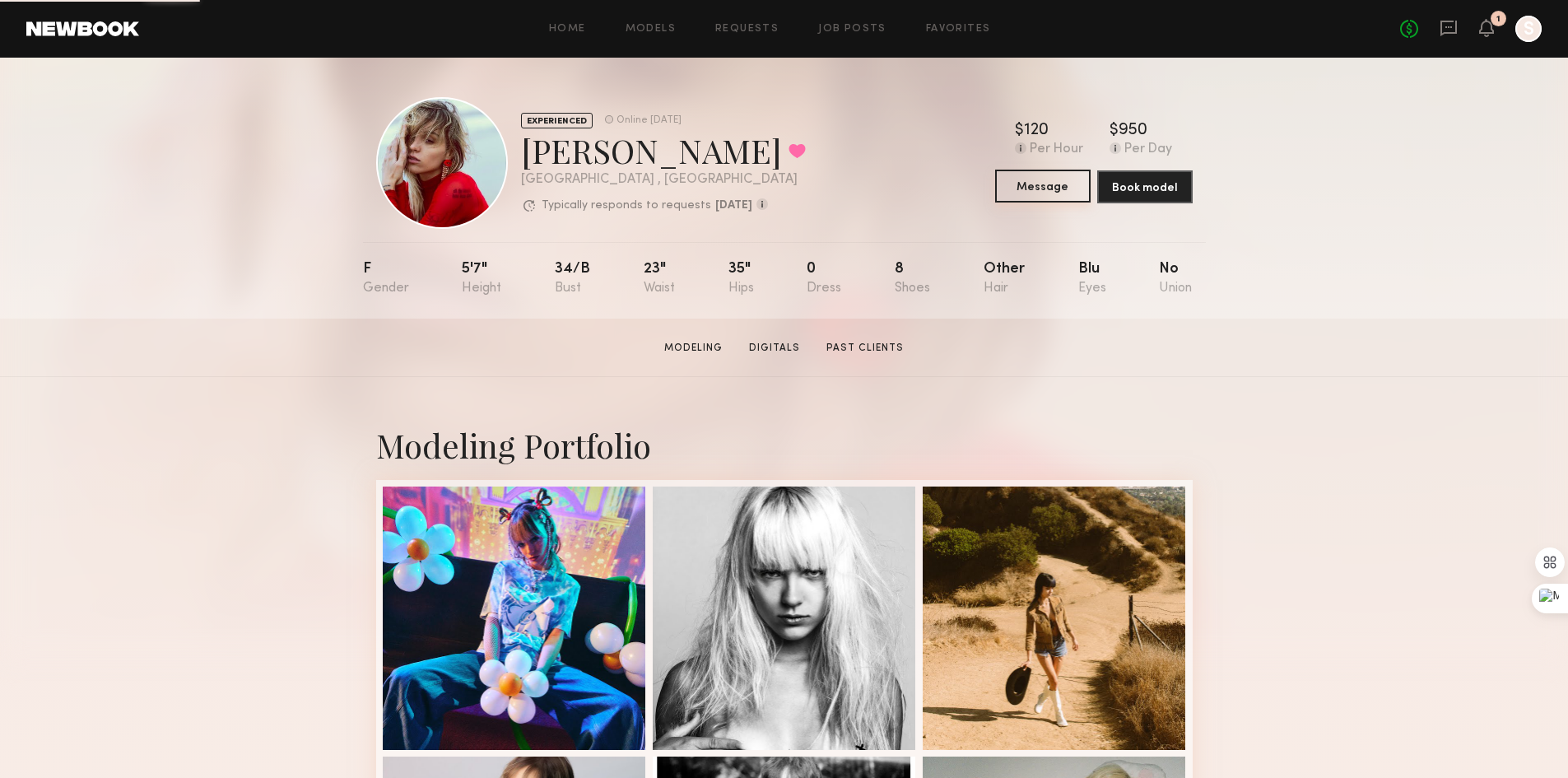
click at [1049, 192] on button "Message" at bounding box center [1042, 186] width 96 height 33
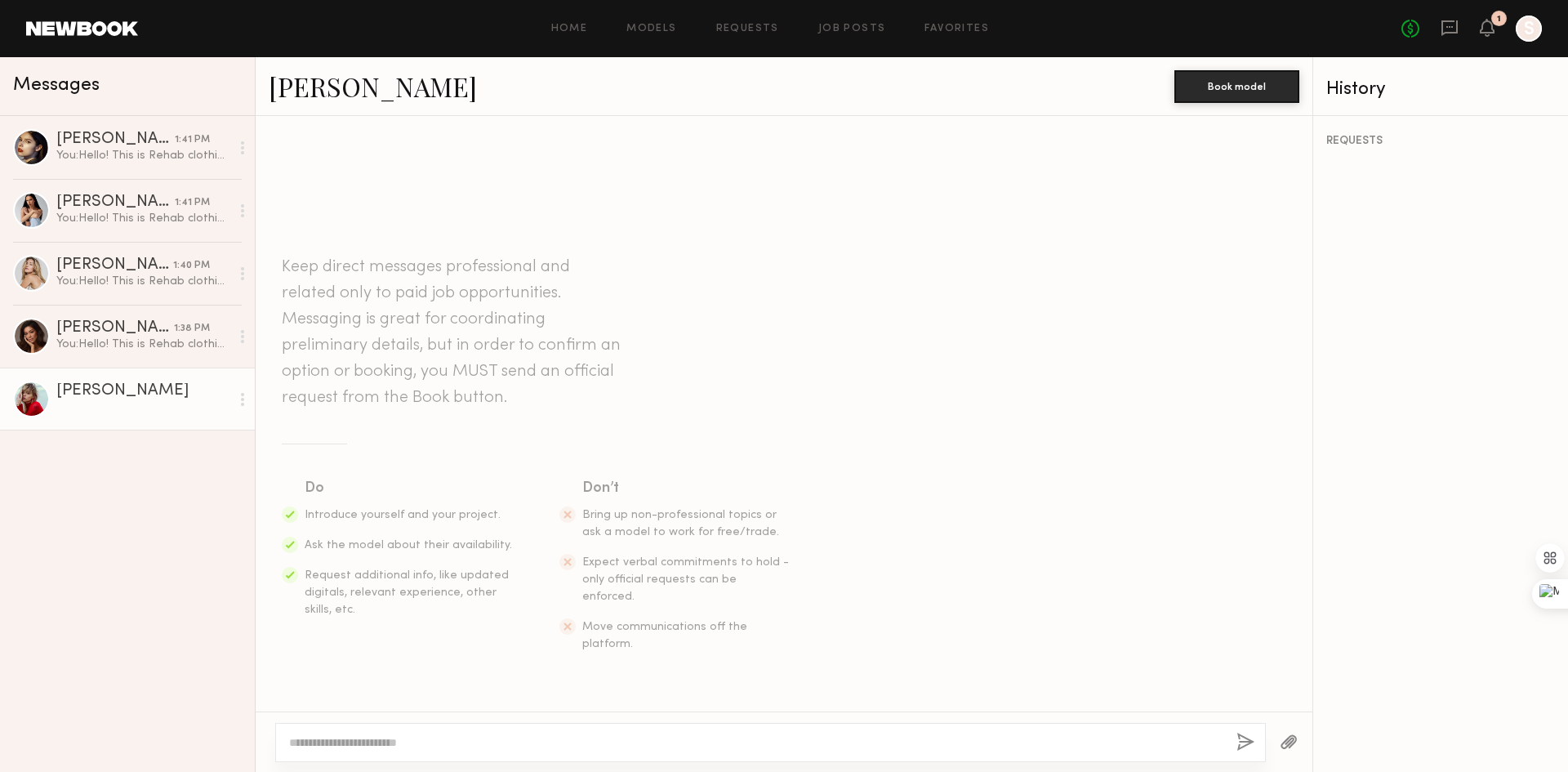
click at [593, 741] on textarea at bounding box center [756, 742] width 935 height 16
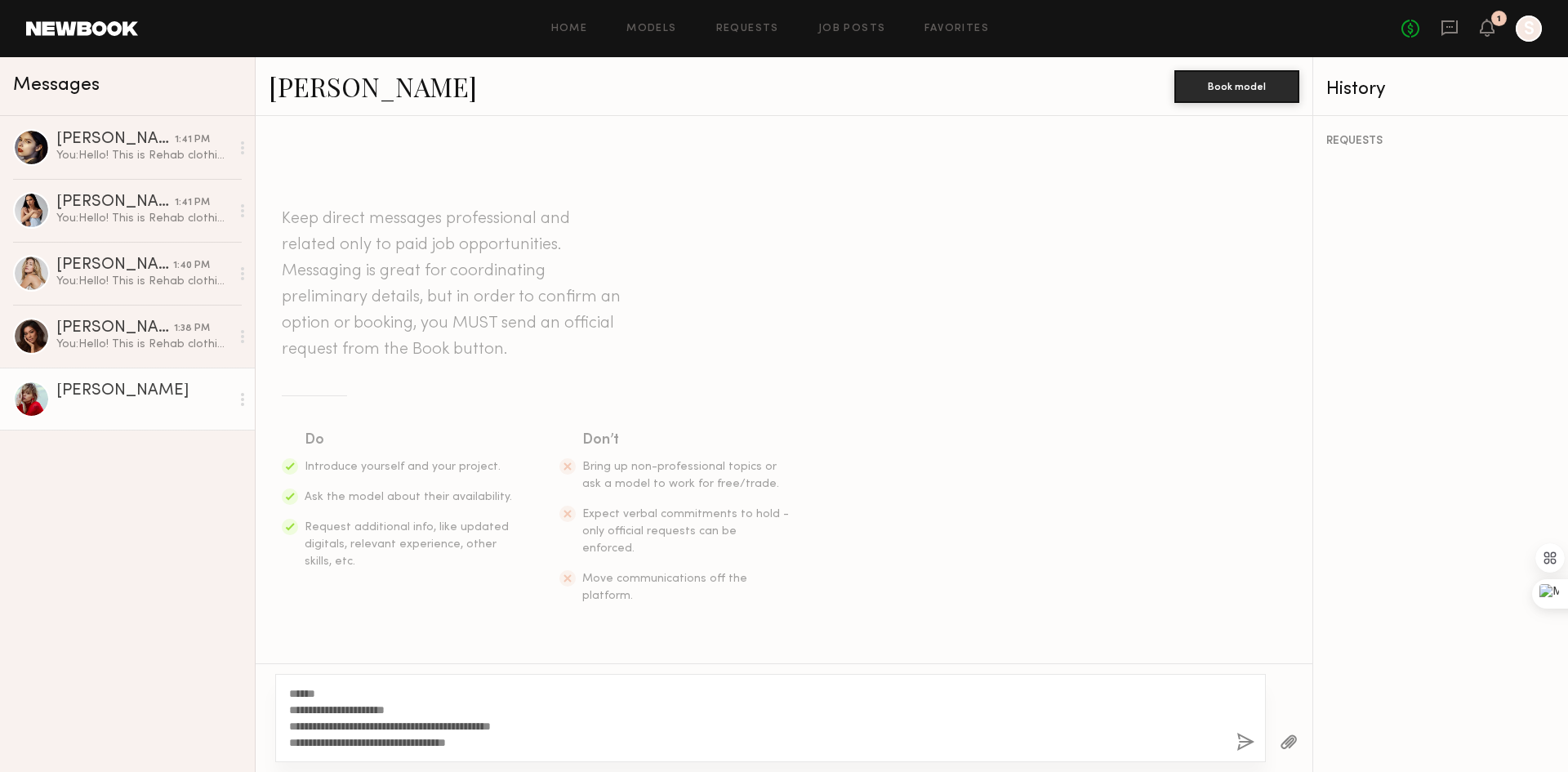
type textarea "**********"
click at [1244, 740] on div at bounding box center [784, 386] width 1568 height 772
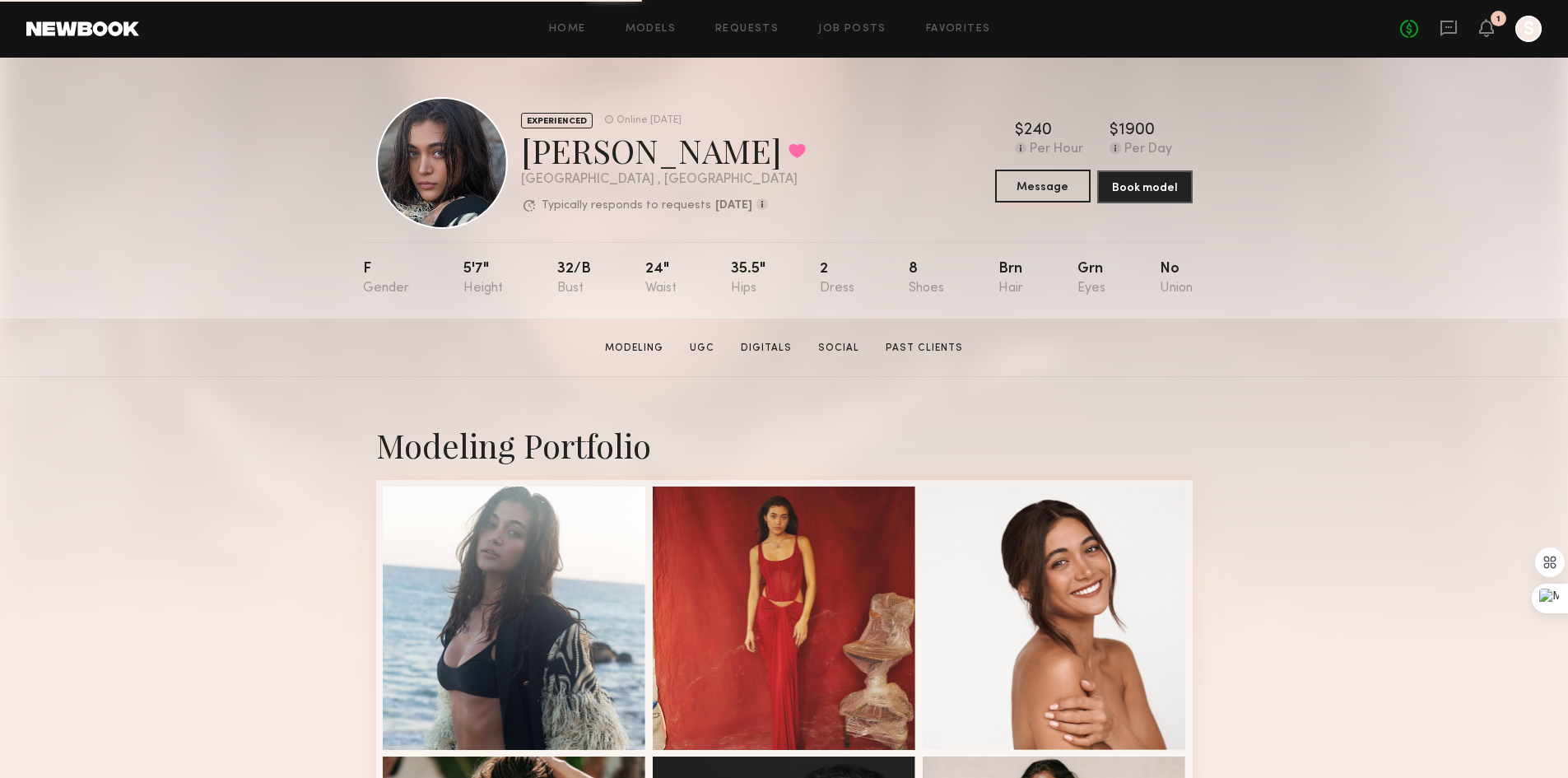
click at [1042, 196] on button "Message" at bounding box center [1042, 186] width 96 height 33
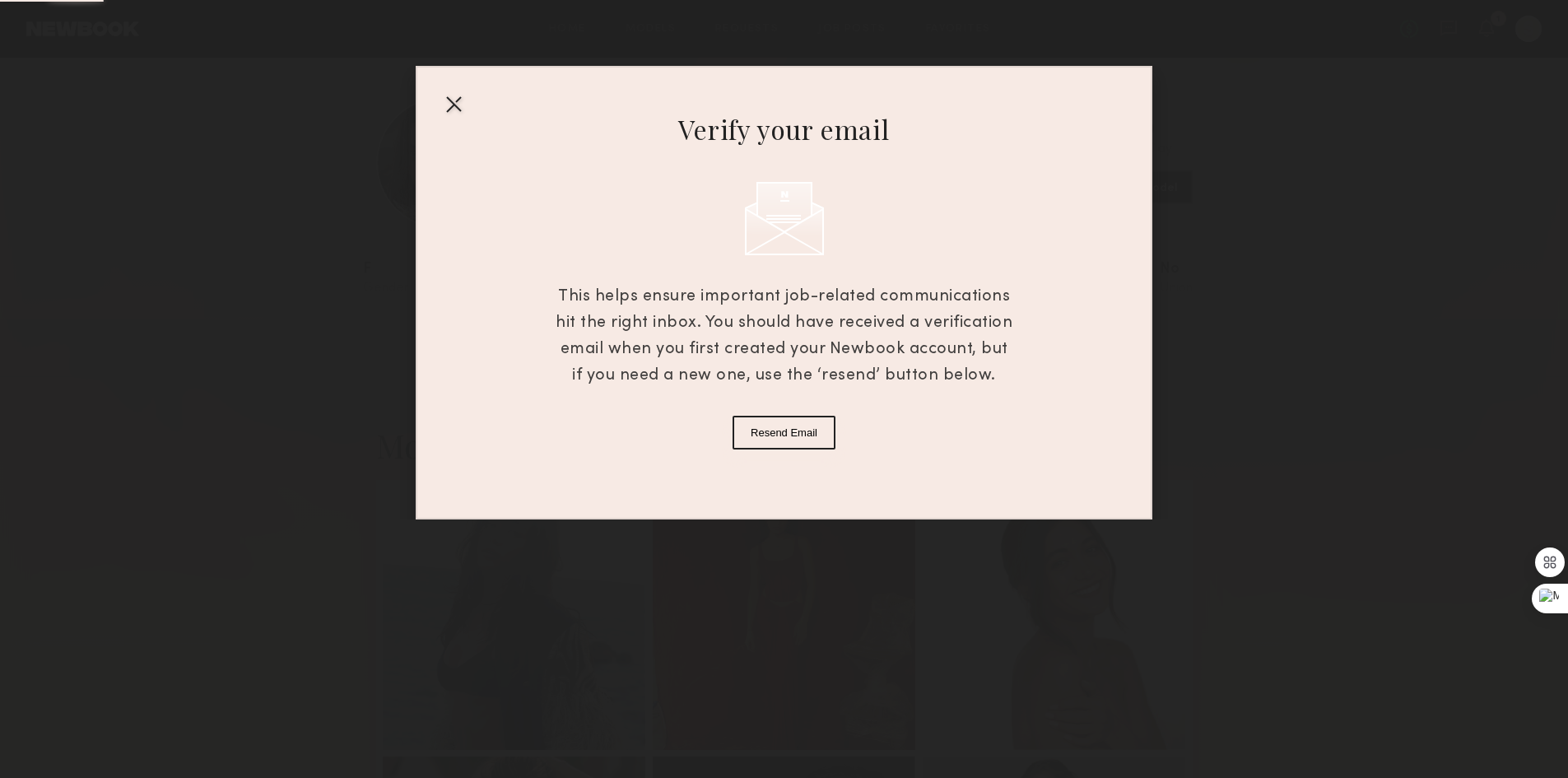
click at [449, 107] on div at bounding box center [454, 104] width 27 height 27
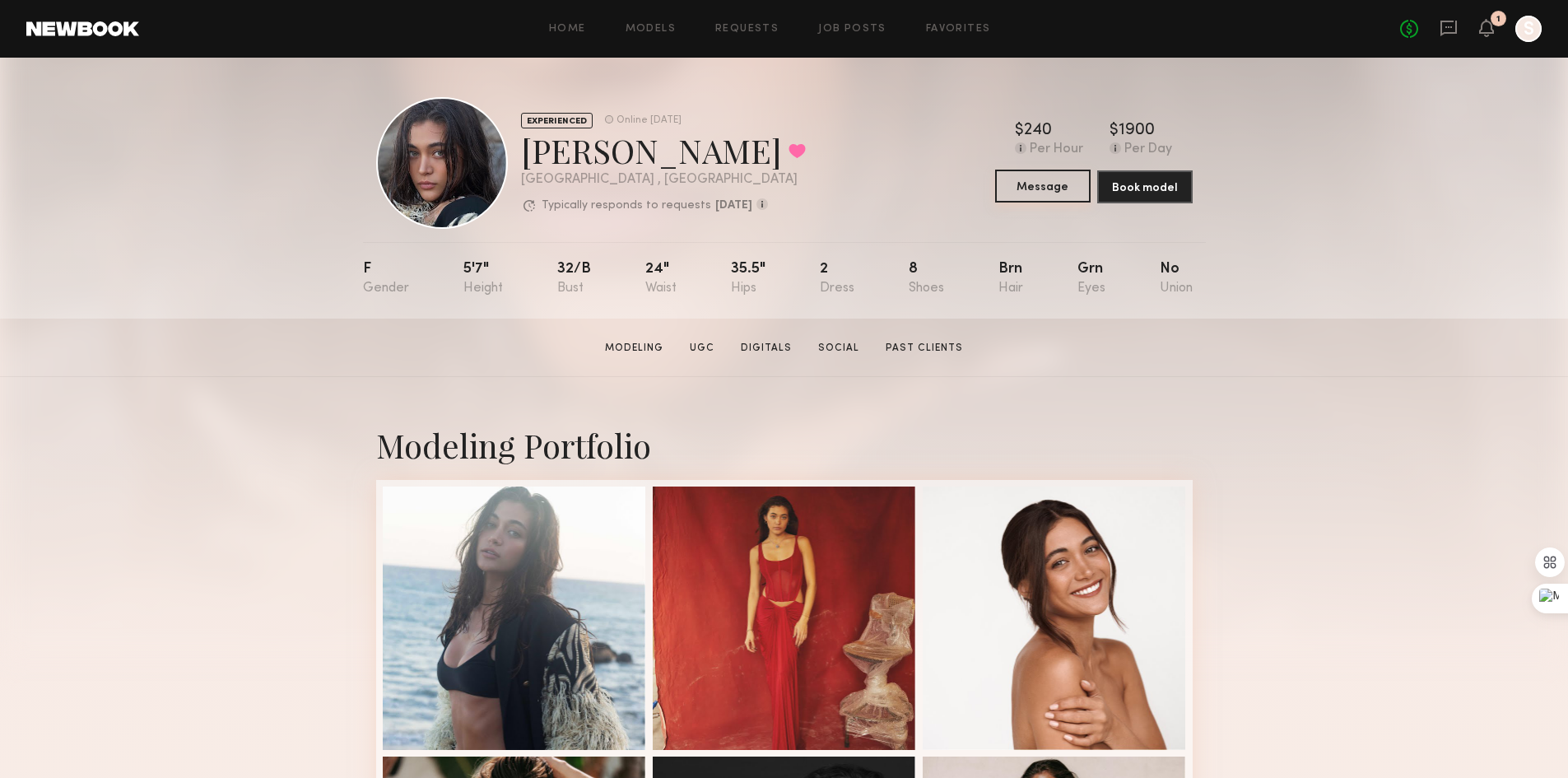
click at [1050, 192] on button "Message" at bounding box center [1042, 186] width 96 height 33
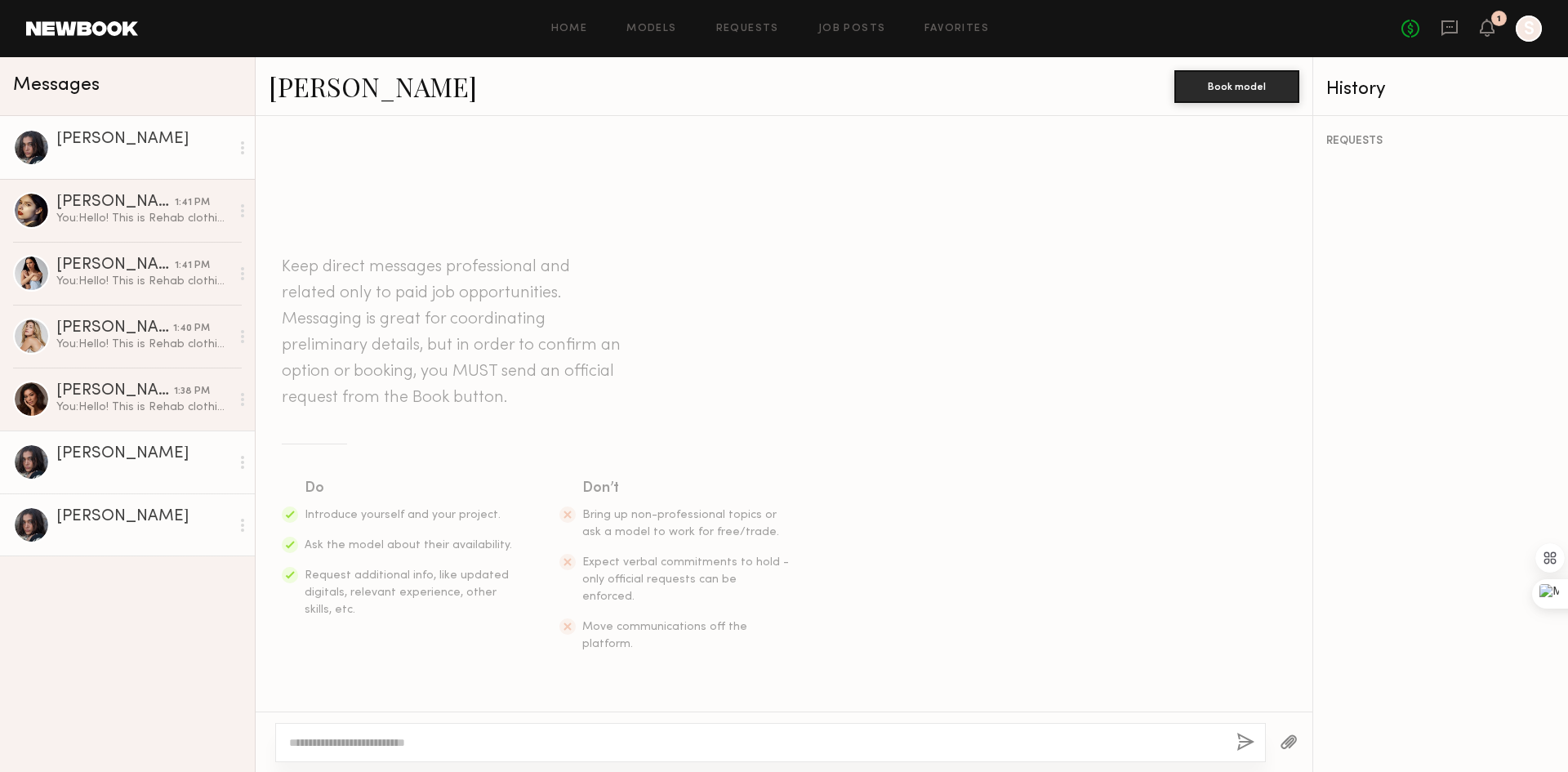
click at [682, 747] on textarea at bounding box center [756, 742] width 935 height 16
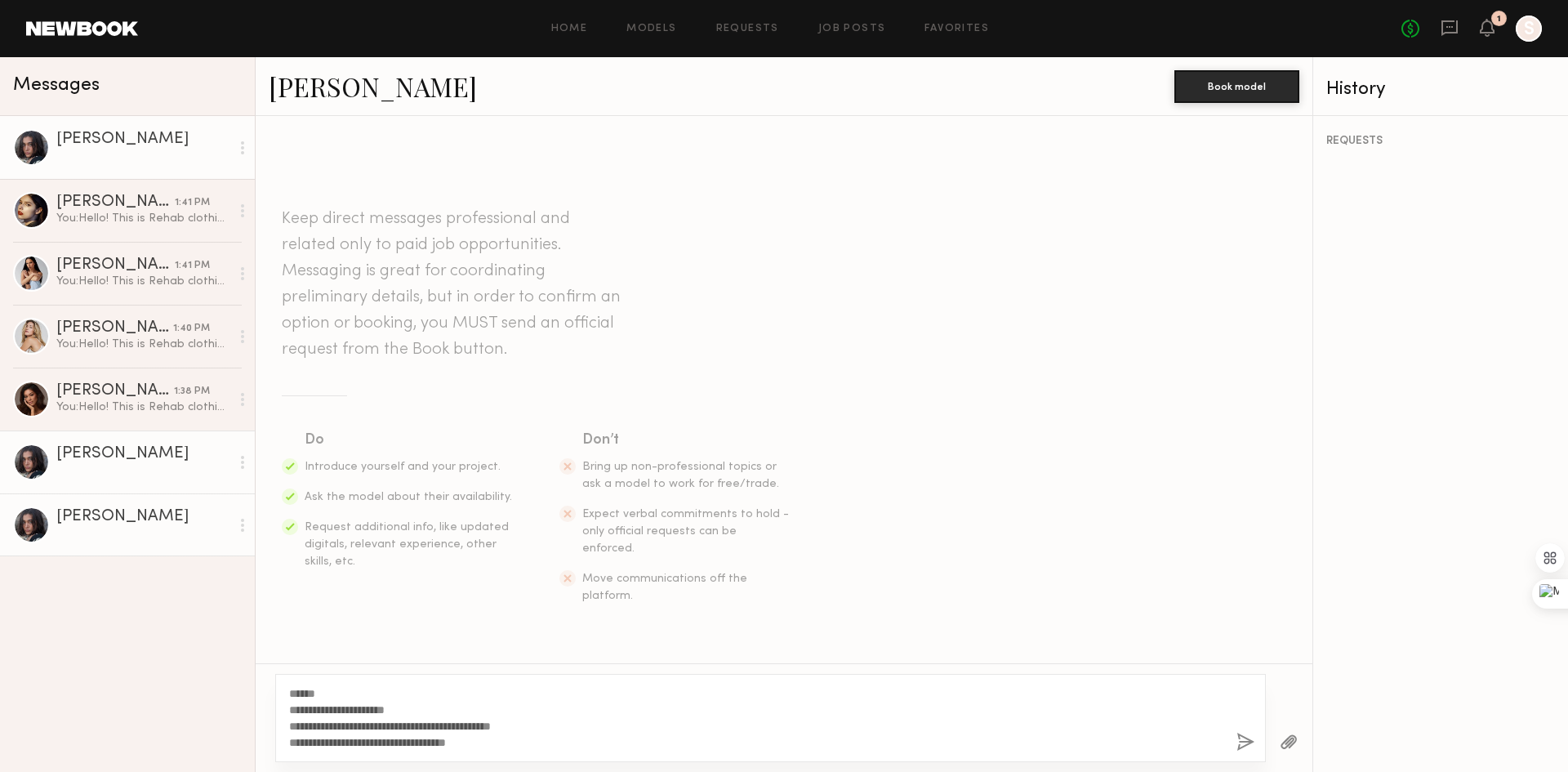
type textarea "**********"
click at [1250, 743] on button "button" at bounding box center [1245, 743] width 18 height 21
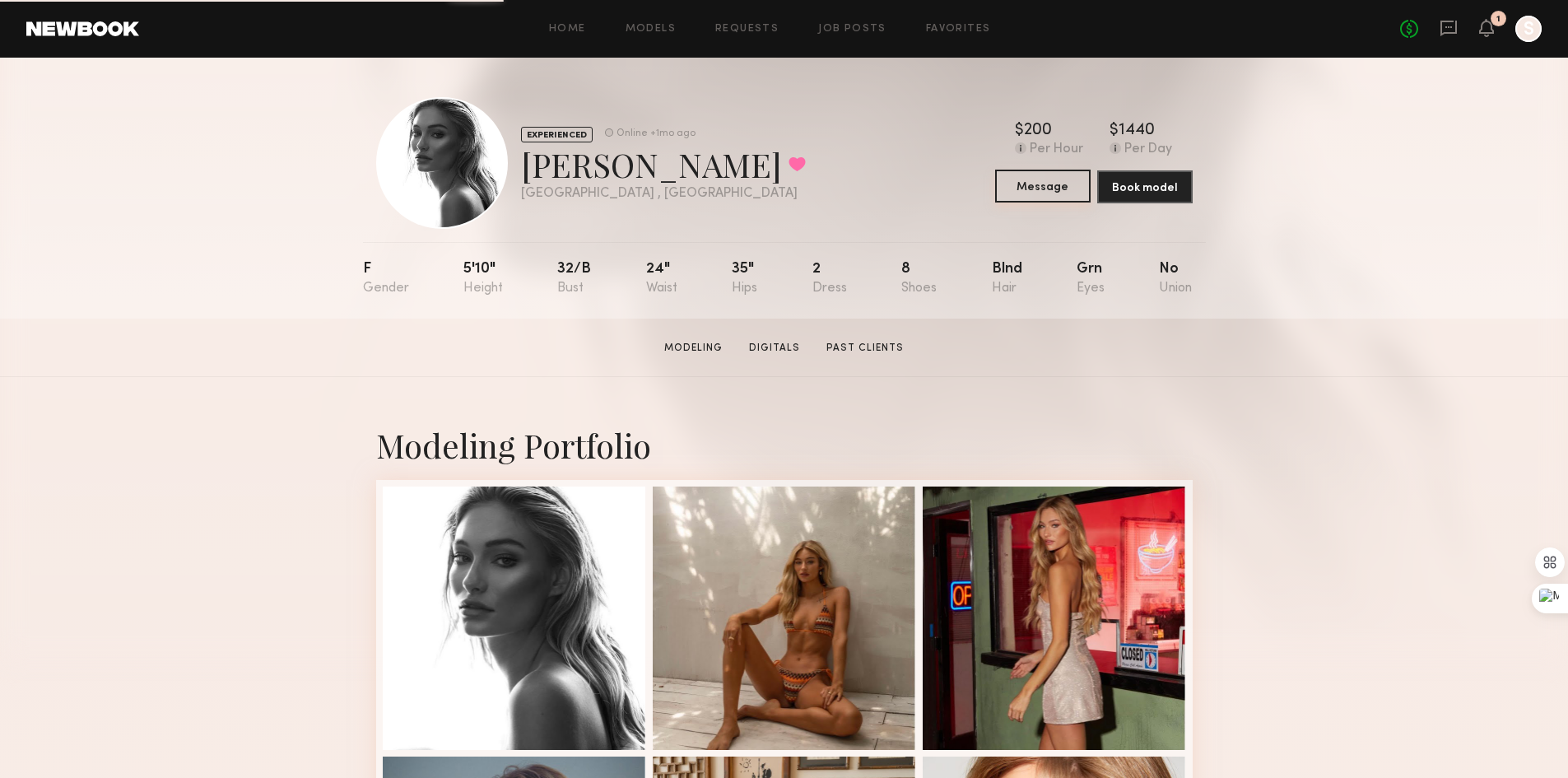
click at [1055, 192] on button "Message" at bounding box center [1042, 186] width 96 height 33
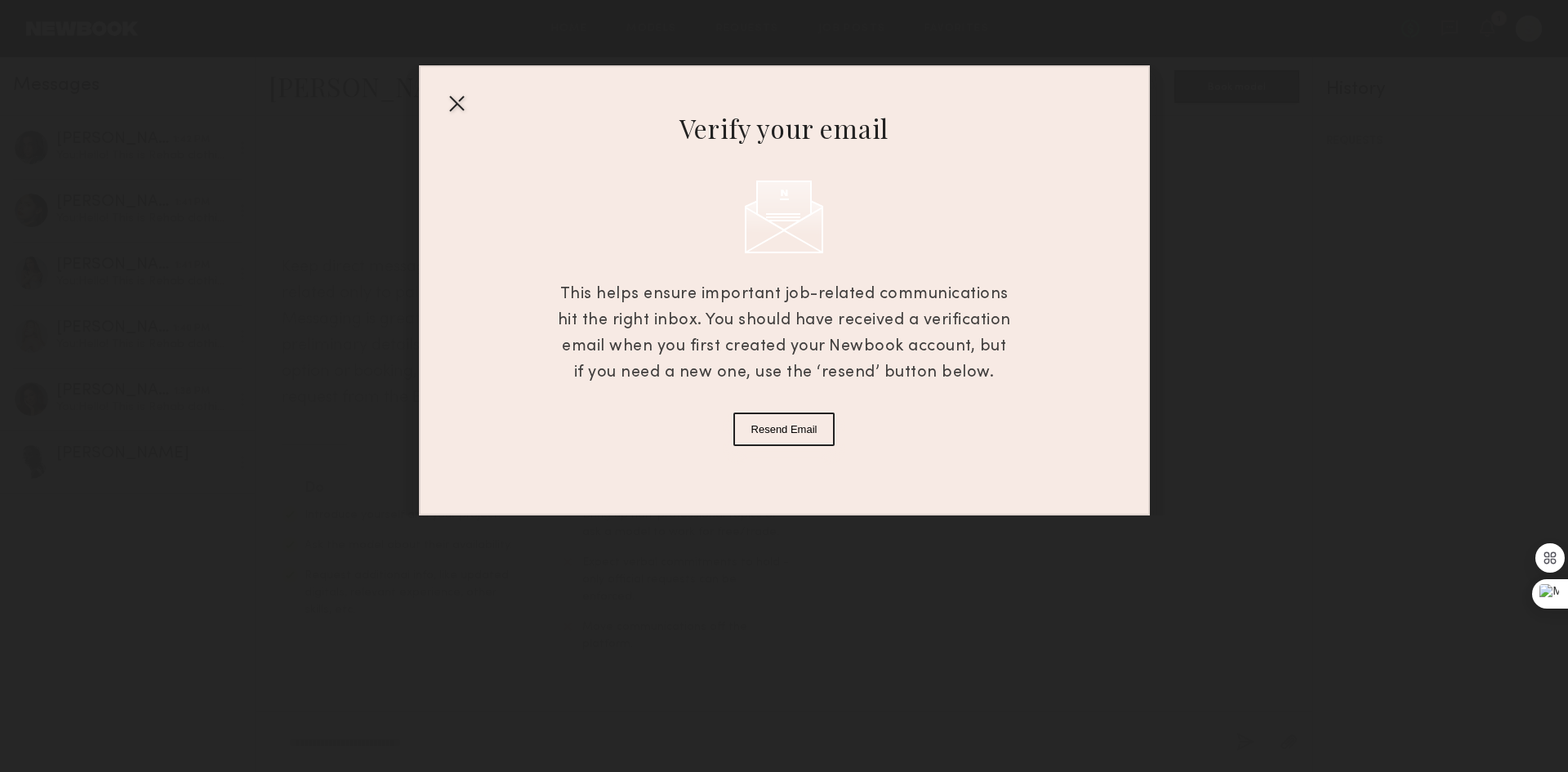
click at [448, 103] on div at bounding box center [457, 103] width 26 height 26
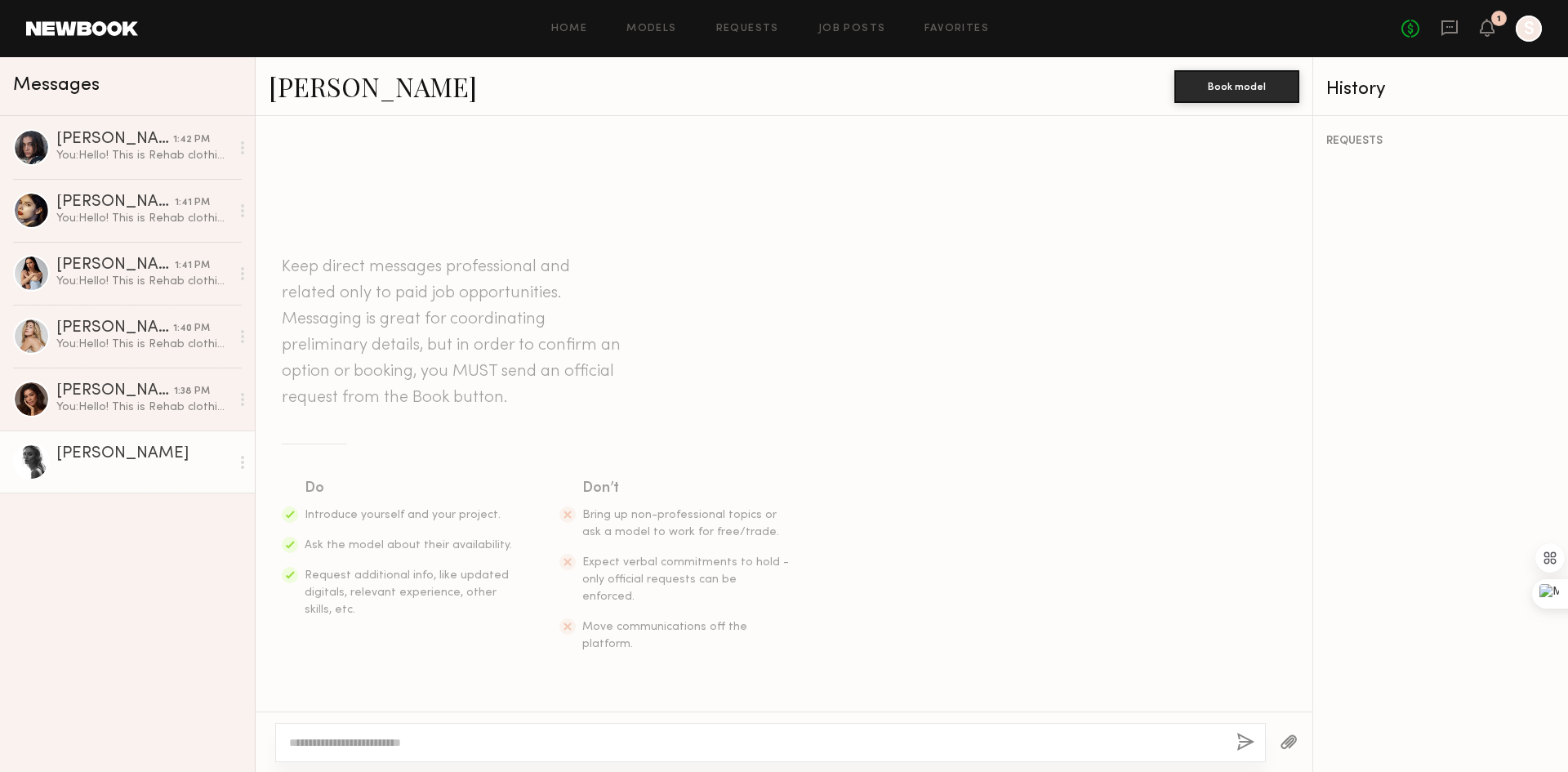
click at [586, 741] on textarea at bounding box center [756, 742] width 935 height 16
paste textarea "**********"
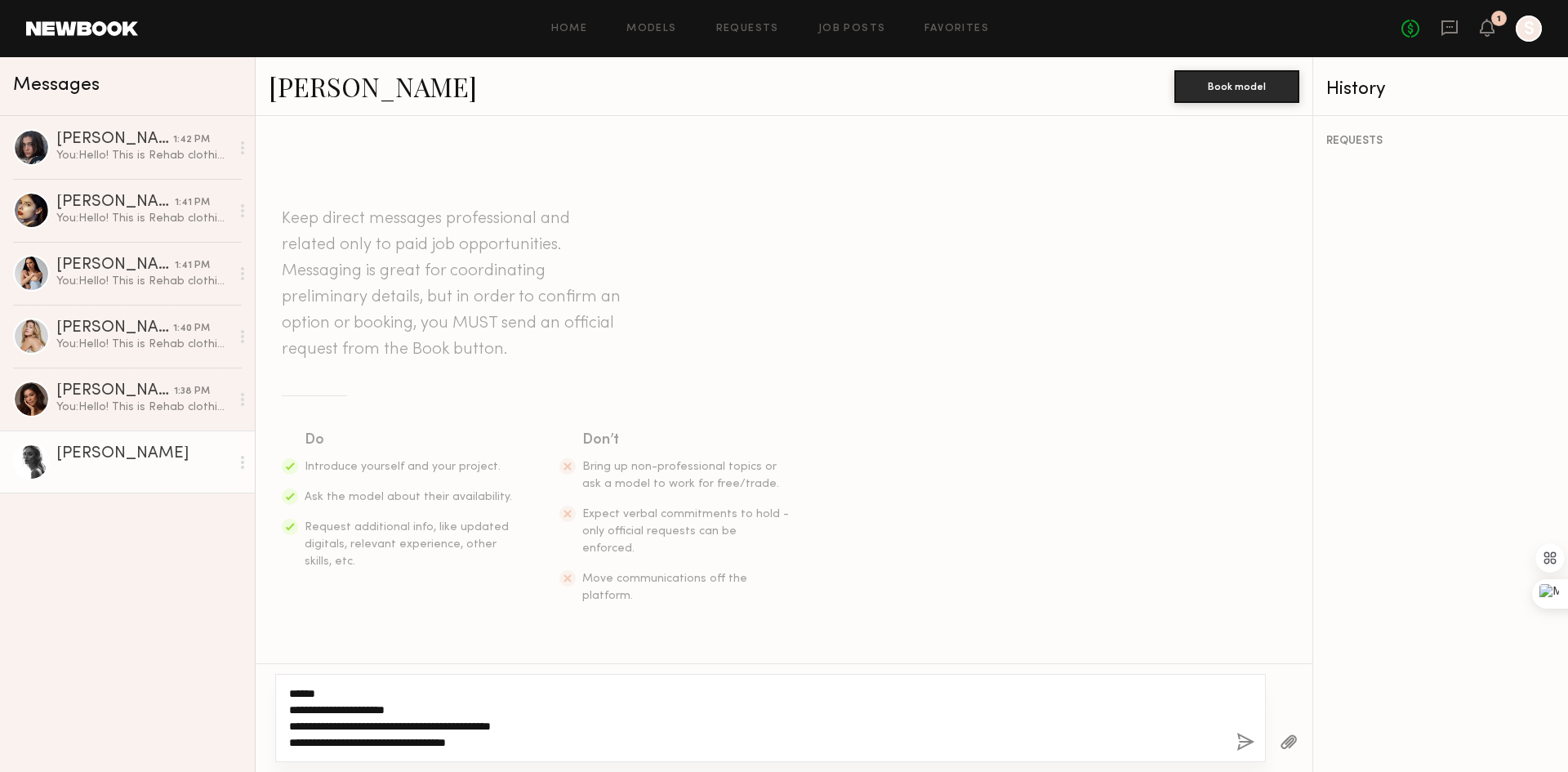
type textarea "**********"
click at [1247, 746] on button "button" at bounding box center [1245, 743] width 18 height 21
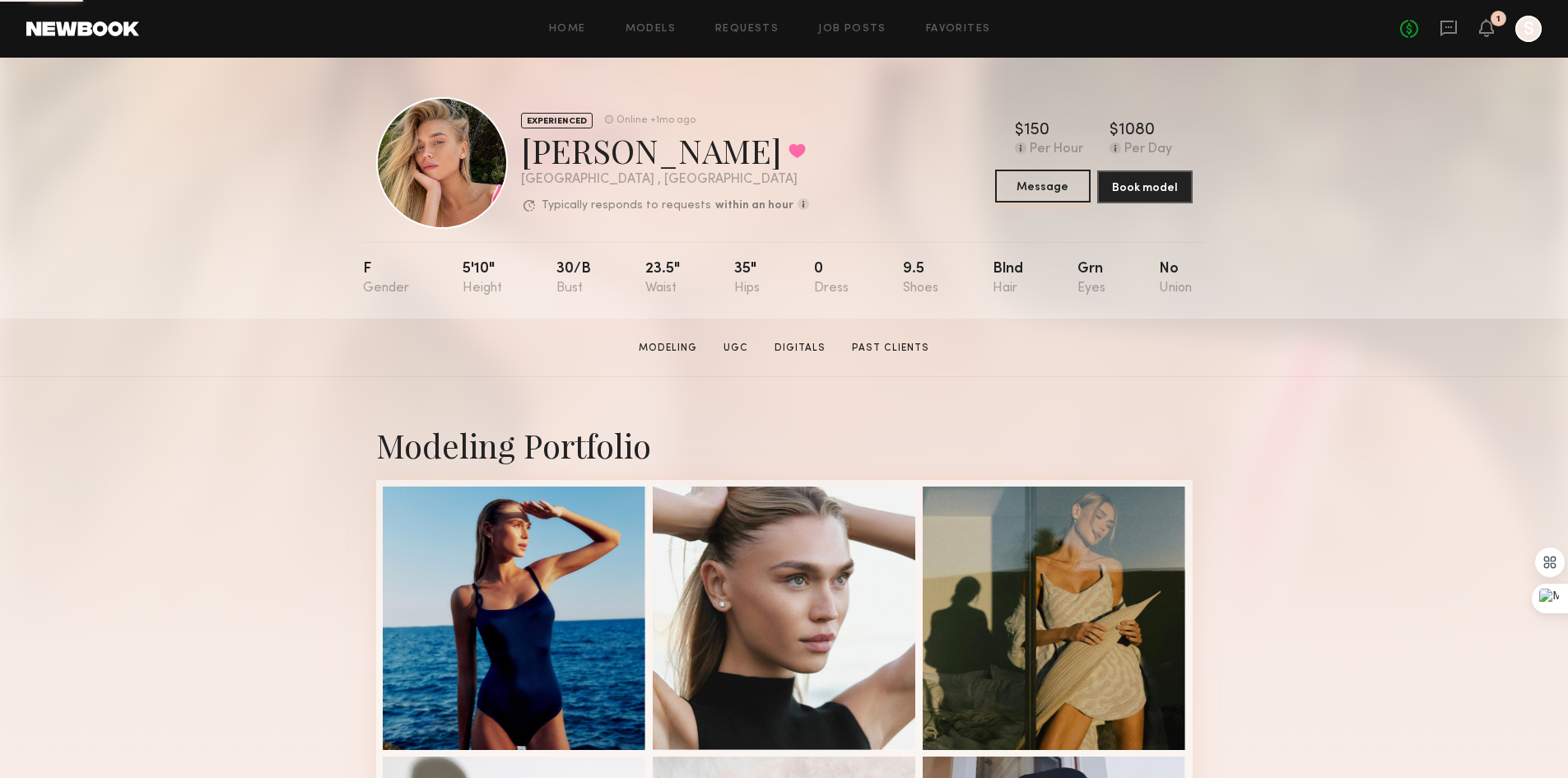
click at [1036, 186] on button "Message" at bounding box center [1042, 186] width 96 height 33
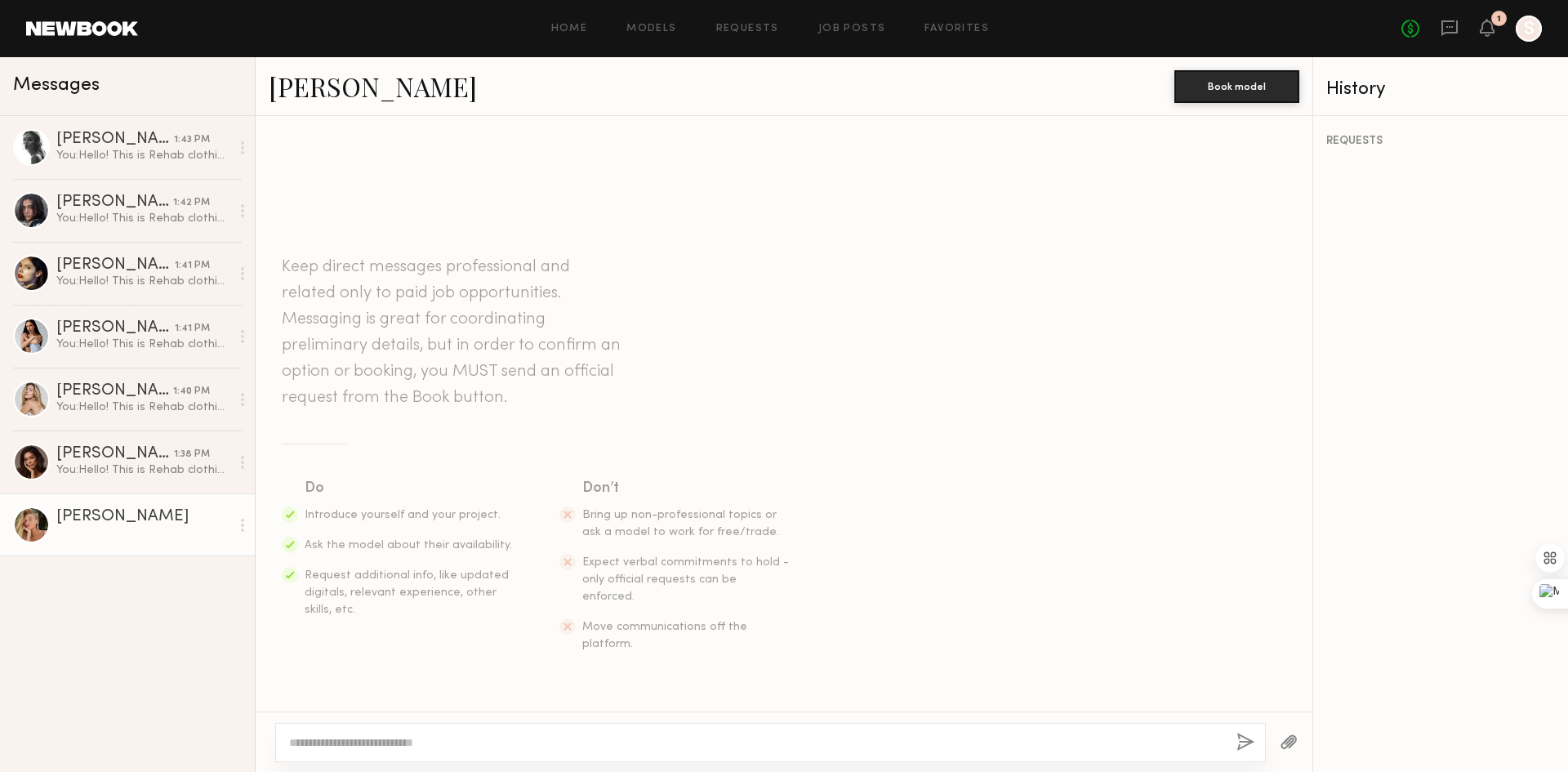
click at [623, 736] on textarea at bounding box center [756, 742] width 935 height 16
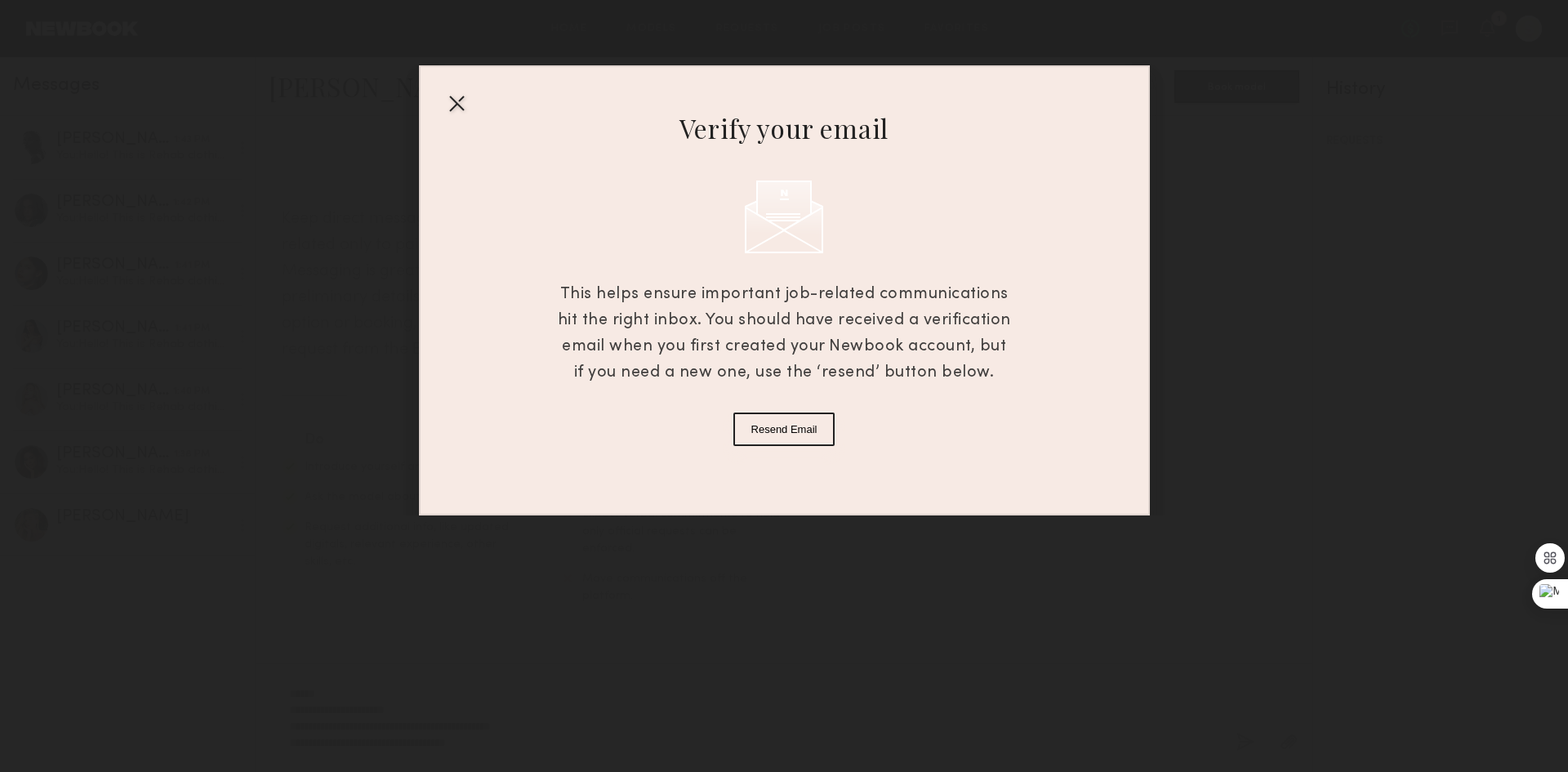
type textarea "**********"
click at [454, 106] on div at bounding box center [457, 103] width 26 height 26
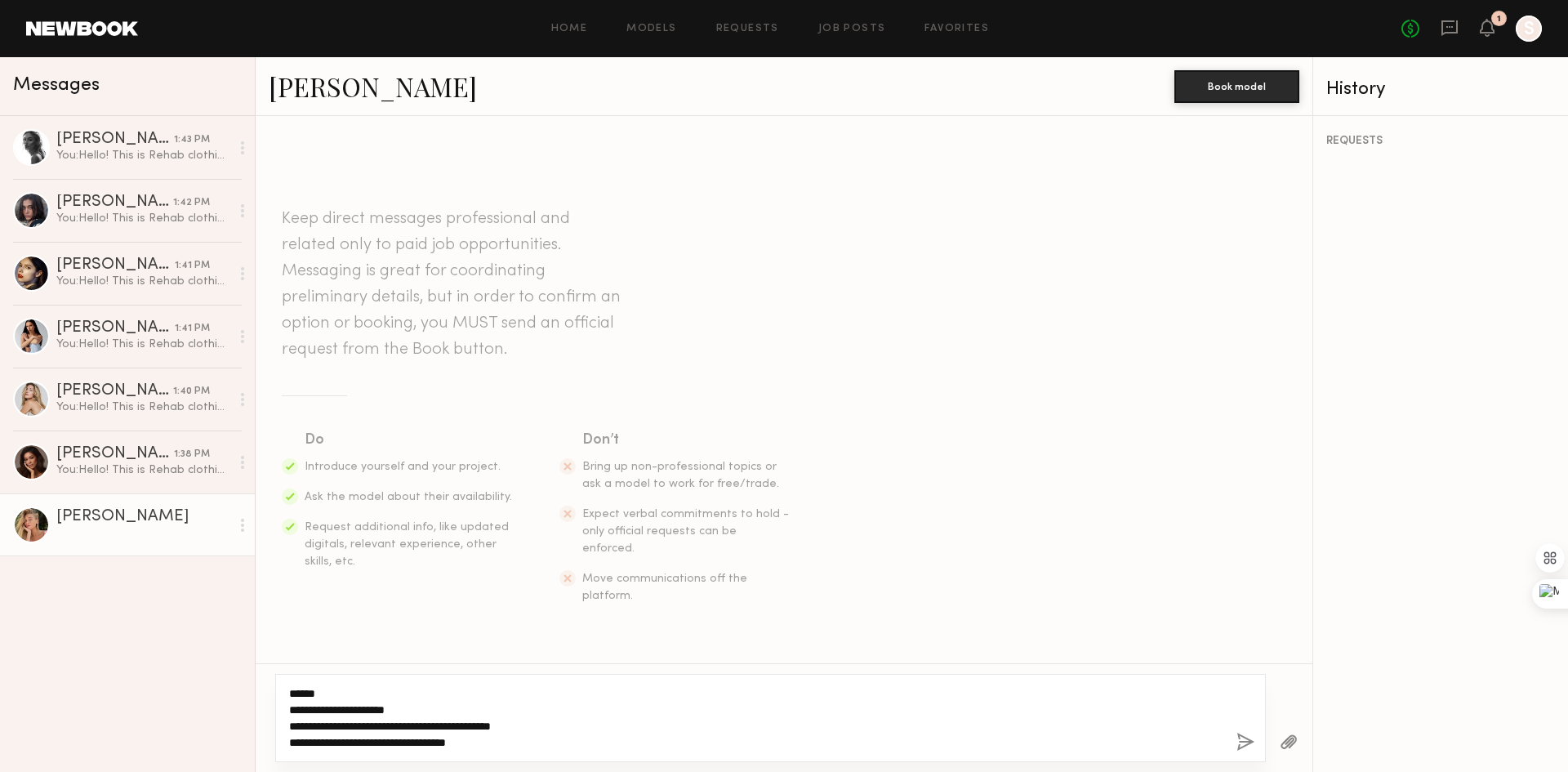
click at [620, 743] on textarea "**********" at bounding box center [756, 718] width 935 height 66
click at [1244, 745] on button "button" at bounding box center [1245, 743] width 18 height 21
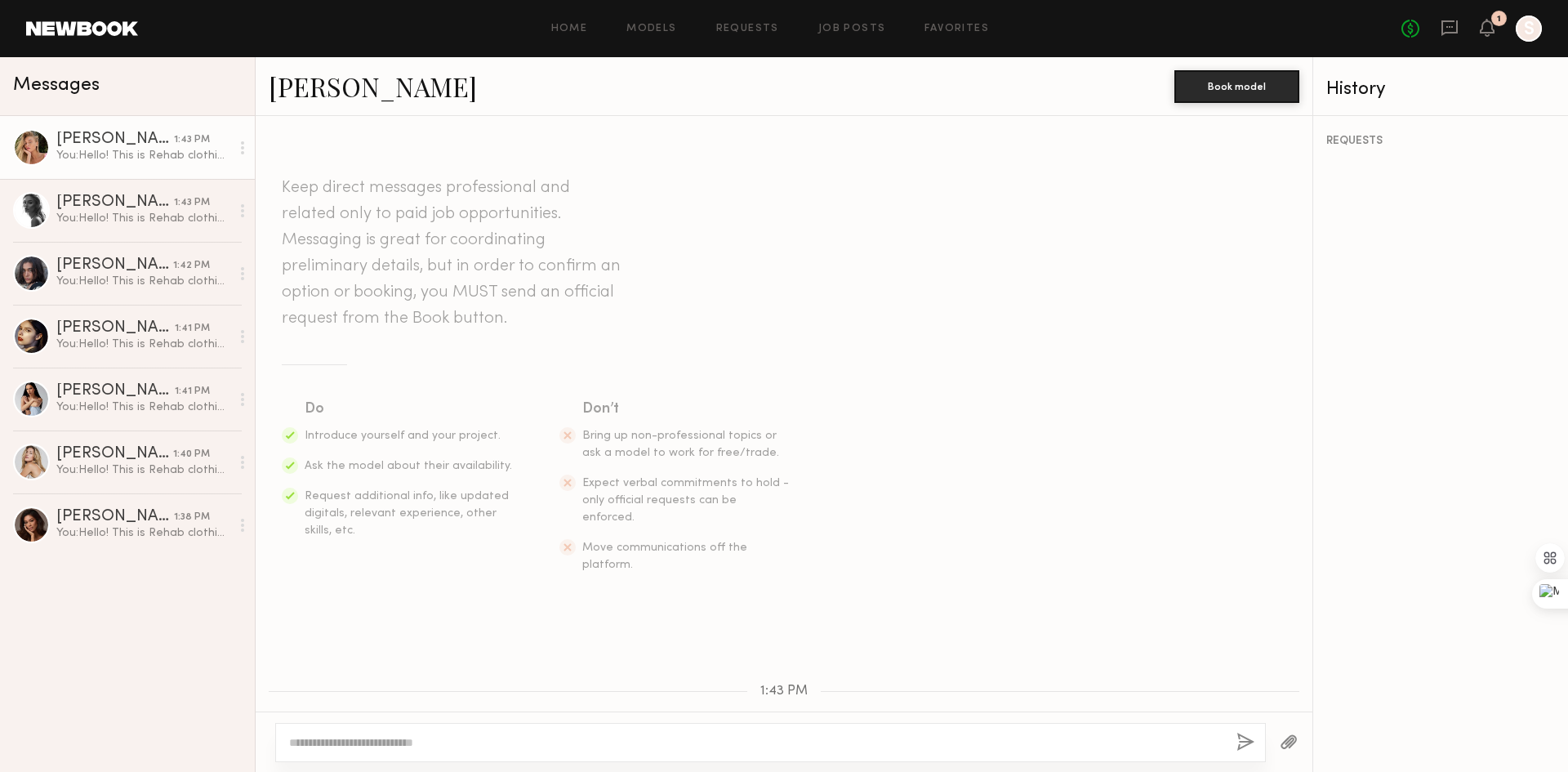
scroll to position [153, 0]
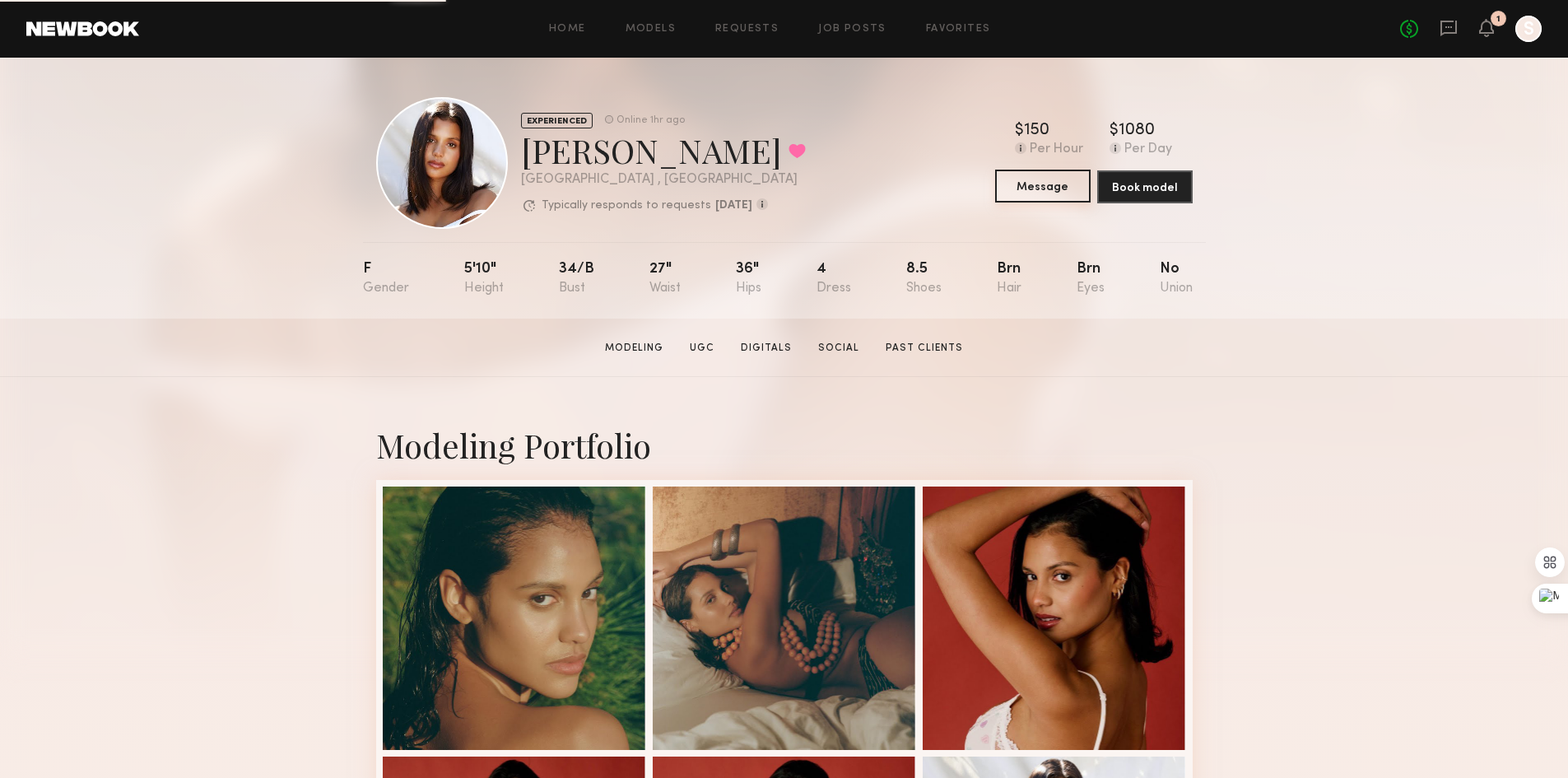
click at [1052, 193] on button "Message" at bounding box center [1042, 186] width 96 height 33
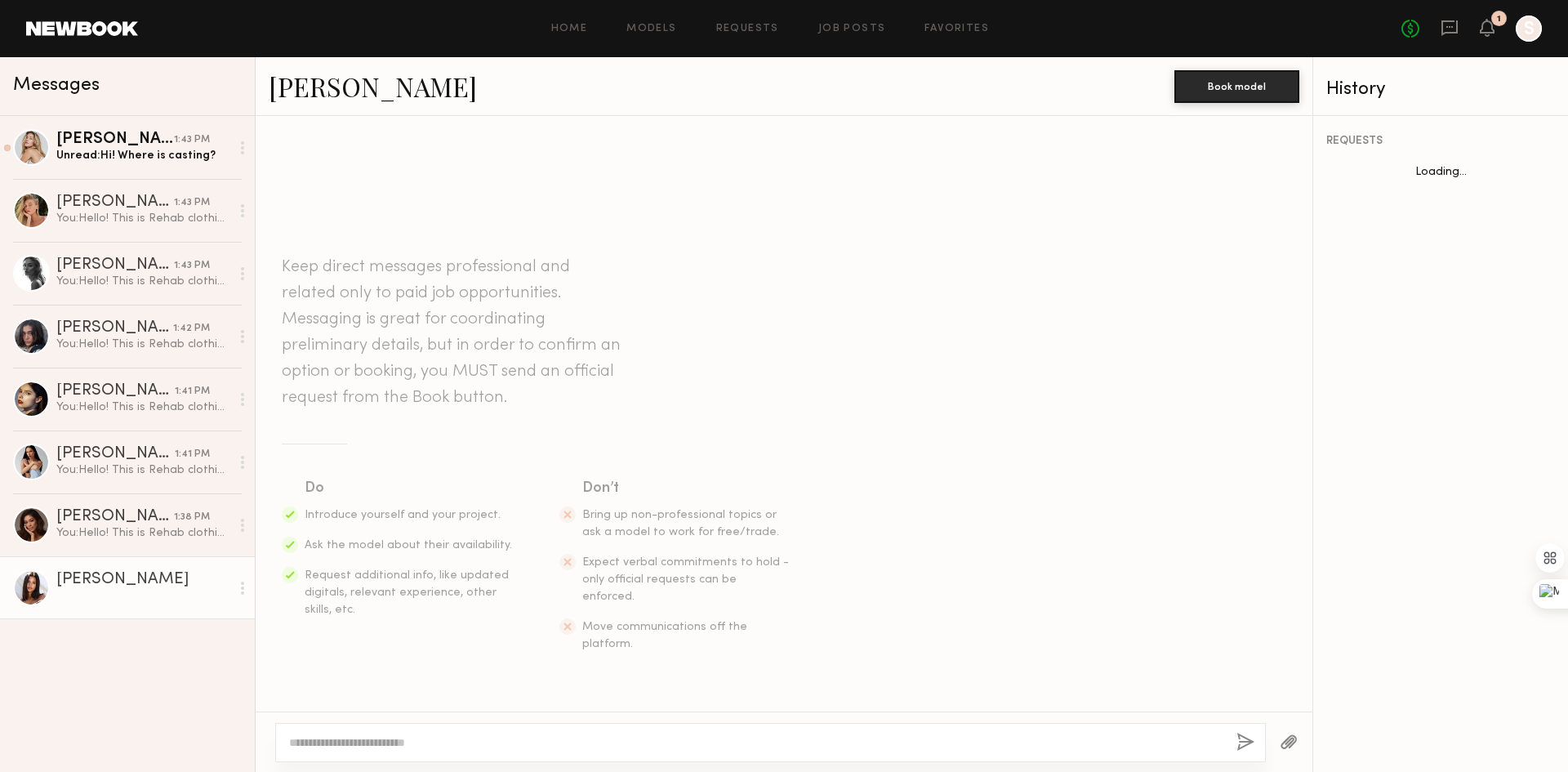
click at [656, 739] on div at bounding box center [784, 386] width 1568 height 772
click at [654, 742] on textarea at bounding box center [756, 742] width 935 height 16
paste textarea "**********"
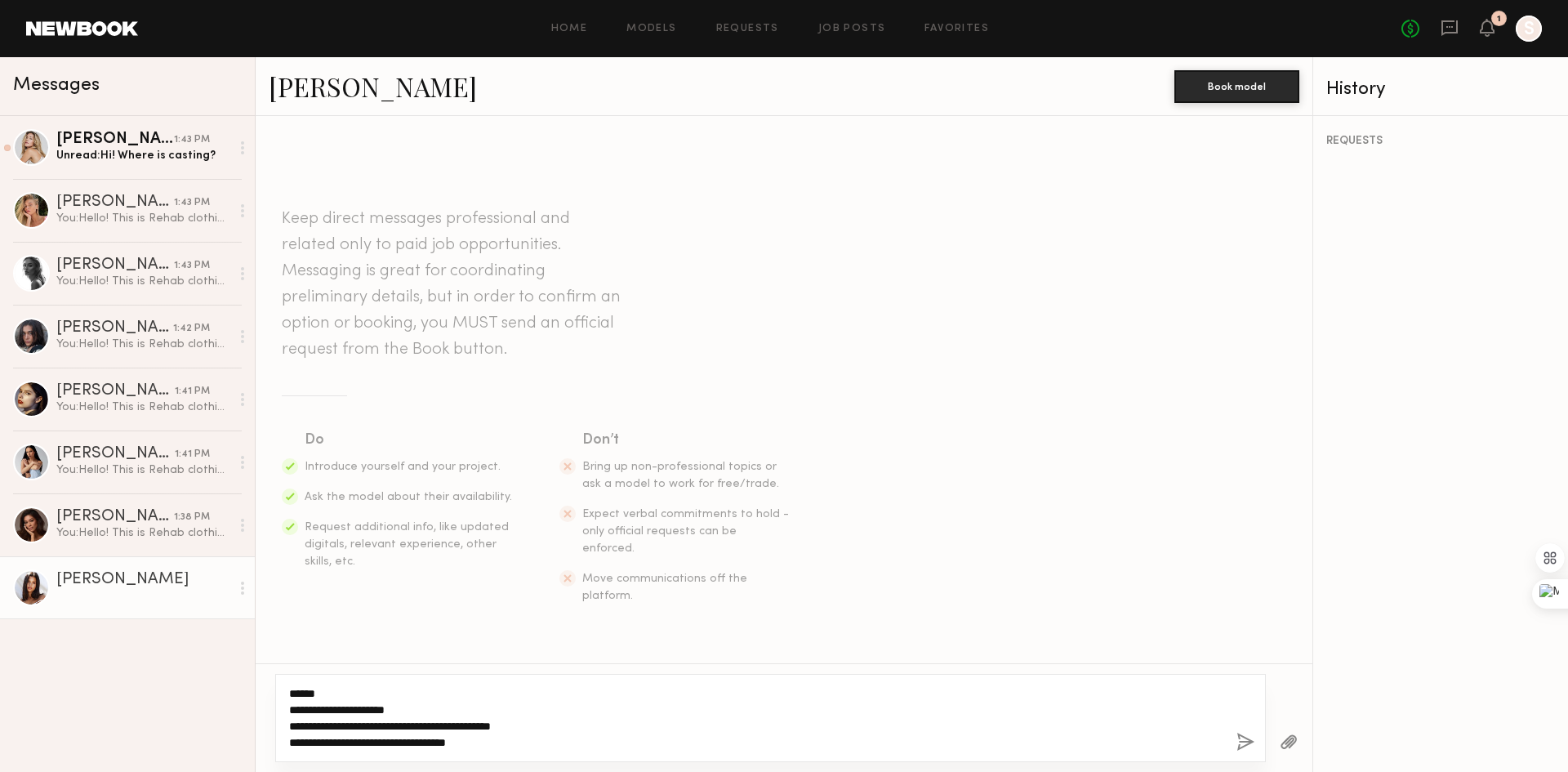
type textarea "**********"
click at [1232, 749] on div "**********" at bounding box center [770, 718] width 991 height 88
click at [1247, 745] on button "button" at bounding box center [1245, 743] width 18 height 21
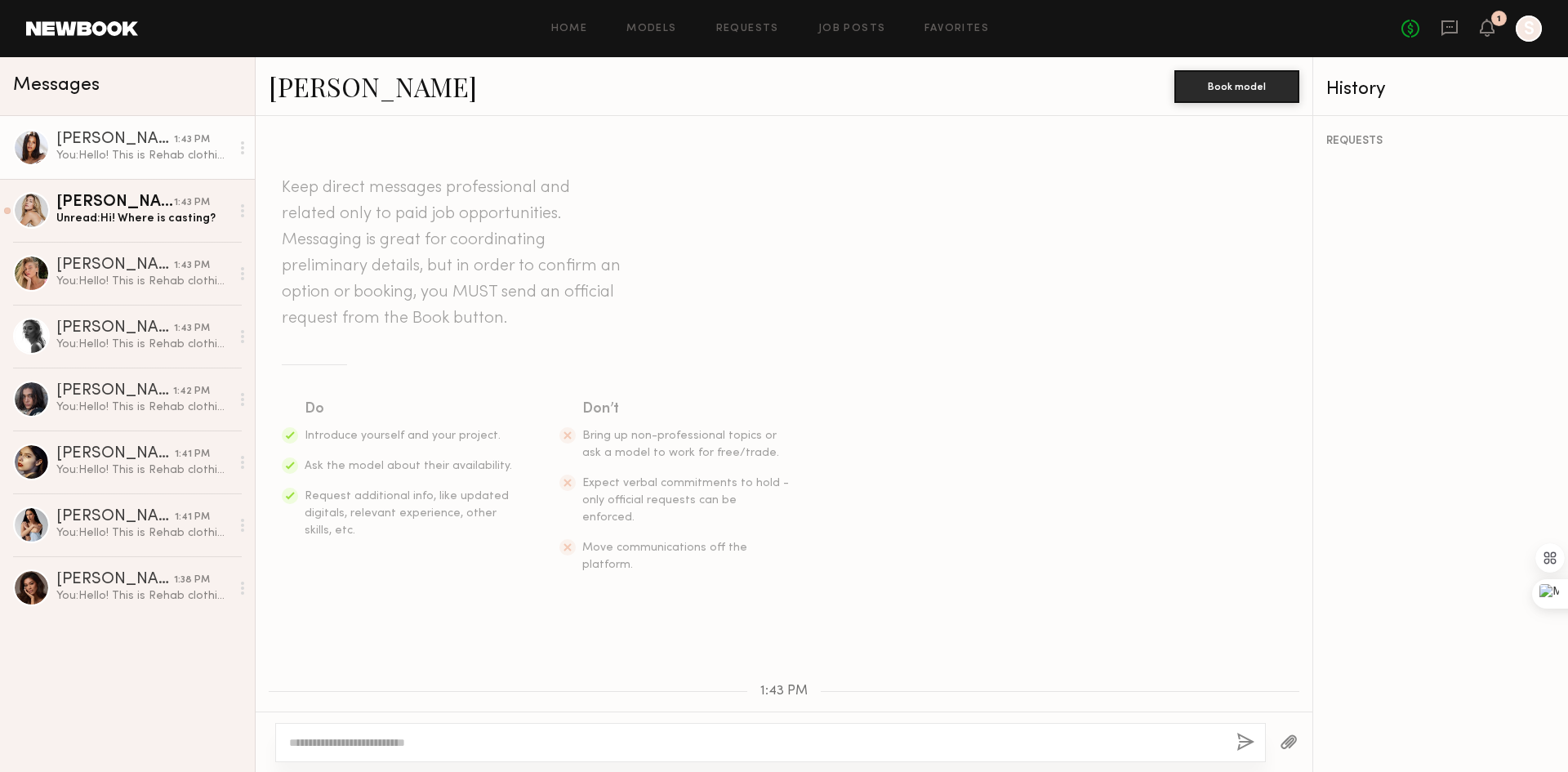
scroll to position [153, 0]
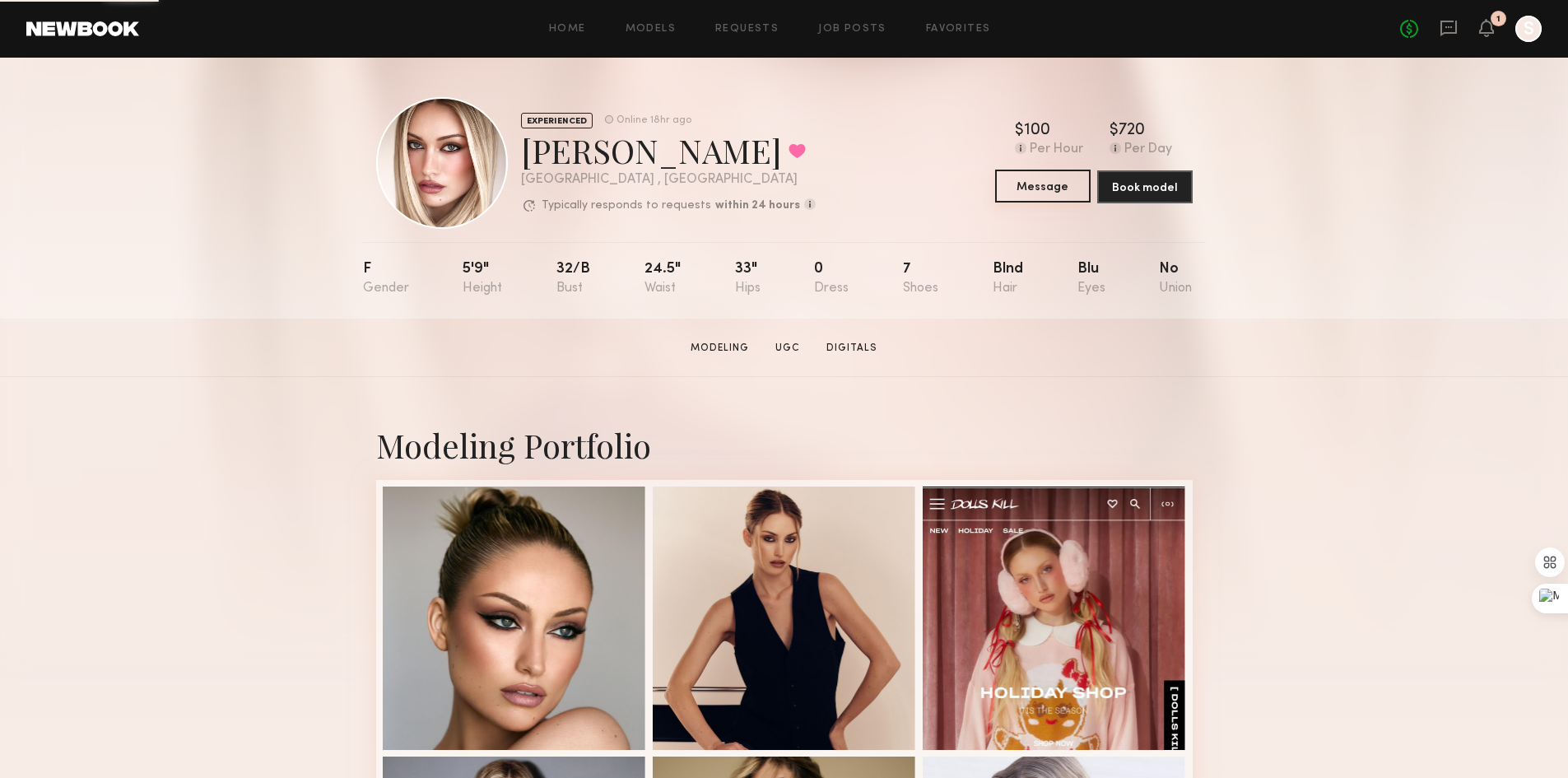
click at [1028, 199] on button "Message" at bounding box center [1042, 186] width 96 height 33
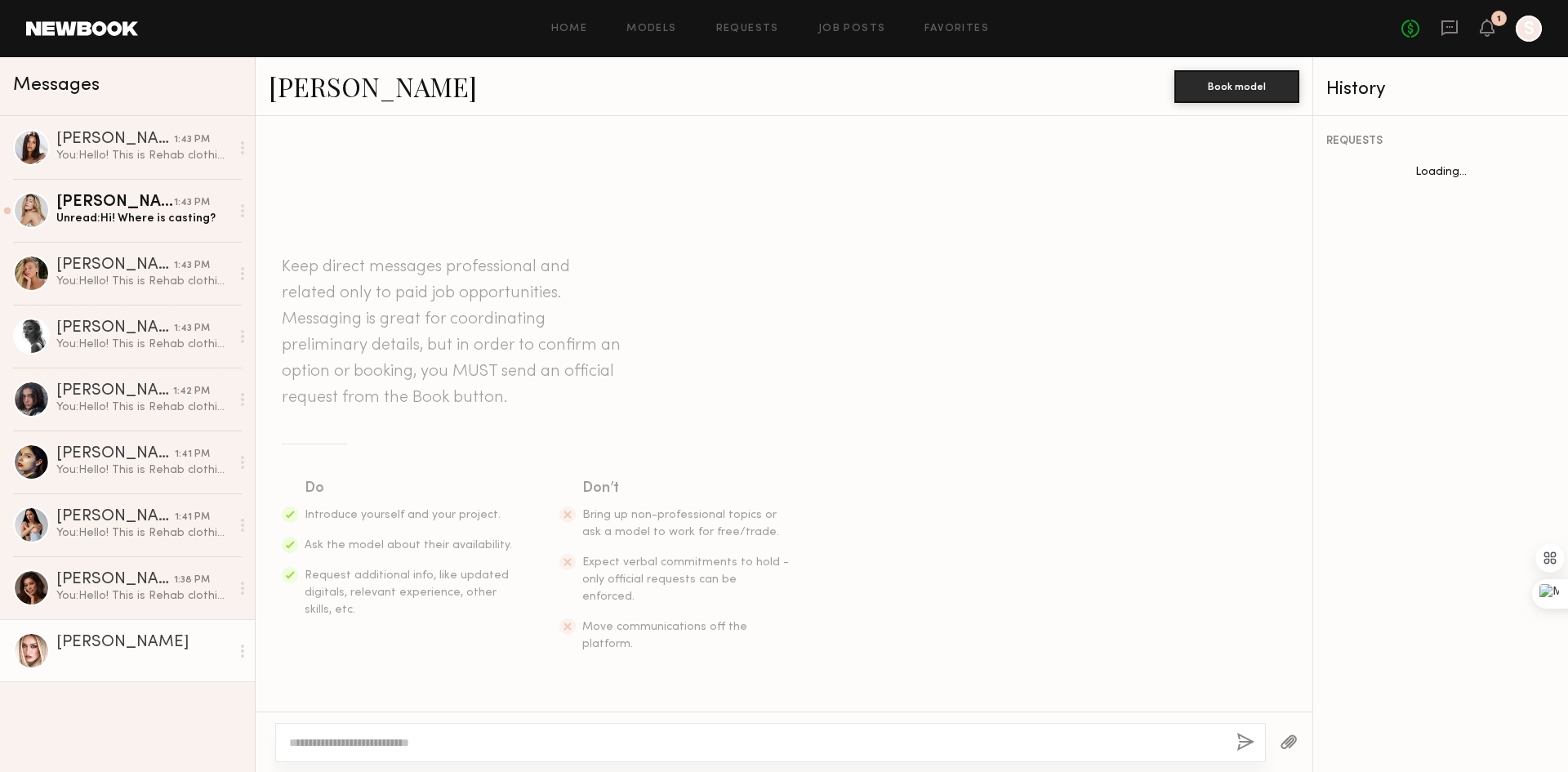
click at [748, 743] on textarea at bounding box center [756, 742] width 935 height 16
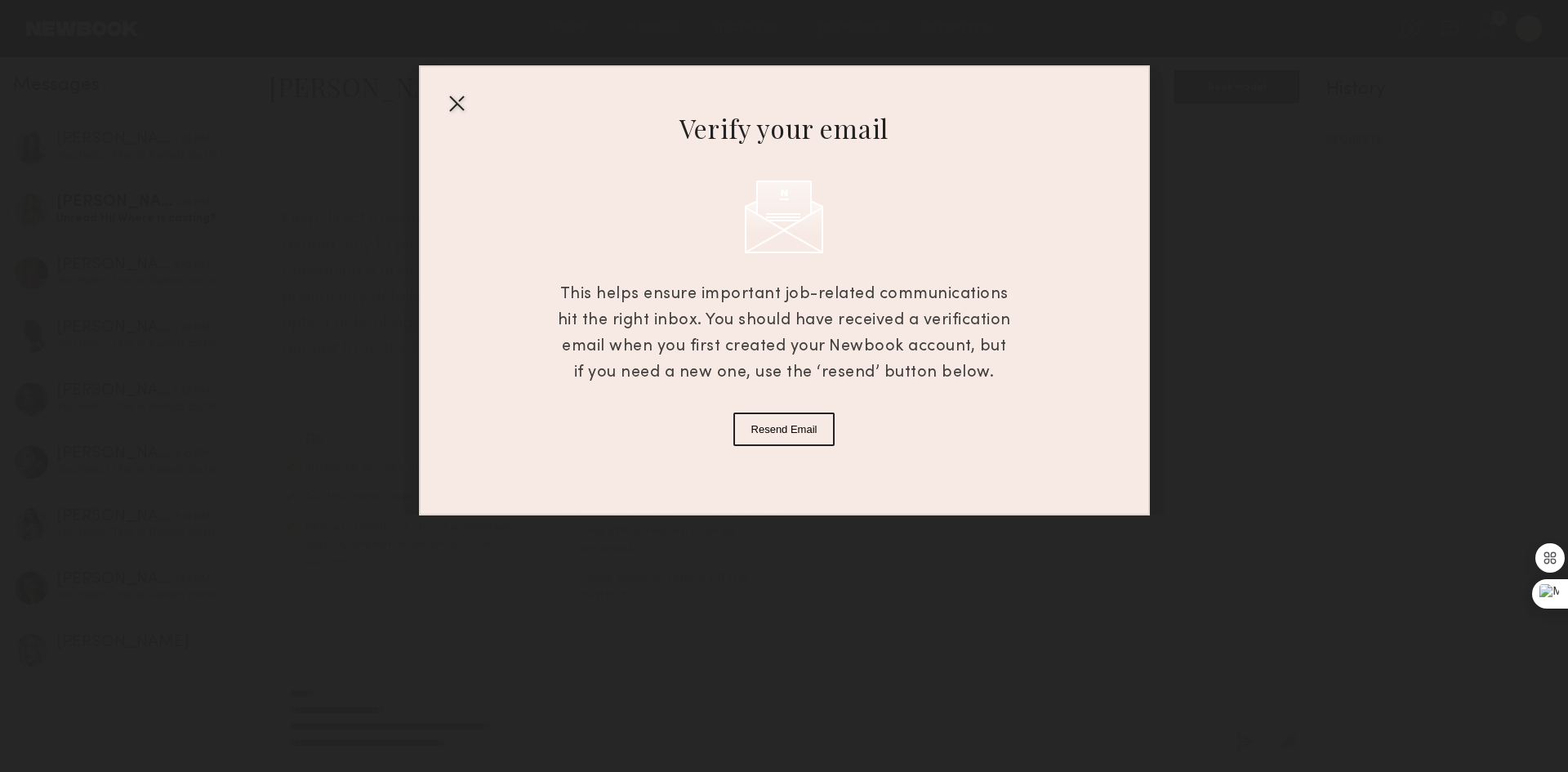
type textarea "**********"
click at [453, 105] on div at bounding box center [457, 103] width 26 height 26
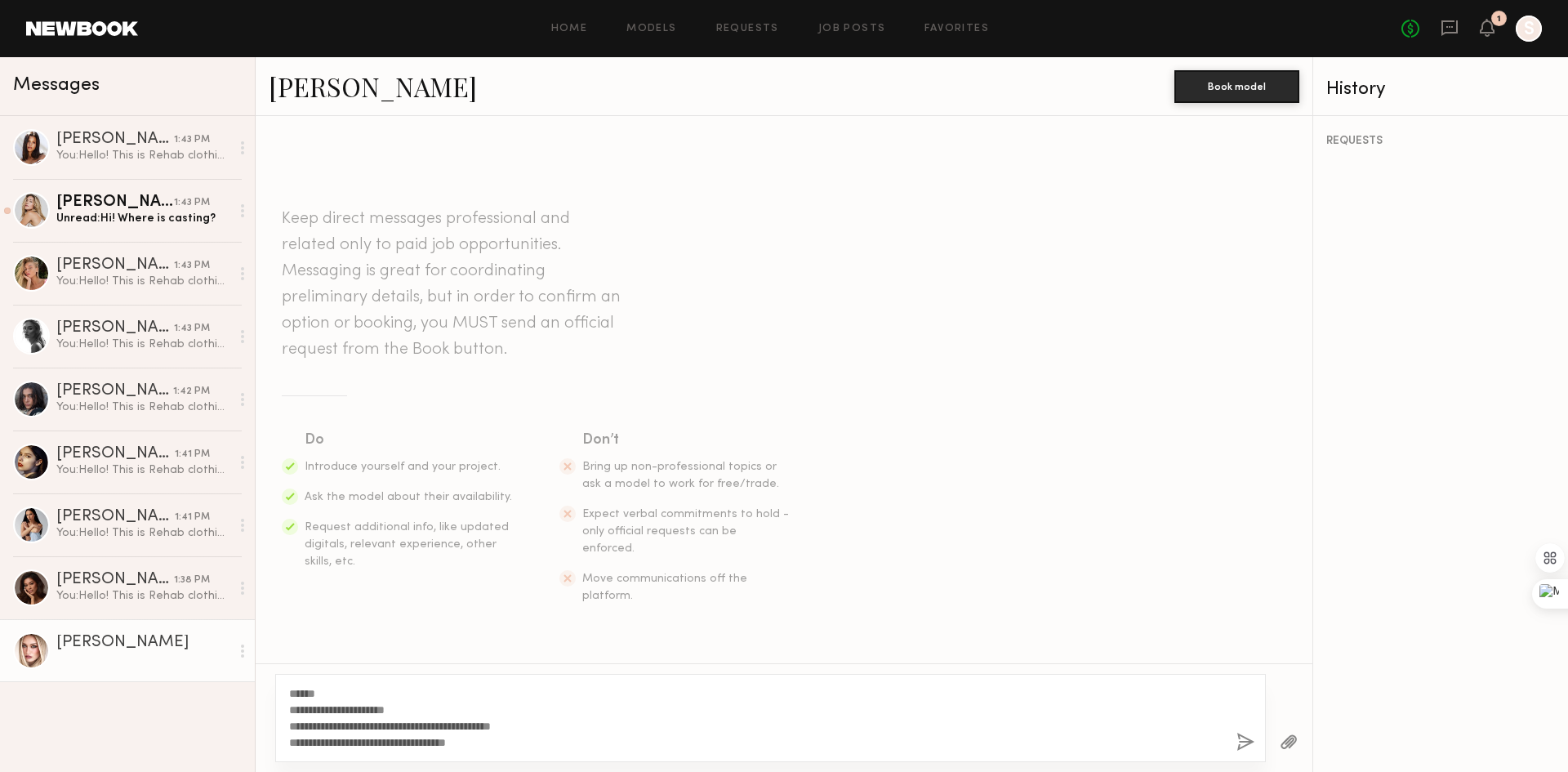
click at [1242, 742] on button "button" at bounding box center [1245, 743] width 18 height 21
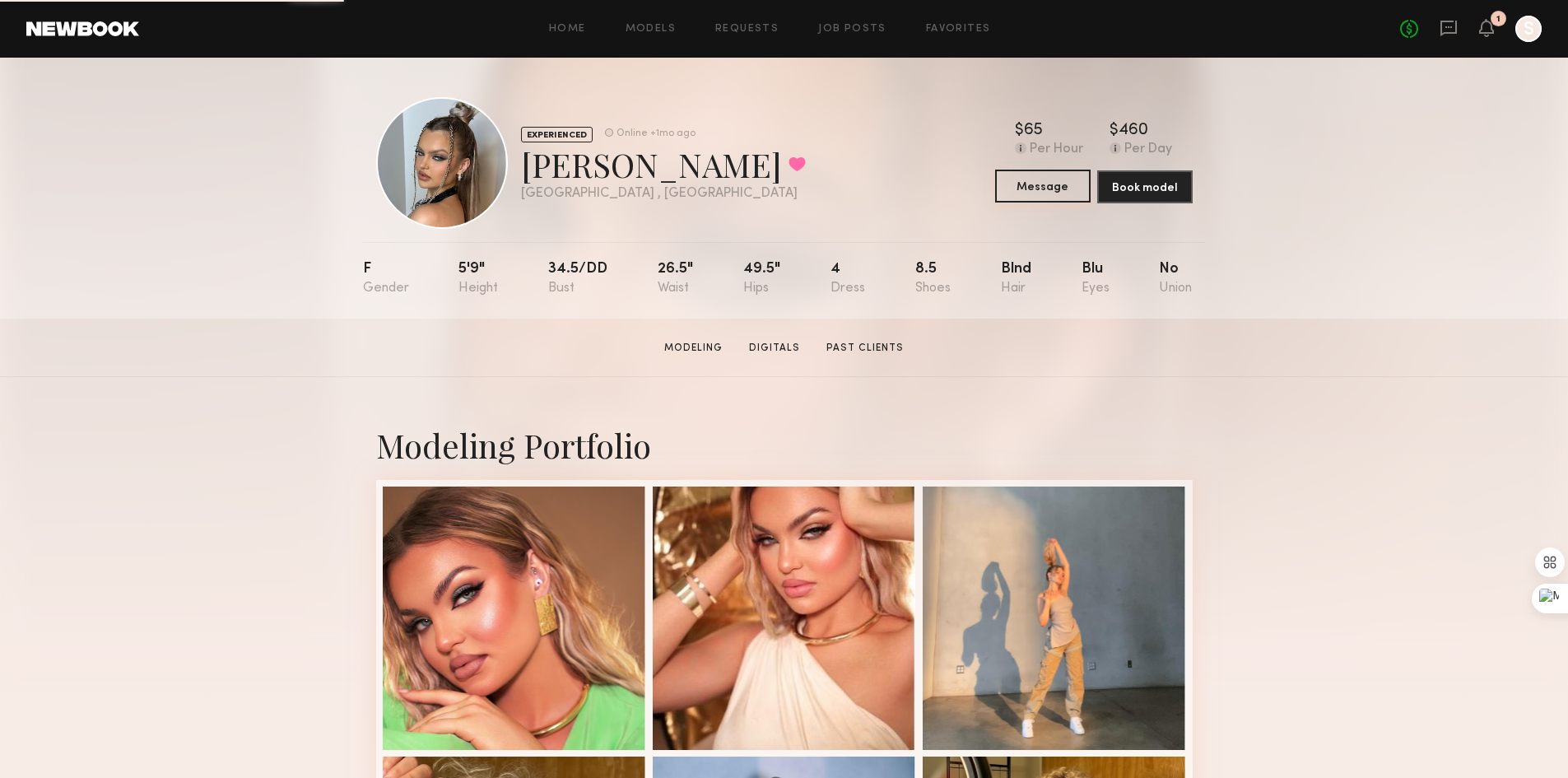
click at [1052, 189] on button "Message" at bounding box center [1042, 186] width 96 height 33
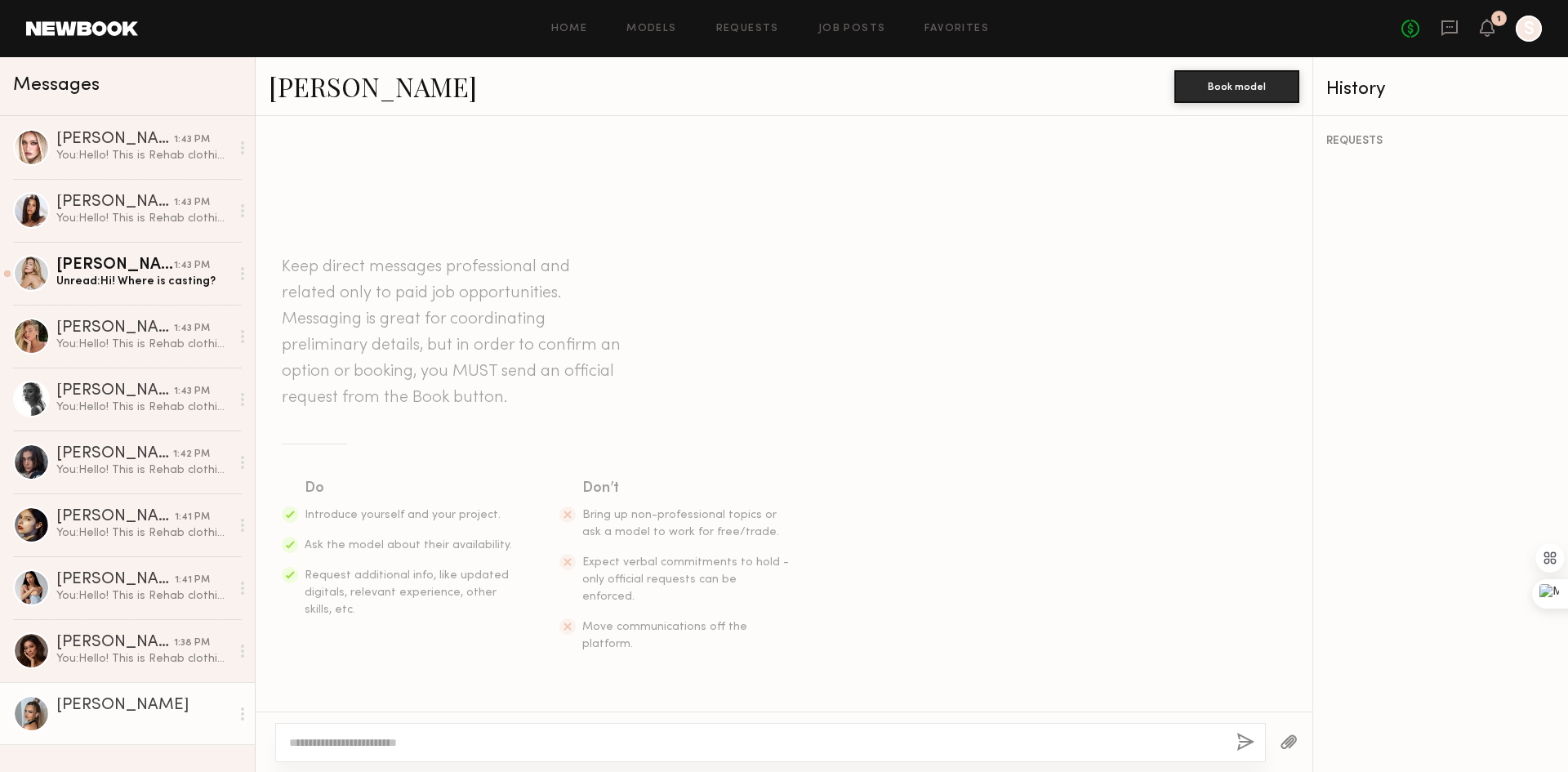
click at [673, 747] on textarea at bounding box center [756, 742] width 935 height 16
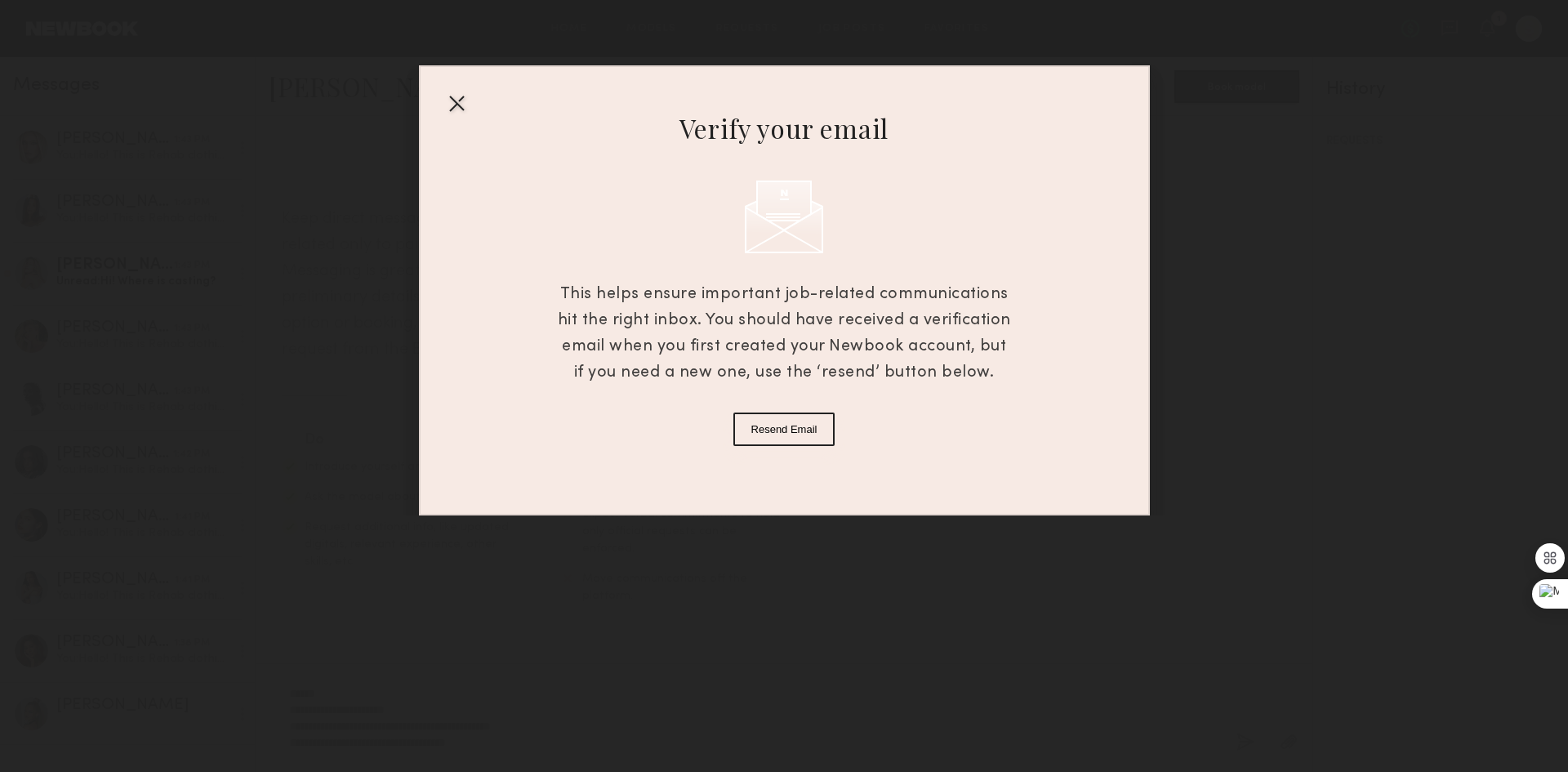
type textarea "**********"
click at [454, 105] on div at bounding box center [457, 103] width 26 height 26
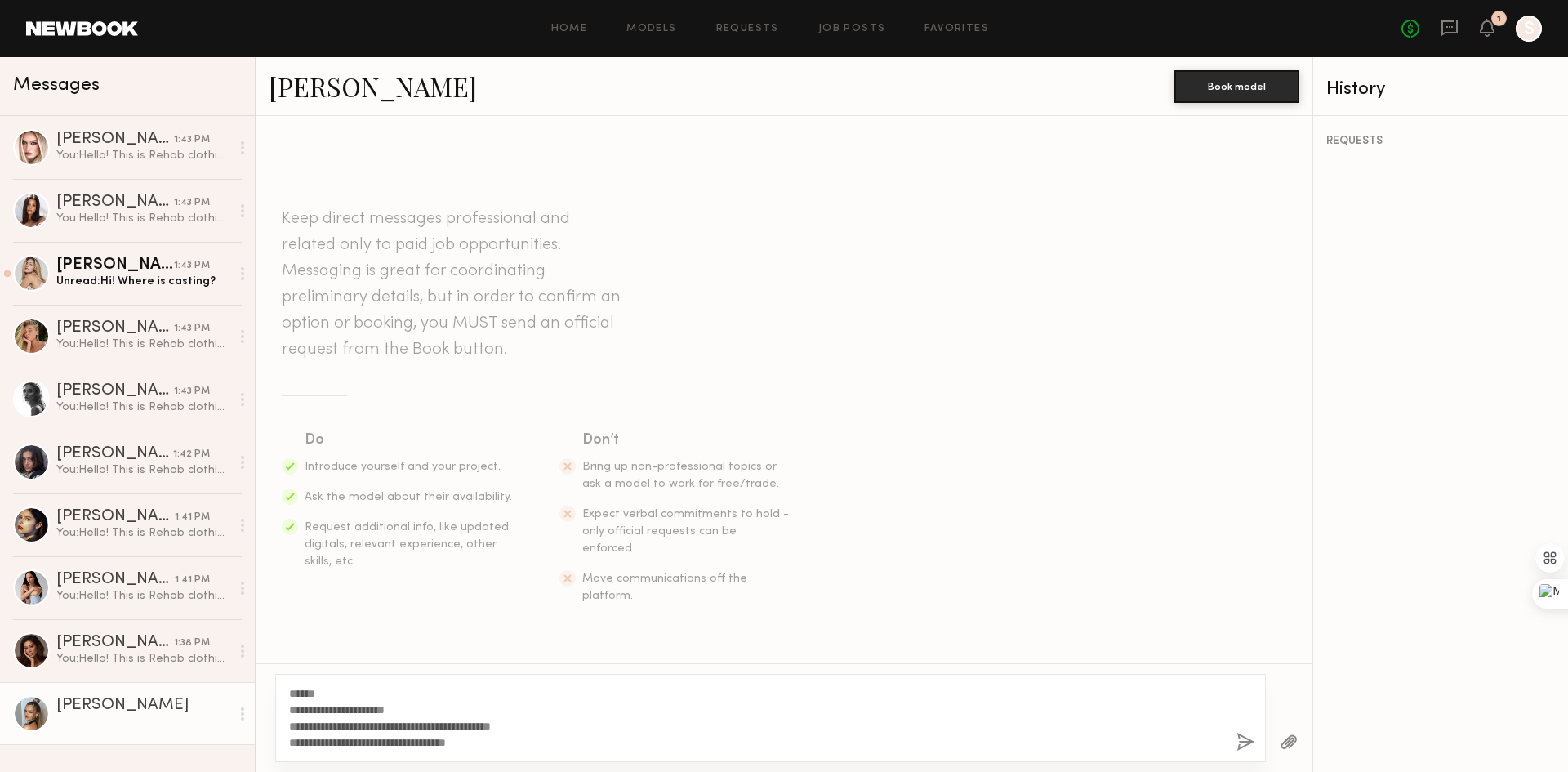
click at [1244, 740] on button "button" at bounding box center [1245, 743] width 18 height 21
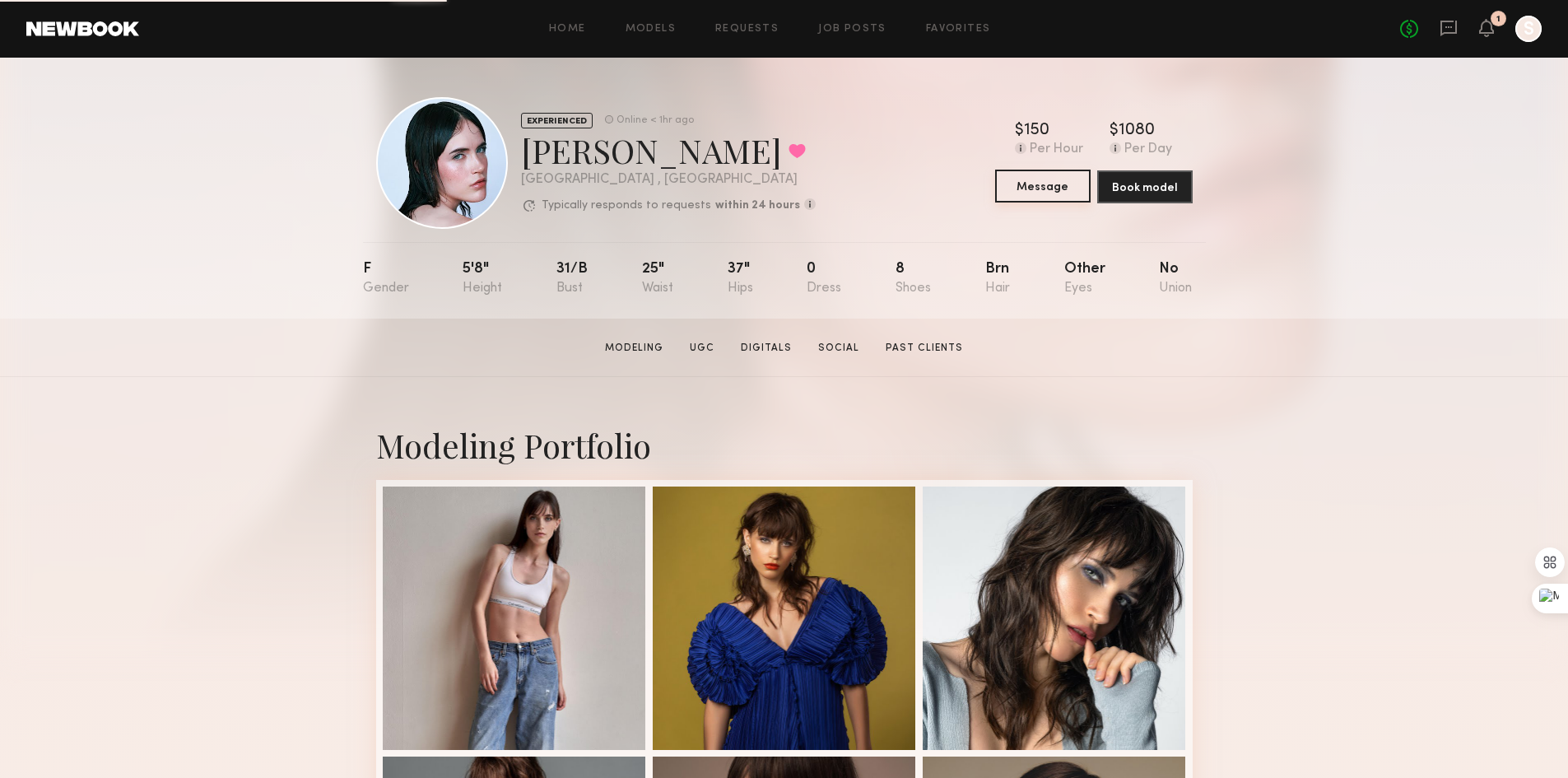
click at [1044, 203] on button "Message" at bounding box center [1042, 186] width 96 height 33
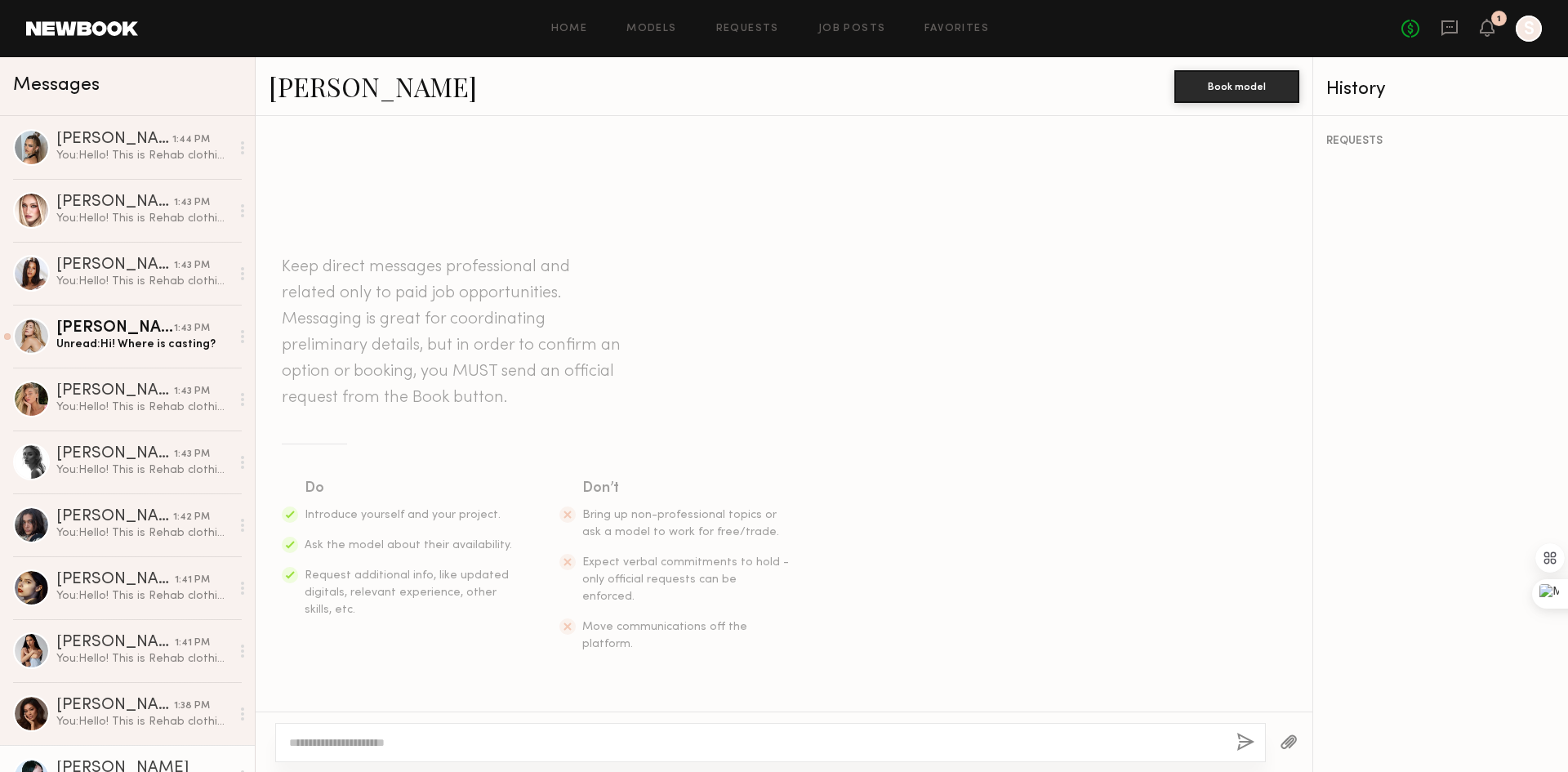
click at [635, 742] on textarea at bounding box center [756, 742] width 935 height 16
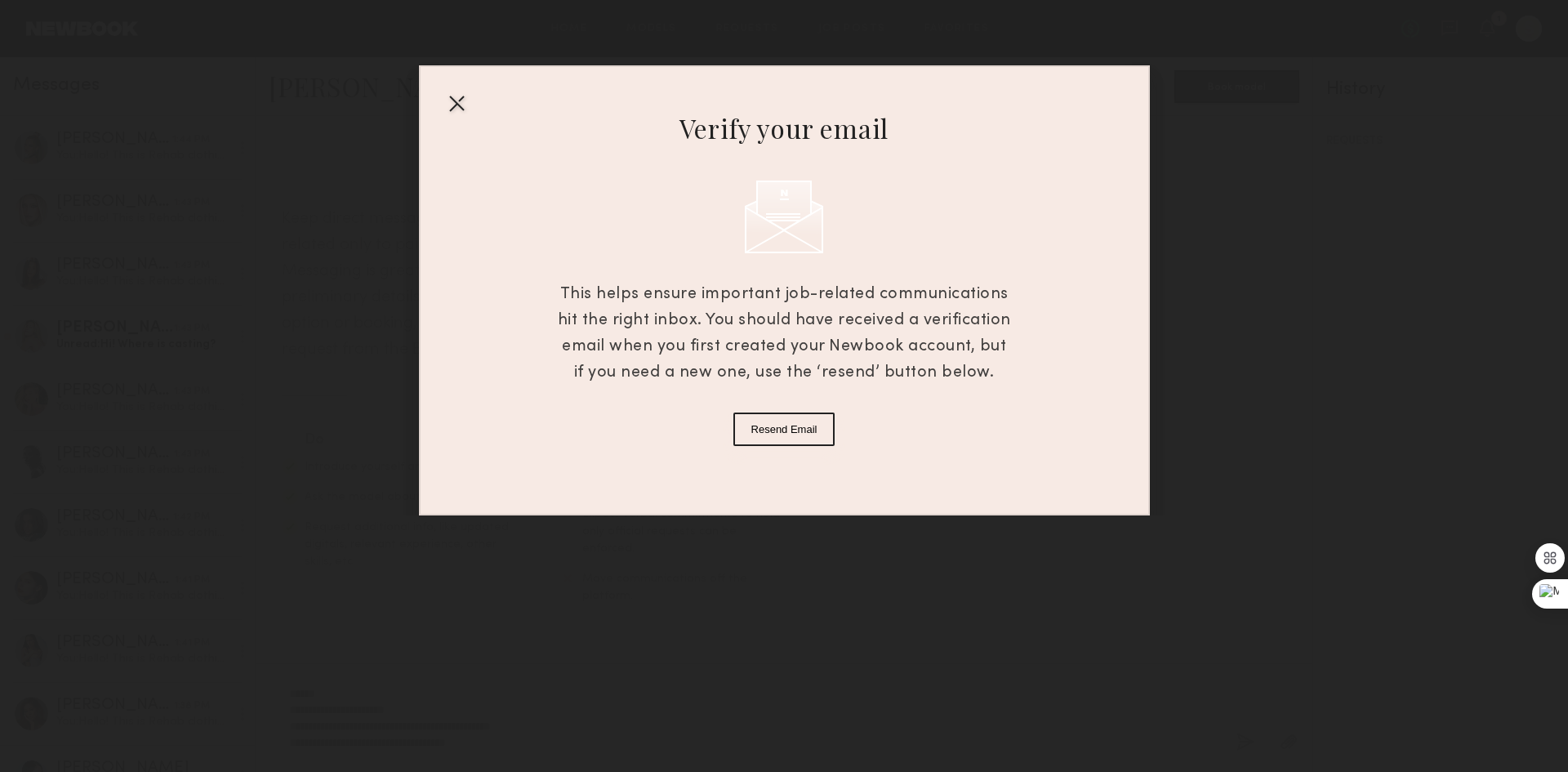
type textarea "**********"
click at [454, 88] on div "Verify your email This helps ensure important job-related communications hit th…" at bounding box center [784, 290] width 731 height 450
click at [455, 103] on div at bounding box center [457, 103] width 26 height 26
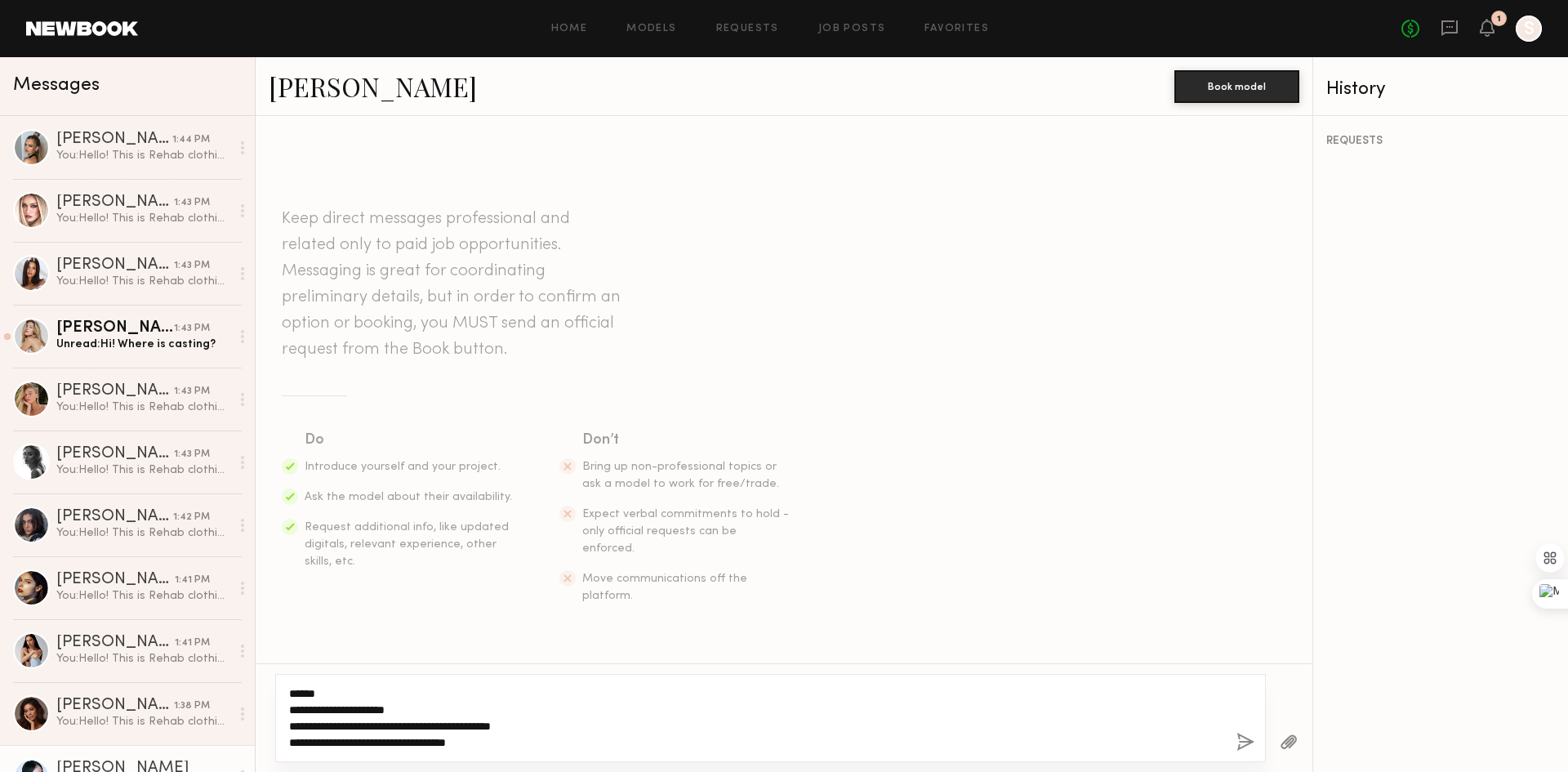
click at [873, 726] on textarea "**********" at bounding box center [756, 718] width 935 height 66
click at [1239, 739] on button "button" at bounding box center [1245, 743] width 18 height 21
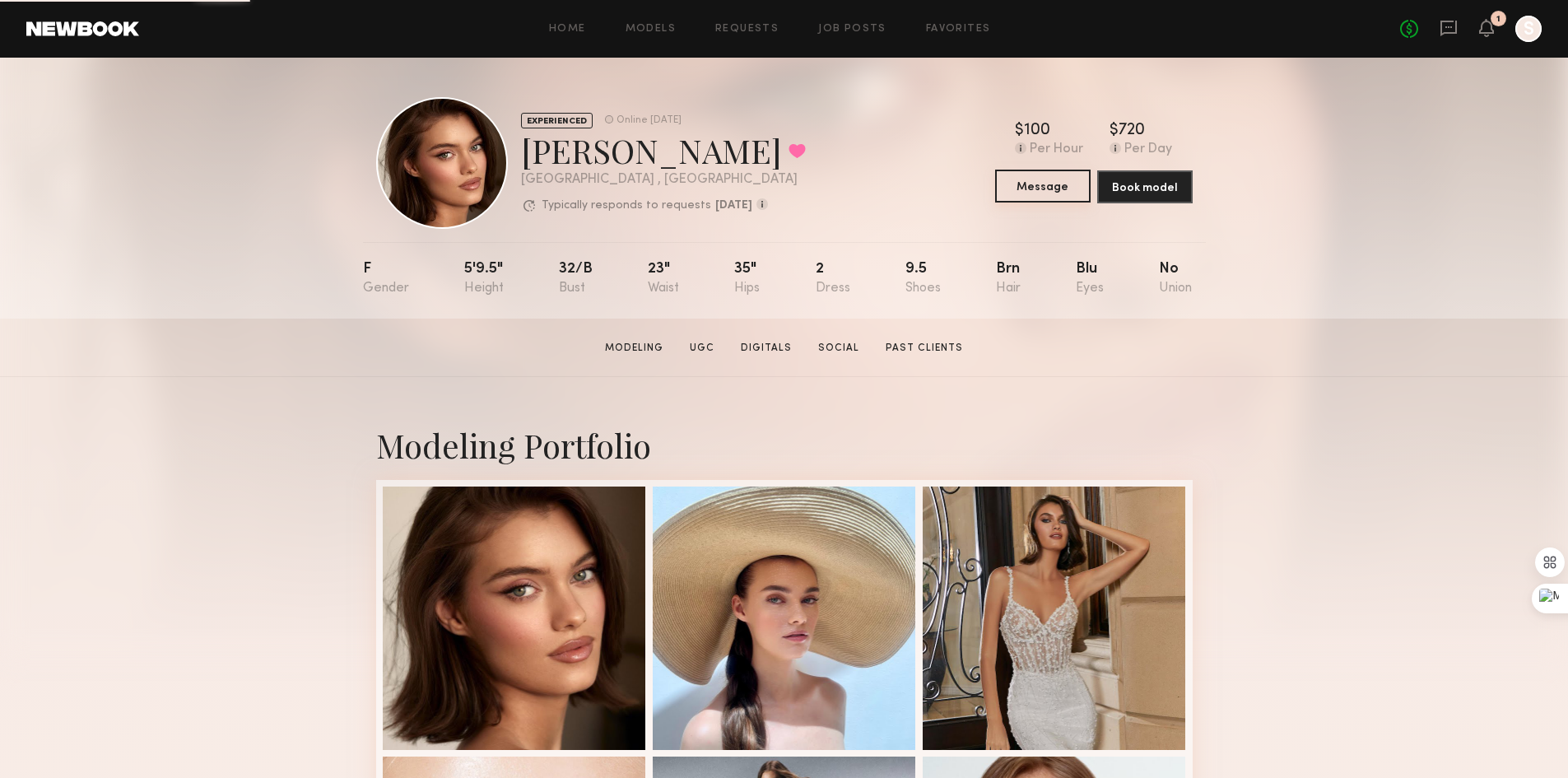
click at [1052, 187] on button "Message" at bounding box center [1042, 186] width 96 height 33
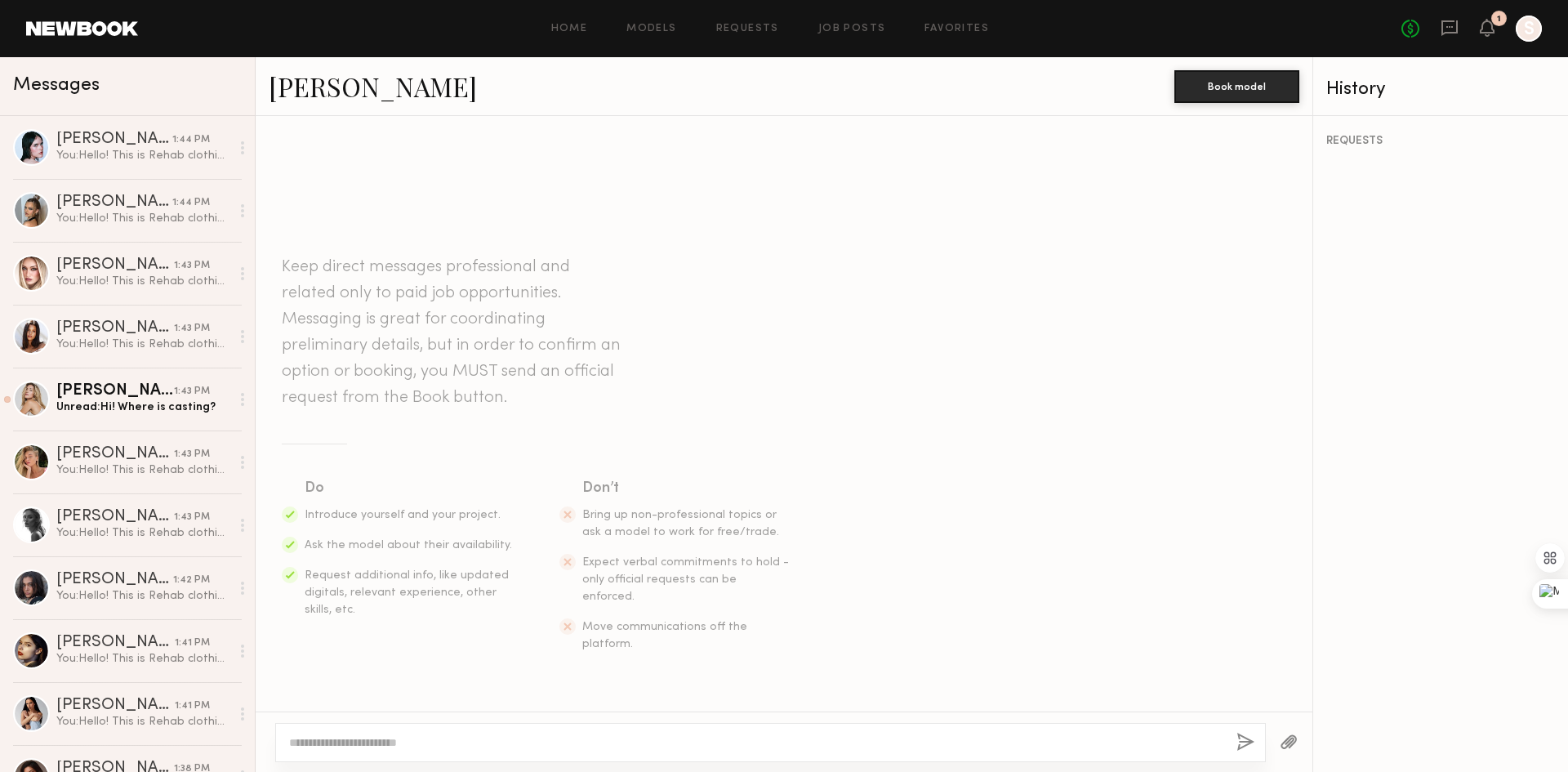
click at [585, 743] on textarea at bounding box center [756, 742] width 935 height 16
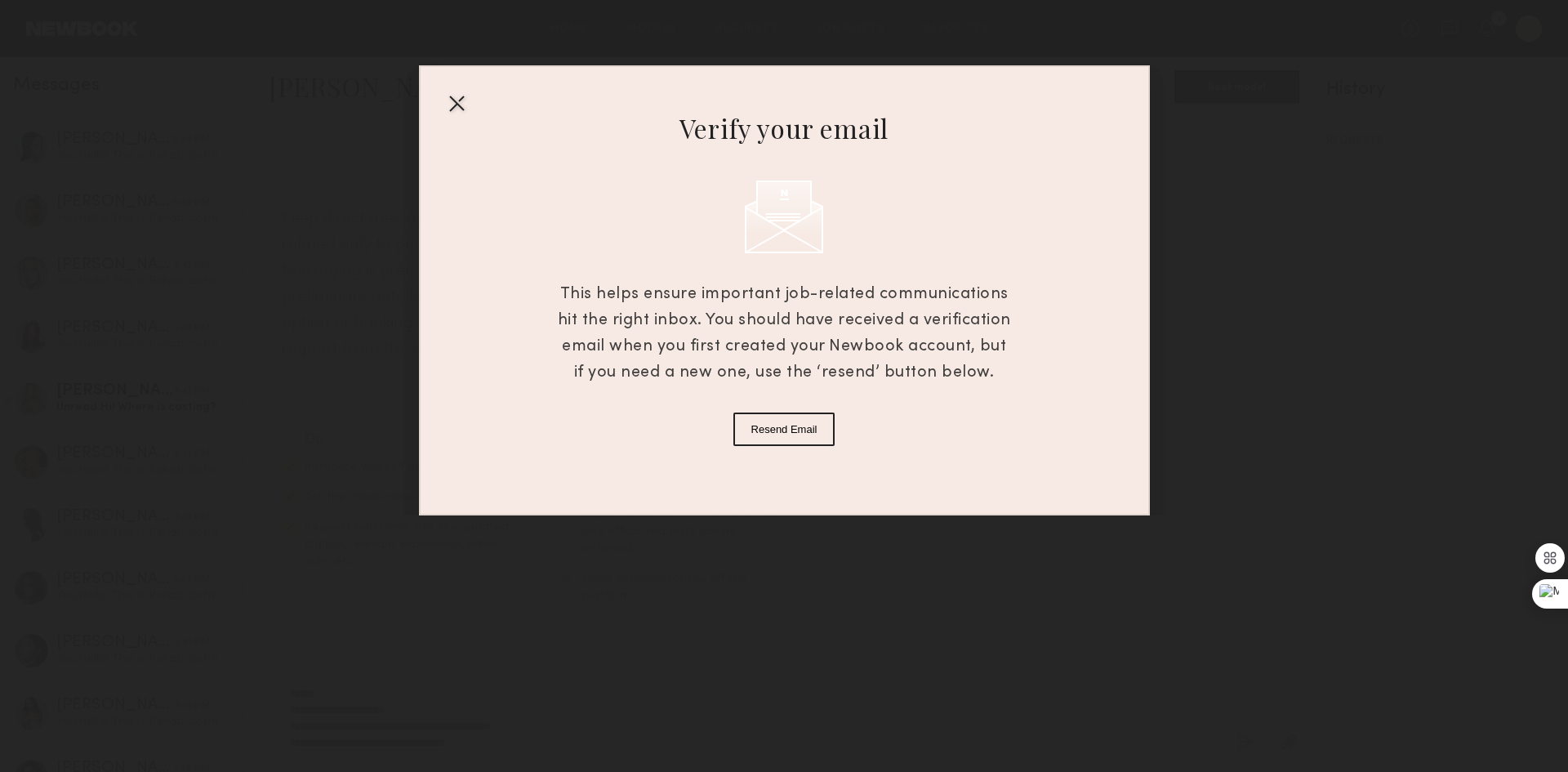
type textarea "**********"
click at [453, 91] on div at bounding box center [457, 103] width 26 height 26
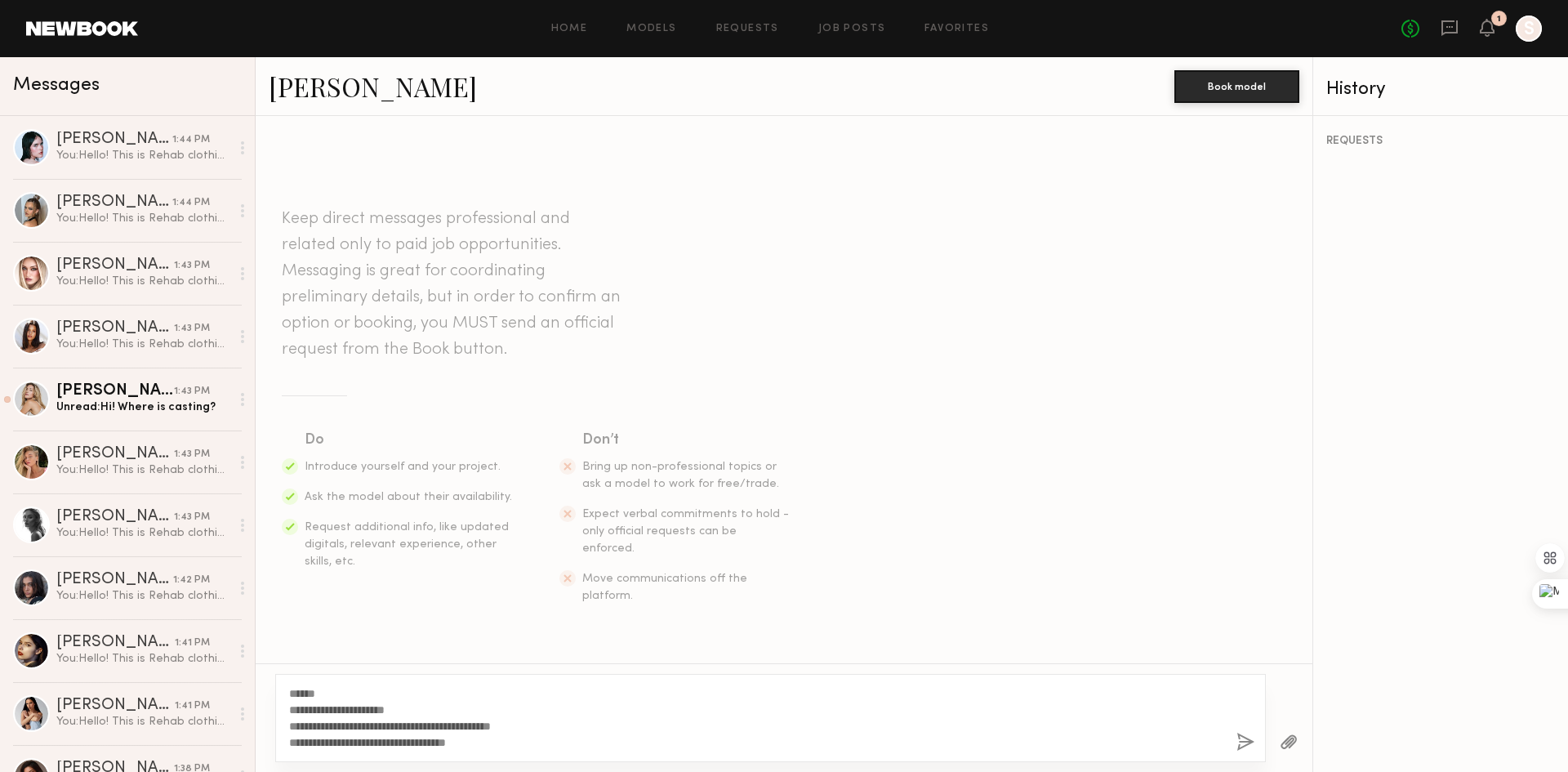
click at [1254, 735] on button "button" at bounding box center [1245, 743] width 18 height 21
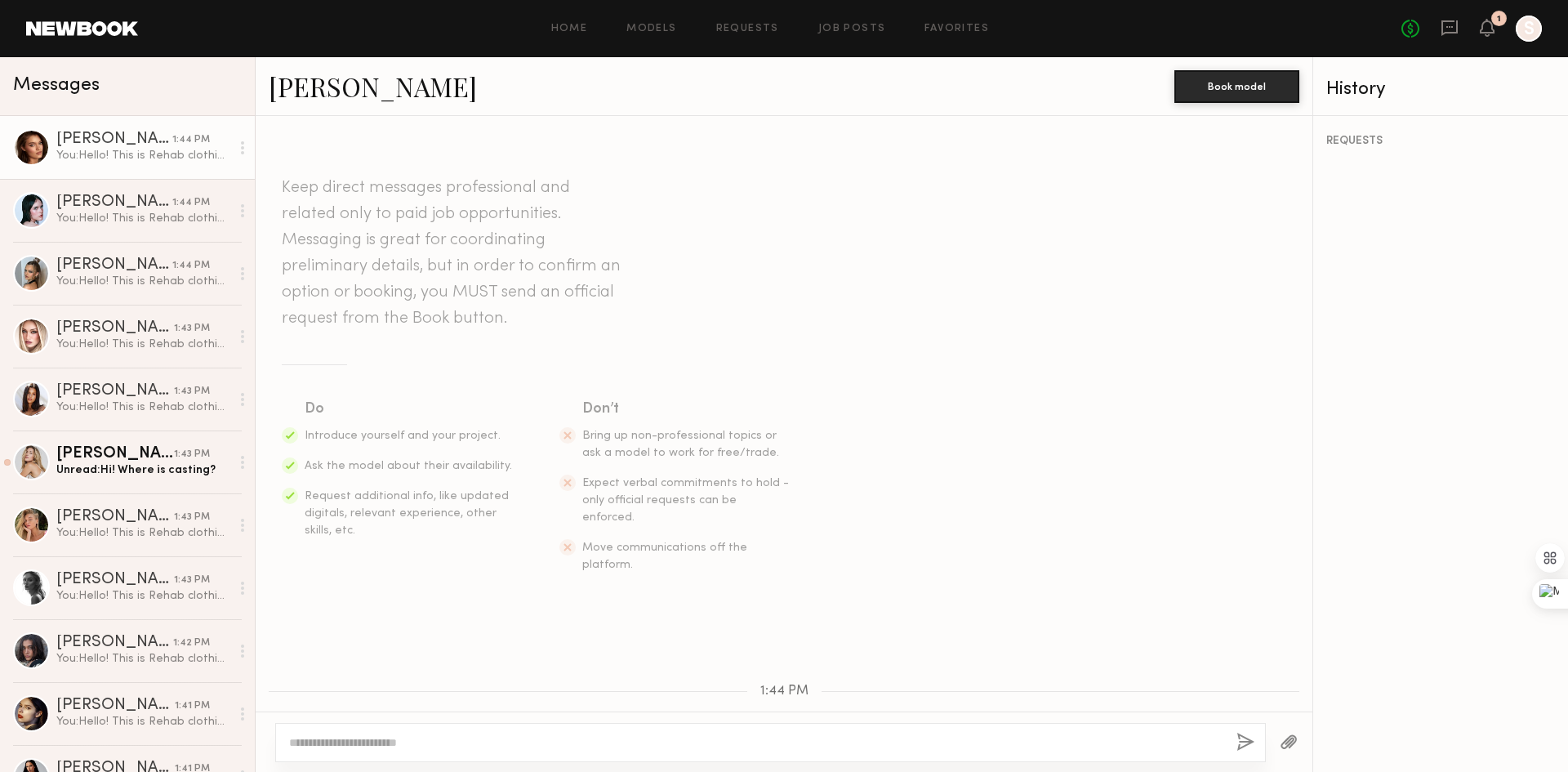
scroll to position [153, 0]
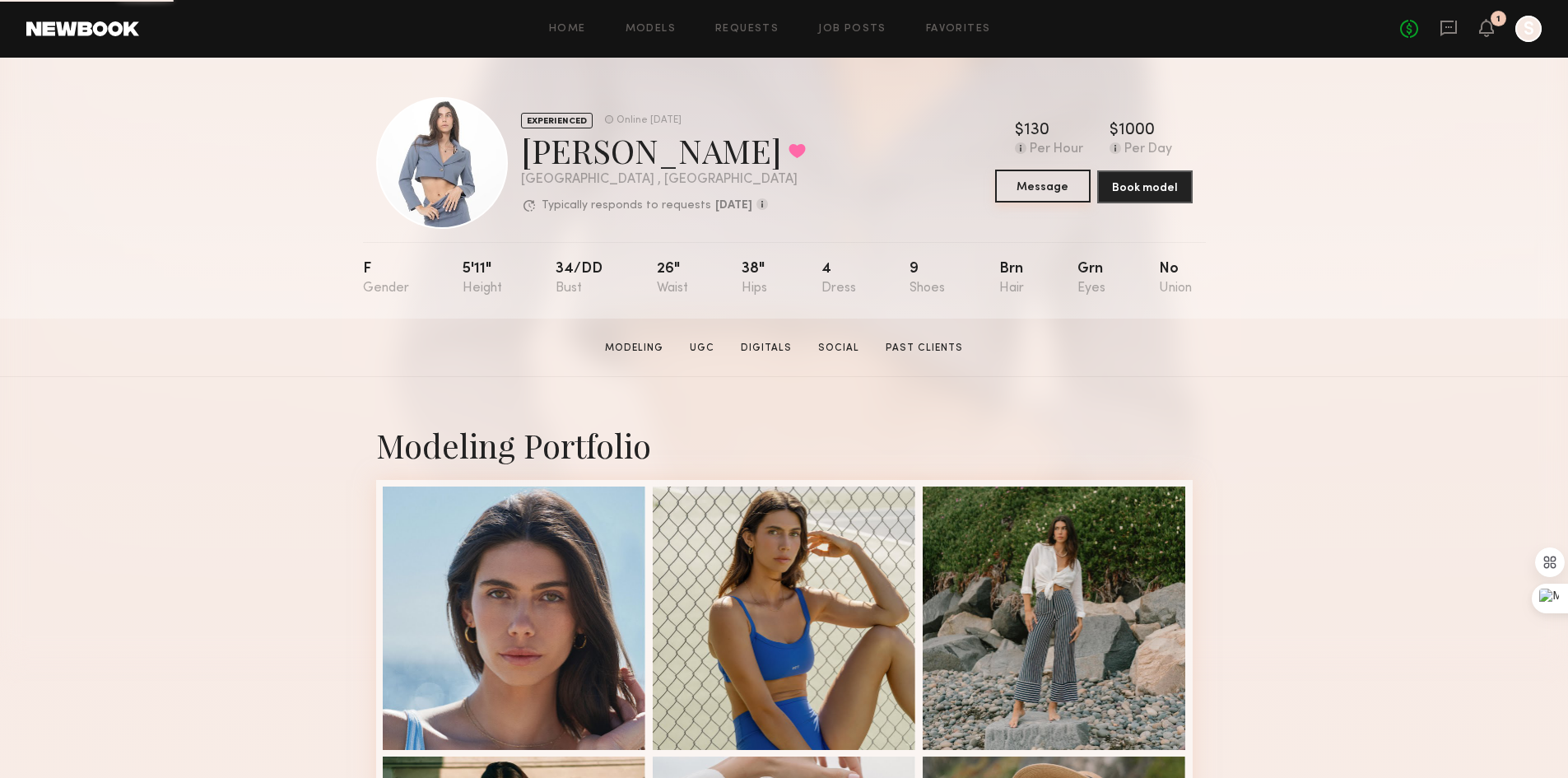
click at [1045, 189] on button "Message" at bounding box center [1042, 186] width 96 height 33
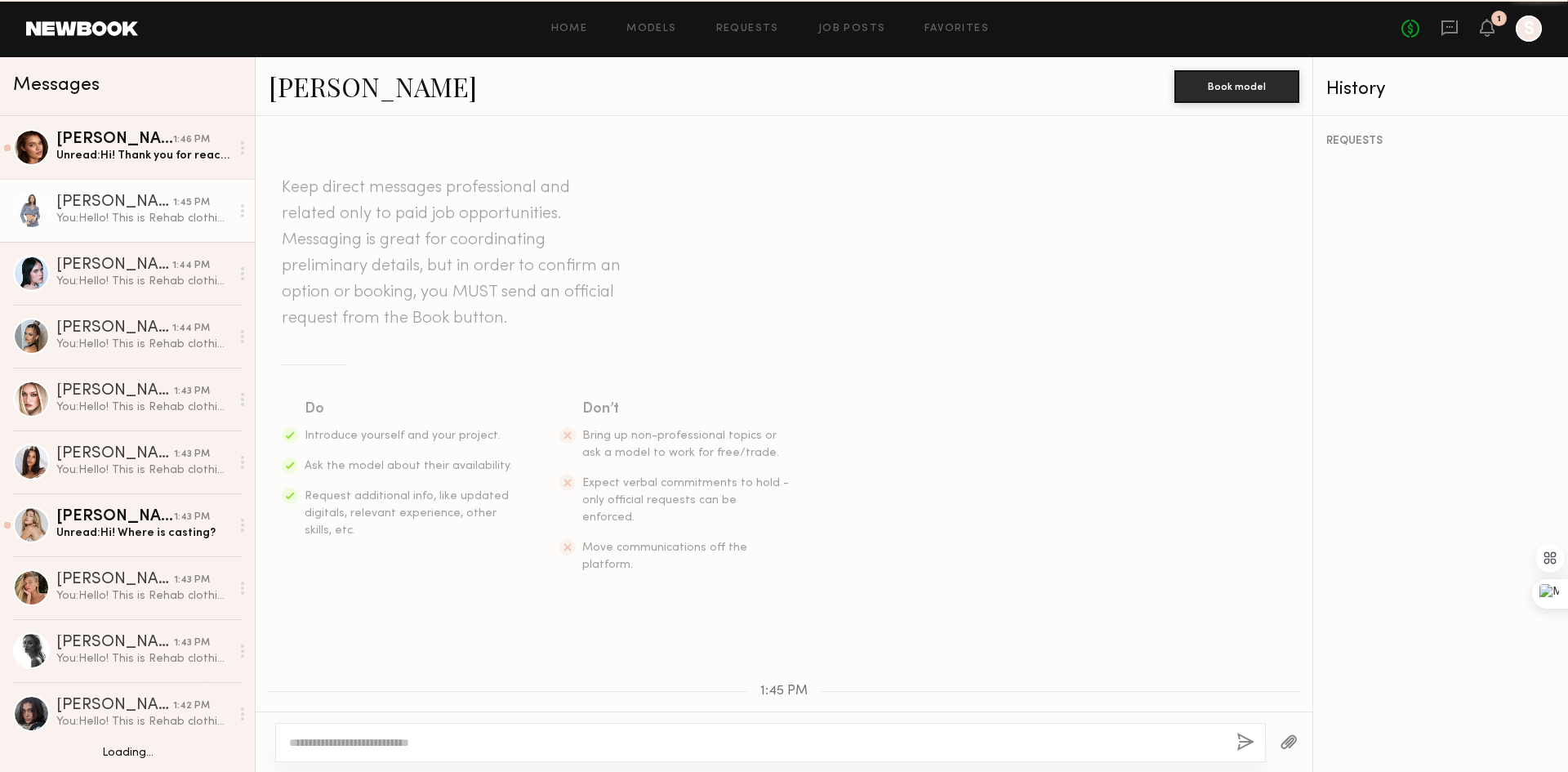
scroll to position [153, 0]
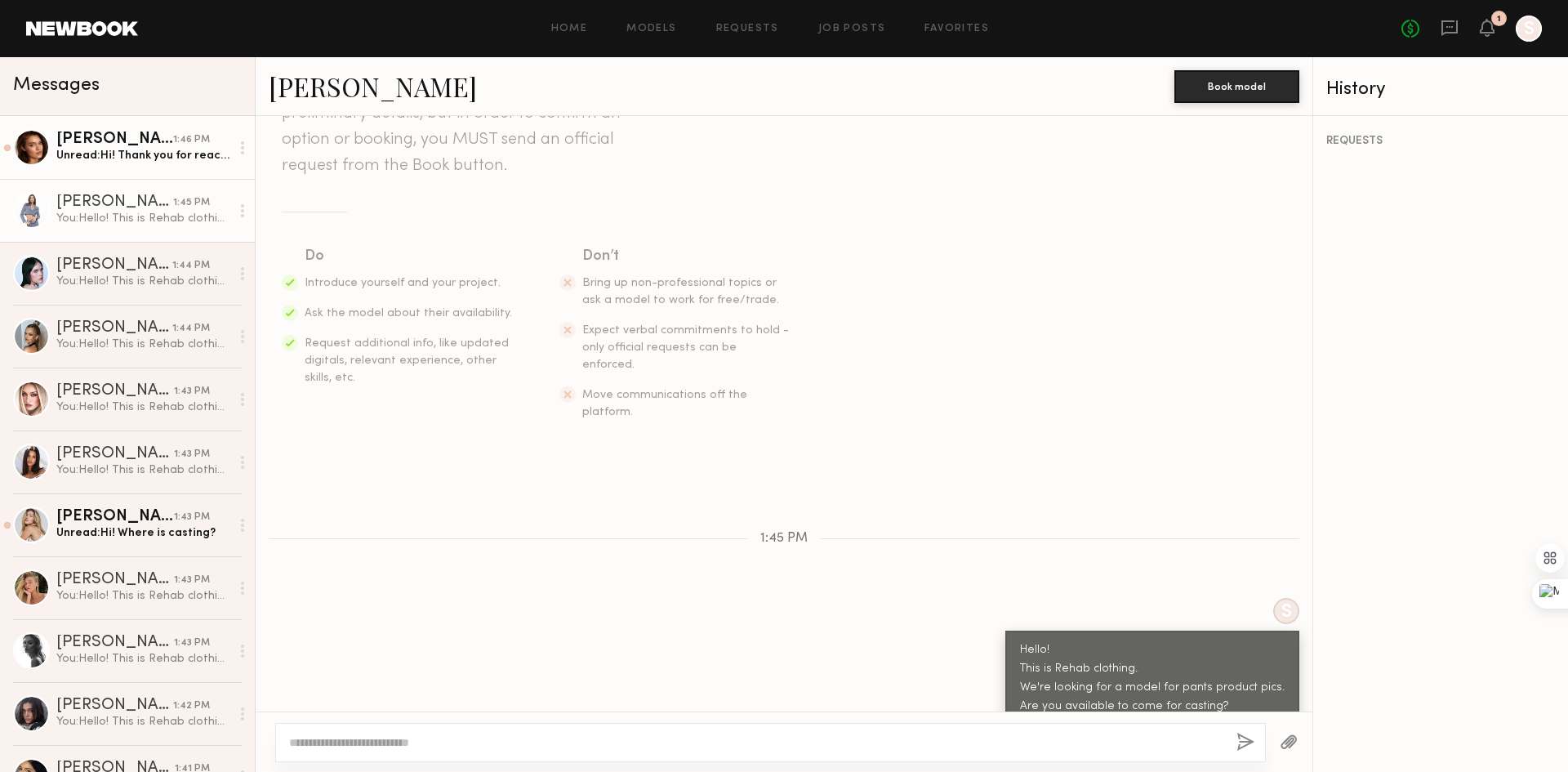
click at [97, 160] on div "Unread: Hi! Thank you for reaching out to me :) do you already know the date of…" at bounding box center [143, 155] width 174 height 16
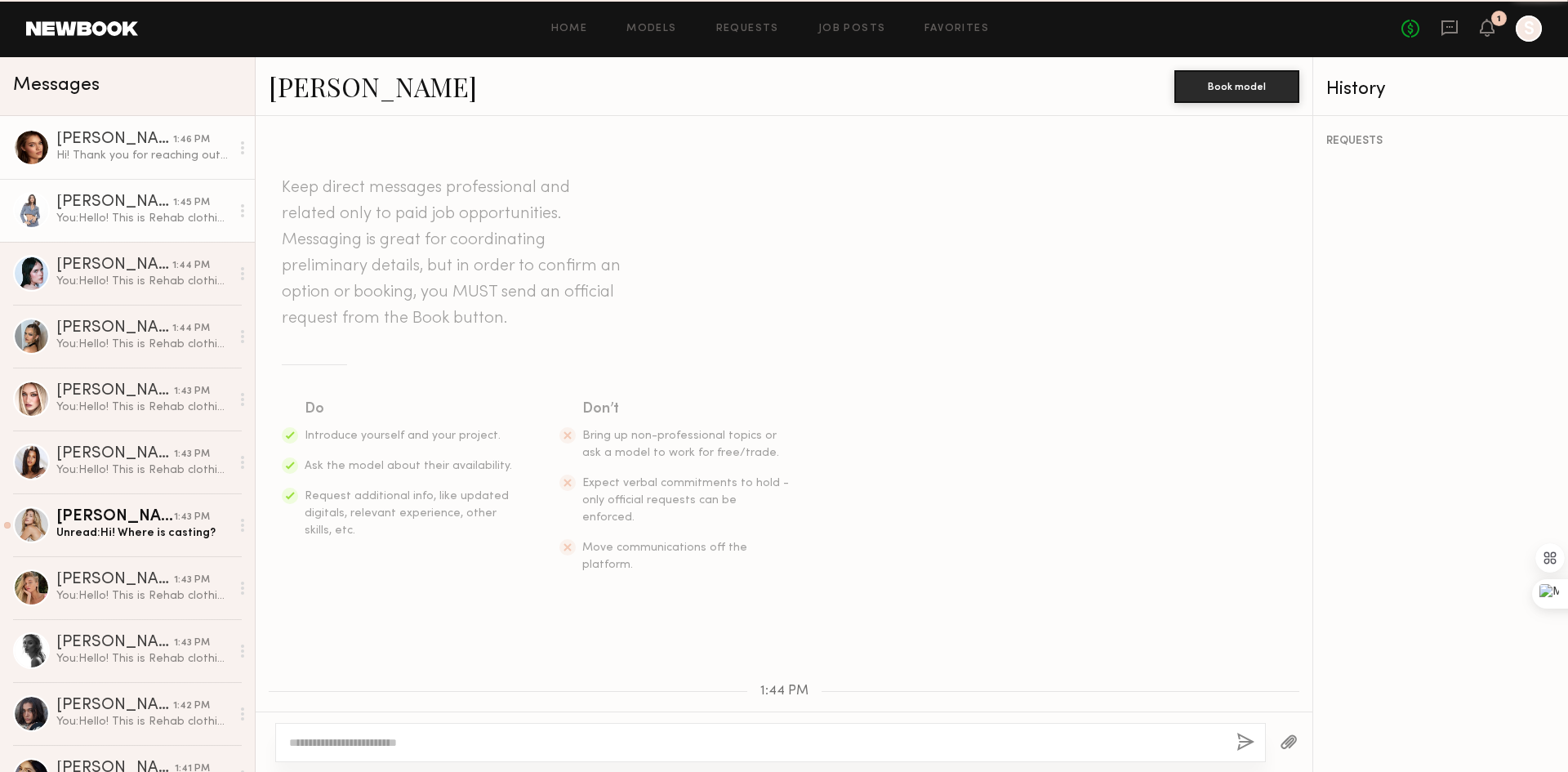
scroll to position [237, 0]
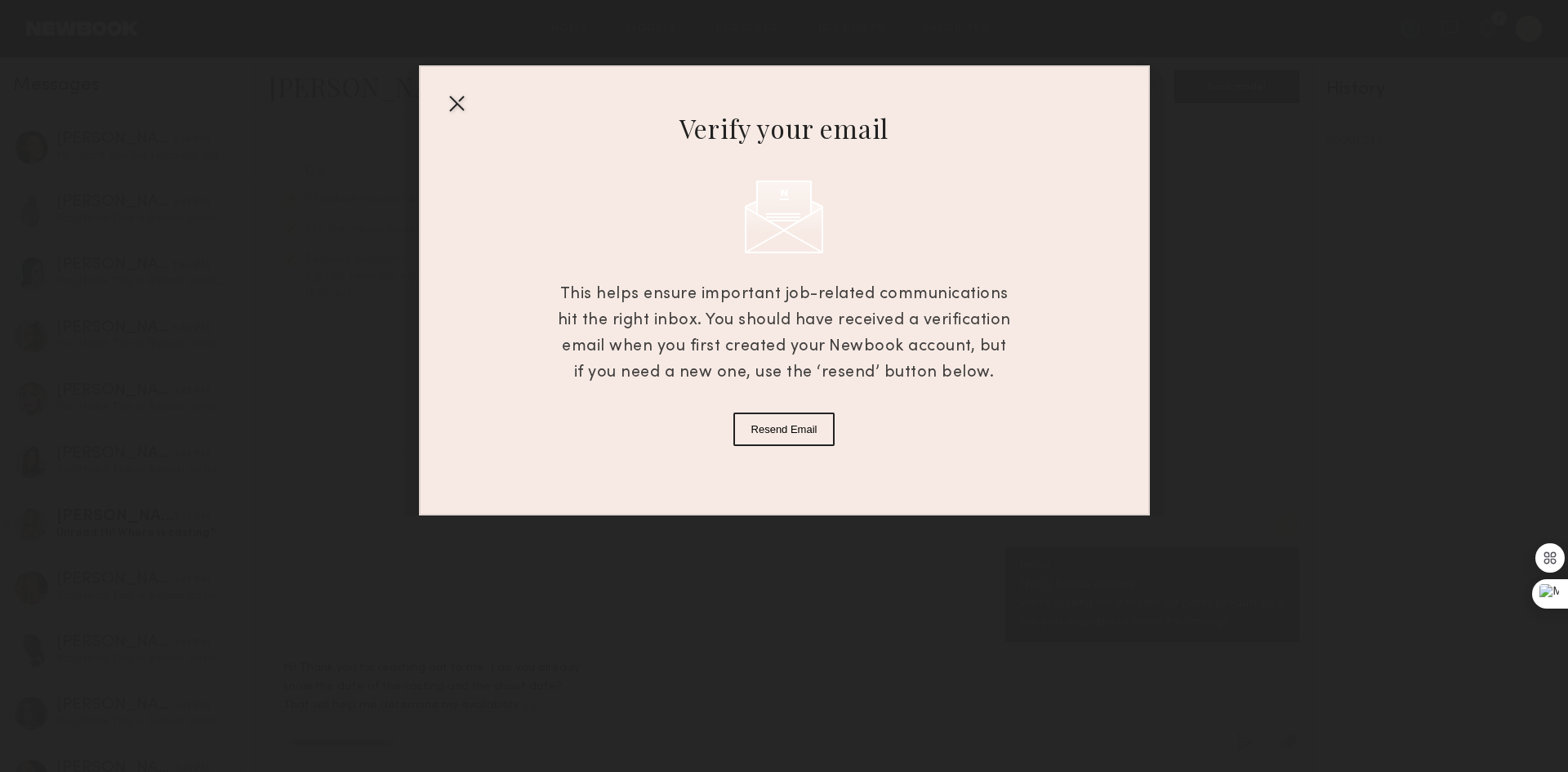
click at [458, 104] on div at bounding box center [457, 103] width 26 height 26
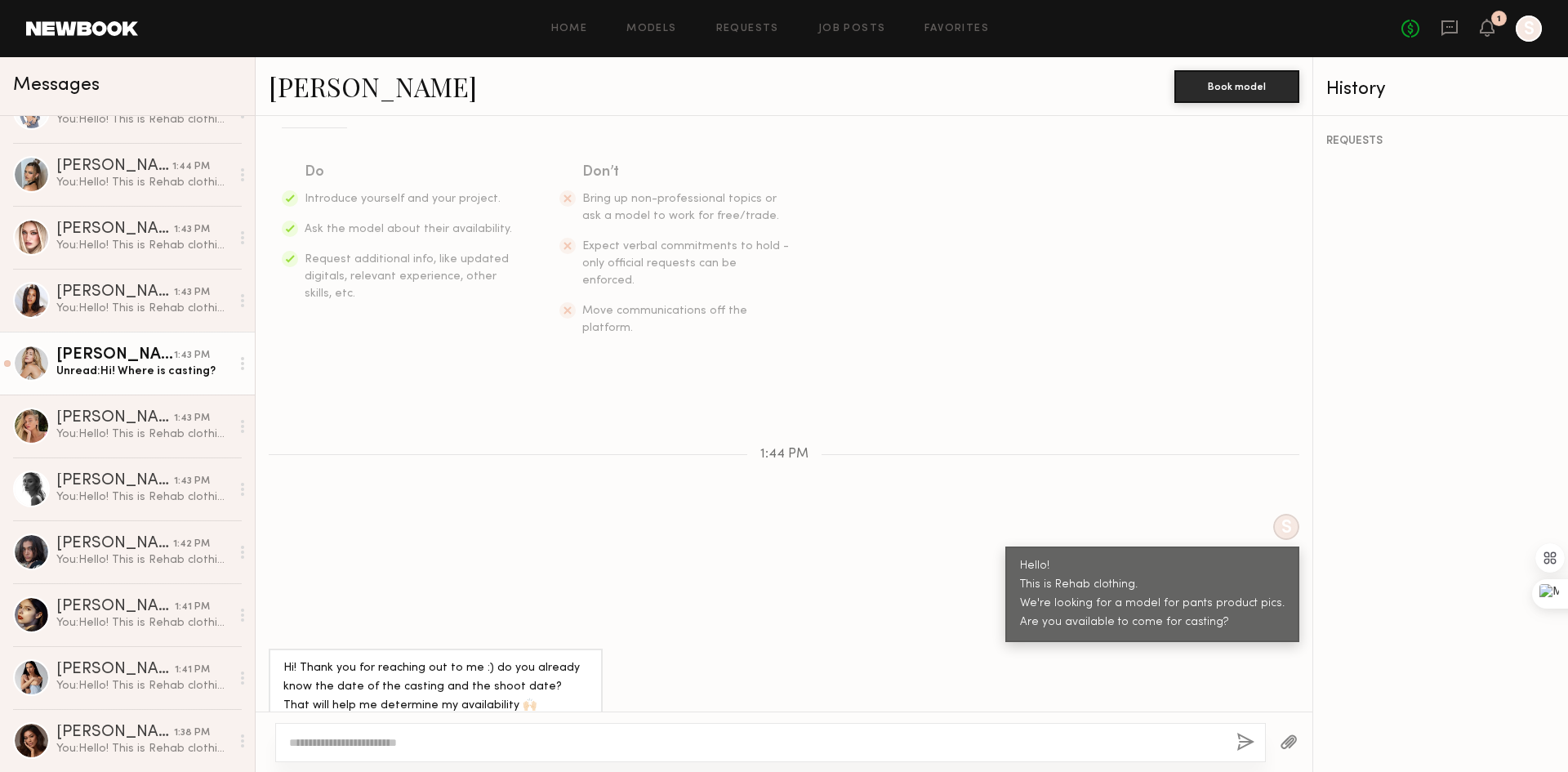
click at [159, 370] on div "Unread: Hi! Where is casting?" at bounding box center [143, 371] width 174 height 16
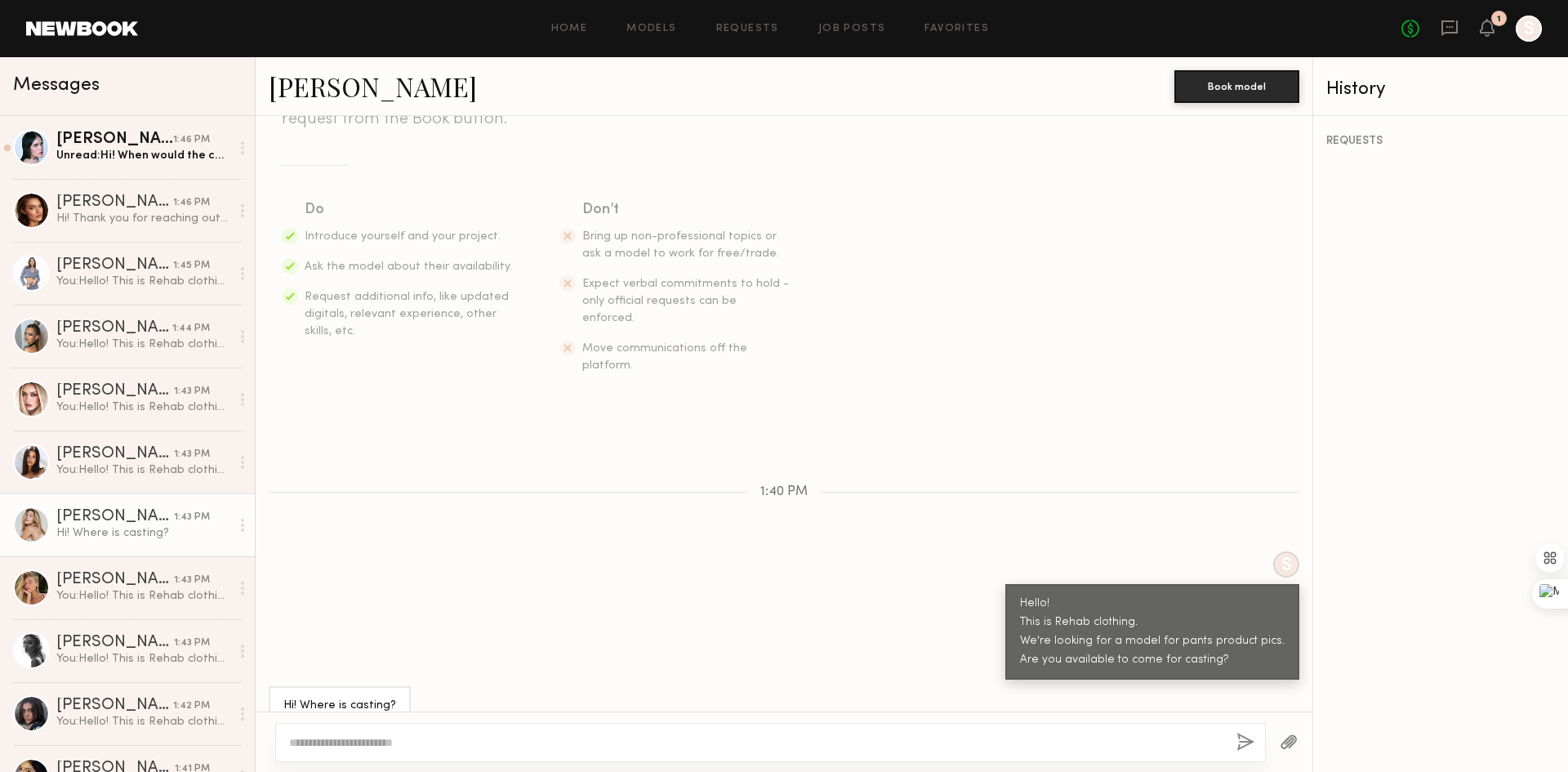
click at [325, 85] on link "[PERSON_NAME]" at bounding box center [373, 85] width 209 height 35
click at [117, 135] on div "[PERSON_NAME]" at bounding box center [115, 139] width 116 height 16
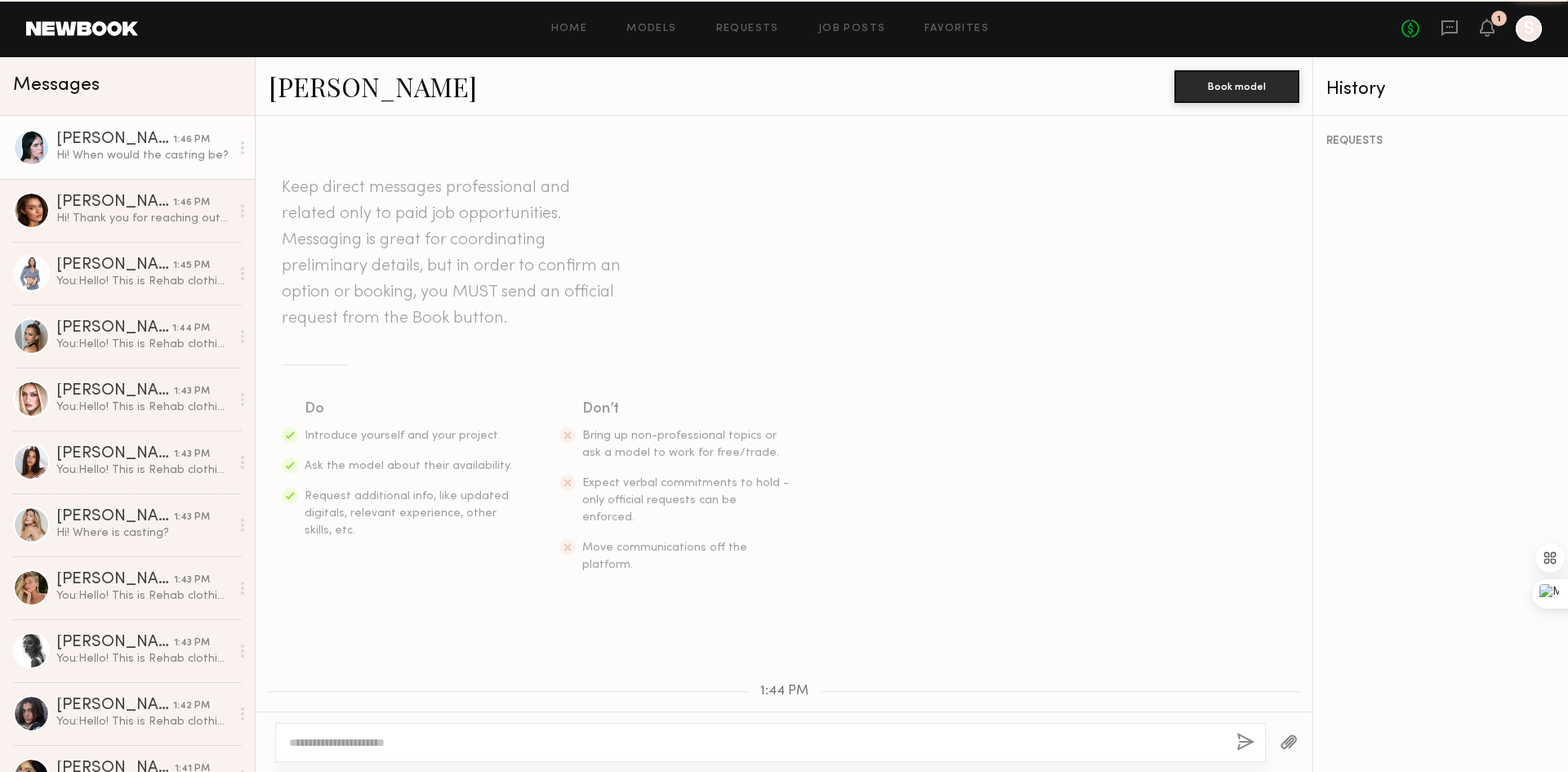
scroll to position [199, 0]
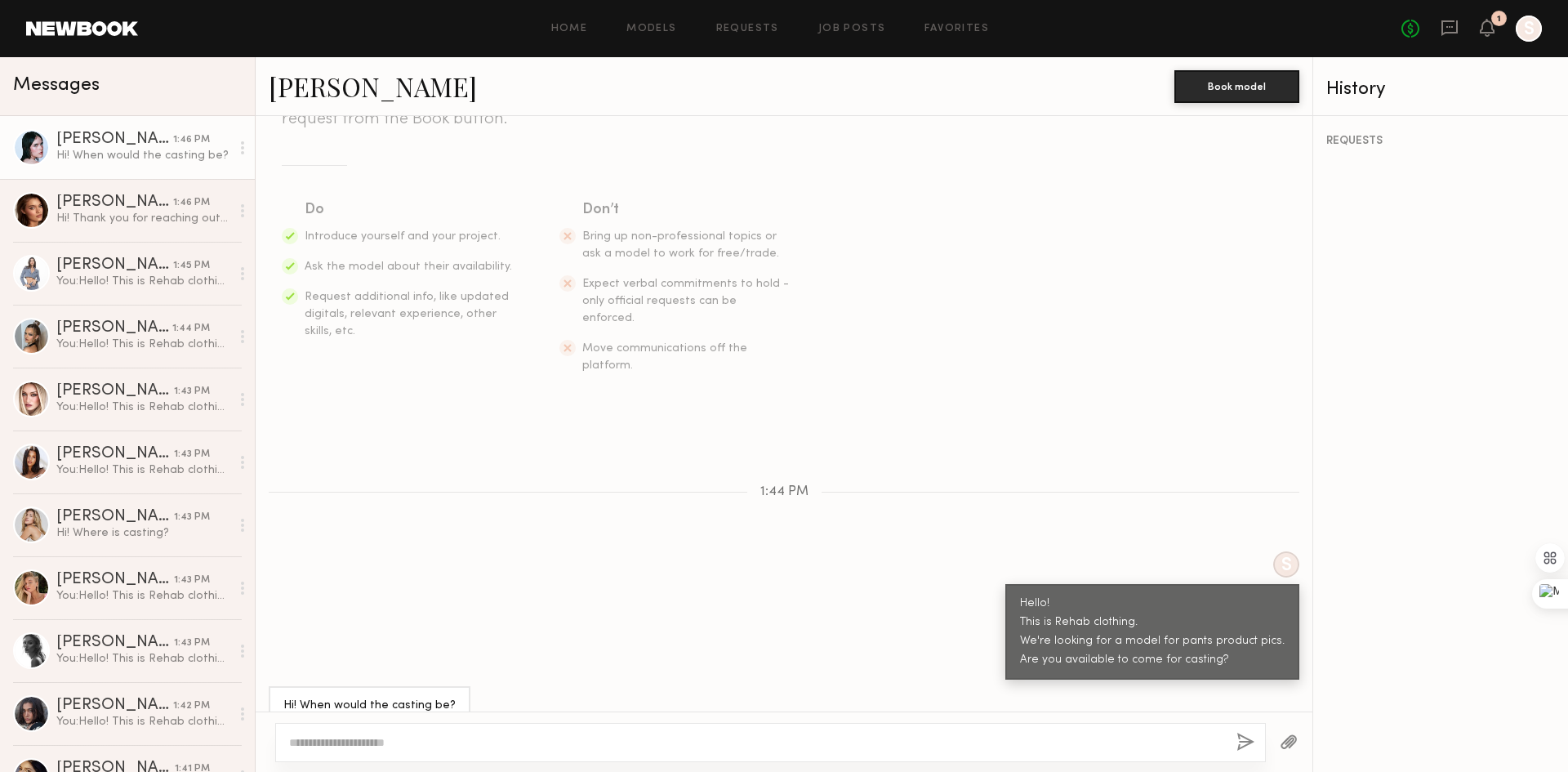
click at [436, 697] on div "Hi! When would the casting be?" at bounding box center [369, 706] width 172 height 19
click at [158, 219] on div "Hi! Thank you for reaching out to me :) do you already know the date of the cas…" at bounding box center [143, 218] width 174 height 16
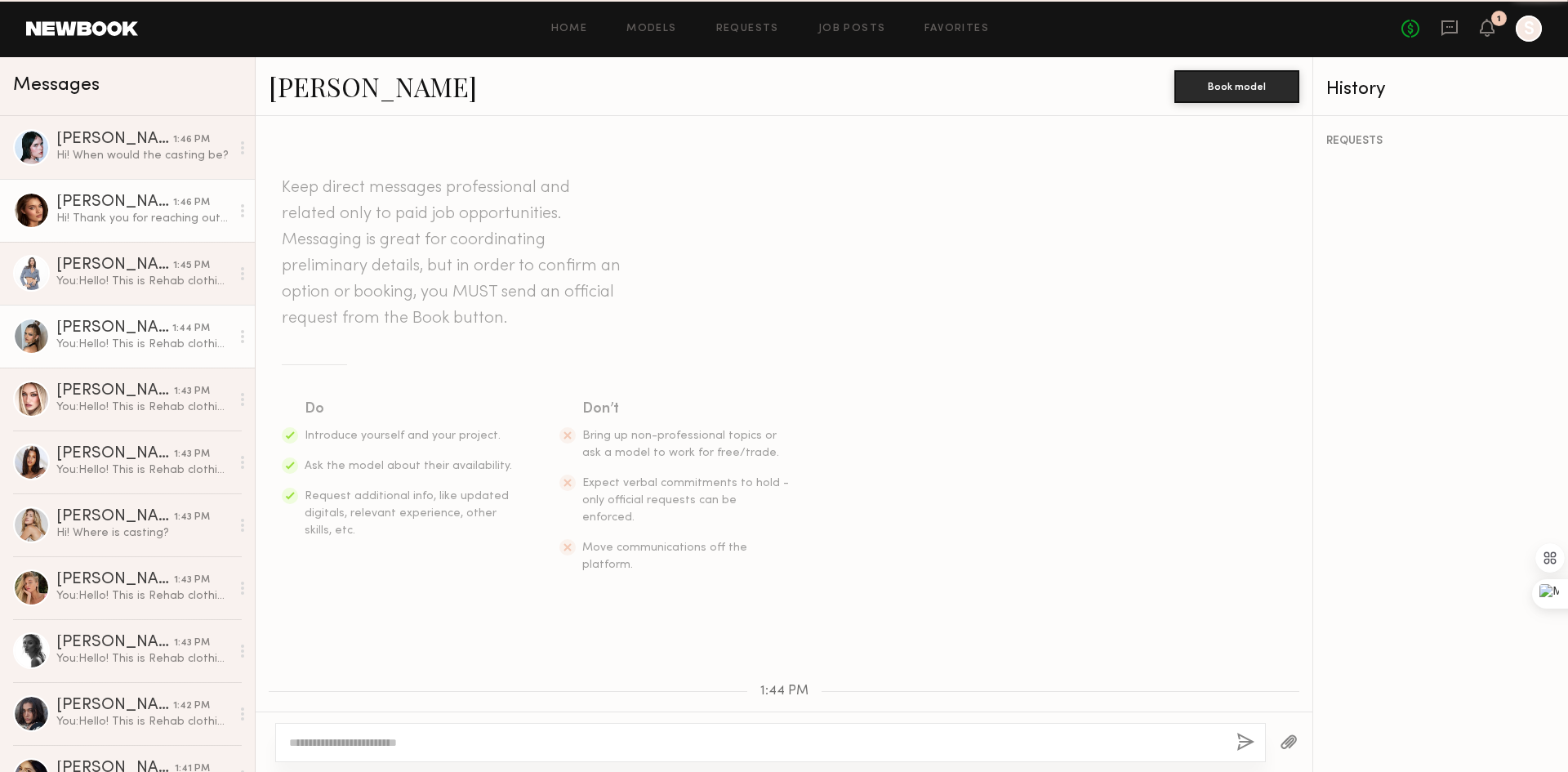
scroll to position [237, 0]
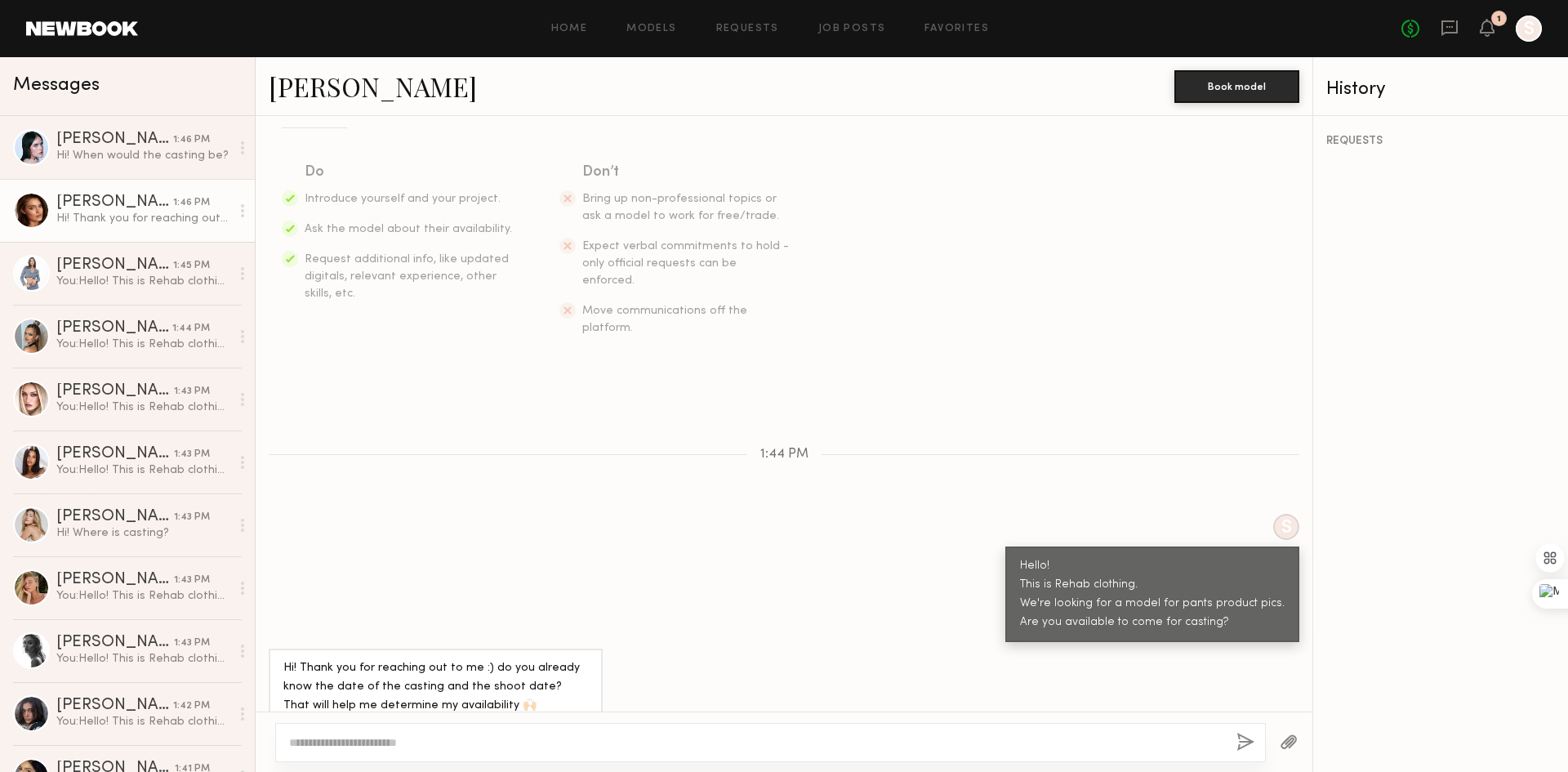
click at [482, 739] on textarea at bounding box center [756, 742] width 935 height 16
click at [544, 743] on textarea at bounding box center [756, 742] width 935 height 16
click at [559, 740] on textarea at bounding box center [756, 742] width 935 height 16
click at [843, 588] on div "S Hello! This is Rehab clothing. We're looking for a model for pants product pi…" at bounding box center [784, 578] width 1057 height 129
click at [698, 750] on div at bounding box center [770, 743] width 991 height 39
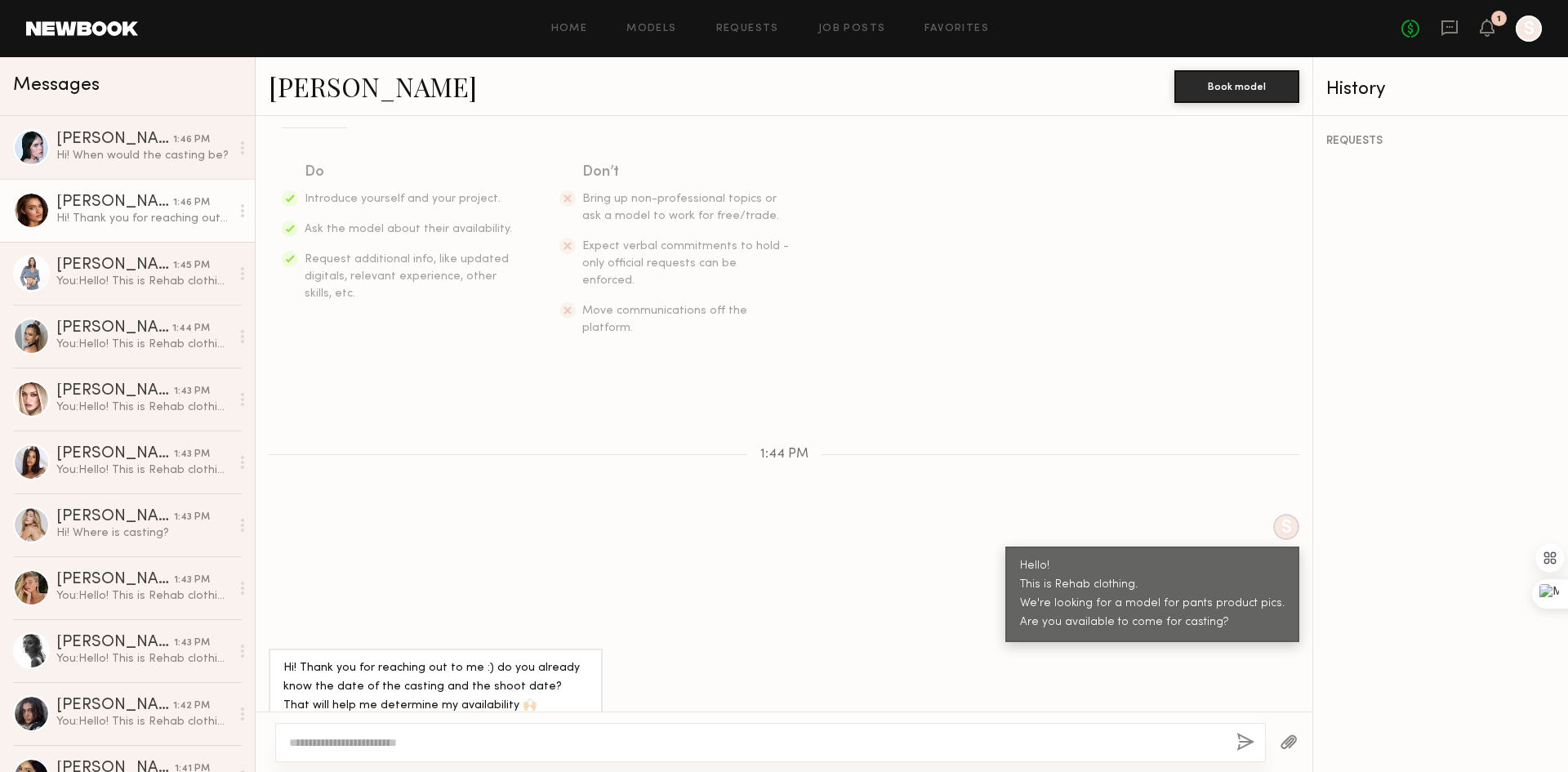
click at [700, 735] on textarea at bounding box center [756, 742] width 935 height 16
type textarea "*"
click at [291, 742] on textarea "**********" at bounding box center [756, 742] width 935 height 16
click at [698, 741] on textarea "**********" at bounding box center [756, 742] width 935 height 16
click at [794, 736] on textarea "**********" at bounding box center [756, 742] width 935 height 16
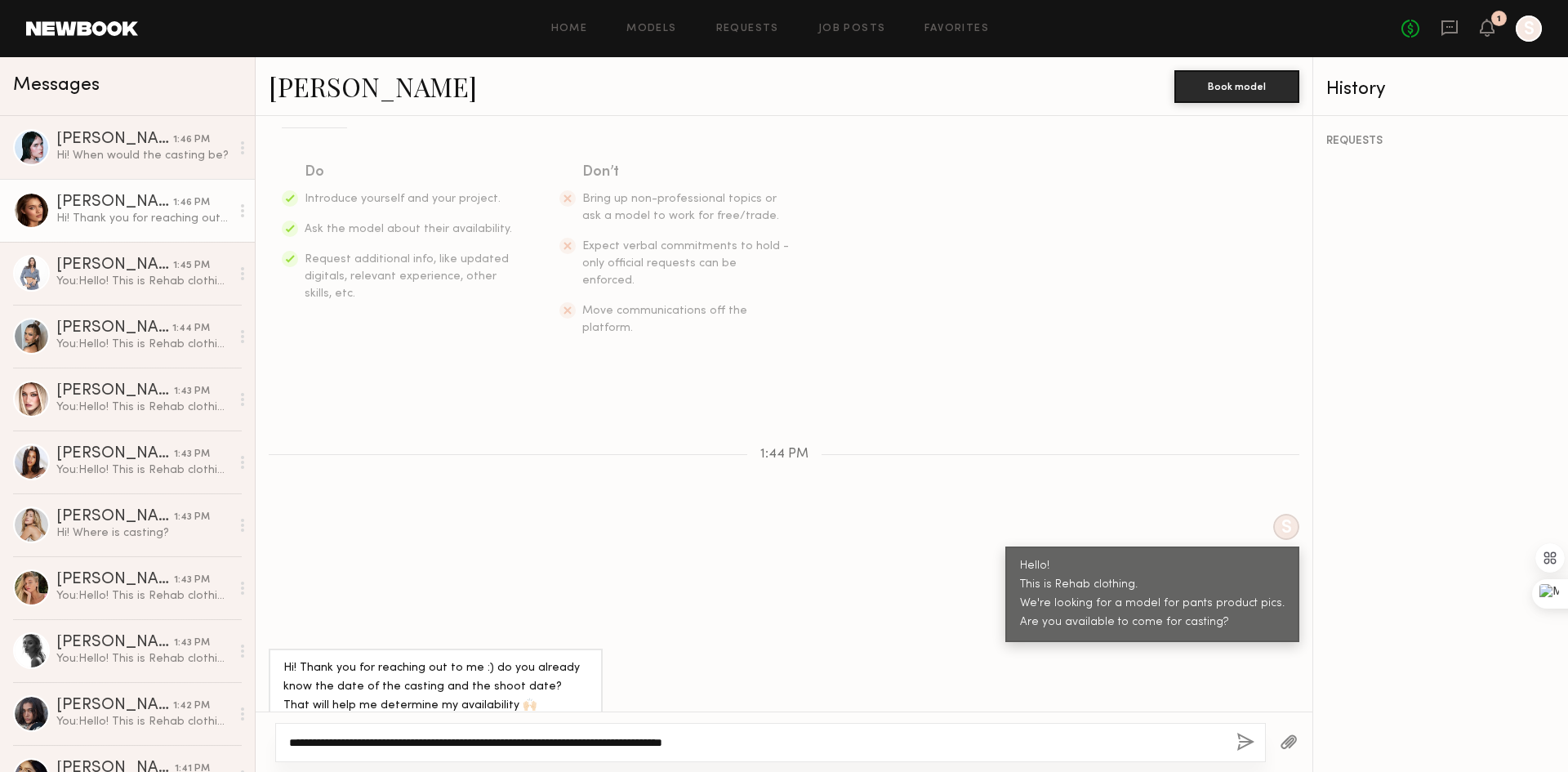
click at [570, 742] on textarea "**********" at bounding box center [756, 742] width 935 height 16
click at [614, 747] on textarea "**********" at bounding box center [756, 742] width 935 height 16
click at [686, 739] on textarea "**********" at bounding box center [756, 742] width 935 height 16
click at [729, 735] on textarea "**********" at bounding box center [756, 742] width 935 height 16
click at [778, 737] on textarea "**********" at bounding box center [756, 742] width 935 height 16
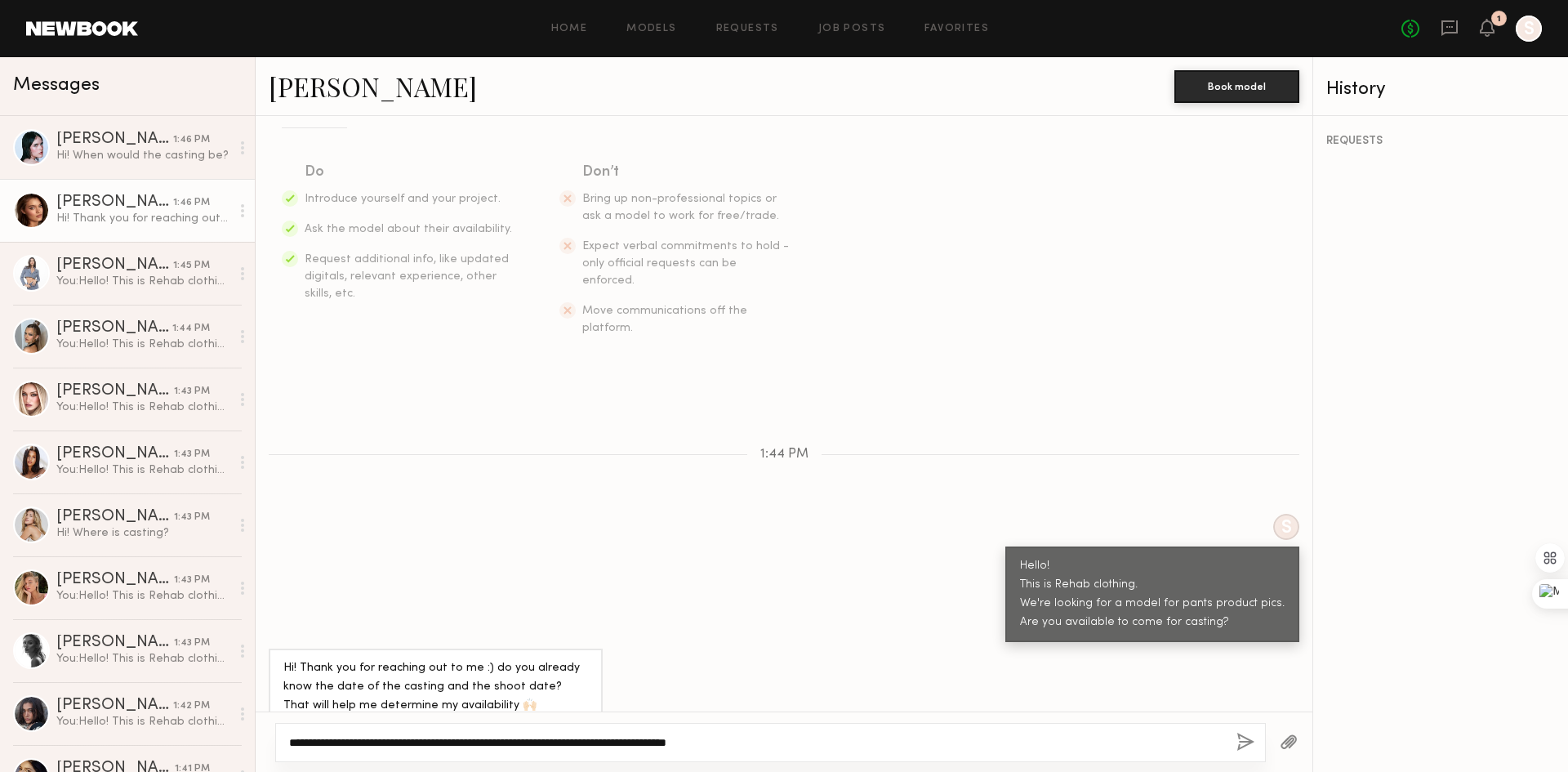
click at [591, 746] on textarea "**********" at bounding box center [756, 742] width 935 height 16
click at [647, 739] on textarea "**********" at bounding box center [756, 742] width 935 height 16
click at [700, 738] on textarea "**********" at bounding box center [756, 742] width 935 height 16
click at [722, 739] on textarea "**********" at bounding box center [756, 742] width 935 height 16
click at [708, 739] on textarea "**********" at bounding box center [756, 742] width 935 height 16
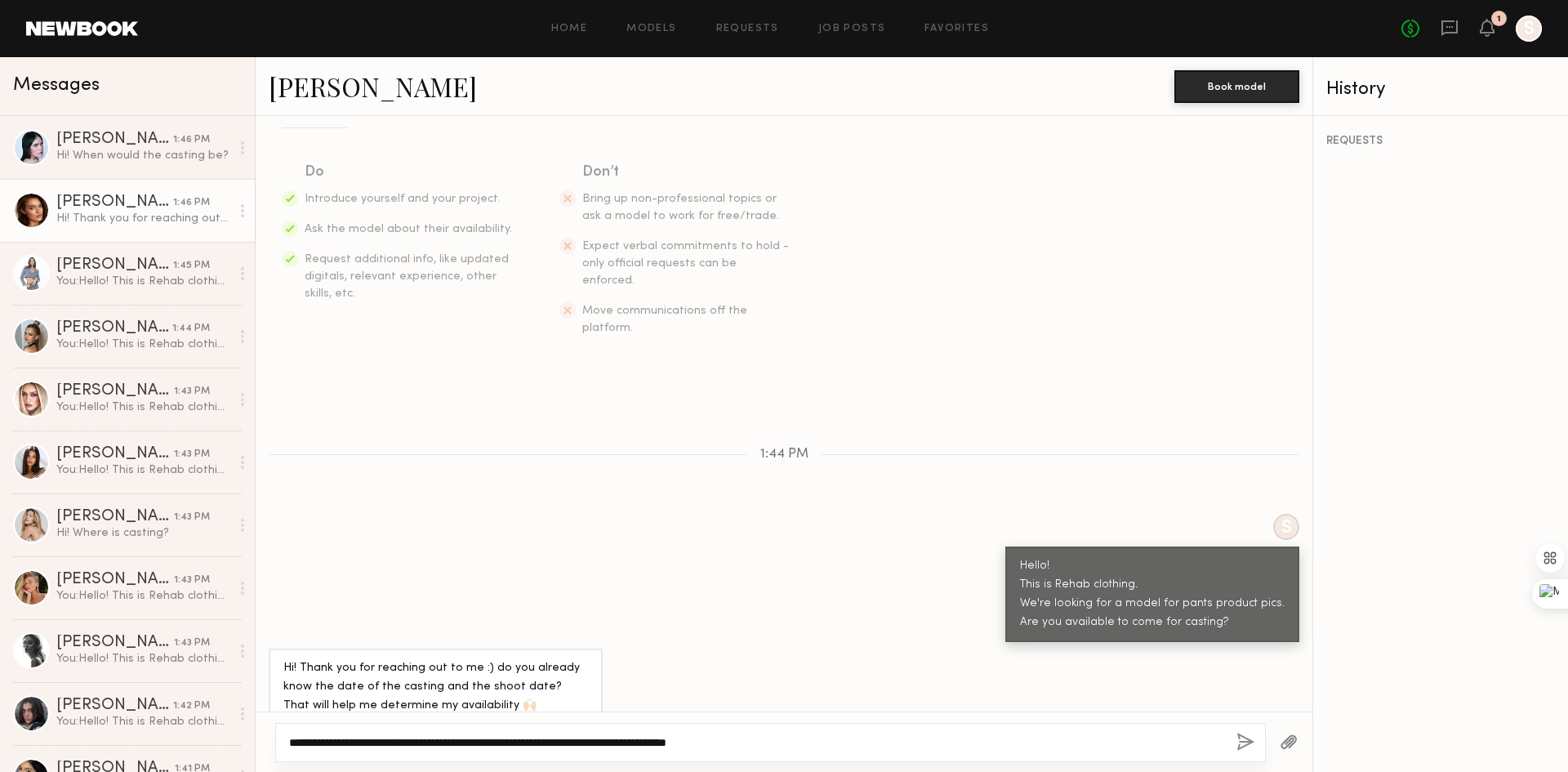
click at [828, 742] on textarea "**********" at bounding box center [756, 742] width 935 height 16
drag, startPoint x: 706, startPoint y: 740, endPoint x: 624, endPoint y: 745, distance: 82.2
click at [624, 745] on textarea "**********" at bounding box center [756, 742] width 935 height 16
click at [709, 734] on div "**********" at bounding box center [756, 742] width 935 height 16
click at [711, 739] on textarea "**********" at bounding box center [756, 742] width 935 height 16
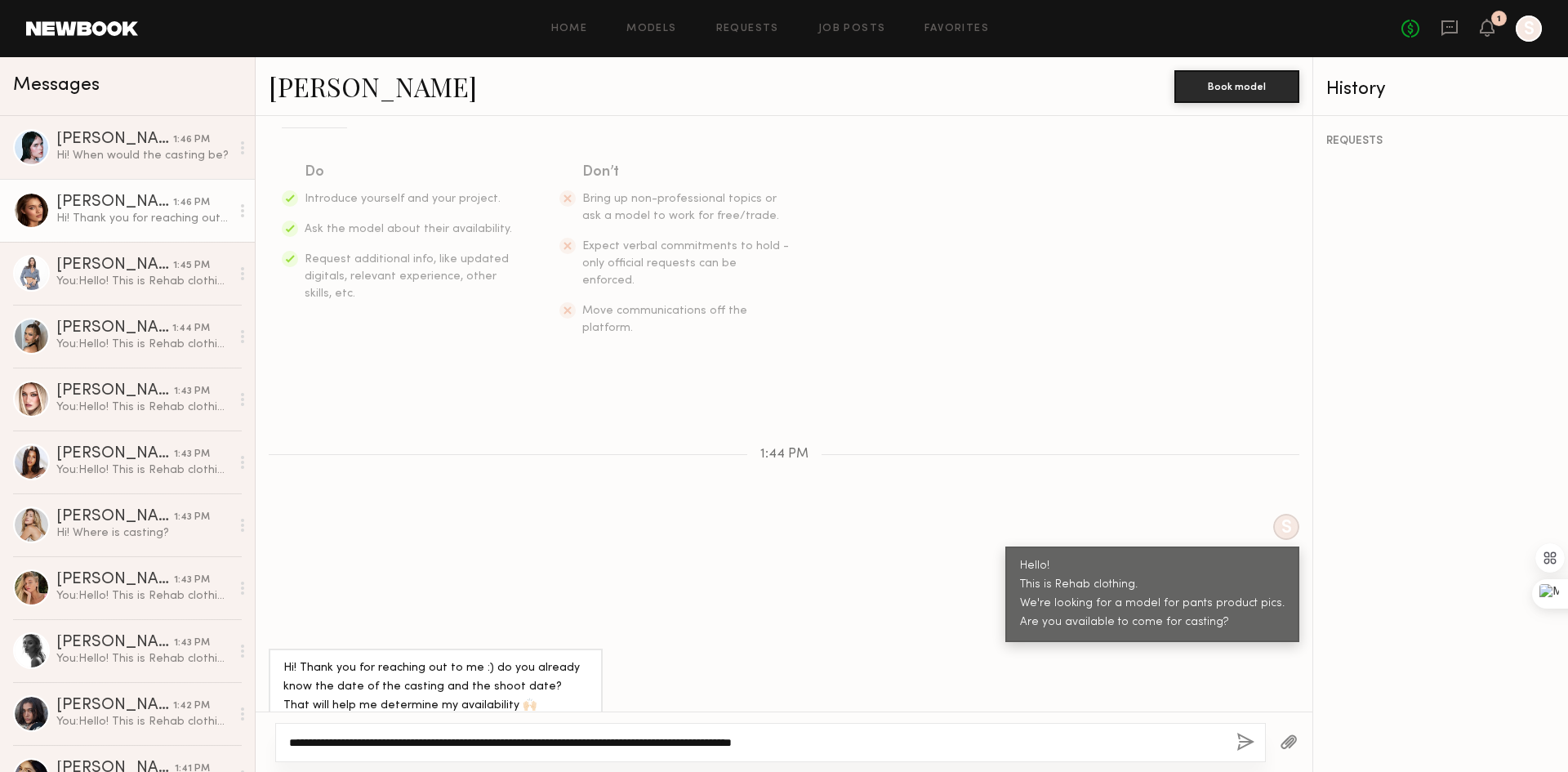
drag, startPoint x: 903, startPoint y: 744, endPoint x: 386, endPoint y: 684, distance: 520.5
click at [11, 655] on div "Messages Mae B. 1:46 PM Hi! When would the casting be? Oleksa K. 1:46 PM Hi! Th…" at bounding box center [784, 414] width 1568 height 715
drag, startPoint x: 432, startPoint y: 748, endPoint x: 423, endPoint y: 747, distance: 9.1
click at [430, 748] on textarea "**********" at bounding box center [756, 742] width 935 height 16
click at [384, 734] on div "**********" at bounding box center [756, 742] width 935 height 16
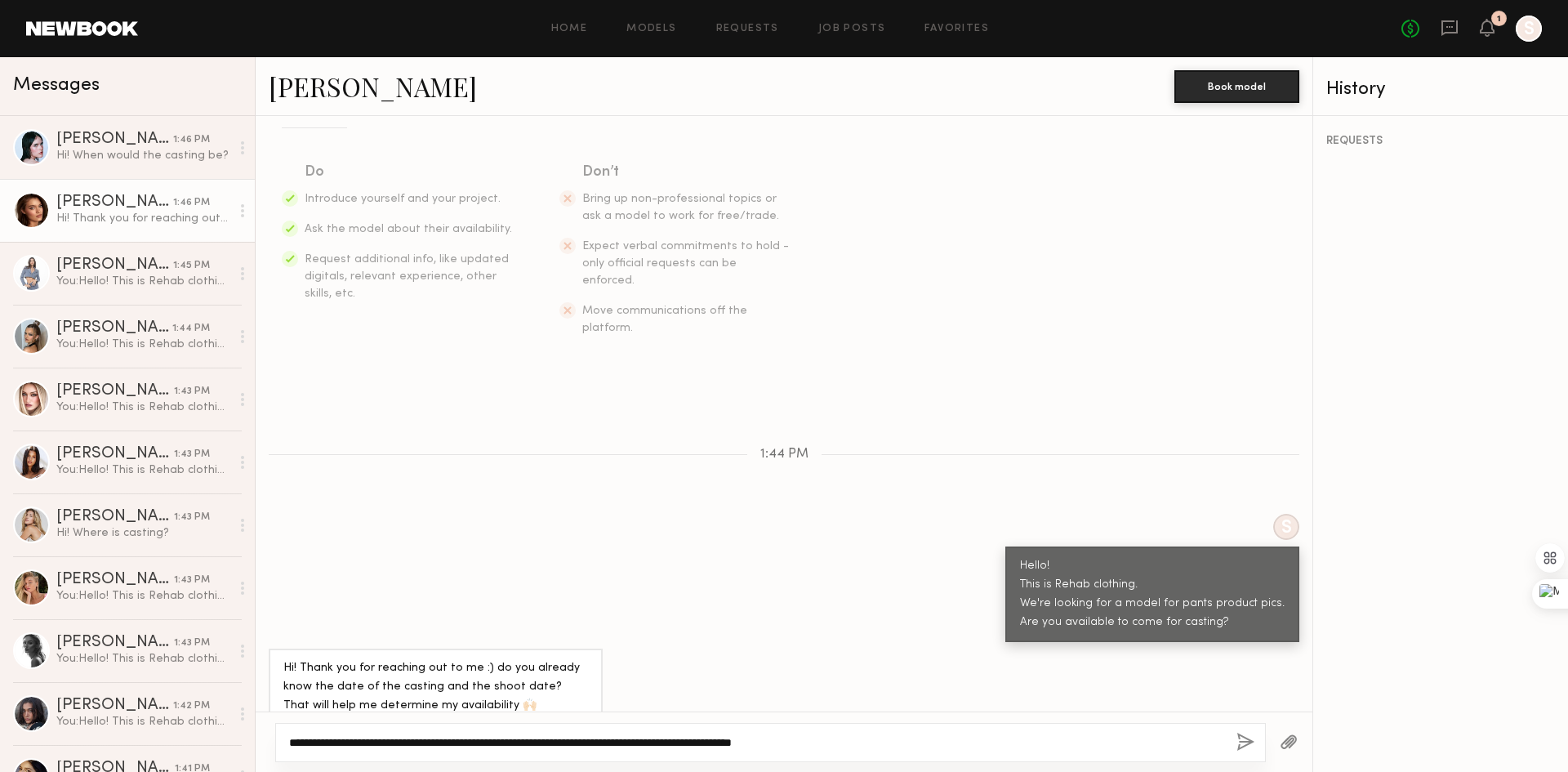
click at [385, 741] on textarea "**********" at bounding box center [756, 742] width 935 height 16
click at [407, 741] on textarea "**********" at bounding box center [756, 742] width 935 height 16
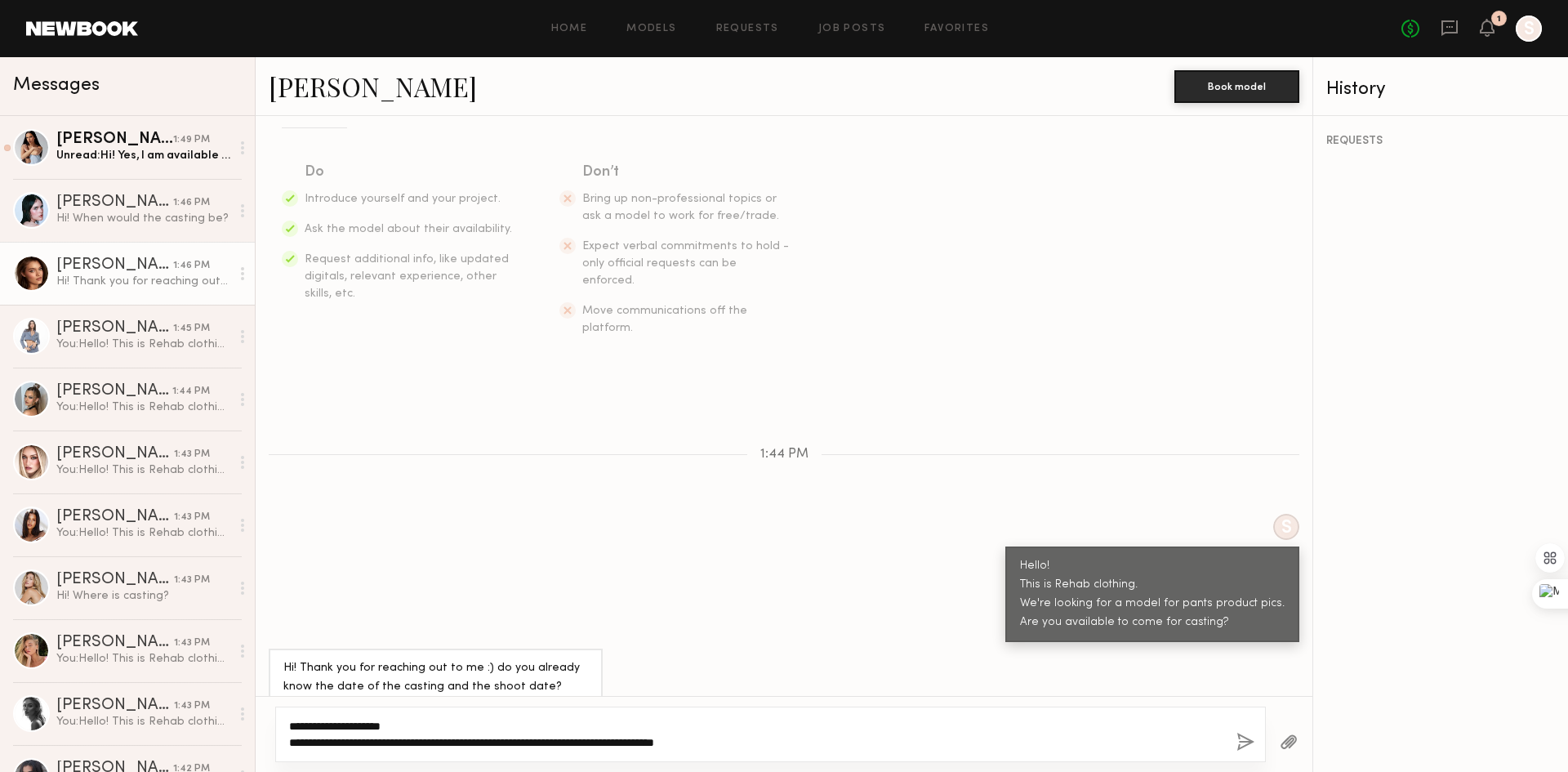
click at [353, 736] on textarea "**********" at bounding box center [756, 733] width 935 height 33
click at [435, 741] on textarea "**********" at bounding box center [756, 733] width 935 height 33
drag, startPoint x: 512, startPoint y: 741, endPoint x: 567, endPoint y: 744, distance: 55.1
click at [513, 741] on textarea "**********" at bounding box center [756, 733] width 935 height 33
click at [597, 743] on textarea "**********" at bounding box center [756, 733] width 935 height 33
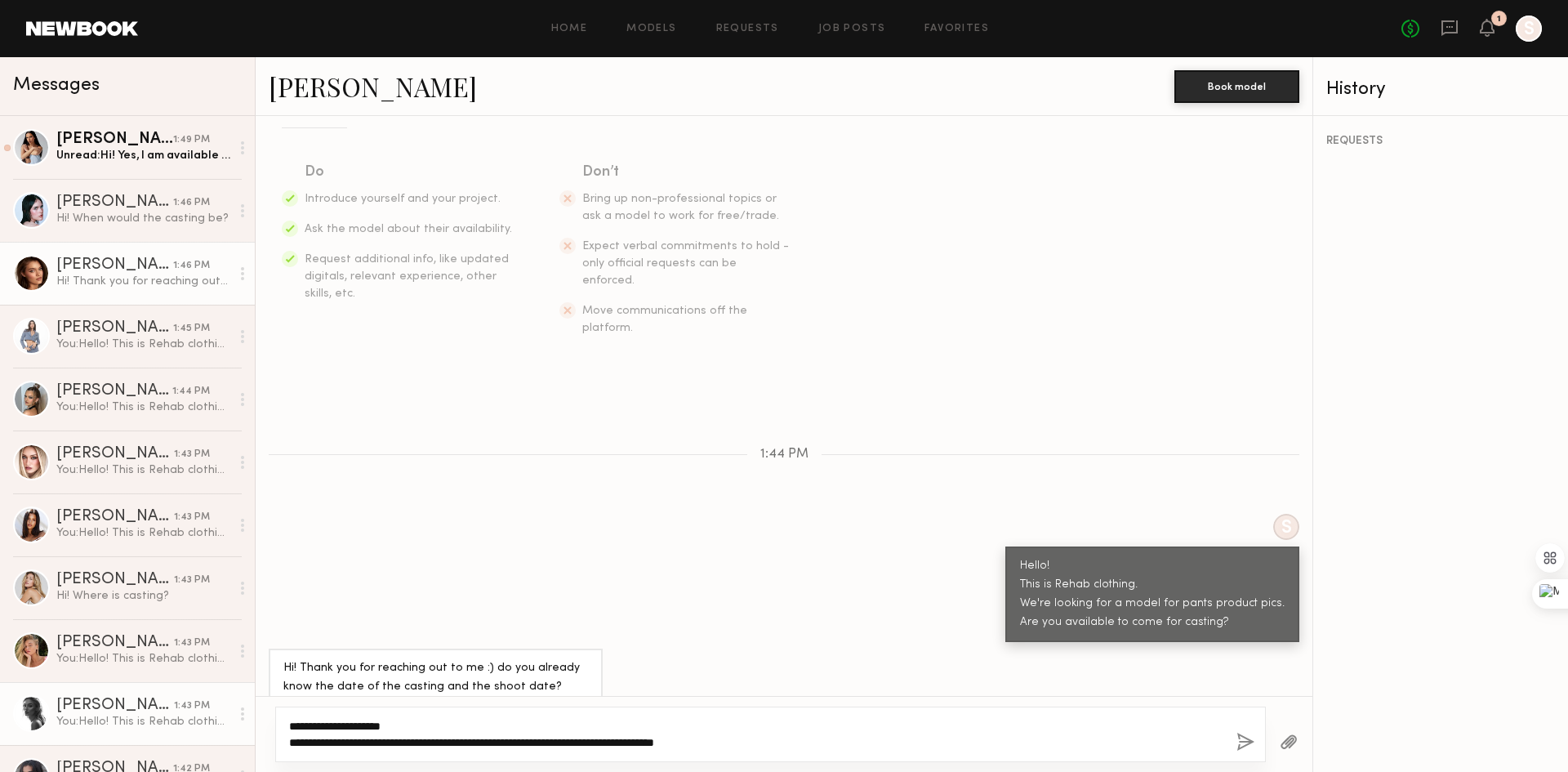
drag, startPoint x: 798, startPoint y: 746, endPoint x: 240, endPoint y: 710, distance: 559.2
click at [240, 710] on div "Messages Juliette A. 1:49 PM Unread: Hi! Yes, I am available to come in for a c…" at bounding box center [784, 414] width 1568 height 715
click at [462, 737] on textarea "**********" at bounding box center [756, 733] width 935 height 33
type textarea "**********"
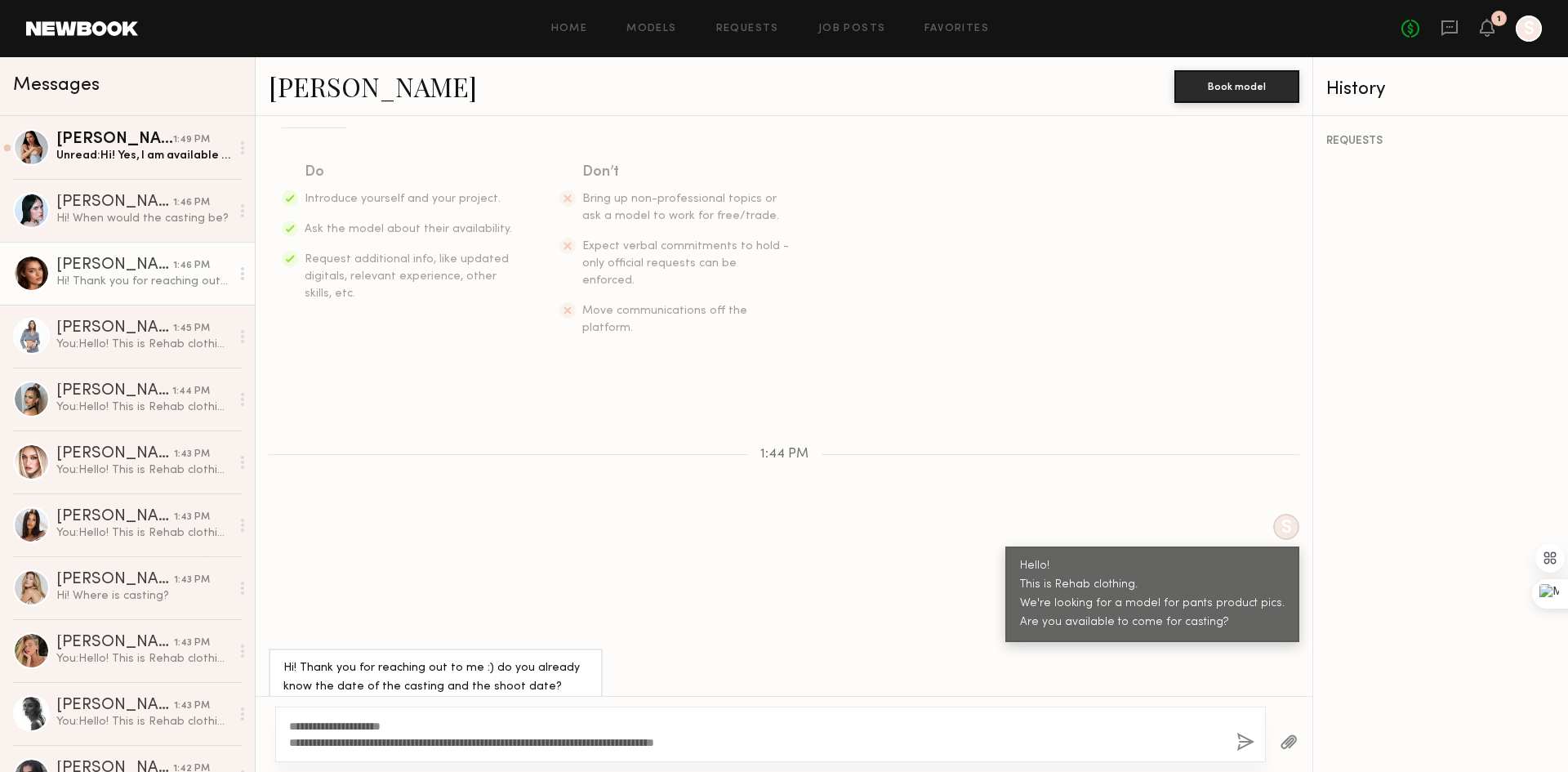
click at [1249, 735] on button "button" at bounding box center [1245, 743] width 18 height 21
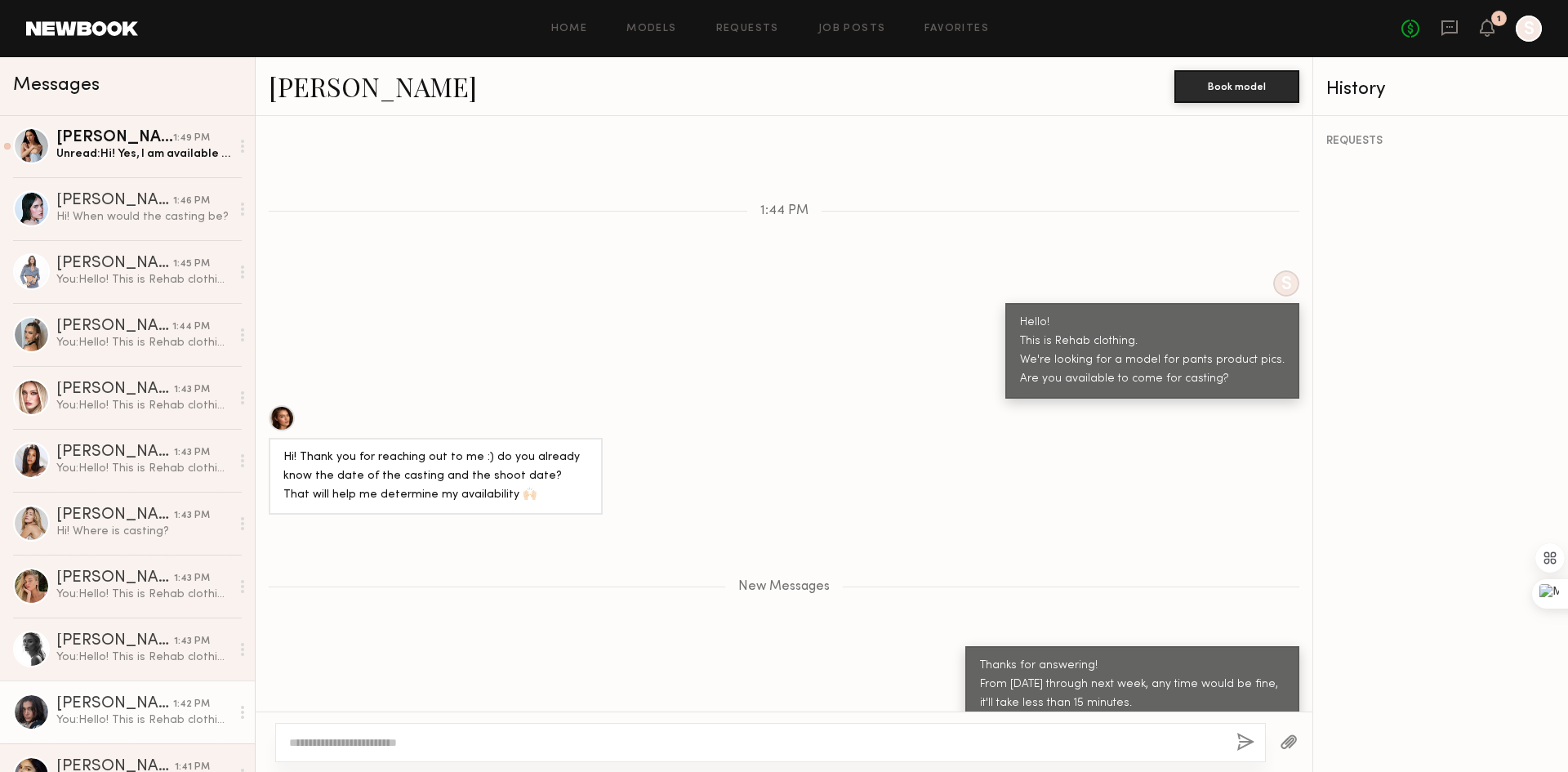
scroll to position [162, 0]
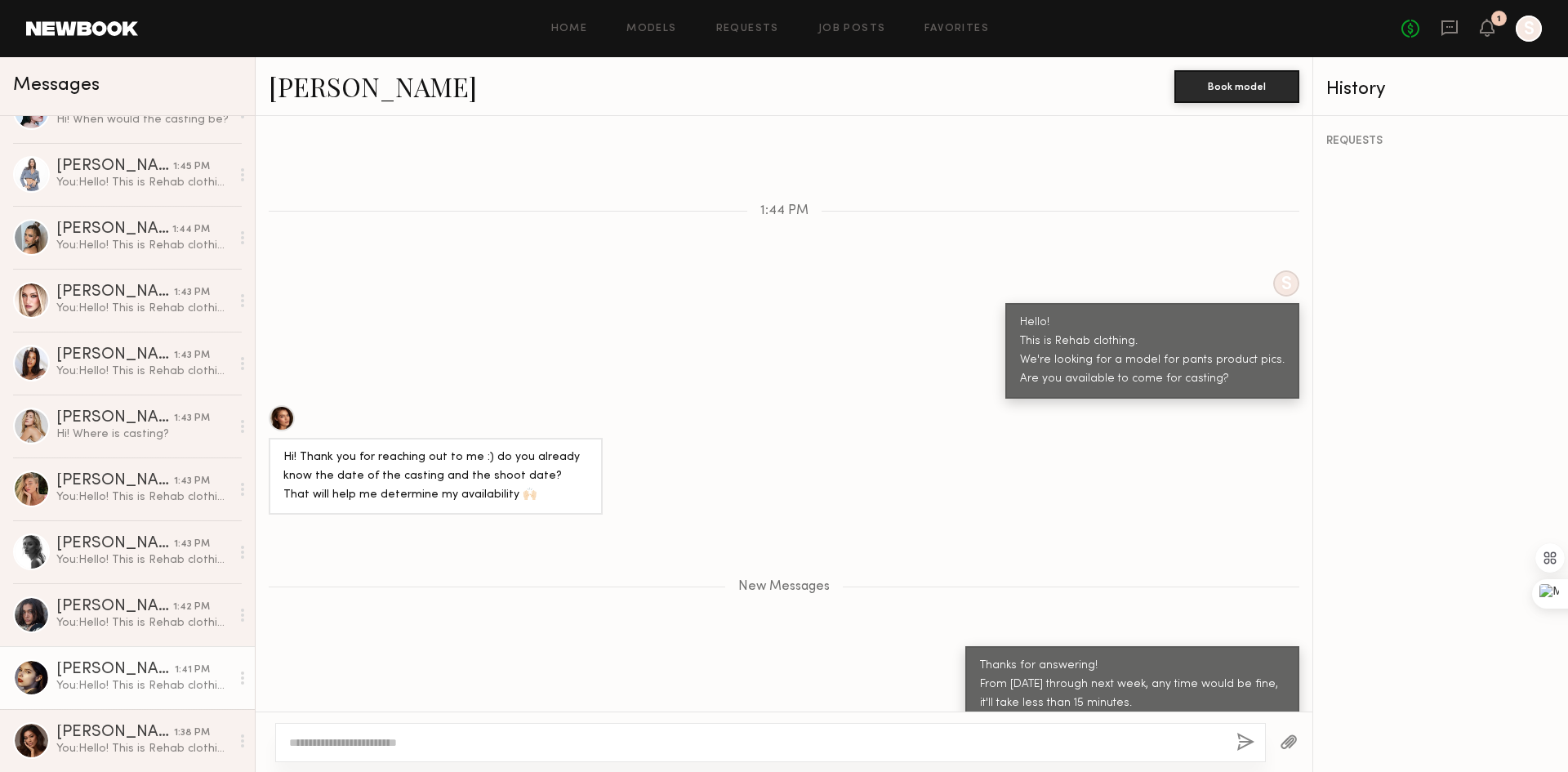
click at [148, 661] on div "[PERSON_NAME]" at bounding box center [116, 669] width 118 height 16
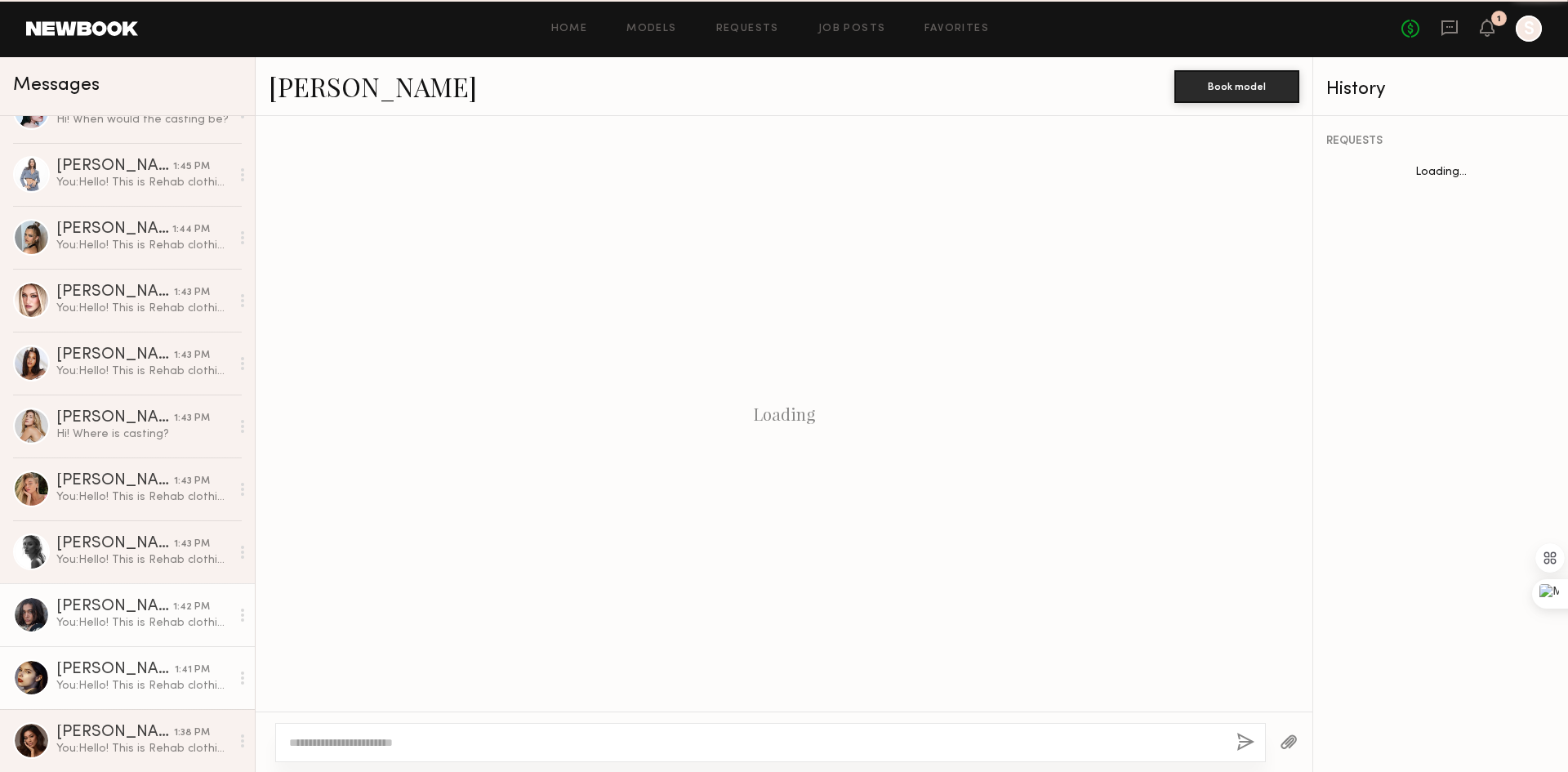
scroll to position [153, 0]
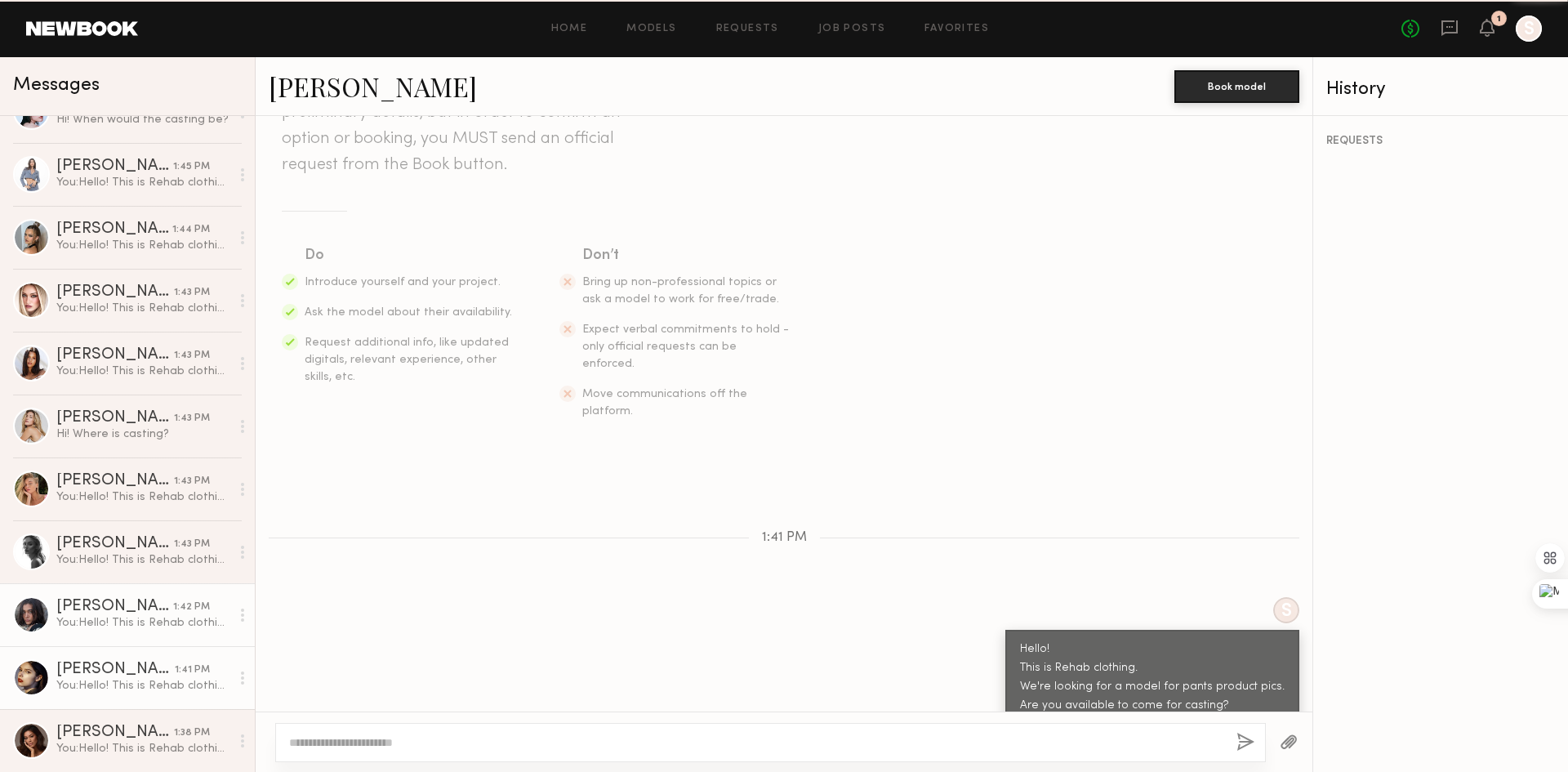
click at [173, 606] on div "1:42 PM" at bounding box center [191, 607] width 37 height 16
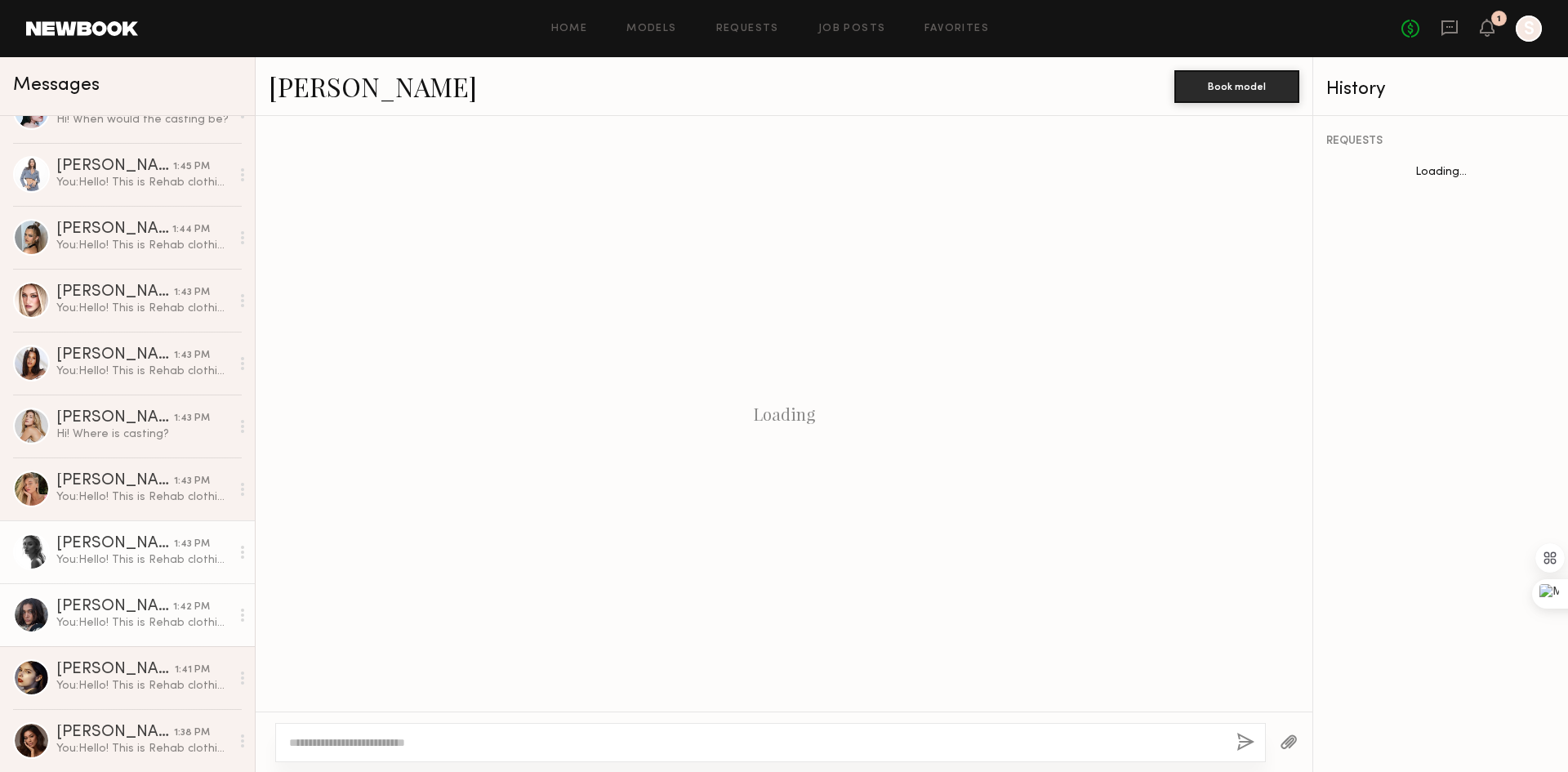
scroll to position [153, 0]
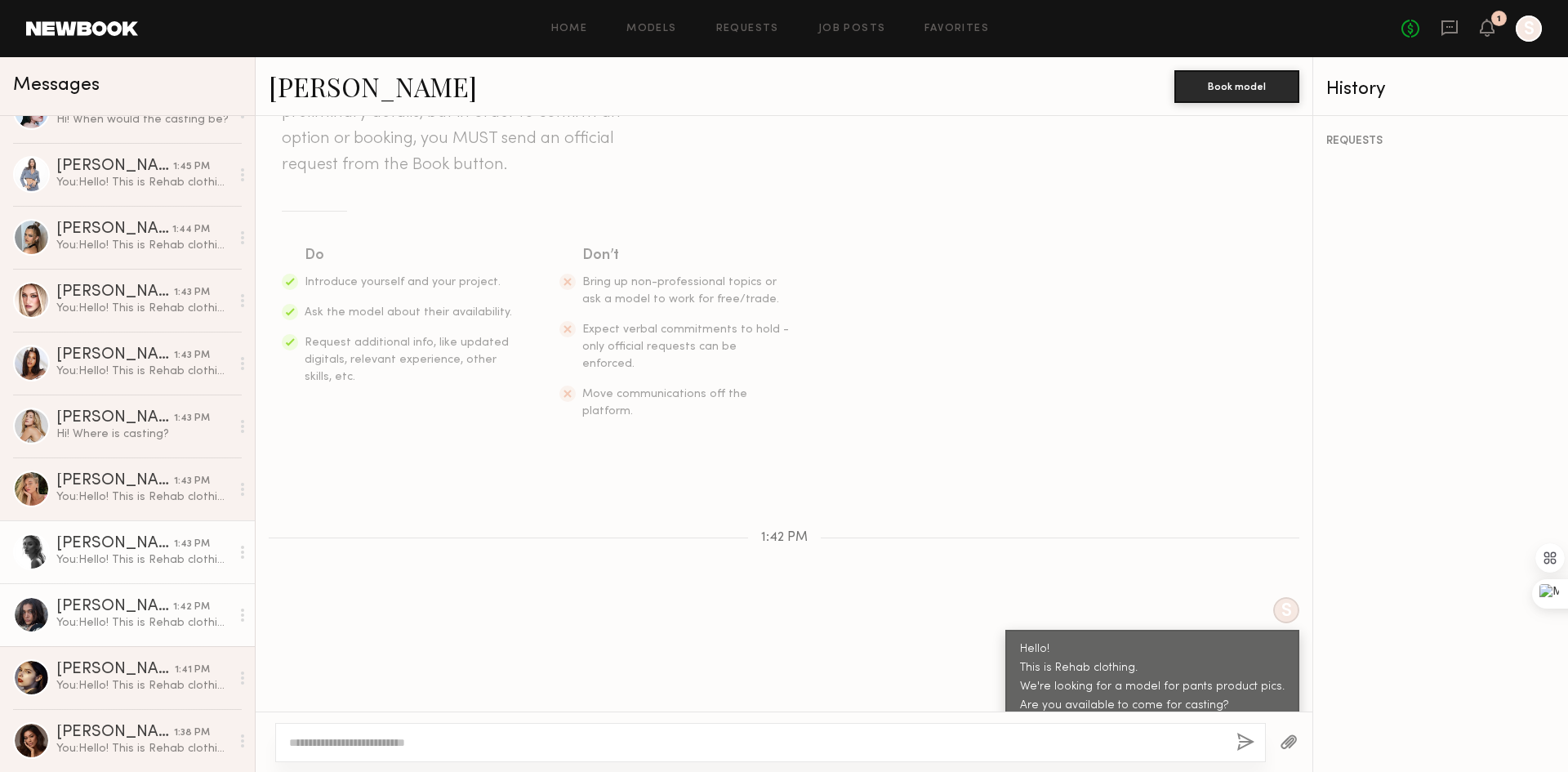
click at [152, 556] on div "You: Hello! This is Rehab clothing. We're looking for a model for pants product…" at bounding box center [143, 560] width 174 height 16
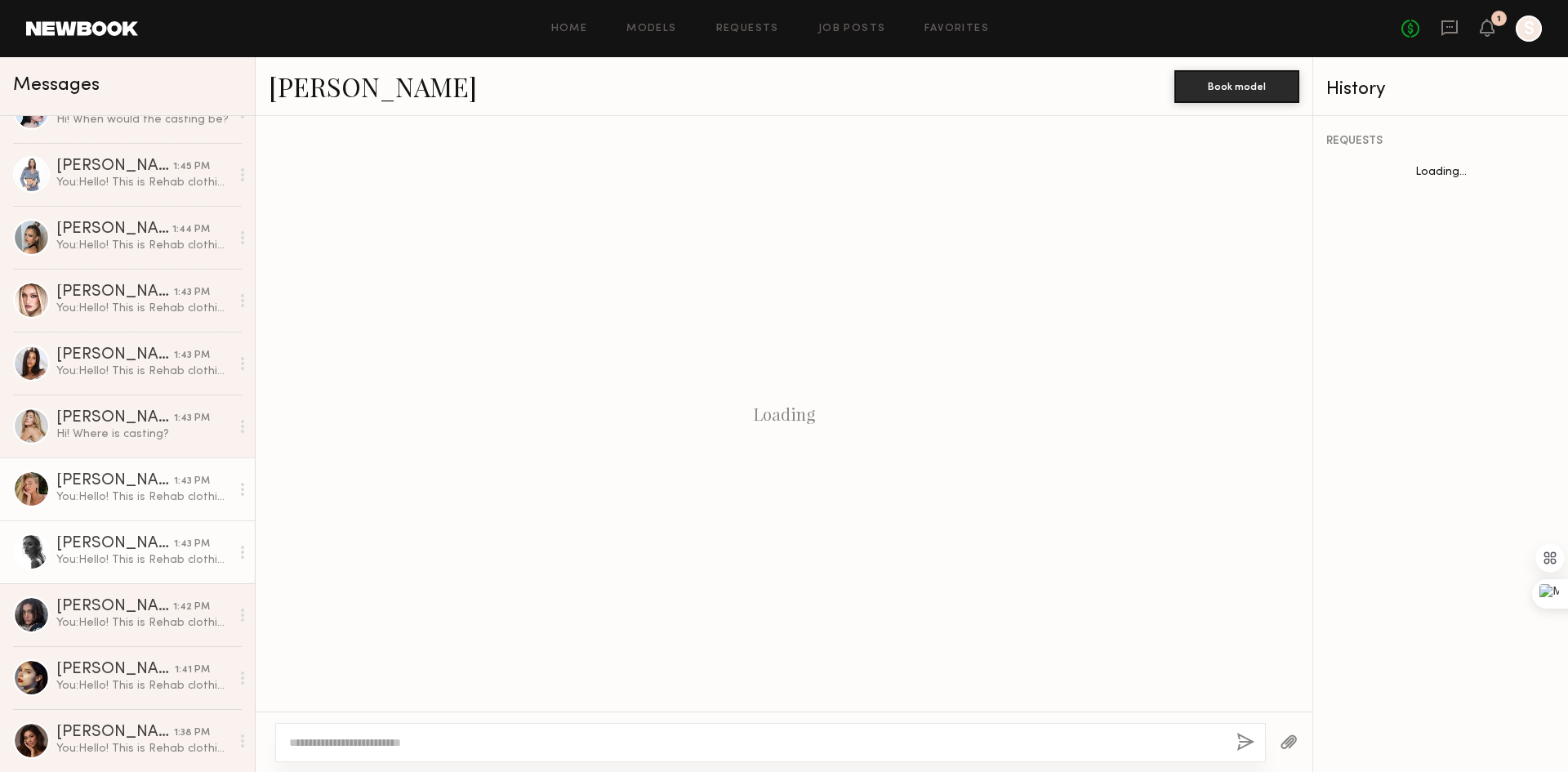
scroll to position [153, 0]
click at [139, 485] on div "[PERSON_NAME]" at bounding box center [115, 480] width 117 height 16
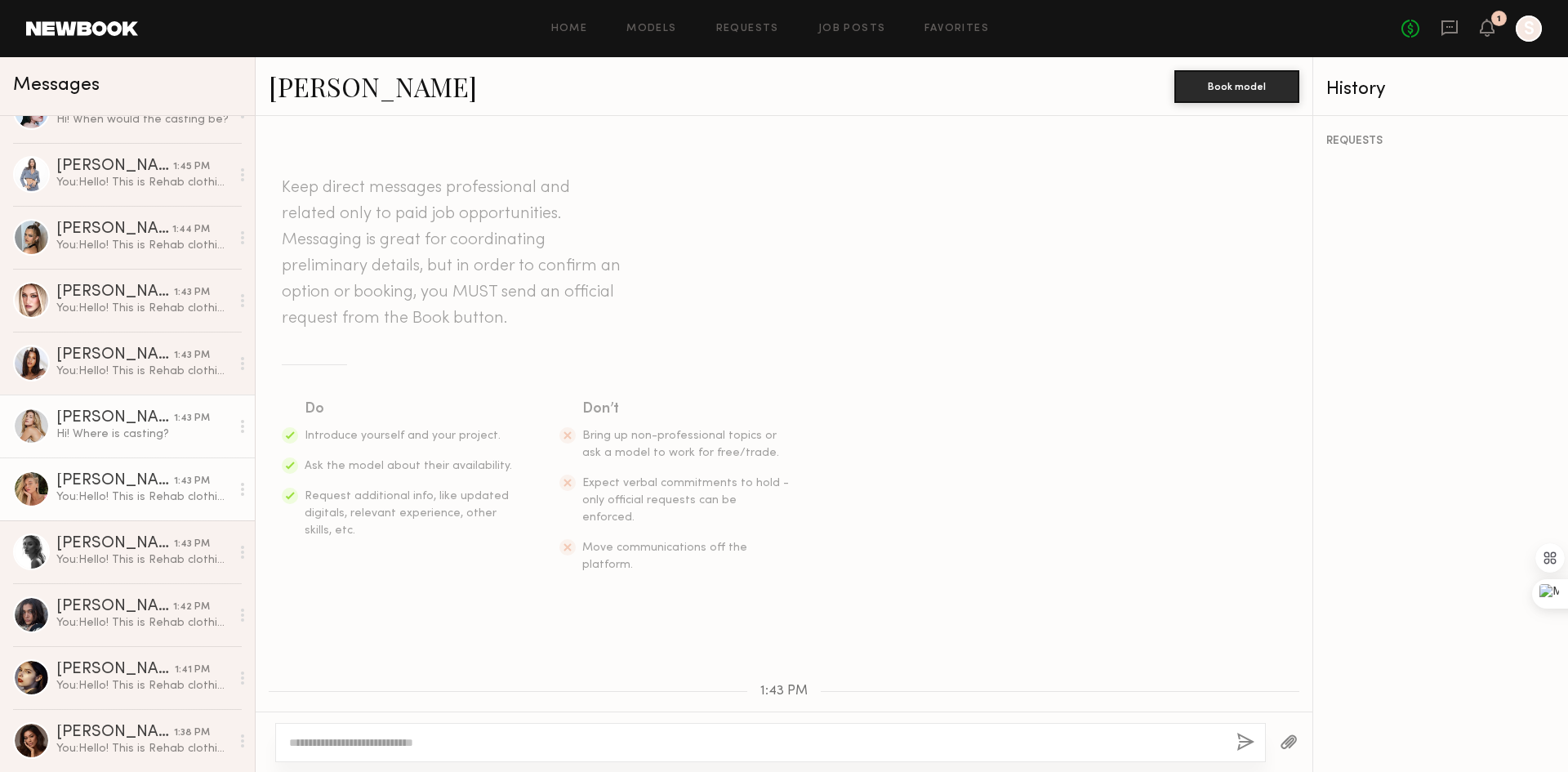
scroll to position [153, 0]
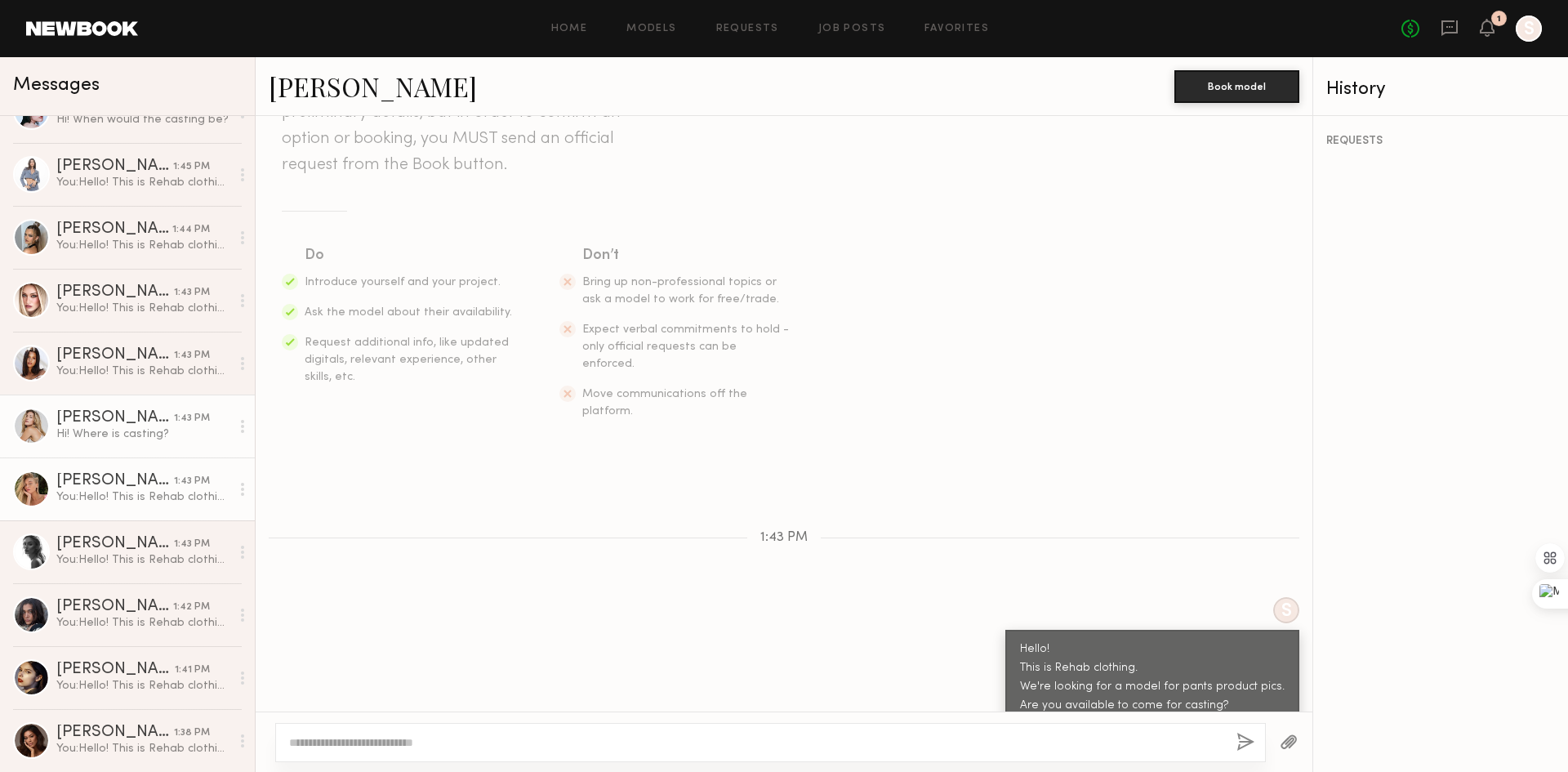
click at [152, 417] on div "[PERSON_NAME]" at bounding box center [115, 417] width 117 height 16
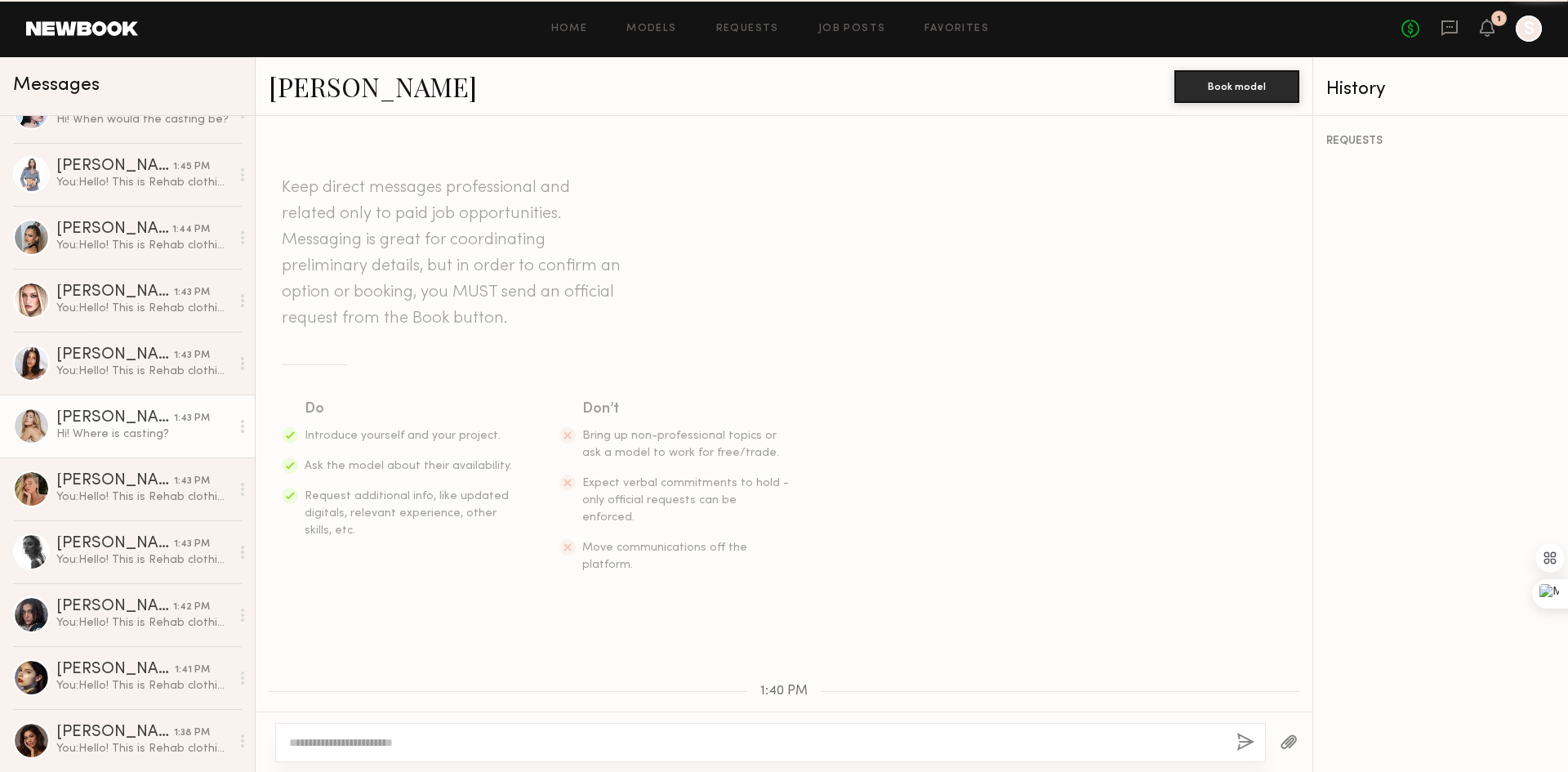
scroll to position [199, 0]
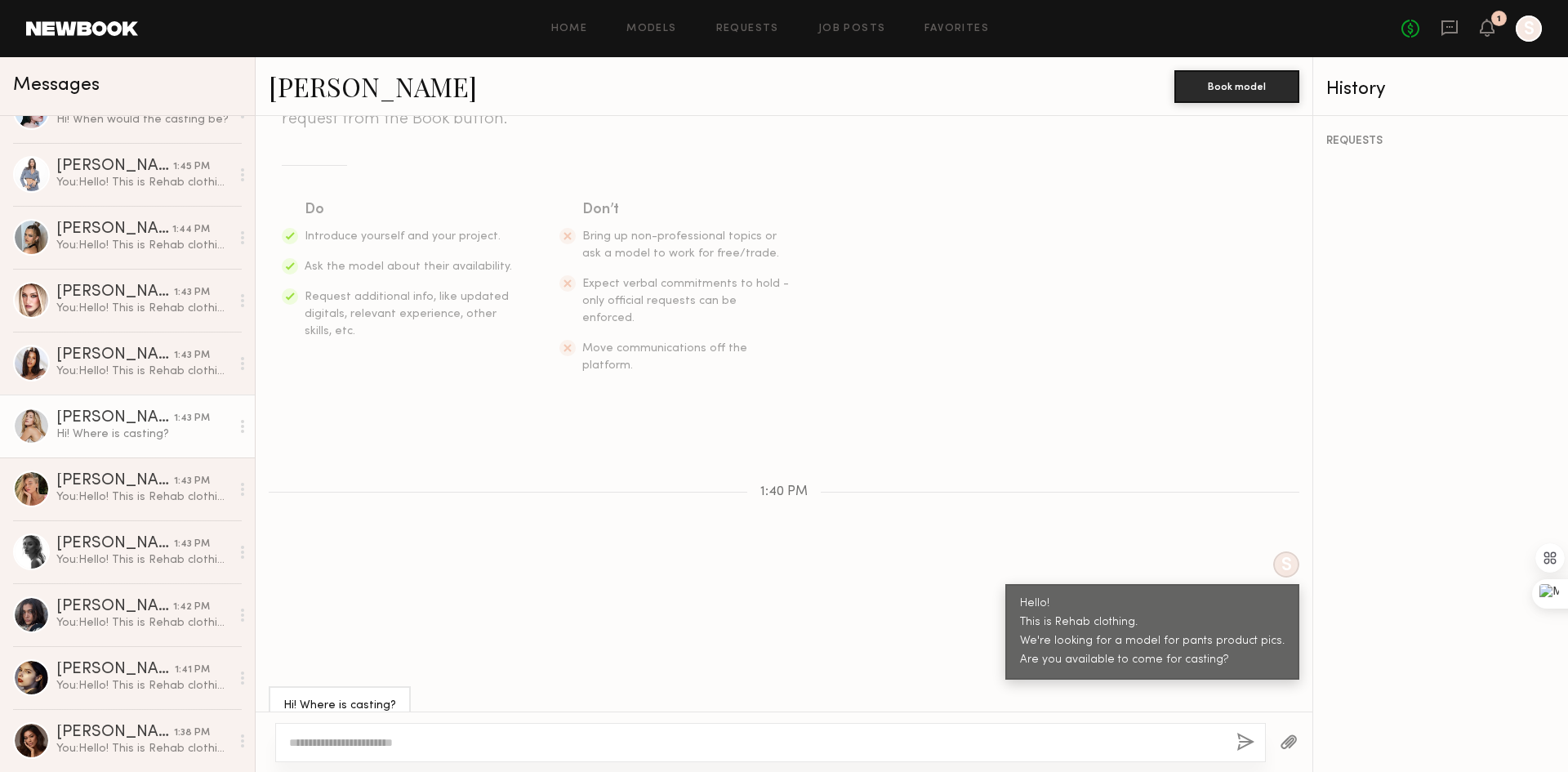
click at [485, 740] on textarea at bounding box center [756, 742] width 935 height 16
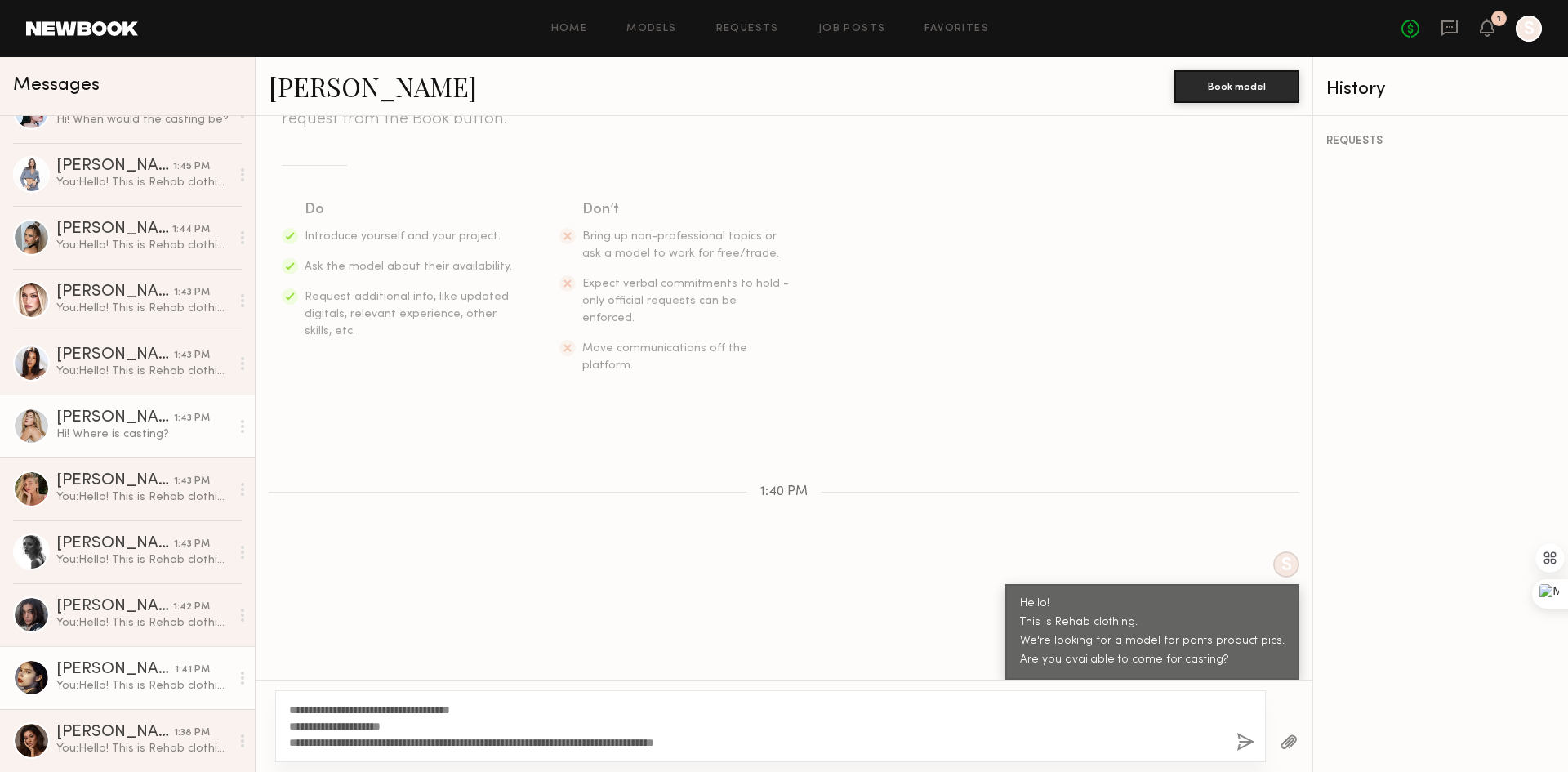
drag, startPoint x: 454, startPoint y: 698, endPoint x: 183, endPoint y: 684, distance: 271.4
click at [179, 684] on div "Messages Oleksa K. 1:50 PM You: Thanks for answering! From tomorrow through nex…" at bounding box center [784, 414] width 1568 height 715
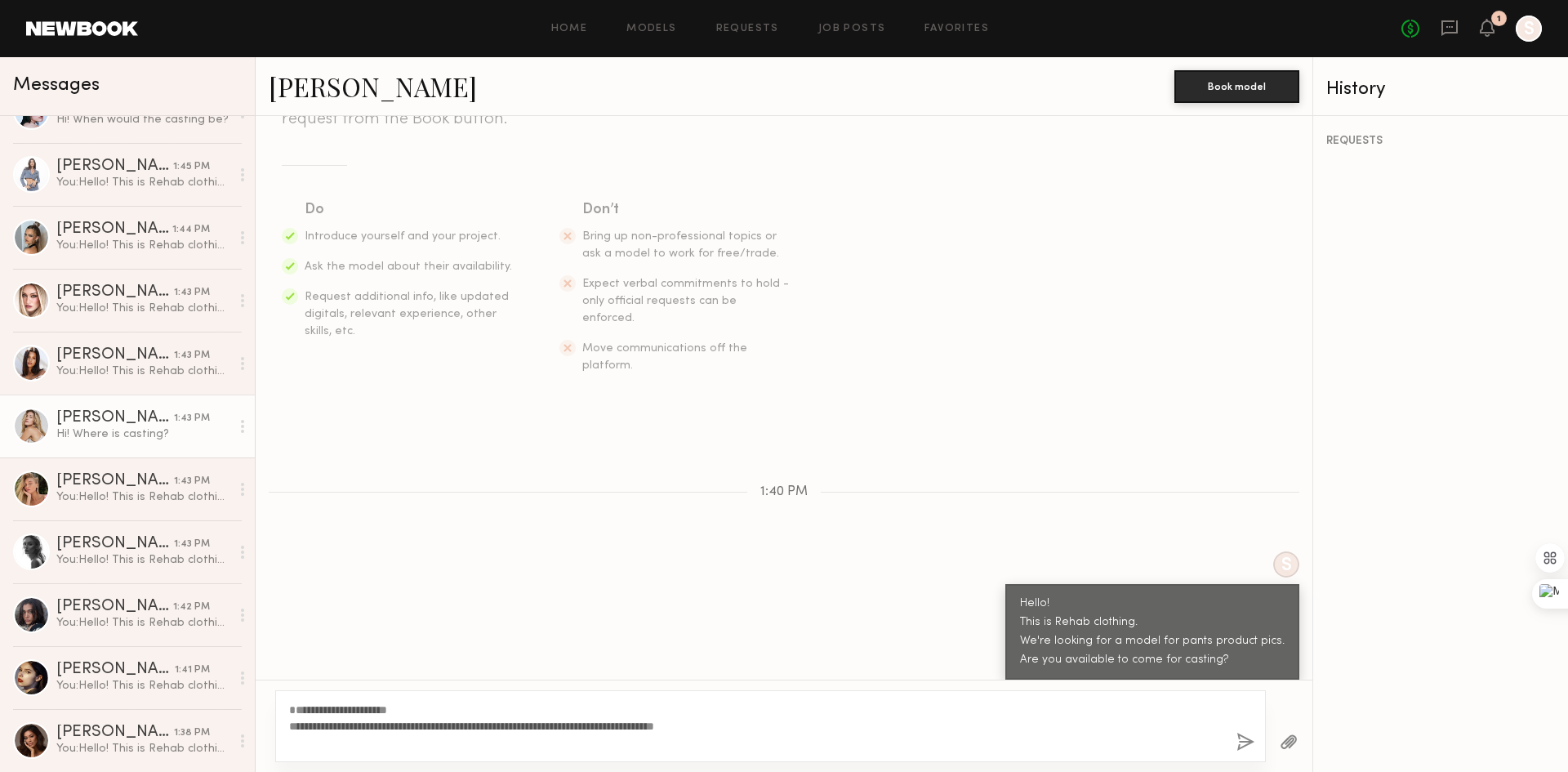
click at [460, 728] on textarea "**********" at bounding box center [756, 726] width 935 height 49
click at [291, 712] on textarea "**********" at bounding box center [756, 718] width 935 height 66
type textarea "**********"
click at [1242, 742] on button "button" at bounding box center [1245, 743] width 18 height 21
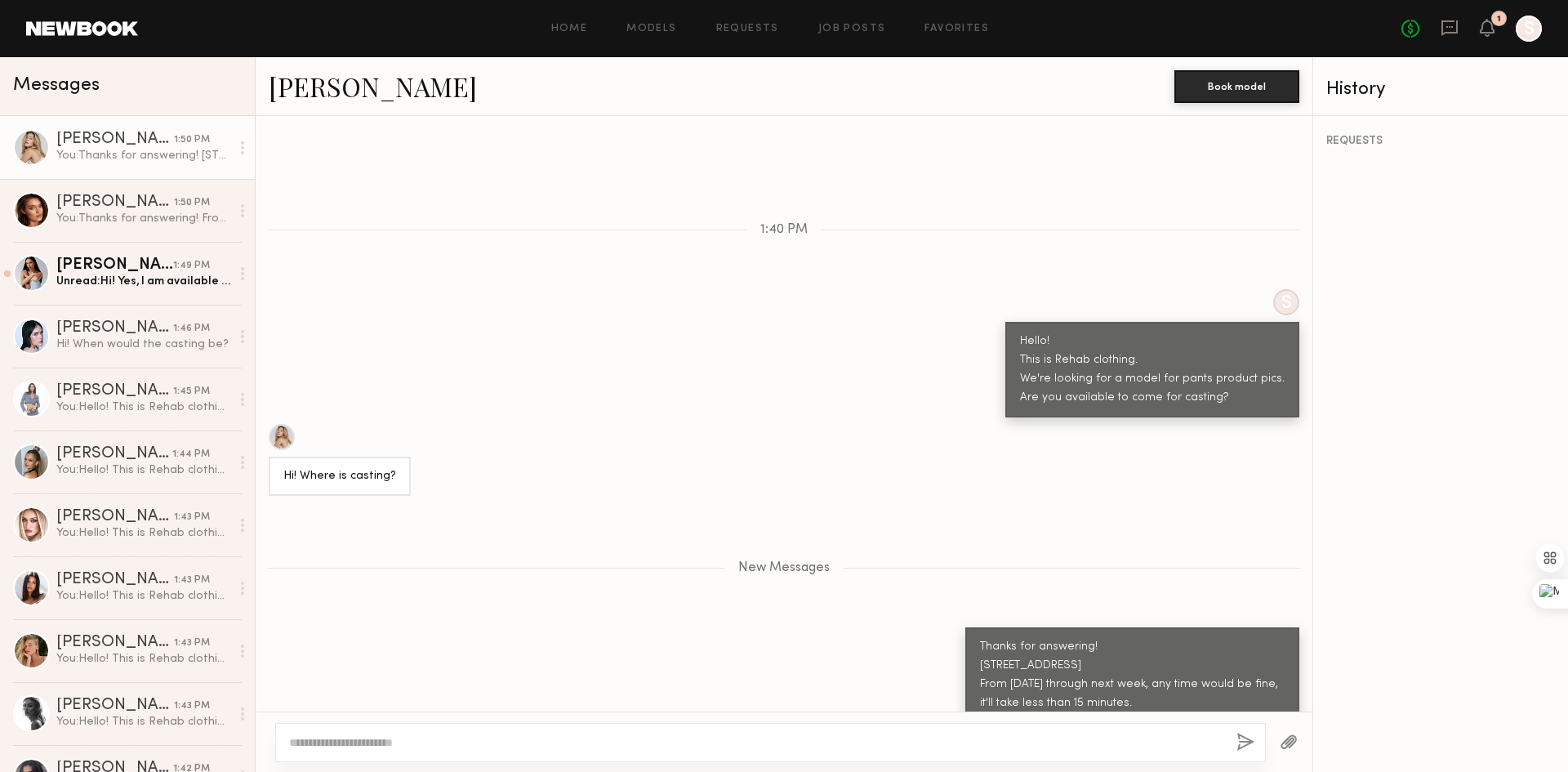
scroll to position [563, 0]
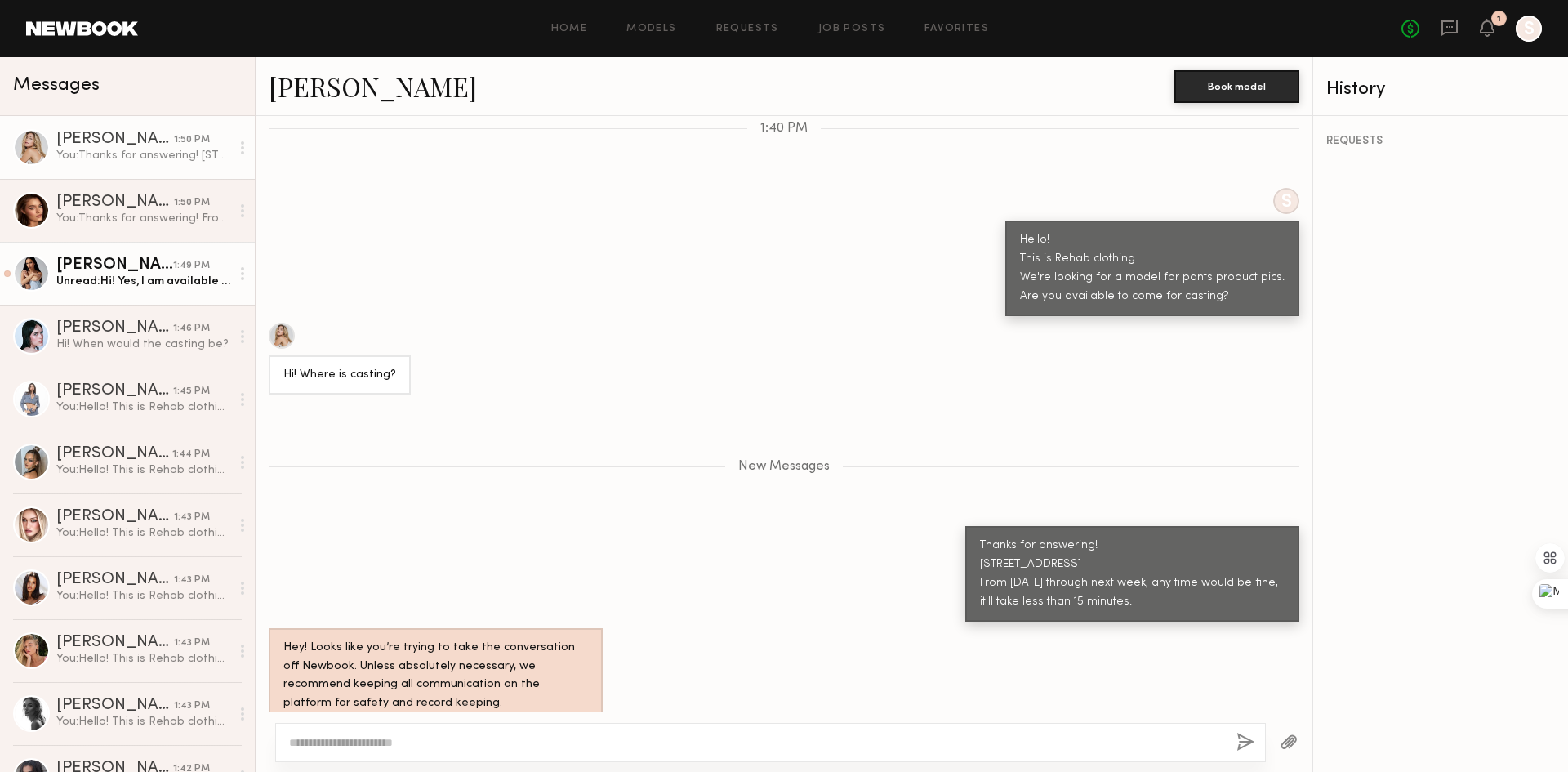
click at [117, 291] on link "Juliette A. 1:49 PM Unread: Hi! Yes, I am available to come in for a casting!" at bounding box center [127, 272] width 255 height 63
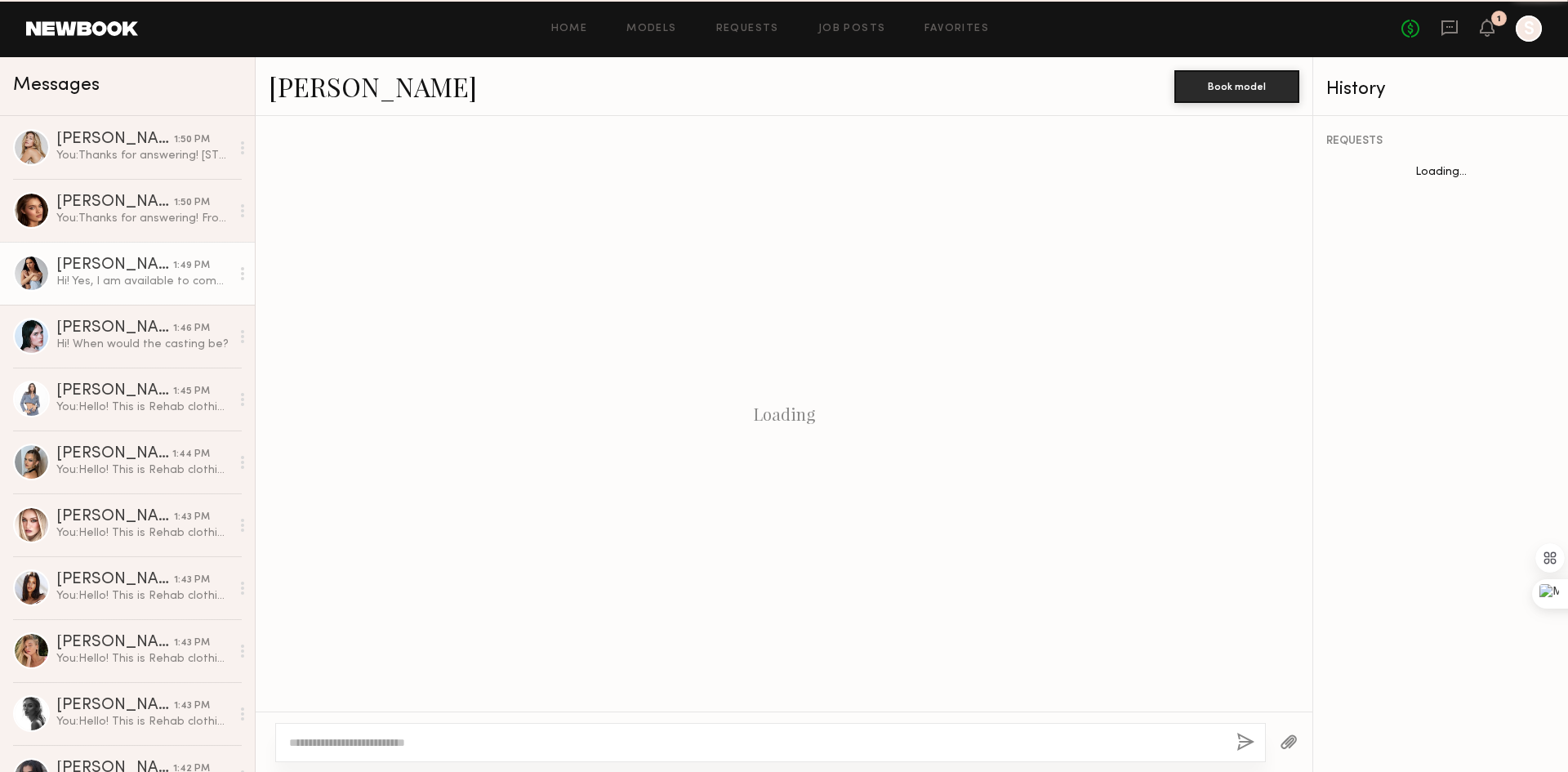
scroll to position [199, 0]
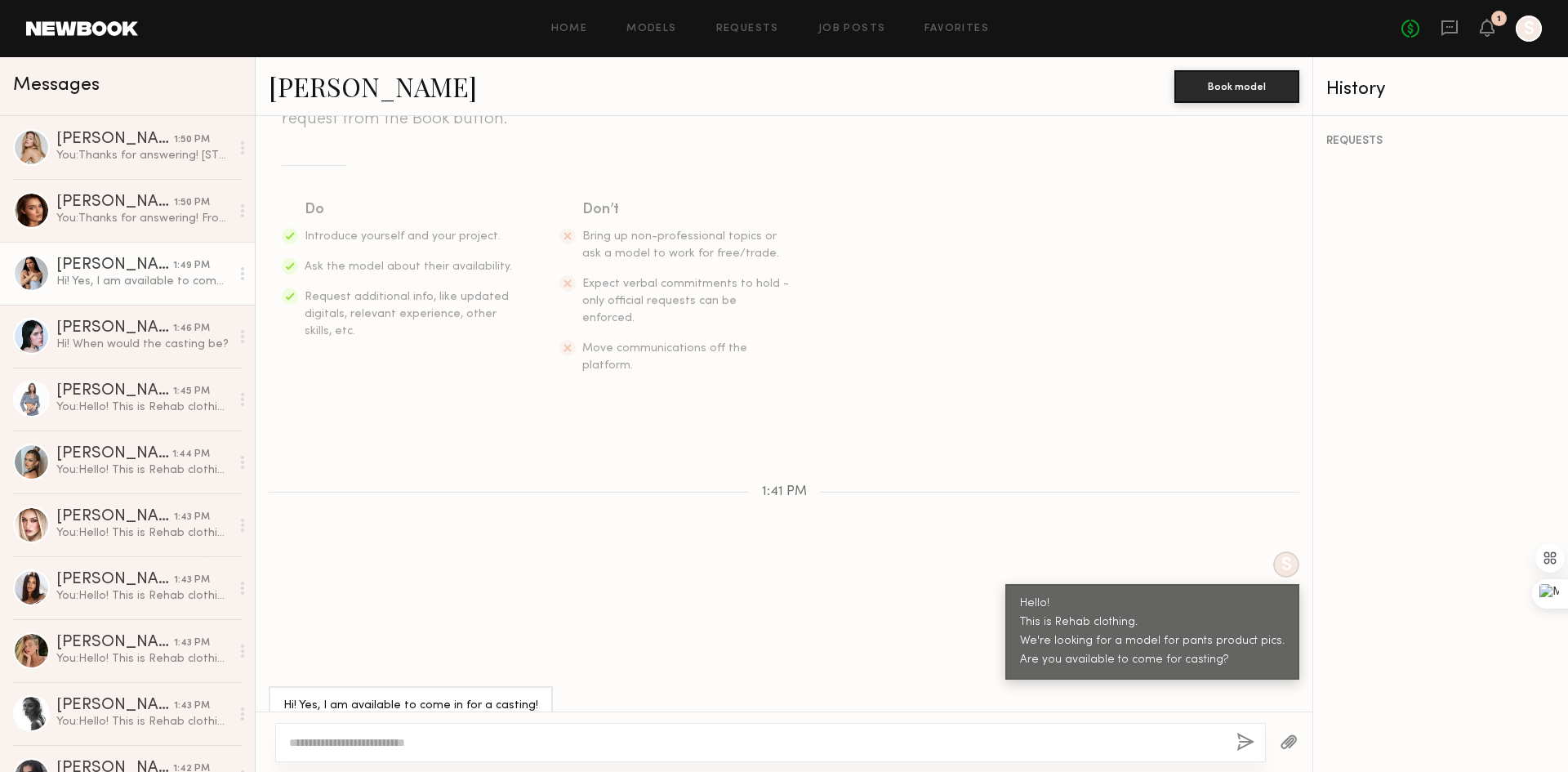
click at [470, 748] on textarea at bounding box center [756, 742] width 935 height 16
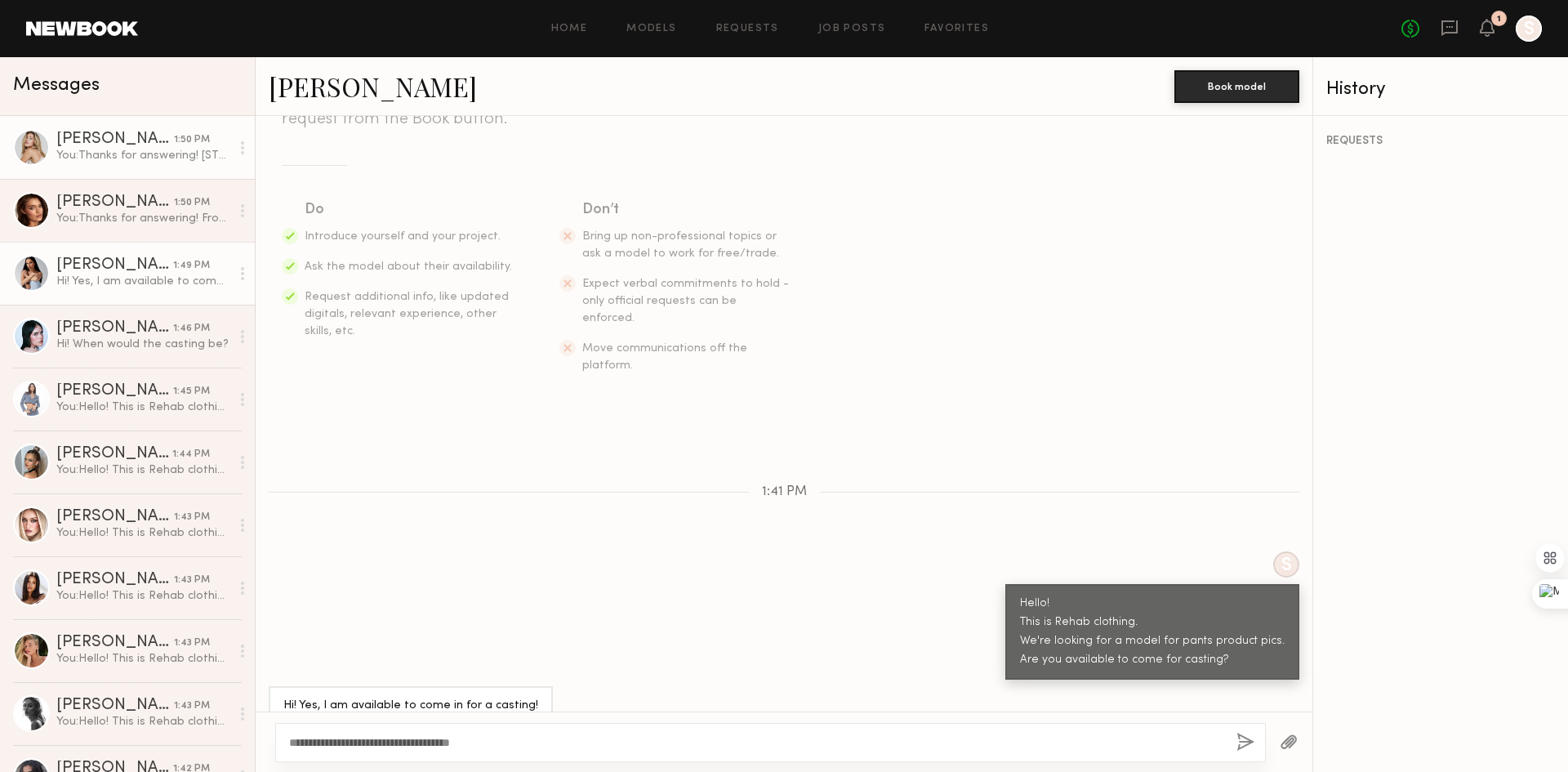
type textarea "**********"
click at [148, 166] on link "Milan P. 1:50 PM You: Thanks for answering! 939 Stanford Ave, Los Angels, CA, 9…" at bounding box center [127, 147] width 255 height 63
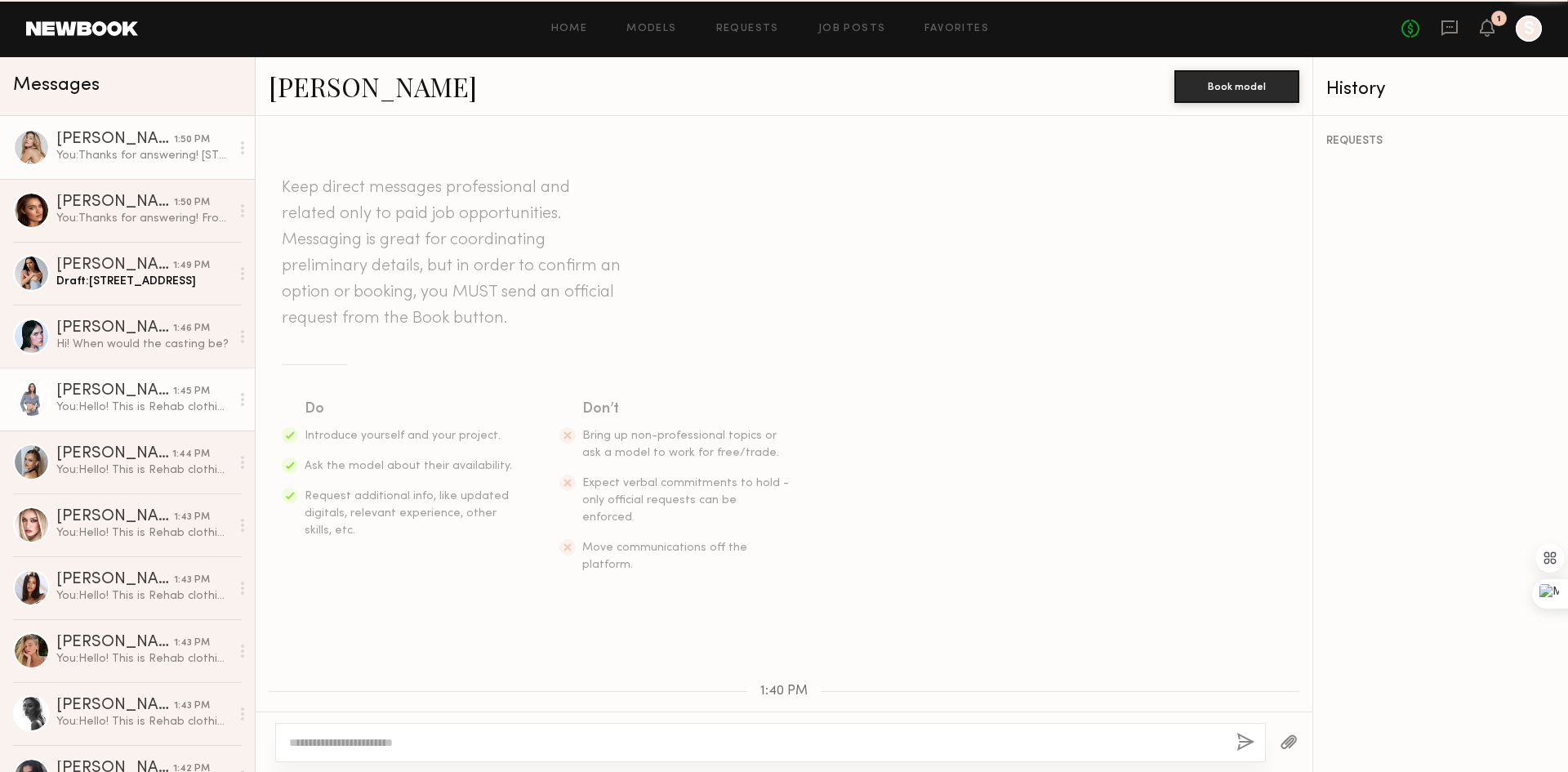
scroll to position [435, 0]
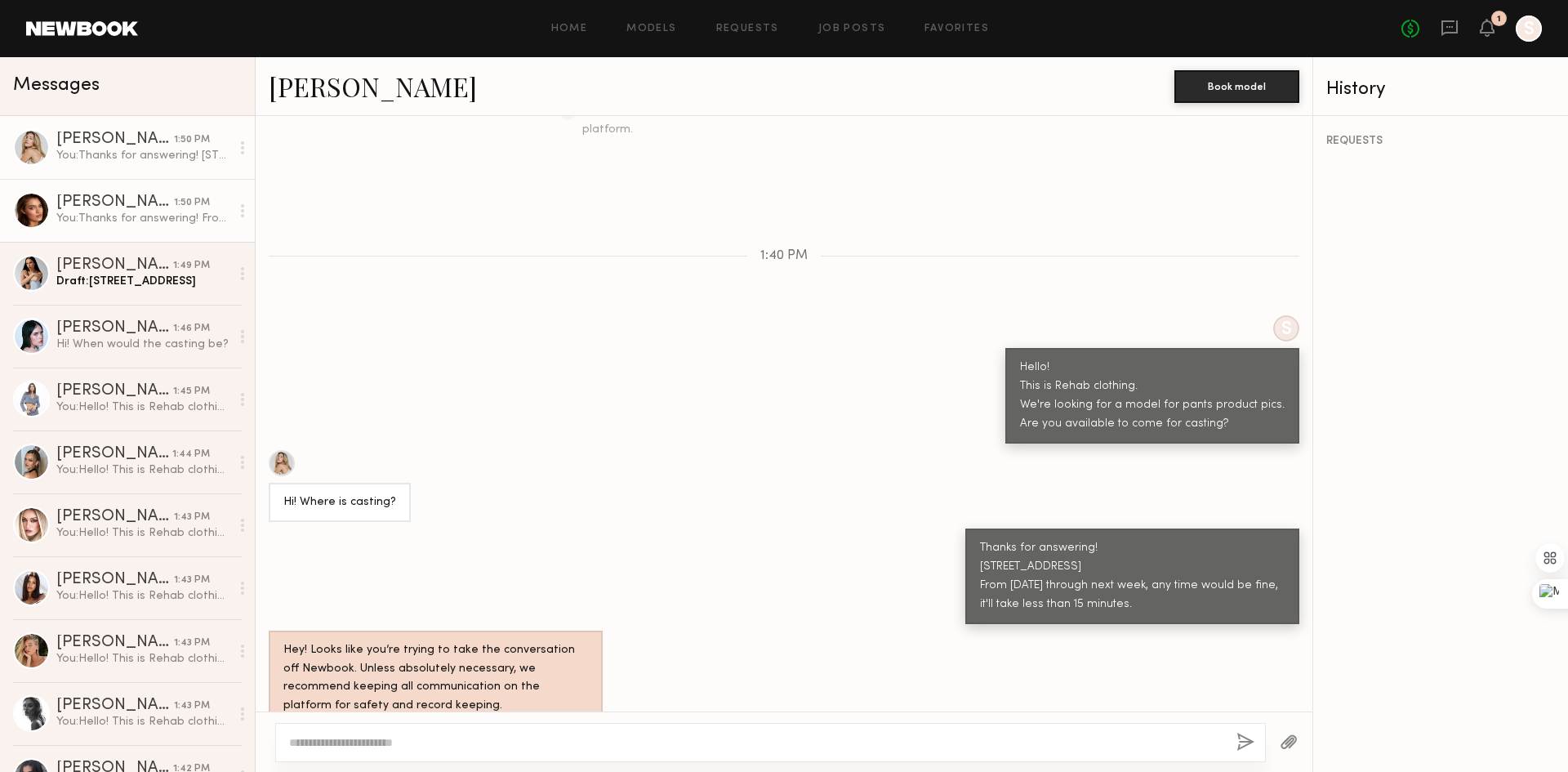
click at [129, 209] on div "[PERSON_NAME]" at bounding box center [115, 202] width 117 height 16
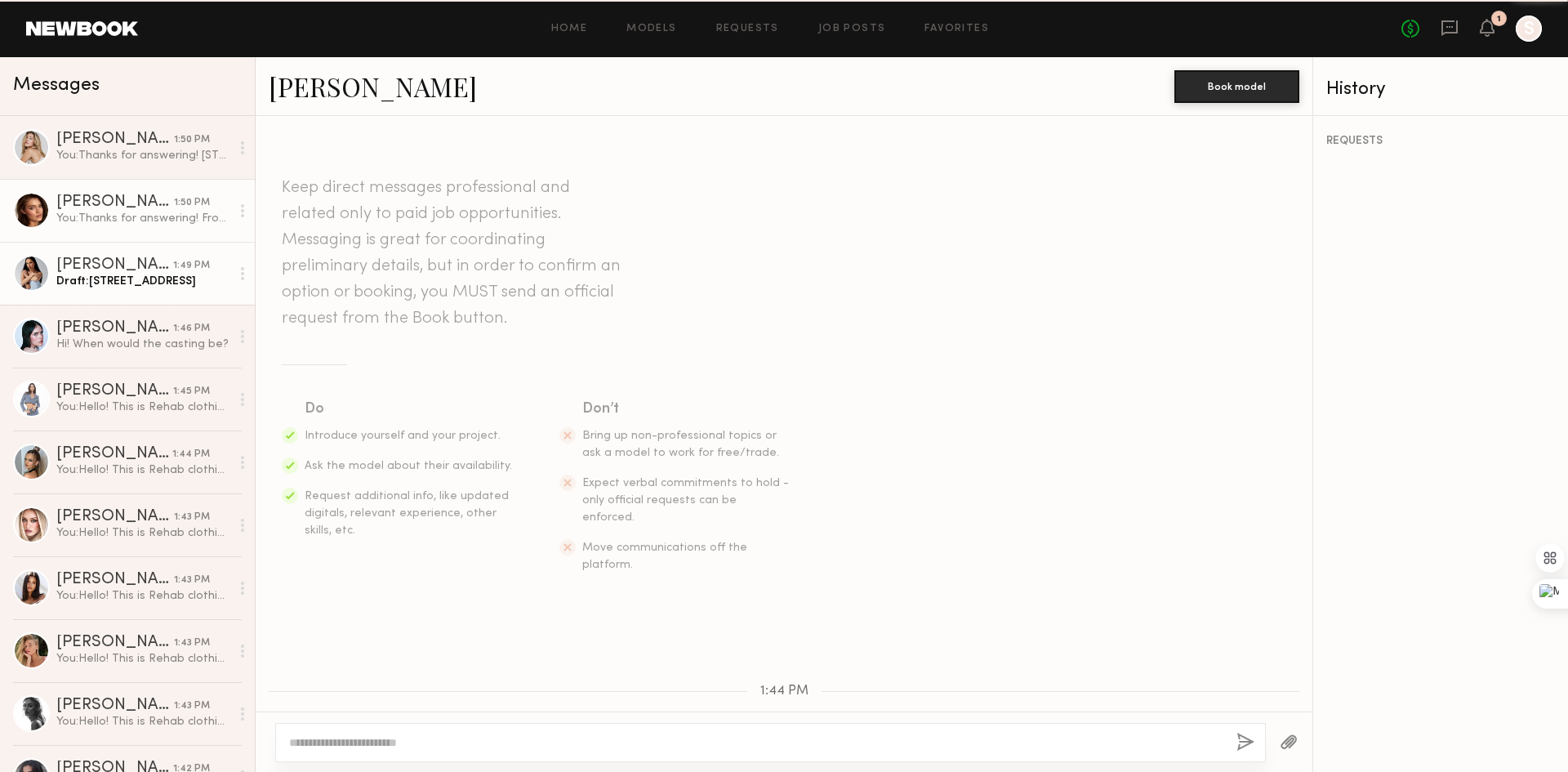
scroll to position [353, 0]
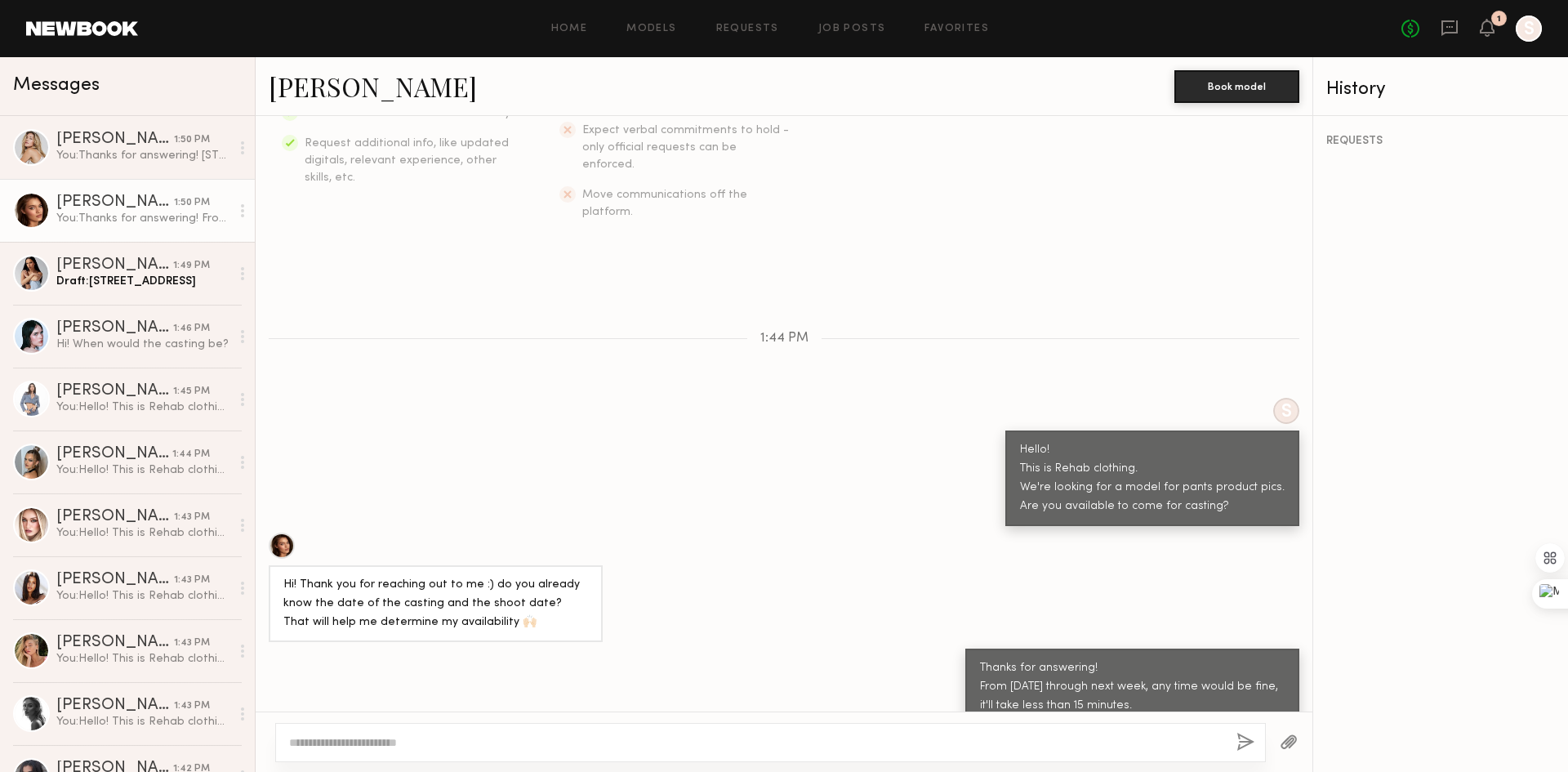
drag, startPoint x: 1117, startPoint y: 680, endPoint x: 957, endPoint y: 635, distance: 166.2
click at [966, 648] on div "Thanks for answering! From [DATE] through next week, any time would be fine, it…" at bounding box center [1133, 687] width 334 height 77
copy div "Thanks for answering! From [DATE] through next week, any time would be fine, it…"
click at [126, 149] on div "You: Thanks for answering! 939 Stanford Ave, Los Angels, CA, 90021 From tomorro…" at bounding box center [143, 155] width 174 height 16
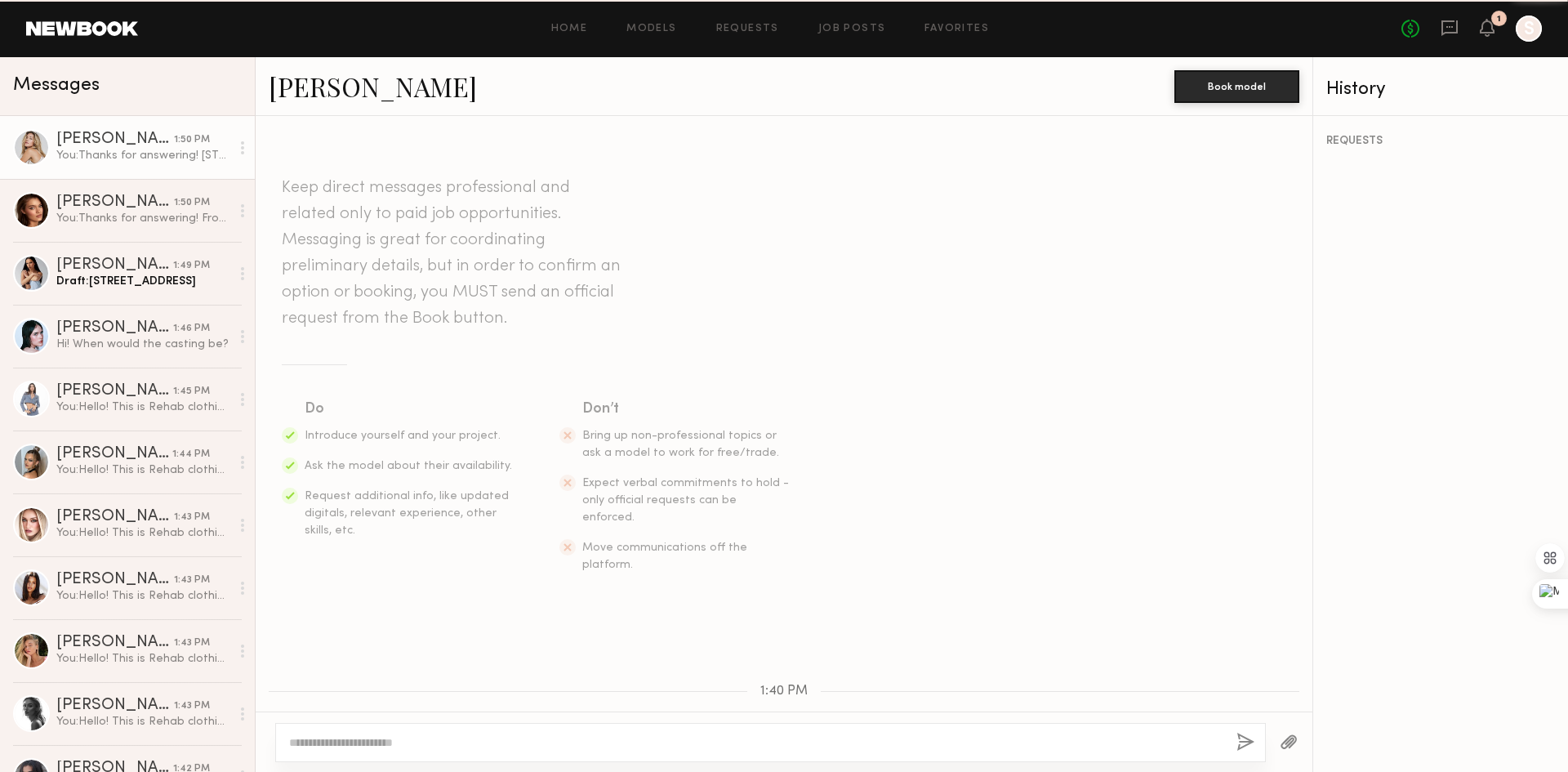
scroll to position [435, 0]
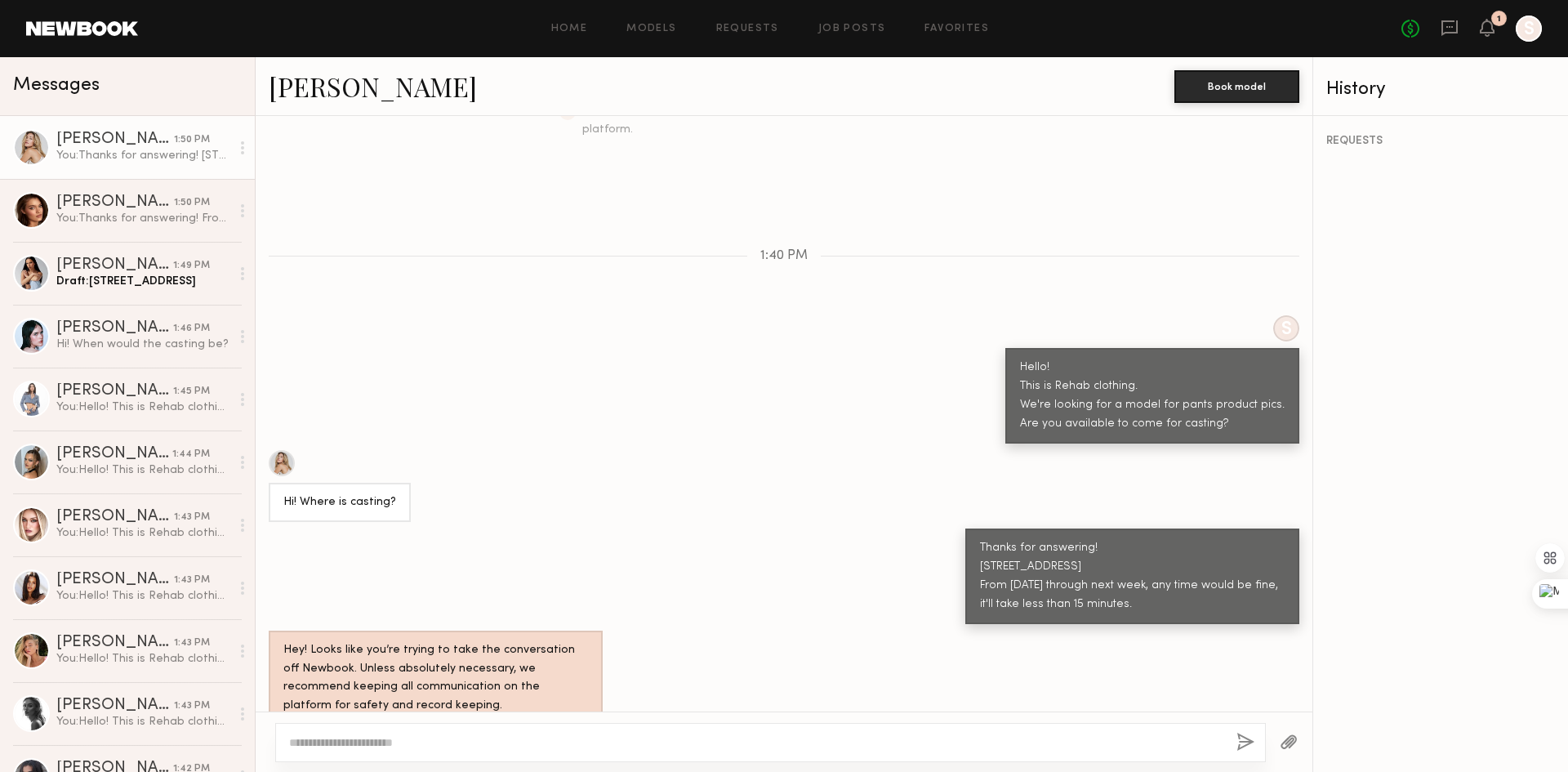
click at [416, 672] on div "Hey! Looks like you’re trying to take the conversation off Newbook. Unless abso…" at bounding box center [436, 679] width 304 height 75
click at [410, 656] on div "Hey! Looks like you’re trying to take the conversation off Newbook. Unless abso…" at bounding box center [436, 679] width 304 height 75
click at [128, 224] on div "You: Thanks for answering! From tomorrow through next week, any time would be f…" at bounding box center [143, 218] width 174 height 16
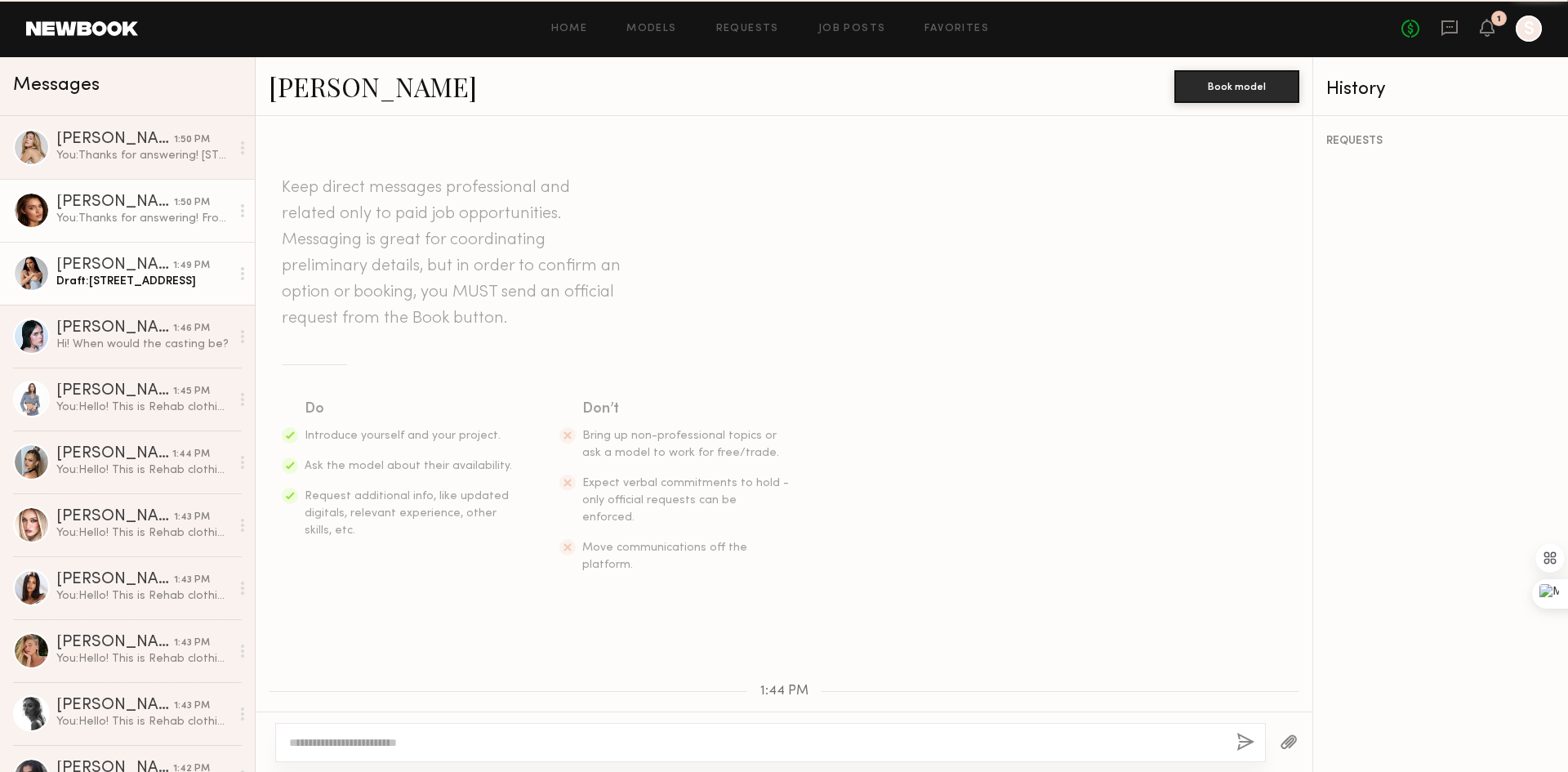
scroll to position [353, 0]
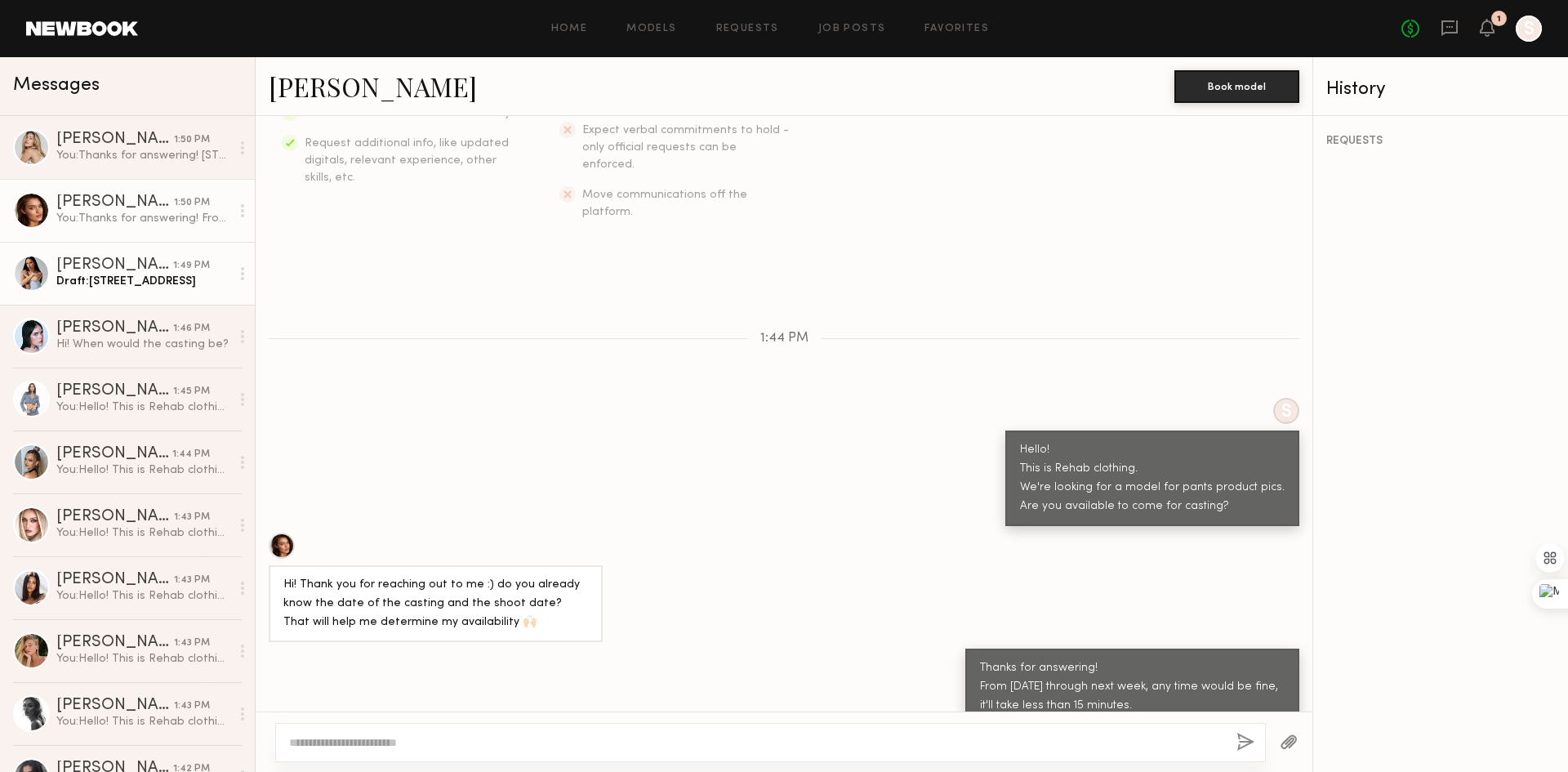
click at [136, 261] on div "Juliette A." at bounding box center [115, 265] width 116 height 16
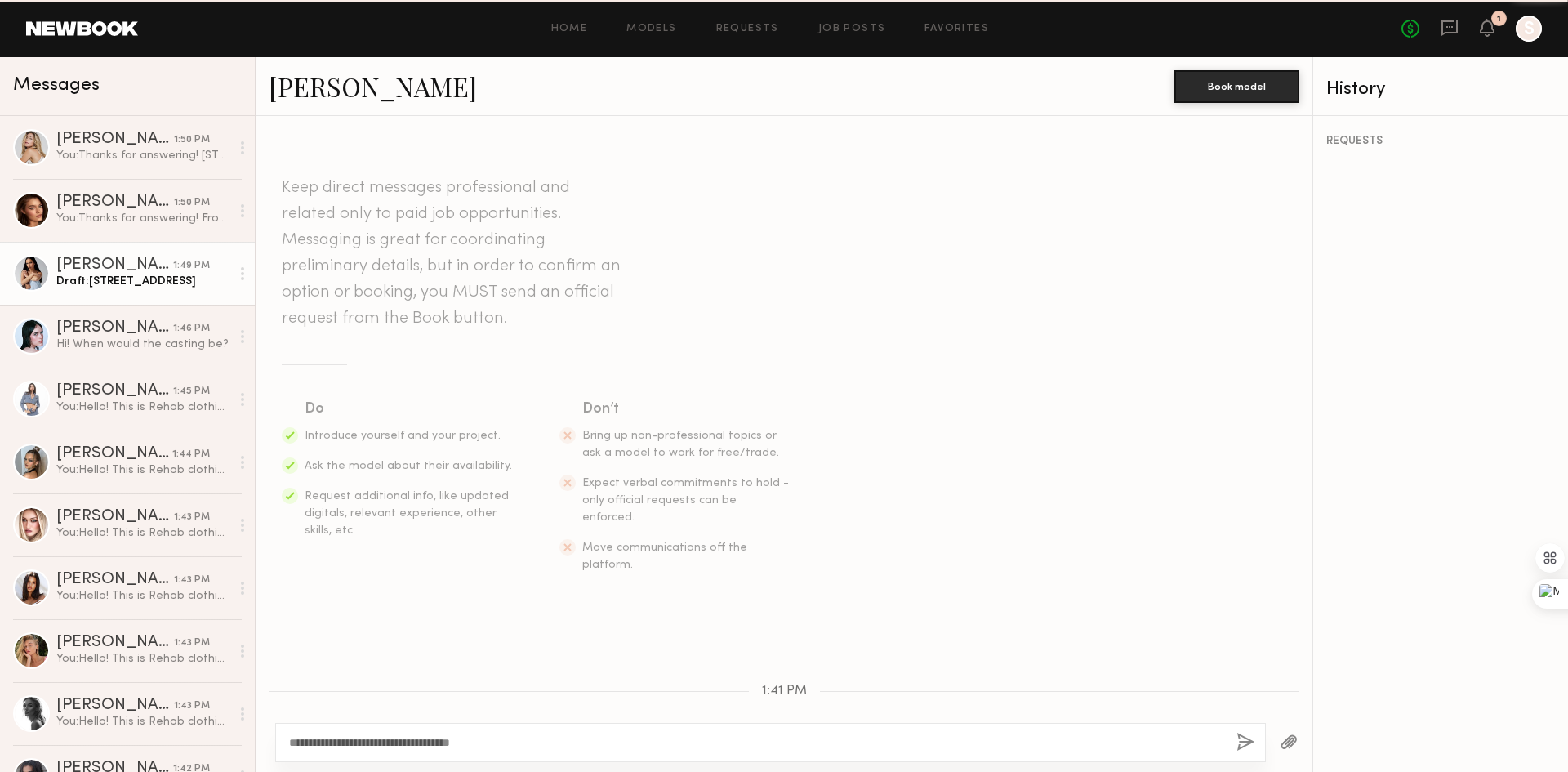
scroll to position [199, 0]
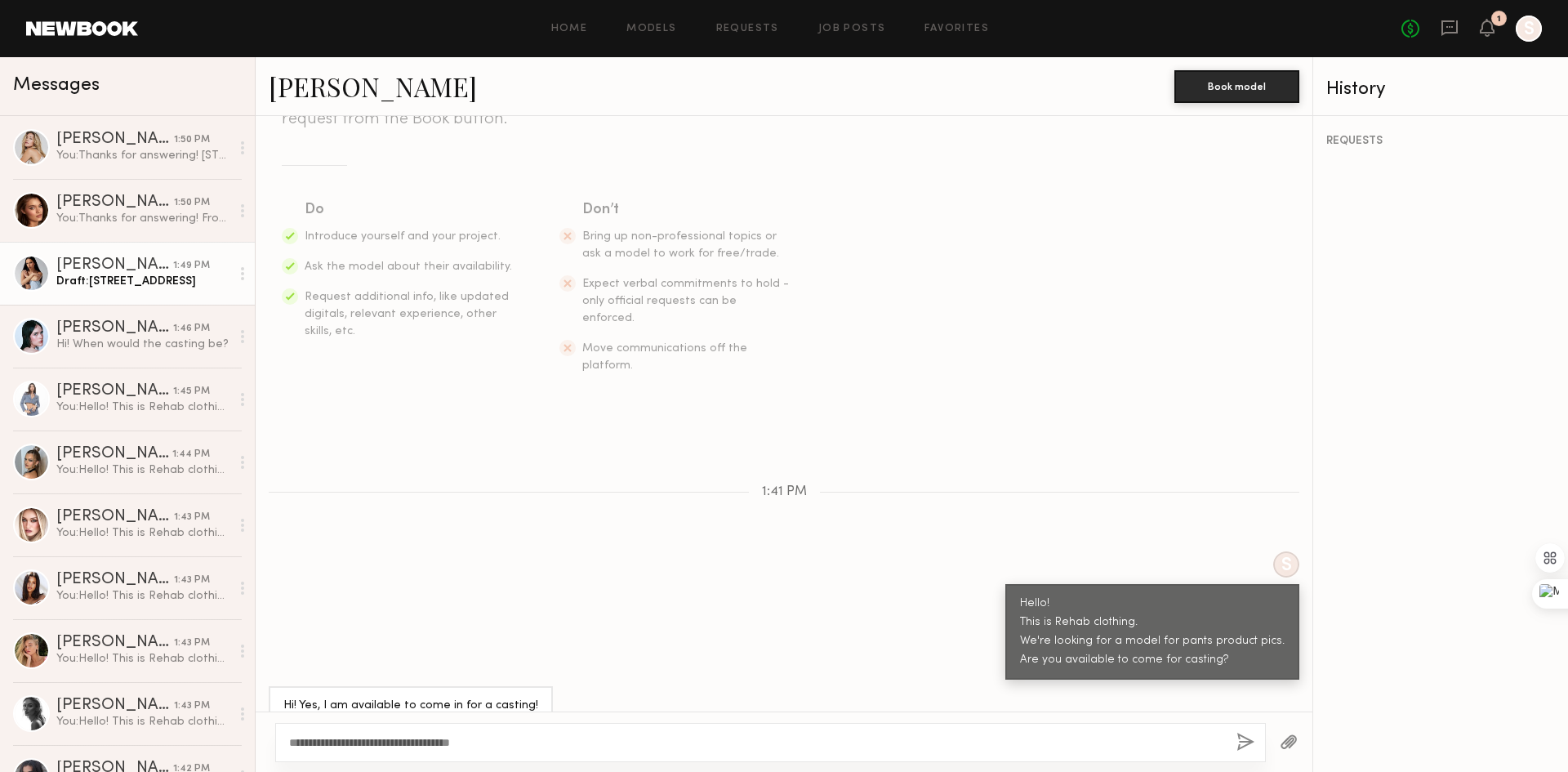
click at [529, 740] on textarea "**********" at bounding box center [756, 742] width 935 height 16
drag, startPoint x: 544, startPoint y: 742, endPoint x: 162, endPoint y: 717, distance: 382.8
click at [155, 717] on div "Messages Milan P. 1:50 PM You: Thanks for answering! 939 Stanford Ave, Los Ange…" at bounding box center [784, 414] width 1568 height 715
type textarea "**********"
click at [1247, 740] on button "button" at bounding box center [1245, 743] width 18 height 21
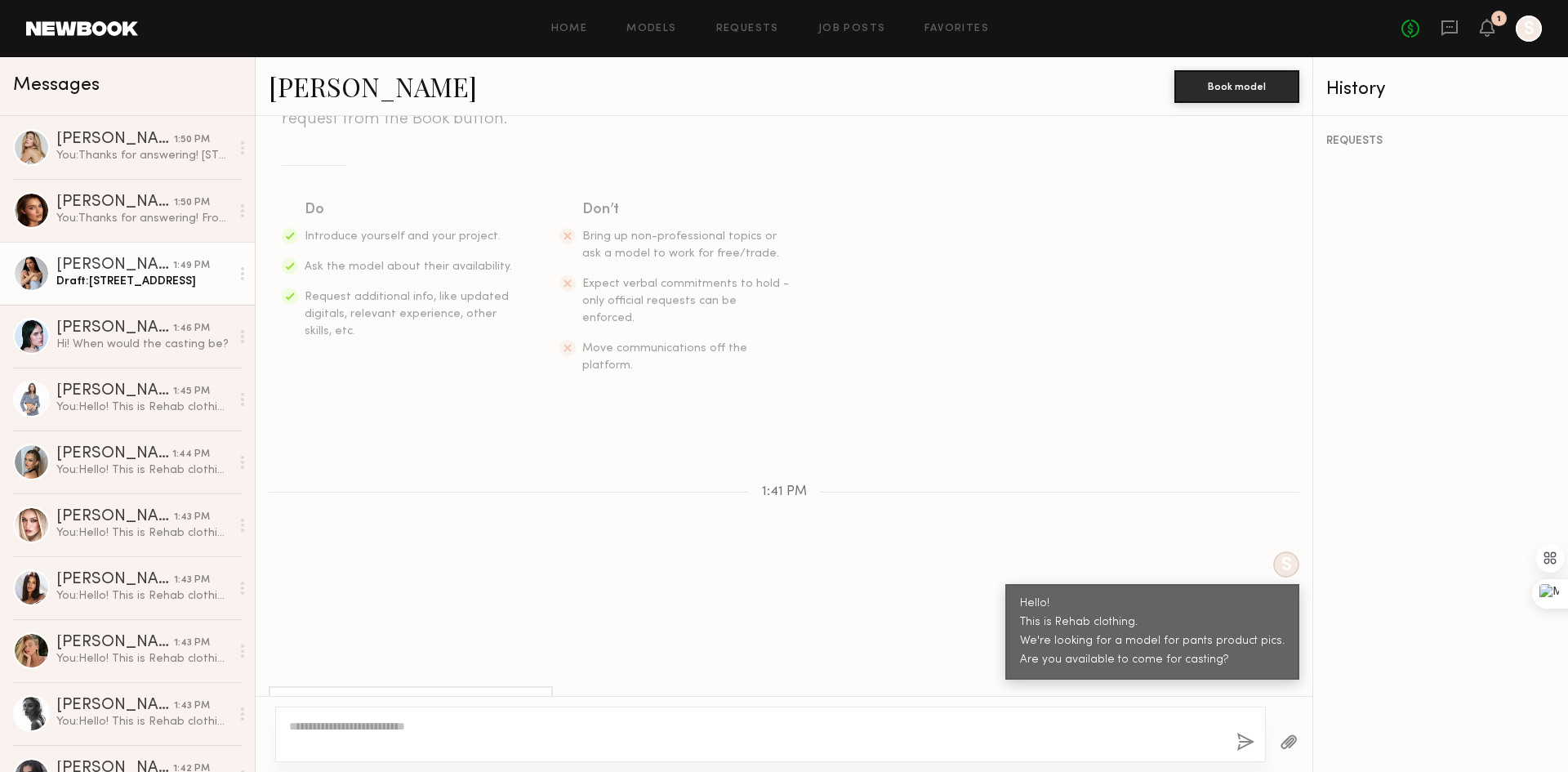
scroll to position [442, 0]
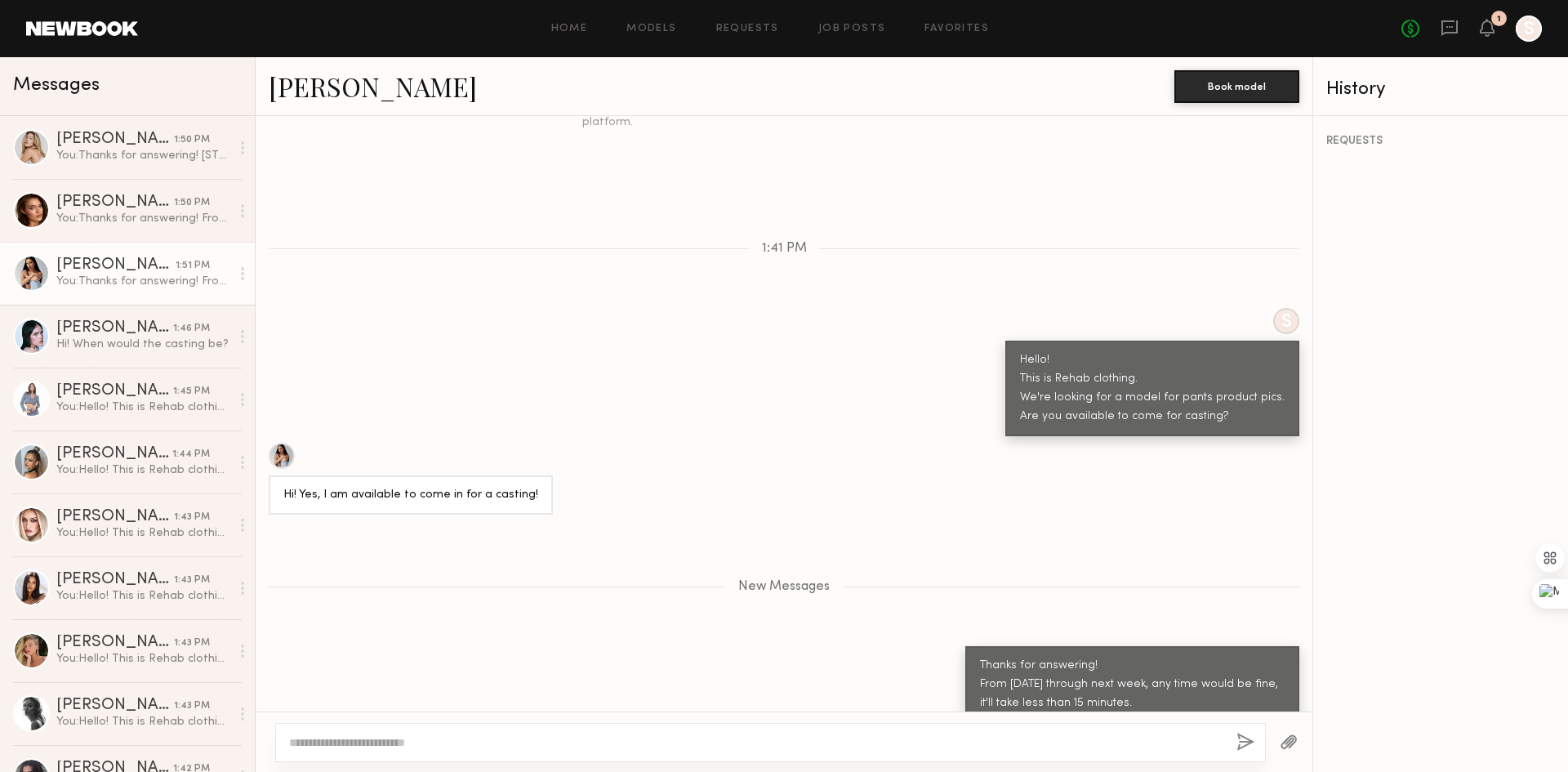
click at [691, 646] on div "Thanks for answering! From tomorrow through next week, any time would be fine, …" at bounding box center [784, 685] width 1057 height 77
click at [86, 361] on link "Mae B. 1:46 PM Hi! When would the casting be?" at bounding box center [127, 335] width 255 height 63
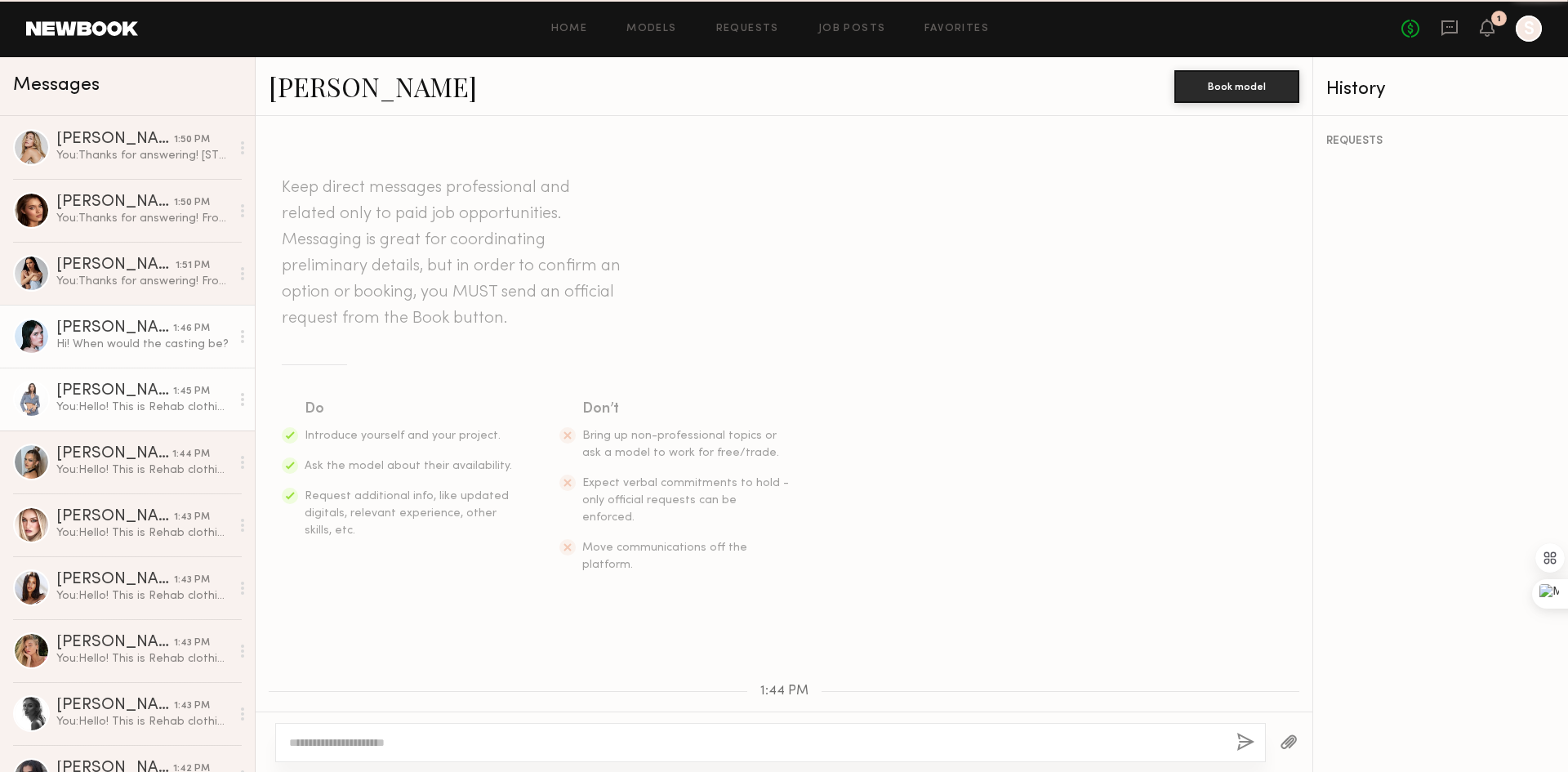
scroll to position [199, 0]
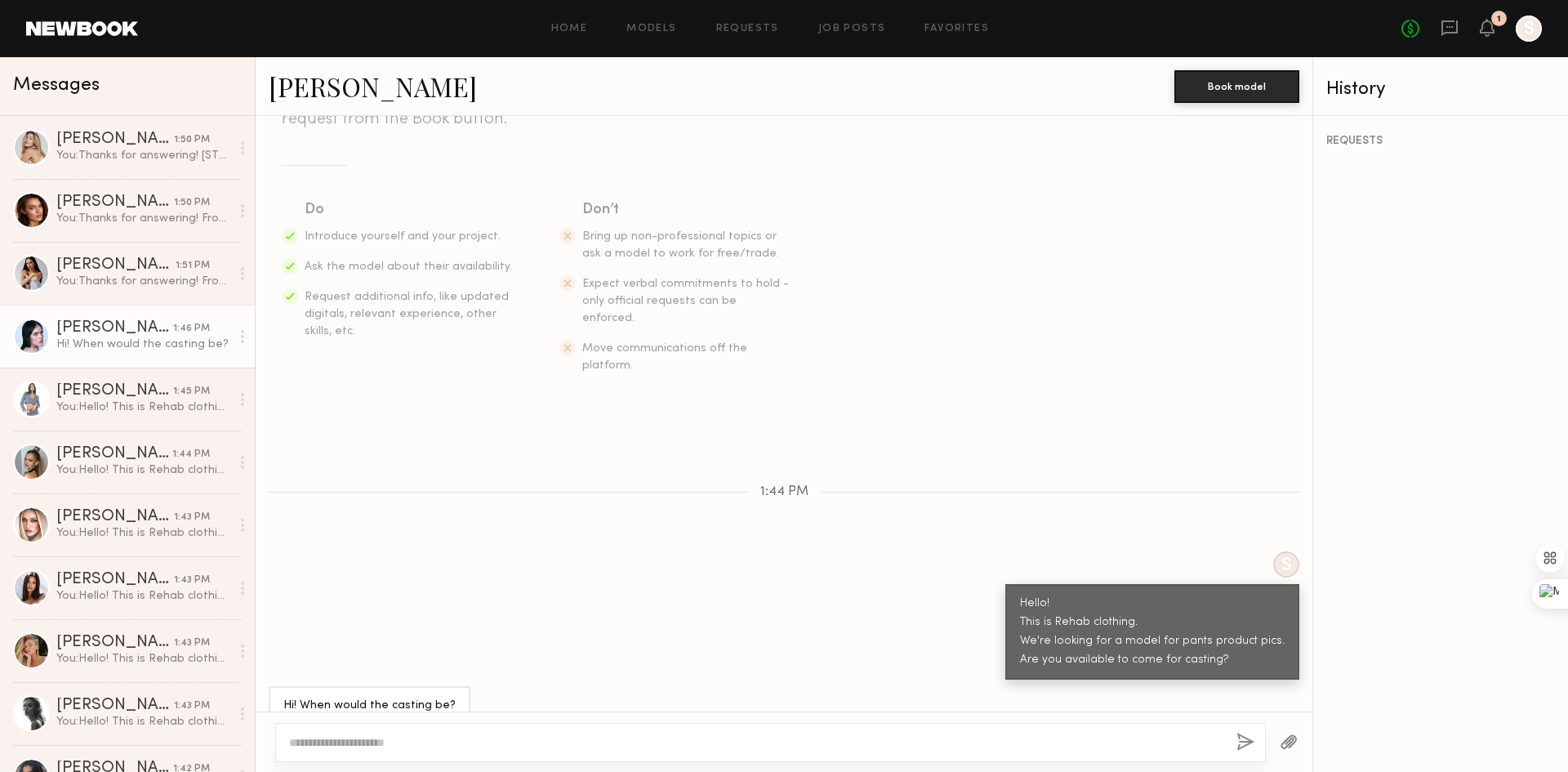
click at [469, 744] on textarea at bounding box center [756, 742] width 935 height 16
click at [598, 743] on textarea "**********" at bounding box center [756, 733] width 935 height 33
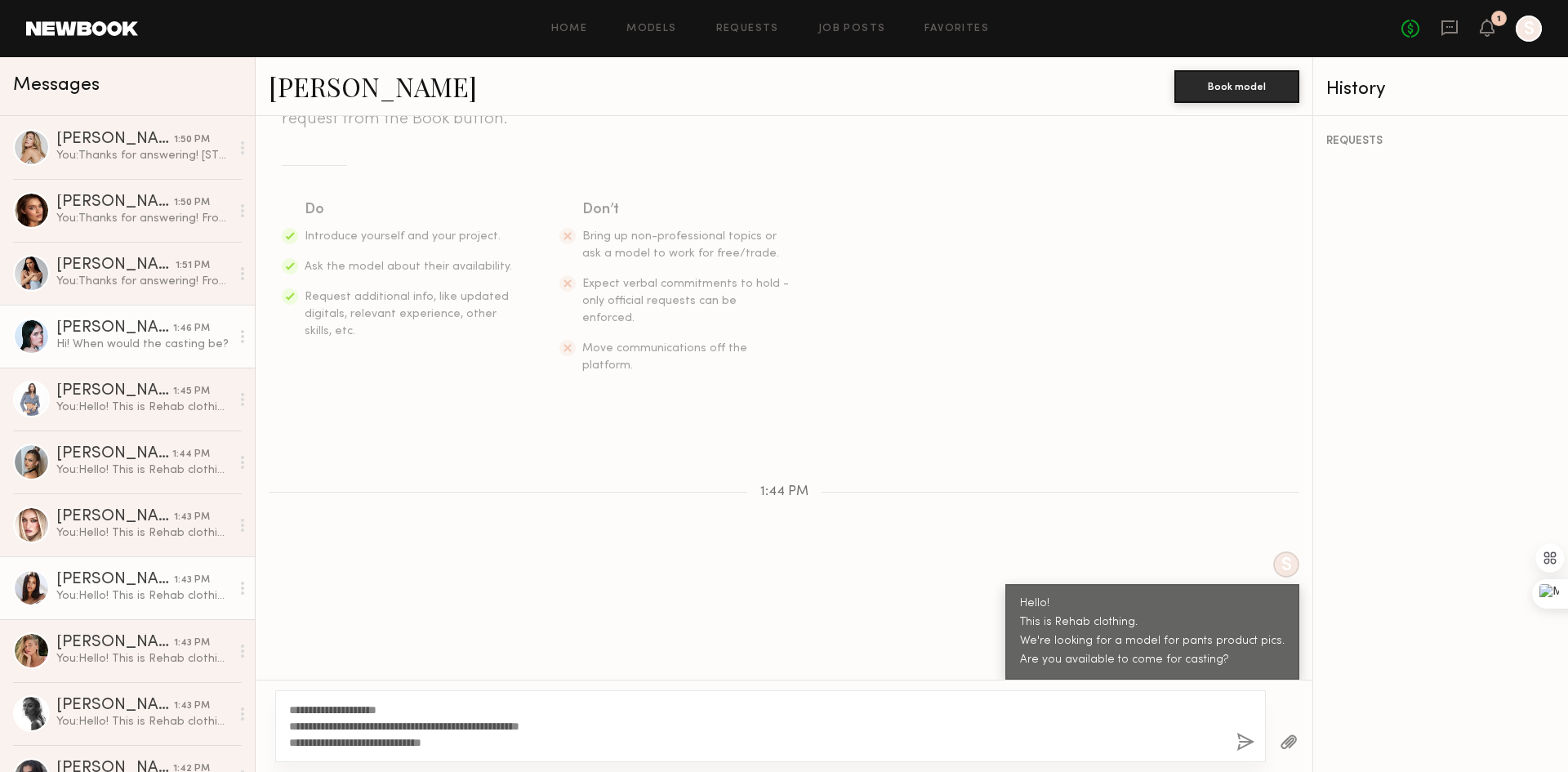
drag, startPoint x: 456, startPoint y: 742, endPoint x: 91, endPoint y: 587, distance: 396.5
click at [91, 587] on div "Messages Milan P. 1:50 PM You: Thanks for answering! 939 Stanford Ave, Los Ange…" at bounding box center [784, 414] width 1568 height 715
drag, startPoint x: 454, startPoint y: 734, endPoint x: 466, endPoint y: 731, distance: 12.4
click at [454, 734] on textarea "**********" at bounding box center [756, 726] width 935 height 49
type textarea "**********"
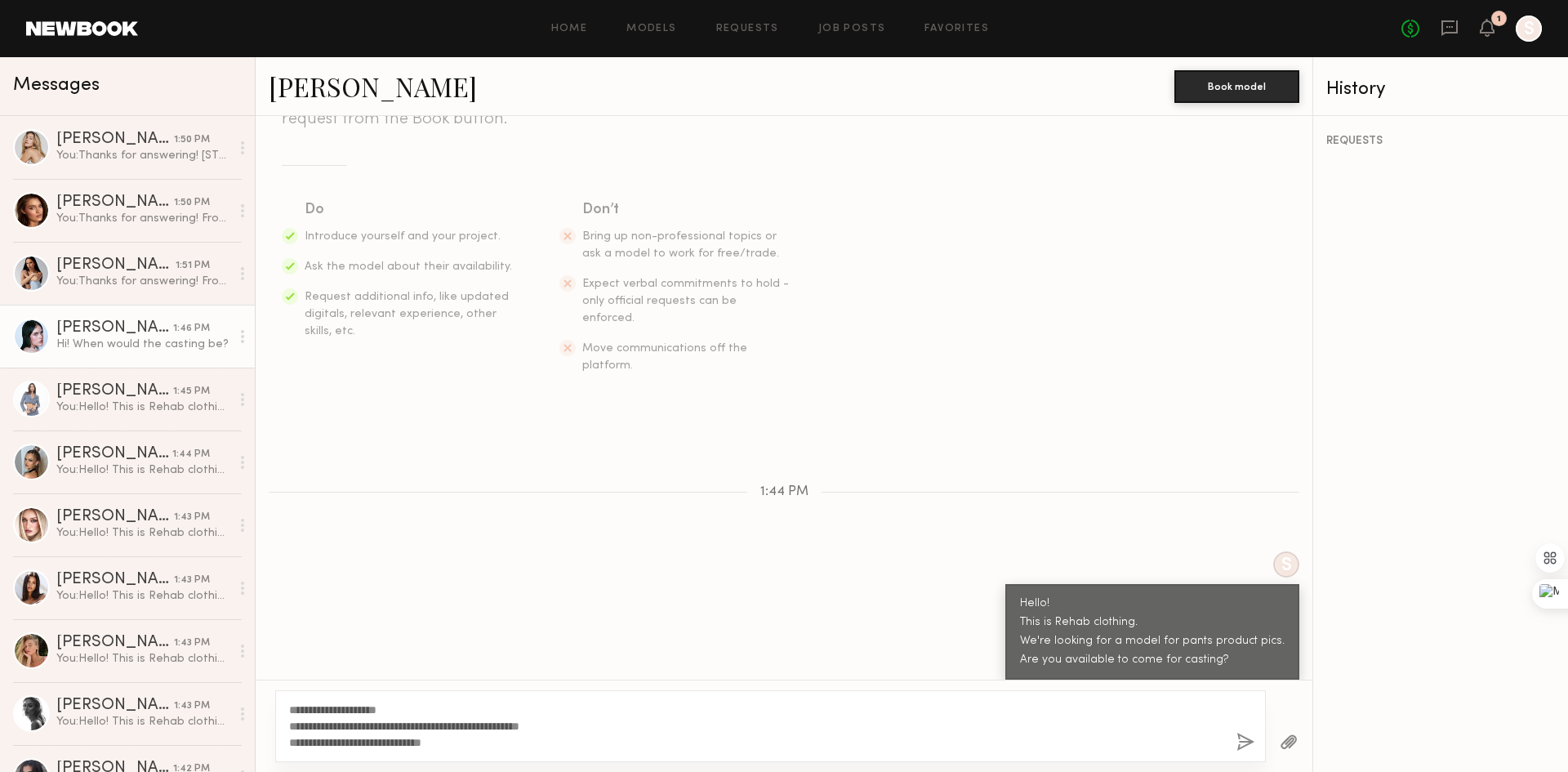
click at [1240, 735] on button "button" at bounding box center [1245, 743] width 18 height 21
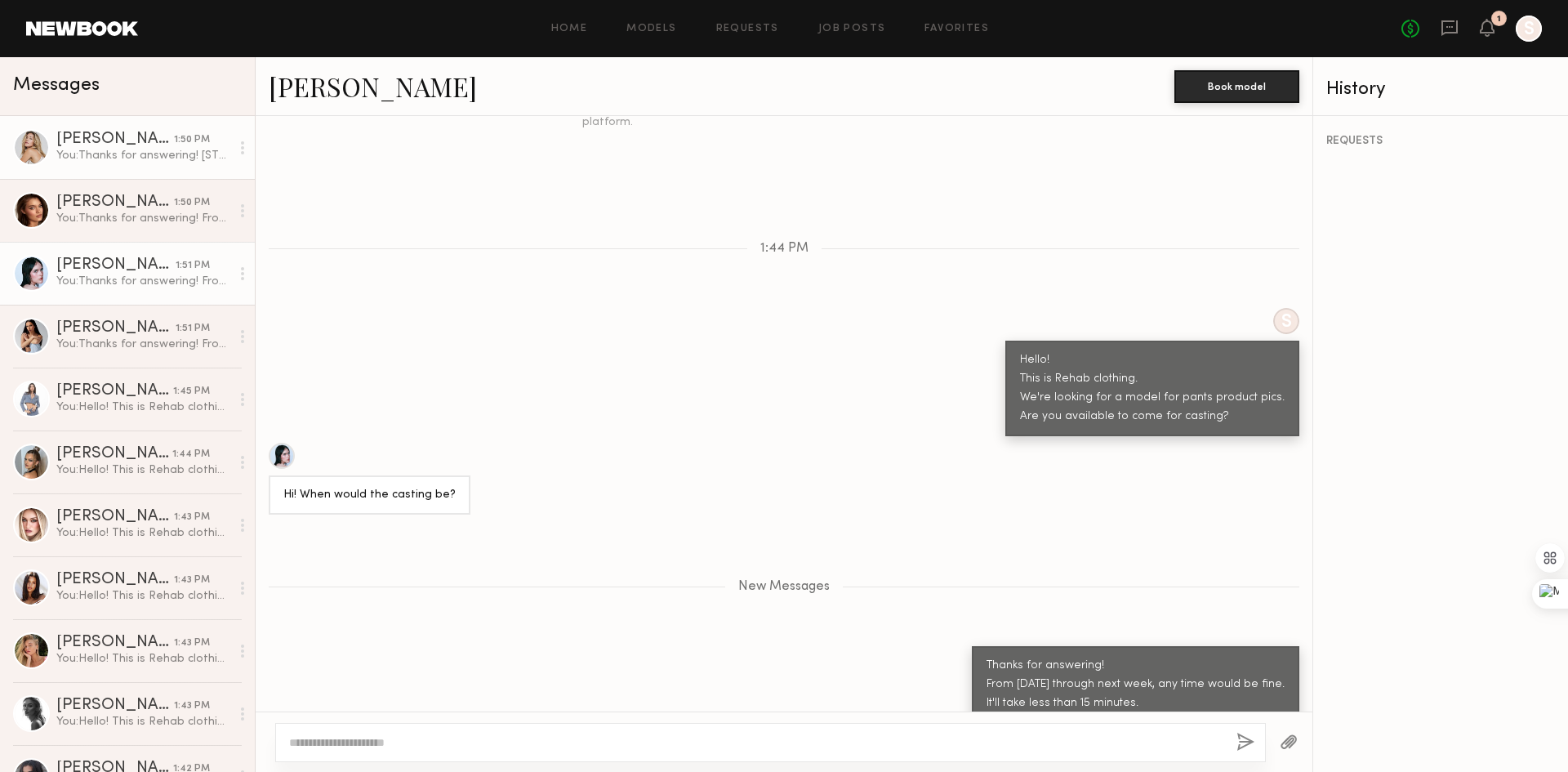
click at [88, 153] on div "You: Thanks for answering! 939 Stanford Ave, Los Angels, CA, 90021 From tomorro…" at bounding box center [143, 155] width 174 height 16
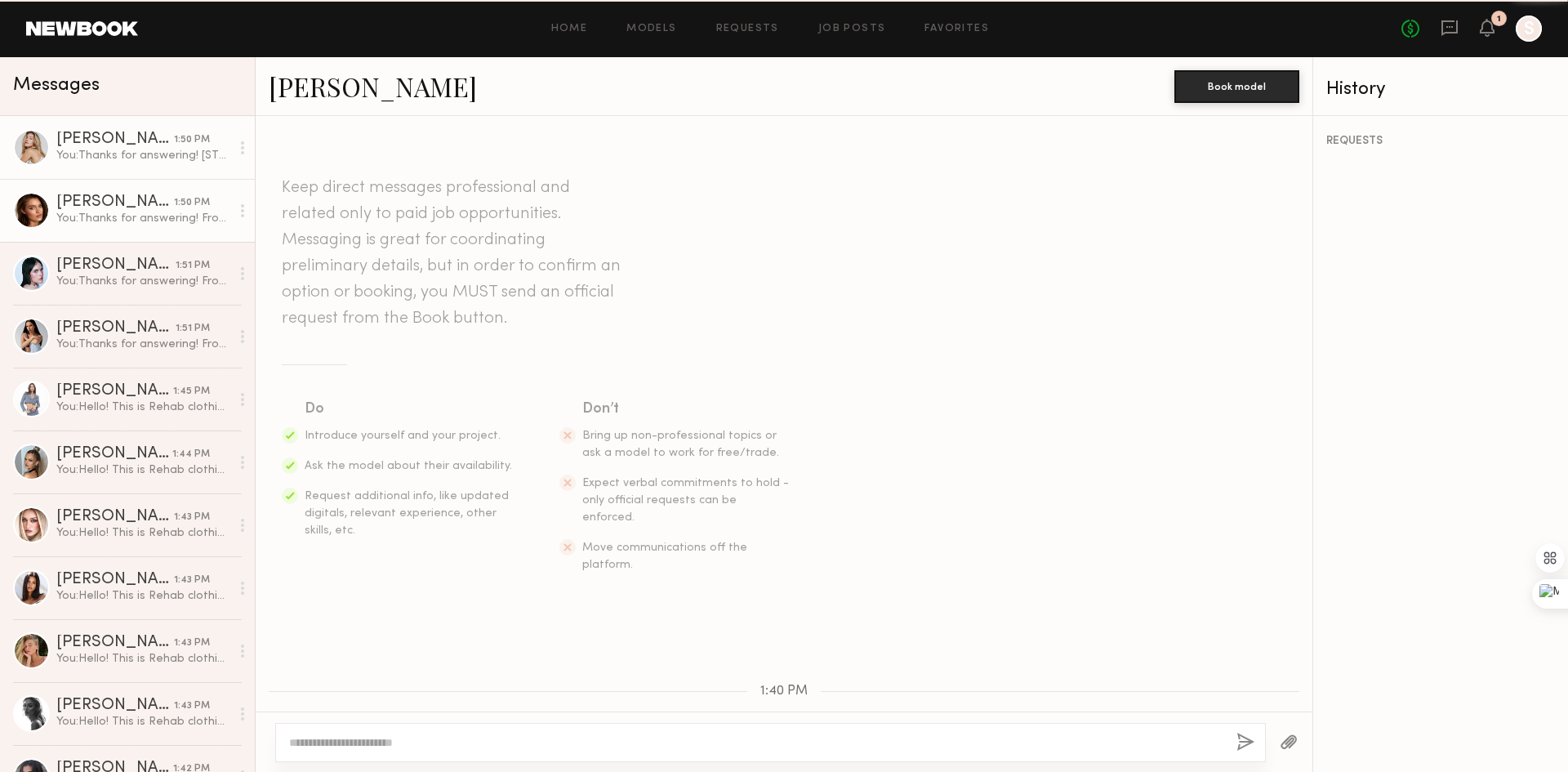
scroll to position [533, 0]
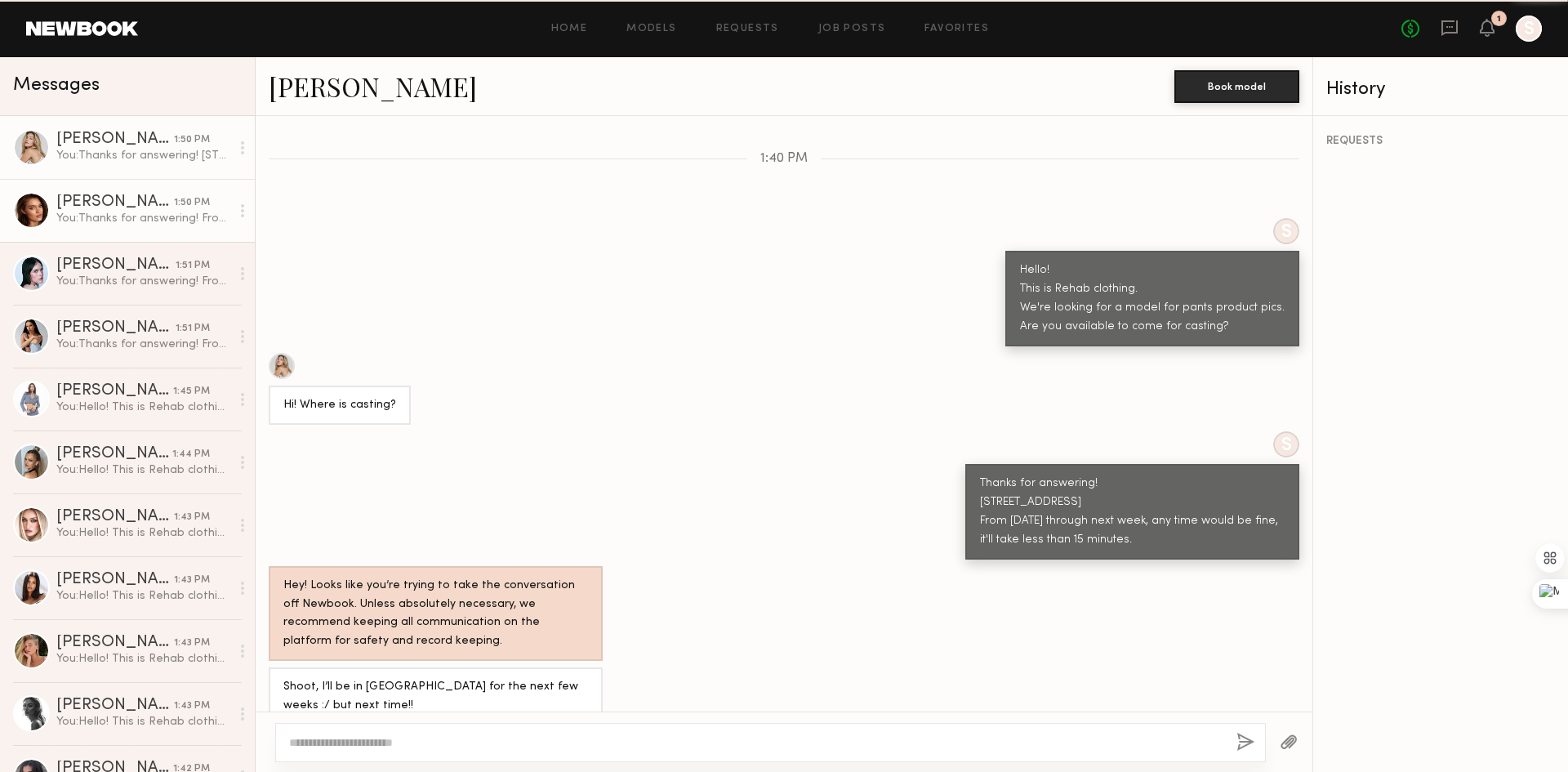
click at [146, 209] on div "Oleksa K." at bounding box center [115, 202] width 117 height 16
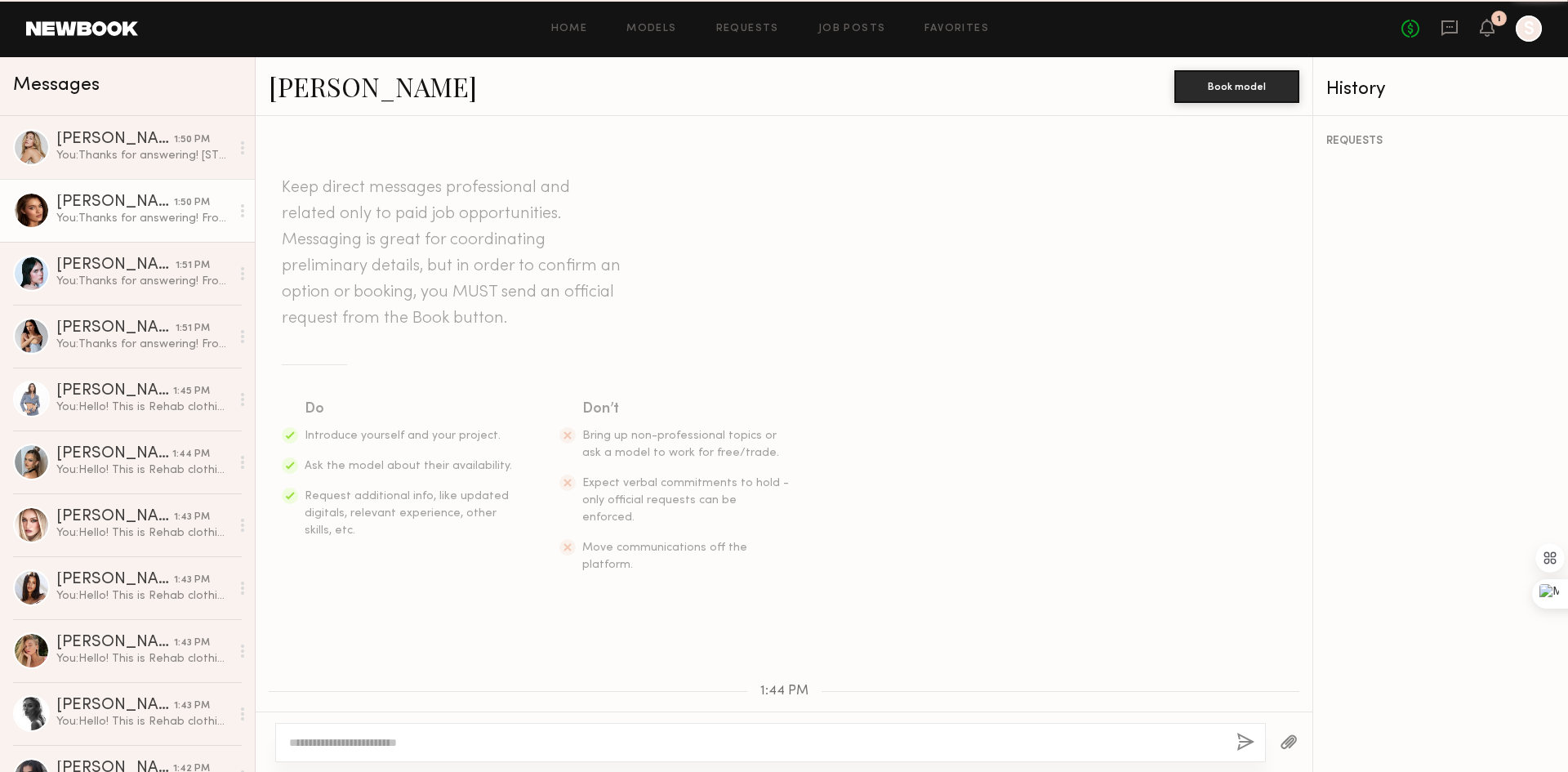
scroll to position [353, 0]
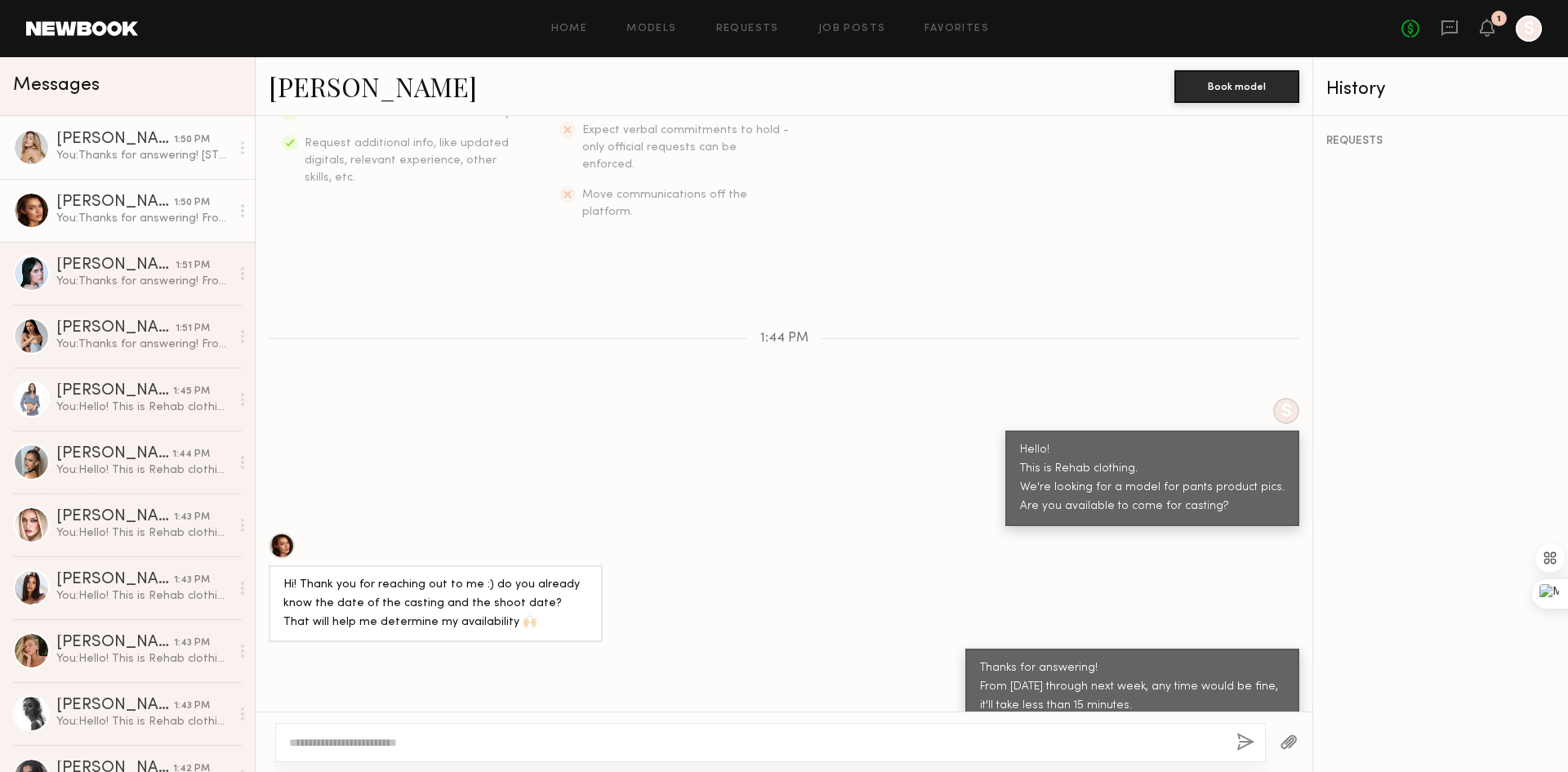
click at [135, 163] on div "You: Thanks for answering! 939 Stanford Ave, Los Angels, CA, 90021 From tomorro…" at bounding box center [143, 155] width 174 height 16
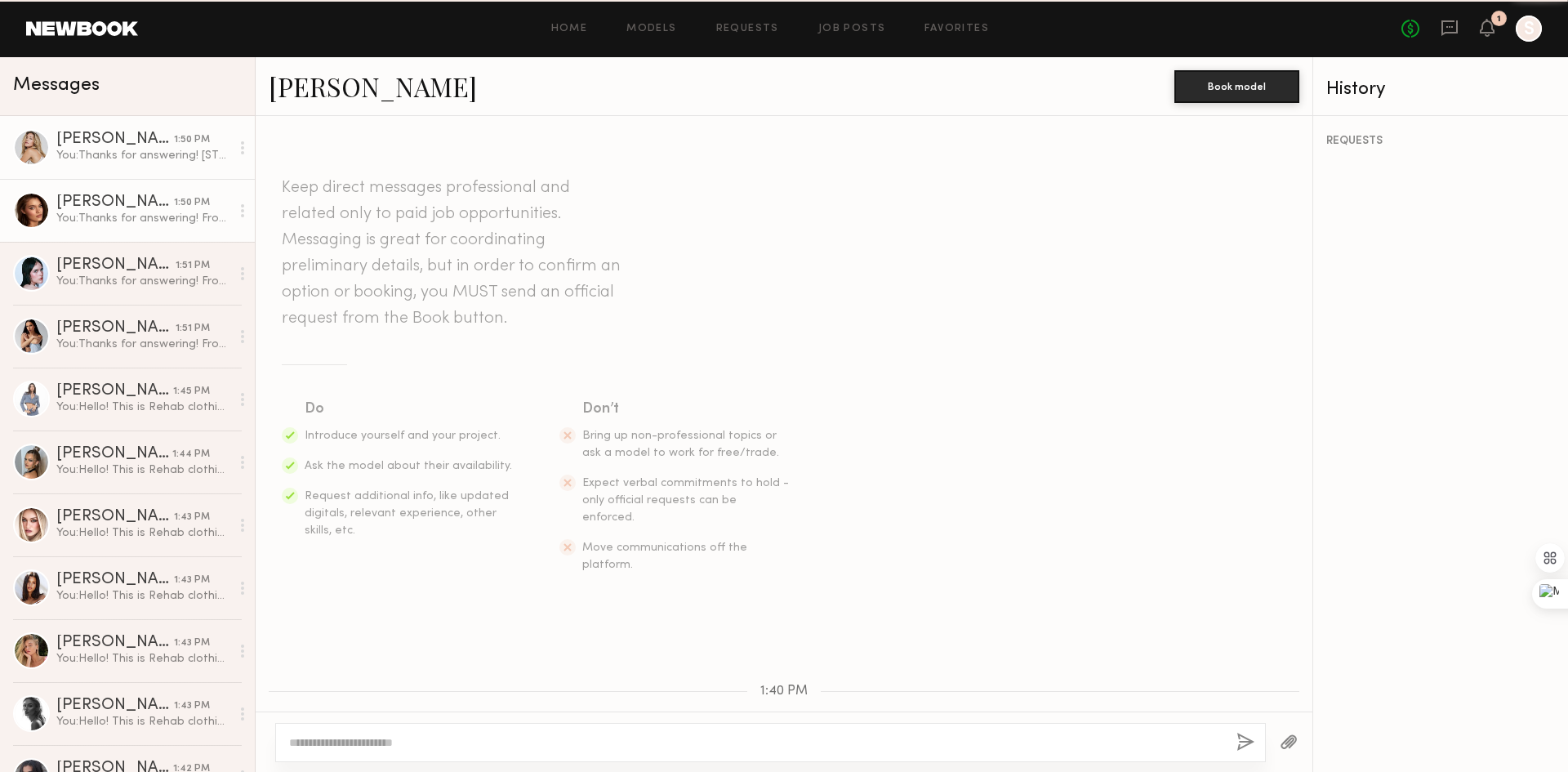
scroll to position [533, 0]
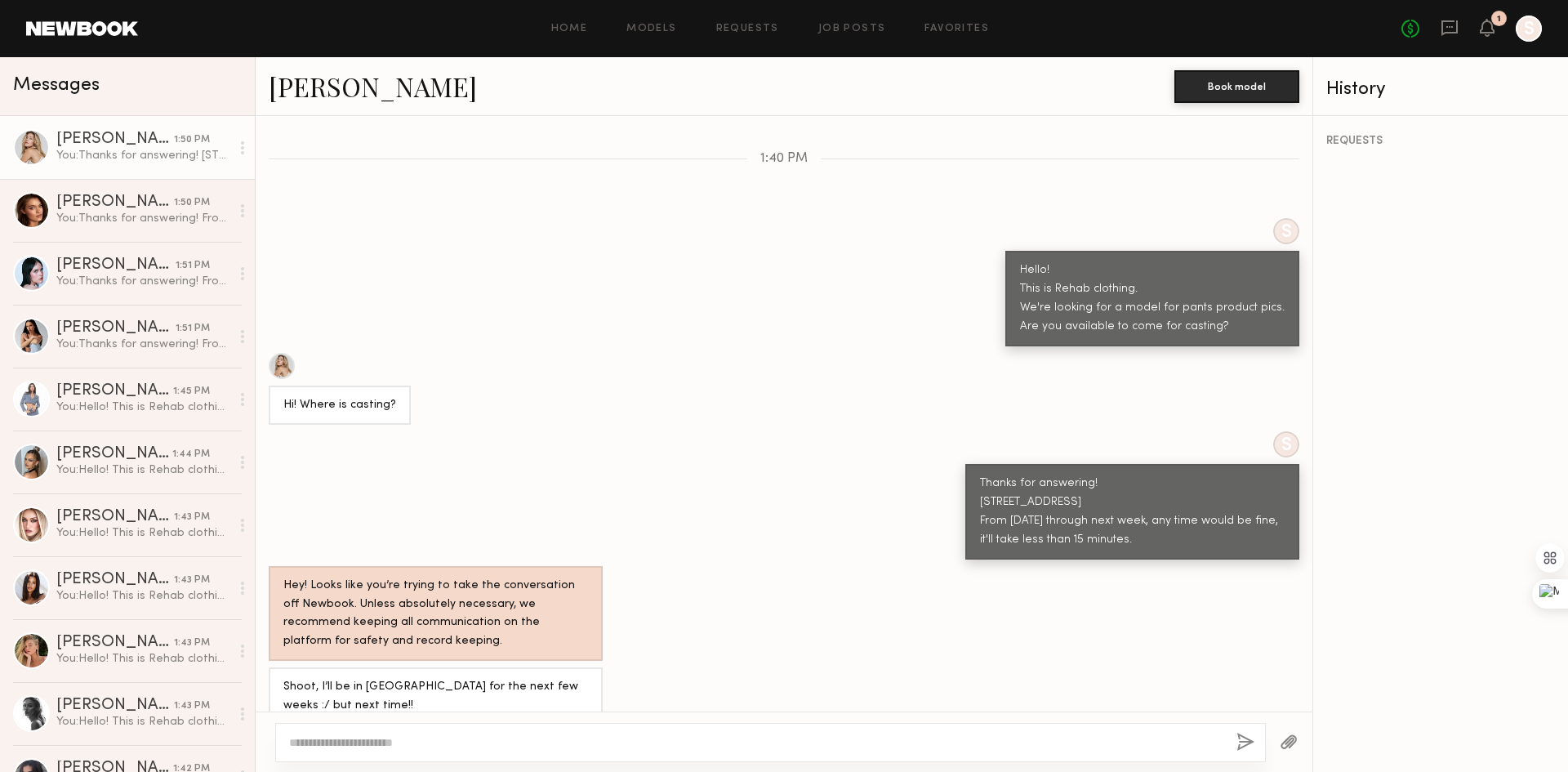
click at [419, 689] on div "Shoot, I’ll be in Miami for the next few weeks :/ but next time!!" at bounding box center [436, 696] width 334 height 58
click at [419, 679] on div "Shoot, I’ll be in Miami for the next few weeks :/ but next time!!" at bounding box center [436, 697] width 304 height 38
click at [514, 744] on textarea at bounding box center [756, 742] width 935 height 16
click at [510, 738] on textarea at bounding box center [756, 742] width 935 height 16
click at [498, 742] on textarea at bounding box center [756, 742] width 935 height 16
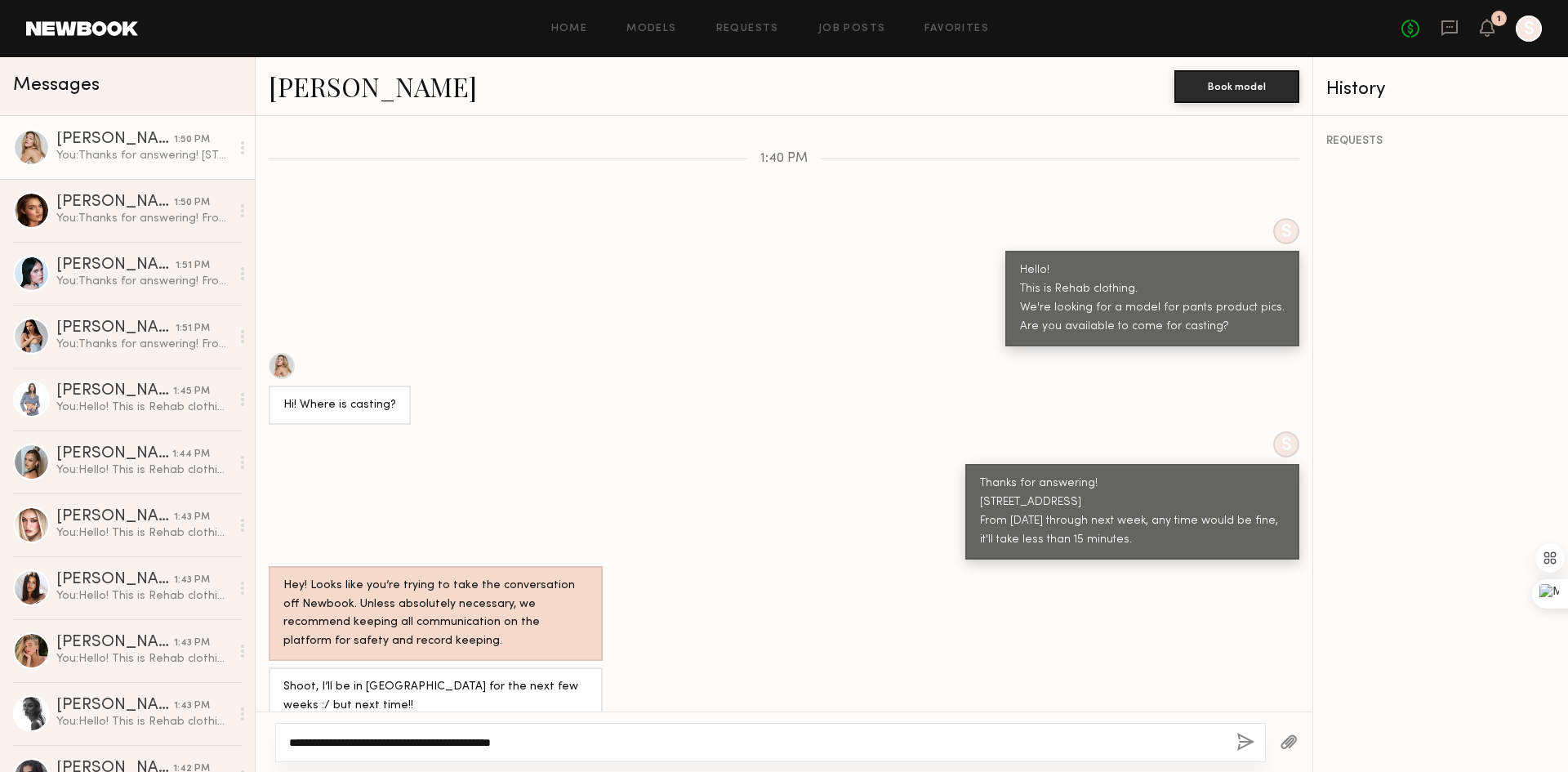
type textarea "**********"
click at [1242, 746] on button "button" at bounding box center [1245, 743] width 18 height 21
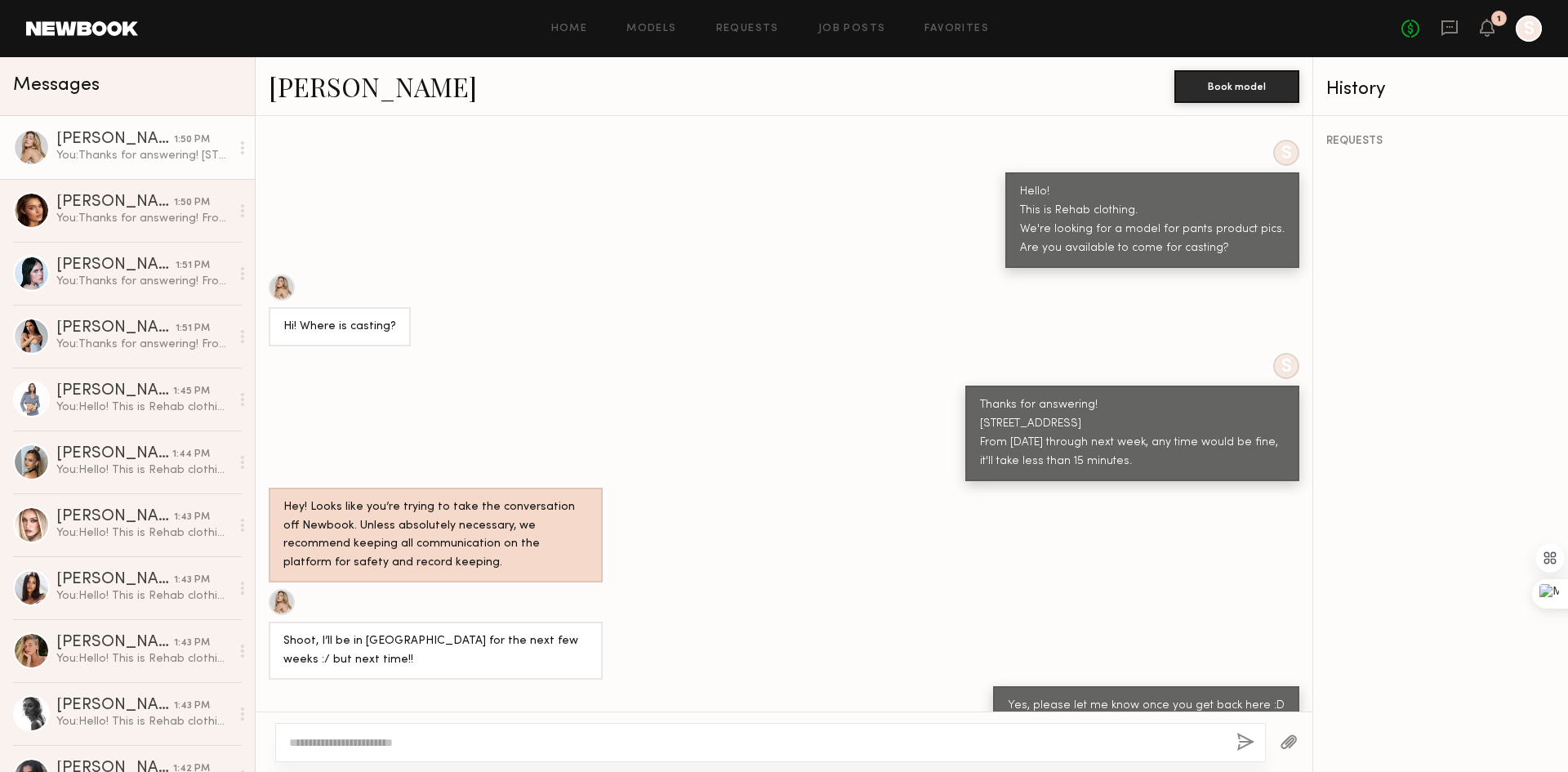
click at [793, 541] on div "Hey! Looks like you’re trying to take the conversation off Newbook. Unless abso…" at bounding box center [784, 535] width 1057 height 96
click at [95, 215] on div "You: Thanks for answering! From tomorrow through next week, any time would be f…" at bounding box center [143, 218] width 174 height 16
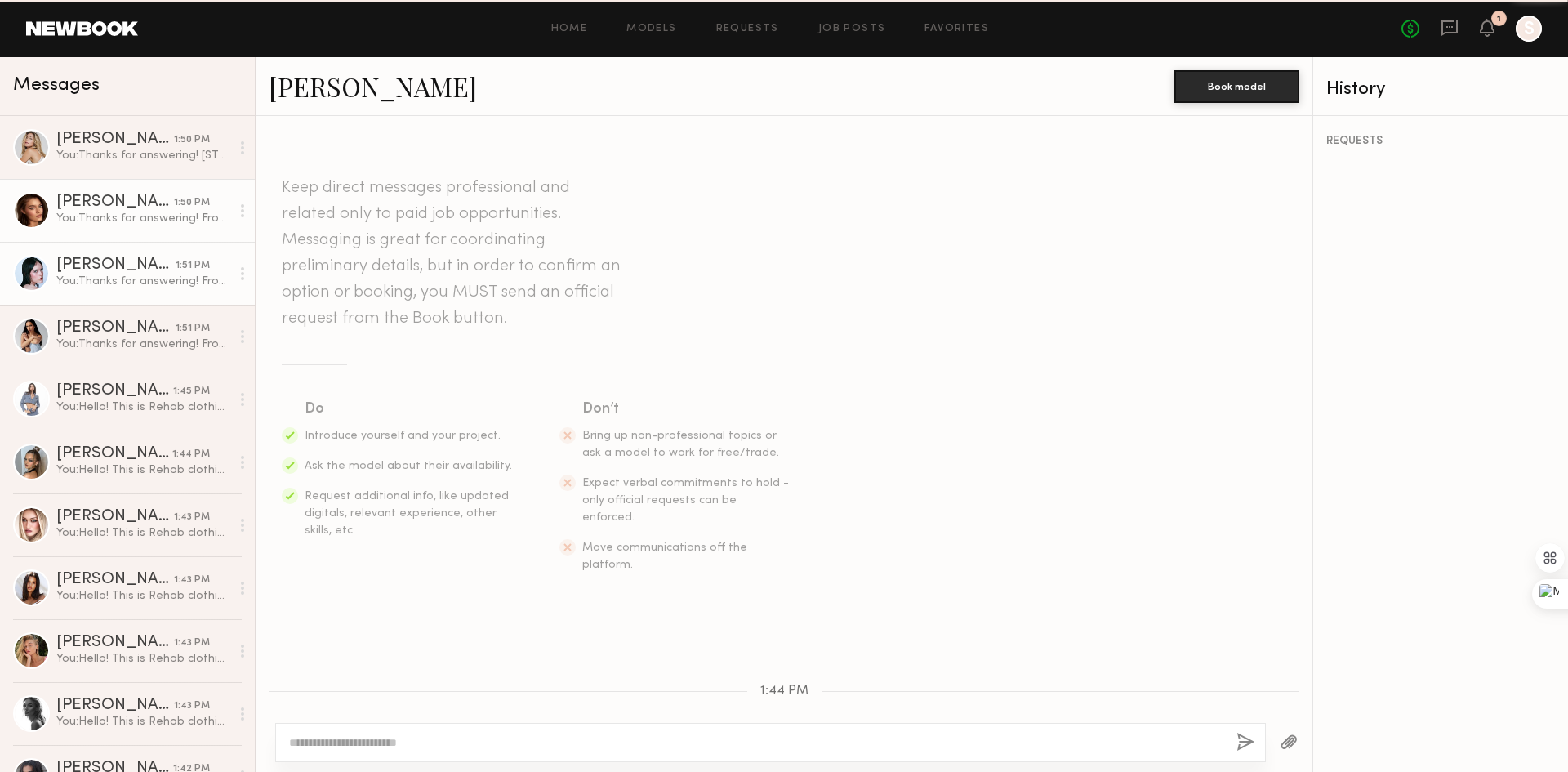
scroll to position [353, 0]
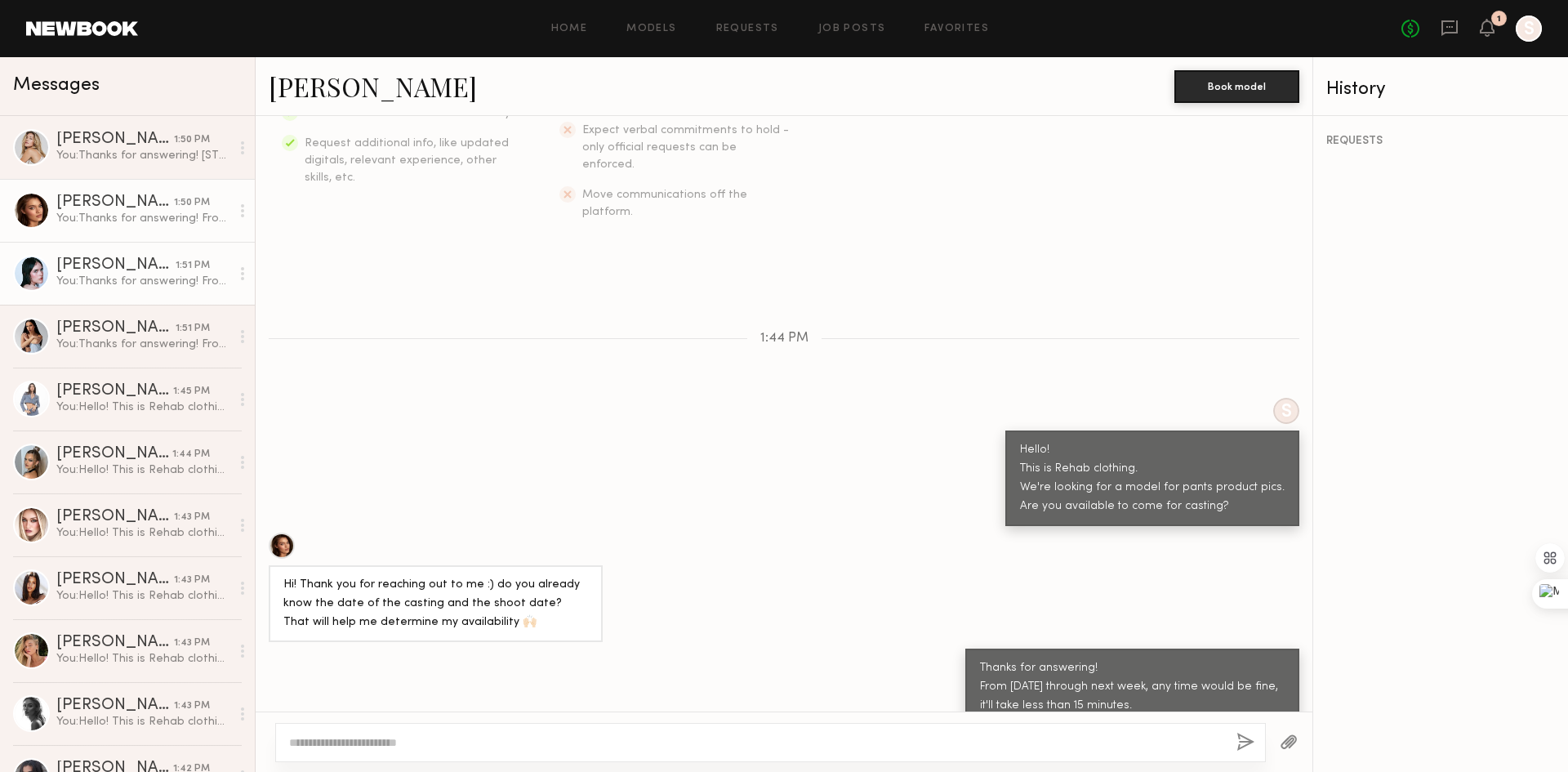
click at [127, 273] on div "Mae B." at bounding box center [116, 265] width 119 height 16
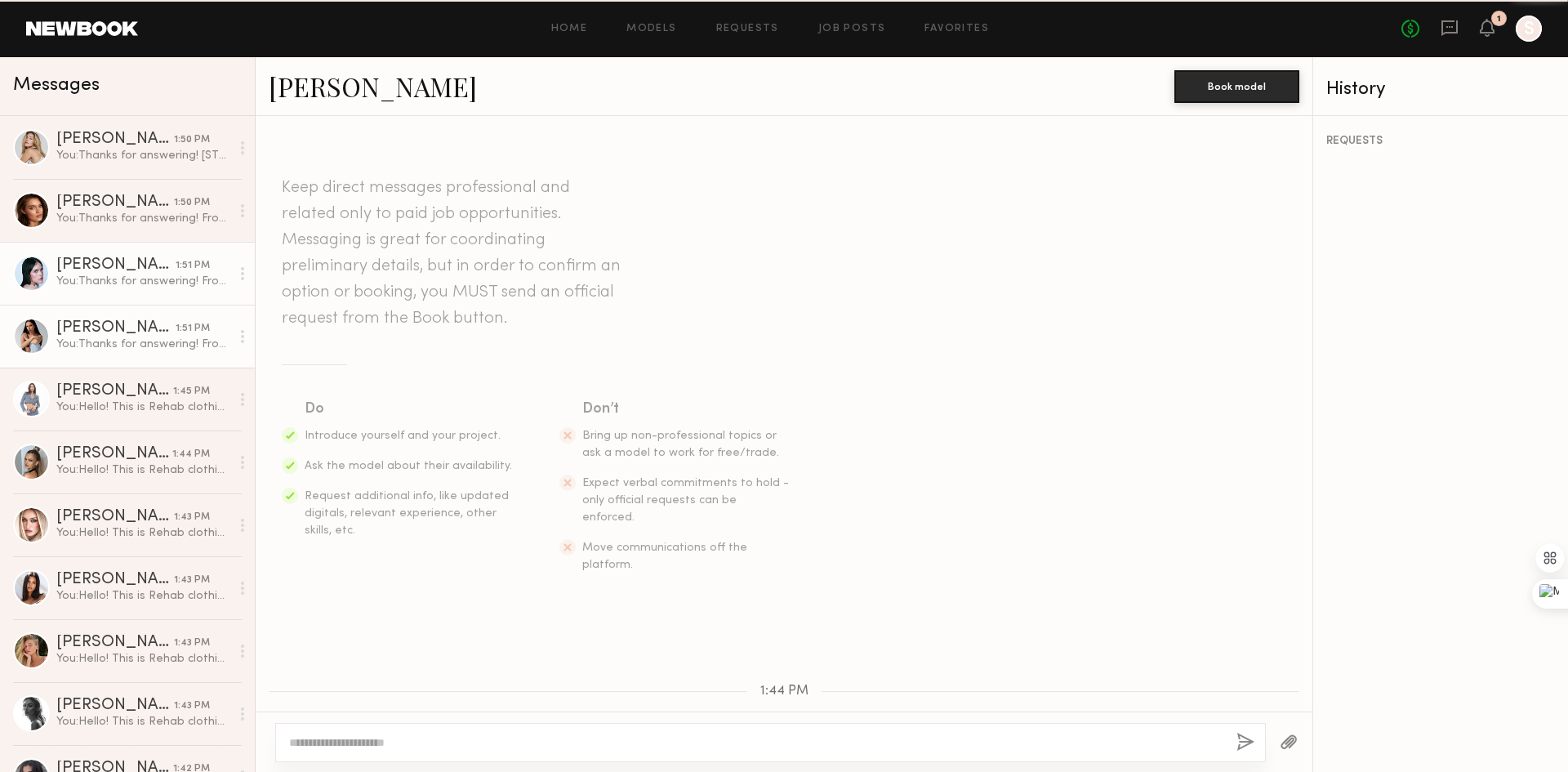
scroll to position [316, 0]
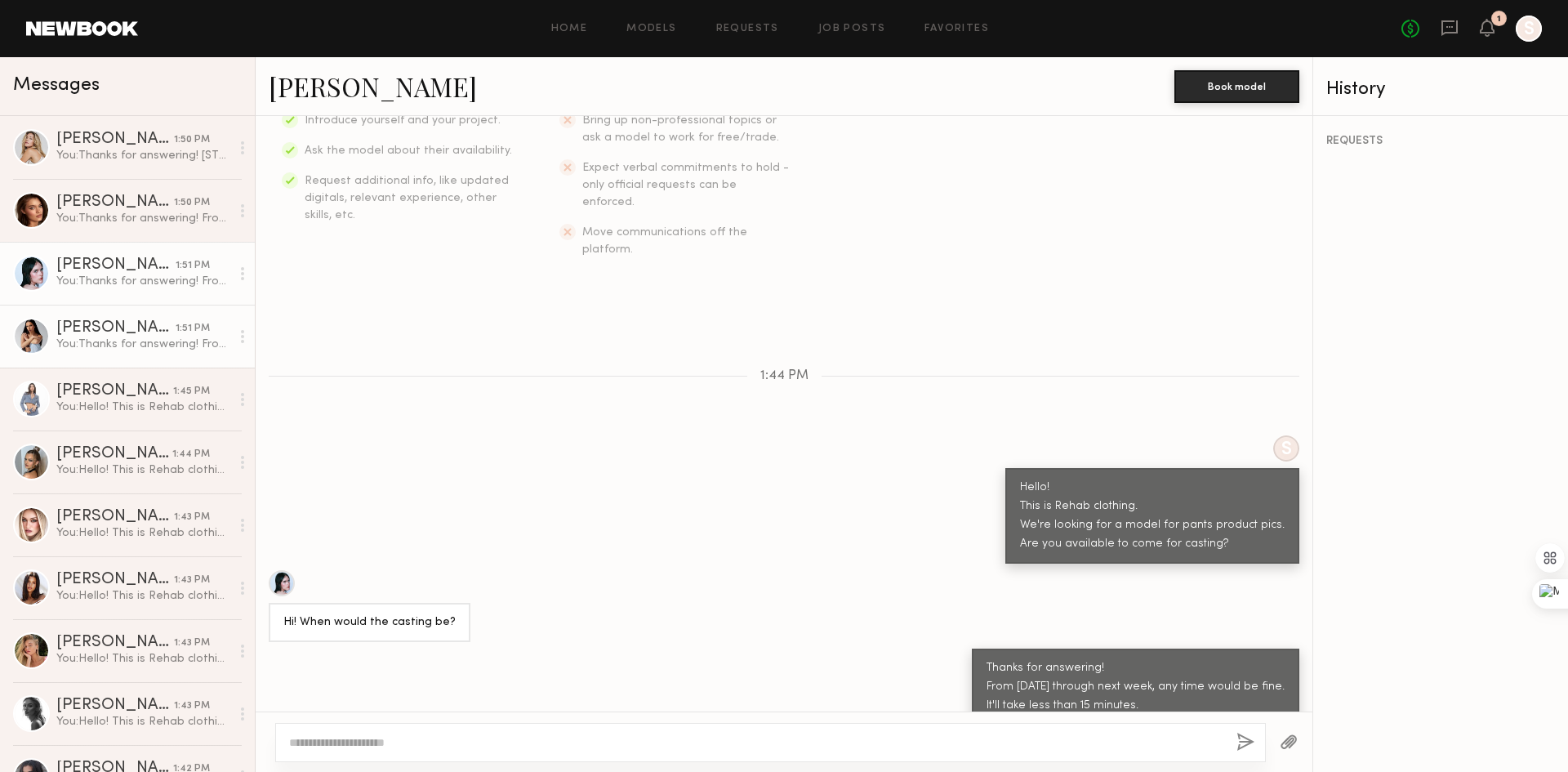
click at [122, 335] on div "Juliette A." at bounding box center [116, 328] width 119 height 16
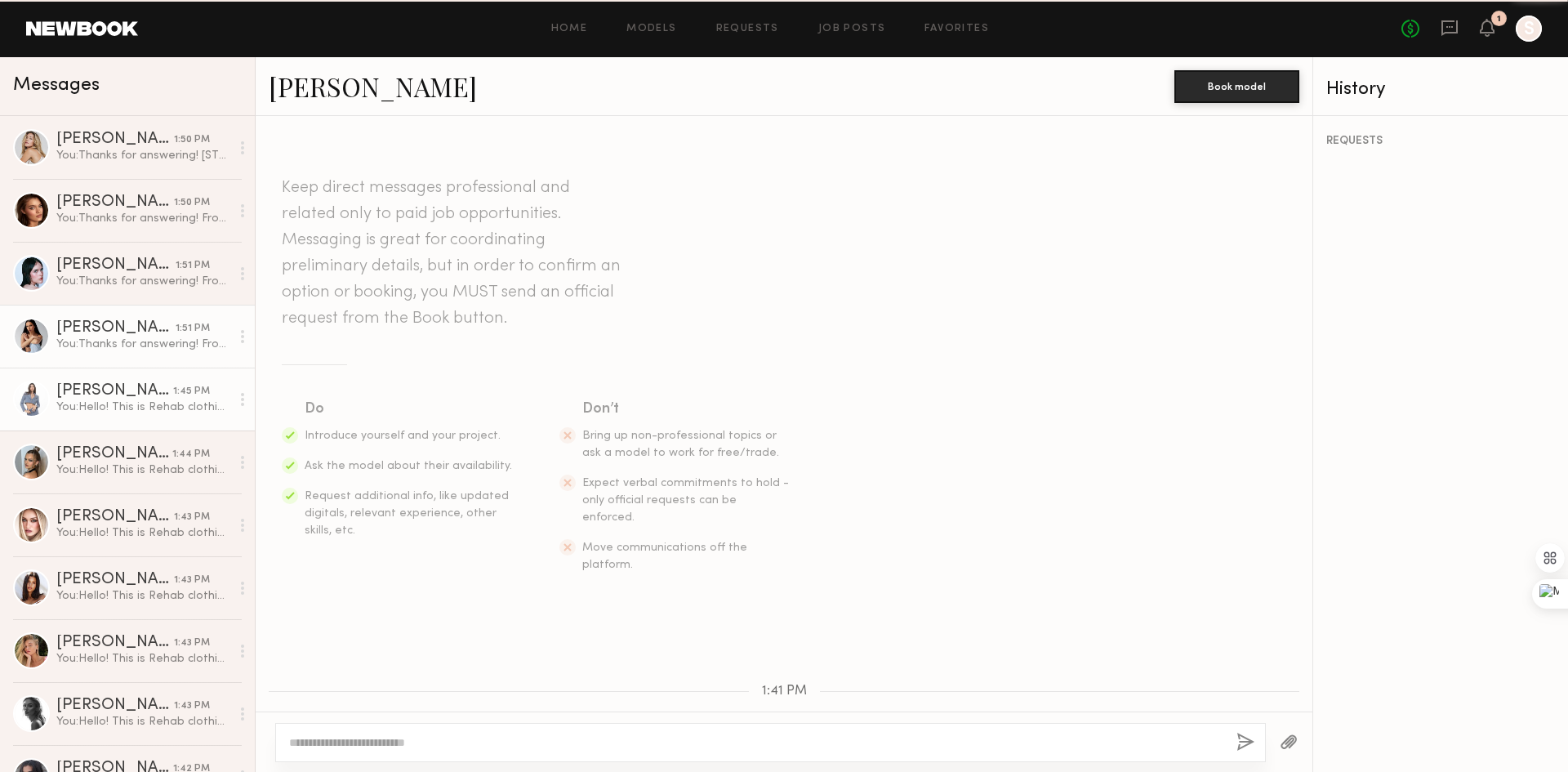
scroll to position [316, 0]
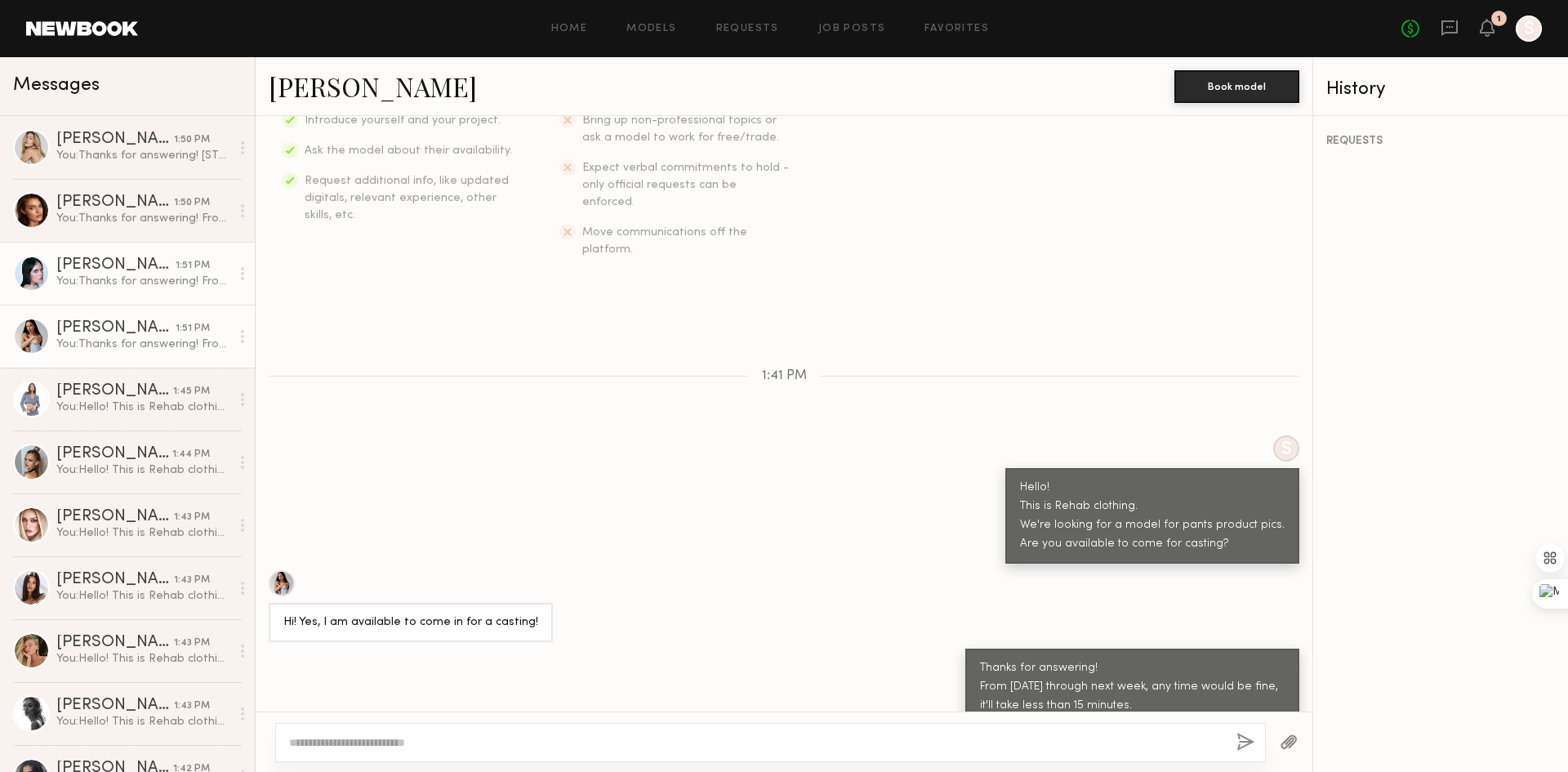
click at [90, 283] on div "You: Thanks for answering! From tomorrow through next week, any time would be f…" at bounding box center [143, 281] width 174 height 16
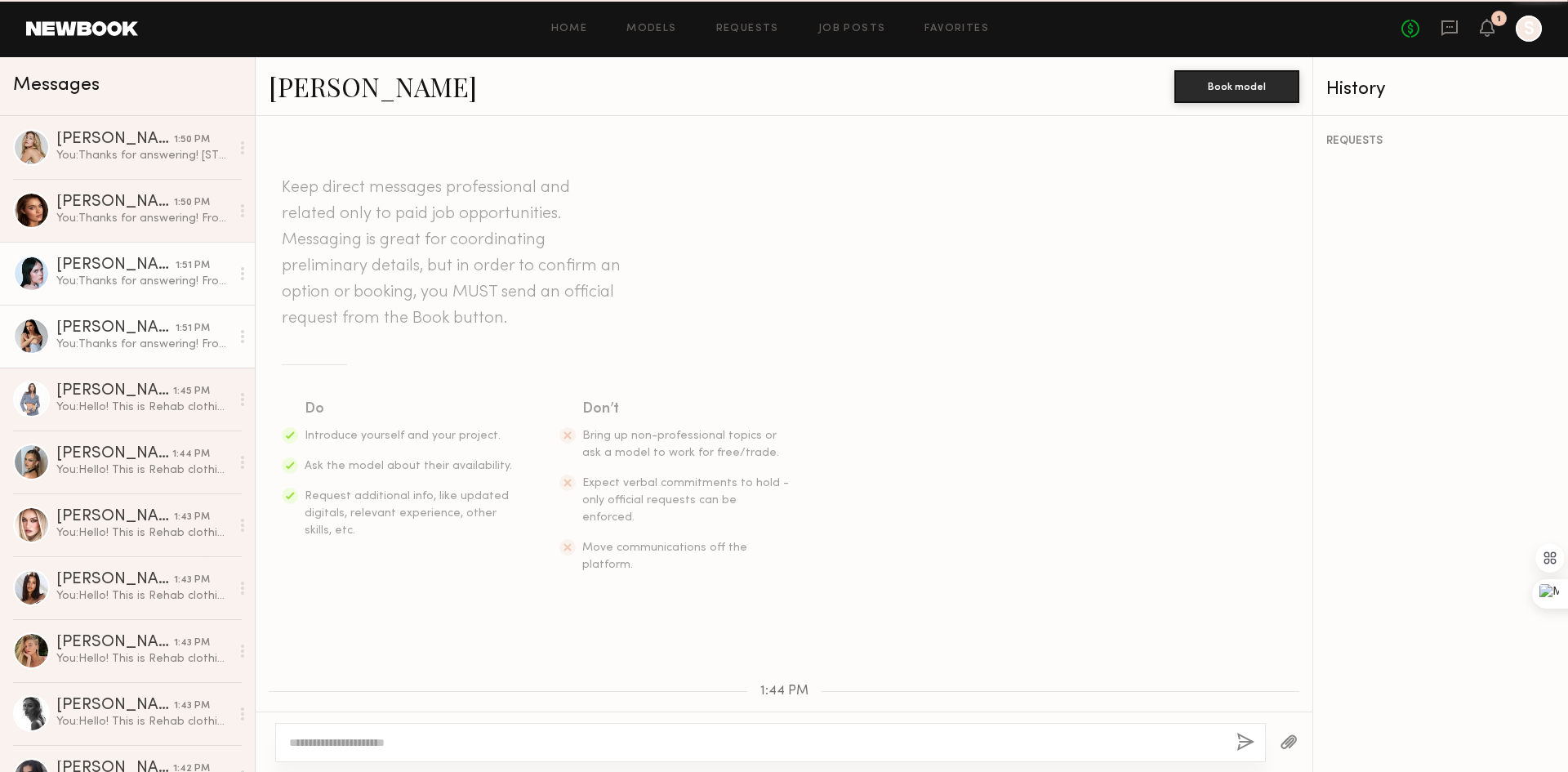
scroll to position [316, 0]
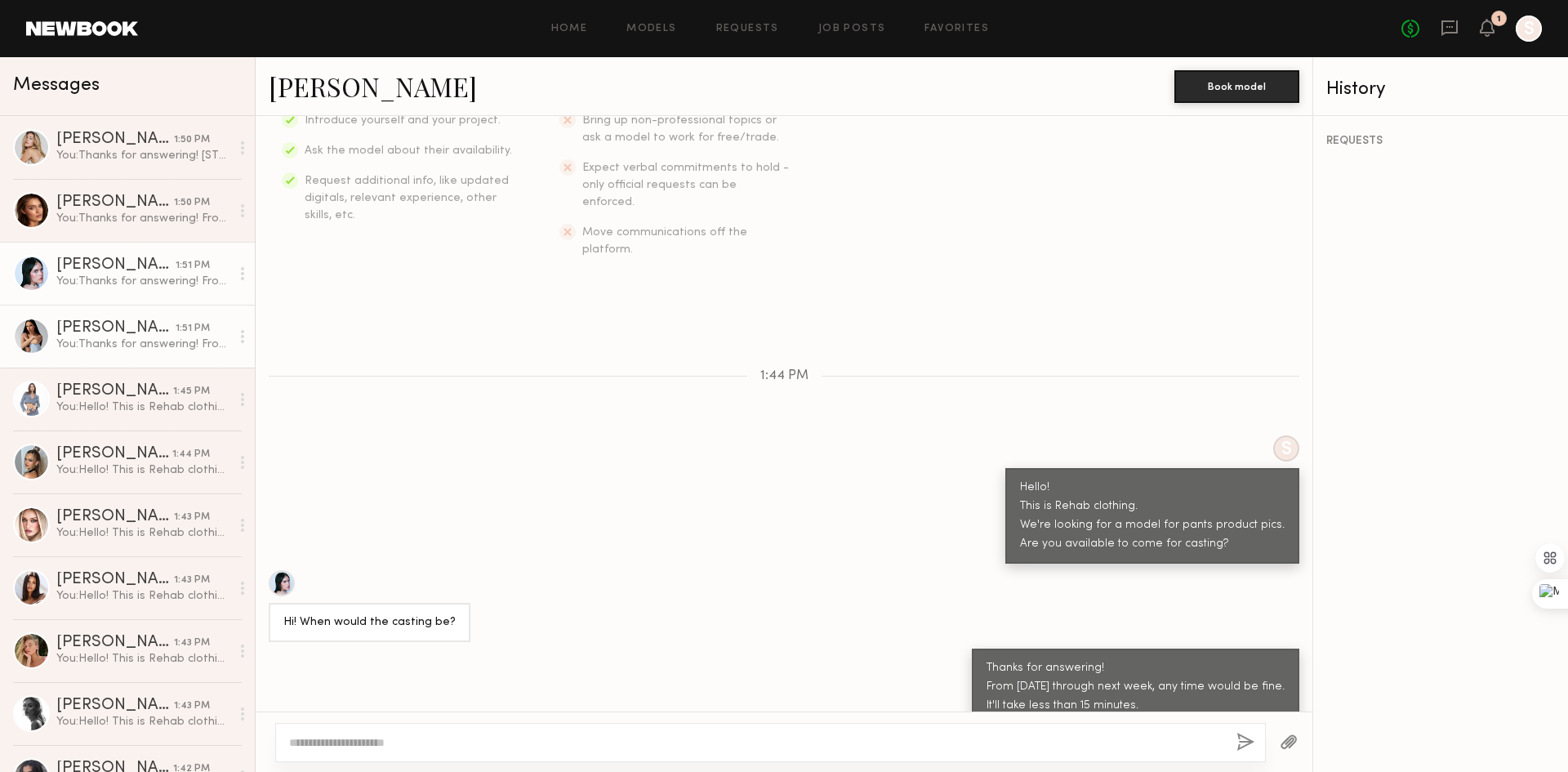
click at [116, 341] on div "You: Thanks for answering! From tomorrow through next week, any time would be f…" at bounding box center [143, 344] width 174 height 16
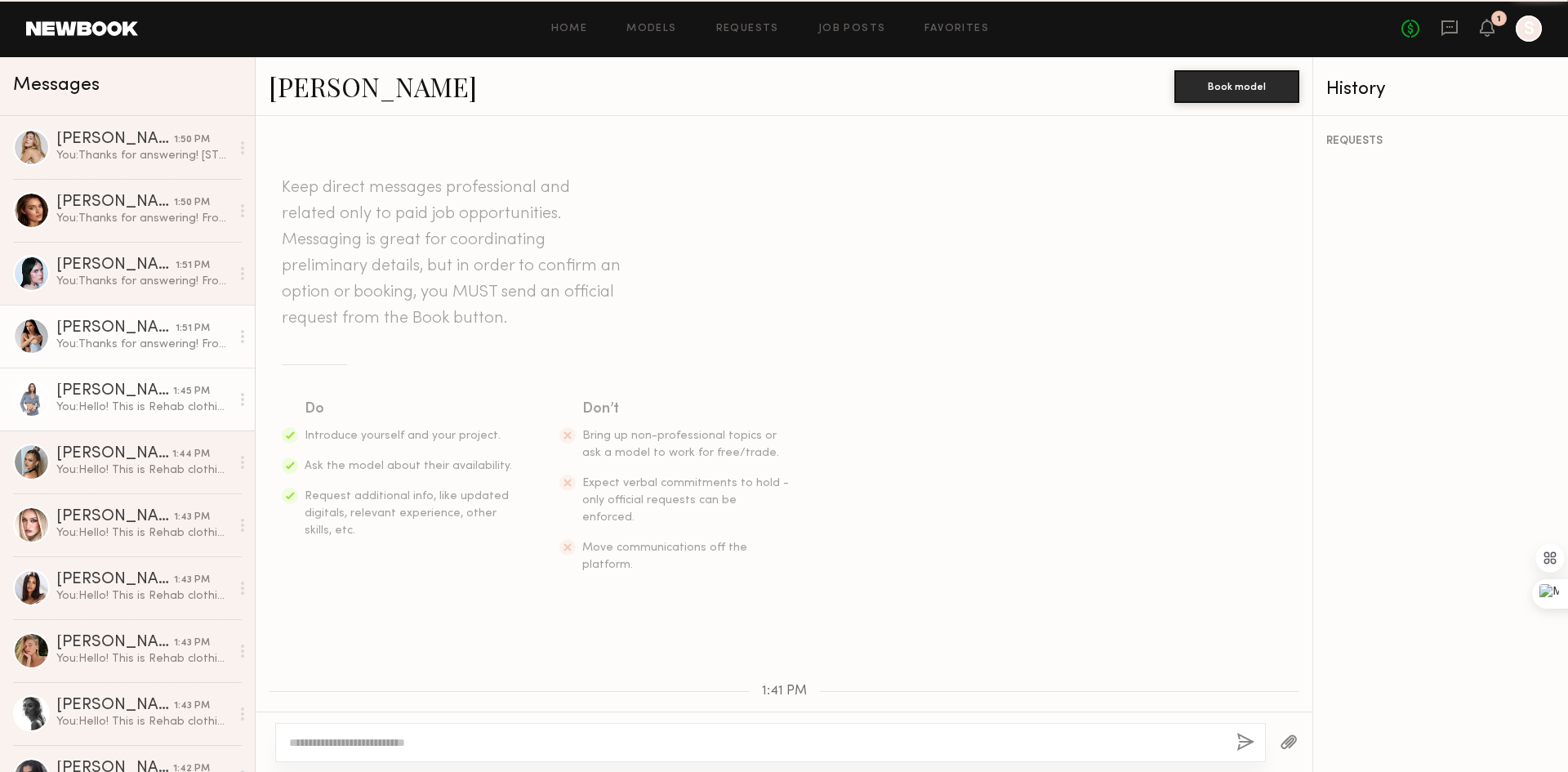
scroll to position [316, 0]
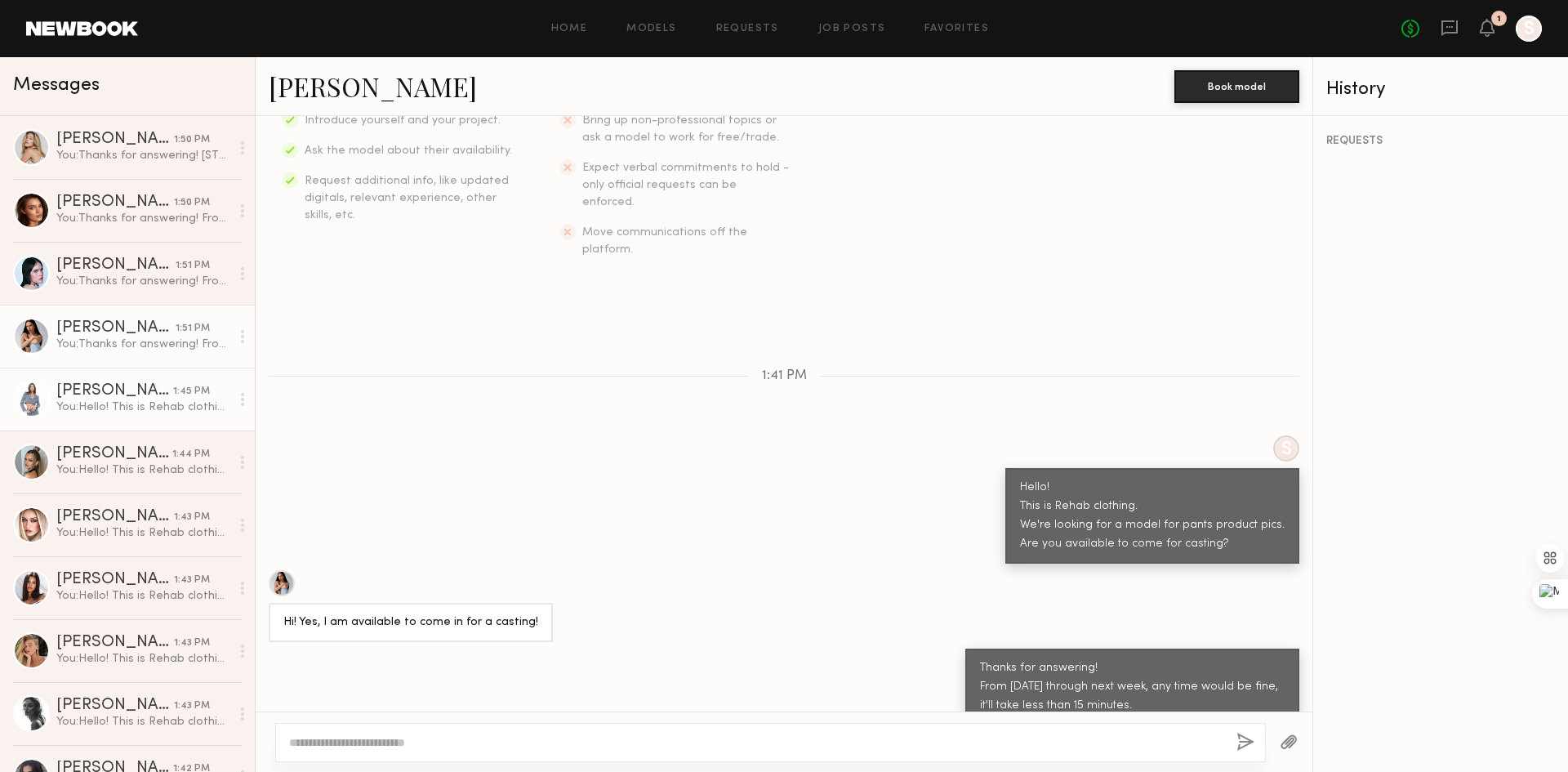
click at [130, 390] on div "Domenique B." at bounding box center [115, 391] width 116 height 16
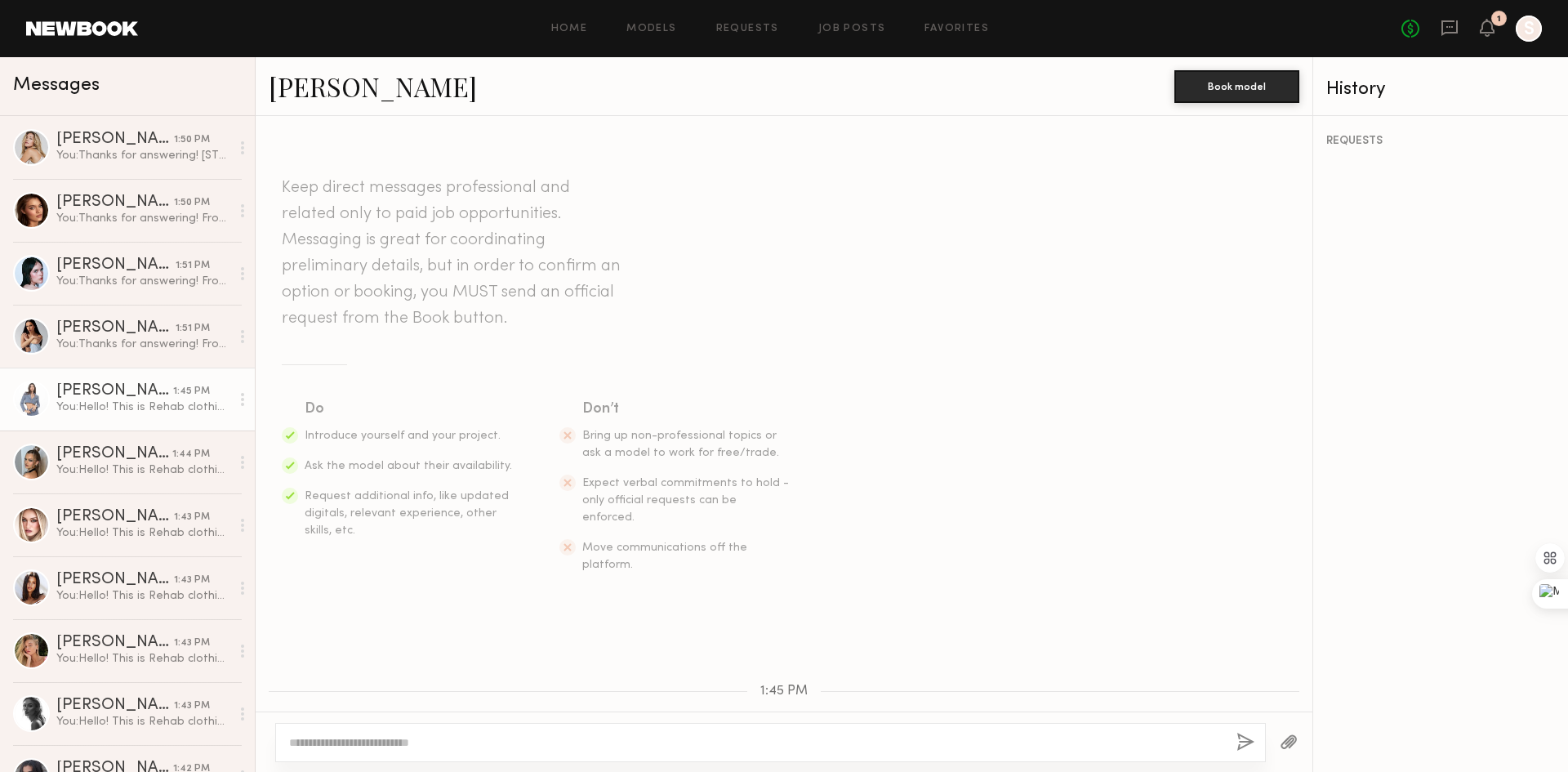
scroll to position [153, 0]
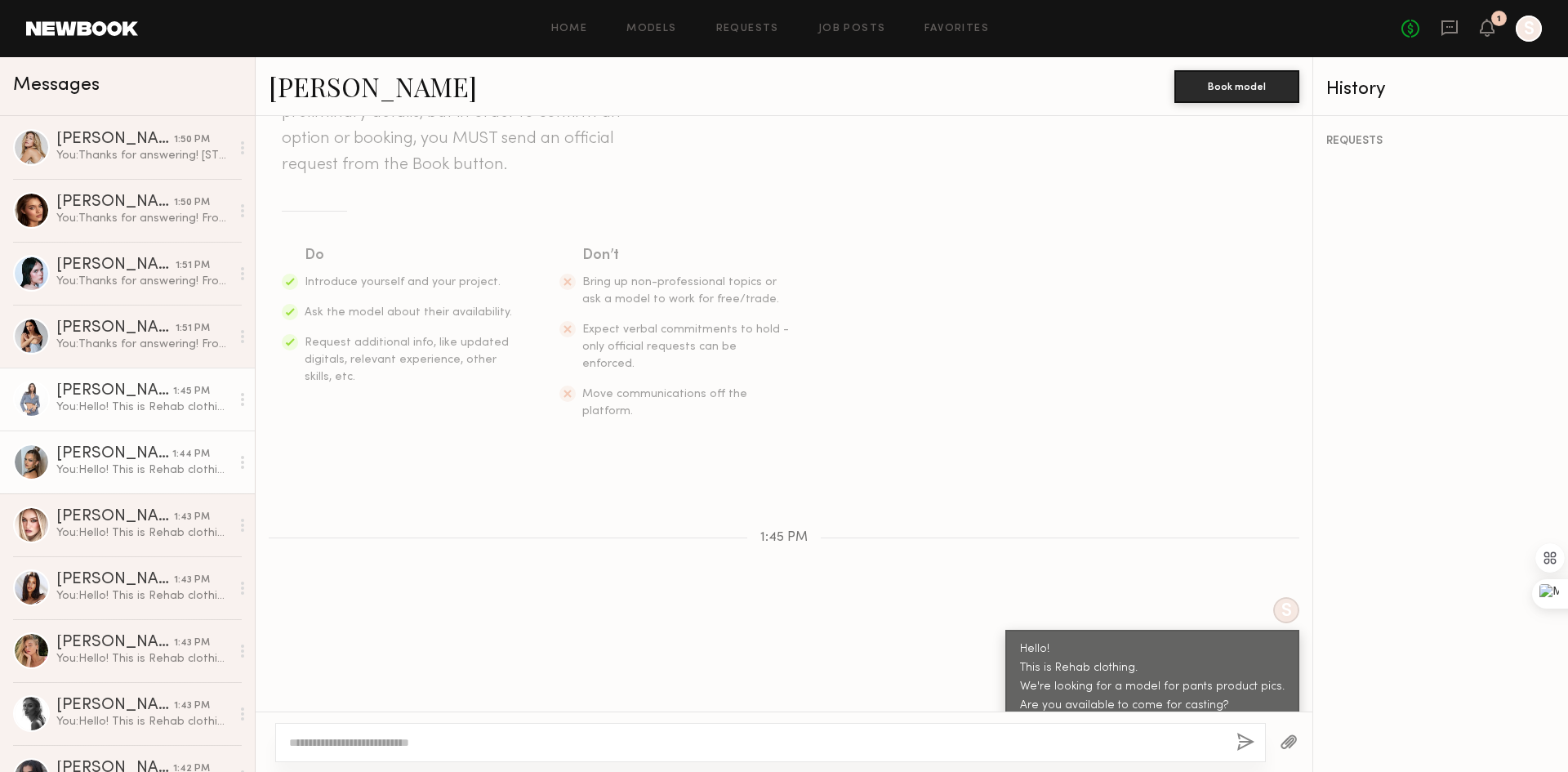
click at [134, 465] on div "You: Hello! This is Rehab clothing. We're looking for a model for pants product…" at bounding box center [143, 470] width 174 height 16
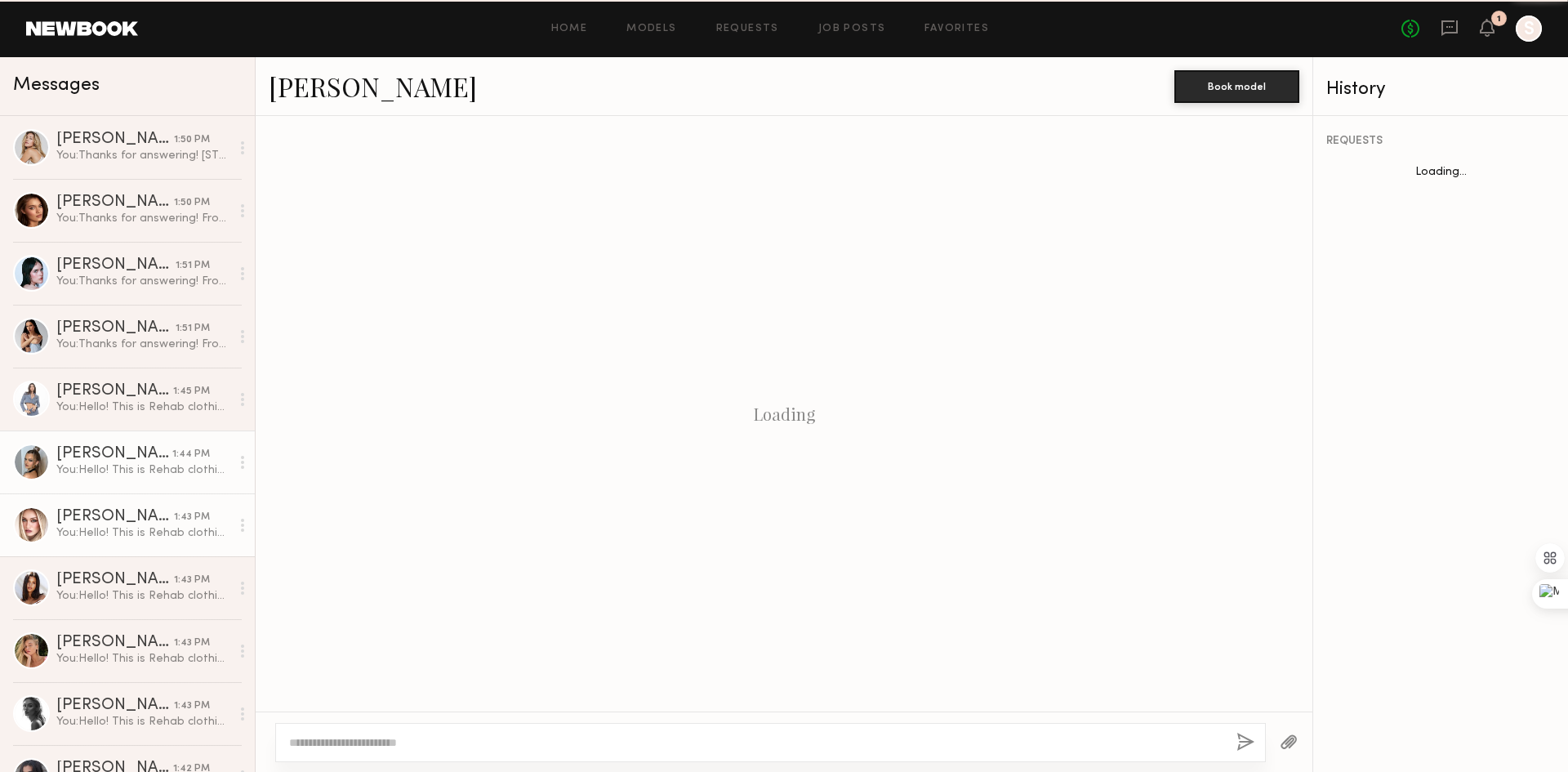
scroll to position [153, 0]
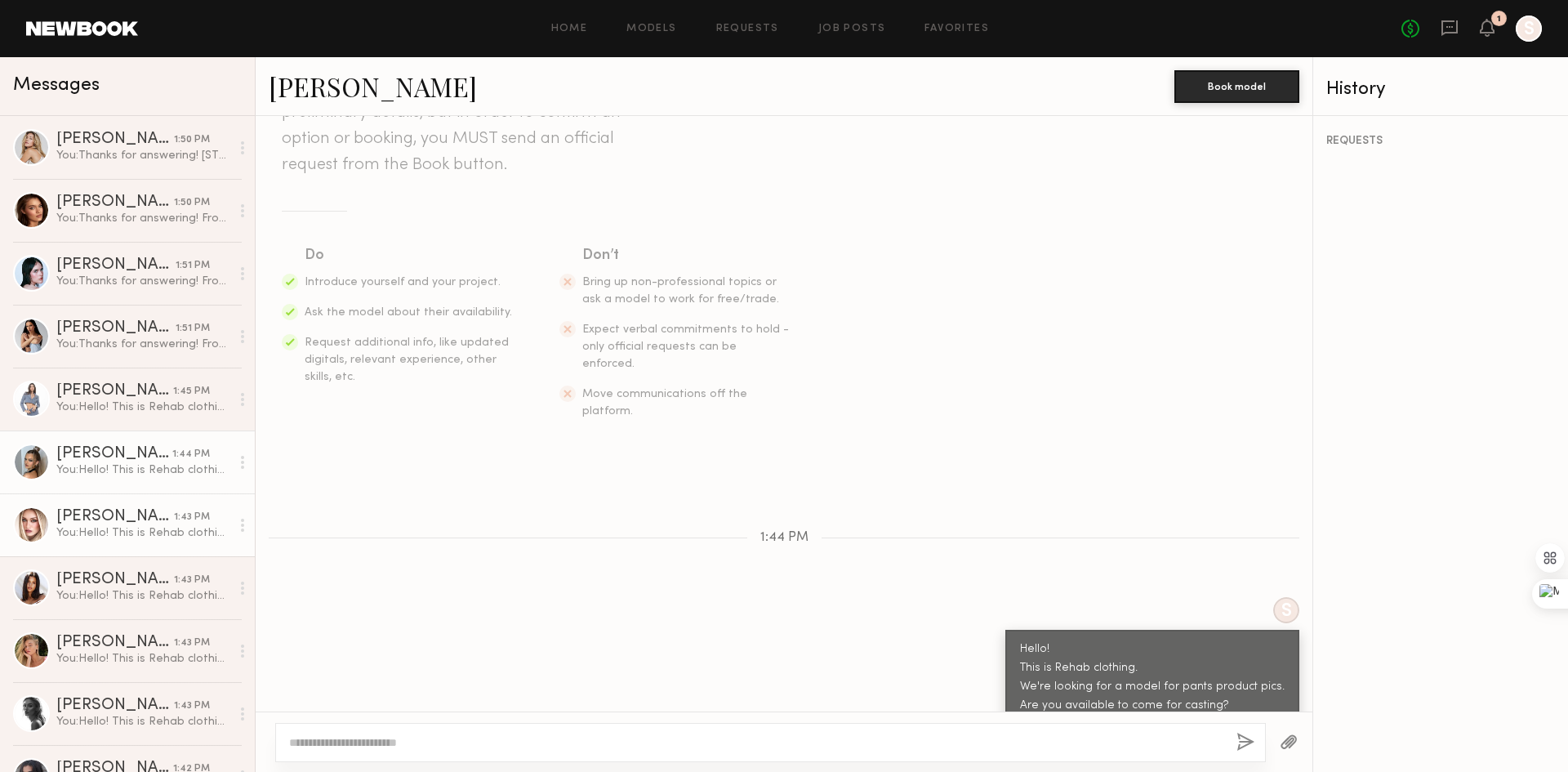
click at [115, 525] on div "Charlotte G." at bounding box center [115, 517] width 117 height 16
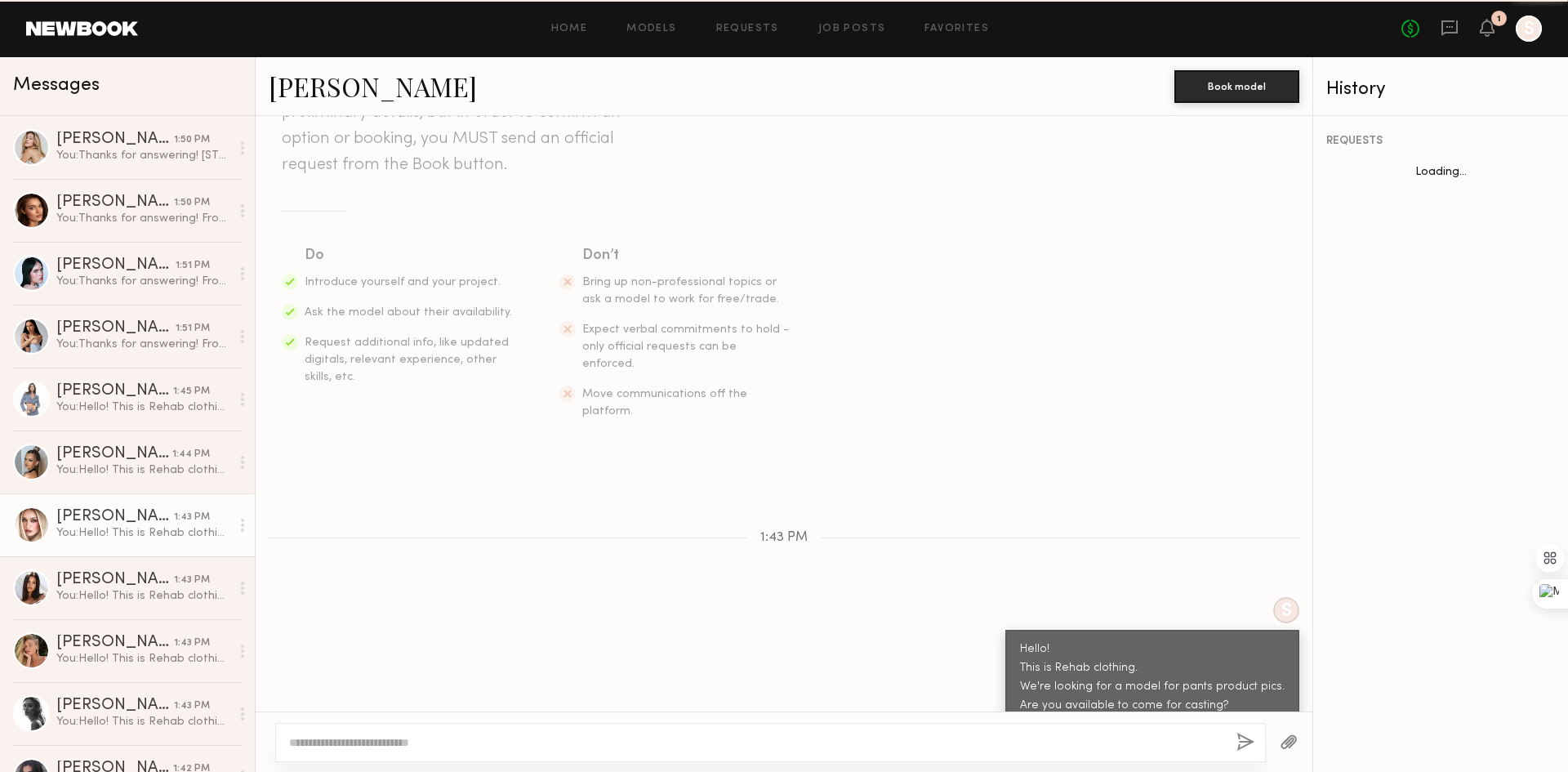
scroll to position [162, 0]
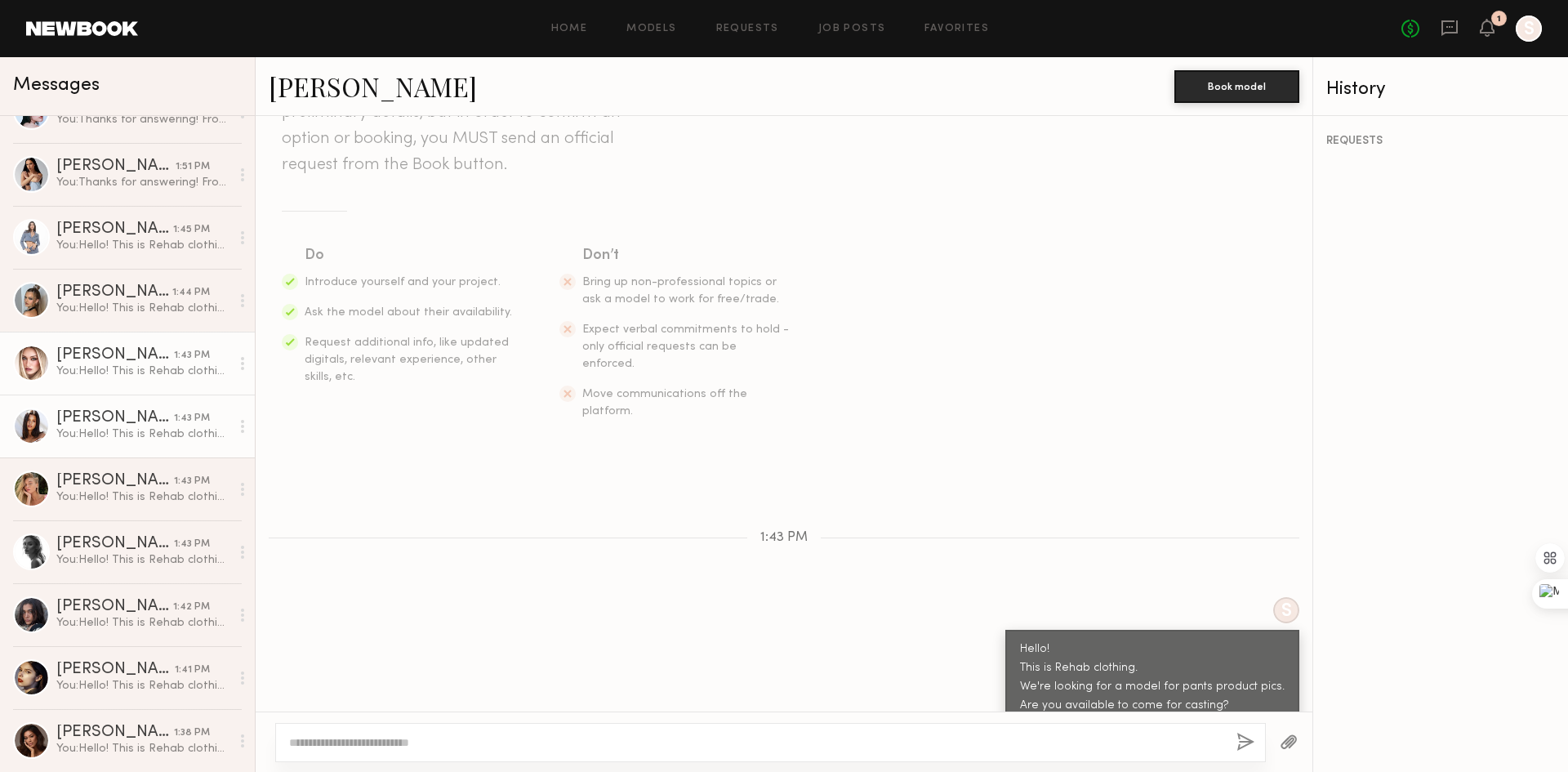
click at [117, 436] on div "You: Hello! This is Rehab clothing. We're looking for a model for pants product…" at bounding box center [143, 434] width 174 height 16
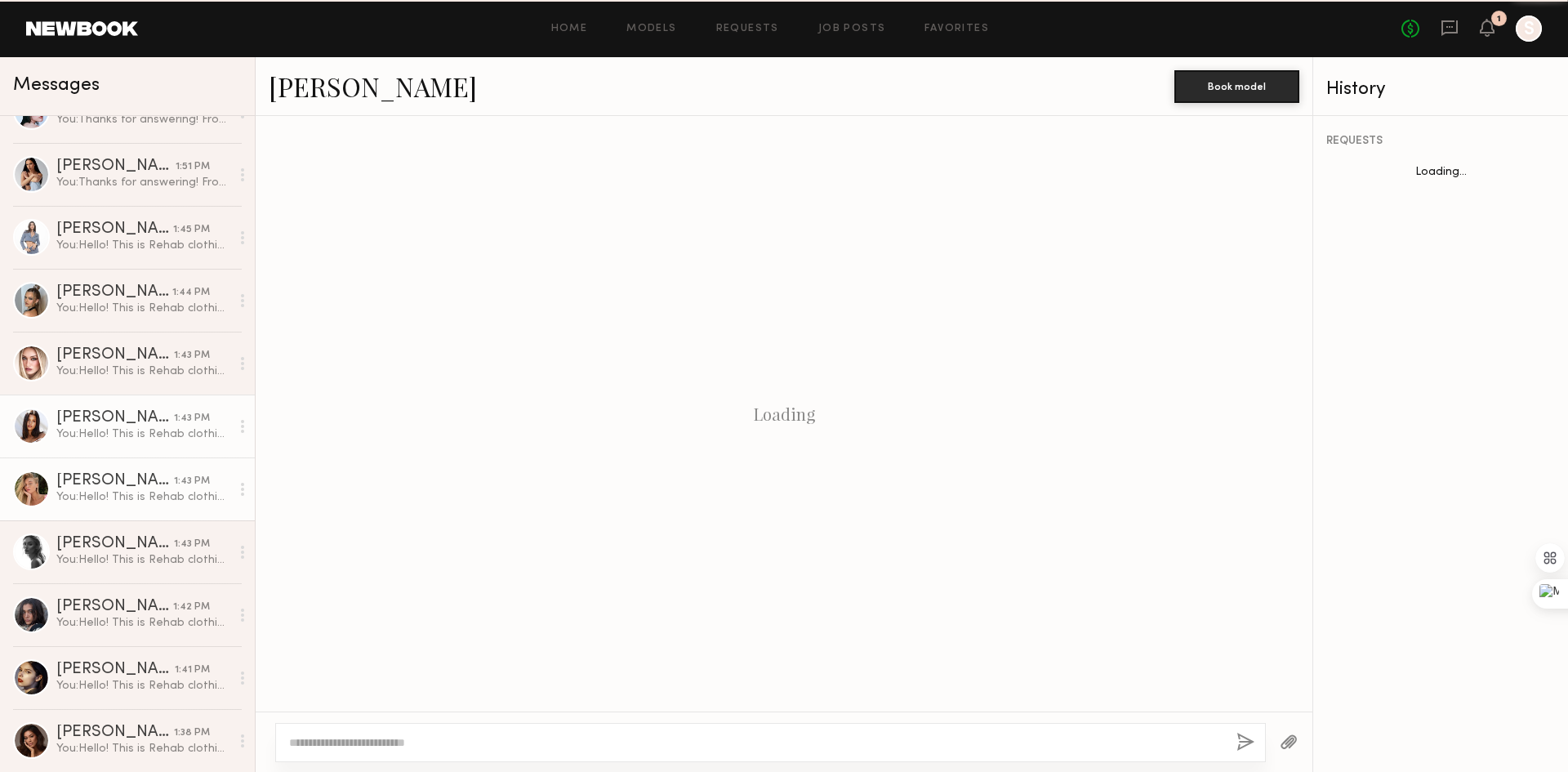
scroll to position [153, 0]
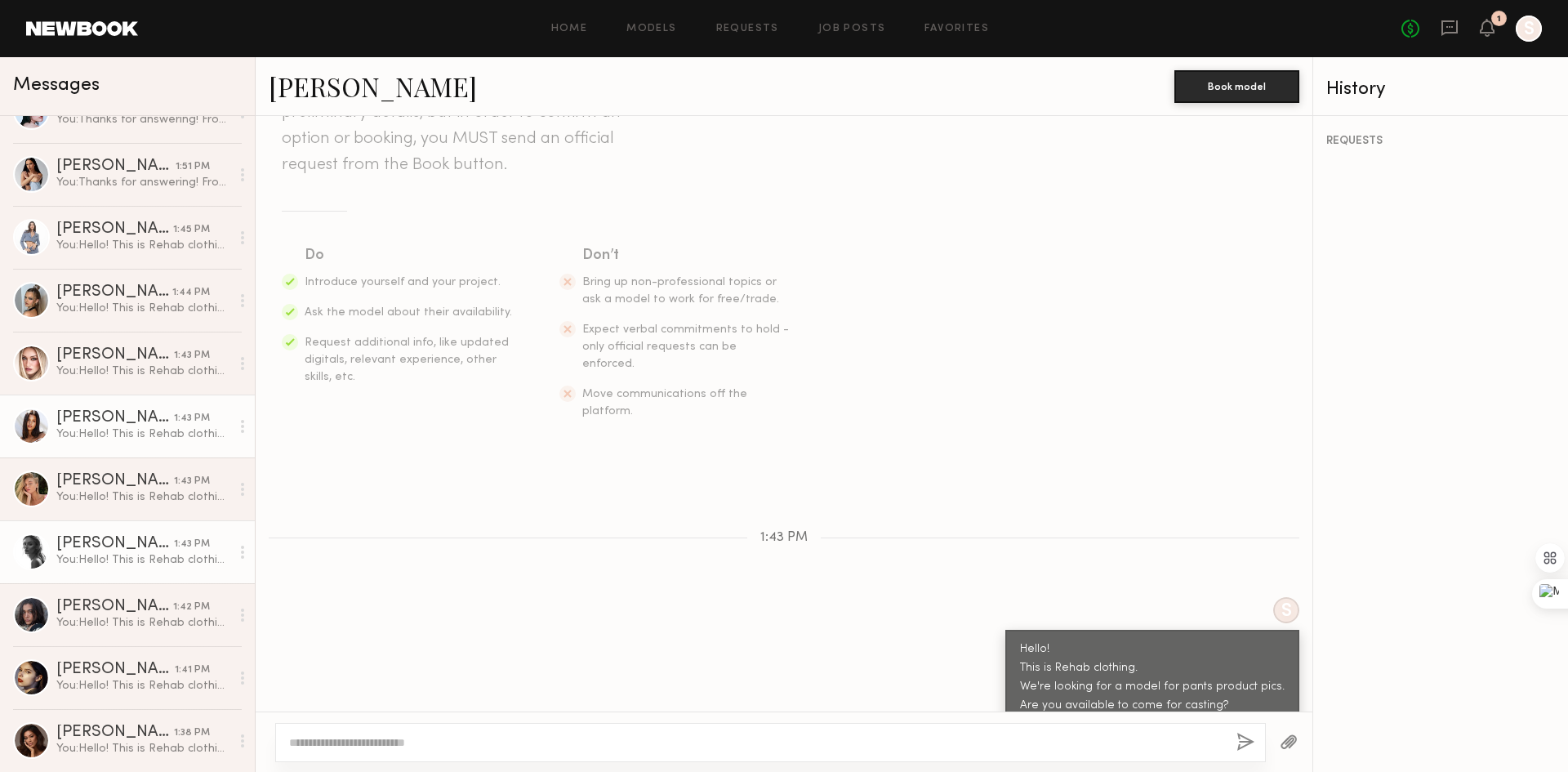
click at [119, 567] on div "You: Hello! This is Rehab clothing. We're looking for a model for pants product…" at bounding box center [143, 560] width 174 height 16
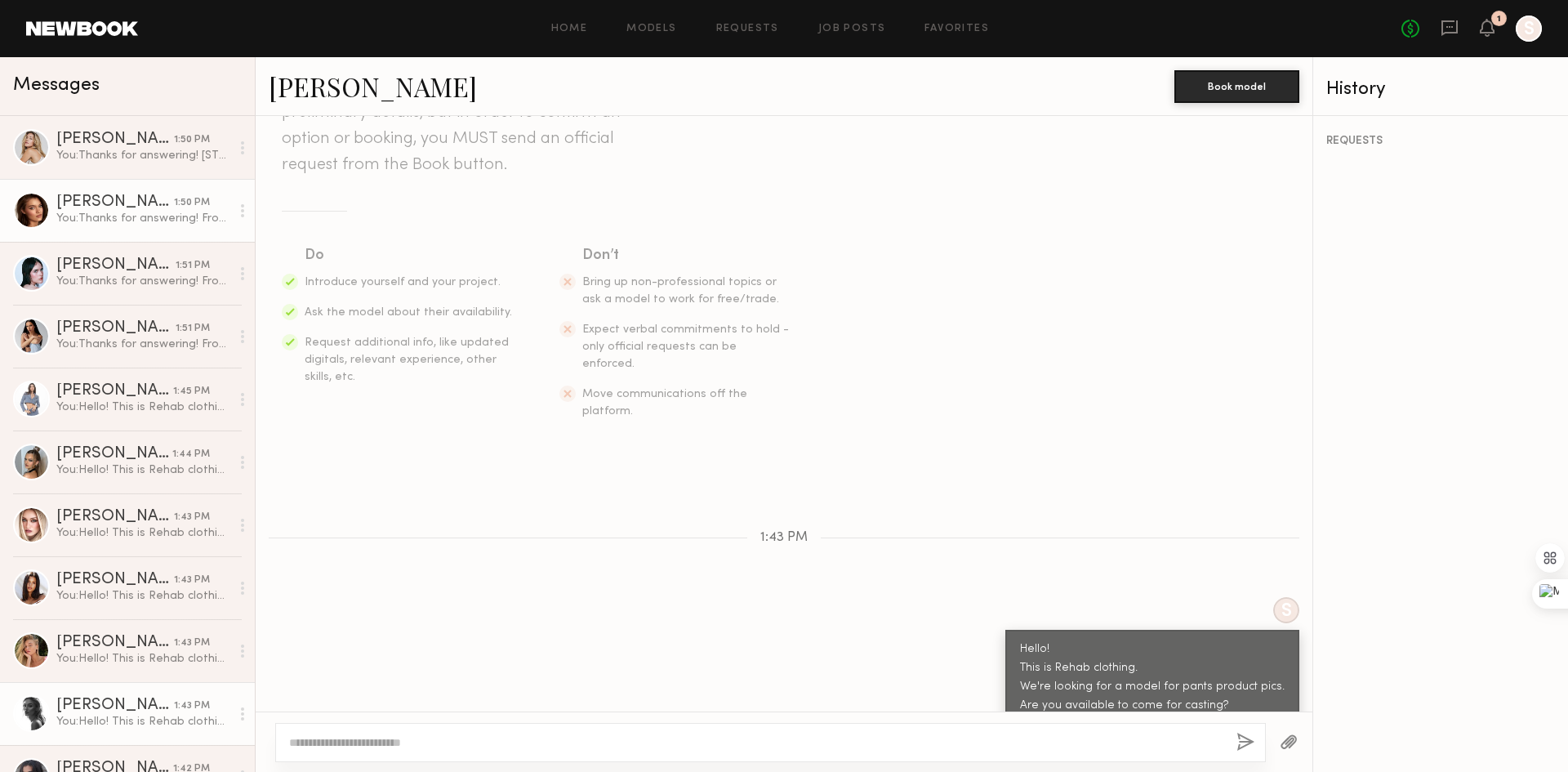
click at [172, 223] on div "You: Thanks for answering! From tomorrow through next week, any time would be f…" at bounding box center [143, 218] width 174 height 16
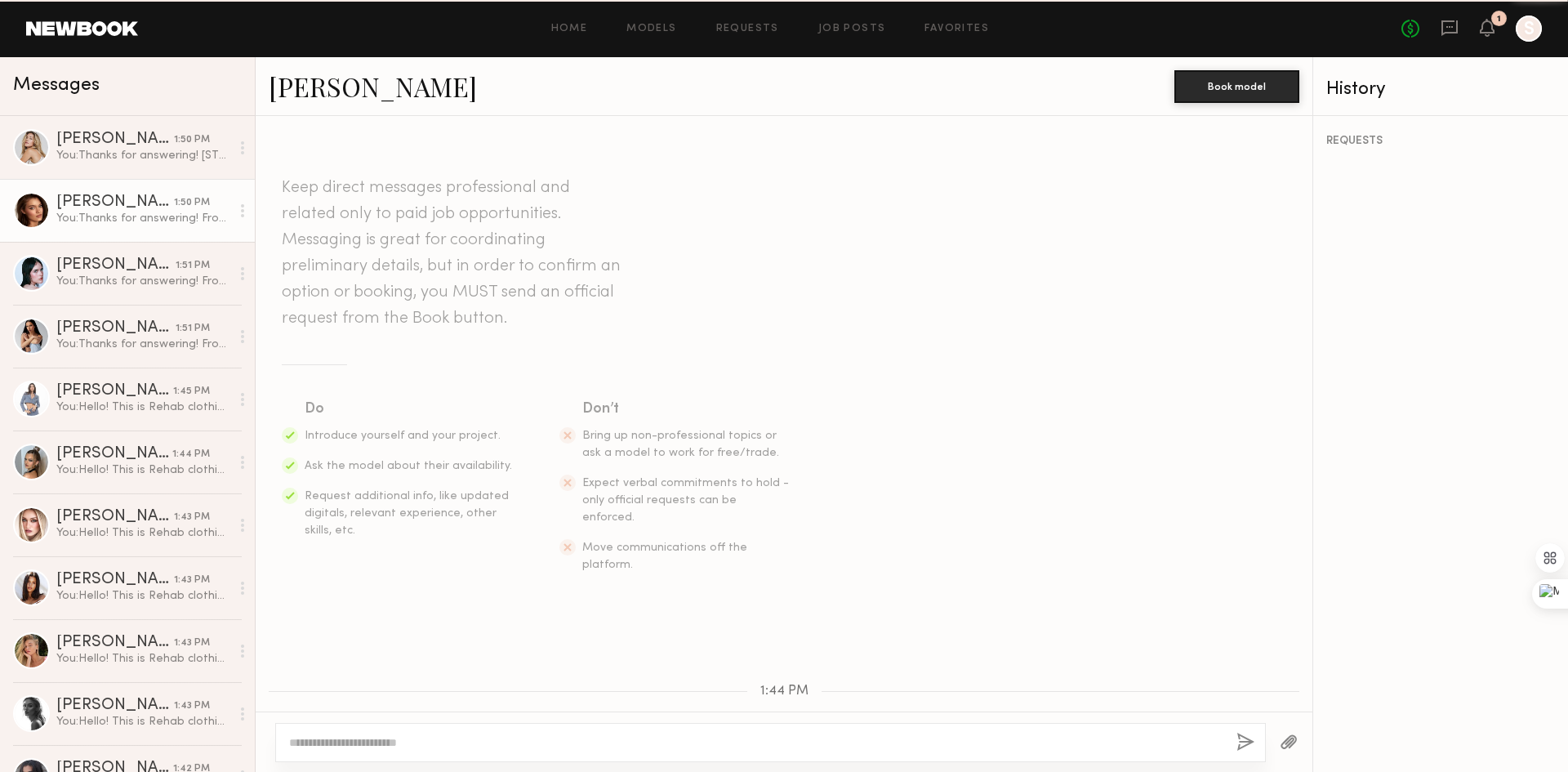
scroll to position [353, 0]
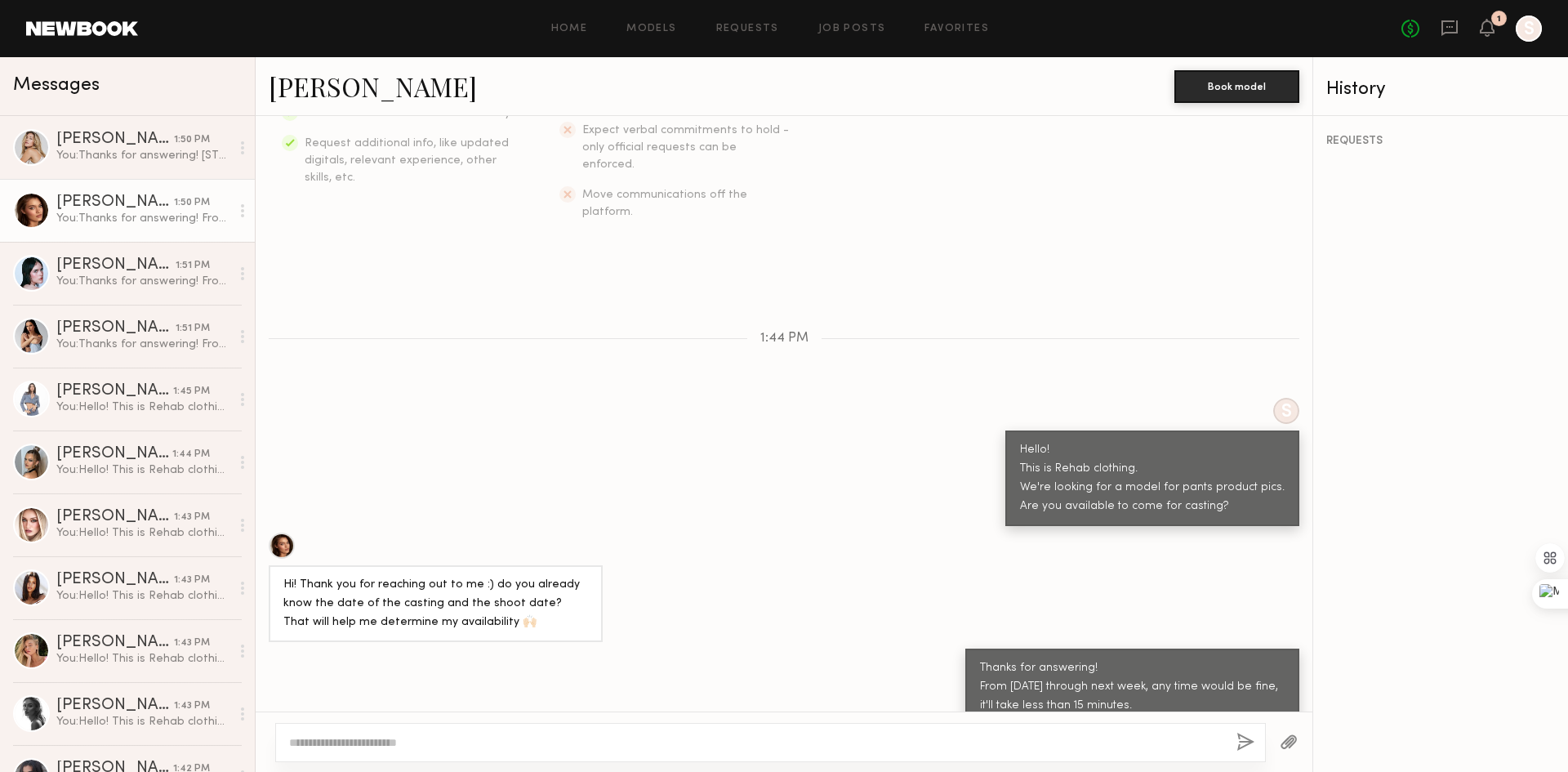
click at [708, 533] on div "Hi! Thank you for reaching out to me :) do you already know the date of the cas…" at bounding box center [784, 587] width 1057 height 110
click at [83, 165] on link "Milan P. 1:50 PM You: Thanks for answering! 939 Stanford Ave, Los Angels, CA, 9…" at bounding box center [127, 147] width 255 height 63
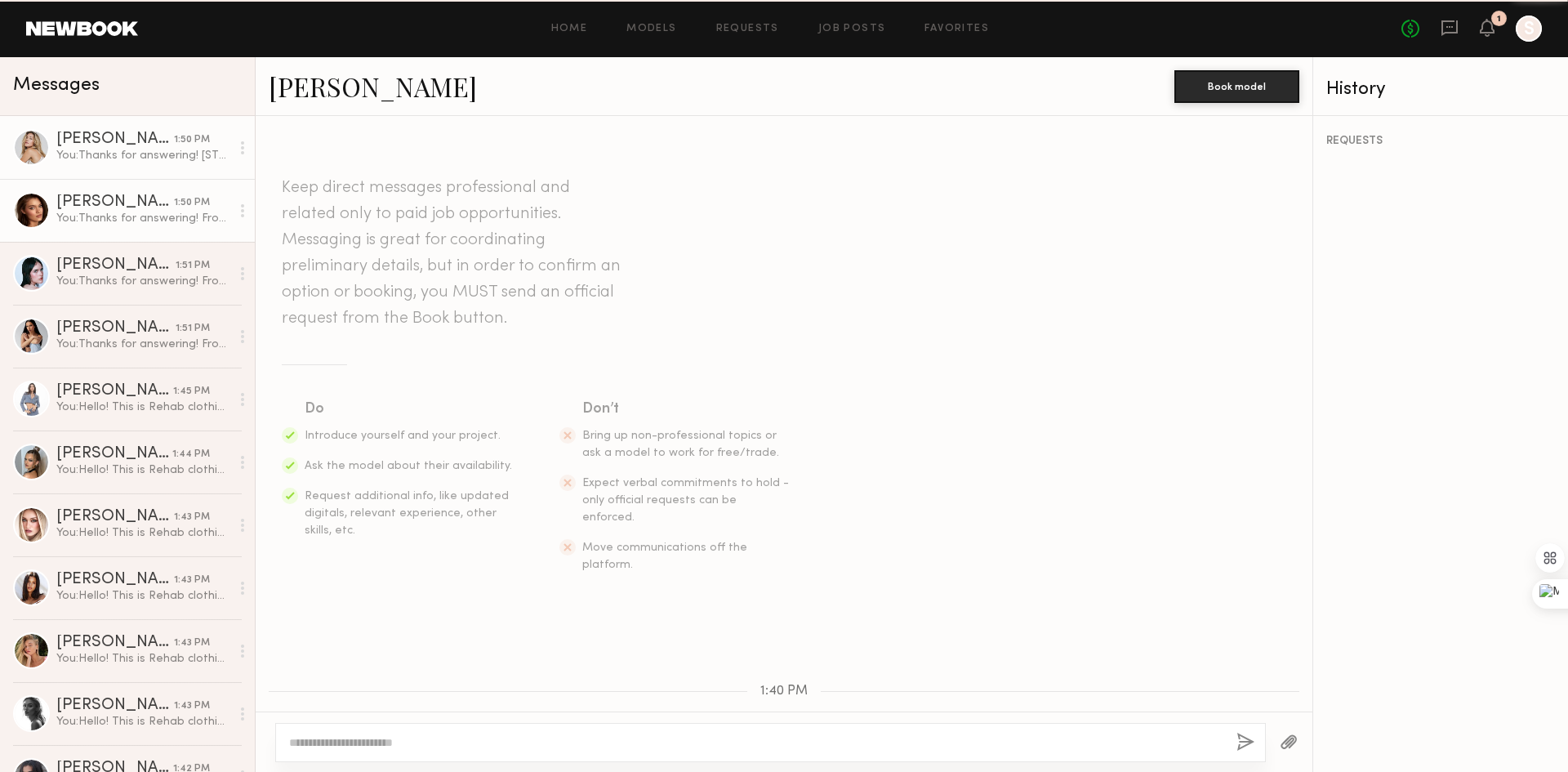
scroll to position [689, 0]
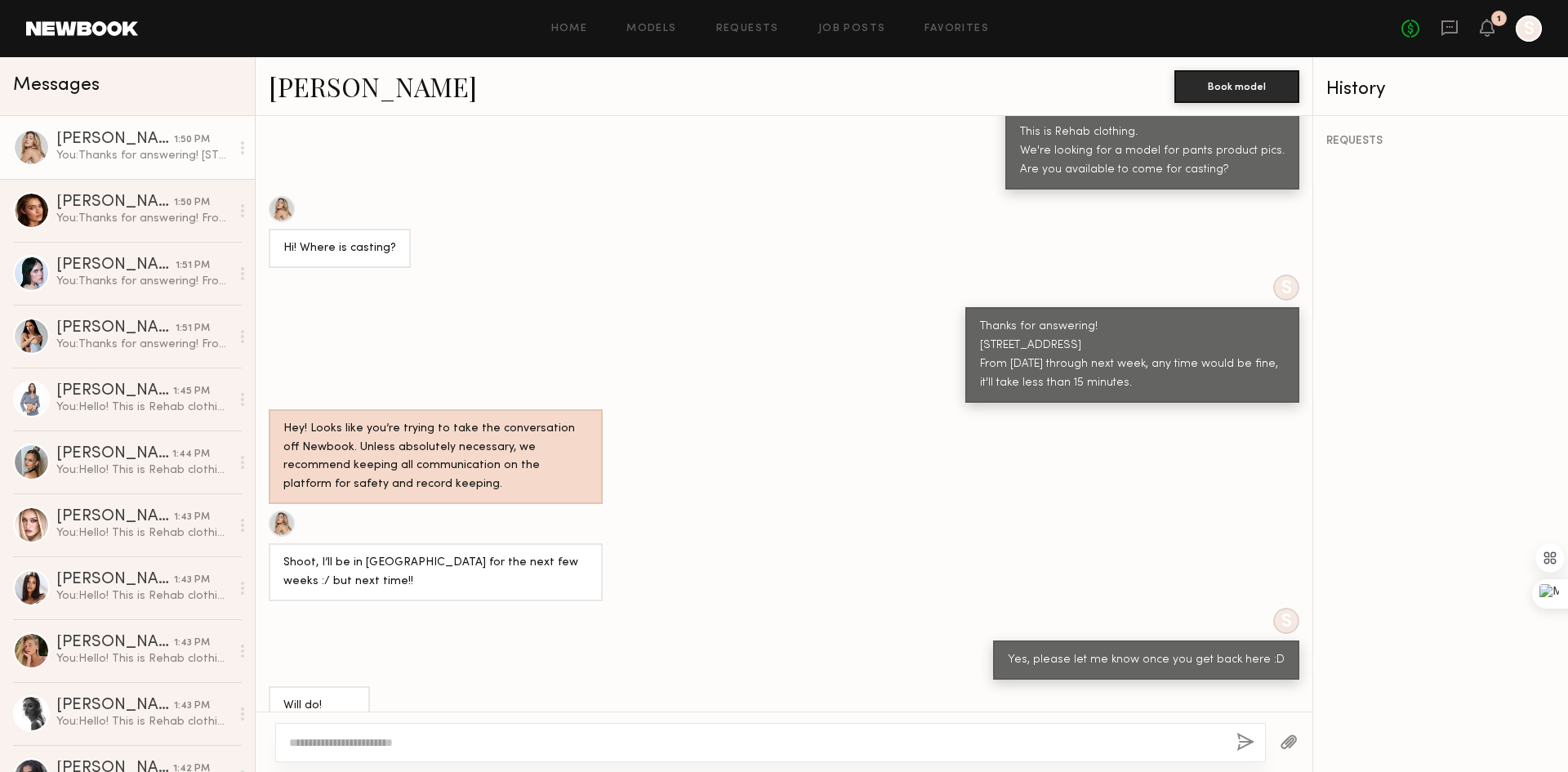
click at [551, 654] on div "Keep direct messages professional and related only to paid job opportunities. M…" at bounding box center [784, 413] width 1057 height 595
click at [415, 743] on textarea at bounding box center [756, 742] width 935 height 16
click at [530, 646] on div "S Yes, please let me know once you get back here :D" at bounding box center [784, 643] width 1057 height 72
click at [153, 275] on div "You: Thanks for answering! From tomorrow through next week, any time would be f…" at bounding box center [143, 281] width 174 height 16
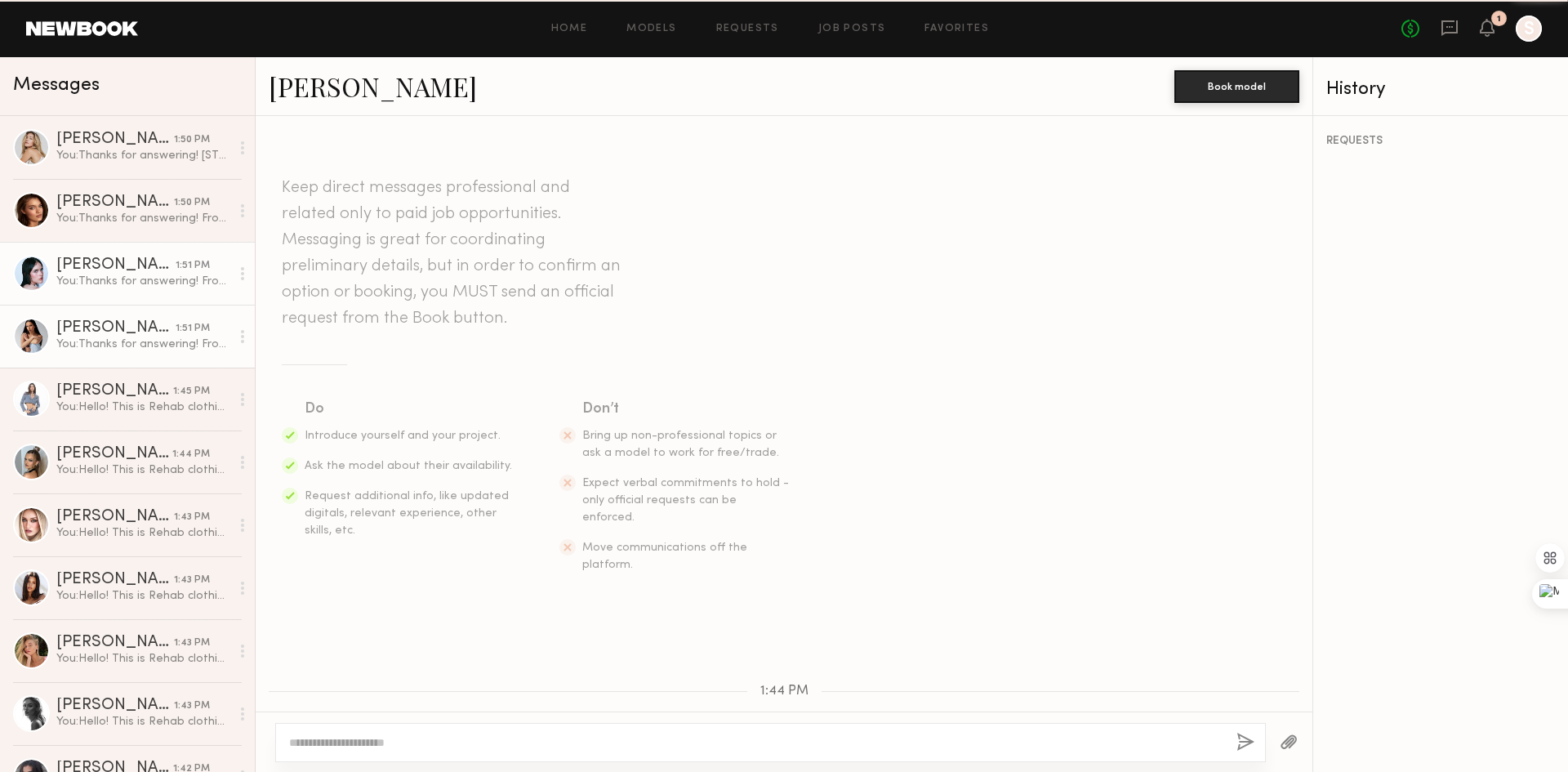
scroll to position [412, 0]
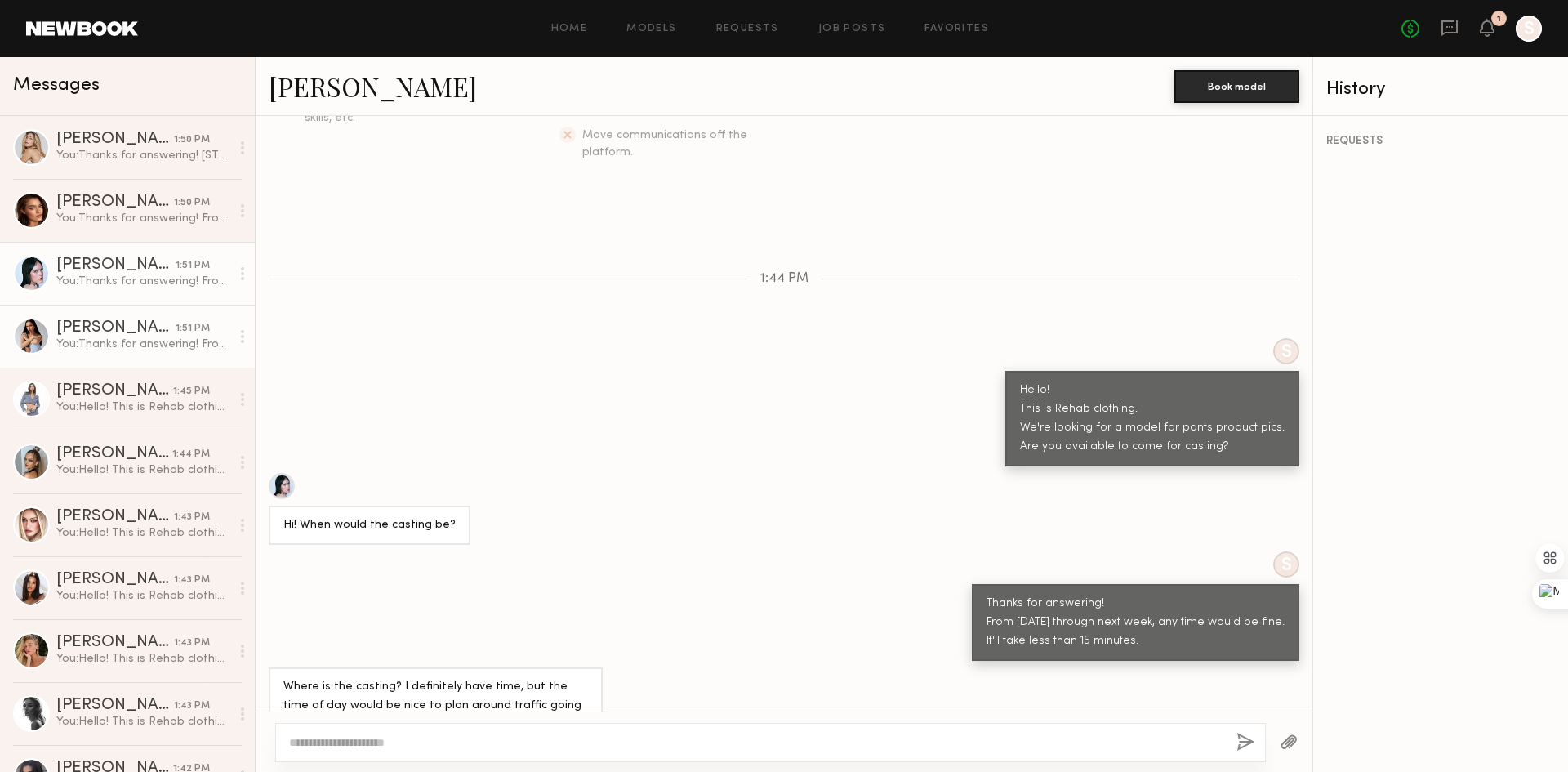
click at [152, 336] on div "Juliette A." at bounding box center [116, 328] width 119 height 16
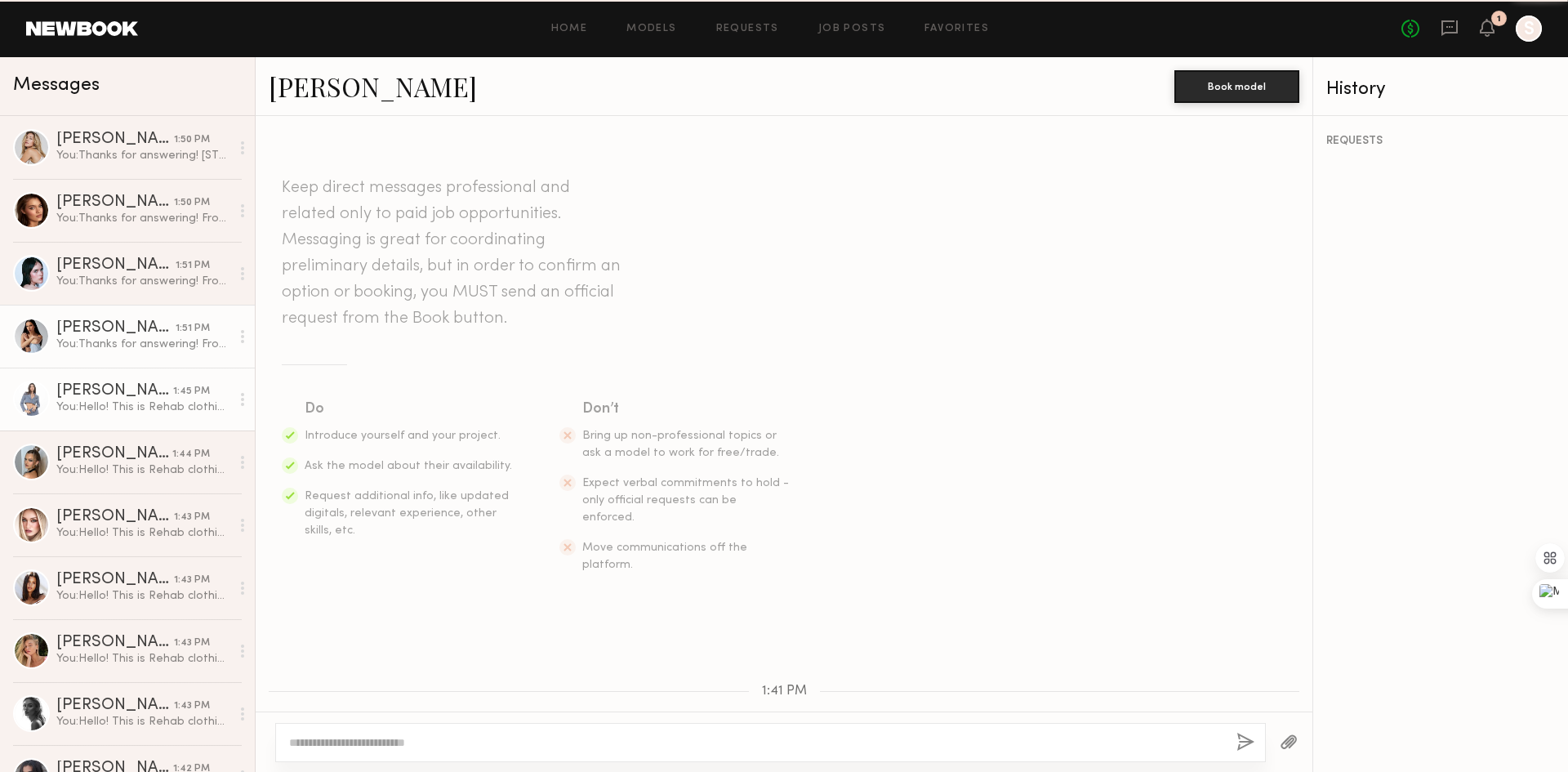
scroll to position [316, 0]
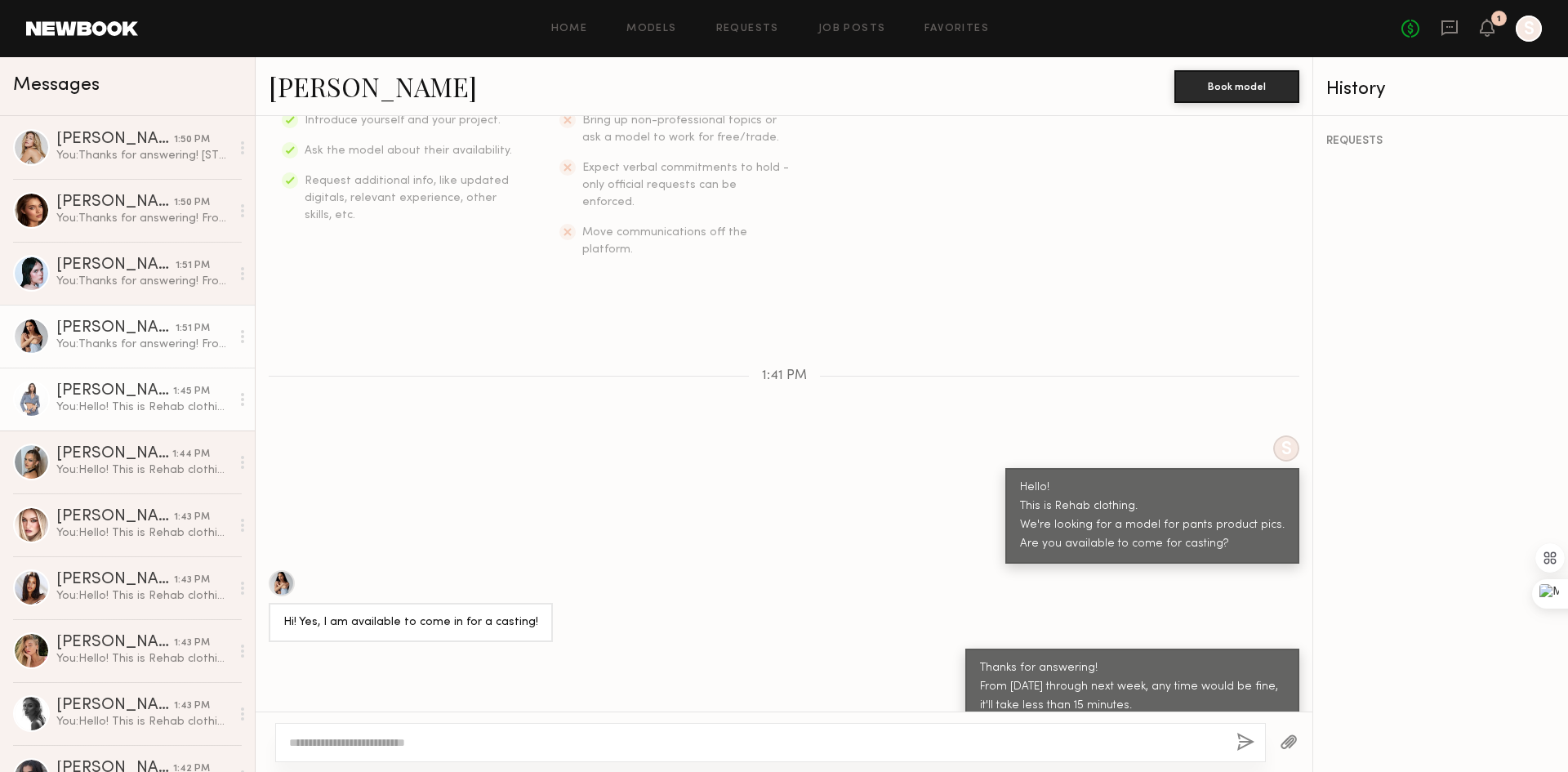
click at [152, 399] on div "Domenique B." at bounding box center [115, 391] width 116 height 16
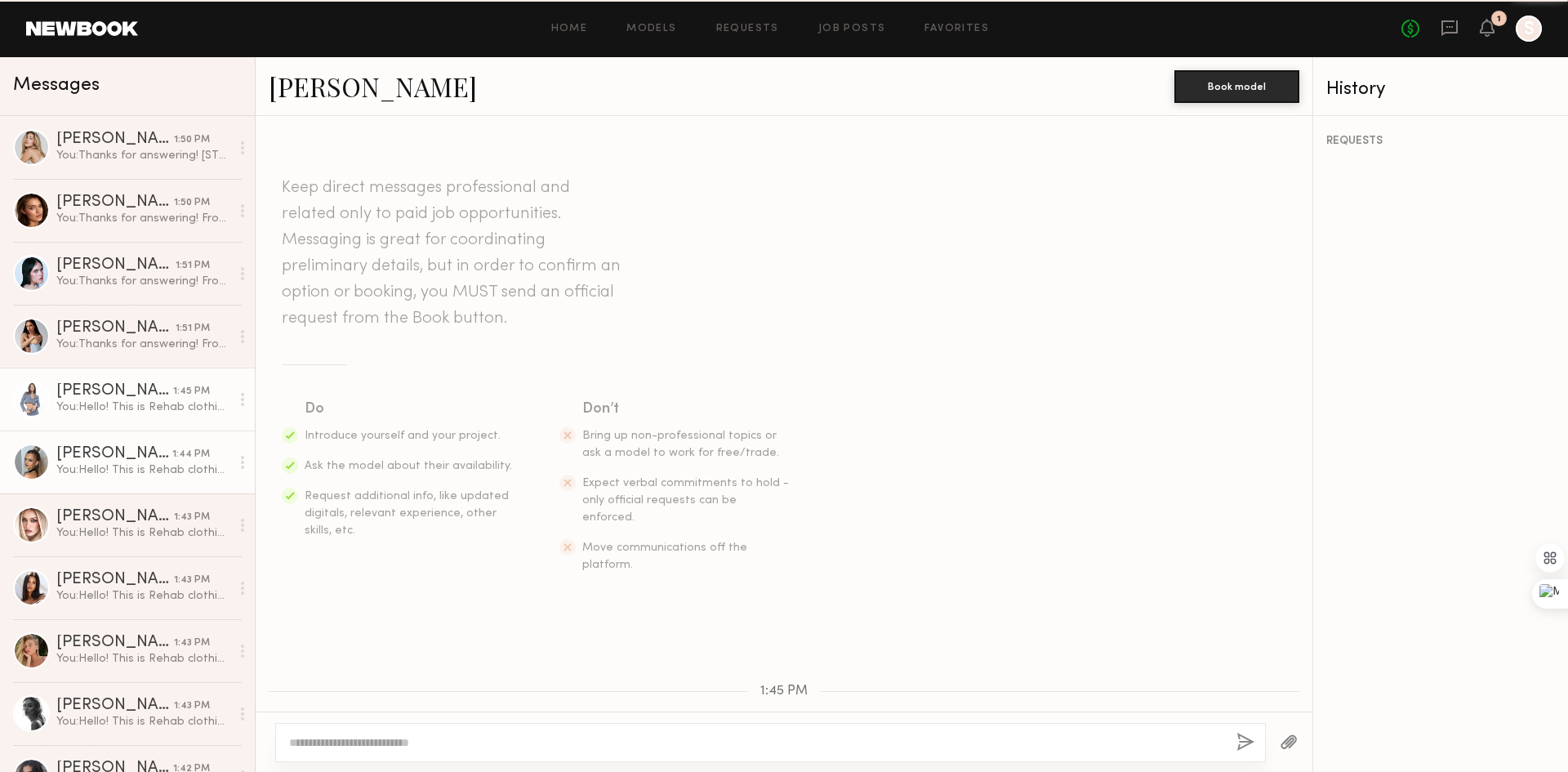
scroll to position [153, 0]
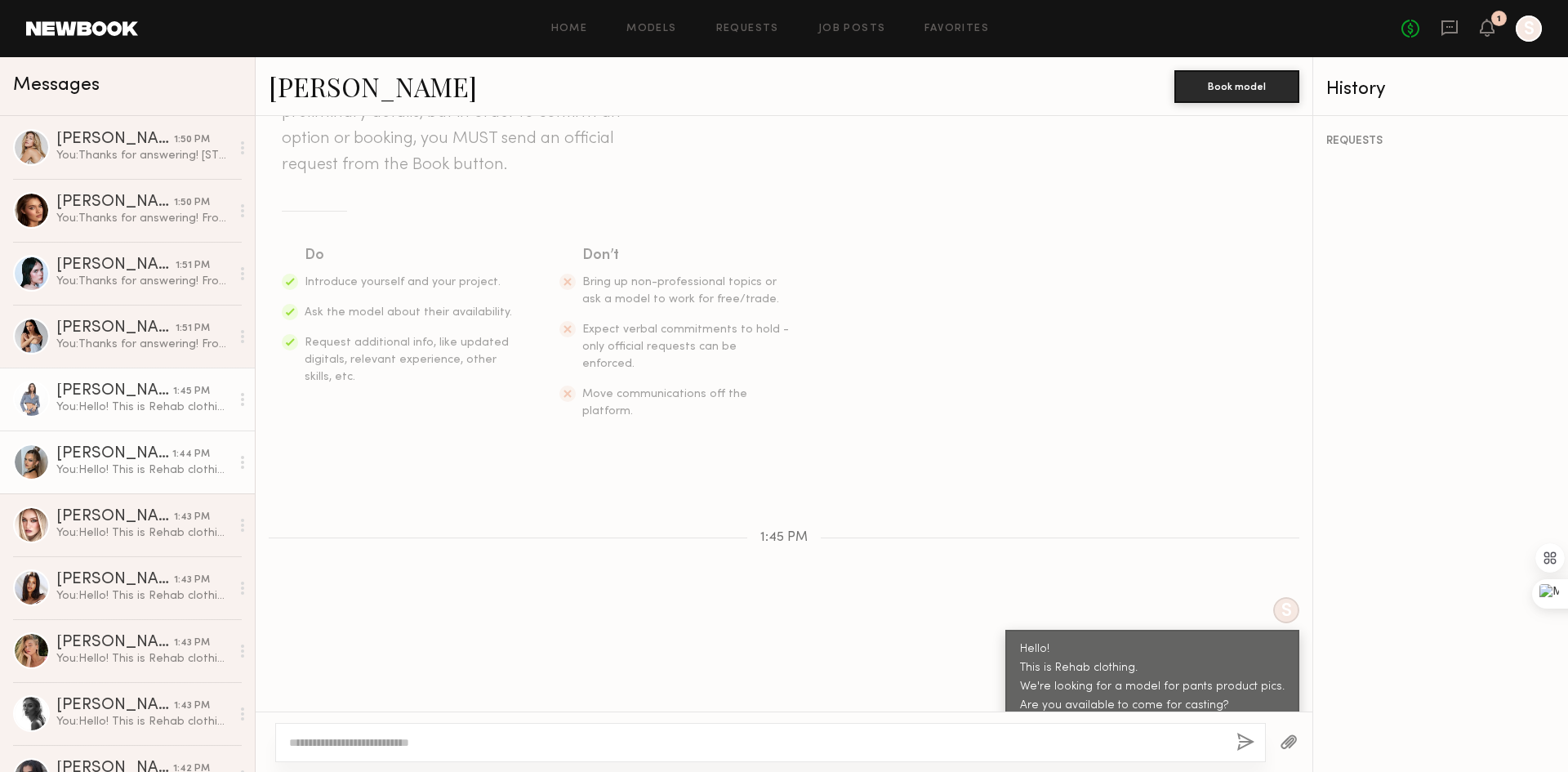
click at [158, 466] on div "You: Hello! This is Rehab clothing. We're looking for a model for pants product…" at bounding box center [143, 470] width 174 height 16
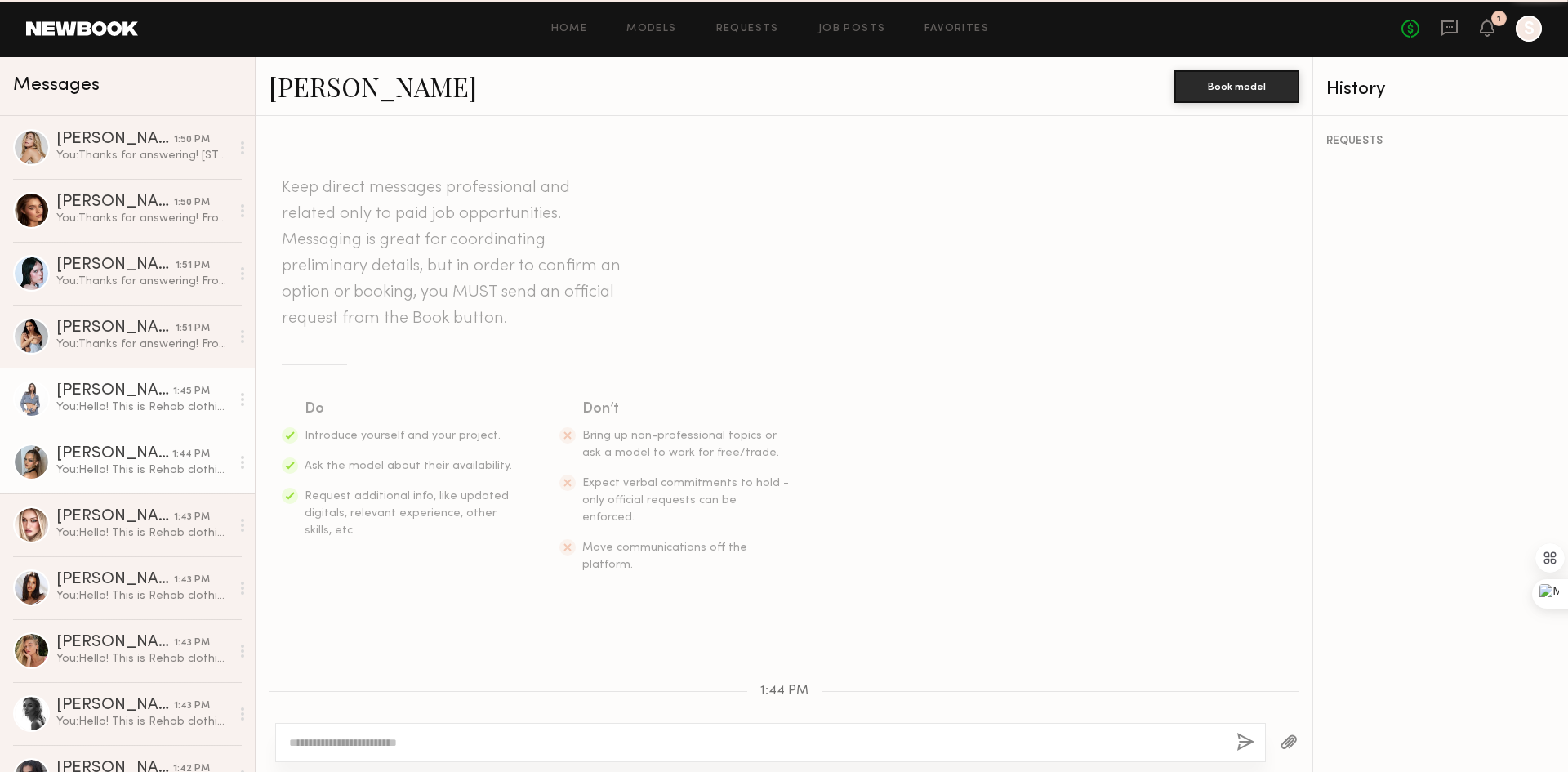
scroll to position [153, 0]
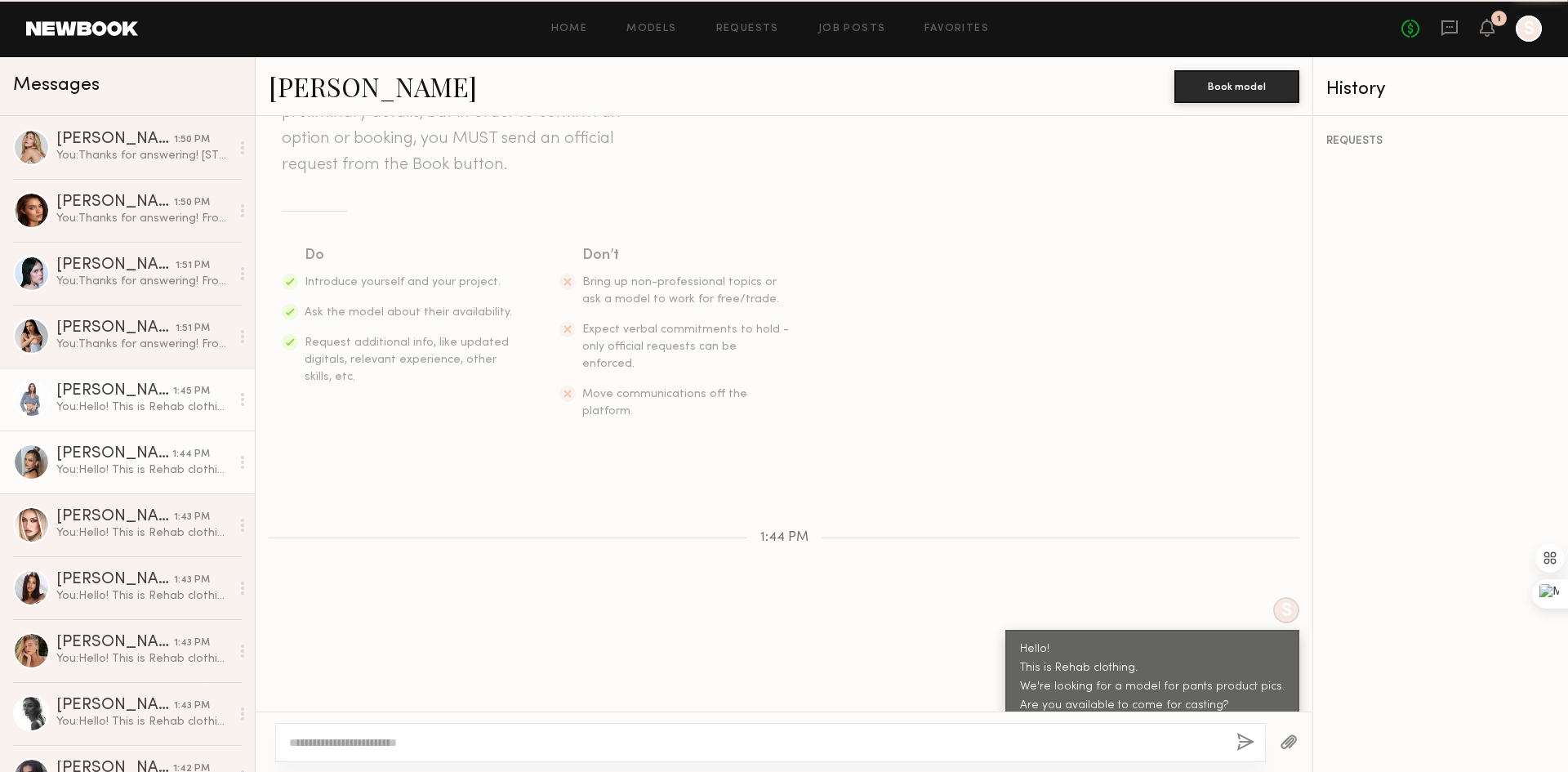
click at [121, 397] on div "Domenique B." at bounding box center [115, 391] width 116 height 16
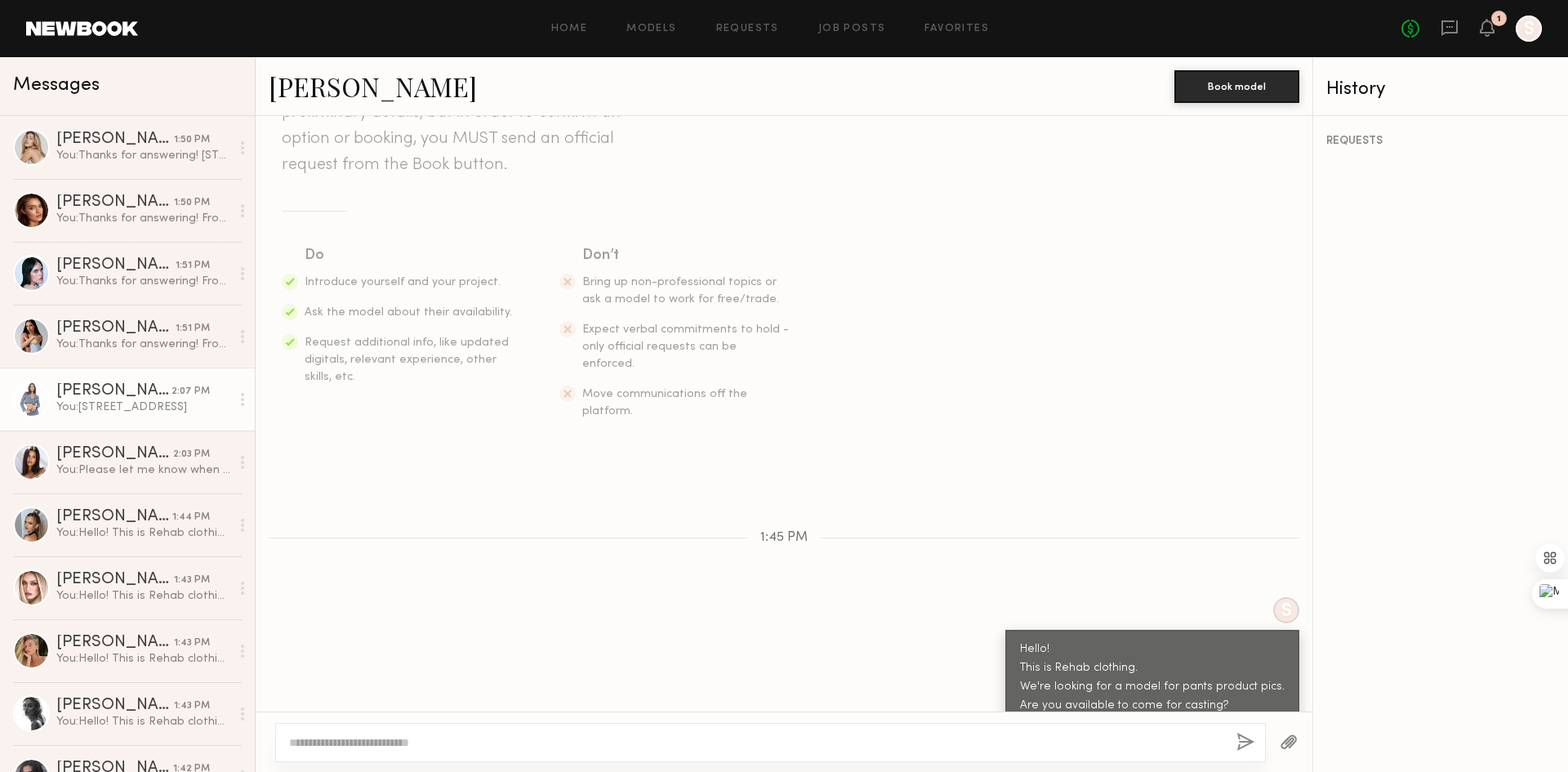
scroll to position [636, 0]
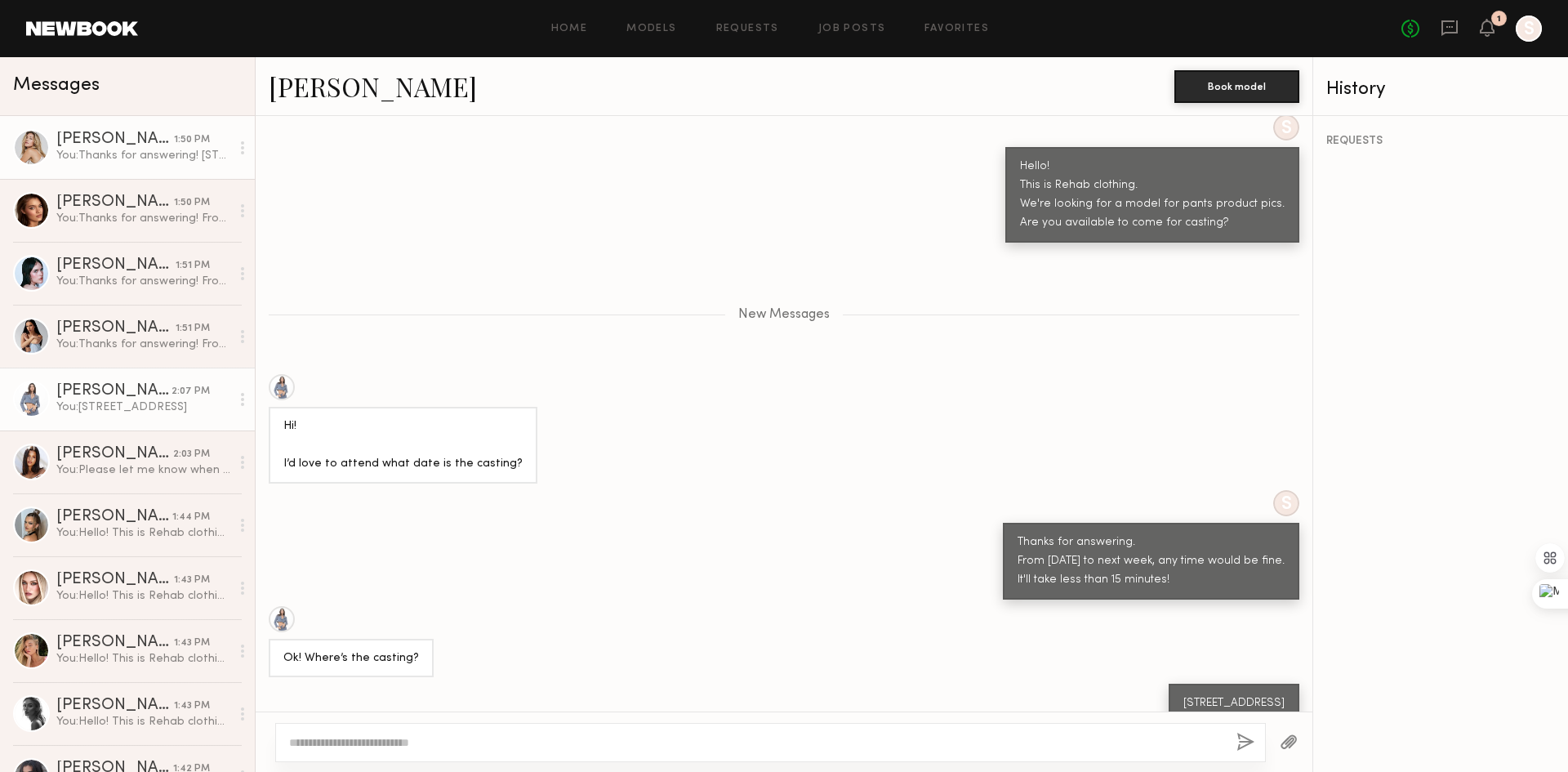
click at [141, 142] on div "Milan P." at bounding box center [115, 139] width 117 height 16
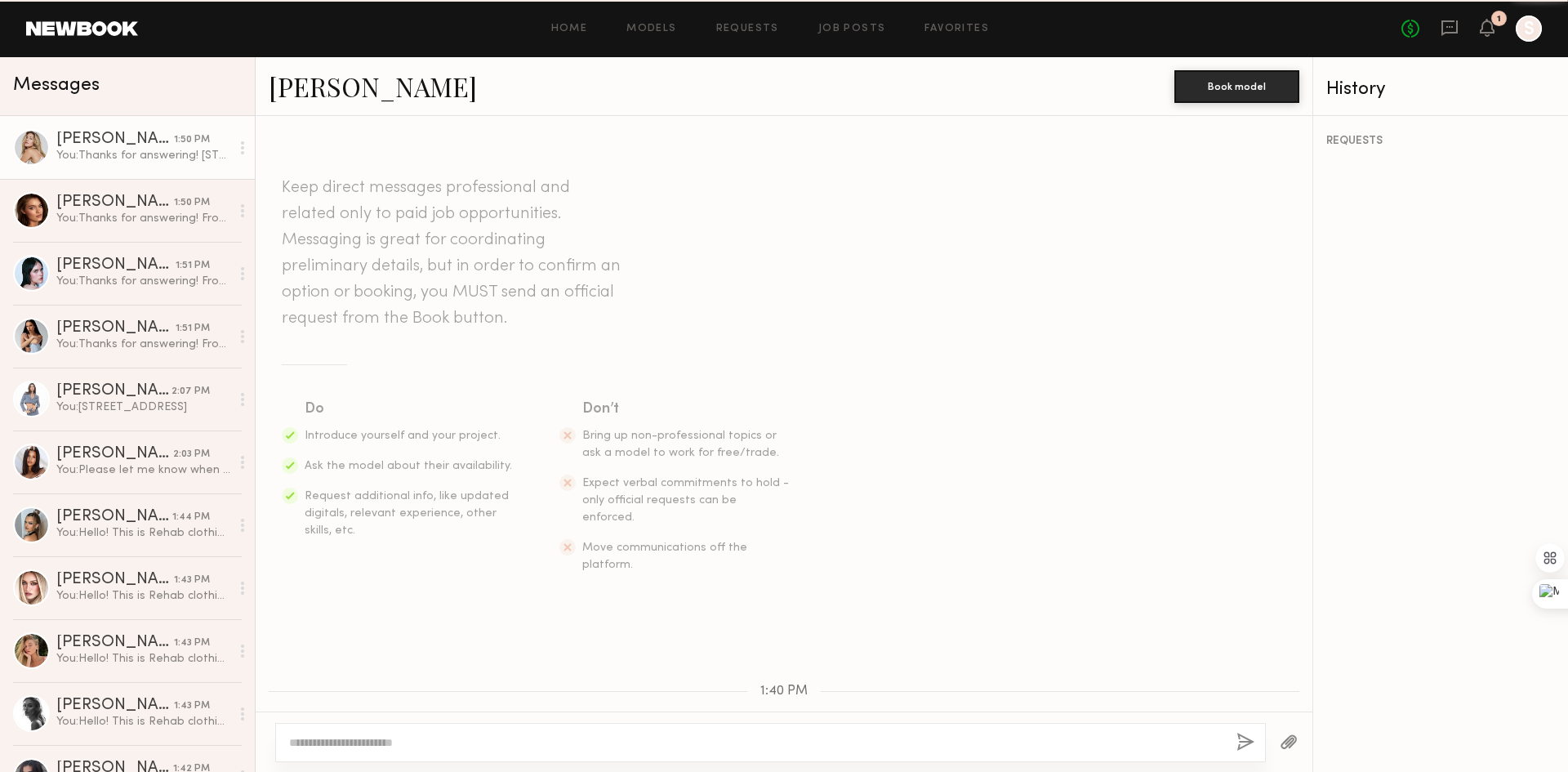
scroll to position [689, 0]
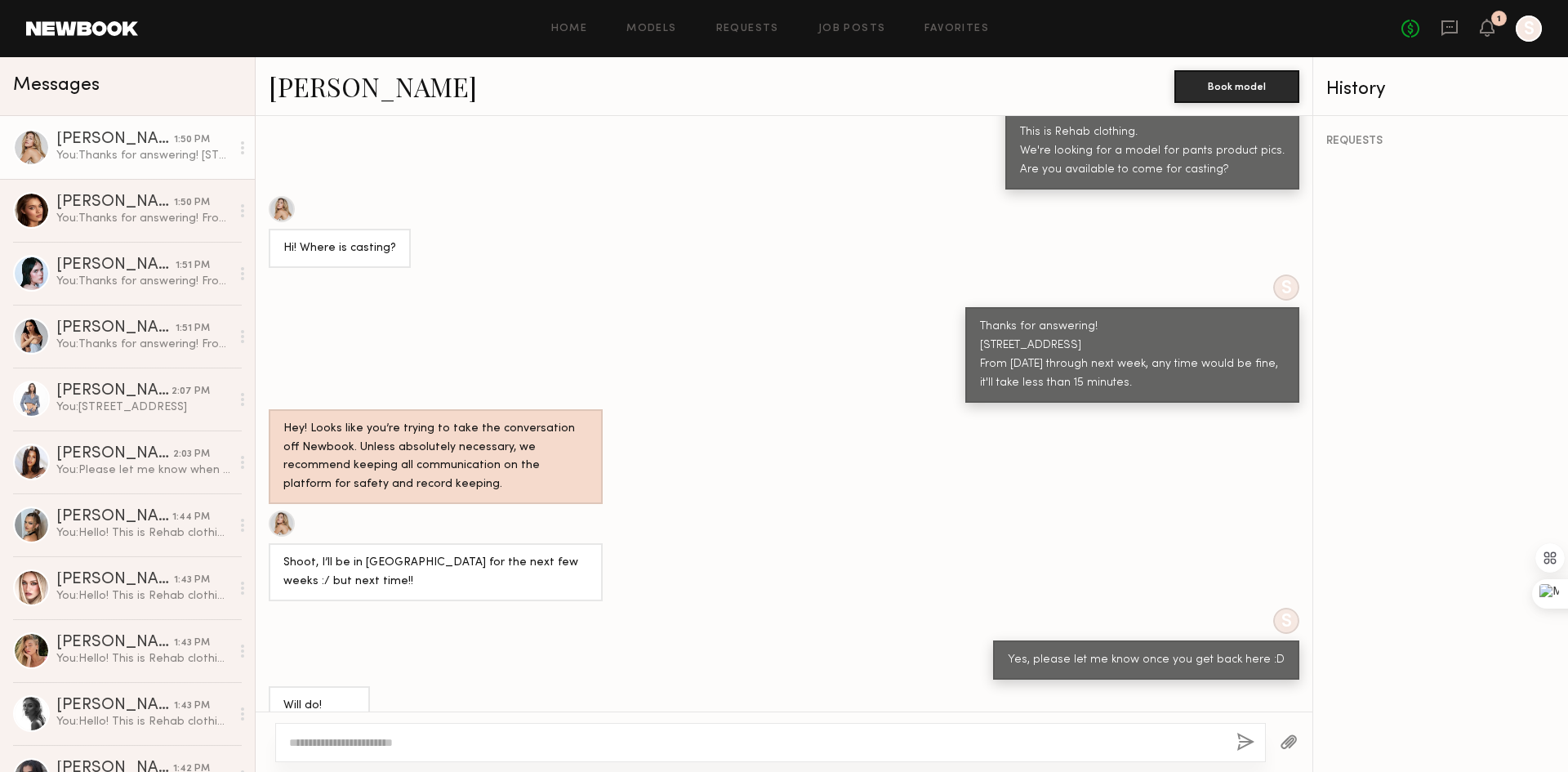
click at [650, 686] on div "Will do!" at bounding box center [784, 705] width 1057 height 39
click at [101, 223] on div "You: Thanks for answering! From tomorrow through next week, any time would be f…" at bounding box center [143, 218] width 174 height 16
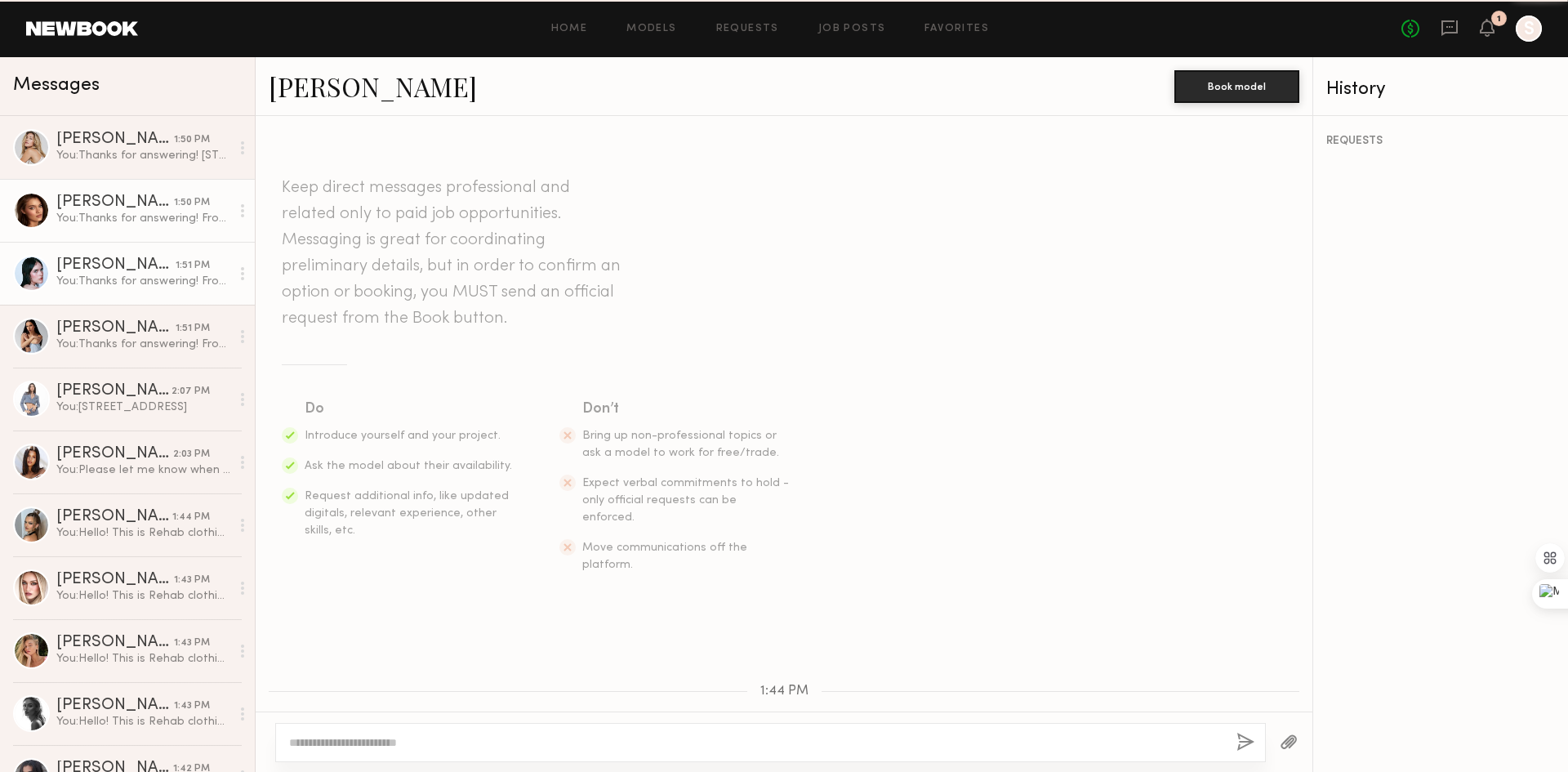
scroll to position [353, 0]
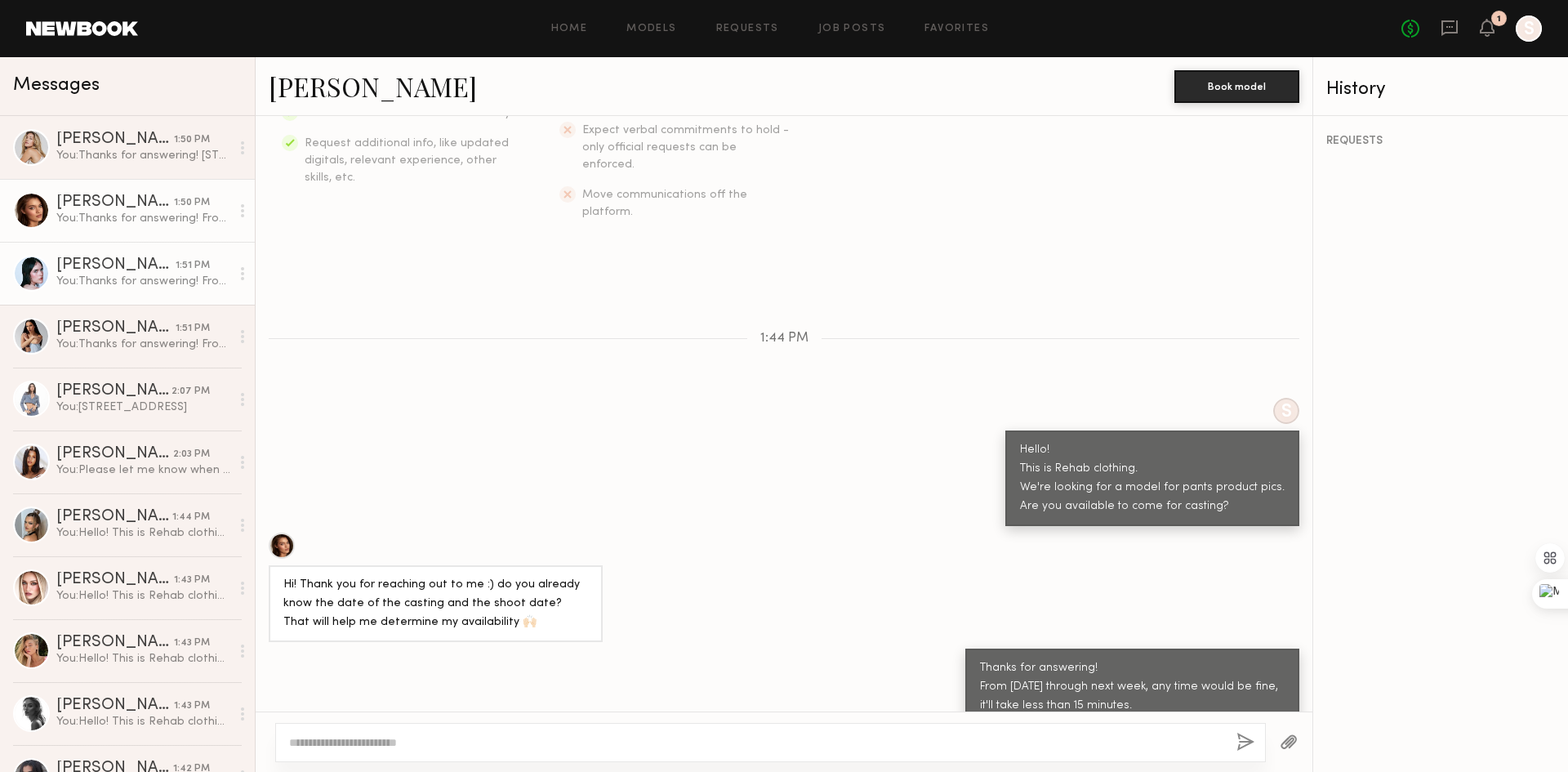
click at [122, 293] on link "Mae B. 1:51 PM You: Thanks for answering! From tomorrow through next week, any …" at bounding box center [127, 272] width 255 height 63
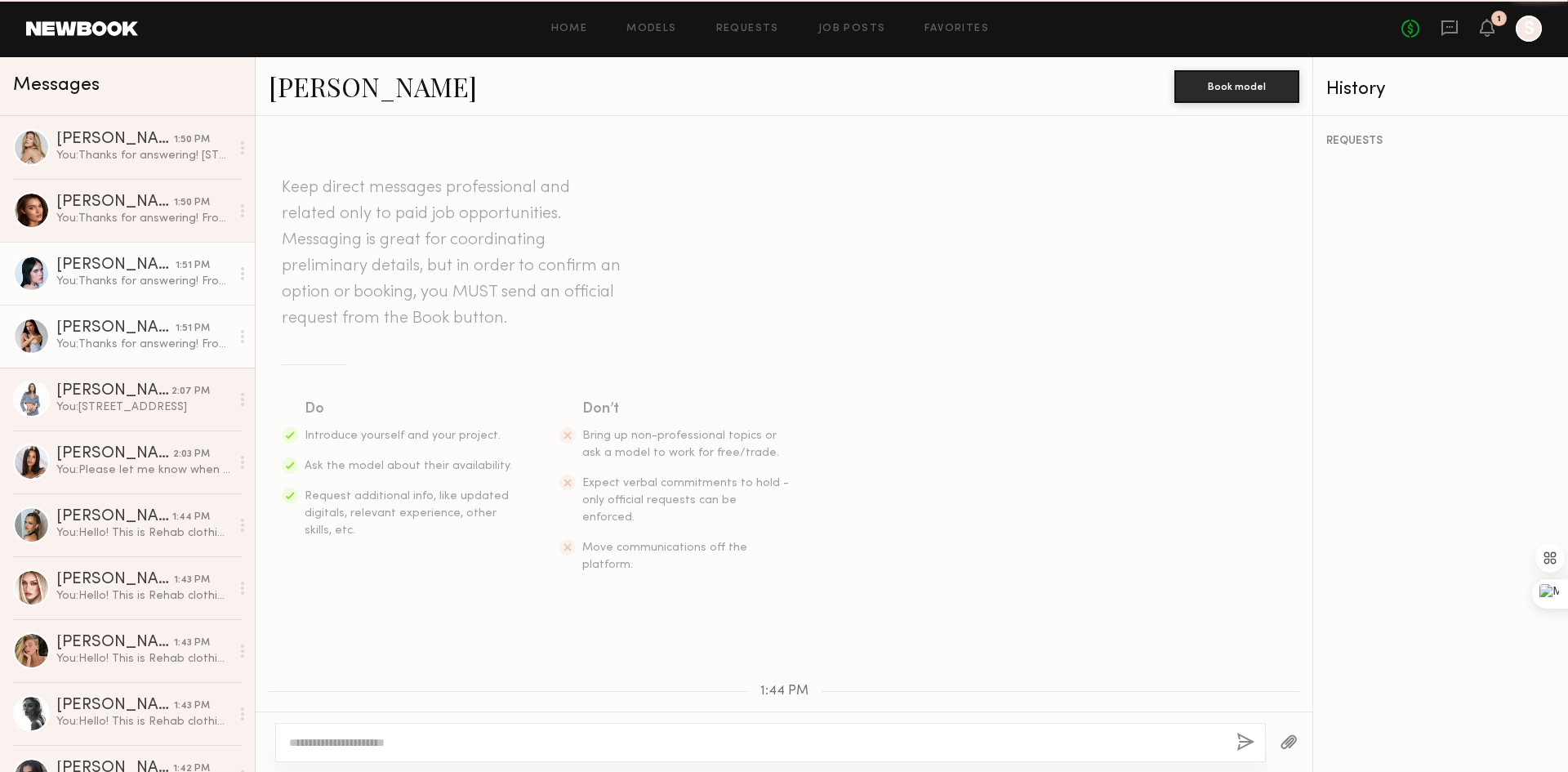
scroll to position [841, 0]
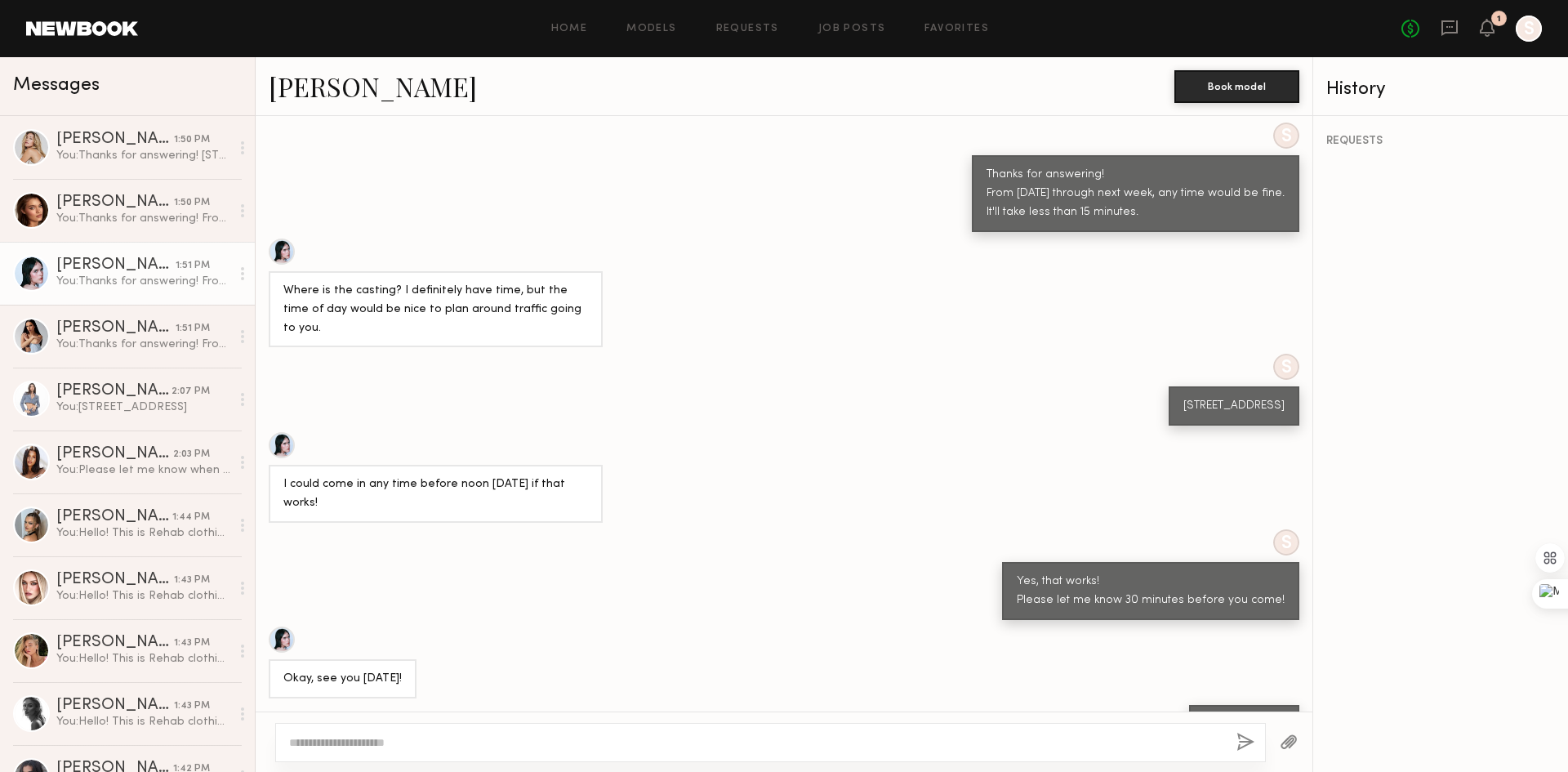
click at [140, 289] on div "You: Thanks for answering! From tomorrow through next week, any time would be f…" at bounding box center [143, 281] width 174 height 16
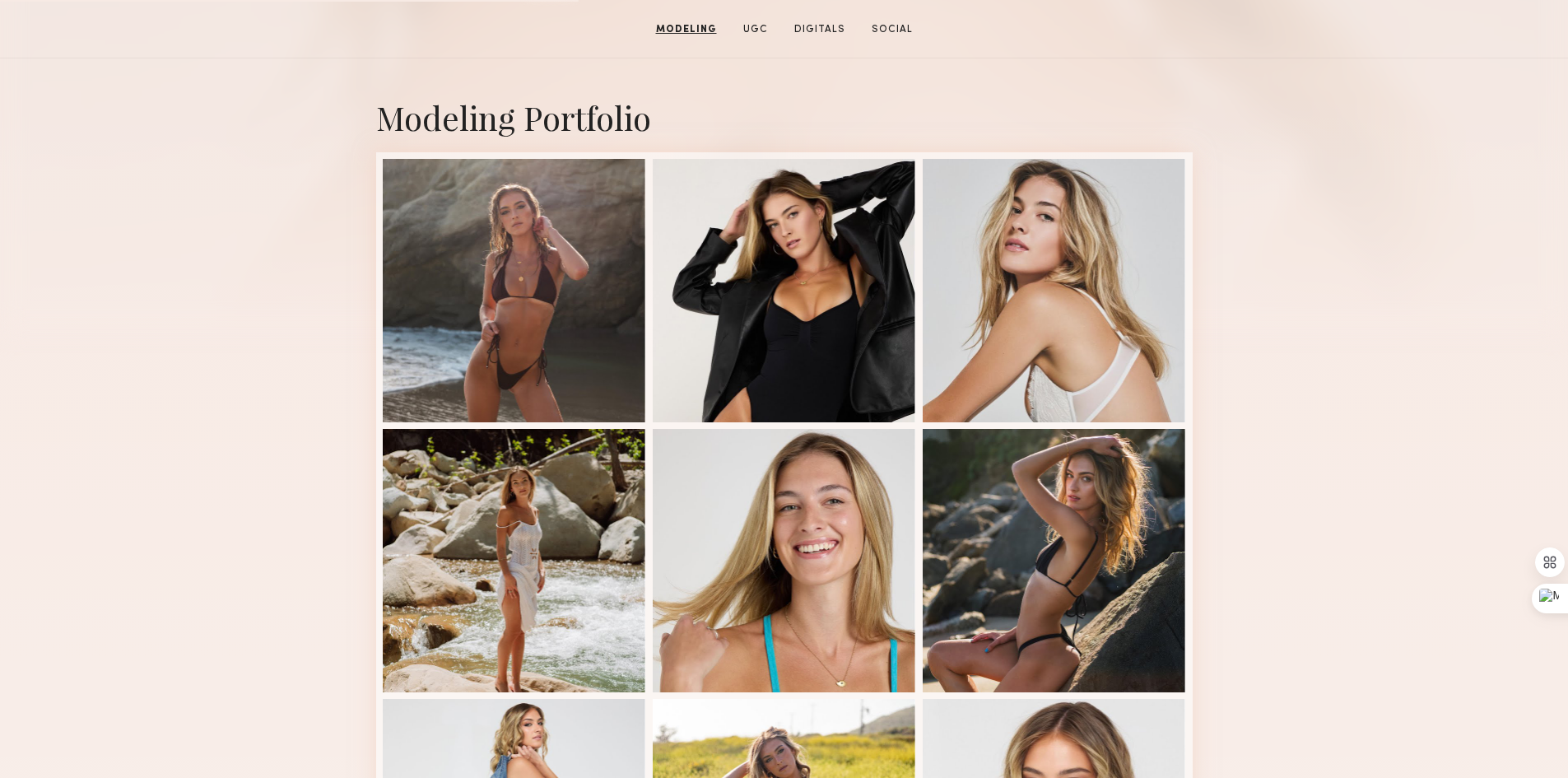
scroll to position [494, 0]
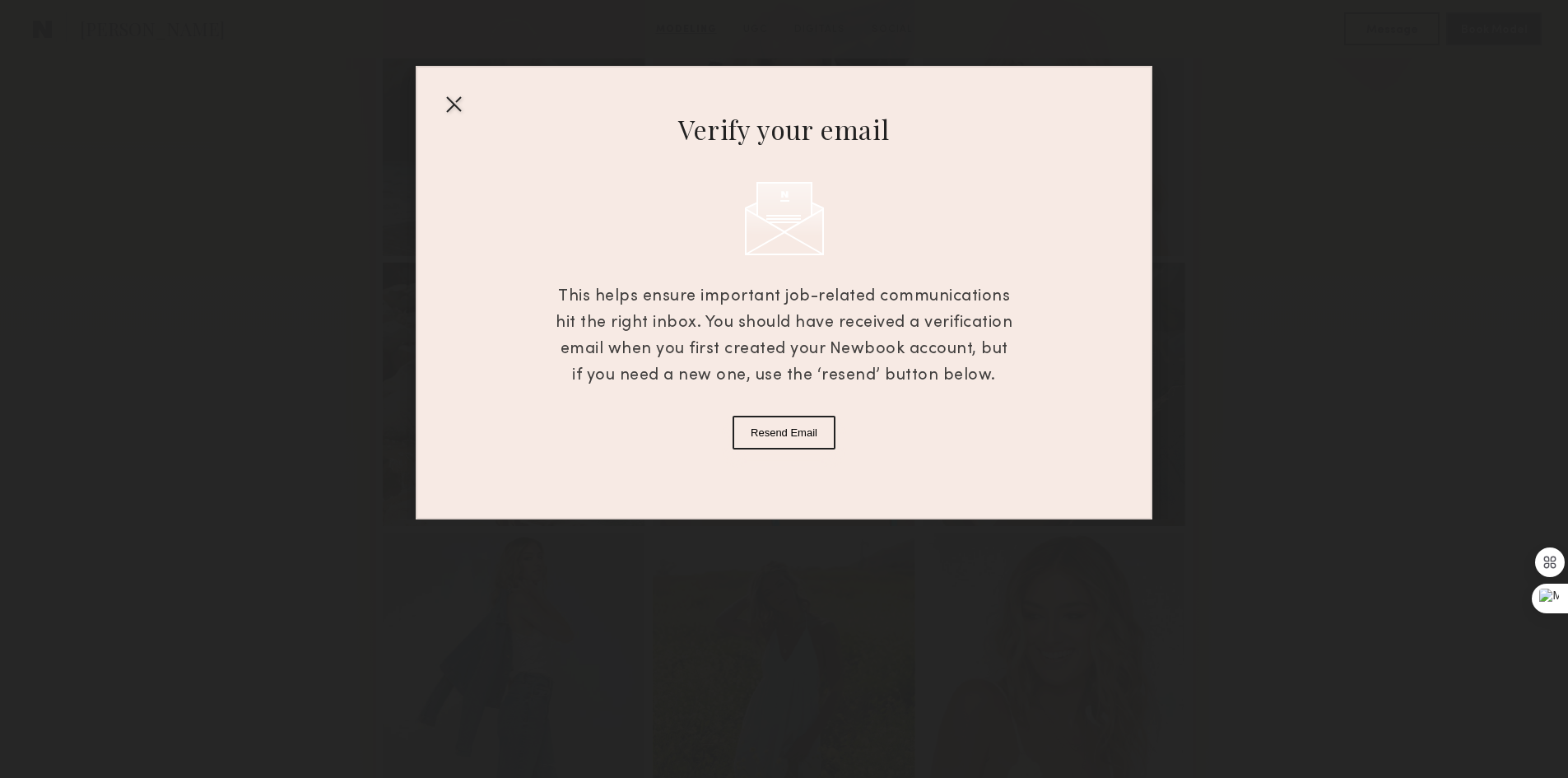
click at [453, 112] on div at bounding box center [454, 104] width 27 height 27
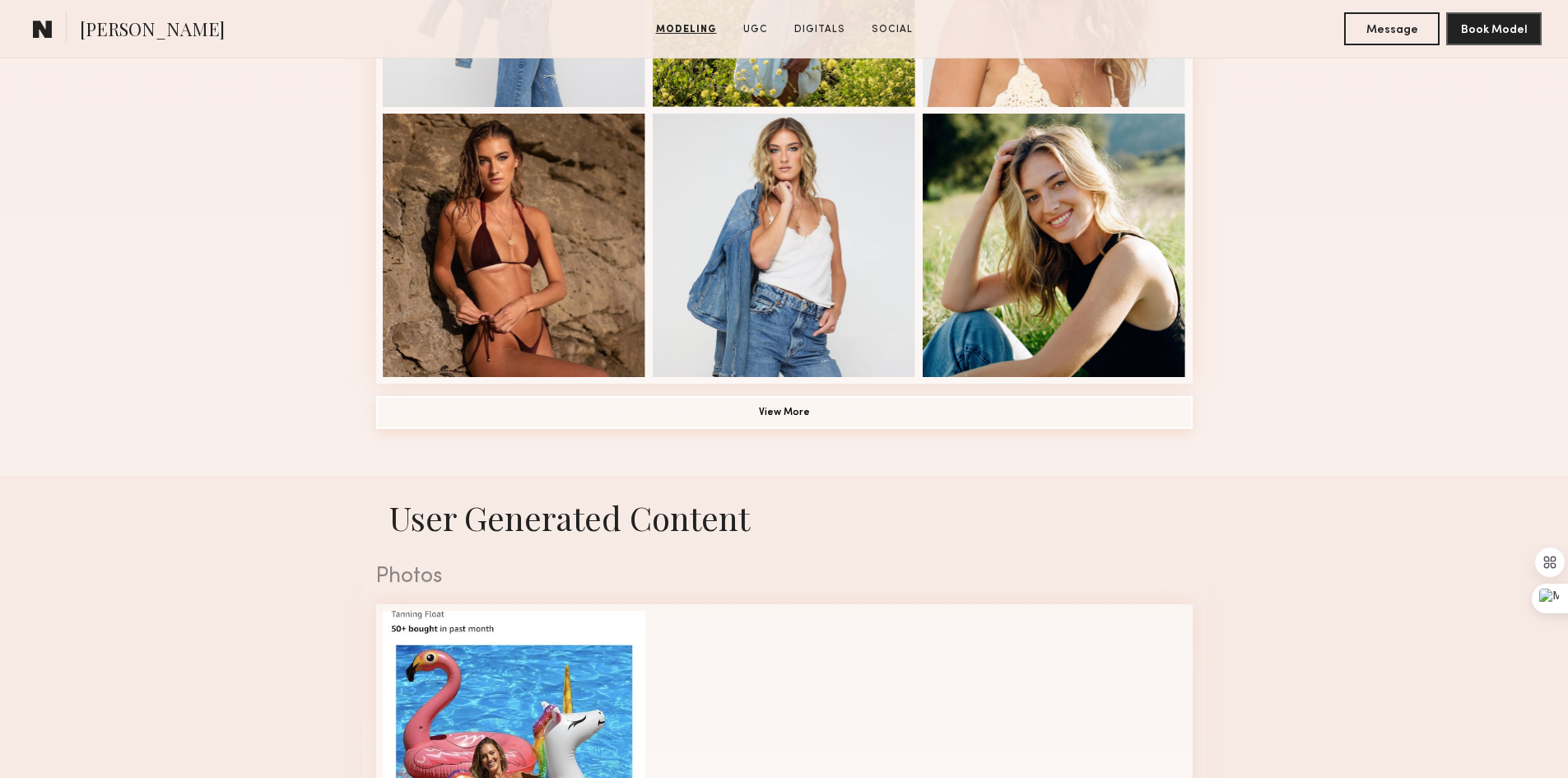
scroll to position [1070, 0]
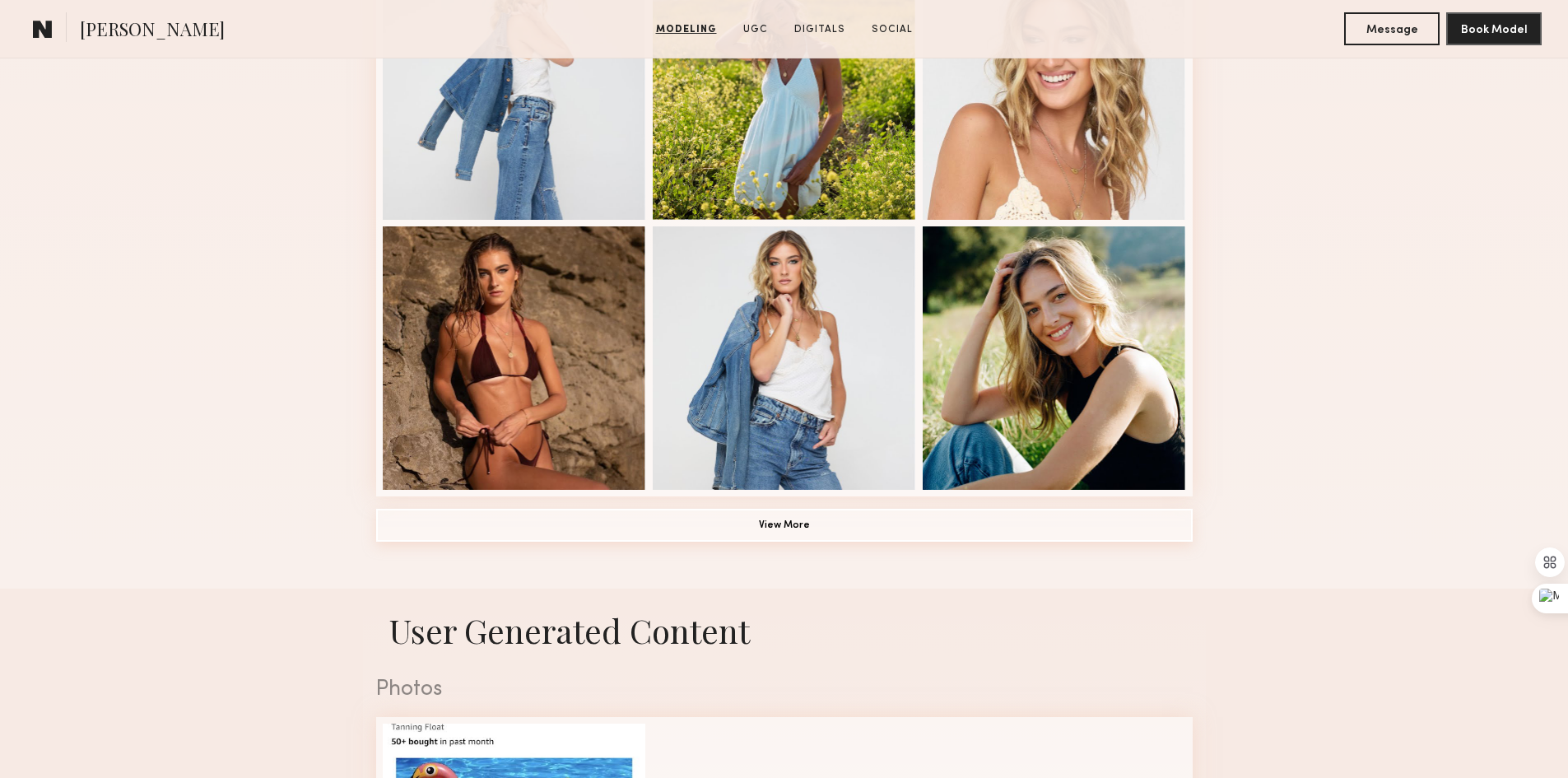
click at [787, 533] on button "View More" at bounding box center [784, 524] width 817 height 33
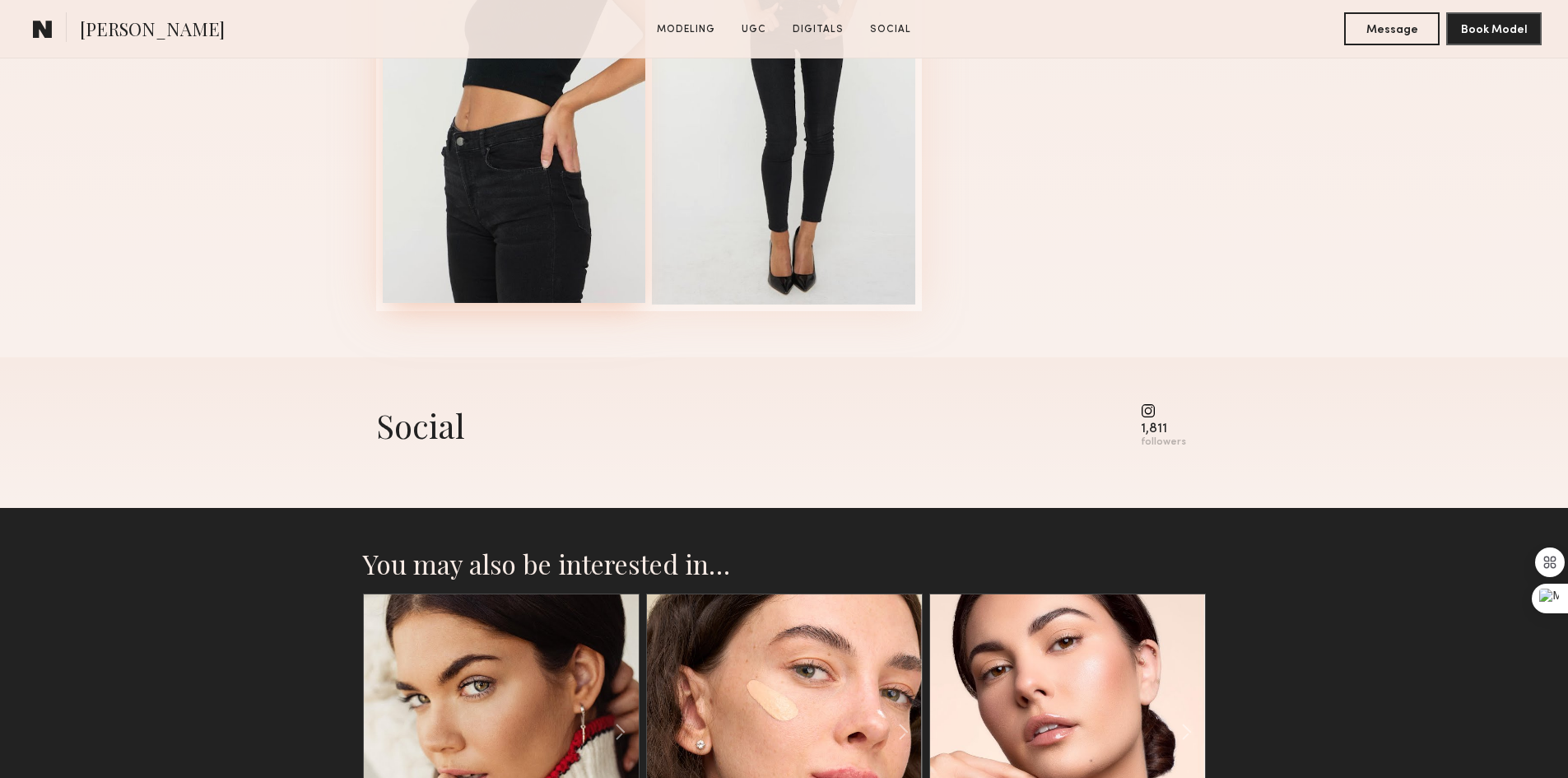
scroll to position [2766, 0]
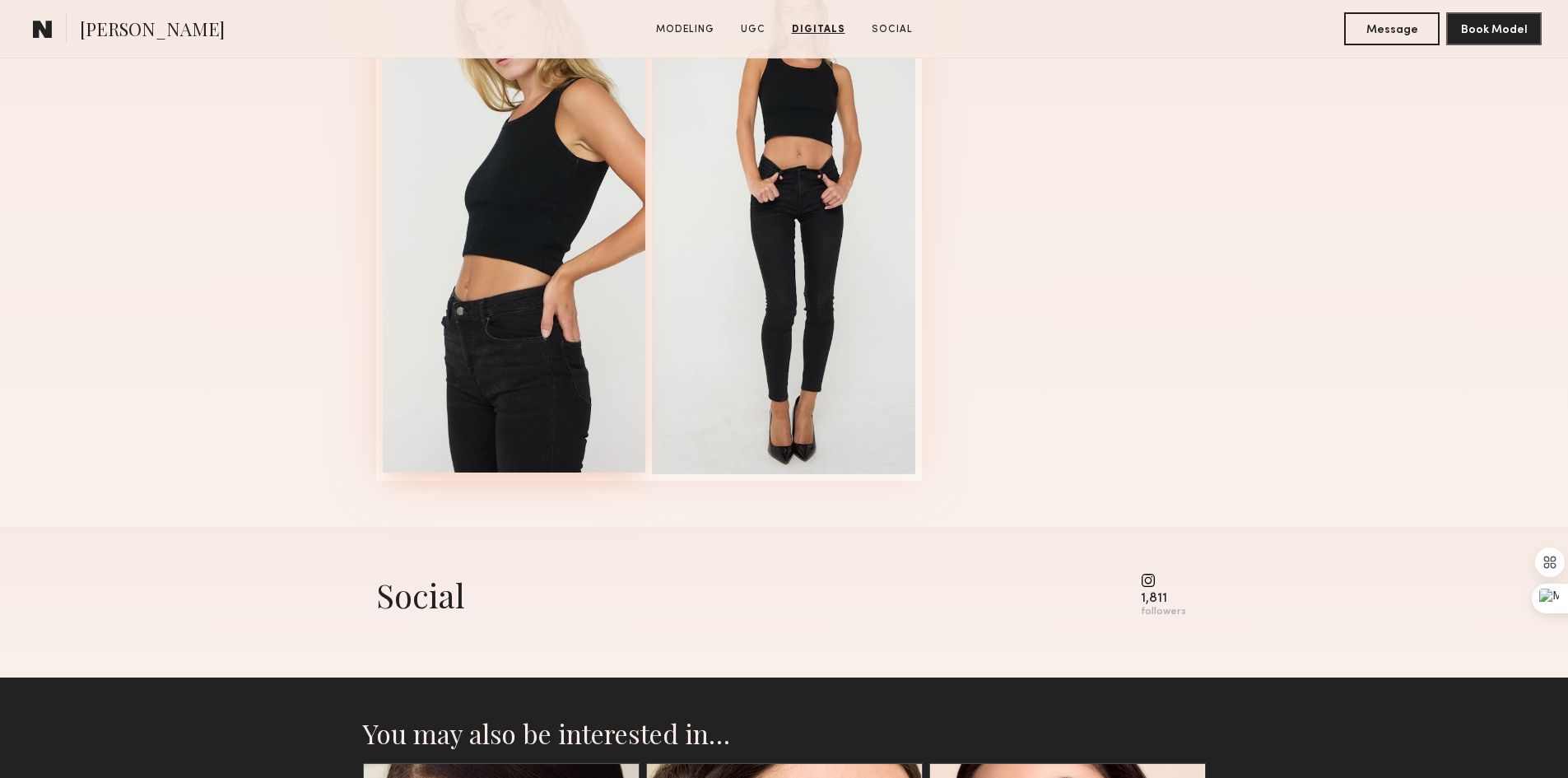
click at [551, 307] on div at bounding box center [514, 205] width 263 height 533
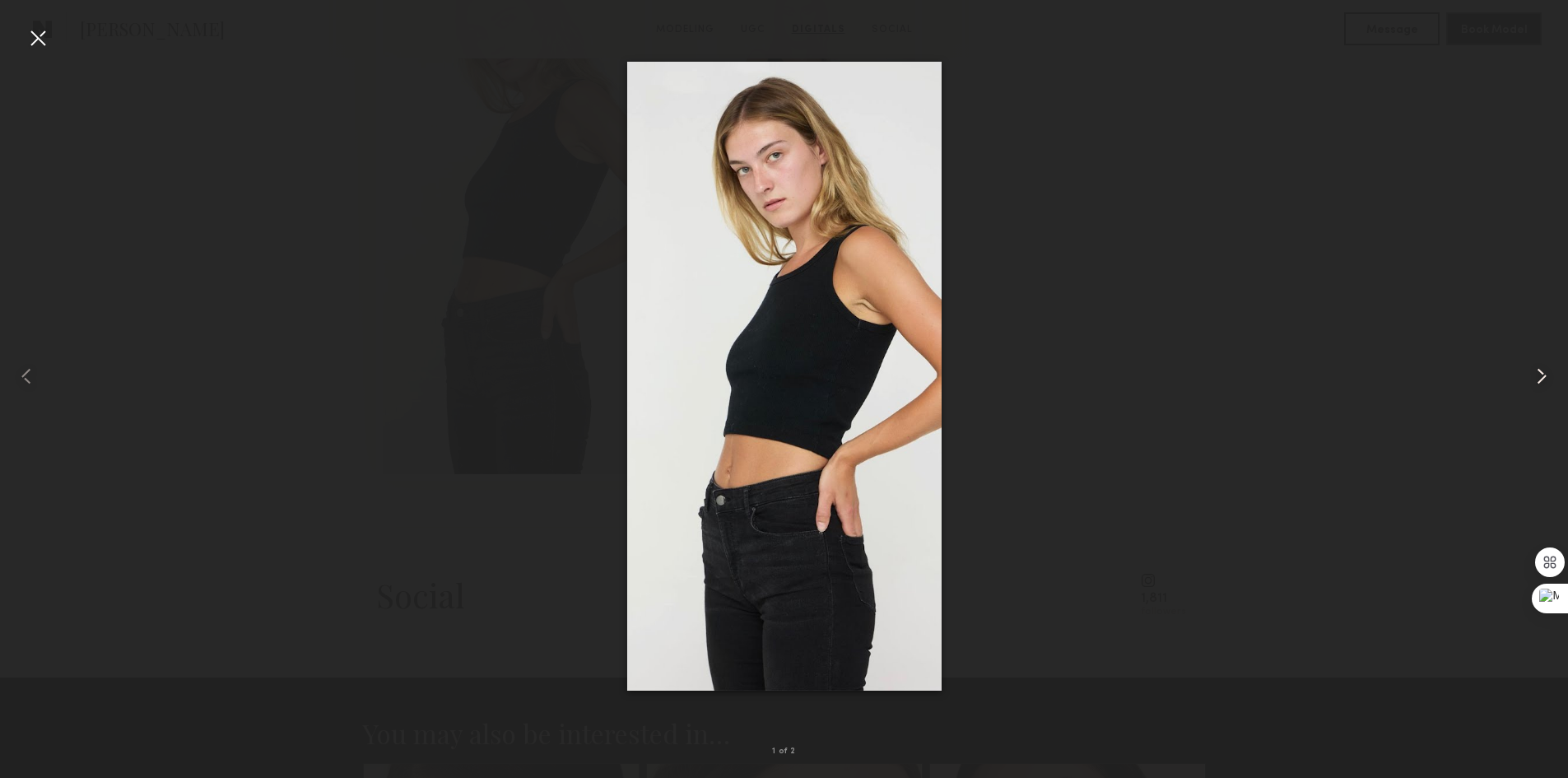
click at [1530, 375] on common-icon at bounding box center [1542, 376] width 27 height 27
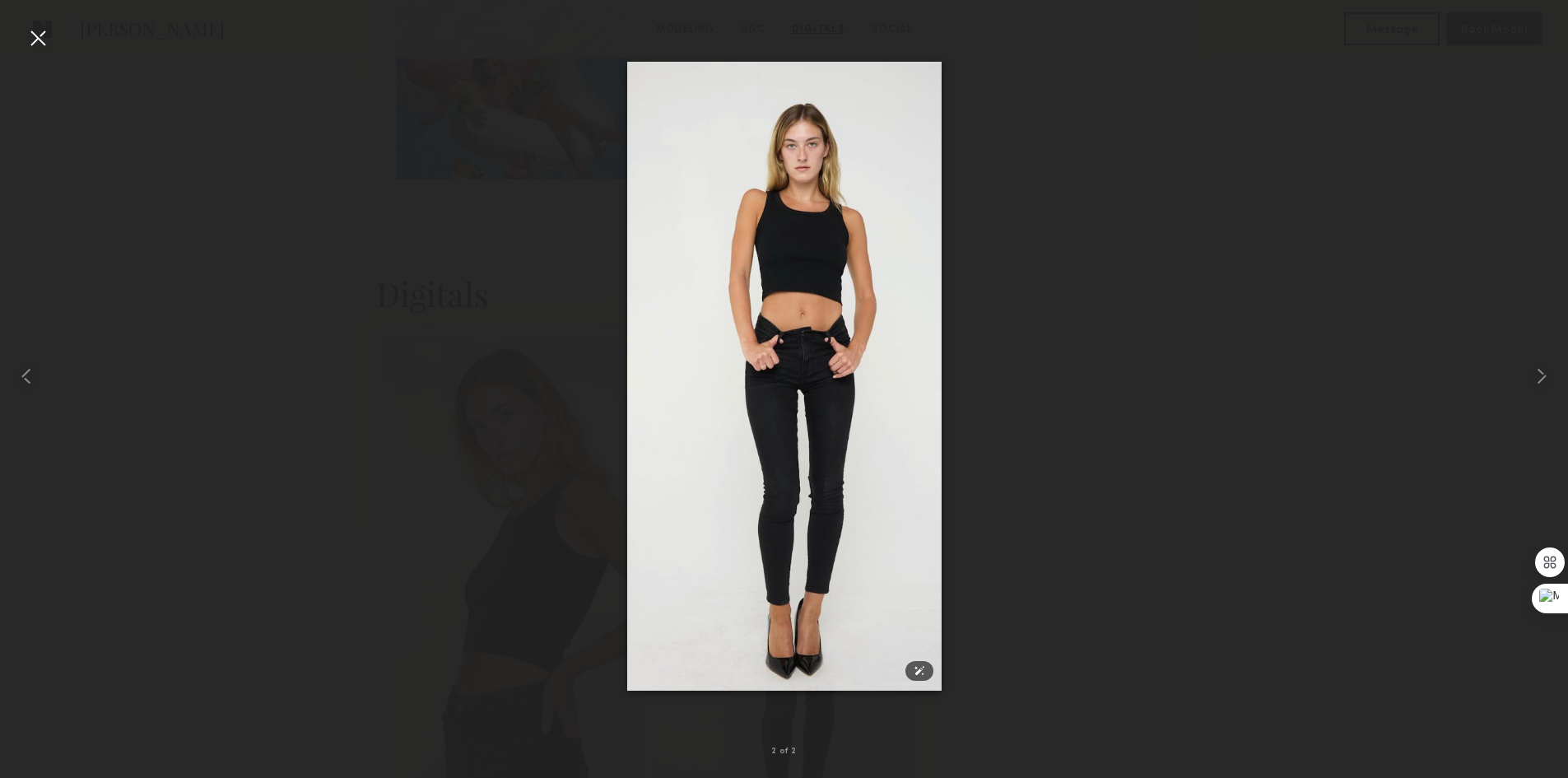
scroll to position [2189, 0]
click at [24, 372] on common-icon at bounding box center [27, 376] width 27 height 27
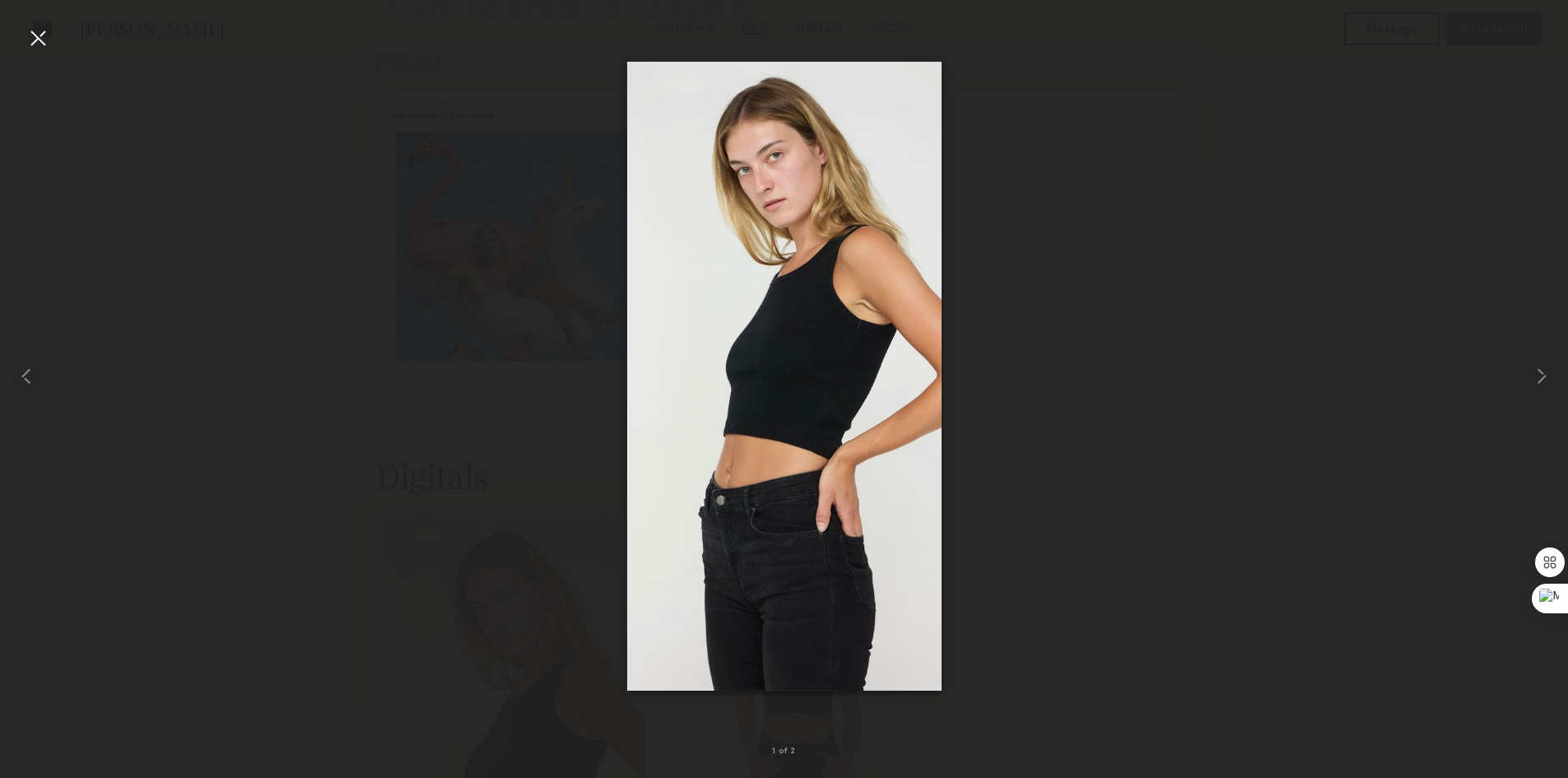
click at [874, 285] on img at bounding box center [784, 375] width 314 height 628
drag, startPoint x: 874, startPoint y: 285, endPoint x: 846, endPoint y: 283, distance: 28.1
click at [846, 283] on img at bounding box center [784, 375] width 314 height 628
click at [38, 44] on div at bounding box center [38, 38] width 27 height 27
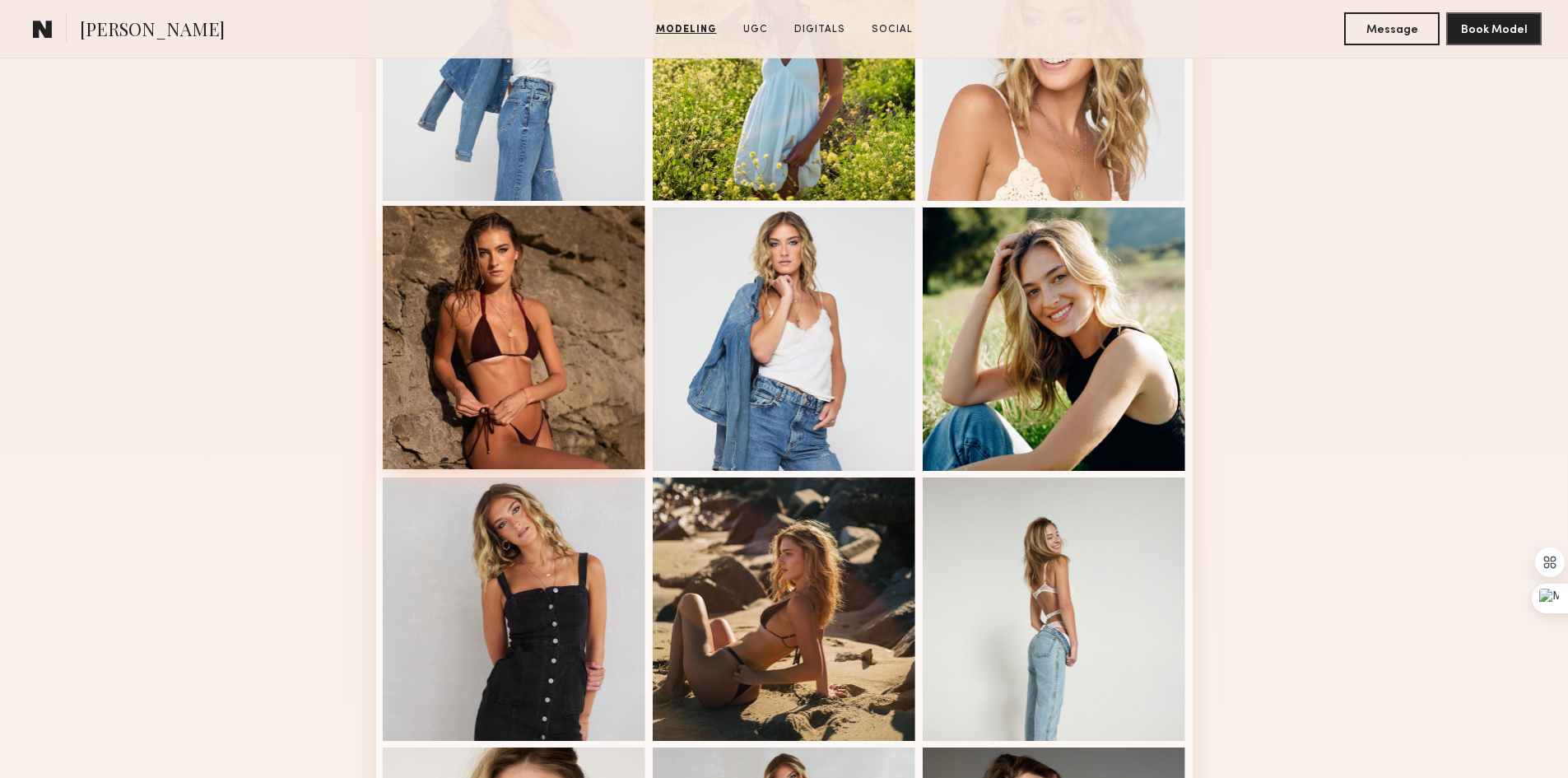
scroll to position [1234, 0]
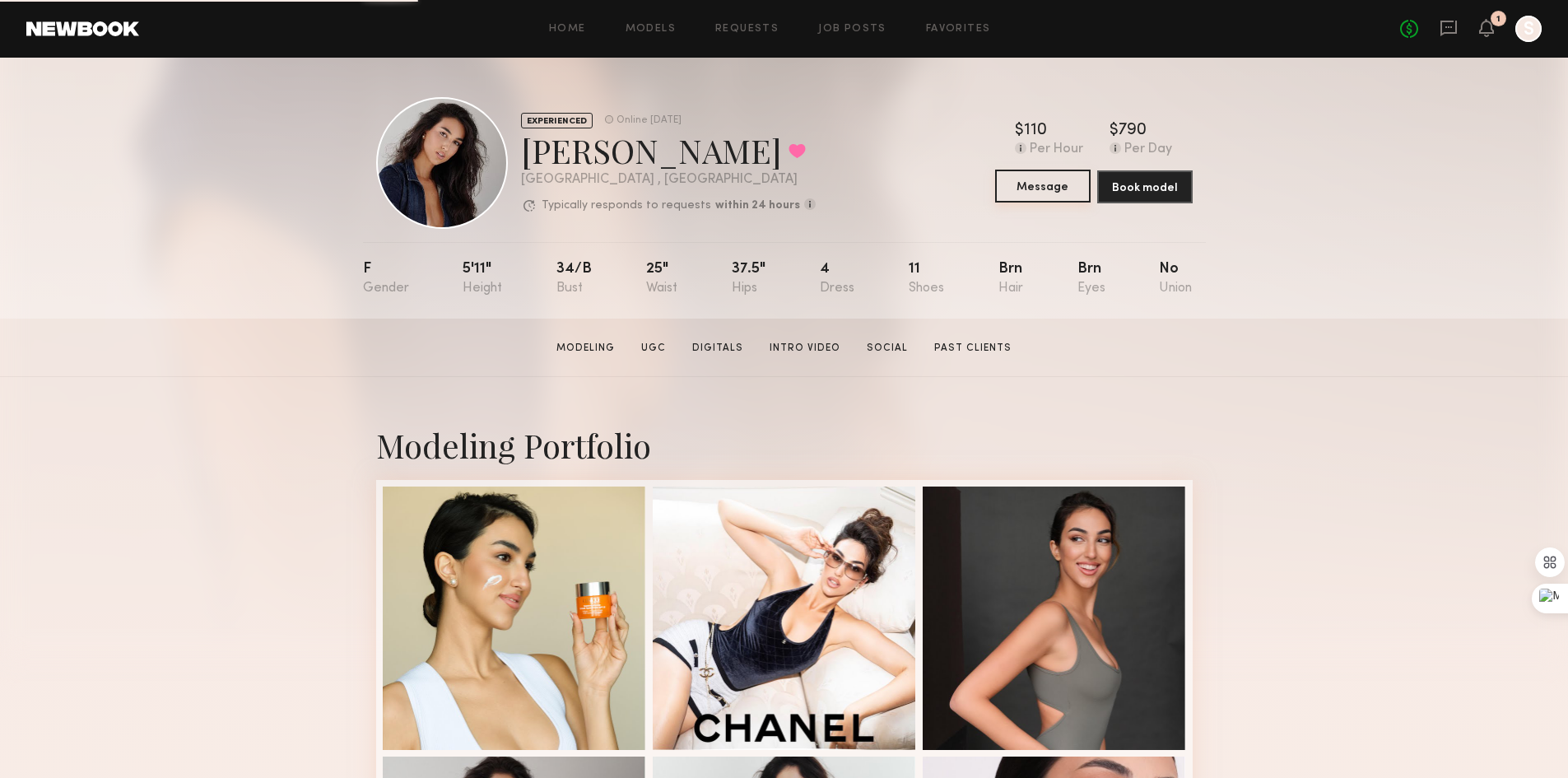
click at [1069, 195] on button "Message" at bounding box center [1042, 186] width 96 height 33
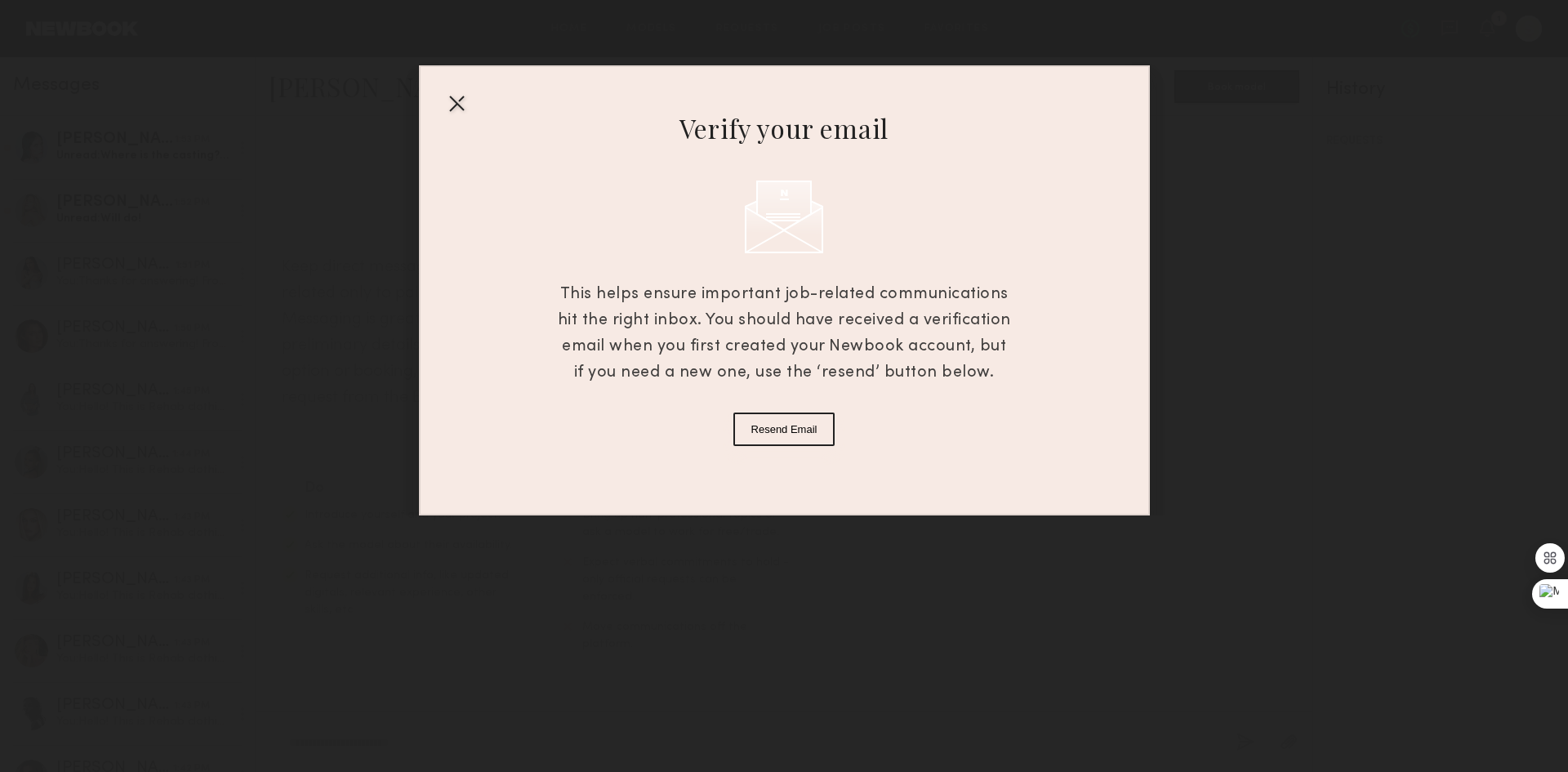
click at [457, 103] on div at bounding box center [457, 103] width 26 height 26
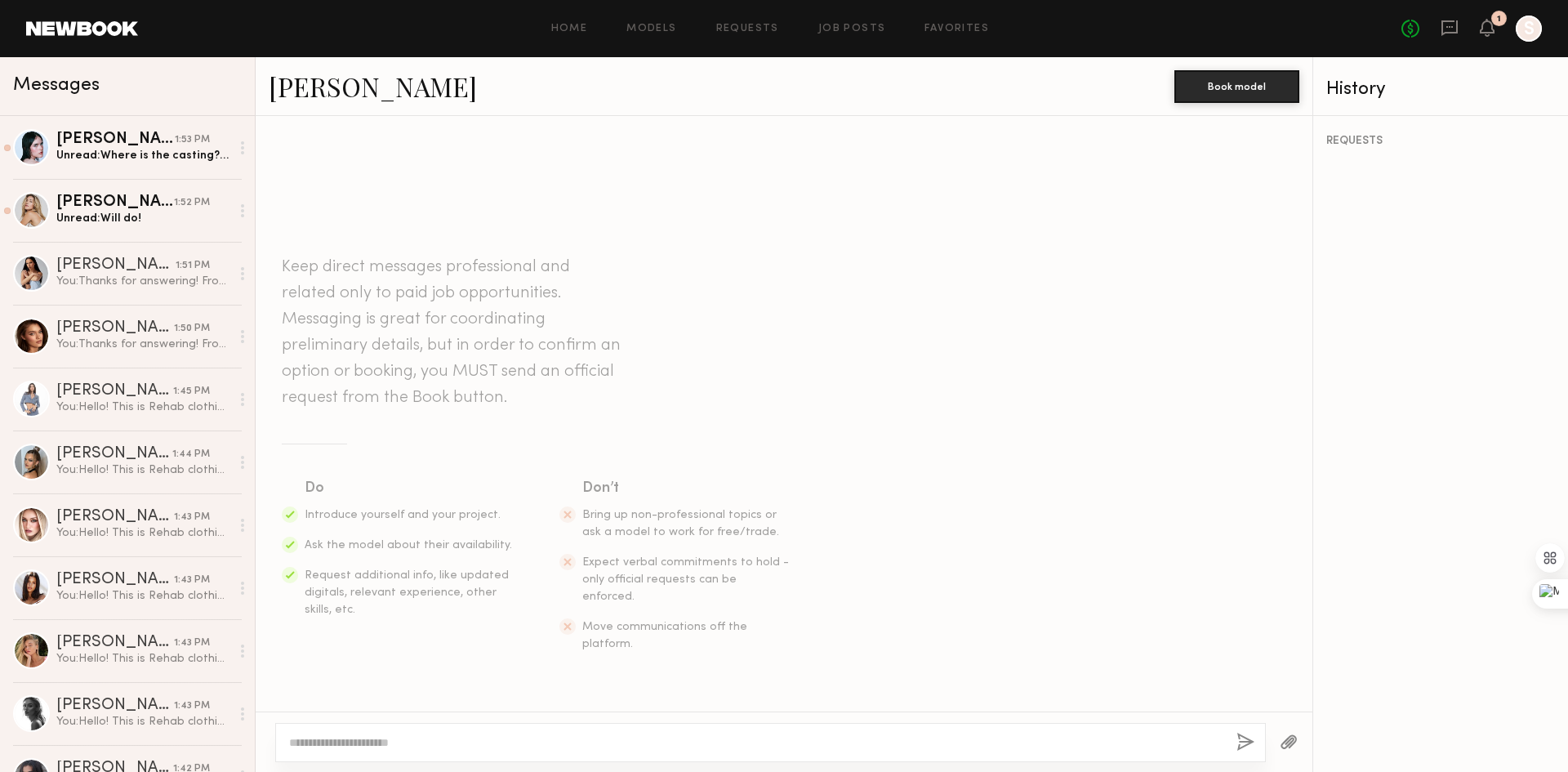
click at [348, 735] on textarea at bounding box center [756, 742] width 935 height 16
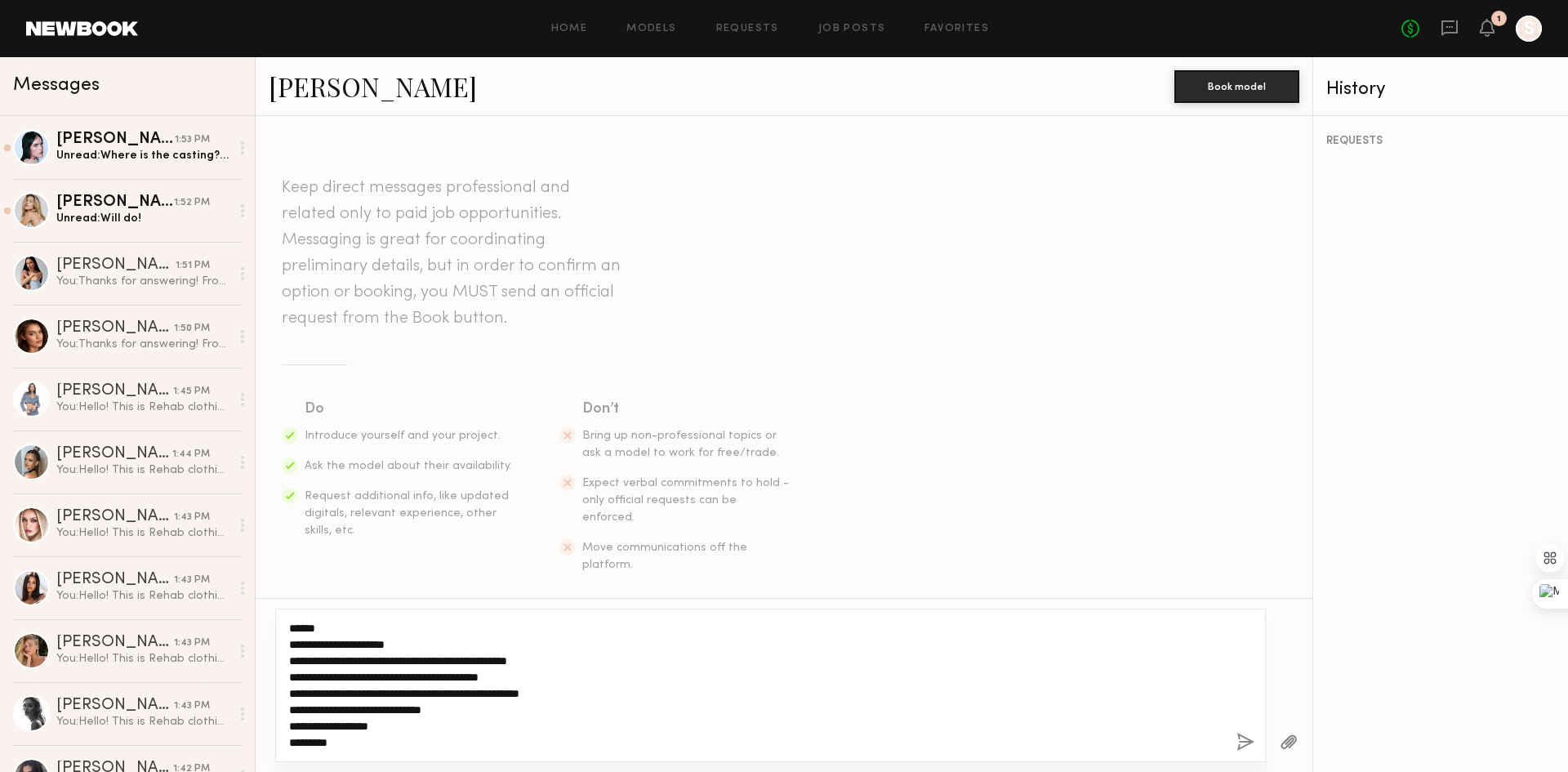
click at [320, 742] on textarea "**********" at bounding box center [756, 685] width 935 height 131
drag, startPoint x: 370, startPoint y: 742, endPoint x: 266, endPoint y: 584, distance: 189.2
click at [265, 584] on div "**********" at bounding box center [784, 443] width 1057 height 656
drag, startPoint x: 616, startPoint y: 673, endPoint x: 680, endPoint y: 682, distance: 64.6
click at [616, 672] on textarea "**********" at bounding box center [756, 685] width 935 height 131
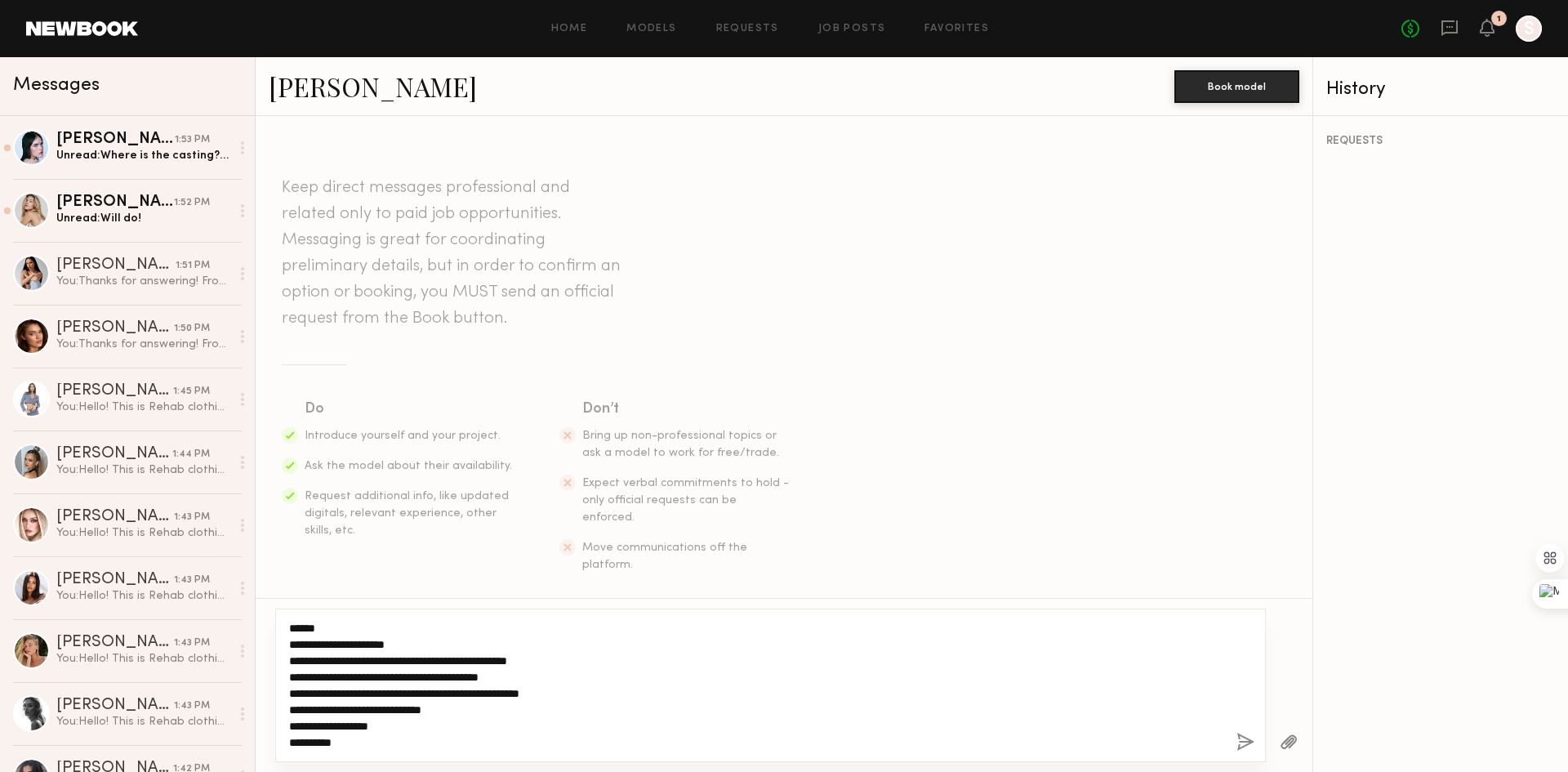
click at [1059, 699] on textarea "**********" at bounding box center [756, 685] width 935 height 131
type textarea "**********"
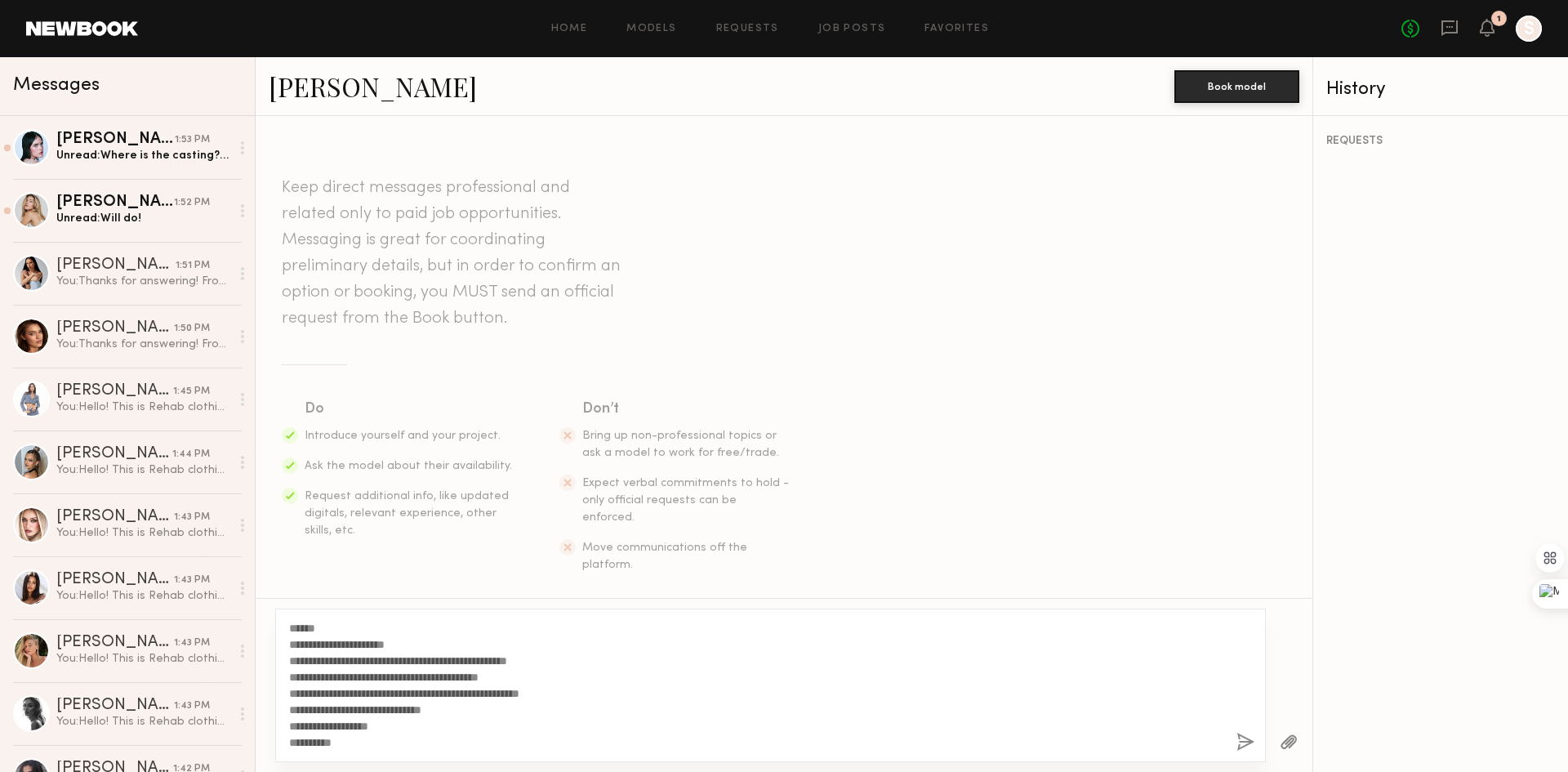
click at [1241, 748] on button "button" at bounding box center [1245, 743] width 18 height 21
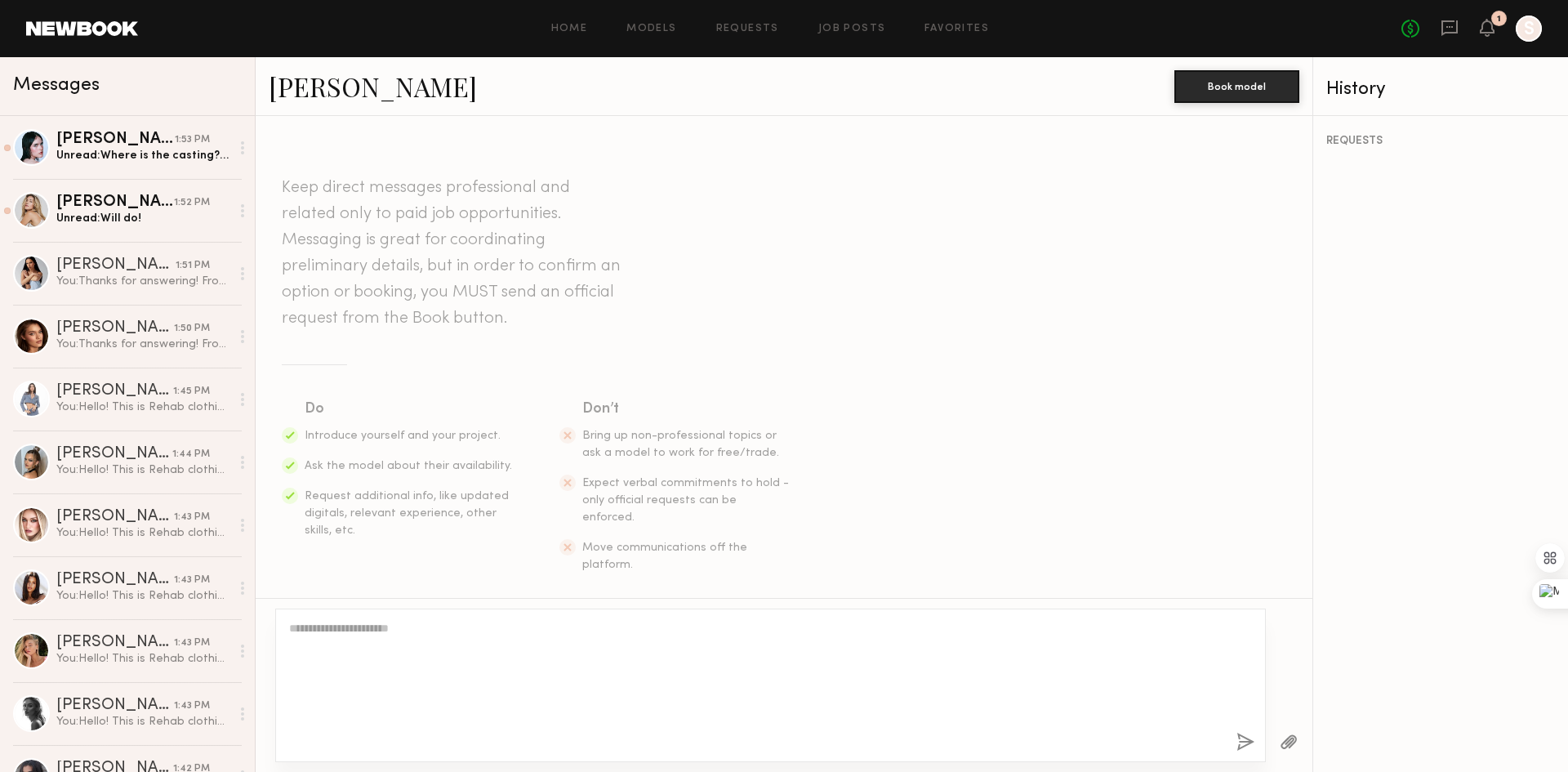
scroll to position [228, 0]
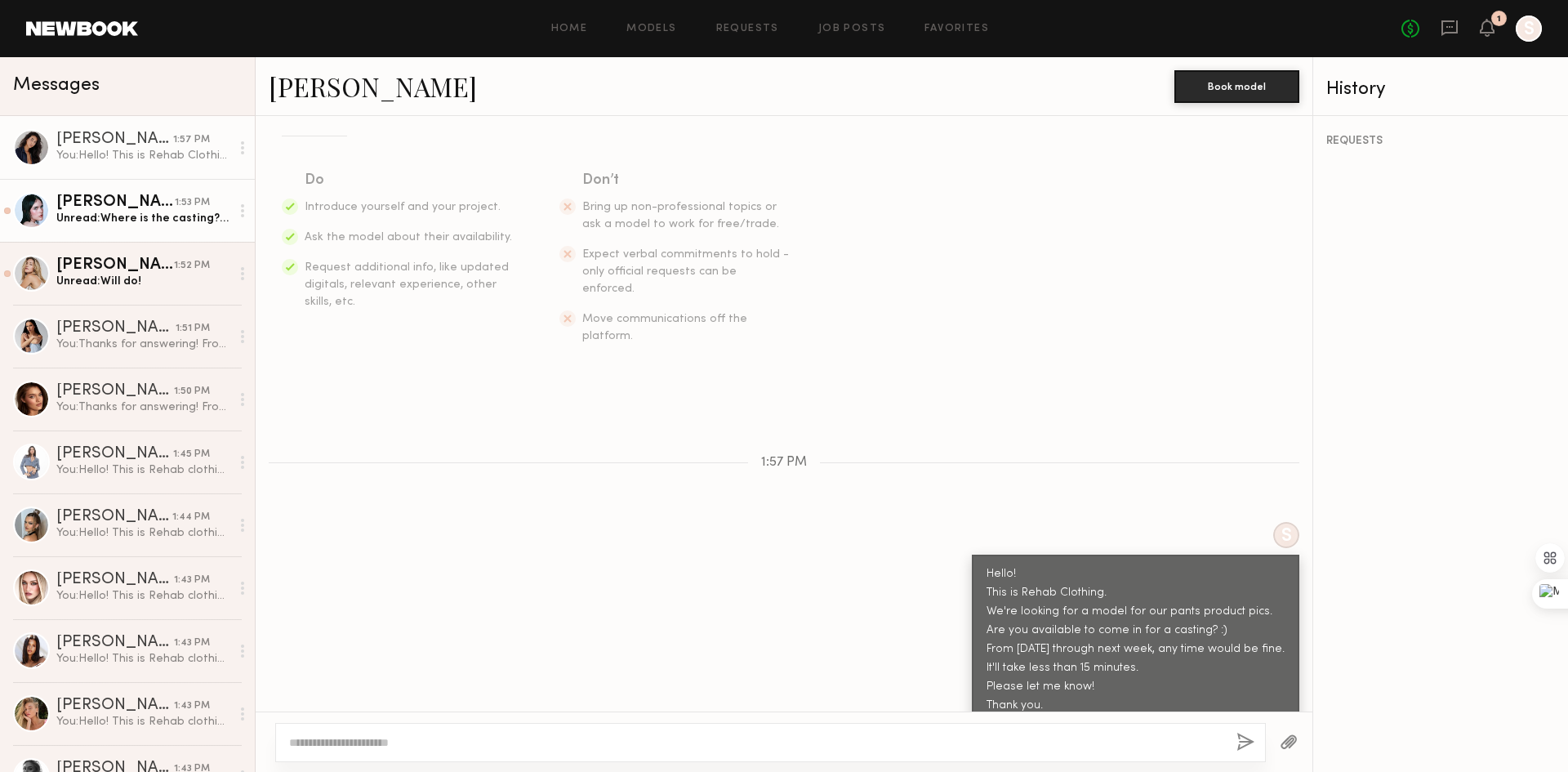
click at [184, 224] on div "Unread: Where is the casting? I definitely have time, but the time of day would…" at bounding box center [143, 218] width 174 height 16
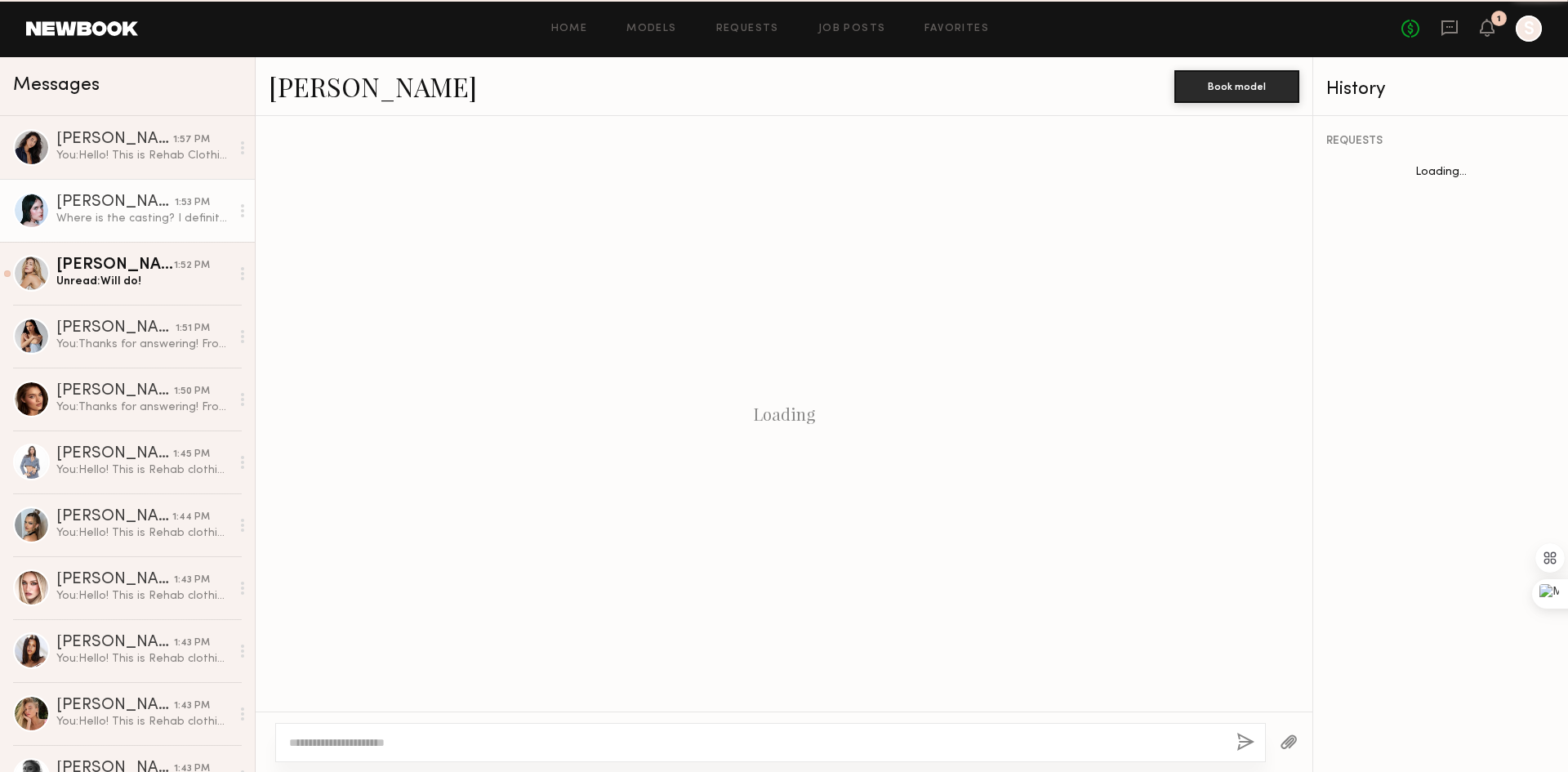
scroll to position [412, 0]
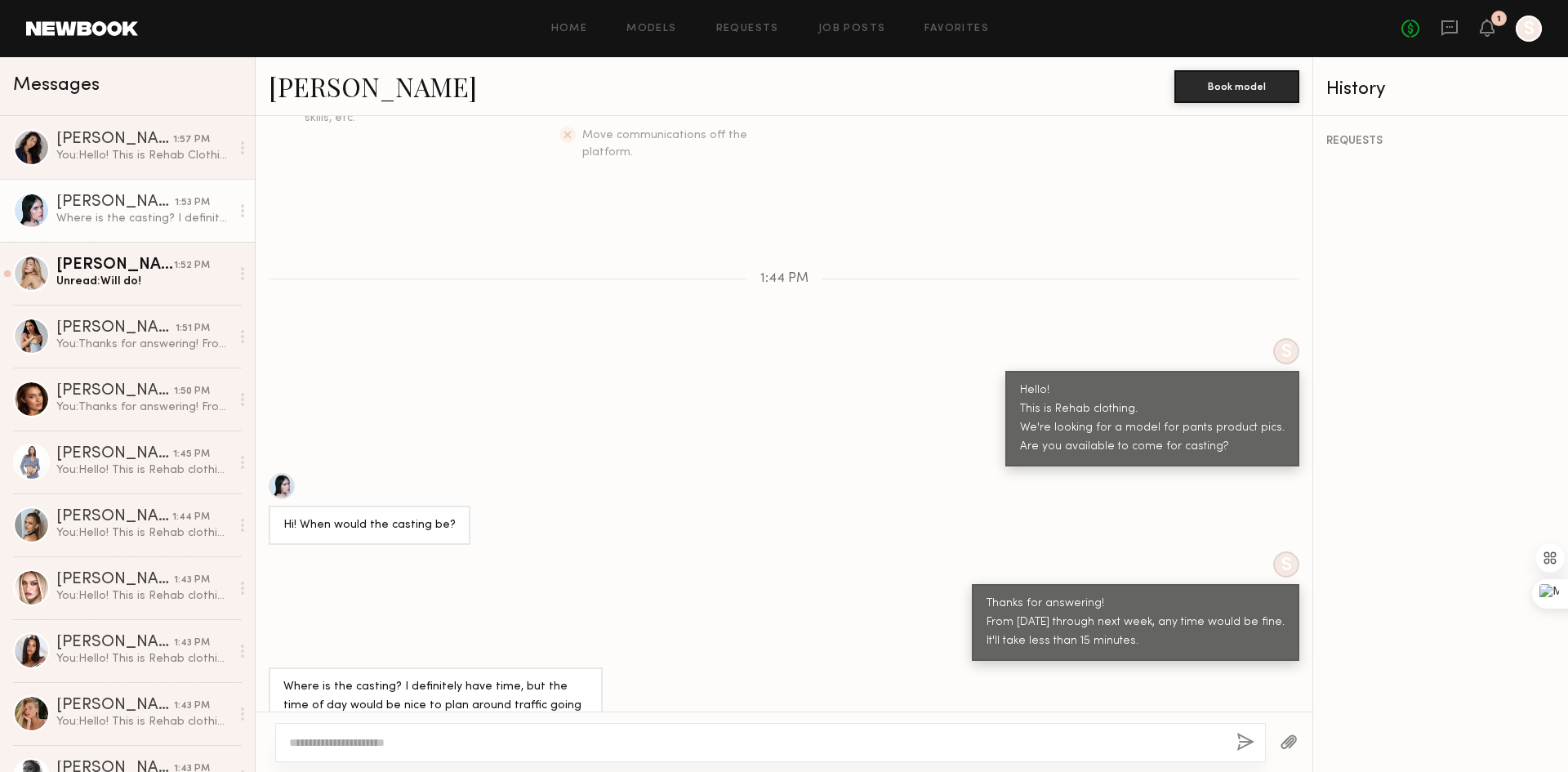
click at [809, 667] on div "Where is the casting? I definitely have time, but the time of day would be nice…" at bounding box center [784, 705] width 1057 height 77
click at [414, 678] on div "Where is the casting? I definitely have time, but the time of day would be nice…" at bounding box center [436, 706] width 304 height 56
click at [522, 678] on div "Where is the casting? I definitely have time, but the time of day would be nice…" at bounding box center [436, 706] width 304 height 56
drag, startPoint x: 326, startPoint y: 676, endPoint x: 526, endPoint y: 686, distance: 200.2
click at [526, 686] on div "Where is the casting? I definitely have time, but the time of day would be nice…" at bounding box center [436, 706] width 304 height 56
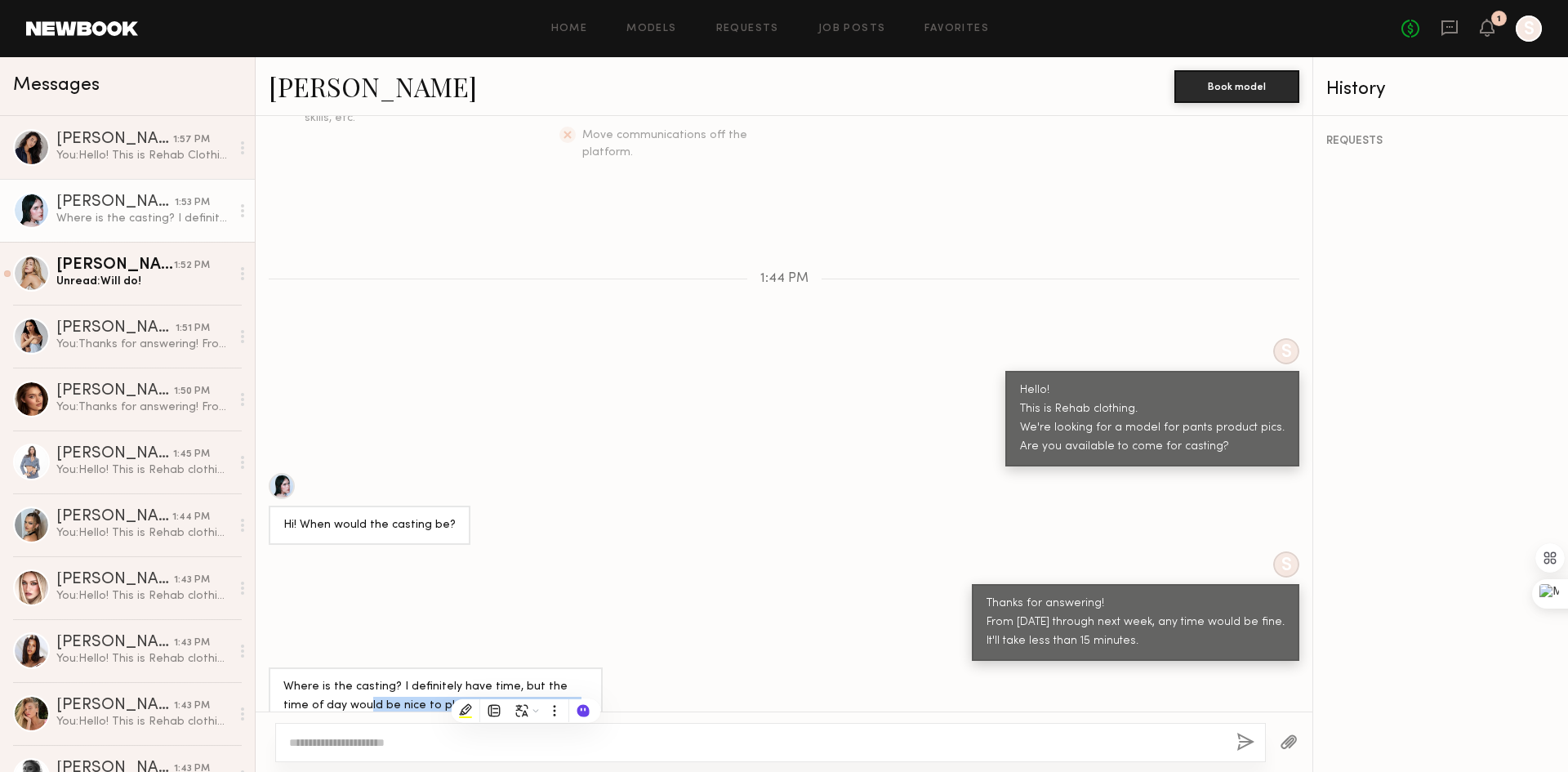
click at [526, 686] on div "Where is the casting? I definitely have time, but the time of day would be nice…" at bounding box center [436, 706] width 304 height 56
click at [460, 749] on textarea at bounding box center [756, 742] width 935 height 16
type textarea "**********"
click at [1241, 746] on button "button" at bounding box center [1245, 743] width 18 height 21
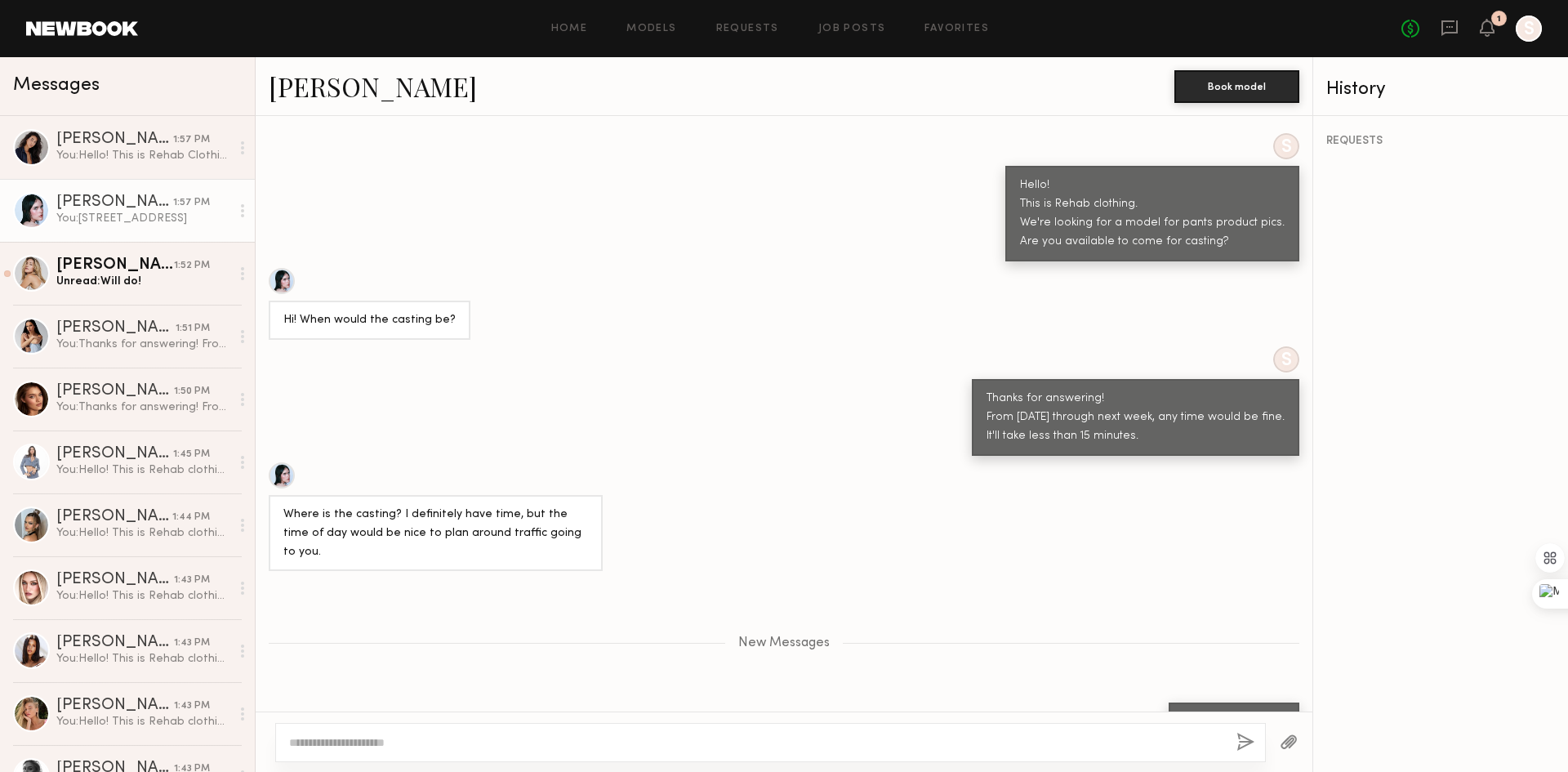
click at [772, 630] on div "New Messages" at bounding box center [784, 640] width 1057 height 125
click at [138, 224] on div "You: [STREET_ADDRESS]" at bounding box center [143, 218] width 174 height 16
click at [138, 156] on div "You: Hello! This is Rehab Clothing. We're looking for a model for our pants pro…" at bounding box center [143, 155] width 174 height 16
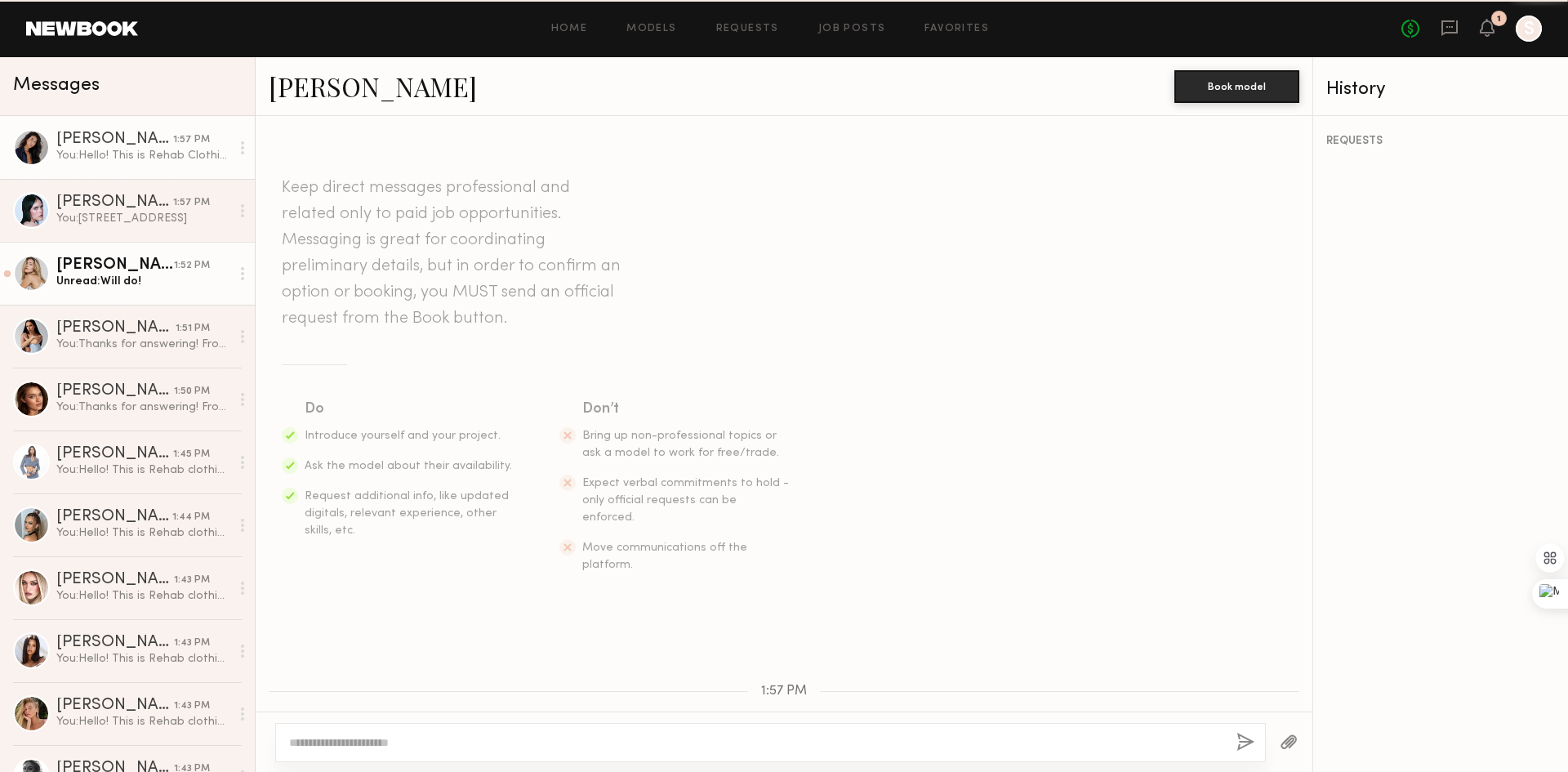
scroll to position [228, 0]
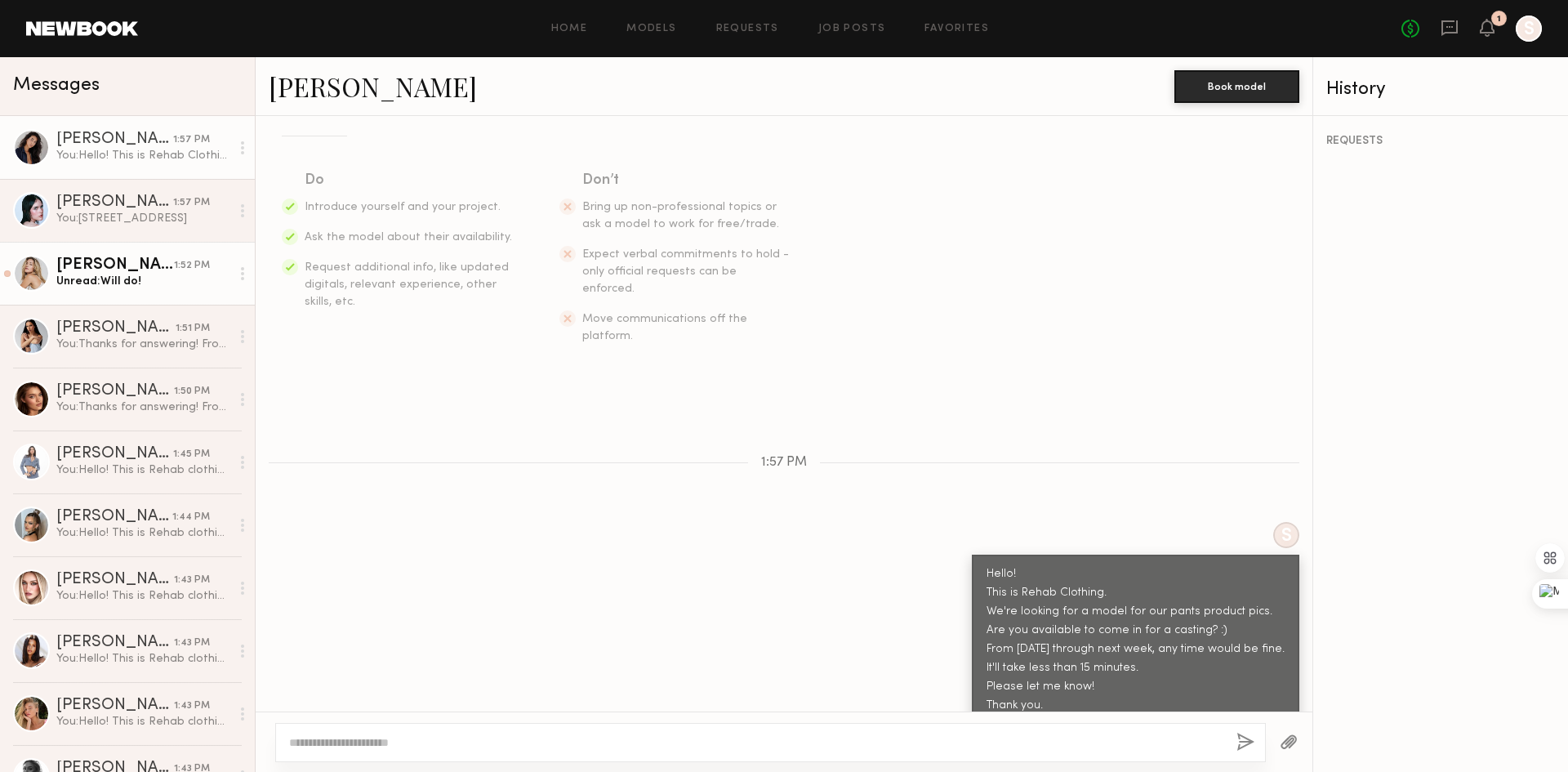
click at [132, 291] on link "[PERSON_NAME] 1:52 PM Unread: Will do!" at bounding box center [127, 272] width 255 height 63
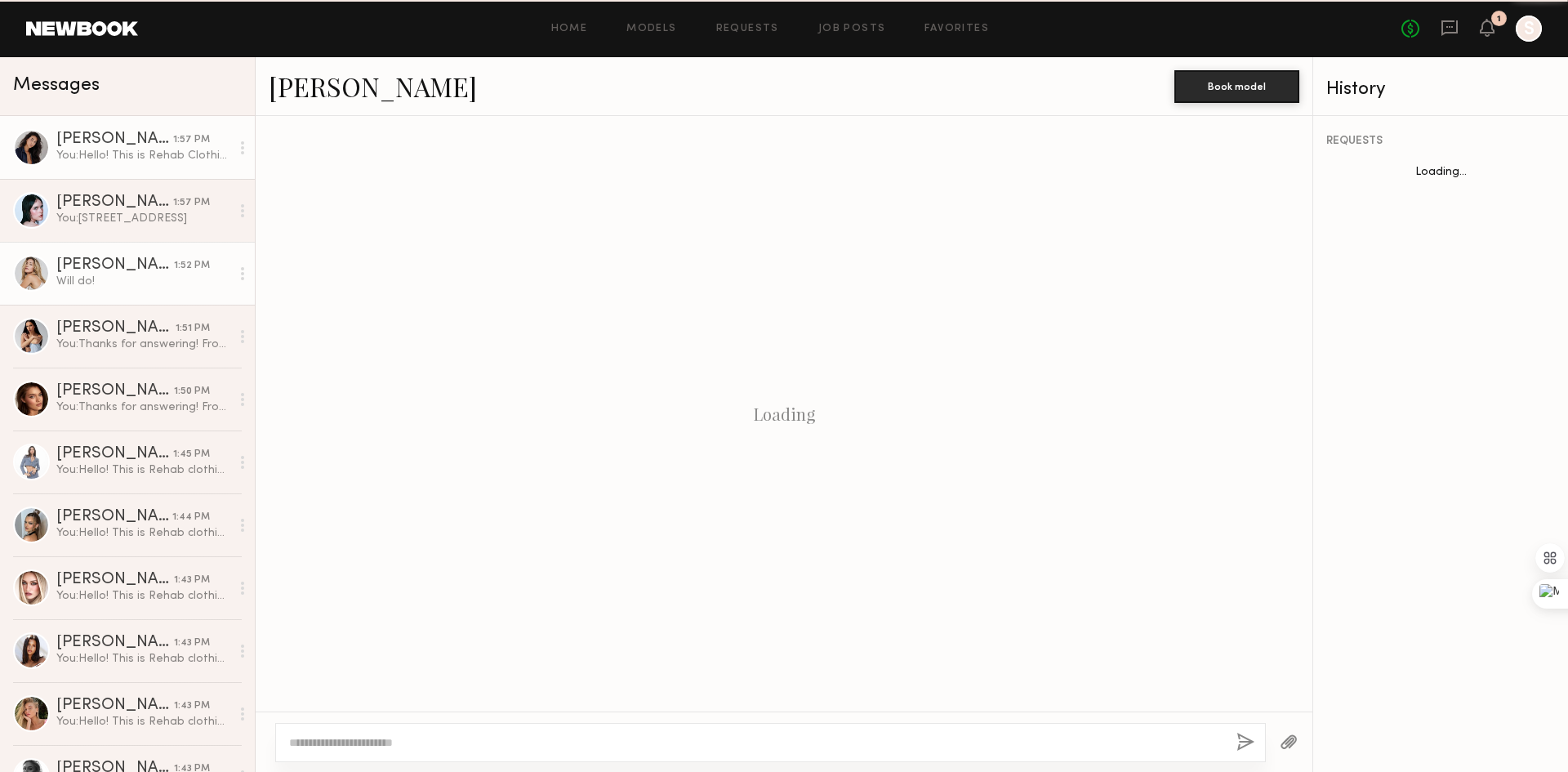
scroll to position [689, 0]
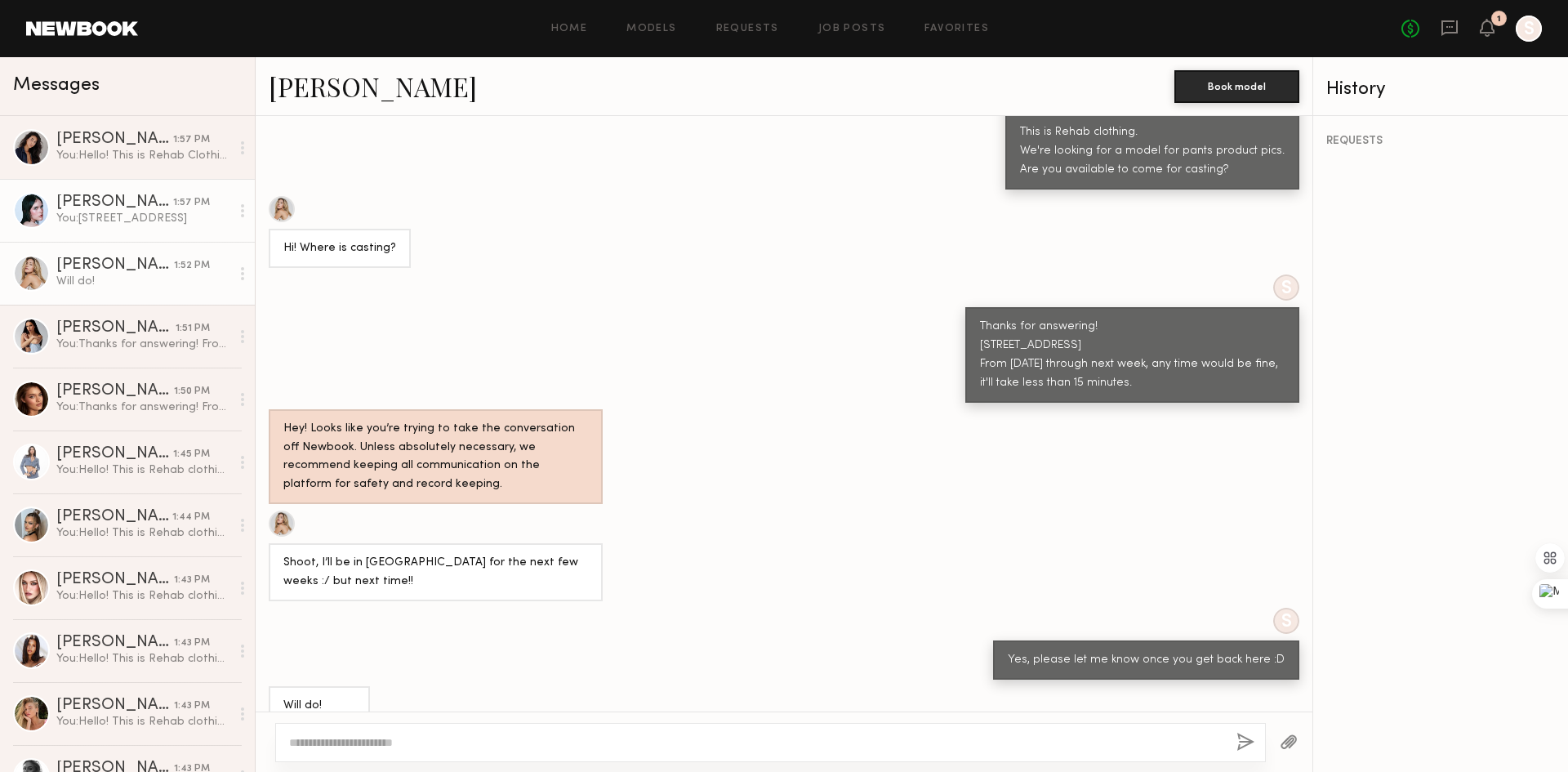
click at [119, 209] on div "[PERSON_NAME]" at bounding box center [115, 202] width 116 height 16
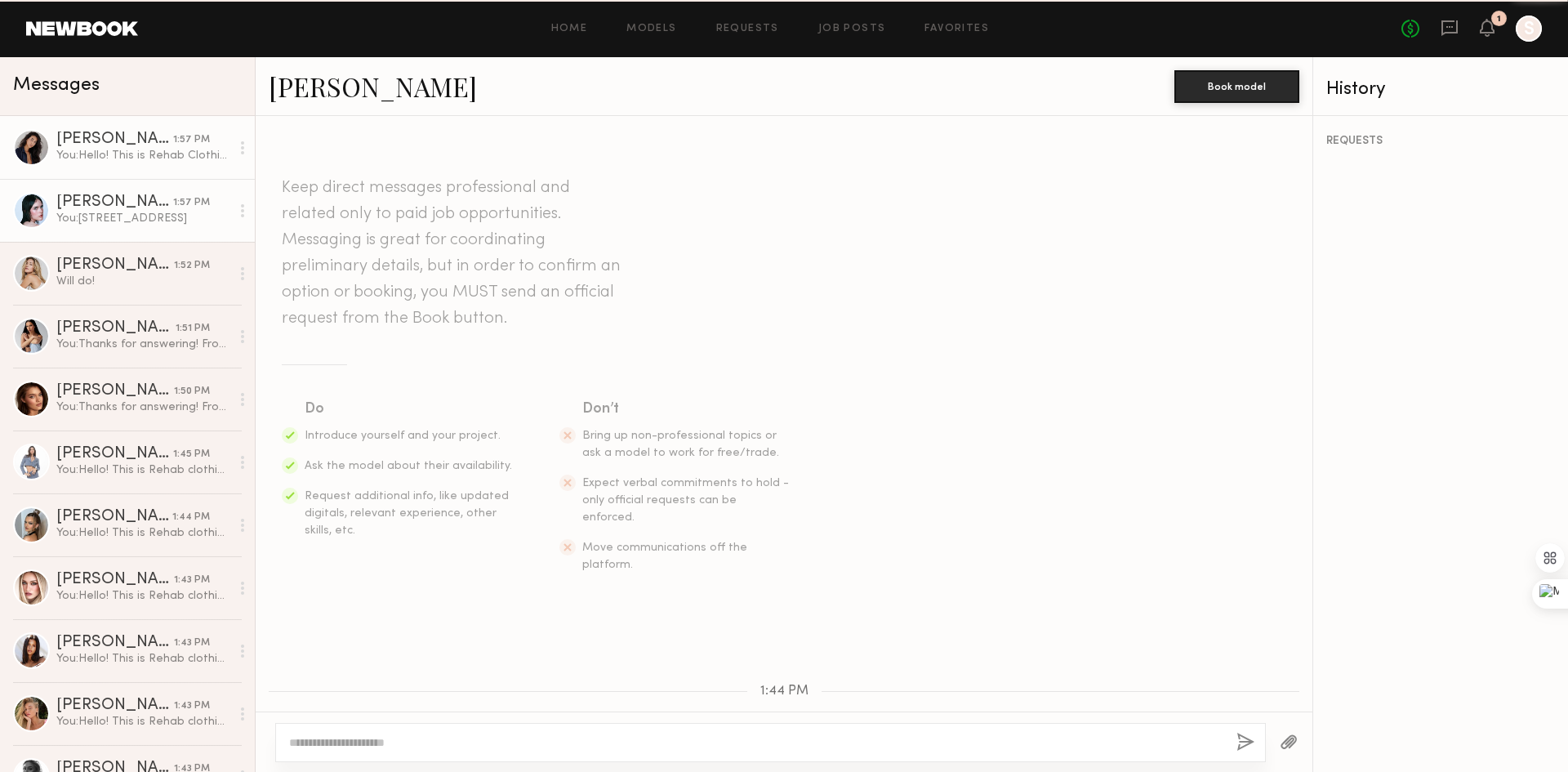
scroll to position [490, 0]
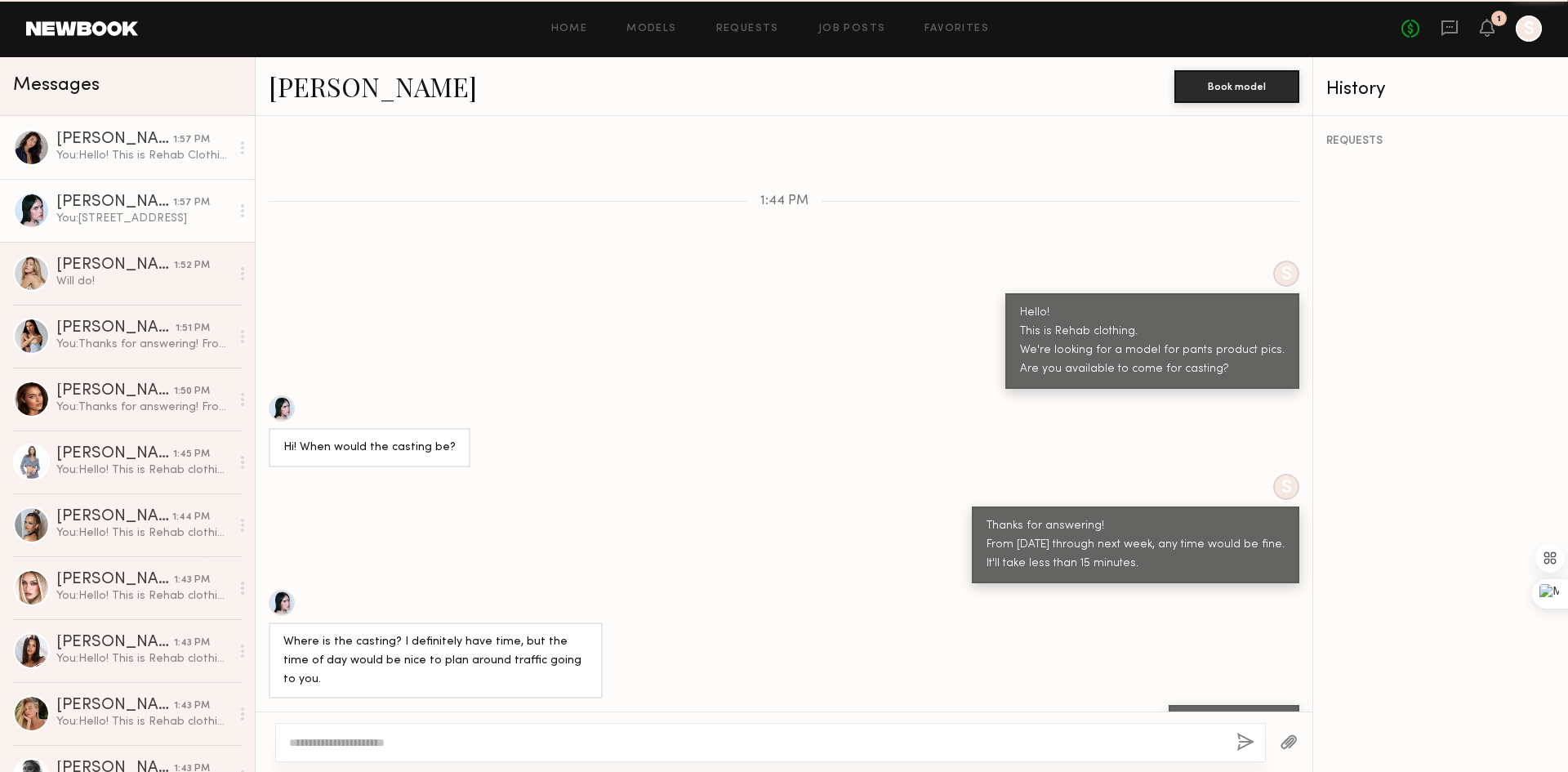
click at [131, 166] on link "[PERSON_NAME] 1:57 PM You: Hello! This is Rehab Clothing. We're looking for a m…" at bounding box center [127, 147] width 255 height 63
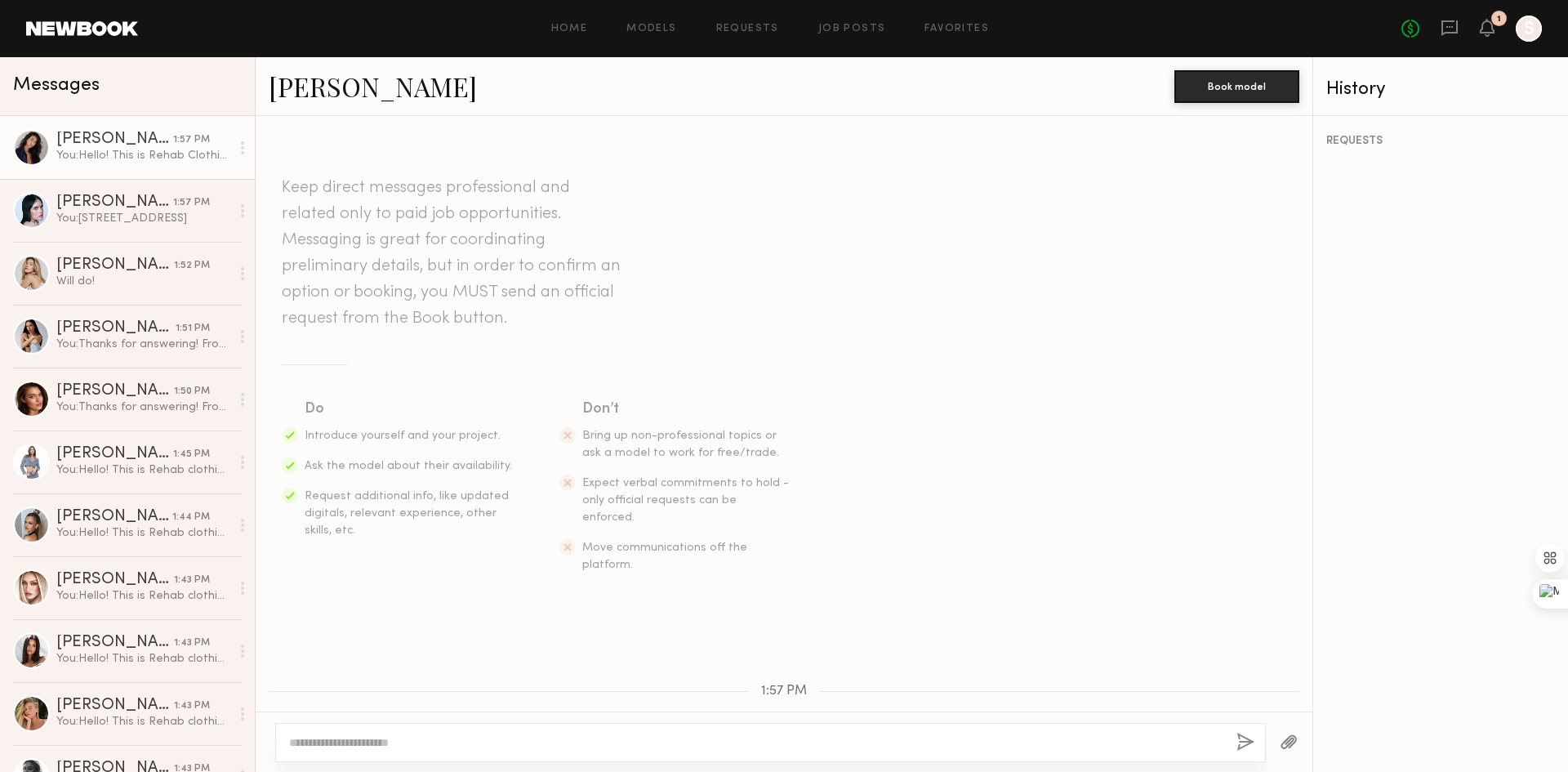
scroll to position [228, 0]
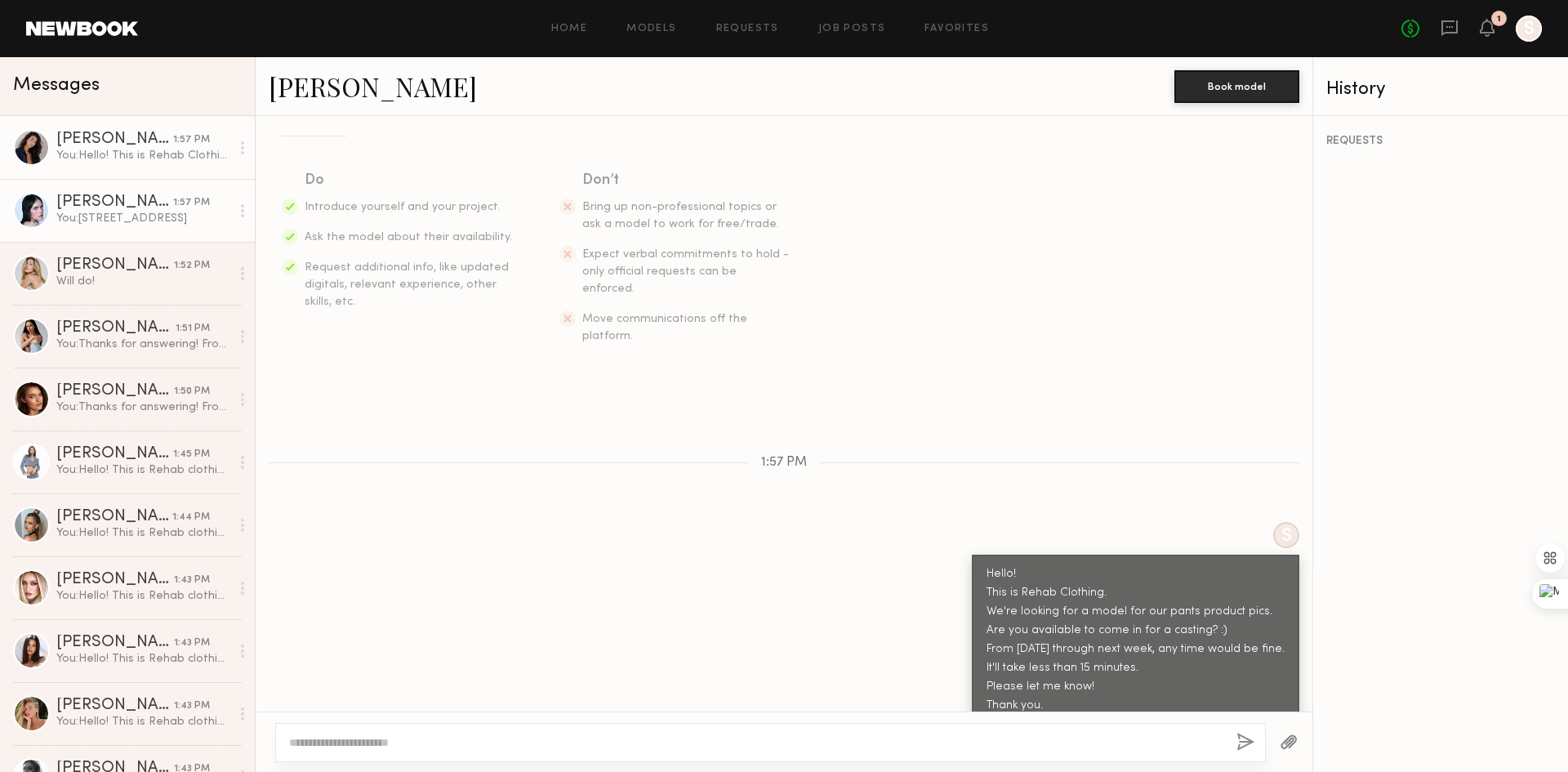
click at [153, 221] on div "You: [STREET_ADDRESS]" at bounding box center [143, 218] width 174 height 16
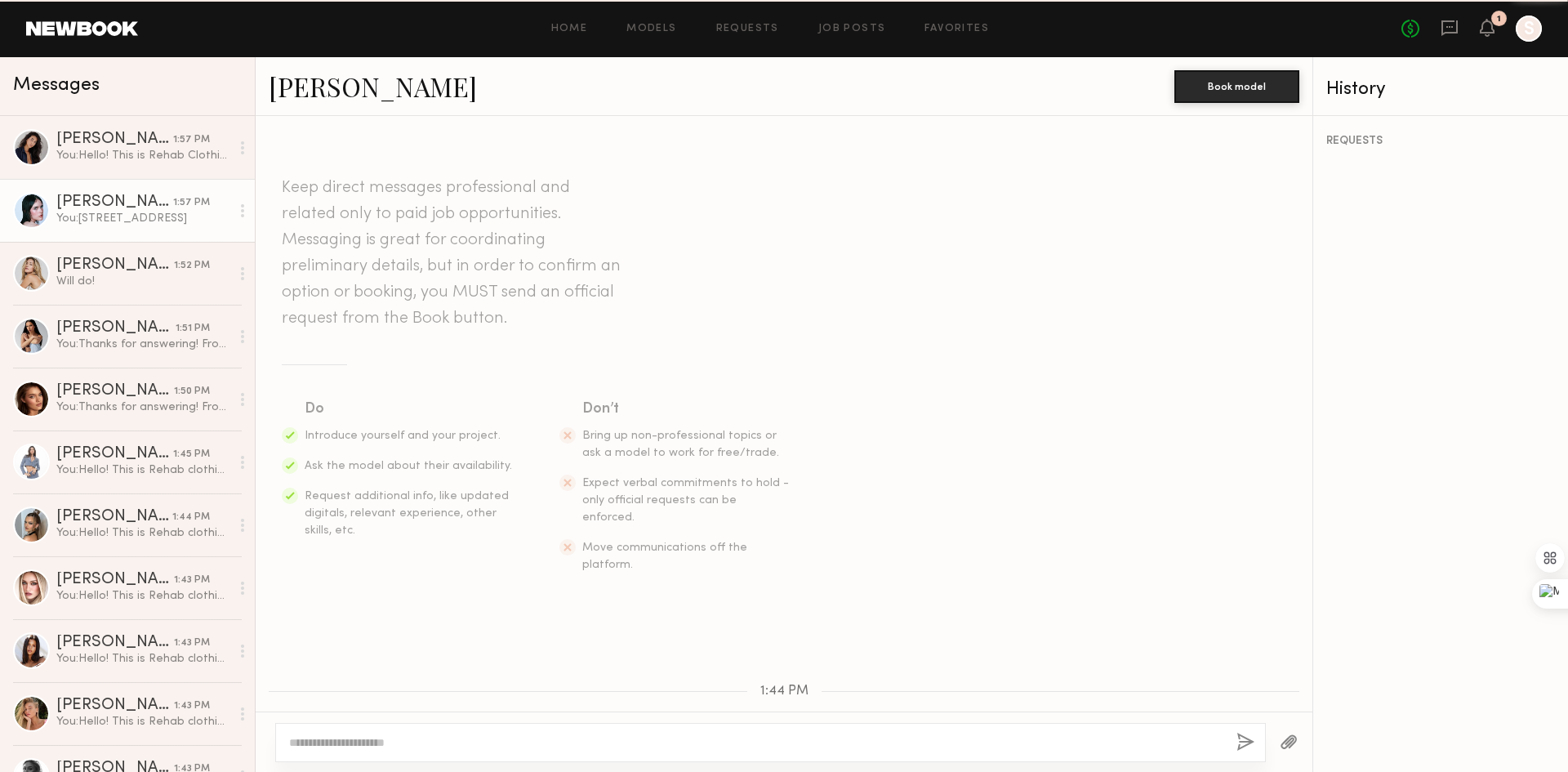
scroll to position [490, 0]
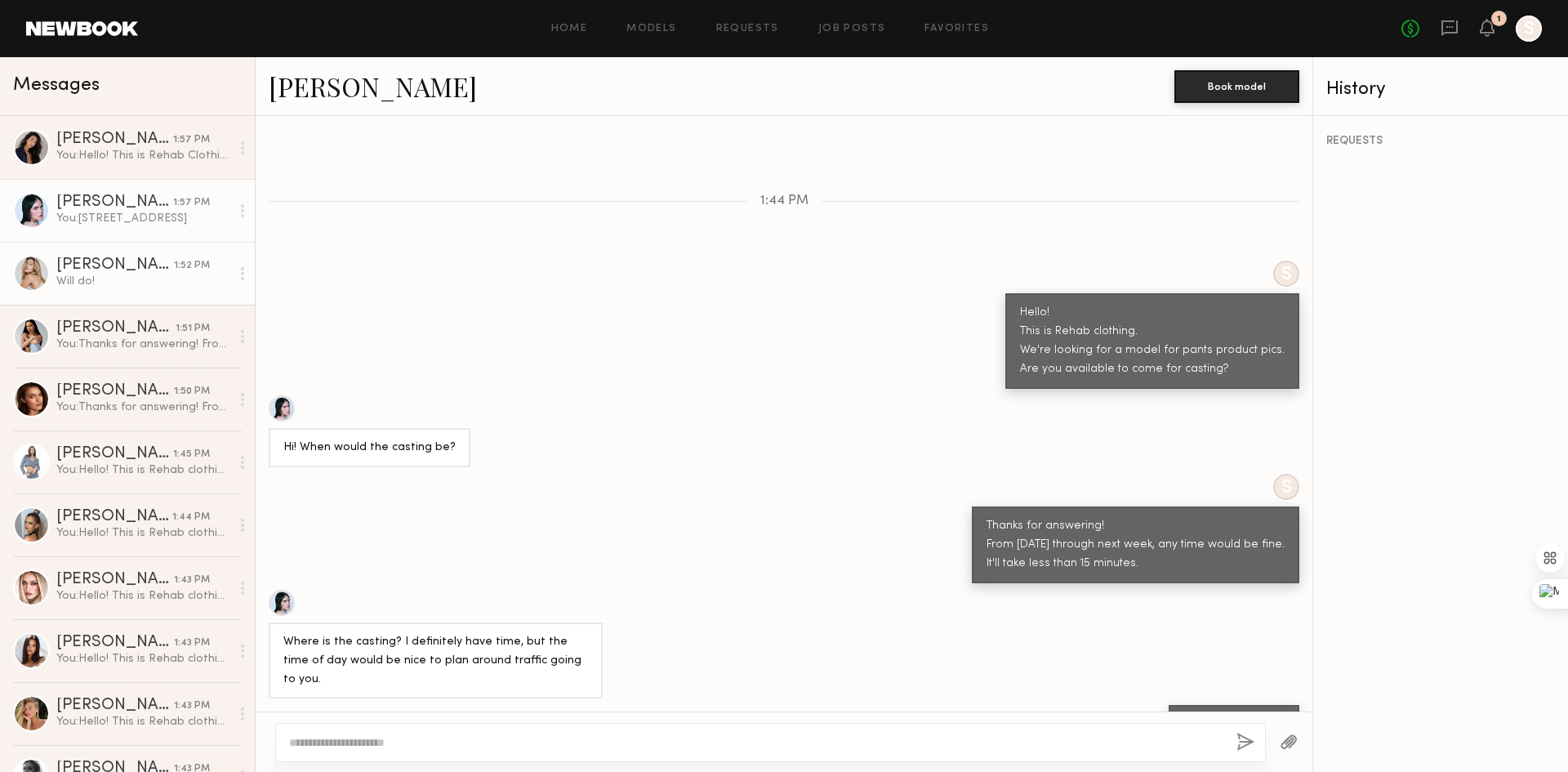
click at [163, 286] on div "Will do!" at bounding box center [143, 281] width 174 height 16
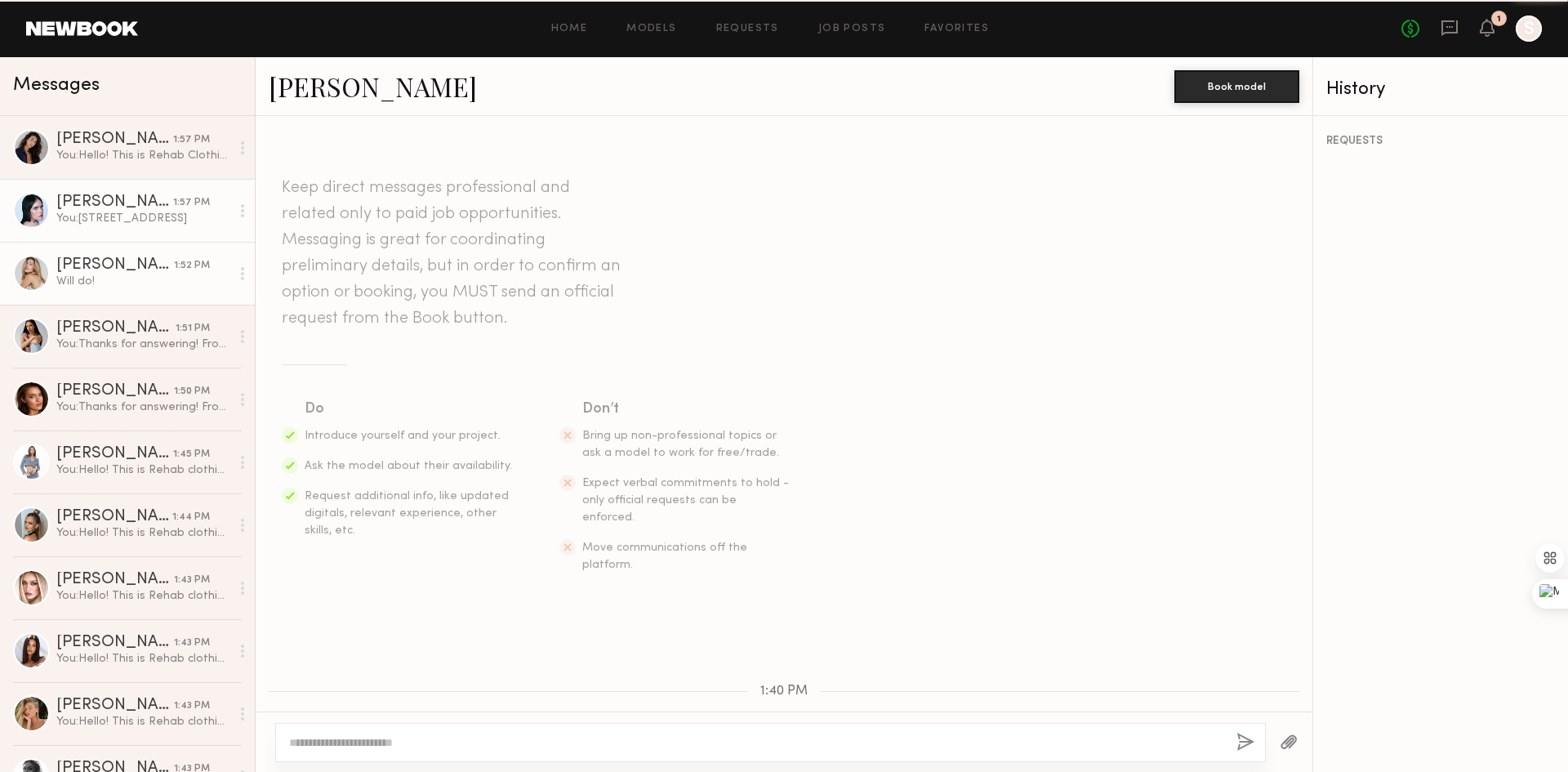
scroll to position [689, 0]
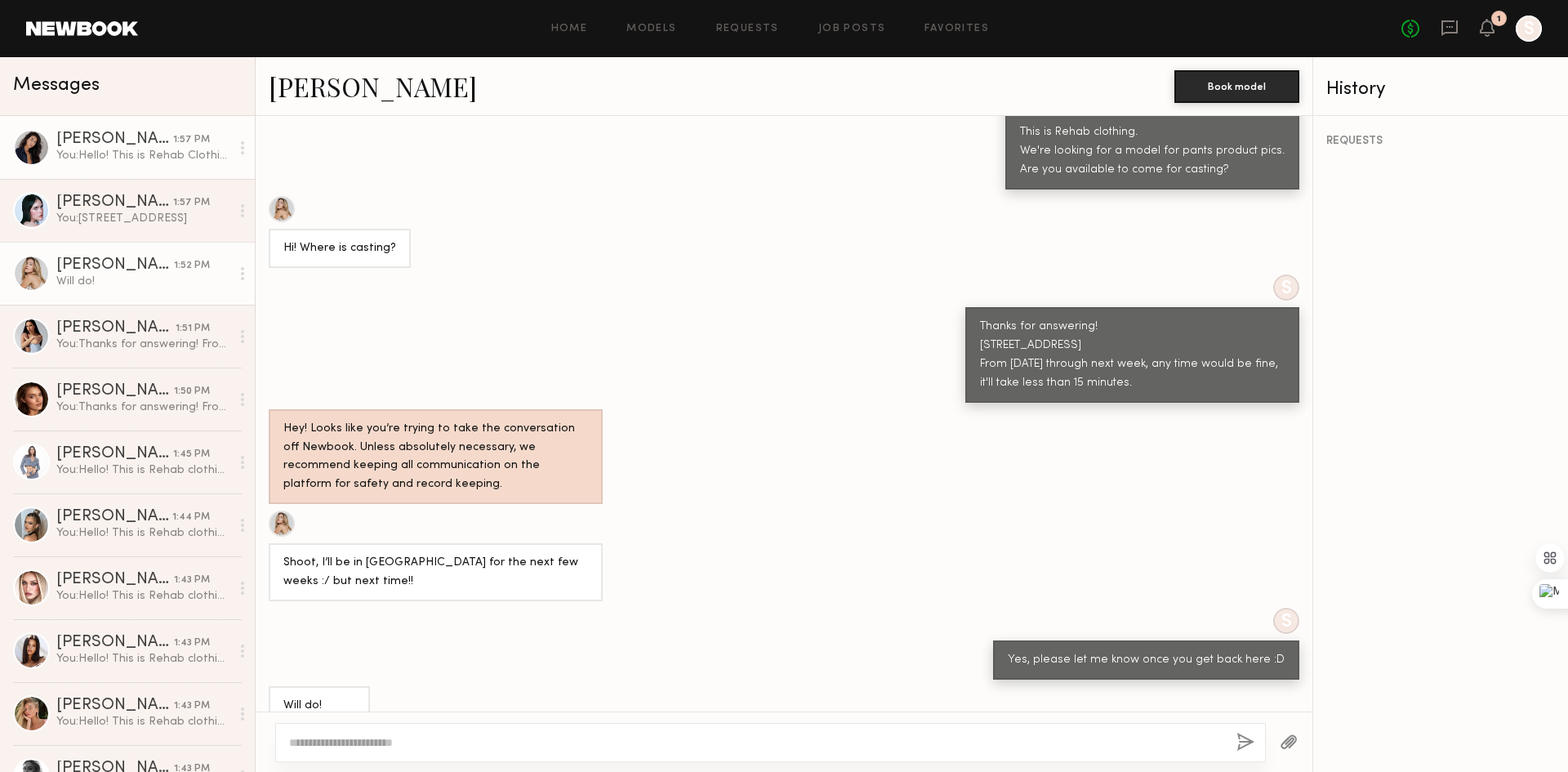
click at [106, 163] on div "You: Hello! This is Rehab Clothing. We're looking for a model for our pants pro…" at bounding box center [143, 155] width 174 height 16
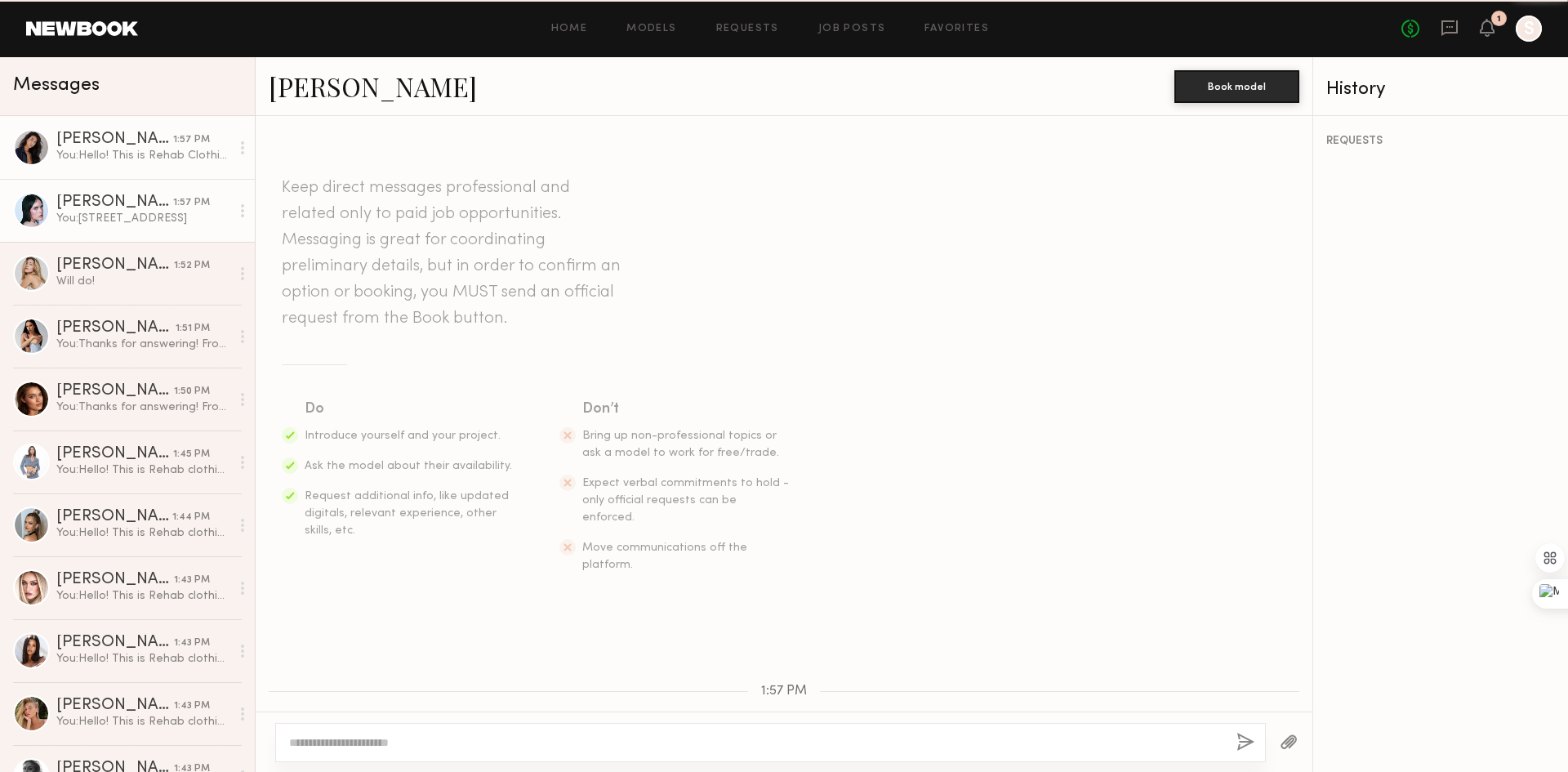
scroll to position [228, 0]
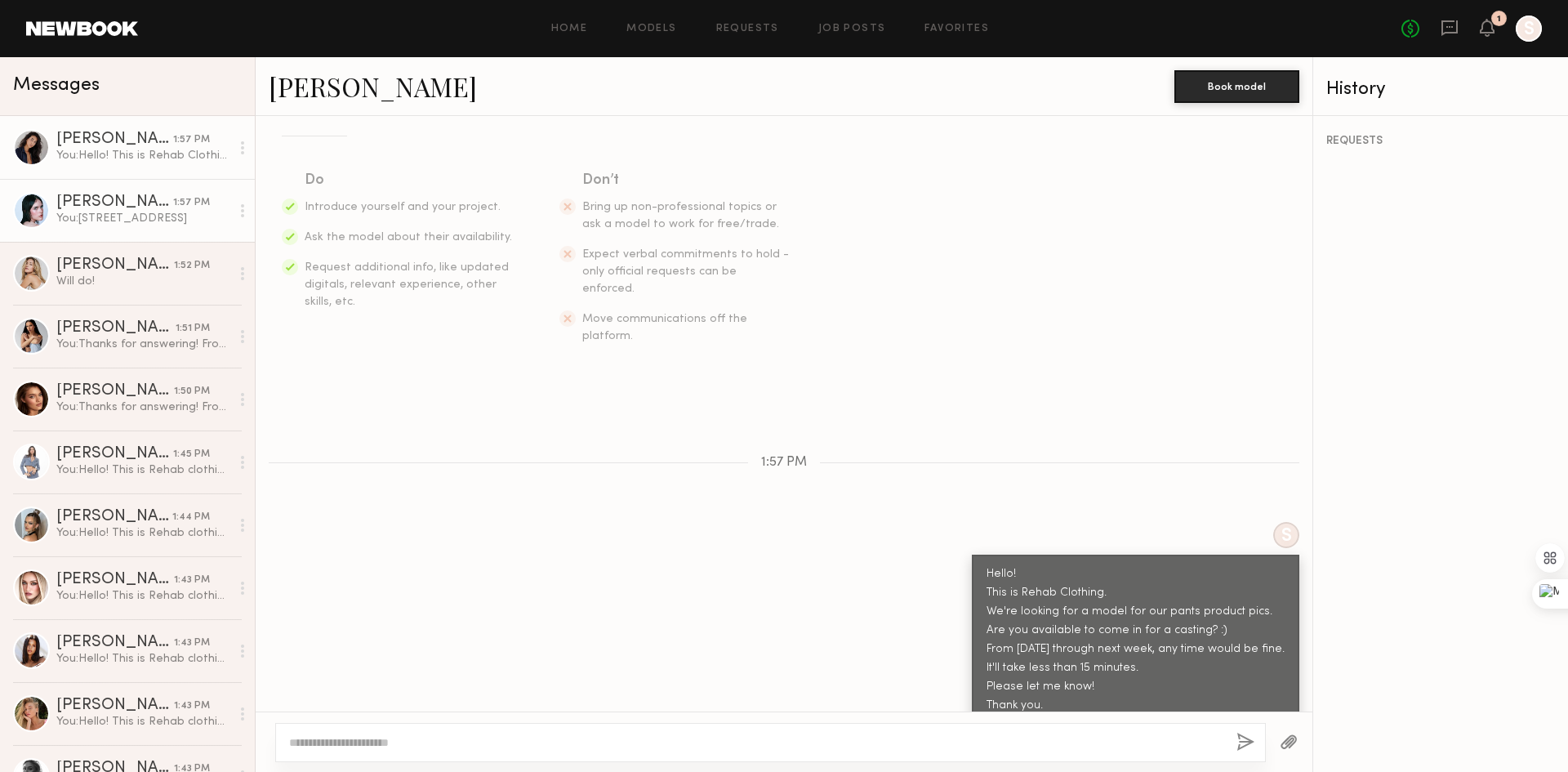
click at [122, 213] on div "You: [STREET_ADDRESS]" at bounding box center [143, 218] width 174 height 16
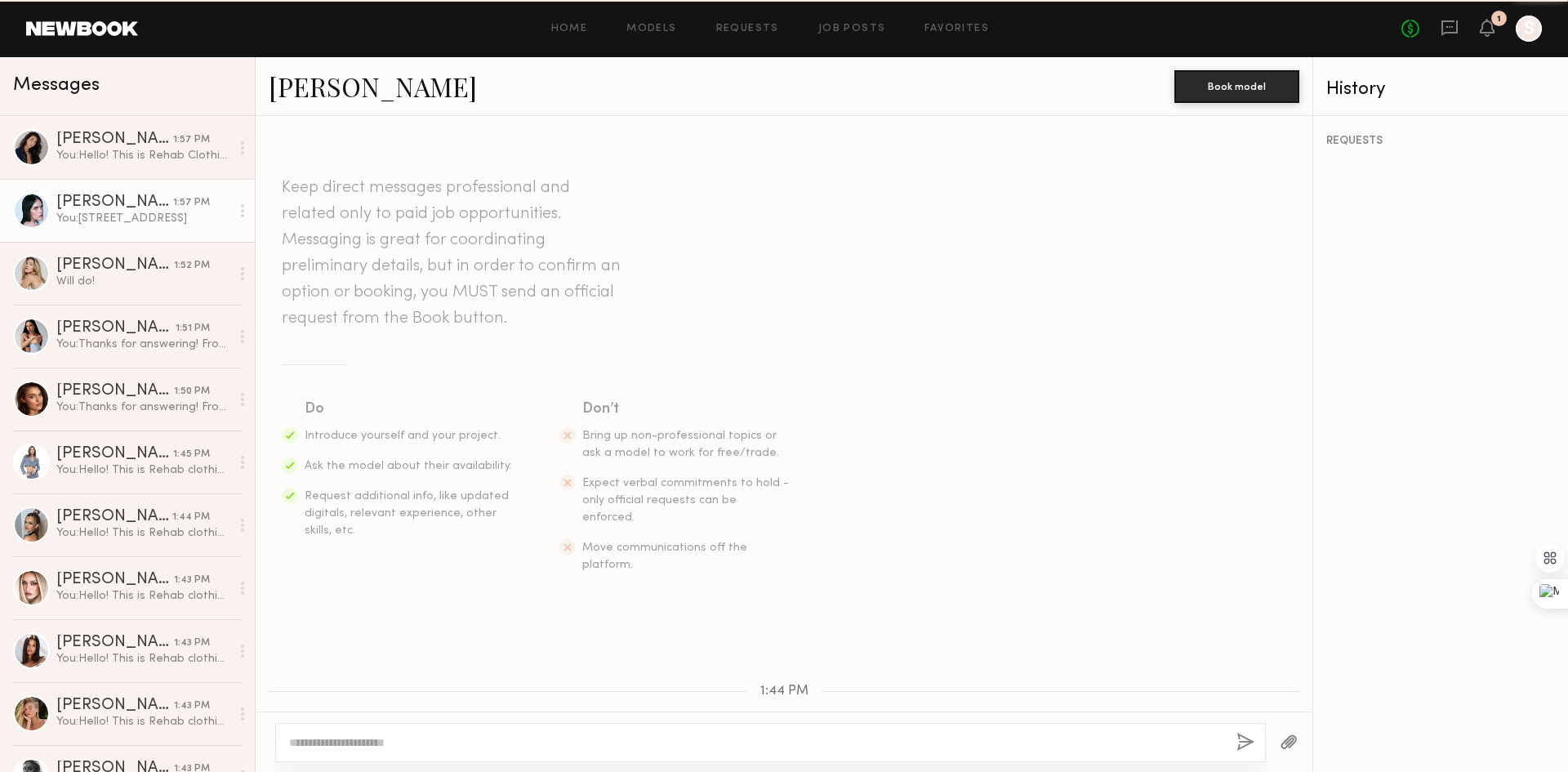
scroll to position [490, 0]
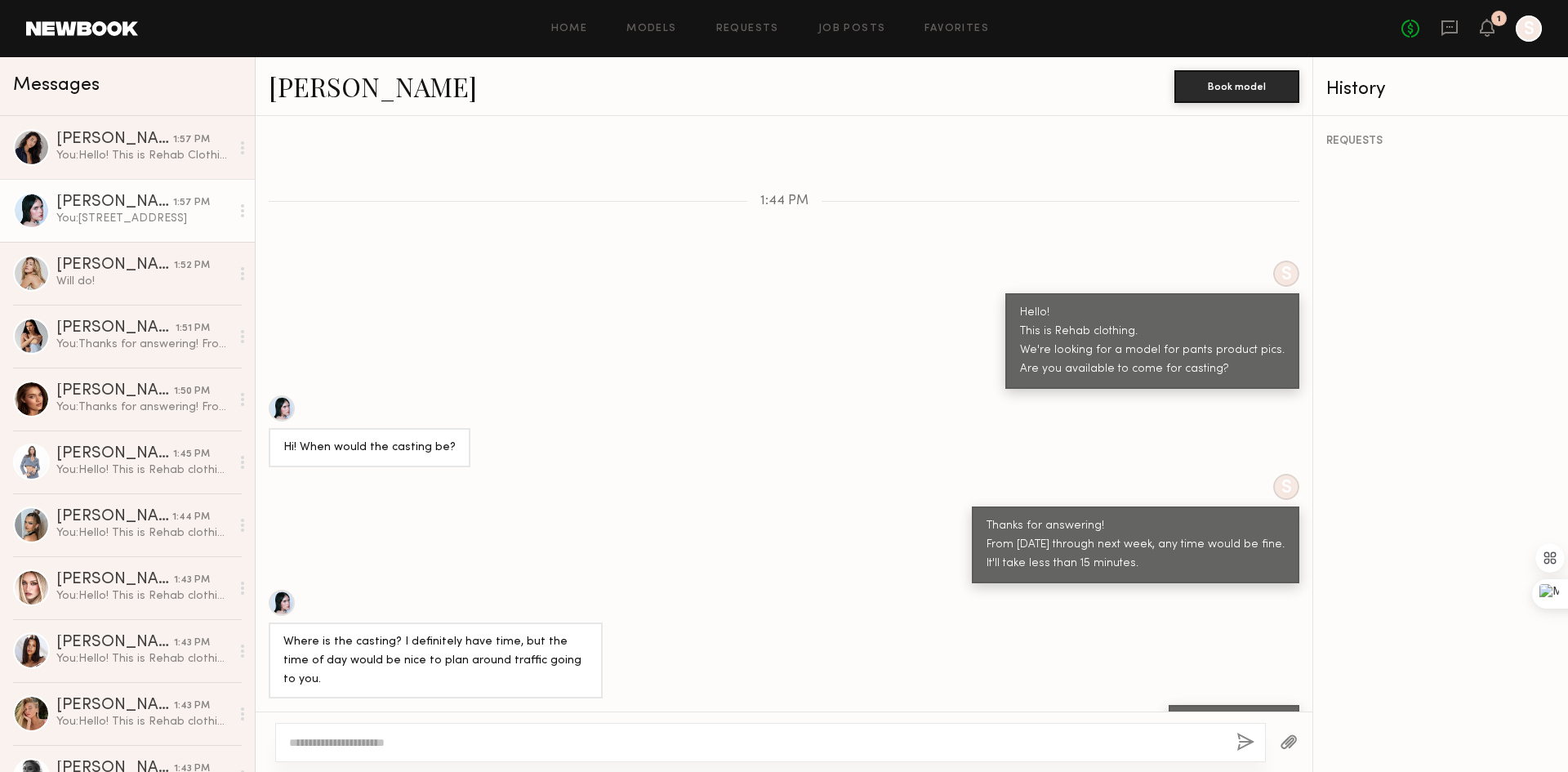
click at [544, 473] on div "S Thanks for answering! From [DATE] through next week, any time would be fine. …" at bounding box center [784, 528] width 1057 height 110
click at [1245, 88] on button "Book model" at bounding box center [1236, 85] width 125 height 33
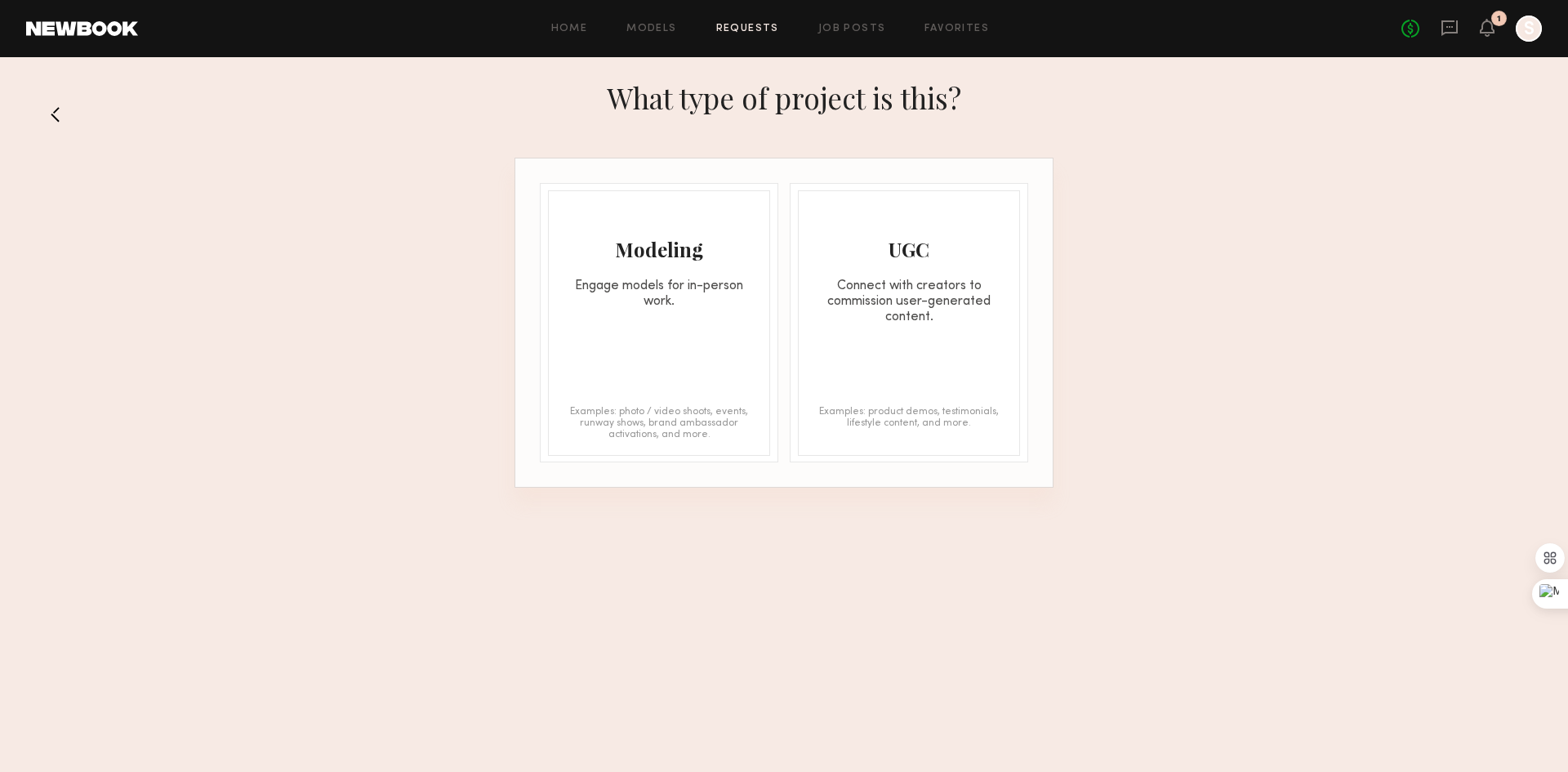
click at [59, 107] on button at bounding box center [62, 115] width 26 height 26
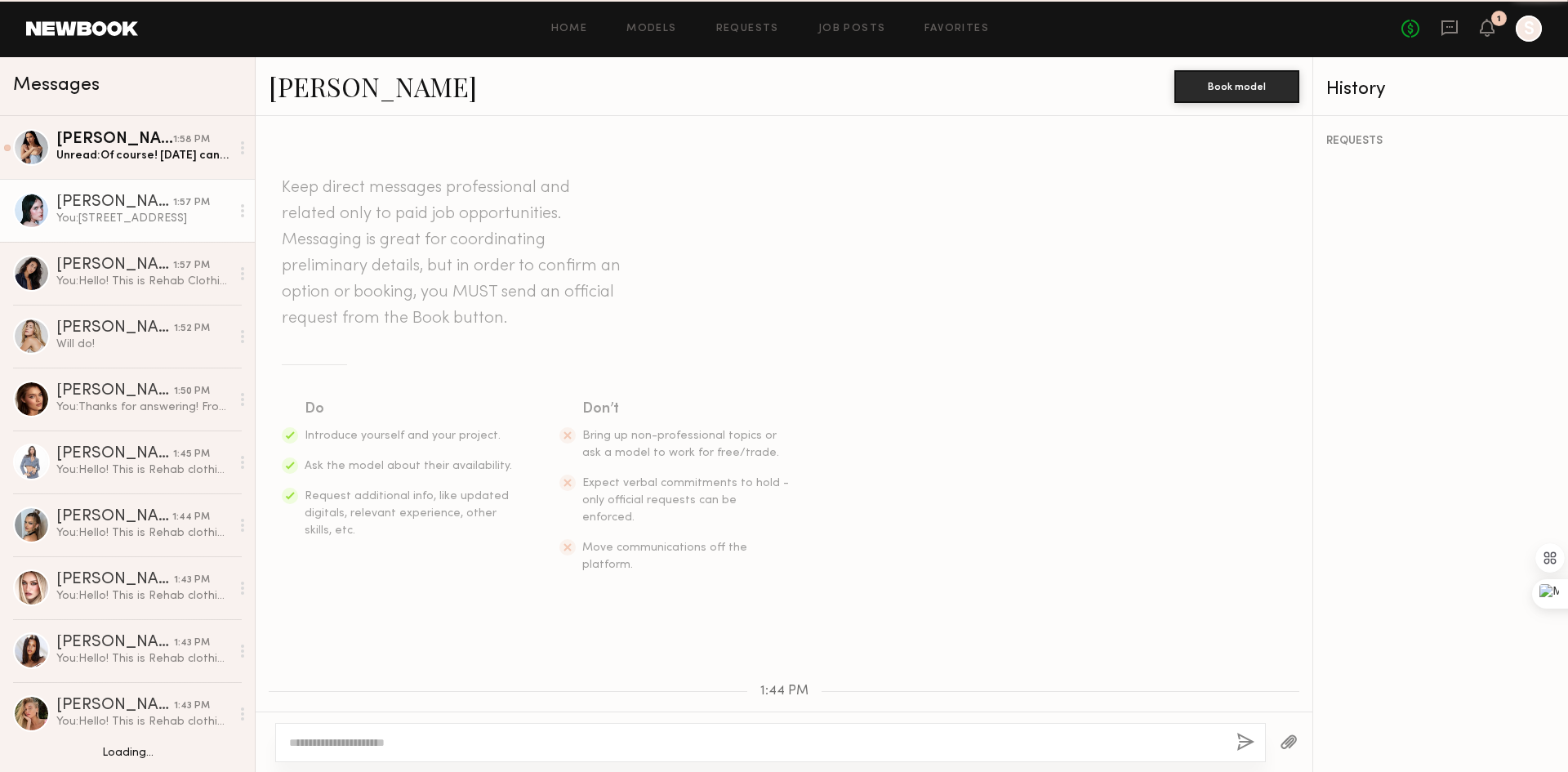
scroll to position [490, 0]
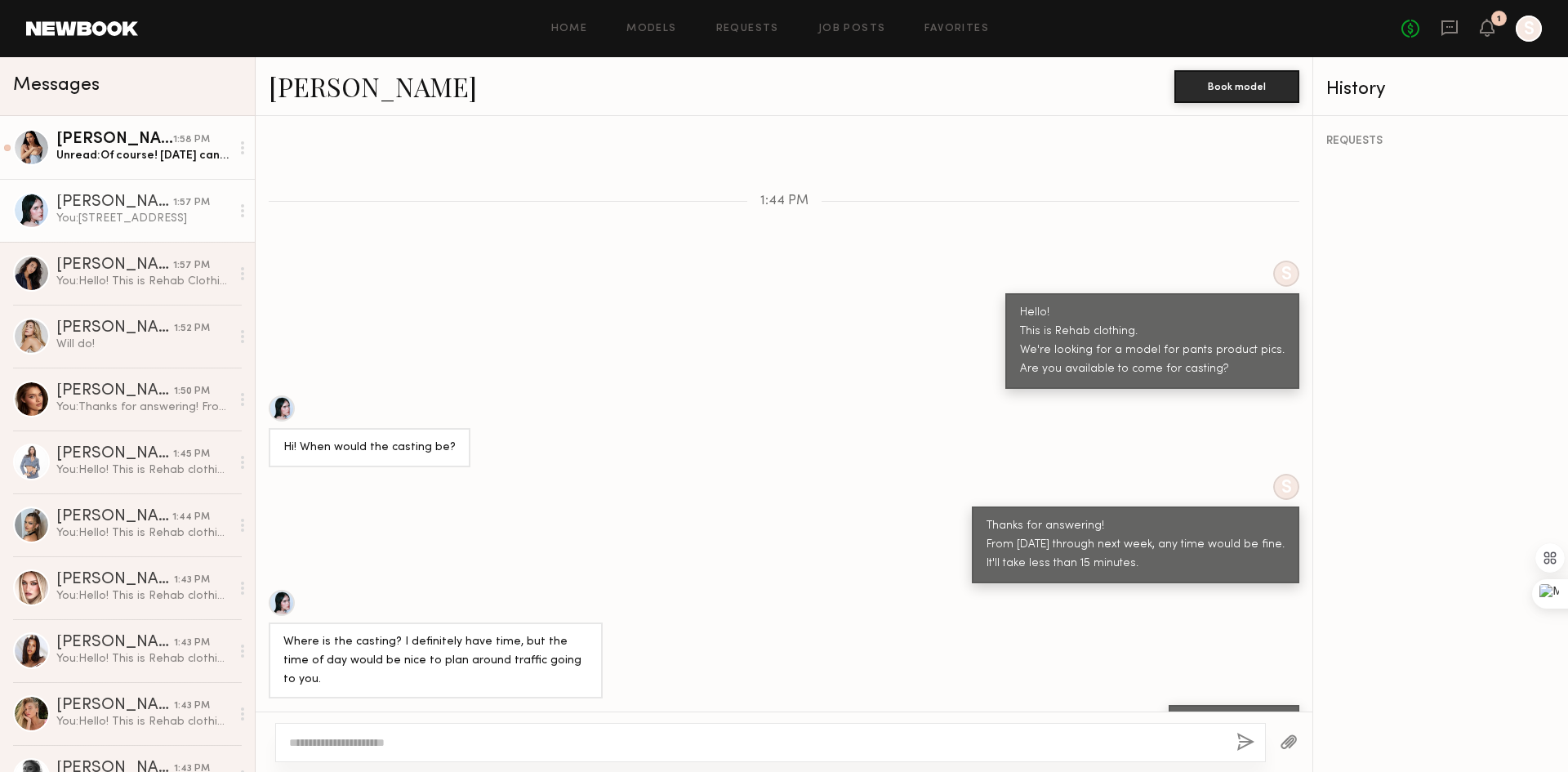
click at [120, 170] on link "[PERSON_NAME] 1:58 PM Unread: Of course! [DATE] can work for me where is the ca…" at bounding box center [127, 147] width 255 height 63
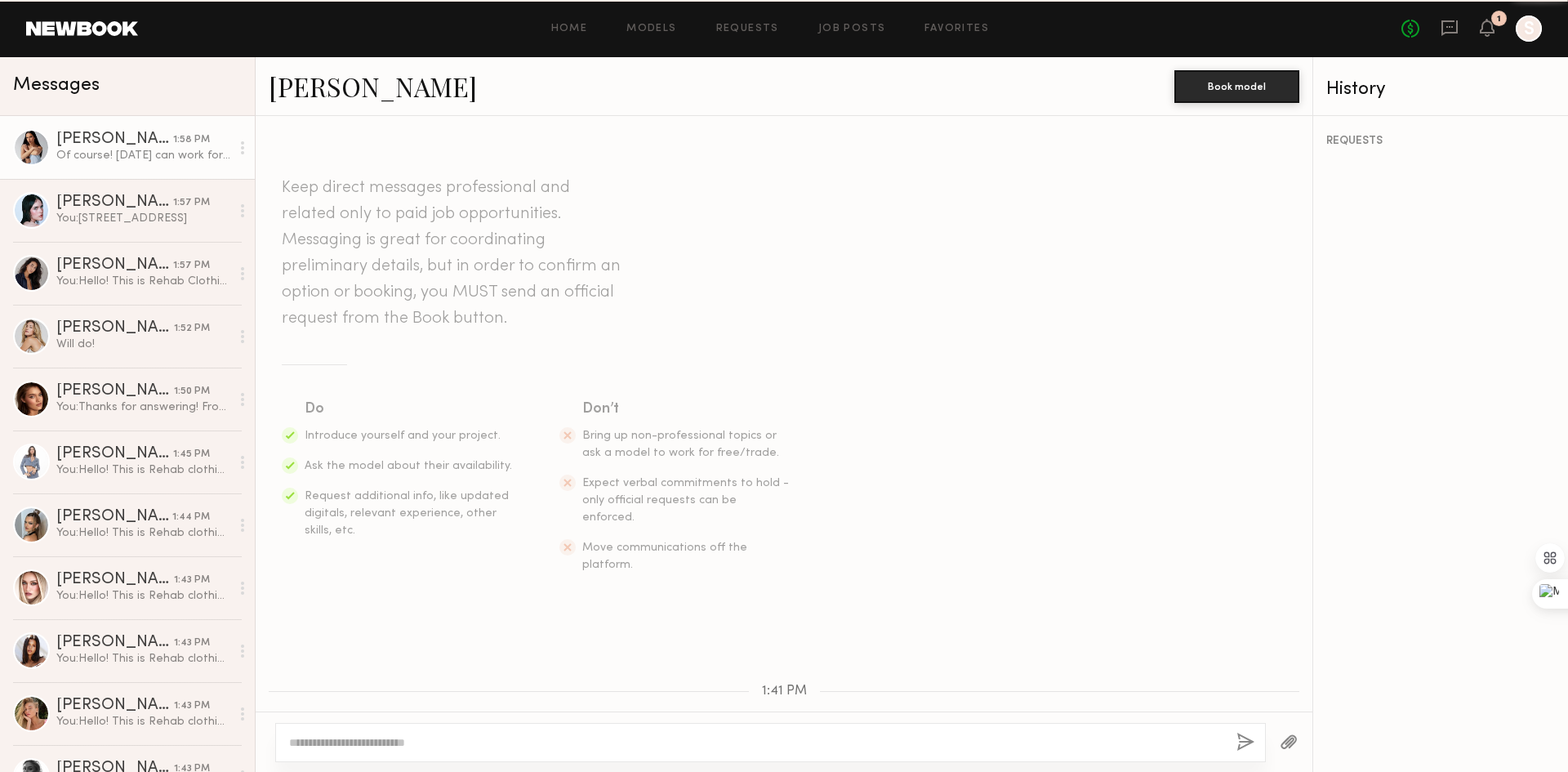
scroll to position [412, 0]
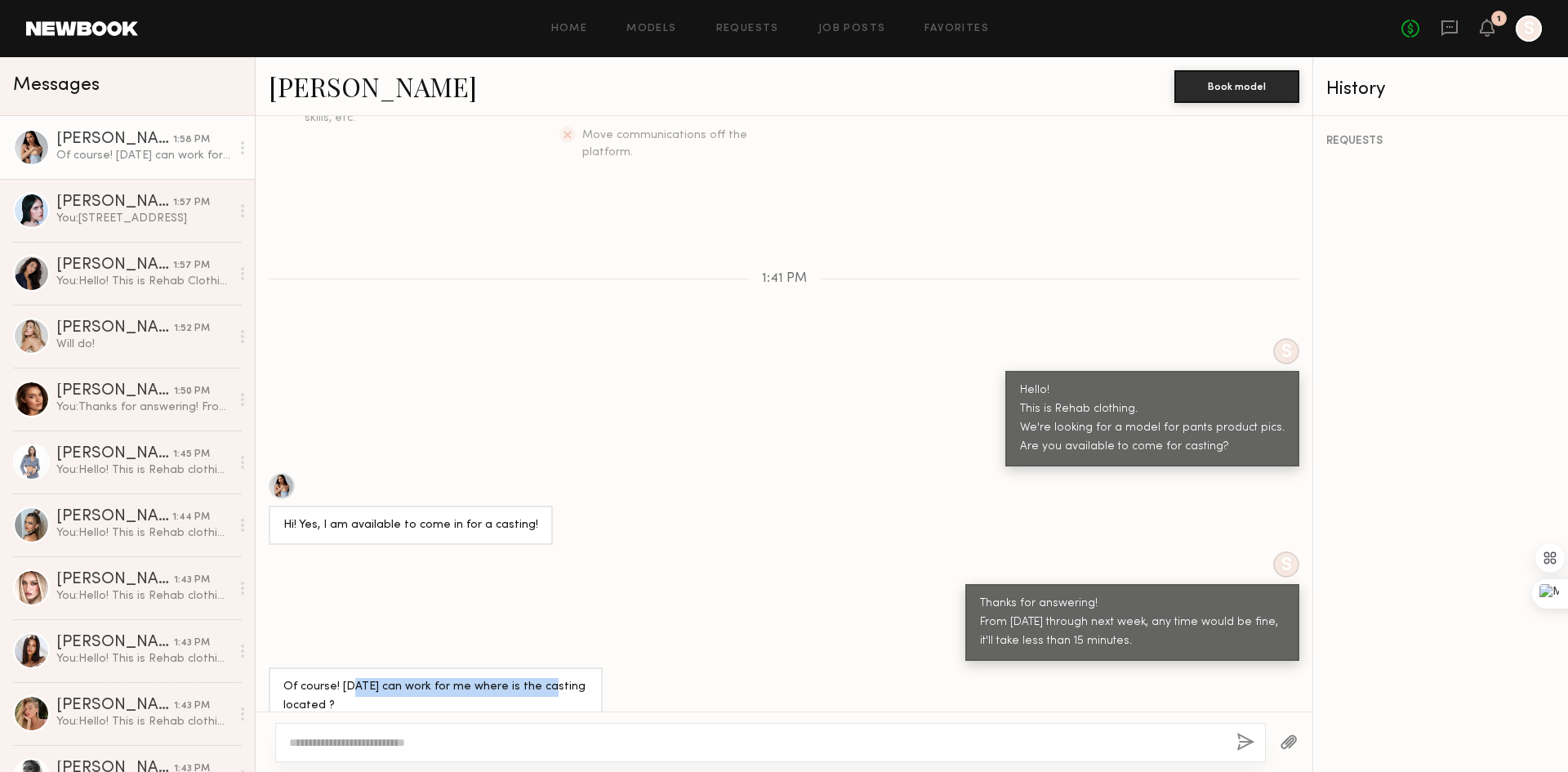
drag, startPoint x: 353, startPoint y: 660, endPoint x: 544, endPoint y: 657, distance: 191.0
click at [544, 678] on div "Of course! [DATE] can work for me where is the casting located ?" at bounding box center [436, 697] width 304 height 38
click at [545, 678] on div "Of course! [DATE] can work for me where is the casting located ?" at bounding box center [436, 697] width 304 height 38
click at [484, 742] on textarea at bounding box center [756, 742] width 935 height 16
type textarea "**********"
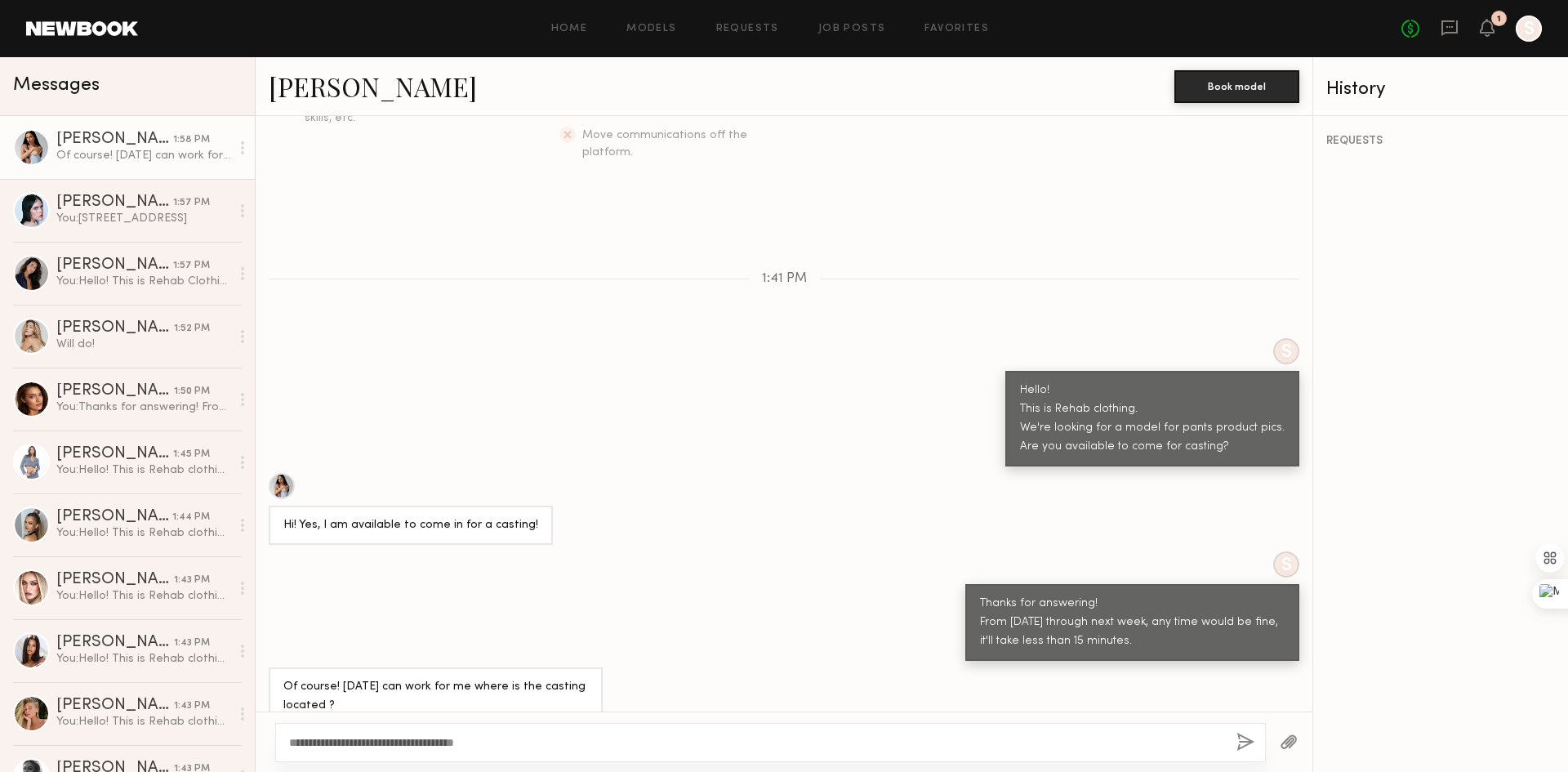
click at [1243, 742] on button "button" at bounding box center [1245, 743] width 18 height 21
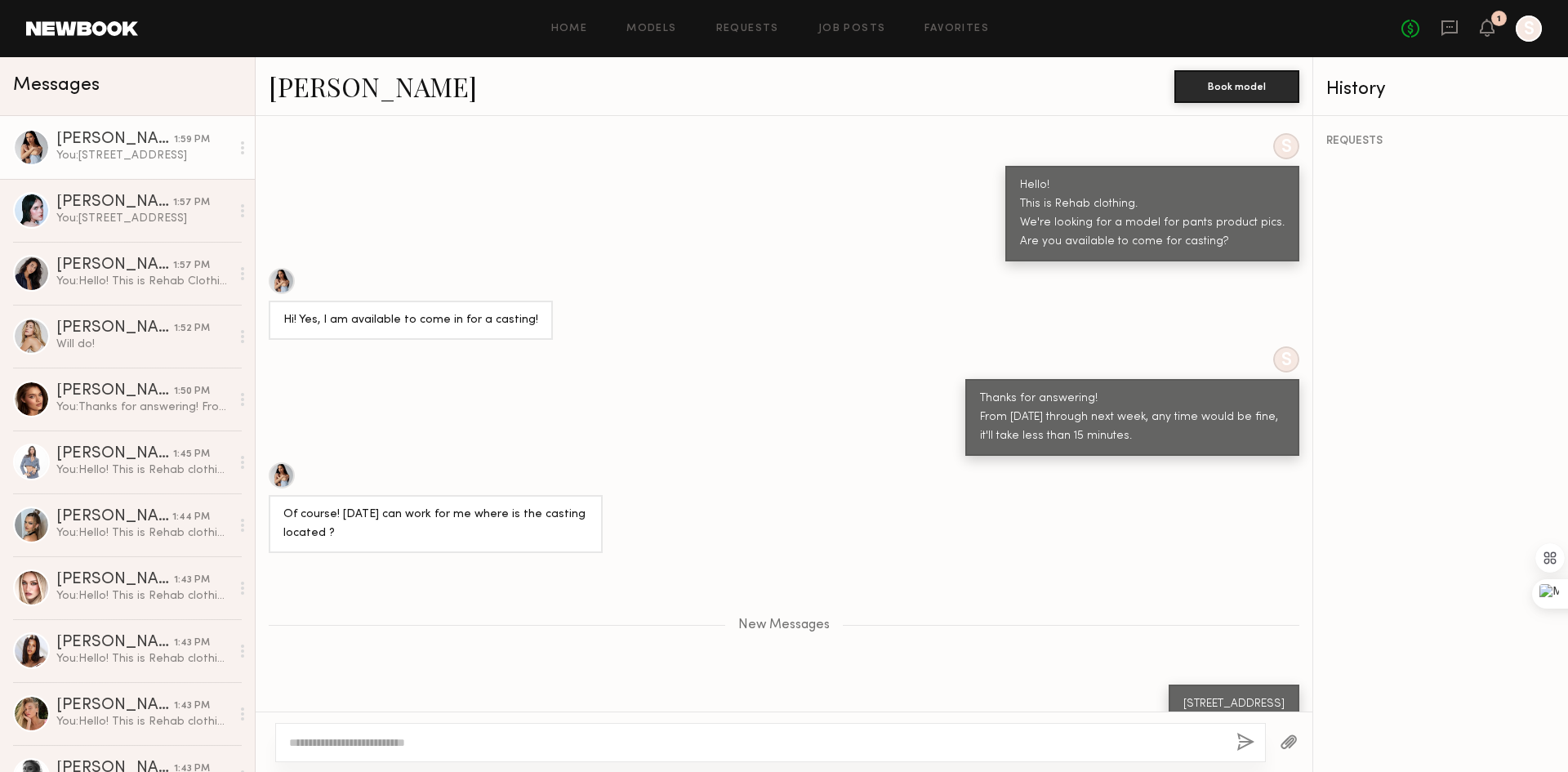
click at [1128, 746] on textarea at bounding box center [756, 742] width 935 height 16
click at [1128, 742] on textarea at bounding box center [756, 742] width 935 height 16
drag, startPoint x: 81, startPoint y: 212, endPoint x: 99, endPoint y: 193, distance: 26.2
click at [81, 212] on div "You: [STREET_ADDRESS]" at bounding box center [143, 218] width 174 height 16
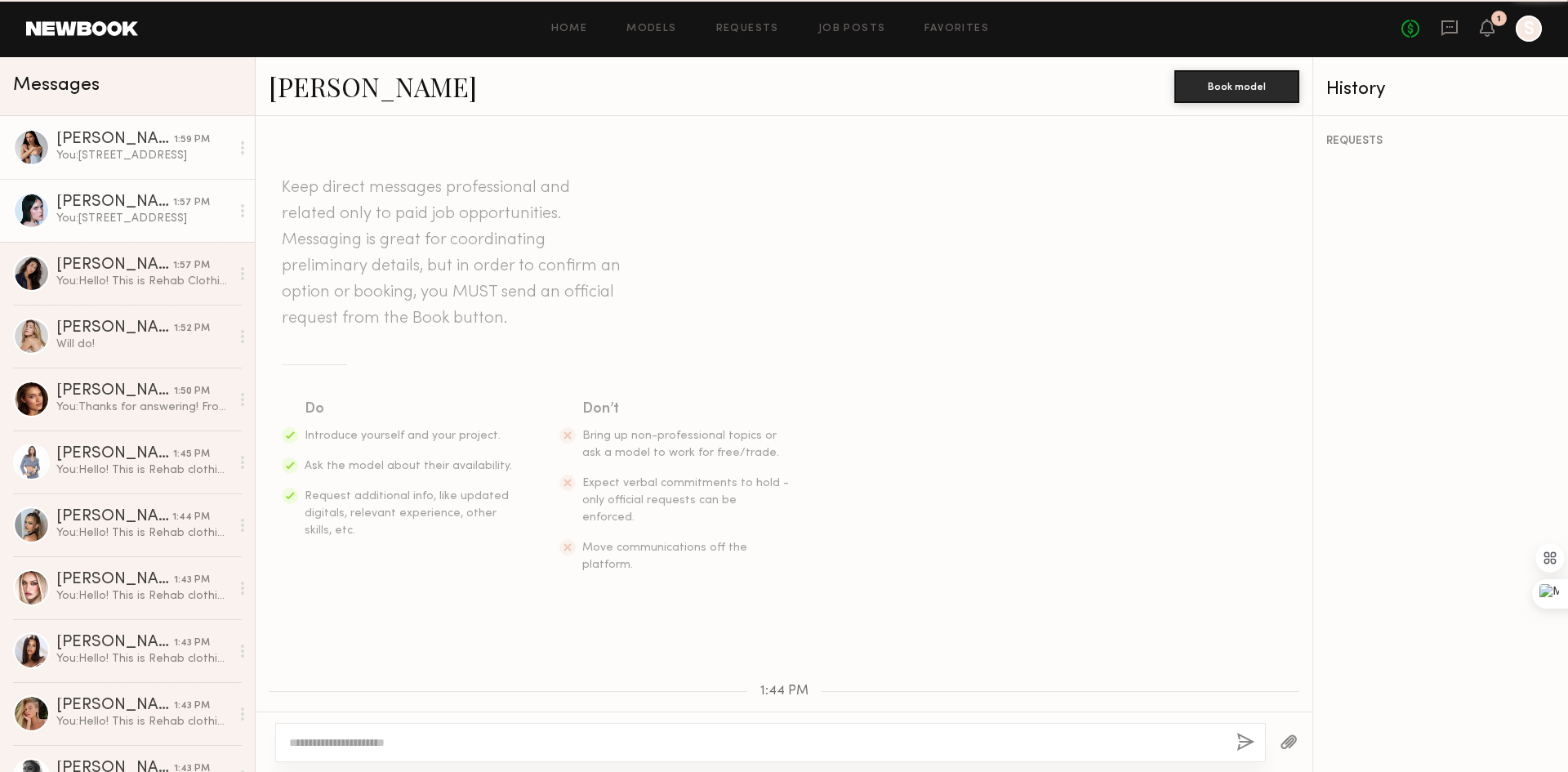
scroll to position [490, 0]
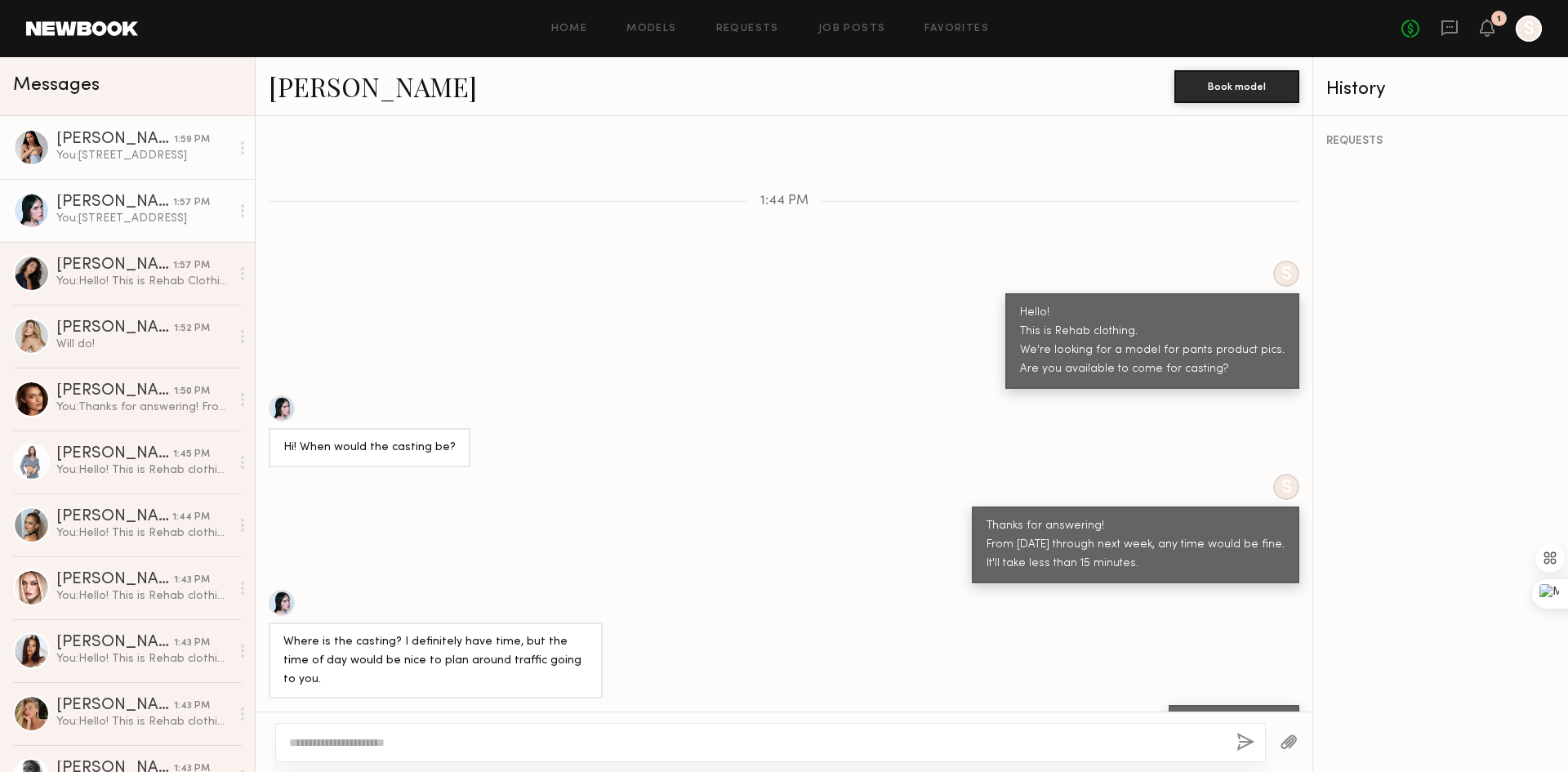
click at [129, 156] on div "You: [STREET_ADDRESS]" at bounding box center [143, 155] width 174 height 16
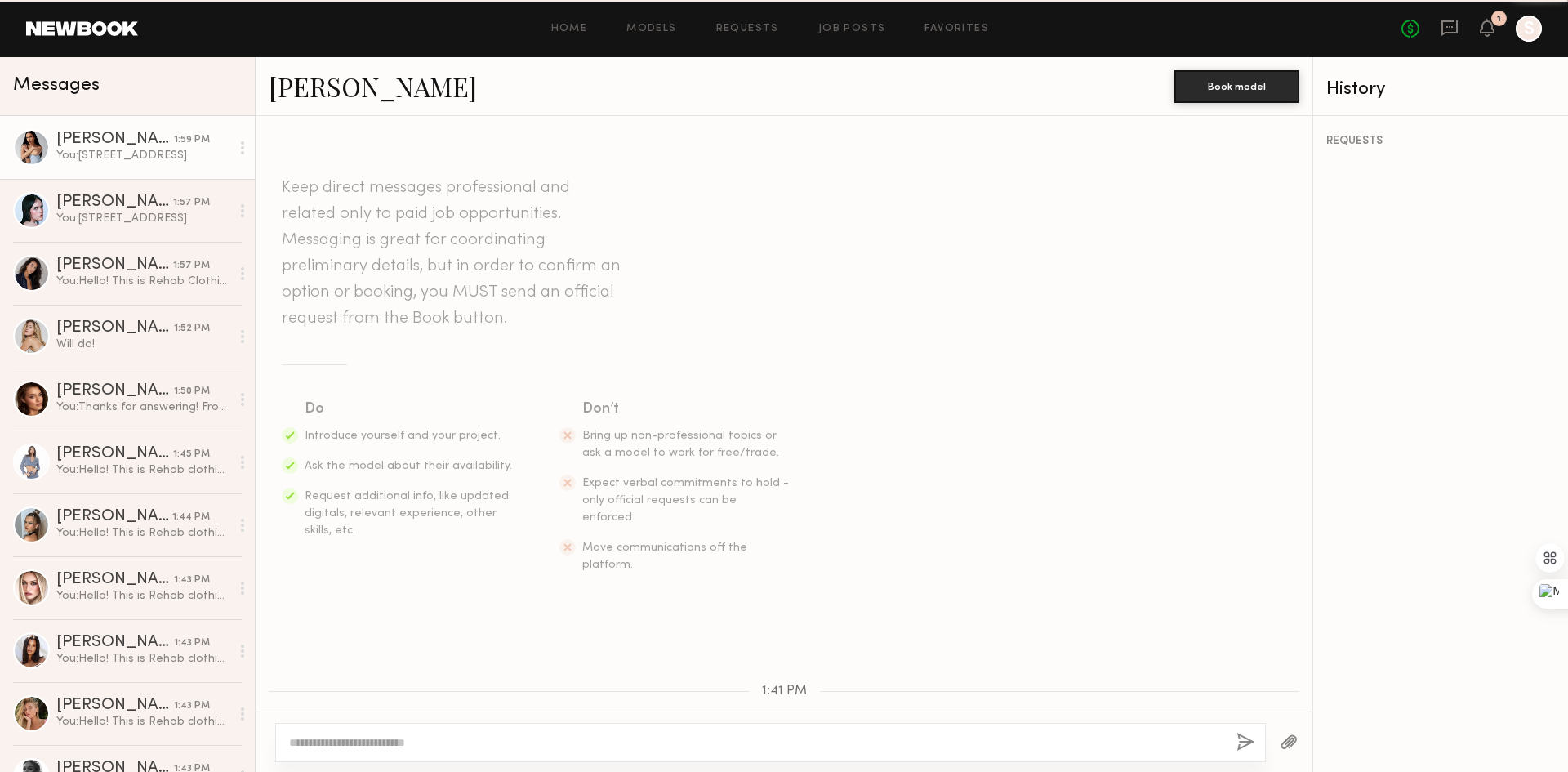
scroll to position [490, 0]
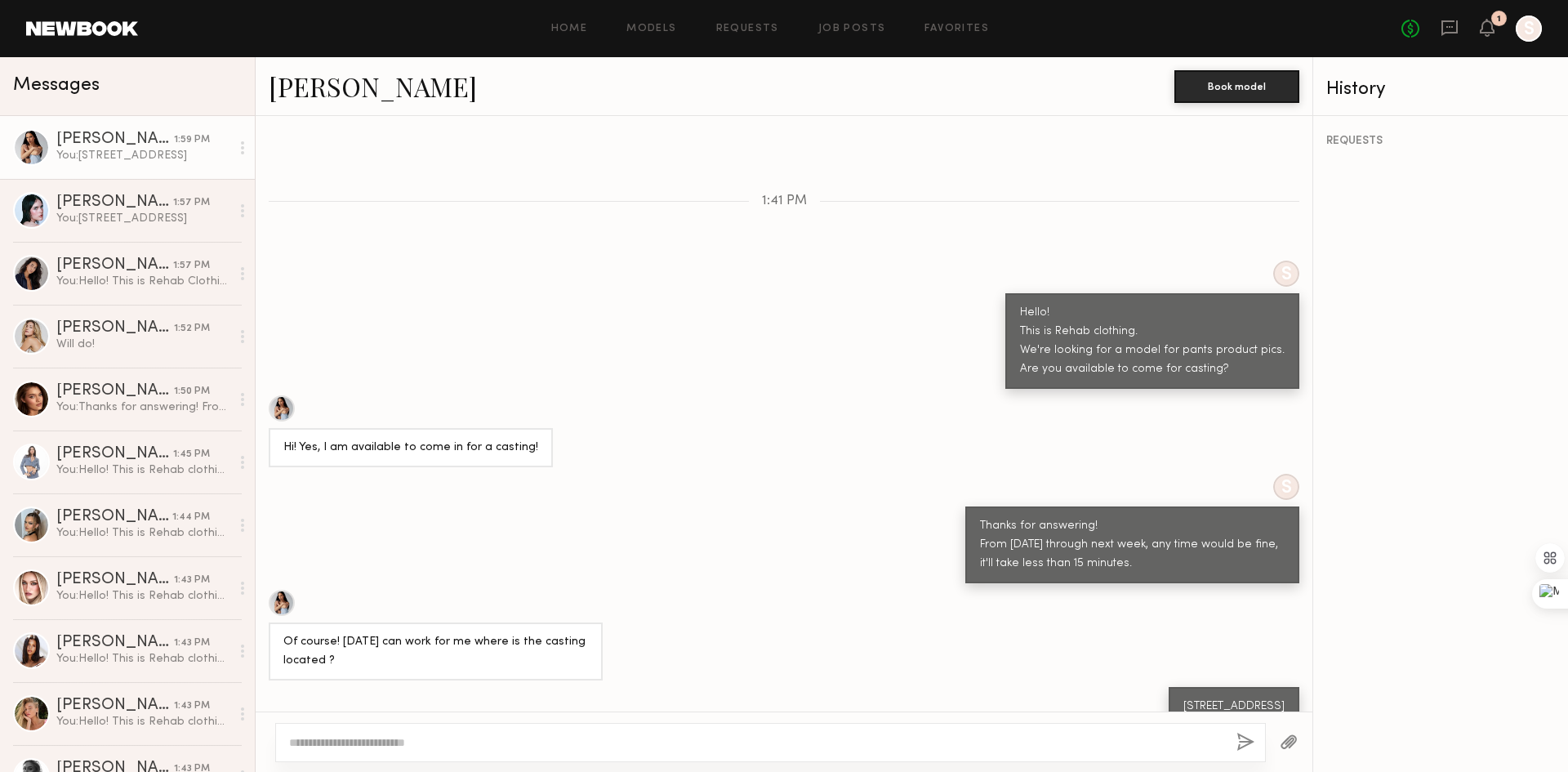
click at [647, 560] on div "Keep direct messages professional and related only to paid job opportunities. M…" at bounding box center [784, 413] width 1057 height 595
click at [677, 747] on textarea at bounding box center [756, 742] width 935 height 16
type textarea "*"
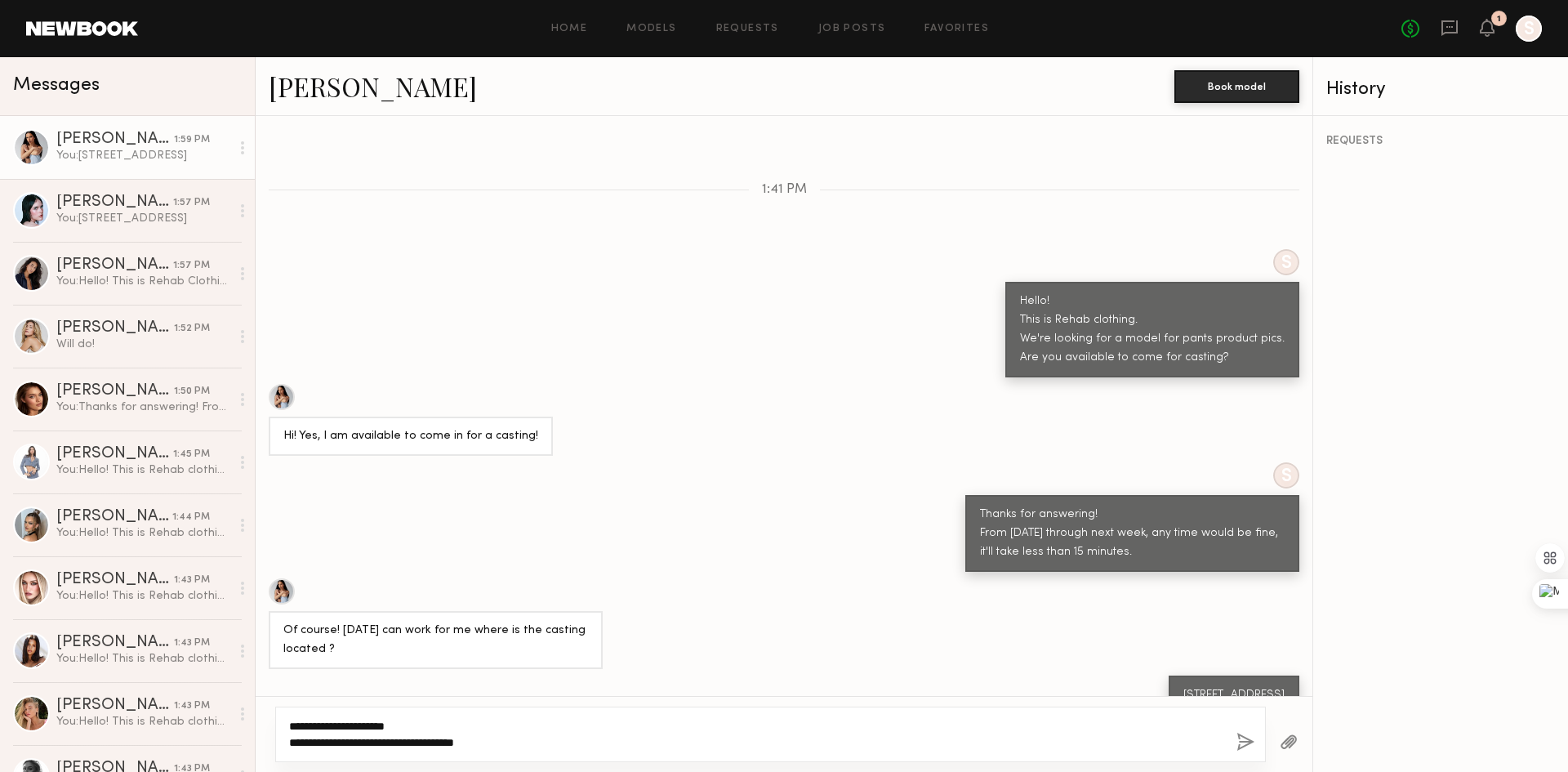
scroll to position [504, 0]
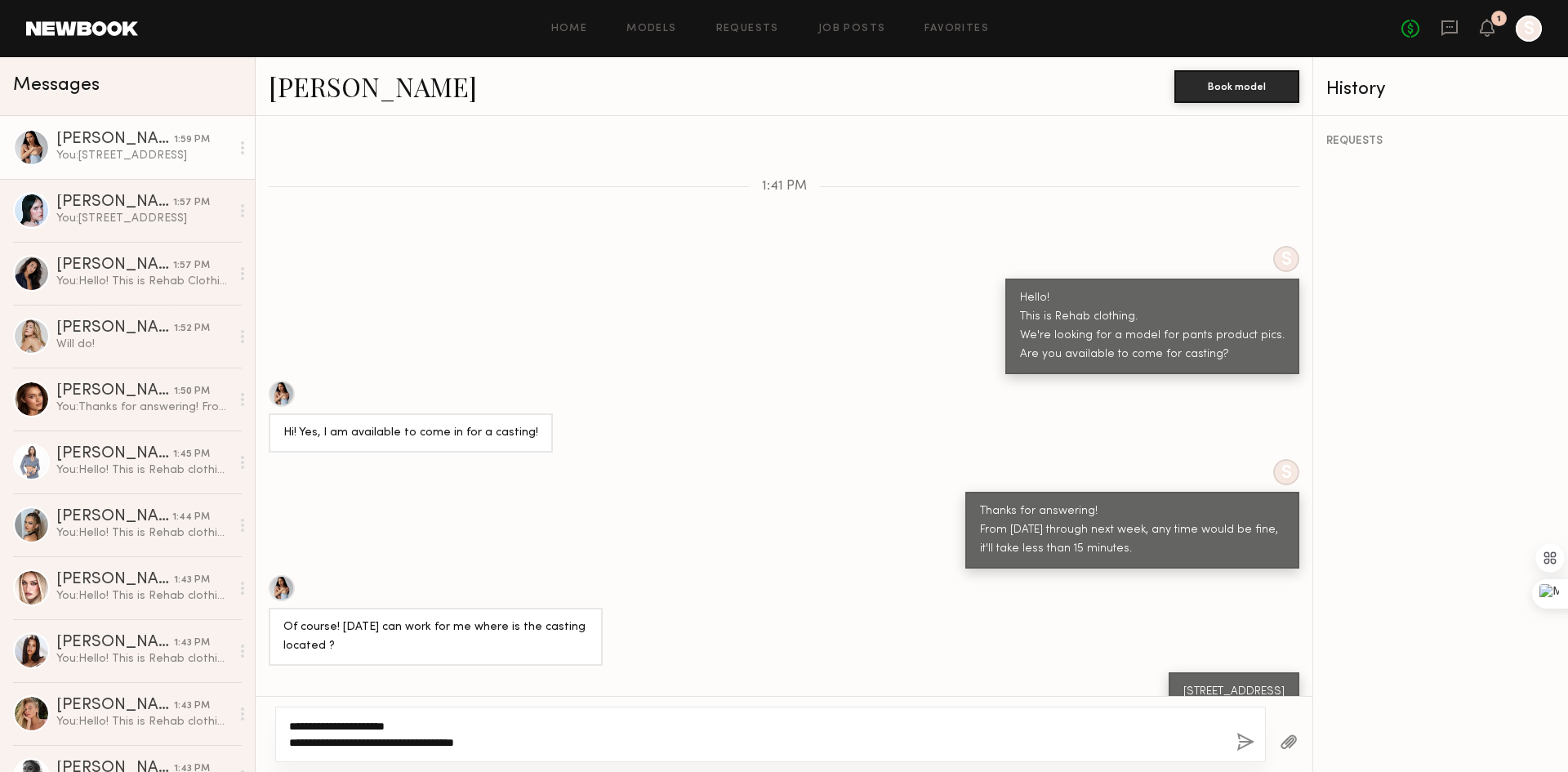
type textarea "**********"
click at [1243, 738] on button "button" at bounding box center [1245, 743] width 18 height 21
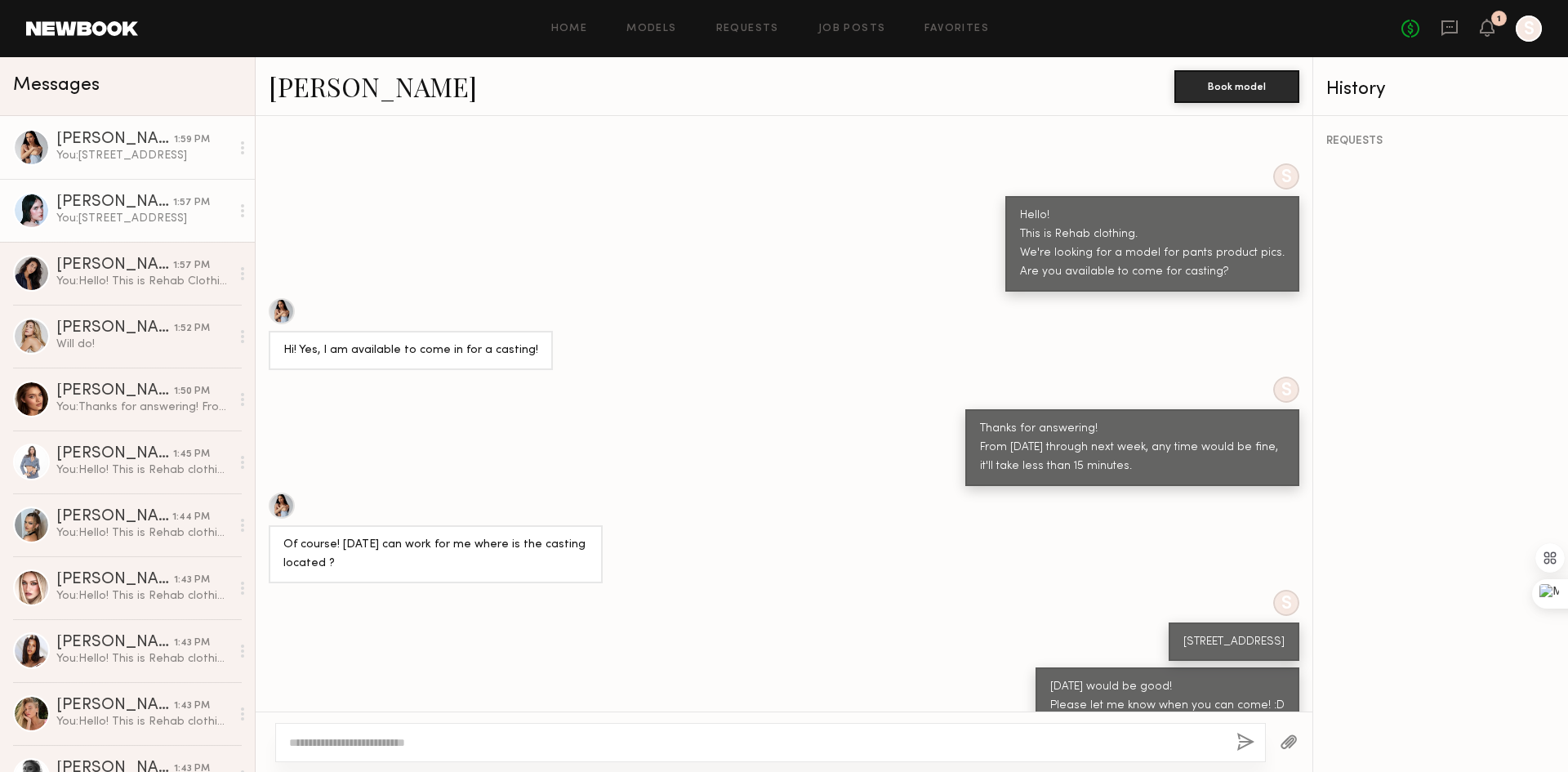
click at [141, 210] on div "[PERSON_NAME]" at bounding box center [115, 202] width 116 height 16
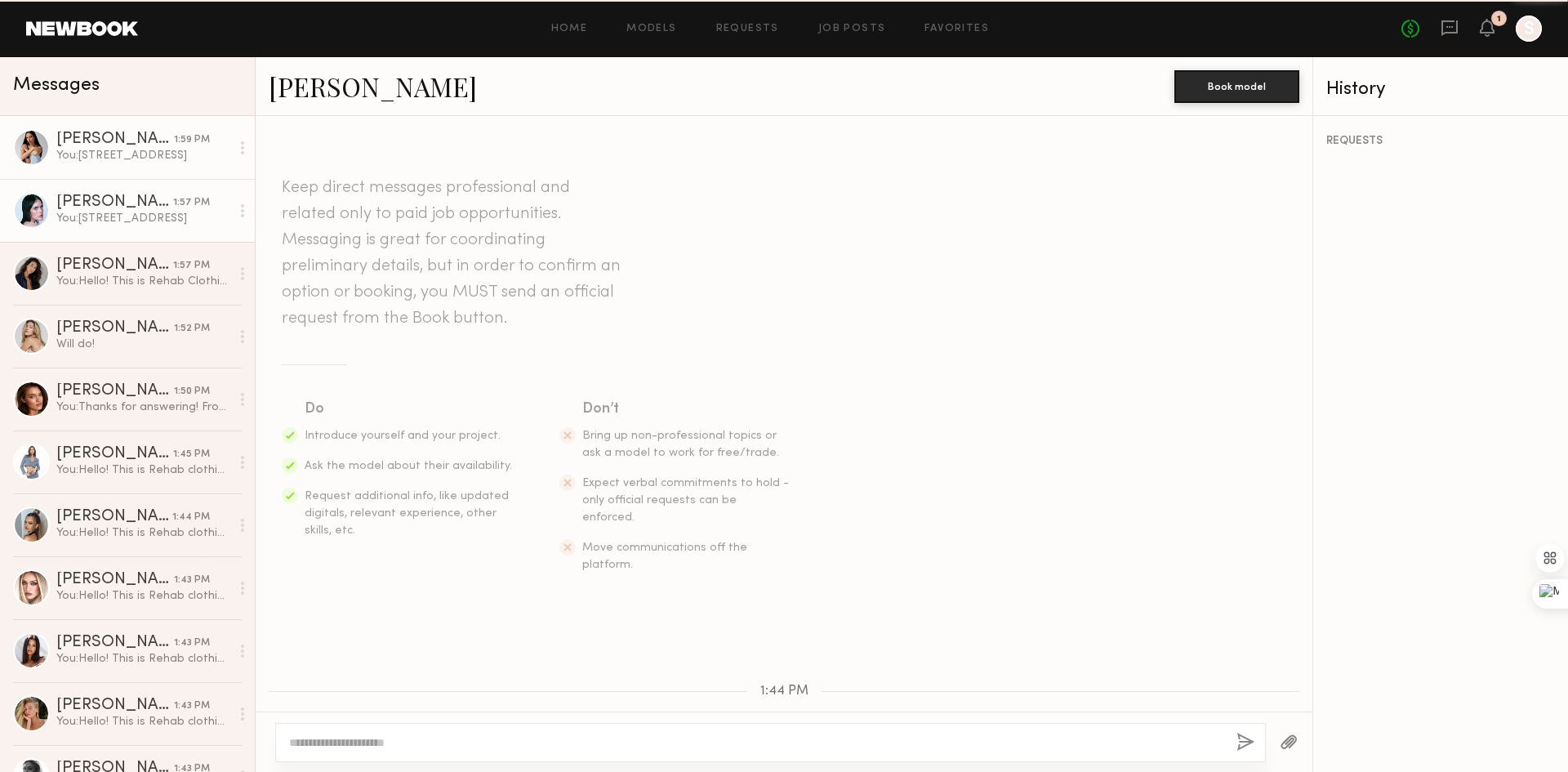
scroll to position [490, 0]
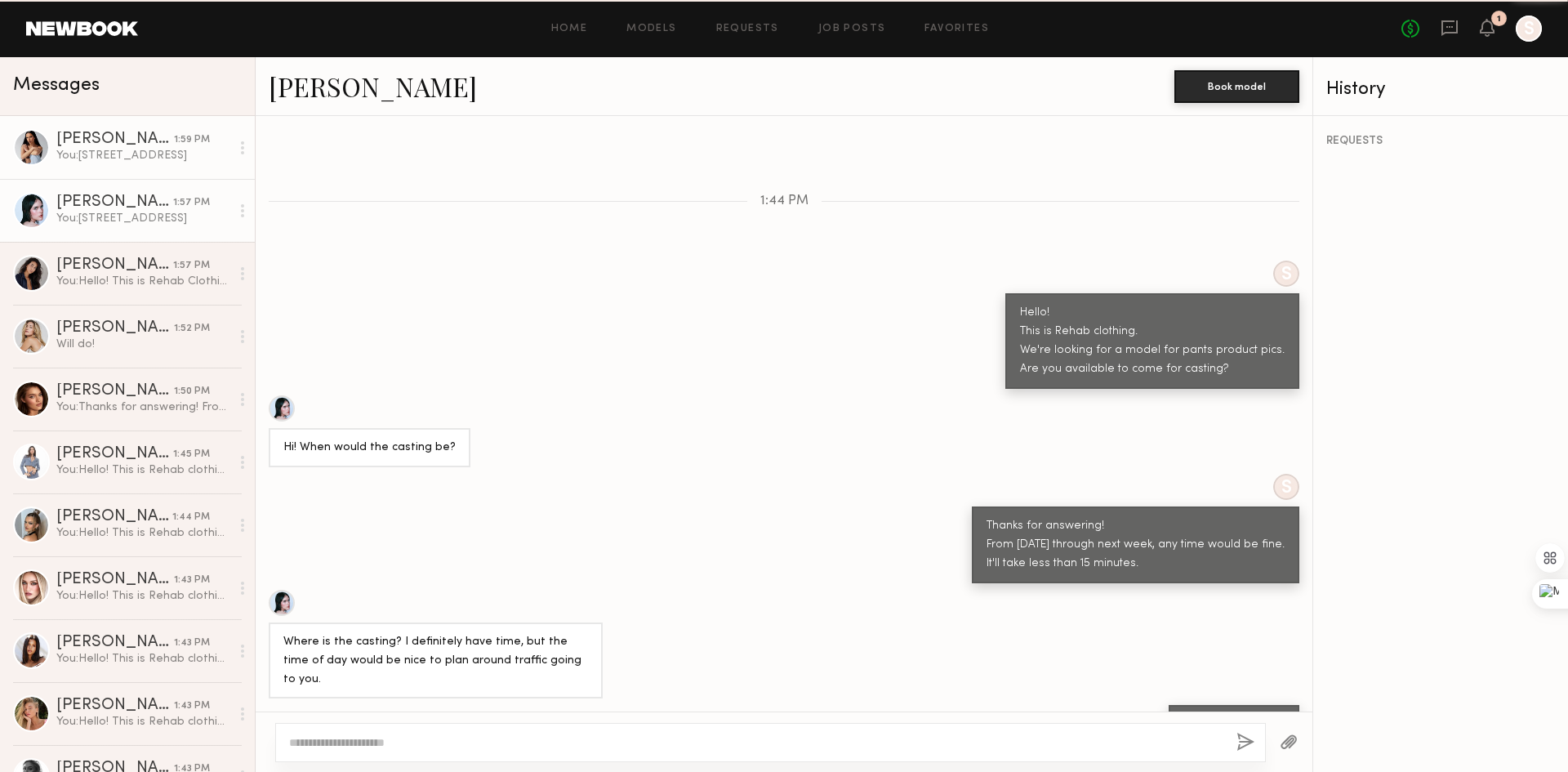
click at [148, 151] on div "You: [STREET_ADDRESS]" at bounding box center [143, 155] width 174 height 16
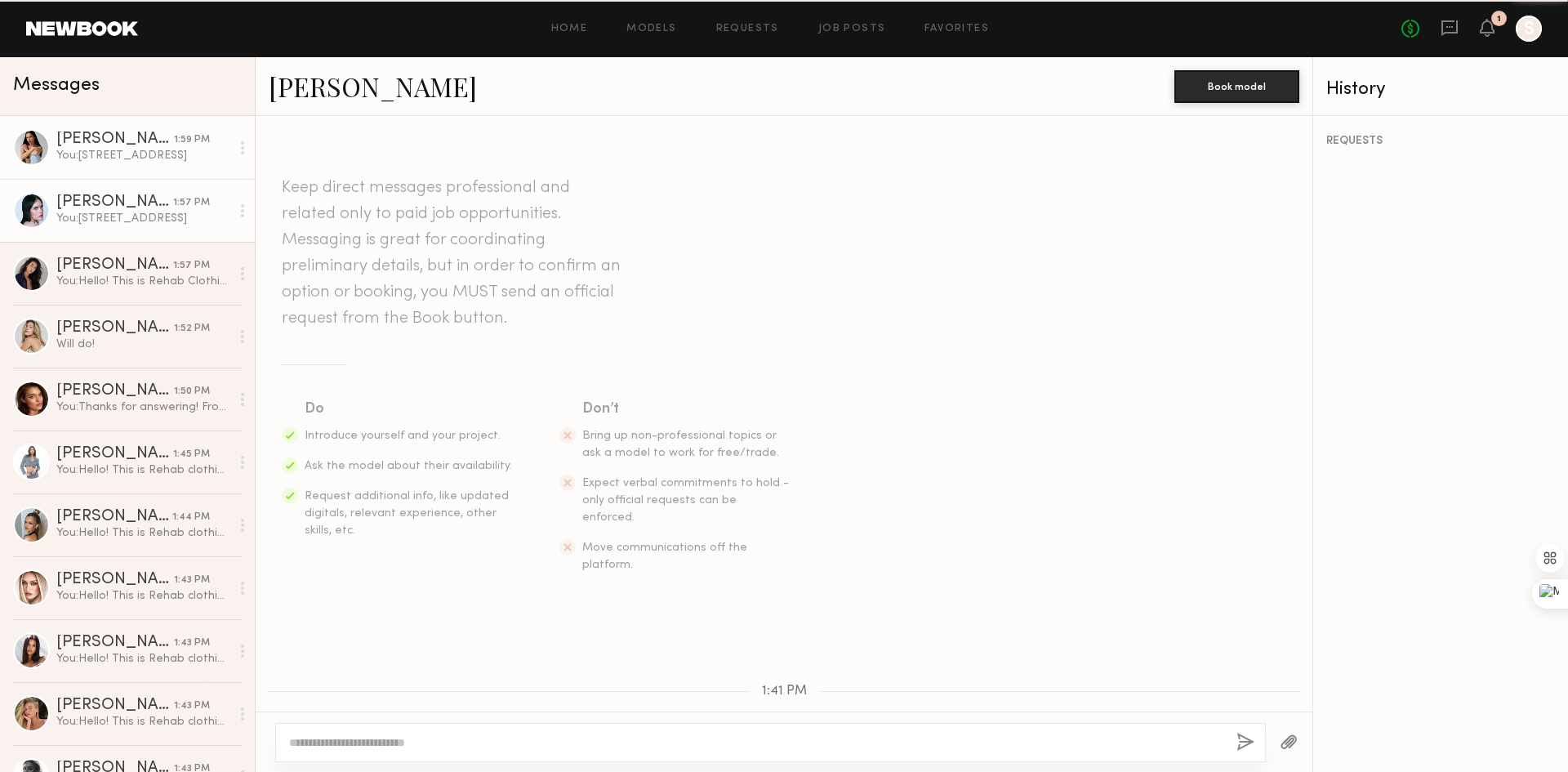
scroll to position [587, 0]
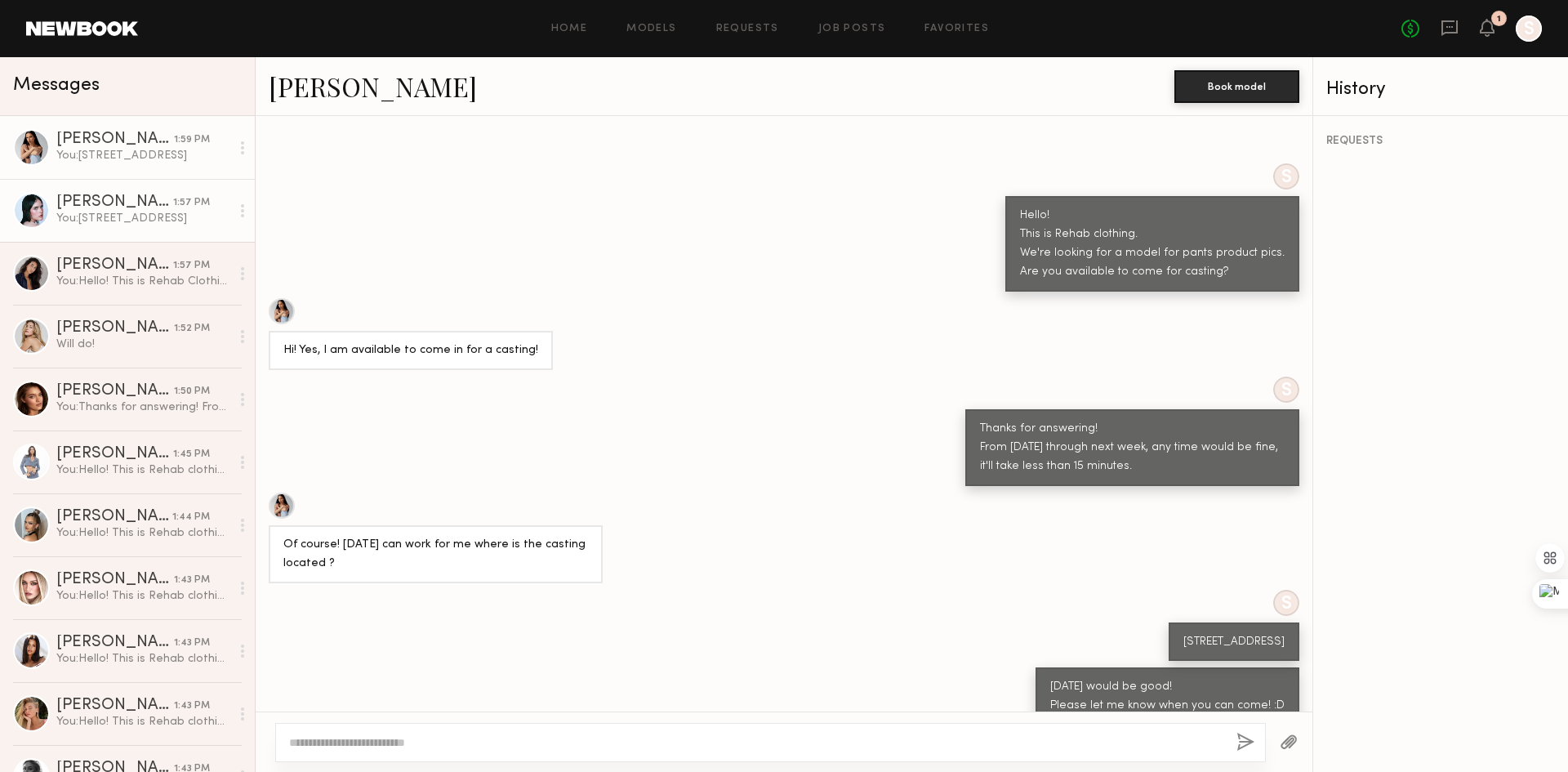
click at [141, 220] on div "You: [STREET_ADDRESS]" at bounding box center [143, 218] width 174 height 16
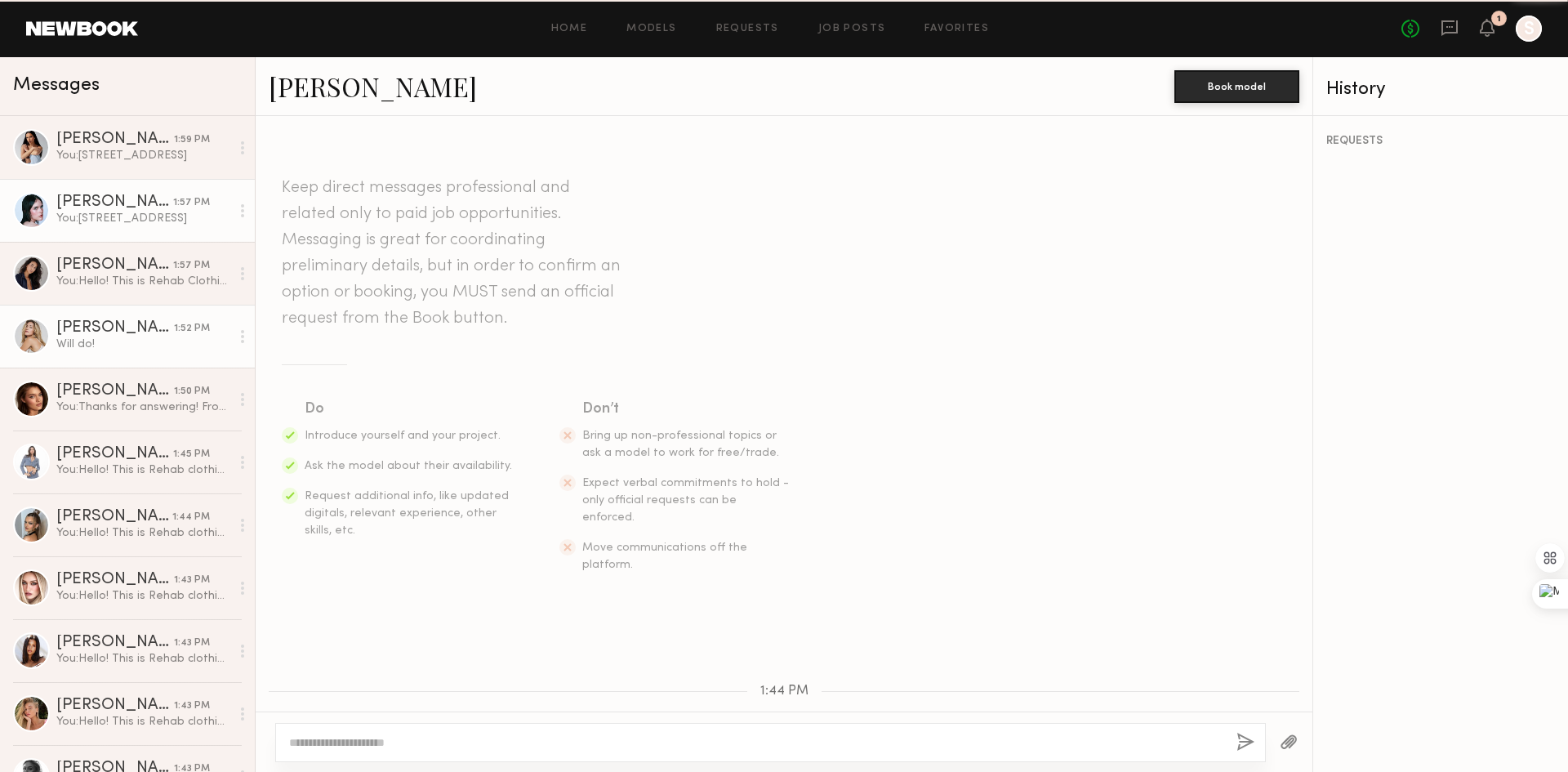
scroll to position [490, 0]
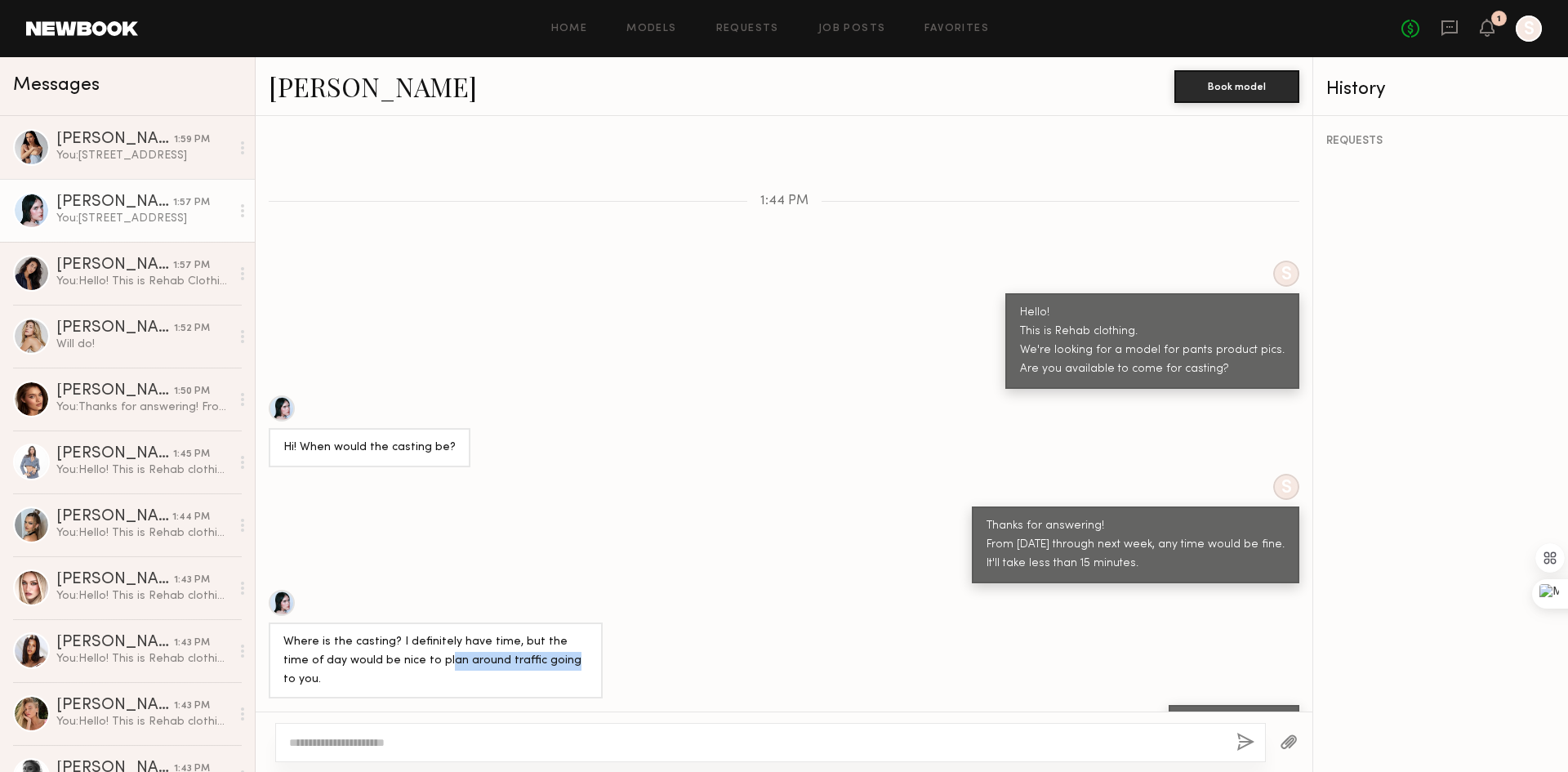
drag, startPoint x: 403, startPoint y: 633, endPoint x: 524, endPoint y: 640, distance: 121.2
click at [524, 640] on div "Where is the casting? I definitely have time, but the time of day would be nice…" at bounding box center [436, 661] width 304 height 56
click at [527, 633] on div "Where is the casting? I definitely have time, but the time of day would be nice…" at bounding box center [436, 661] width 304 height 56
click at [284, 590] on div at bounding box center [282, 603] width 26 height 26
click at [694, 604] on div "Where is the casting? I definitely have time, but the time of day would be nice…" at bounding box center [784, 644] width 1057 height 110
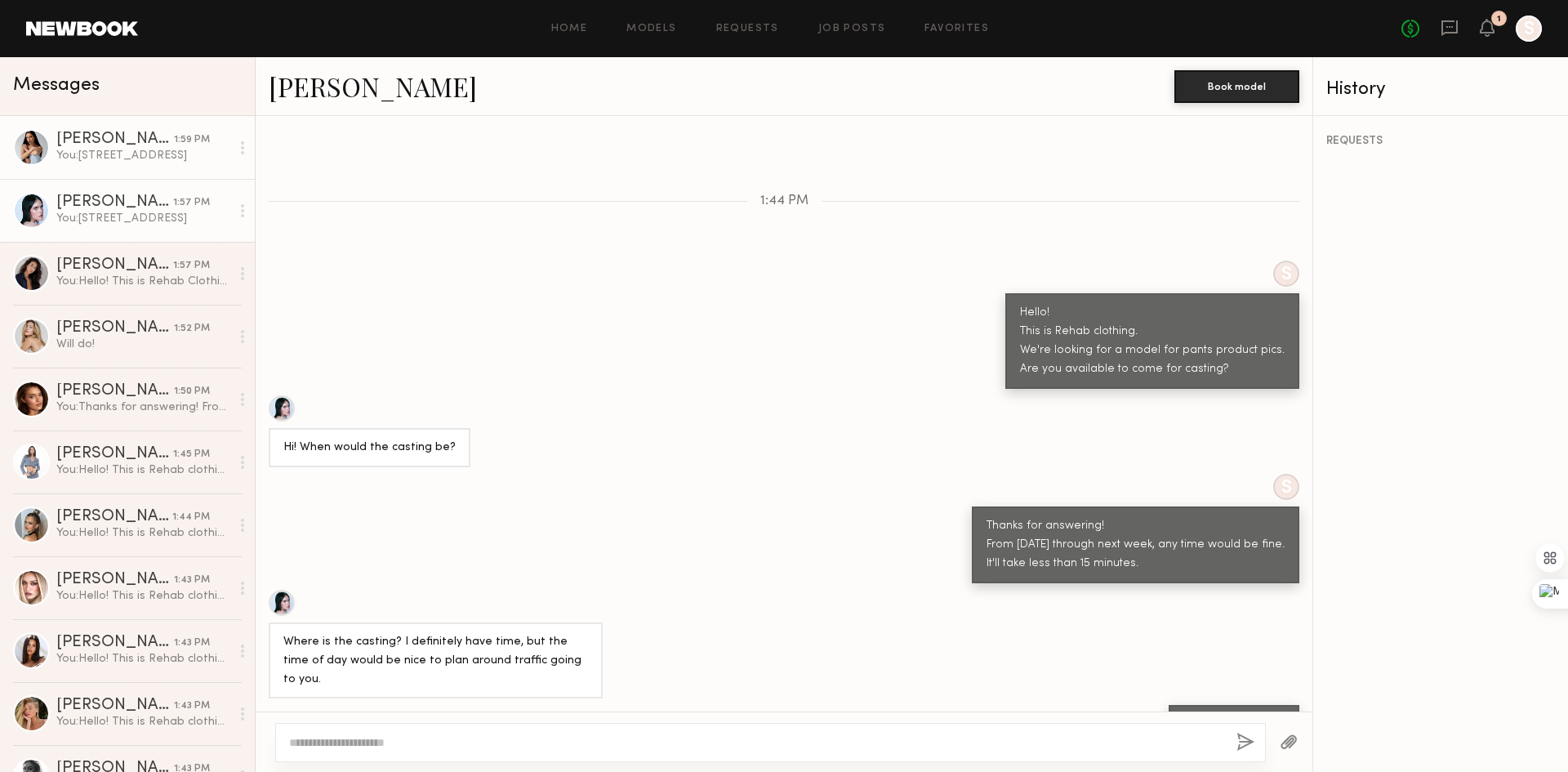
click at [97, 161] on div "You: [STREET_ADDRESS]" at bounding box center [143, 155] width 174 height 16
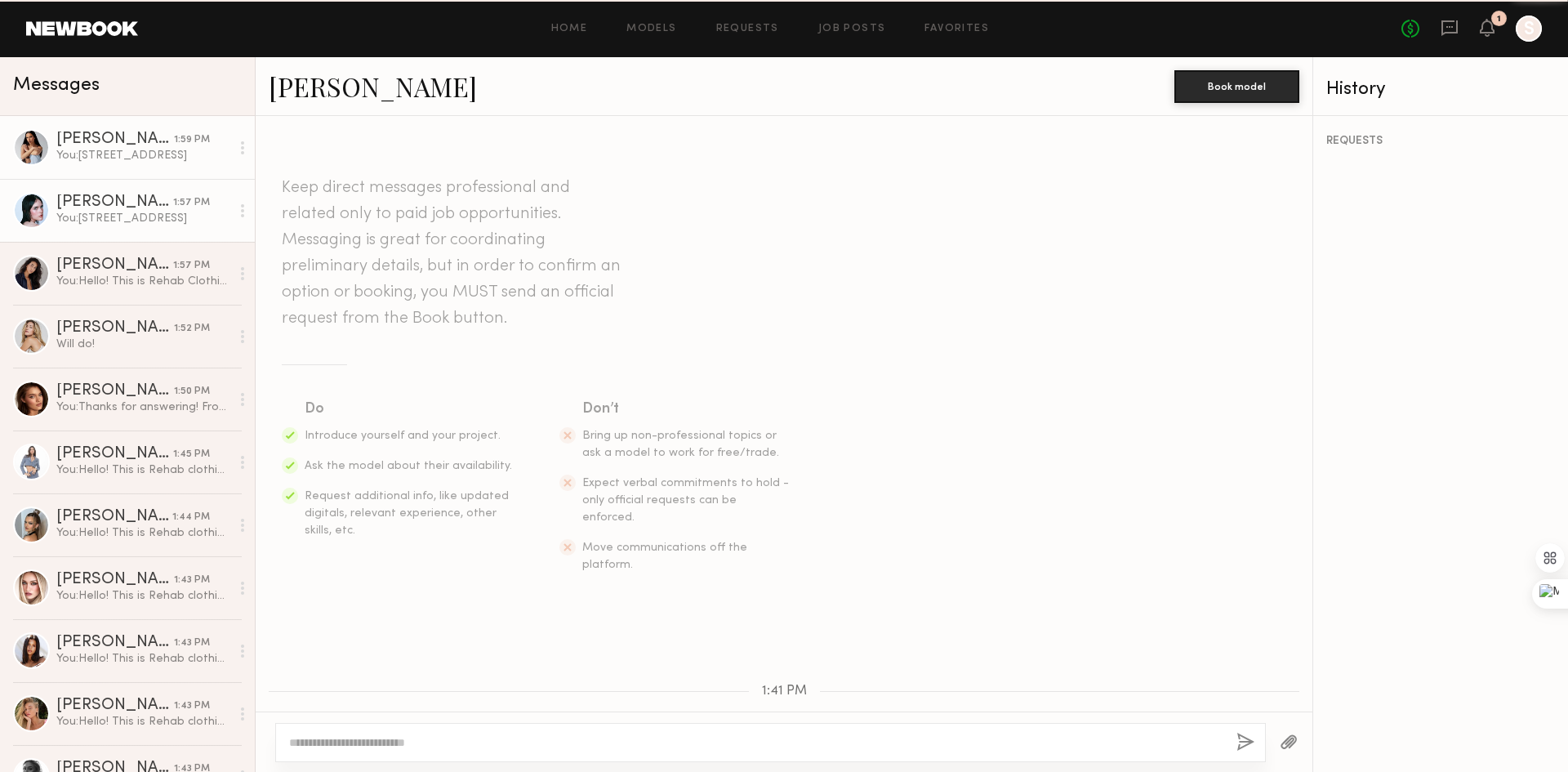
scroll to position [587, 0]
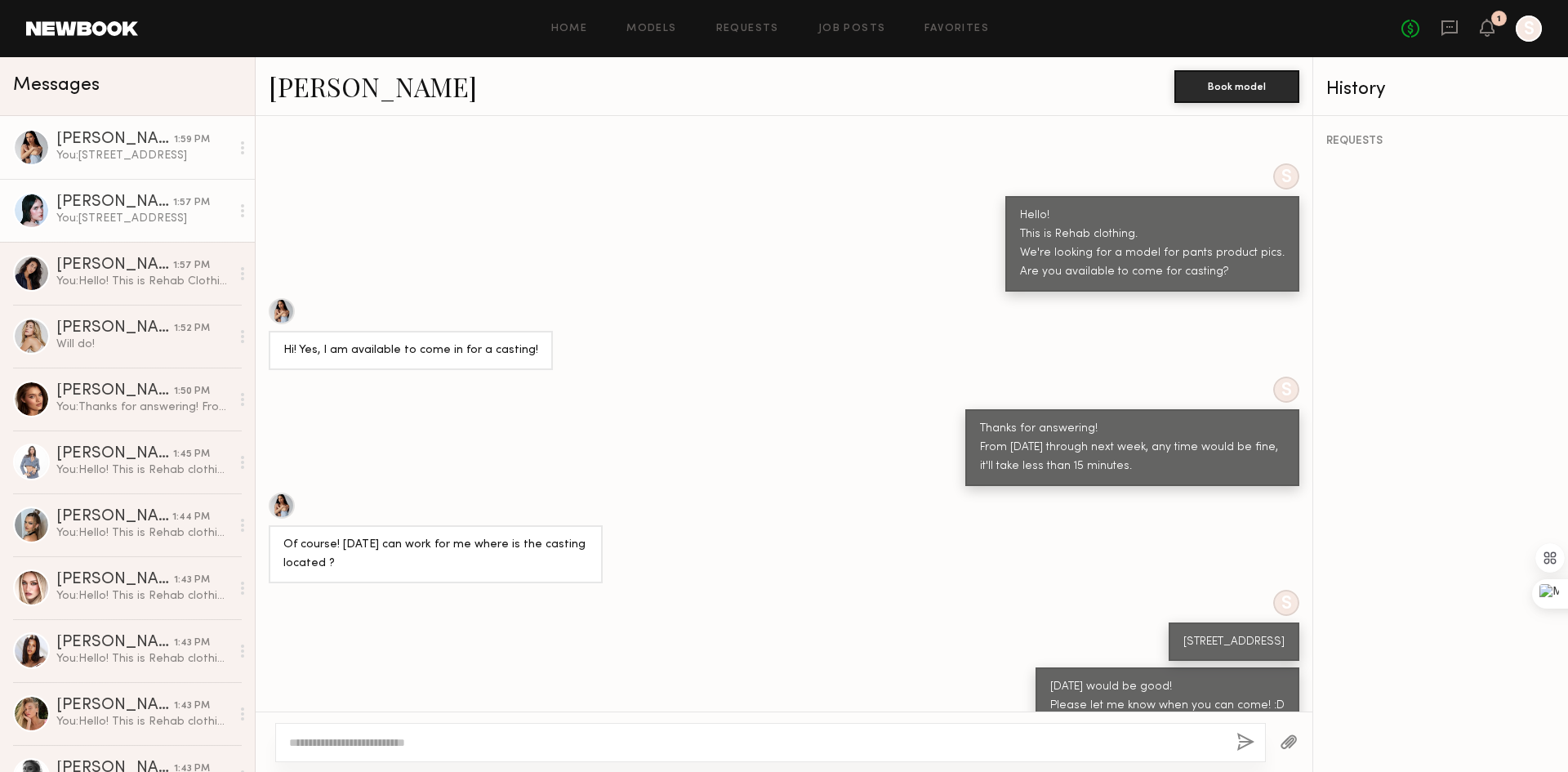
click at [97, 215] on div "You: [STREET_ADDRESS]" at bounding box center [143, 218] width 174 height 16
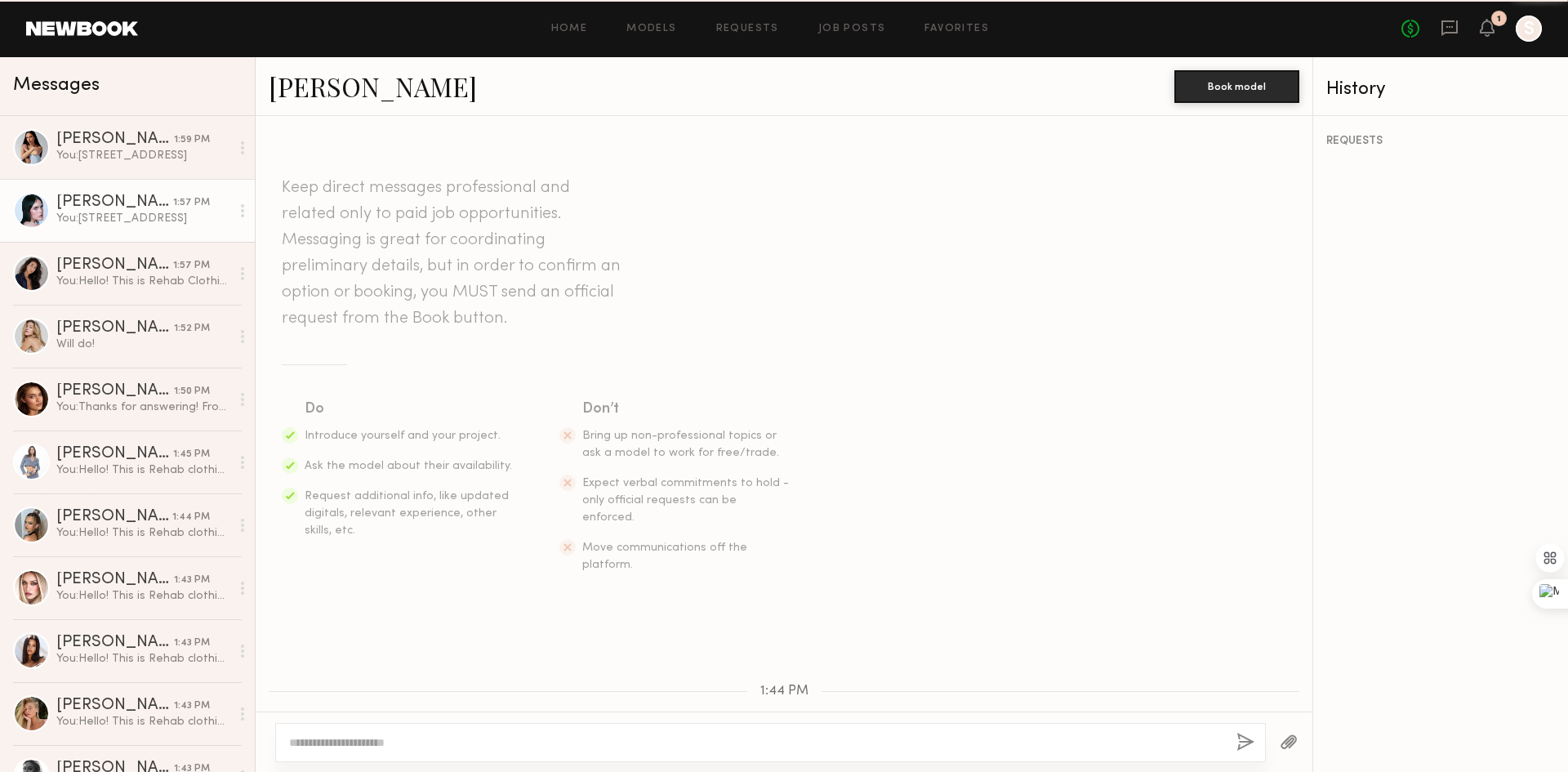
scroll to position [490, 0]
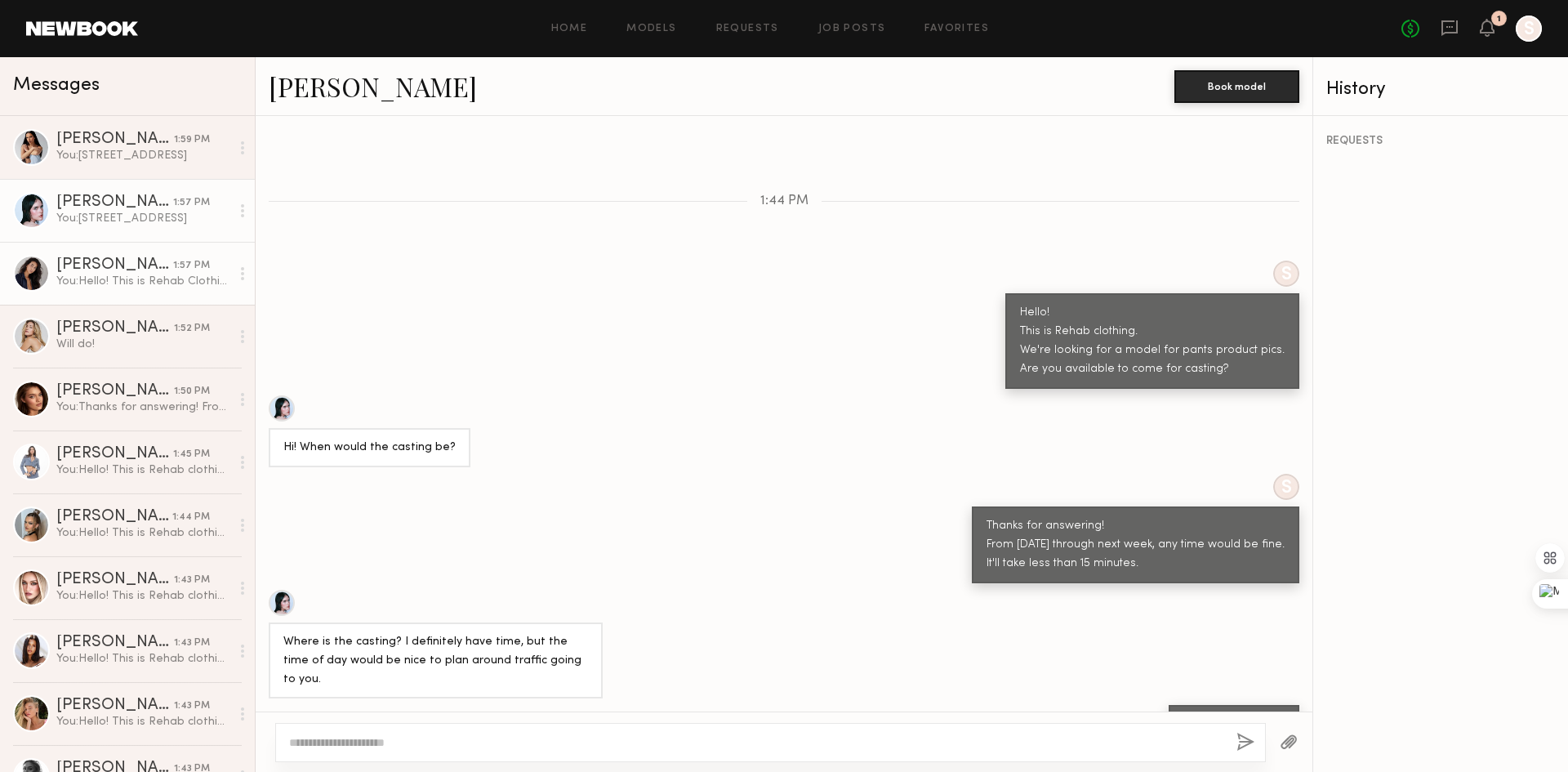
click at [147, 298] on link "[PERSON_NAME] 1:57 PM You: Hello! This is Rehab Clothing. We're looking for a m…" at bounding box center [127, 272] width 255 height 63
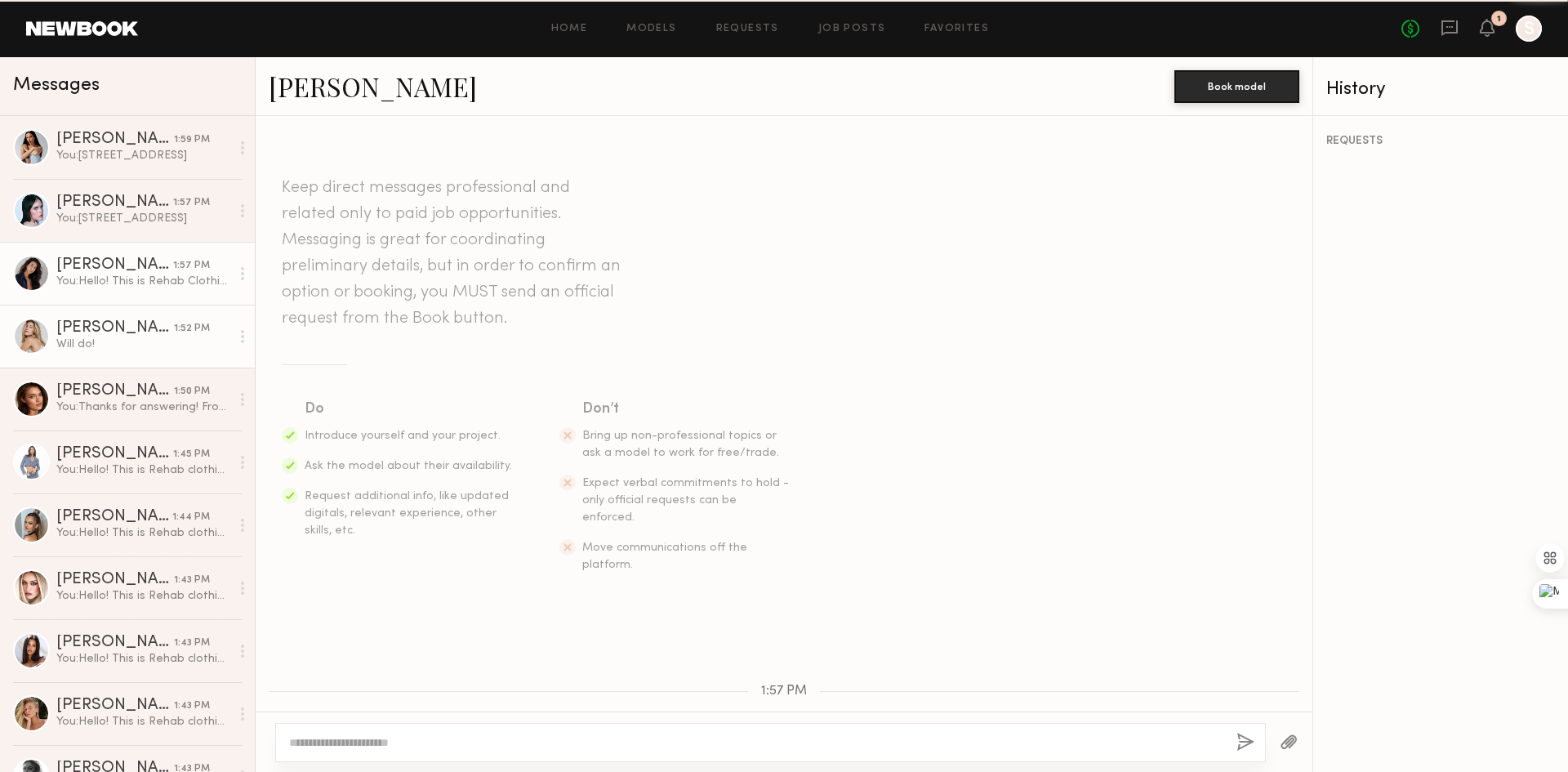
scroll to position [228, 0]
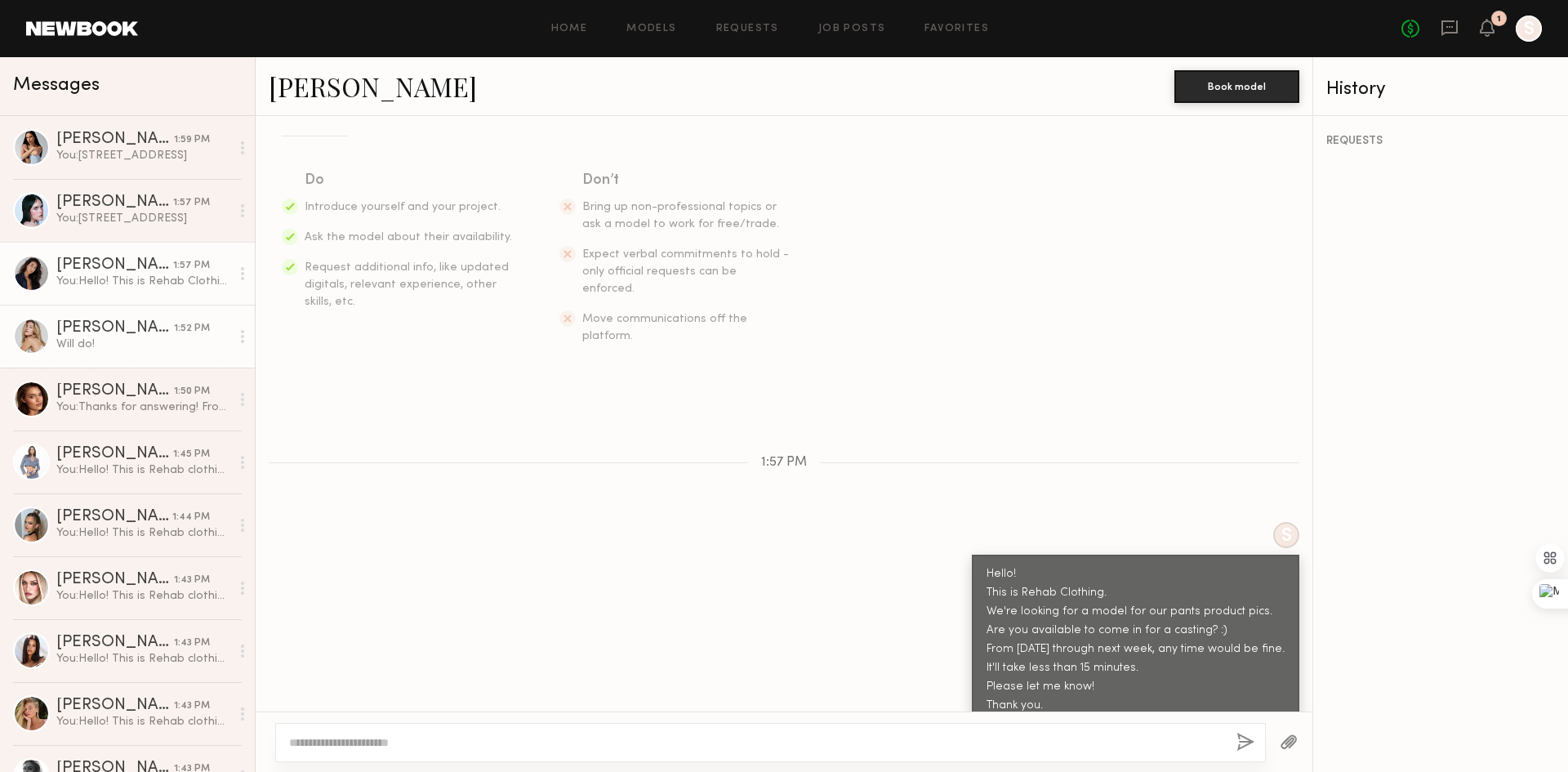
click at [149, 329] on div "[PERSON_NAME]" at bounding box center [115, 328] width 117 height 16
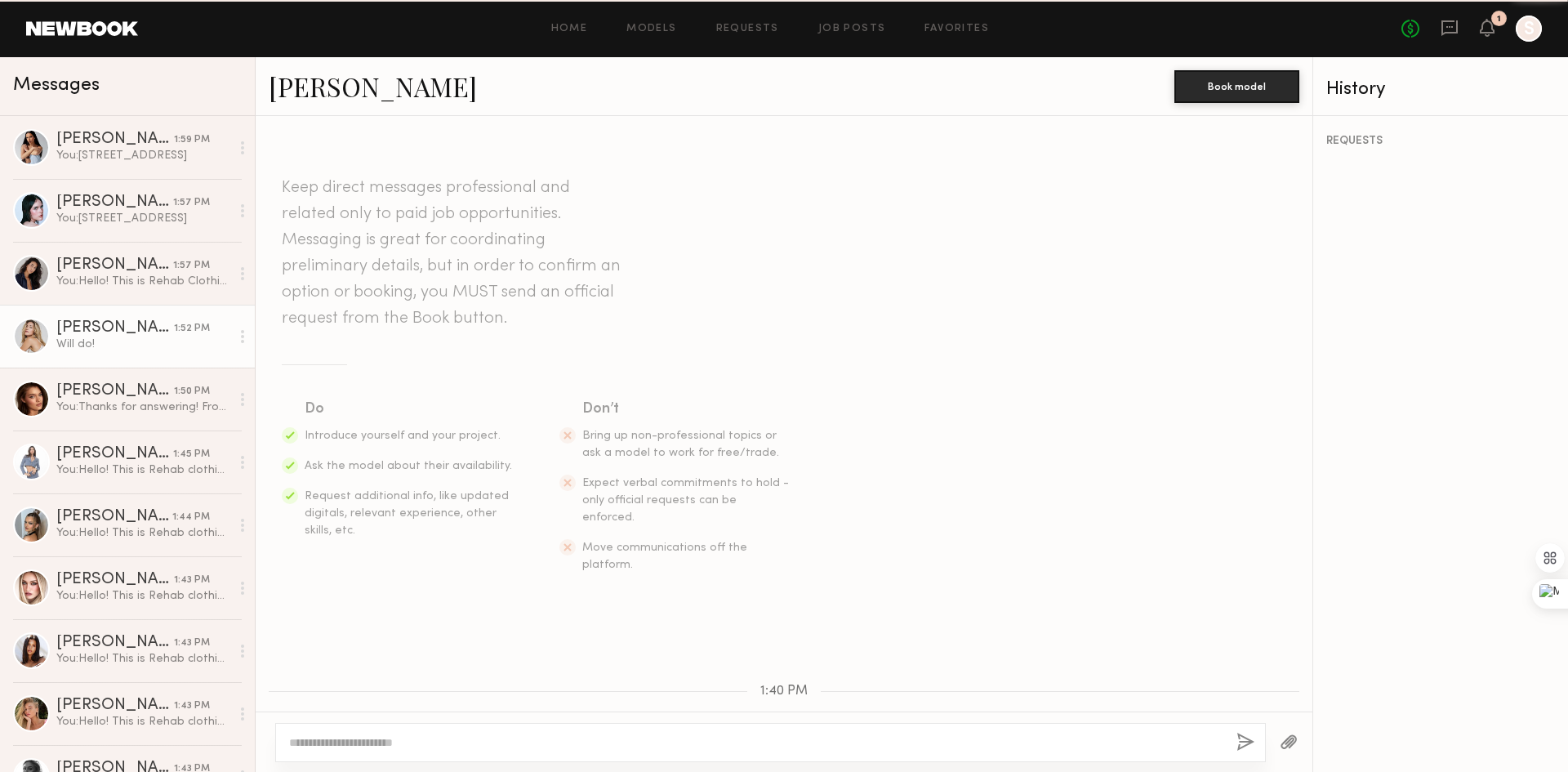
scroll to position [689, 0]
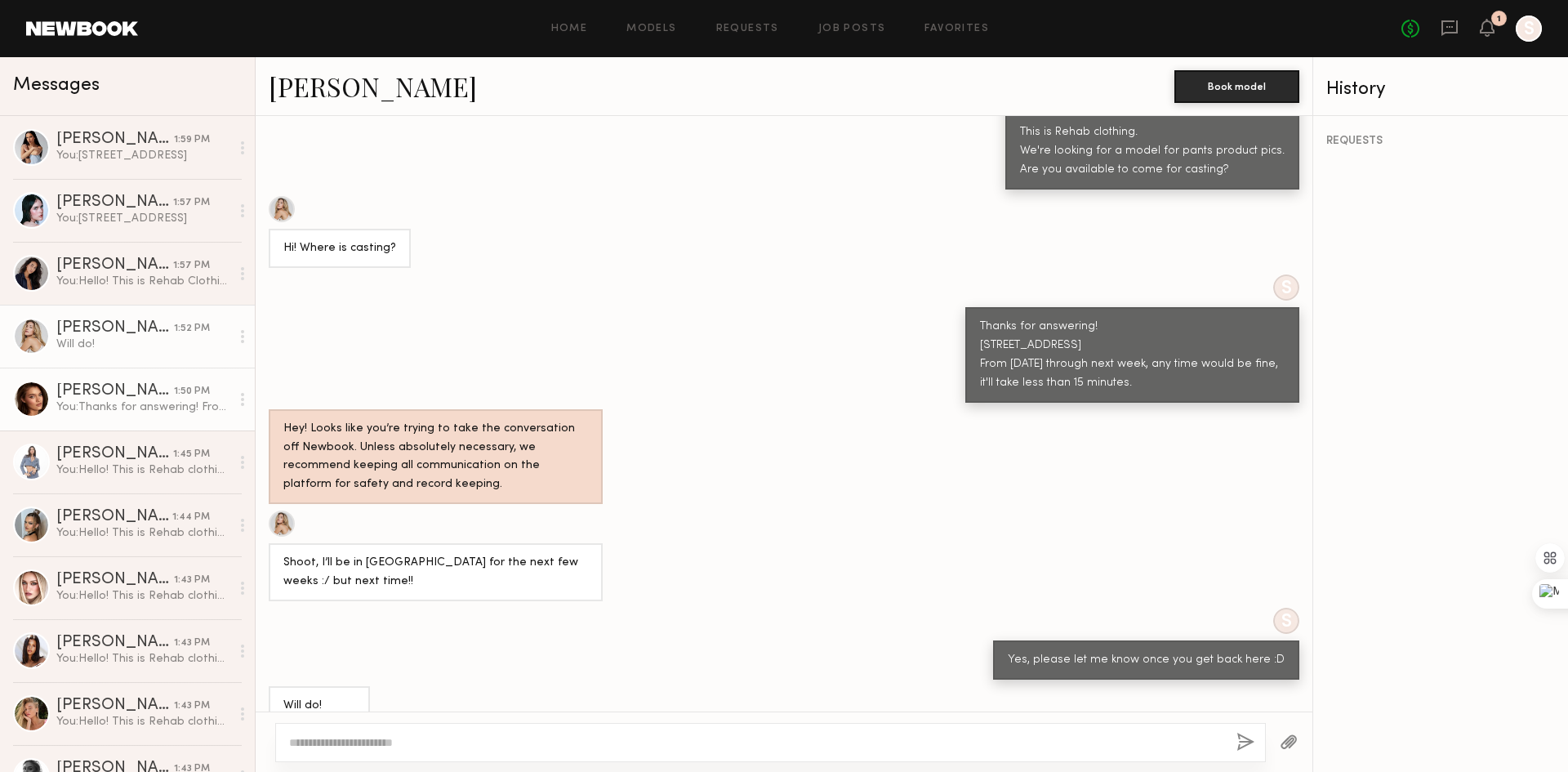
click at [71, 411] on div "You: Thanks for answering! From [DATE] through next week, any time would be fin…" at bounding box center [143, 407] width 174 height 16
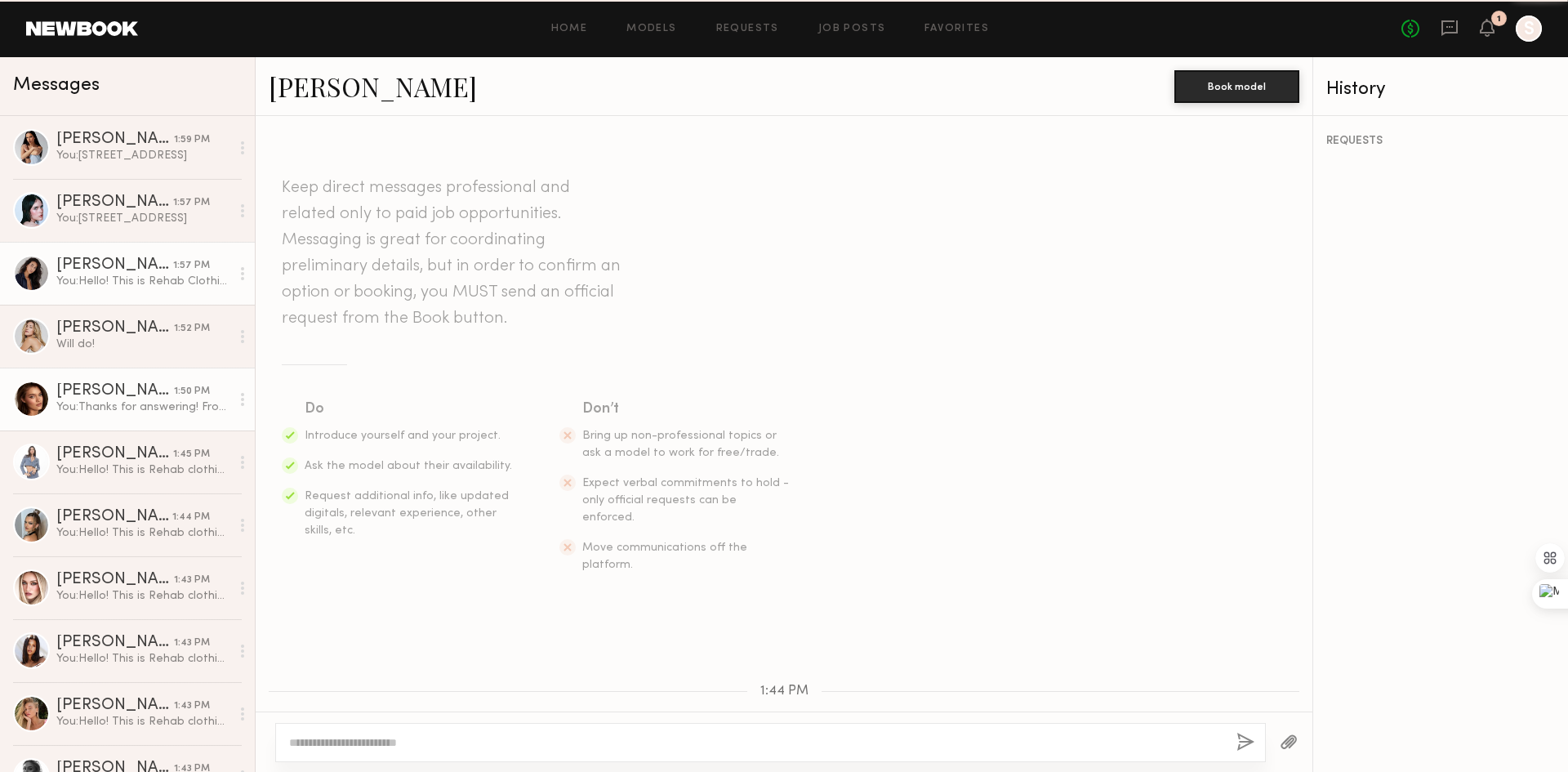
scroll to position [353, 0]
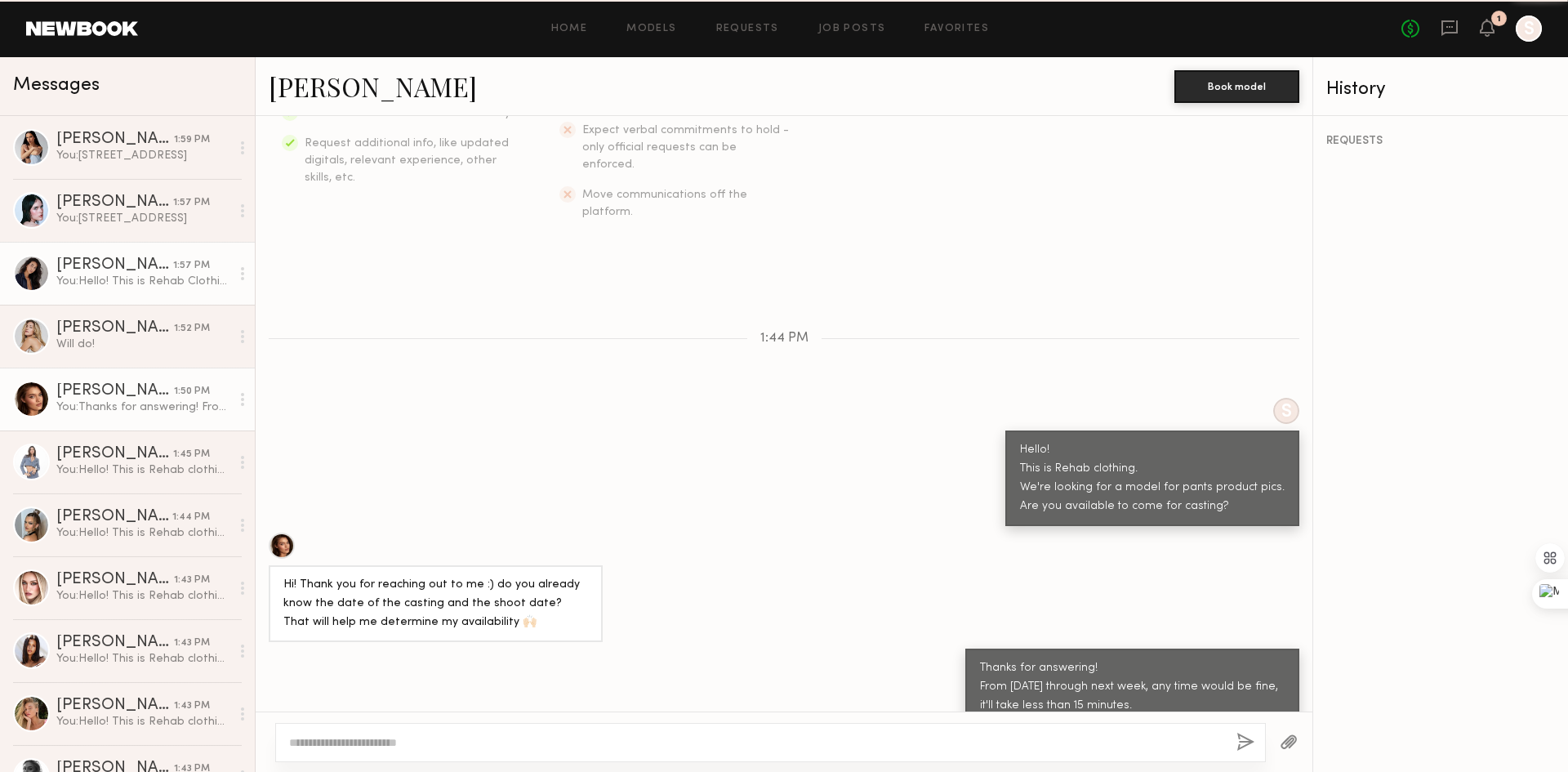
click at [101, 267] on div "[PERSON_NAME]" at bounding box center [115, 265] width 116 height 16
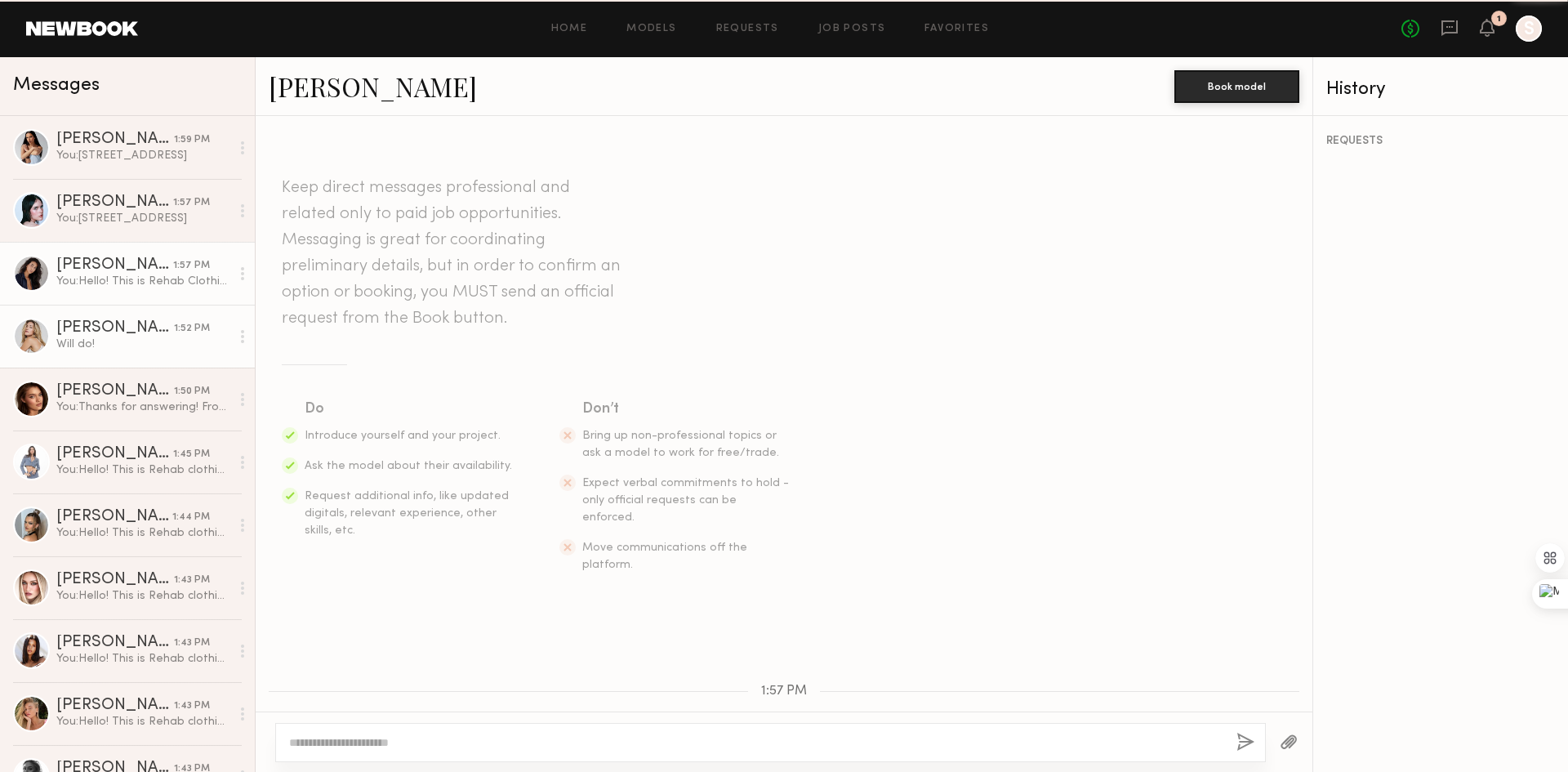
scroll to position [228, 0]
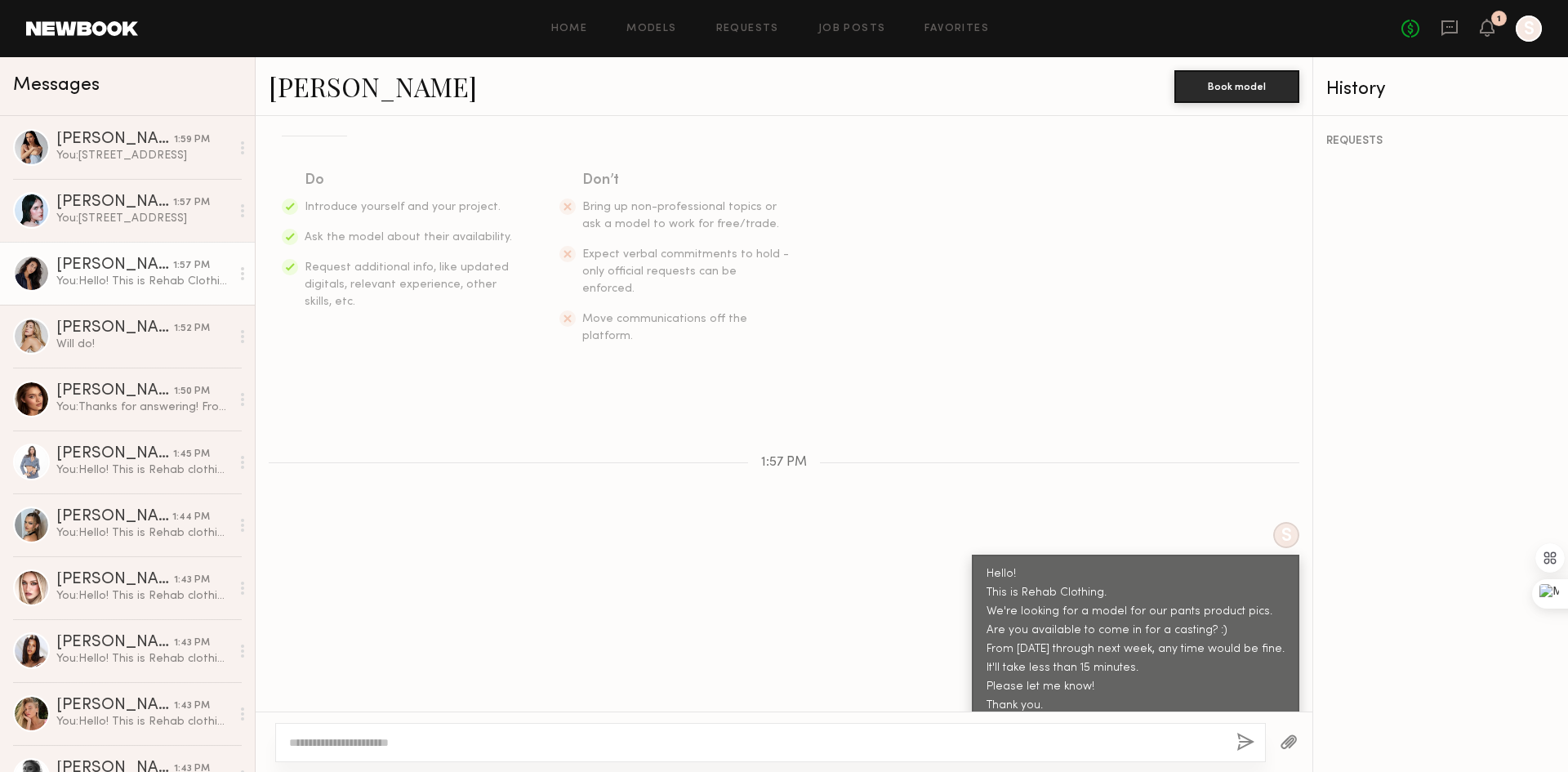
drag, startPoint x: 1029, startPoint y: 679, endPoint x: 946, endPoint y: 531, distance: 169.7
click at [946, 531] on div "S Hello! This is Rehab Clothing. We're looking for a model for our pants produc…" at bounding box center [784, 624] width 1057 height 204
copy div "Hello! This is Rehab Clothing. We're looking for a model for our pants product …"
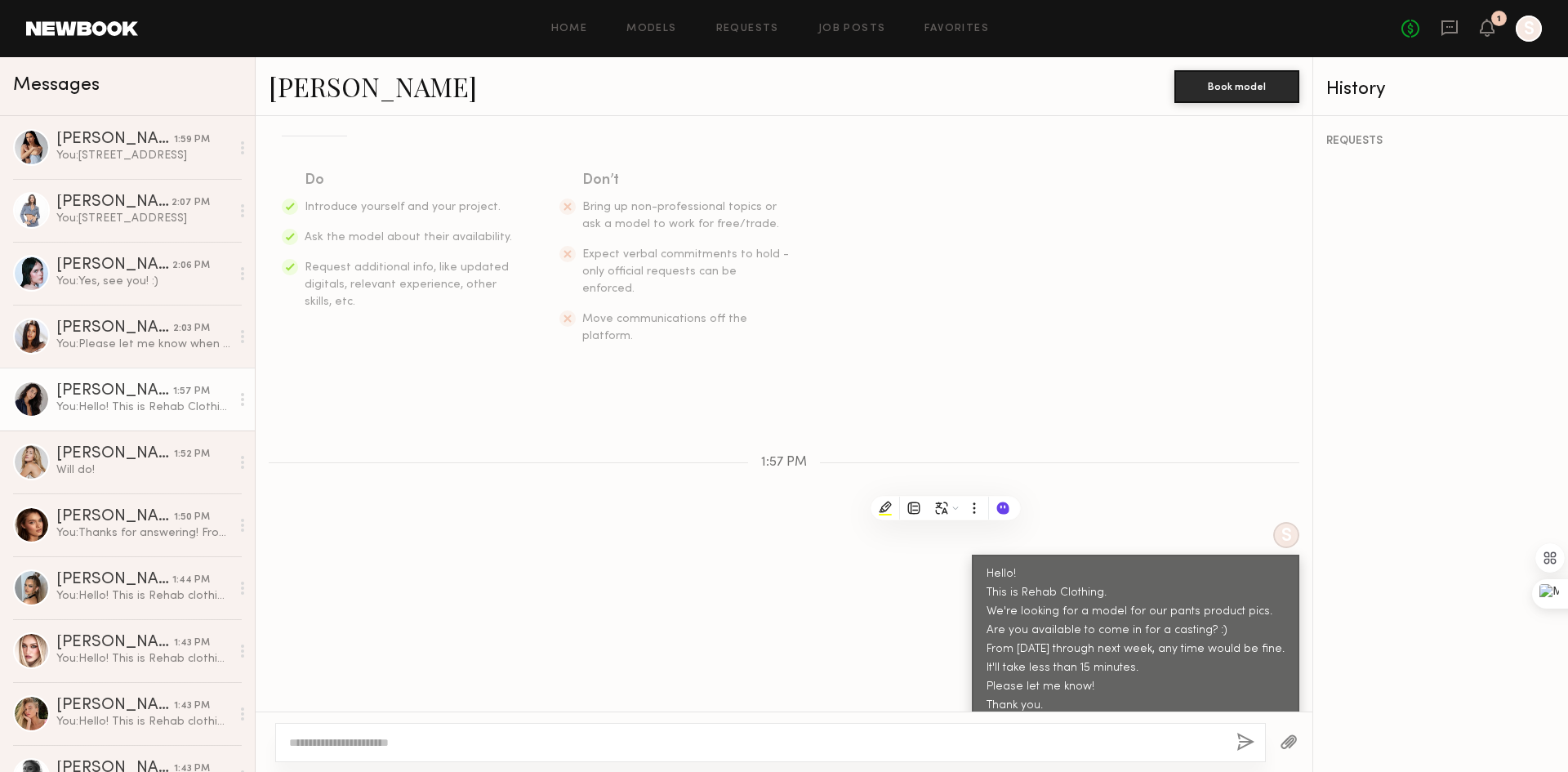
click at [1115, 616] on div "Hello! This is Rehab Clothing. We're looking for a model for our pants product …" at bounding box center [1135, 641] width 298 height 150
click at [994, 565] on div "Hello! This is Rehab Clothing. We're looking for a model for our pants product …" at bounding box center [1135, 641] width 298 height 150
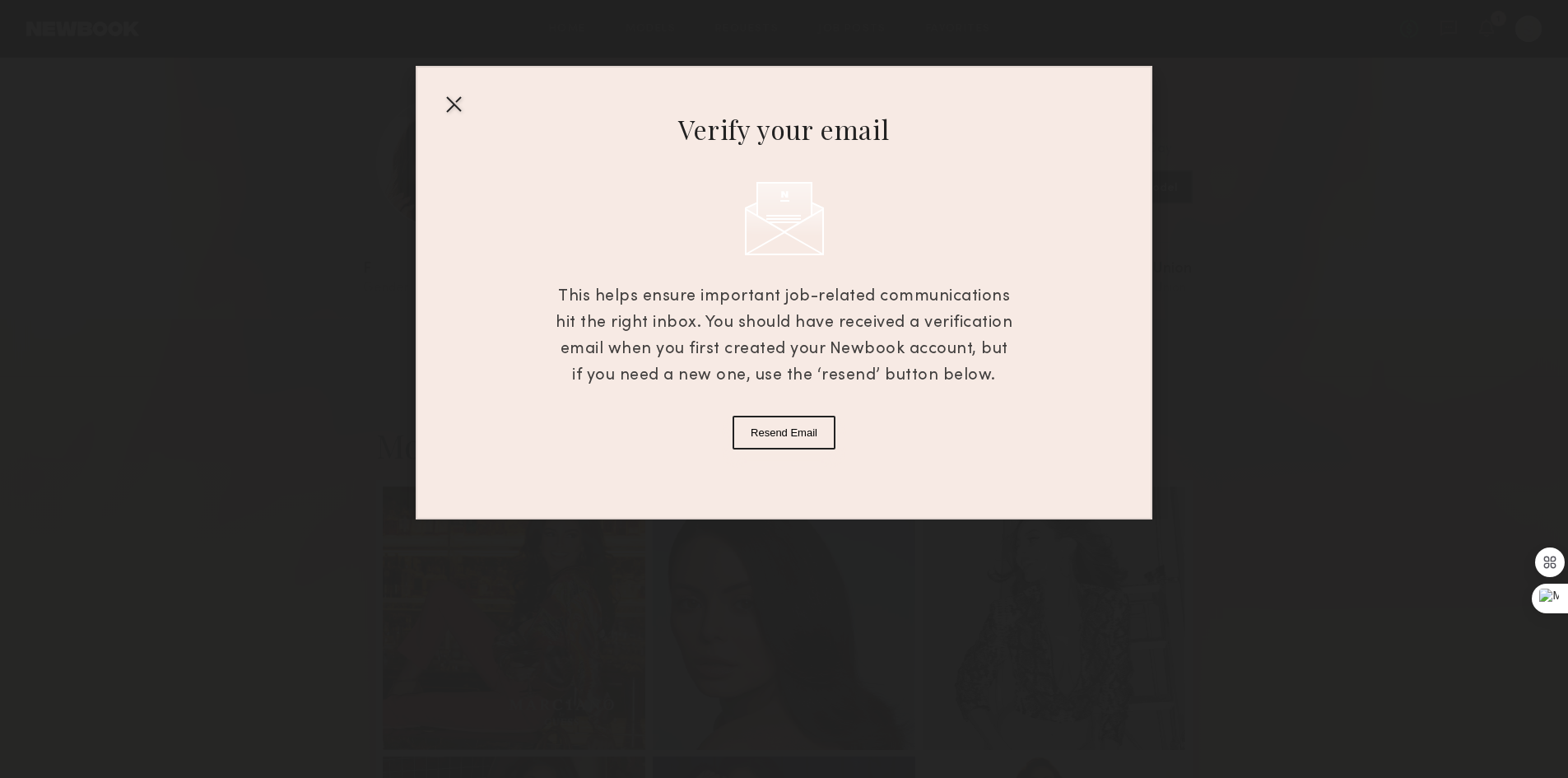
click at [439, 107] on div "Verify your email This helps ensure important job-related communications hit th…" at bounding box center [784, 292] width 737 height 453
click at [455, 97] on div at bounding box center [454, 104] width 27 height 27
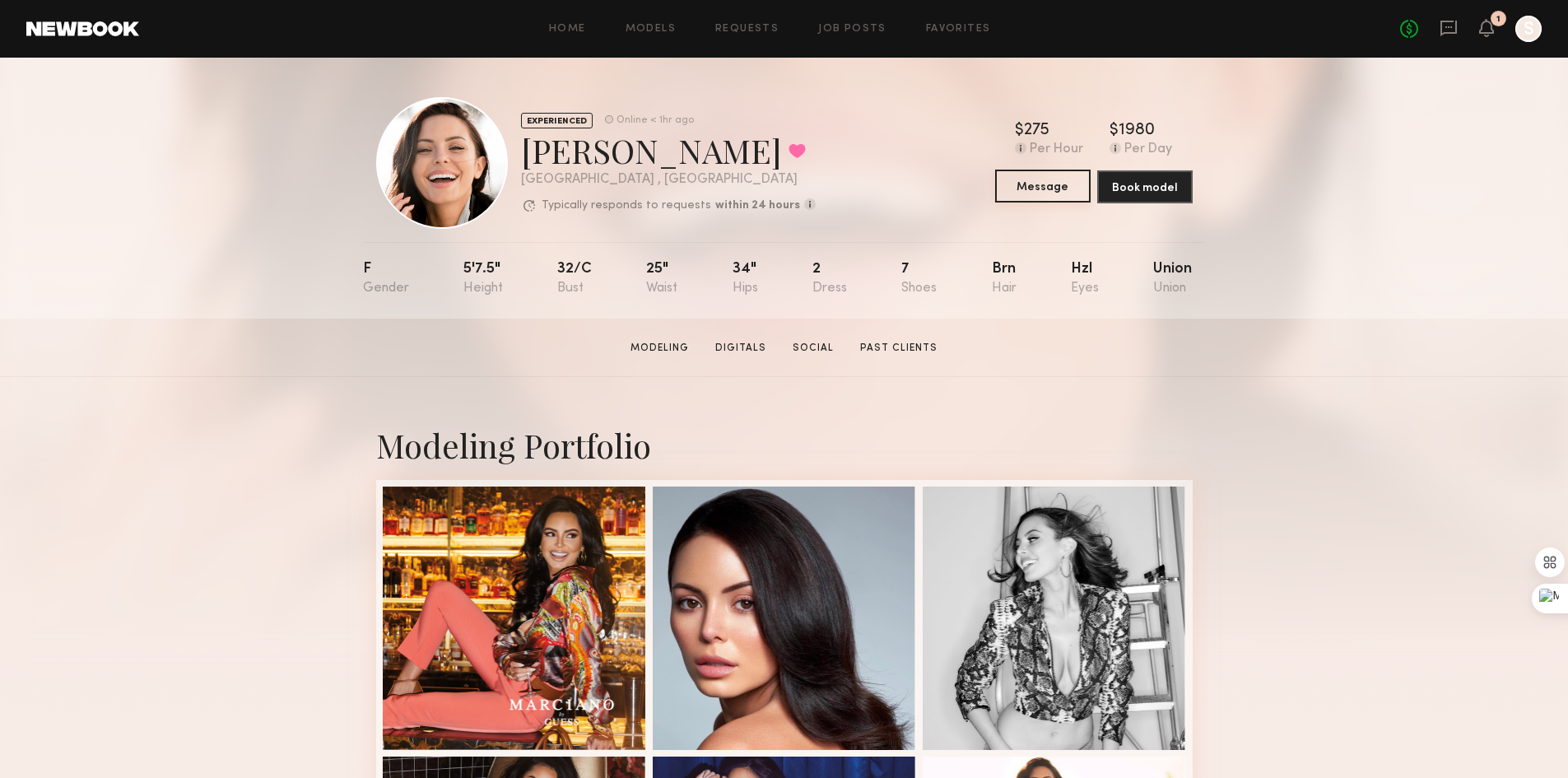
click at [1021, 191] on button "Message" at bounding box center [1042, 186] width 96 height 33
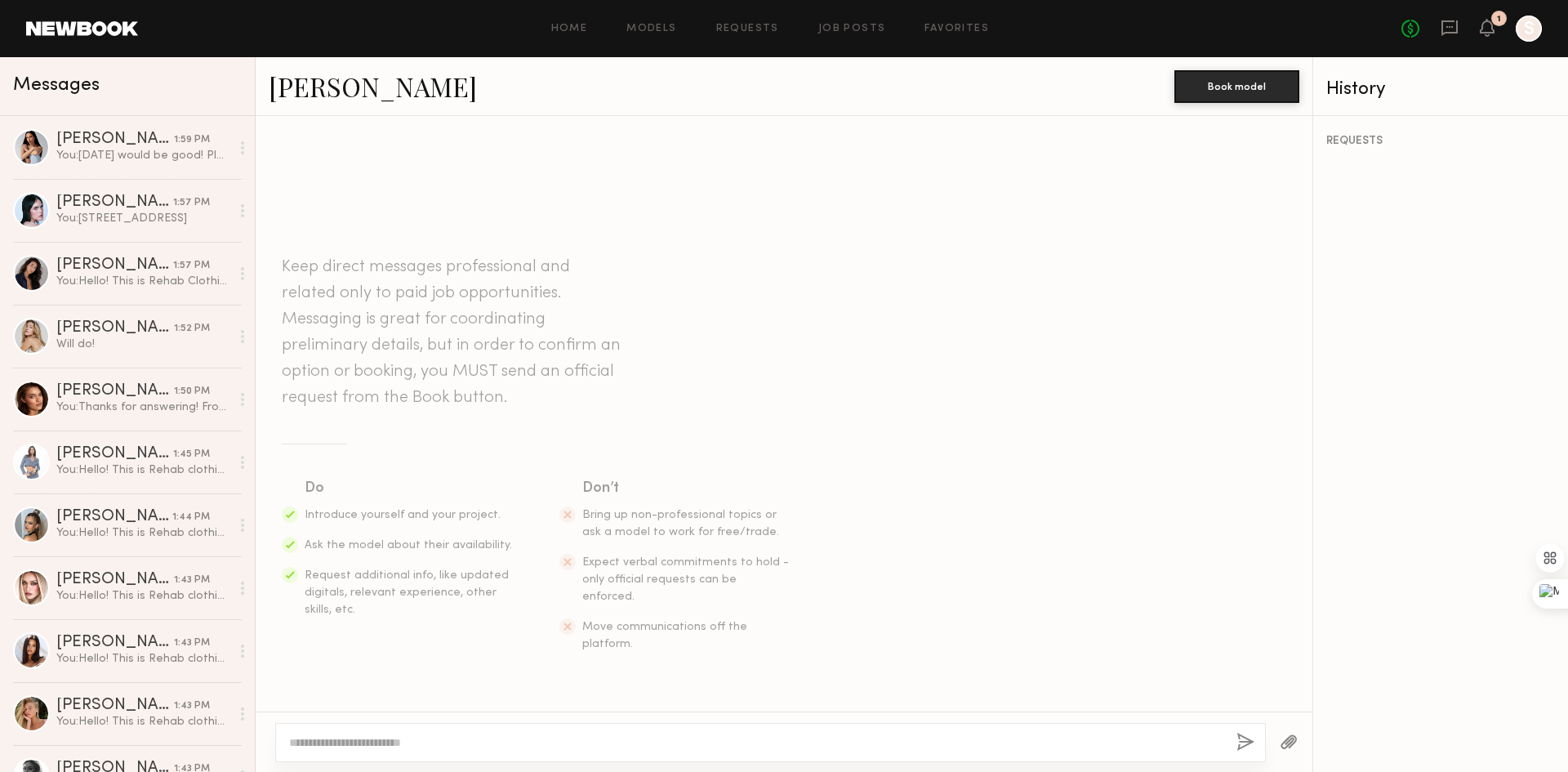
click at [754, 754] on div at bounding box center [770, 743] width 991 height 39
click at [678, 745] on textarea at bounding box center [756, 742] width 935 height 16
paste textarea "**********"
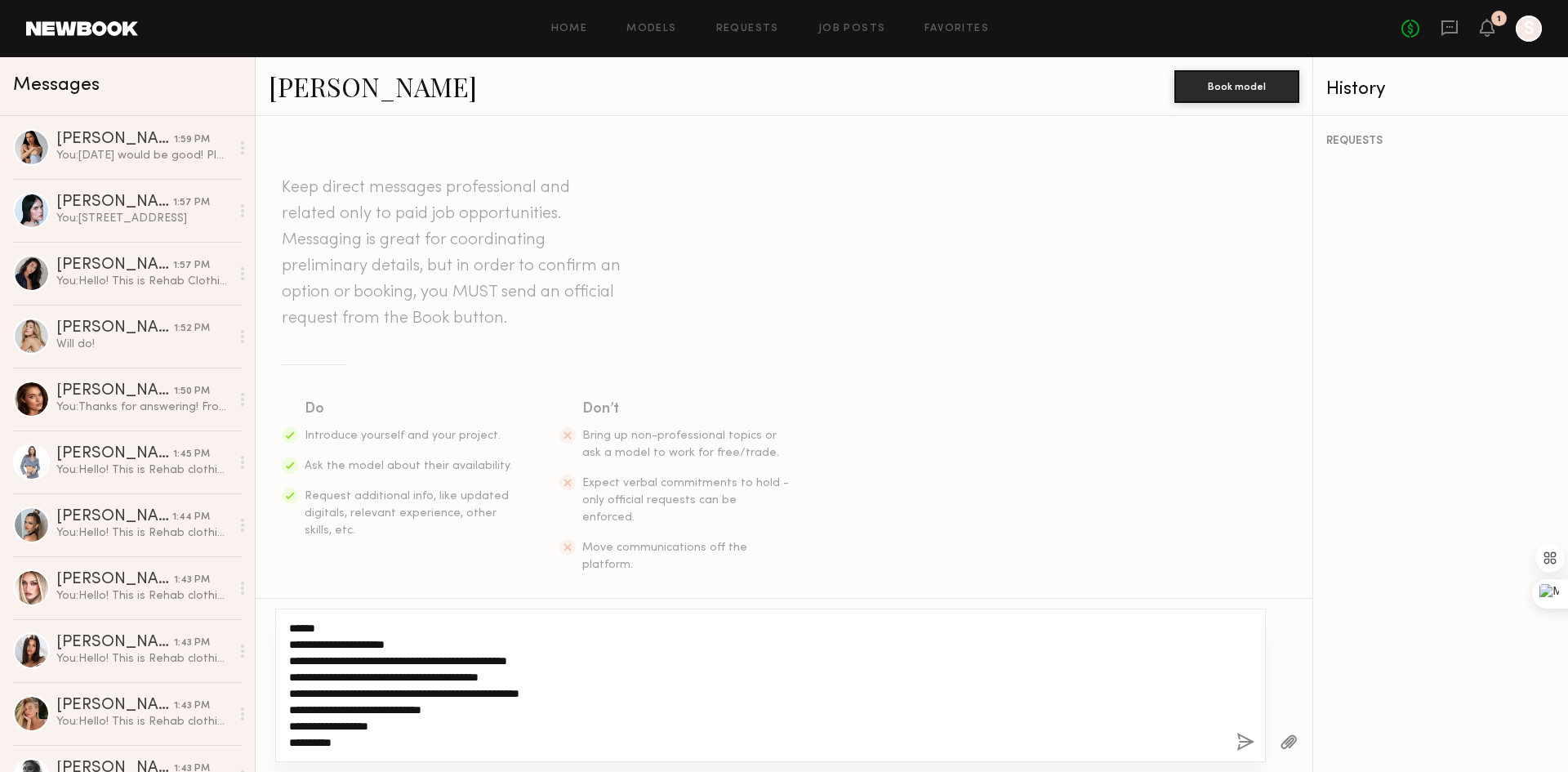
type textarea "**********"
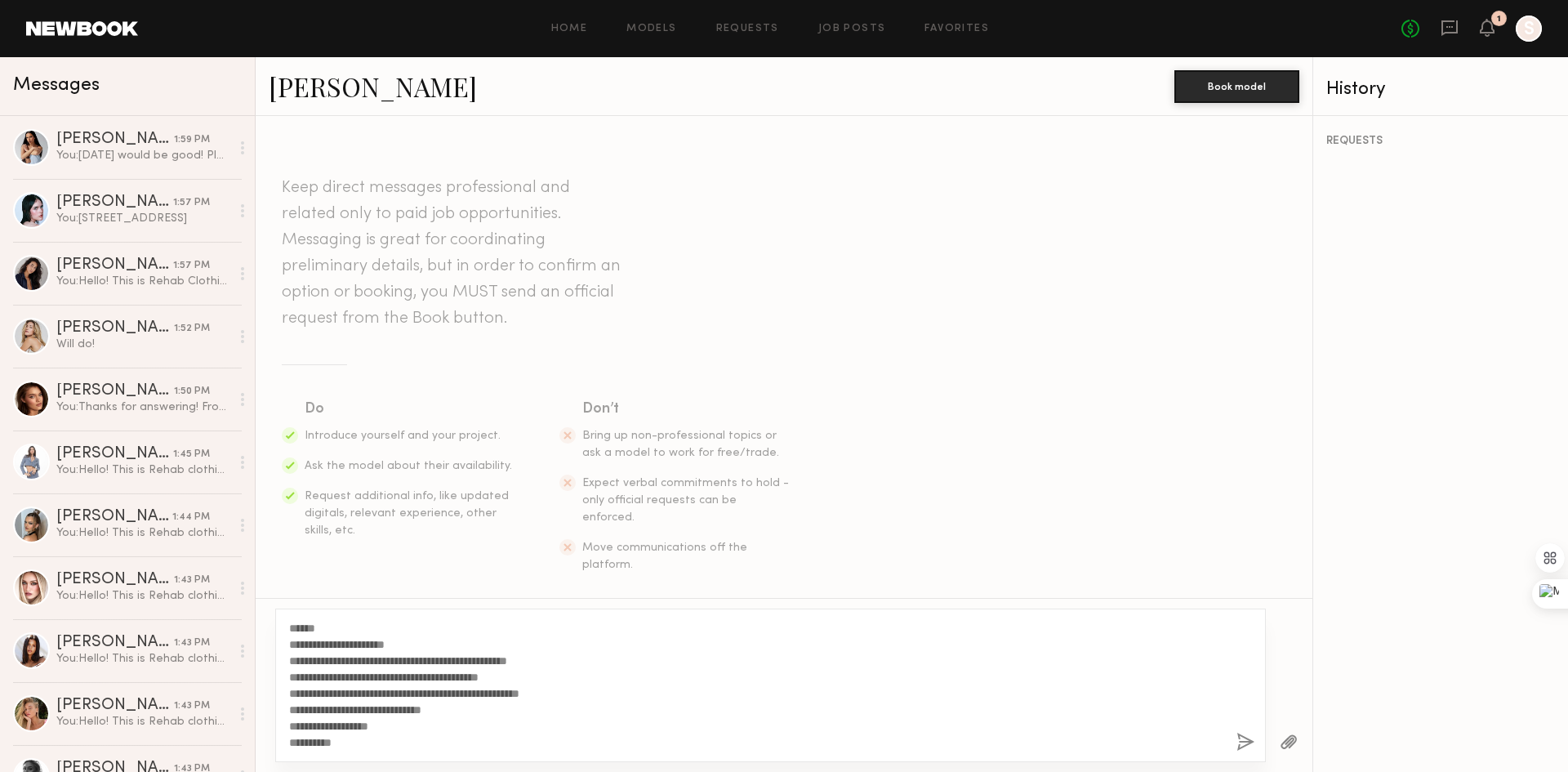
click at [1247, 744] on button "button" at bounding box center [1245, 743] width 18 height 21
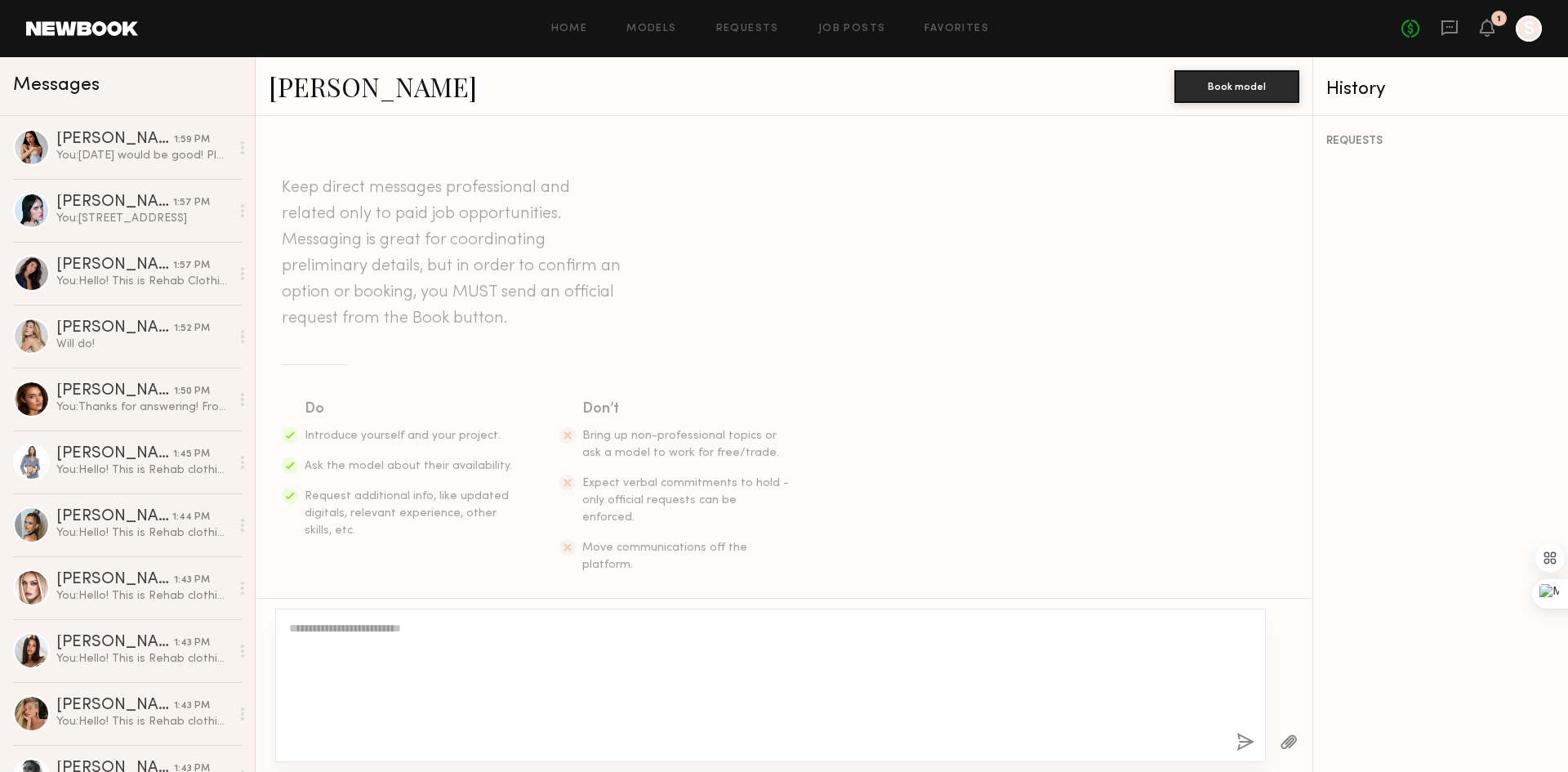
scroll to position [228, 0]
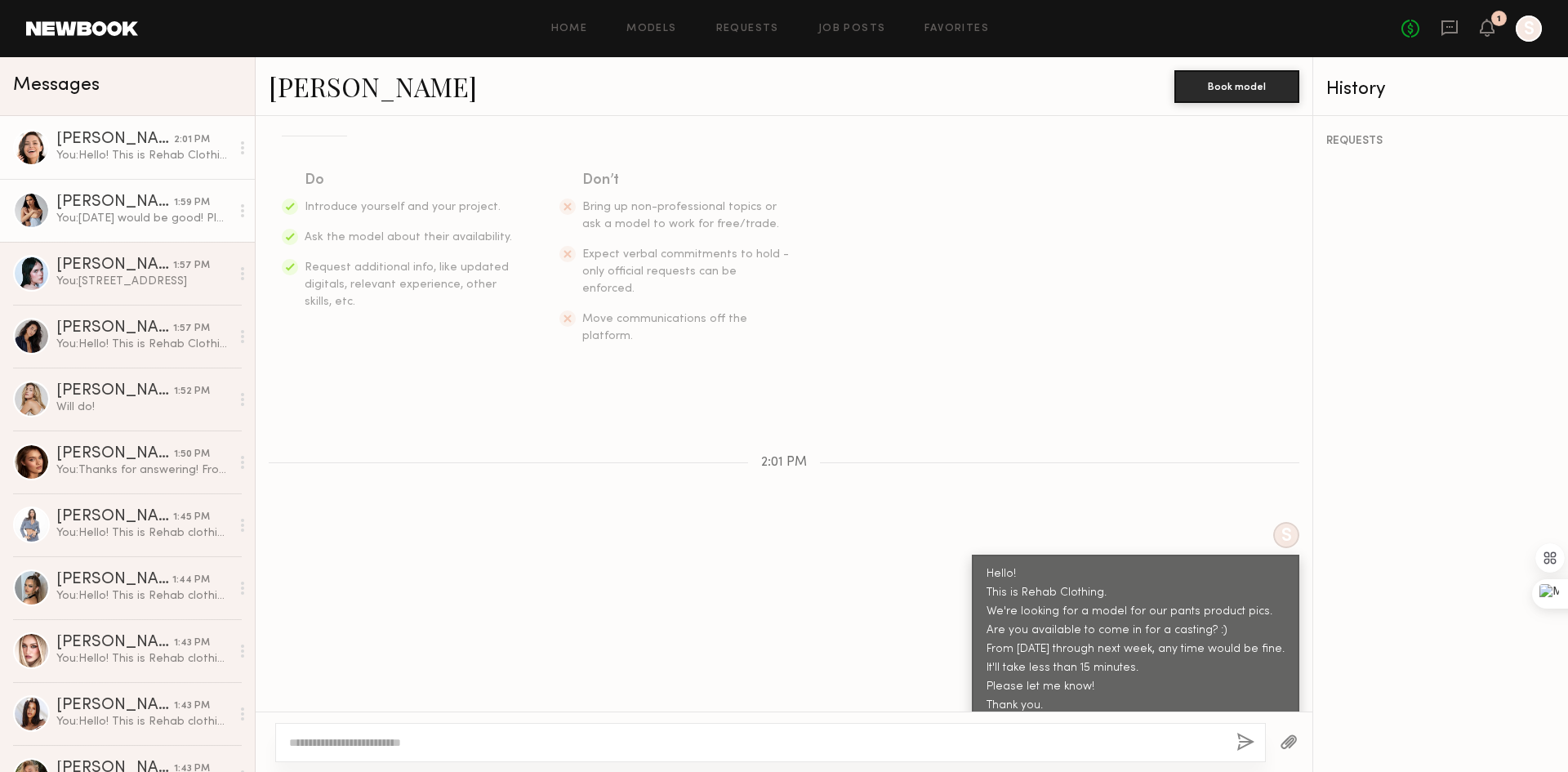
click at [138, 230] on link "Juliette A. 1:59 PM You: Thursday would be good! Please let me know when you ca…" at bounding box center [127, 209] width 255 height 63
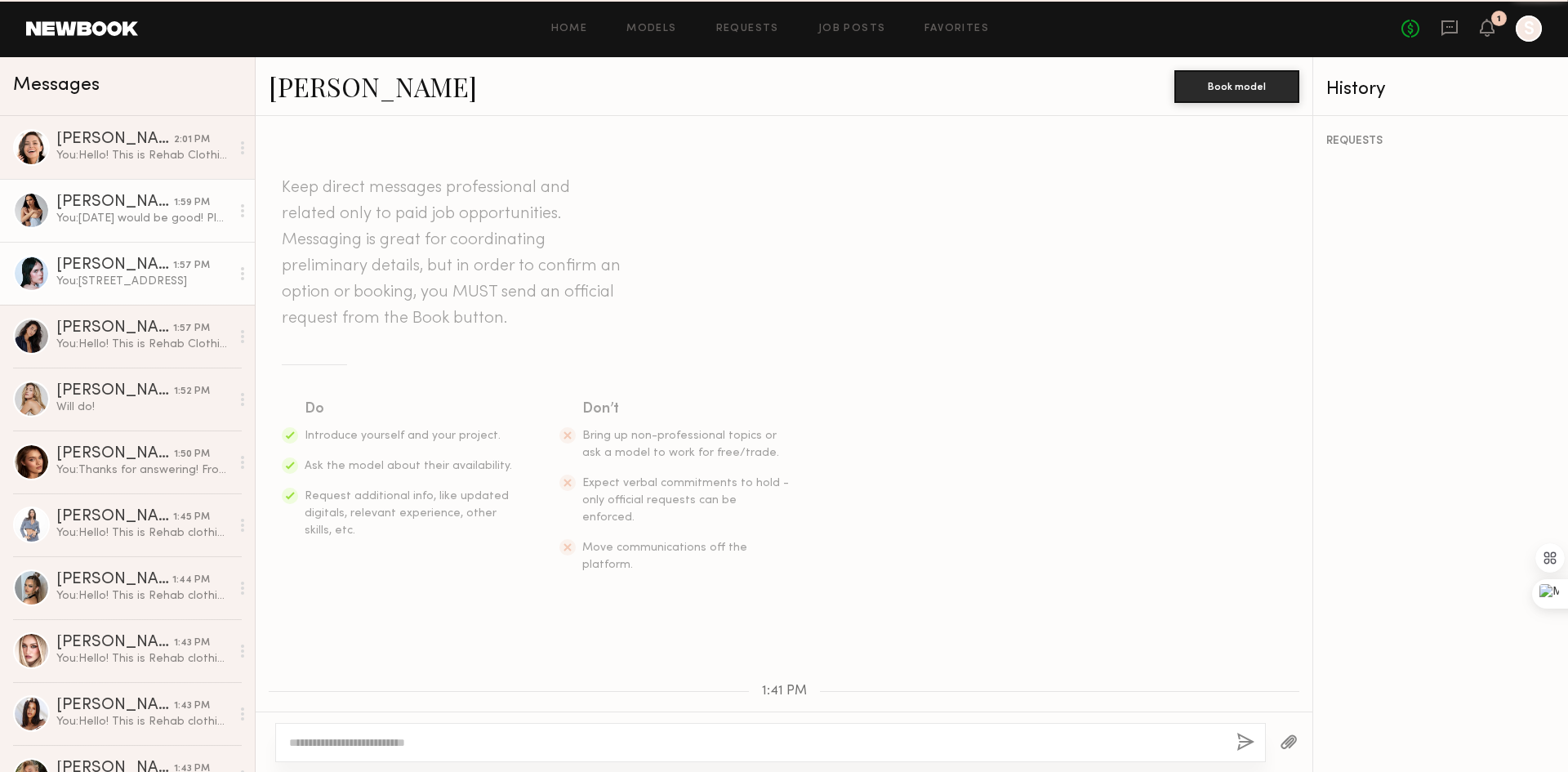
scroll to position [587, 0]
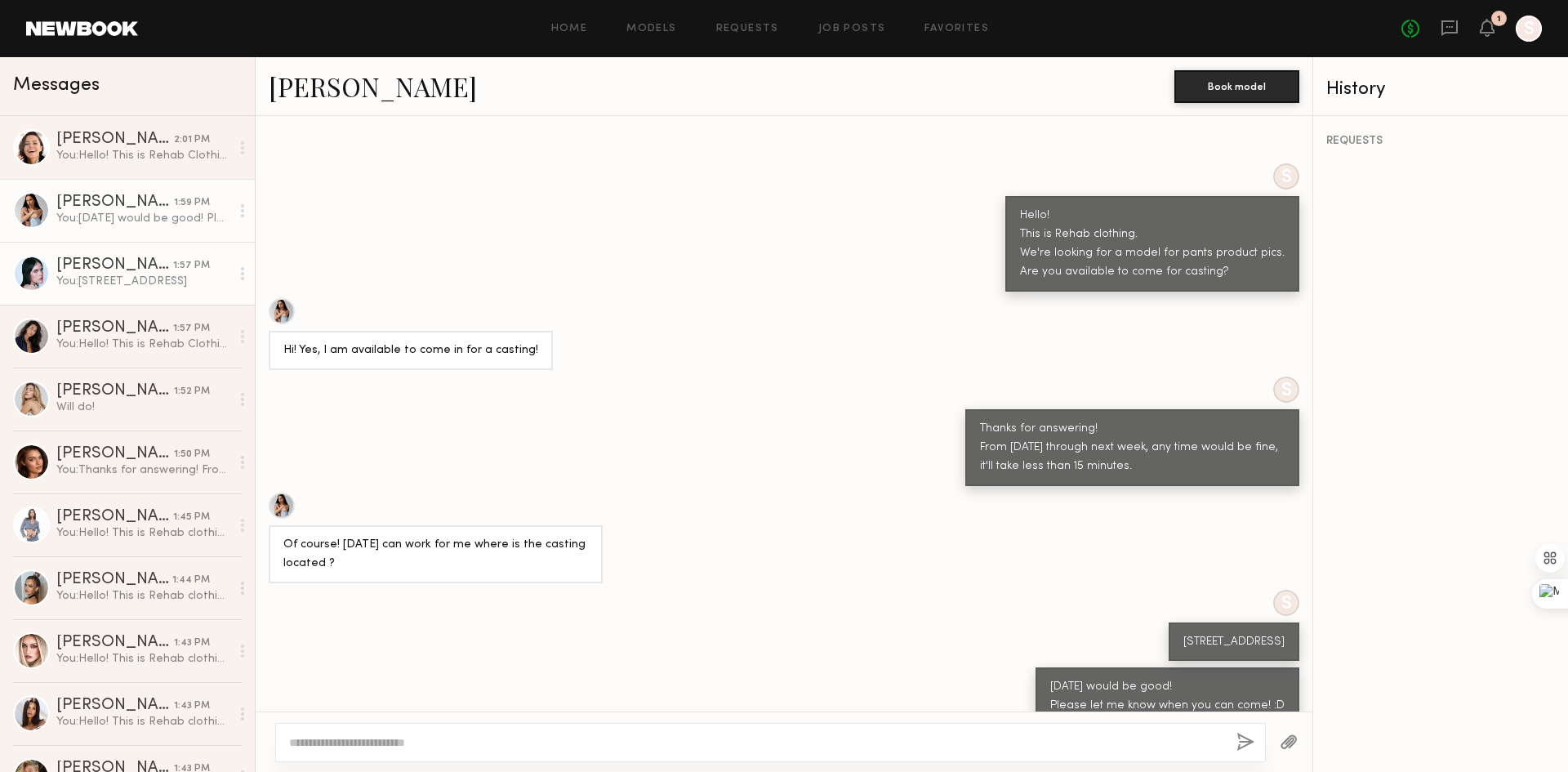
click at [128, 273] on div "Mae B." at bounding box center [115, 265] width 116 height 16
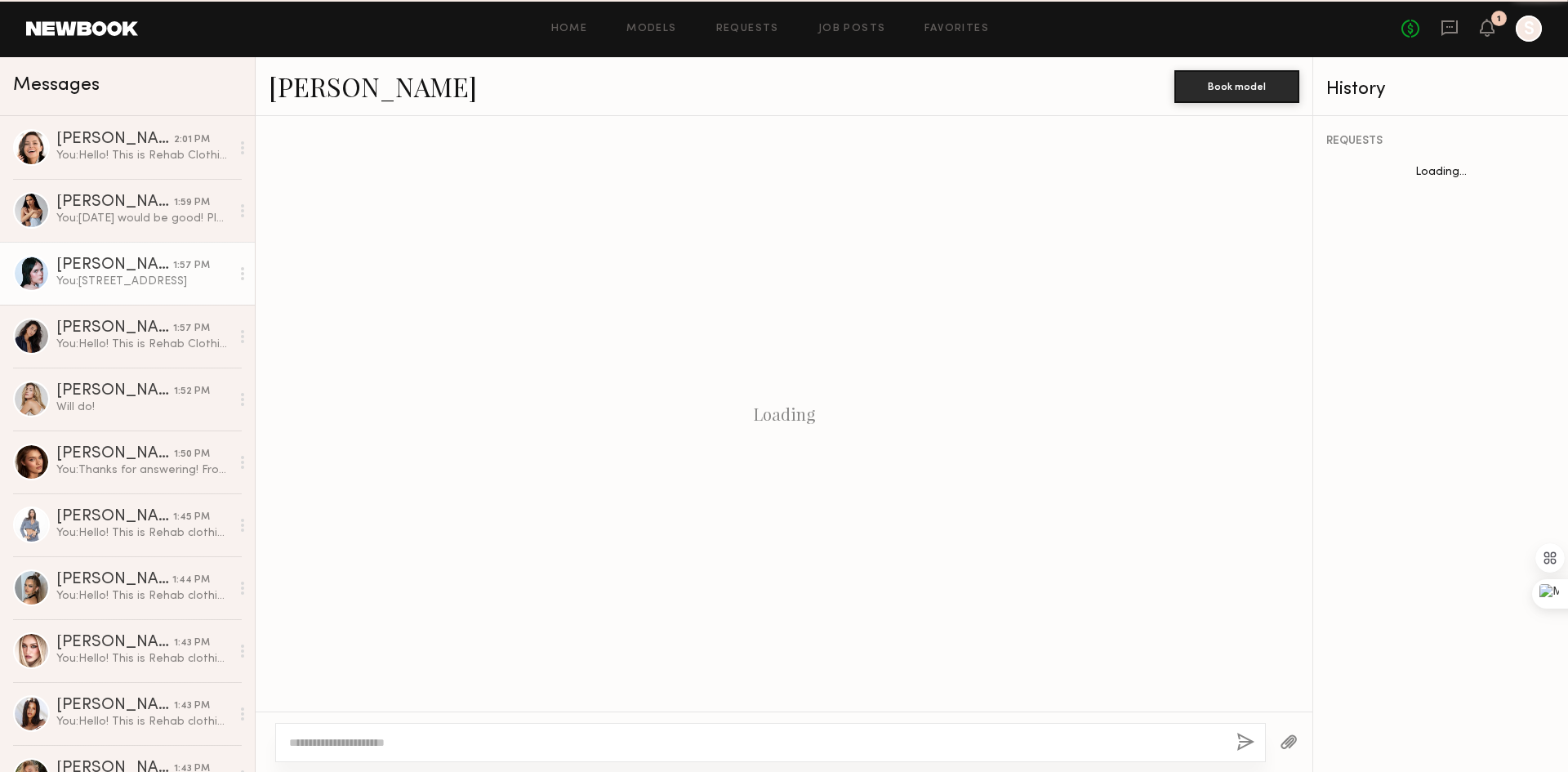
scroll to position [490, 0]
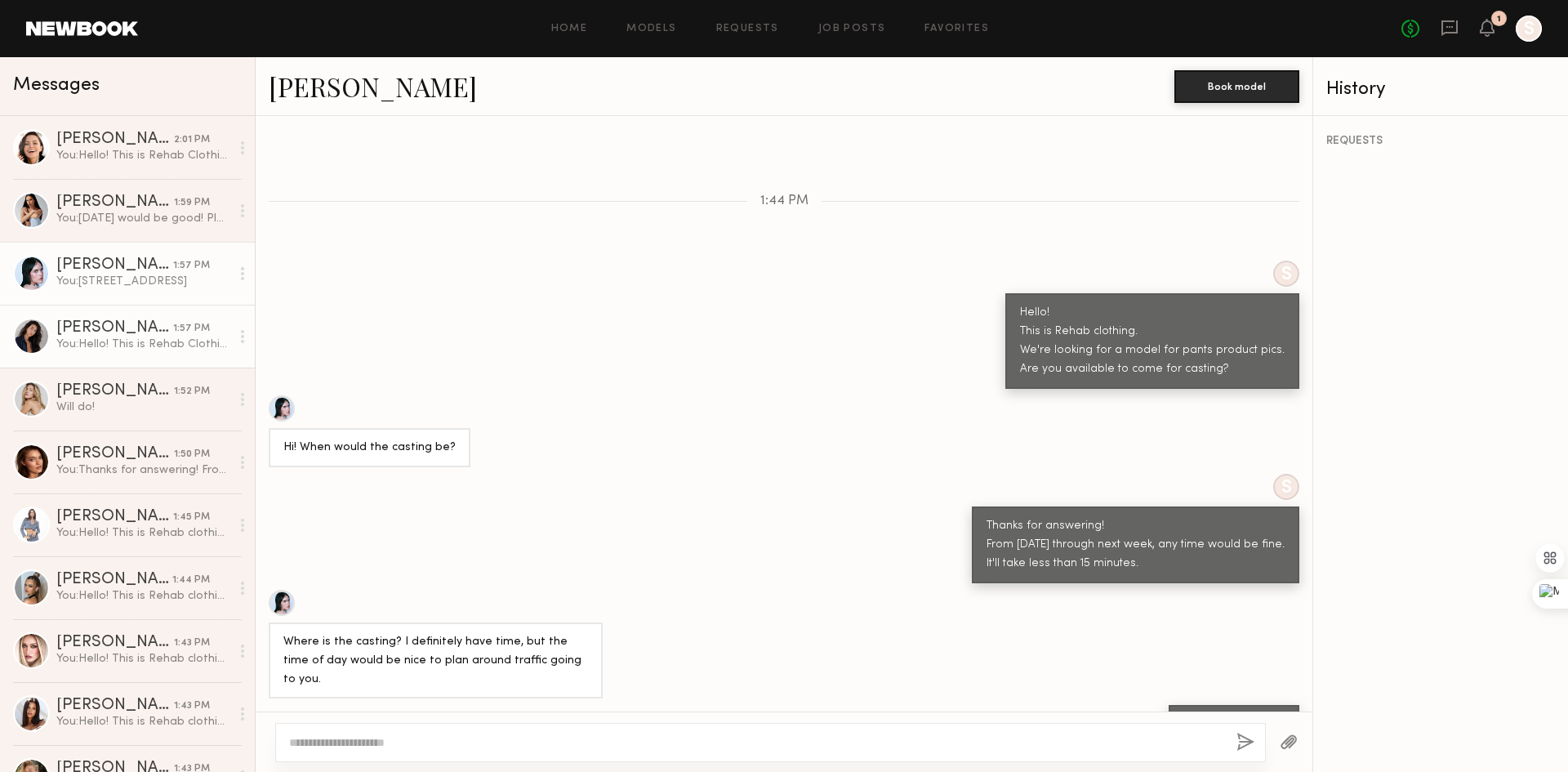
click at [100, 345] on div "You: Hello! This is Rehab Clothing. We're looking for a model for our pants pro…" at bounding box center [143, 344] width 174 height 16
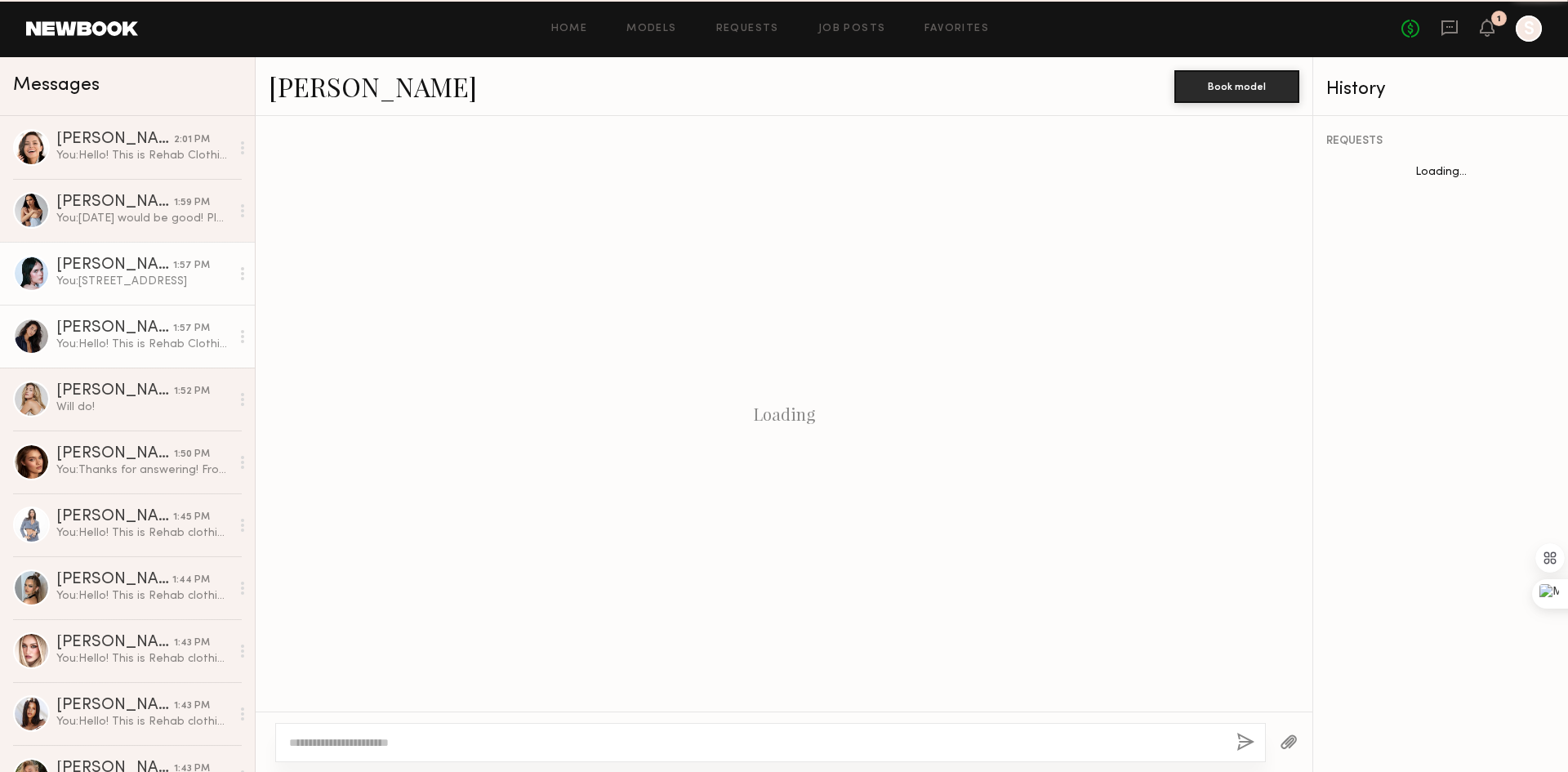
scroll to position [228, 0]
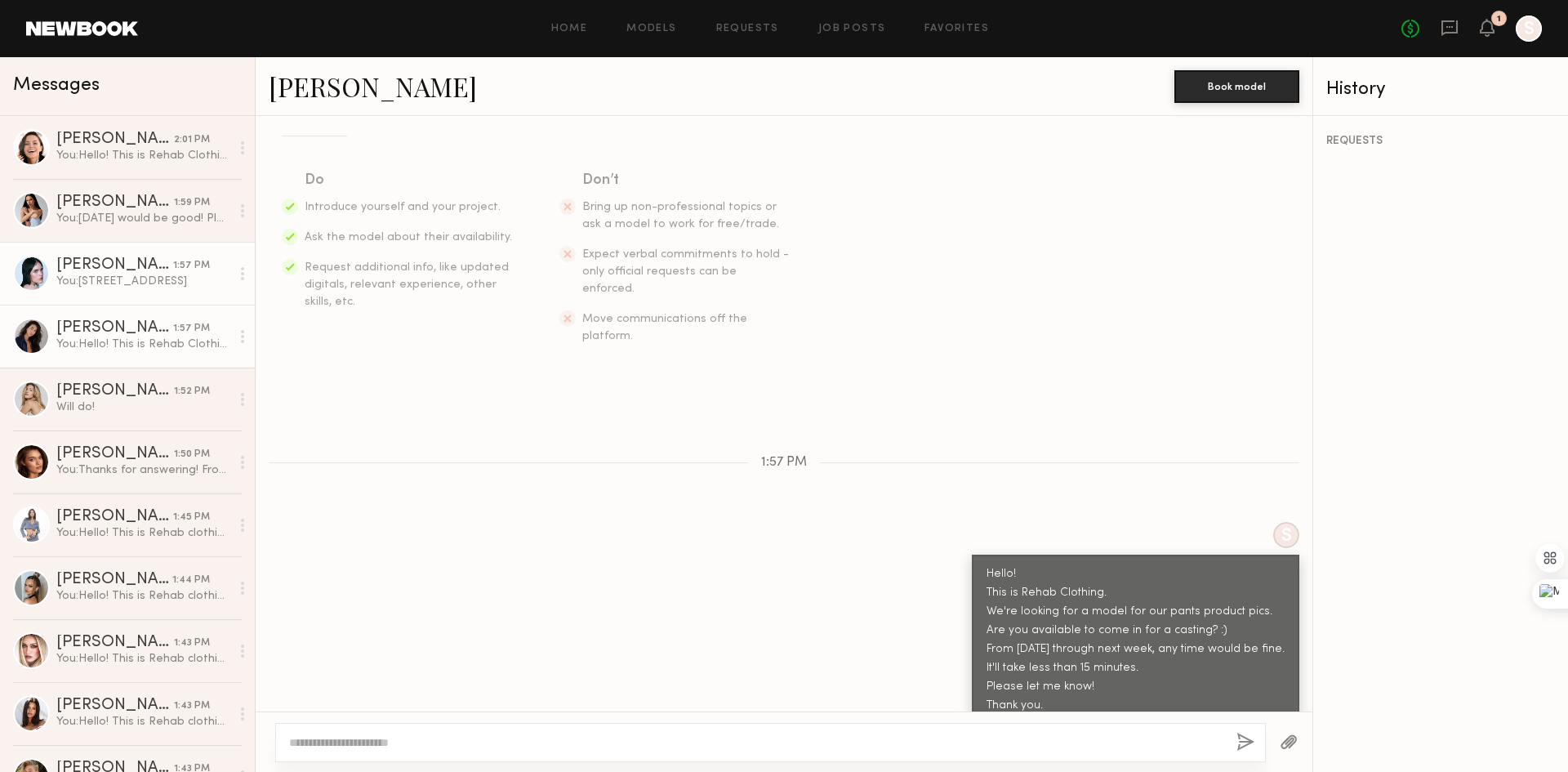
click at [104, 271] on div "Mae B." at bounding box center [115, 265] width 116 height 16
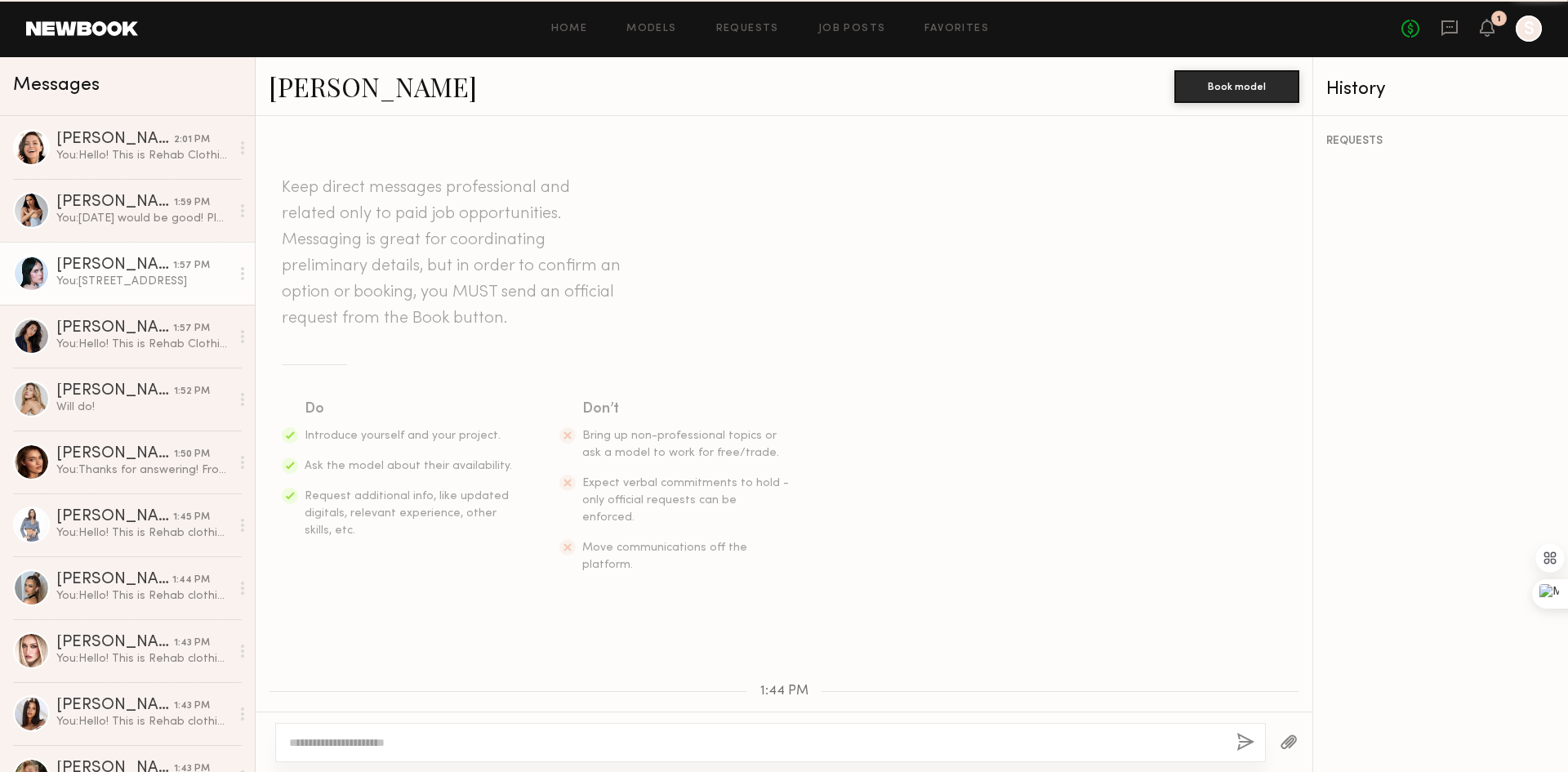
scroll to position [490, 0]
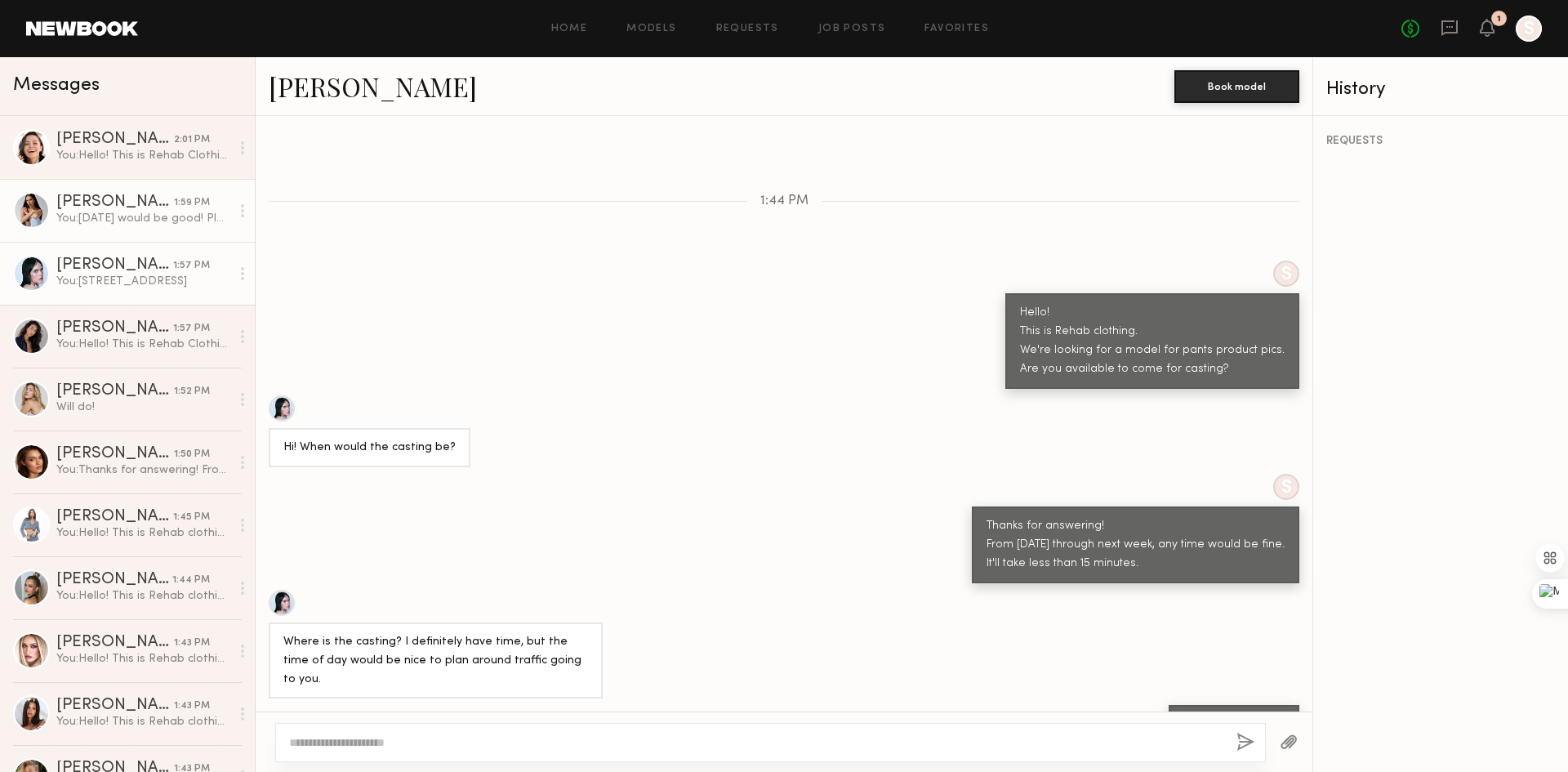
click at [97, 209] on div "Juliette A." at bounding box center [115, 202] width 117 height 16
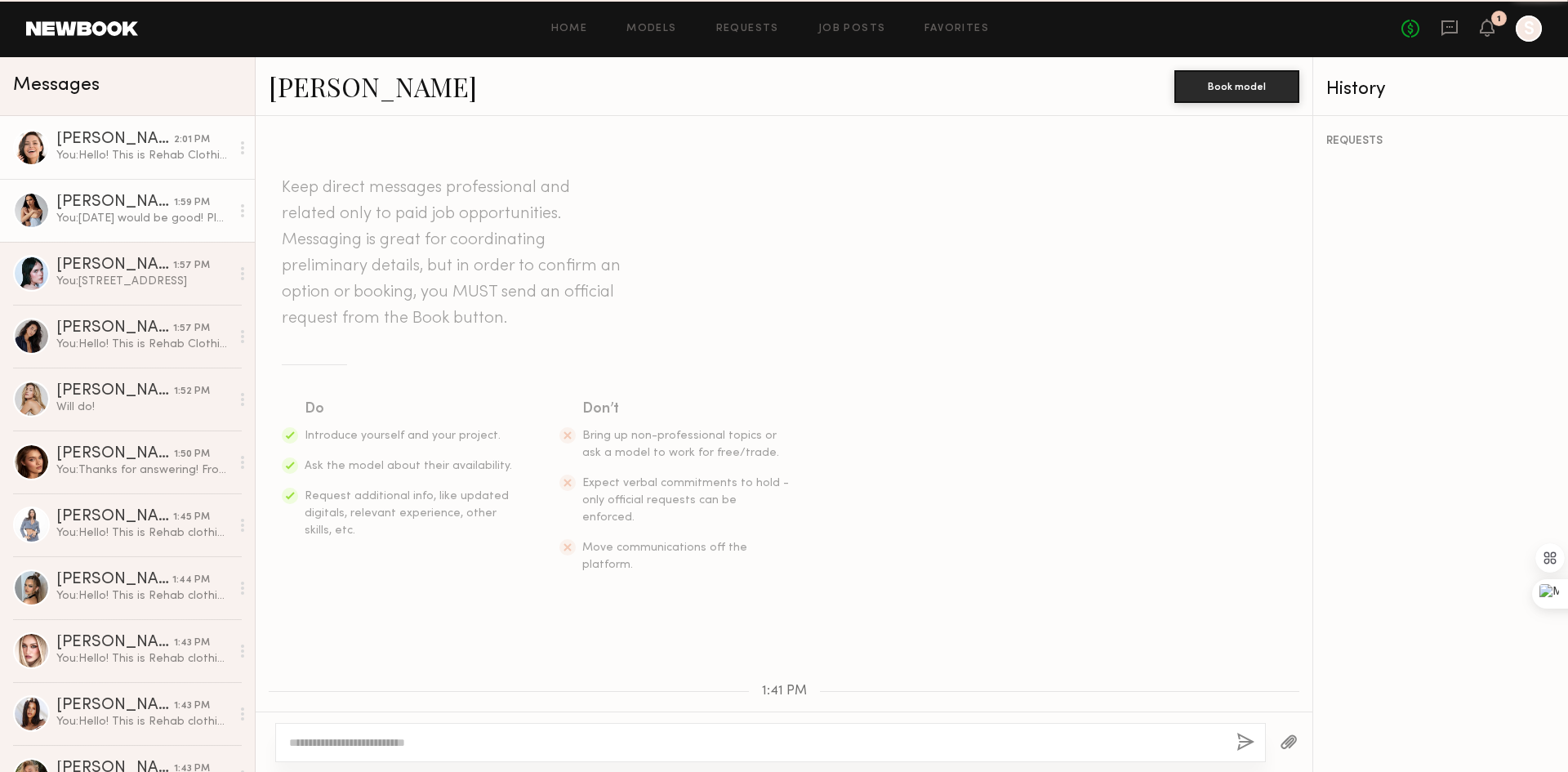
scroll to position [587, 0]
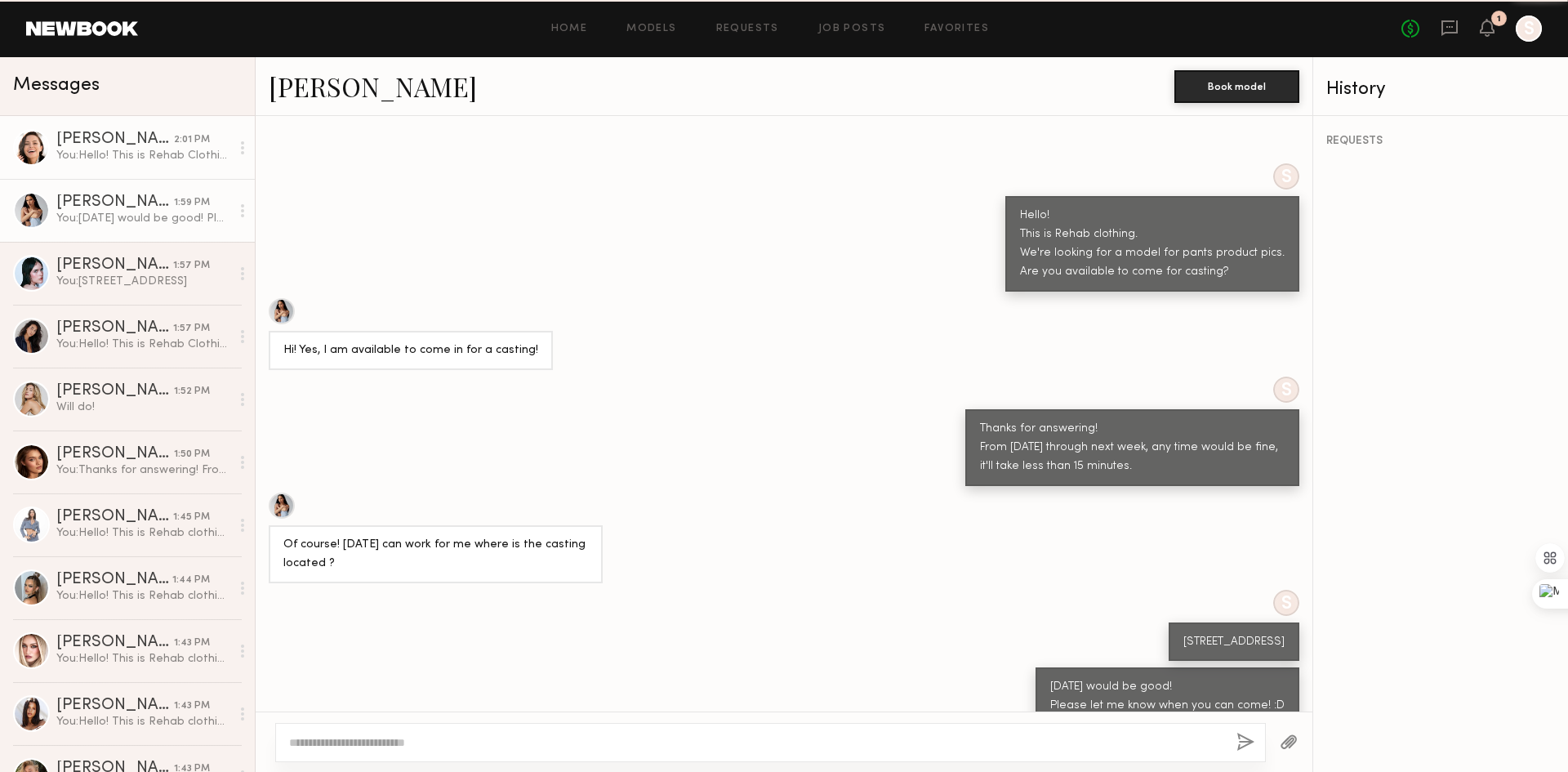
click at [105, 152] on div "You: Hello! This is Rehab Clothing. We're looking for a model for our pants pro…" at bounding box center [143, 155] width 174 height 16
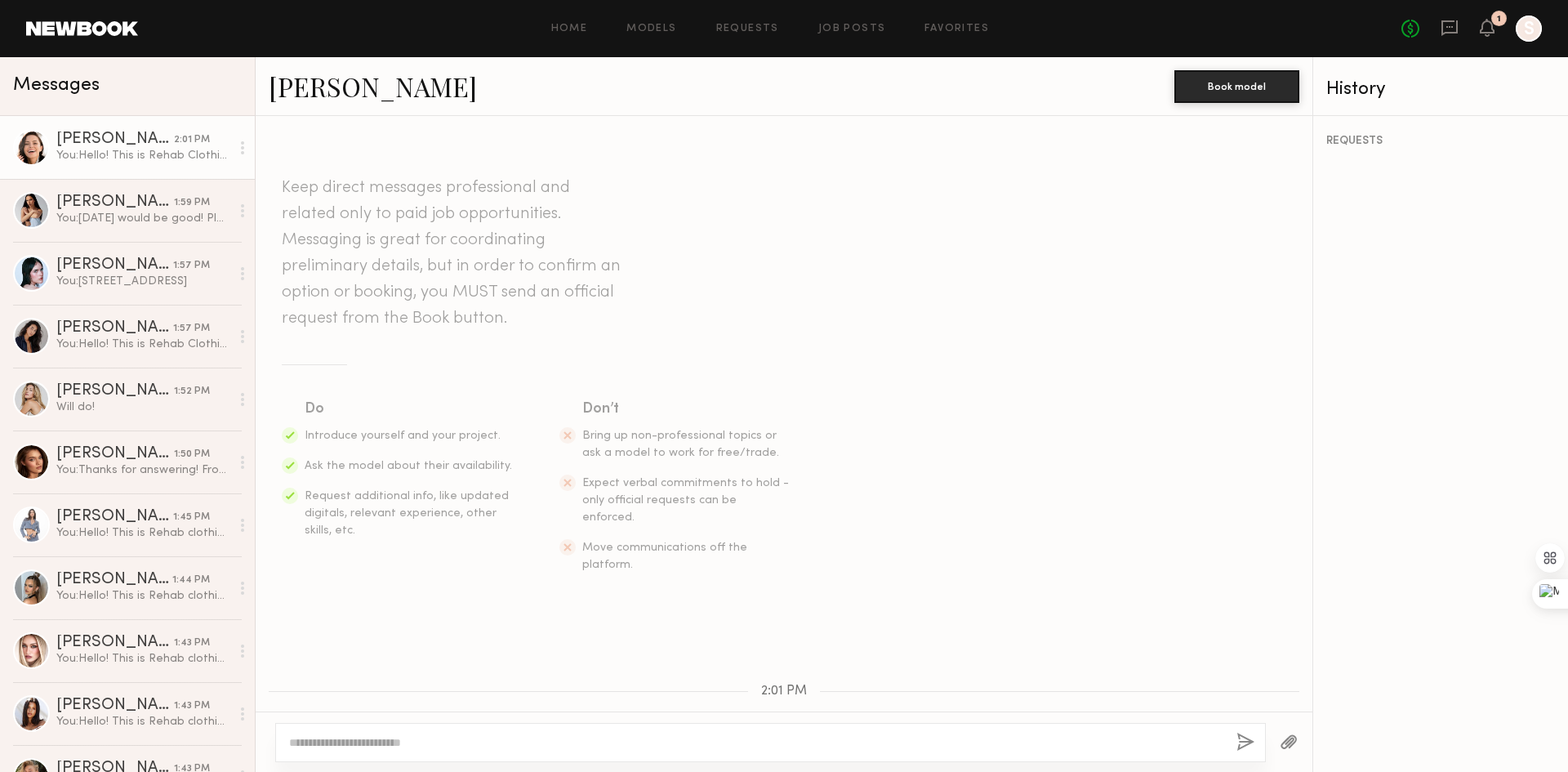
scroll to position [228, 0]
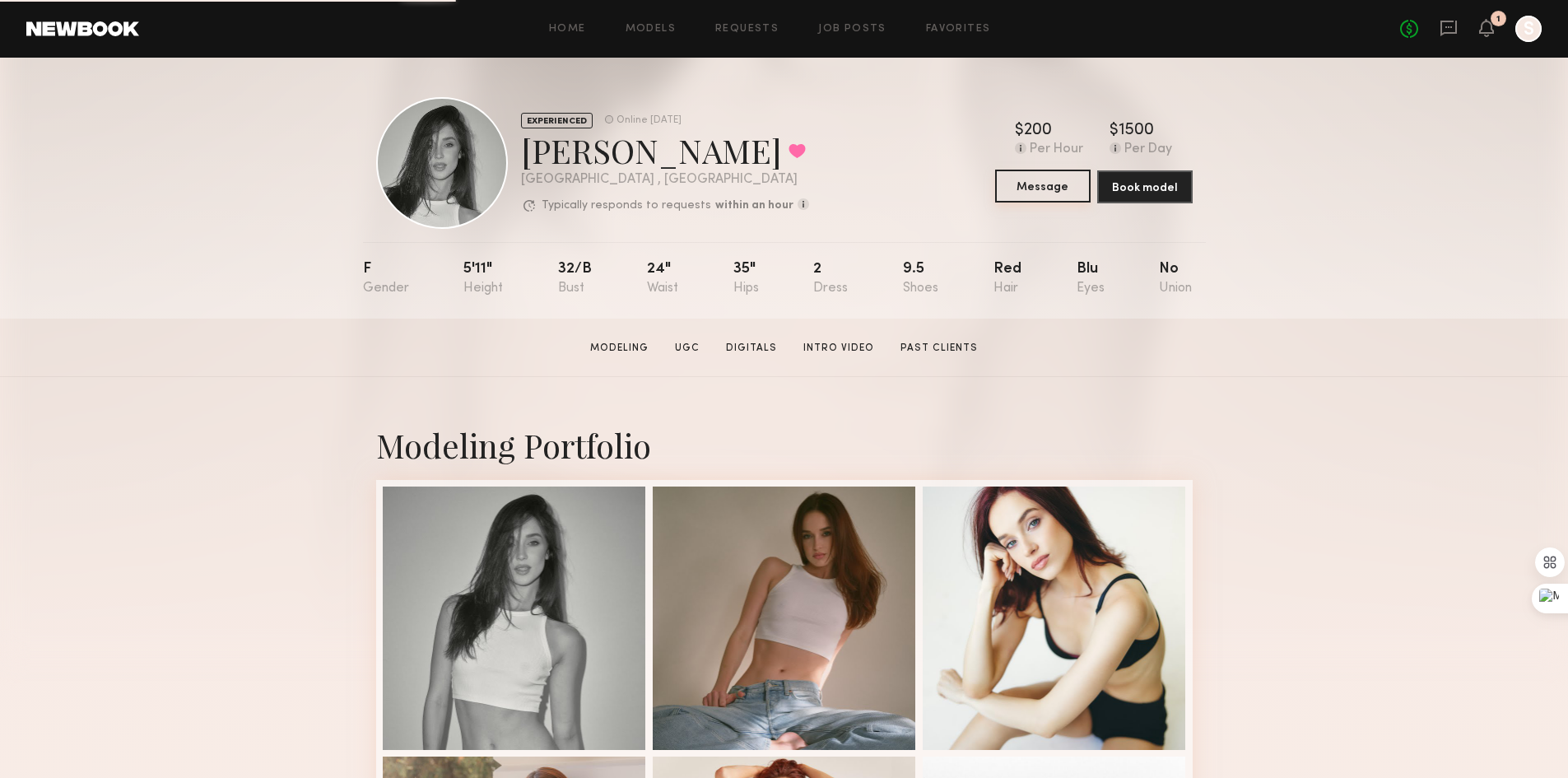
click at [1048, 199] on button "Message" at bounding box center [1042, 186] width 96 height 33
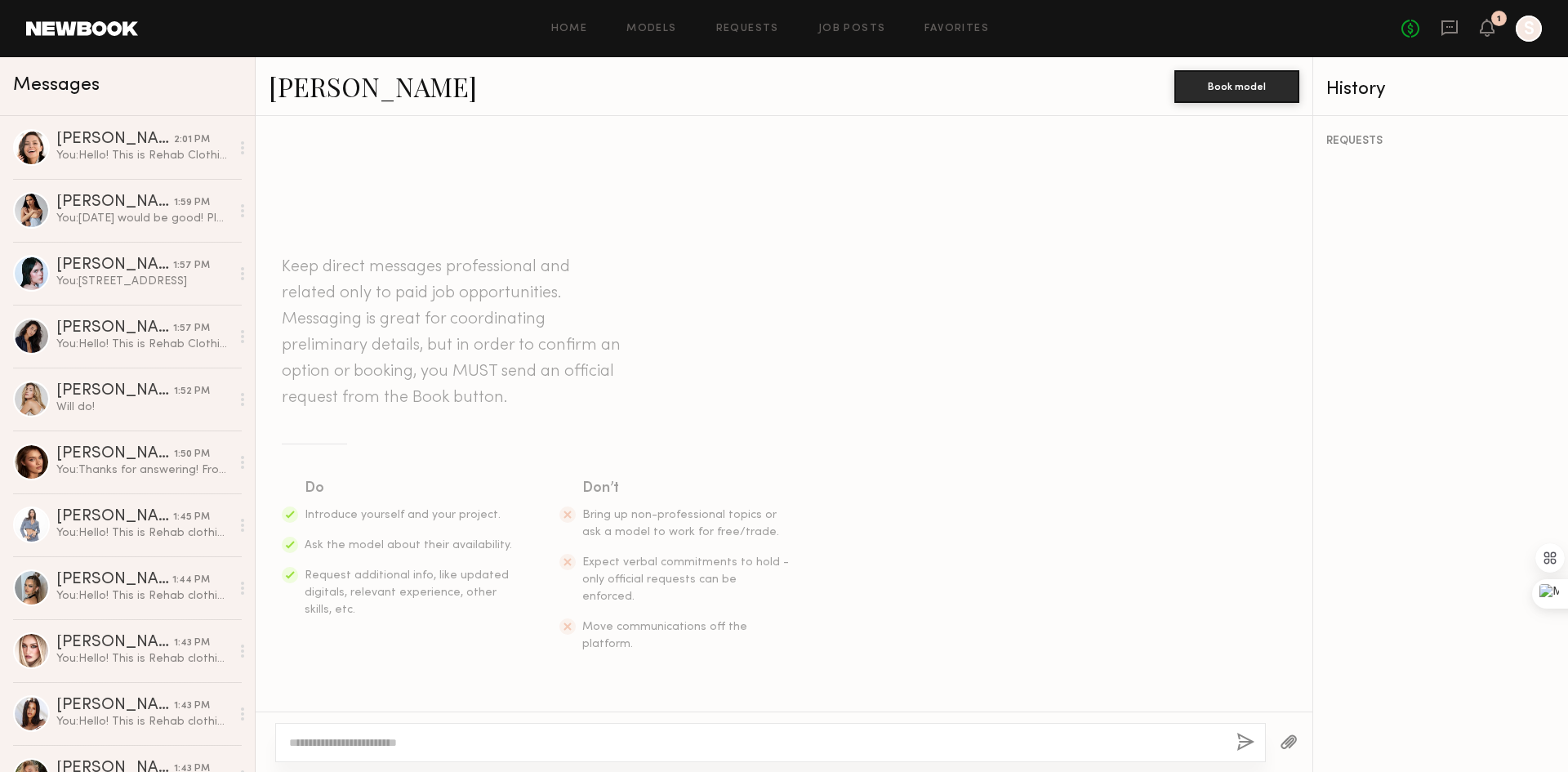
click at [708, 735] on div at bounding box center [784, 386] width 1568 height 772
click at [663, 740] on textarea at bounding box center [756, 742] width 935 height 16
paste textarea "**********"
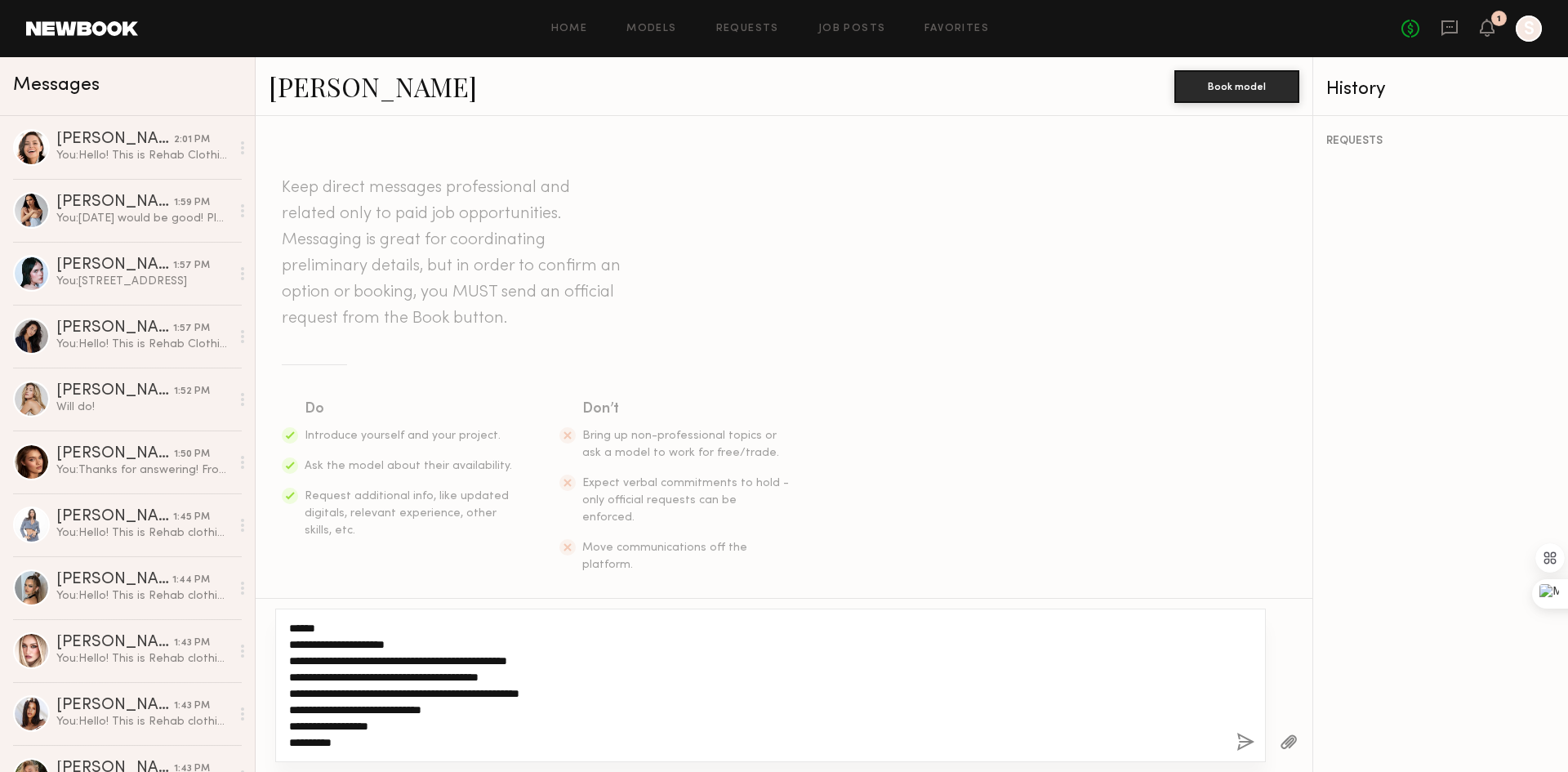
type textarea "**********"
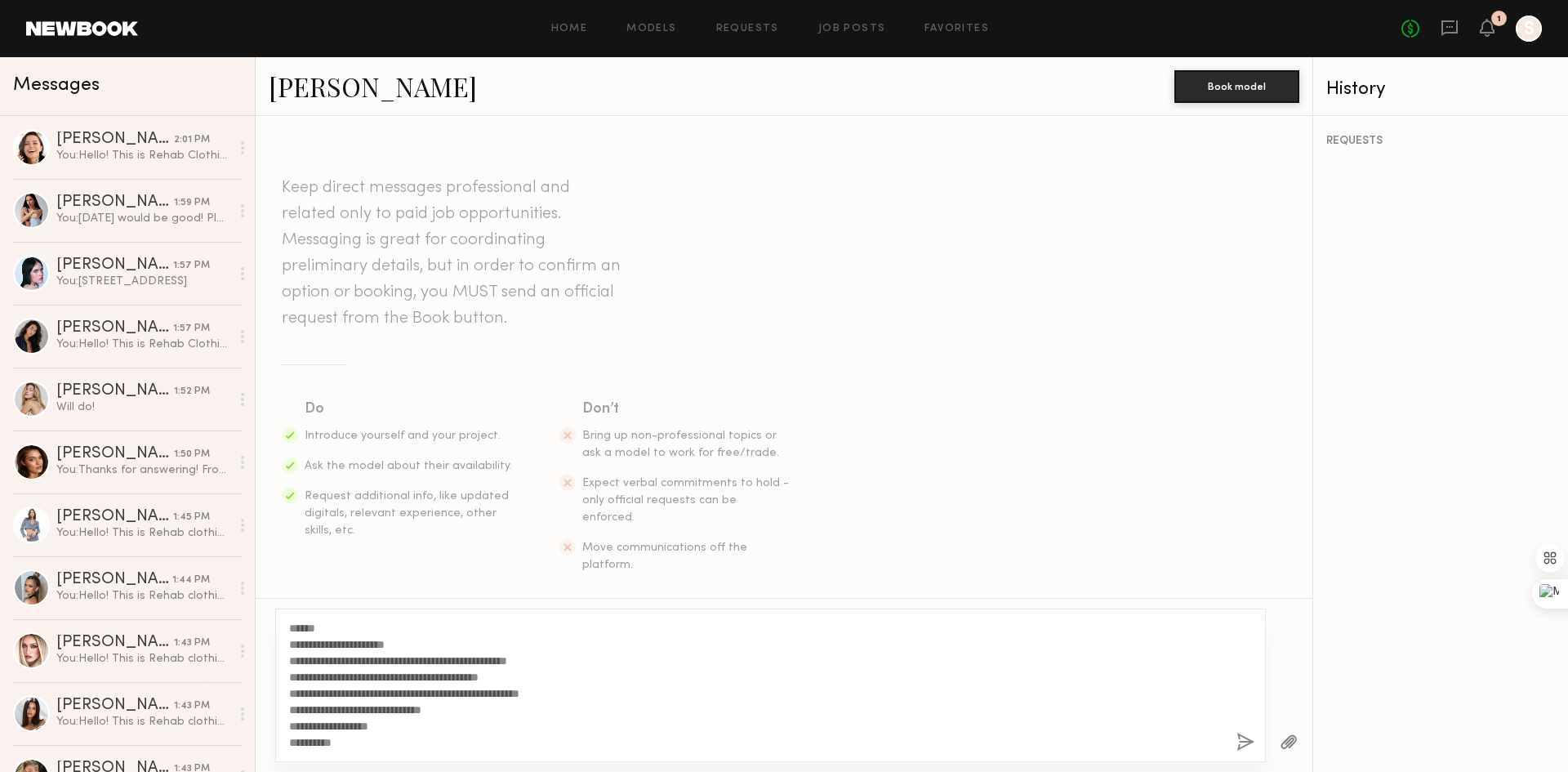
click at [1243, 744] on button "button" at bounding box center [1245, 743] width 18 height 21
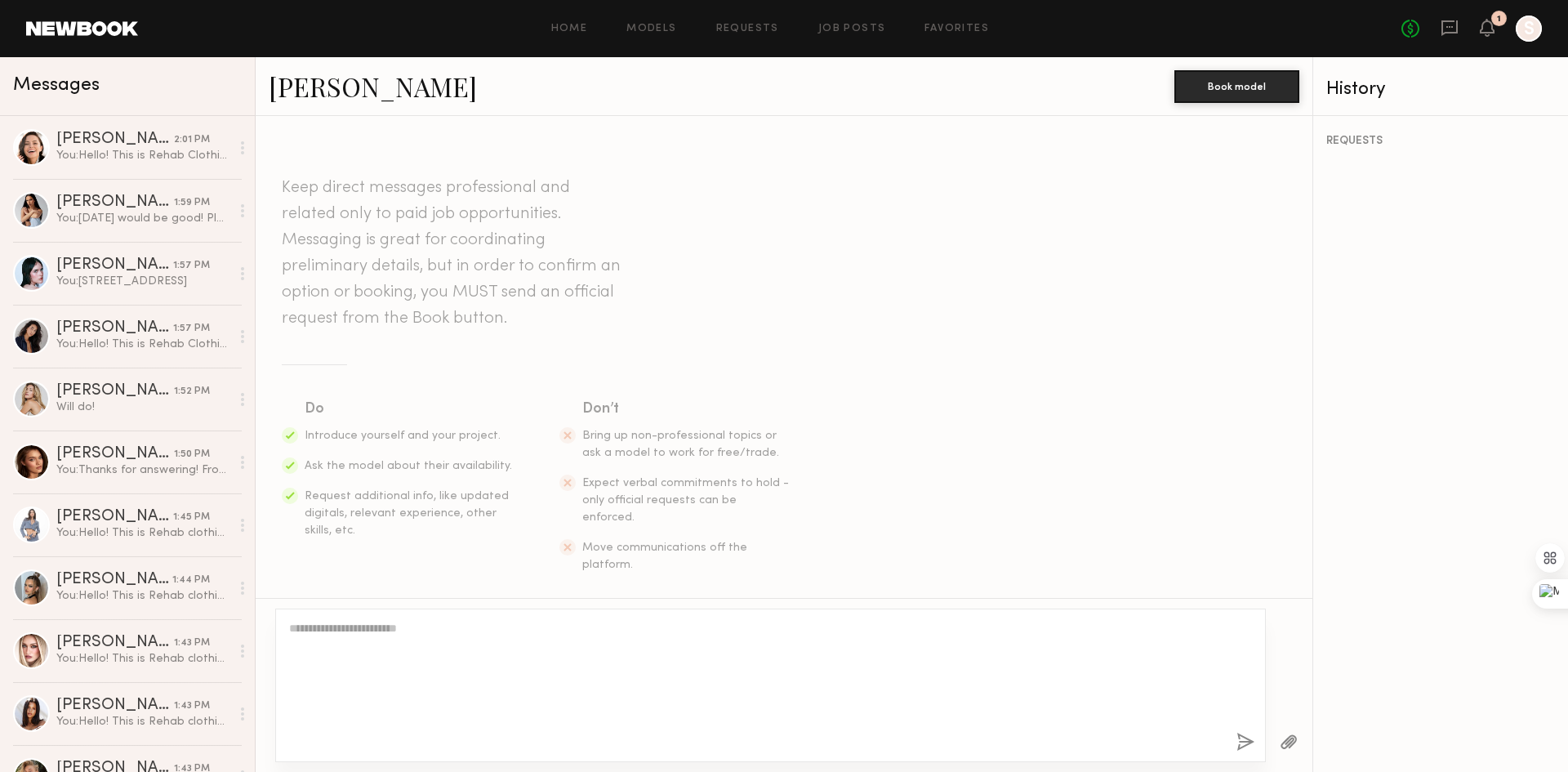
scroll to position [228, 0]
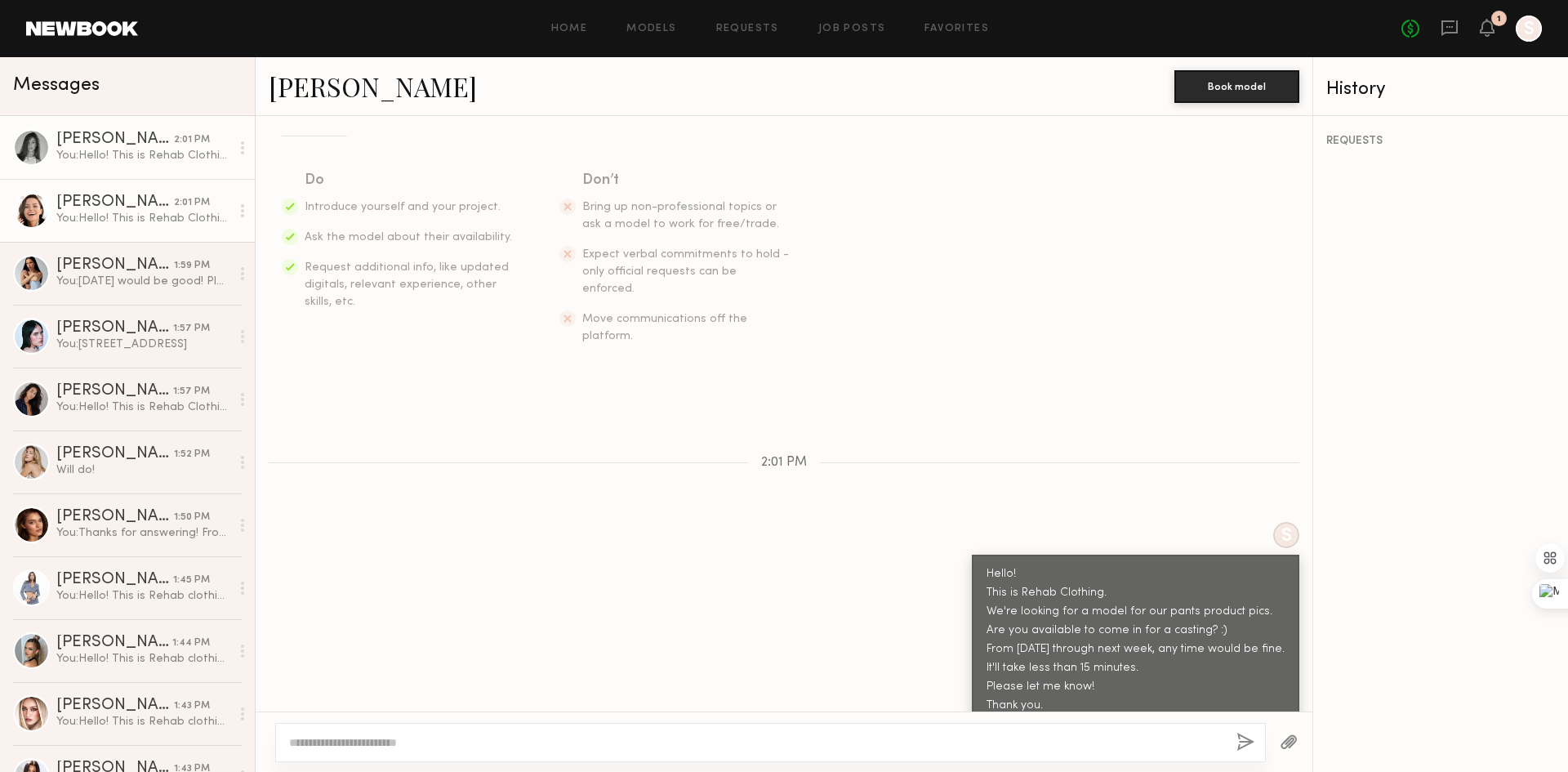
click at [158, 230] on link "[PERSON_NAME] 2:01 PM You: Hello! This is Rehab Clothing. We're looking for a m…" at bounding box center [127, 209] width 255 height 63
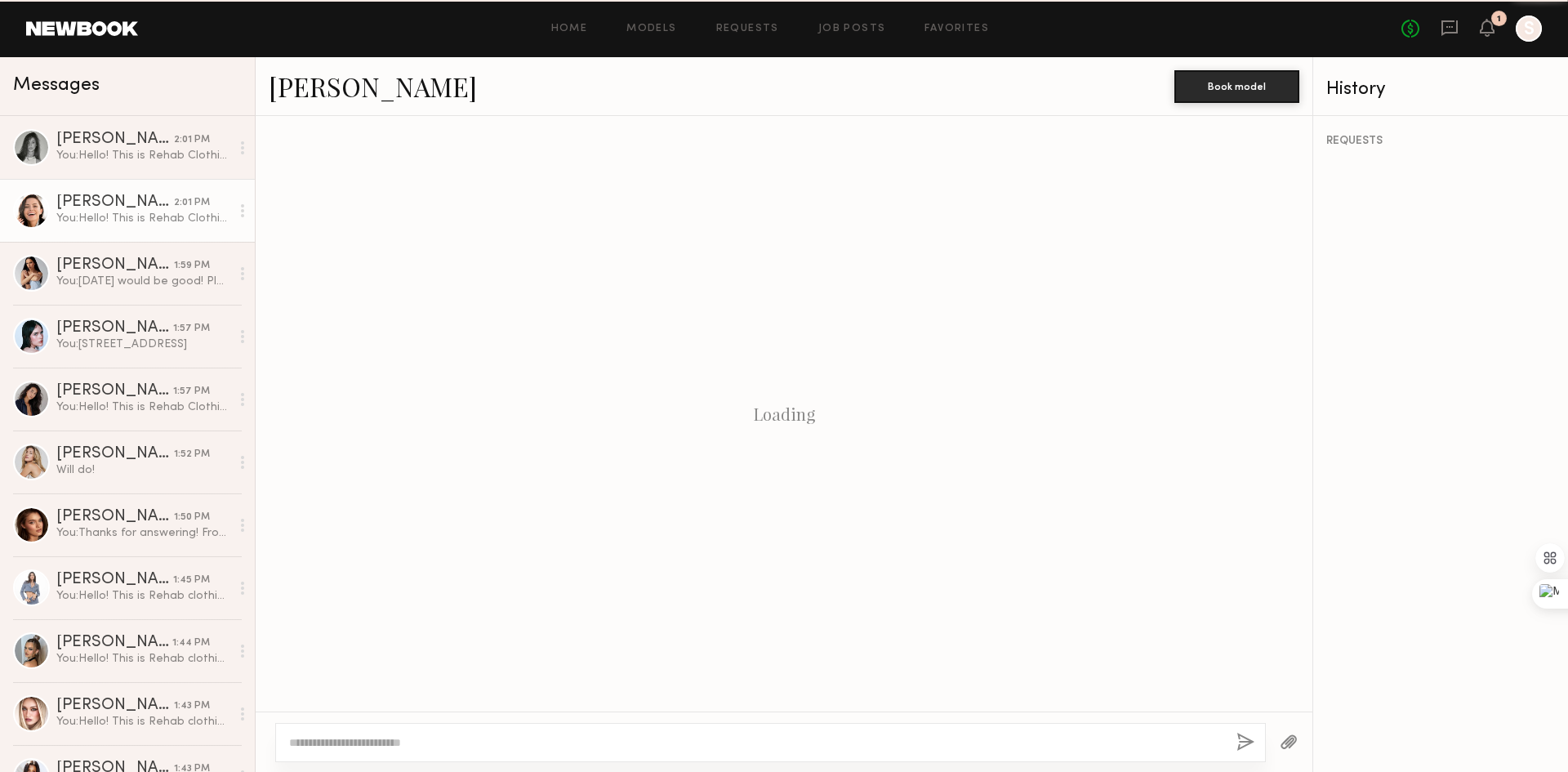
scroll to position [228, 0]
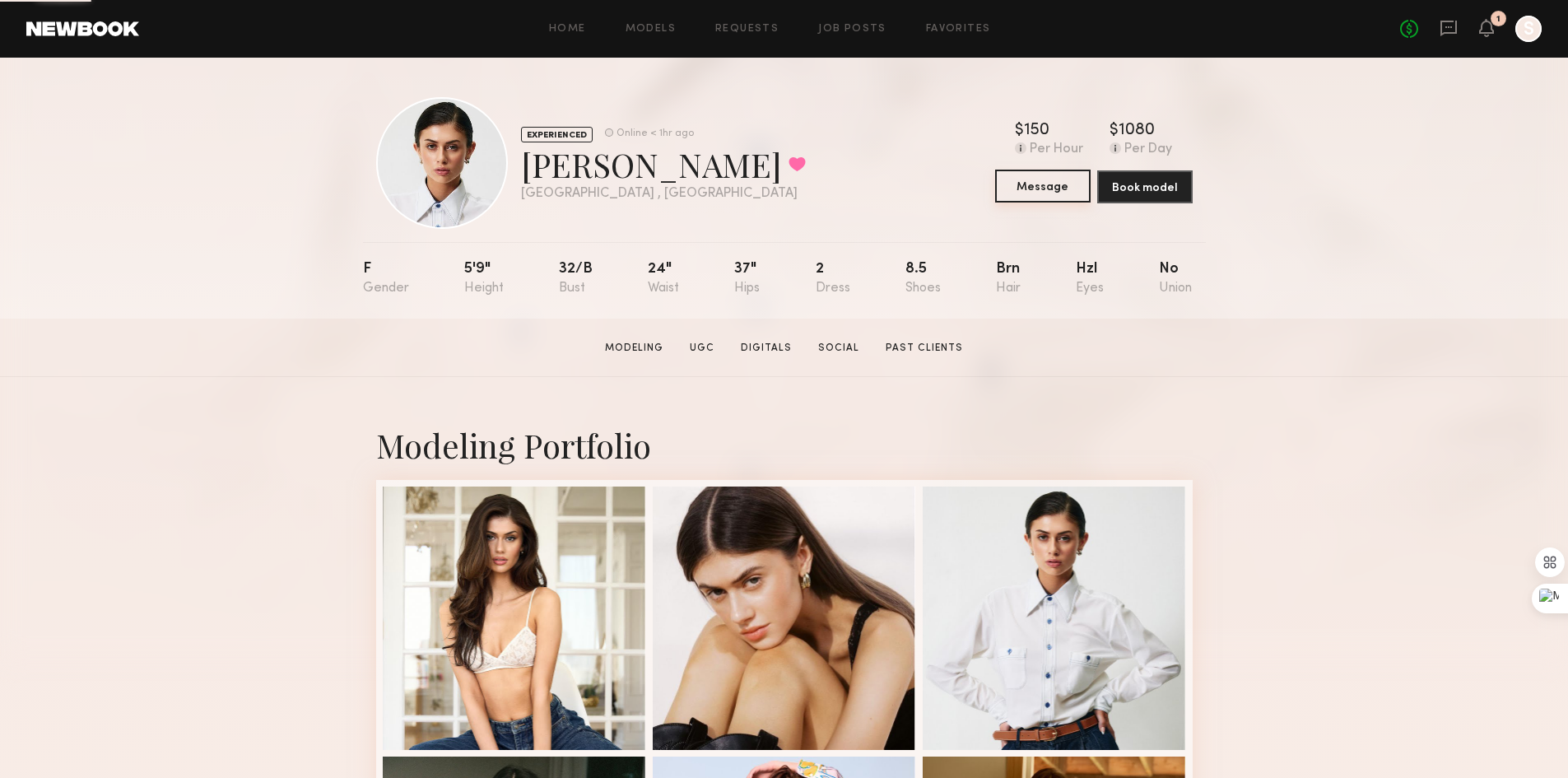
click at [1050, 190] on button "Message" at bounding box center [1042, 186] width 96 height 33
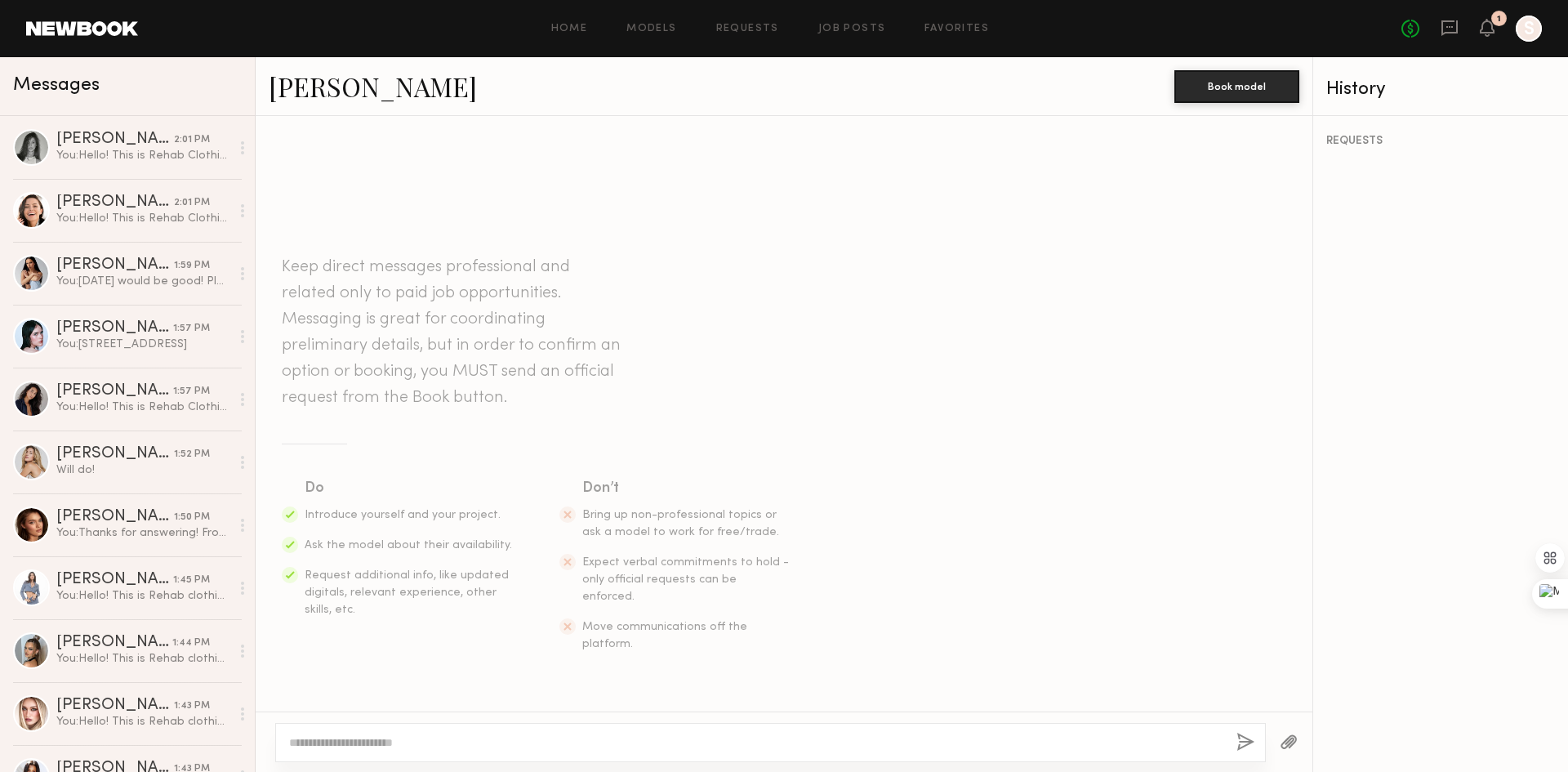
click at [732, 741] on textarea at bounding box center [756, 742] width 935 height 16
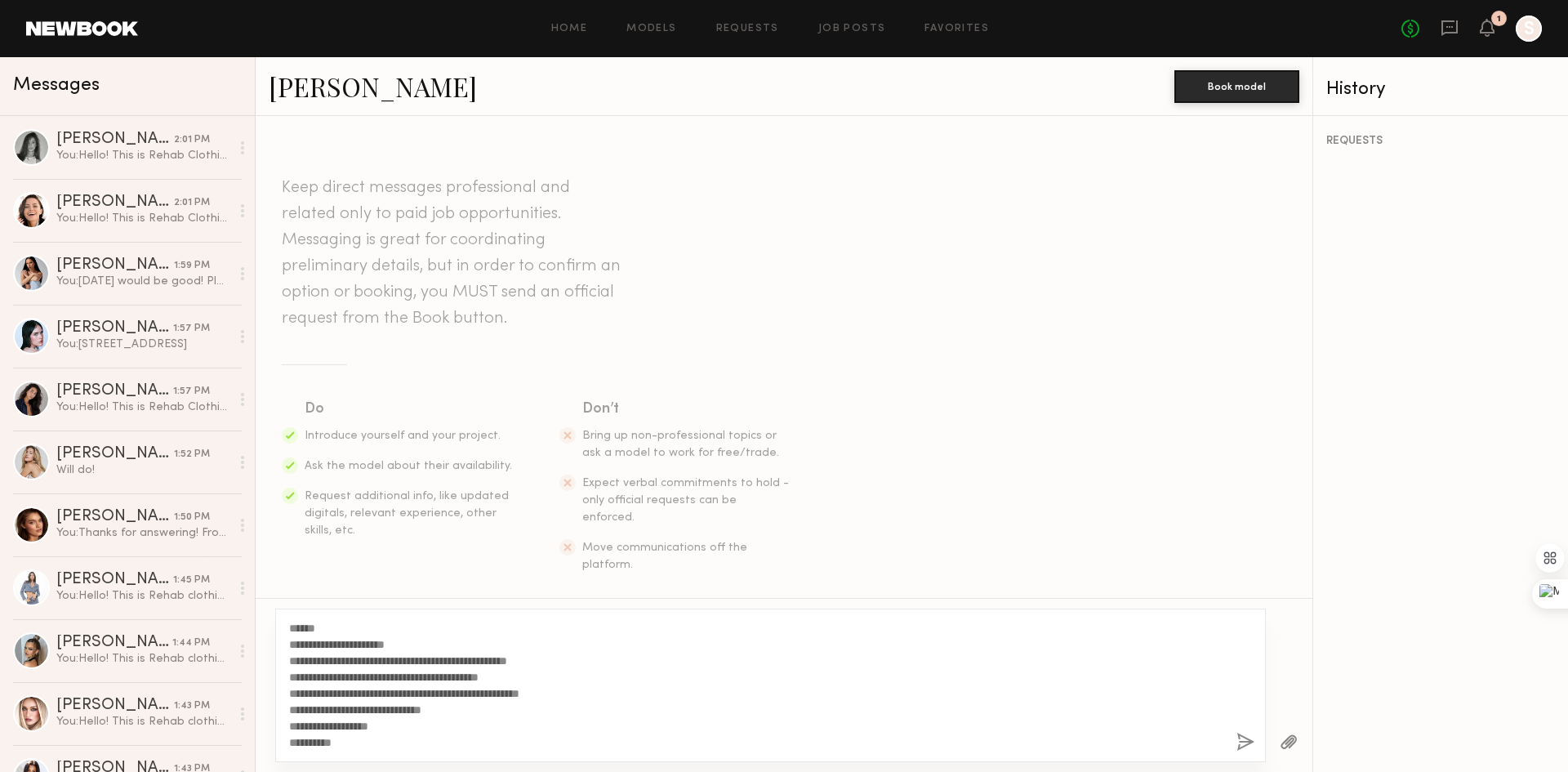
type textarea "**********"
click at [1250, 748] on button "button" at bounding box center [1245, 743] width 18 height 21
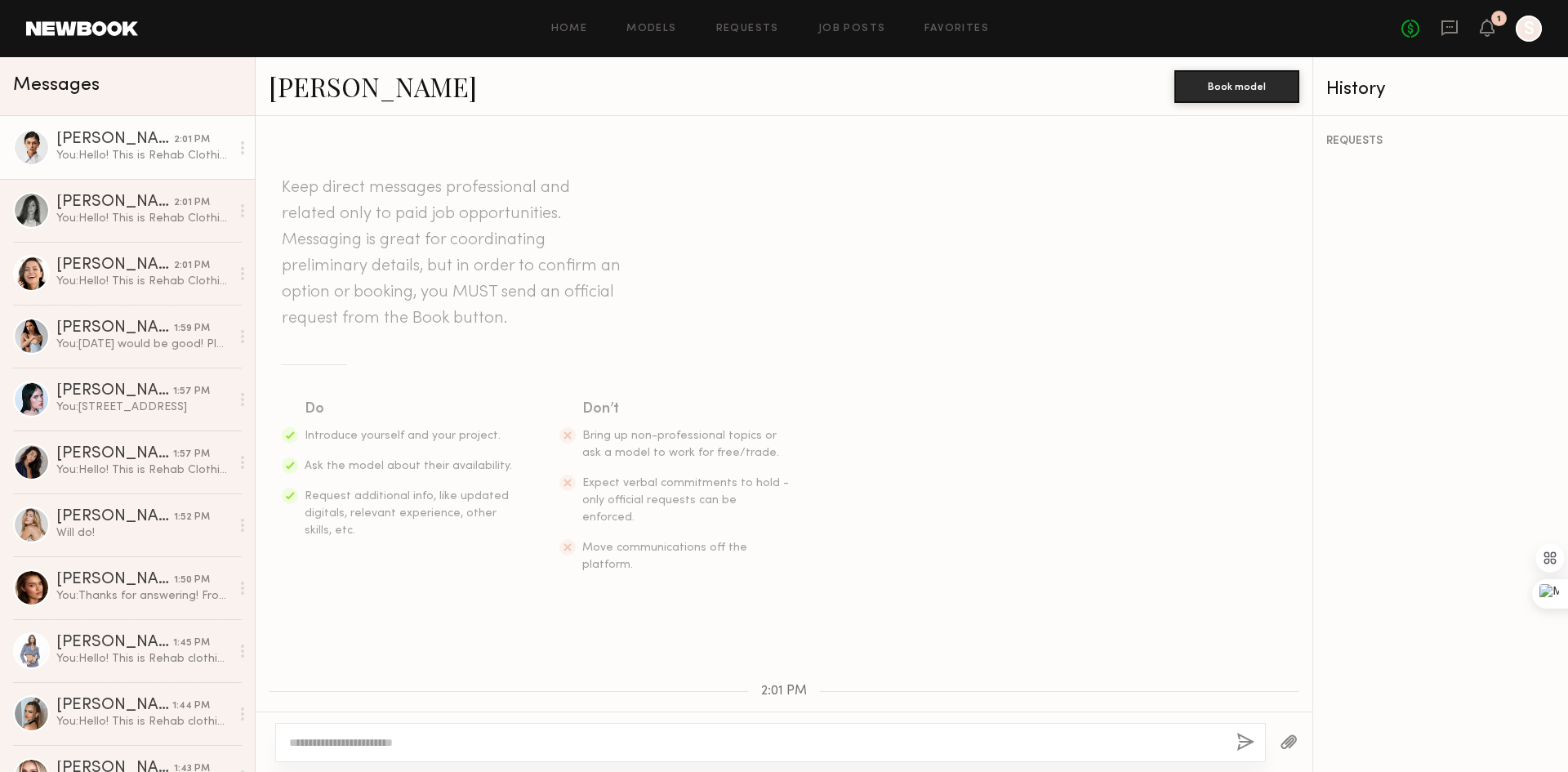
scroll to position [228, 0]
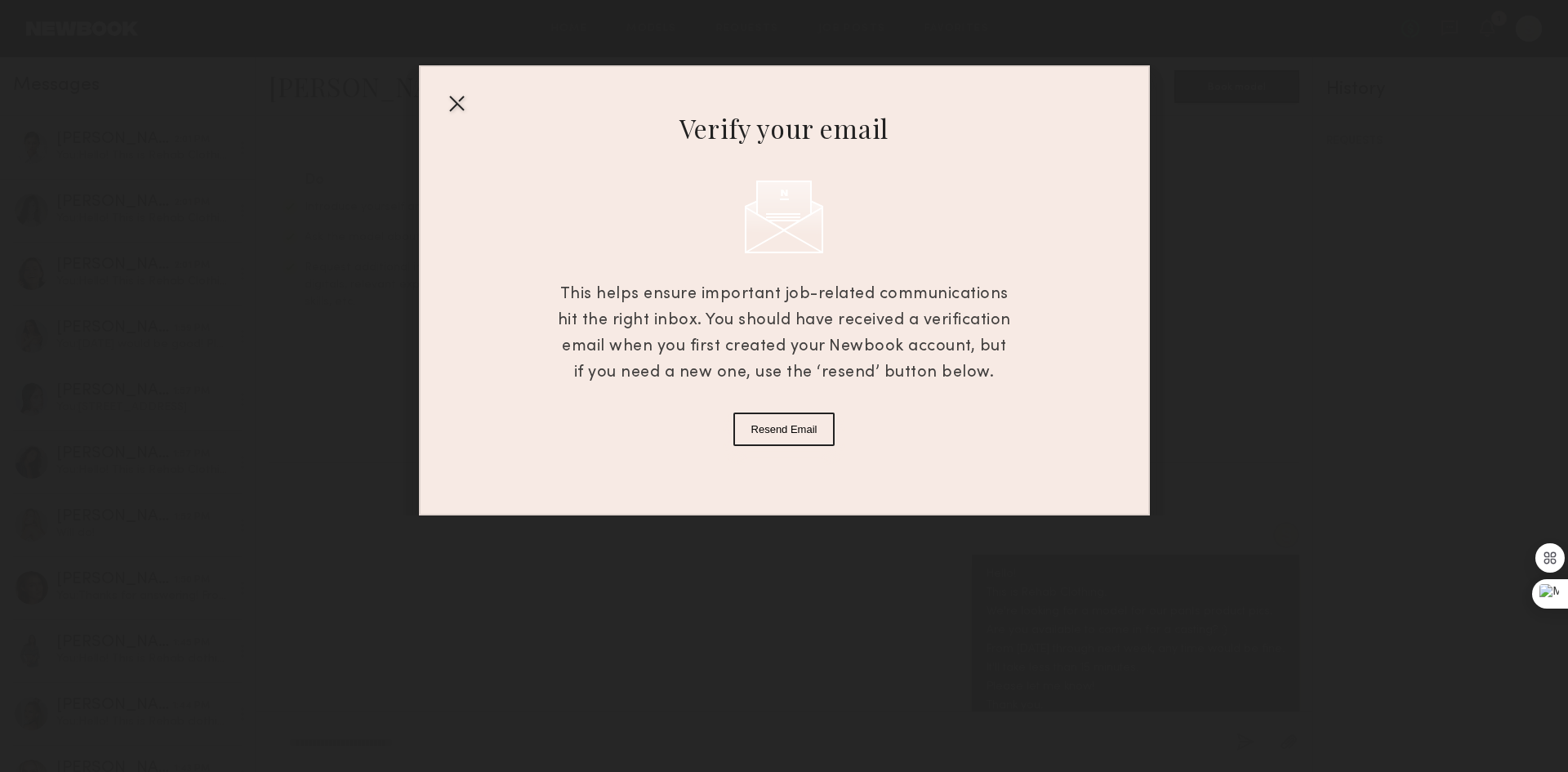
click at [453, 109] on div at bounding box center [457, 103] width 26 height 26
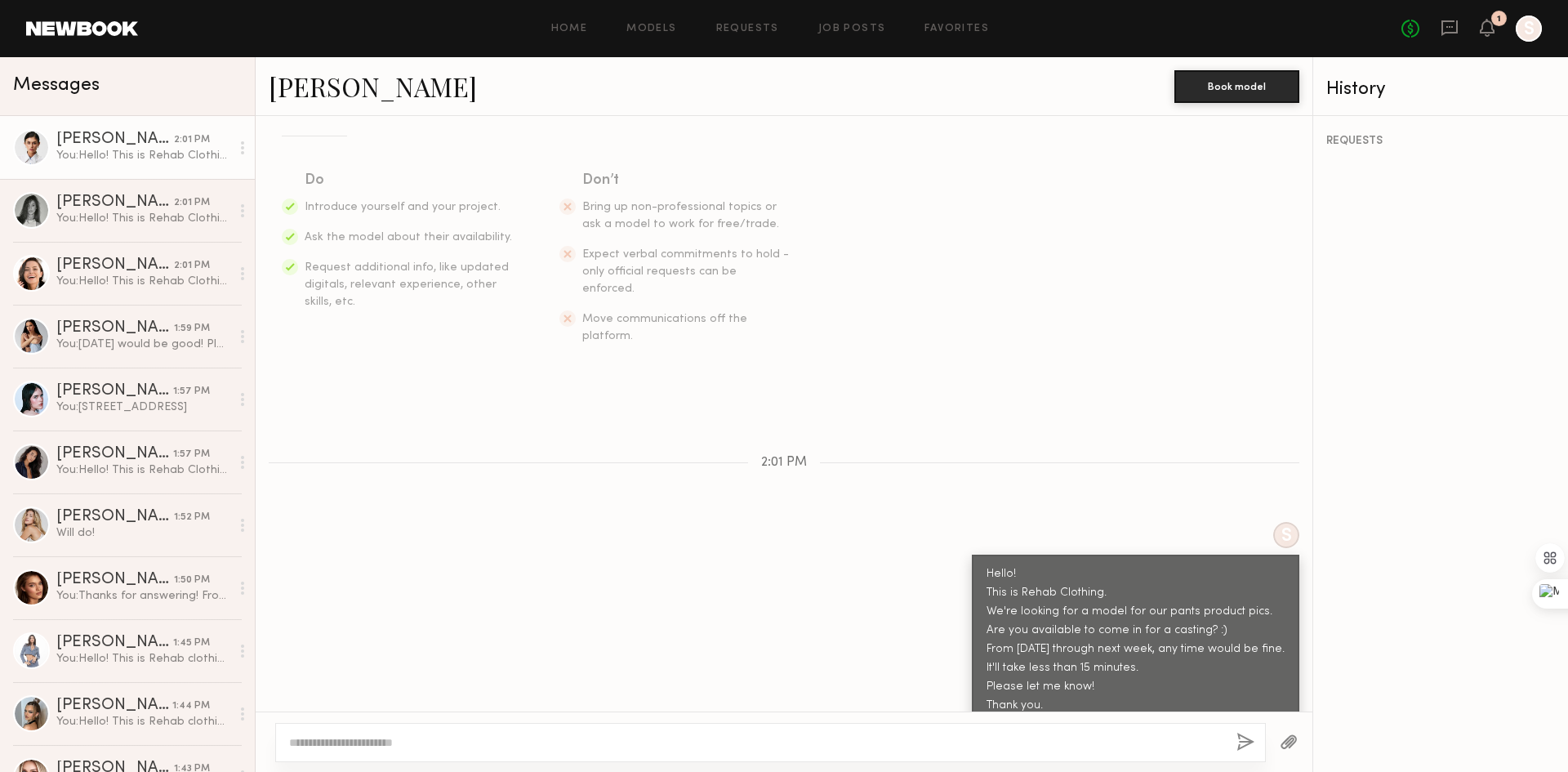
click at [110, 163] on div "You: Hello! This is Rehab Clothing. We're looking for a model for our pants pro…" at bounding box center [143, 155] width 174 height 16
click at [118, 228] on link "[PERSON_NAME] 2:01 PM You: Hello! This is Rehab Clothing. We're looking for a m…" at bounding box center [127, 209] width 255 height 63
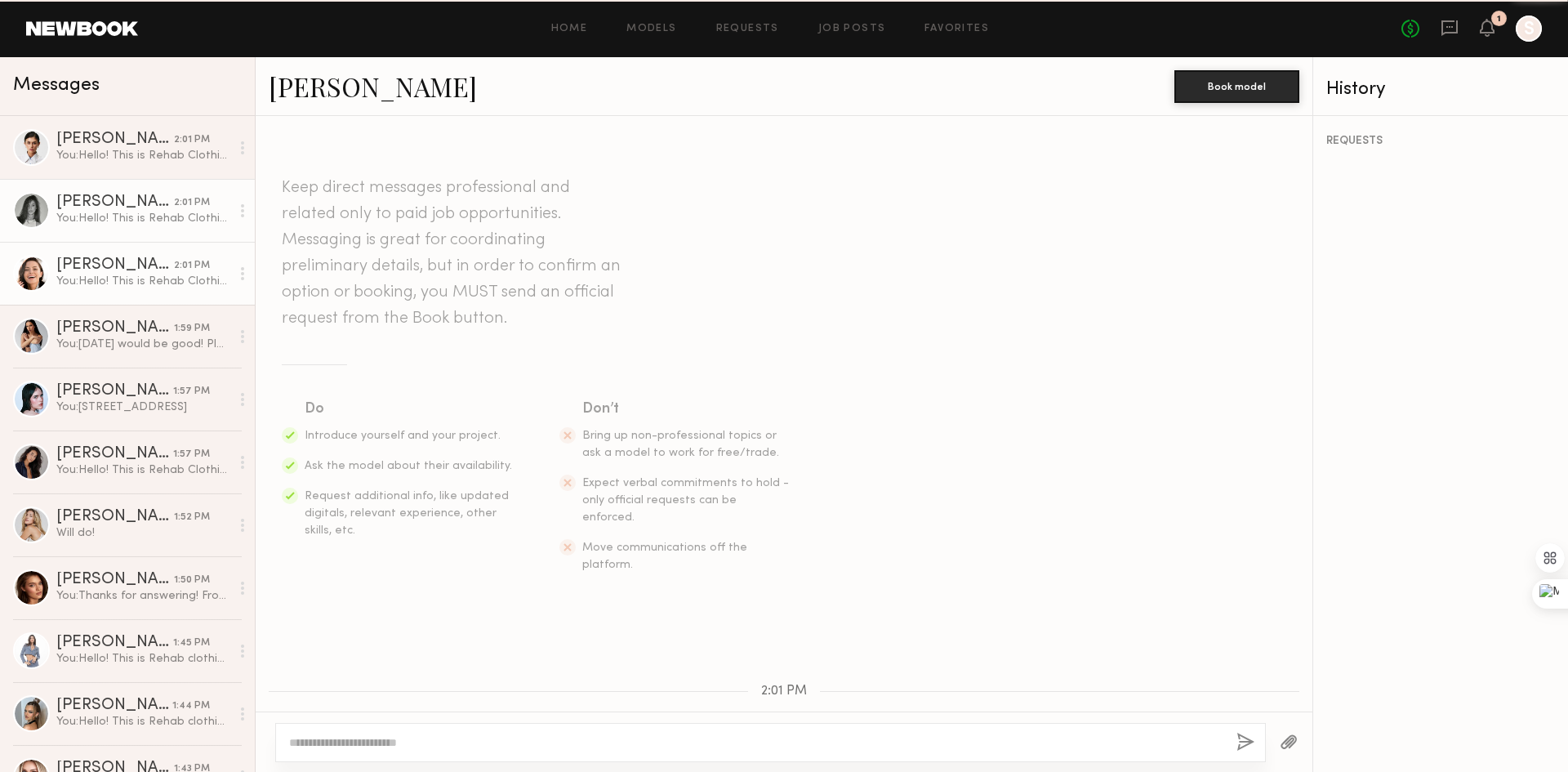
scroll to position [228, 0]
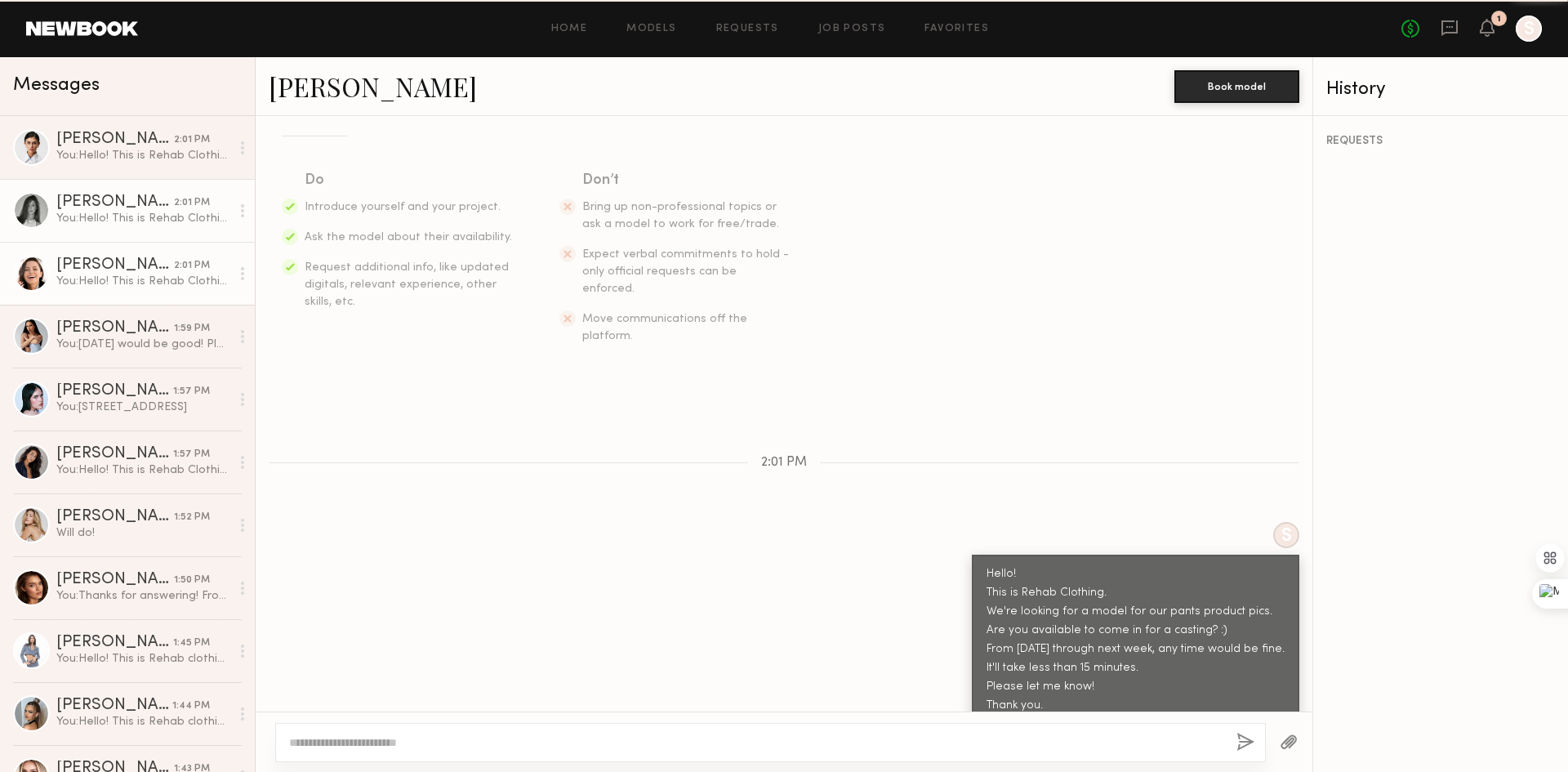
click at [128, 288] on div "You: Hello! This is Rehab Clothing. We're looking for a model for our pants pro…" at bounding box center [143, 281] width 174 height 16
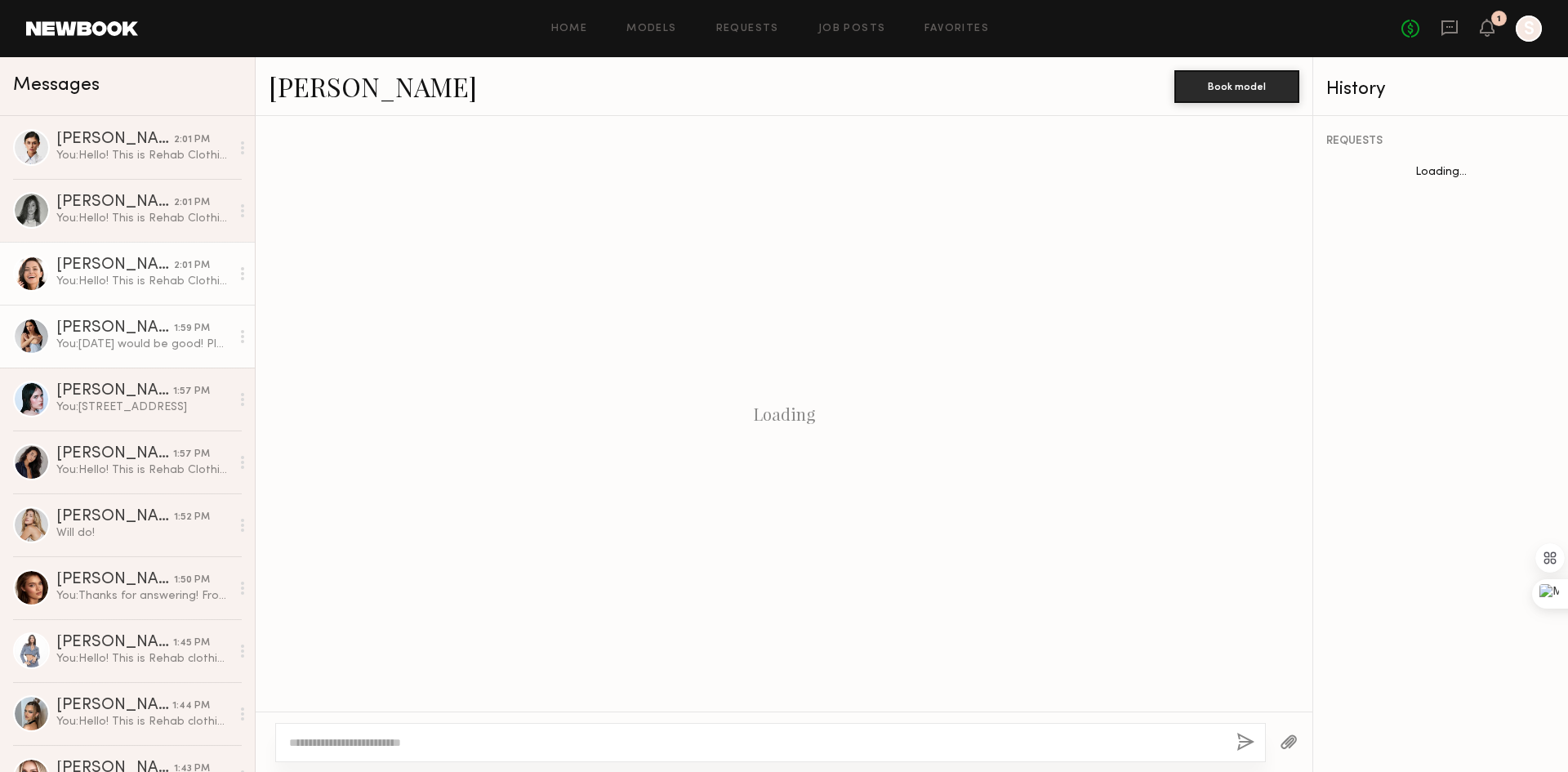
scroll to position [228, 0]
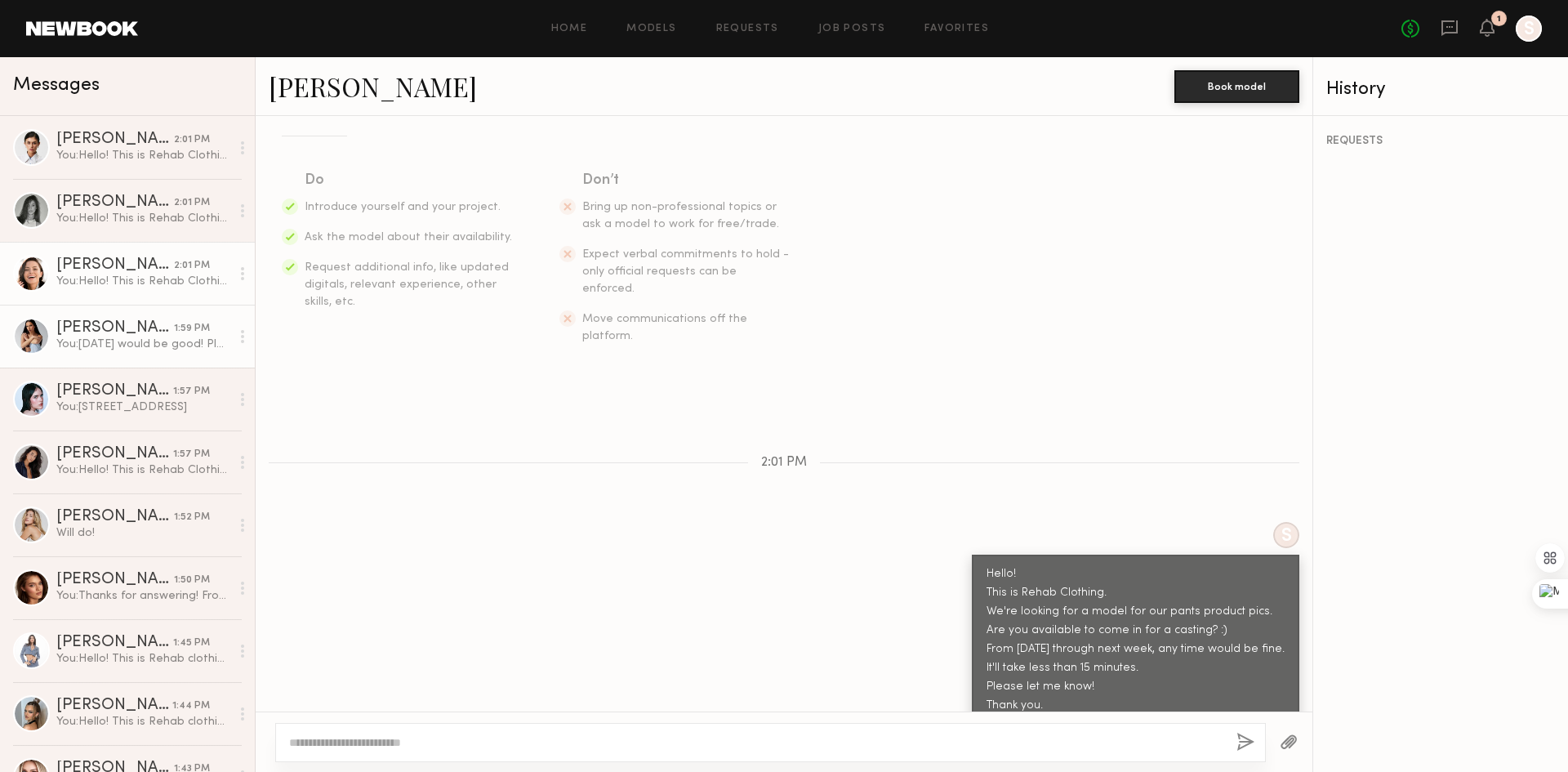
click at [129, 363] on link "[PERSON_NAME] 1:59 PM You: [DATE] would be good! Please let me know when you ca…" at bounding box center [127, 335] width 255 height 63
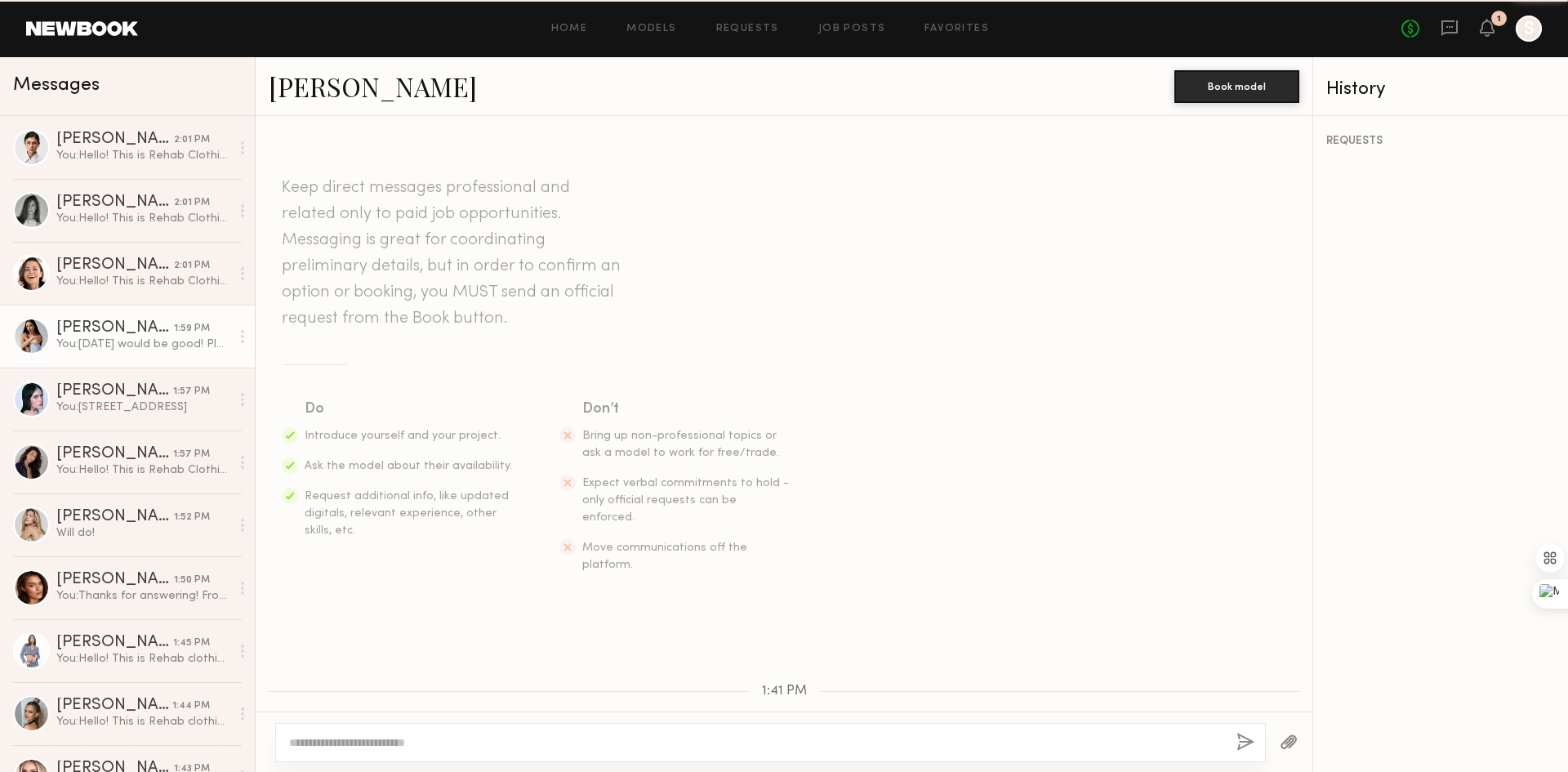
scroll to position [587, 0]
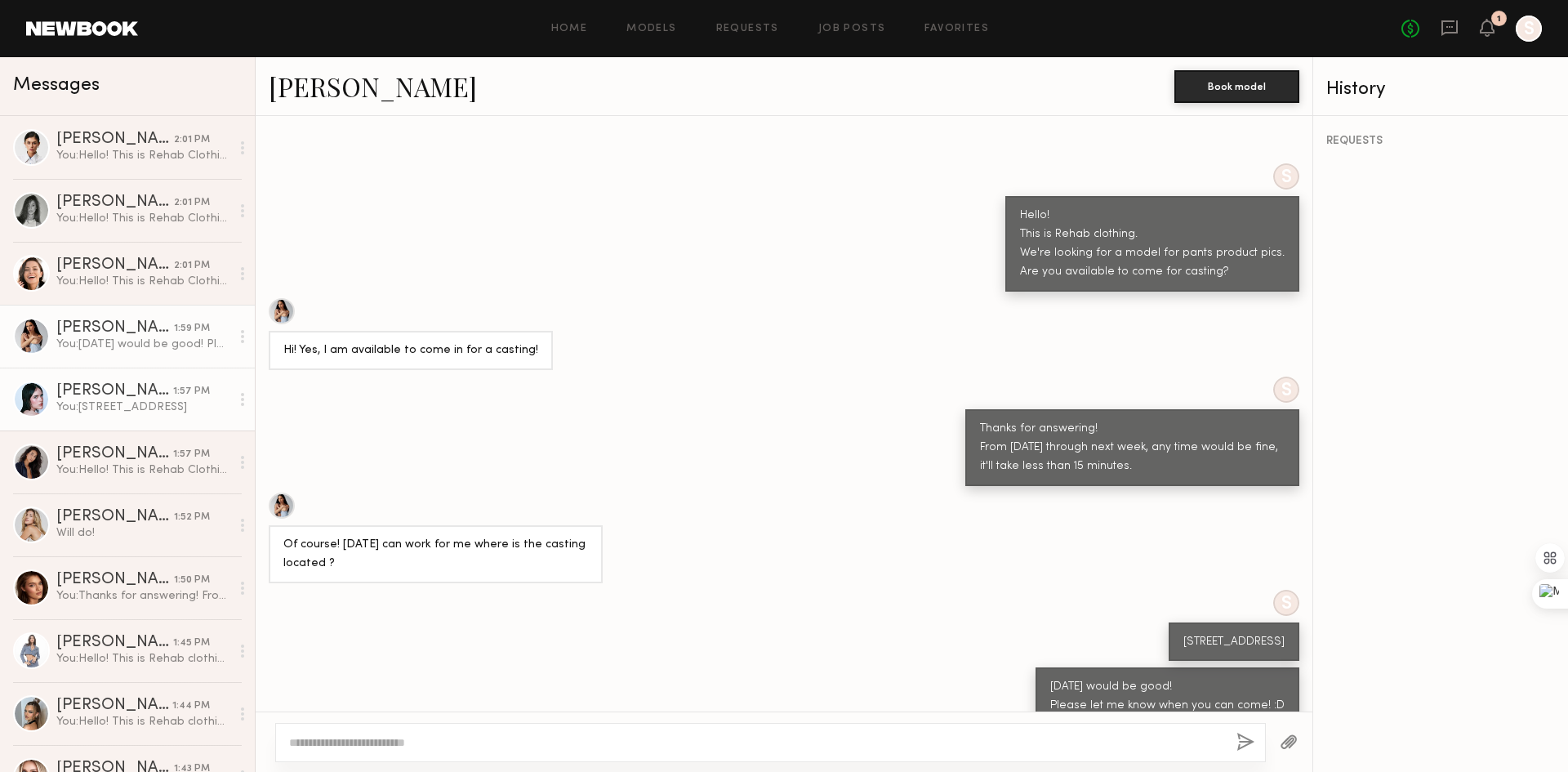
click at [136, 409] on div "You: [STREET_ADDRESS]" at bounding box center [143, 407] width 174 height 16
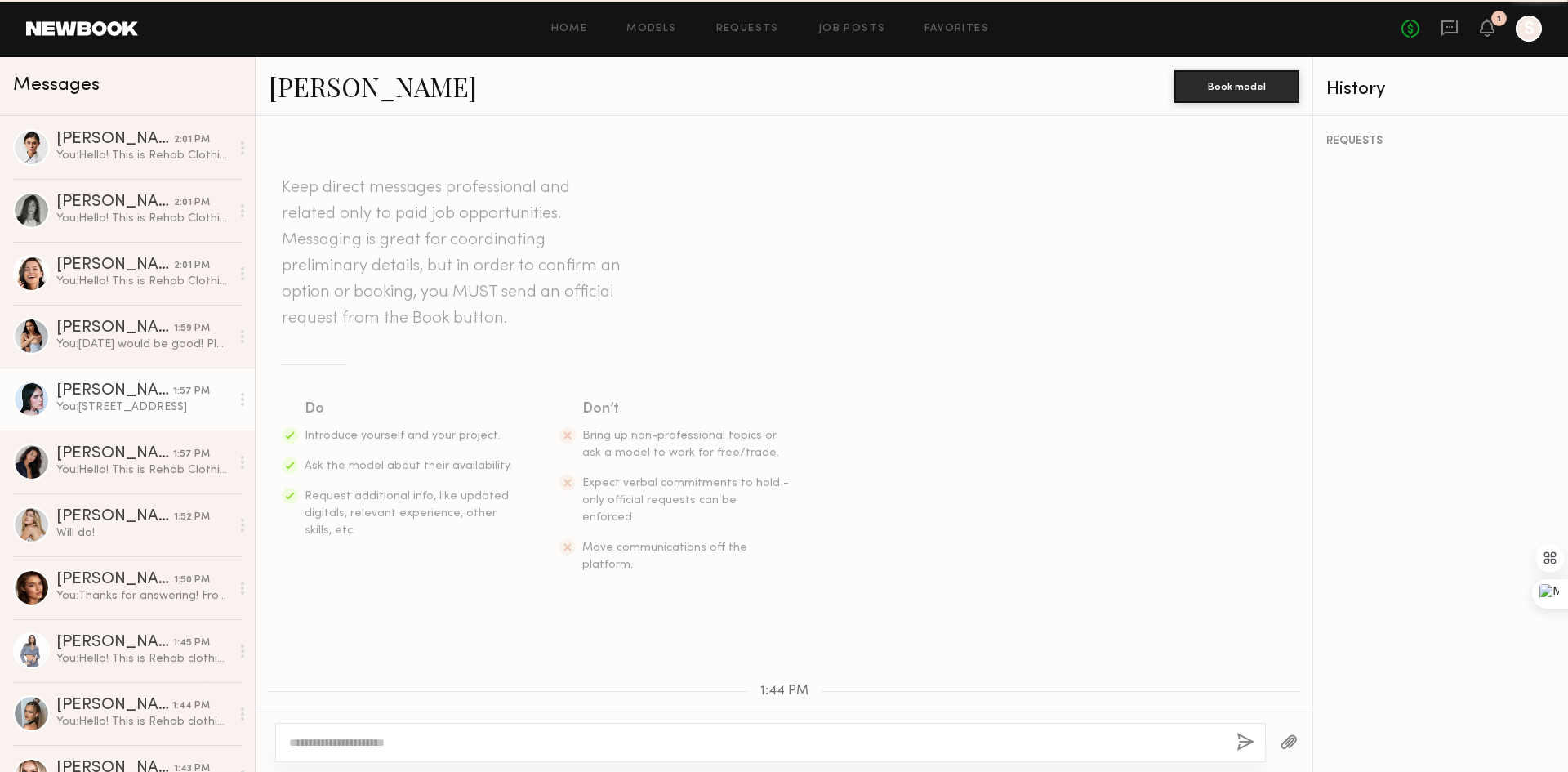
scroll to position [490, 0]
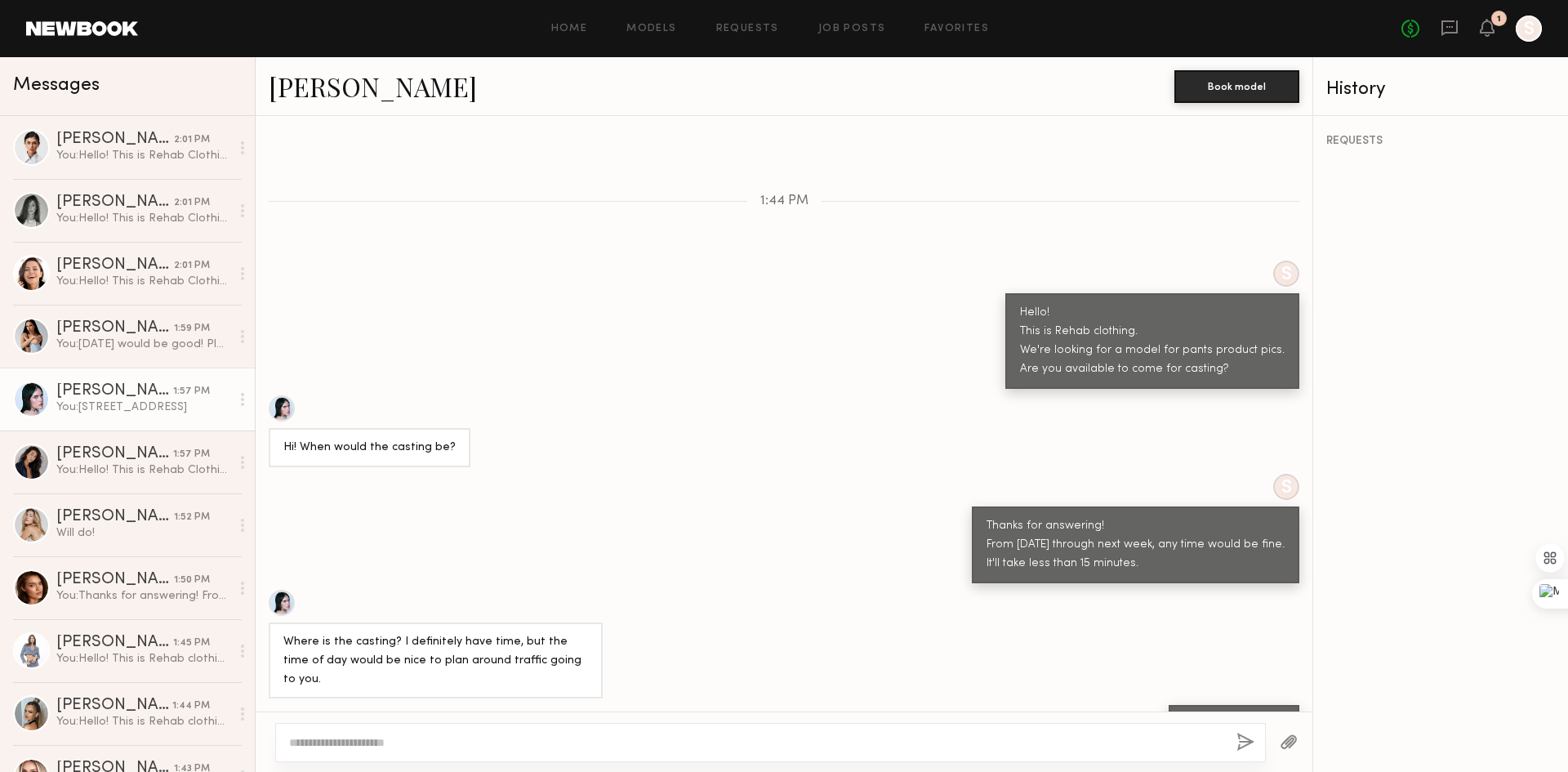
click at [644, 473] on div "S Thanks for answering! From [DATE] through next week, any time would be fine. …" at bounding box center [784, 528] width 1057 height 110
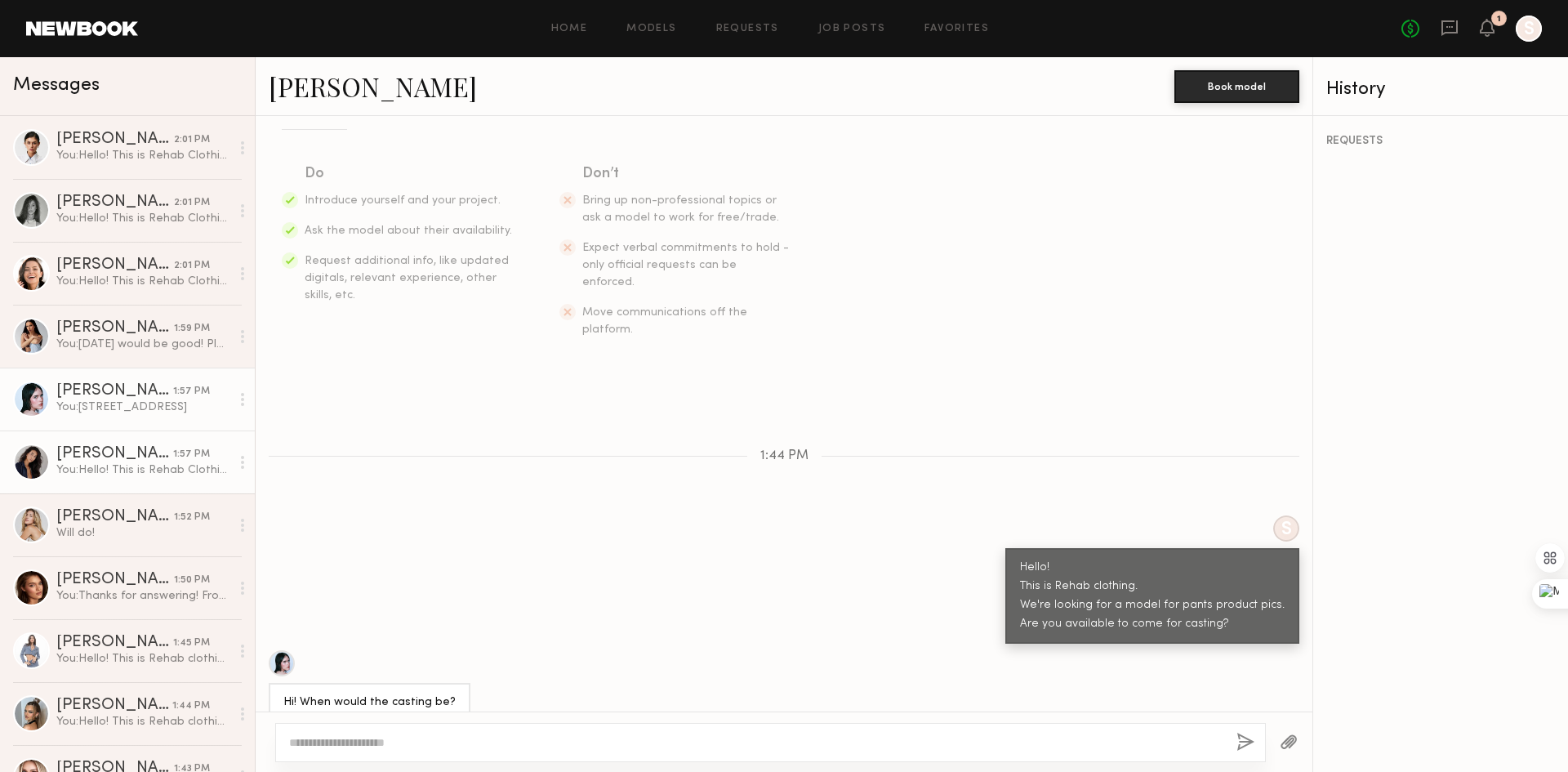
scroll to position [245, 0]
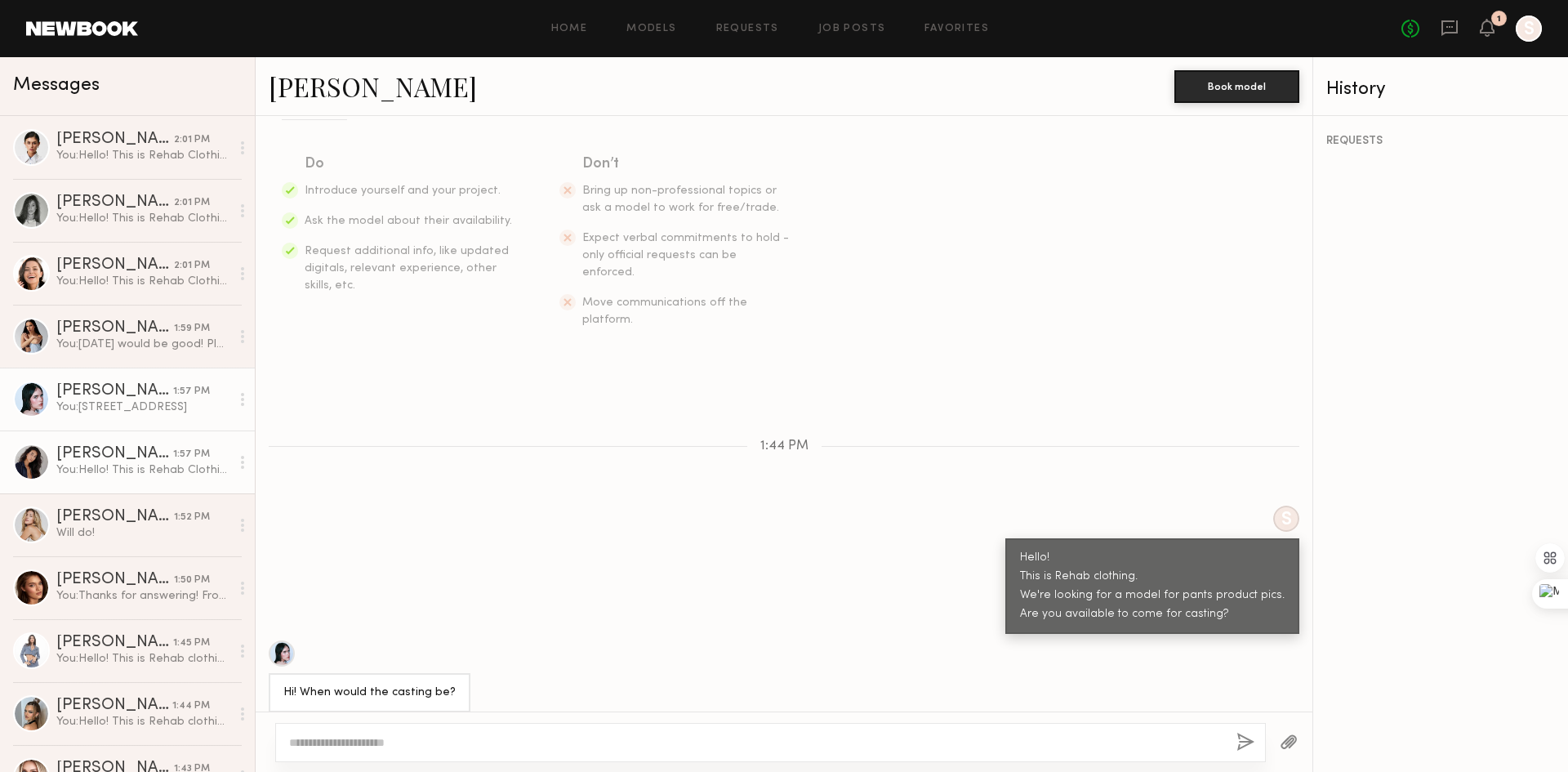
click at [100, 471] on div "You: Hello! This is Rehab Clothing. We're looking for a model for our pants pro…" at bounding box center [143, 470] width 174 height 16
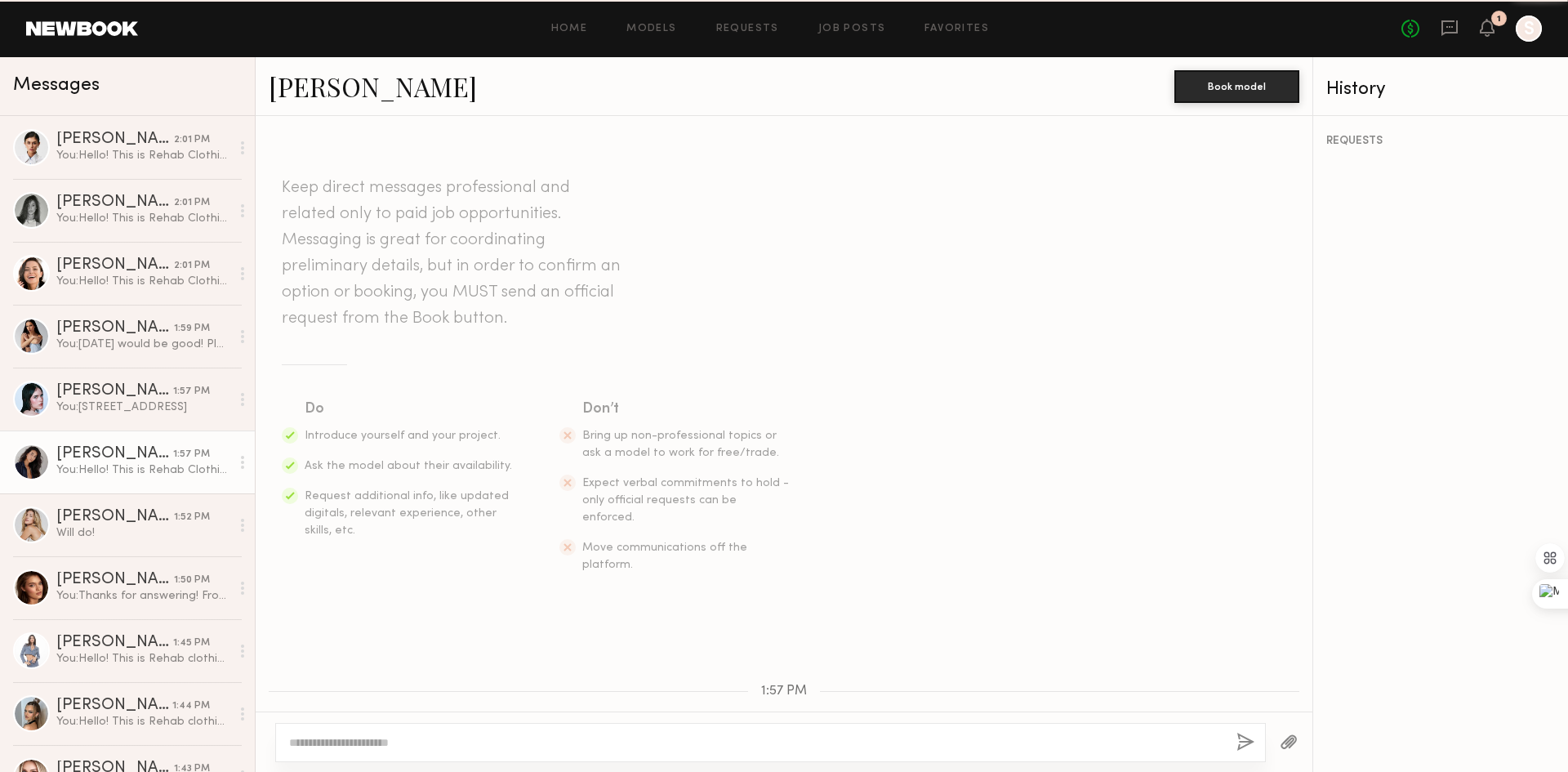
scroll to position [228, 0]
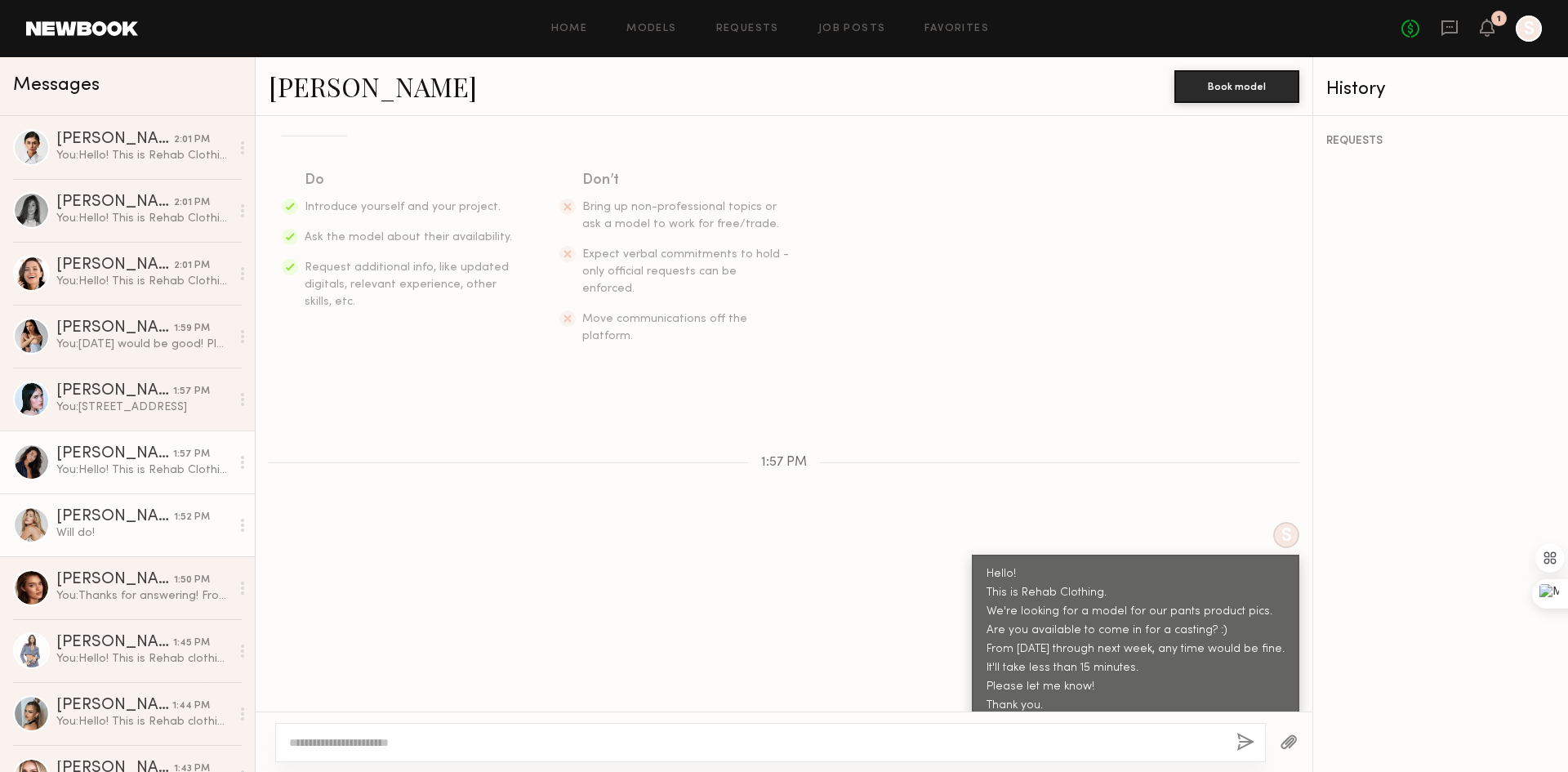
click at [128, 543] on link "[PERSON_NAME] 1:52 PM Will do!" at bounding box center [127, 524] width 255 height 63
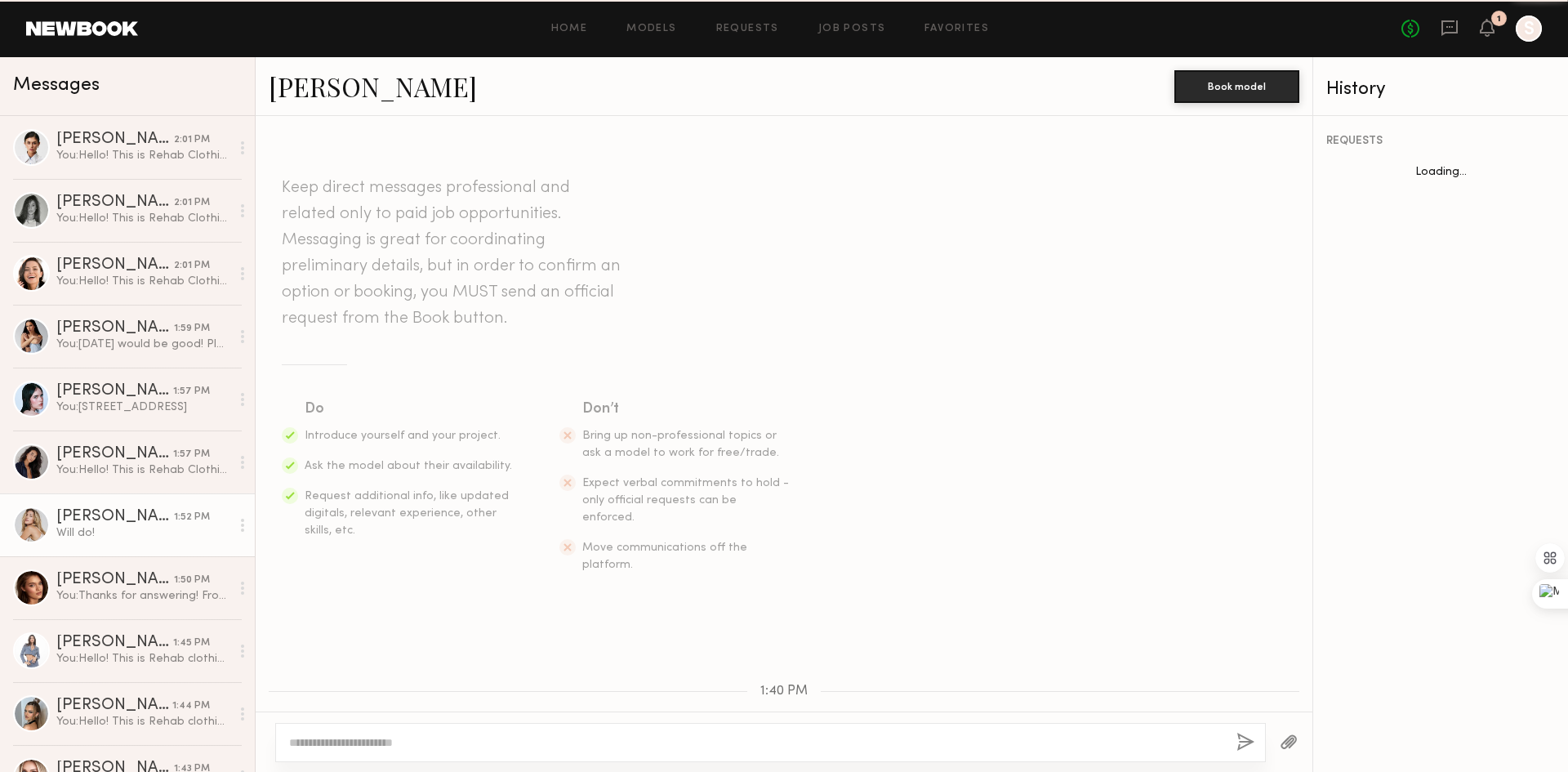
scroll to position [689, 0]
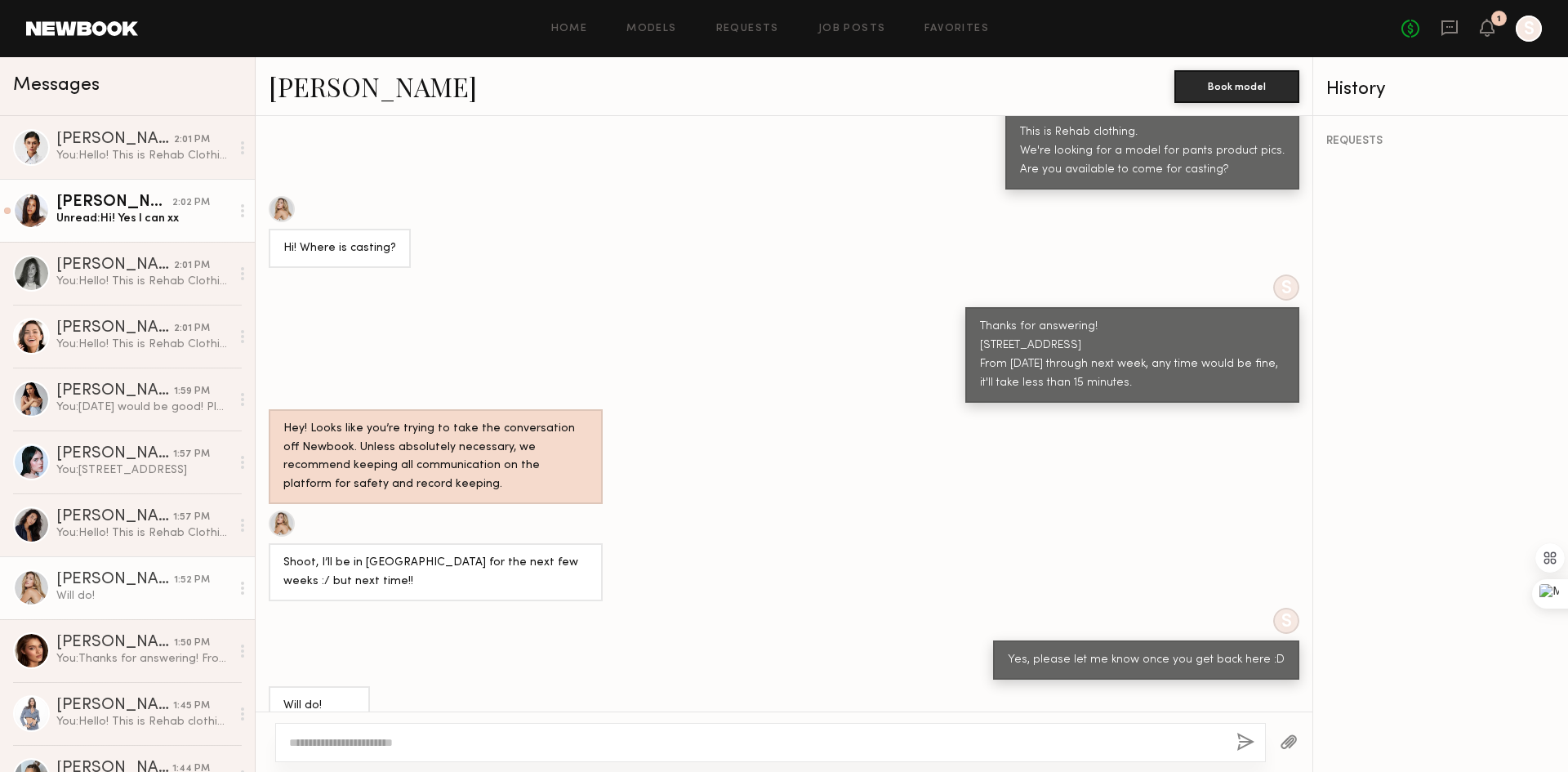
click at [111, 231] on link "[PERSON_NAME] 2:02 PM Unread: Hi! Yes I can xx" at bounding box center [127, 209] width 255 height 63
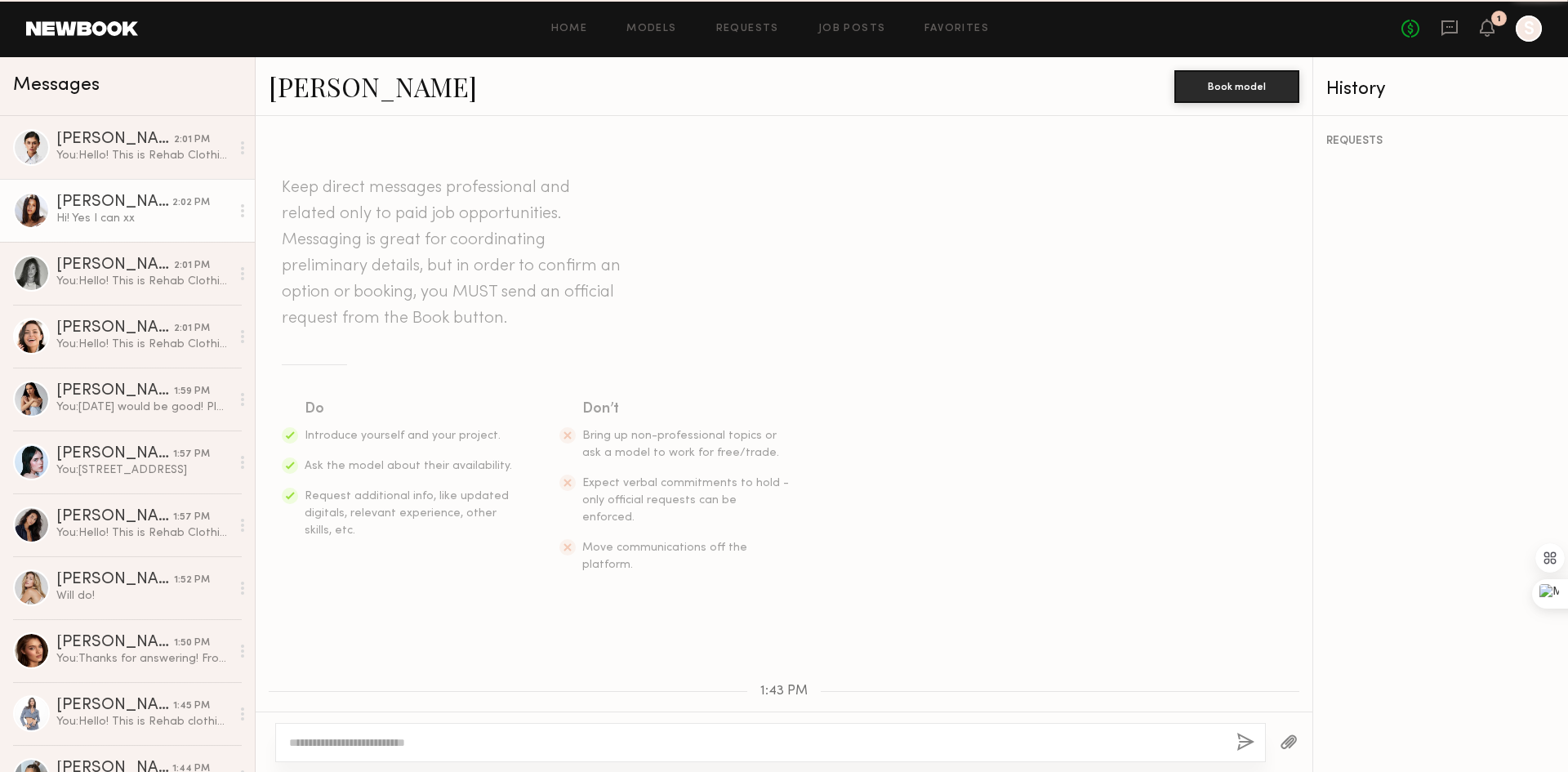
scroll to position [199, 0]
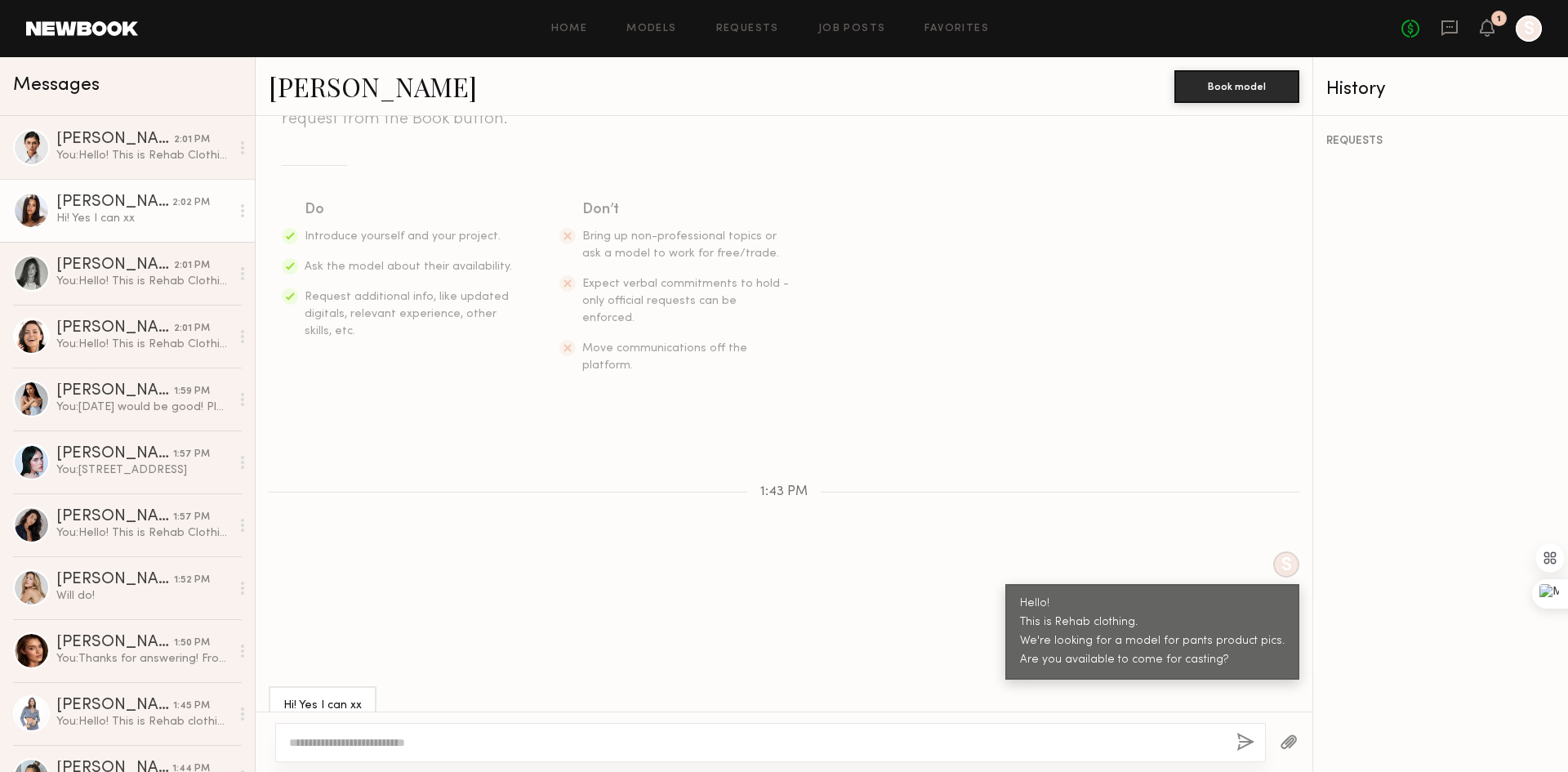
click at [646, 631] on div "S Hello! This is Rehab clothing. We're looking for a model for pants product pi…" at bounding box center [784, 615] width 1057 height 129
click at [432, 686] on div "Hi! Yes I can xx" at bounding box center [784, 705] width 1057 height 39
click at [419, 751] on div at bounding box center [770, 743] width 991 height 39
click at [423, 738] on textarea at bounding box center [756, 742] width 935 height 16
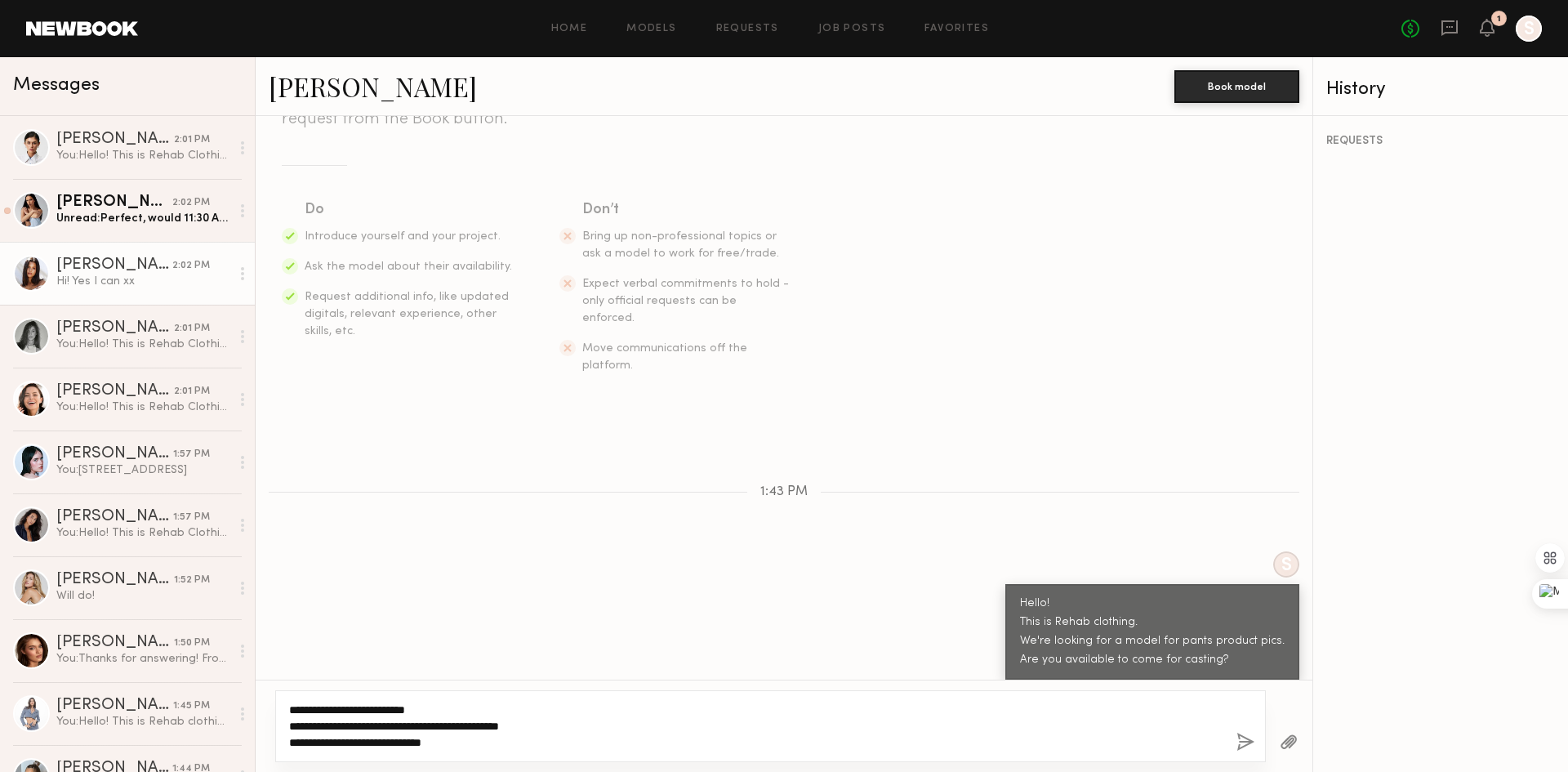
type textarea "**********"
click at [1244, 742] on button "button" at bounding box center [1245, 743] width 18 height 21
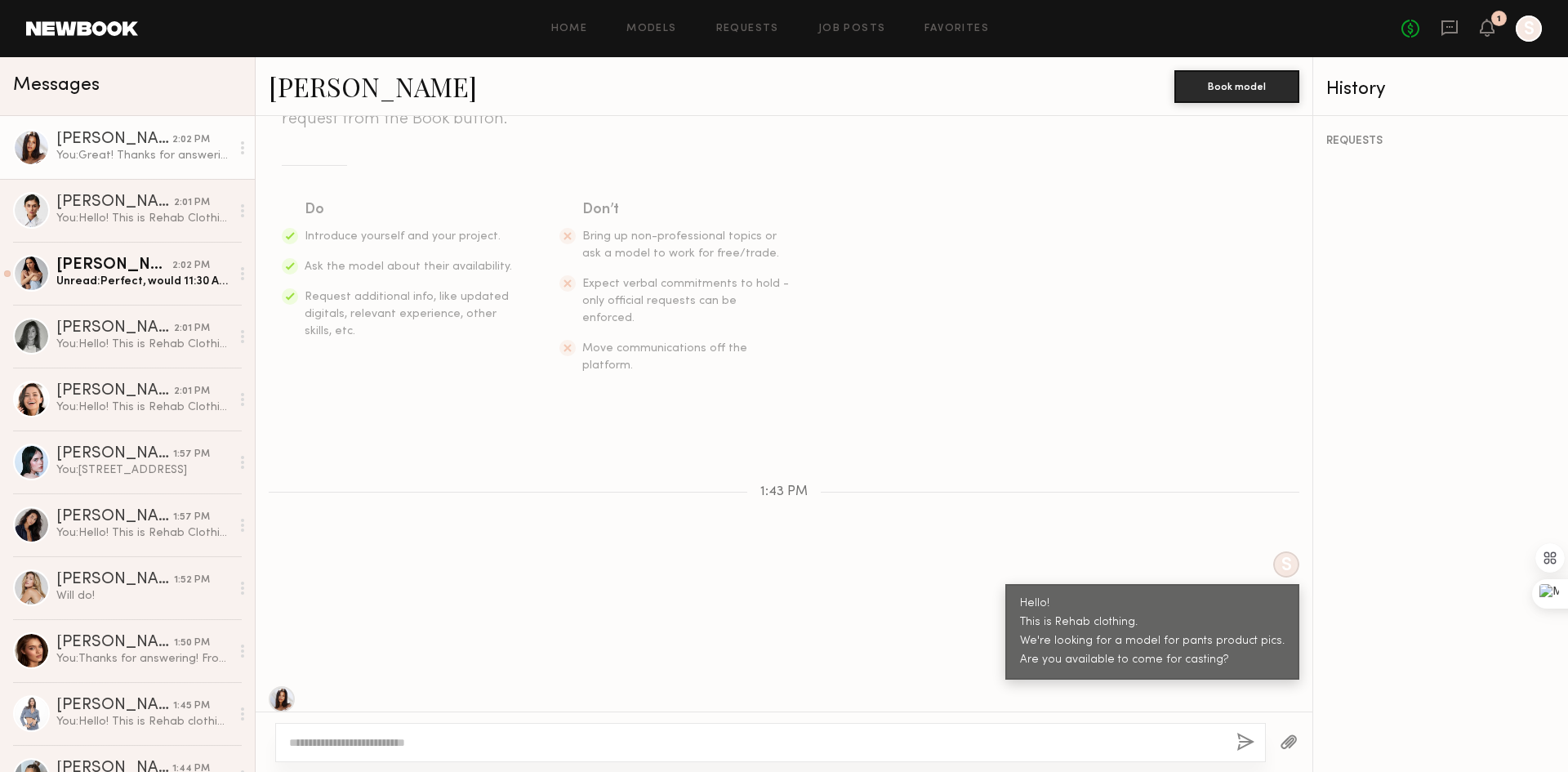
scroll to position [442, 0]
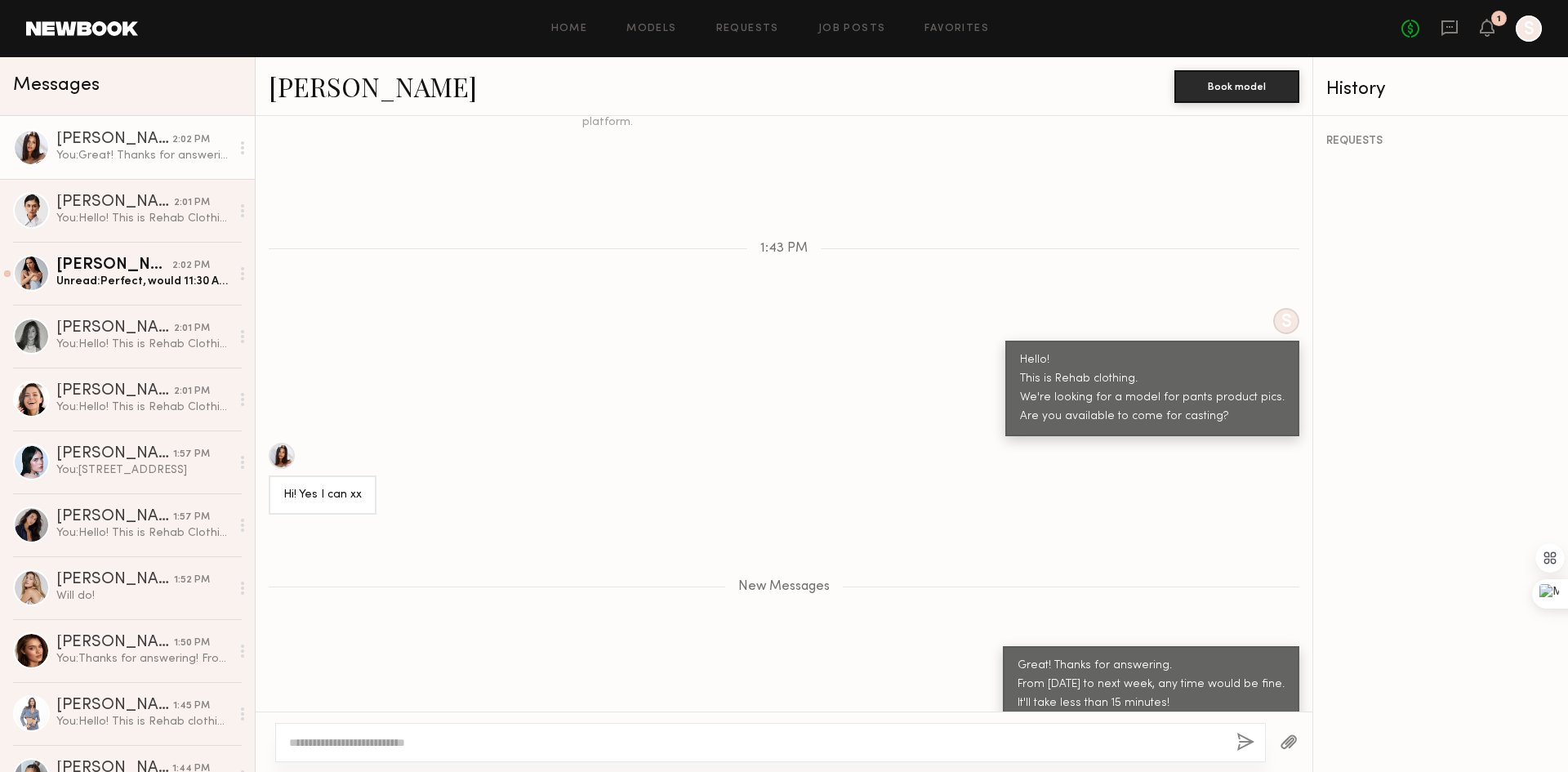
click at [1094, 751] on div at bounding box center [770, 743] width 991 height 39
click at [1104, 740] on textarea at bounding box center [756, 742] width 935 height 16
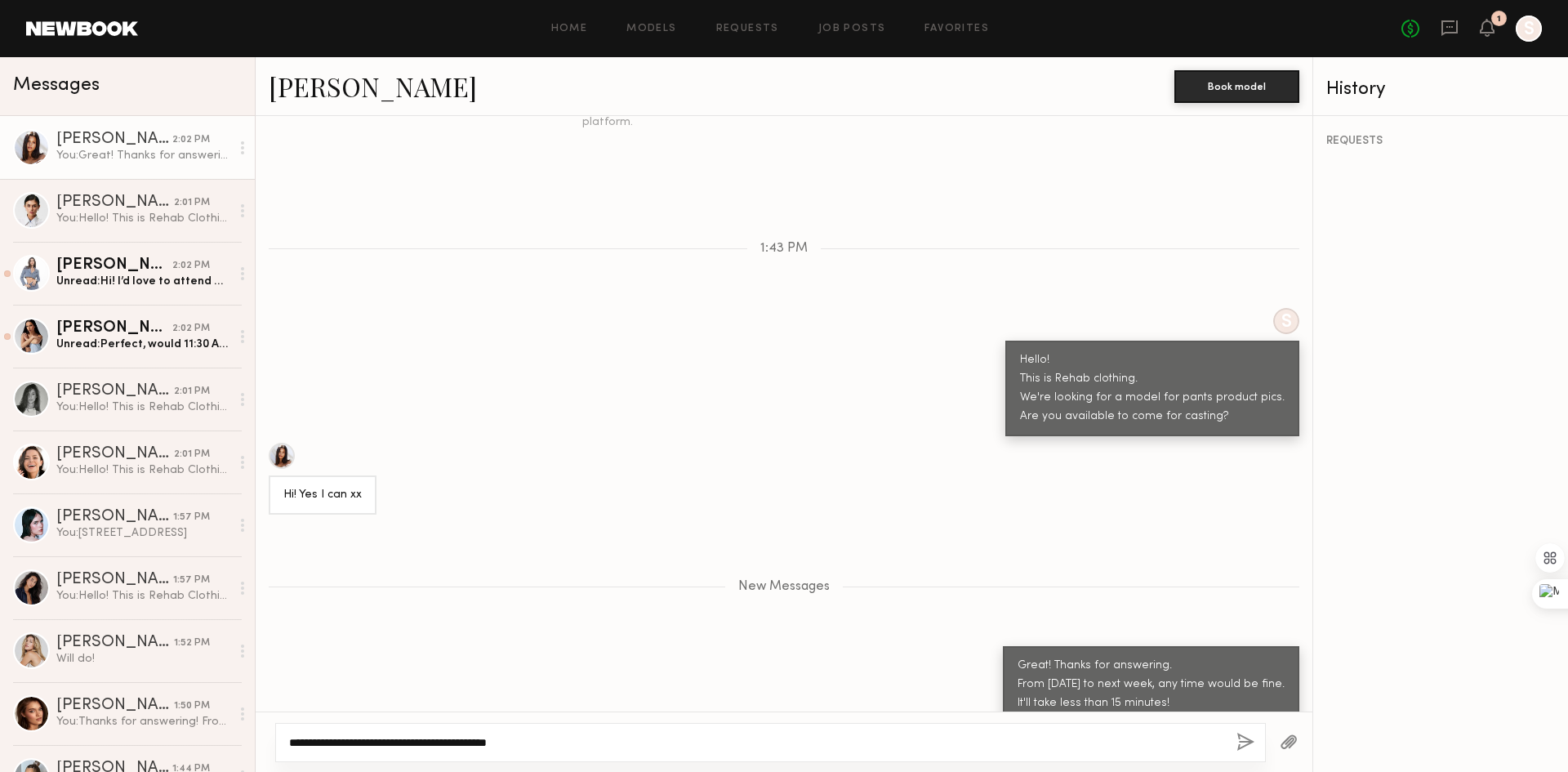
type textarea "**********"
click at [1236, 741] on button "button" at bounding box center [1245, 743] width 18 height 21
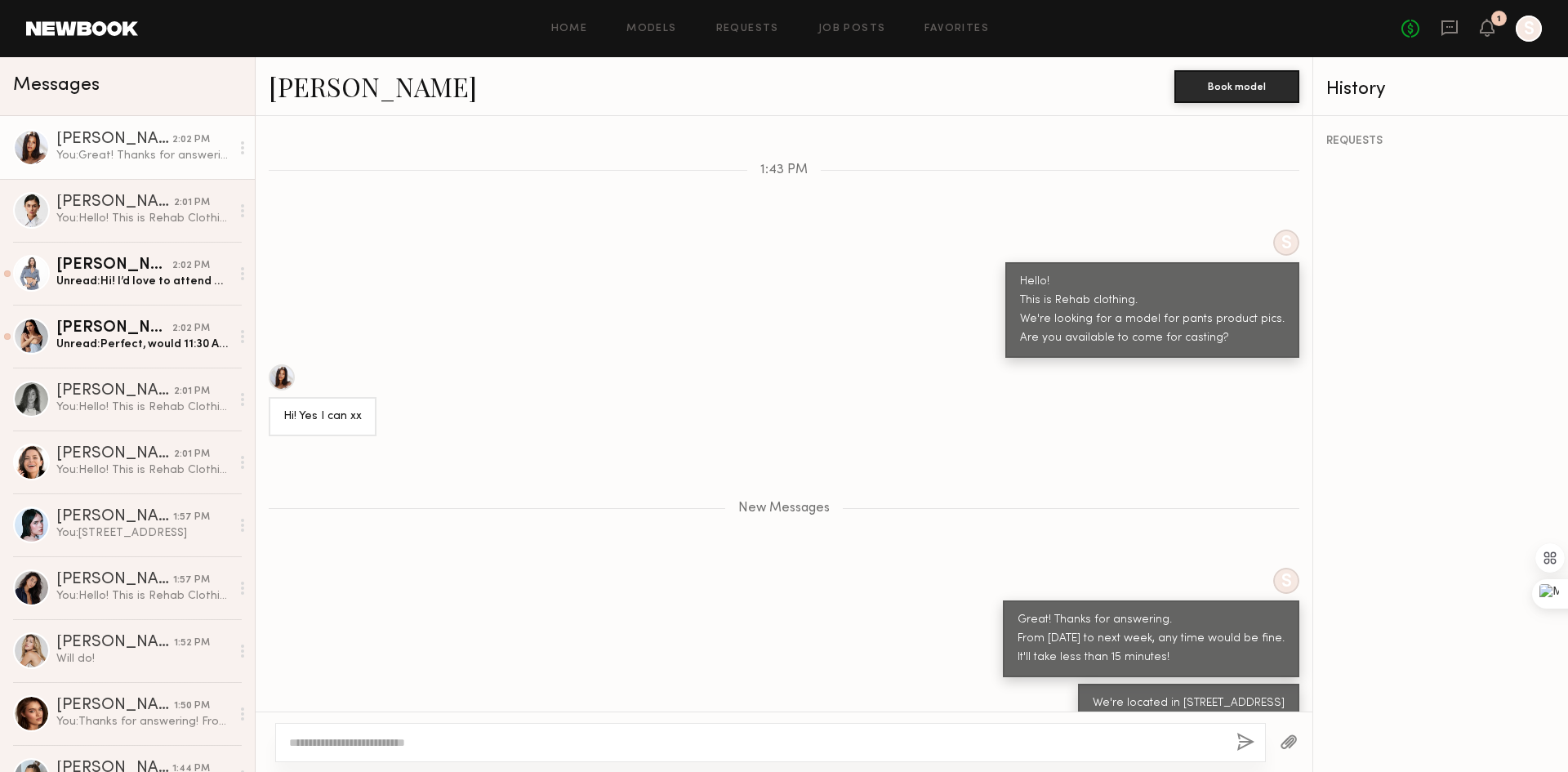
click at [1128, 748] on textarea at bounding box center [756, 742] width 935 height 16
type textarea "**********"
click at [1247, 742] on button "button" at bounding box center [1245, 743] width 18 height 21
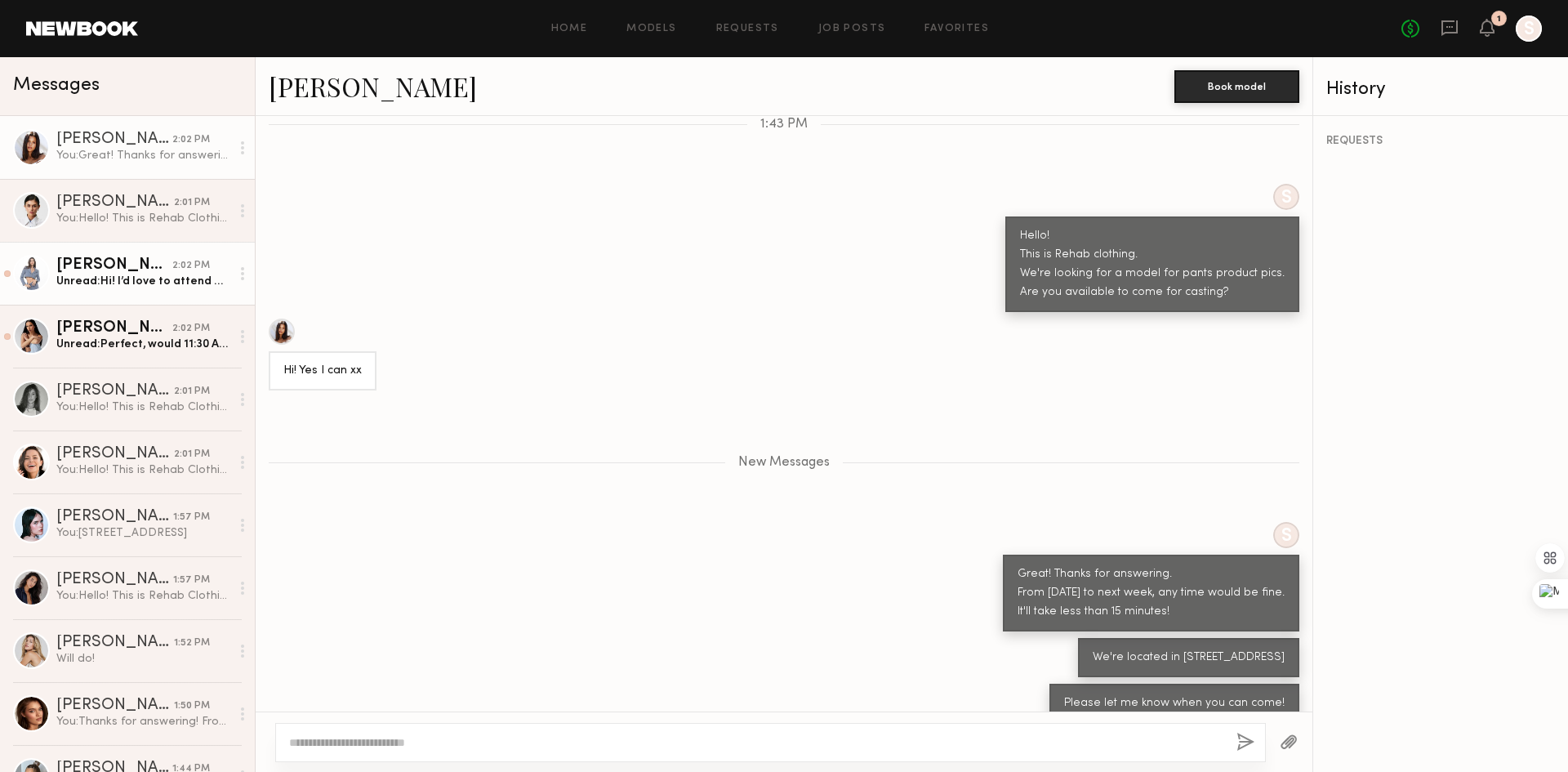
click at [91, 277] on div "Unread: Hi! I’d love to attend what date is the casting?" at bounding box center [143, 281] width 174 height 16
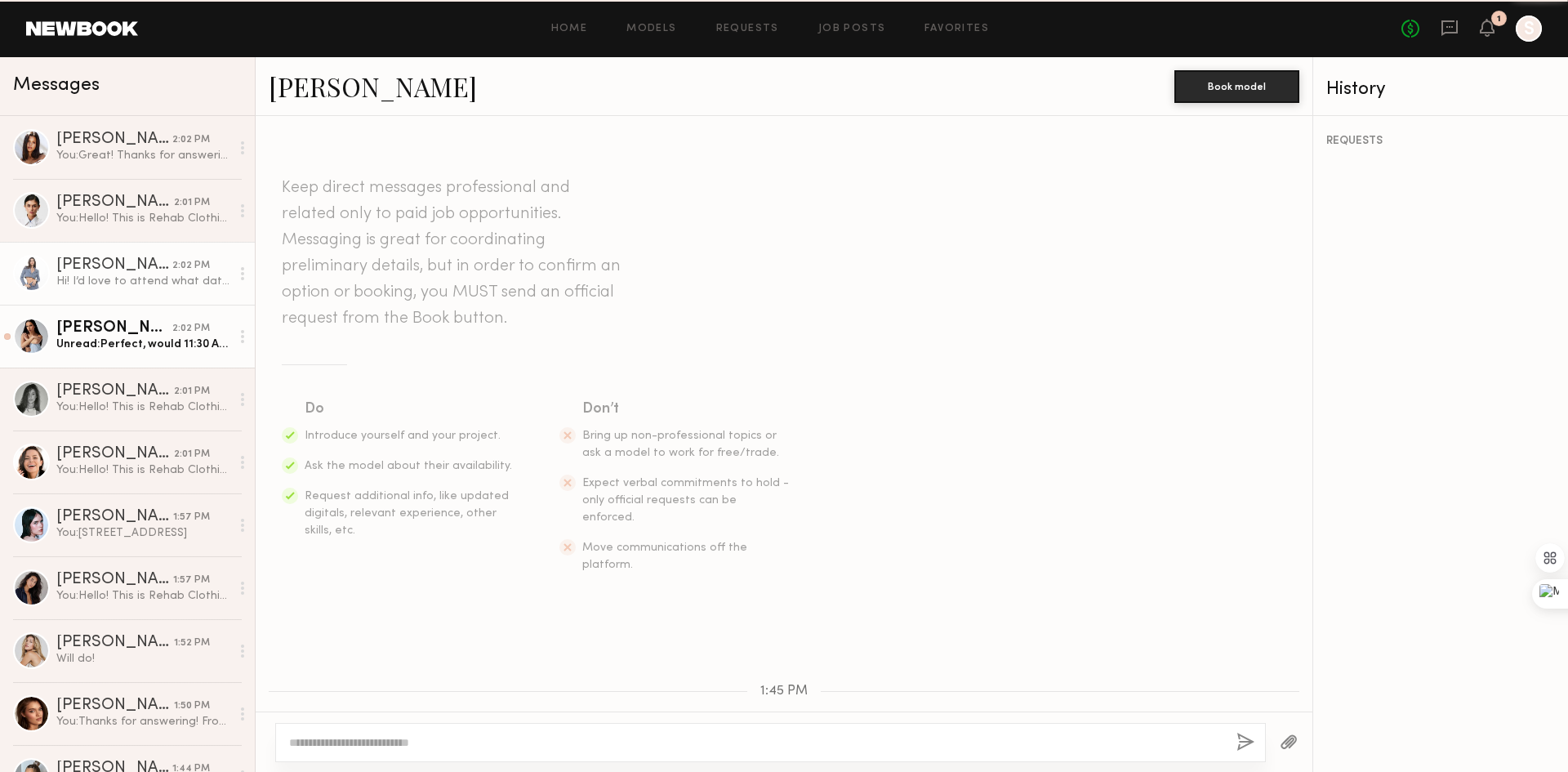
scroll to position [237, 0]
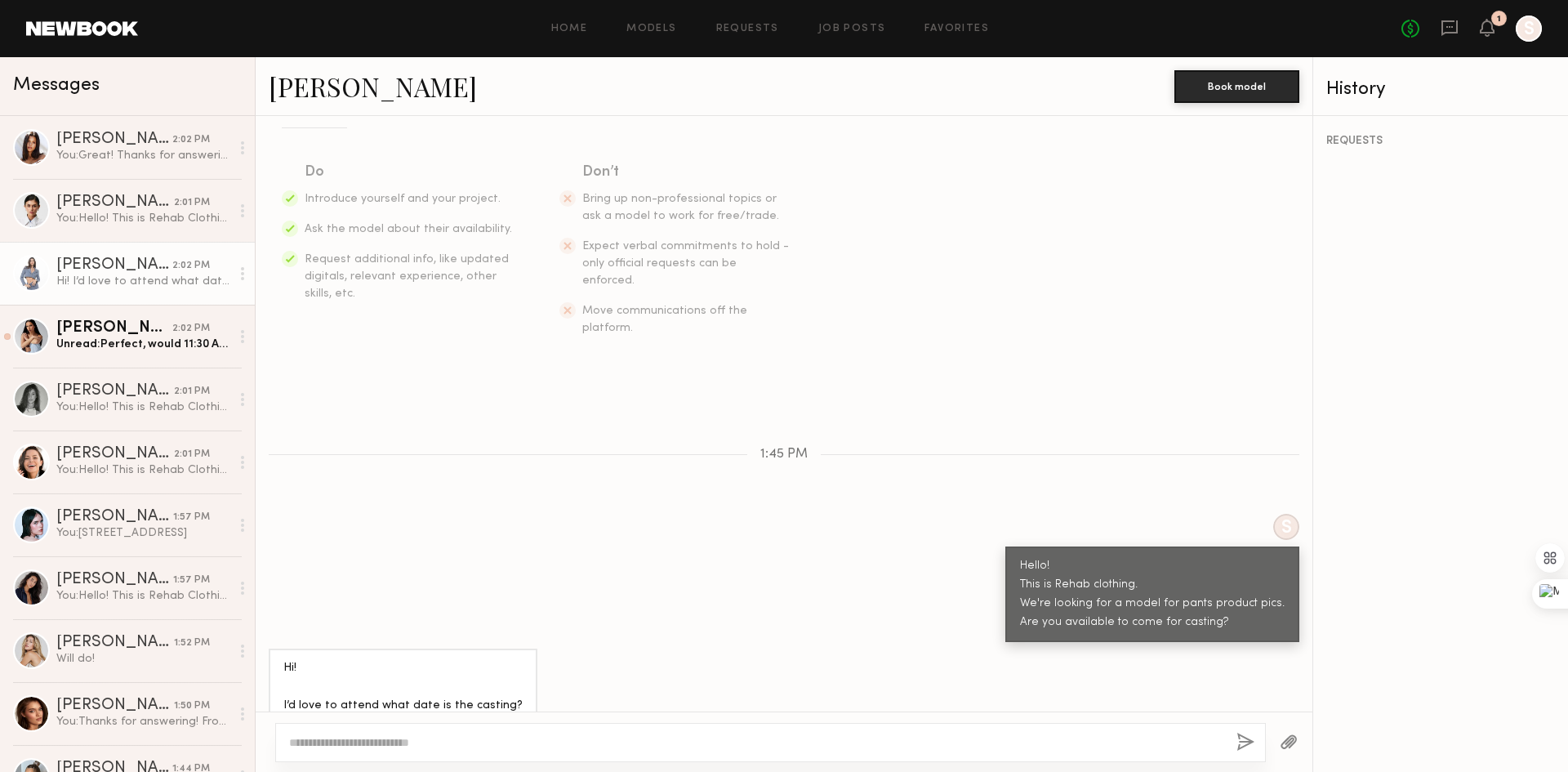
click at [462, 739] on textarea at bounding box center [756, 742] width 935 height 16
click at [160, 154] on div "You: Great! Thanks for answering. From [DATE] to next week, any time would be f…" at bounding box center [143, 155] width 174 height 16
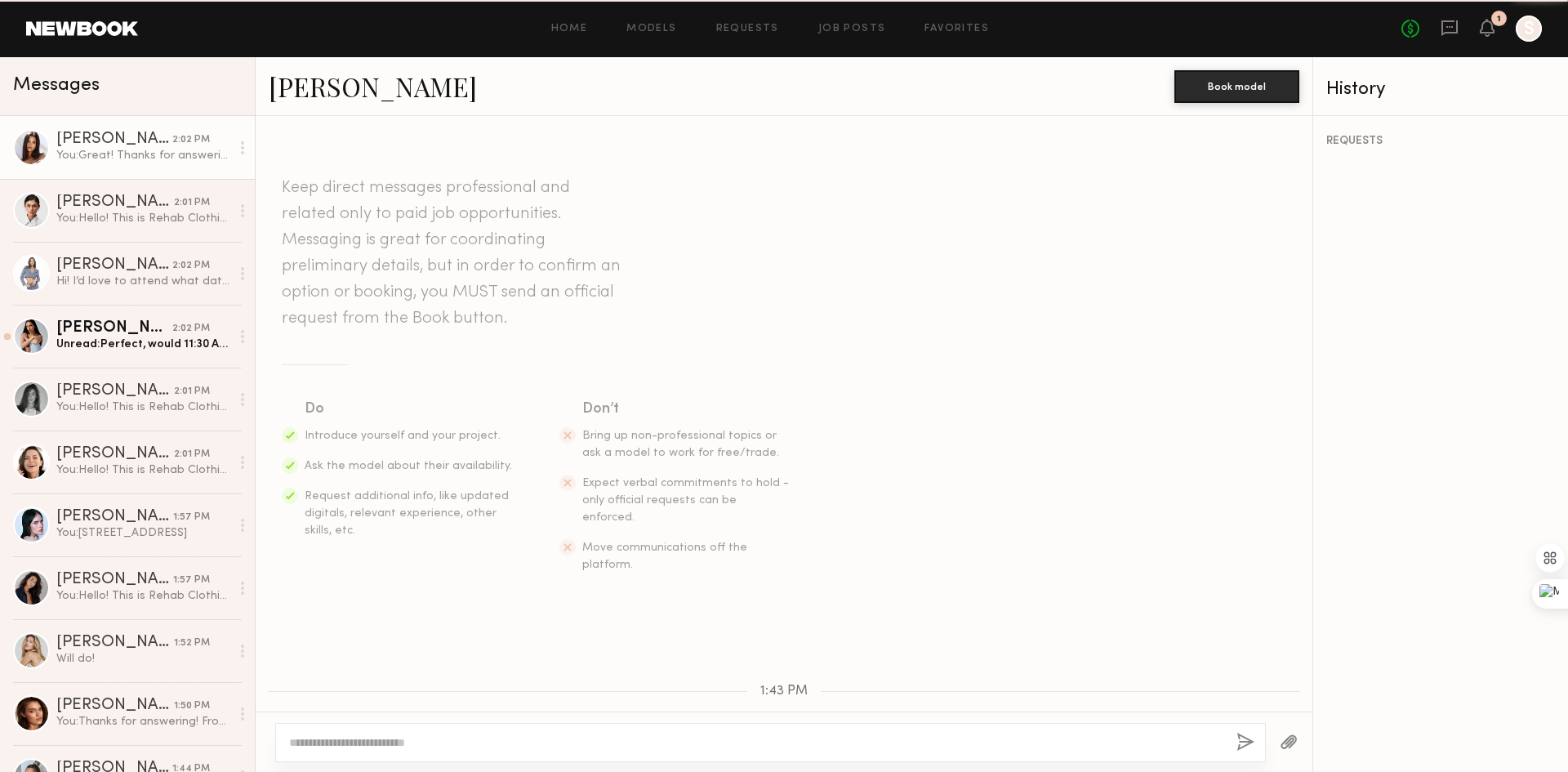
scroll to position [440, 0]
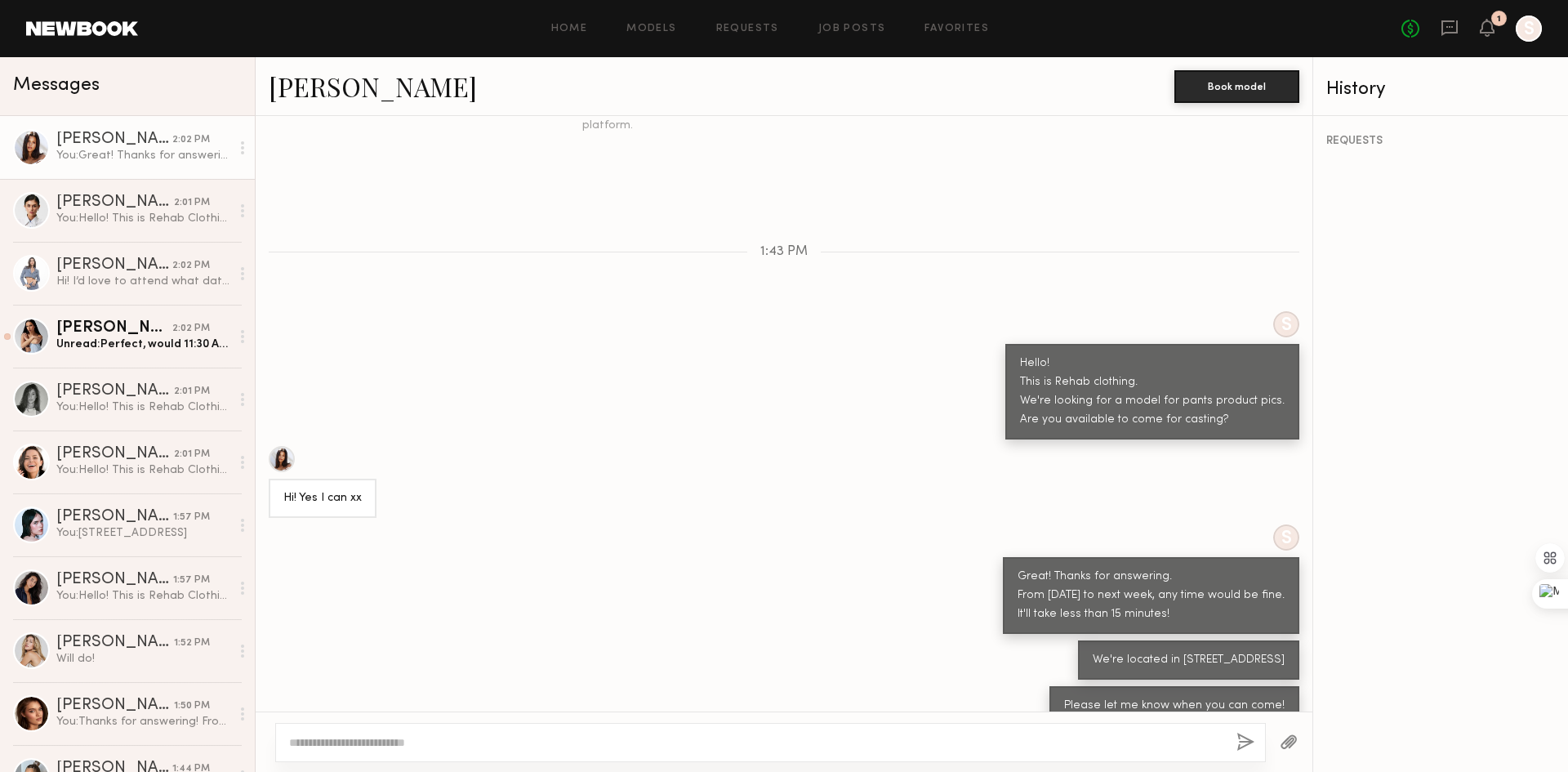
drag, startPoint x: 1166, startPoint y: 590, endPoint x: 1000, endPoint y: 548, distance: 171.2
click at [1017, 567] on div "Great! Thanks for answering. From [DATE] to next week, any time would be fine. …" at bounding box center [1151, 595] width 267 height 56
copy div "Great! Thanks for answering. From [DATE] to next week, any time would be fine. …"
click at [140, 288] on div "Hi! I’d love to attend what date is the casting?" at bounding box center [143, 281] width 174 height 16
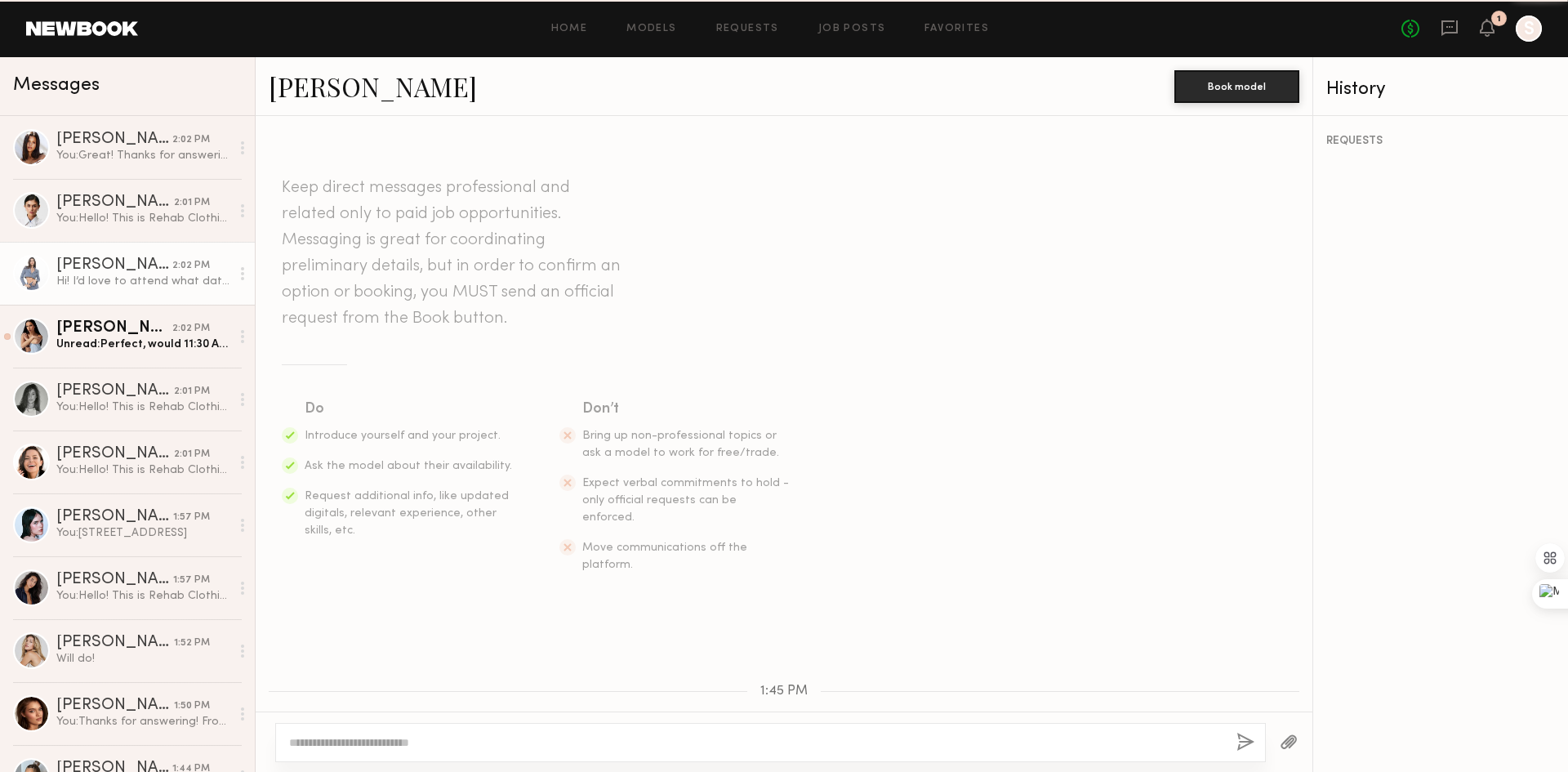
scroll to position [237, 0]
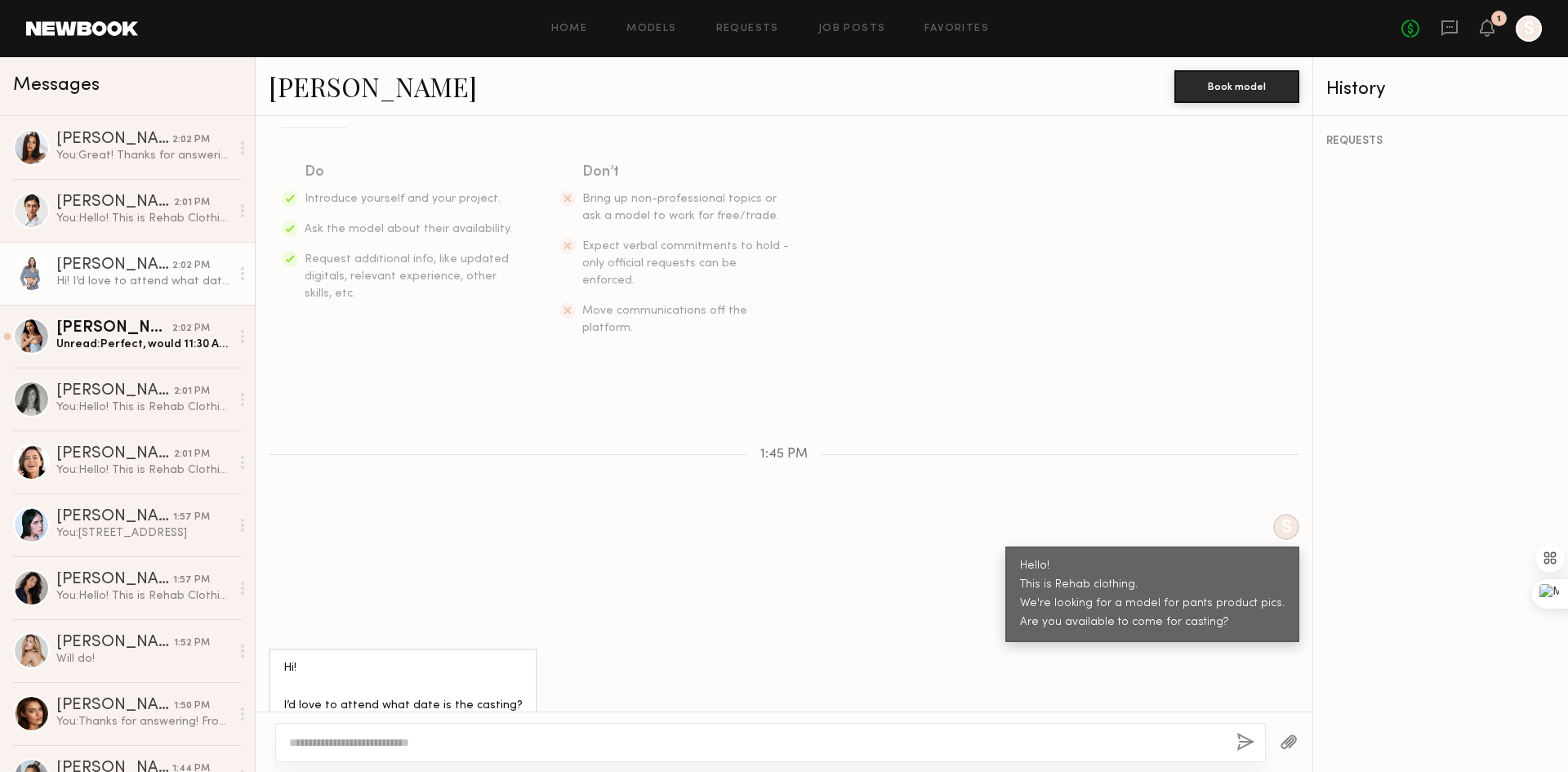
click at [551, 738] on textarea at bounding box center [756, 742] width 935 height 16
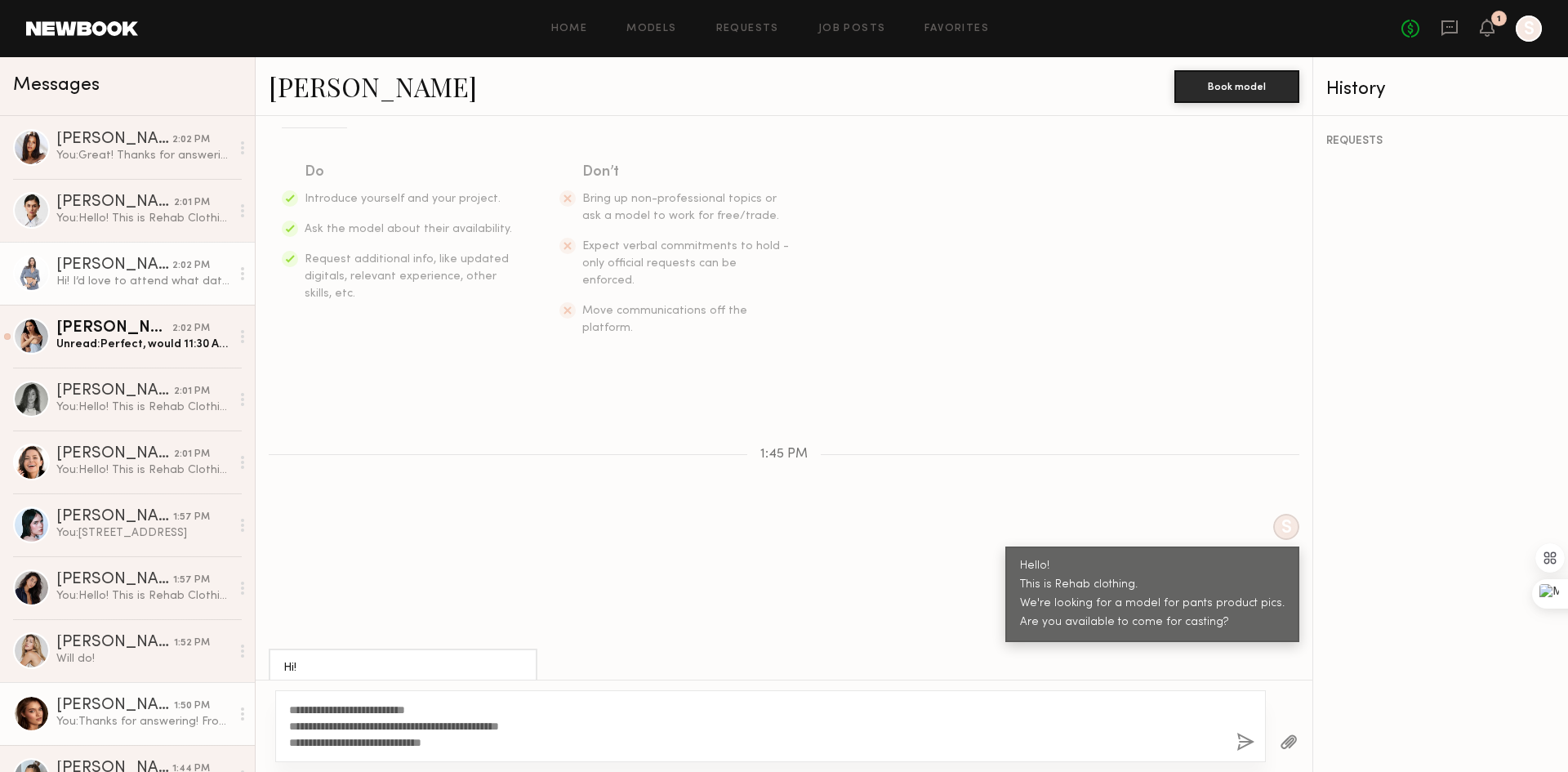
drag, startPoint x: 322, startPoint y: 708, endPoint x: 221, endPoint y: 697, distance: 101.6
click at [213, 699] on div "Messages [PERSON_NAME] 2:02 PM You: Great! Thanks for answering. From [DATE] to…" at bounding box center [784, 414] width 1568 height 715
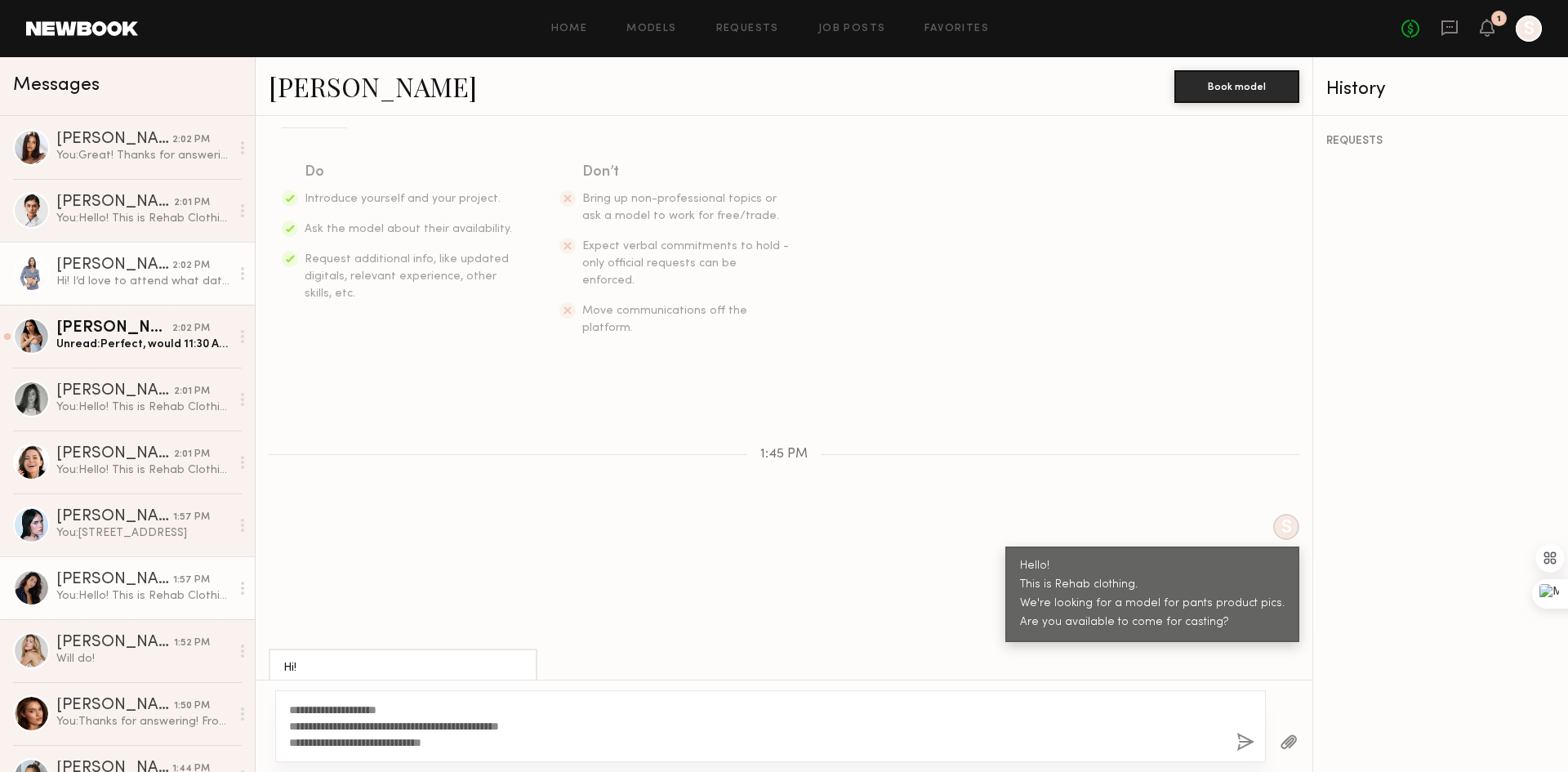
drag, startPoint x: 455, startPoint y: 744, endPoint x: 143, endPoint y: 608, distance: 340.4
click at [143, 608] on div "Messages [PERSON_NAME] 2:02 PM You: Great! Thanks for answering. From [DATE] to…" at bounding box center [784, 414] width 1568 height 715
type textarea "**********"
click at [1242, 733] on button "button" at bounding box center [1245, 743] width 18 height 21
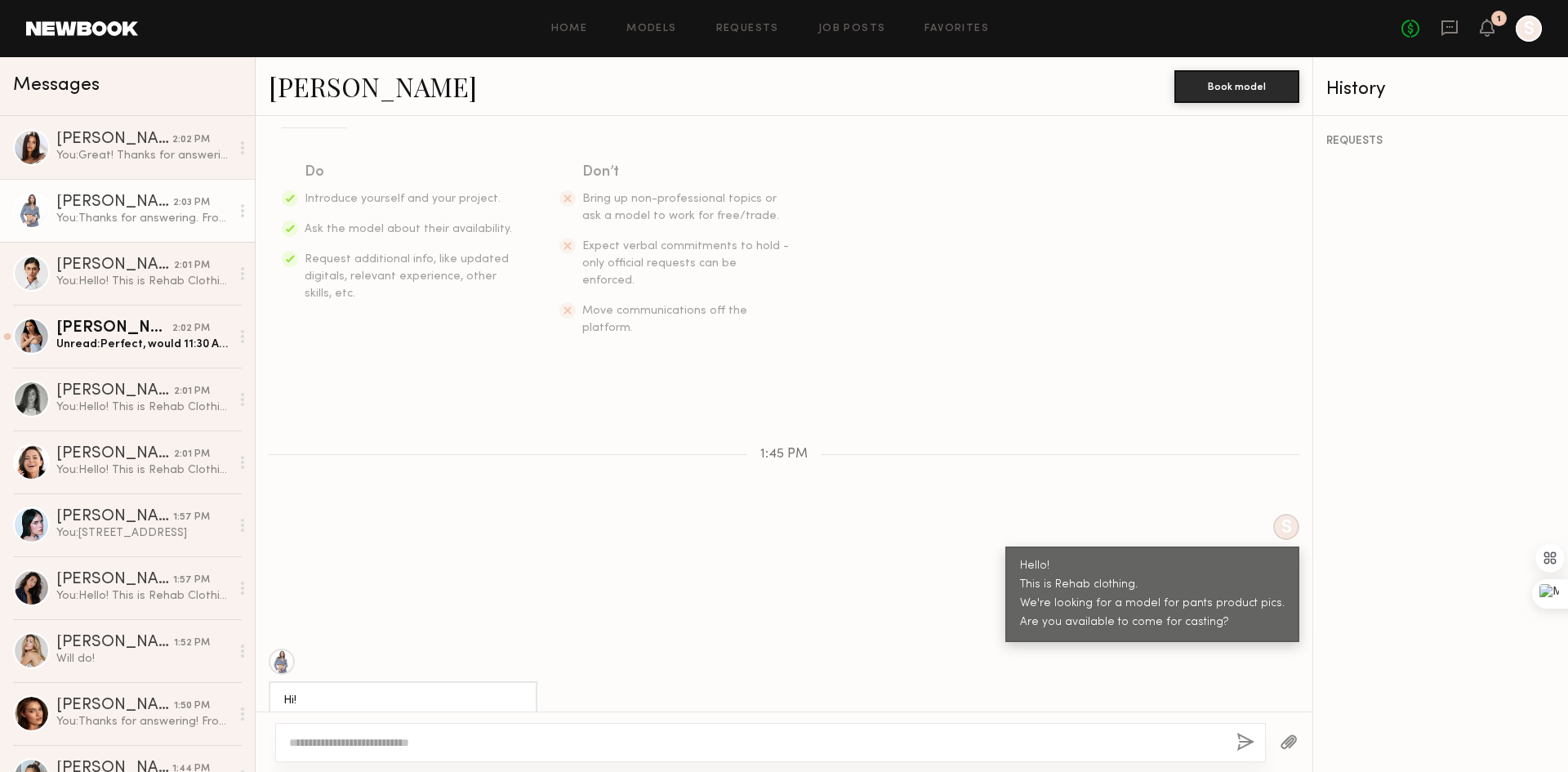
scroll to position [480, 0]
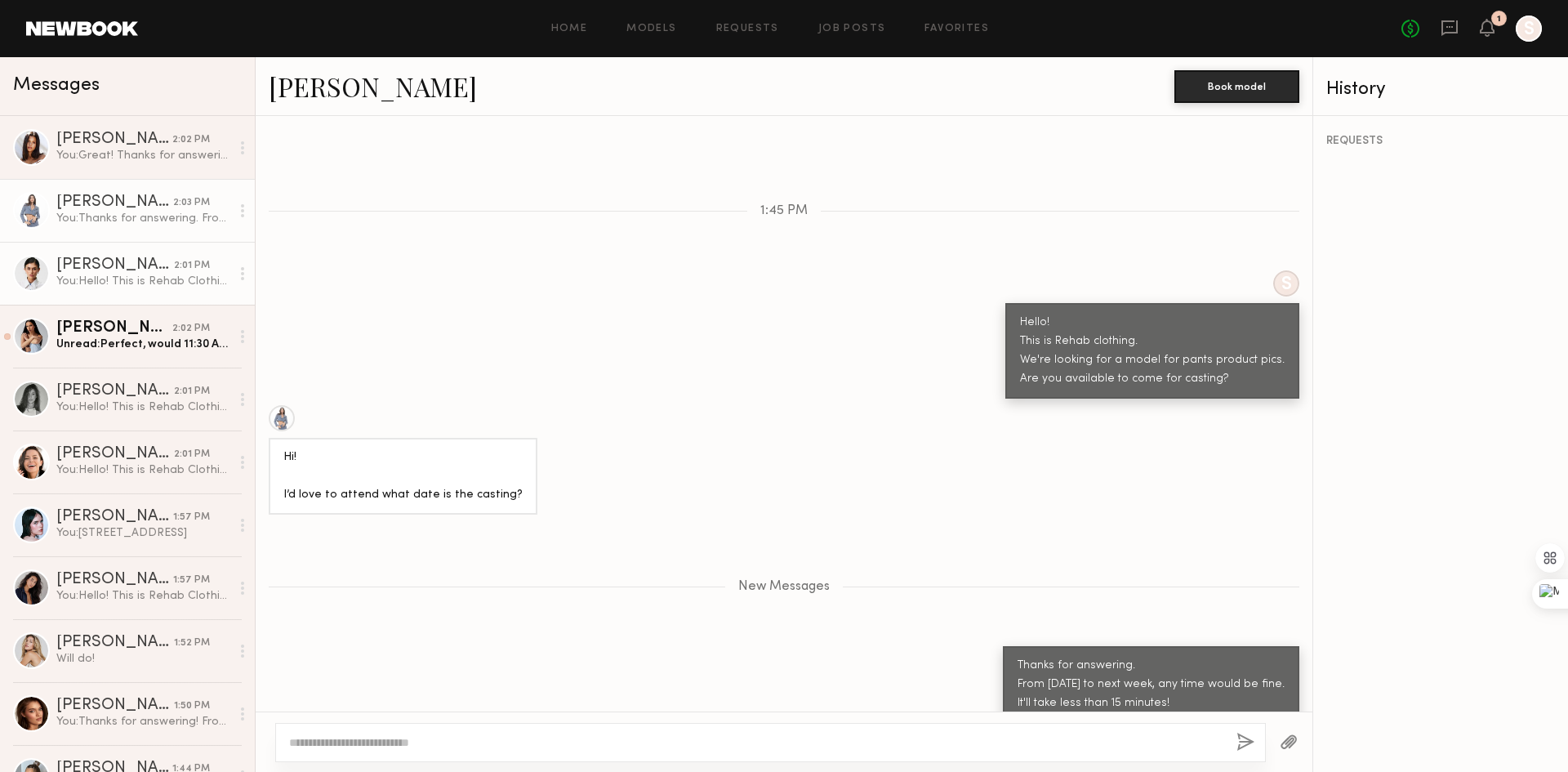
click at [146, 286] on div "You: Hello! This is Rehab Clothing. We're looking for a model for our pants pro…" at bounding box center [143, 281] width 174 height 16
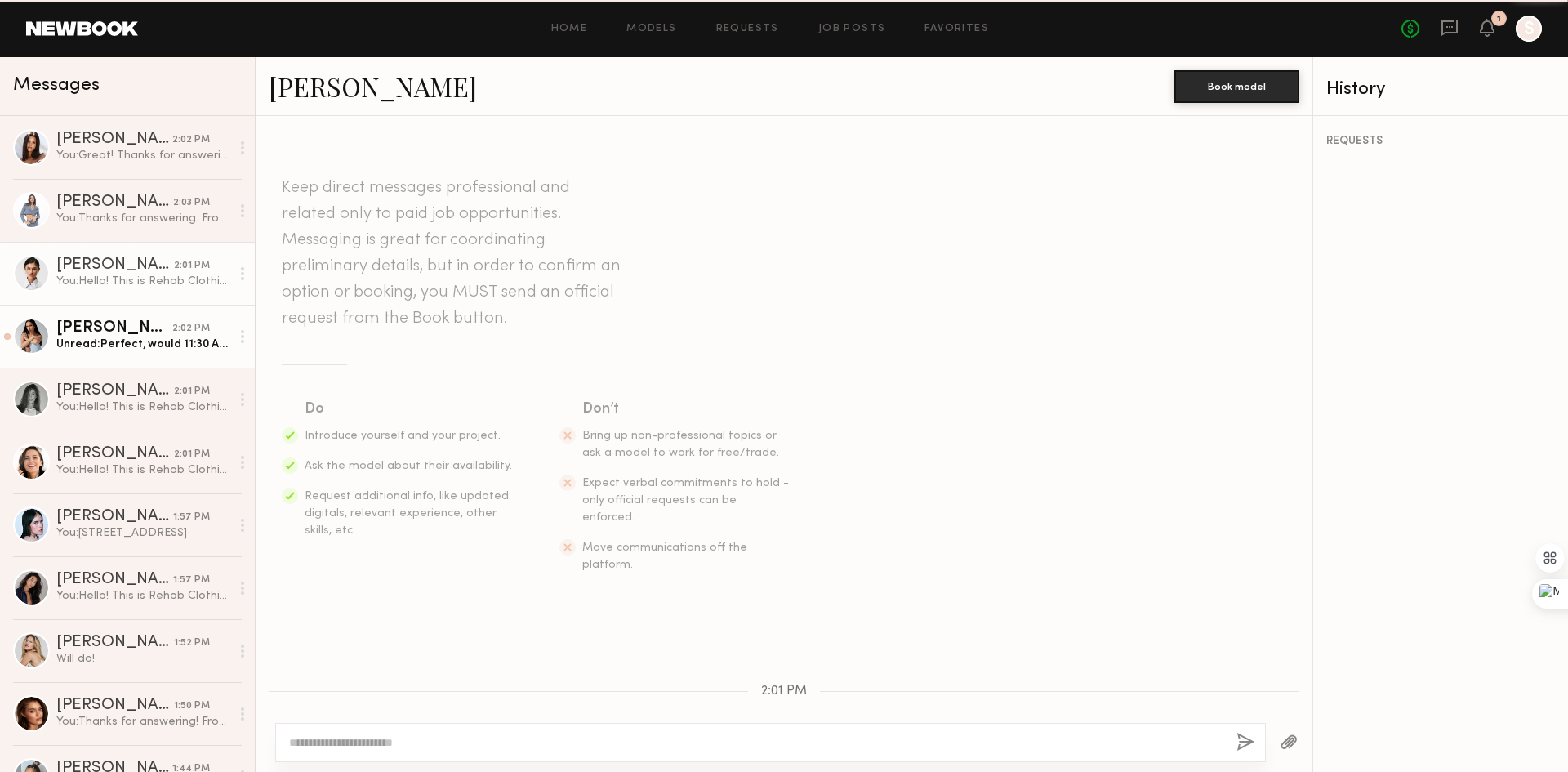
scroll to position [228, 0]
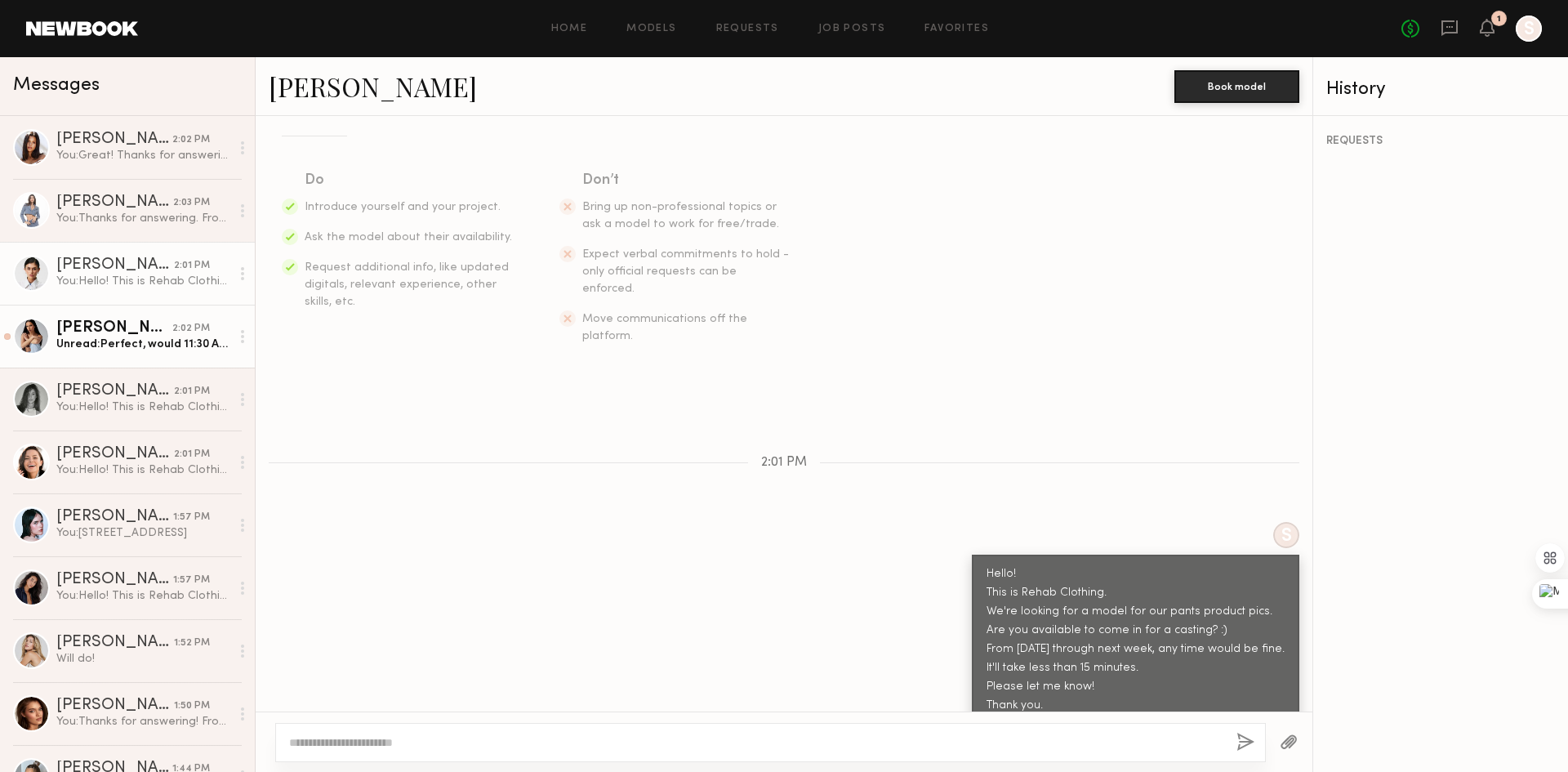
click at [130, 339] on div "Unread: Perfect, would 11:30 AM work well ?" at bounding box center [143, 344] width 174 height 16
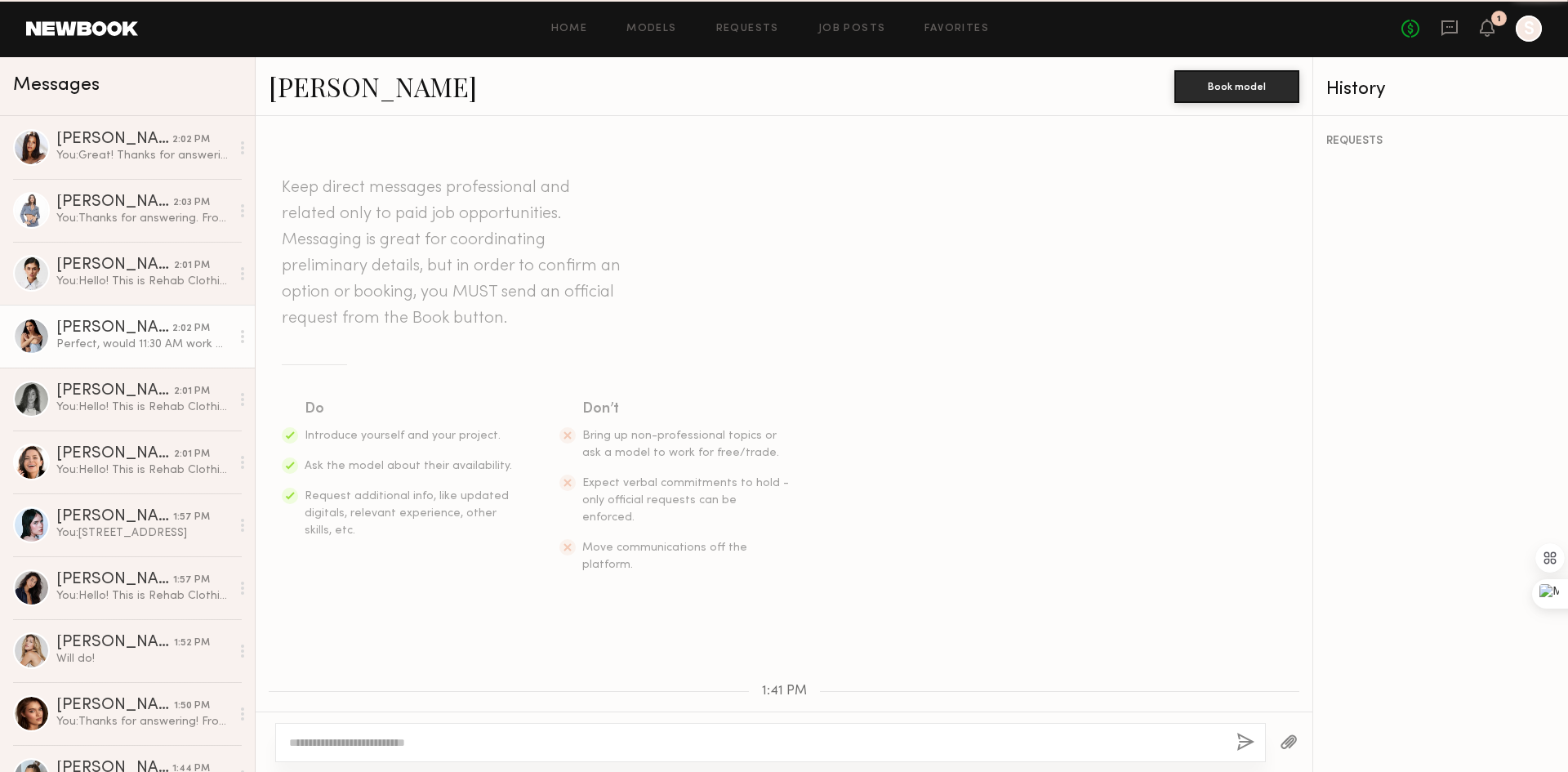
scroll to position [633, 0]
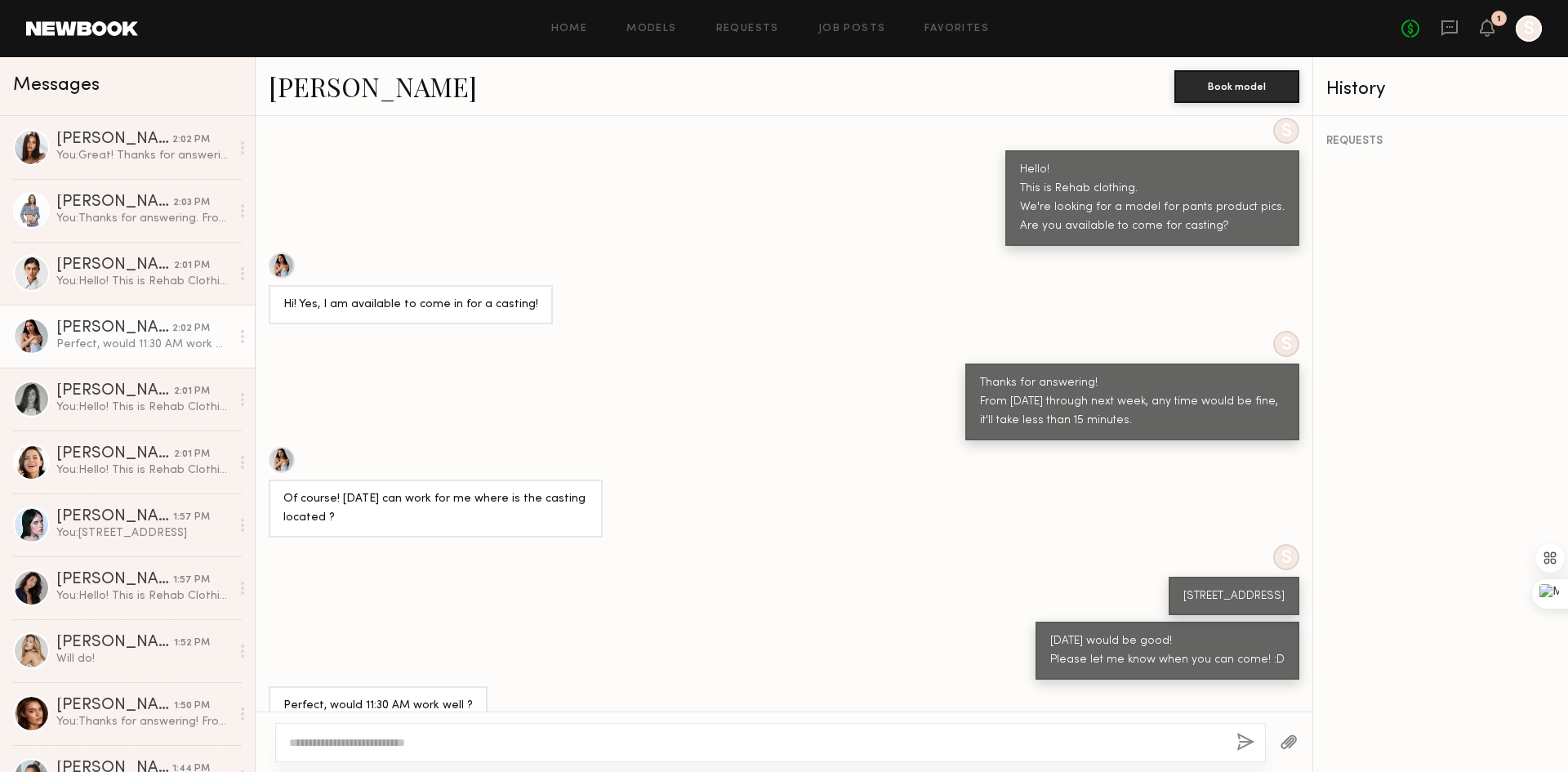
click at [633, 580] on div "S [STREET_ADDRESS]" at bounding box center [784, 579] width 1057 height 72
click at [477, 744] on textarea at bounding box center [756, 742] width 935 height 16
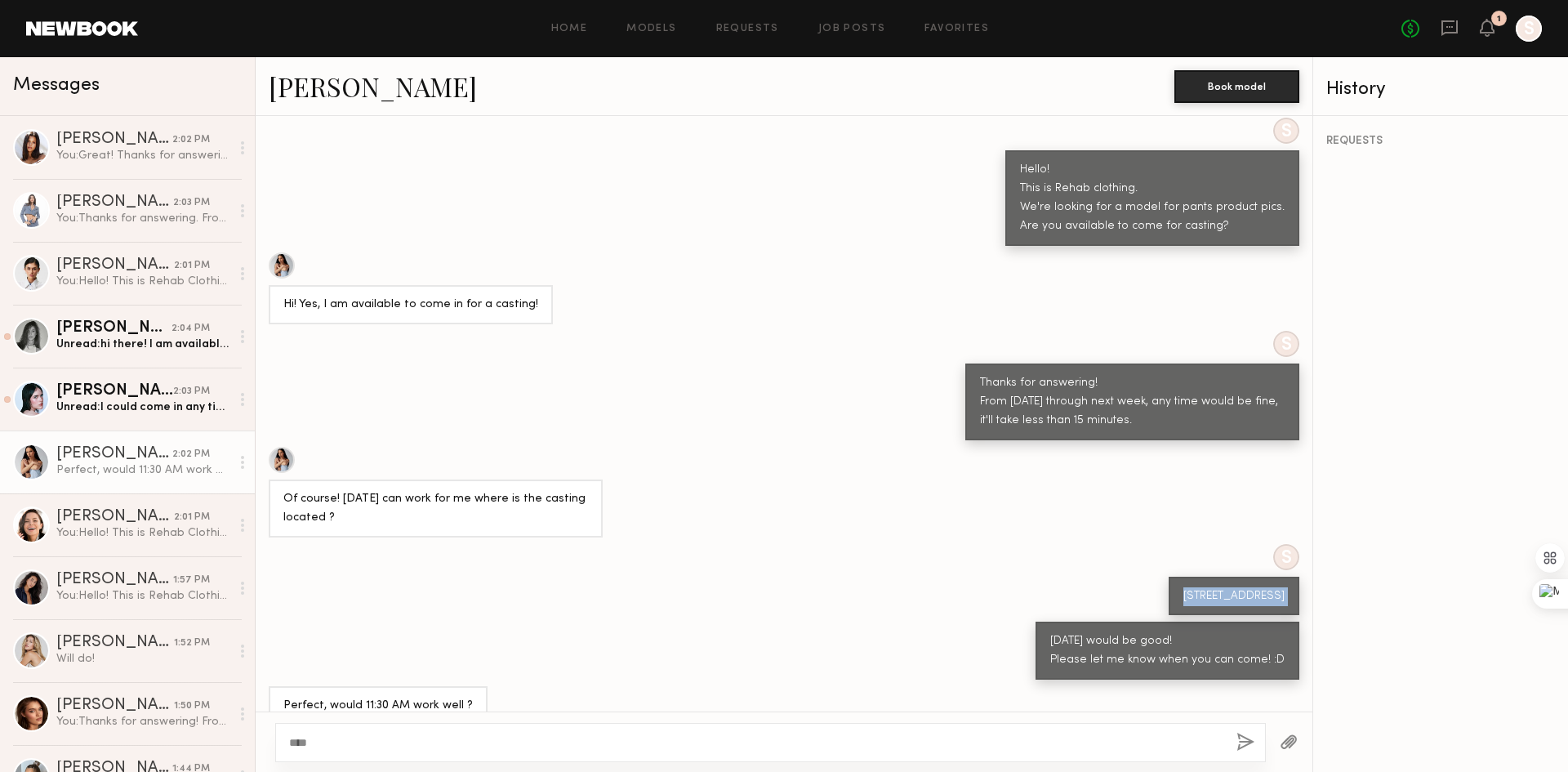
drag, startPoint x: 604, startPoint y: 592, endPoint x: 608, endPoint y: 598, distance: 7.2
click at [608, 589] on div "Keep direct messages professional and related only to paid job opportunities. M…" at bounding box center [784, 413] width 1057 height 595
click at [473, 761] on div "****" at bounding box center [770, 743] width 991 height 39
click at [479, 746] on textarea "****" at bounding box center [756, 742] width 935 height 16
type textarea "**********"
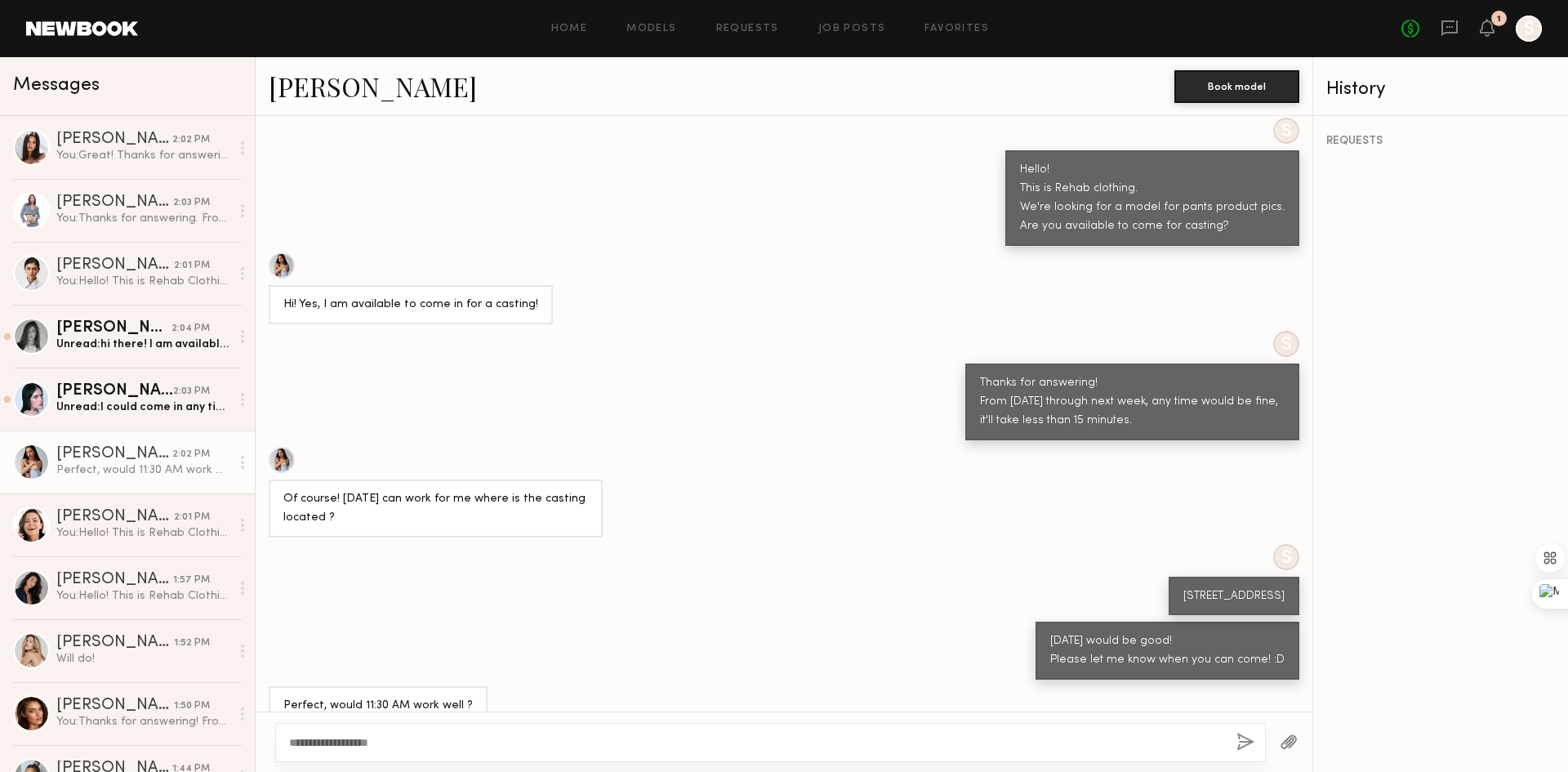
click at [1249, 734] on button "button" at bounding box center [1245, 743] width 18 height 21
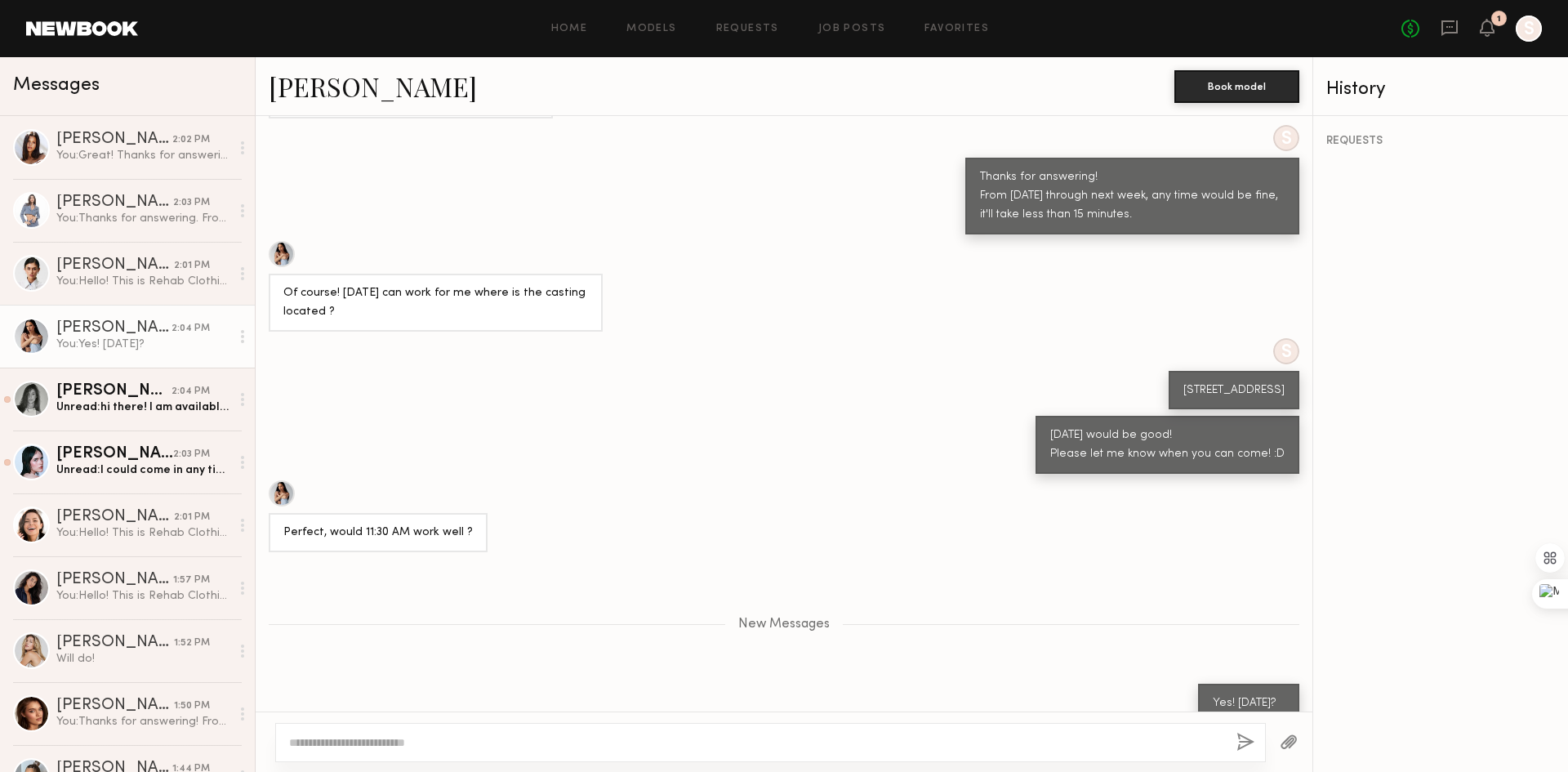
drag, startPoint x: 1041, startPoint y: 556, endPoint x: 1067, endPoint y: 582, distance: 36.8
click at [1041, 559] on div "New Messages" at bounding box center [784, 621] width 1057 height 125
click at [1017, 520] on div "Perfect, would 11:30 AM work well ?" at bounding box center [784, 516] width 1057 height 72
click at [847, 480] on div "Perfect, would 11:30 AM work well ?" at bounding box center [784, 516] width 1057 height 72
click at [879, 530] on div "Keep direct messages professional and related only to paid job opportunities. M…" at bounding box center [784, 413] width 1057 height 595
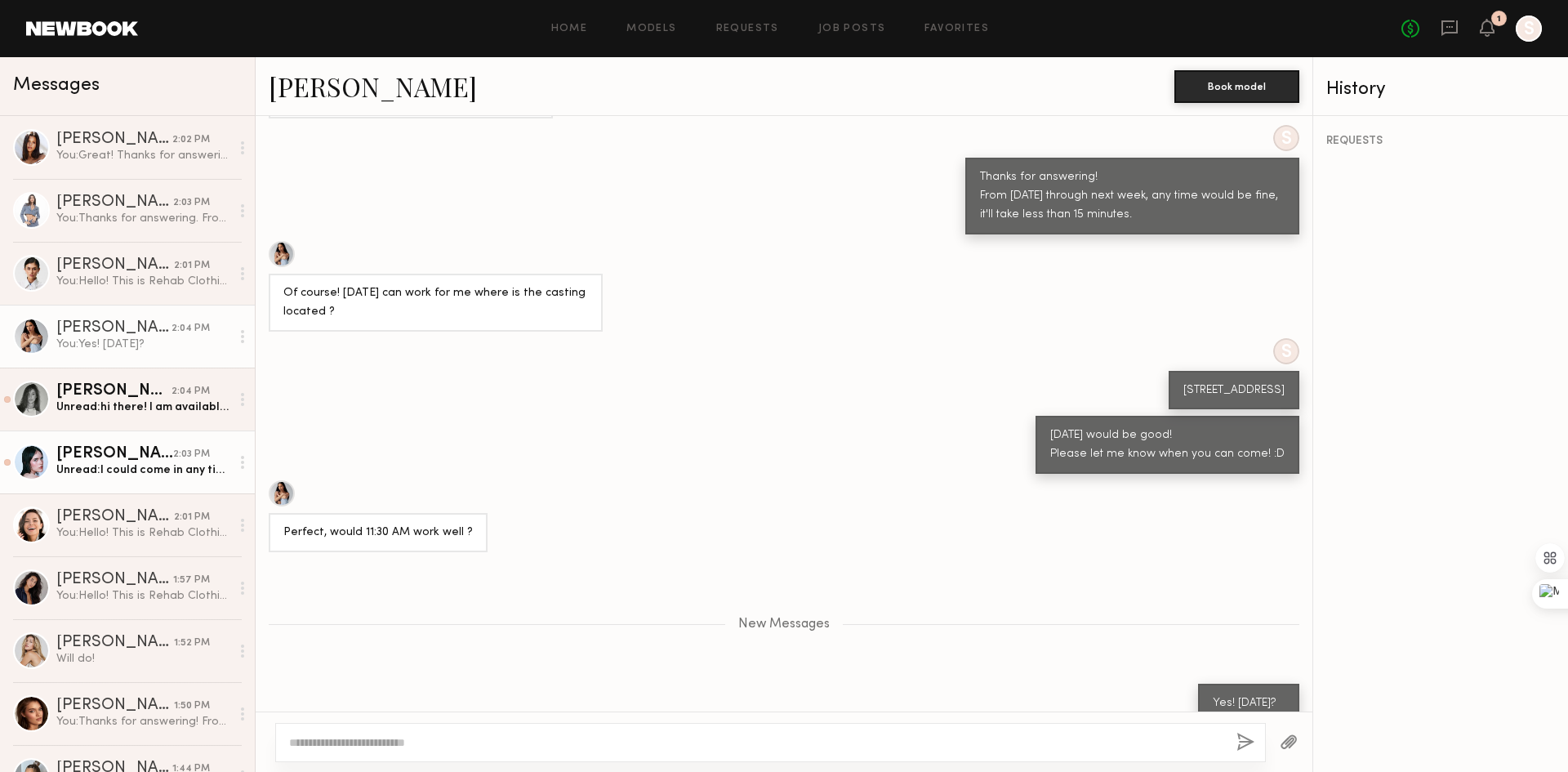
click at [140, 473] on div "Unread: I could come in any time before noon [DATE] if that works!" at bounding box center [143, 470] width 174 height 16
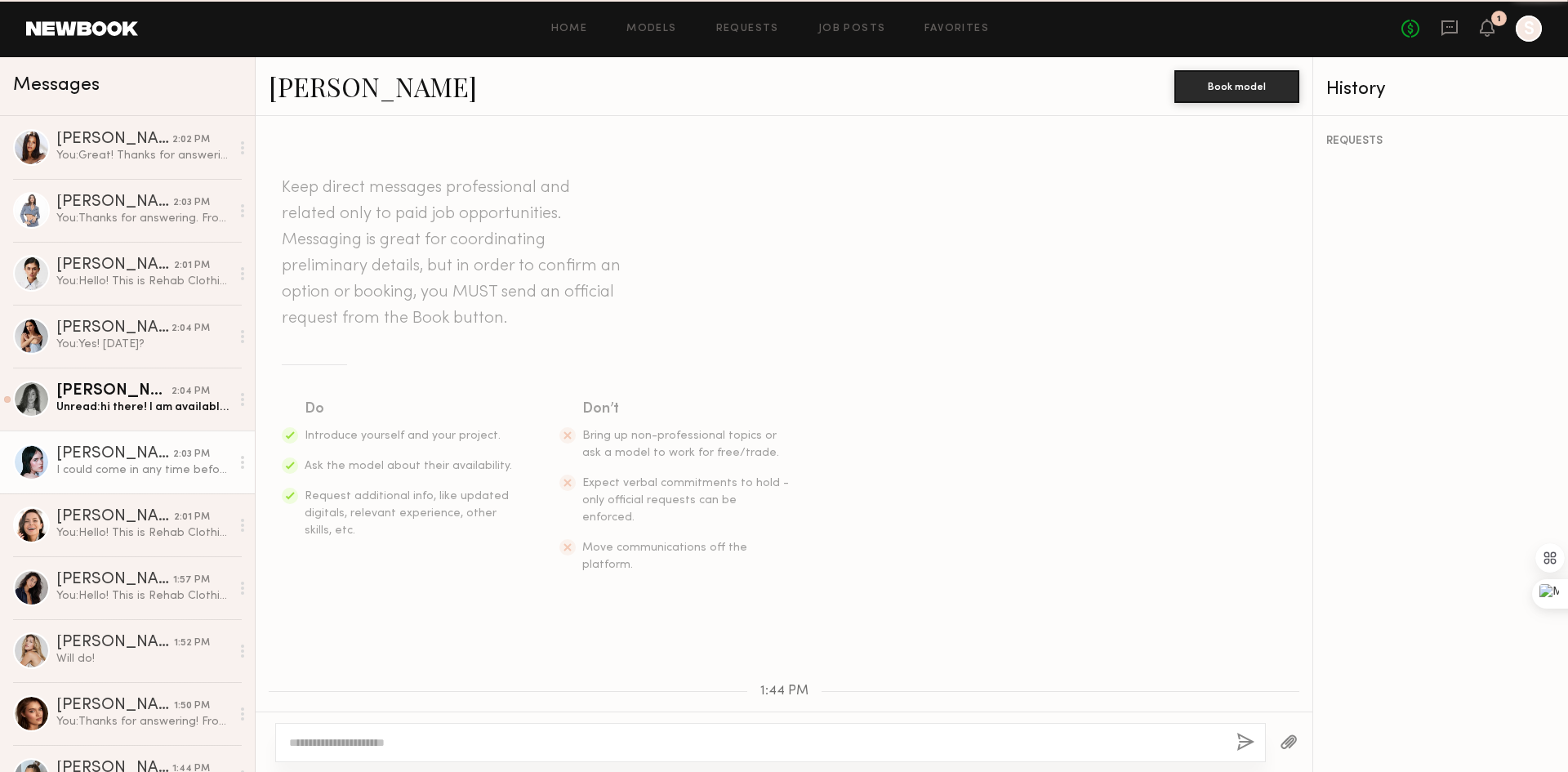
scroll to position [587, 0]
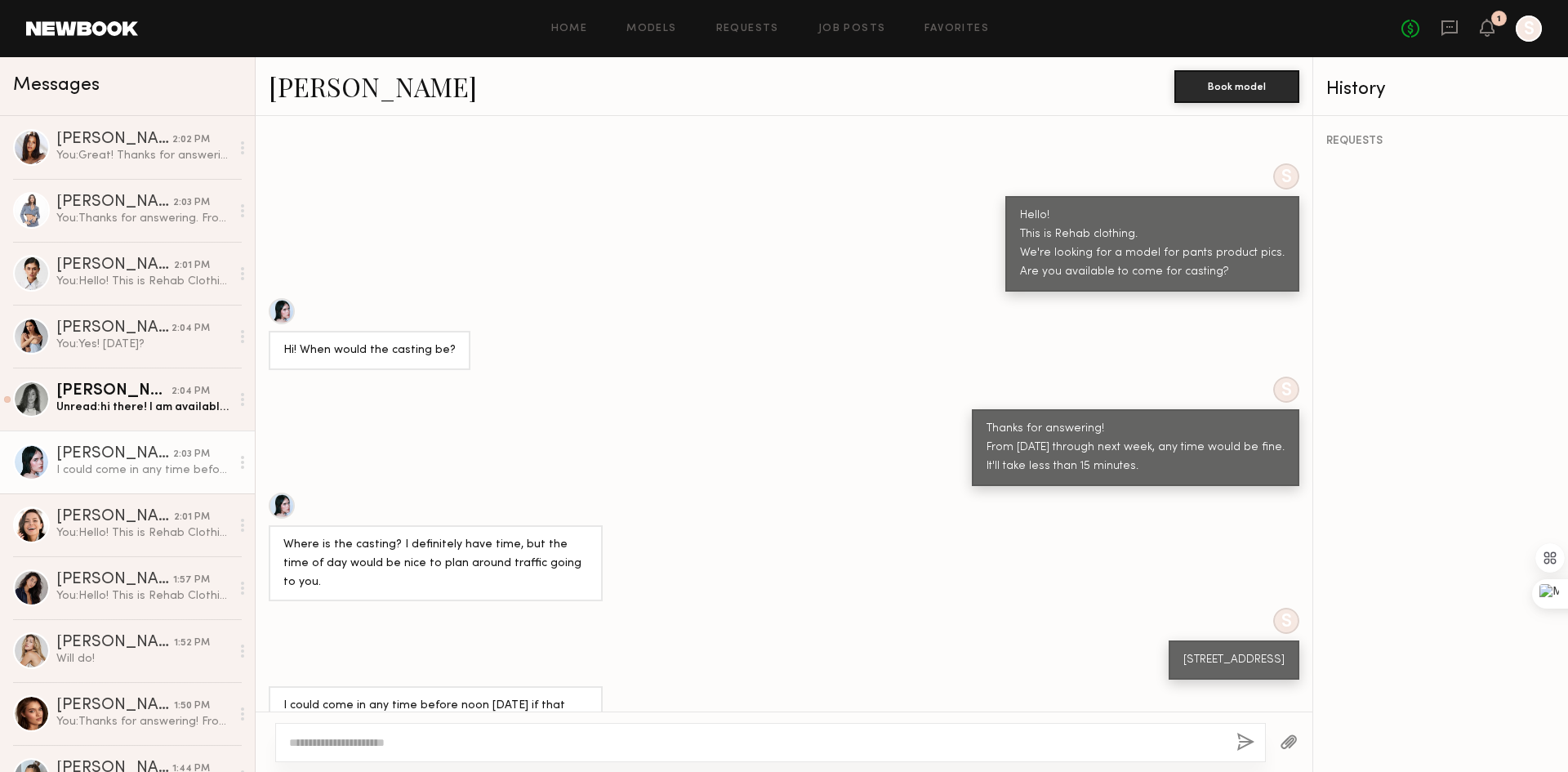
click at [537, 742] on textarea at bounding box center [756, 742] width 935 height 16
drag, startPoint x: 328, startPoint y: 660, endPoint x: 393, endPoint y: 658, distance: 65.0
click at [393, 697] on div "I could come in any time before noon [DATE] if that works!" at bounding box center [436, 716] width 304 height 38
drag, startPoint x: 504, startPoint y: 644, endPoint x: 512, endPoint y: 642, distance: 8.2
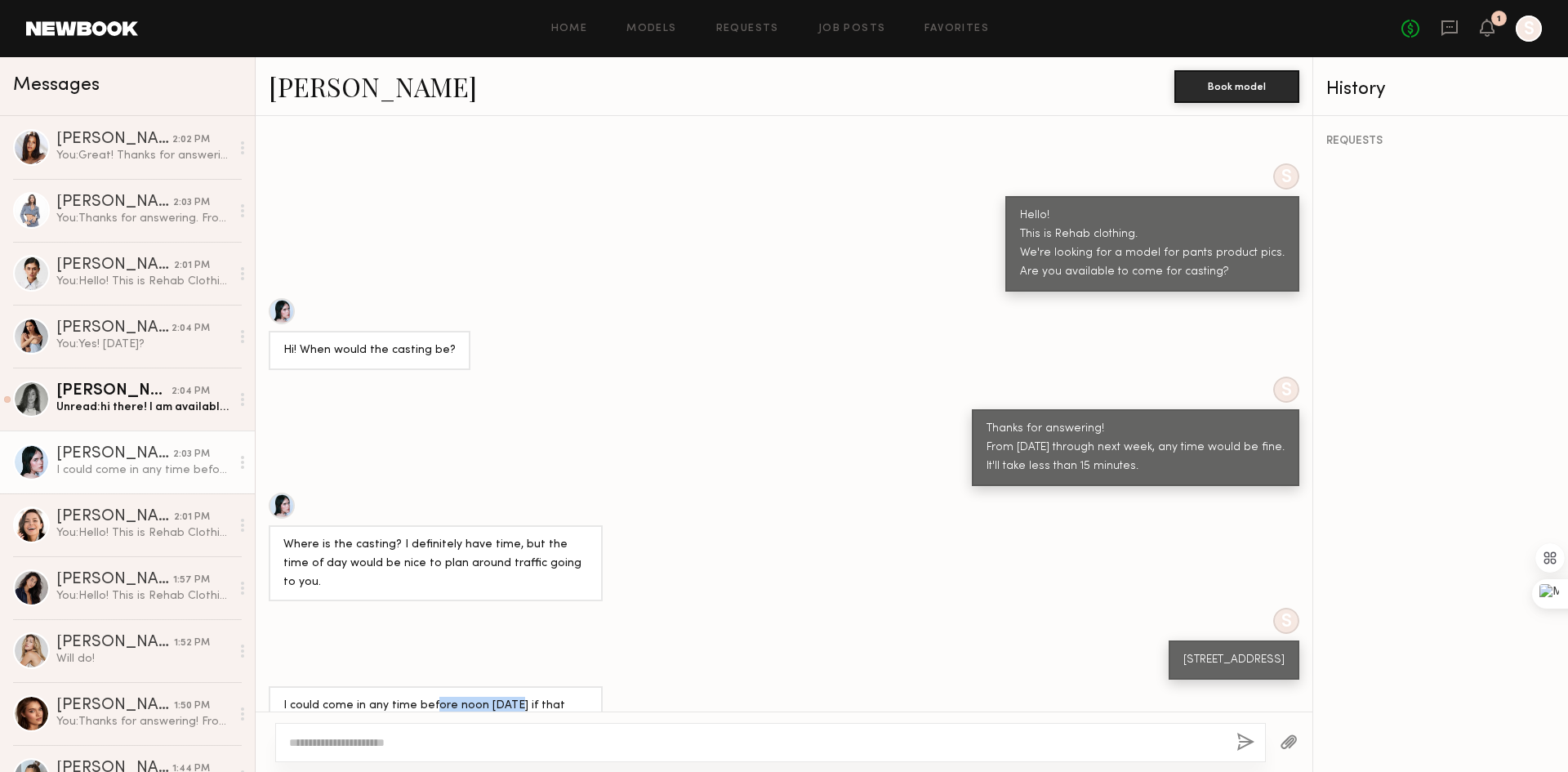
click at [512, 686] on div "I could come in any time before noon [DATE] if that works!" at bounding box center [436, 715] width 334 height 58
click at [513, 697] on div "I could come in any time before noon [DATE] if that works!" at bounding box center [436, 716] width 304 height 38
drag, startPoint x: 474, startPoint y: 743, endPoint x: 530, endPoint y: 730, distance: 57.5
click at [474, 742] on textarea at bounding box center [756, 742] width 935 height 16
type textarea "**********"
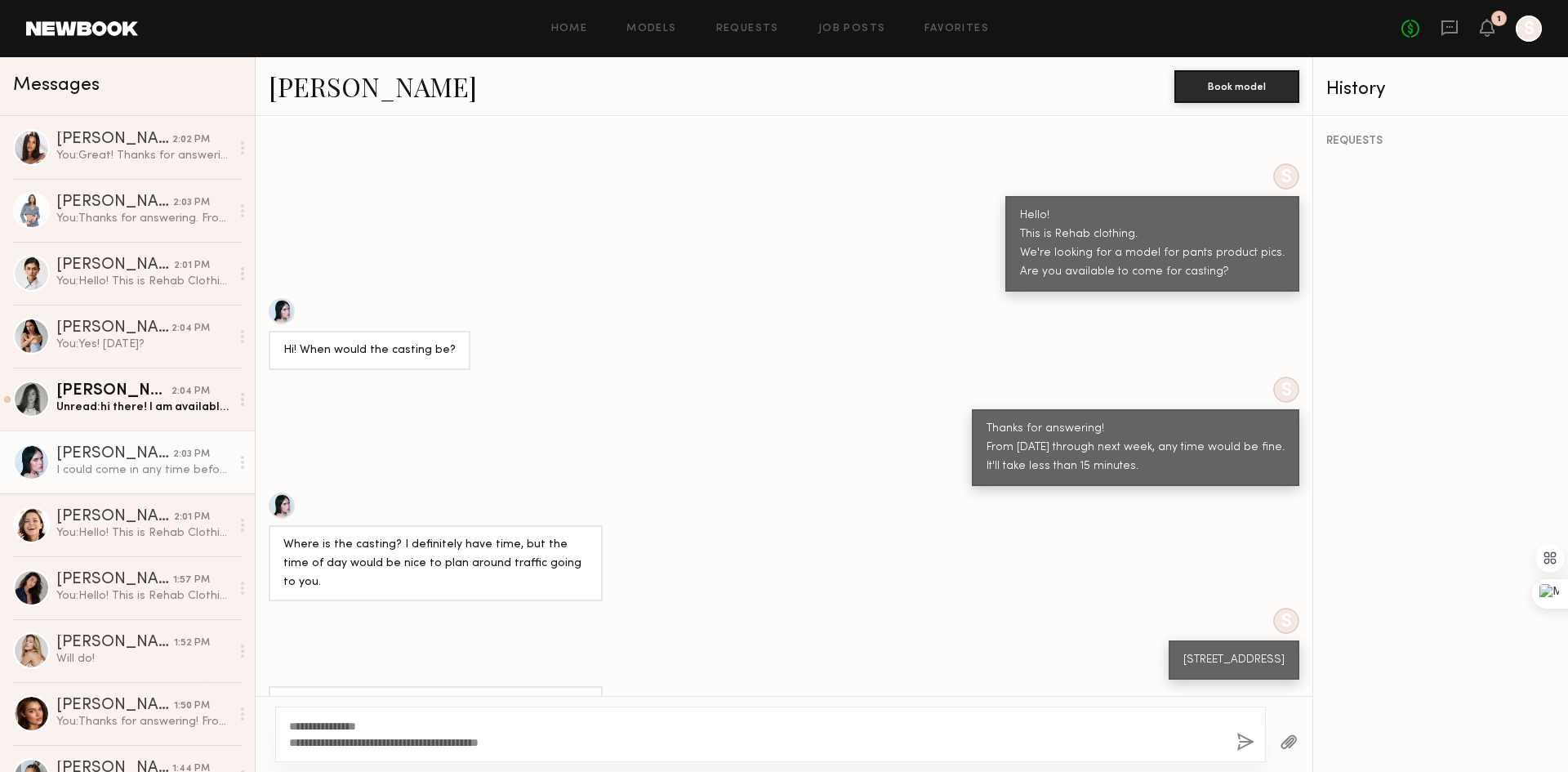
click at [1250, 742] on button "button" at bounding box center [1245, 743] width 18 height 21
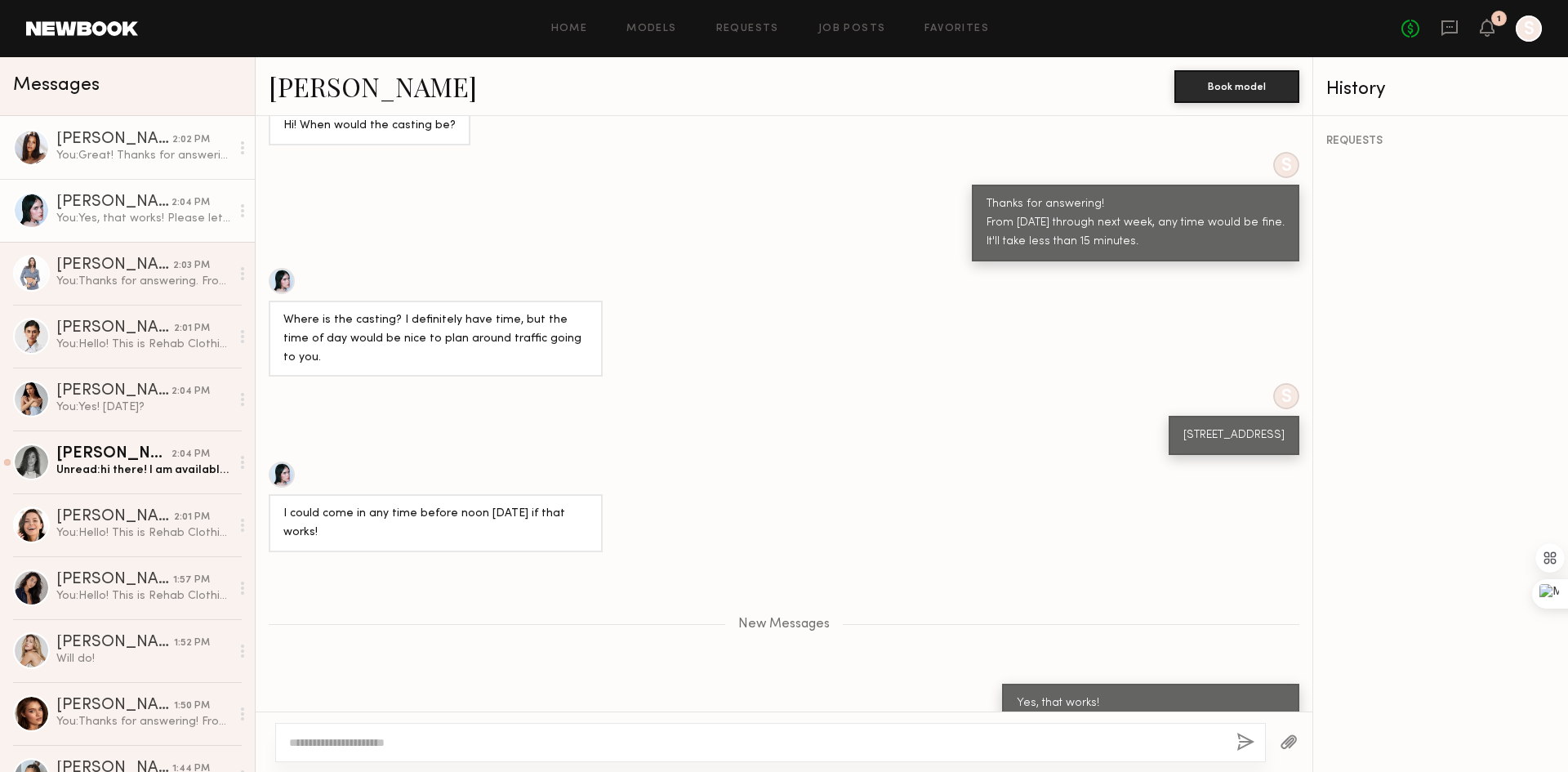
click at [114, 162] on div "You: Great! Thanks for answering. From [DATE] to next week, any time would be f…" at bounding box center [143, 155] width 174 height 16
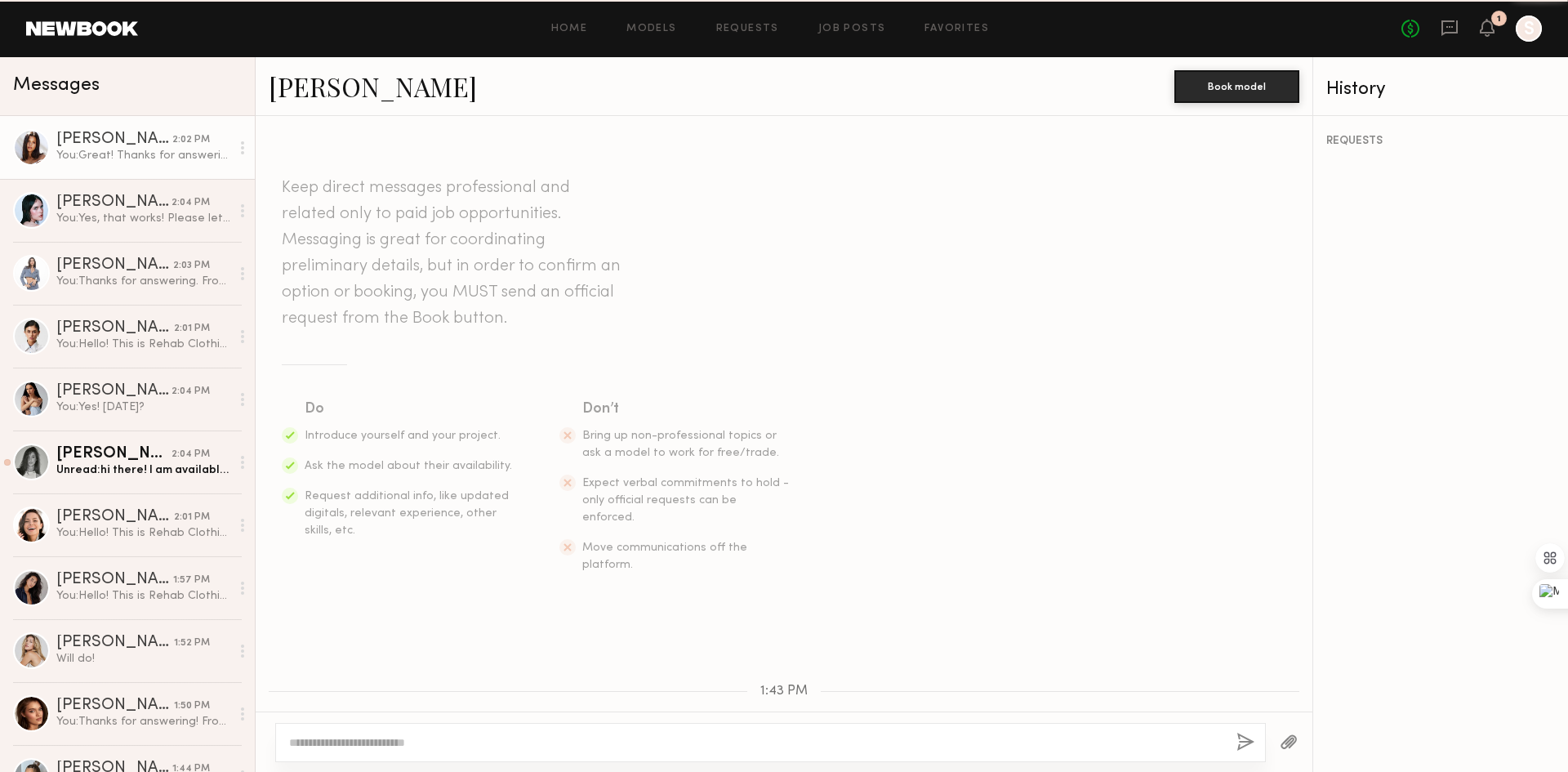
scroll to position [440, 0]
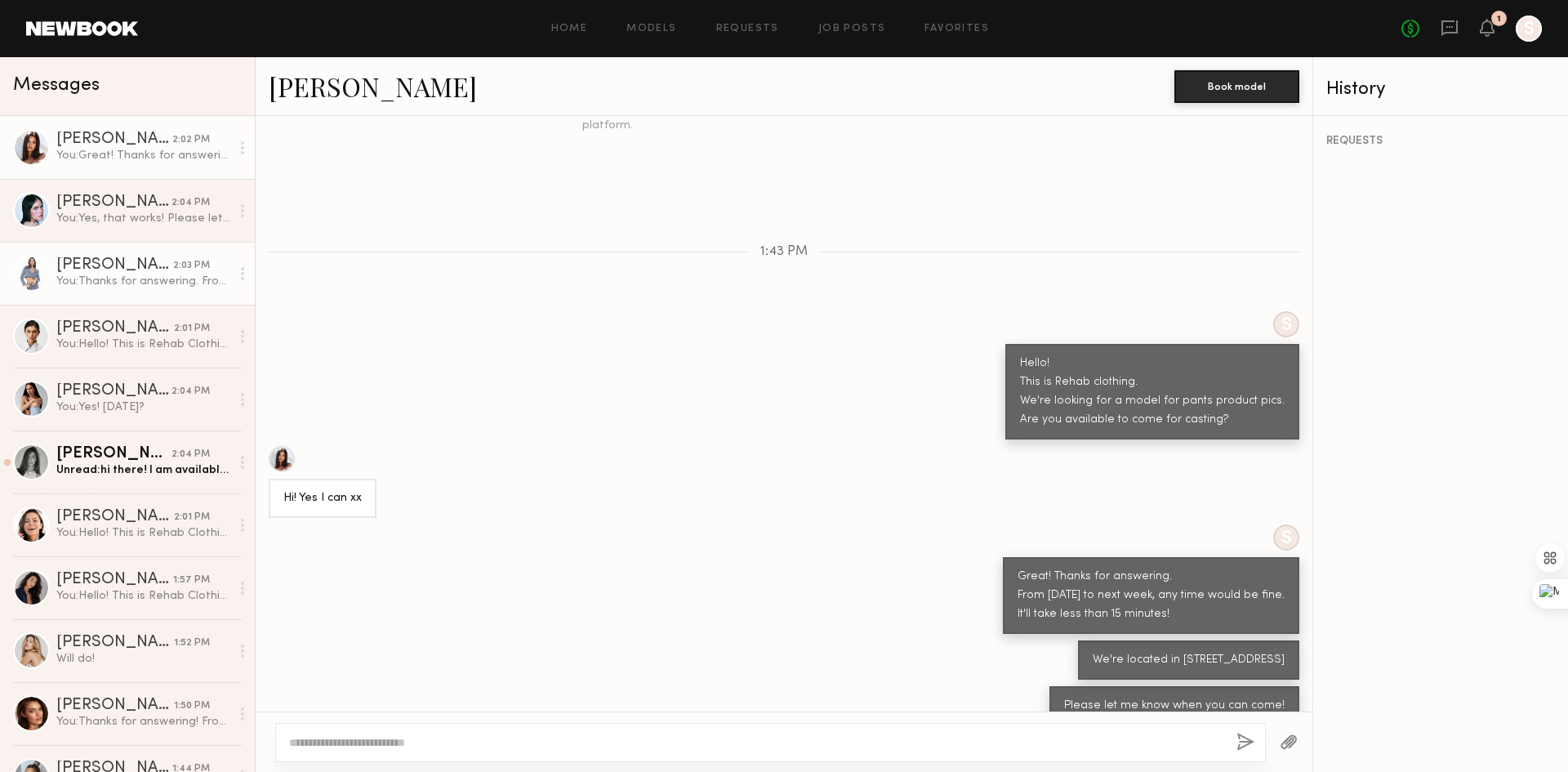
click at [120, 268] on div "[PERSON_NAME]" at bounding box center [115, 265] width 116 height 16
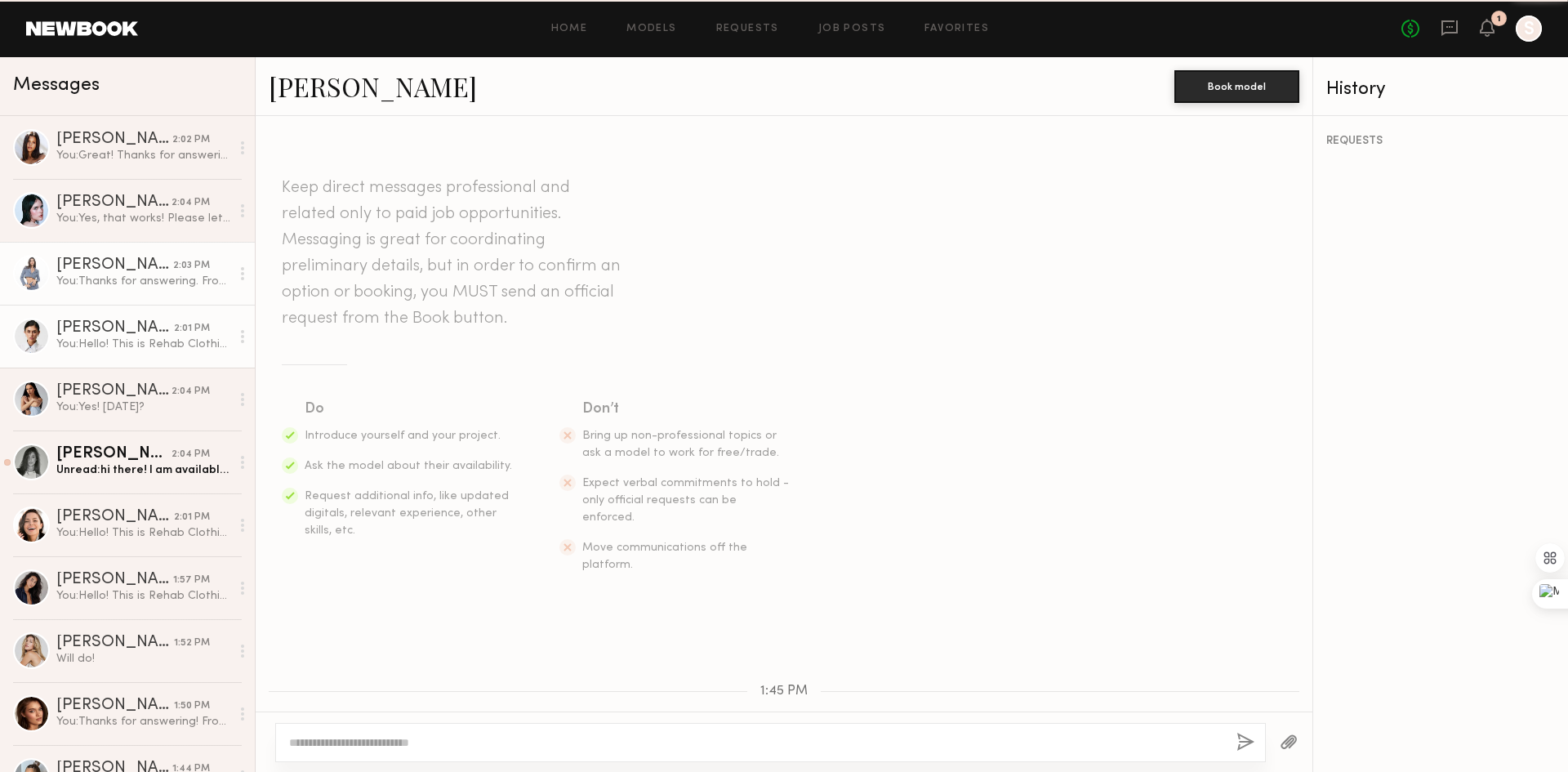
scroll to position [353, 0]
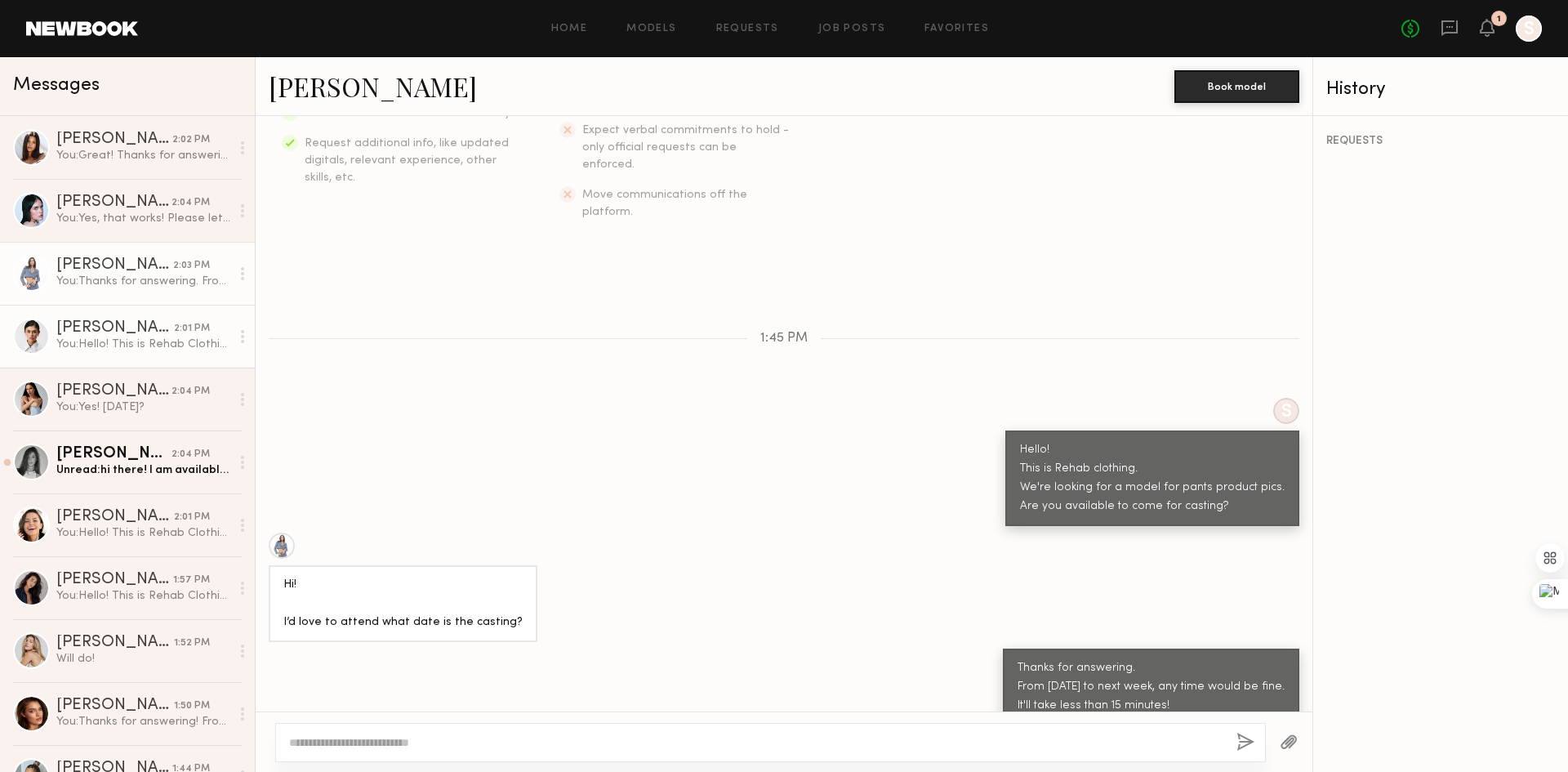
click at [126, 351] on div "You: Hello! This is Rehab Clothing. We're looking for a model for our pants pro…" at bounding box center [143, 344] width 174 height 16
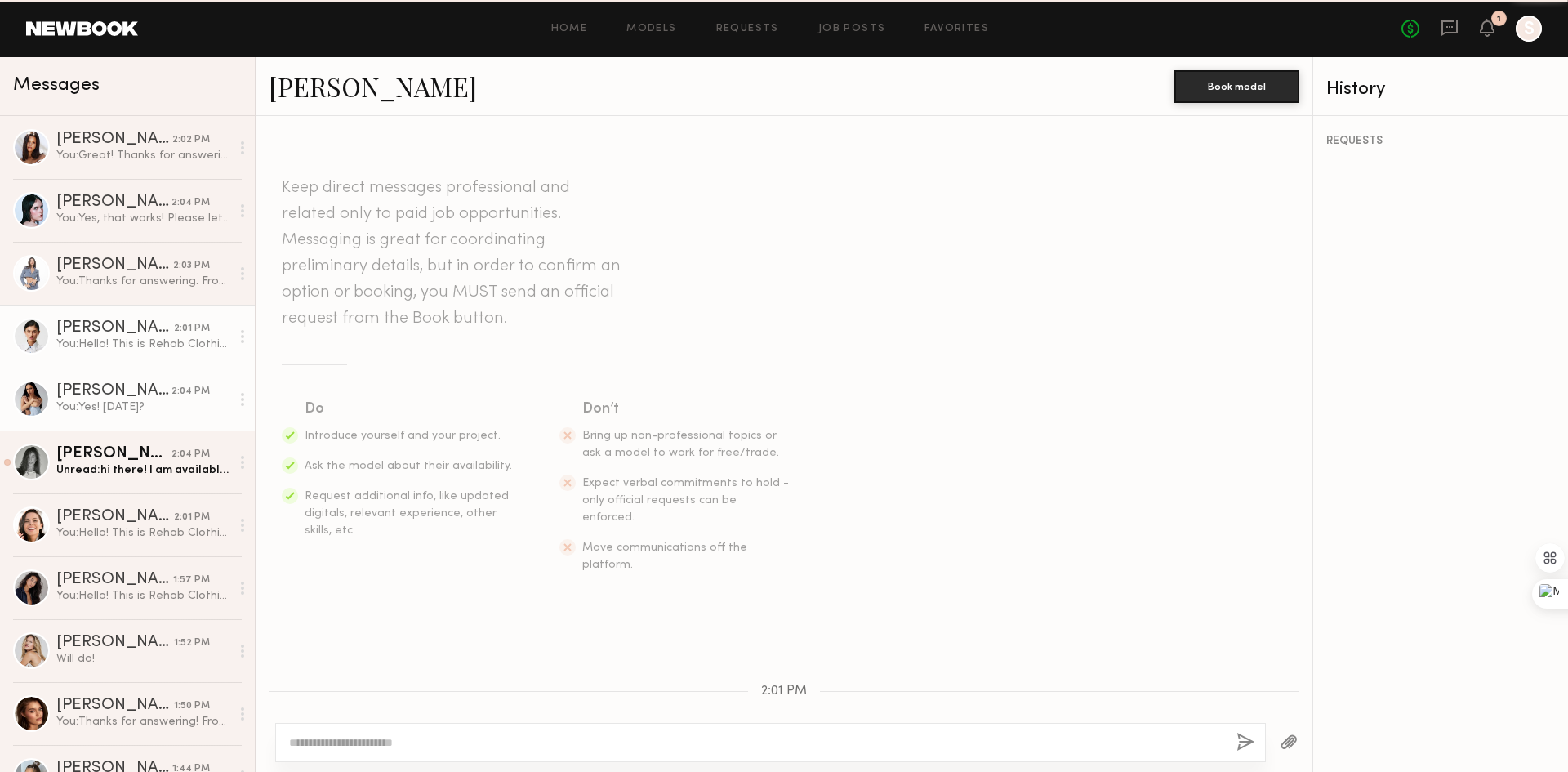
scroll to position [228, 0]
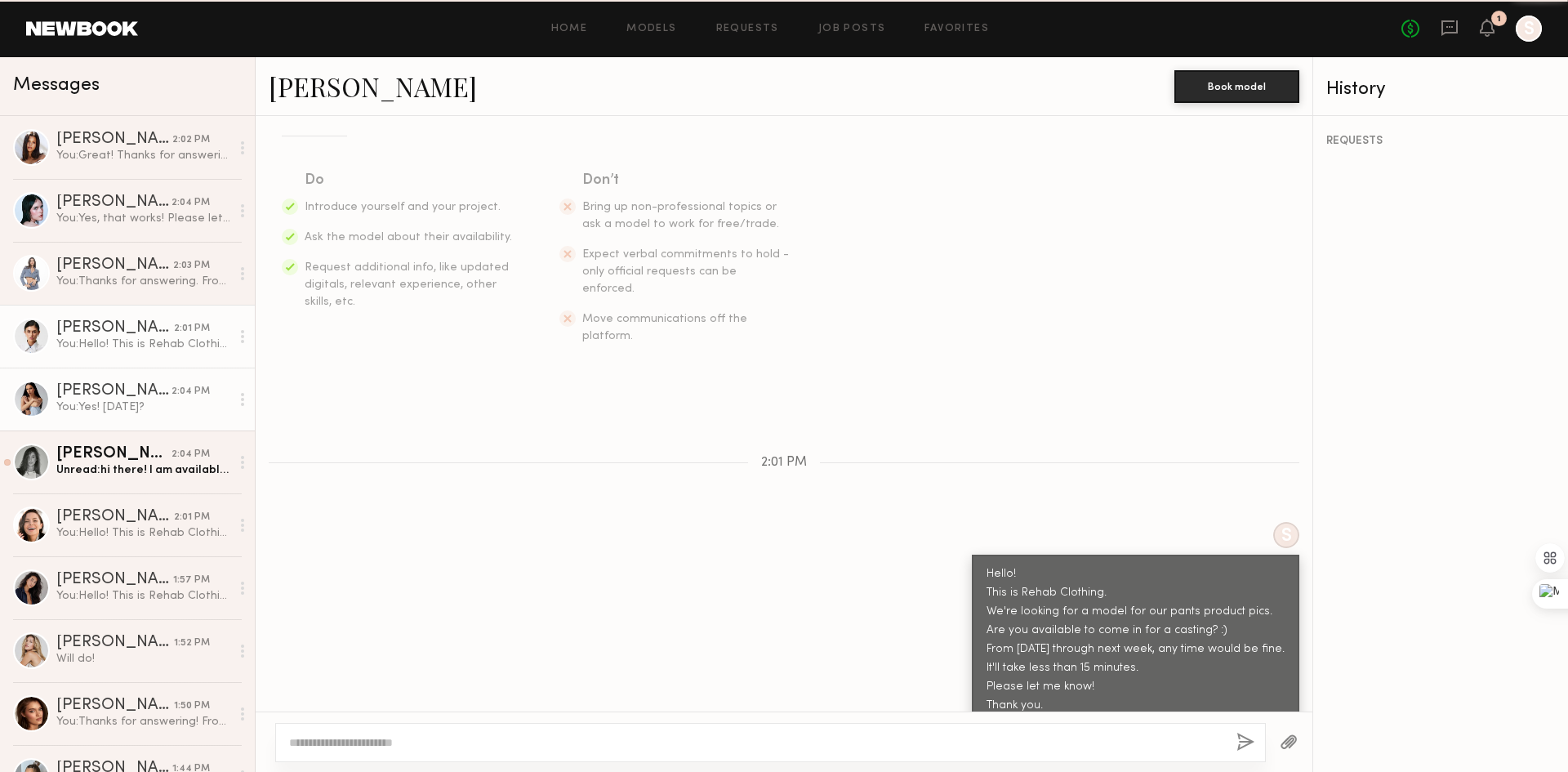
click at [126, 409] on div "You: Yes! [DATE]?" at bounding box center [143, 407] width 174 height 16
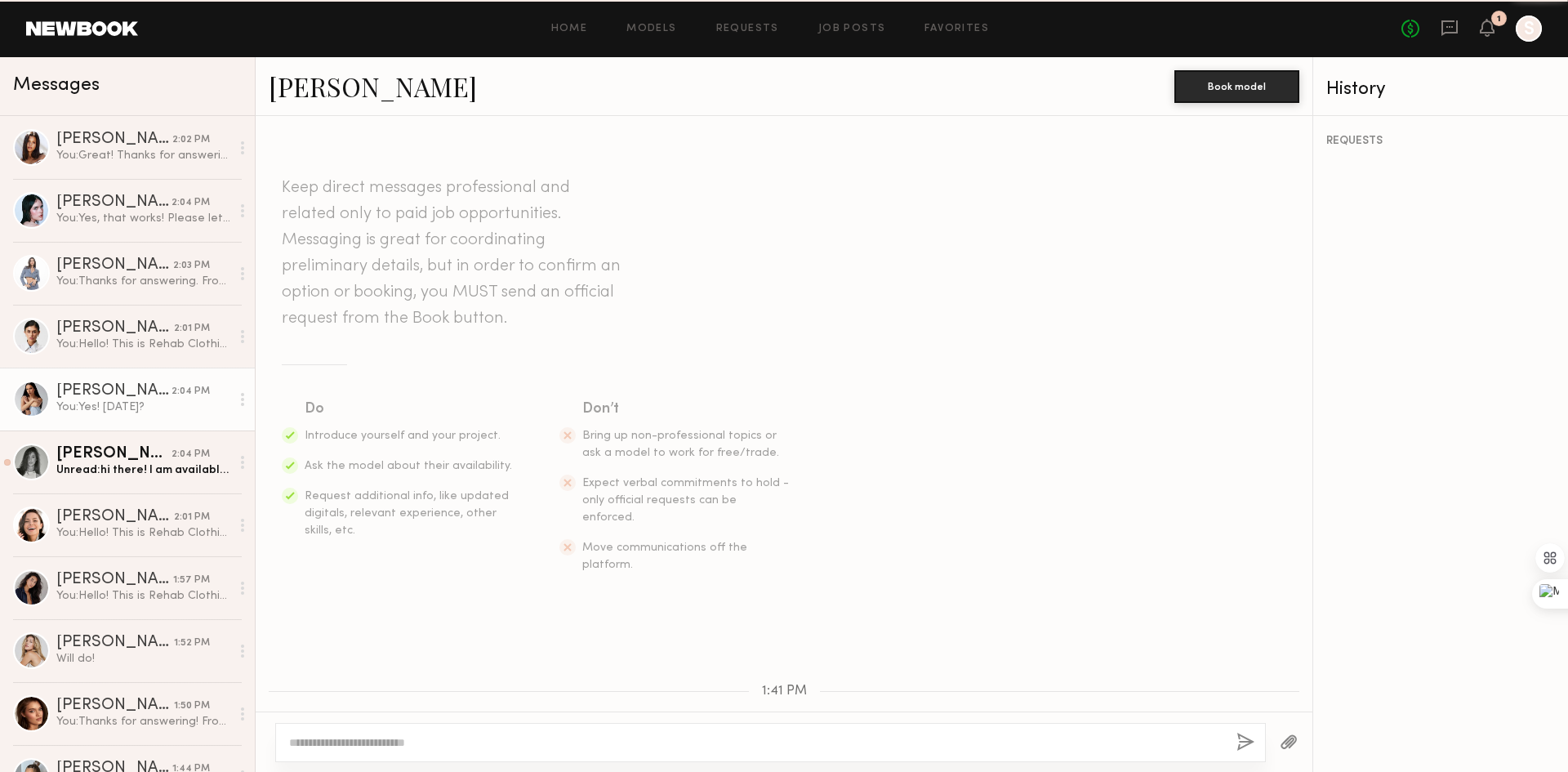
scroll to position [790, 0]
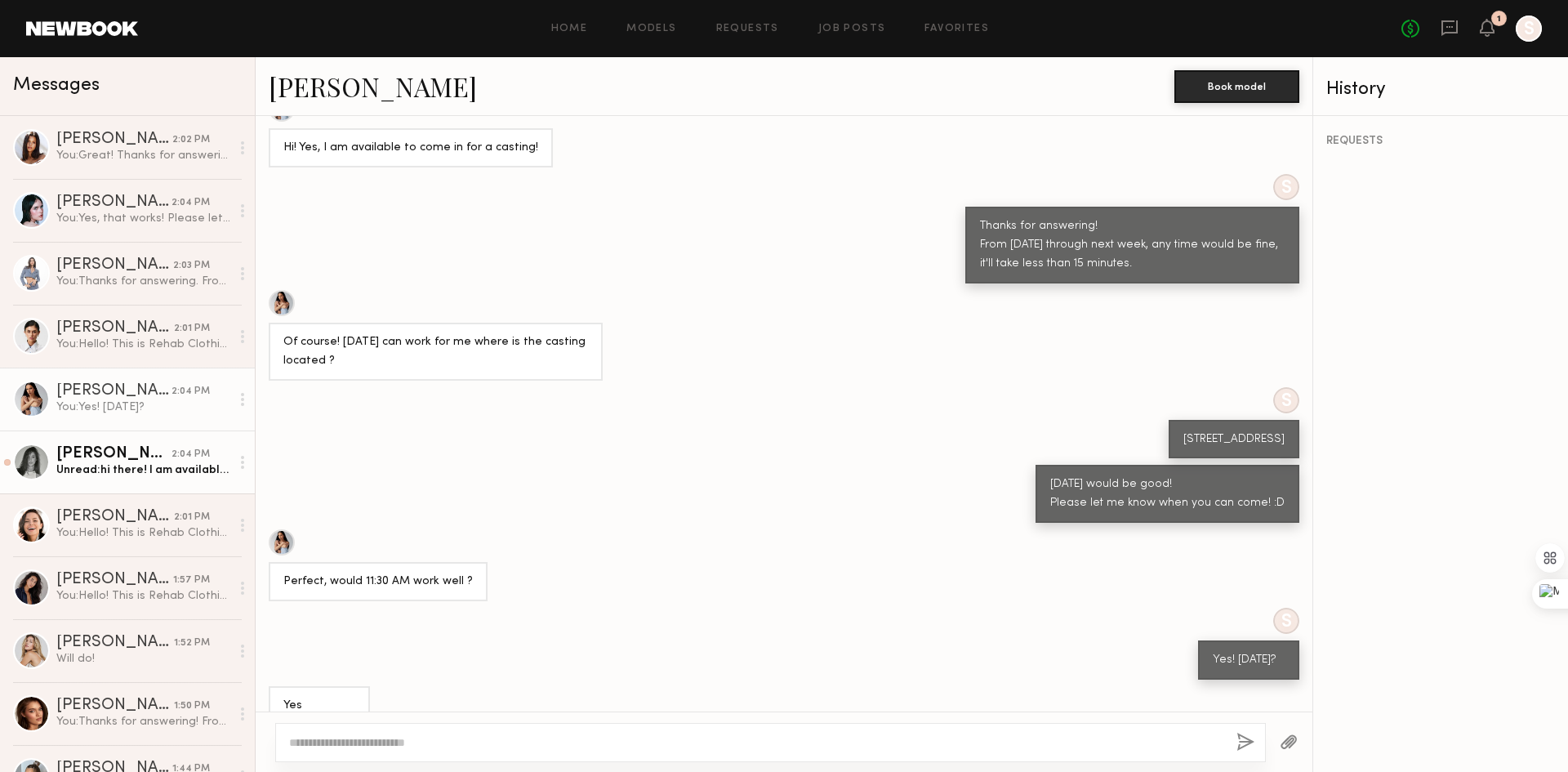
click at [122, 472] on div "Unread: hi there! I am available to come by [DATE], where are you located?" at bounding box center [143, 470] width 174 height 16
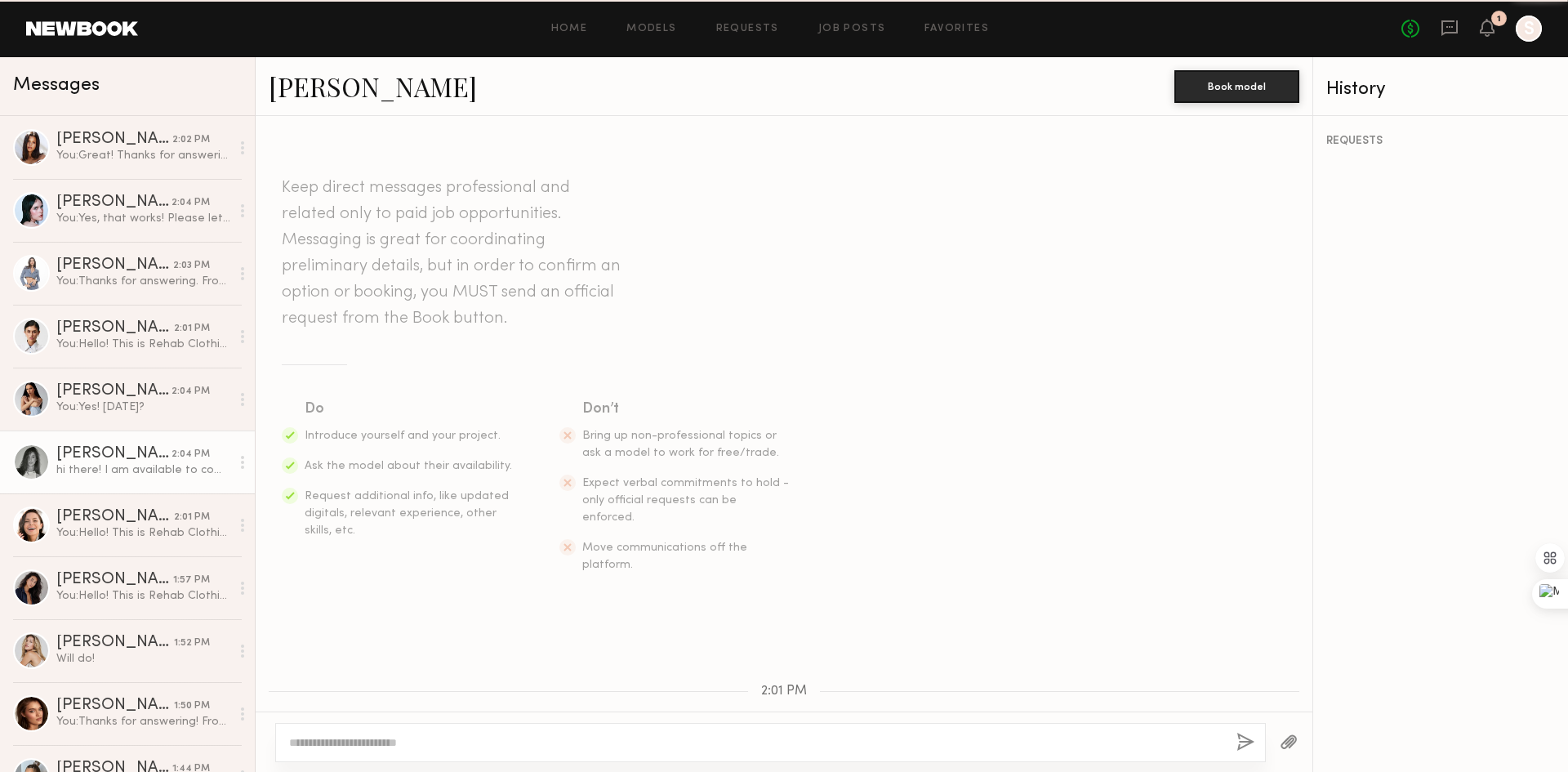
scroll to position [293, 0]
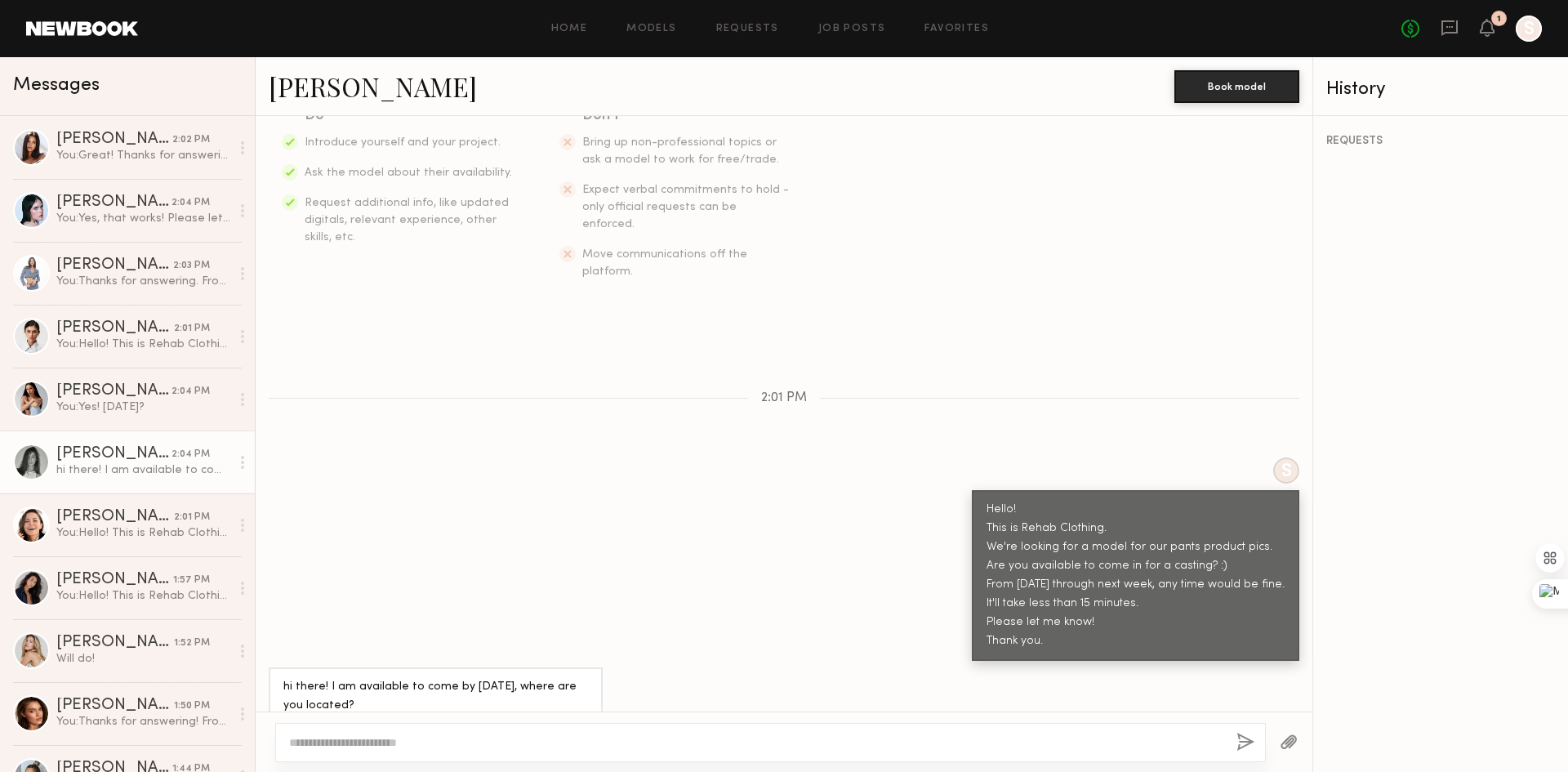
click at [534, 554] on div "S Hello! This is Rehab Clothing. We're looking for a model for our pants produc…" at bounding box center [784, 559] width 1057 height 204
click at [486, 743] on textarea at bounding box center [756, 742] width 935 height 16
type textarea "**********"
click at [1236, 748] on div "**********" at bounding box center [770, 743] width 991 height 39
click at [1249, 737] on button "button" at bounding box center [1245, 743] width 18 height 21
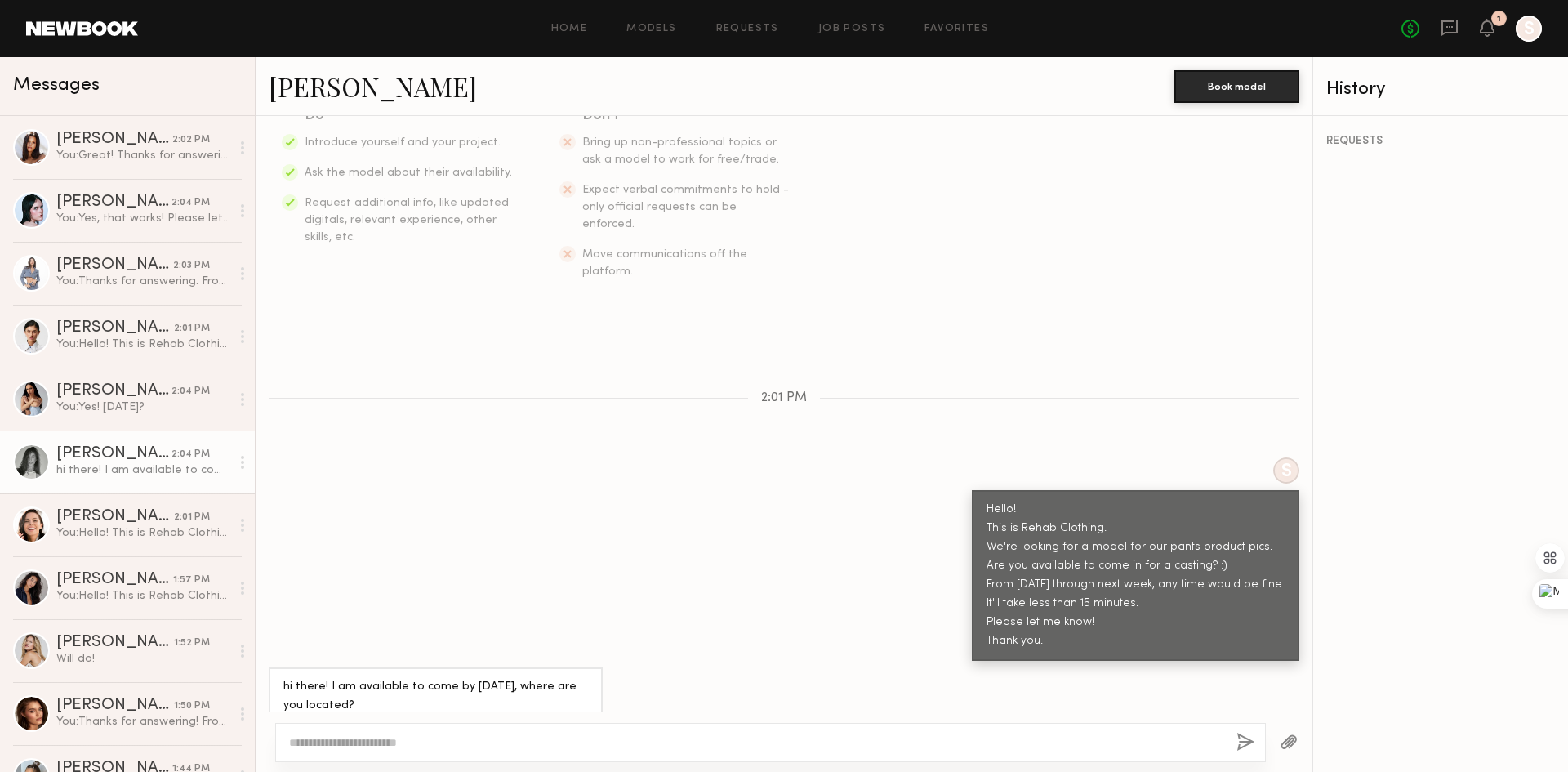
scroll to position [498, 0]
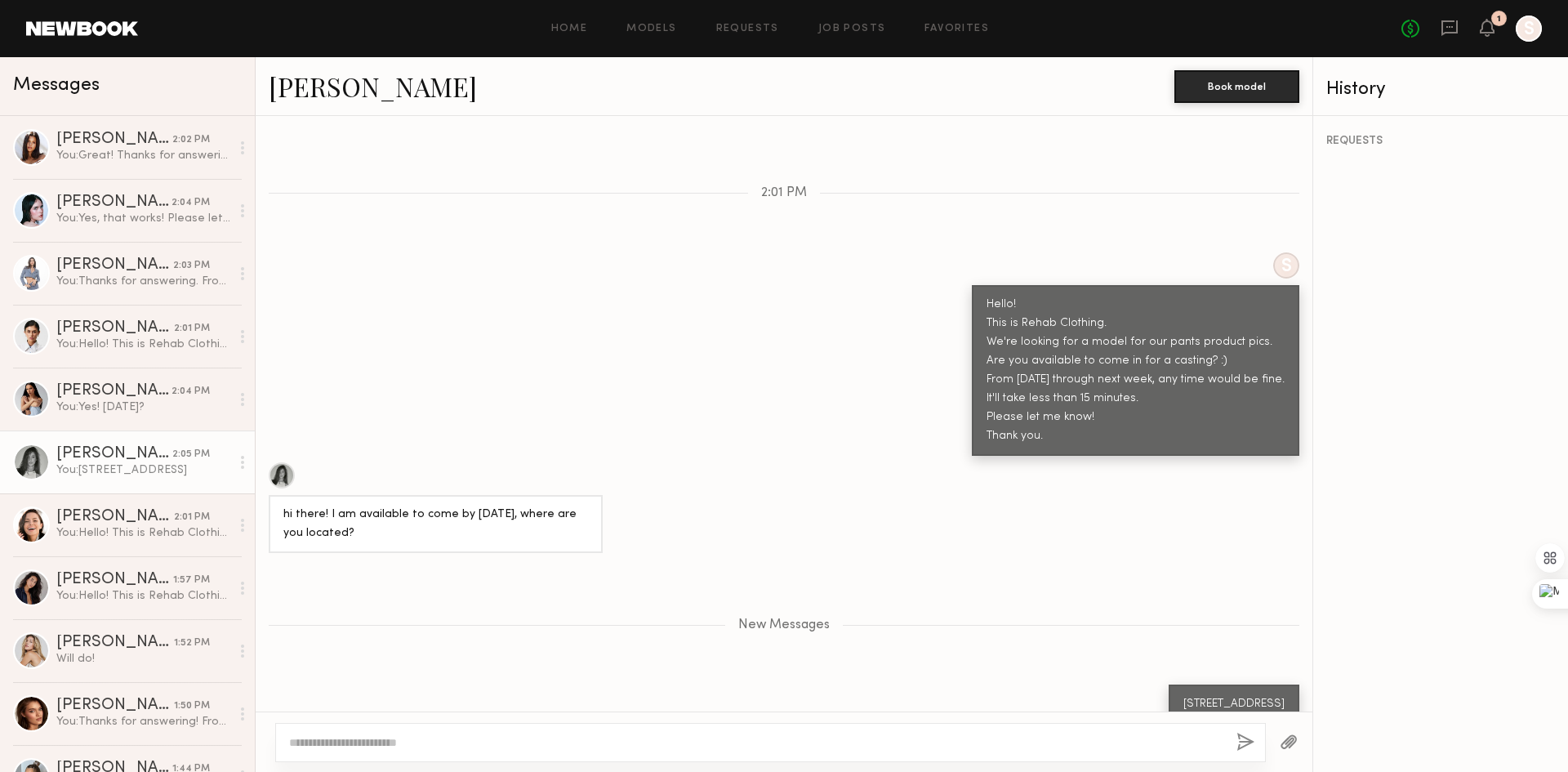
click at [860, 752] on div at bounding box center [770, 743] width 991 height 39
click at [767, 730] on div at bounding box center [770, 743] width 991 height 39
click at [767, 746] on textarea at bounding box center [756, 742] width 935 height 16
click at [118, 182] on link "[PERSON_NAME] 2:04 PM You: Yes, that works! Please let me know 30 minutes befor…" at bounding box center [127, 209] width 255 height 63
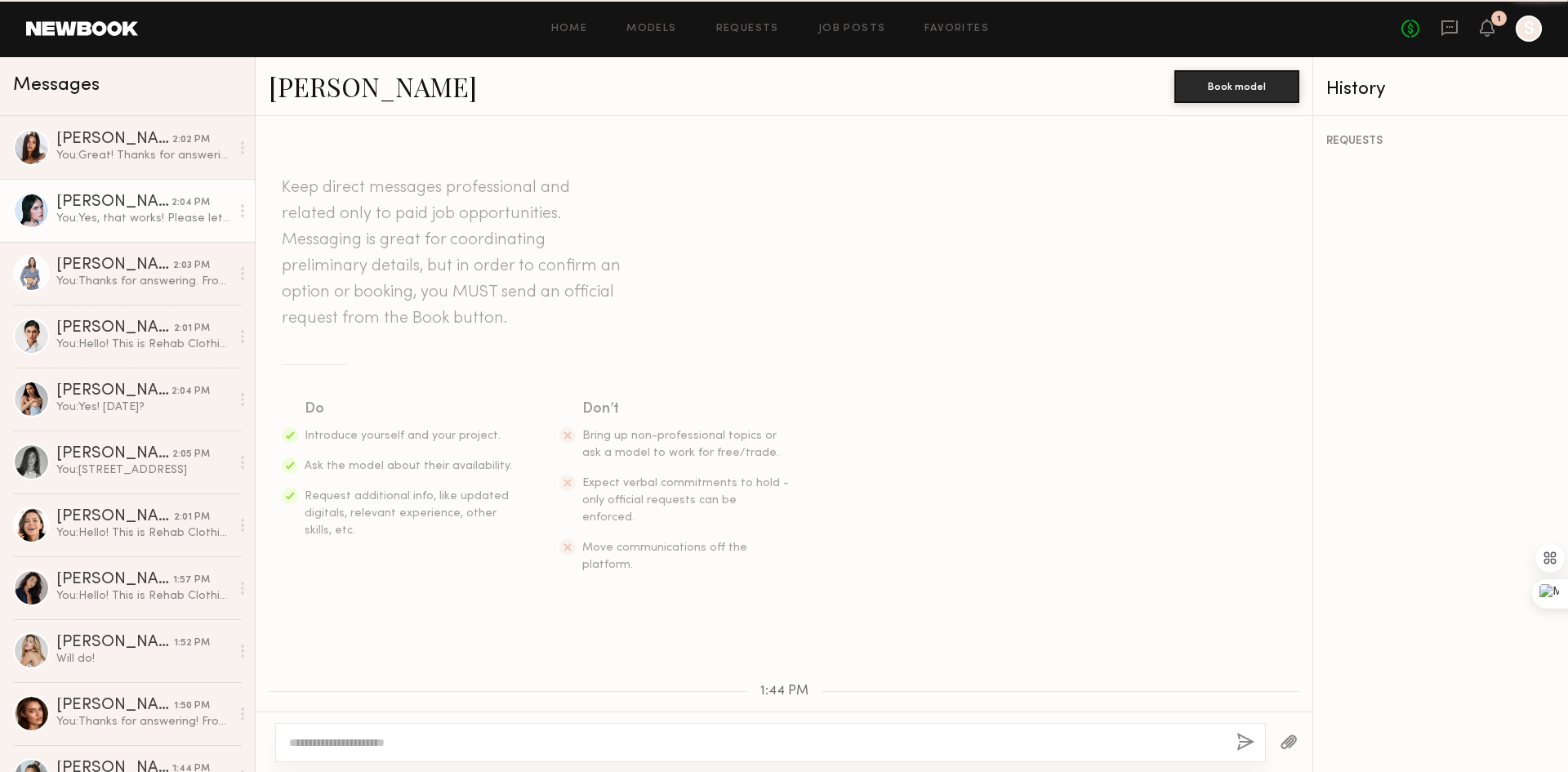
scroll to position [763, 0]
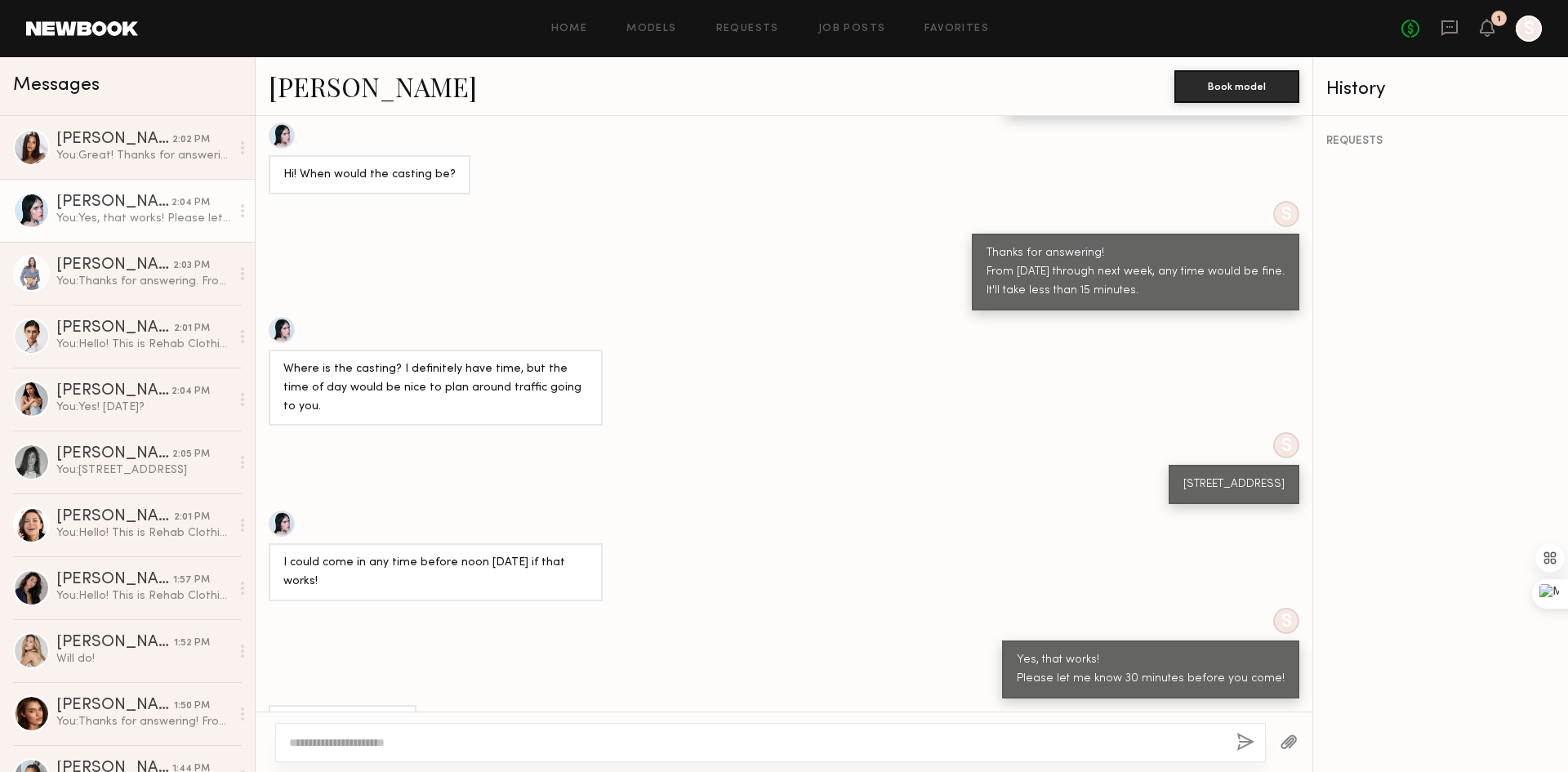
click at [1195, 746] on textarea at bounding box center [756, 742] width 935 height 16
type textarea "**********"
click at [1243, 745] on button "button" at bounding box center [1245, 743] width 18 height 21
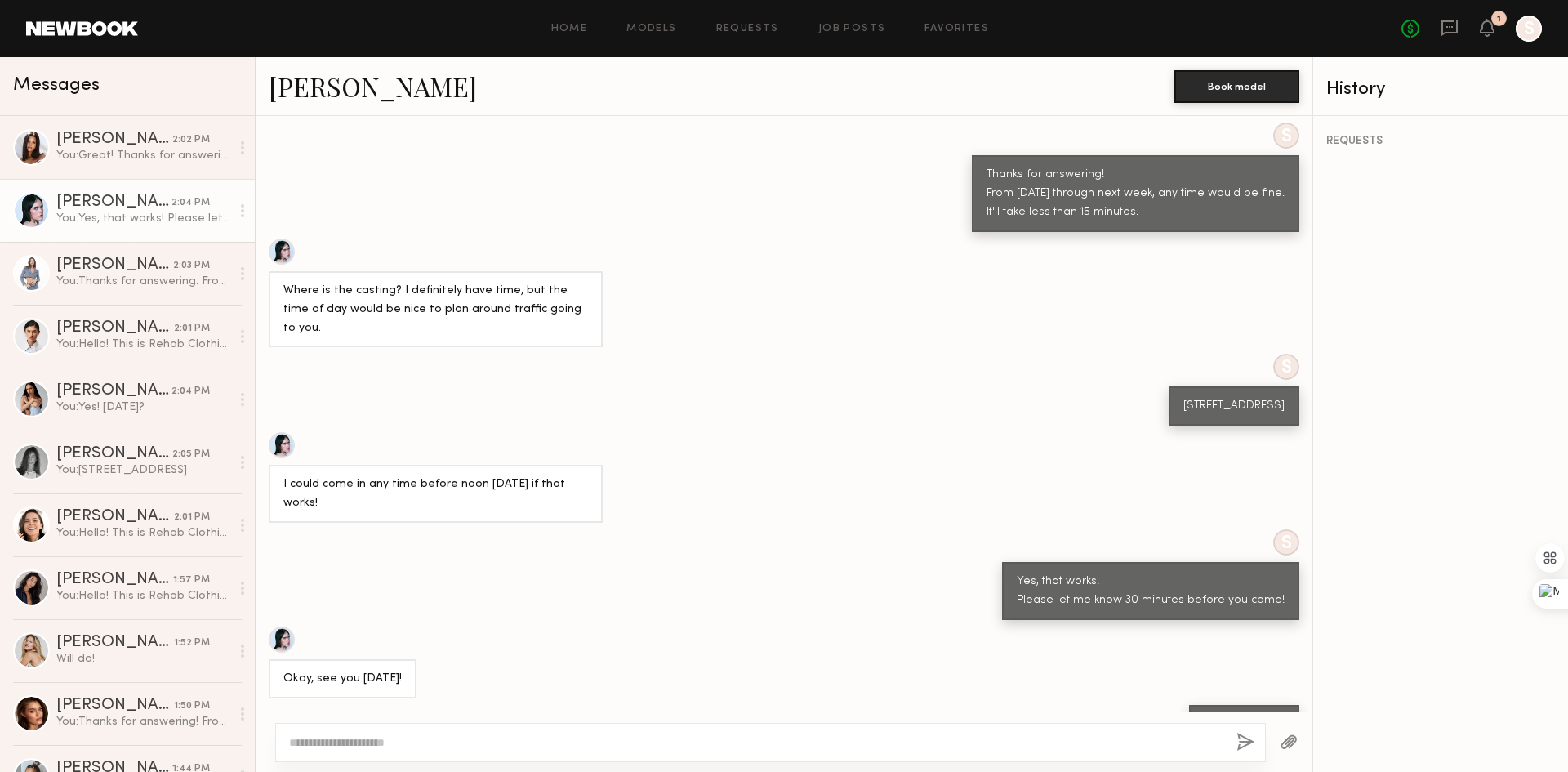
drag, startPoint x: 665, startPoint y: 625, endPoint x: 673, endPoint y: 605, distance: 21.5
click at [666, 626] on div "Okay, see you [DATE]!" at bounding box center [784, 662] width 1057 height 72
click at [648, 704] on div "Yes, see you! :)" at bounding box center [784, 724] width 1057 height 39
click at [812, 556] on div "S Yes, that works! Please let me know 30 minutes before you come!" at bounding box center [784, 574] width 1057 height 91
drag, startPoint x: 321, startPoint y: 443, endPoint x: 404, endPoint y: 435, distance: 83.4
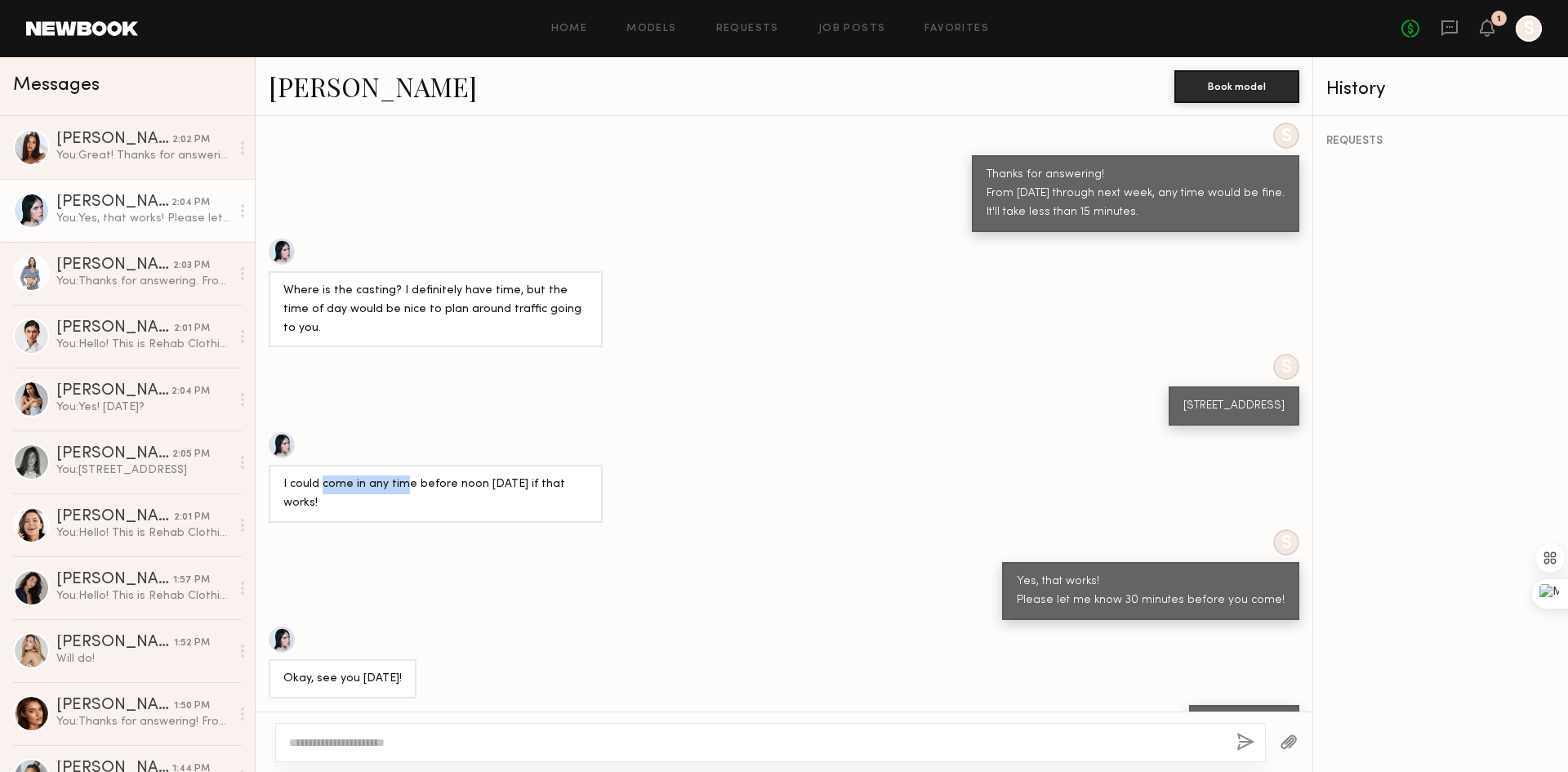
click at [404, 475] on div "I could come in any time before noon [DATE] if that works!" at bounding box center [436, 494] width 304 height 38
click at [519, 475] on div "I could come in any time before noon [DATE] if that works!" at bounding box center [436, 494] width 304 height 38
click at [113, 276] on div "You: Thanks for answering. From [DATE] to next week, any time would be fine. It…" at bounding box center [143, 281] width 174 height 16
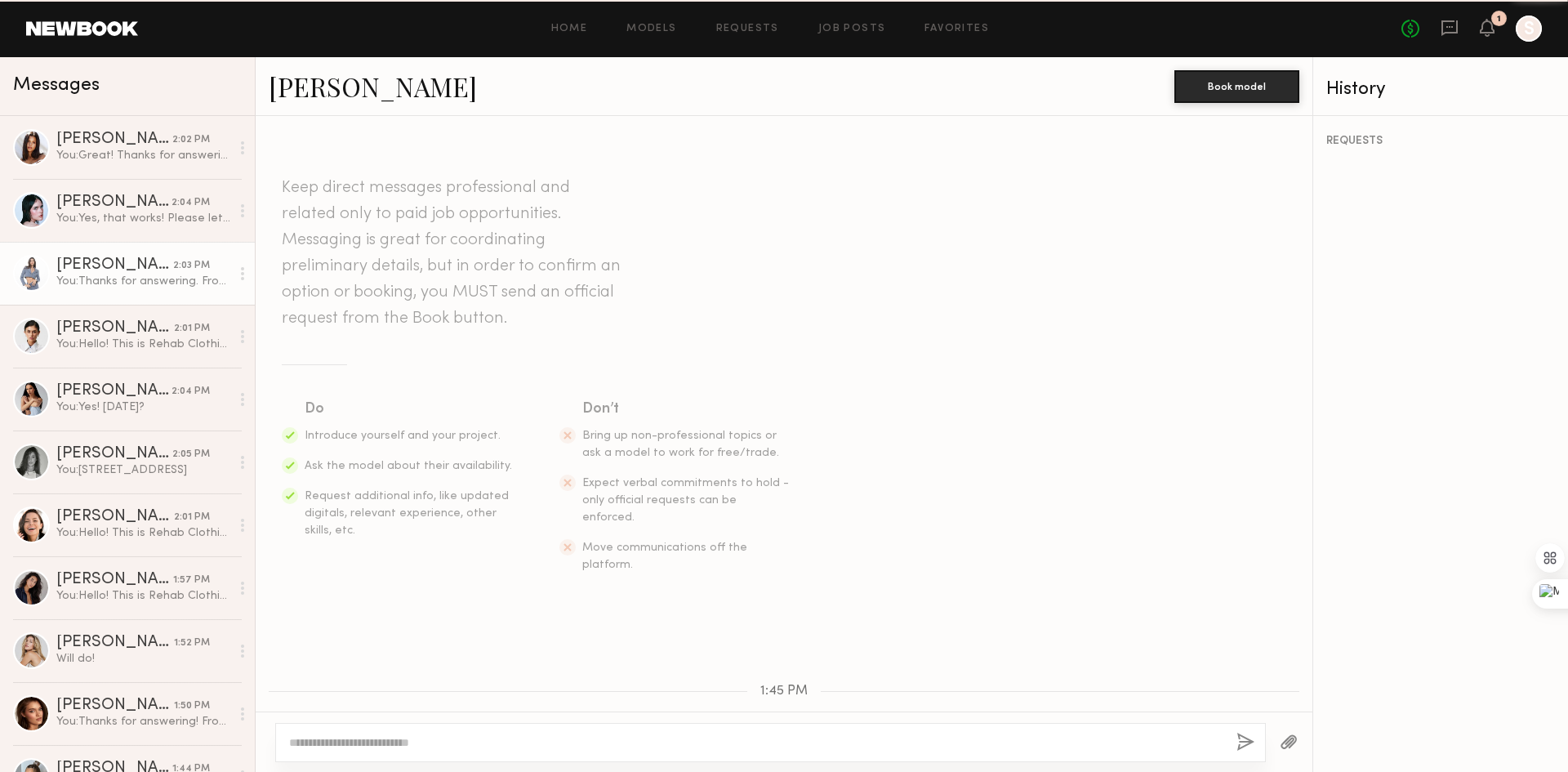
scroll to position [430, 0]
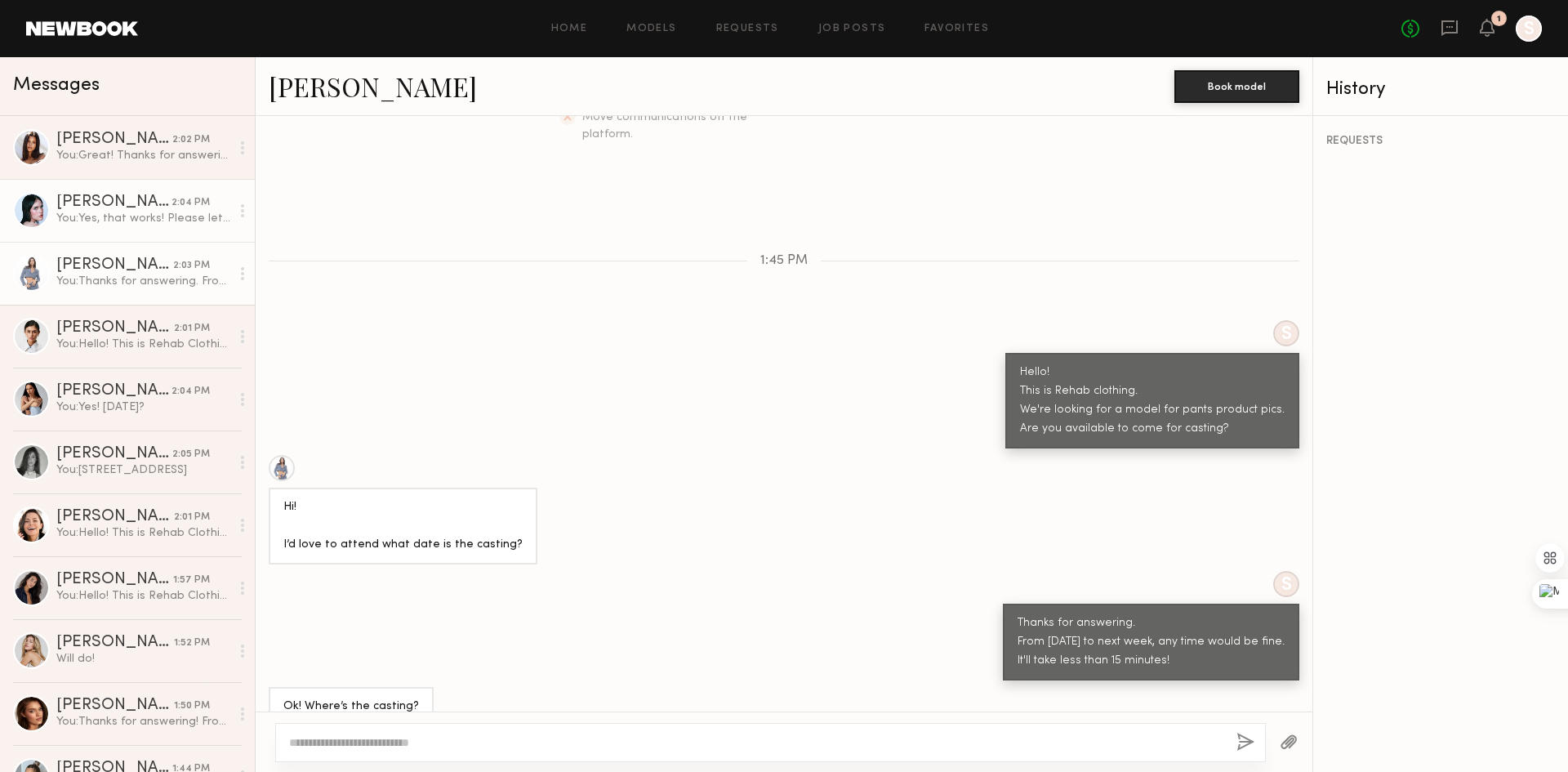
click at [136, 220] on div "You: Yes, that works! Please let me know 30 minutes before you come!" at bounding box center [143, 218] width 174 height 16
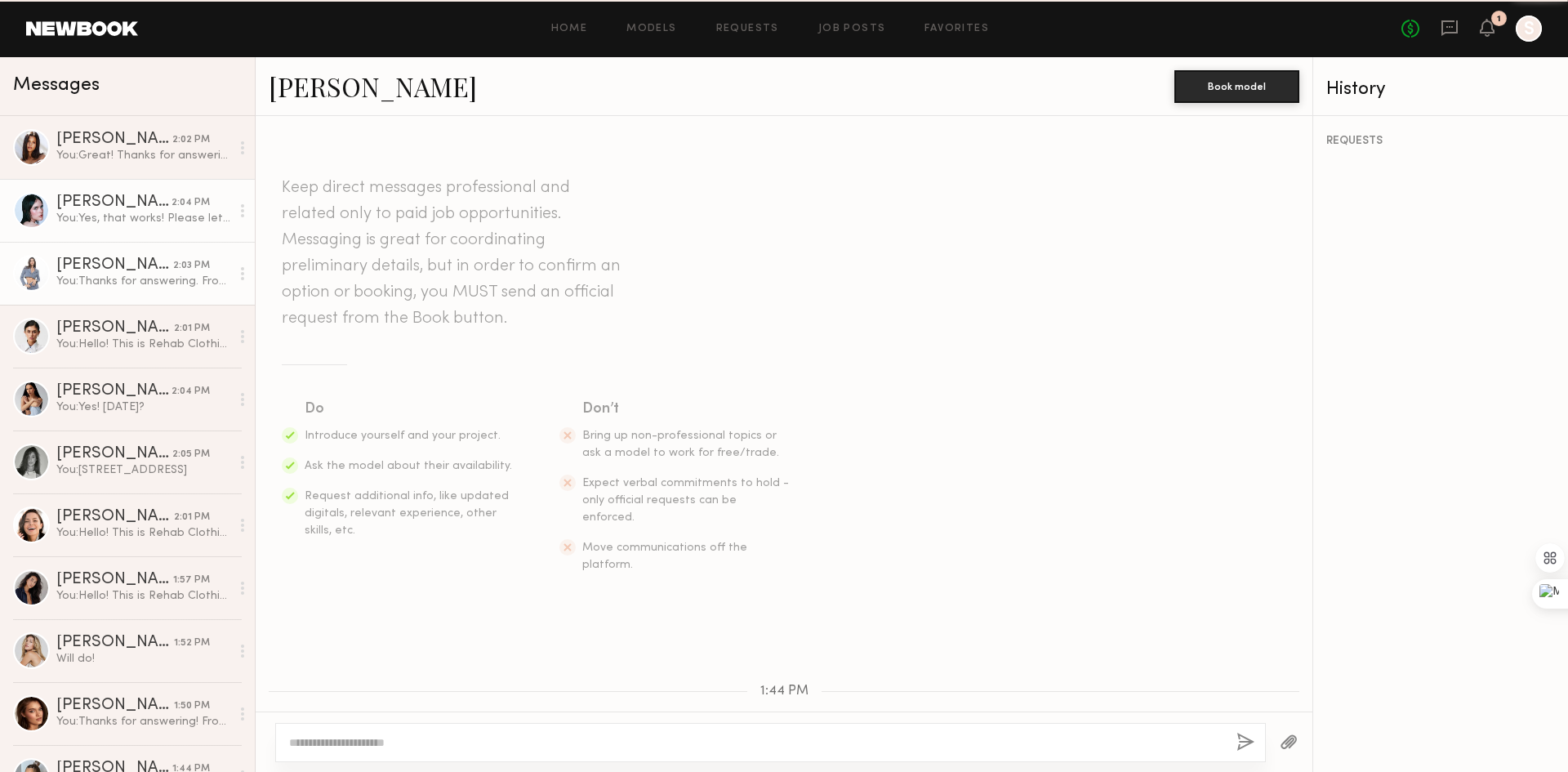
scroll to position [841, 0]
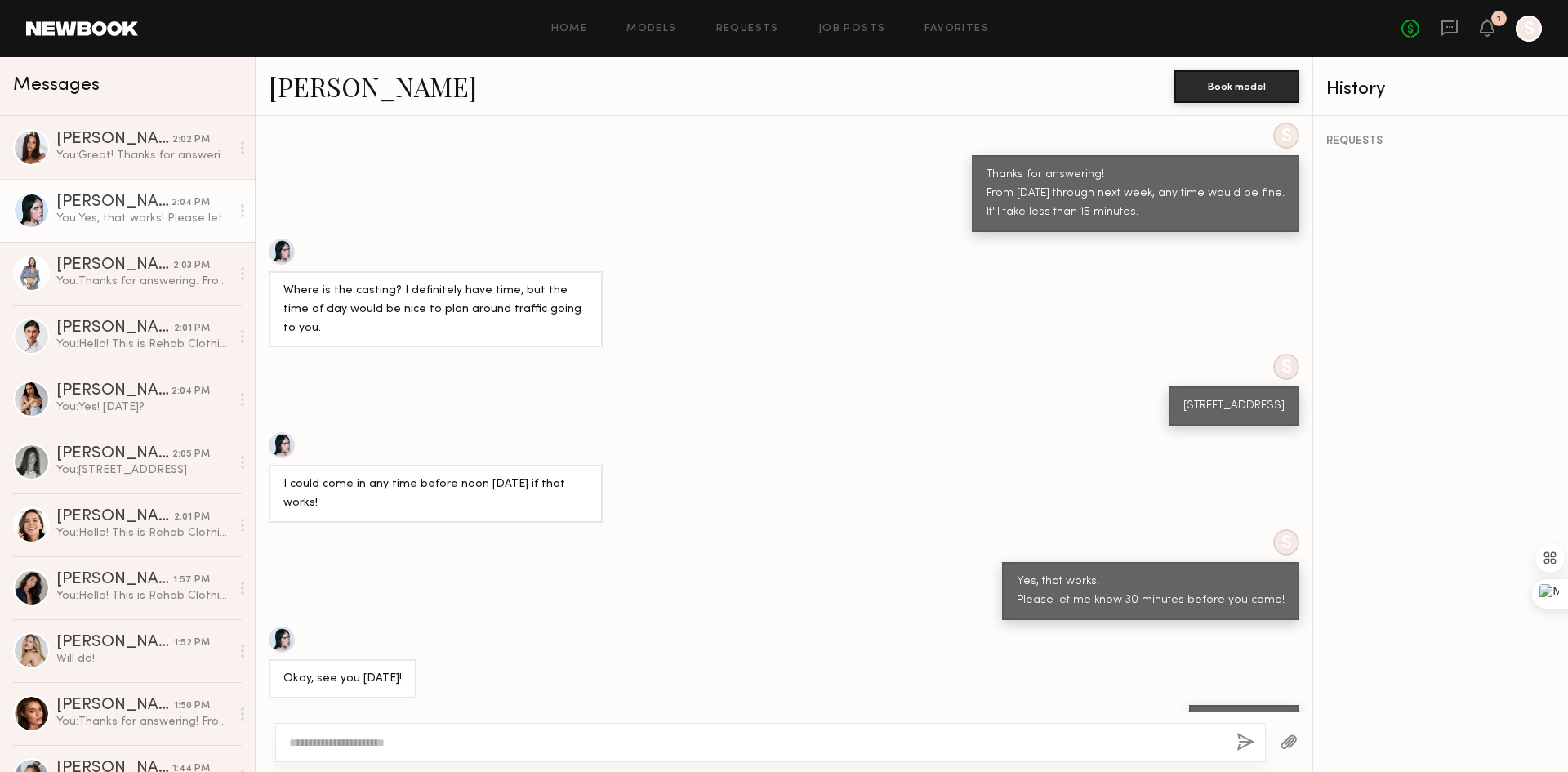
click at [506, 353] on div "S [STREET_ADDRESS]" at bounding box center [784, 389] width 1057 height 72
click at [110, 266] on div "[PERSON_NAME]" at bounding box center [115, 265] width 116 height 16
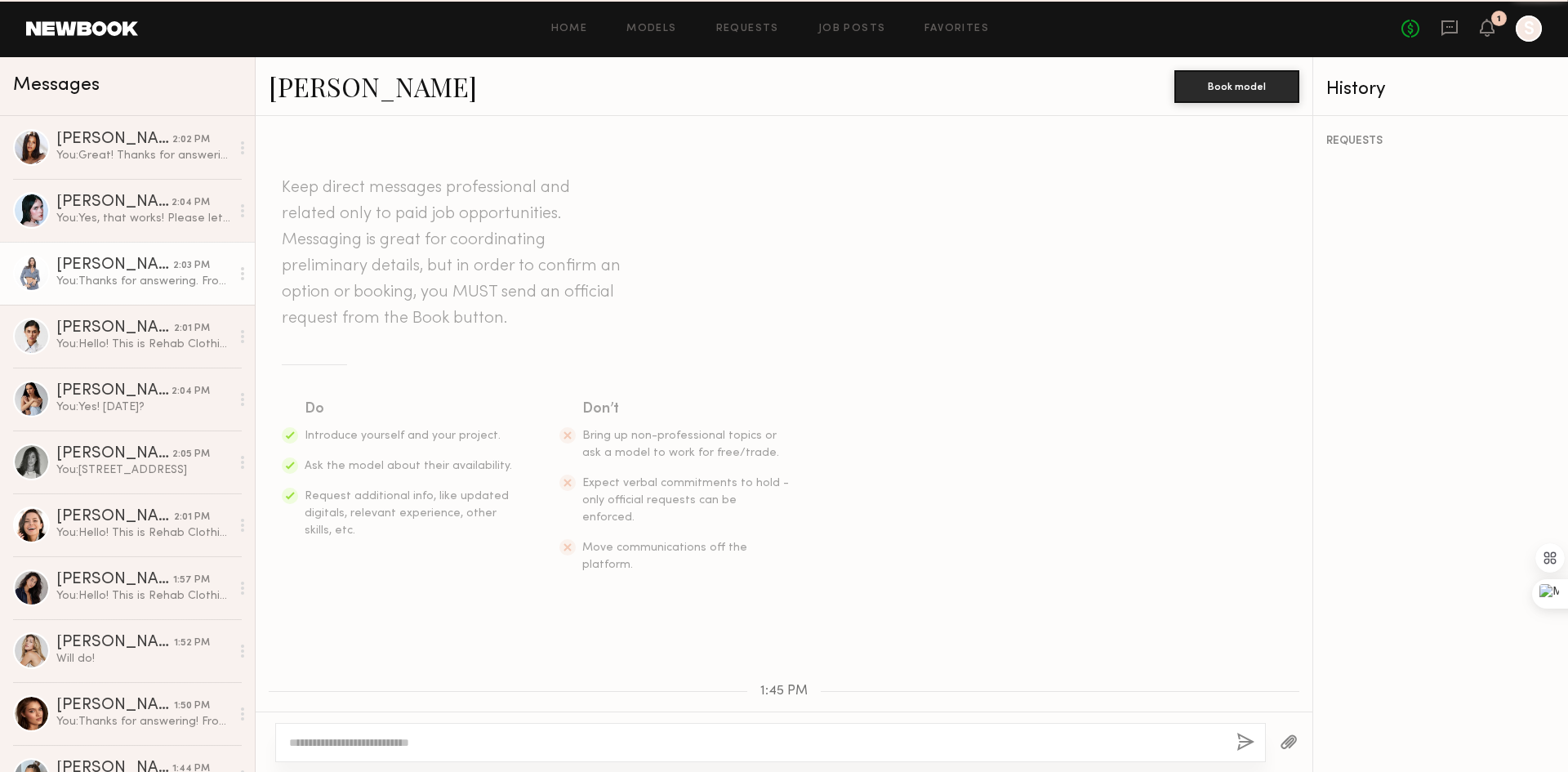
scroll to position [430, 0]
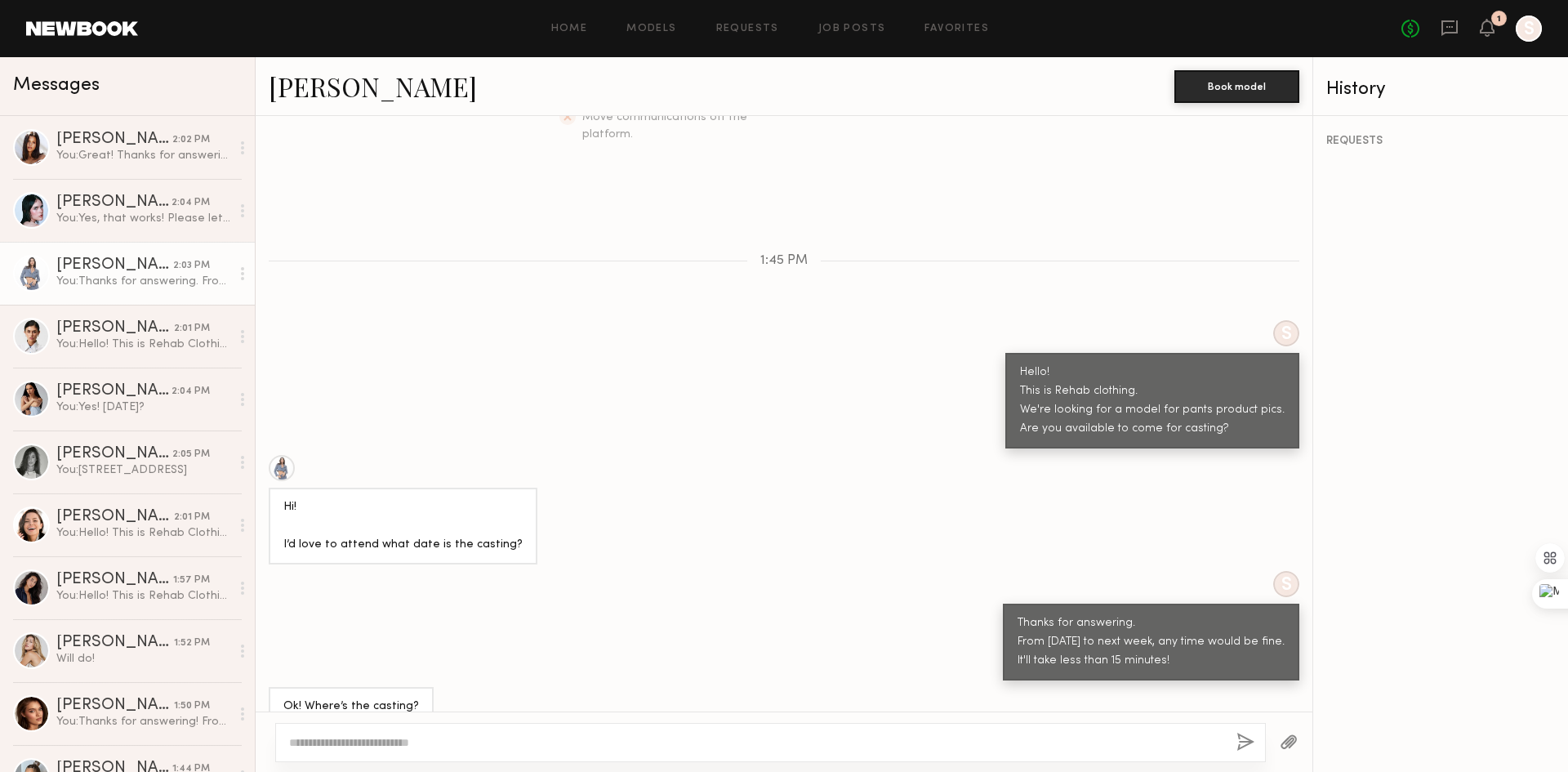
click at [454, 739] on textarea at bounding box center [756, 742] width 935 height 16
type textarea "**********"
click at [1242, 739] on button "button" at bounding box center [1245, 743] width 18 height 21
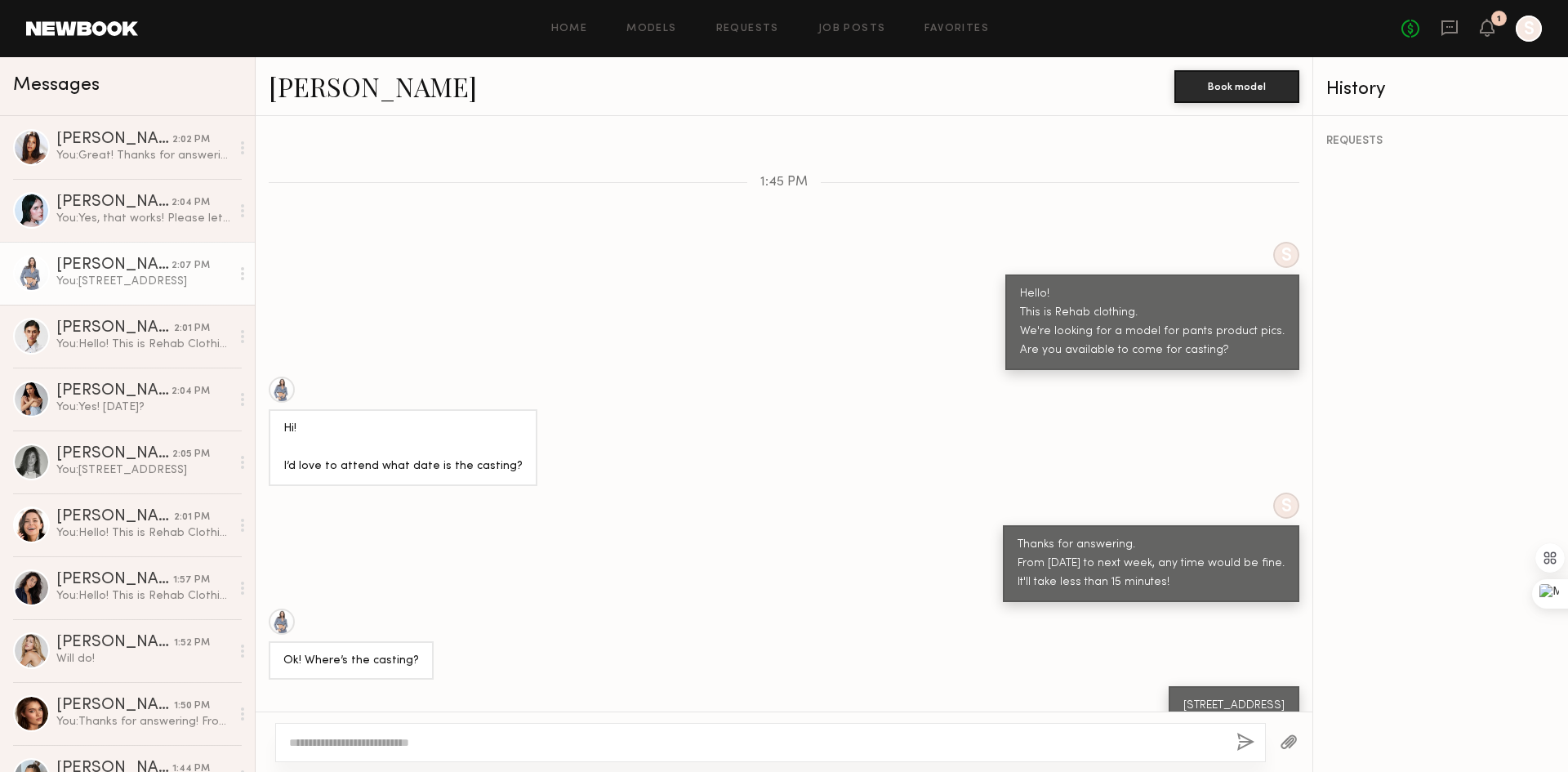
click at [506, 517] on div "S Thanks for answering. From [DATE] to next week, any time would be fine. It'll…" at bounding box center [784, 547] width 1057 height 110
click at [125, 216] on div "You: Yes, that works! Please let me know 30 minutes before you come!" at bounding box center [143, 218] width 174 height 16
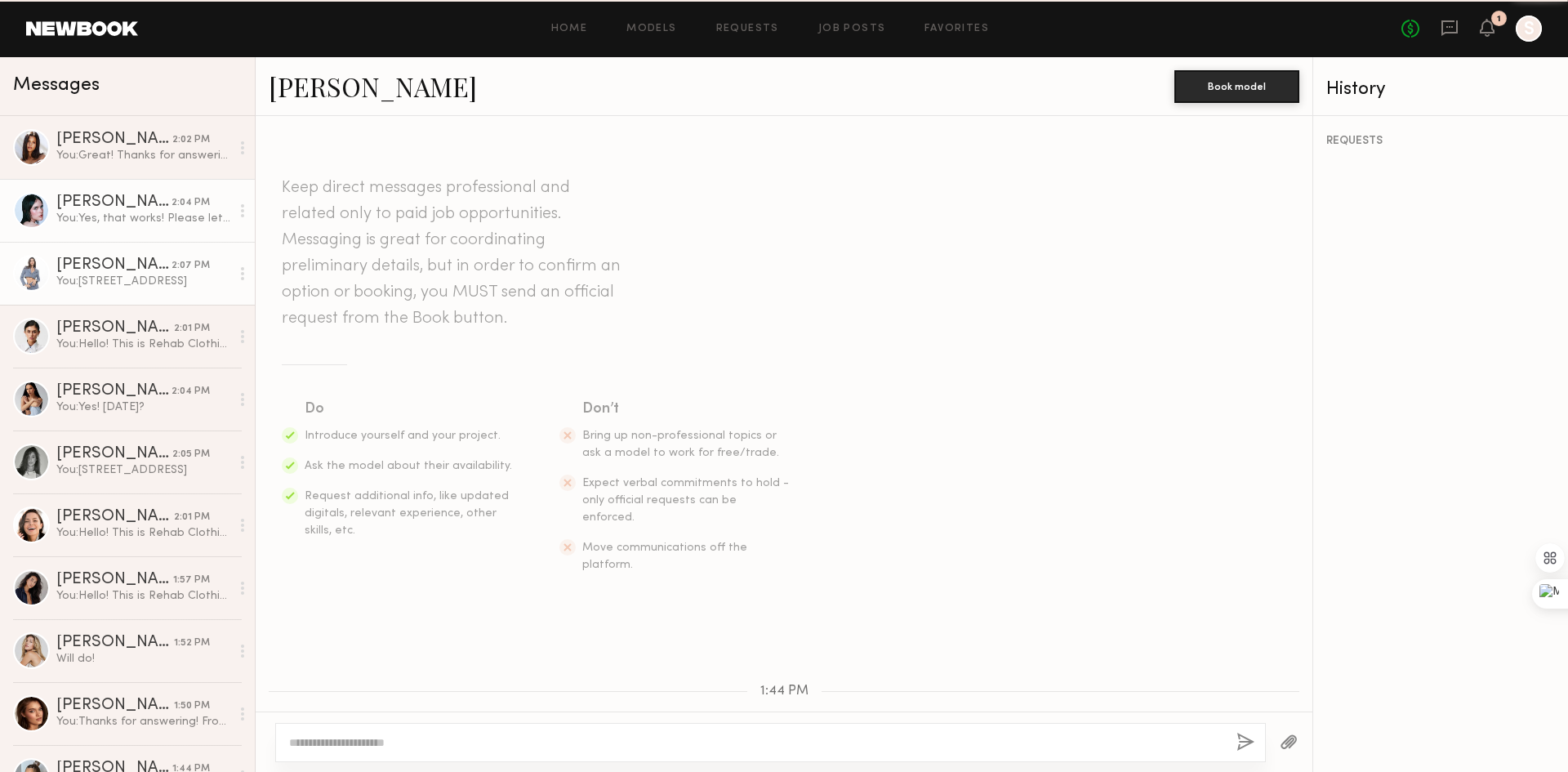
scroll to position [841, 0]
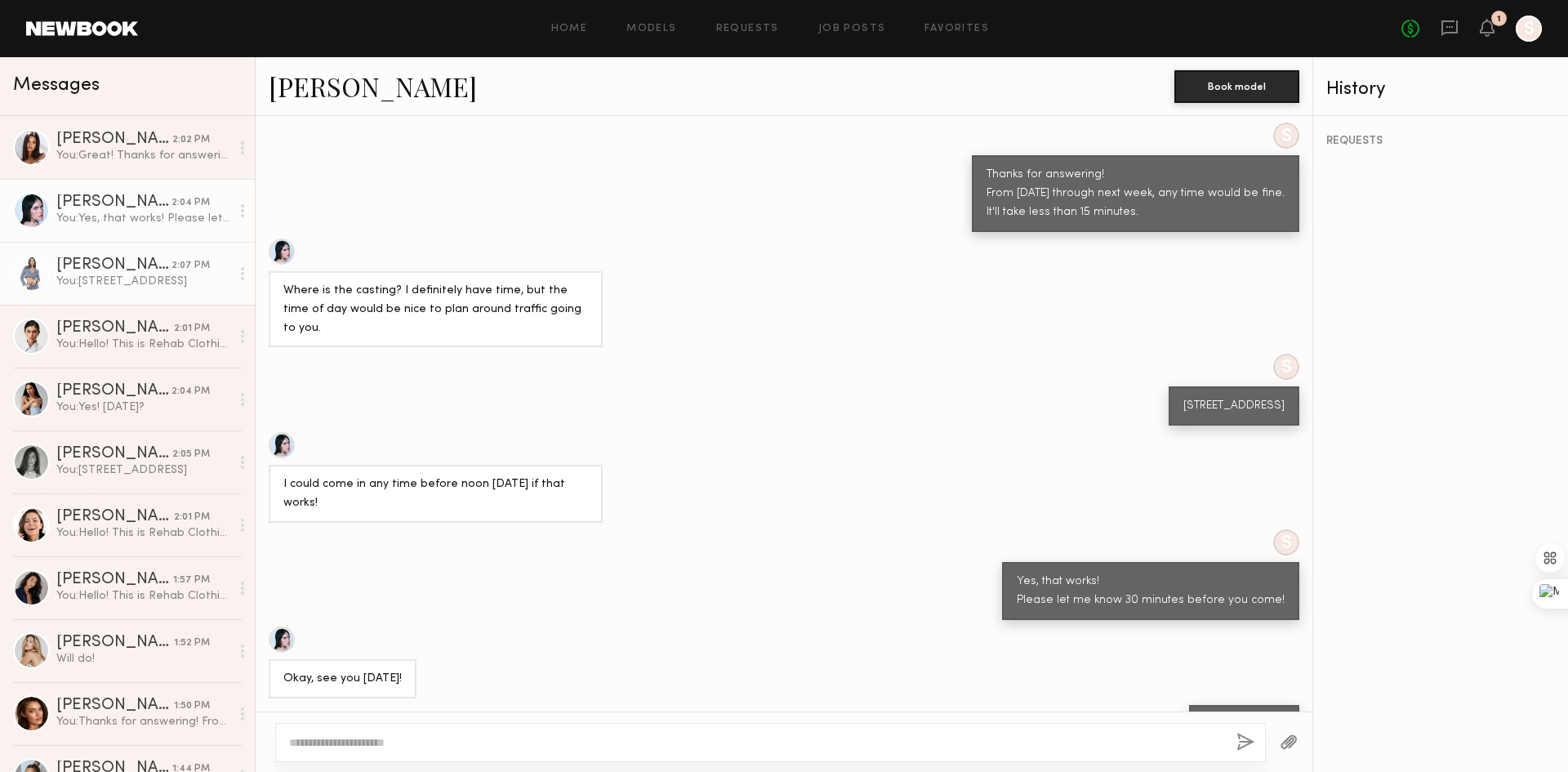
click at [116, 280] on div "You: [STREET_ADDRESS]" at bounding box center [143, 281] width 174 height 16
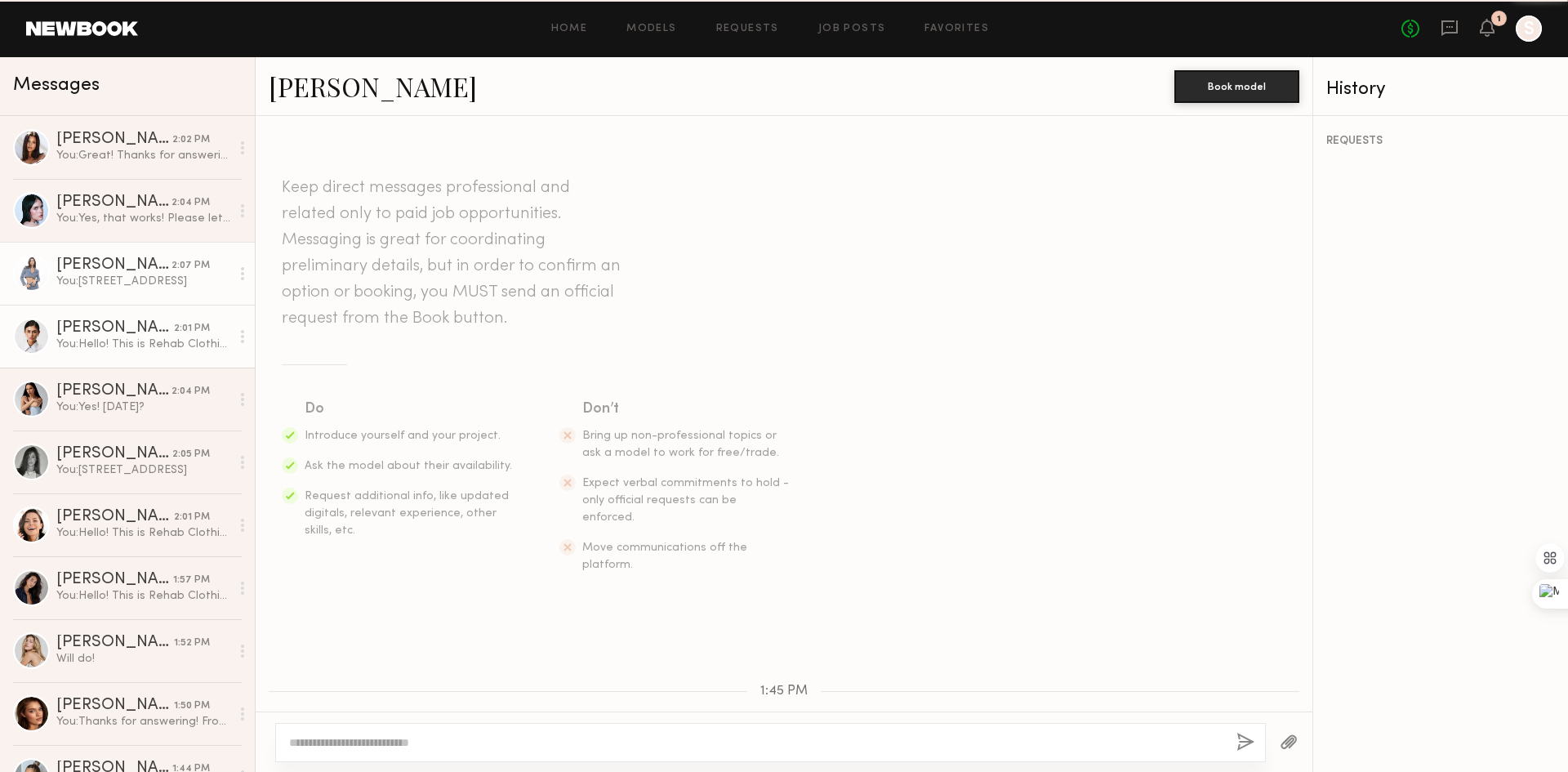
scroll to position [509, 0]
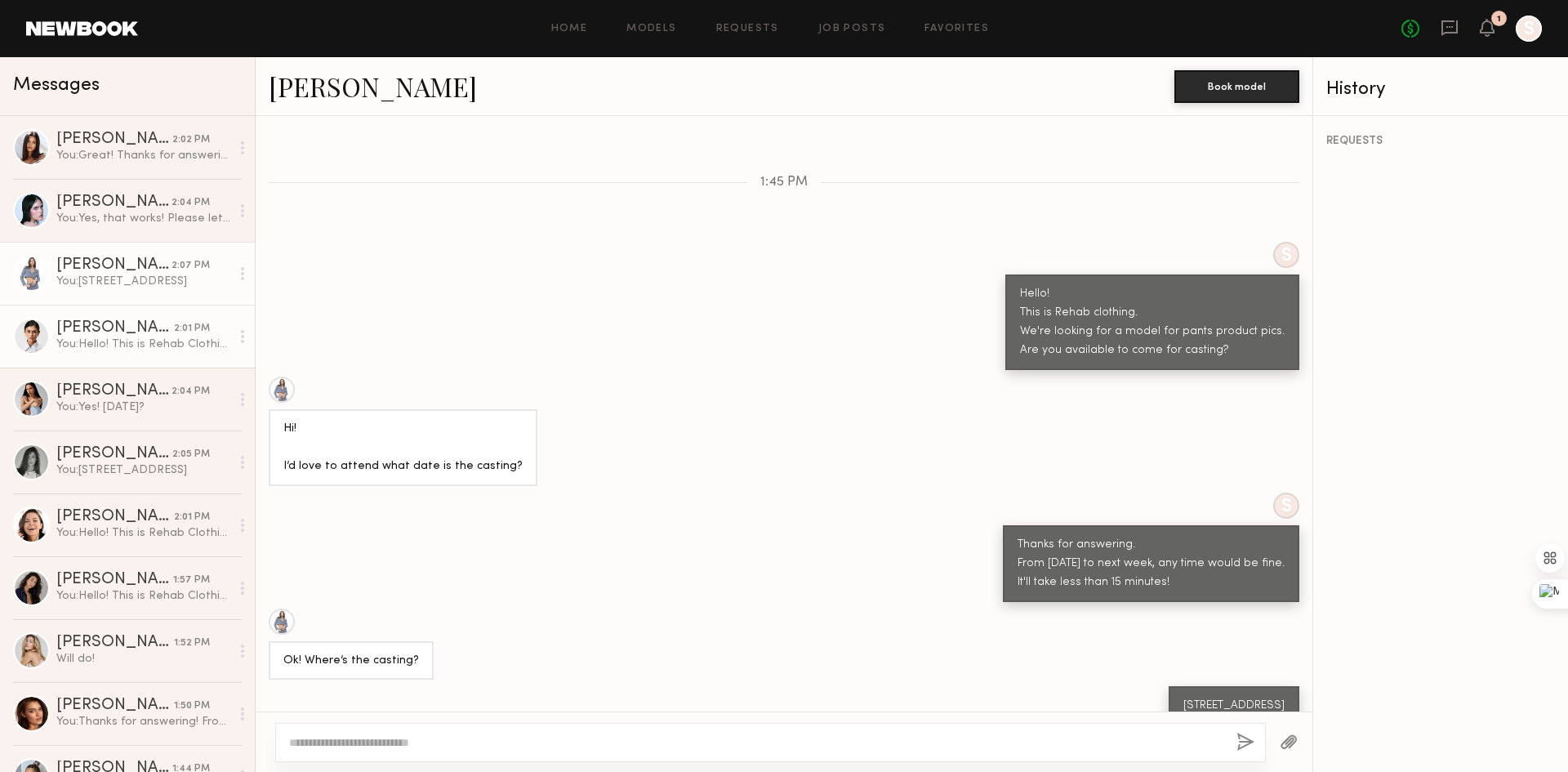
click at [129, 338] on div "You: Hello! This is Rehab Clothing. We're looking for a model for our pants pro…" at bounding box center [143, 344] width 174 height 16
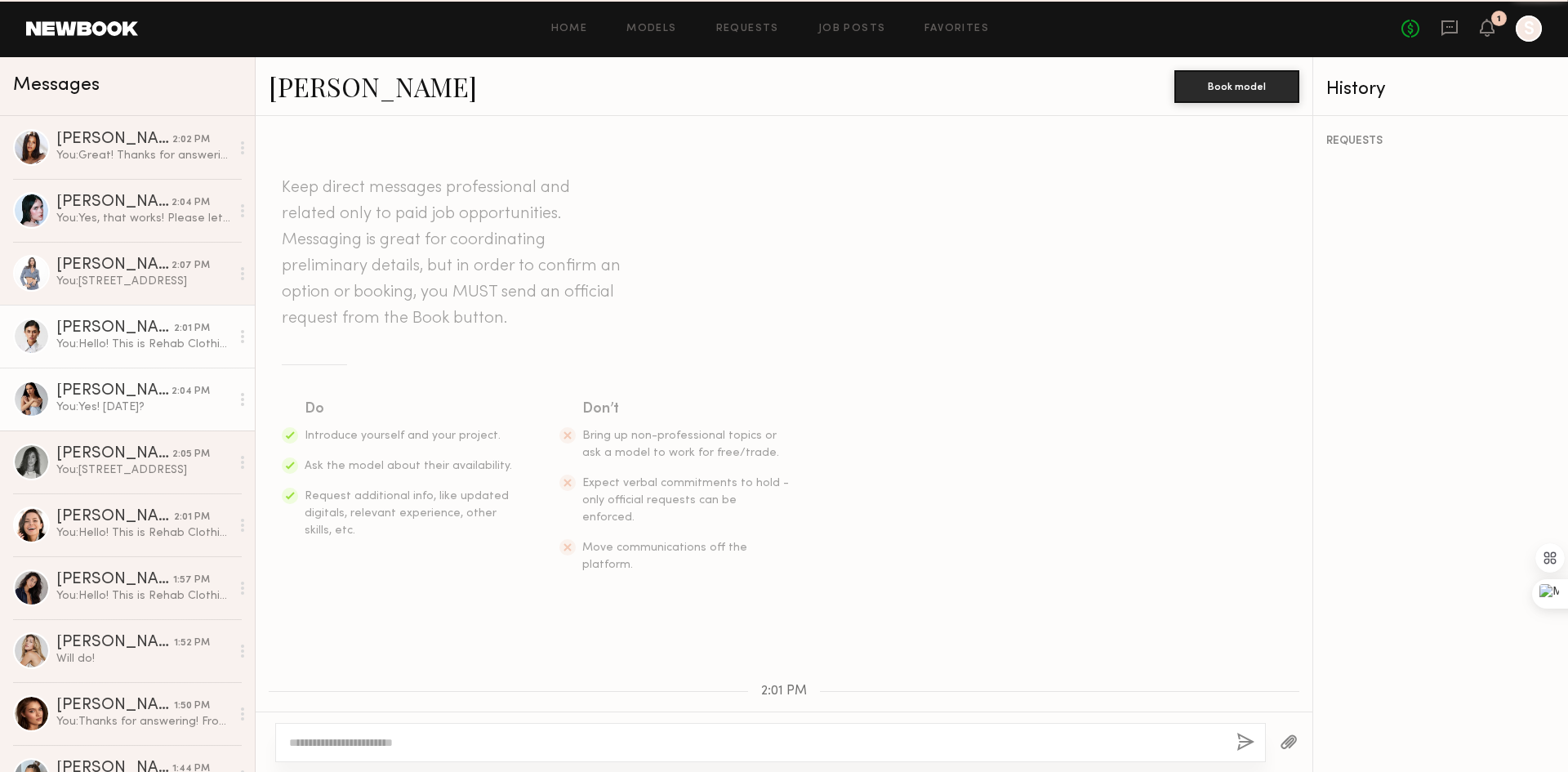
scroll to position [228, 0]
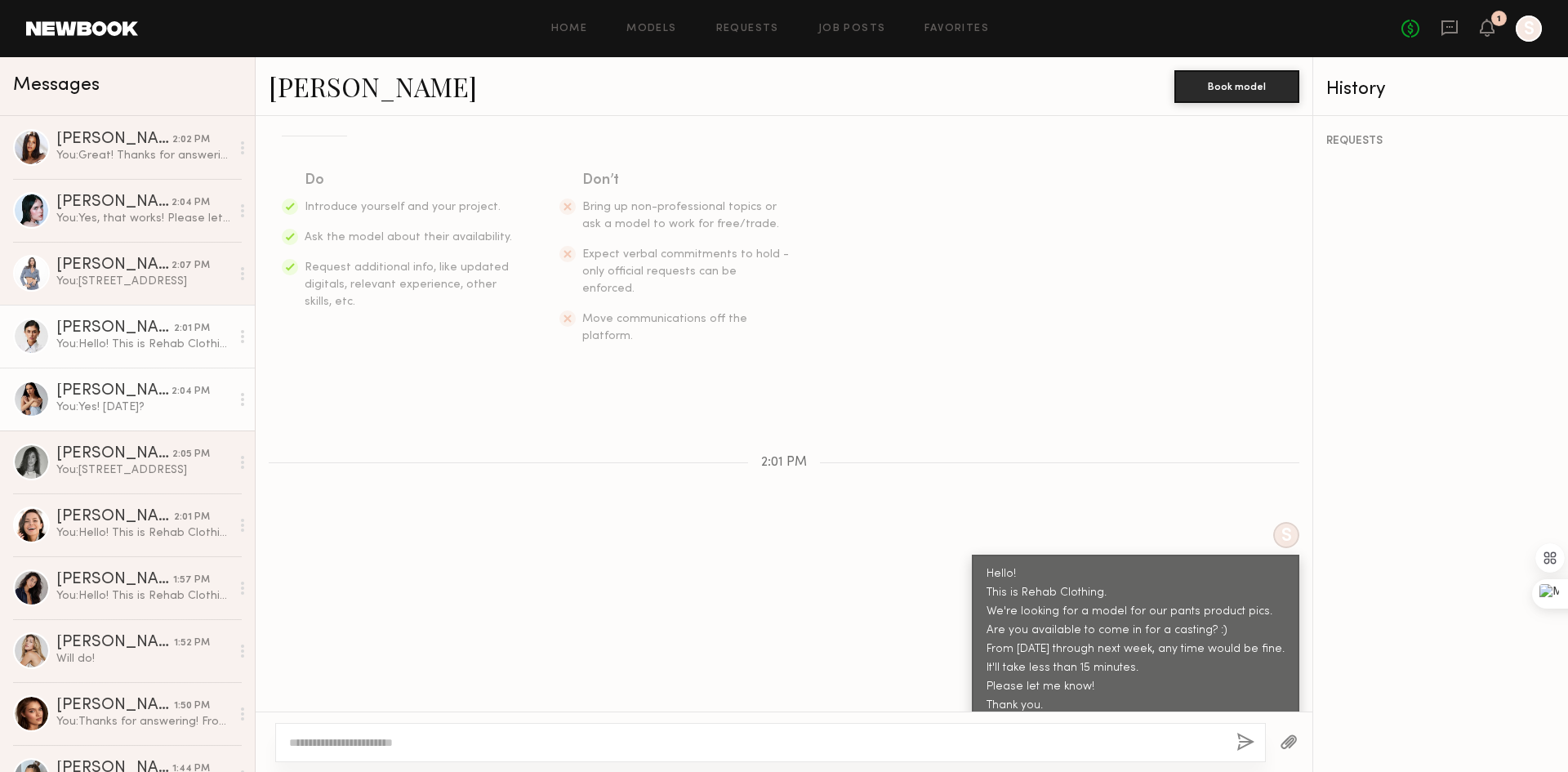
click at [89, 409] on div "You: Yes! [DATE]?" at bounding box center [143, 407] width 174 height 16
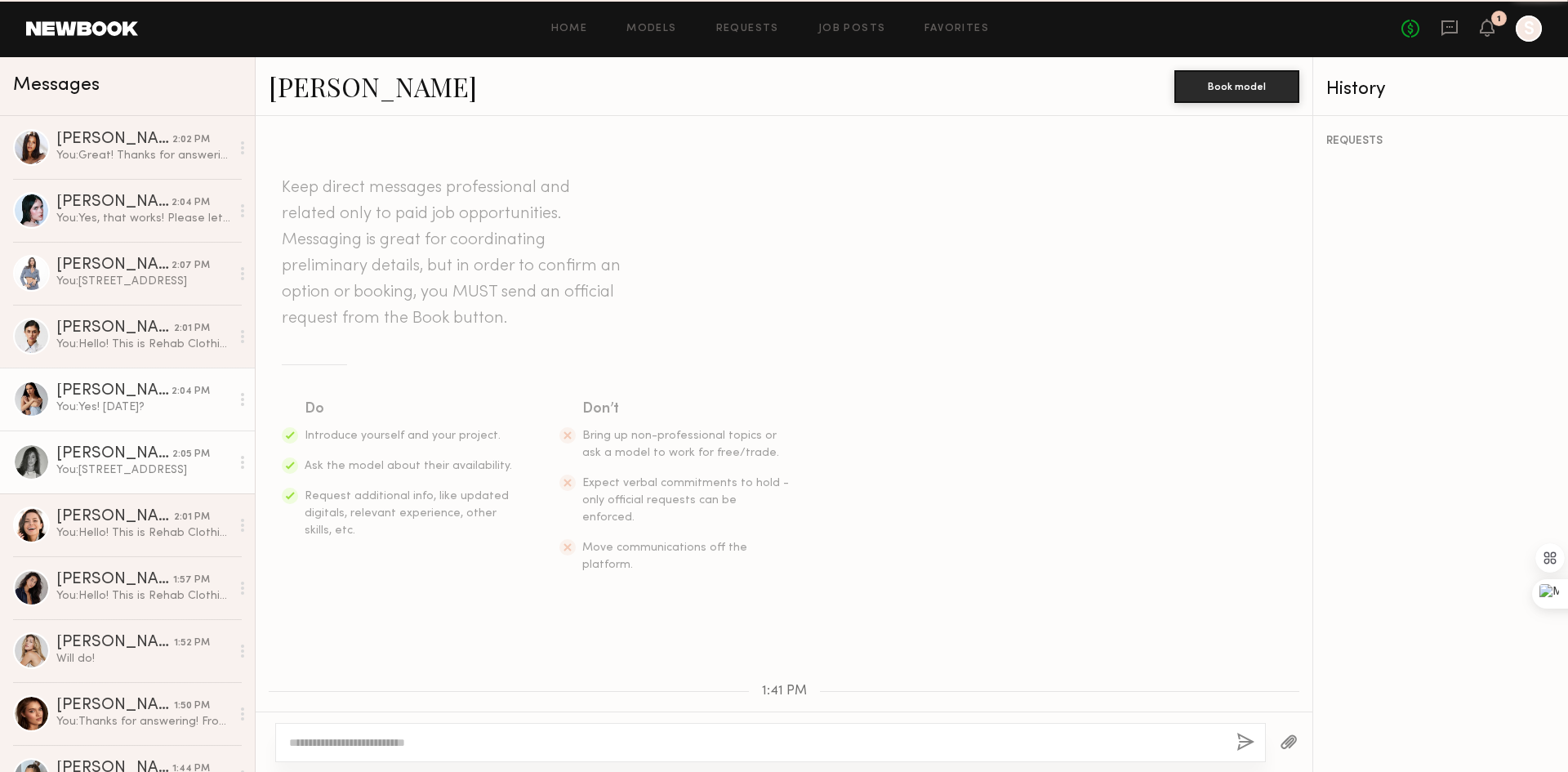
scroll to position [887, 0]
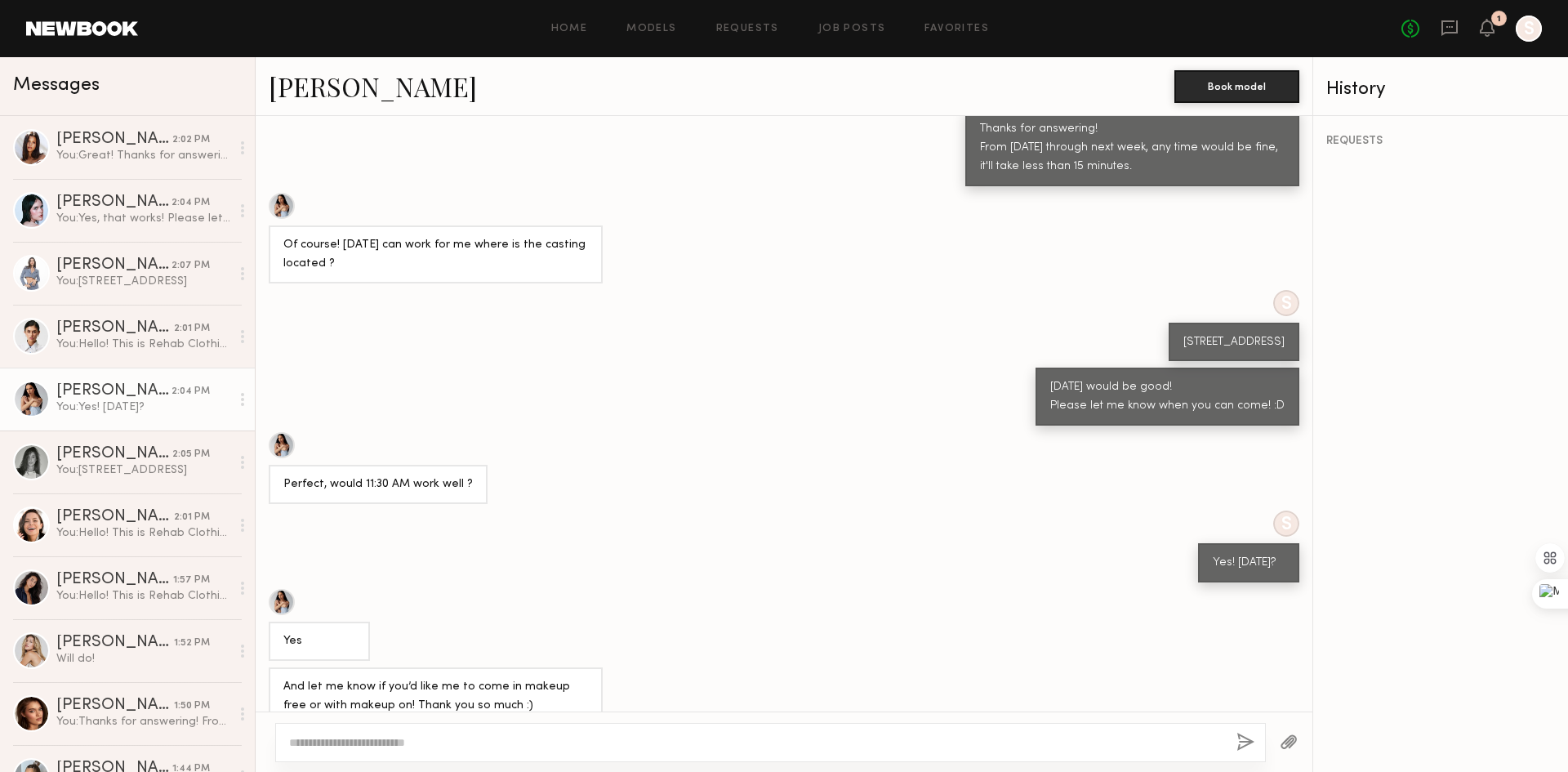
click at [611, 560] on div "Keep direct messages professional and related only to paid job opportunities. M…" at bounding box center [784, 413] width 1057 height 595
drag, startPoint x: 533, startPoint y: 660, endPoint x: 591, endPoint y: 661, distance: 58.0
click at [591, 667] on div "And let me know if you’d like me to come in makeup free or with makeup on! Than…" at bounding box center [436, 696] width 334 height 58
click at [555, 678] on div "And let me know if you’d like me to come in makeup free or with makeup on! Than…" at bounding box center [436, 697] width 304 height 38
click at [500, 747] on textarea at bounding box center [756, 742] width 935 height 16
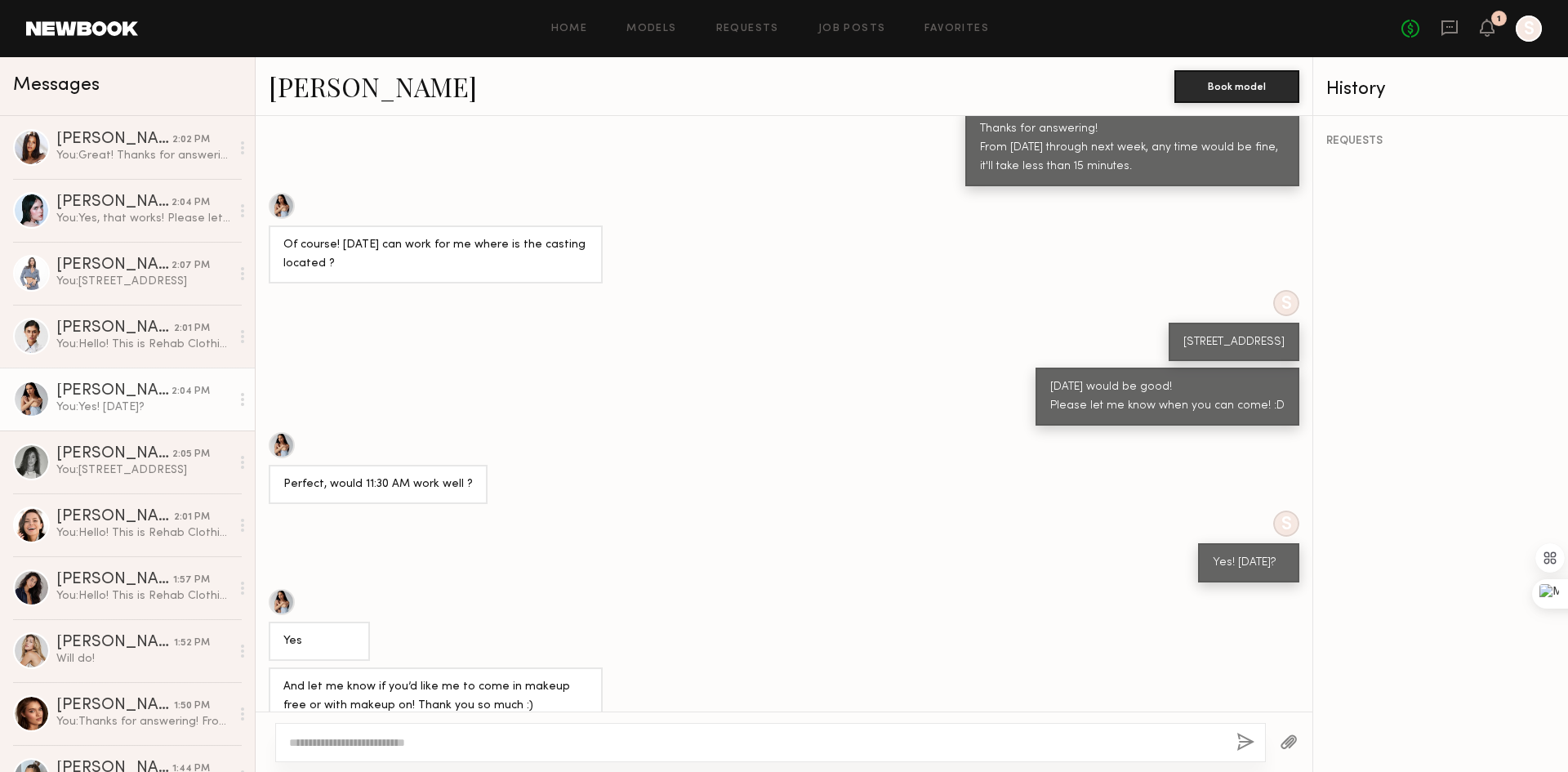
click at [745, 548] on div "S Yes! [DATE]?" at bounding box center [784, 546] width 1057 height 72
click at [978, 734] on textarea at bounding box center [756, 742] width 935 height 16
type textarea "*"
drag, startPoint x: 466, startPoint y: 740, endPoint x: 0, endPoint y: 620, distance: 481.2
click at [0, 620] on div "Messages [PERSON_NAME] 2:02 PM You: Great! Thanks for answering. From [DATE] to…" at bounding box center [784, 414] width 1568 height 715
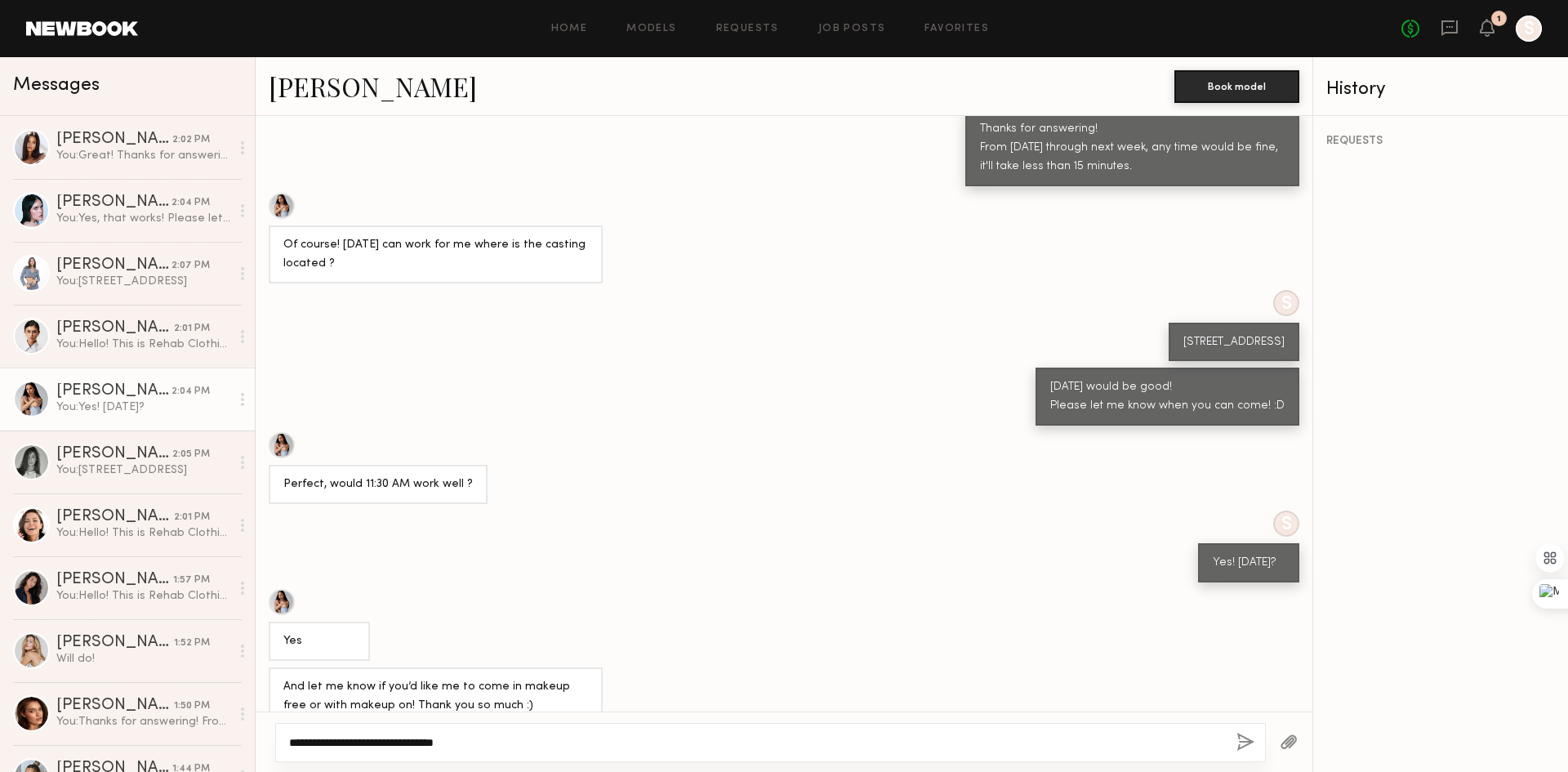
click at [294, 737] on textarea "**********" at bounding box center [756, 742] width 935 height 16
type textarea "**********"
click at [1243, 742] on button "button" at bounding box center [1245, 743] width 18 height 21
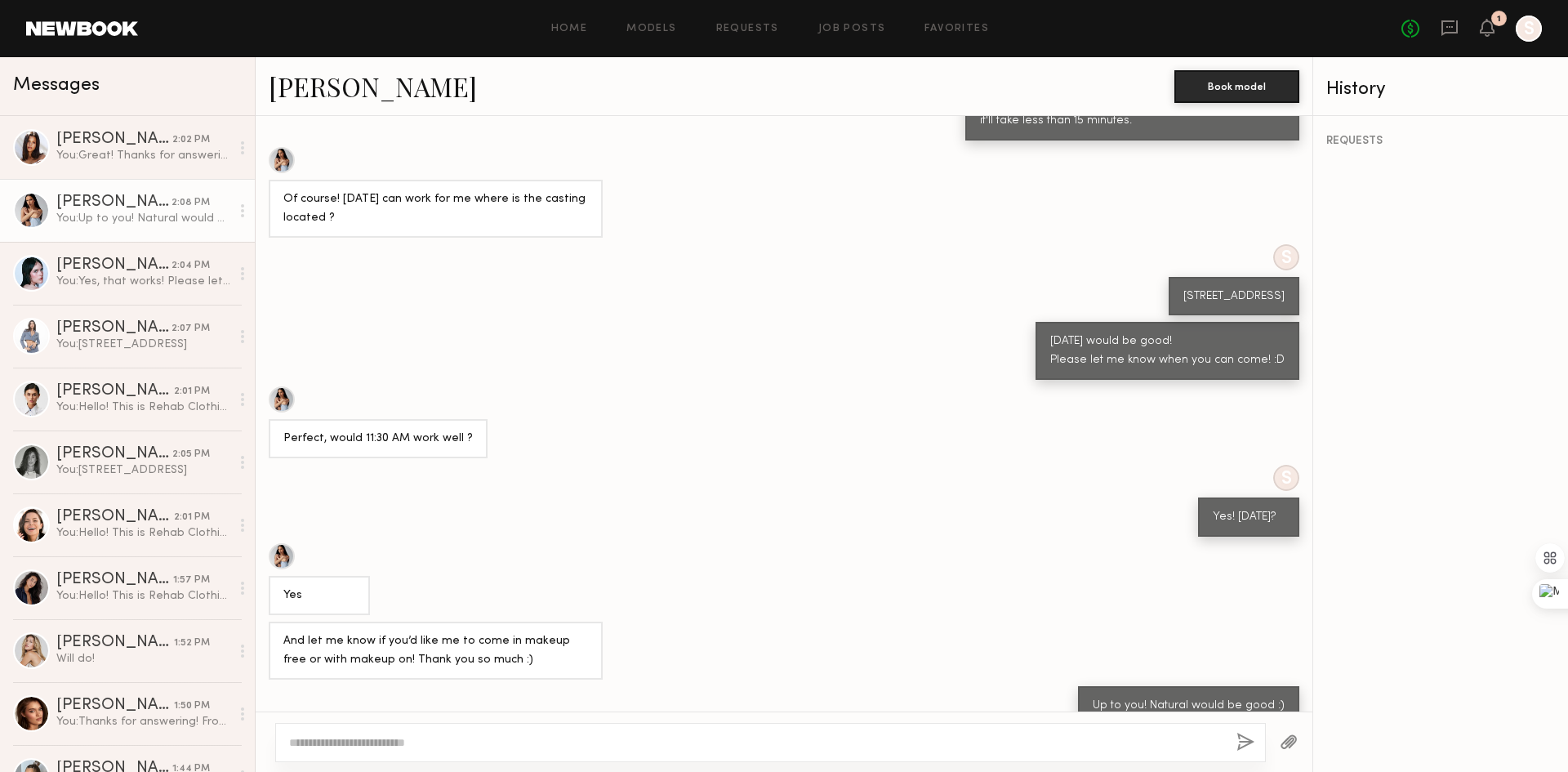
click at [819, 498] on div "S Yes! [DATE]?" at bounding box center [784, 501] width 1057 height 72
click at [123, 210] on div "[PERSON_NAME]" at bounding box center [114, 202] width 116 height 16
click at [127, 276] on div "You: Yes, that works! Please let me know 30 minutes before you come!" at bounding box center [143, 281] width 174 height 16
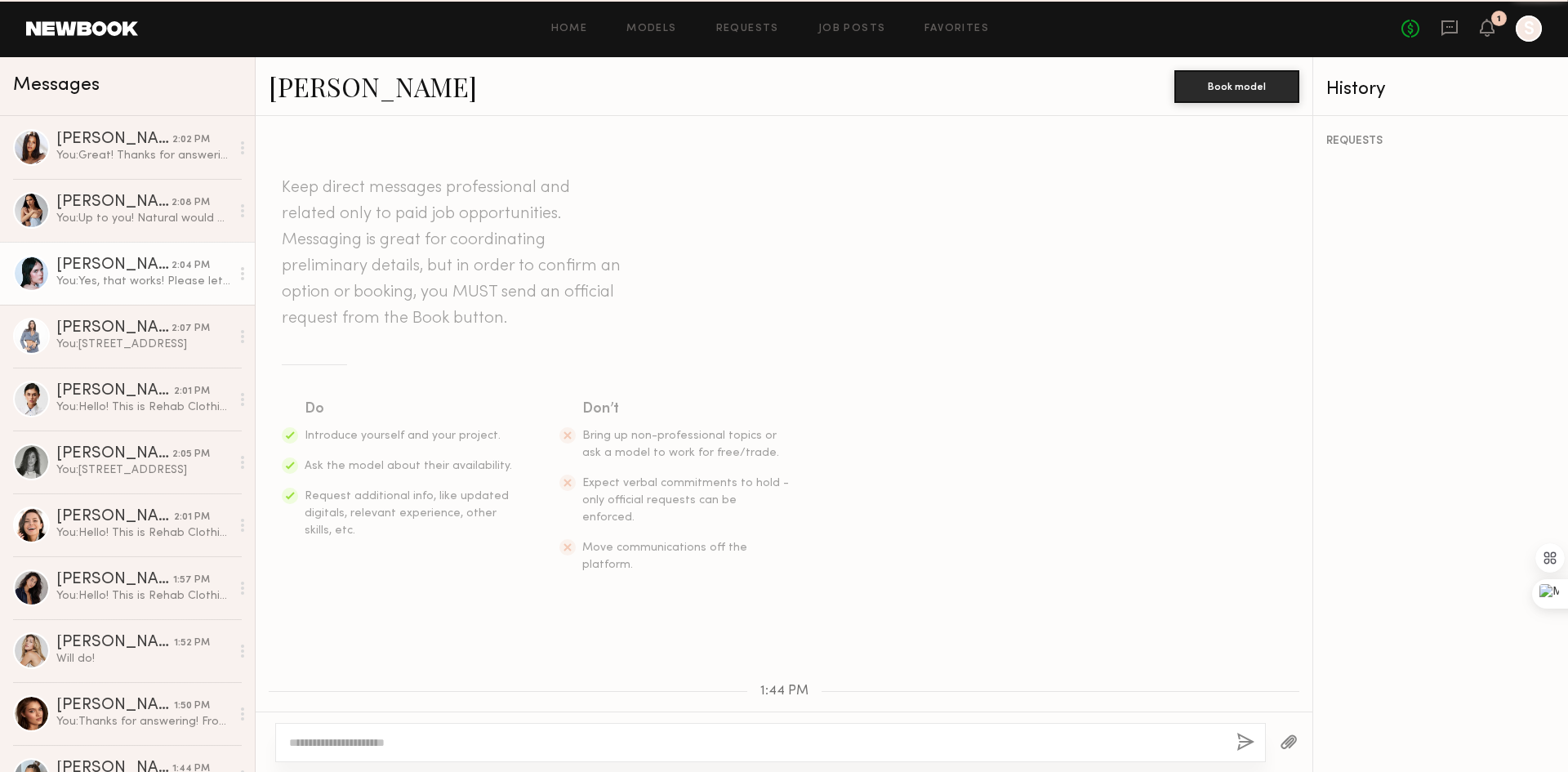
scroll to position [841, 0]
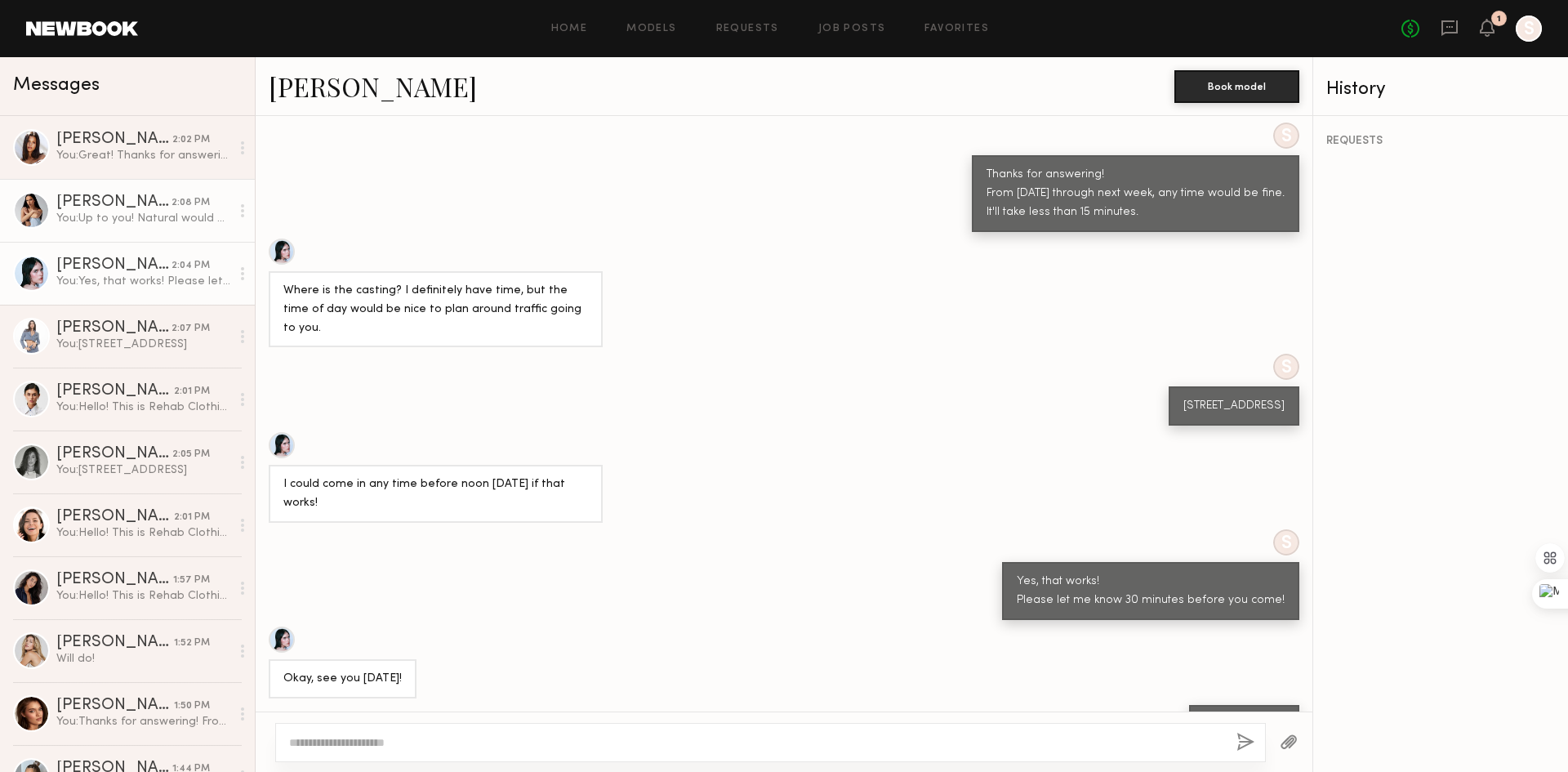
click at [150, 208] on div "[PERSON_NAME]" at bounding box center [114, 202] width 116 height 16
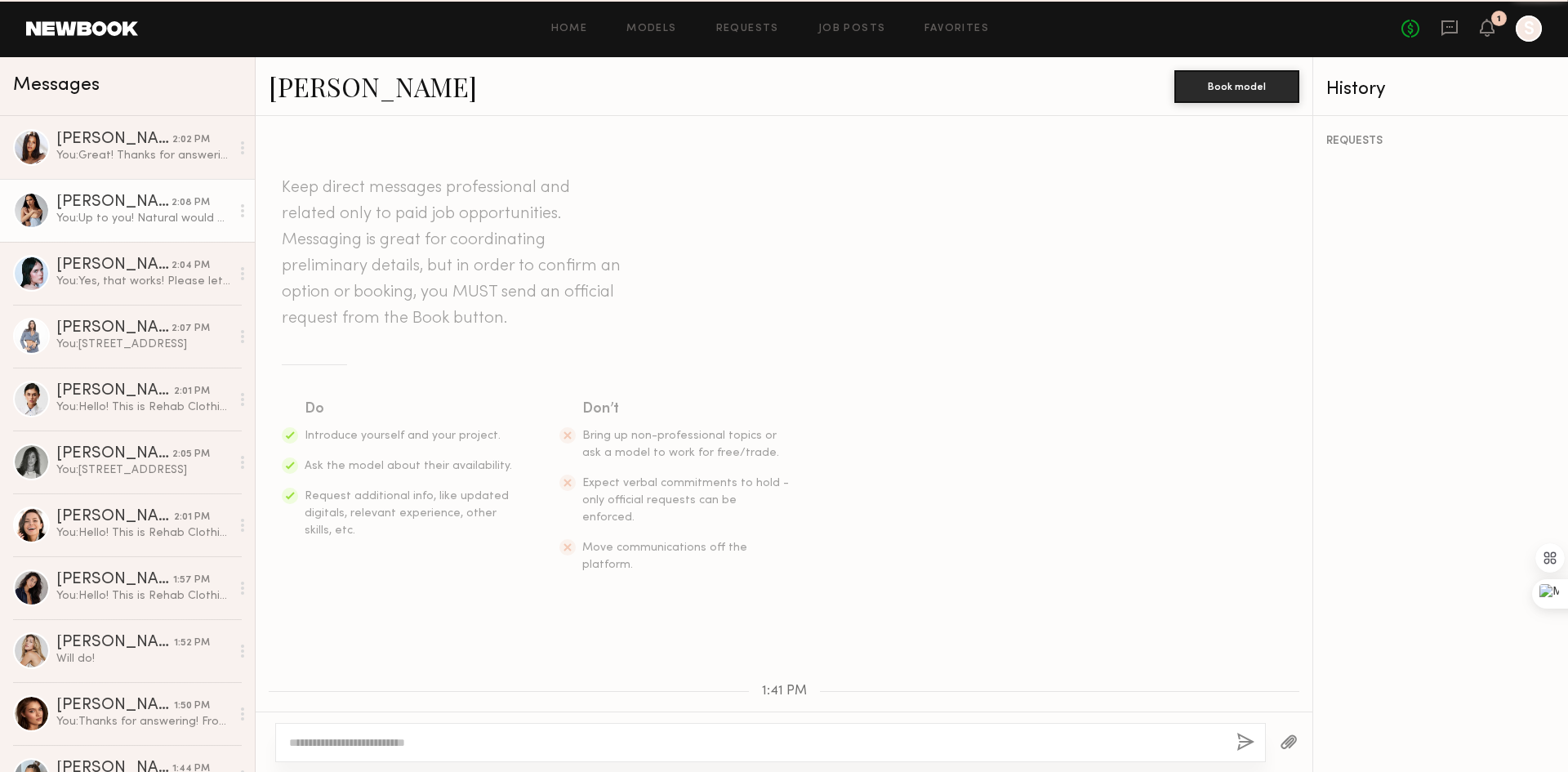
scroll to position [933, 0]
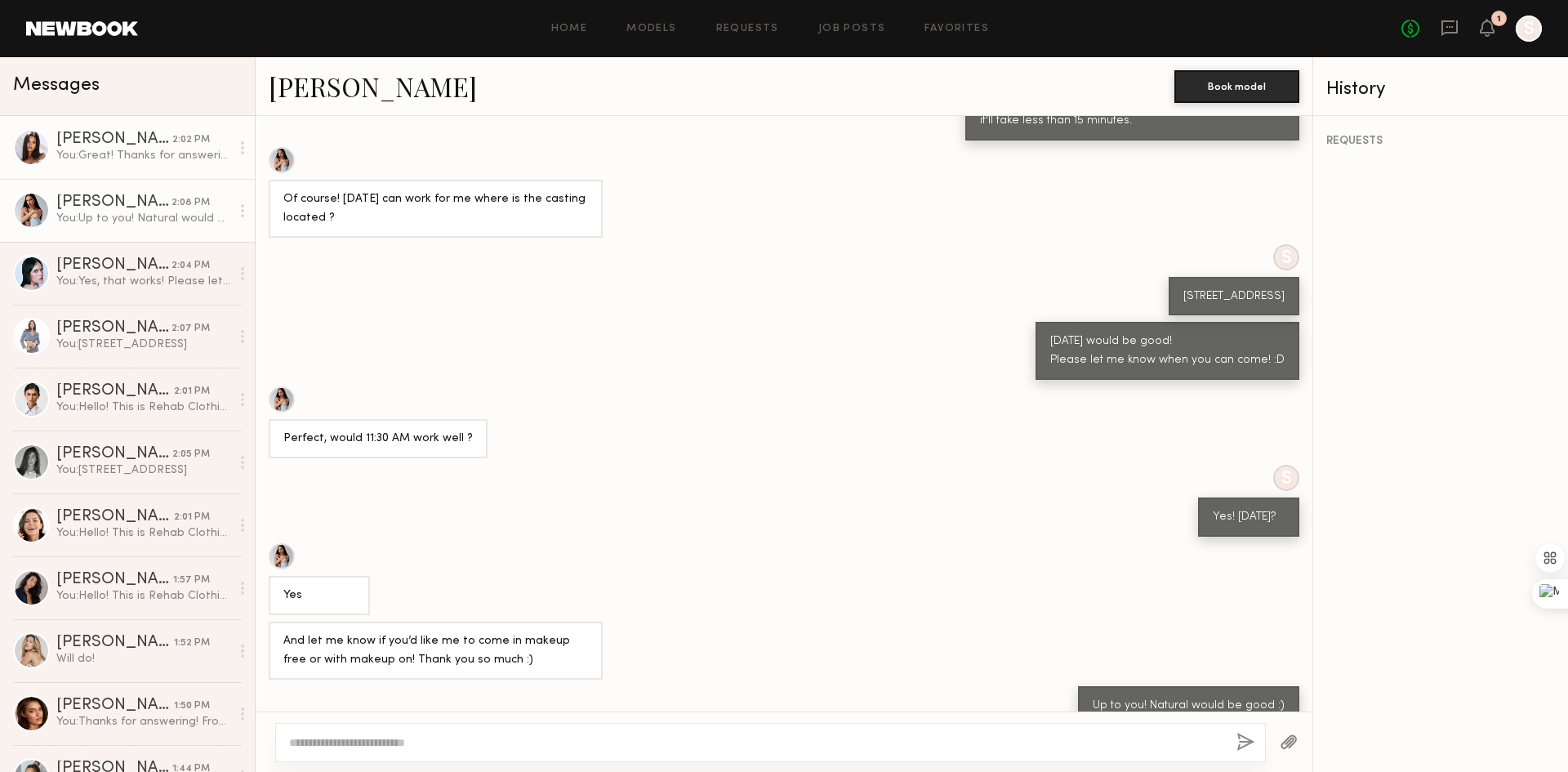
click at [144, 153] on div "You: Great! Thanks for answering. From [DATE] to next week, any time would be f…" at bounding box center [143, 155] width 174 height 16
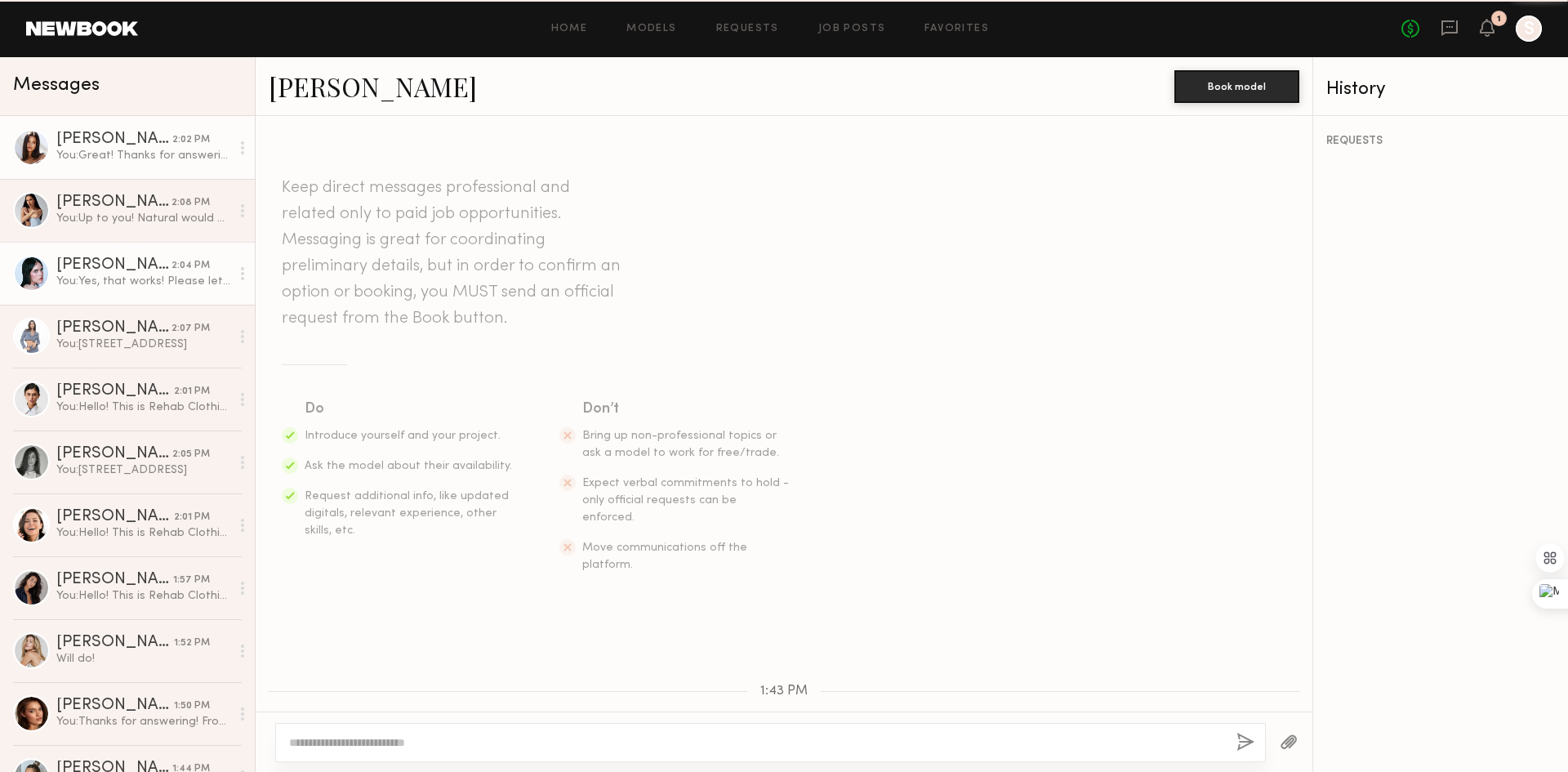
scroll to position [440, 0]
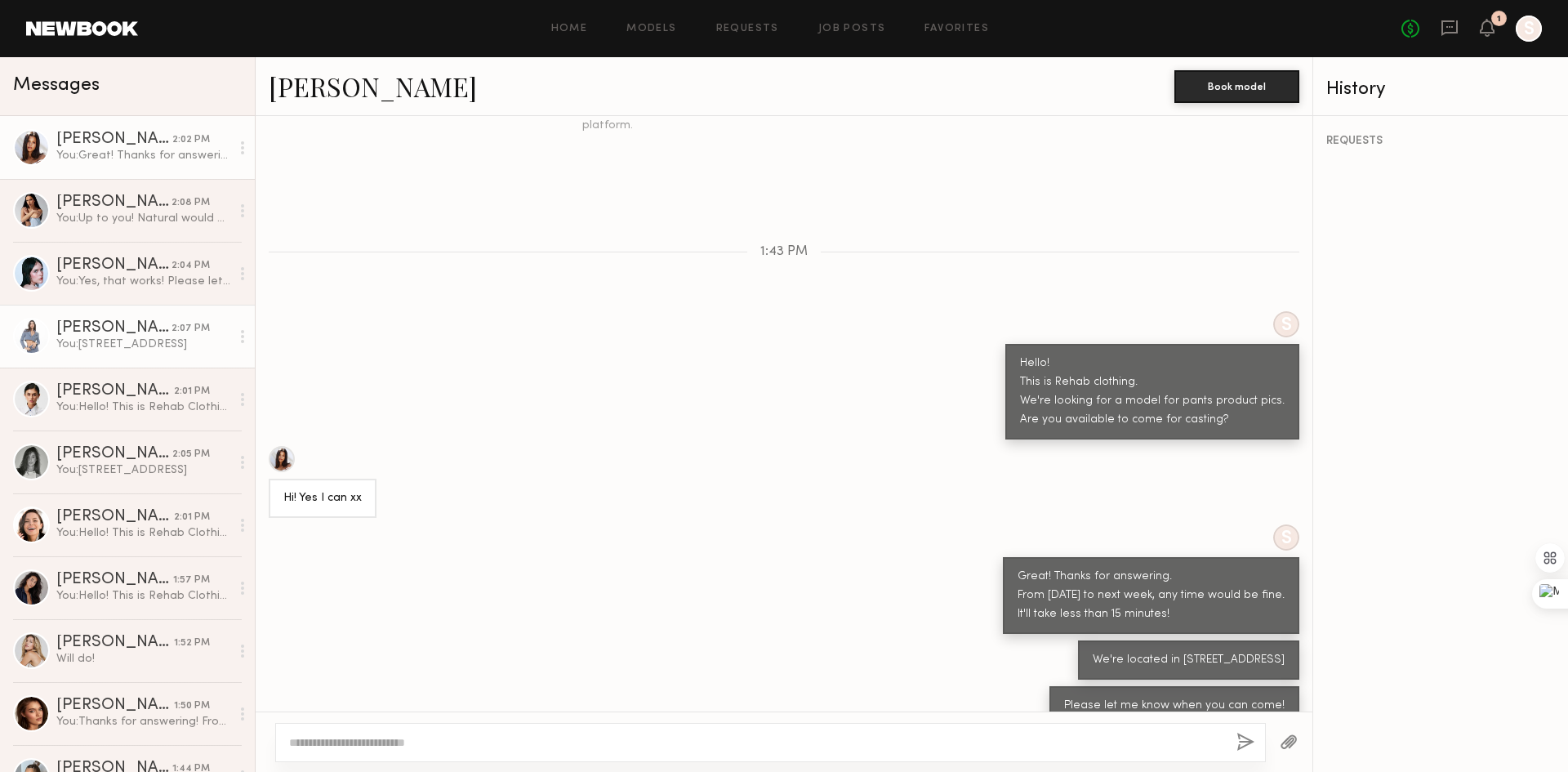
click at [110, 329] on div "[PERSON_NAME]" at bounding box center [114, 328] width 116 height 16
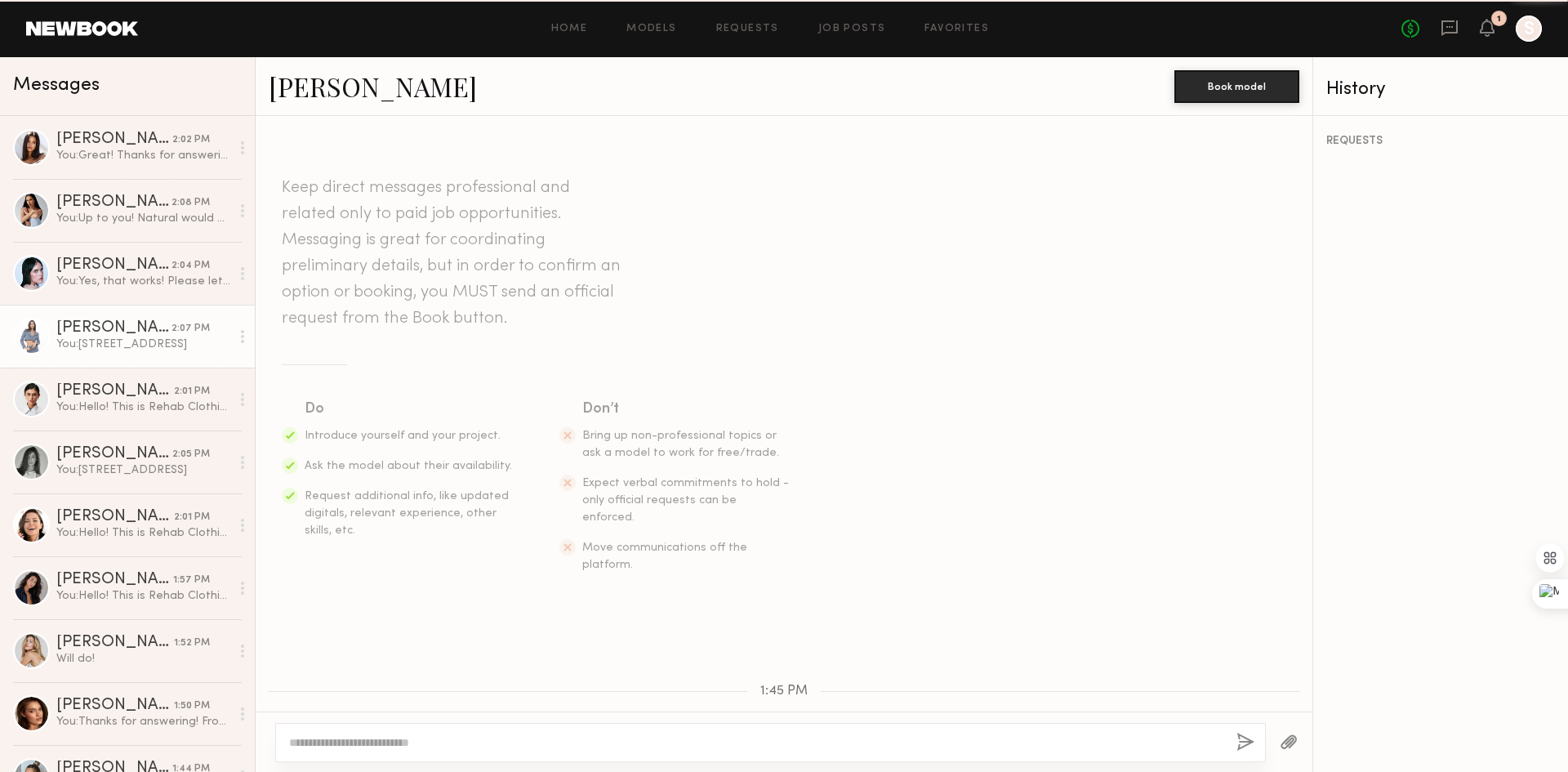
scroll to position [509, 0]
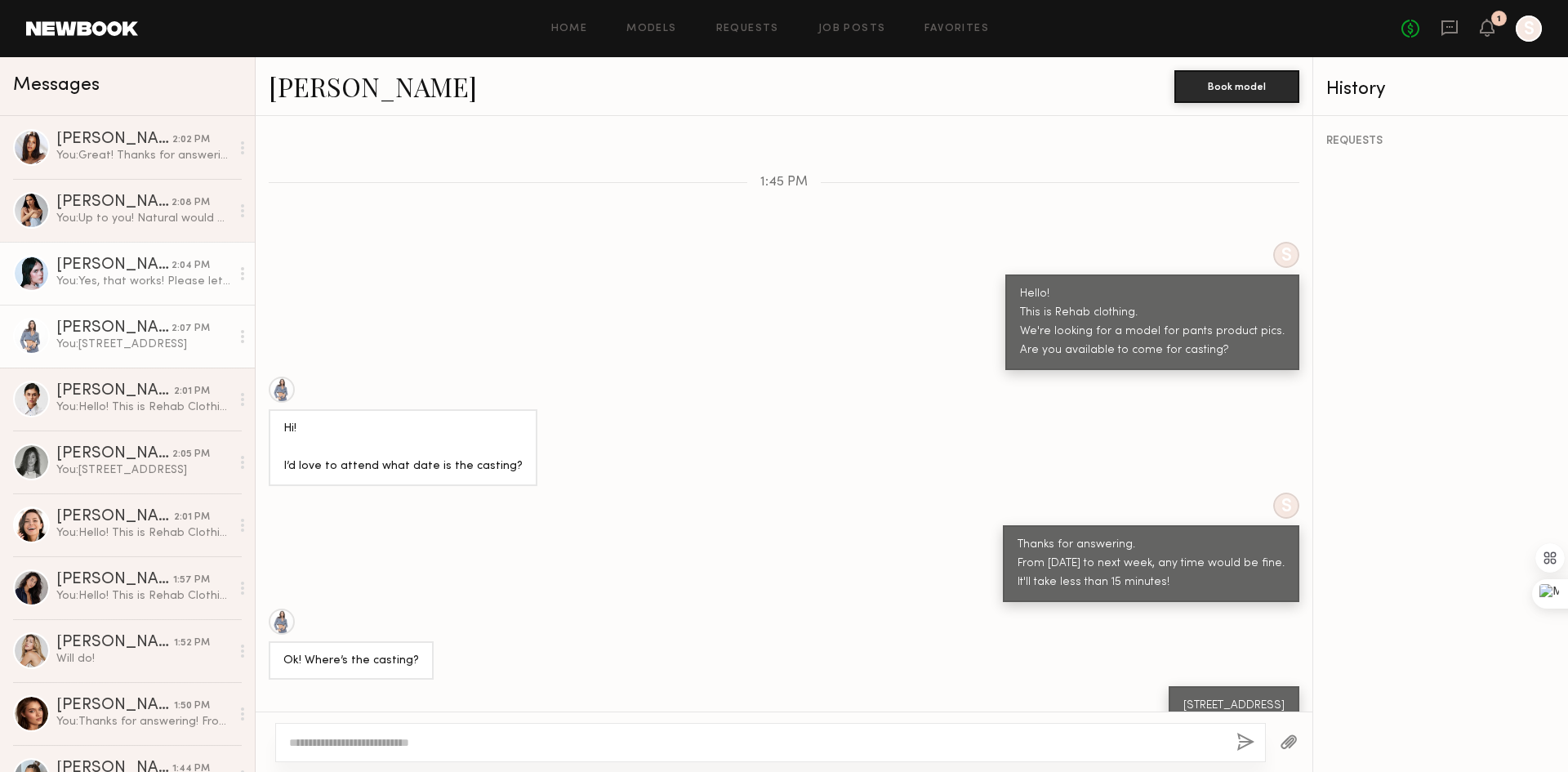
click at [100, 289] on div "You: Yes, that works! Please let me know 30 minutes before you come!" at bounding box center [143, 281] width 174 height 16
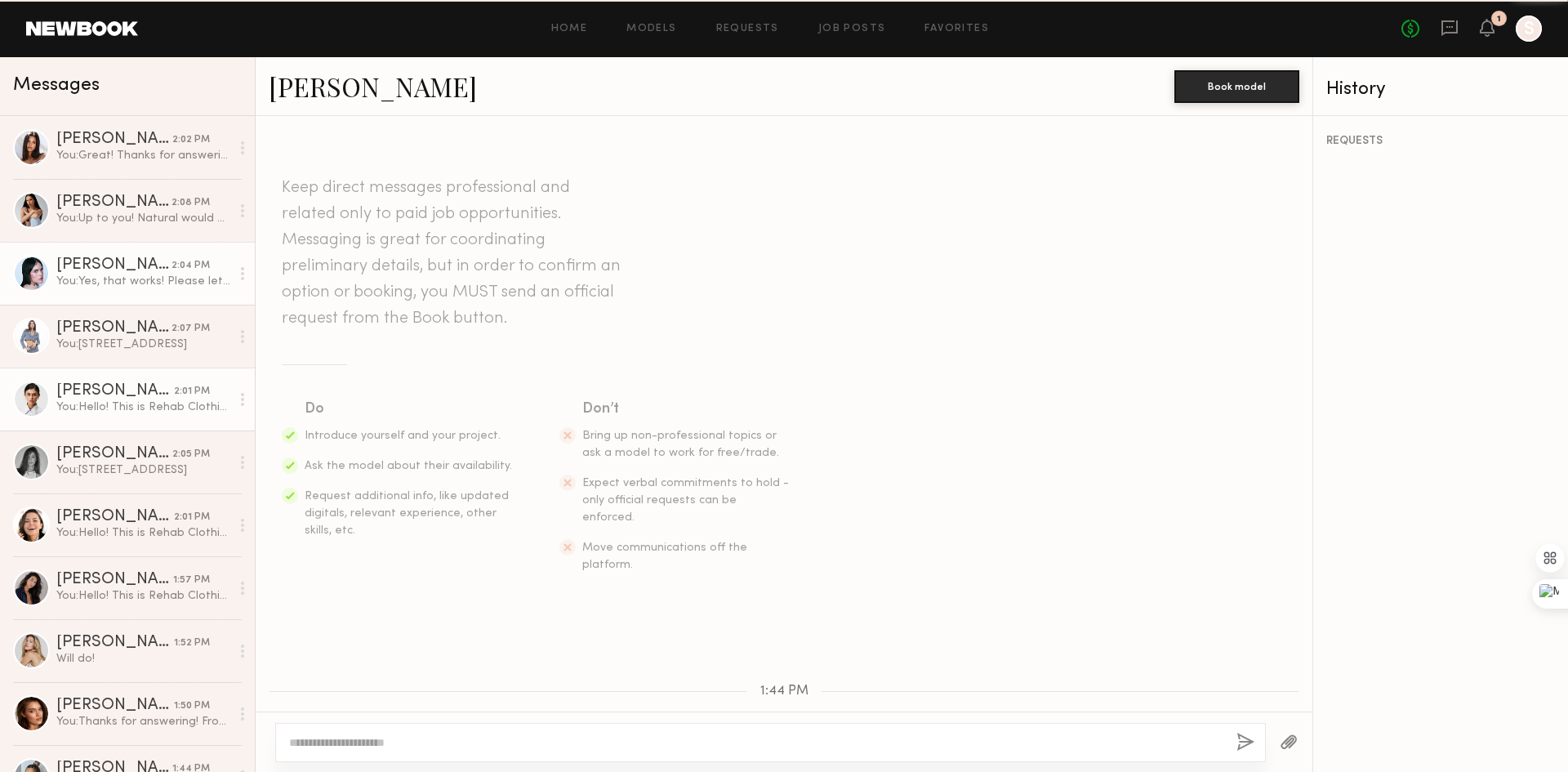
scroll to position [841, 0]
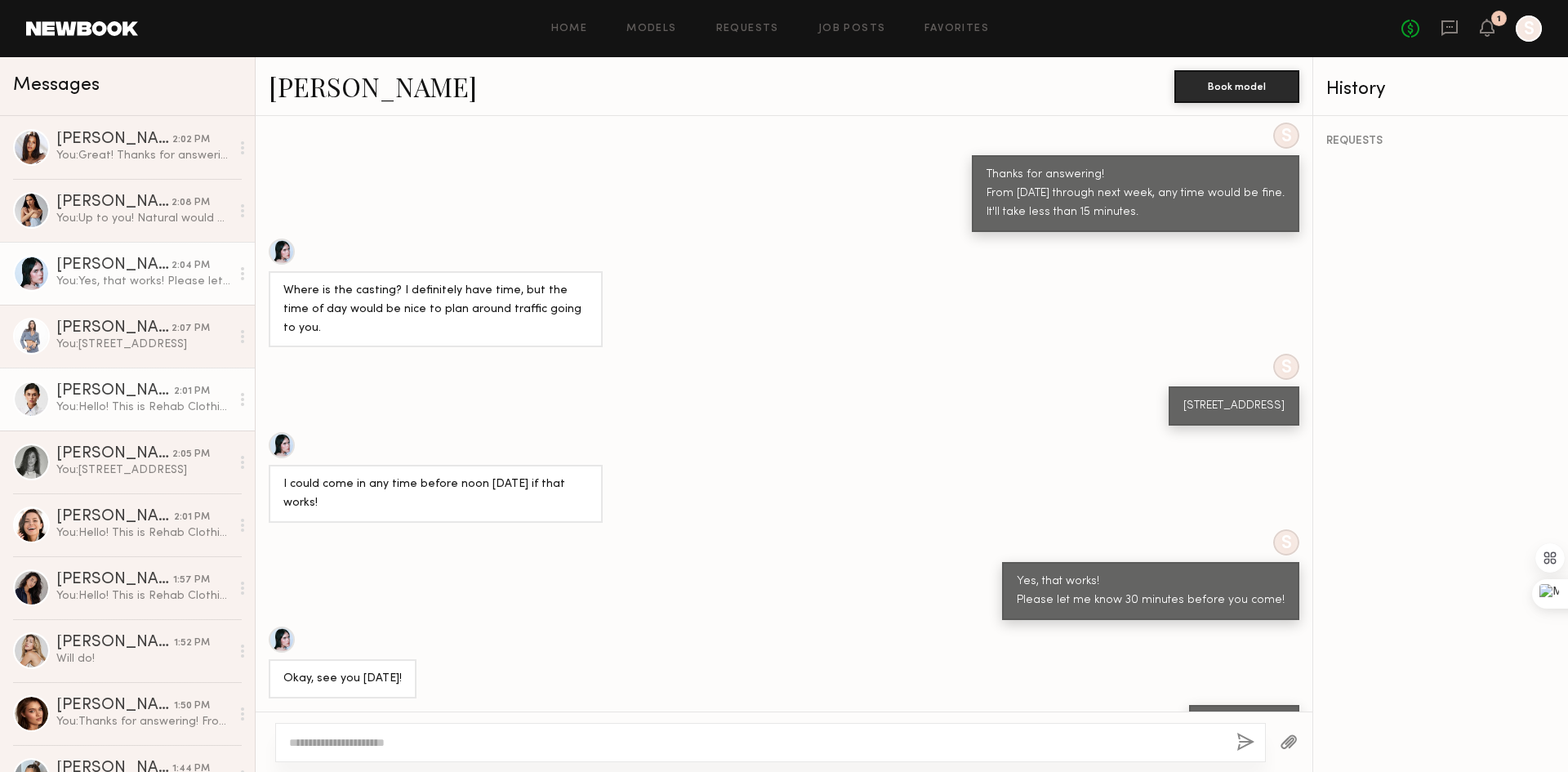
click at [119, 390] on div "[PERSON_NAME]" at bounding box center [115, 391] width 117 height 16
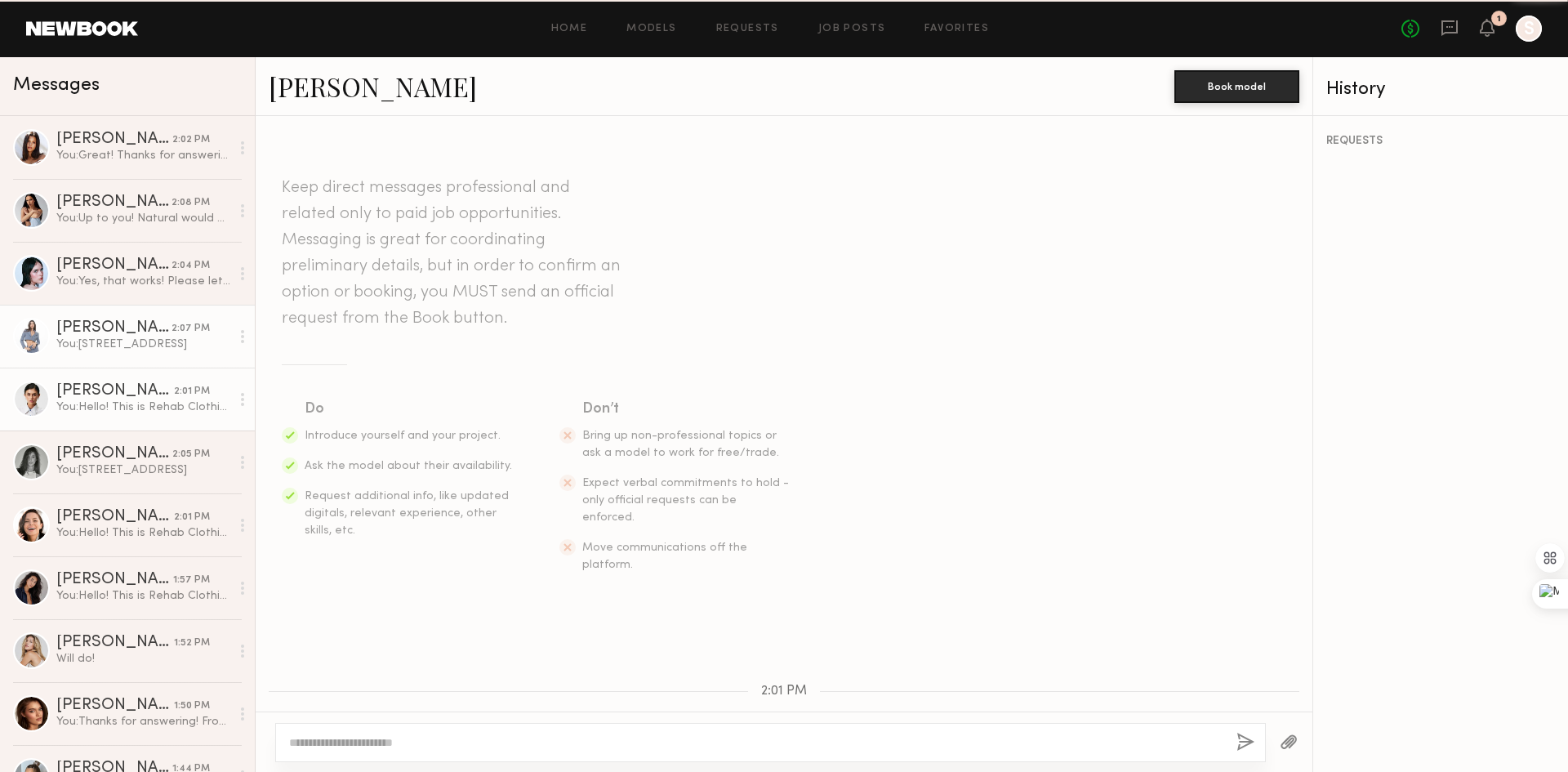
scroll to position [228, 0]
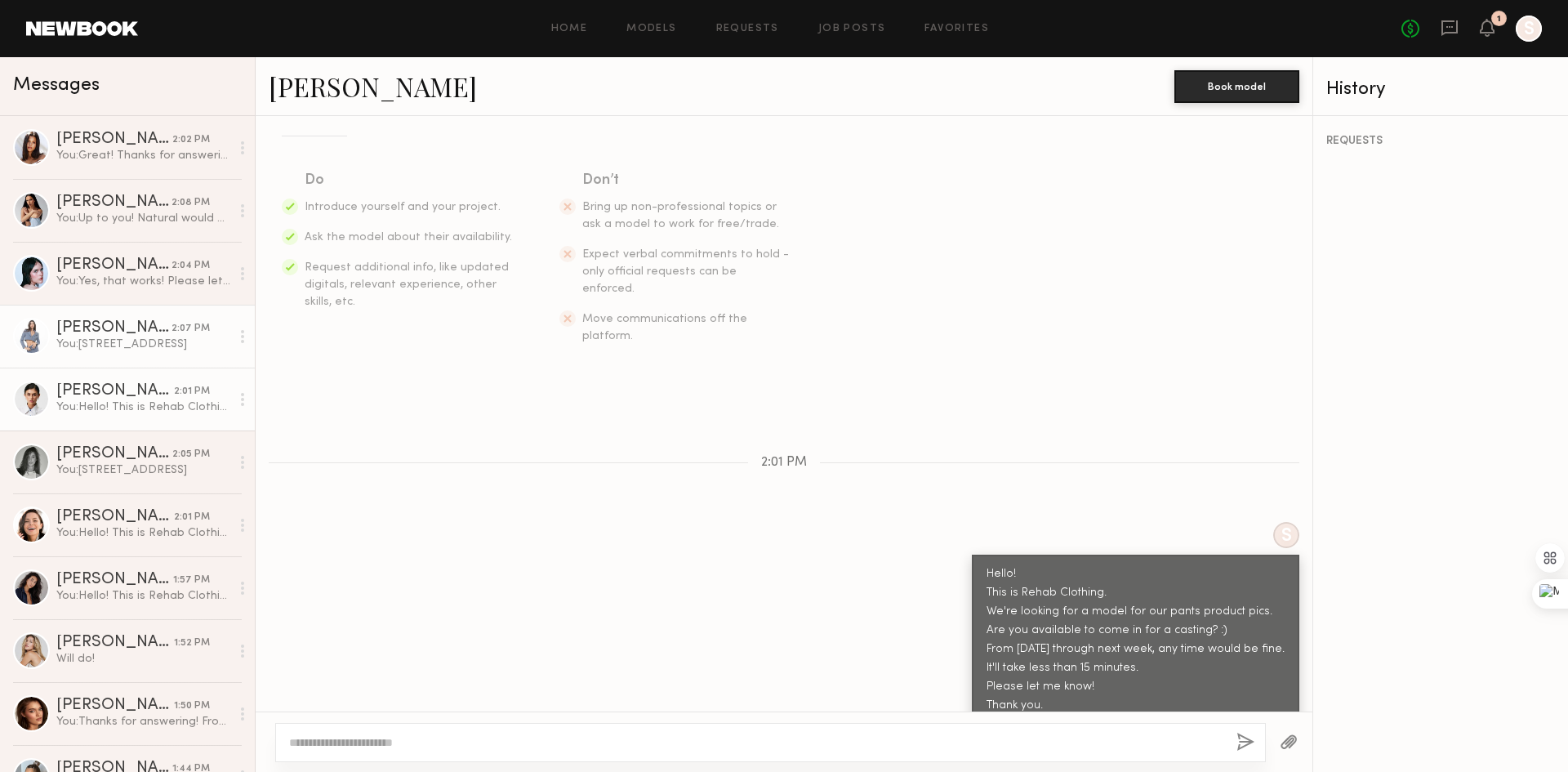
click at [135, 329] on div "[PERSON_NAME]" at bounding box center [114, 328] width 116 height 16
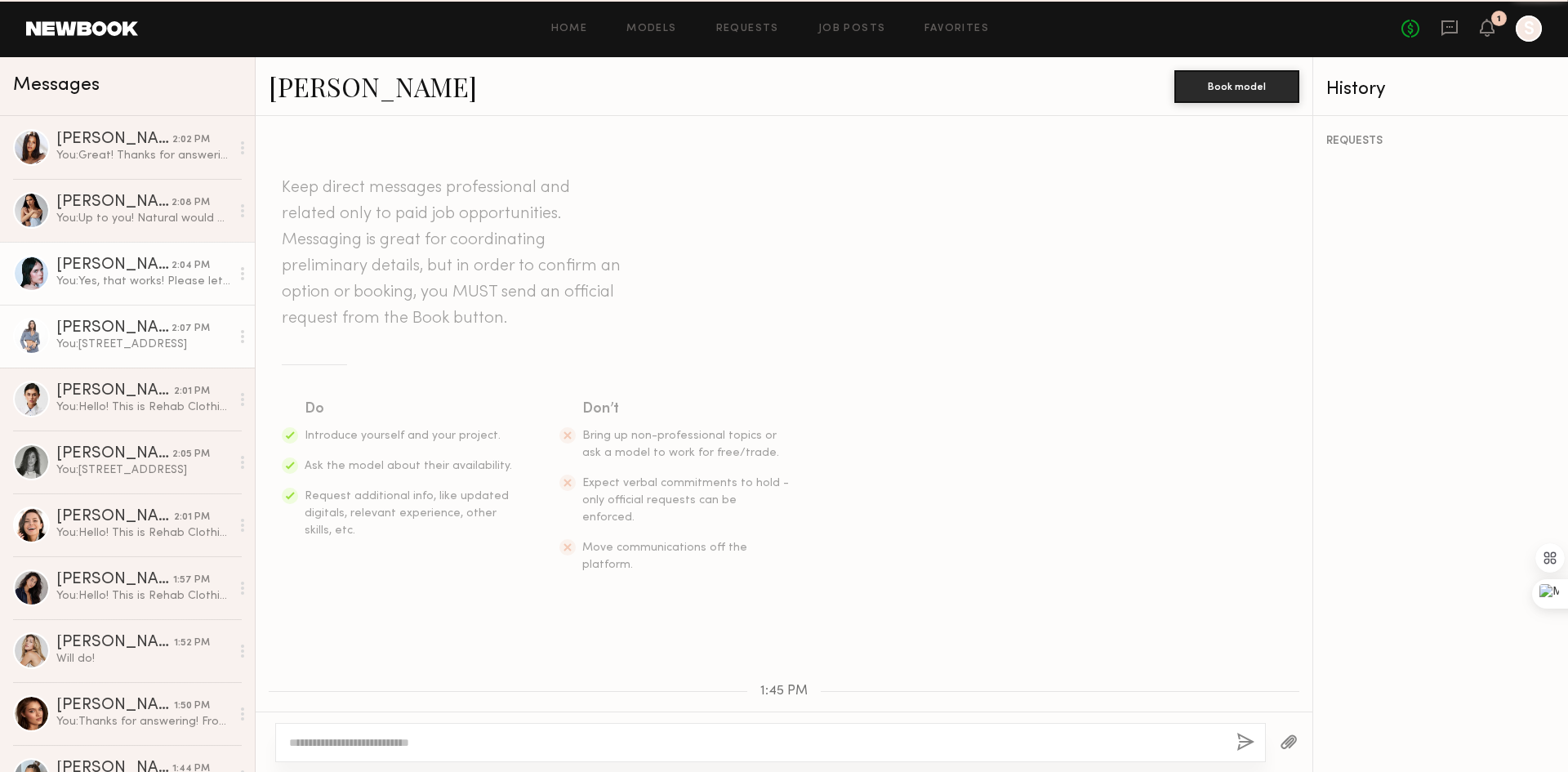
scroll to position [509, 0]
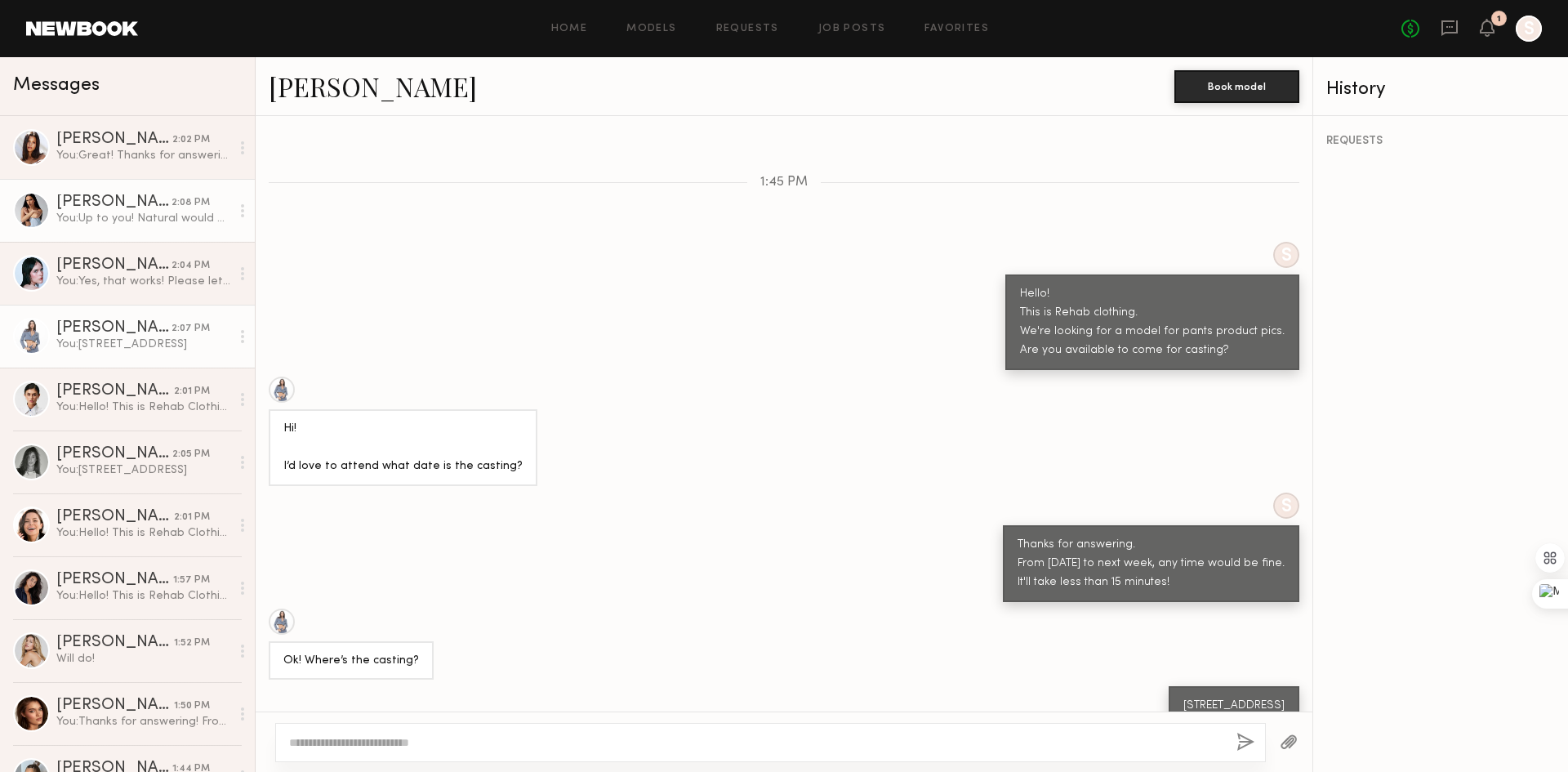
click at [152, 219] on div "You: Up to you! Natural would be good :)" at bounding box center [143, 218] width 174 height 16
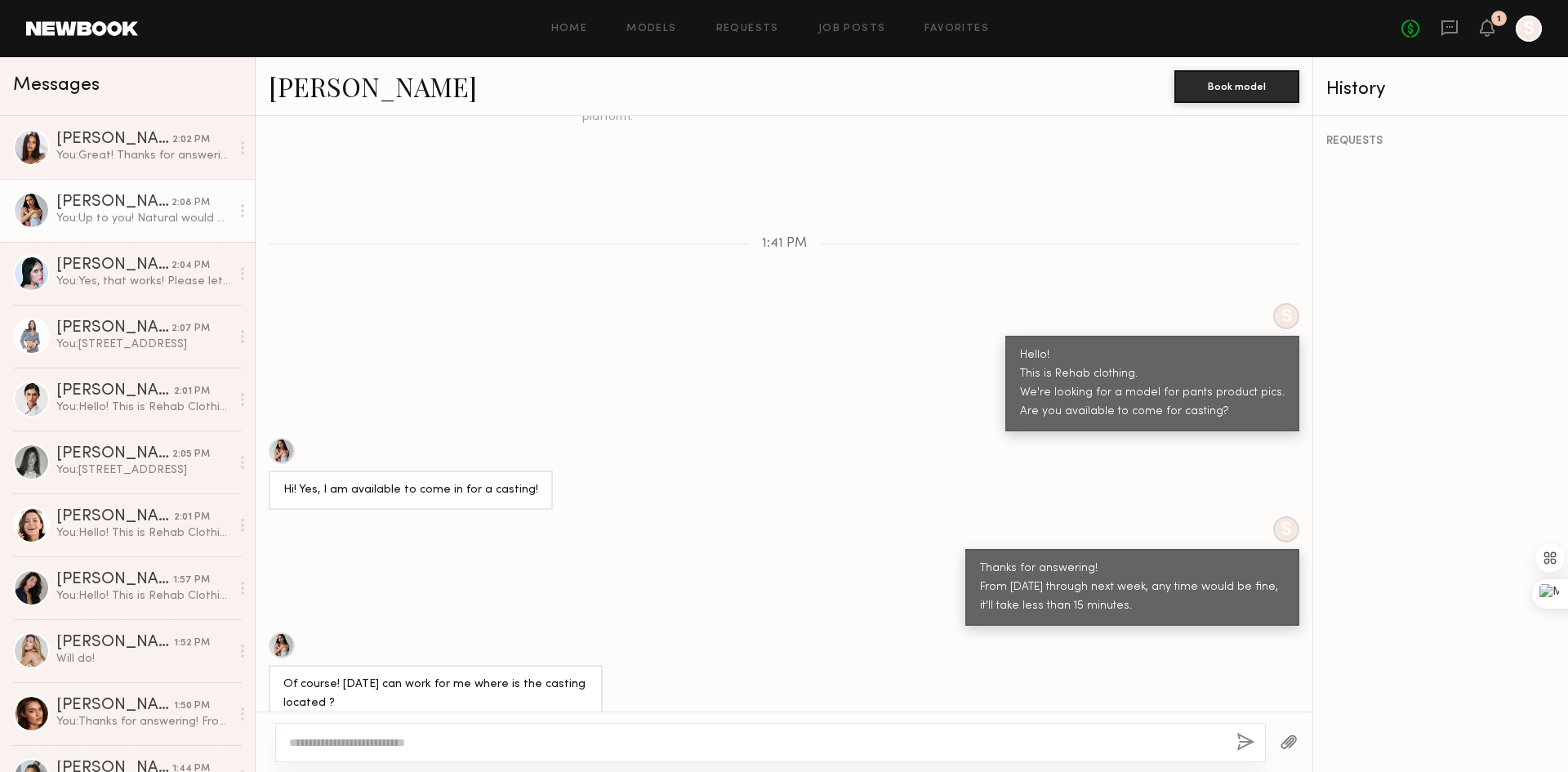
scroll to position [442, 0]
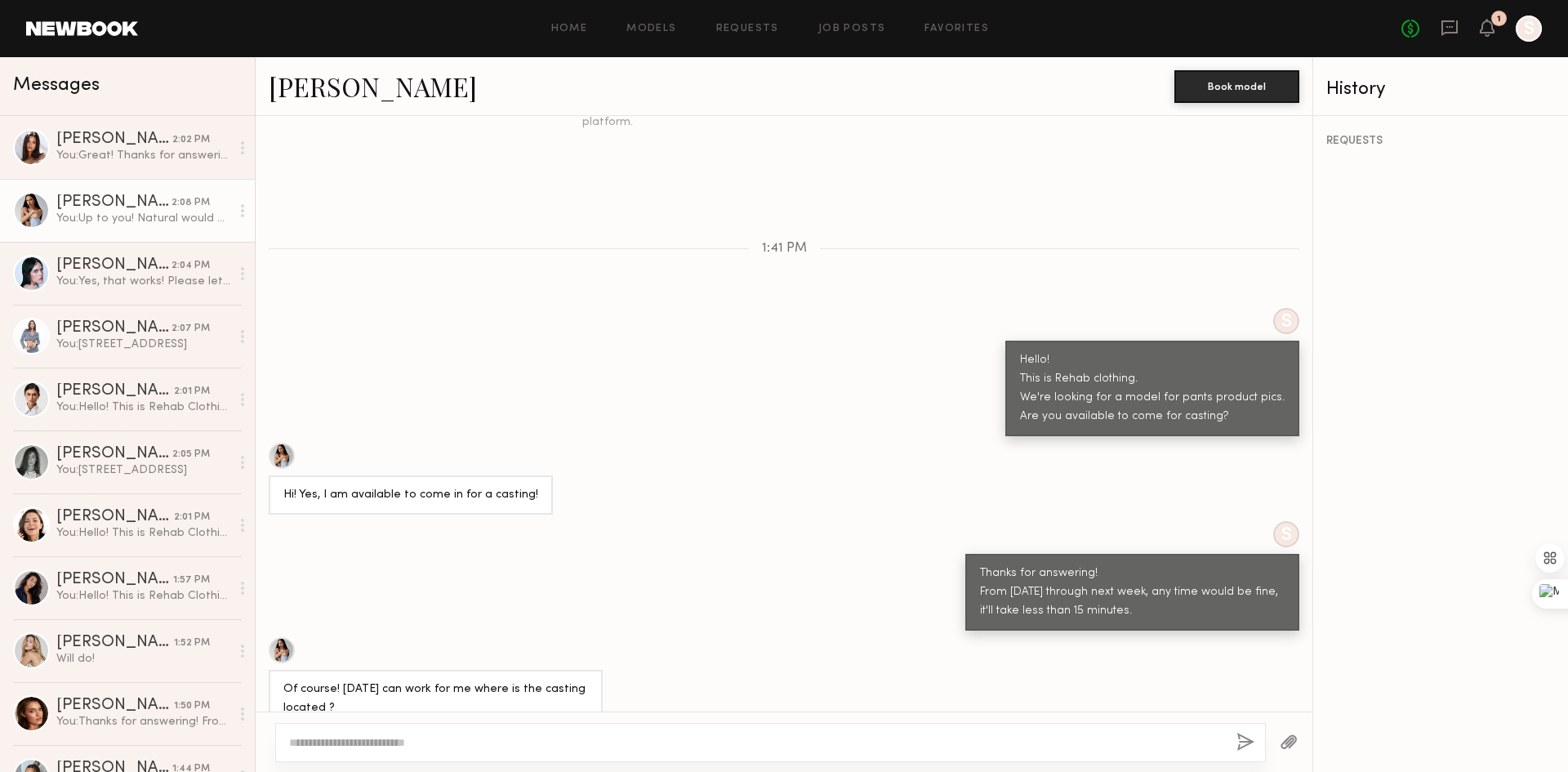
click at [659, 376] on div "S Hello! This is Rehab clothing. We're looking for a model for pants product pi…" at bounding box center [784, 372] width 1057 height 129
click at [623, 375] on div "S Hello! This is Rehab clothing. We're looking for a model for pants product pi…" at bounding box center [784, 372] width 1057 height 129
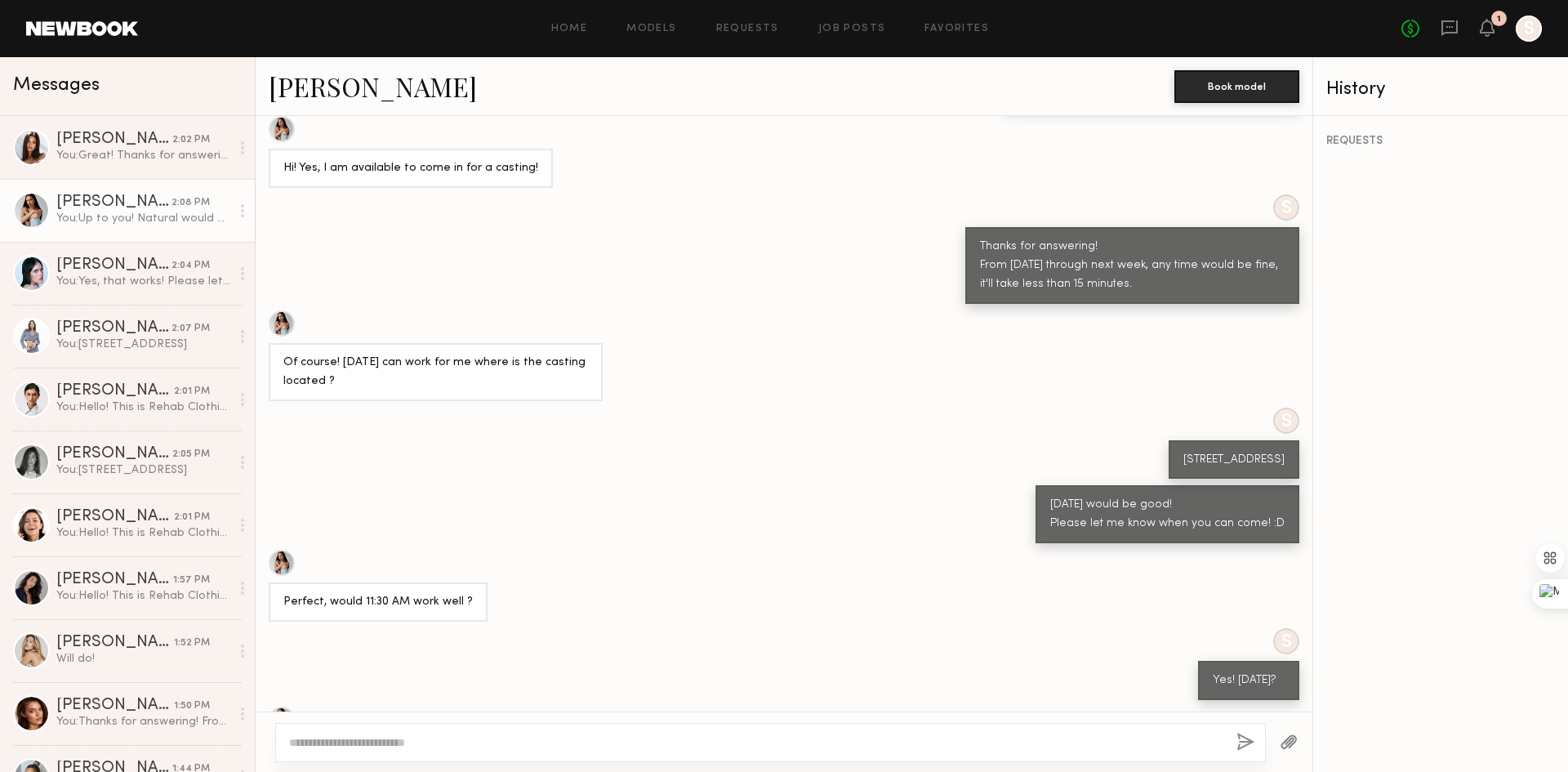
scroll to position [933, 0]
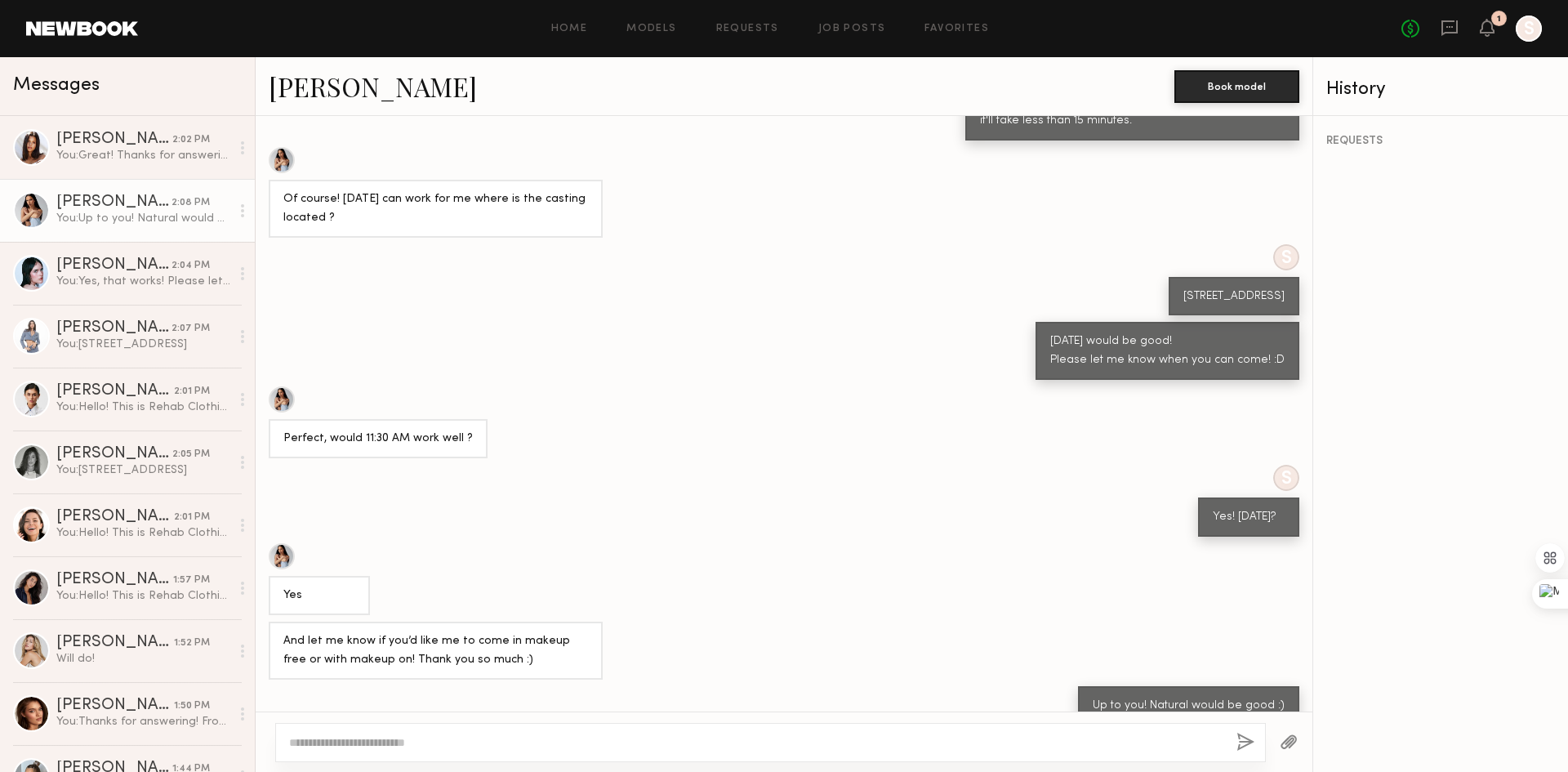
click at [642, 343] on div "[DATE] would be good! Please let me know when you can come! :D" at bounding box center [784, 351] width 1057 height 58
click at [281, 147] on div at bounding box center [282, 161] width 26 height 26
click at [103, 152] on div "You: Great! Thanks for answering. From [DATE] to next week, any time would be f…" at bounding box center [143, 155] width 174 height 16
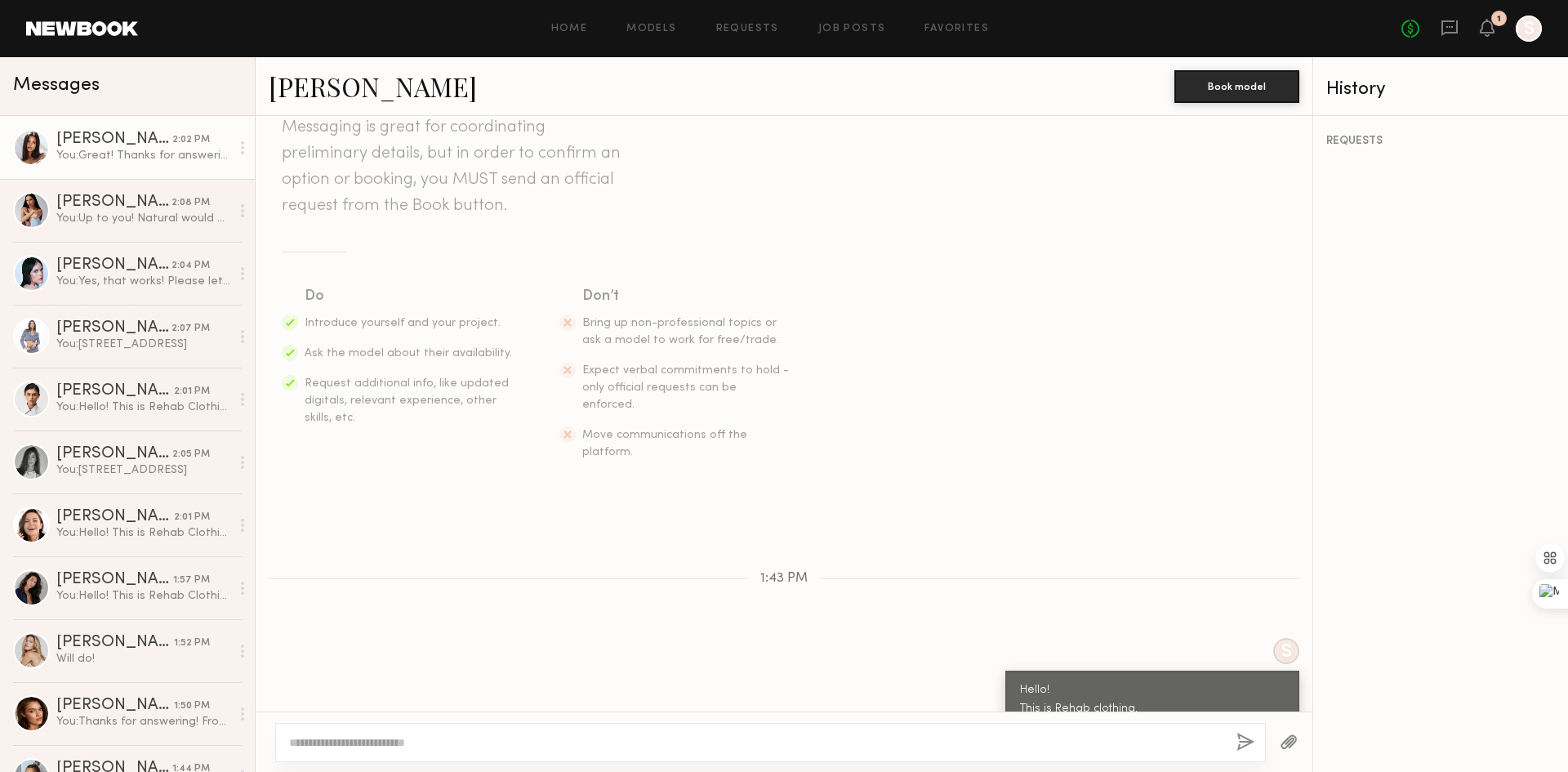
scroll to position [440, 0]
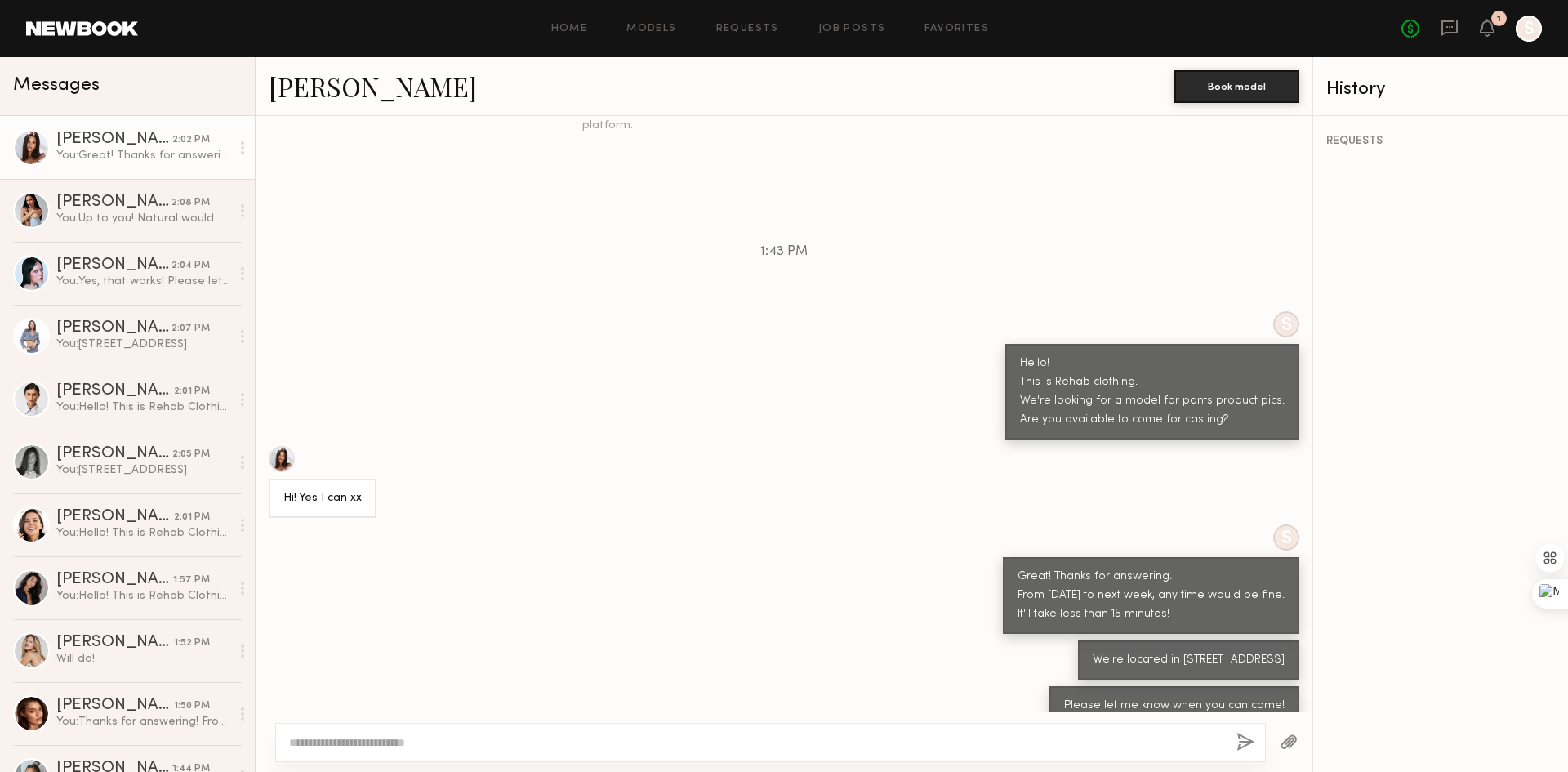
click at [282, 446] on div at bounding box center [282, 459] width 26 height 26
click at [118, 291] on link "[PERSON_NAME] 2:04 PM You: Yes, that works! Please let me know 30 minutes befor…" at bounding box center [127, 272] width 255 height 63
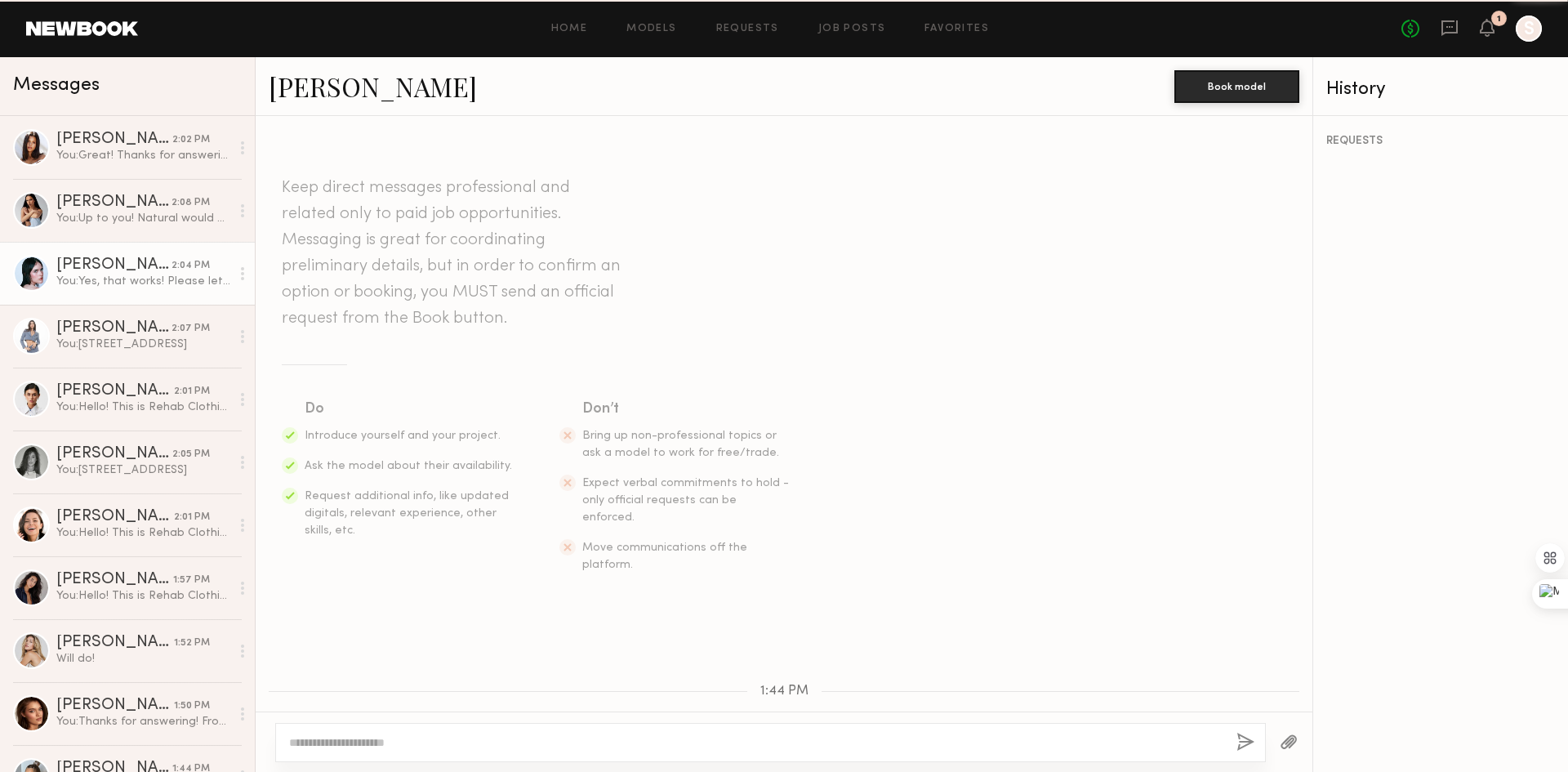
scroll to position [841, 0]
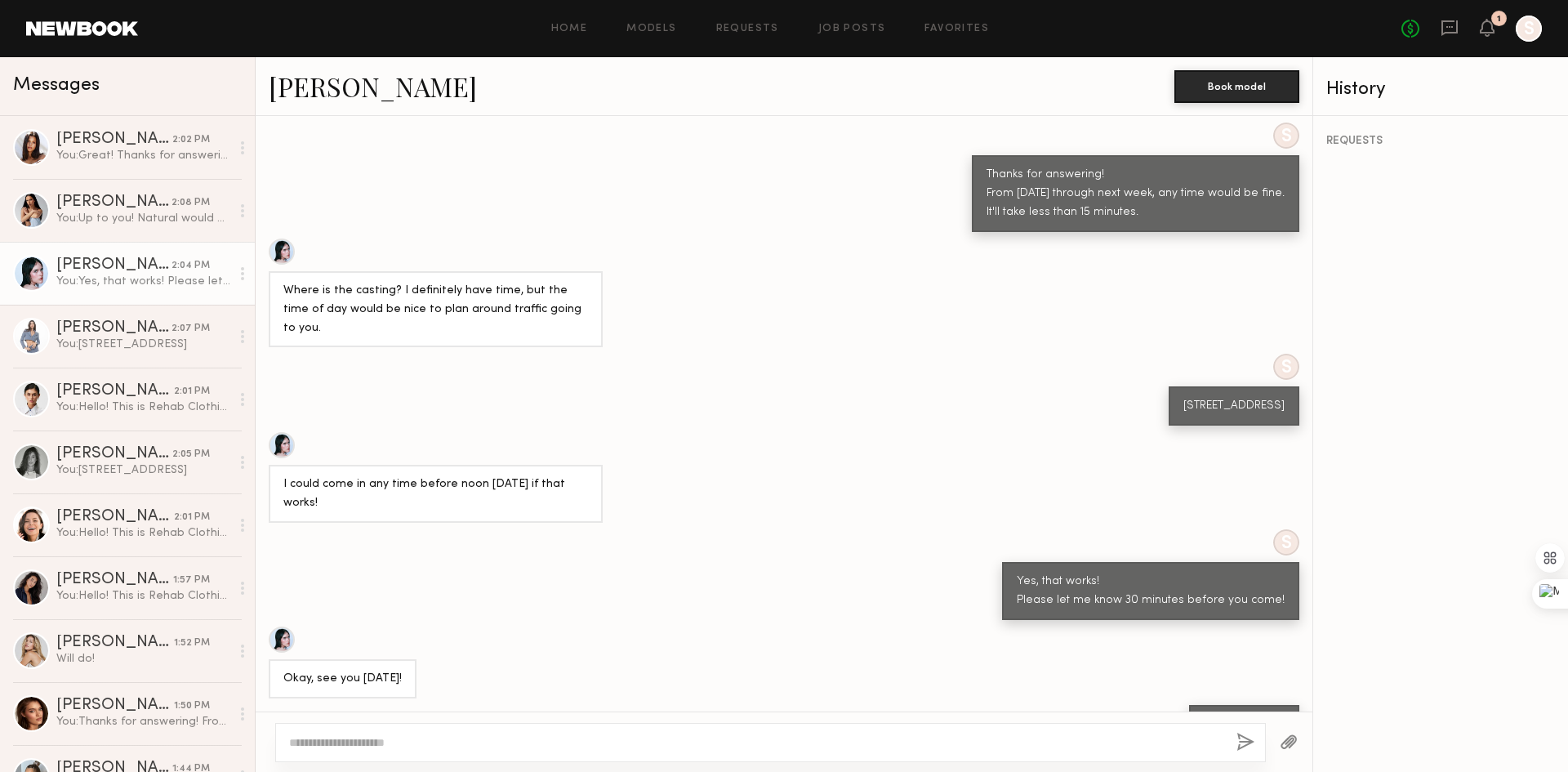
click at [287, 626] on div at bounding box center [282, 640] width 26 height 26
click at [142, 293] on link "[PERSON_NAME] 2:04 PM You: Yes, that works! Please let me know 30 minutes befor…" at bounding box center [127, 272] width 255 height 63
click at [130, 334] on div "[PERSON_NAME]" at bounding box center [114, 328] width 116 height 16
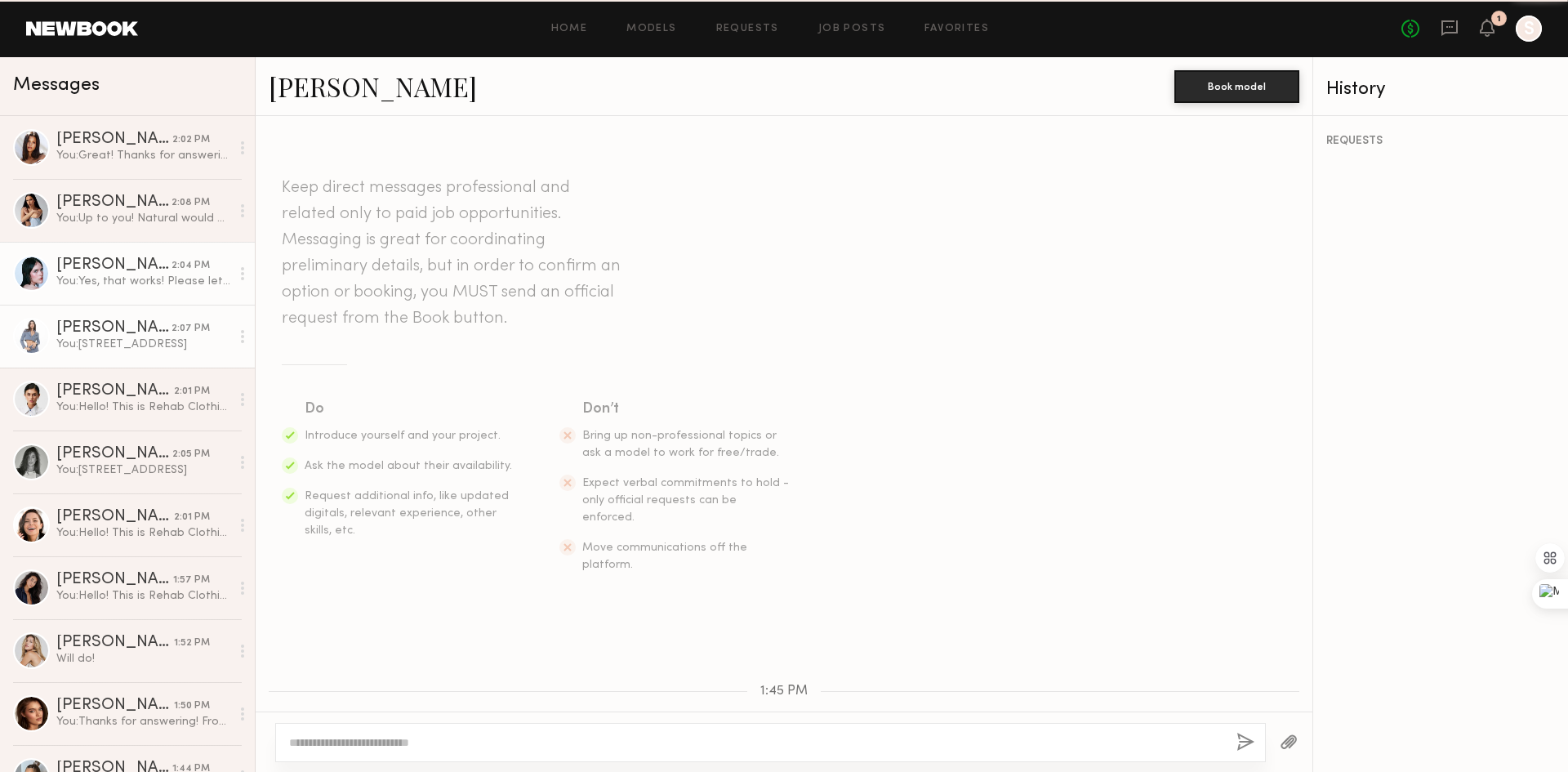
scroll to position [509, 0]
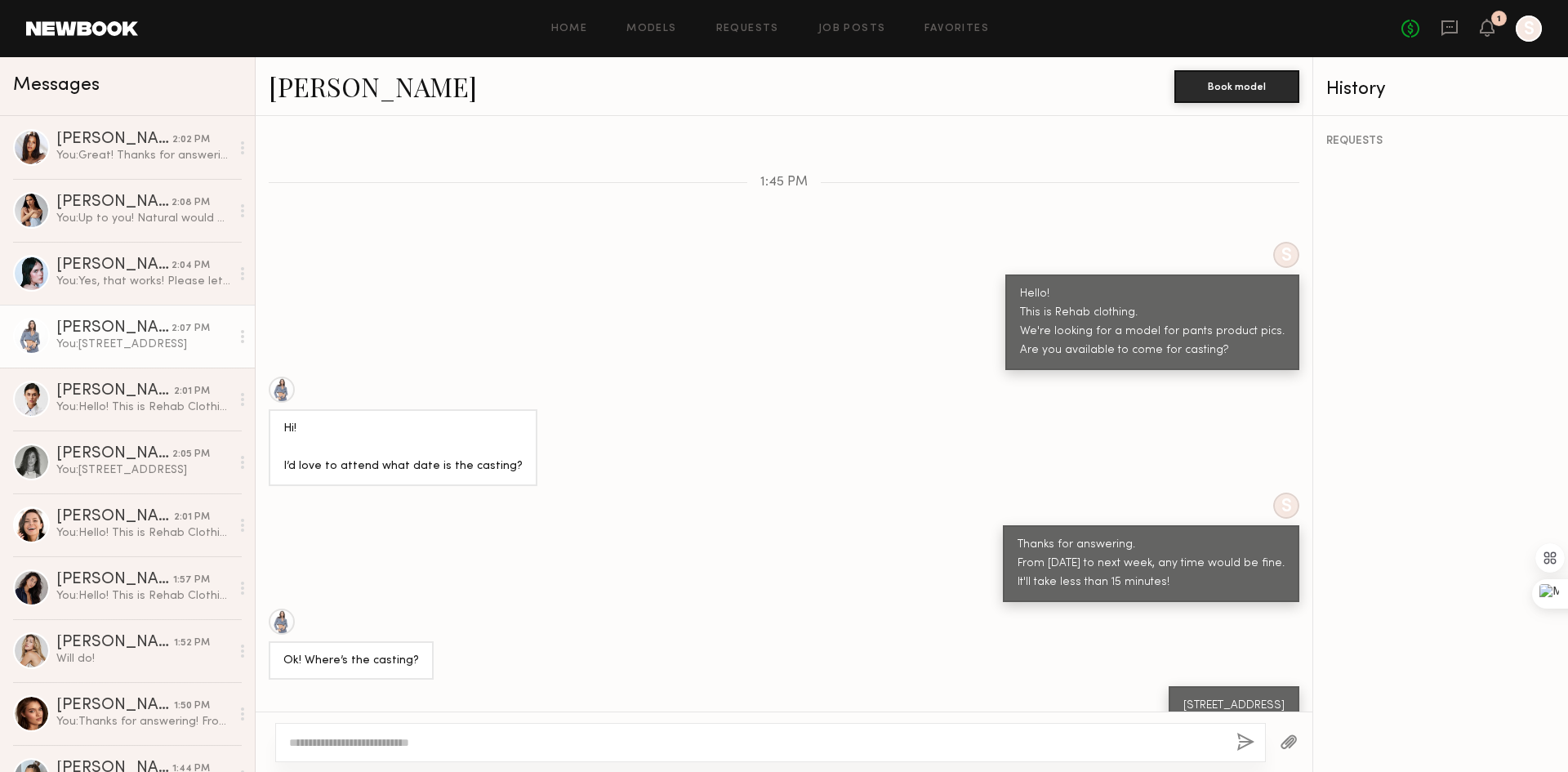
click at [285, 377] on div at bounding box center [282, 390] width 26 height 26
click at [122, 408] on div "You: Hello! This is Rehab Clothing. We're looking for a model for our pants pro…" at bounding box center [143, 407] width 174 height 16
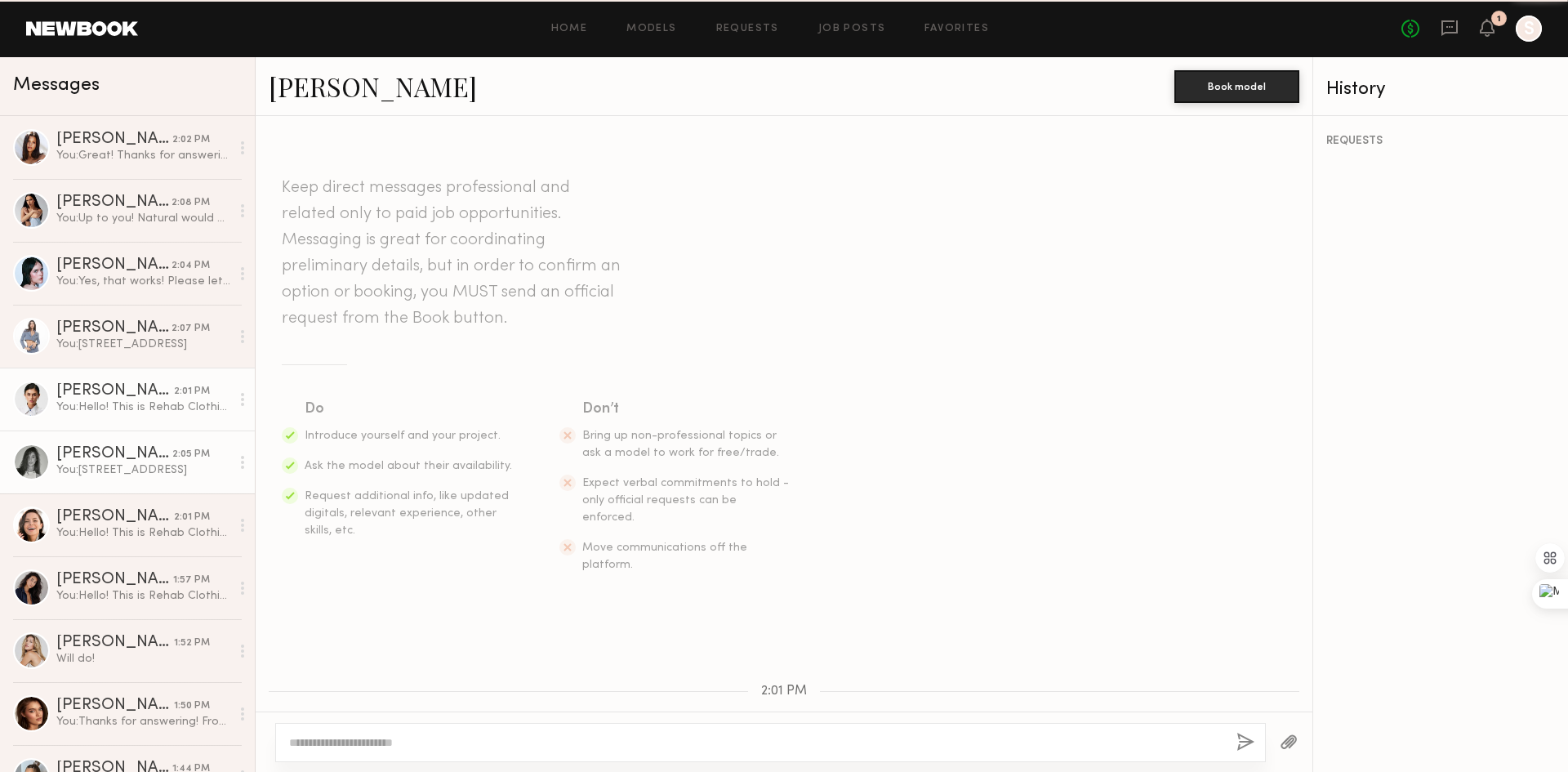
scroll to position [311, 0]
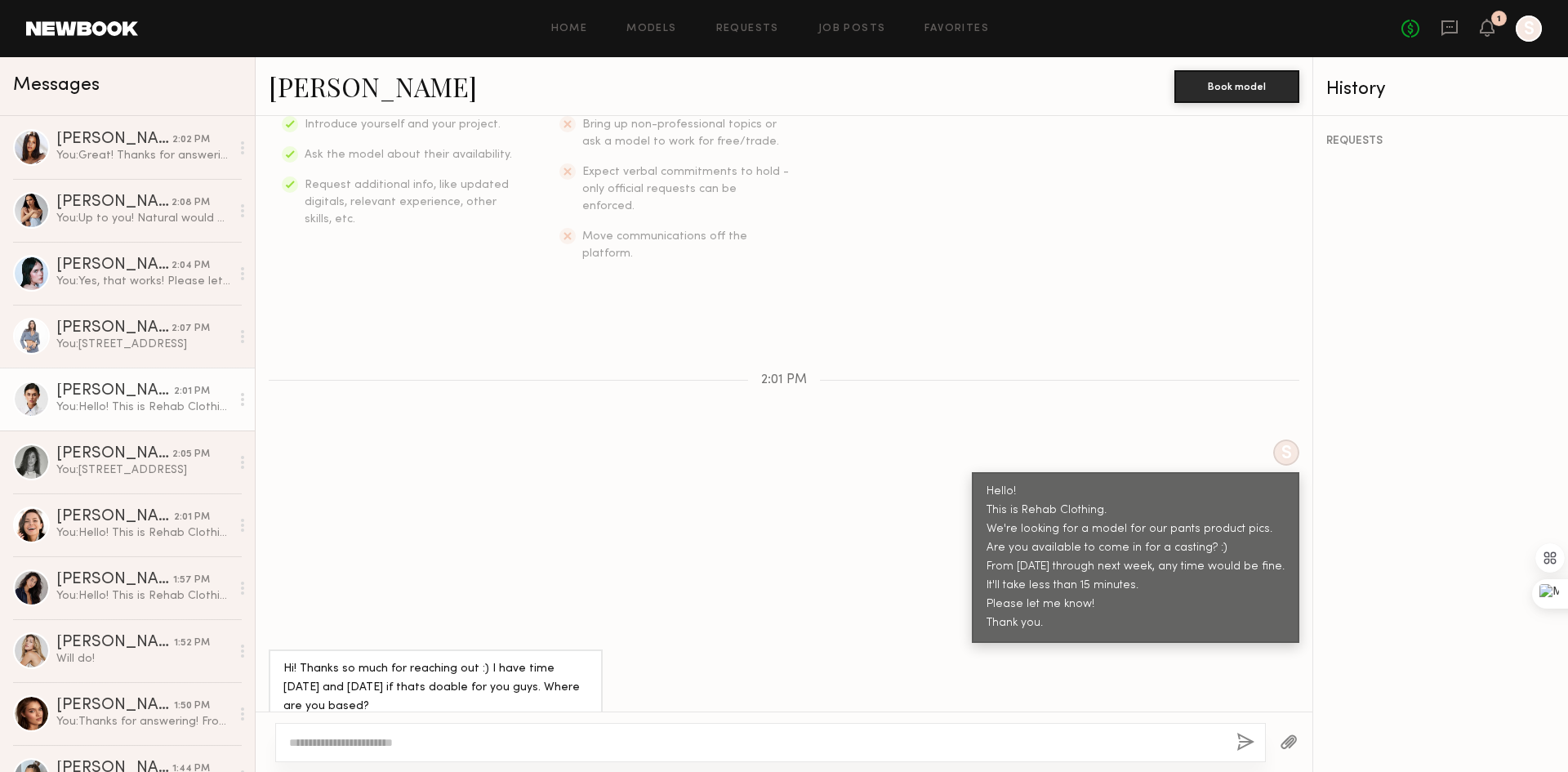
click at [442, 494] on div "S Hello! This is Rehab Clothing. We're looking for a model for our pants produc…" at bounding box center [784, 541] width 1057 height 204
drag, startPoint x: 365, startPoint y: 660, endPoint x: 522, endPoint y: 662, distance: 157.0
click at [522, 662] on div "Hi! Thanks so much for reaching out :) I have time [DATE] and [DATE] if thats d…" at bounding box center [436, 688] width 304 height 56
click at [477, 738] on textarea at bounding box center [756, 742] width 935 height 16
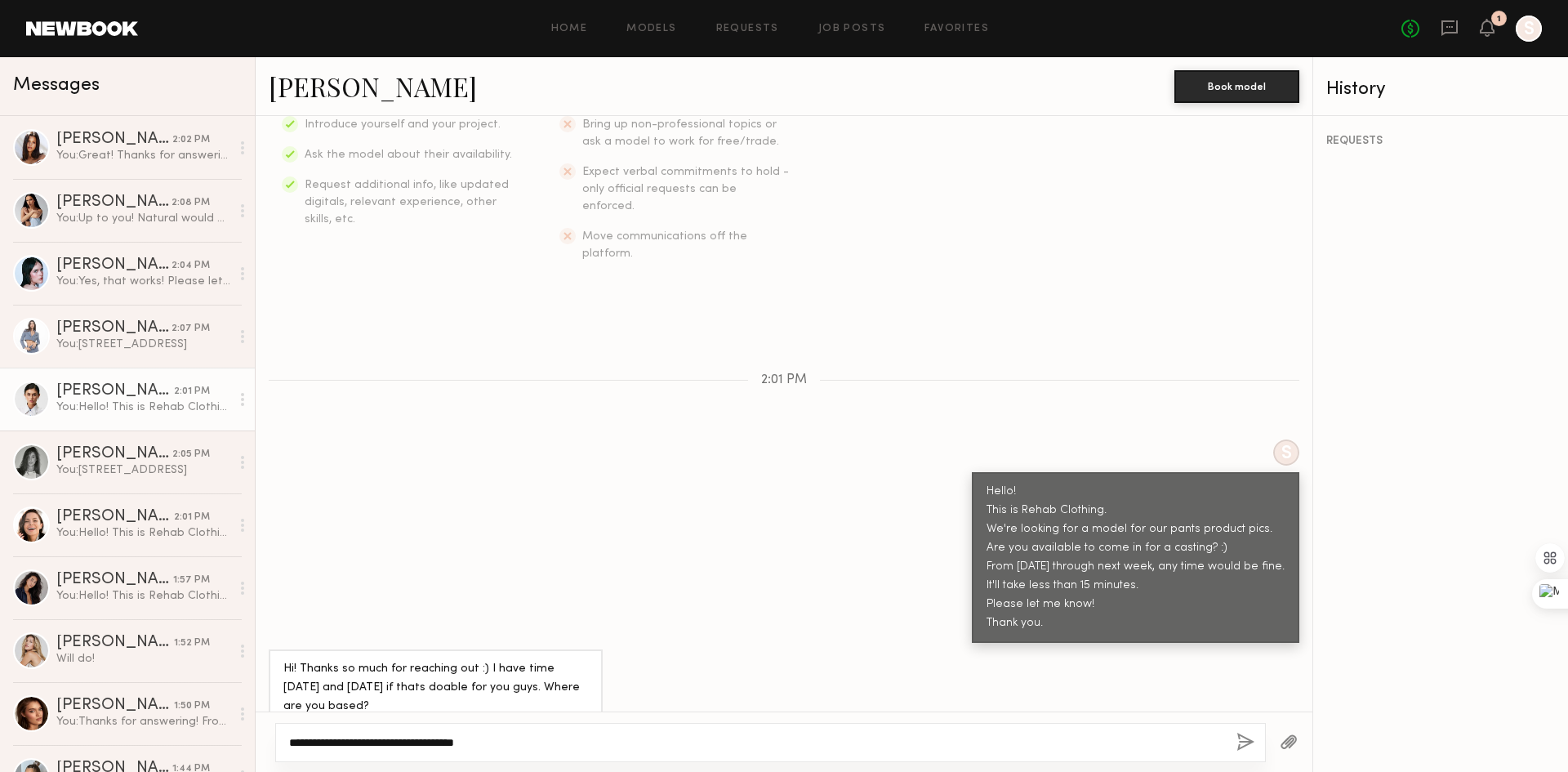
click at [291, 742] on textarea "**********" at bounding box center [756, 742] width 935 height 16
type textarea "**********"
click at [1239, 750] on button "button" at bounding box center [1245, 743] width 18 height 21
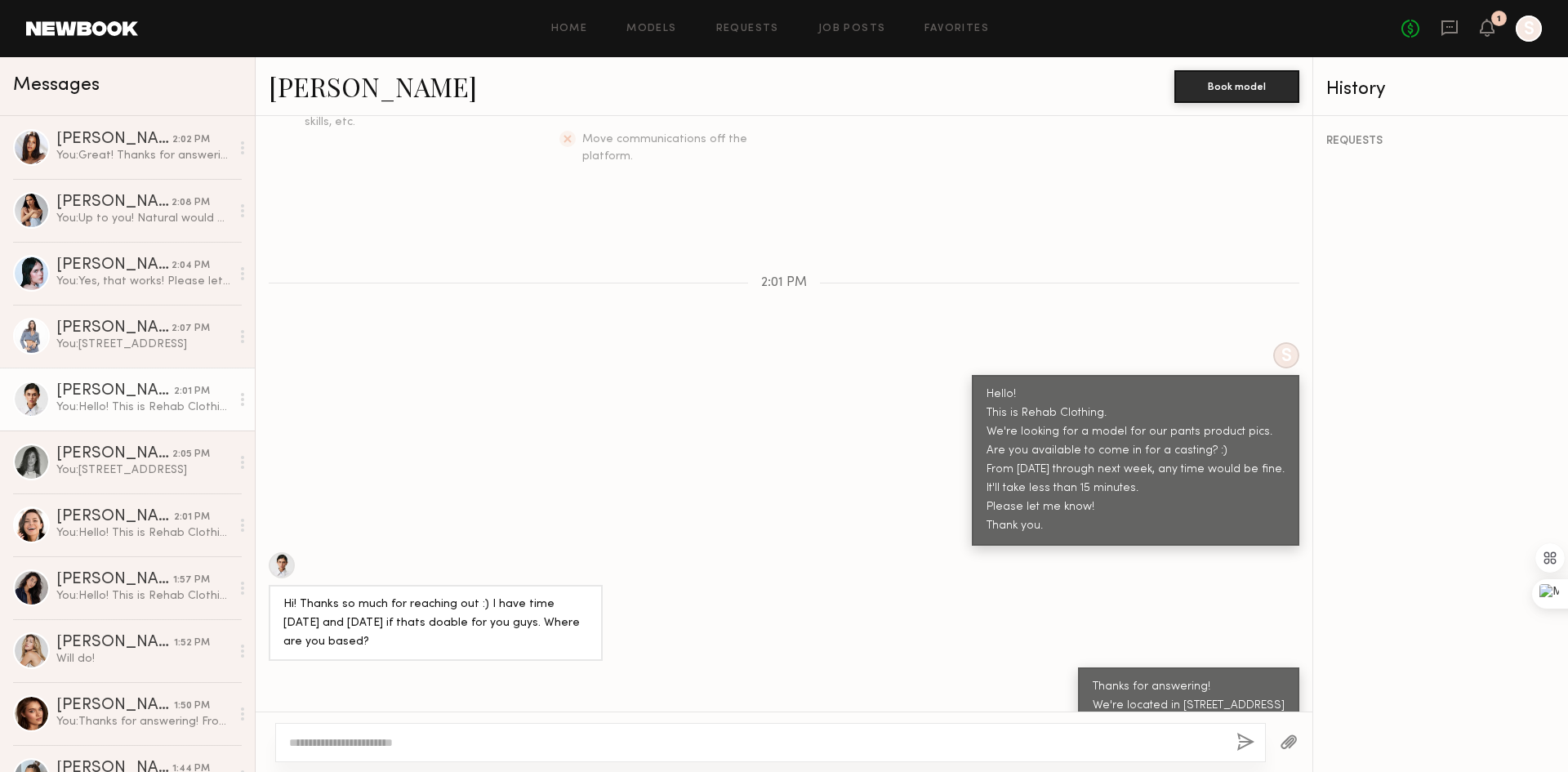
click at [574, 743] on textarea at bounding box center [756, 742] width 935 height 16
type textarea "*"
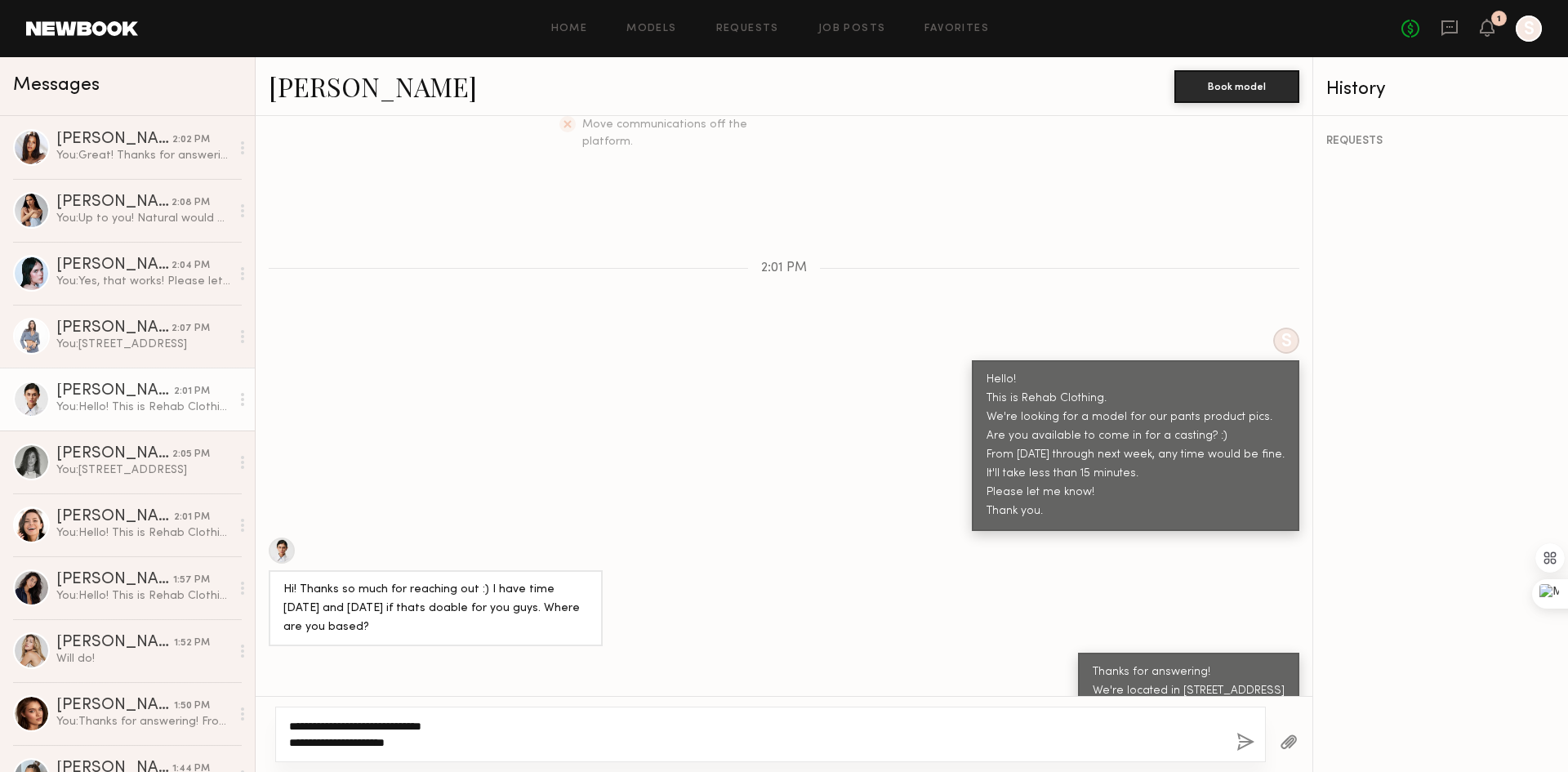
type textarea "**********"
click at [1245, 739] on button "button" at bounding box center [1245, 743] width 18 height 21
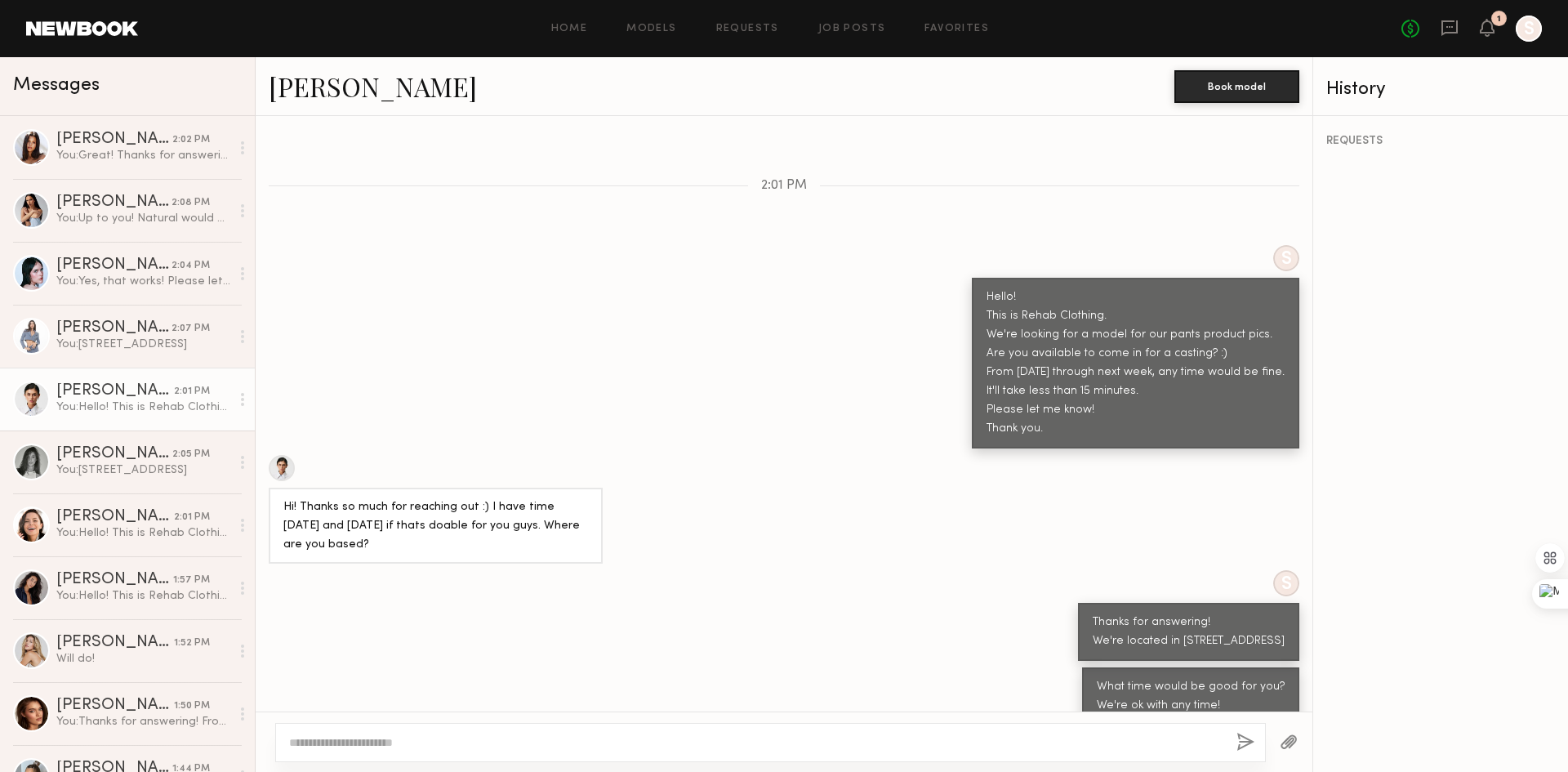
click at [884, 514] on div "Hi! Thanks so much for reaching out :) I have time [DATE] and [DATE] if thats d…" at bounding box center [784, 509] width 1057 height 110
drag, startPoint x: 494, startPoint y: 358, endPoint x: 457, endPoint y: 371, distance: 39.2
click at [494, 358] on div "S Hello! This is Rehab Clothing. We're looking for a model for our pants produc…" at bounding box center [784, 347] width 1057 height 204
click at [138, 419] on link "[PERSON_NAME] 2:01 PM You: Hello! This is Rehab Clothing. We're looking for a m…" at bounding box center [127, 398] width 255 height 63
click at [132, 459] on div "[PERSON_NAME]" at bounding box center [114, 454] width 116 height 16
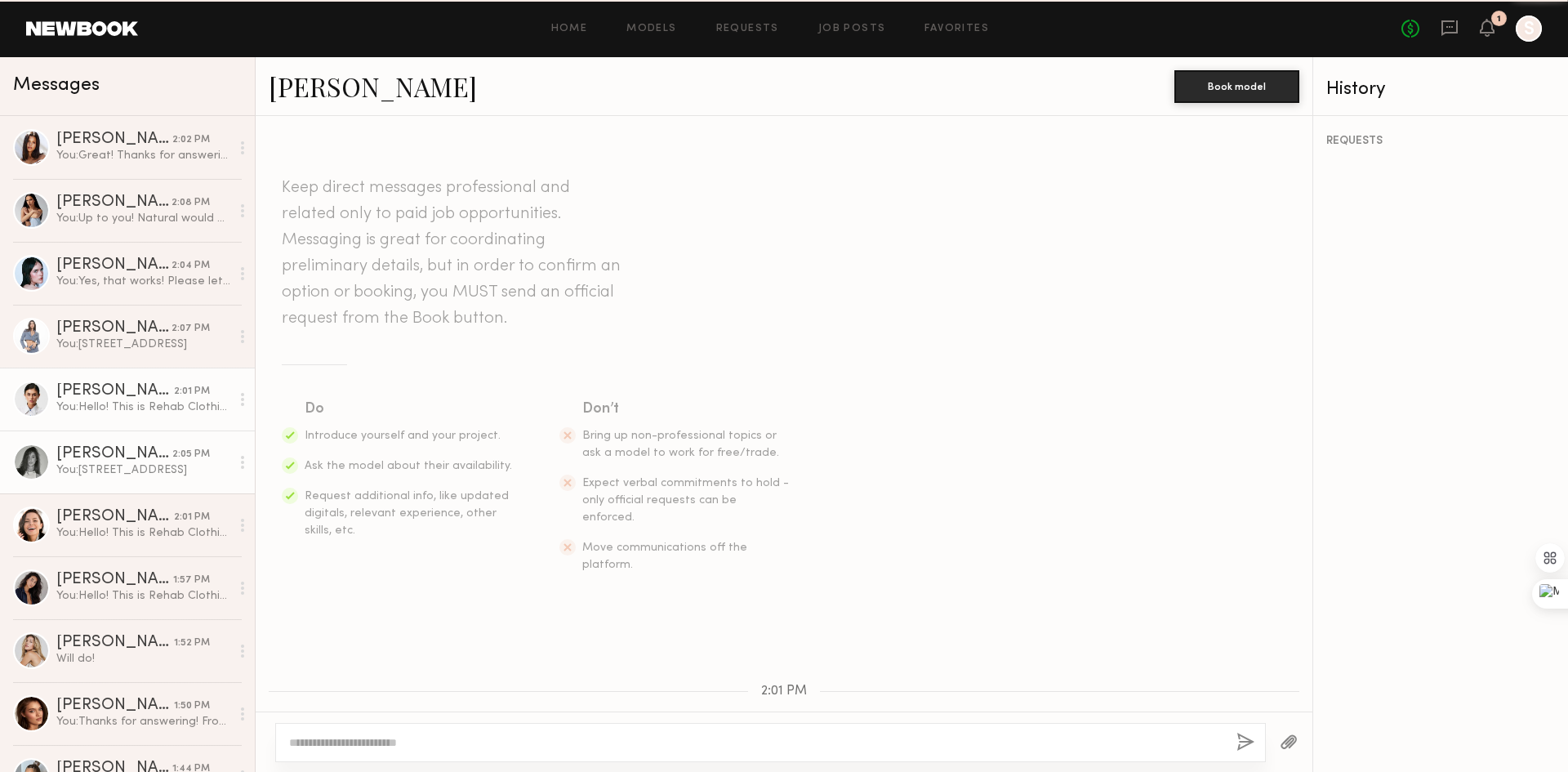
scroll to position [371, 0]
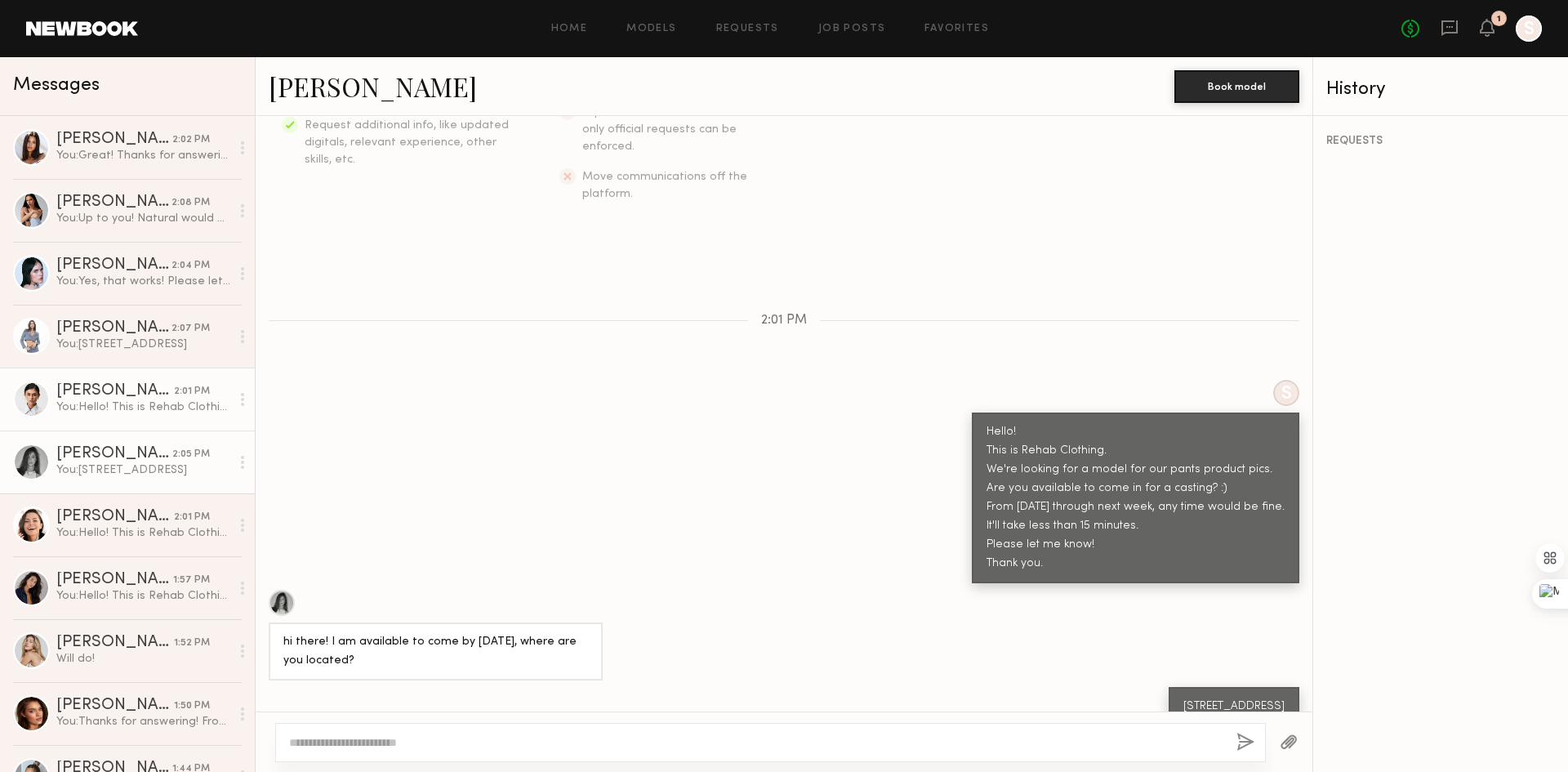
click at [134, 385] on div "[PERSON_NAME]" at bounding box center [115, 391] width 117 height 16
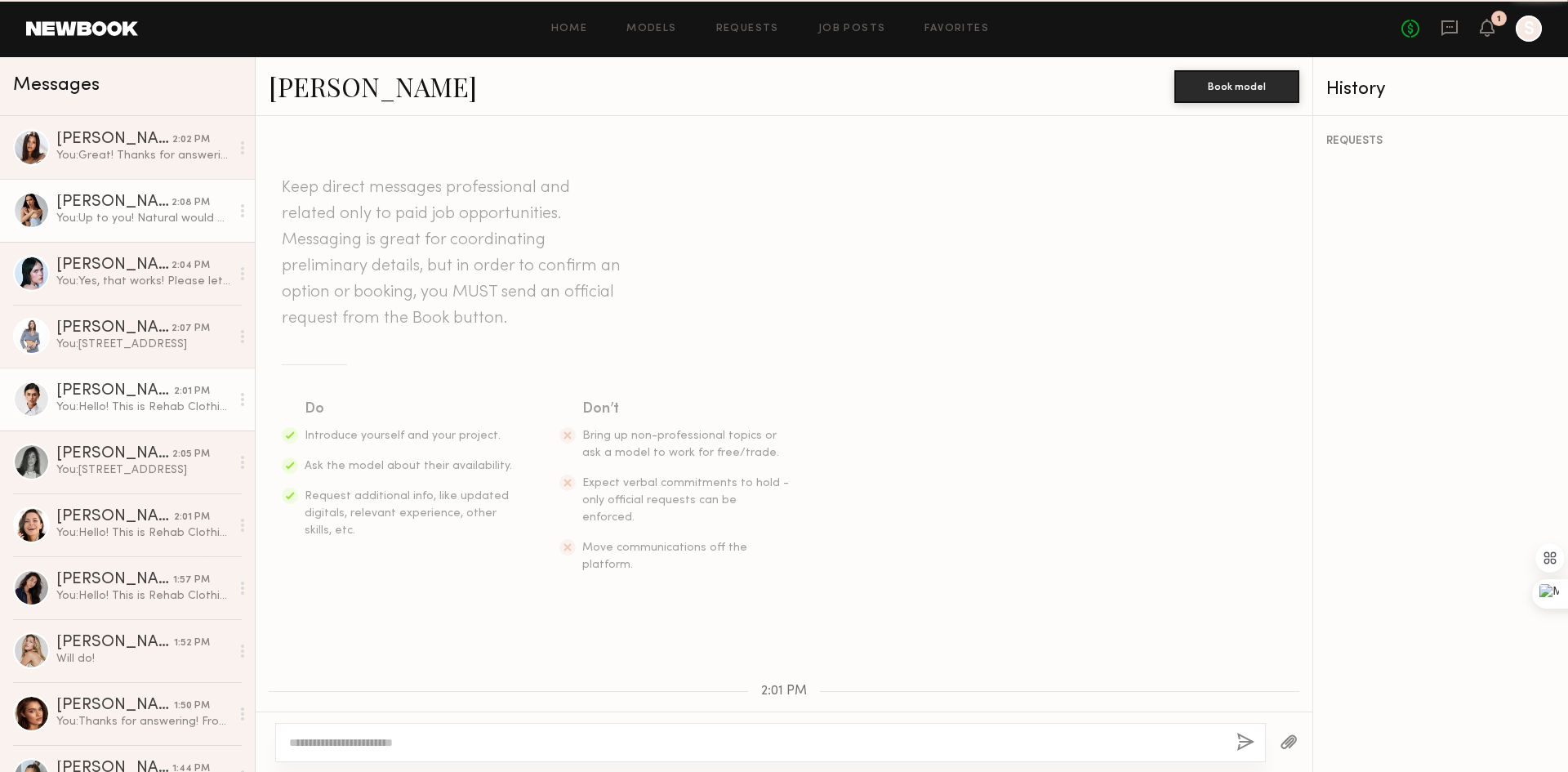
scroll to position [505, 0]
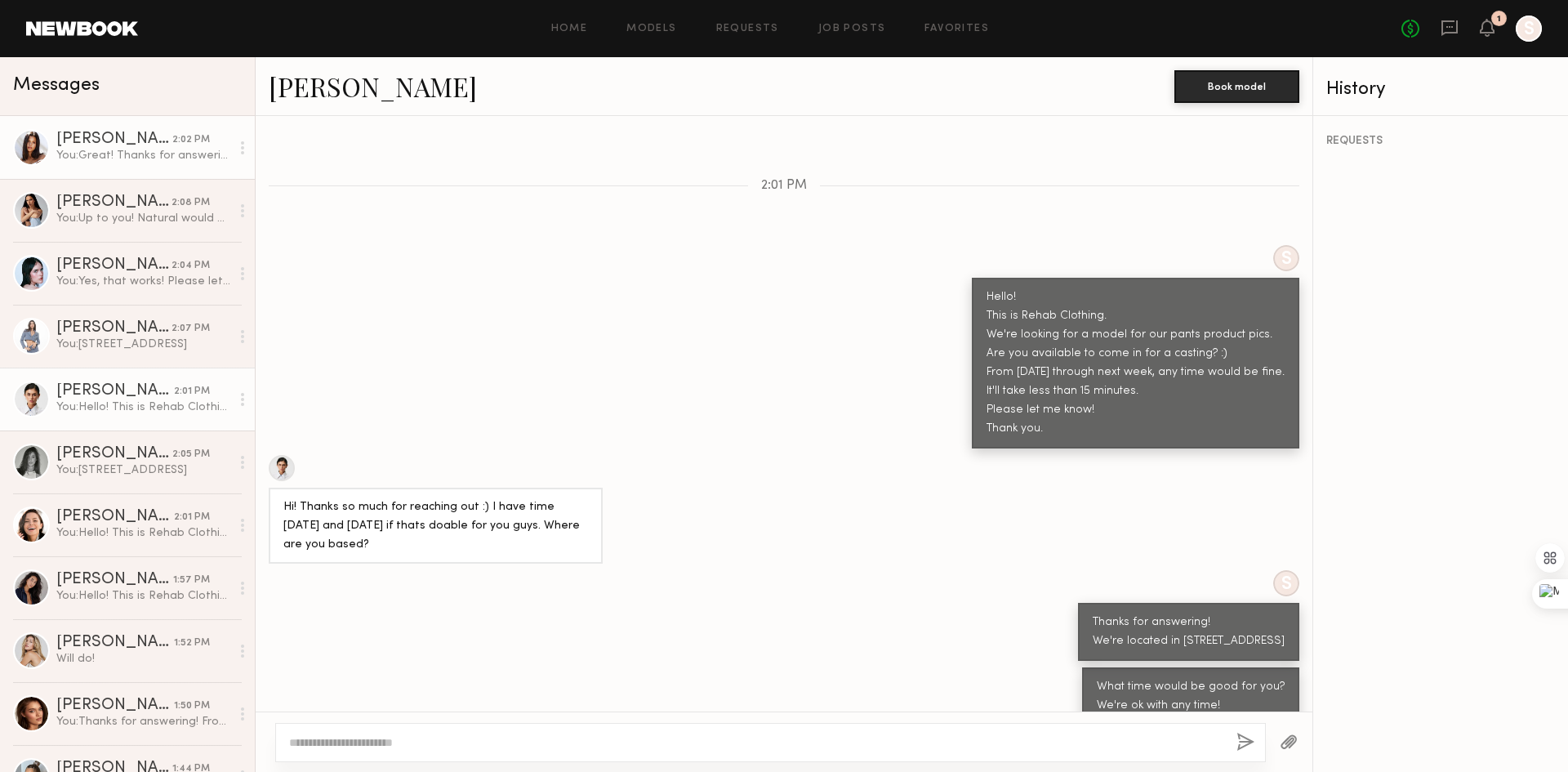
click at [142, 147] on div "[PERSON_NAME]" at bounding box center [114, 139] width 116 height 16
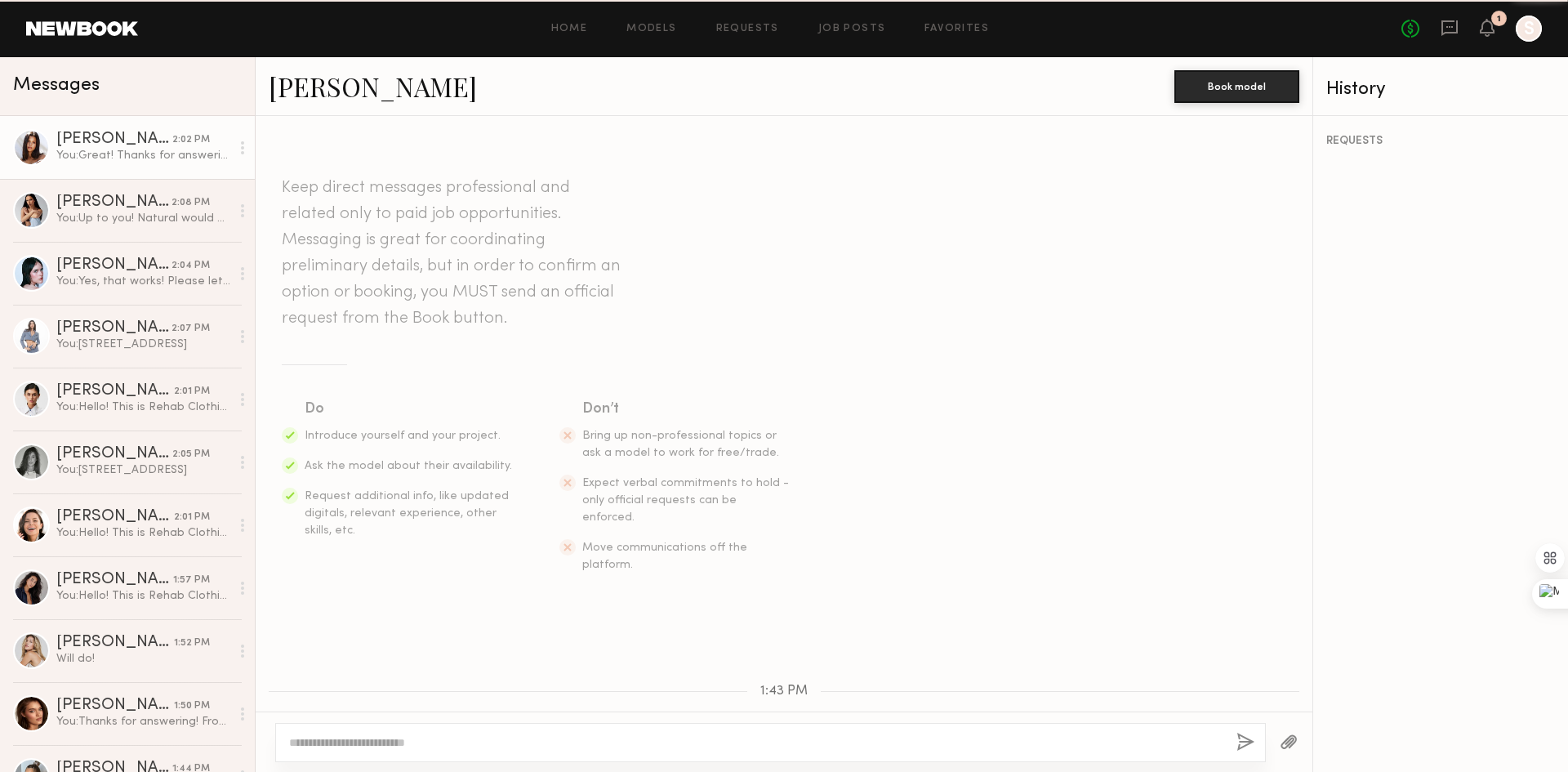
scroll to position [440, 0]
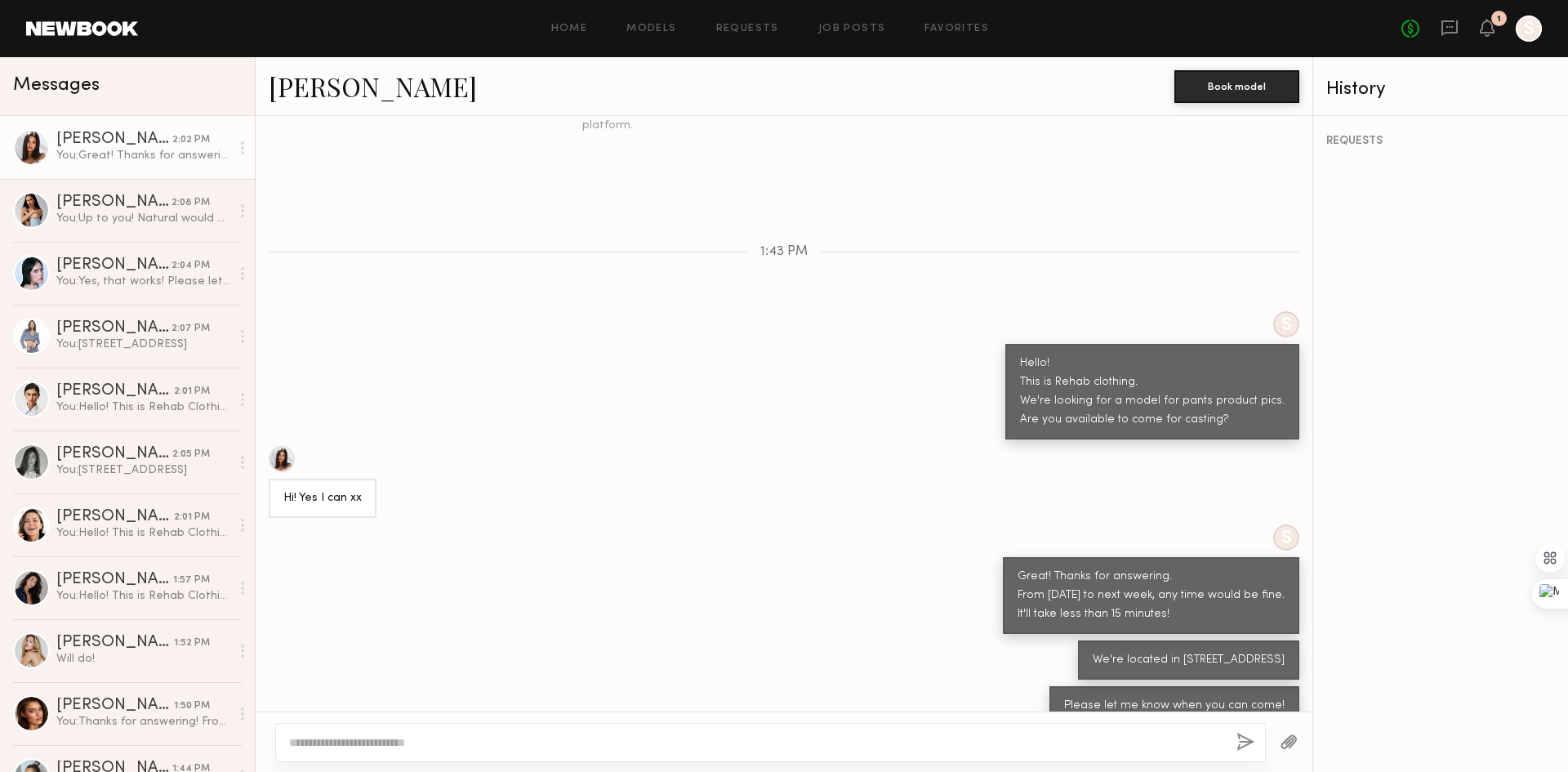
click at [611, 493] on div "Keep direct messages professional and related only to paid job opportunities. M…" at bounding box center [784, 413] width 1057 height 595
click at [117, 205] on div "[PERSON_NAME]" at bounding box center [114, 202] width 116 height 16
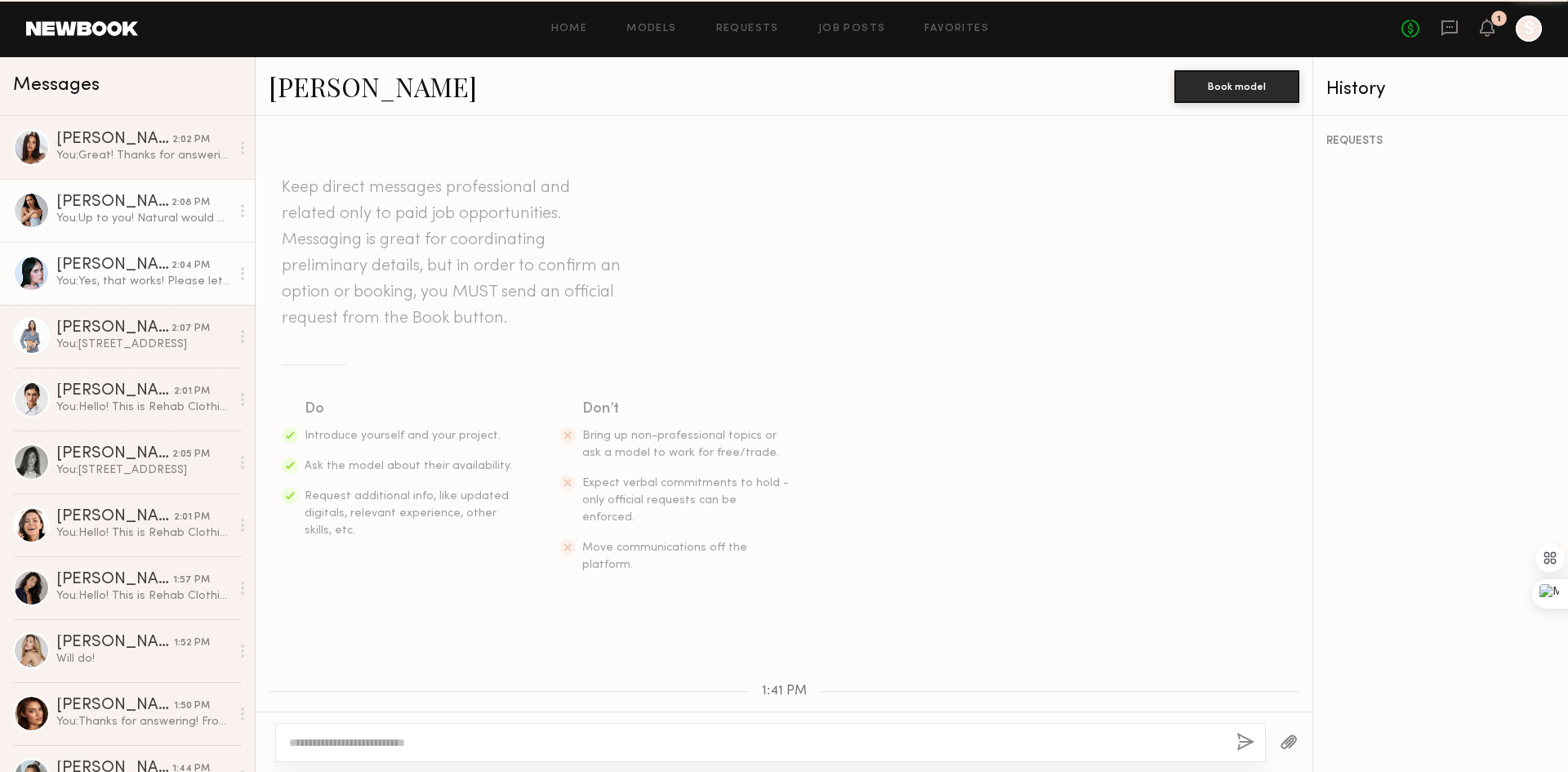
scroll to position [1011, 0]
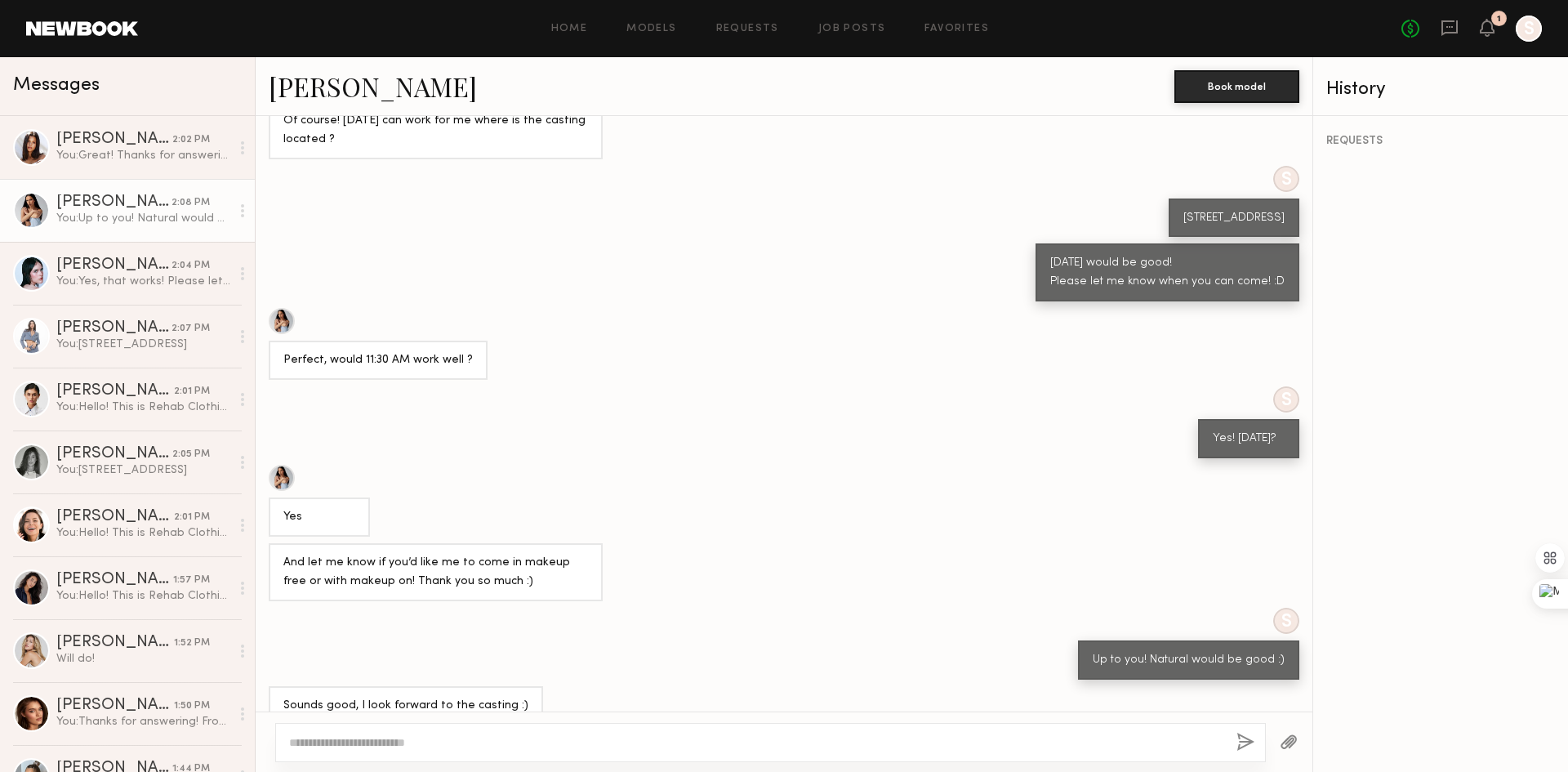
click at [551, 735] on textarea at bounding box center [756, 742] width 935 height 16
type textarea "**********"
click at [398, 750] on div "**********" at bounding box center [770, 743] width 991 height 39
click at [411, 736] on textarea "**********" at bounding box center [756, 742] width 935 height 16
click at [435, 737] on textarea "**********" at bounding box center [756, 742] width 935 height 16
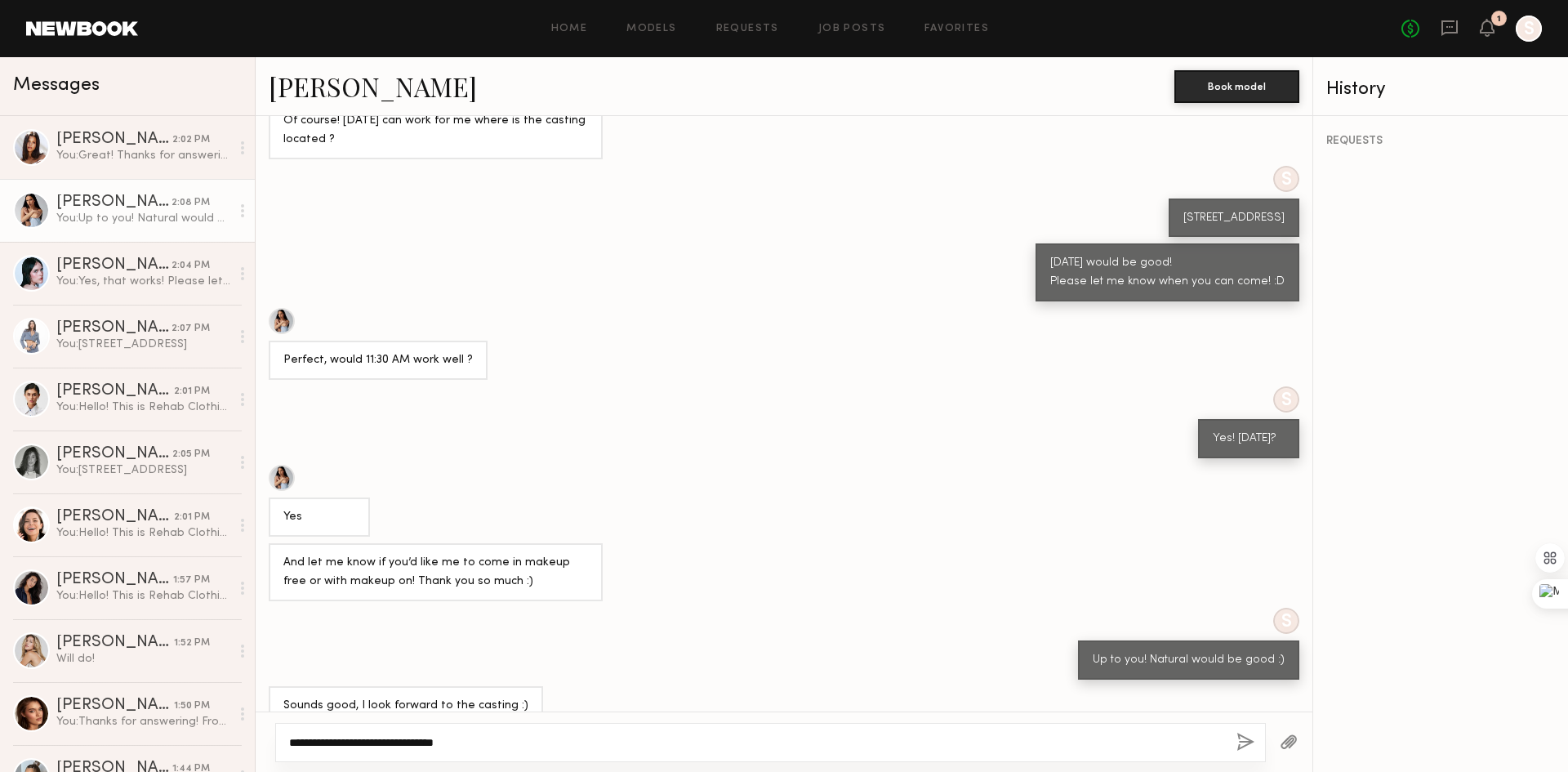
click at [500, 747] on textarea "**********" at bounding box center [756, 742] width 935 height 16
click at [1255, 740] on div "**********" at bounding box center [770, 743] width 991 height 39
click at [1252, 725] on div "**********" at bounding box center [770, 743] width 991 height 39
click at [1246, 734] on button "button" at bounding box center [1245, 743] width 18 height 21
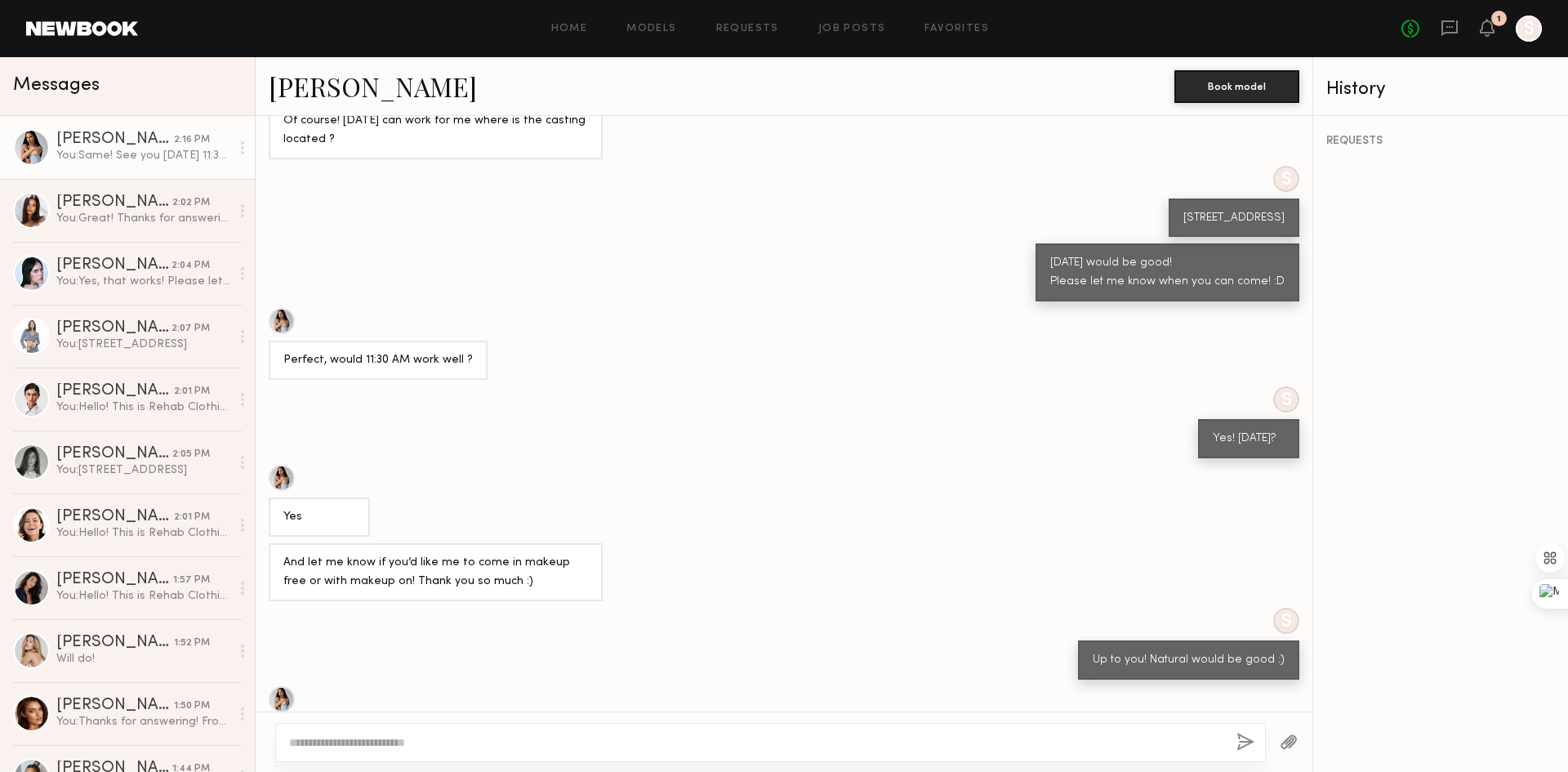
scroll to position [1089, 0]
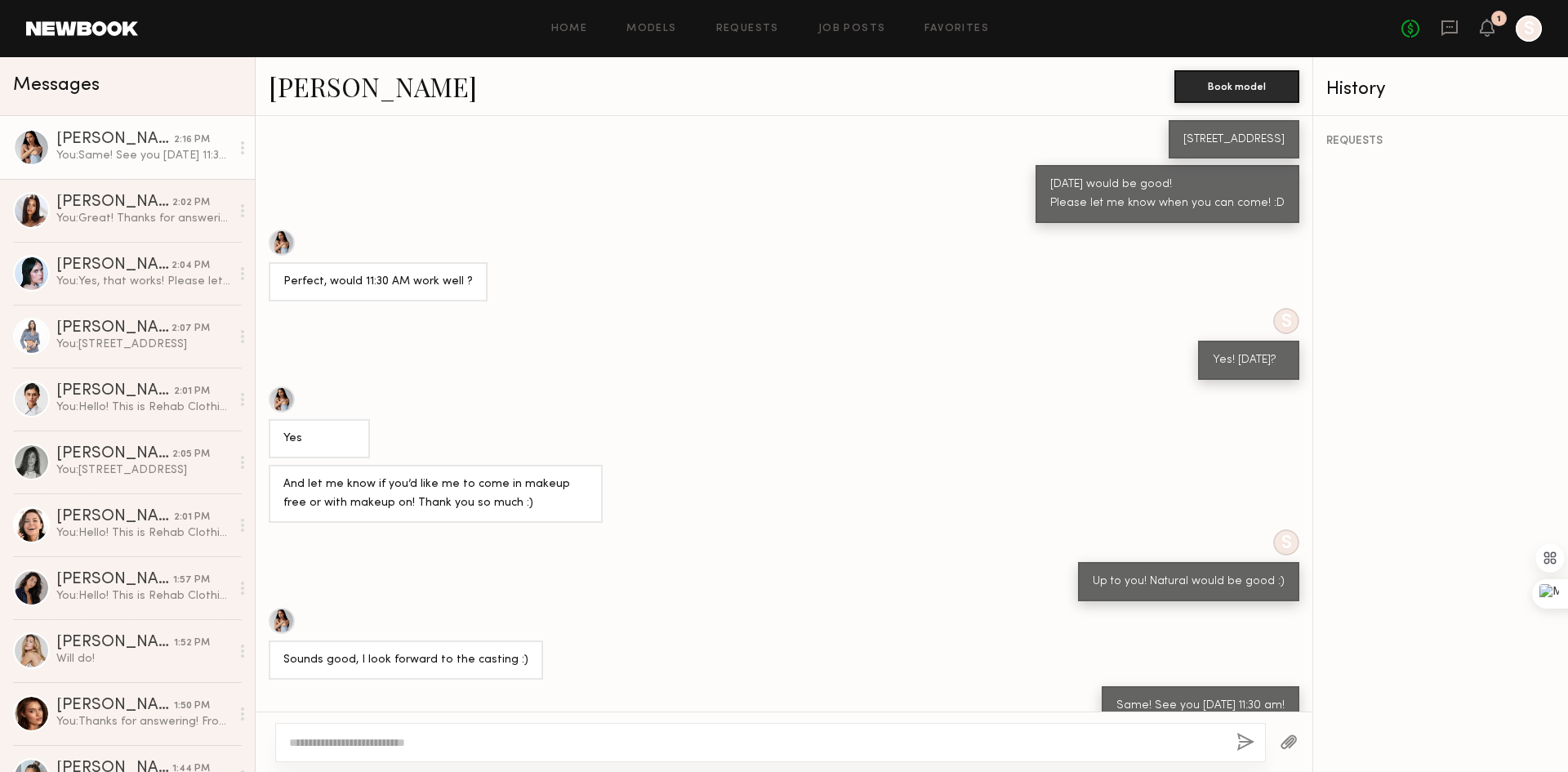
click at [280, 229] on div at bounding box center [282, 242] width 26 height 26
click at [126, 208] on div "[PERSON_NAME]" at bounding box center [114, 202] width 116 height 16
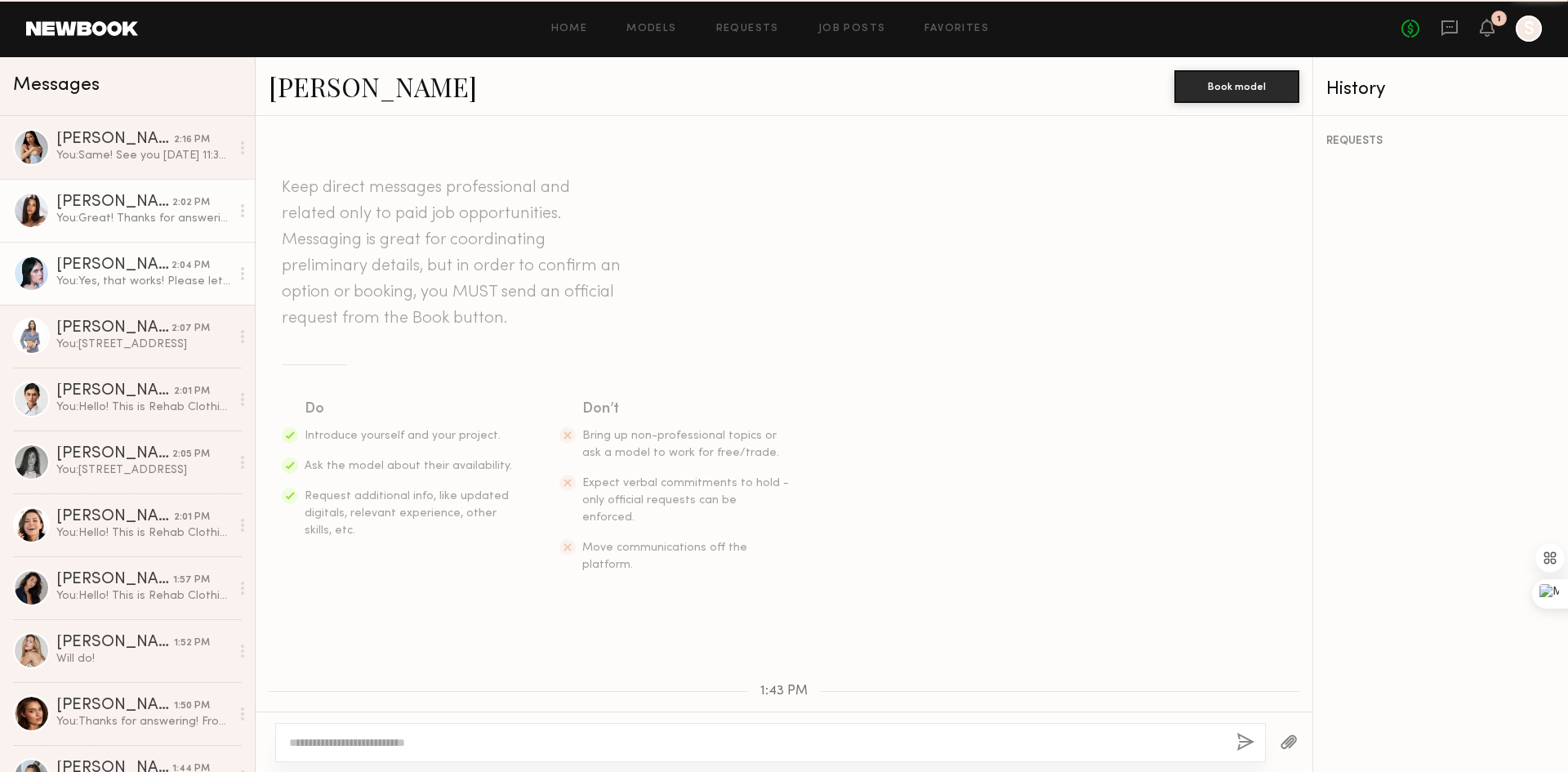
scroll to position [440, 0]
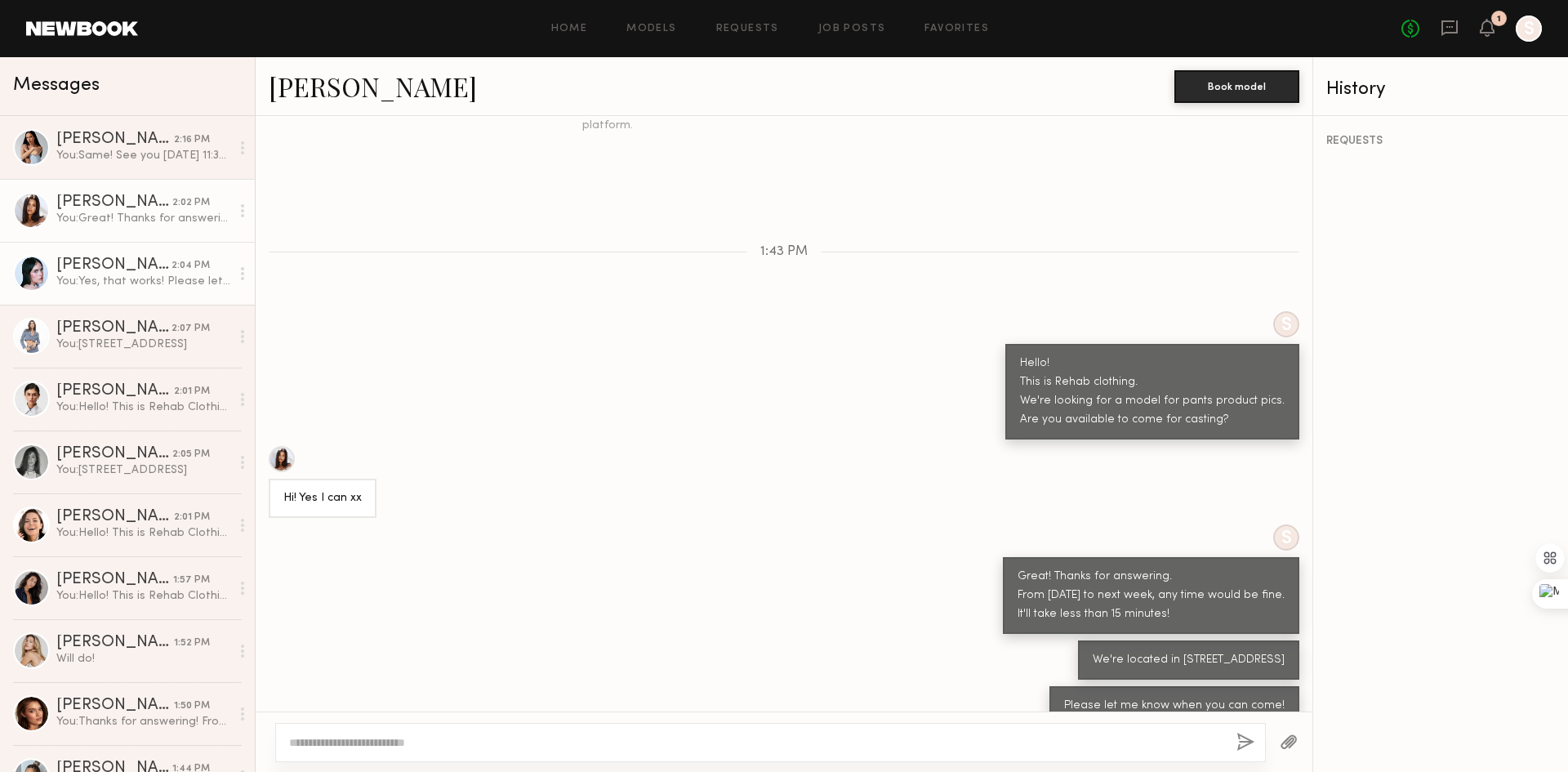
click at [123, 260] on div "[PERSON_NAME]" at bounding box center [114, 265] width 116 height 16
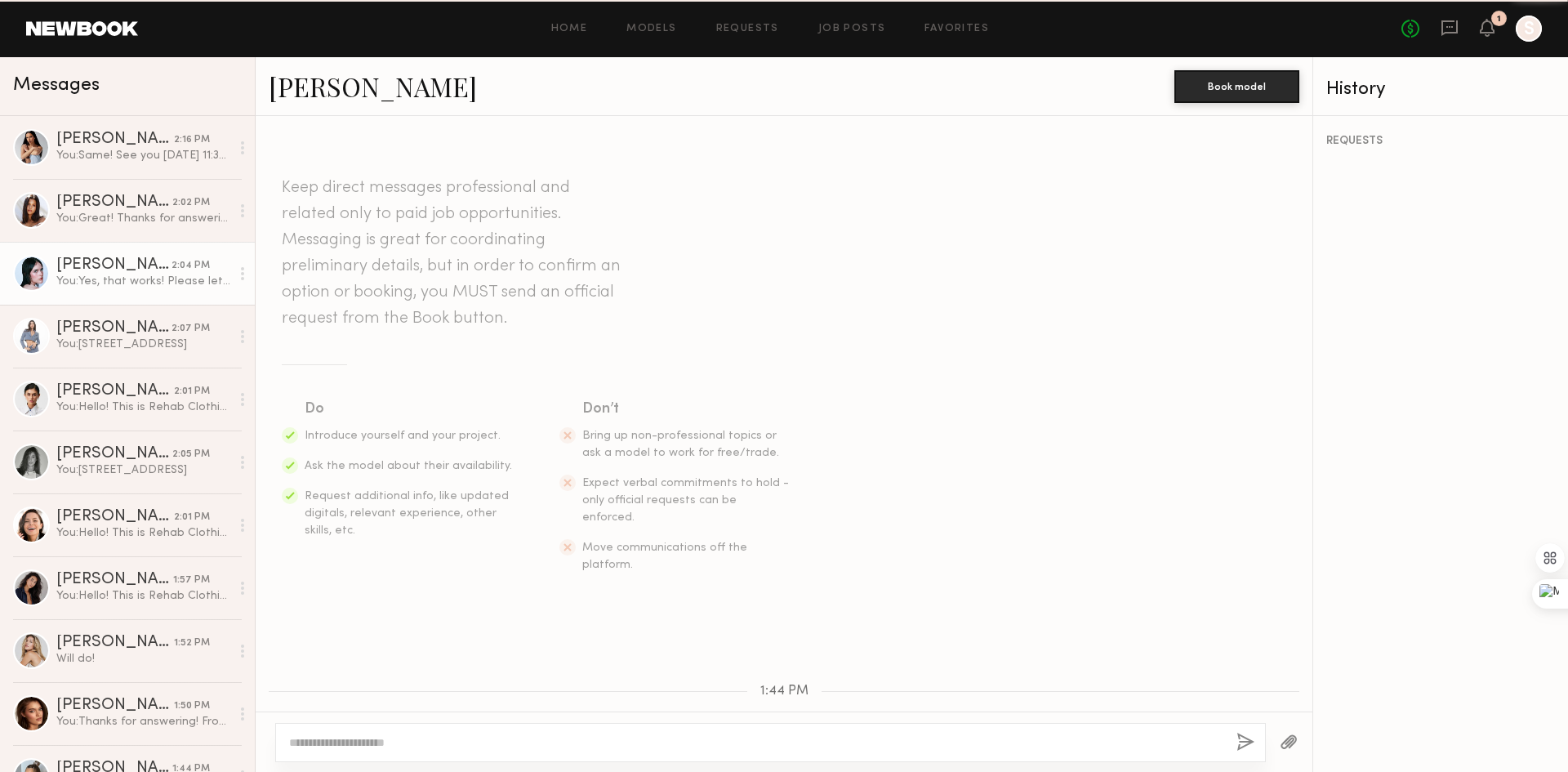
scroll to position [841, 0]
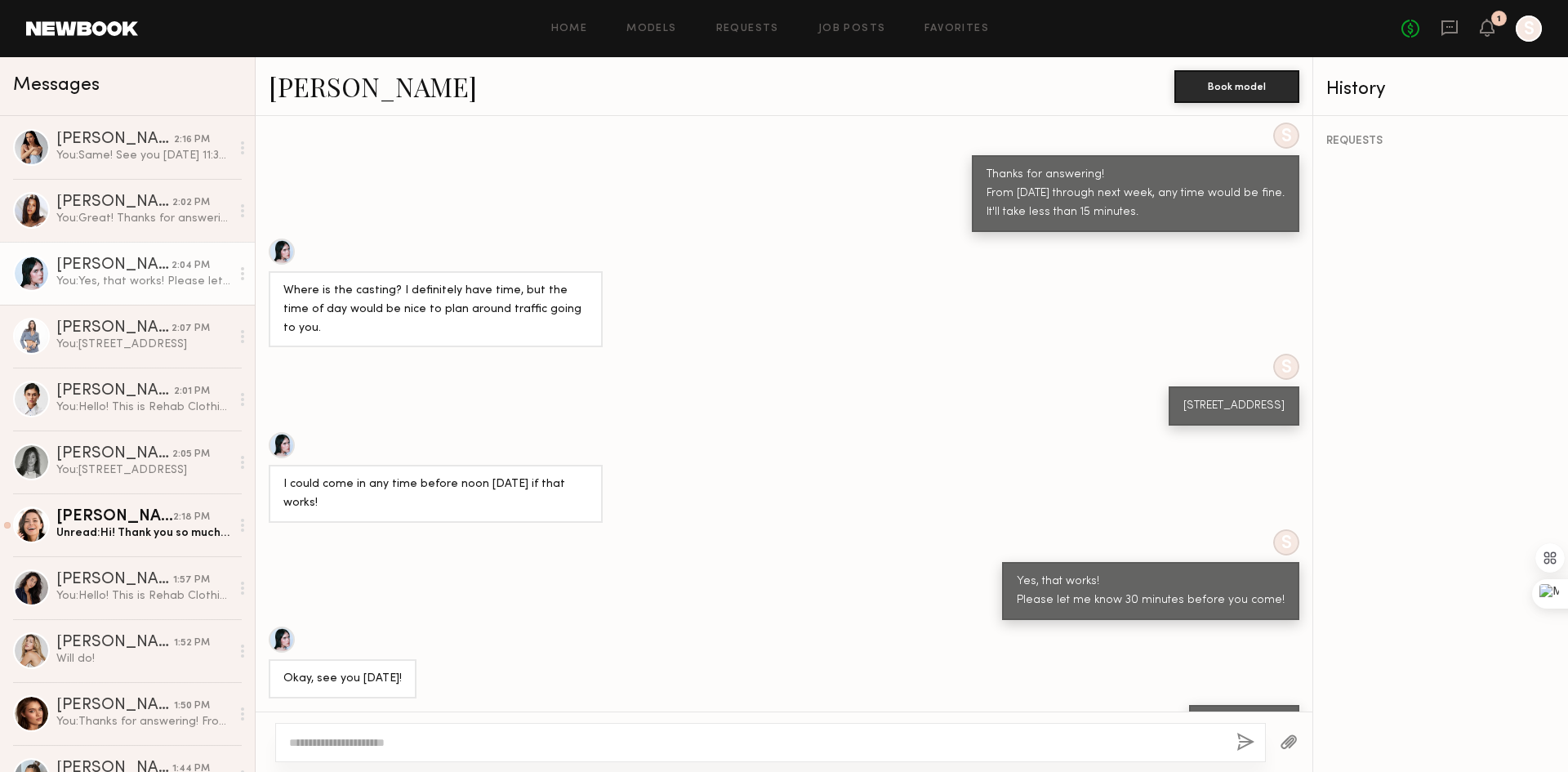
click at [136, 286] on div "You: Yes, that works! Please let me know 30 minutes before you come!" at bounding box center [143, 281] width 174 height 16
click at [146, 334] on div "[PERSON_NAME]" at bounding box center [114, 328] width 116 height 16
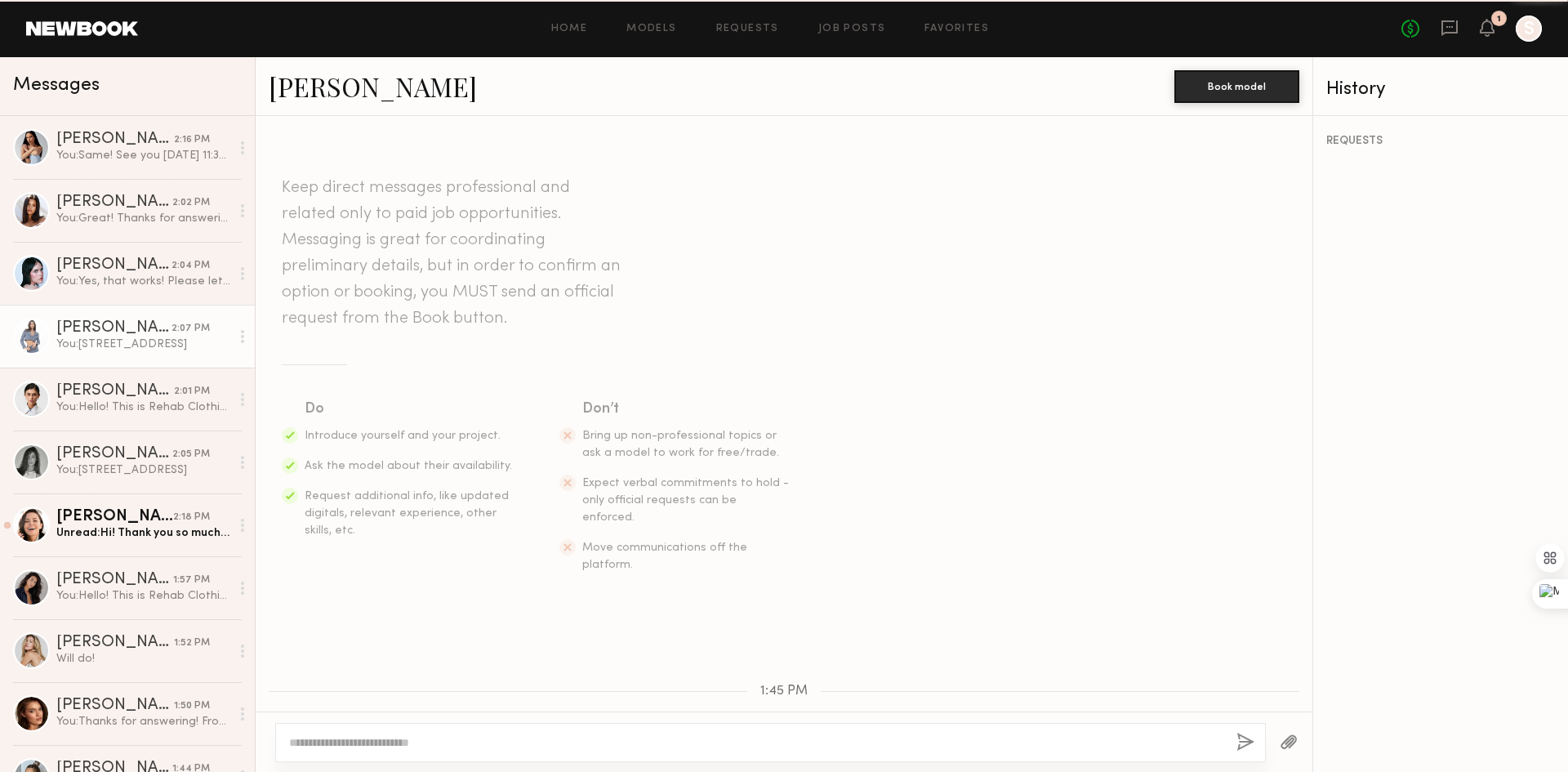
scroll to position [509, 0]
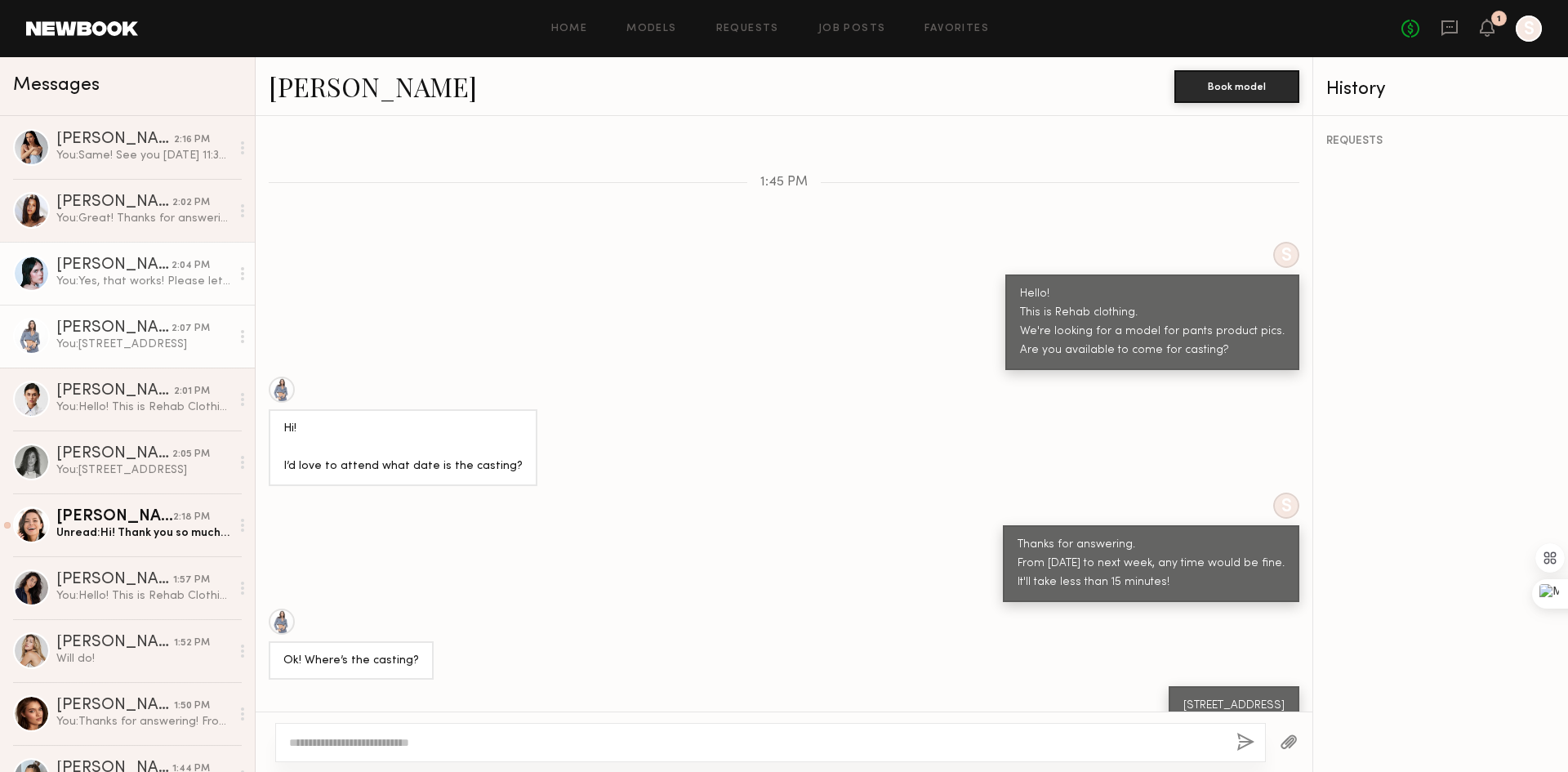
click at [150, 278] on div "You: Yes, that works! Please let me know 30 minutes before you come!" at bounding box center [143, 281] width 174 height 16
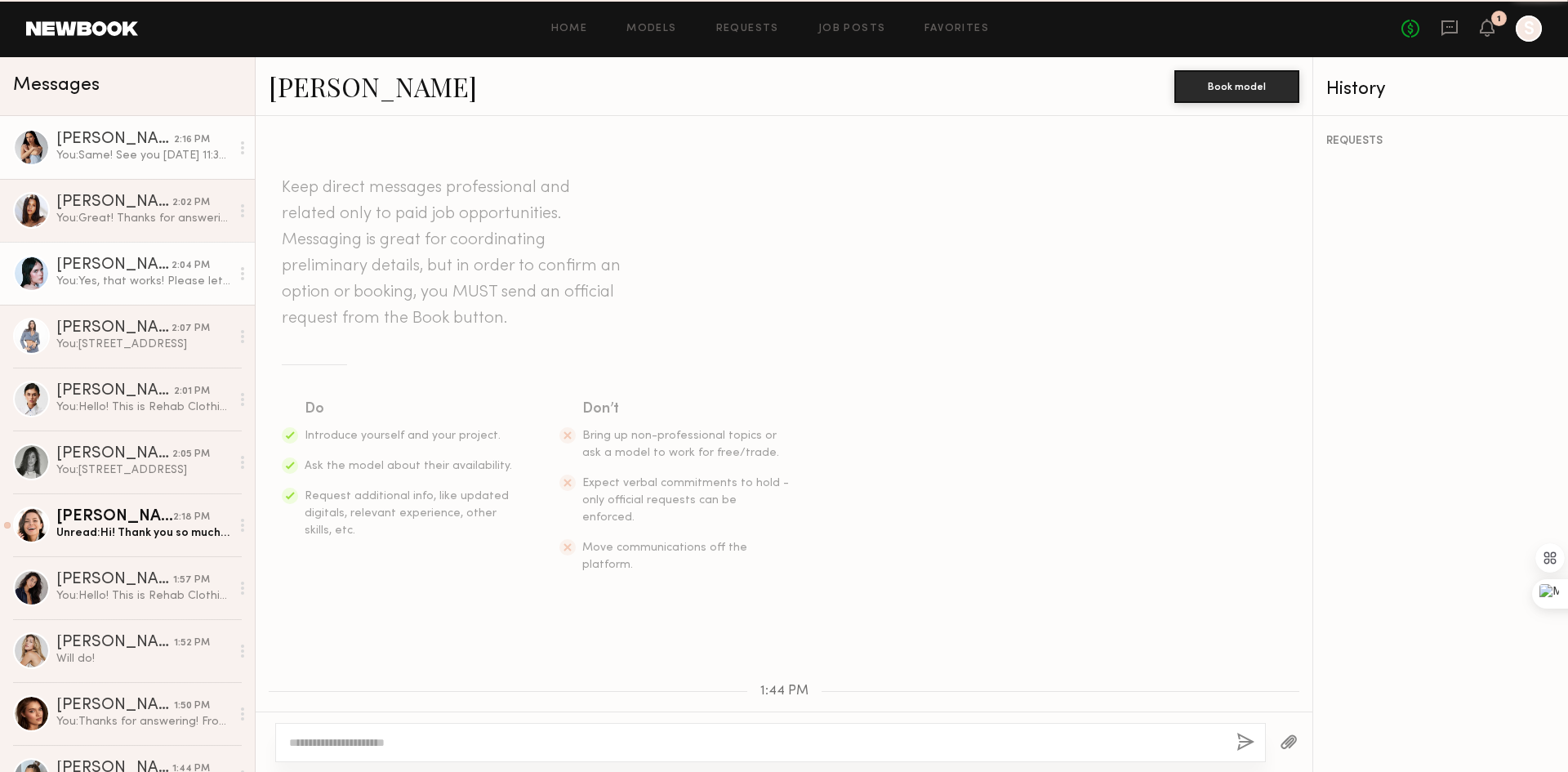
scroll to position [841, 0]
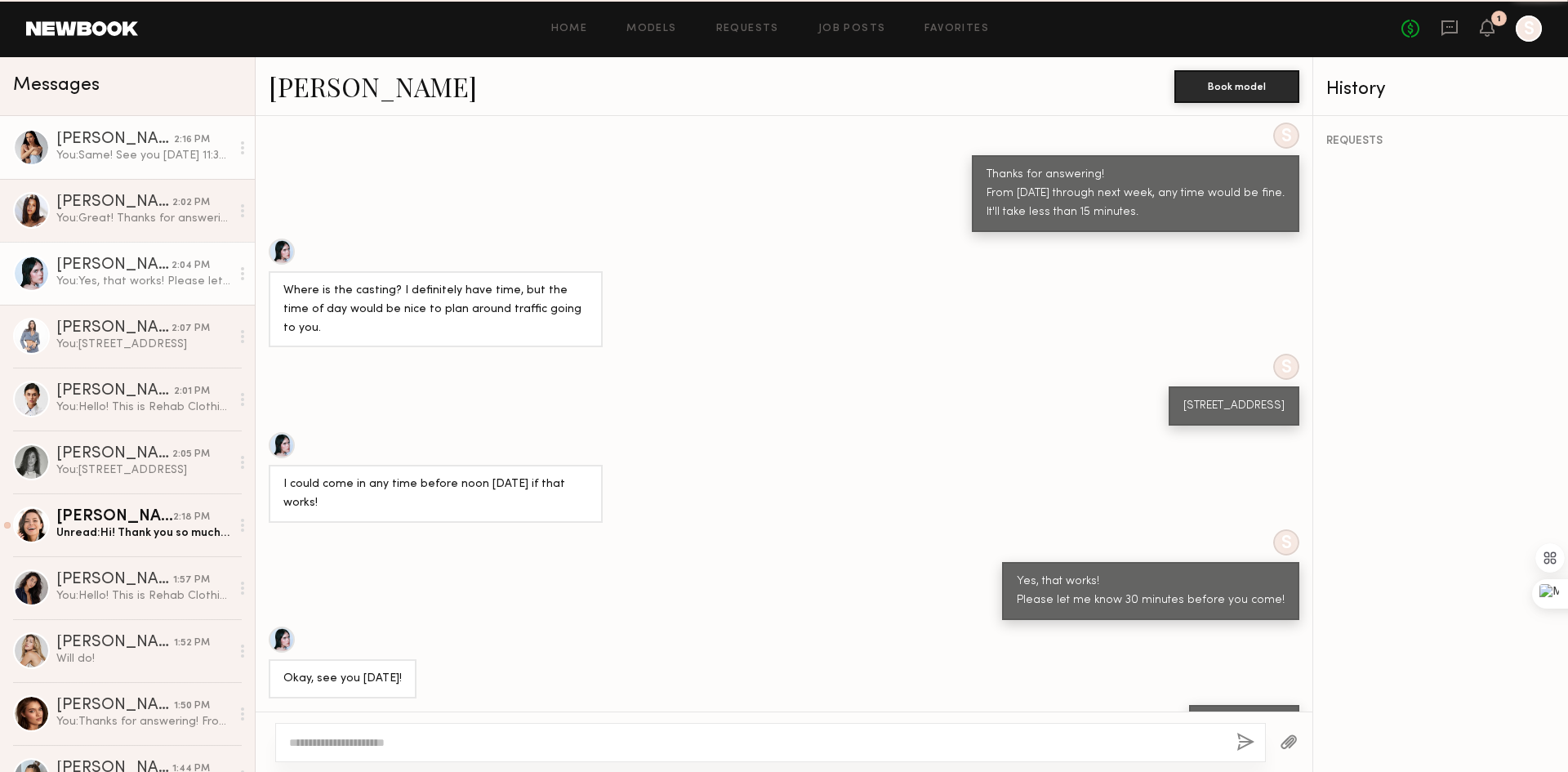
click at [150, 155] on div "You: Same! See you [DATE] 11:30 am!" at bounding box center [143, 155] width 174 height 16
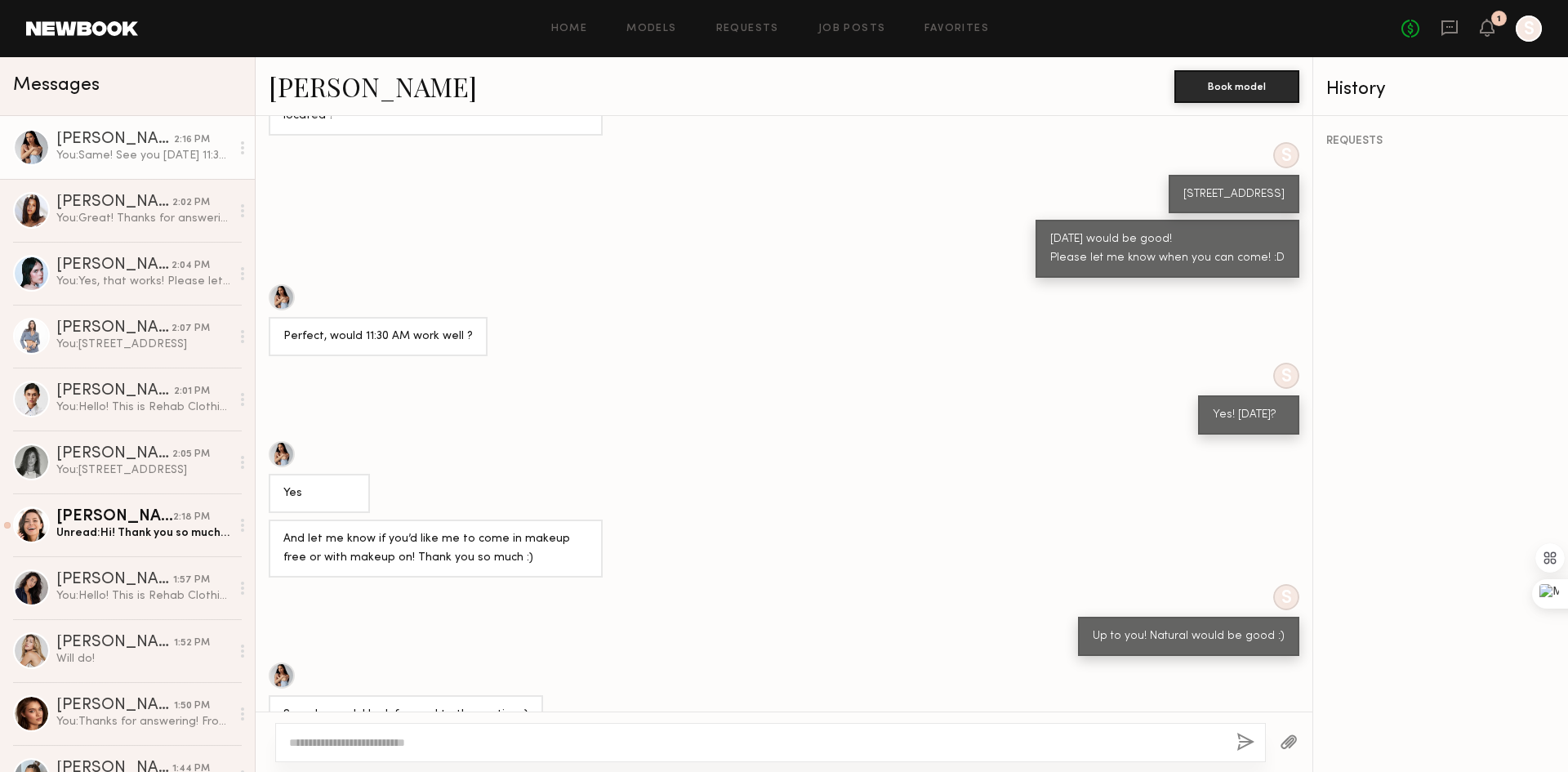
scroll to position [1089, 0]
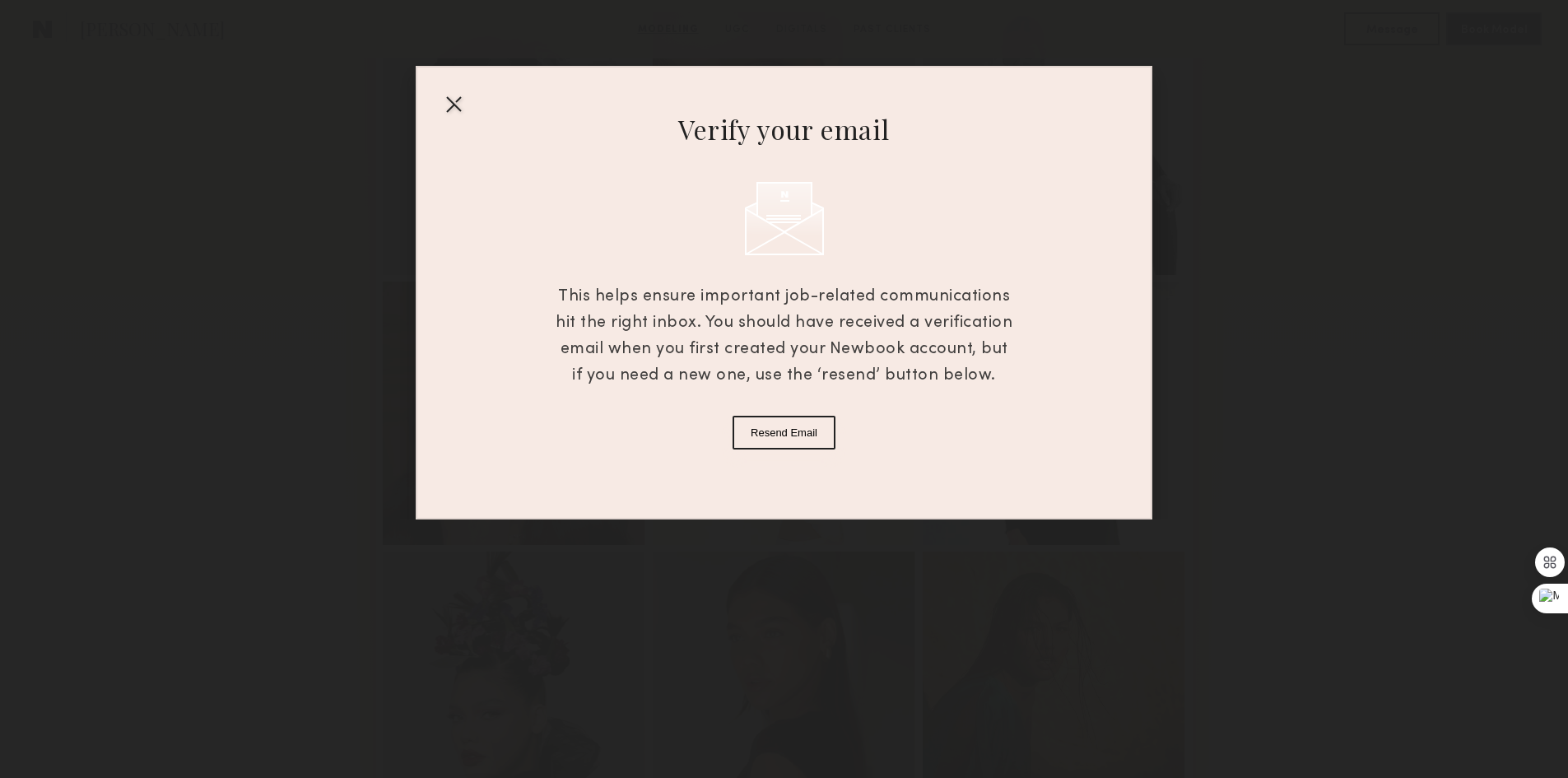
scroll to position [329, 0]
click at [454, 110] on div at bounding box center [454, 104] width 27 height 27
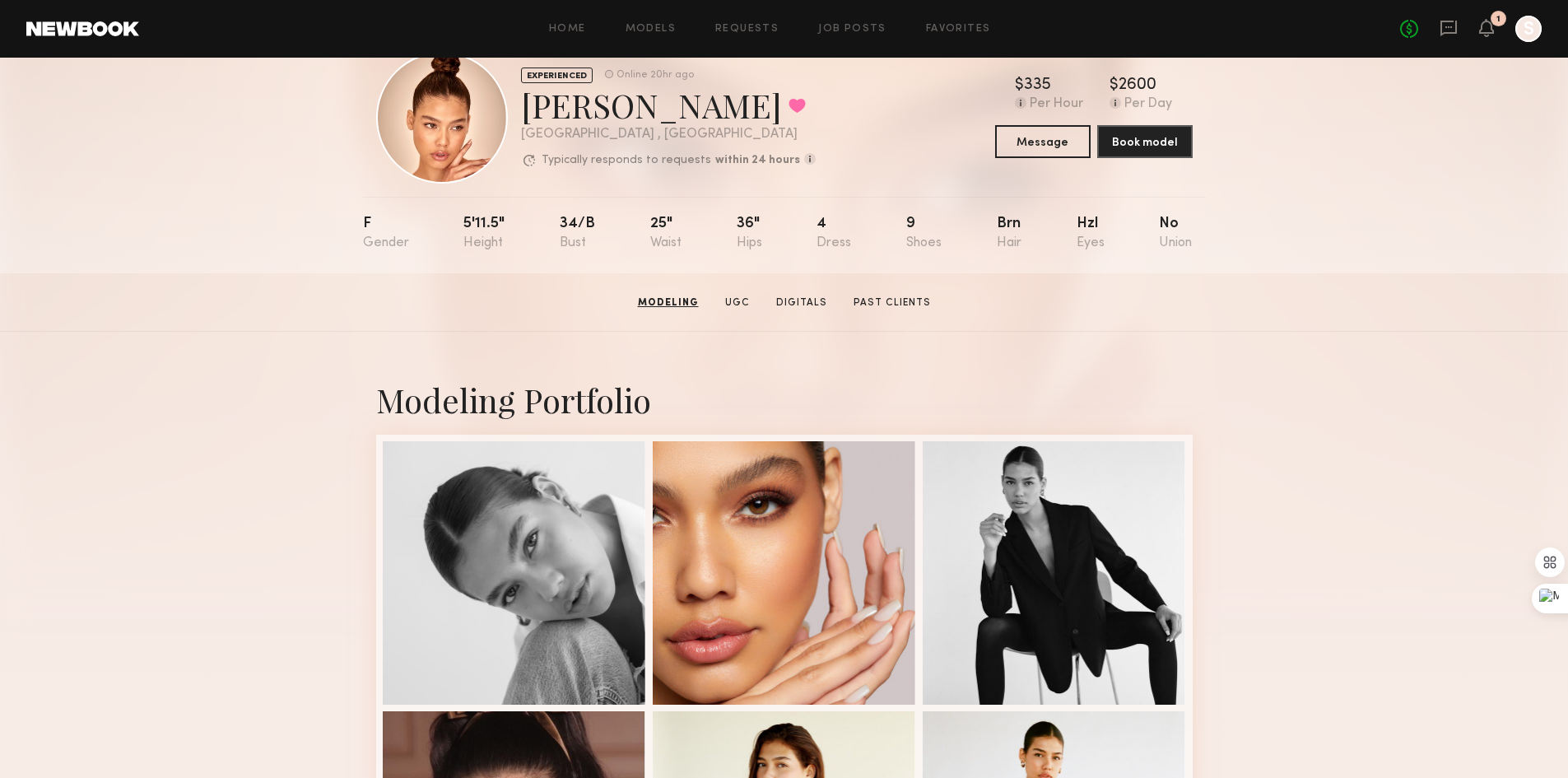
scroll to position [0, 0]
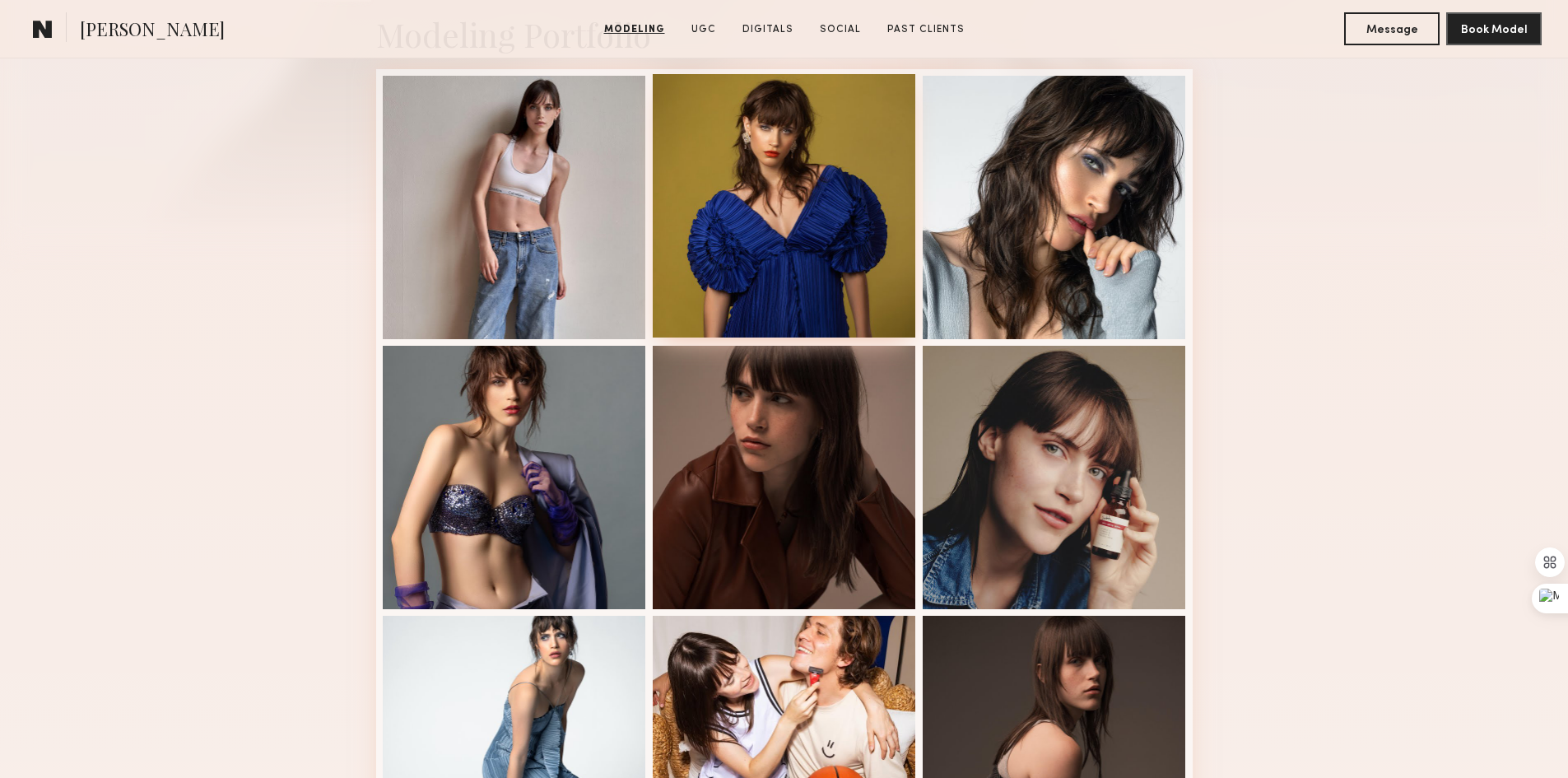
scroll to position [576, 0]
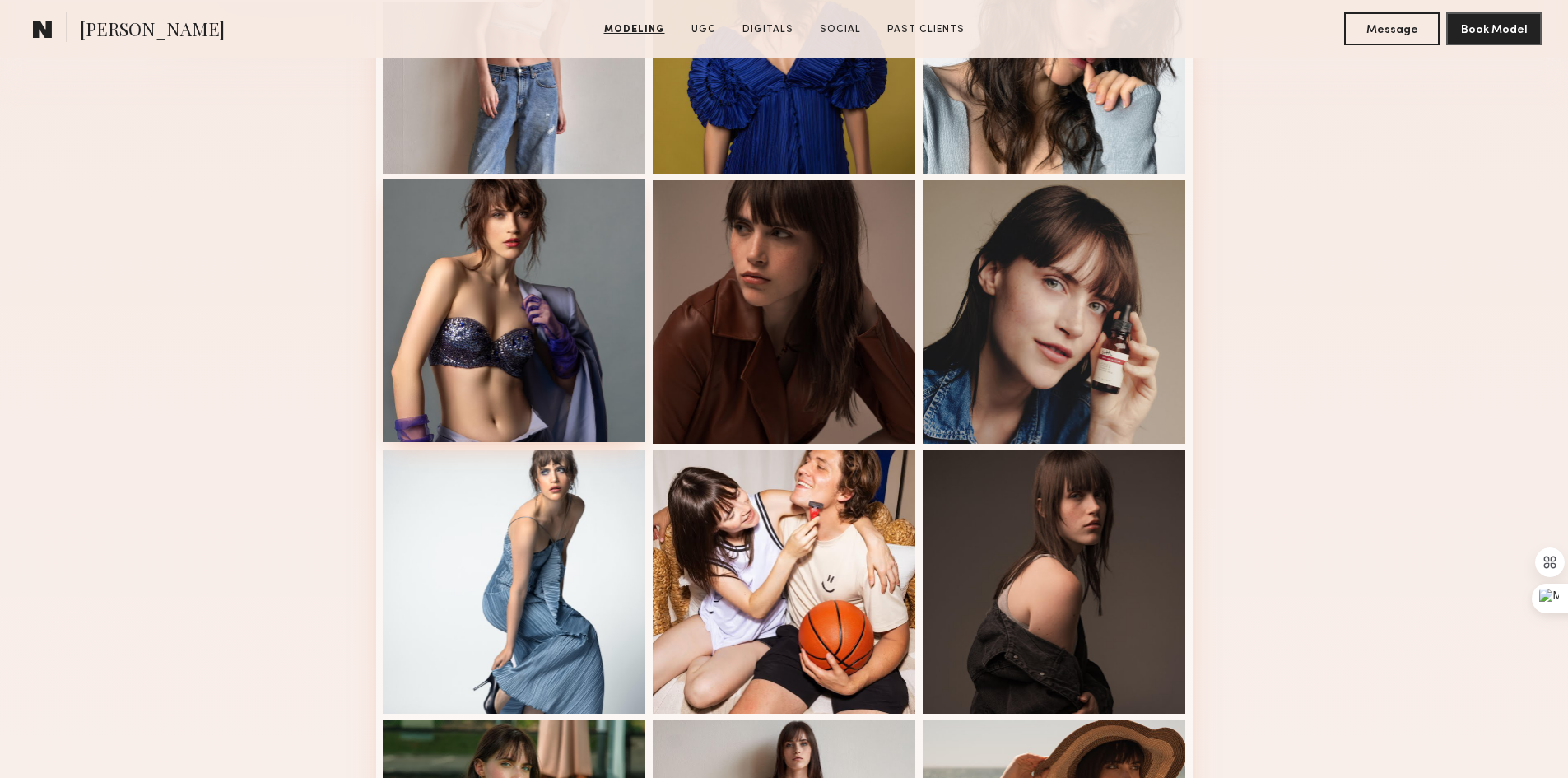
click at [574, 407] on div at bounding box center [514, 310] width 263 height 263
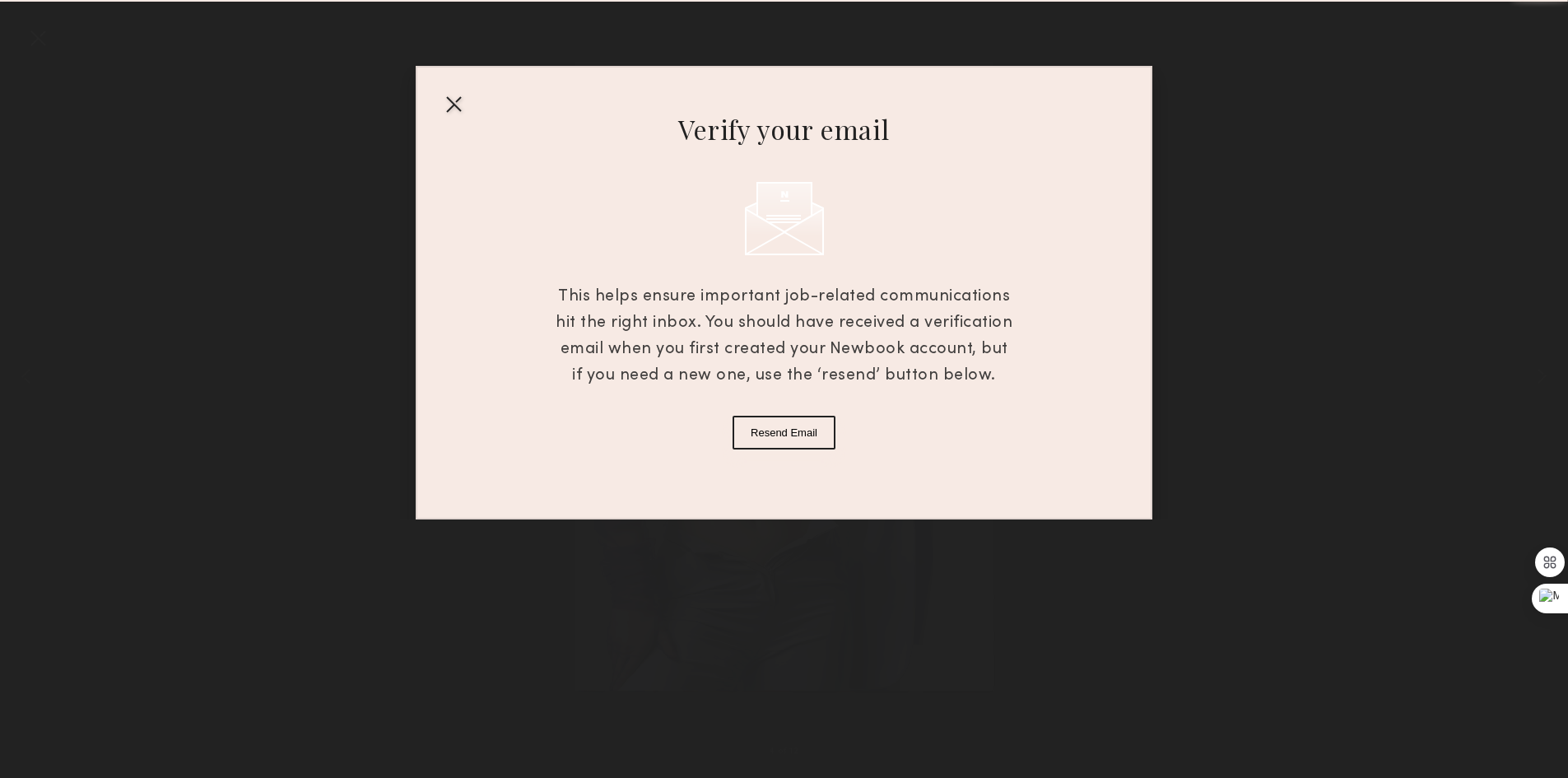
click at [462, 108] on div at bounding box center [454, 104] width 27 height 27
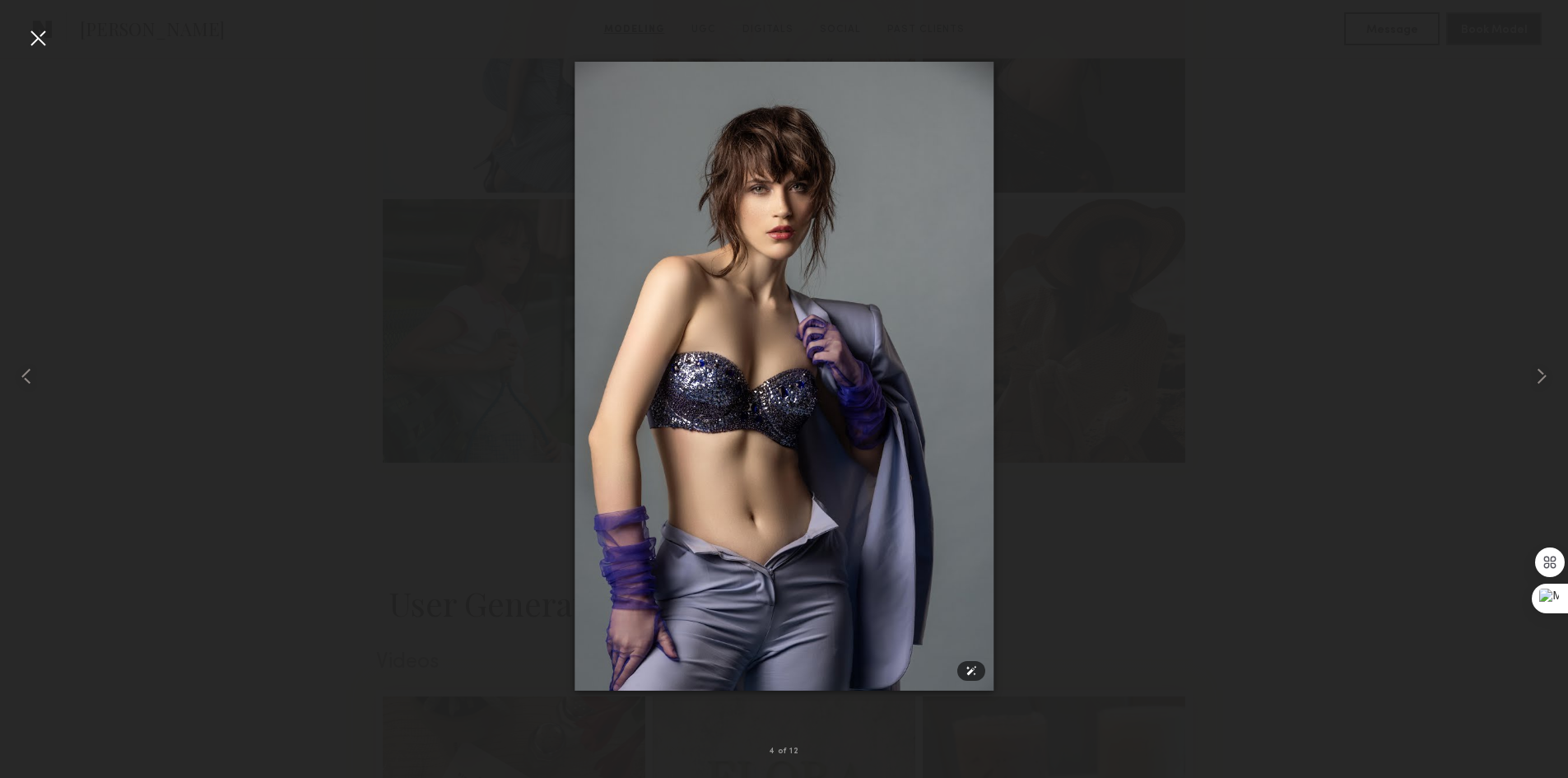
scroll to position [1234, 0]
click at [40, 47] on div at bounding box center [38, 38] width 27 height 27
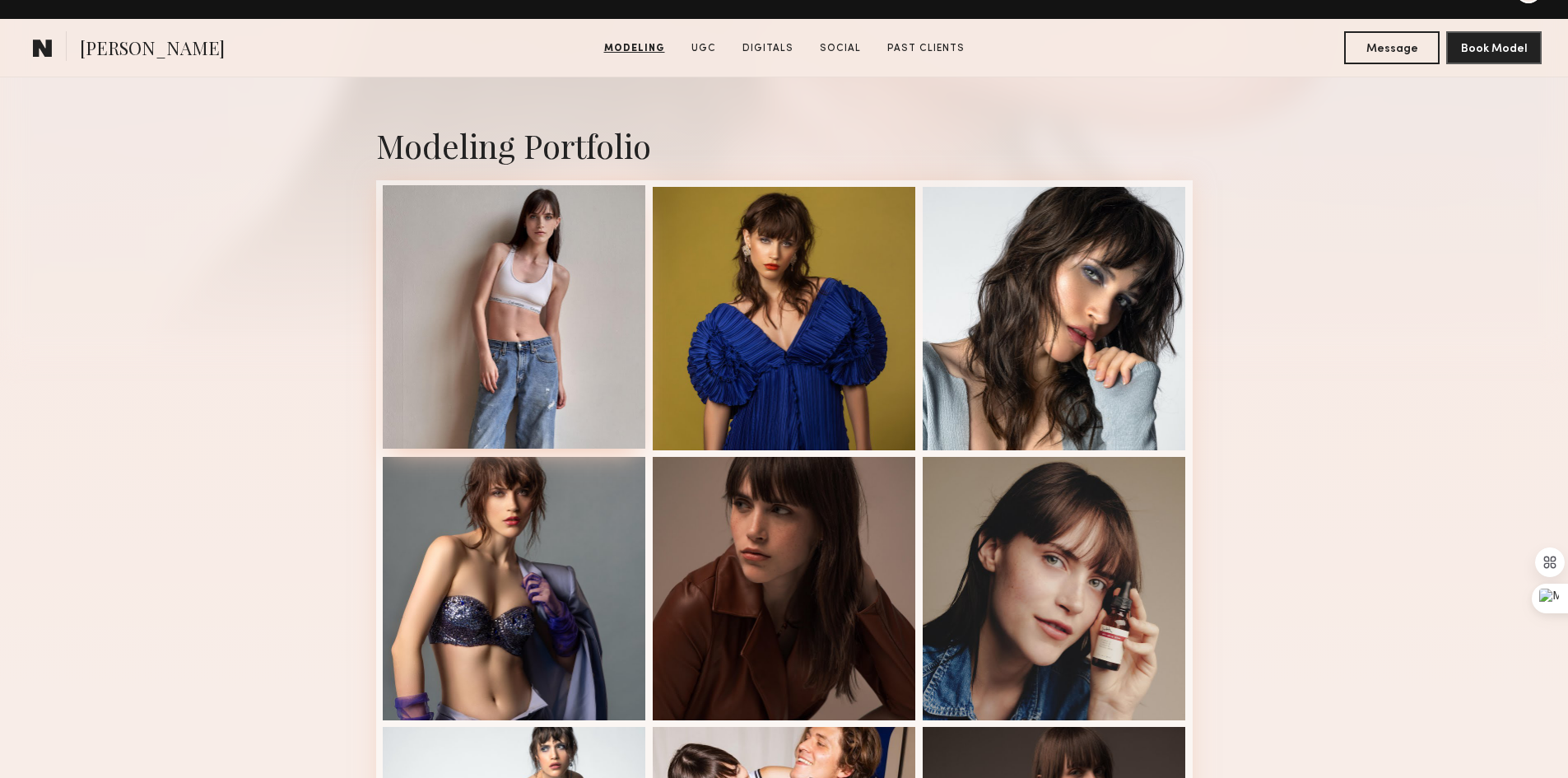
scroll to position [329, 0]
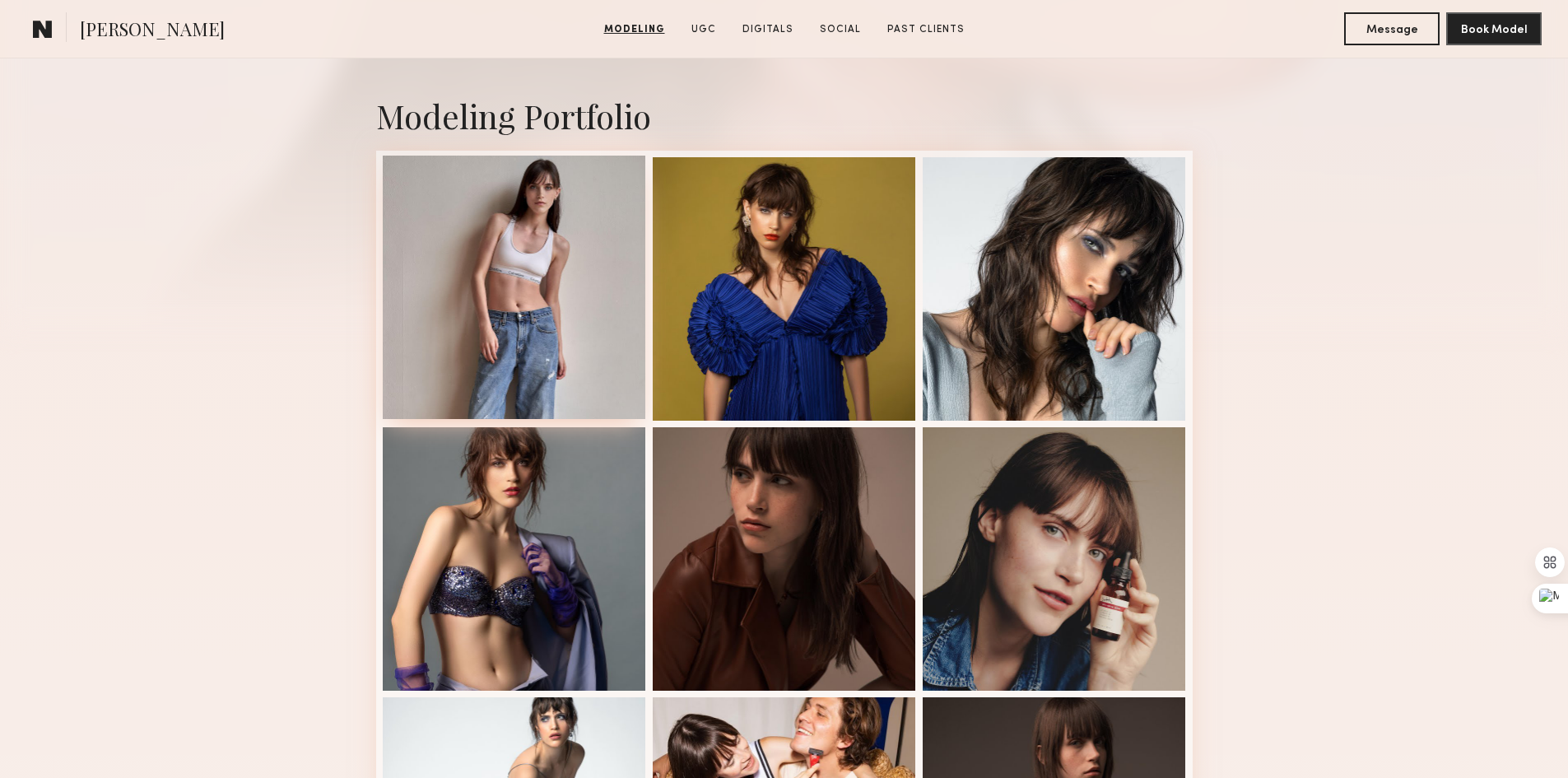
click at [573, 329] on div at bounding box center [514, 287] width 263 height 263
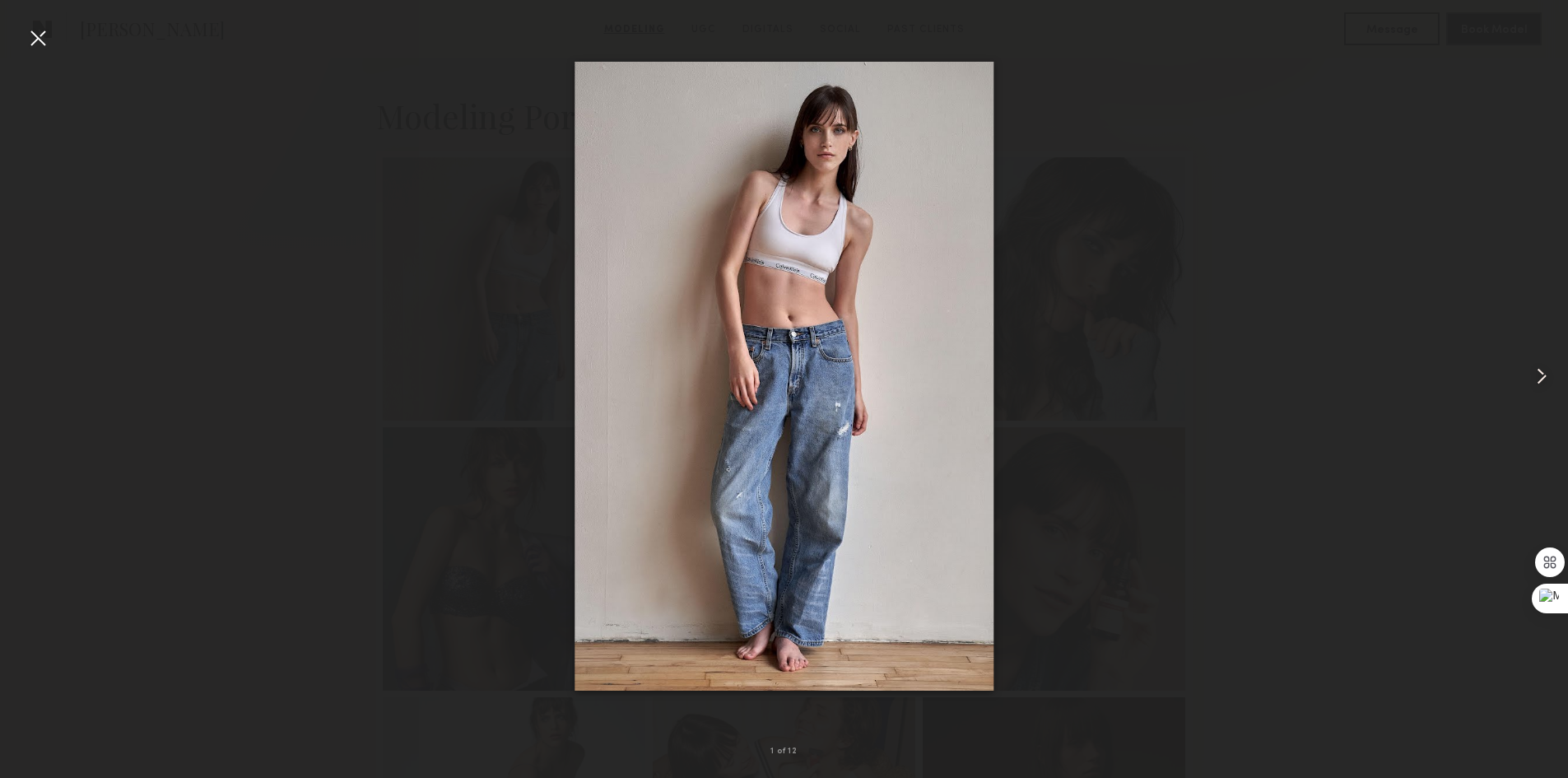
click at [1533, 374] on common-icon at bounding box center [1542, 376] width 27 height 27
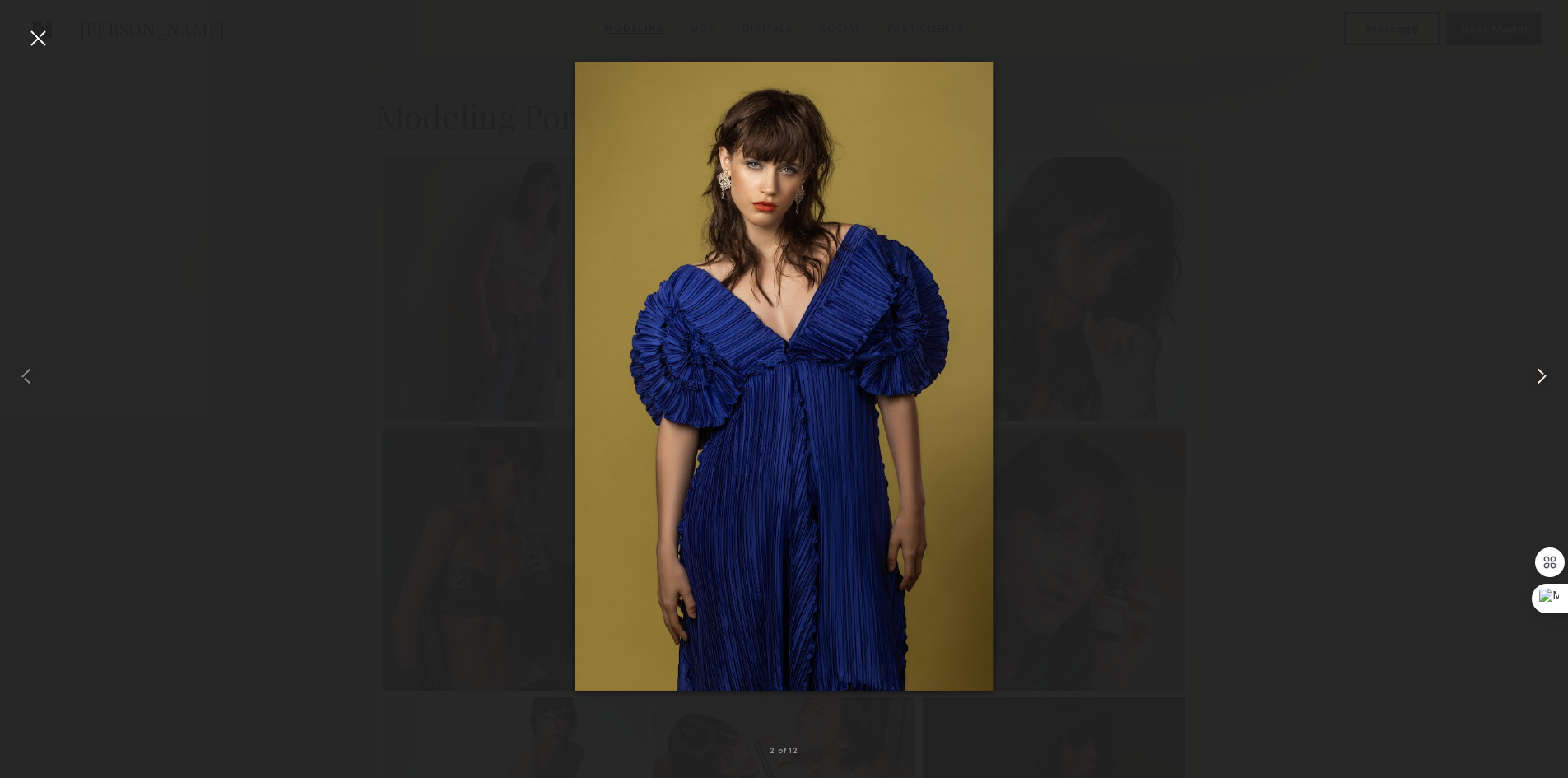
click at [1532, 374] on common-icon at bounding box center [1542, 376] width 27 height 27
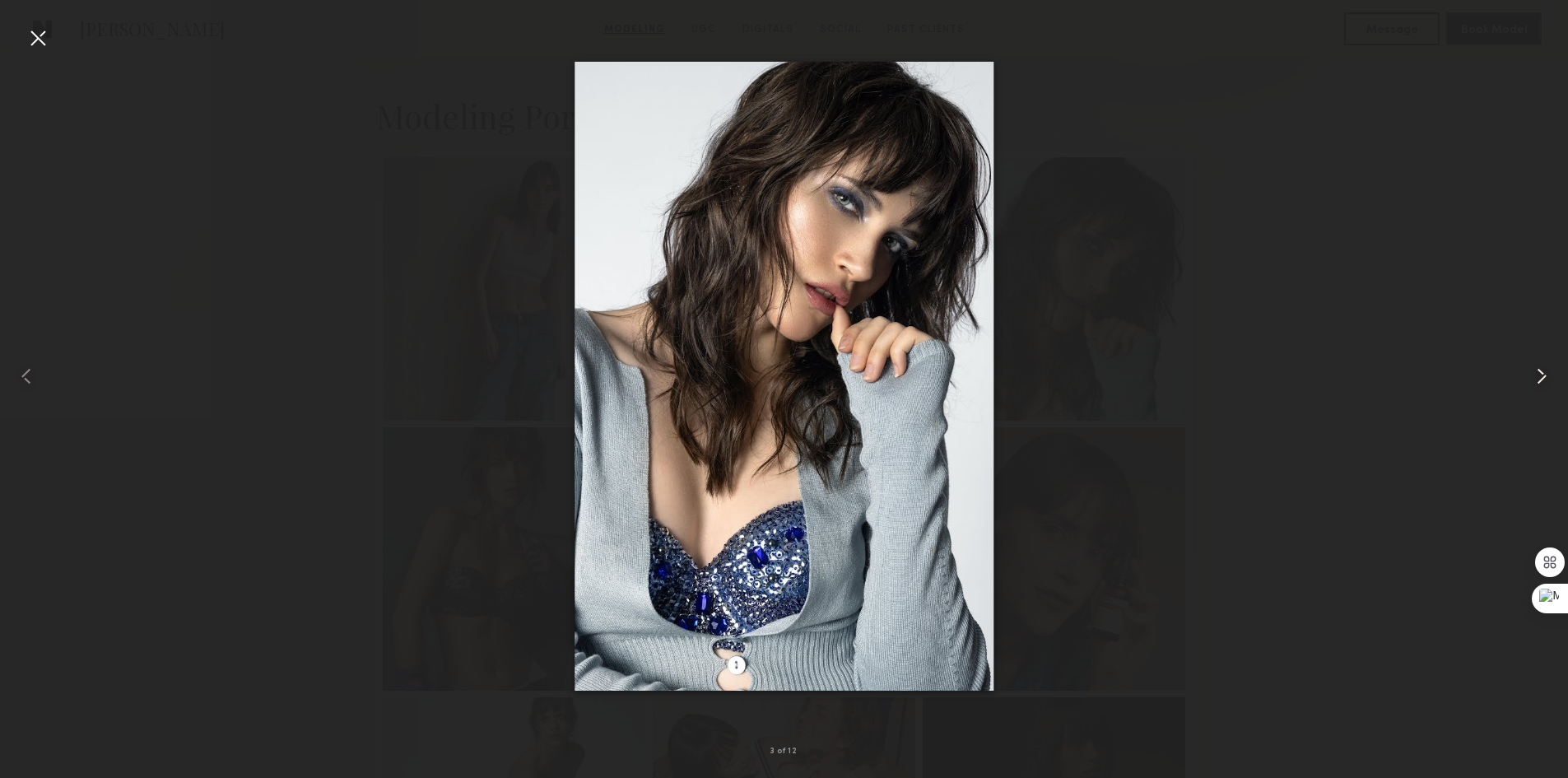
click at [1532, 374] on common-icon at bounding box center [1542, 376] width 27 height 27
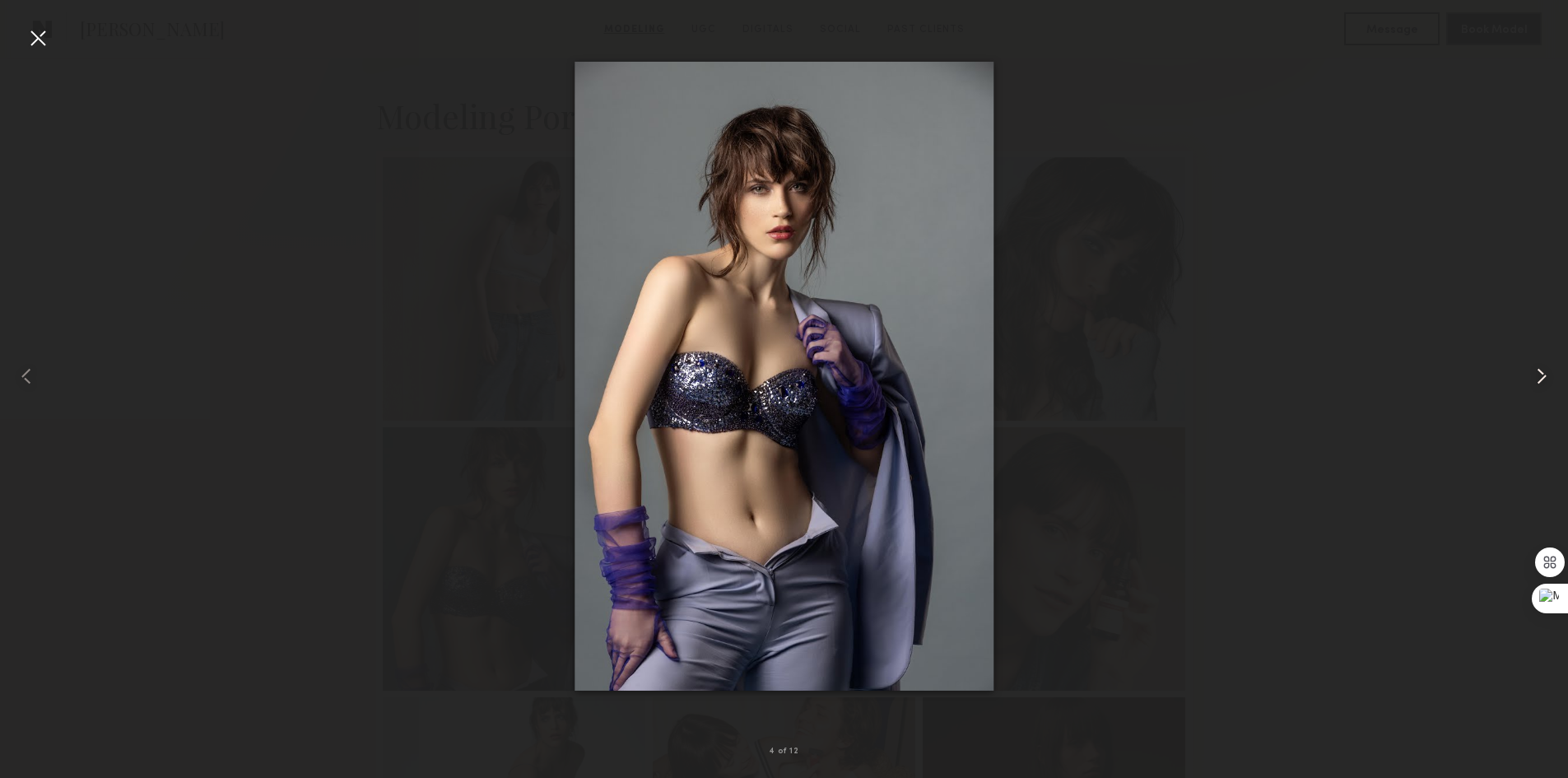
click at [1532, 374] on common-icon at bounding box center [1542, 376] width 27 height 27
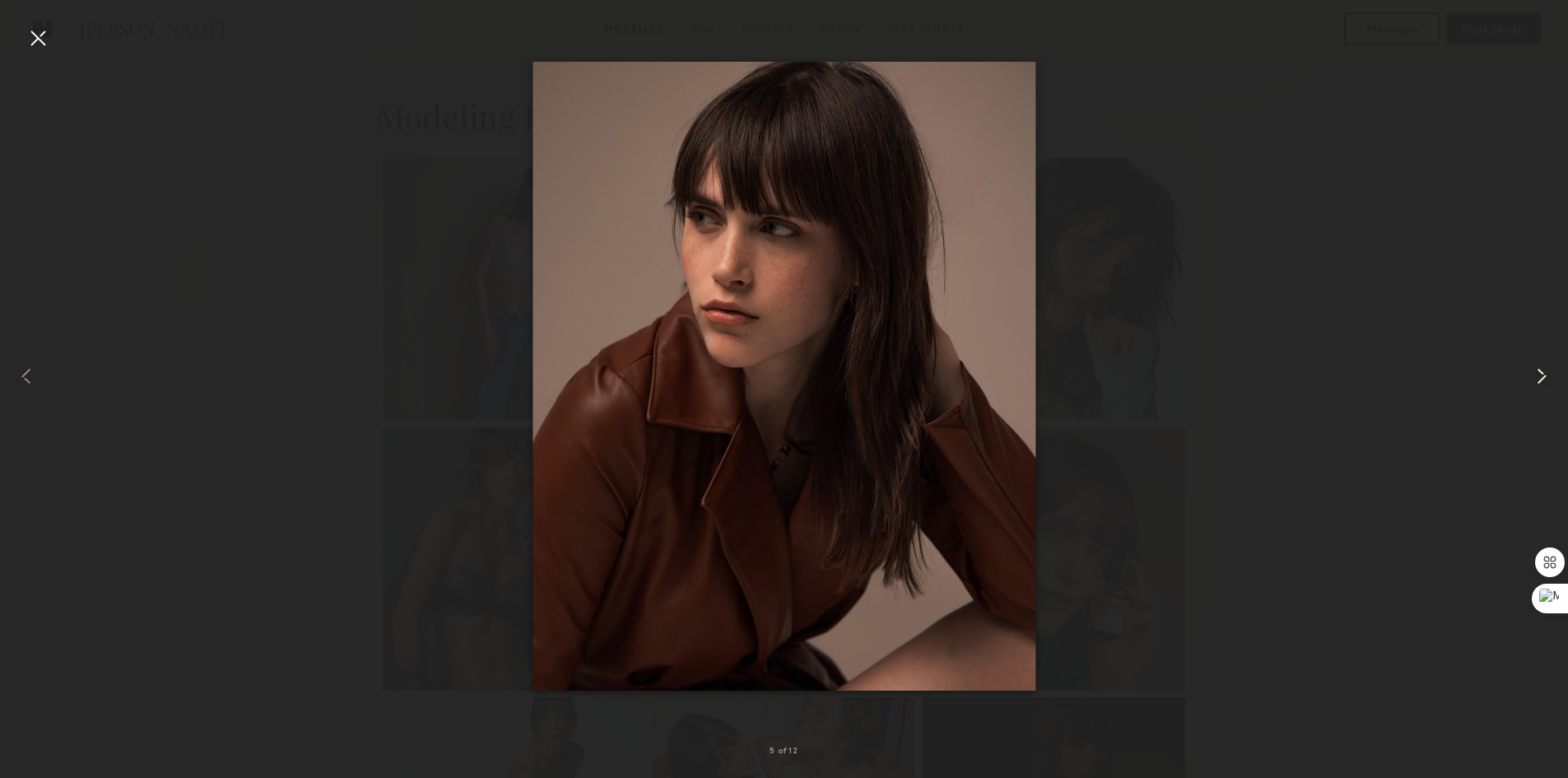
click at [1531, 374] on common-icon at bounding box center [1542, 376] width 27 height 27
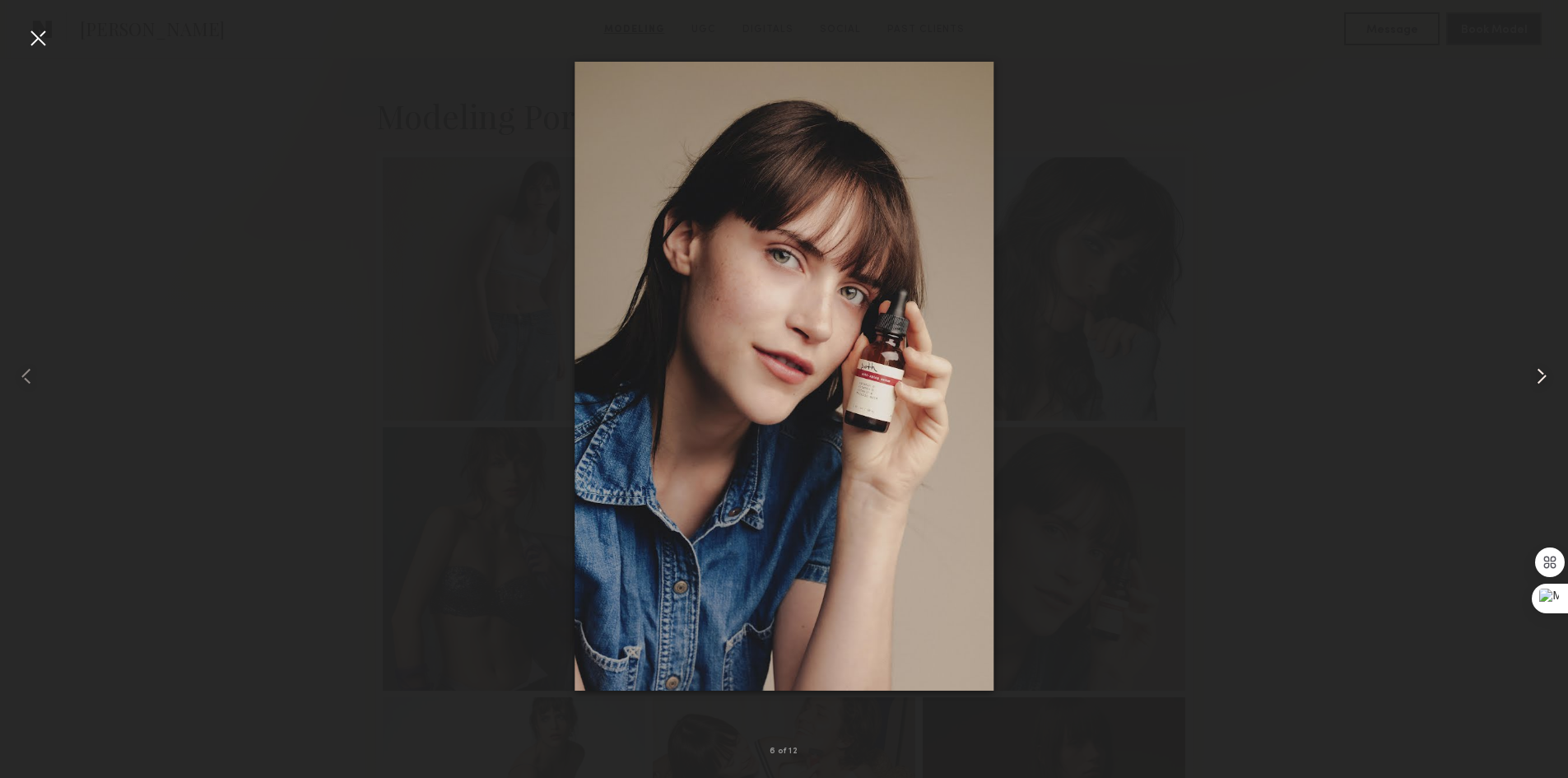
click at [1530, 374] on common-icon at bounding box center [1542, 376] width 27 height 27
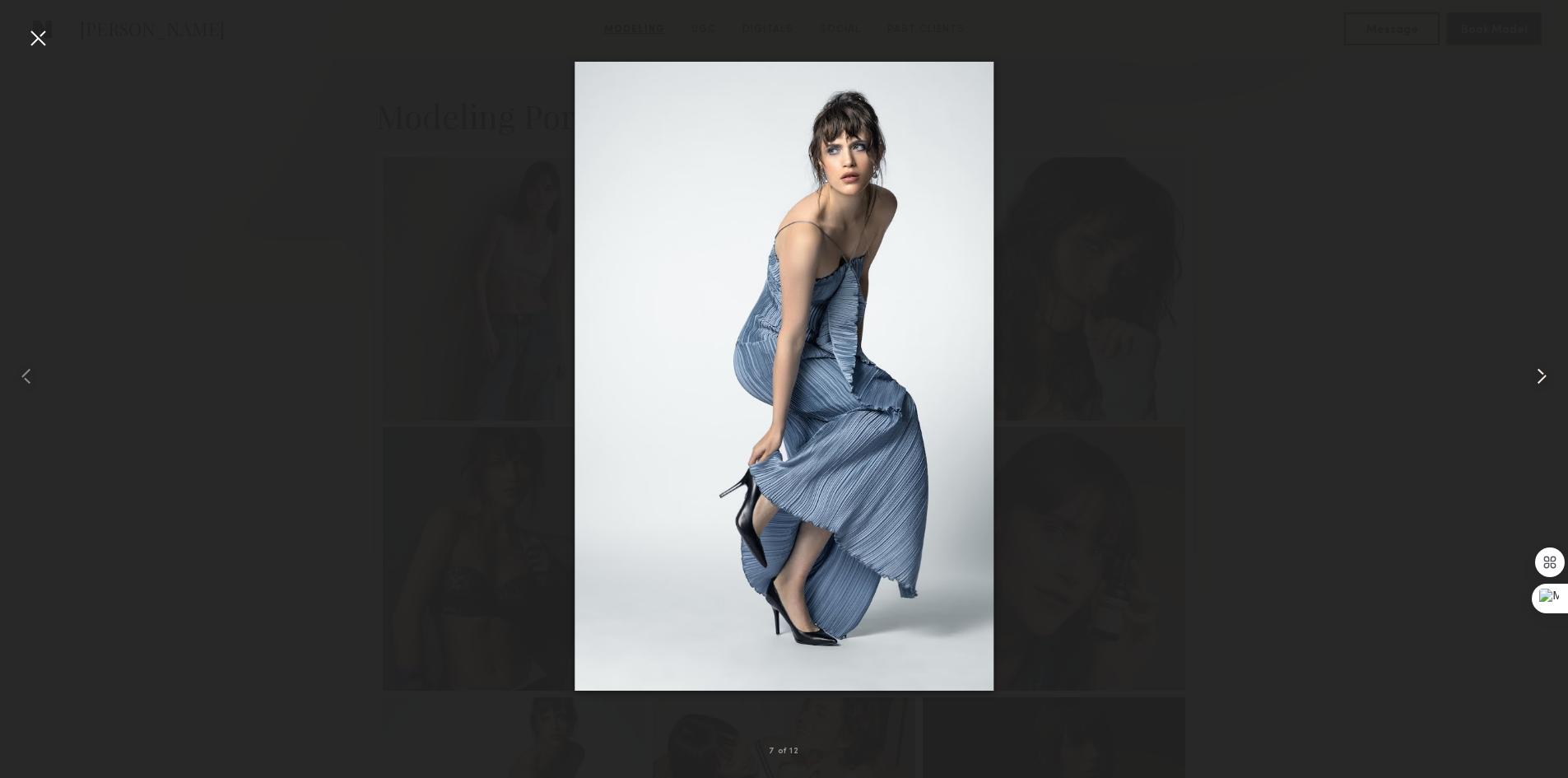
click at [1530, 374] on common-icon at bounding box center [1542, 376] width 27 height 27
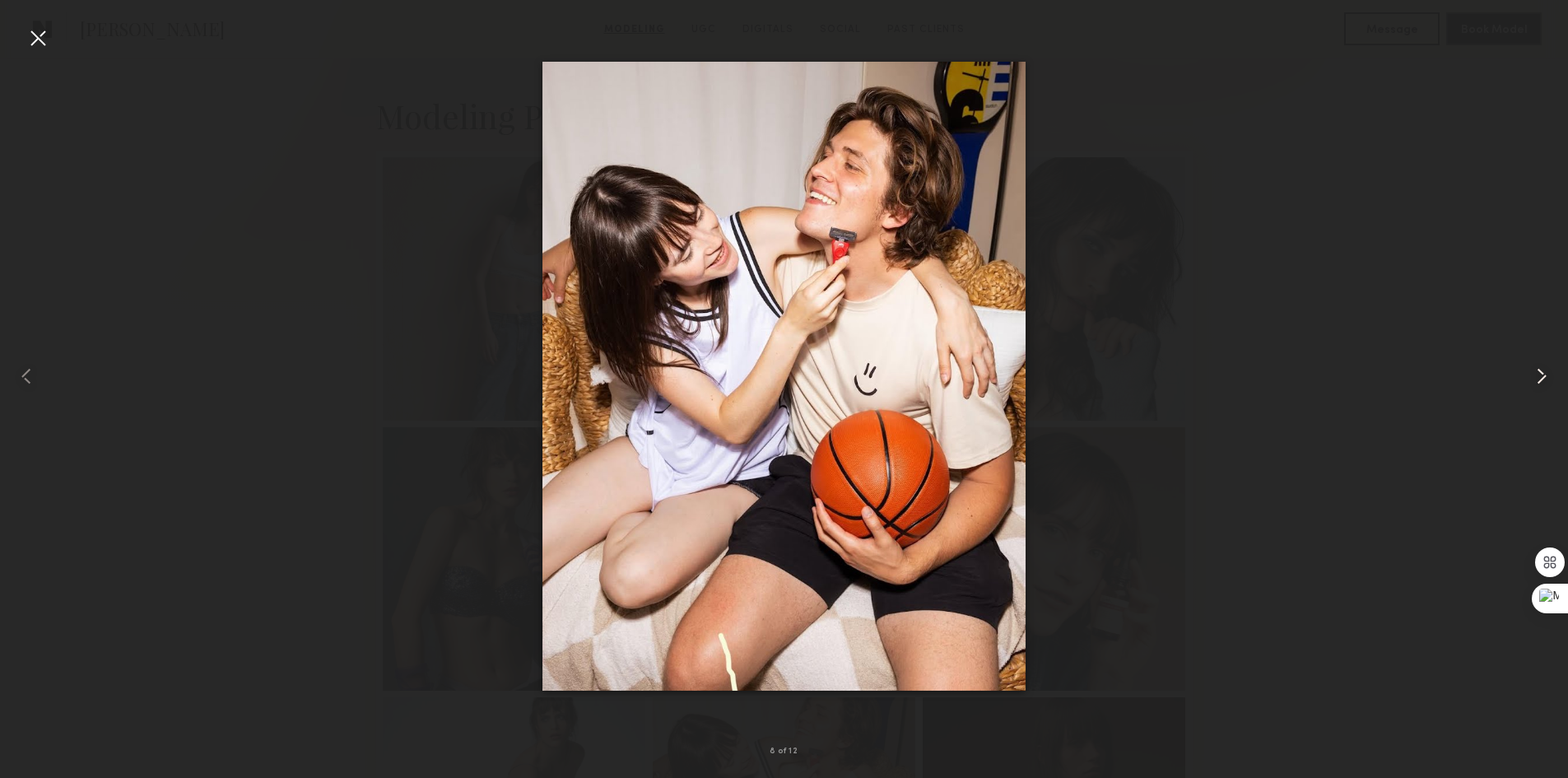
click at [1530, 374] on common-icon at bounding box center [1542, 376] width 27 height 27
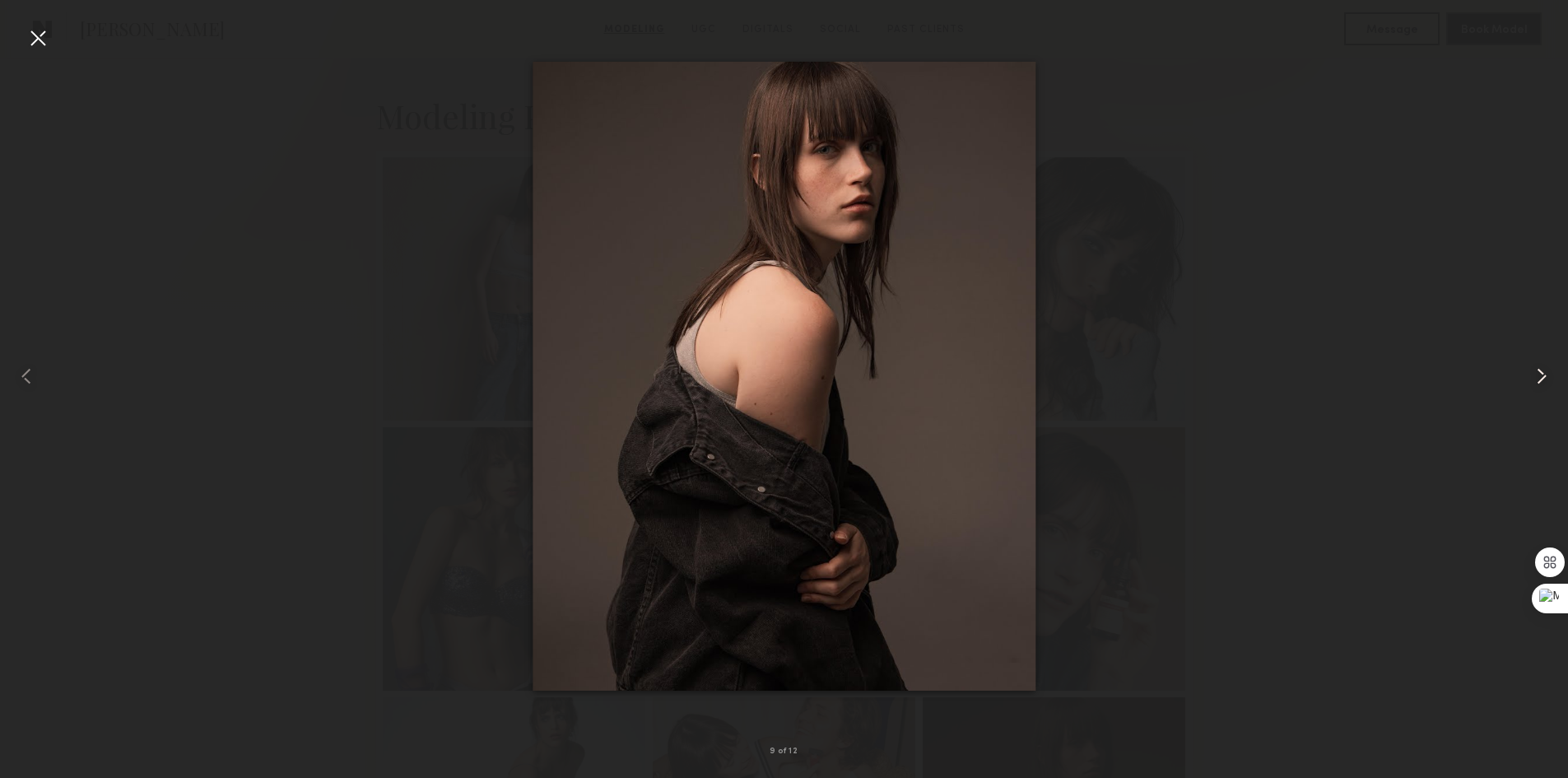
click at [1530, 374] on common-icon at bounding box center [1542, 376] width 27 height 27
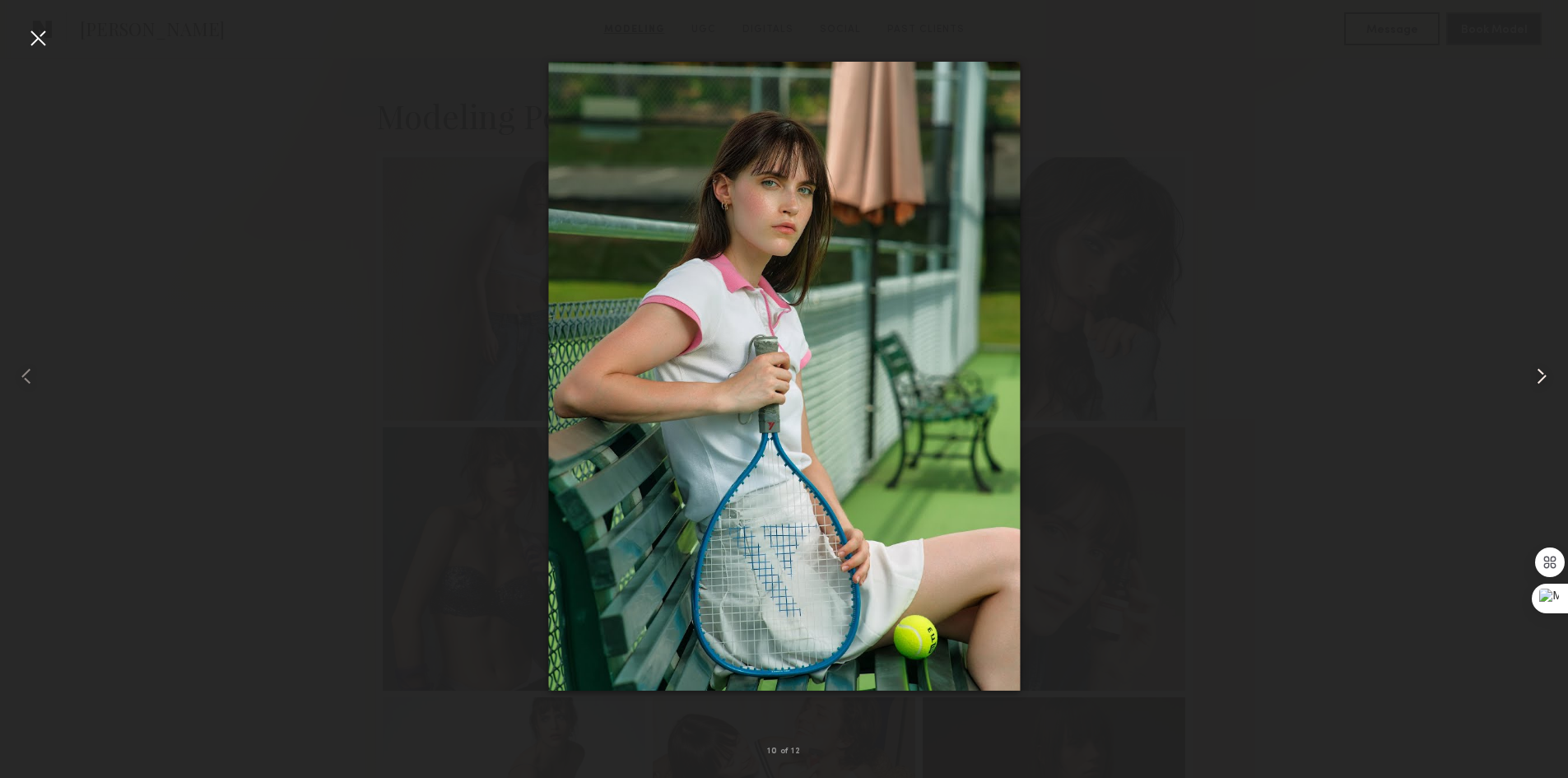
click at [1530, 374] on common-icon at bounding box center [1542, 376] width 27 height 27
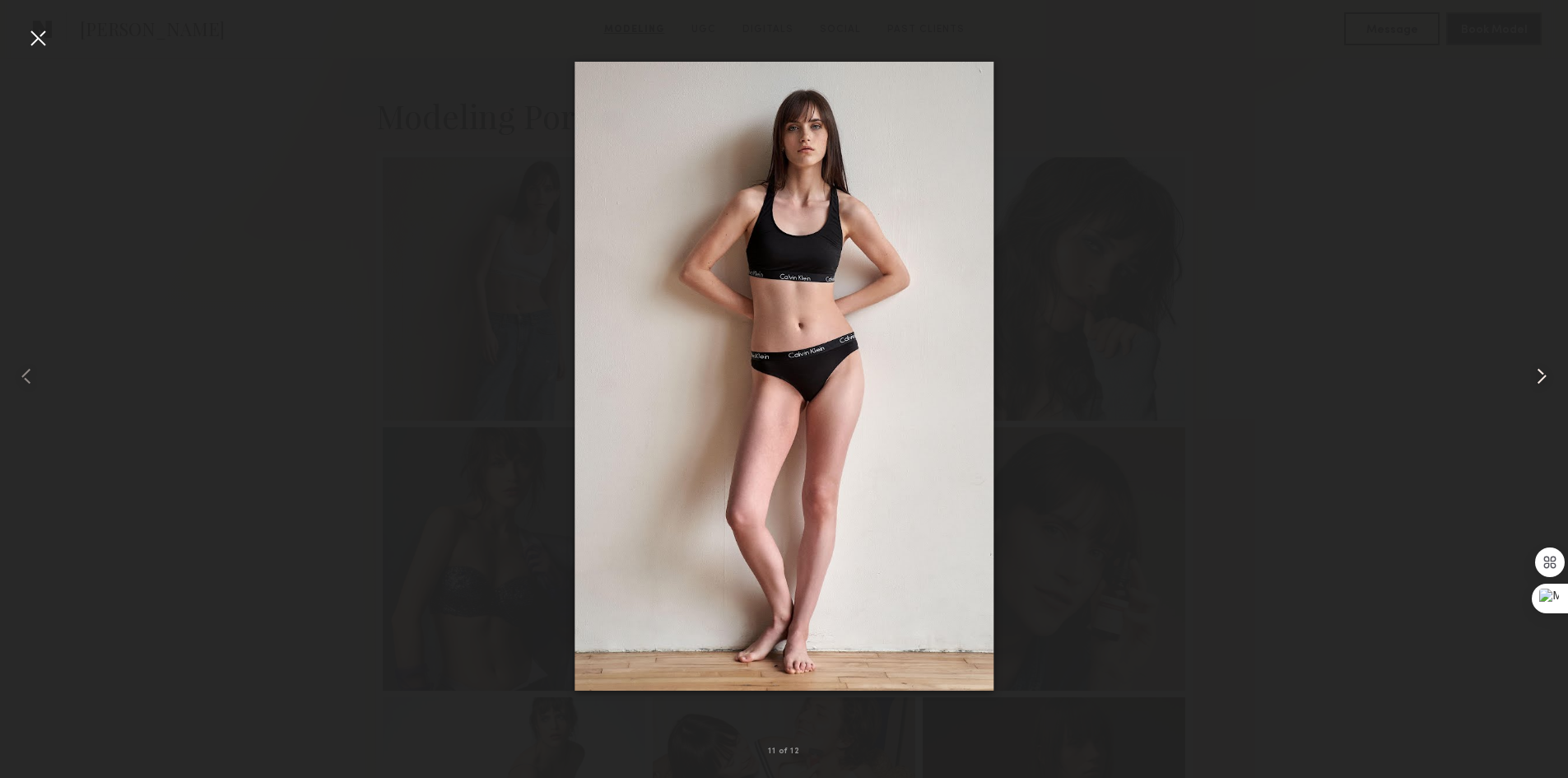
click at [1530, 374] on common-icon at bounding box center [1542, 376] width 27 height 27
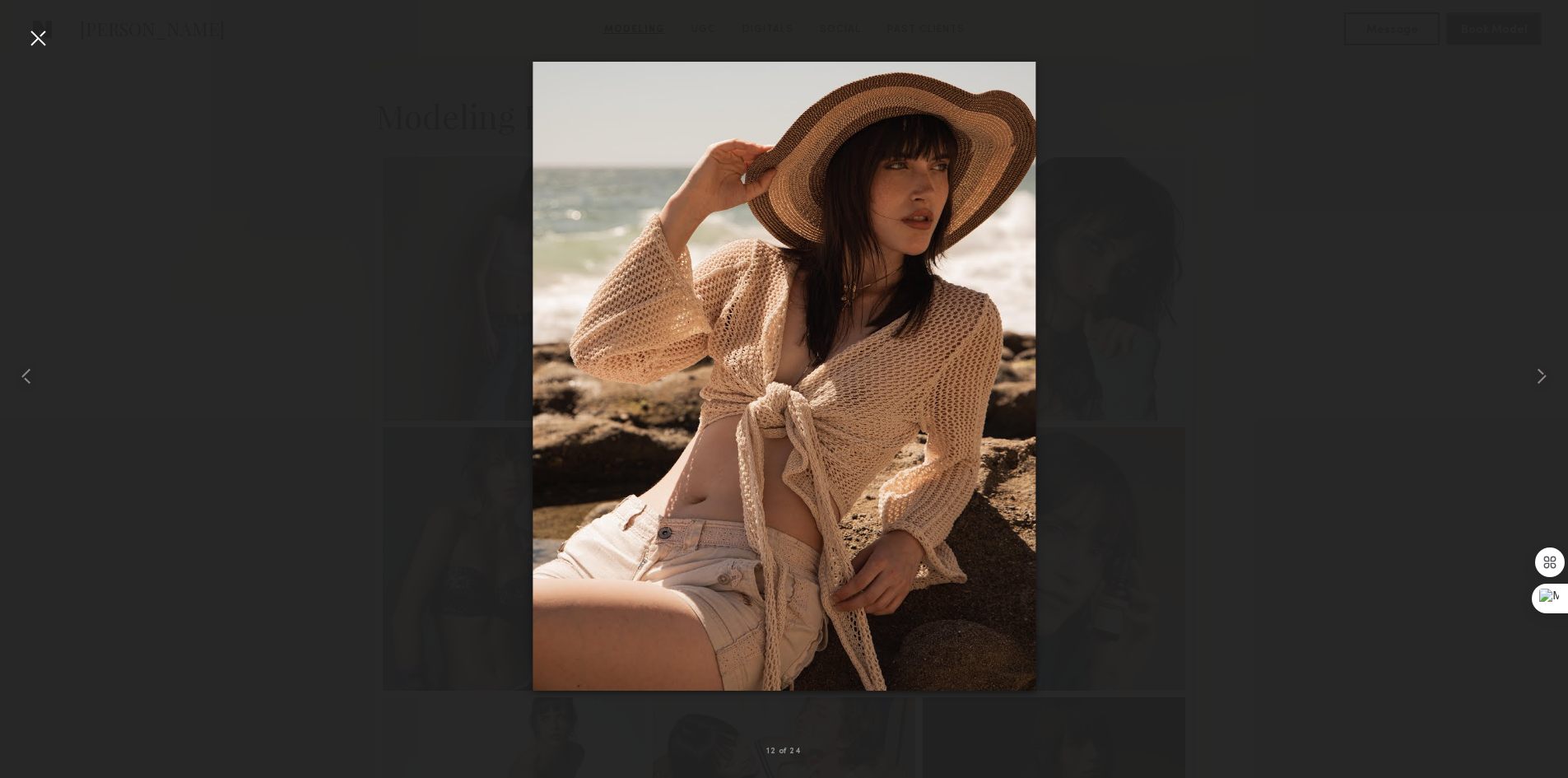
click at [39, 36] on div at bounding box center [38, 38] width 27 height 27
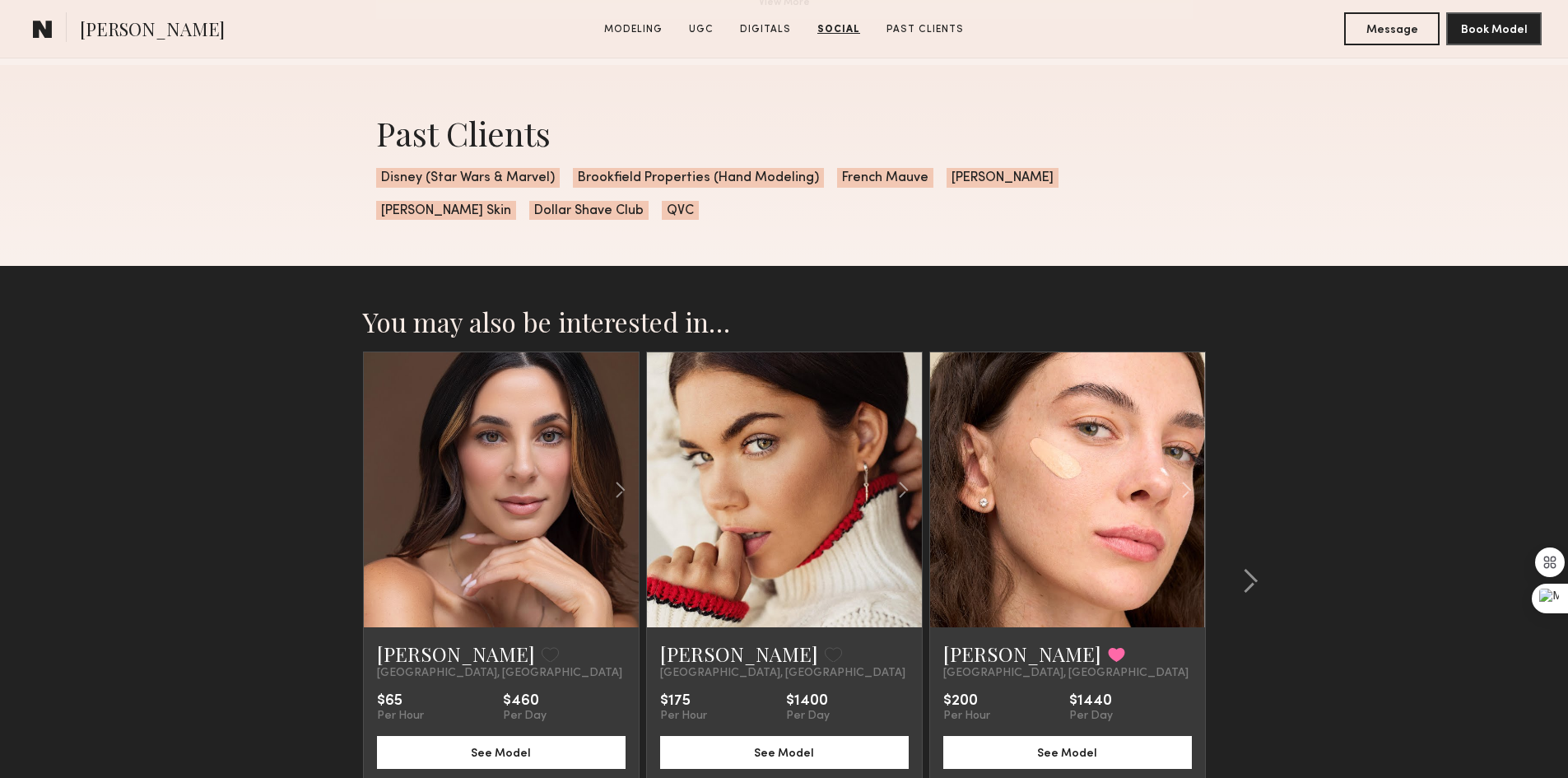
scroll to position [5868, 0]
